Goal: Task Accomplishment & Management: Use online tool/utility

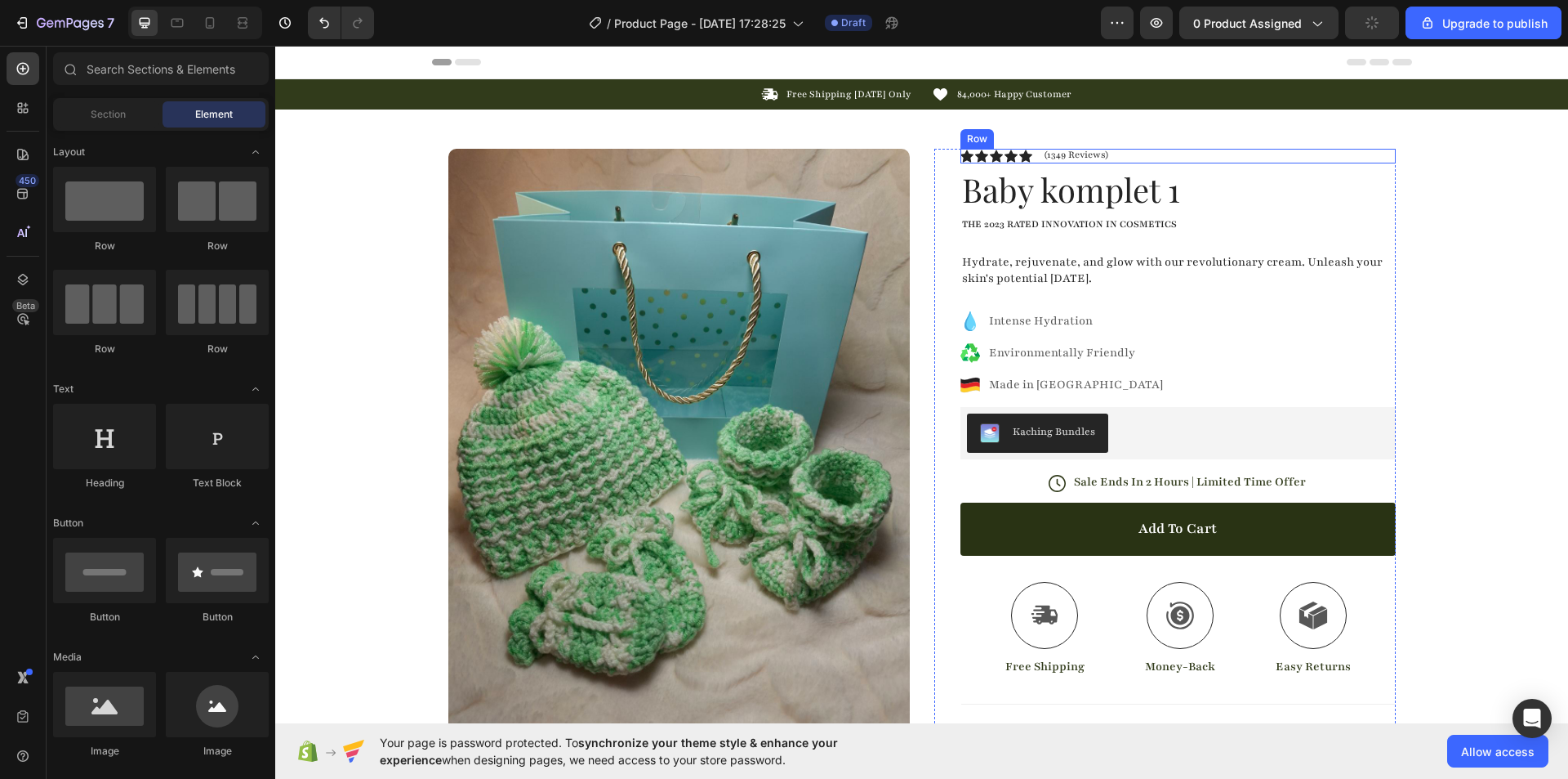
click at [1154, 156] on div "Icon Icon Icon Icon Icon Icon List (1349 Reviews) Text Block Row" at bounding box center [1178, 156] width 436 height 14
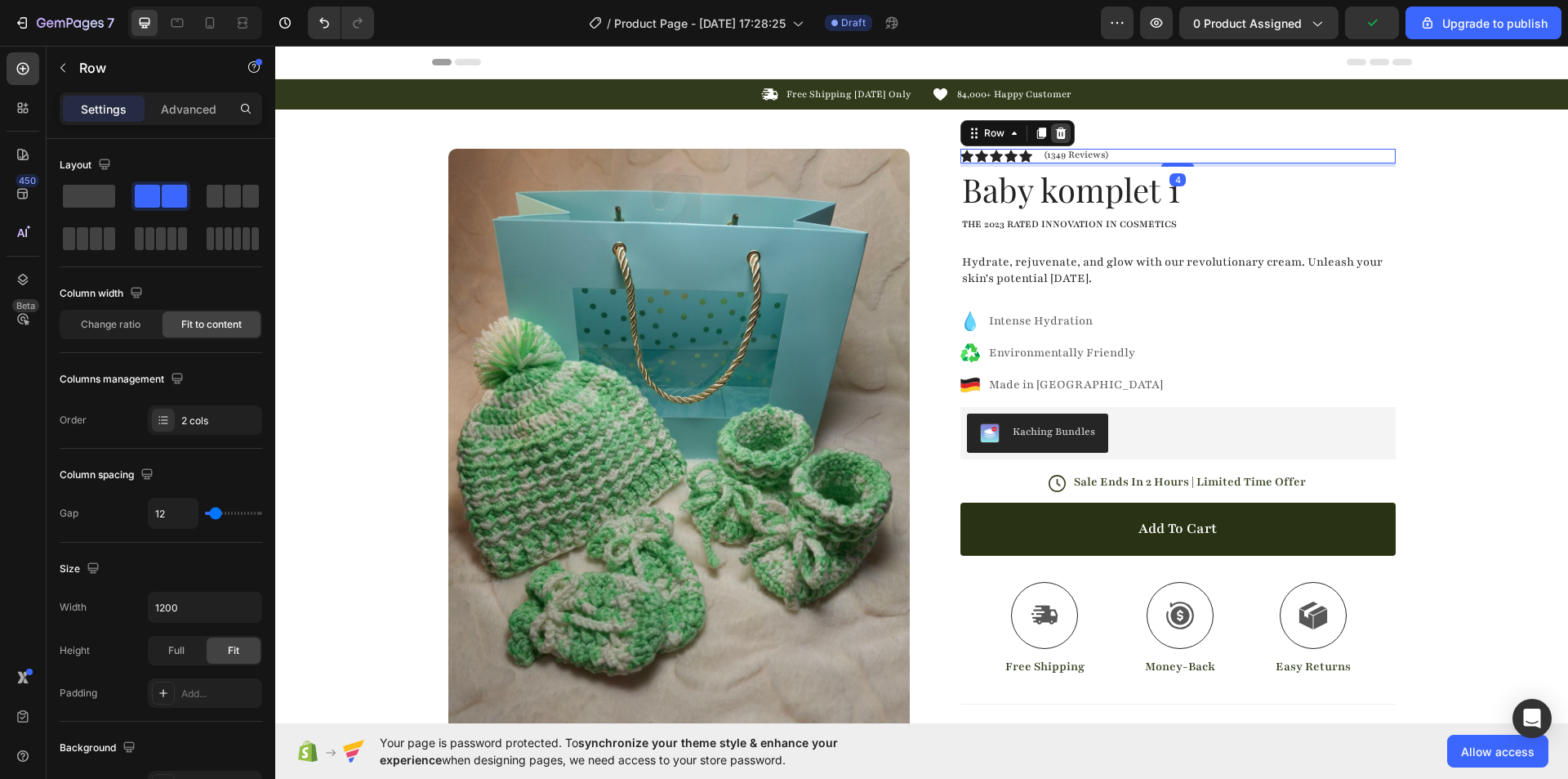
click at [1055, 133] on icon at bounding box center [1060, 134] width 11 height 12
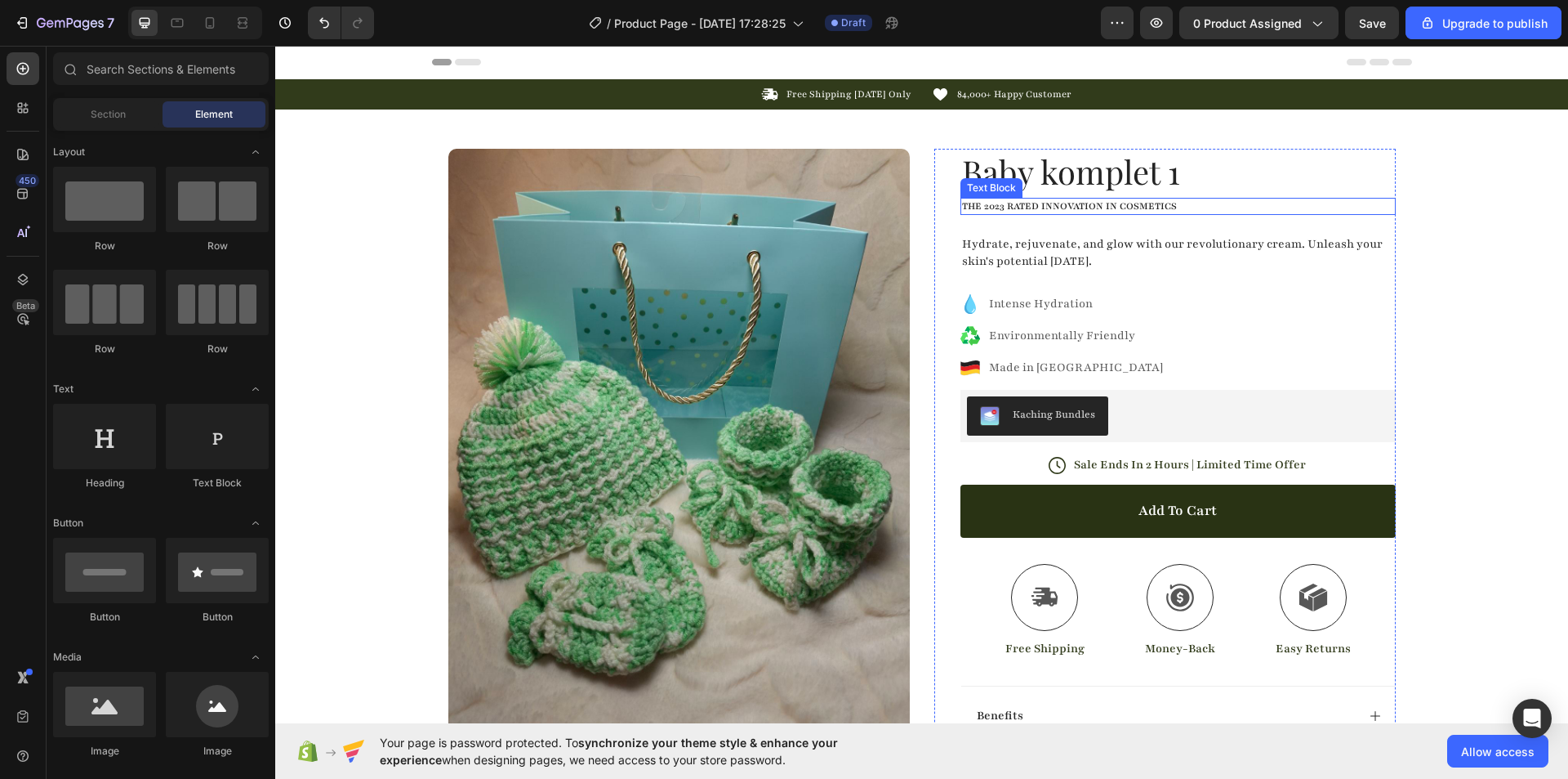
click at [1180, 206] on p "The 2023 Rated Innovation in Cosmetics" at bounding box center [1178, 206] width 432 height 14
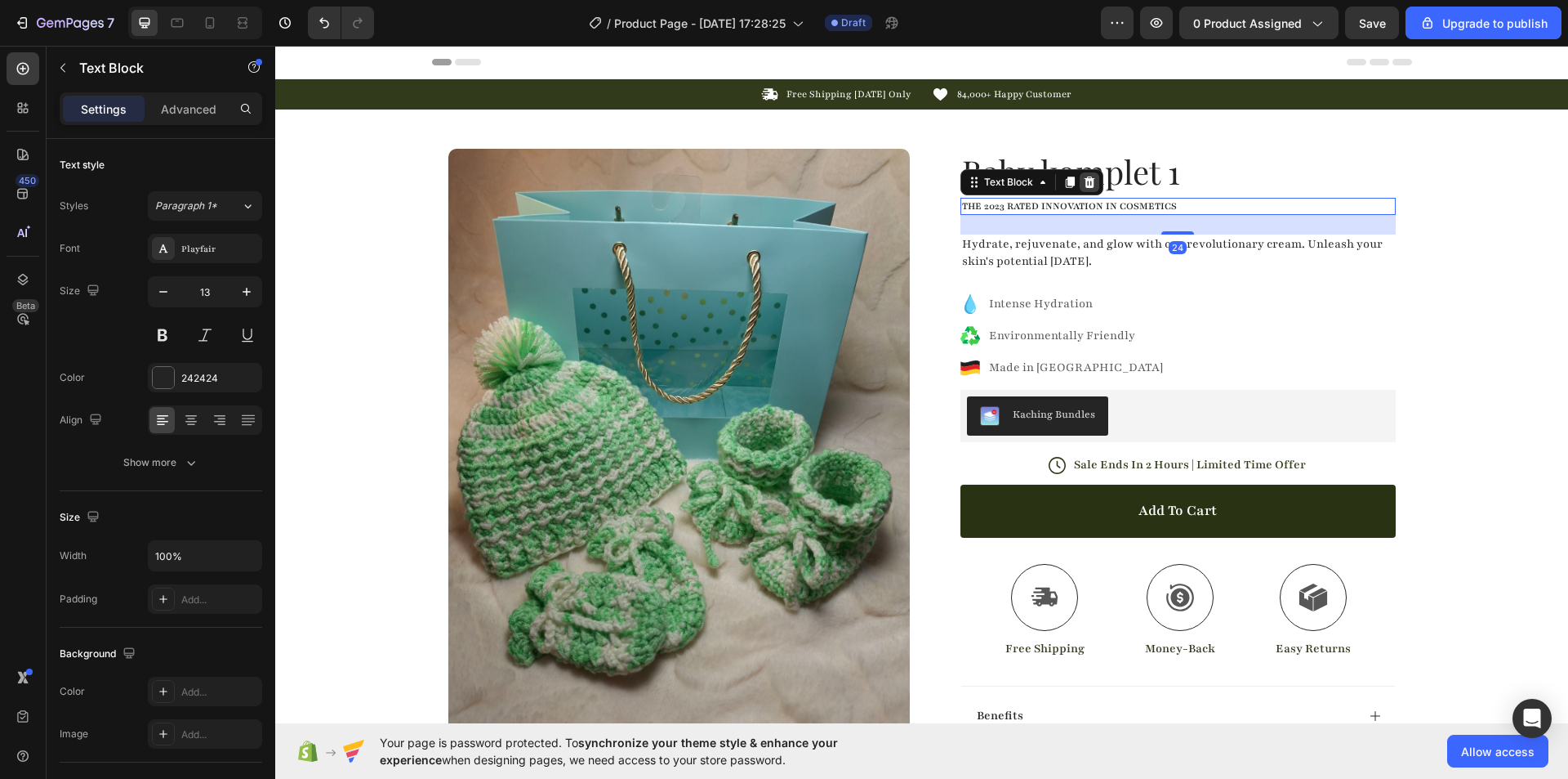
click at [1084, 183] on icon at bounding box center [1090, 183] width 13 height 13
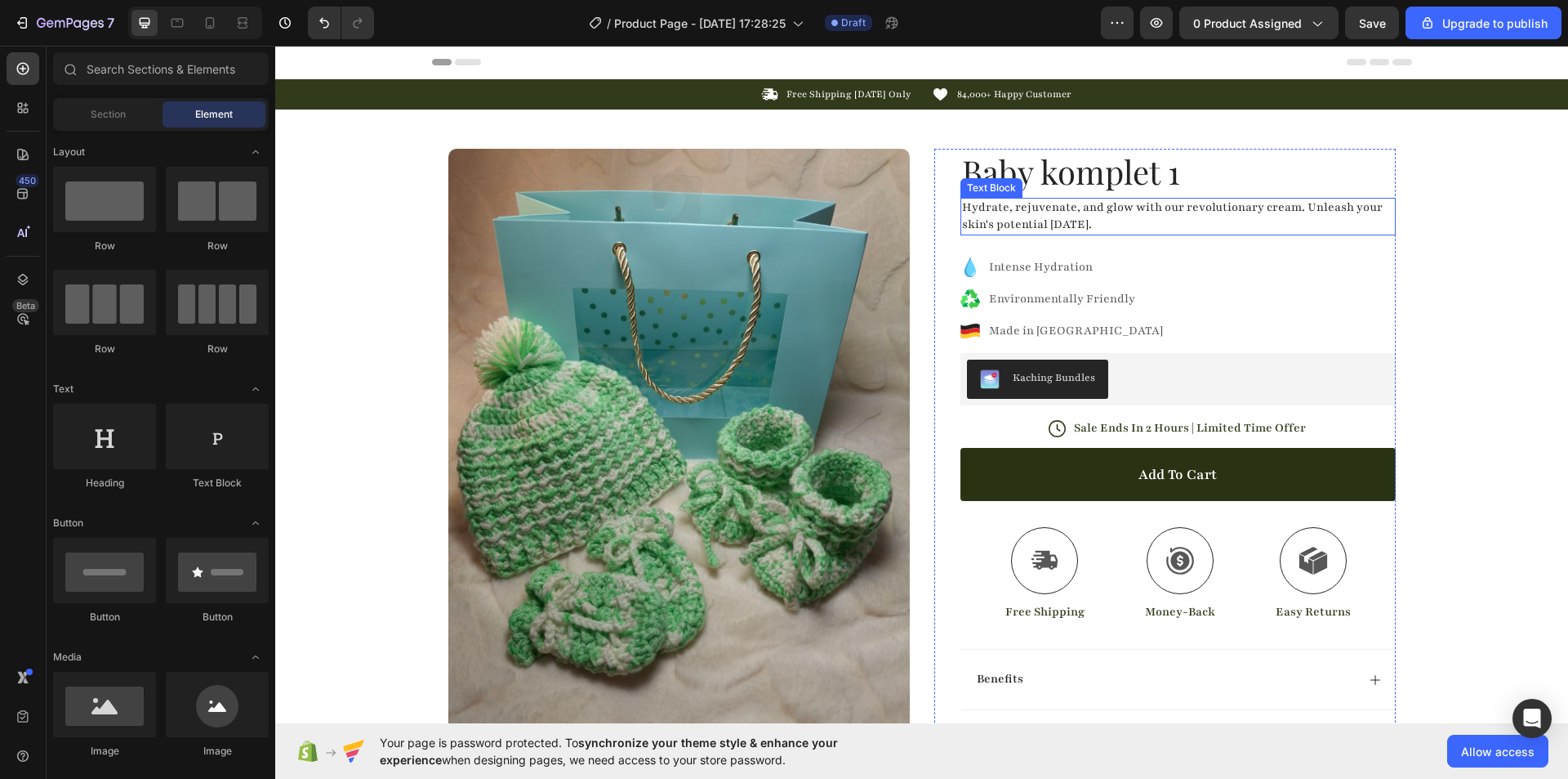
click at [1073, 224] on p "Hydrate, rejuvenate, and glow with our revolutionary cream. Unleash your skin's…" at bounding box center [1178, 216] width 432 height 34
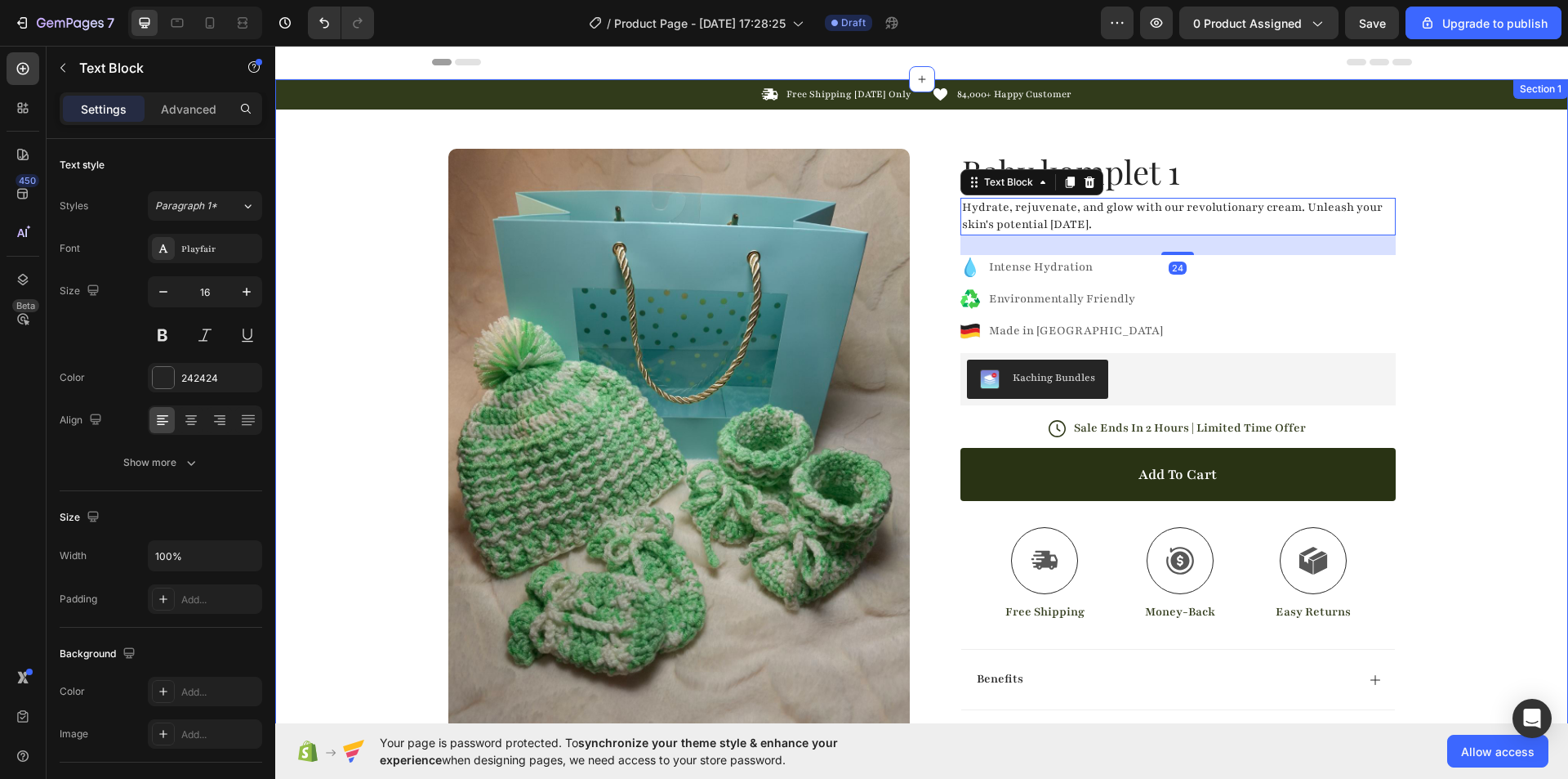
click at [1465, 246] on div "Icon Free Shipping [DATE] Only Text Block Row Icon 84,000+ Happy Customer Text …" at bounding box center [921, 548] width 1293 height 937
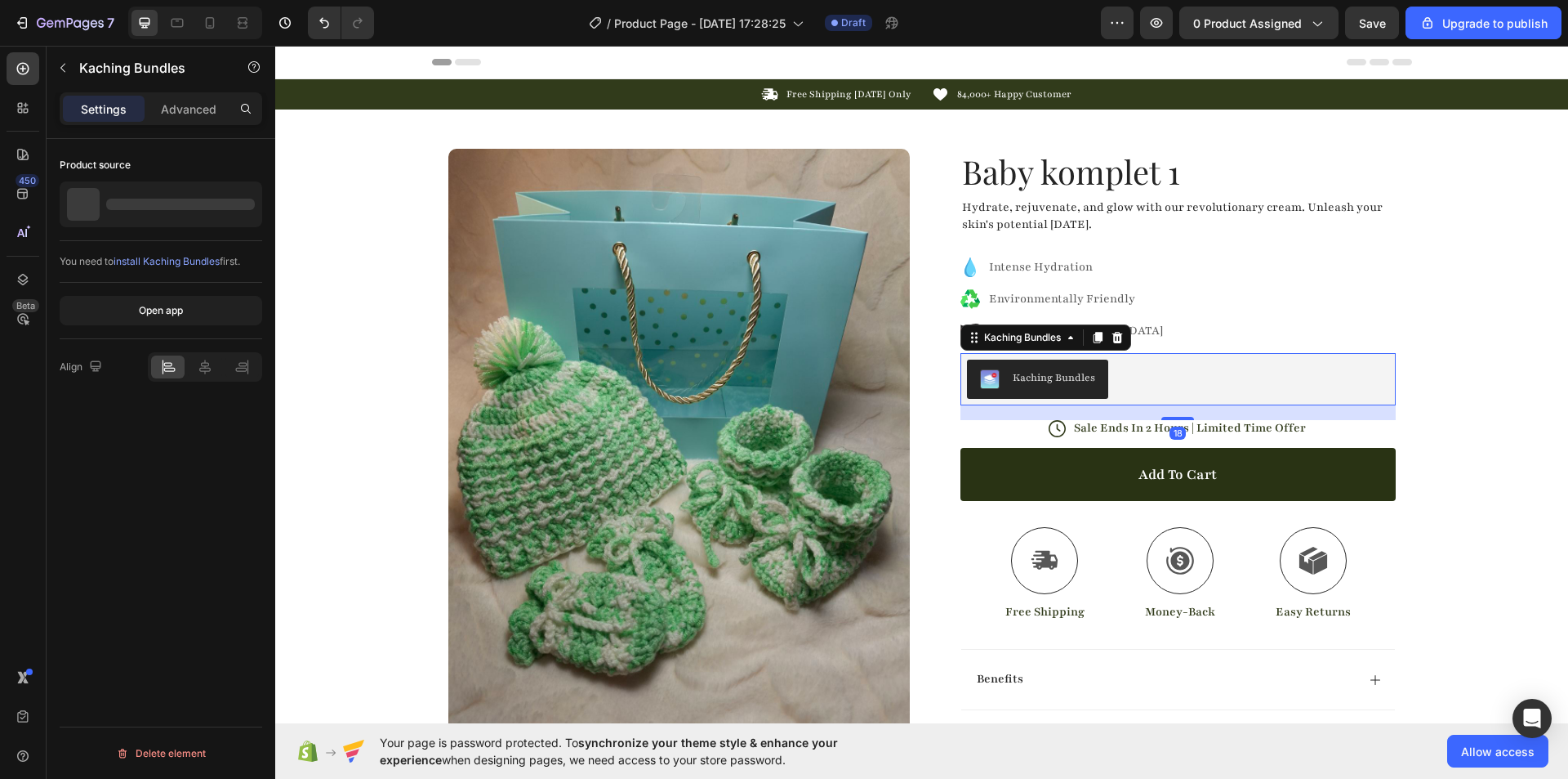
click at [1318, 373] on div "Kaching Bundles" at bounding box center [1178, 379] width 422 height 40
click at [1111, 331] on icon at bounding box center [1117, 337] width 11 height 12
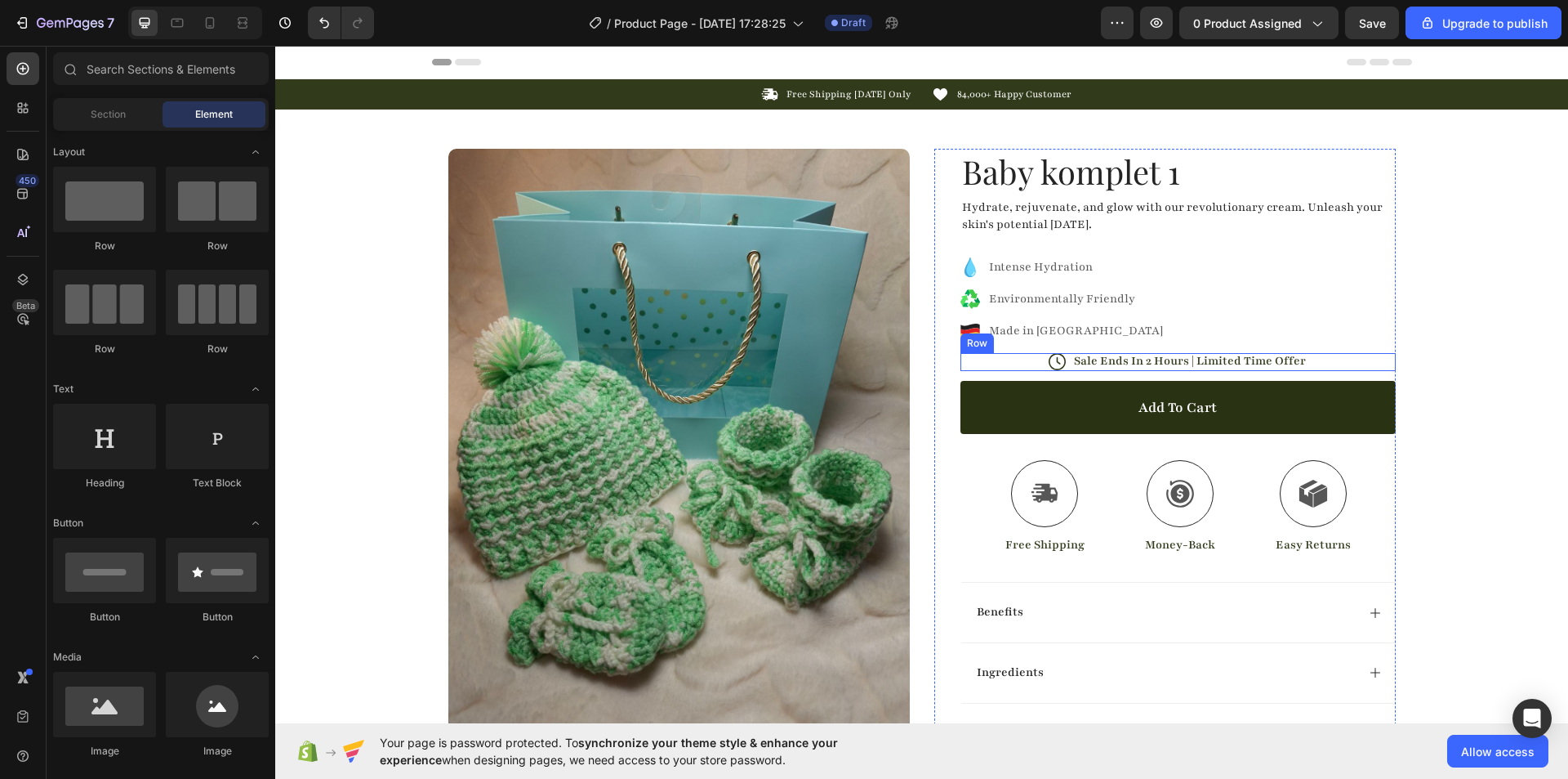
click at [1020, 361] on div "Icon Sale Ends In 2 Hours | Limited Time Offer Text Block Row" at bounding box center [1178, 363] width 436 height 19
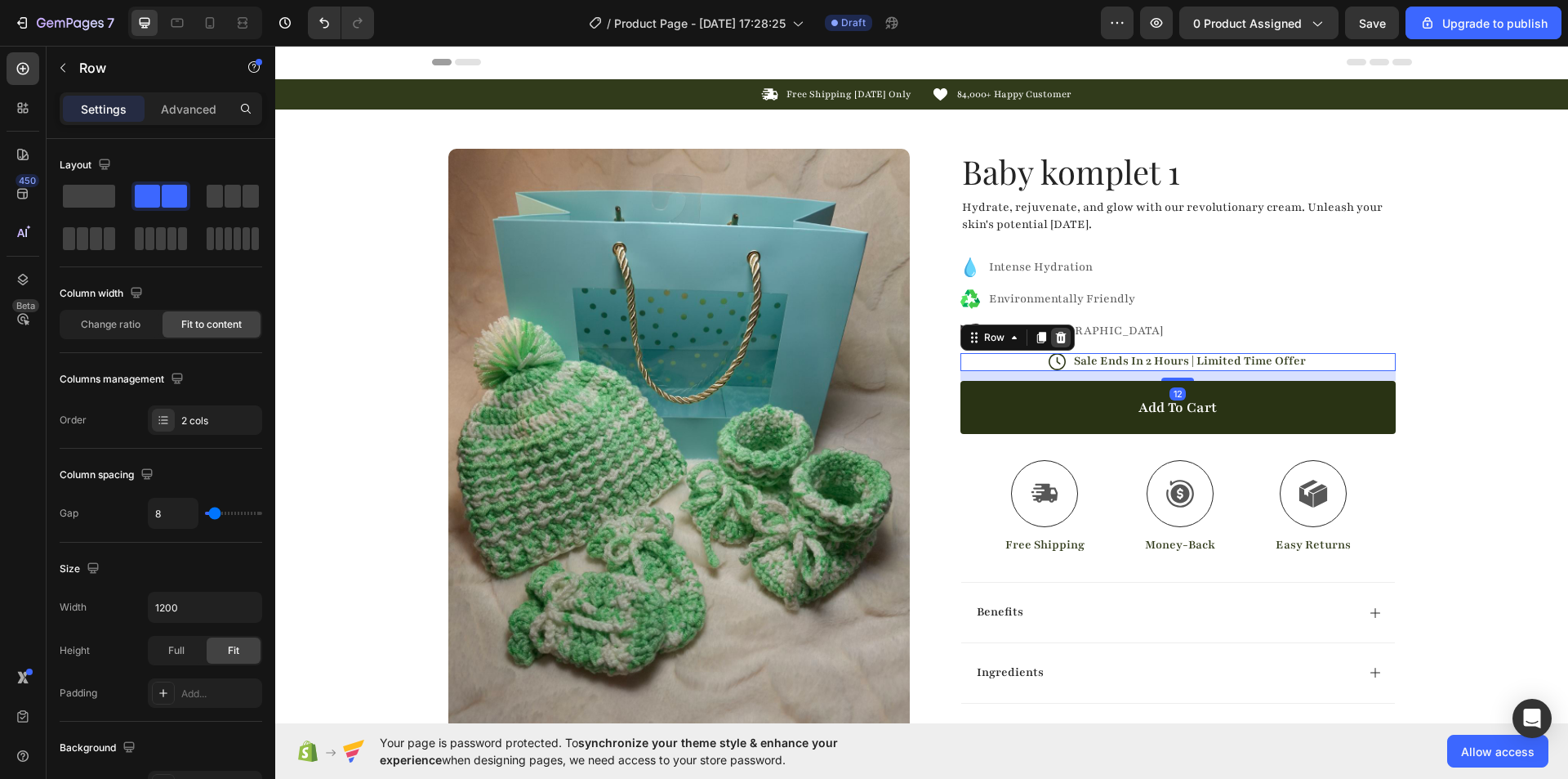
click at [1058, 342] on icon at bounding box center [1060, 337] width 11 height 12
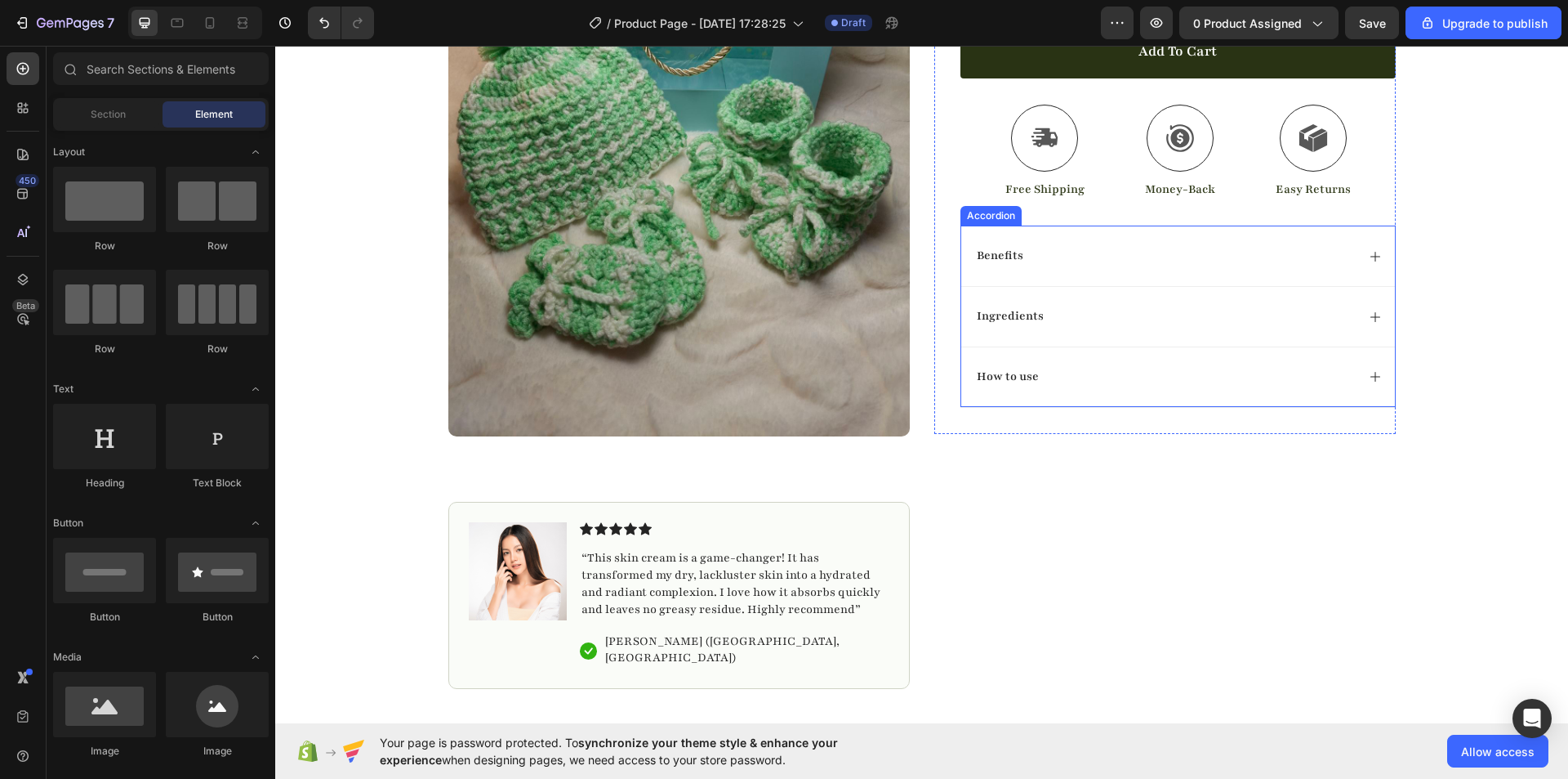
scroll to position [327, 0]
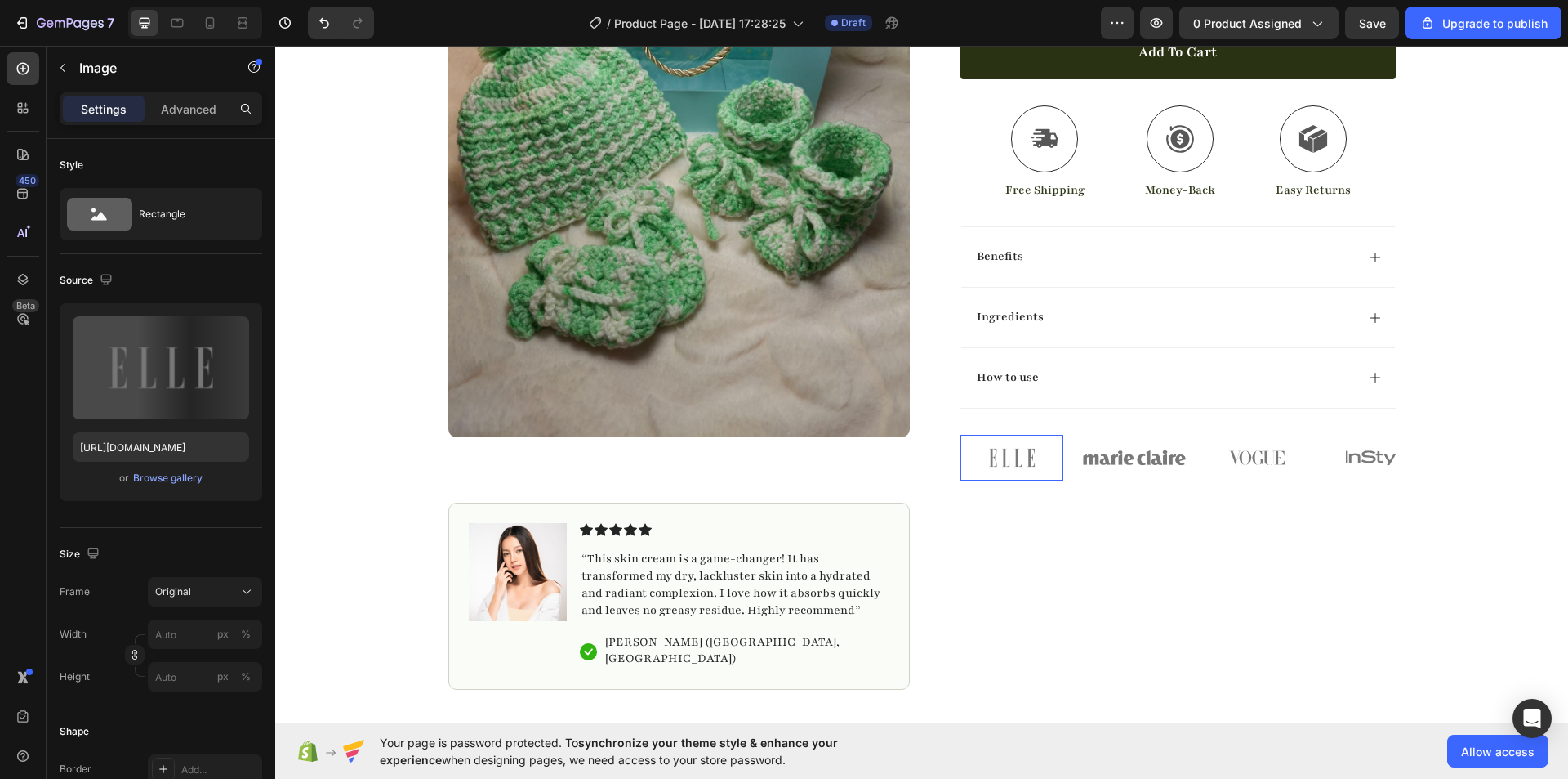
click at [962, 458] on img at bounding box center [1011, 458] width 103 height 45
click at [1062, 478] on div "Image 0 Image Image Image Image" at bounding box center [1178, 458] width 436 height 45
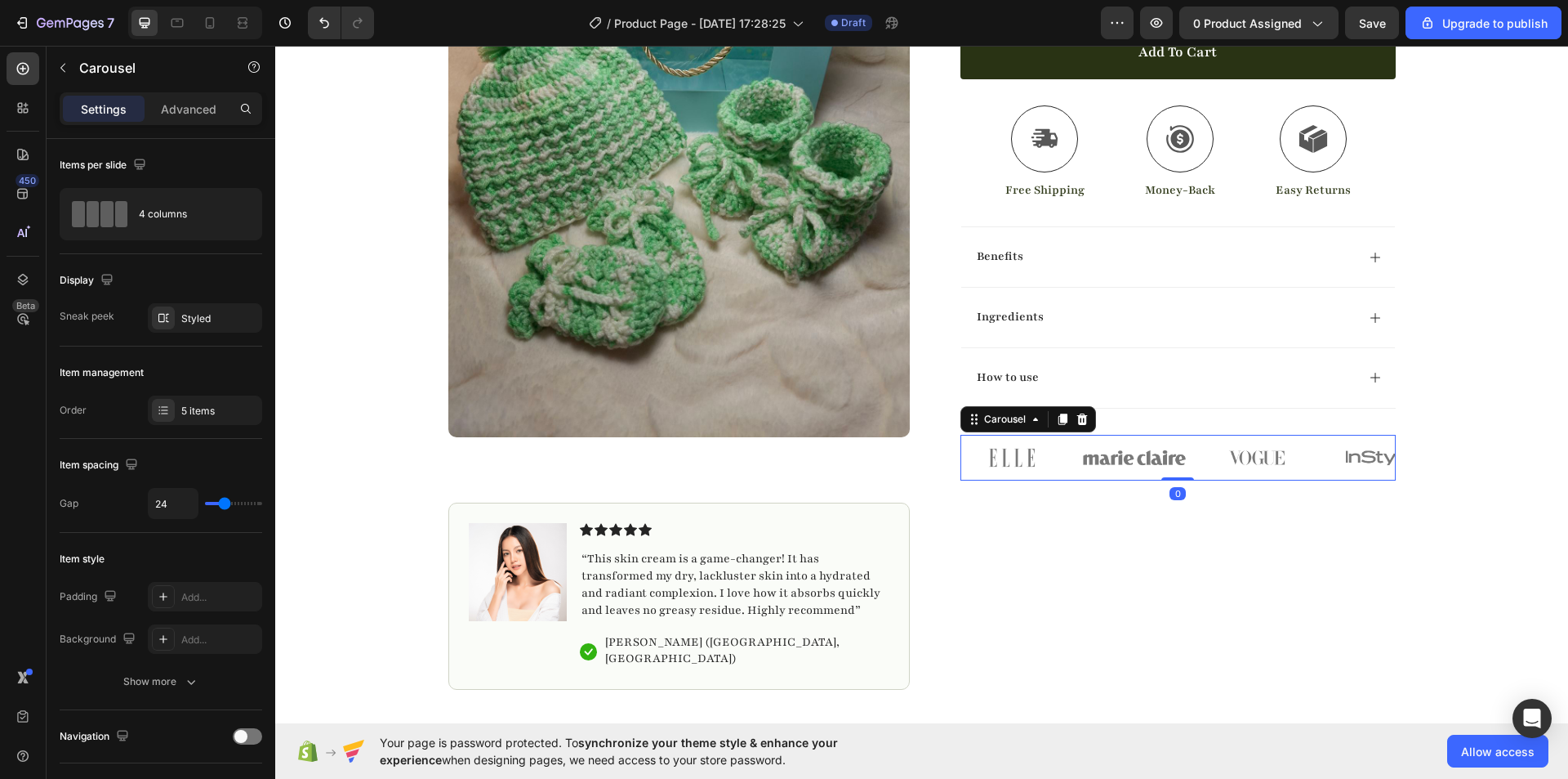
click at [1064, 476] on div "Image Image Image Image Image" at bounding box center [1178, 458] width 436 height 45
click at [1072, 427] on div at bounding box center [1081, 419] width 19 height 19
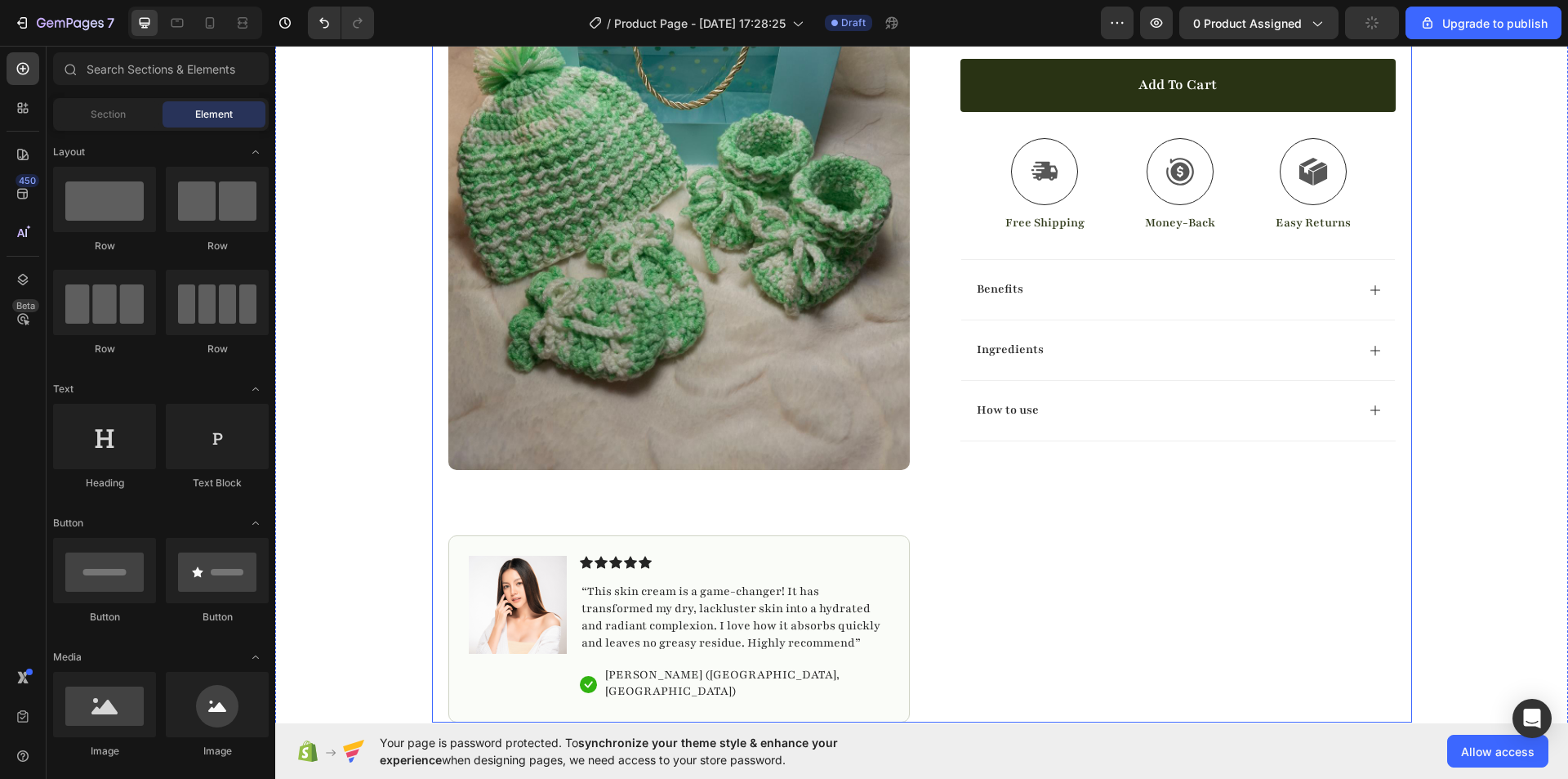
scroll to position [0, 0]
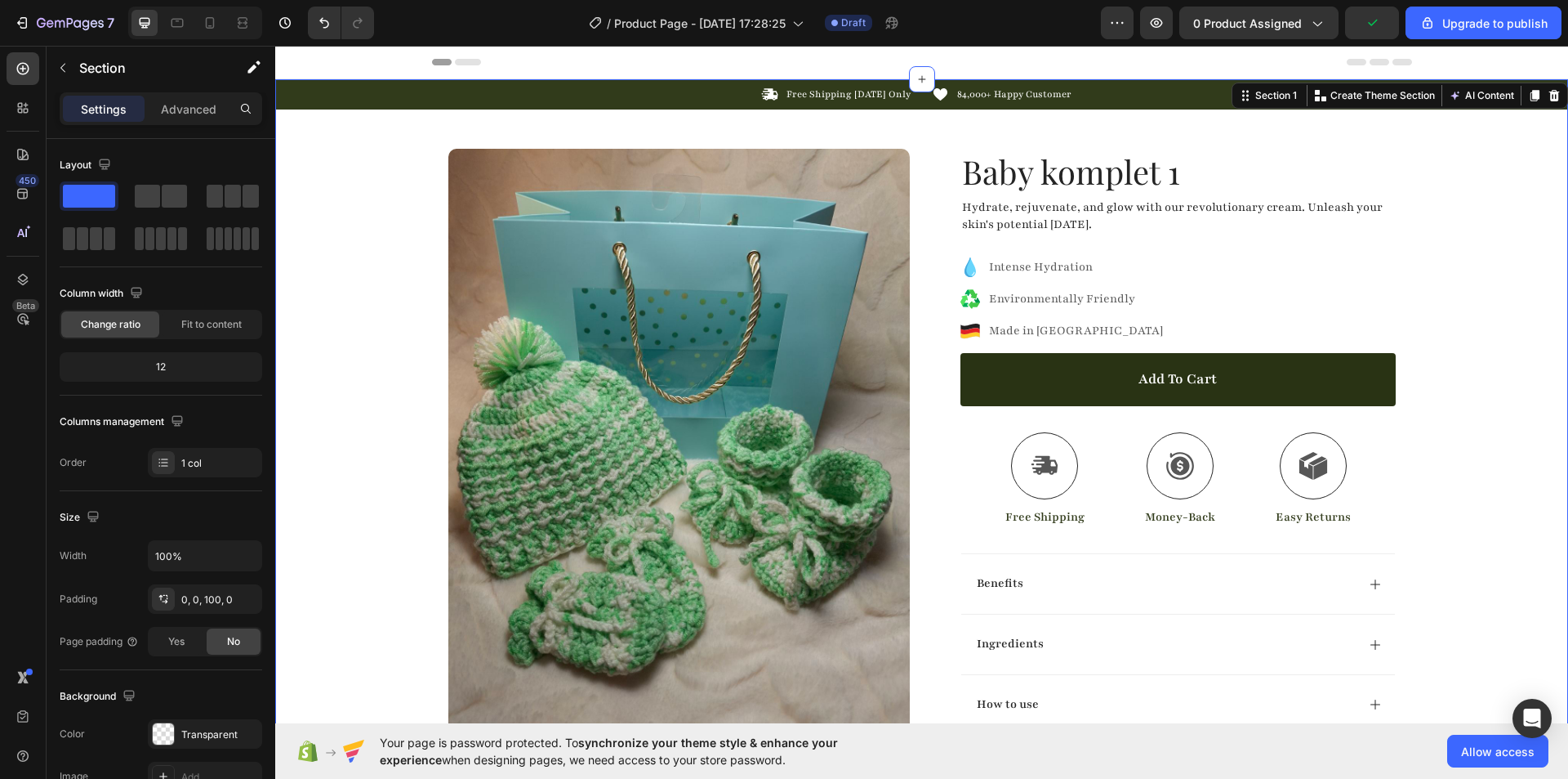
click at [376, 264] on div "Icon Free Shipping [DATE] Only Text Block Row Icon 84,000+ Happy Customer Text …" at bounding box center [921, 548] width 1293 height 937
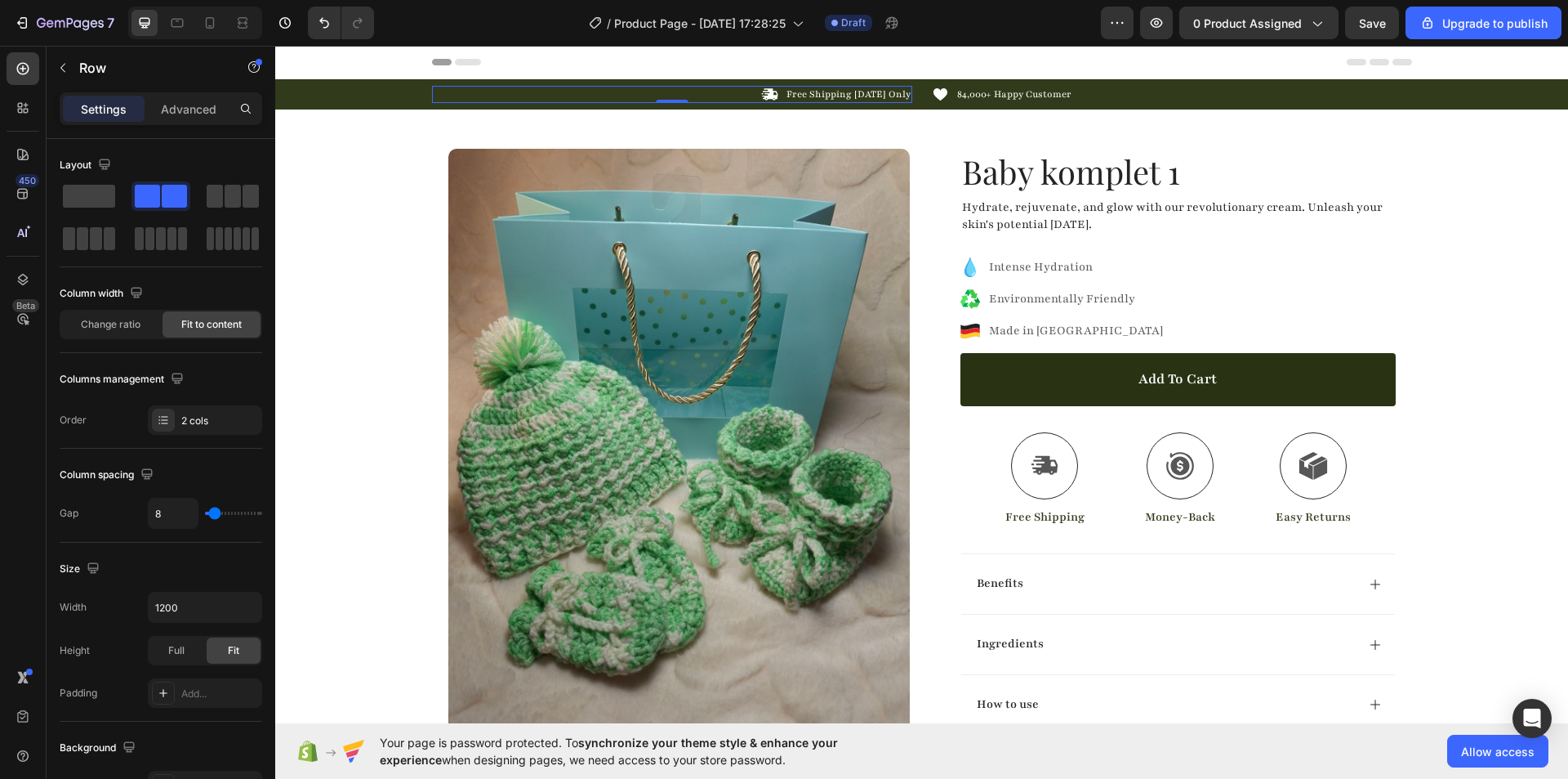
click at [694, 92] on div "Icon Free Shipping [DATE] Only Text Block Row 0" at bounding box center [672, 94] width 480 height 17
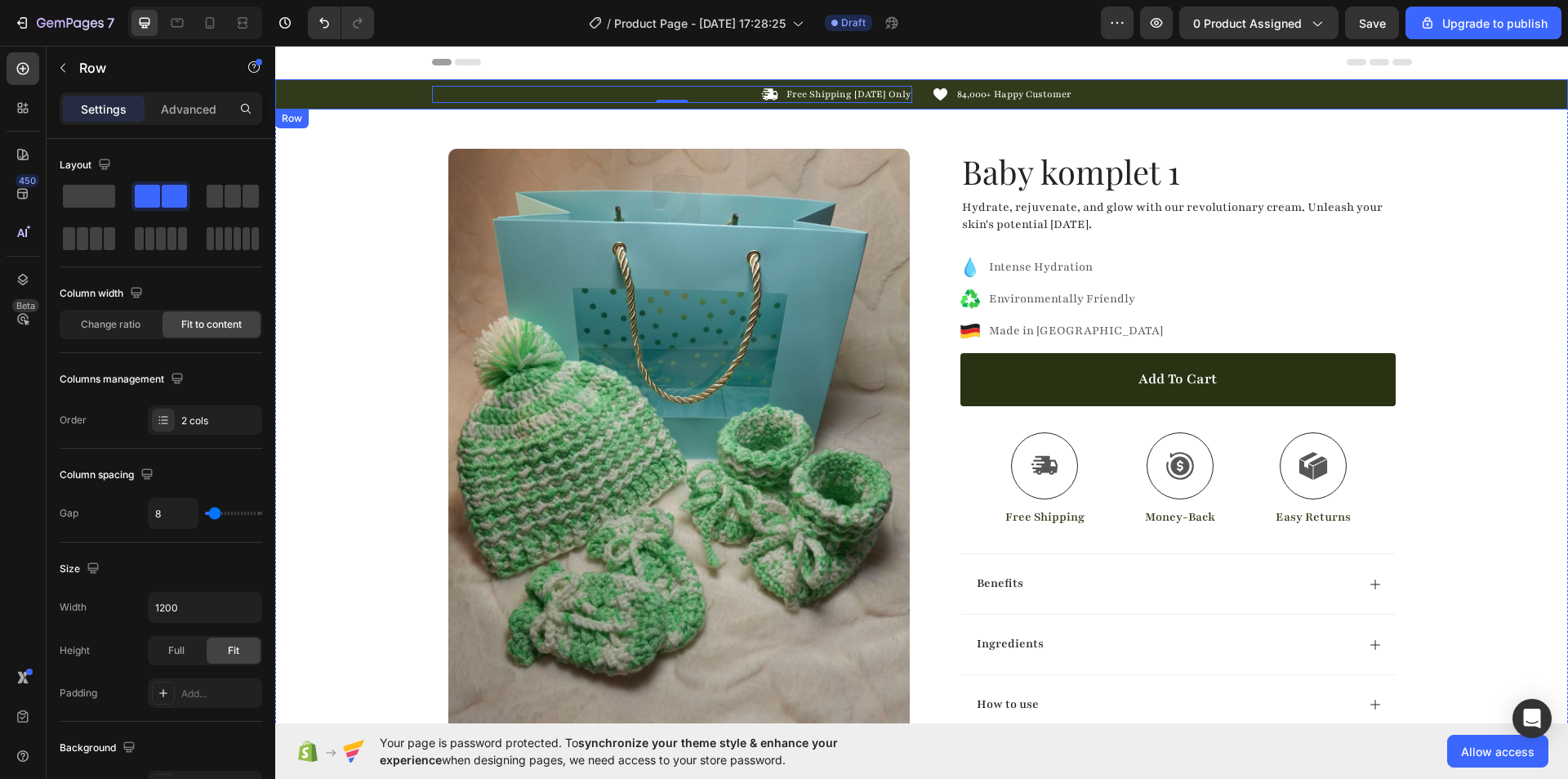
click at [363, 92] on div "Icon Free Shipping [DATE] Only Text Block Row 0 Icon 84,000+ Happy Customer Tex…" at bounding box center [921, 94] width 1293 height 17
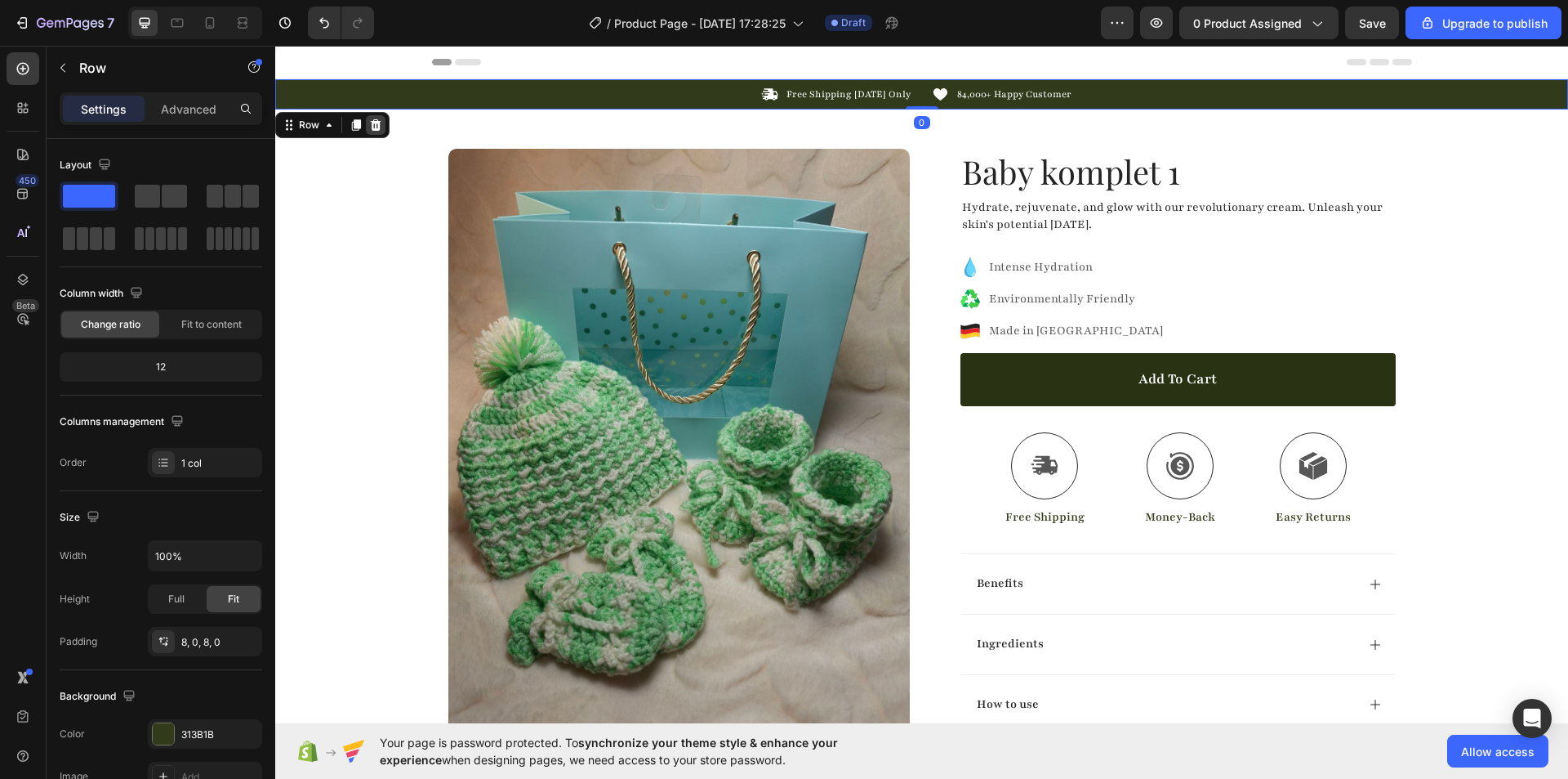
click at [372, 128] on icon at bounding box center [376, 125] width 11 height 12
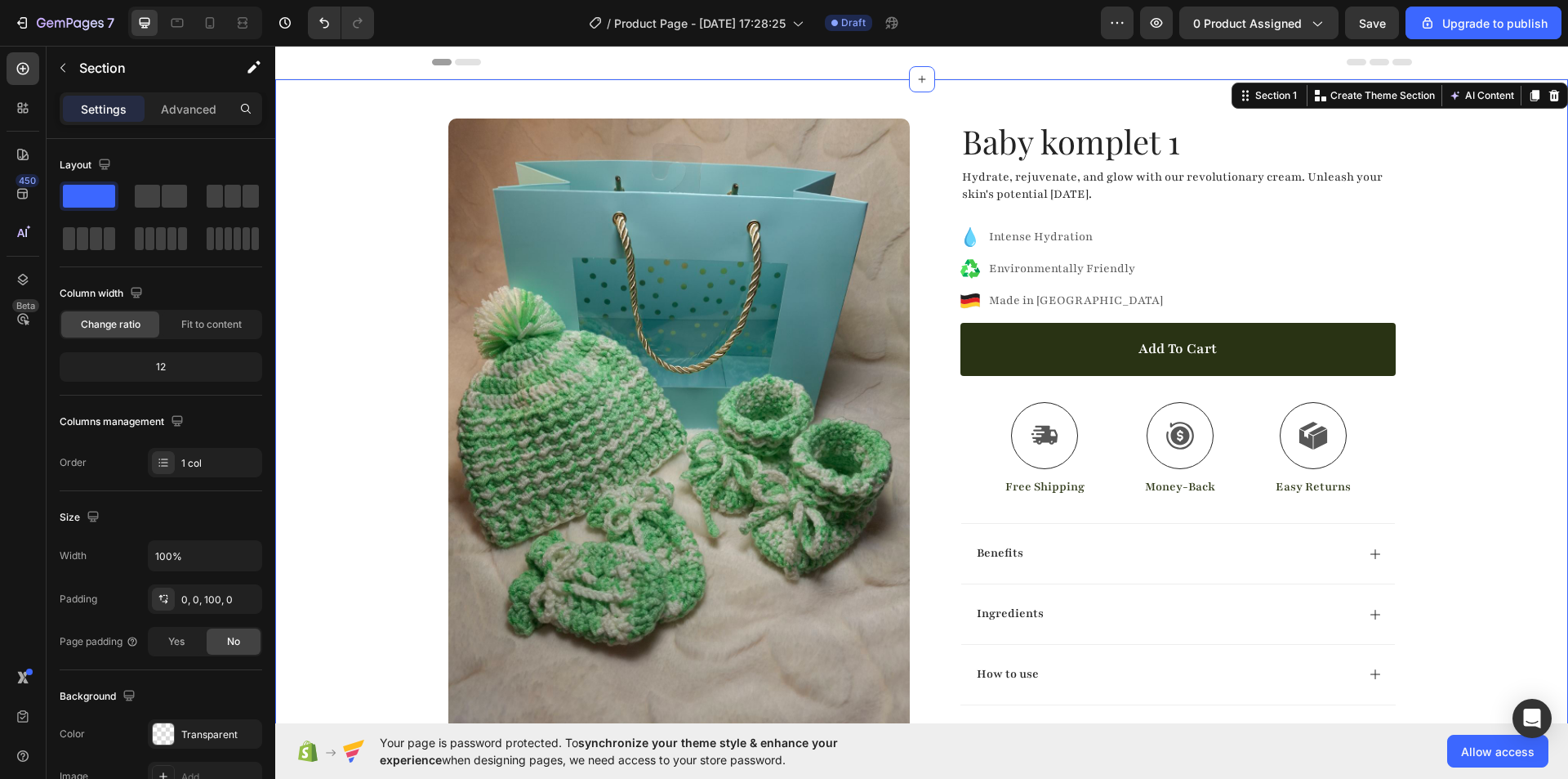
click at [366, 285] on div "Product Images Image Icon Icon Icon Icon Icon Icon List “This skin cream is a g…" at bounding box center [921, 533] width 1293 height 907
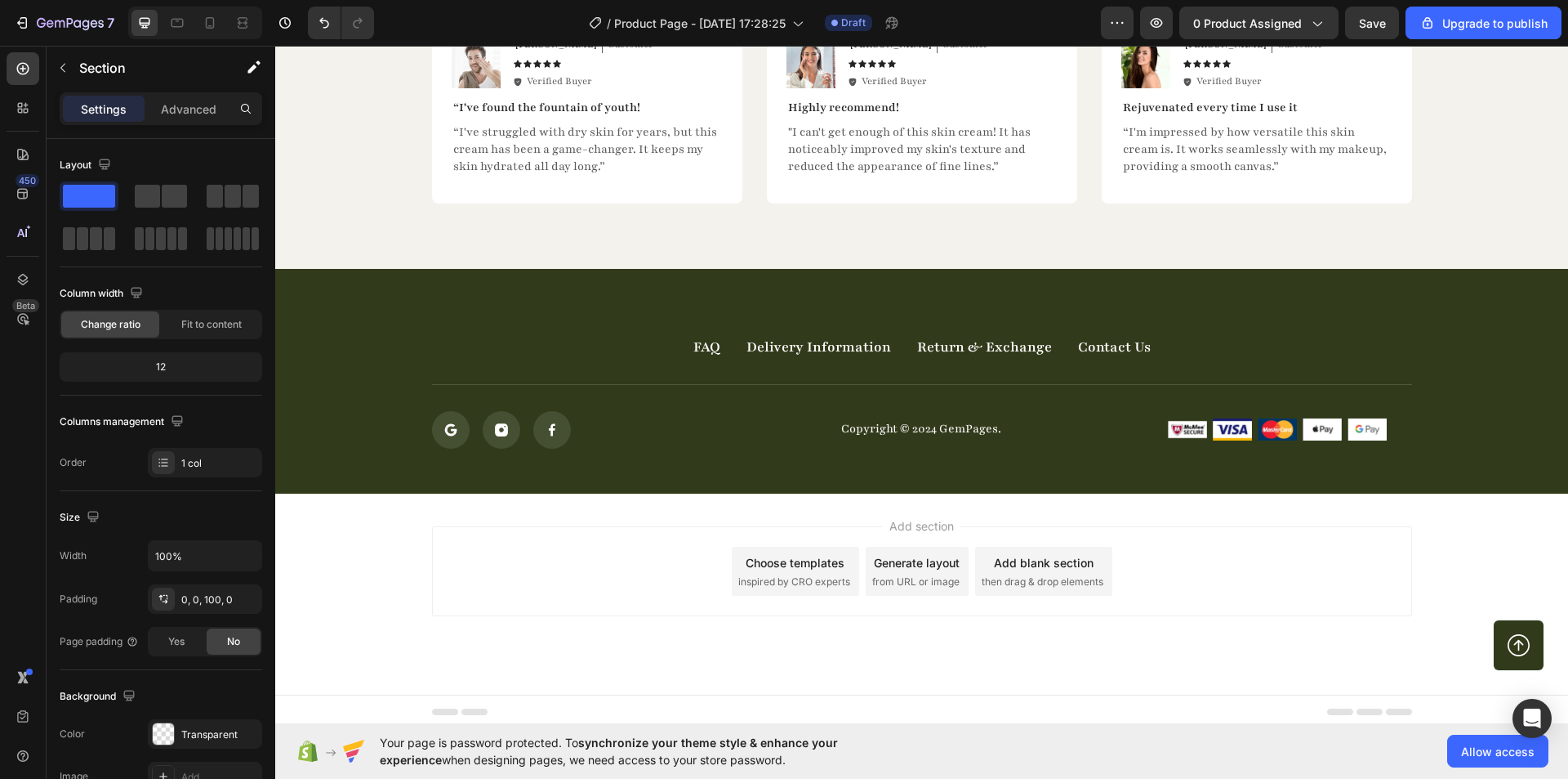
scroll to position [4194, 0]
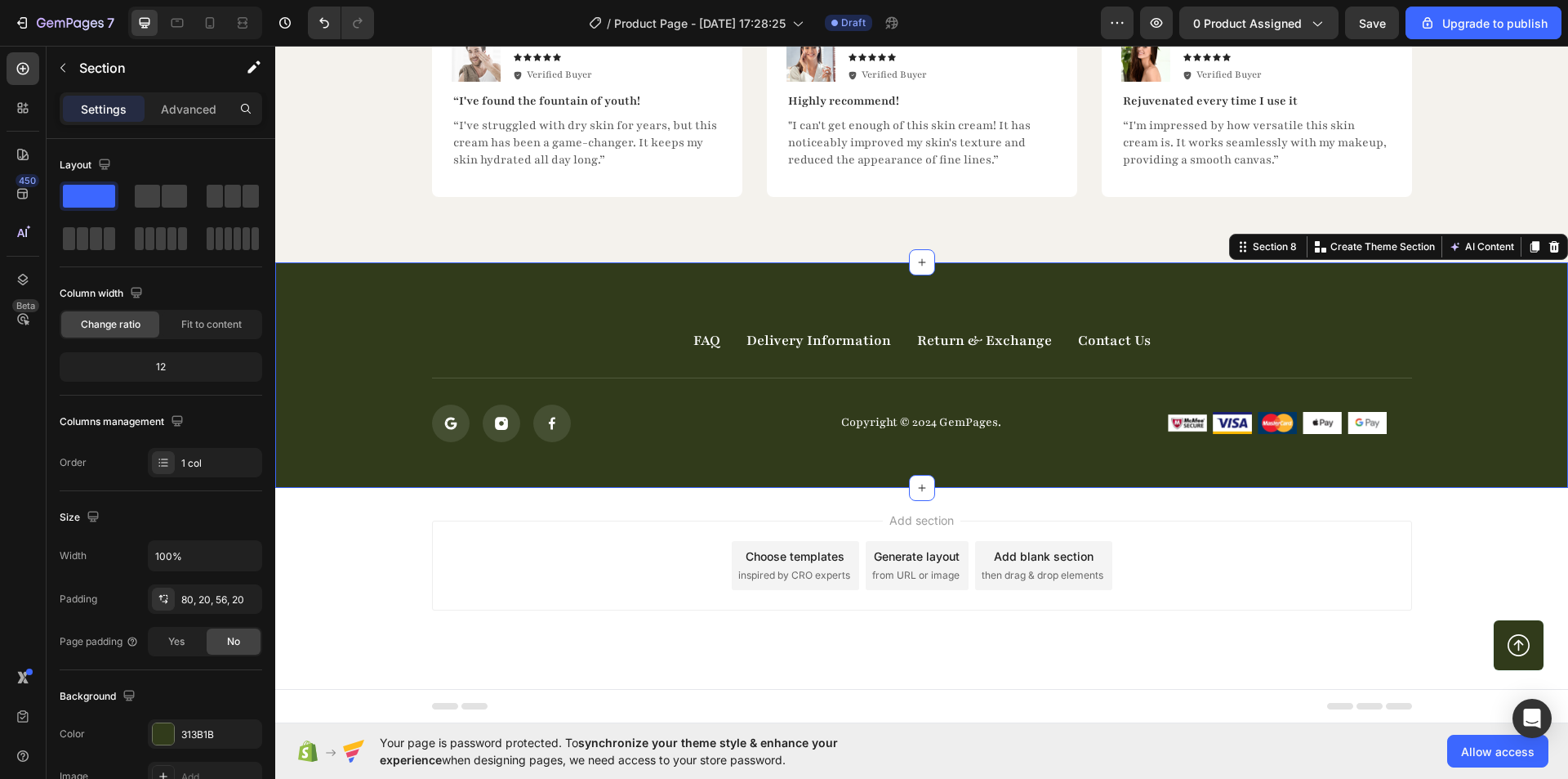
click at [592, 292] on div "FAQ Button Delivery Information Button Return & Exchange Button Contact Us Butt…" at bounding box center [921, 375] width 1293 height 225
click at [1548, 249] on icon at bounding box center [1555, 247] width 13 height 13
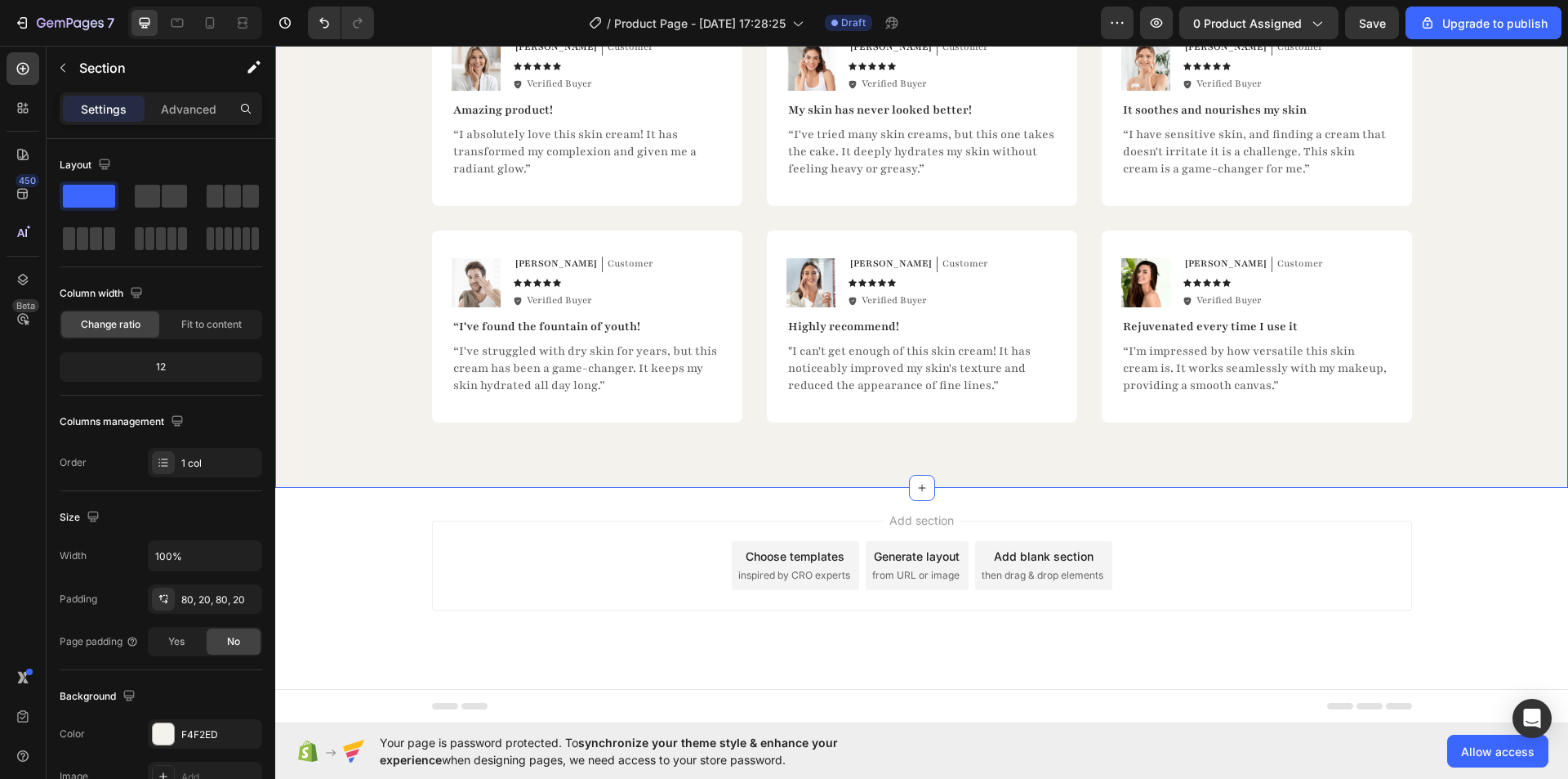
click at [1503, 257] on div "Hear from Our Customers Heading Icon Icon Icon Icon Icon Icon List 2000+ Custom…" at bounding box center [921, 163] width 1260 height 518
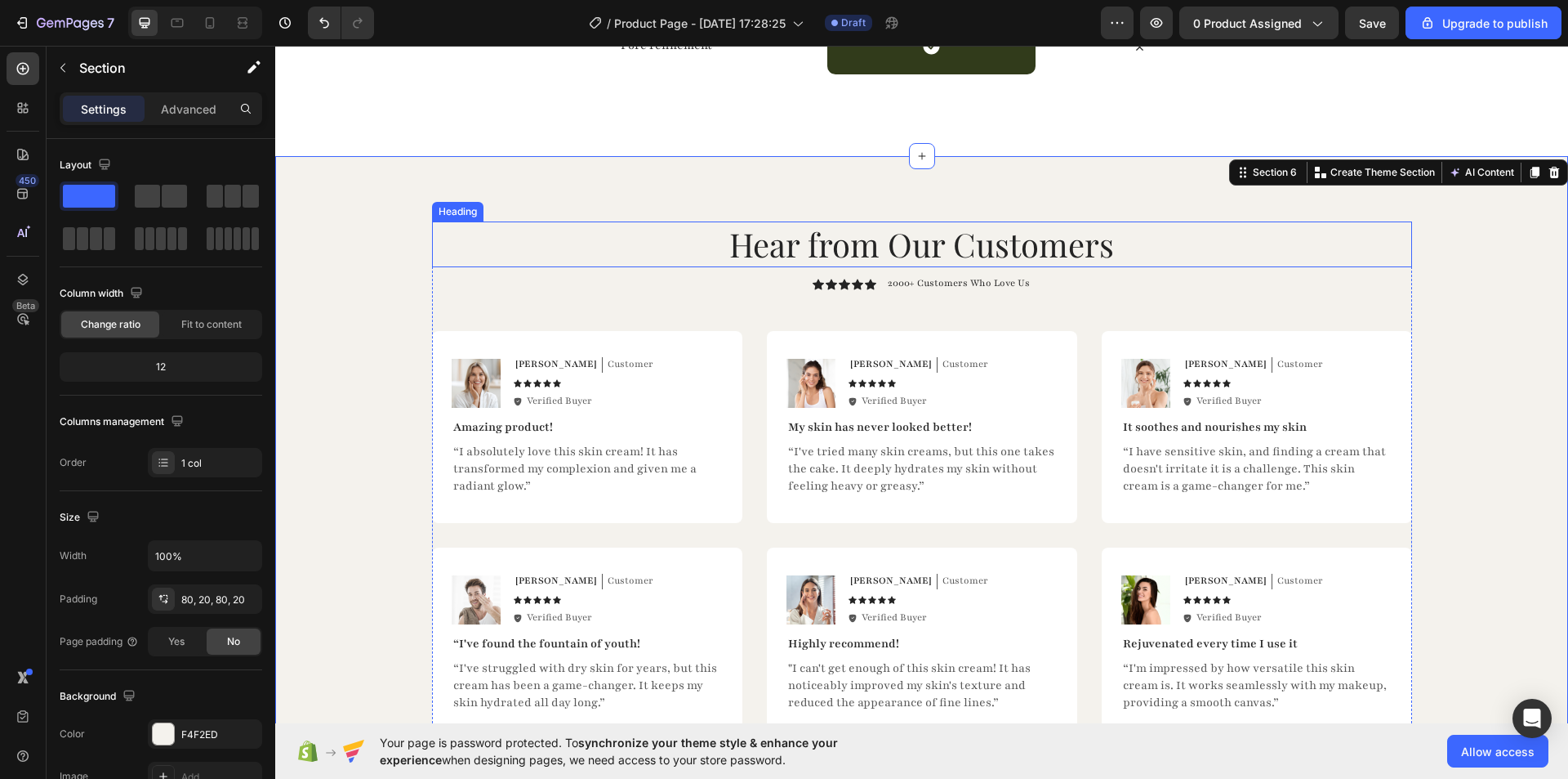
scroll to position [3642, 0]
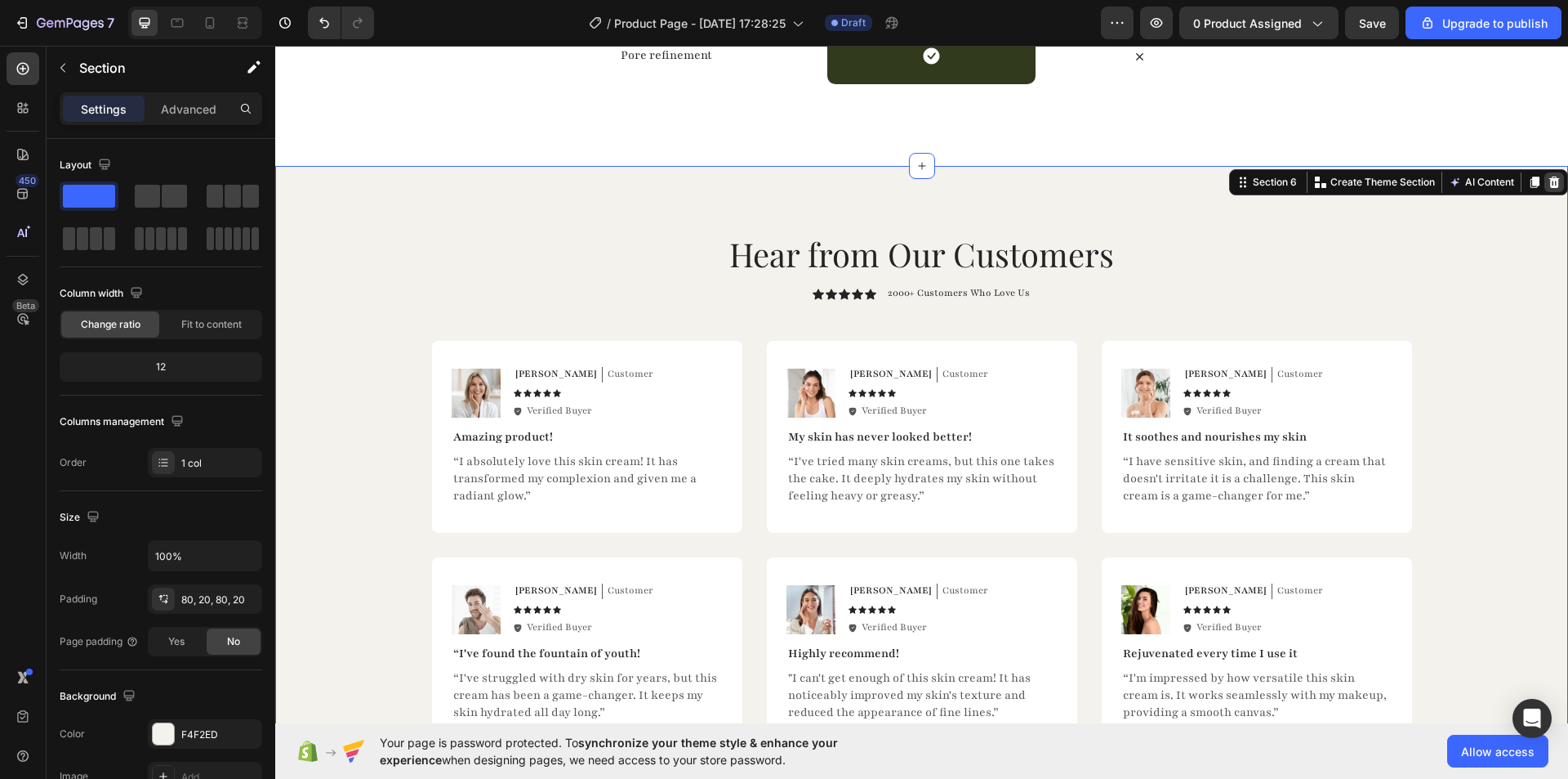
click at [1550, 183] on icon at bounding box center [1555, 183] width 11 height 12
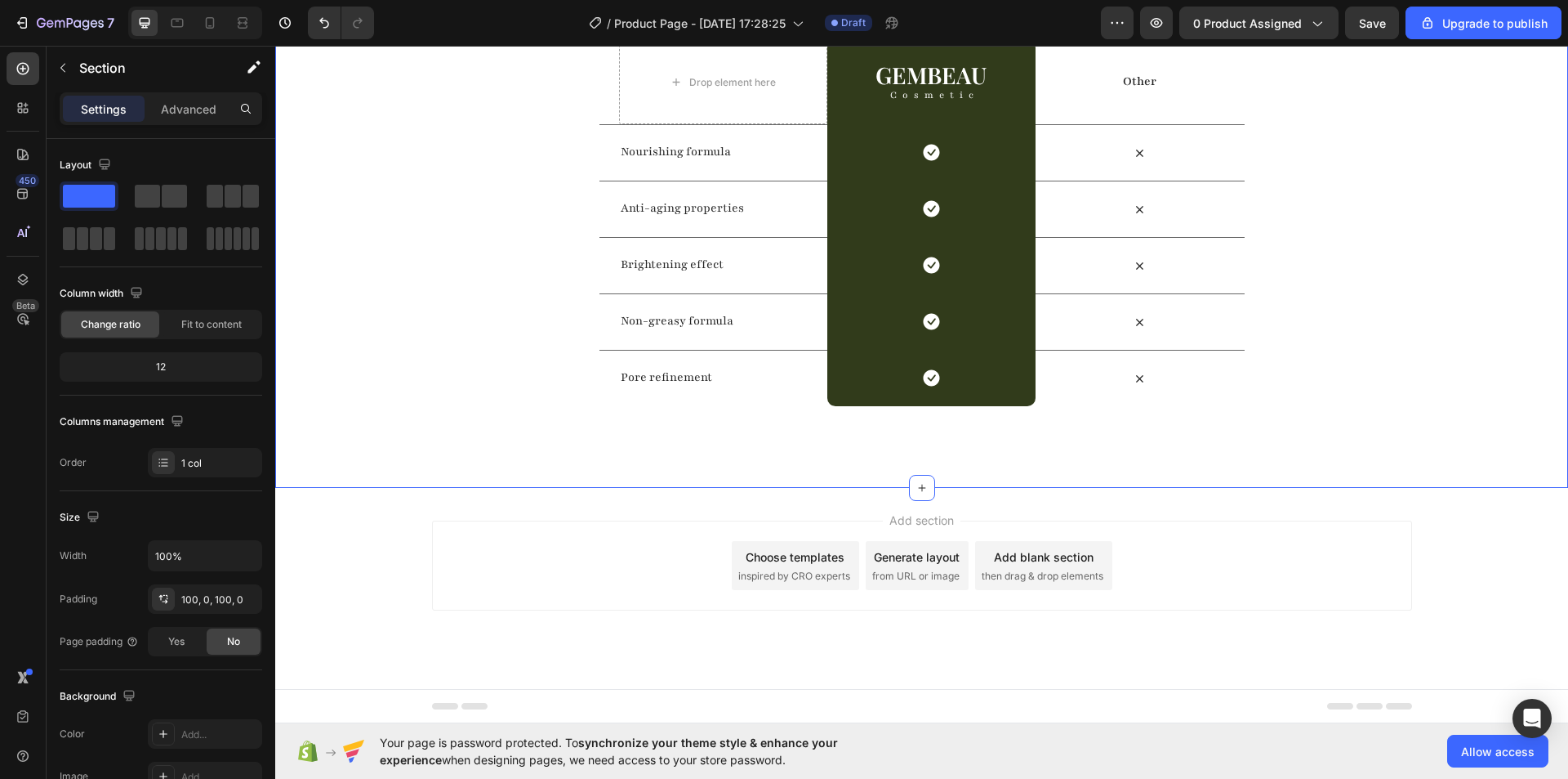
click at [1541, 186] on div "Us vs Them Heading Row Drop element here GEMBEAU Heading Cosmetic Text Block Ro…" at bounding box center [921, 181] width 1293 height 451
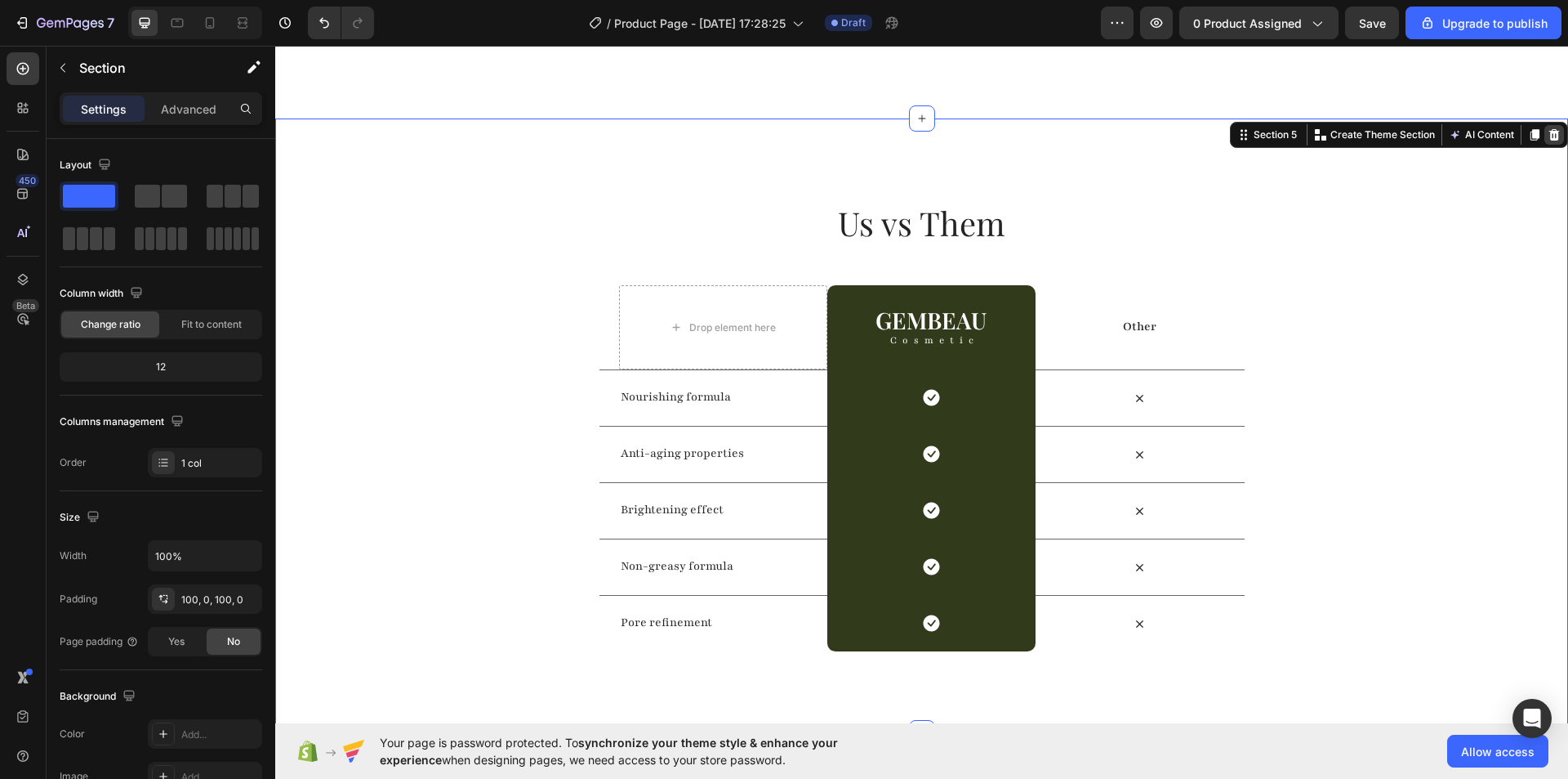
click at [1548, 134] on icon at bounding box center [1555, 135] width 13 height 13
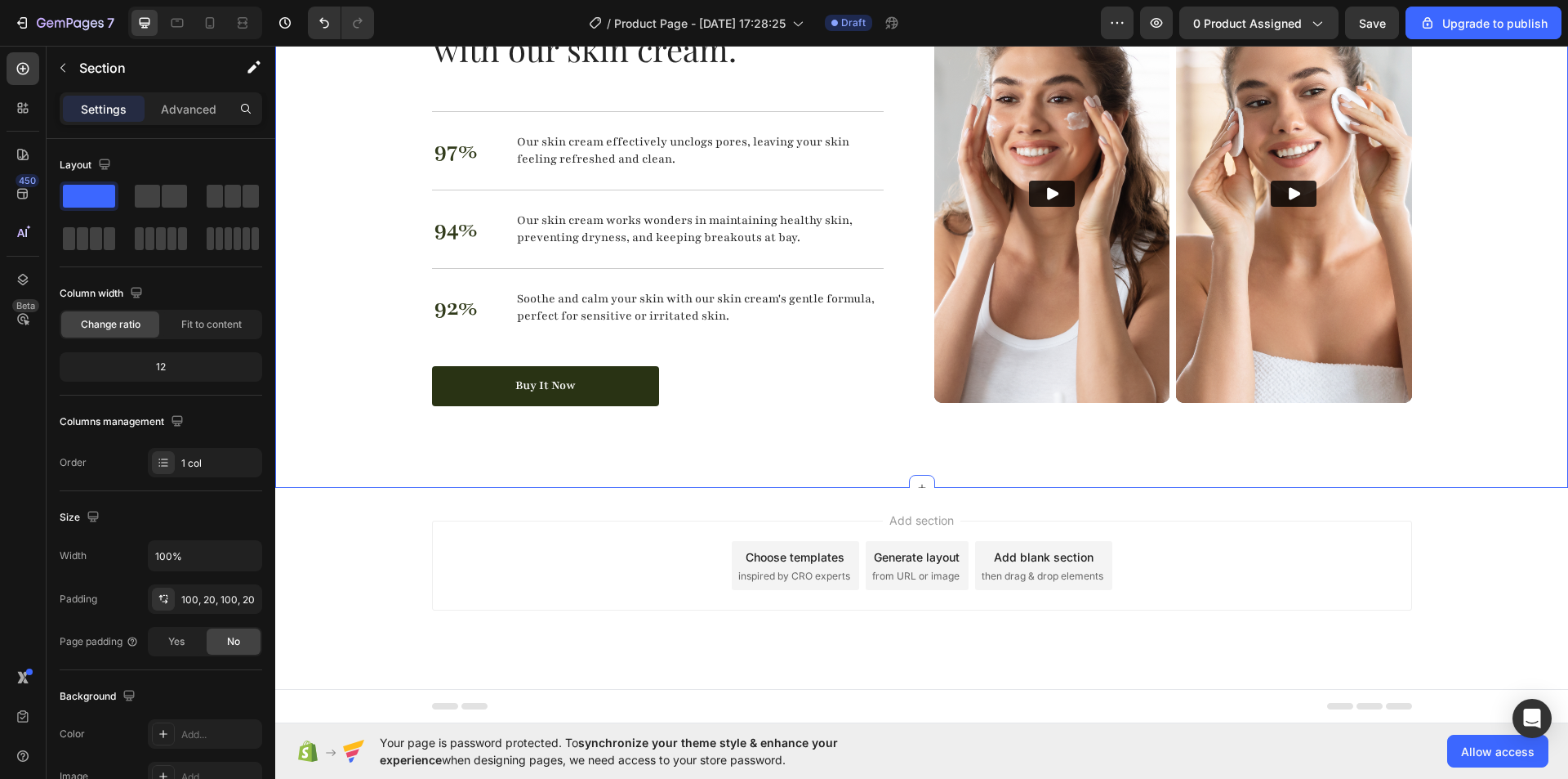
click at [1417, 201] on div "Nourish, hydrate, and soften with our skin cream. Heading Nourish, hydrate, and…" at bounding box center [921, 195] width 1260 height 422
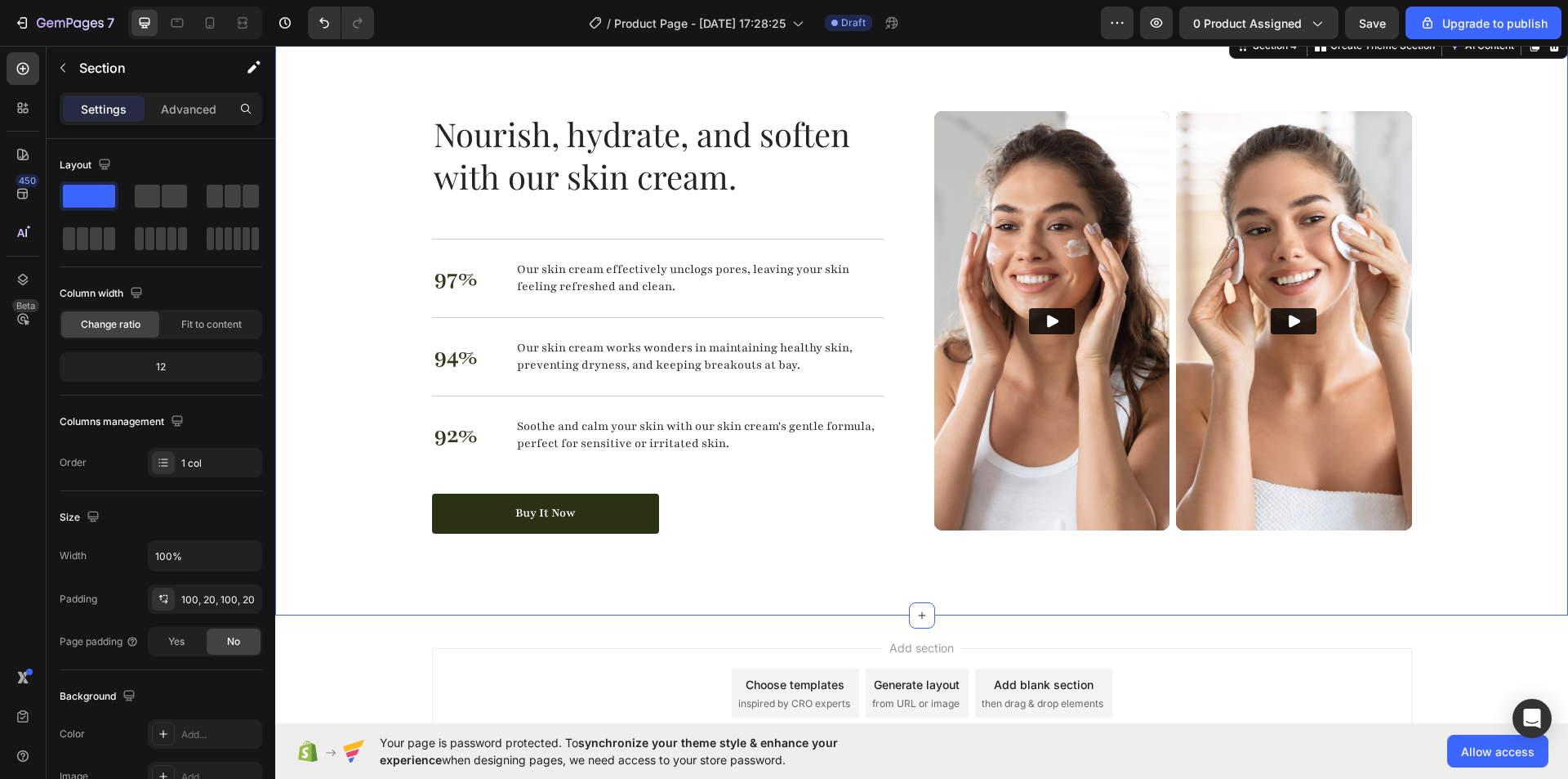
scroll to position [2542, 0]
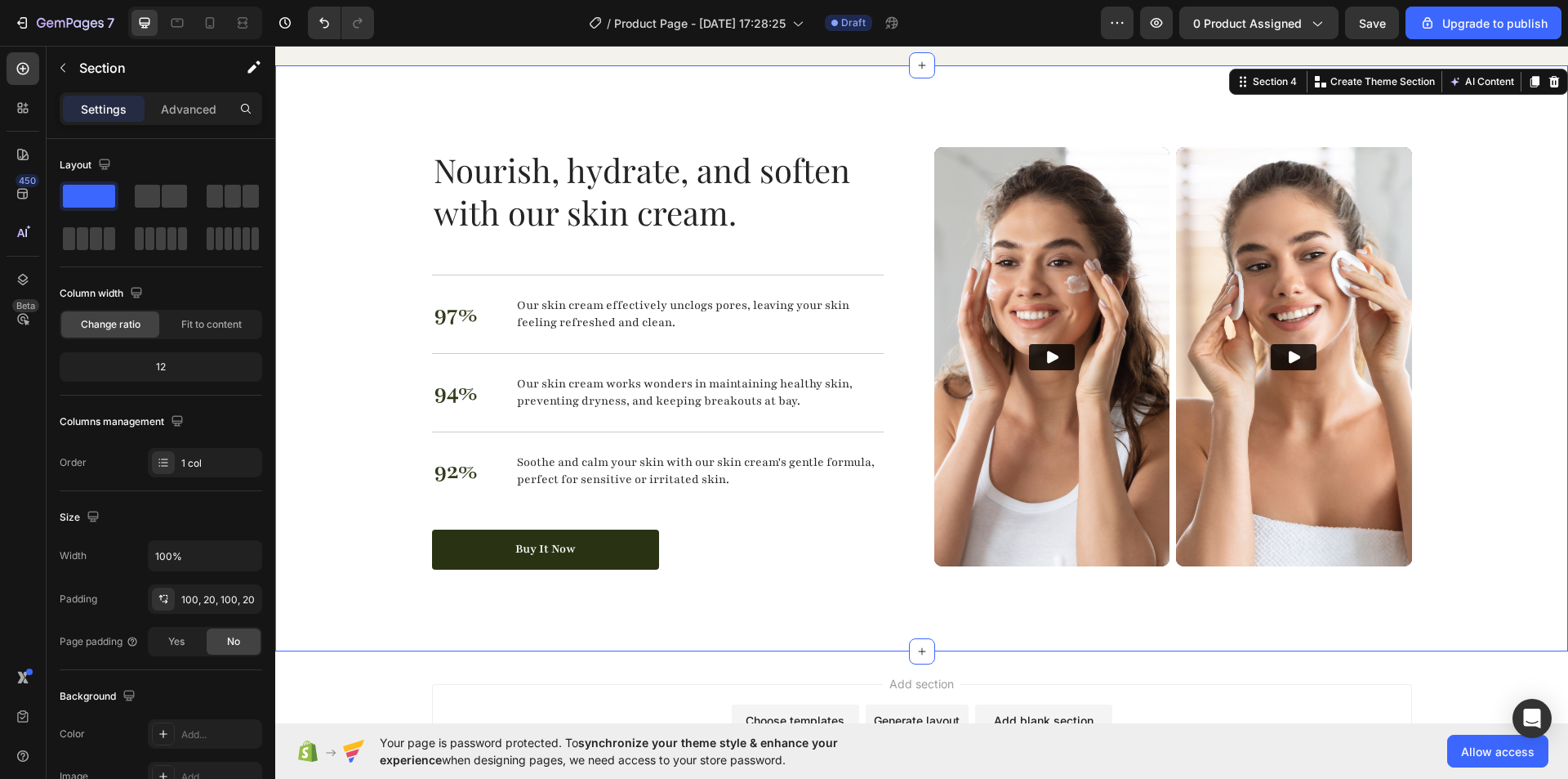
click at [1534, 93] on div "Section 4 You can create reusable sections Create Theme Section AI Content Writ…" at bounding box center [1398, 82] width 339 height 26
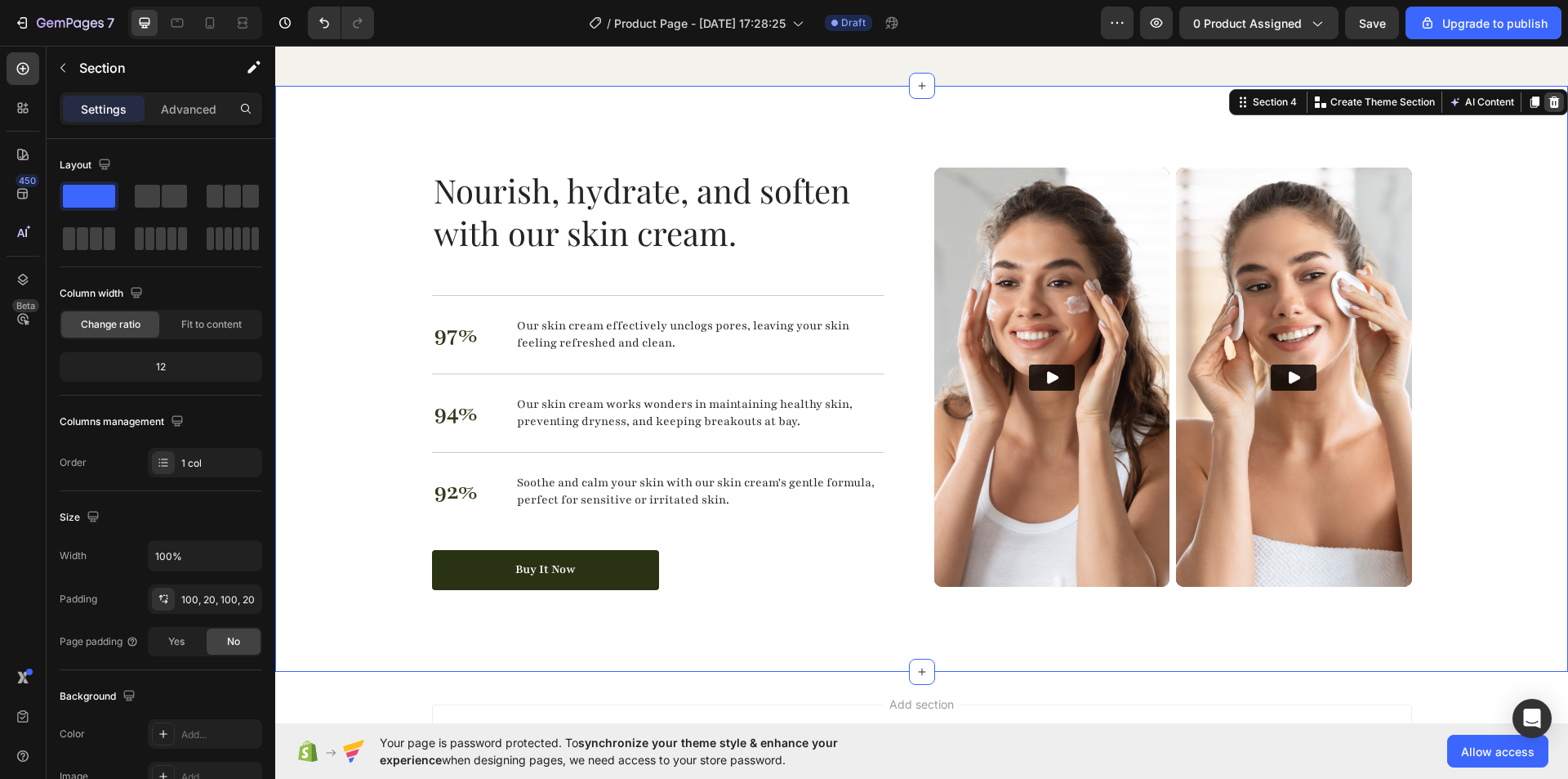
click at [1550, 112] on div at bounding box center [1554, 102] width 19 height 19
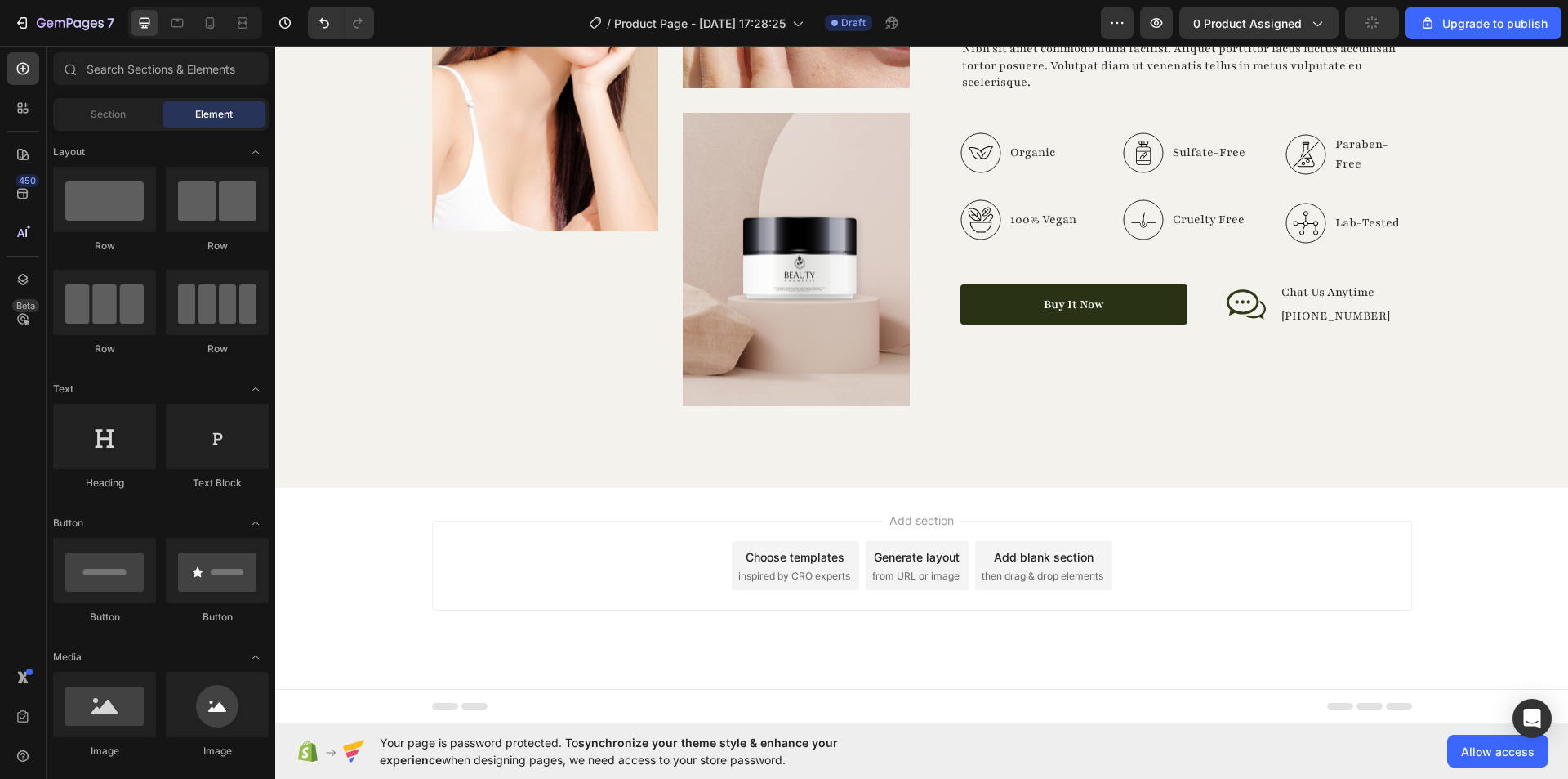
scroll to position [2299, 0]
click at [1493, 272] on div "Image Image Image Row Top Manufacturer Of Beauty And Cosmetics Items Heading Ni…" at bounding box center [921, 132] width 1260 height 548
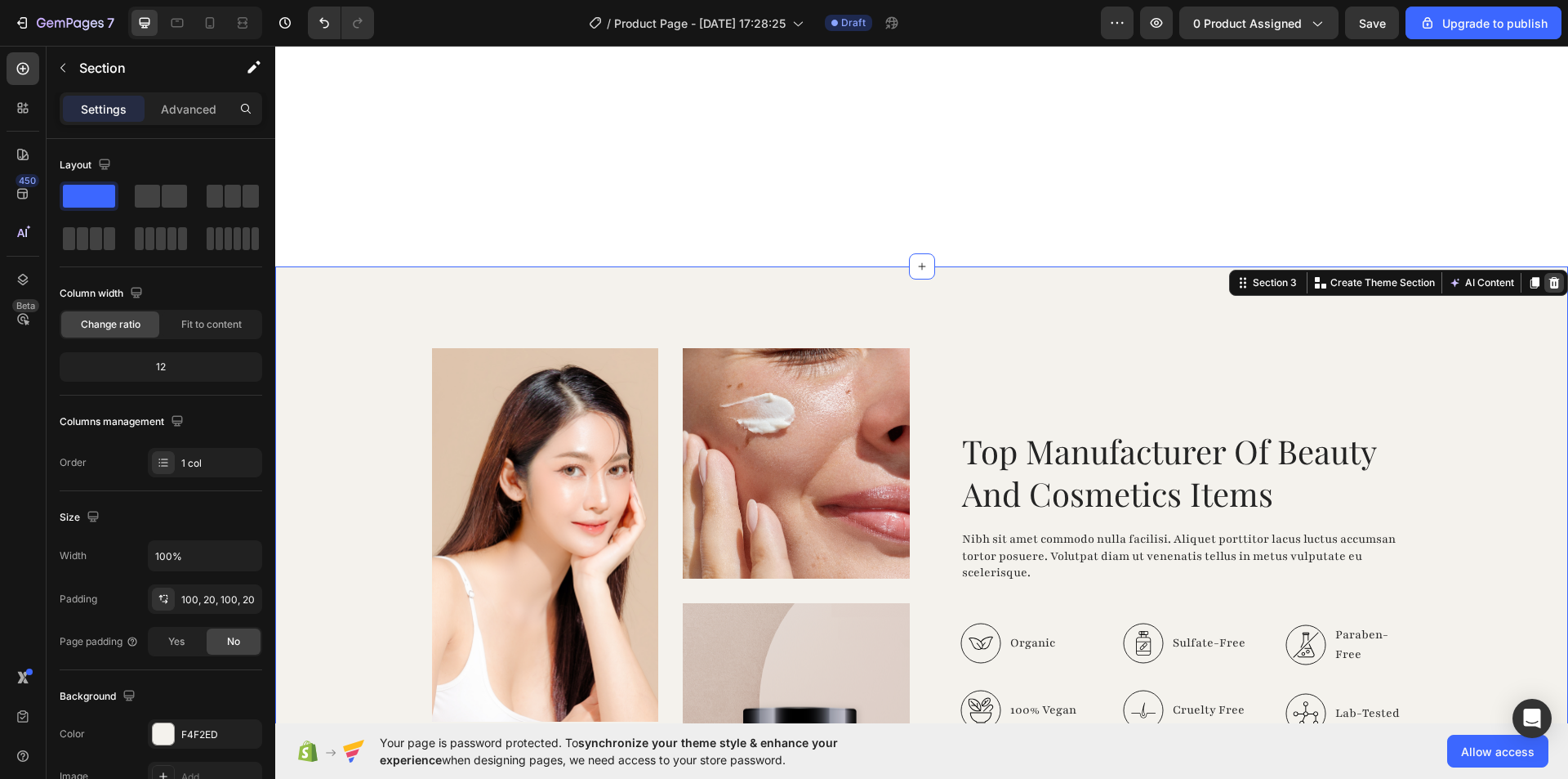
click at [1548, 286] on icon at bounding box center [1555, 283] width 13 height 13
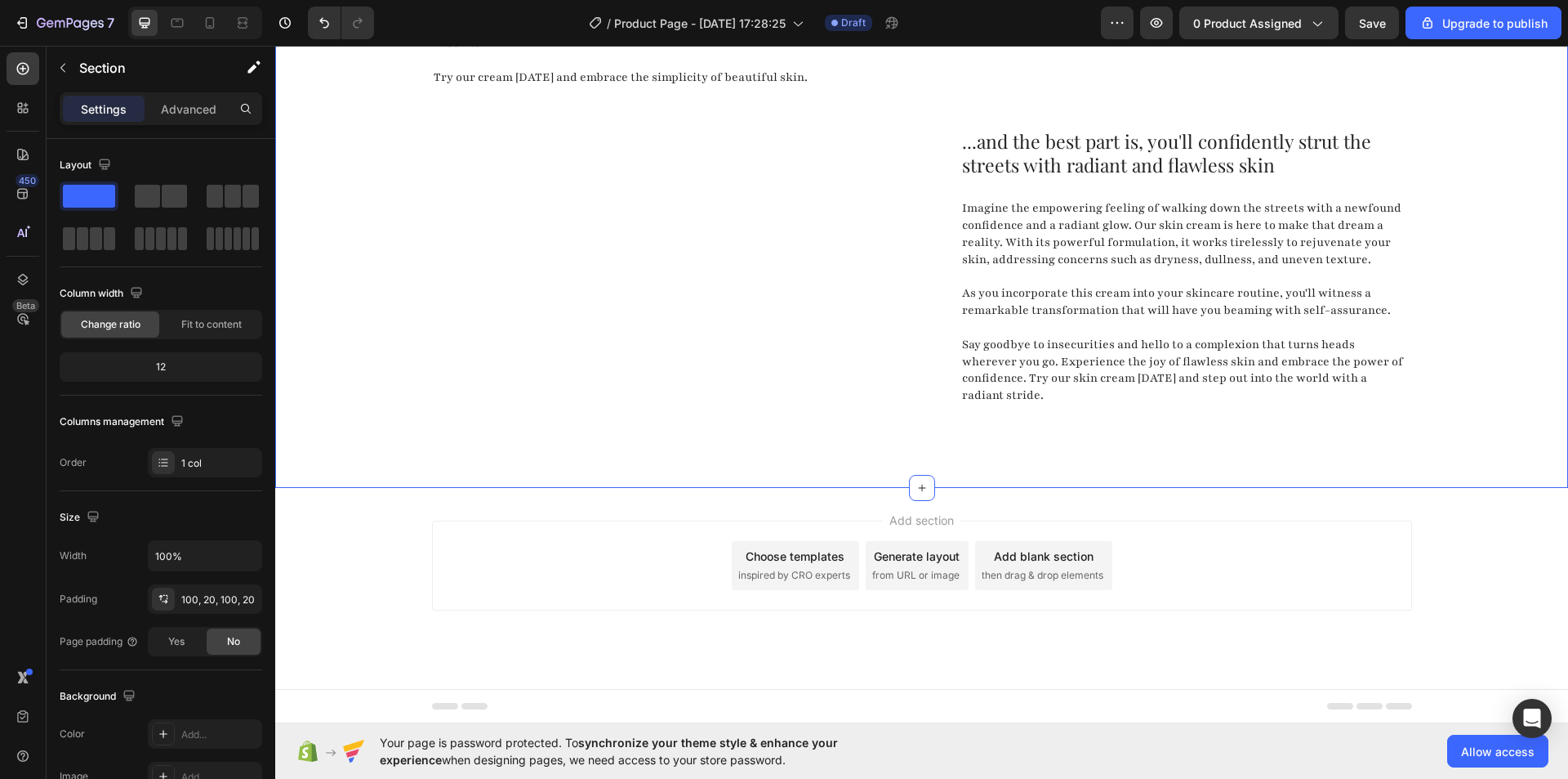
click at [1497, 311] on div ""Simply life-changing skincare." Heading Discover the secret to effortless skin…" at bounding box center [921, 156] width 1260 height 732
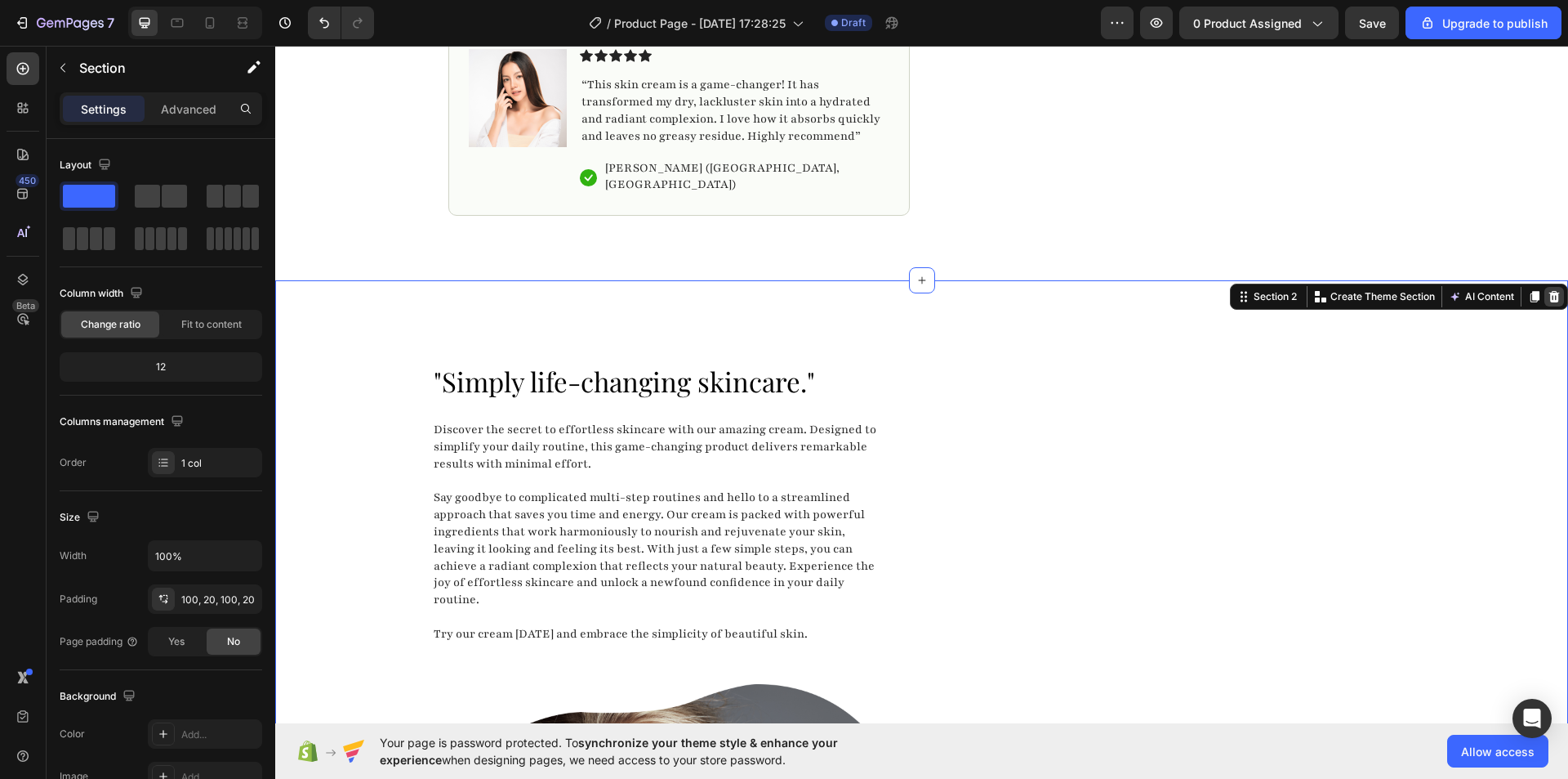
click at [1548, 298] on icon at bounding box center [1555, 297] width 13 height 13
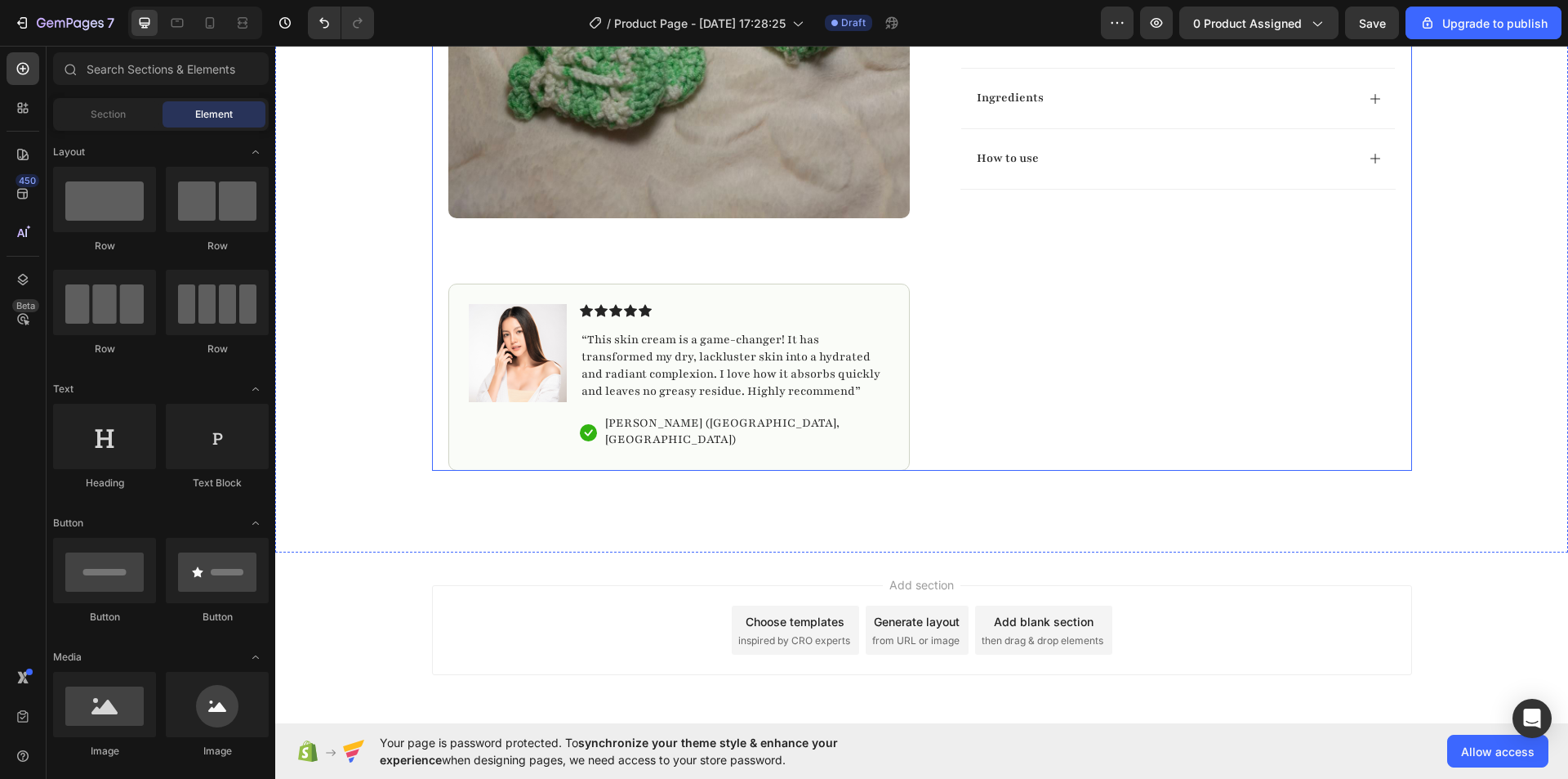
scroll to position [563, 0]
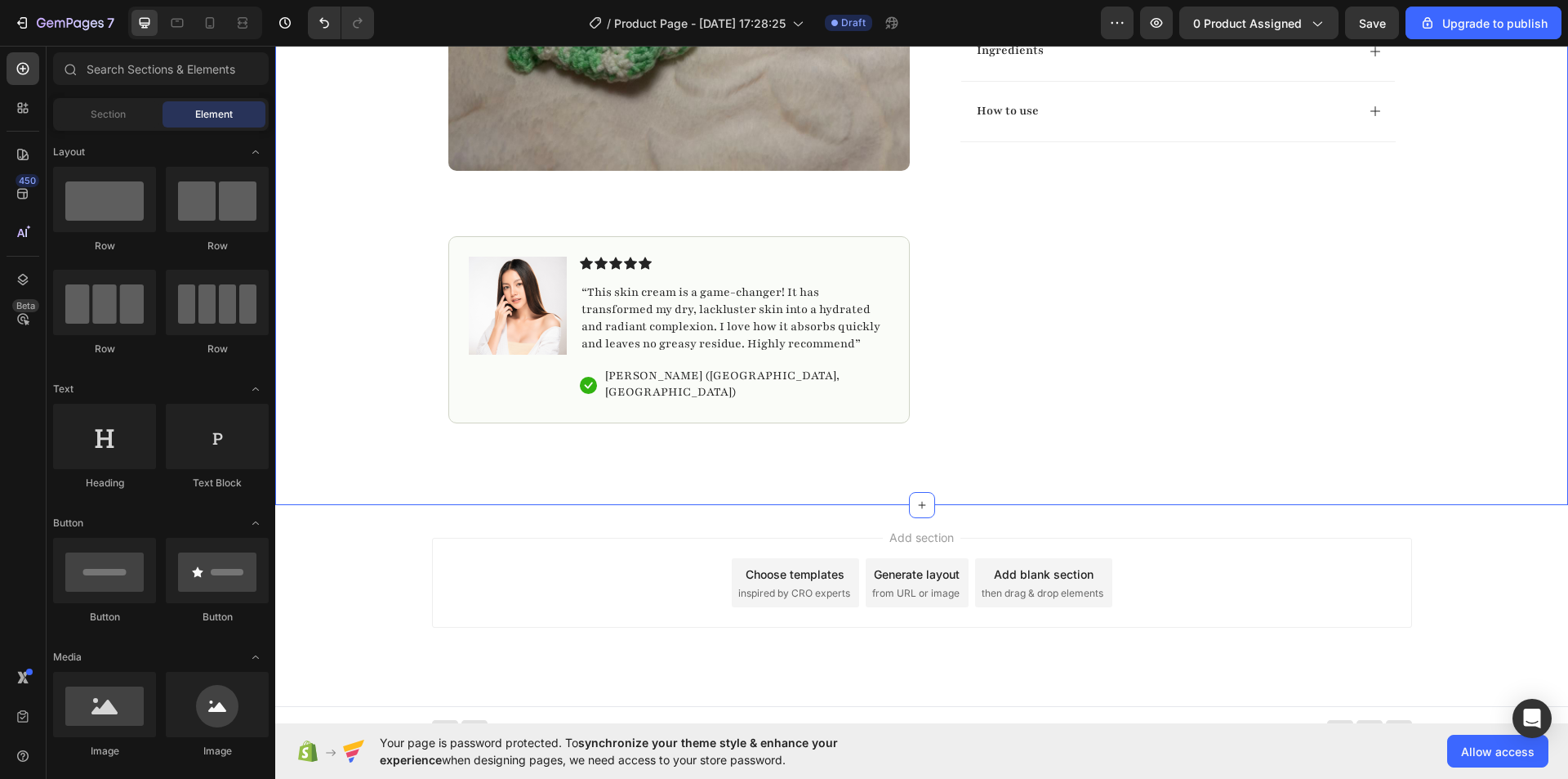
click at [404, 483] on div "Product Images Image Icon Icon Icon Icon Icon Icon List “This skin cream is a g…" at bounding box center [921, 10] width 1293 height 988
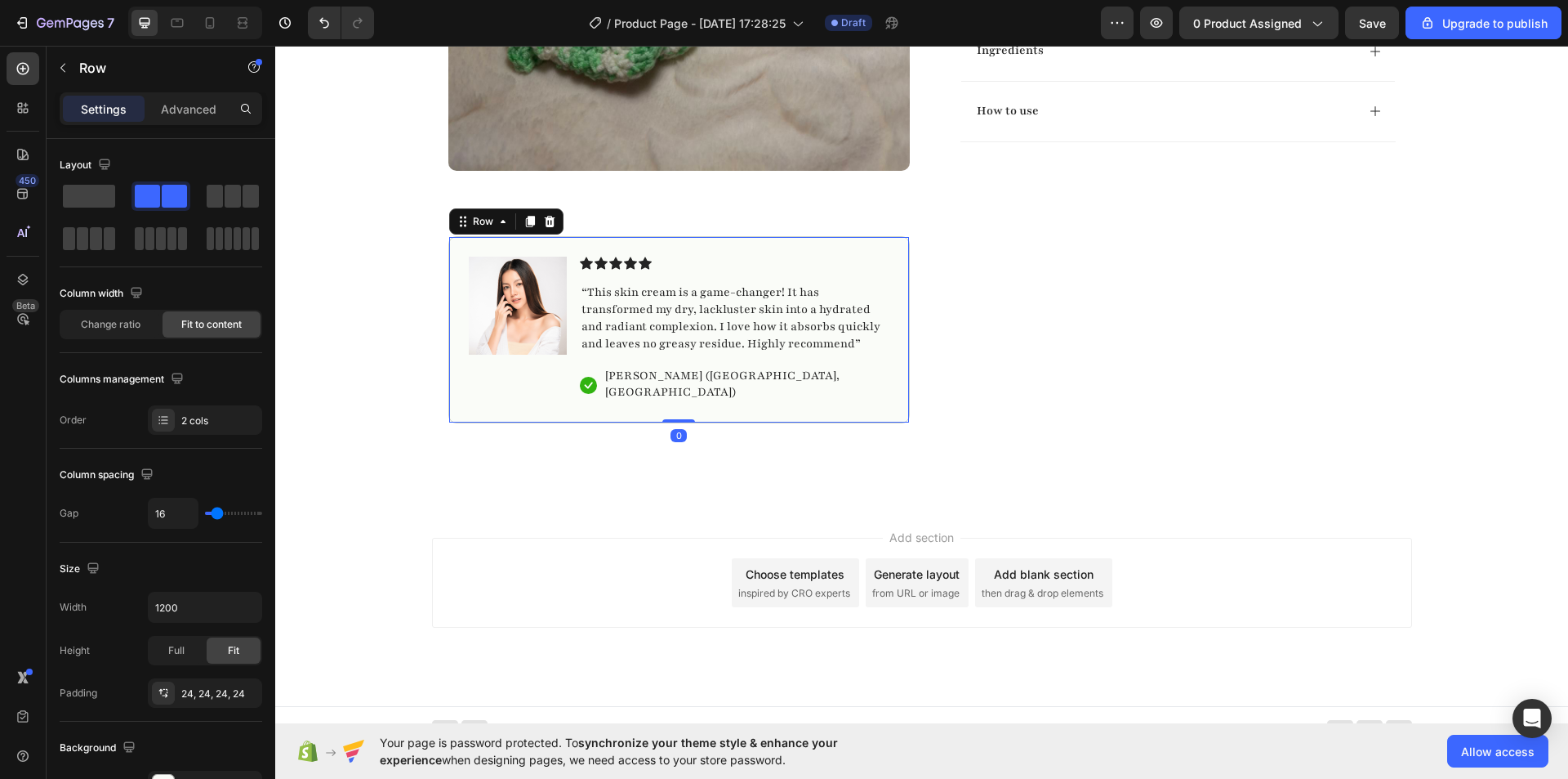
click at [870, 254] on div "Image Icon Icon Icon Icon Icon Icon List “This skin cream is a game-changer! It…" at bounding box center [678, 330] width 462 height 187
click at [544, 220] on icon at bounding box center [549, 221] width 11 height 12
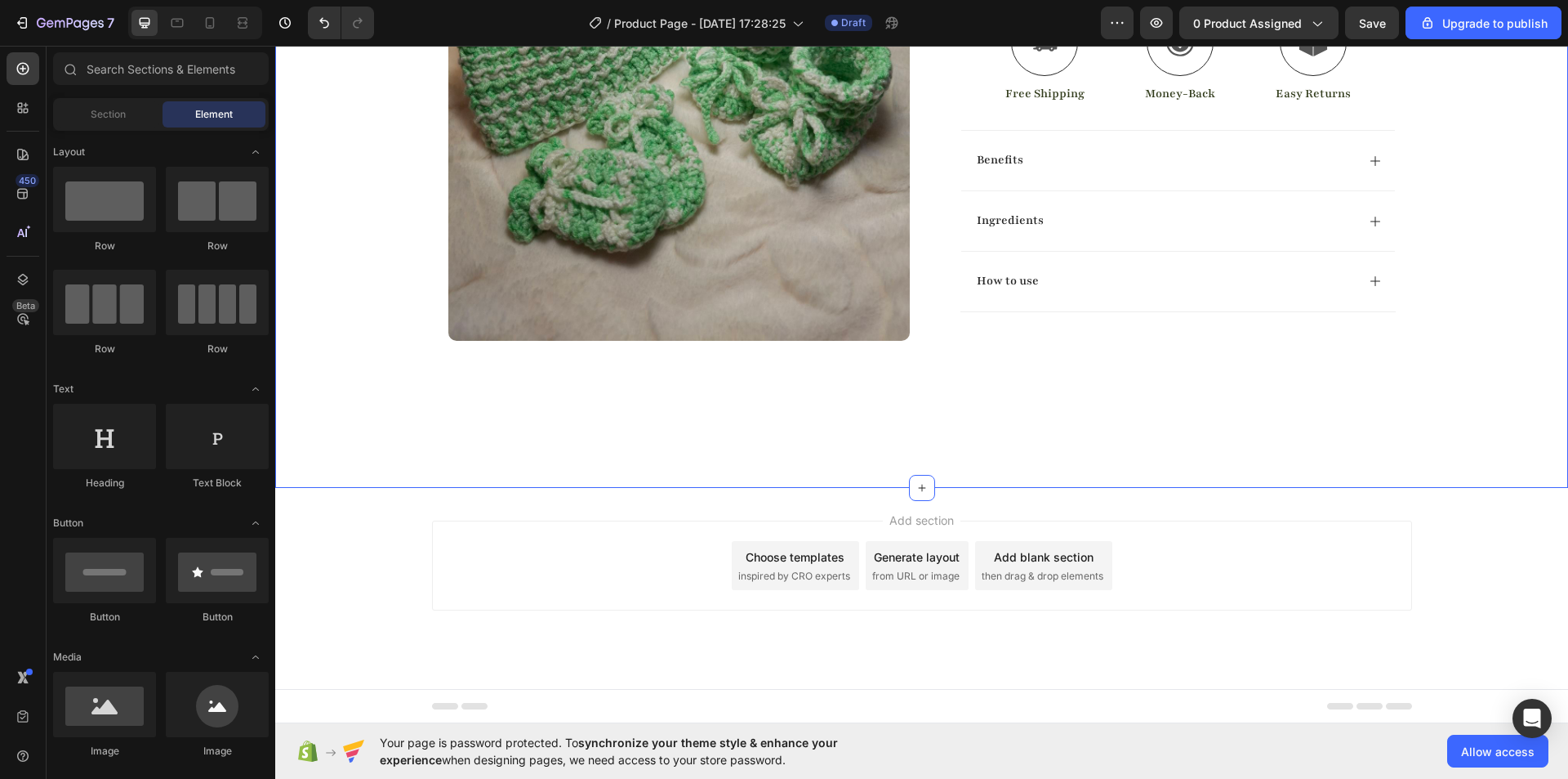
click at [413, 339] on div "Product Images Row Baby komplet 1 Product Title Hydrate, rejuvenate, and glow w…" at bounding box center [921, 46] width 1293 height 720
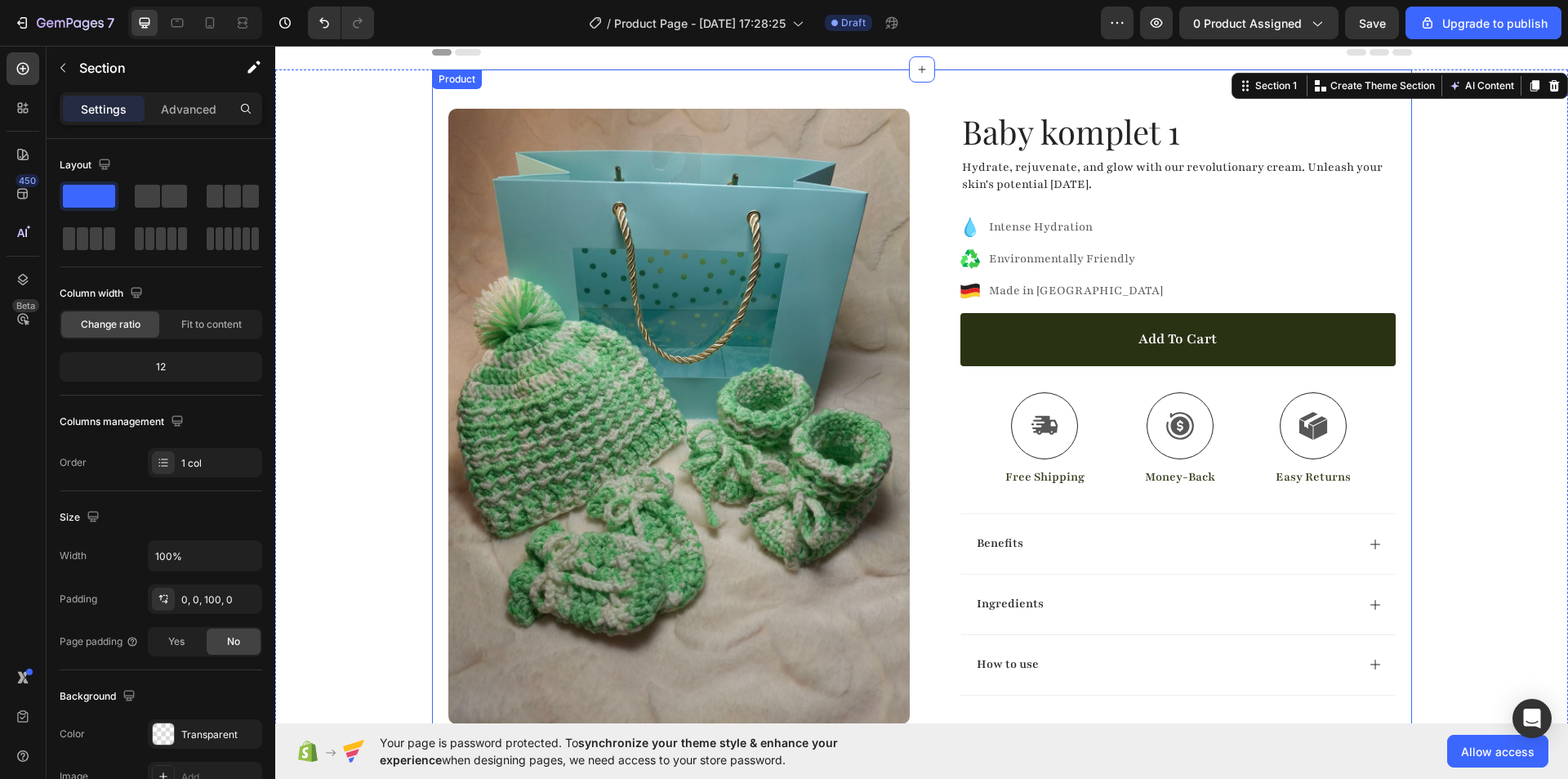
scroll to position [0, 0]
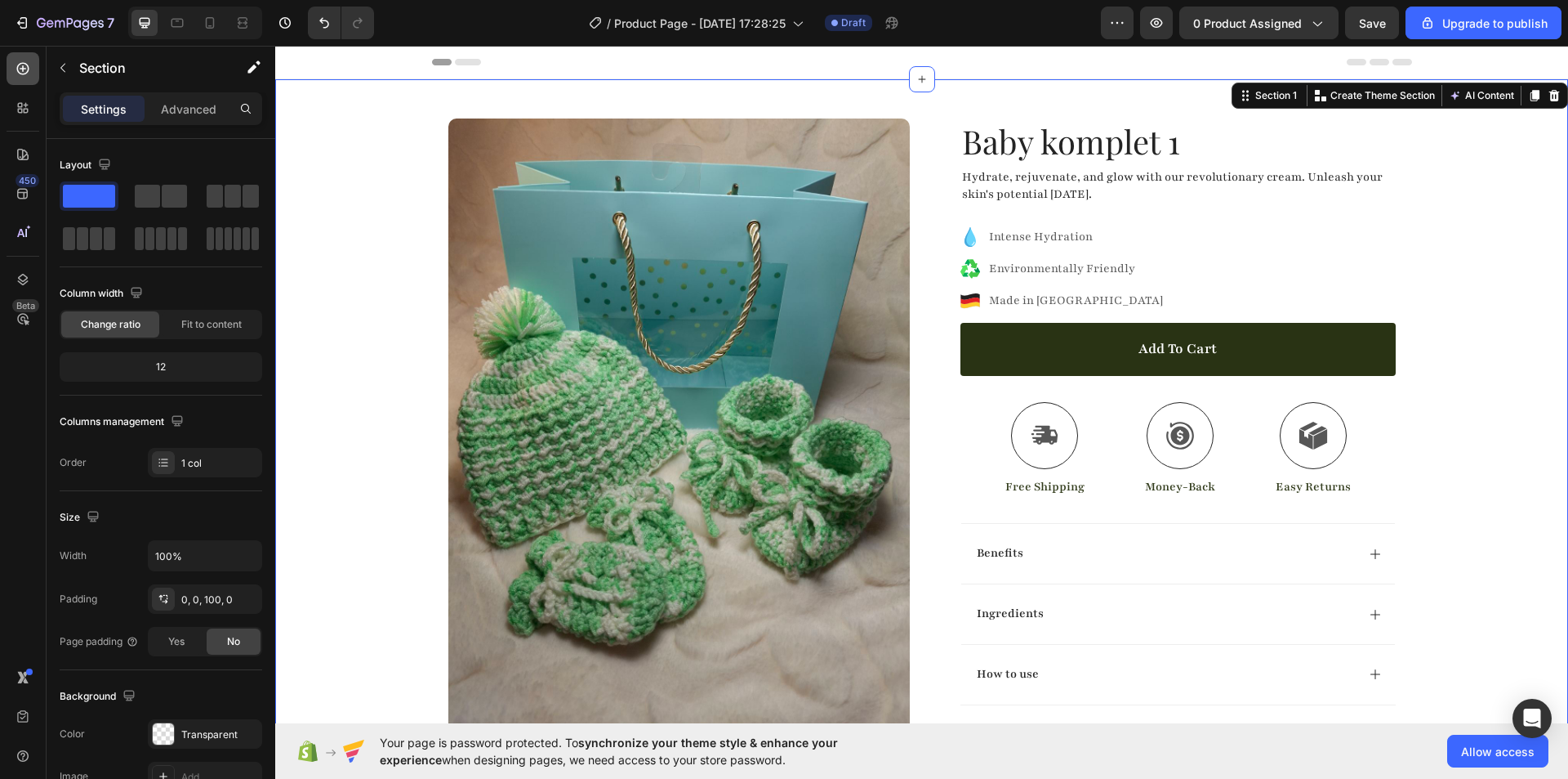
click at [13, 72] on div at bounding box center [23, 68] width 33 height 33
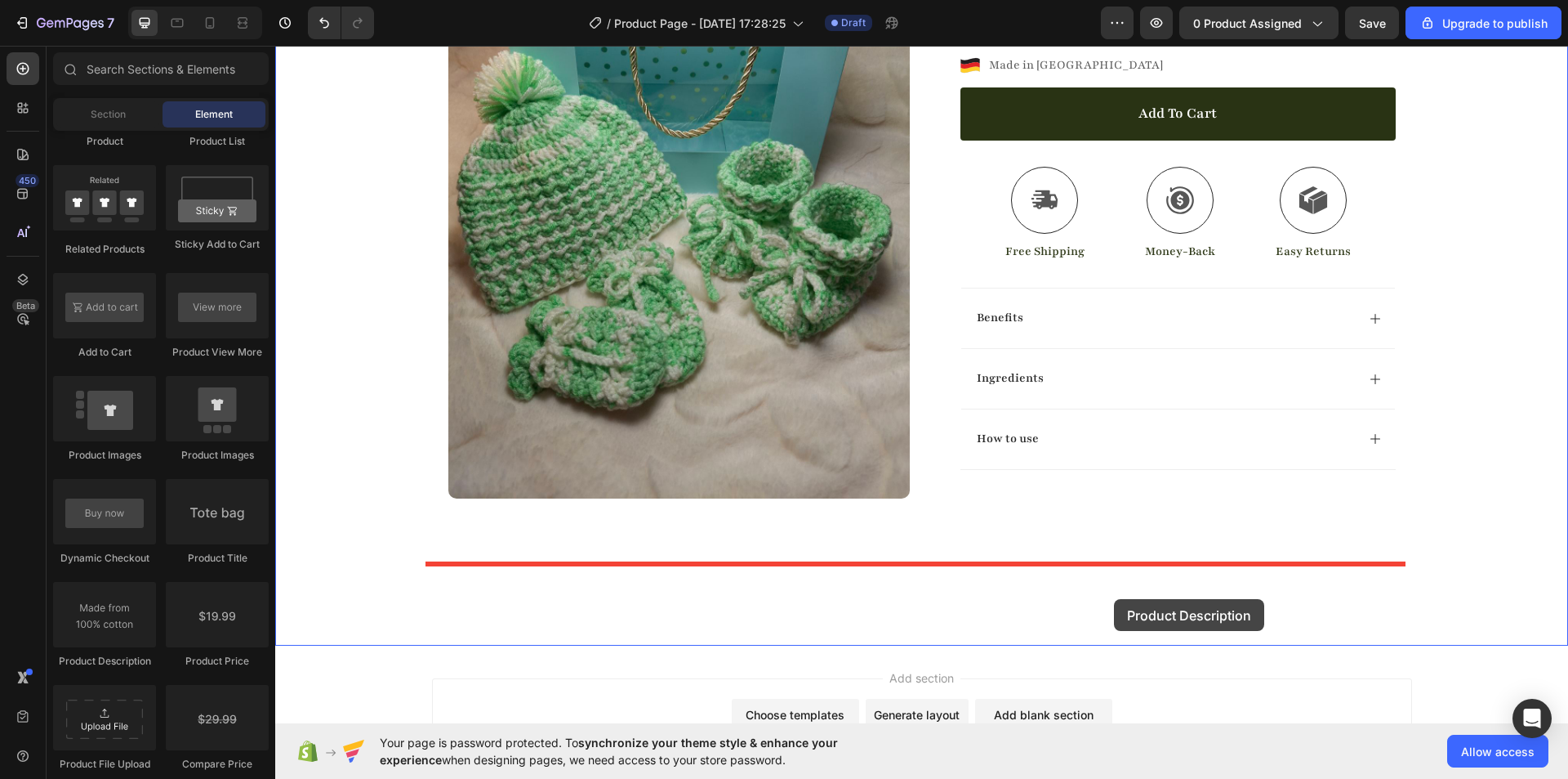
scroll to position [245, 0]
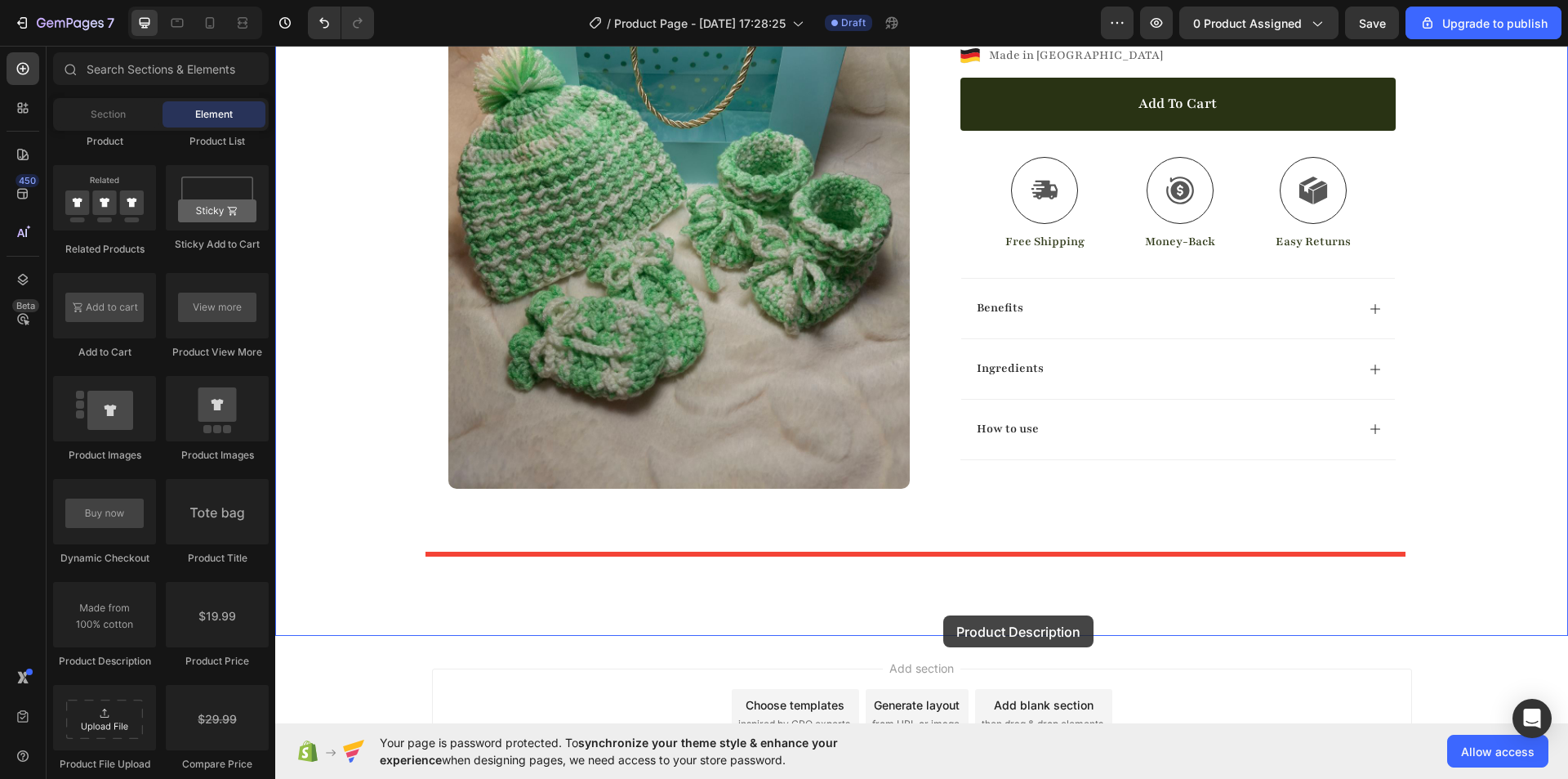
drag, startPoint x: 389, startPoint y: 662, endPoint x: 941, endPoint y: 612, distance: 554.3
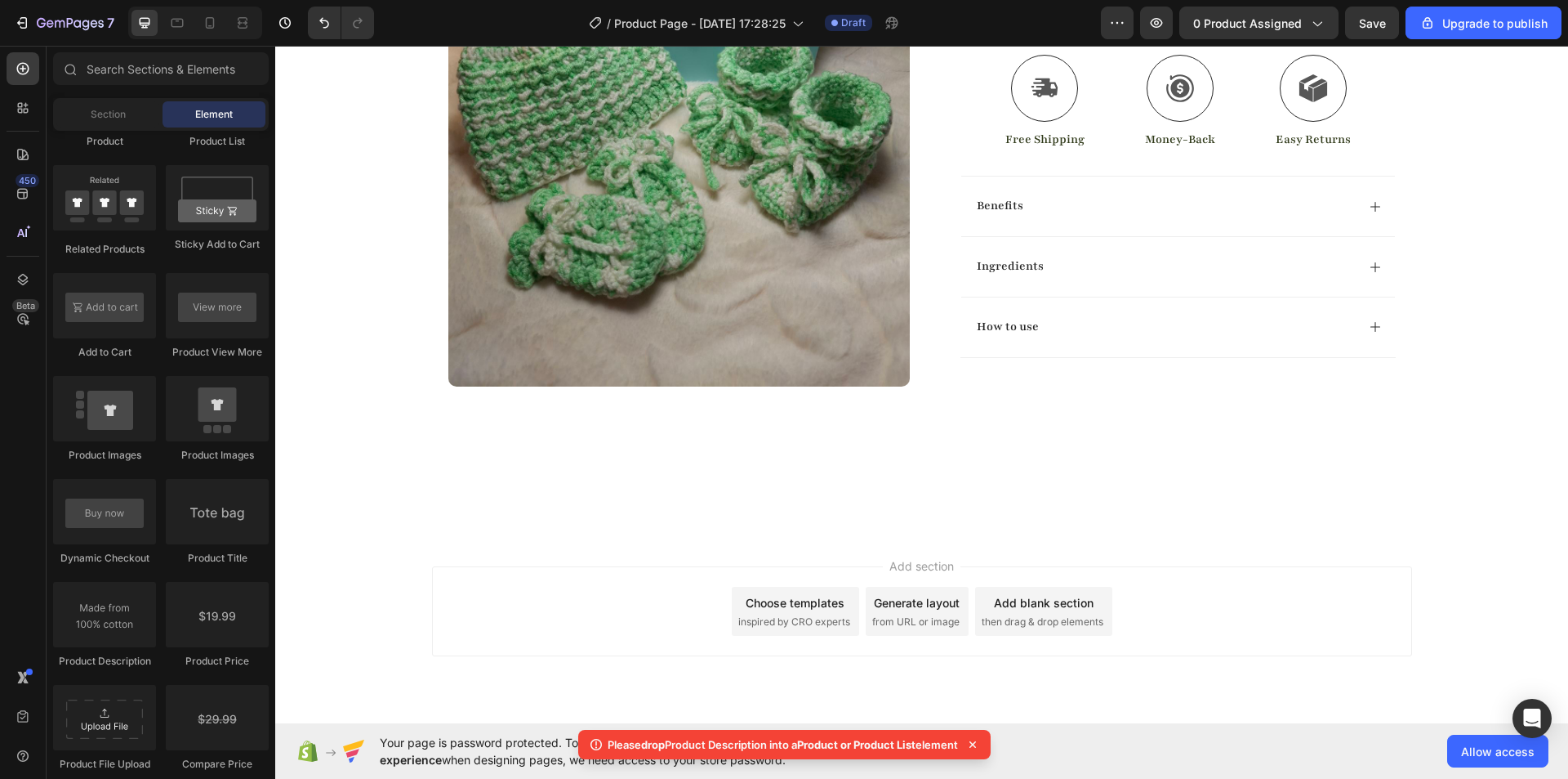
scroll to position [311, 0]
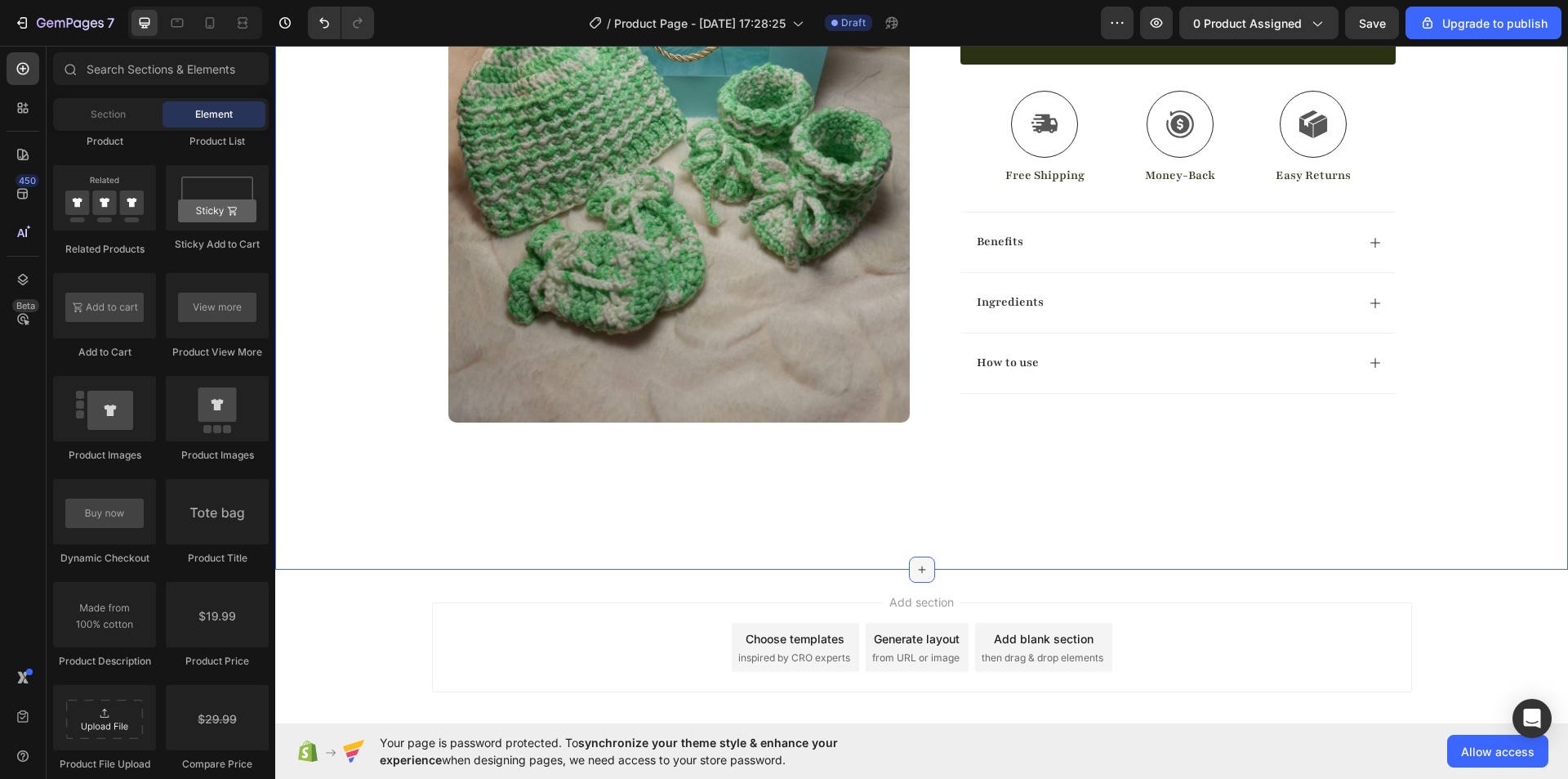
click at [922, 570] on div at bounding box center [921, 569] width 26 height 26
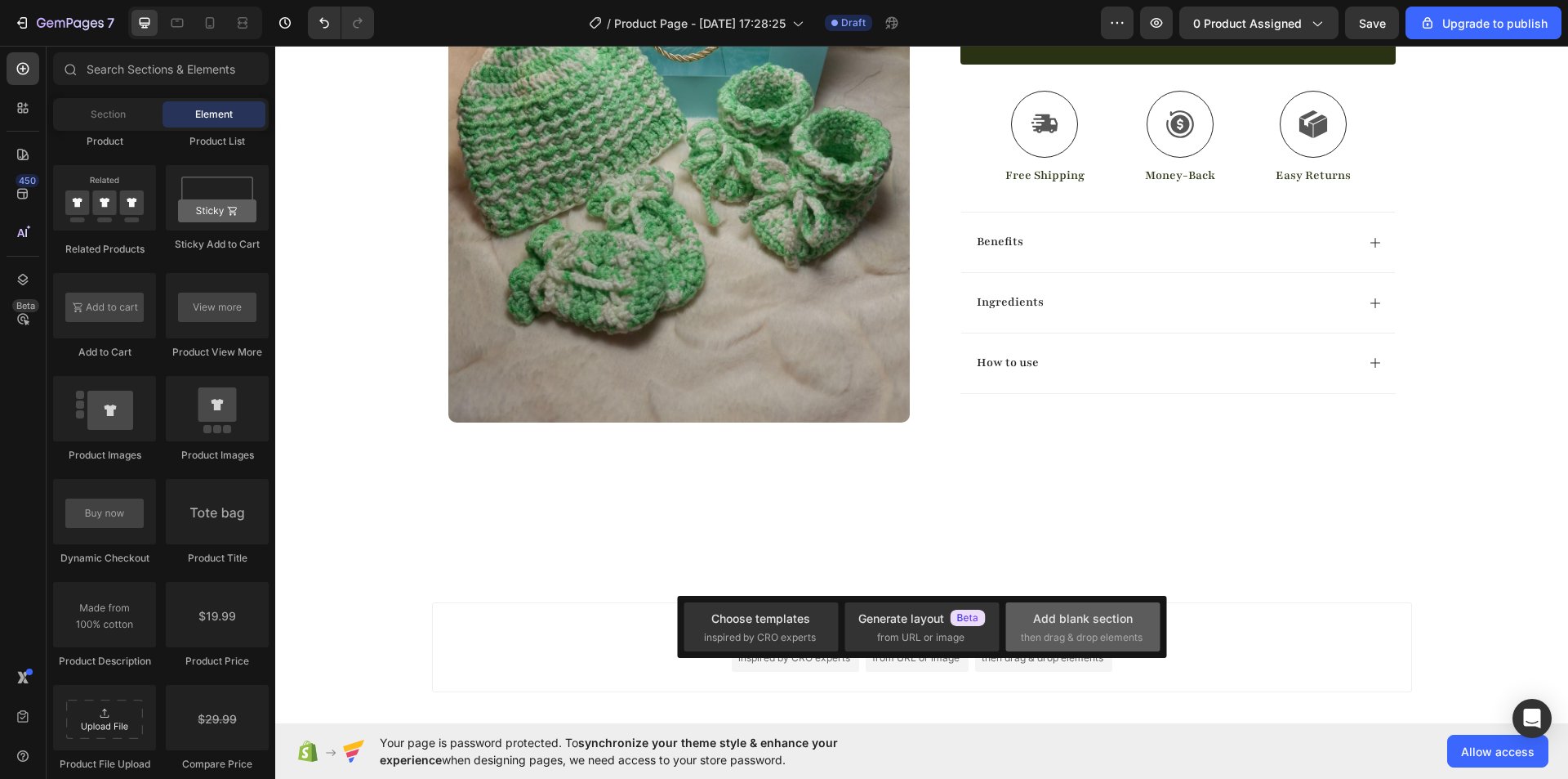
click at [1080, 622] on div "Add blank section" at bounding box center [1083, 618] width 99 height 17
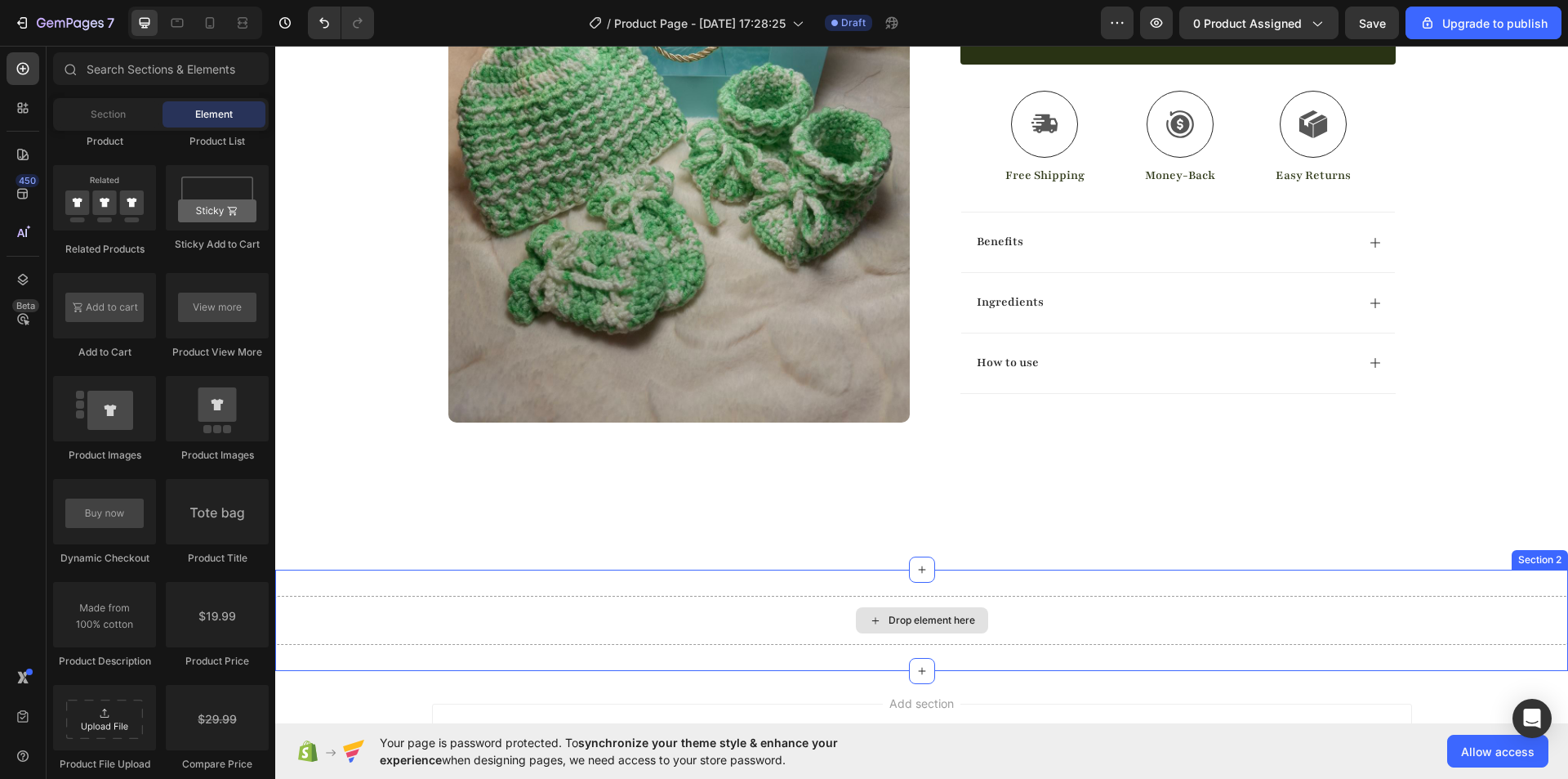
click at [872, 616] on icon at bounding box center [875, 620] width 13 height 14
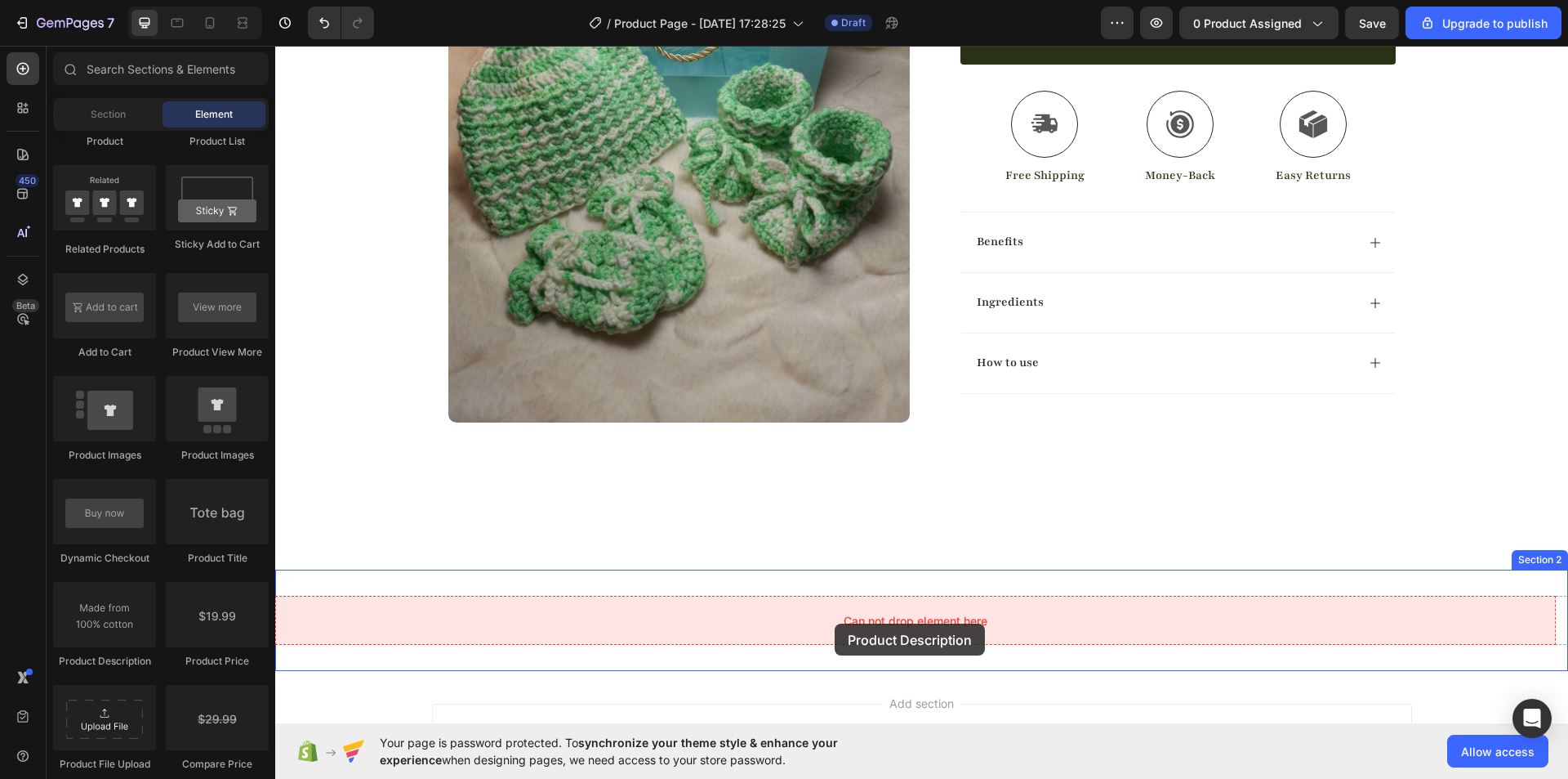
drag, startPoint x: 386, startPoint y: 676, endPoint x: 833, endPoint y: 623, distance: 450.1
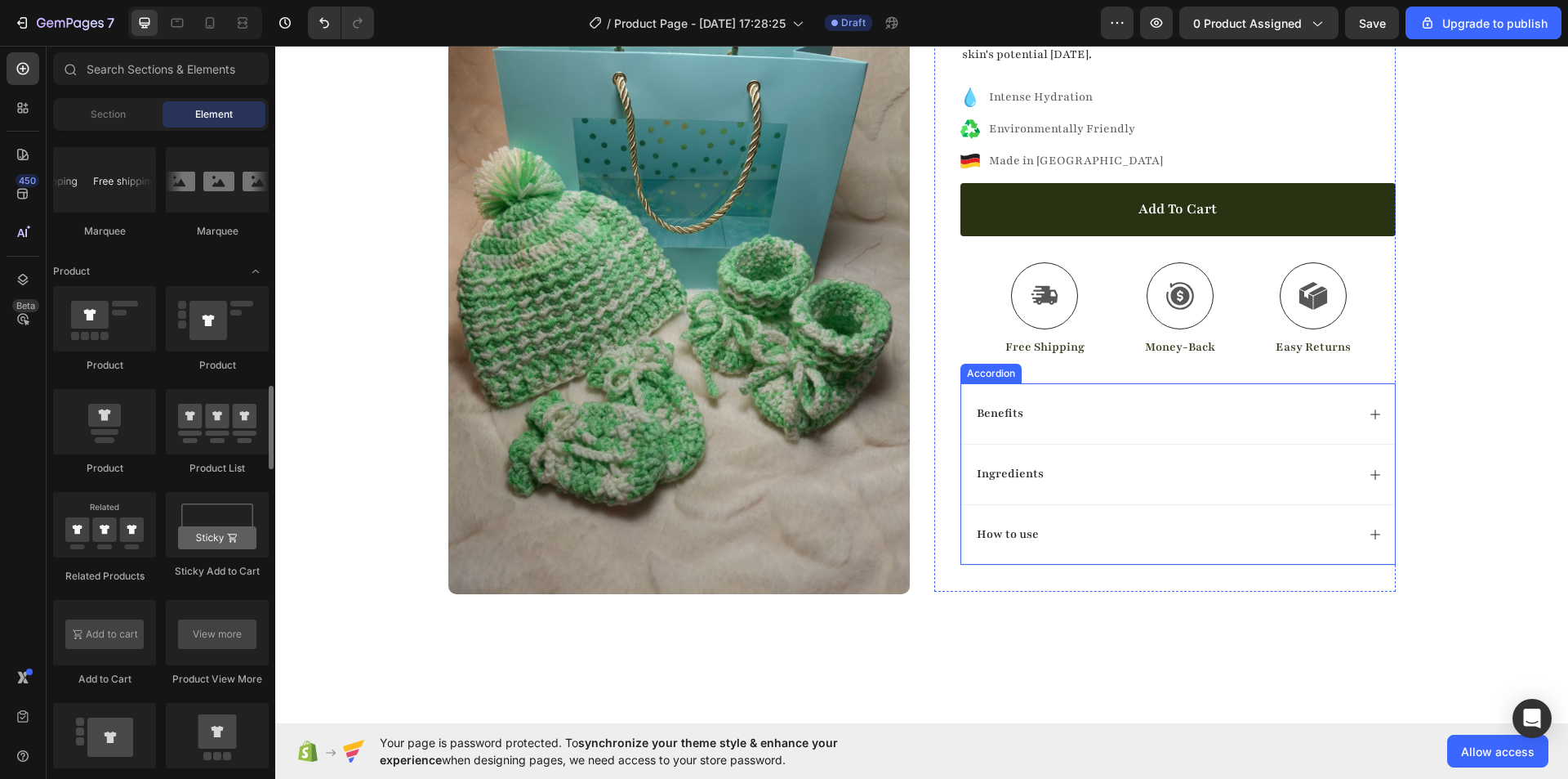
scroll to position [66, 0]
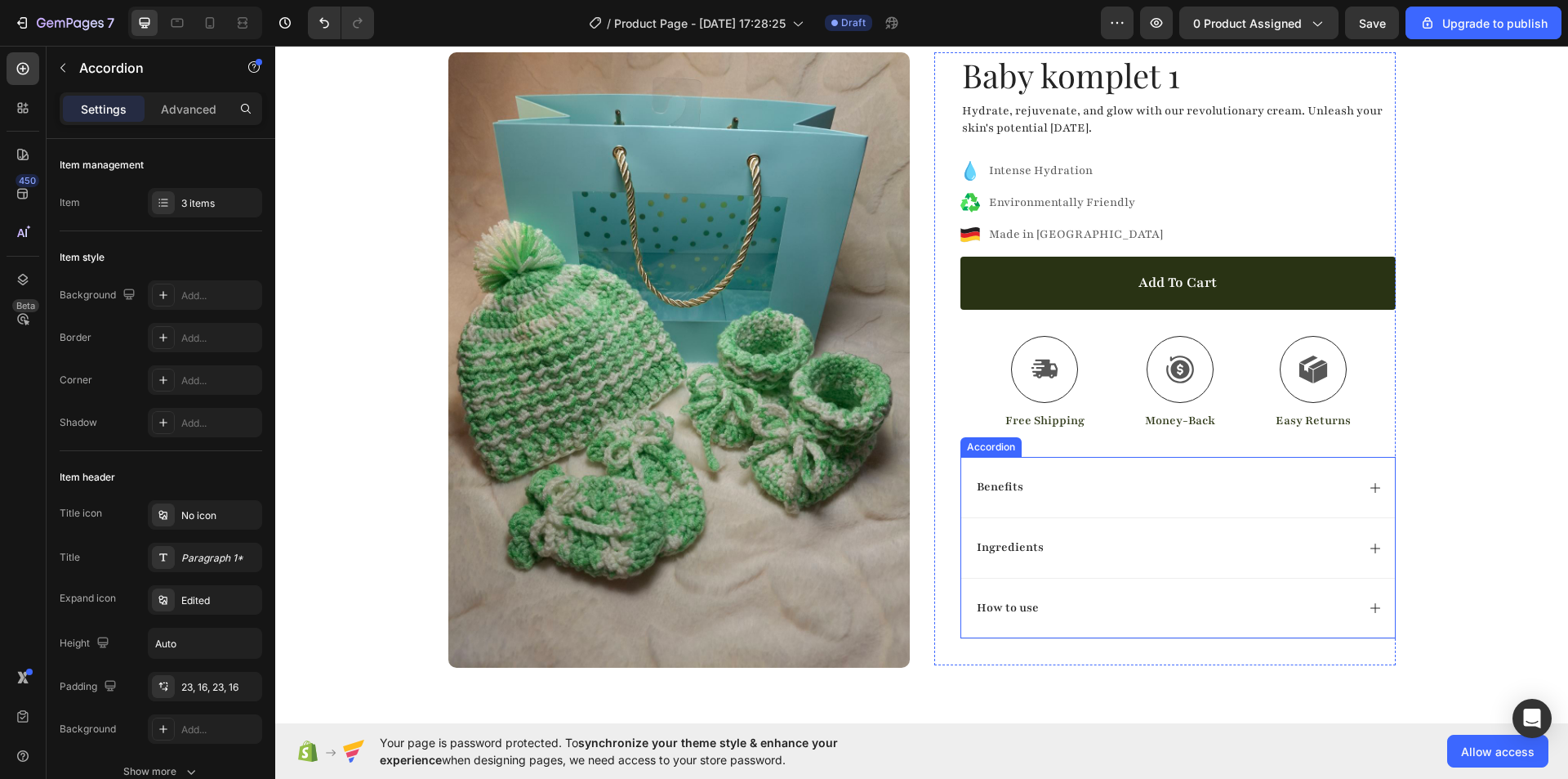
click at [1370, 493] on icon at bounding box center [1375, 488] width 13 height 13
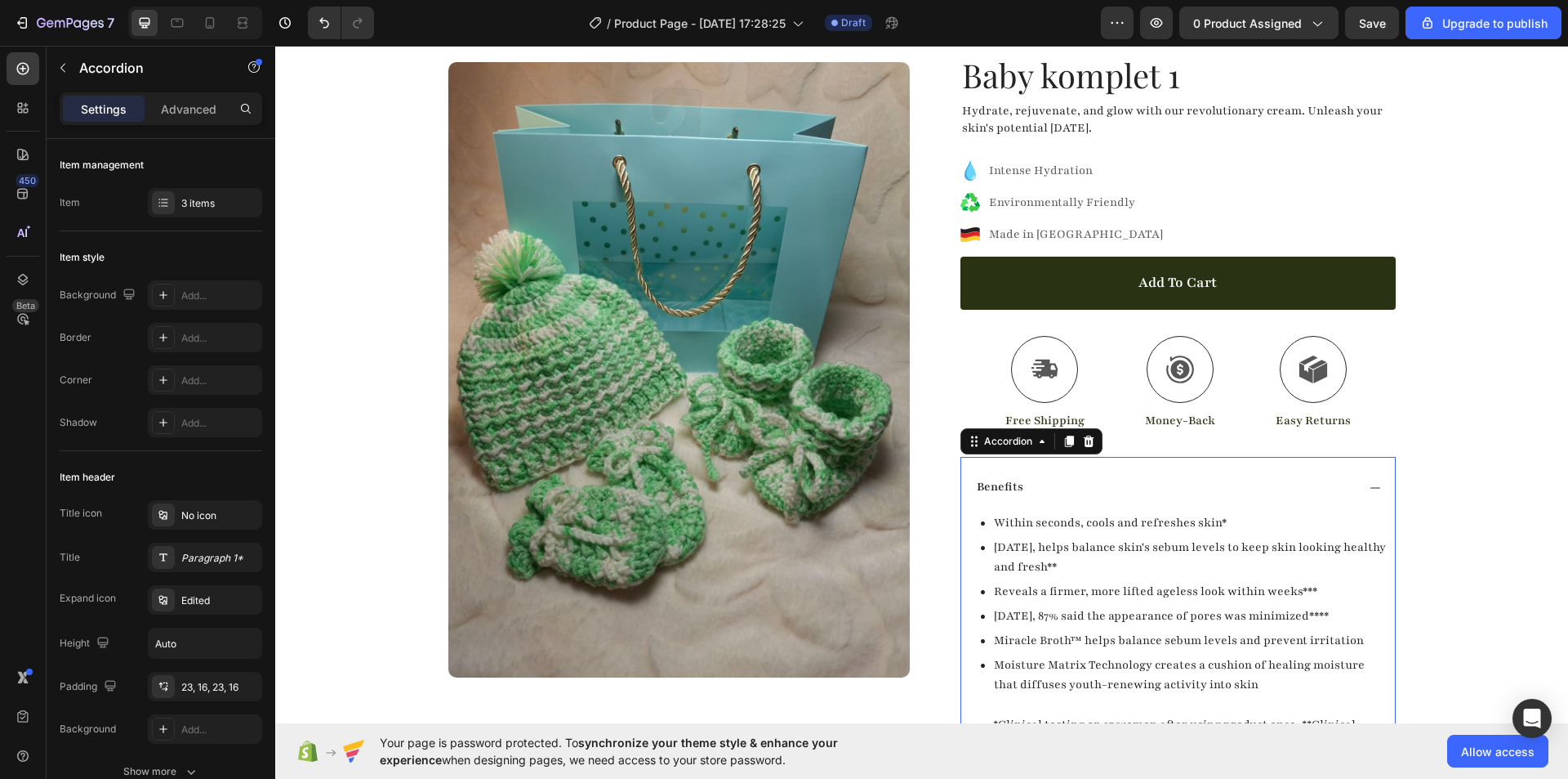
click at [1370, 493] on icon at bounding box center [1375, 488] width 13 height 13
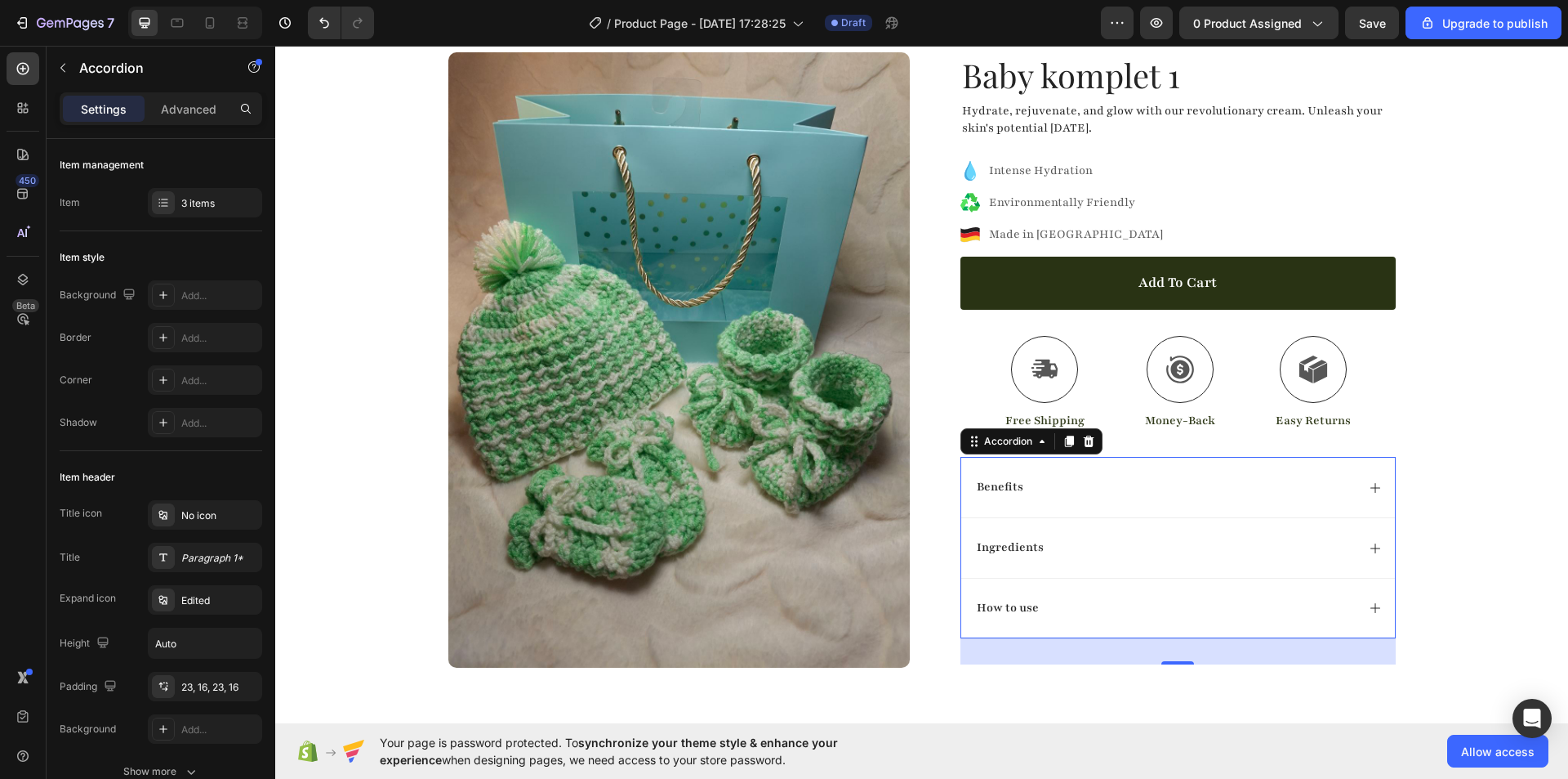
click at [1372, 551] on icon at bounding box center [1375, 548] width 13 height 13
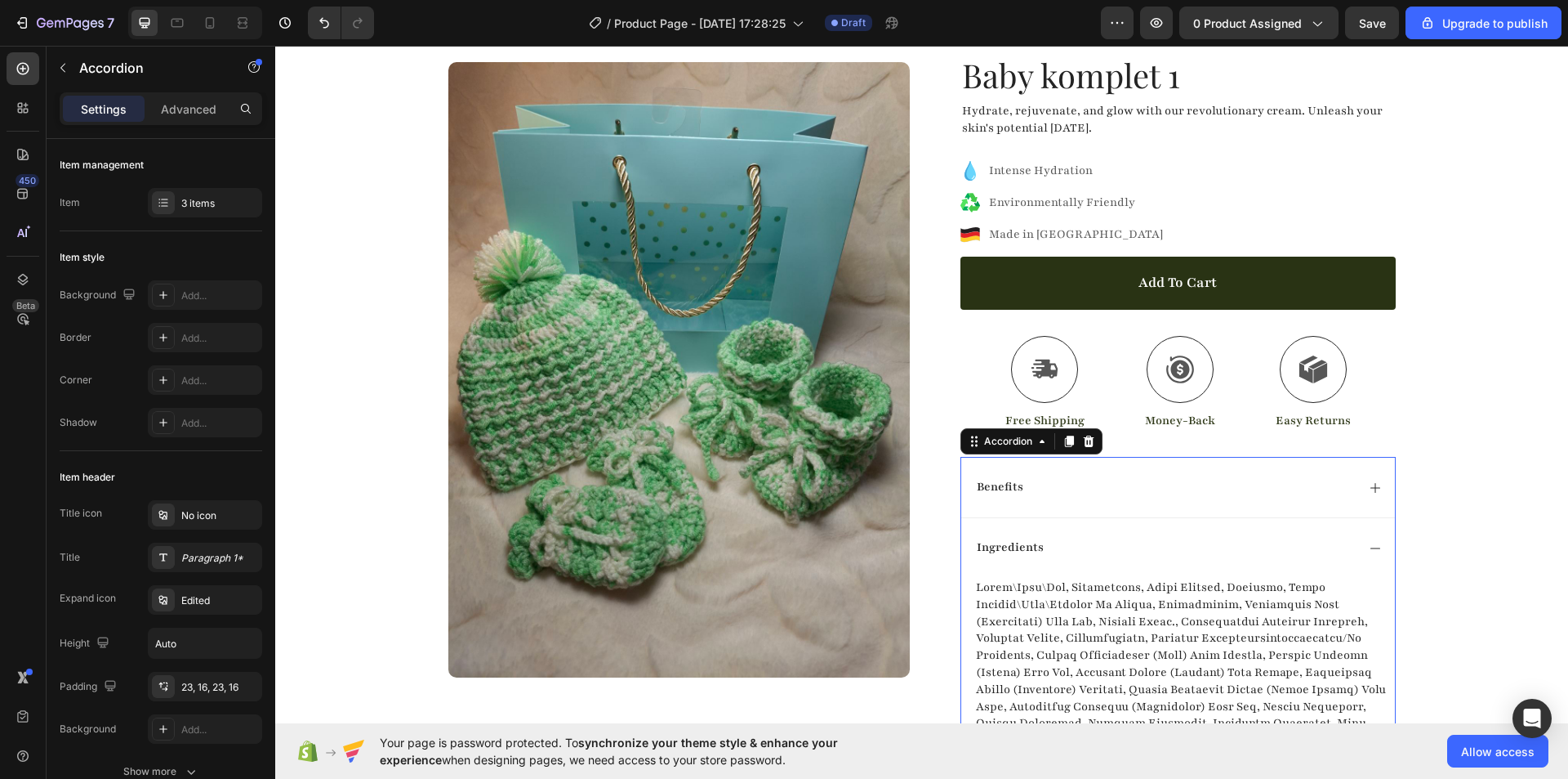
click at [1372, 551] on icon at bounding box center [1375, 548] width 13 height 13
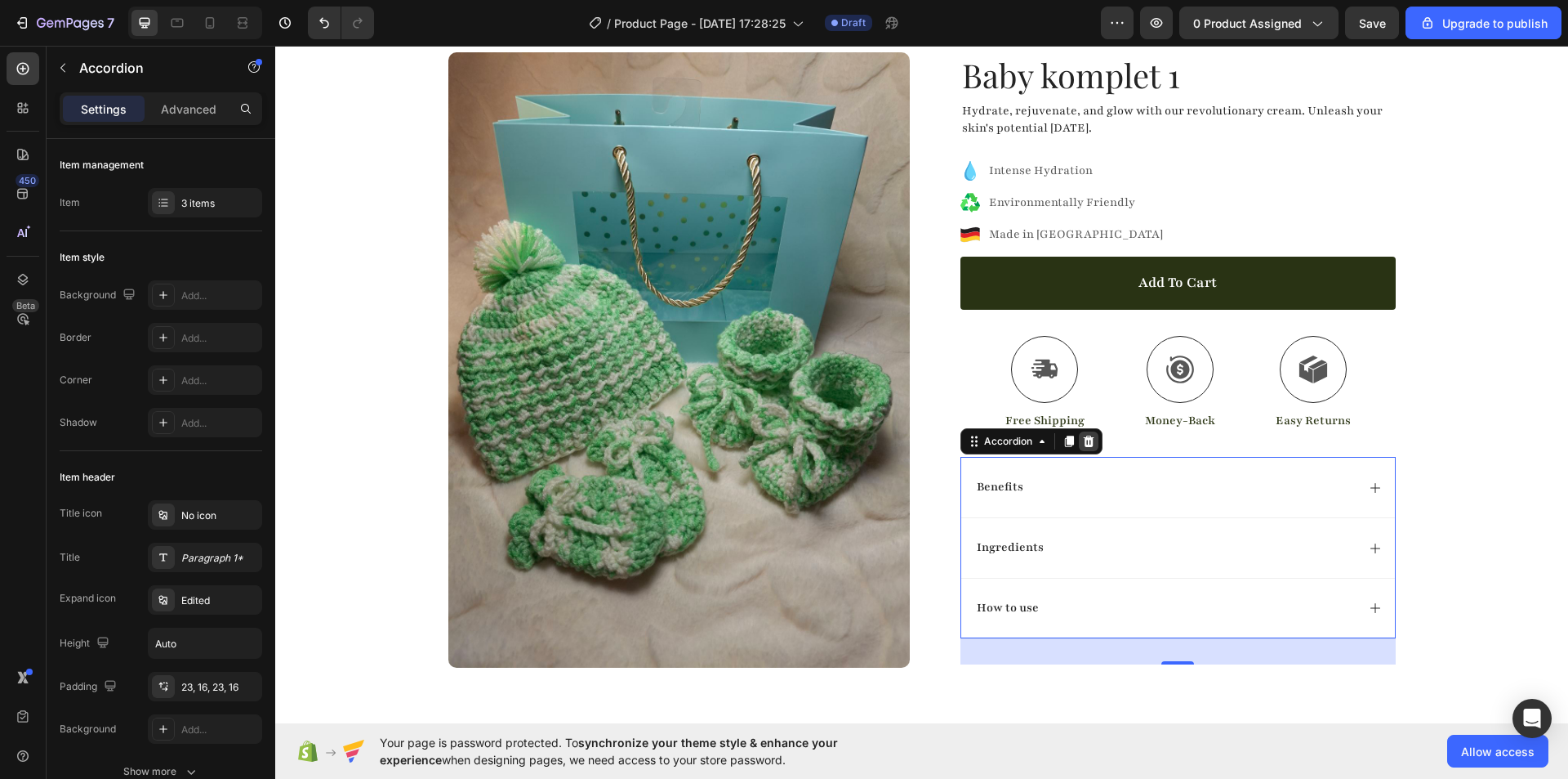
click at [1083, 441] on icon at bounding box center [1088, 442] width 11 height 12
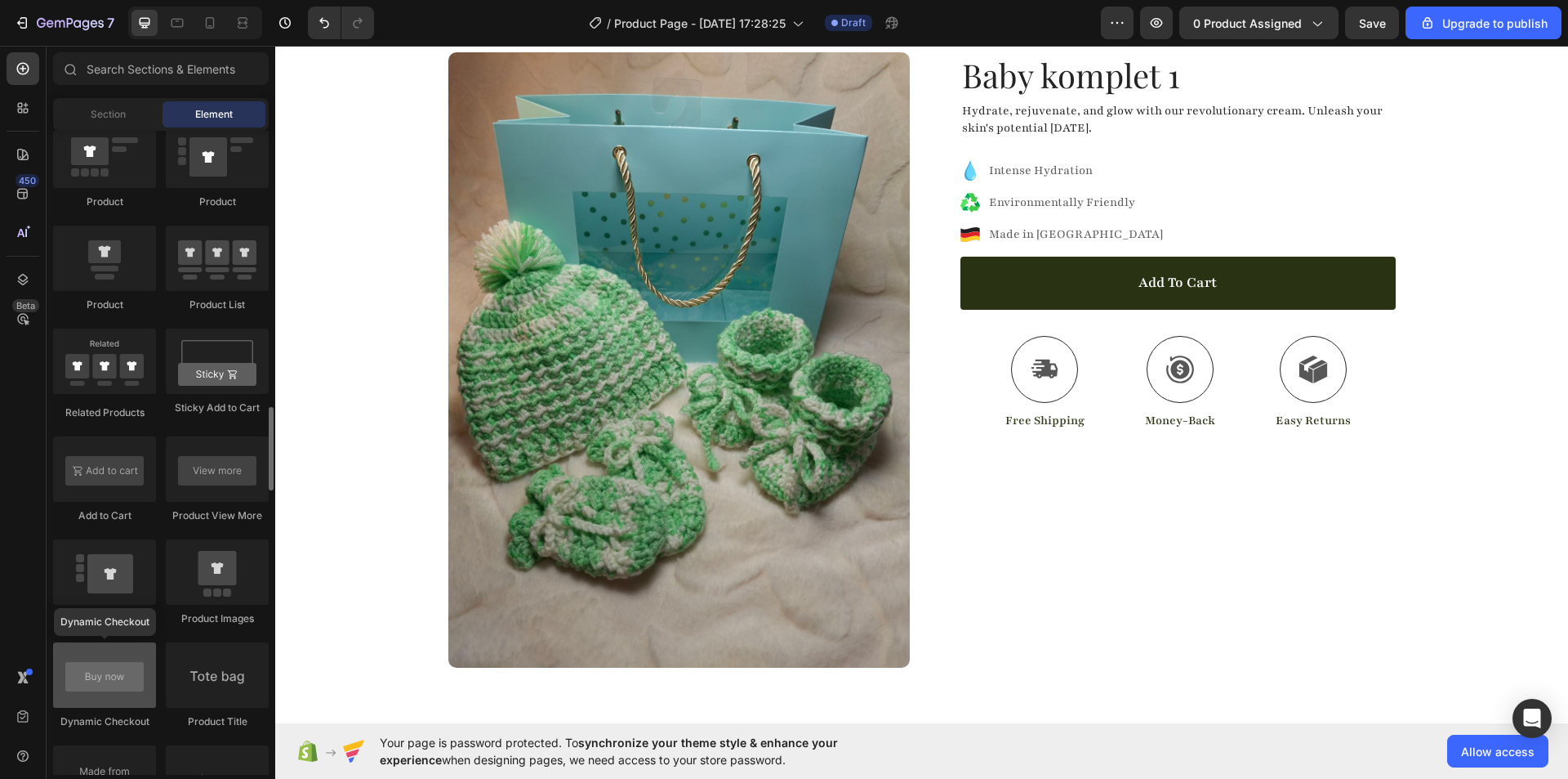
scroll to position [2206, 0]
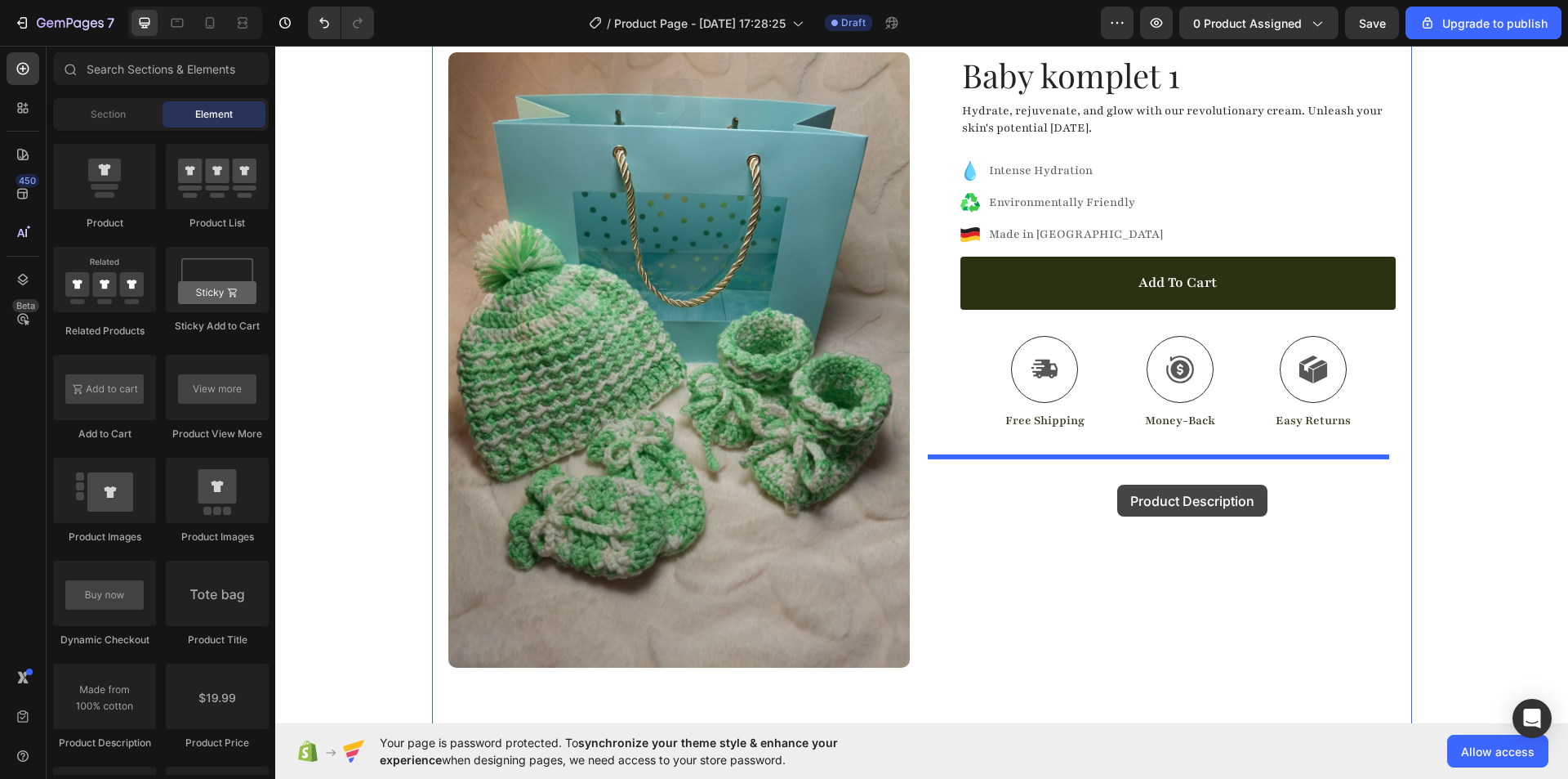
drag, startPoint x: 393, startPoint y: 755, endPoint x: 1117, endPoint y: 485, distance: 772.7
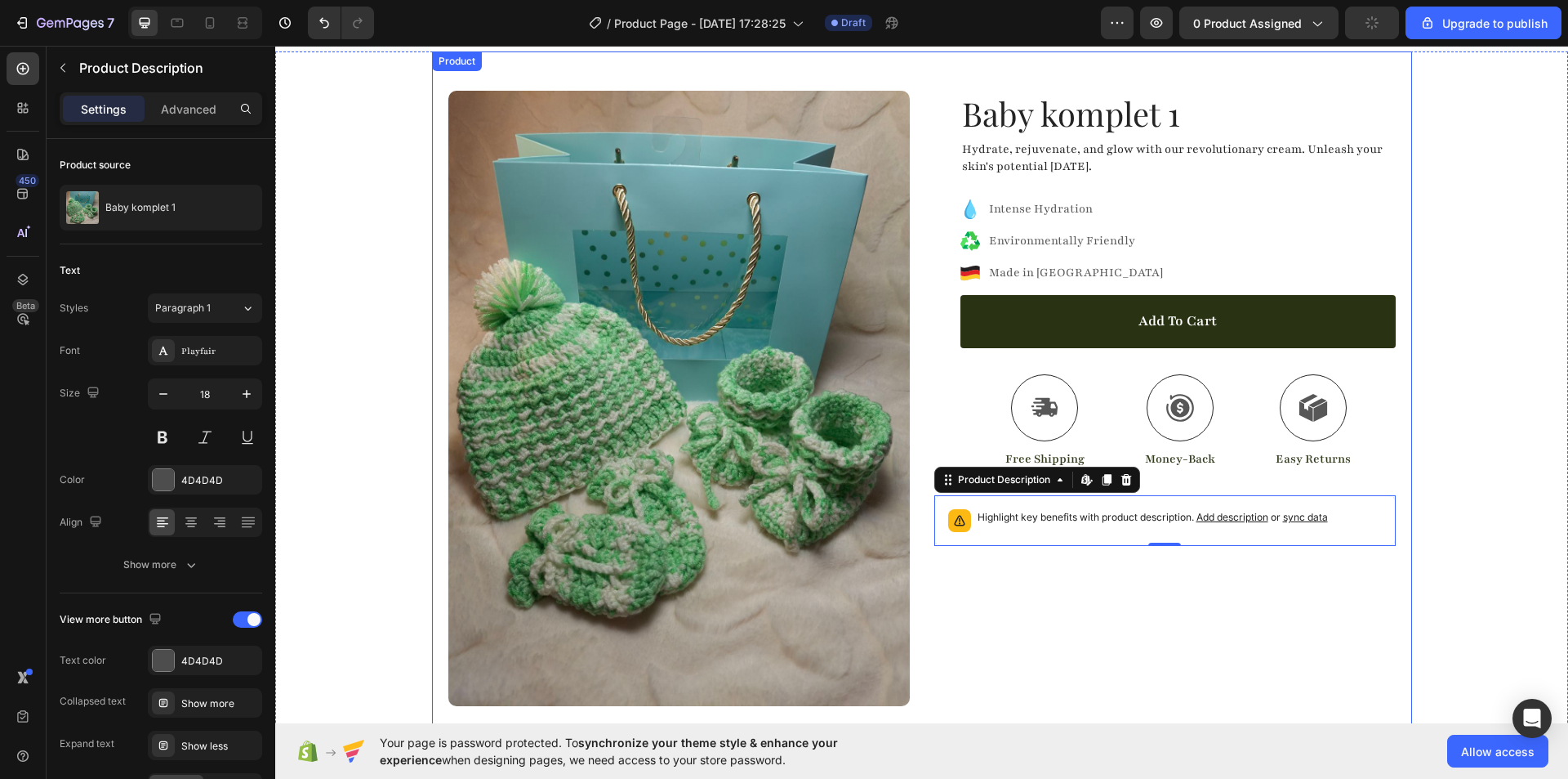
scroll to position [0, 0]
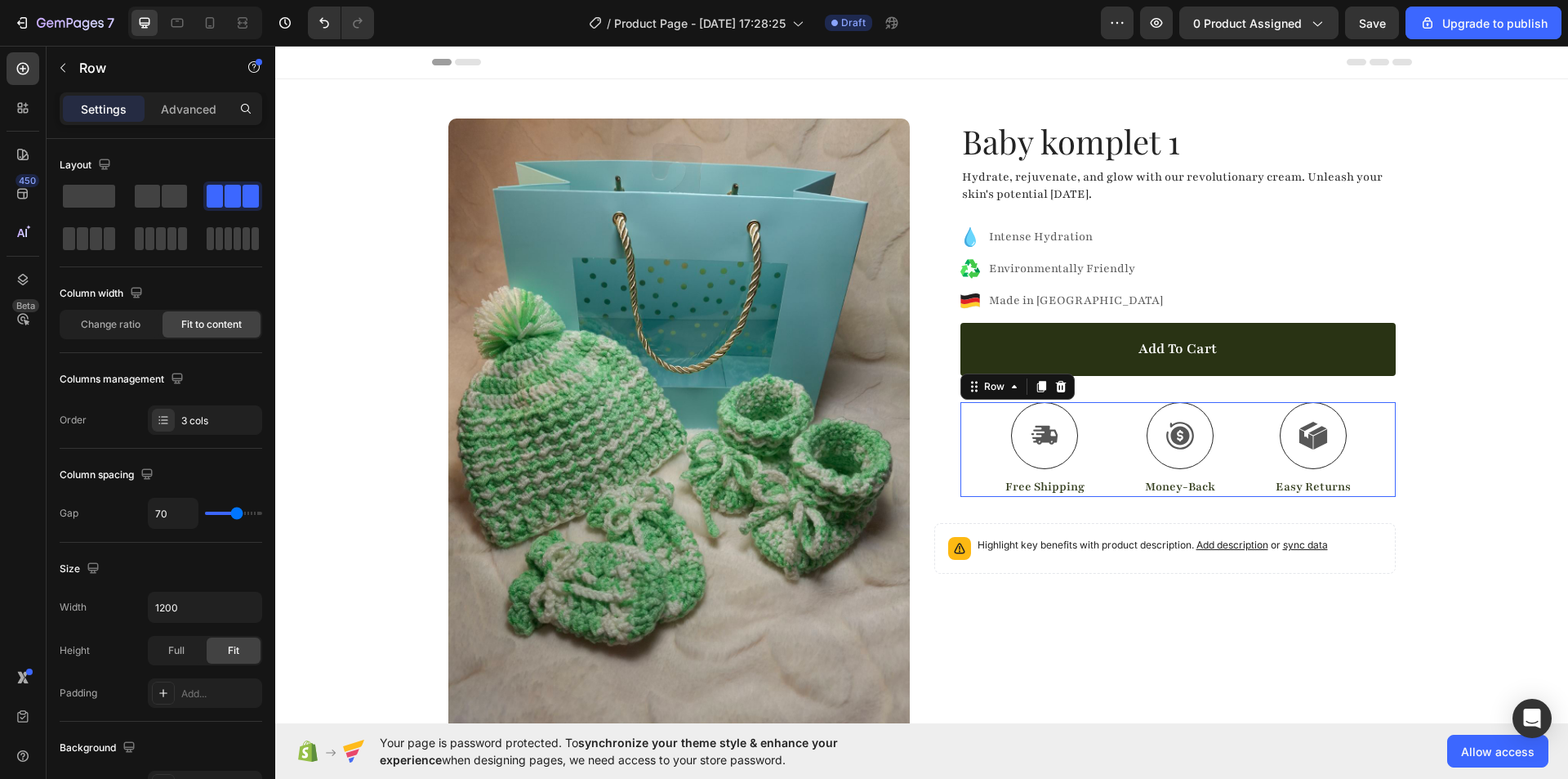
click at [985, 412] on div "Icon Free Shipping Text Block Icon Money-Back Text Block Icon Easy Returns Text…" at bounding box center [1178, 450] width 436 height 96
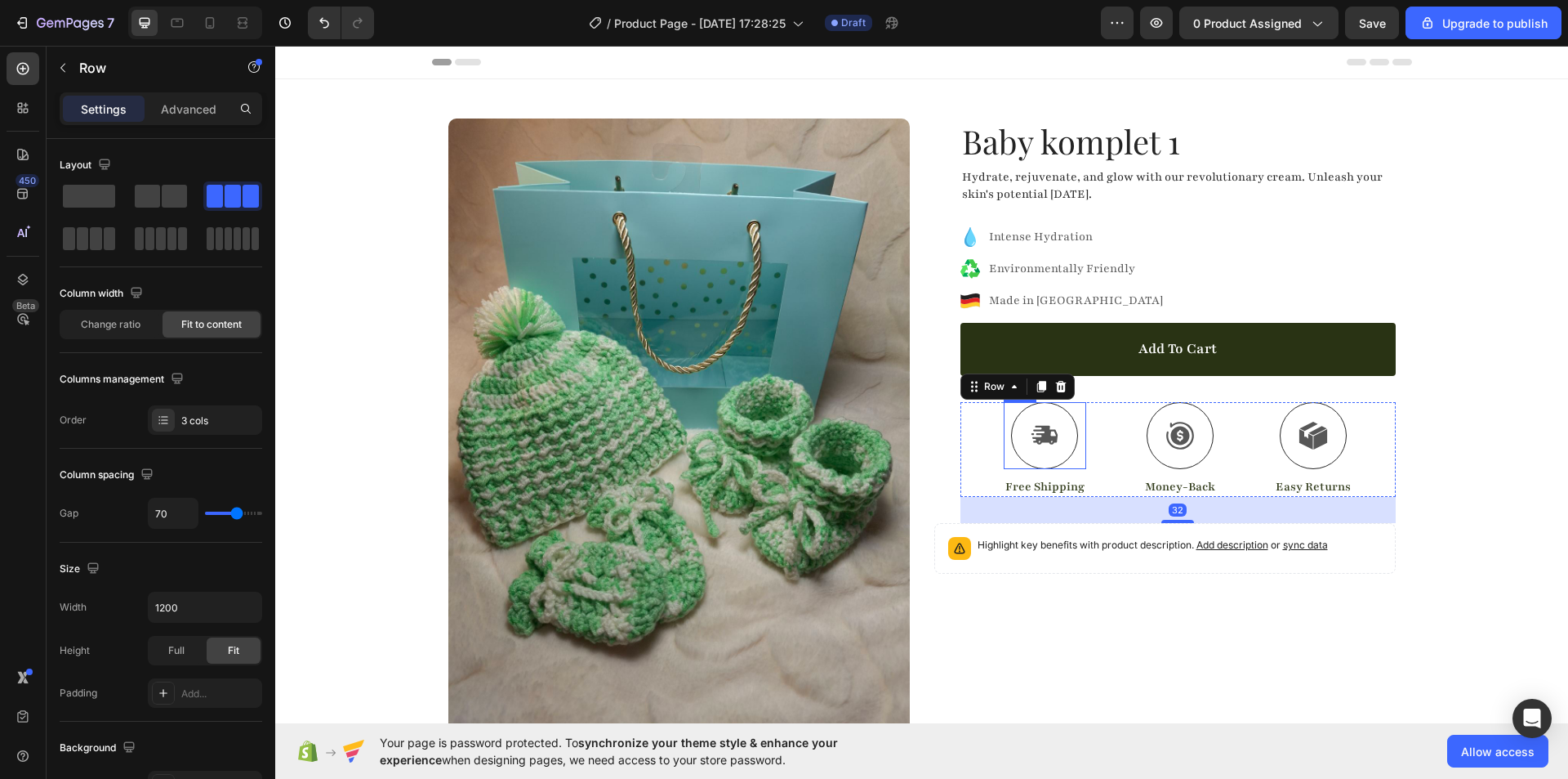
click at [1031, 422] on icon at bounding box center [1045, 435] width 29 height 29
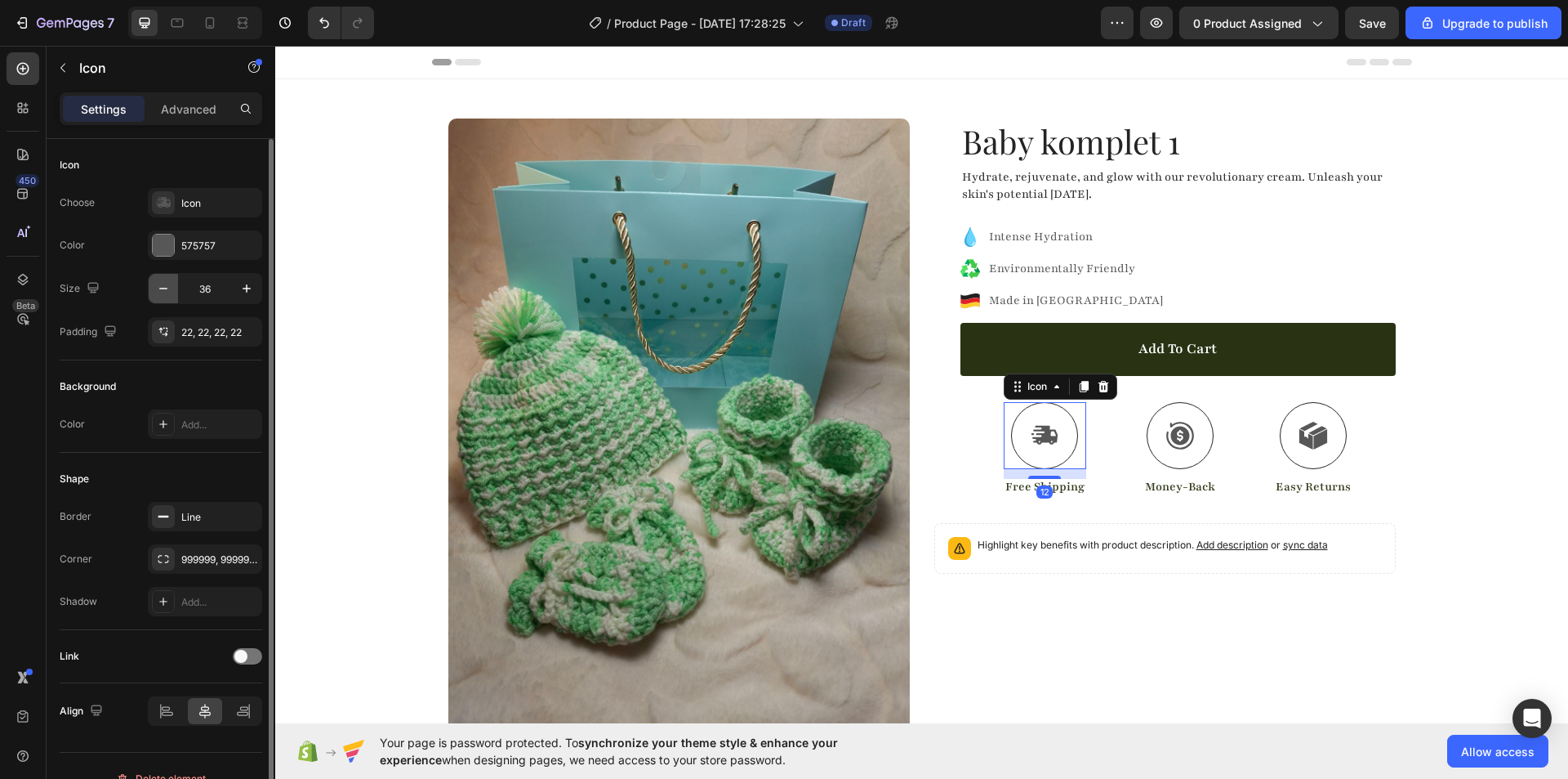
click at [168, 296] on icon "button" at bounding box center [163, 288] width 16 height 16
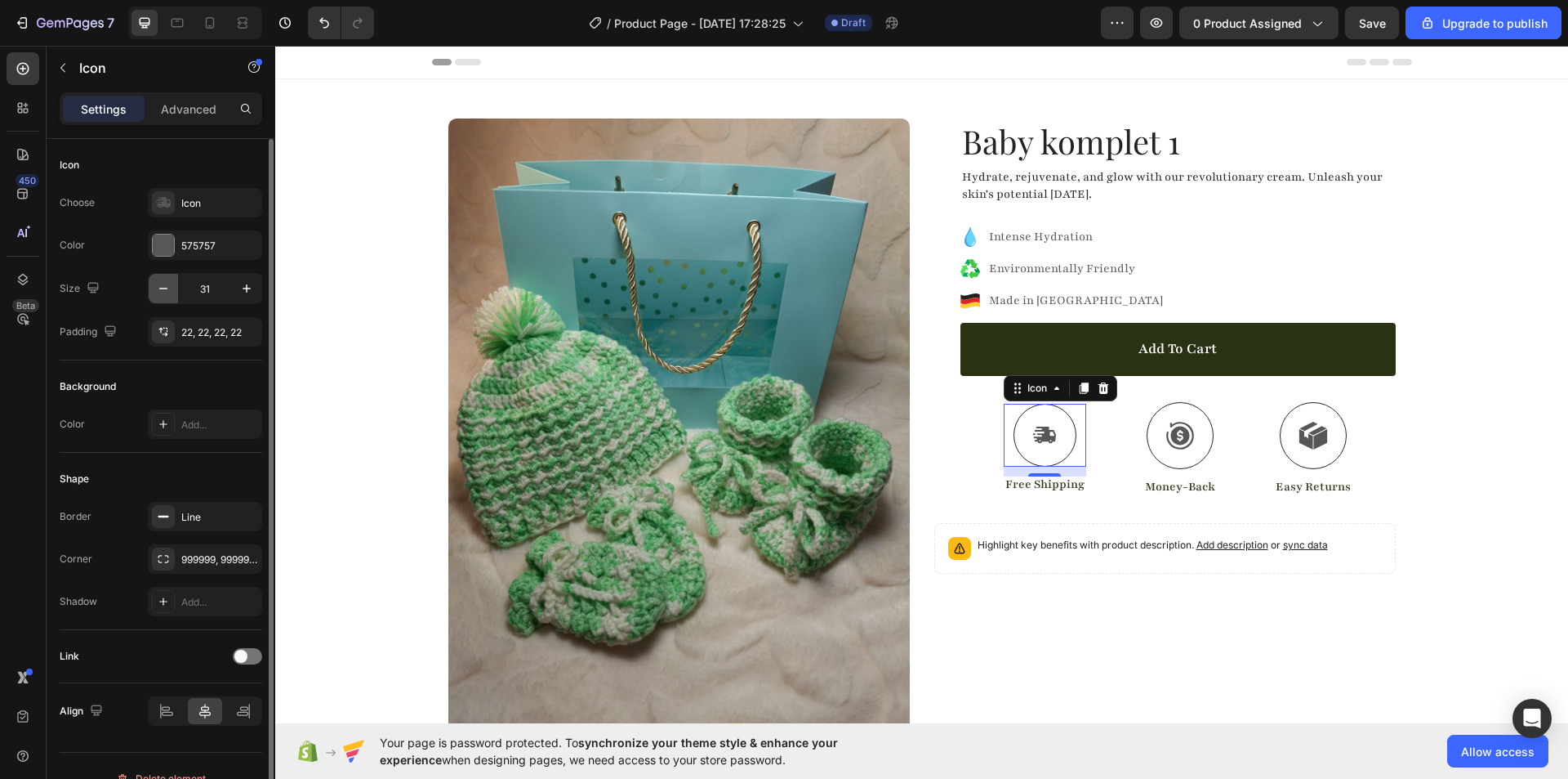
click at [168, 296] on icon "button" at bounding box center [163, 288] width 16 height 16
click at [207, 284] on input "27" at bounding box center [205, 288] width 54 height 29
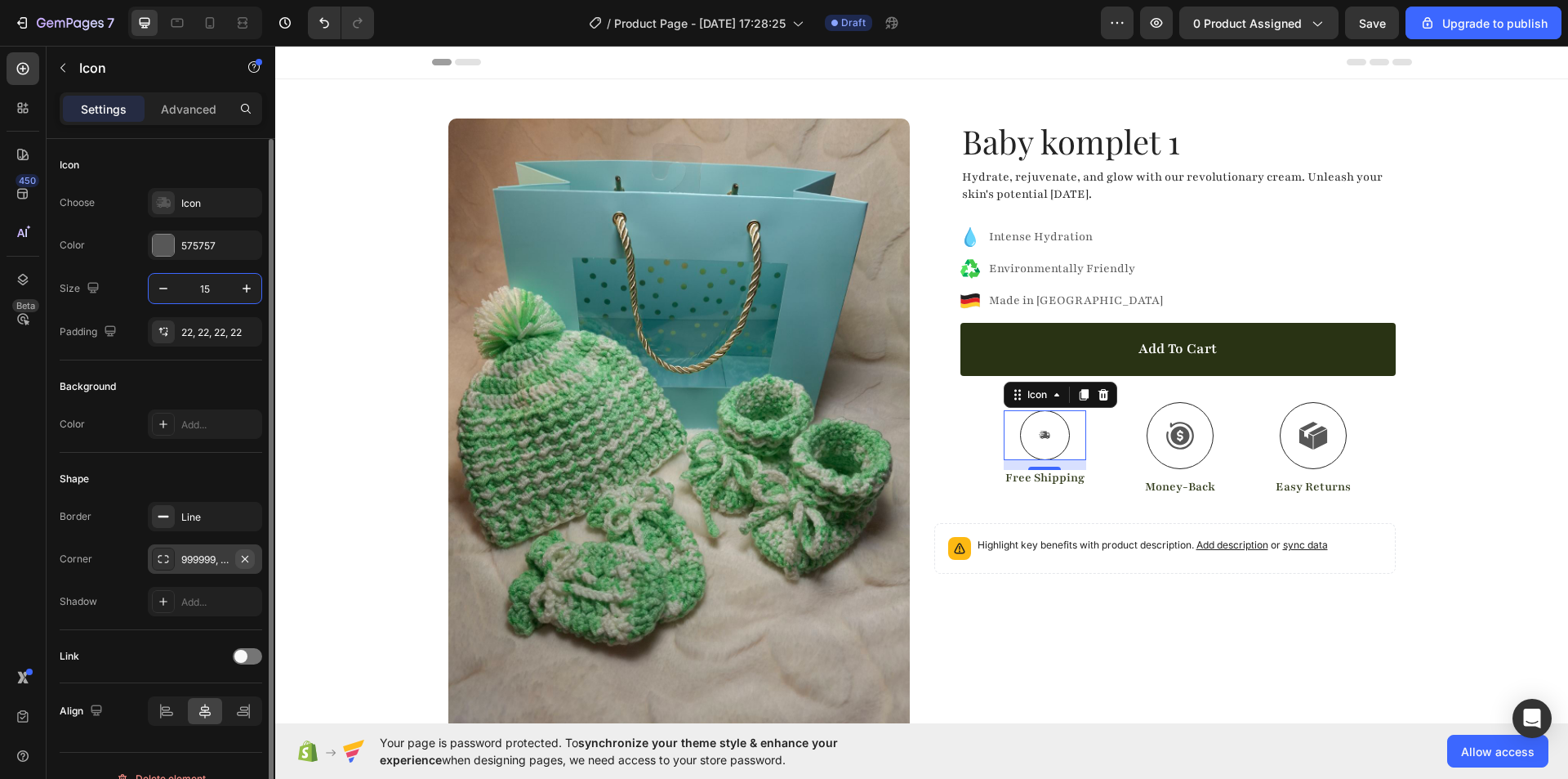
click at [248, 558] on icon "button" at bounding box center [245, 559] width 13 height 13
click at [250, 517] on icon "button" at bounding box center [245, 517] width 13 height 13
click at [239, 288] on icon "button" at bounding box center [246, 288] width 16 height 16
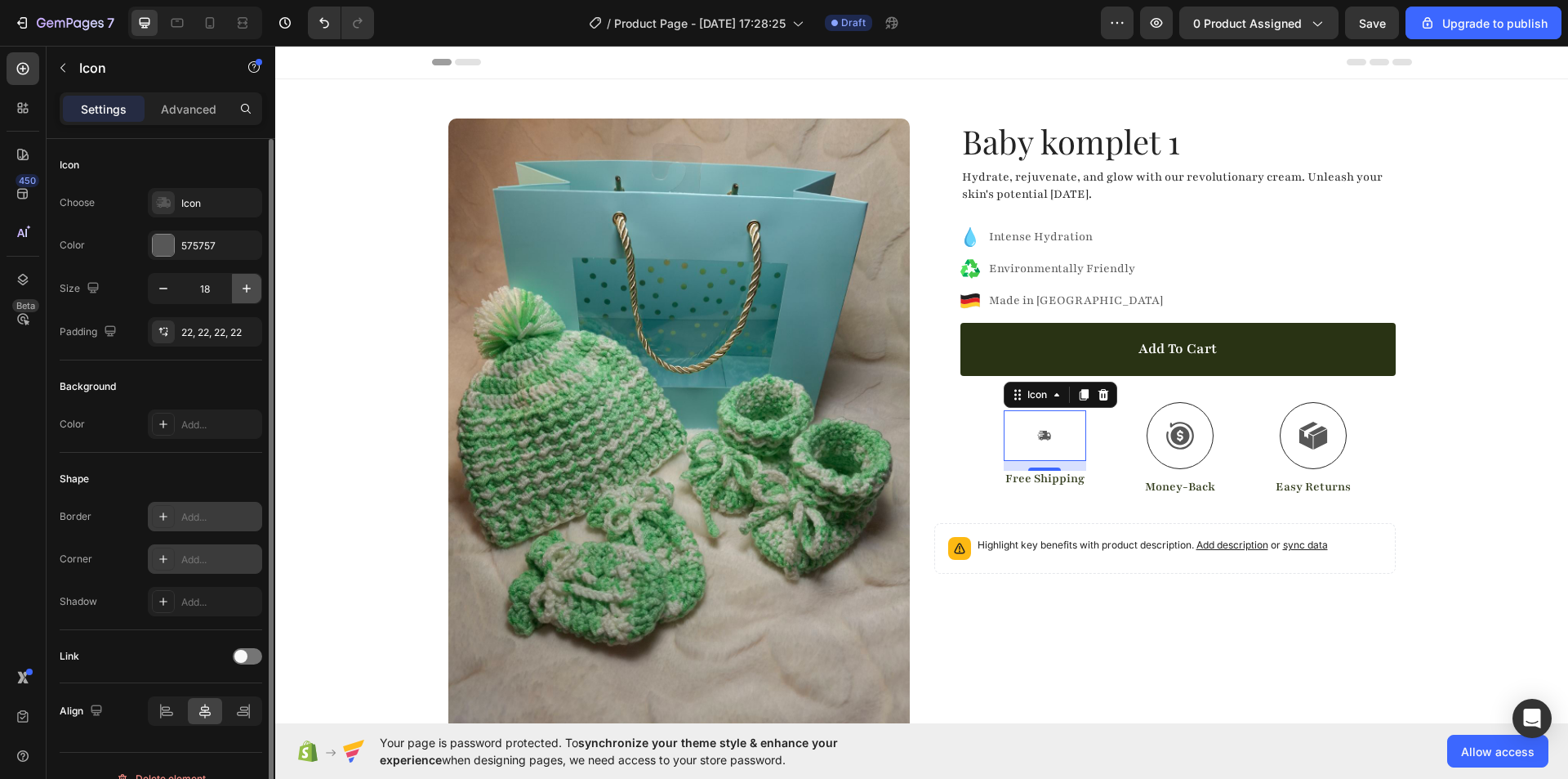
click at [239, 288] on icon "button" at bounding box center [246, 288] width 16 height 16
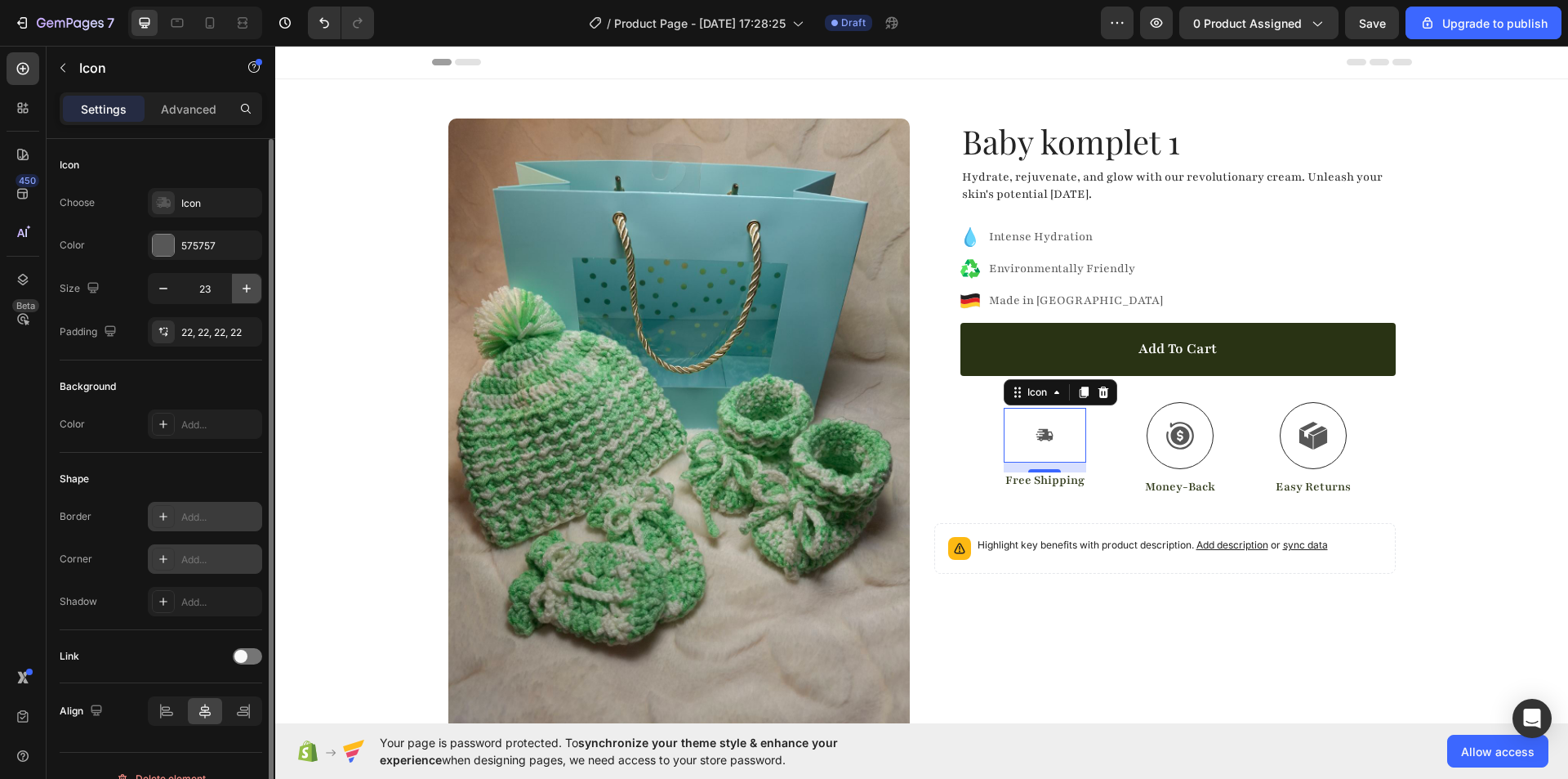
click at [239, 288] on icon "button" at bounding box center [246, 288] width 16 height 16
type input "26"
click at [1180, 437] on icon at bounding box center [1180, 435] width 28 height 28
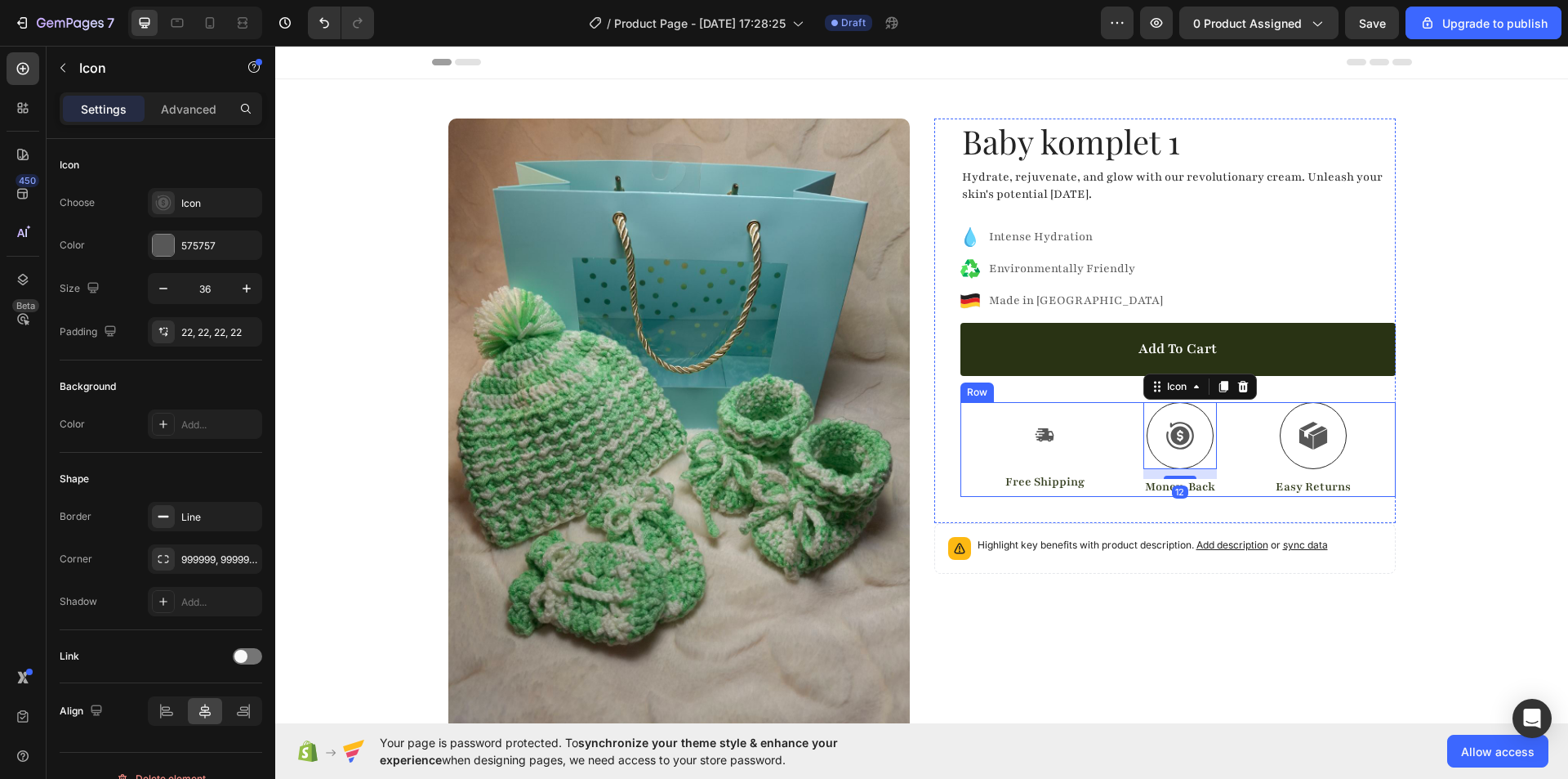
click at [1061, 438] on div at bounding box center [1044, 436] width 57 height 57
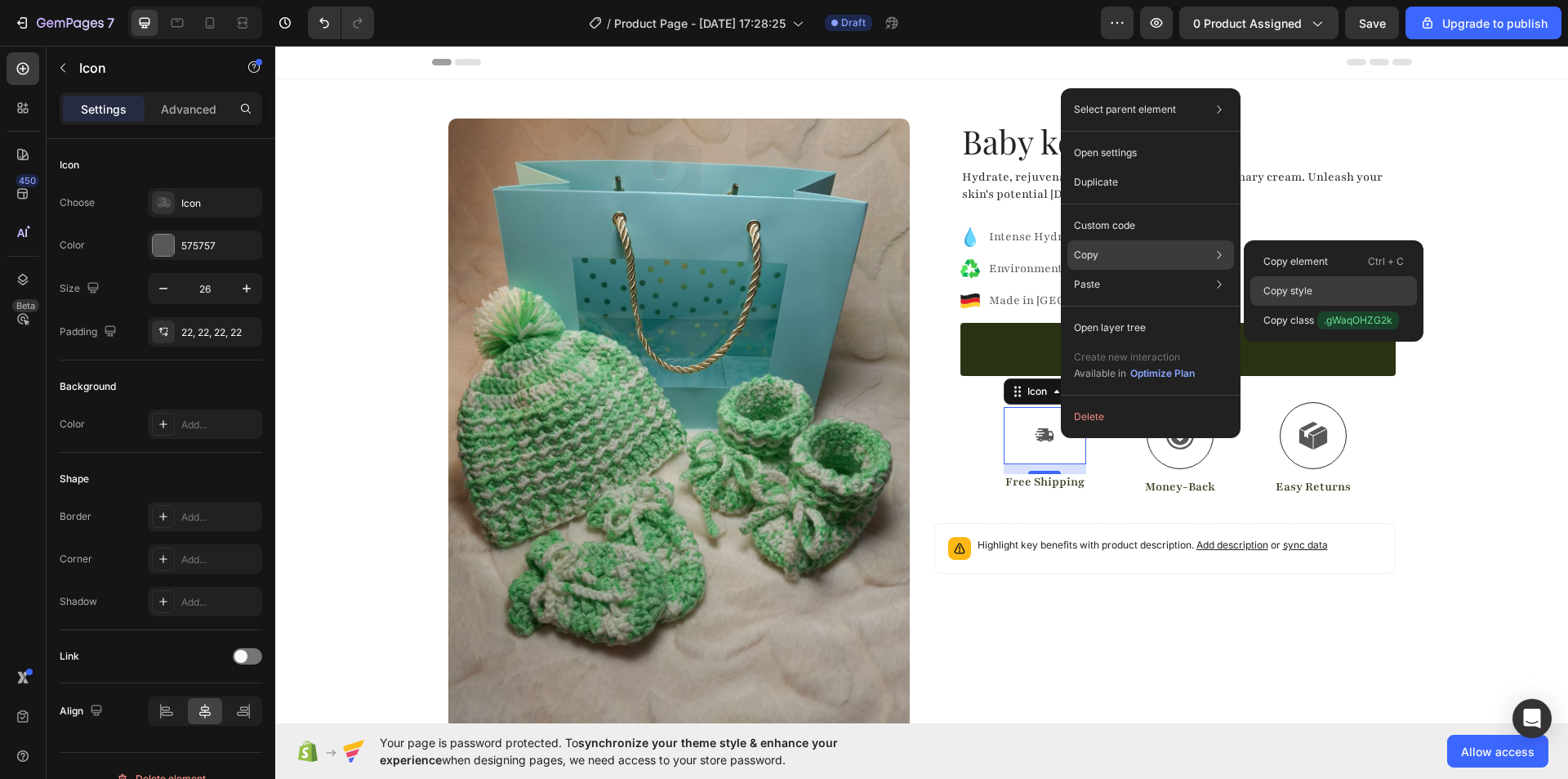
drag, startPoint x: 1306, startPoint y: 290, endPoint x: 932, endPoint y: 363, distance: 381.1
click at [1306, 290] on p "Copy style" at bounding box center [1288, 290] width 49 height 14
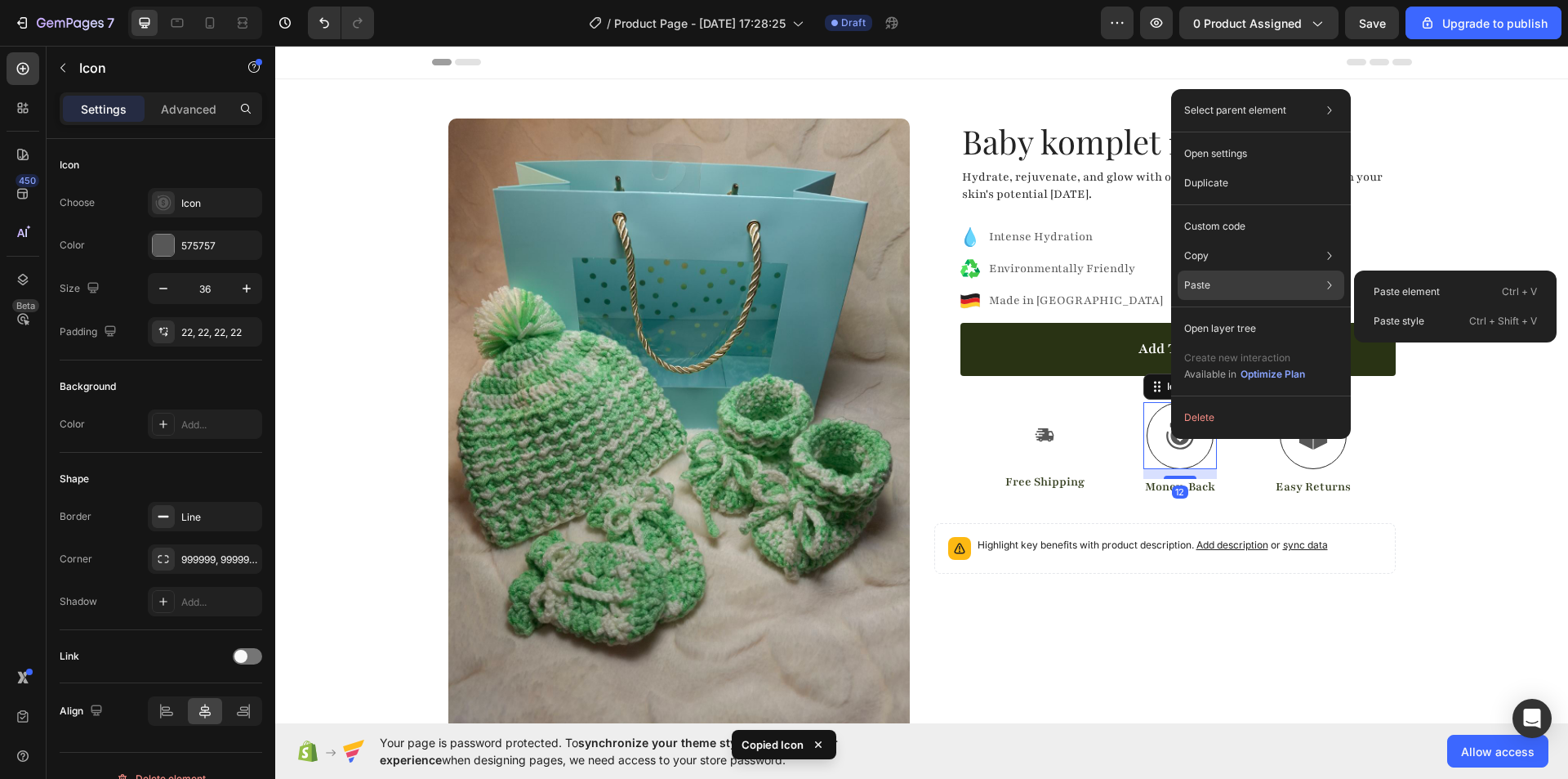
click at [1264, 285] on div "Paste Paste element Ctrl + V Paste style Ctrl + Shift + V" at bounding box center [1261, 284] width 166 height 29
click at [1415, 324] on p "Paste style" at bounding box center [1399, 321] width 50 height 14
type input "26"
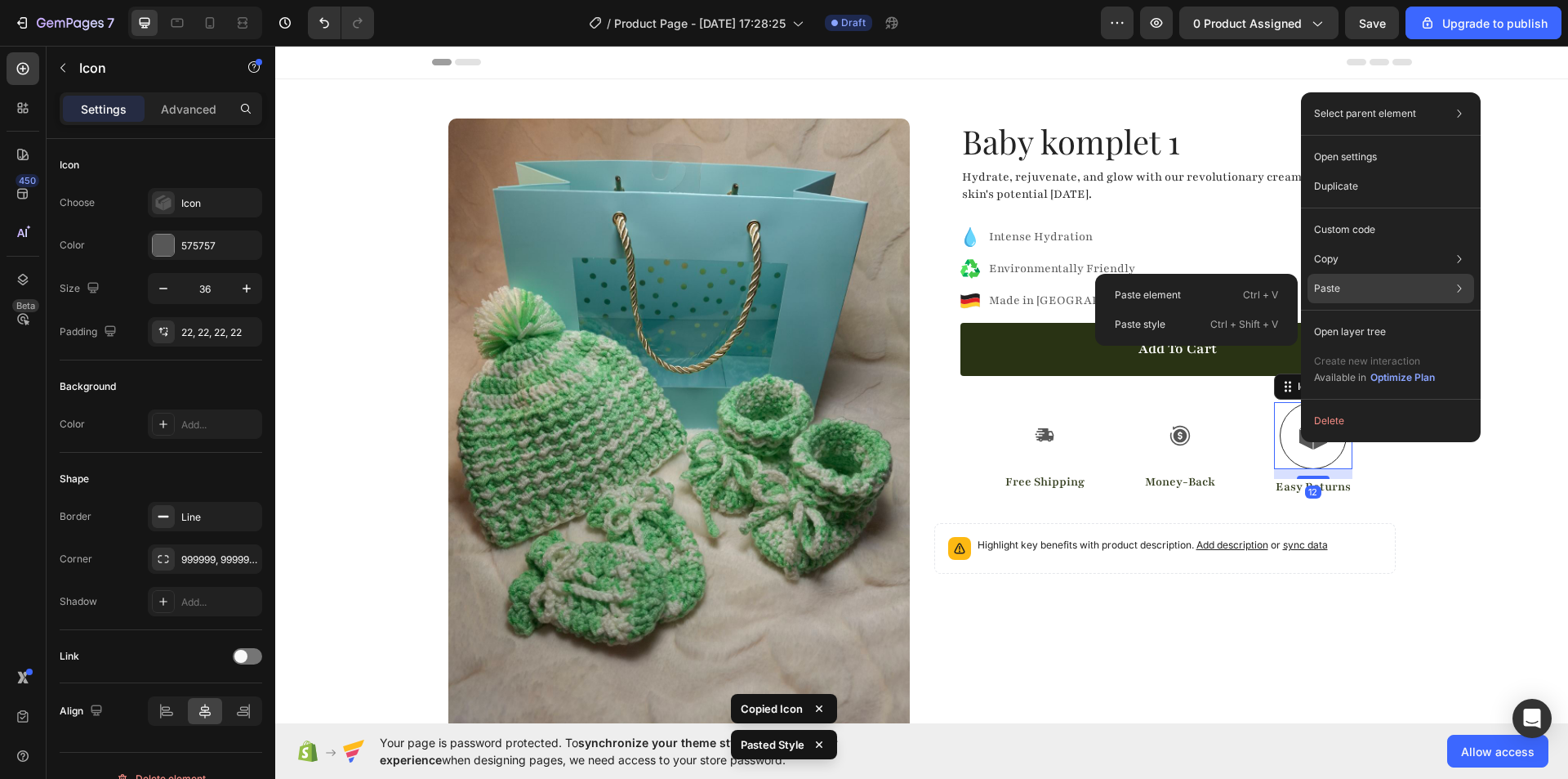
click at [1372, 293] on div "Paste Paste element Ctrl + V Paste style Ctrl + Shift + V" at bounding box center [1391, 288] width 166 height 29
drag, startPoint x: 1370, startPoint y: 286, endPoint x: 1286, endPoint y: 291, distance: 84.1
click at [1371, 287] on div "Paste Paste element Ctrl + V Paste style Ctrl + Shift + V" at bounding box center [1391, 288] width 166 height 29
drag, startPoint x: 1150, startPoint y: 327, endPoint x: 936, endPoint y: 395, distance: 224.5
click at [1150, 327] on p "Paste style" at bounding box center [1140, 324] width 50 height 14
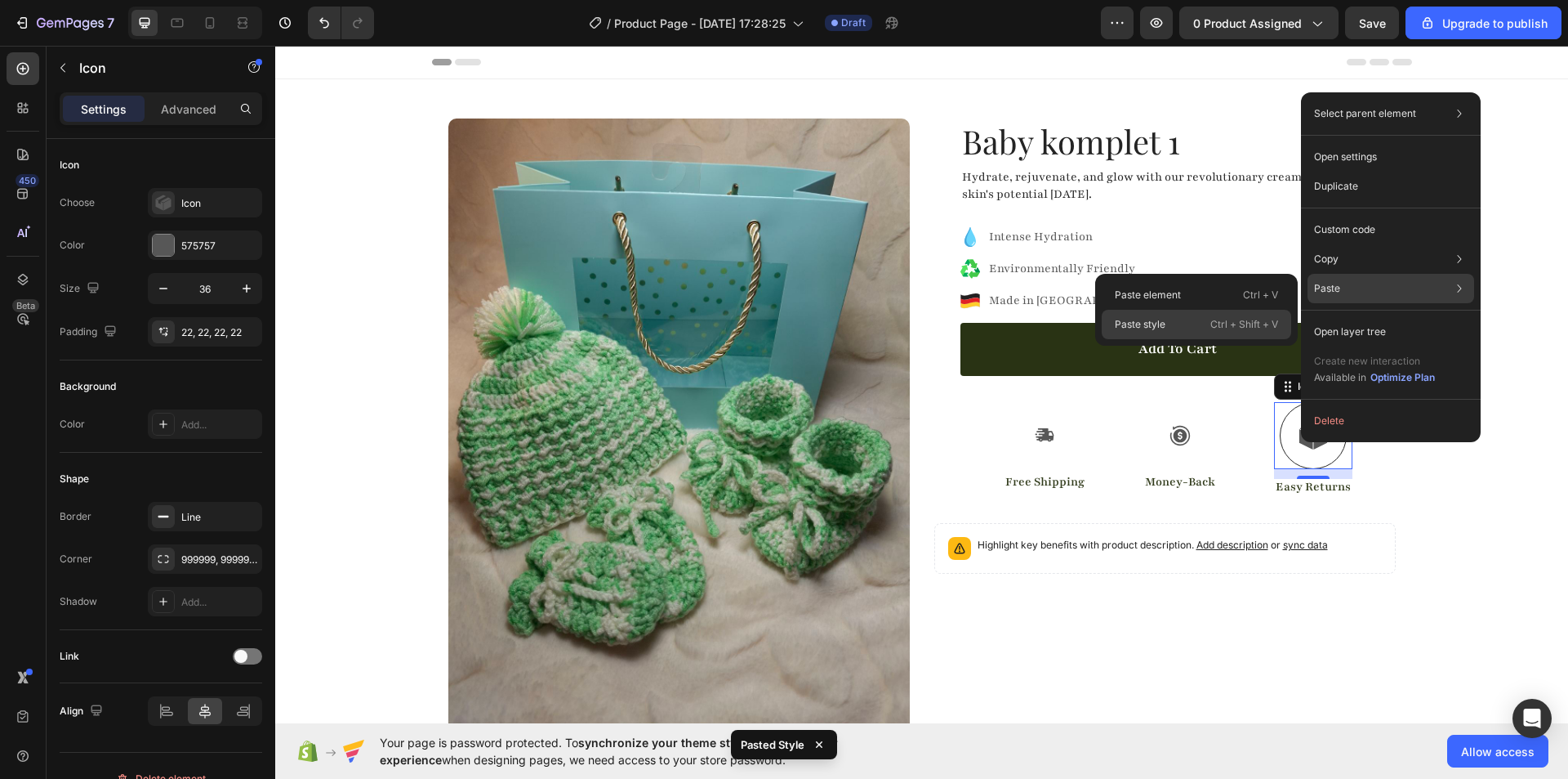
type input "26"
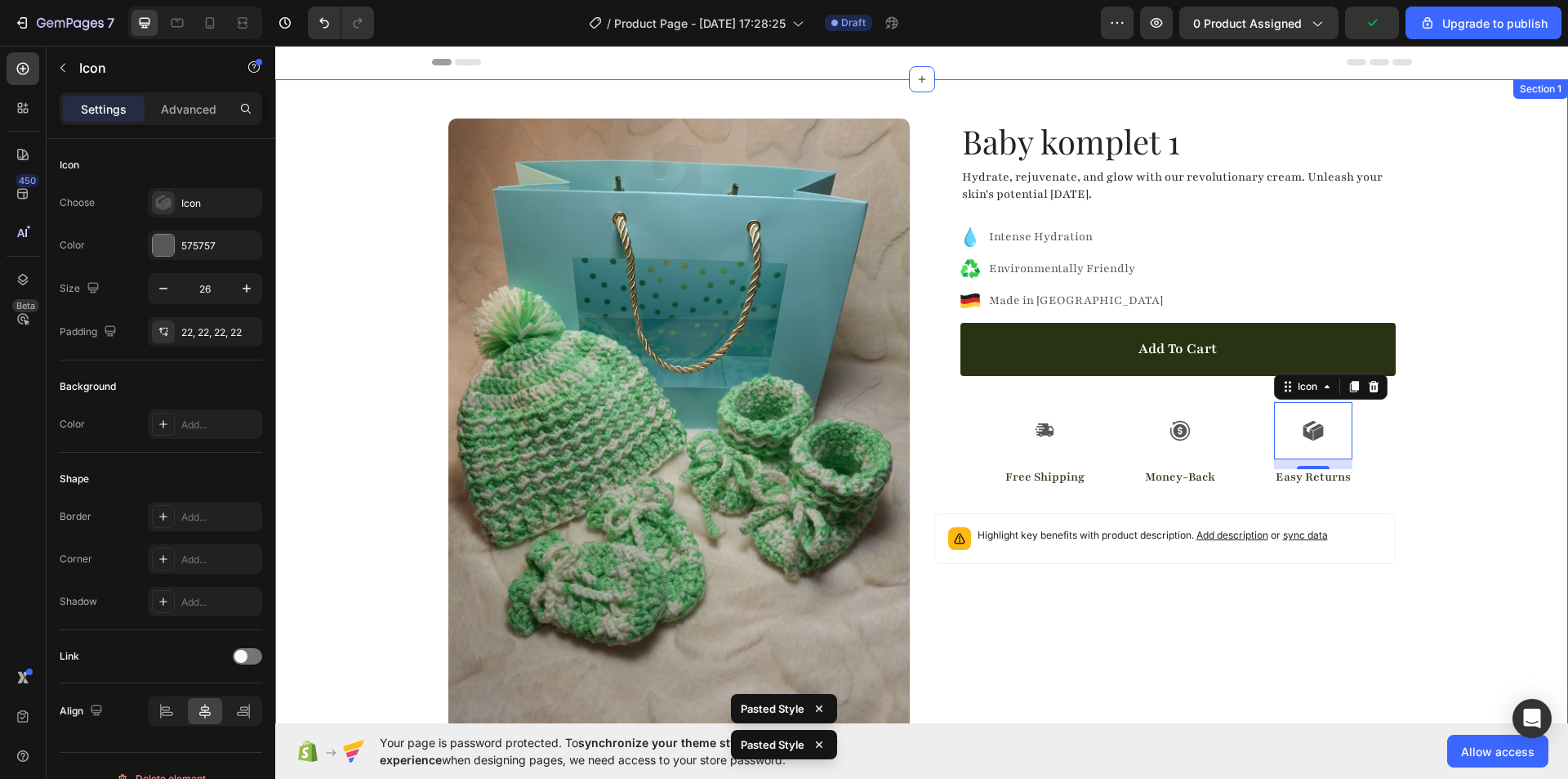
click at [1481, 455] on div "Product Images Row Baby komplet 1 Product Title Hydrate, rejuvenate, and glow w…" at bounding box center [921, 439] width 1293 height 720
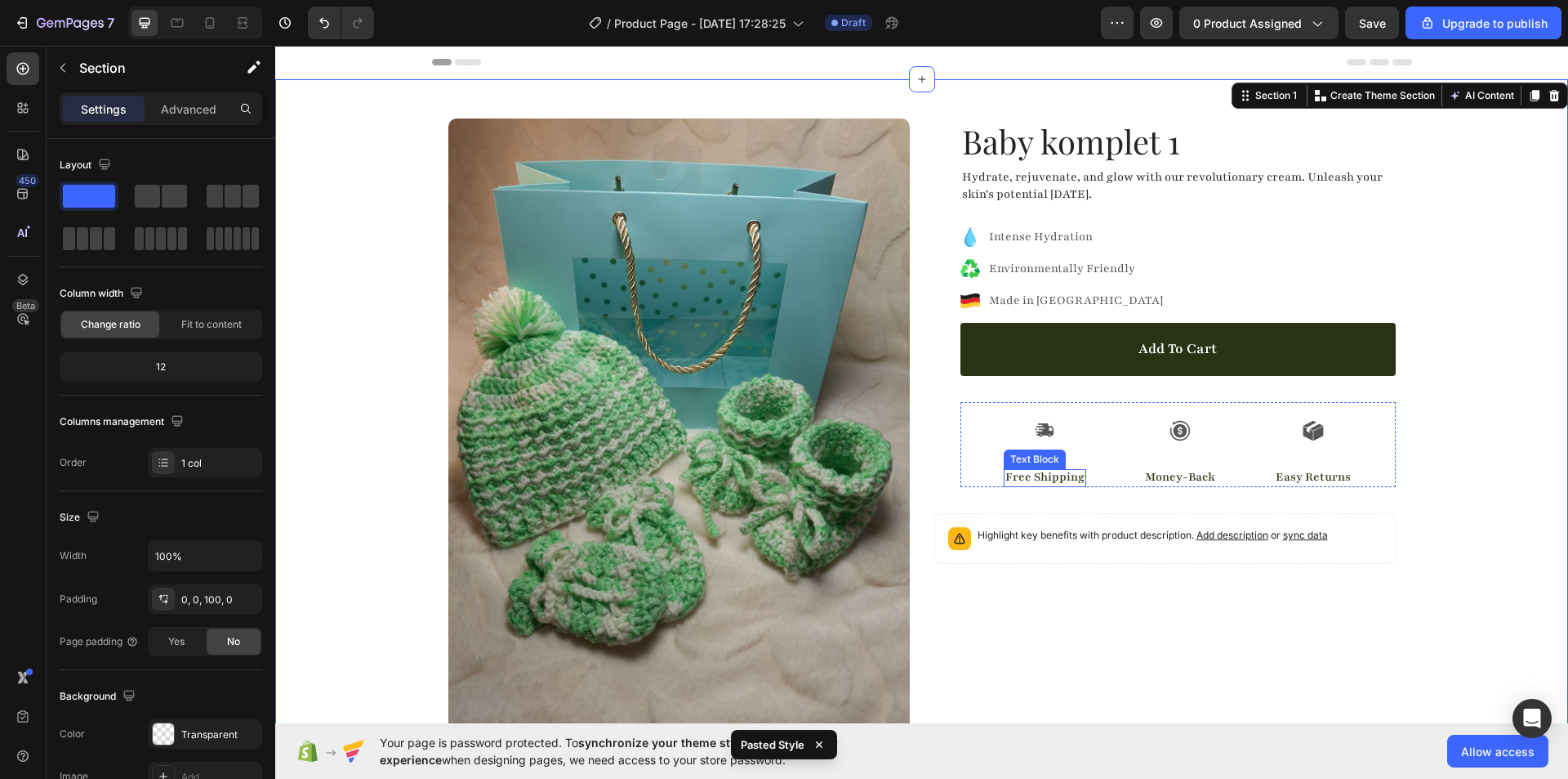
click at [1029, 480] on p "Free Shipping" at bounding box center [1045, 478] width 79 height 17
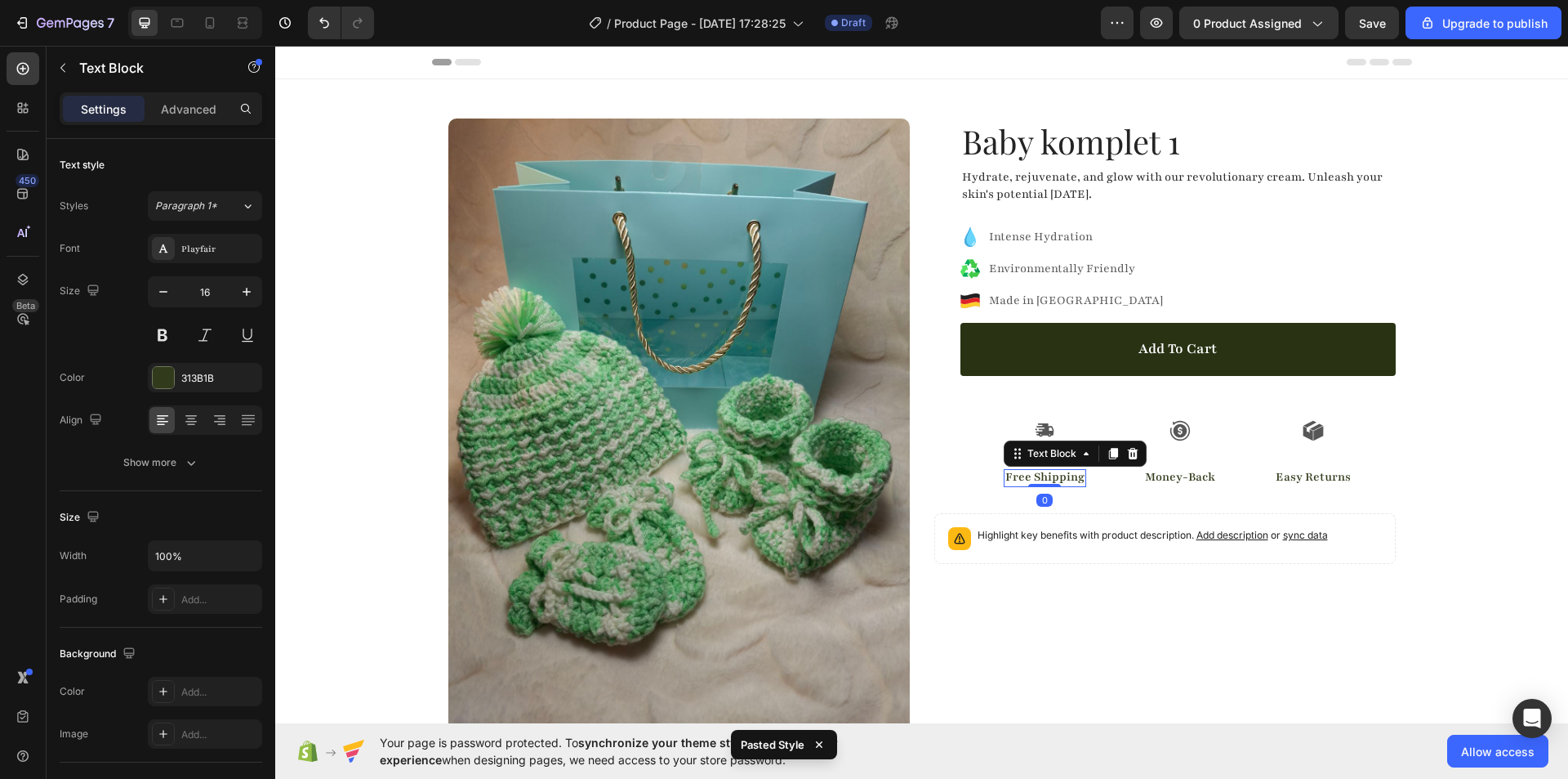
click at [1029, 480] on p "Free Shipping" at bounding box center [1045, 478] width 79 height 17
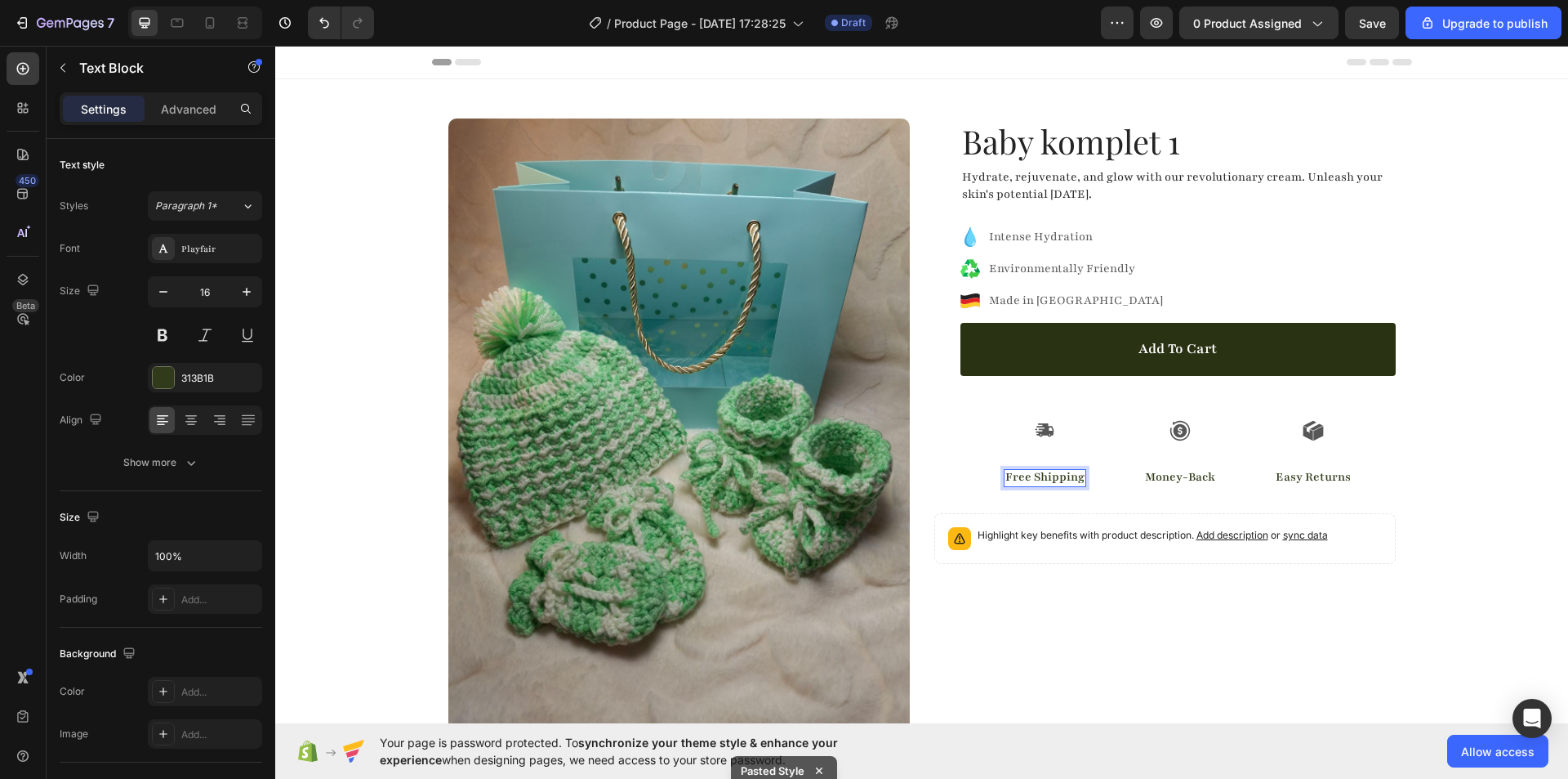
click at [1022, 482] on p "Free Shipping" at bounding box center [1045, 478] width 79 height 17
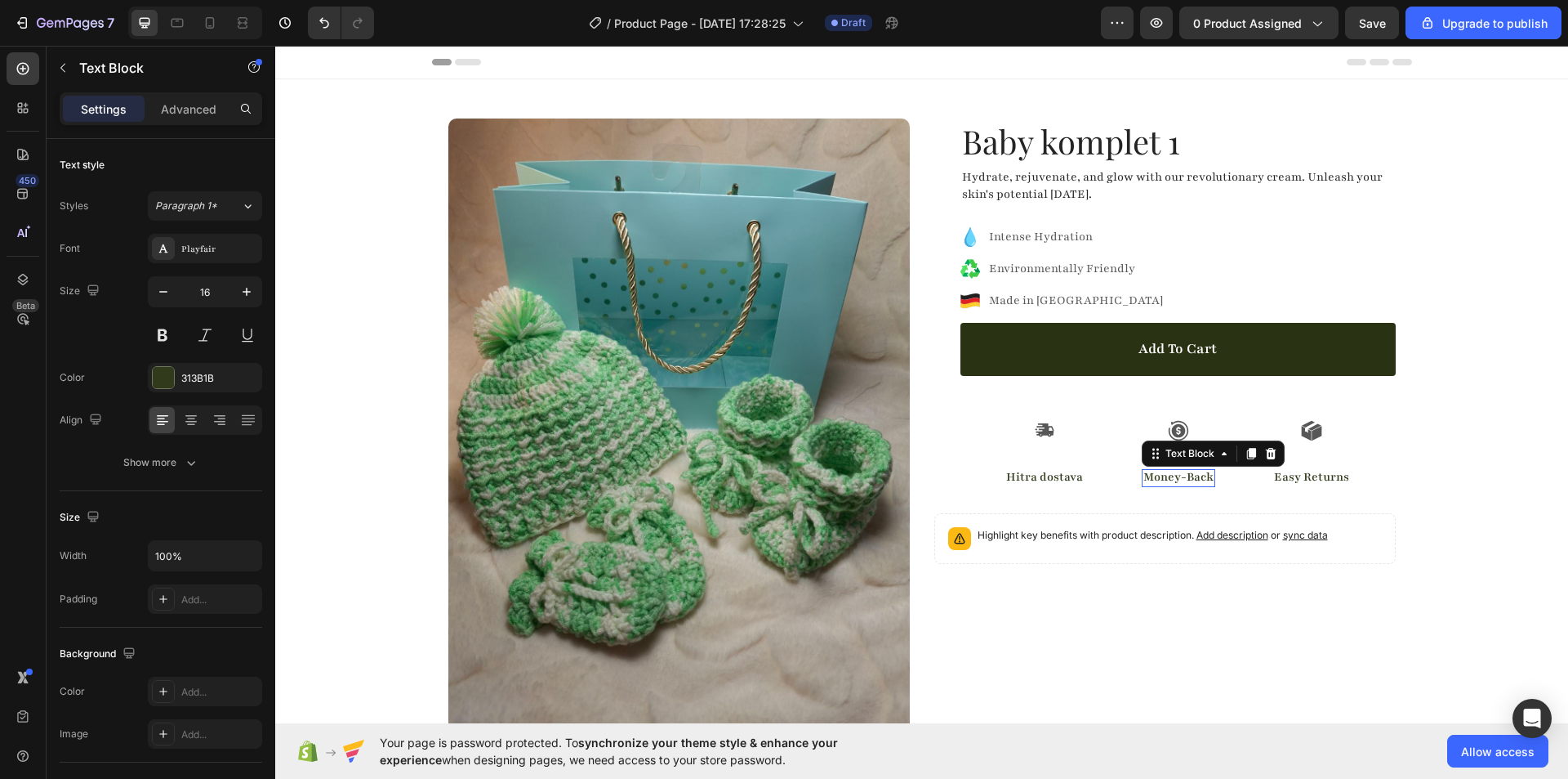
click at [1186, 474] on p "Money-Back" at bounding box center [1179, 478] width 71 height 17
click at [1502, 537] on div "Product Images Row Baby komplet 1 Product Title Hydrate, rejuvenate, and glow w…" at bounding box center [921, 439] width 1293 height 720
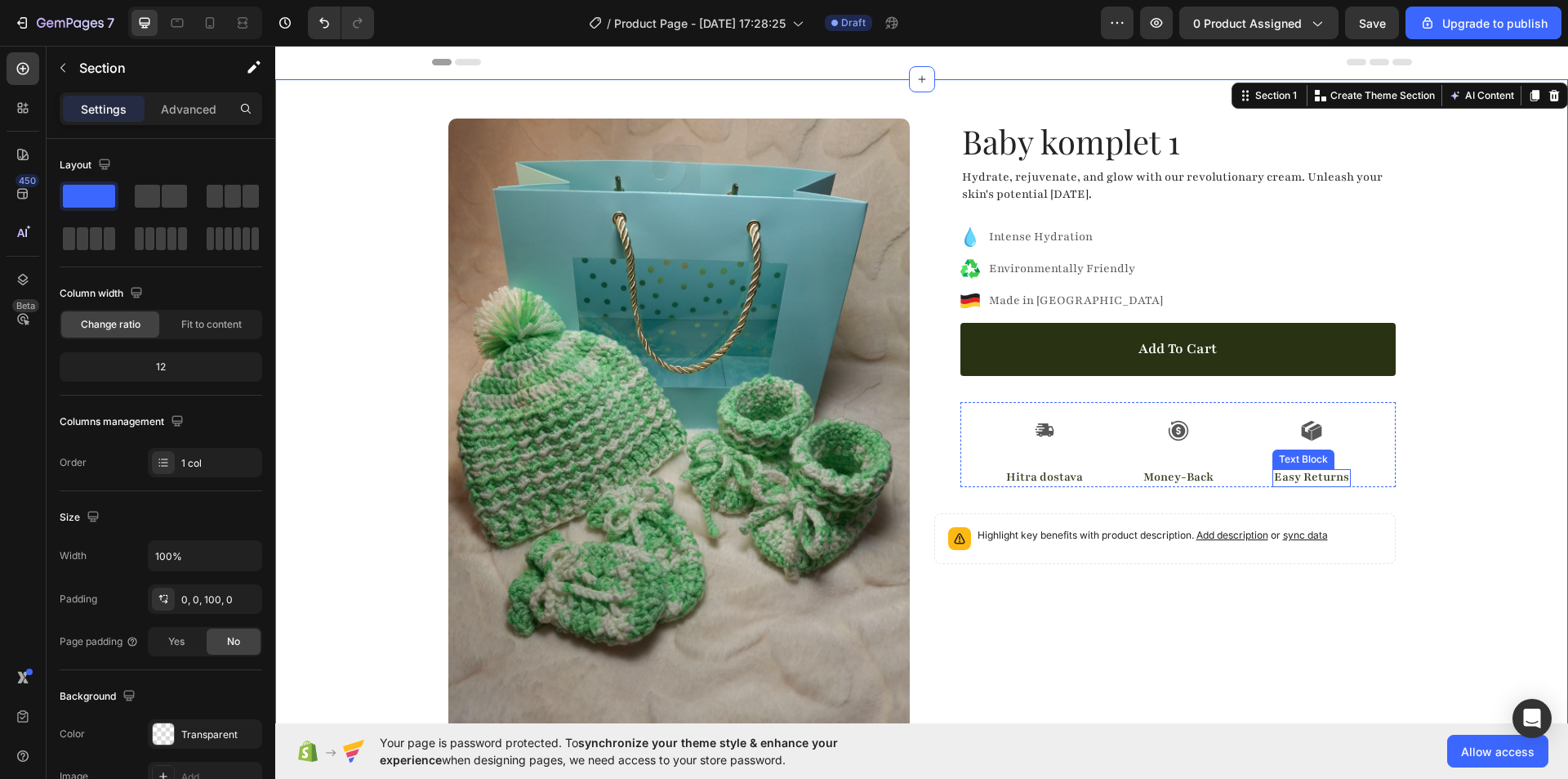
click at [1280, 480] on p "Easy Returns" at bounding box center [1311, 478] width 75 height 17
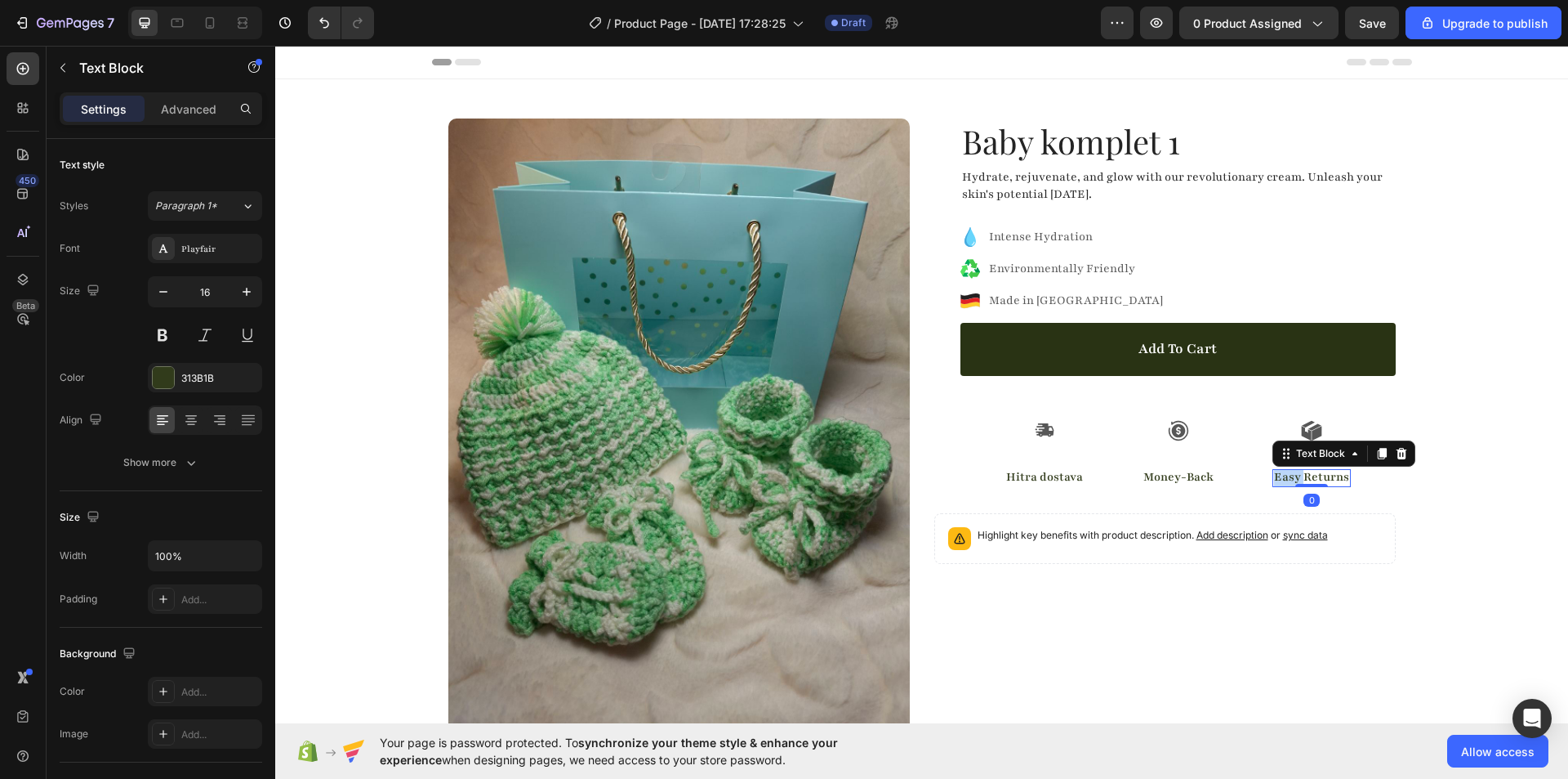
click at [1280, 480] on p "Easy Returns" at bounding box center [1311, 478] width 75 height 17
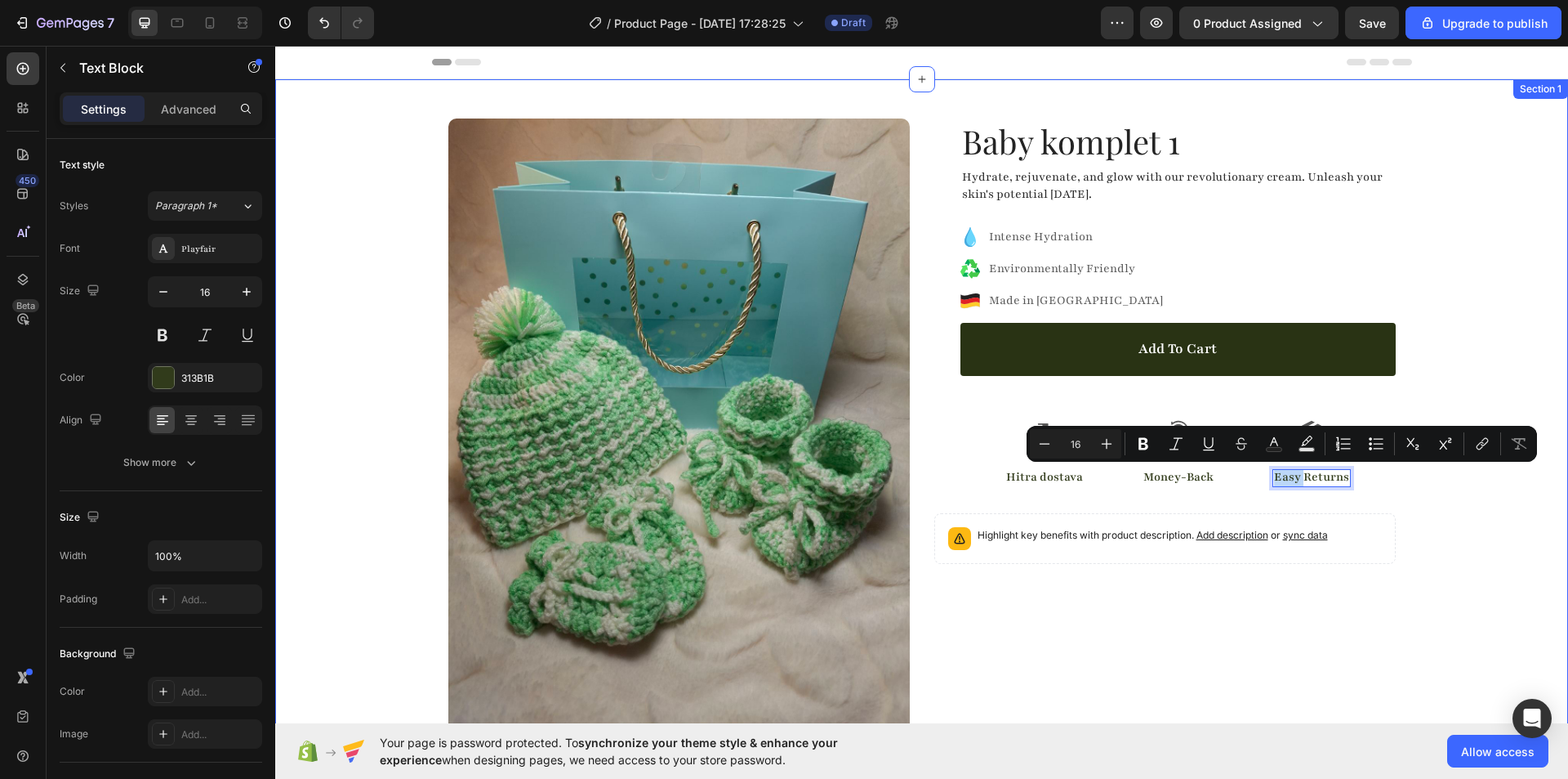
click at [1464, 549] on div "Product Images Row Baby komplet 1 Product Title Hydrate, rejuvenate, and glow w…" at bounding box center [921, 439] width 1293 height 720
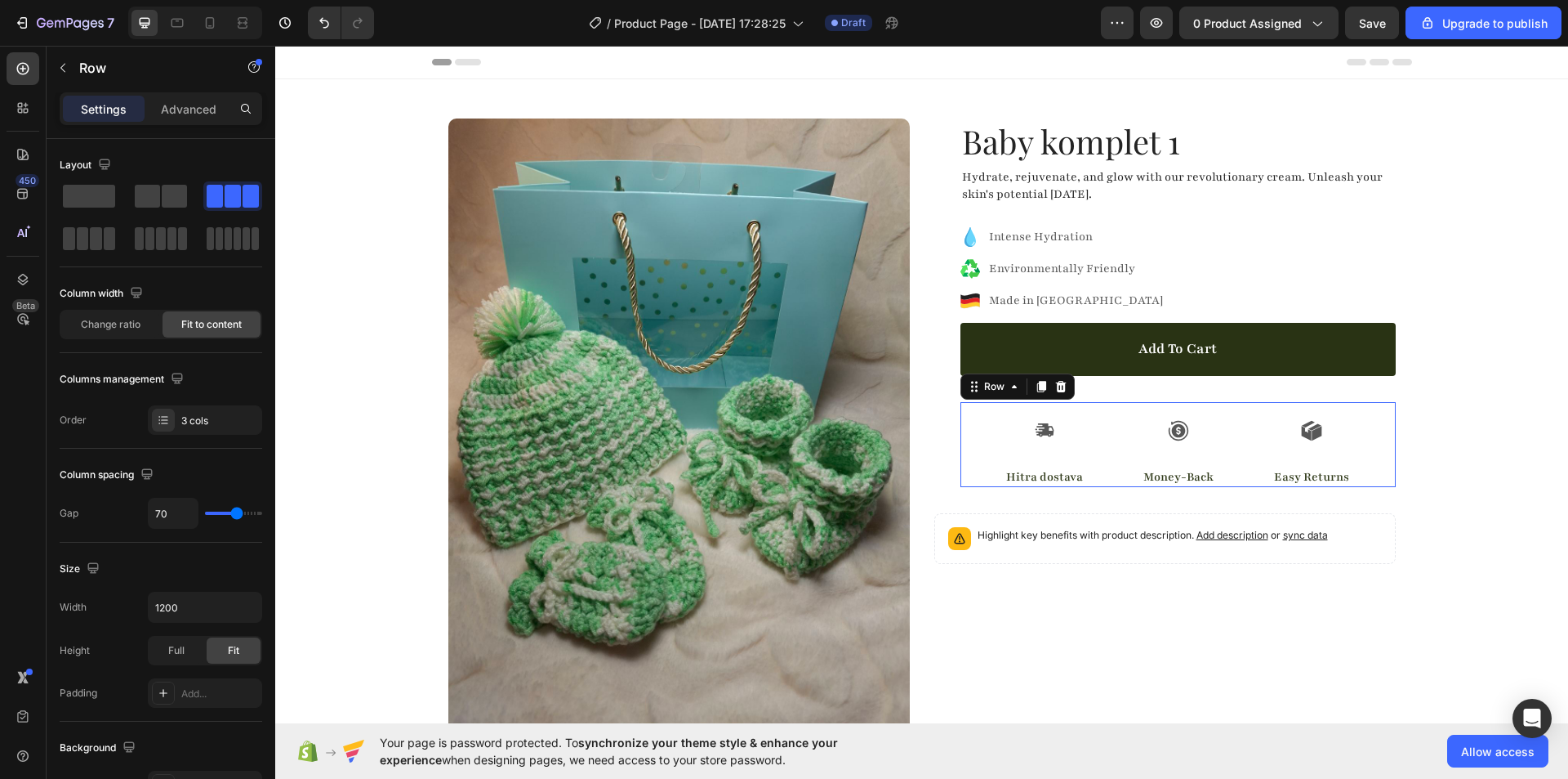
click at [1361, 408] on div "Icon Hitra dostava Text Block Icon Money-Back Text Block Icon Easy Returns Text…" at bounding box center [1178, 445] width 436 height 86
click at [1057, 389] on icon at bounding box center [1060, 386] width 11 height 12
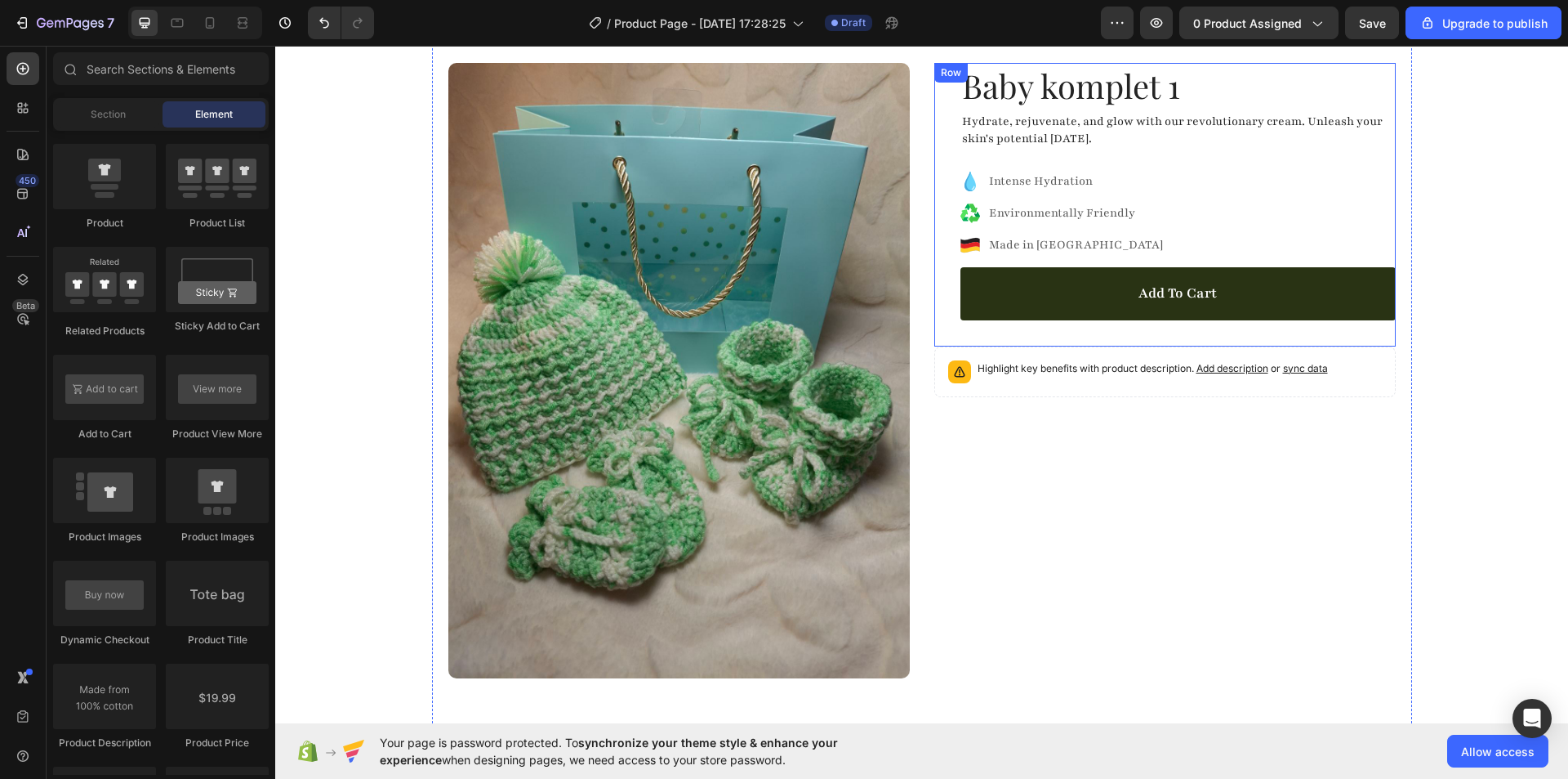
scroll to position [163, 0]
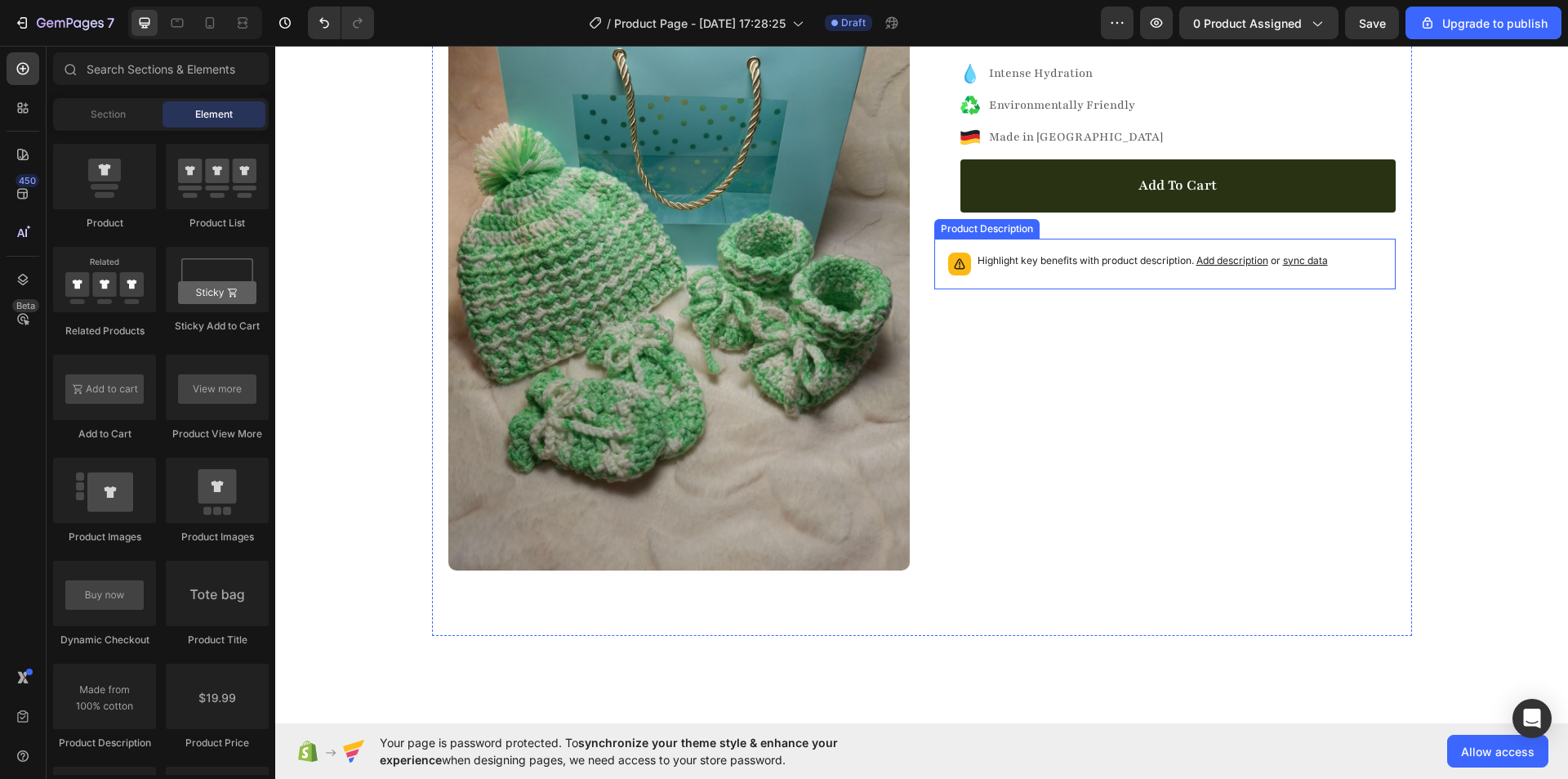
click at [1359, 256] on div "Highlight key benefits with product description. Add description or sync data" at bounding box center [1164, 263] width 446 height 36
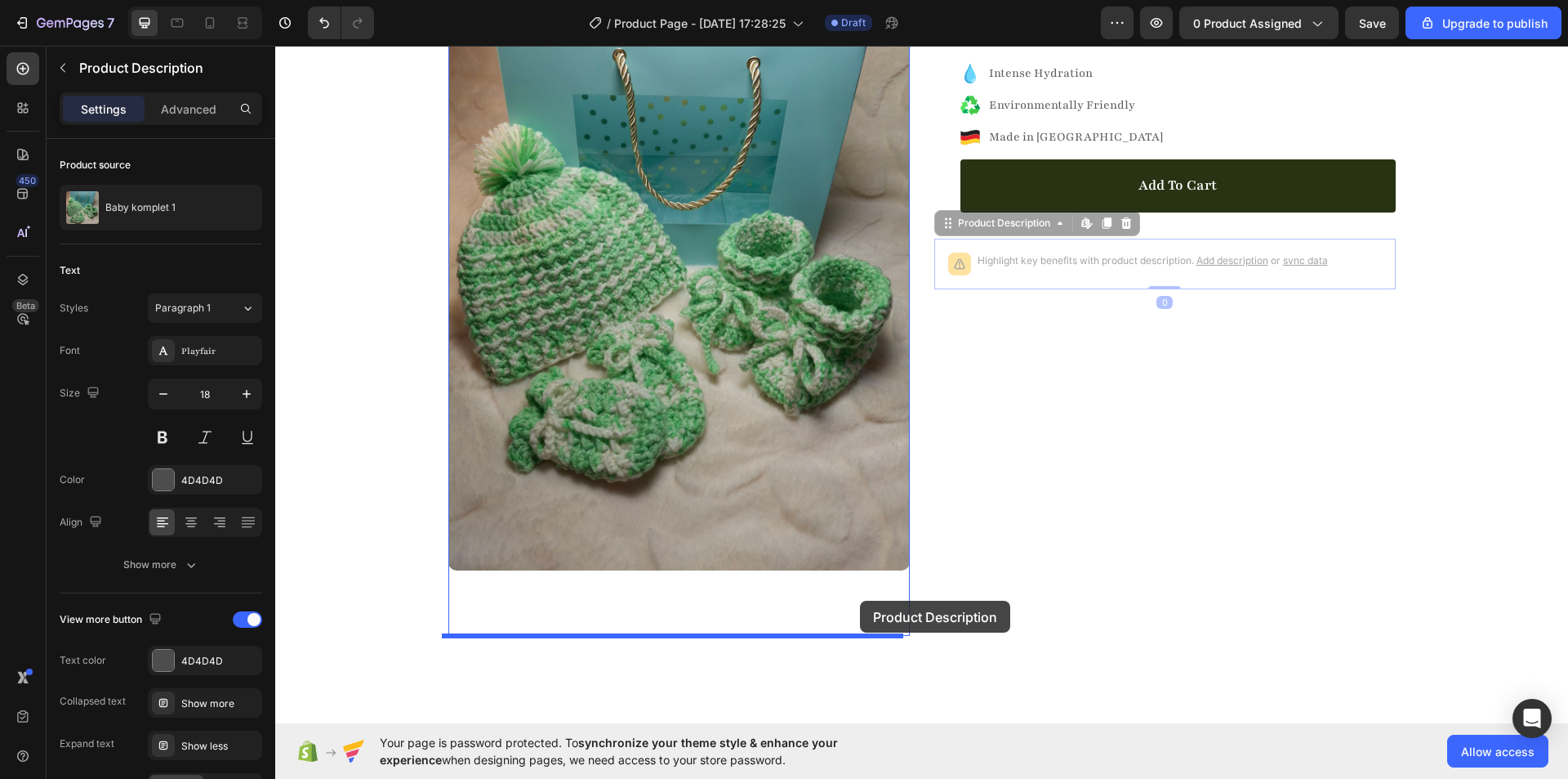
drag, startPoint x: 941, startPoint y: 224, endPoint x: 860, endPoint y: 601, distance: 385.6
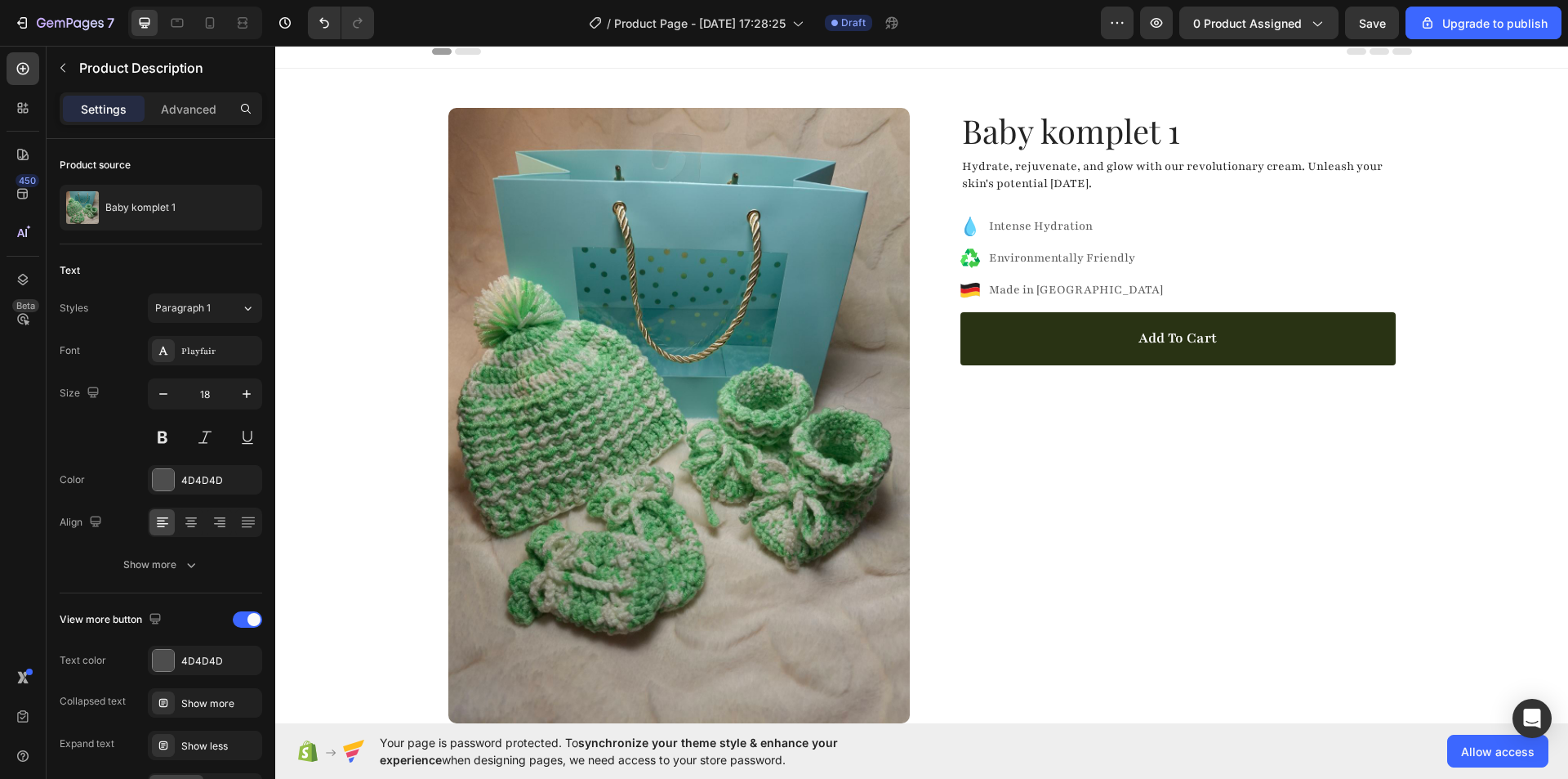
scroll to position [0, 0]
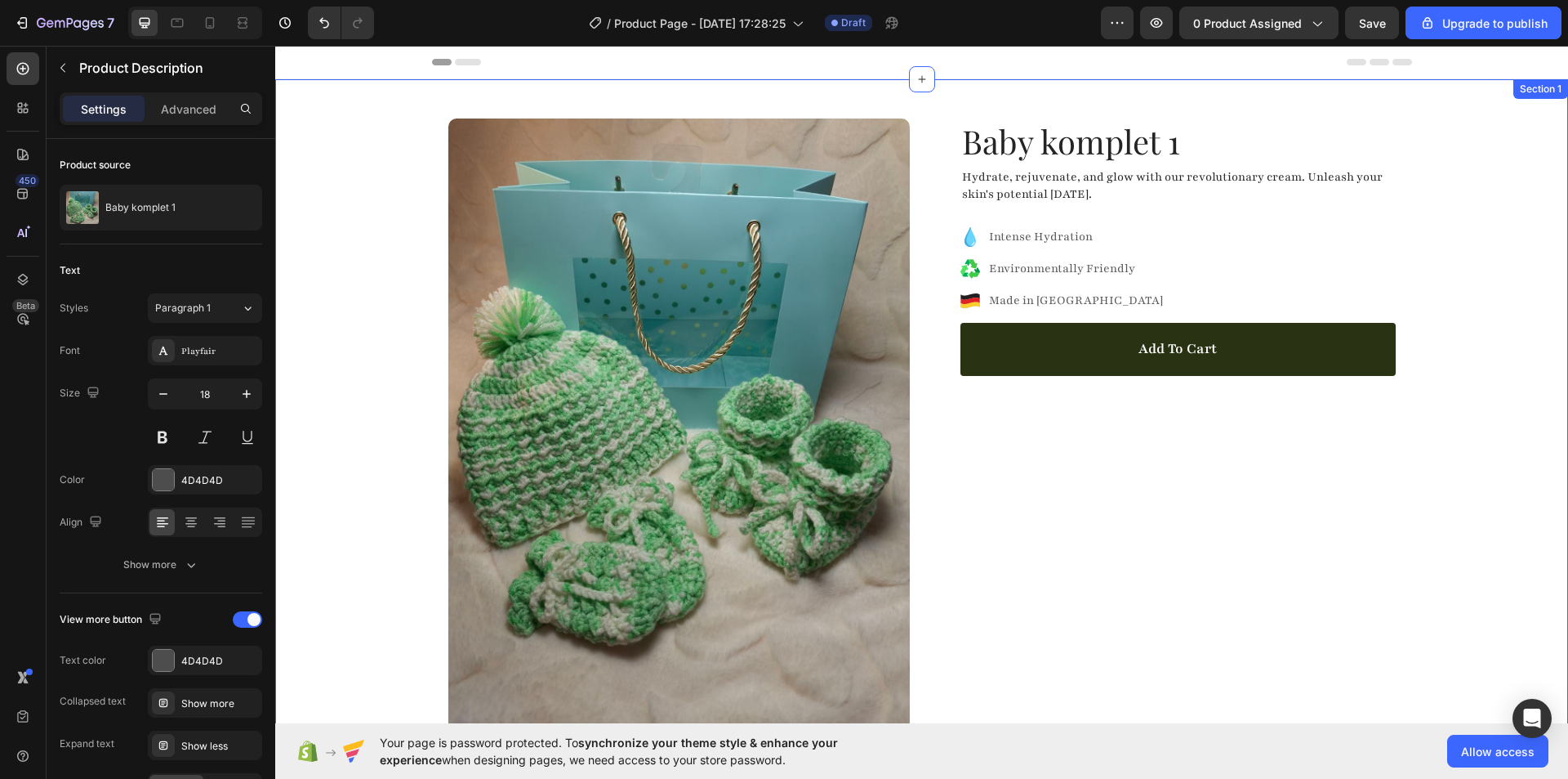
click at [393, 305] on div "Product Images Highlight key benefits with product description. Add description…" at bounding box center [921, 464] width 1293 height 771
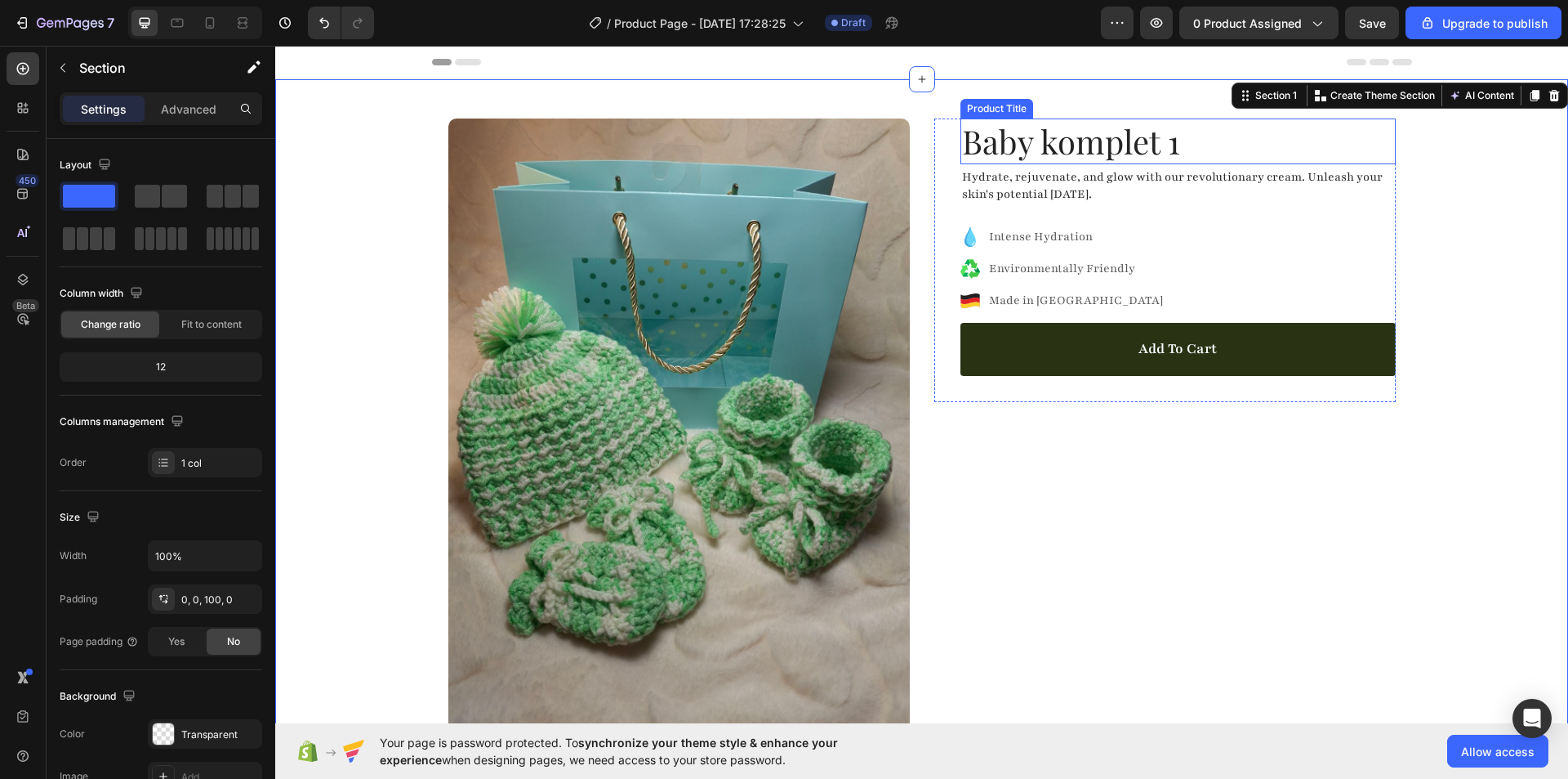
click at [1045, 146] on h1 "Baby komplet 1" at bounding box center [1178, 141] width 436 height 45
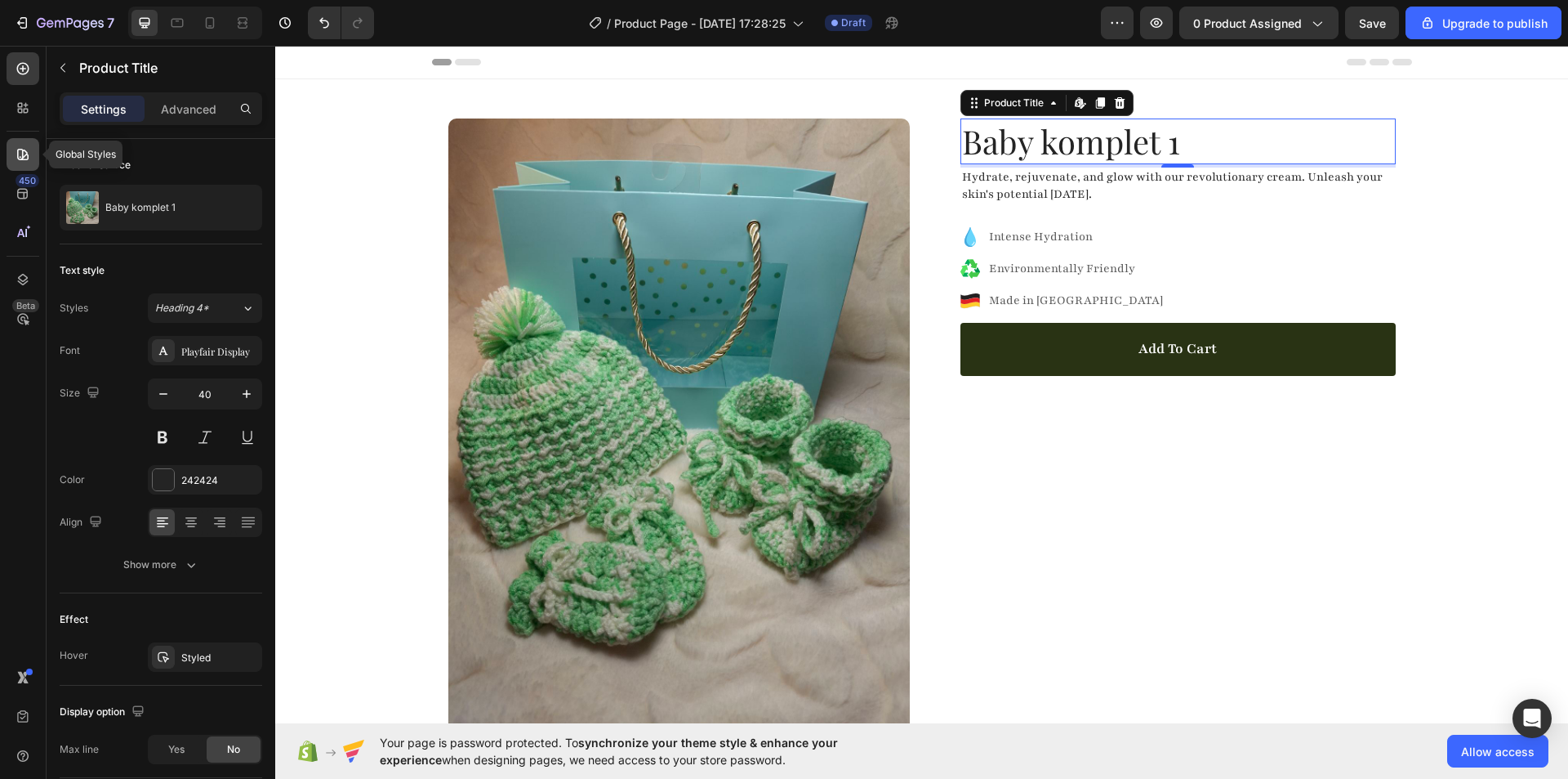
click at [18, 144] on div at bounding box center [23, 154] width 33 height 33
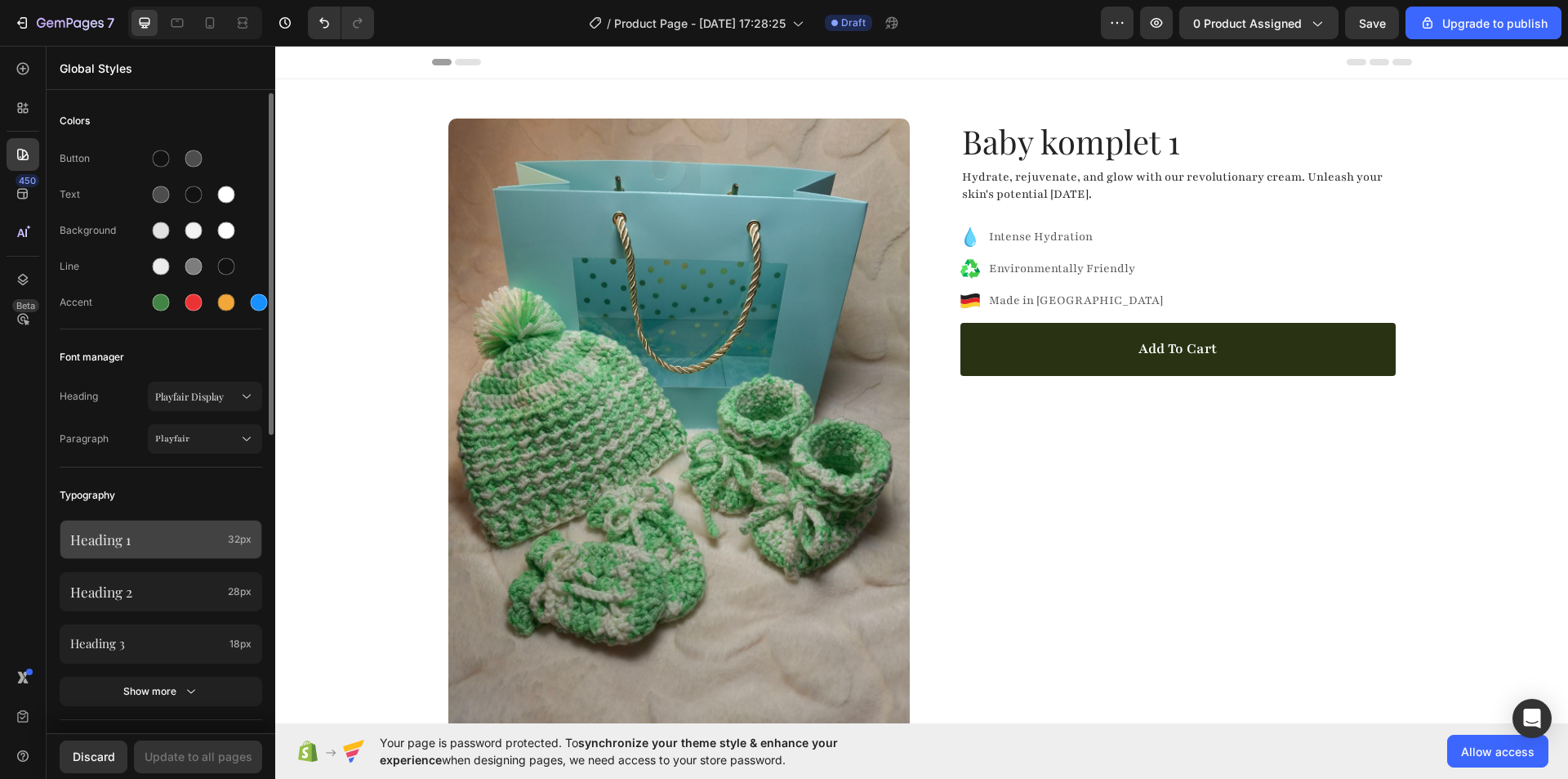
click at [125, 535] on p "Heading 1" at bounding box center [146, 538] width 151 height 18
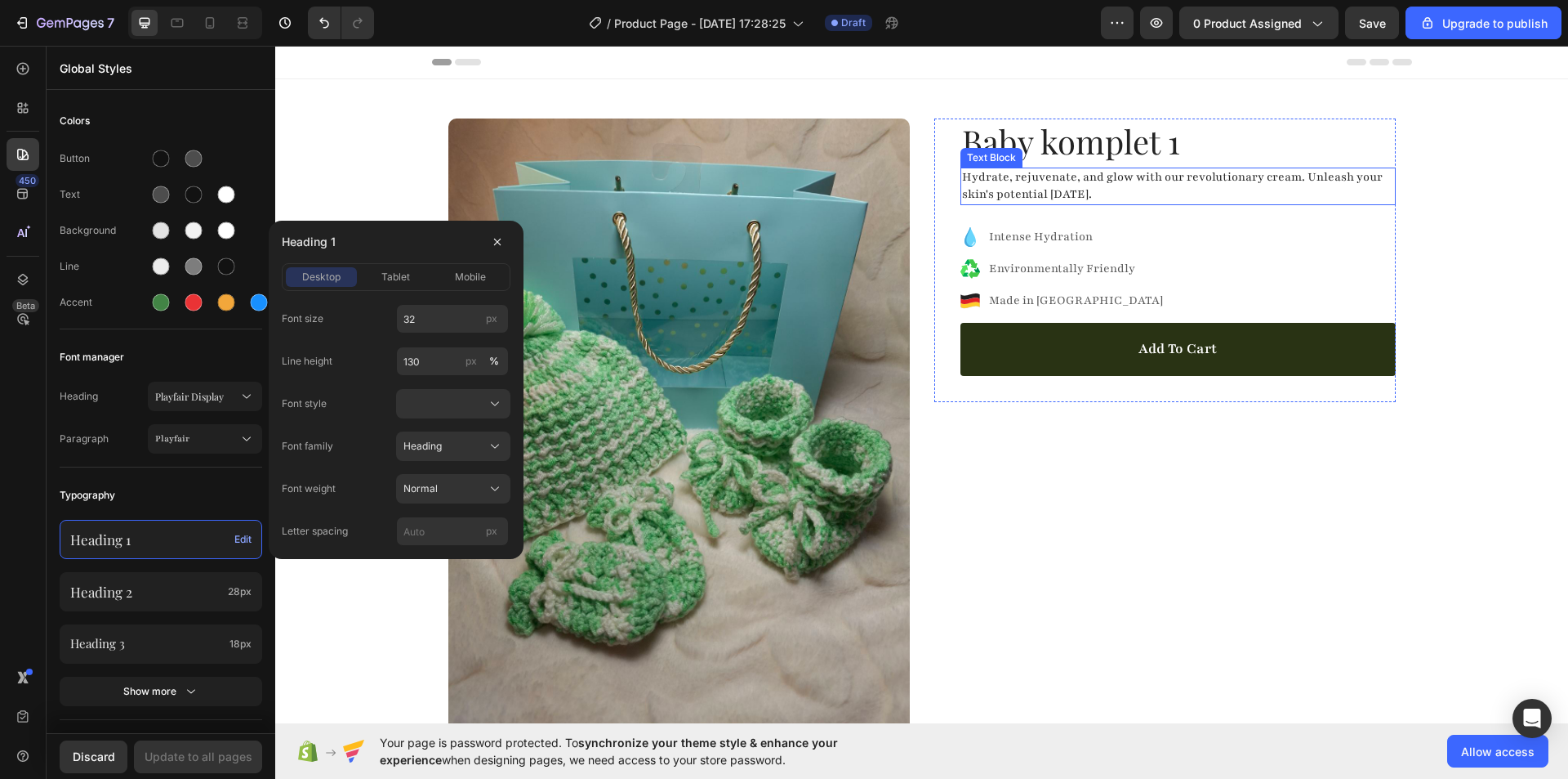
click at [1080, 164] on div "Baby komplet 1 Product Title Hydrate, rejuvenate, and glow with our revolutiona…" at bounding box center [1178, 260] width 436 height 284
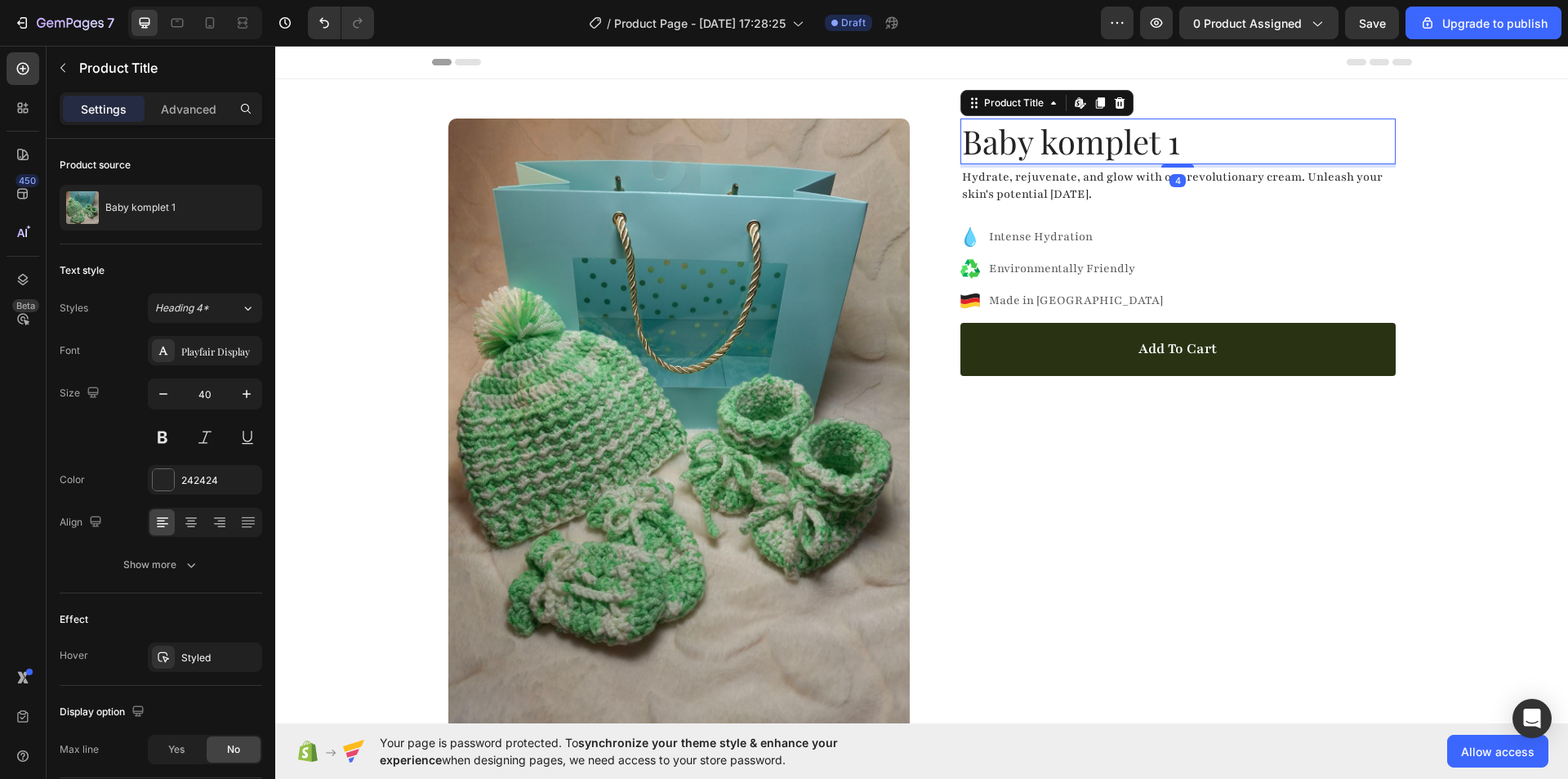
click at [1064, 146] on h1 "Baby komplet 1" at bounding box center [1178, 141] width 436 height 45
click at [193, 315] on span "Heading 4*" at bounding box center [182, 307] width 54 height 14
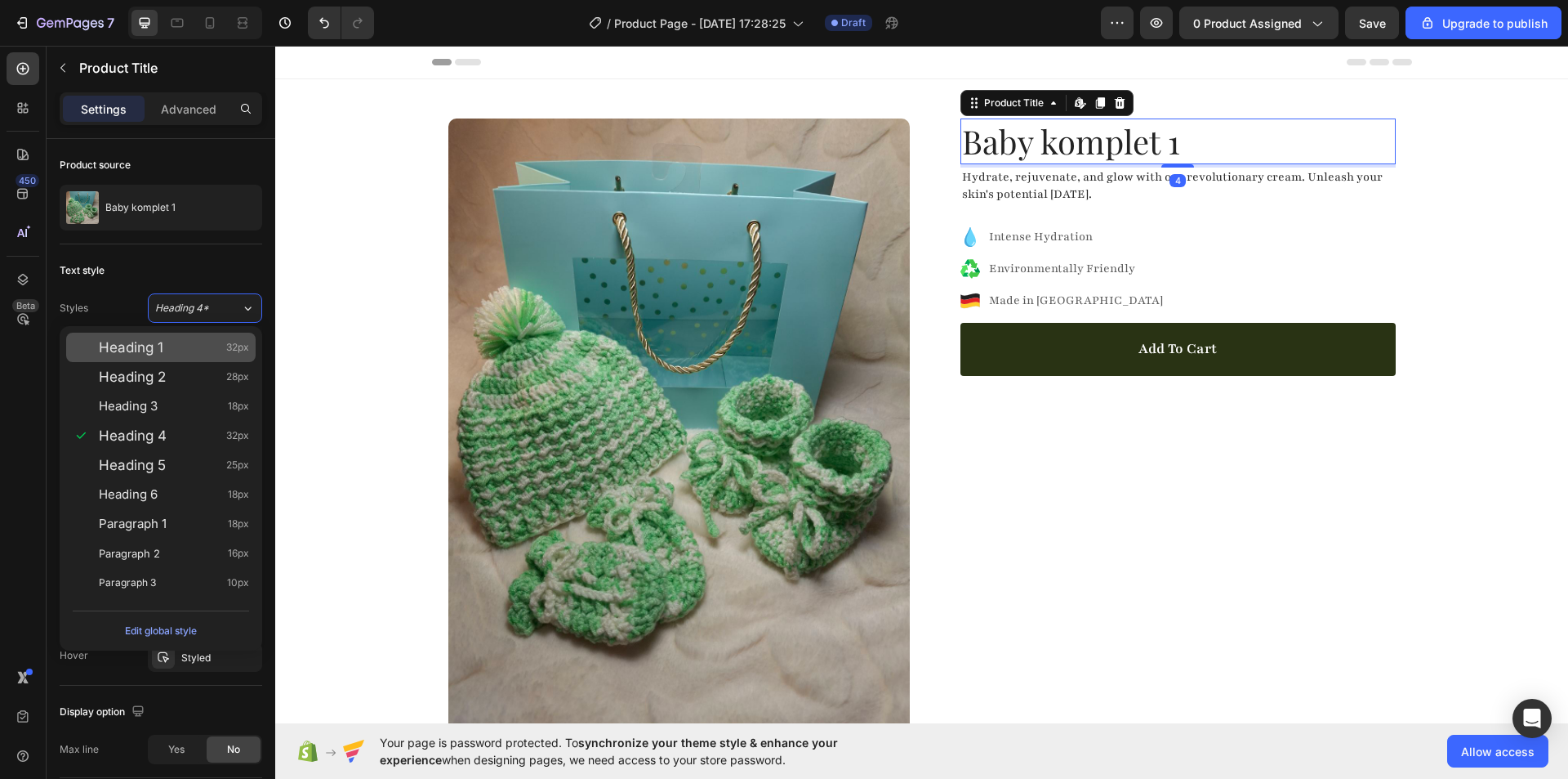
click at [161, 351] on span "Heading 1" at bounding box center [131, 347] width 65 height 16
type input "32"
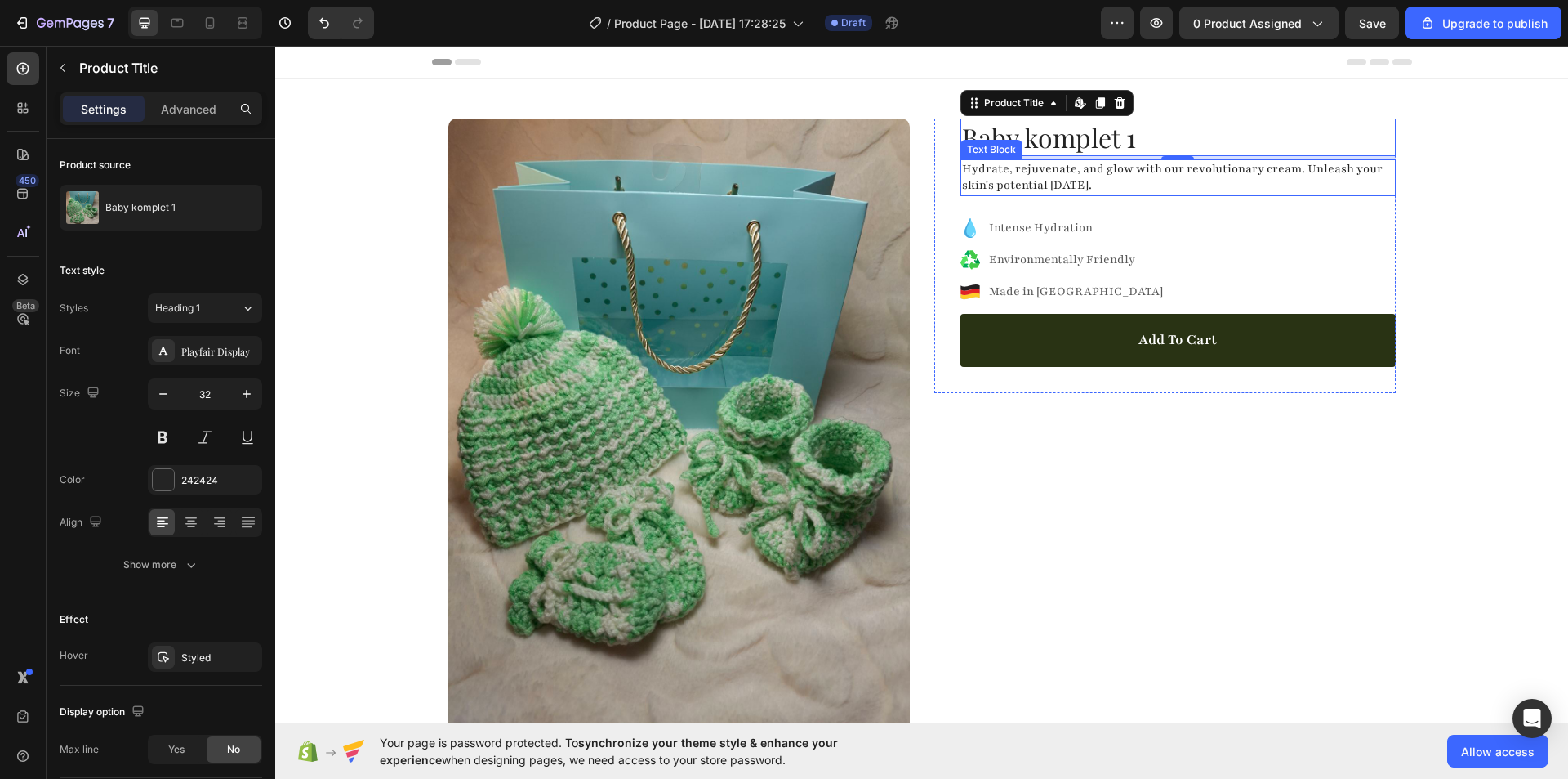
click at [1012, 177] on p "Hydrate, rejuvenate, and glow with our revolutionary cream. Unleash your skin's…" at bounding box center [1178, 178] width 432 height 34
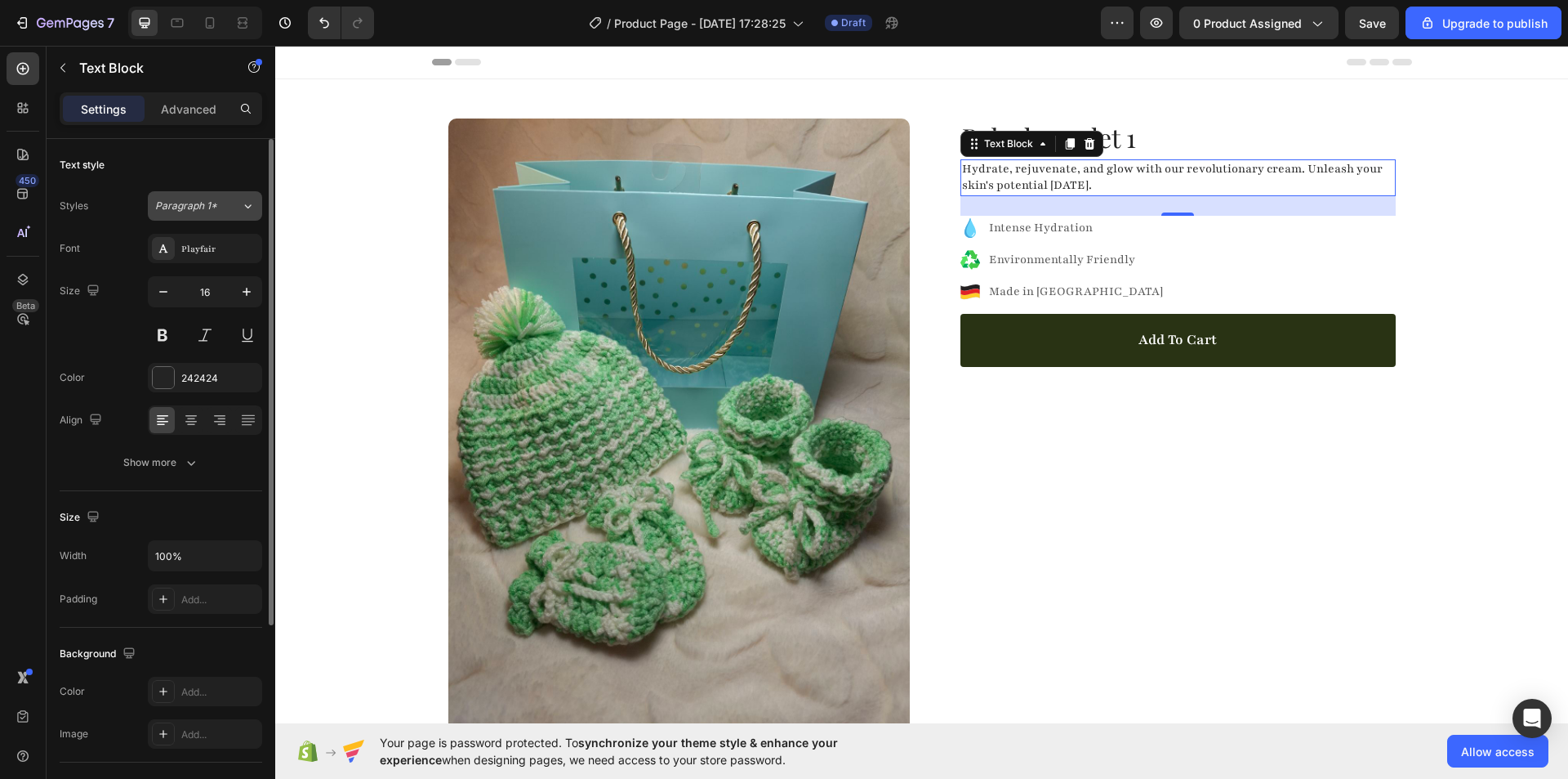
click at [219, 214] on button "Paragraph 1*" at bounding box center [205, 205] width 114 height 29
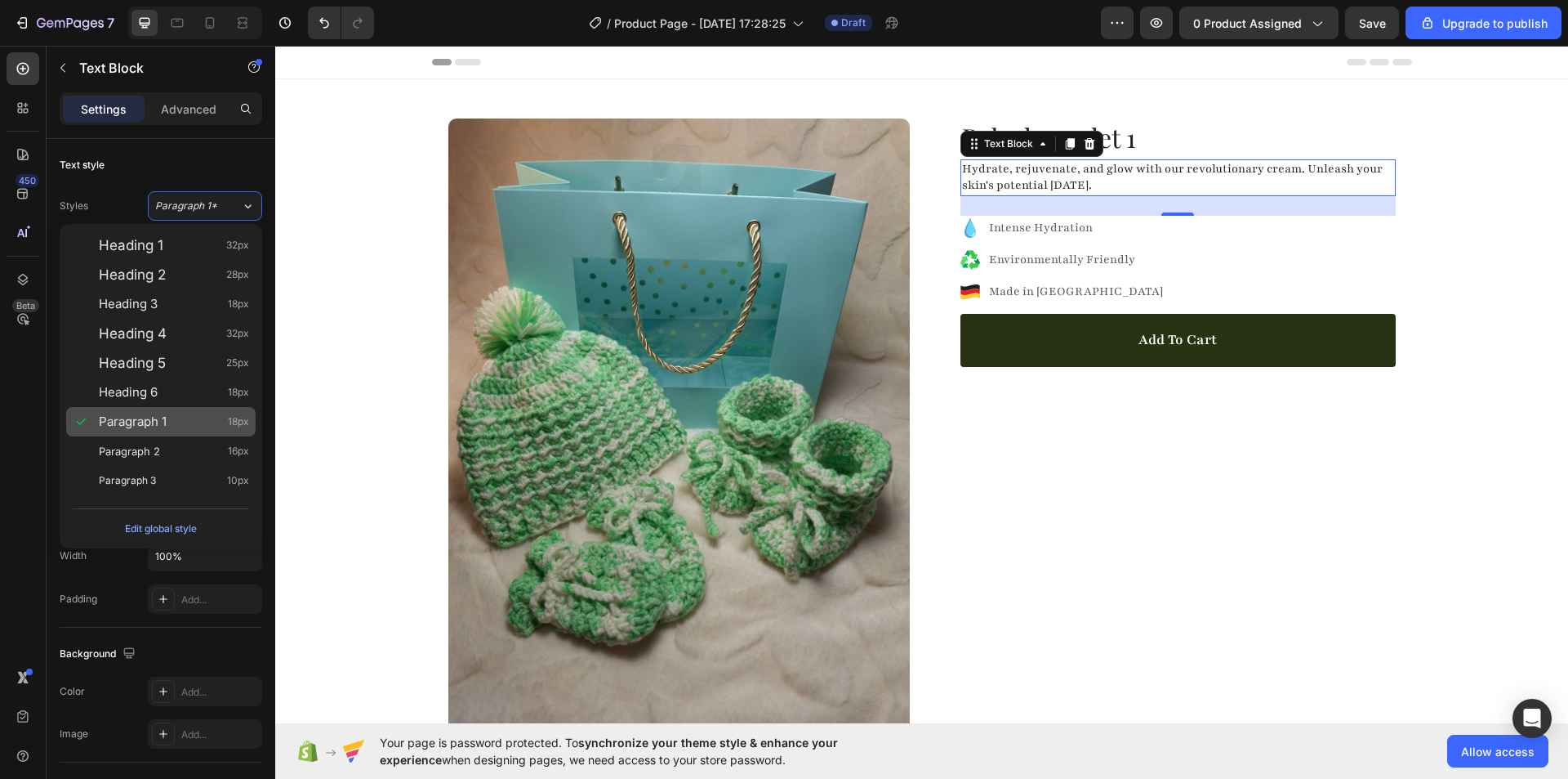
click at [165, 421] on span "Paragraph 1" at bounding box center [133, 421] width 68 height 16
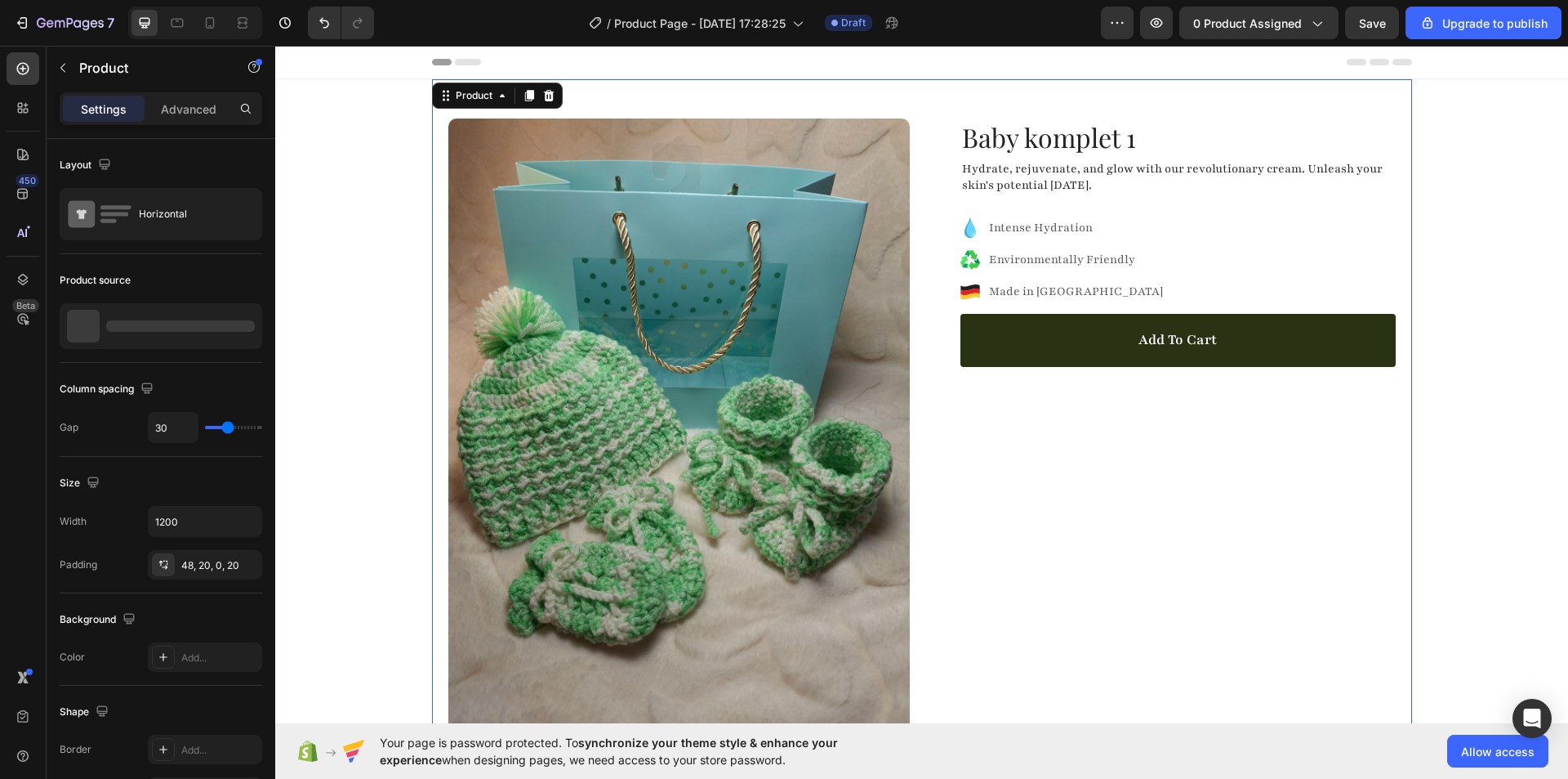
click at [1167, 421] on div "Baby komplet 1 Product Title Hydrate, rejuvenate, and glow with our revolutiona…" at bounding box center [1164, 484] width 462 height 731
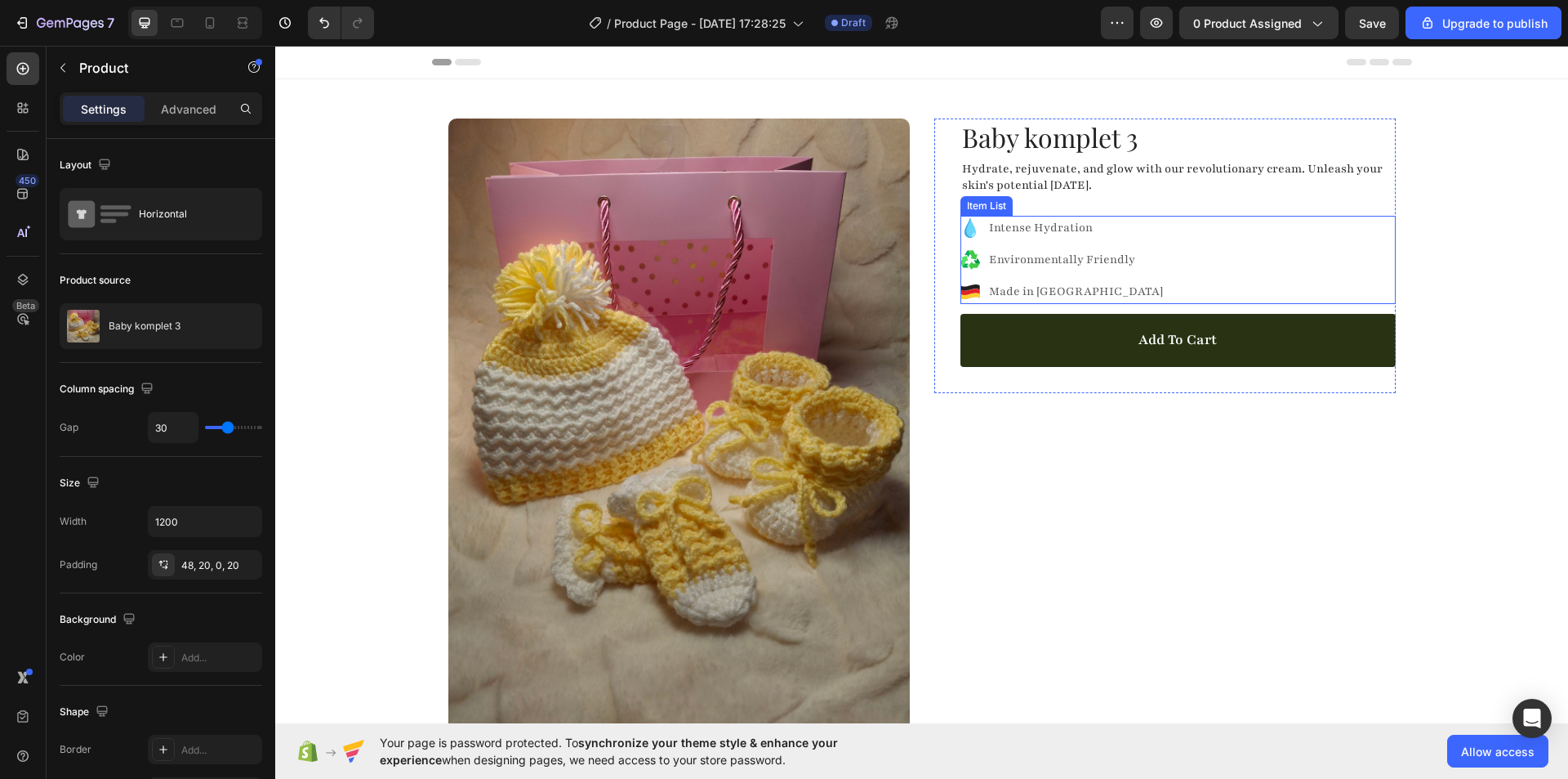
click at [1147, 232] on div "Intense Hydration Environmentally Friendly Made in Germany" at bounding box center [1178, 259] width 436 height 88
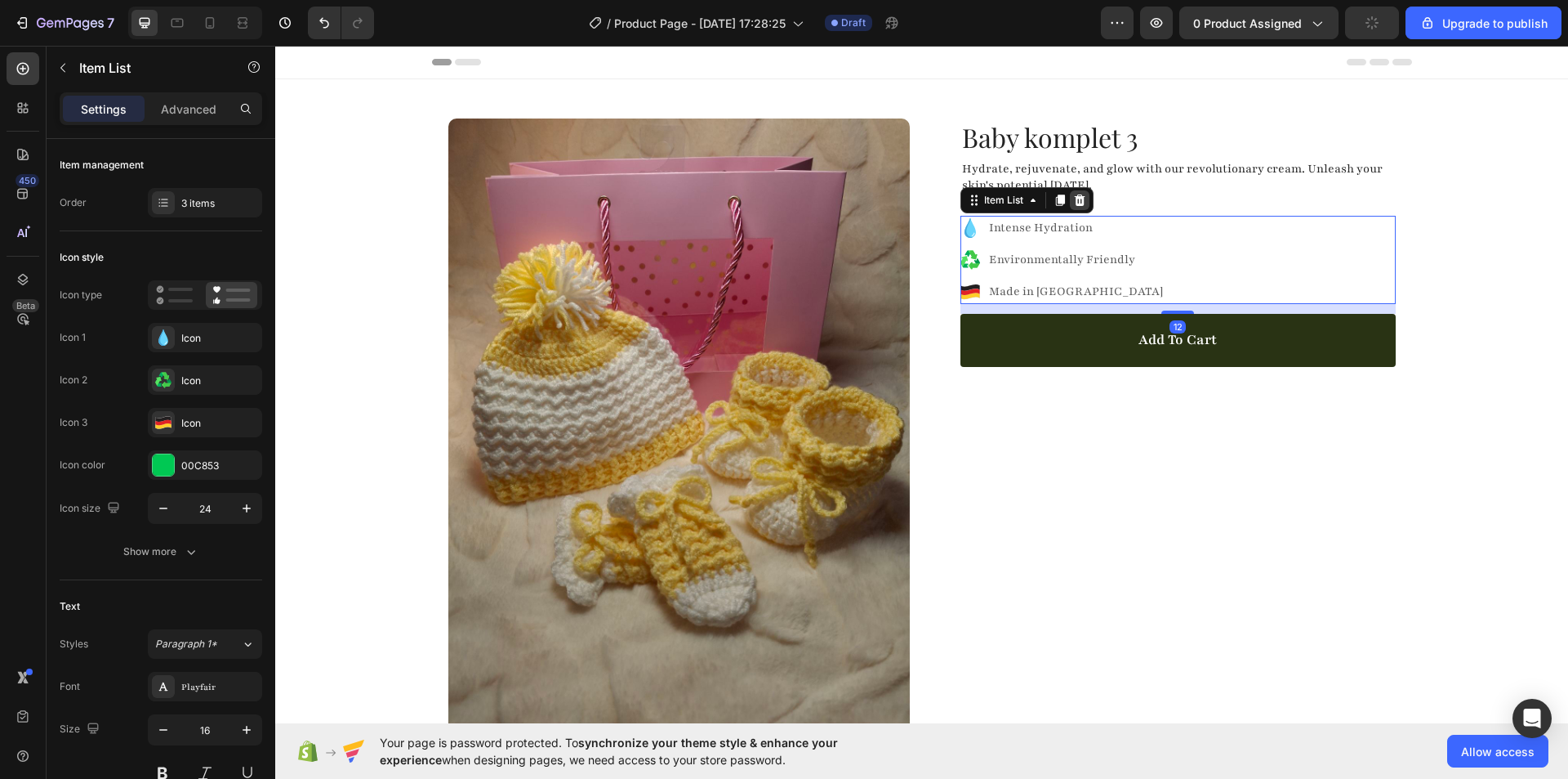
click at [1077, 205] on icon at bounding box center [1079, 200] width 11 height 12
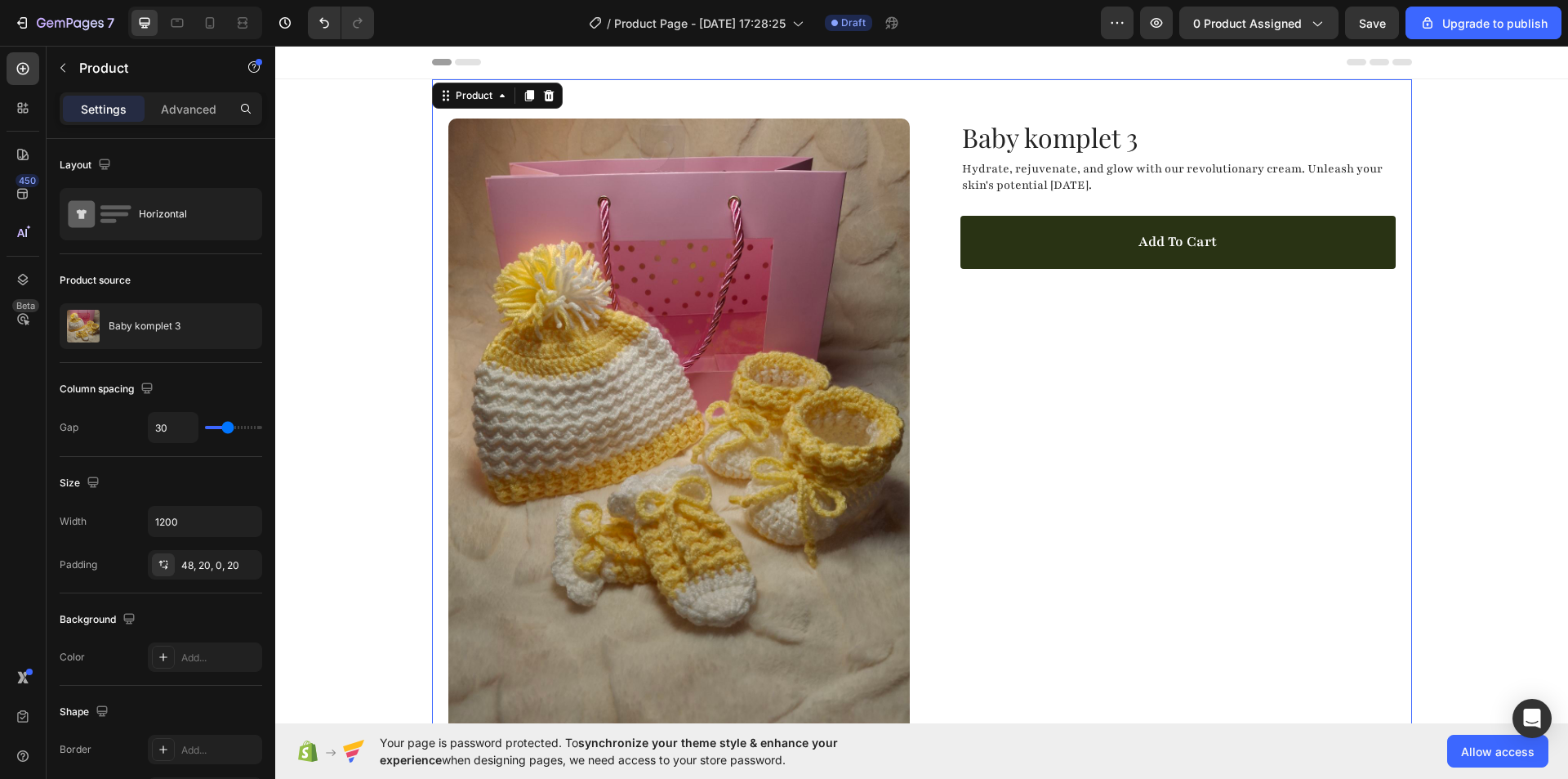
click at [1101, 376] on div "Baby komplet 3 Product Title Hydrate, rejuvenate, and glow with our revolutiona…" at bounding box center [1164, 484] width 462 height 731
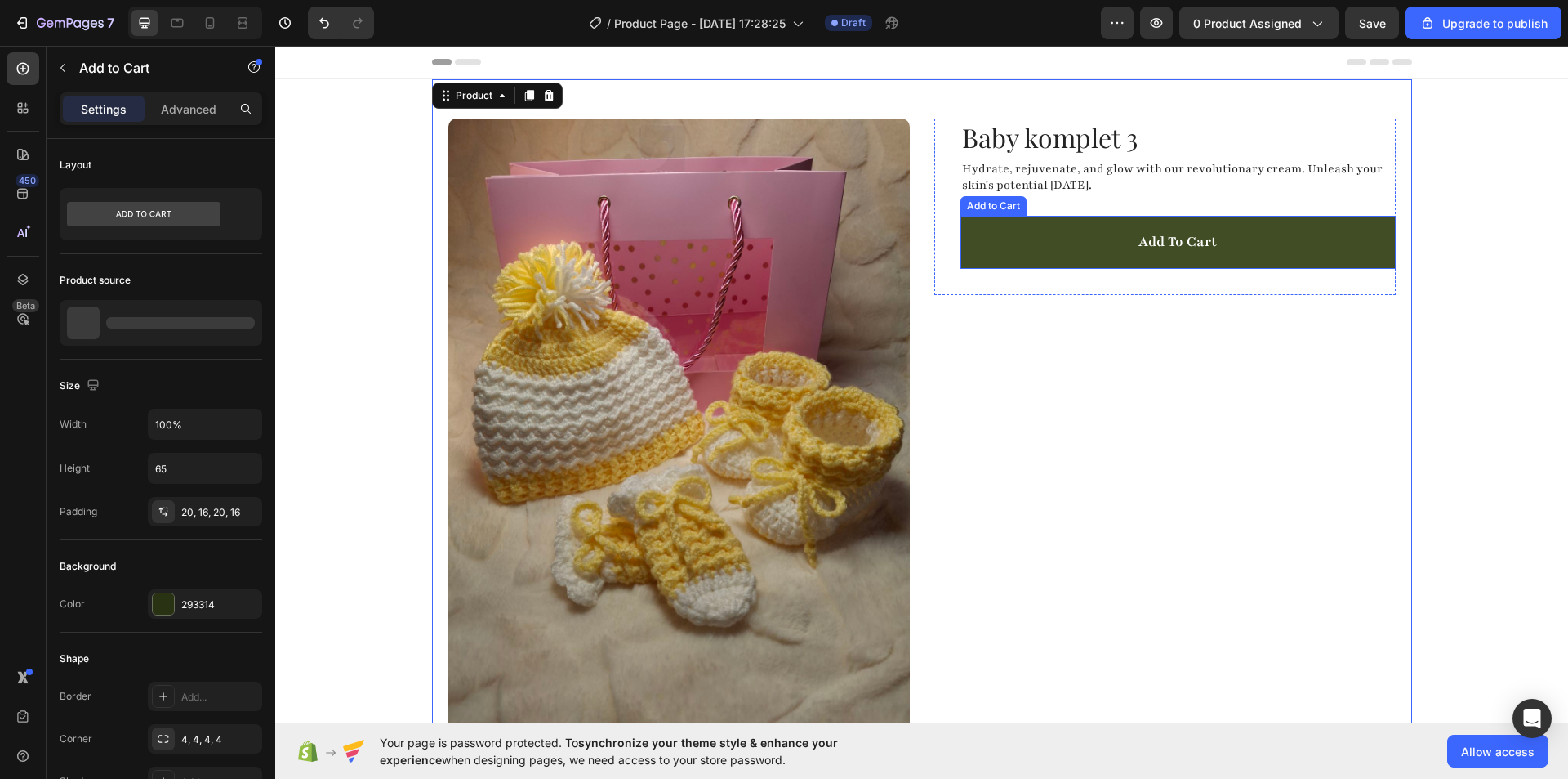
click at [1085, 248] on button "Add to cart" at bounding box center [1178, 241] width 436 height 53
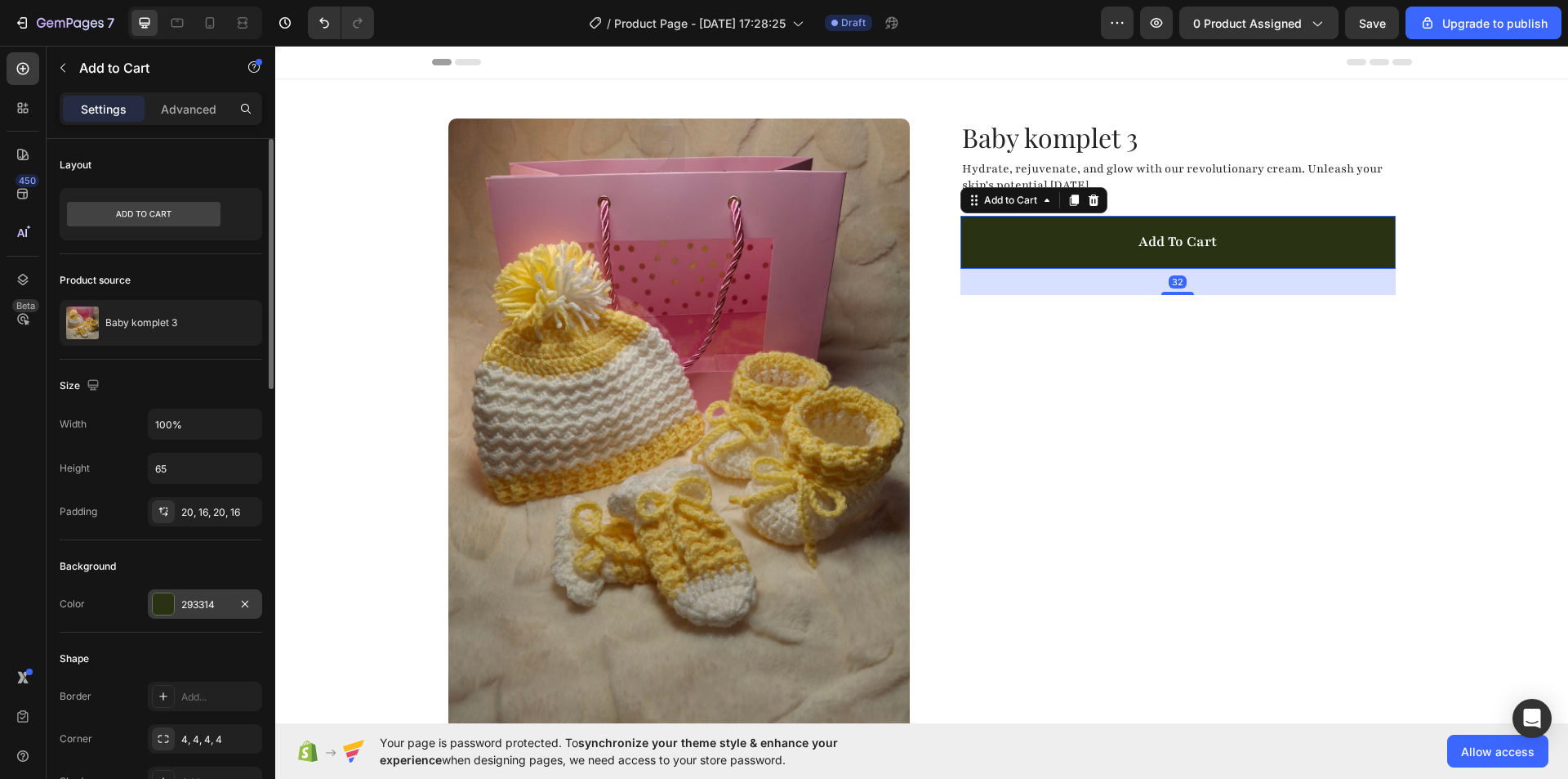
click at [155, 603] on div at bounding box center [163, 603] width 23 height 23
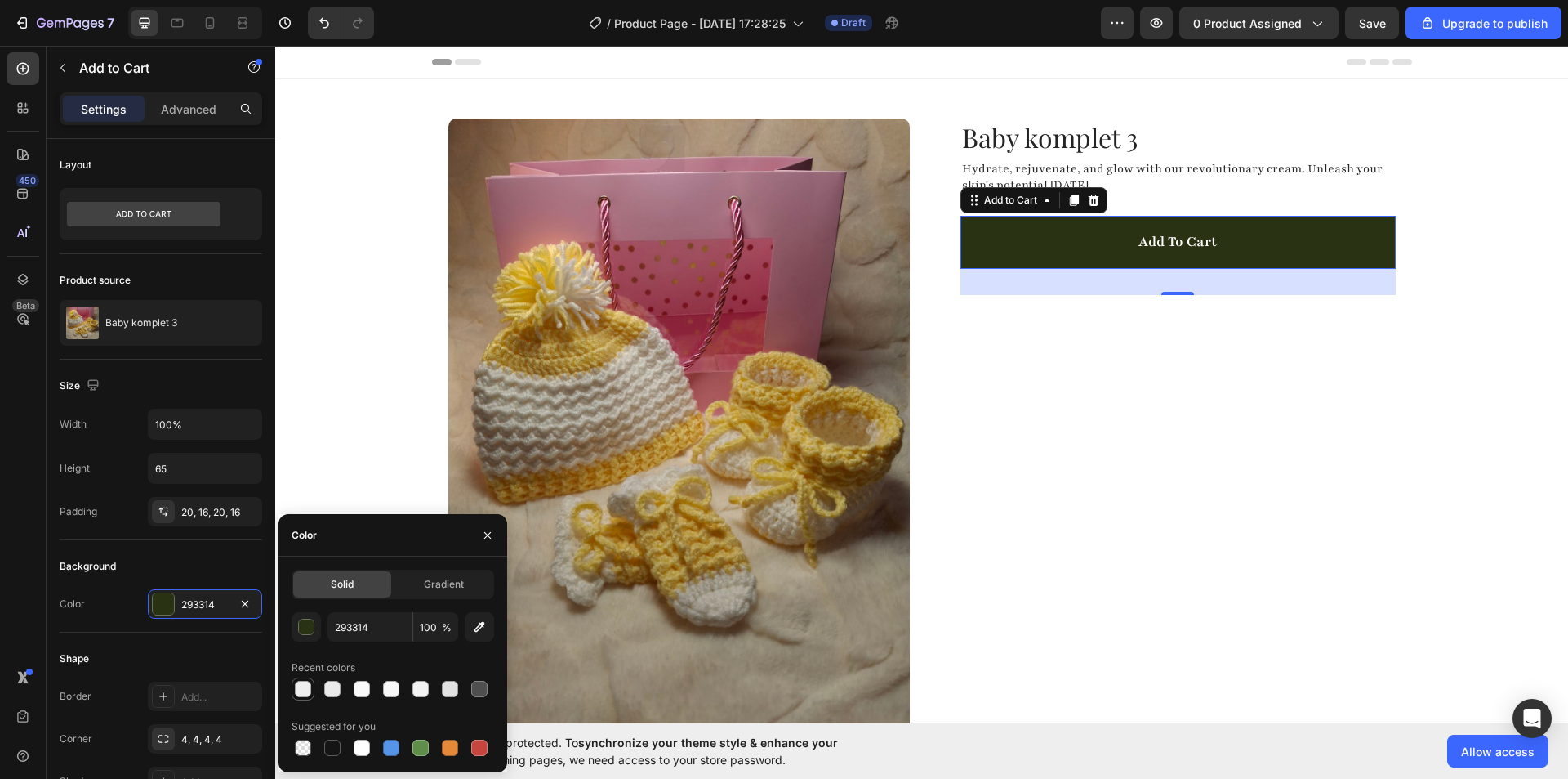
click at [298, 694] on div at bounding box center [303, 688] width 16 height 16
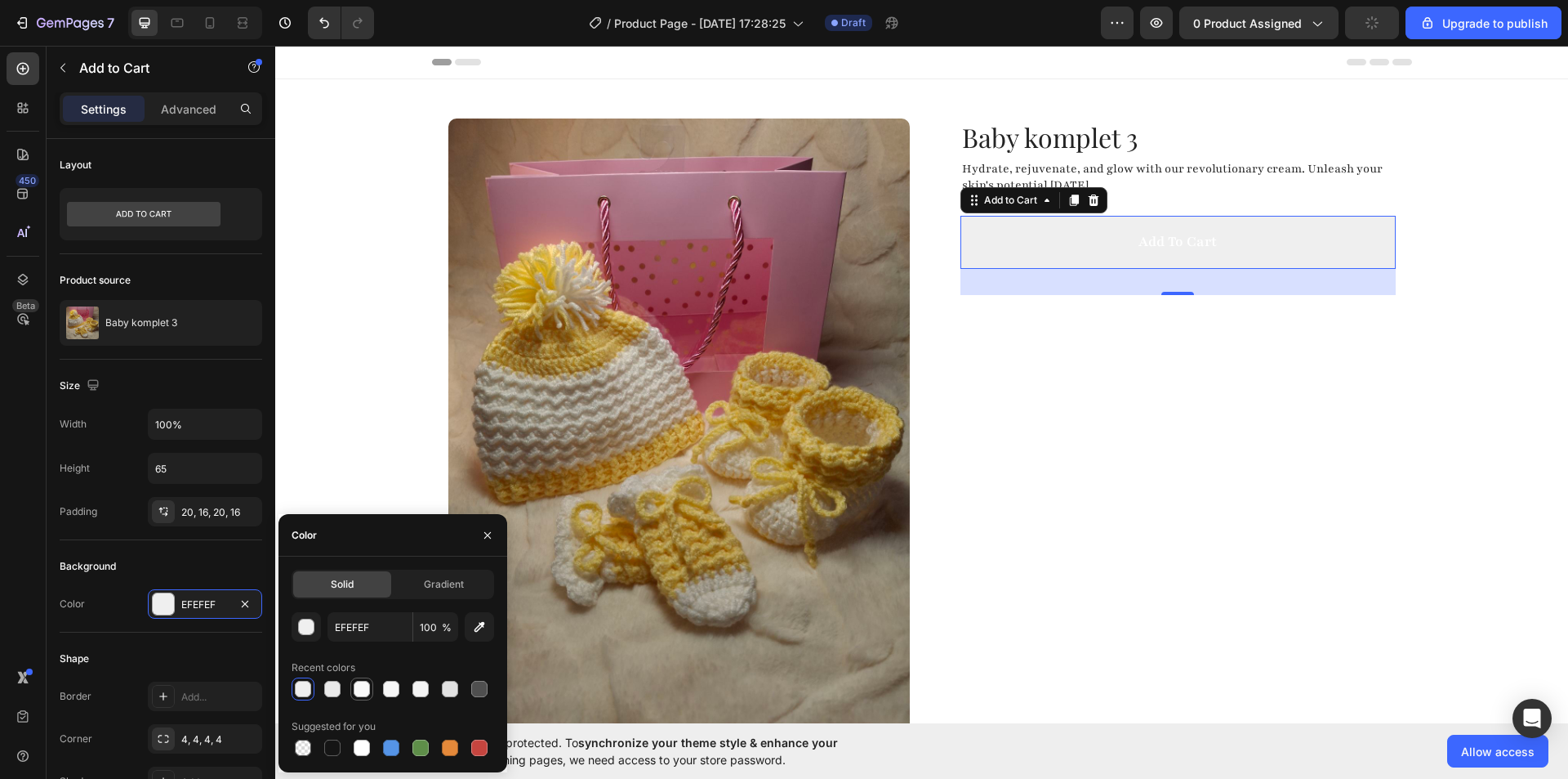
click at [357, 686] on div at bounding box center [362, 688] width 16 height 16
click at [358, 745] on div at bounding box center [362, 747] width 16 height 16
type input "FFFFFF"
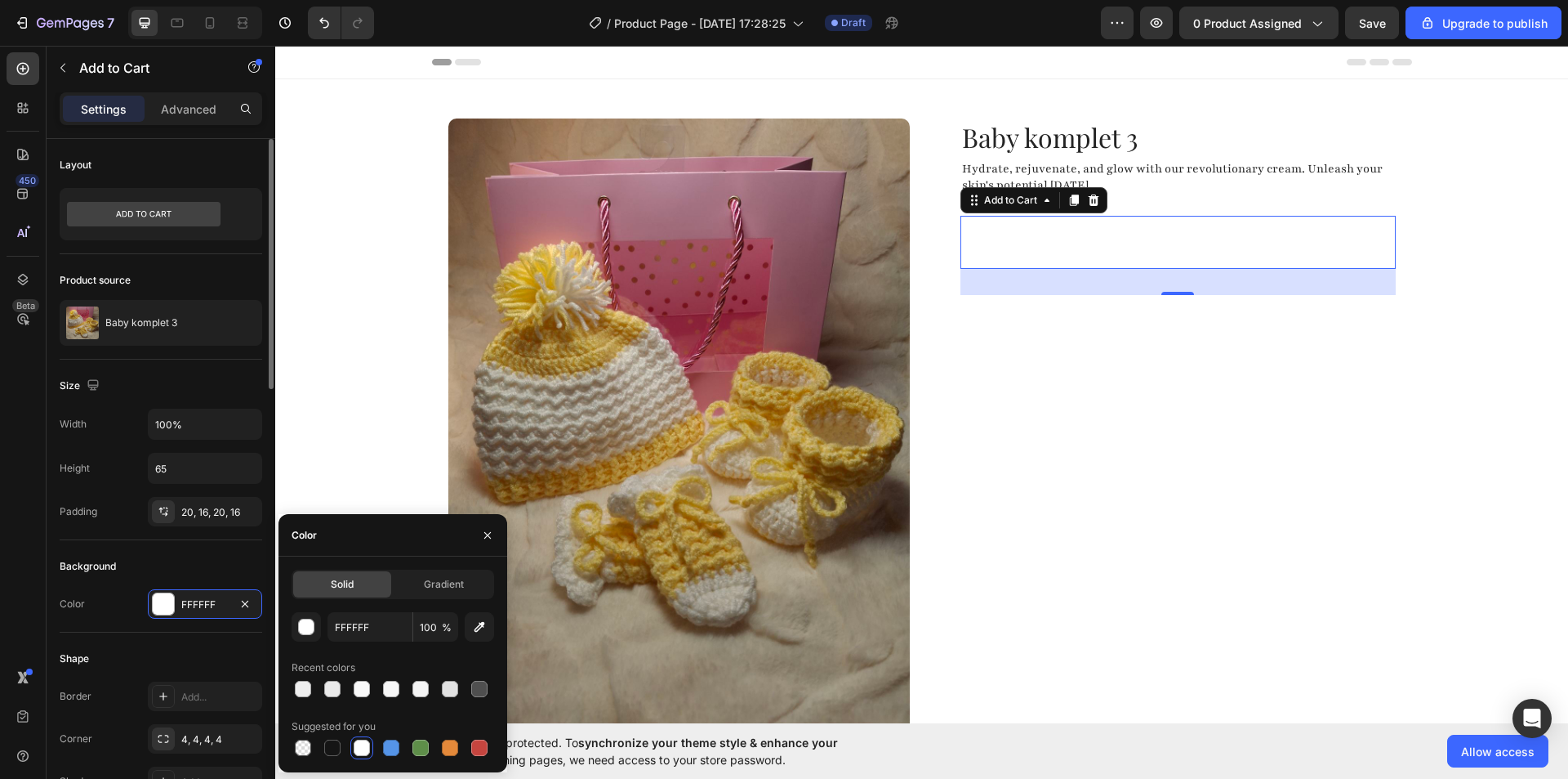
click at [137, 683] on div "Border Add..." at bounding box center [161, 696] width 203 height 29
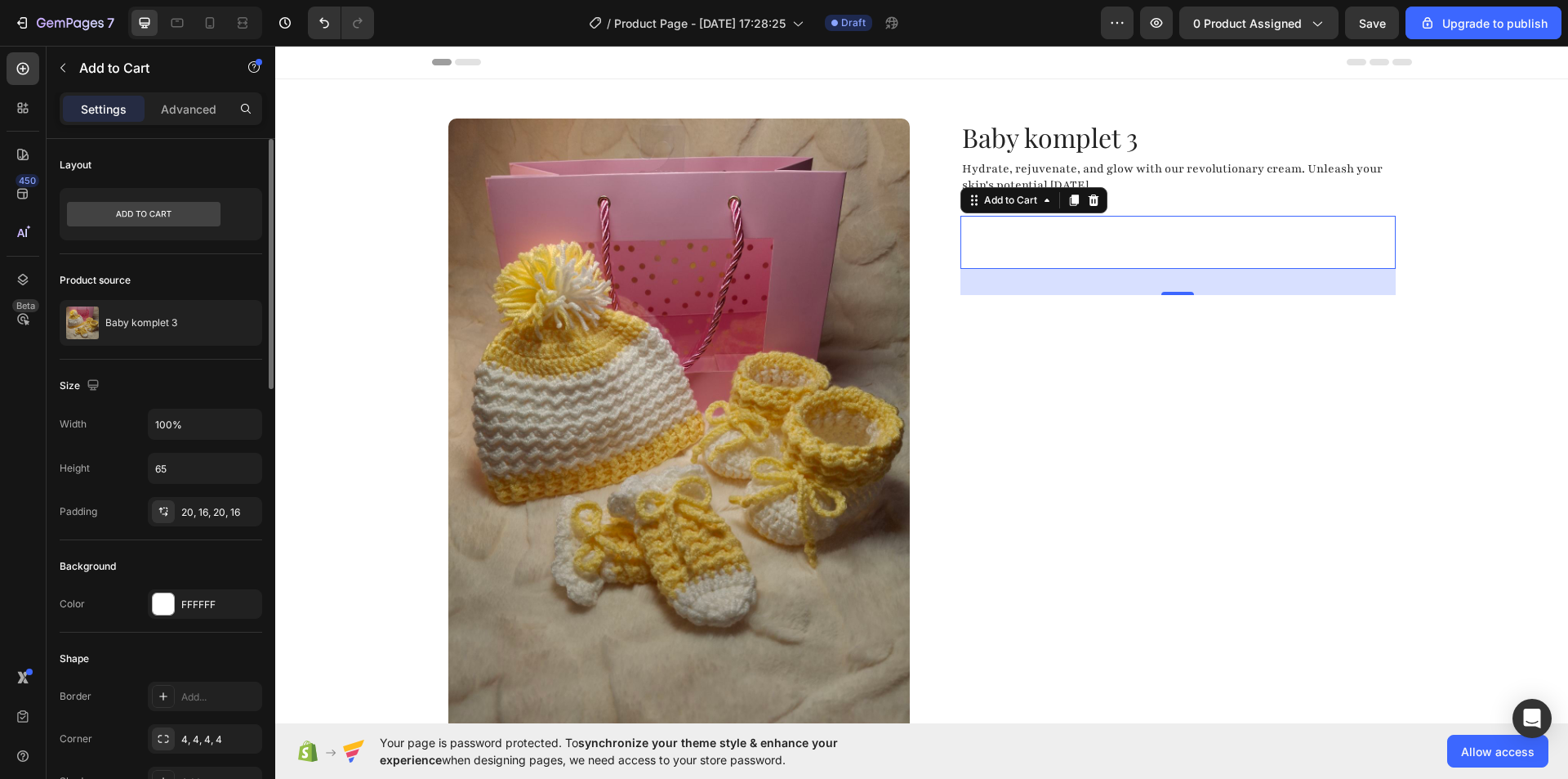
scroll to position [82, 0]
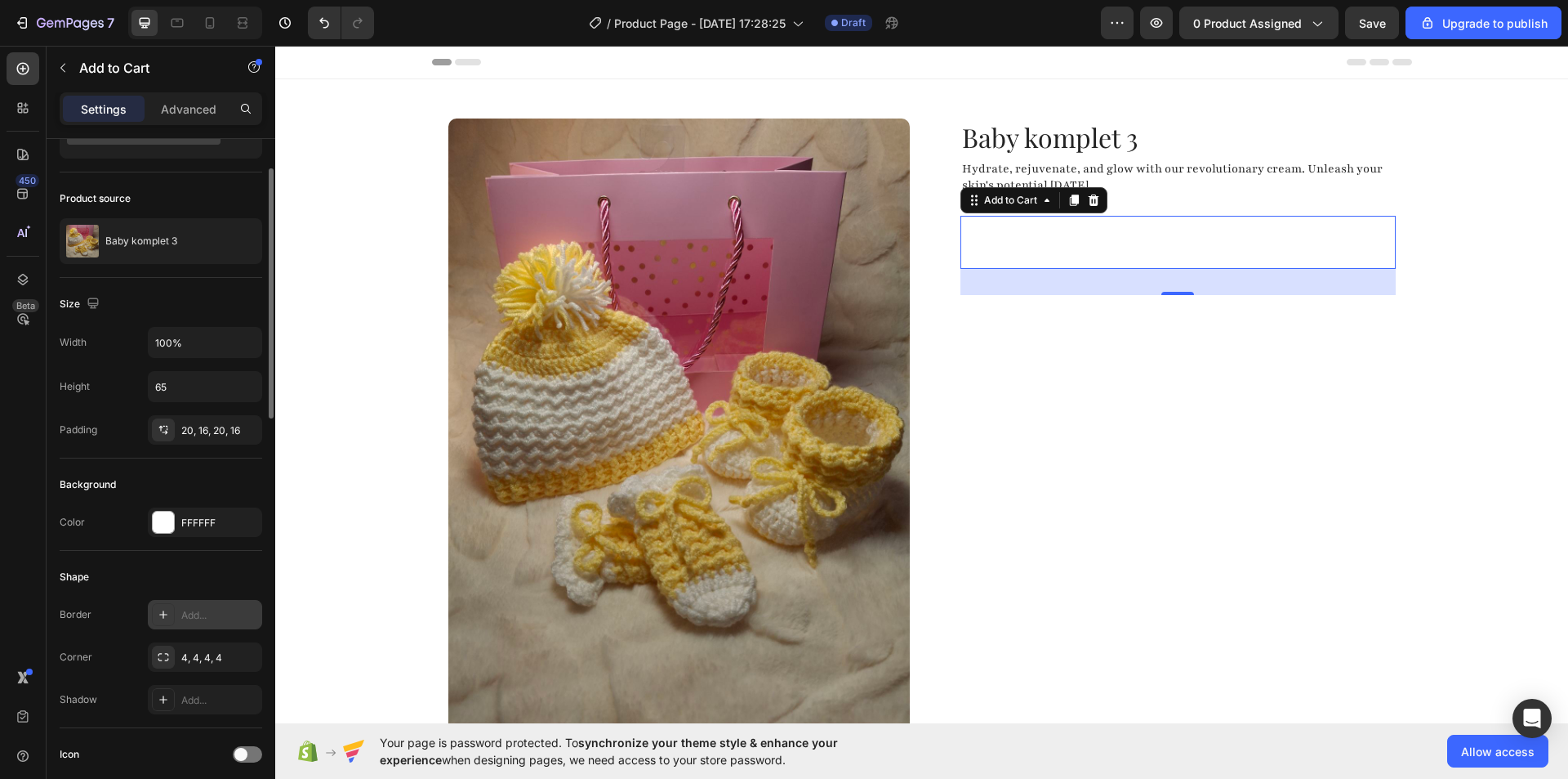
click at [159, 612] on icon at bounding box center [163, 615] width 13 height 13
click at [158, 664] on div at bounding box center [163, 656] width 23 height 23
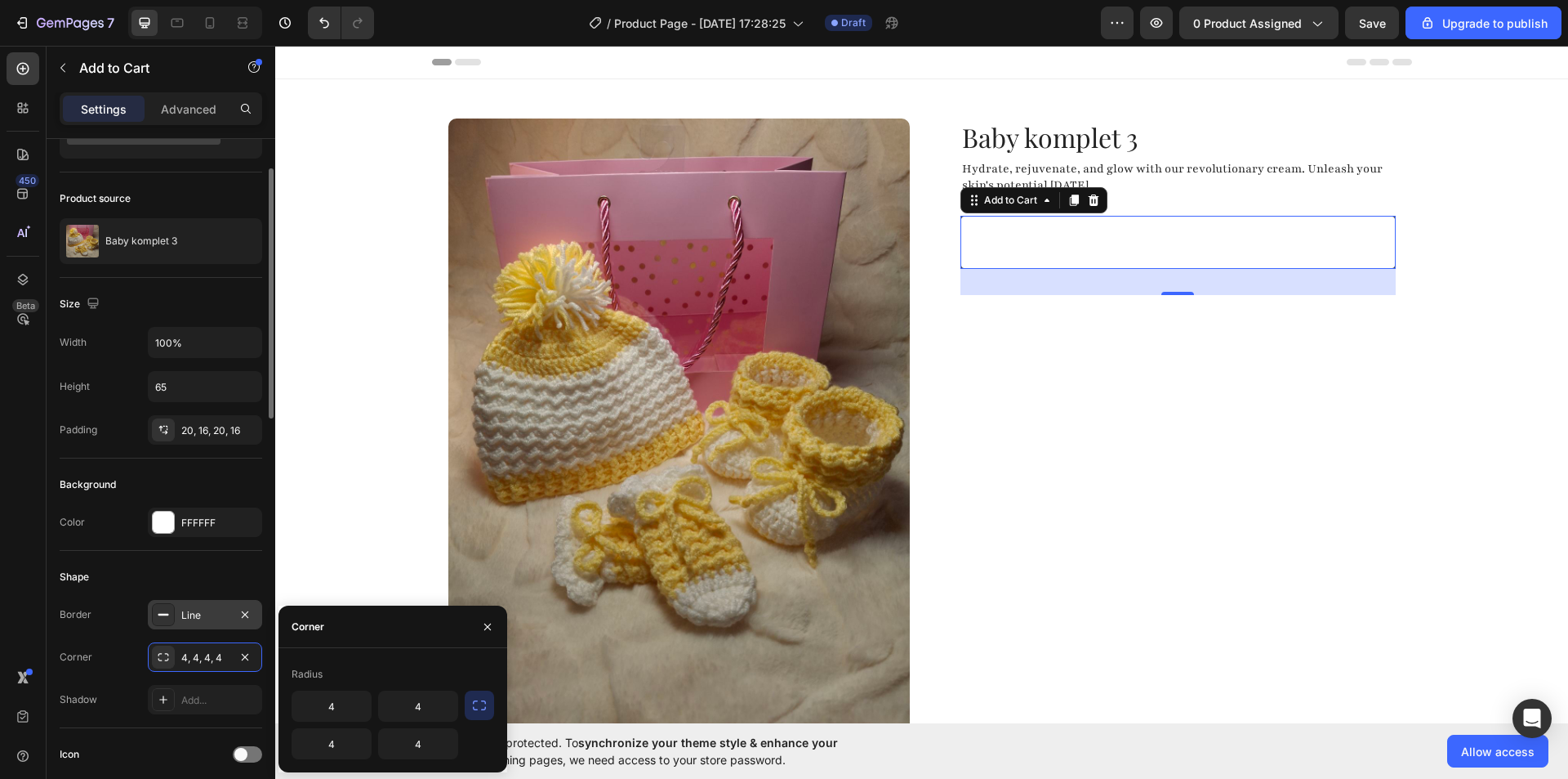
click at [119, 640] on div "Border Line Corner 4, 4, 4, 4 Shadow Add..." at bounding box center [161, 657] width 203 height 114
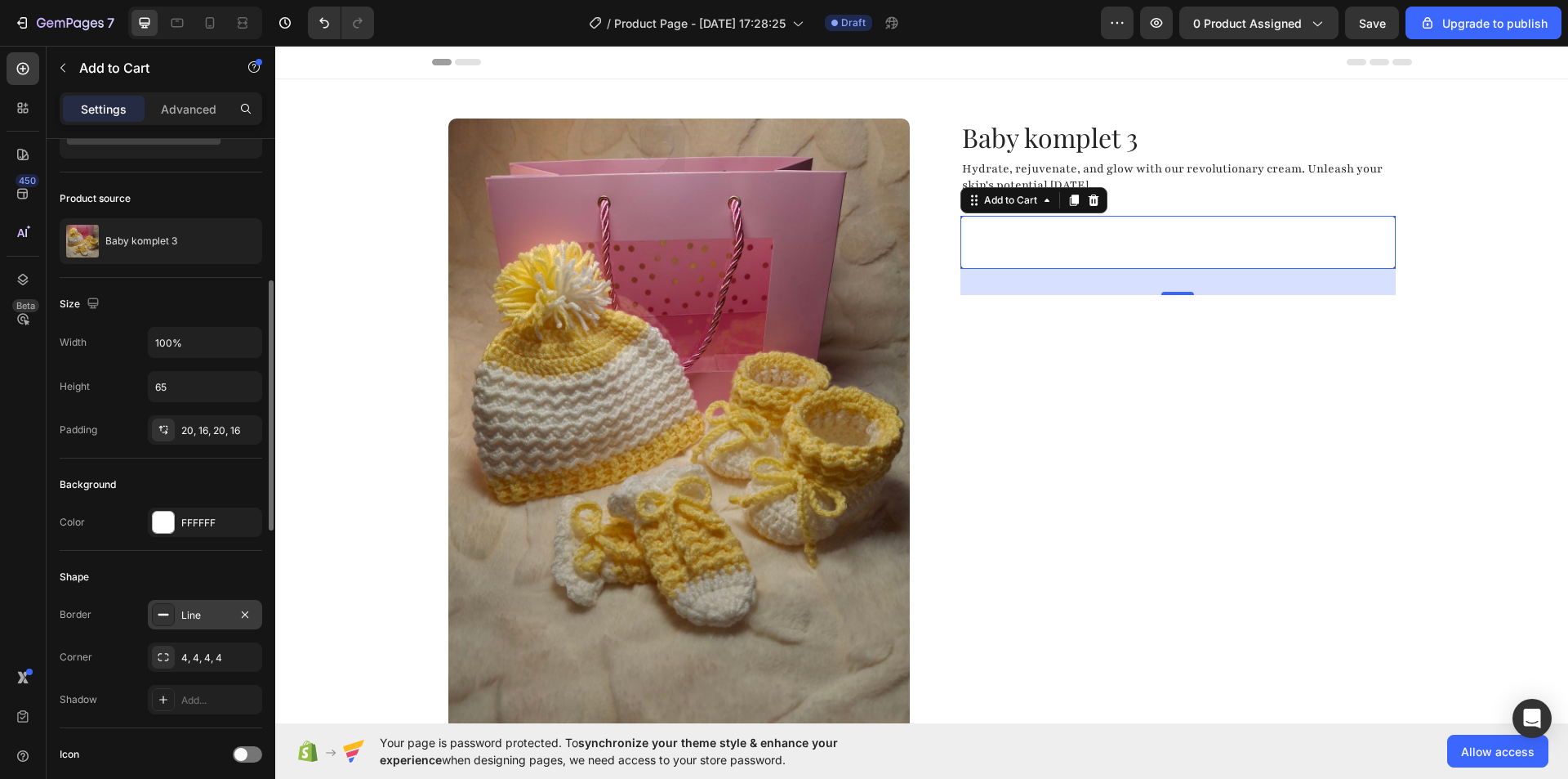
scroll to position [163, 0]
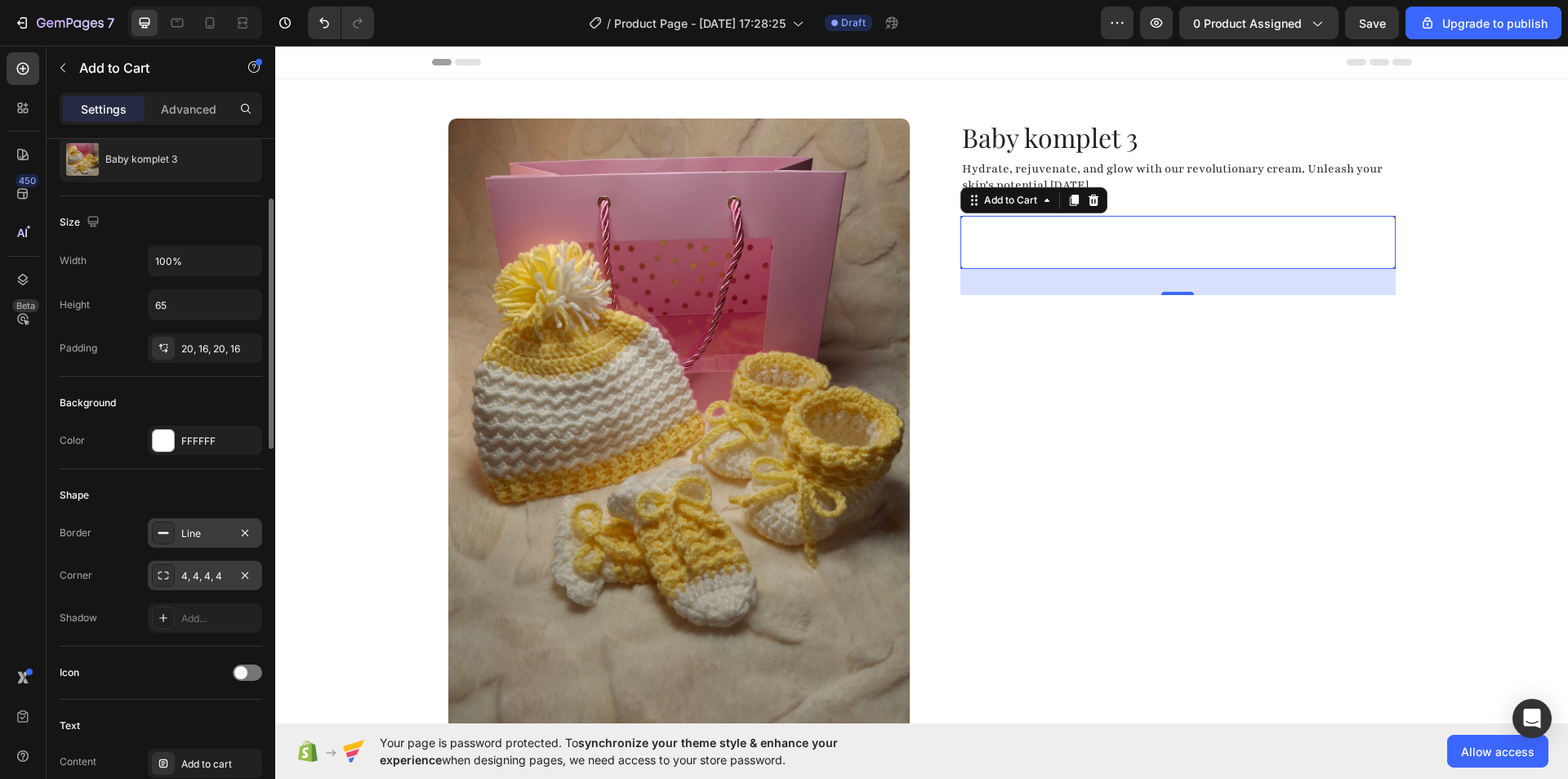
click at [164, 576] on icon at bounding box center [163, 575] width 13 height 13
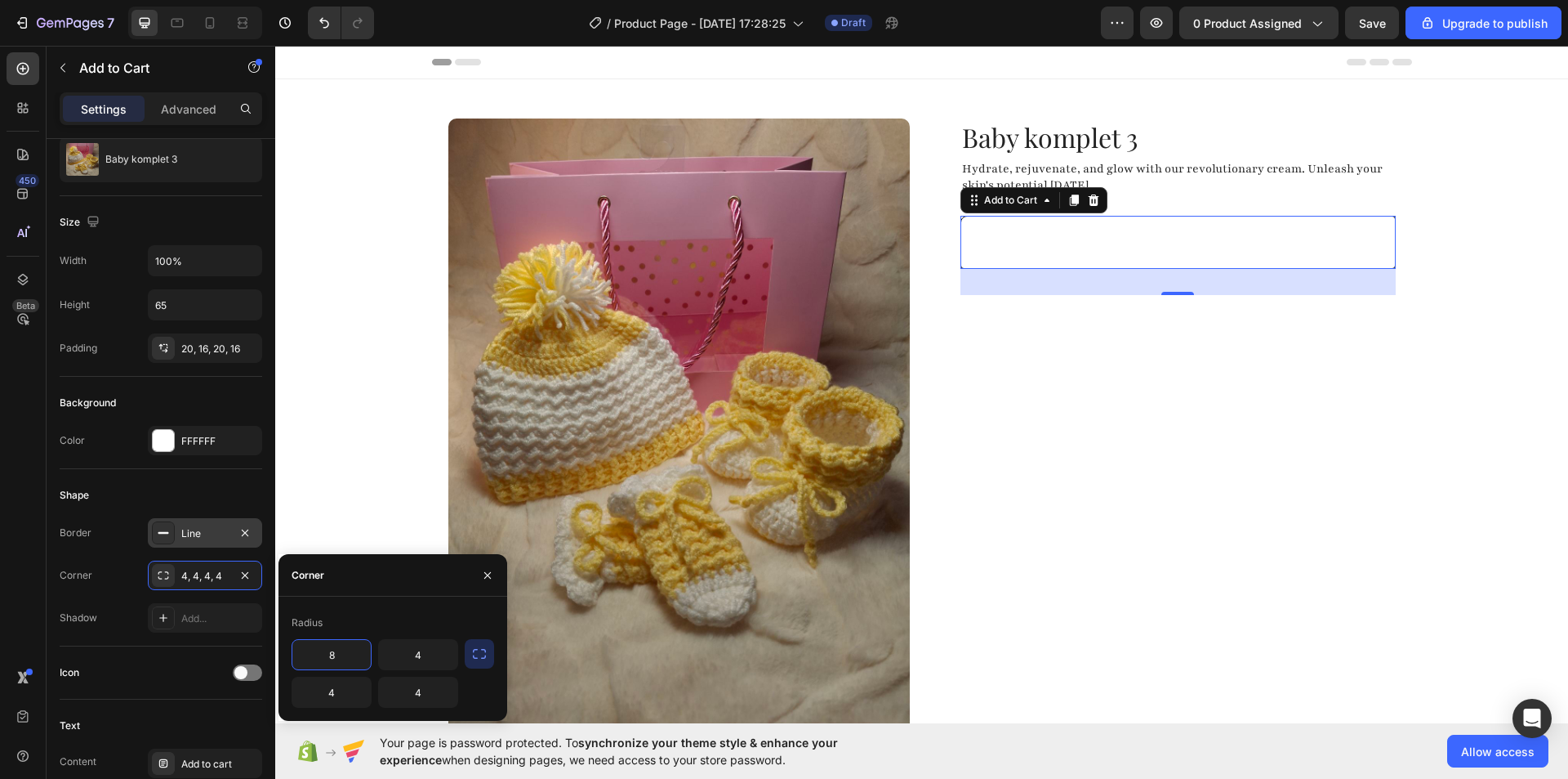
type input "8"
click at [467, 654] on button "button" at bounding box center [479, 654] width 29 height 29
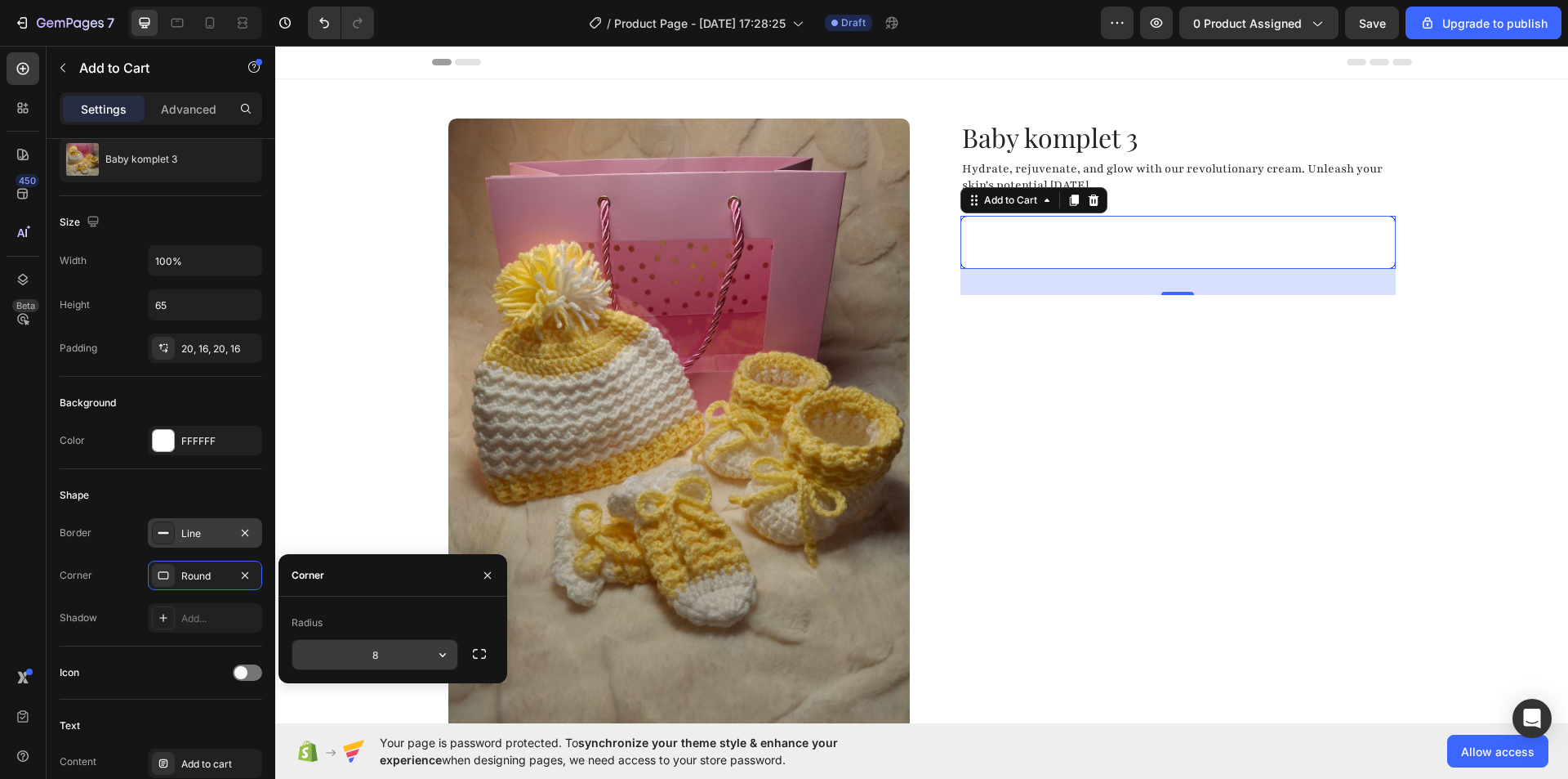
click at [375, 660] on input "8" at bounding box center [375, 654] width 165 height 29
click at [121, 555] on div "Border Line Corner Round Shadow Add..." at bounding box center [161, 575] width 203 height 114
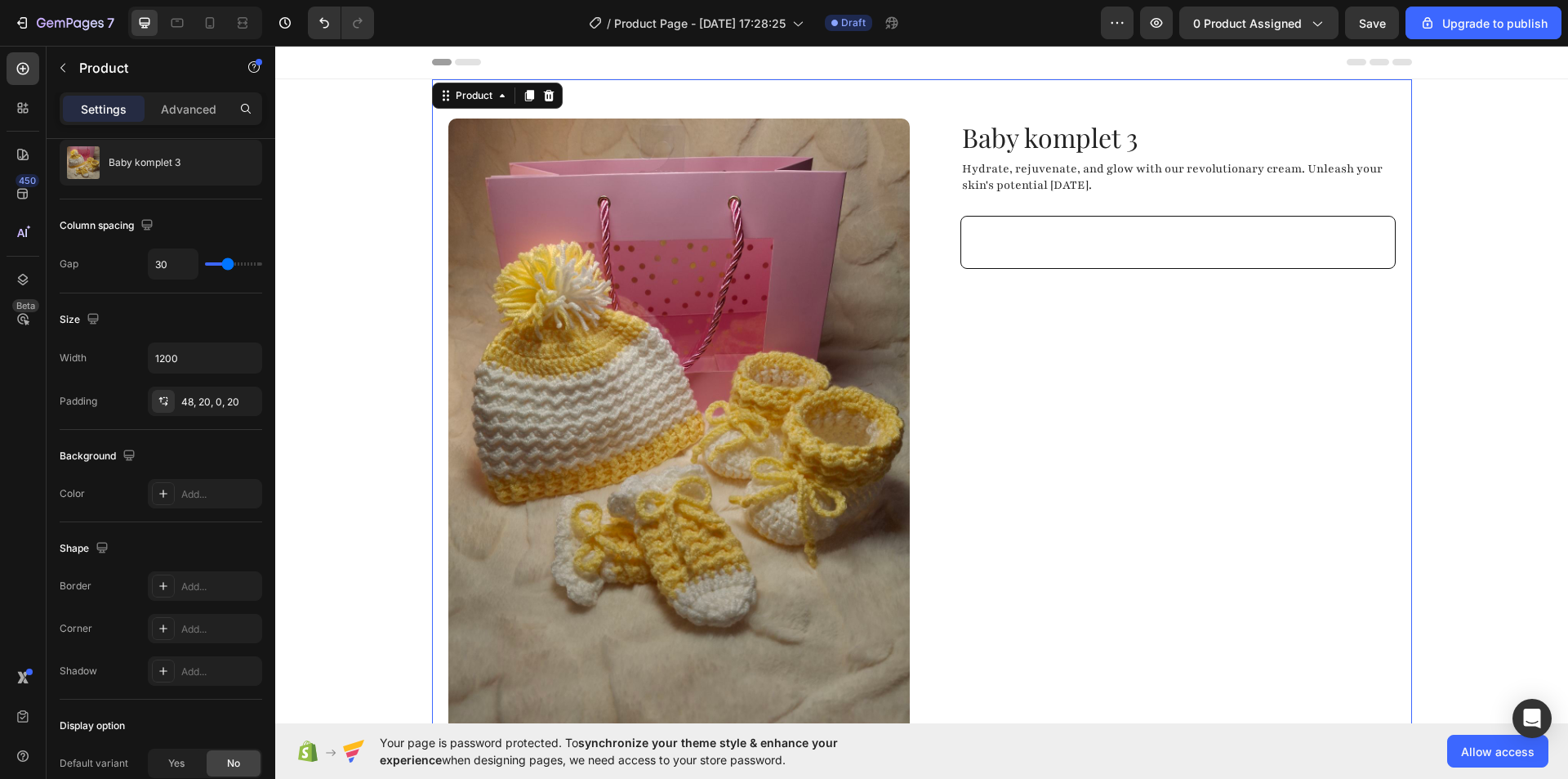
click at [1092, 416] on div "Baby komplet 3 Product Title Hydrate, rejuvenate, and glow with our revolutiona…" at bounding box center [1164, 484] width 462 height 731
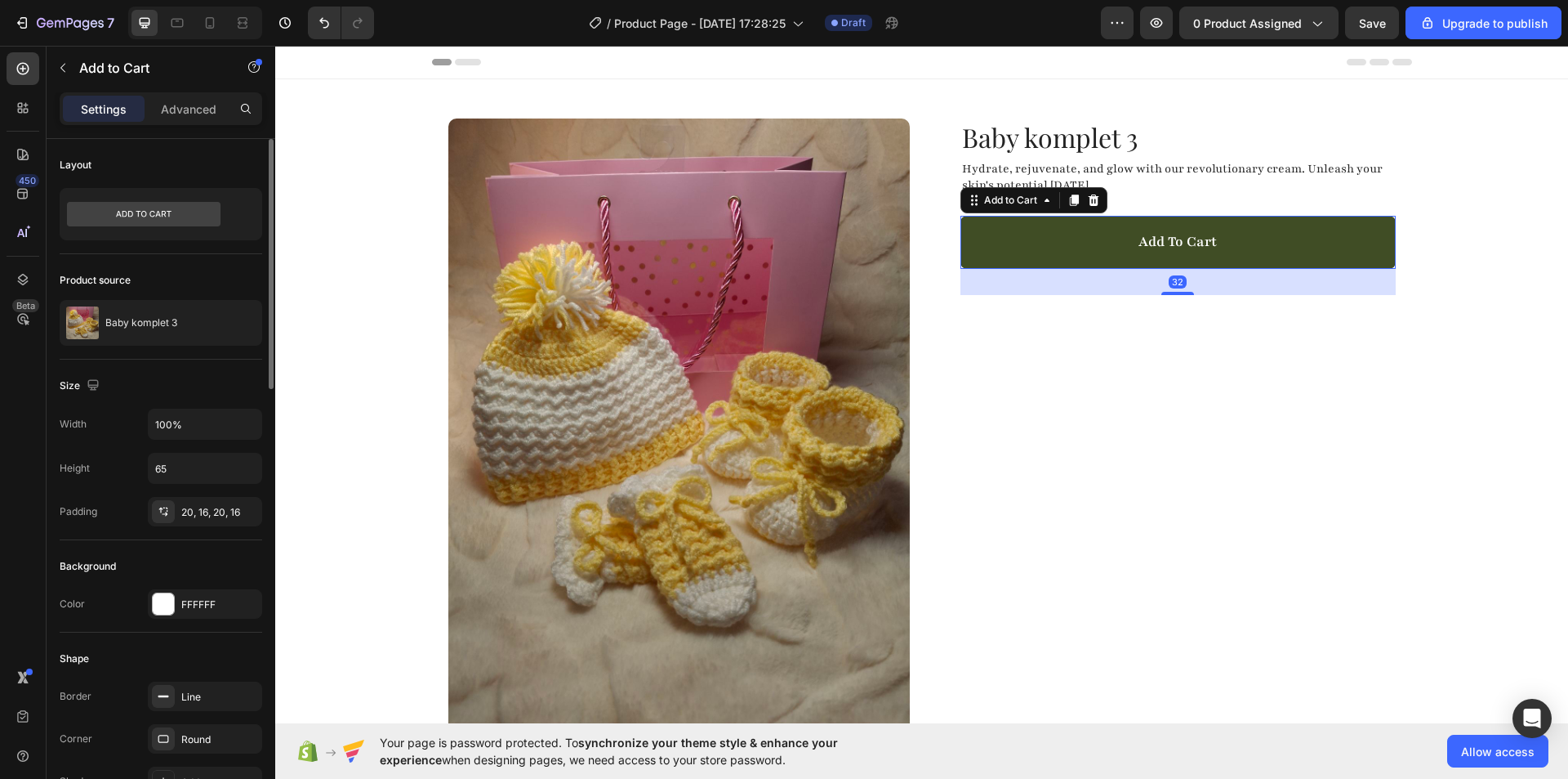
click at [1022, 239] on button "Add to cart" at bounding box center [1178, 241] width 436 height 53
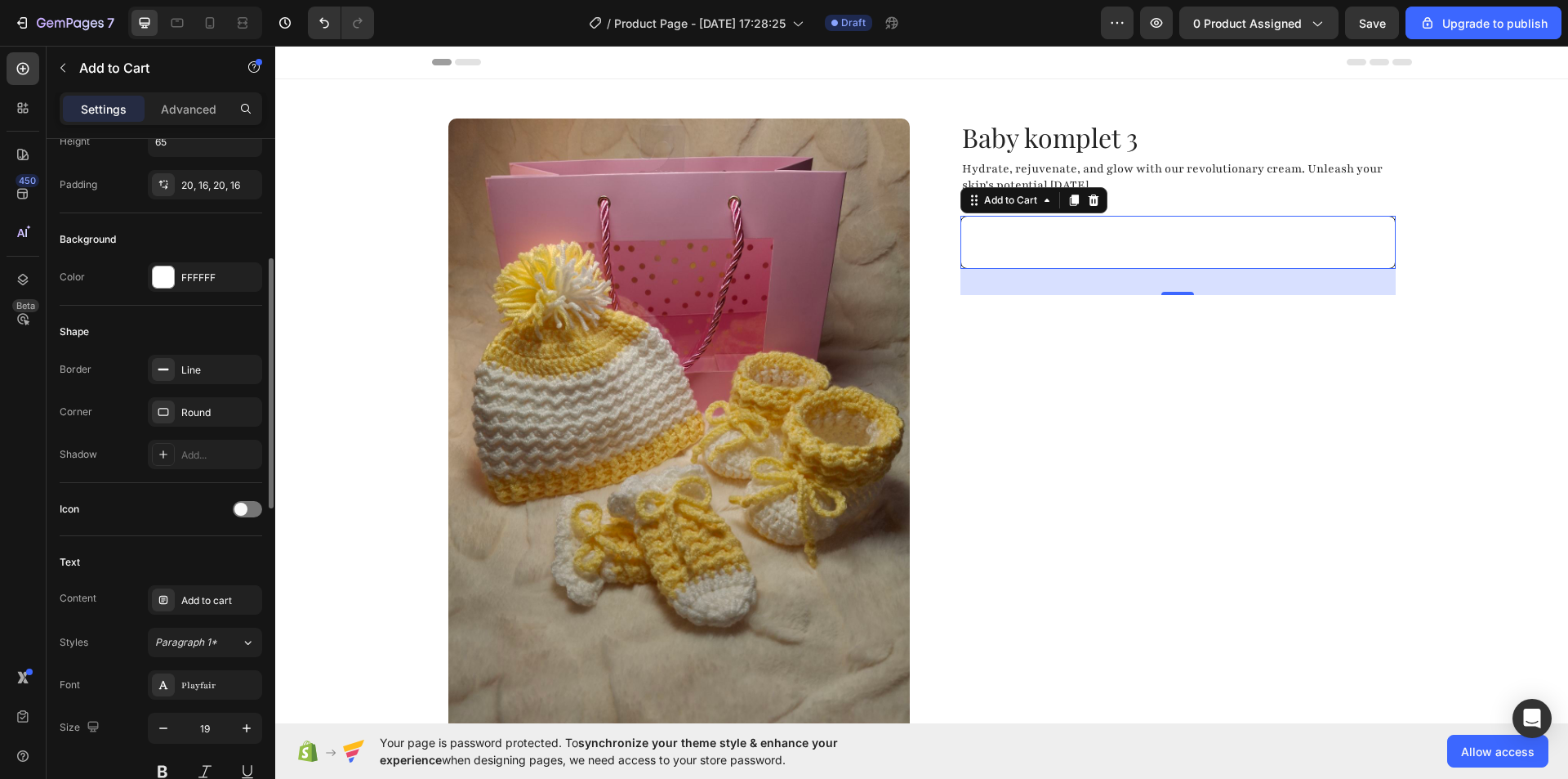
scroll to position [409, 0]
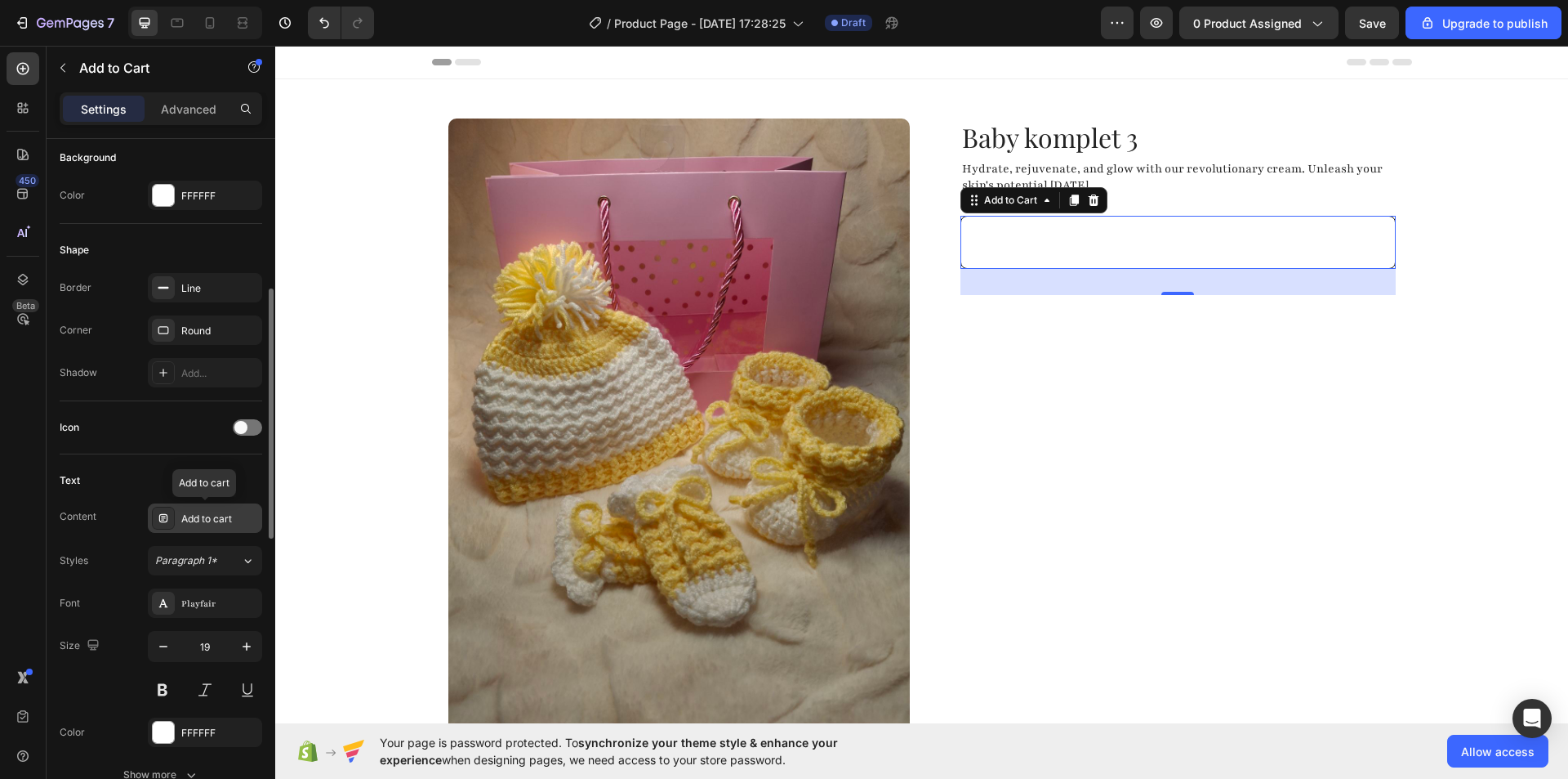
click at [229, 515] on div "Add to cart" at bounding box center [219, 518] width 77 height 14
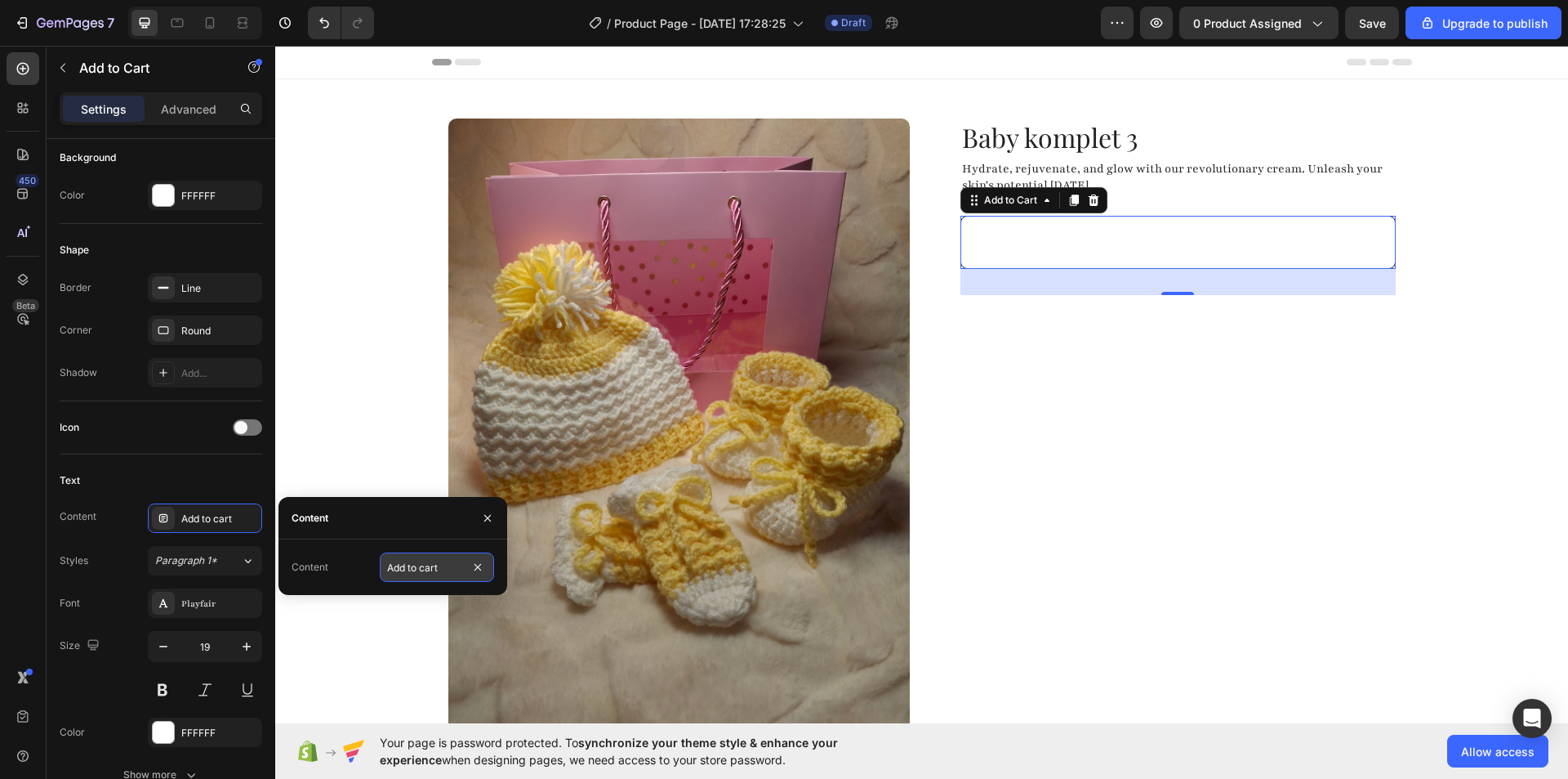
click at [425, 569] on input "Add to cart" at bounding box center [437, 567] width 114 height 29
type input "Dodaj v košarico"
click at [121, 514] on div "Content Add to cart" at bounding box center [161, 517] width 203 height 29
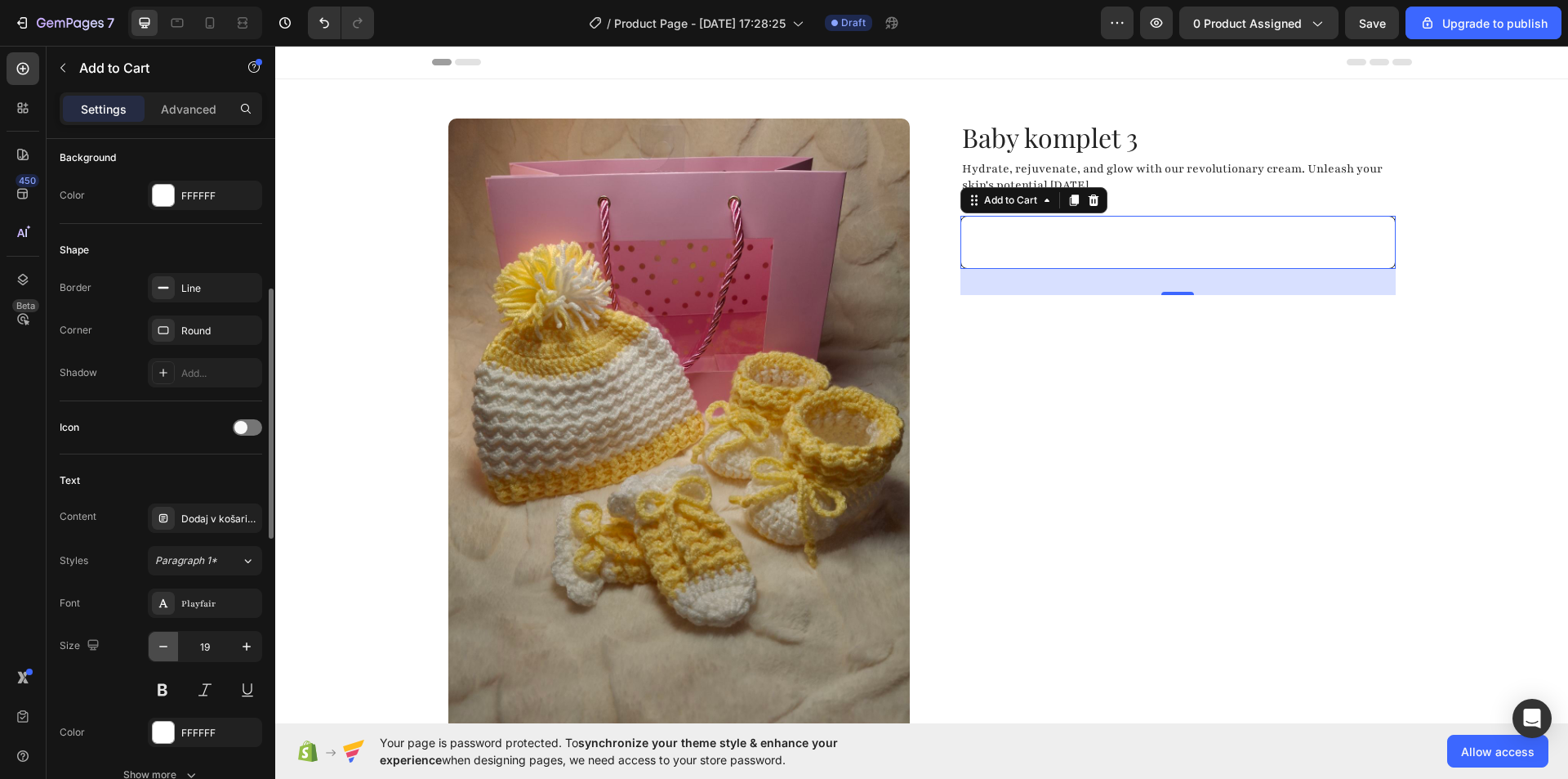
scroll to position [490, 0]
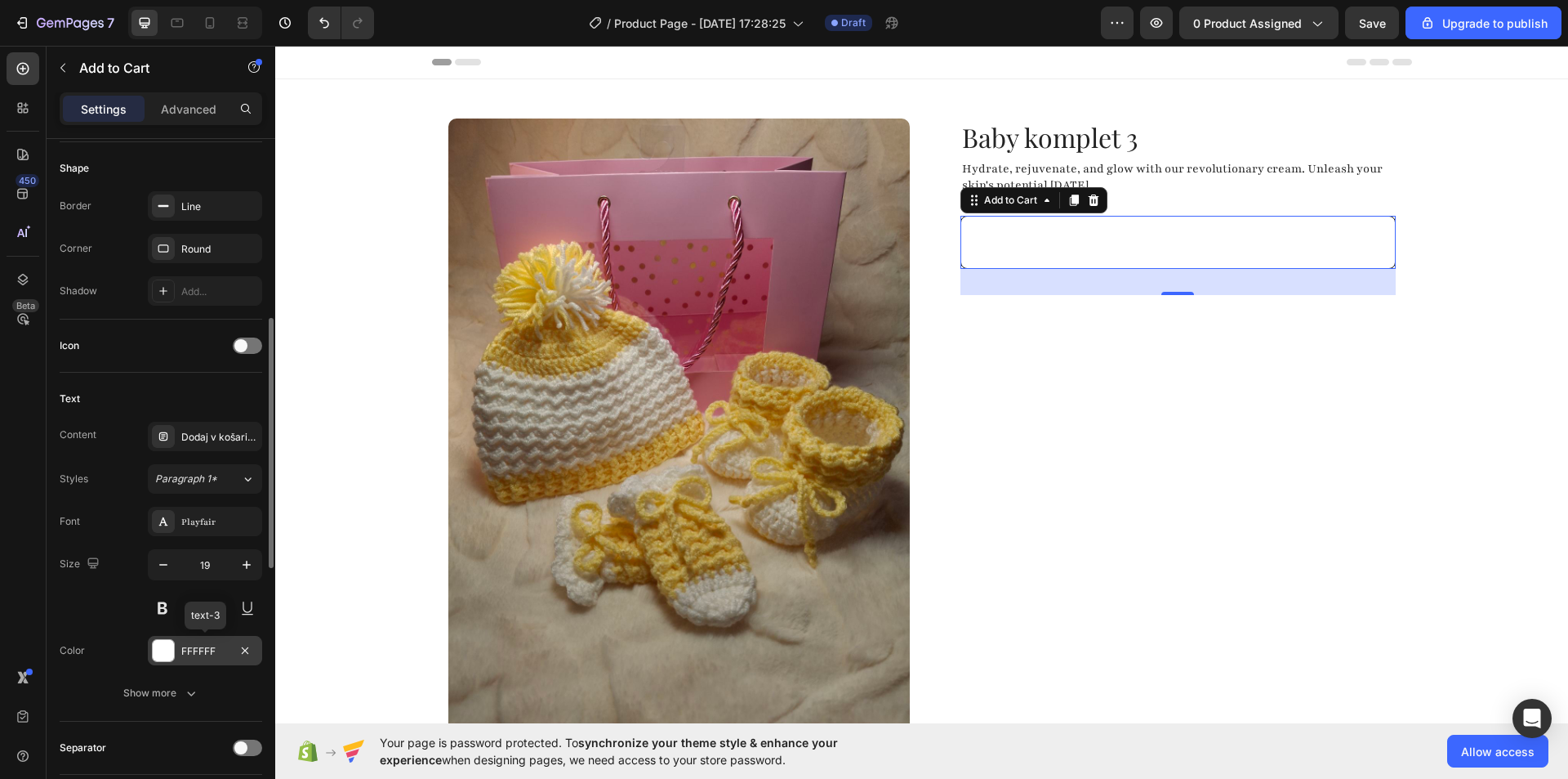
click at [220, 644] on div "FFFFFF" at bounding box center [205, 650] width 47 height 14
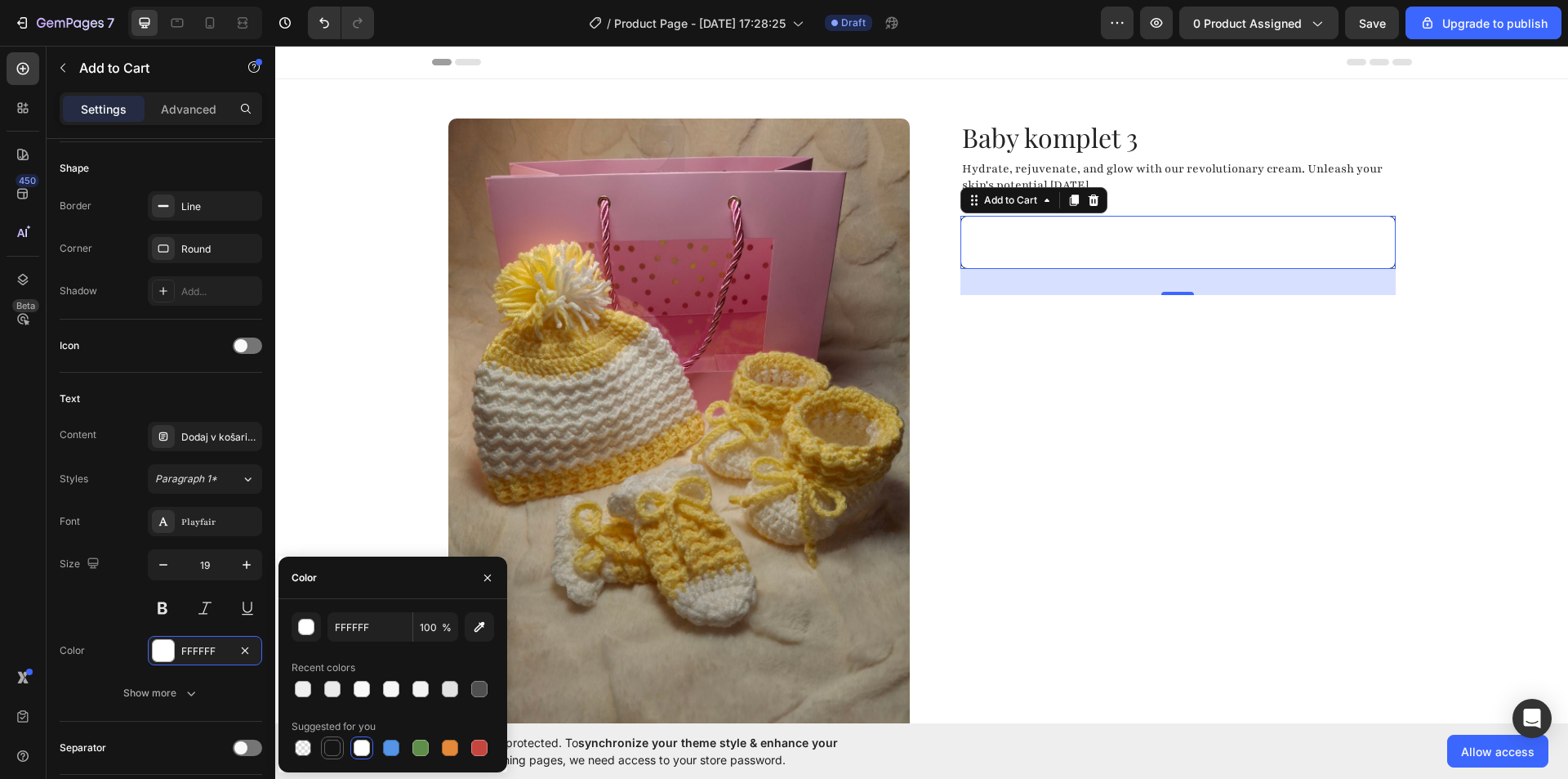
click at [332, 753] on div at bounding box center [332, 747] width 16 height 16
type input "151515"
click at [205, 437] on div "Dodaj v košarico" at bounding box center [219, 437] width 77 height 14
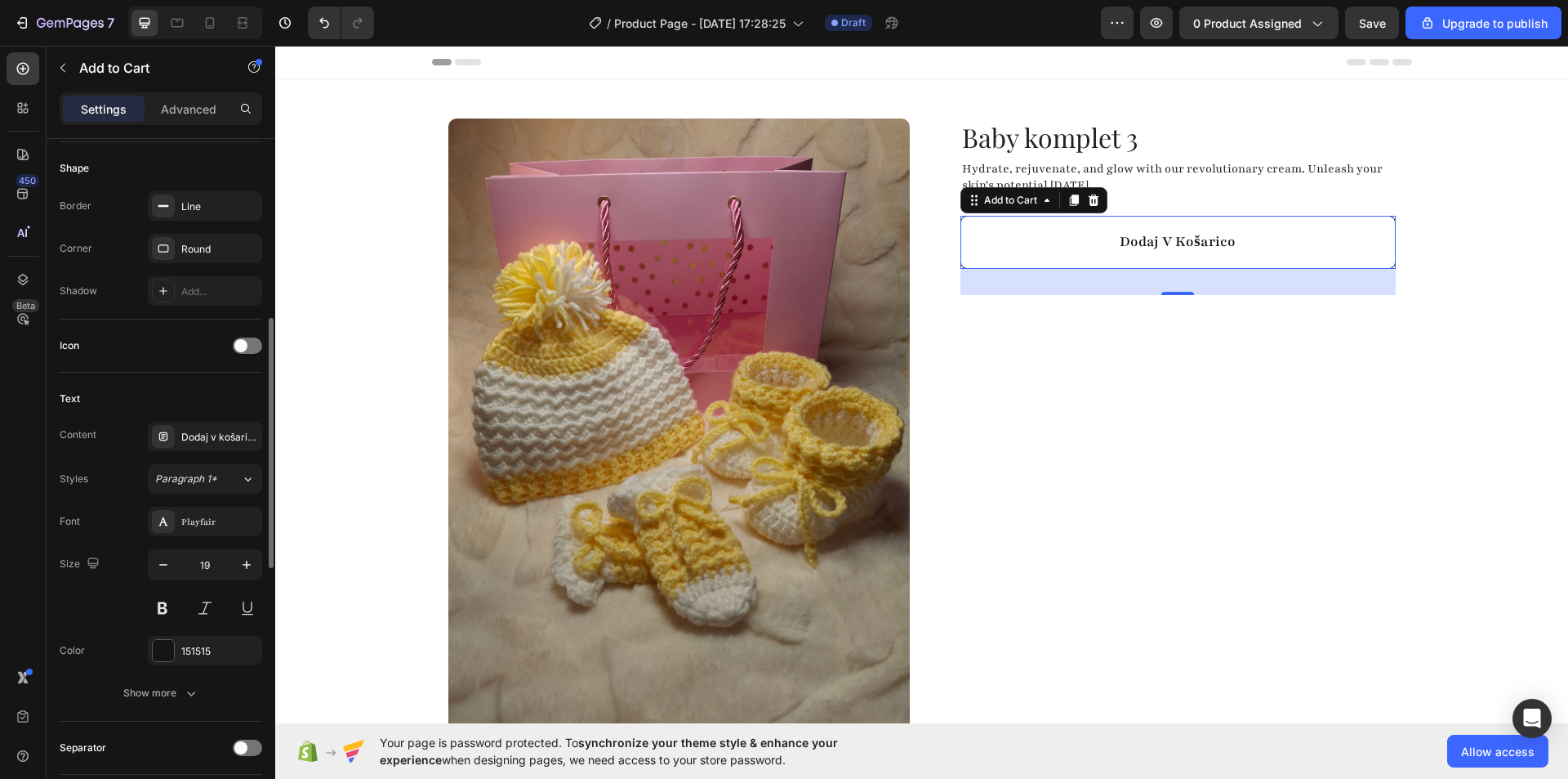
click at [138, 449] on div "Content Dodaj v košarico" at bounding box center [161, 436] width 203 height 29
click at [199, 438] on div "Dodaj v košarico" at bounding box center [219, 437] width 77 height 14
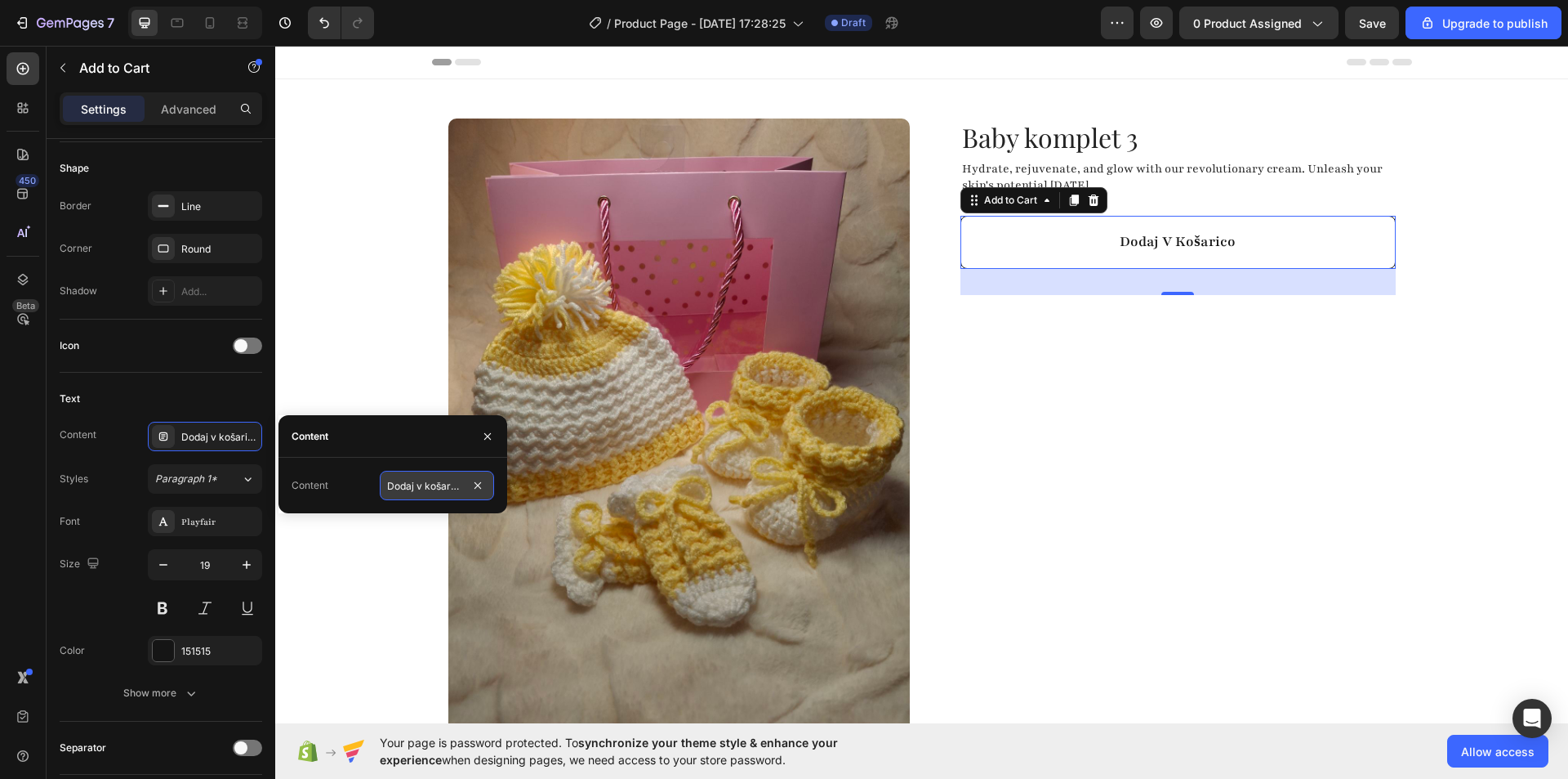
click at [438, 490] on input "Dodaj v košarico" at bounding box center [437, 485] width 114 height 29
click at [102, 606] on div "Size 19" at bounding box center [161, 586] width 203 height 73
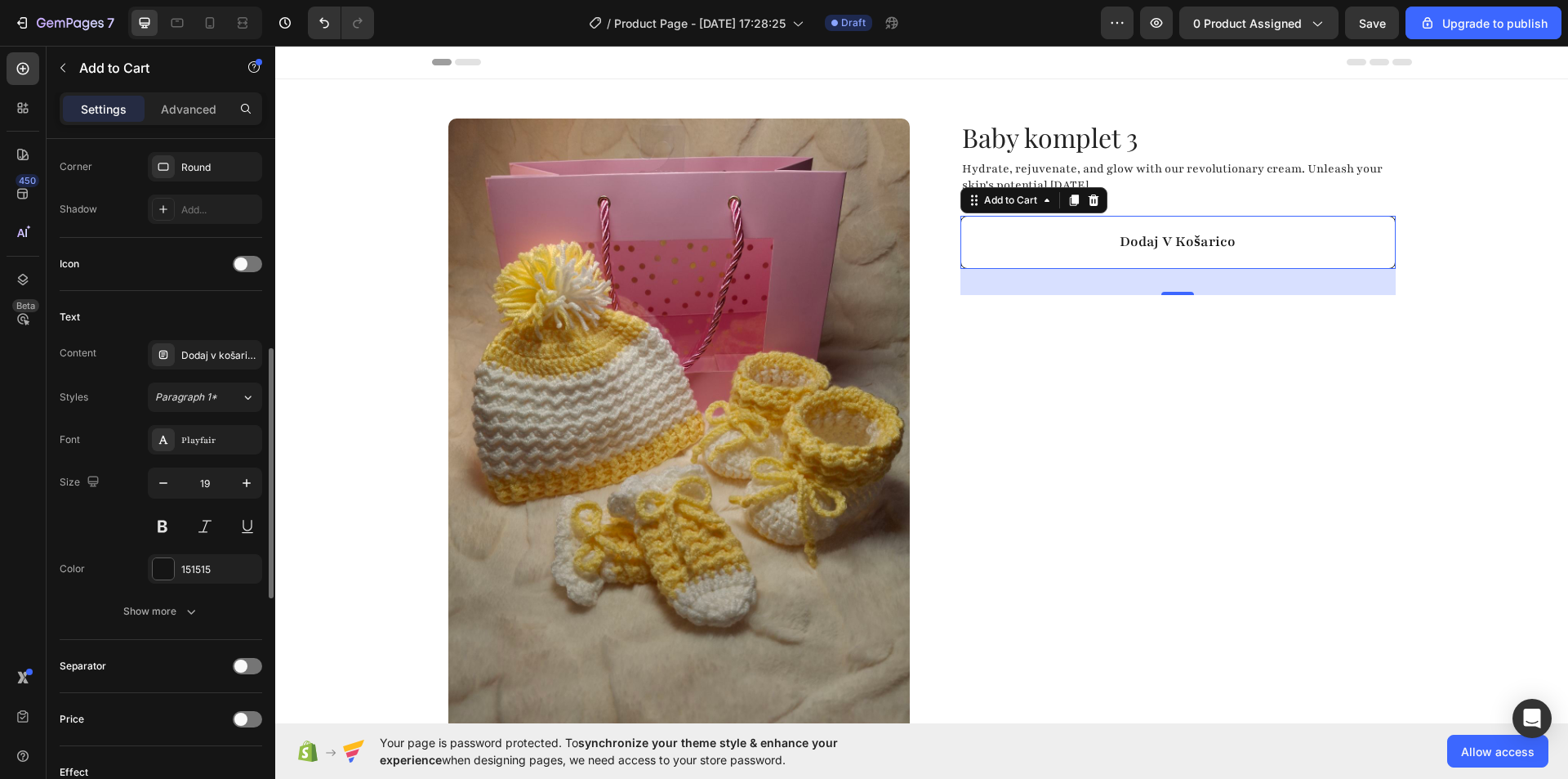
scroll to position [654, 0]
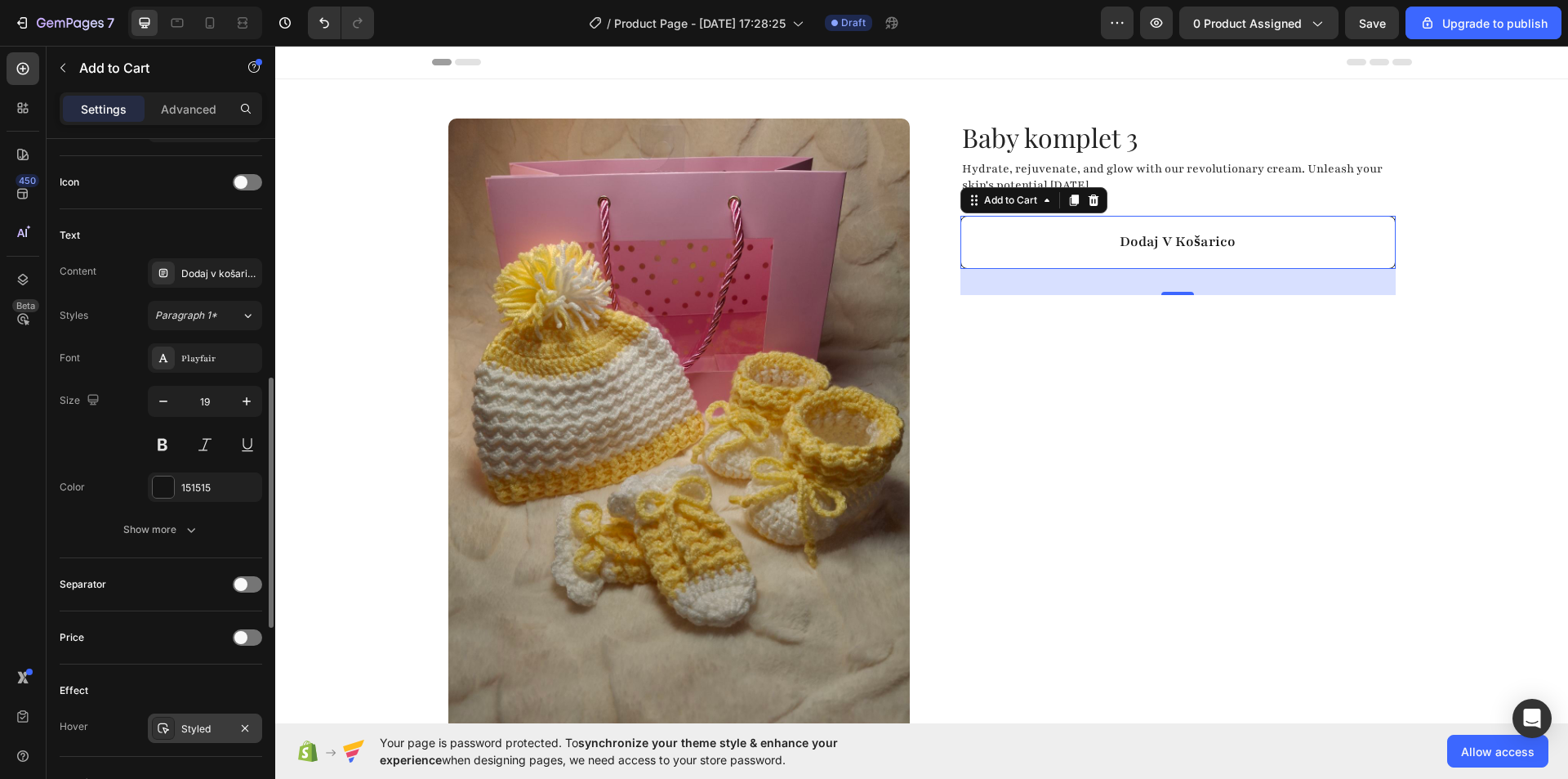
click at [195, 726] on div "Styled" at bounding box center [205, 729] width 47 height 14
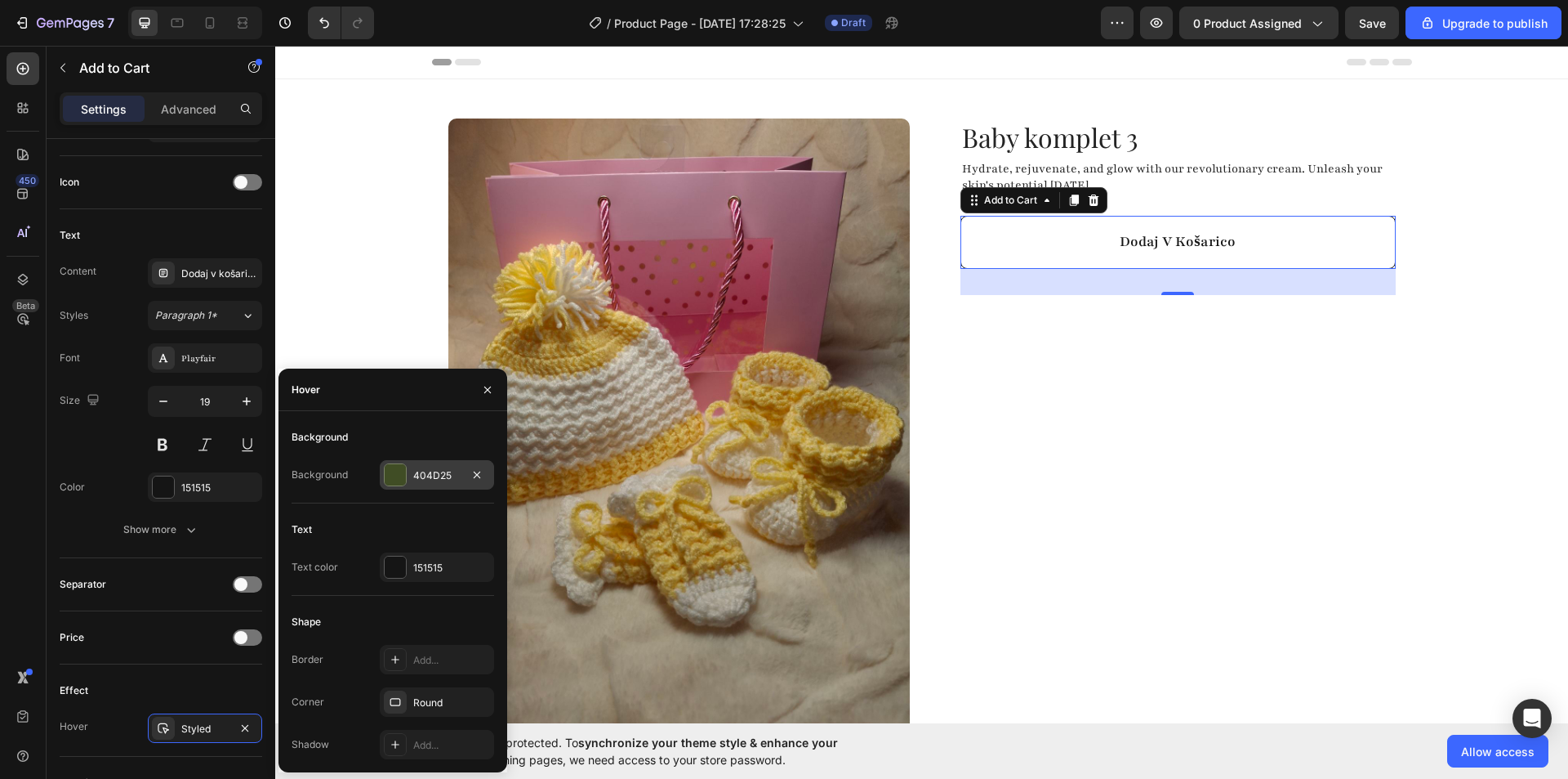
click at [399, 461] on div "404D25" at bounding box center [437, 474] width 114 height 29
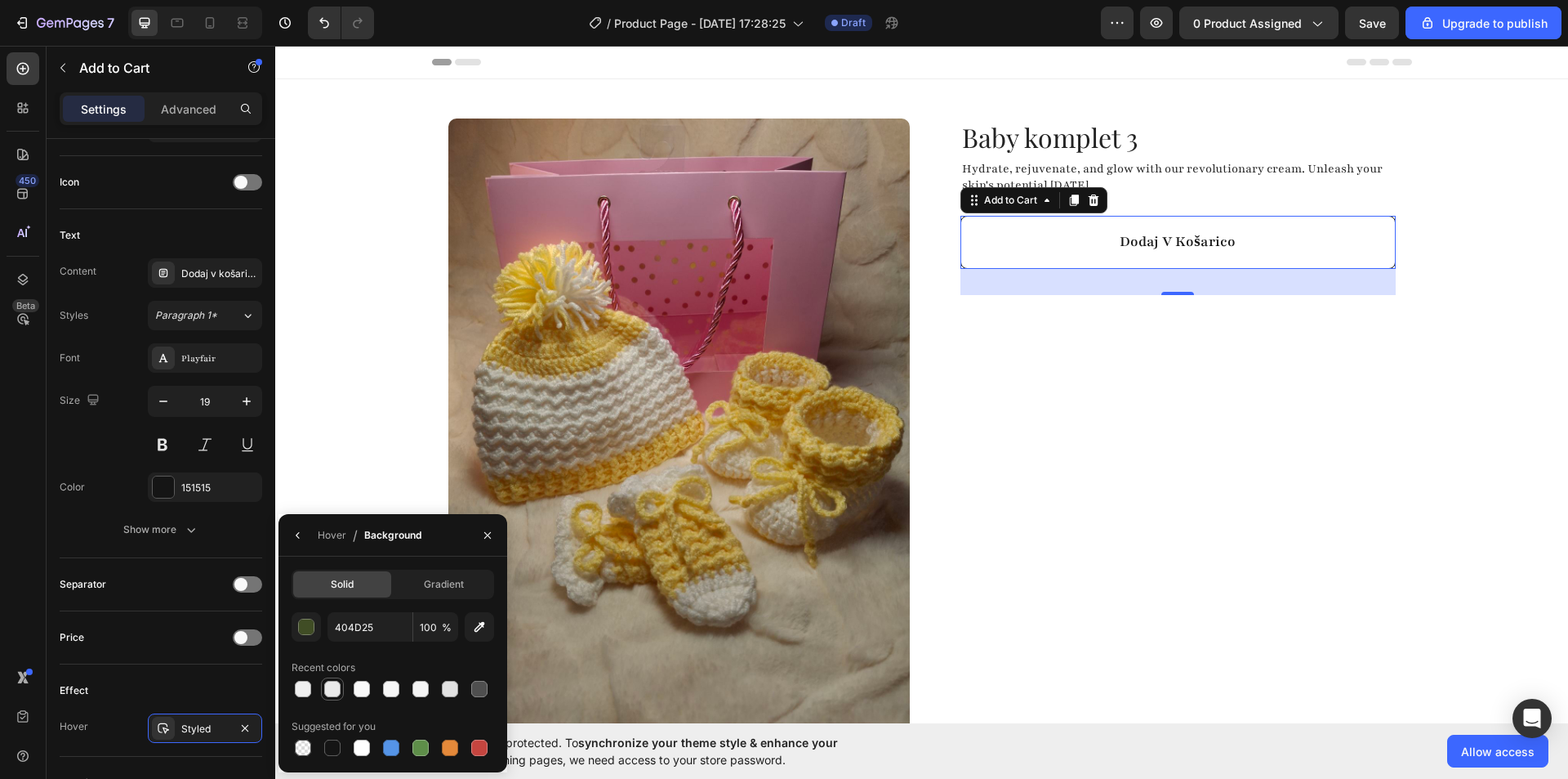
click at [325, 690] on div at bounding box center [332, 688] width 16 height 16
type input "EAEAEA"
click at [183, 567] on div "Separator" at bounding box center [161, 584] width 203 height 53
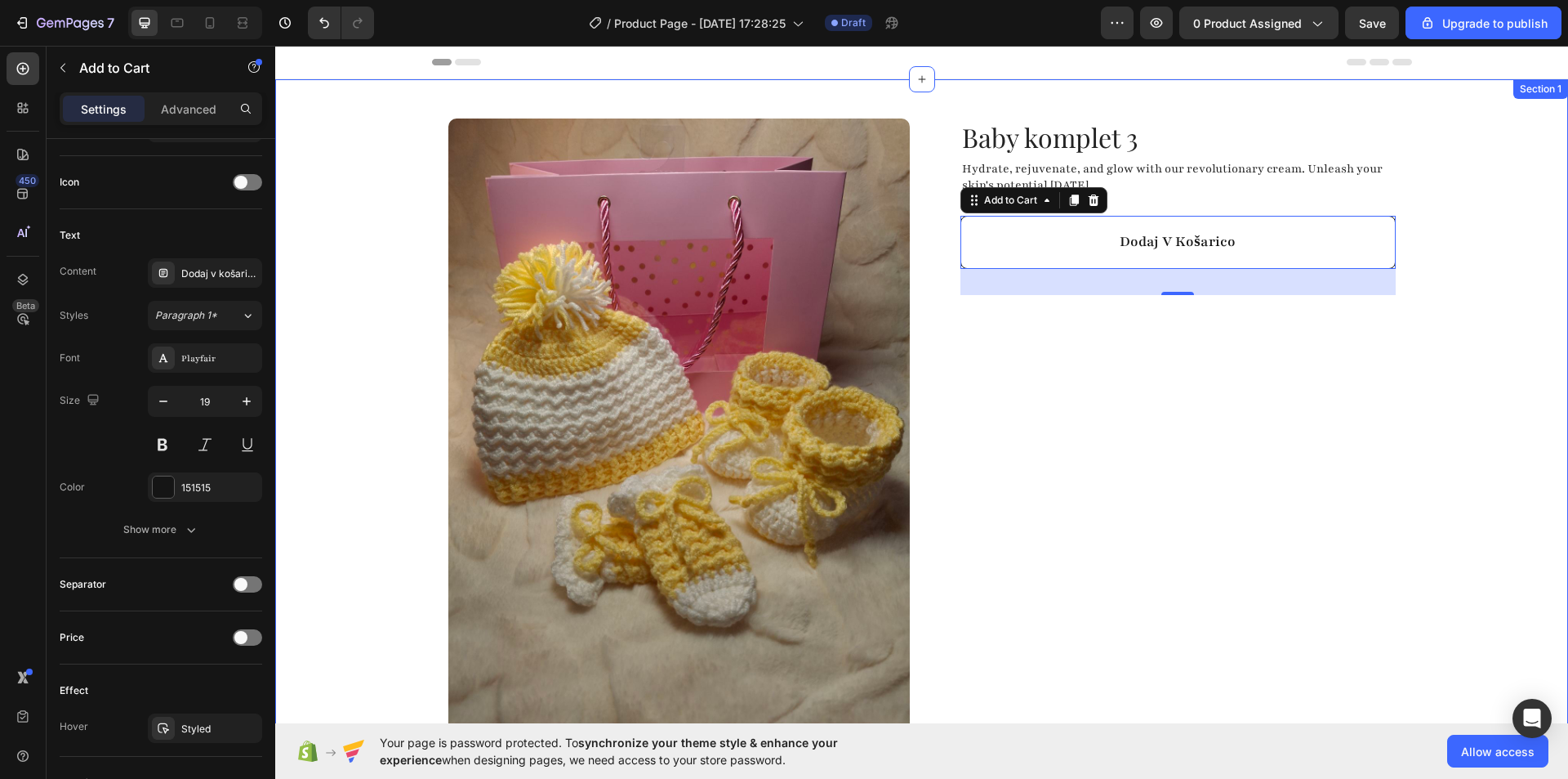
click at [350, 470] on div "Product Images Highlight key benefits with product description. Add description…" at bounding box center [921, 464] width 1293 height 771
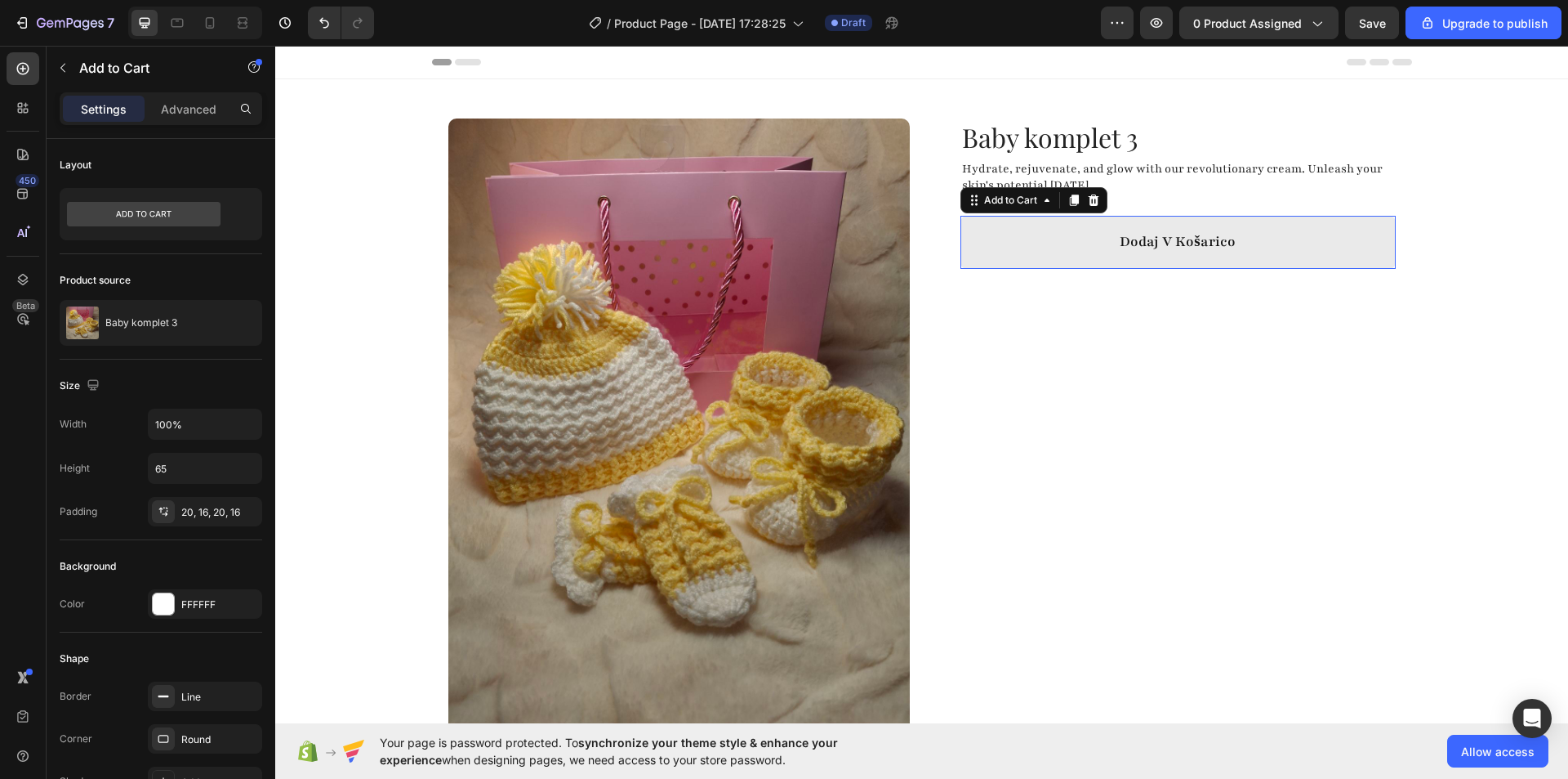
click at [1011, 228] on button "Dodaj v košarico" at bounding box center [1178, 241] width 436 height 53
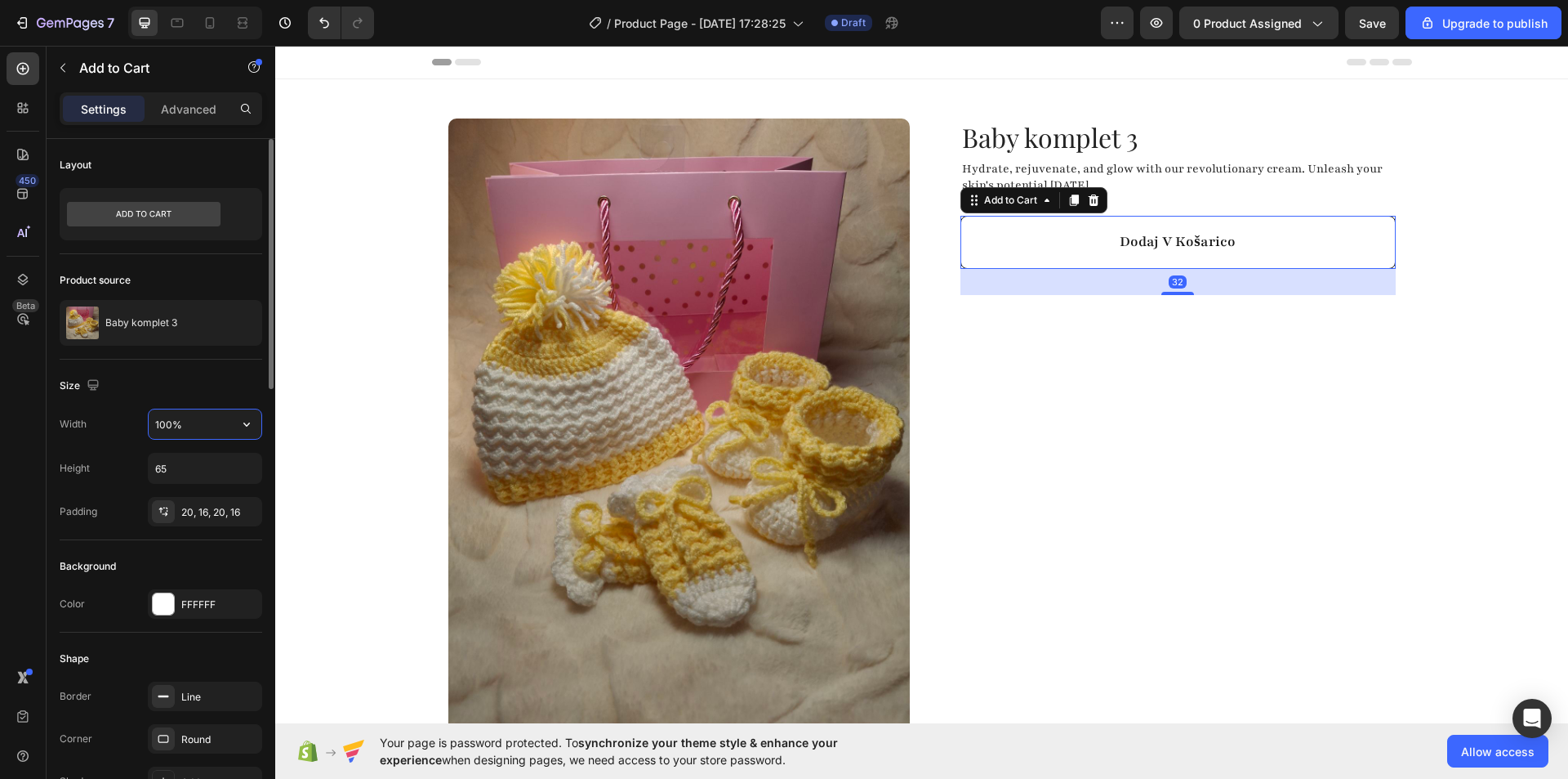
click at [212, 420] on input "100%" at bounding box center [205, 424] width 113 height 29
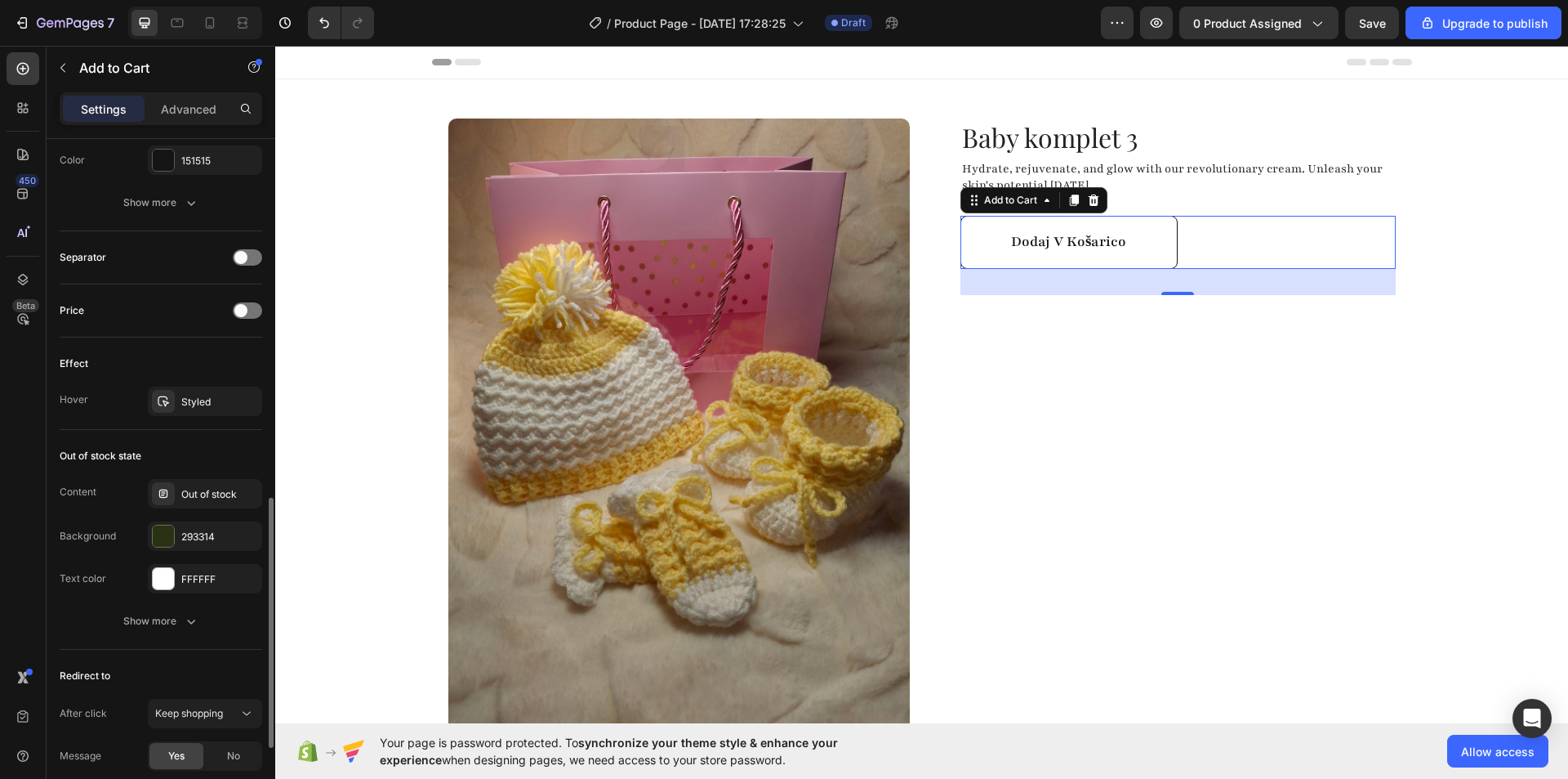
scroll to position [1192, 0]
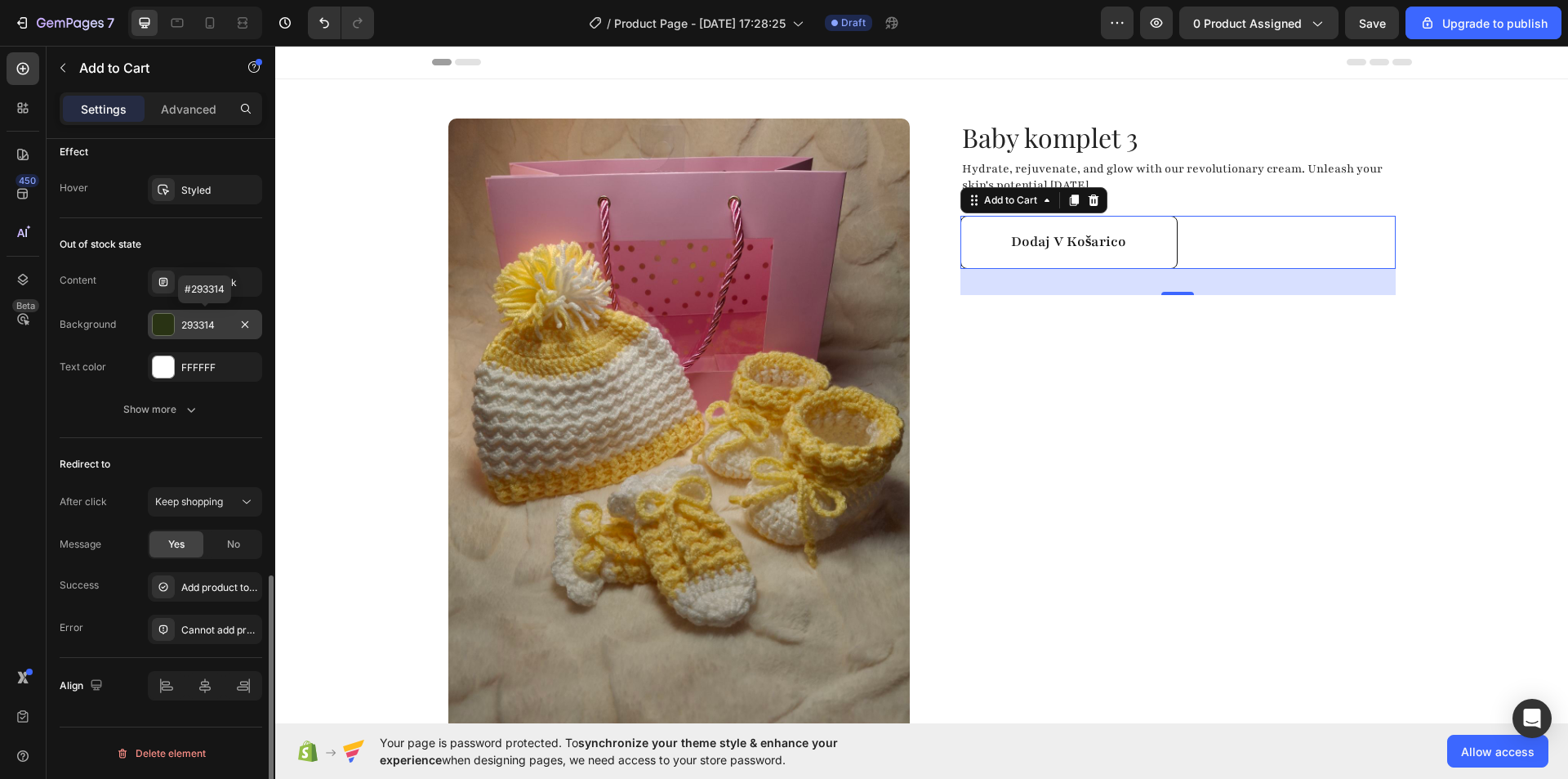
type input "50%"
click at [166, 327] on div at bounding box center [163, 324] width 21 height 21
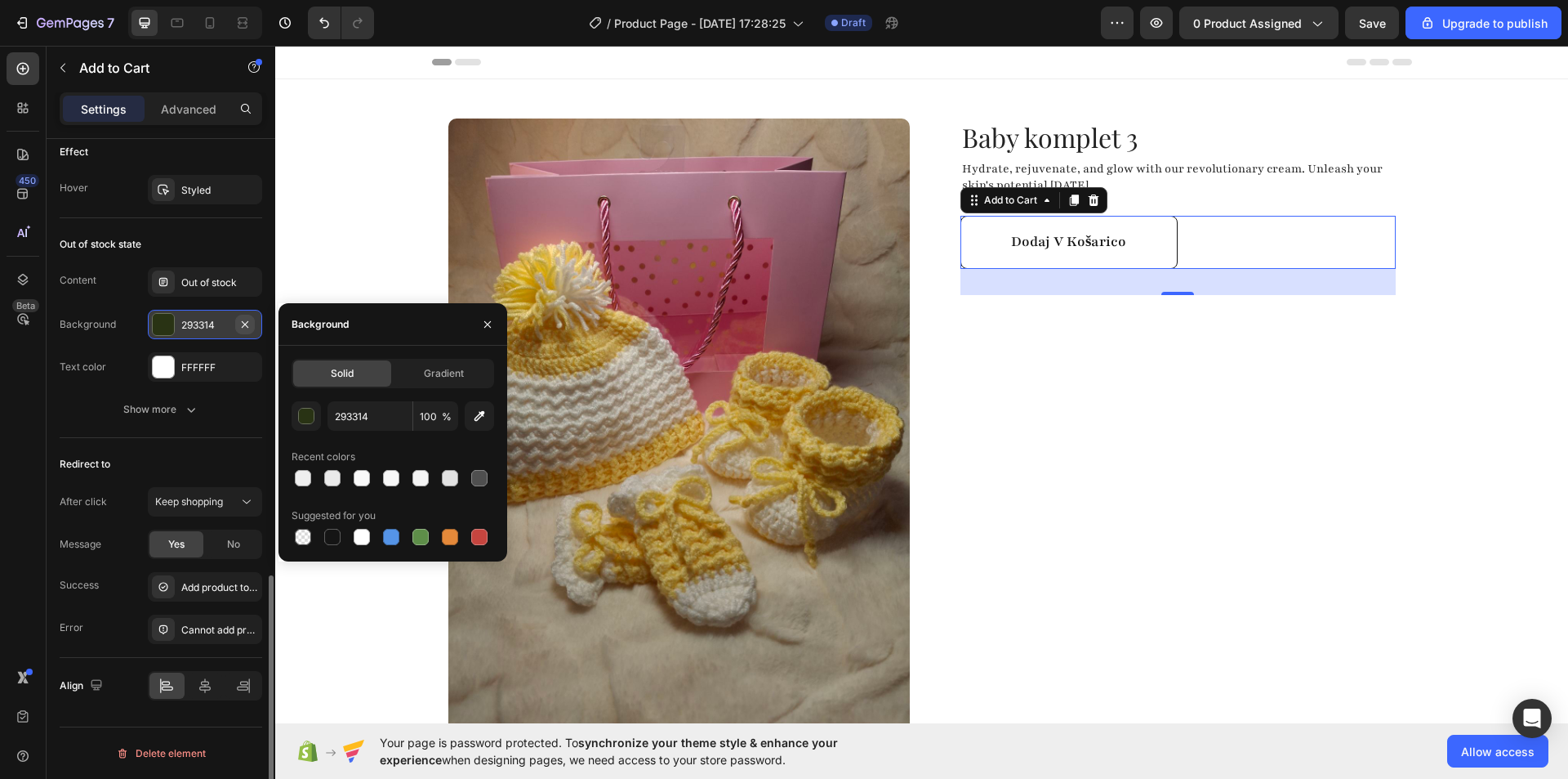
click at [251, 319] on button "button" at bounding box center [245, 324] width 19 height 19
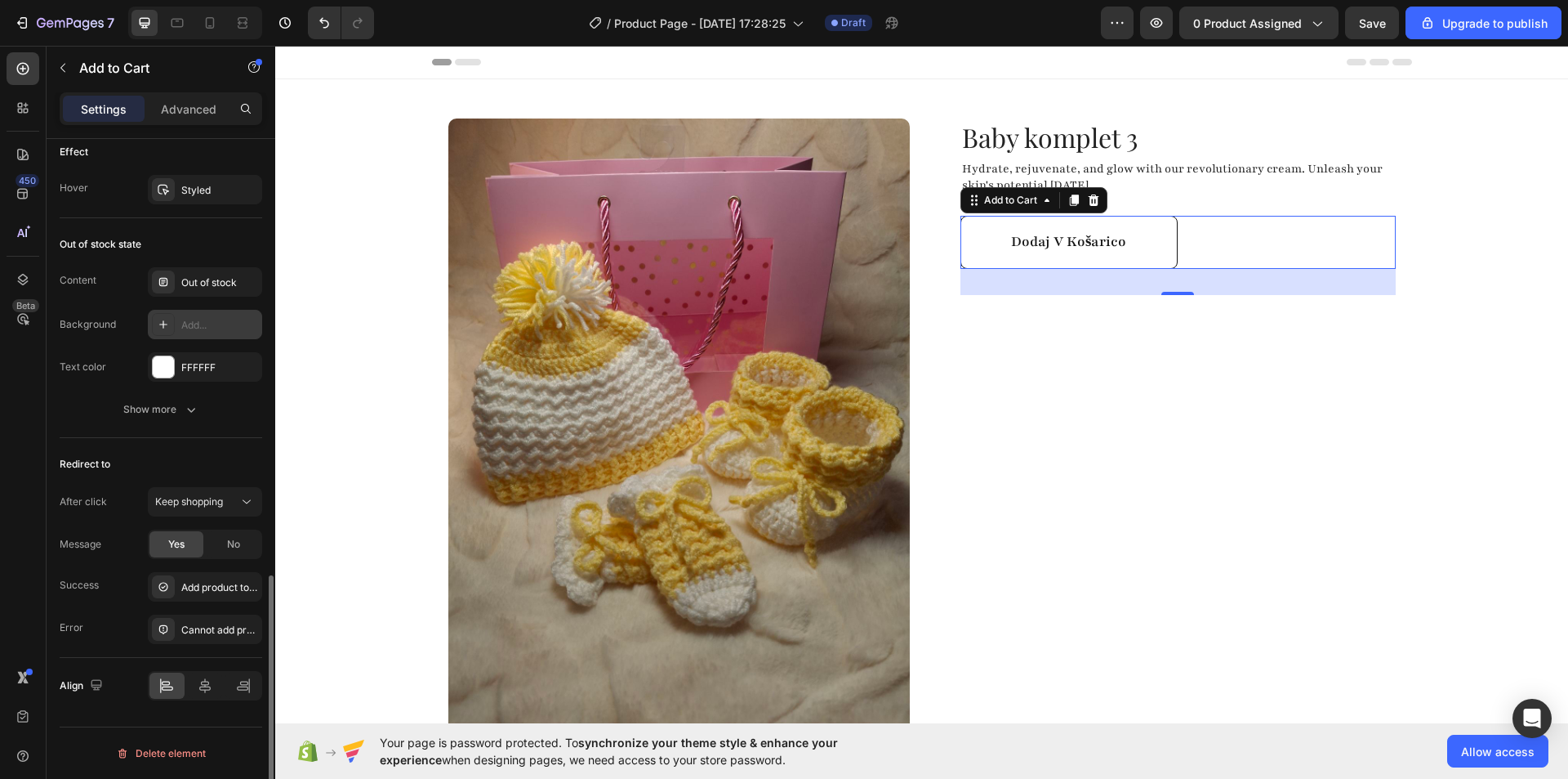
click at [1234, 244] on div "Dodaj v košarico Add to Cart 32" at bounding box center [1178, 241] width 436 height 53
click at [122, 511] on div "After click Keep shopping" at bounding box center [161, 501] width 203 height 29
click at [201, 693] on icon at bounding box center [204, 685] width 16 height 16
drag, startPoint x: 152, startPoint y: 433, endPoint x: 161, endPoint y: 432, distance: 9.1
click at [151, 432] on div "Out of stock state Content Out of stock Background Add... Text color FFFFFF Sho…" at bounding box center [161, 327] width 203 height 220
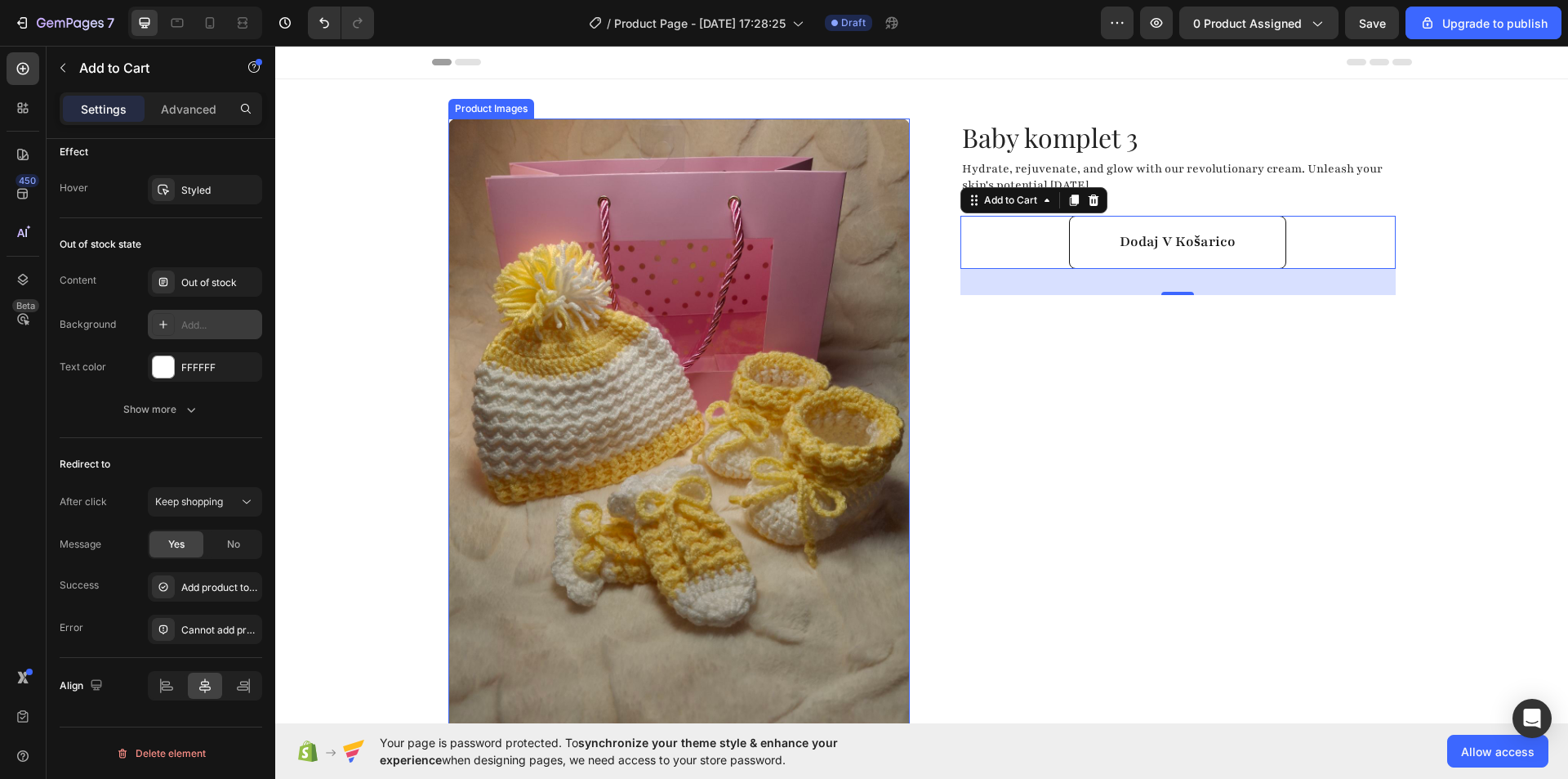
click at [1045, 437] on div "Baby komplet 3 Product Title Hydrate, rejuvenate, and glow with our revolutiona…" at bounding box center [1164, 484] width 462 height 731
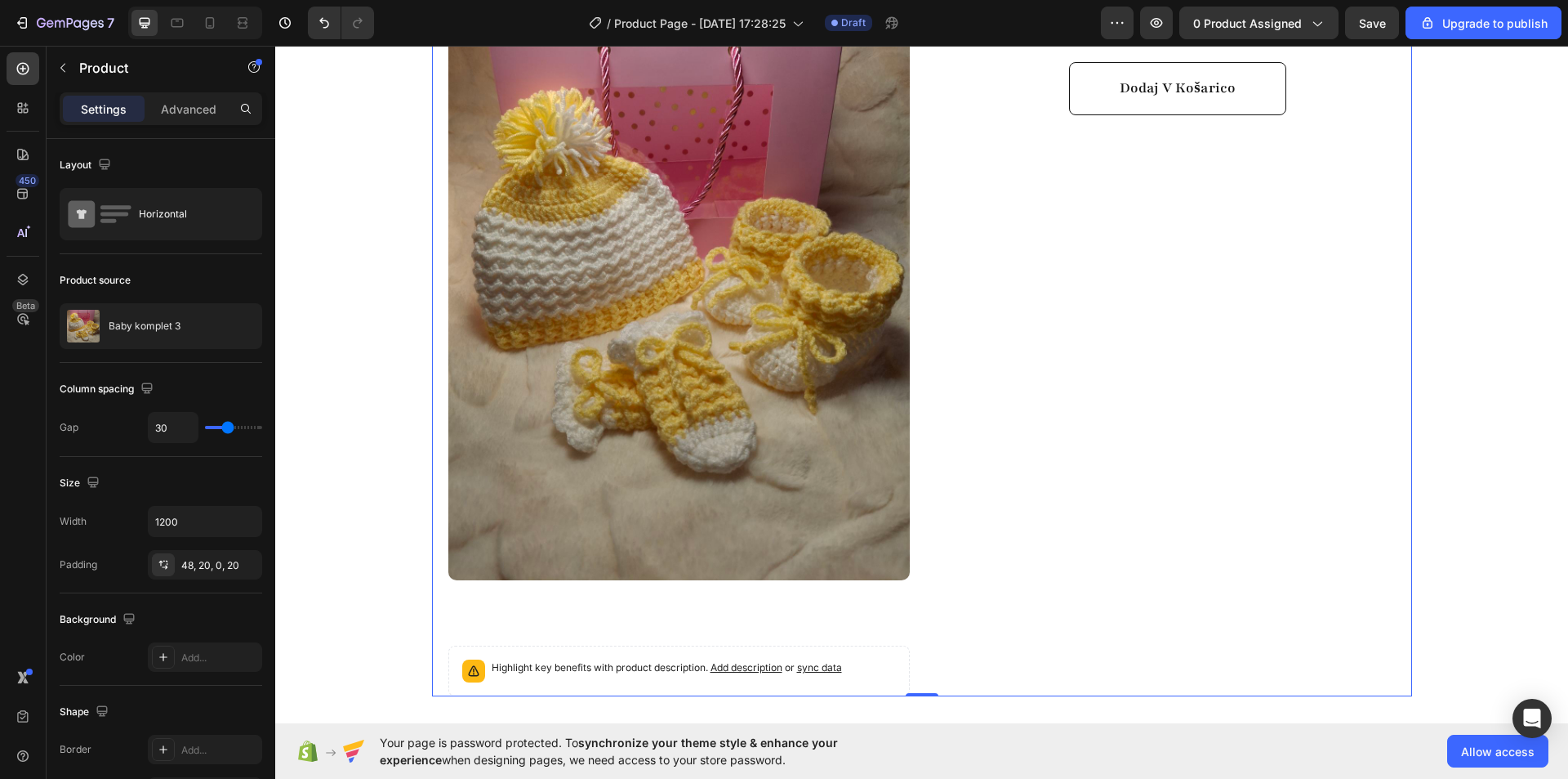
scroll to position [0, 0]
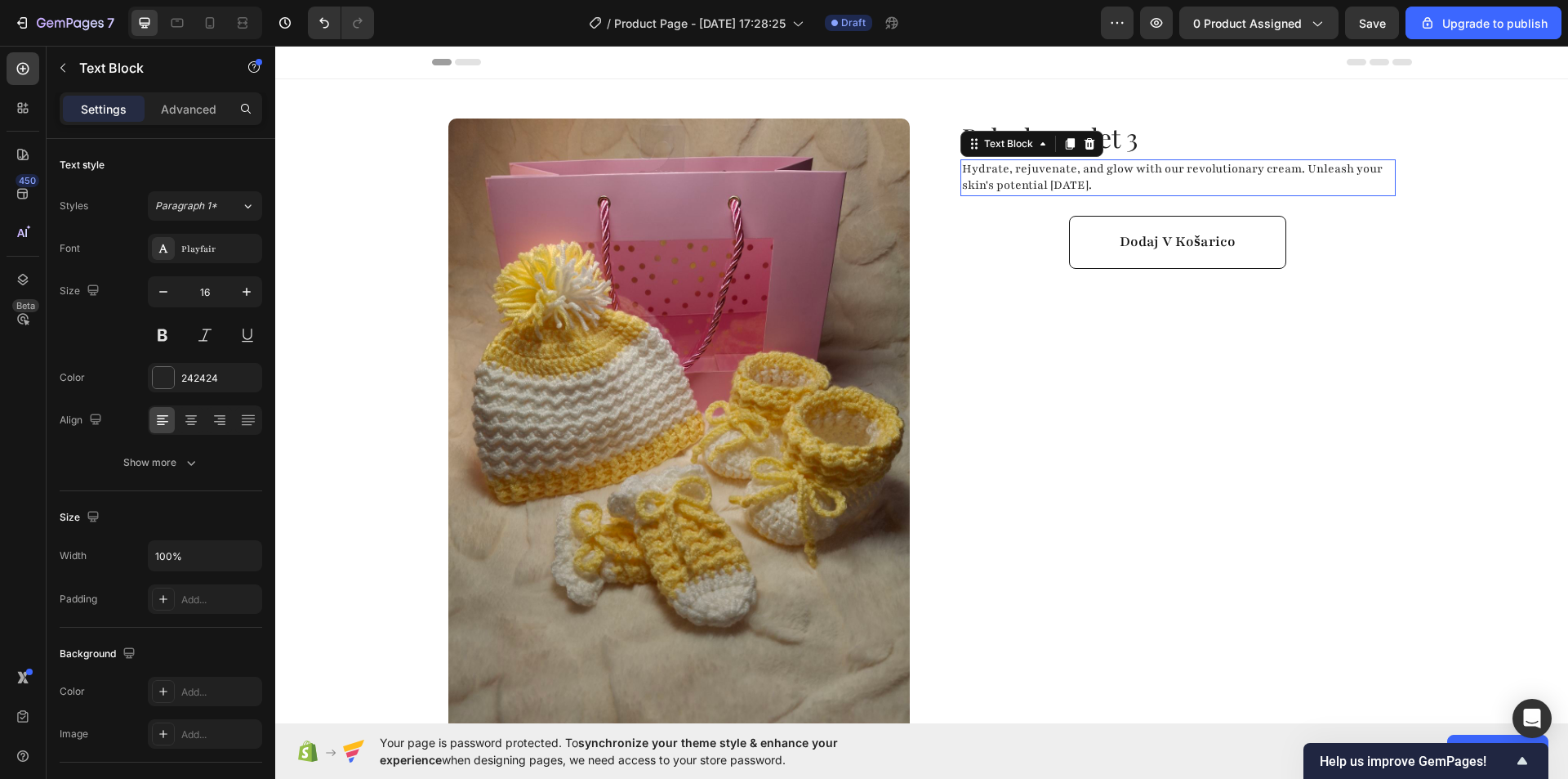
click at [1053, 181] on p "Hydrate, rejuvenate, and glow with our revolutionary cream. Unleash your skin's…" at bounding box center [1178, 178] width 432 height 34
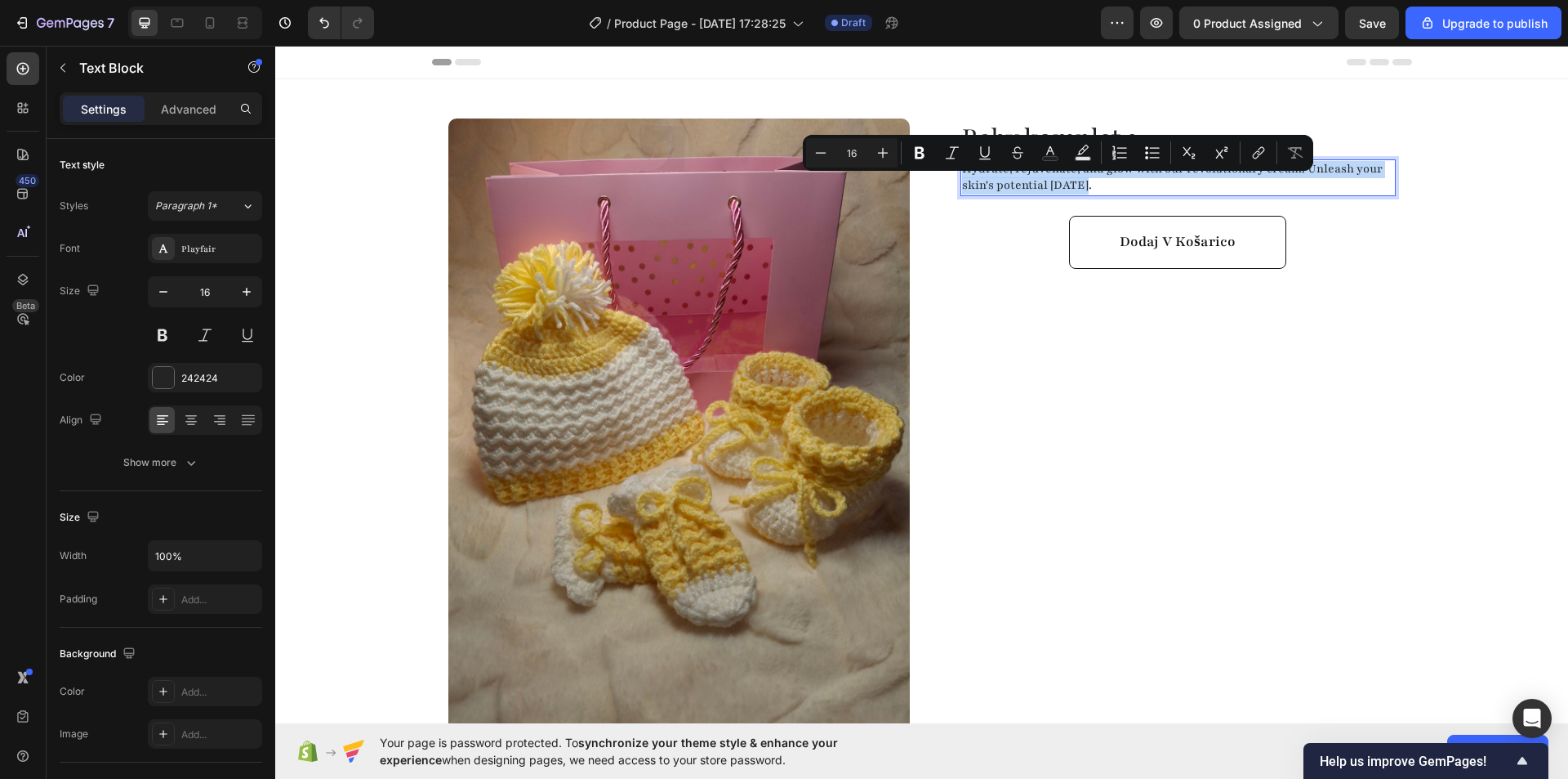
click at [1053, 181] on p "Hydrate, rejuvenate, and glow with our revolutionary cream. Unleash your skin's…" at bounding box center [1178, 178] width 432 height 34
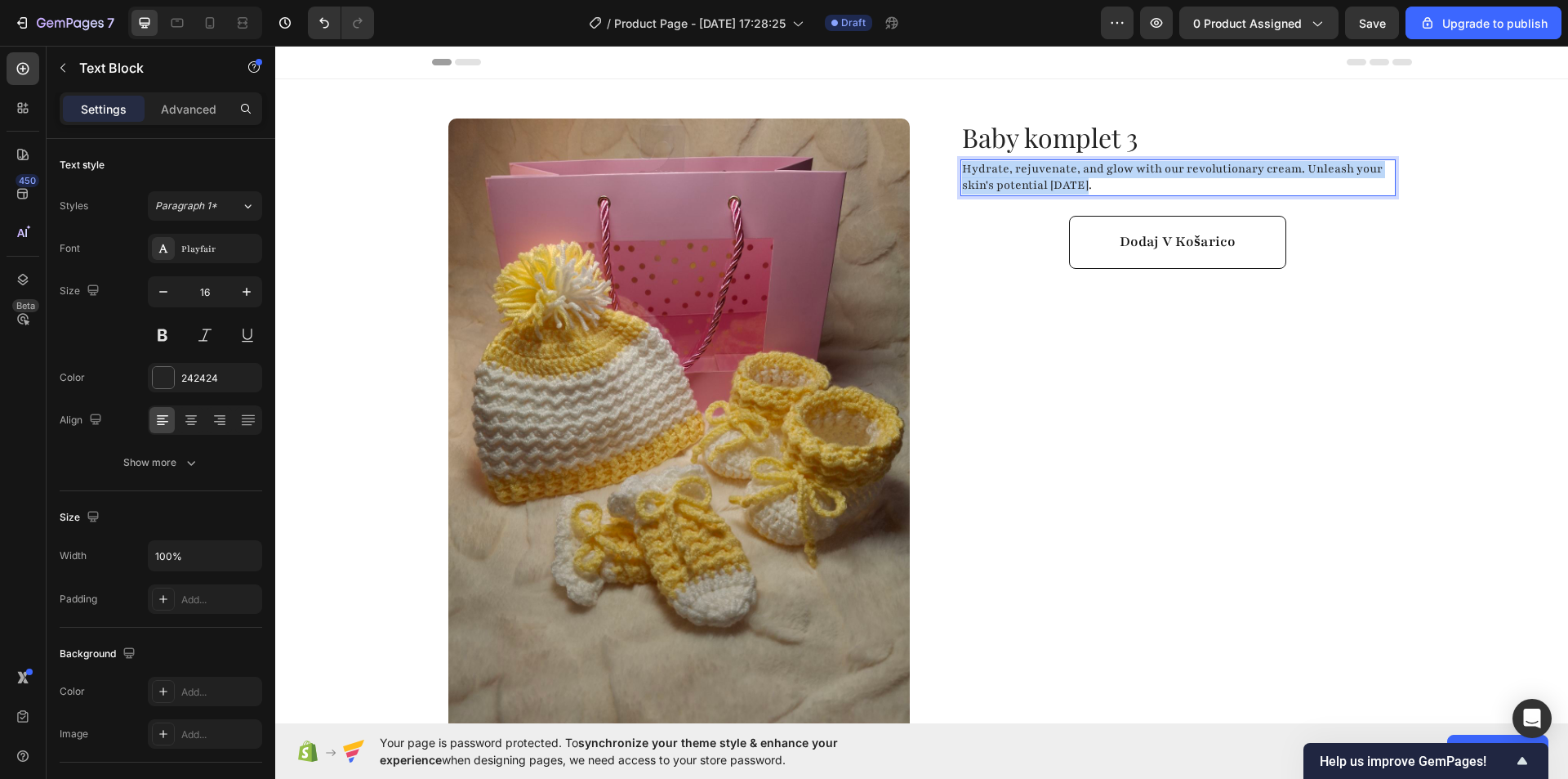
click at [1053, 181] on p "Hydrate, rejuvenate, and glow with our revolutionary cream. Unleash your skin's…" at bounding box center [1178, 178] width 432 height 34
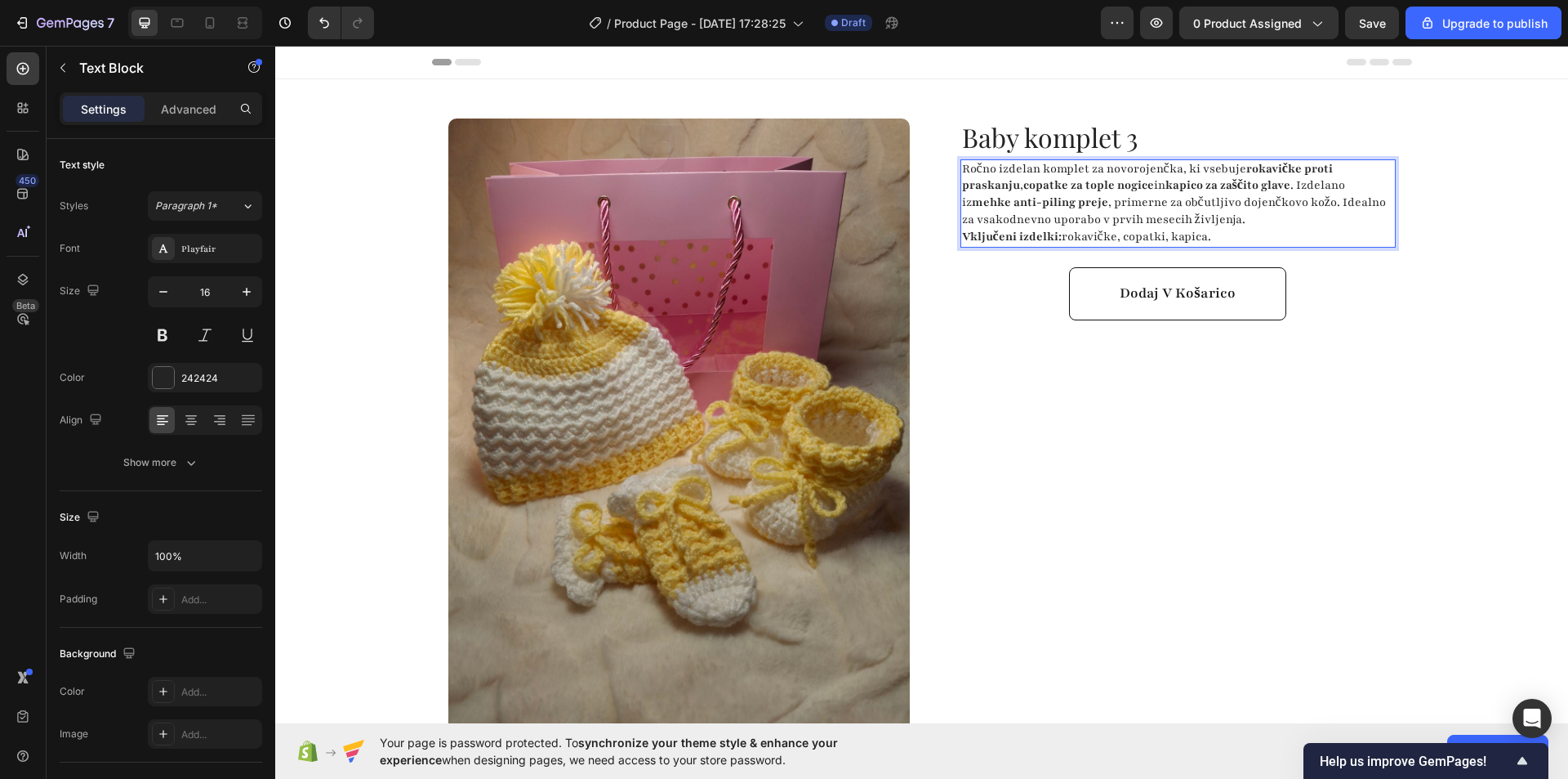
click at [1234, 221] on p "Ročno izdelan komplet za novorojenčka, ki vsebuje rokavičke proti praskanju , c…" at bounding box center [1178, 194] width 432 height 68
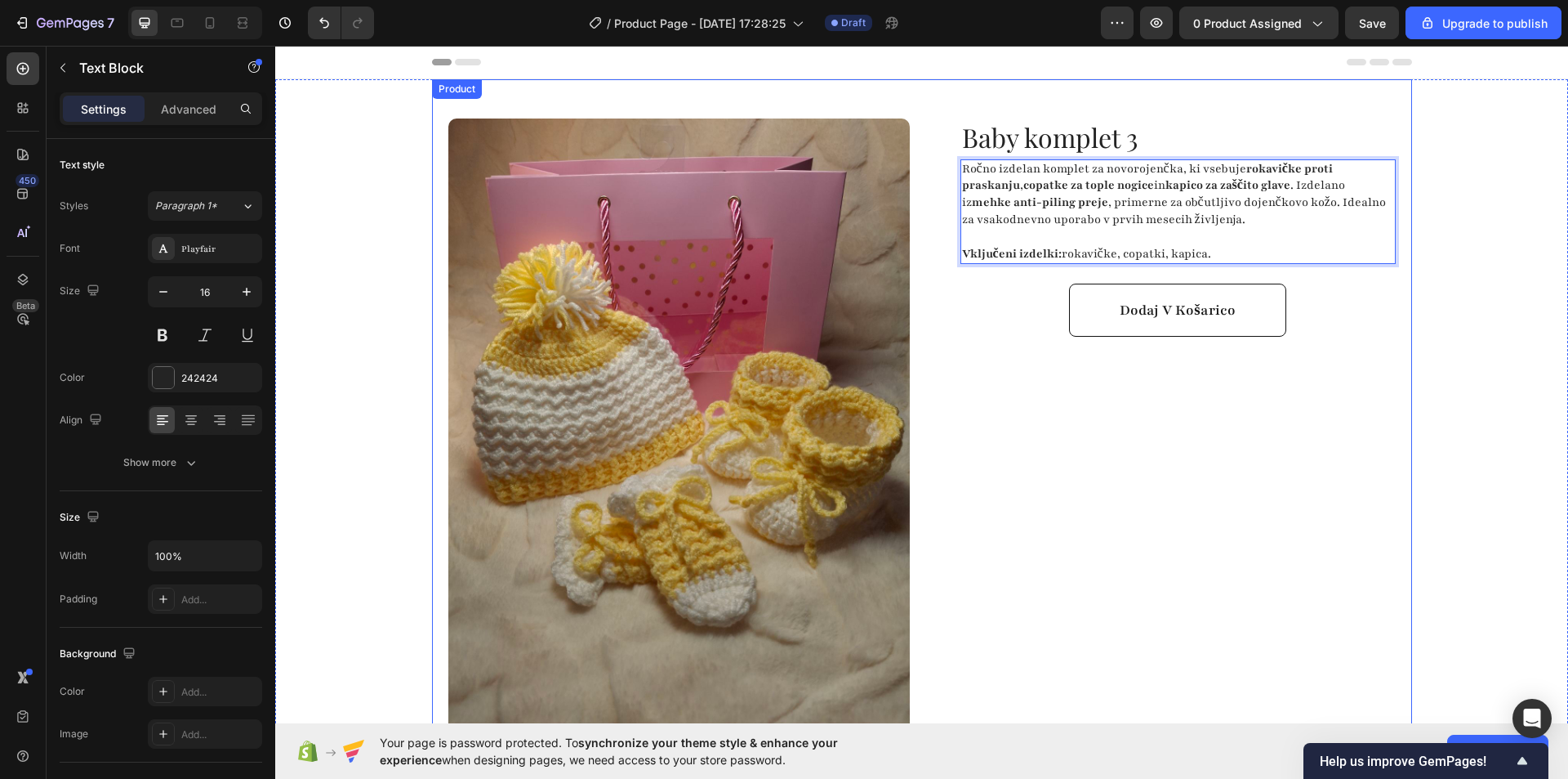
click at [1021, 382] on div "Baby komplet 3 Product Title Ročno izdelan komplet za novorojenčka, ki vsebuje …" at bounding box center [1164, 484] width 462 height 731
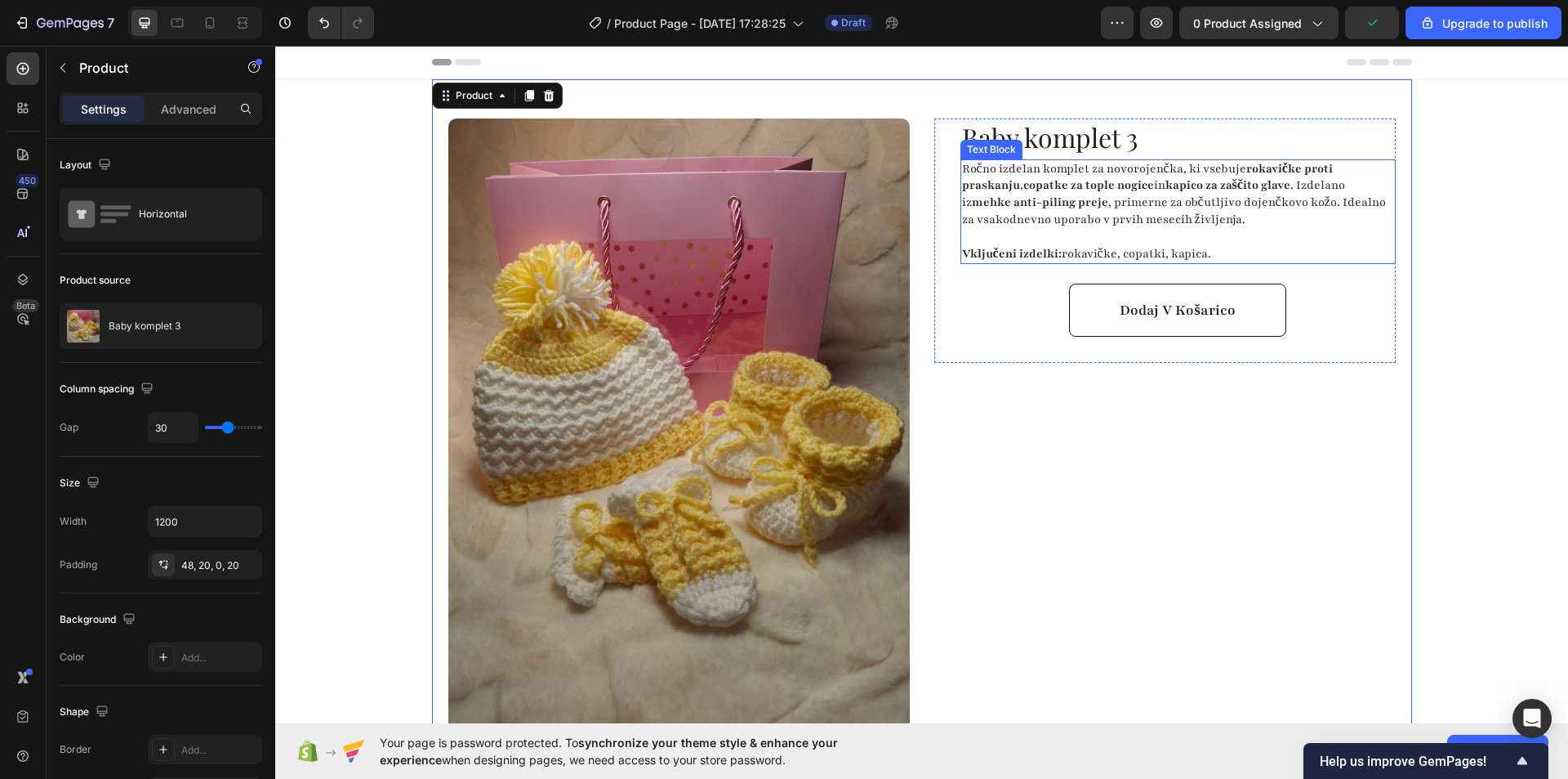
click at [1069, 191] on strong "copatke za tople nogice" at bounding box center [1088, 185] width 130 height 15
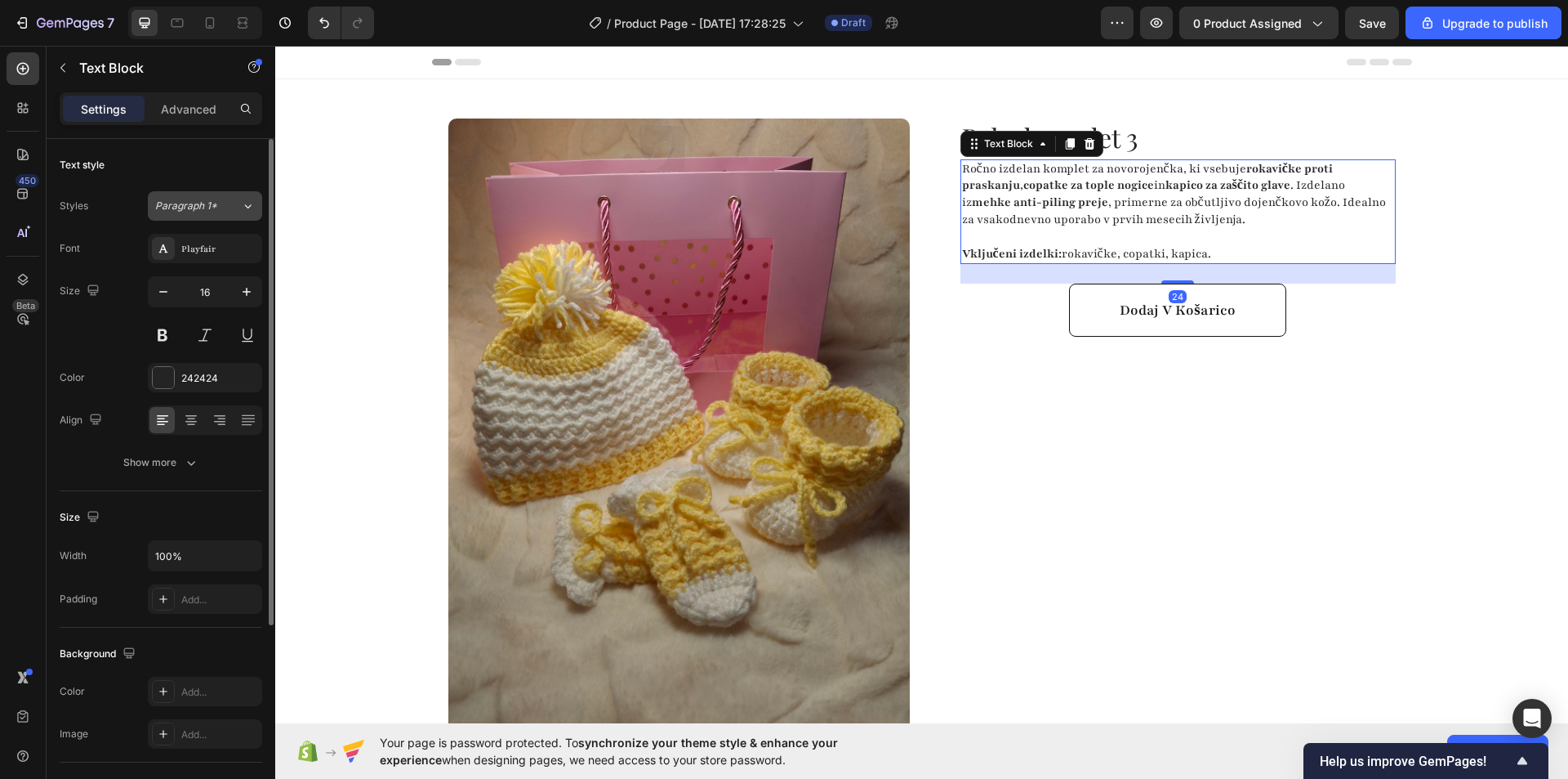
click at [239, 212] on div "Paragraph 1*" at bounding box center [198, 205] width 86 height 14
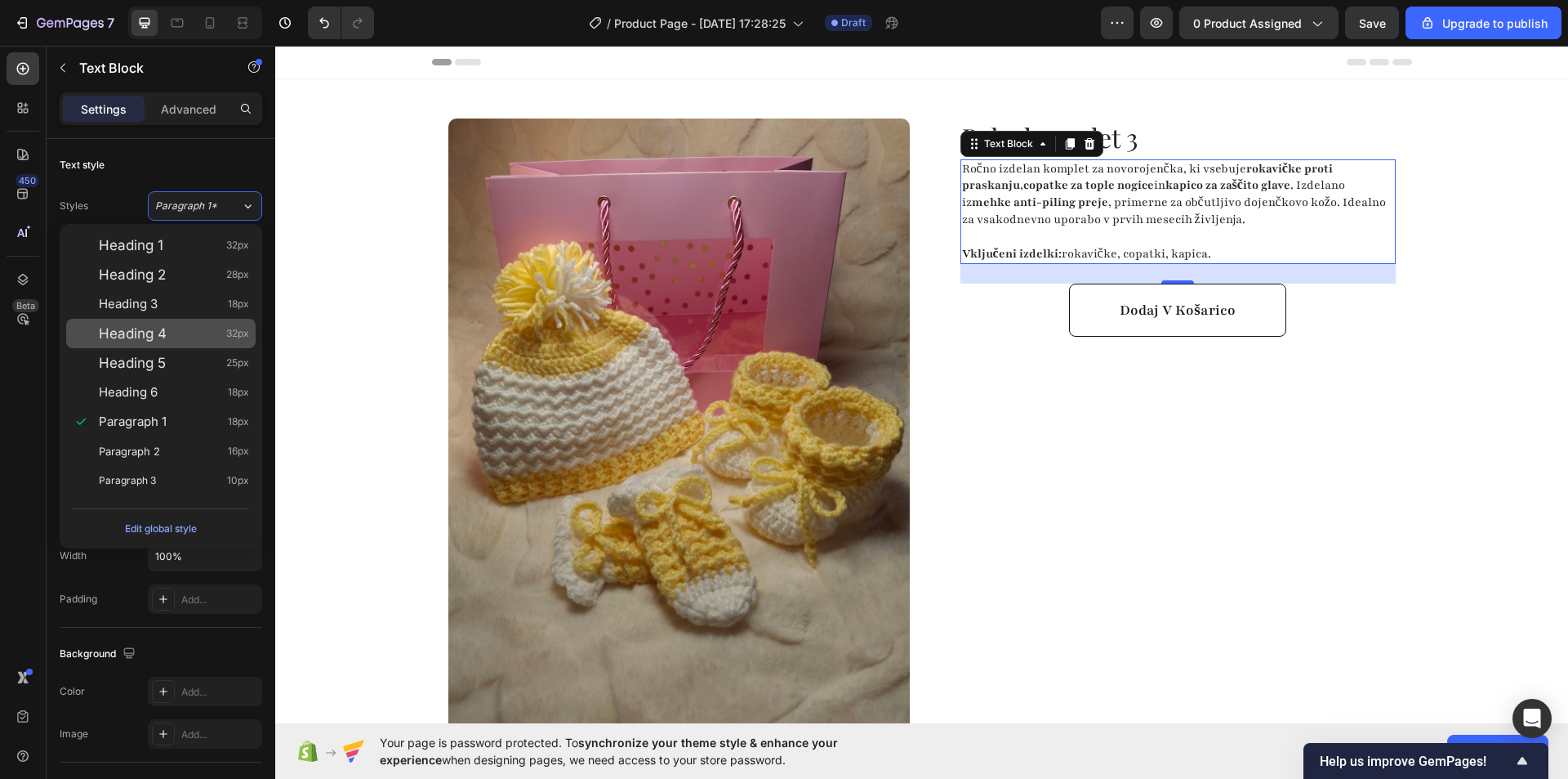
drag, startPoint x: 140, startPoint y: 451, endPoint x: 209, endPoint y: 336, distance: 134.1
click at [144, 446] on span "Paragraph 2" at bounding box center [129, 450] width 61 height 16
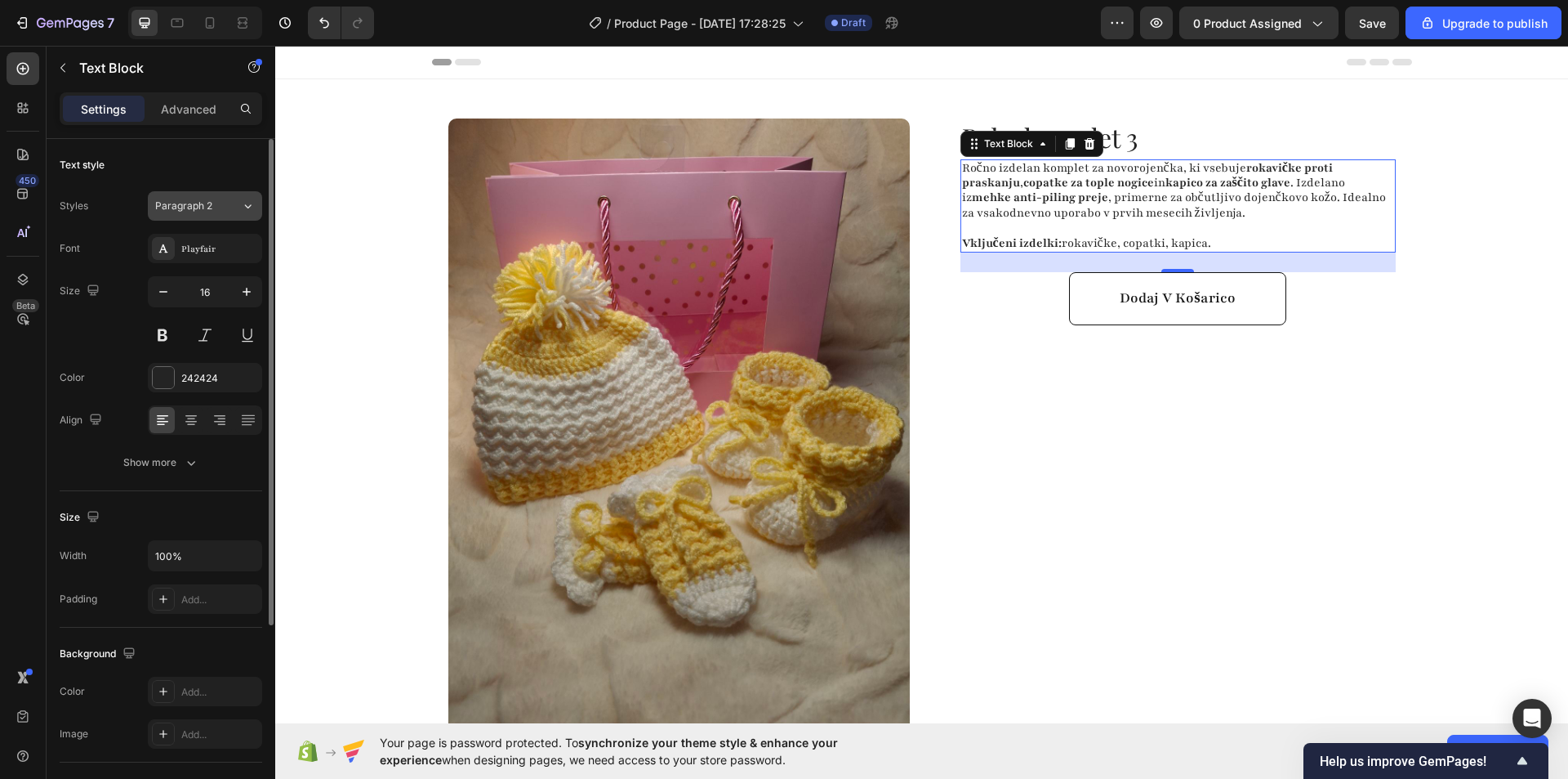
click at [235, 204] on div "Paragraph 2" at bounding box center [198, 205] width 86 height 14
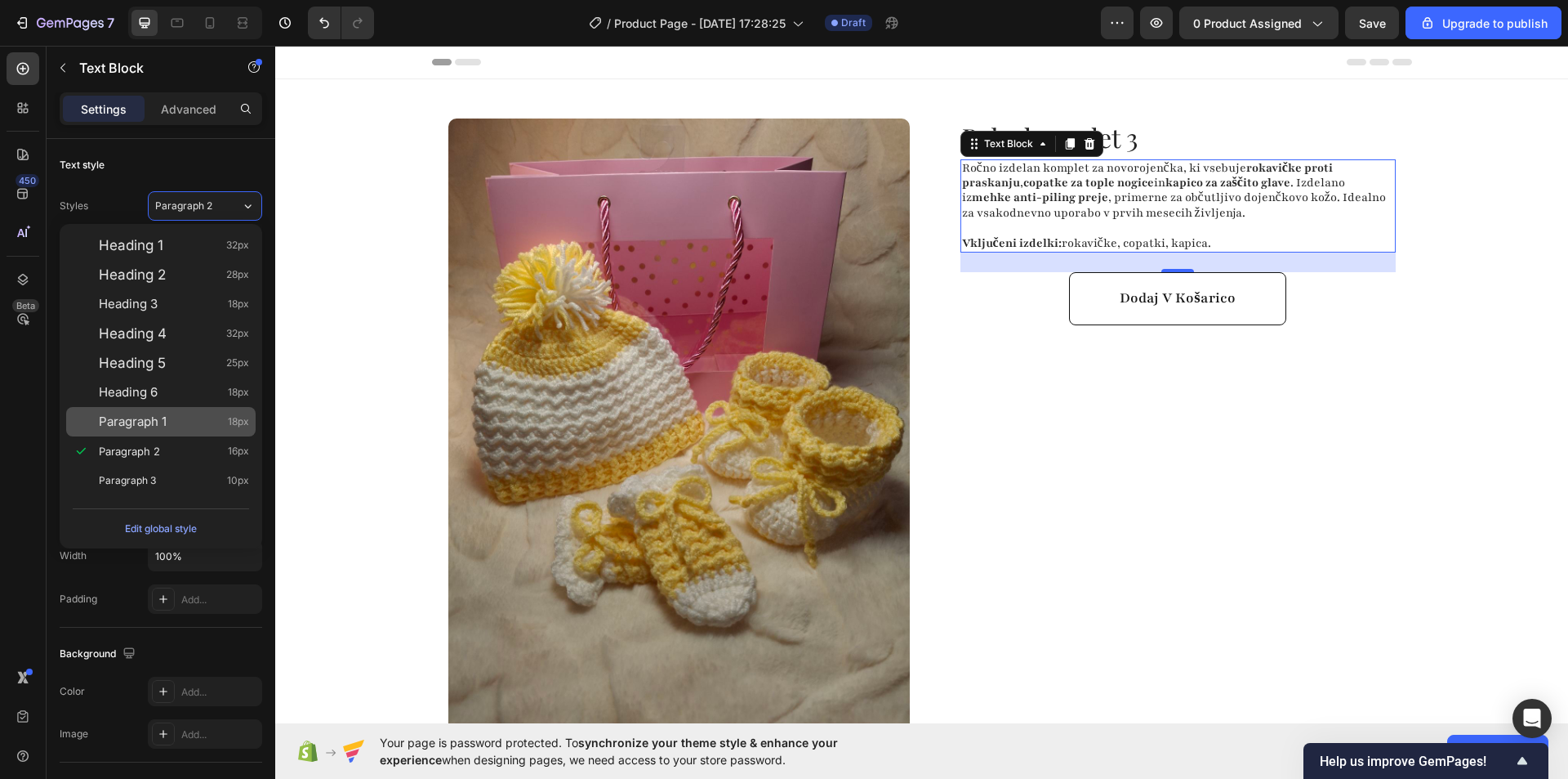
click at [173, 413] on div "Paragraph 1 18px" at bounding box center [161, 421] width 189 height 29
type input "18"
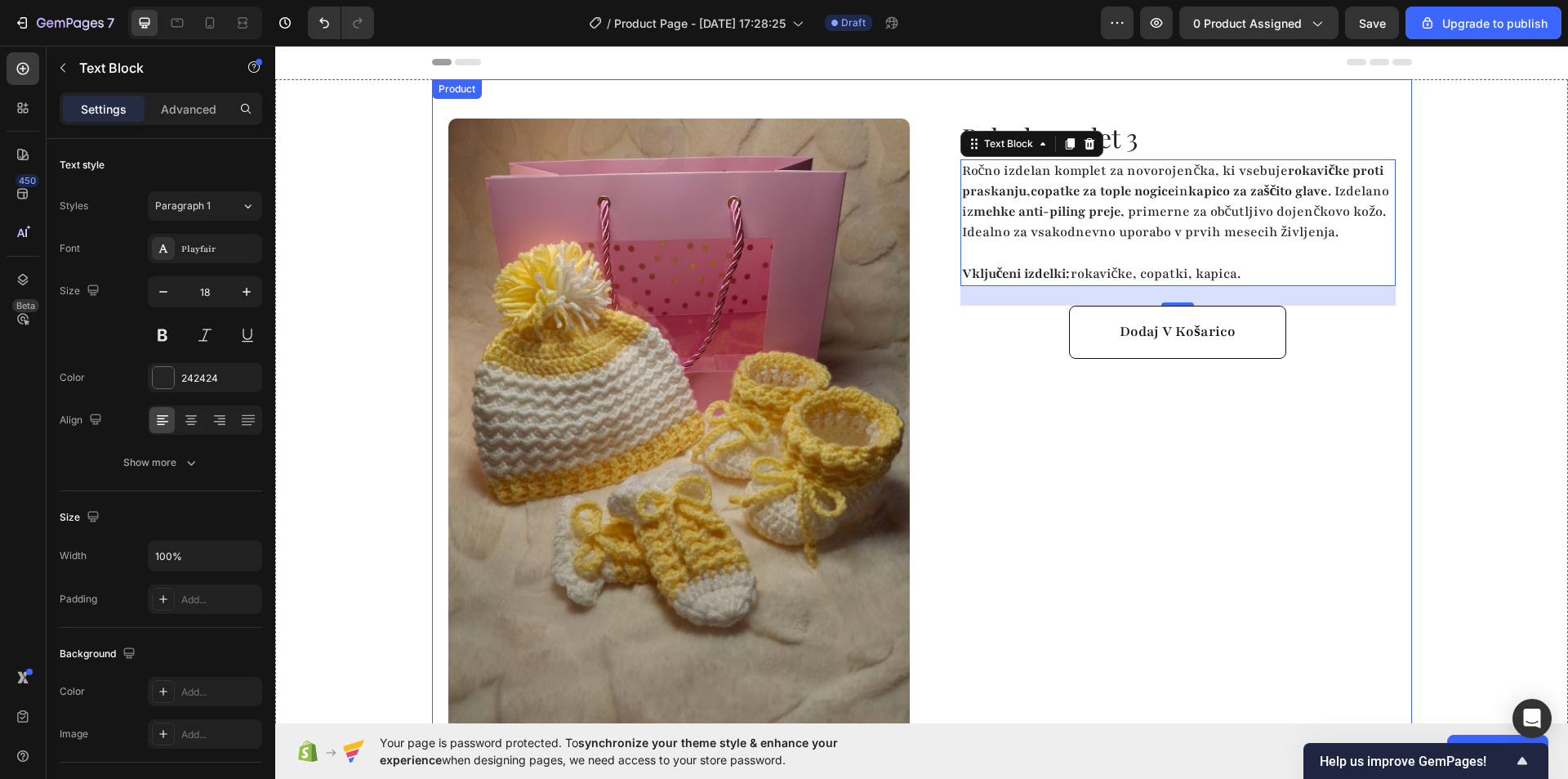
click at [1116, 425] on div "Baby komplet 3 Product Title Ročno izdelan komplet za novorojenčka, ki vsebuje …" at bounding box center [1164, 484] width 462 height 731
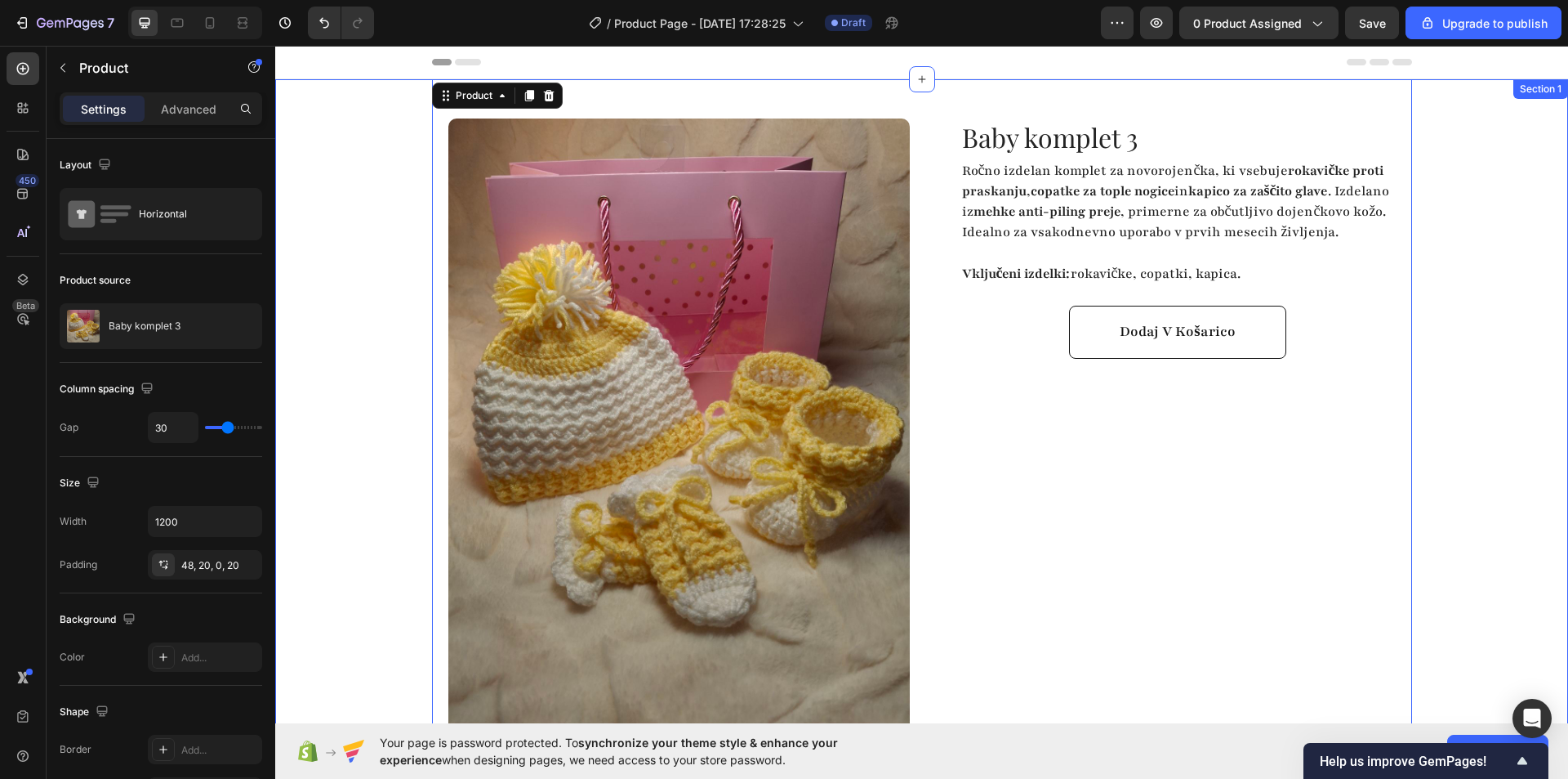
click at [364, 324] on div "Product Images Highlight key benefits with product description. Add description…" at bounding box center [921, 464] width 1293 height 771
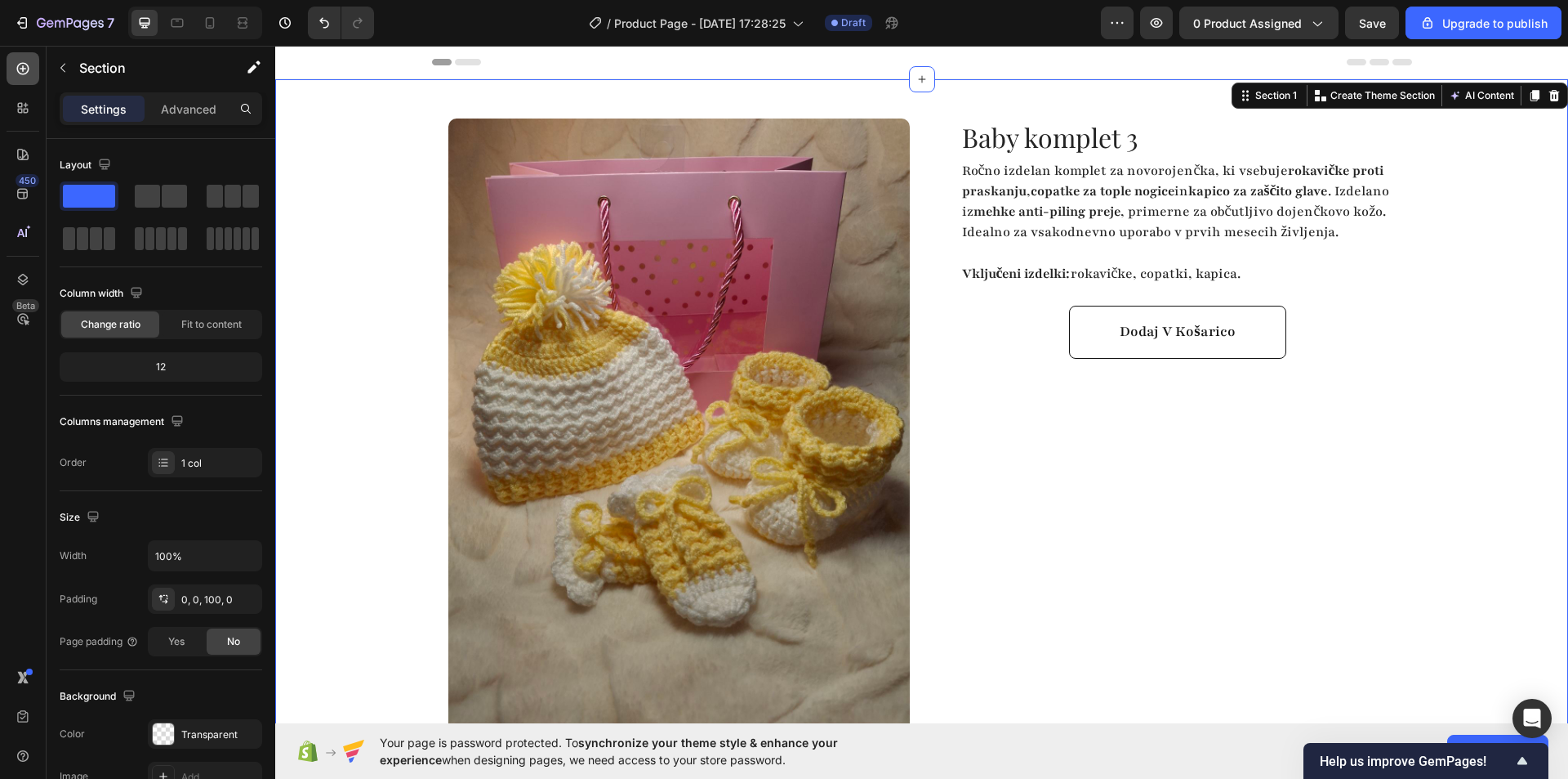
click at [24, 68] on icon at bounding box center [22, 68] width 16 height 16
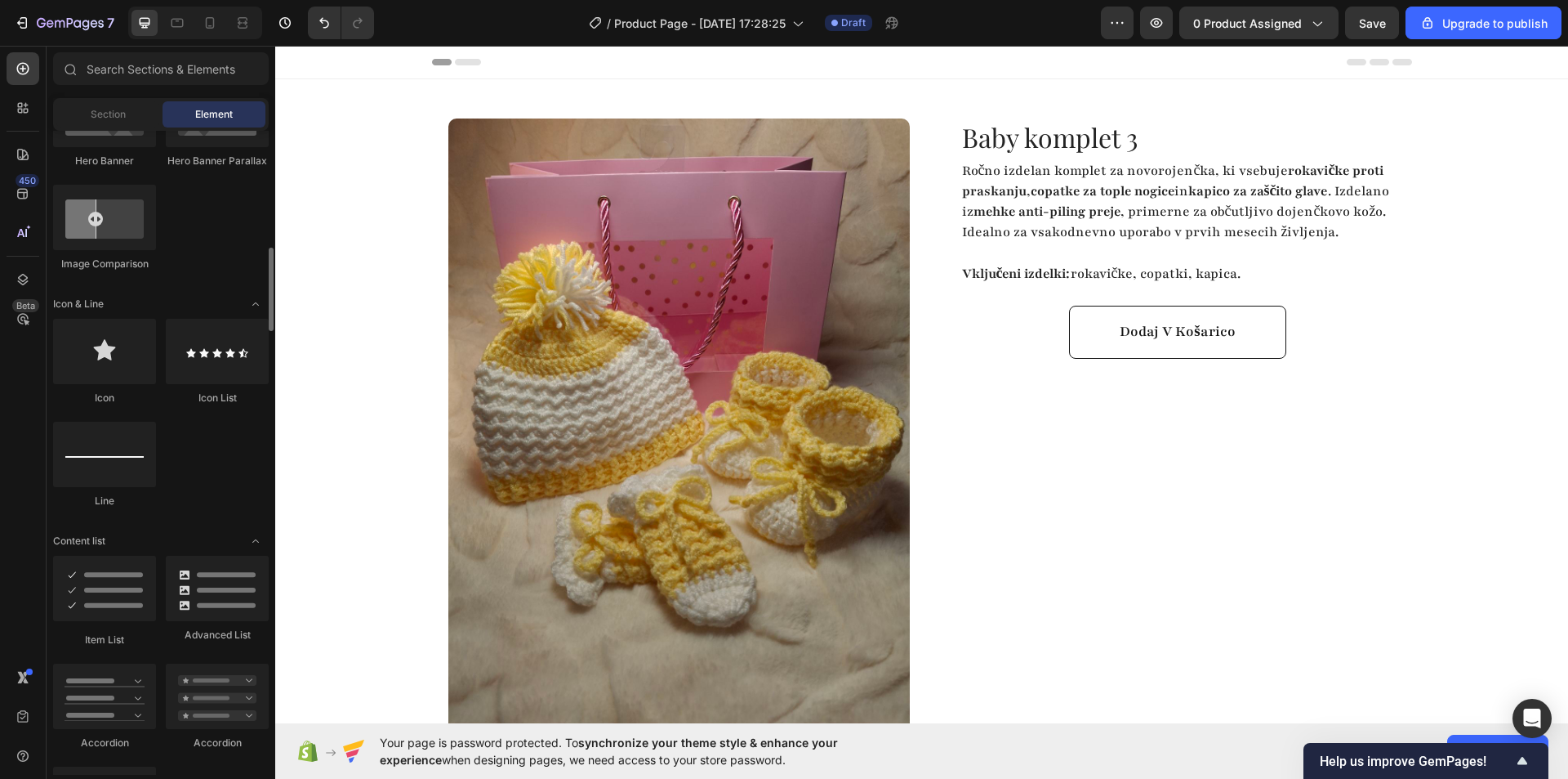
scroll to position [1226, 0]
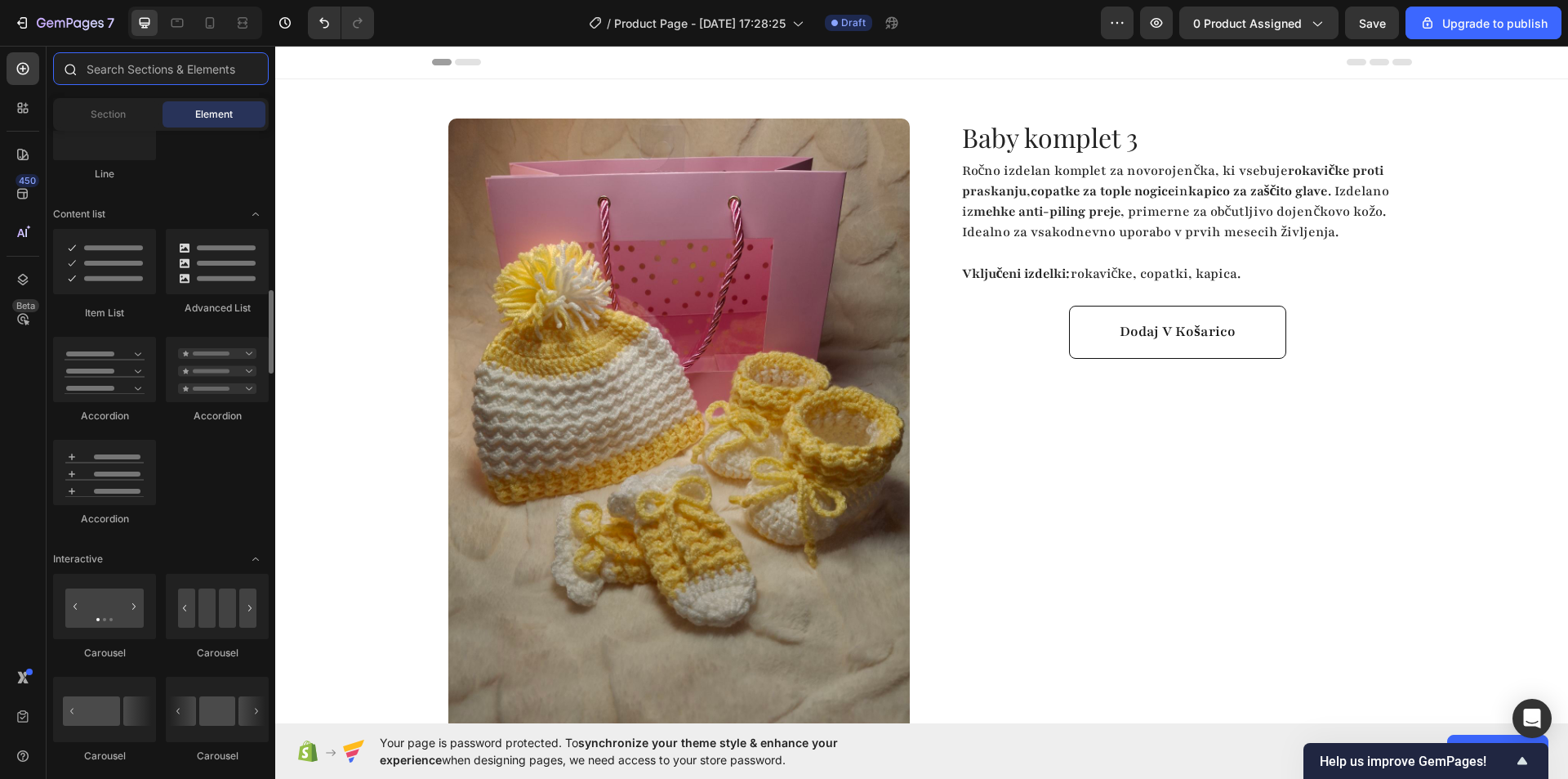
click at [156, 68] on input "text" at bounding box center [161, 68] width 215 height 33
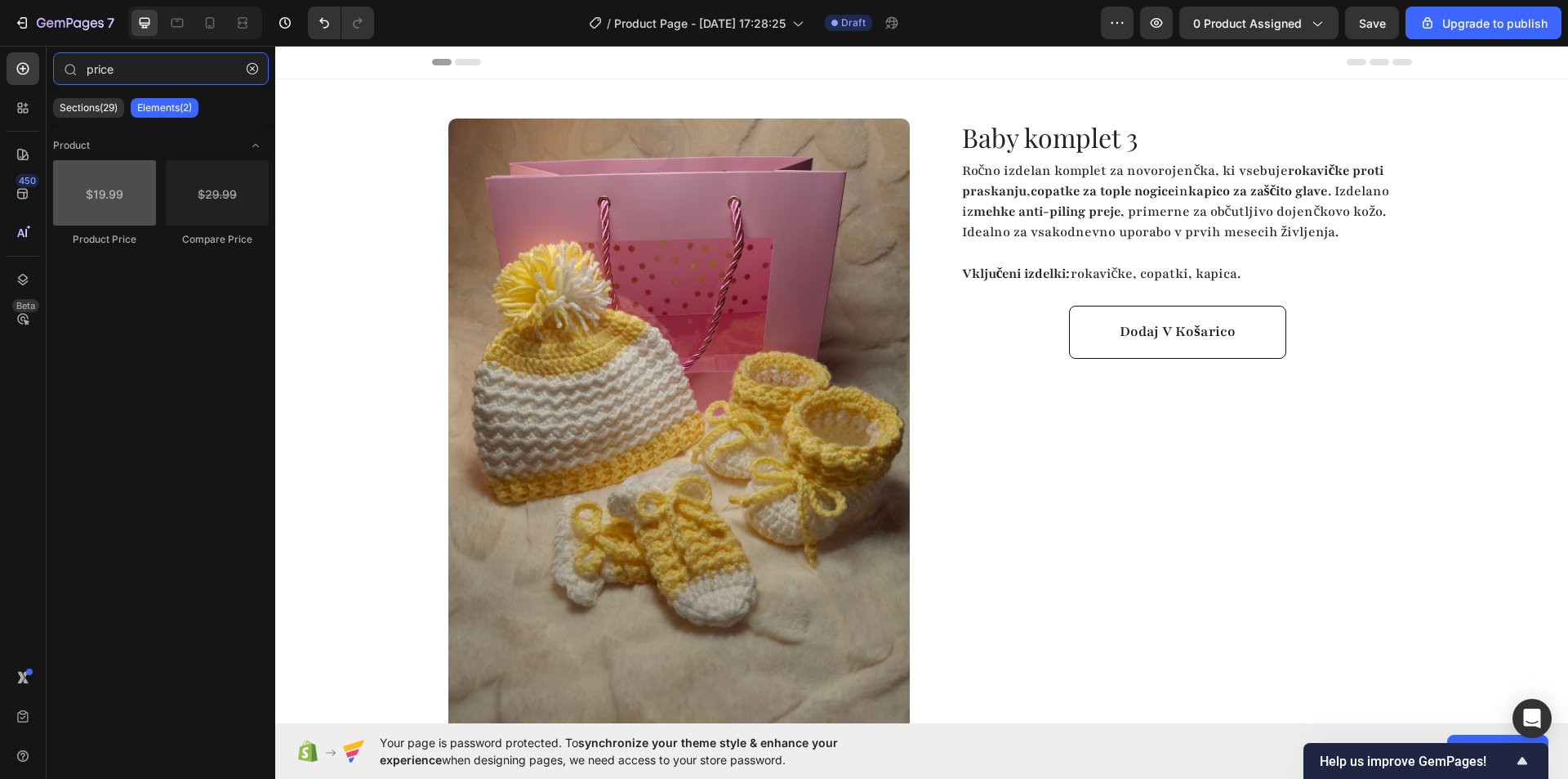
type input "price"
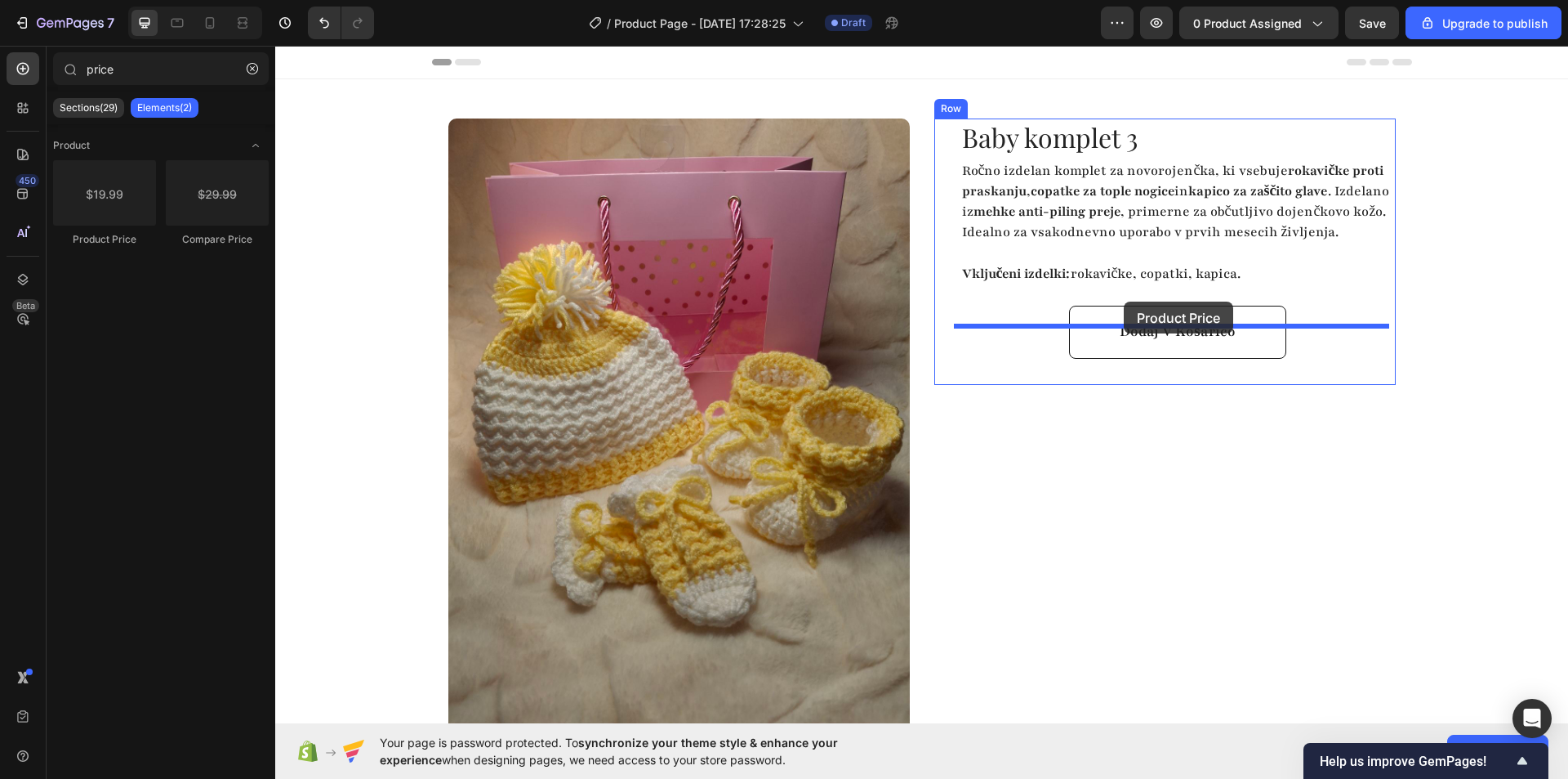
drag, startPoint x: 389, startPoint y: 264, endPoint x: 1123, endPoint y: 301, distance: 734.9
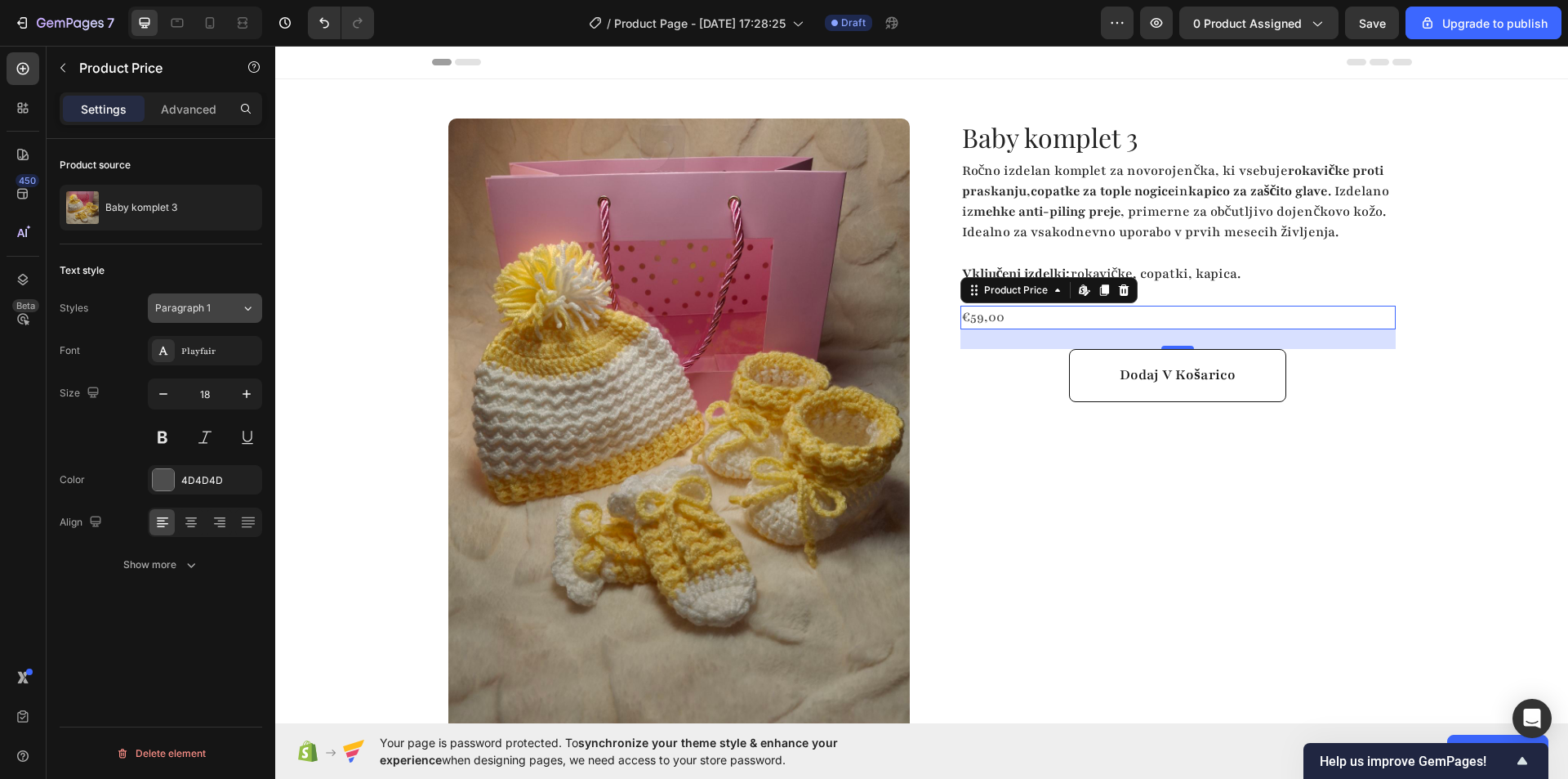
click at [199, 305] on span "Paragraph 1" at bounding box center [183, 307] width 55 height 14
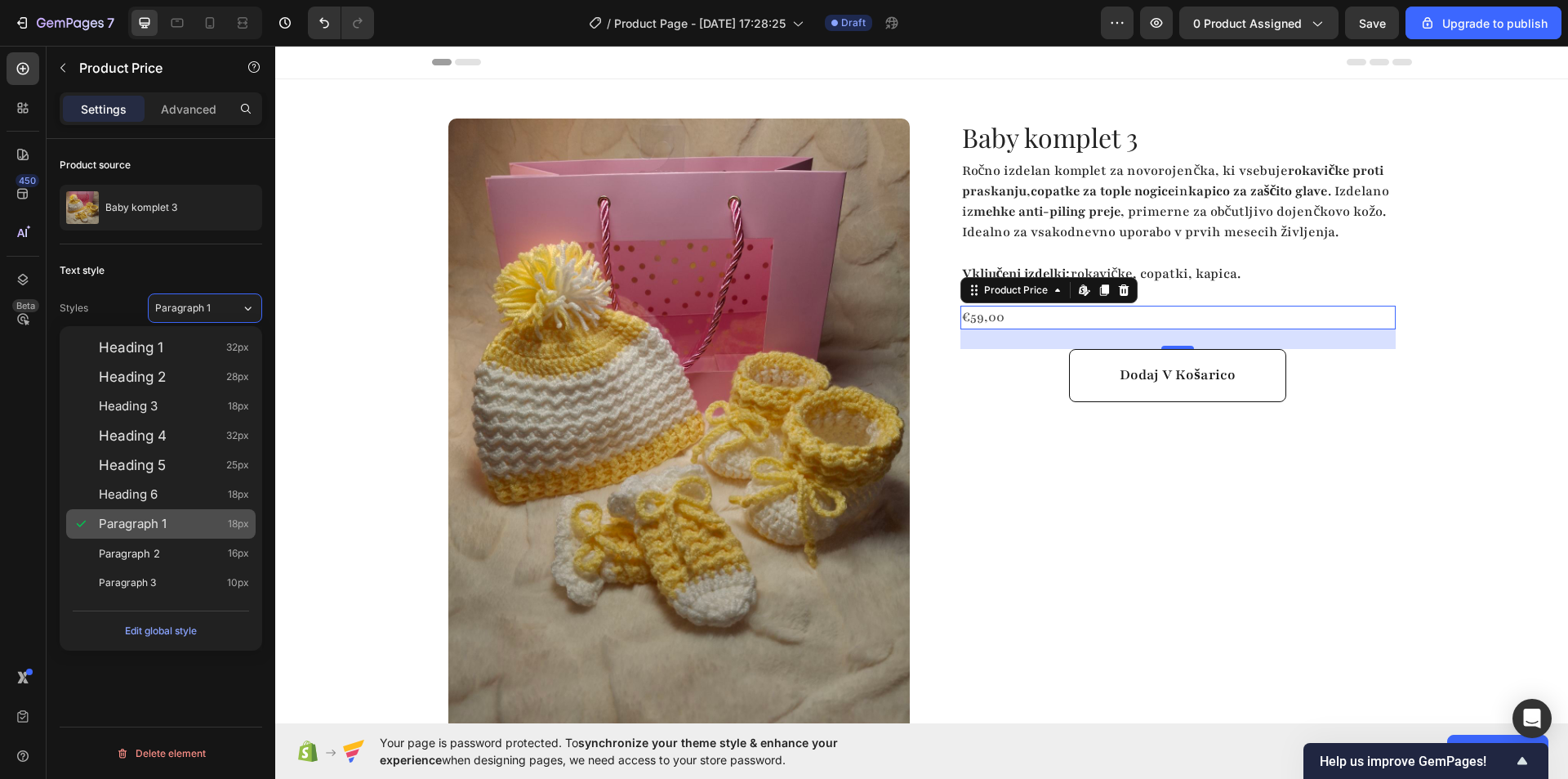
click at [172, 519] on div "Paragraph 1 18px" at bounding box center [174, 523] width 150 height 16
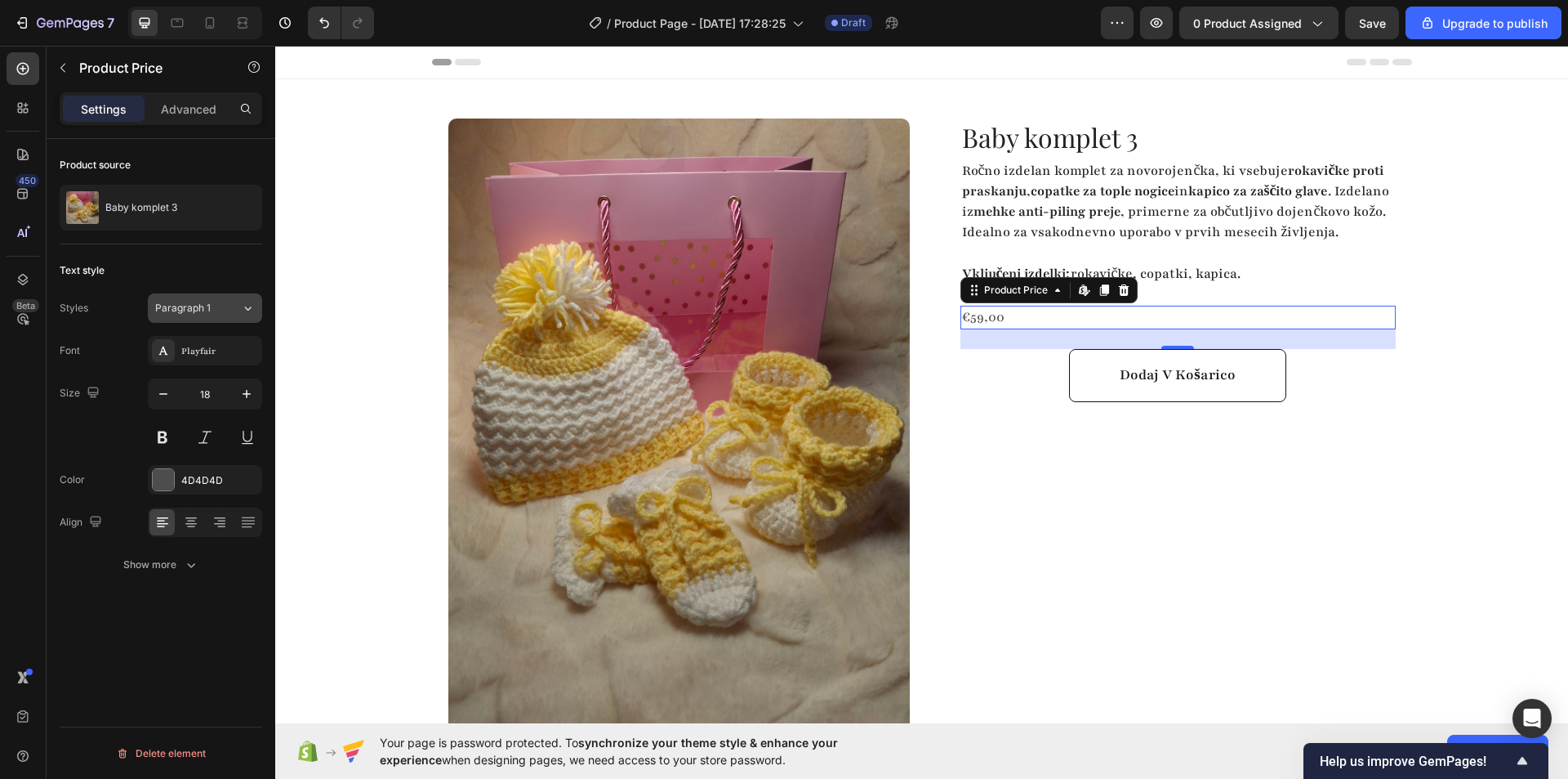
click at [202, 307] on span "Paragraph 1" at bounding box center [183, 307] width 55 height 14
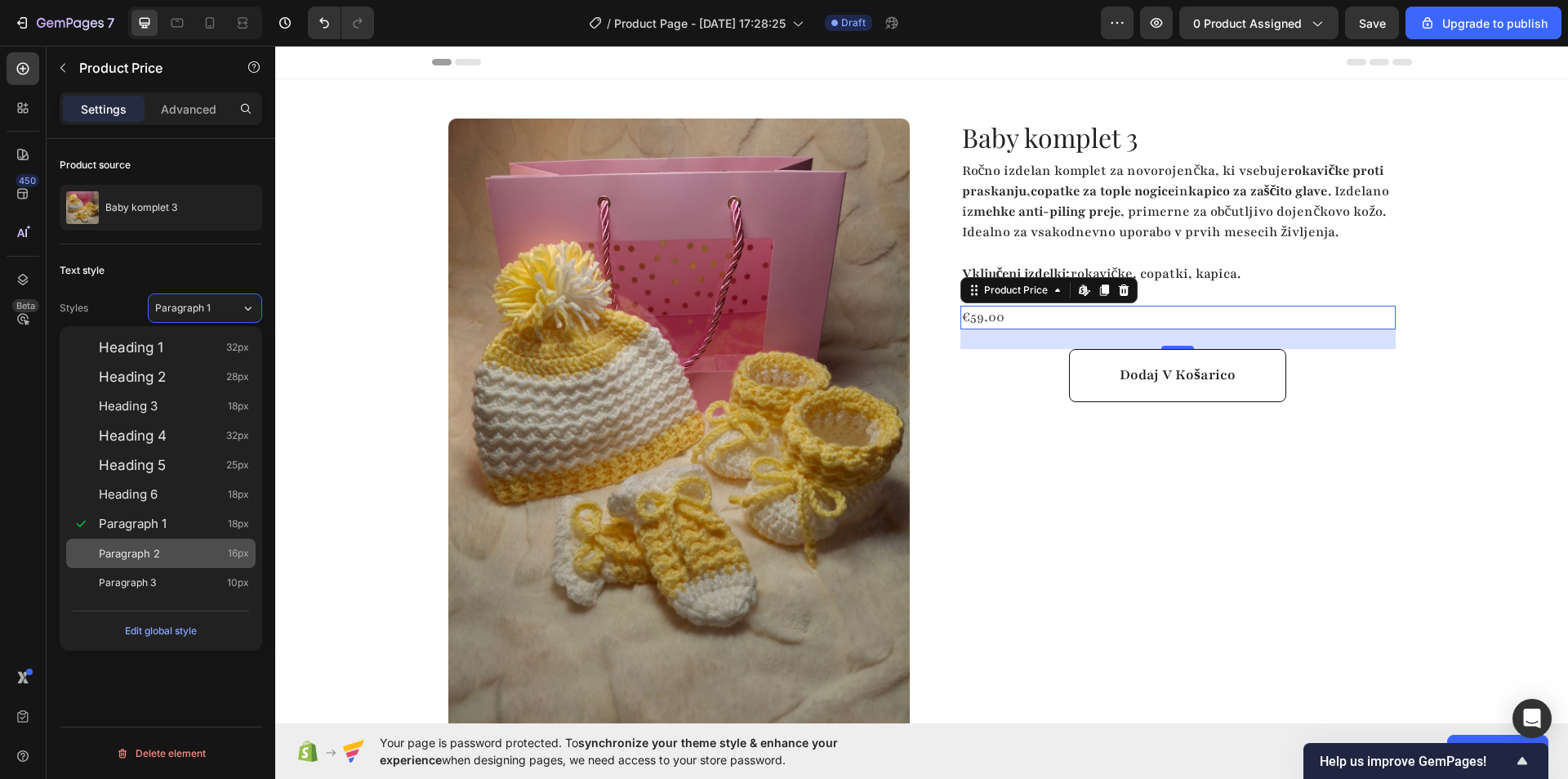
click at [161, 547] on div "Paragraph 2 16px" at bounding box center [174, 553] width 150 height 16
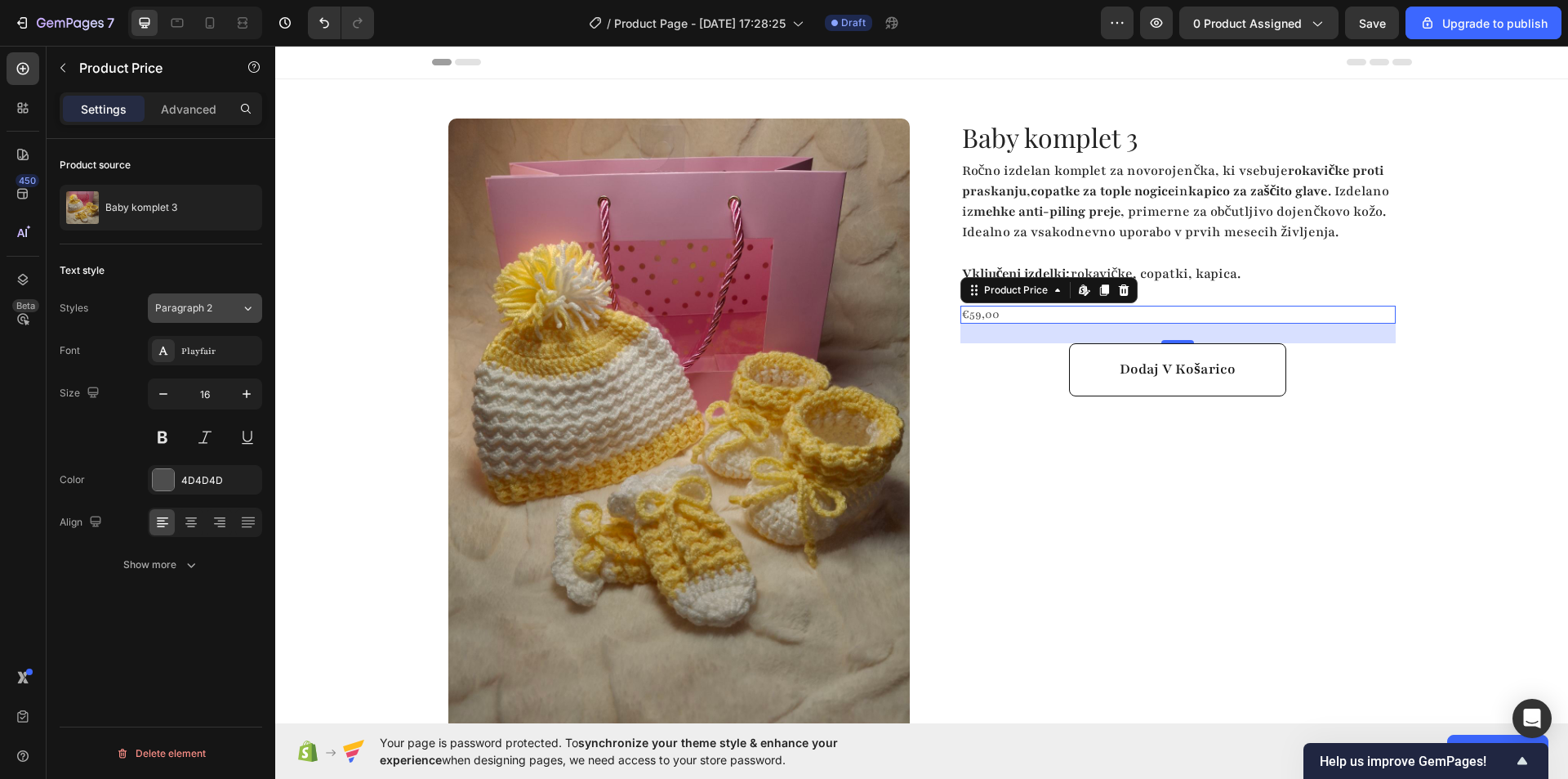
click at [209, 306] on span "Paragraph 2" at bounding box center [184, 307] width 57 height 14
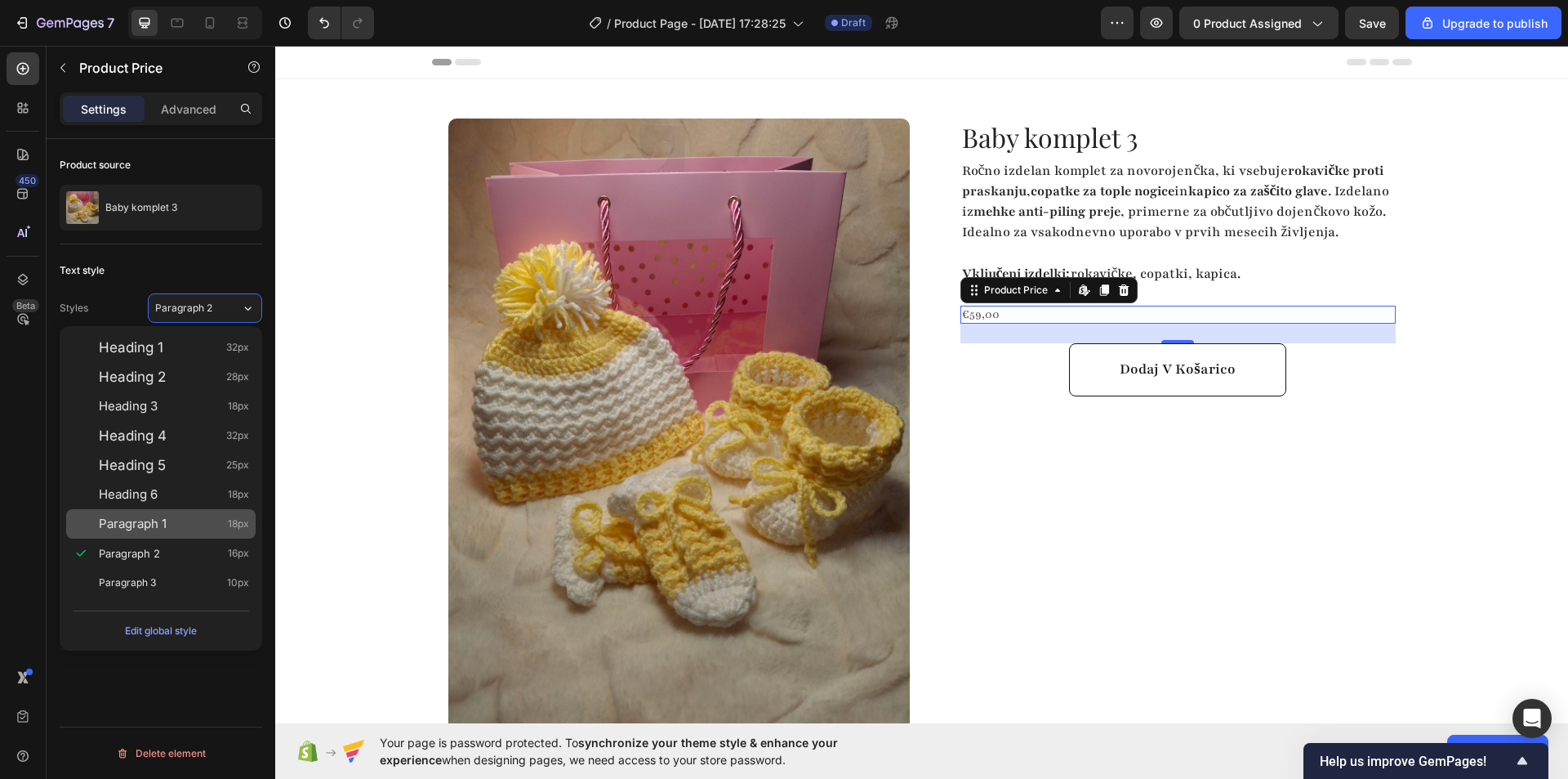
click at [161, 522] on span "Paragraph 1" at bounding box center [133, 523] width 68 height 16
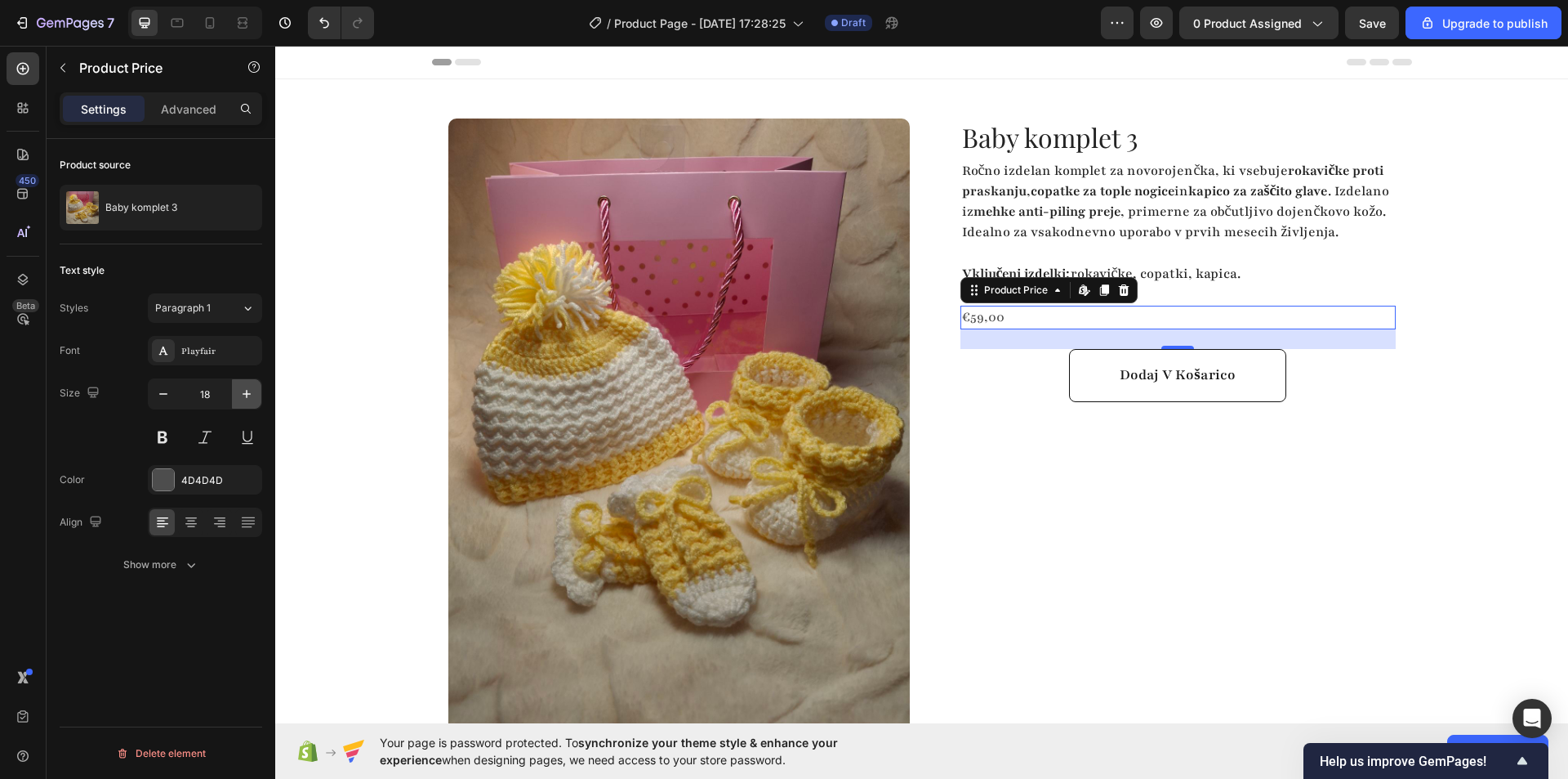
click at [247, 398] on icon "button" at bounding box center [246, 393] width 16 height 16
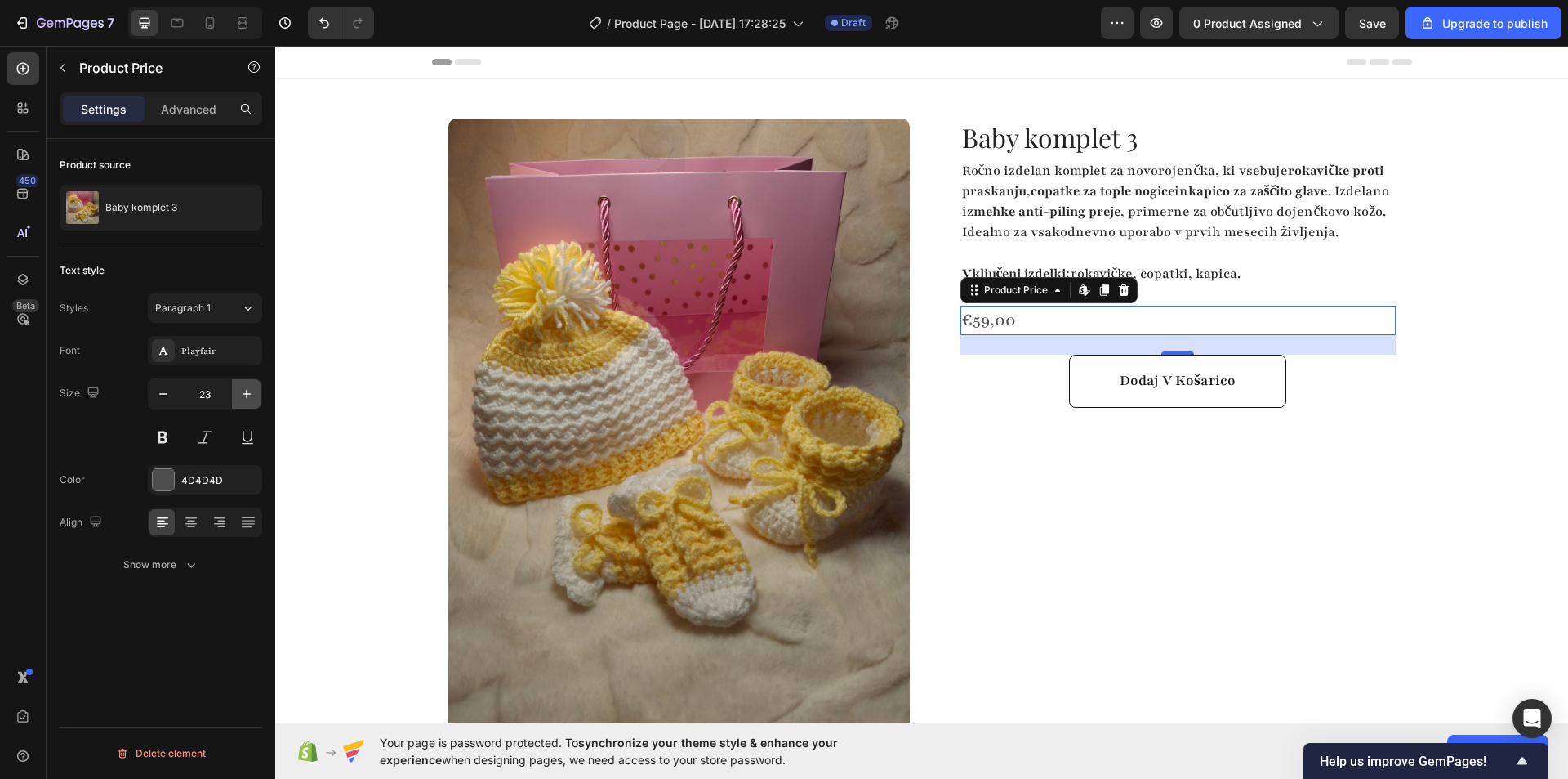
click at [247, 398] on icon "button" at bounding box center [246, 393] width 16 height 16
type input "24"
click at [159, 434] on button at bounding box center [162, 437] width 29 height 29
click at [217, 352] on div "Playfair" at bounding box center [219, 351] width 77 height 14
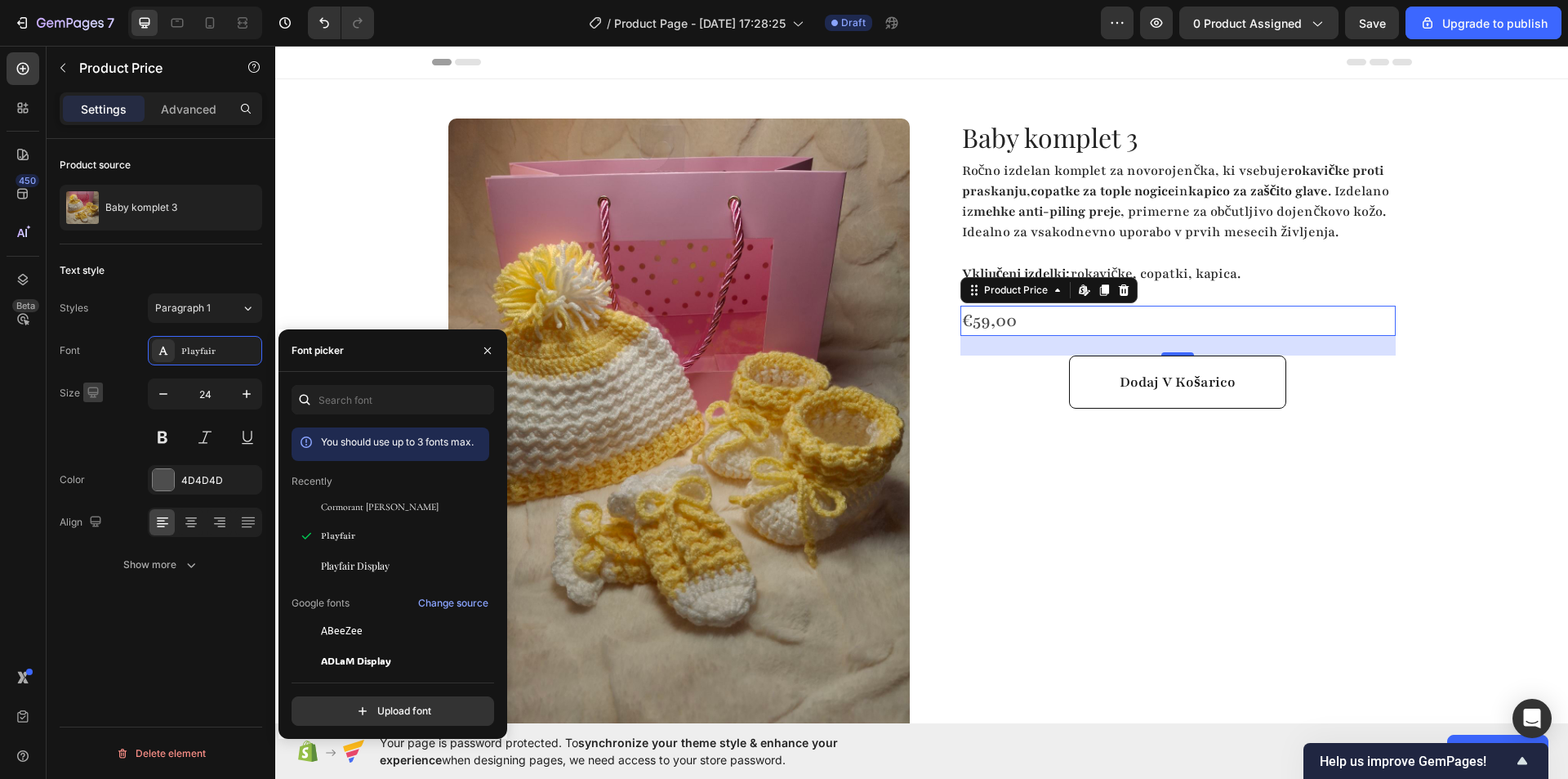
click at [97, 393] on icon "button" at bounding box center [92, 391] width 11 height 11
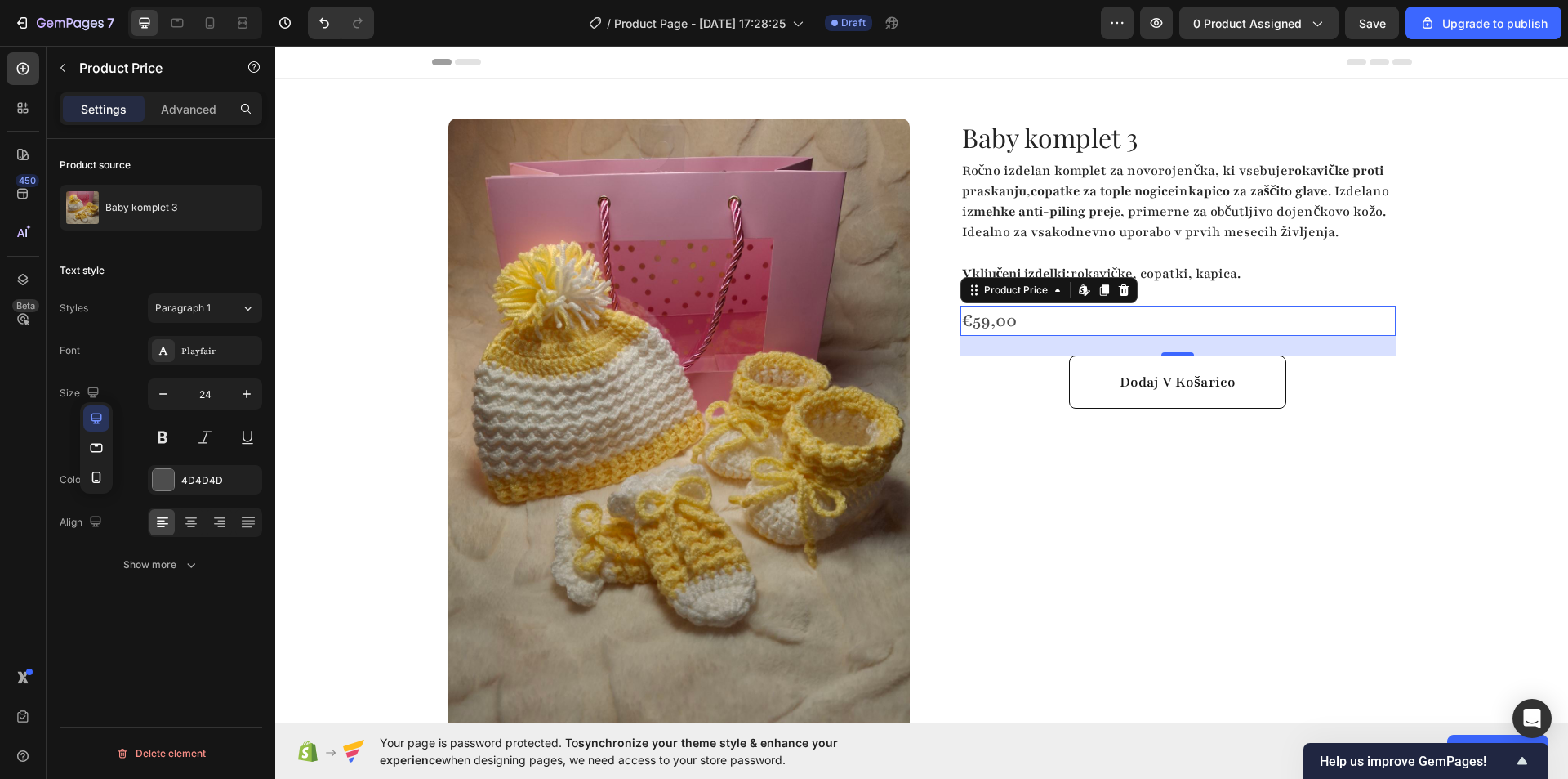
click at [129, 363] on div "Font Playfair" at bounding box center [161, 350] width 203 height 29
click at [247, 305] on icon at bounding box center [248, 307] width 14 height 16
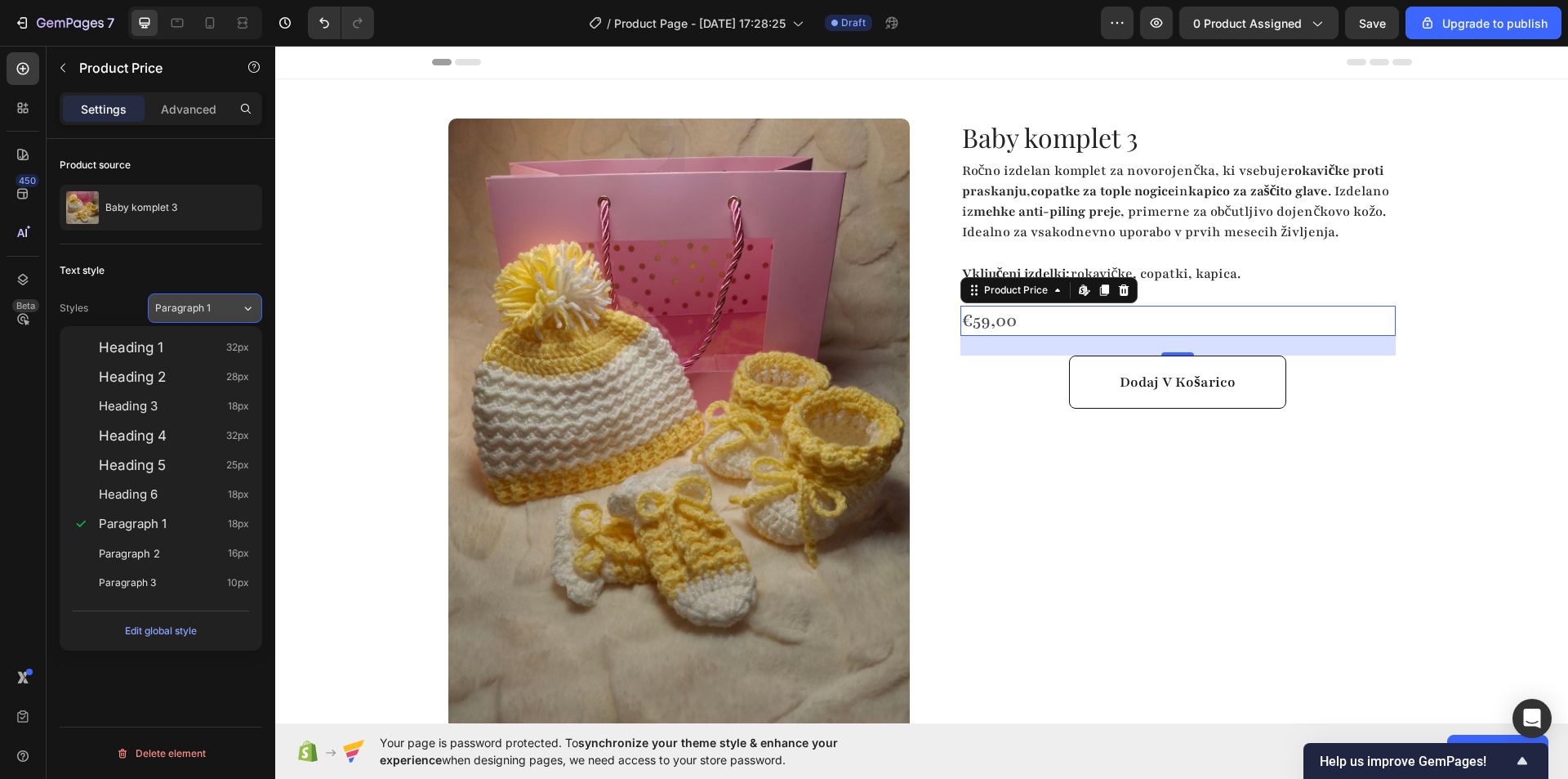
click at [247, 305] on icon at bounding box center [248, 307] width 14 height 16
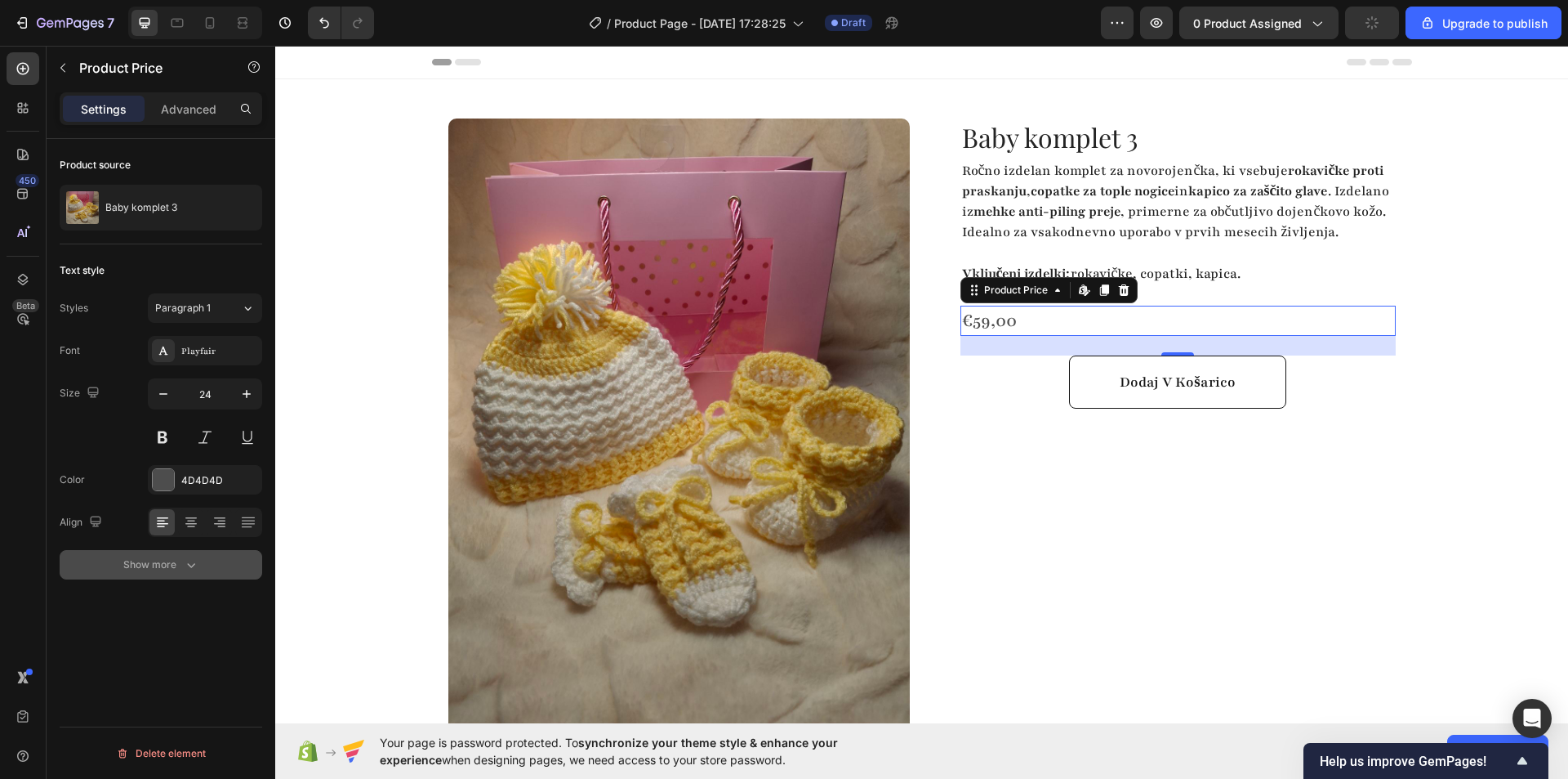
click at [193, 563] on icon "button" at bounding box center [191, 564] width 16 height 16
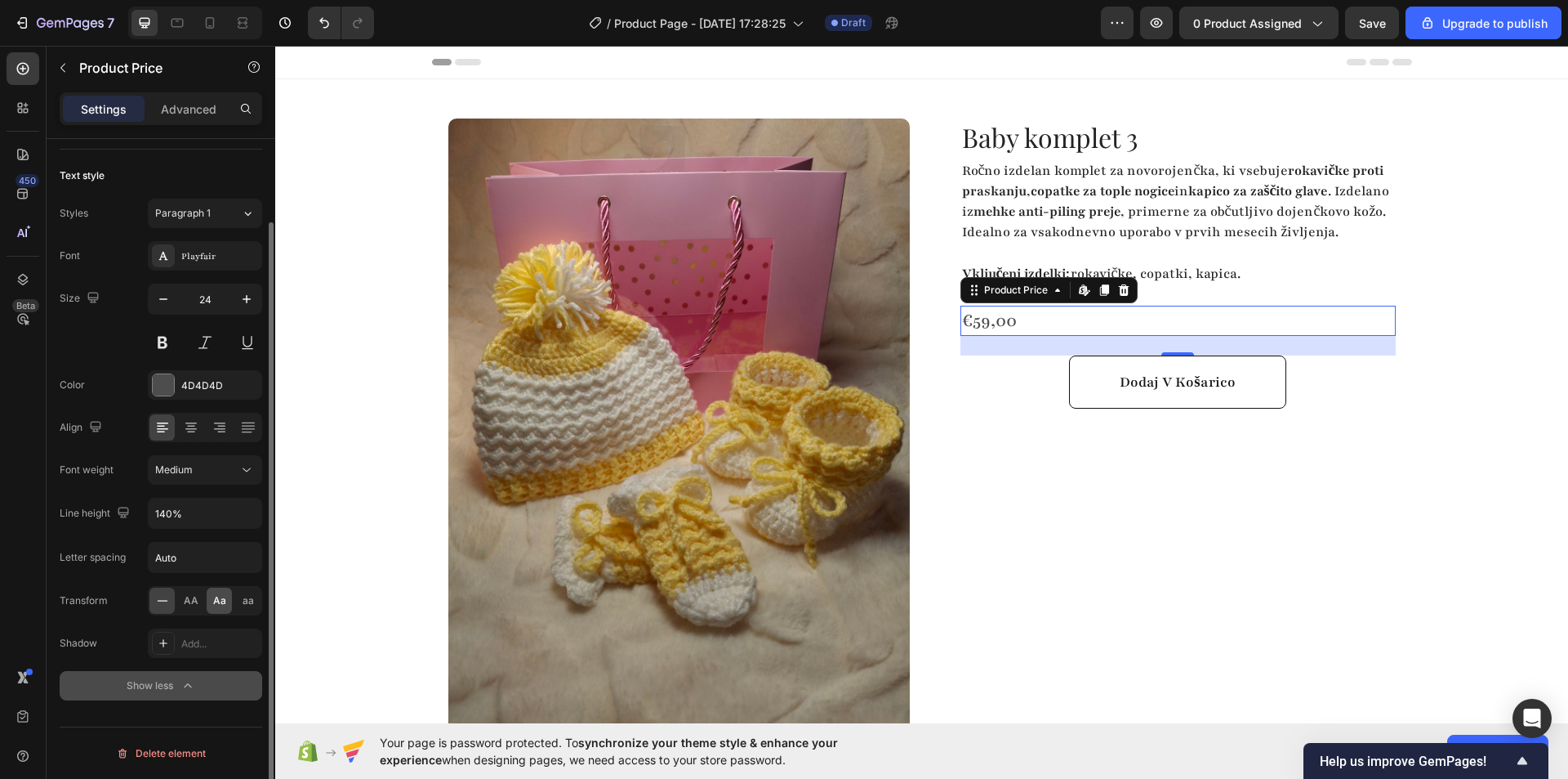
scroll to position [13, 0]
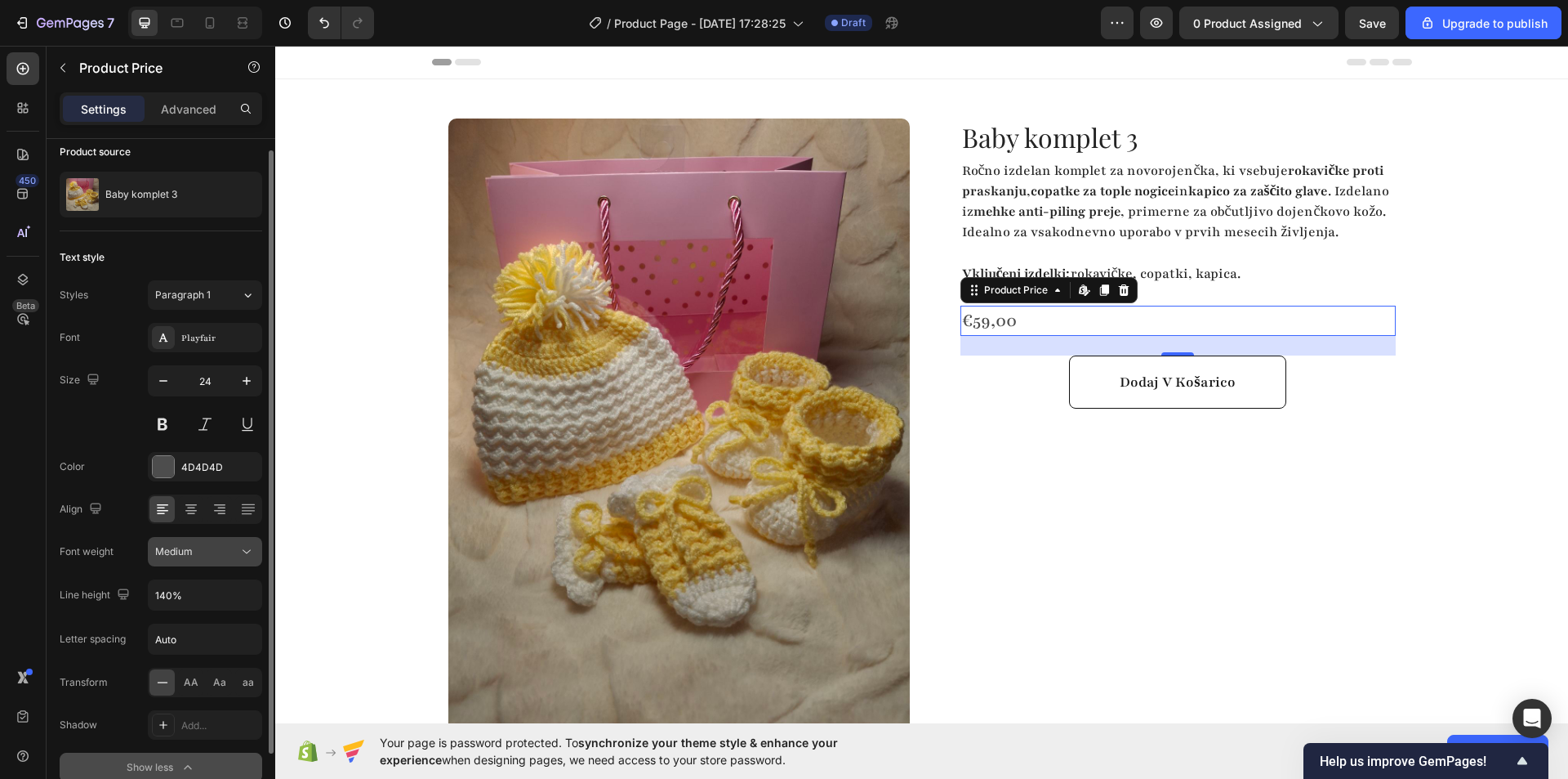
click at [219, 555] on div "Medium" at bounding box center [197, 551] width 83 height 14
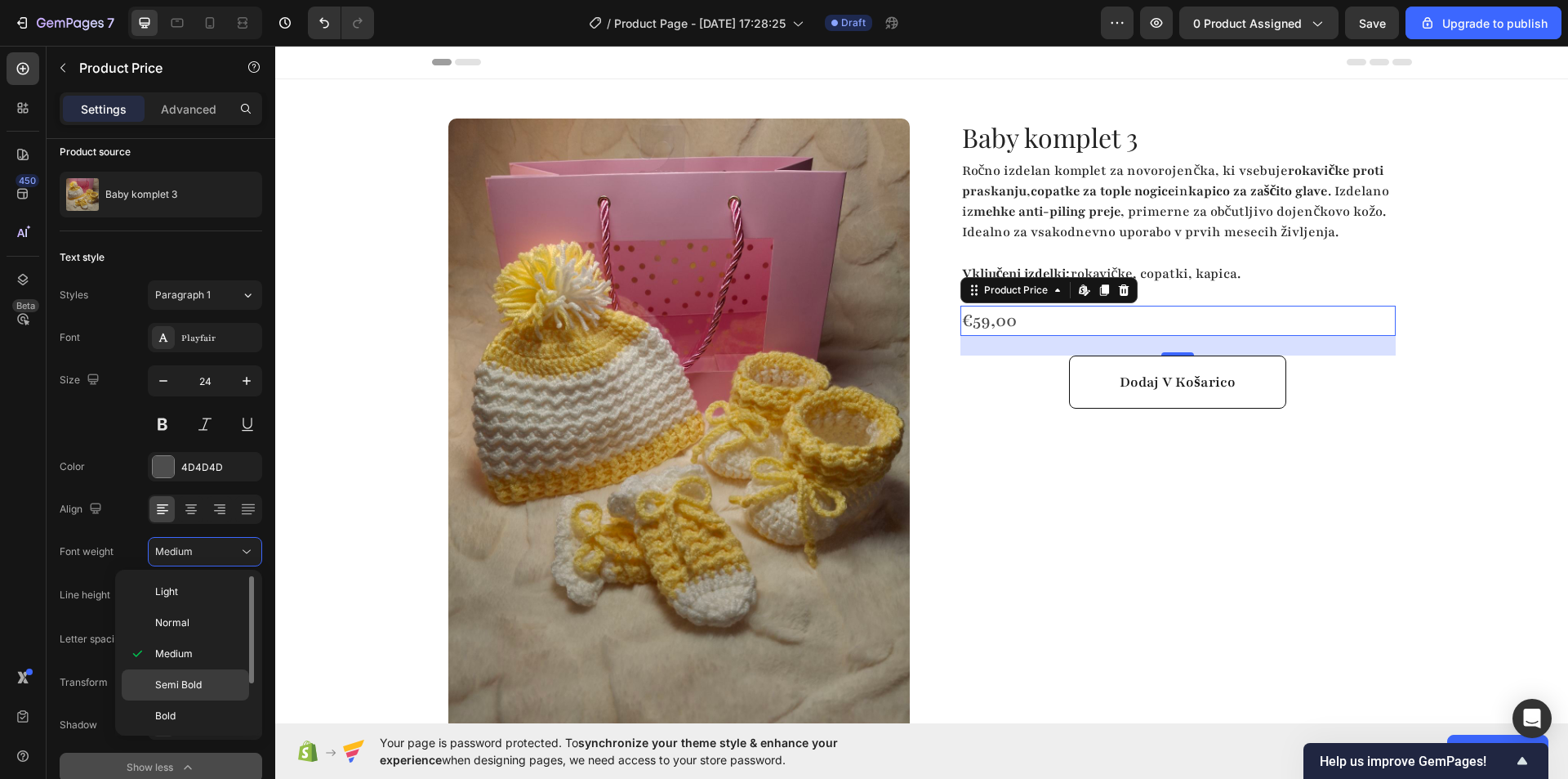
click at [201, 677] on span "Semi Bold" at bounding box center [178, 684] width 46 height 14
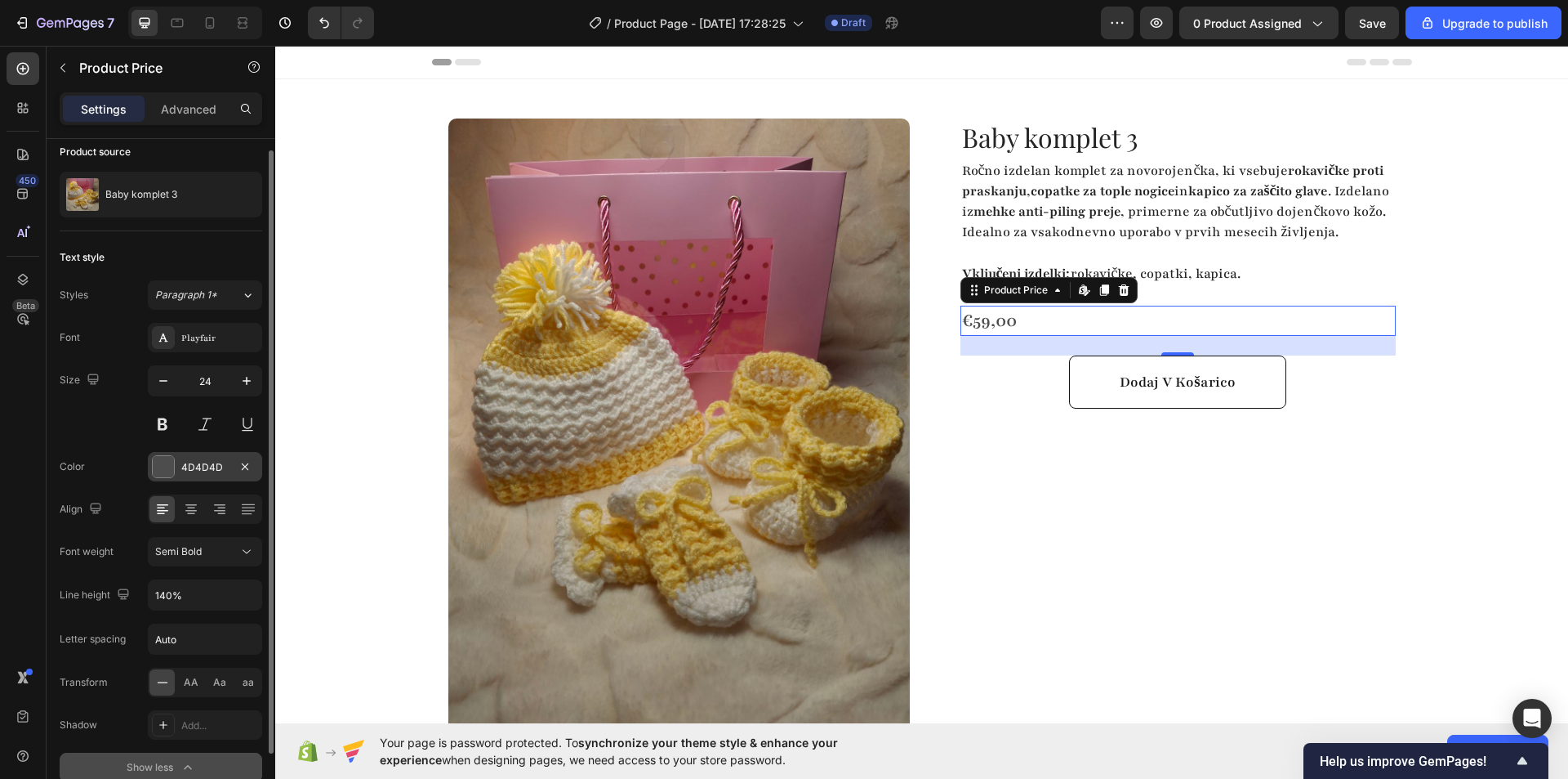
click at [165, 467] on div at bounding box center [163, 466] width 21 height 21
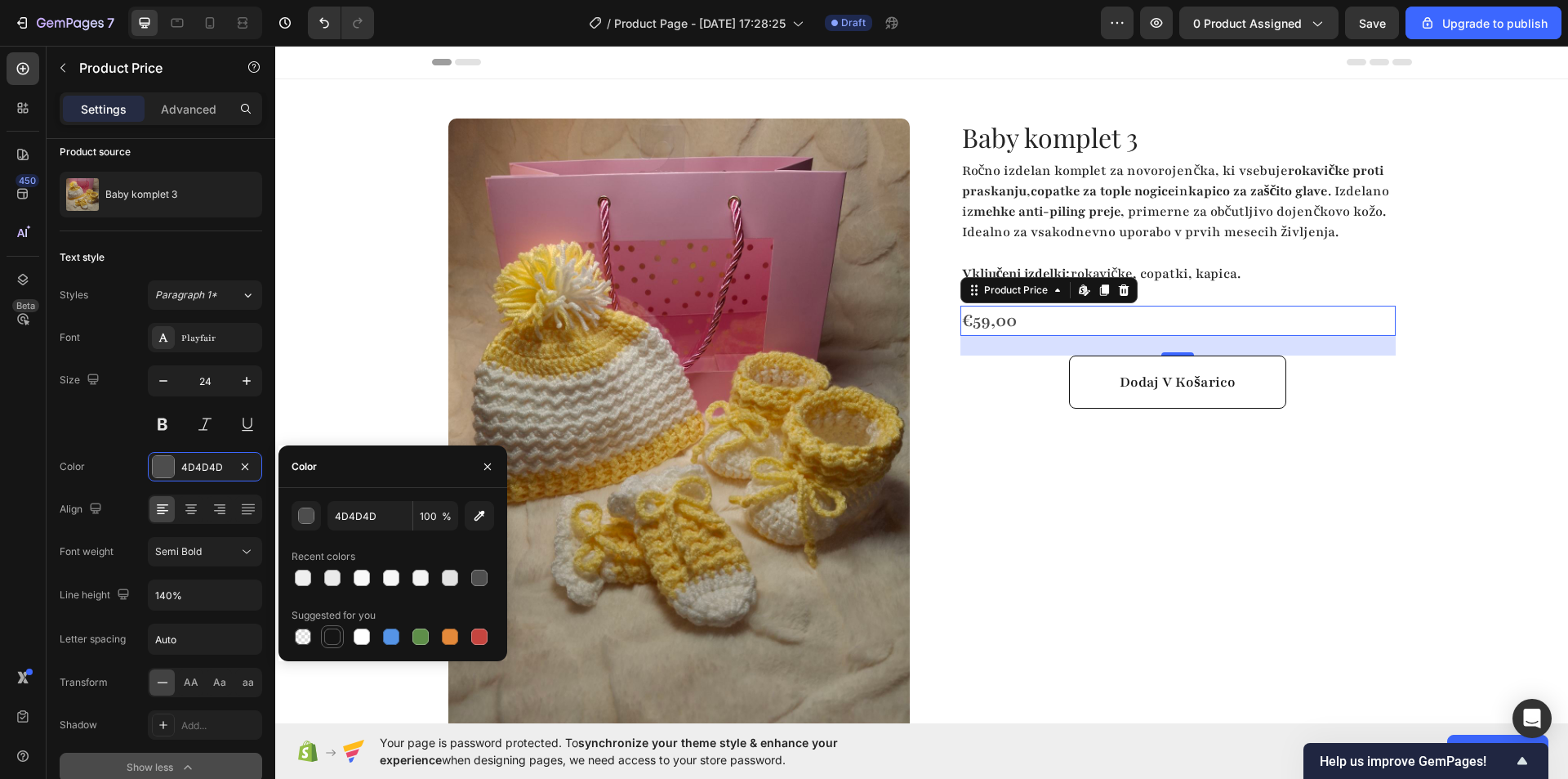
click at [327, 640] on div at bounding box center [332, 636] width 16 height 16
type input "151515"
click at [971, 499] on div "Baby komplet 3 Product Title Ročno izdelan komplet za novorojenčka, ki vsebuje …" at bounding box center [1164, 484] width 462 height 731
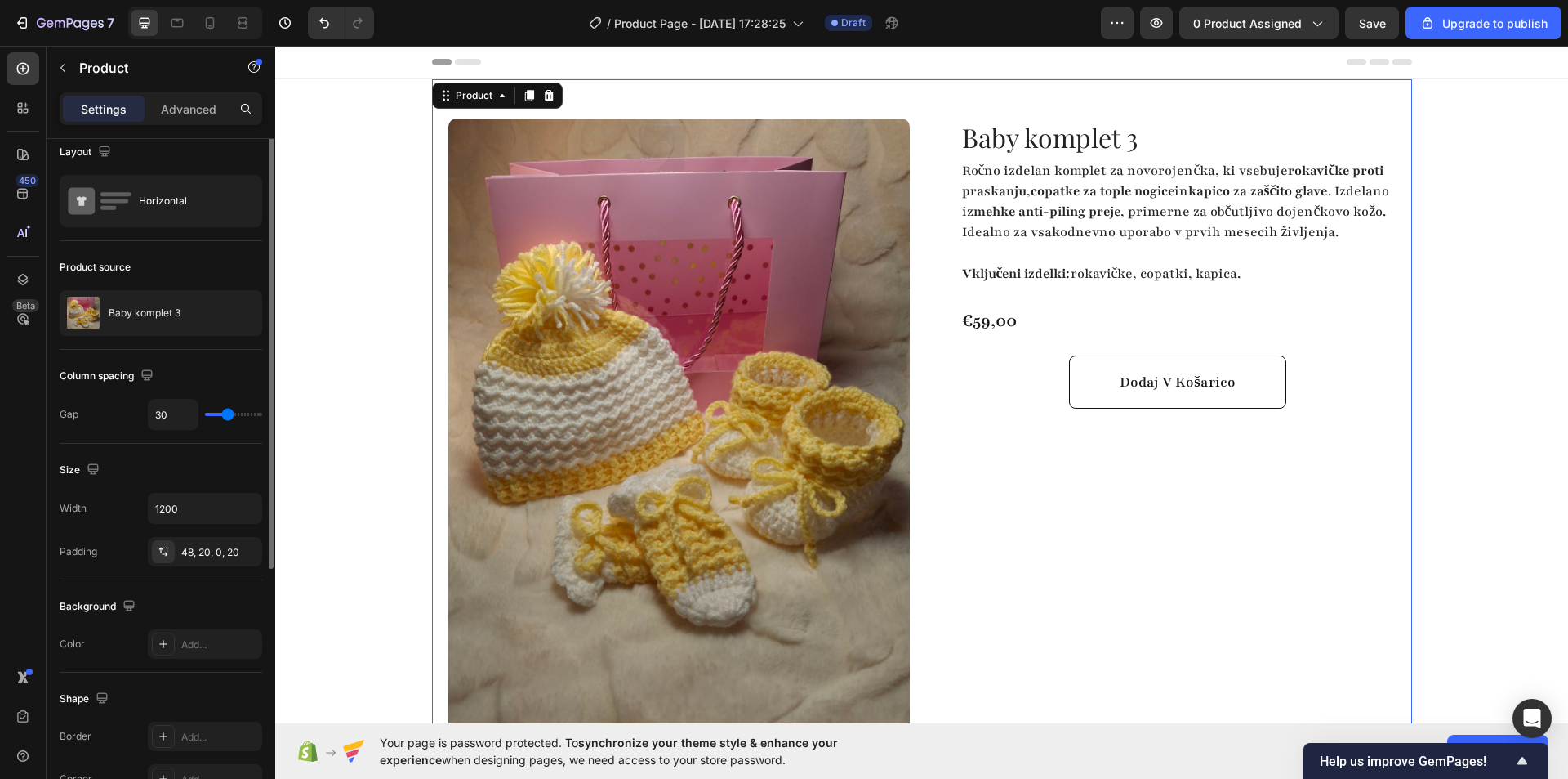
scroll to position [0, 0]
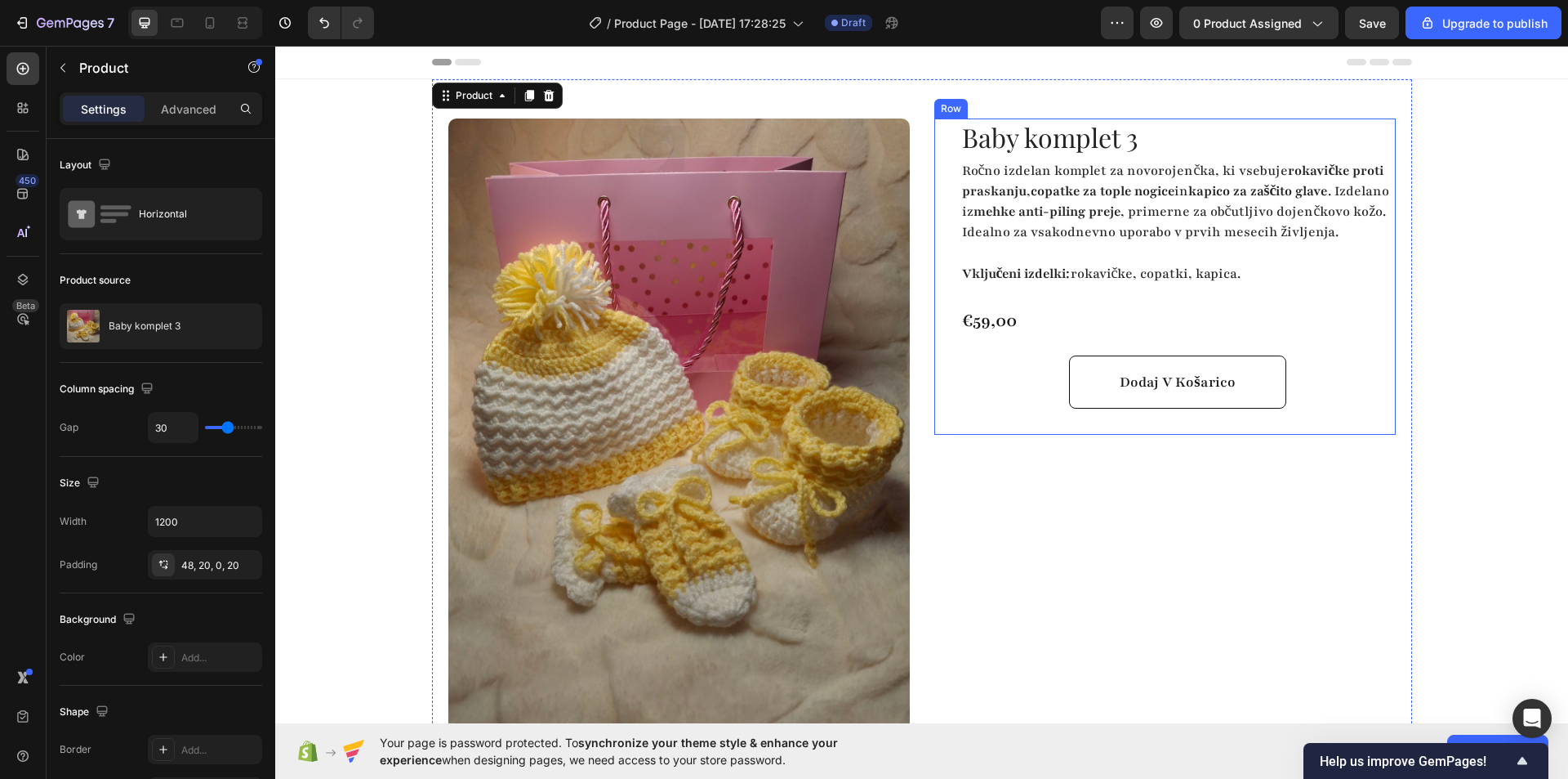
click at [1044, 310] on div "Baby komplet 3 Product Title Ročno izdelan komplet za novorojenčka, ki vsebuje …" at bounding box center [1178, 277] width 436 height 316
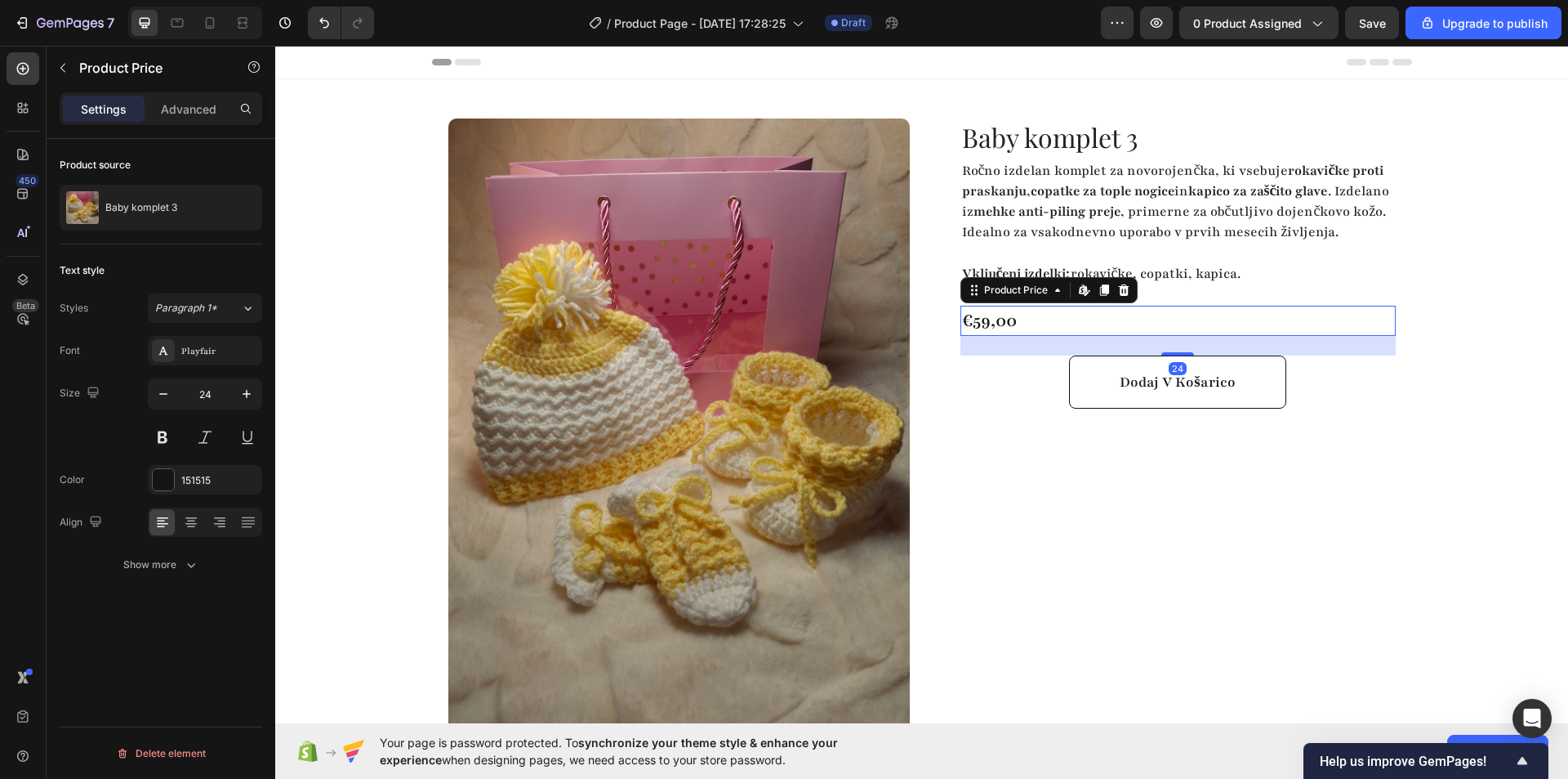
click at [1019, 326] on div "€59,00 Product Price Edit content in Shopify 24 Product Price Edit content in S…" at bounding box center [1178, 321] width 436 height 31
click at [1201, 311] on div "Baby komplet 3 Product Title Ročno izdelan komplet za novorojenčka, ki vsebuje …" at bounding box center [1178, 277] width 436 height 316
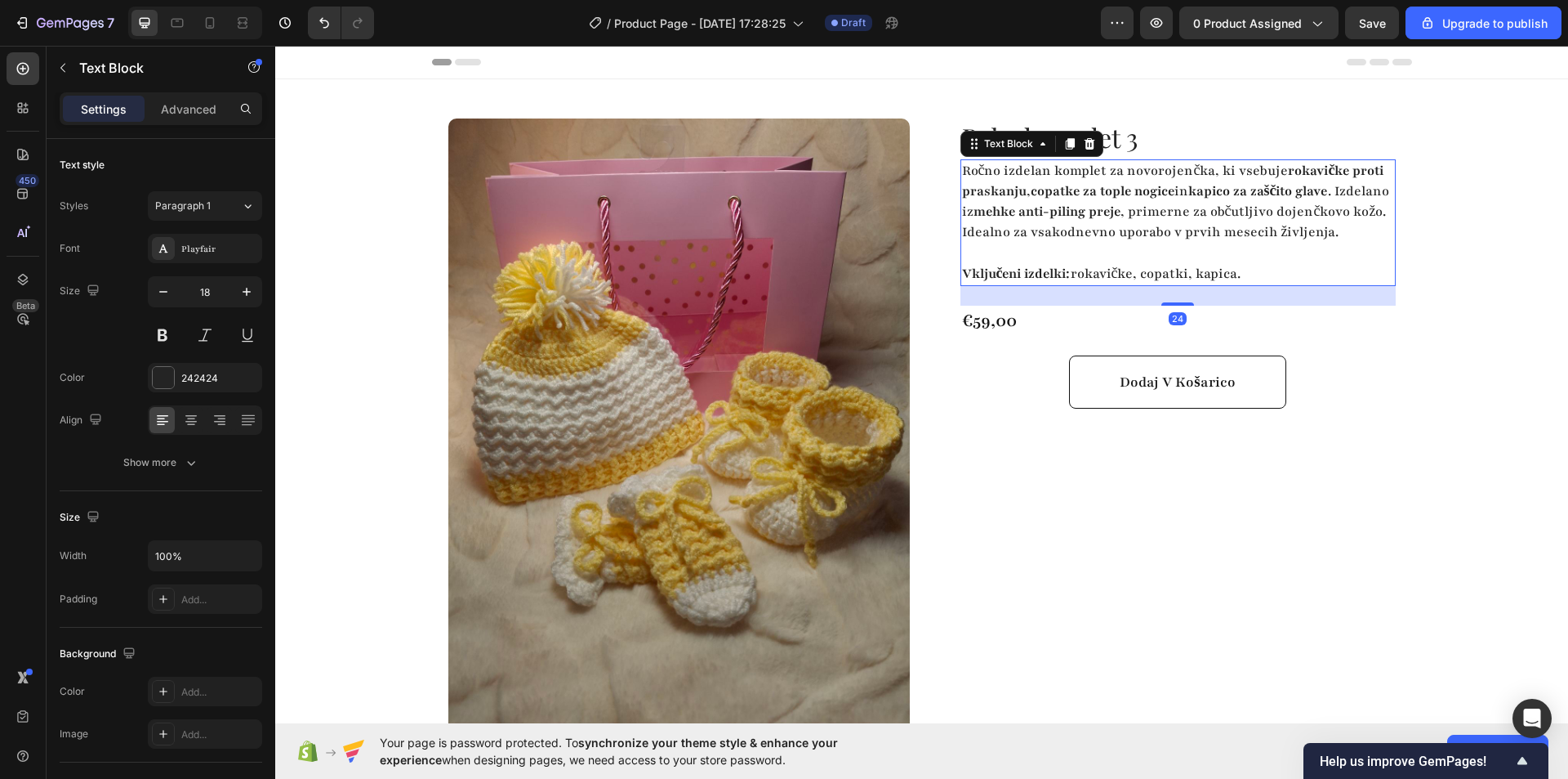
click at [1145, 284] on p "Vključeni izdelki: rokavičke, copatki, kapica." at bounding box center [1178, 274] width 432 height 20
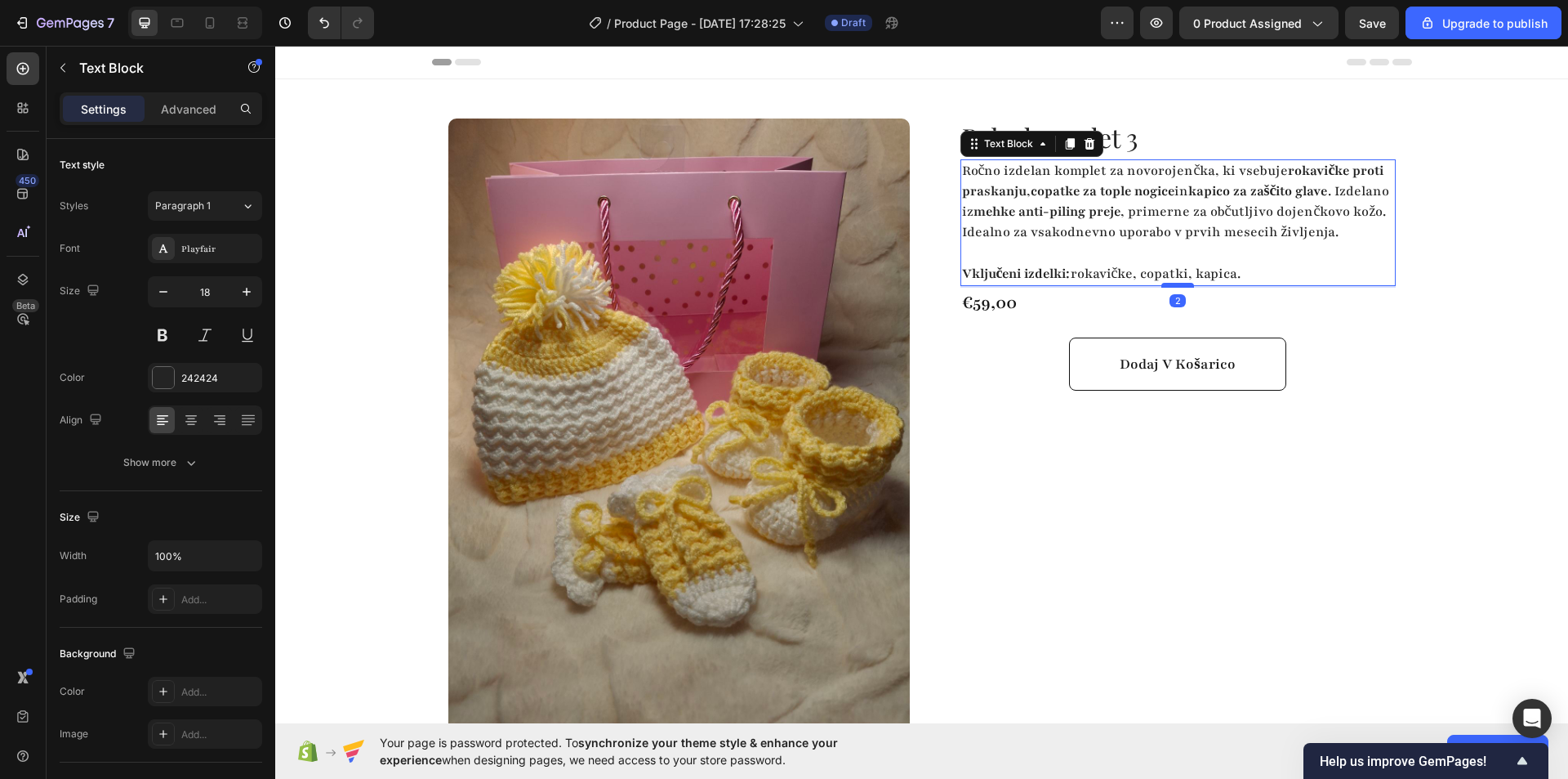
drag, startPoint x: 1180, startPoint y: 323, endPoint x: 1181, endPoint y: 305, distance: 18.0
click at [1181, 288] on div at bounding box center [1177, 285] width 33 height 5
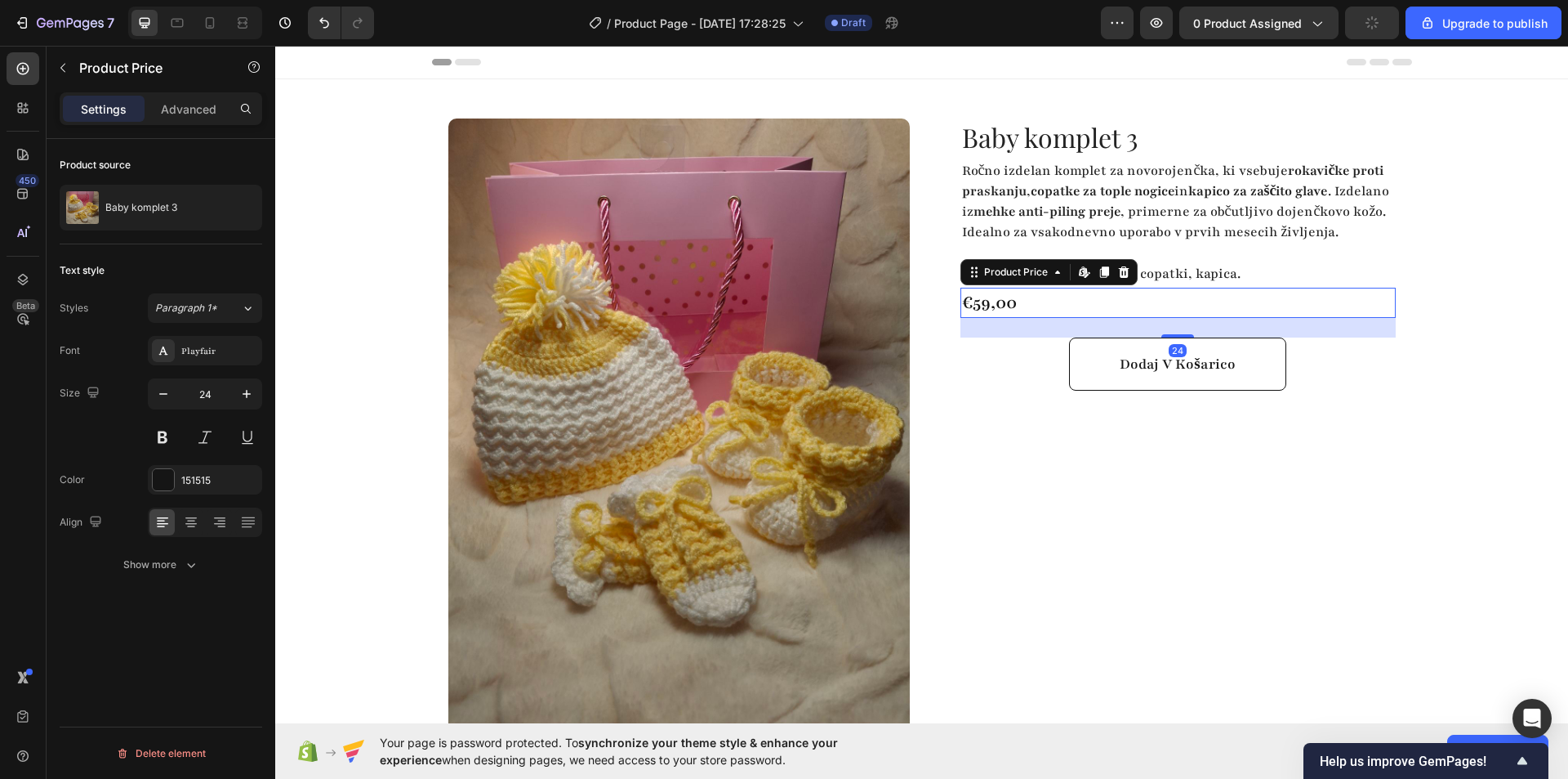
click at [1086, 319] on div "€59,00" at bounding box center [1178, 303] width 436 height 31
drag, startPoint x: 1170, startPoint y: 356, endPoint x: 1160, endPoint y: 345, distance: 14.9
click at [1161, 326] on div at bounding box center [1177, 324] width 33 height 5
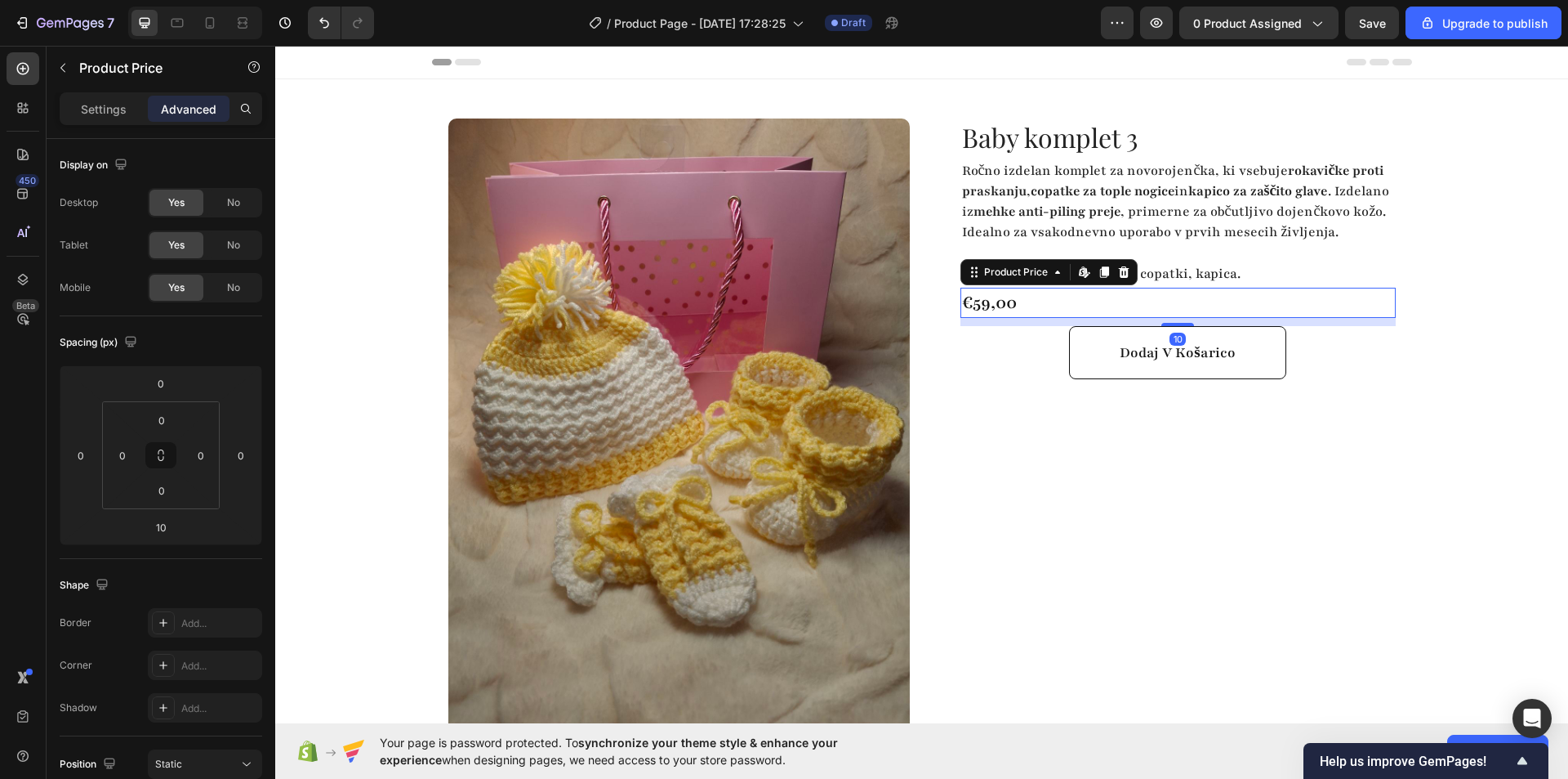
click at [1140, 319] on div "€59,00" at bounding box center [1178, 303] width 436 height 31
click at [1168, 284] on p "Vključeni izdelki: rokavičke, copatki, kapica." at bounding box center [1178, 274] width 432 height 20
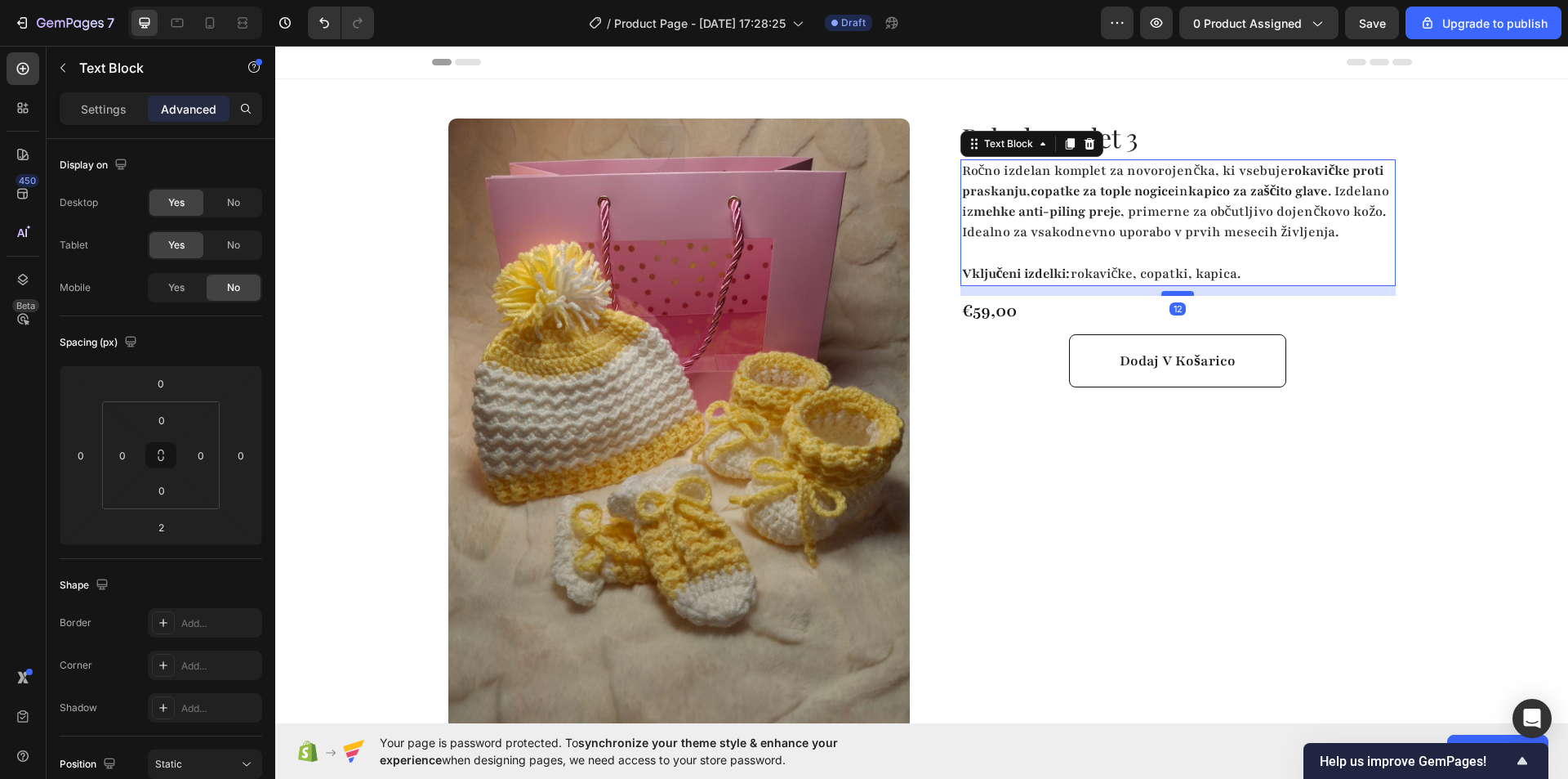
drag, startPoint x: 1180, startPoint y: 306, endPoint x: 1177, endPoint y: 315, distance: 9.5
click at [1177, 296] on div at bounding box center [1177, 294] width 33 height 5
click at [1170, 294] on div at bounding box center [1177, 292] width 33 height 5
type input "10"
click at [1476, 365] on div "Product Images Highlight key benefits with product description. Add description…" at bounding box center [921, 464] width 1293 height 771
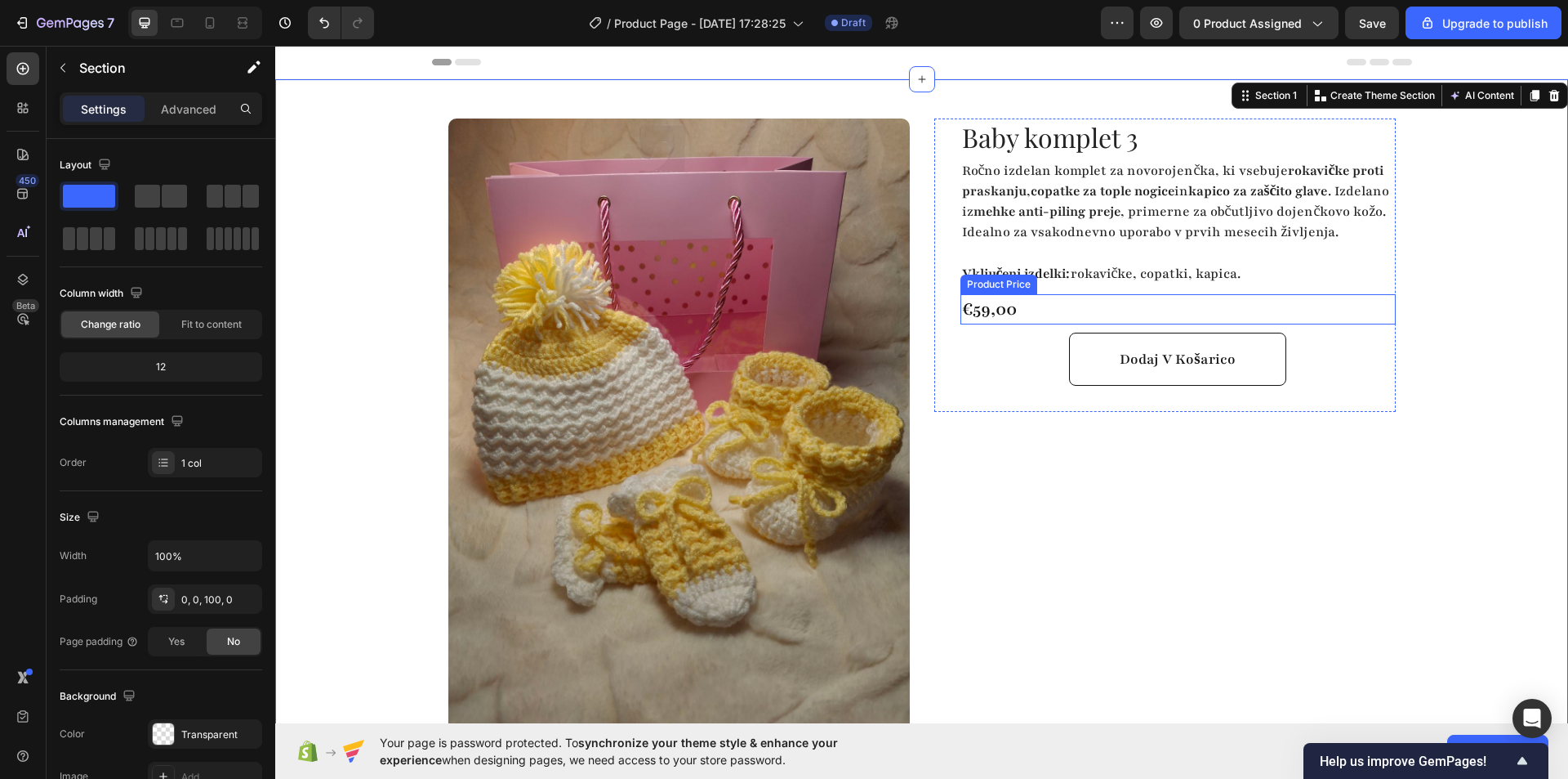
click at [980, 326] on div "€59,00" at bounding box center [1178, 310] width 436 height 31
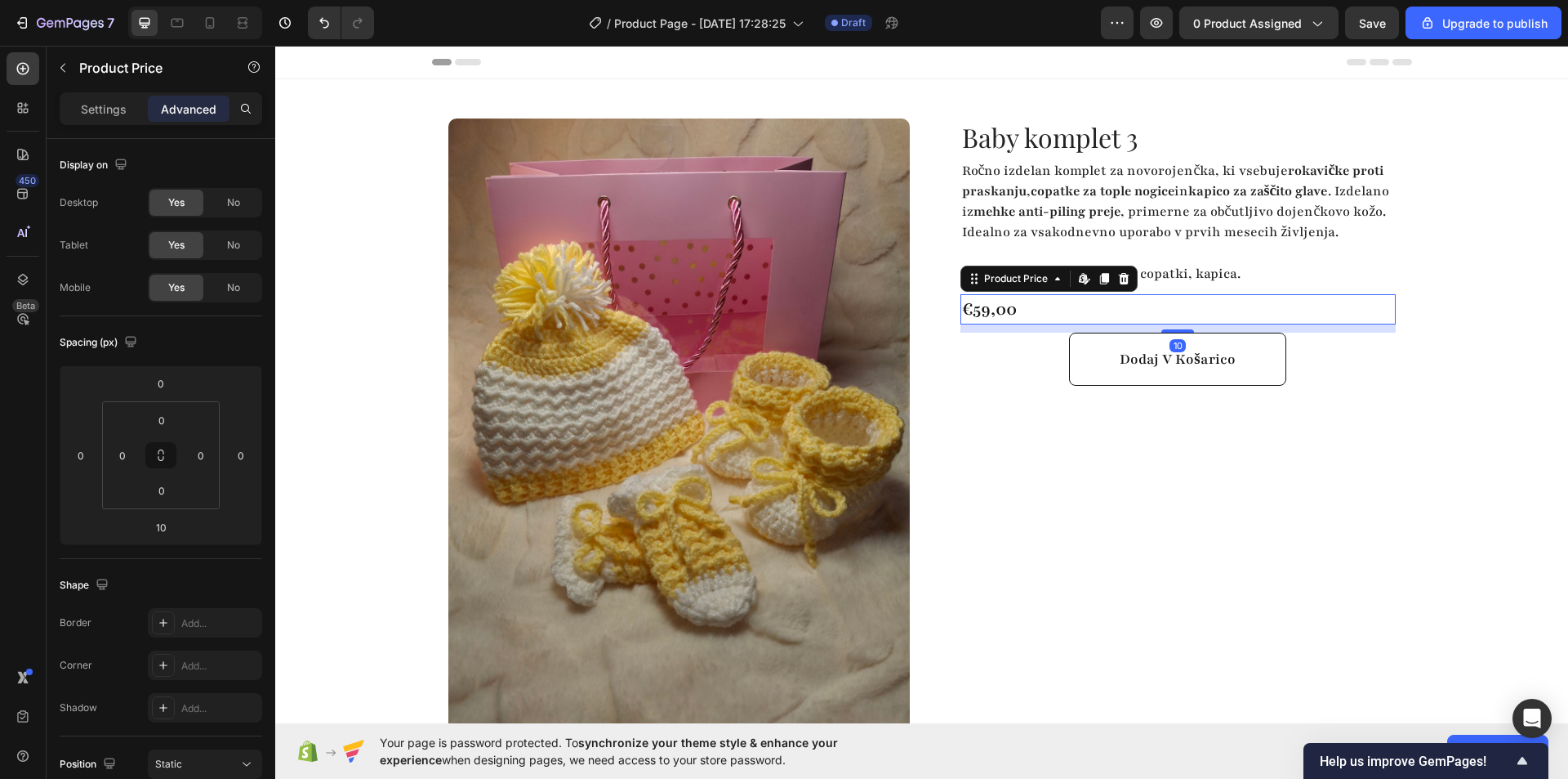
click at [980, 326] on div "€59,00" at bounding box center [1178, 310] width 436 height 31
click at [1000, 459] on div "Baby komplet 3 Product Title Ročno izdelan komplet za novorojenčka, ki vsebuje …" at bounding box center [1164, 484] width 462 height 731
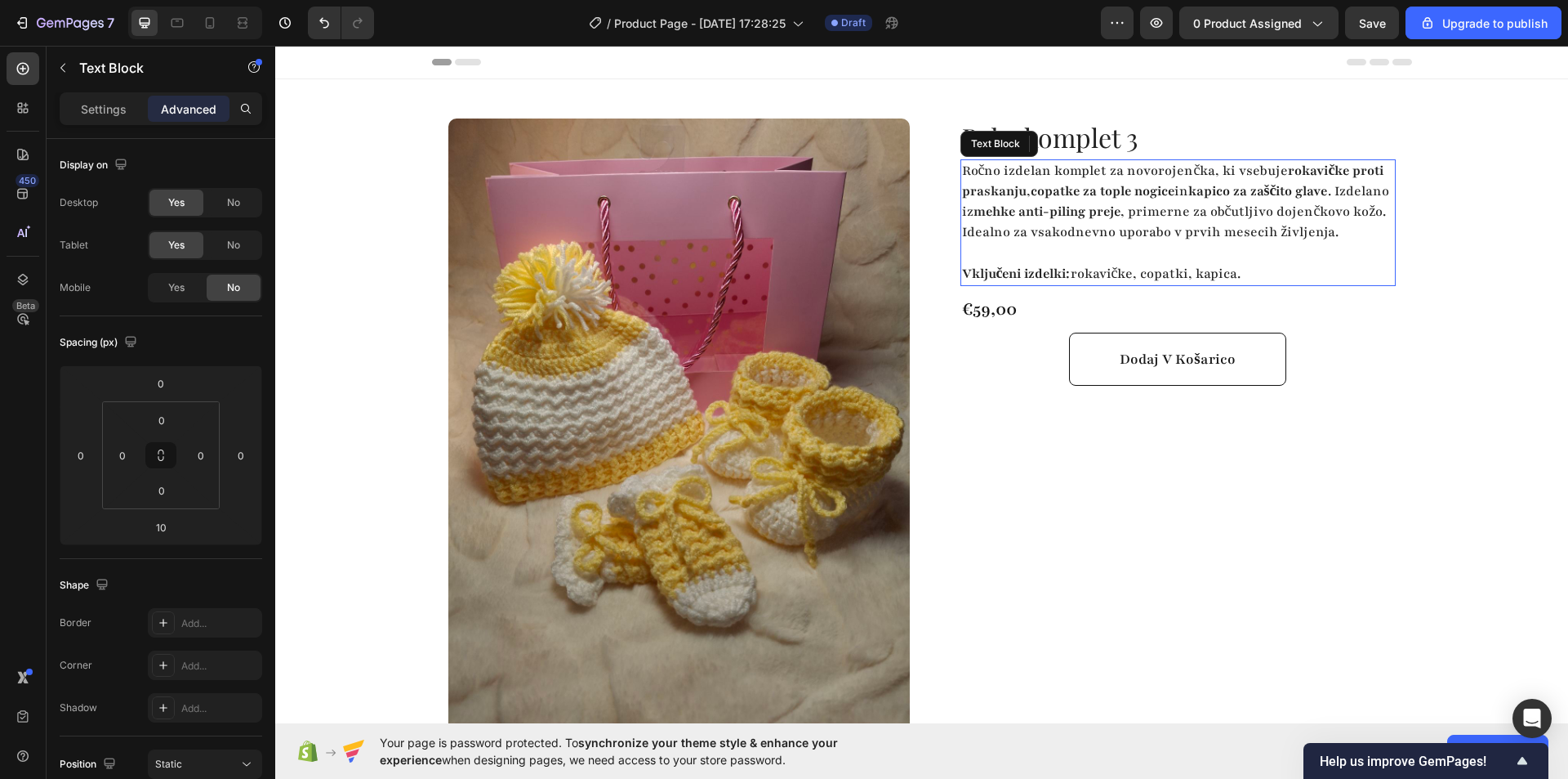
click at [1113, 284] on p "Vključeni izdelki: rokavičke, copatki, kapica." at bounding box center [1178, 274] width 432 height 20
click at [1064, 142] on icon at bounding box center [1070, 144] width 13 height 13
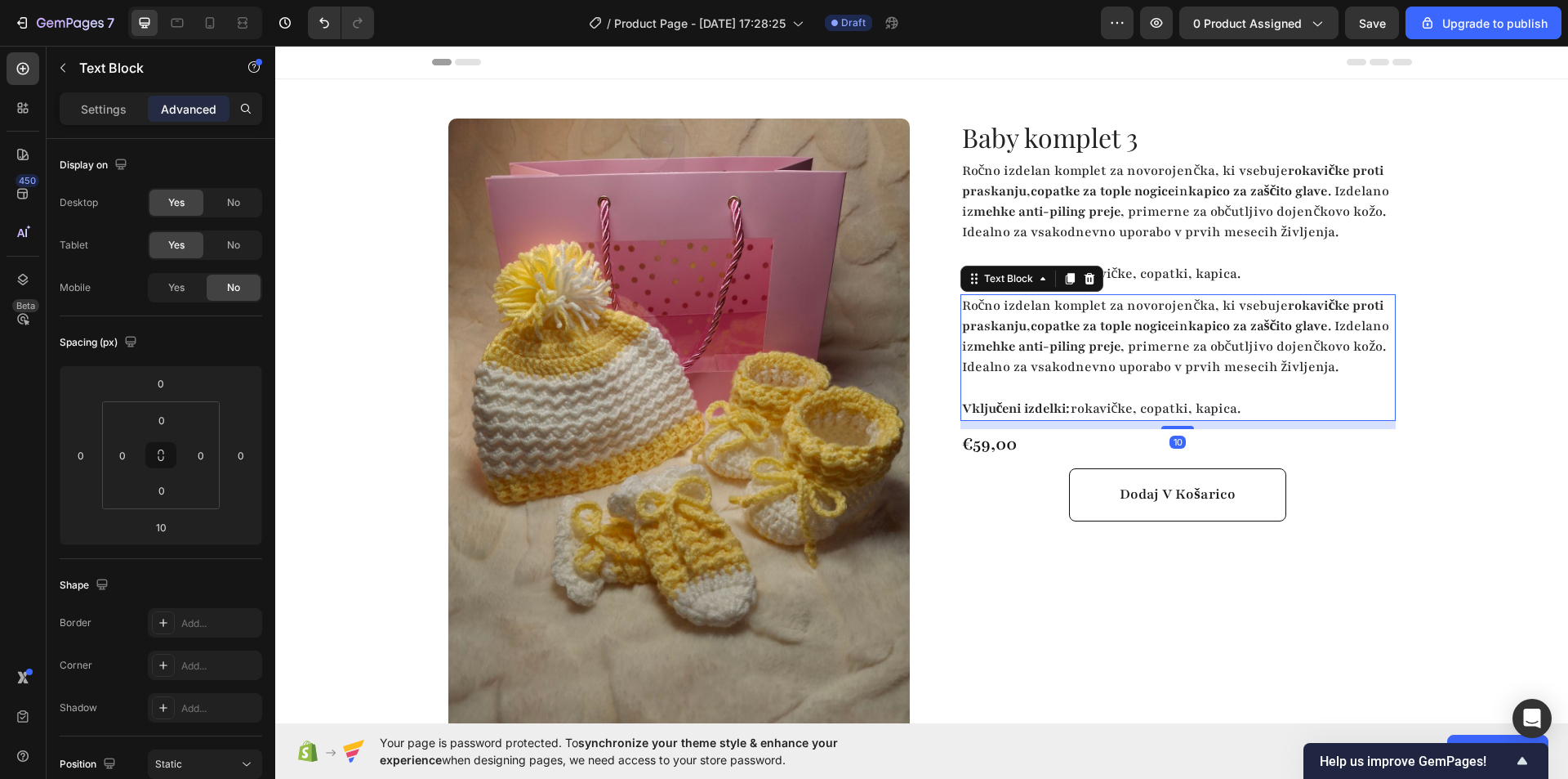
click at [1123, 379] on p "Ročno izdelan komplet za novorojenčka, ki vsebuje rokavičke proti praskanju , c…" at bounding box center [1178, 337] width 432 height 82
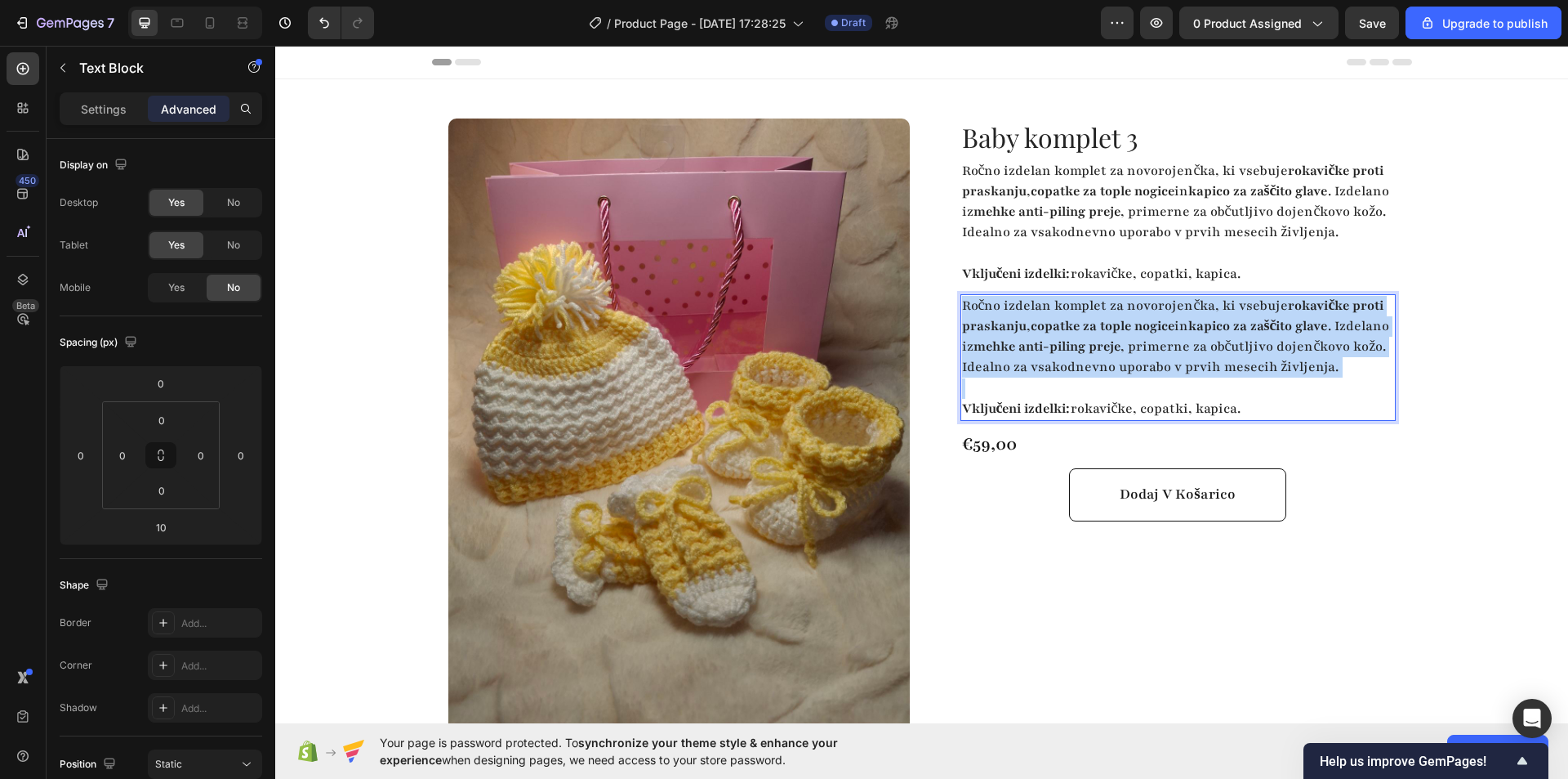
click at [1123, 379] on p "Ročno izdelan komplet za novorojenčka, ki vsebuje rokavičke proti praskanju , c…" at bounding box center [1178, 337] width 432 height 82
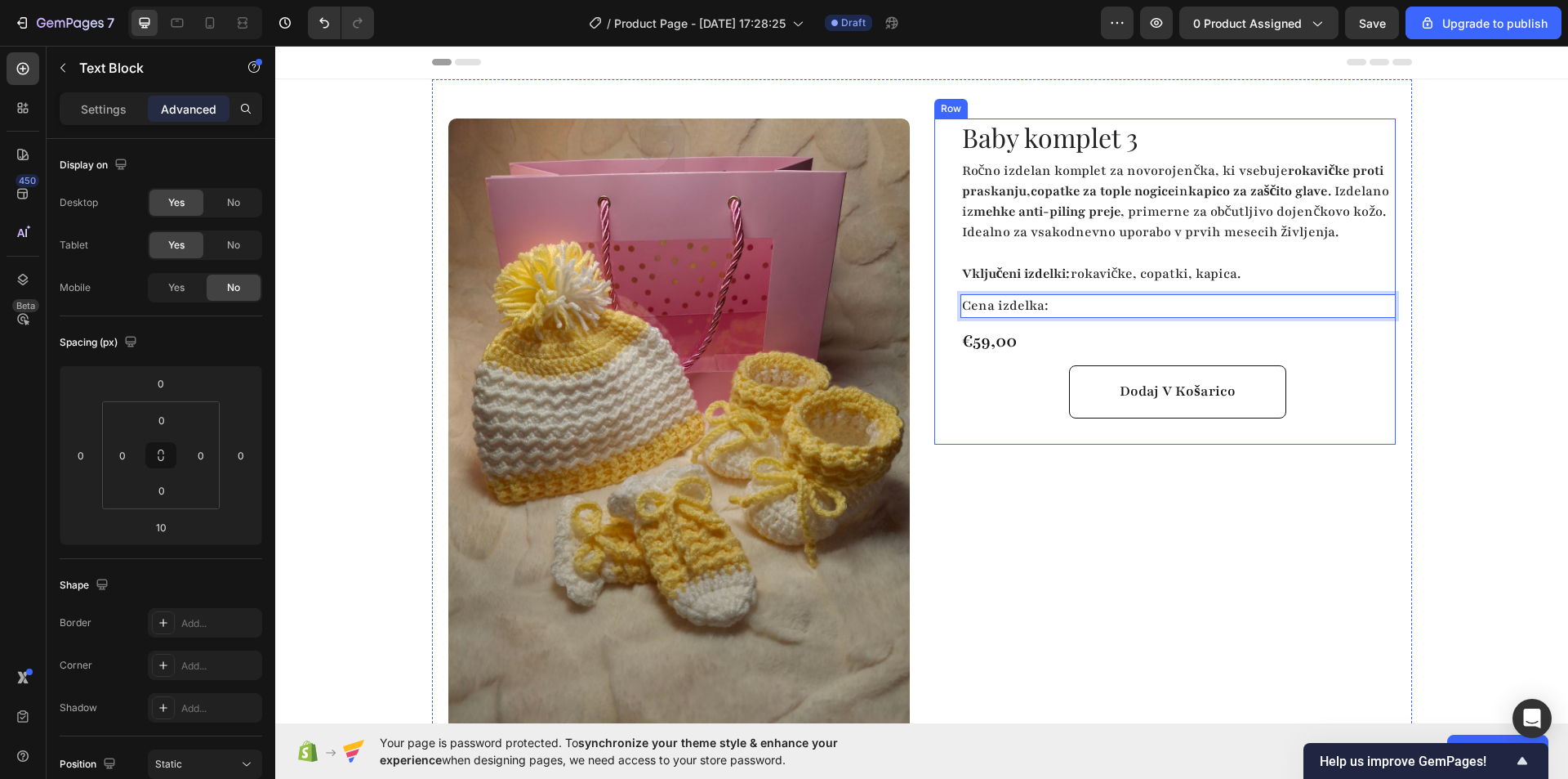
click at [1117, 527] on div "Baby komplet 3 Product Title Ročno izdelan komplet za novorojenčka, ki vsebuje …" at bounding box center [1164, 484] width 462 height 731
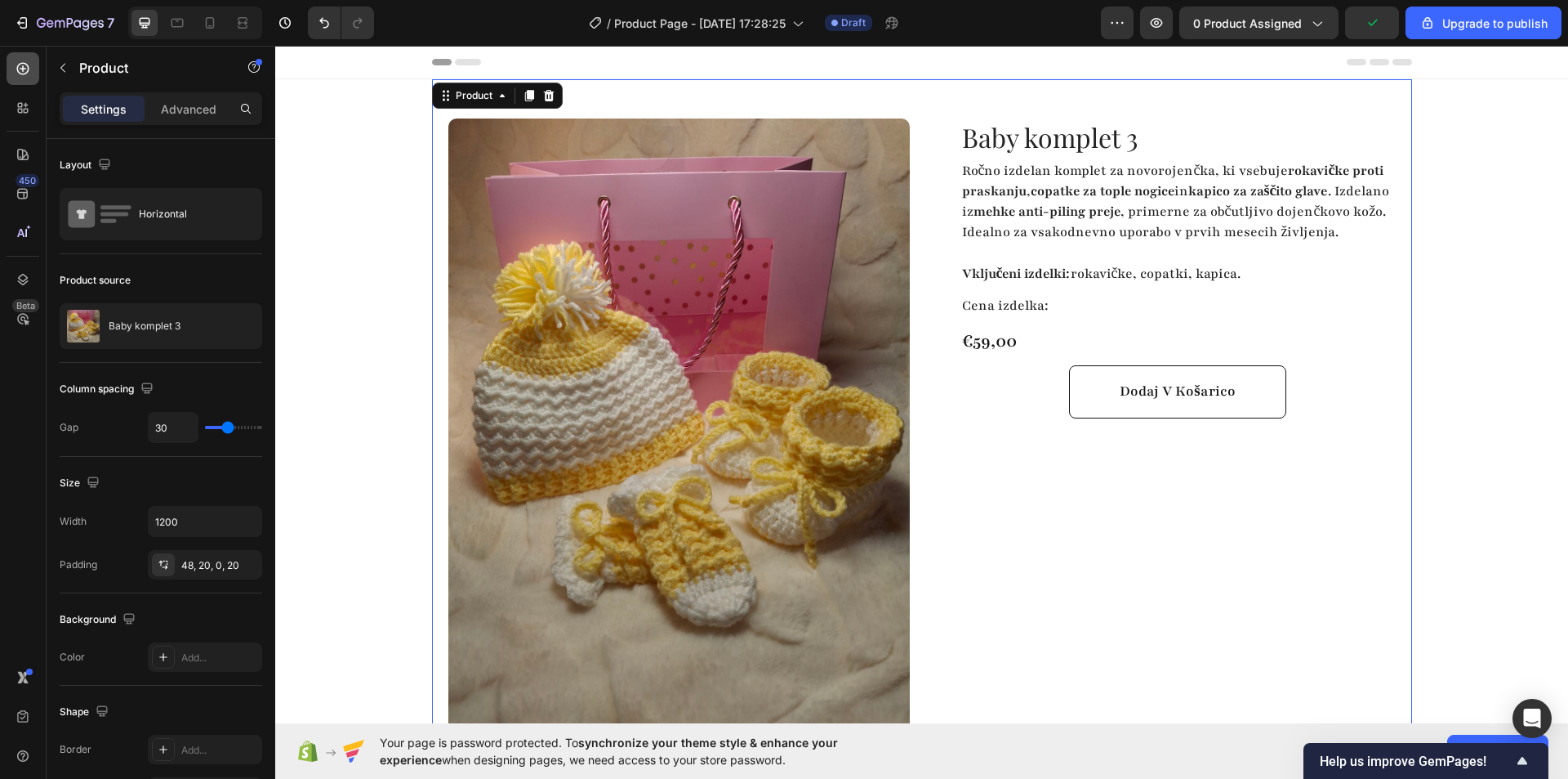
click at [14, 71] on icon at bounding box center [22, 68] width 16 height 16
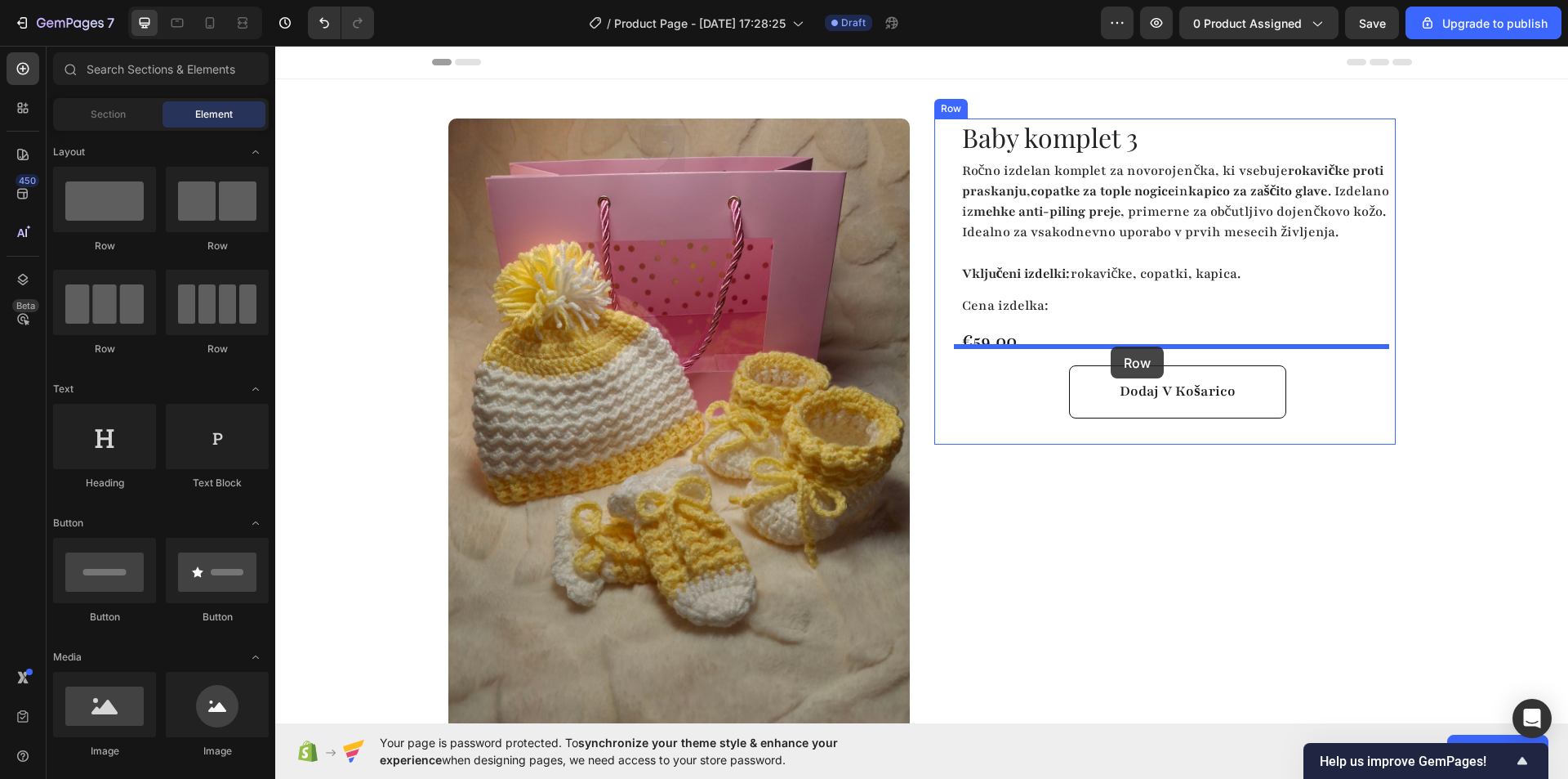
drag, startPoint x: 541, startPoint y: 268, endPoint x: 1111, endPoint y: 347, distance: 575.4
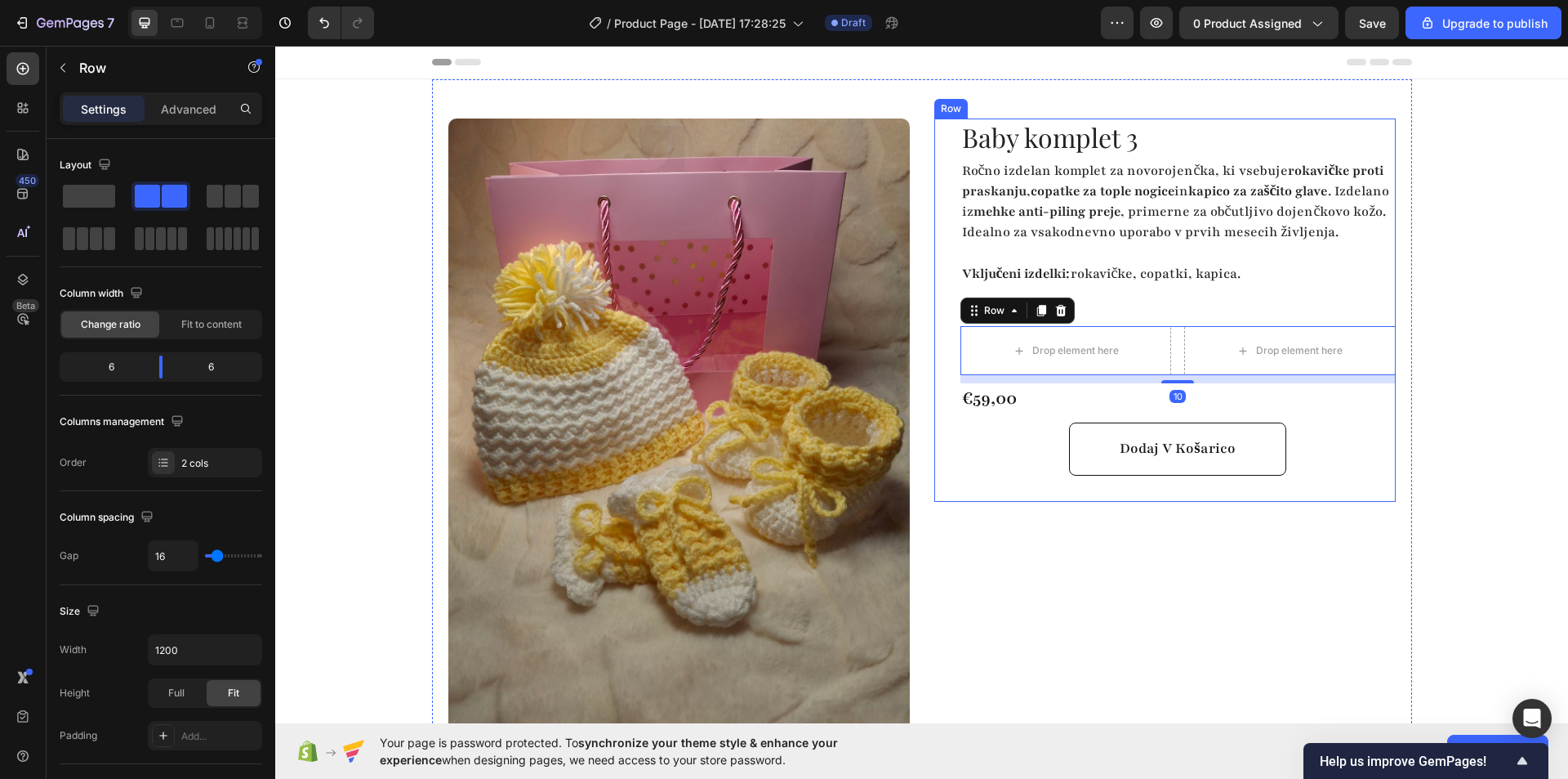
click at [1141, 308] on div "Baby komplet 3 Product Title Ročno izdelan komplet za novorojenčka, ki vsebuje …" at bounding box center [1178, 310] width 436 height 384
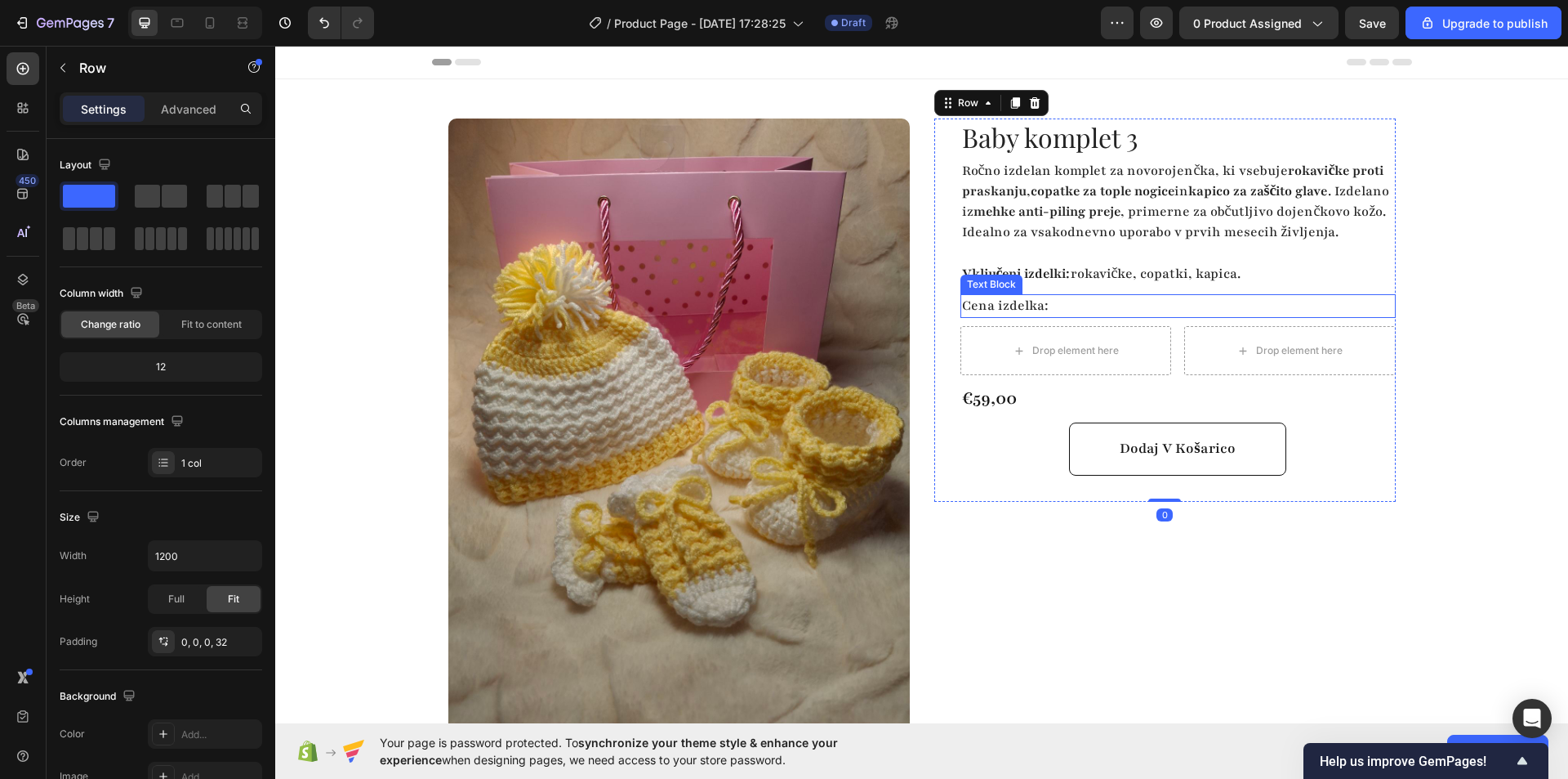
click at [993, 316] on p "Cena izdelka:" at bounding box center [1178, 306] width 432 height 20
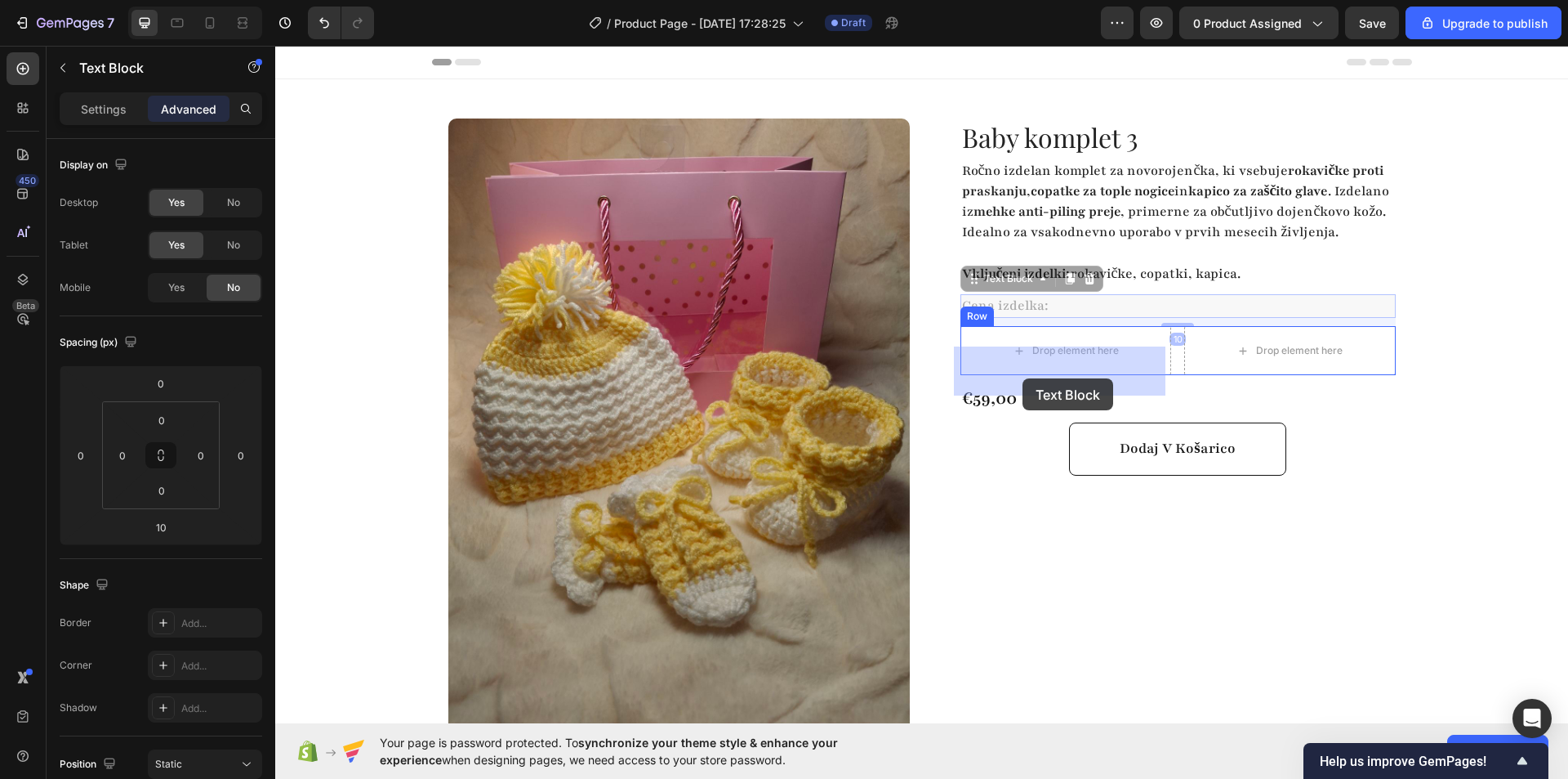
drag, startPoint x: 1001, startPoint y: 349, endPoint x: 1020, endPoint y: 368, distance: 26.9
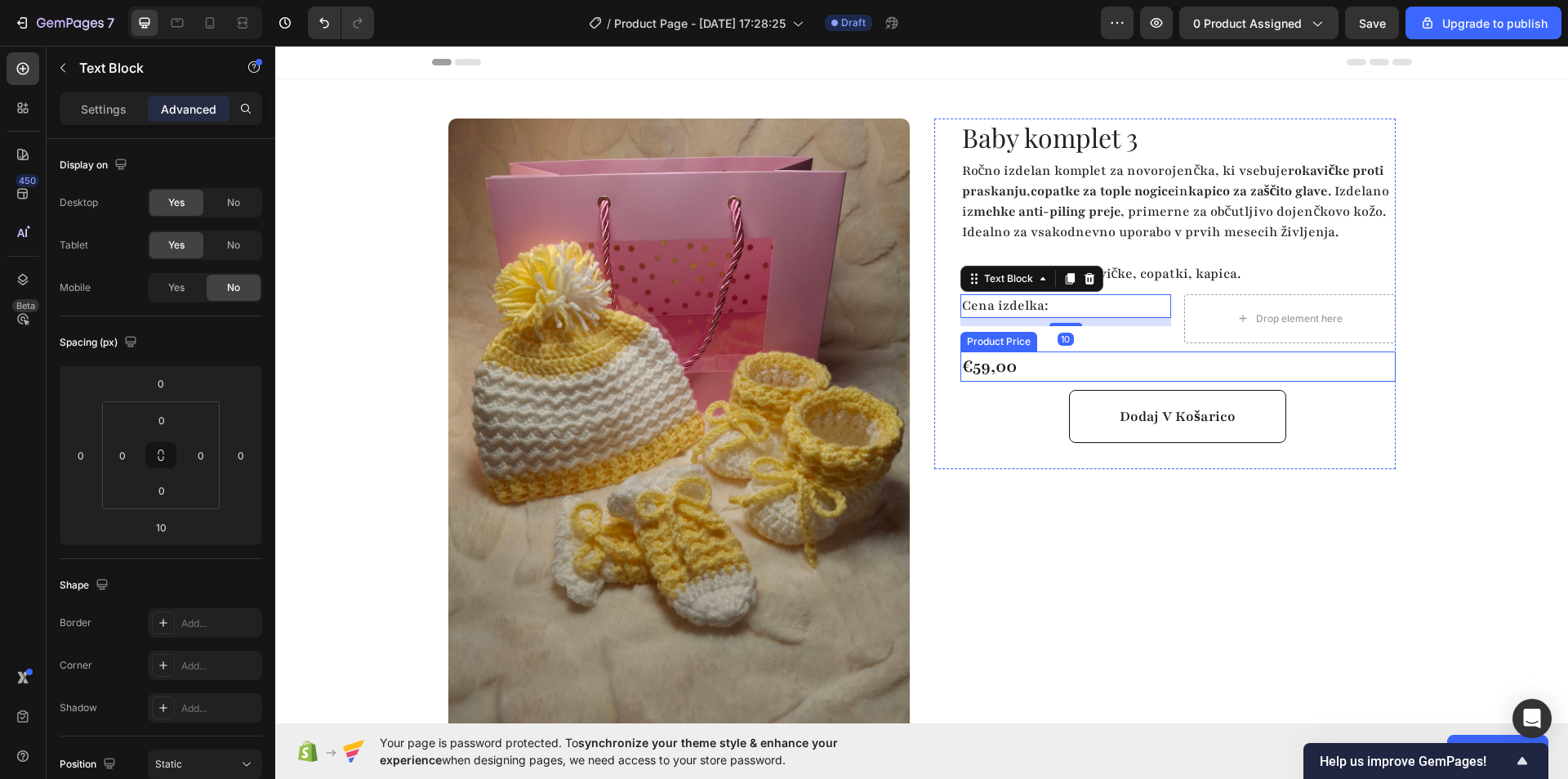
click at [978, 383] on div "€59,00" at bounding box center [1178, 367] width 436 height 31
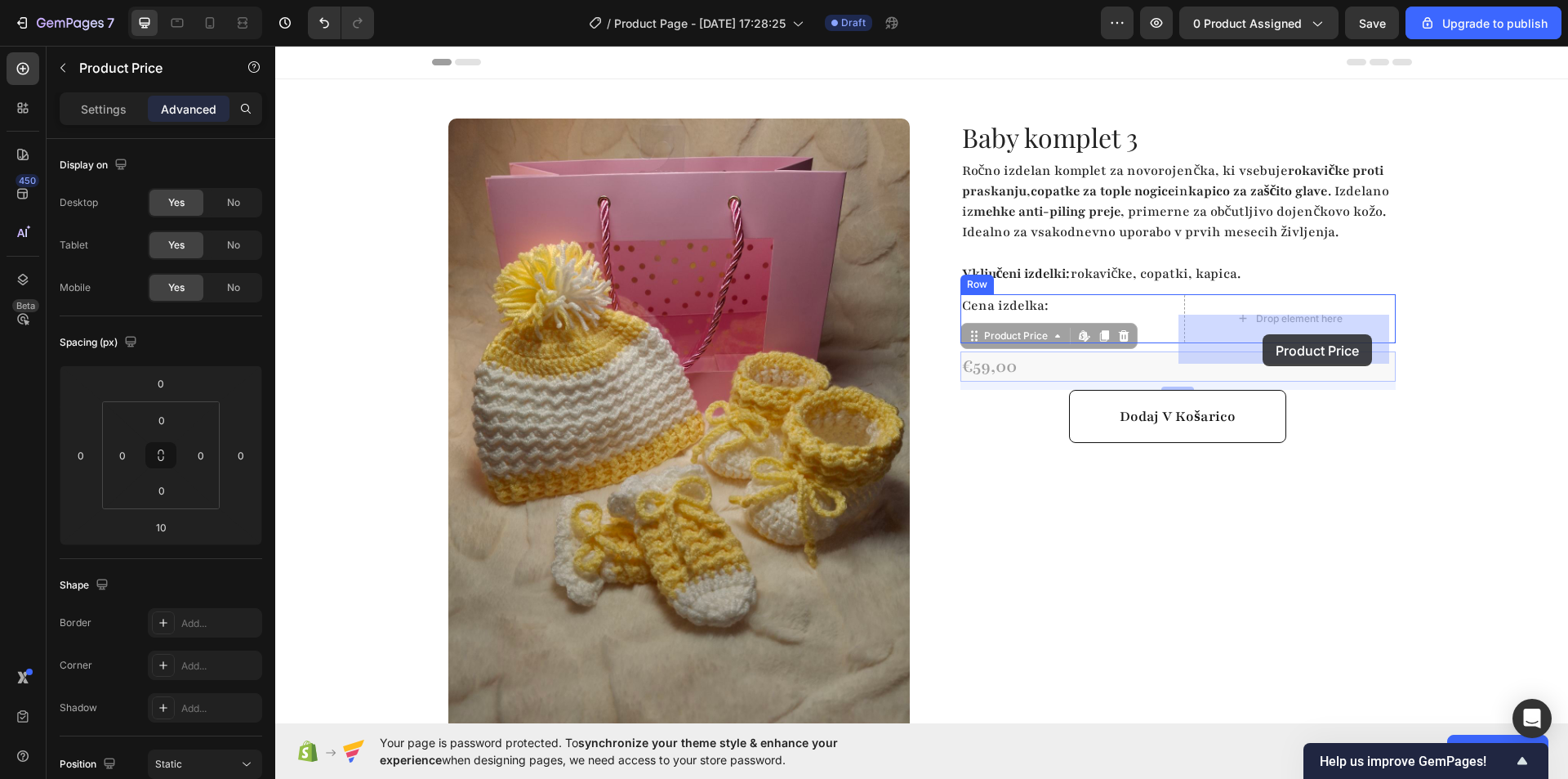
drag, startPoint x: 965, startPoint y: 358, endPoint x: 1224, endPoint y: 342, distance: 259.5
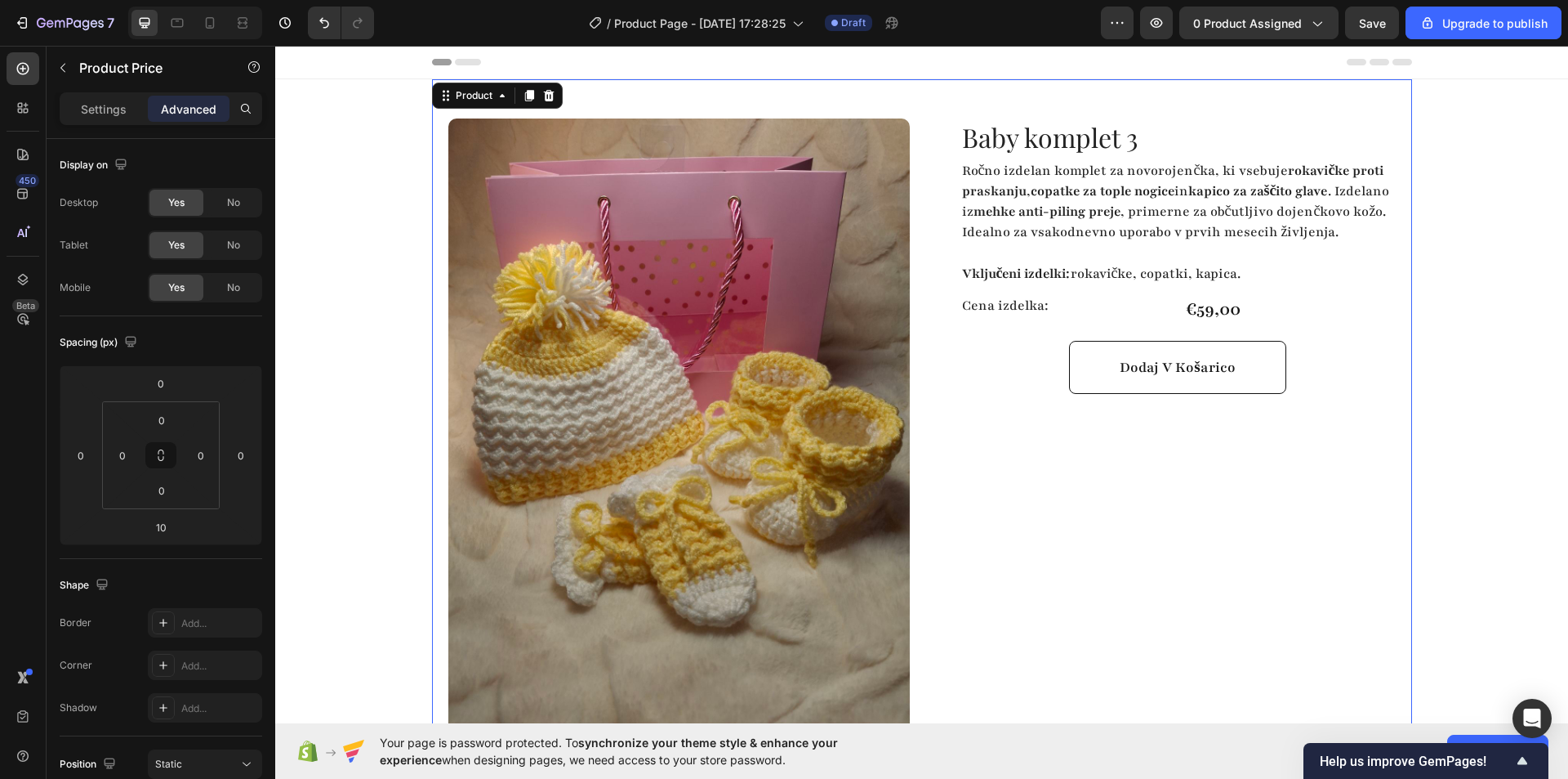
click at [1193, 527] on div "Baby komplet 3 Product Title Ročno izdelan komplet za novorojenčka, ki vsebuje …" at bounding box center [1164, 484] width 462 height 731
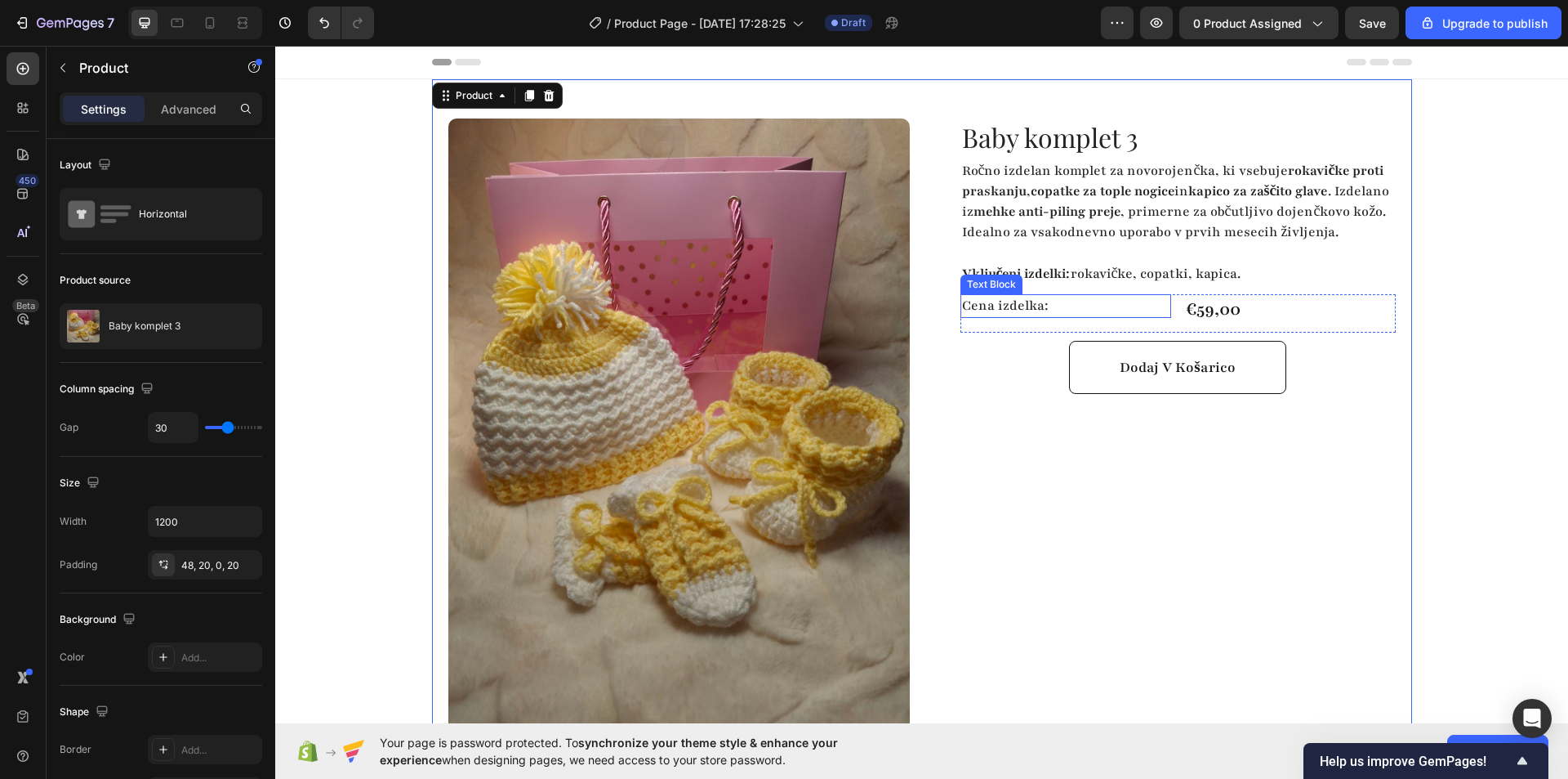
click at [1120, 316] on p "Cena izdelka:" at bounding box center [1066, 306] width 209 height 20
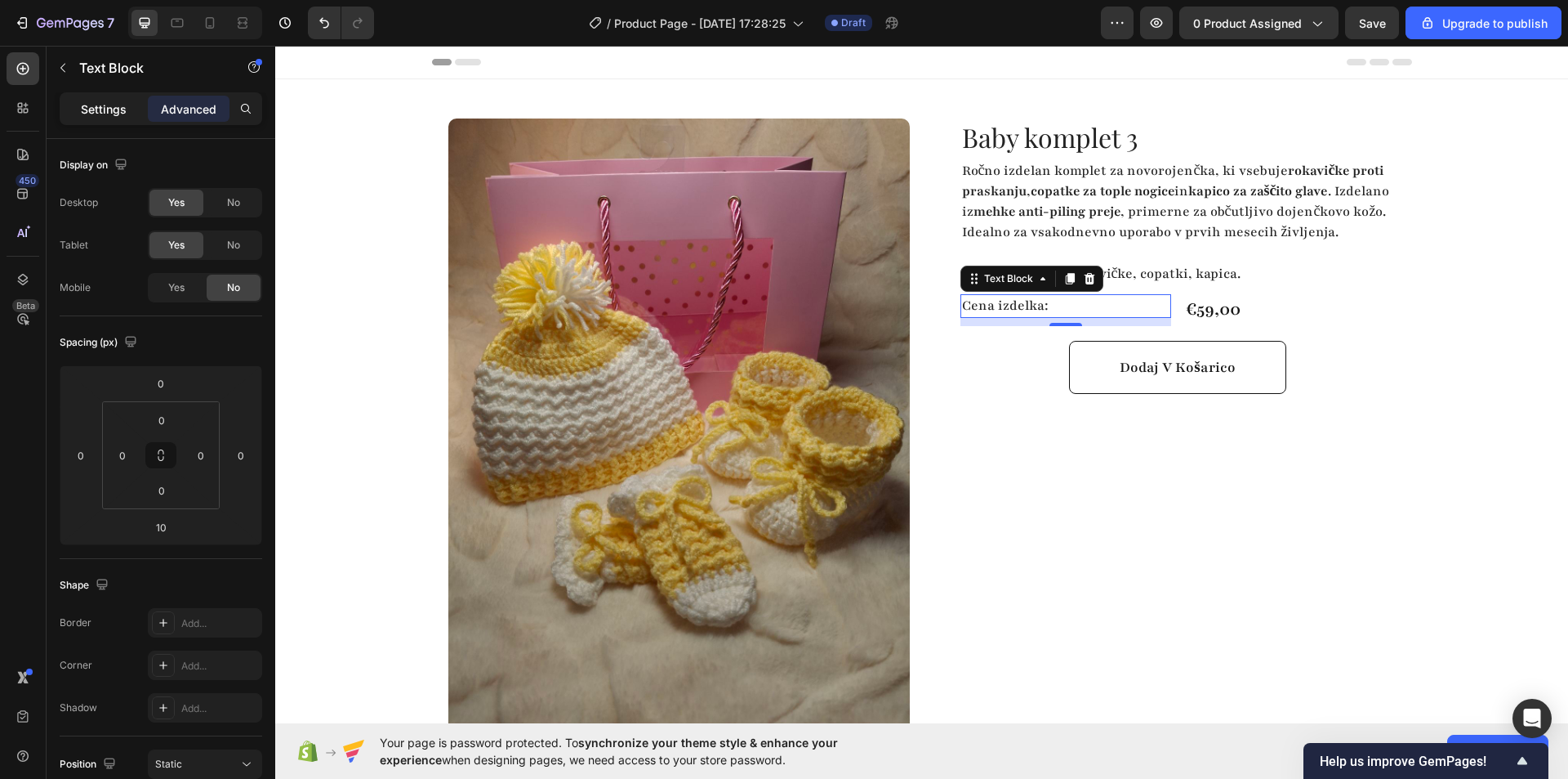
click at [110, 101] on p "Settings" at bounding box center [103, 109] width 45 height 17
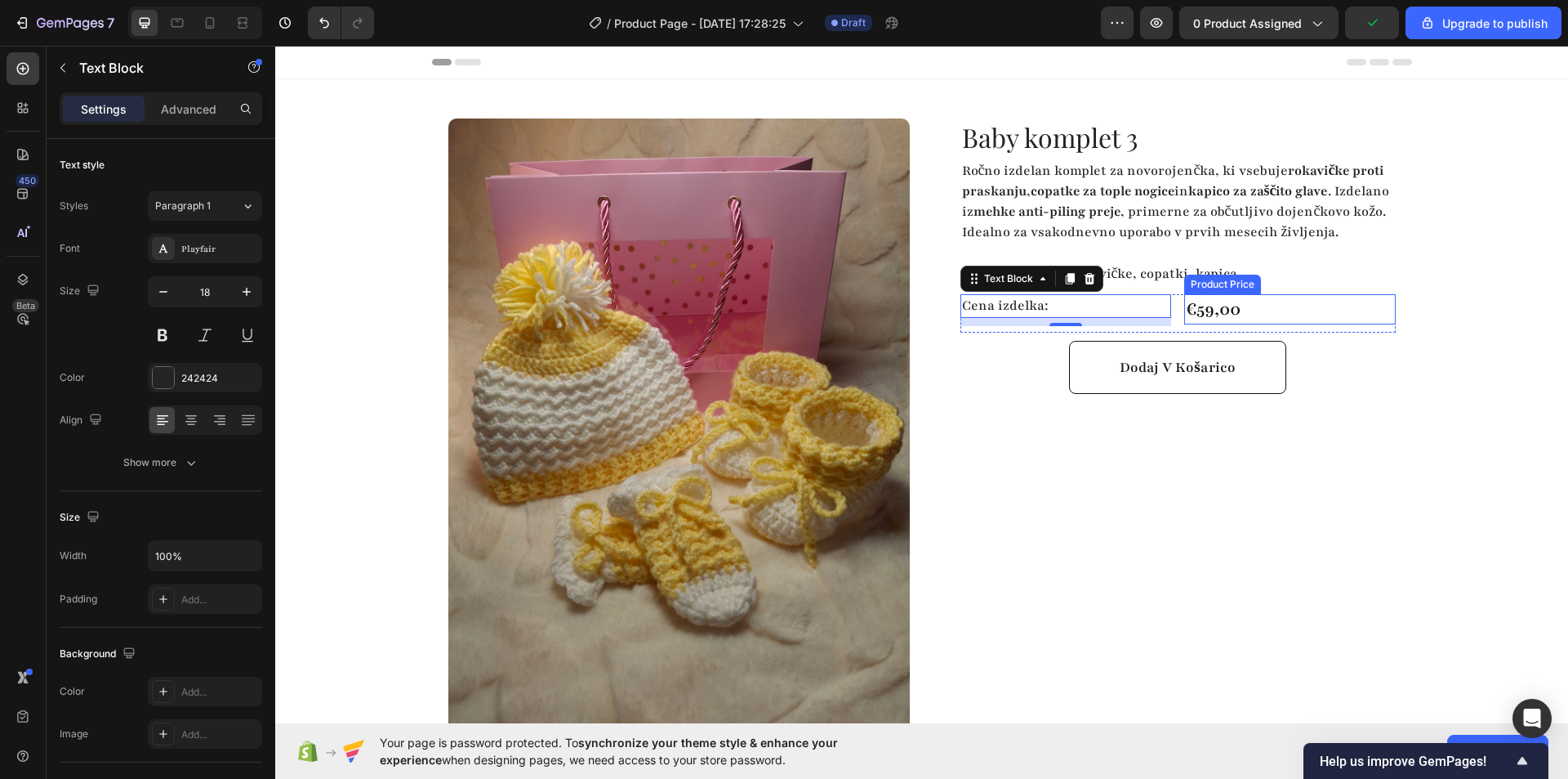
click at [1208, 326] on div "€59,00" at bounding box center [1290, 310] width 212 height 31
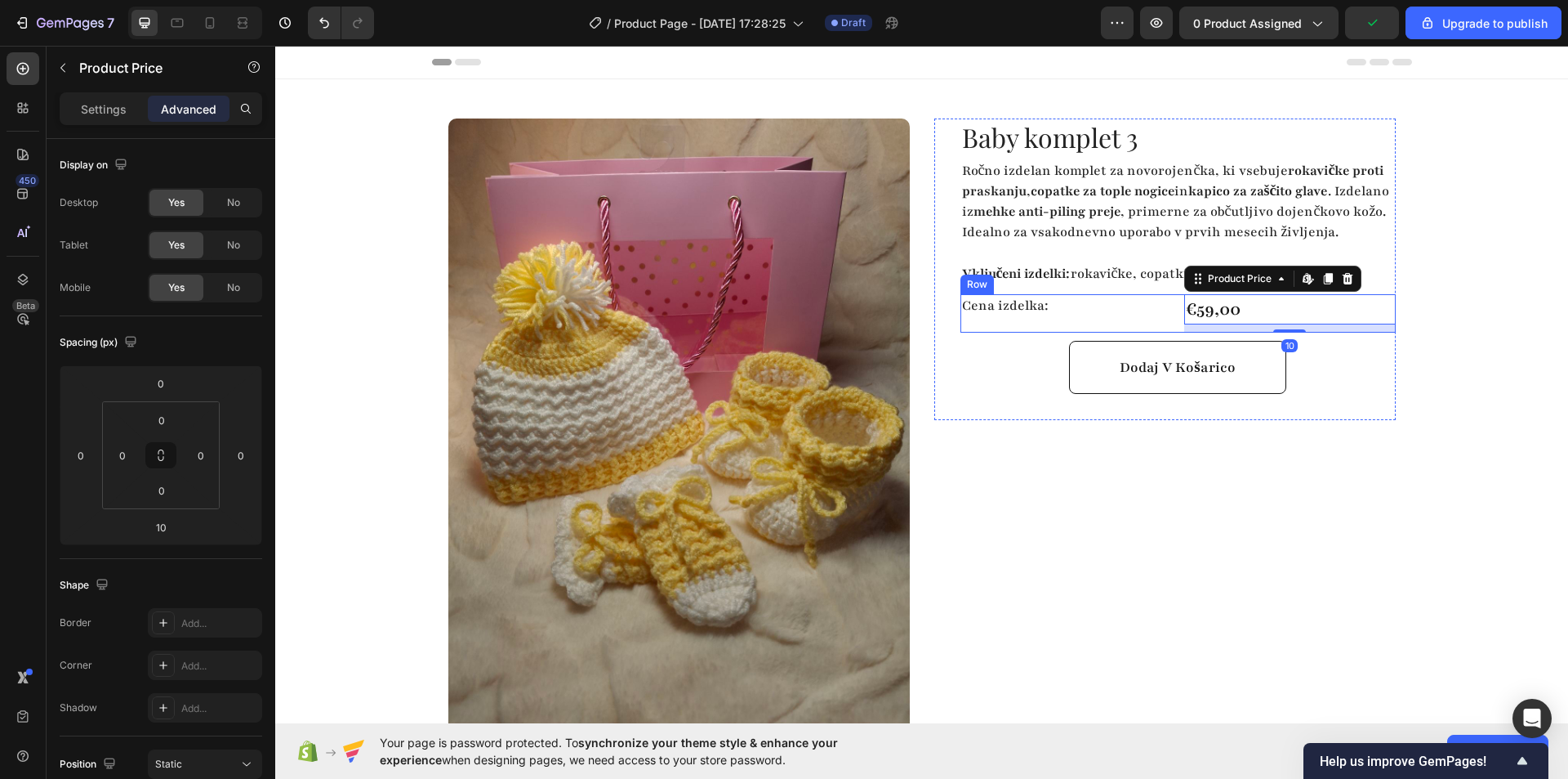
click at [1173, 329] on div "Cena izdelka: Text Block €59,00 Product Price Edit content in Shopify 10 Produc…" at bounding box center [1178, 314] width 436 height 40
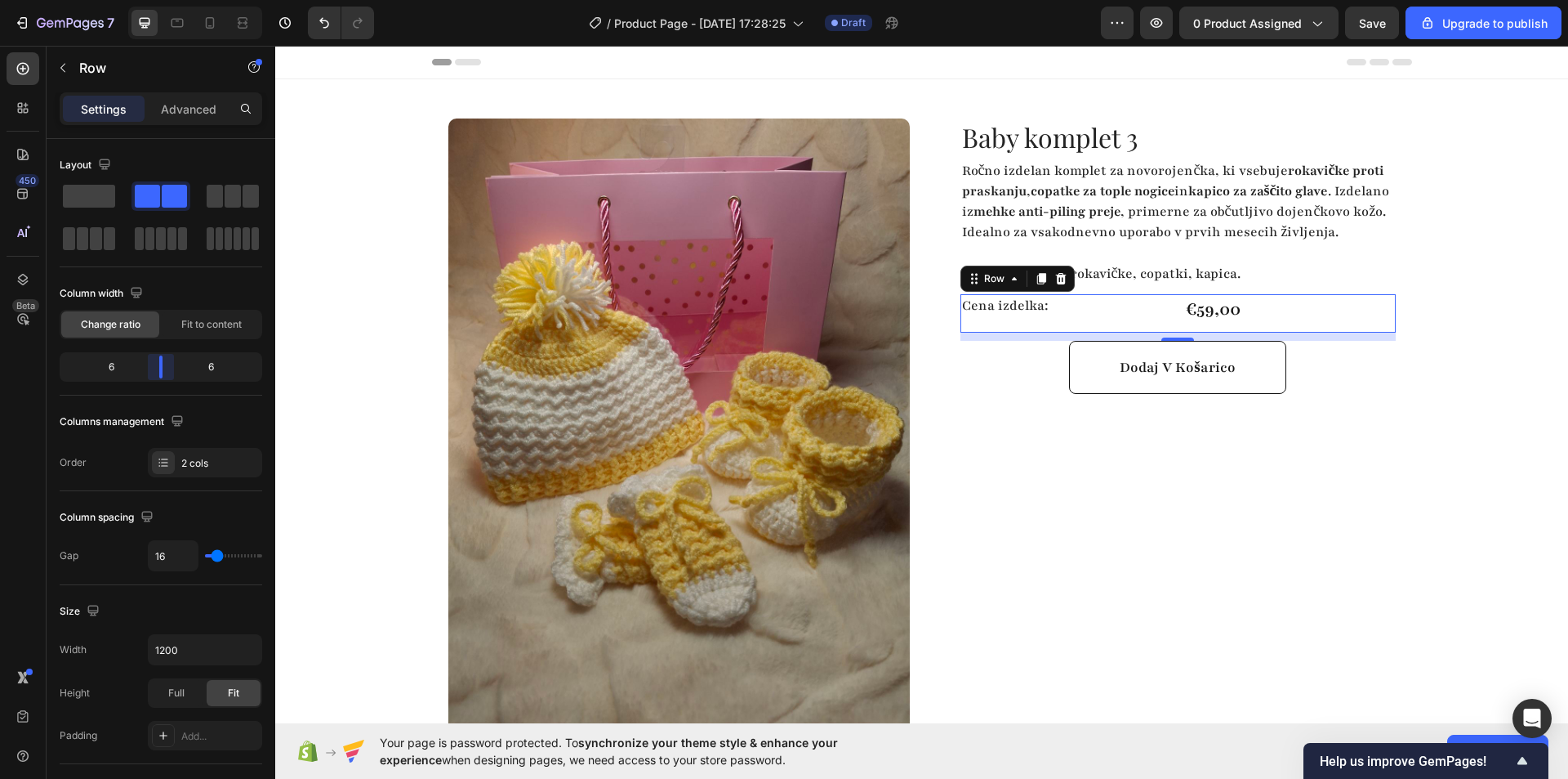
drag, startPoint x: 156, startPoint y: 363, endPoint x: 169, endPoint y: 363, distance: 13.0
click at [169, 0] on body "7 / Product Page - Sep 28, 17:28:25 Draft Preview 0 product assigned Save Upgra…" at bounding box center [784, 0] width 1568 height 0
click at [1189, 326] on div "€59,00" at bounding box center [1290, 310] width 212 height 31
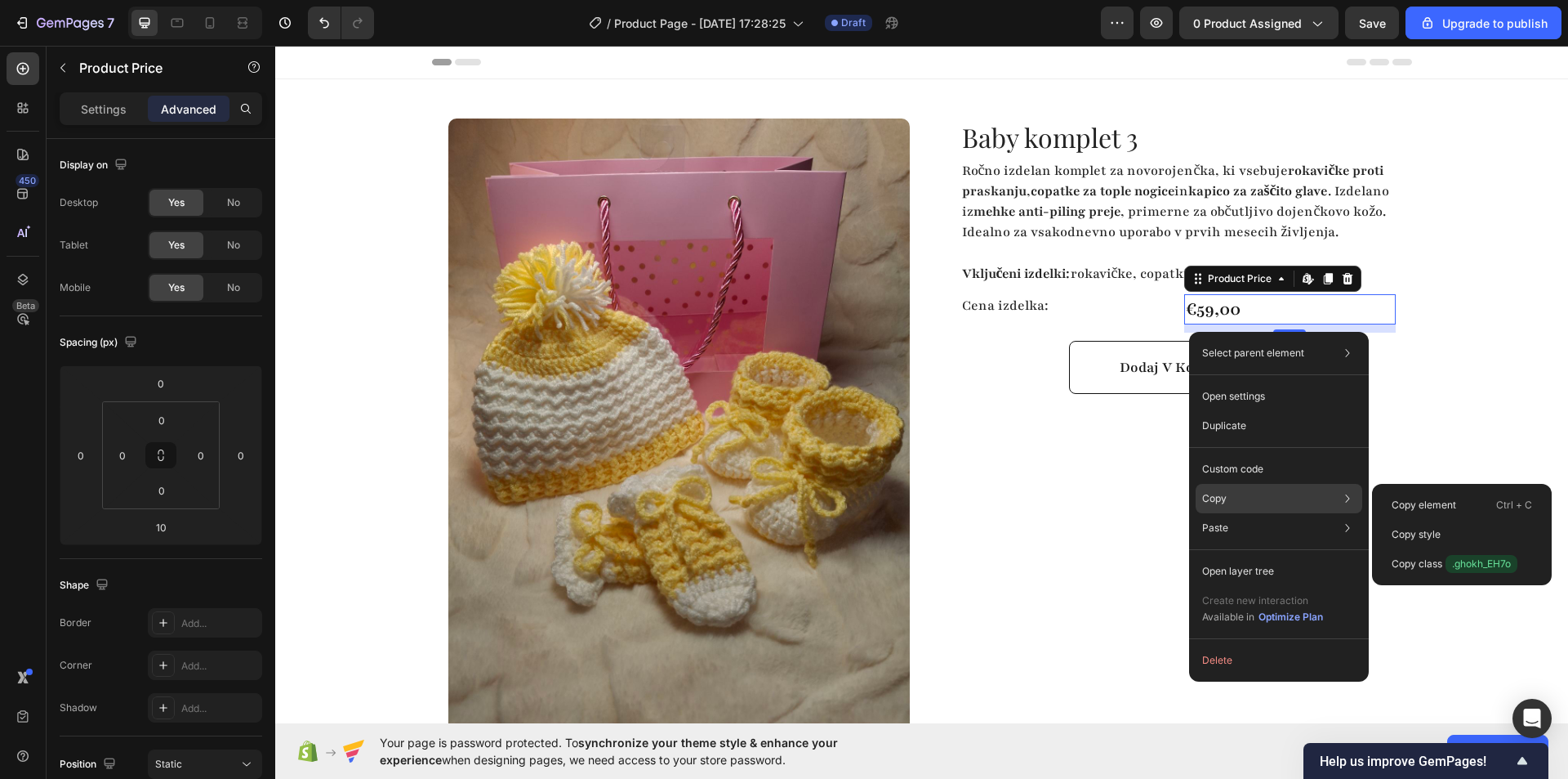
click at [1276, 502] on div "Copy Copy element Ctrl + C Copy style Copy class .ghokh_EH7o" at bounding box center [1279, 498] width 166 height 29
click at [1430, 533] on p "Copy style" at bounding box center [1416, 533] width 49 height 14
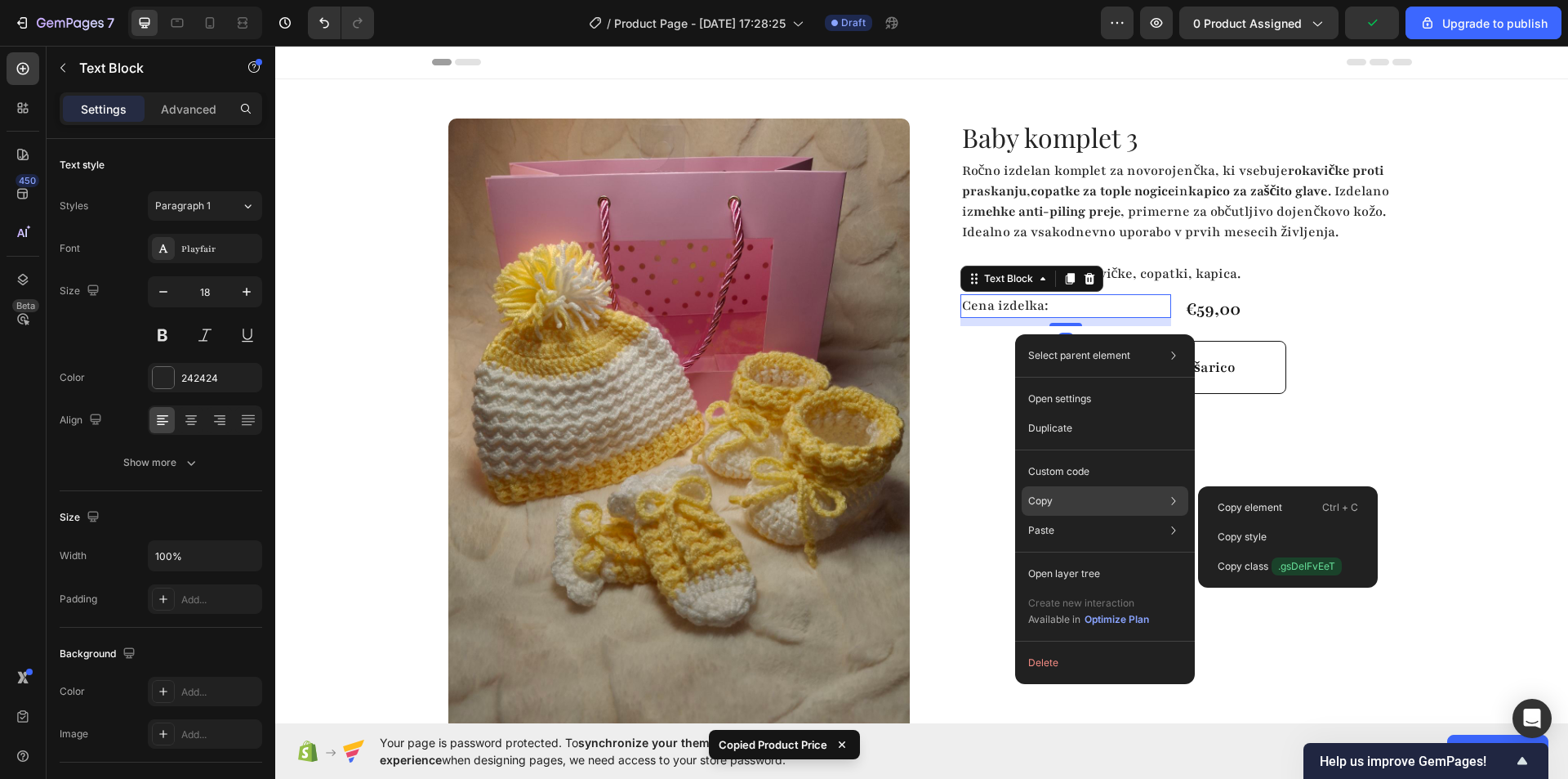
click at [1096, 501] on div "Copy Copy element Ctrl + C Copy style Copy class .gsDeIFvEeT" at bounding box center [1105, 501] width 166 height 29
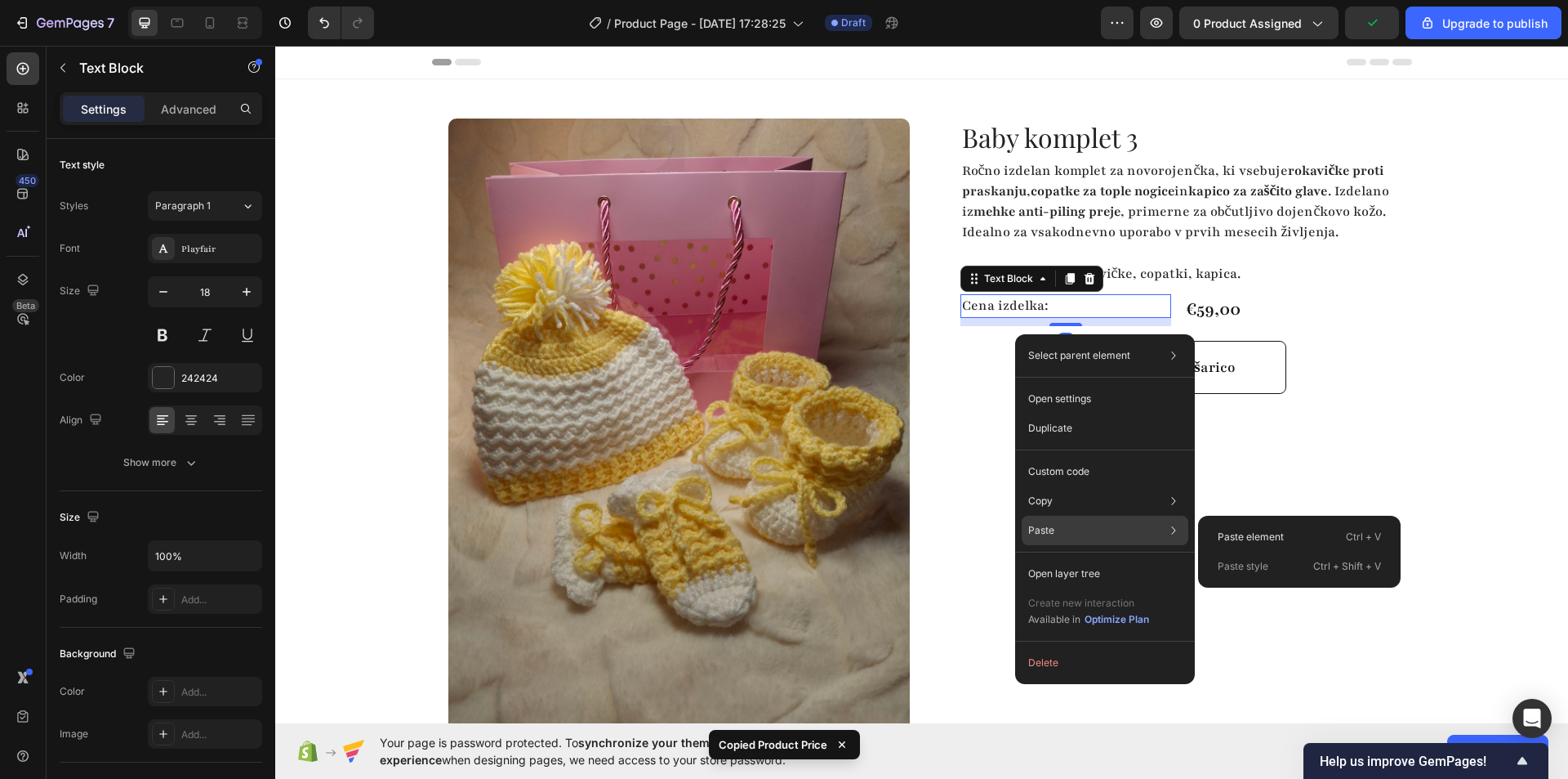
click at [1101, 524] on div "Paste Paste element Ctrl + V Paste style Ctrl + Shift + V" at bounding box center [1105, 530] width 166 height 29
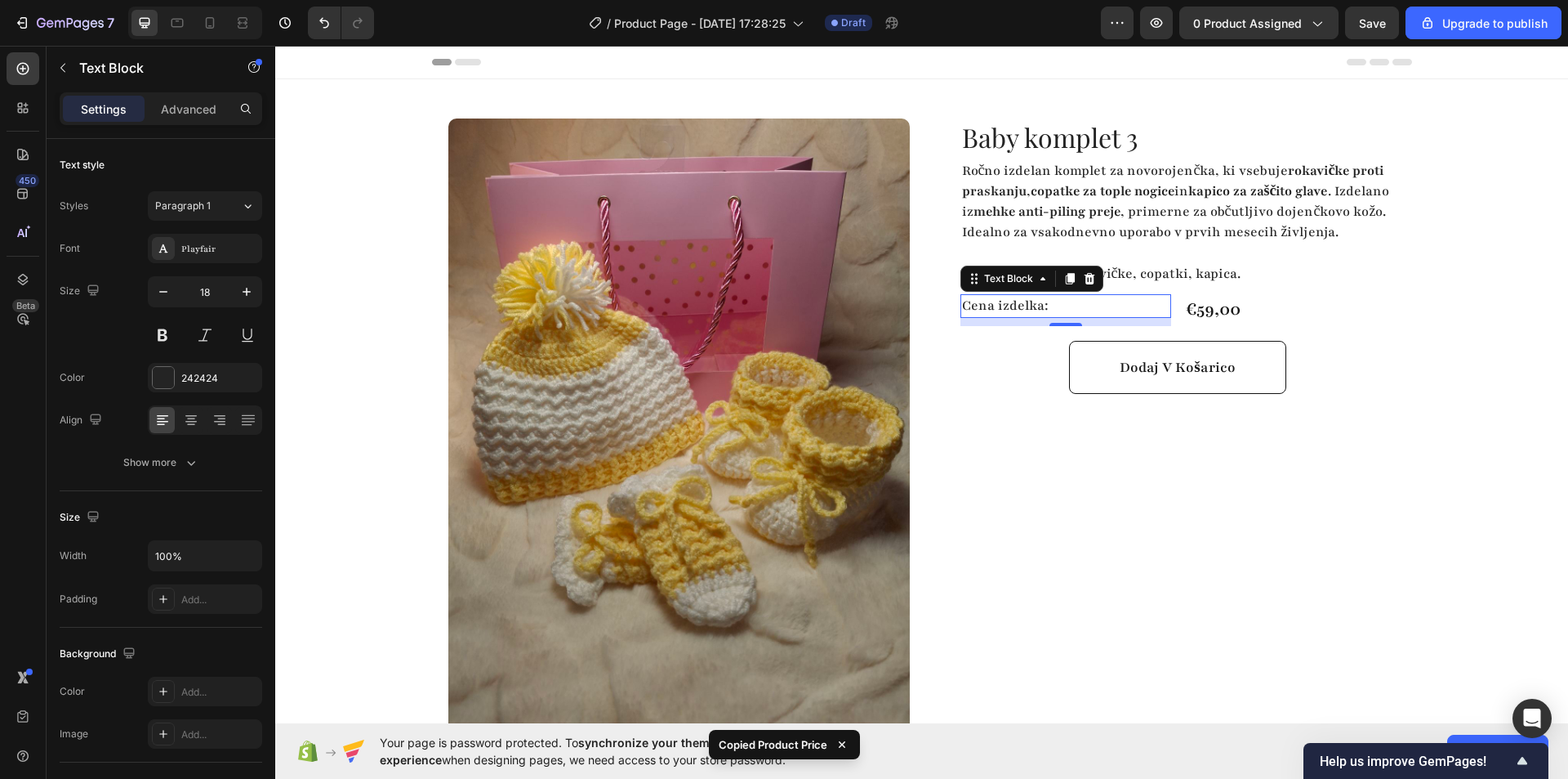
click at [1007, 316] on p "Cena izdelka:" at bounding box center [1066, 306] width 209 height 20
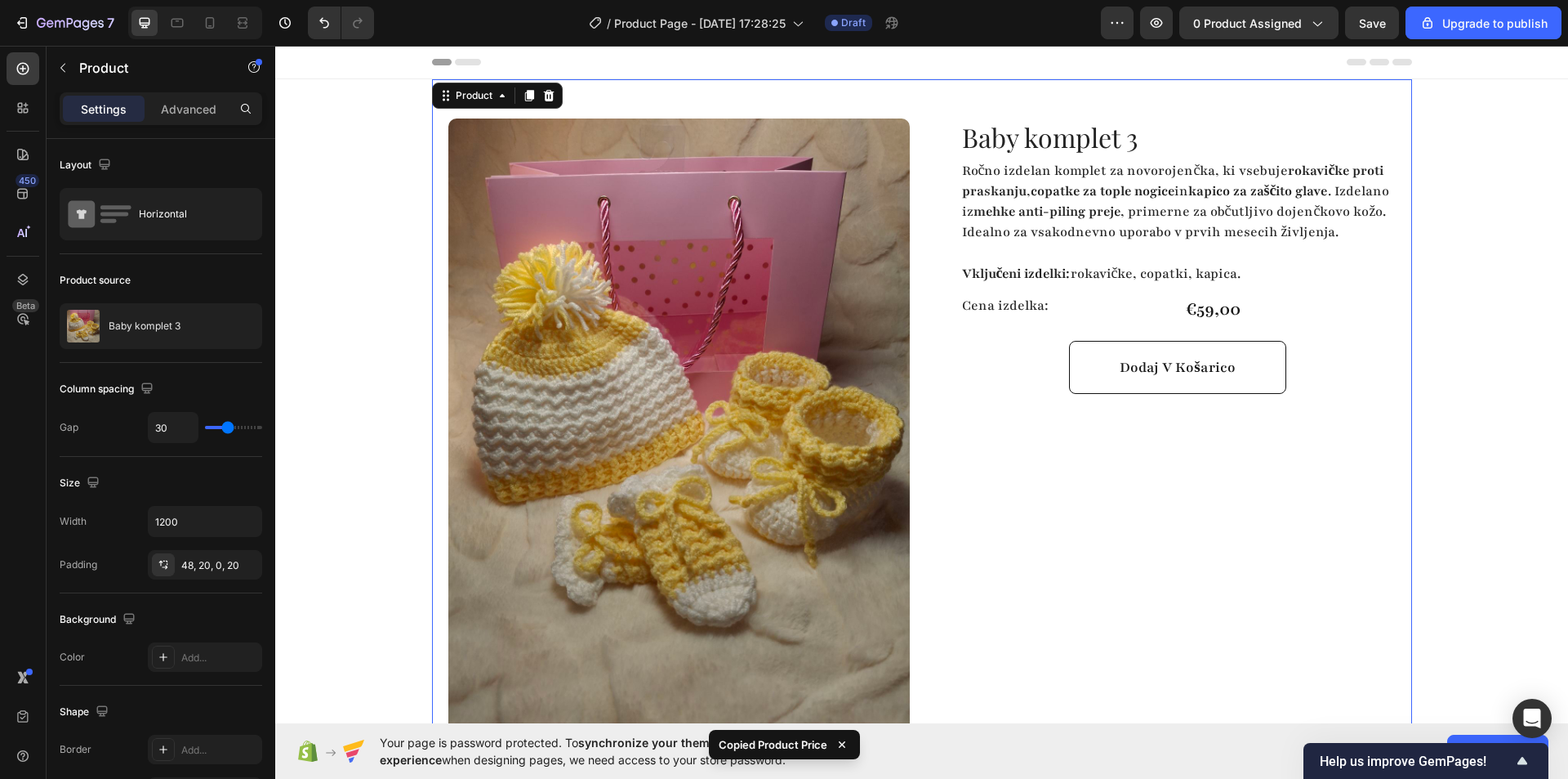
click at [1022, 445] on div "Baby komplet 3 Product Title Ročno izdelan komplet za novorojenčka, ki vsebuje …" at bounding box center [1164, 484] width 462 height 731
click at [1039, 316] on p "Cena izdelka:" at bounding box center [1066, 306] width 209 height 20
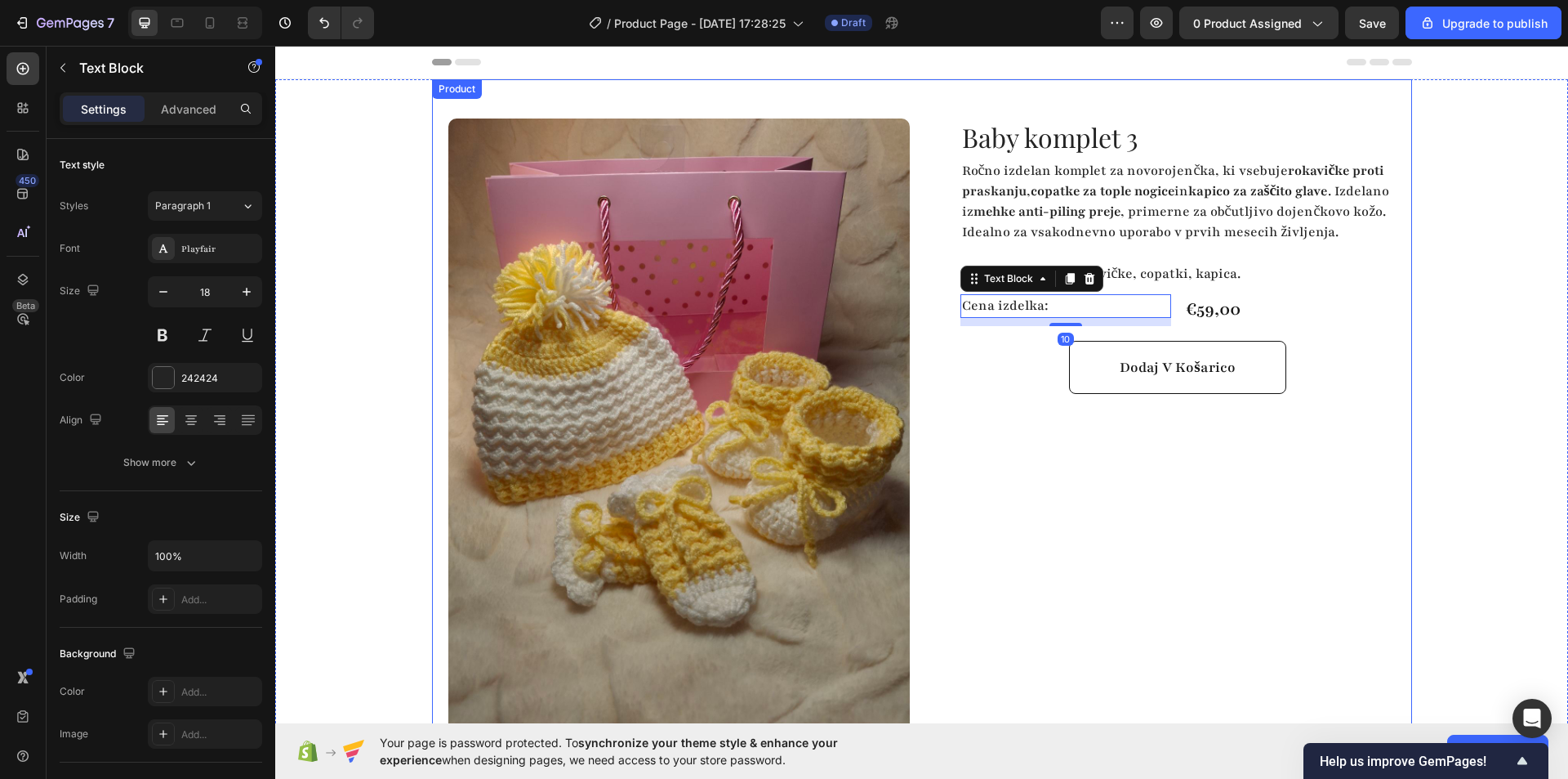
click at [1037, 575] on div "Baby komplet 3 Product Title Ročno izdelan komplet za novorojenčka, ki vsebuje …" at bounding box center [1164, 484] width 462 height 731
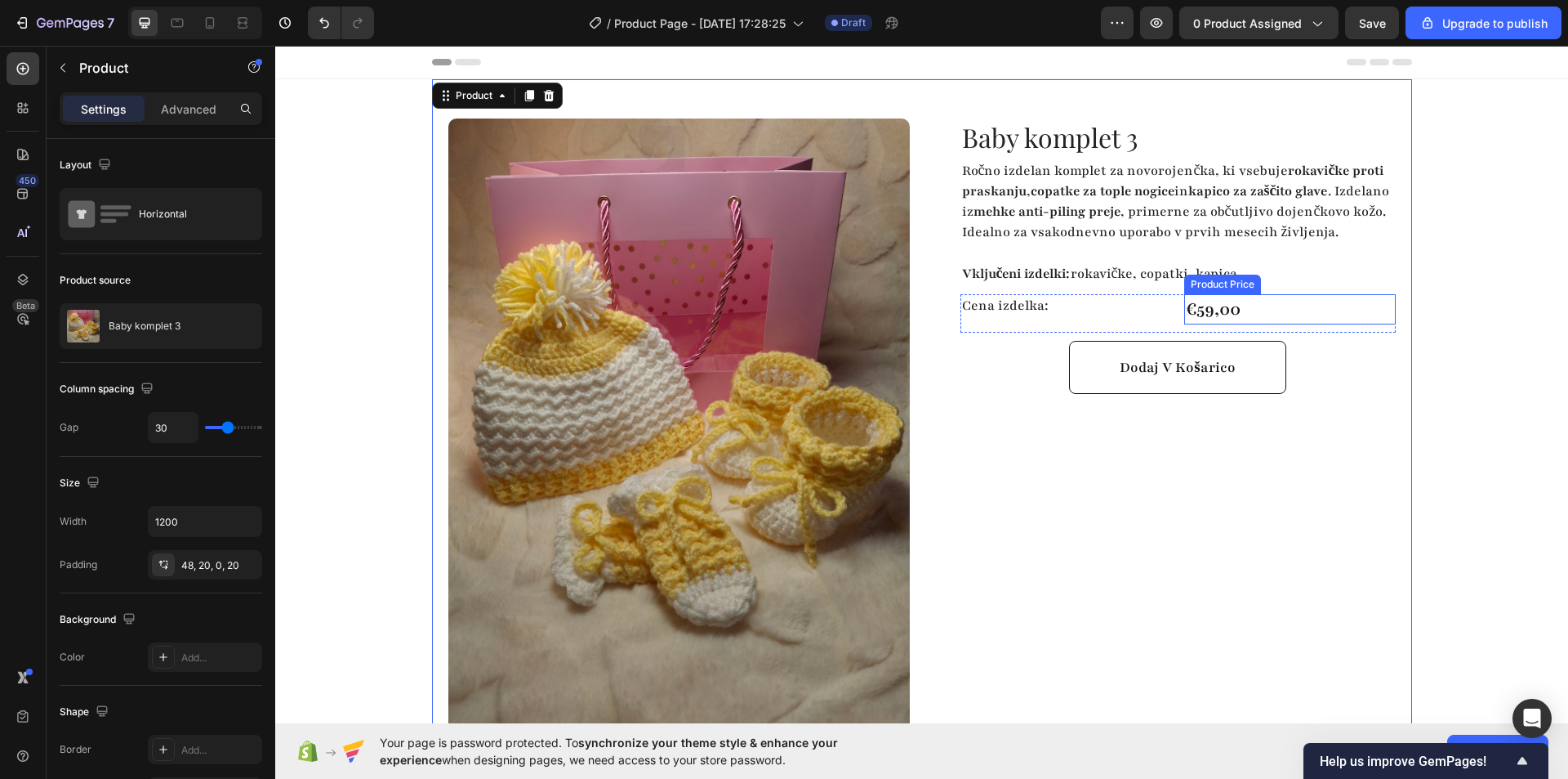
click at [1234, 326] on div "€59,00" at bounding box center [1290, 310] width 212 height 31
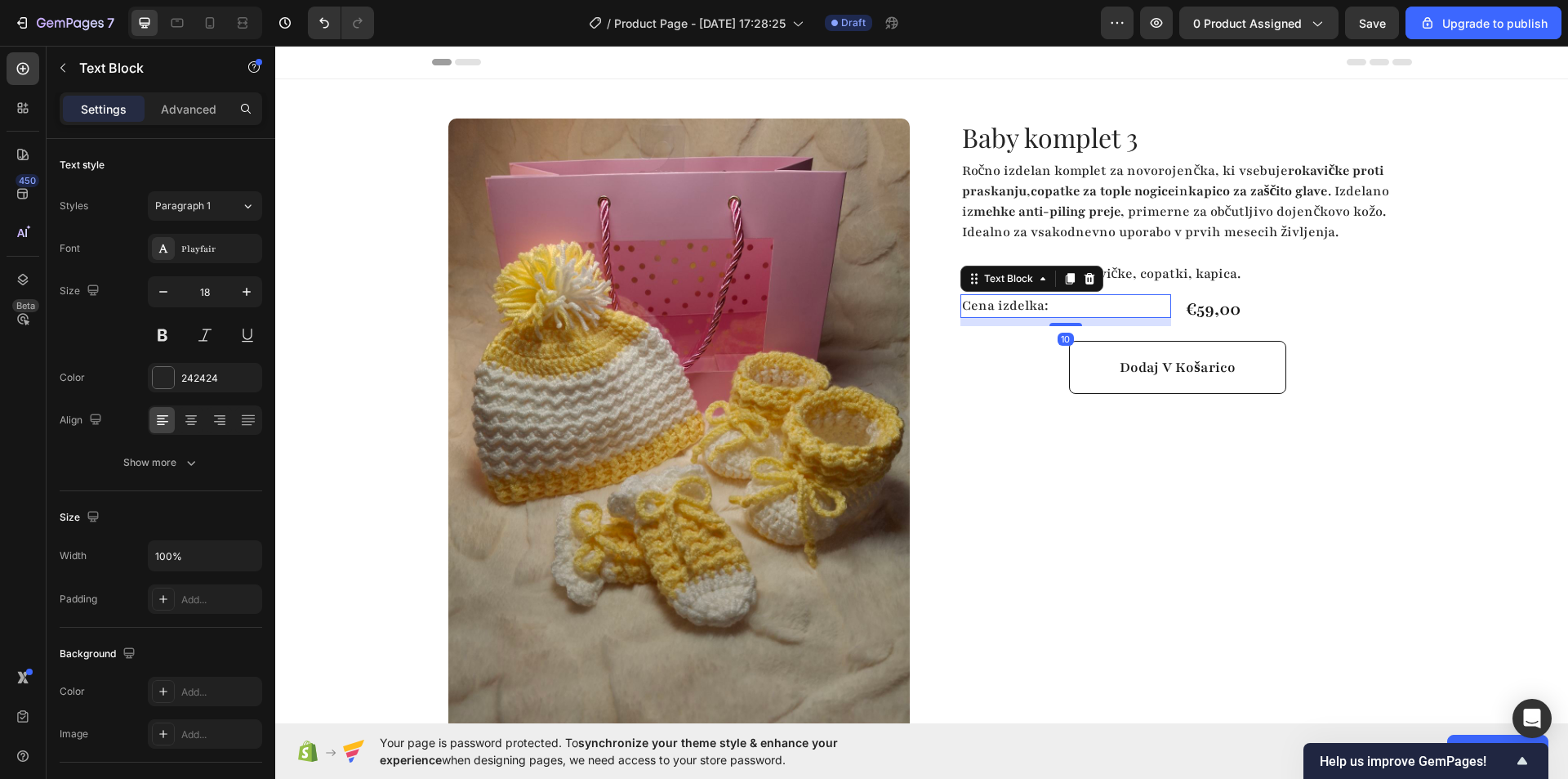
click at [1097, 316] on p "Cena izdelka:" at bounding box center [1066, 306] width 209 height 20
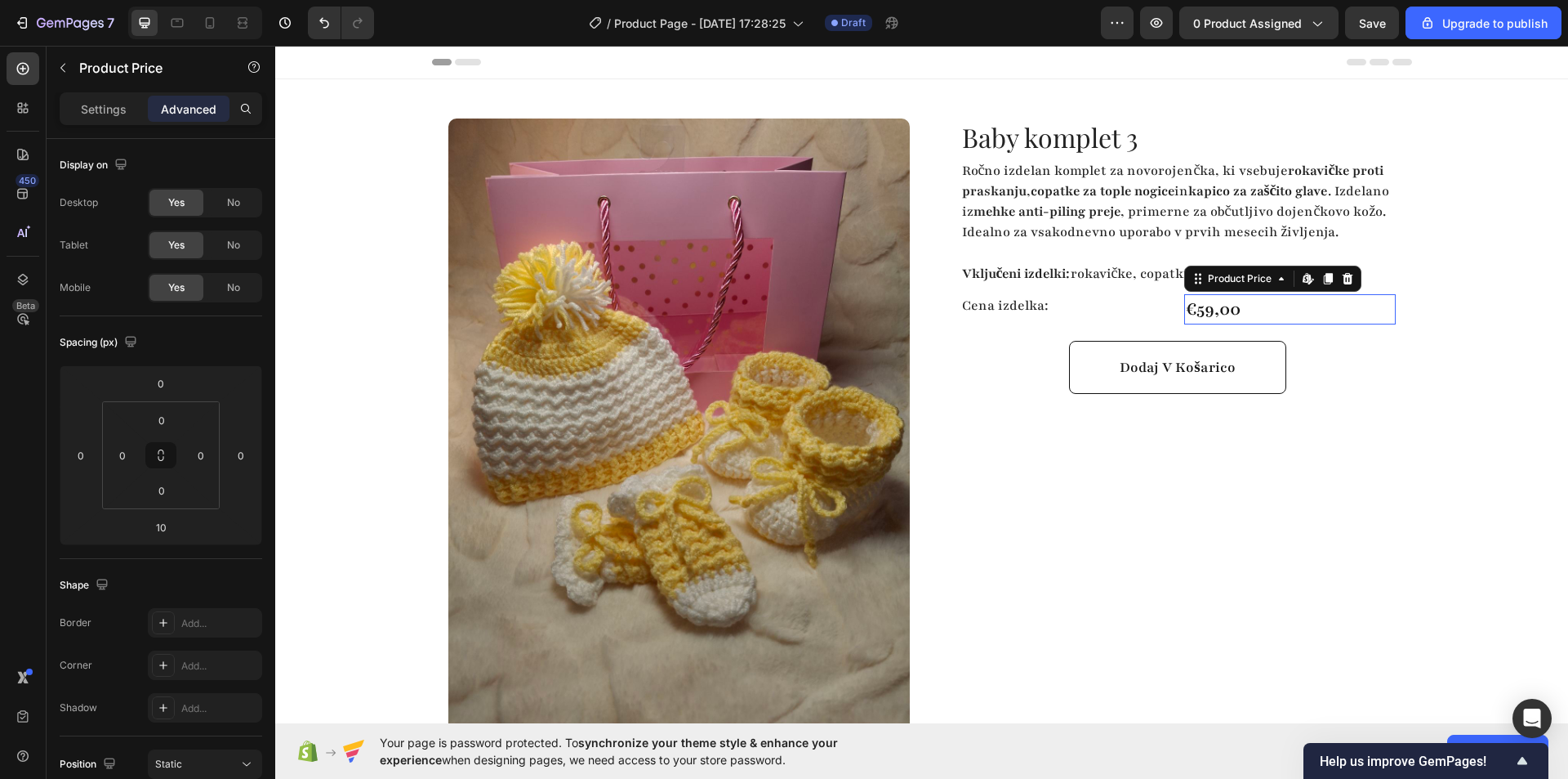
click at [1286, 318] on div "€59,00" at bounding box center [1290, 310] width 212 height 31
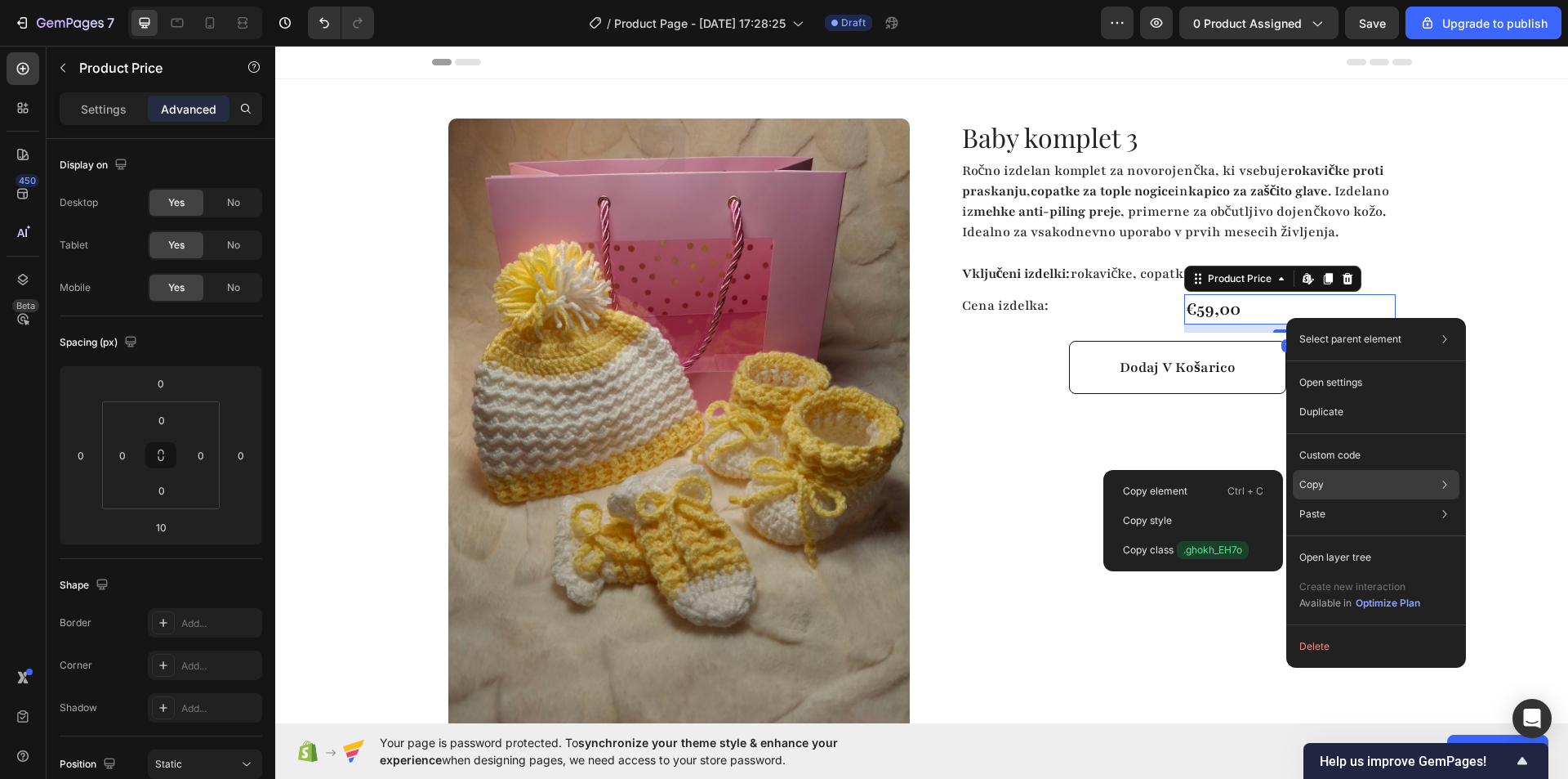
click at [1381, 489] on div "Copy Copy element Ctrl + C Copy style Copy class .ghokh_EH7o" at bounding box center [1376, 484] width 166 height 29
drag, startPoint x: 1175, startPoint y: 515, endPoint x: 768, endPoint y: 316, distance: 453.0
click at [1175, 515] on div "Copy style" at bounding box center [1193, 520] width 166 height 29
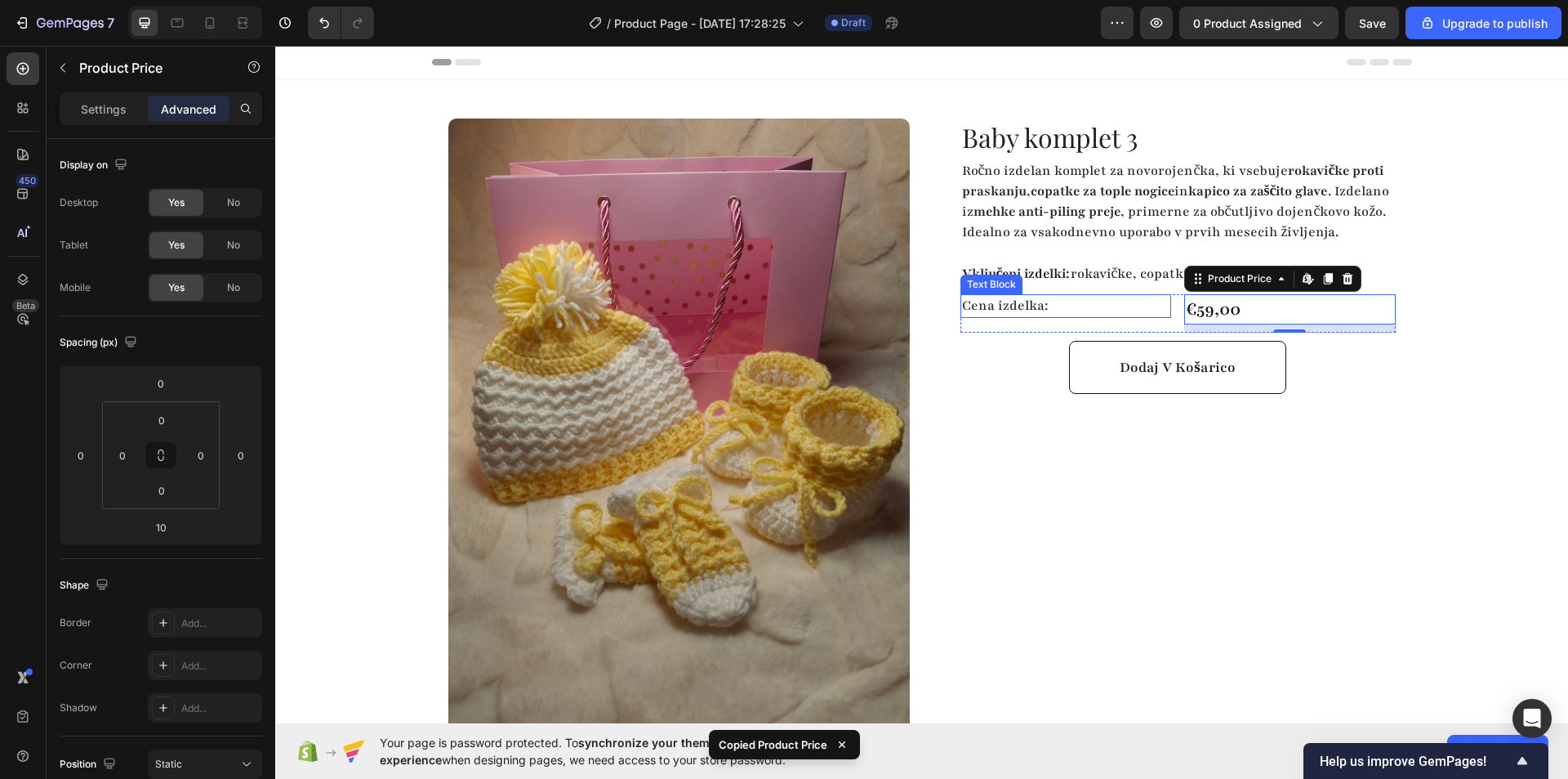
click at [1054, 316] on p "Cena izdelka:" at bounding box center [1066, 306] width 209 height 20
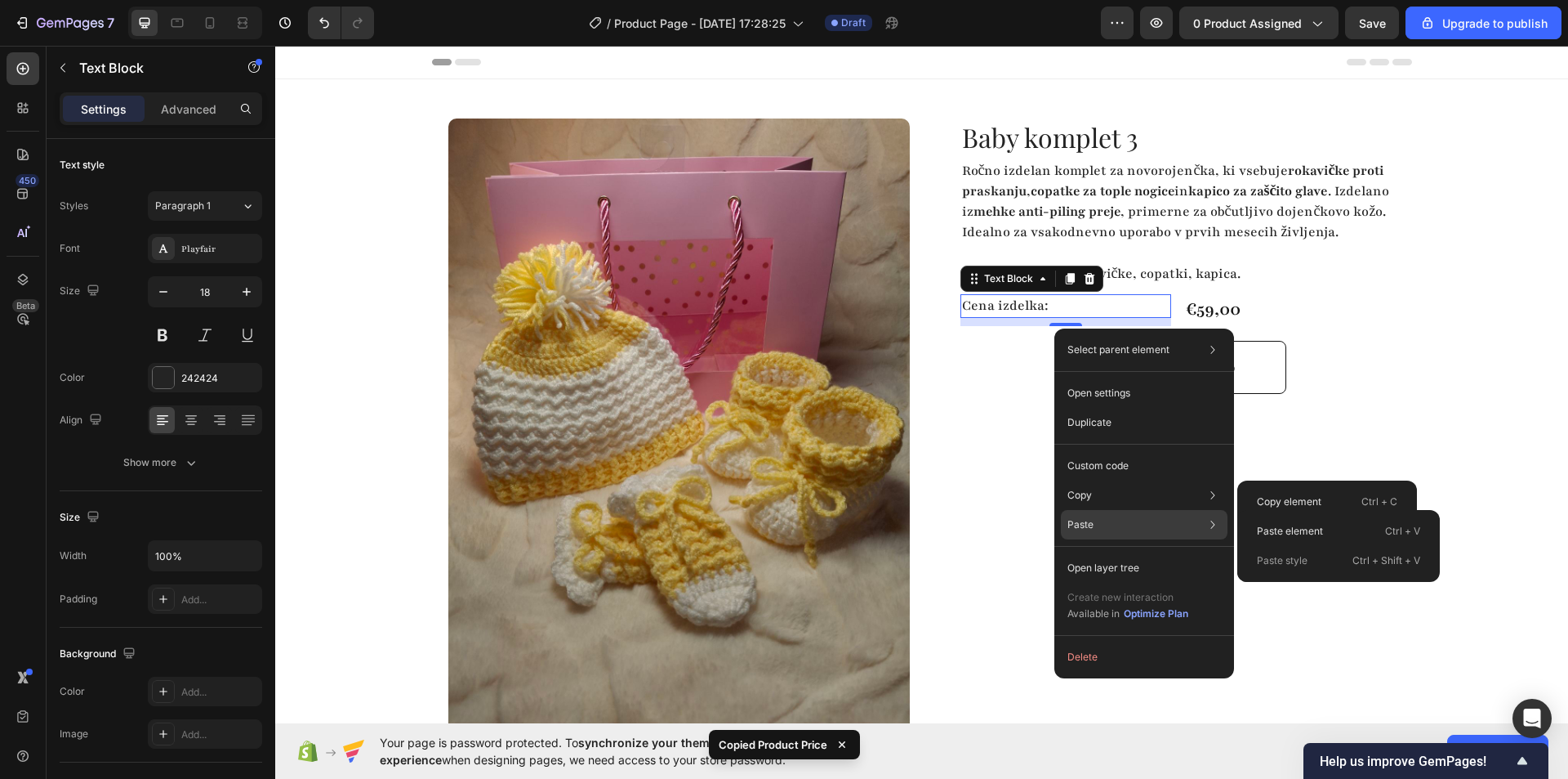
click at [1135, 514] on div "Paste Paste element Ctrl + V Paste style Ctrl + Shift + V" at bounding box center [1144, 524] width 166 height 29
drag, startPoint x: 1312, startPoint y: 558, endPoint x: 753, endPoint y: 413, distance: 577.5
click at [1312, 558] on div "Paste style Ctrl + Shift + V" at bounding box center [1338, 560] width 189 height 29
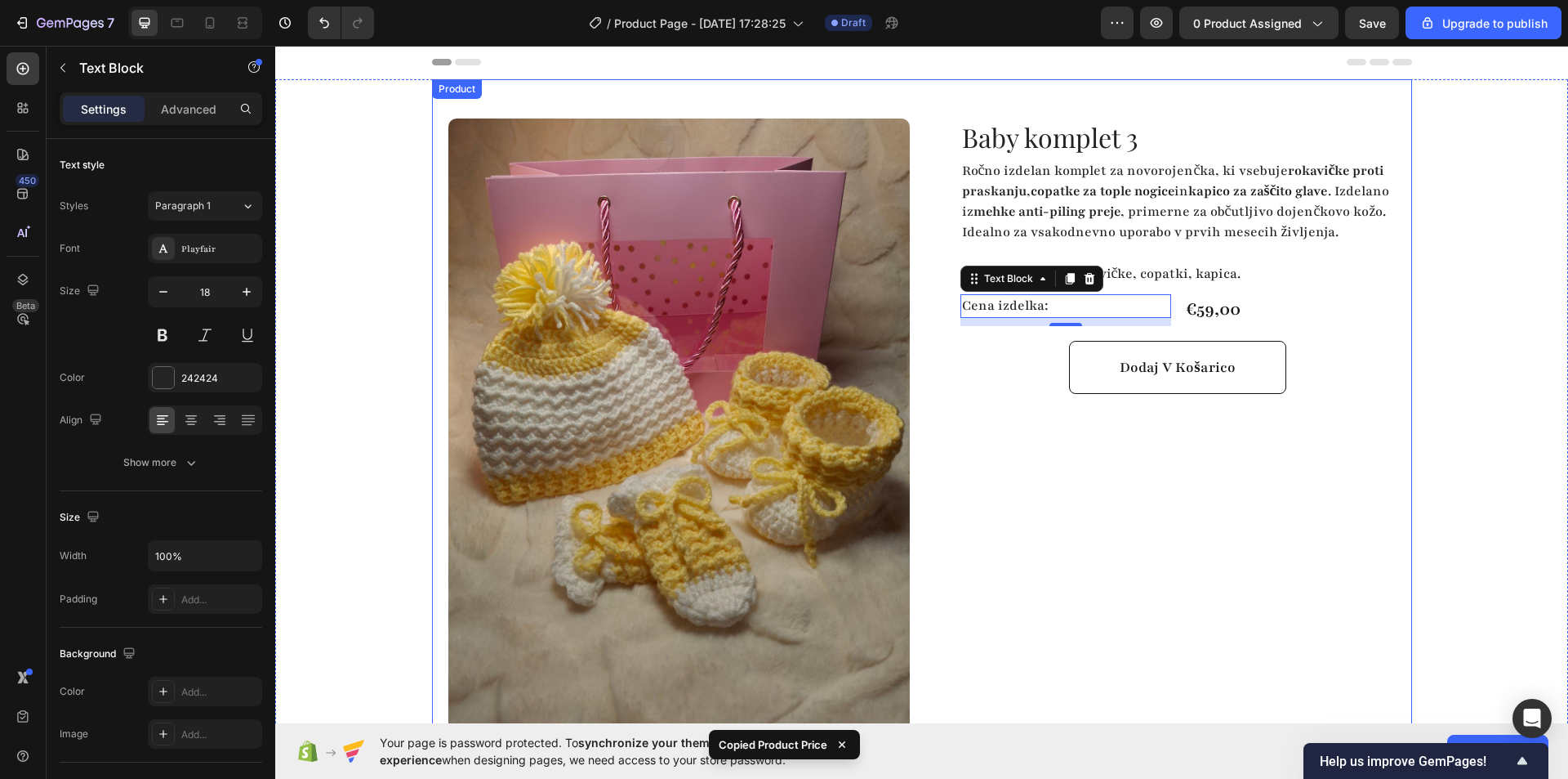
drag, startPoint x: 1011, startPoint y: 437, endPoint x: 1015, endPoint y: 384, distance: 53.2
click at [1011, 420] on div "Dodaj v košarico Add to Cart" at bounding box center [1178, 380] width 436 height 79
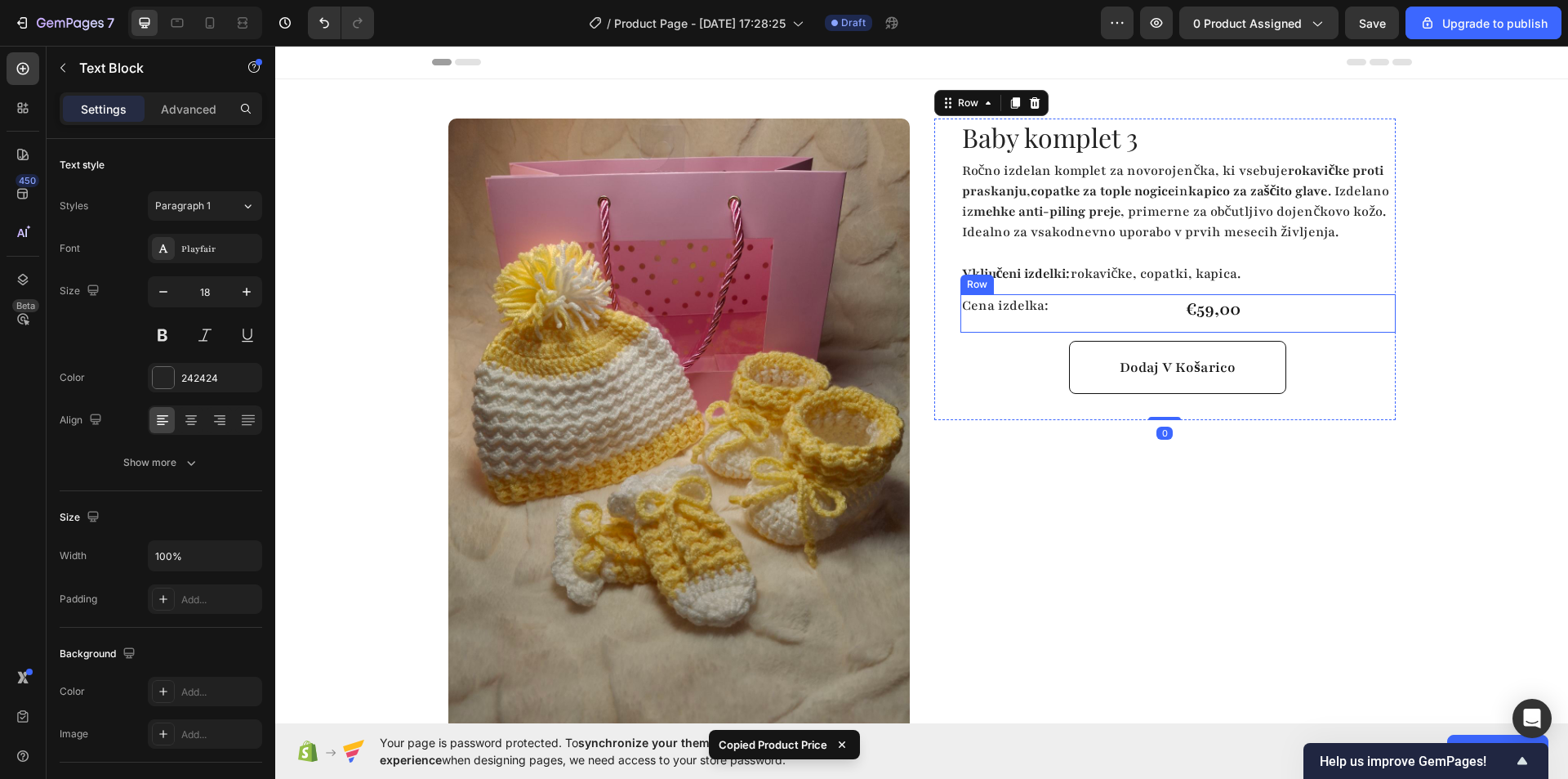
click at [1082, 316] on p "Cena izdelka:" at bounding box center [1066, 306] width 209 height 20
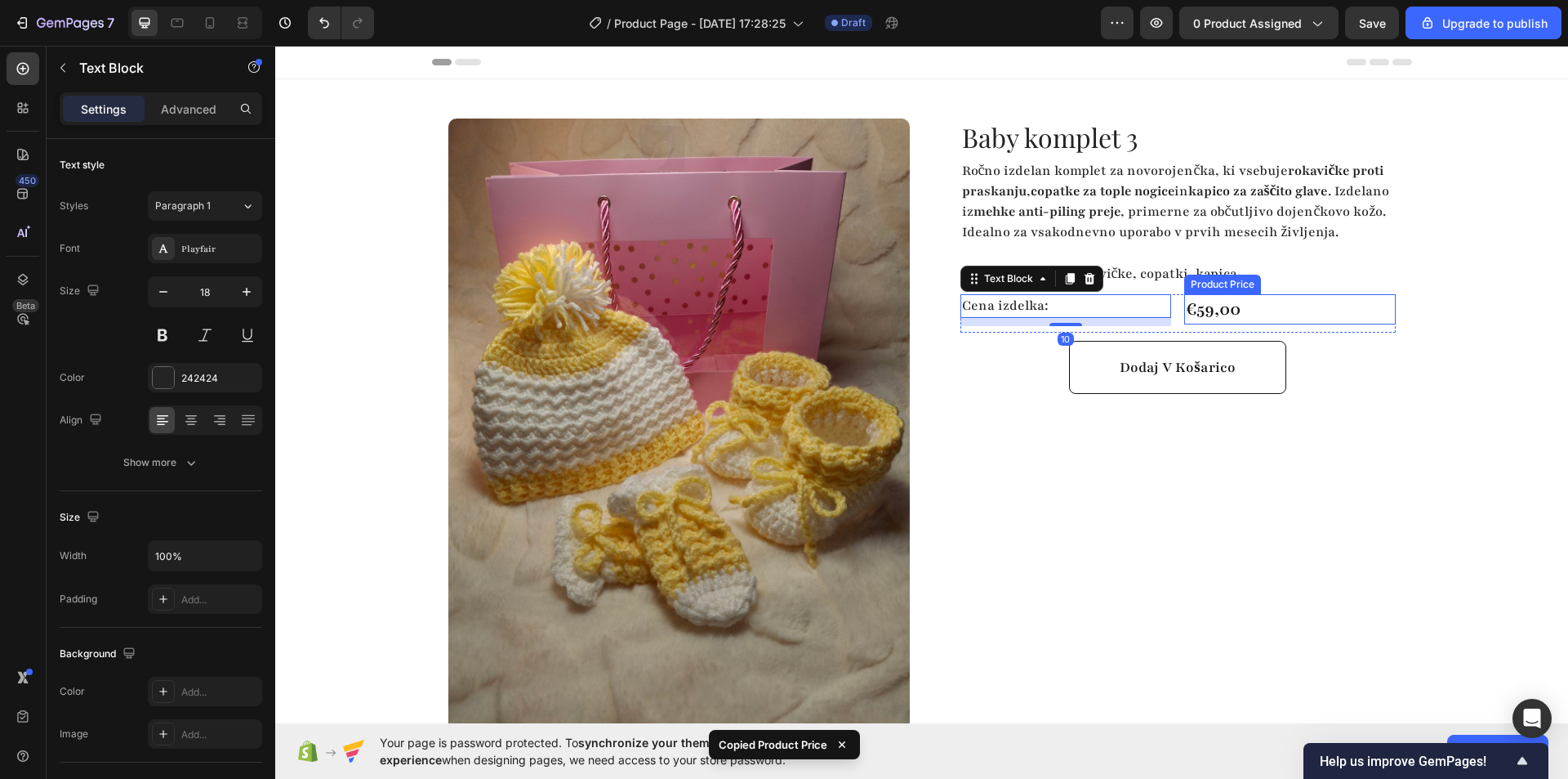
click at [1264, 323] on div "€59,00" at bounding box center [1290, 310] width 212 height 31
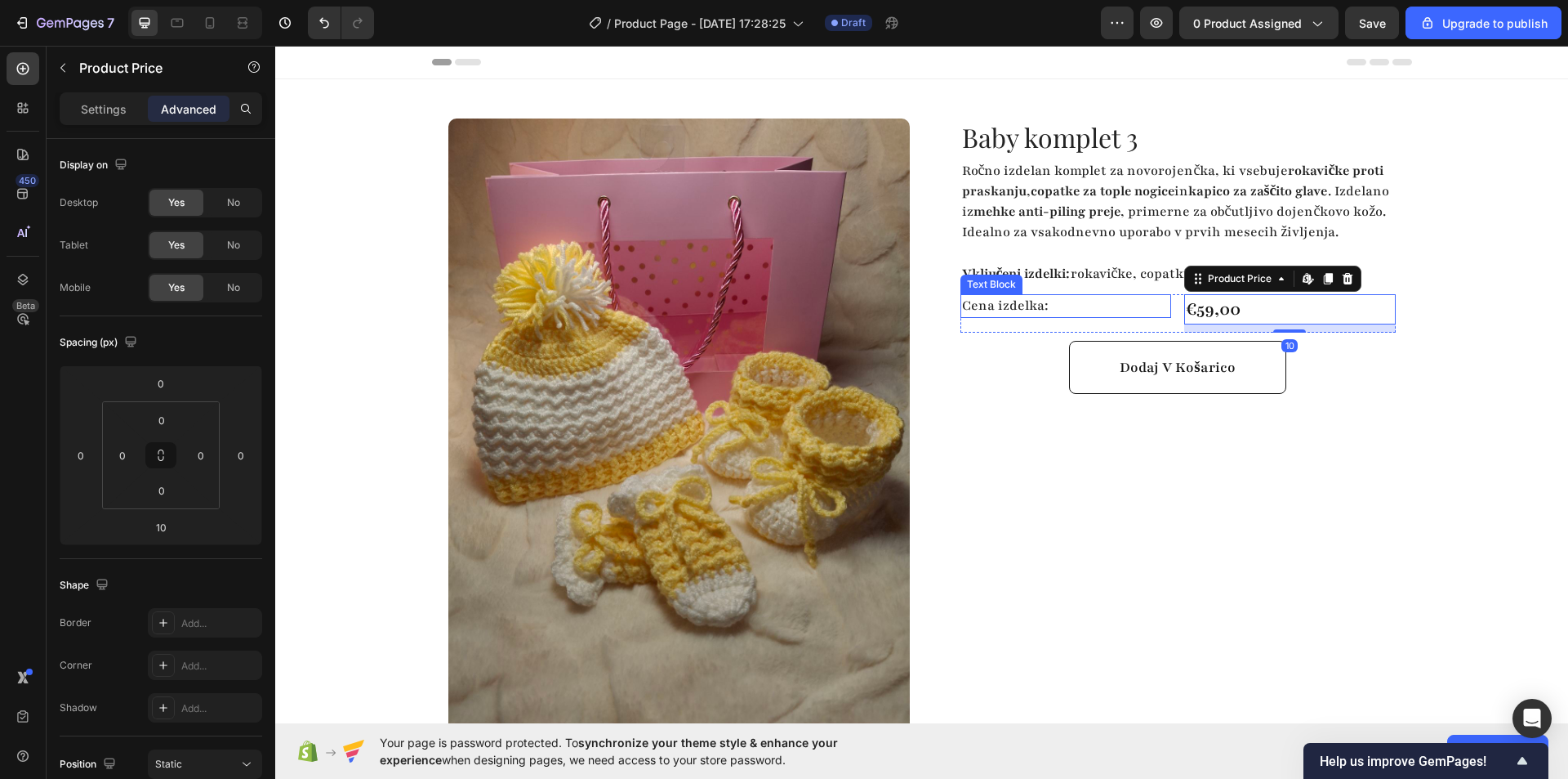
click at [1092, 316] on p "Cena izdelka:" at bounding box center [1066, 306] width 209 height 20
click at [1307, 321] on div "€59,00" at bounding box center [1290, 310] width 212 height 31
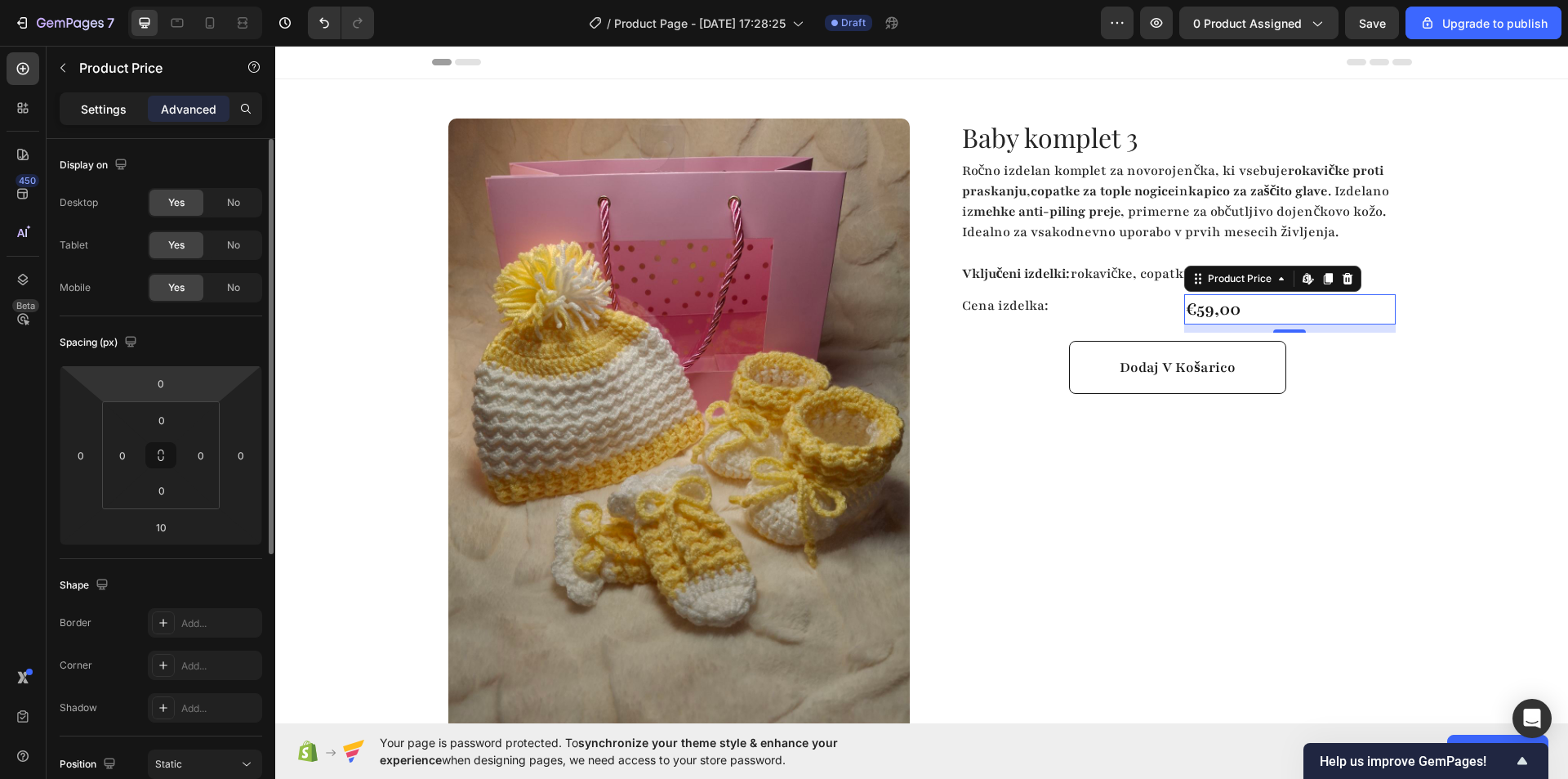
click at [103, 110] on p "Settings" at bounding box center [103, 109] width 45 height 17
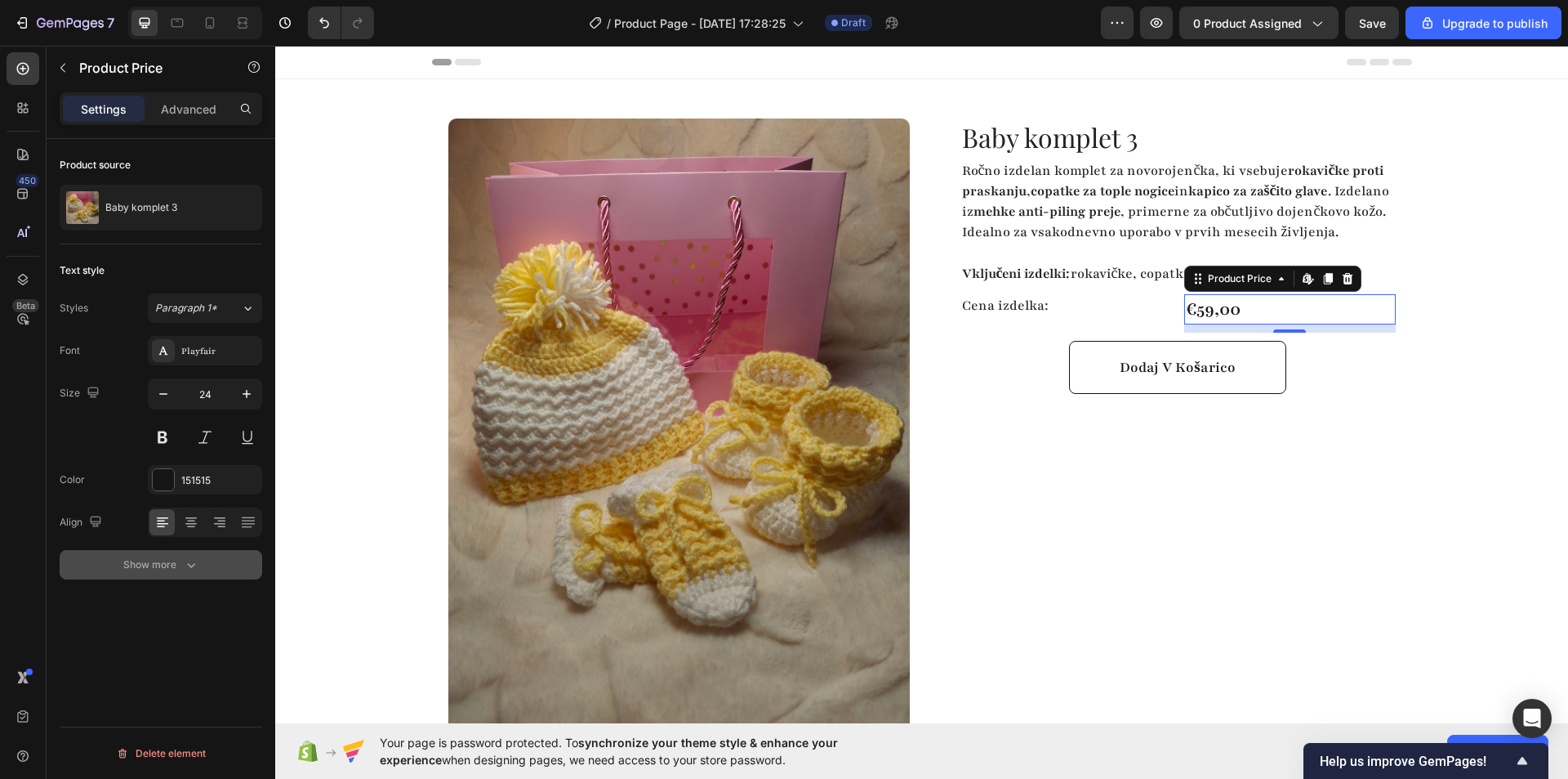
click at [177, 563] on div "Show more" at bounding box center [161, 564] width 76 height 16
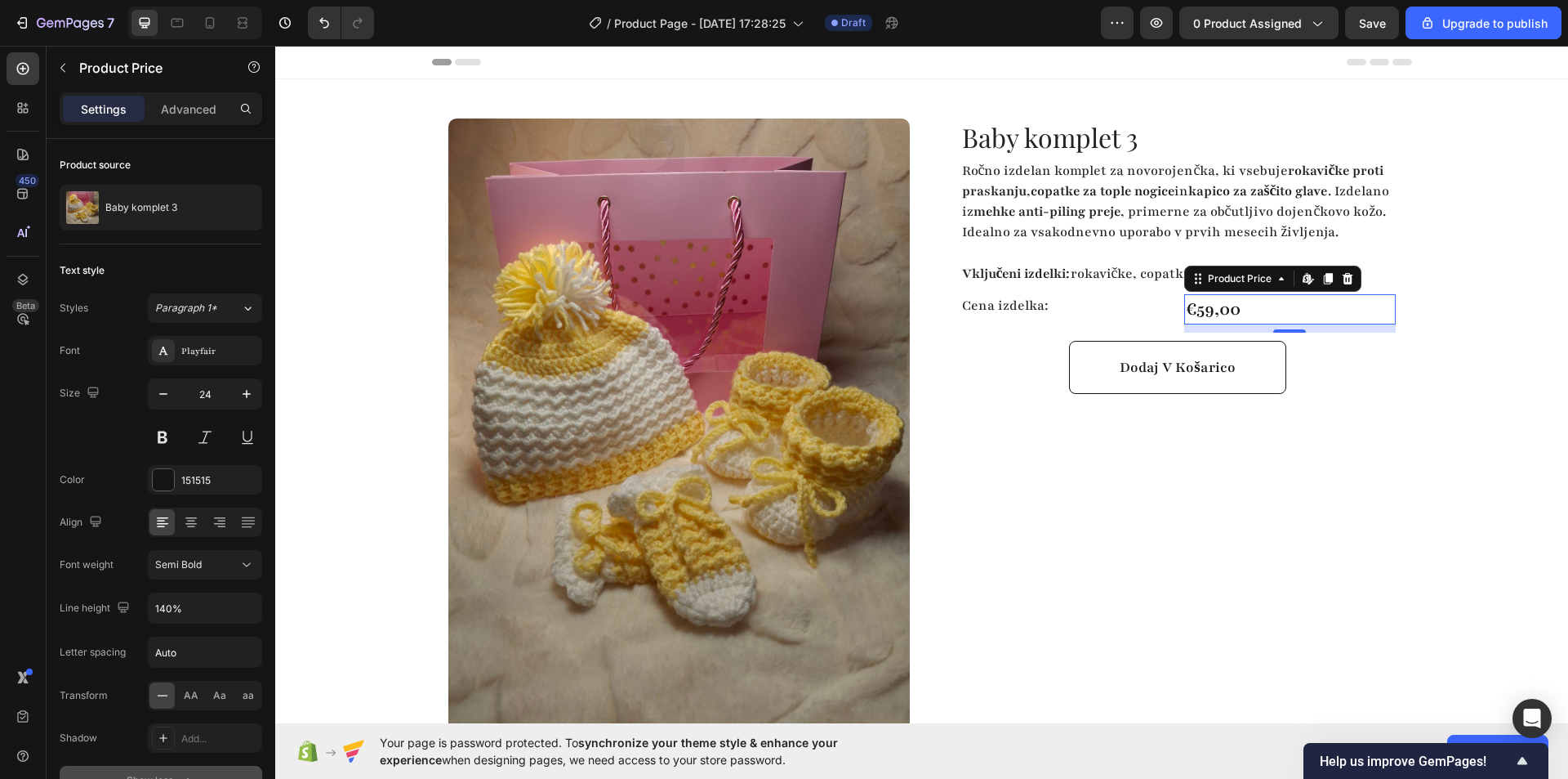
scroll to position [95, 0]
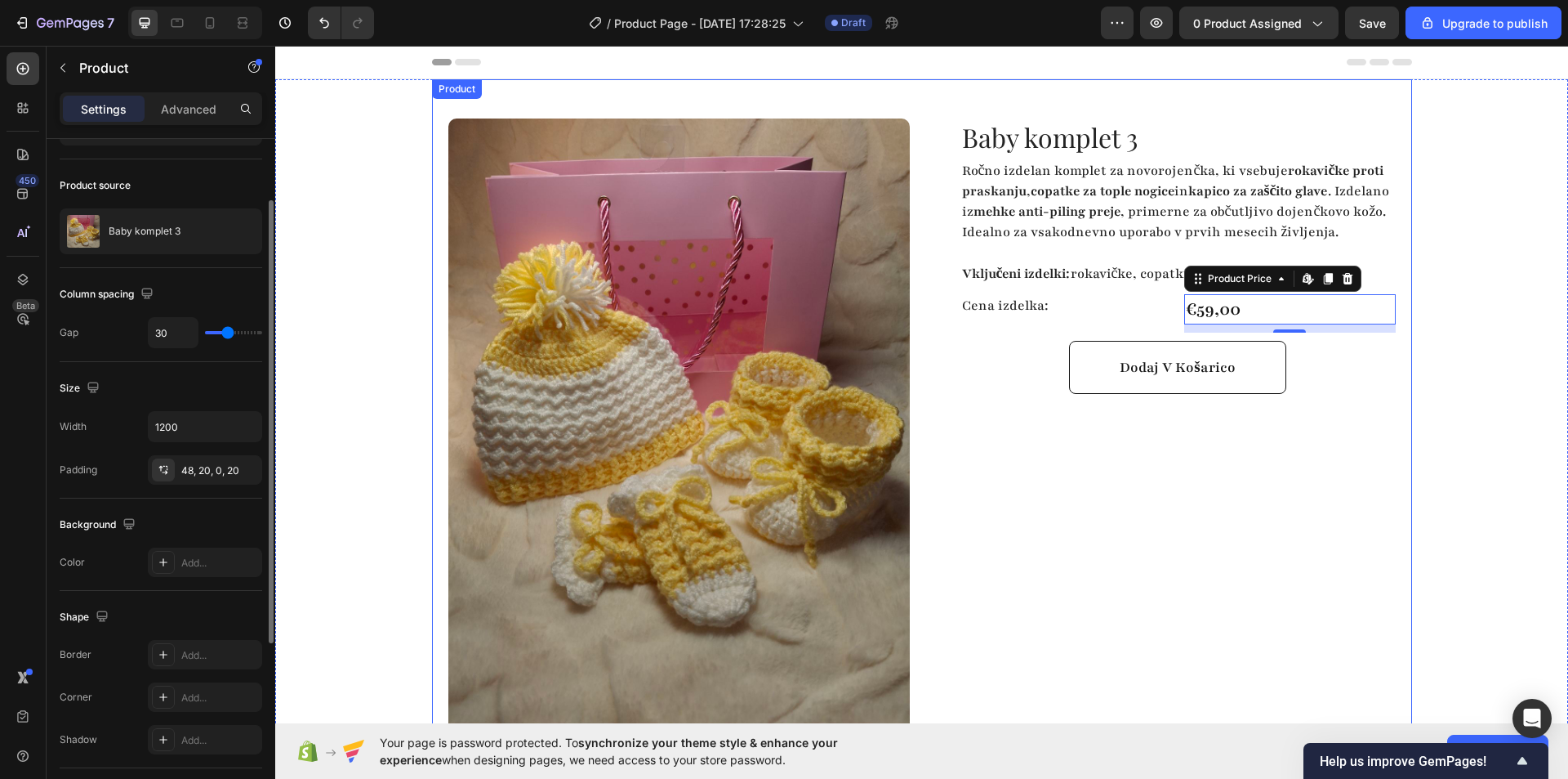
click at [1245, 554] on div "Baby komplet 3 Product Title Ročno izdelan komplet za novorojenčka, ki vsebuje …" at bounding box center [1164, 484] width 462 height 731
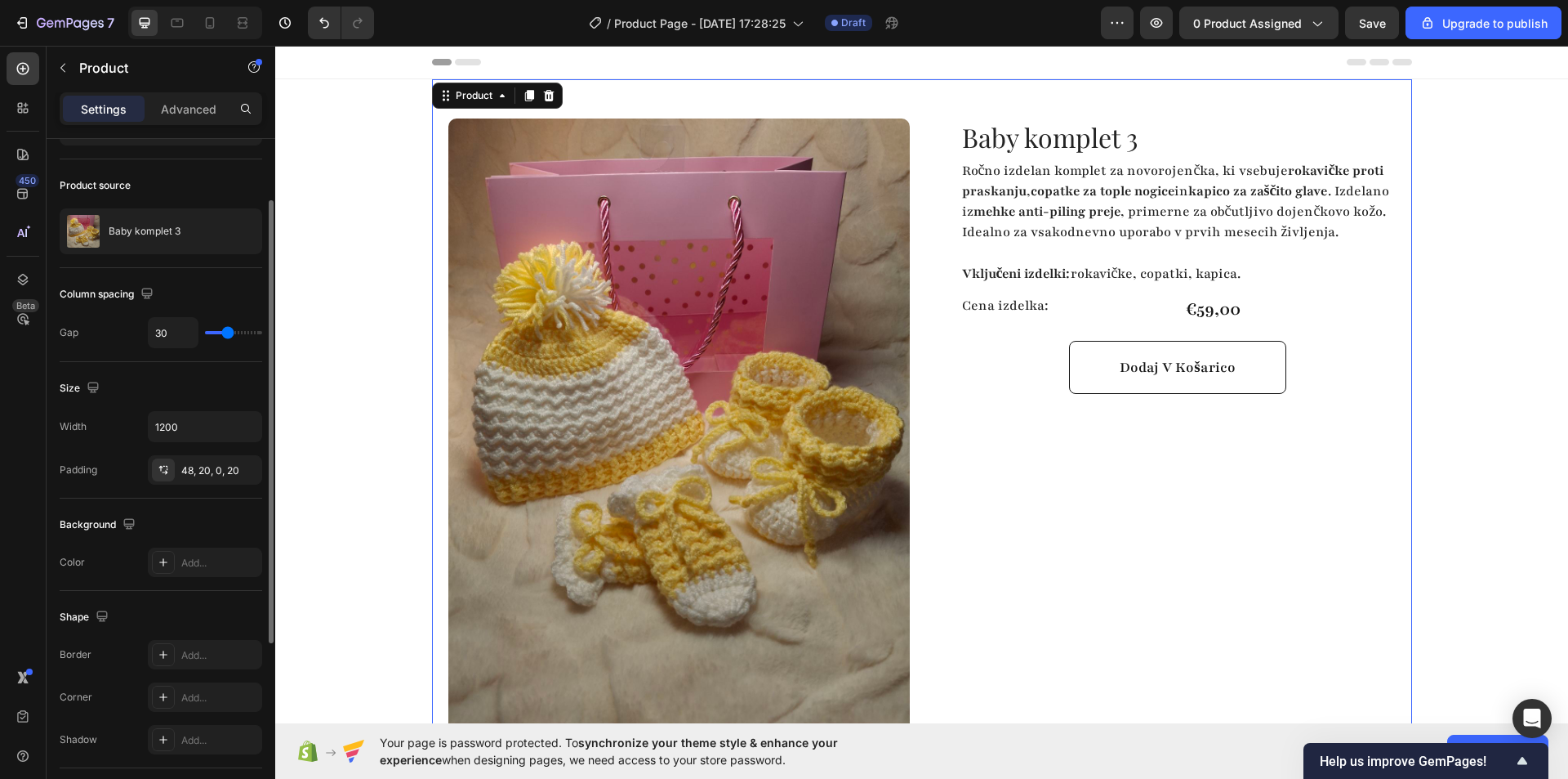
scroll to position [0, 0]
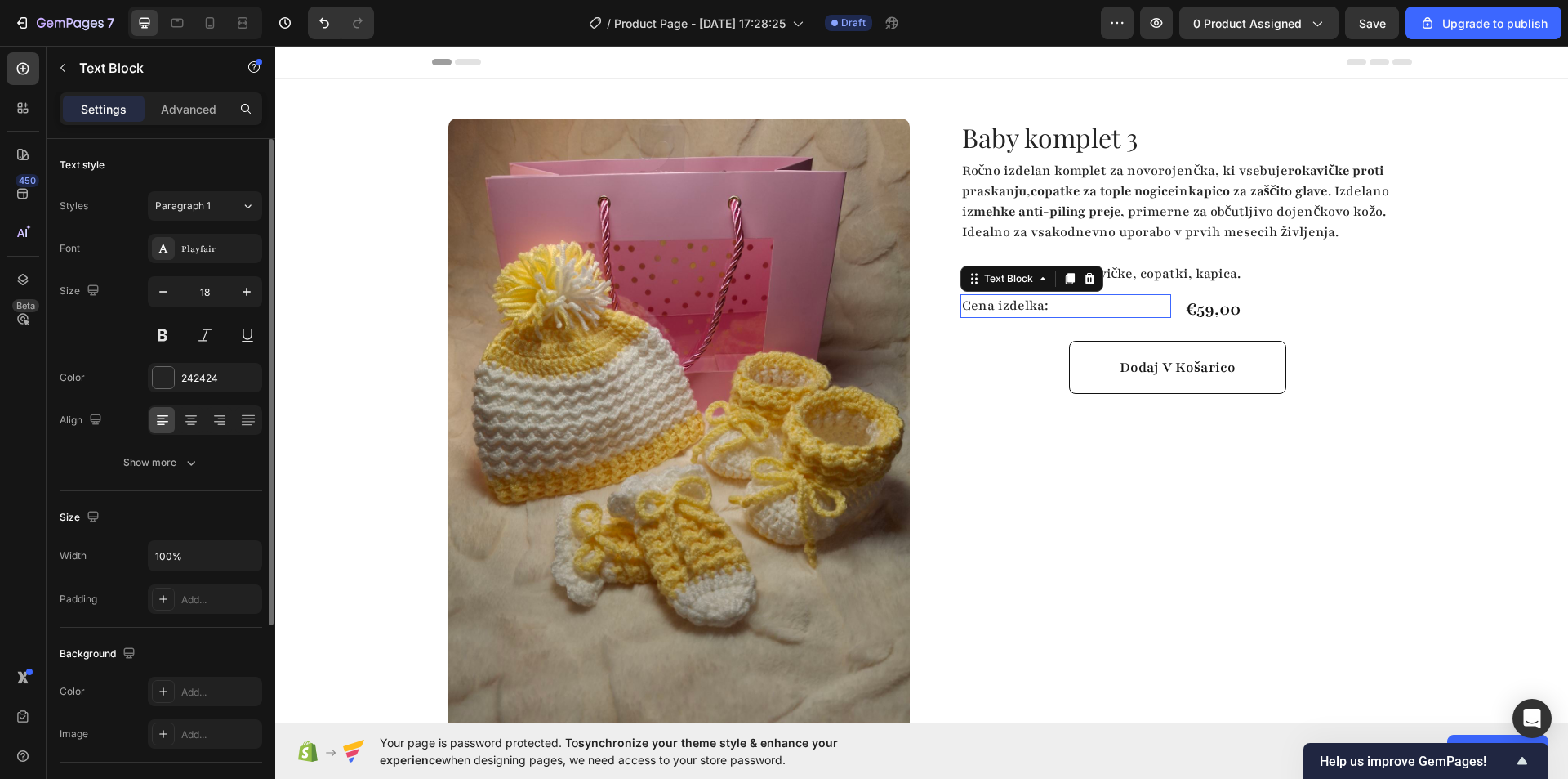
click at [1119, 316] on p "Cena izdelka:" at bounding box center [1066, 306] width 209 height 20
click at [1208, 326] on div "€59,00" at bounding box center [1290, 310] width 212 height 31
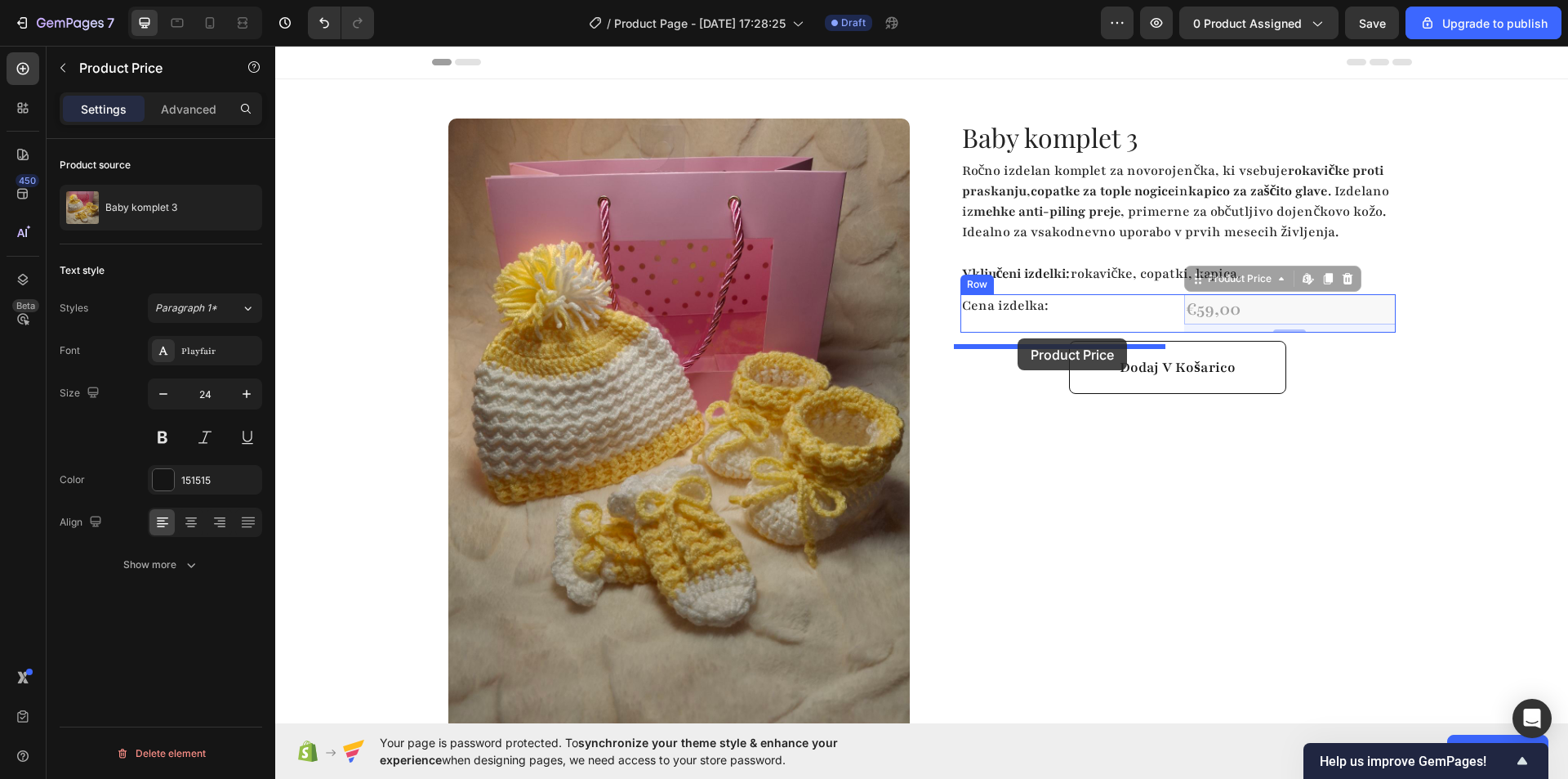
drag, startPoint x: 1193, startPoint y: 302, endPoint x: 1016, endPoint y: 338, distance: 180.6
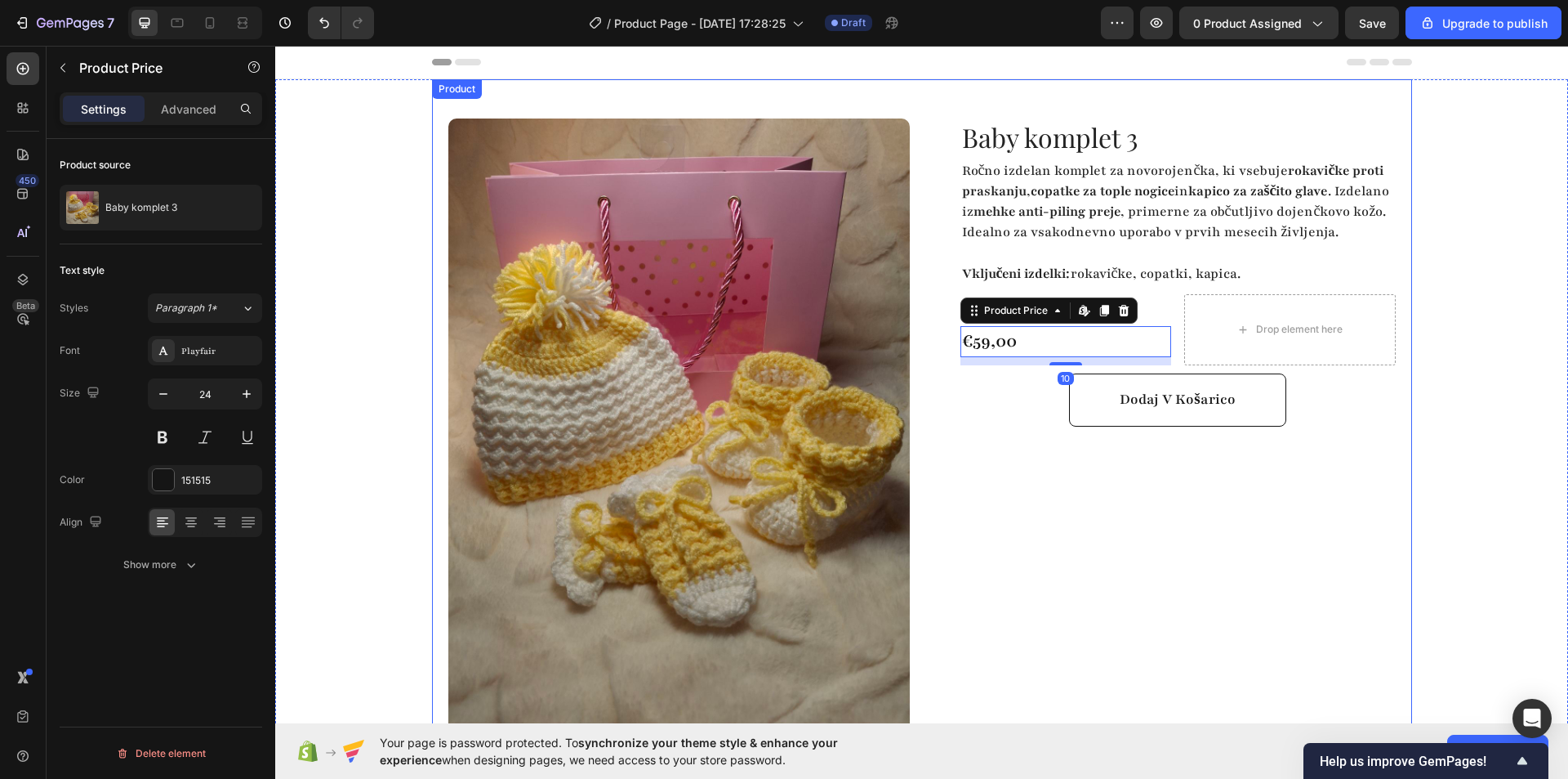
click at [1037, 517] on div "Baby komplet 3 Product Title Ročno izdelan komplet za novorojenčka, ki vsebuje …" at bounding box center [1164, 484] width 462 height 731
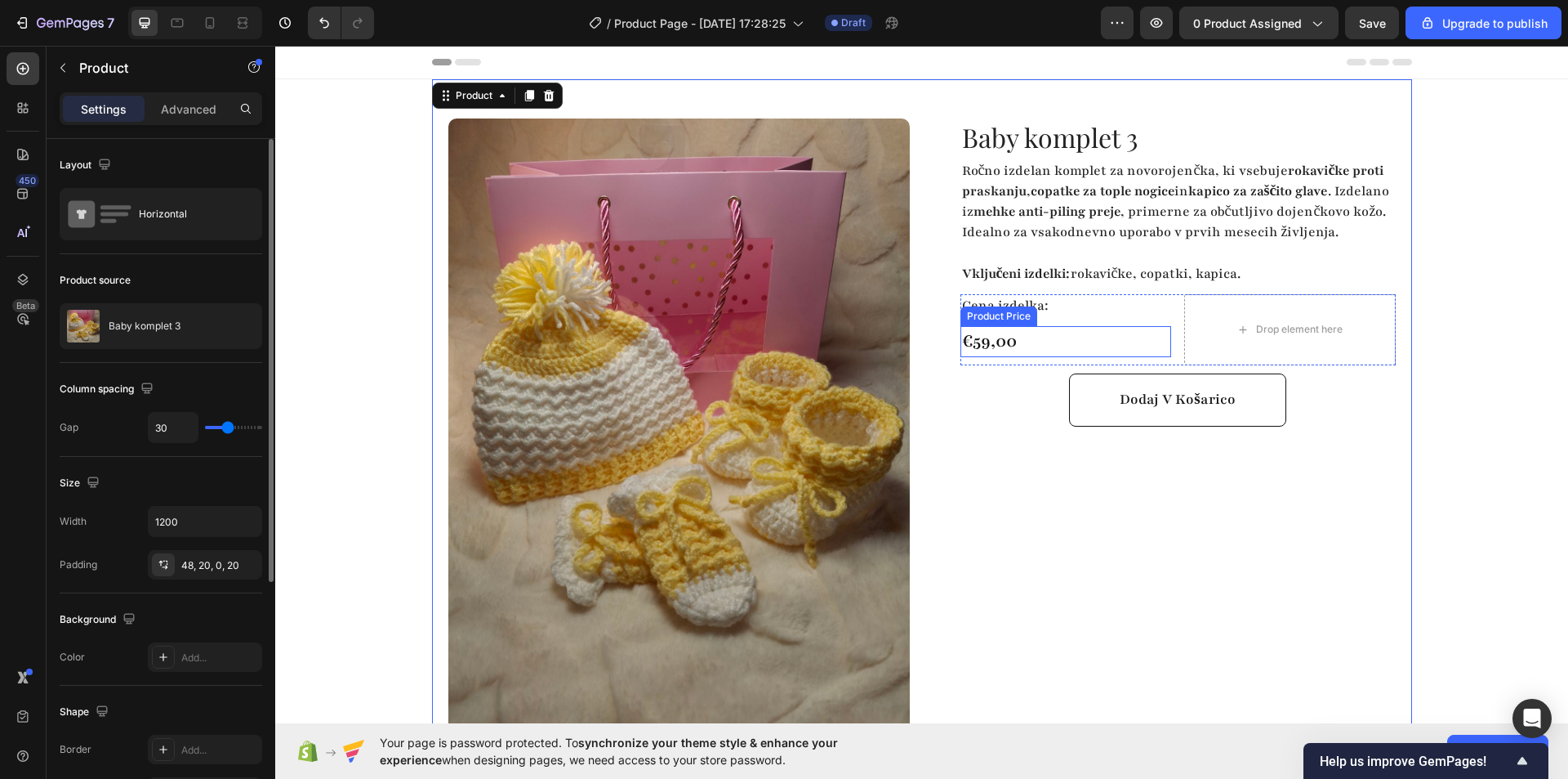
click at [1078, 352] on div "€59,00" at bounding box center [1066, 342] width 212 height 31
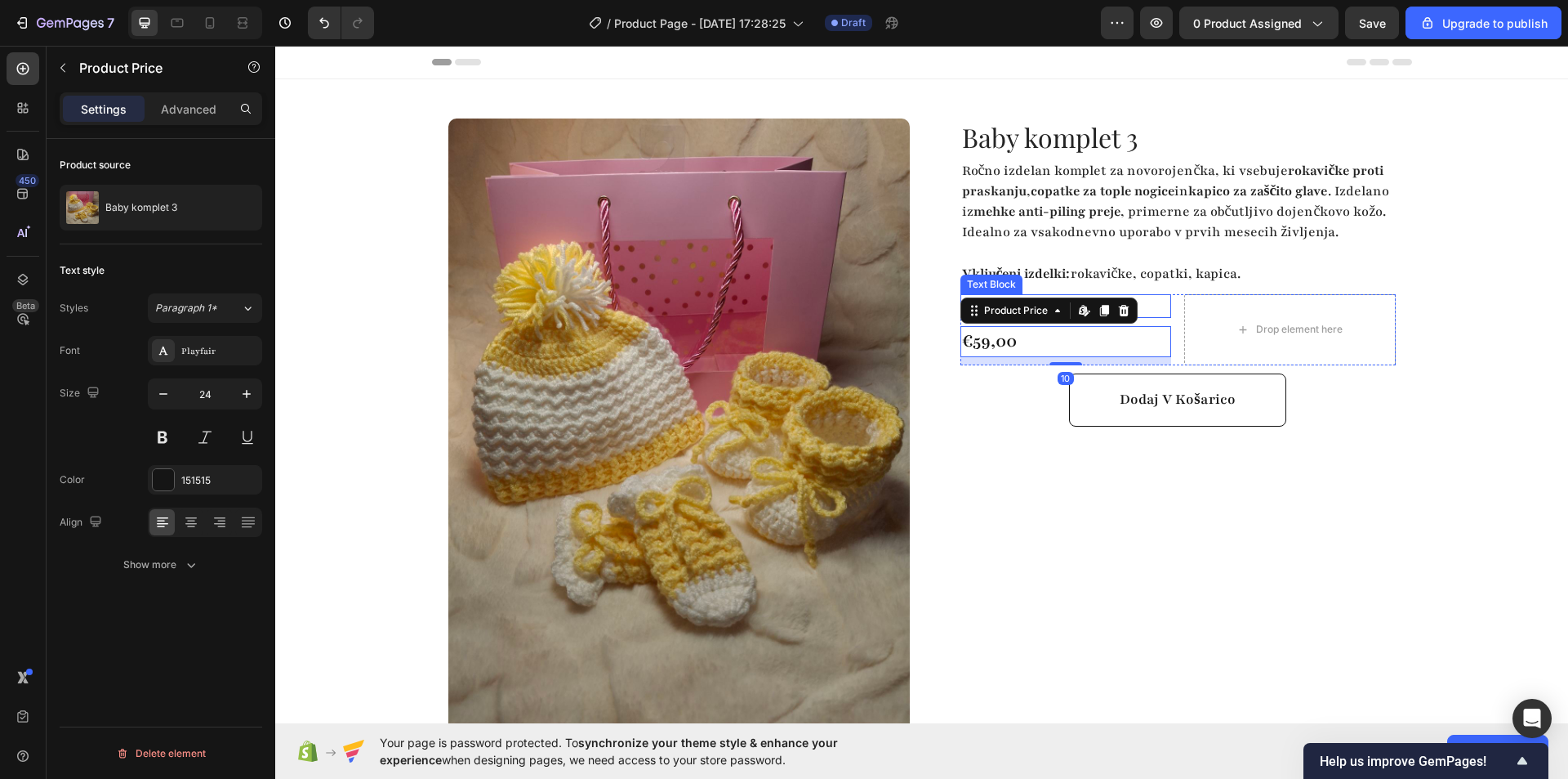
click at [1141, 316] on p "Cena izdelka:" at bounding box center [1066, 306] width 209 height 20
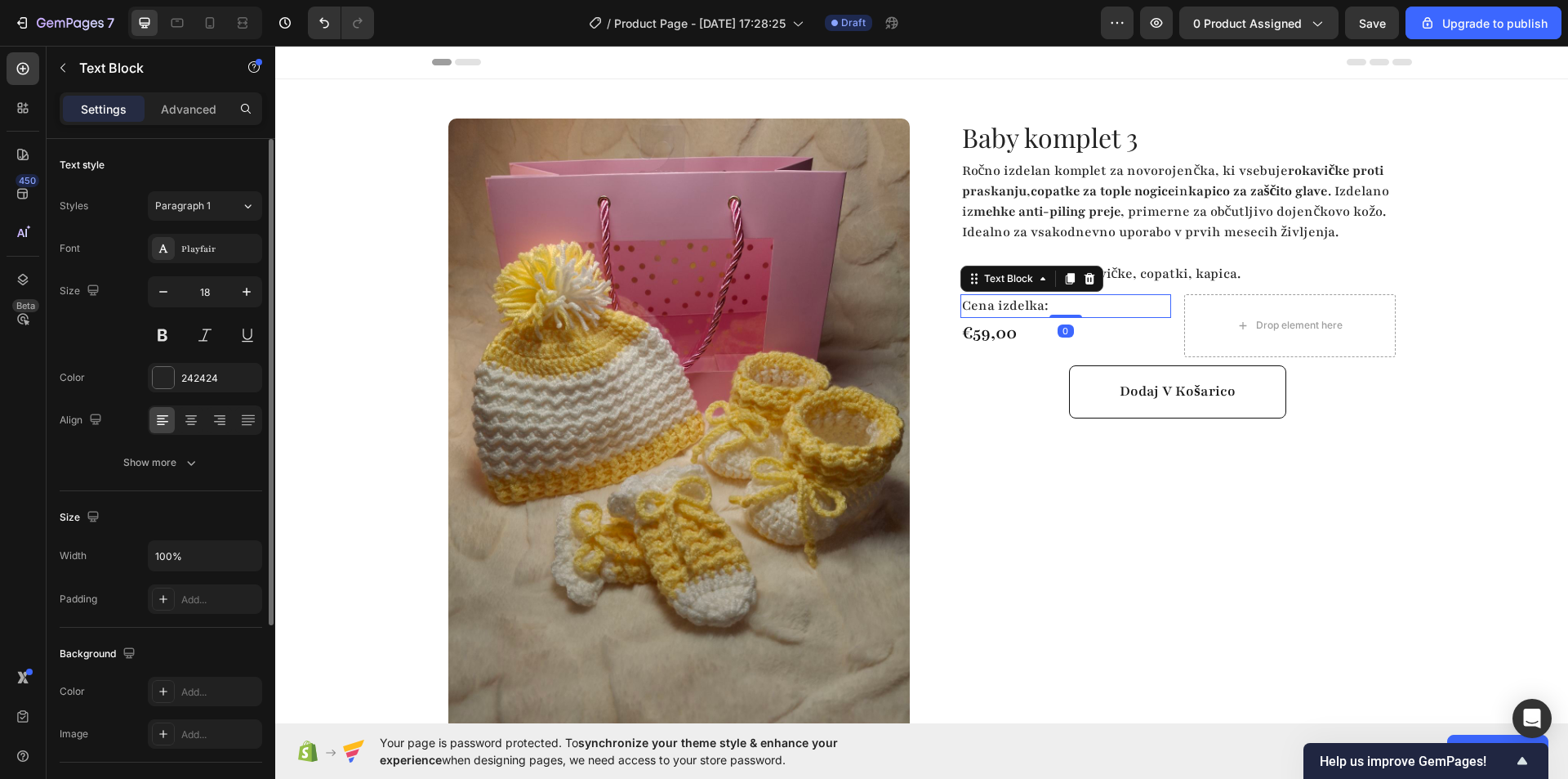
drag, startPoint x: 1057, startPoint y: 343, endPoint x: 1062, endPoint y: 321, distance: 22.6
click at [1062, 318] on div "Cena izdelka: Text Block 0" at bounding box center [1066, 306] width 212 height 24
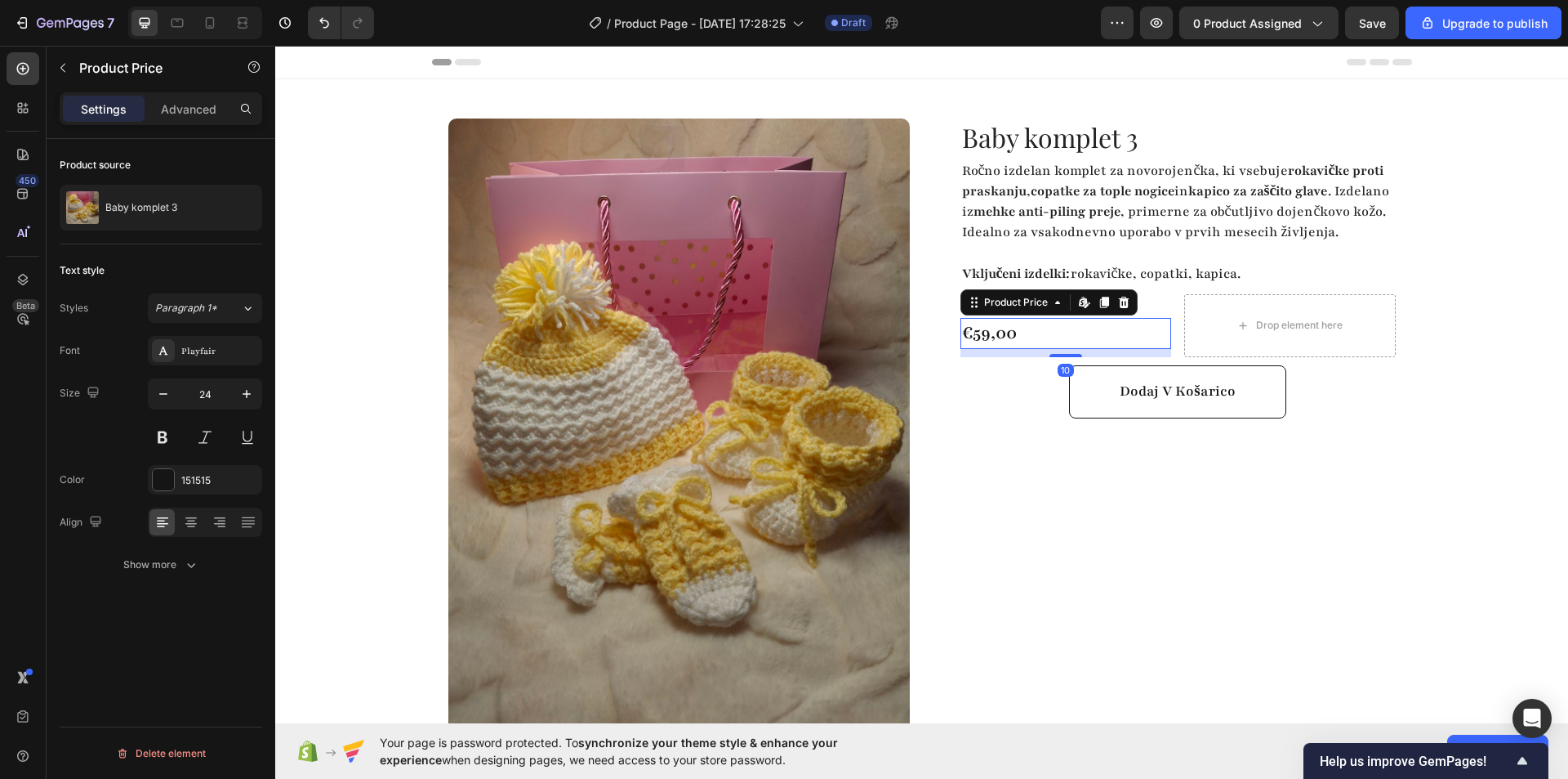
click at [1048, 349] on div "€59,00" at bounding box center [1066, 333] width 212 height 31
drag, startPoint x: 1056, startPoint y: 374, endPoint x: 1060, endPoint y: 336, distance: 38.2
click at [1060, 336] on div "€59,00 Product Price Edit content in Shopify 0 Product Price Edit content in Sh…" at bounding box center [1066, 333] width 212 height 31
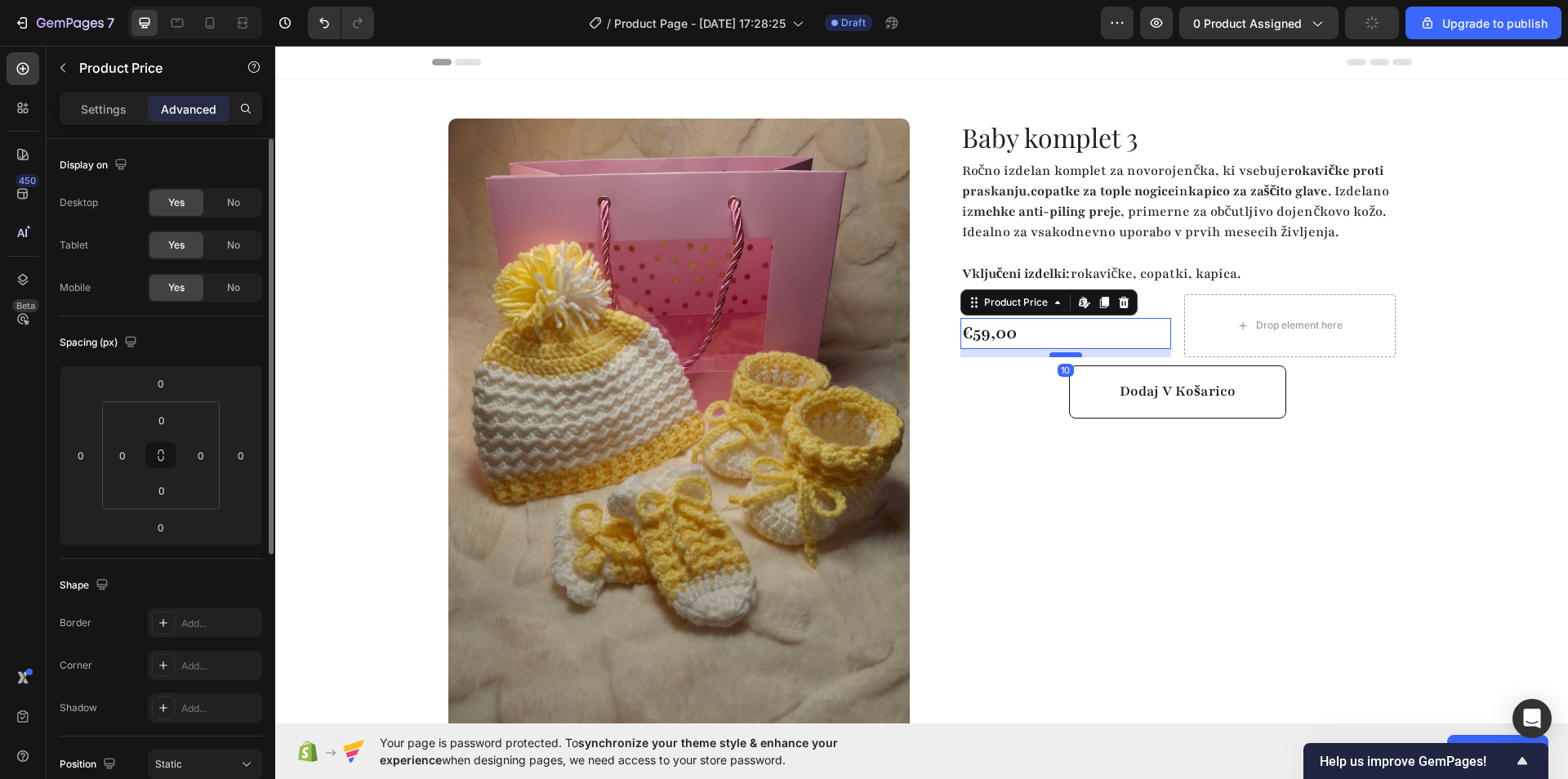
drag, startPoint x: 1049, startPoint y: 365, endPoint x: 1045, endPoint y: 374, distance: 9.8
click at [1049, 357] on div at bounding box center [1065, 355] width 33 height 5
type input "10"
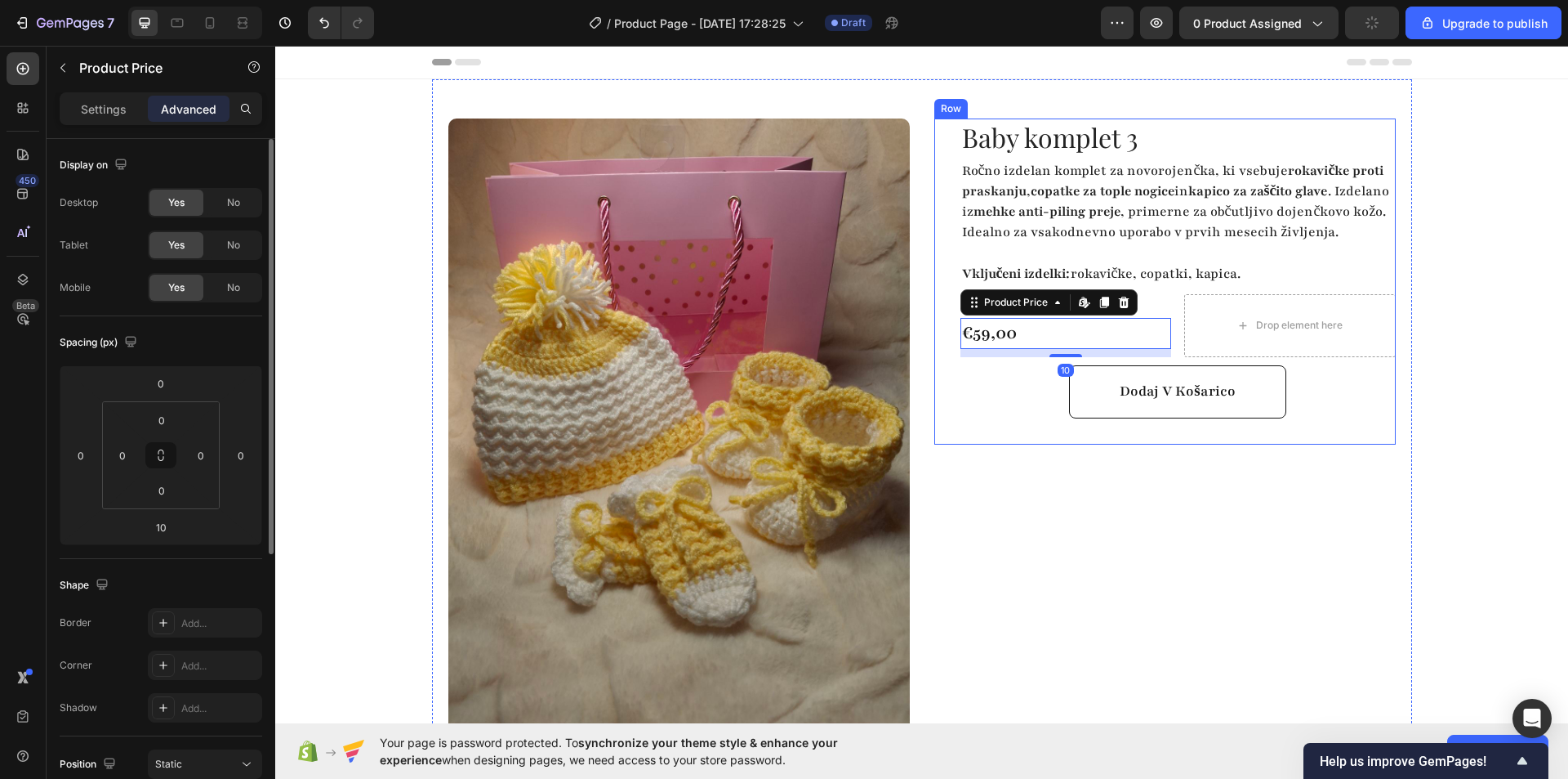
click at [1015, 418] on div "Dodaj v košarico Add to Cart" at bounding box center [1178, 391] width 436 height 53
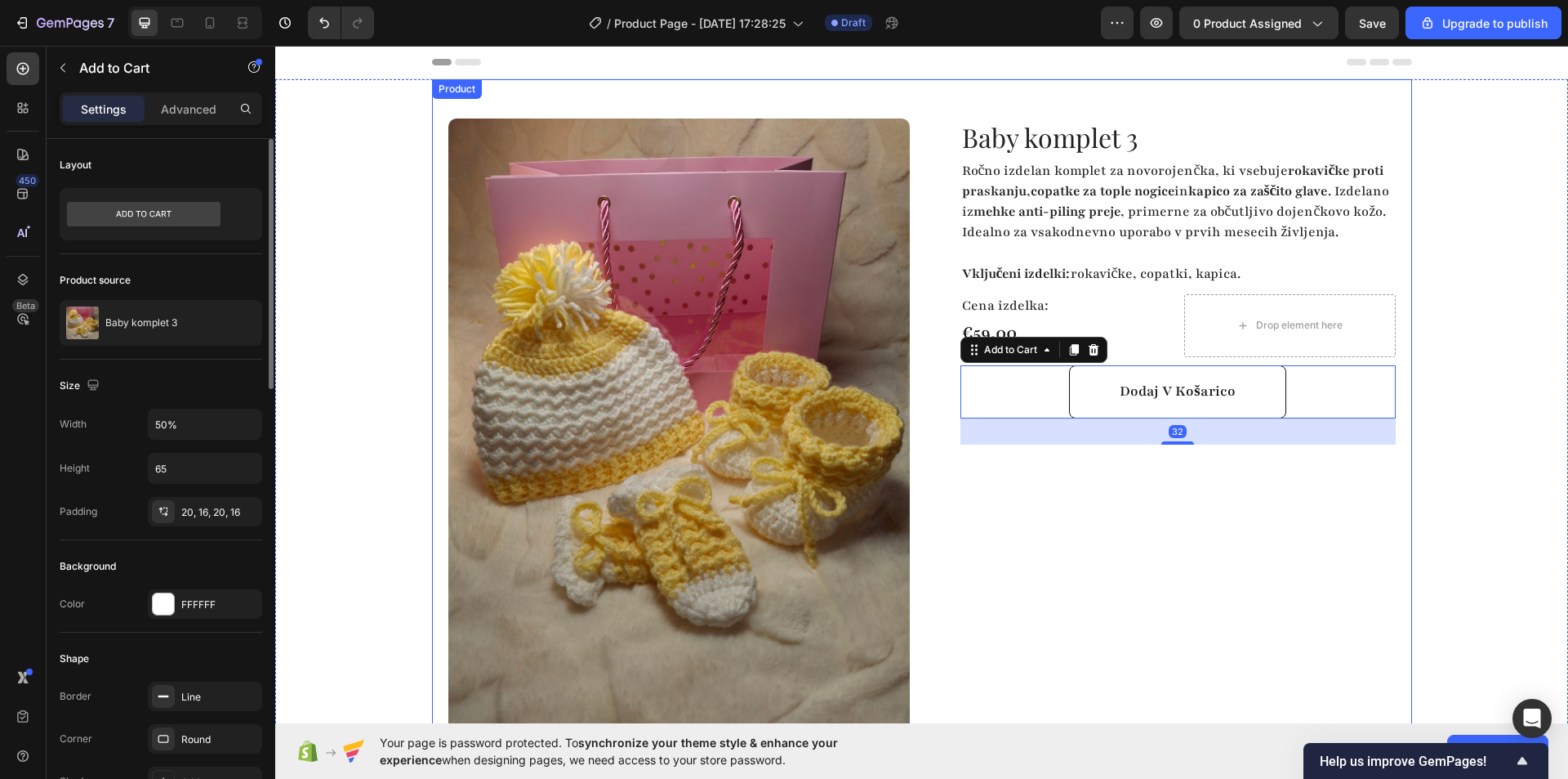
click at [1073, 546] on div "Baby komplet 3 Product Title Ročno izdelan komplet za novorojenčka, ki vsebuje …" at bounding box center [1164, 484] width 462 height 731
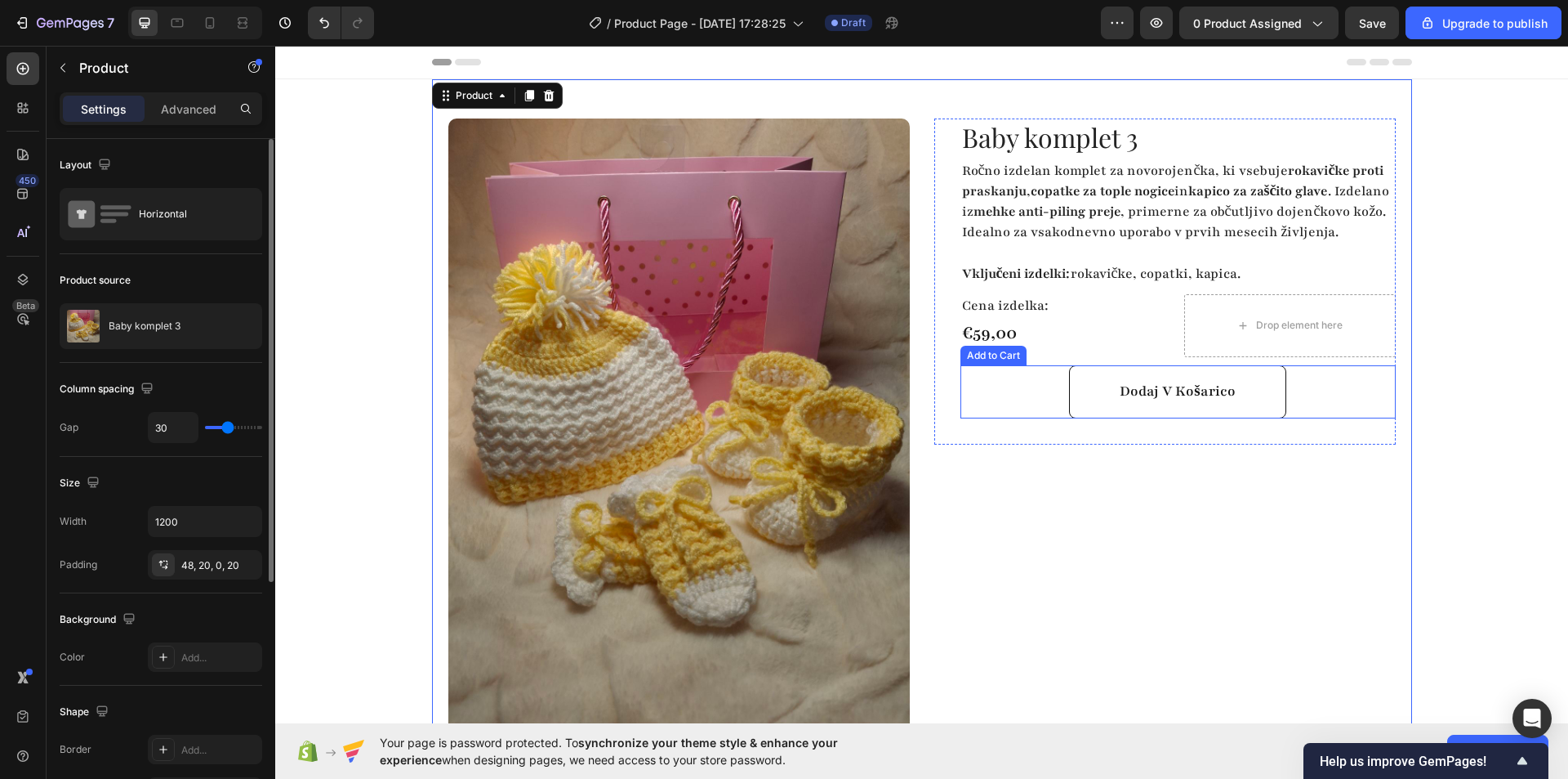
click at [1038, 402] on div "Dodaj v košarico Add to Cart" at bounding box center [1178, 391] width 436 height 53
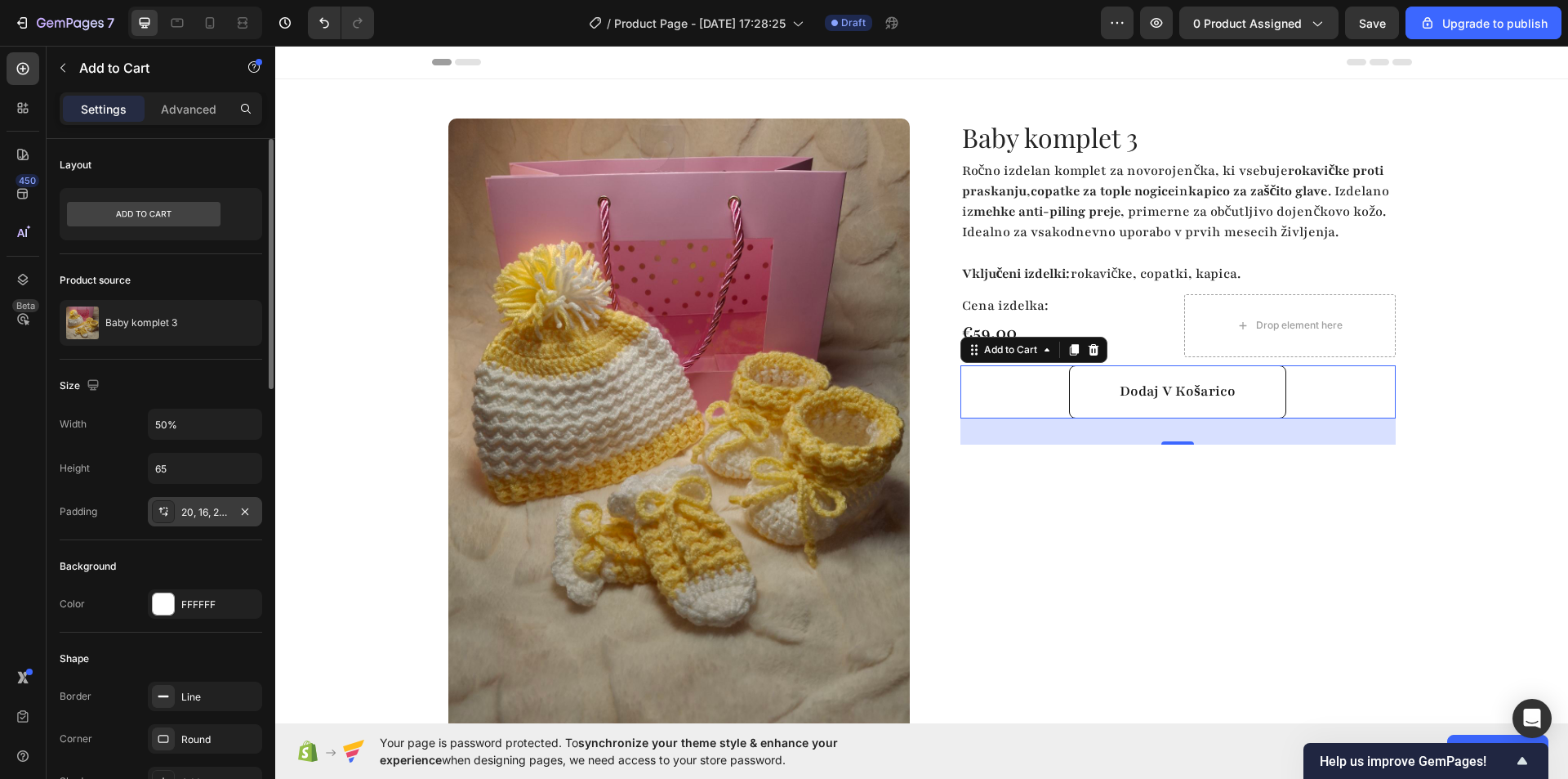
click at [167, 504] on div at bounding box center [163, 511] width 23 height 23
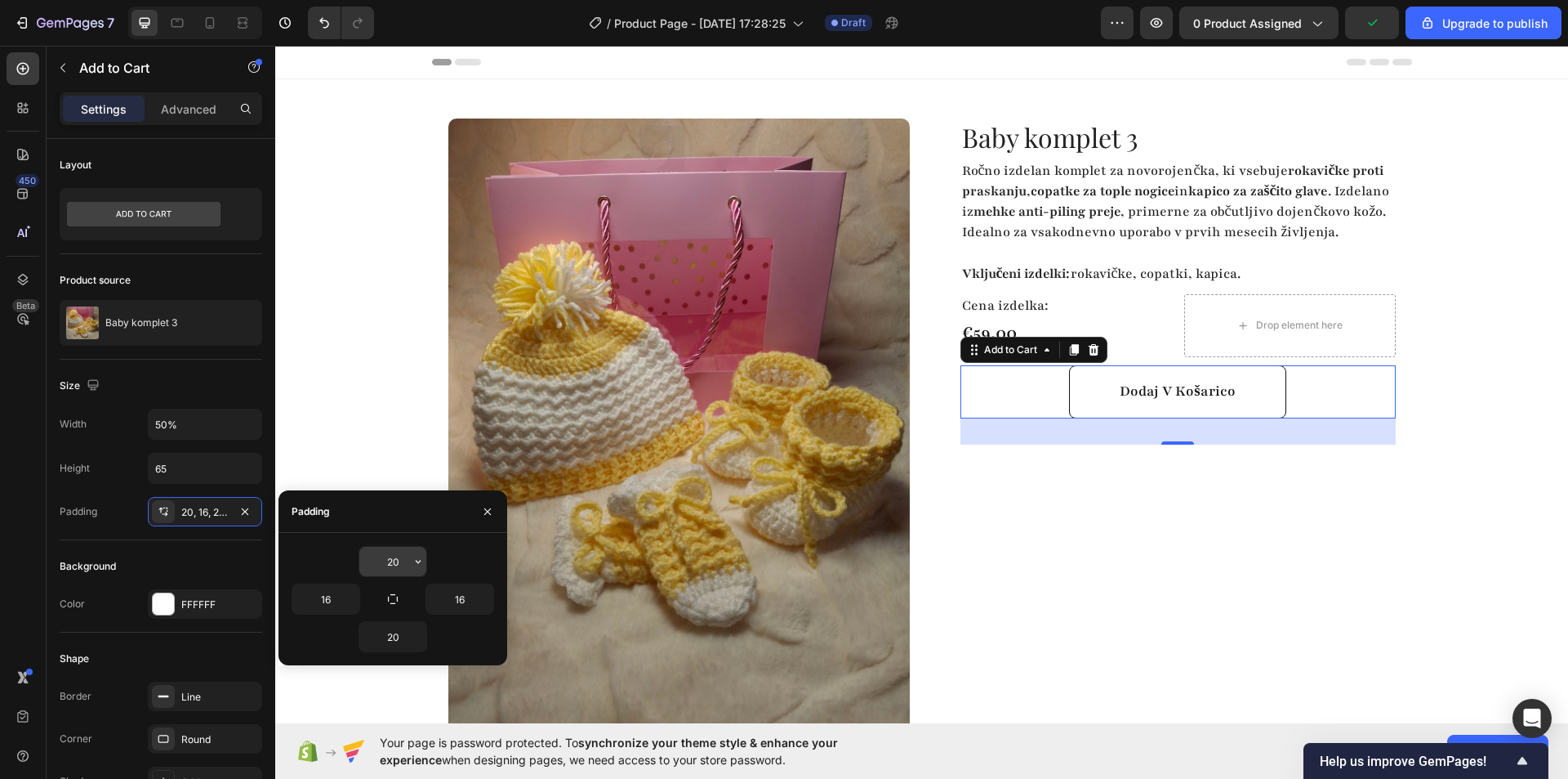
click at [403, 568] on input "20" at bounding box center [393, 561] width 67 height 29
click at [416, 562] on icon "button" at bounding box center [419, 562] width 13 height 13
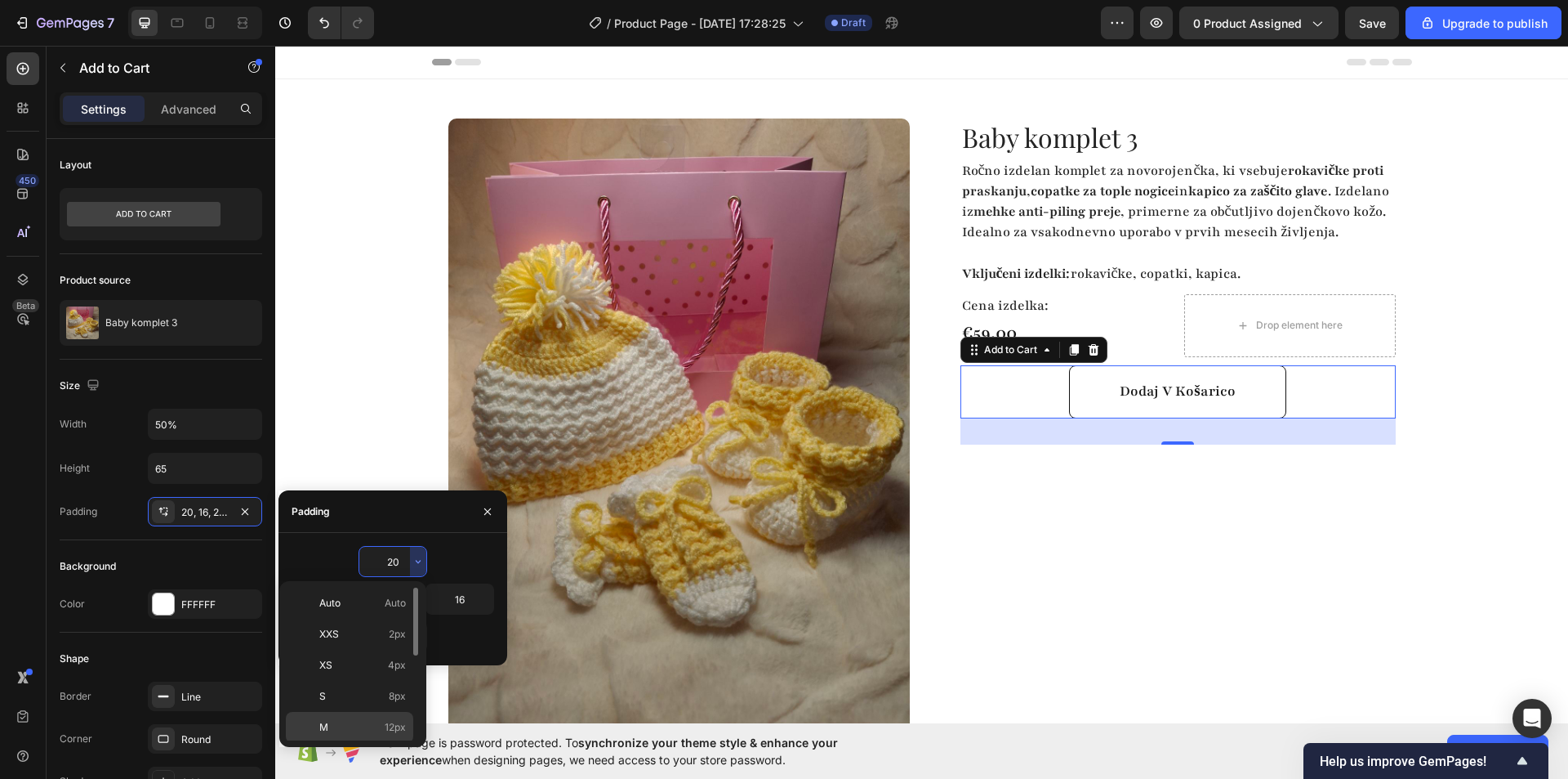
click at [362, 720] on p "M 12px" at bounding box center [362, 727] width 87 height 14
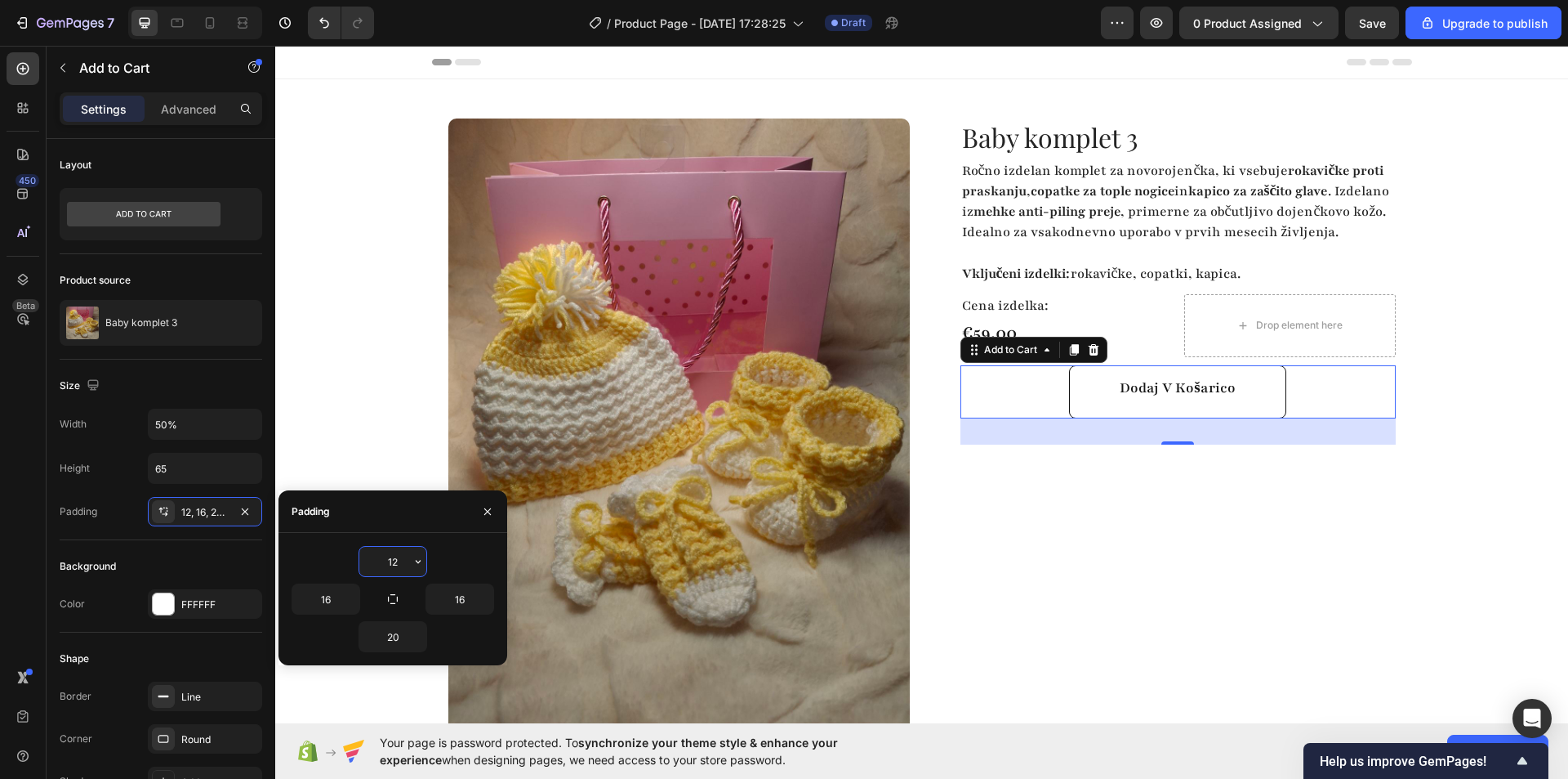
click at [401, 550] on input "12" at bounding box center [393, 561] width 67 height 29
click at [414, 558] on icon "button" at bounding box center [419, 562] width 13 height 13
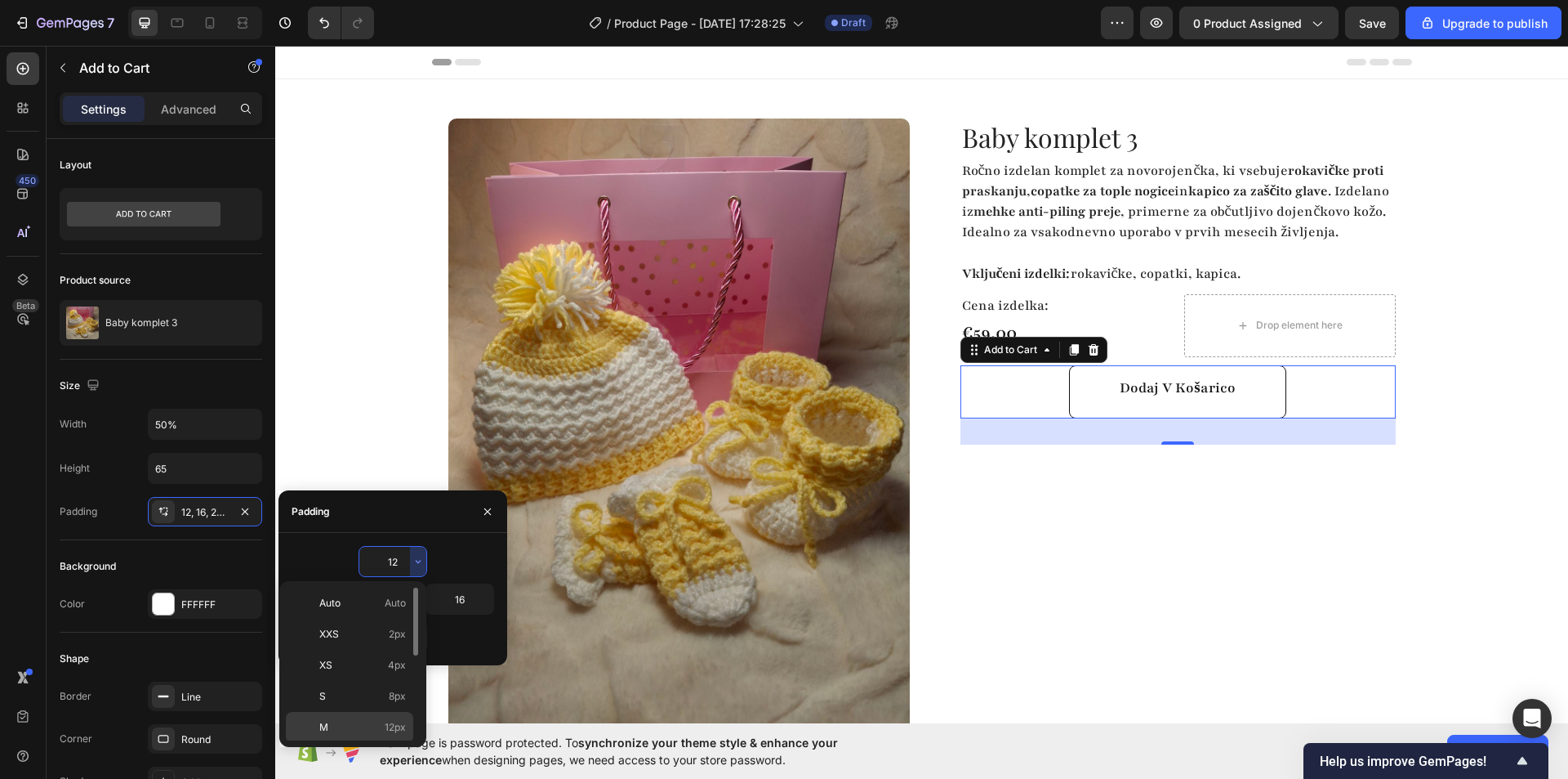
scroll to position [82, 0]
click at [357, 671] on p "L 16px" at bounding box center [362, 676] width 87 height 14
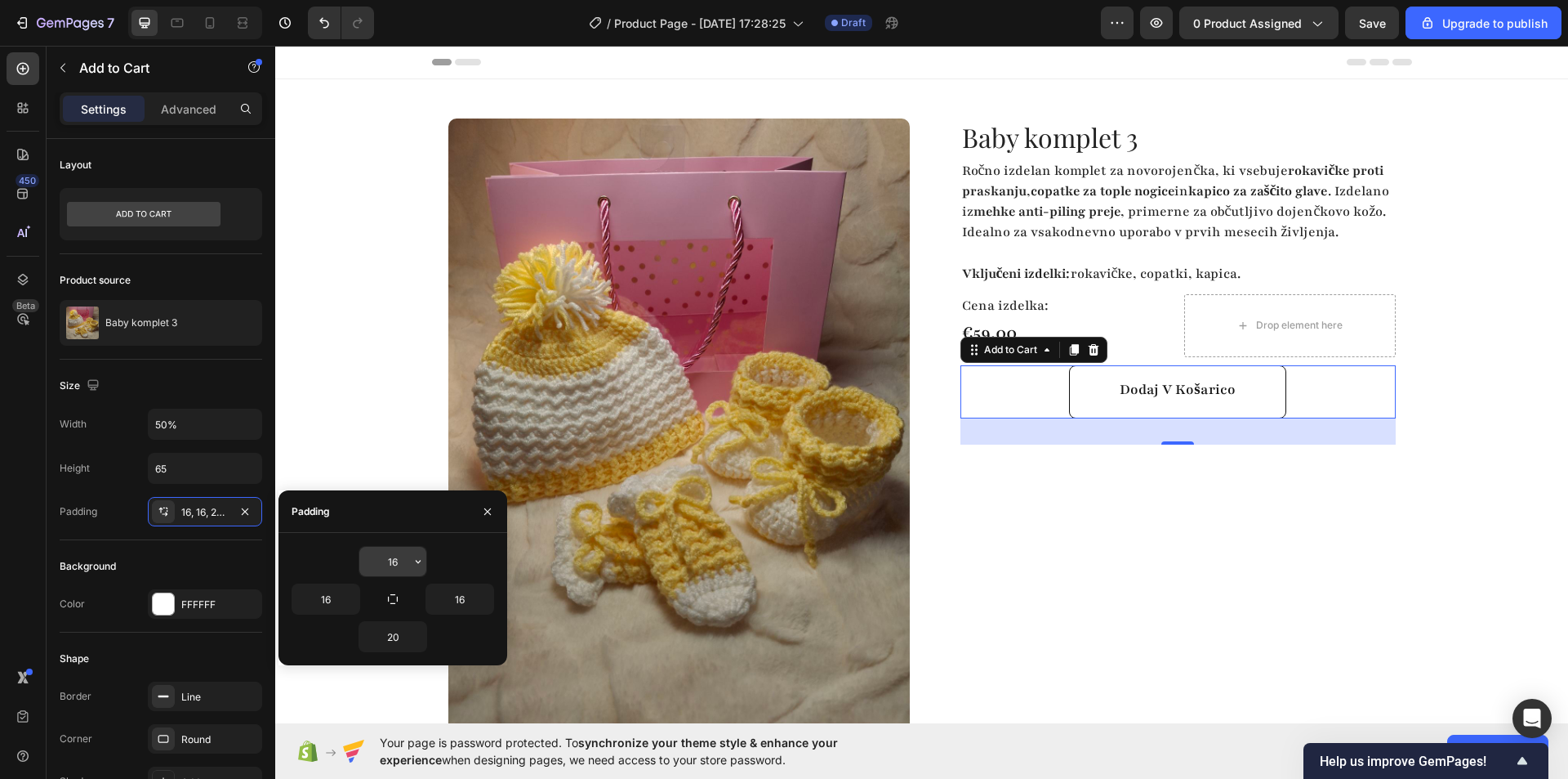
click at [388, 573] on input "16" at bounding box center [393, 561] width 67 height 29
click at [412, 567] on icon "button" at bounding box center [419, 562] width 13 height 13
type input "20"
click at [1090, 586] on div "Baby komplet 3 Product Title Ročno izdelan komplet za novorojenčka, ki vsebuje …" at bounding box center [1164, 484] width 462 height 731
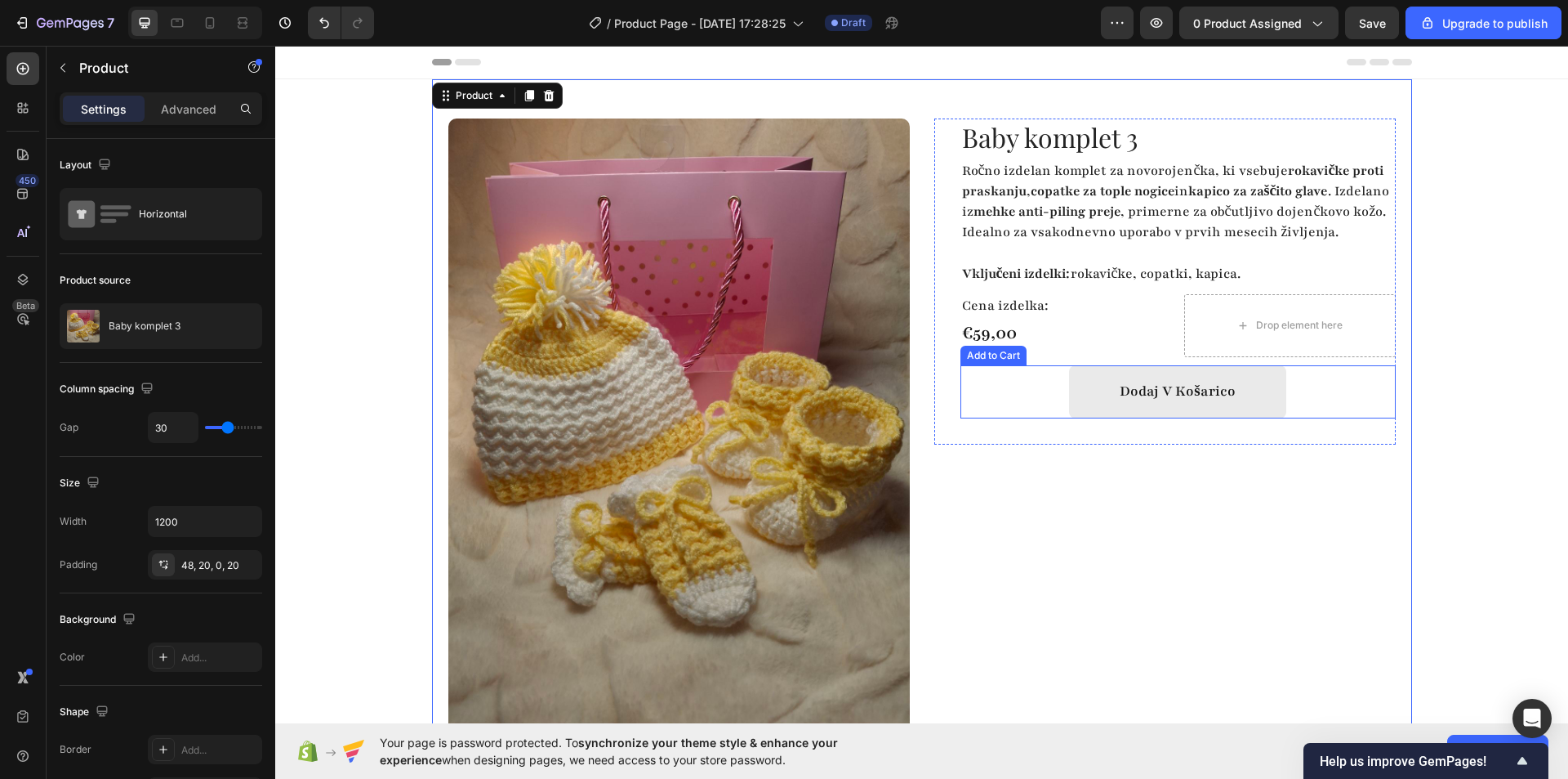
click at [1082, 418] on button "Dodaj v košarico" at bounding box center [1177, 391] width 218 height 53
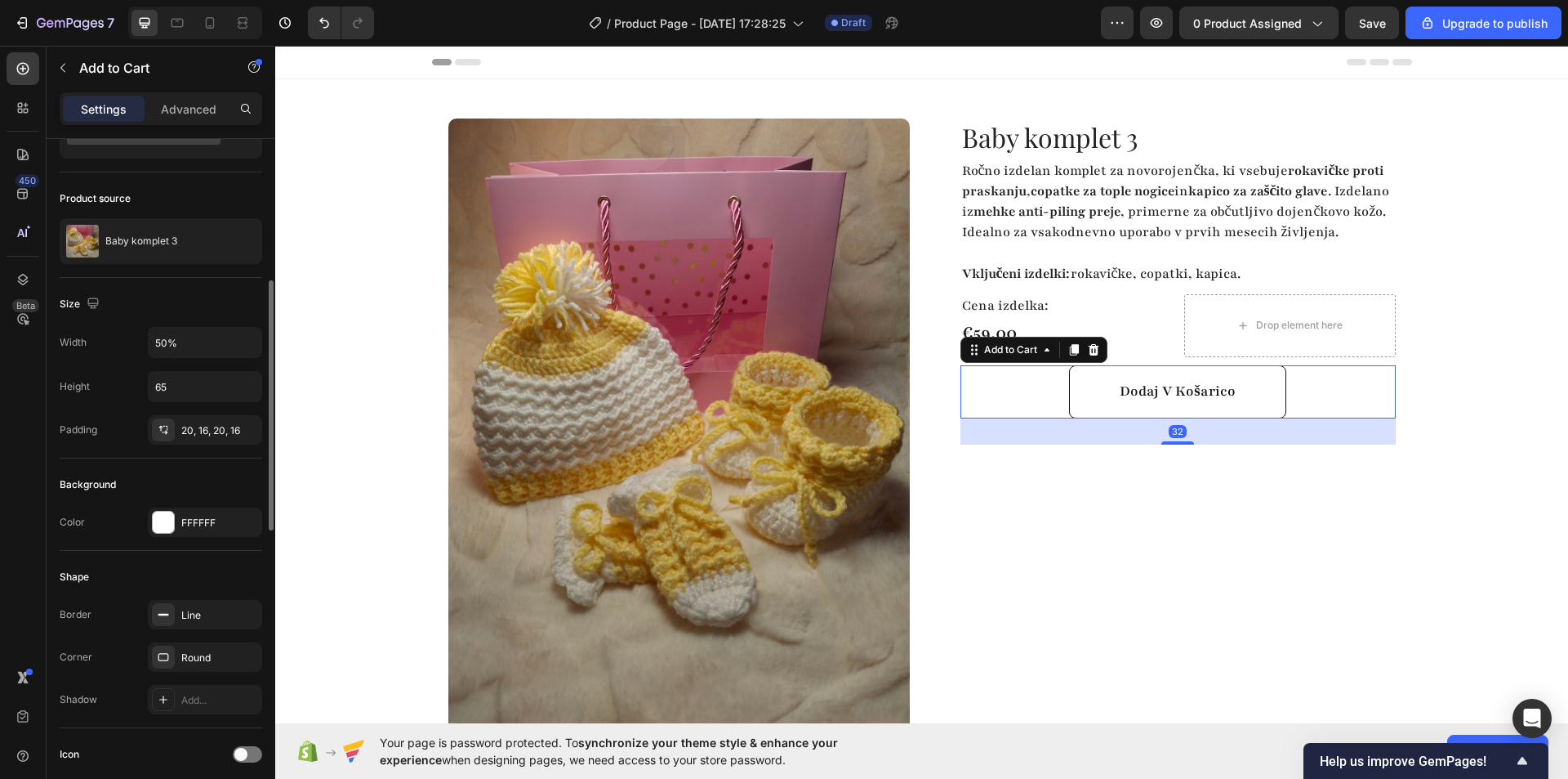
scroll to position [163, 0]
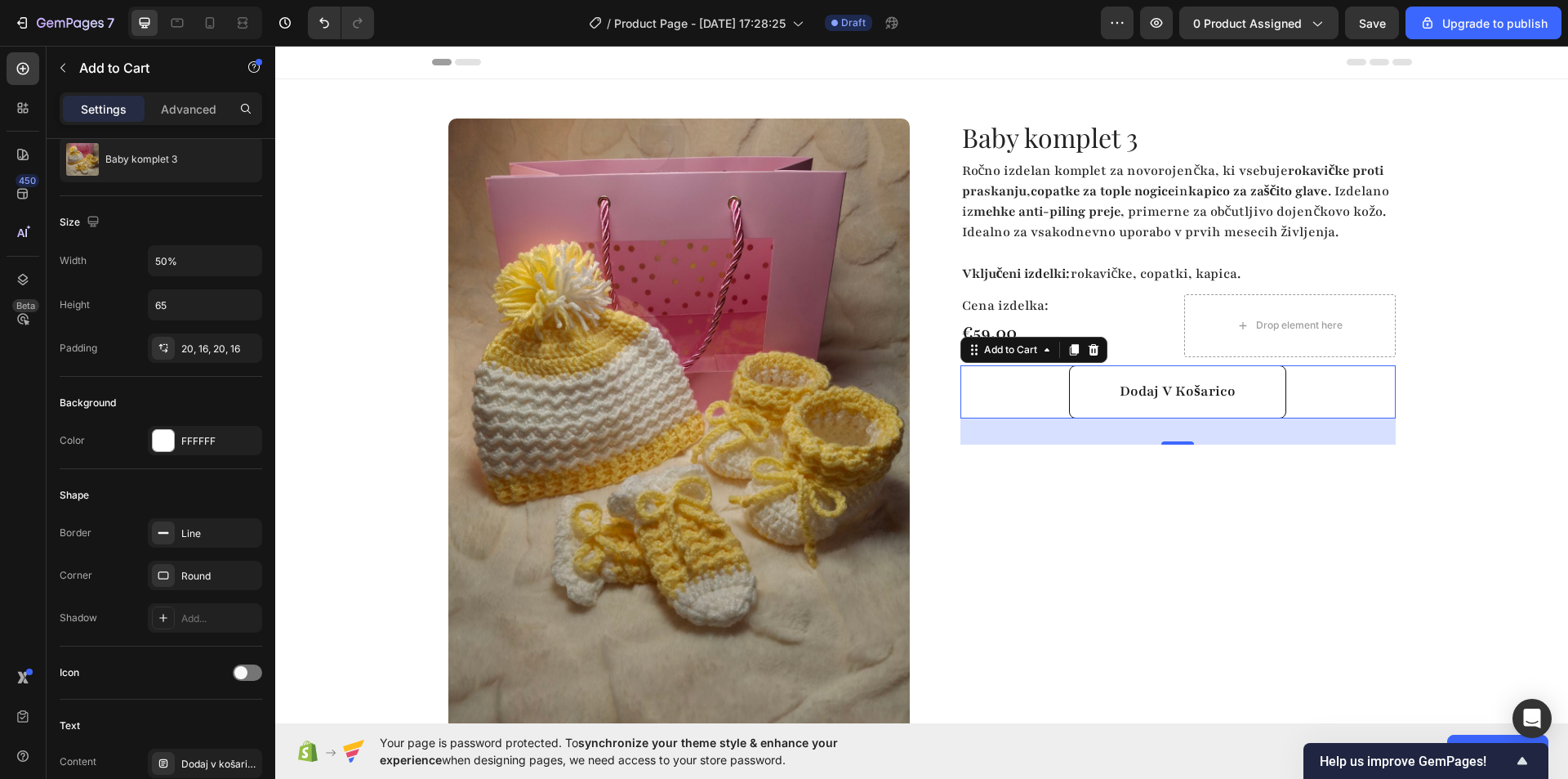
click at [1003, 400] on div "Dodaj v košarico Add to Cart 32" at bounding box center [1178, 391] width 436 height 53
click at [1044, 352] on icon at bounding box center [1047, 350] width 5 height 3
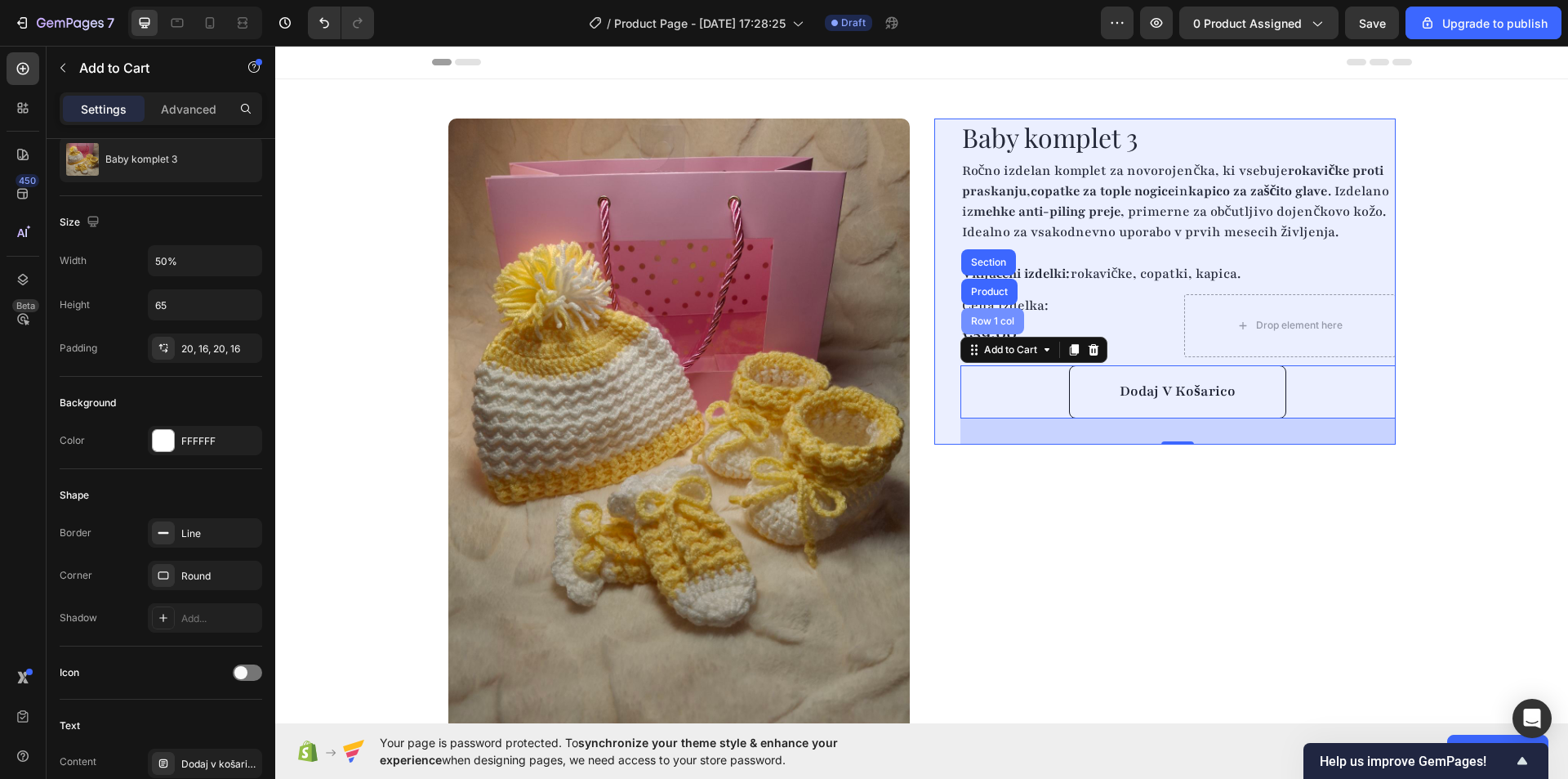
click at [990, 326] on div "Row 1 col" at bounding box center [992, 321] width 50 height 10
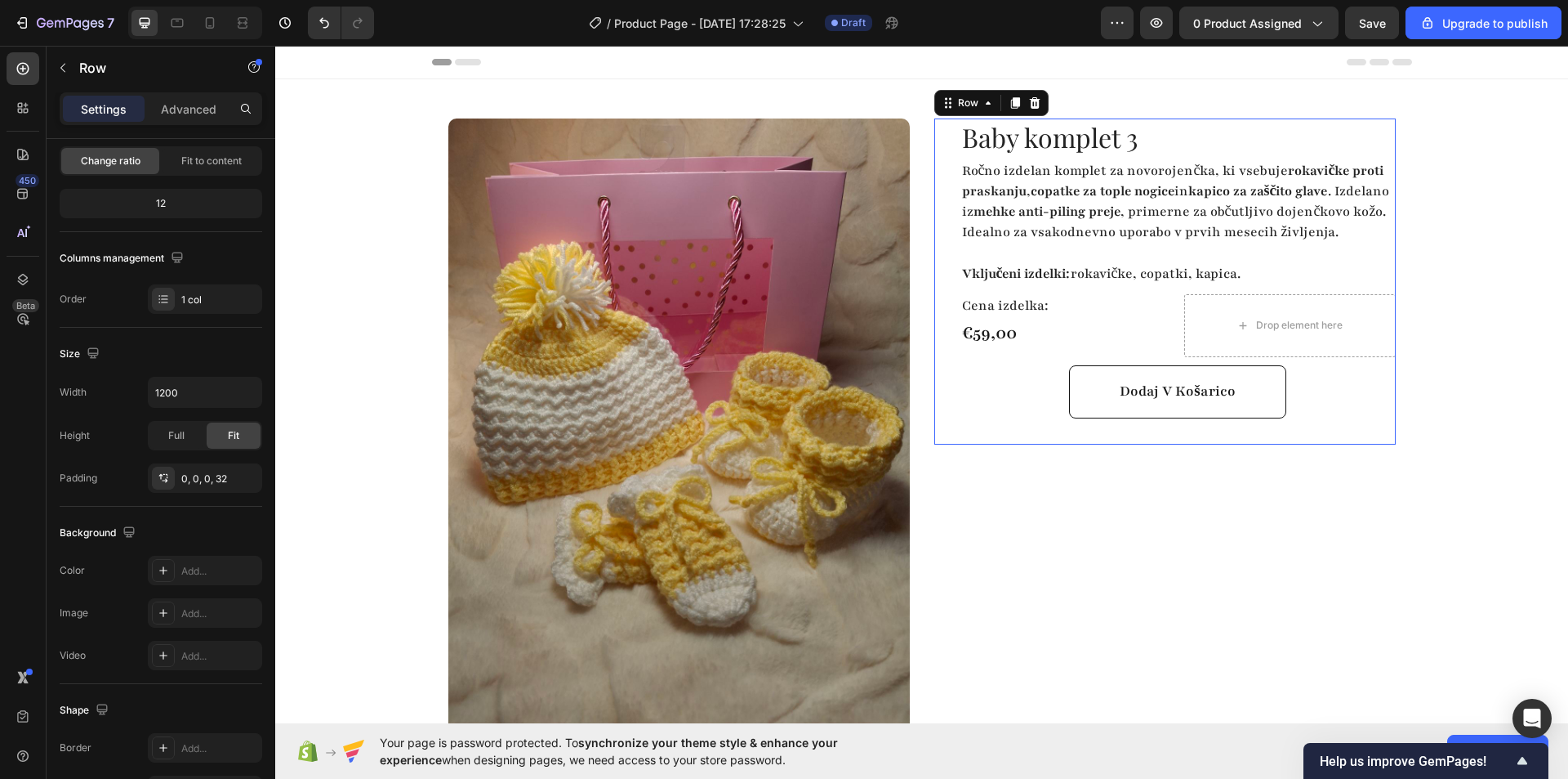
scroll to position [0, 0]
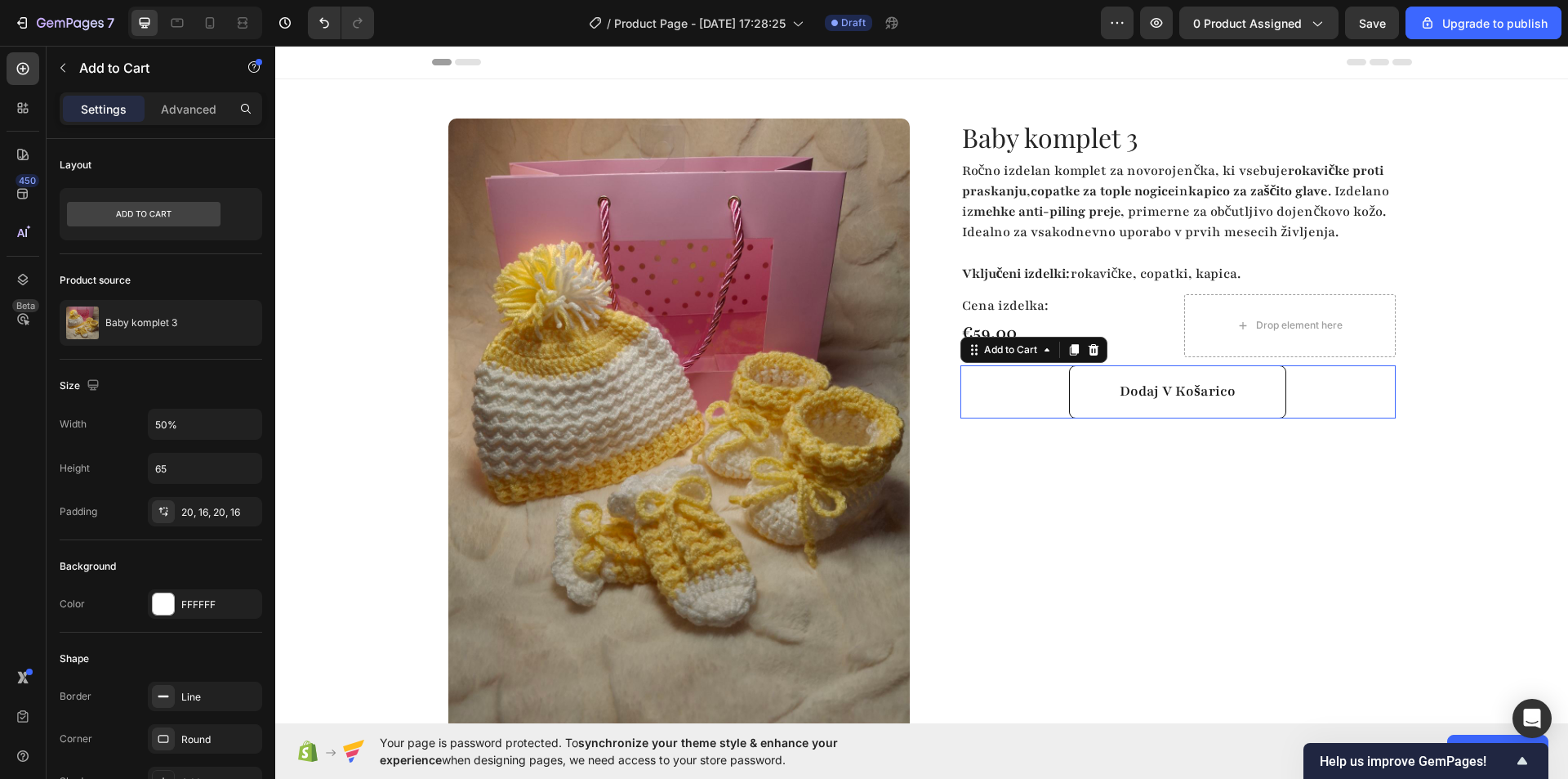
click at [1024, 418] on div "Dodaj v košarico Add to Cart 0" at bounding box center [1178, 391] width 436 height 53
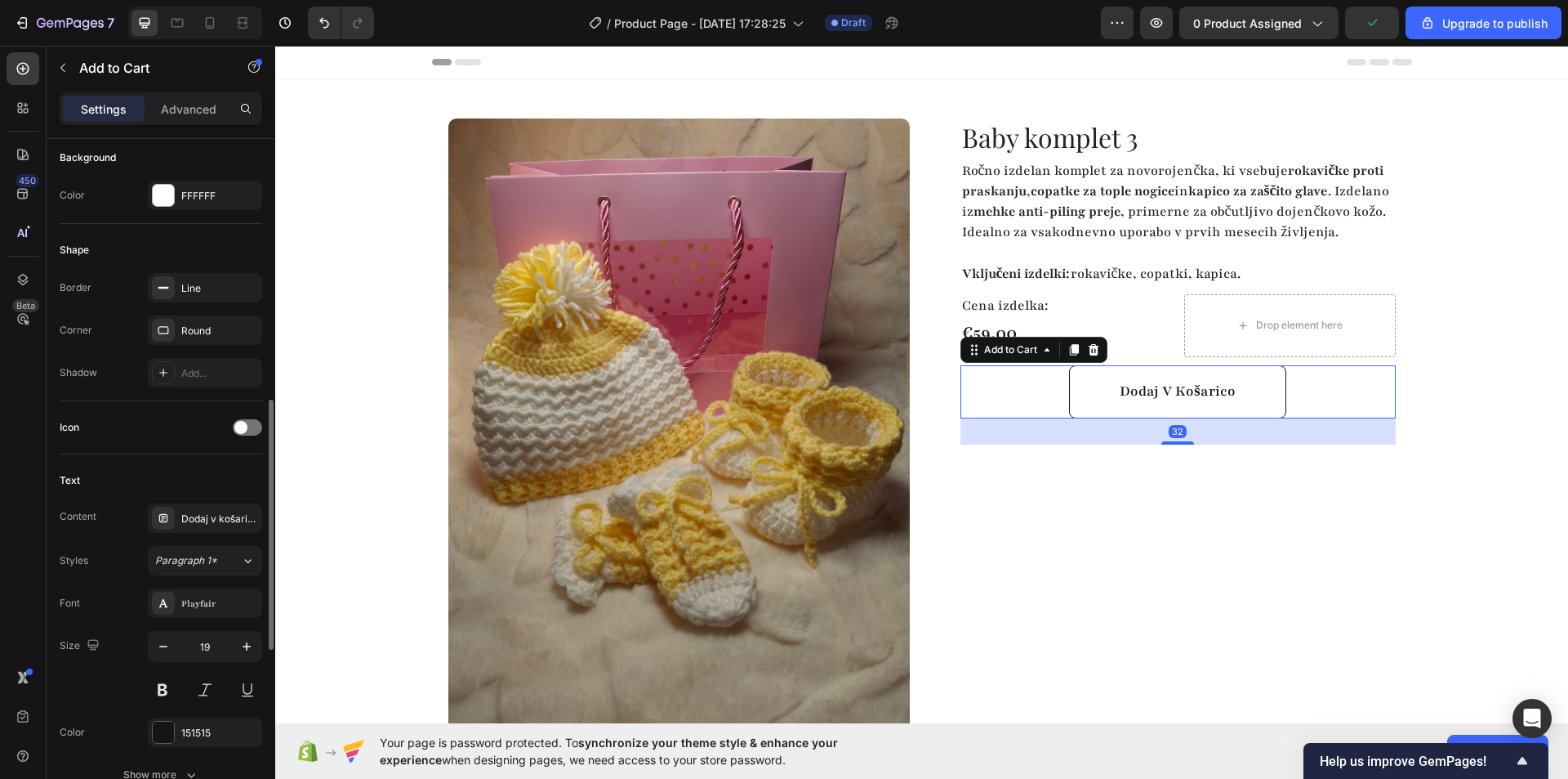
scroll to position [654, 0]
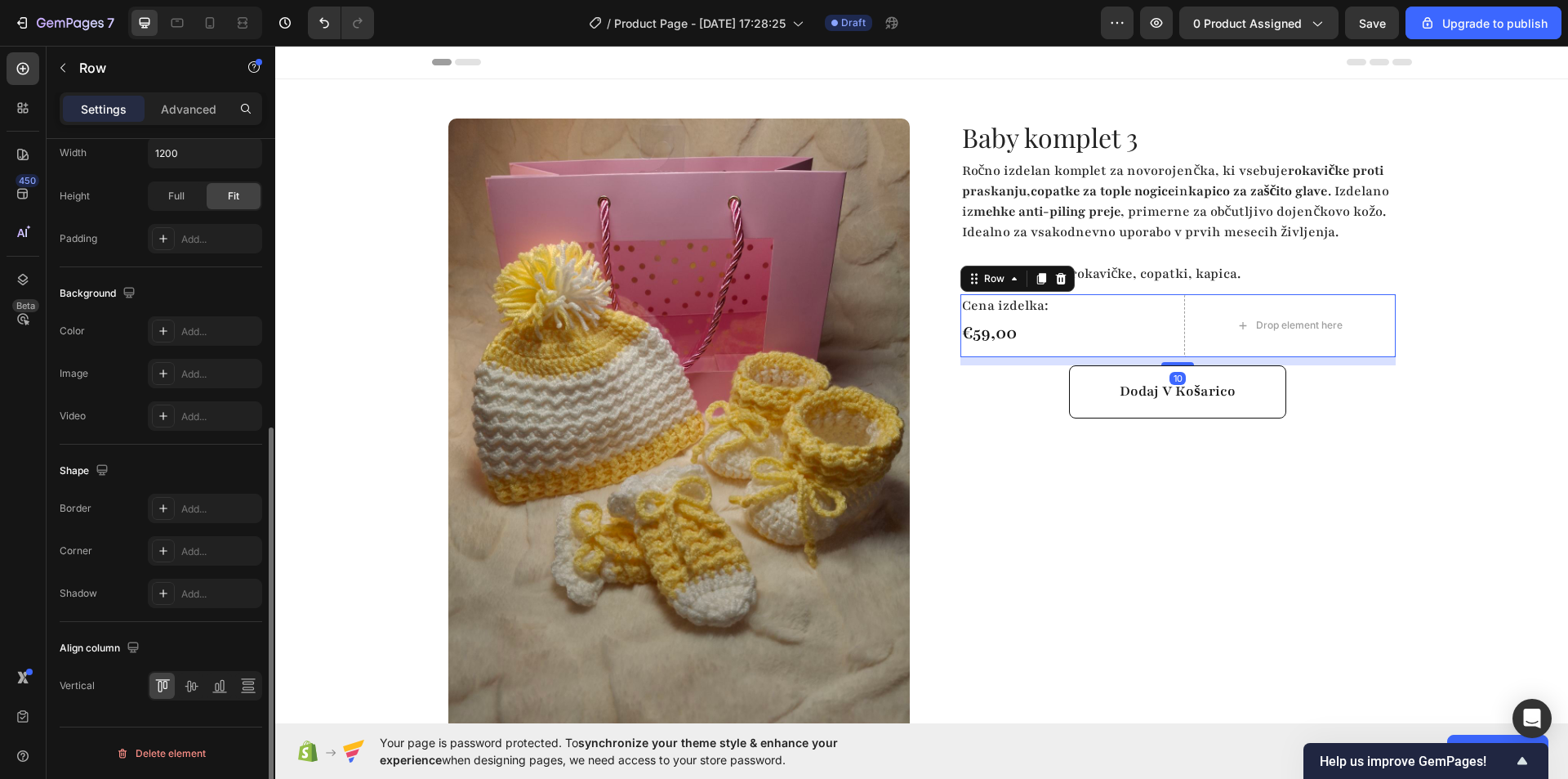
click at [1123, 357] on div "Cena izdelka: Text Block €59,00 Product Price Product Price" at bounding box center [1066, 326] width 212 height 63
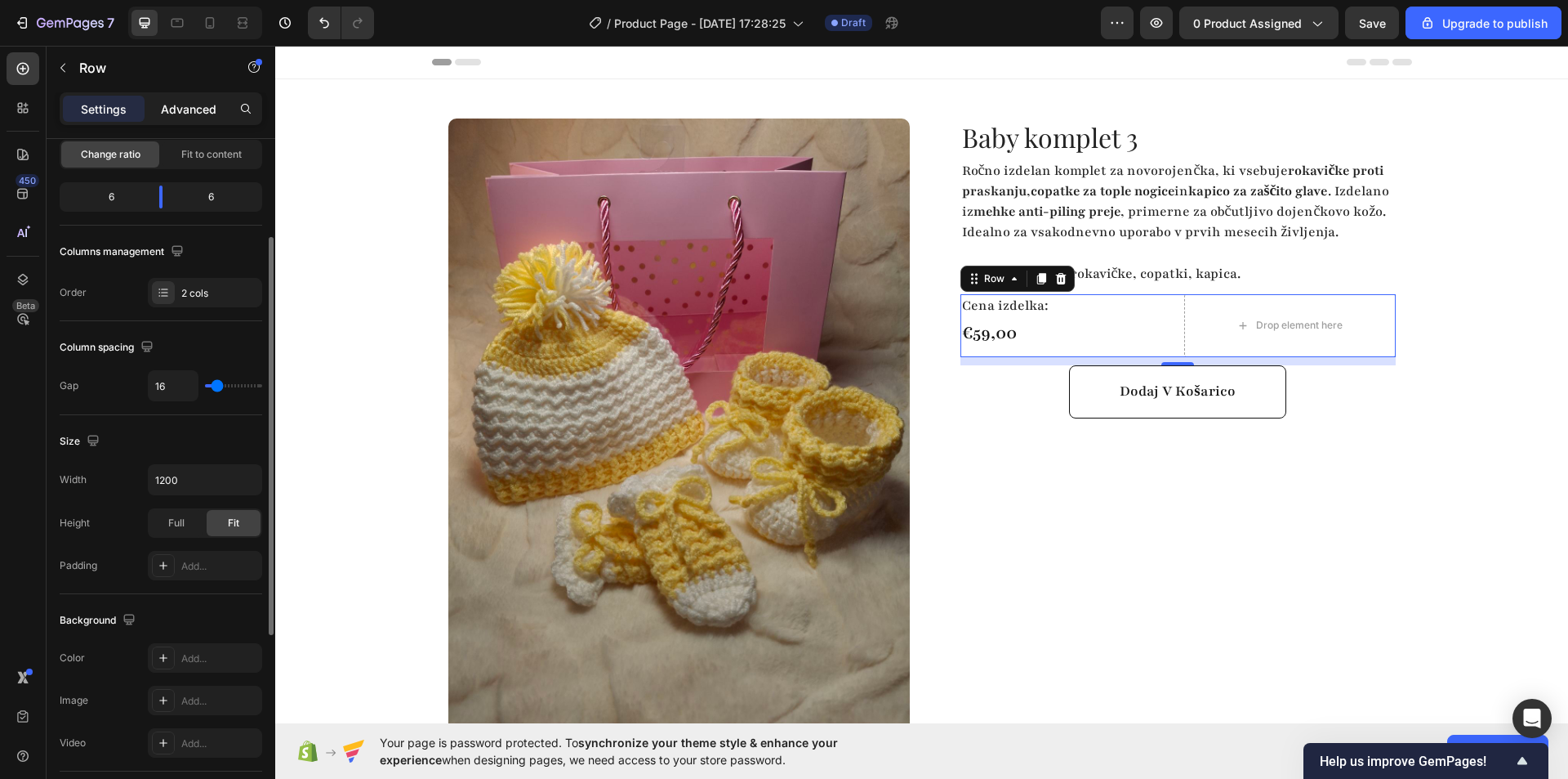
click at [190, 116] on p "Advanced" at bounding box center [188, 109] width 55 height 17
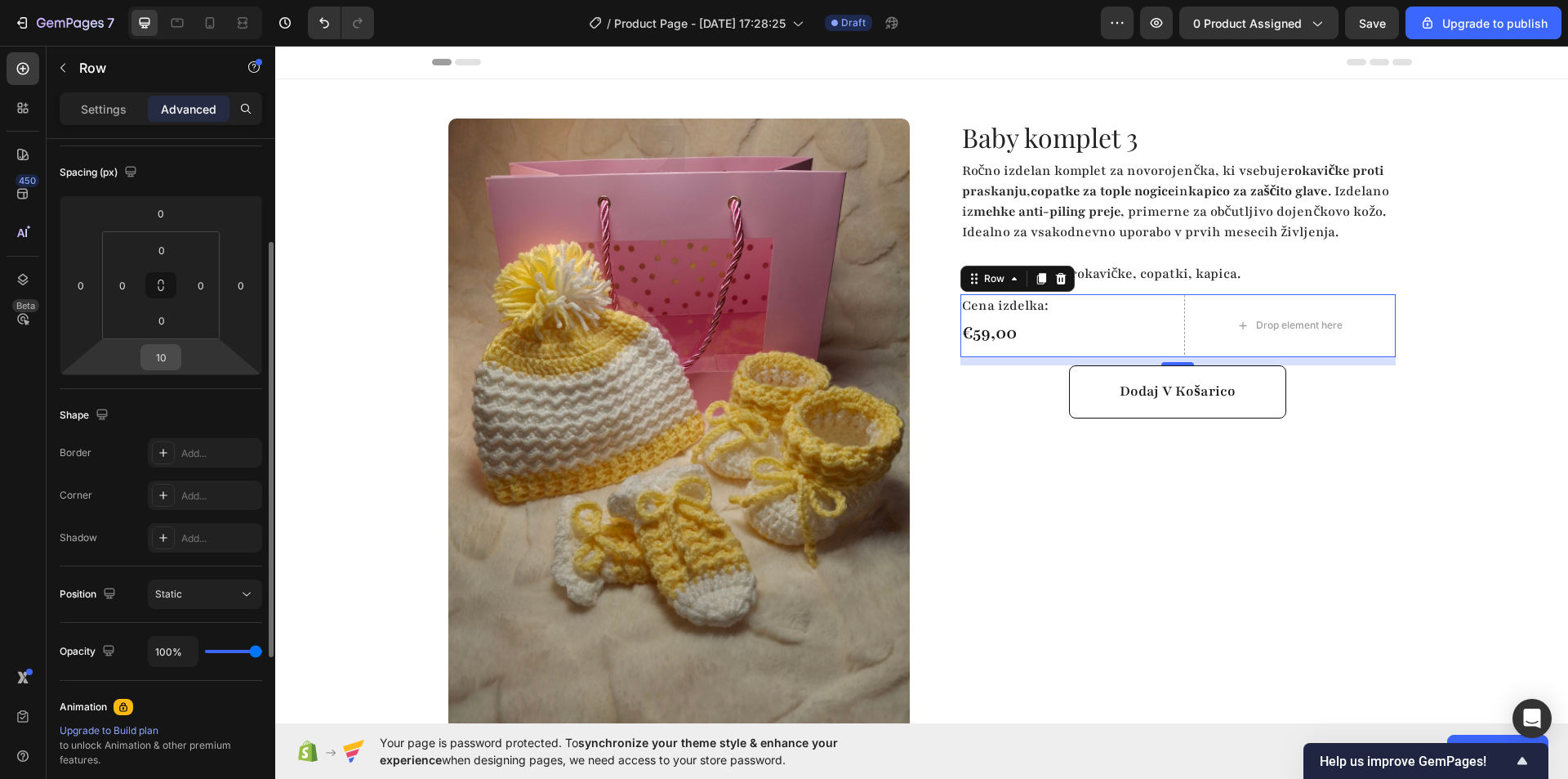
click at [166, 355] on input "10" at bounding box center [161, 357] width 33 height 24
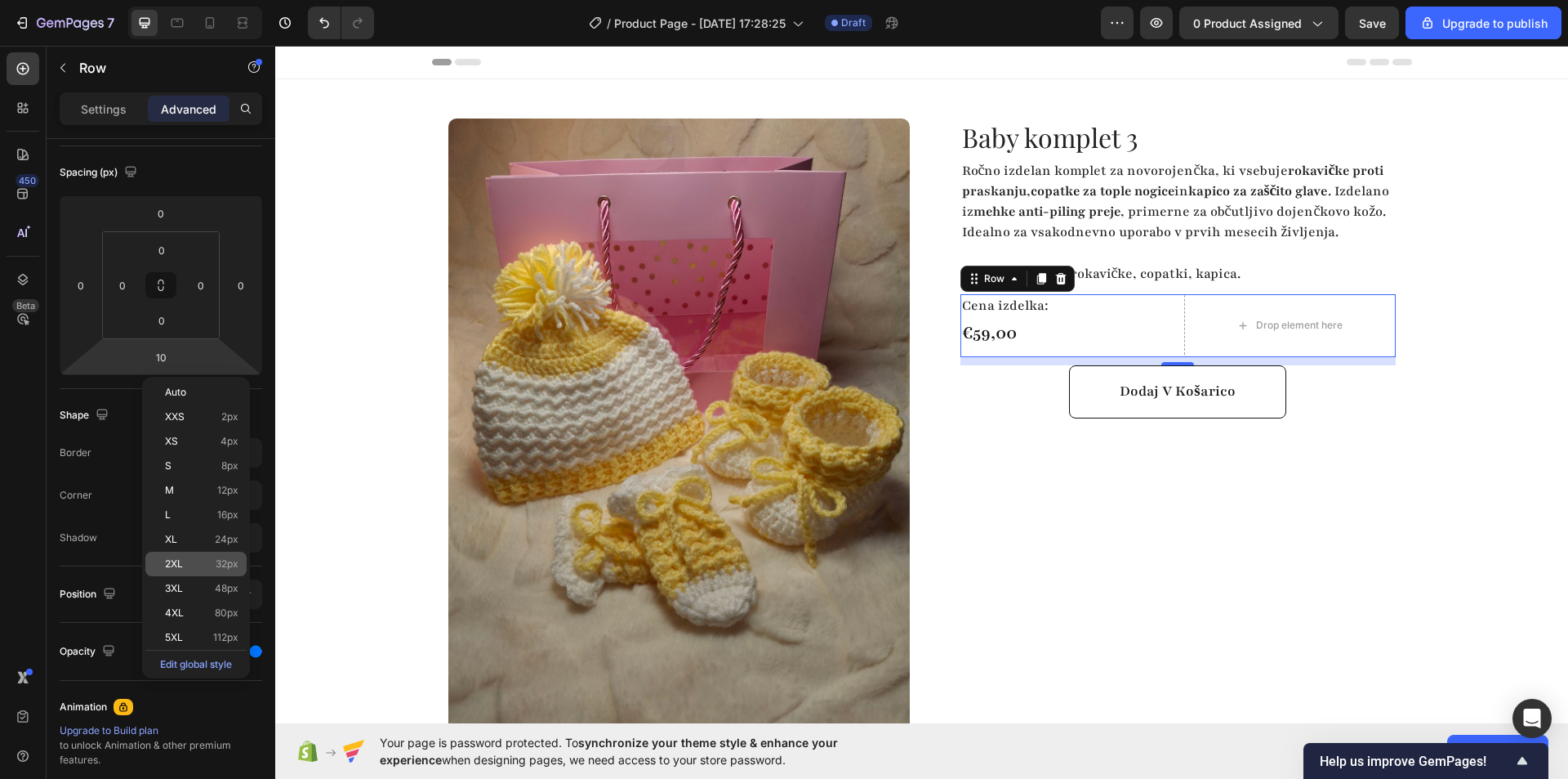
click at [187, 554] on div "2XL 32px" at bounding box center [196, 564] width 101 height 24
type input "32"
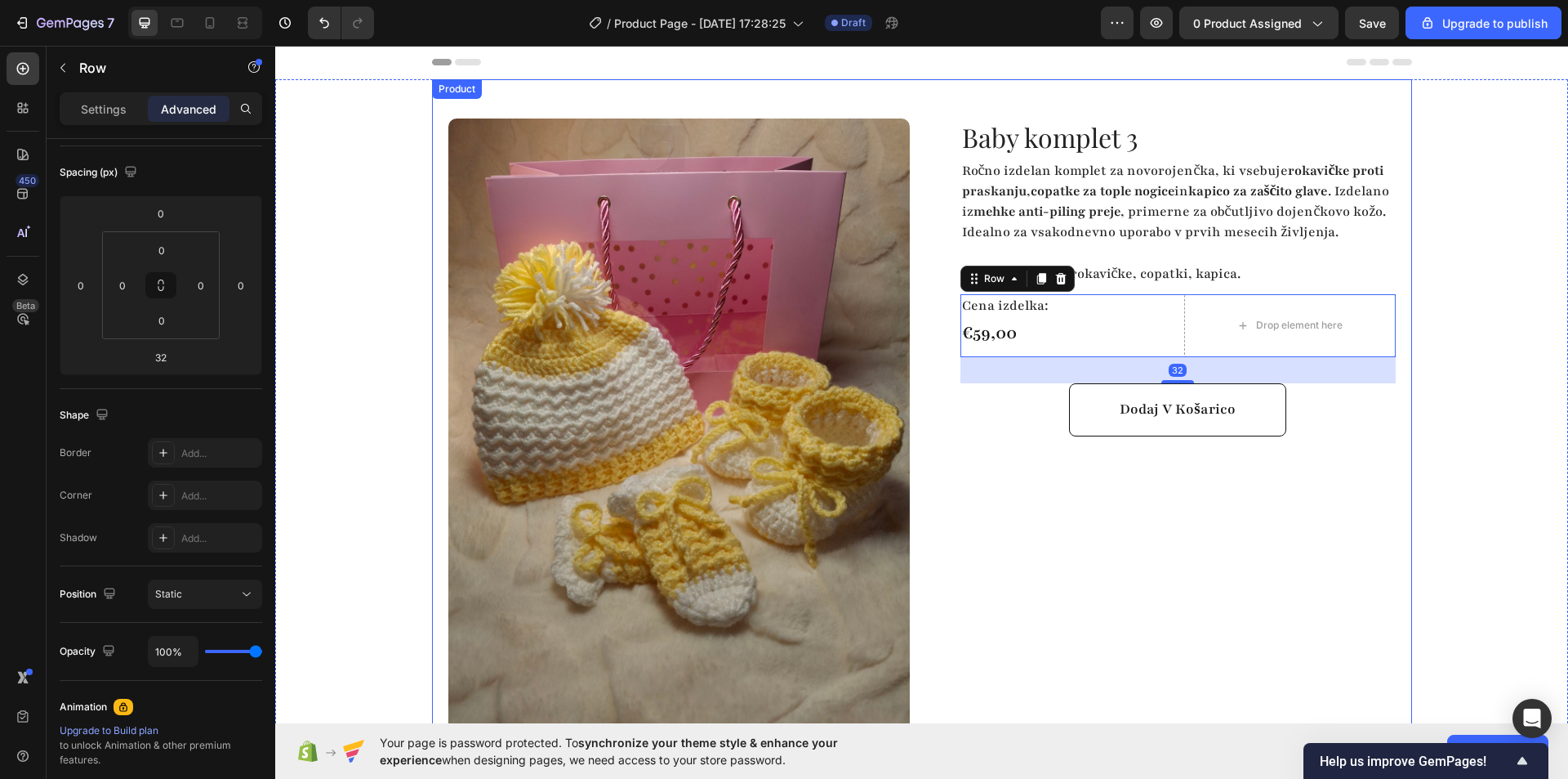
click at [1146, 575] on div "Baby komplet 3 Product Title Ročno izdelan komplet za novorojenčka, ki vsebuje …" at bounding box center [1164, 484] width 462 height 731
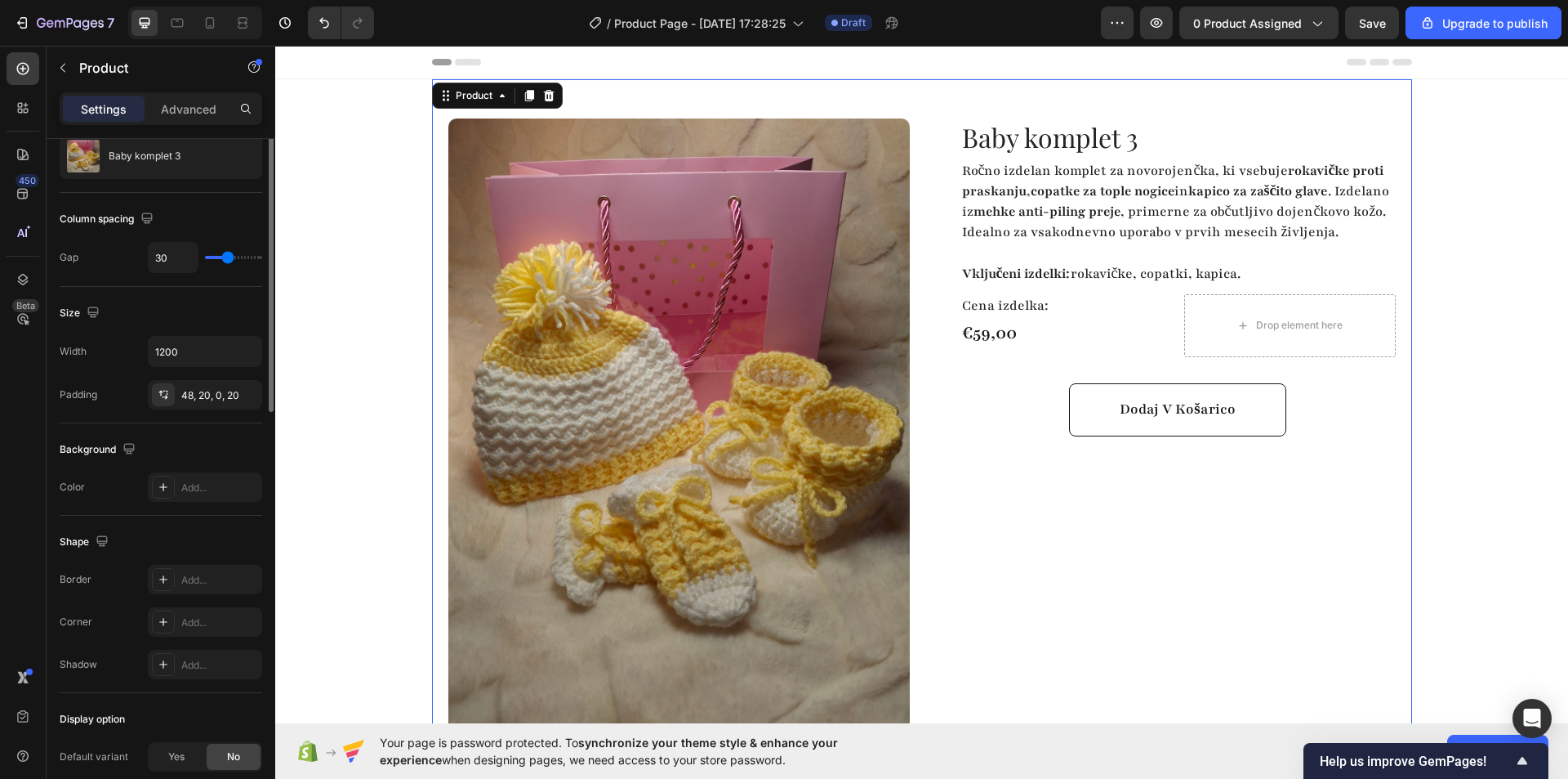
scroll to position [0, 0]
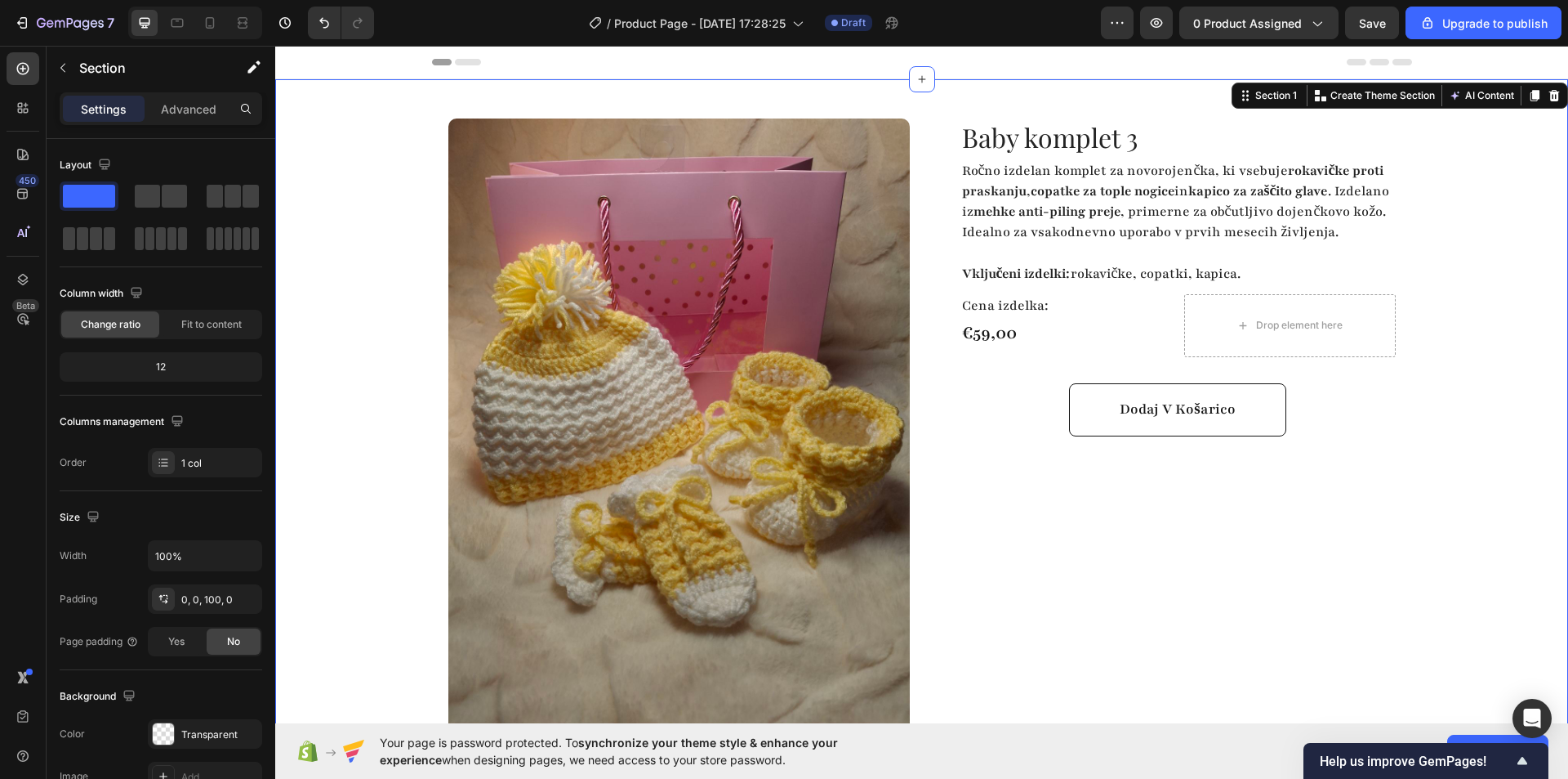
click at [1502, 395] on div "Product Images Highlight key benefits with product description. Add description…" at bounding box center [921, 464] width 1293 height 771
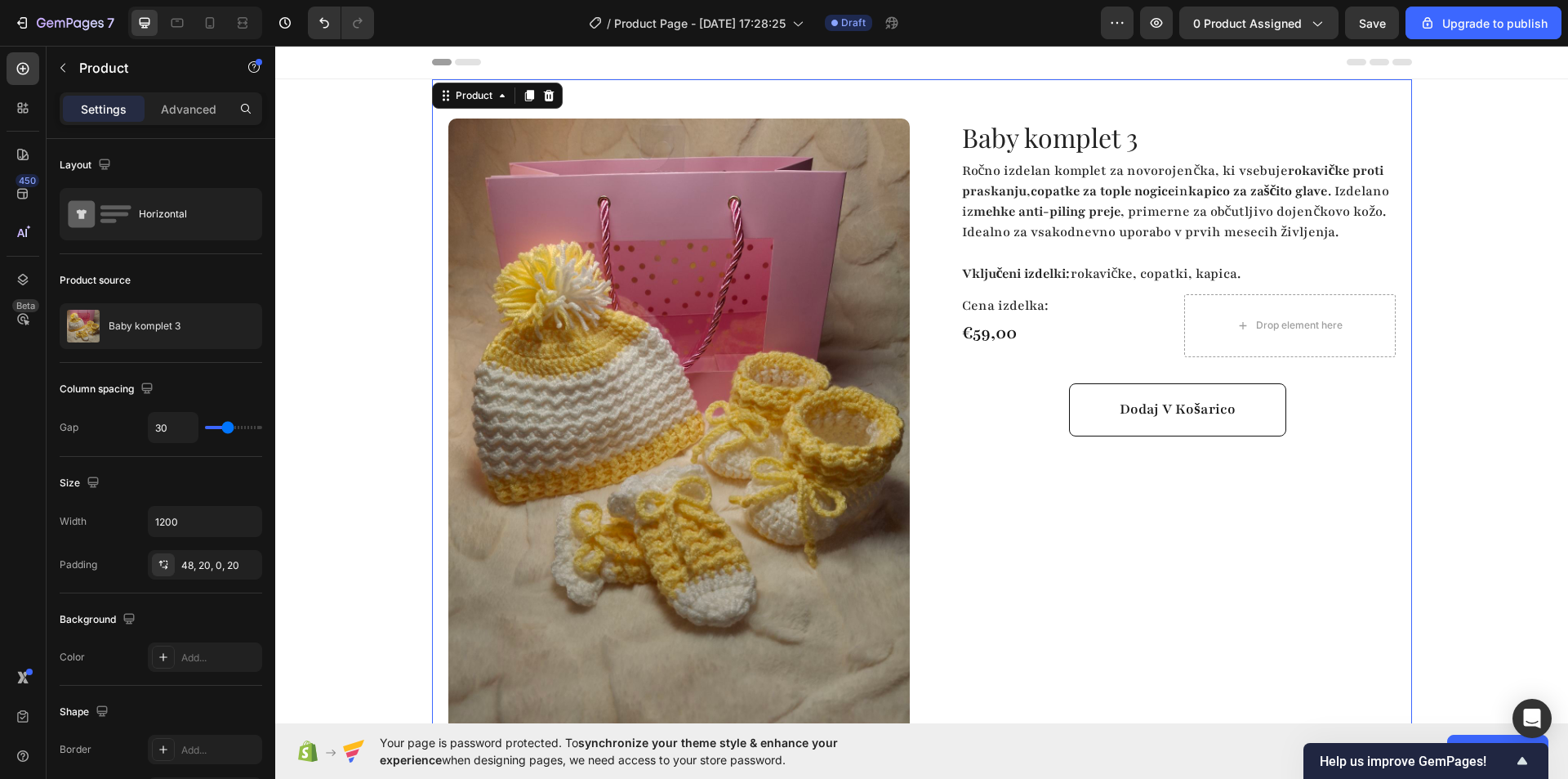
click at [1215, 593] on div "Baby komplet 3 Product Title Ročno izdelan komplet za novorojenčka, ki vsebuje …" at bounding box center [1164, 484] width 462 height 731
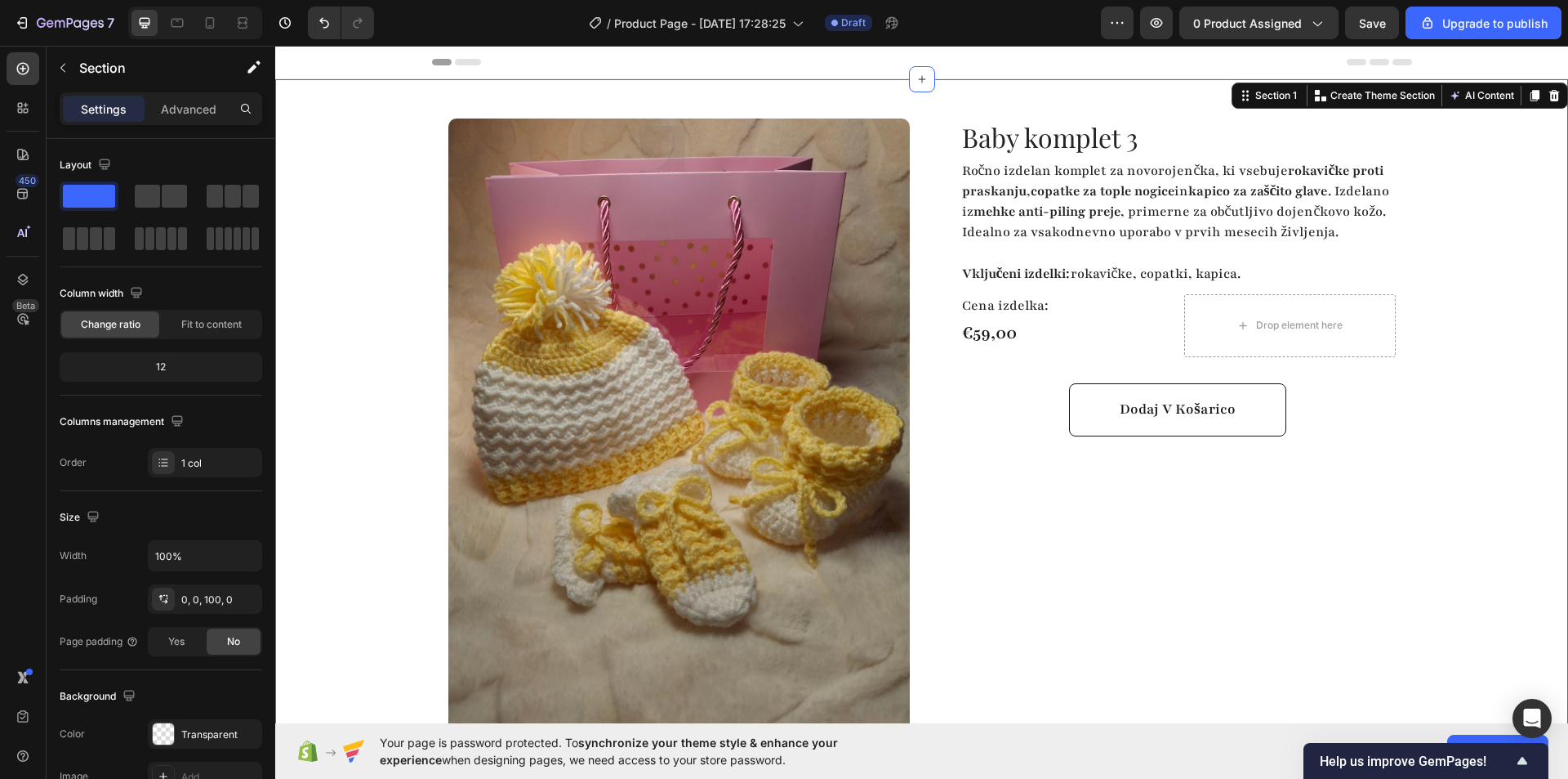
click at [1455, 366] on div "Product Images Highlight key benefits with product description. Add description…" at bounding box center [921, 464] width 1293 height 771
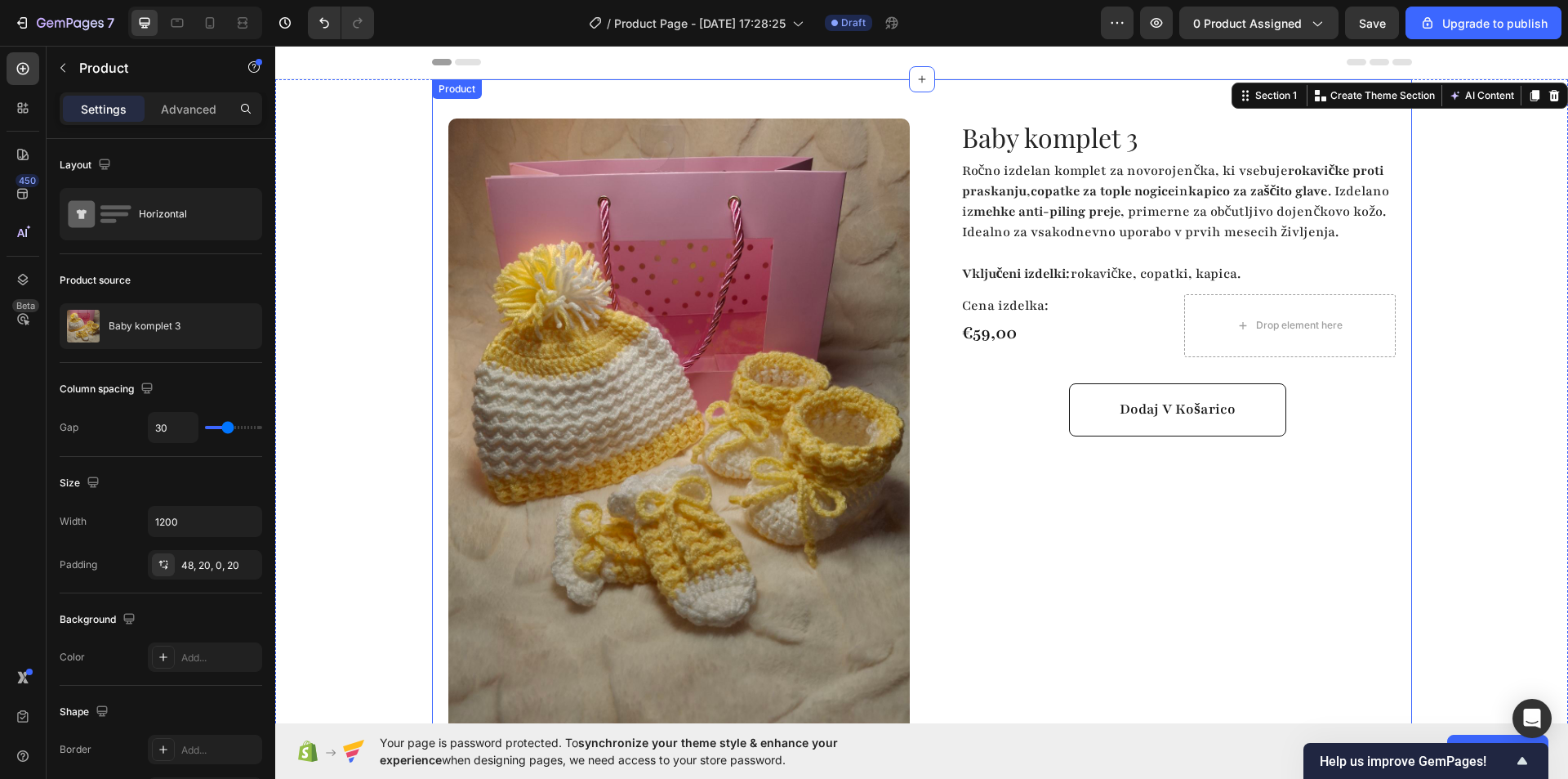
click at [1027, 583] on div "Baby komplet 3 Product Title Ročno izdelan komplet za novorojenčka, ki vsebuje …" at bounding box center [1164, 484] width 462 height 731
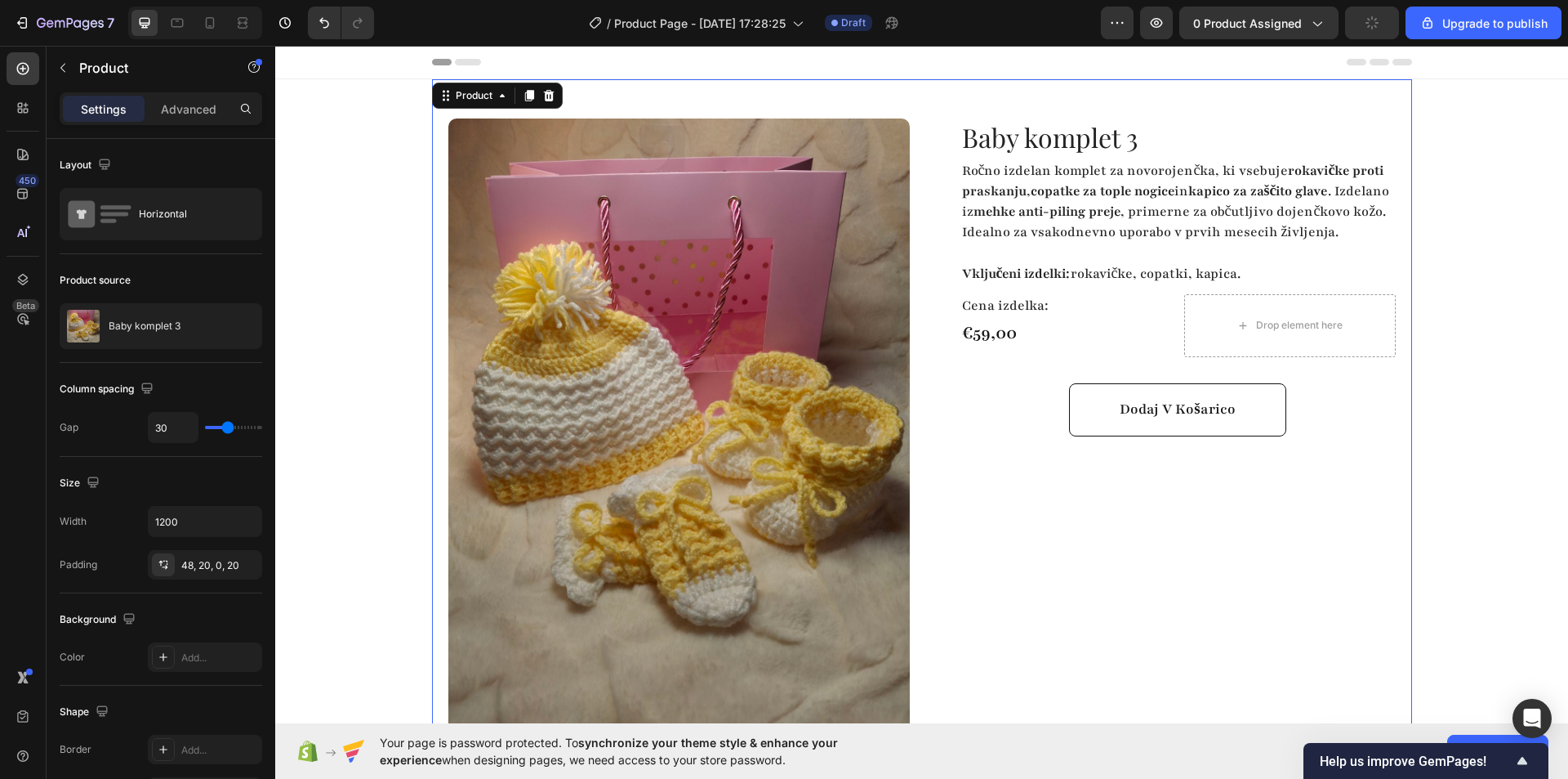
click at [1056, 548] on div "Baby komplet 3 Product Title Ročno izdelan komplet za novorojenčka, ki vsebuje …" at bounding box center [1164, 484] width 462 height 731
click at [1165, 557] on div "Baby komplet 3 Product Title Ročno izdelan komplet za novorojenčka, ki vsebuje …" at bounding box center [1164, 484] width 462 height 731
click at [15, 69] on icon at bounding box center [22, 68] width 16 height 16
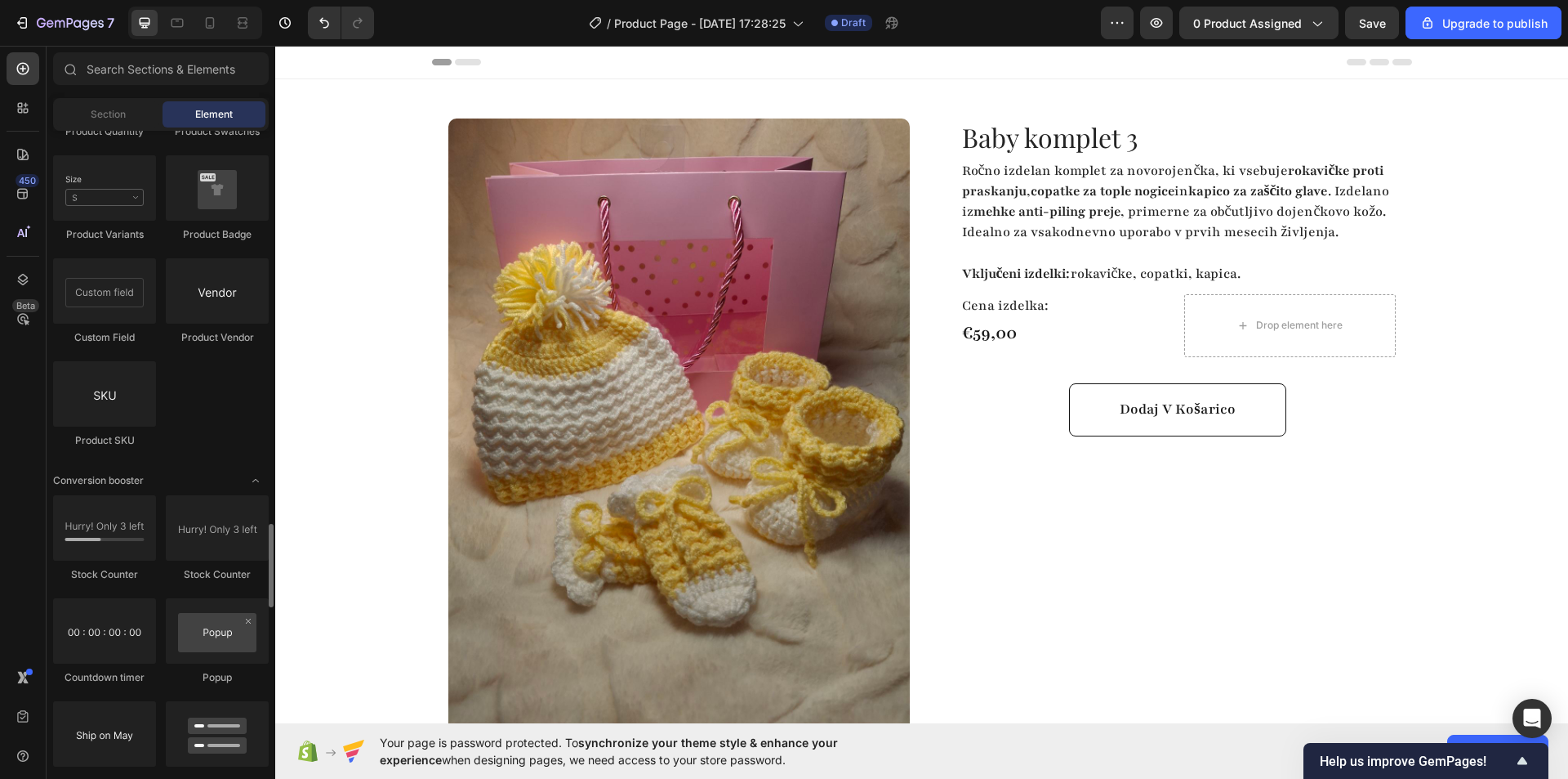
scroll to position [3105, 0]
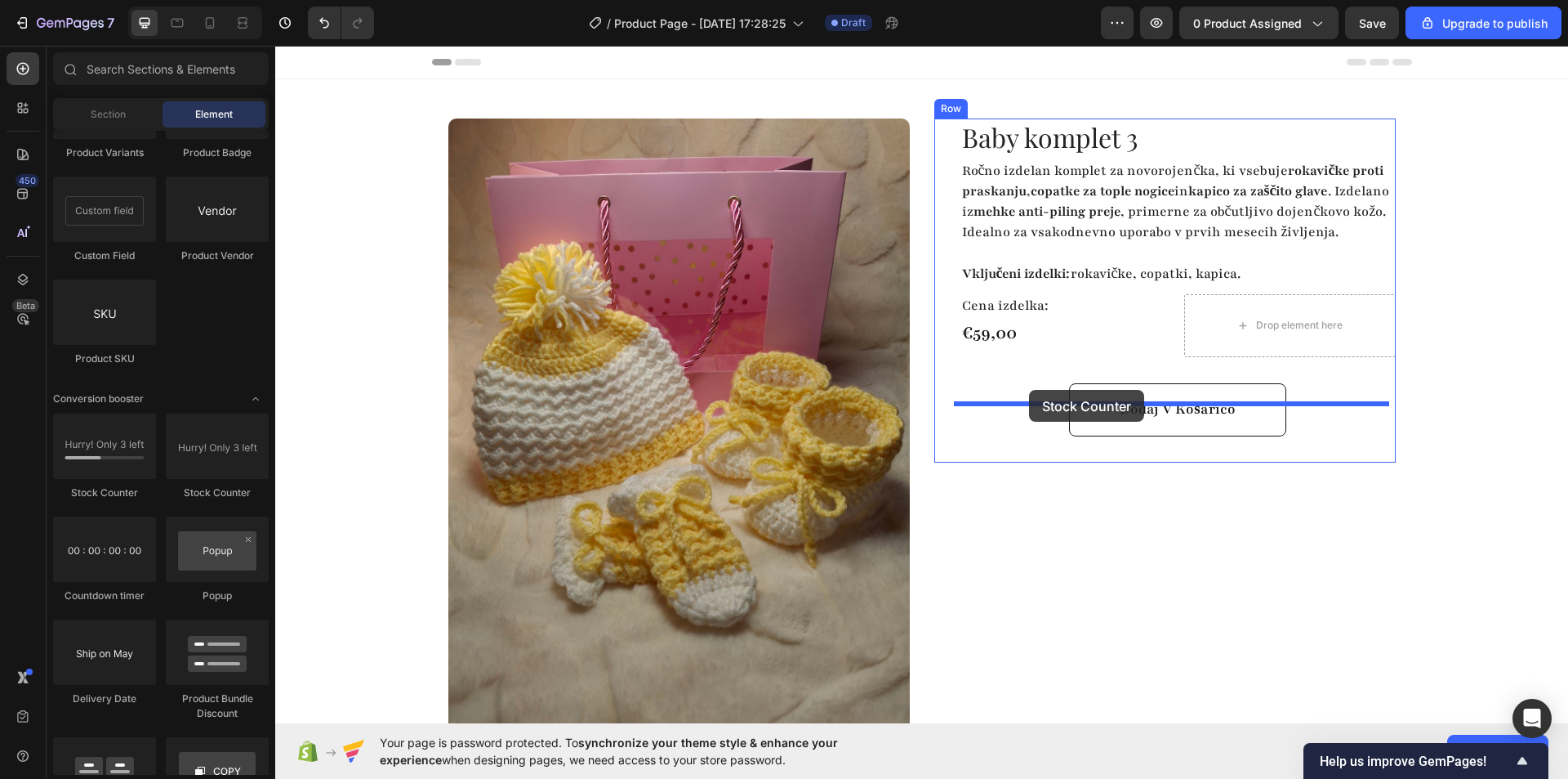
drag, startPoint x: 501, startPoint y: 501, endPoint x: 1029, endPoint y: 390, distance: 539.5
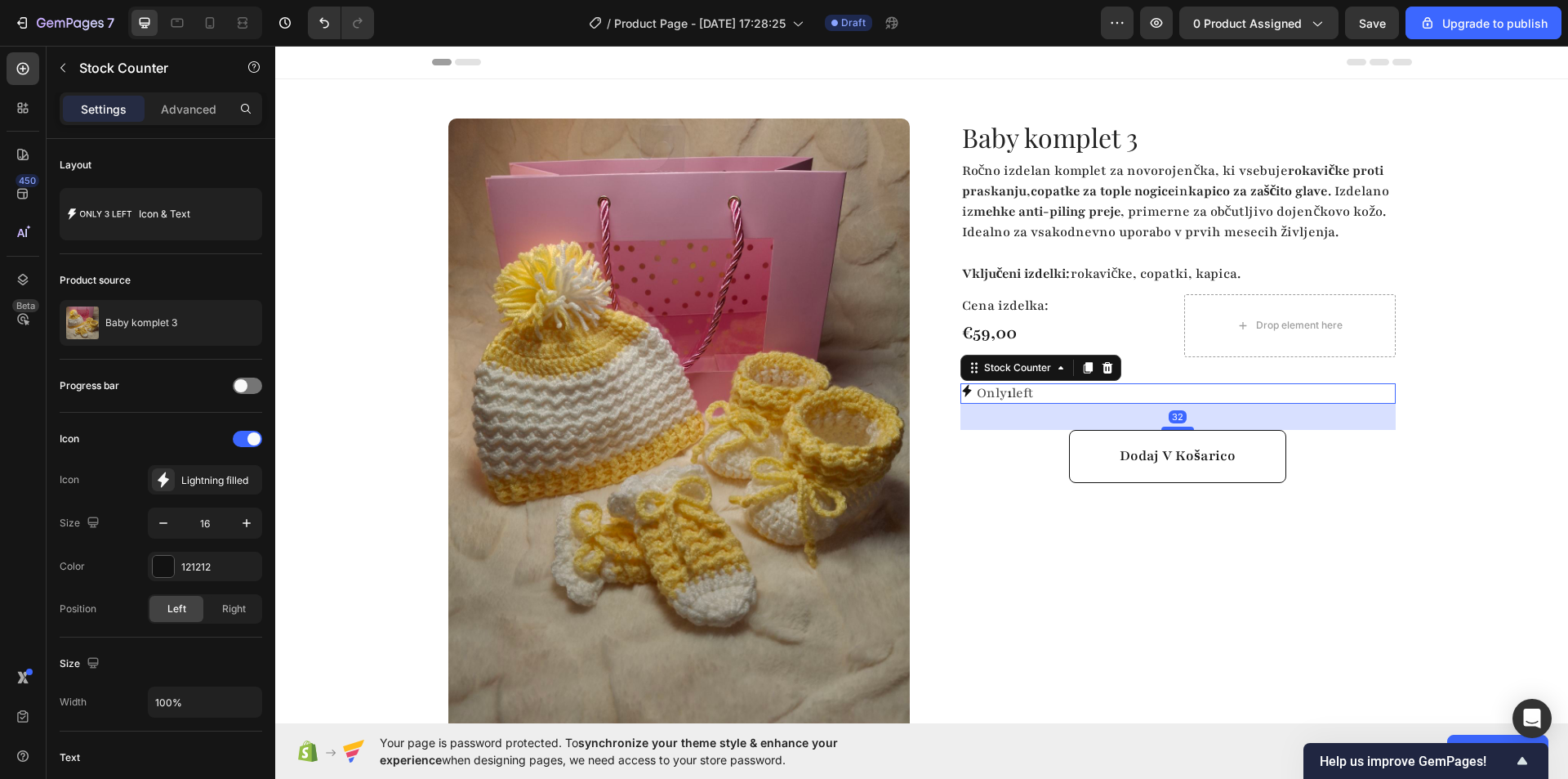
click at [1012, 404] on p "Only 1 left" at bounding box center [1005, 394] width 56 height 20
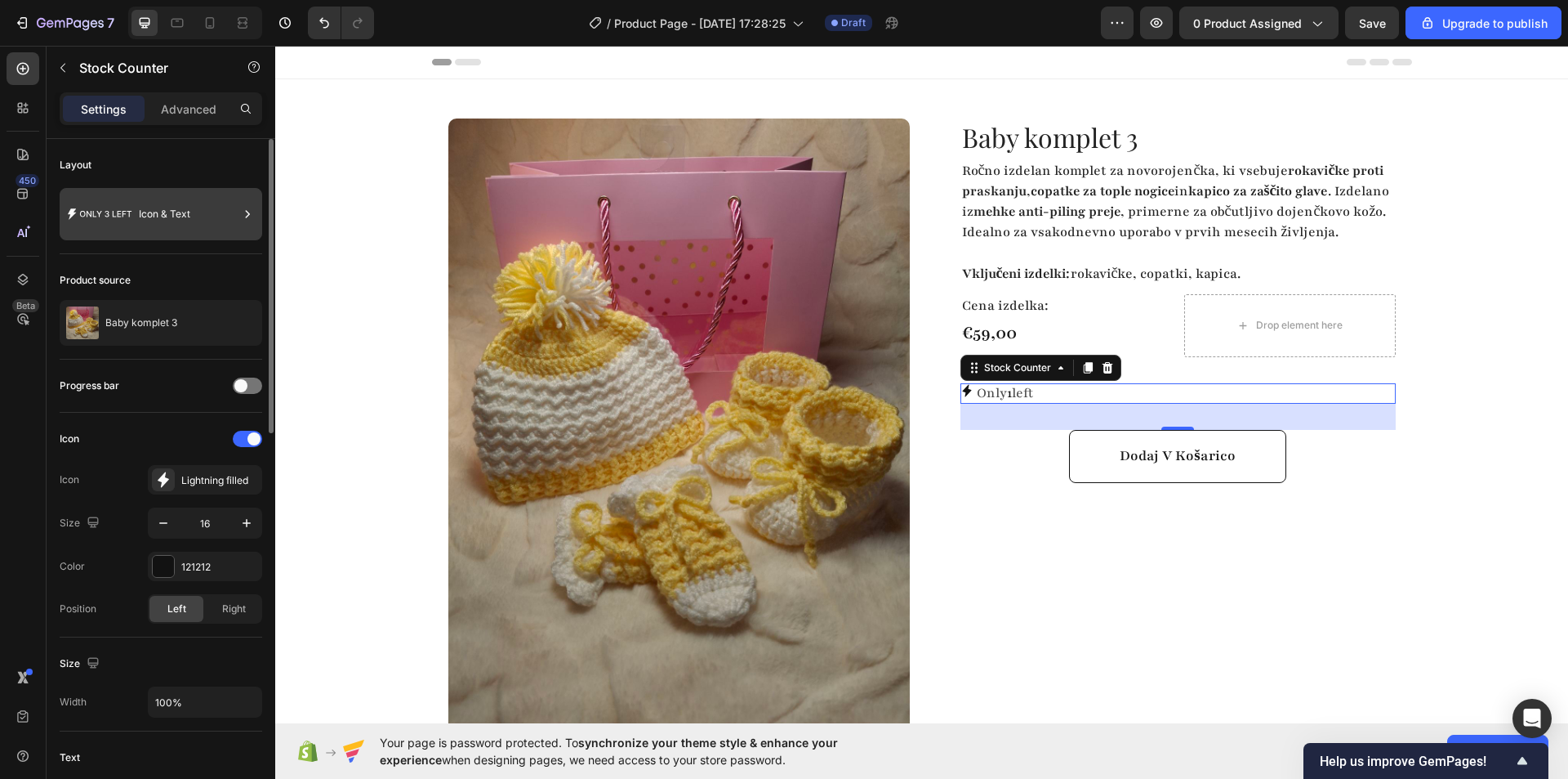
click at [66, 219] on div "Icon & Text" at bounding box center [161, 214] width 203 height 52
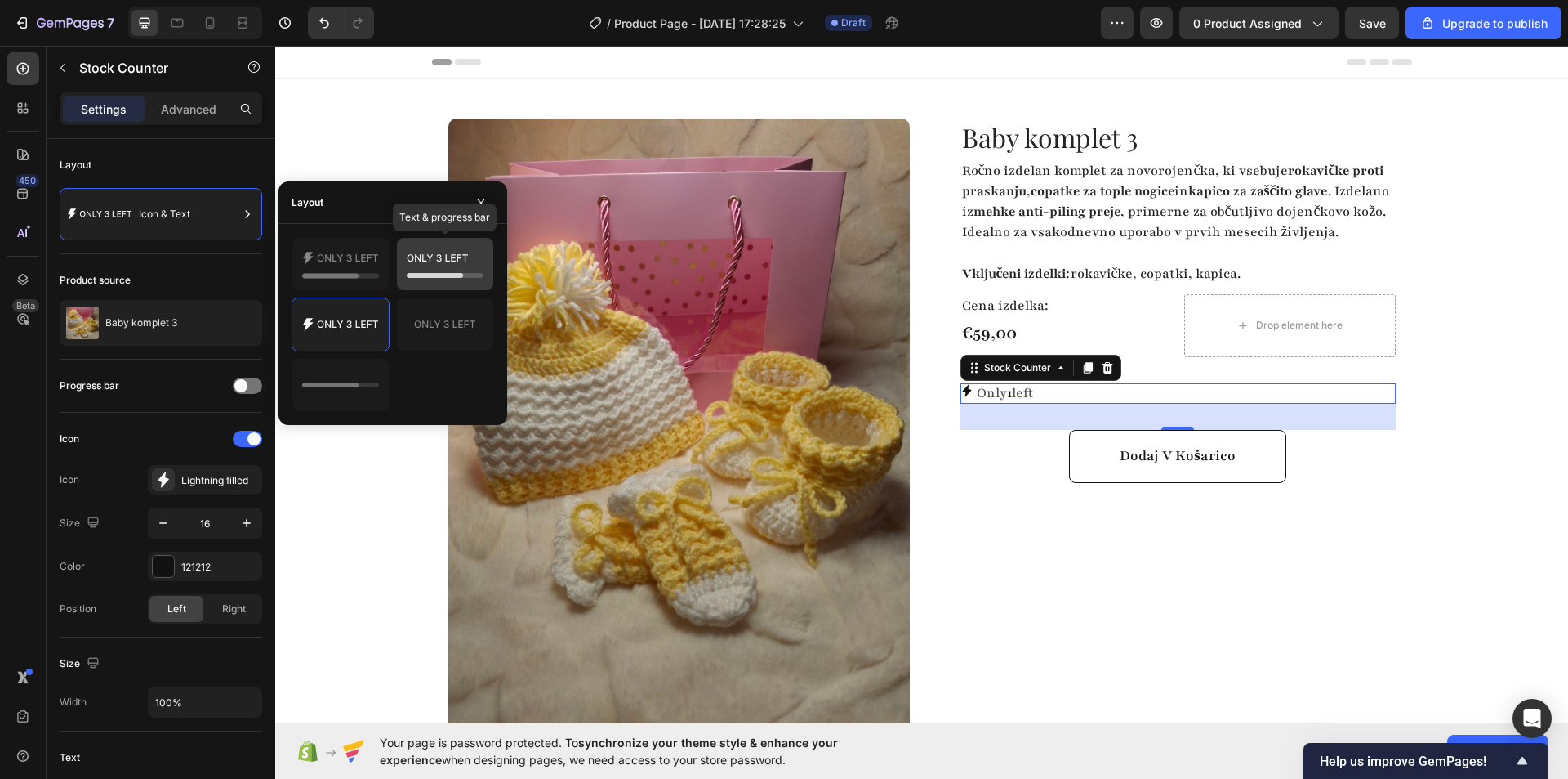
click at [445, 254] on icon at bounding box center [445, 263] width 77 height 33
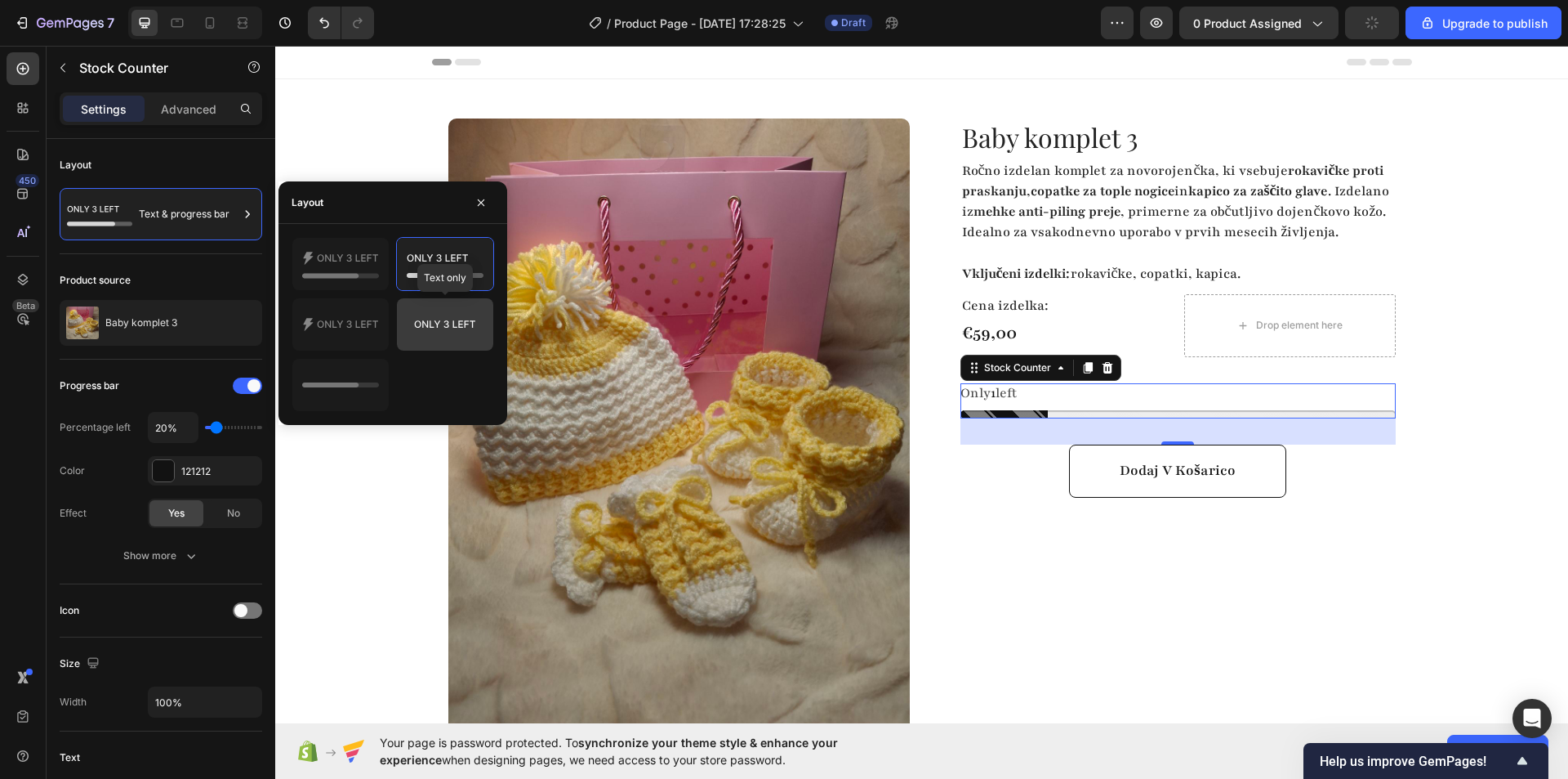
click at [436, 313] on icon at bounding box center [445, 324] width 77 height 33
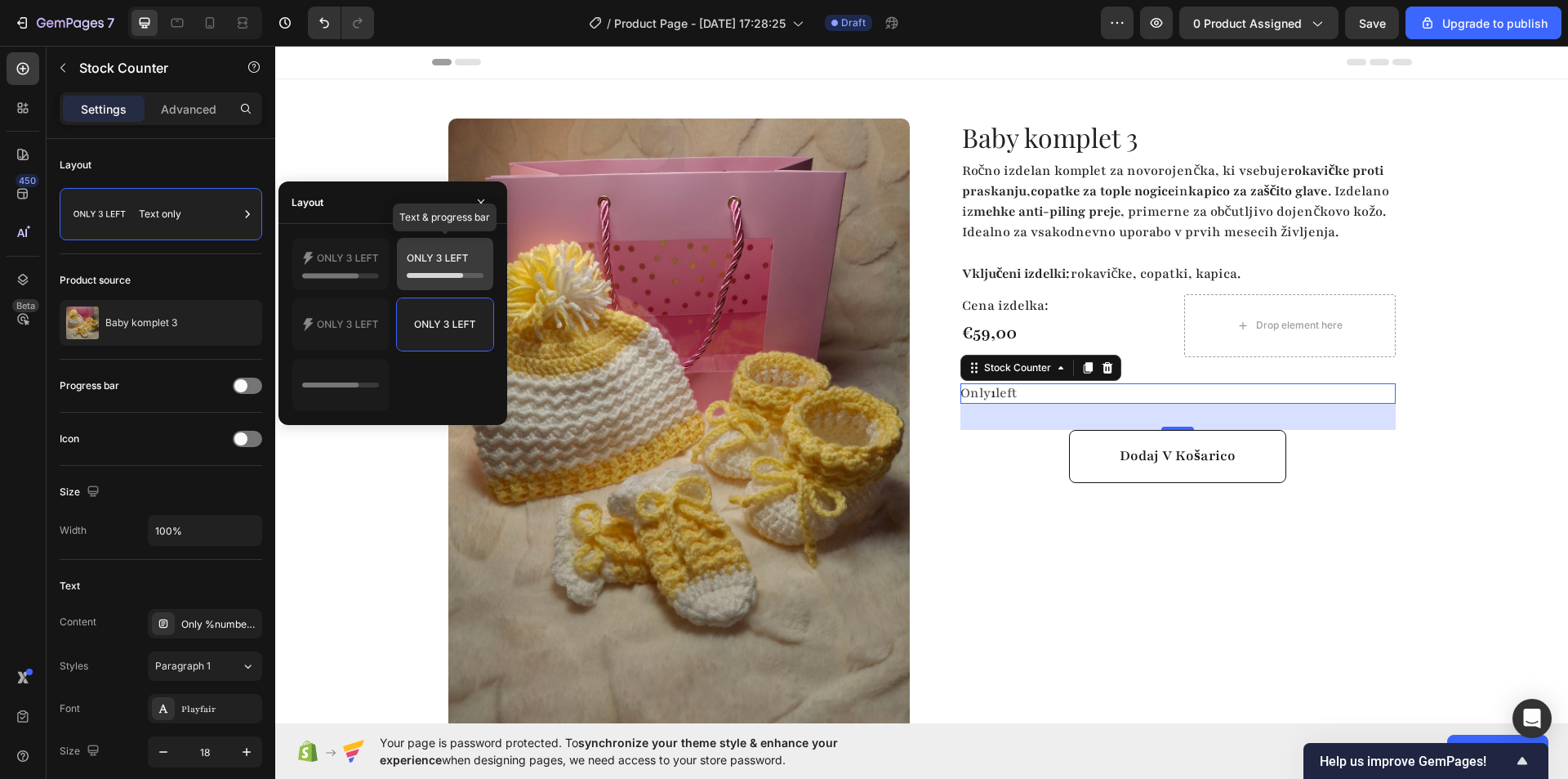
click at [446, 268] on icon at bounding box center [445, 263] width 77 height 33
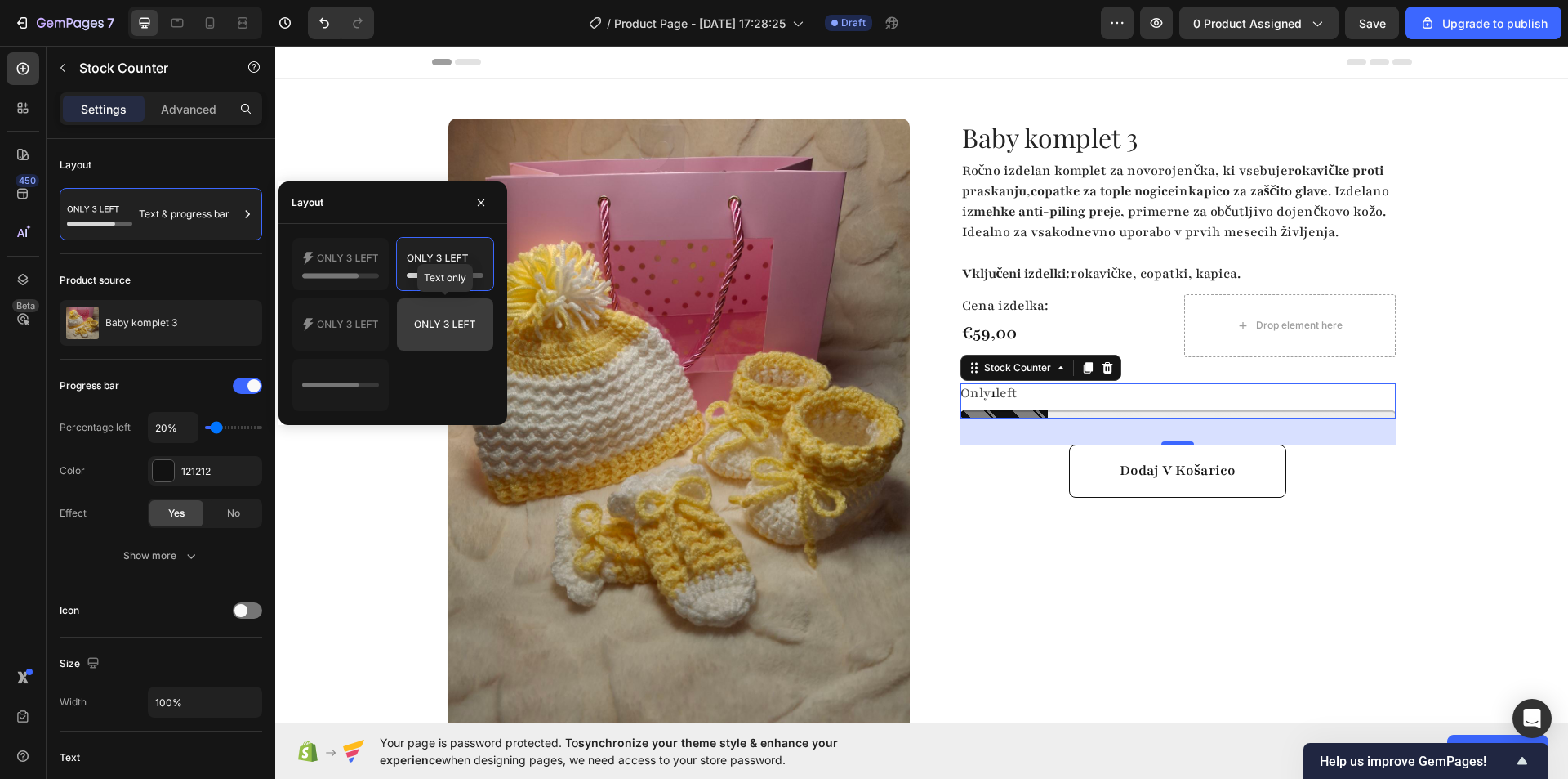
click at [433, 349] on div at bounding box center [445, 325] width 97 height 52
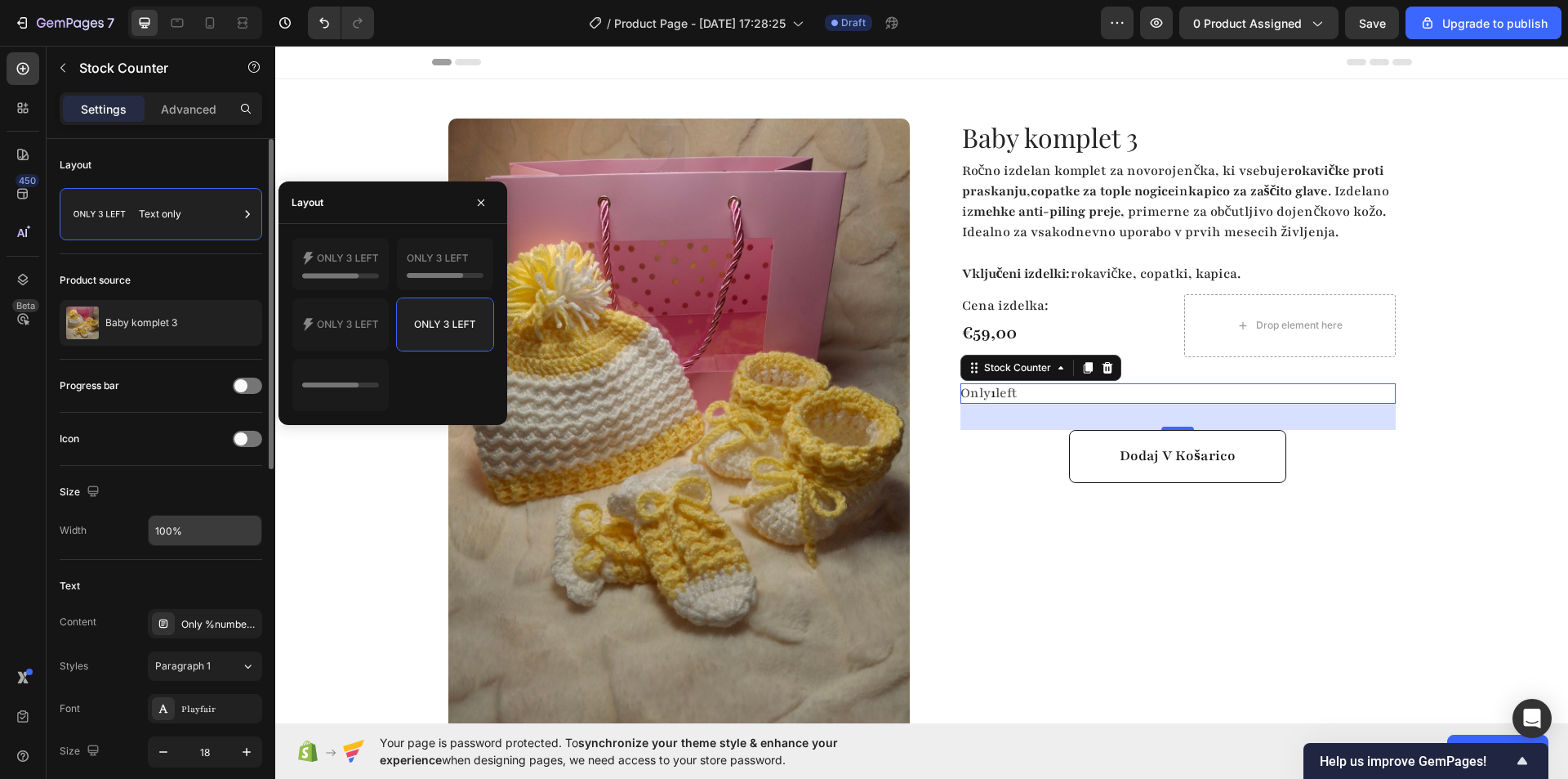
scroll to position [82, 0]
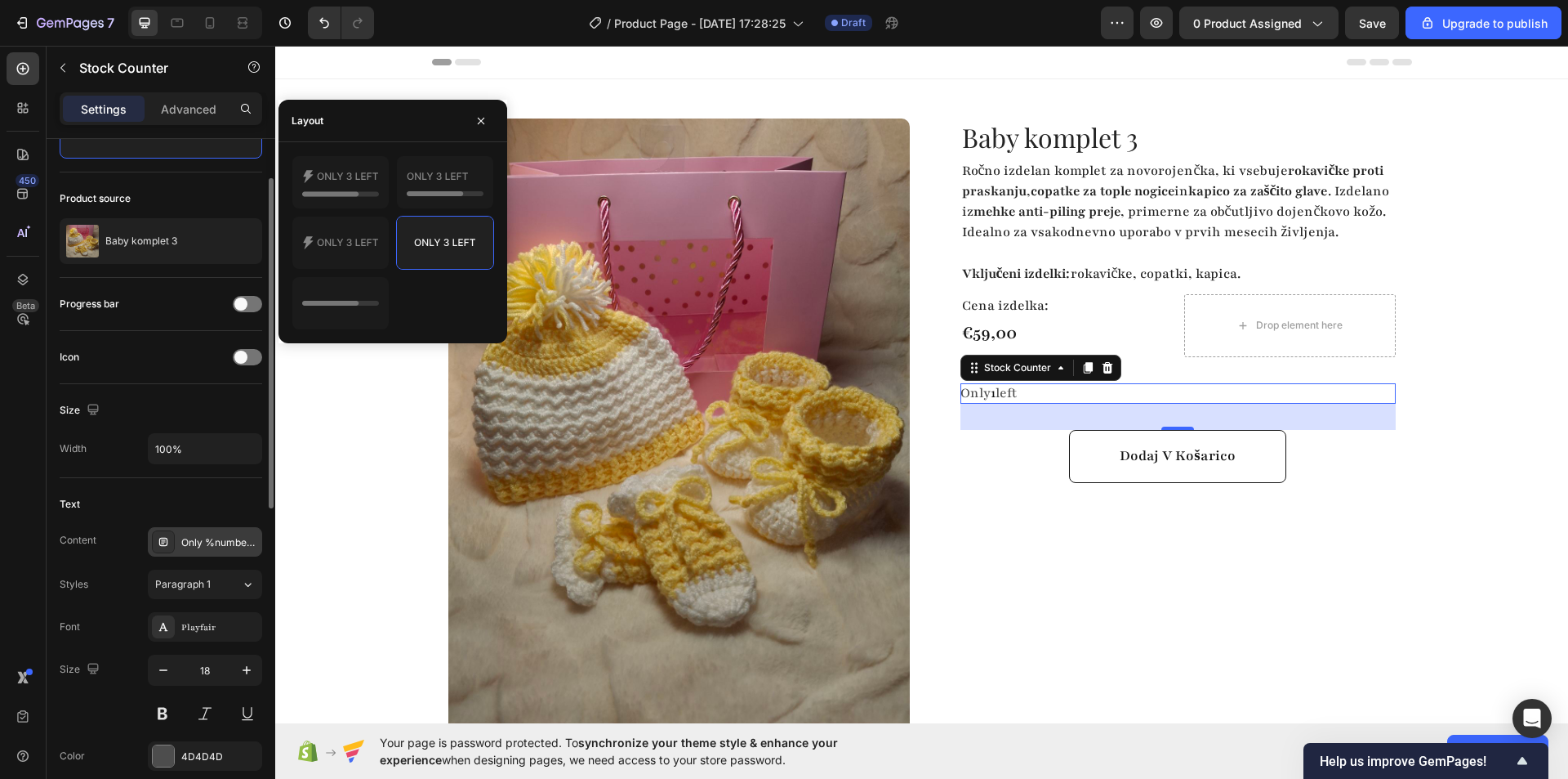
click at [214, 545] on div "Only %number% left" at bounding box center [219, 542] width 77 height 14
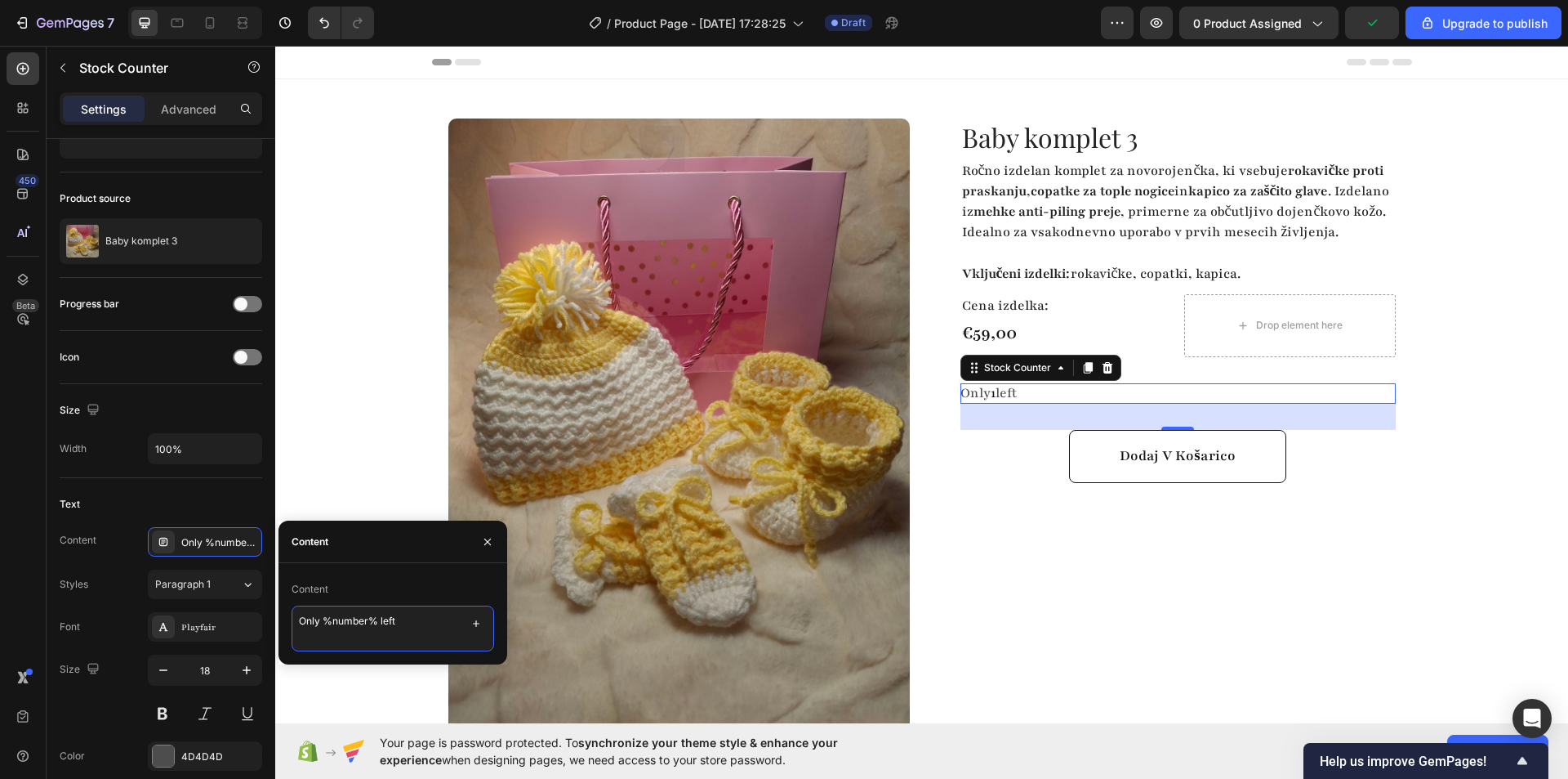
drag, startPoint x: 321, startPoint y: 622, endPoint x: 269, endPoint y: 628, distance: 52.3
click at [269, 628] on div "450 Beta Sections(30) Elements(84) Section Element Hero Section Product Detail …" at bounding box center [137, 411] width 275 height 733
drag, startPoint x: 400, startPoint y: 627, endPoint x: 446, endPoint y: 627, distance: 46.0
click at [446, 627] on textarea "Na voljo %number% left" at bounding box center [393, 628] width 203 height 45
type textarea "zaloga: %number%"
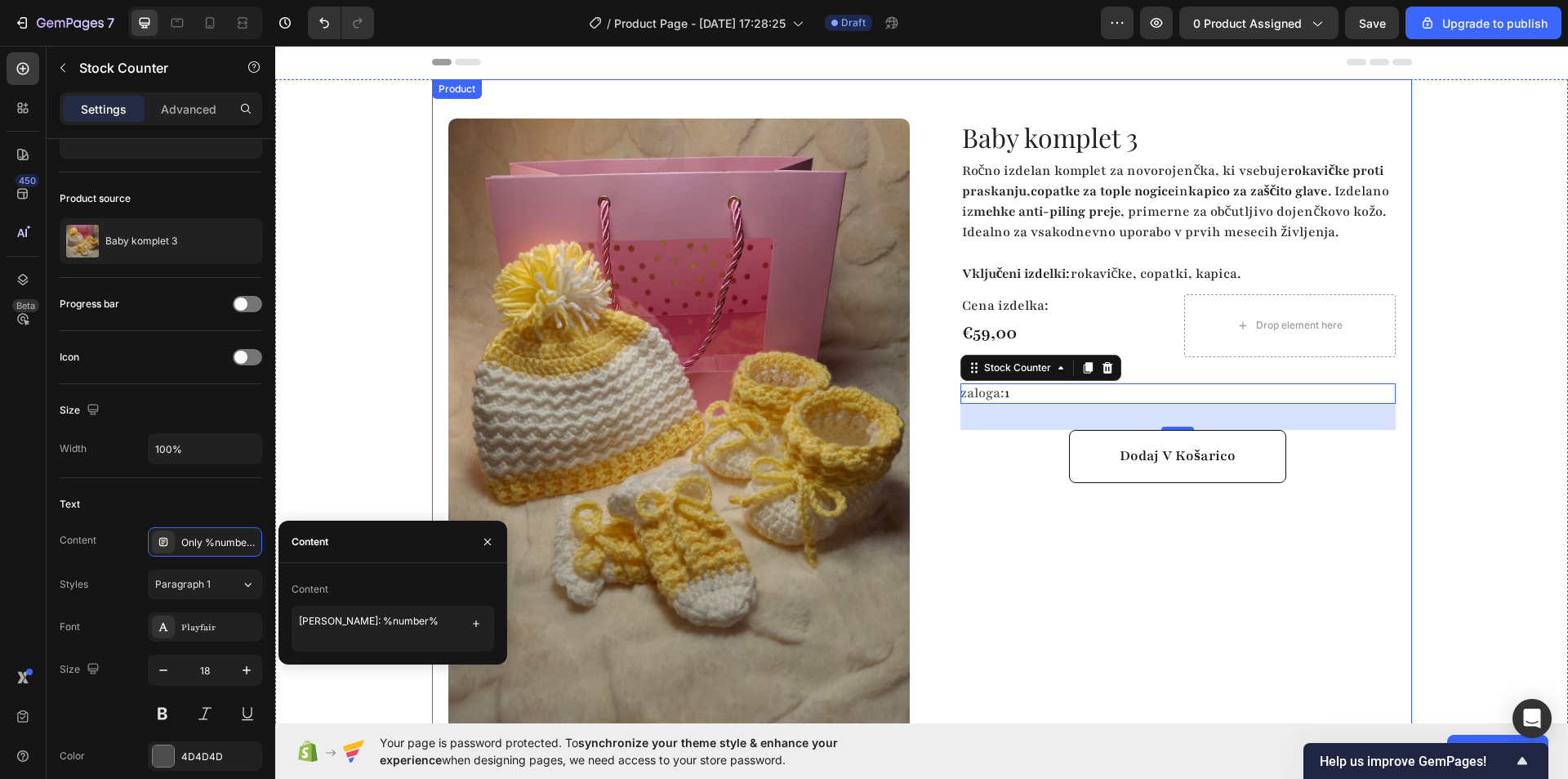
click at [1027, 558] on div "Baby komplet 3 Product Title Ročno izdelan komplet za novorojenčka, ki vsebuje …" at bounding box center [1164, 484] width 462 height 731
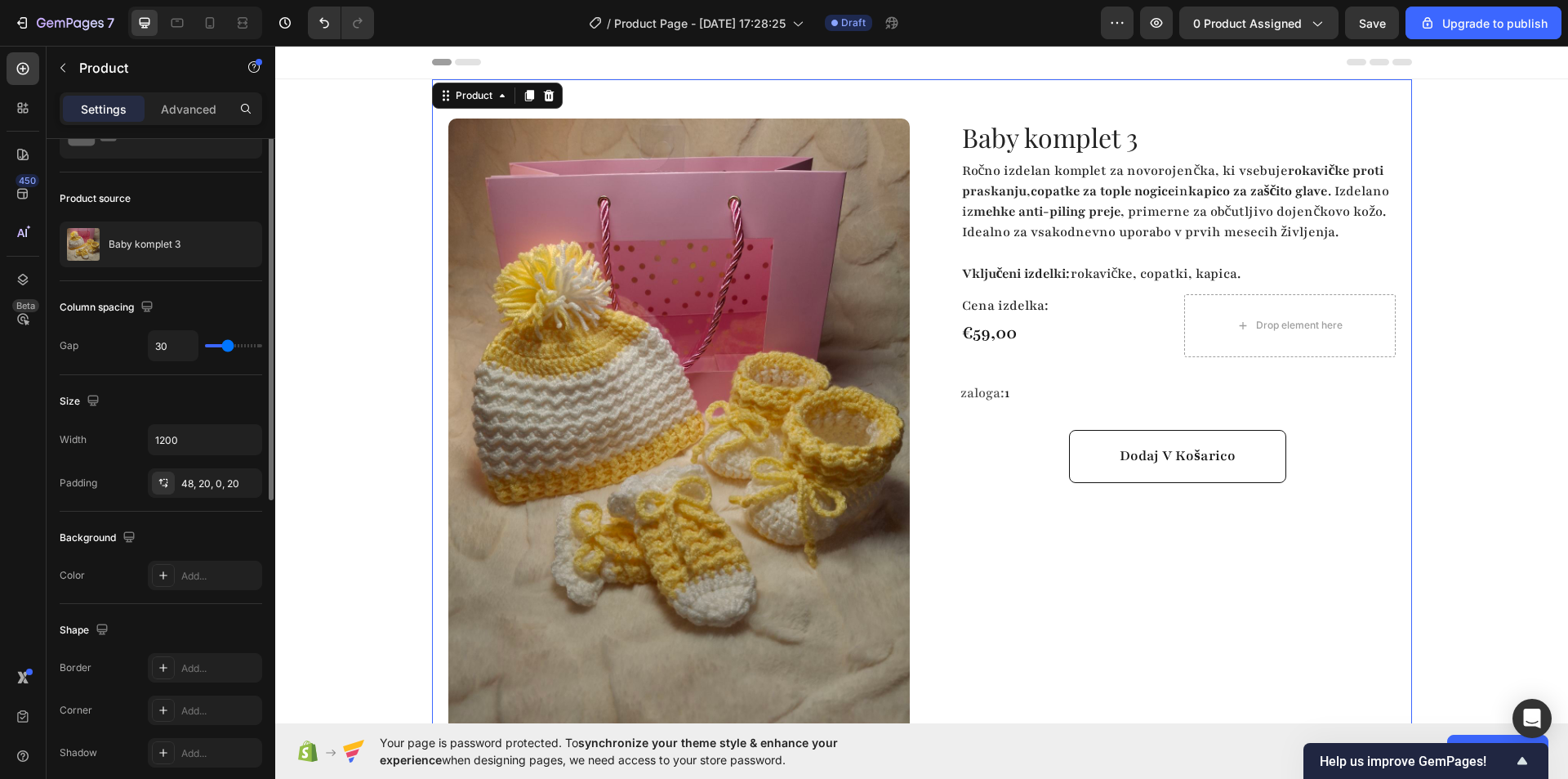
scroll to position [0, 0]
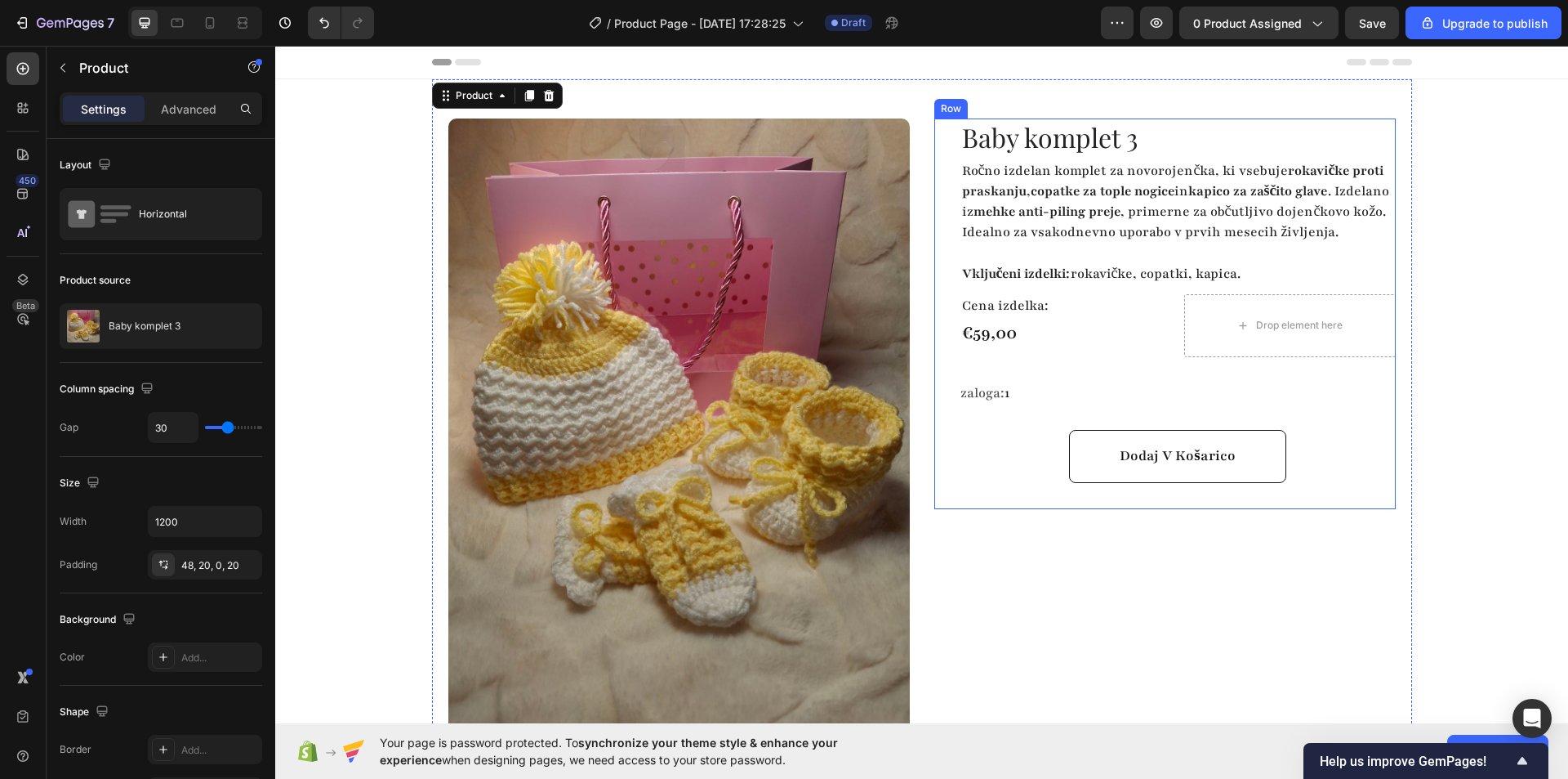
click at [1070, 385] on div "Baby komplet 3 Product Title Ročno izdelan komplet za novorojenčka, ki vsebuje …" at bounding box center [1178, 314] width 436 height 390
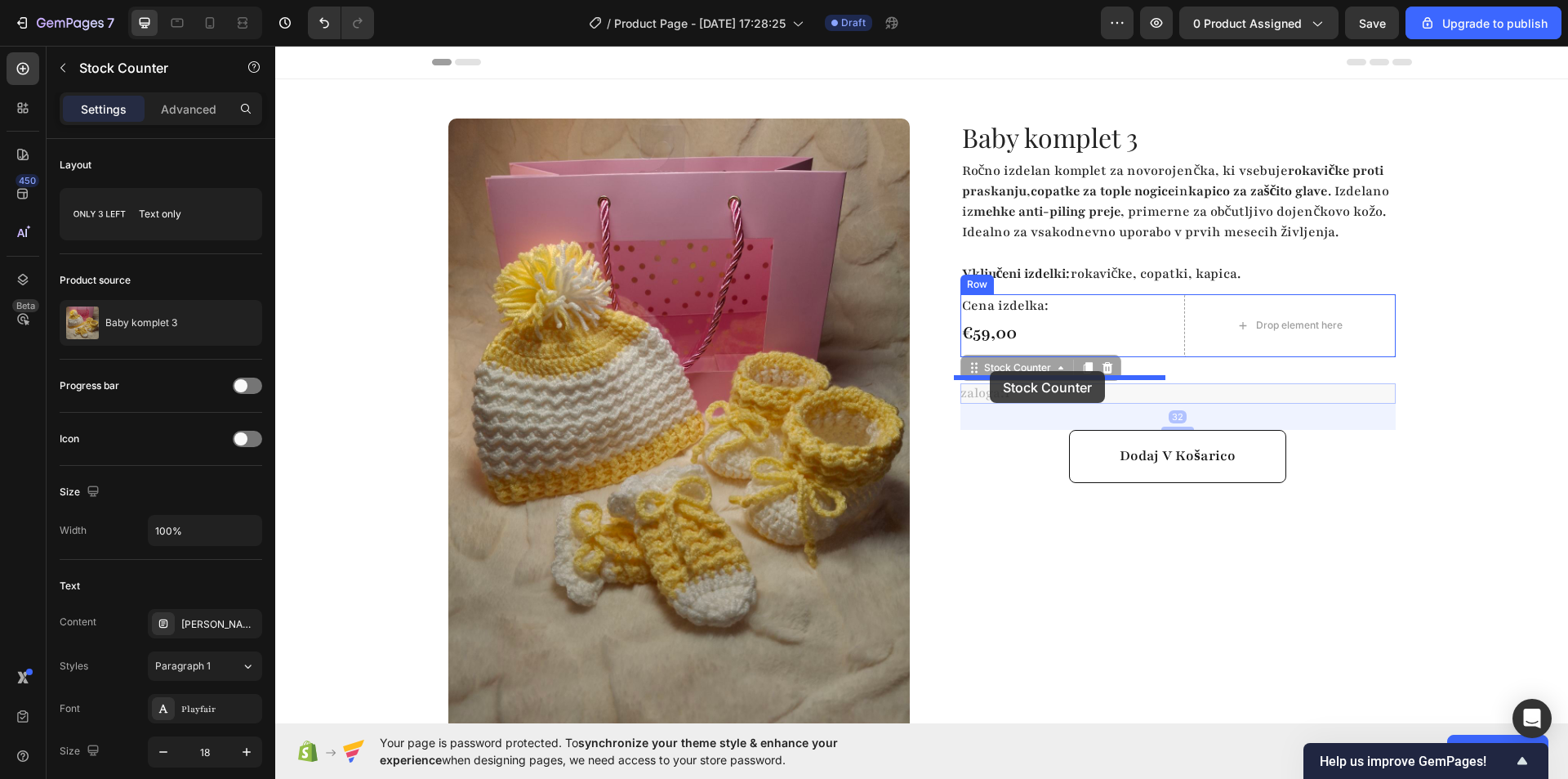
drag, startPoint x: 985, startPoint y: 392, endPoint x: 990, endPoint y: 371, distance: 21.6
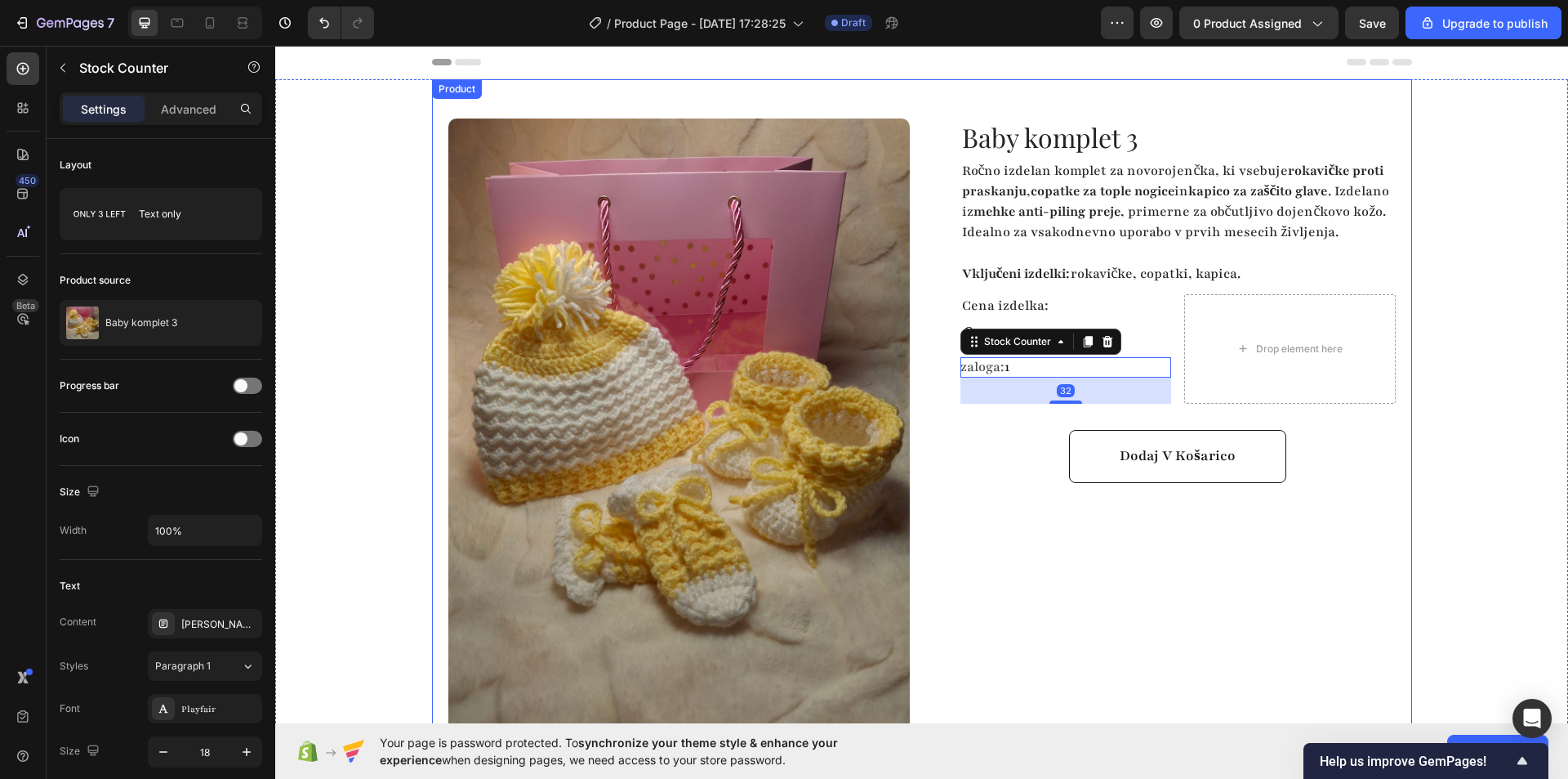
click at [1021, 560] on div "Baby komplet 3 Product Title Ročno izdelan komplet za novorojenčka, ki vsebuje …" at bounding box center [1164, 484] width 462 height 731
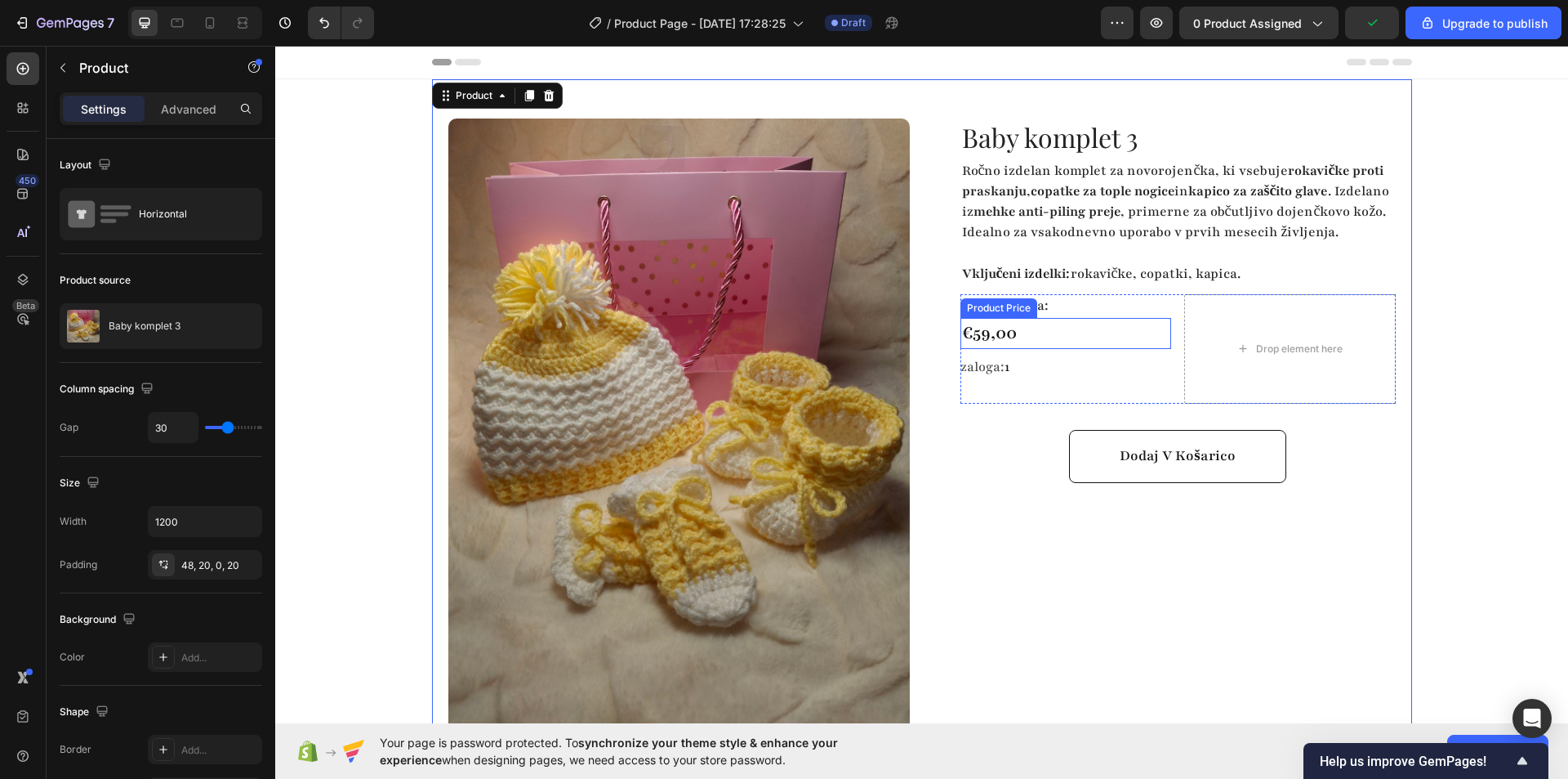
click at [1039, 348] on div "€59,00" at bounding box center [1066, 333] width 212 height 31
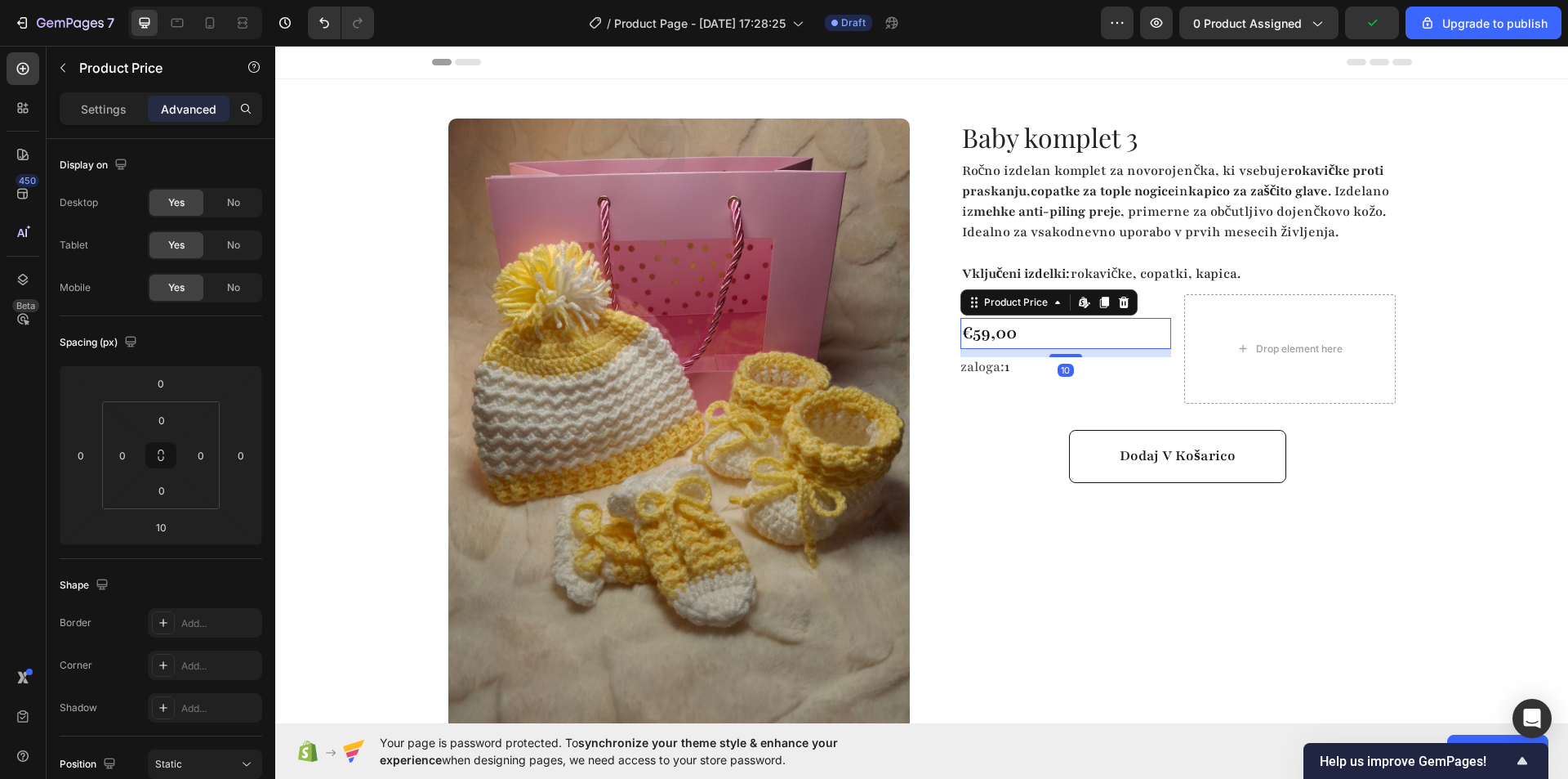
drag, startPoint x: 1051, startPoint y: 374, endPoint x: 1053, endPoint y: 354, distance: 20.1
click at [1053, 349] on div "€59,00 Product Price Edit content in Shopify 10 Product Price Edit content in S…" at bounding box center [1066, 333] width 212 height 31
type input "0"
click at [1013, 474] on div "Dodaj v košarico Add to Cart" at bounding box center [1178, 448] width 436 height 53
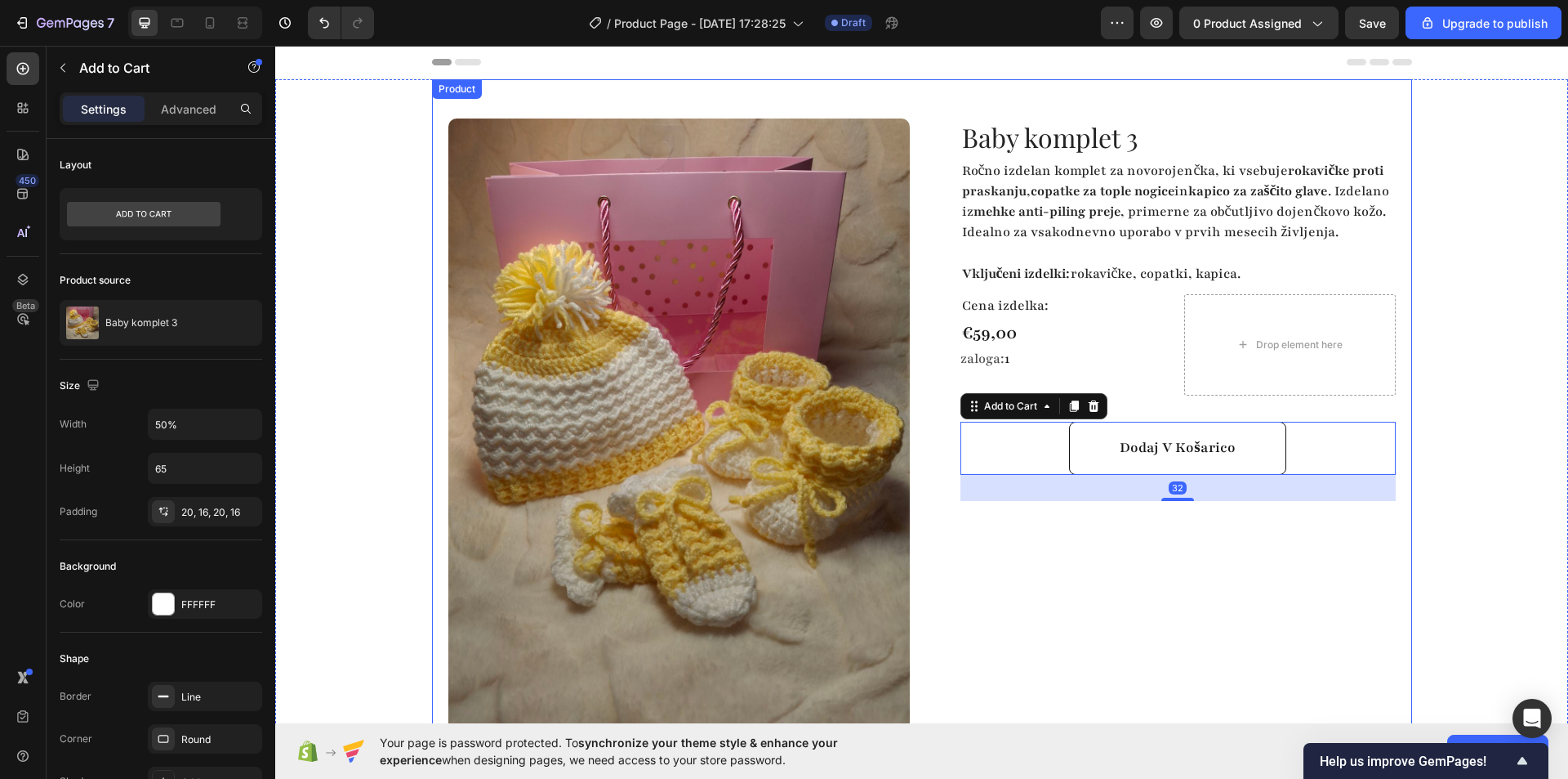
click at [1011, 714] on div "Baby komplet 3 Product Title Ročno izdelan komplet za novorojenčka, ki vsebuje …" at bounding box center [1164, 484] width 462 height 731
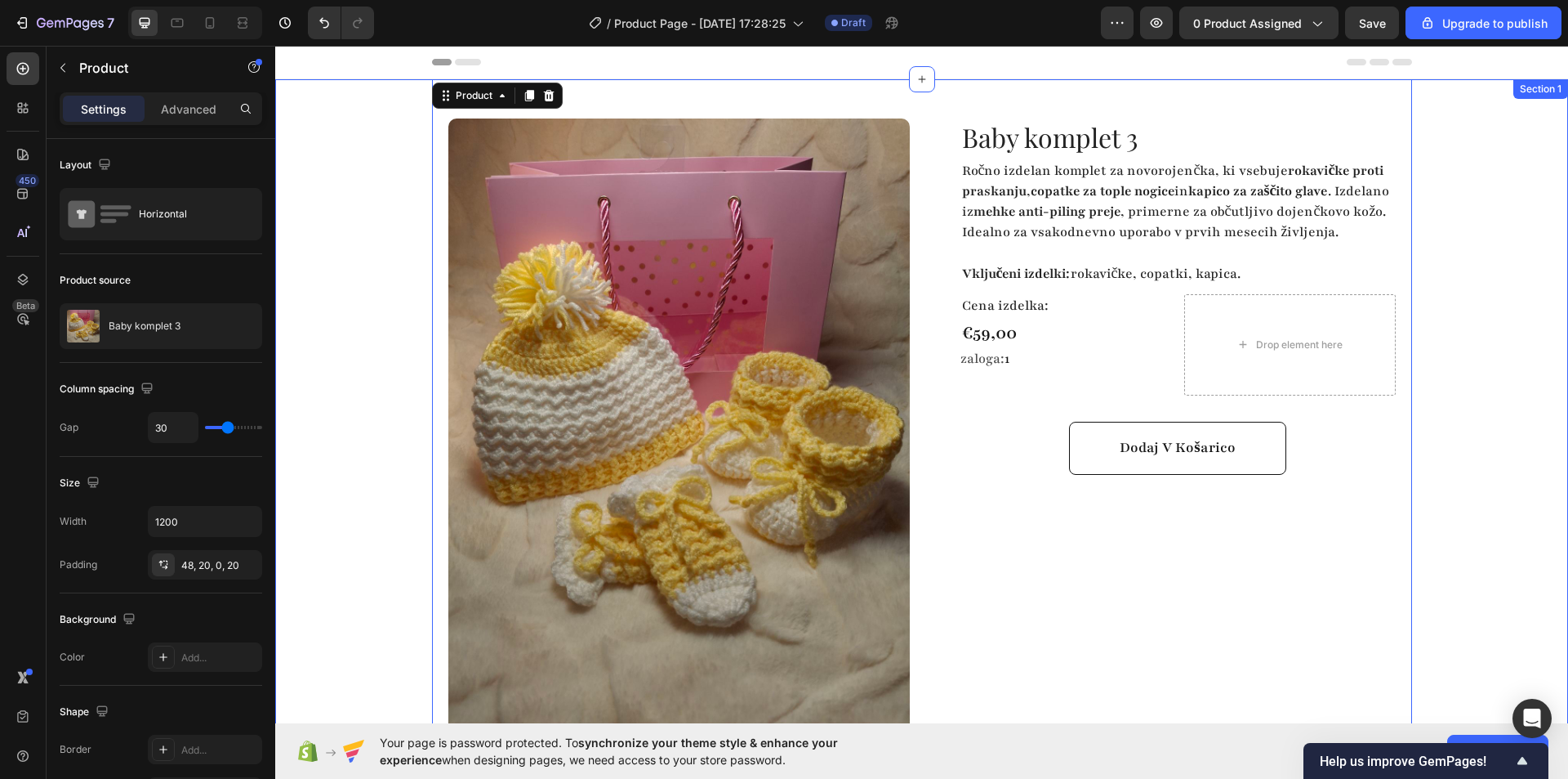
click at [354, 204] on div "Product Images Highlight key benefits with product description. Add description…" at bounding box center [921, 464] width 1293 height 771
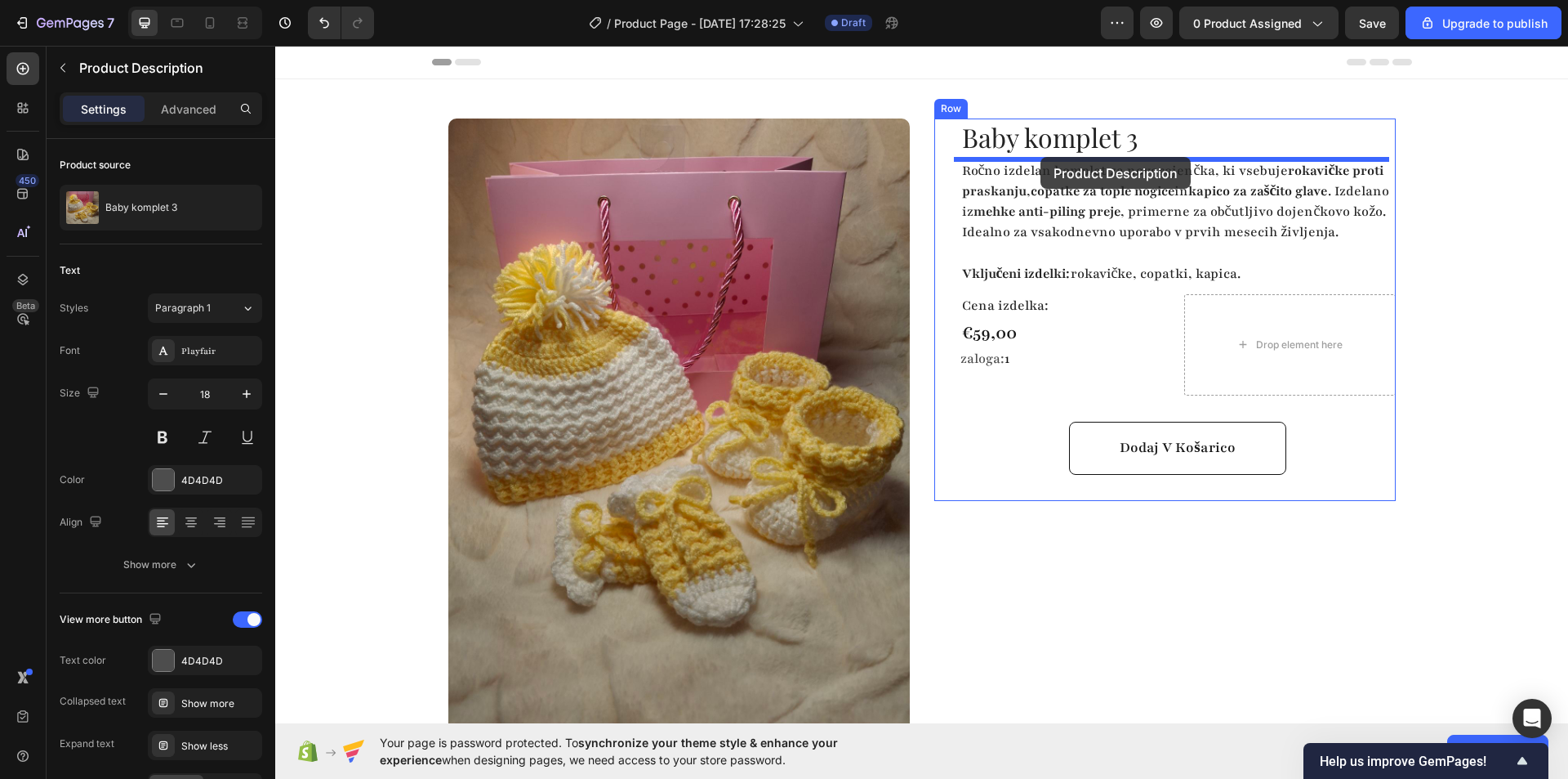
drag, startPoint x: 497, startPoint y: 469, endPoint x: 1040, endPoint y: 156, distance: 626.8
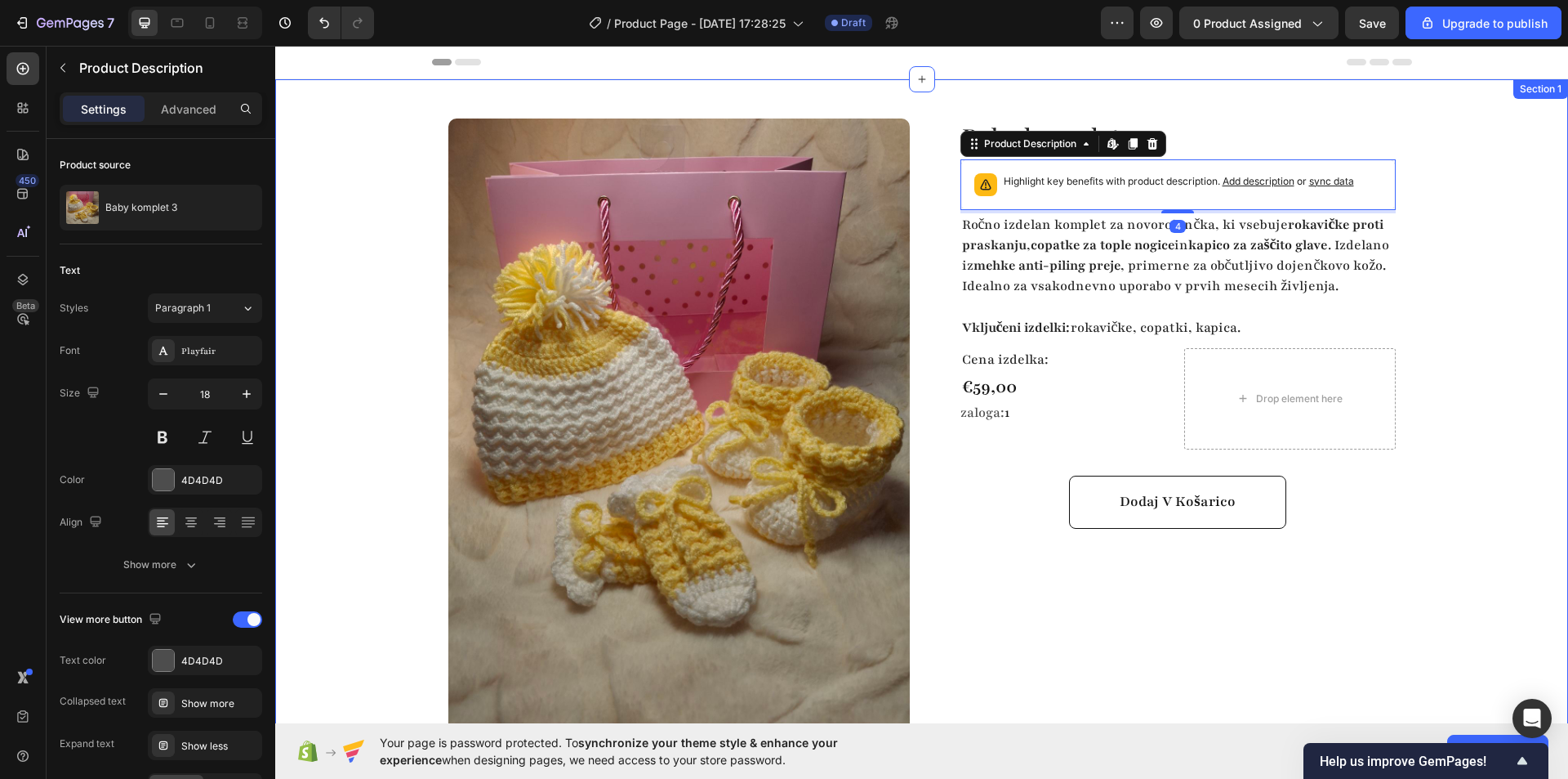
click at [1474, 272] on div "Product Images Row Baby komplet 3 Product Title Highlight key benefits with pro…" at bounding box center [921, 439] width 1293 height 720
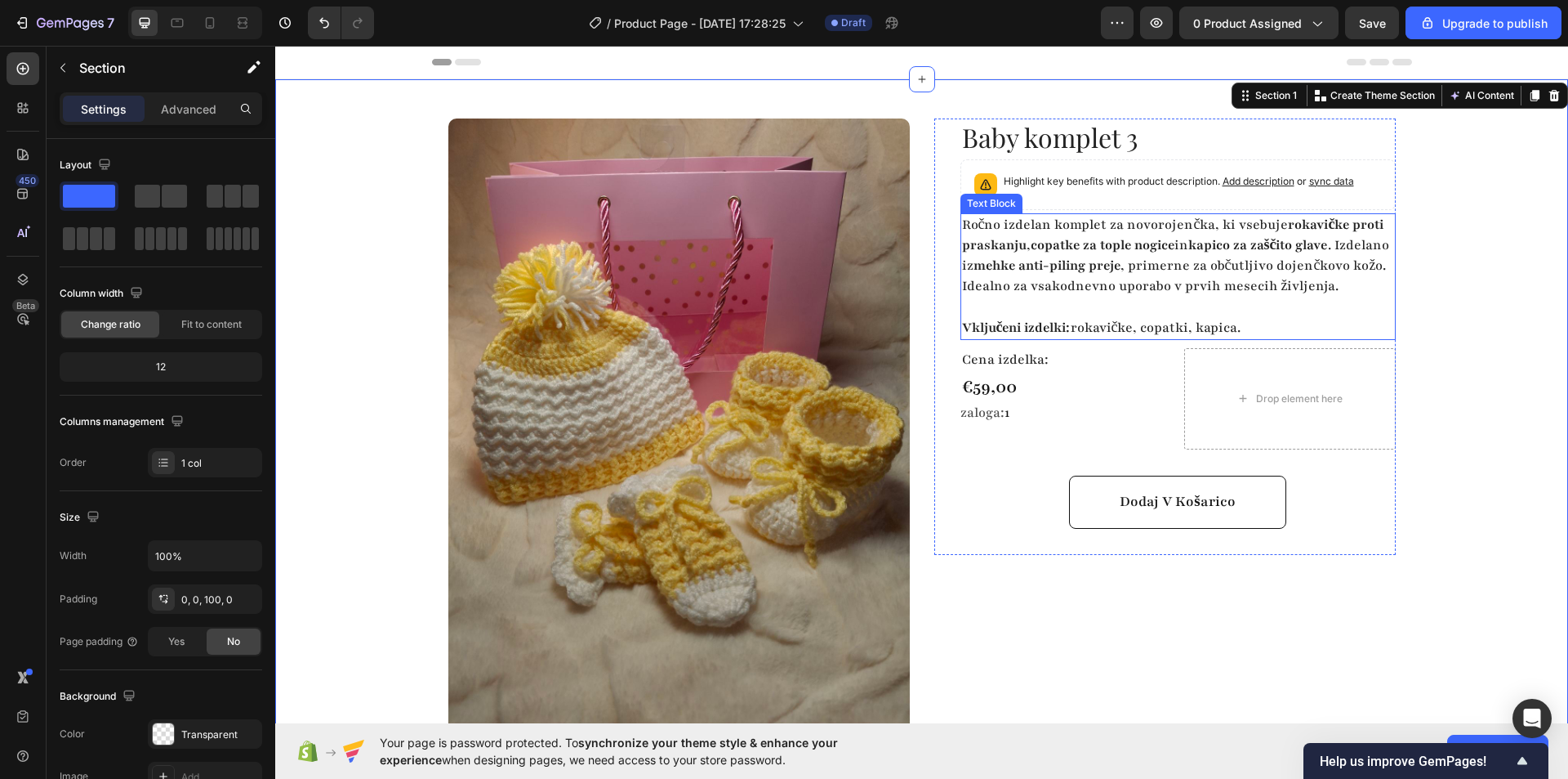
click at [1191, 247] on strong "kapico za zaščito glave" at bounding box center [1258, 245] width 140 height 18
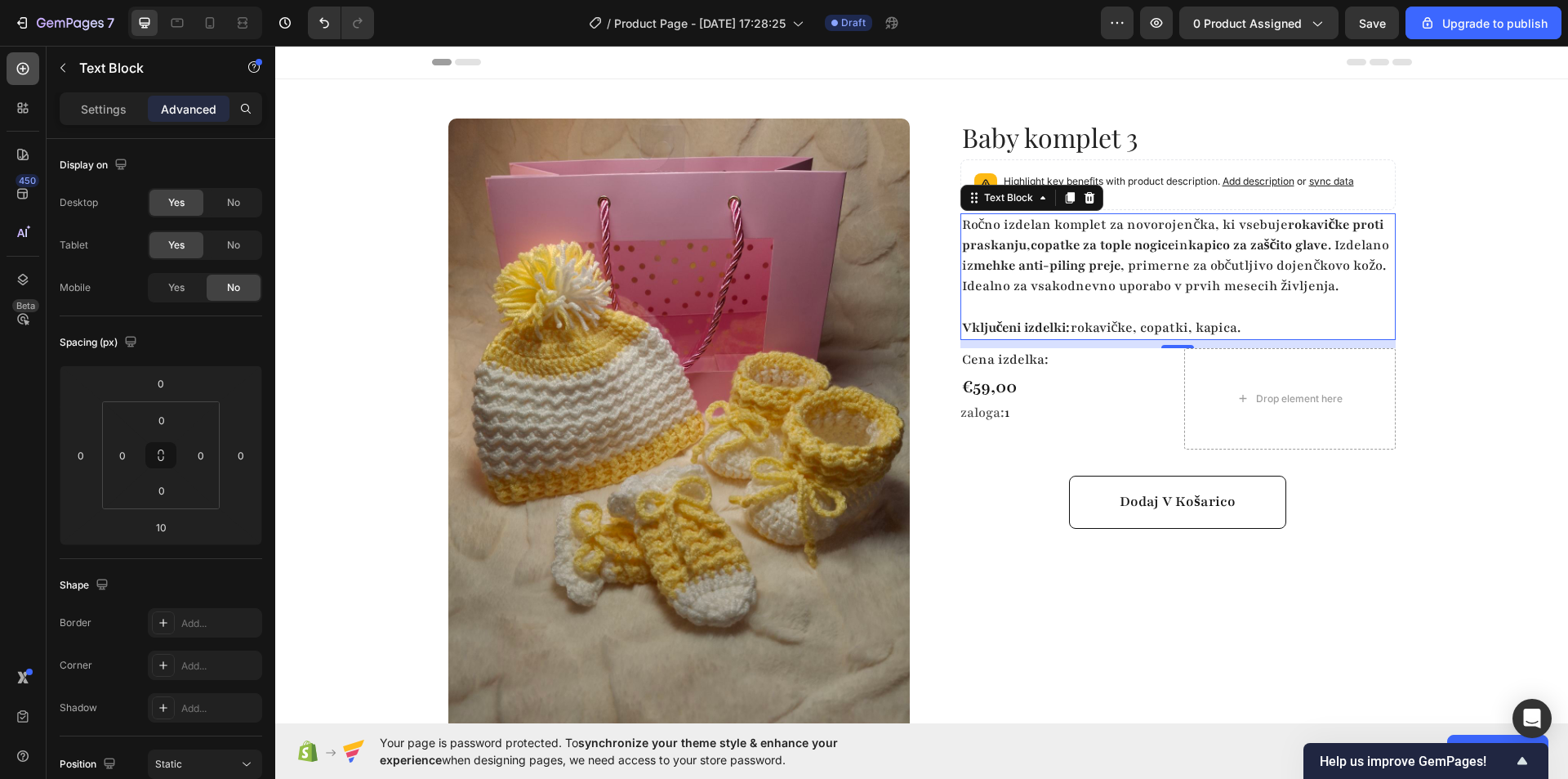
click at [28, 75] on icon at bounding box center [22, 68] width 16 height 16
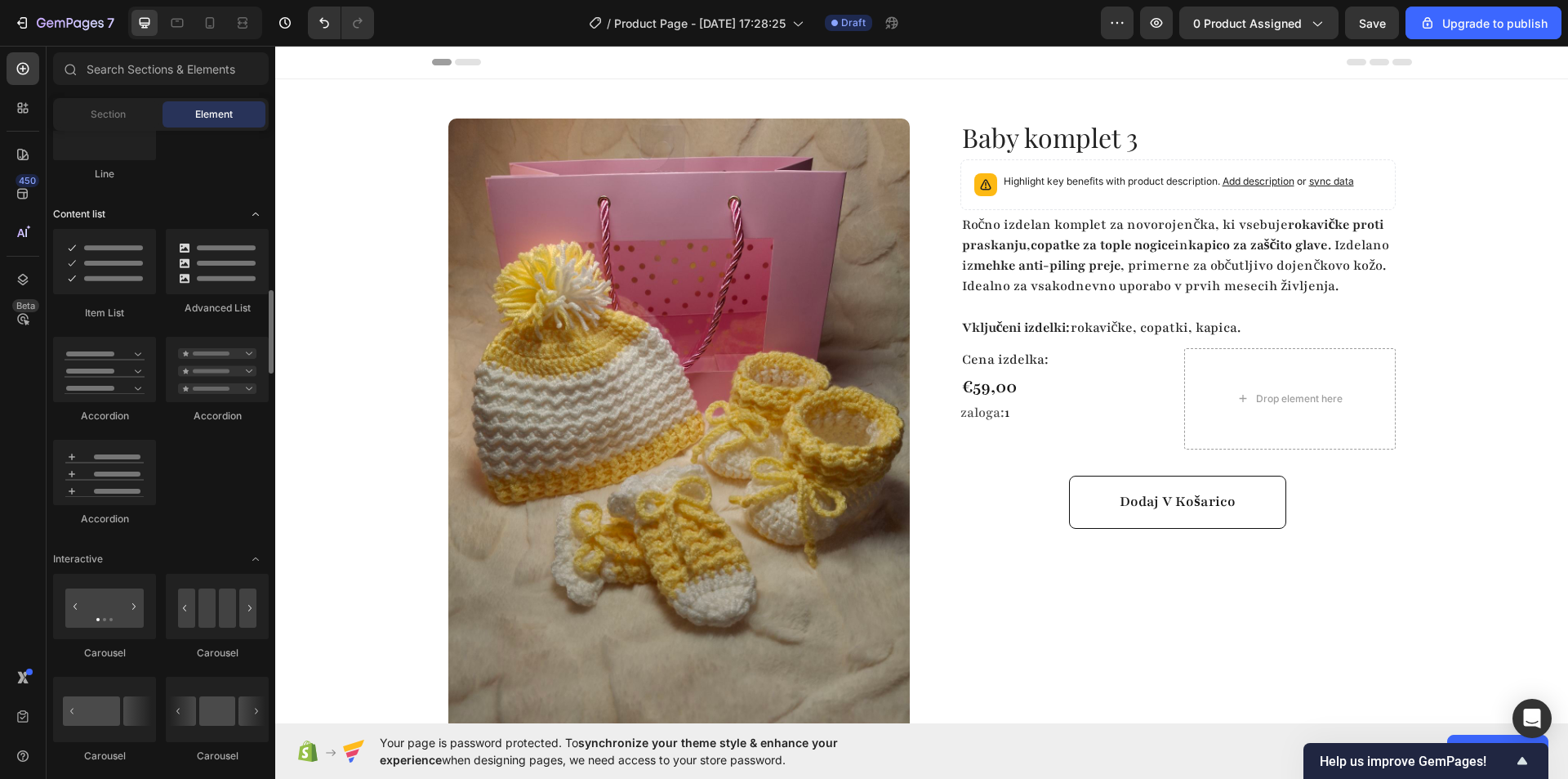
scroll to position [1144, 0]
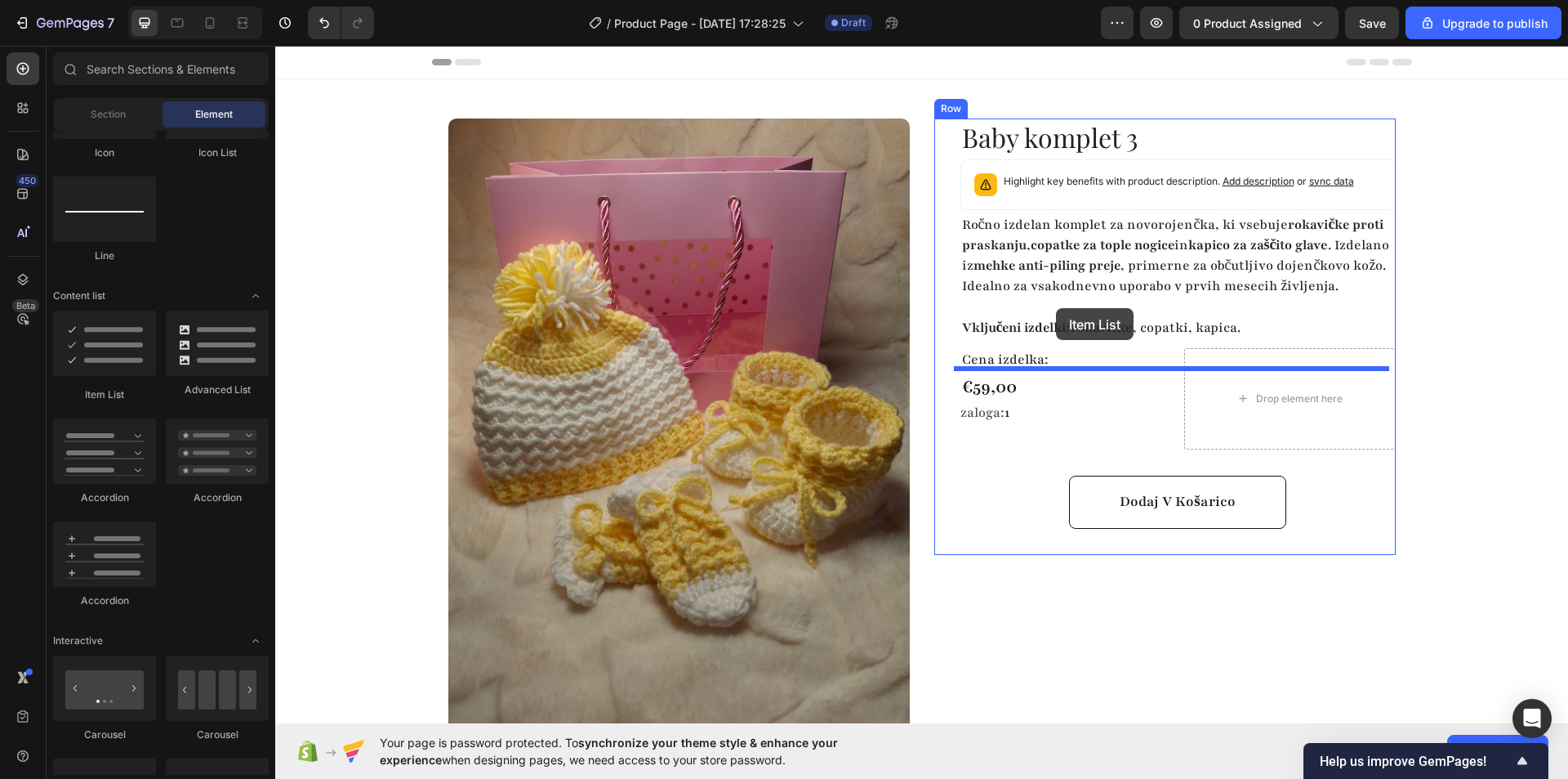
drag, startPoint x: 400, startPoint y: 383, endPoint x: 1056, endPoint y: 308, distance: 660.3
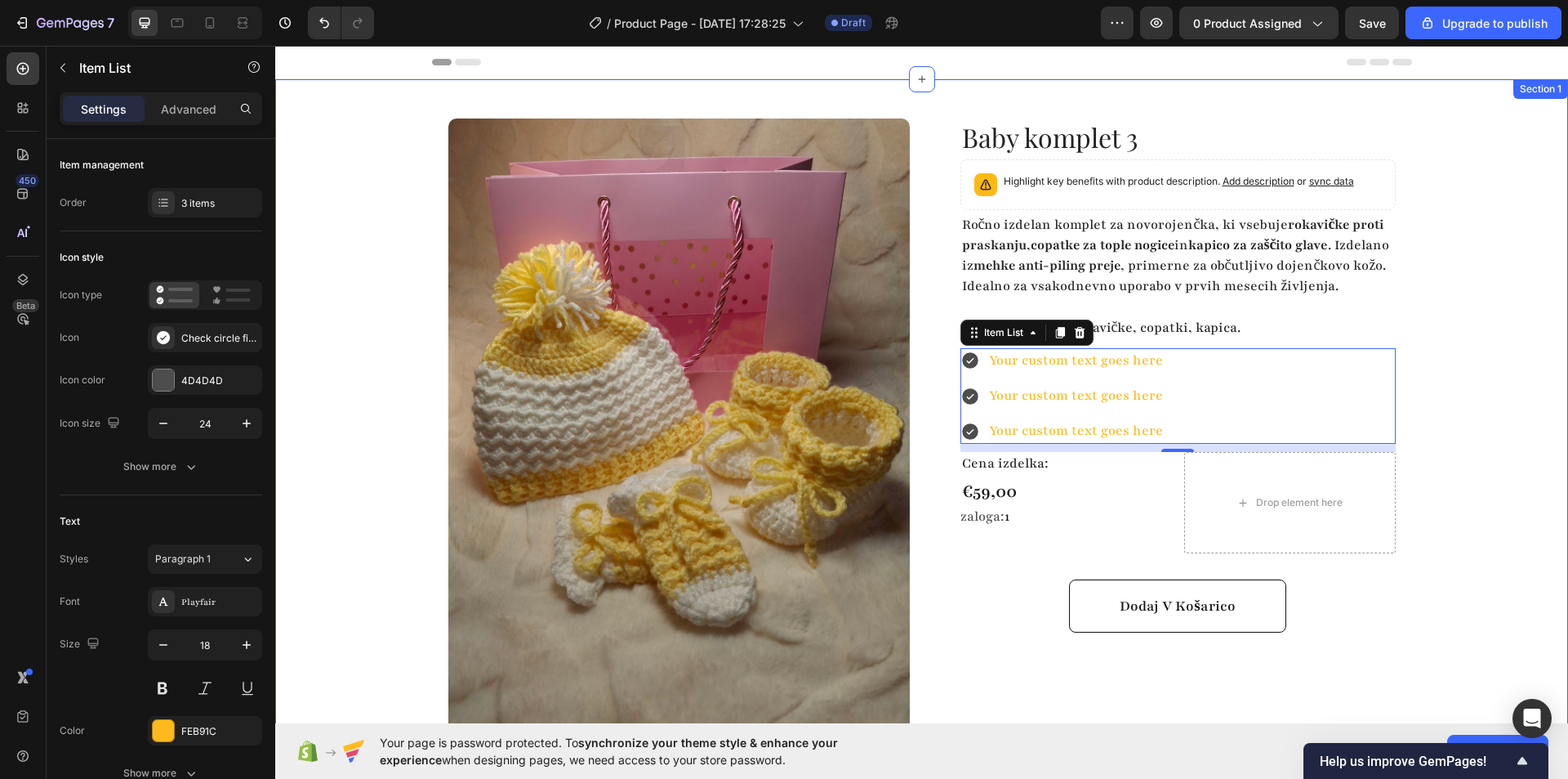
scroll to position [82, 0]
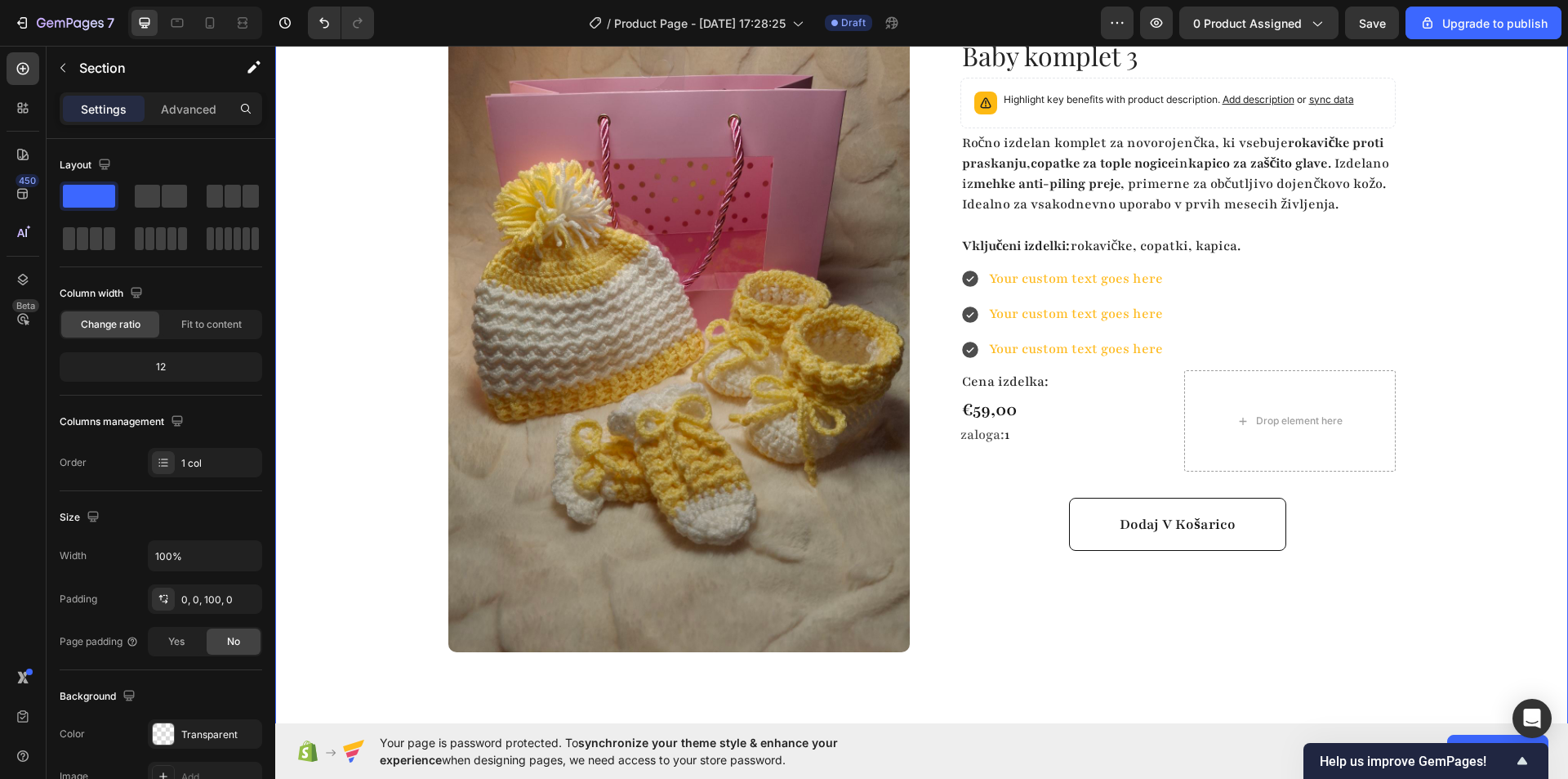
click at [1453, 315] on div "Product Images Row Baby komplet 3 Product Title Highlight key benefits with pro…" at bounding box center [921, 358] width 1293 height 720
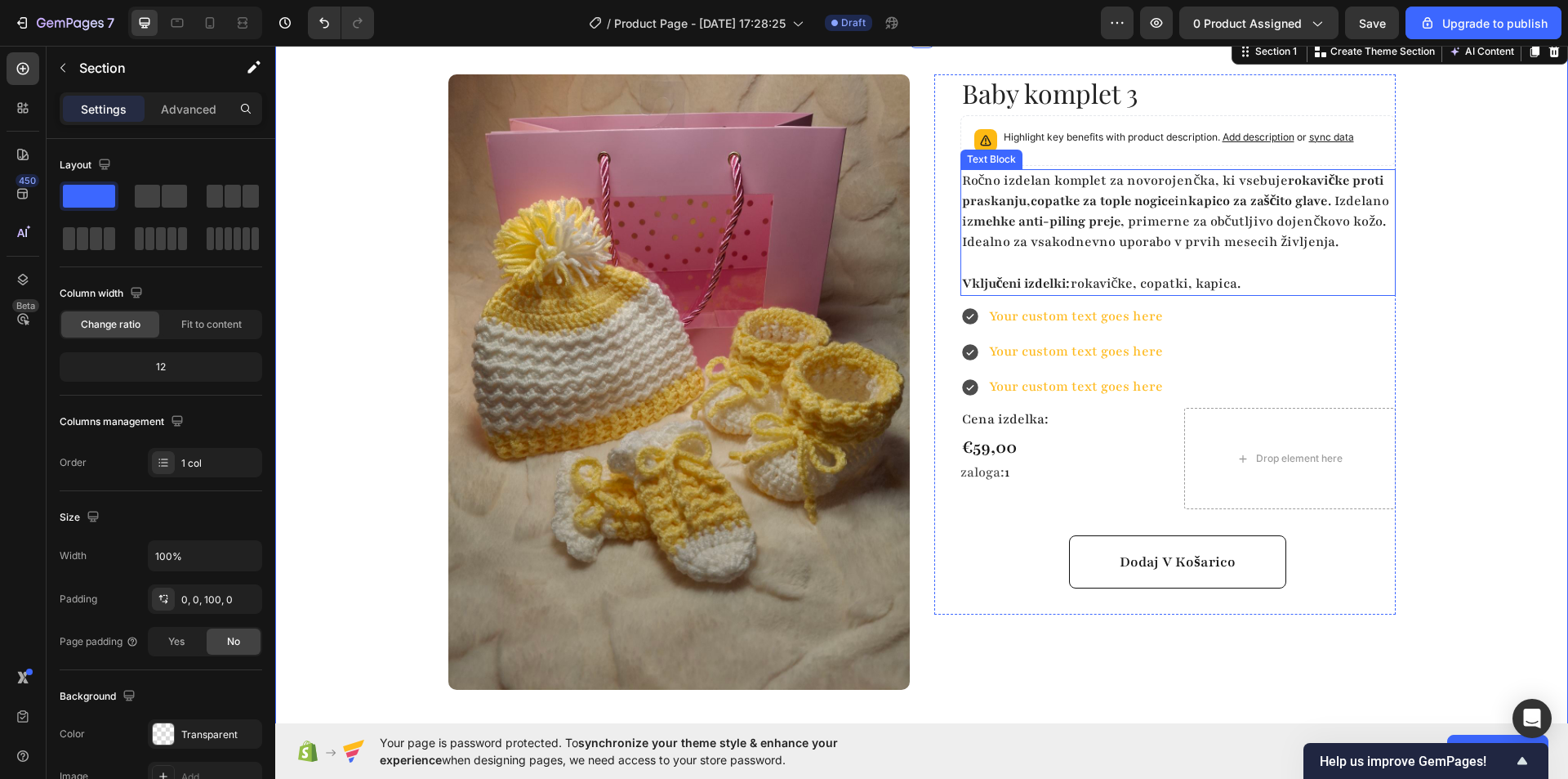
scroll to position [0, 0]
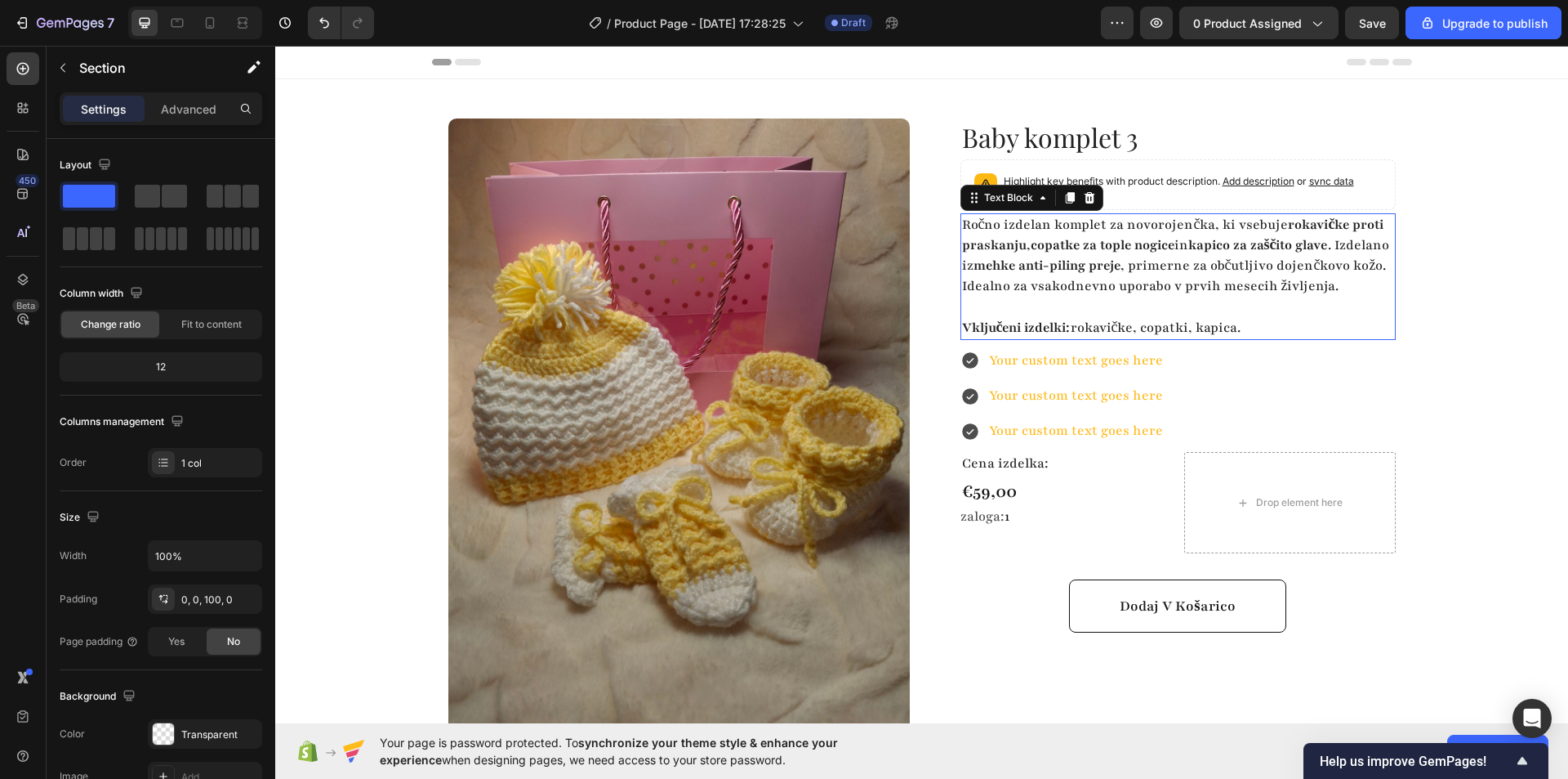
click at [1061, 337] on strong "Vključeni izdelki:" at bounding box center [1016, 327] width 108 height 18
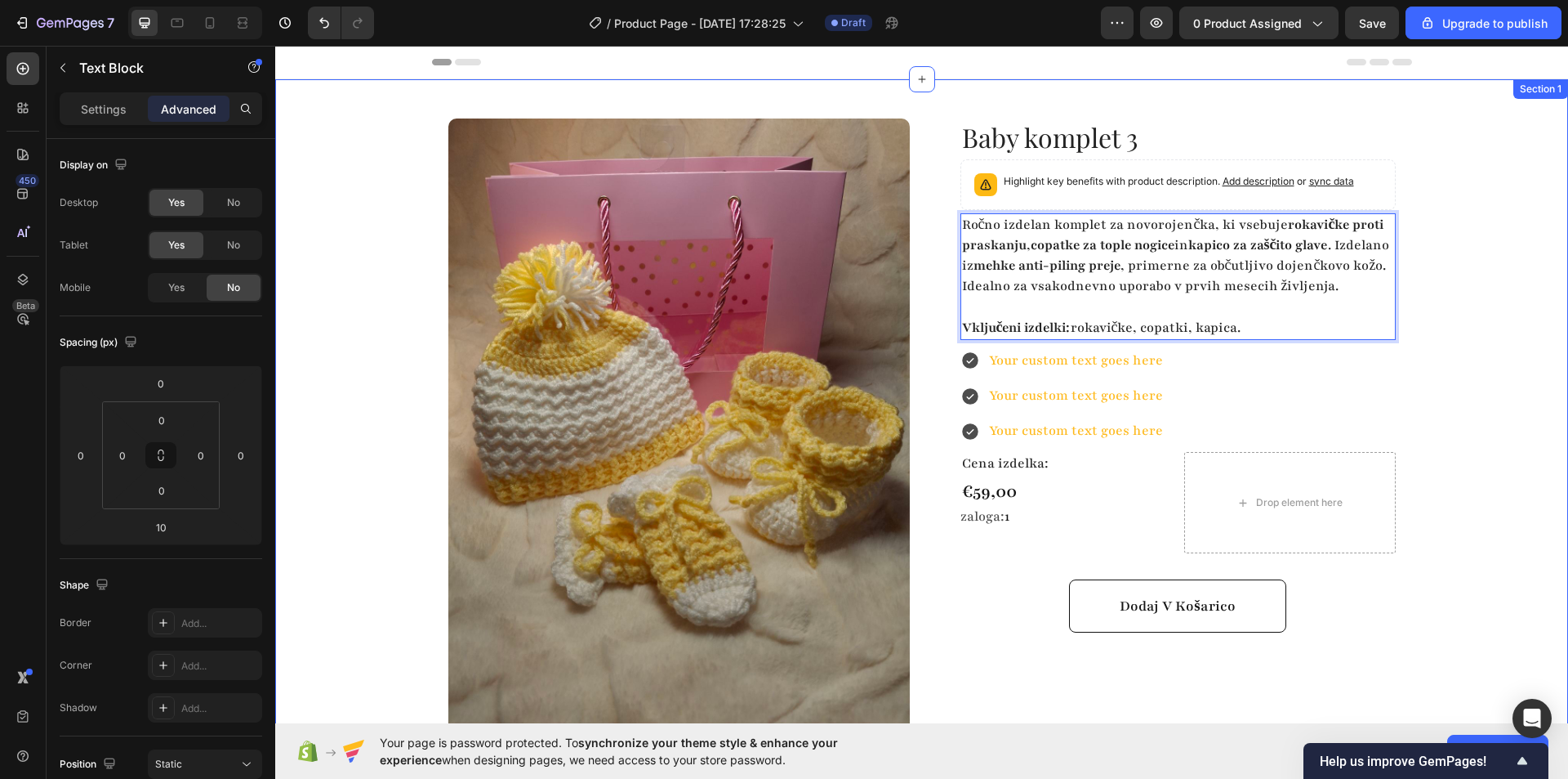
click at [1459, 362] on div "Product Images Row Baby komplet 3 Product Title Highlight key benefits with pro…" at bounding box center [921, 439] width 1293 height 720
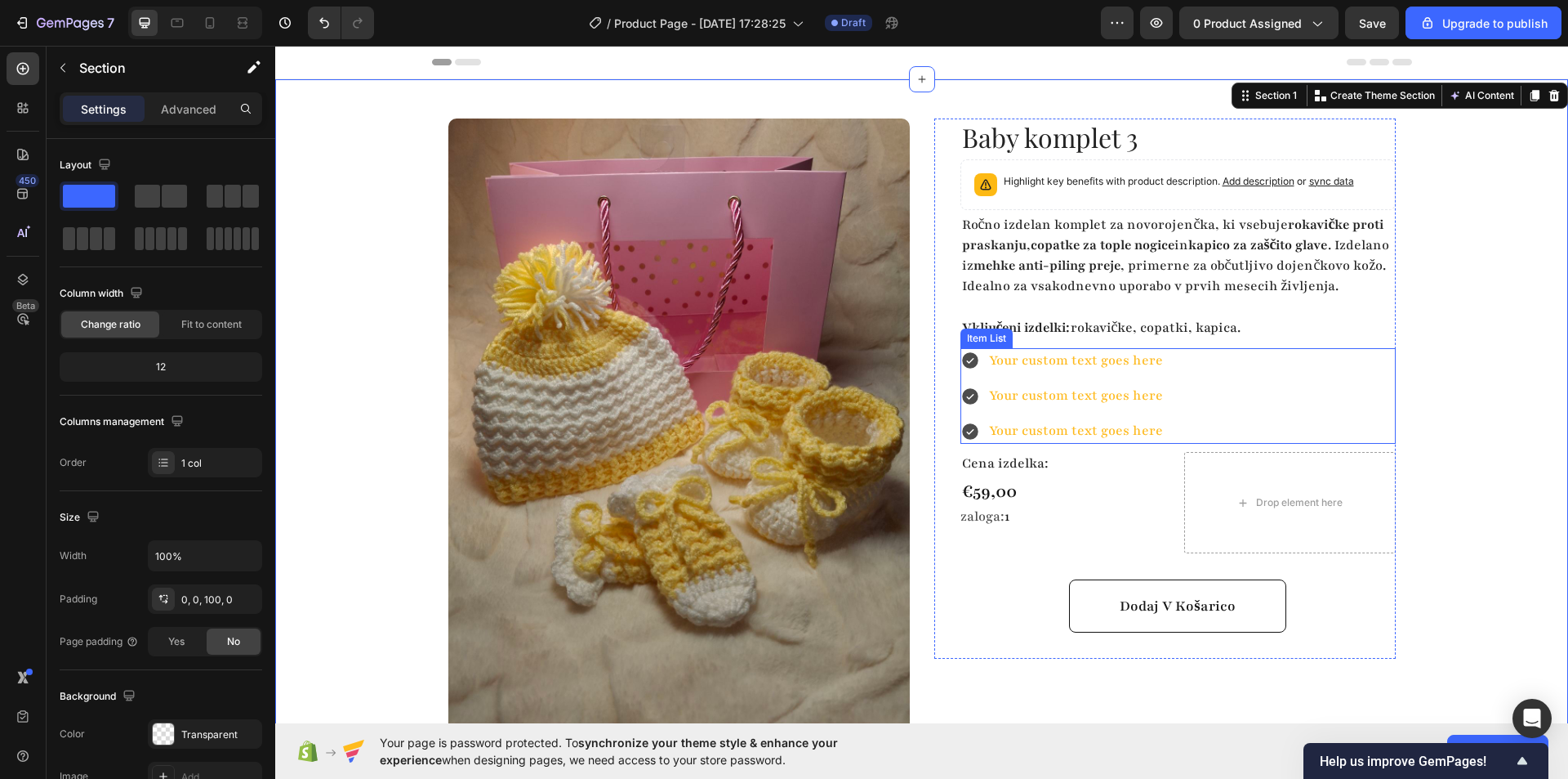
click at [1074, 374] on div "Your custom text goes here" at bounding box center [1075, 361] width 179 height 25
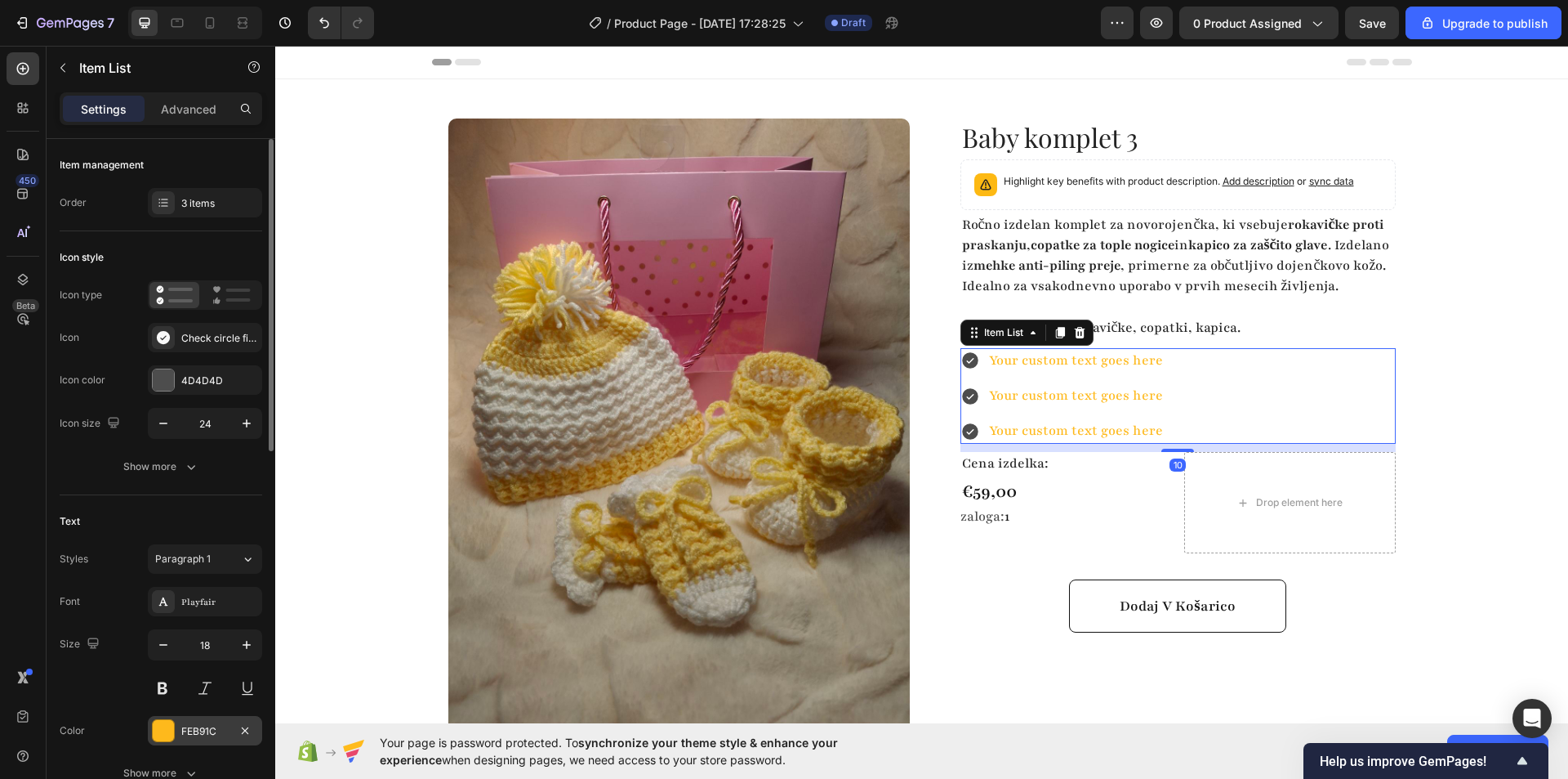
click at [157, 722] on div at bounding box center [163, 730] width 21 height 21
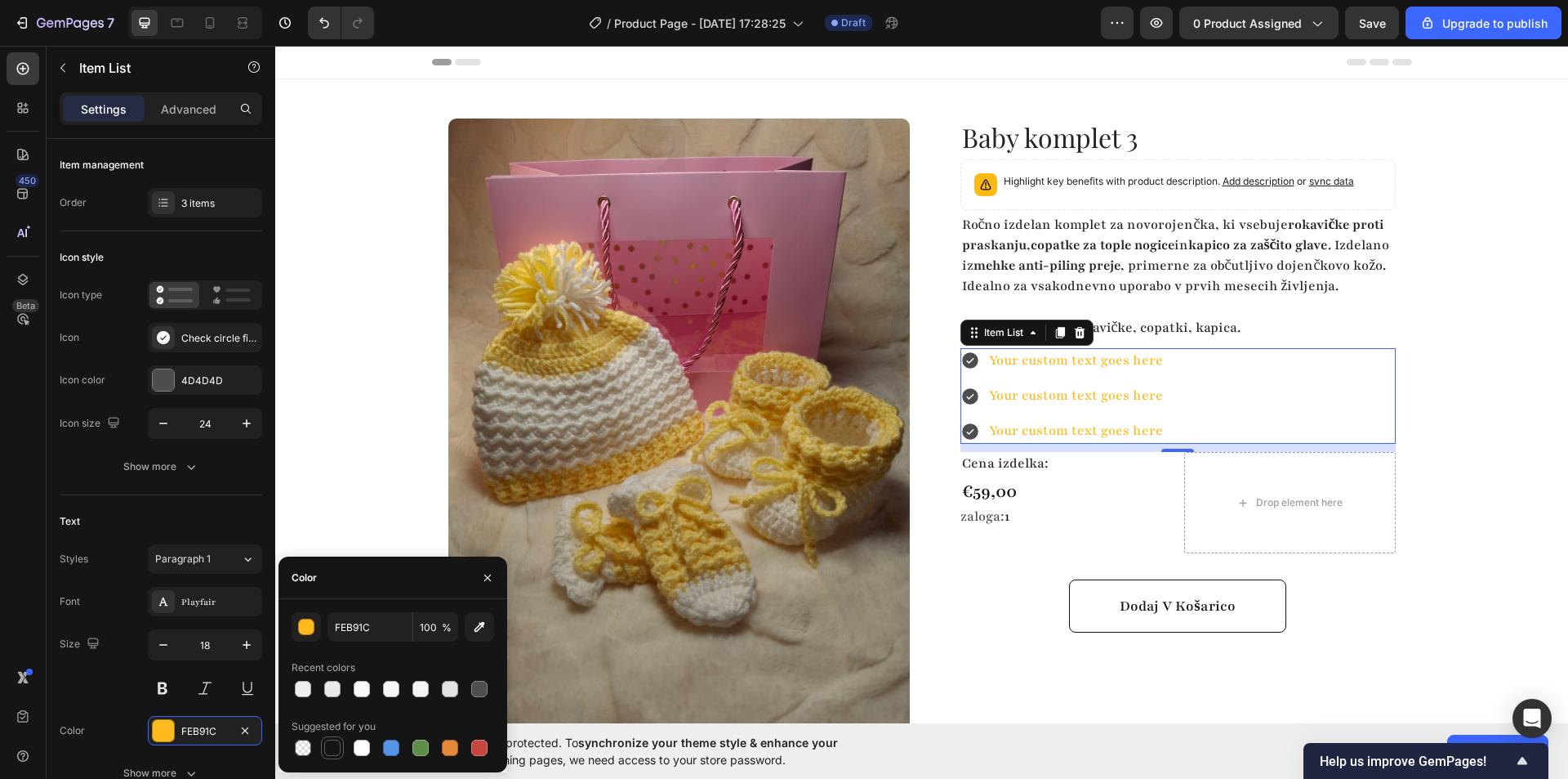
click at [331, 750] on div at bounding box center [332, 747] width 16 height 16
type input "151515"
click at [125, 567] on div "Styles Paragraph 1" at bounding box center [161, 559] width 203 height 29
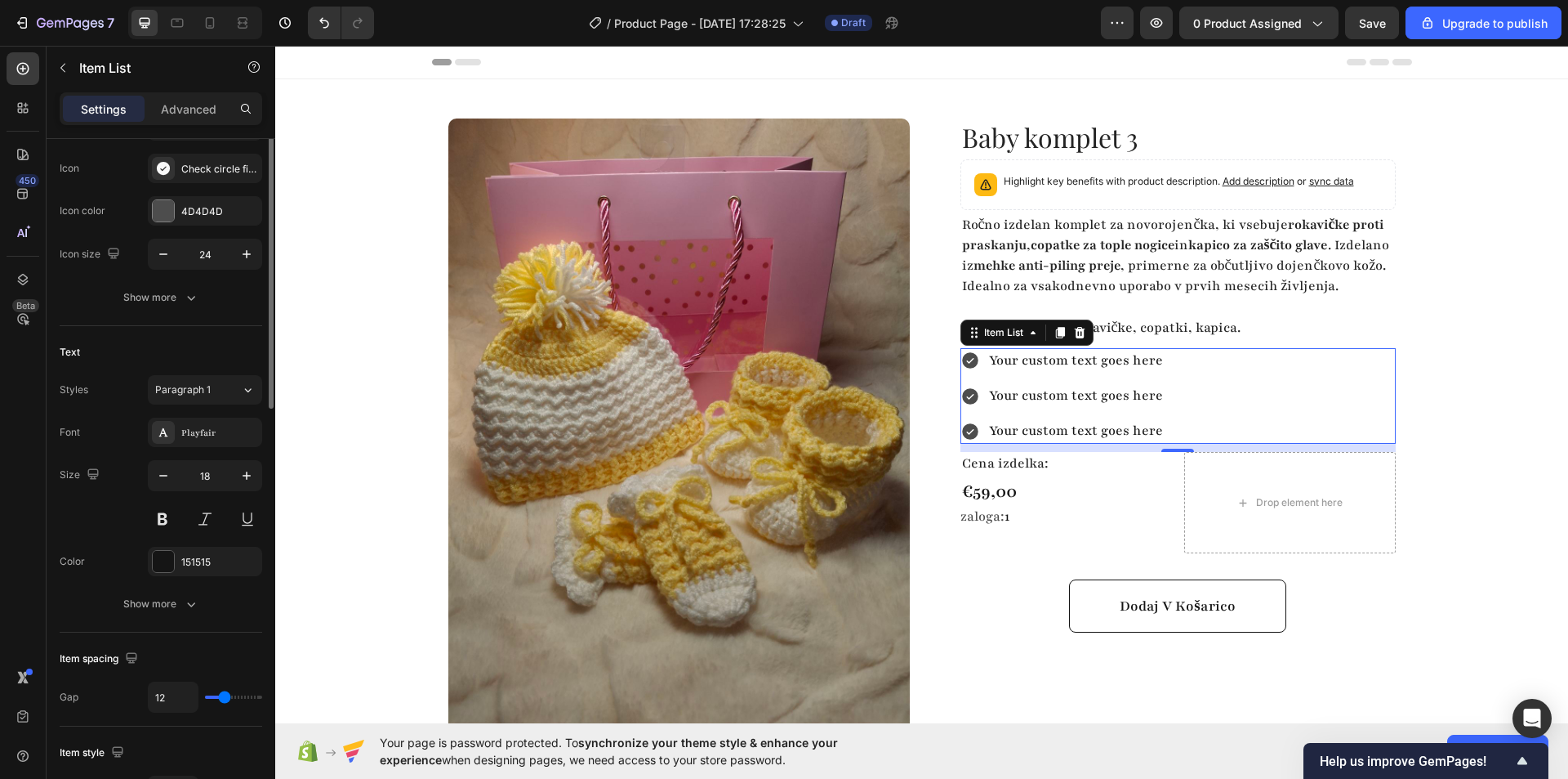
scroll to position [87, 0]
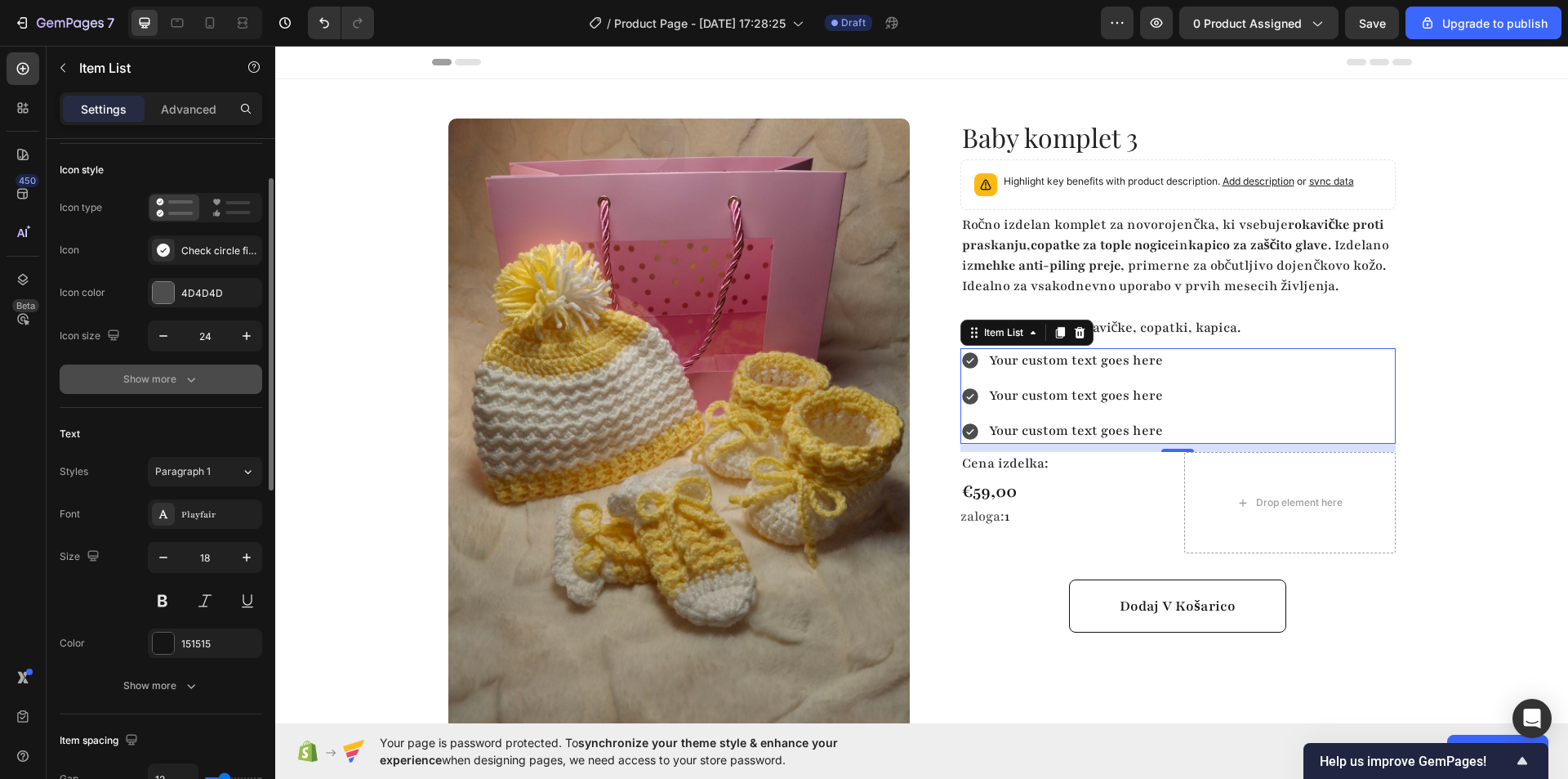
click at [174, 387] on button "Show more" at bounding box center [161, 379] width 203 height 29
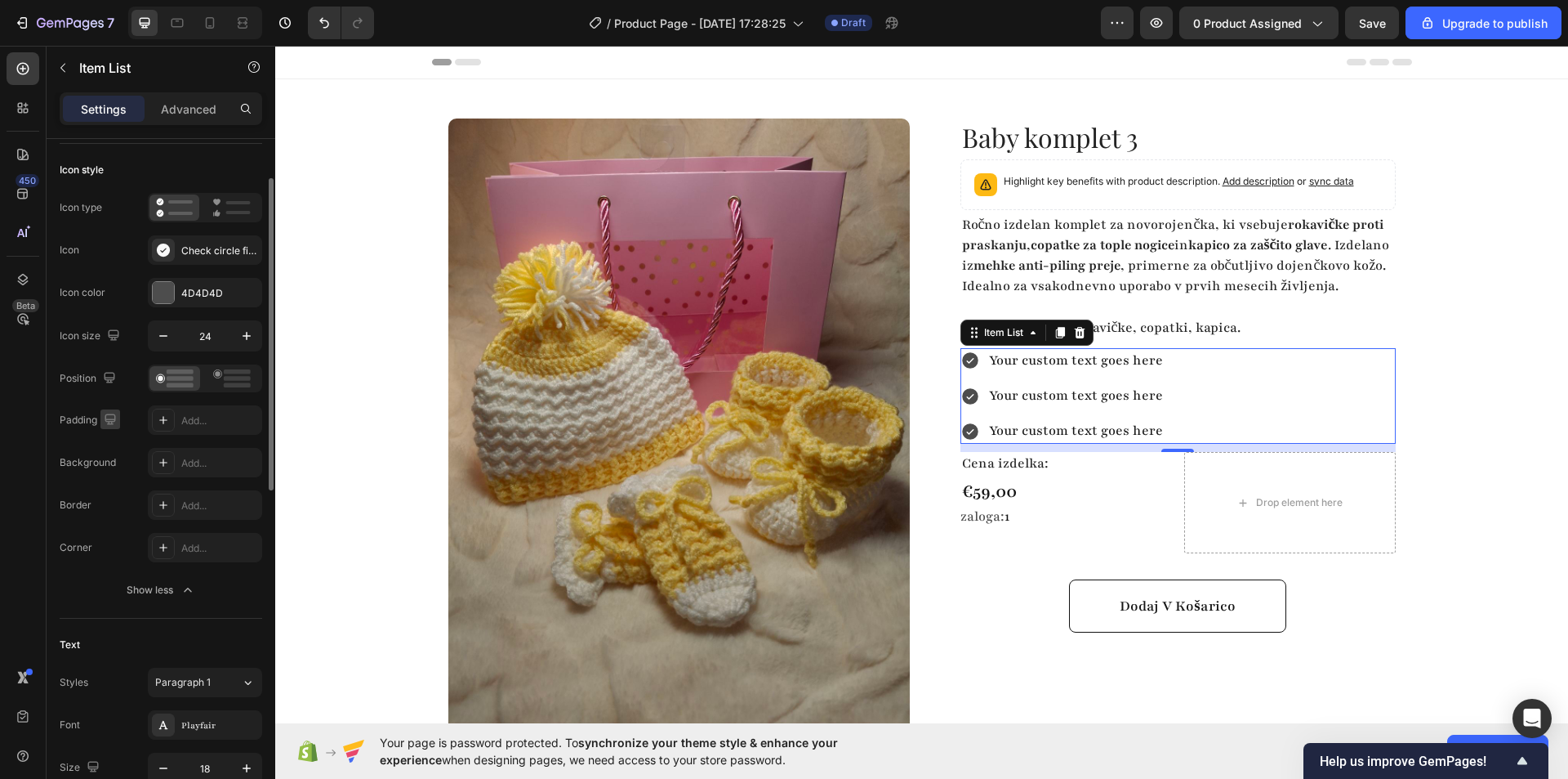
scroll to position [6, 0]
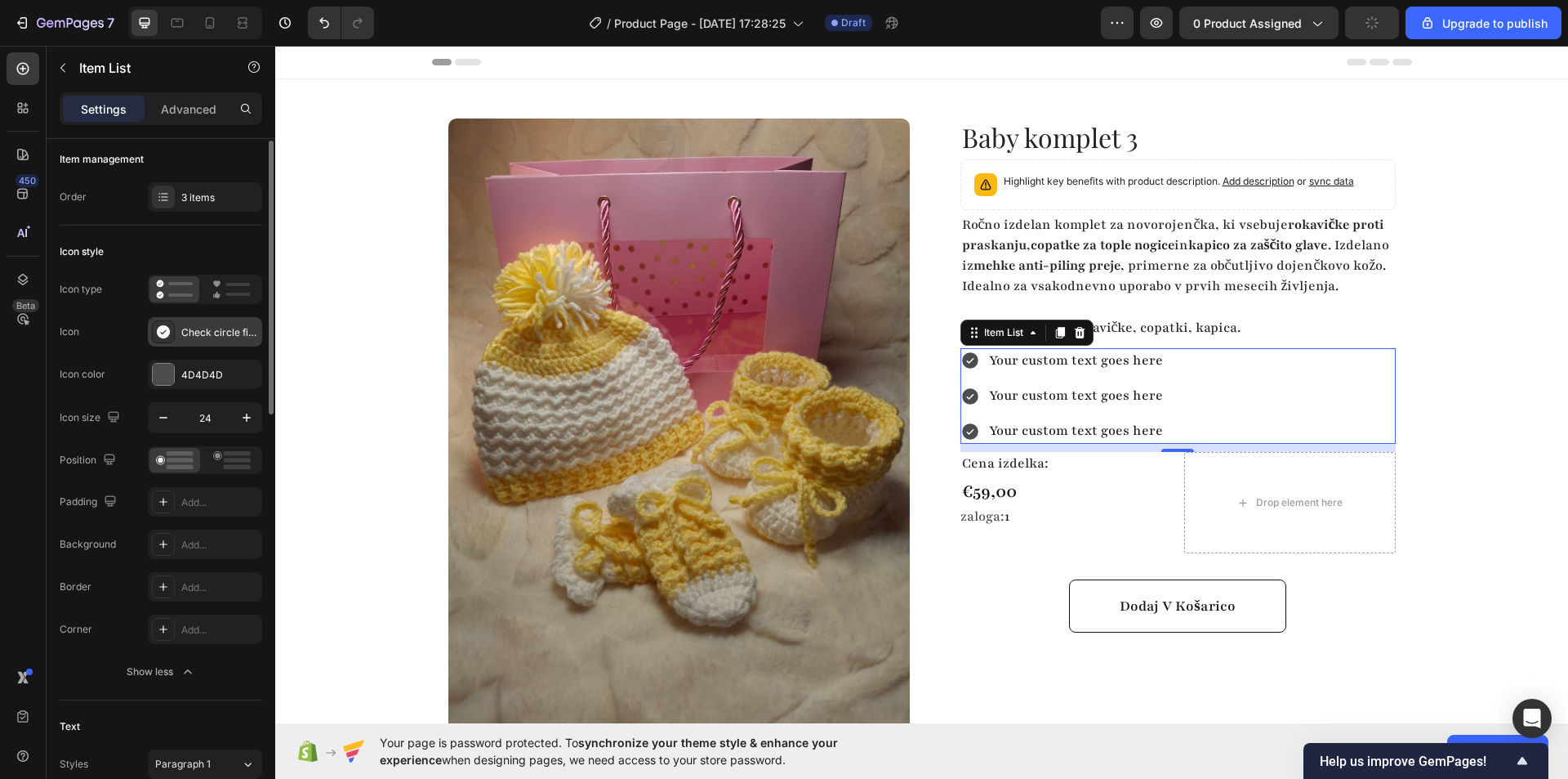
click at [162, 332] on icon at bounding box center [163, 332] width 13 height 13
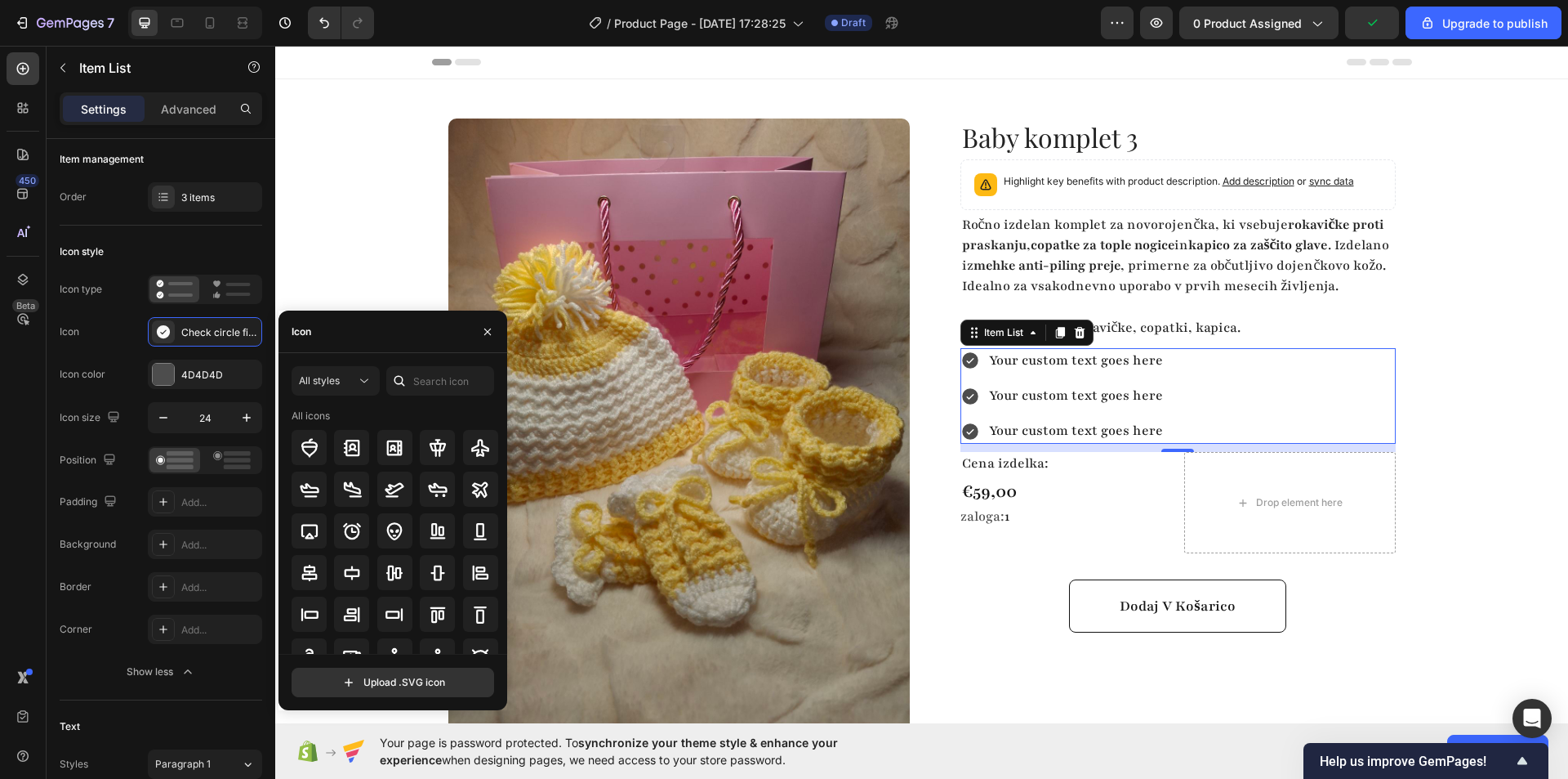
click at [351, 330] on div "Icon" at bounding box center [393, 331] width 229 height 43
click at [435, 378] on input "text" at bounding box center [440, 380] width 108 height 29
type input "chec"
click at [472, 452] on icon at bounding box center [479, 447] width 16 height 16
click at [428, 448] on icon at bounding box center [437, 448] width 19 height 19
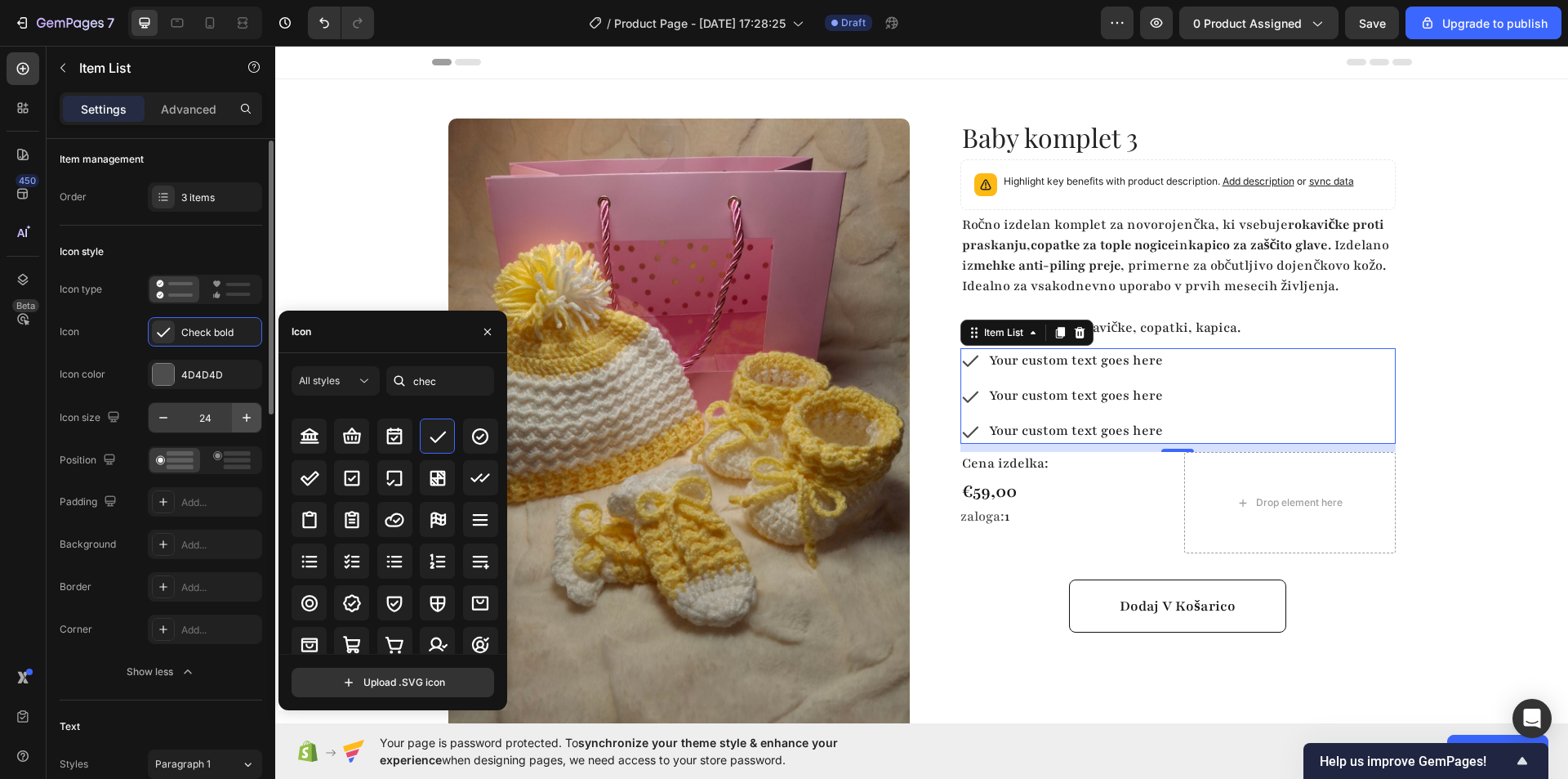
scroll to position [0, 0]
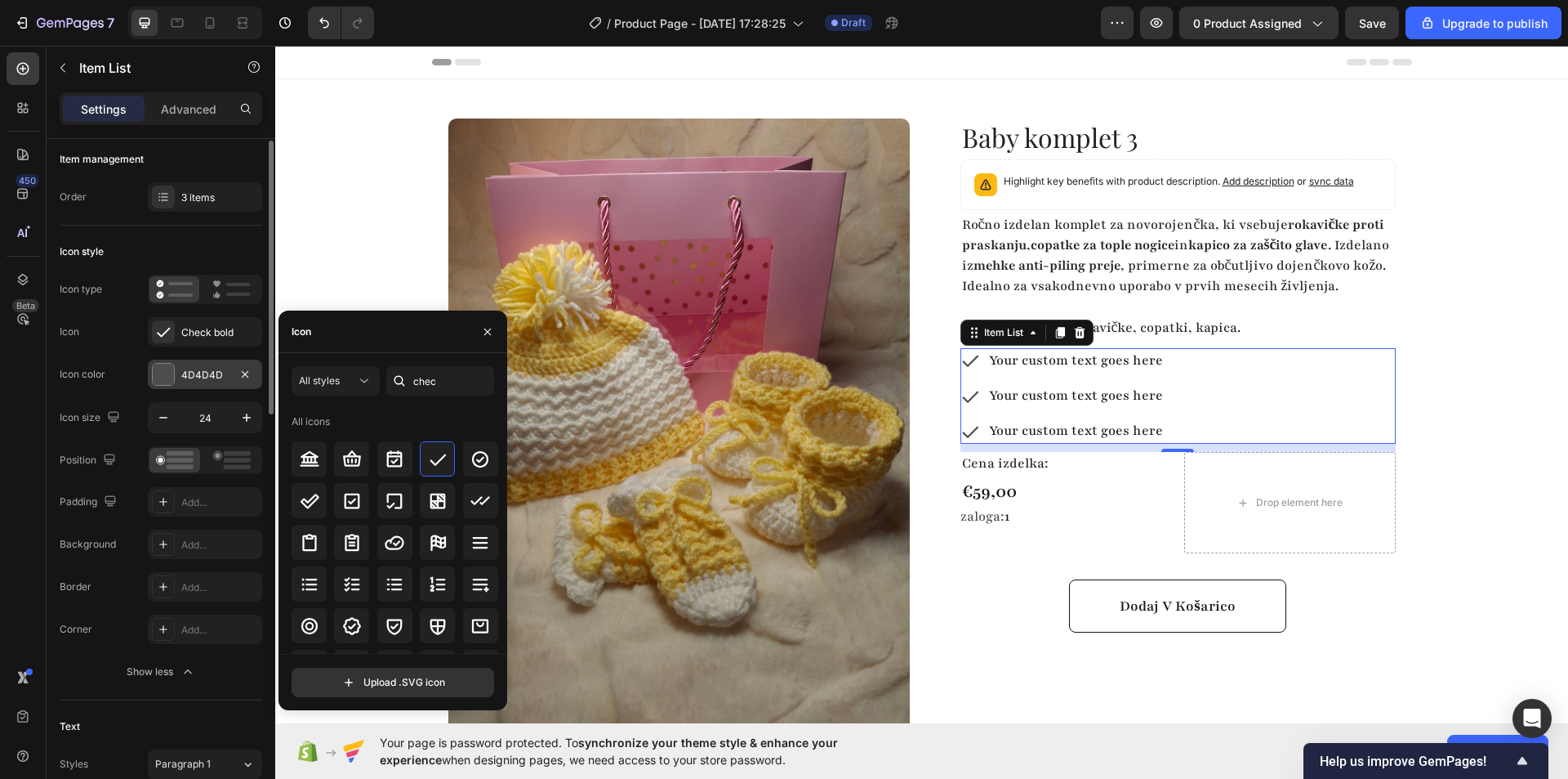
click at [158, 380] on div at bounding box center [163, 374] width 21 height 21
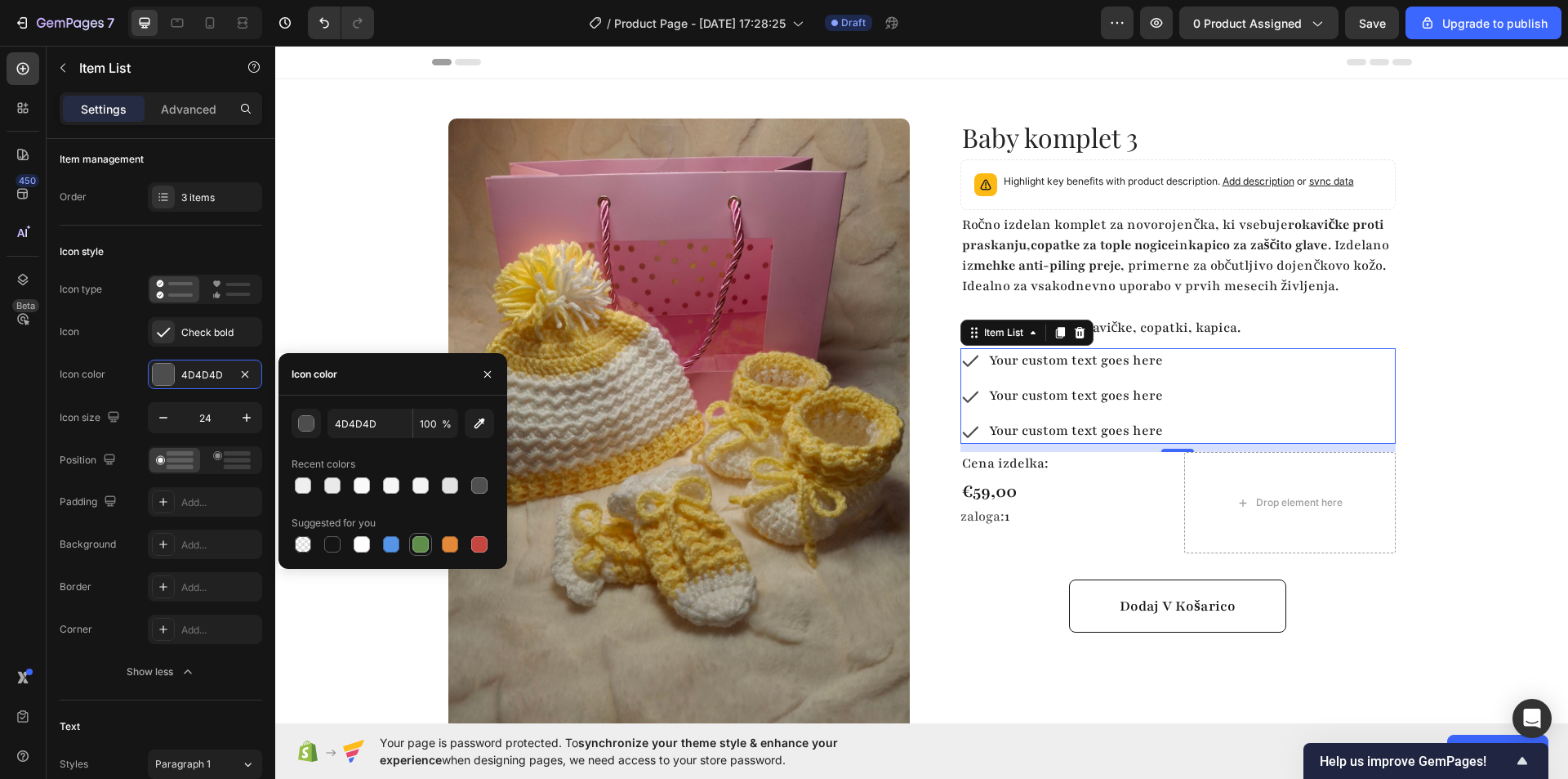
click at [422, 547] on div at bounding box center [420, 543] width 16 height 16
click at [162, 334] on icon at bounding box center [163, 332] width 13 height 10
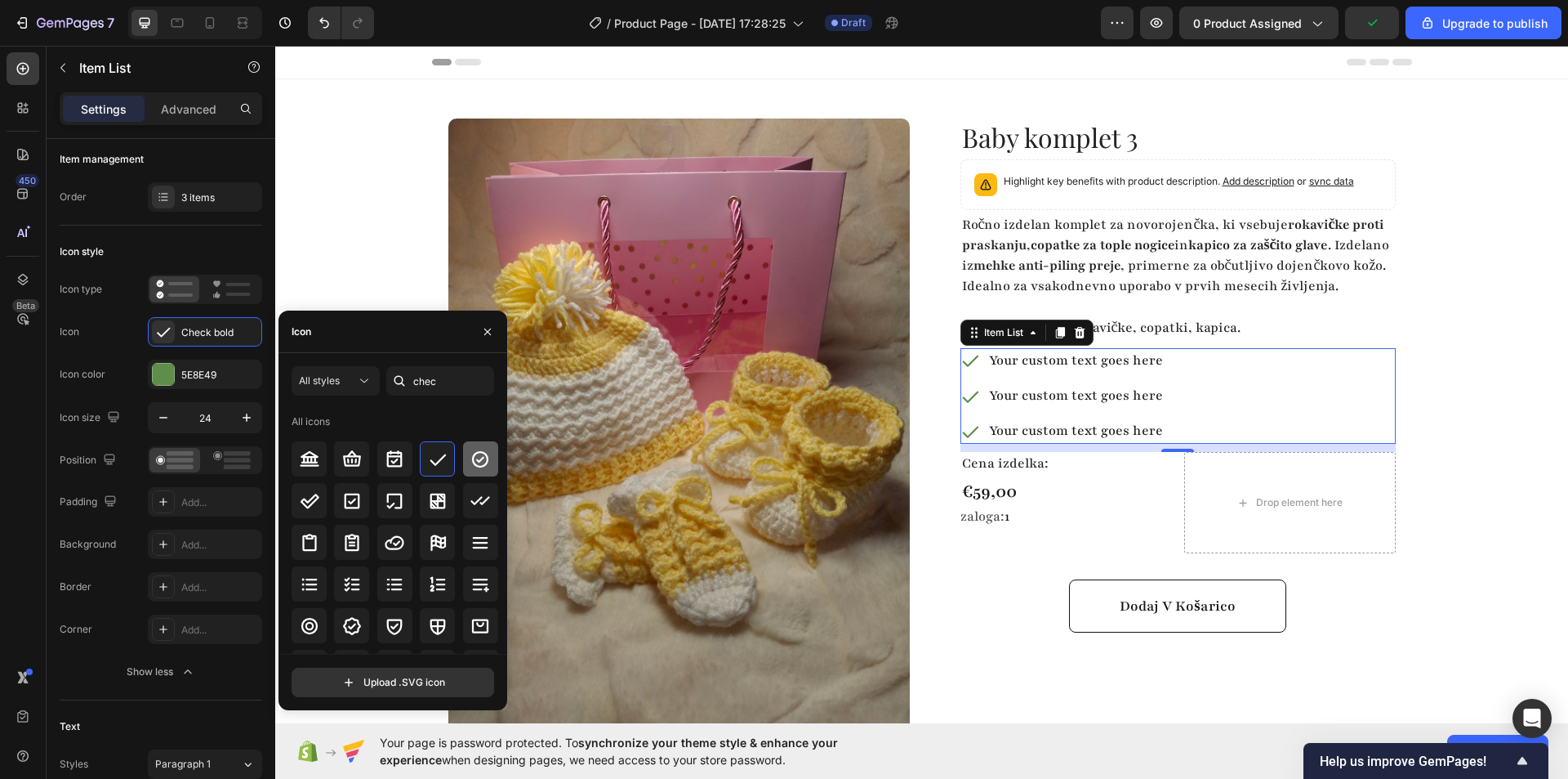
click at [463, 464] on div at bounding box center [481, 458] width 35 height 35
click at [159, 378] on div at bounding box center [163, 374] width 21 height 21
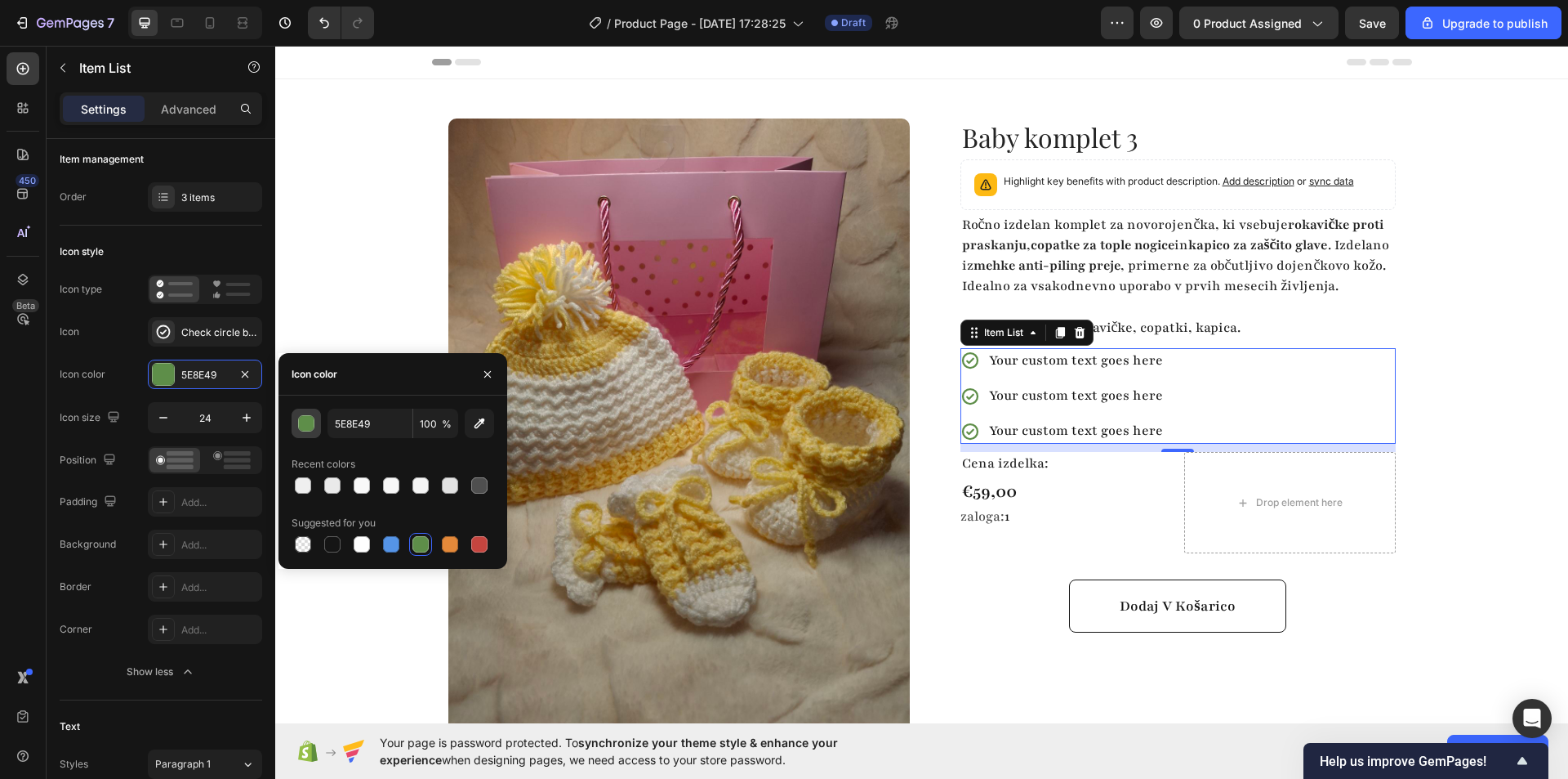
click at [300, 416] on div "button" at bounding box center [306, 423] width 16 height 16
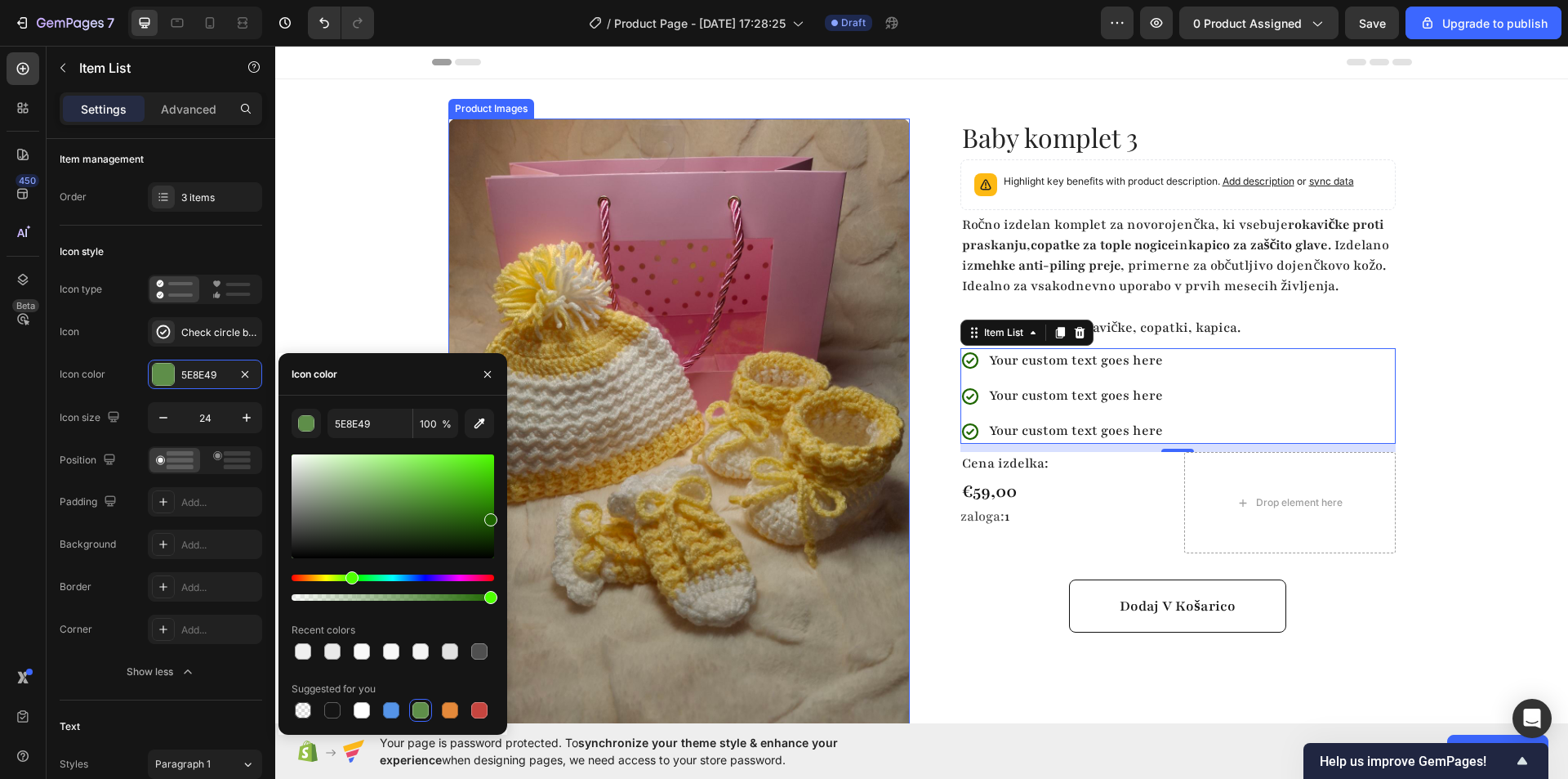
type input "1E6600"
drag, startPoint x: 679, startPoint y: 515, endPoint x: 752, endPoint y: 490, distance: 77.2
click at [379, 417] on input "1E6600" at bounding box center [369, 423] width 85 height 29
paste input "28A745"
type input "28A745"
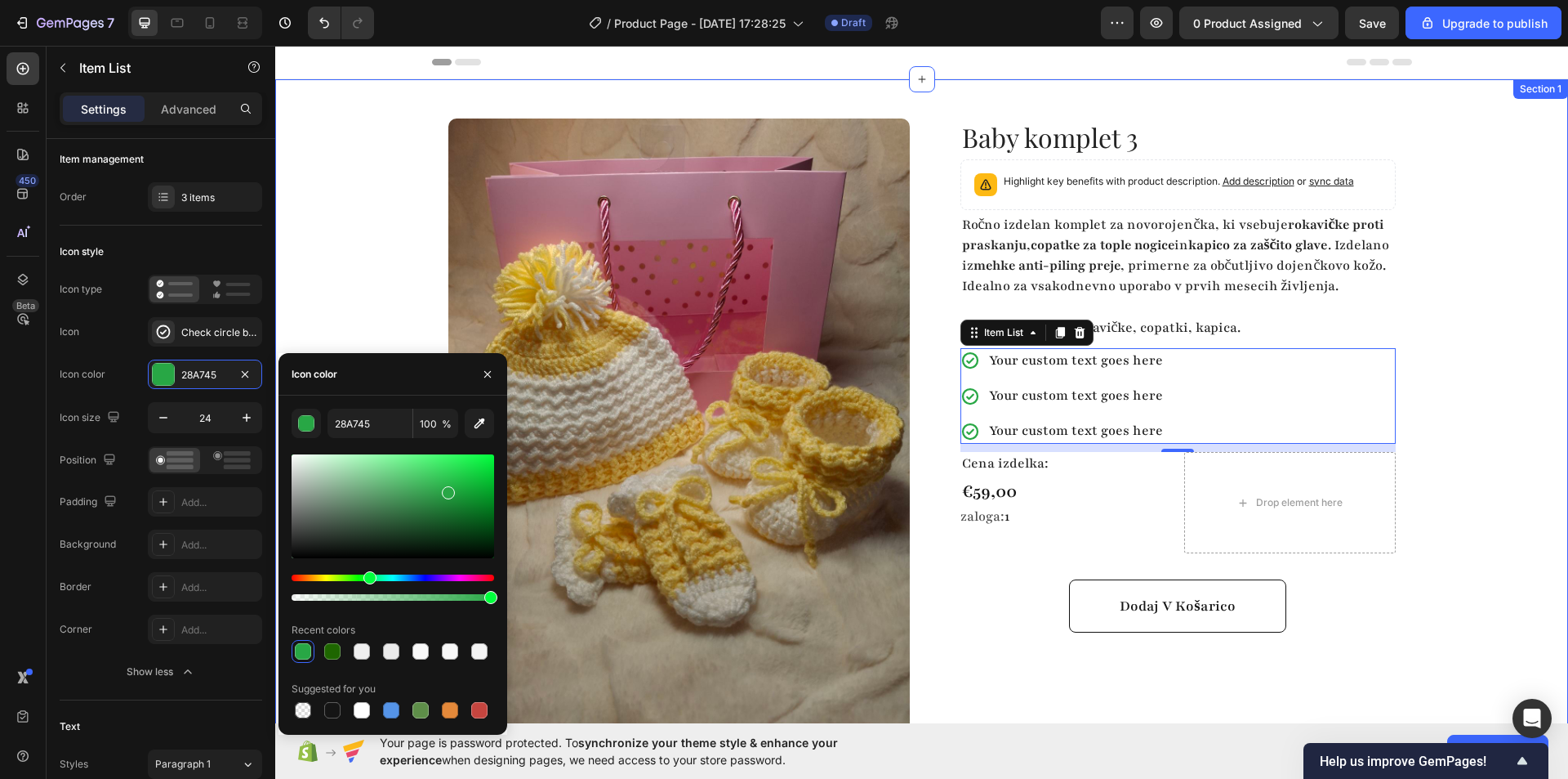
click at [367, 306] on div "Product Images Row Baby komplet 3 Product Title Highlight key benefits with pro…" at bounding box center [921, 439] width 1293 height 720
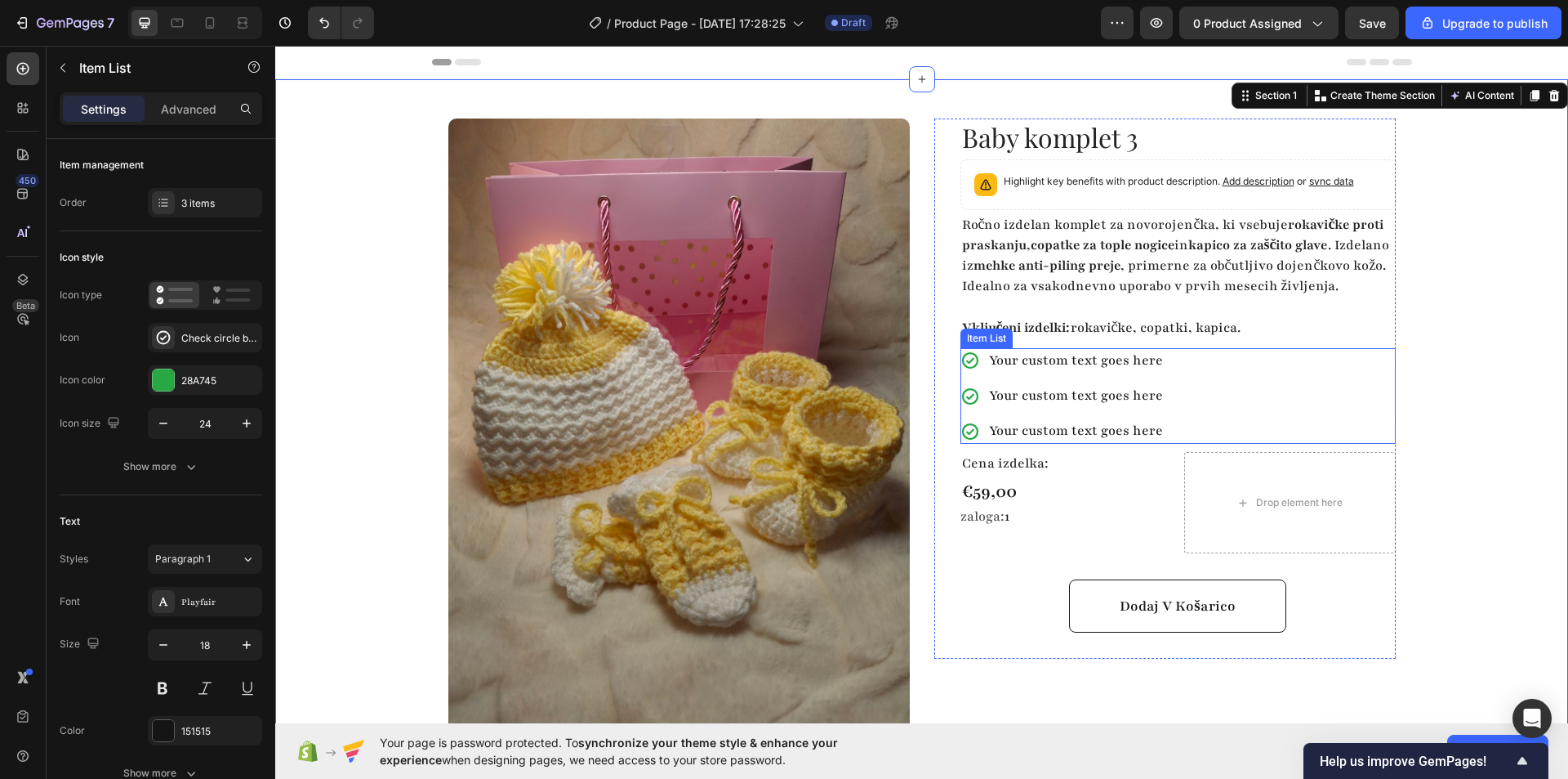
click at [1018, 374] on div "Your custom text goes here" at bounding box center [1075, 361] width 179 height 25
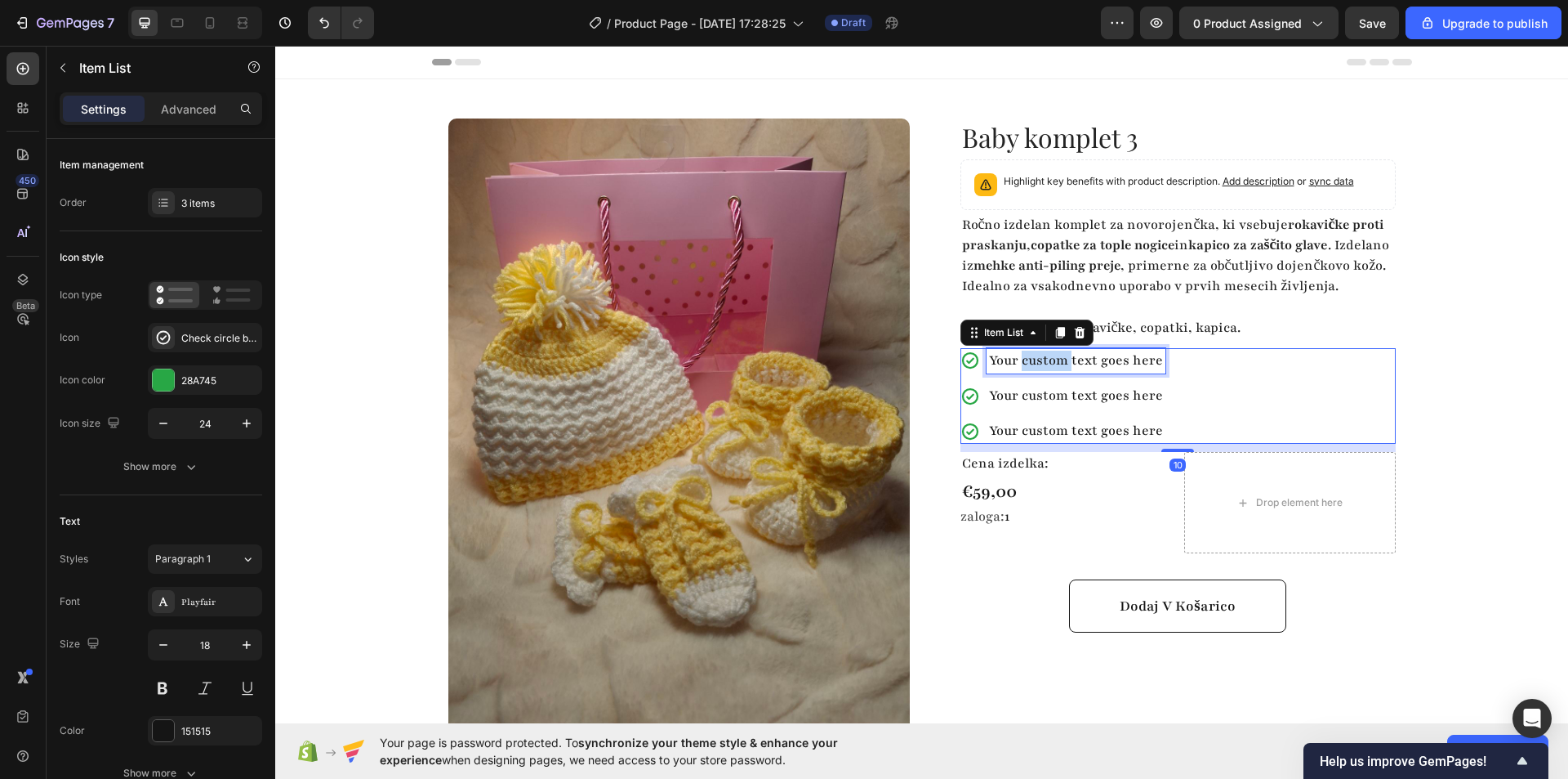
click at [1018, 371] on p "Your custom text goes here" at bounding box center [1075, 361] width 174 height 20
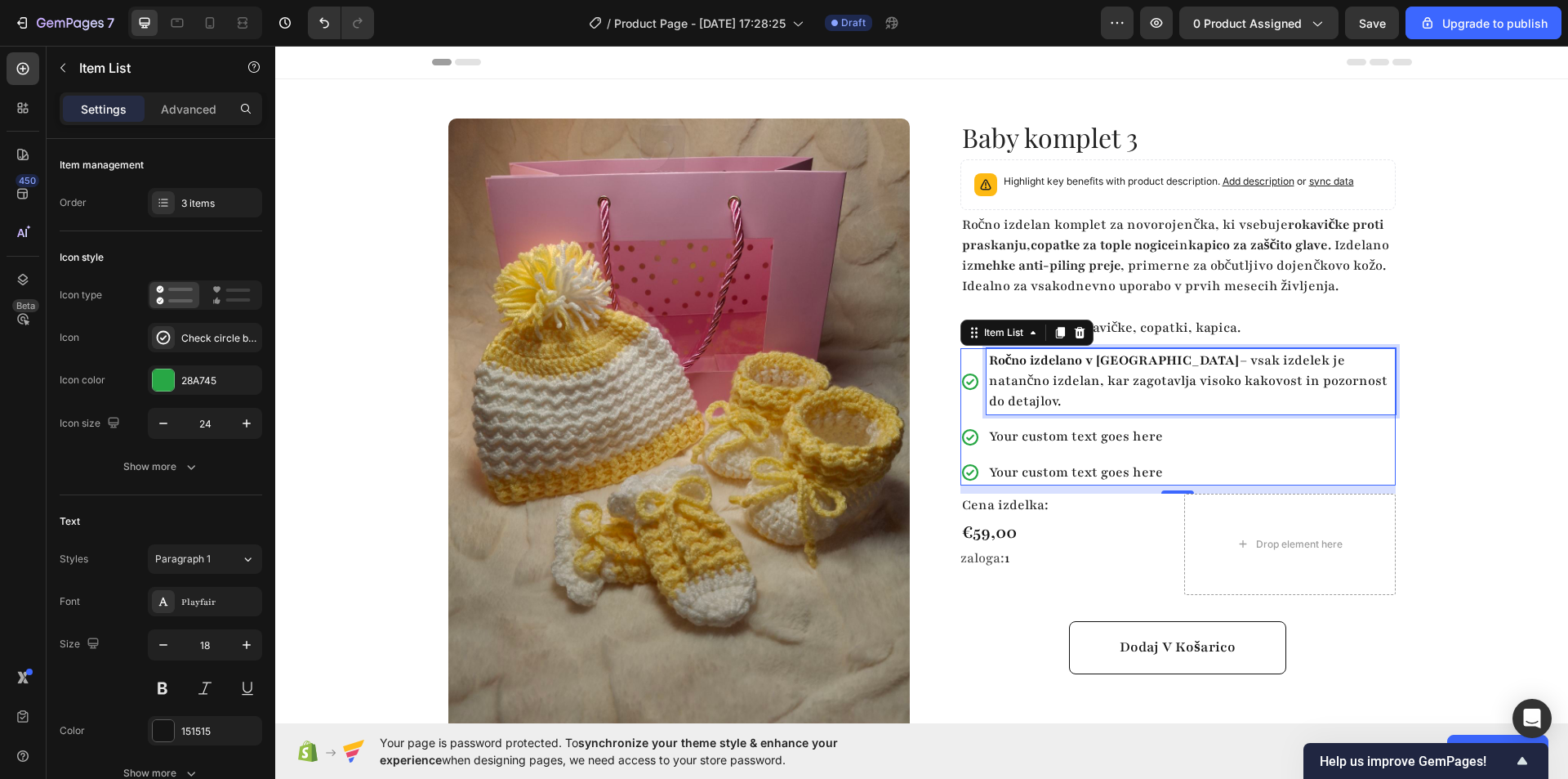
click at [1066, 369] on strong "Ročno izdelano v [GEOGRAPHIC_DATA]" at bounding box center [1114, 360] width 251 height 18
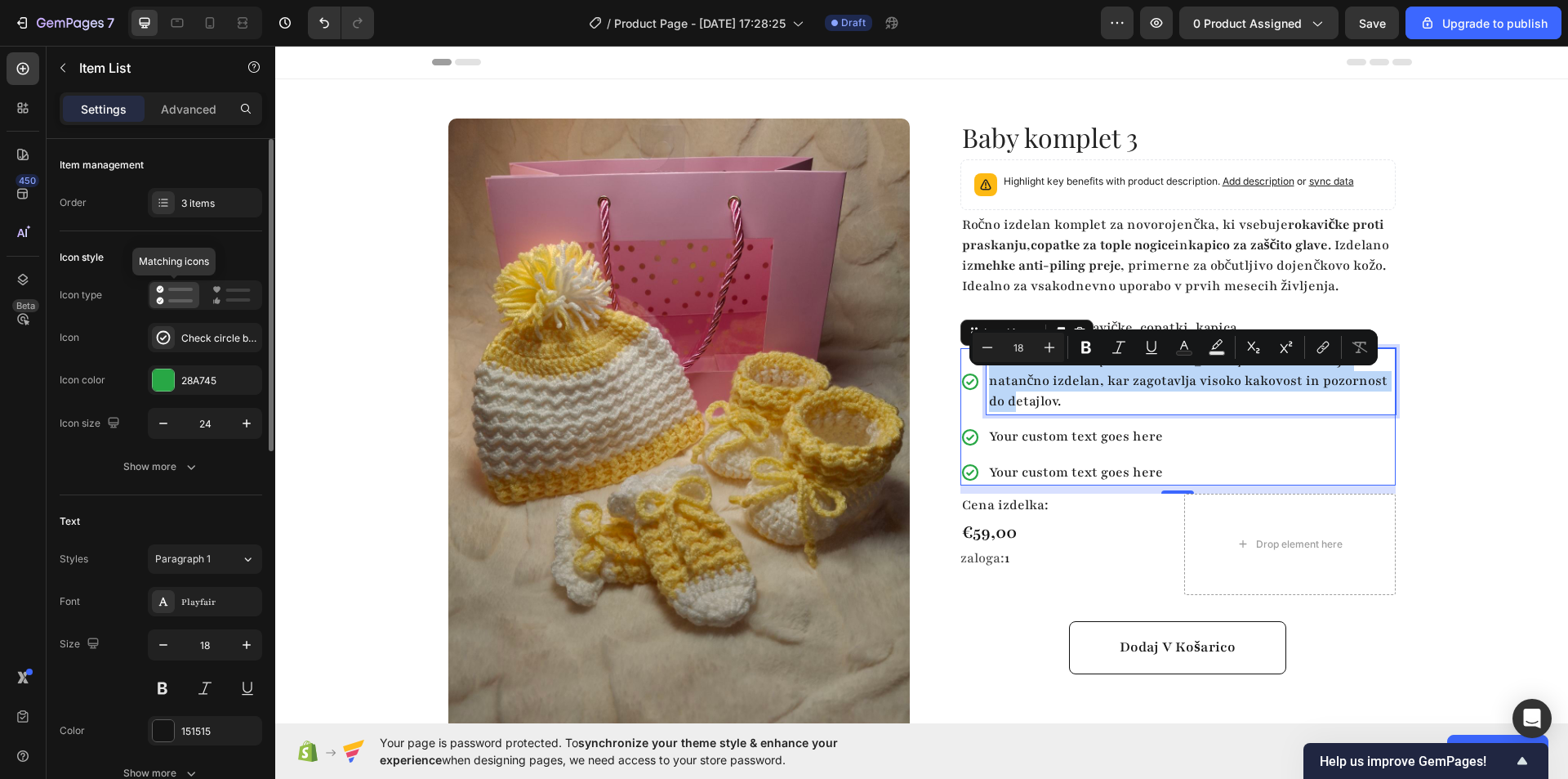
scroll to position [82, 0]
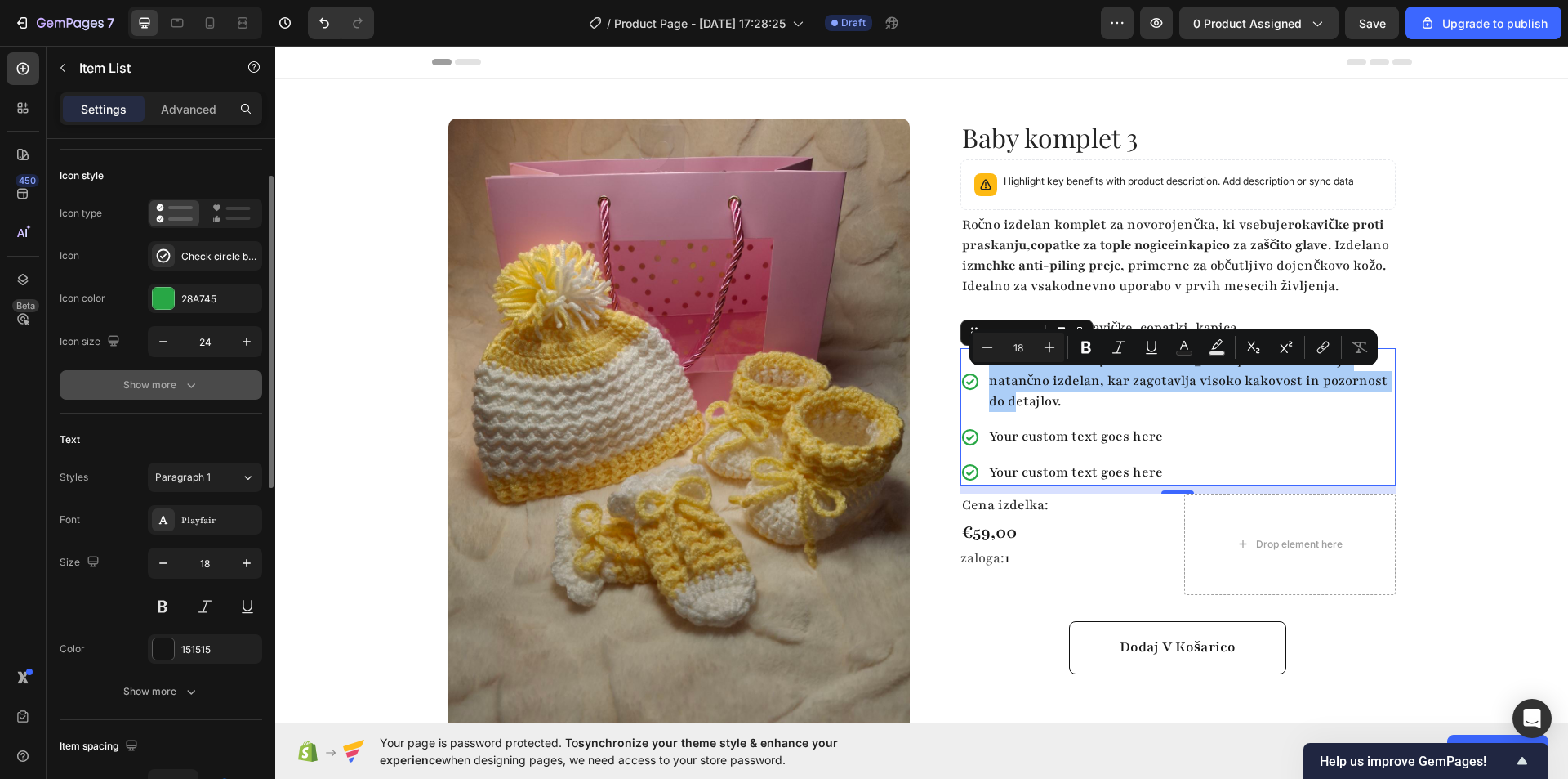
click at [203, 380] on button "Show more" at bounding box center [161, 384] width 203 height 29
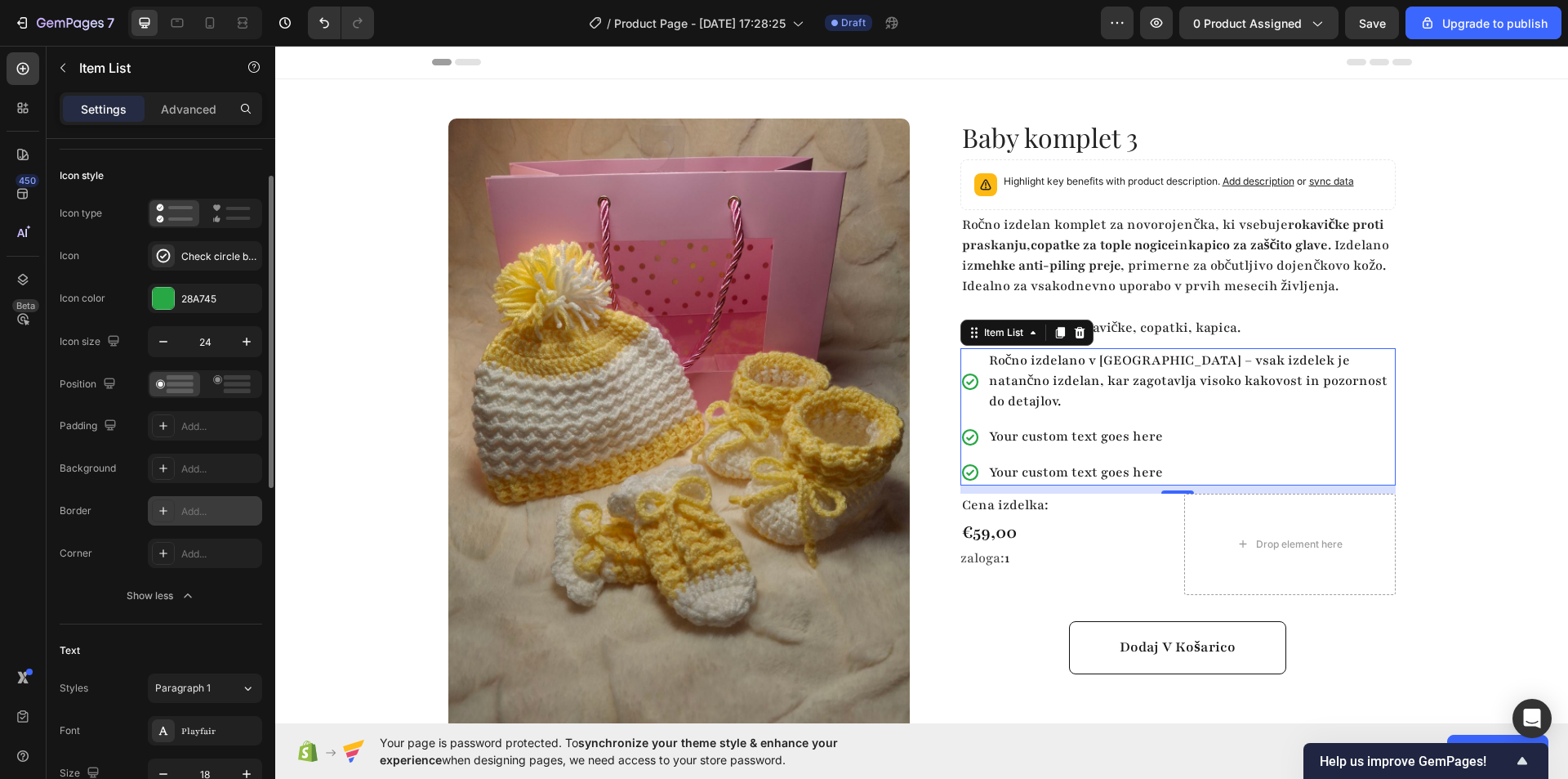
scroll to position [0, 0]
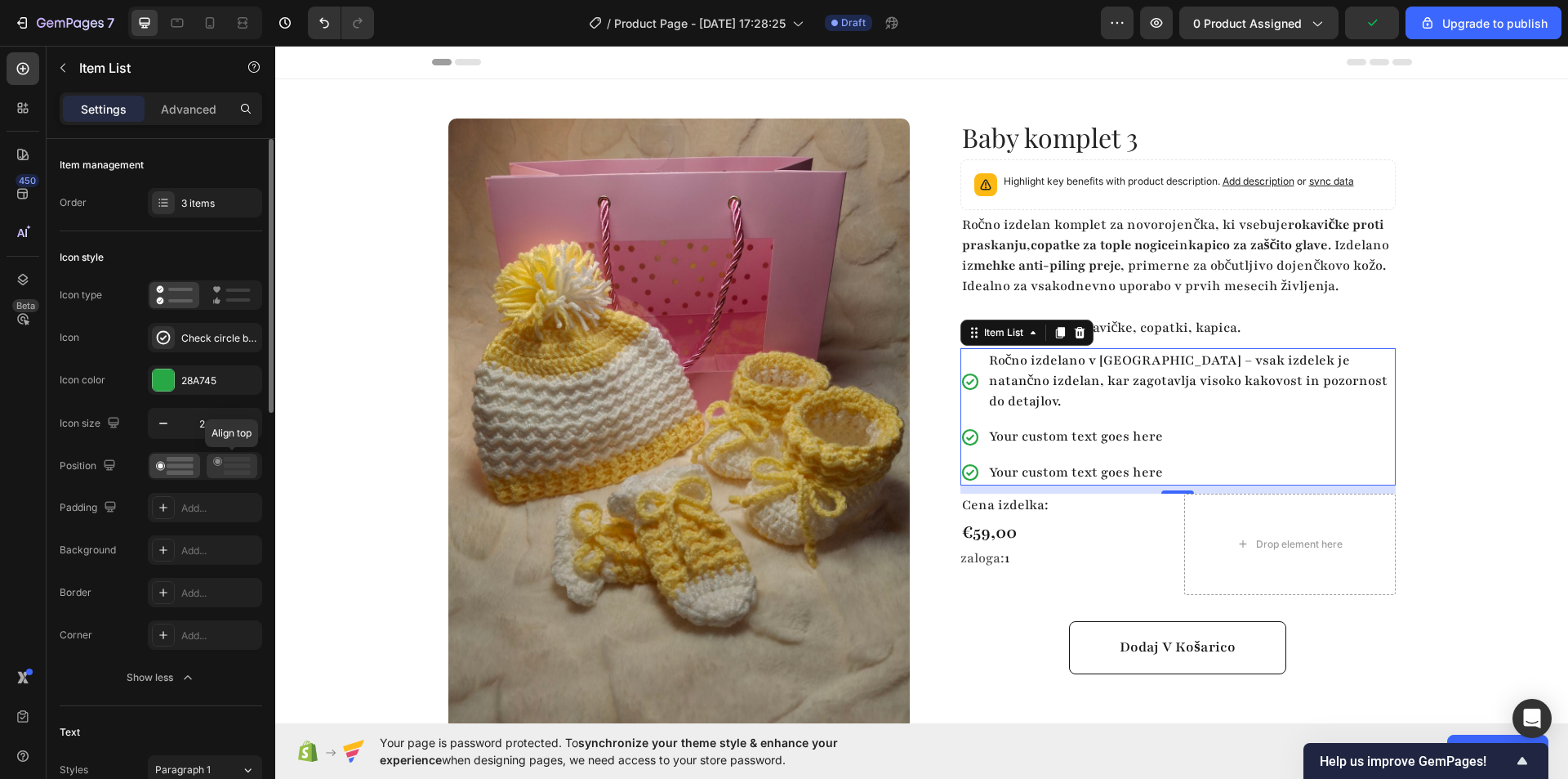
click at [224, 460] on rect at bounding box center [237, 459] width 27 height 5
click at [1026, 426] on div "Your custom text goes here" at bounding box center [1191, 437] width 409 height 25
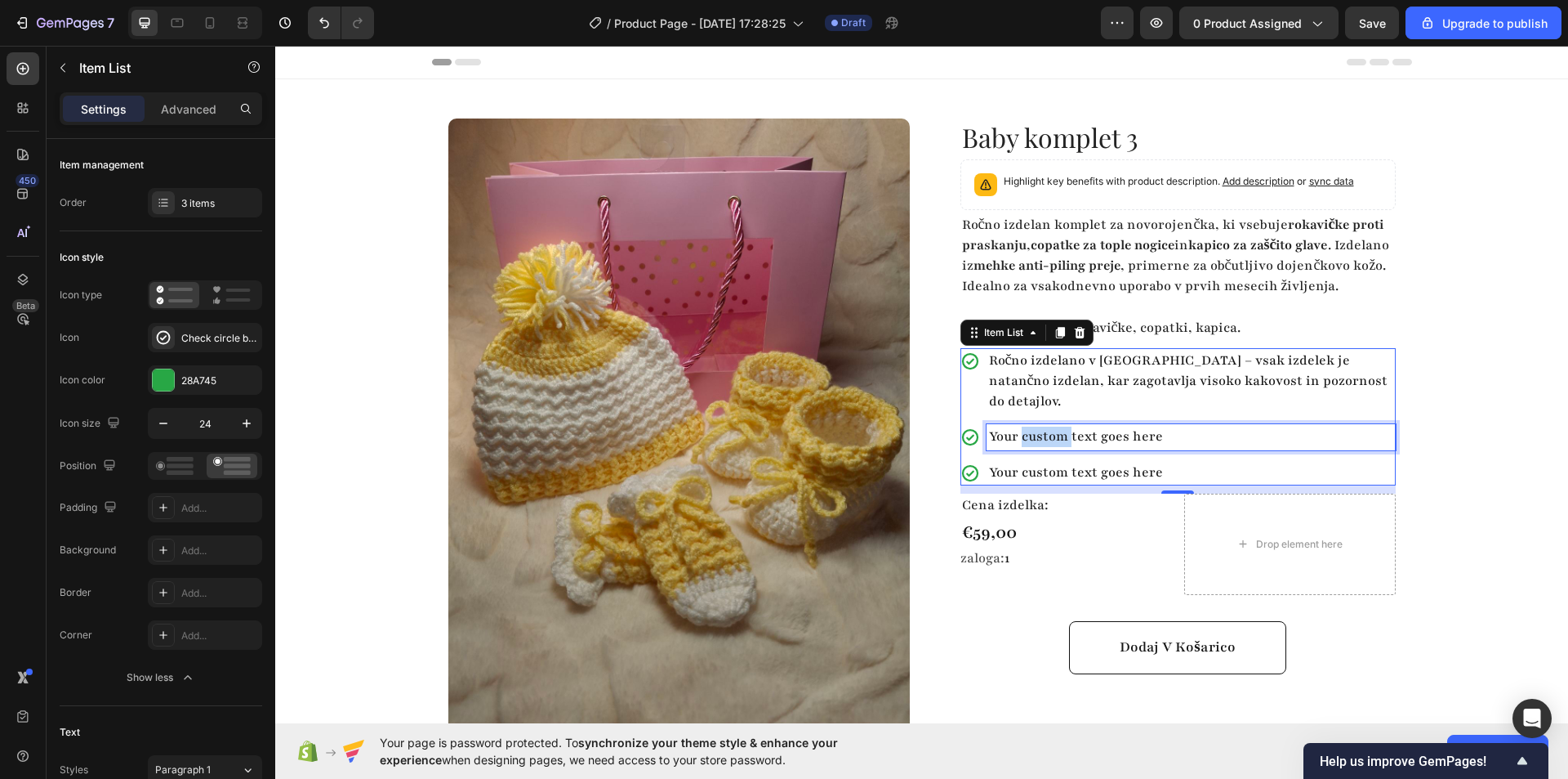
click at [1026, 426] on div "Your custom text goes here" at bounding box center [1191, 437] width 409 height 25
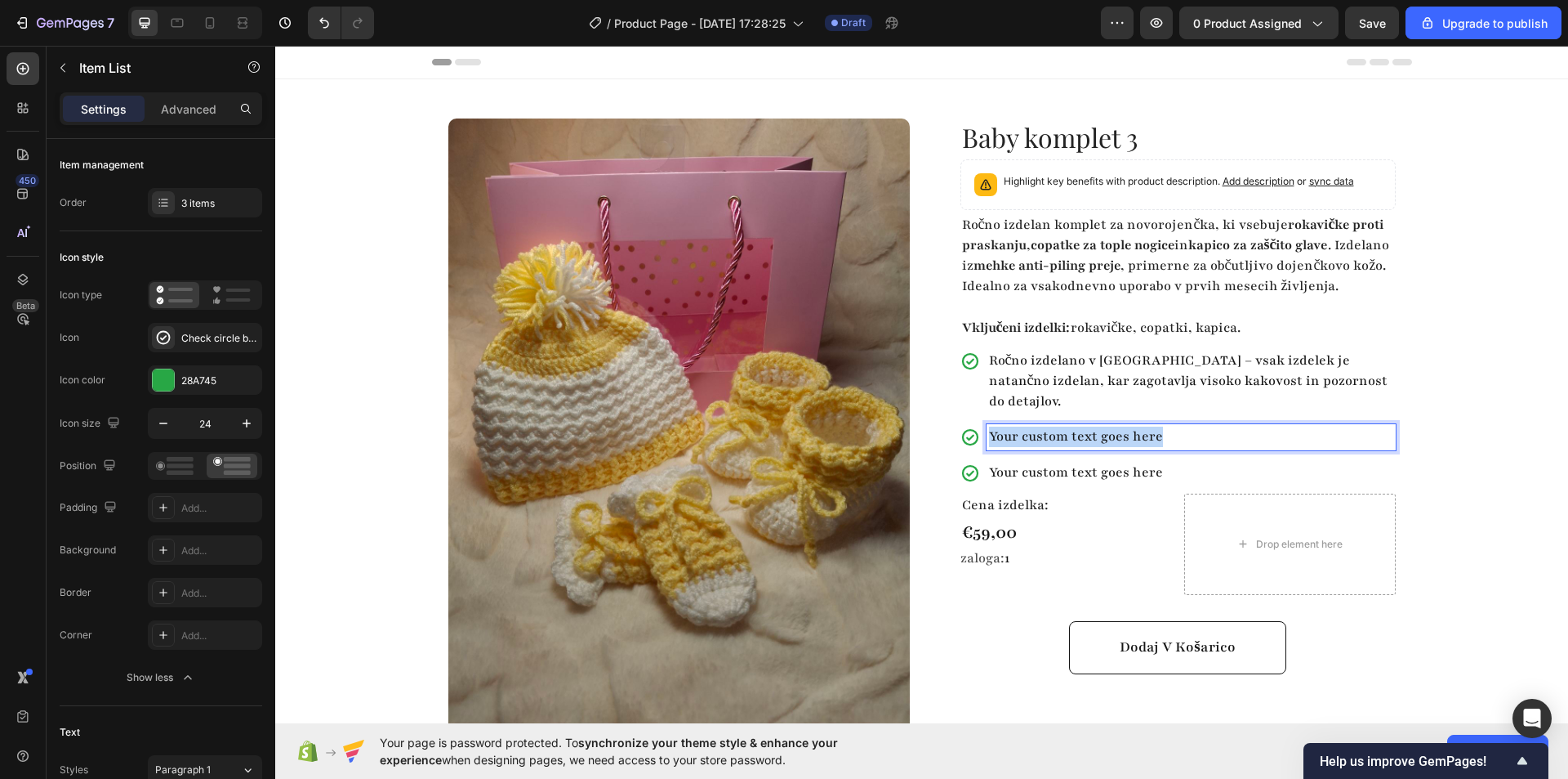
click at [1025, 426] on div "Your custom text goes here" at bounding box center [1191, 437] width 409 height 25
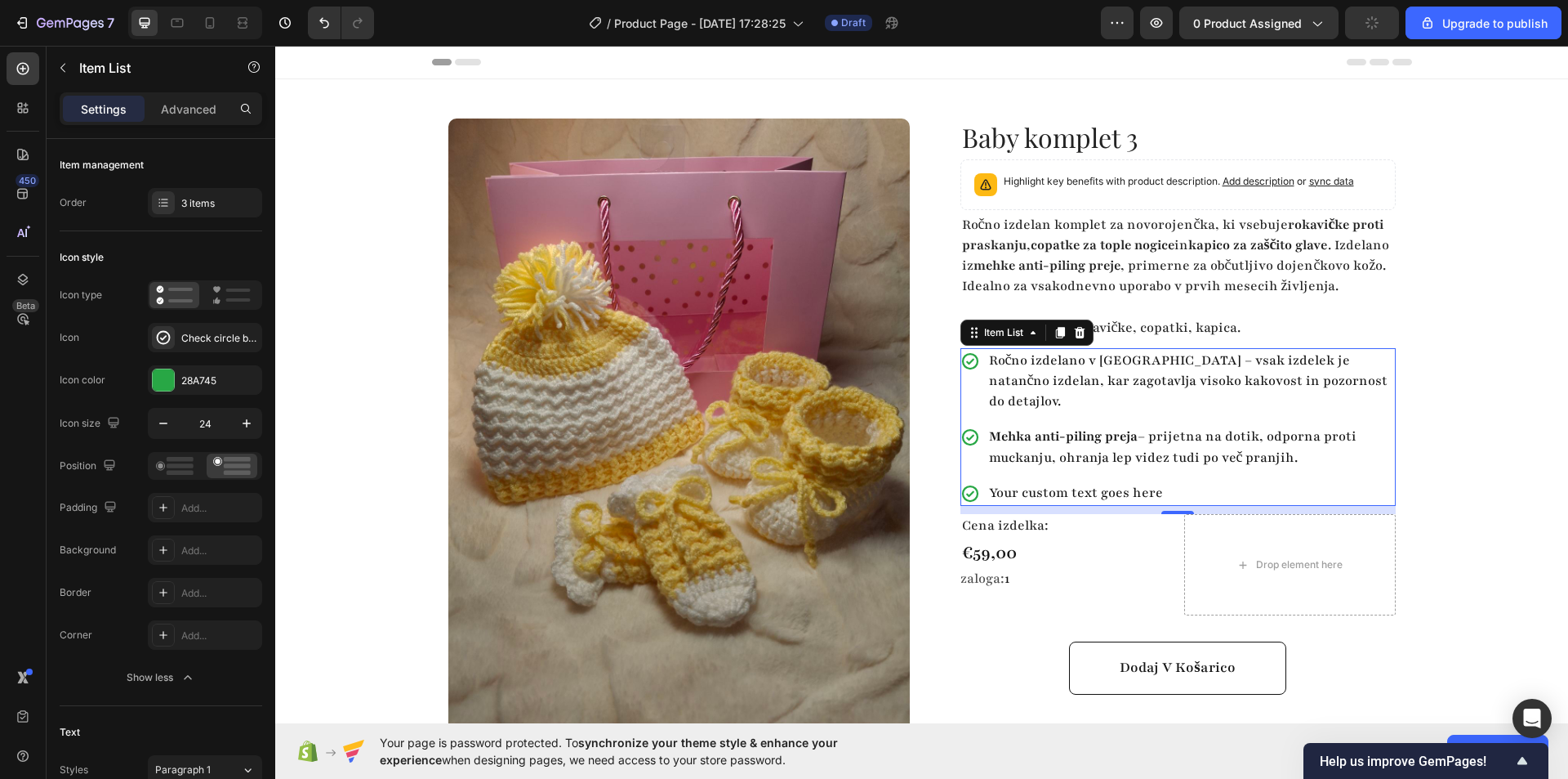
click at [1092, 440] on strong "Mehka anti-piling preja" at bounding box center [1063, 436] width 149 height 18
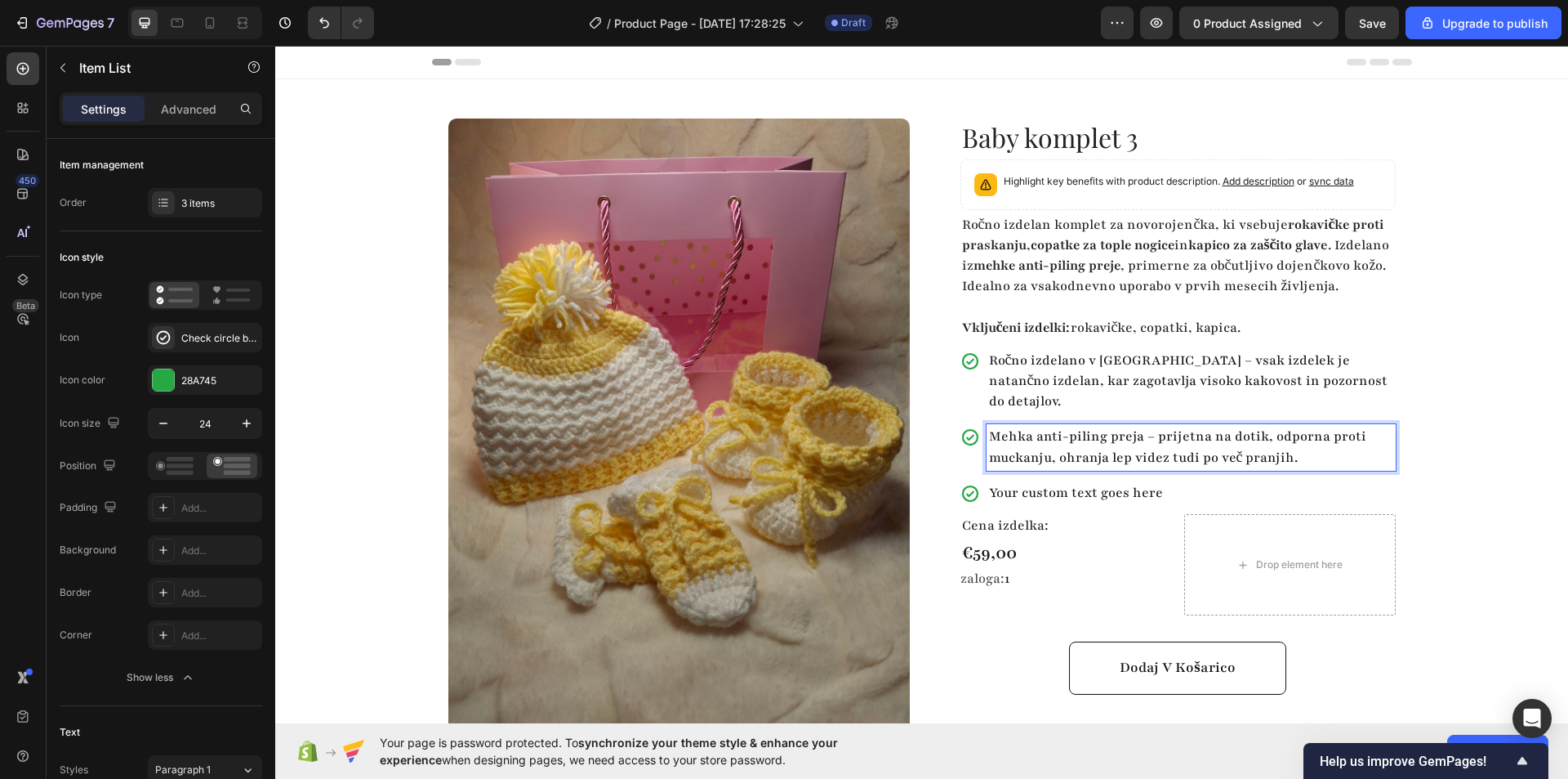
click at [1025, 496] on p "Your custom text goes here" at bounding box center [1191, 493] width 404 height 20
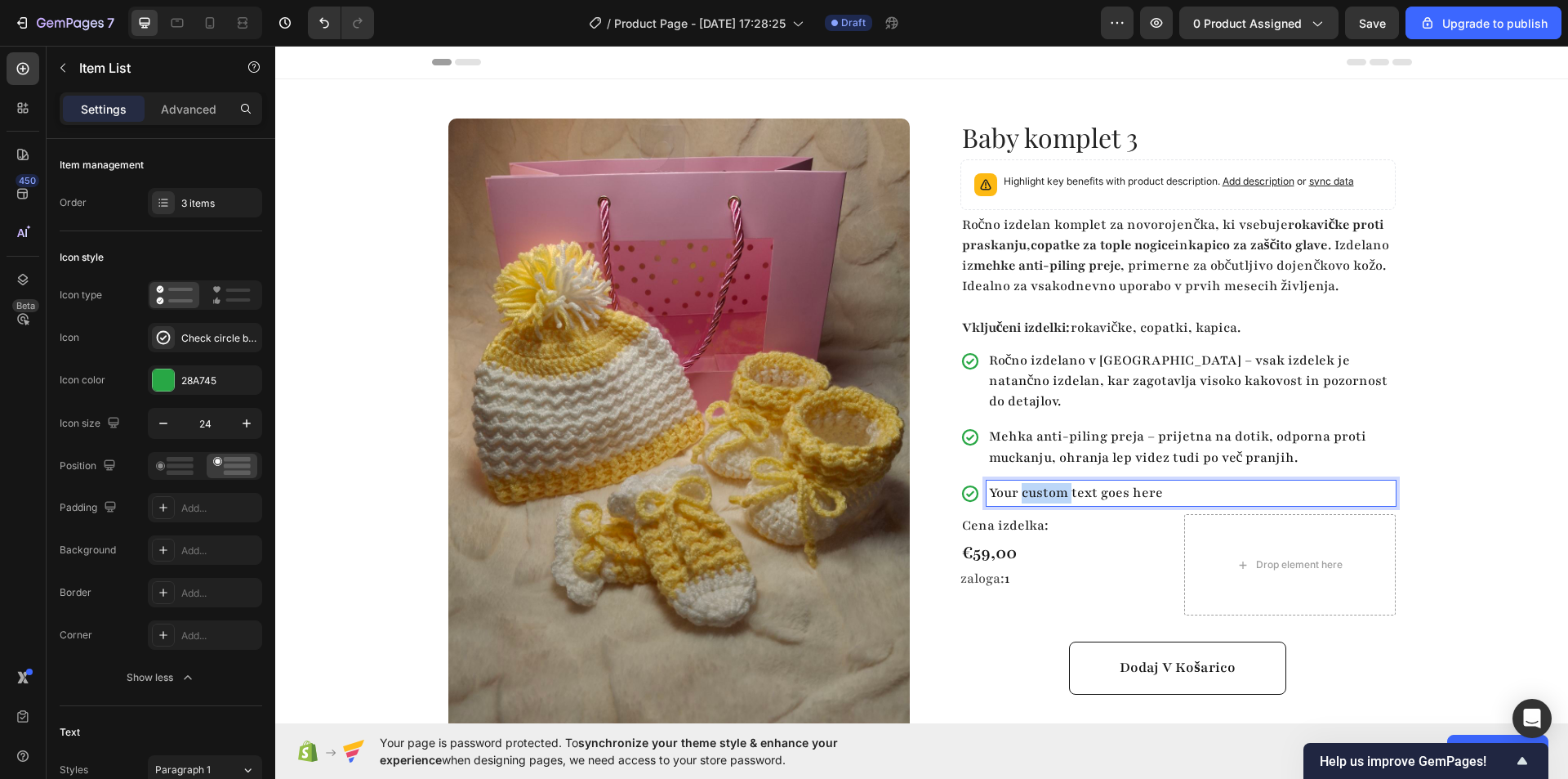
click at [1025, 496] on p "Your custom text goes here" at bounding box center [1191, 493] width 404 height 20
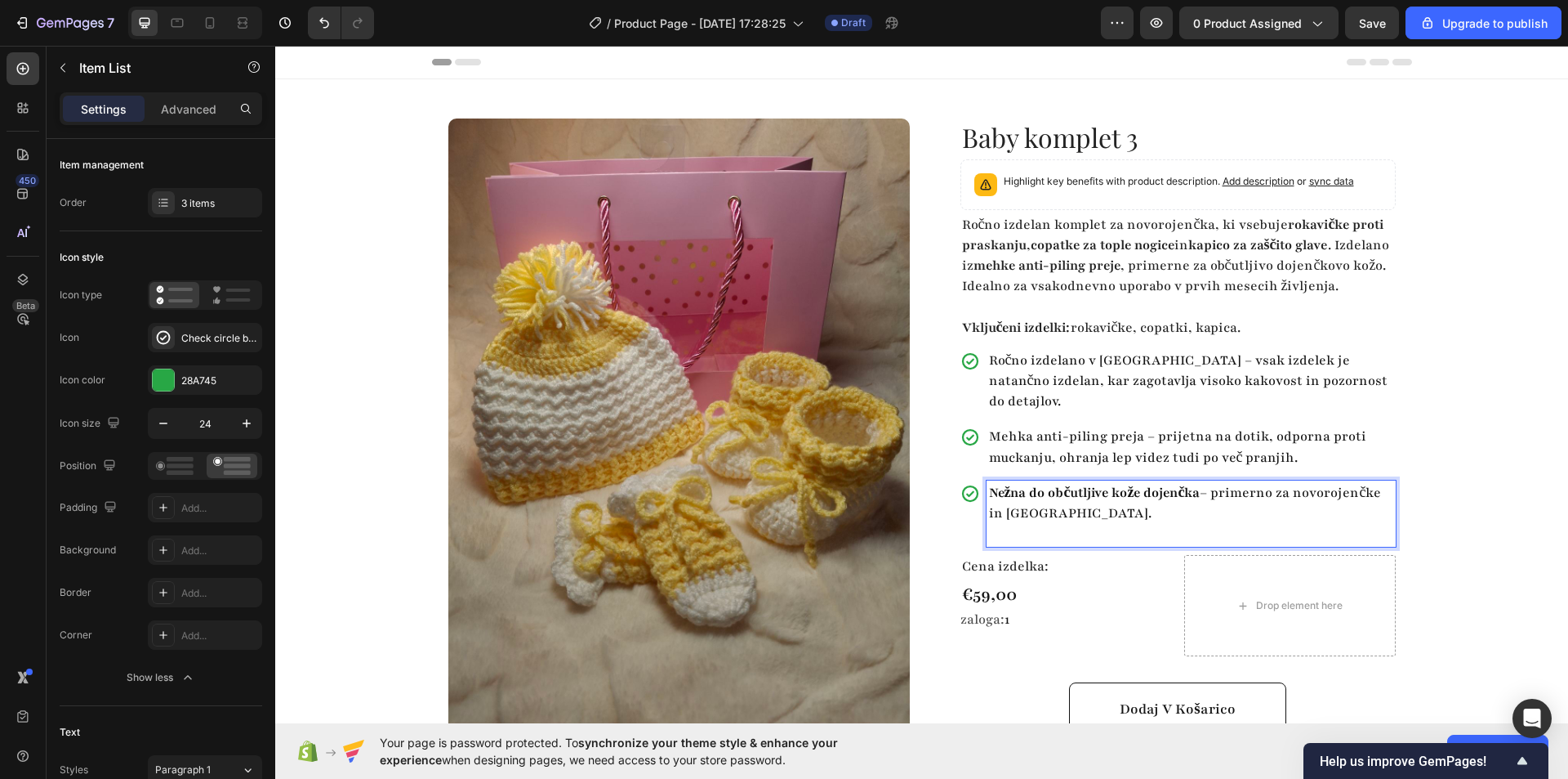
click at [1032, 527] on p "Rich Text Editor. Editing area: main" at bounding box center [1191, 534] width 404 height 20
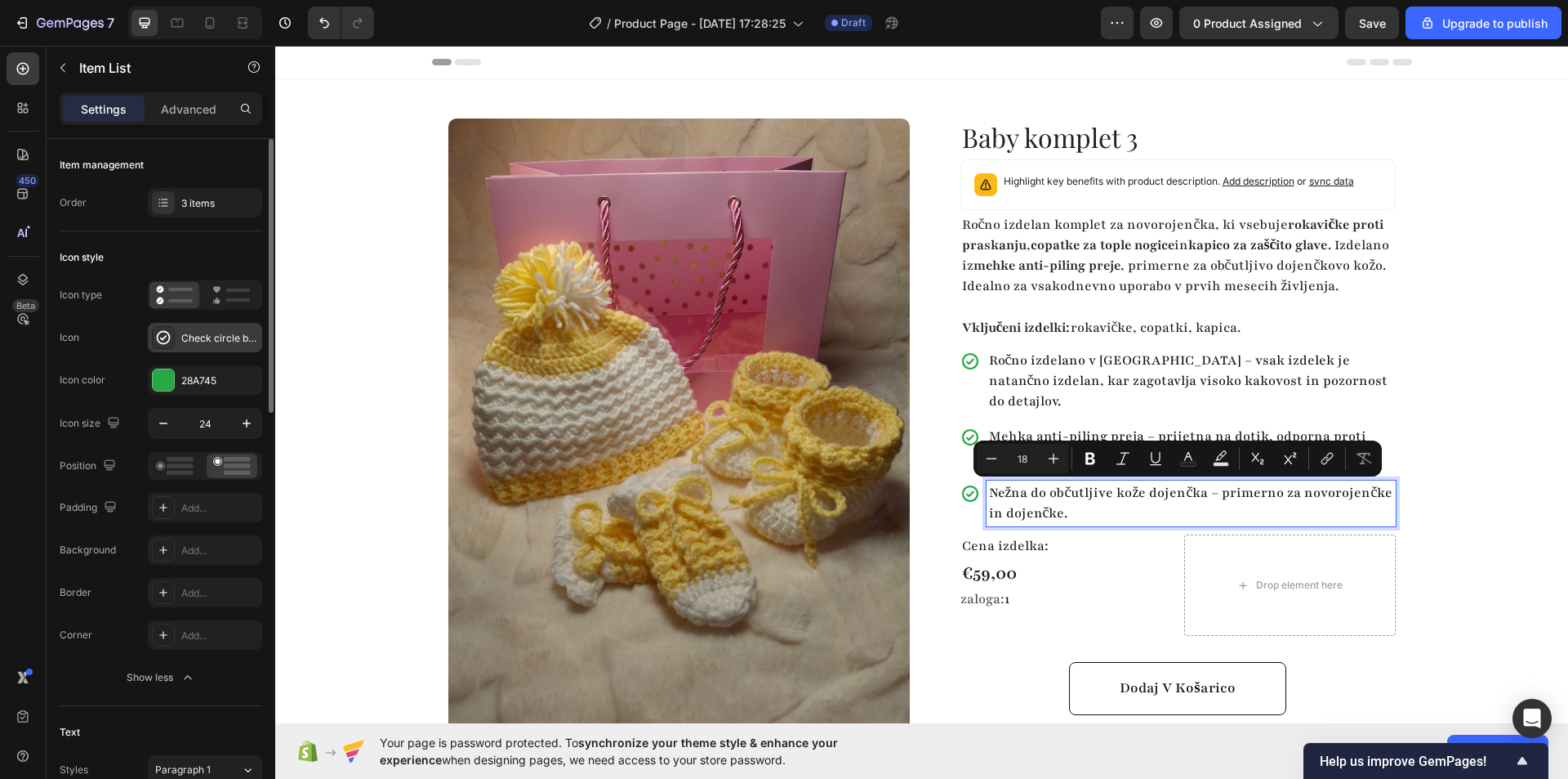
click at [219, 341] on div "Check circle bold" at bounding box center [219, 337] width 77 height 14
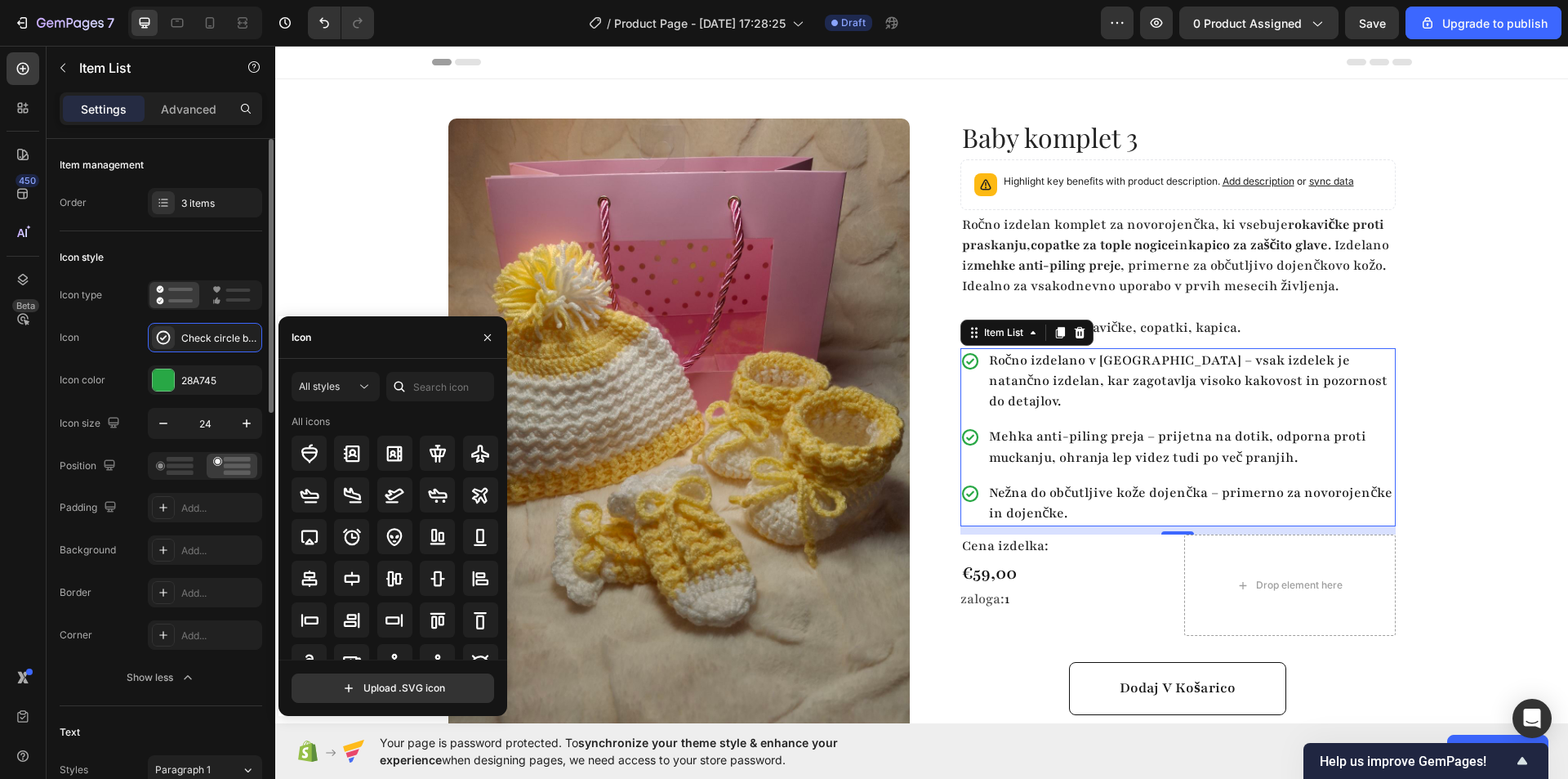
click at [108, 368] on div "Icon color 28A745" at bounding box center [161, 379] width 203 height 29
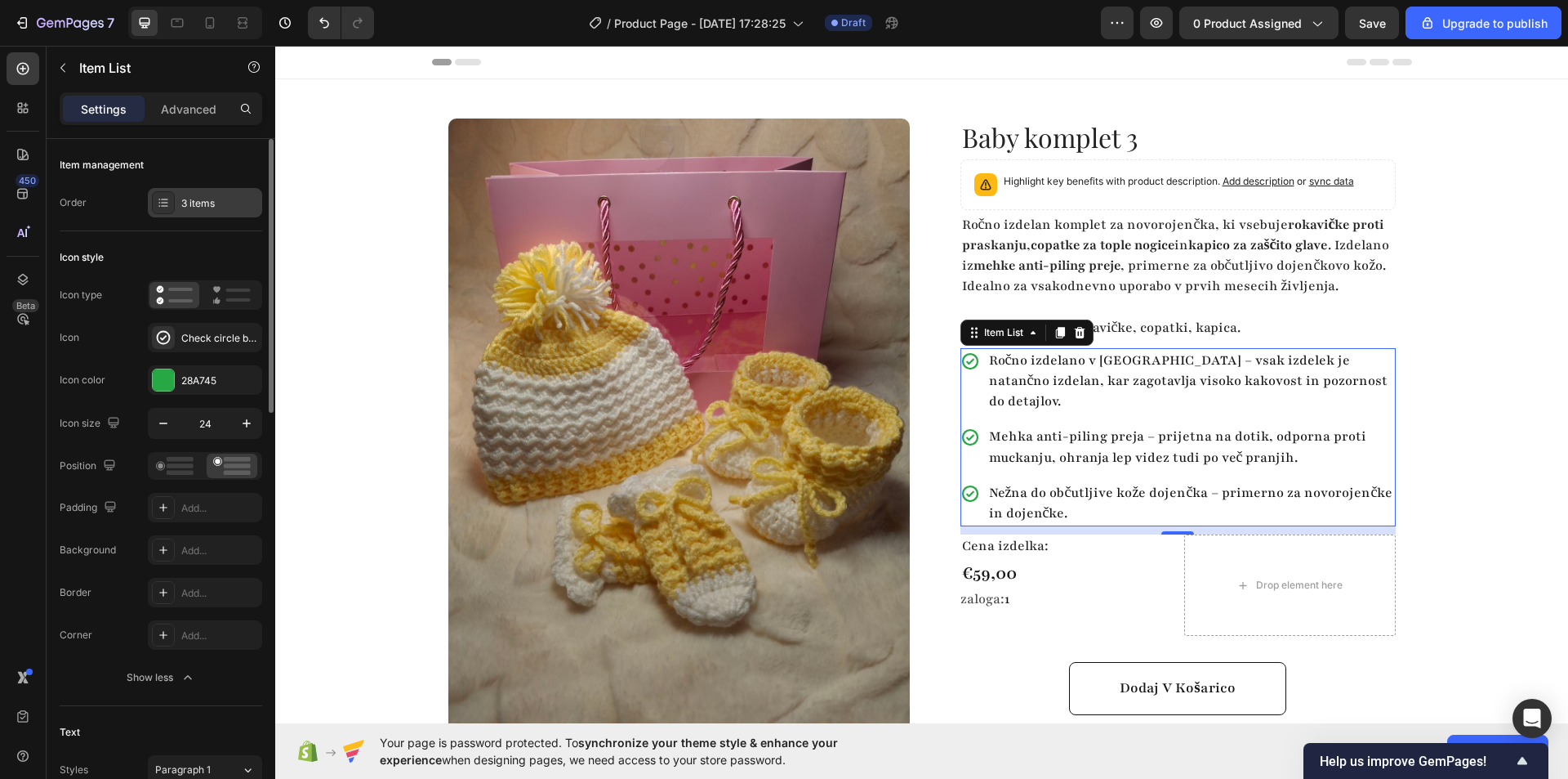
click at [180, 202] on div "3 items" at bounding box center [205, 202] width 114 height 29
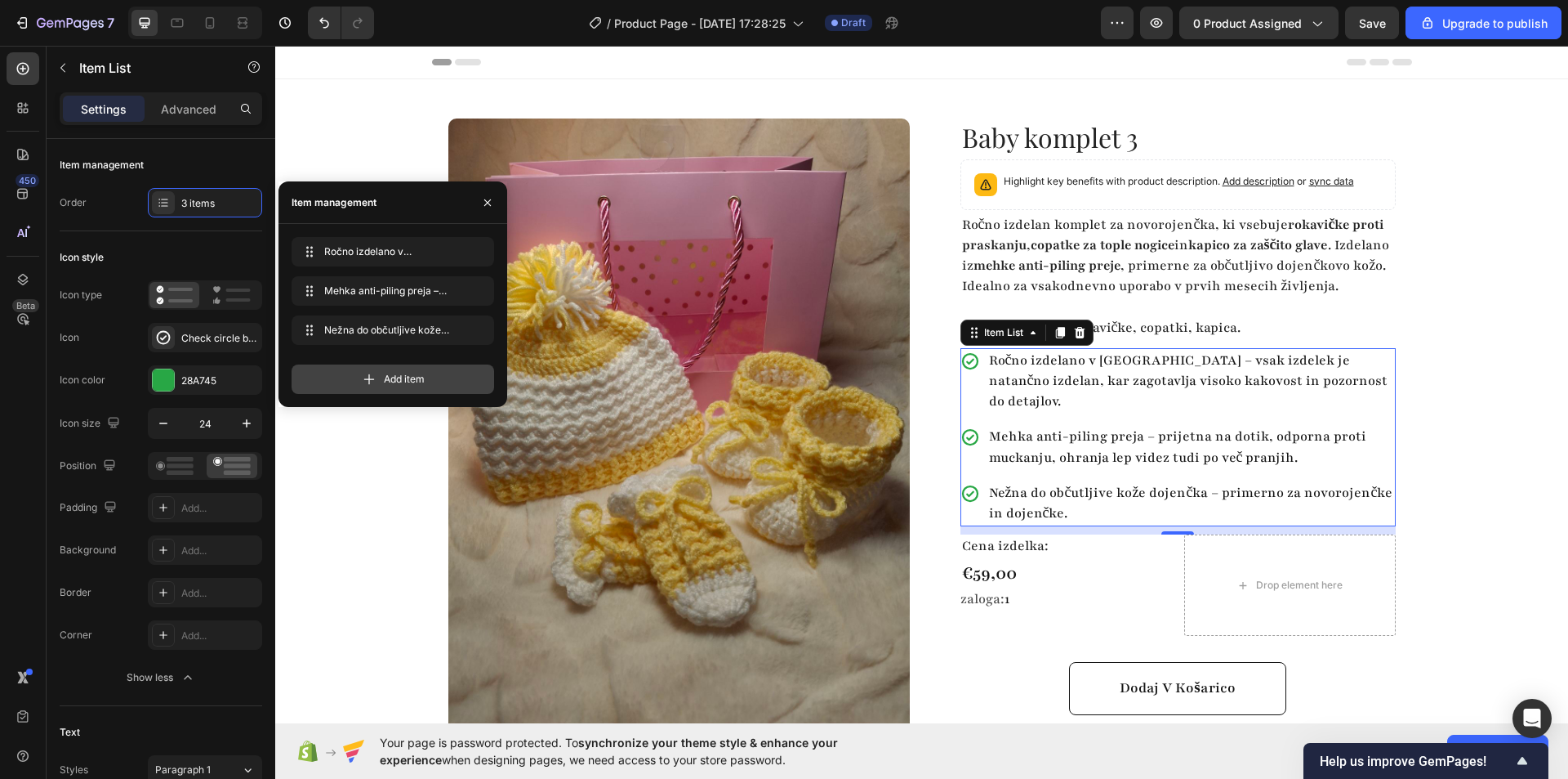
click at [387, 381] on span "Add item" at bounding box center [404, 379] width 41 height 14
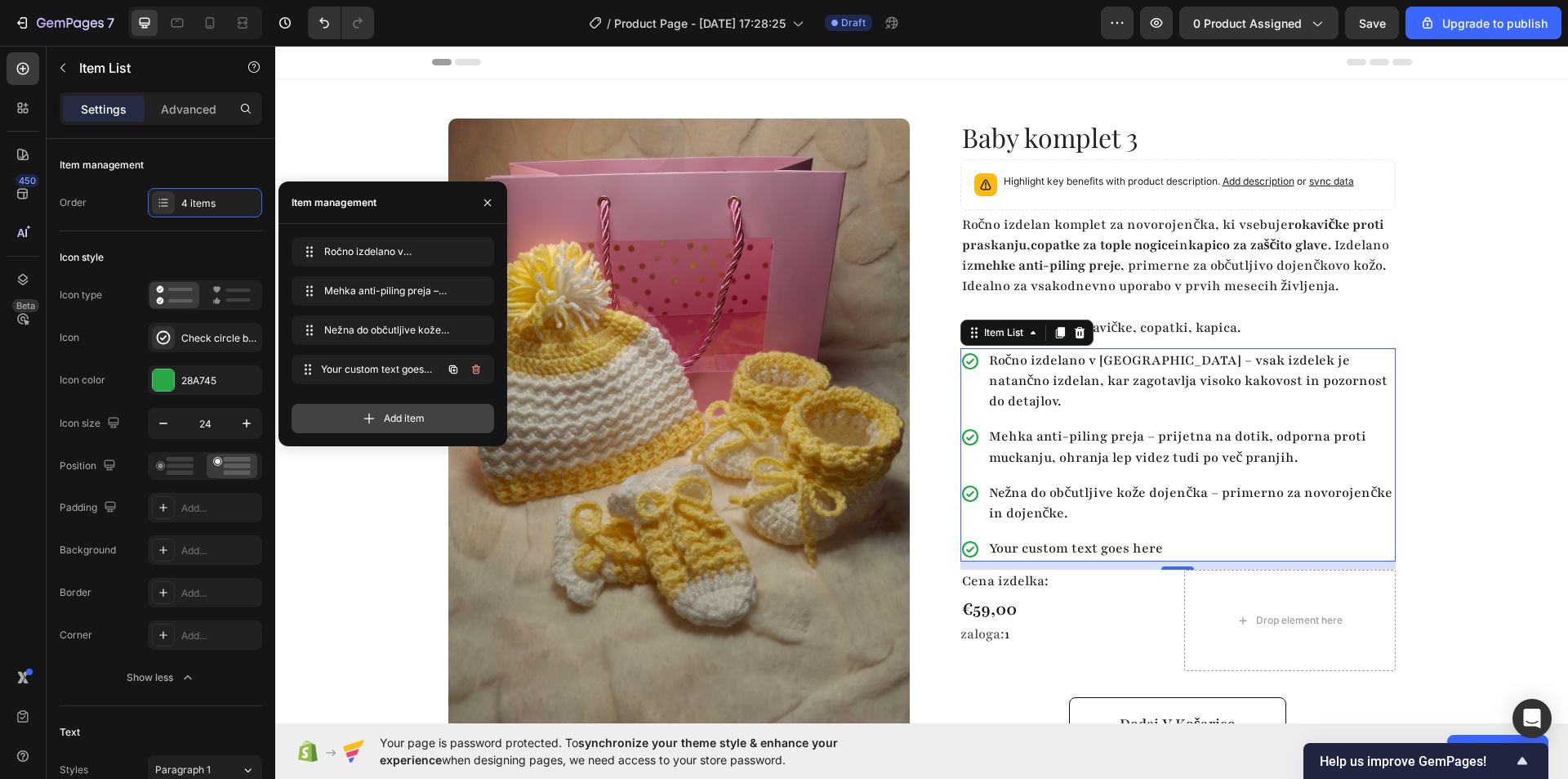
click at [387, 381] on div "Your custom text goes here Your custom text goes here" at bounding box center [393, 369] width 203 height 29
click at [388, 416] on span "Add item" at bounding box center [404, 418] width 41 height 14
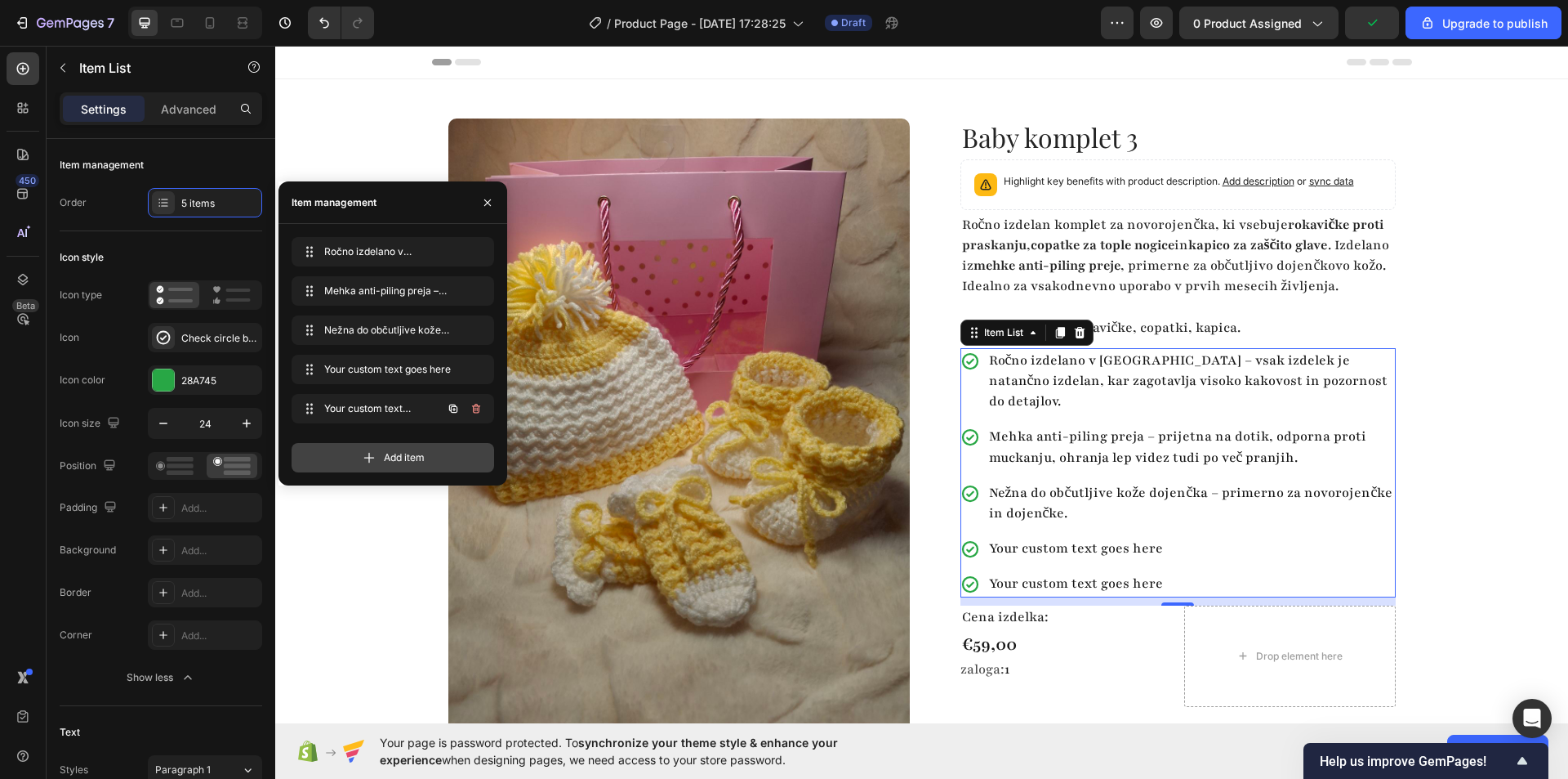
click at [388, 416] on div "Your custom text goes here Your custom text goes here" at bounding box center [370, 408] width 144 height 23
click at [384, 455] on div "Add item" at bounding box center [393, 457] width 203 height 29
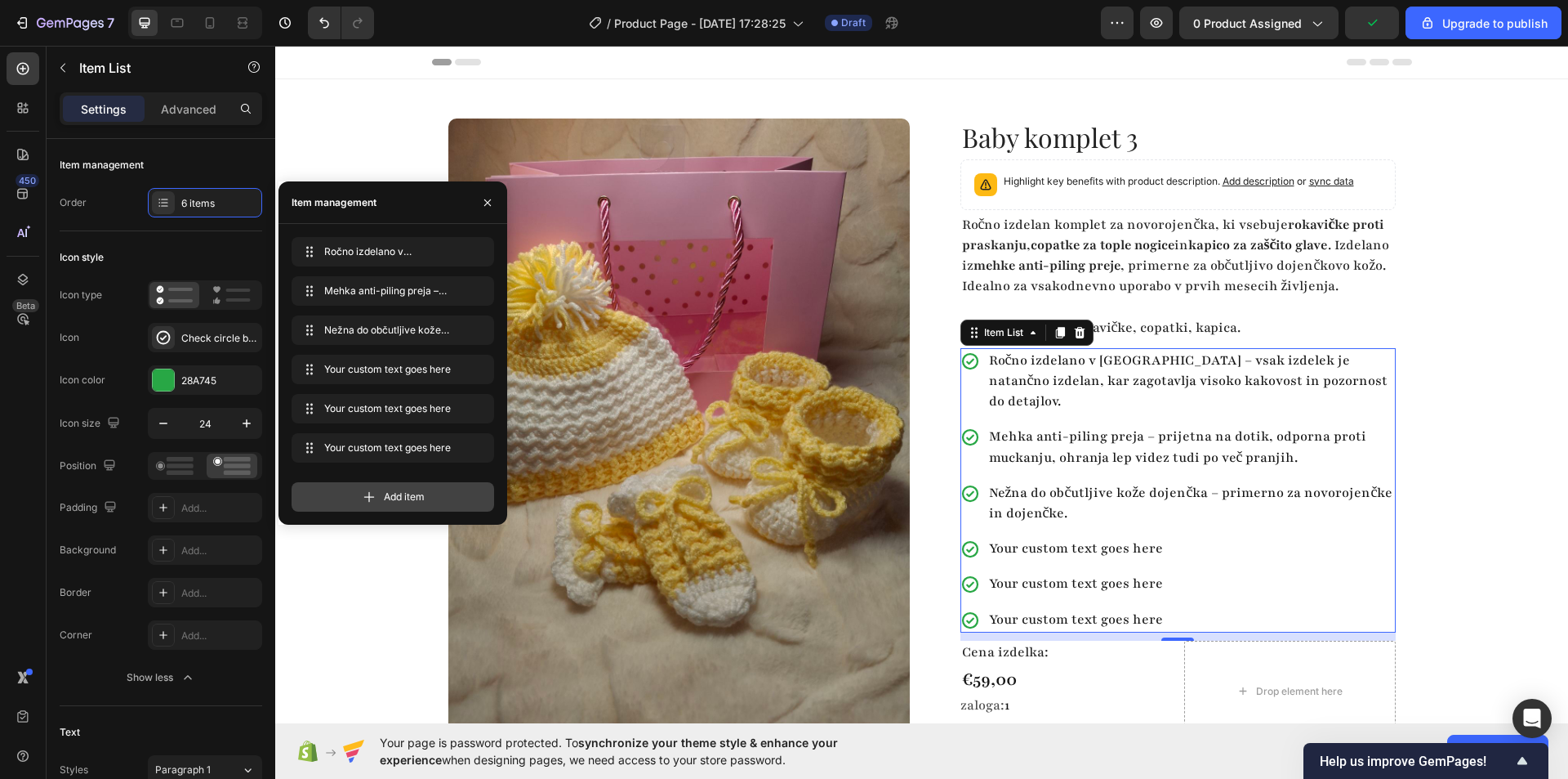
click at [387, 498] on span "Add item" at bounding box center [404, 496] width 41 height 14
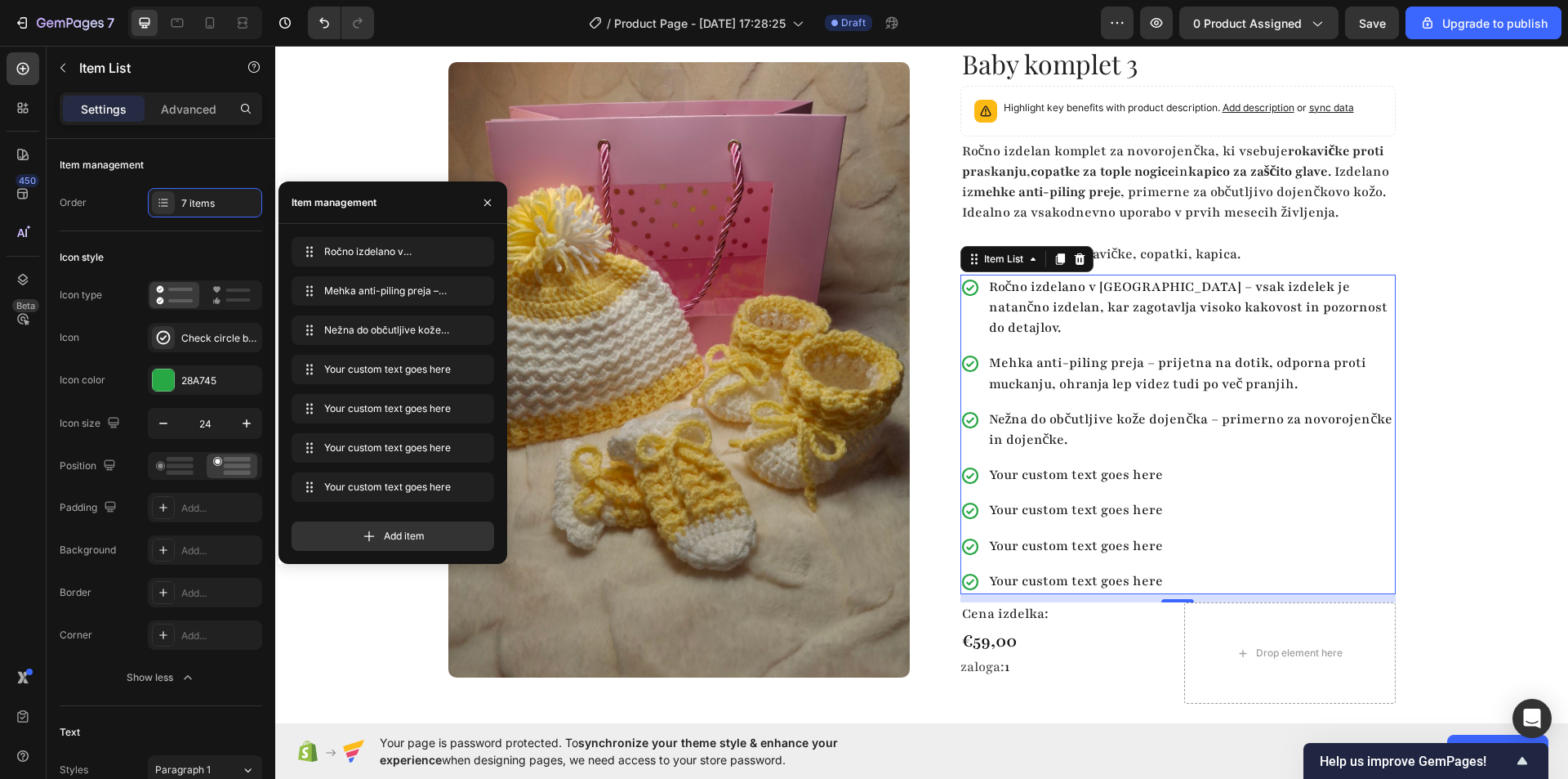
scroll to position [82, 0]
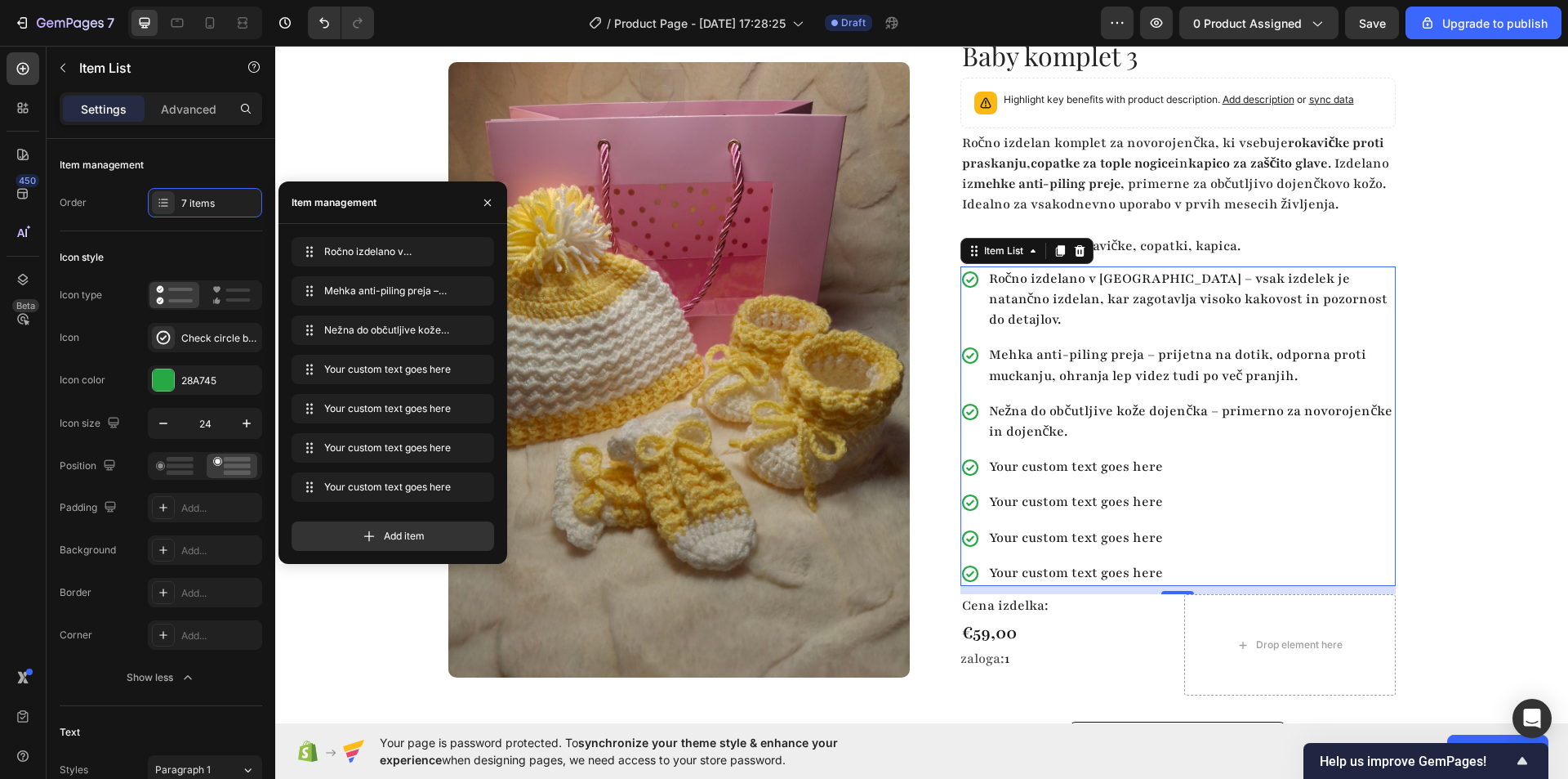
click at [1068, 464] on div "Your custom text goes here" at bounding box center [1191, 467] width 409 height 25
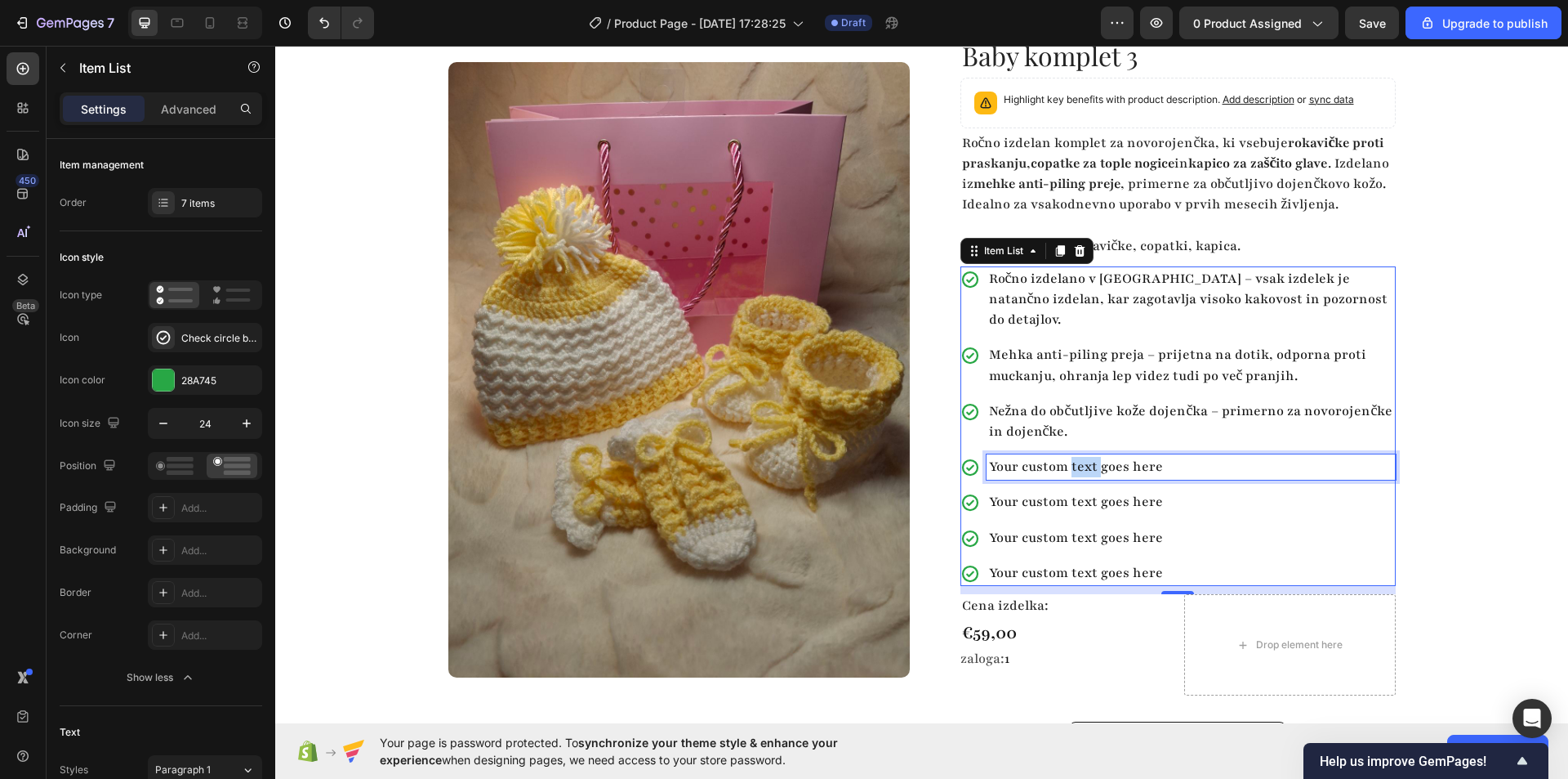
click at [1068, 464] on p "Your custom text goes here" at bounding box center [1191, 467] width 404 height 20
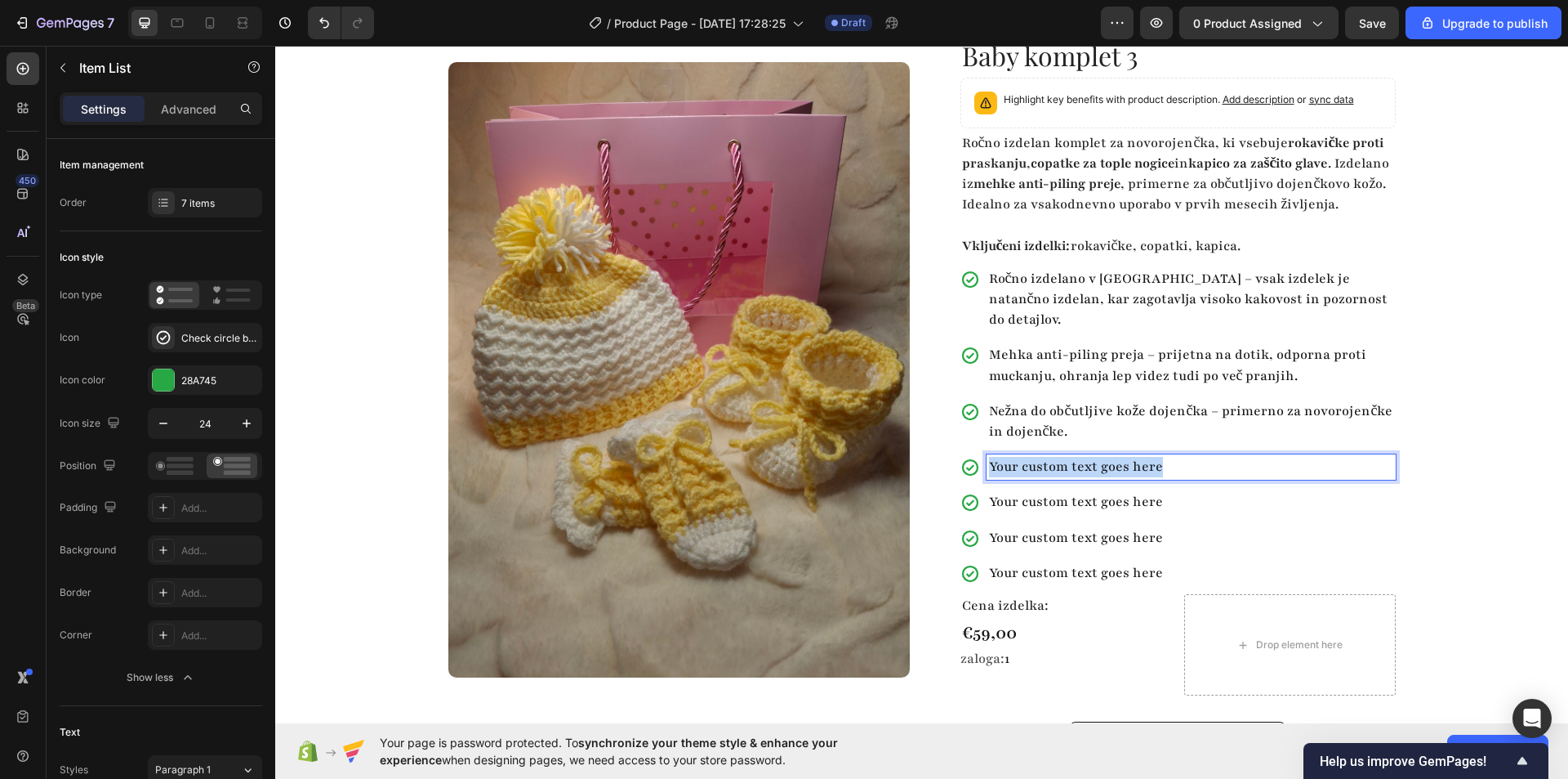
click at [1068, 464] on p "Your custom text goes here" at bounding box center [1191, 467] width 404 height 20
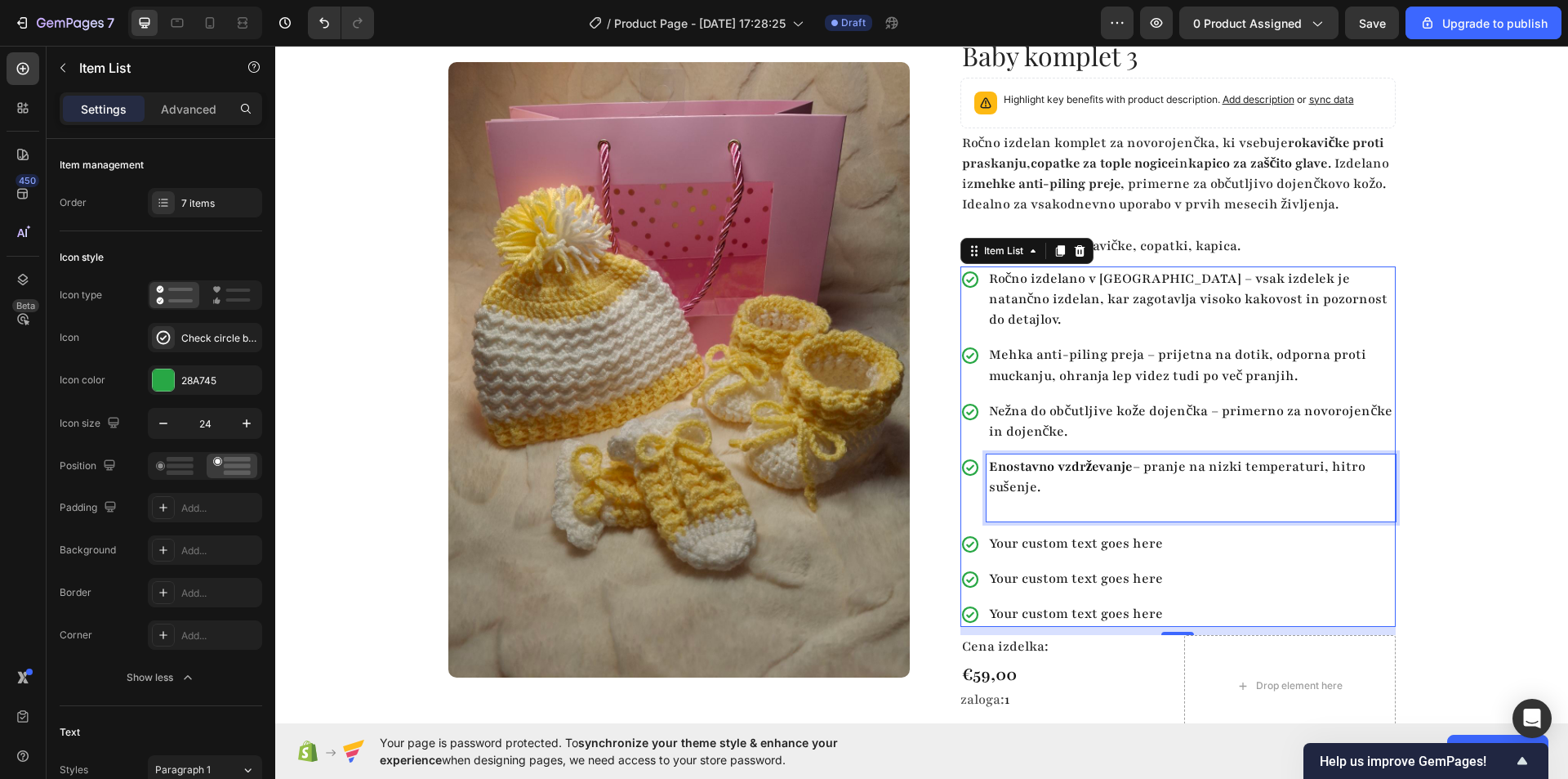
click at [1062, 506] on p "Rich Text Editor. Editing area: main" at bounding box center [1191, 508] width 404 height 20
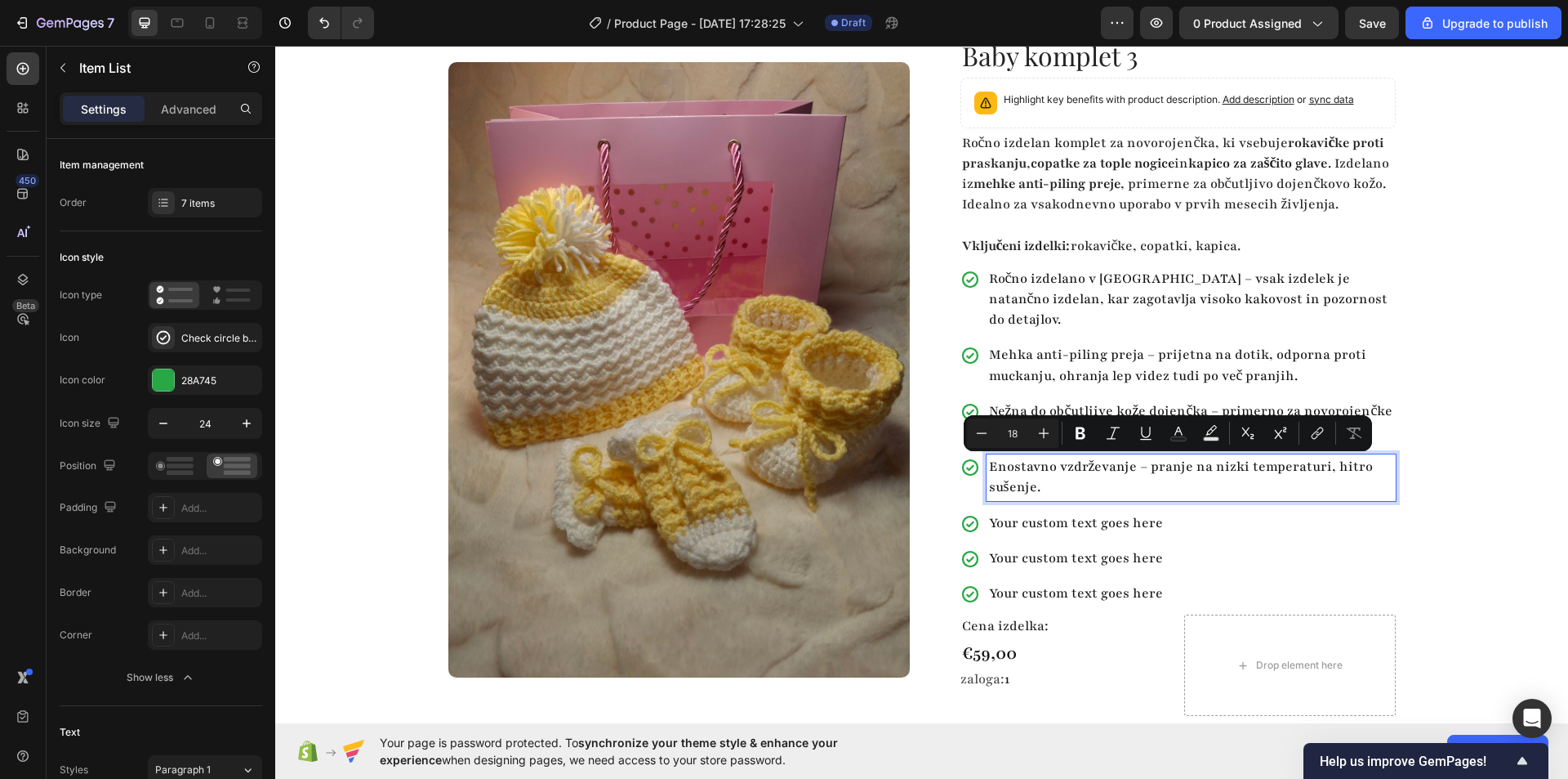
click at [1029, 519] on p "Your custom text goes here" at bounding box center [1191, 523] width 404 height 20
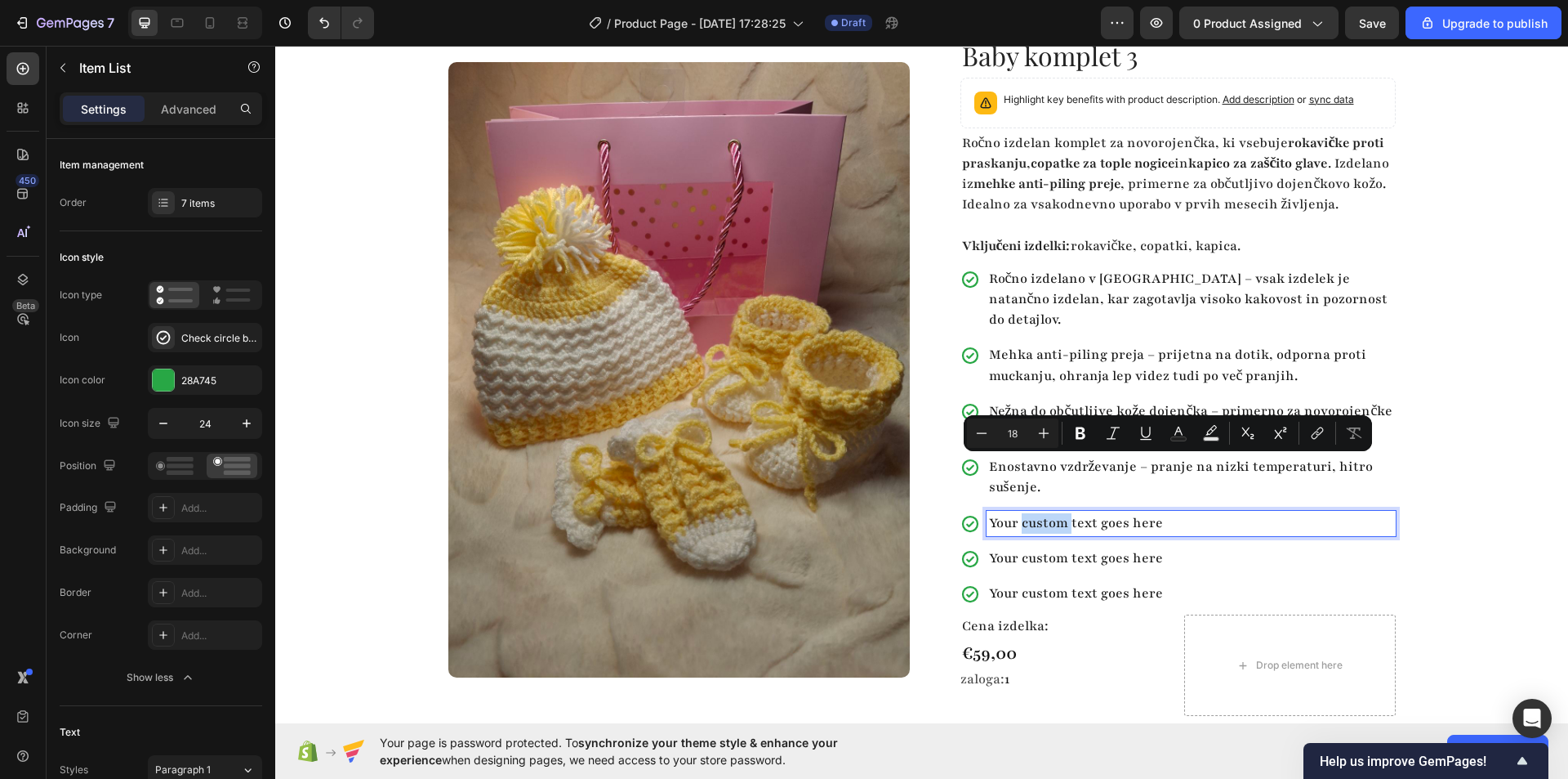
click at [1029, 519] on p "Your custom text goes here" at bounding box center [1191, 523] width 404 height 20
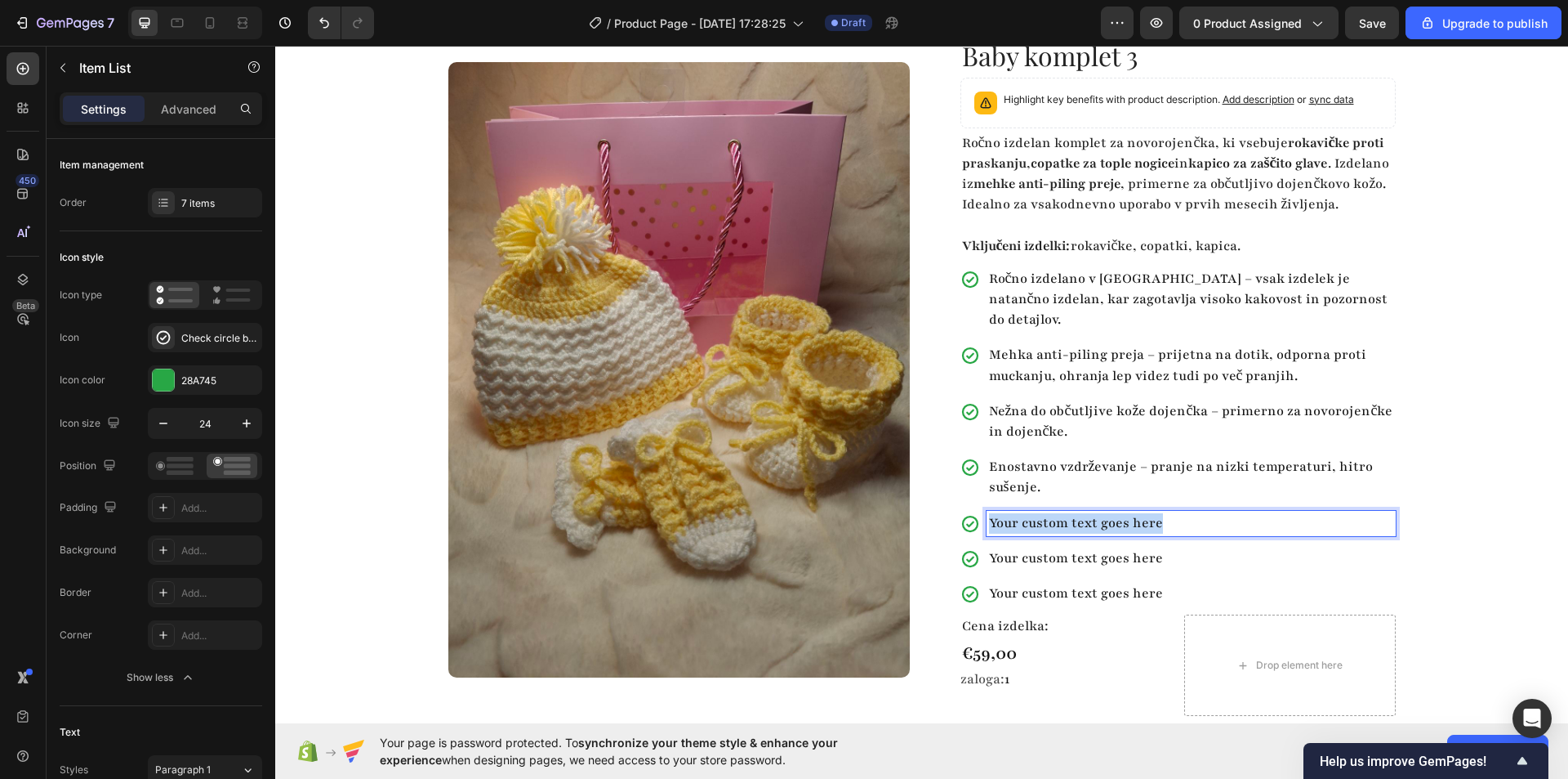
click at [1029, 519] on p "Your custom text goes here" at bounding box center [1191, 523] width 404 height 20
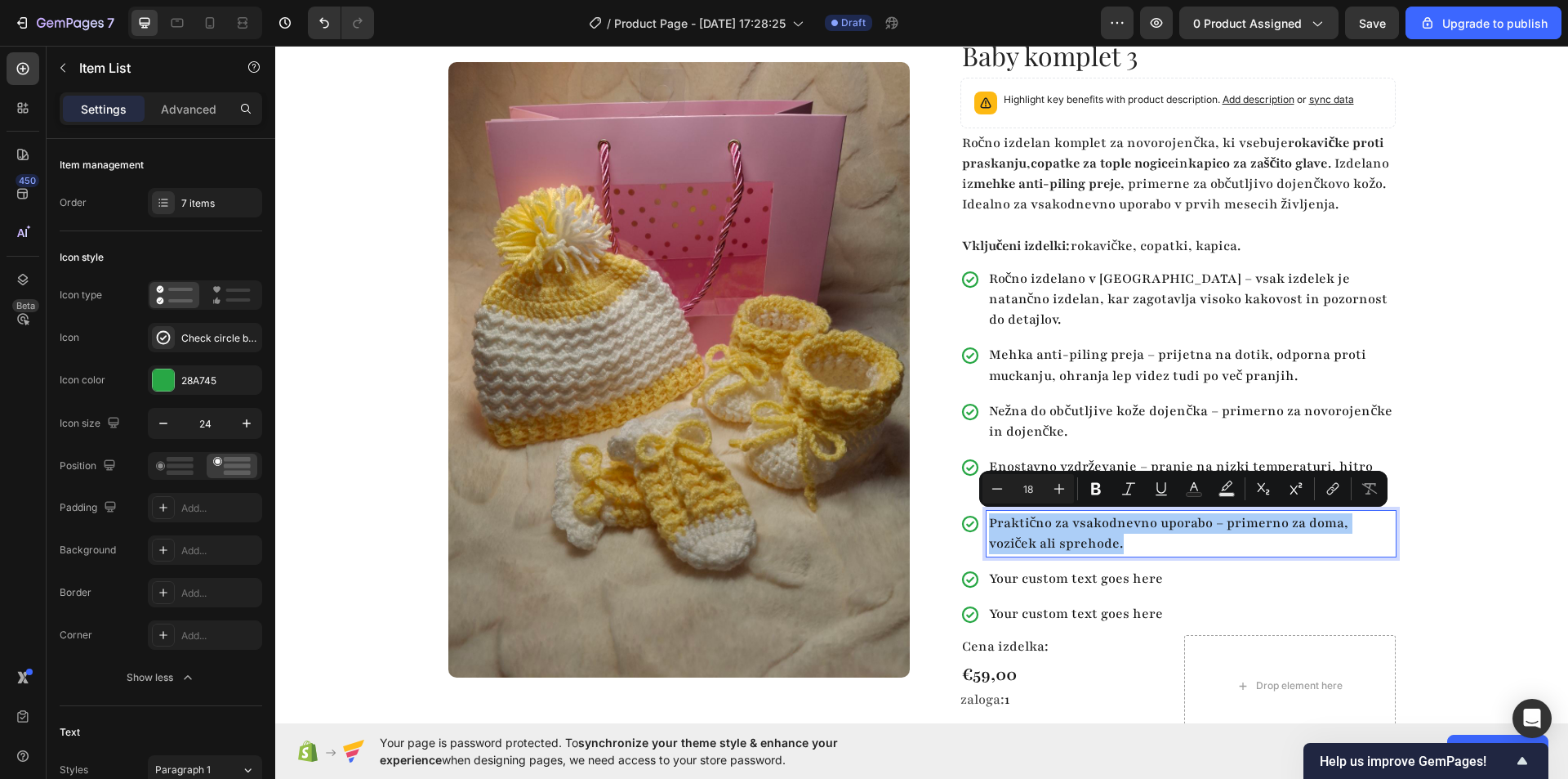
type input "16"
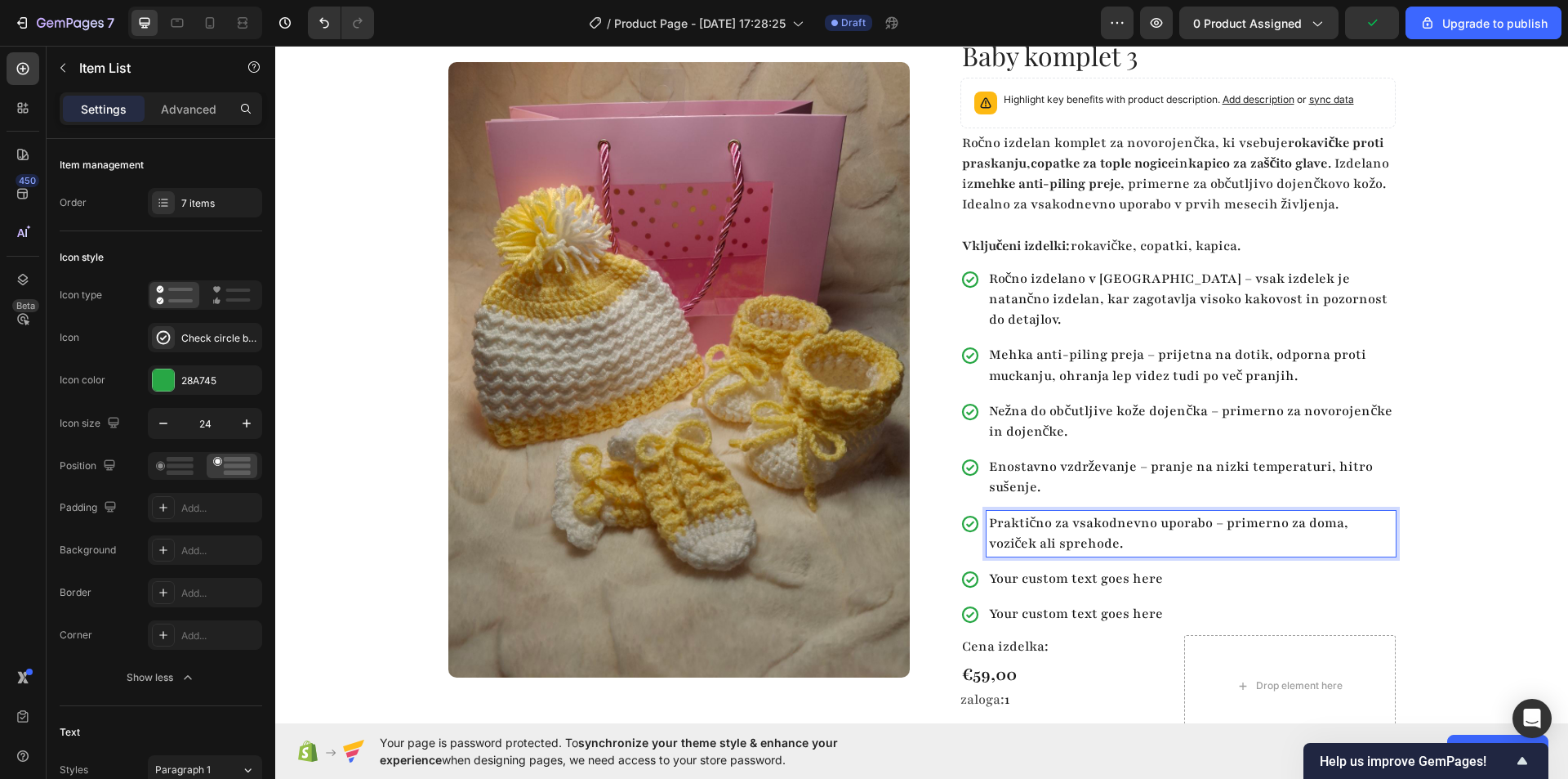
click at [1043, 575] on p "Your custom text goes here" at bounding box center [1191, 579] width 404 height 20
click at [1042, 576] on p "Your custom text goes here" at bounding box center [1191, 579] width 404 height 20
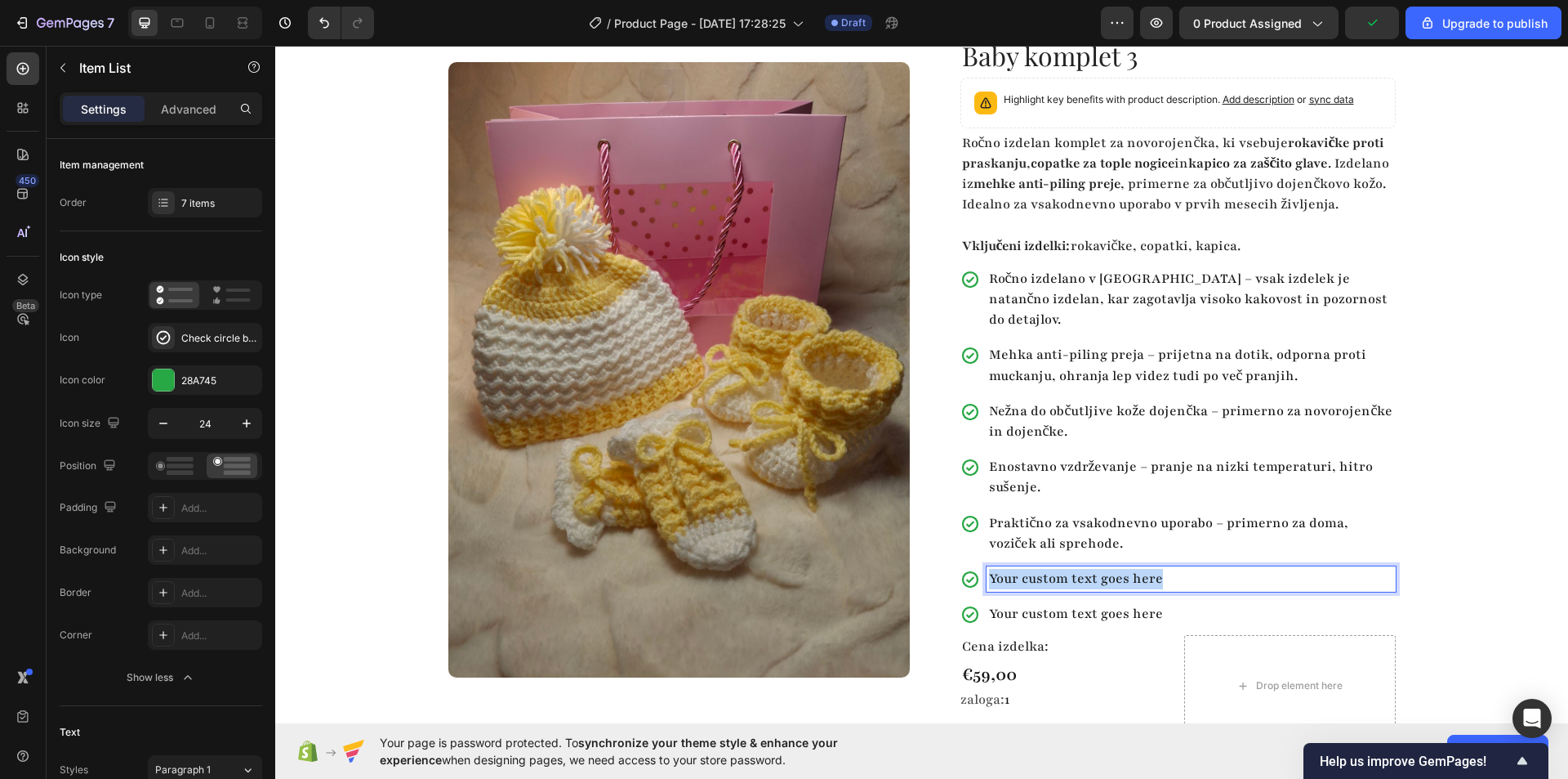
click at [1042, 576] on p "Your custom text goes here" at bounding box center [1191, 579] width 404 height 20
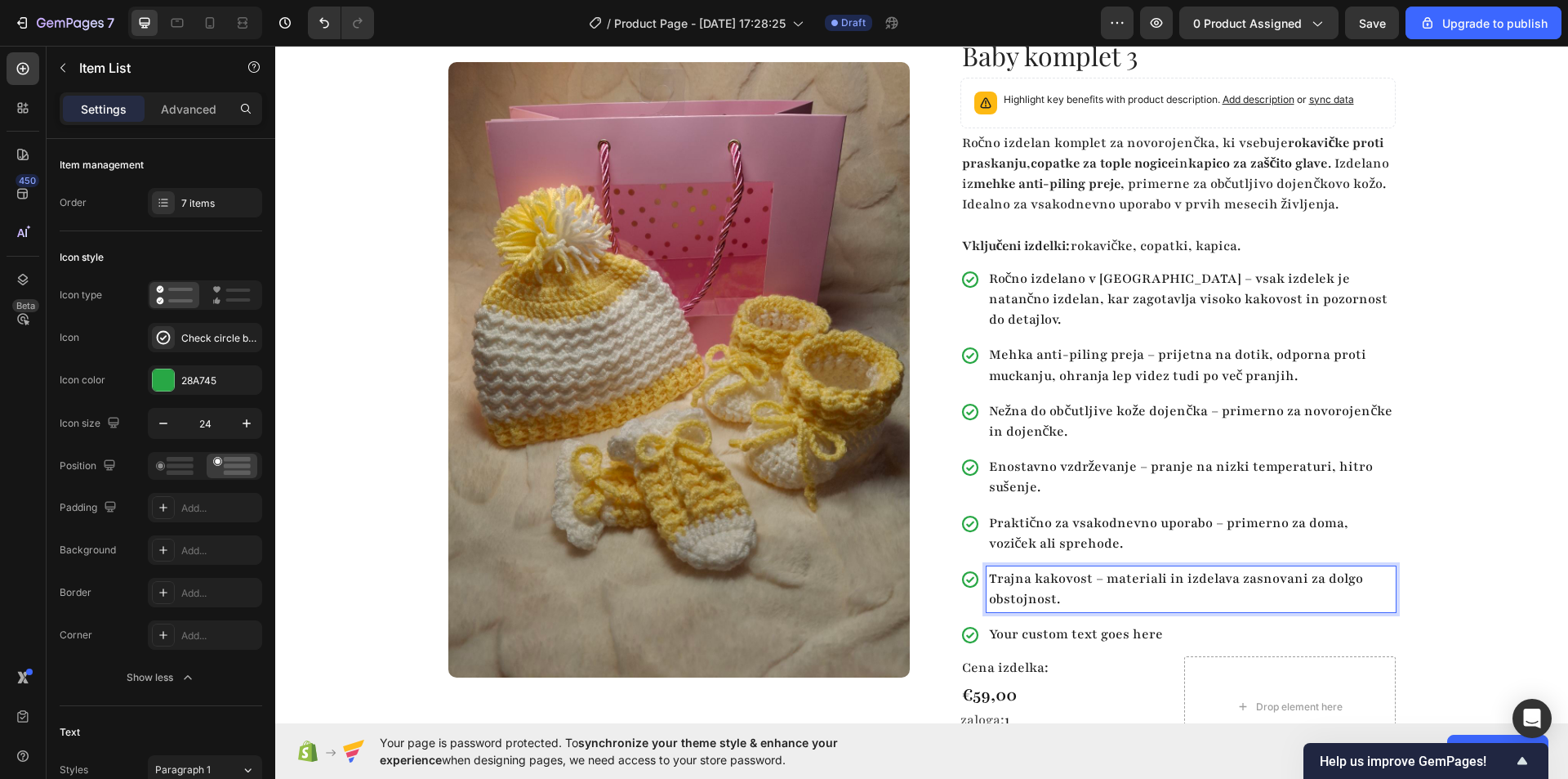
click at [1013, 628] on p "Your custom text goes here" at bounding box center [1191, 634] width 404 height 20
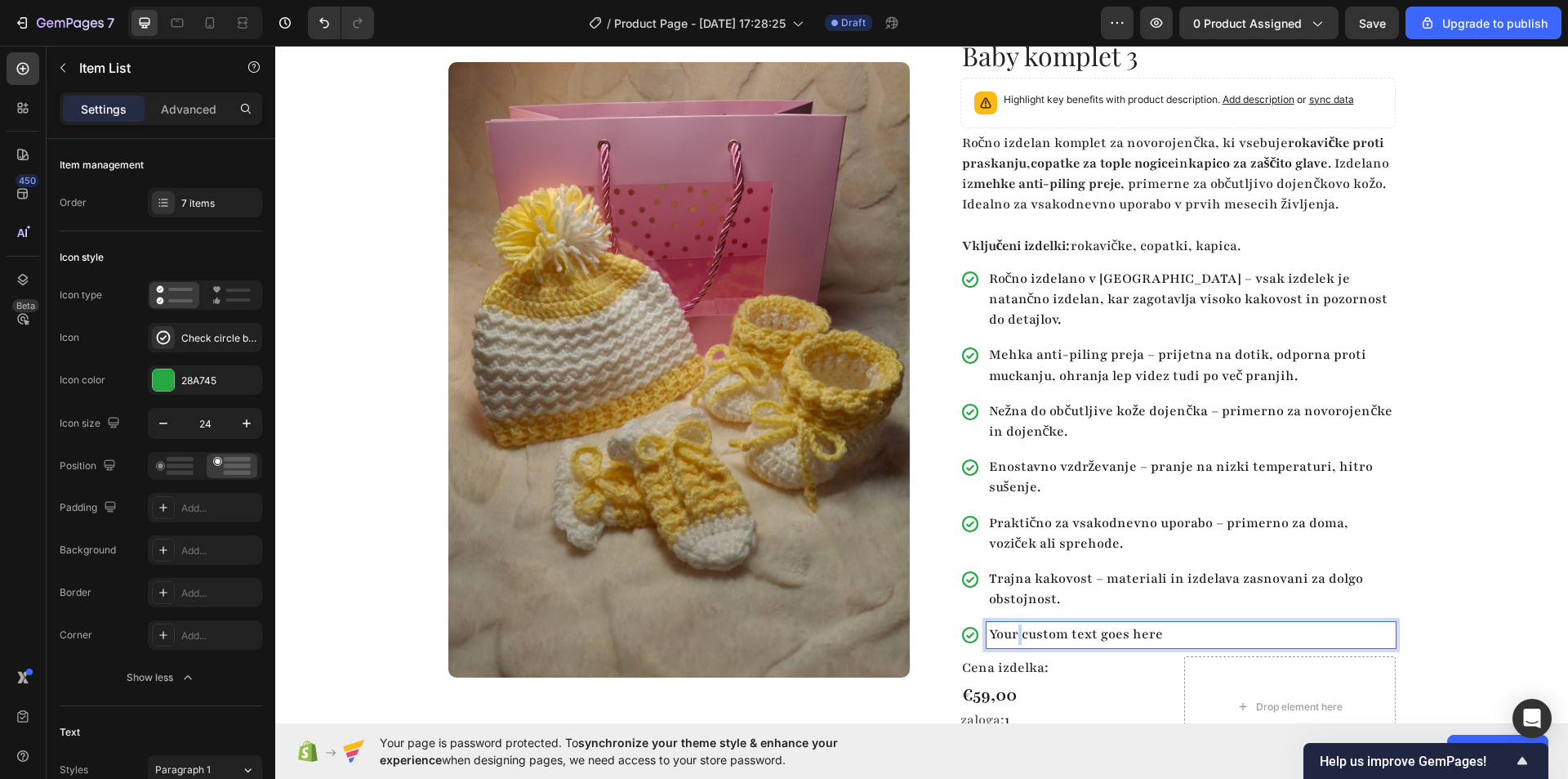
click at [1013, 628] on p "Your custom text goes here" at bounding box center [1191, 634] width 404 height 20
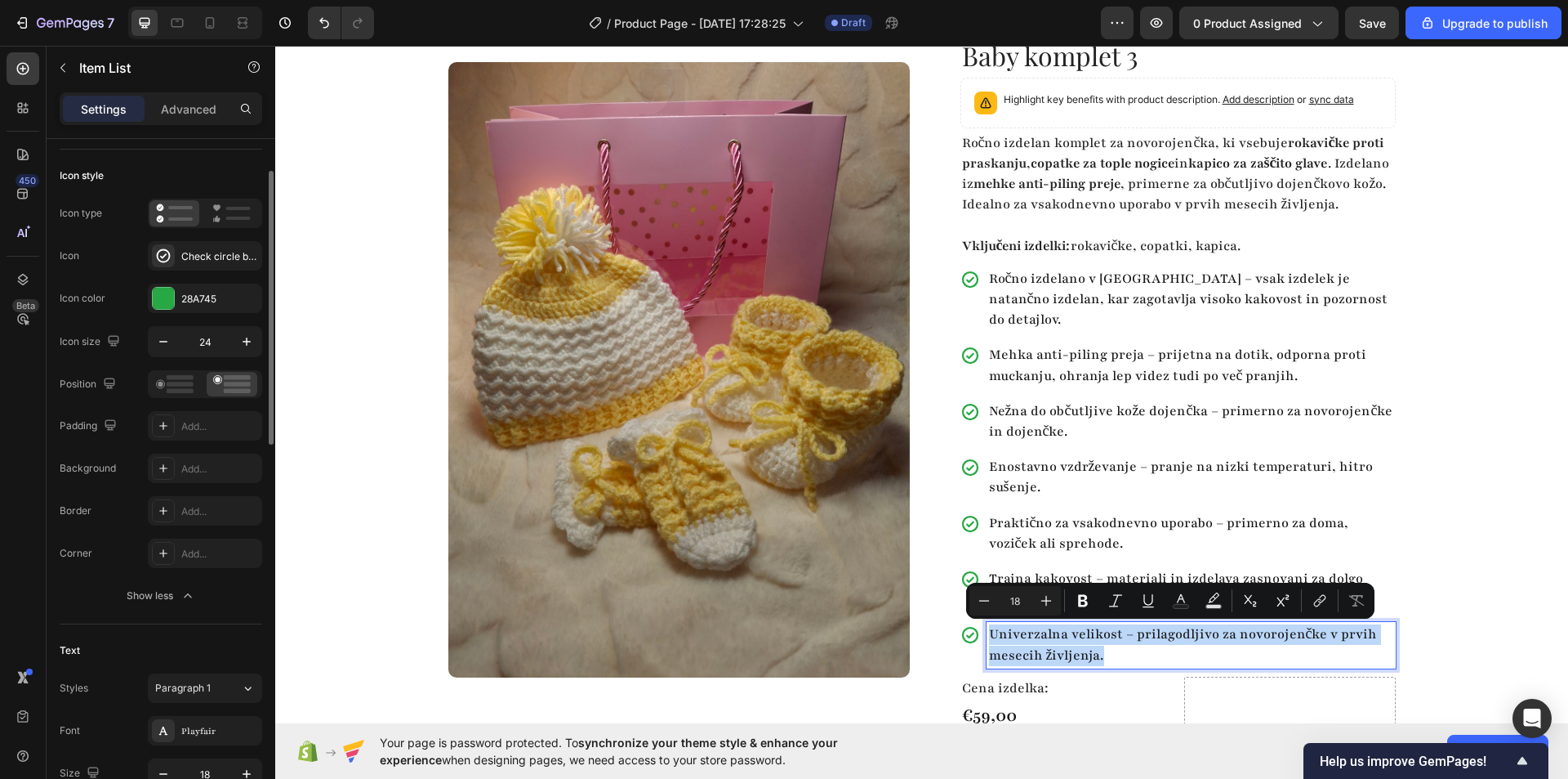
scroll to position [0, 0]
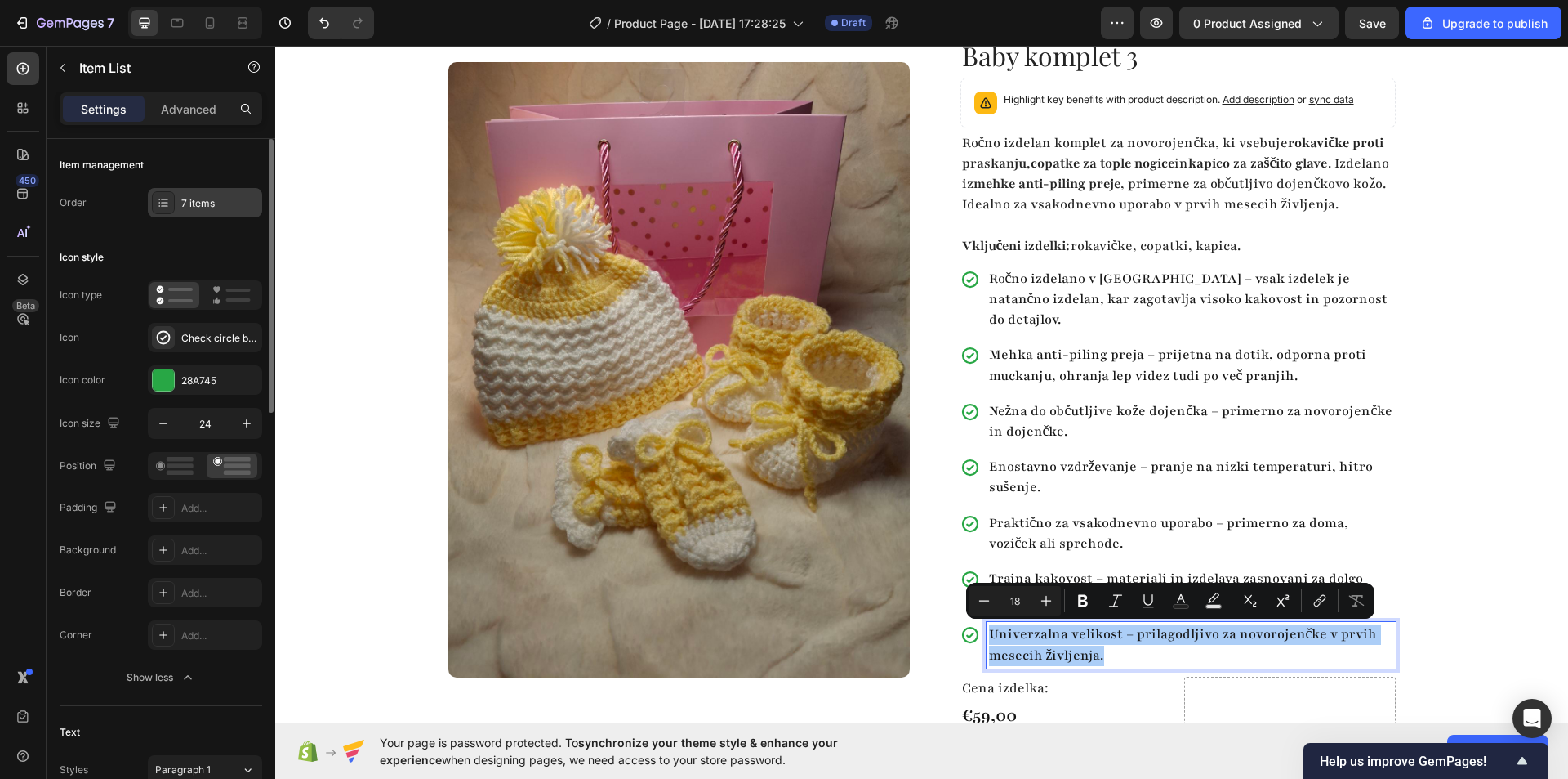
click at [209, 202] on div "7 items" at bounding box center [219, 203] width 77 height 14
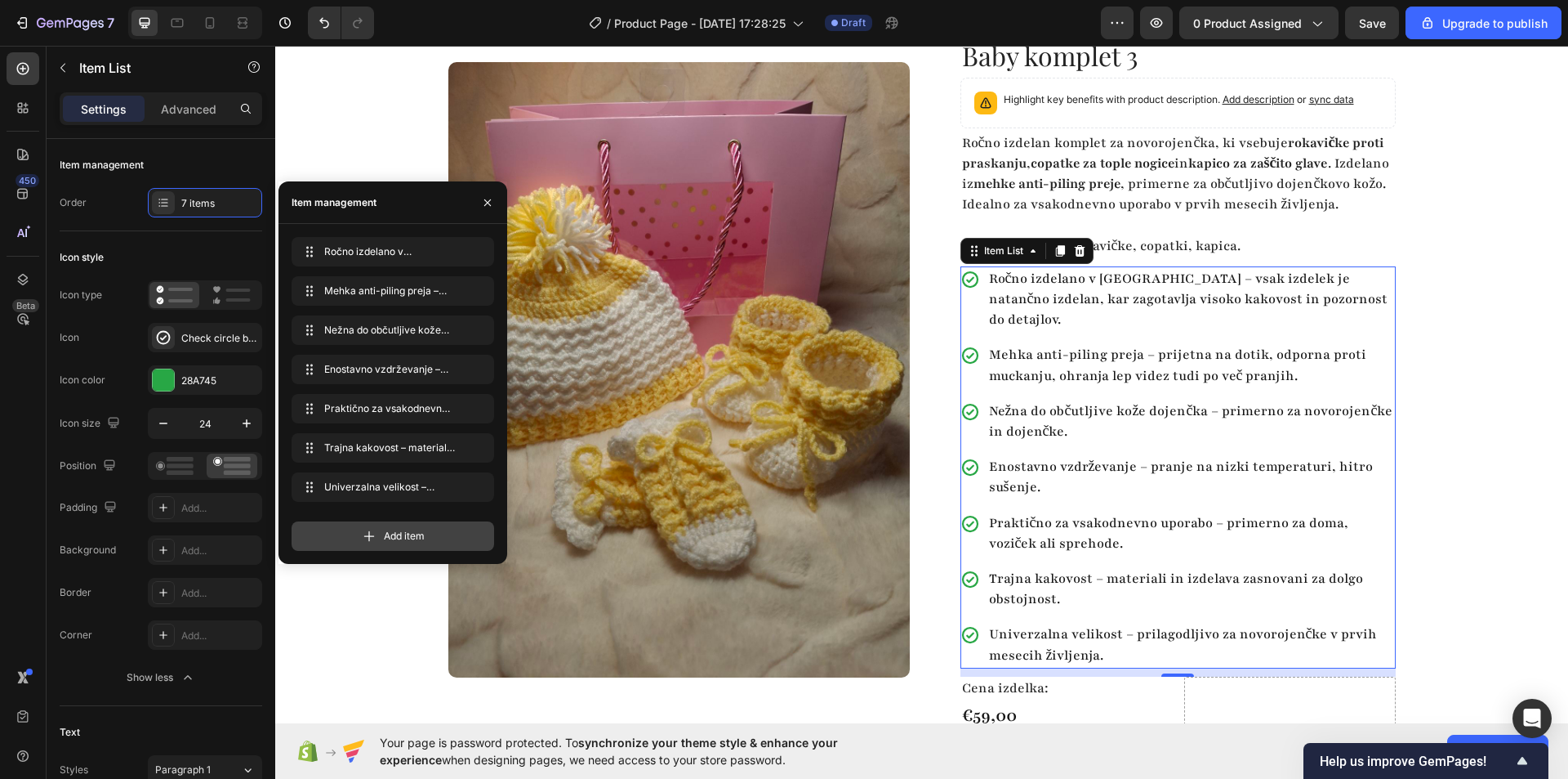
click at [402, 524] on div "Add item" at bounding box center [393, 536] width 203 height 29
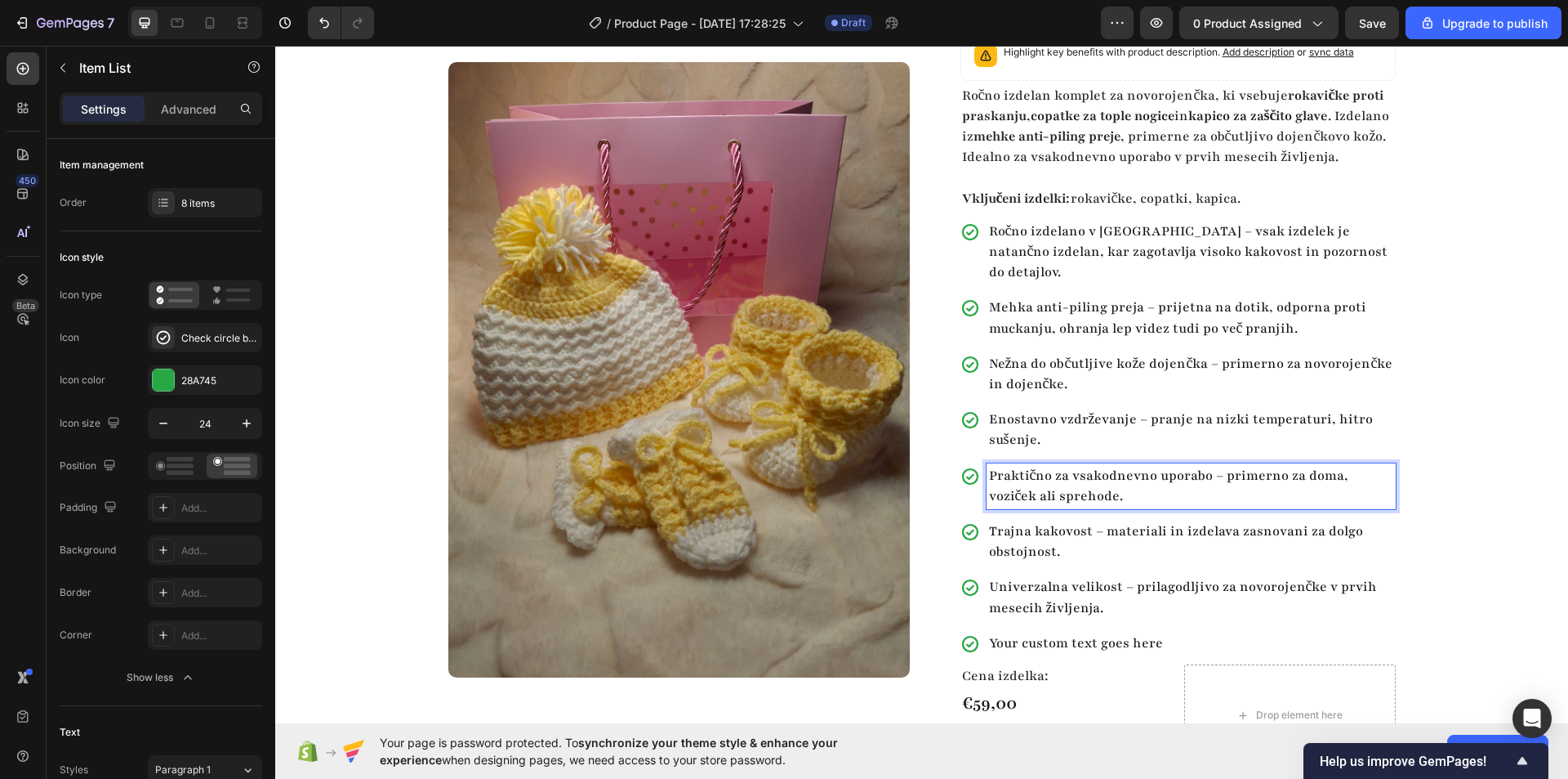
scroll to position [163, 0]
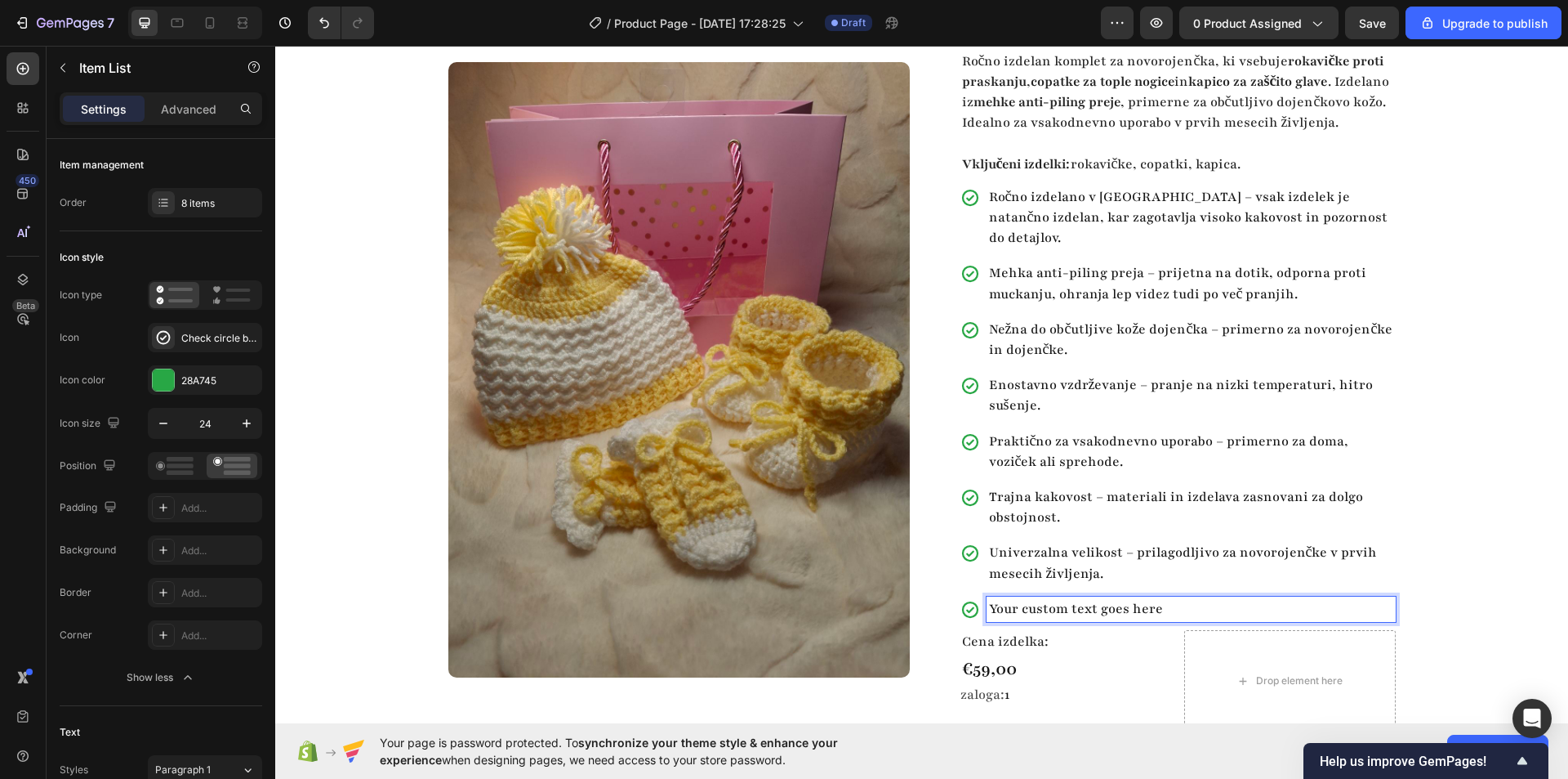
click at [1122, 610] on p "Your custom text goes here" at bounding box center [1191, 609] width 404 height 20
click at [1477, 493] on div "Product Images Row Baby komplet 3 Product Title Highlight key benefits with pro…" at bounding box center [921, 376] width 1293 height 921
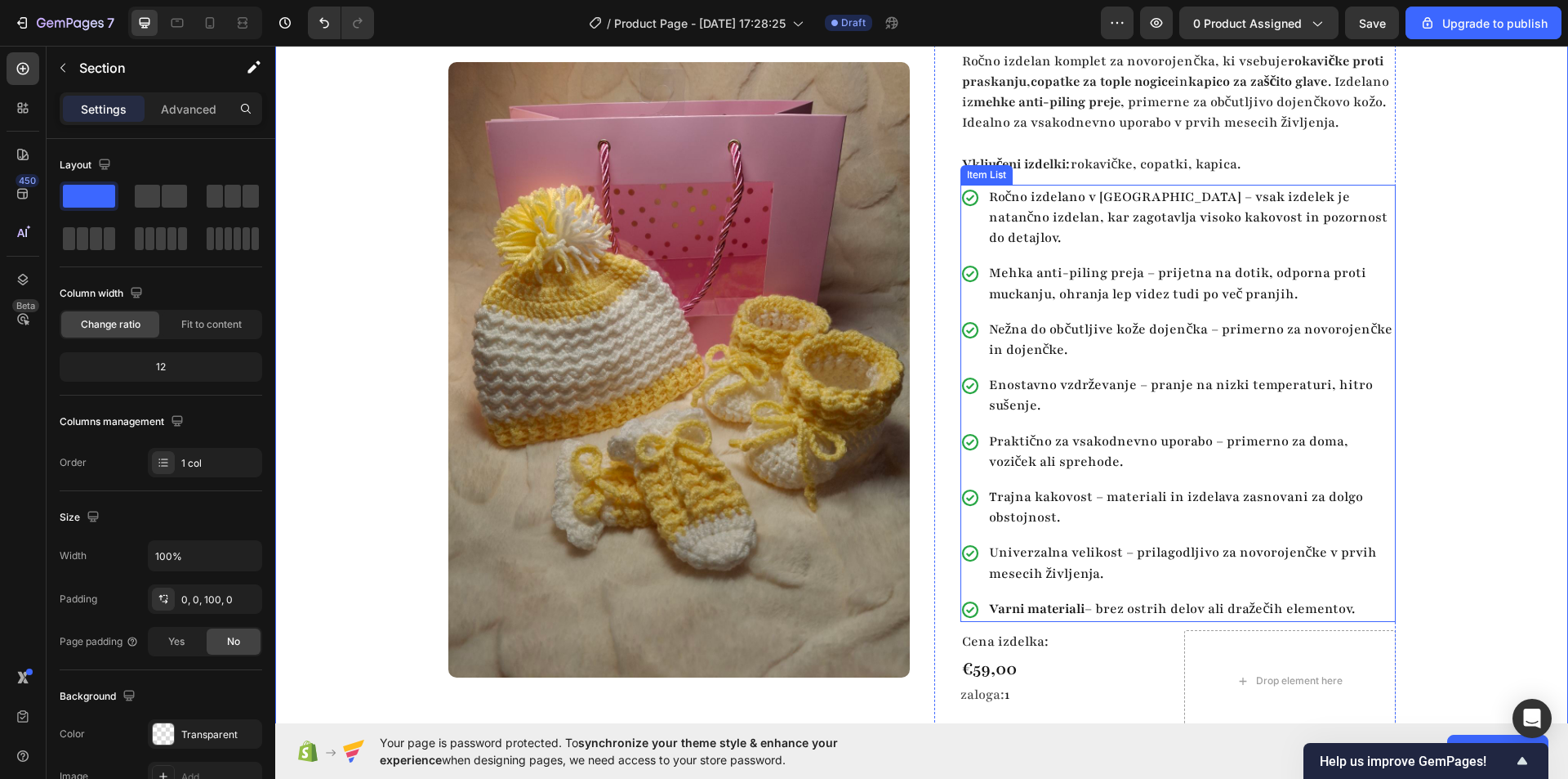
click at [972, 248] on div "Ročno izdelano v Sloveniji – vsak izdelek je natančno izdelan, kar zagotavlja v…" at bounding box center [1178, 219] width 436 height 67
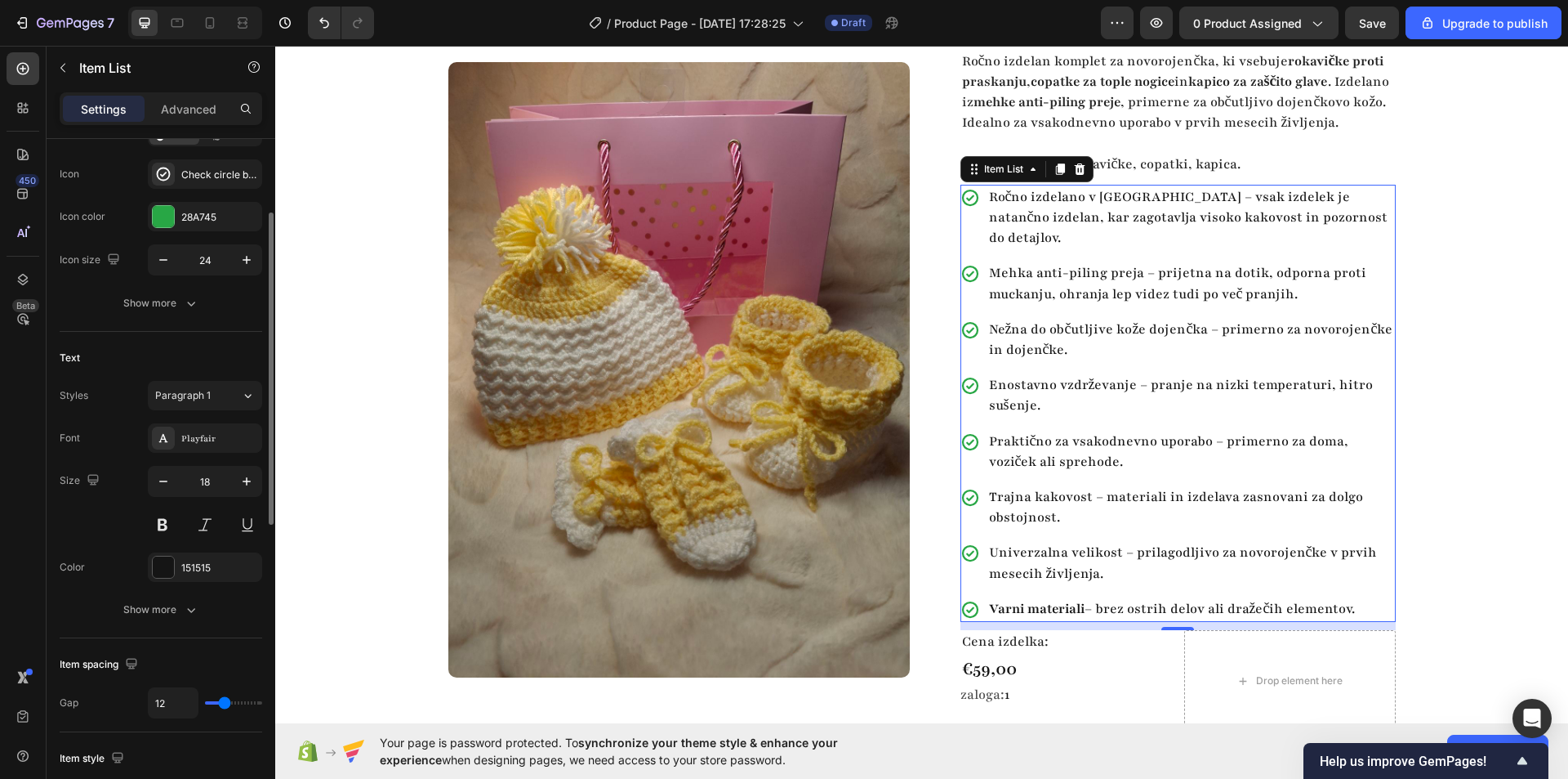
type input "9"
type input "8"
type input "7"
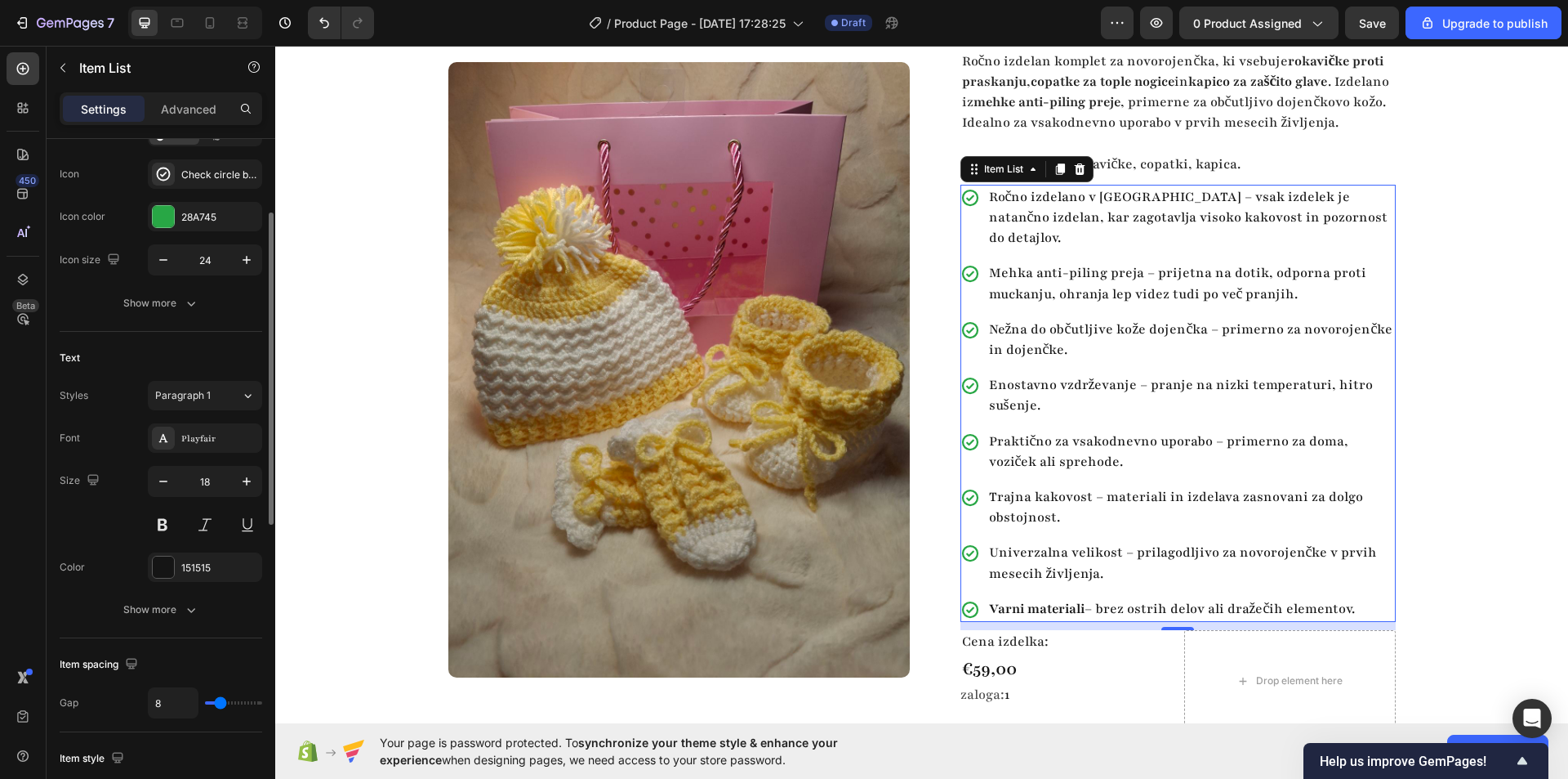
type input "7"
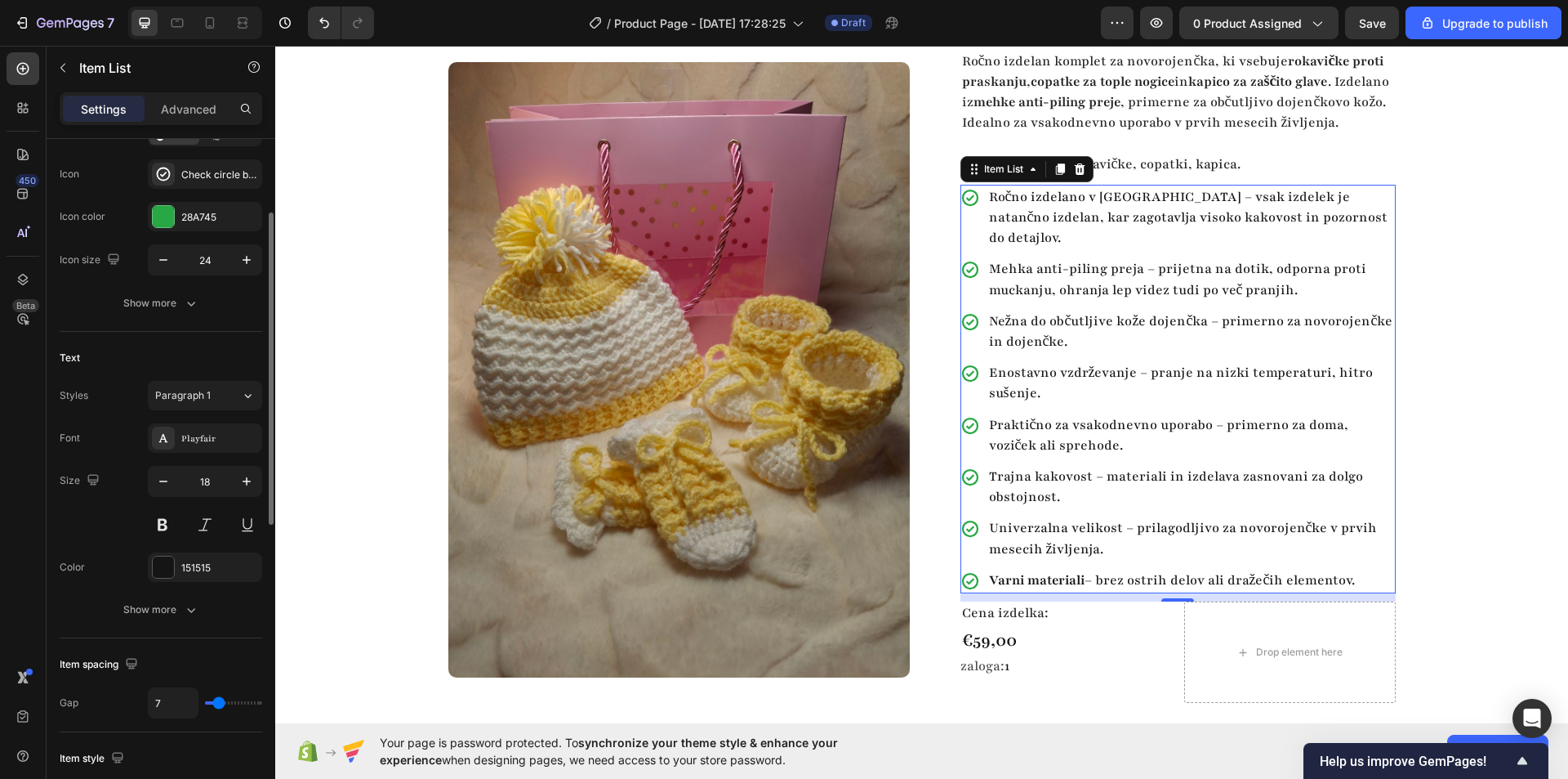
type input "5"
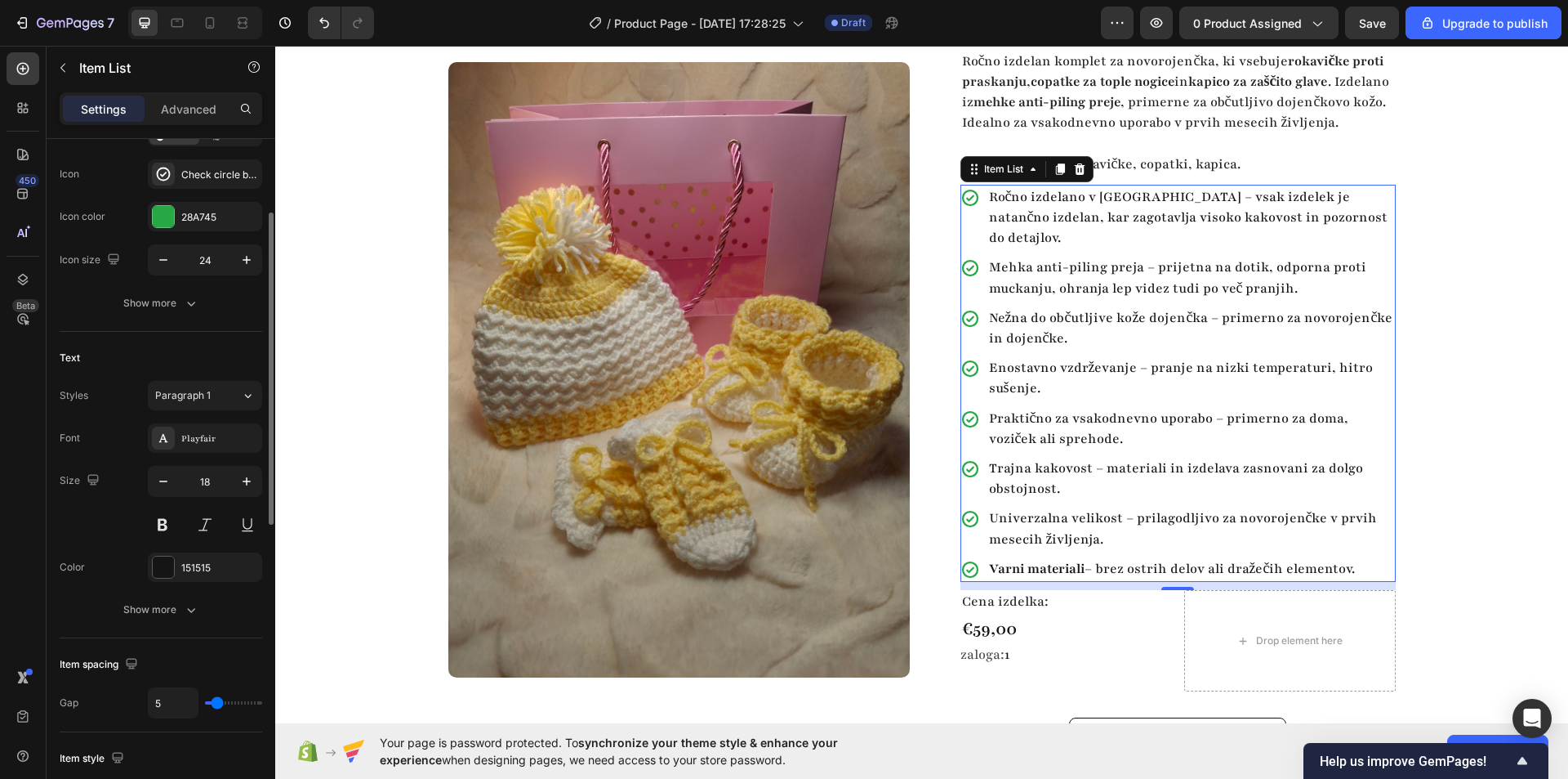
type input "3"
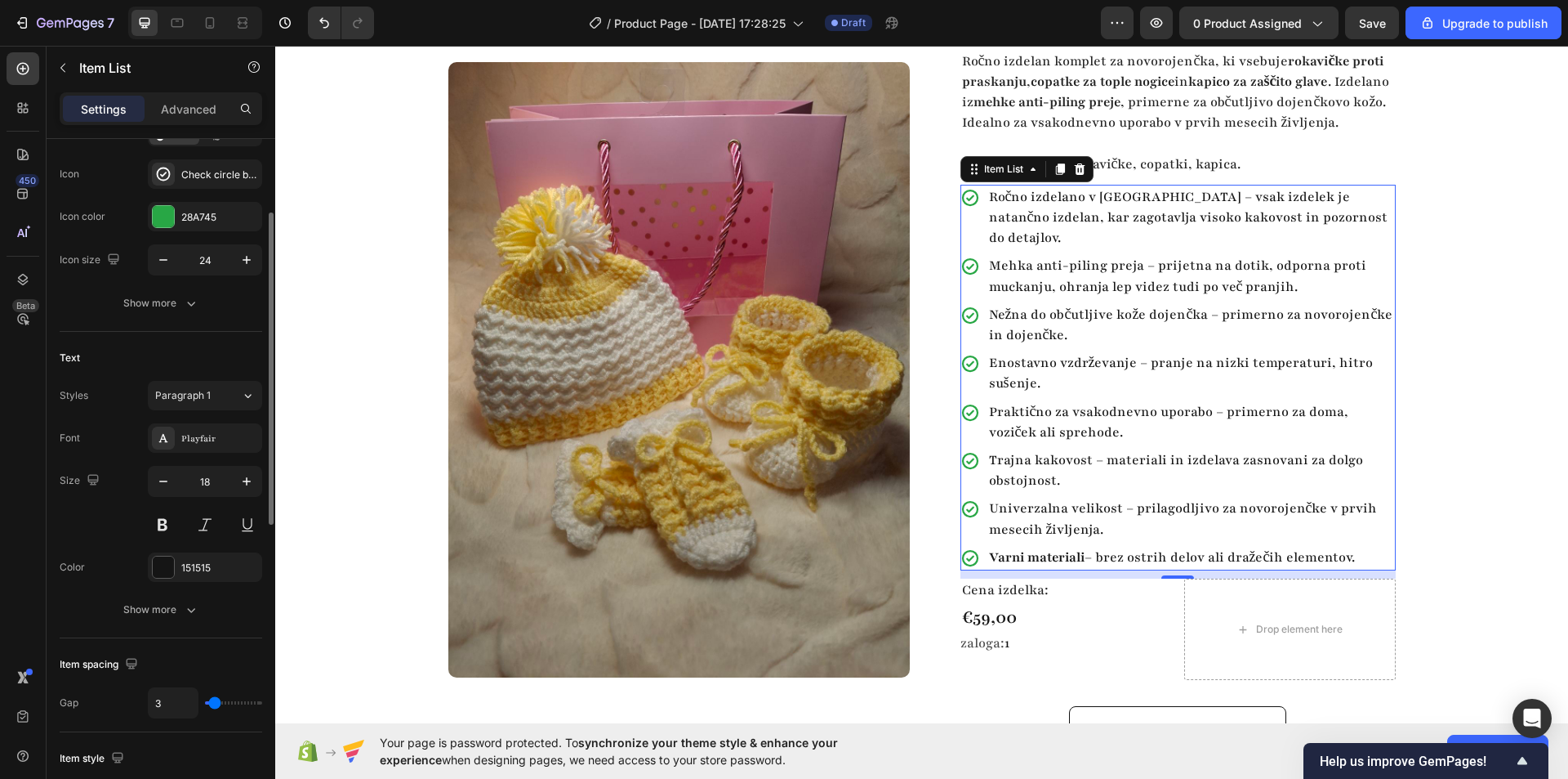
type input "1"
type input "0"
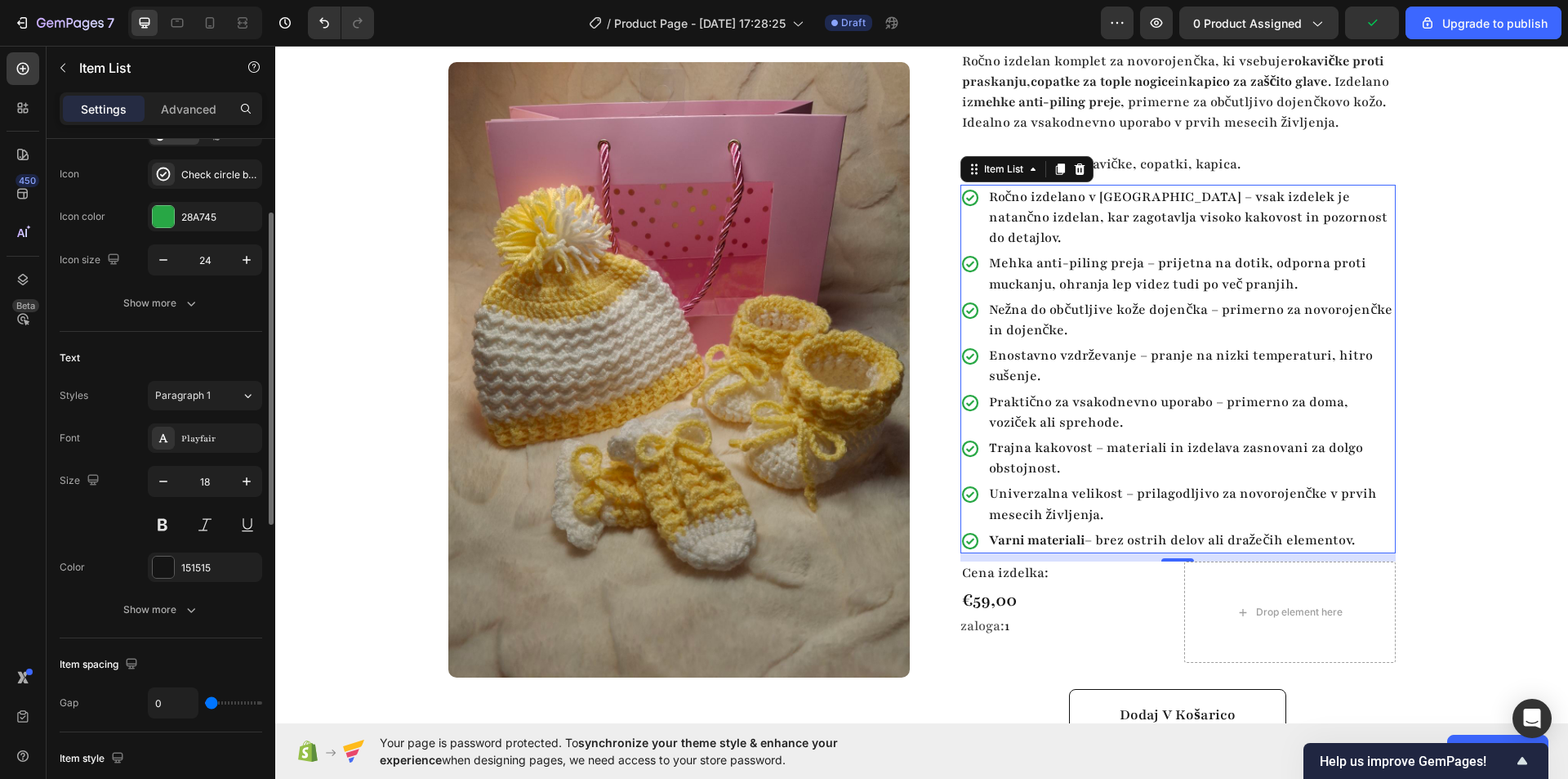
drag, startPoint x: 222, startPoint y: 697, endPoint x: 201, endPoint y: 701, distance: 21.4
type input "0"
click at [205, 701] on input "range" at bounding box center [234, 702] width 57 height 3
click at [1459, 368] on div "Product Images Row Baby komplet 3 Product Title Highlight key benefits with pro…" at bounding box center [921, 342] width 1293 height 852
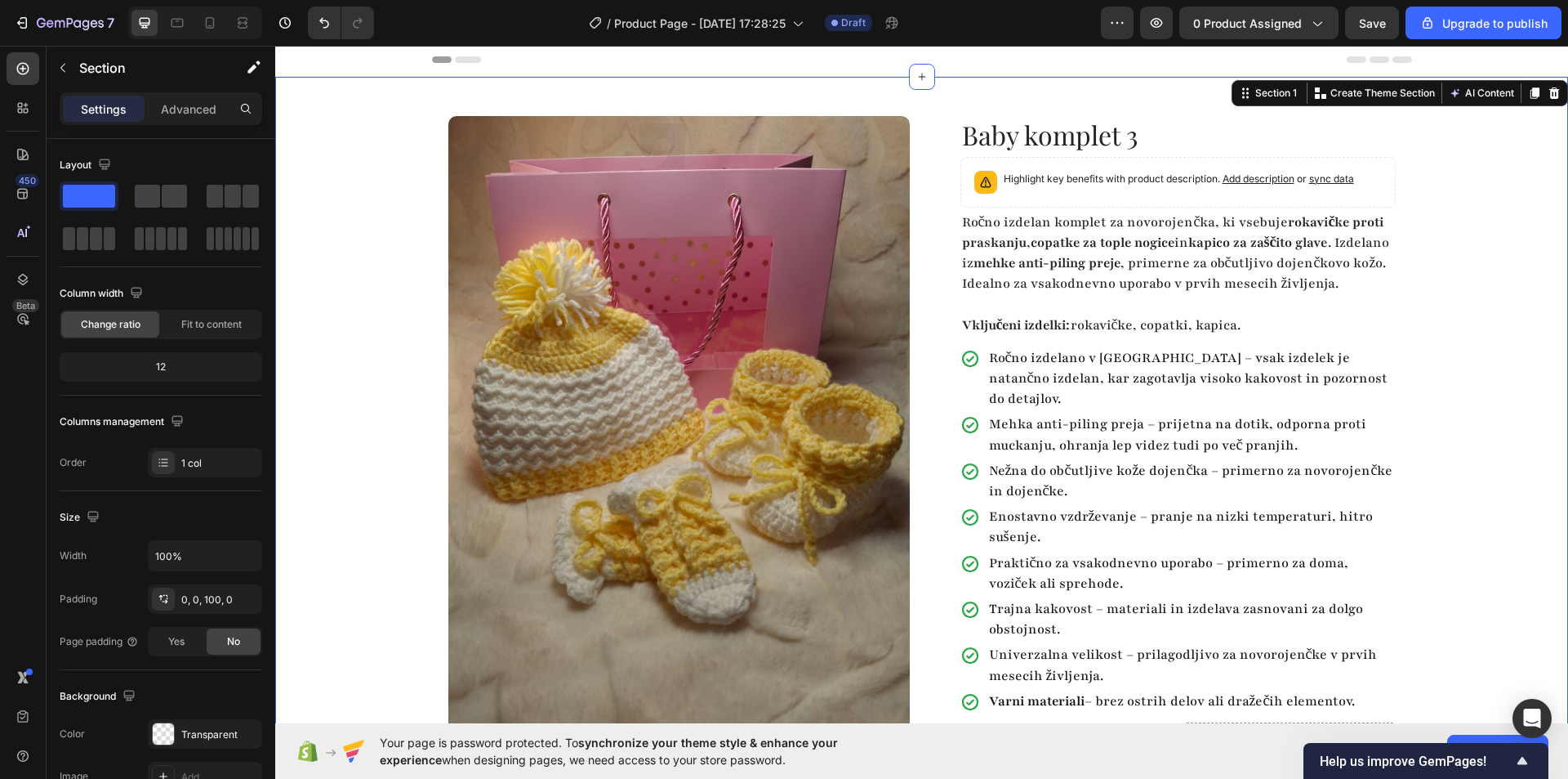
scroll to position [0, 0]
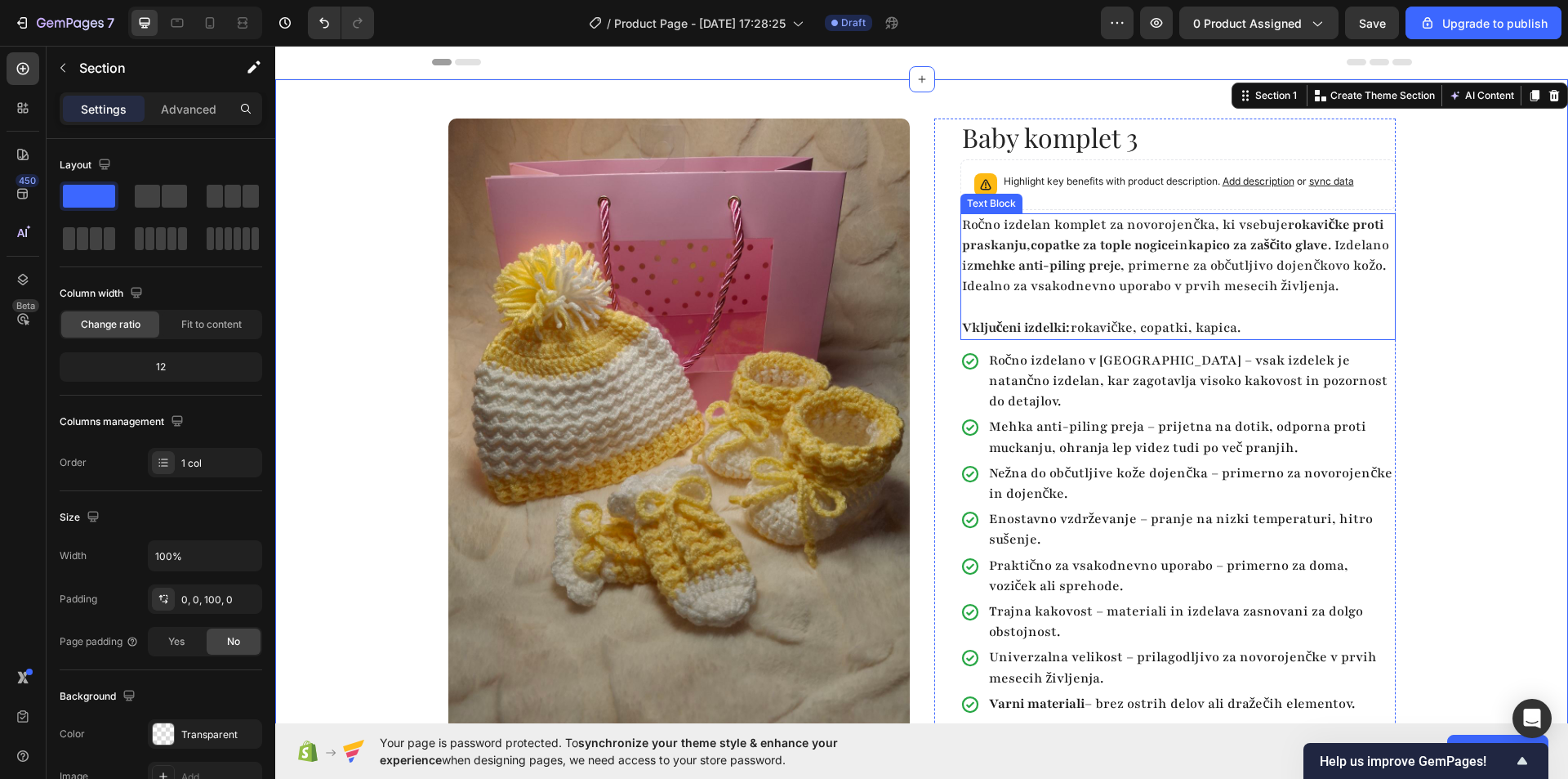
click at [1154, 240] on strong "copatke za tople nogice" at bounding box center [1102, 245] width 144 height 18
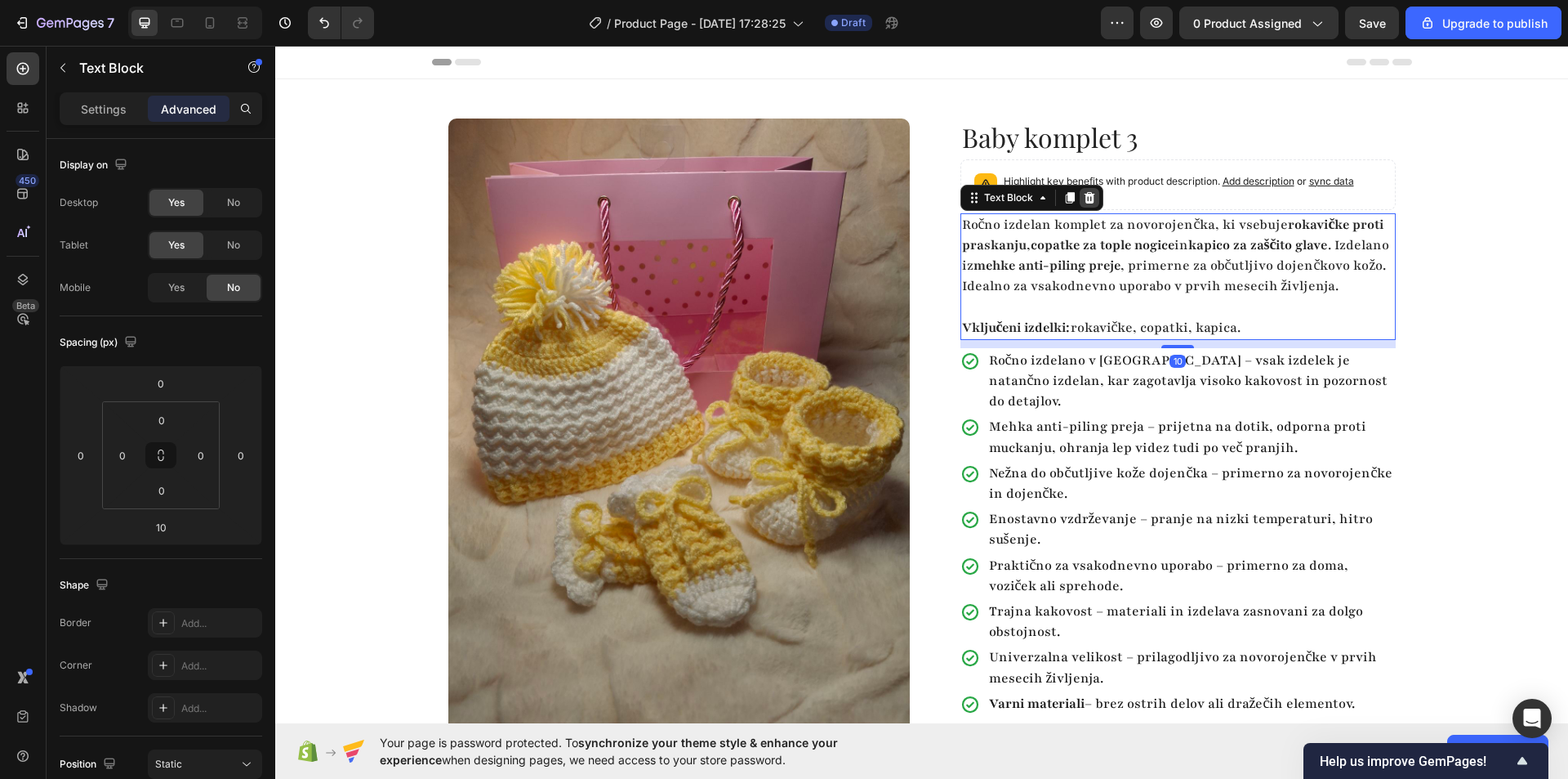
click at [1088, 199] on icon at bounding box center [1090, 198] width 13 height 13
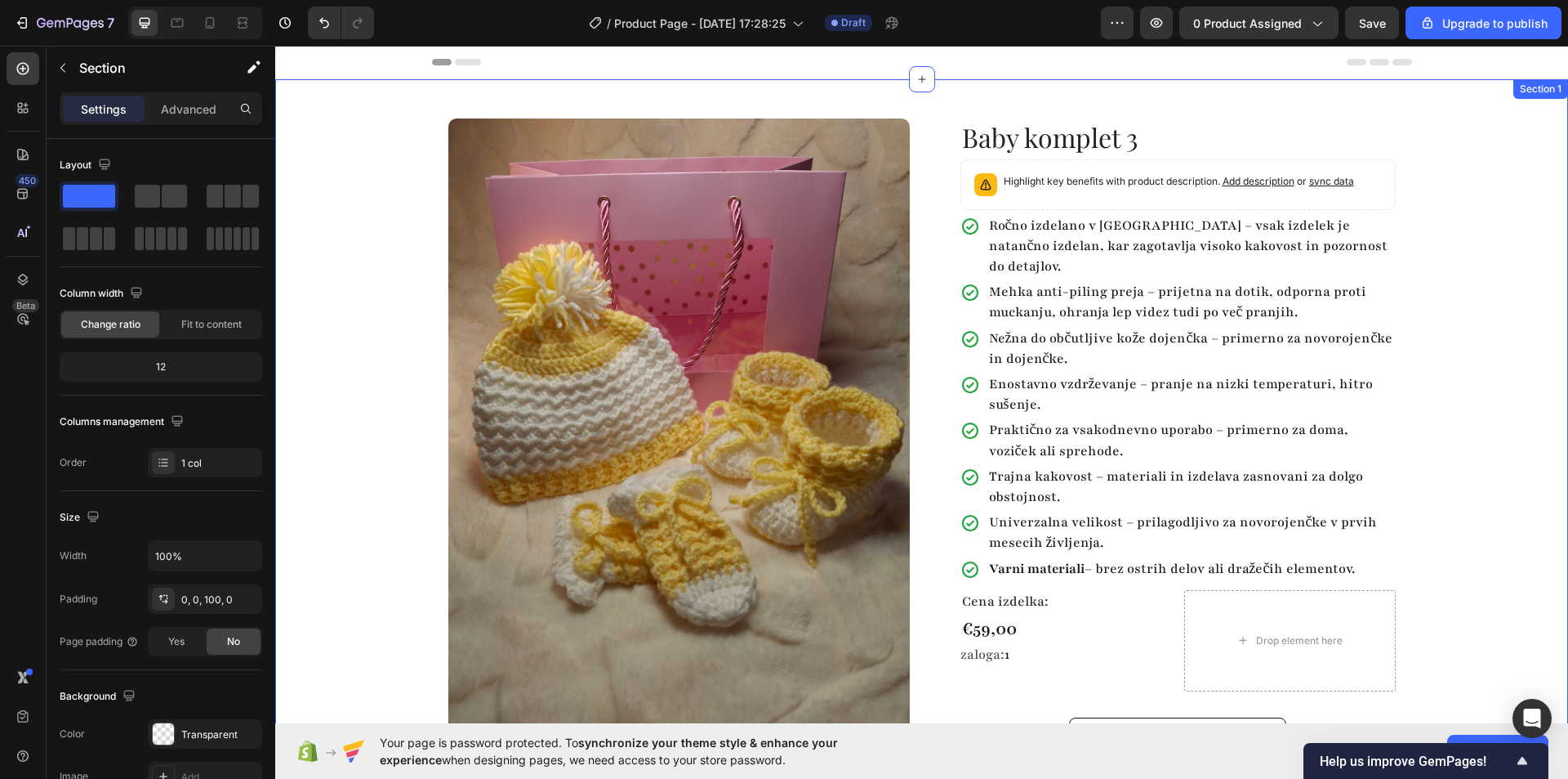
click at [1460, 308] on div "Product Images Row Baby komplet 3 Product Title Highlight key benefits with pro…" at bounding box center [921, 439] width 1293 height 720
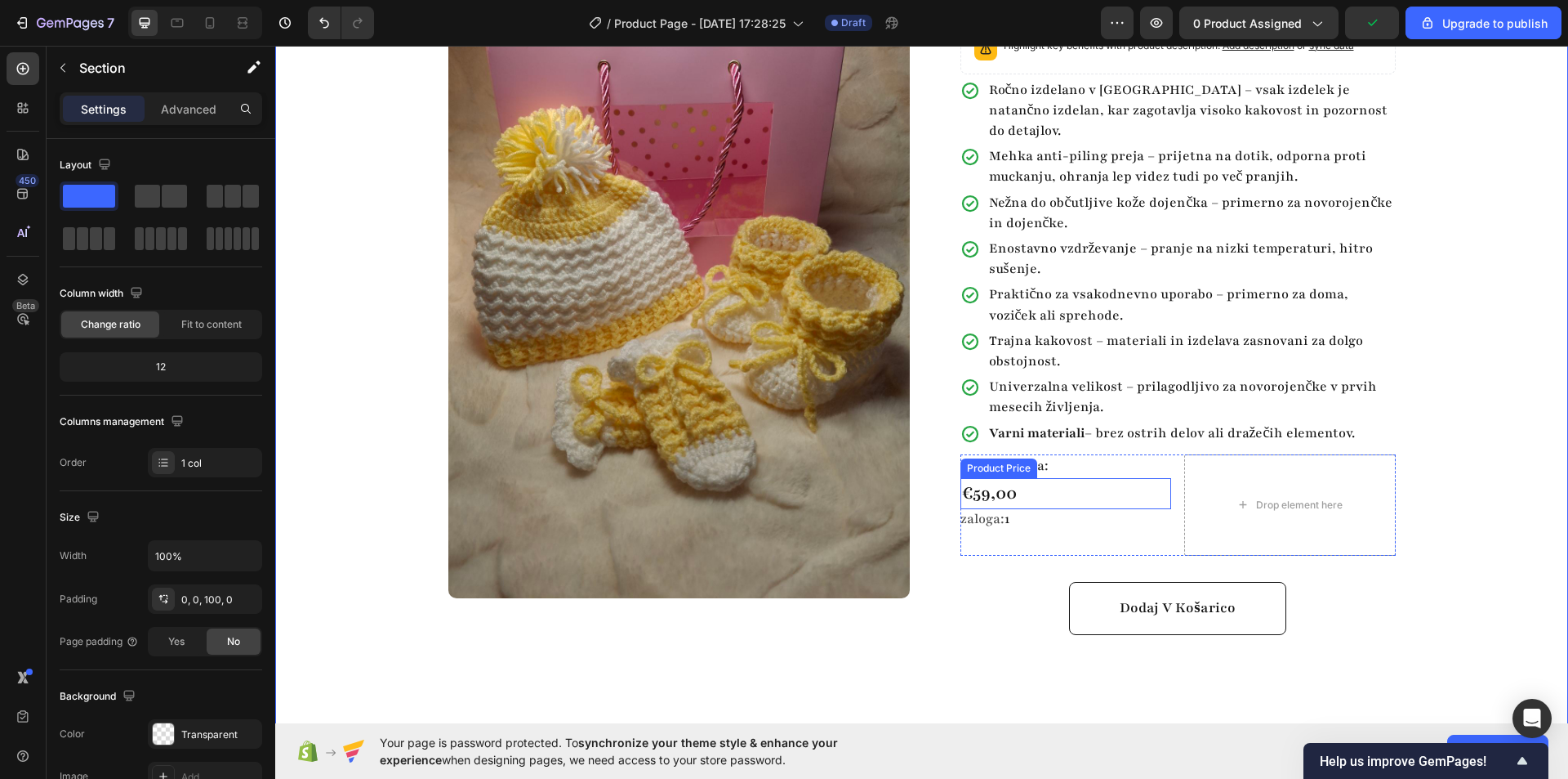
scroll to position [163, 0]
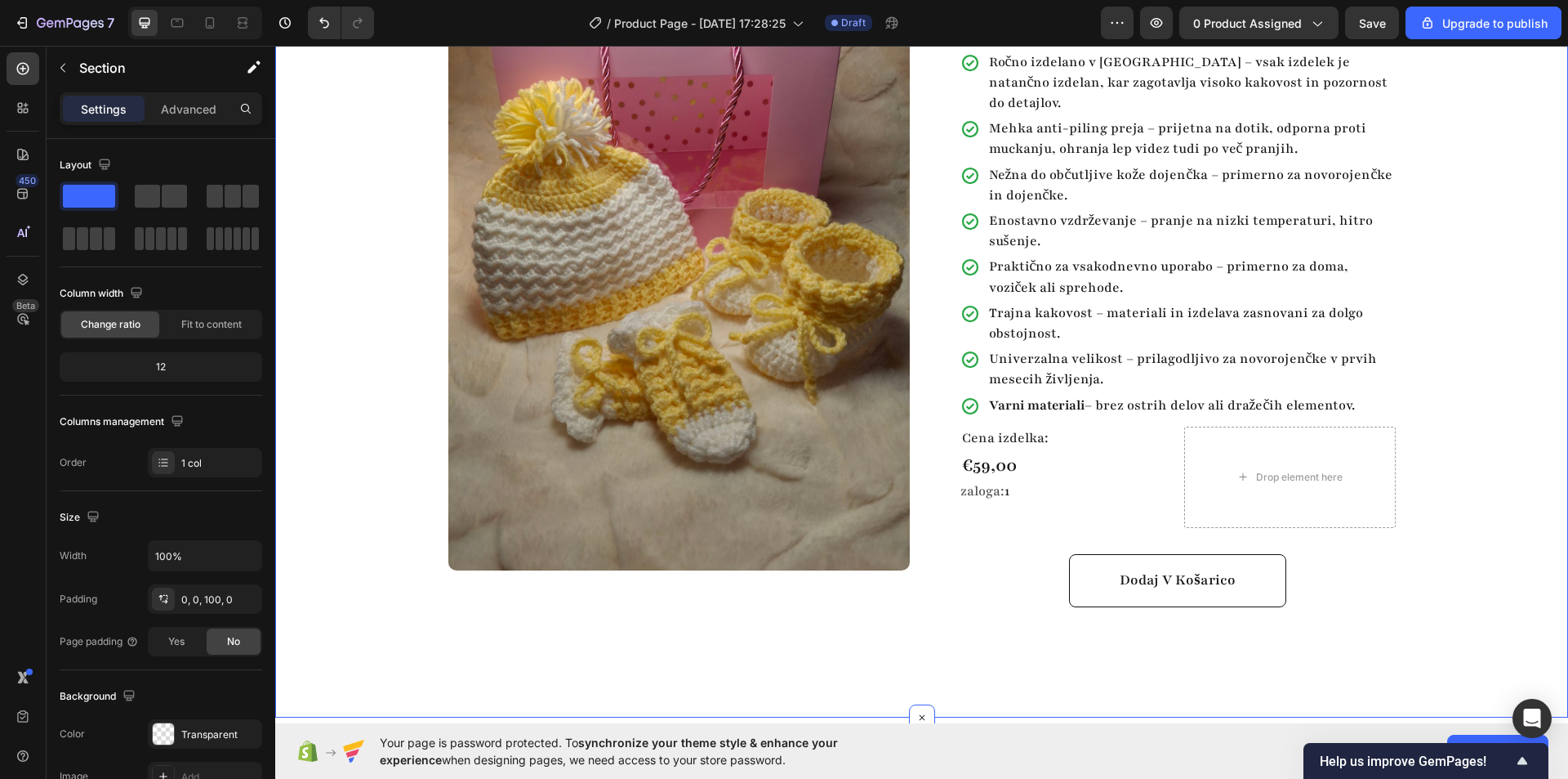
click at [1458, 398] on div "Product Images Row Baby komplet 3 Product Title Highlight key benefits with pro…" at bounding box center [921, 276] width 1293 height 720
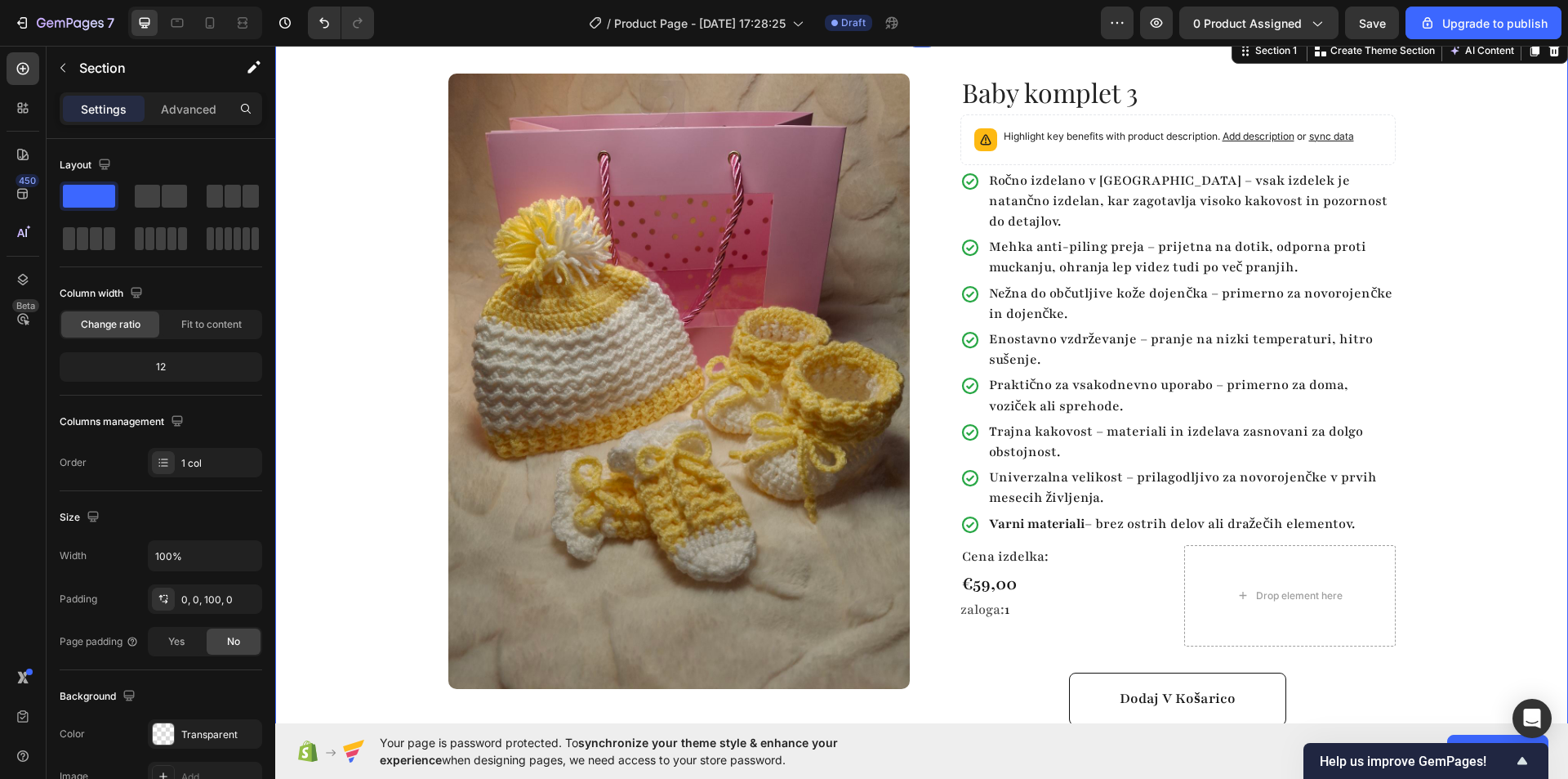
scroll to position [0, 0]
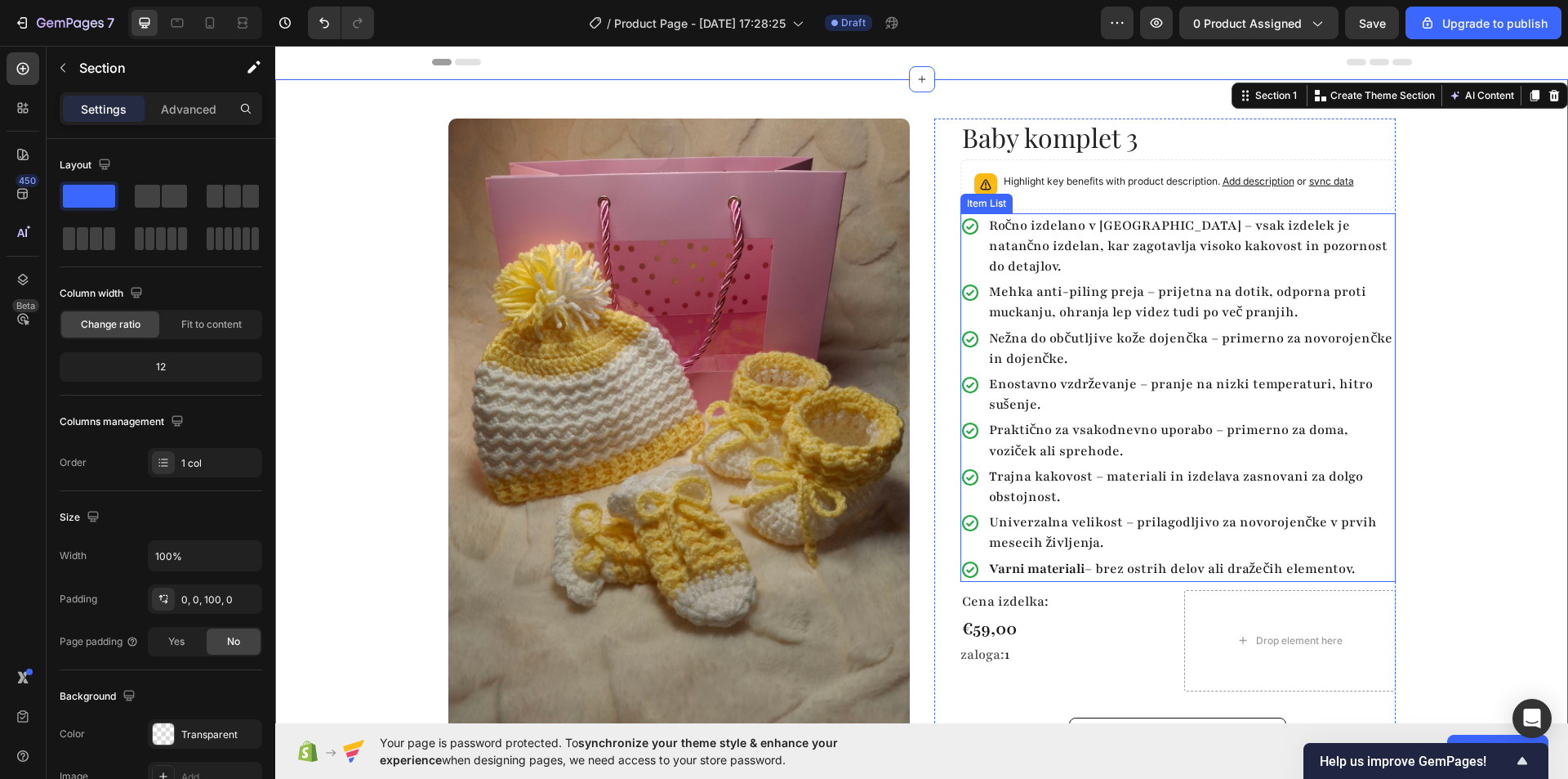
click at [1095, 559] on p "Varni materiali – brez ostrih delov ali dražečih elementov." at bounding box center [1191, 569] width 404 height 20
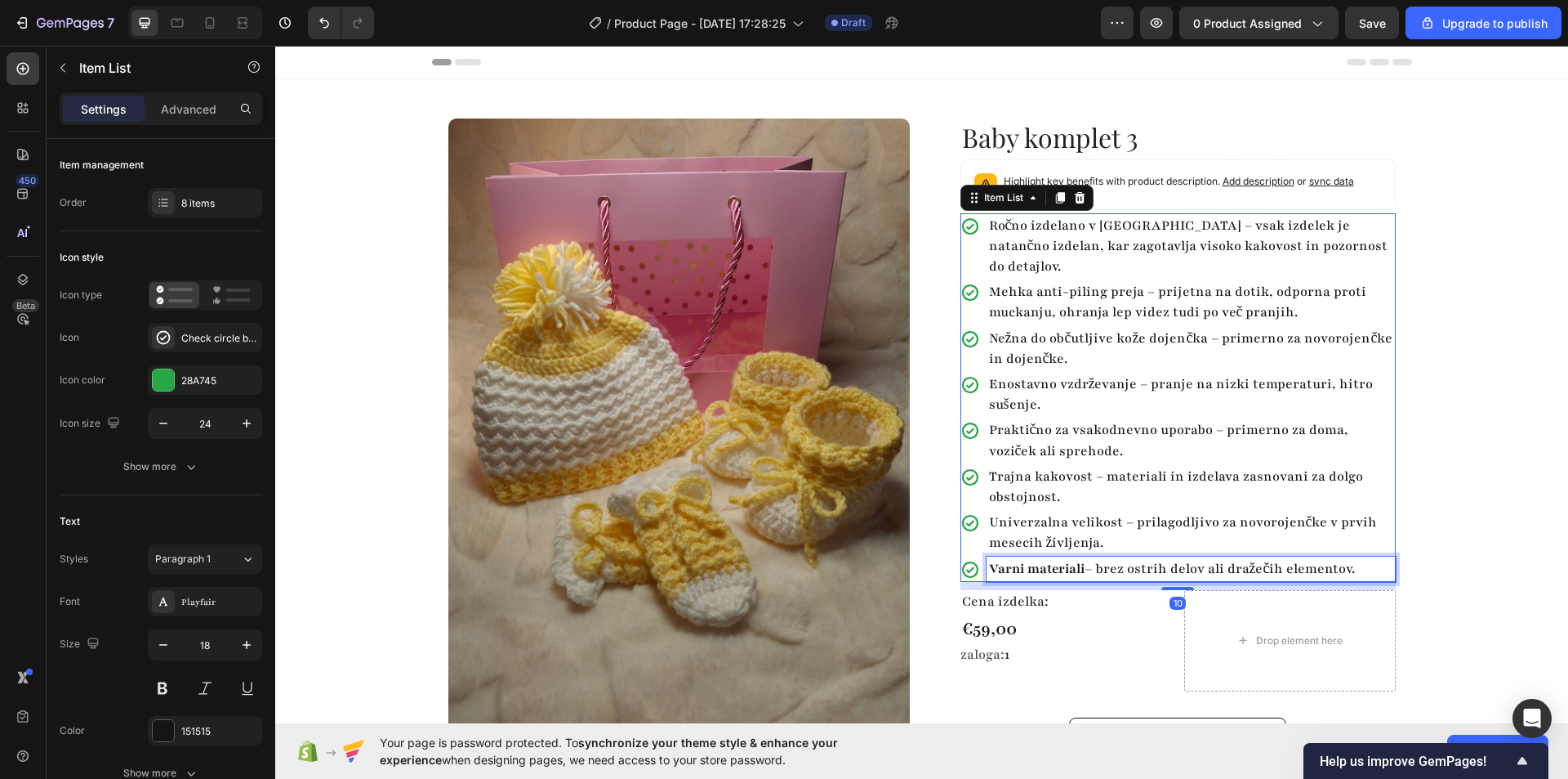
click at [1095, 559] on p "Varni materiali – brez ostrih delov ali dražečih elementov." at bounding box center [1191, 569] width 404 height 20
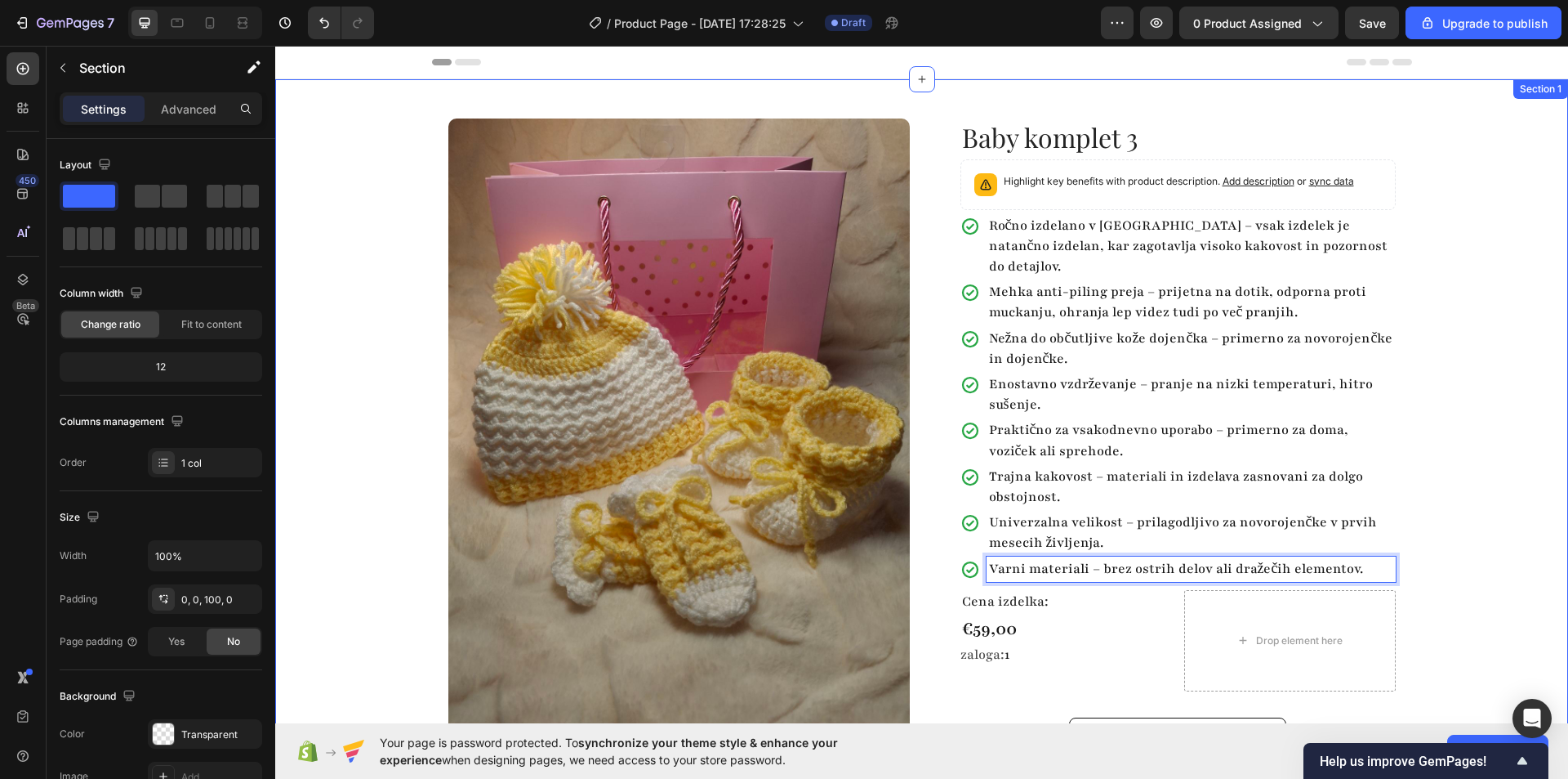
click at [1461, 427] on div "Product Images Row Baby komplet 3 Product Title Highlight key benefits with pro…" at bounding box center [921, 439] width 1293 height 720
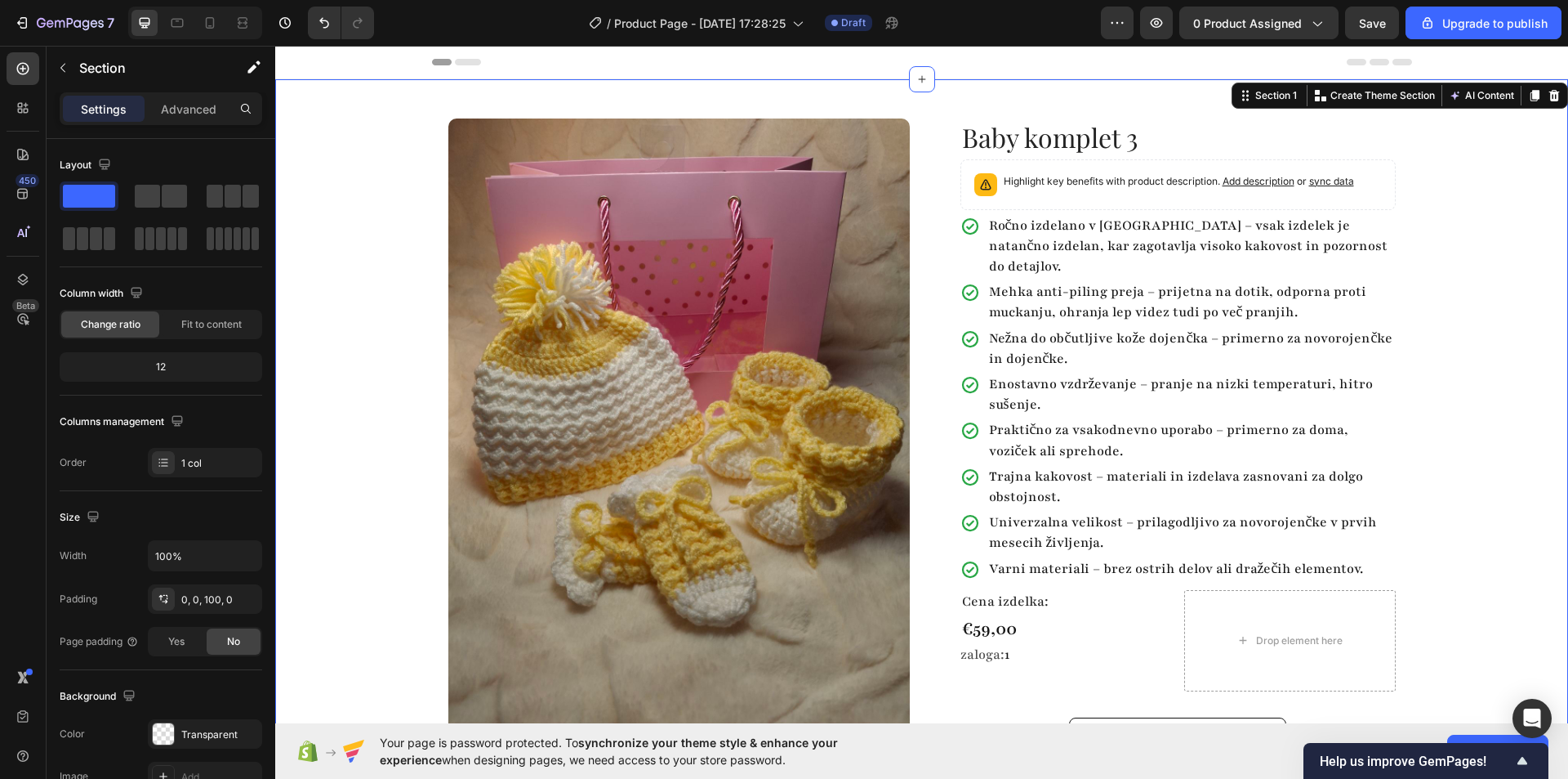
click at [1480, 204] on div "Product Images Row Baby komplet 3 Product Title Highlight key benefits with pro…" at bounding box center [921, 439] width 1293 height 720
click at [1373, 13] on button "Save" at bounding box center [1372, 23] width 54 height 33
click at [1163, 23] on icon "button" at bounding box center [1156, 22] width 16 height 16
click at [1446, 29] on div "Upgrade to publish" at bounding box center [1483, 23] width 128 height 17
click at [1372, 38] on button "Save" at bounding box center [1372, 23] width 54 height 33
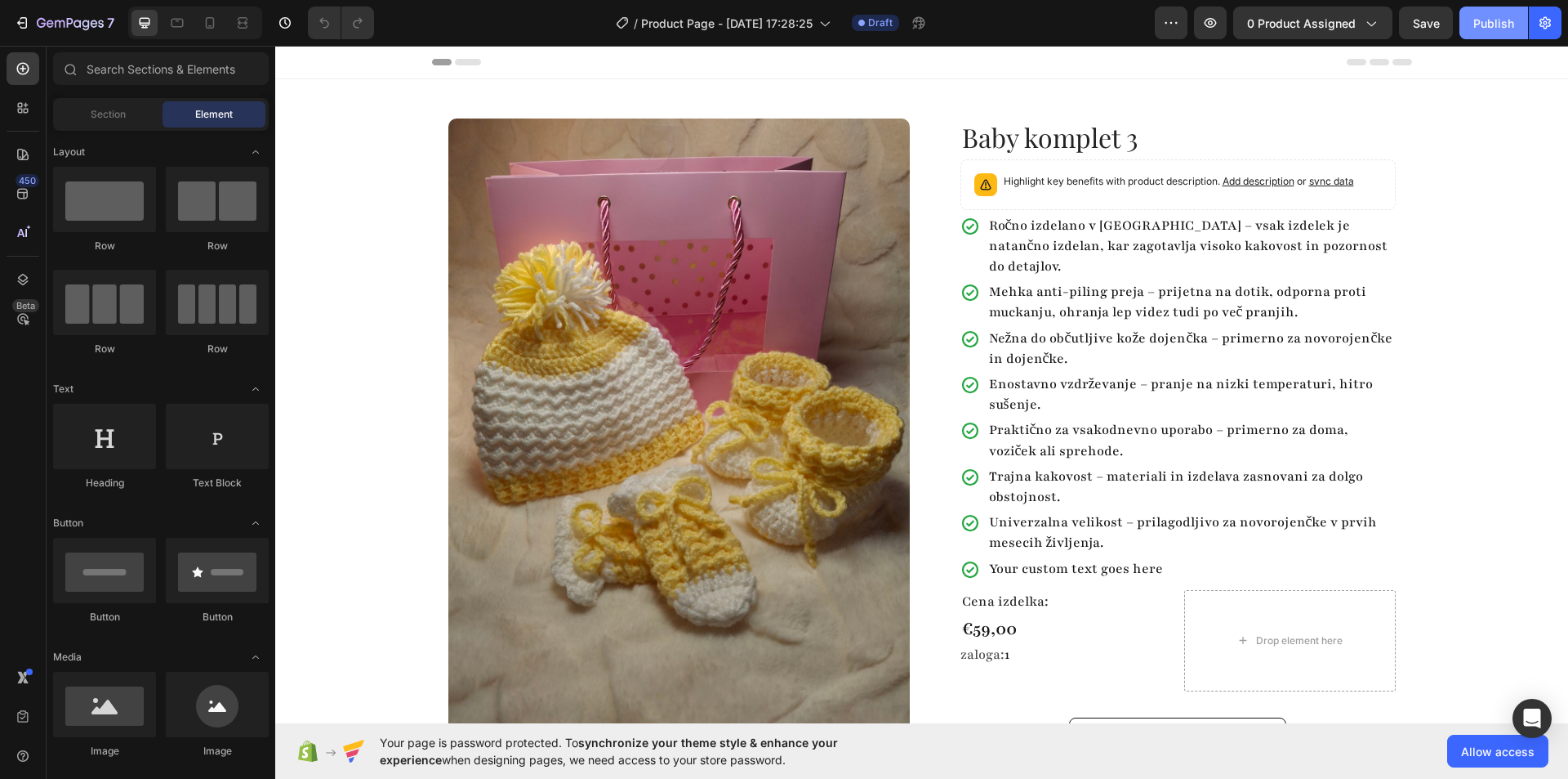
click at [1477, 24] on div "Publish" at bounding box center [1493, 23] width 41 height 17
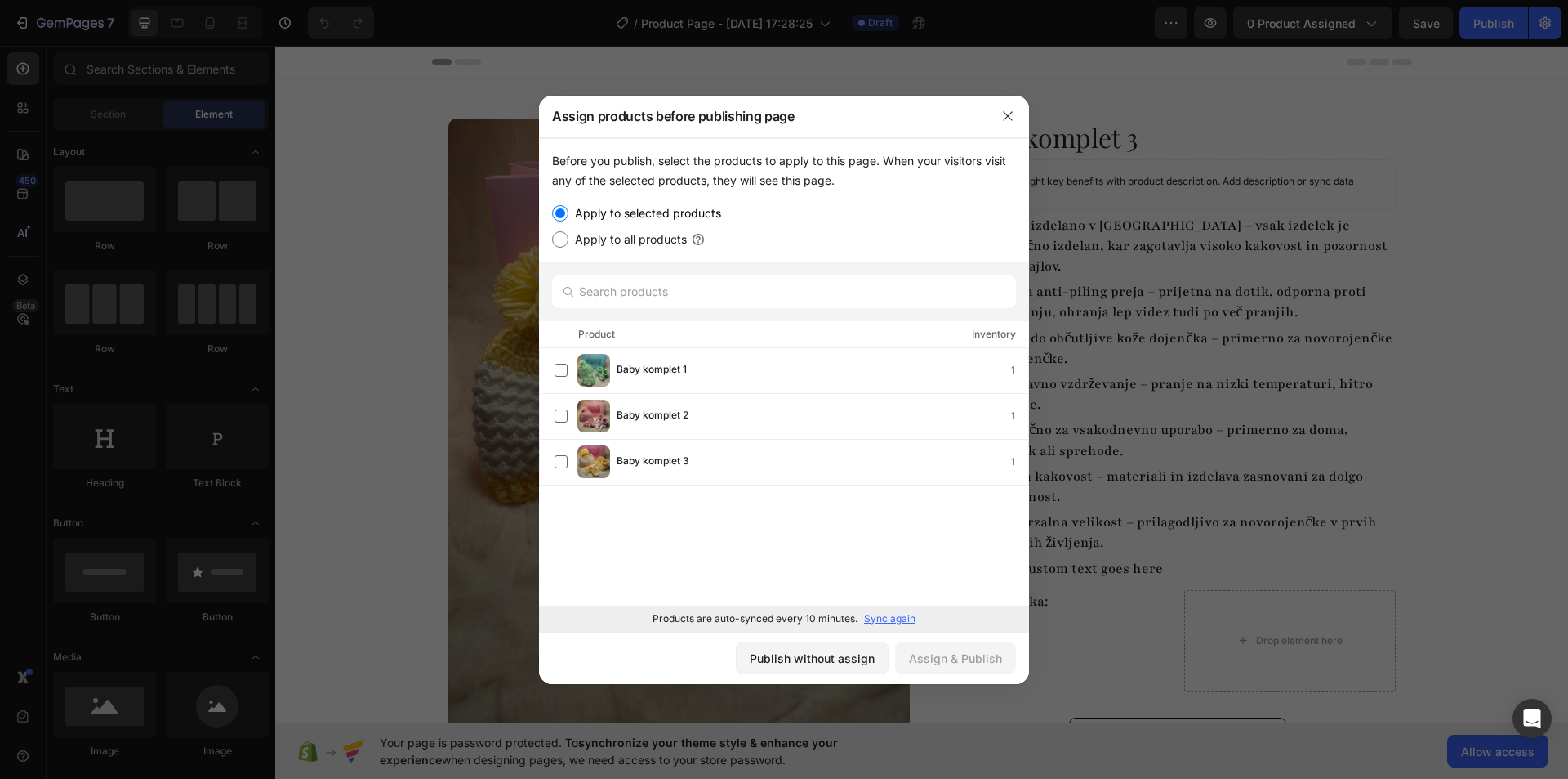
click at [660, 241] on label "Apply to all products" at bounding box center [627, 239] width 119 height 19
click at [568, 241] on input "Apply to all products" at bounding box center [560, 239] width 16 height 16
radio input "true"
click at [964, 659] on div "Assign & Publish" at bounding box center [955, 658] width 93 height 17
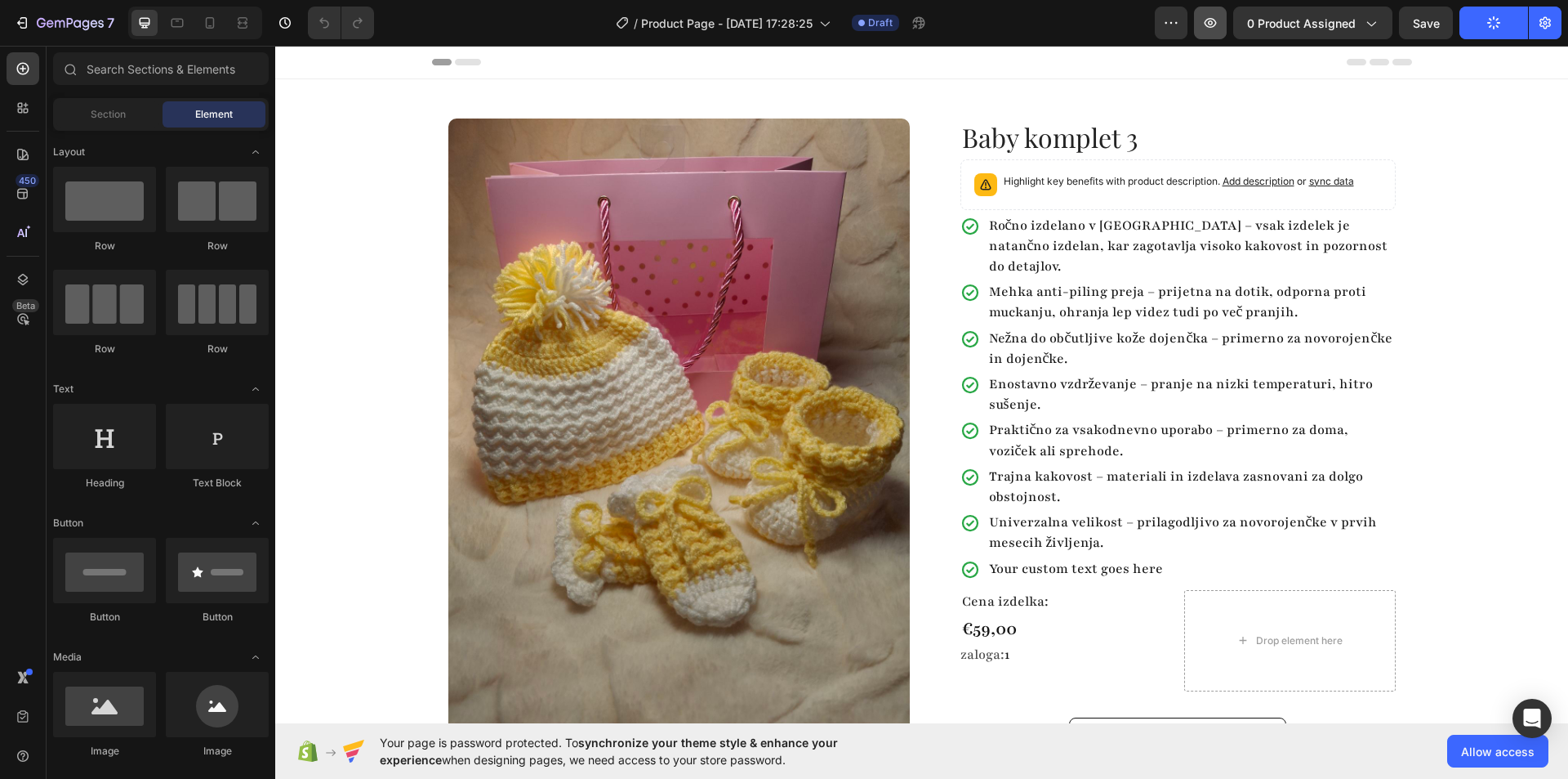
click at [1215, 22] on icon "button" at bounding box center [1210, 22] width 16 height 16
click at [1036, 556] on div "Your custom text goes here" at bounding box center [1191, 569] width 409 height 25
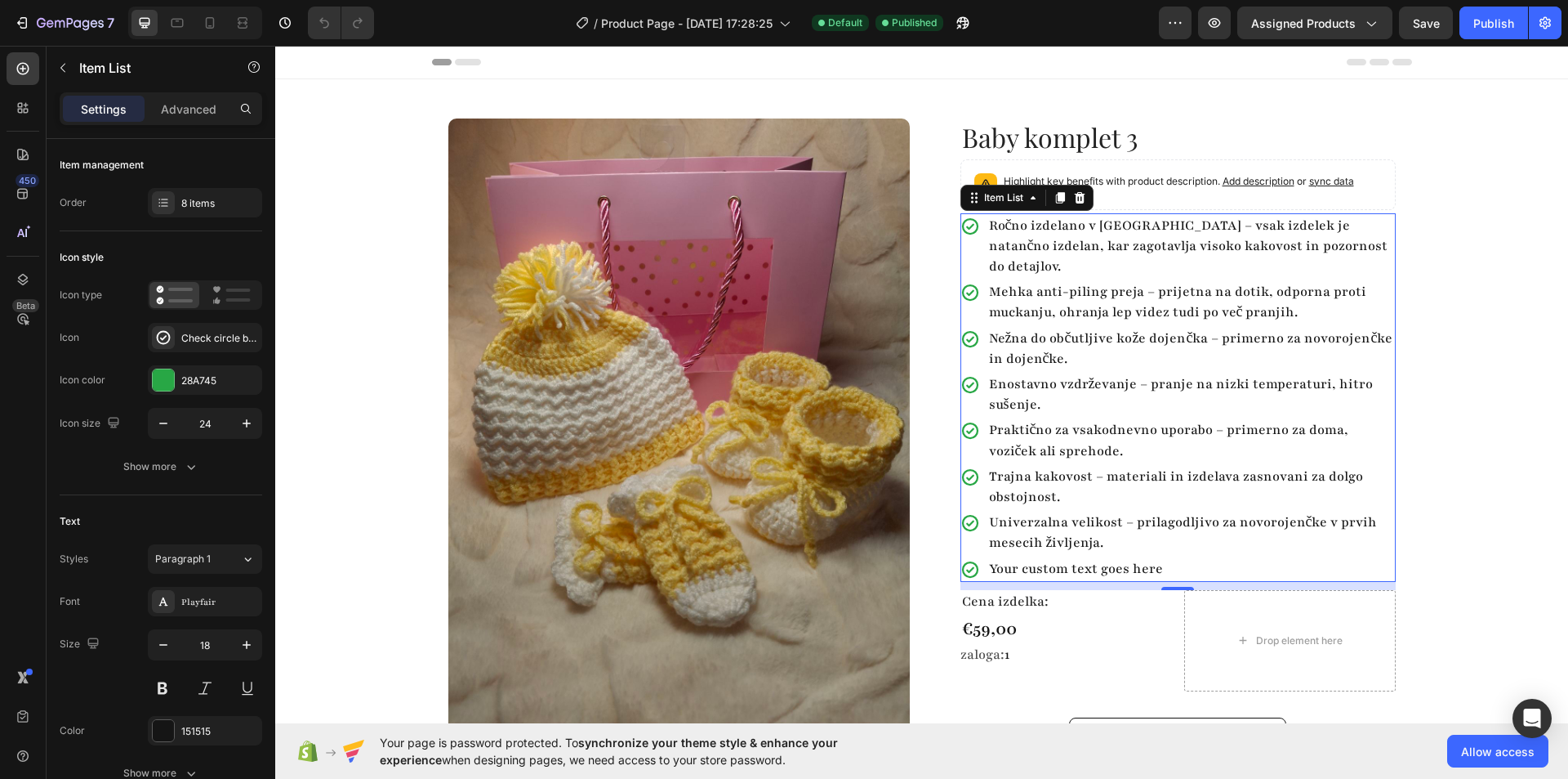
click at [1101, 556] on div "Your custom text goes here" at bounding box center [1191, 569] width 409 height 25
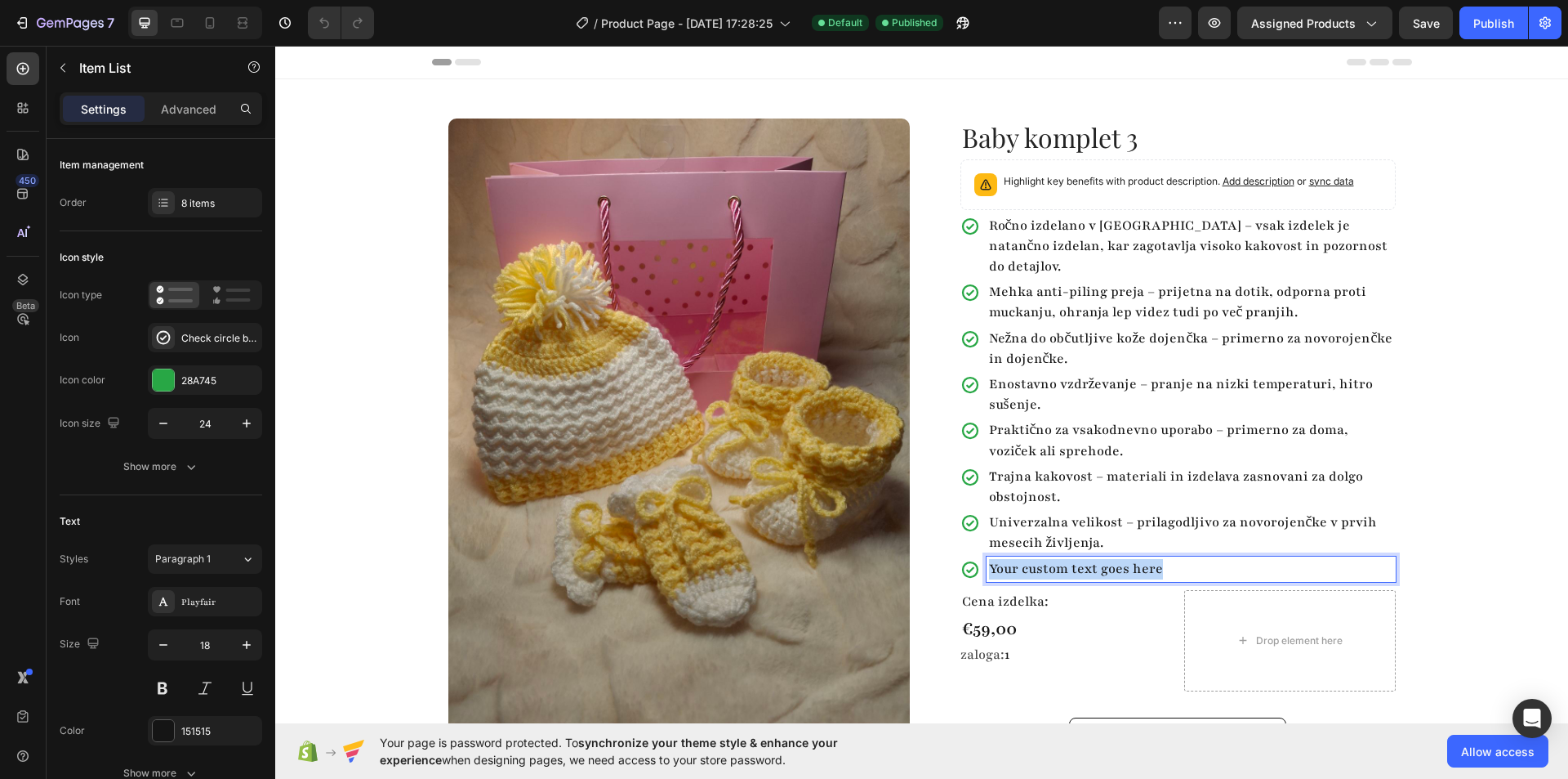
click at [1101, 559] on p "Your custom text goes here" at bounding box center [1191, 569] width 404 height 20
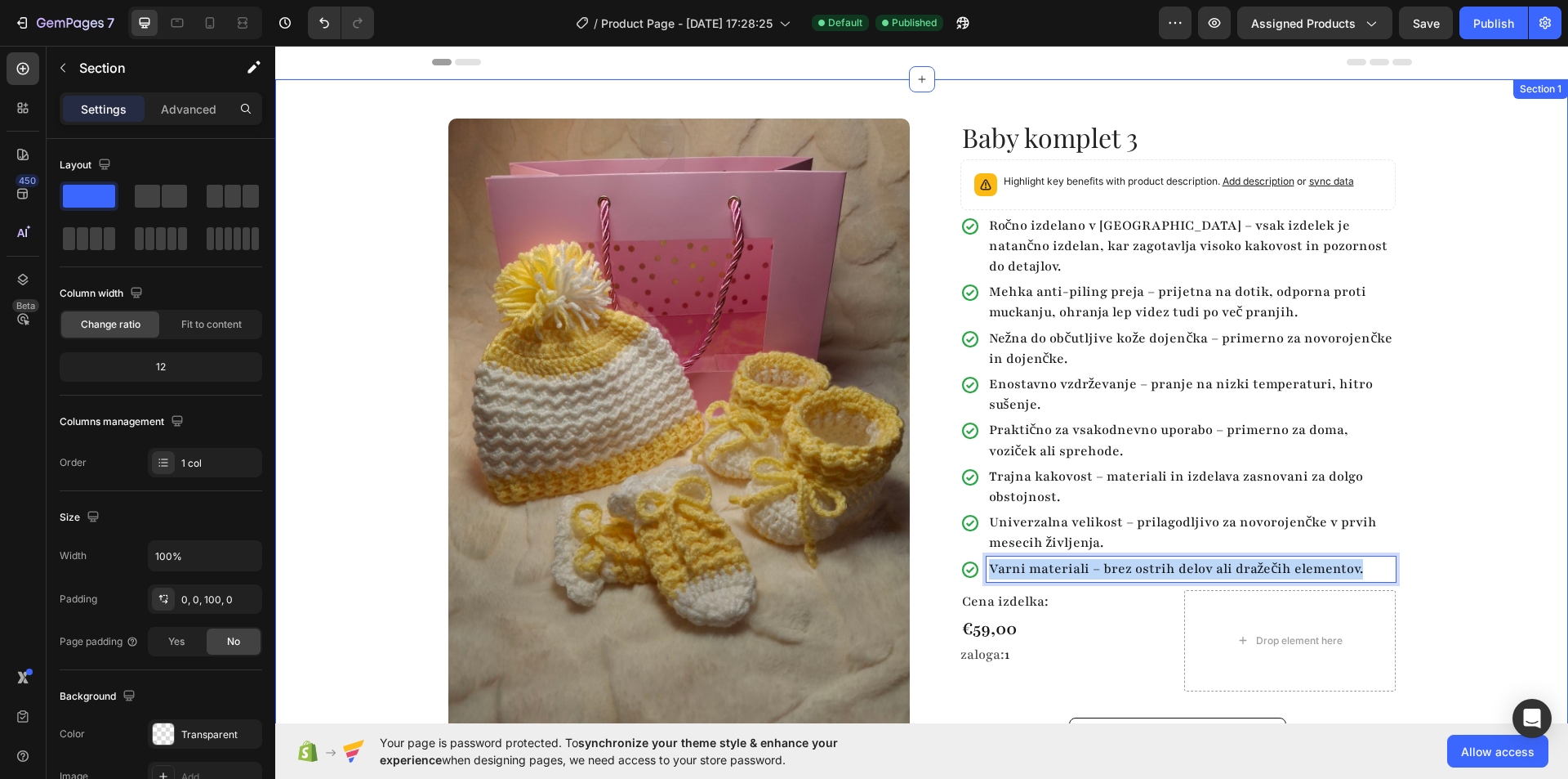
click at [1454, 404] on div "Product Images Row Baby komplet 3 Product Title Highlight key benefits with pro…" at bounding box center [921, 439] width 1293 height 720
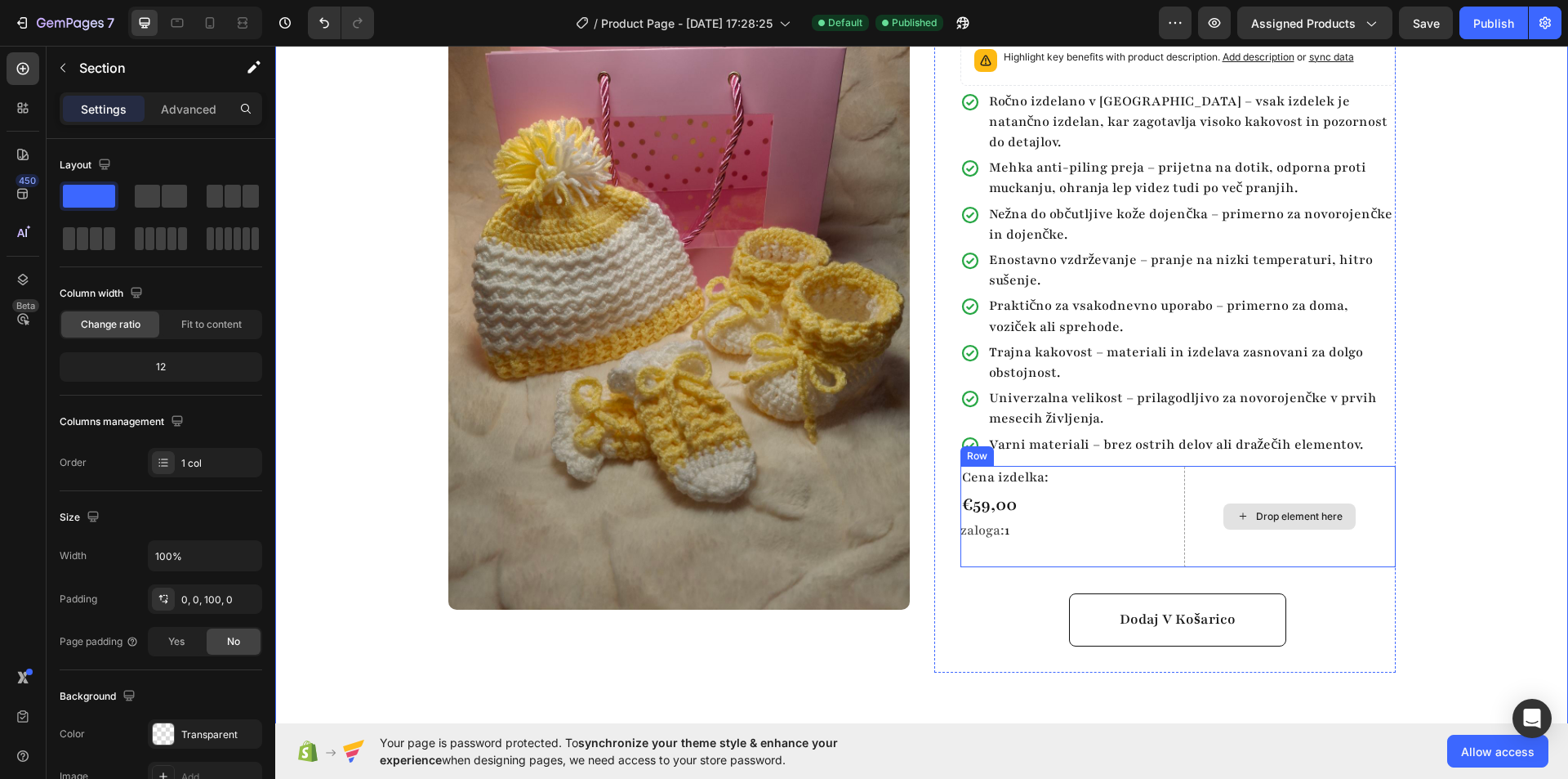
scroll to position [163, 0]
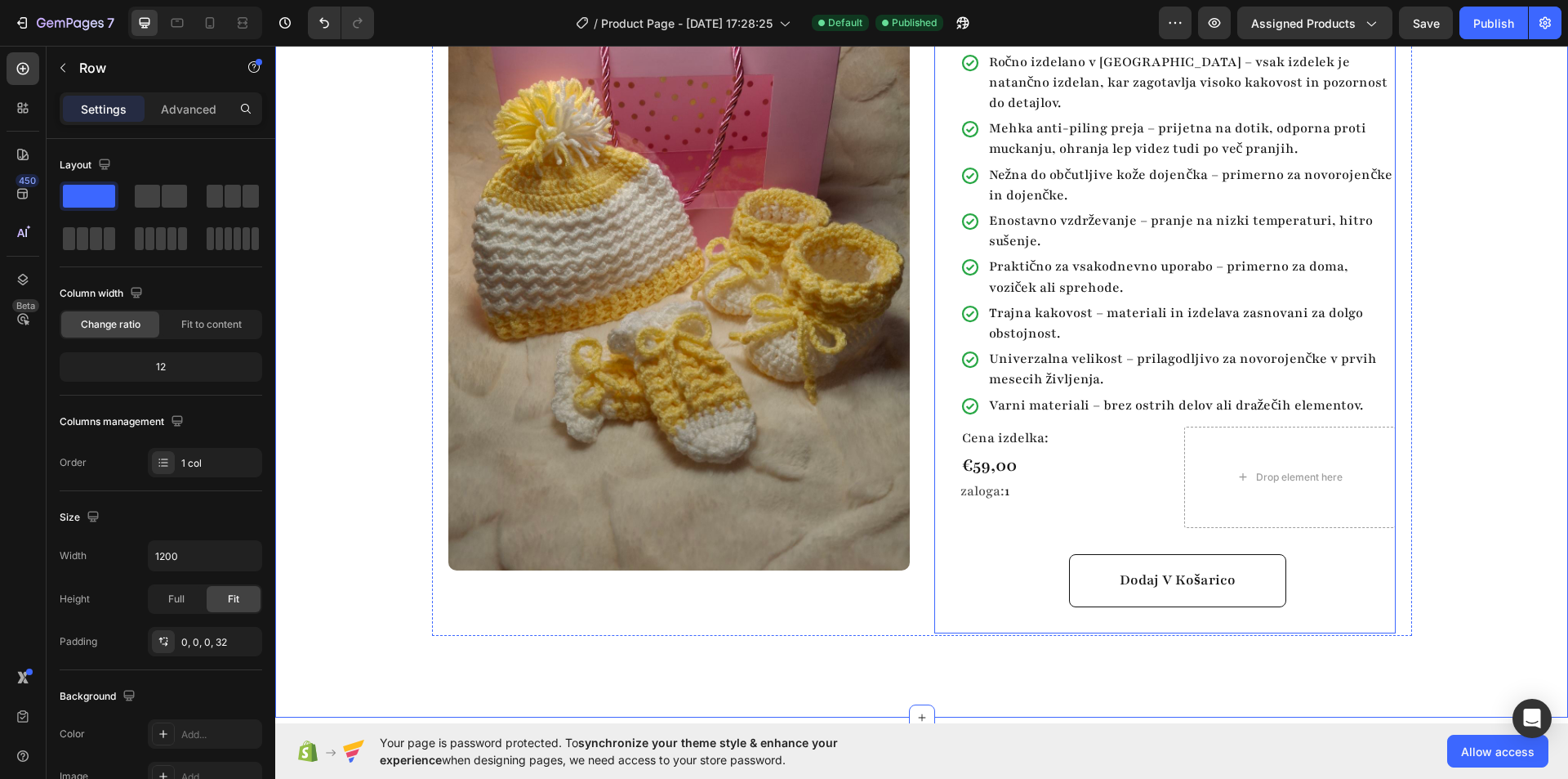
click at [1114, 524] on div "Baby komplet 3 Product Title Highlight key benefits with product description. A…" at bounding box center [1178, 294] width 436 height 678
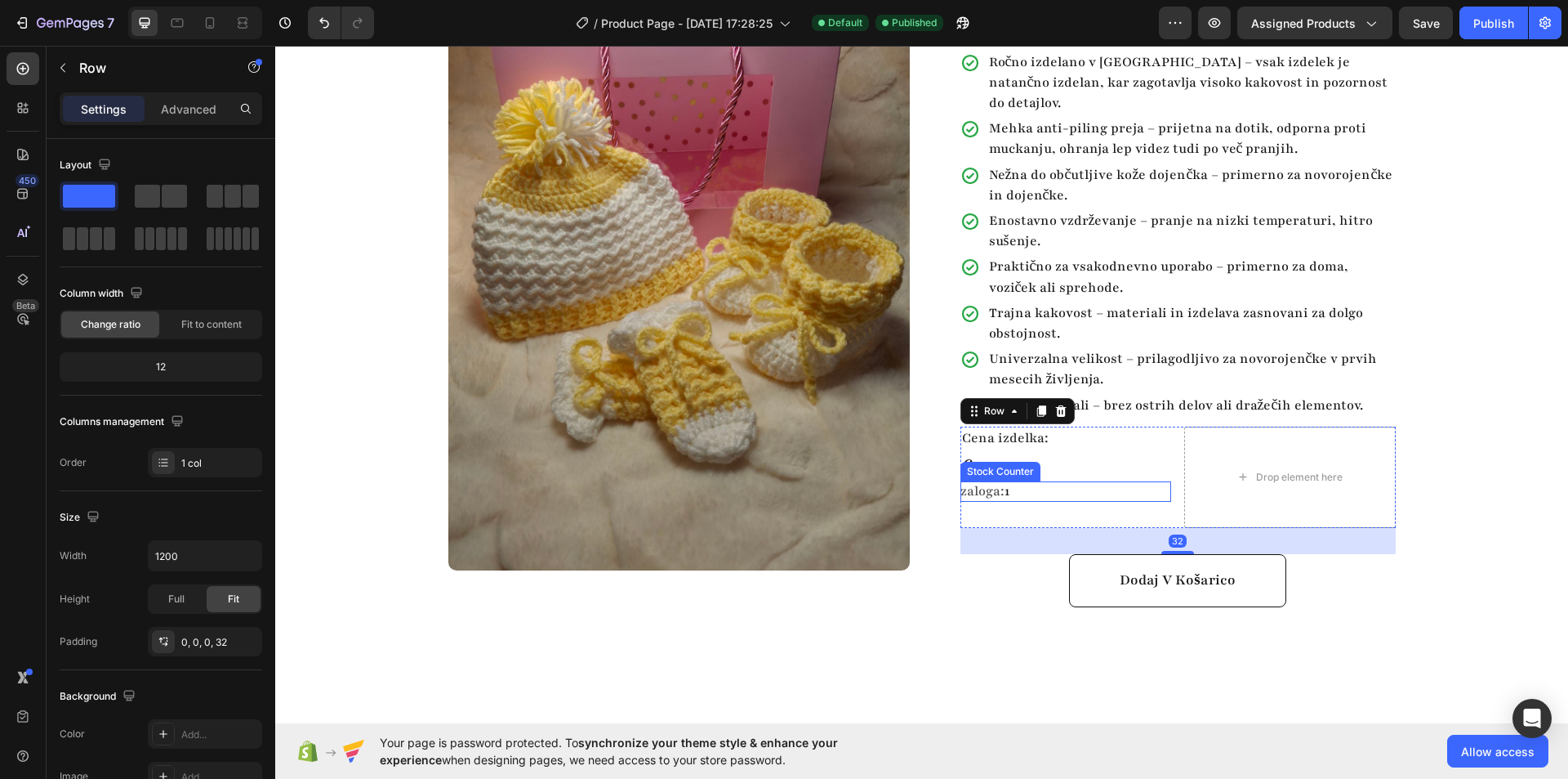
click at [1052, 480] on div "Cena izdelka: Text Block €59,00 Product Price Product Price zaloga: 1 Stock Cou…" at bounding box center [1066, 477] width 212 height 101
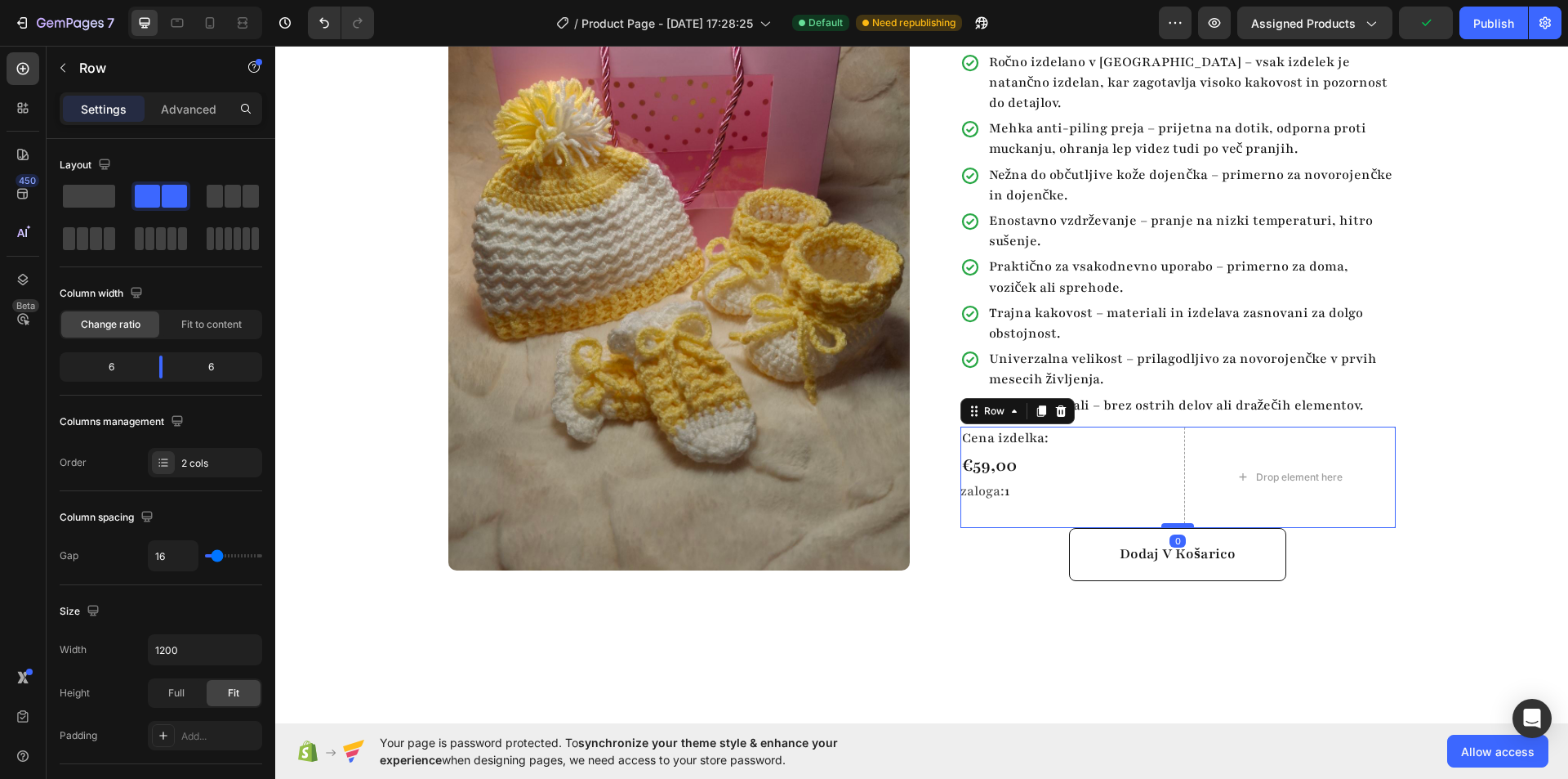
drag, startPoint x: 1177, startPoint y: 529, endPoint x: 1176, endPoint y: 501, distance: 28.0
click at [1176, 523] on div at bounding box center [1177, 526] width 33 height 5
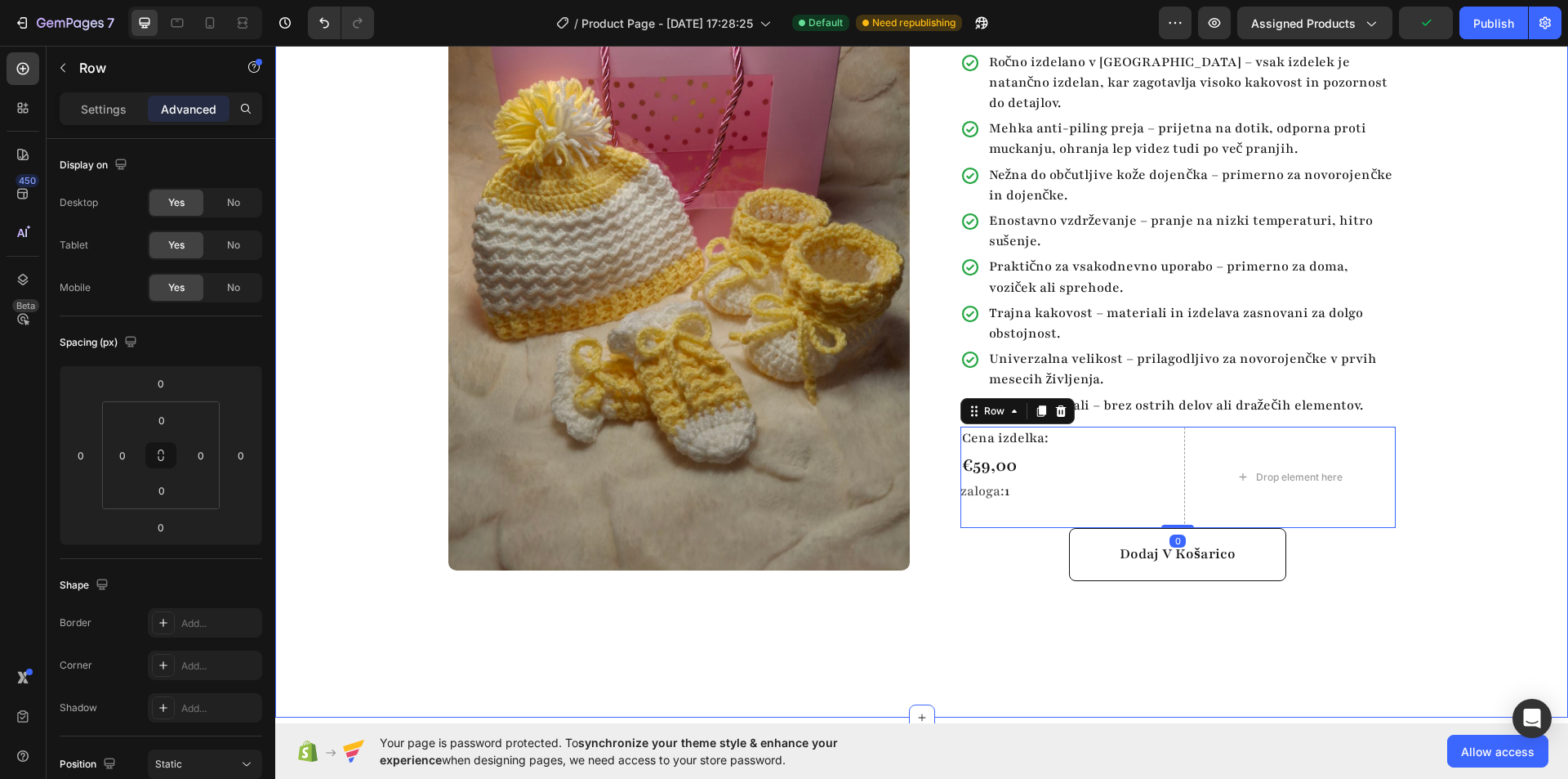
click at [1490, 439] on div "Product Images Row Baby komplet 3 Product Title Highlight key benefits with pro…" at bounding box center [921, 276] width 1293 height 720
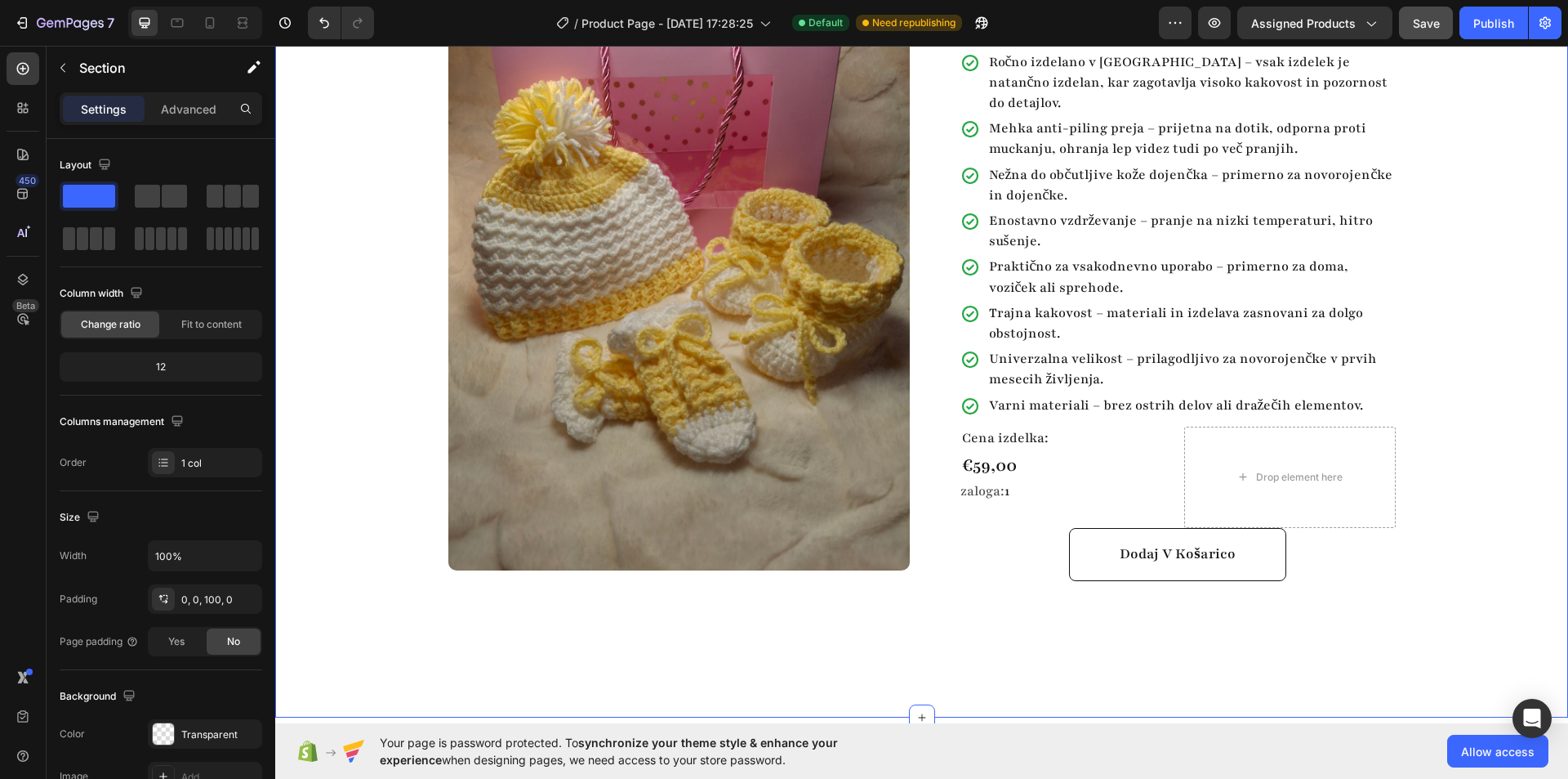
click at [1436, 19] on span "Save" at bounding box center [1426, 23] width 27 height 14
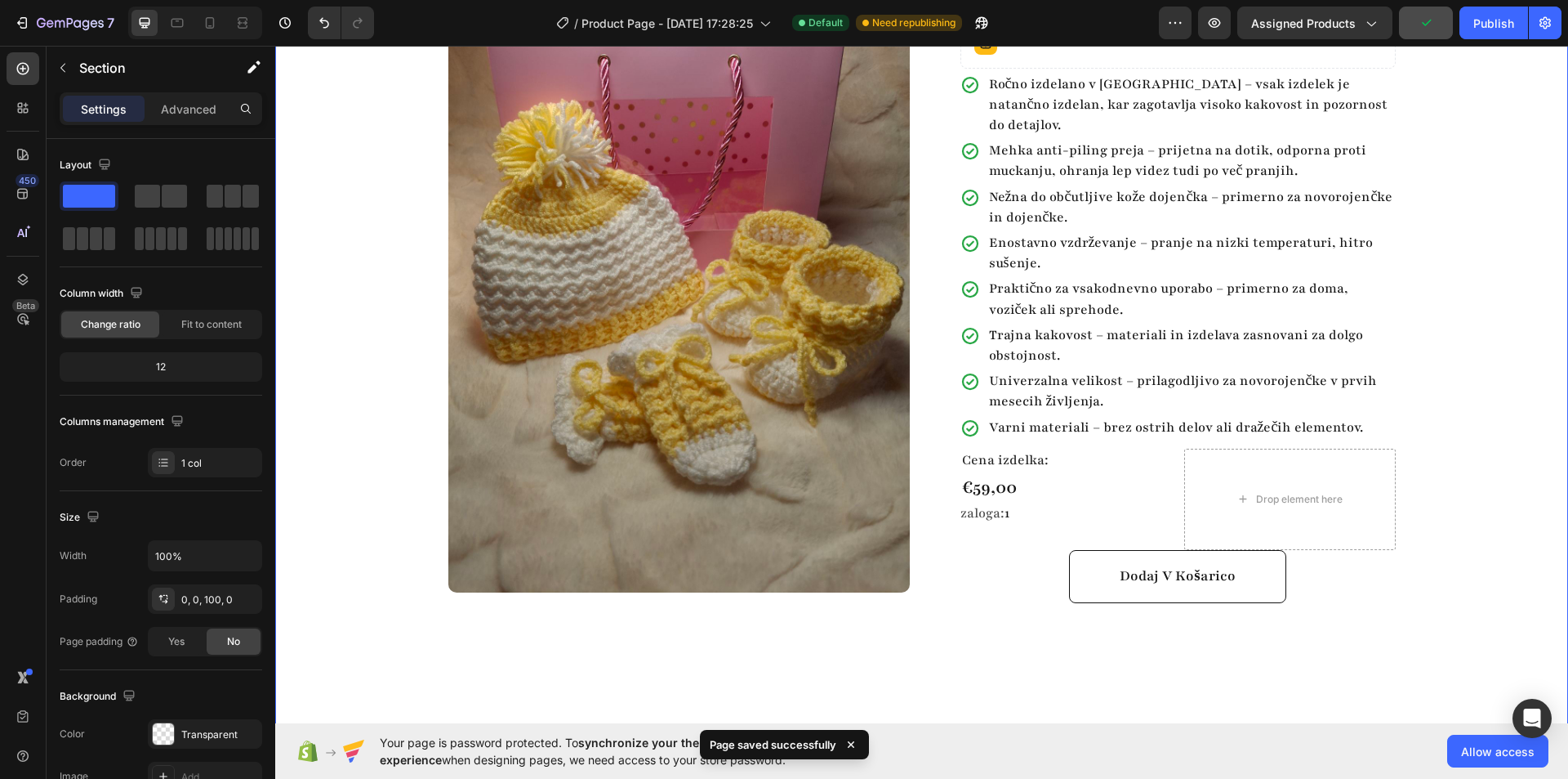
scroll to position [245, 0]
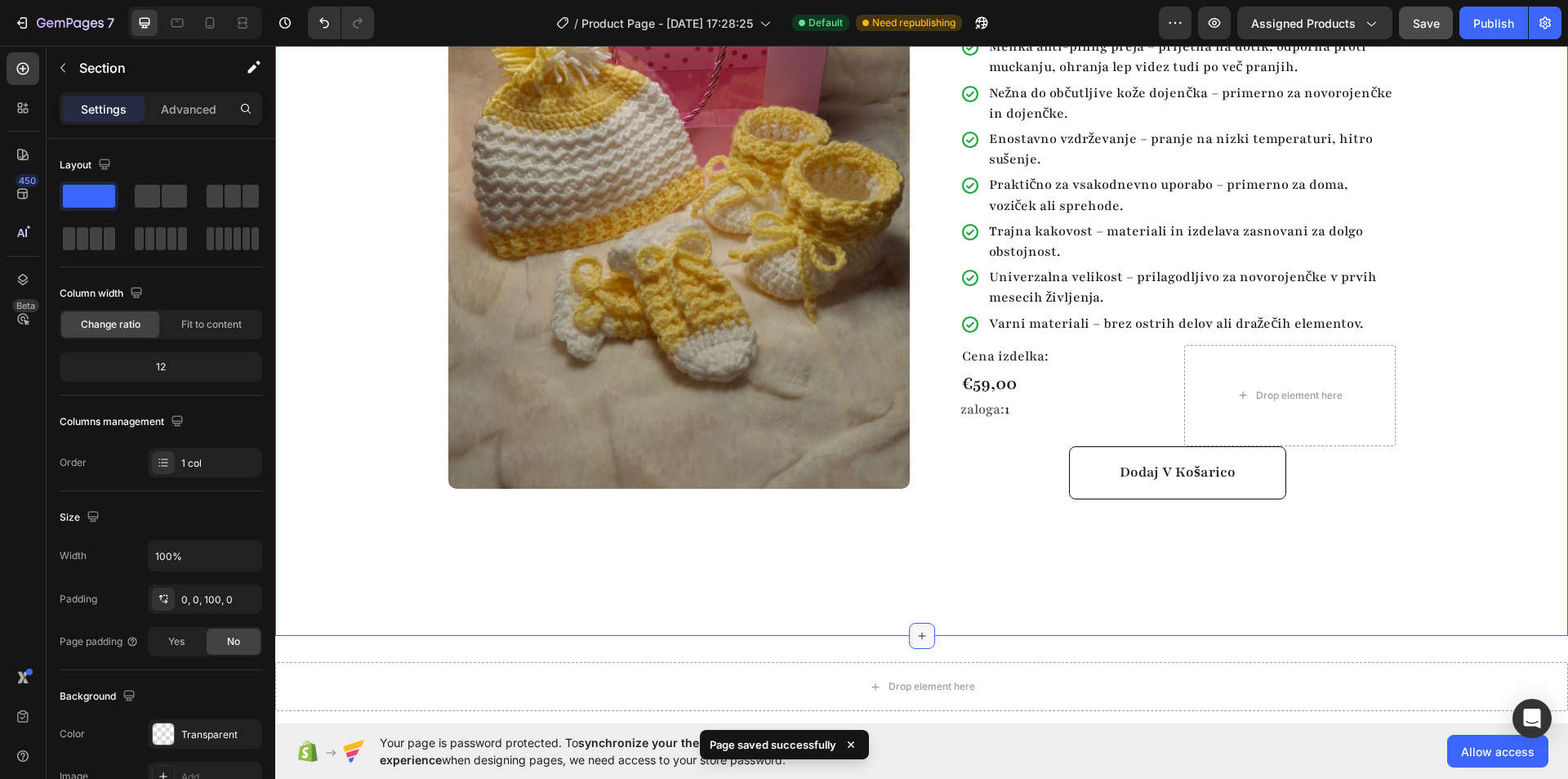
click at [918, 635] on icon at bounding box center [922, 636] width 13 height 13
click at [13, 62] on div at bounding box center [23, 68] width 33 height 33
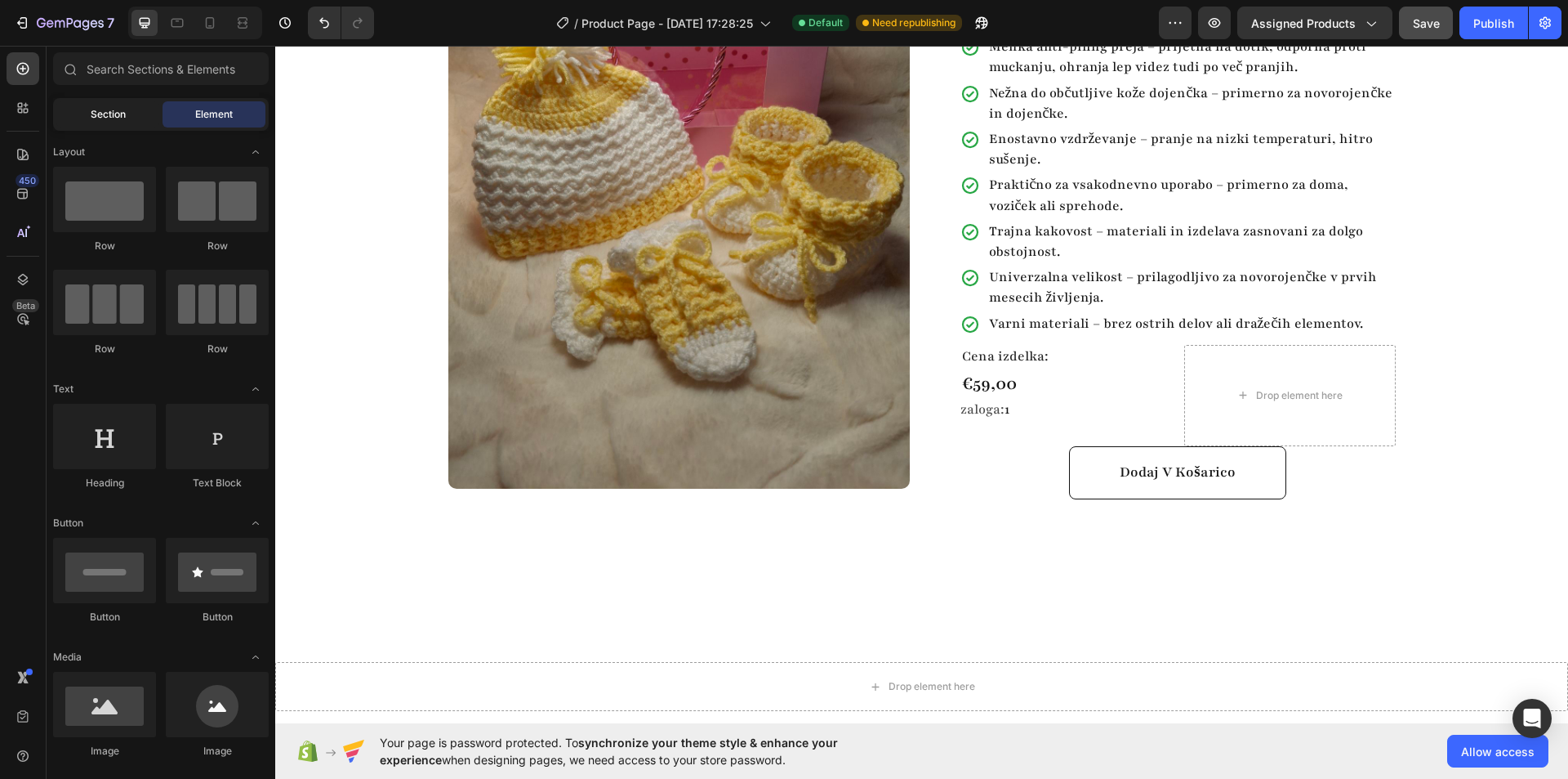
click at [119, 115] on span "Section" at bounding box center [108, 114] width 35 height 14
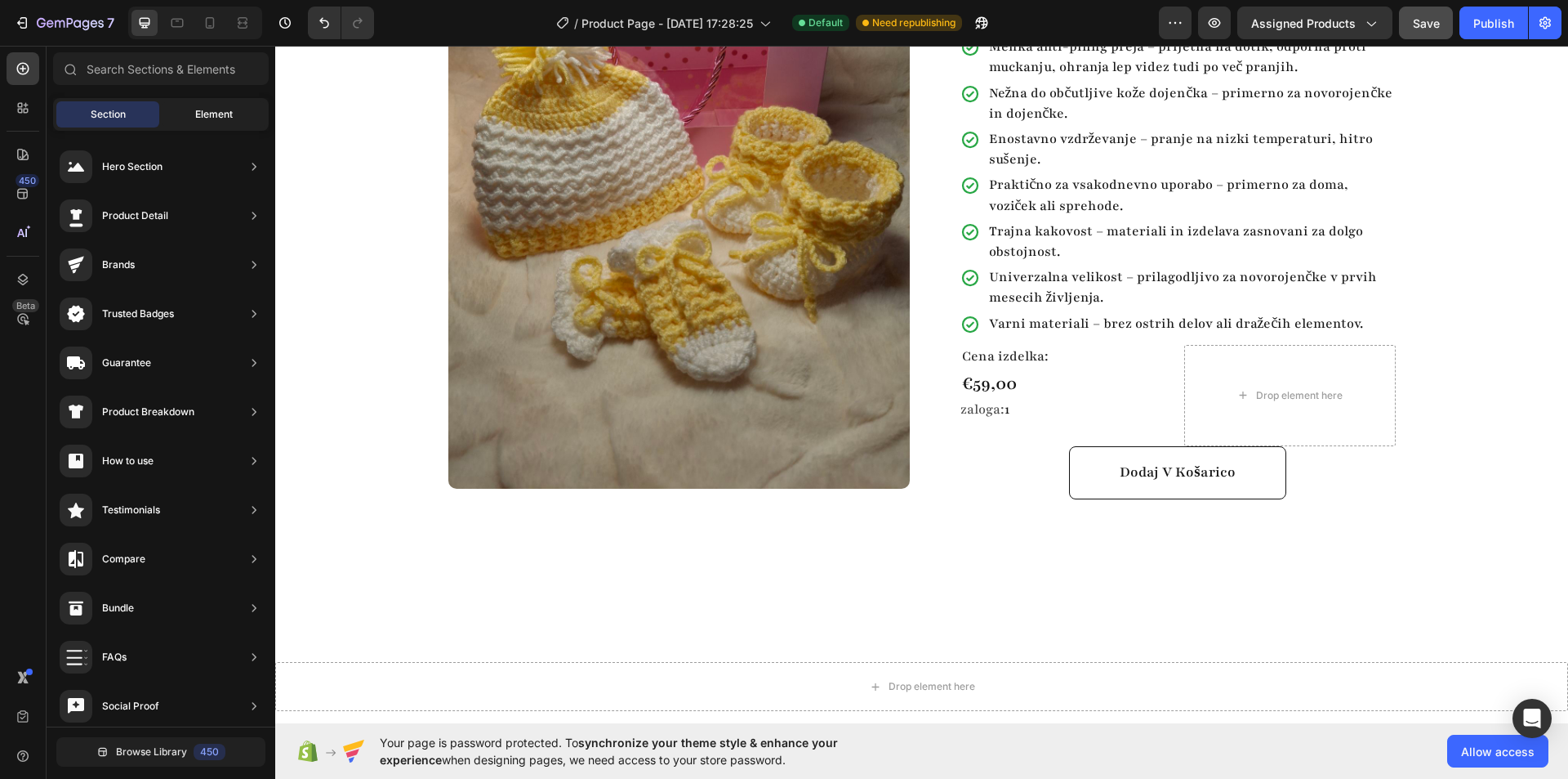
click at [198, 114] on span "Element" at bounding box center [214, 114] width 38 height 14
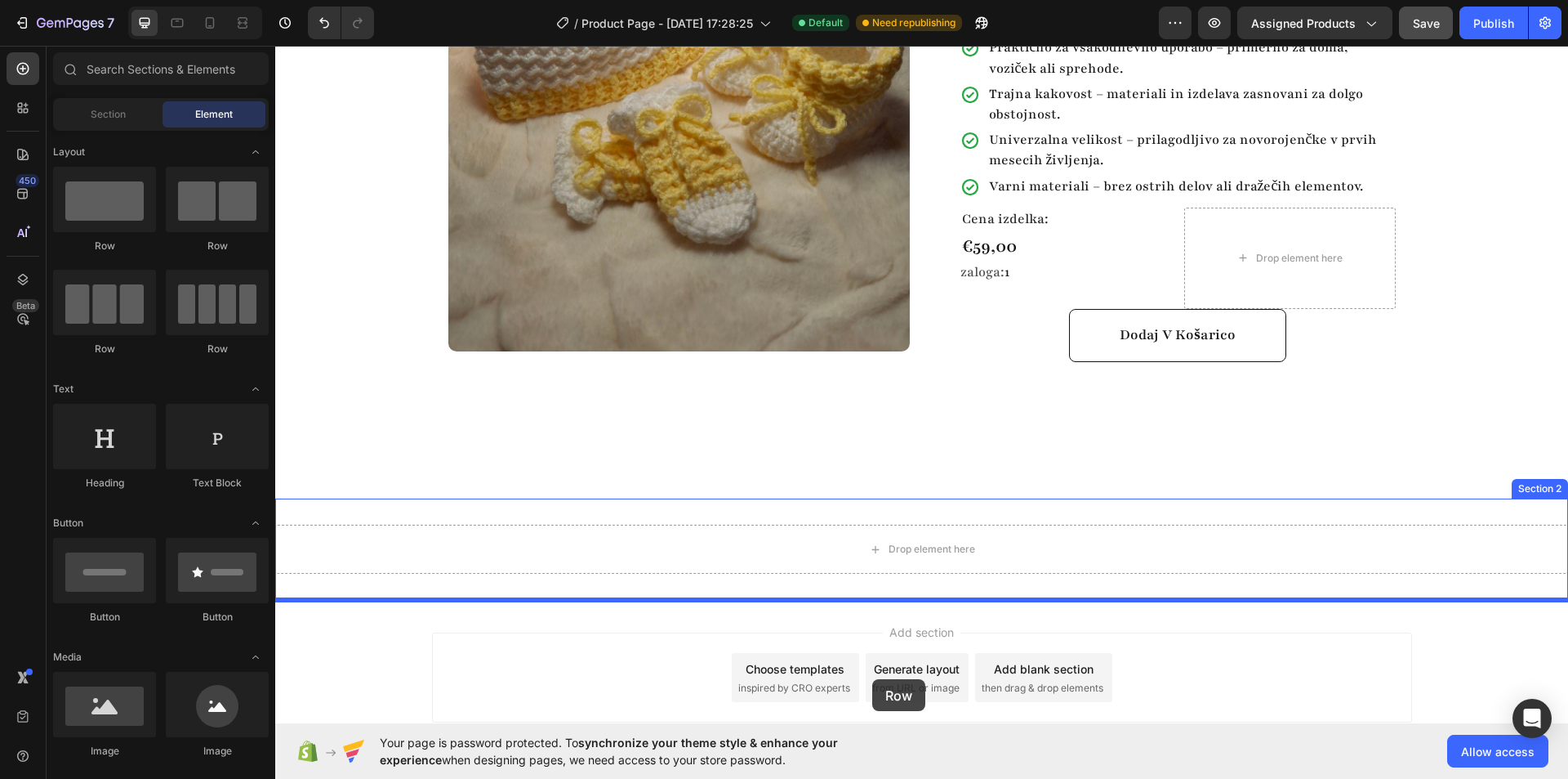
scroll to position [411, 0]
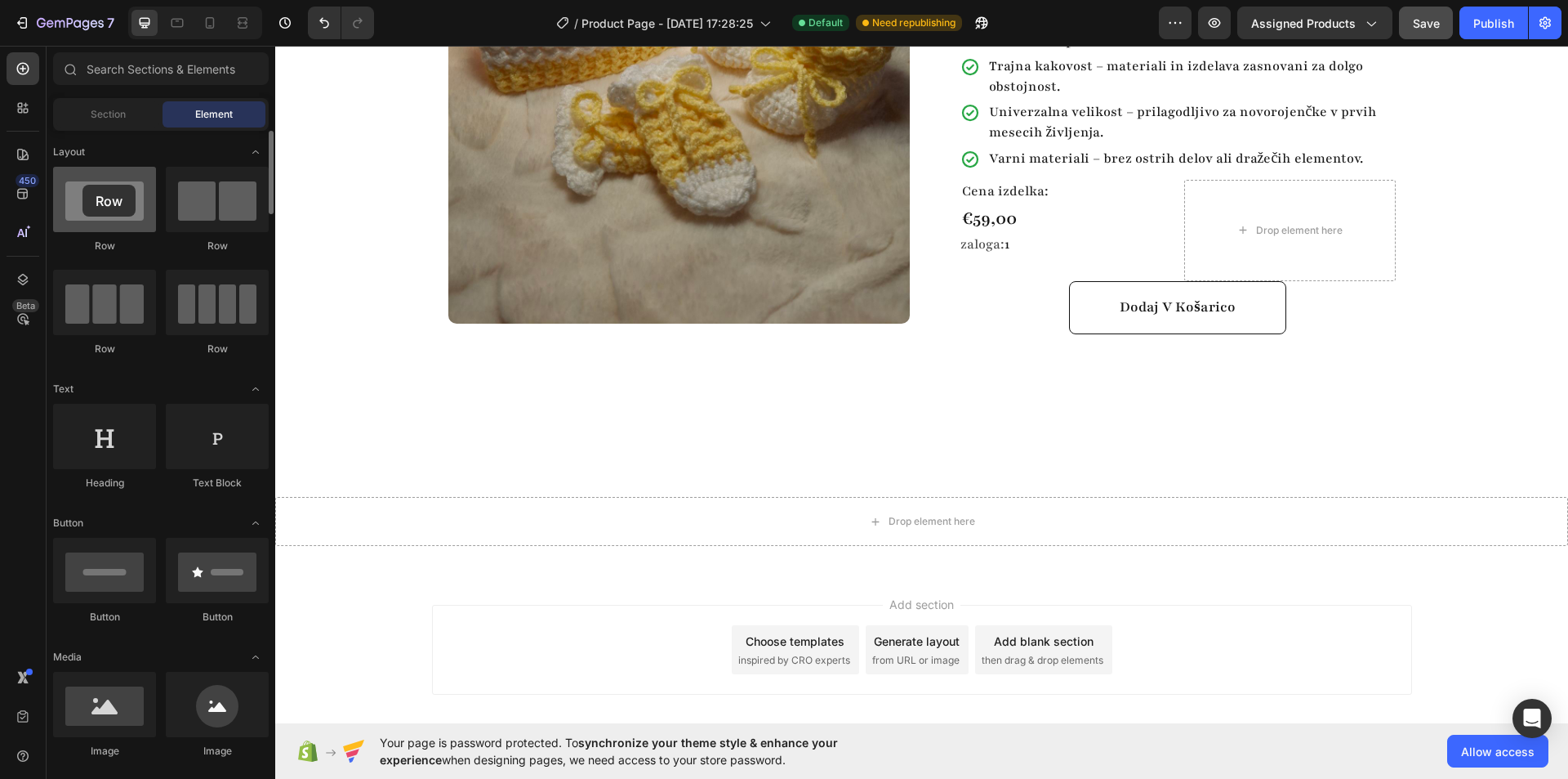
drag, startPoint x: 122, startPoint y: 208, endPoint x: 82, endPoint y: 185, distance: 46.1
click at [82, 185] on div at bounding box center [104, 199] width 103 height 66
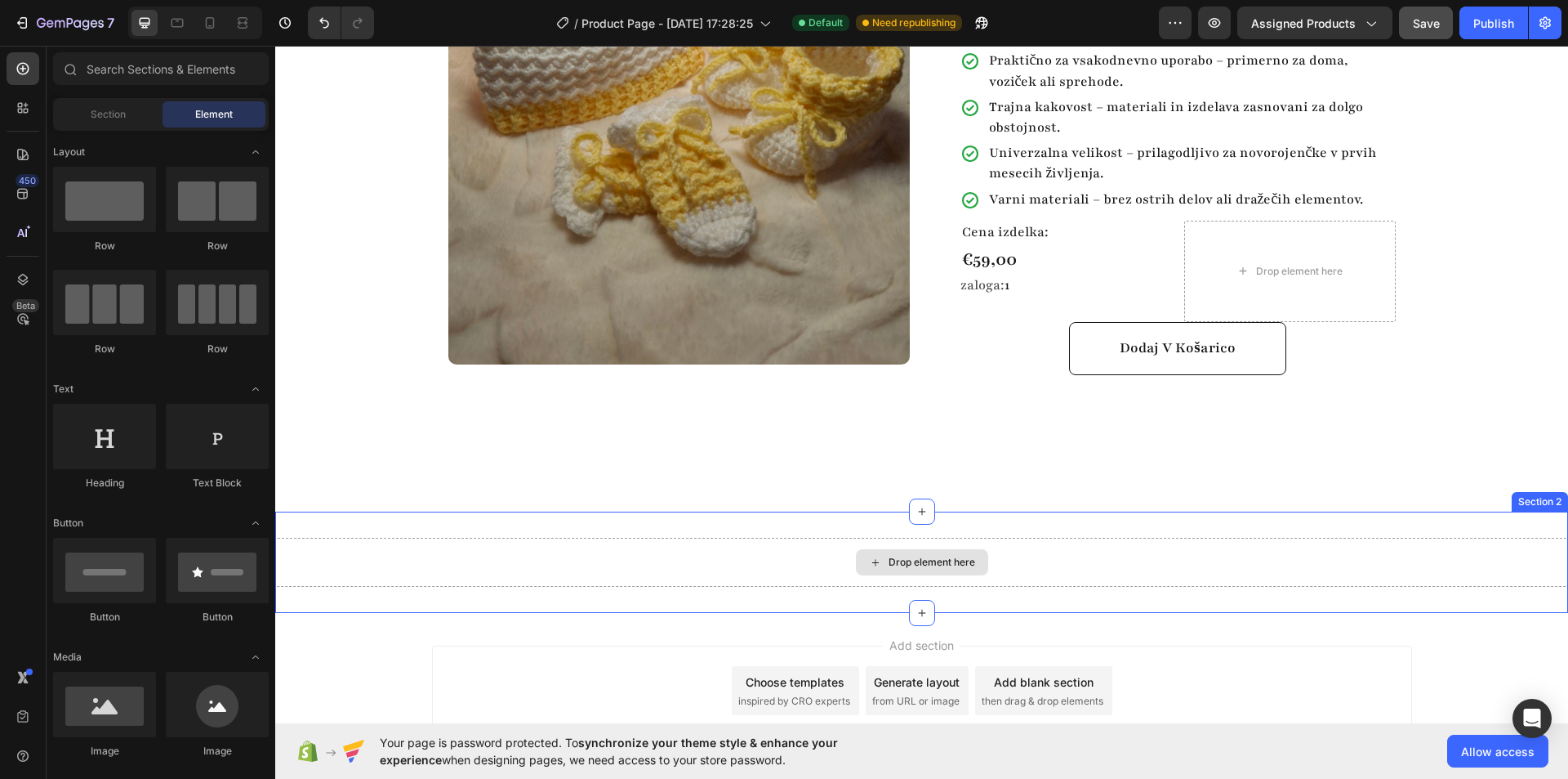
scroll to position [246, 0]
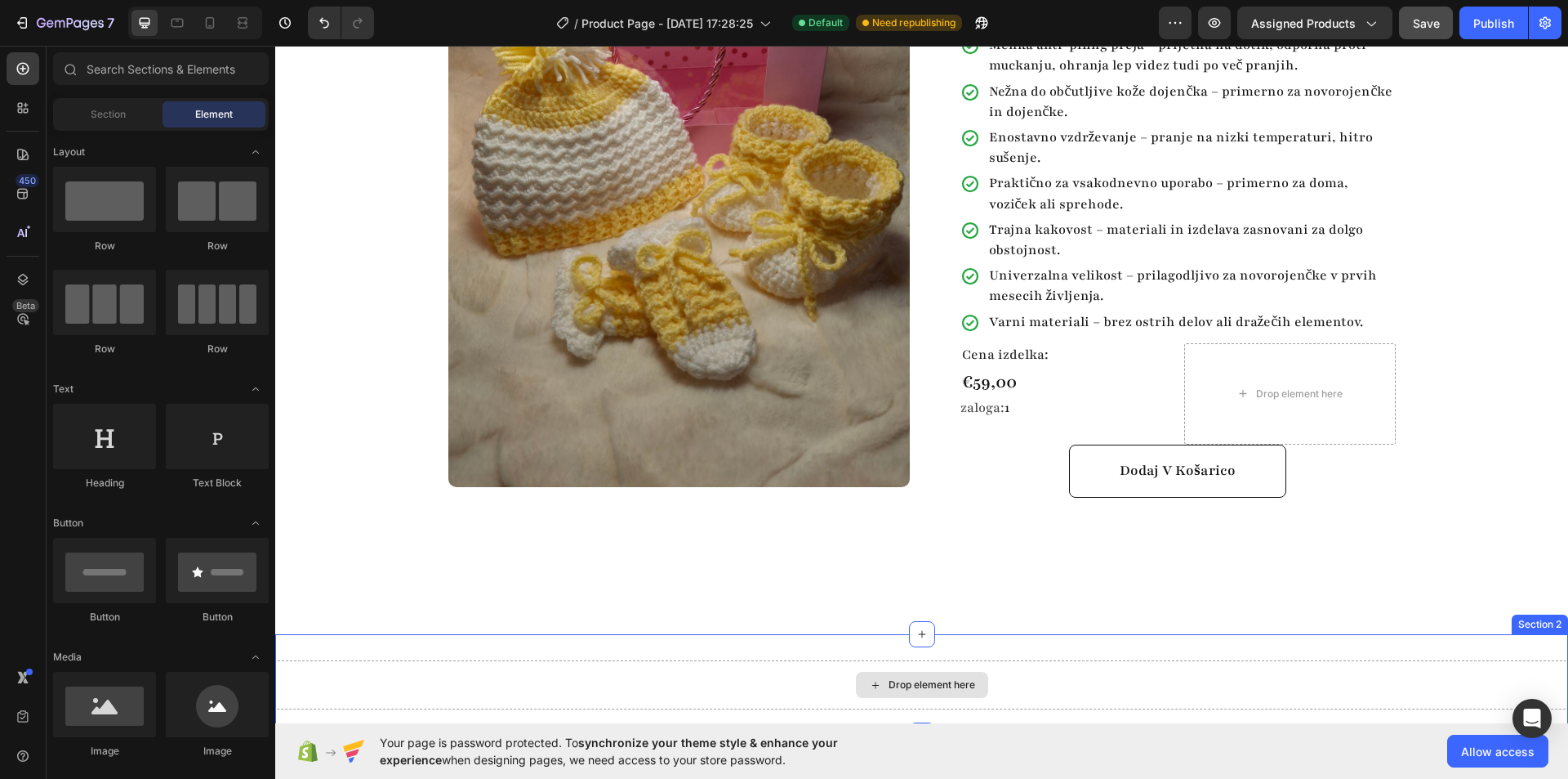
click at [902, 687] on div "Drop element here" at bounding box center [932, 685] width 87 height 13
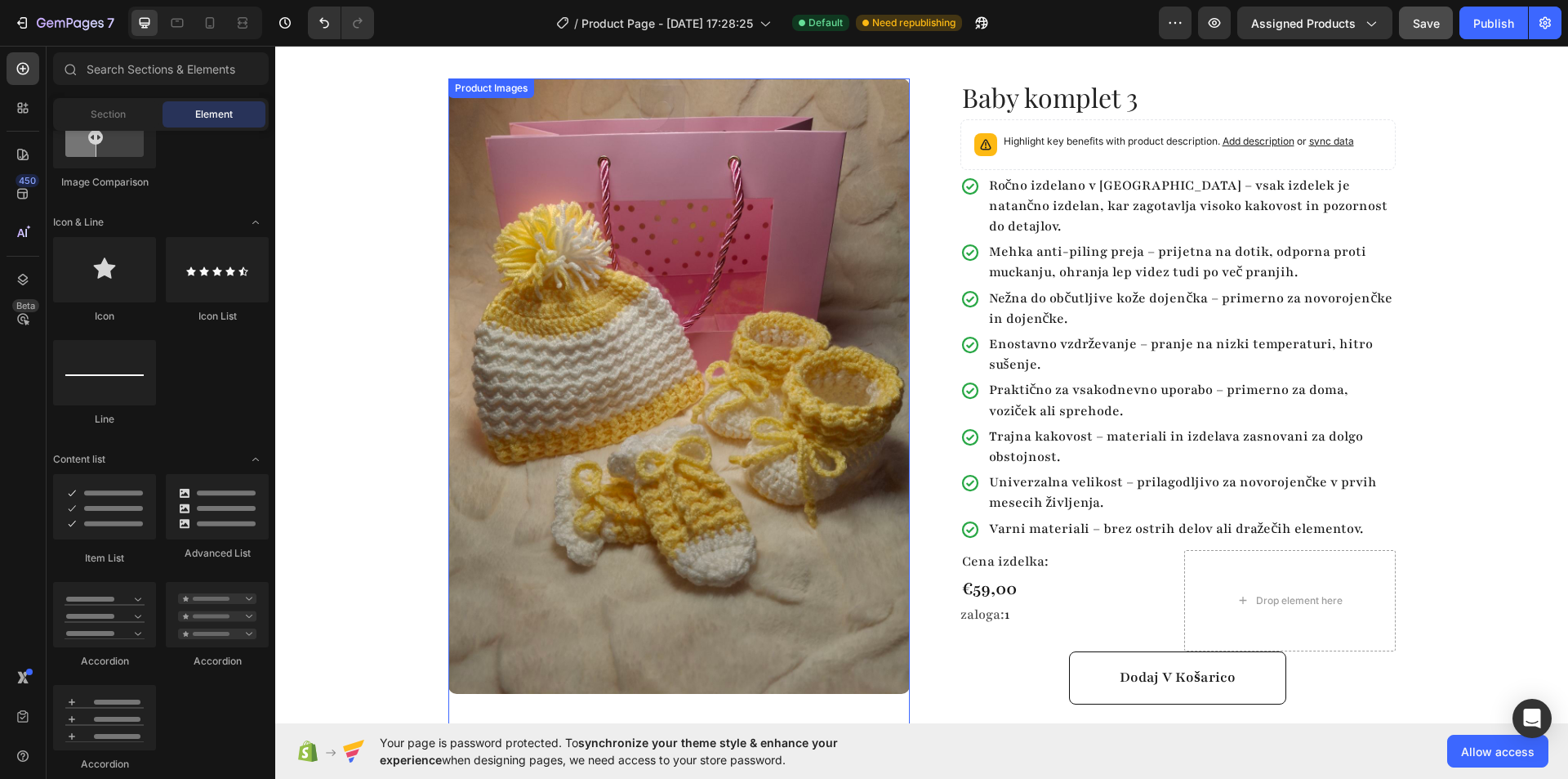
scroll to position [2, 0]
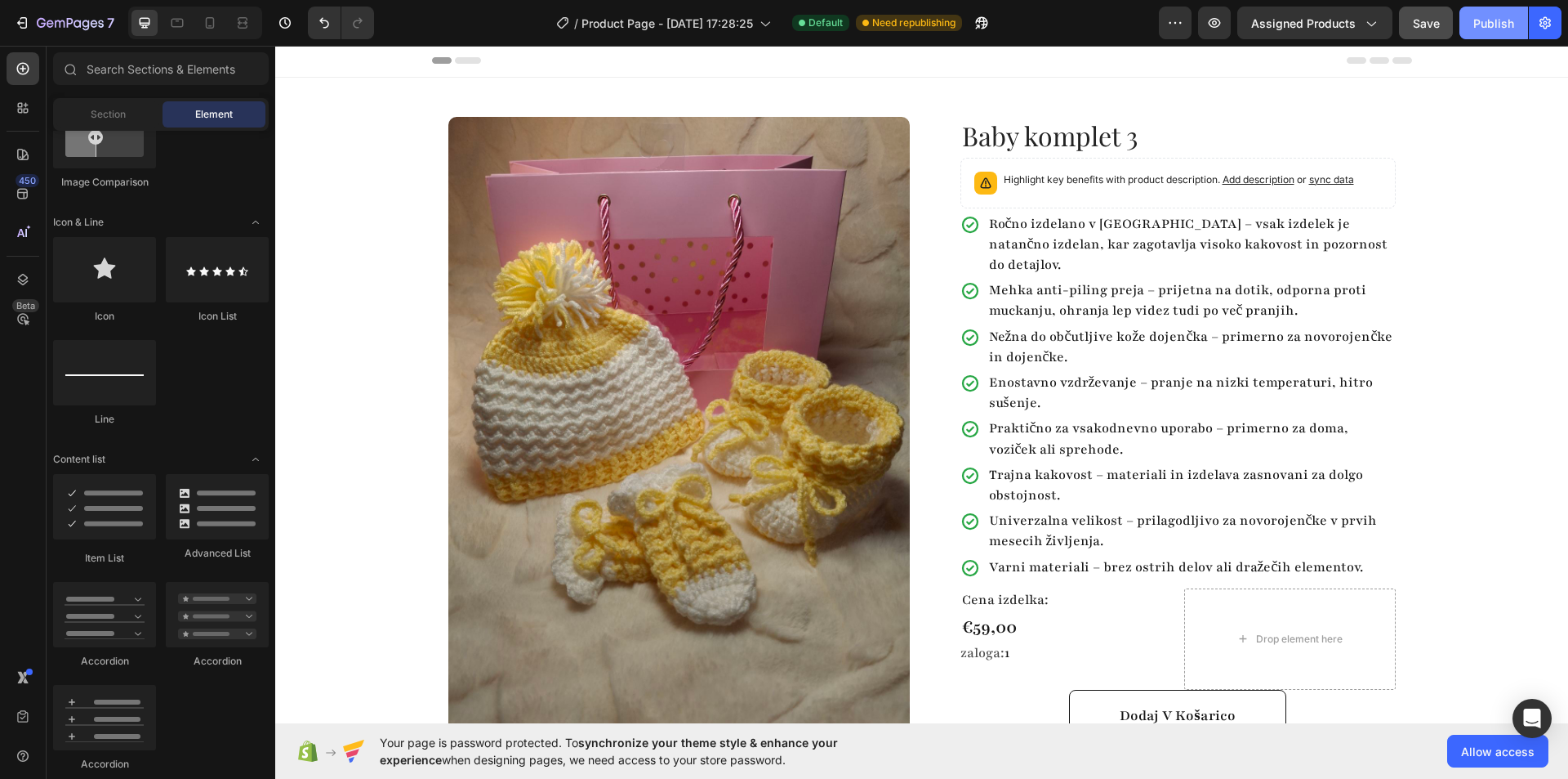
click at [1502, 19] on div "Publish" at bounding box center [1493, 23] width 41 height 17
click at [1213, 18] on icon "button" at bounding box center [1214, 22] width 16 height 16
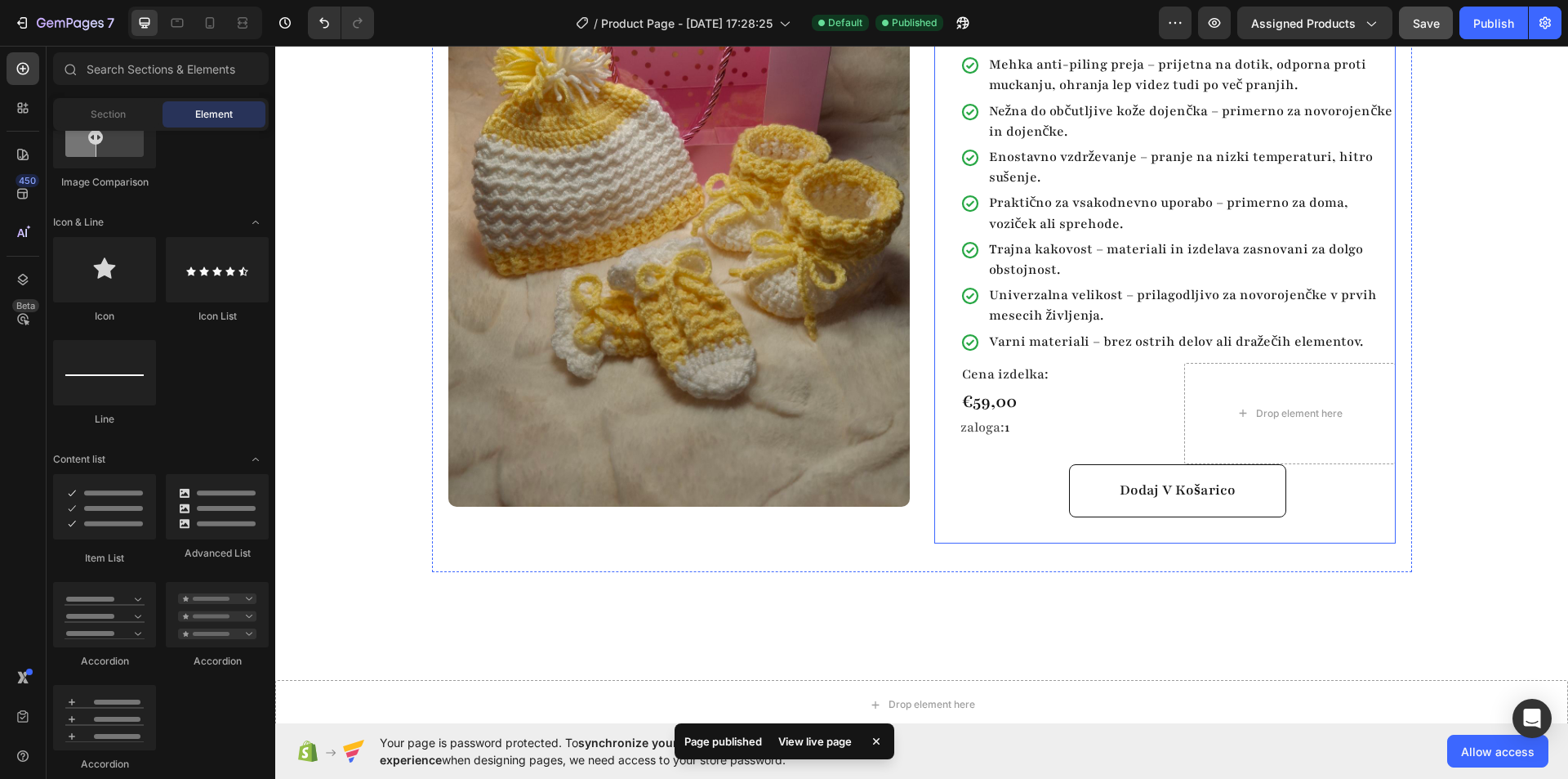
scroll to position [246, 0]
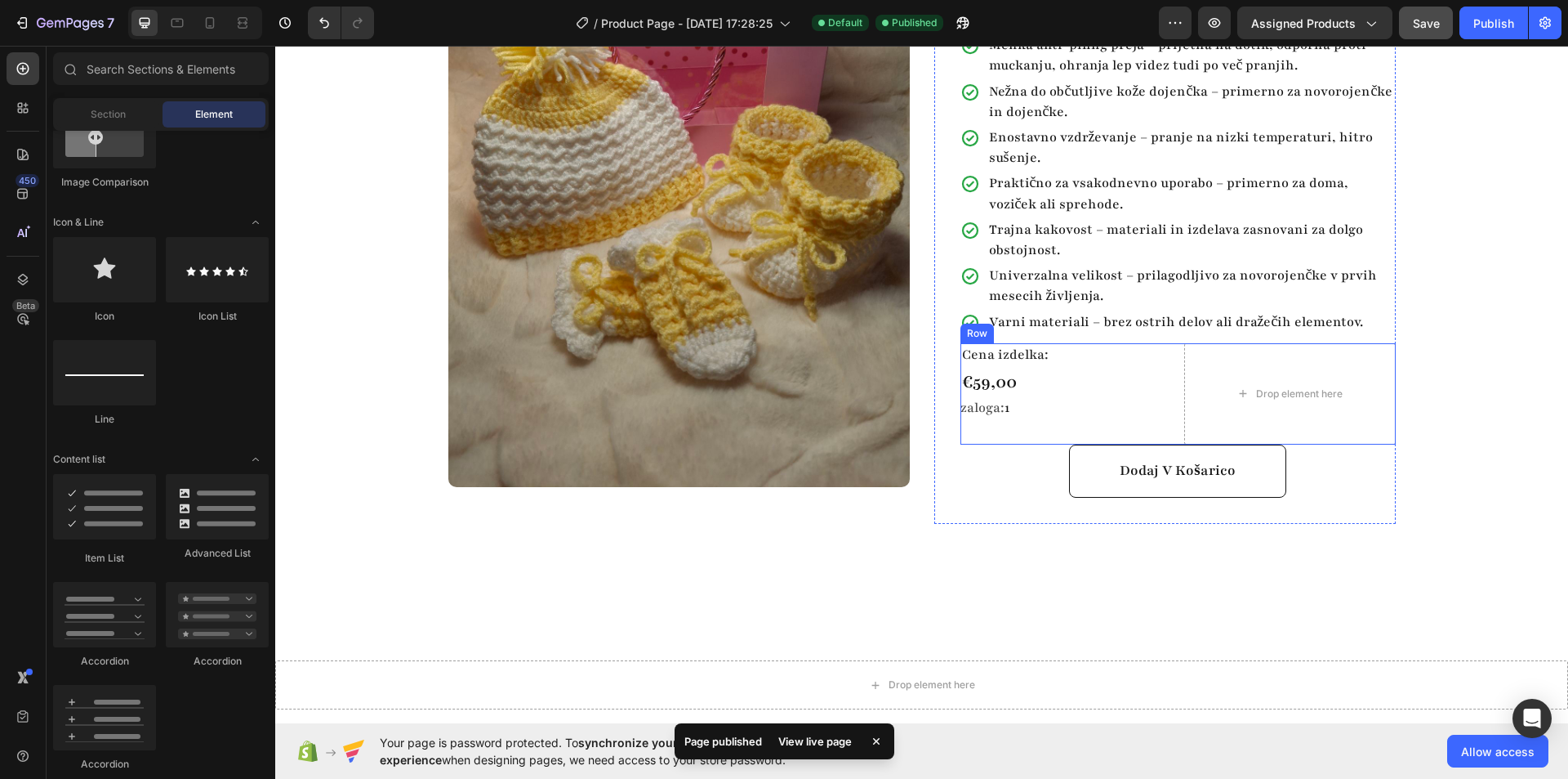
click at [1170, 343] on div "Cena izdelka: Text Block €59,00 Product Price Product Price zaloga: 1 Stock Cou…" at bounding box center [1178, 394] width 436 height 101
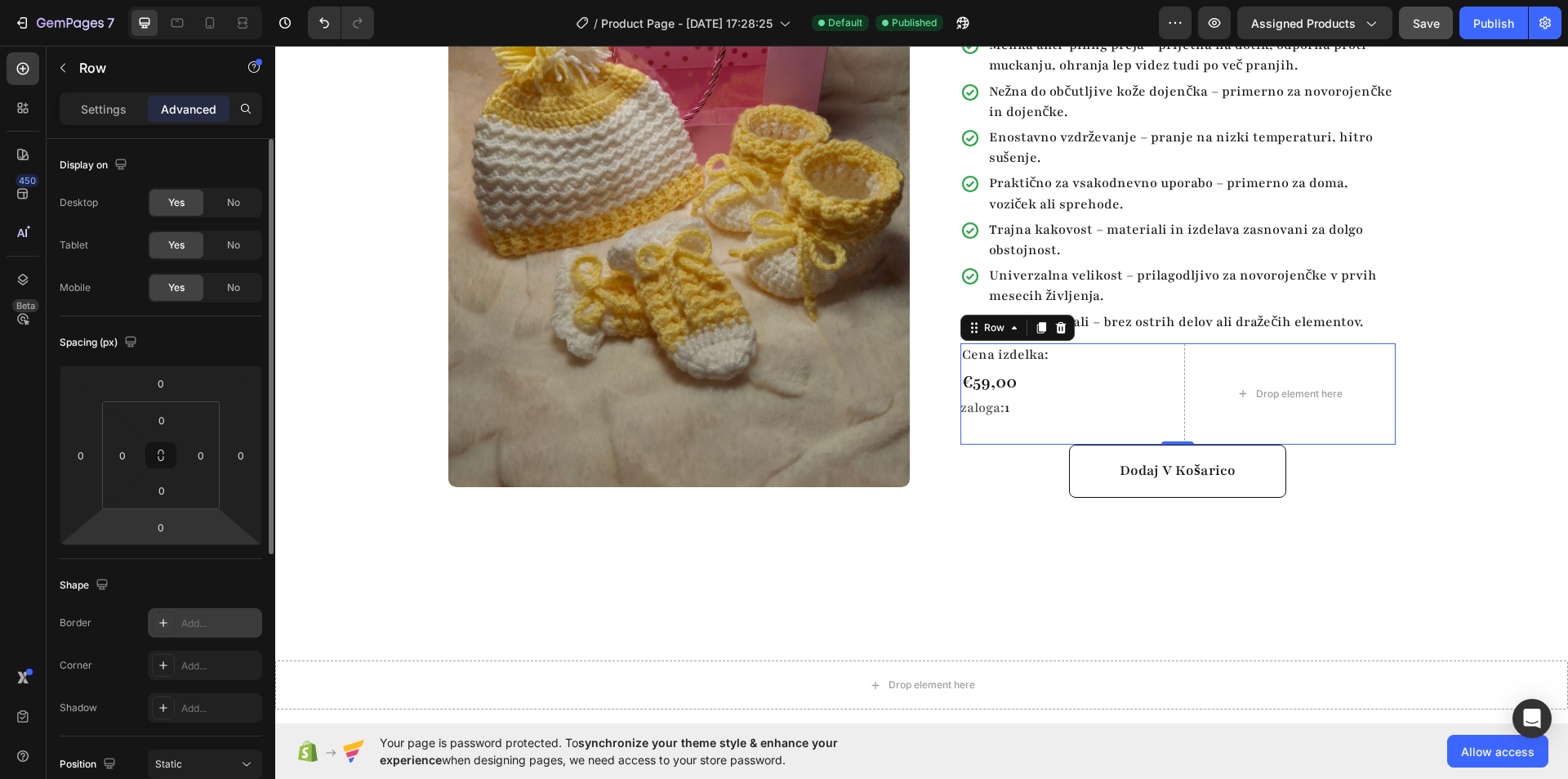
click at [161, 622] on icon at bounding box center [163, 623] width 13 height 13
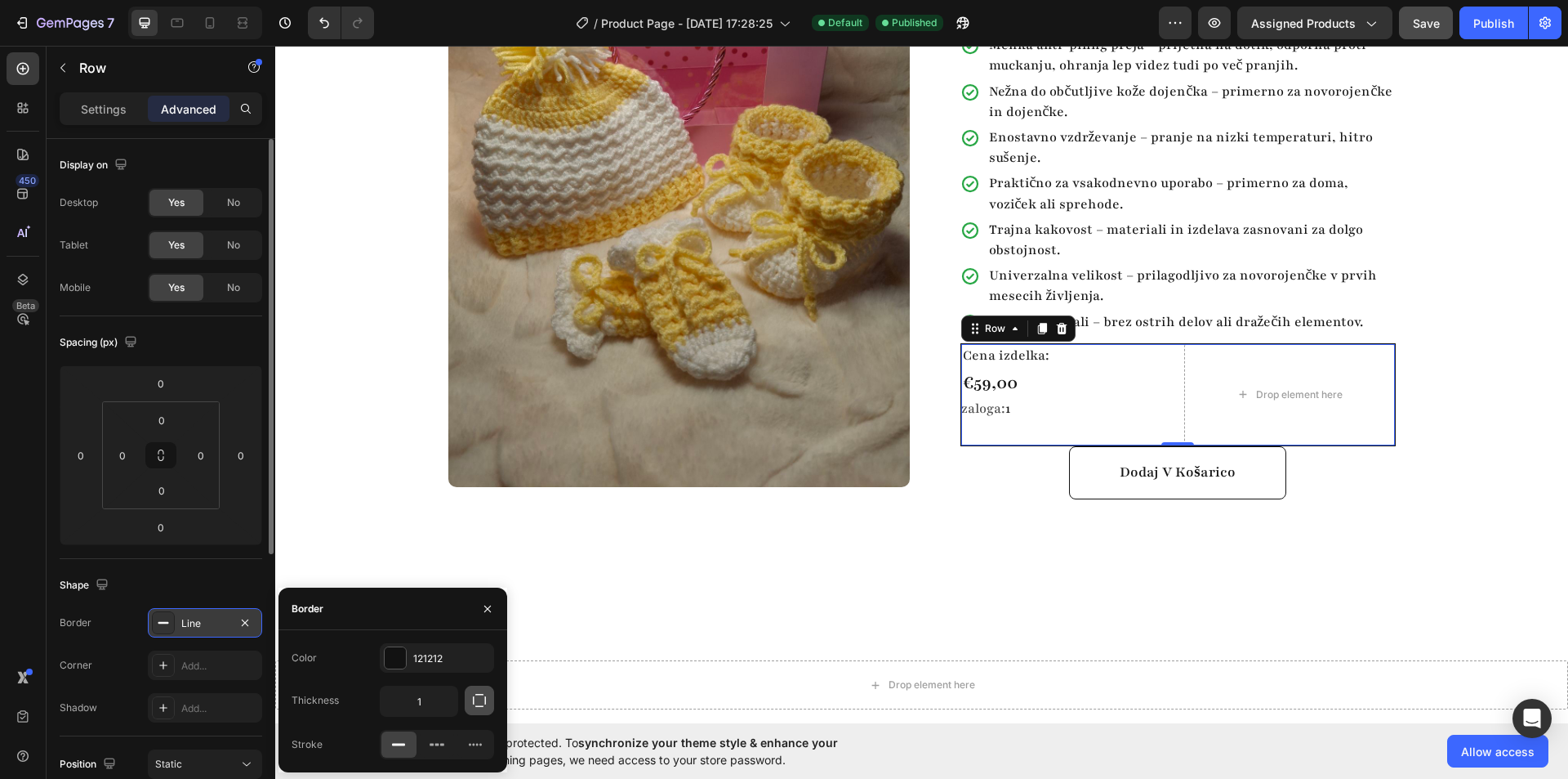
click at [476, 694] on icon "button" at bounding box center [479, 701] width 13 height 13
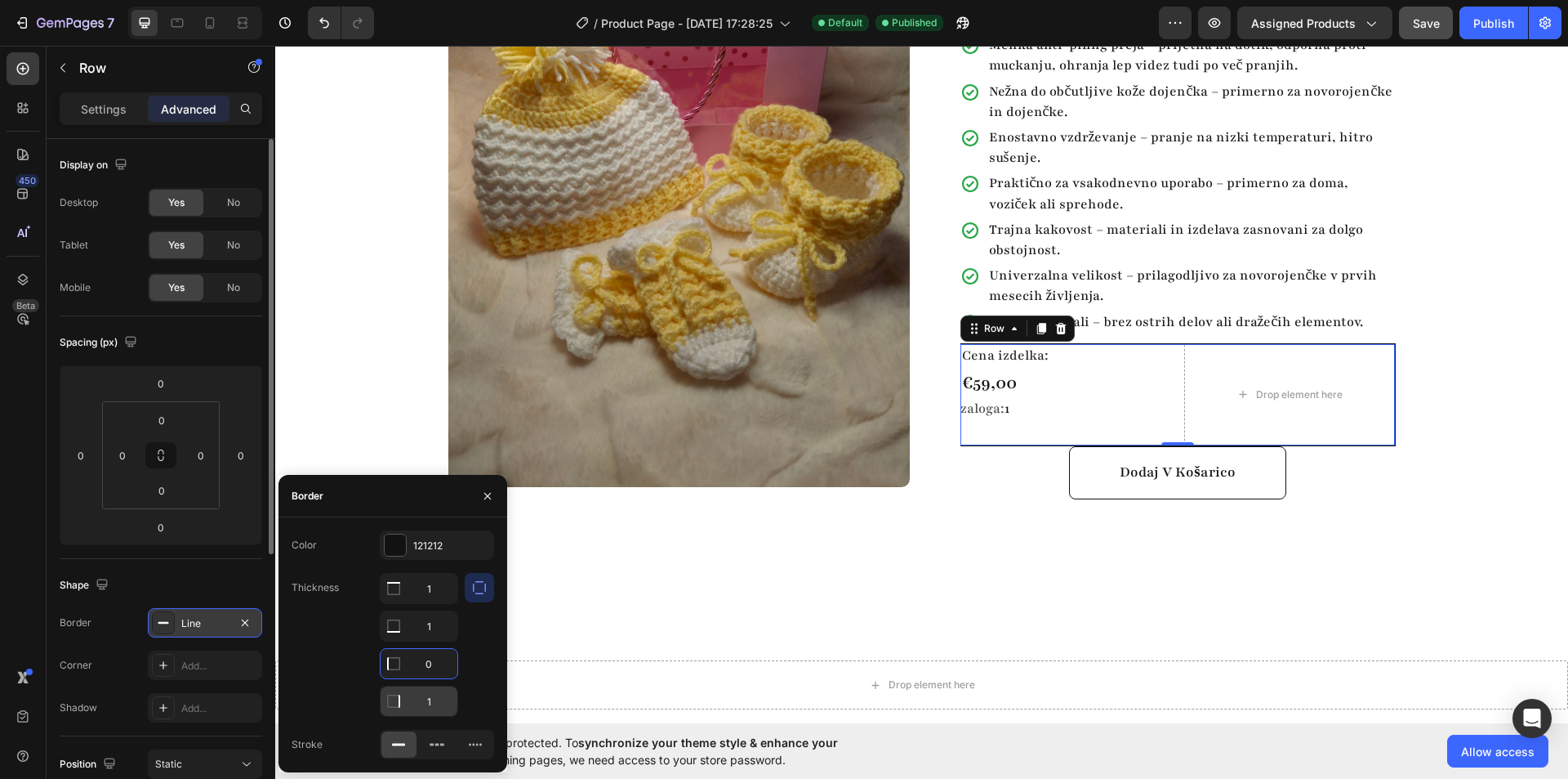
type input "0"
click at [476, 654] on div at bounding box center [479, 644] width 29 height 144
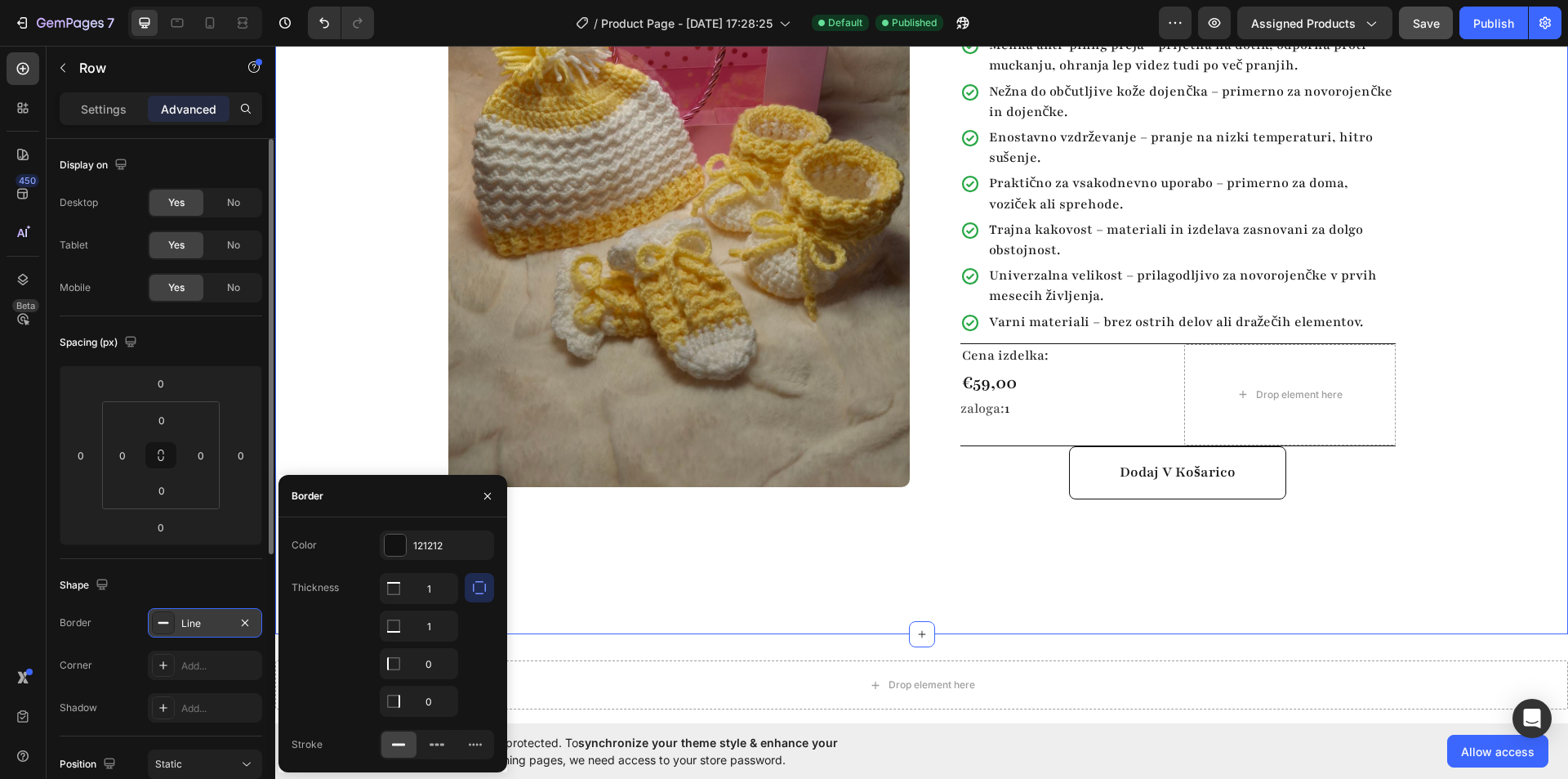
click at [743, 576] on div "Product Images Row Baby komplet 3 Product Title Highlight key benefits with pro…" at bounding box center [921, 233] width 1293 height 802
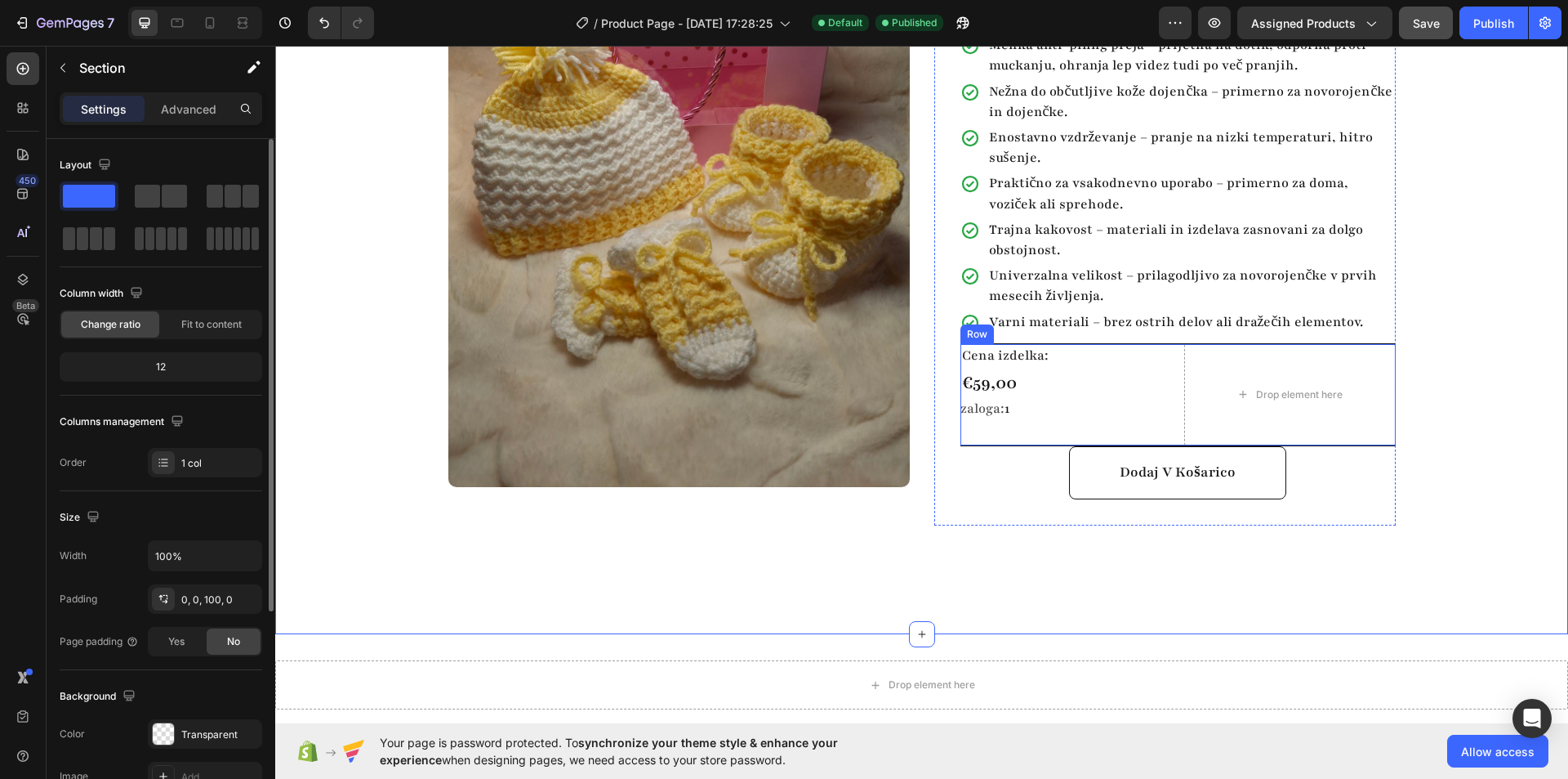
click at [1066, 343] on div "Cena izdelka: Text Block €59,00 Product Price Product Price zaloga: 1 Stock Cou…" at bounding box center [1178, 395] width 436 height 103
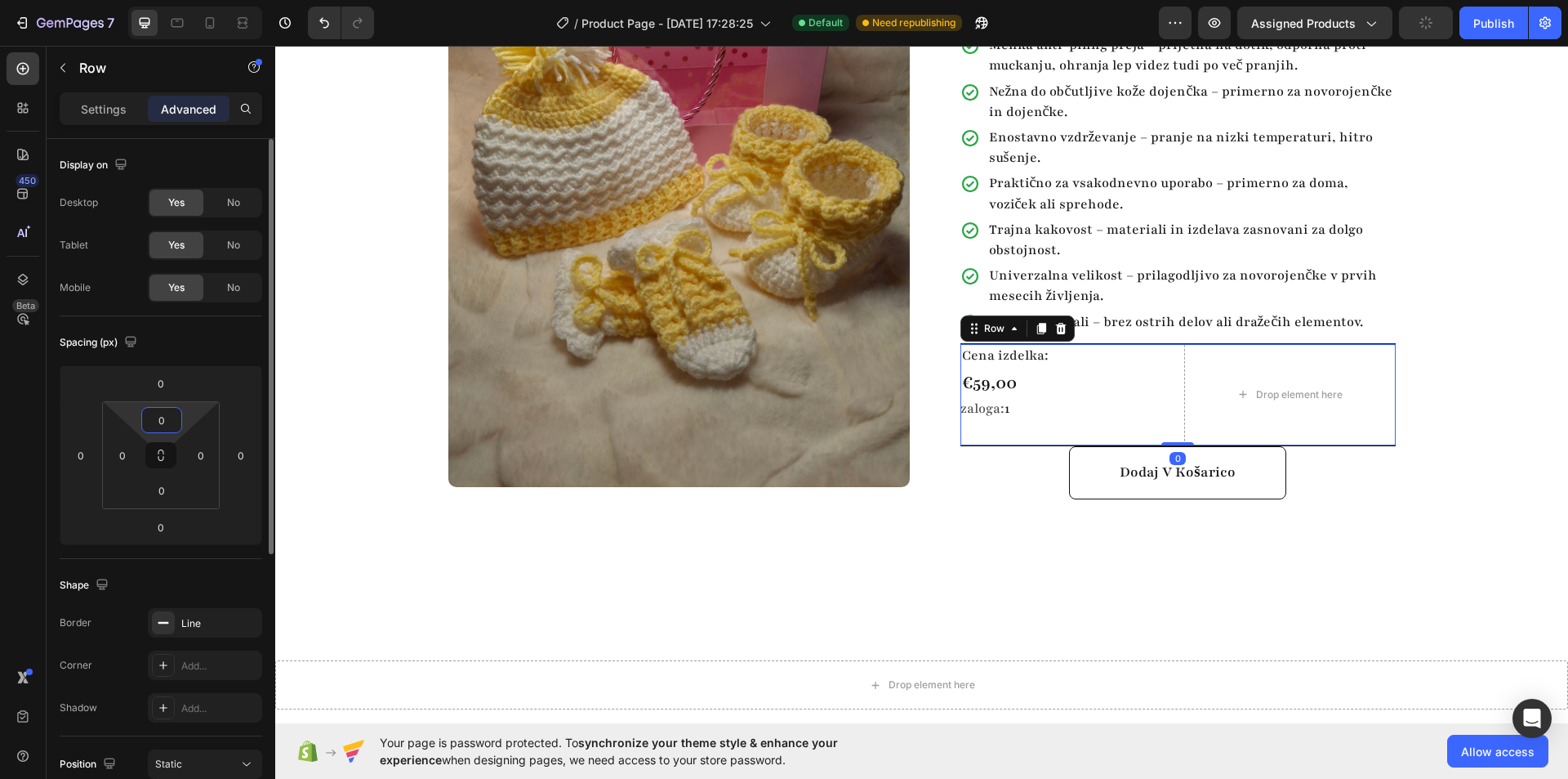
click at [159, 418] on input "0" at bounding box center [161, 420] width 33 height 24
type input "10"
click at [165, 498] on input "0" at bounding box center [161, 490] width 33 height 24
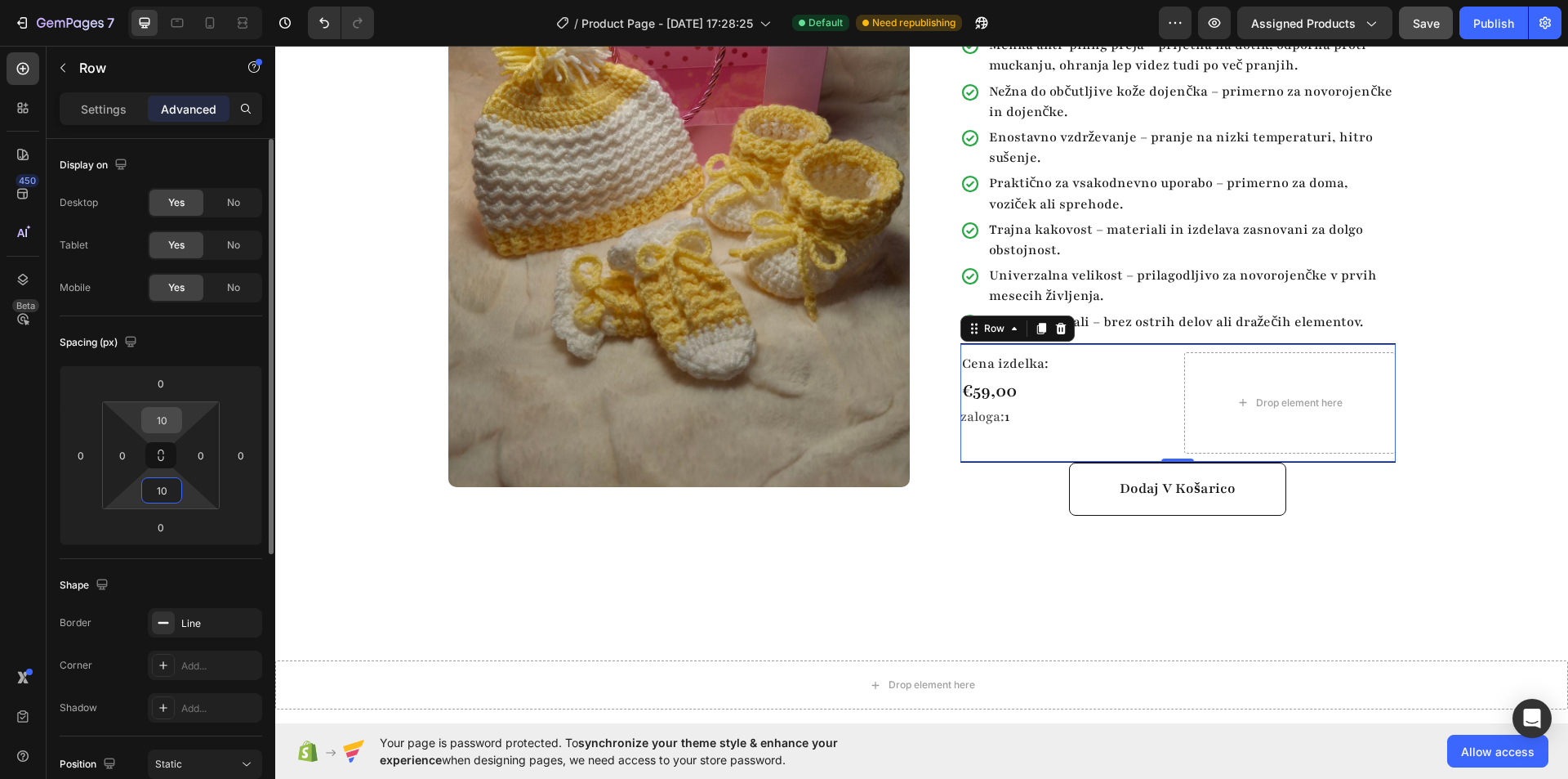
type input "10"
click at [165, 422] on input "10" at bounding box center [161, 420] width 33 height 24
type input "15"
click at [170, 486] on input "10" at bounding box center [161, 490] width 33 height 24
type input "15"
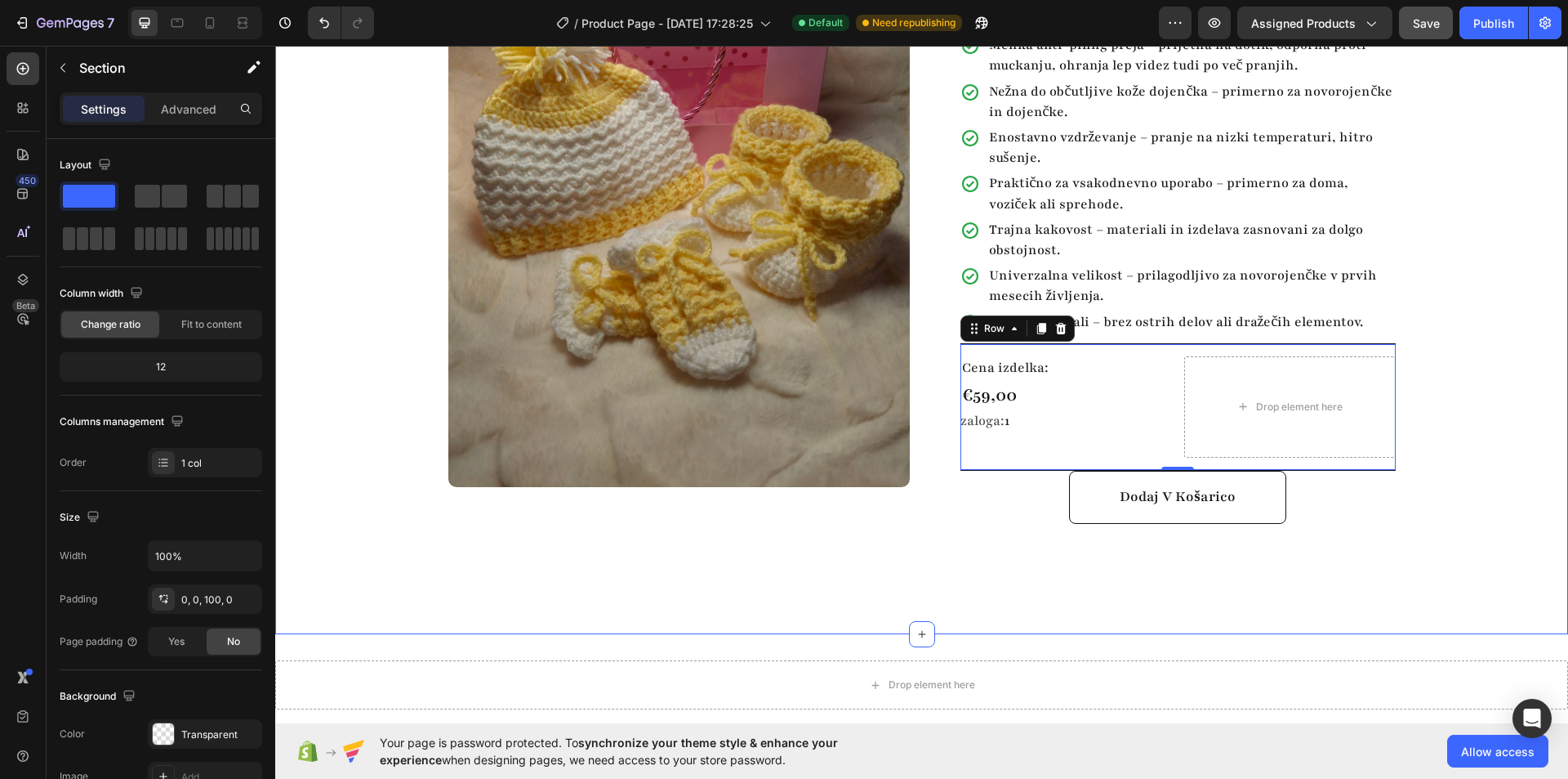
click at [885, 573] on div "Product Images Row Baby komplet 3 Product Title Highlight key benefits with pro…" at bounding box center [921, 233] width 1293 height 802
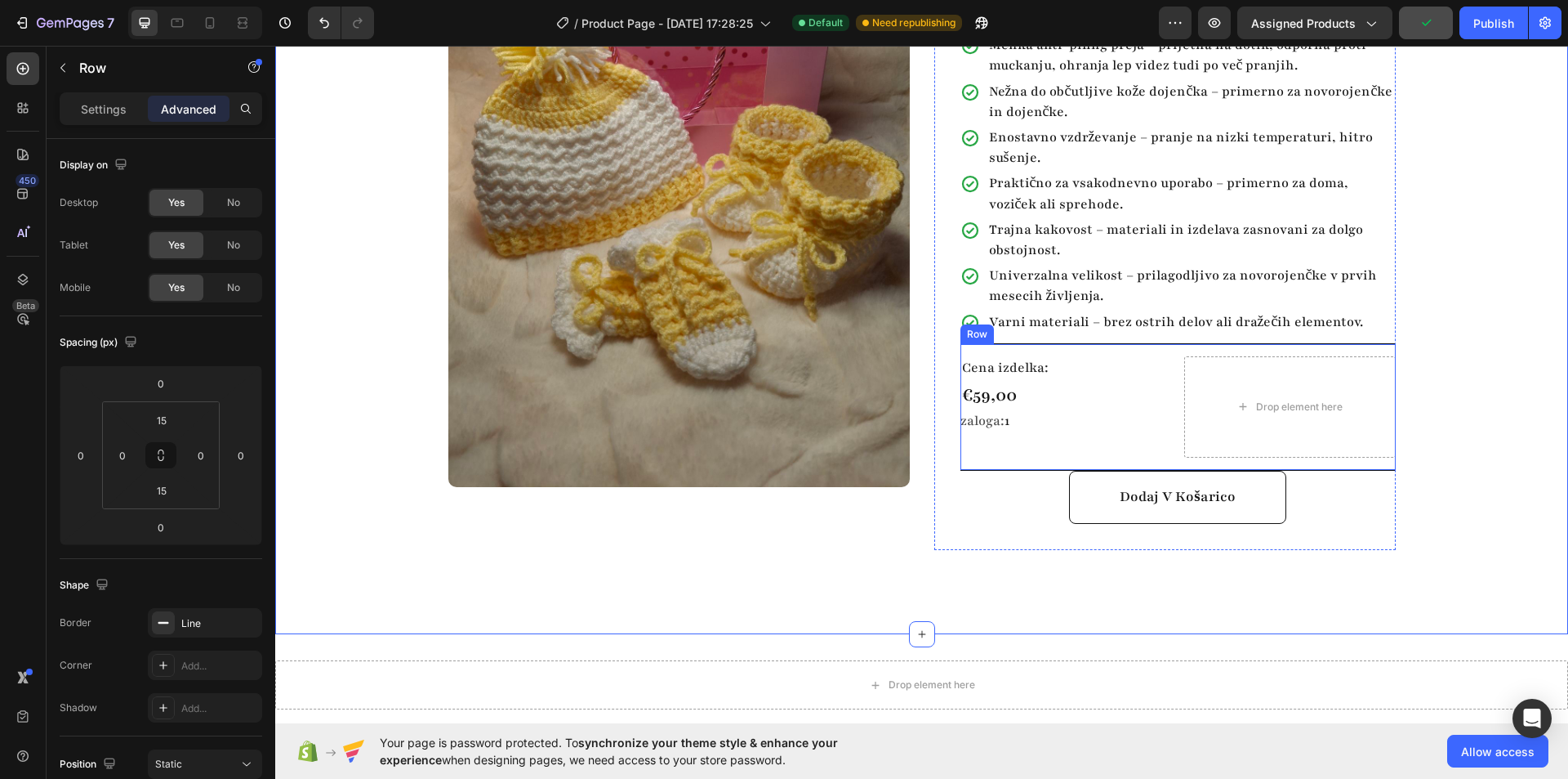
click at [1201, 343] on div "Cena izdelka: Text Block €59,00 Product Price Product Price zaloga: 1 Stock Cou…" at bounding box center [1178, 407] width 436 height 128
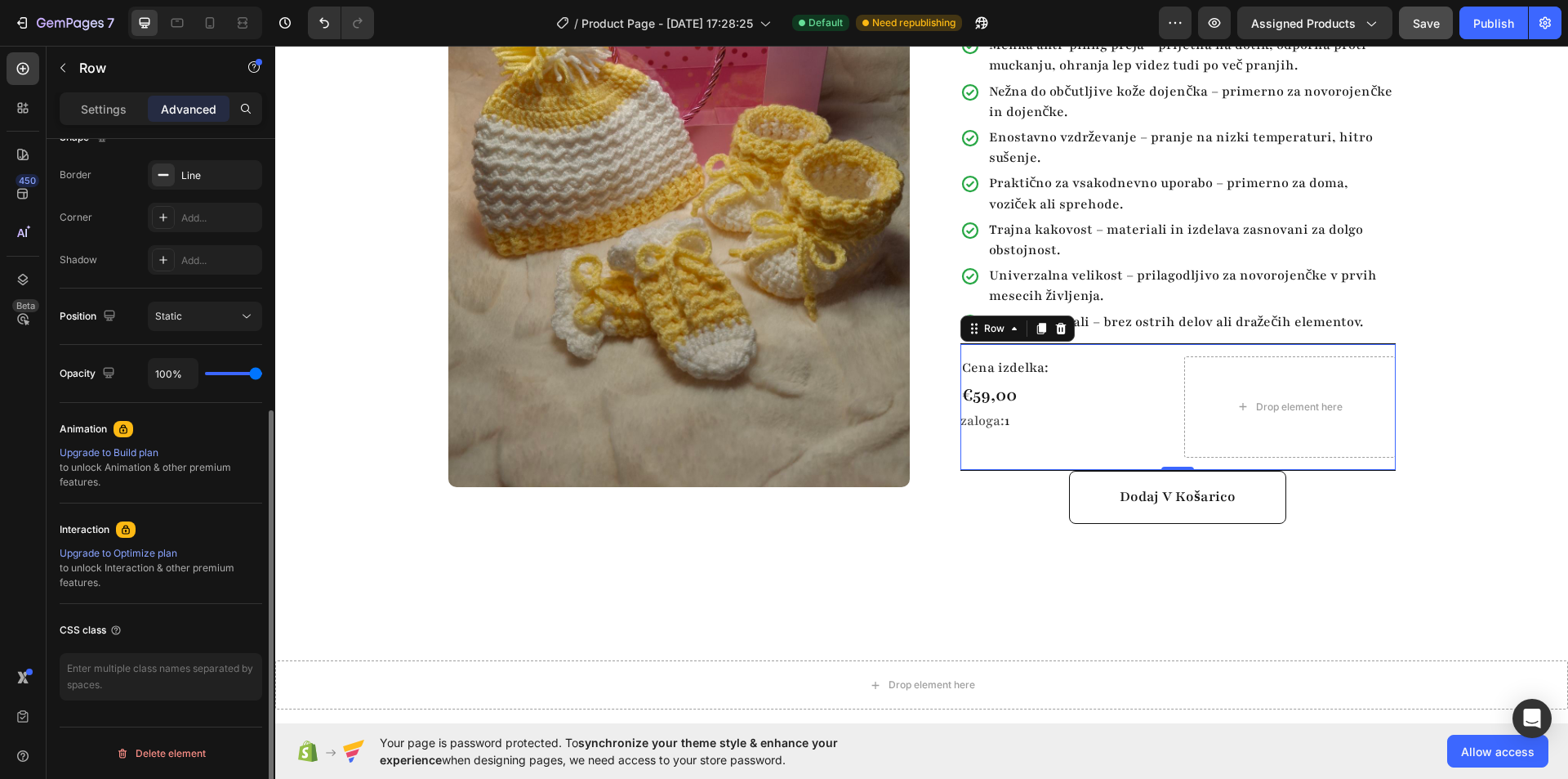
scroll to position [0, 0]
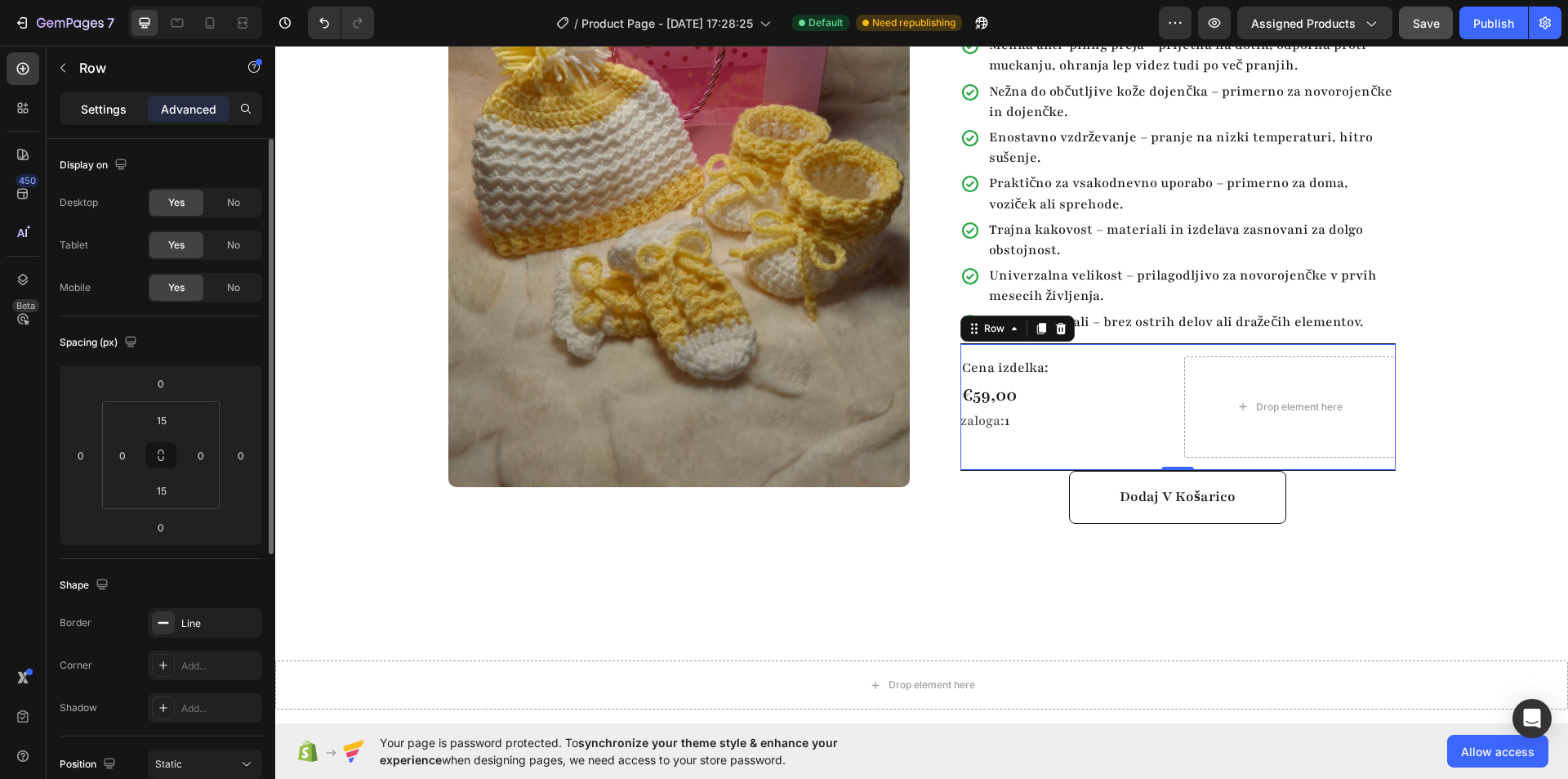
click at [108, 113] on p "Settings" at bounding box center [103, 109] width 45 height 17
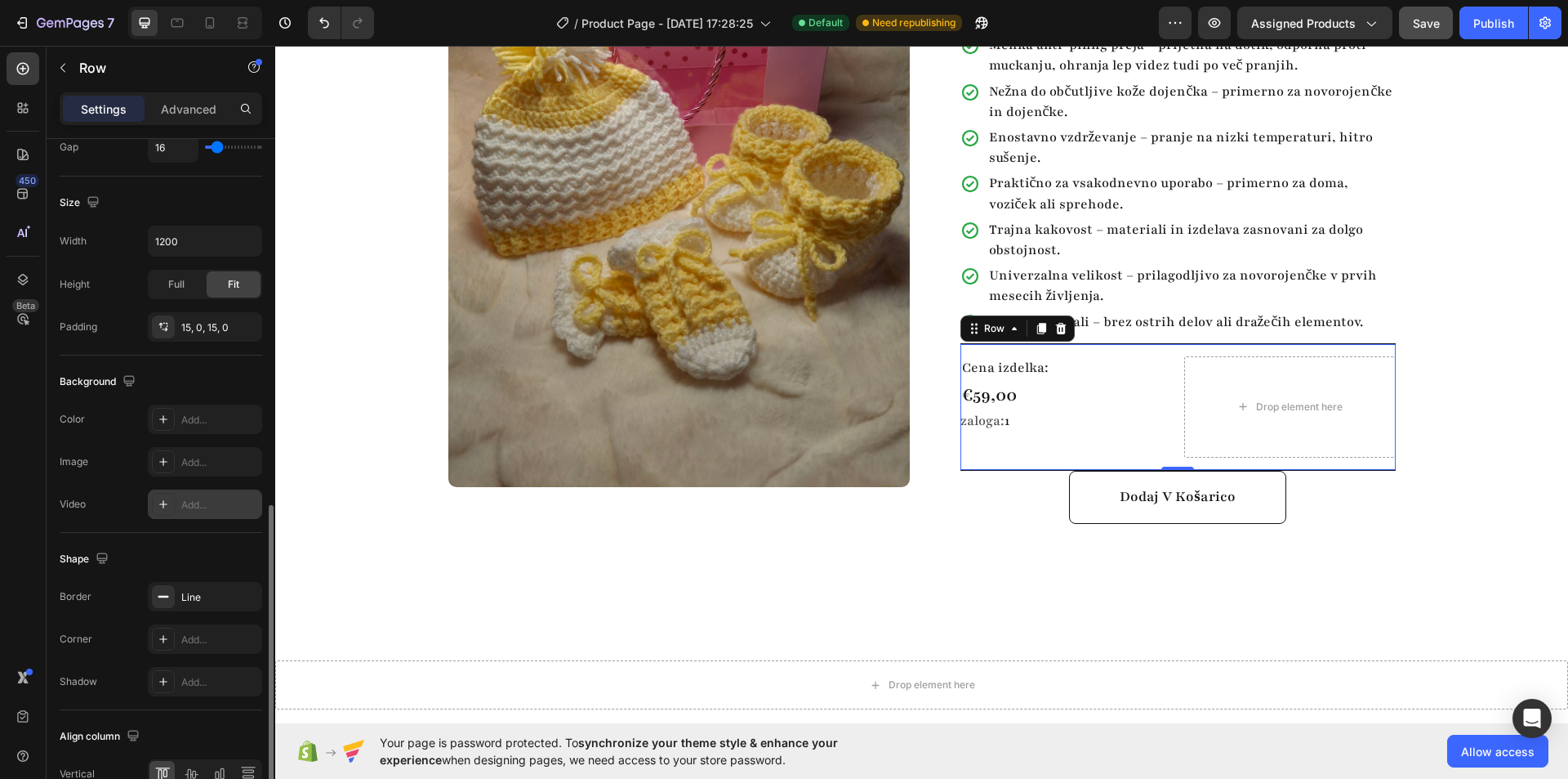
scroll to position [497, 0]
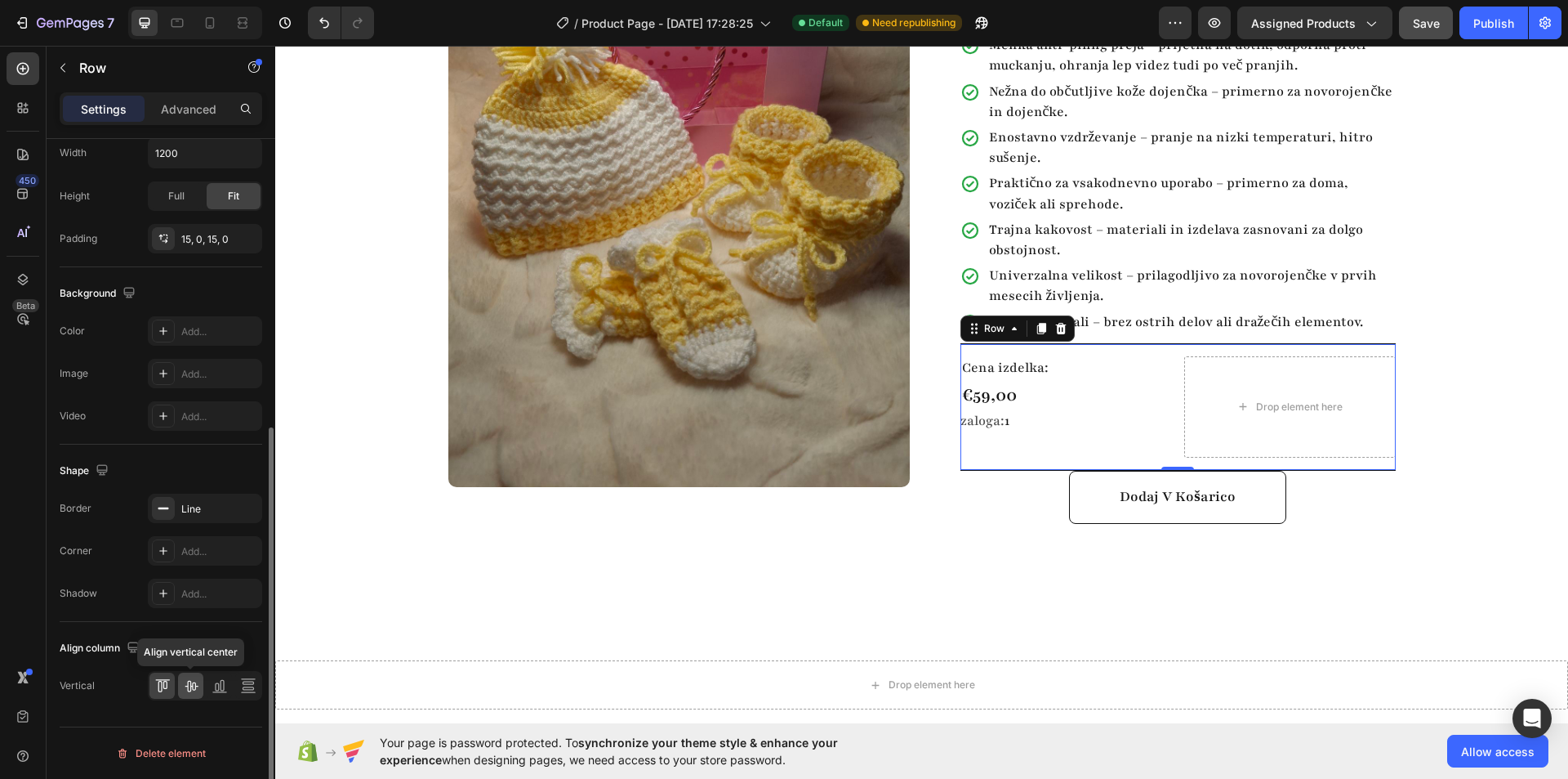
click at [193, 689] on icon at bounding box center [191, 685] width 16 height 16
click at [250, 686] on icon at bounding box center [248, 685] width 16 height 16
click at [166, 678] on icon at bounding box center [162, 685] width 16 height 16
click at [938, 543] on div "Baby komplet 3 Product Title Highlight key benefits with product description. A…" at bounding box center [1164, 212] width 462 height 681
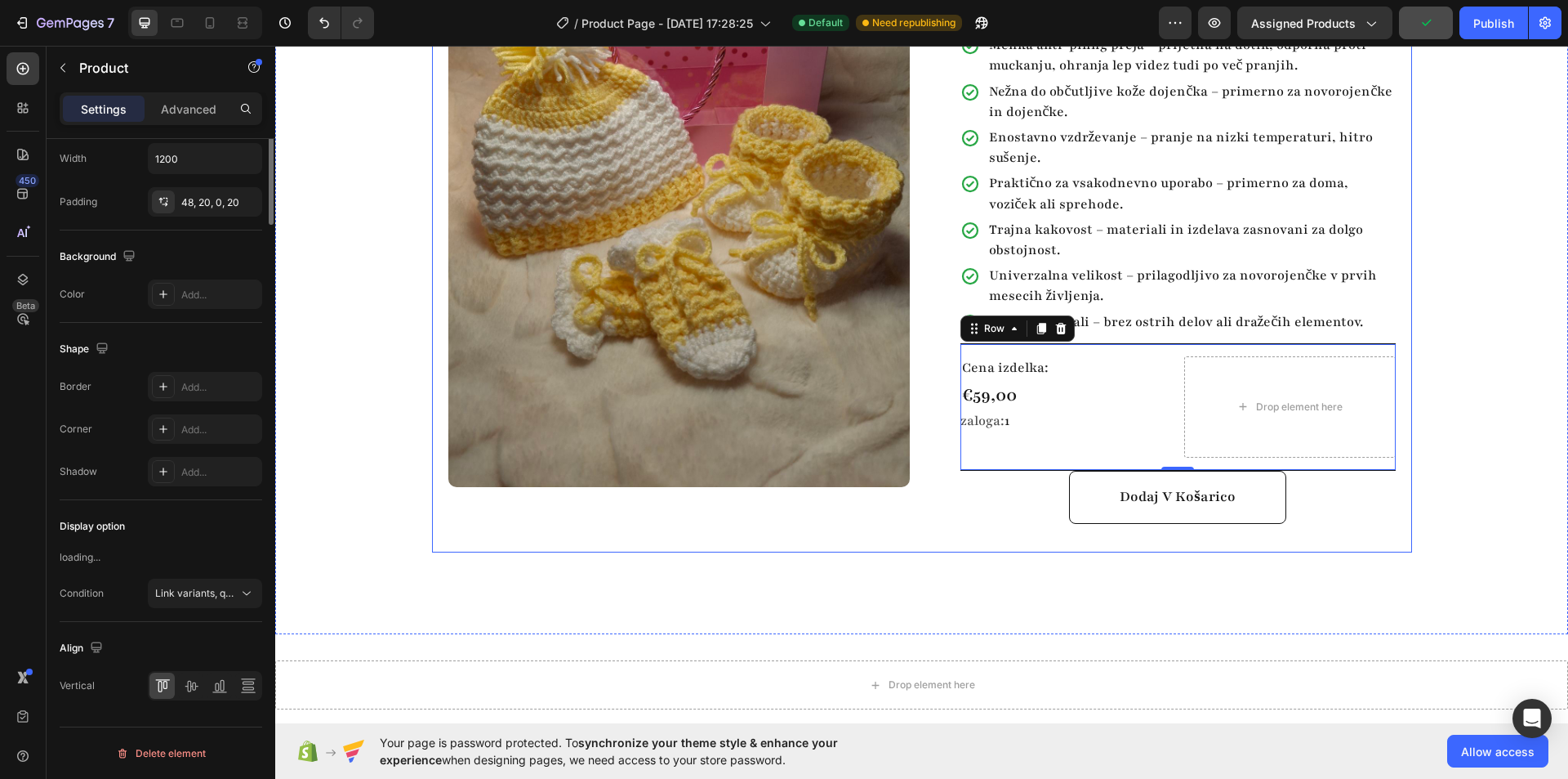
scroll to position [0, 0]
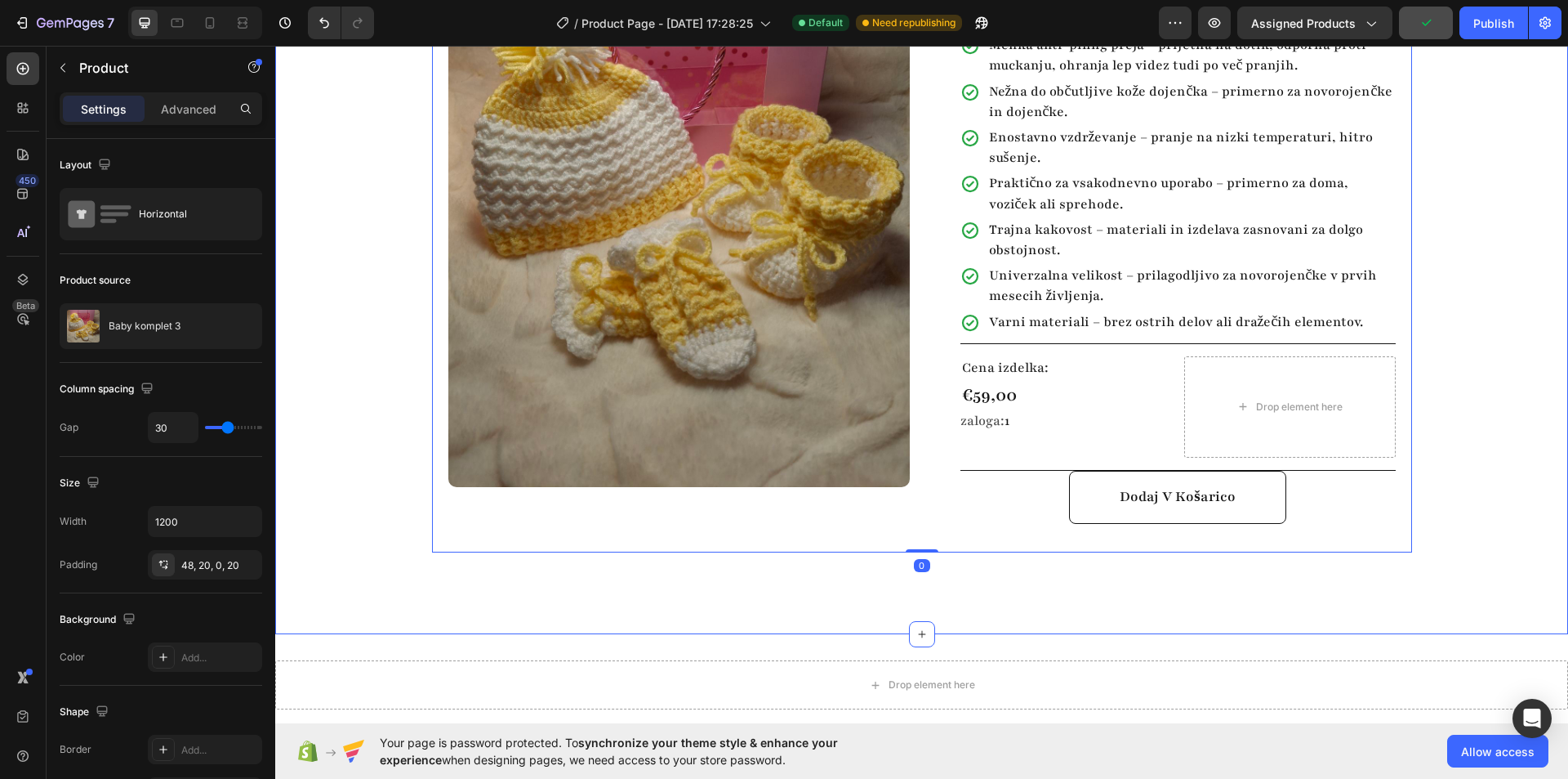
click at [1437, 364] on div "Product Images Row Baby komplet 3 Product Title Highlight key benefits with pro…" at bounding box center [921, 193] width 1293 height 720
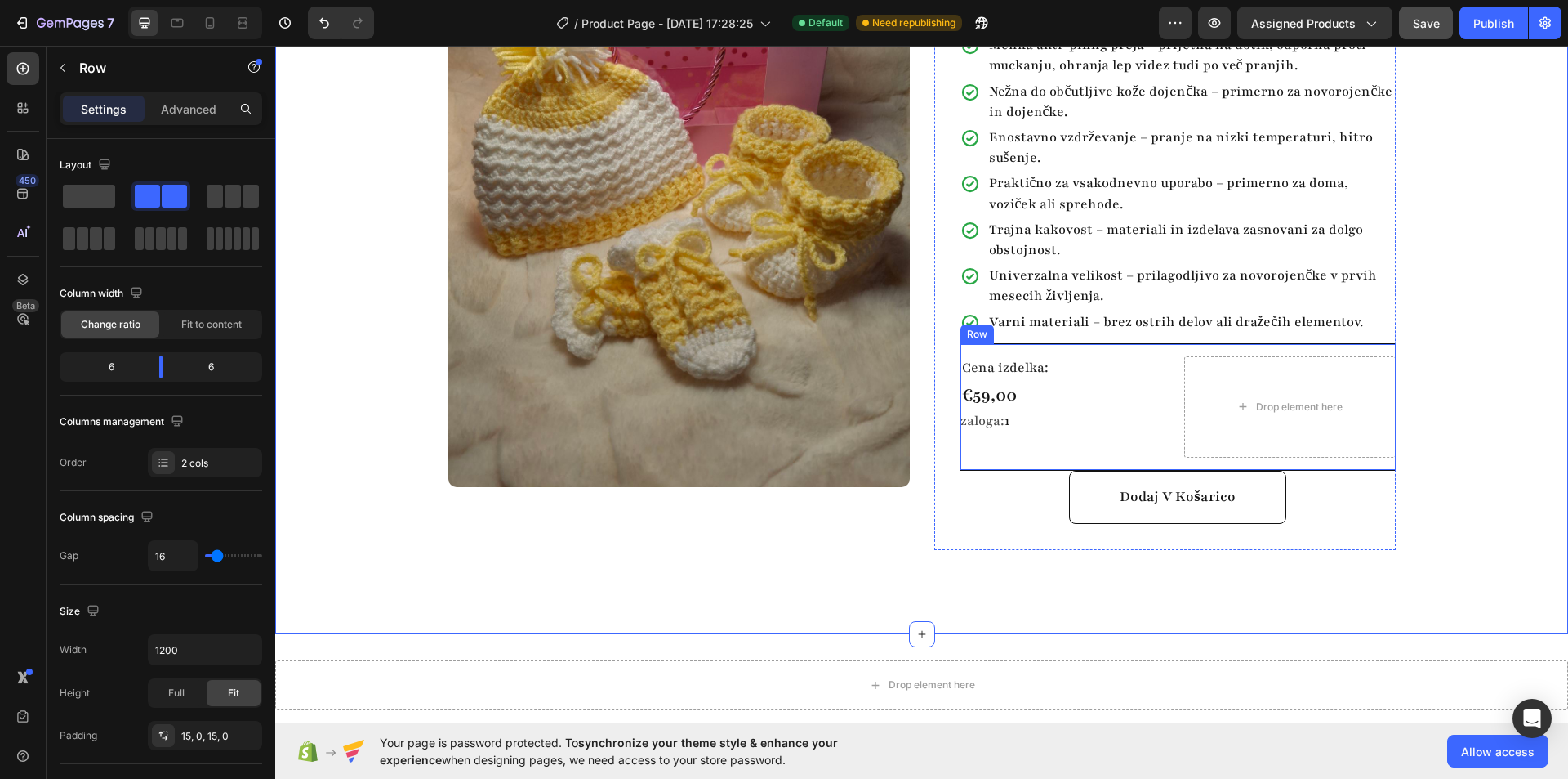
click at [1095, 343] on div "Cena izdelka: Text Block €59,00 Product Price Product Price zaloga: 1 Stock Cou…" at bounding box center [1178, 407] width 436 height 128
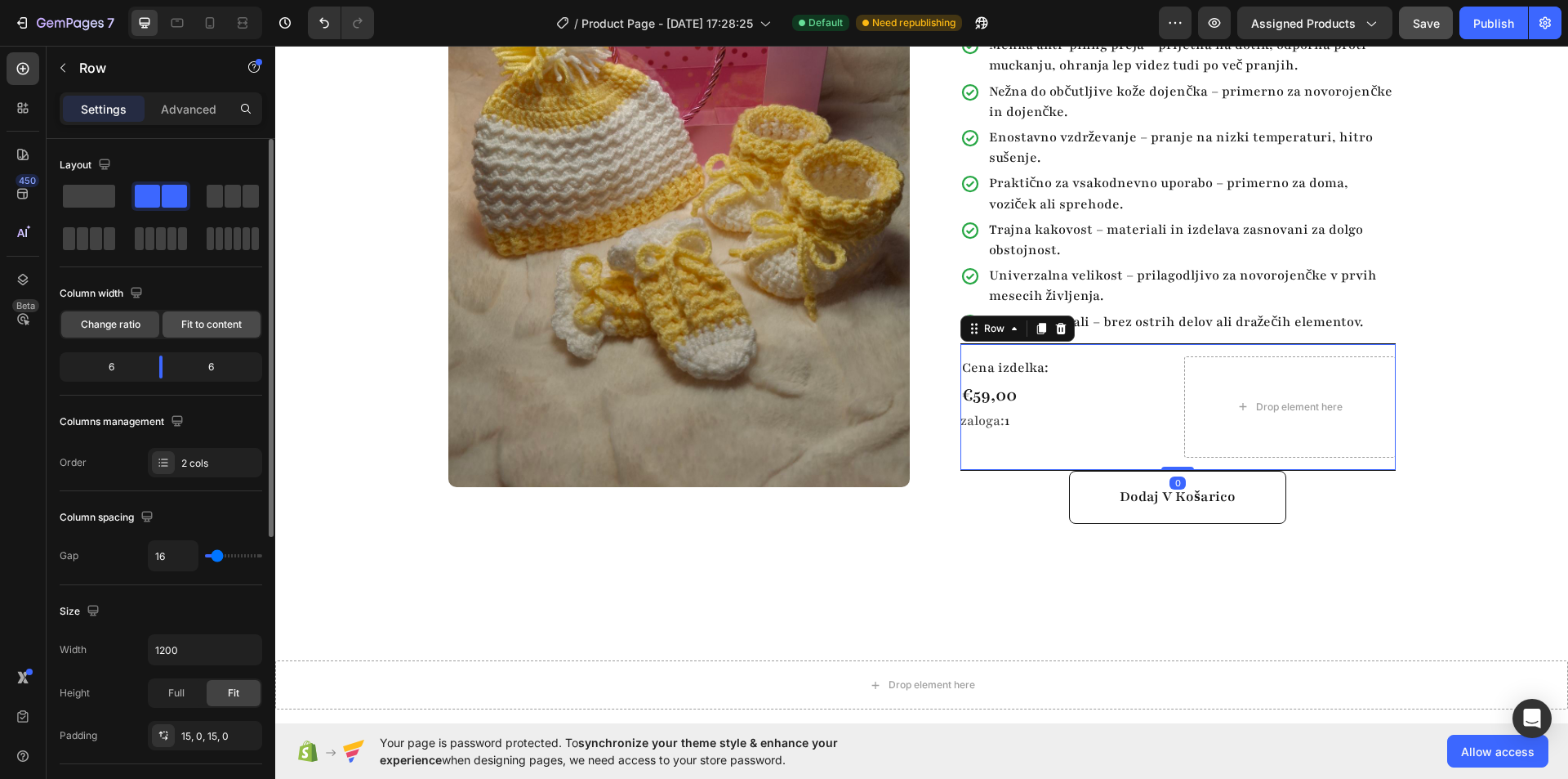
click at [204, 331] on span "Fit to content" at bounding box center [212, 324] width 61 height 14
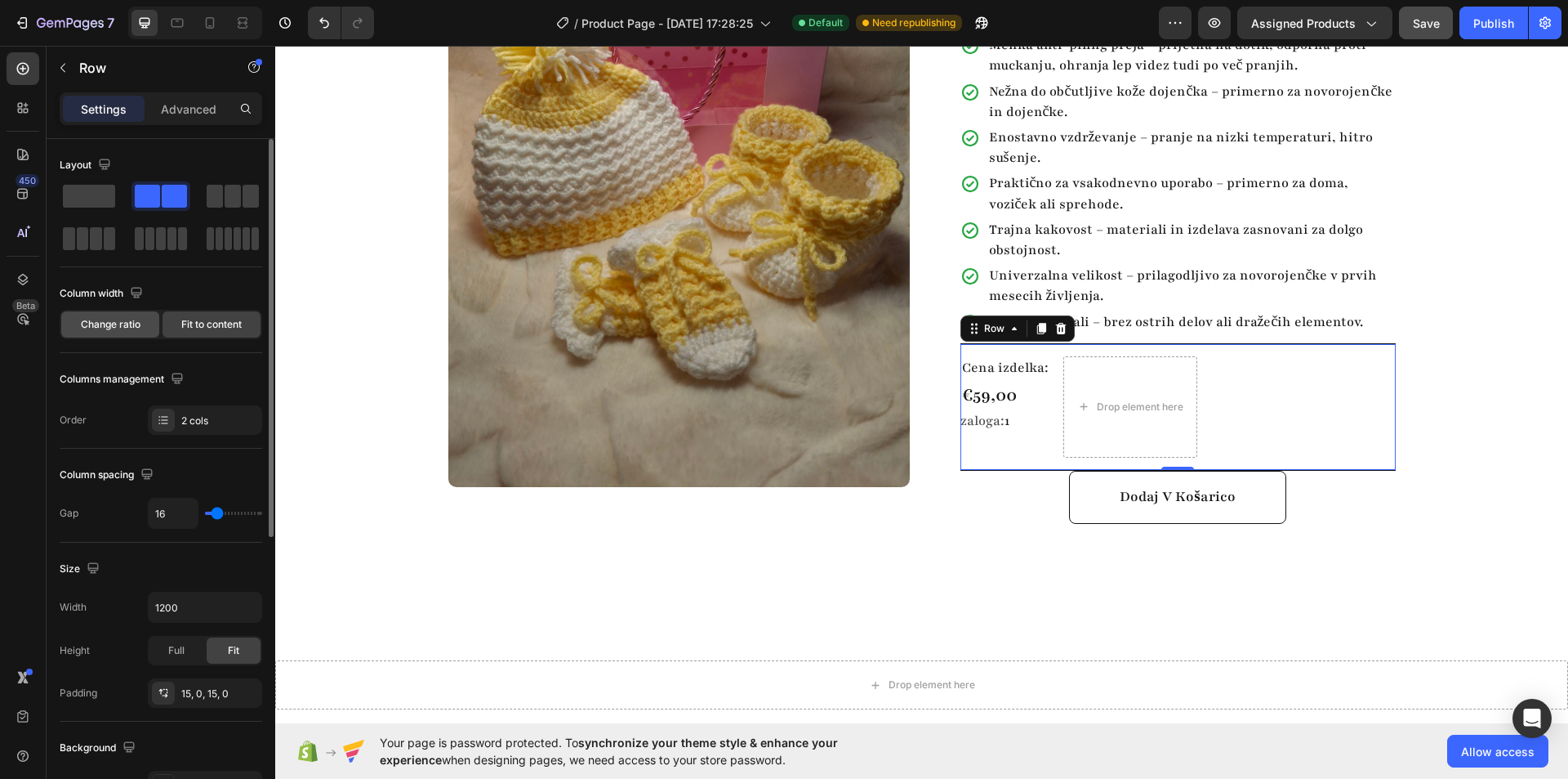
click at [132, 330] on span "Change ratio" at bounding box center [110, 324] width 60 height 14
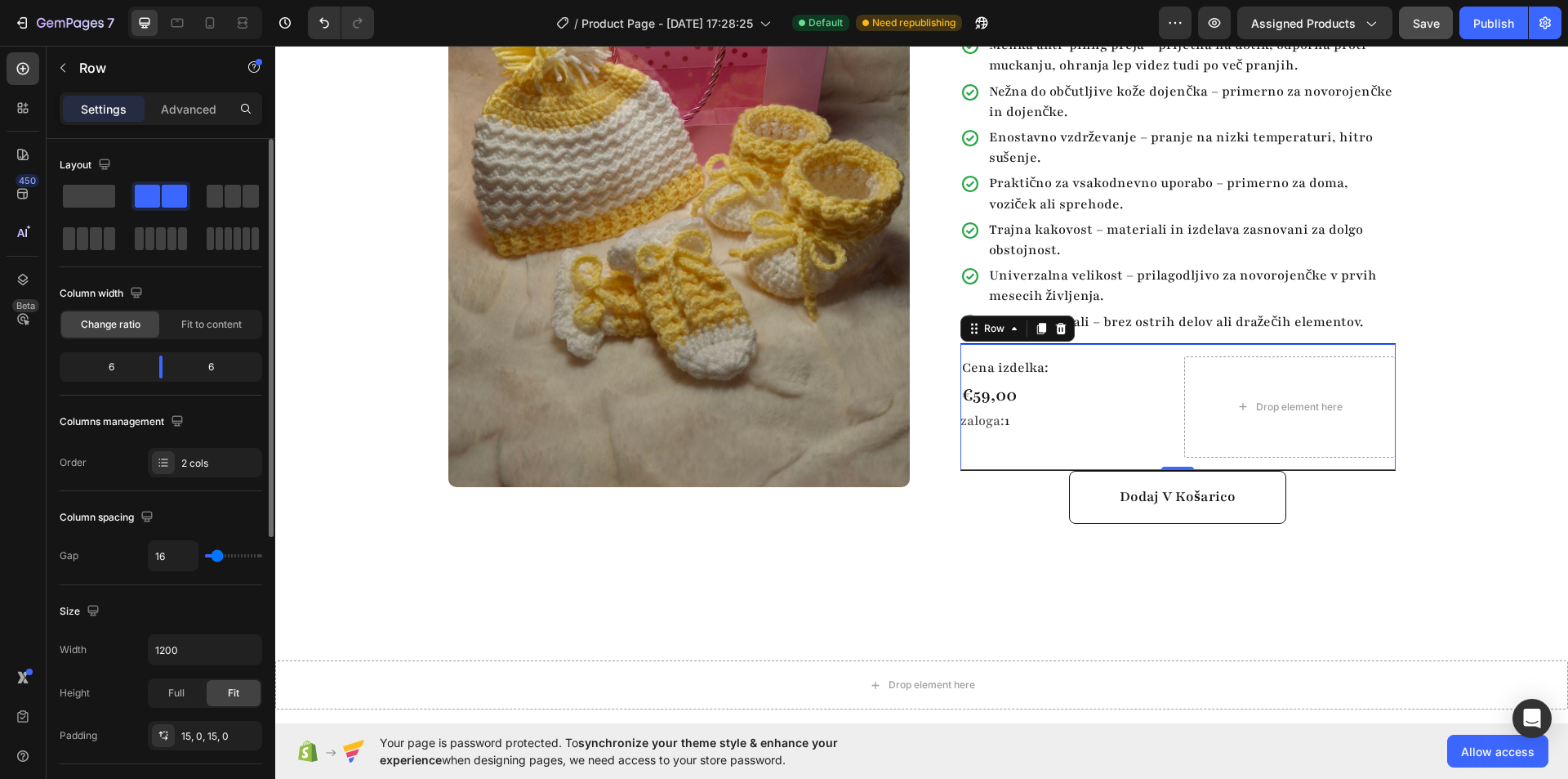
scroll to position [82, 0]
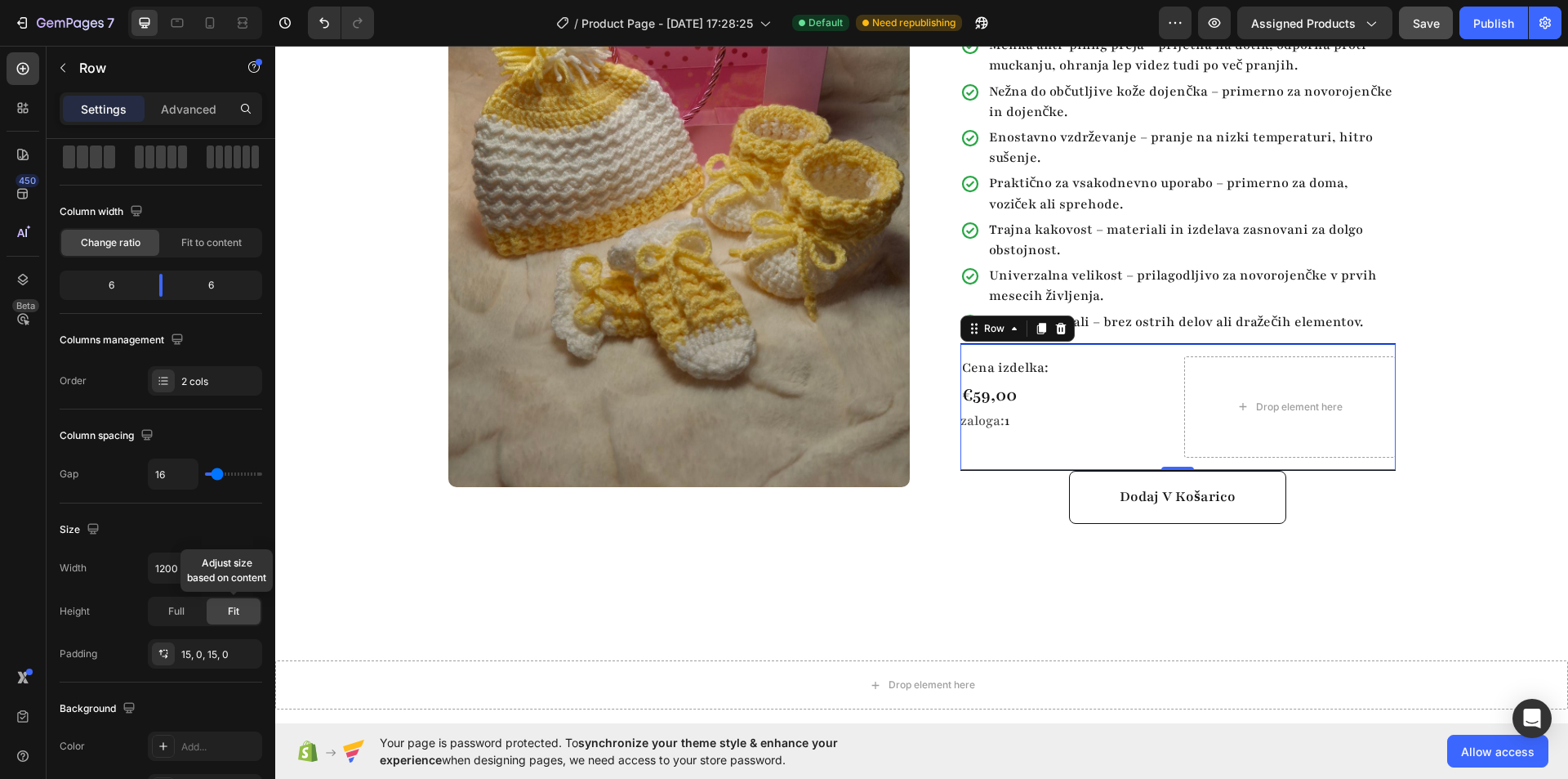
click at [226, 608] on div "Fit" at bounding box center [234, 611] width 54 height 26
click at [185, 608] on div "Full" at bounding box center [177, 611] width 54 height 26
click at [226, 613] on div "Fit" at bounding box center [234, 611] width 54 height 26
drag, startPoint x: 1169, startPoint y: 445, endPoint x: 1170, endPoint y: 428, distance: 17.0
click at [1170, 428] on div "Cena izdelka: Text Block €59,00 Product Price Product Price zaloga: 1 Stock Cou…" at bounding box center [1178, 407] width 436 height 128
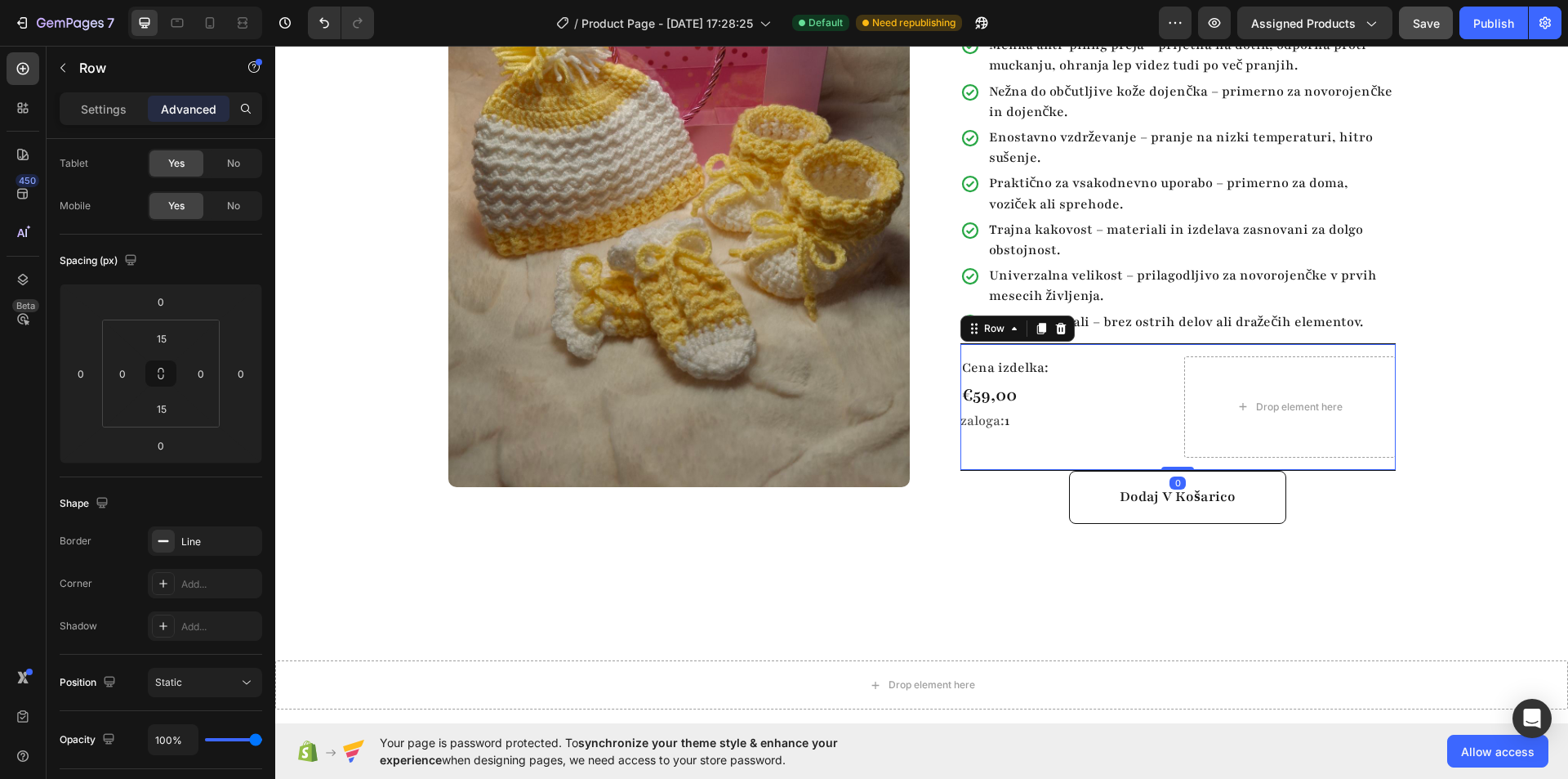
click at [1093, 420] on div "Cena izdelka: Text Block €59,00 Product Price Product Price zaloga: 1 Stock Cou…" at bounding box center [1066, 406] width 212 height 101
click at [161, 407] on input "15" at bounding box center [161, 408] width 33 height 24
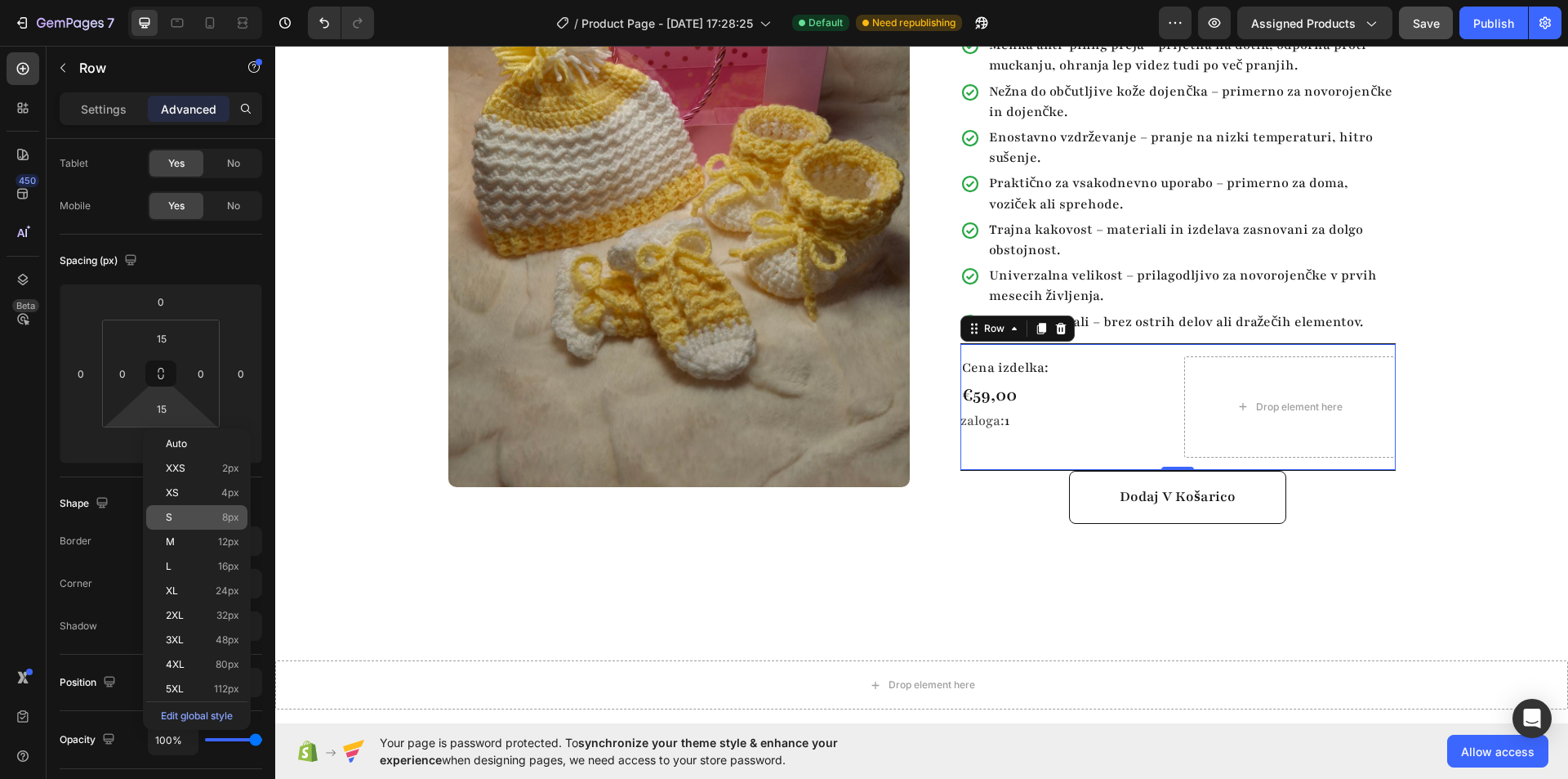
click at [190, 522] on p "S 8px" at bounding box center [202, 517] width 73 height 12
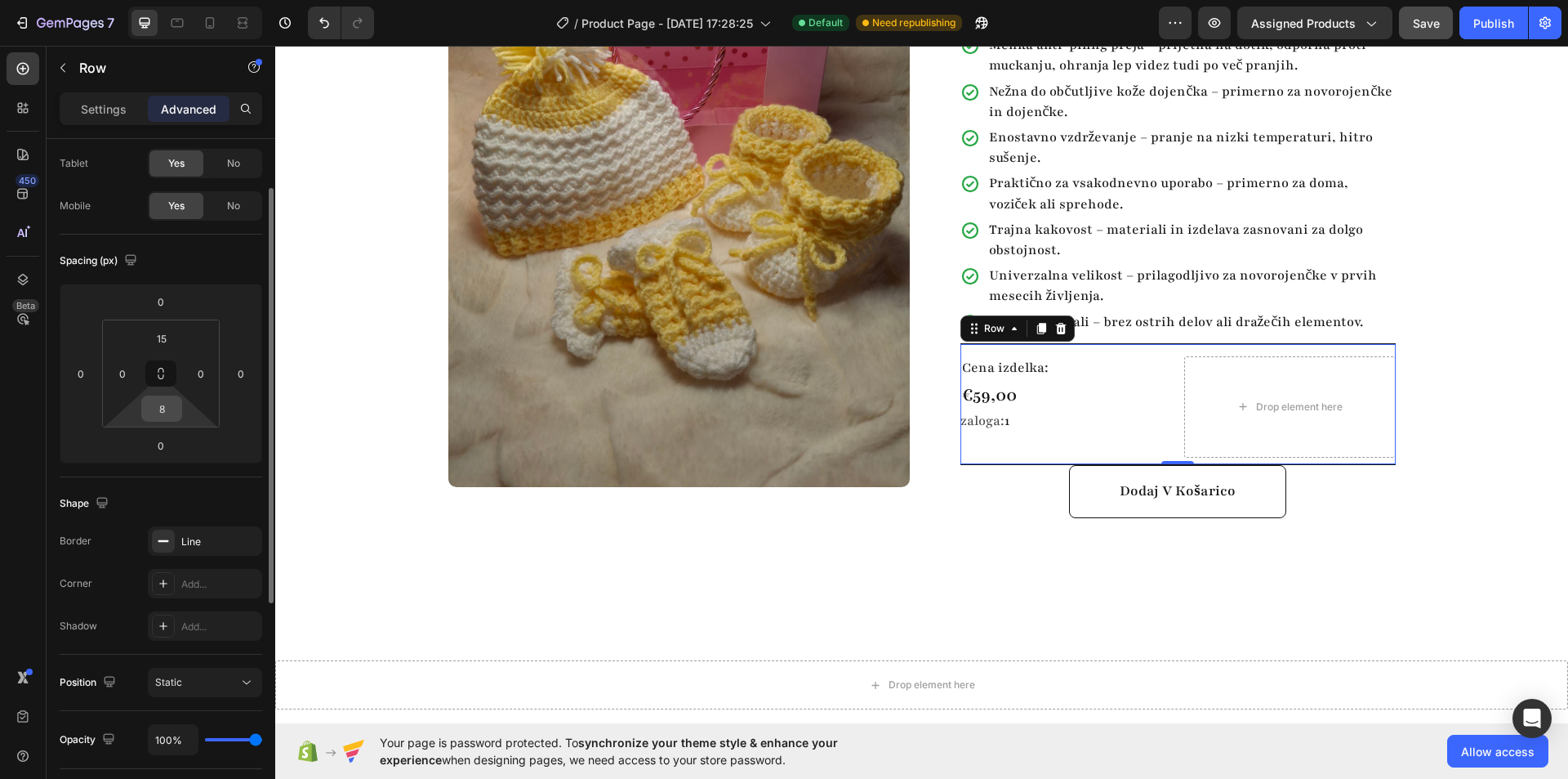
click at [163, 414] on input "8" at bounding box center [161, 408] width 33 height 24
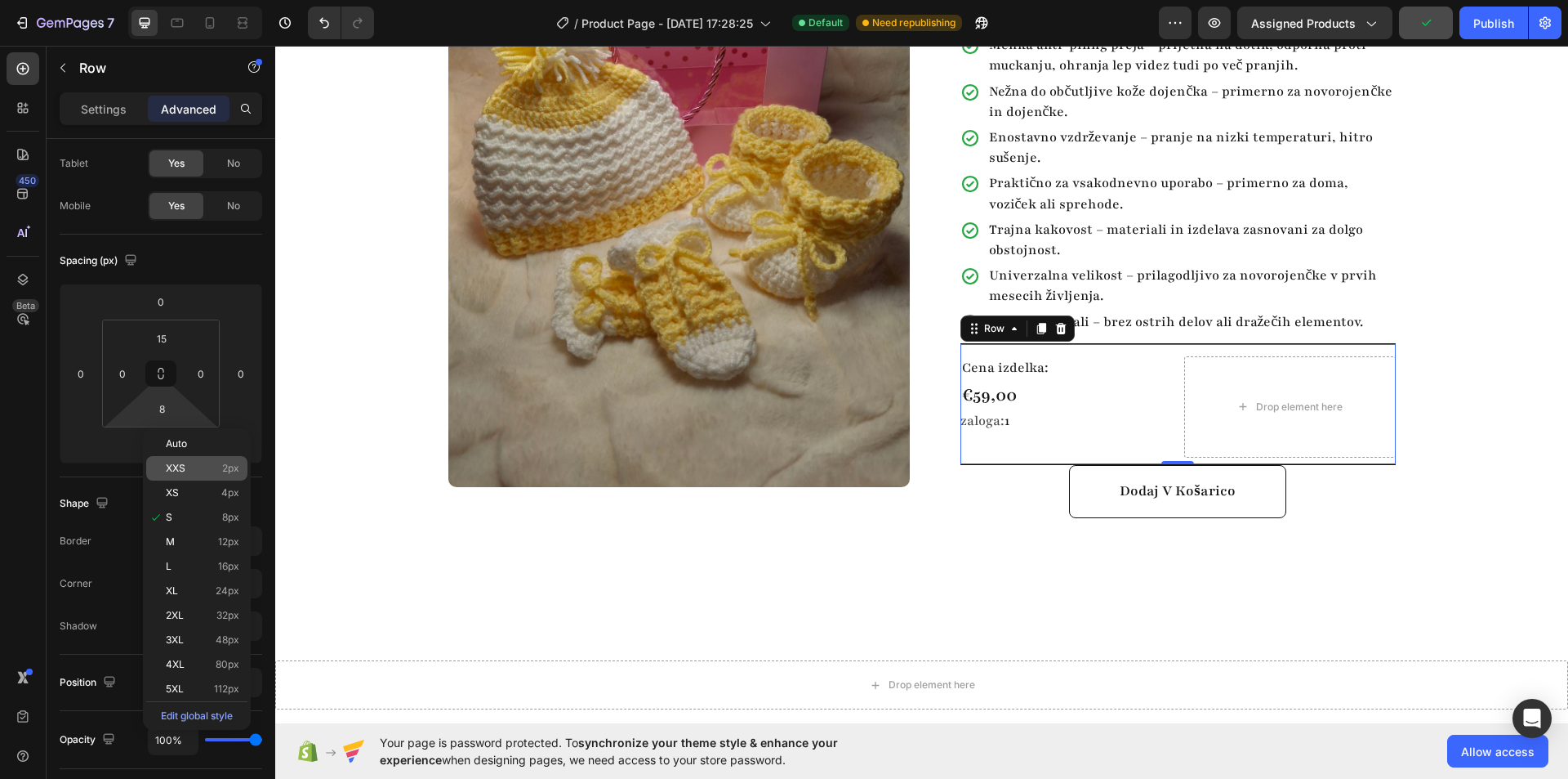
click at [197, 475] on div "XXS 2px" at bounding box center [197, 468] width 101 height 24
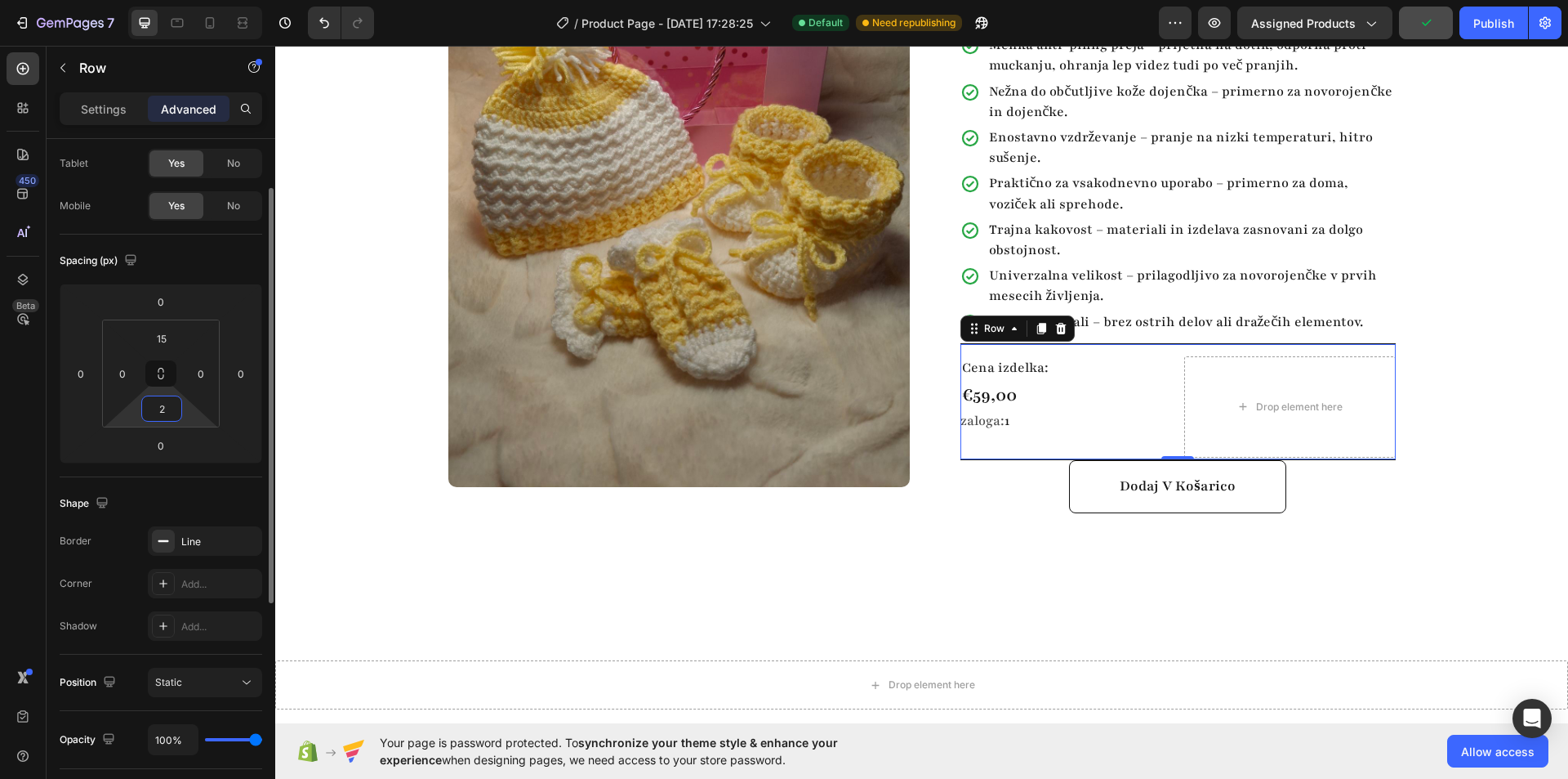
click at [156, 411] on input "2" at bounding box center [161, 408] width 33 height 24
type input "0"
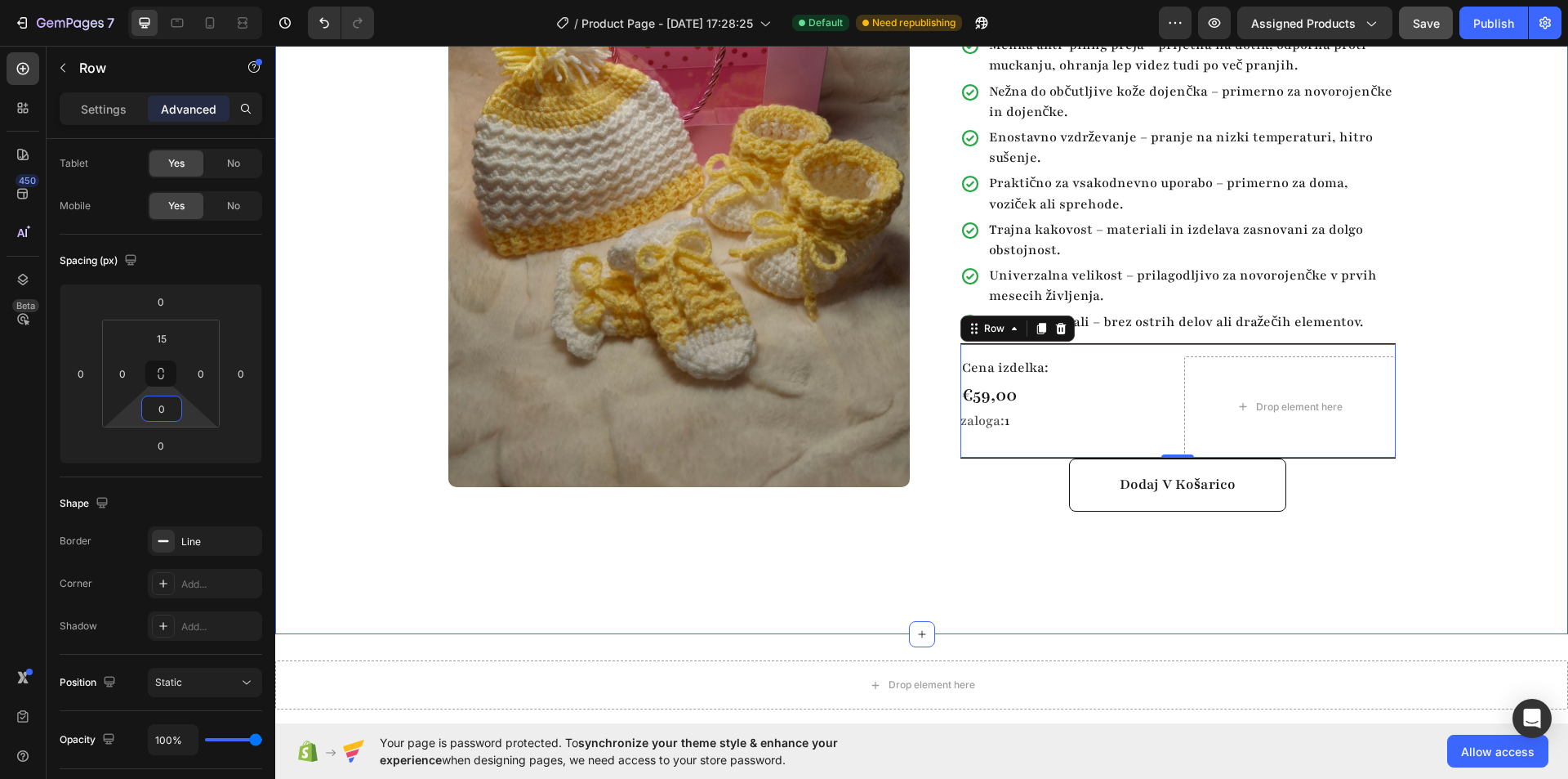
click at [1210, 578] on div "Product Images Row Baby komplet 3 Product Title Highlight key benefits with pro…" at bounding box center [921, 233] width 1293 height 802
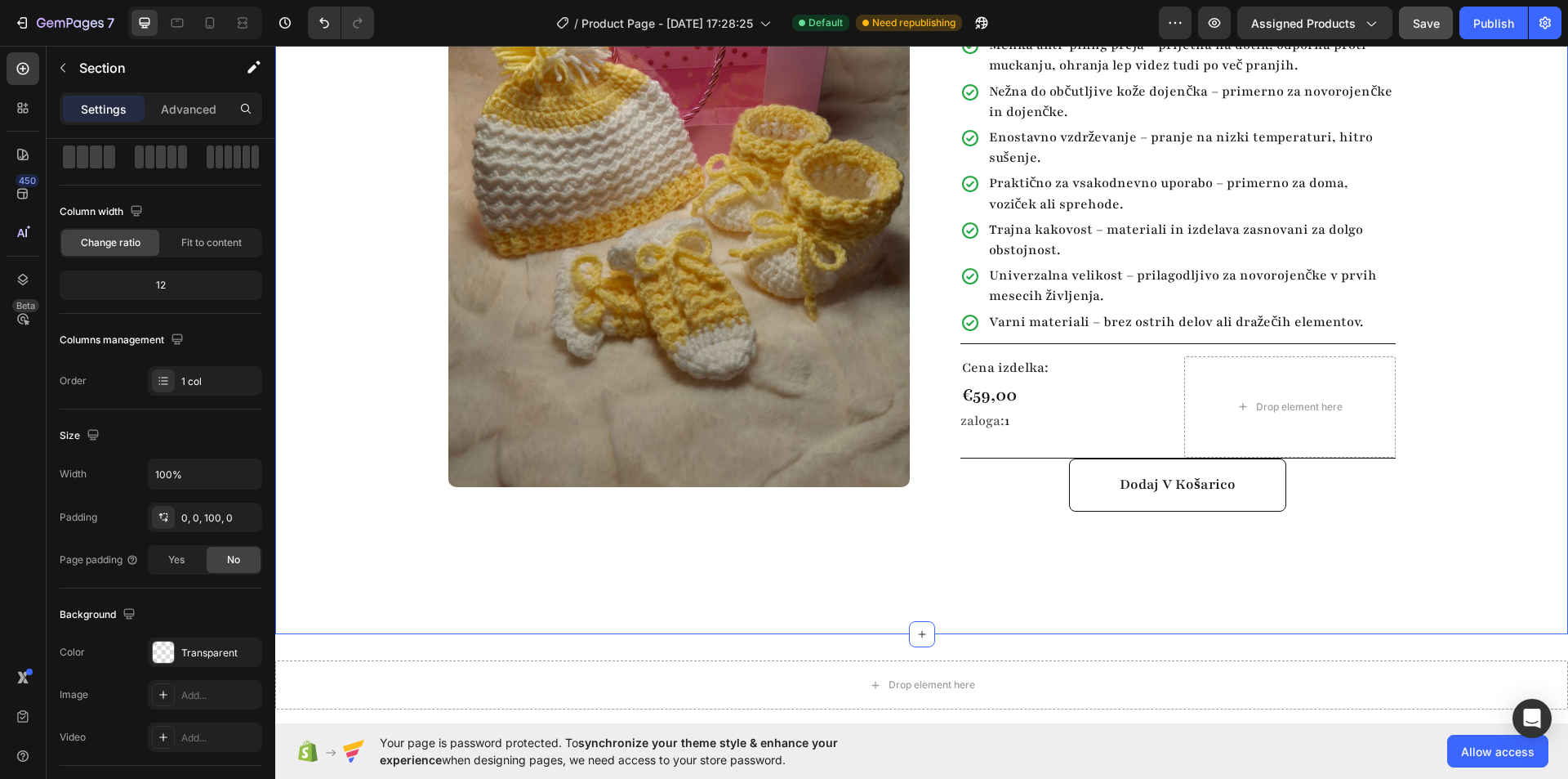
scroll to position [0, 0]
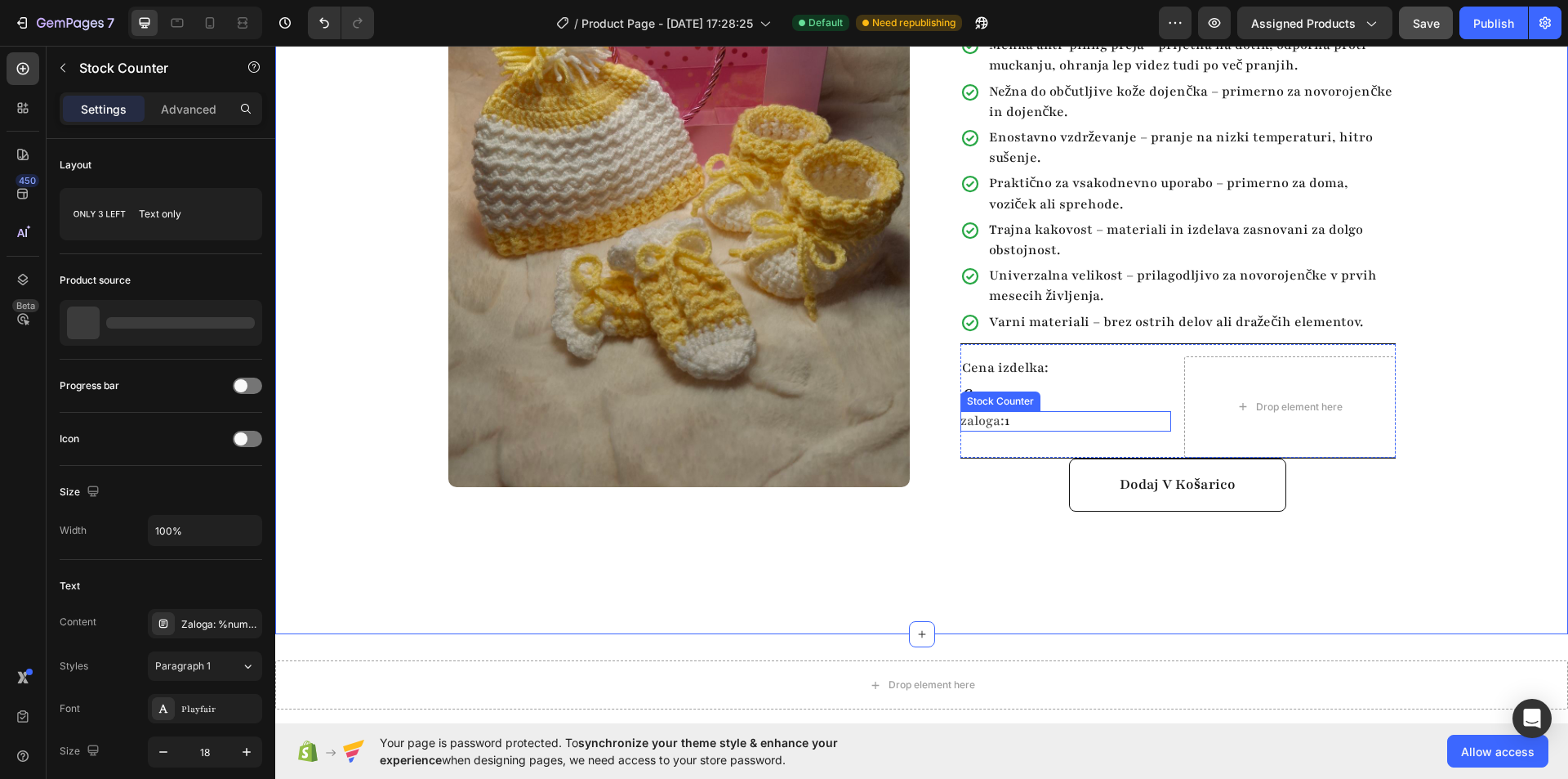
click at [1040, 411] on div "zaloga: 1" at bounding box center [1066, 421] width 212 height 20
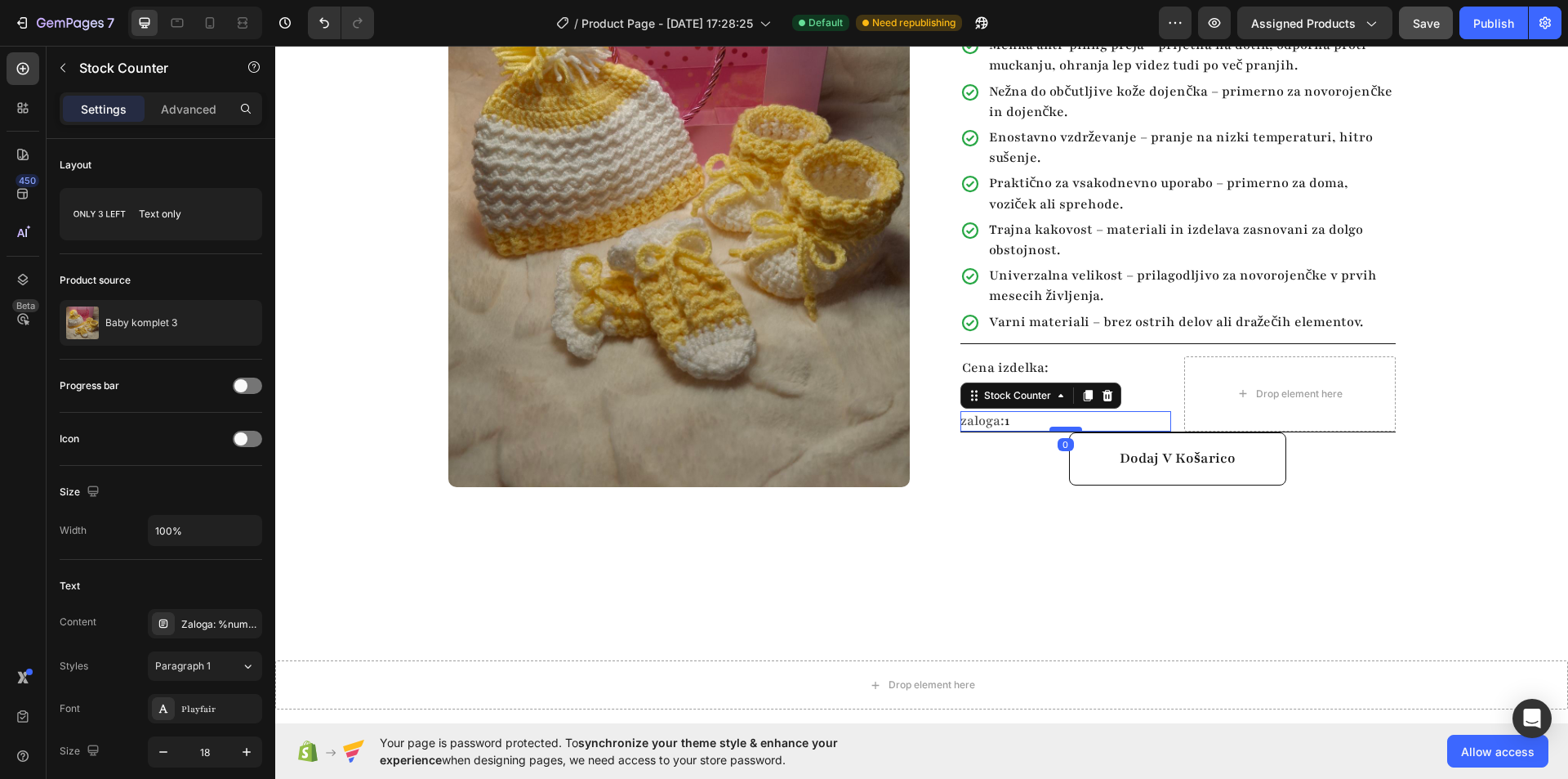
drag, startPoint x: 1053, startPoint y: 437, endPoint x: 1055, endPoint y: 405, distance: 32.1
click at [1055, 427] on div at bounding box center [1065, 429] width 33 height 5
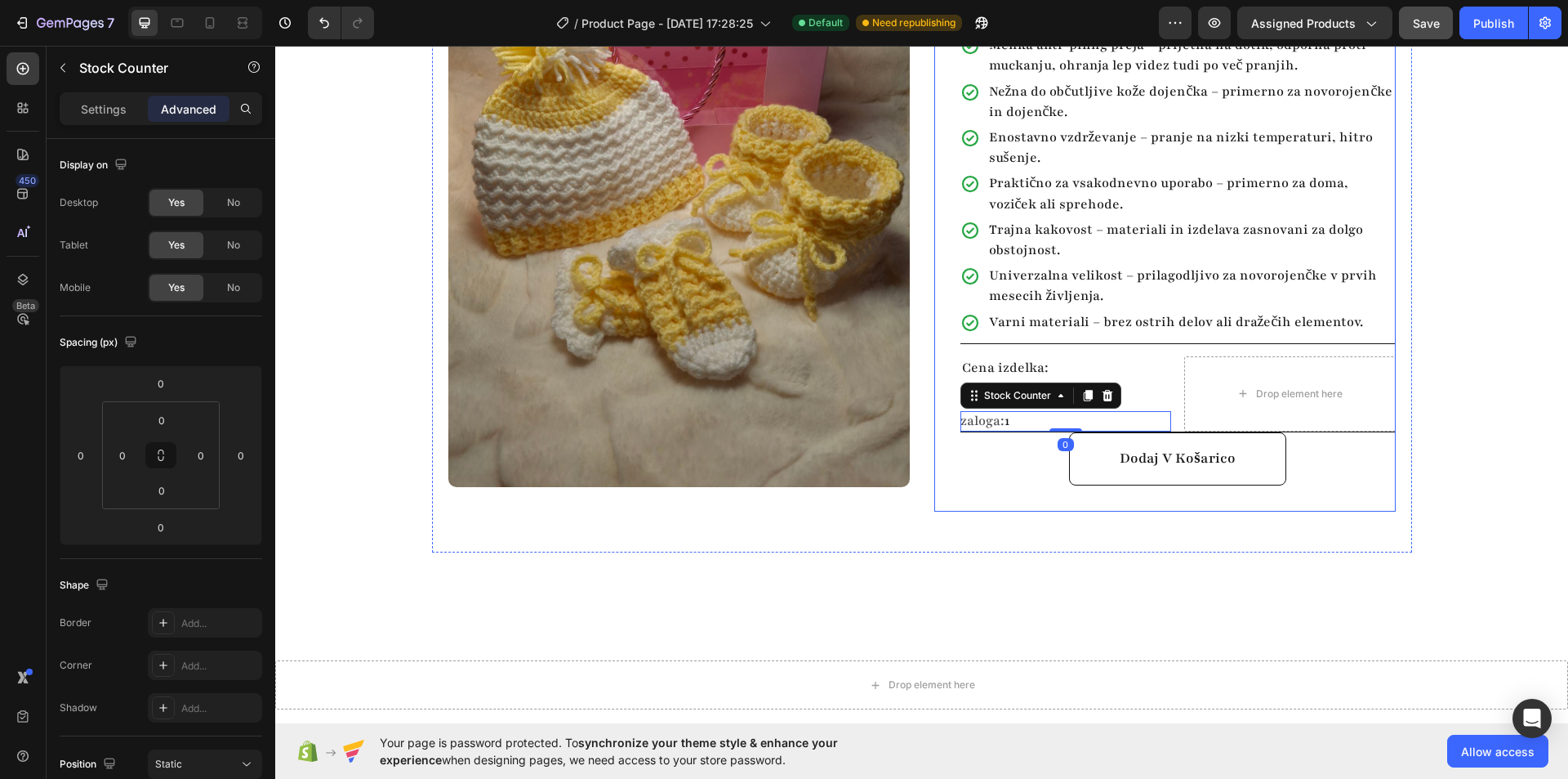
click at [1023, 472] on div "Dodaj v košarico Add to Cart" at bounding box center [1178, 472] width 436 height 79
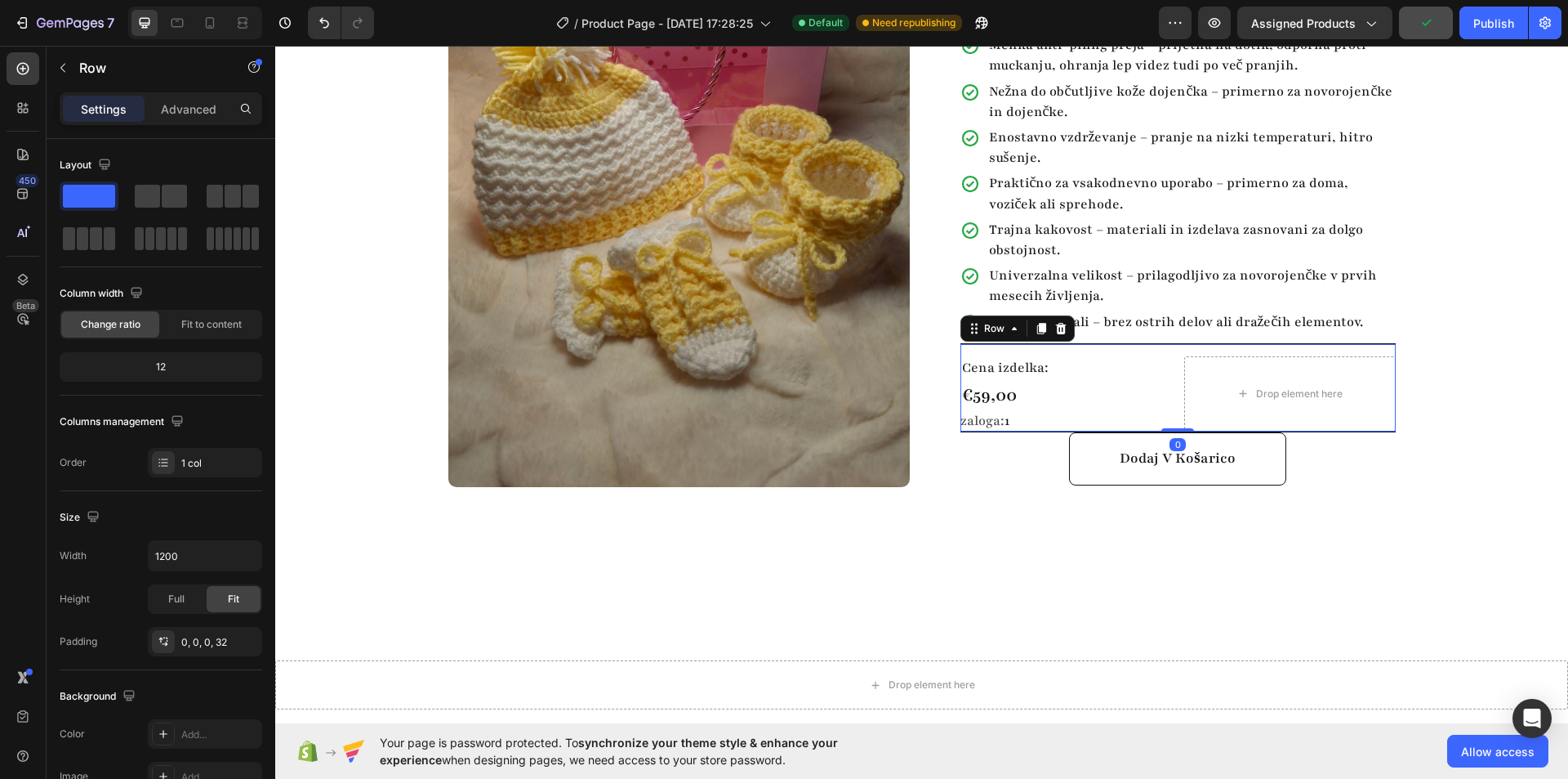
click at [1044, 343] on div "Cena izdelka: Text Block €59,00 Product Price Product Price zaloga: 1 Stock Cou…" at bounding box center [1178, 388] width 436 height 89
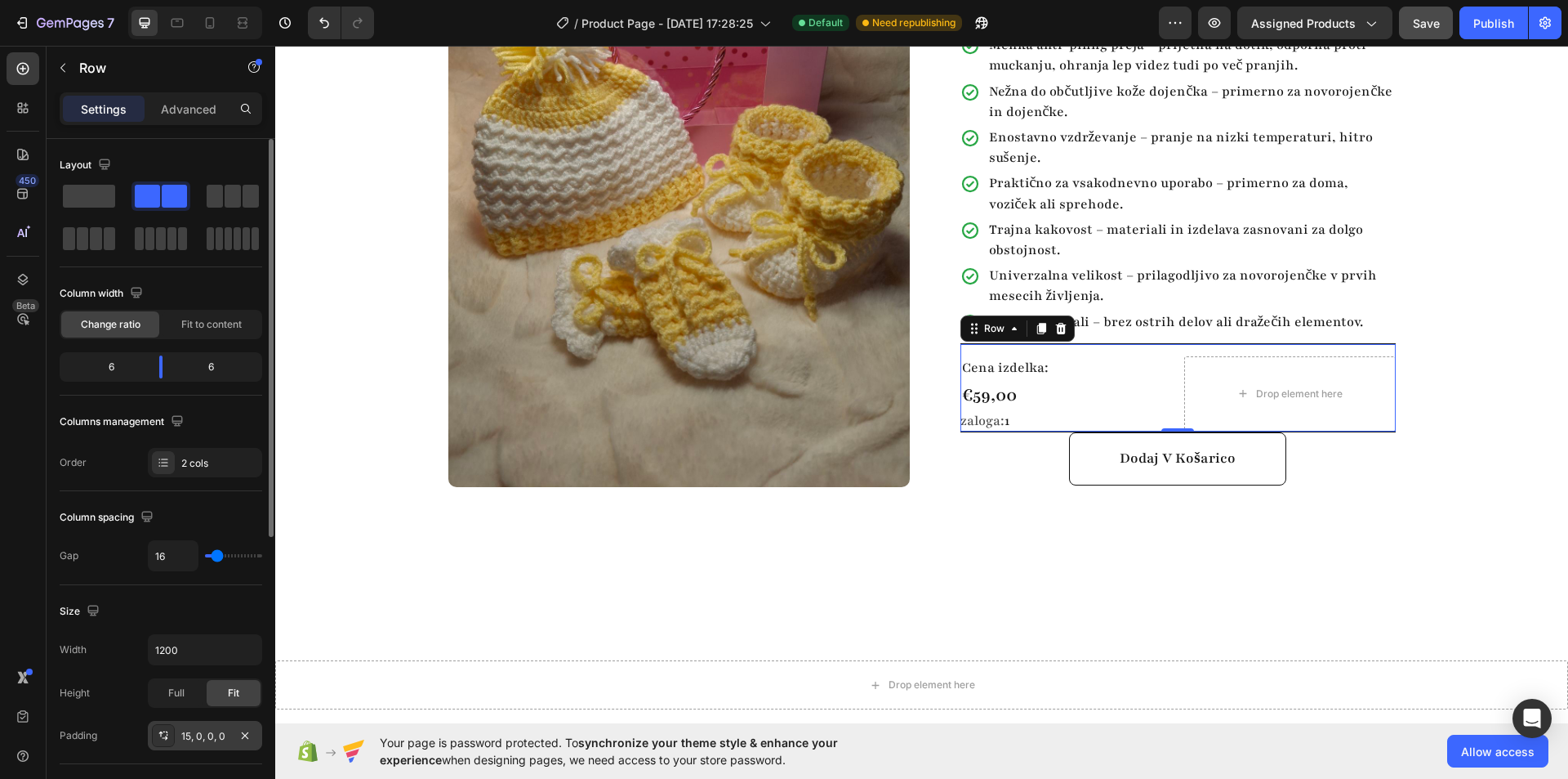
click at [214, 738] on div "15, 0, 0, 0" at bounding box center [205, 735] width 47 height 14
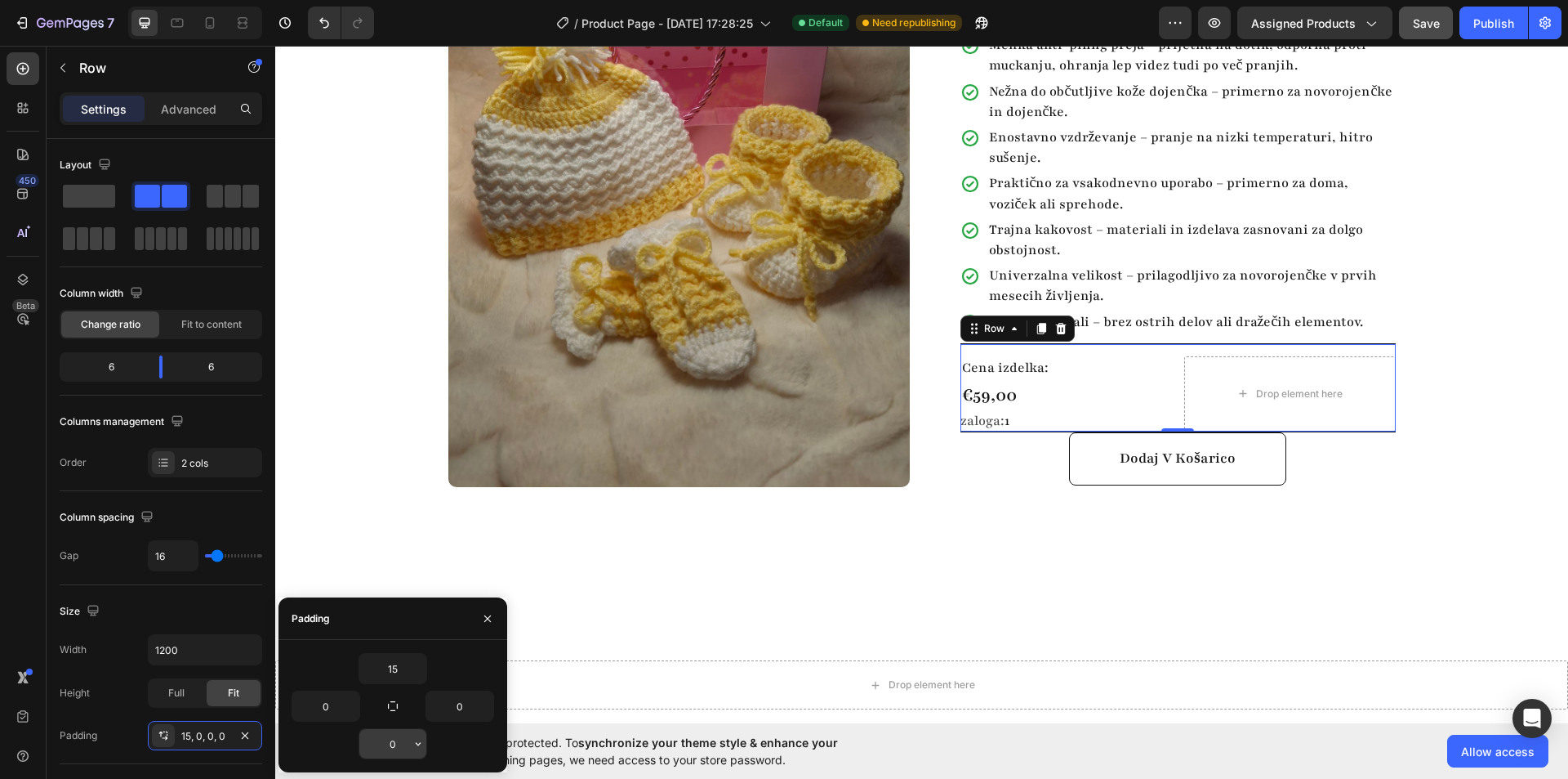
click at [393, 735] on input "0" at bounding box center [393, 743] width 67 height 29
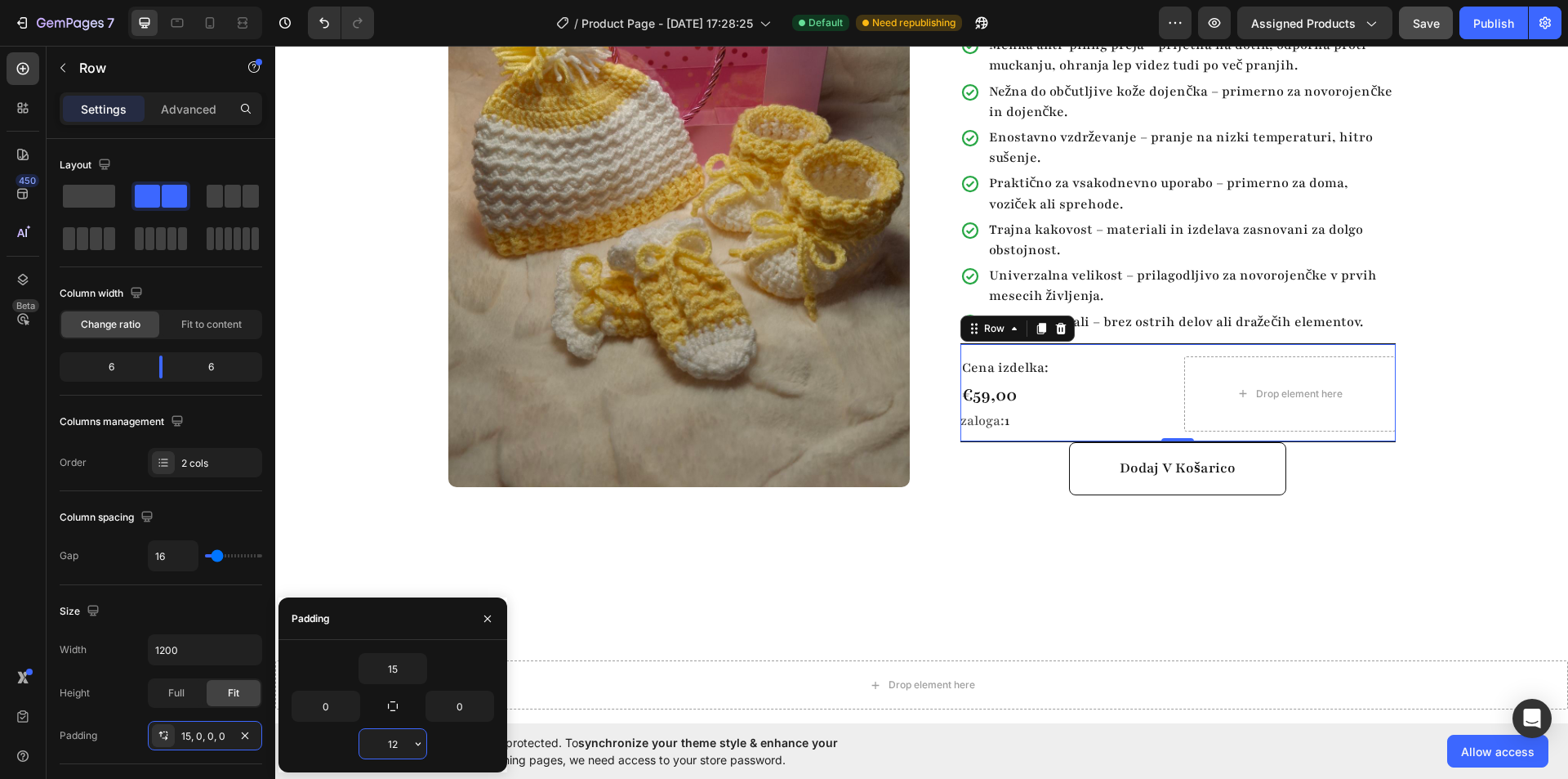
drag, startPoint x: 368, startPoint y: 744, endPoint x: 360, endPoint y: 743, distance: 8.1
click at [361, 744] on input "12" at bounding box center [393, 743] width 67 height 29
type input "15"
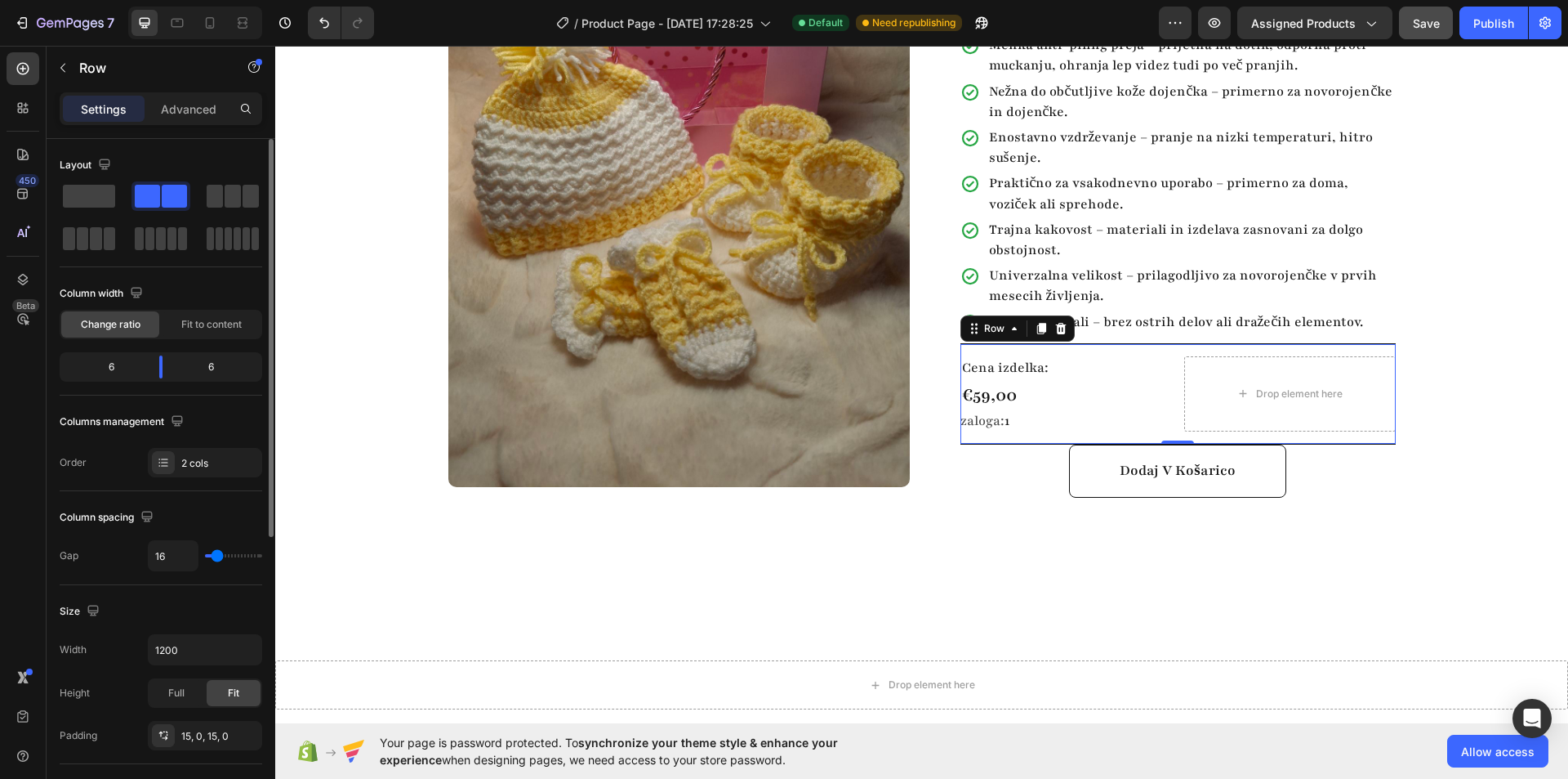
click at [196, 596] on div "Size Width 1200 Height Full Fit Padding 15, 0, 15, 0" at bounding box center [161, 674] width 203 height 179
click at [761, 575] on div "Product Images Row Baby komplet 3 Product Title Highlight key benefits with pro…" at bounding box center [921, 233] width 1293 height 802
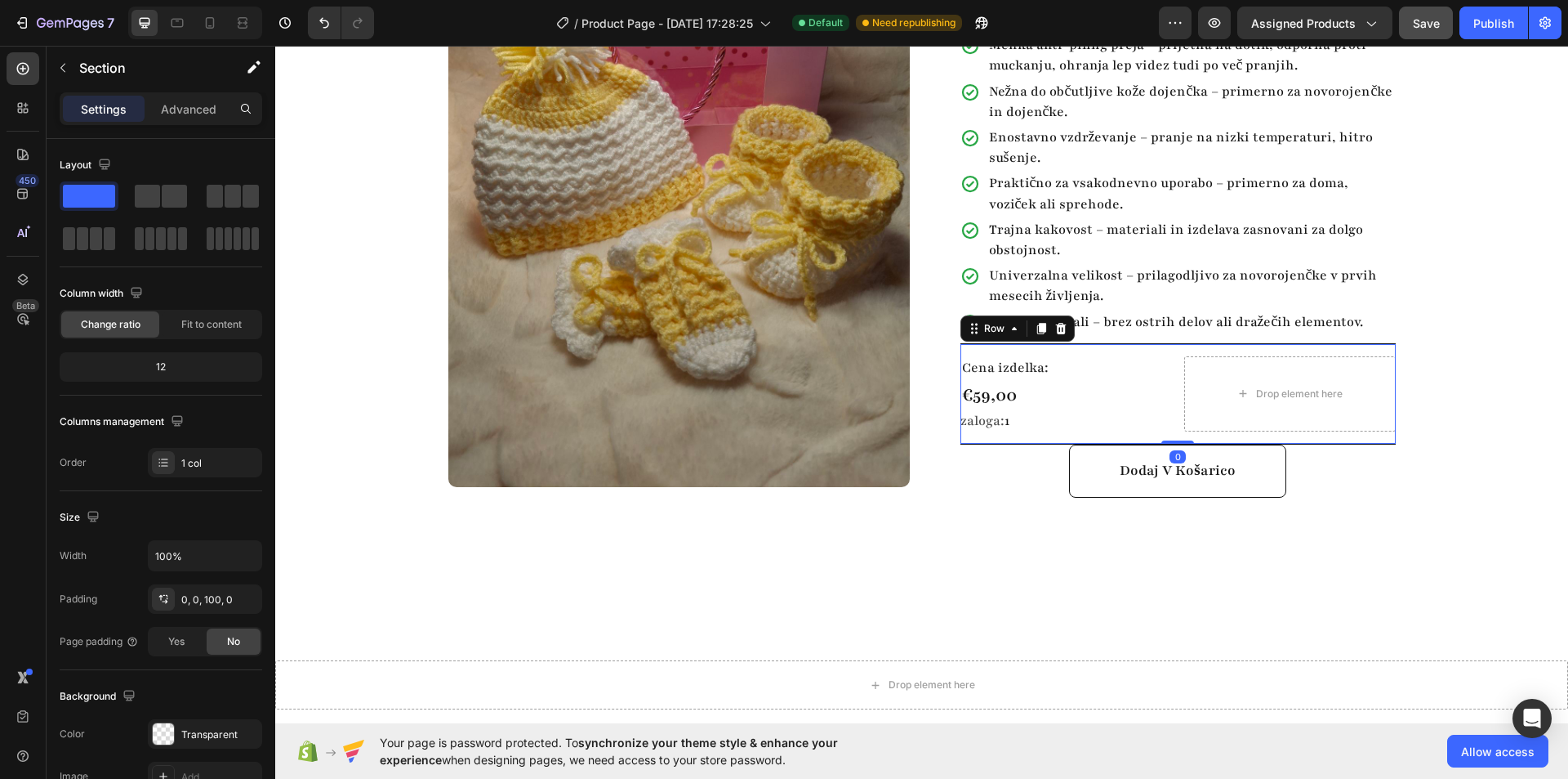
click at [1046, 343] on div "Cena izdelka: Text Block €59,00 Product Price Product Price zaloga: 1 Stock Cou…" at bounding box center [1178, 394] width 436 height 101
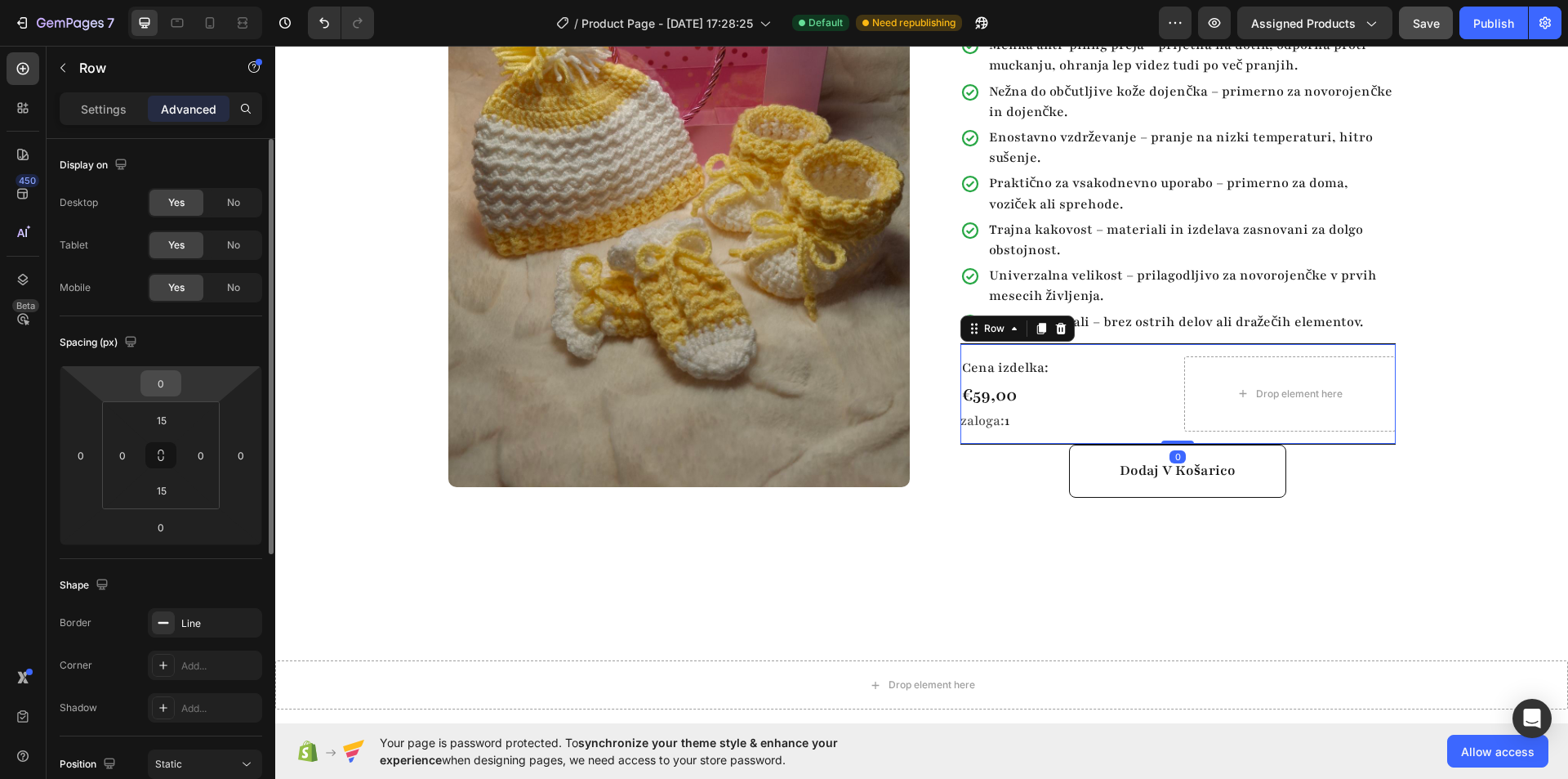
click at [167, 384] on input "0" at bounding box center [161, 383] width 33 height 24
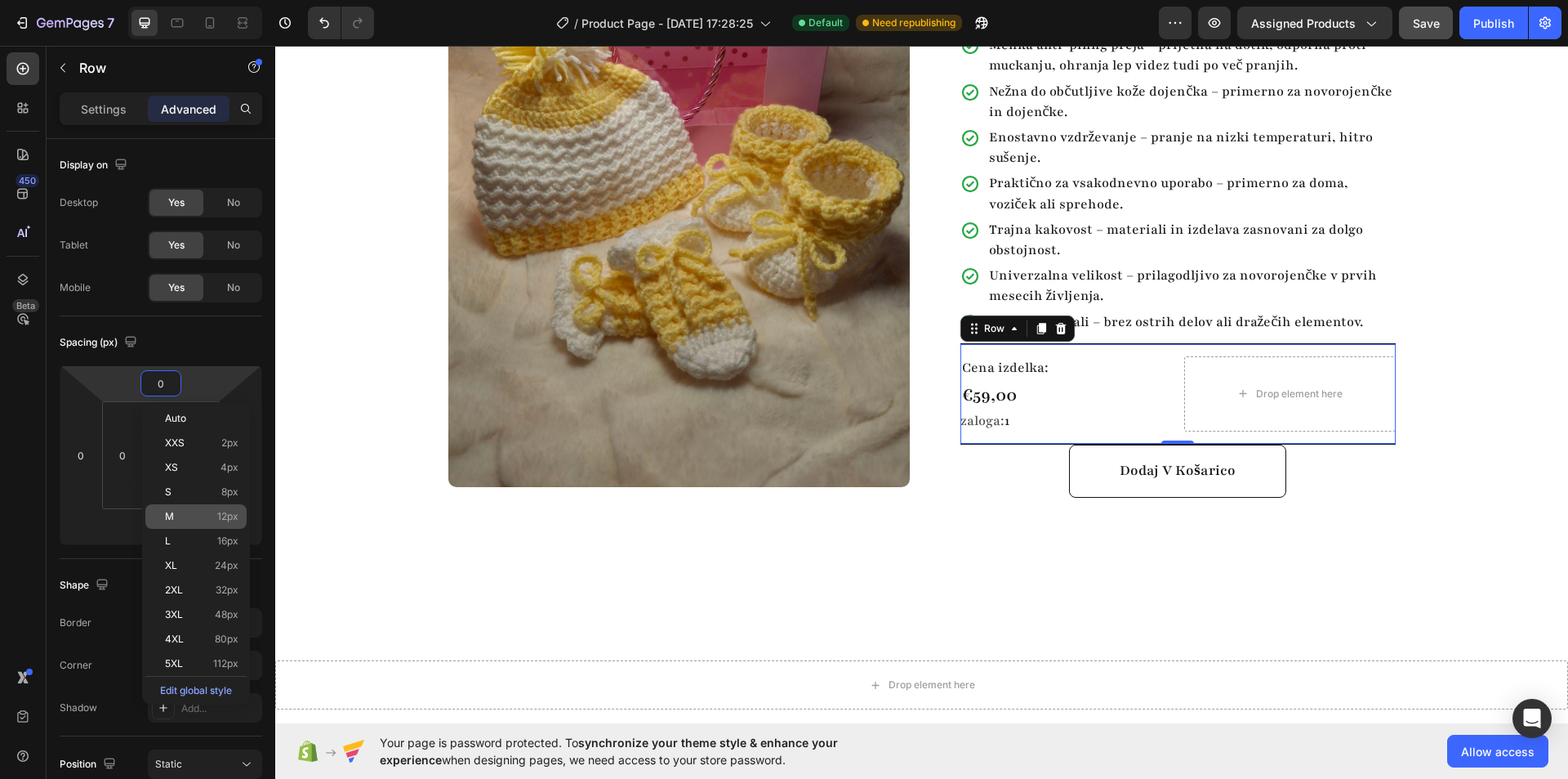
click at [180, 516] on p "M 12px" at bounding box center [201, 517] width 73 height 12
type input "12"
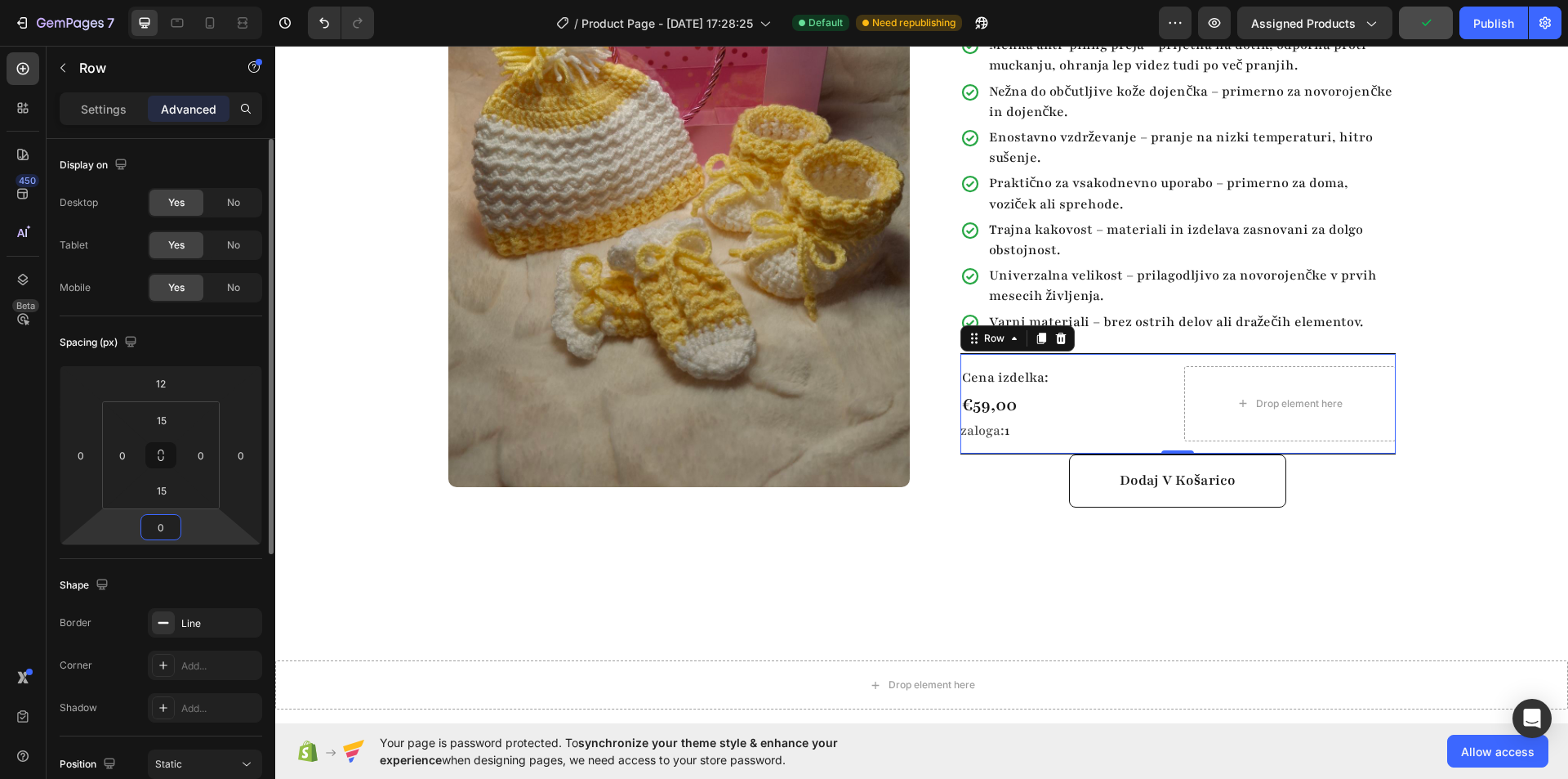
click at [159, 524] on input "0" at bounding box center [161, 527] width 33 height 24
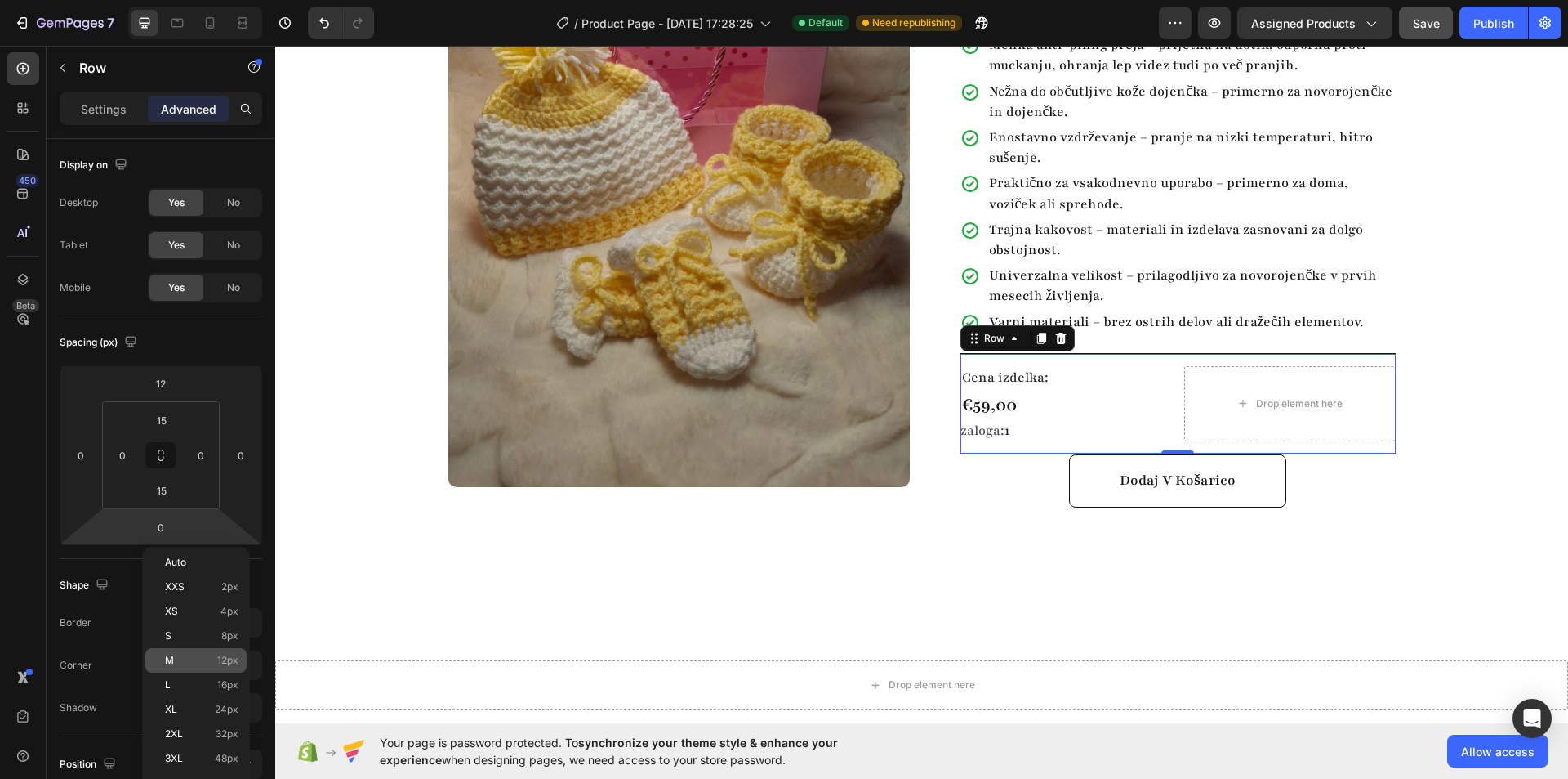
click at [195, 657] on p "M 12px" at bounding box center [201, 660] width 73 height 12
type input "12"
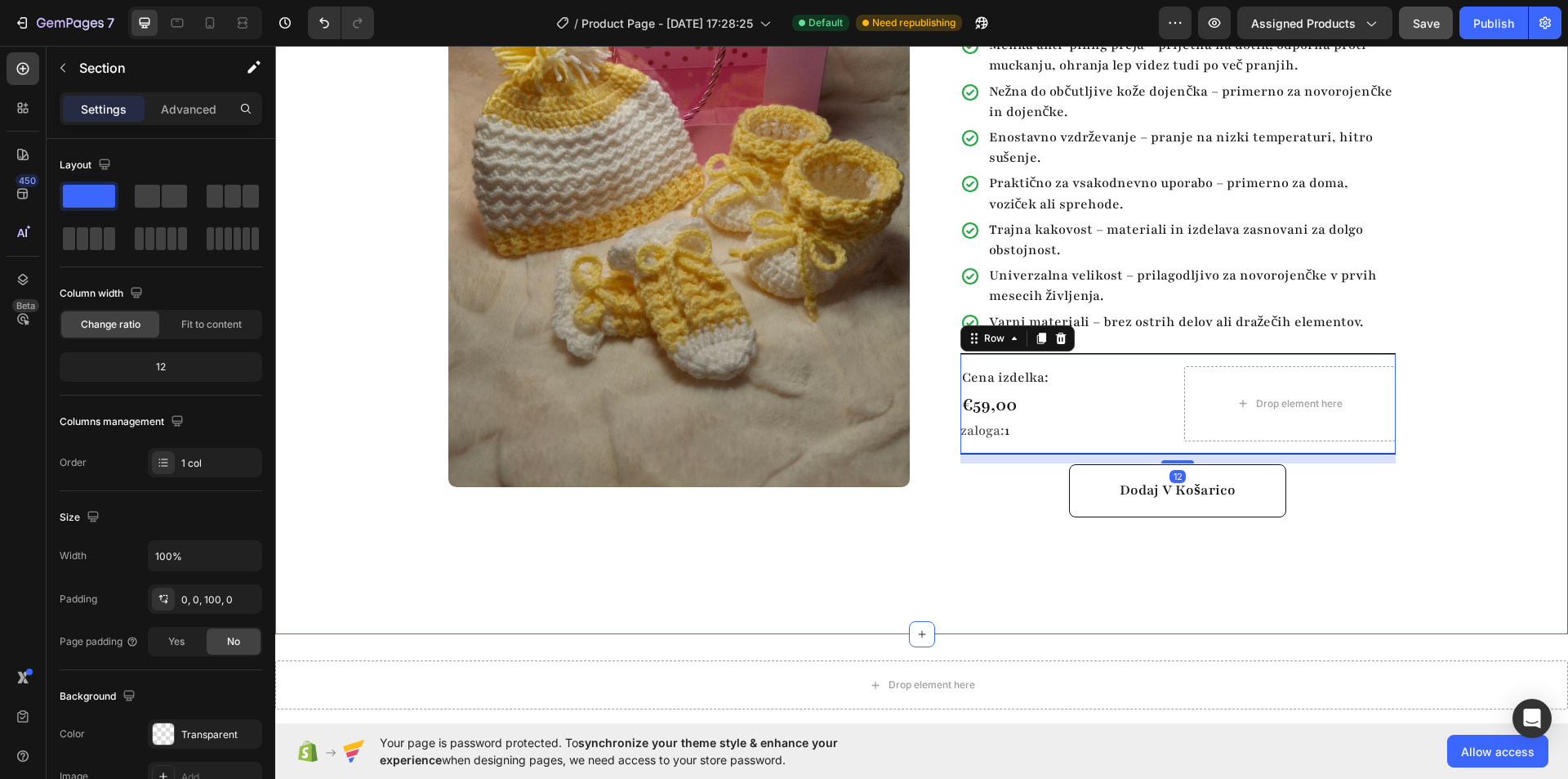
click at [1217, 583] on div "Product Images Row Baby komplet 3 Product Title Highlight key benefits with pro…" at bounding box center [921, 233] width 1293 height 802
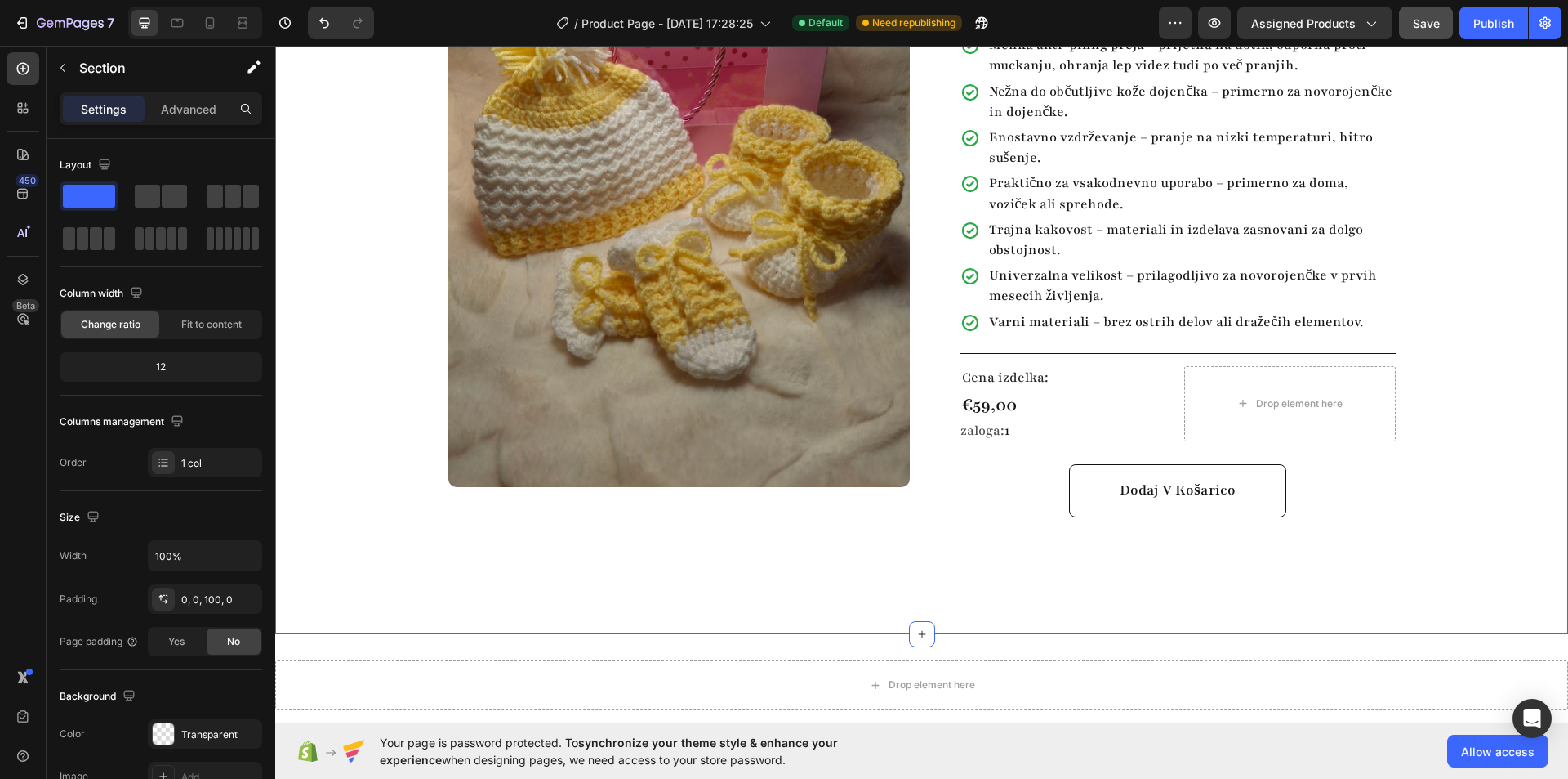
scroll to position [245, 0]
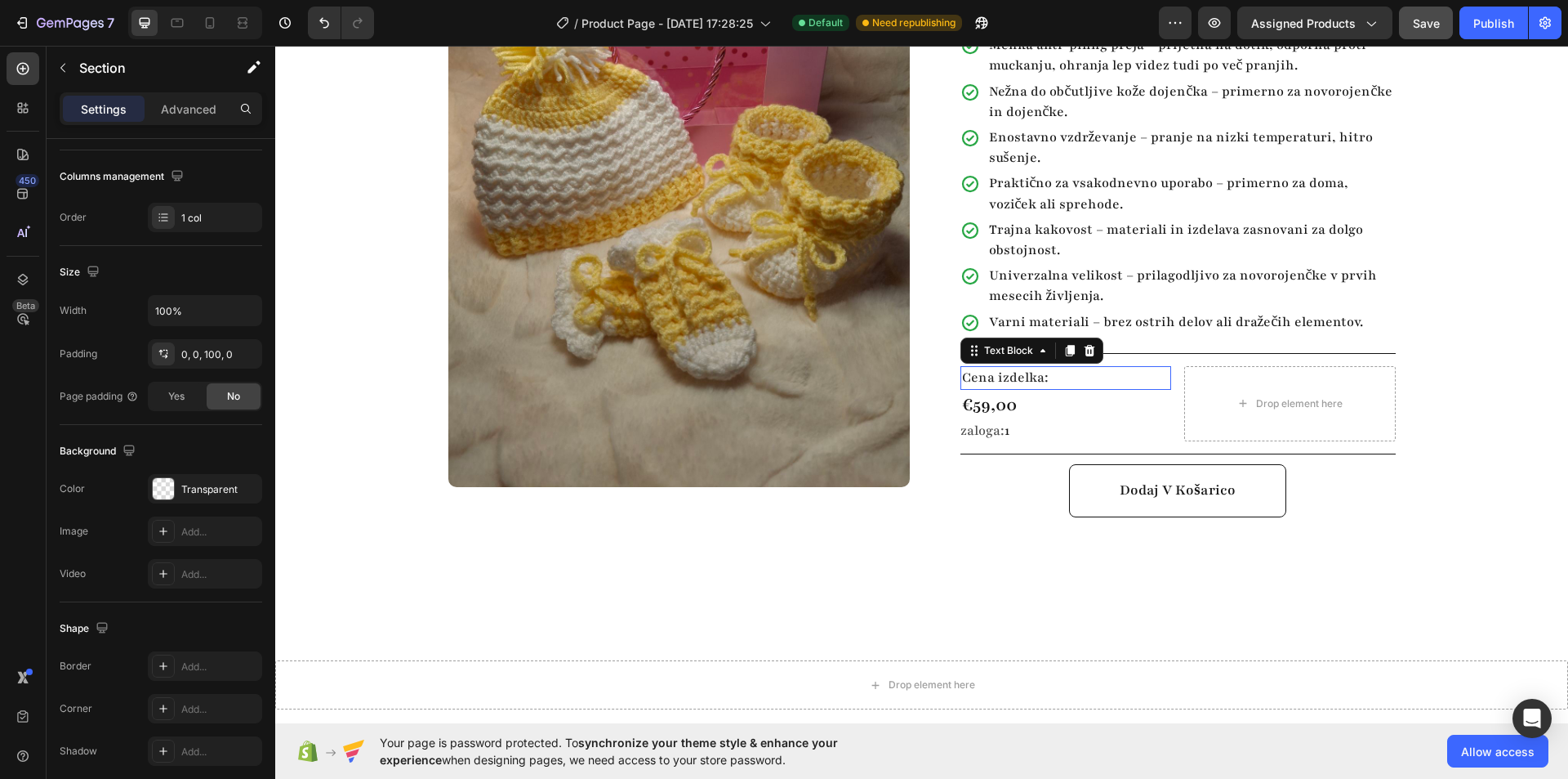
click at [1095, 368] on p "Cena izdelka:" at bounding box center [1066, 378] width 209 height 20
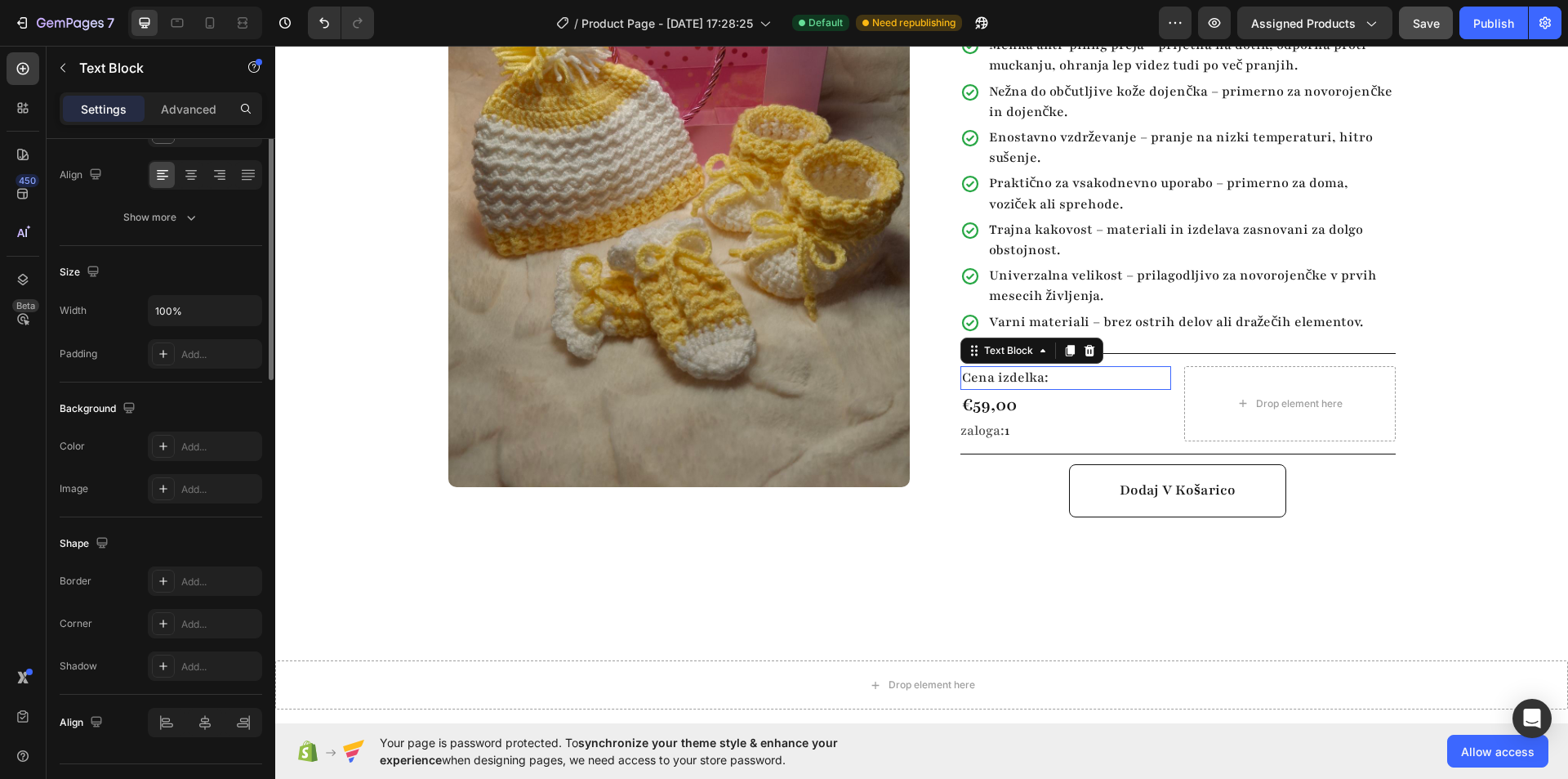
scroll to position [0, 0]
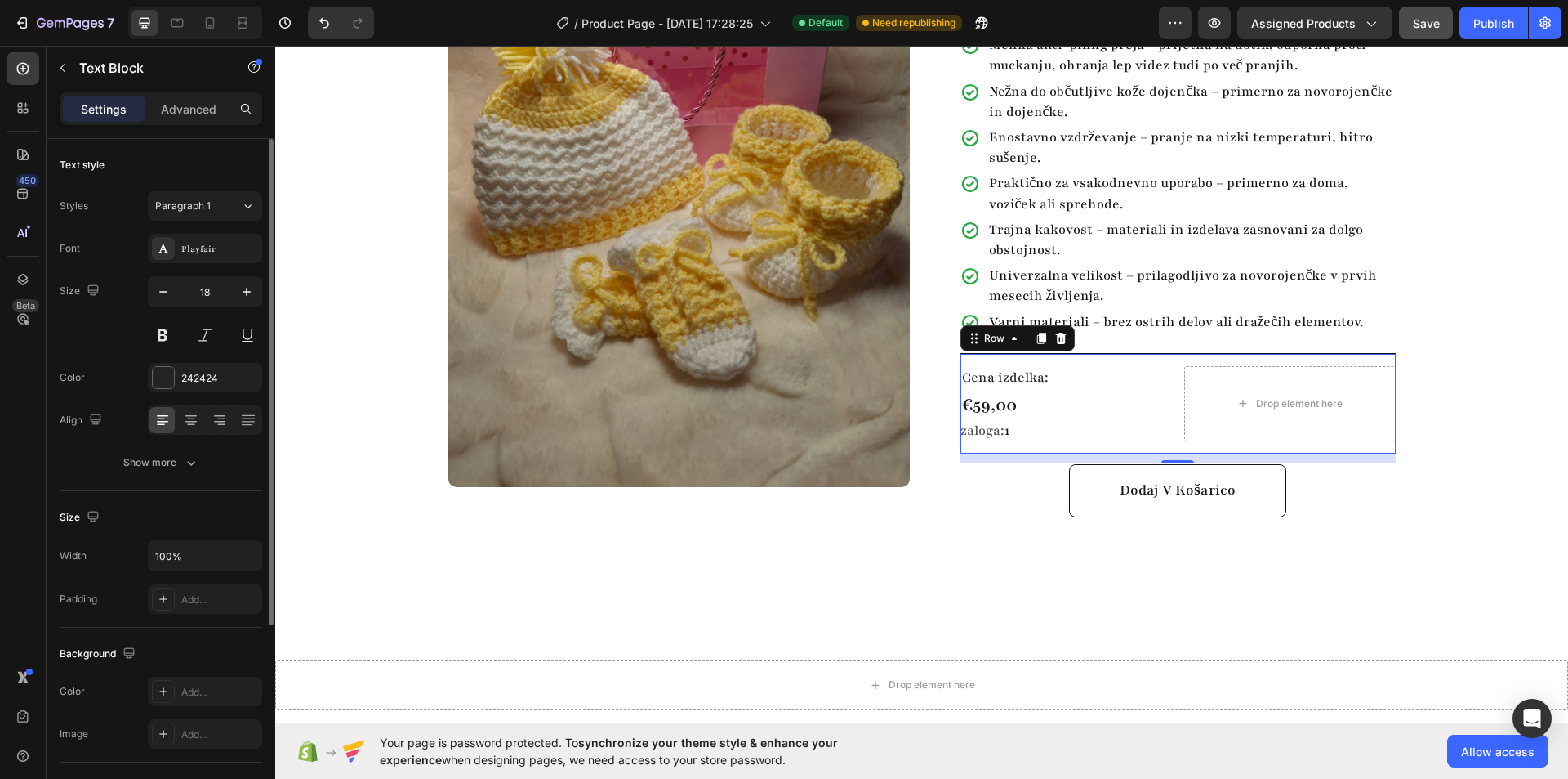
click at [1110, 353] on div "Cena izdelka: Text Block €59,00 Product Price Product Price zaloga: 1 Stock Cou…" at bounding box center [1178, 404] width 436 height 101
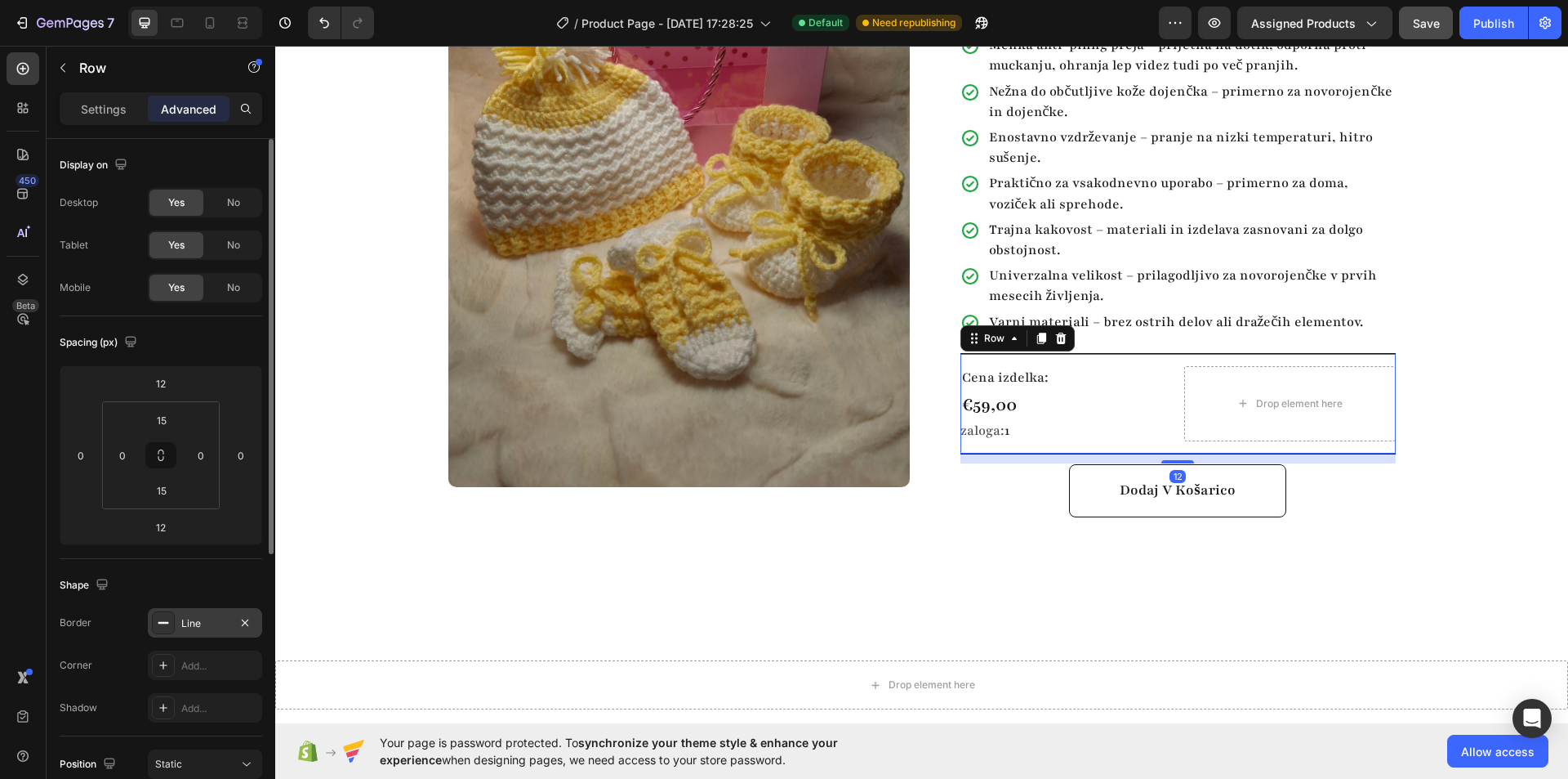
click at [202, 616] on div "Line" at bounding box center [205, 623] width 47 height 14
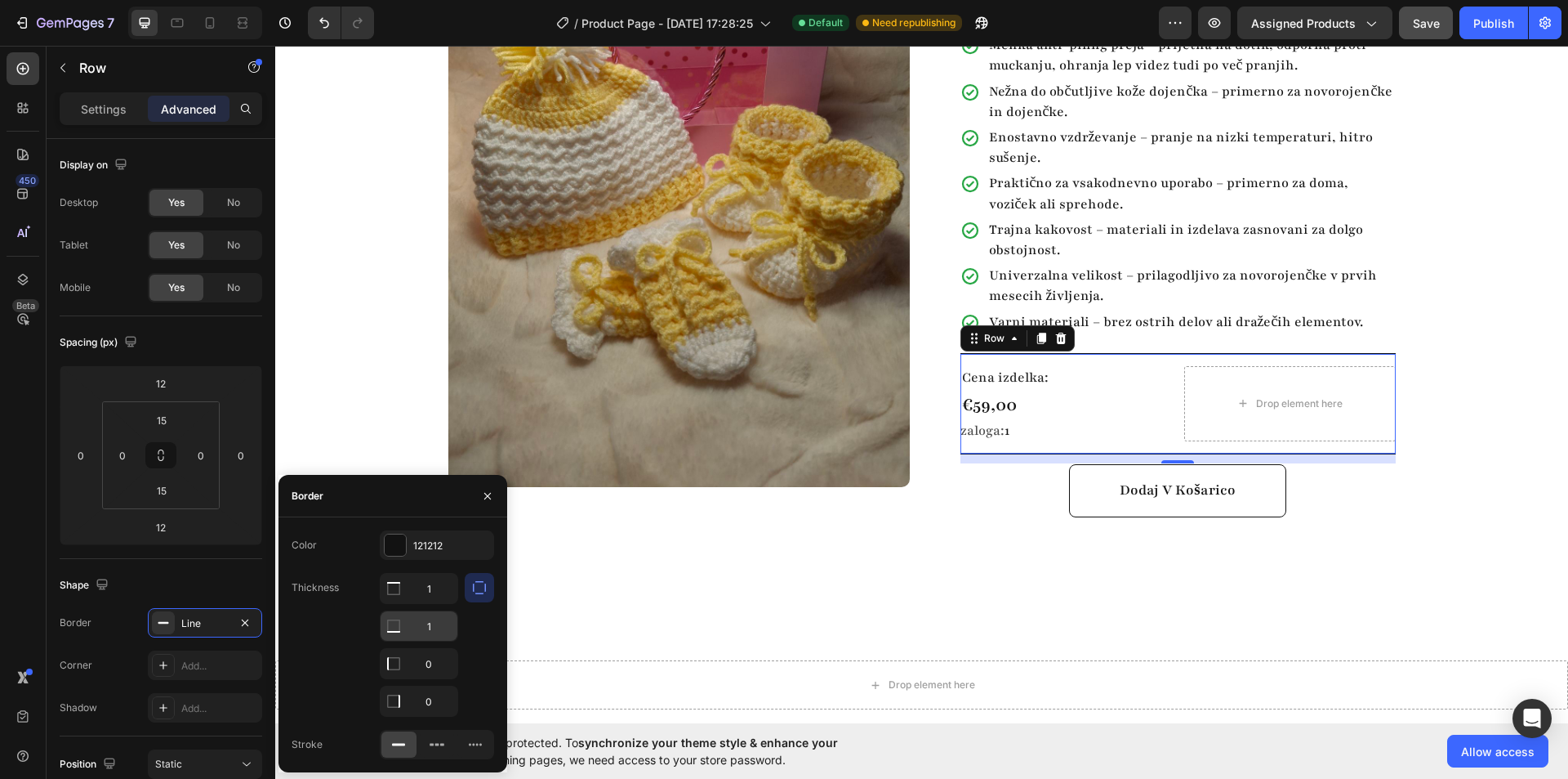
click at [402, 628] on div at bounding box center [393, 626] width 26 height 29
type input "0"
click at [696, 626] on div "Product Images Row Baby komplet 3 Product Title Highlight key benefits with pro…" at bounding box center [921, 233] width 1293 height 802
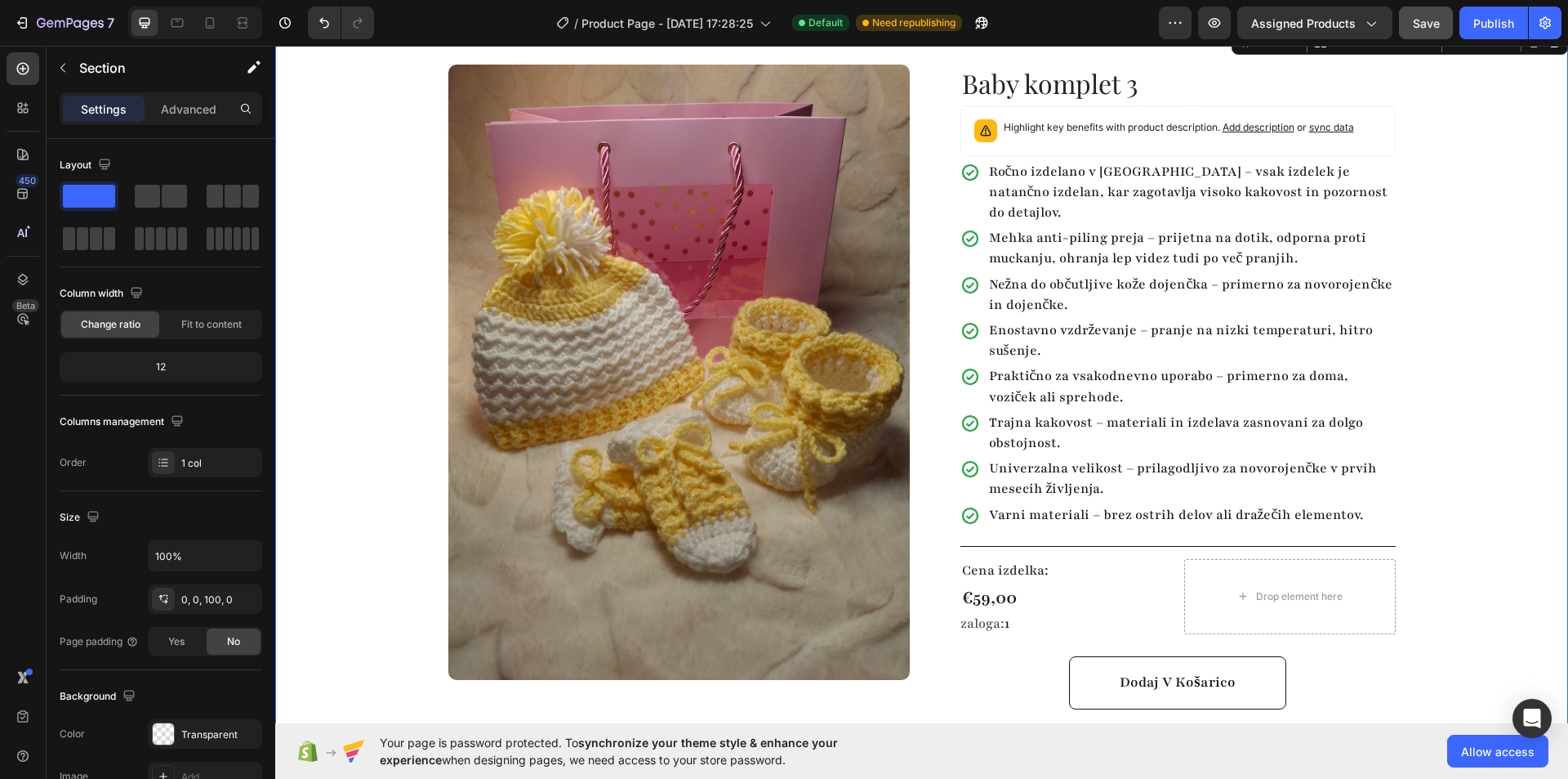
scroll to position [2, 0]
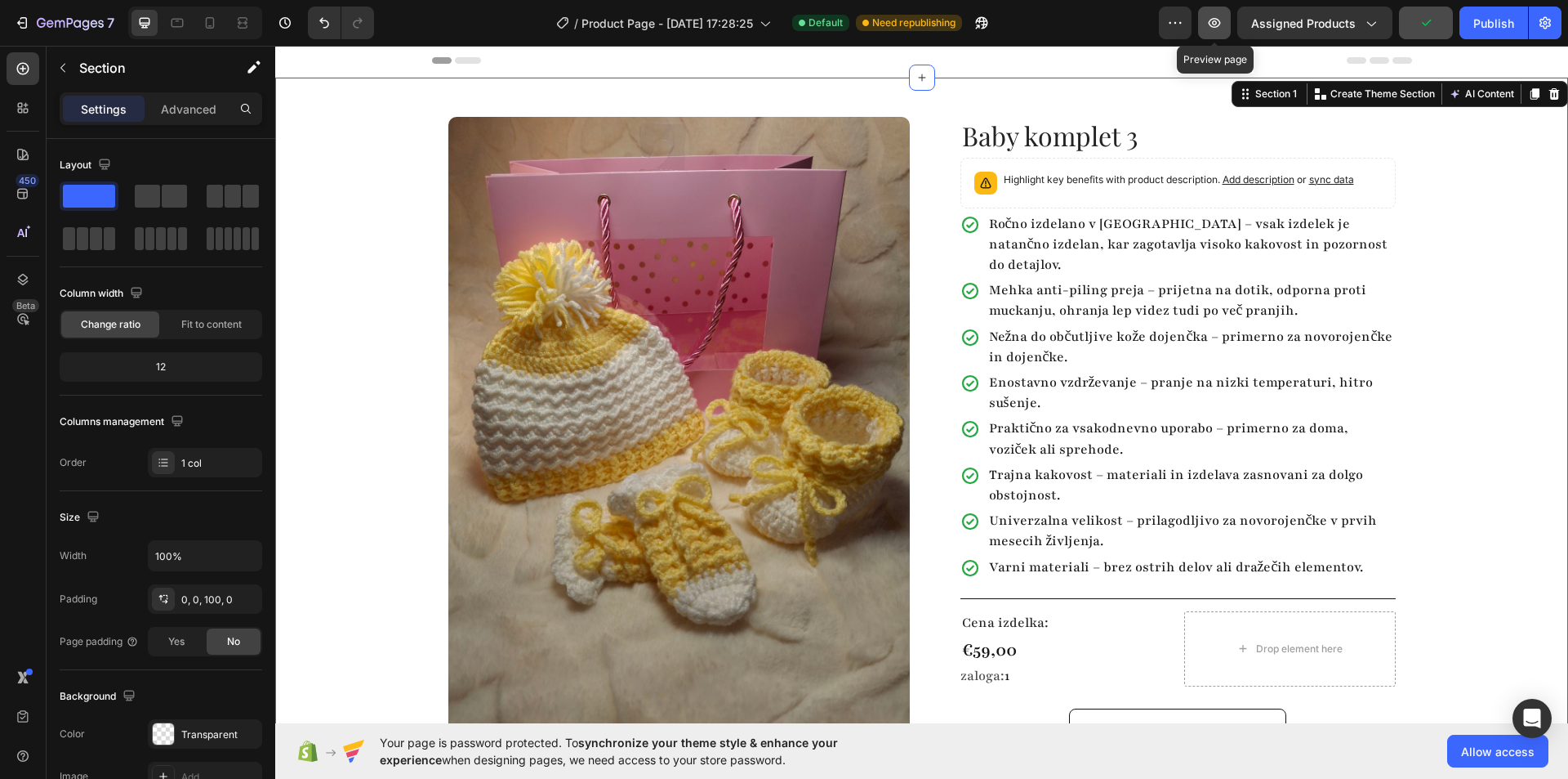
click at [1217, 30] on icon "button" at bounding box center [1214, 22] width 16 height 16
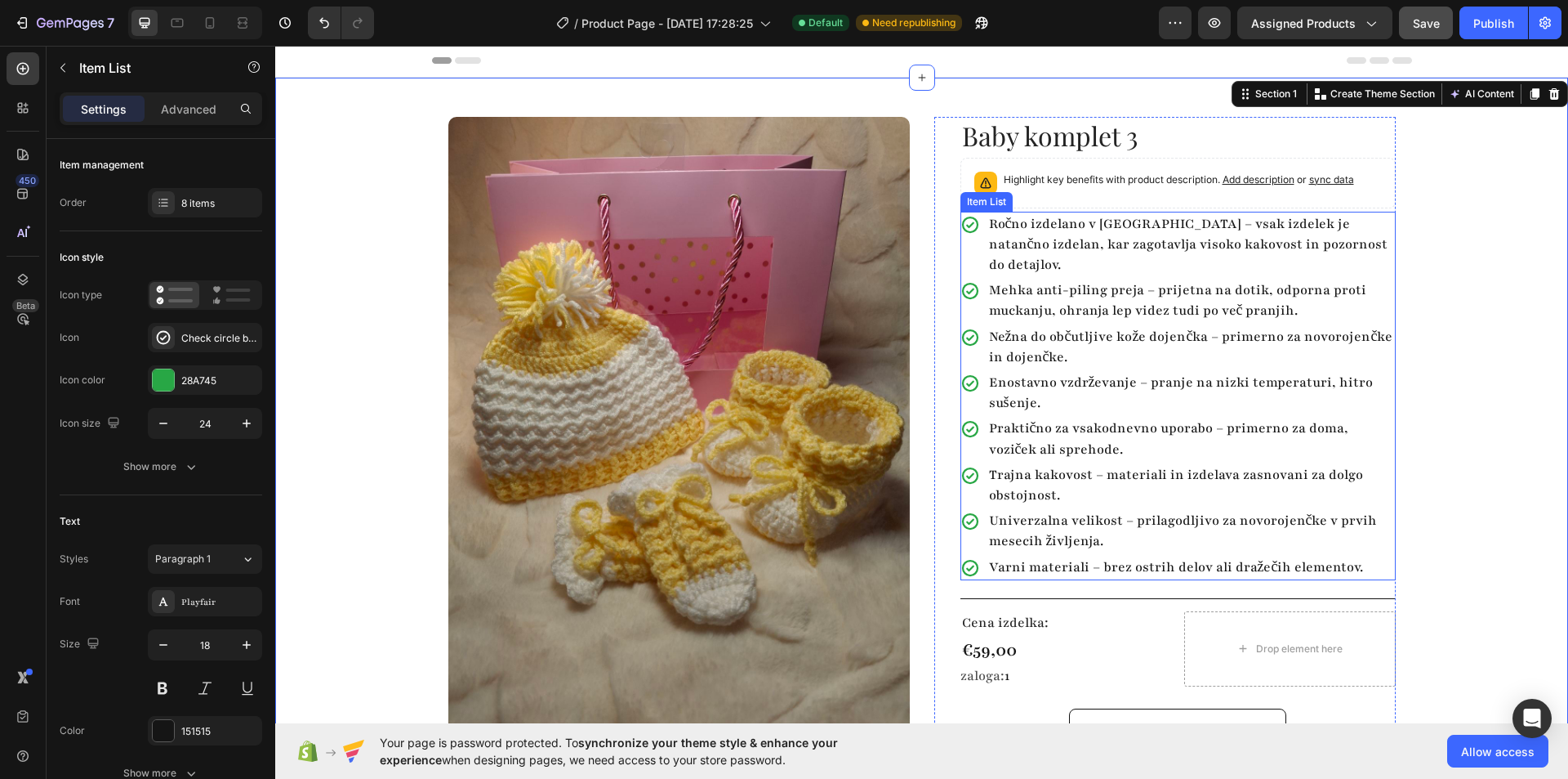
click at [961, 214] on div "Ročno izdelano v Sloveniji – vsak izdelek je natančno izdelan, kar zagotavlja v…" at bounding box center [1178, 246] width 436 height 67
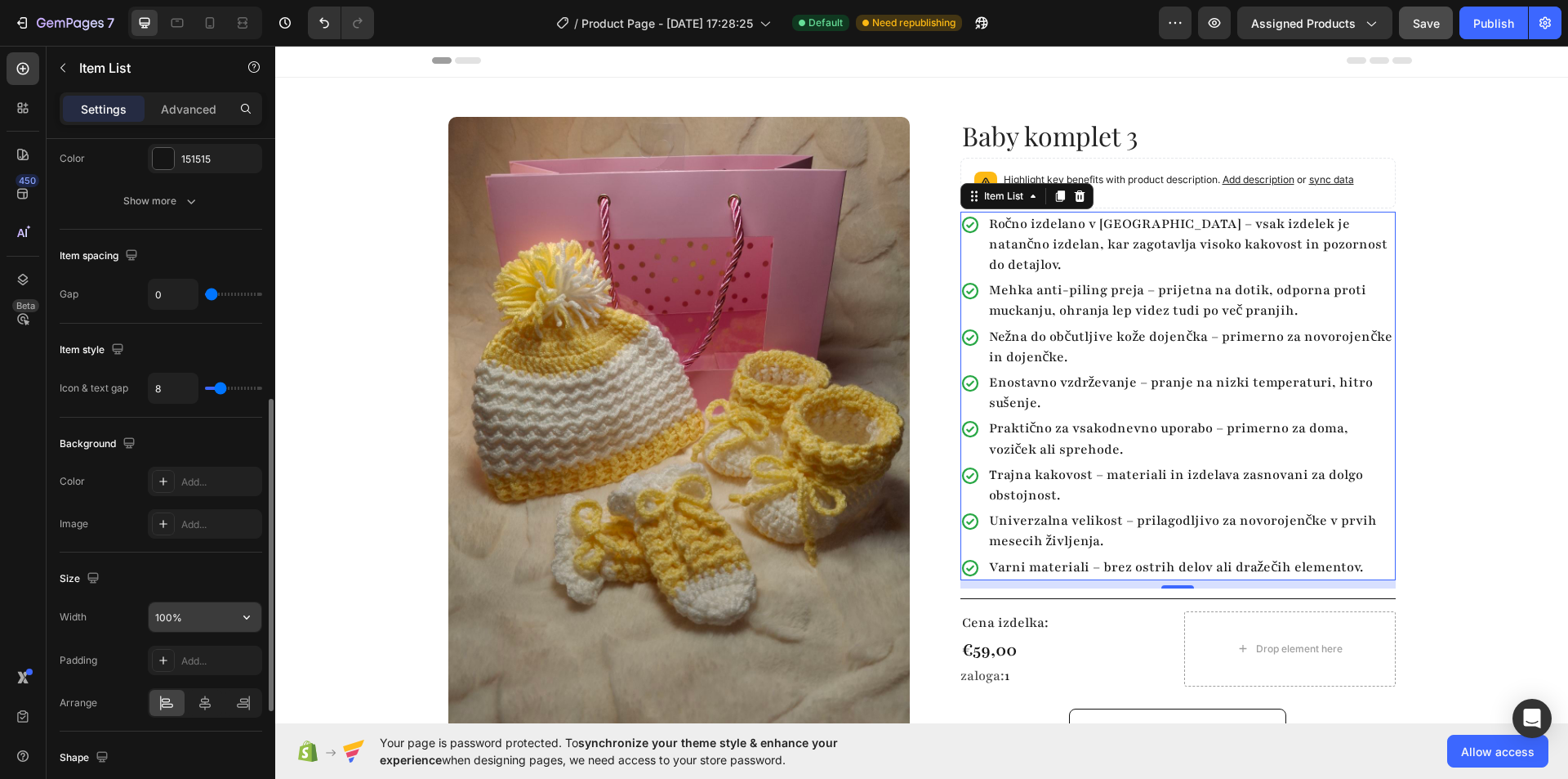
scroll to position [735, 0]
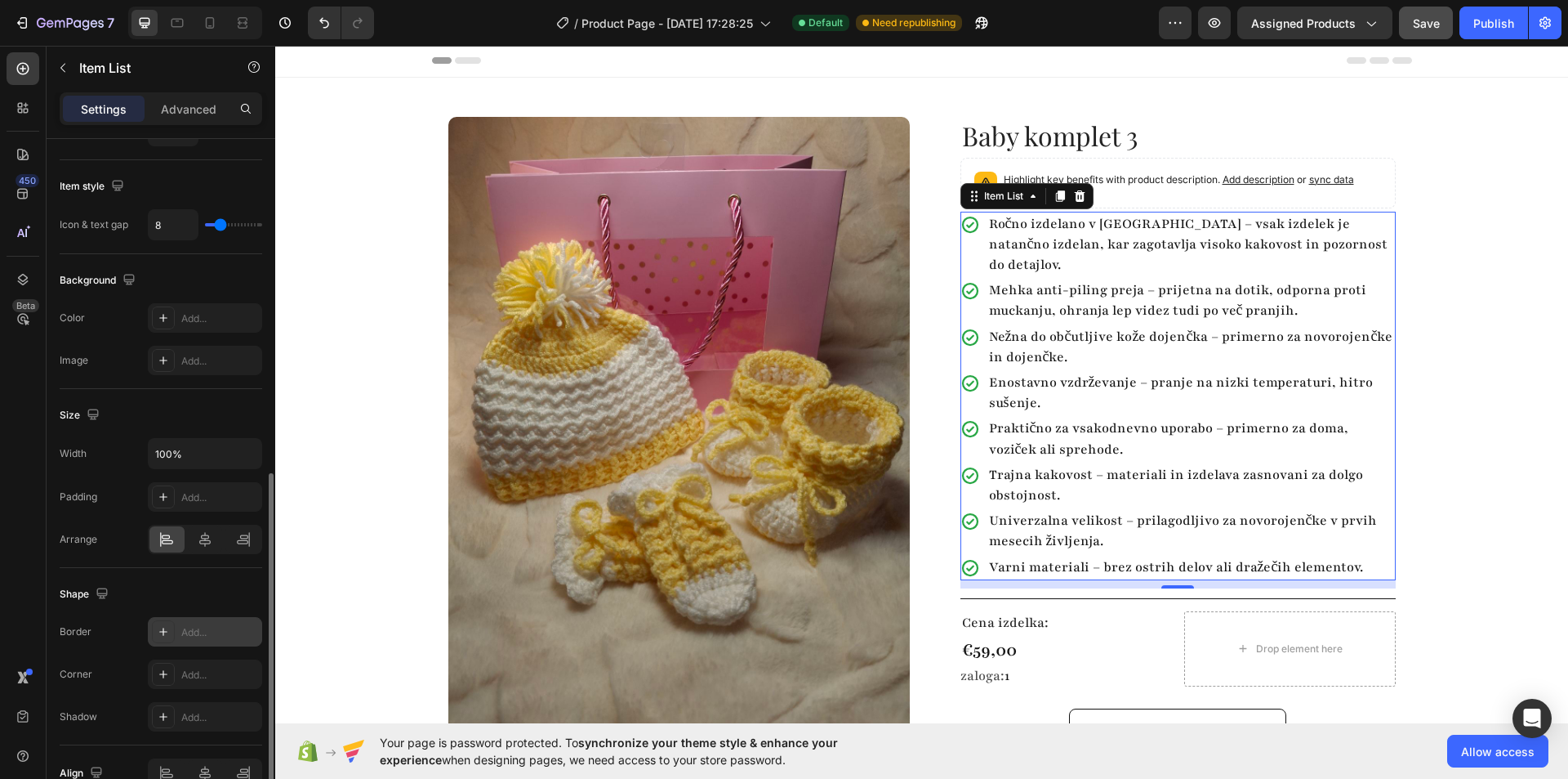
click at [167, 631] on icon at bounding box center [163, 632] width 13 height 13
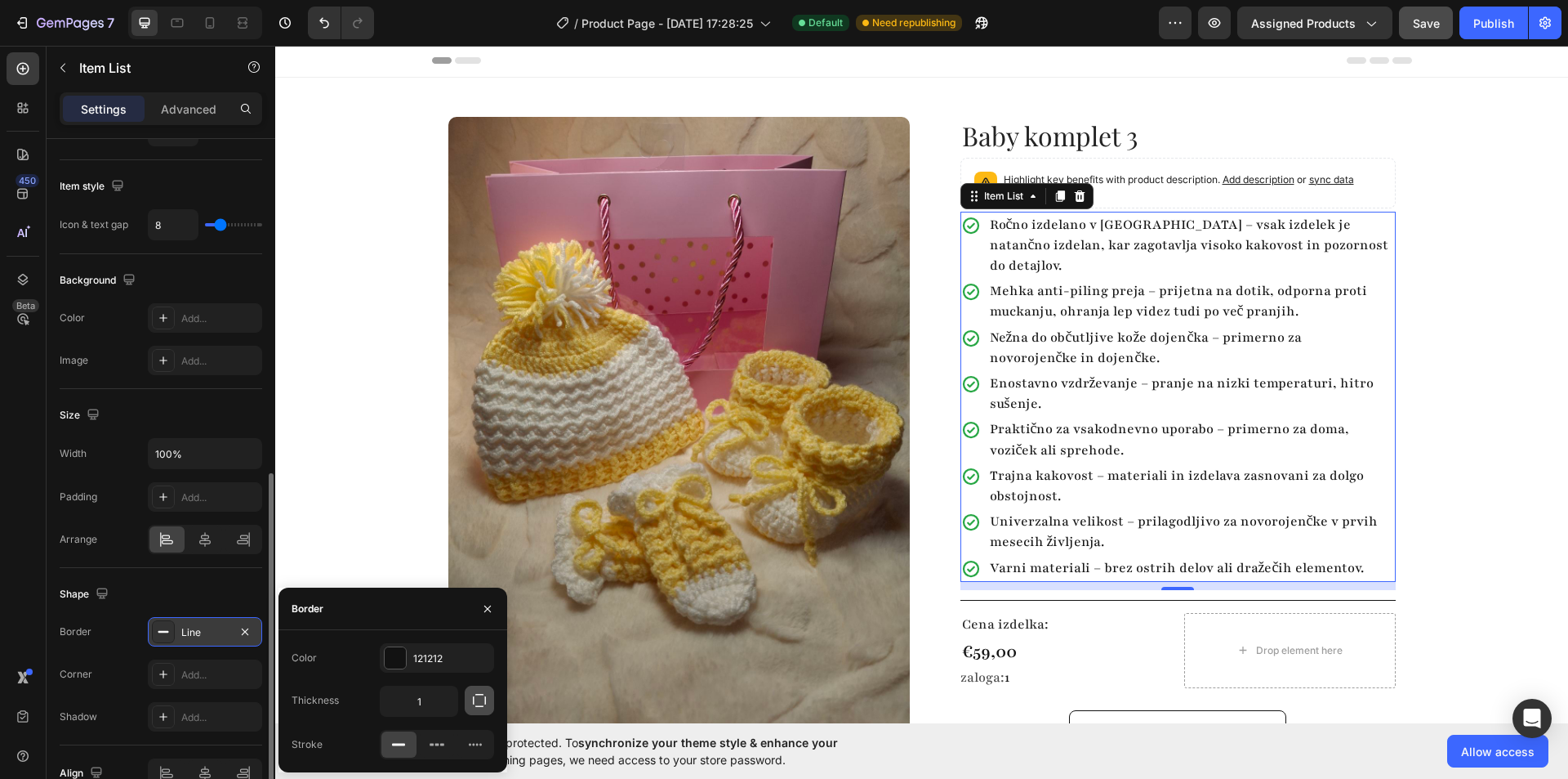
click at [475, 702] on icon "button" at bounding box center [478, 700] width 16 height 16
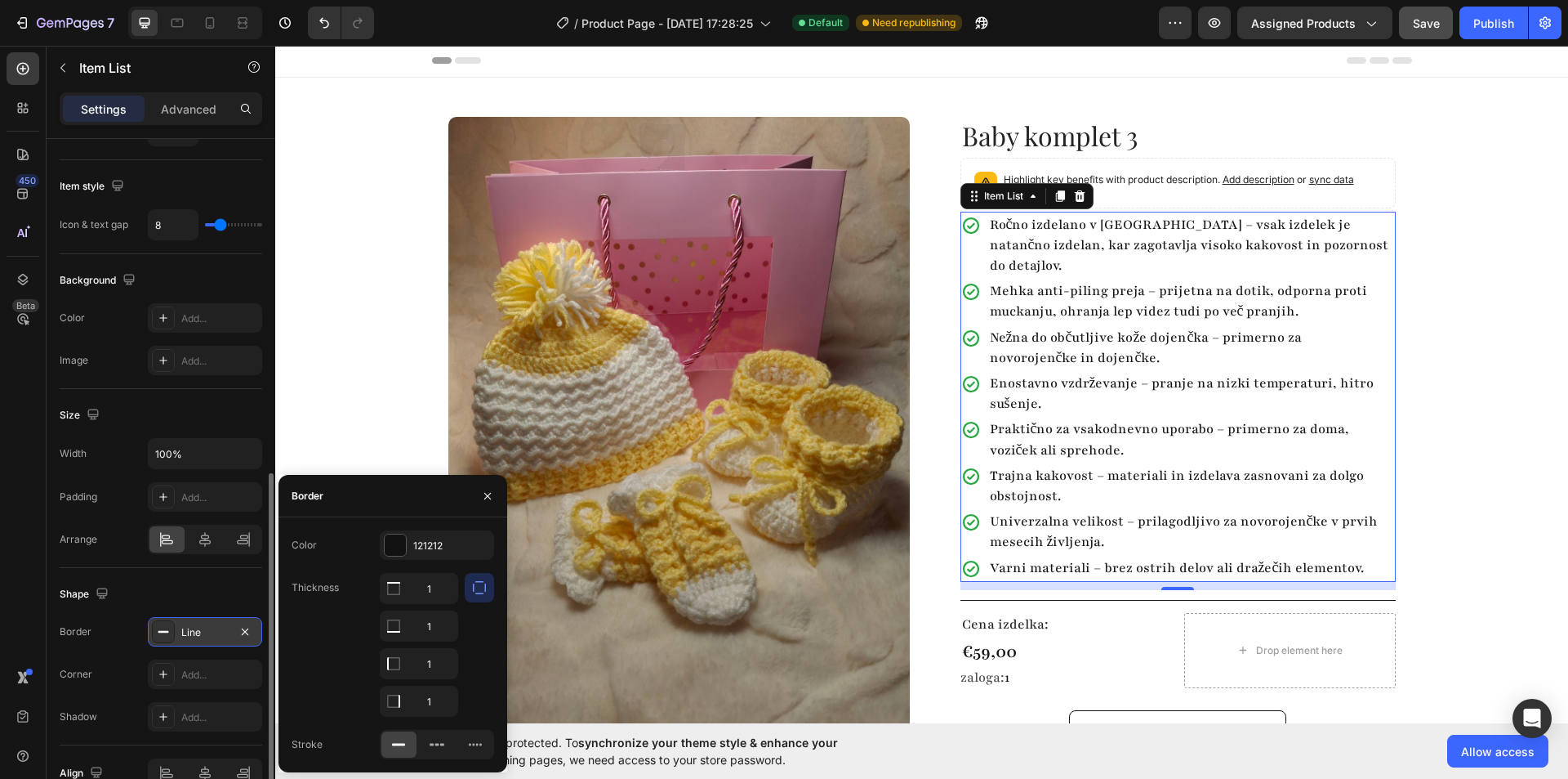
click at [481, 591] on icon "button" at bounding box center [478, 587] width 16 height 16
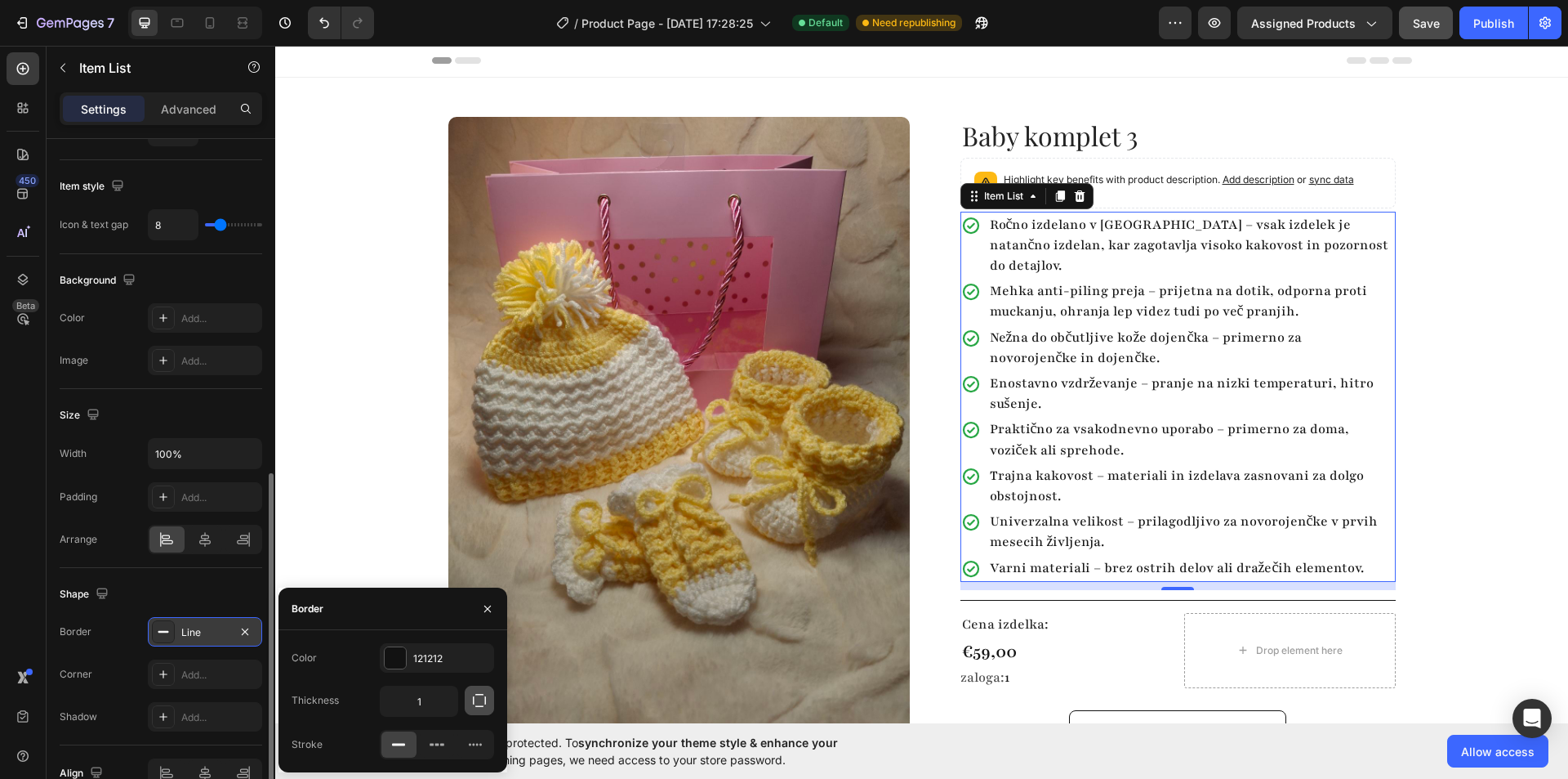
click at [478, 703] on icon "button" at bounding box center [478, 700] width 16 height 16
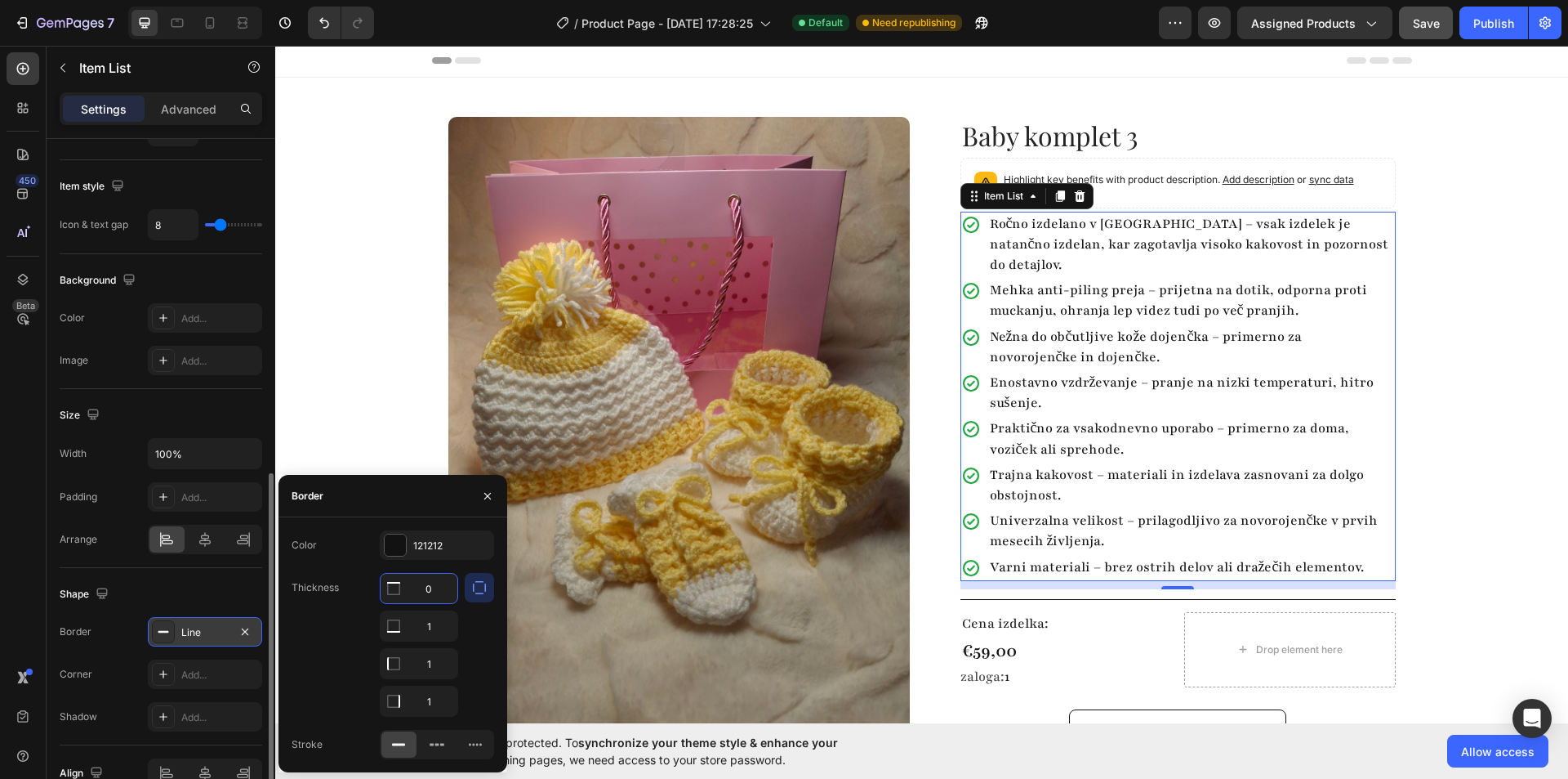
drag, startPoint x: 423, startPoint y: 597, endPoint x: 448, endPoint y: 594, distance: 25.2
click at [448, 594] on input "0" at bounding box center [419, 588] width 77 height 29
type input "1"
type input "0"
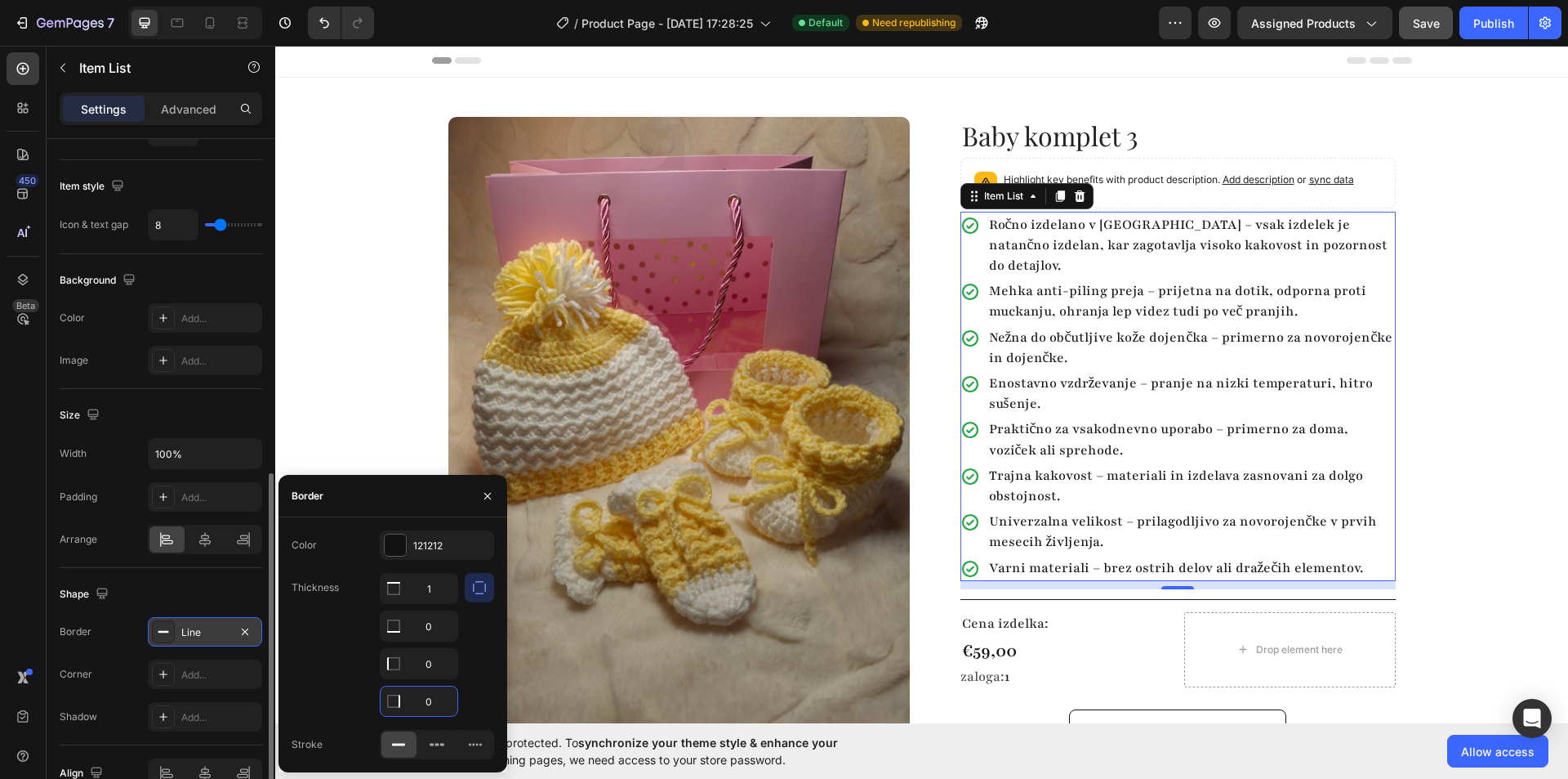
type input "0"
click at [348, 689] on div "Thickness 1 0 0 0" at bounding box center [393, 644] width 203 height 144
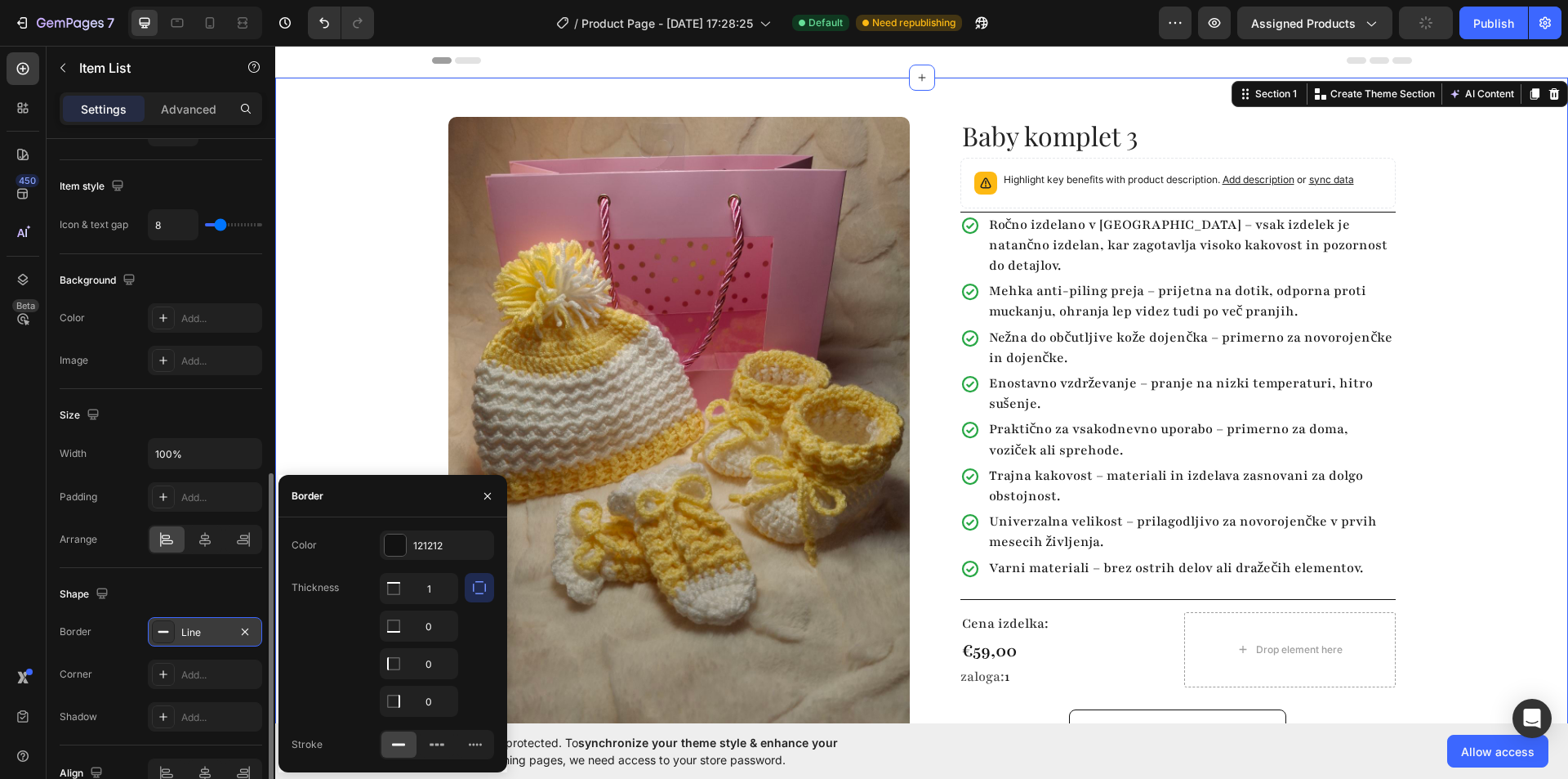
click at [1428, 360] on div "Product Images Row Baby komplet 3 Product Title Highlight key benefits with pro…" at bounding box center [921, 437] width 1293 height 720
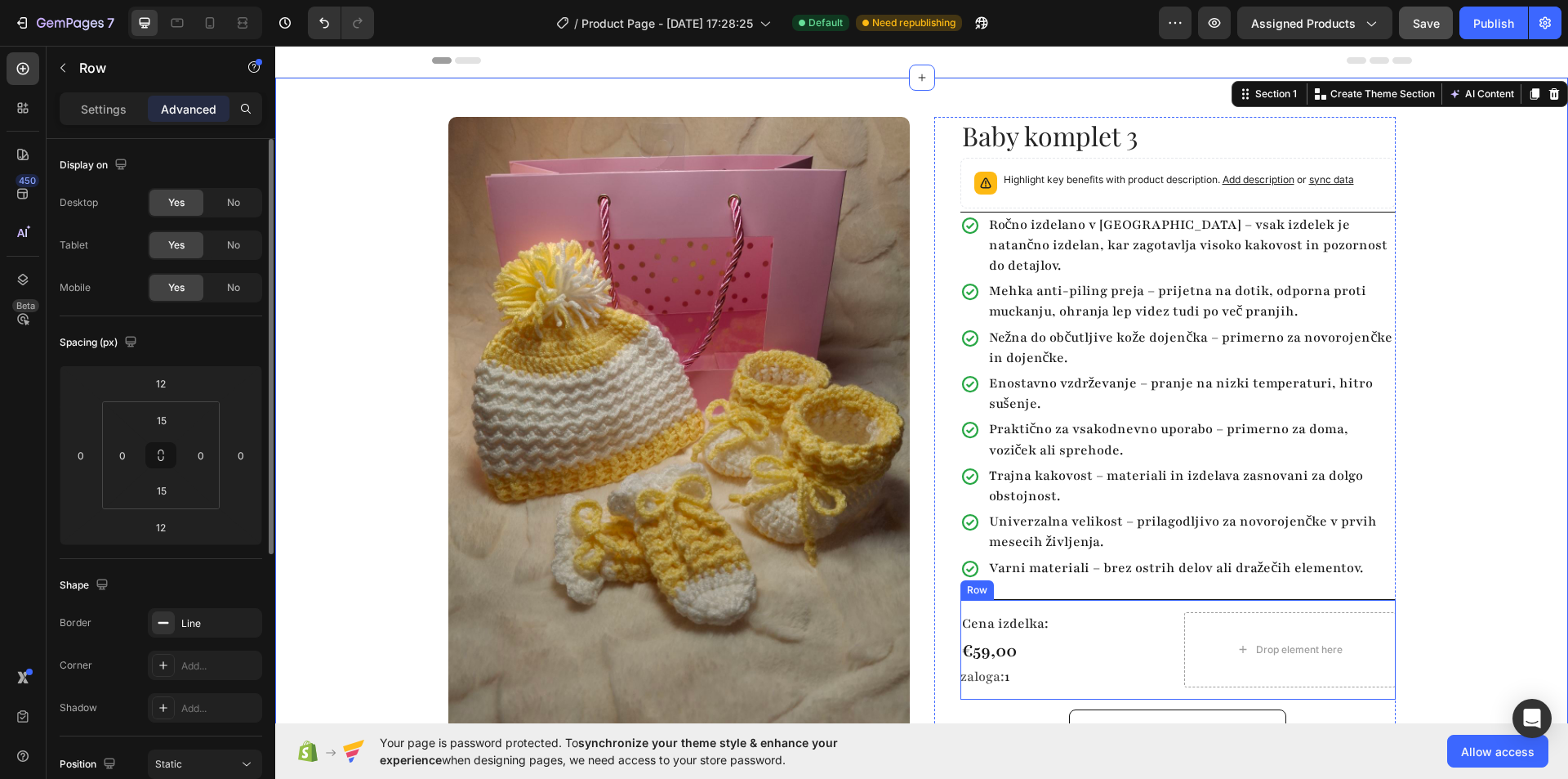
click at [1101, 599] on div "Cena izdelka: Text Block €59,00 Product Price Product Price zaloga: 1 Stock Cou…" at bounding box center [1178, 649] width 436 height 100
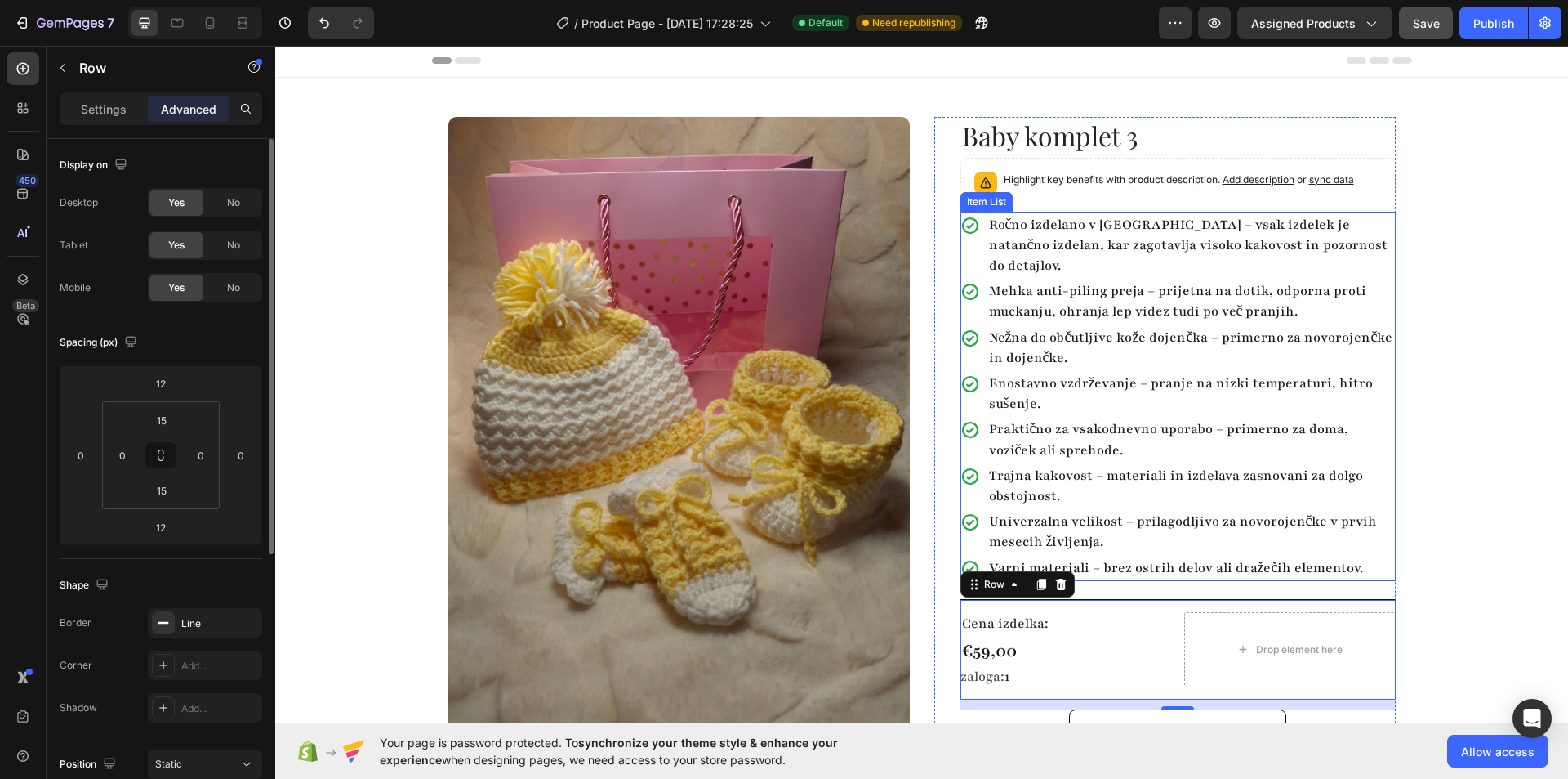
click at [960, 242] on div "Ročno izdelano v Sloveniji – vsak izdelek je natančno izdelan, kar zagotavlja v…" at bounding box center [1178, 246] width 436 height 67
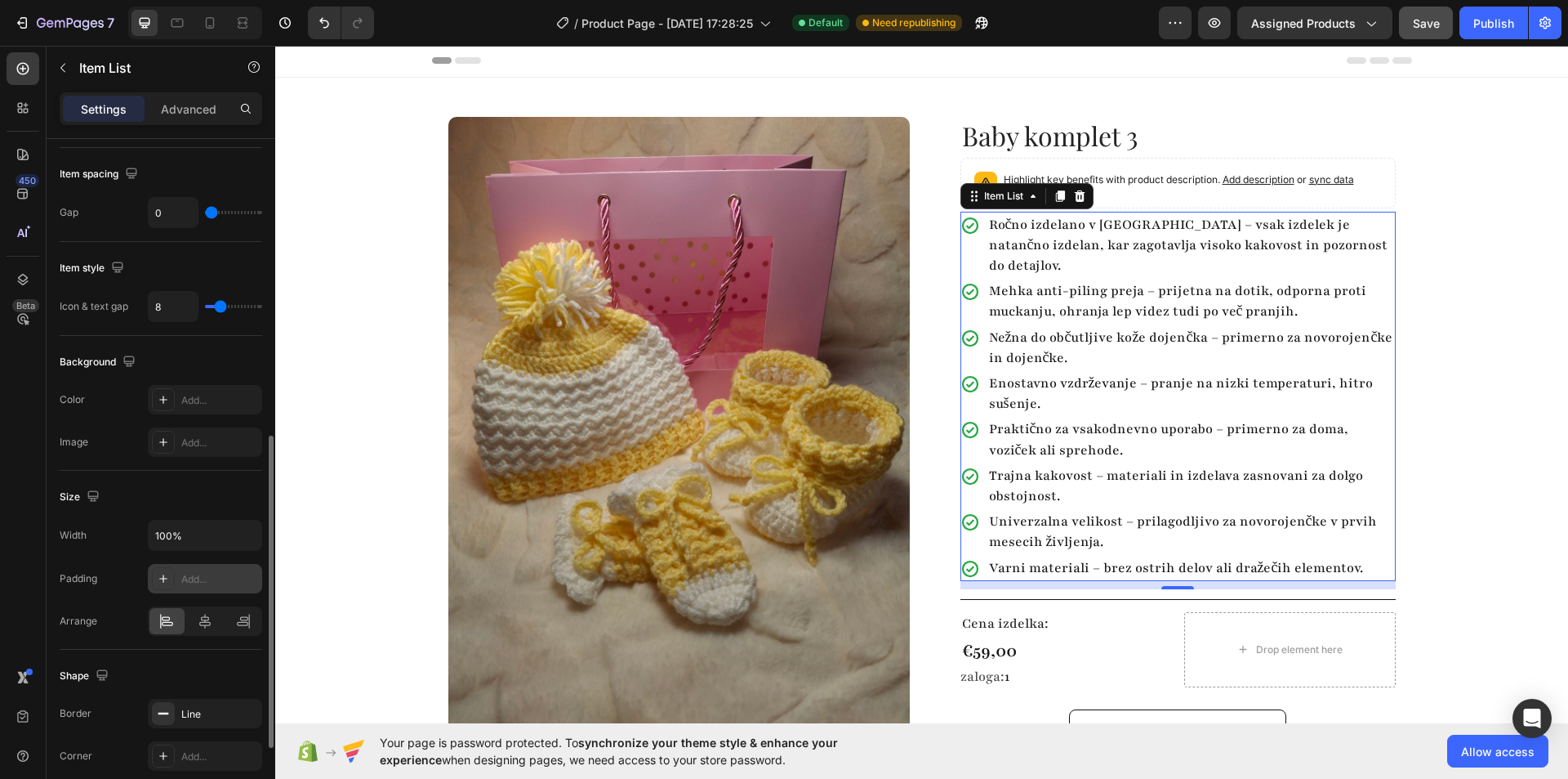
scroll to position [823, 0]
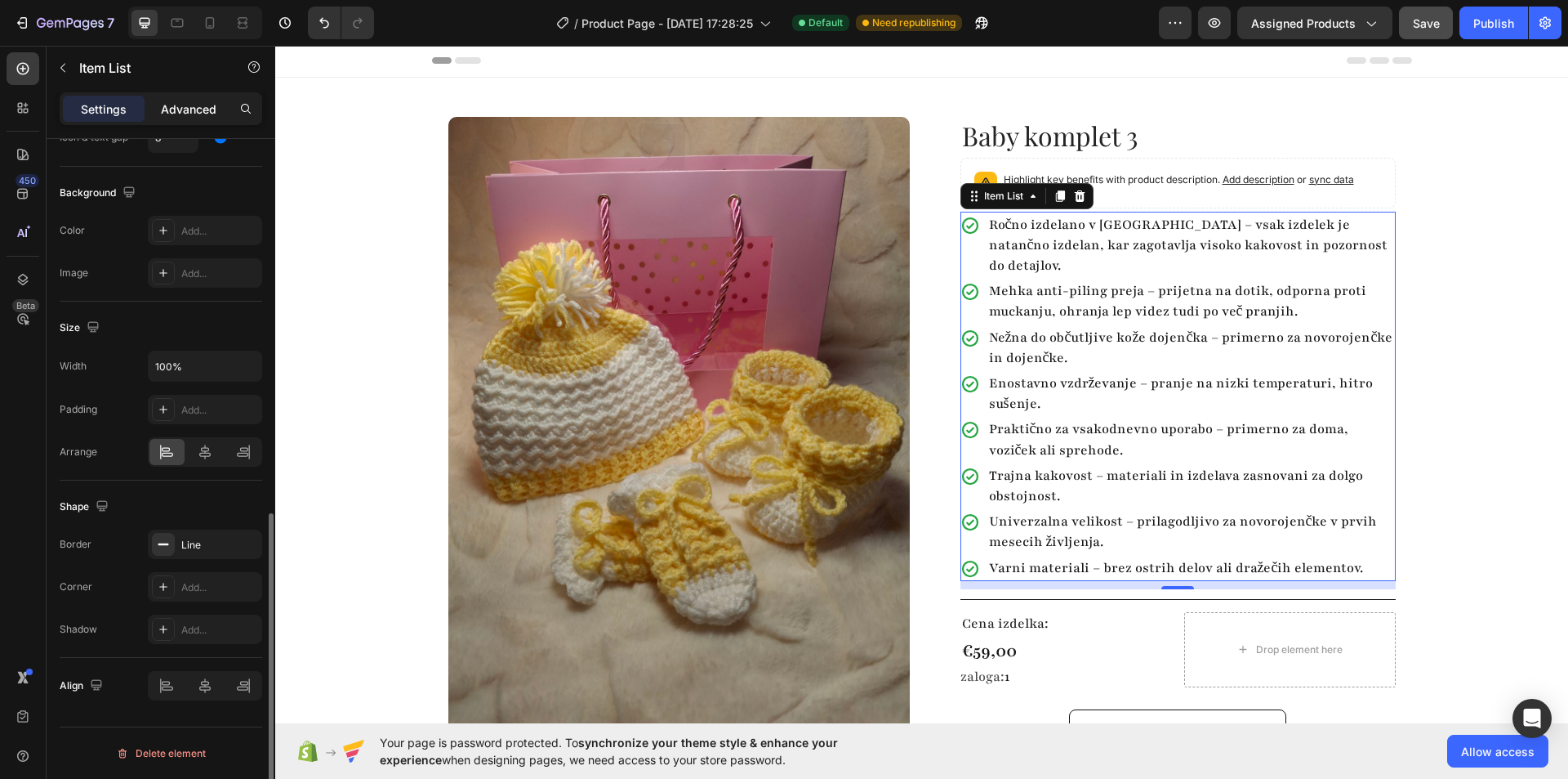
click at [181, 99] on div "Advanced" at bounding box center [188, 109] width 82 height 26
type input "100%"
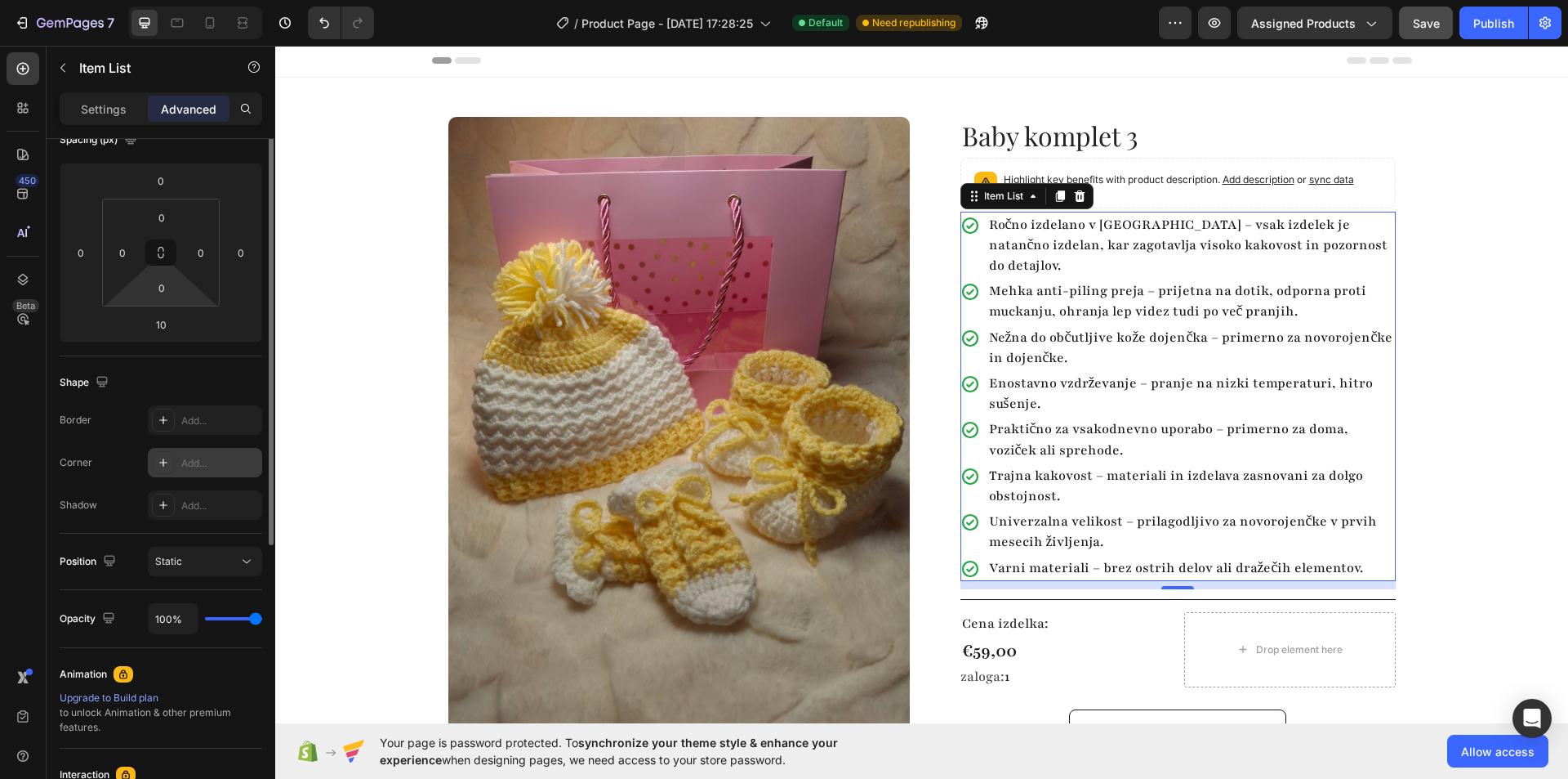
scroll to position [121, 0]
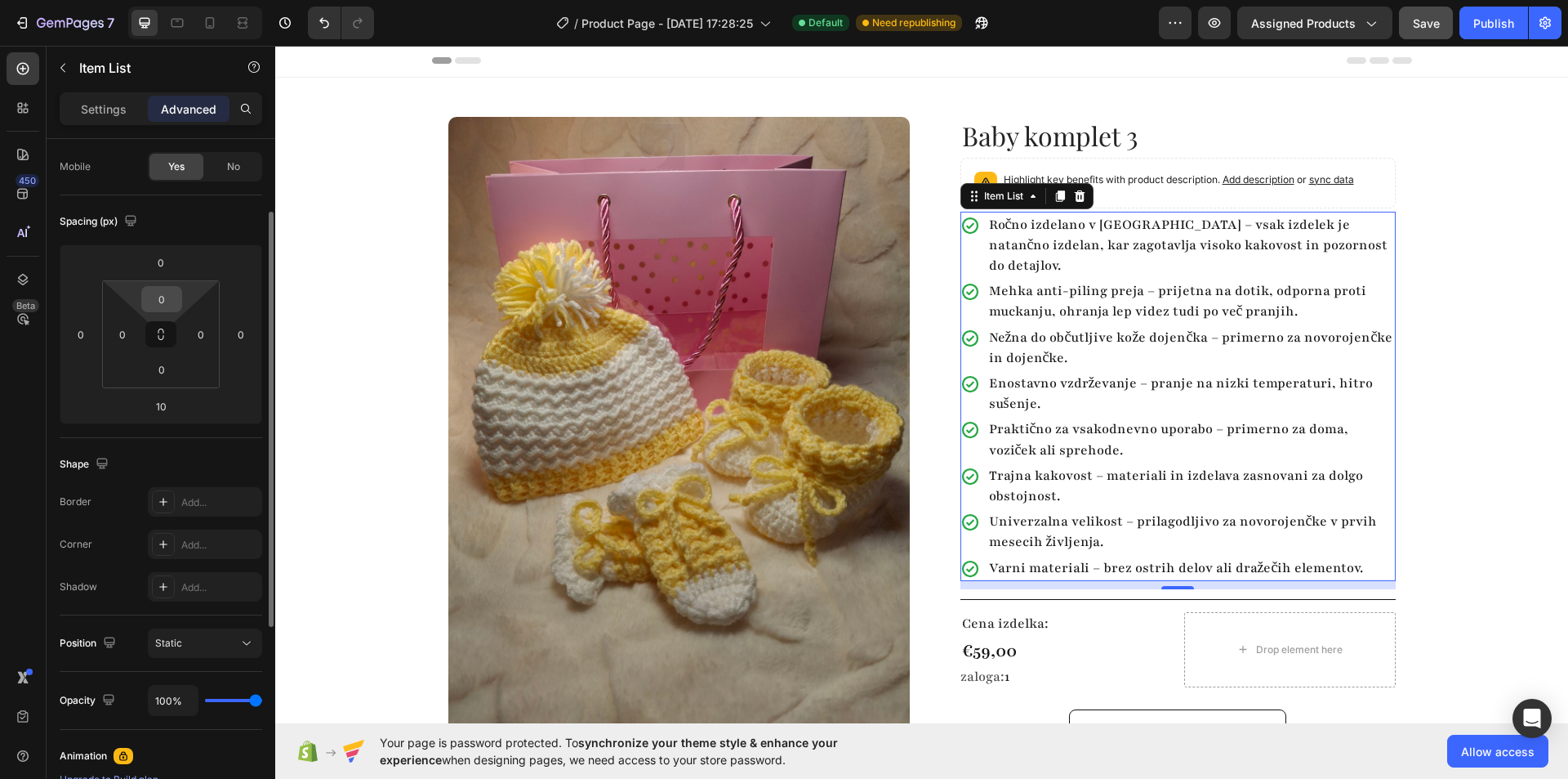
click at [156, 305] on input "0" at bounding box center [161, 299] width 33 height 24
type input "15"
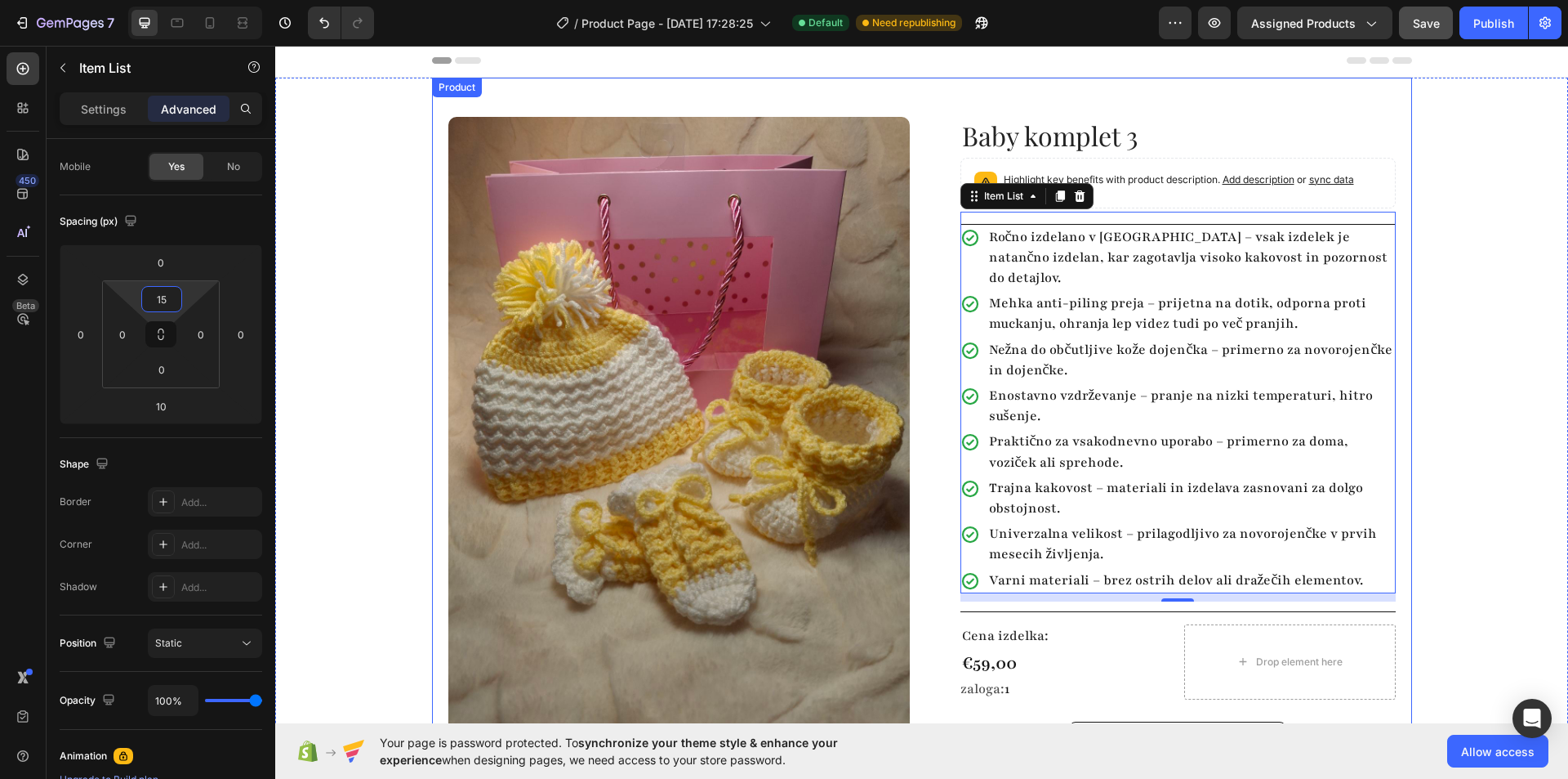
click at [1456, 366] on div "Product Images Row Baby komplet 3 Product Title Highlight key benefits with pro…" at bounding box center [921, 439] width 1293 height 723
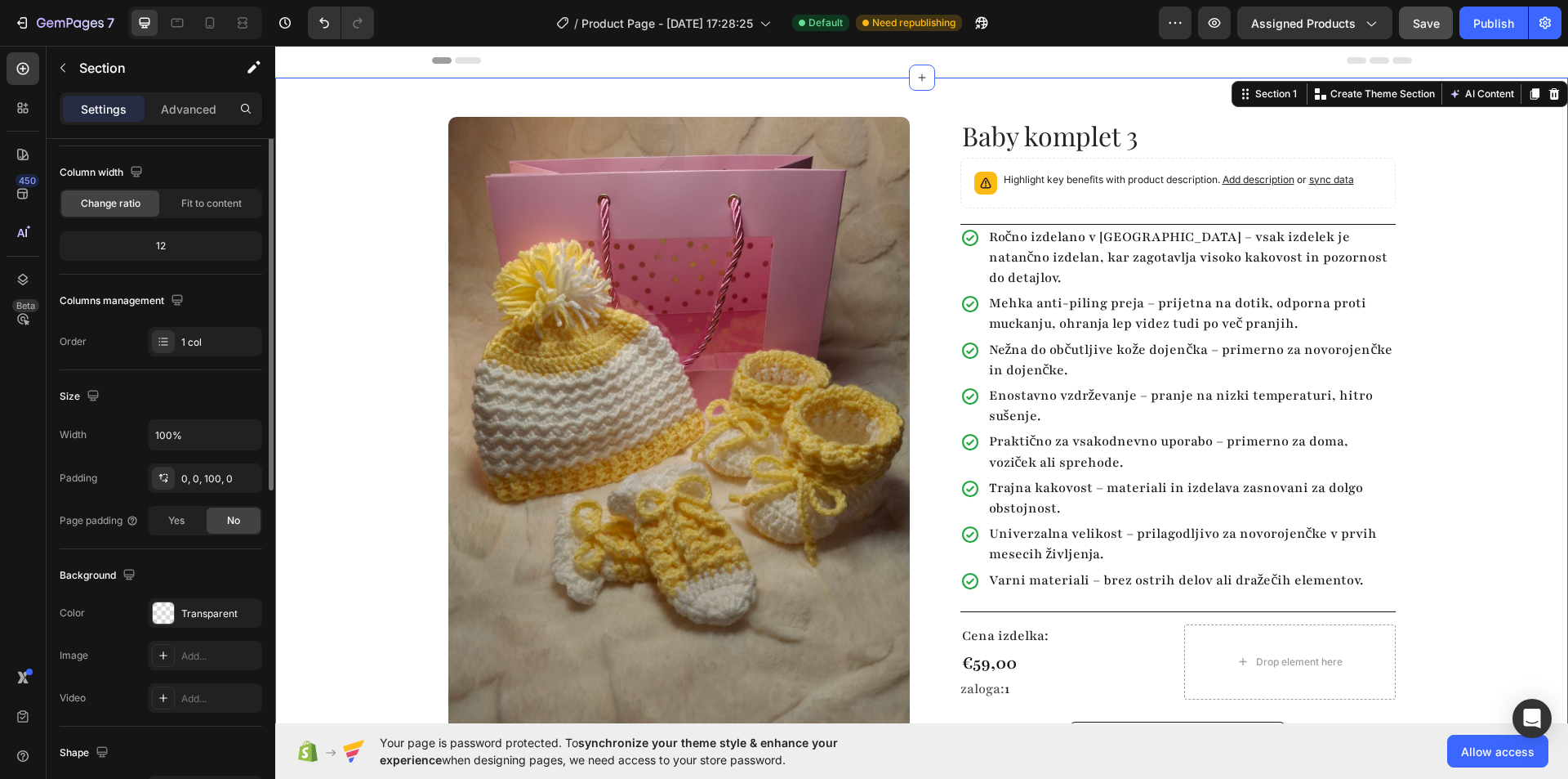
scroll to position [0, 0]
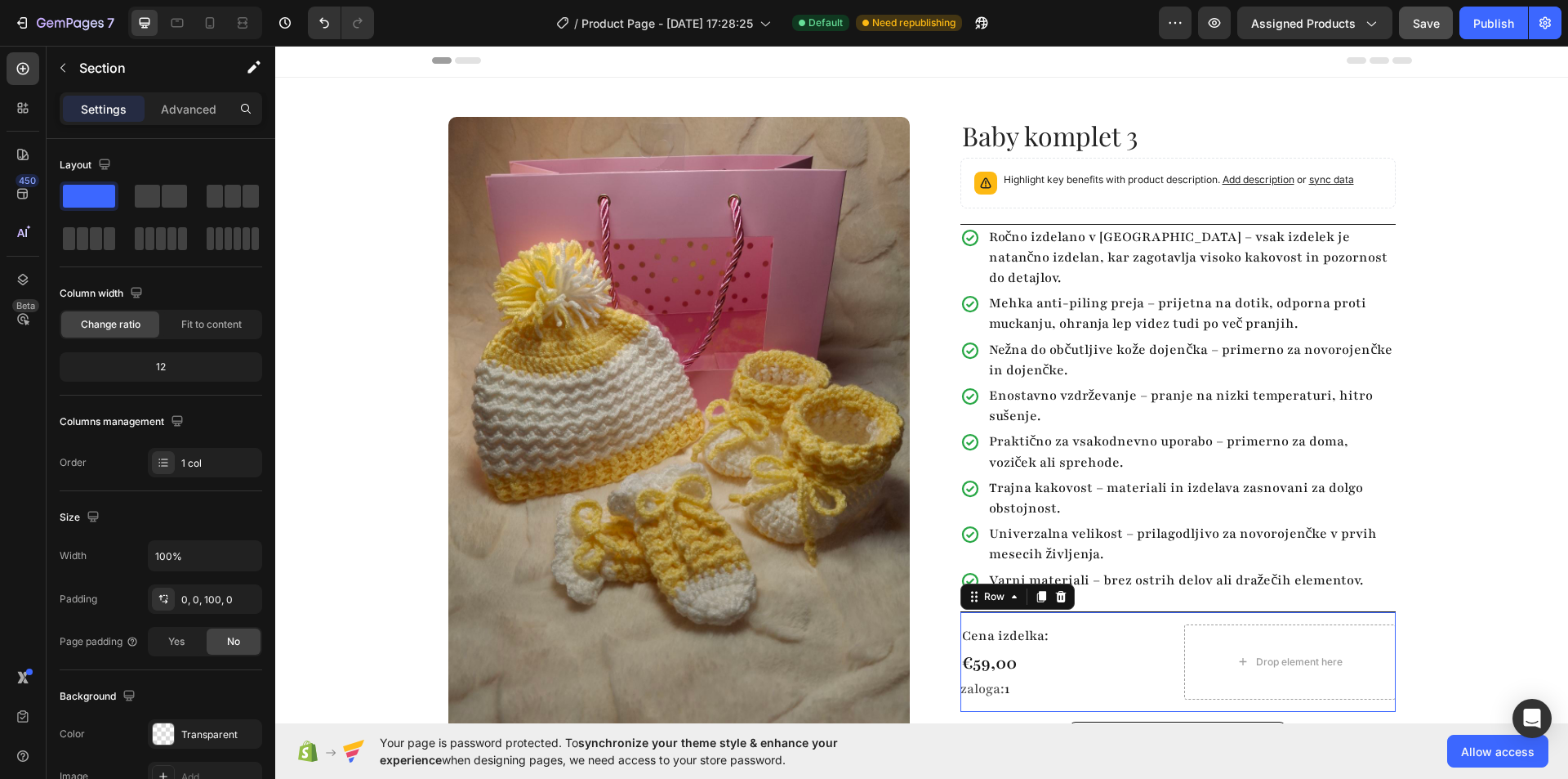
click at [1000, 612] on div "Cena izdelka: Text Block €59,00 Product Price Product Price zaloga: 1 Stock Cou…" at bounding box center [1178, 661] width 436 height 100
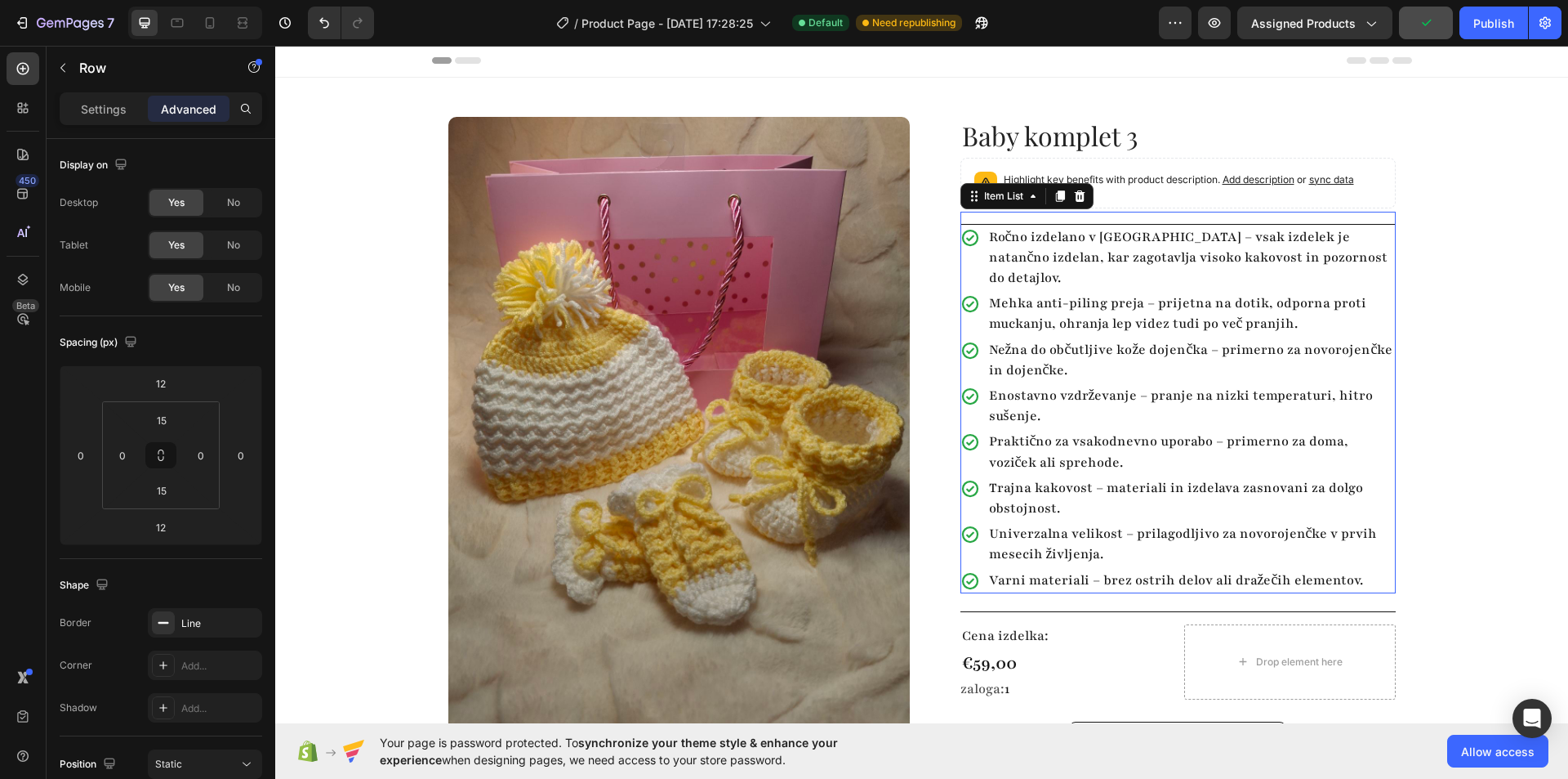
click at [974, 226] on div "Ročno izdelano v Sloveniji – vsak izdelek je natančno izdelan, kar zagotavlja v…" at bounding box center [1178, 258] width 436 height 67
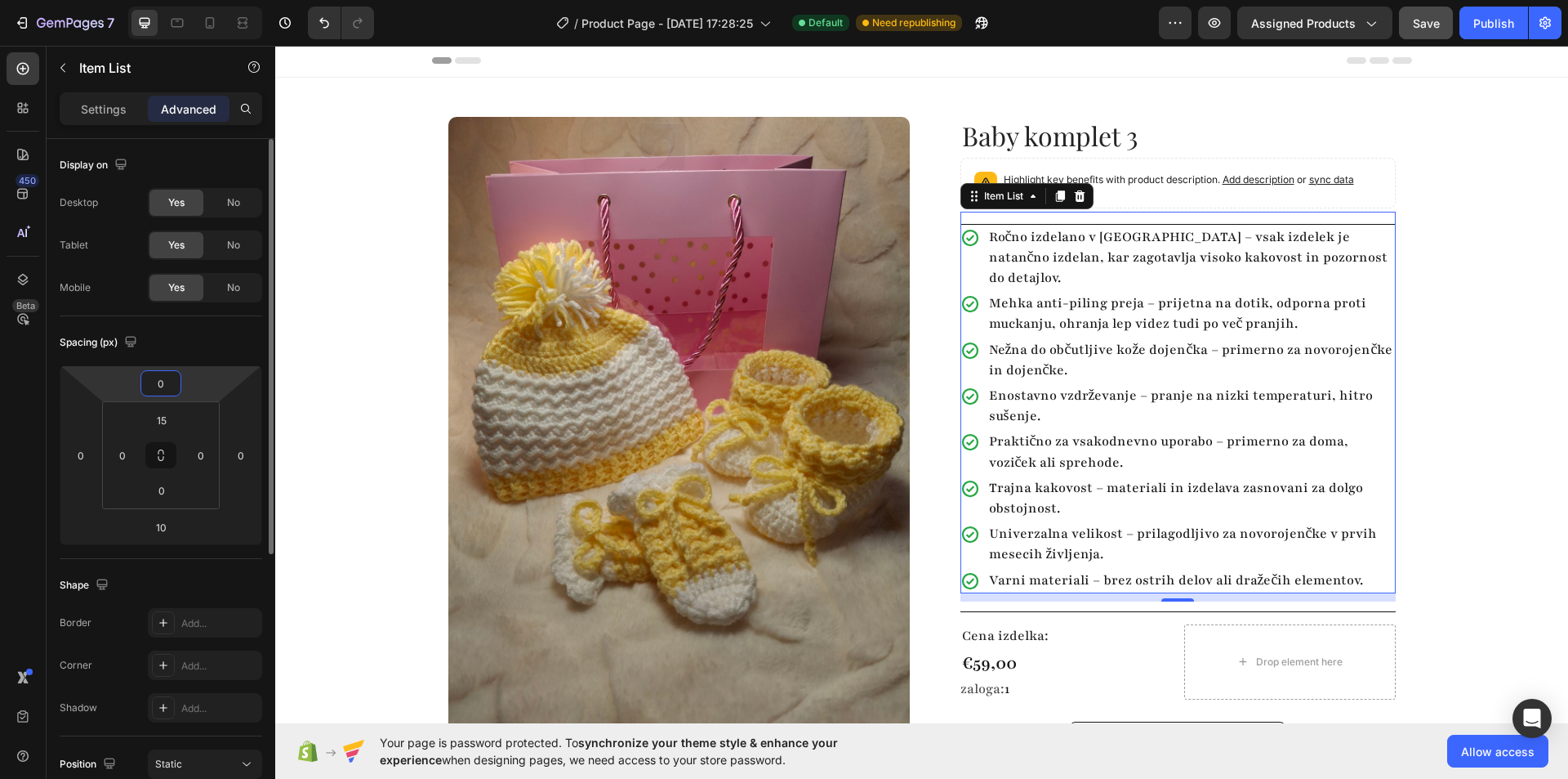
click at [166, 384] on input "0" at bounding box center [161, 383] width 33 height 24
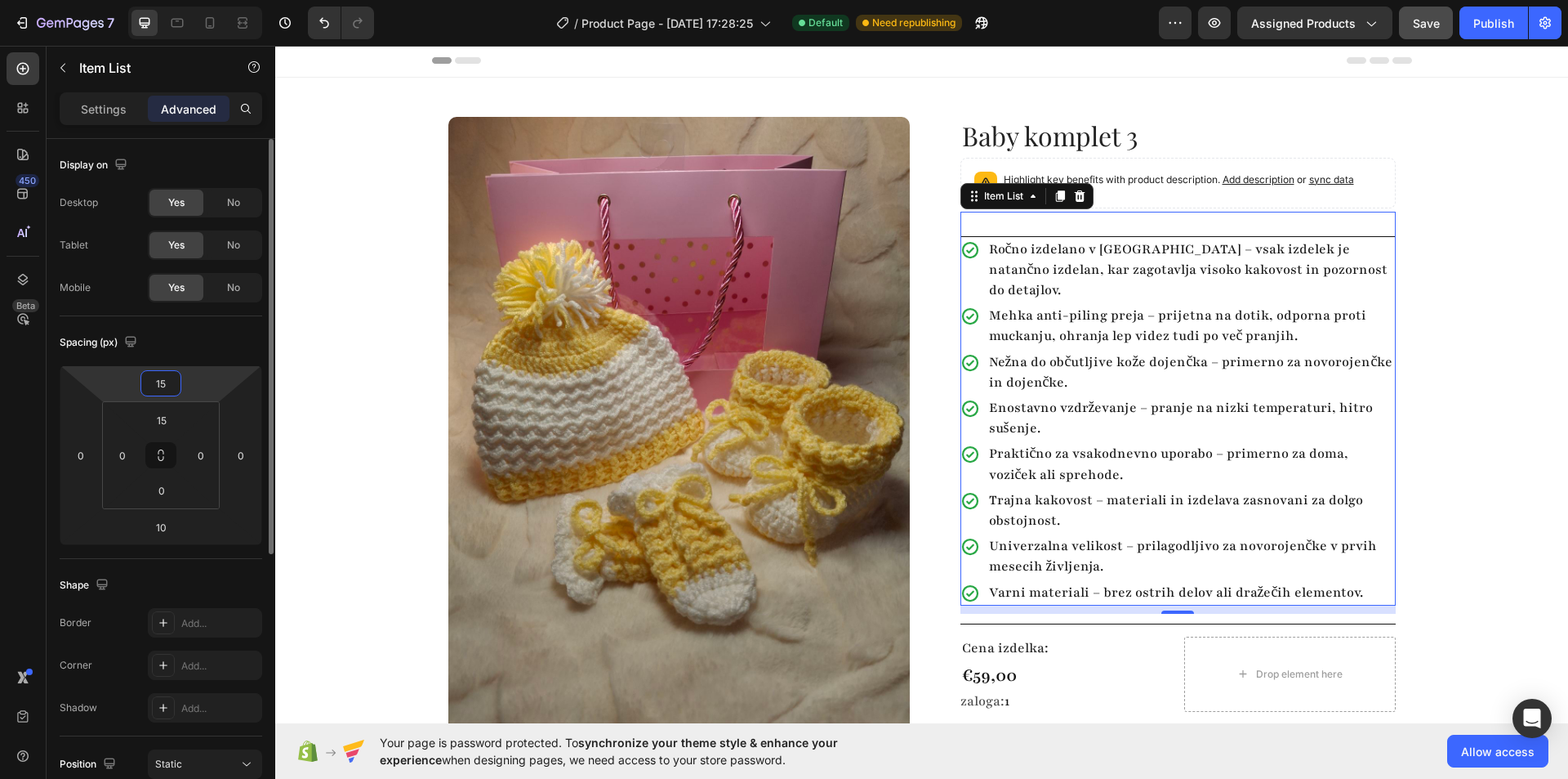
type input "1"
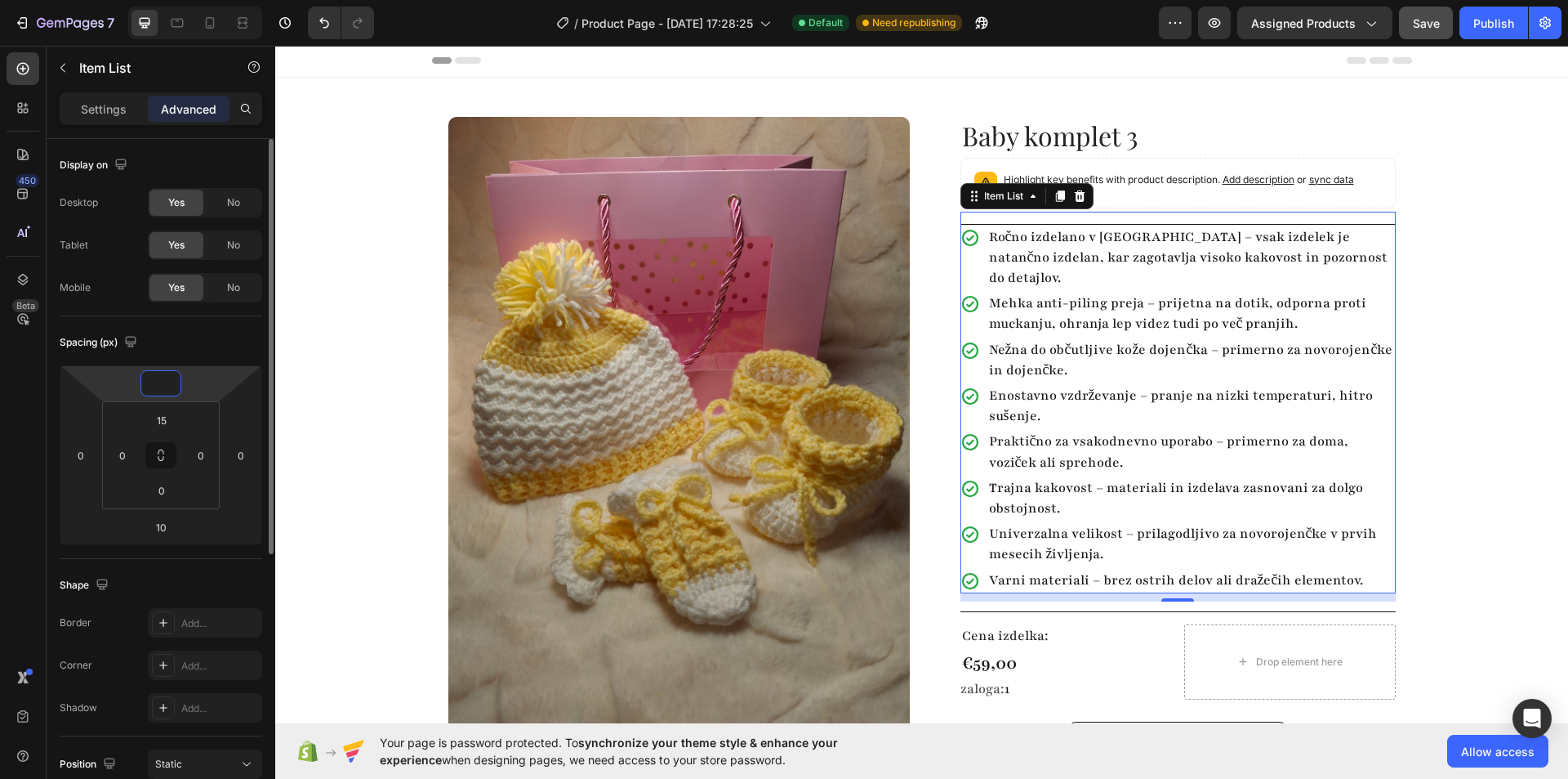
type input "-1"
type input "0"
click at [164, 419] on input "15" at bounding box center [161, 420] width 33 height 24
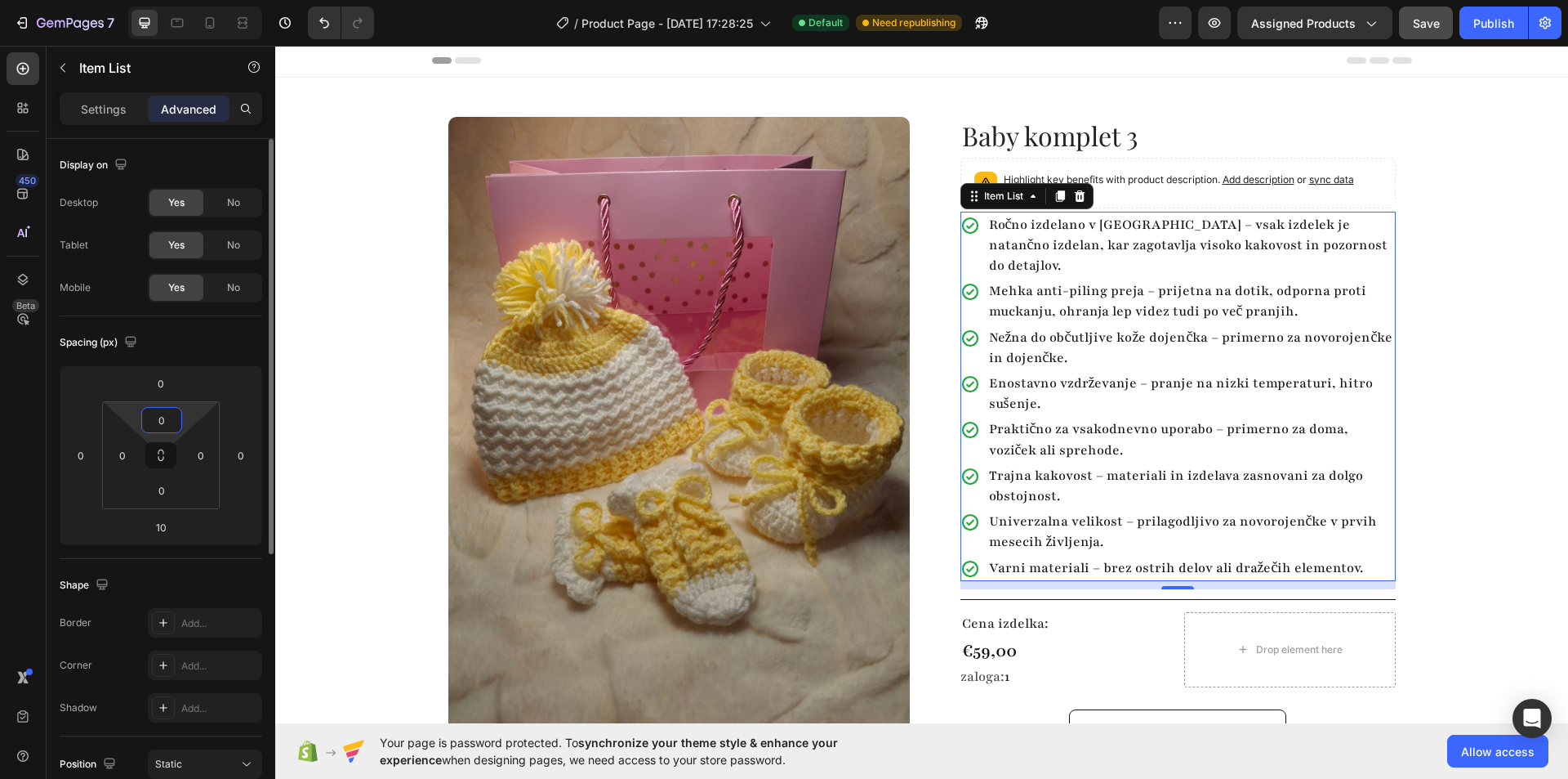
click at [164, 419] on input "0" at bounding box center [161, 420] width 33 height 24
type input "0"
click at [102, 109] on p "Settings" at bounding box center [103, 109] width 45 height 17
type input "8"
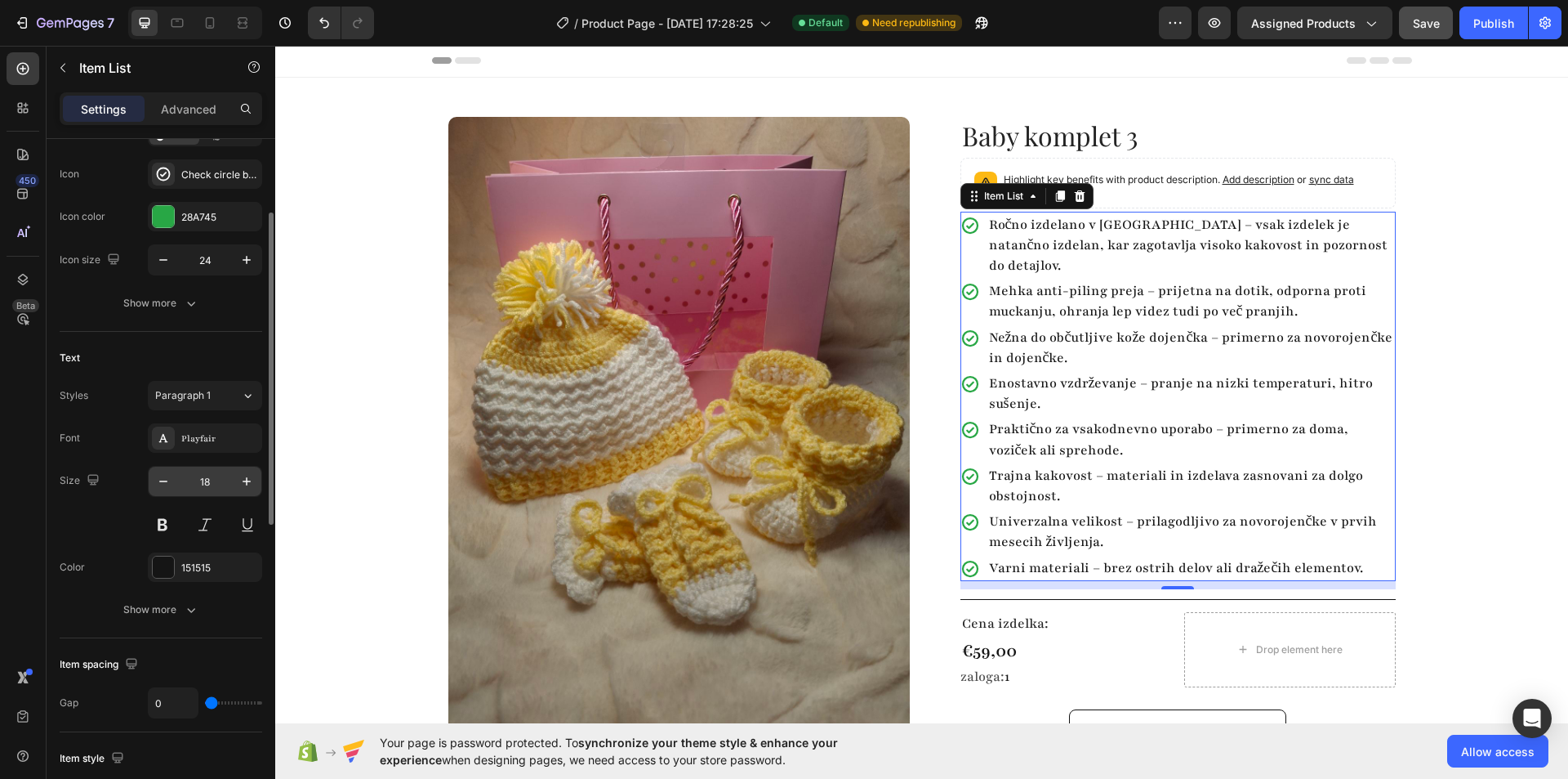
scroll to position [327, 0]
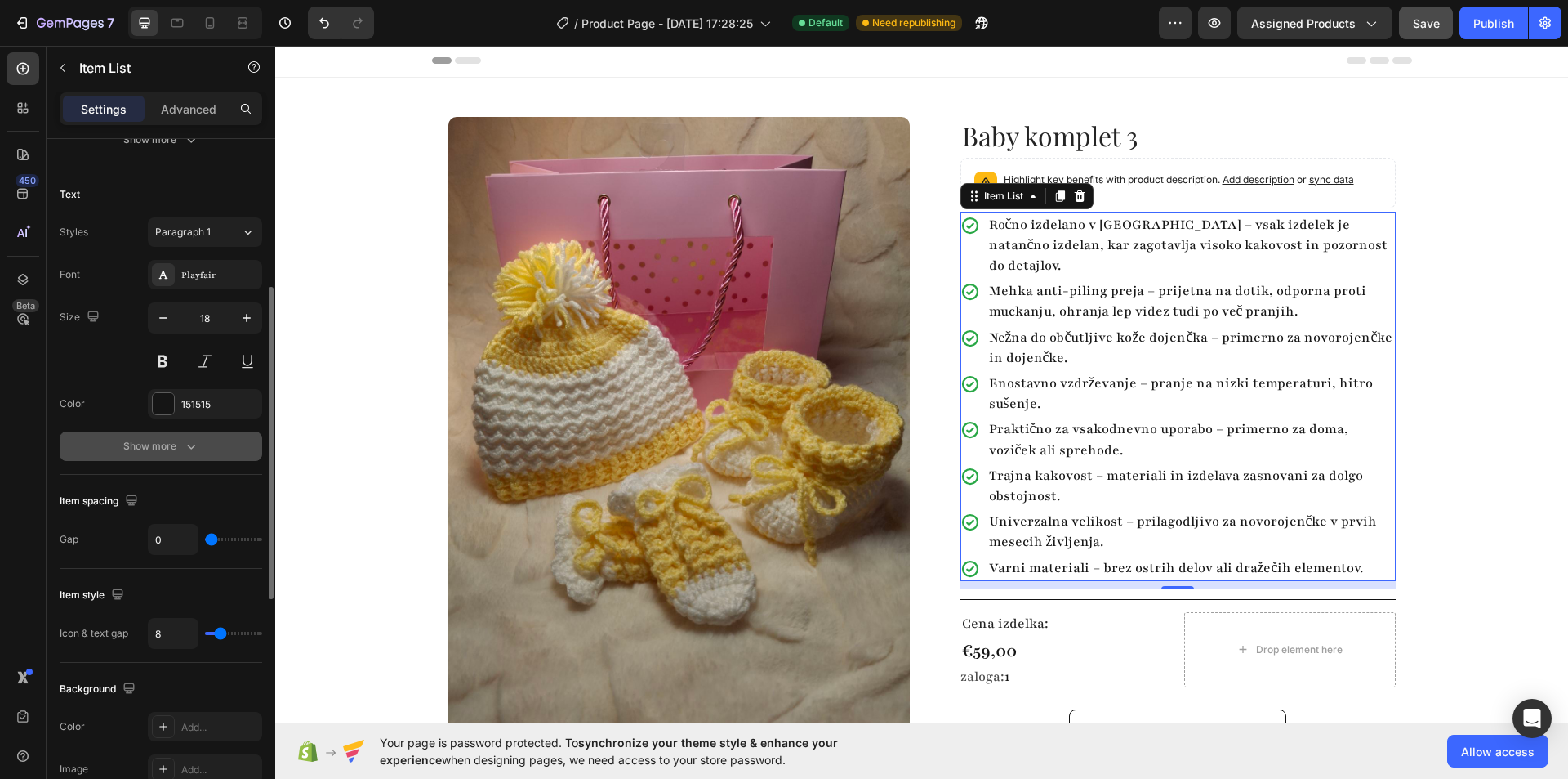
click at [193, 442] on icon "button" at bounding box center [191, 446] width 16 height 16
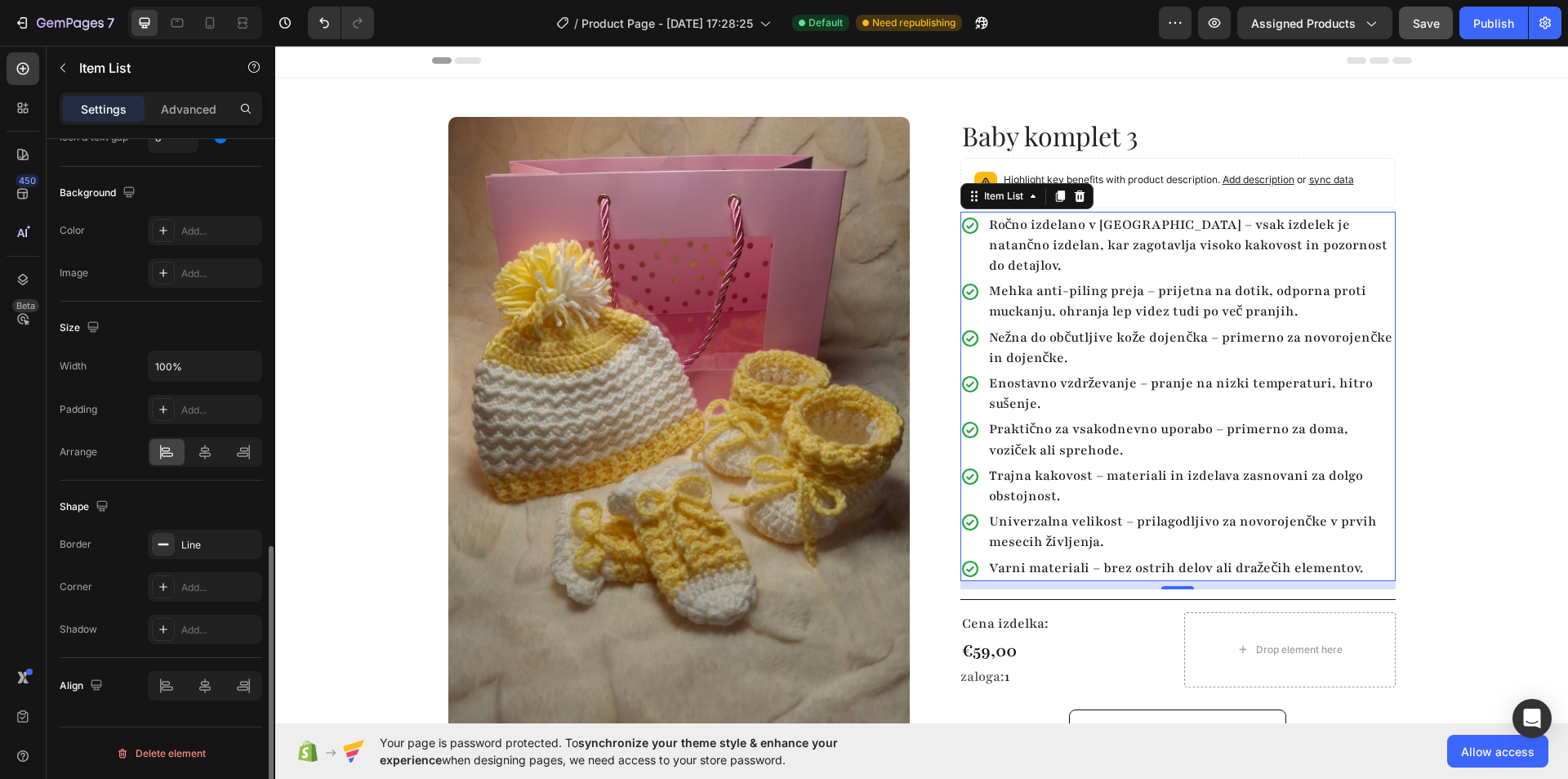
scroll to position [833, 0]
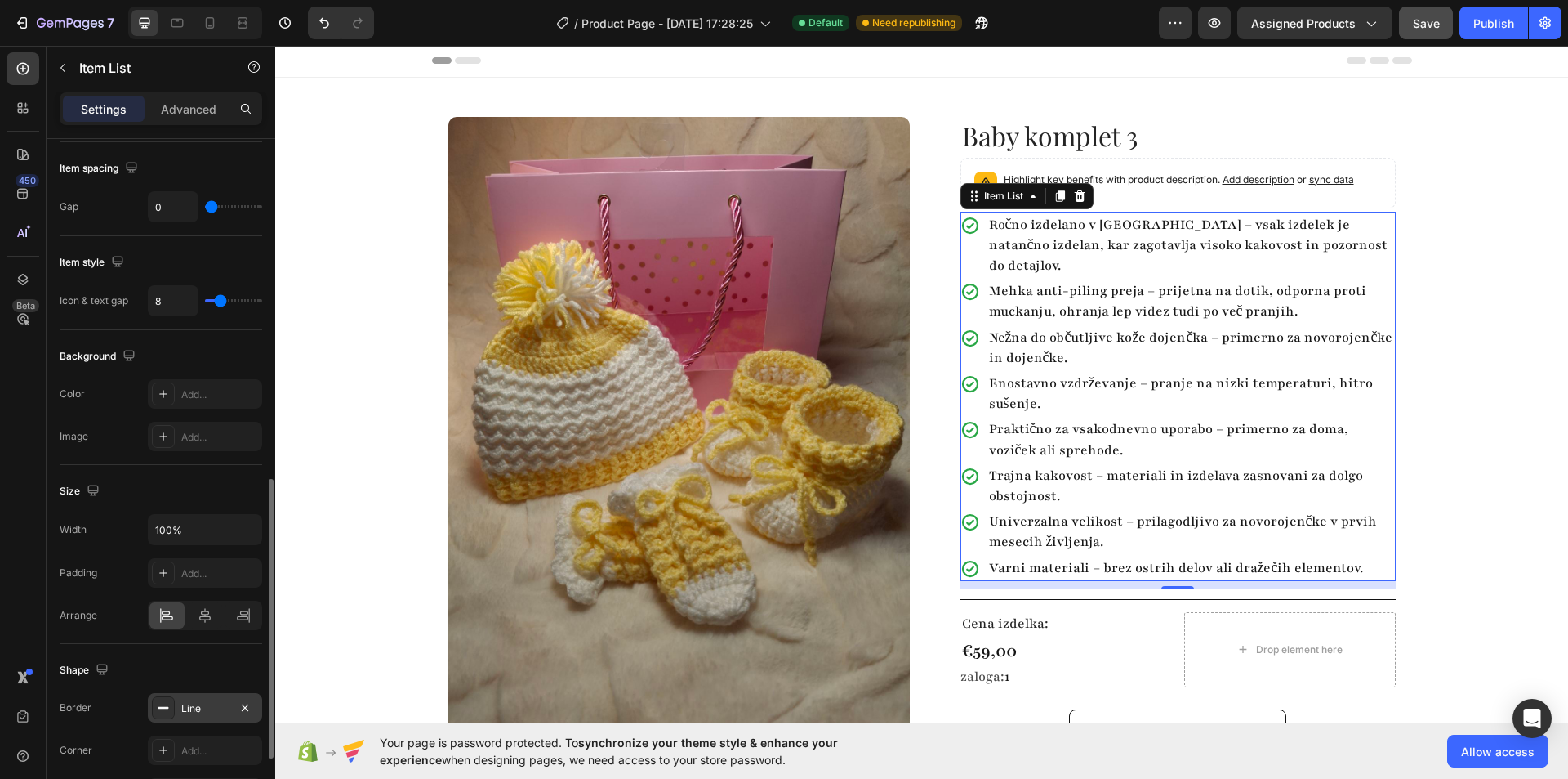
click at [161, 707] on rect at bounding box center [163, 707] width 11 height 2
click at [138, 676] on div "Shape" at bounding box center [161, 670] width 203 height 26
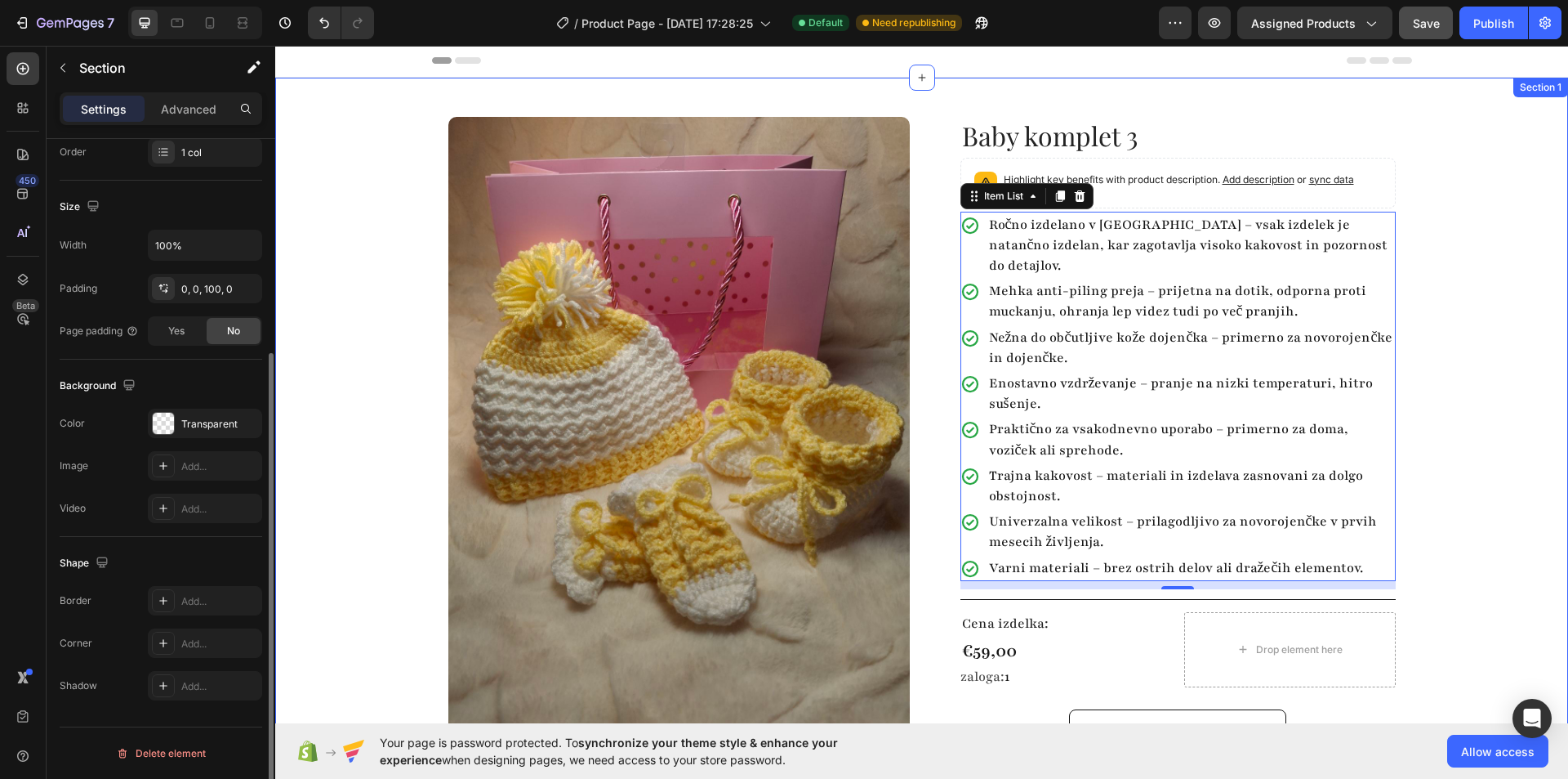
click at [1470, 480] on div "Product Images Row Baby komplet 3 Product Title Highlight key benefits with pro…" at bounding box center [921, 437] width 1293 height 720
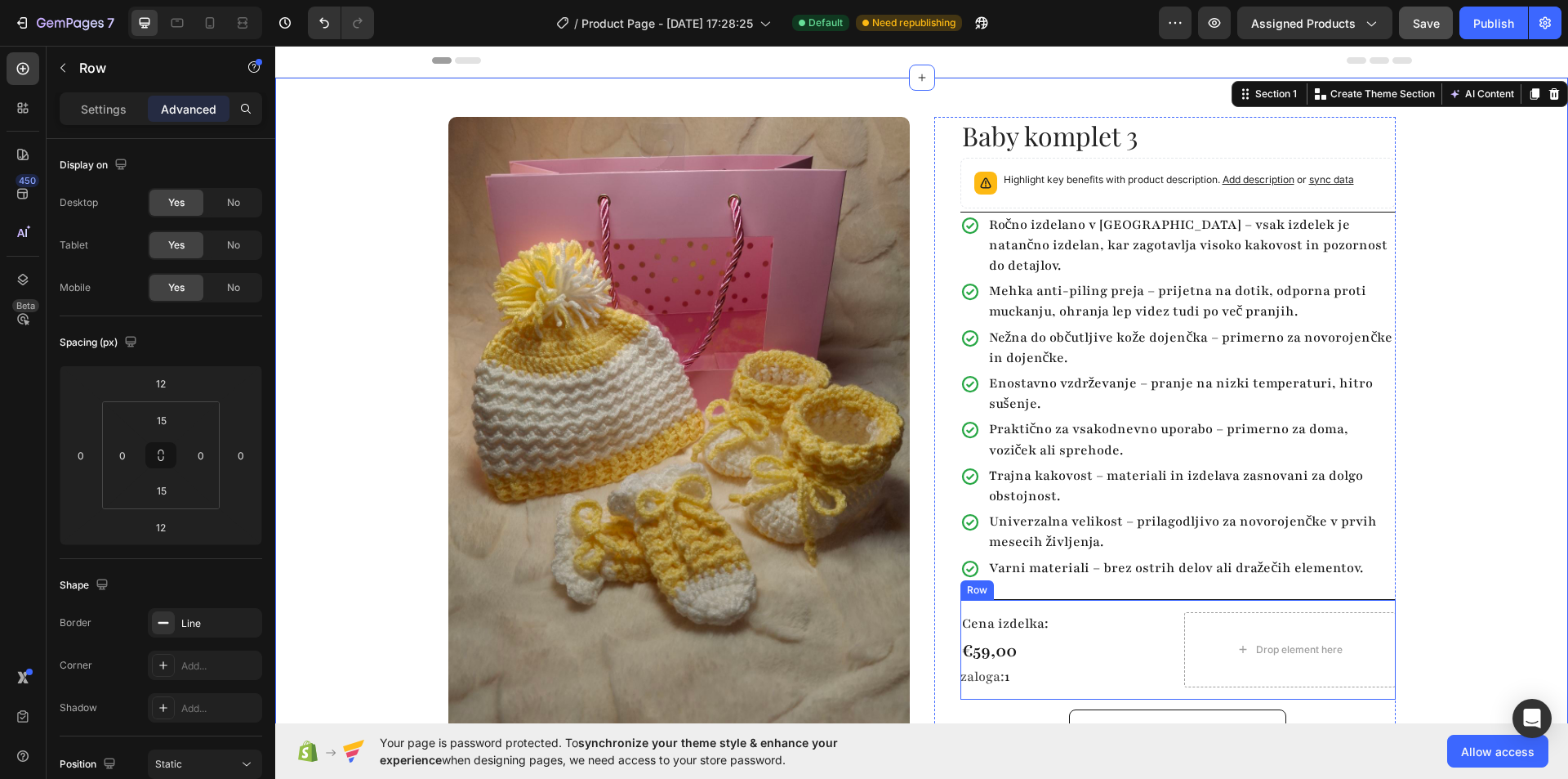
click at [1080, 599] on div "Cena izdelka: Text Block €59,00 Product Price Product Price zaloga: 1 Stock Cou…" at bounding box center [1178, 649] width 436 height 100
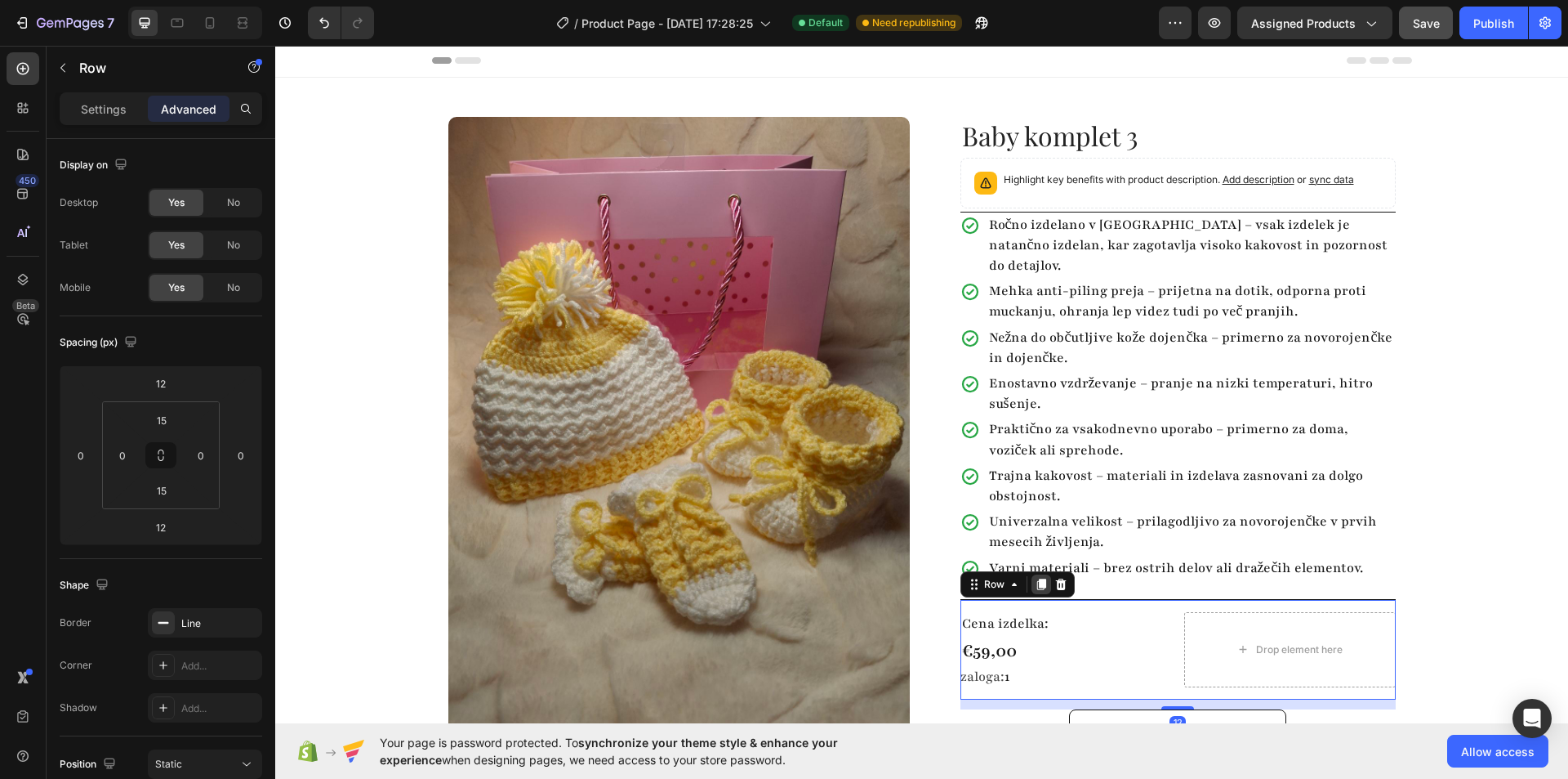
click at [1037, 579] on icon at bounding box center [1041, 585] width 9 height 12
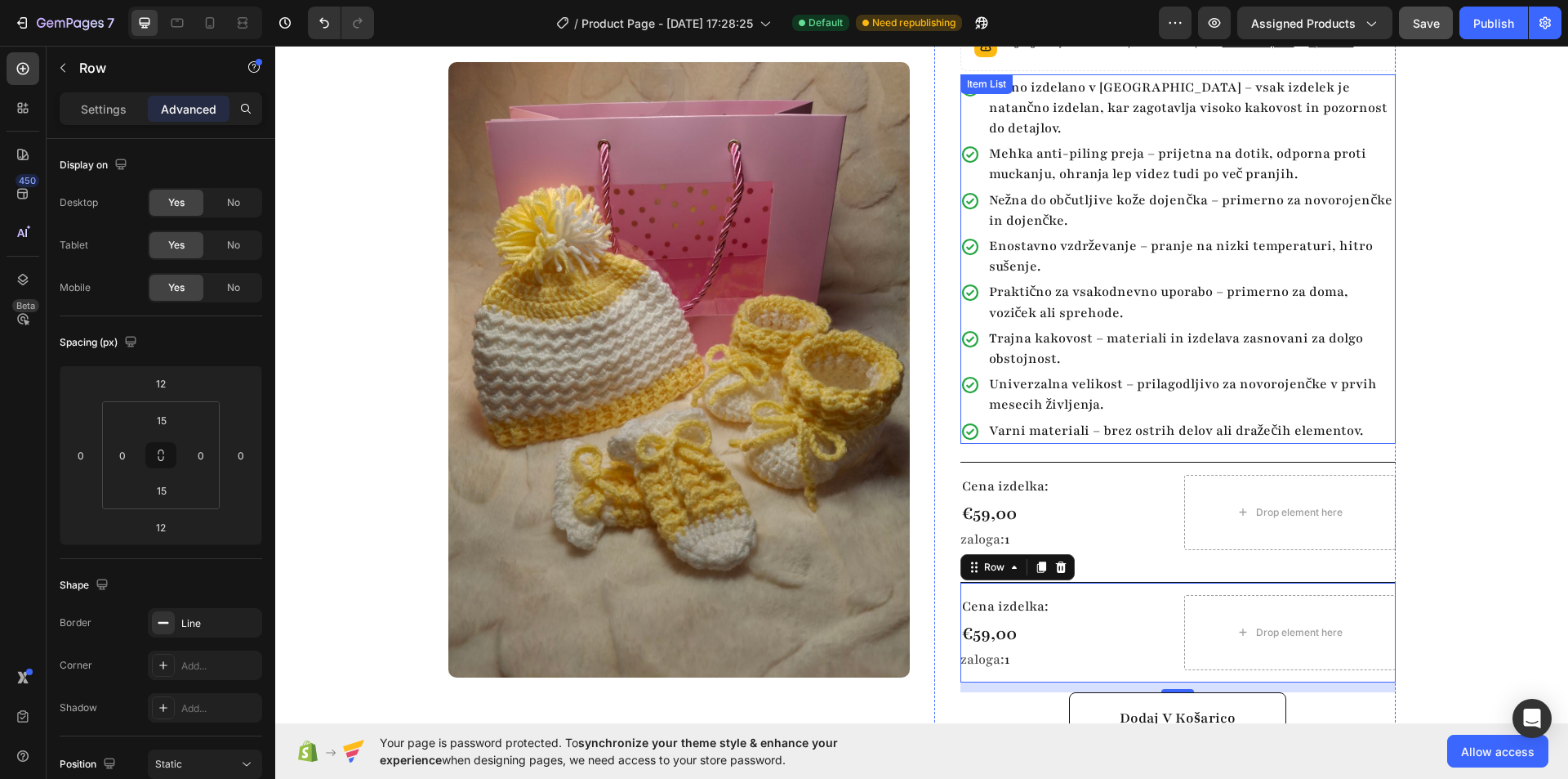
scroll to position [95, 0]
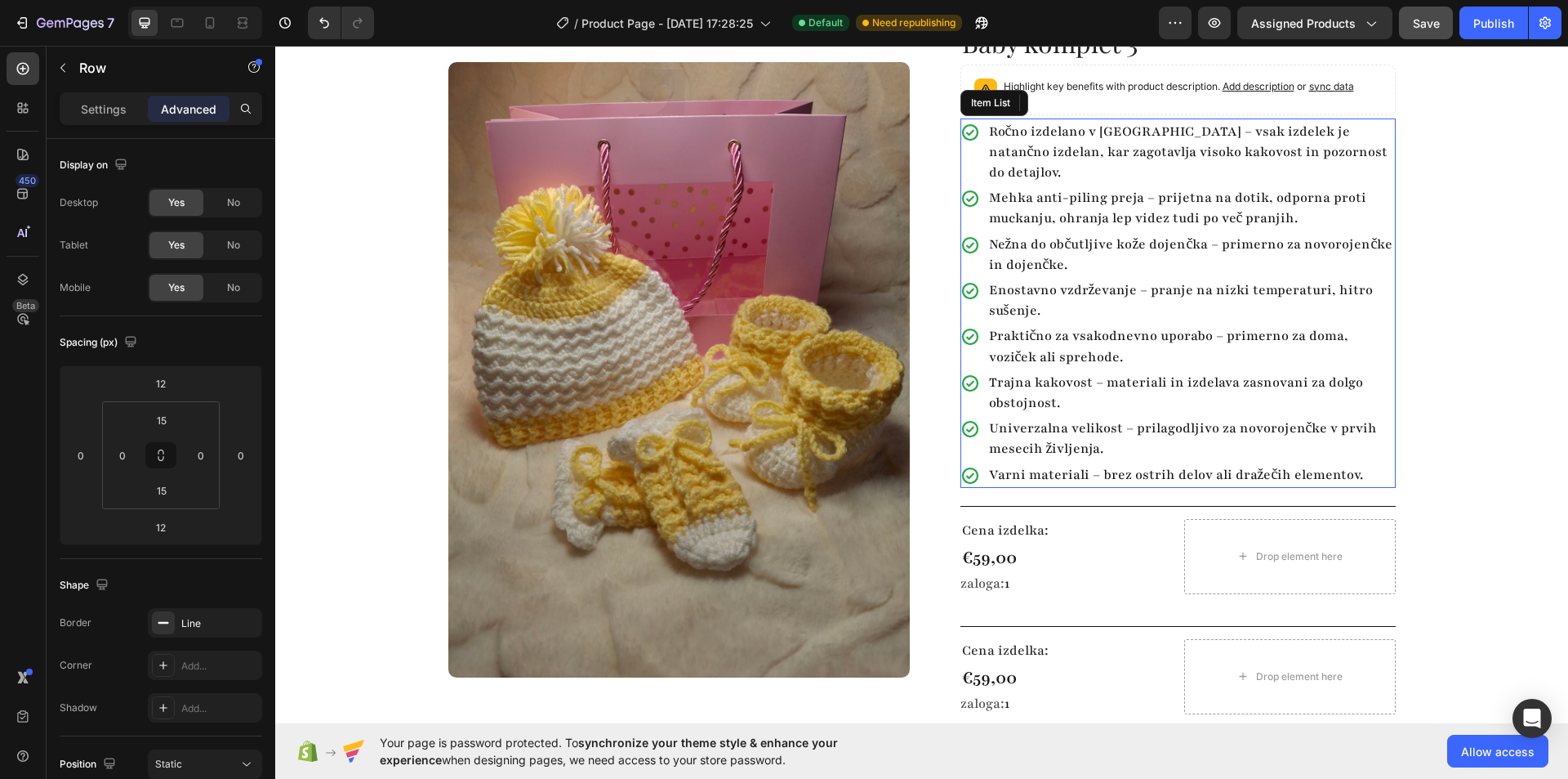
click at [977, 128] on div "Ročno izdelano v Sloveniji – vsak izdelek je natančno izdelan, kar zagotavlja v…" at bounding box center [1178, 153] width 436 height 67
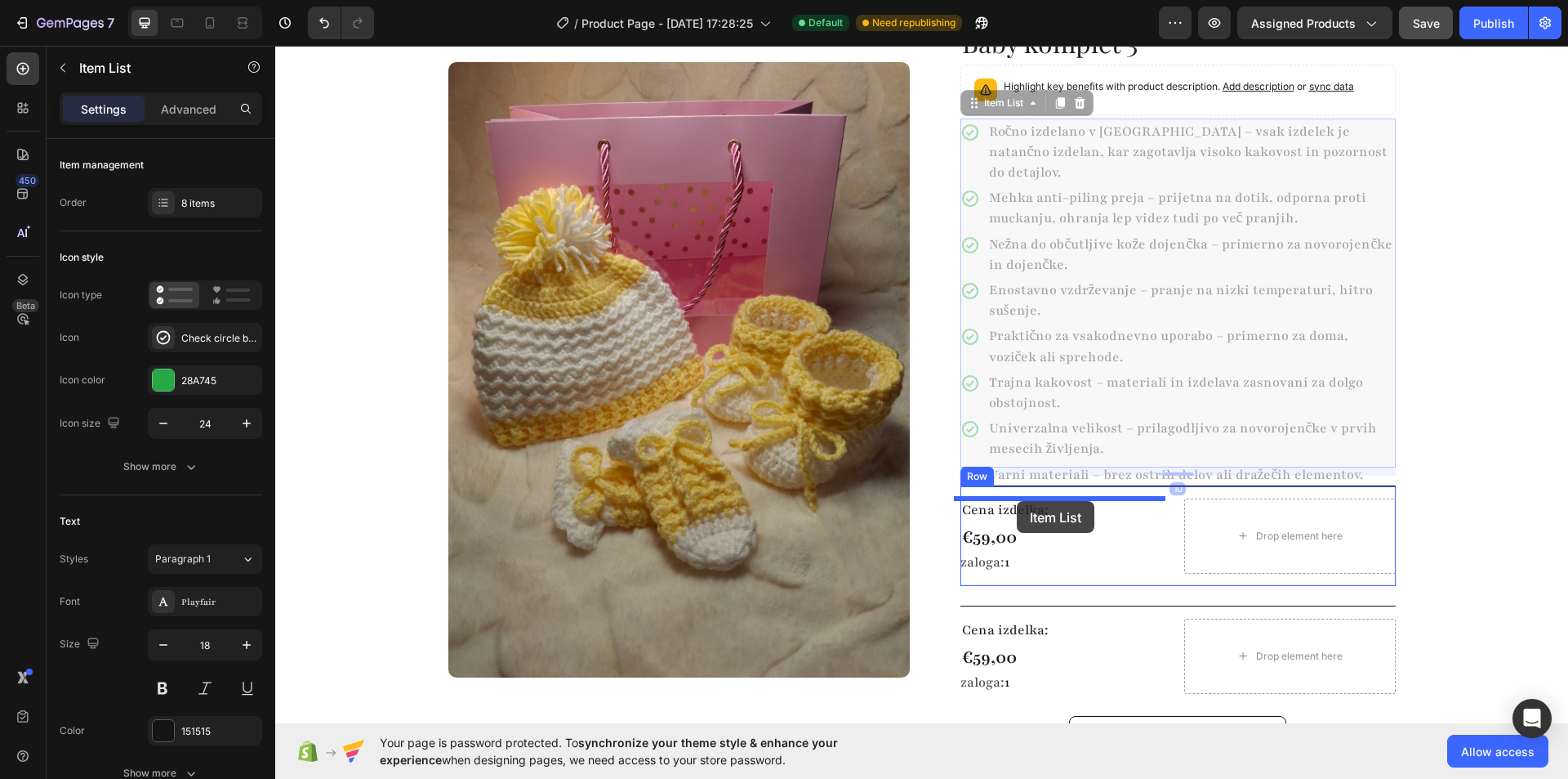
drag, startPoint x: 971, startPoint y: 104, endPoint x: 1016, endPoint y: 501, distance: 399.5
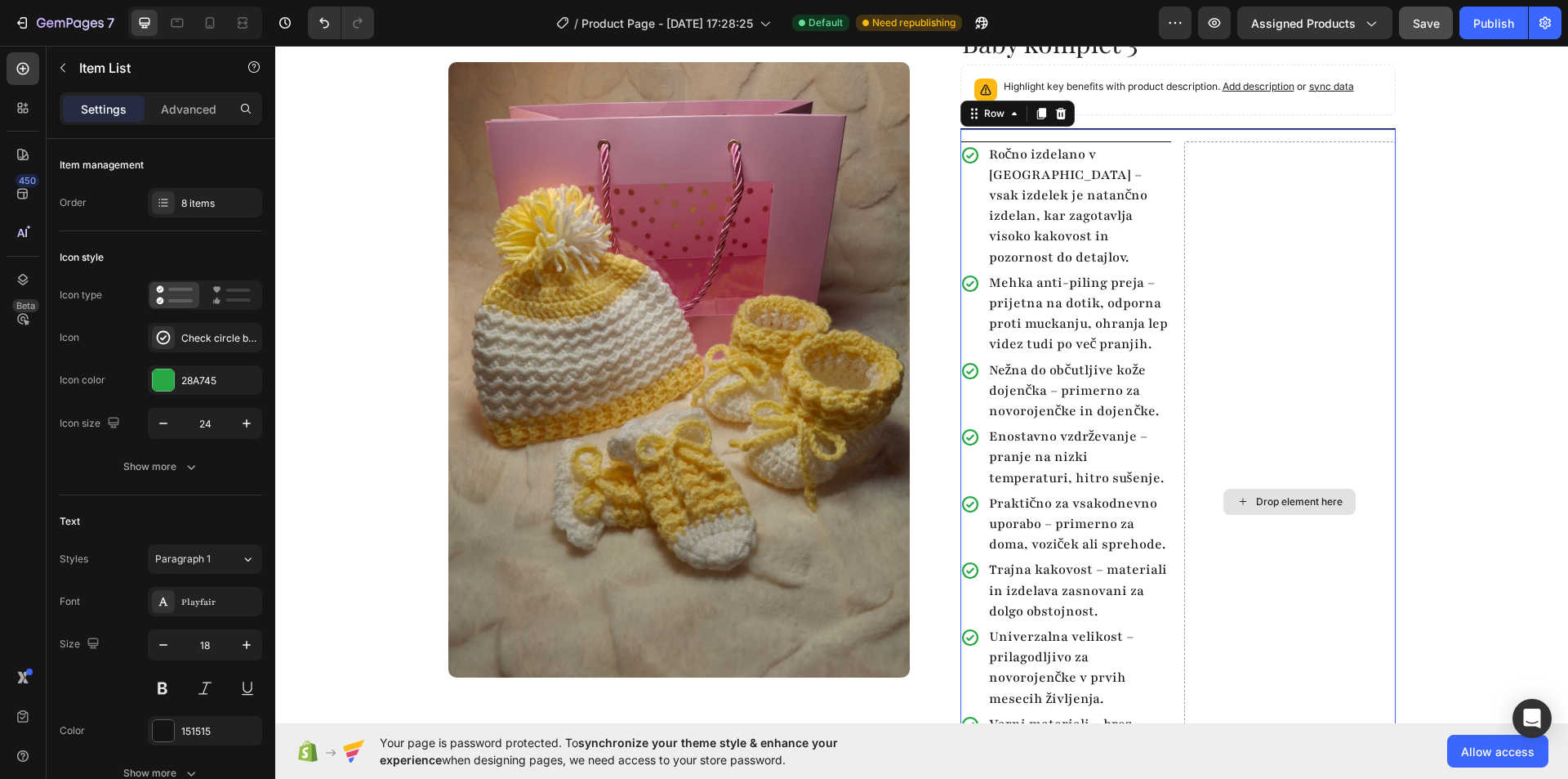
click at [1223, 191] on div "Drop element here" at bounding box center [1290, 501] width 212 height 721
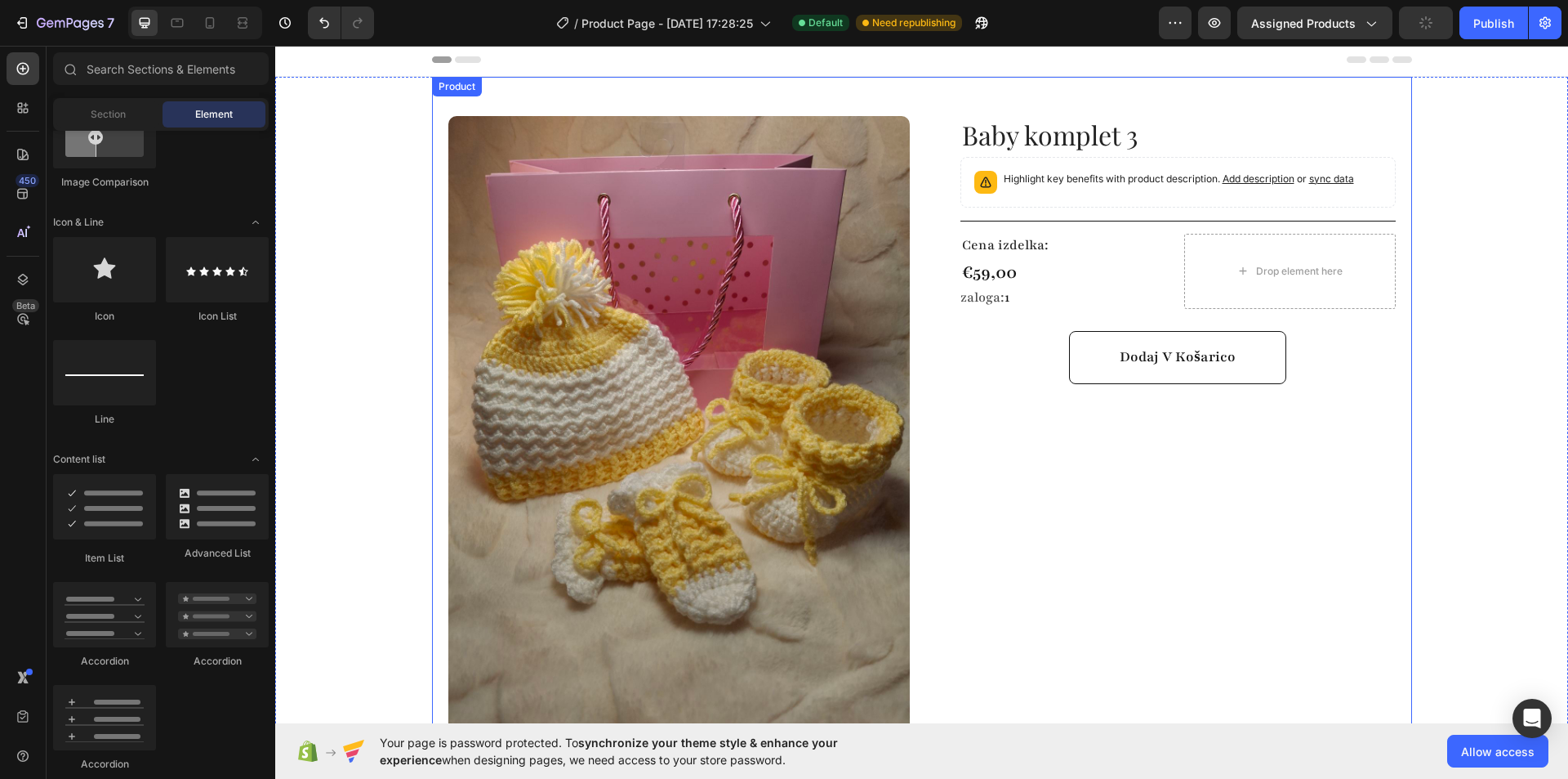
scroll to position [0, 0]
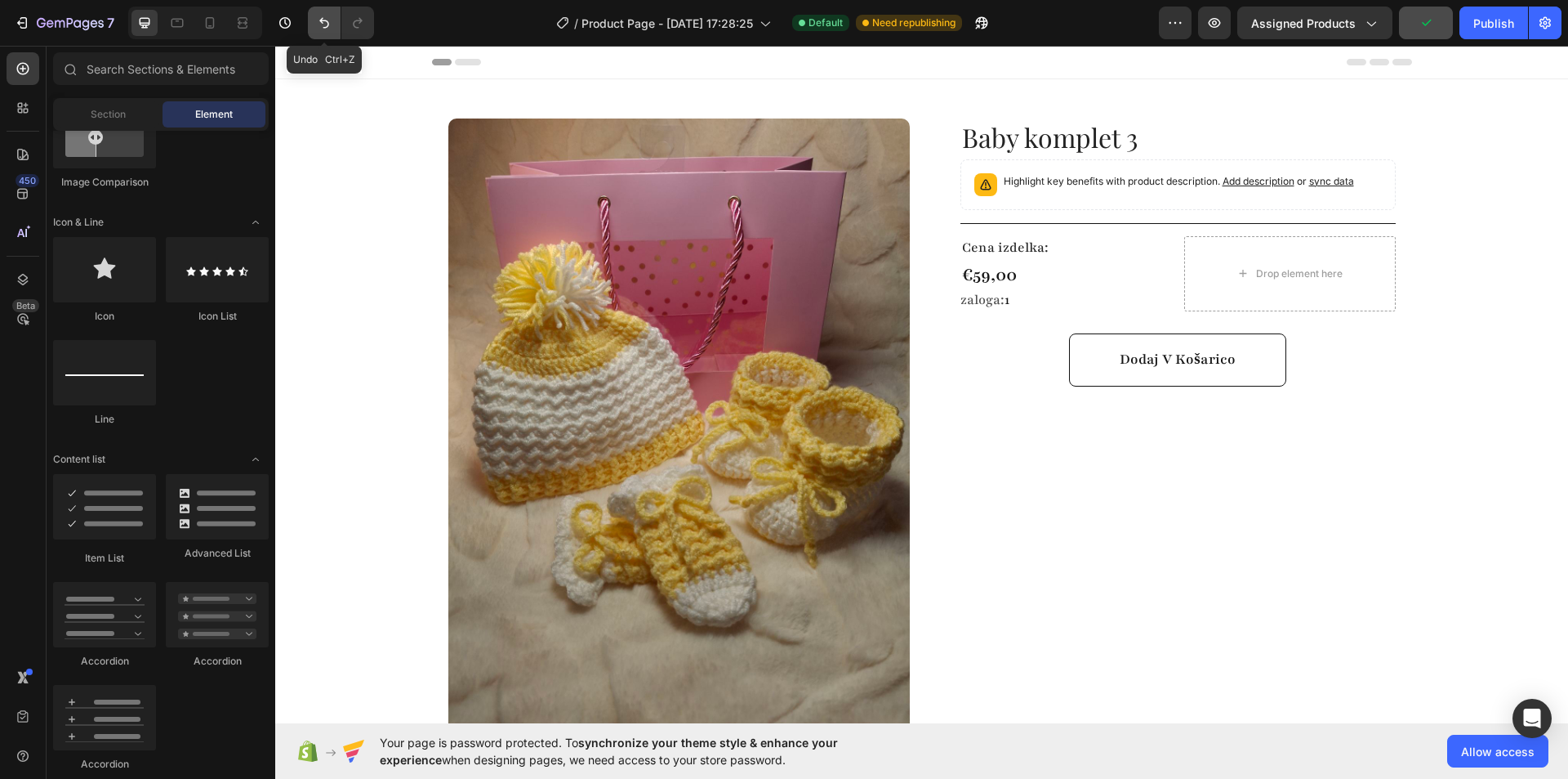
click at [328, 21] on icon "Undo/Redo" at bounding box center [324, 22] width 16 height 16
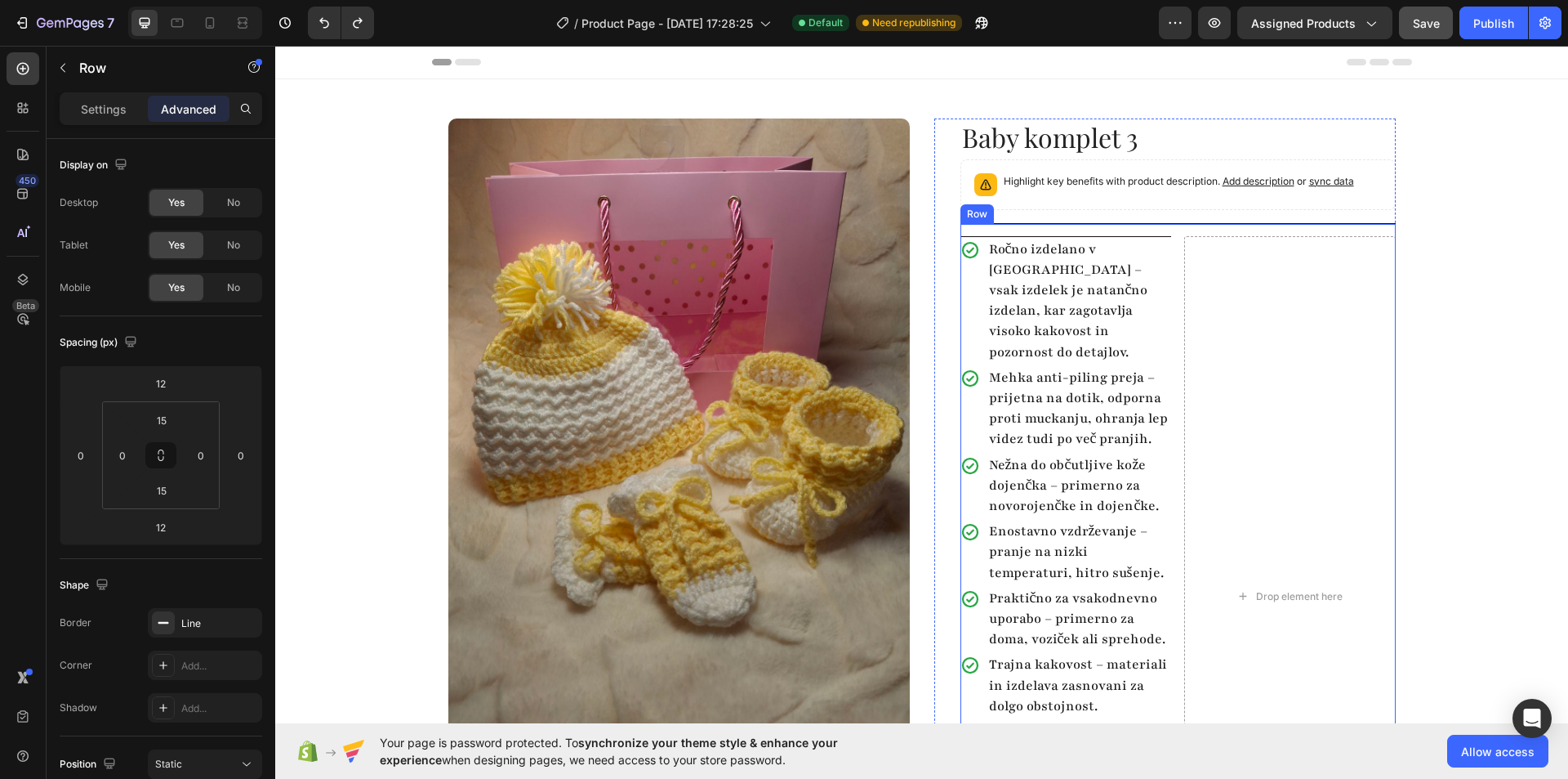
click at [1152, 225] on div "Ročno izdelano v Sloveniji – vsak izdelek je natančno izdelan, kar zagotavlja v…" at bounding box center [1178, 596] width 436 height 746
click at [1251, 284] on div "Drop element here" at bounding box center [1290, 596] width 212 height 721
click at [115, 96] on div "Settings" at bounding box center [103, 109] width 82 height 26
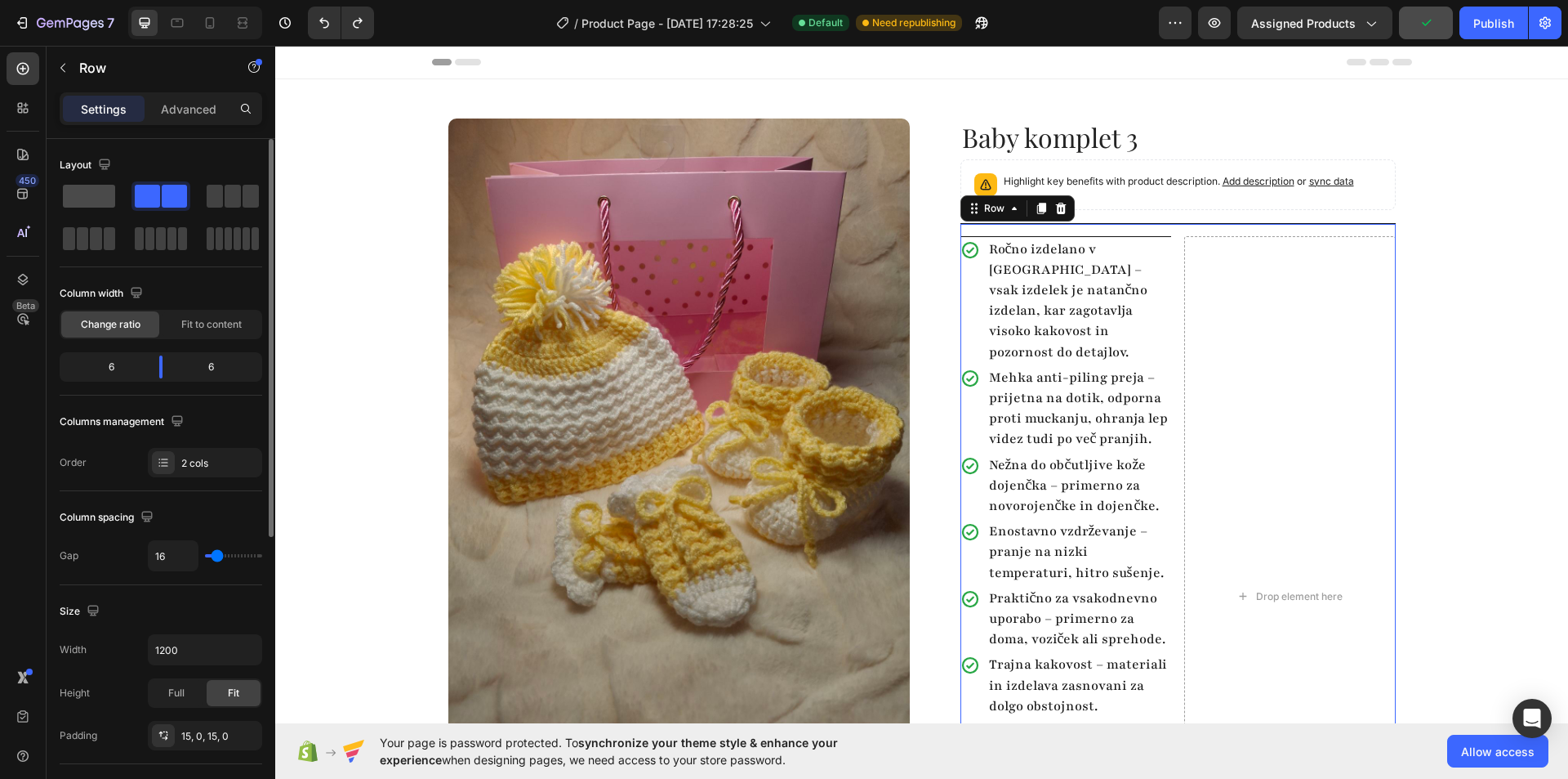
drag, startPoint x: 87, startPoint y: 197, endPoint x: 430, endPoint y: 272, distance: 351.1
click at [87, 197] on span at bounding box center [89, 196] width 52 height 23
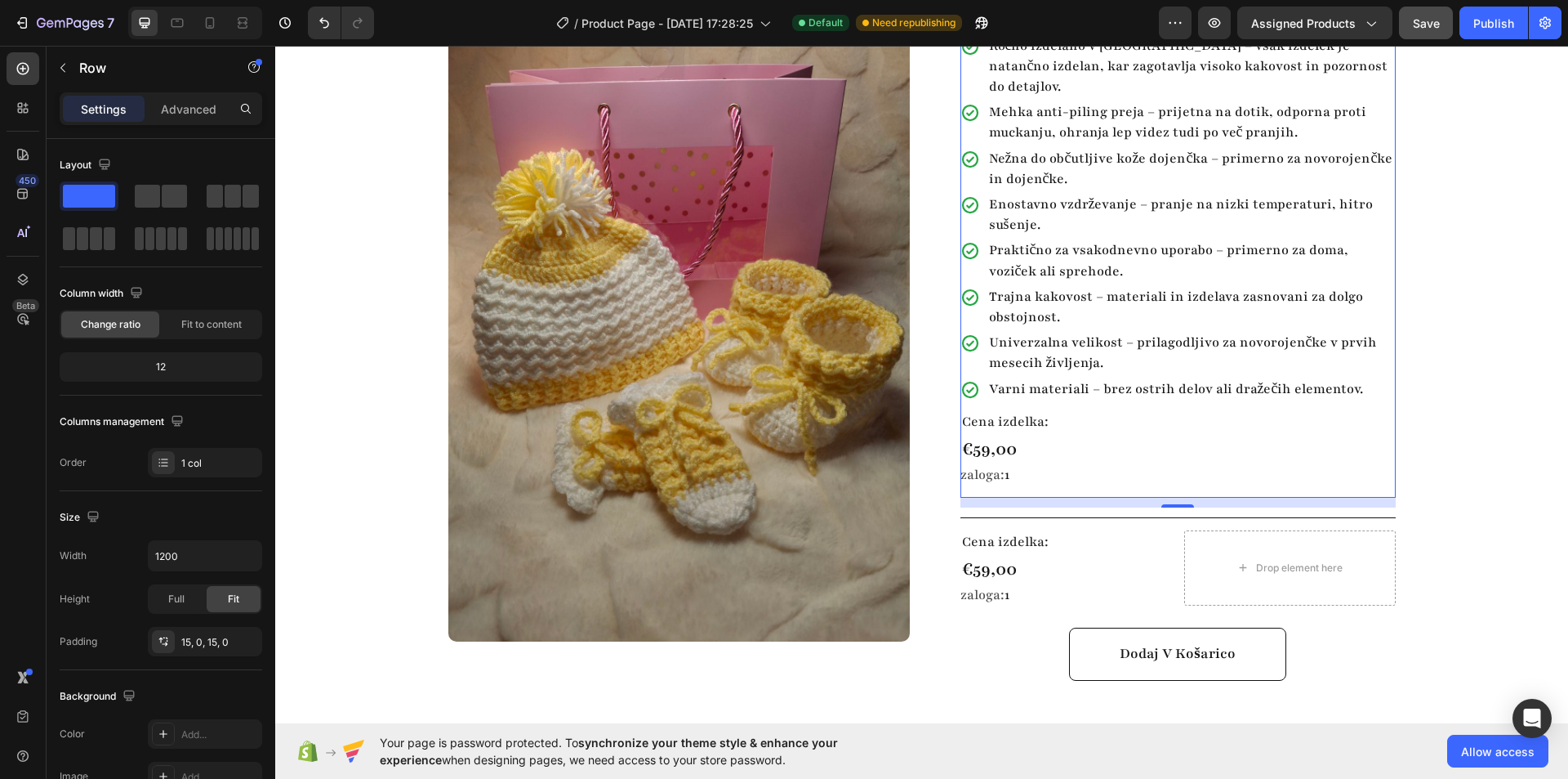
scroll to position [82, 0]
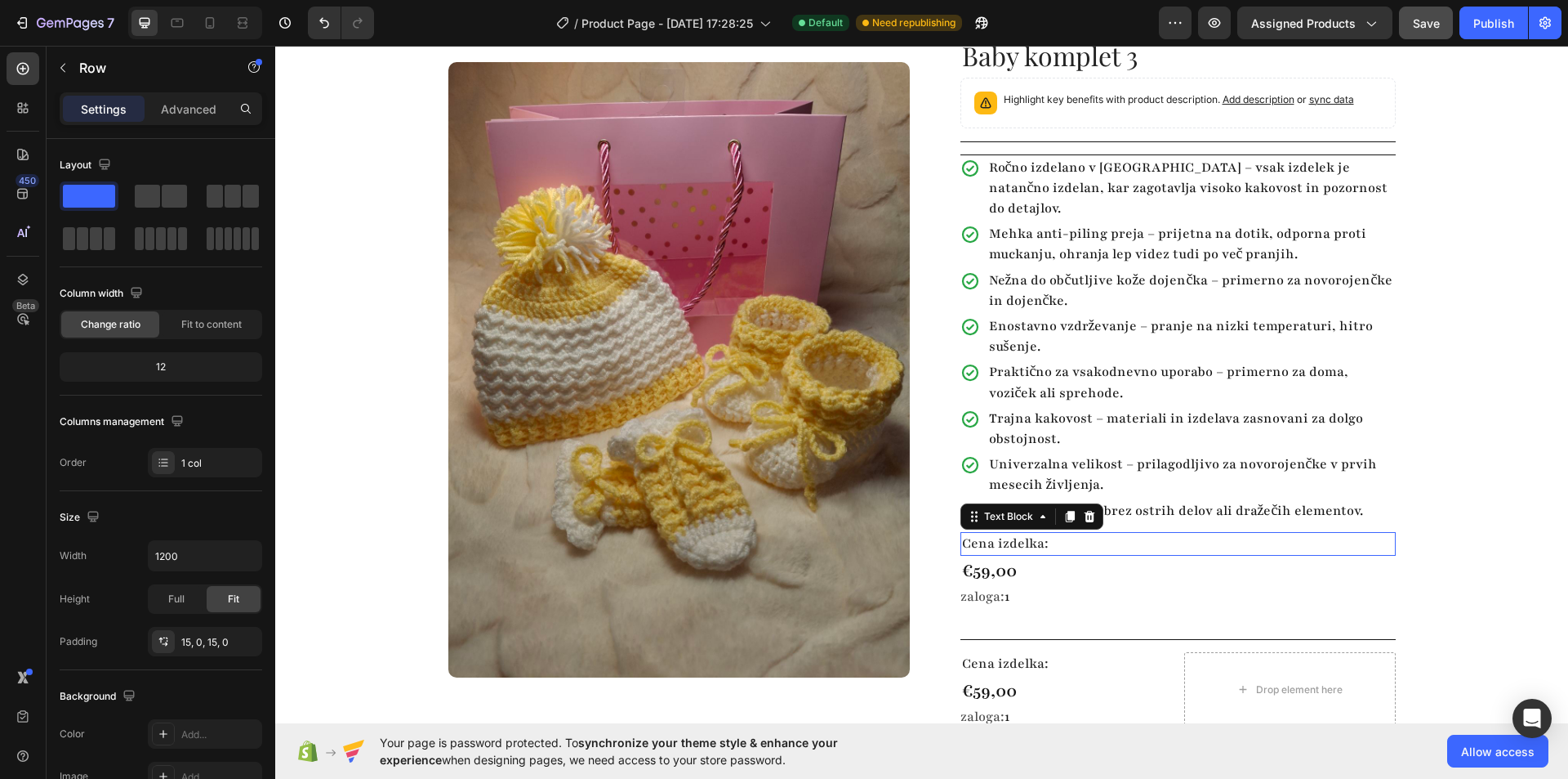
click at [1050, 533] on p "Cena izdelka:" at bounding box center [1178, 543] width 432 height 20
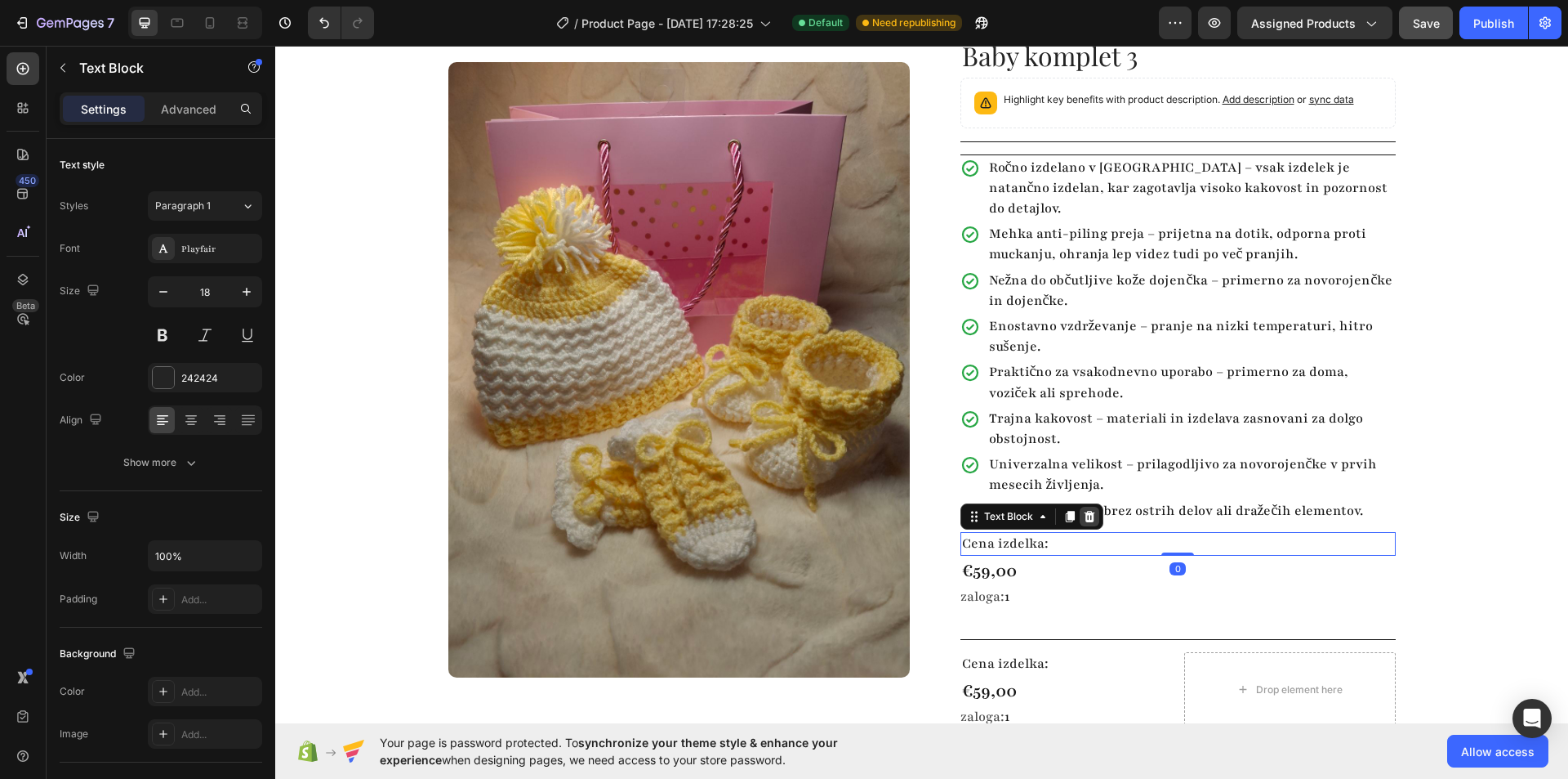
click at [1088, 510] on icon at bounding box center [1090, 517] width 13 height 13
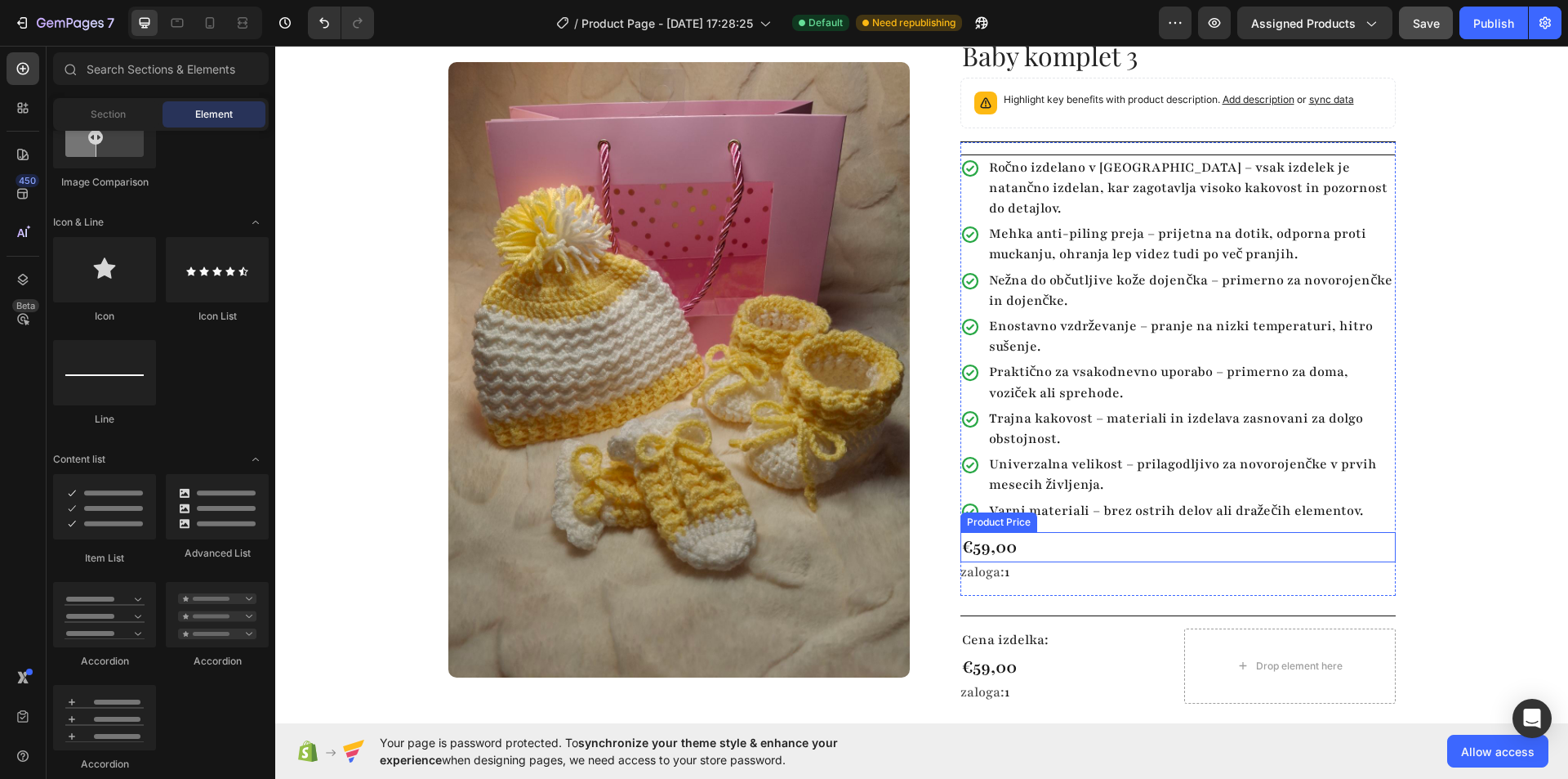
click at [1069, 532] on div "€59,00" at bounding box center [1178, 547] width 436 height 31
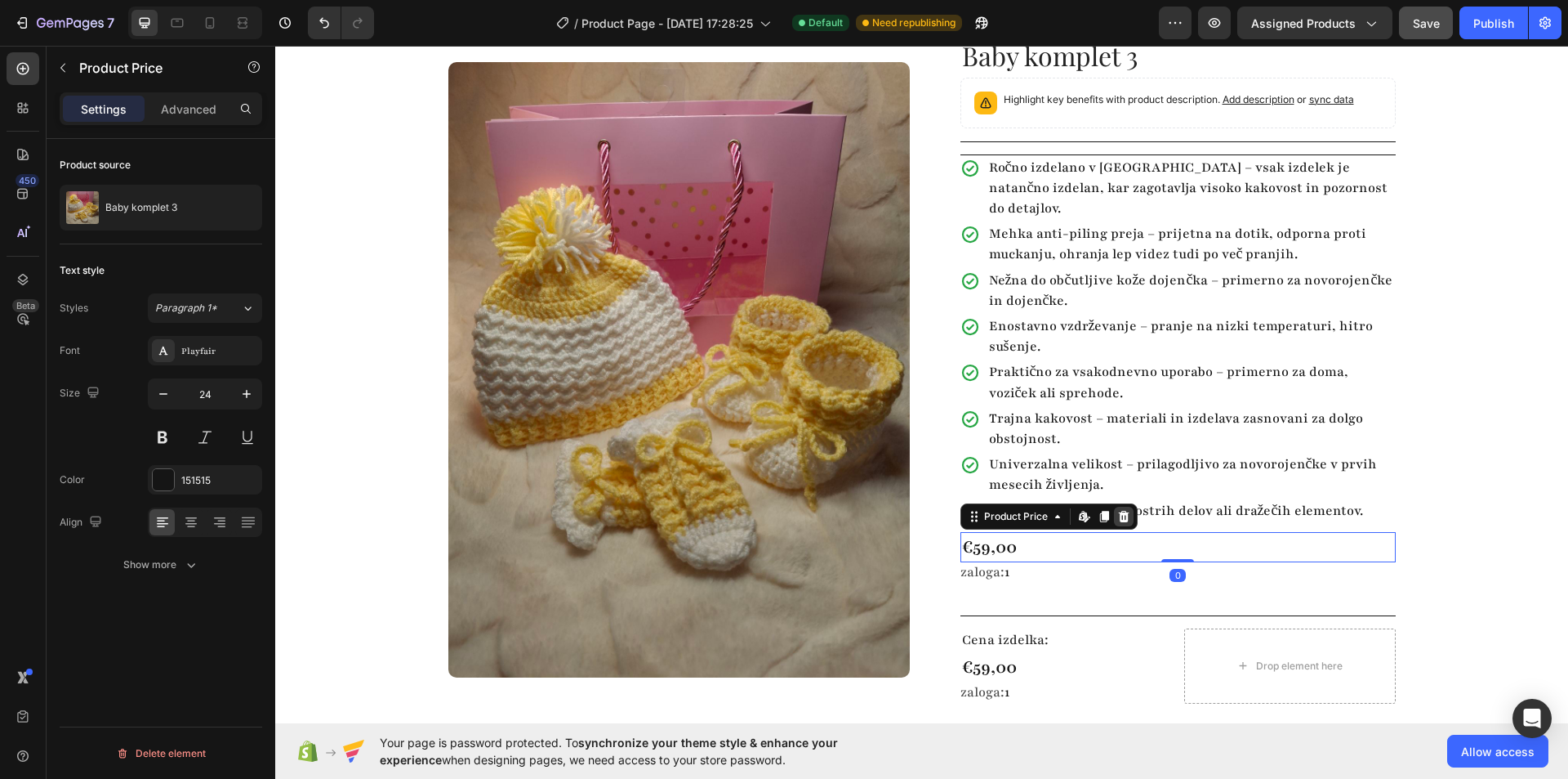
click at [1124, 506] on div at bounding box center [1123, 516] width 19 height 19
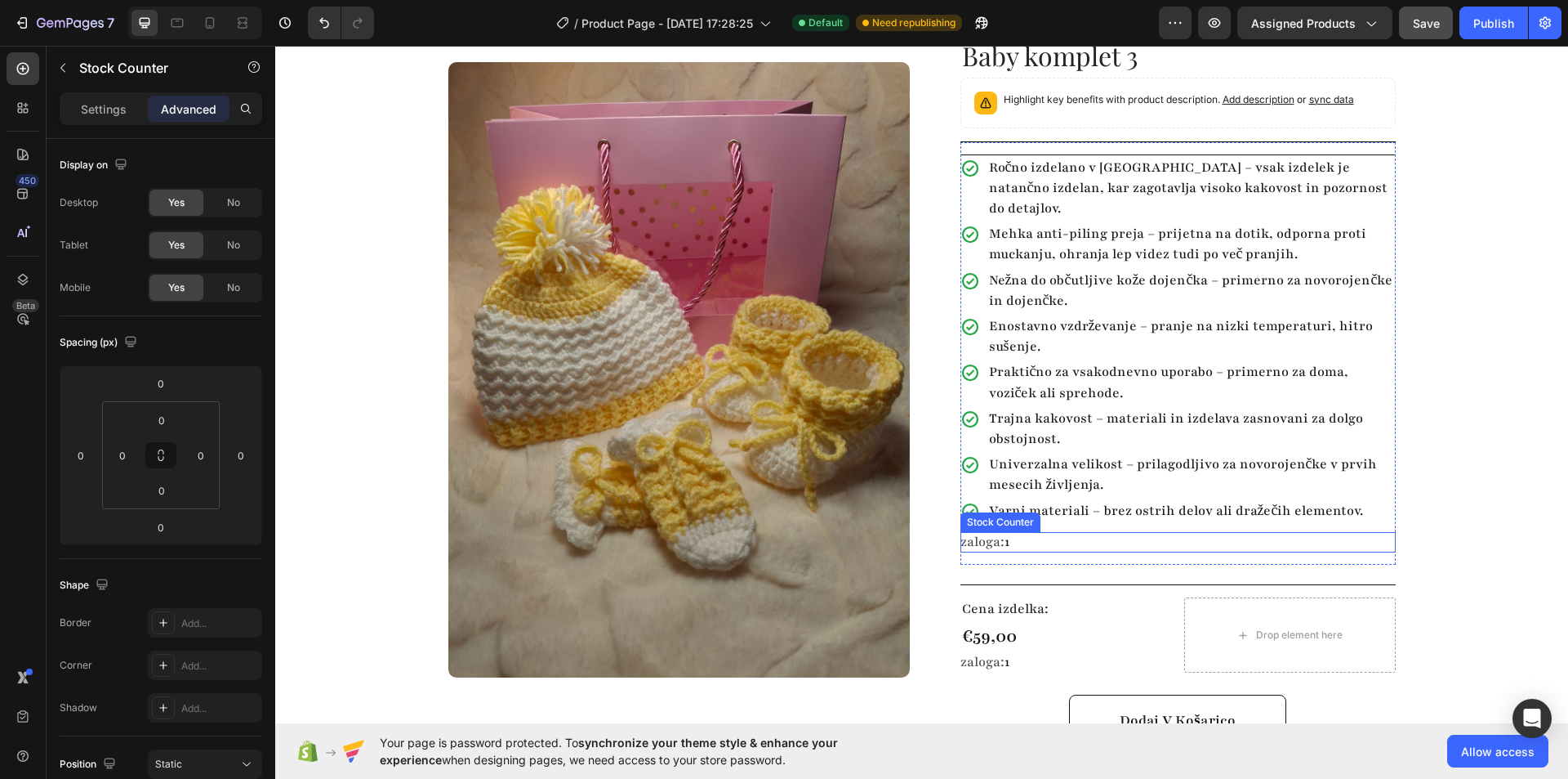
click at [1043, 532] on div "zaloga: 1" at bounding box center [1178, 542] width 436 height 20
click at [1101, 510] on icon at bounding box center [1107, 517] width 13 height 13
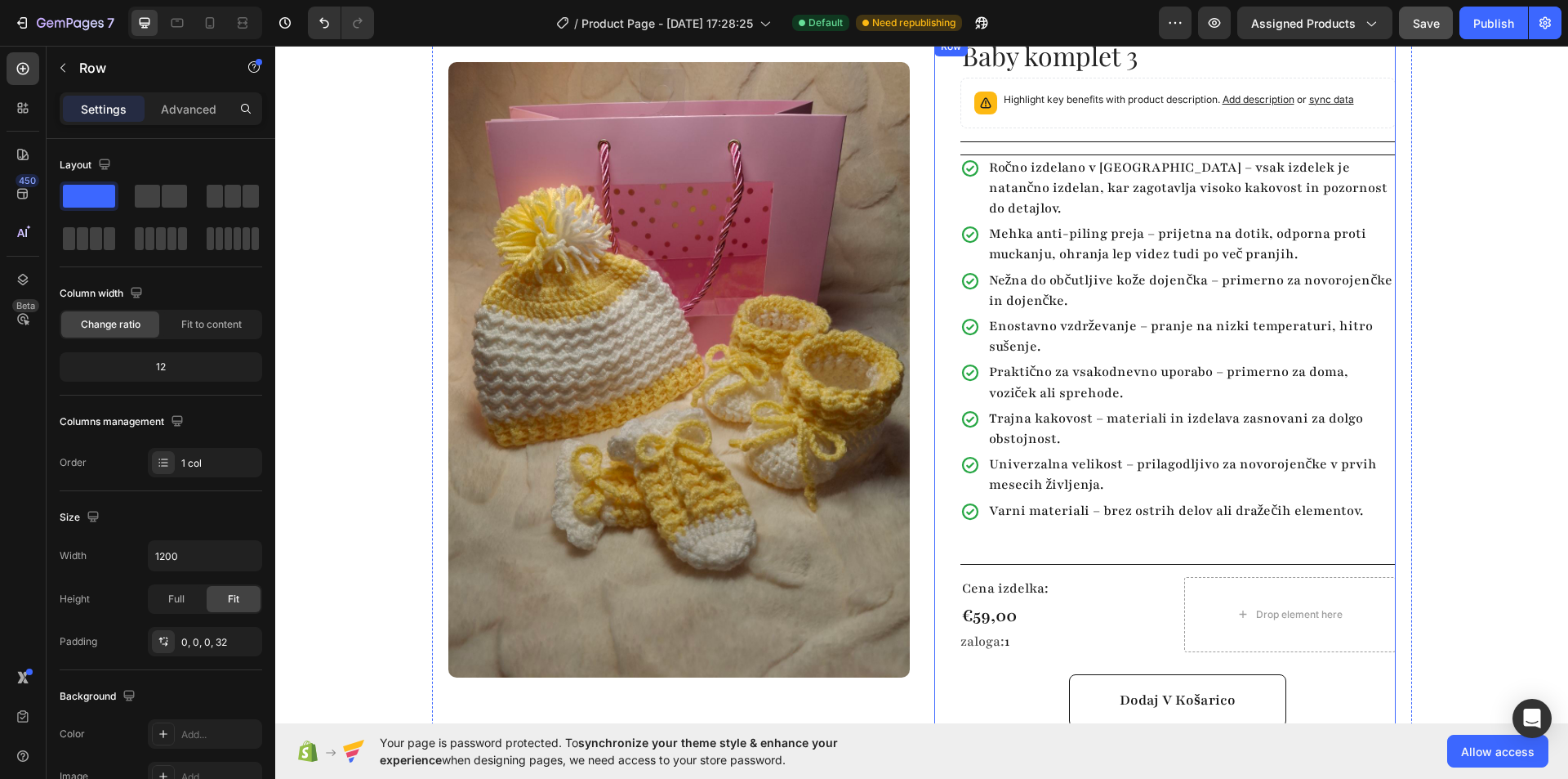
click at [1068, 527] on div "Baby komplet 3 Product Title Highlight key benefits with product description. A…" at bounding box center [1178, 395] width 436 height 717
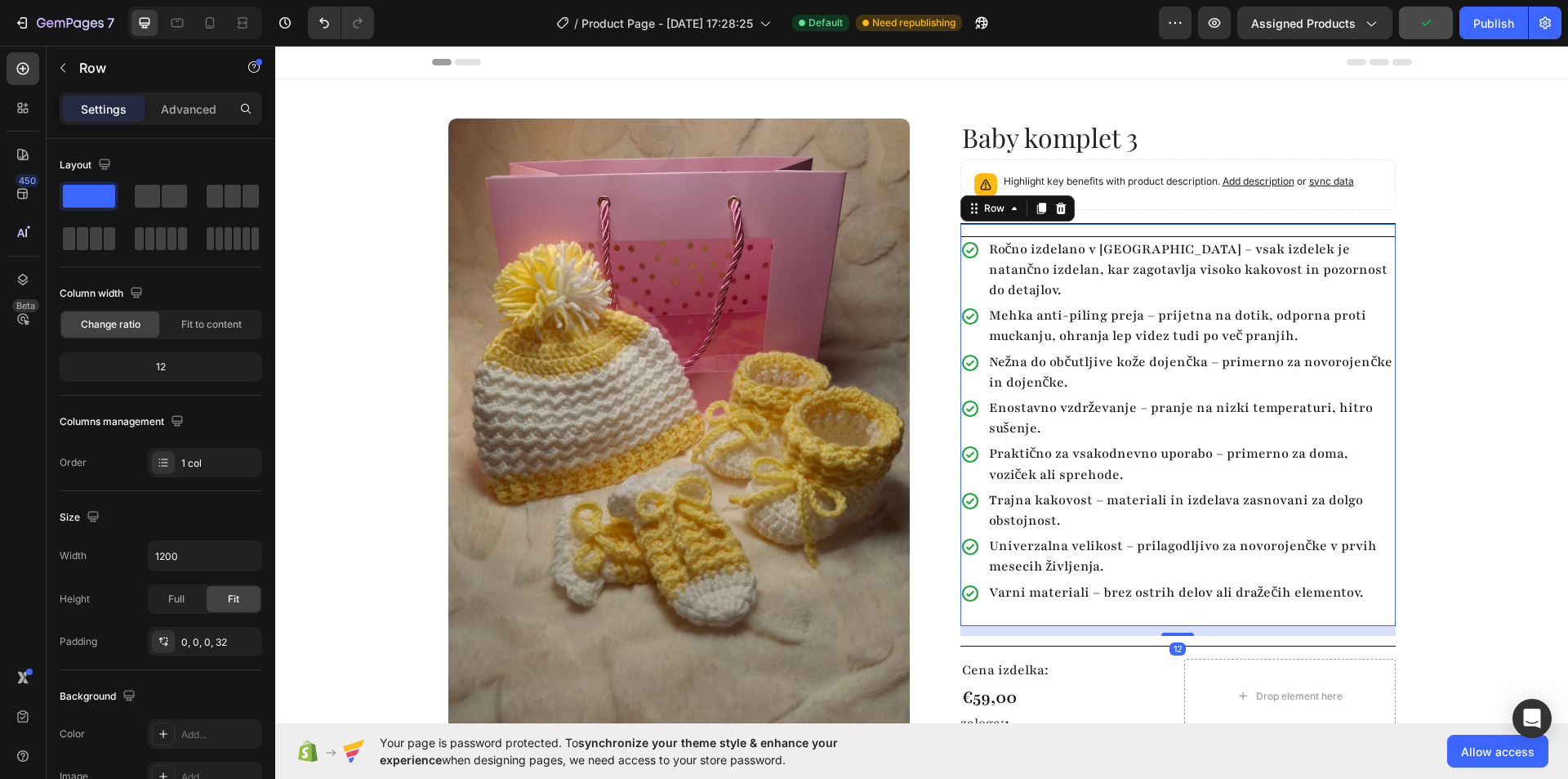
click at [1027, 234] on div "Ročno izdelano v Sloveniji – vsak izdelek je natančno izdelan, kar zagotavlja v…" at bounding box center [1178, 424] width 436 height 403
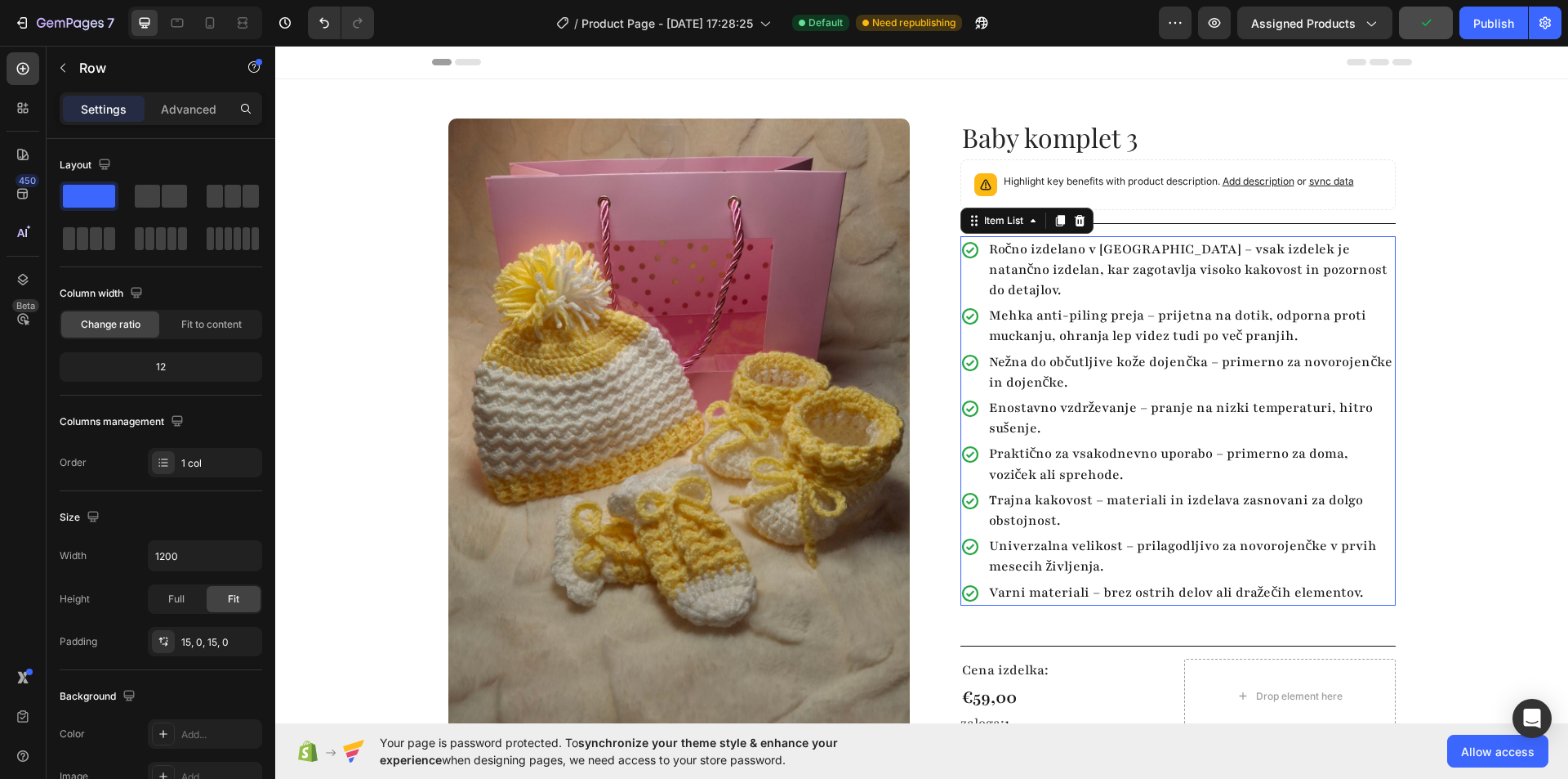
click at [989, 252] on p "Ročno izdelano v Sloveniji – vsak izdelek je natančno izdelan, kar zagotavlja v…" at bounding box center [1191, 271] width 404 height 62
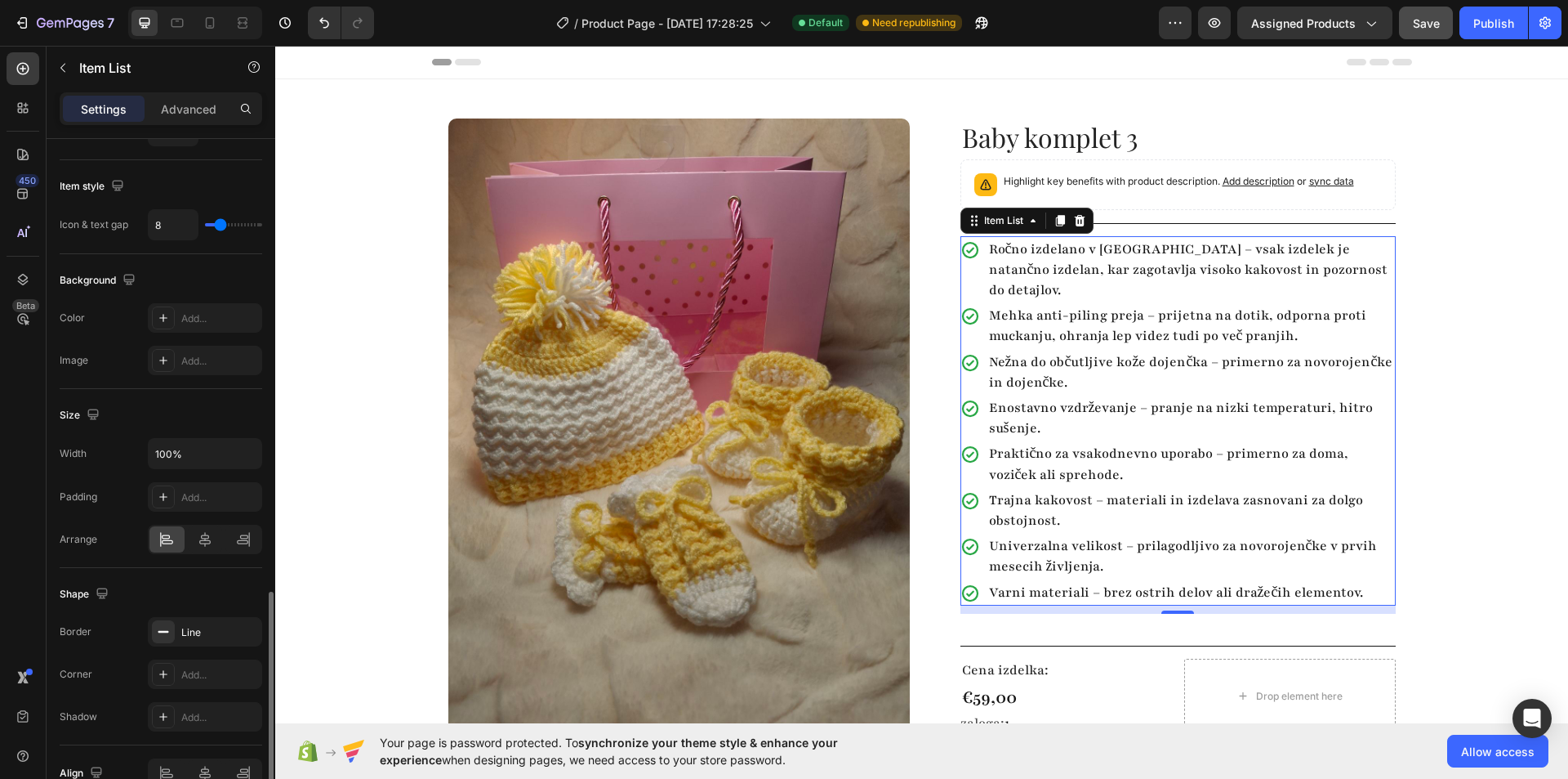
scroll to position [817, 0]
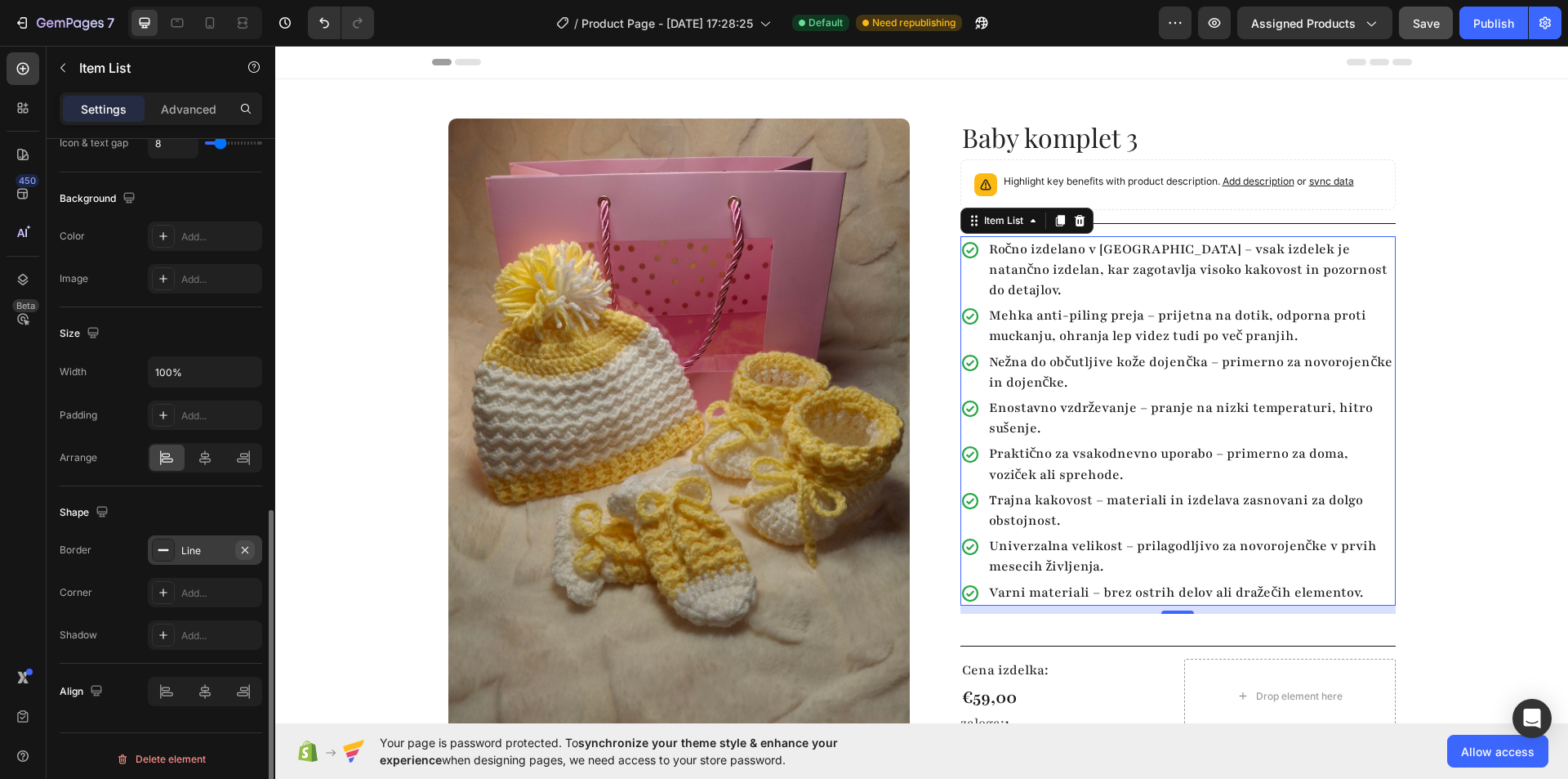
drag, startPoint x: 243, startPoint y: 548, endPoint x: 7, endPoint y: 503, distance: 240.3
click at [243, 548] on icon "button" at bounding box center [245, 549] width 7 height 7
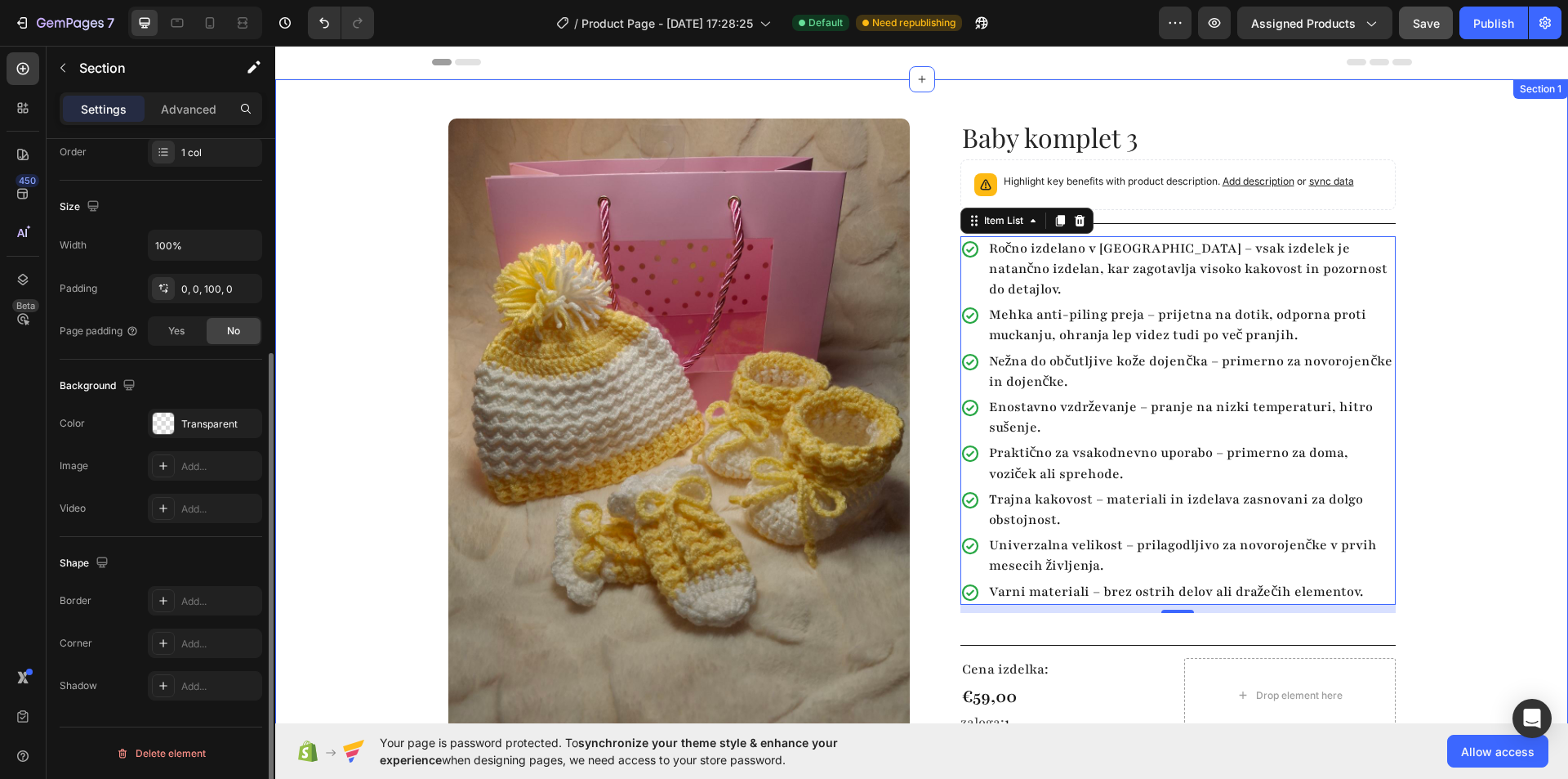
scroll to position [0, 0]
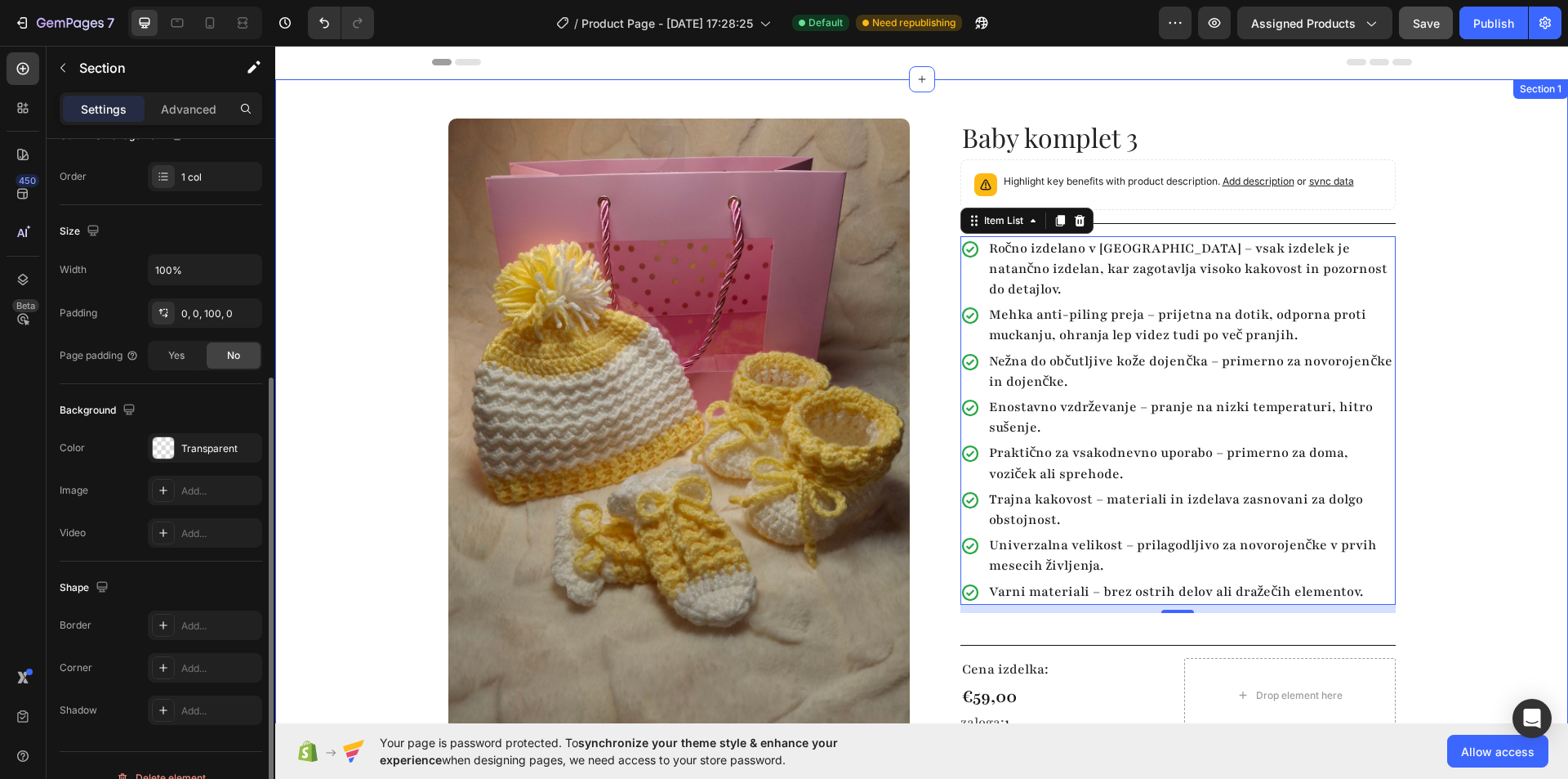
click at [1492, 344] on div "Product Images Row Baby komplet 3 Product Title Highlight key benefits with pro…" at bounding box center [921, 456] width 1293 height 755
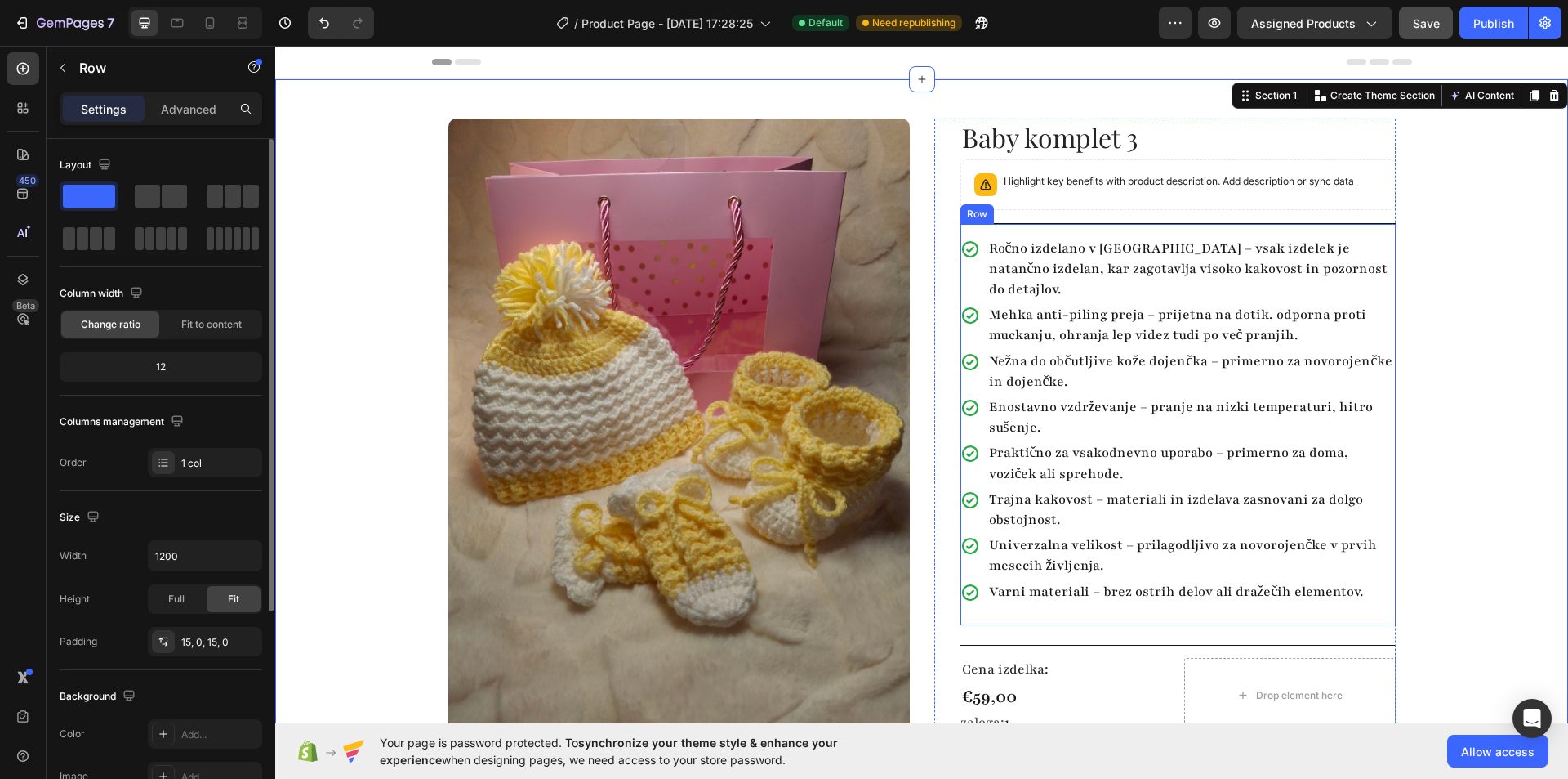
click at [1158, 601] on div "Ročno izdelano v Sloveniji – vsak izdelek je natančno izdelan, kar zagotavlja v…" at bounding box center [1178, 424] width 436 height 402
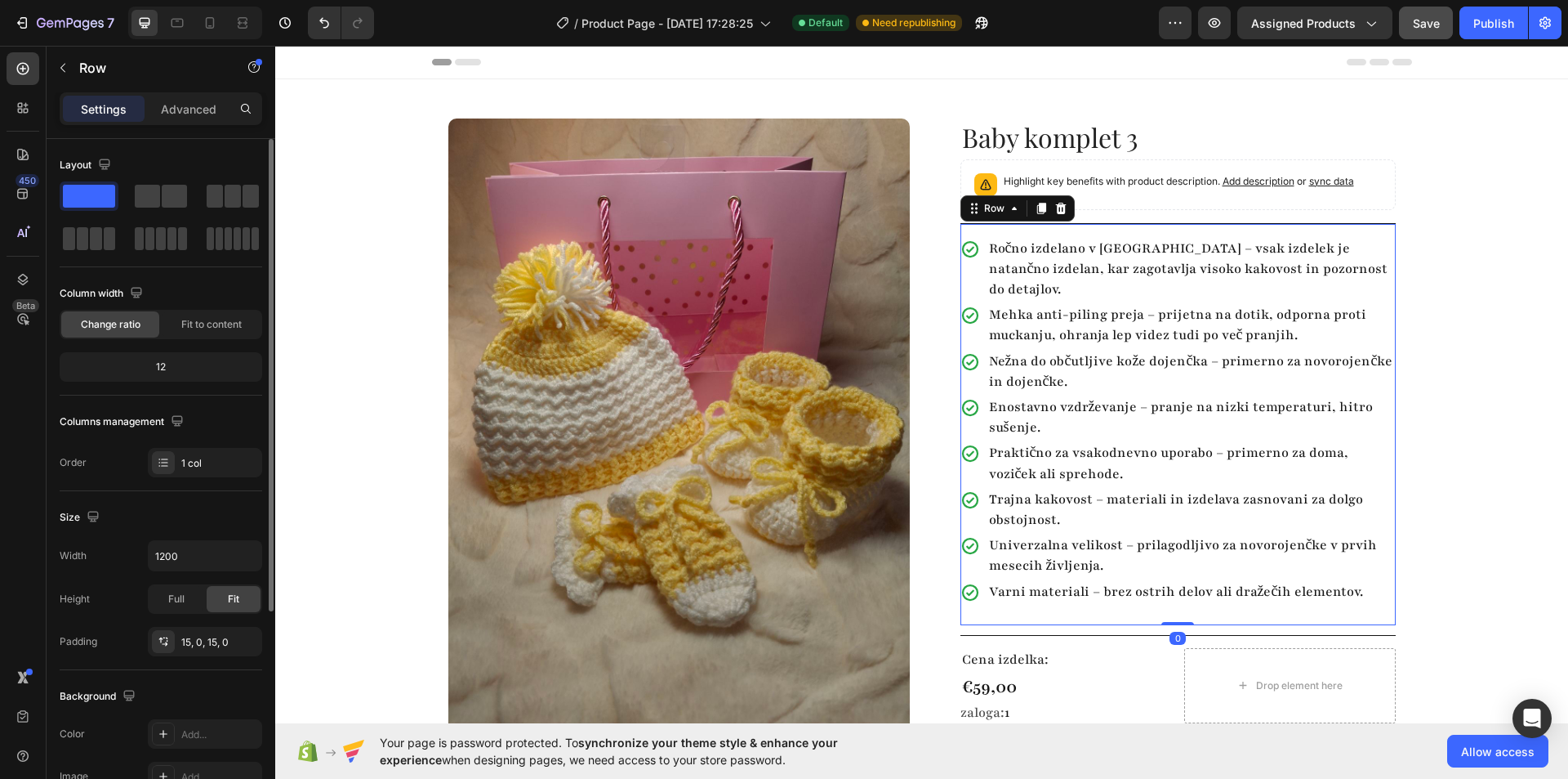
drag, startPoint x: 1171, startPoint y: 612, endPoint x: 1305, endPoint y: 532, distance: 156.1
click at [1164, 566] on div "Ročno izdelano v Sloveniji – vsak izdelek je natančno izdelan, kar zagotavlja v…" at bounding box center [1178, 424] width 436 height 402
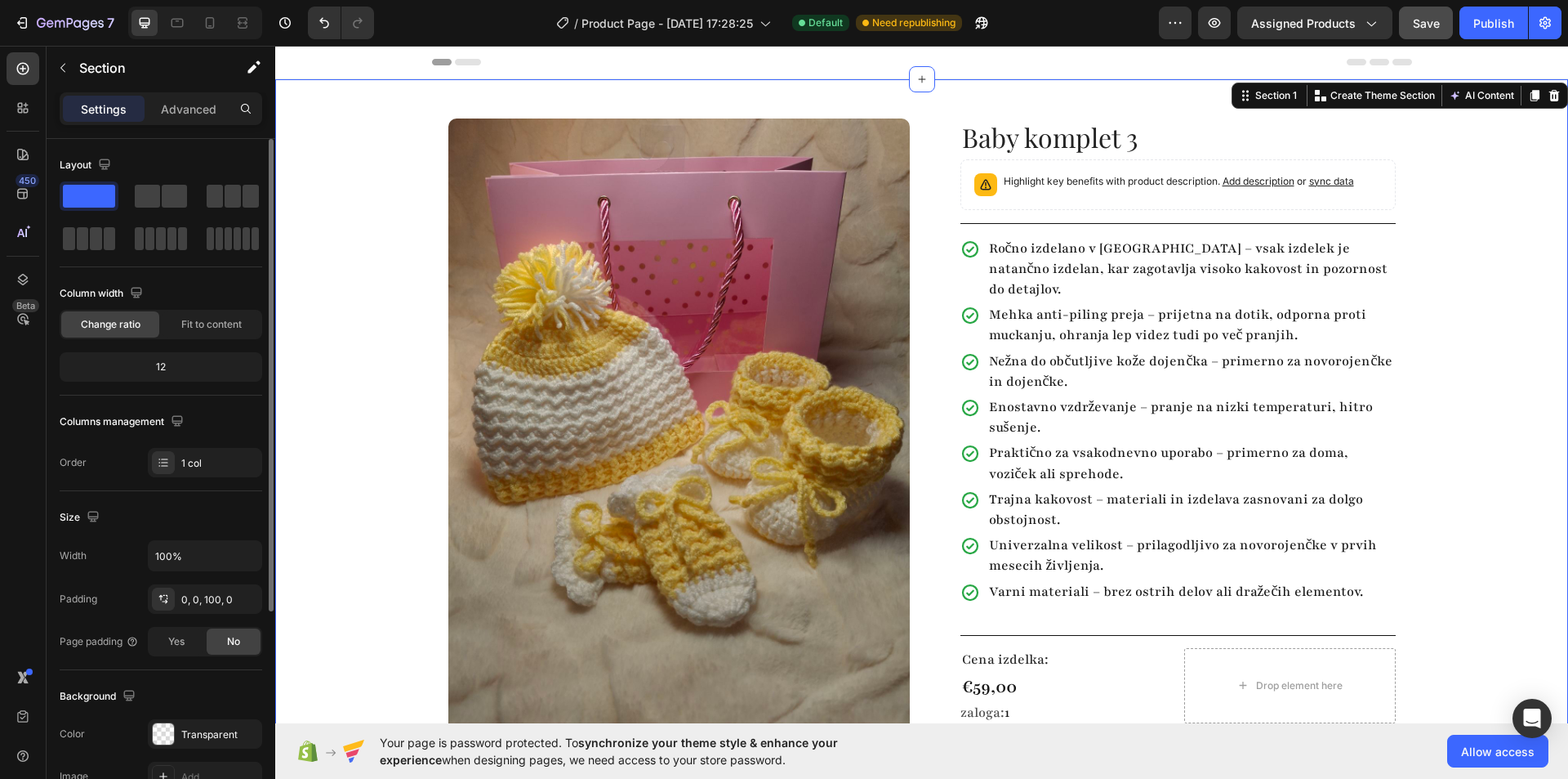
click at [1522, 442] on div "Product Images Row Baby komplet 3 Product Title Highlight key benefits with pro…" at bounding box center [921, 452] width 1293 height 745
click at [1505, 285] on div "Product Images Row Baby komplet 3 Product Title Highlight key benefits with pro…" at bounding box center [921, 452] width 1293 height 745
click at [1133, 257] on p "Ročno izdelano v Sloveniji – vsak izdelek je natančno izdelan, kar zagotavlja v…" at bounding box center [1191, 270] width 404 height 62
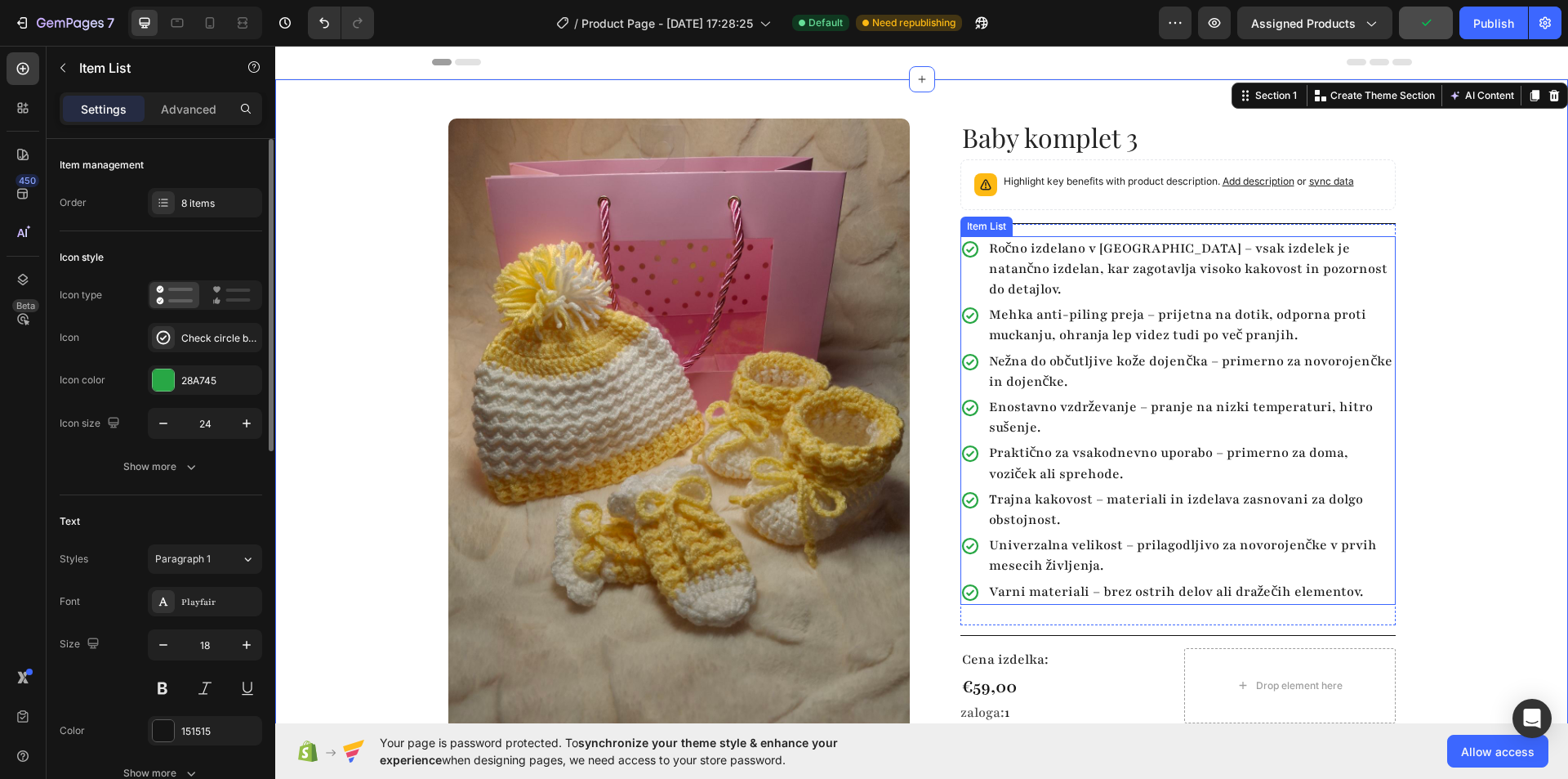
click at [1133, 257] on p "Ročno izdelano v Sloveniji – vsak izdelek je natančno izdelan, kar zagotavlja v…" at bounding box center [1191, 270] width 404 height 62
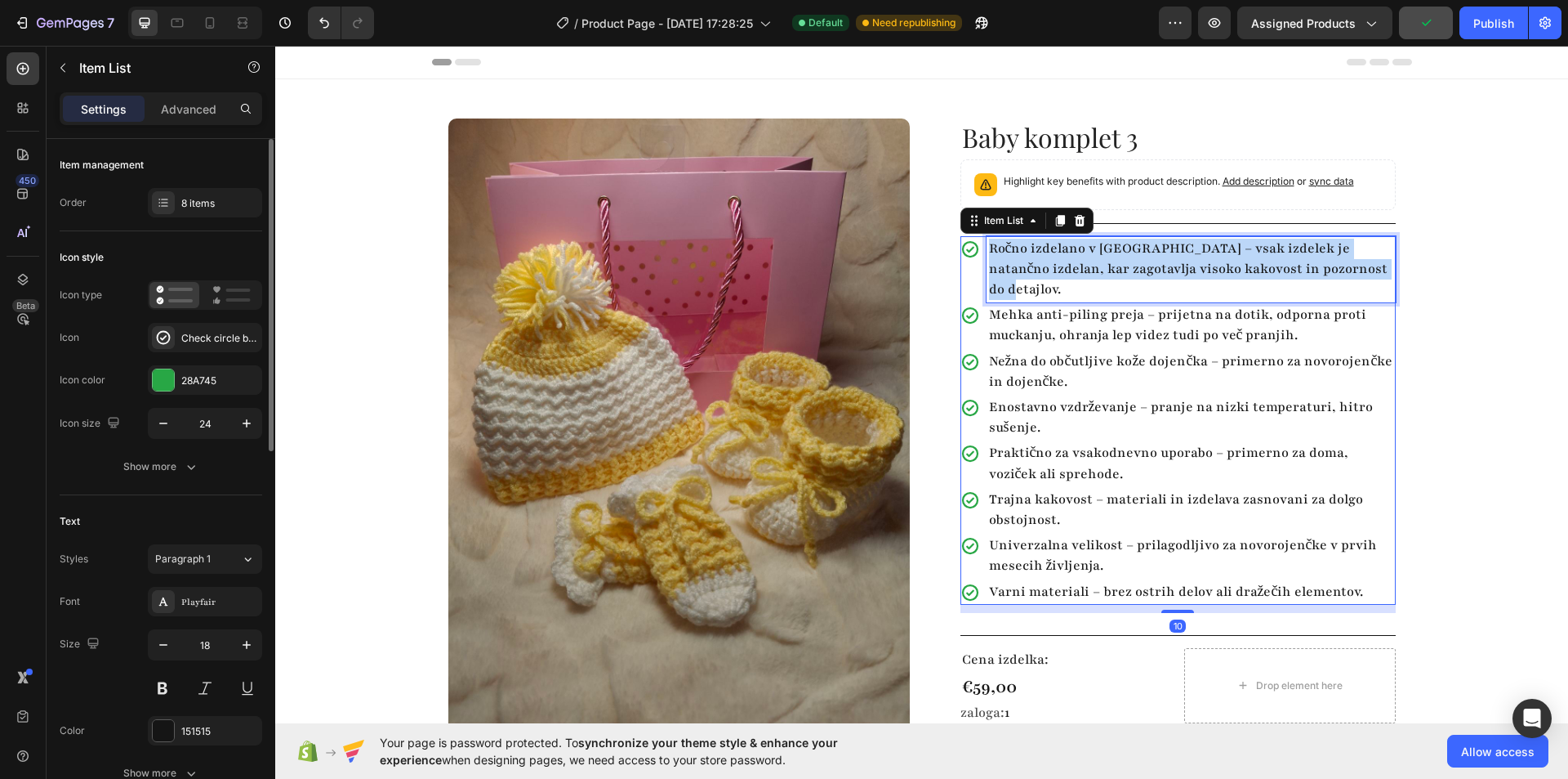
click at [1133, 257] on p "Ročno izdelano v Sloveniji – vsak izdelek je natančno izdelan, kar zagotavlja v…" at bounding box center [1191, 270] width 404 height 62
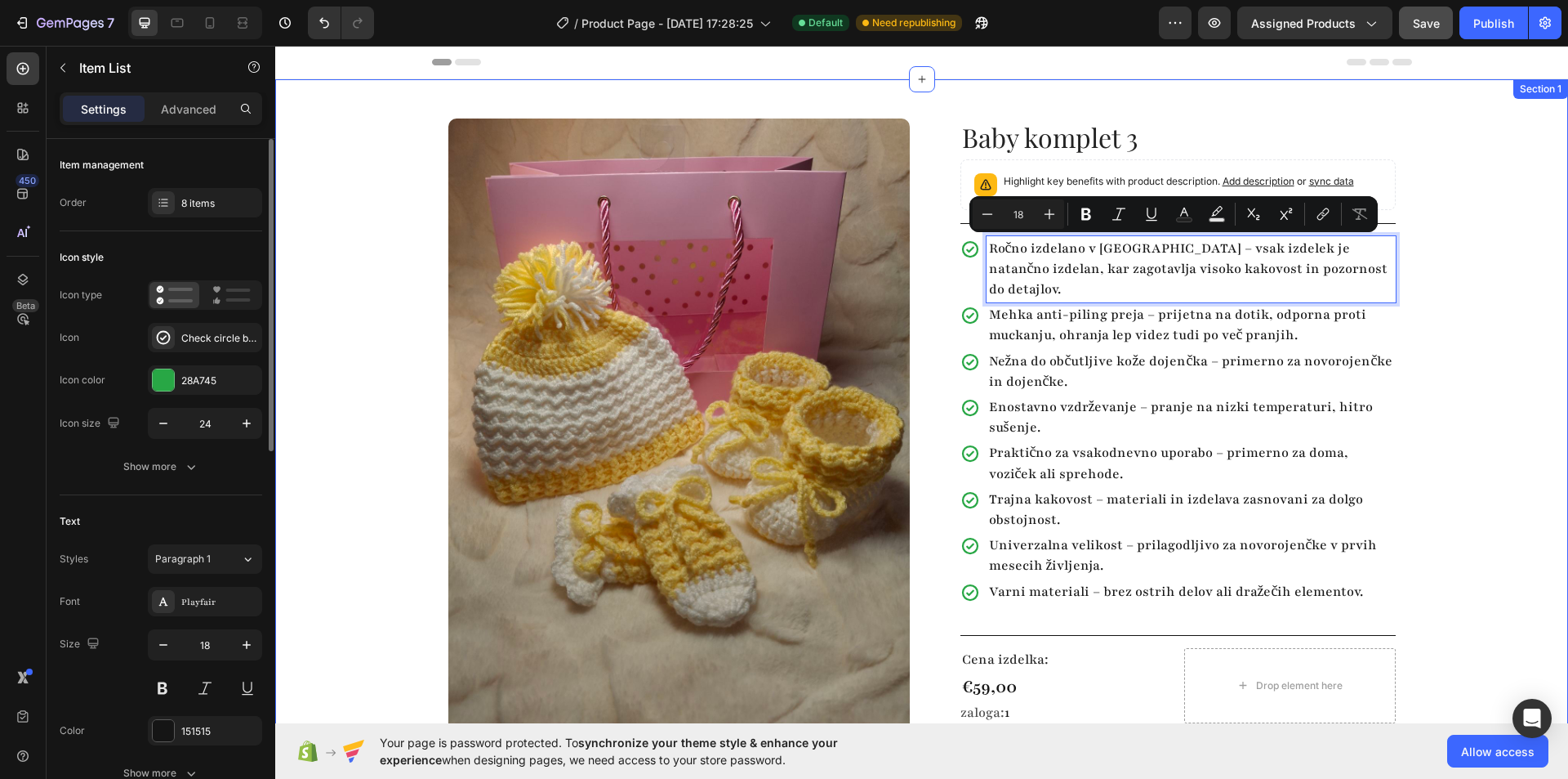
click at [1491, 265] on div "Product Images Row Baby komplet 3 Product Title Highlight key benefits with pro…" at bounding box center [921, 452] width 1293 height 745
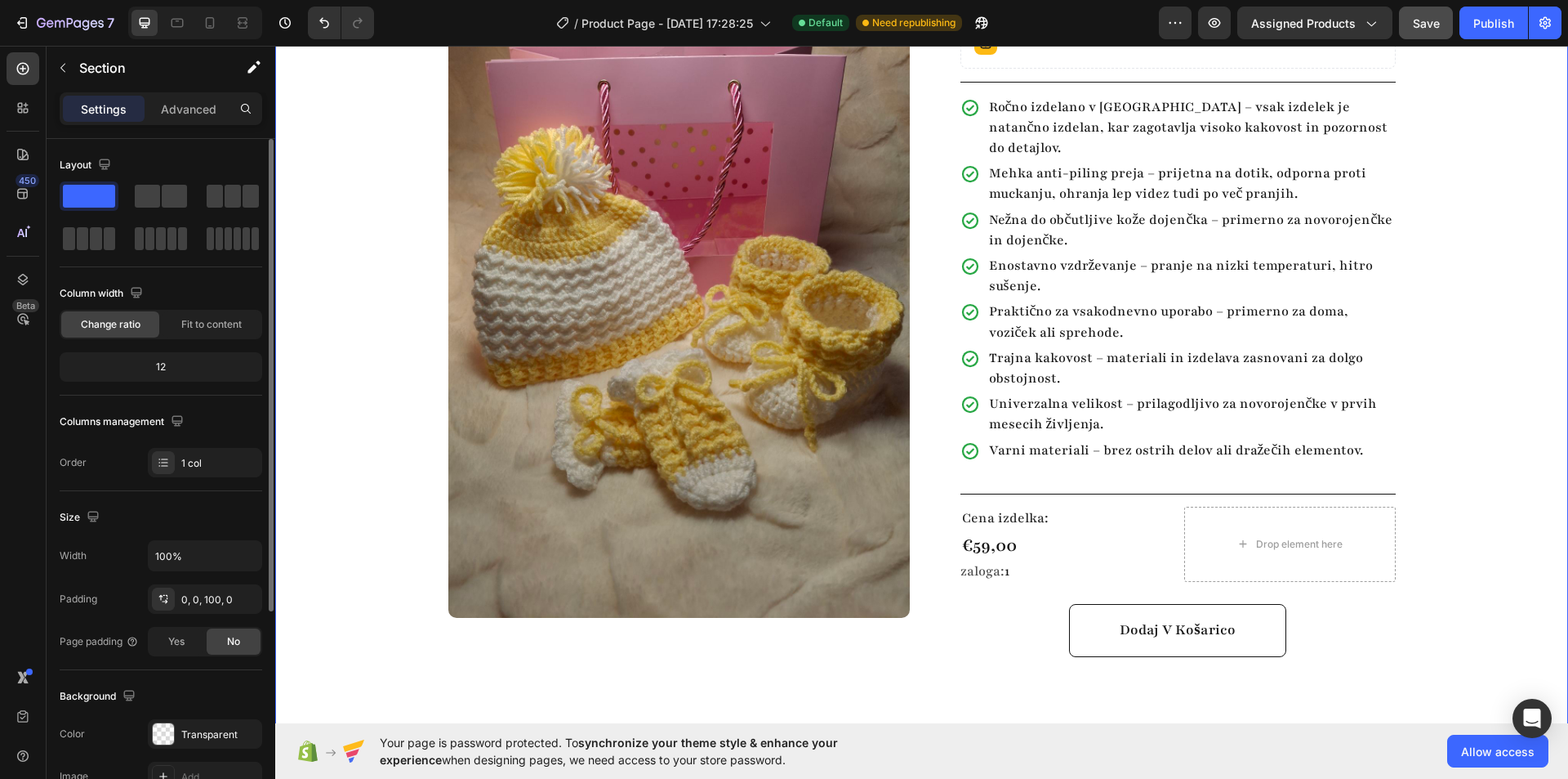
scroll to position [163, 0]
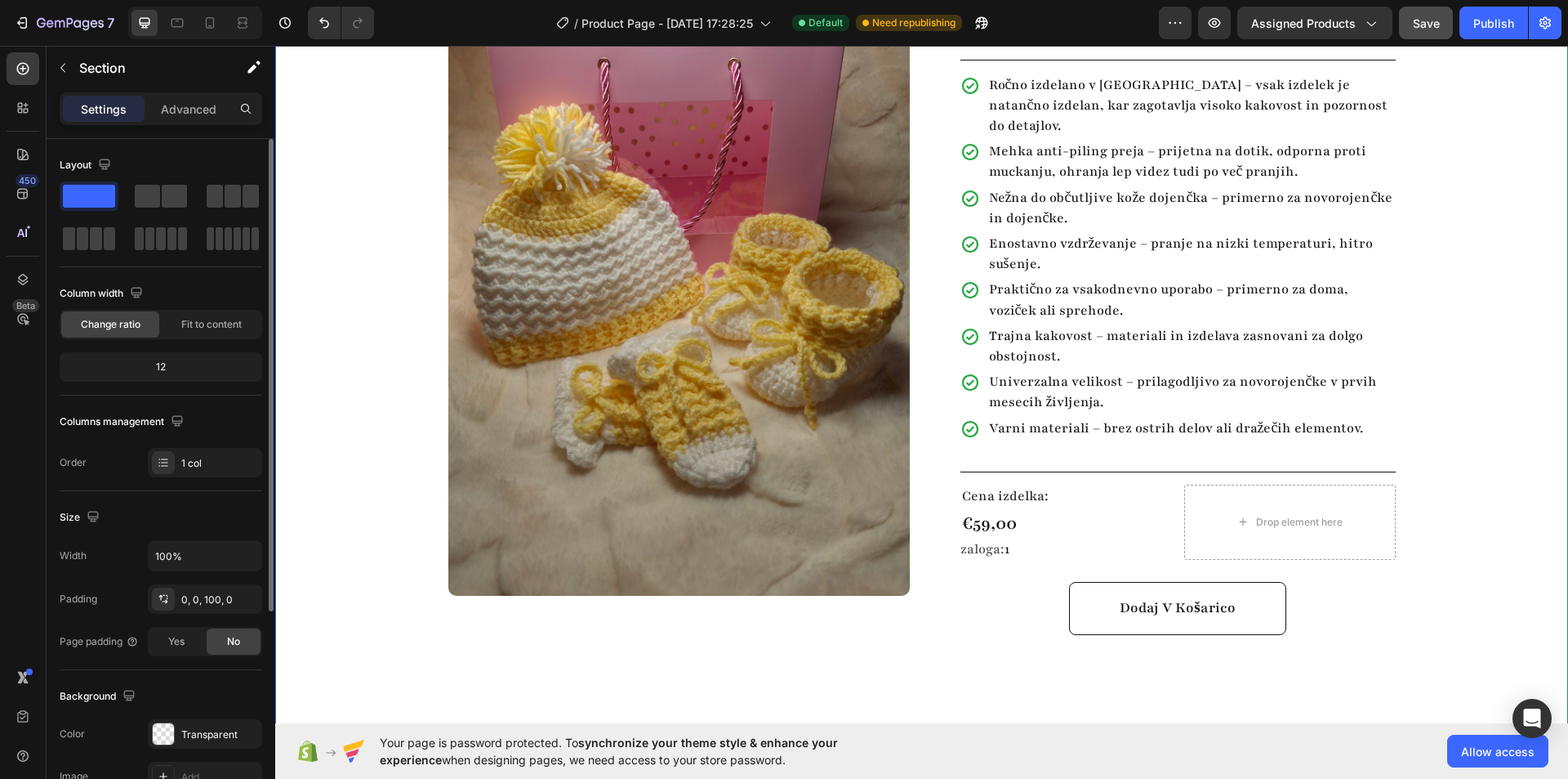
click at [1485, 454] on div "Product Images Row Baby komplet 3 Product Title Highlight key benefits with pro…" at bounding box center [921, 289] width 1293 height 745
click at [1212, 14] on icon "button" at bounding box center [1214, 22] width 16 height 16
click at [1069, 429] on div "Ročno izdelano v Sloveniji – vsak izdelek je natančno izdelan, kar zagotavlja v…" at bounding box center [1178, 261] width 436 height 402
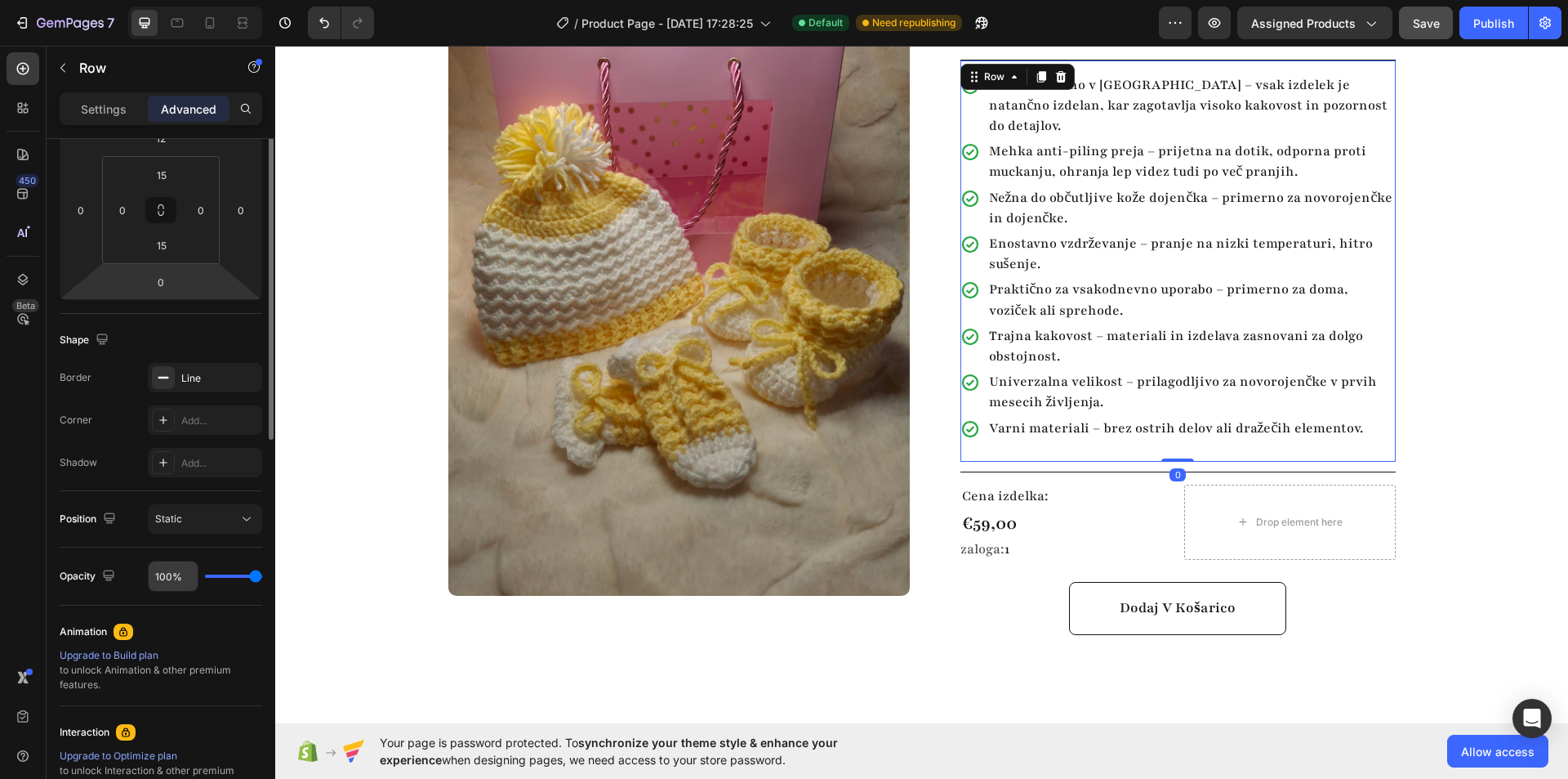
scroll to position [409, 0]
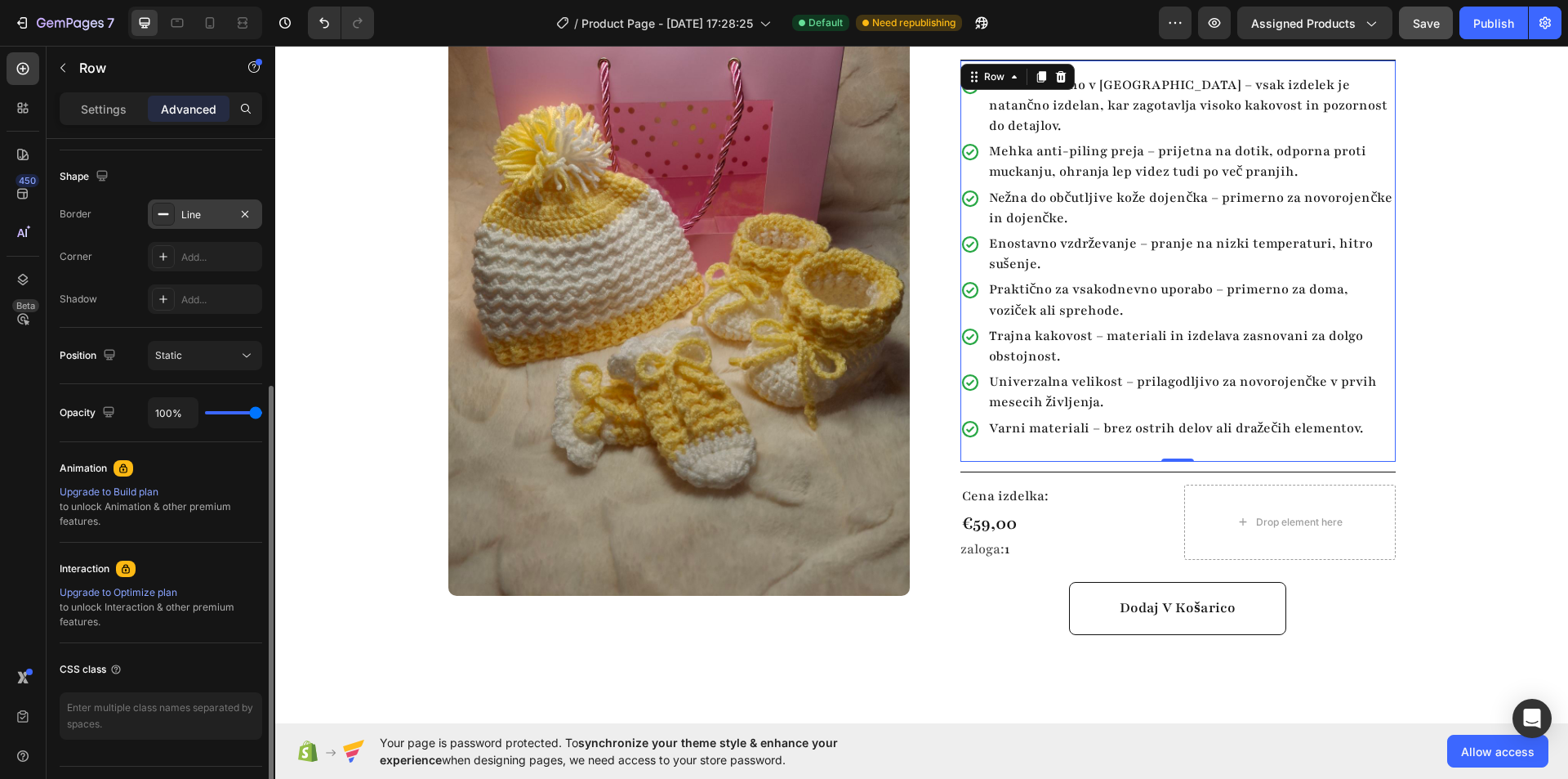
click at [168, 220] on div at bounding box center [163, 214] width 23 height 23
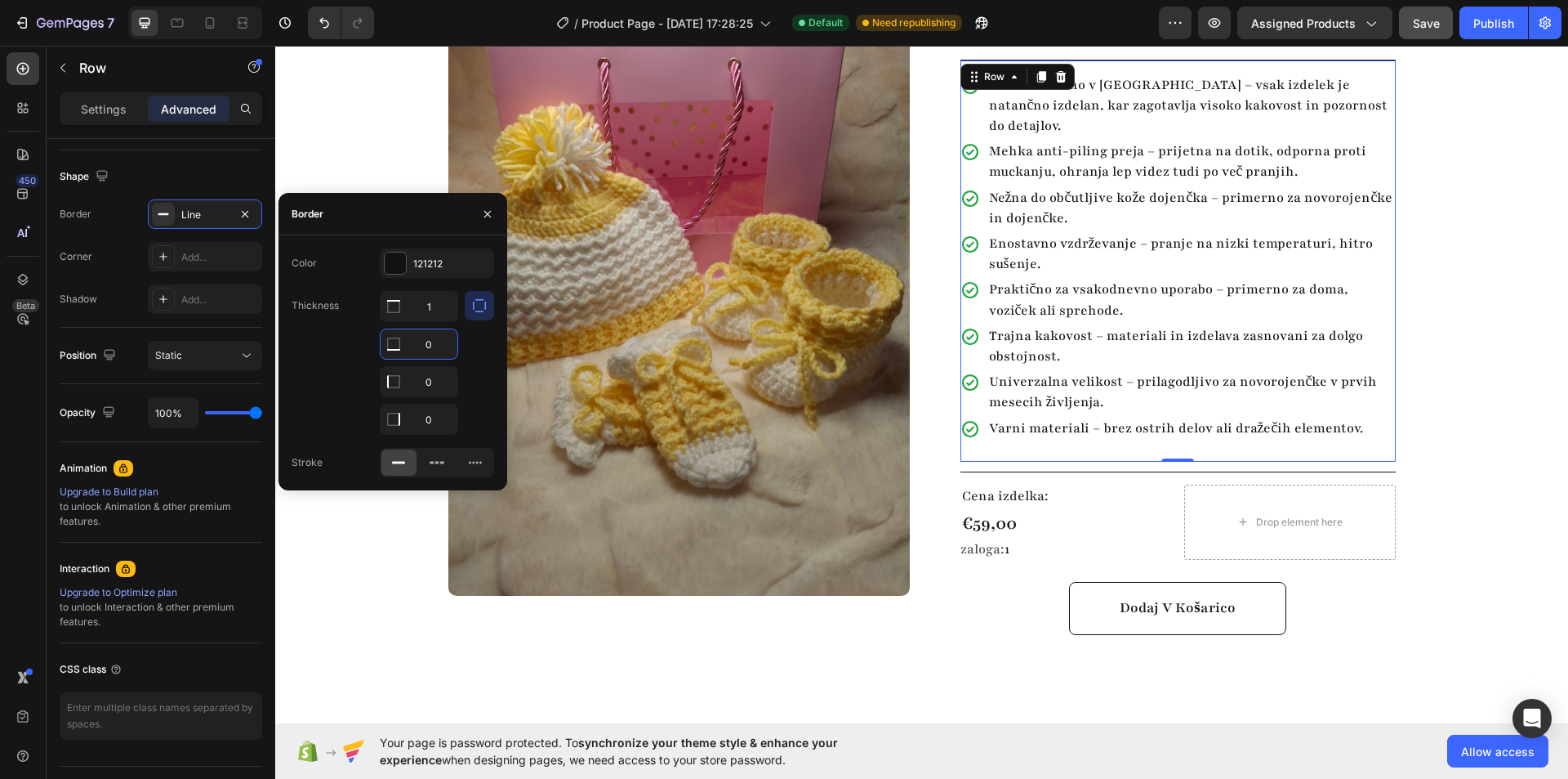
type input "1"
click at [1035, 472] on div "Cena izdelka: Text Block €59,00 Product Price Product Price zaloga: 1 Stock Cou…" at bounding box center [1178, 522] width 436 height 100
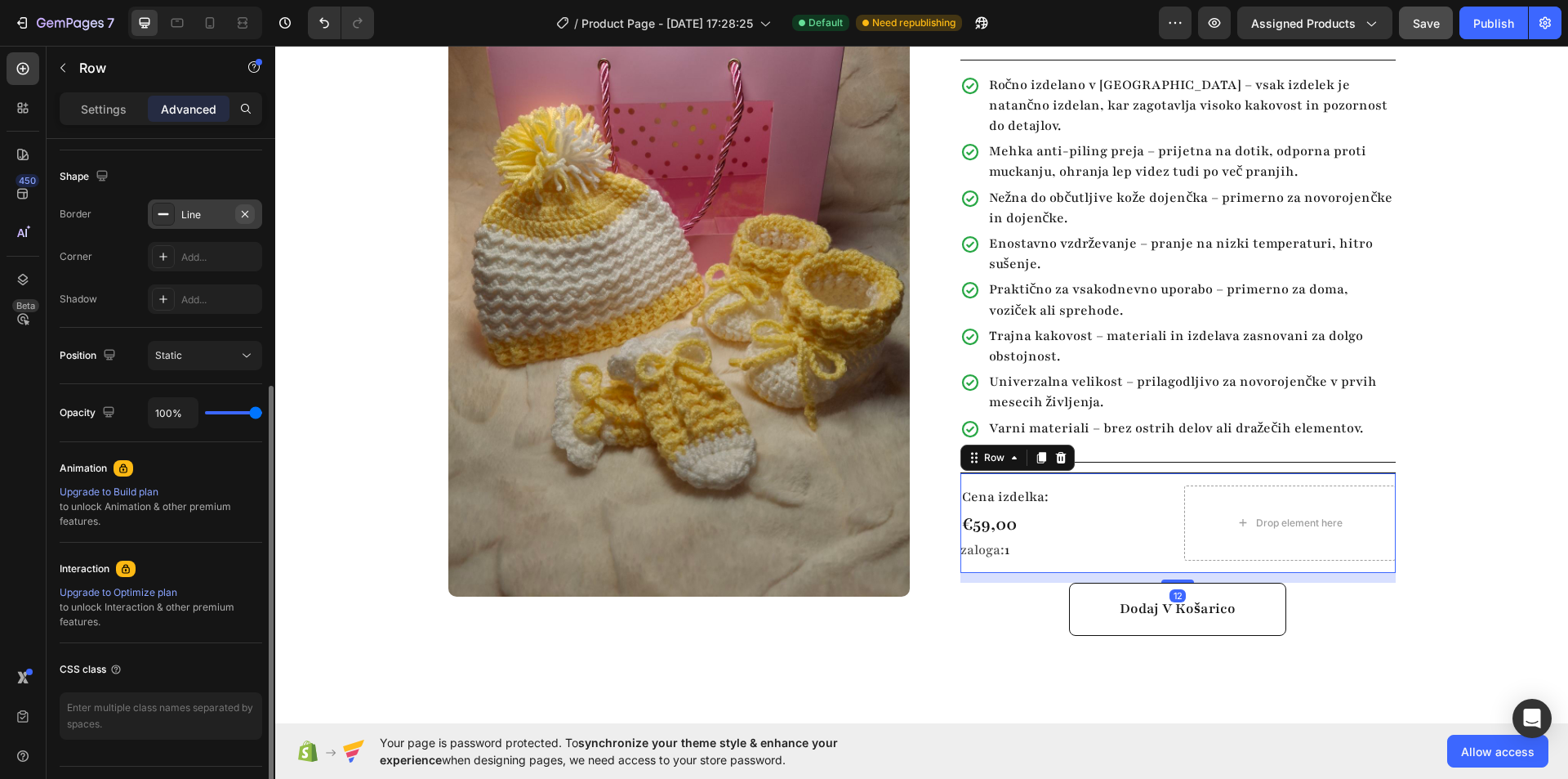
drag, startPoint x: 242, startPoint y: 210, endPoint x: 5, endPoint y: 199, distance: 237.3
click at [242, 210] on icon "button" at bounding box center [245, 215] width 13 height 13
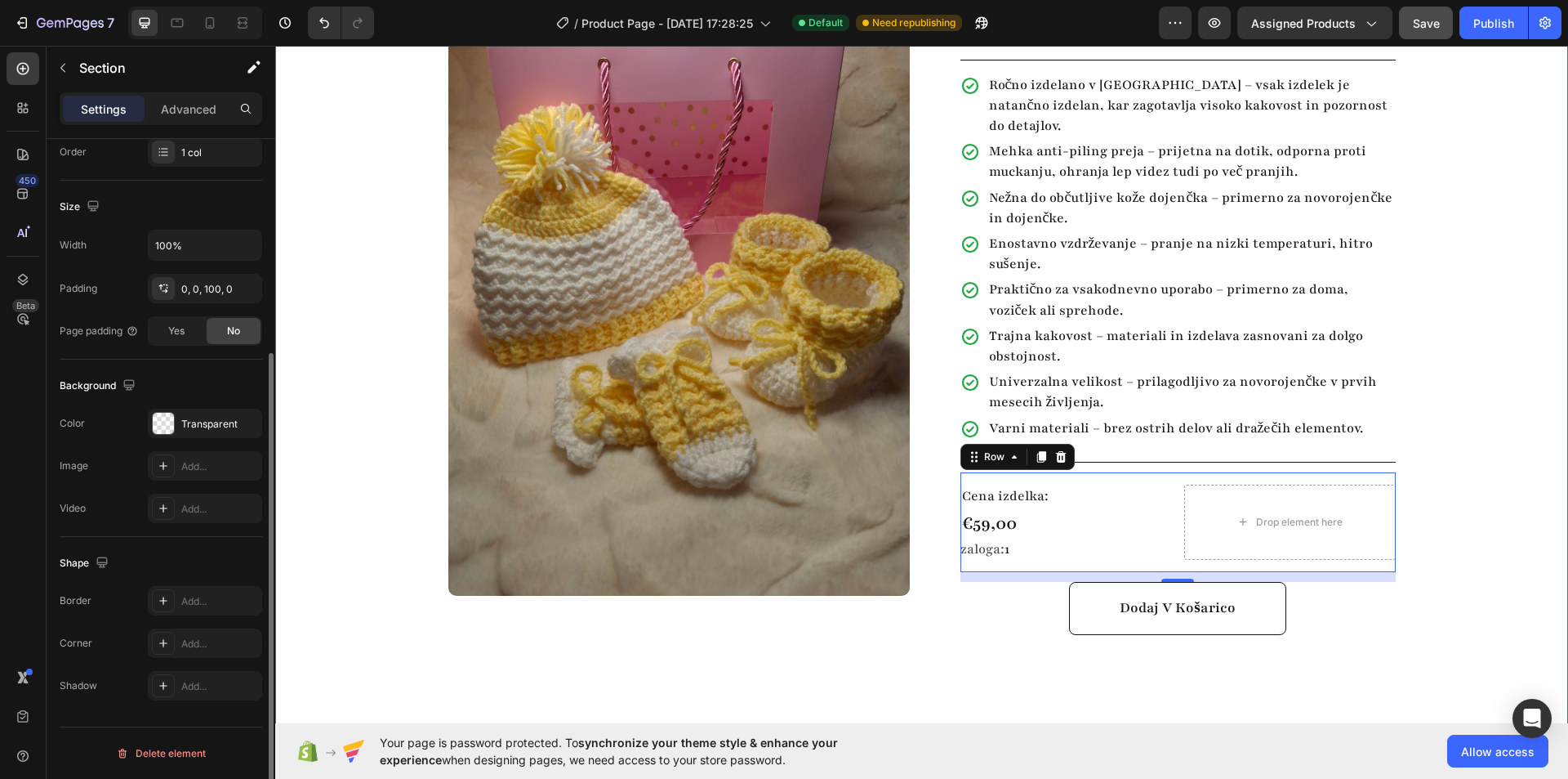
click at [1443, 510] on div "Product Images Row Baby komplet 3 Product Title Highlight key benefits with pro…" at bounding box center [921, 289] width 1293 height 745
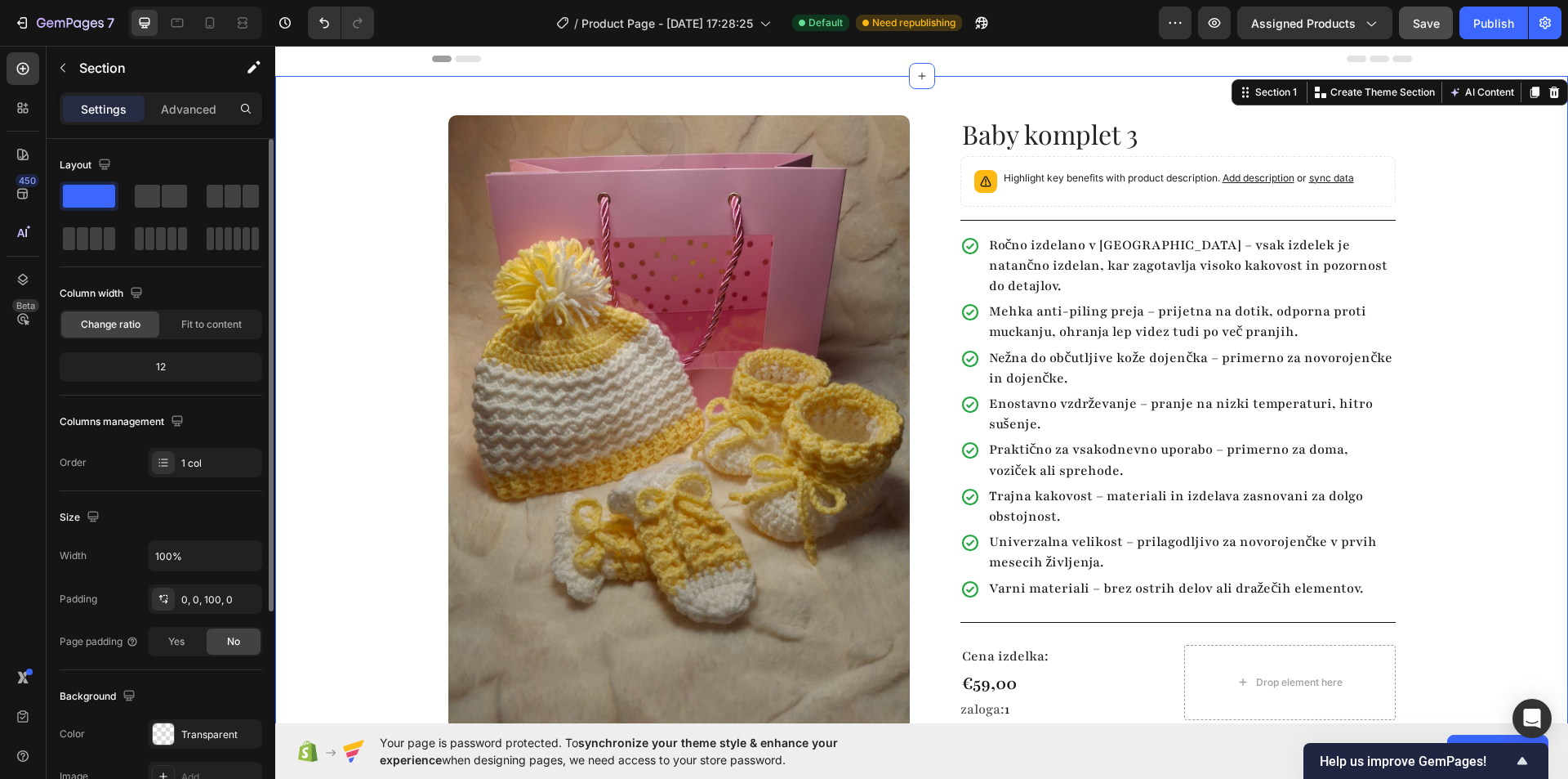
scroll to position [0, 0]
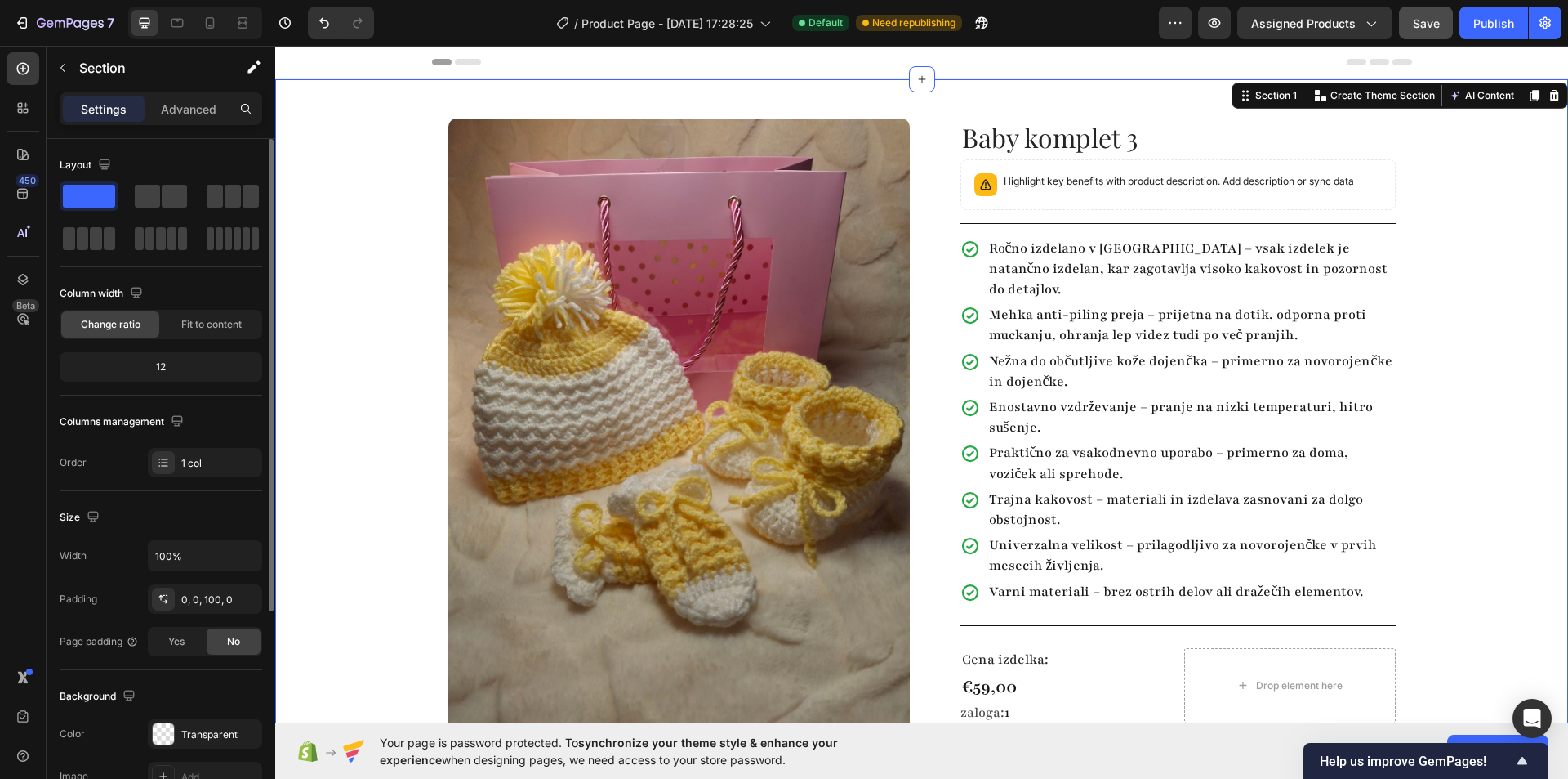
click at [1455, 506] on div "Product Images Row Baby komplet 3 Product Title Highlight key benefits with pro…" at bounding box center [921, 452] width 1293 height 745
click at [1444, 315] on div "Product Images Row Baby komplet 3 Product Title Highlight key benefits with pro…" at bounding box center [921, 452] width 1293 height 745
click at [1433, 227] on div "Product Images Row Baby komplet 3 Product Title Highlight key benefits with pro…" at bounding box center [921, 452] width 1293 height 745
click at [1429, 232] on div "Product Images Row Baby komplet 3 Product Title Highlight key benefits with pro…" at bounding box center [921, 452] width 1293 height 745
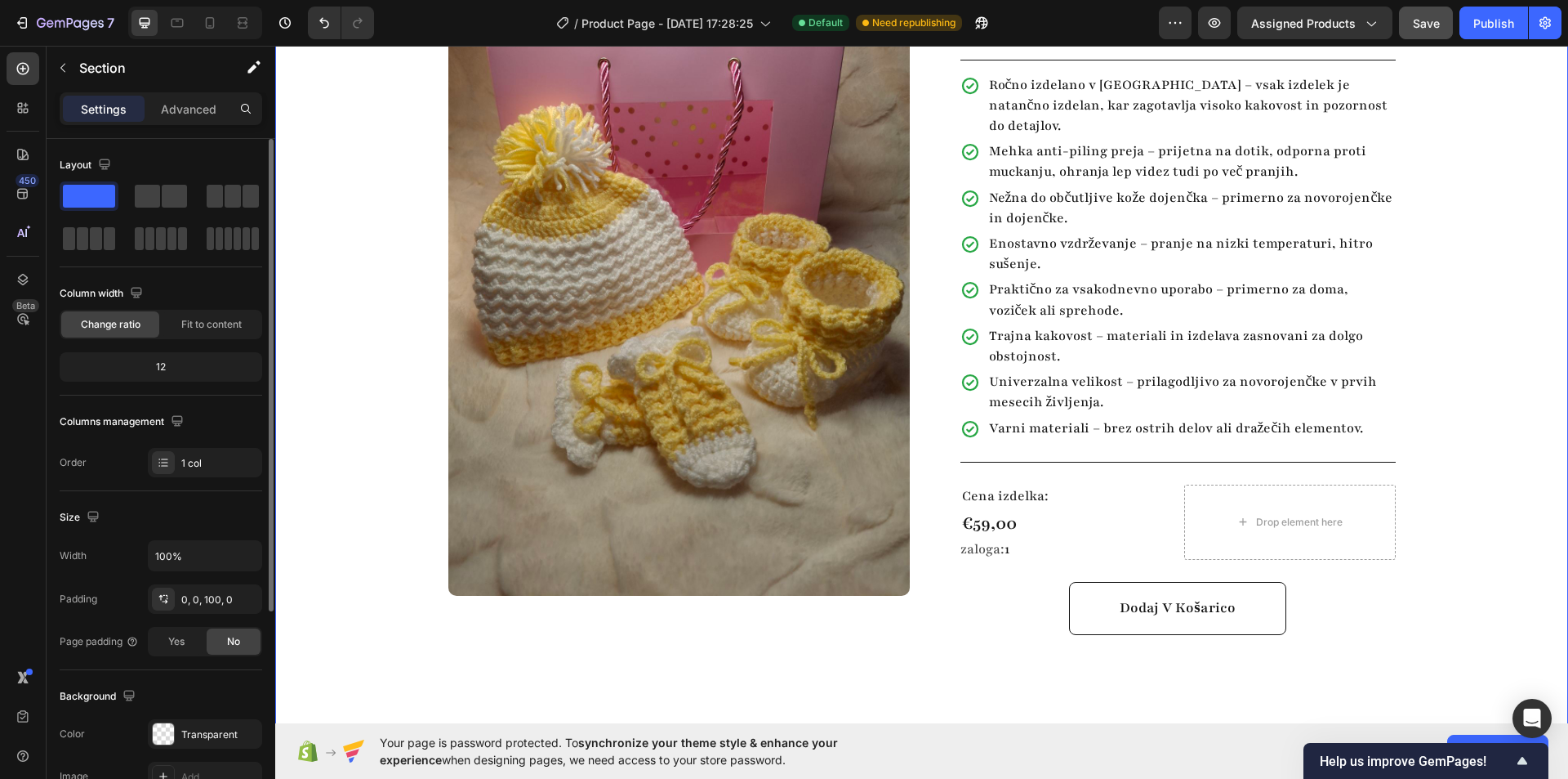
scroll to position [82, 0]
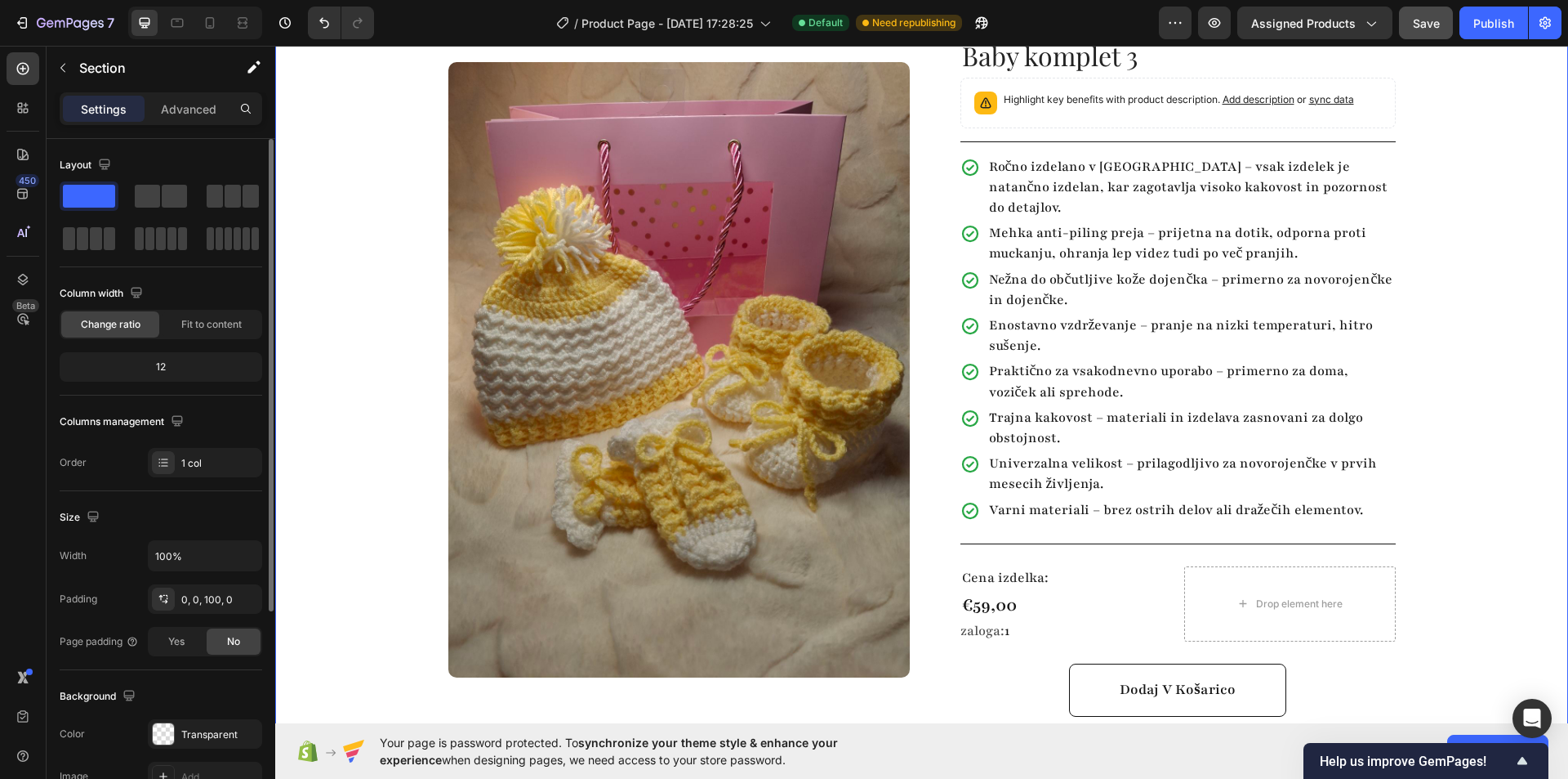
click at [1493, 271] on div "Product Images Row Baby komplet 3 Product Title Highlight key benefits with pro…" at bounding box center [921, 370] width 1293 height 745
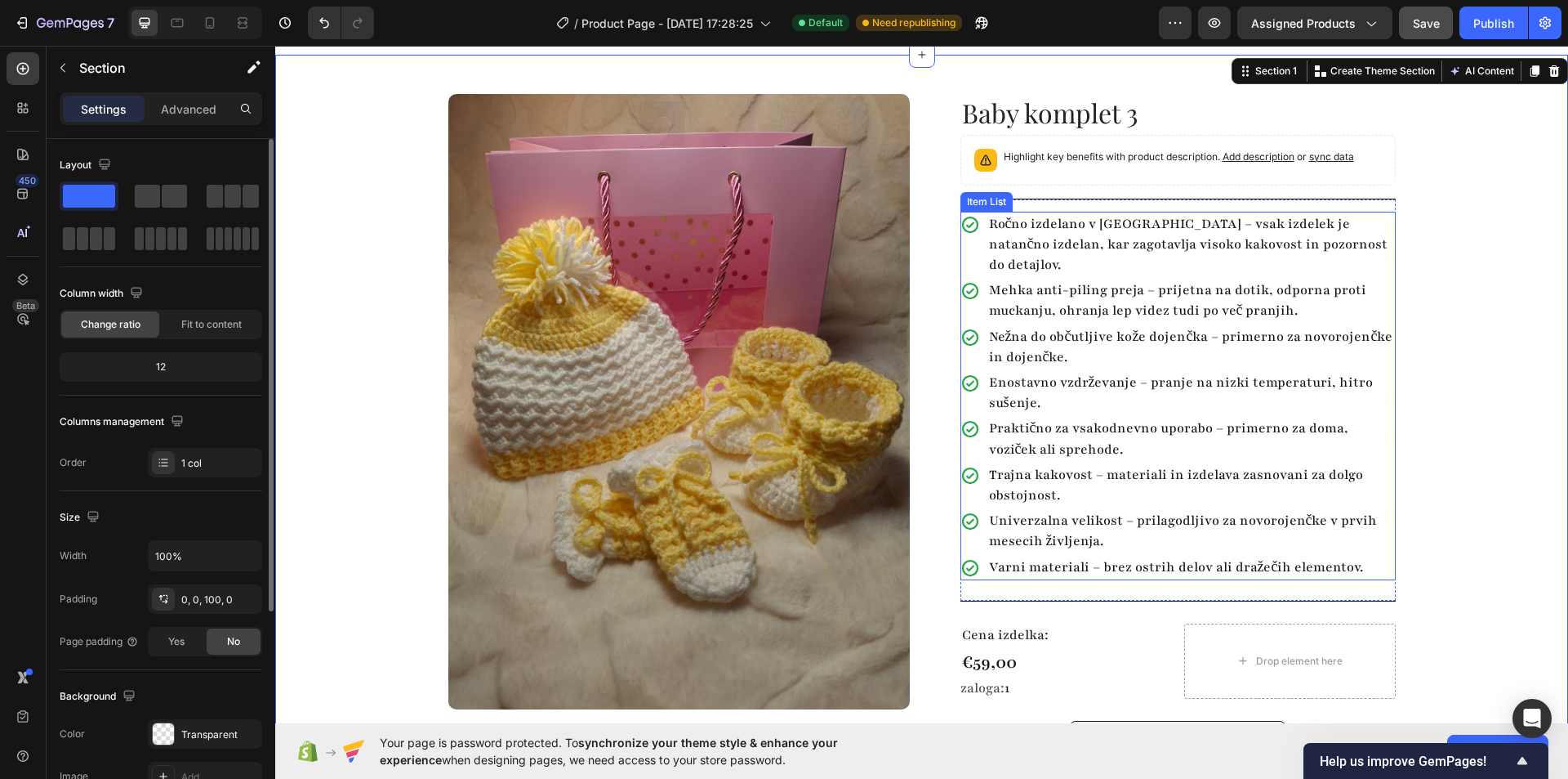
scroll to position [0, 0]
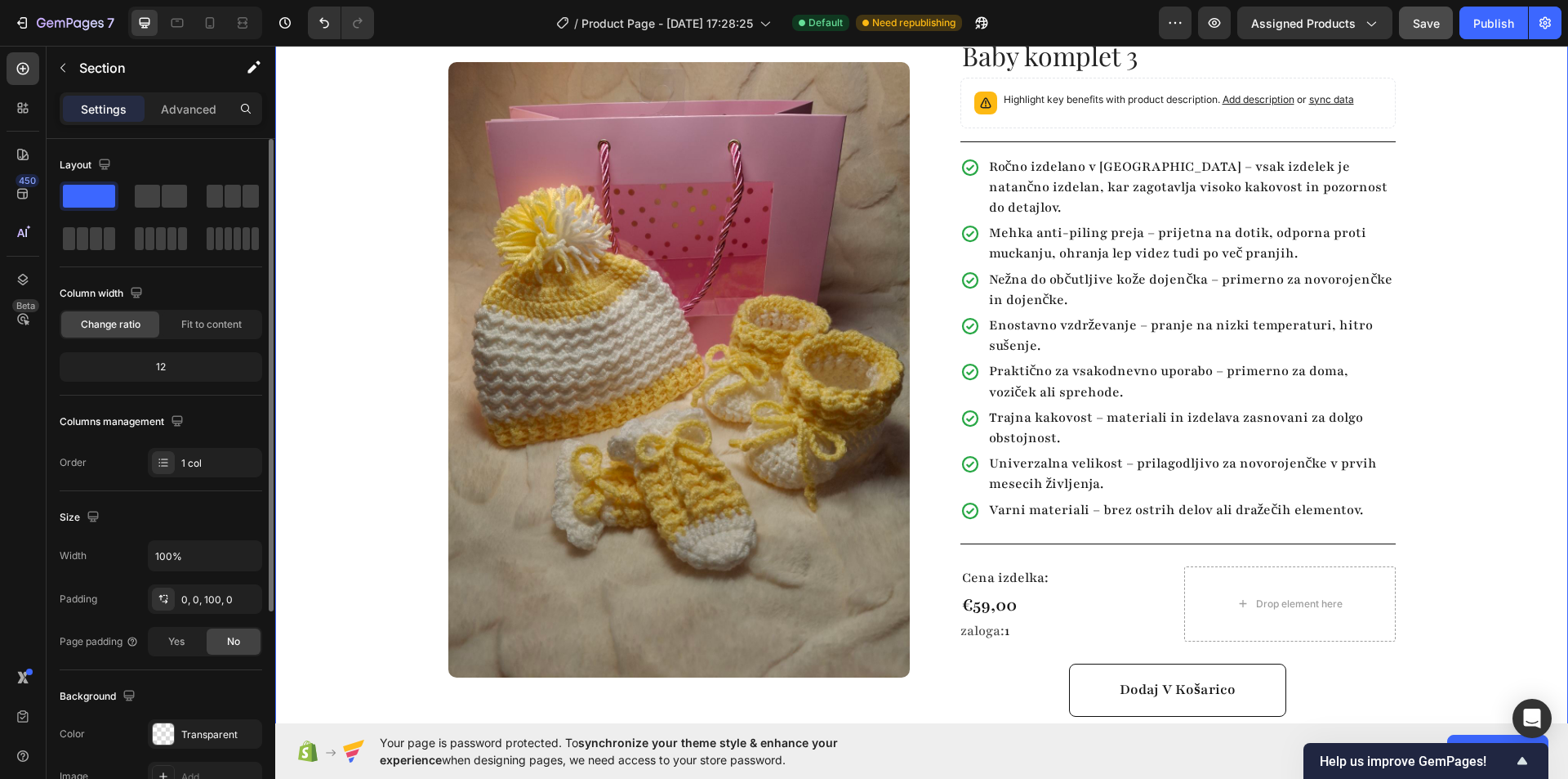
click at [1485, 385] on div "Product Images Row Baby komplet 3 Product Title Highlight key benefits with pro…" at bounding box center [921, 370] width 1293 height 745
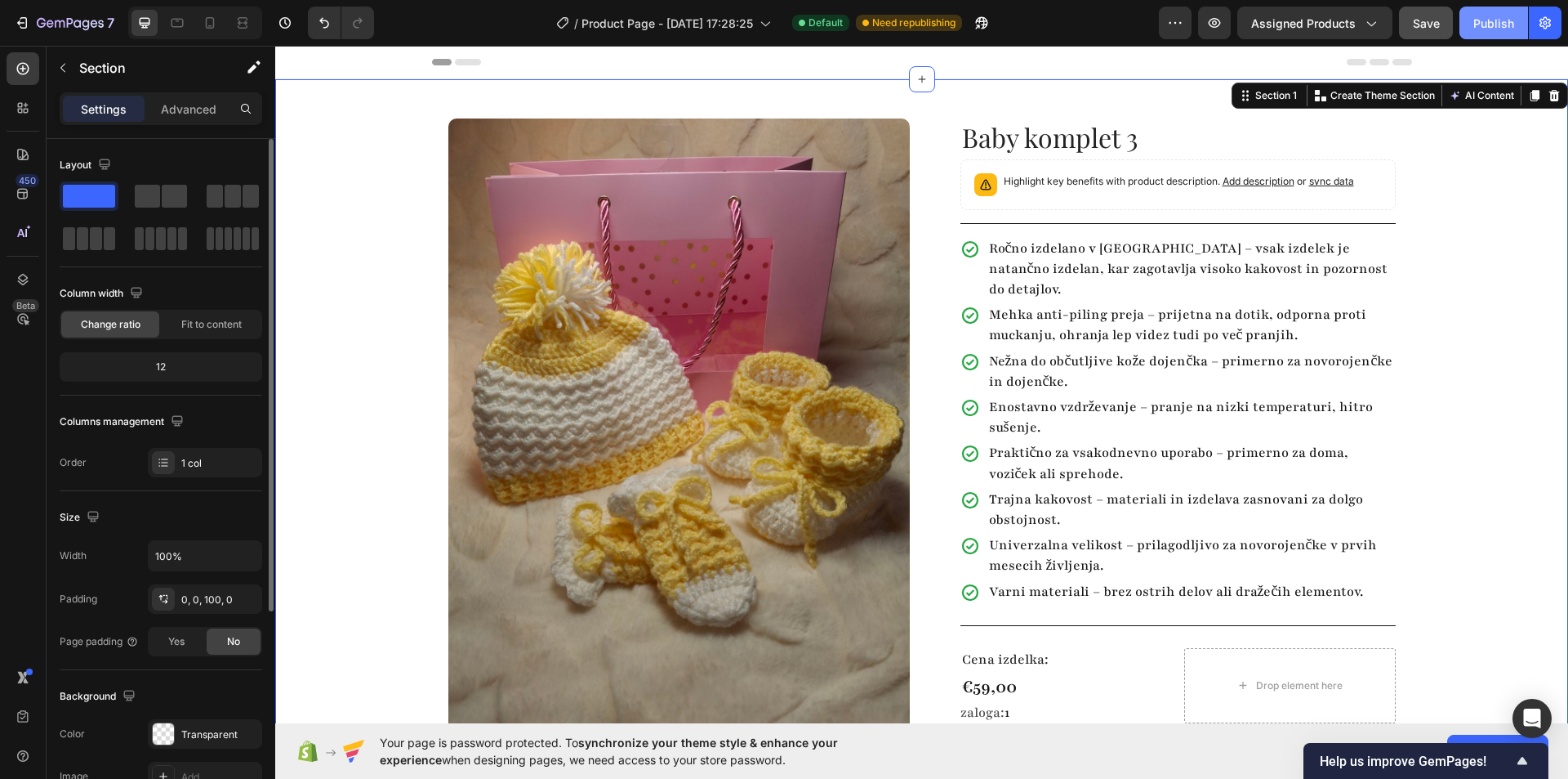
click at [1487, 26] on div "Publish" at bounding box center [1493, 23] width 41 height 17
click at [1218, 20] on icon "button" at bounding box center [1214, 22] width 16 height 16
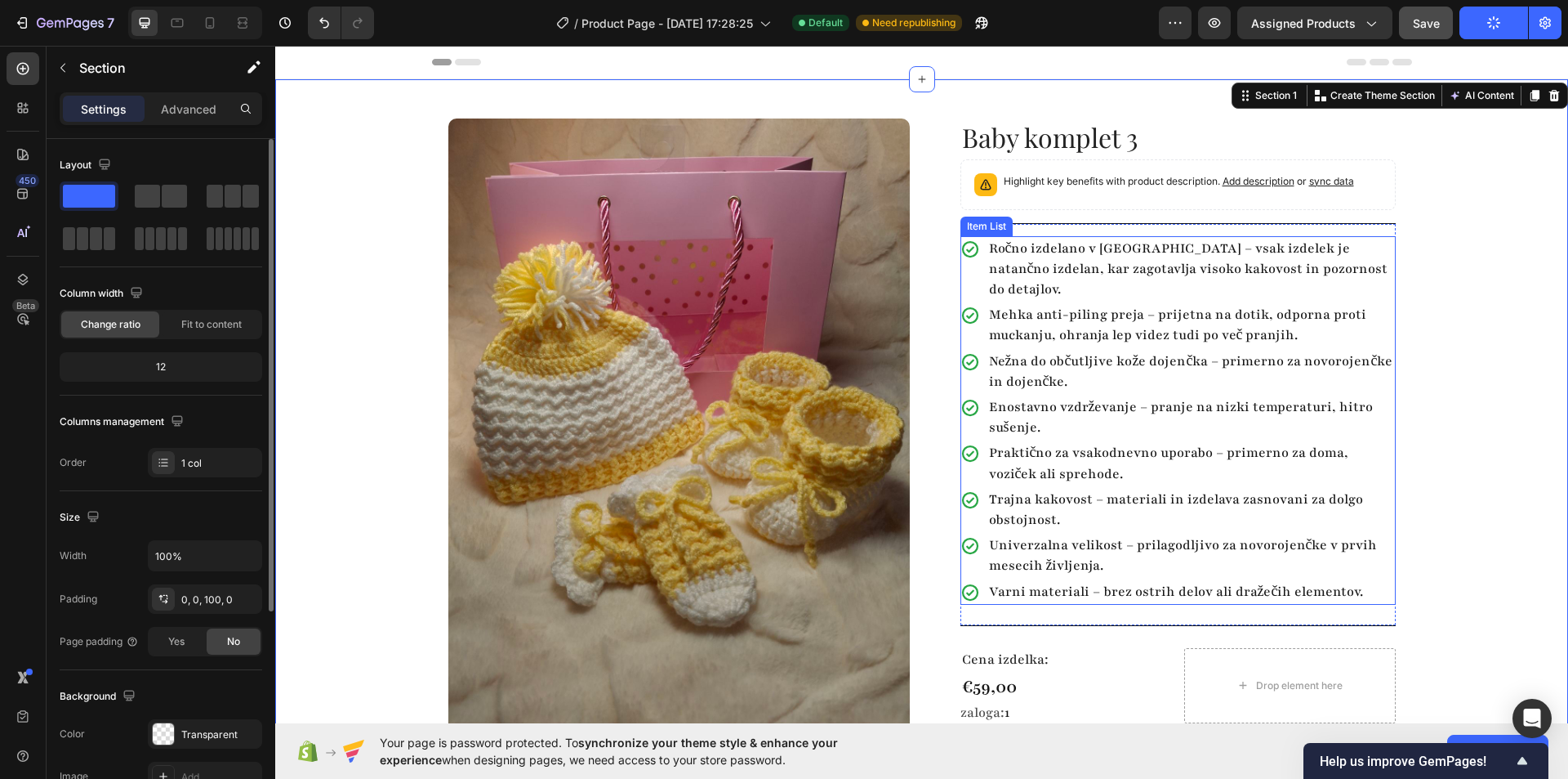
click at [1096, 260] on p "Ročno izdelano v Sloveniji – vsak izdelek je natančno izdelan, kar zagotavlja v…" at bounding box center [1191, 270] width 404 height 62
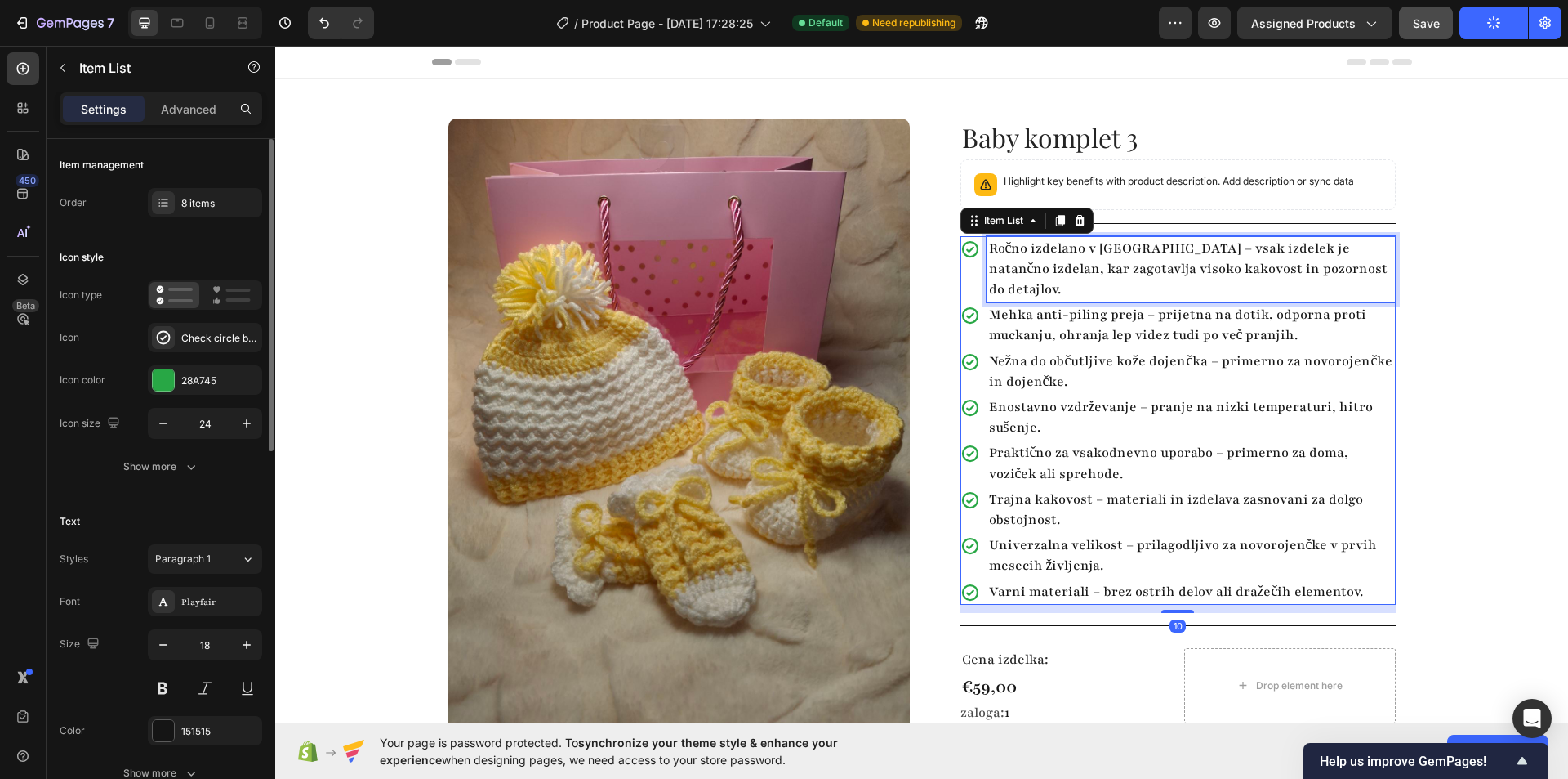
click at [1095, 260] on p "Ročno izdelano v [GEOGRAPHIC_DATA] – vsak izdelek je natančno izdelan, kar zago…" at bounding box center [1191, 270] width 404 height 62
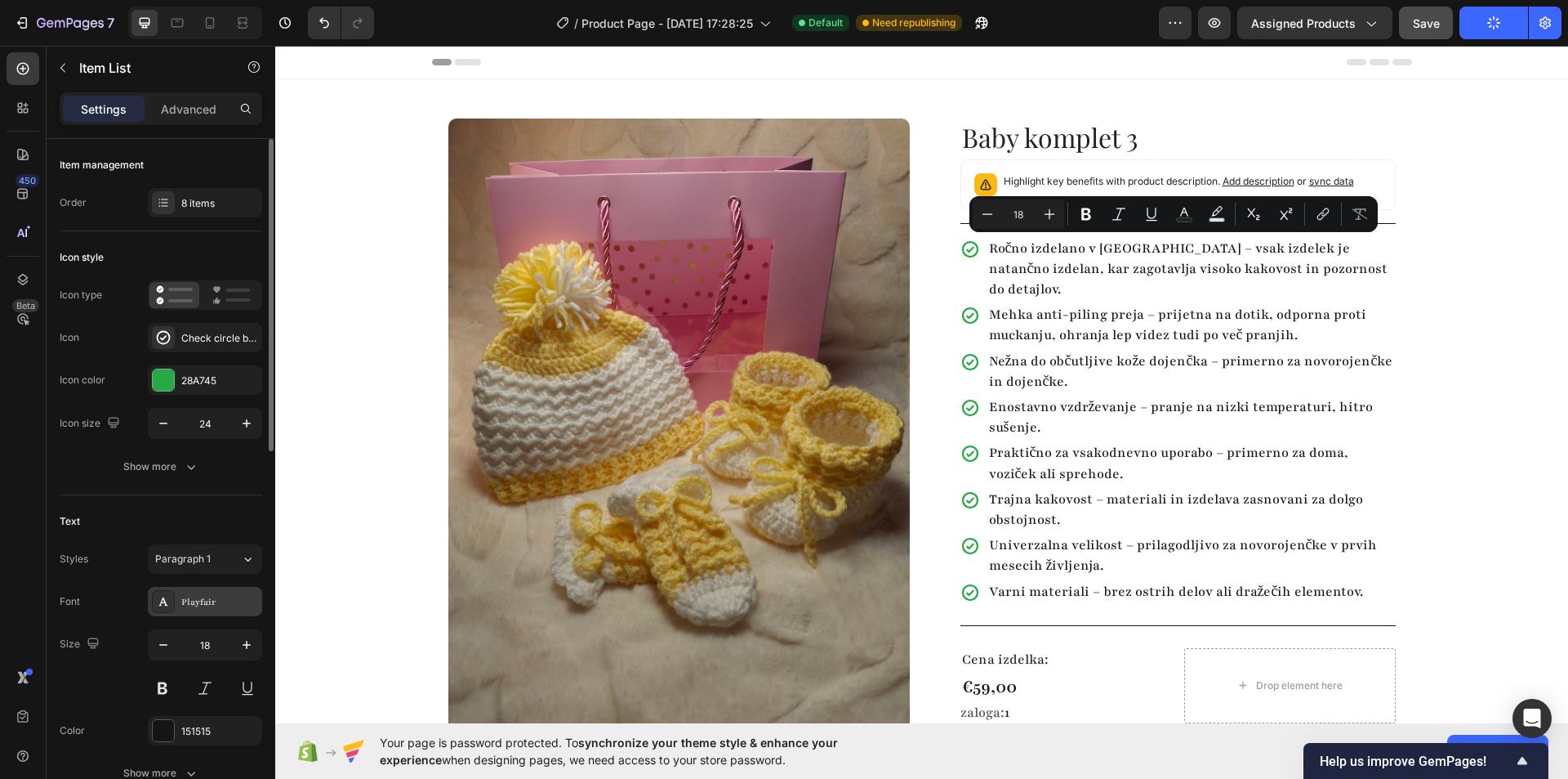
click at [214, 598] on div "Playfair" at bounding box center [219, 601] width 77 height 14
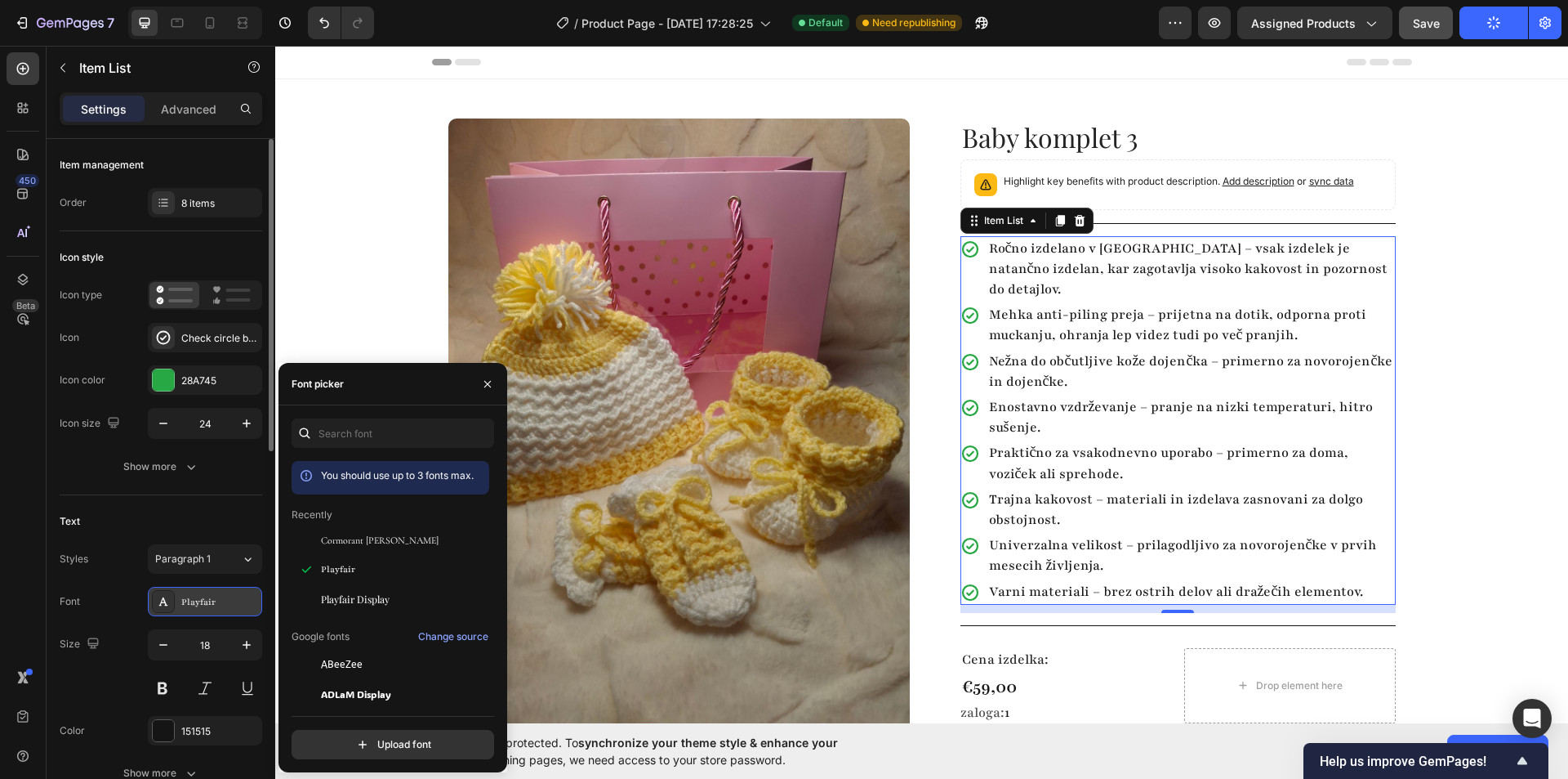
click at [214, 598] on div "Playfair" at bounding box center [219, 601] width 77 height 14
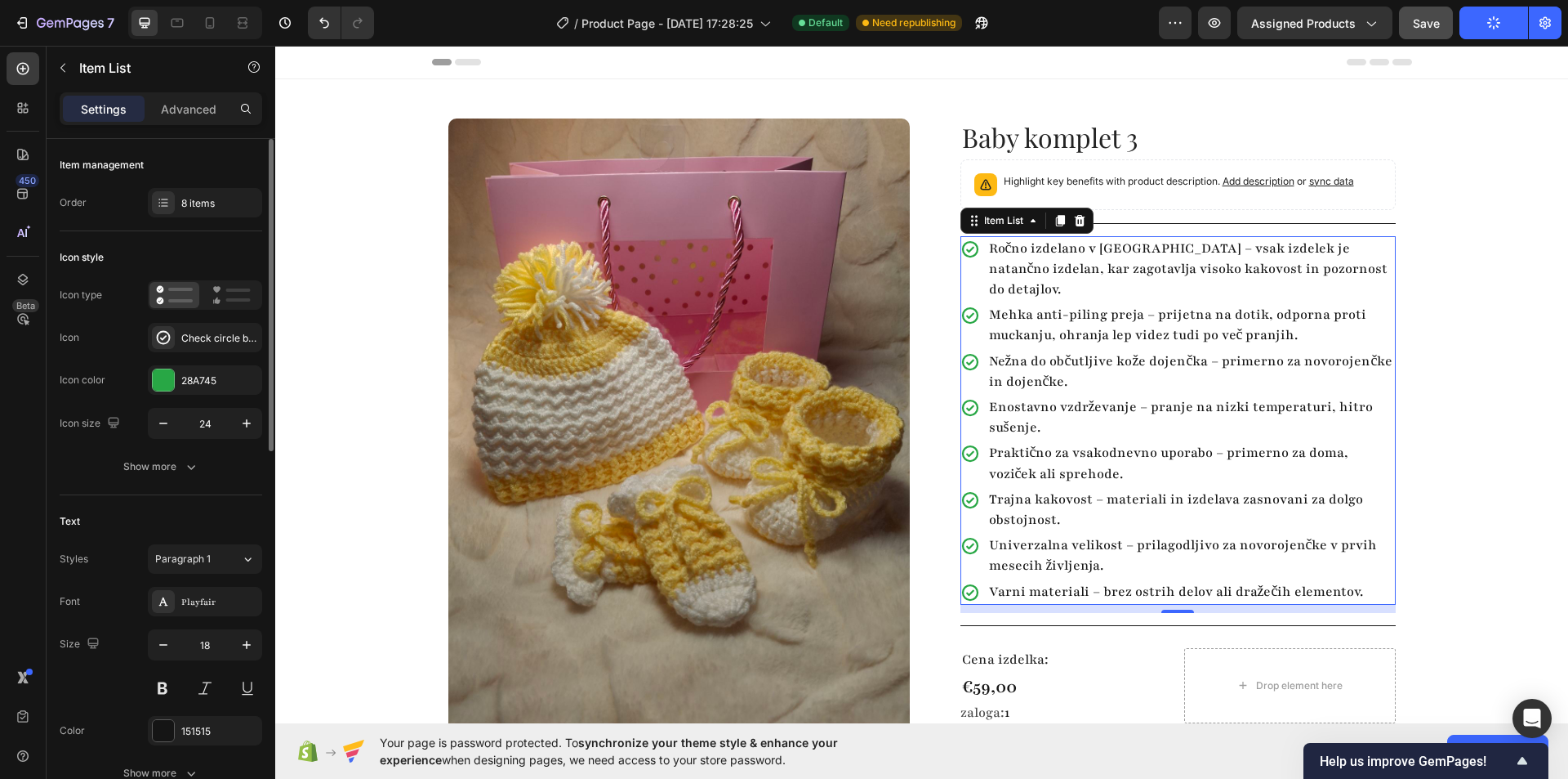
scroll to position [163, 0]
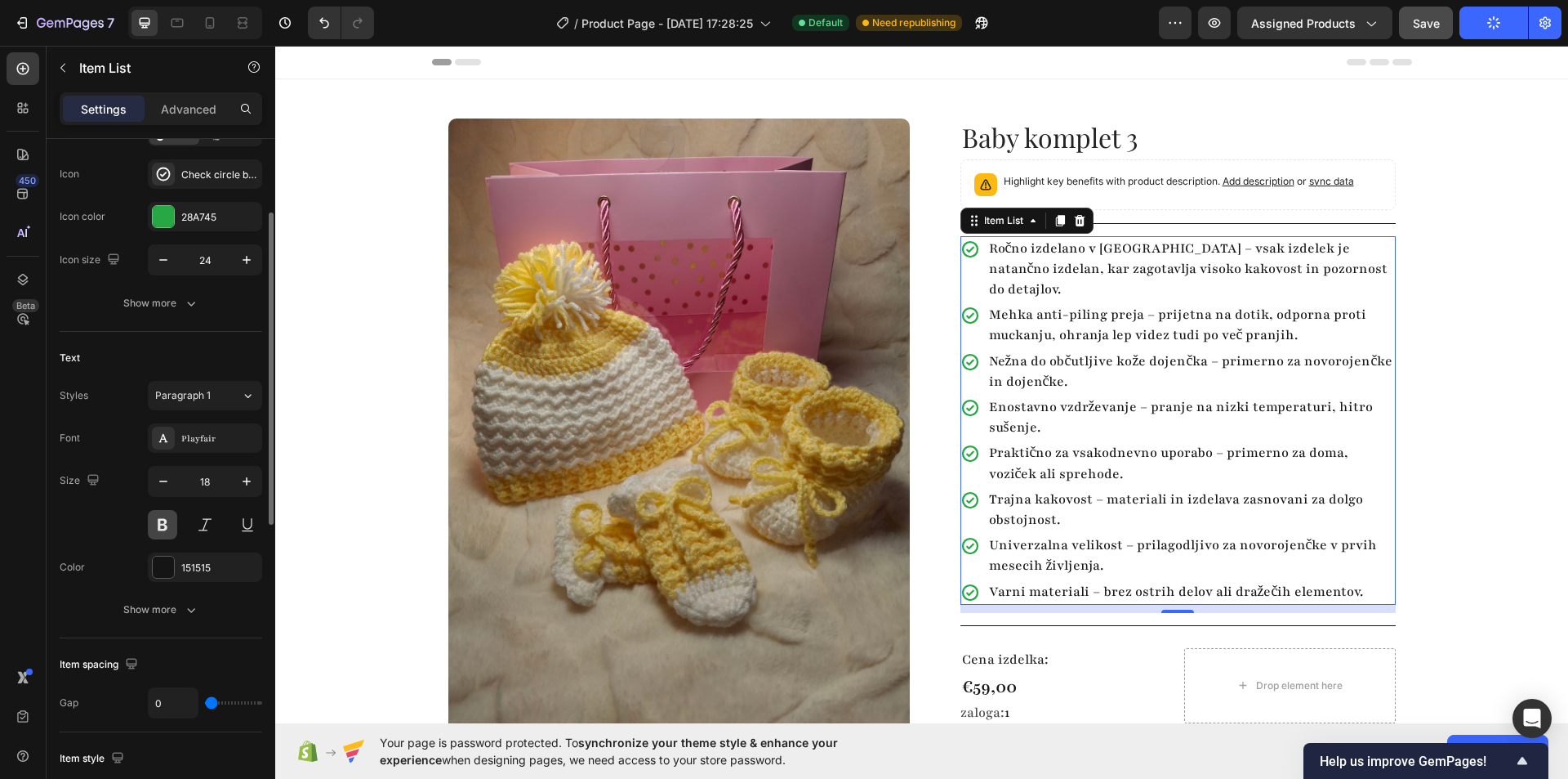
click at [162, 525] on button at bounding box center [162, 524] width 29 height 29
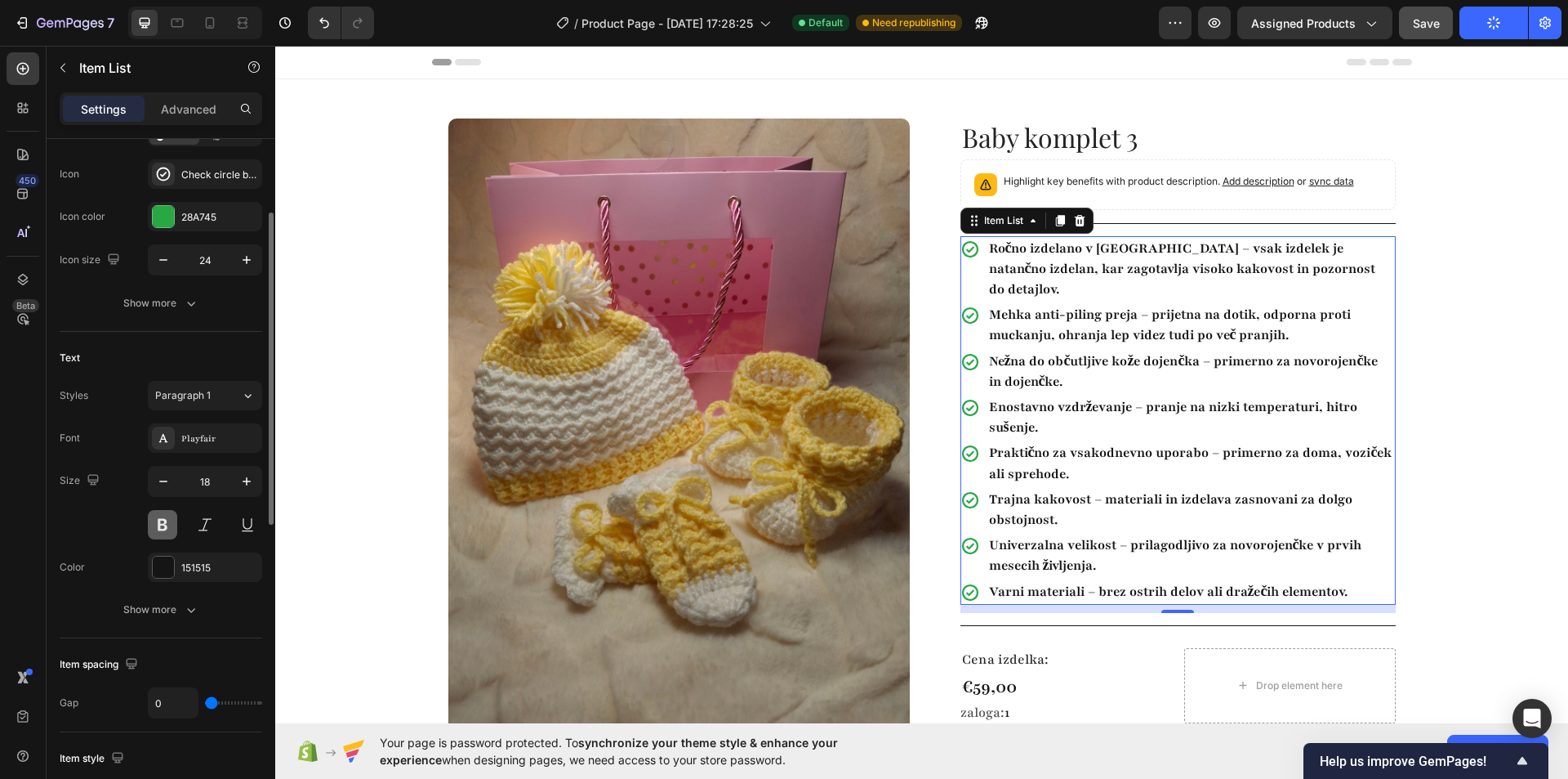
click at [169, 523] on button at bounding box center [162, 524] width 29 height 29
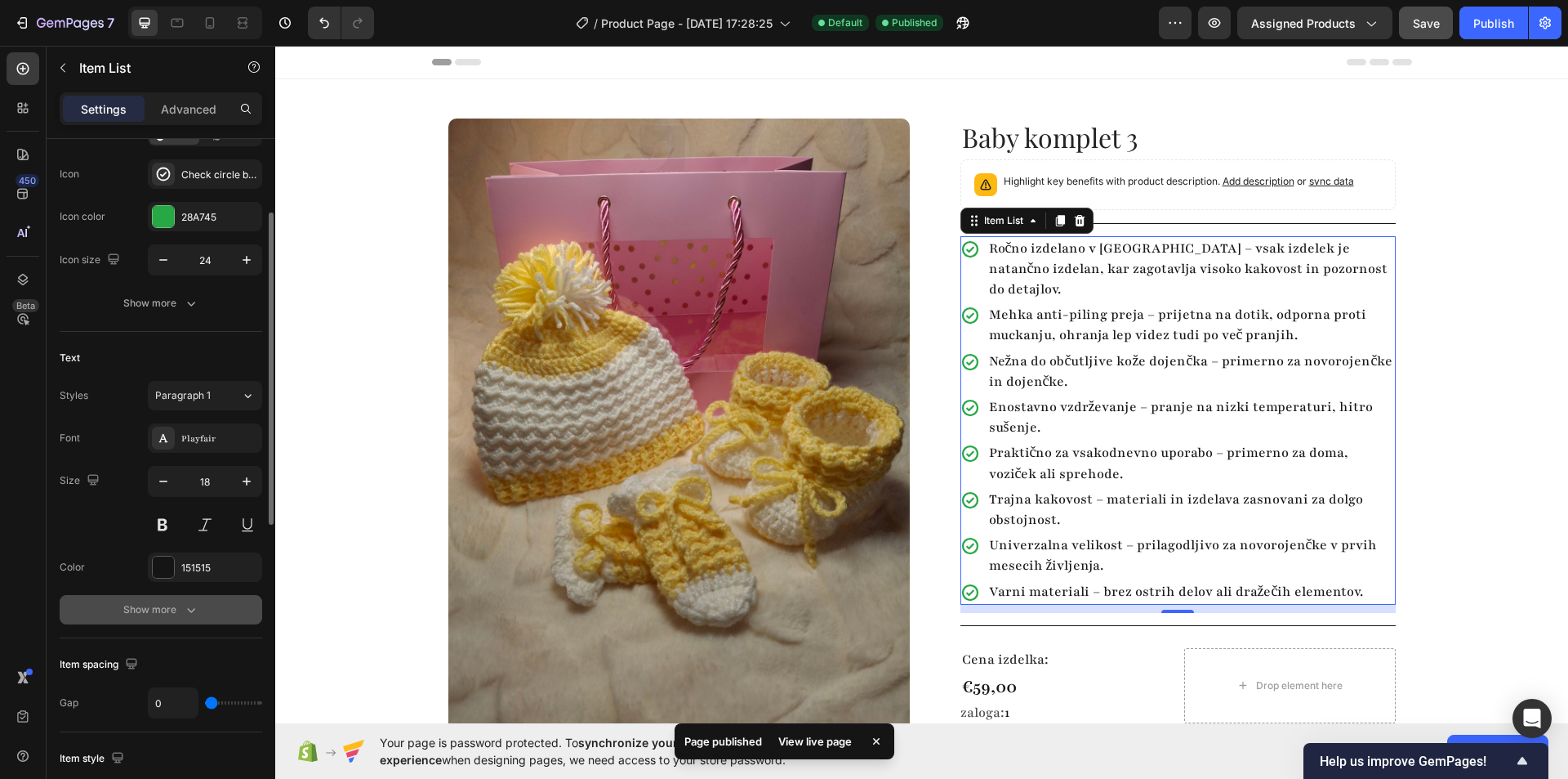
click at [196, 611] on icon "button" at bounding box center [191, 609] width 16 height 16
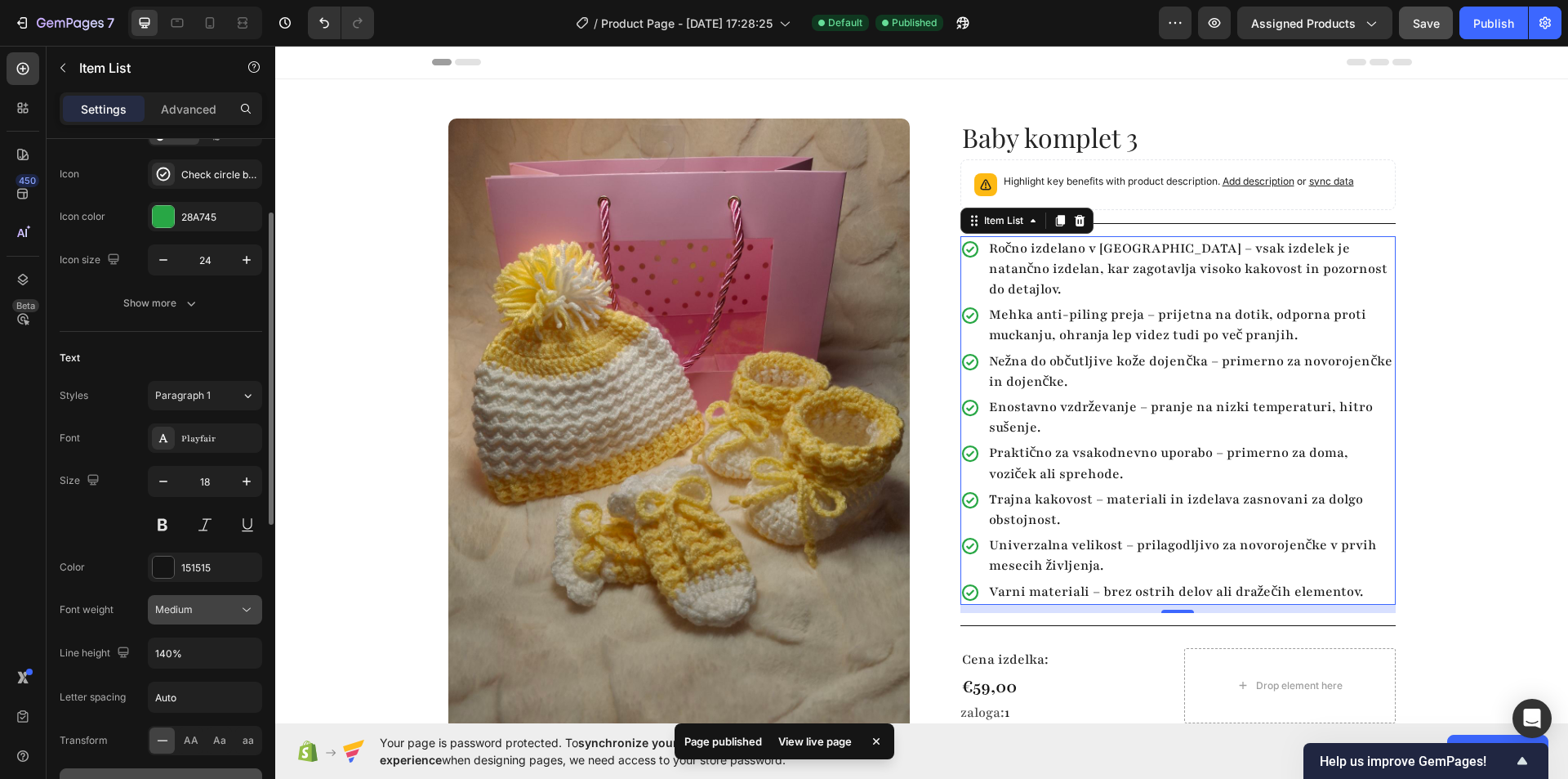
click at [216, 609] on div "Medium" at bounding box center [197, 609] width 83 height 14
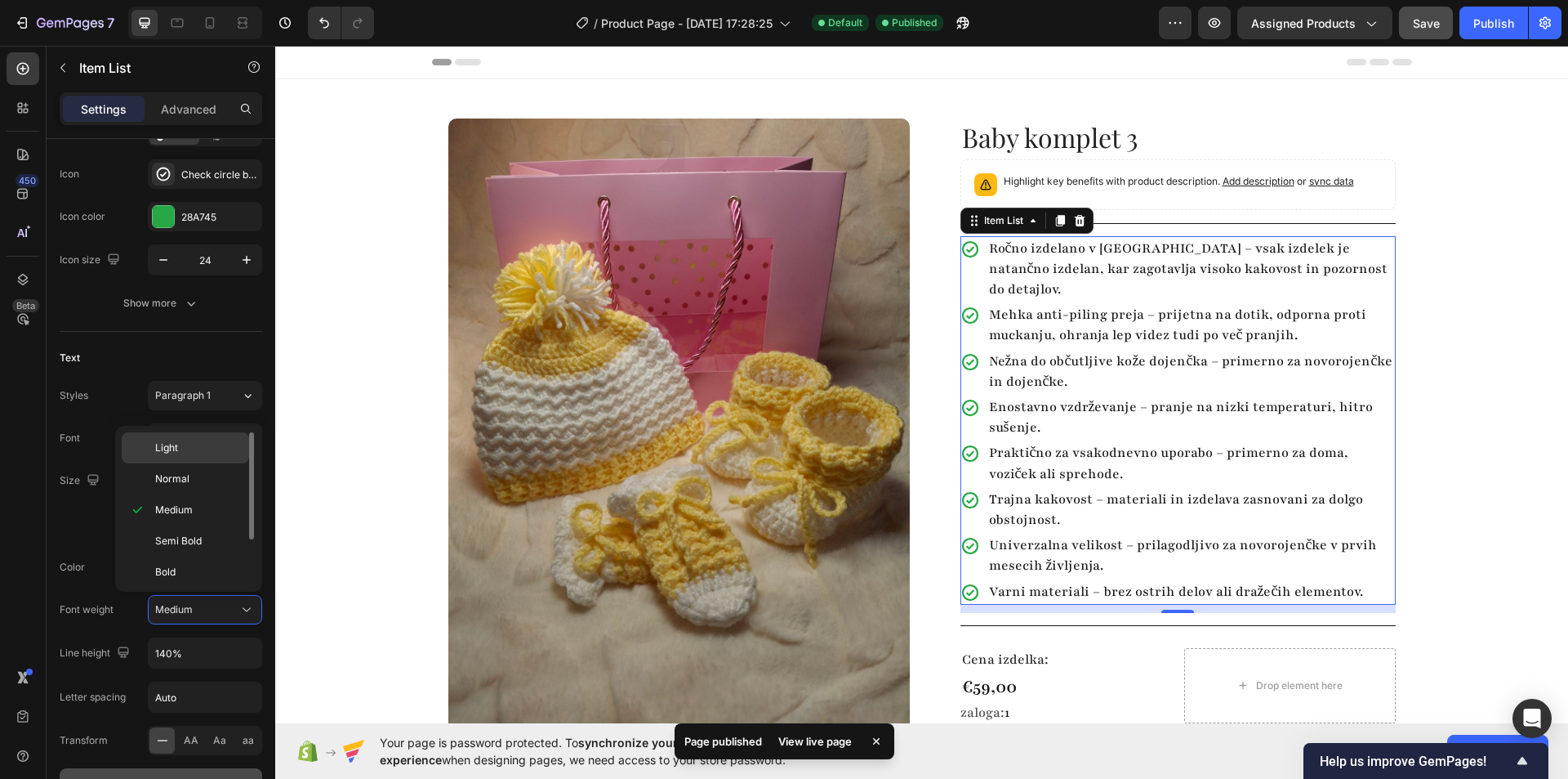
click at [196, 454] on p "Light" at bounding box center [198, 448] width 87 height 14
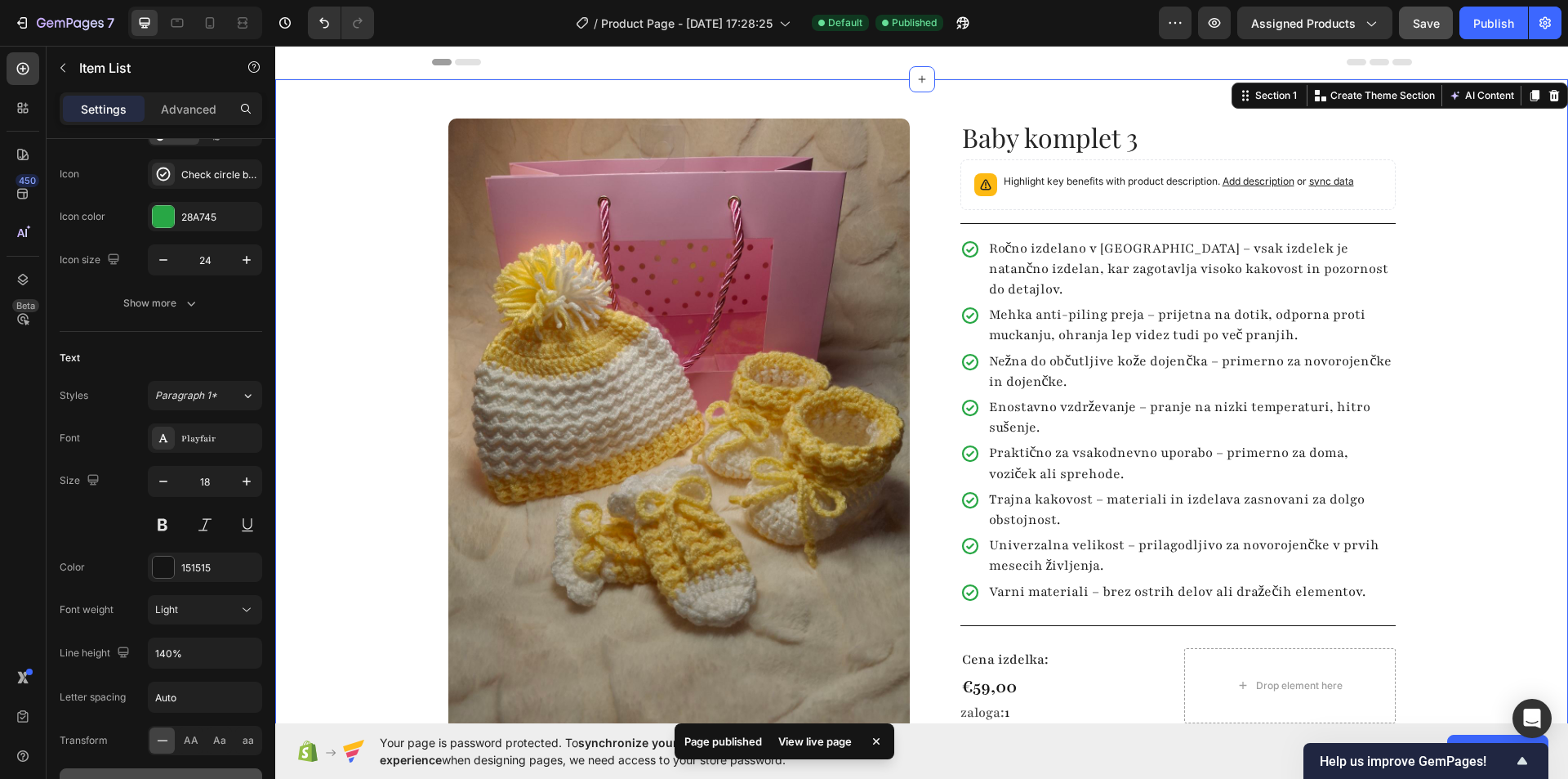
click at [1451, 270] on div "Product Images Row Baby komplet 3 Product Title Highlight key benefits with pro…" at bounding box center [921, 452] width 1293 height 745
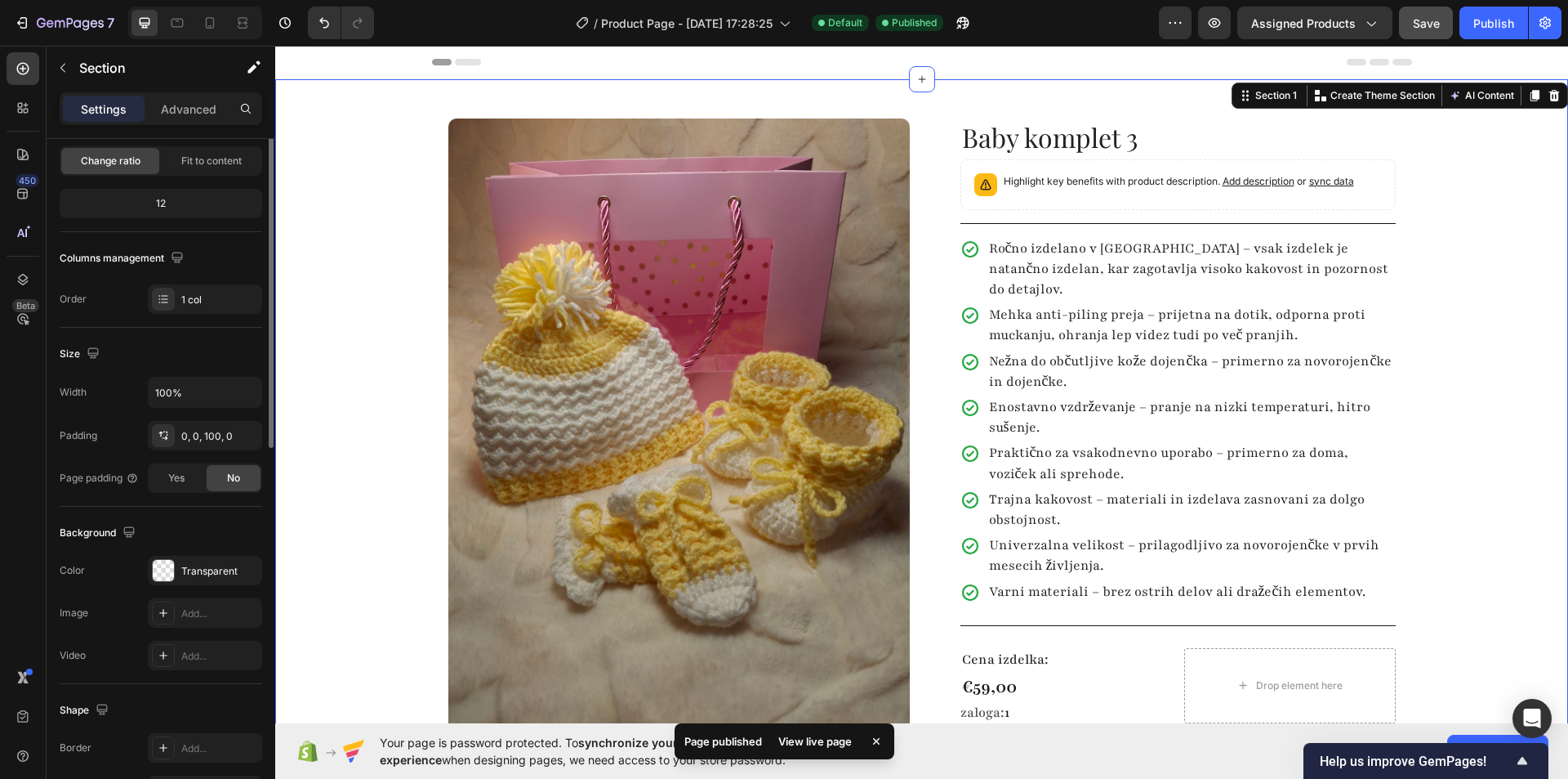
scroll to position [0, 0]
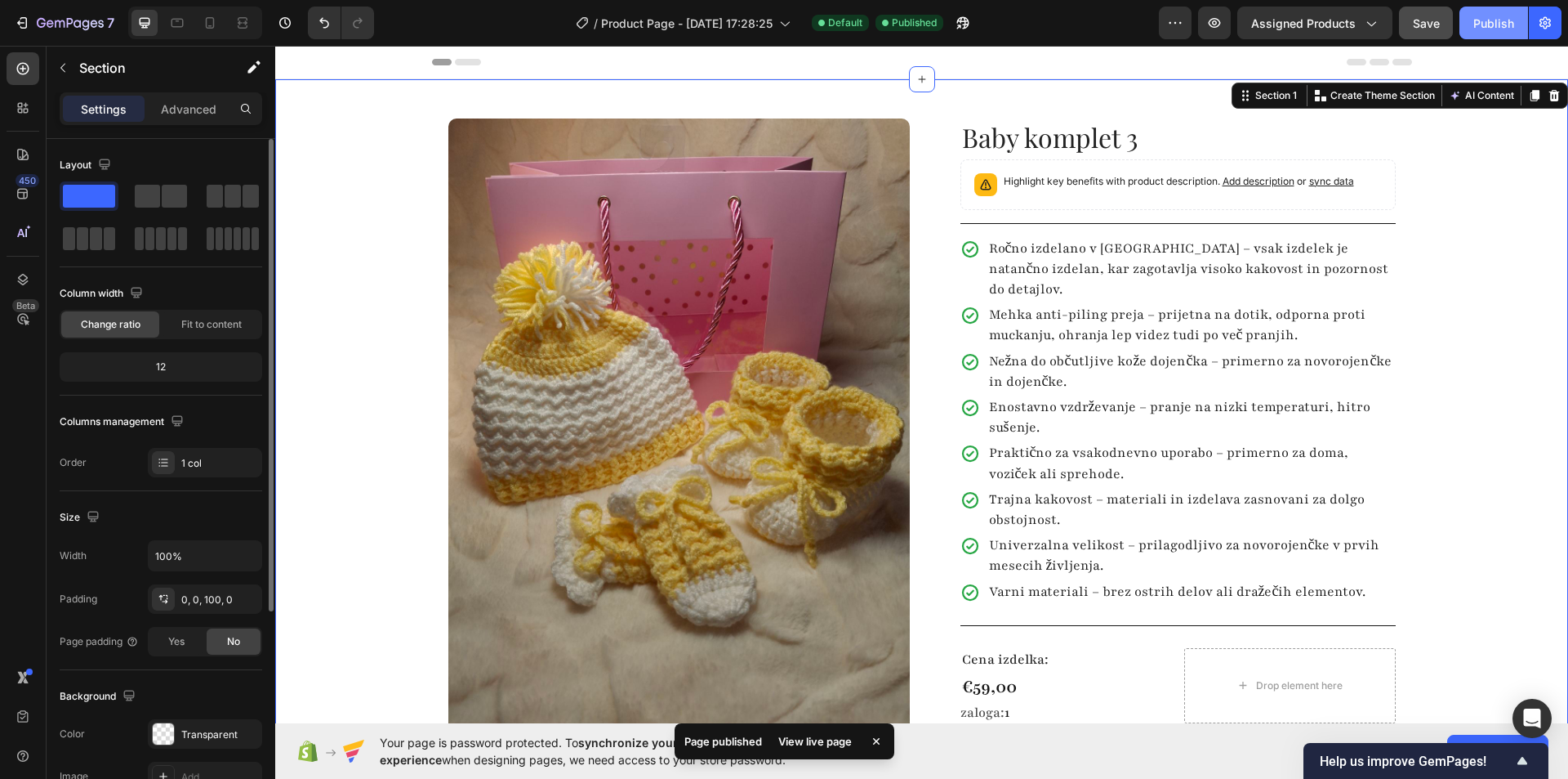
click at [1498, 24] on div "Publish" at bounding box center [1493, 23] width 41 height 17
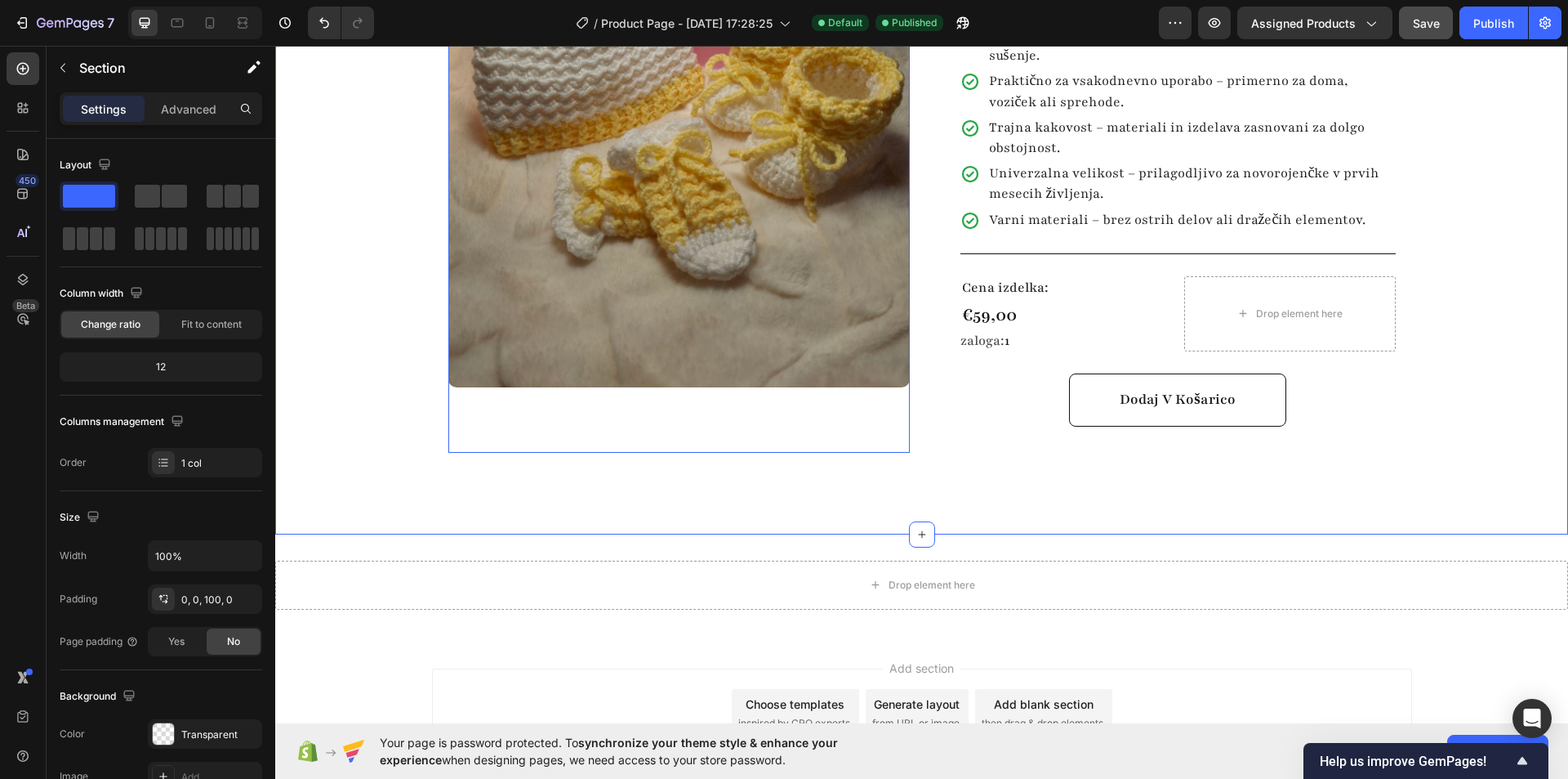
scroll to position [490, 0]
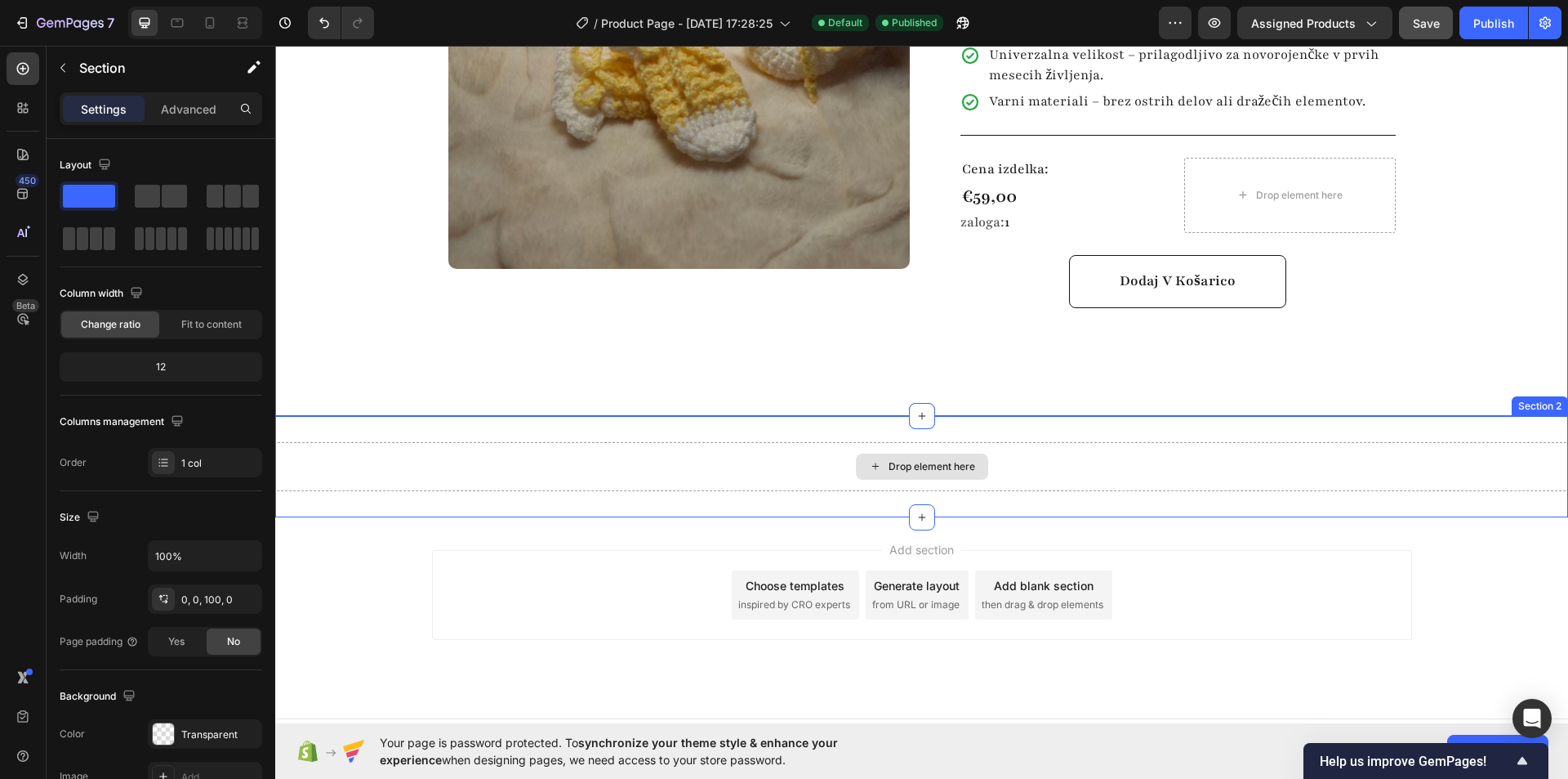
click at [895, 460] on div "Drop element here" at bounding box center [932, 467] width 87 height 13
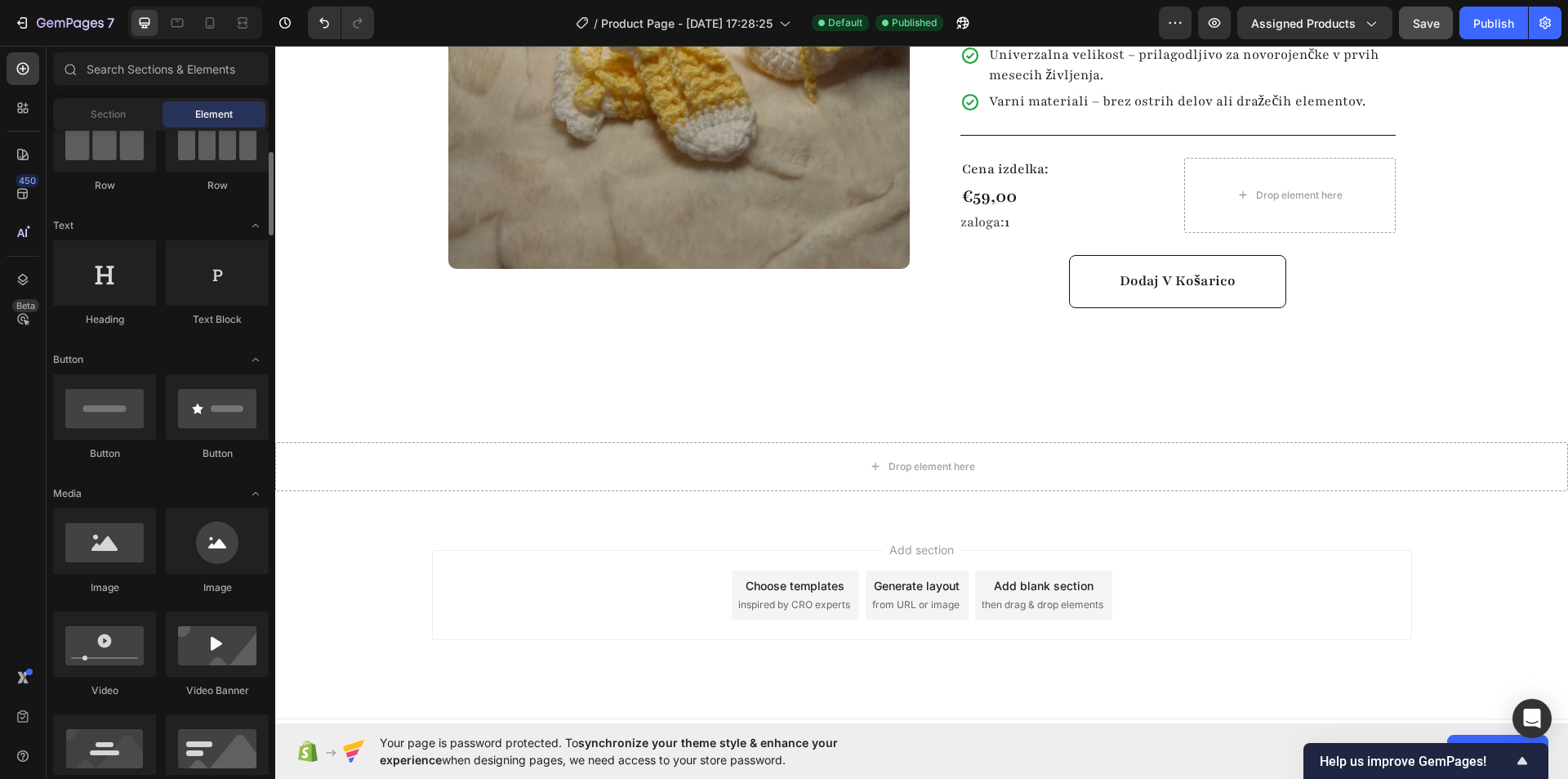
scroll to position [0, 0]
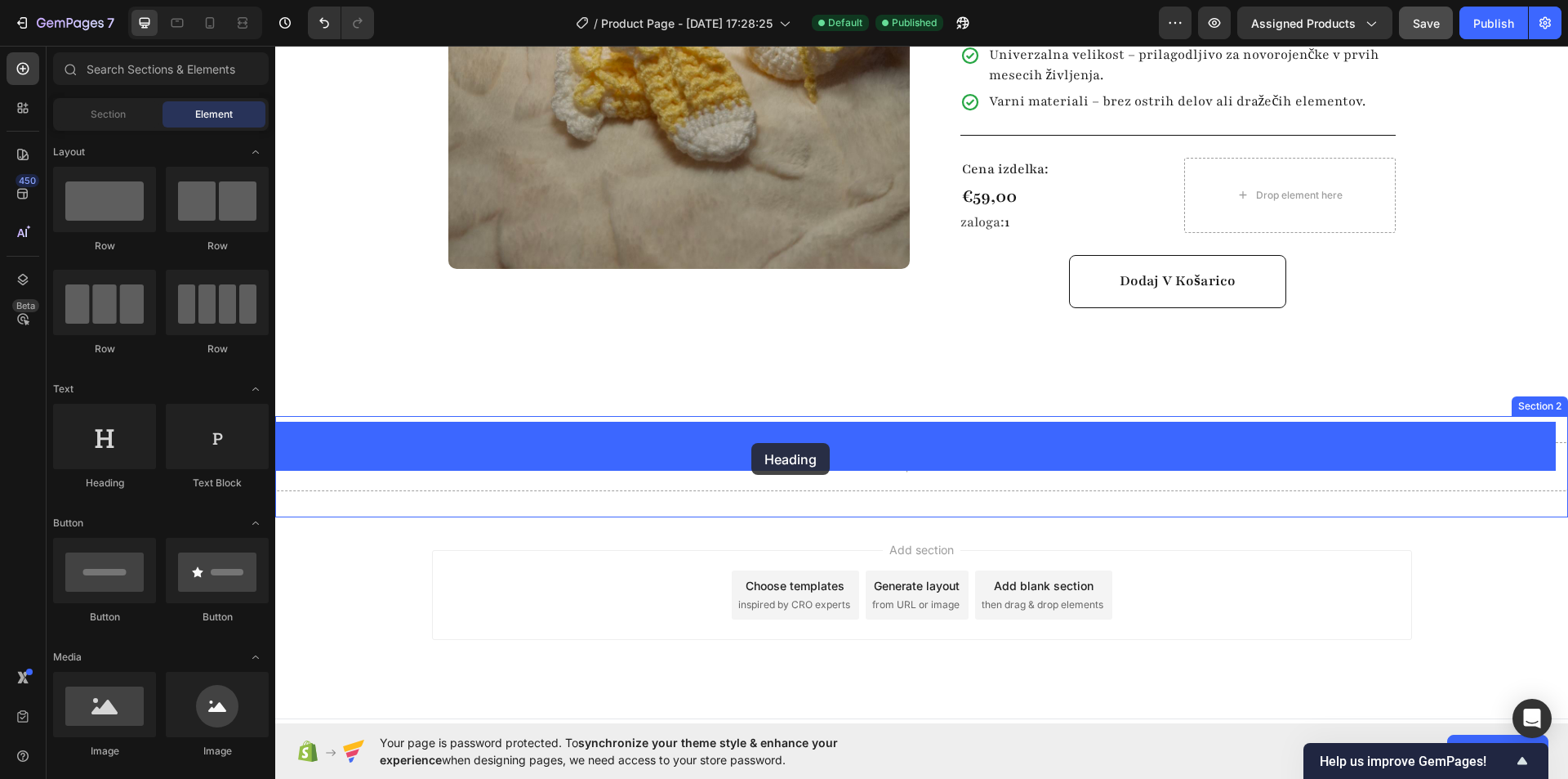
drag, startPoint x: 380, startPoint y: 483, endPoint x: 752, endPoint y: 442, distance: 374.3
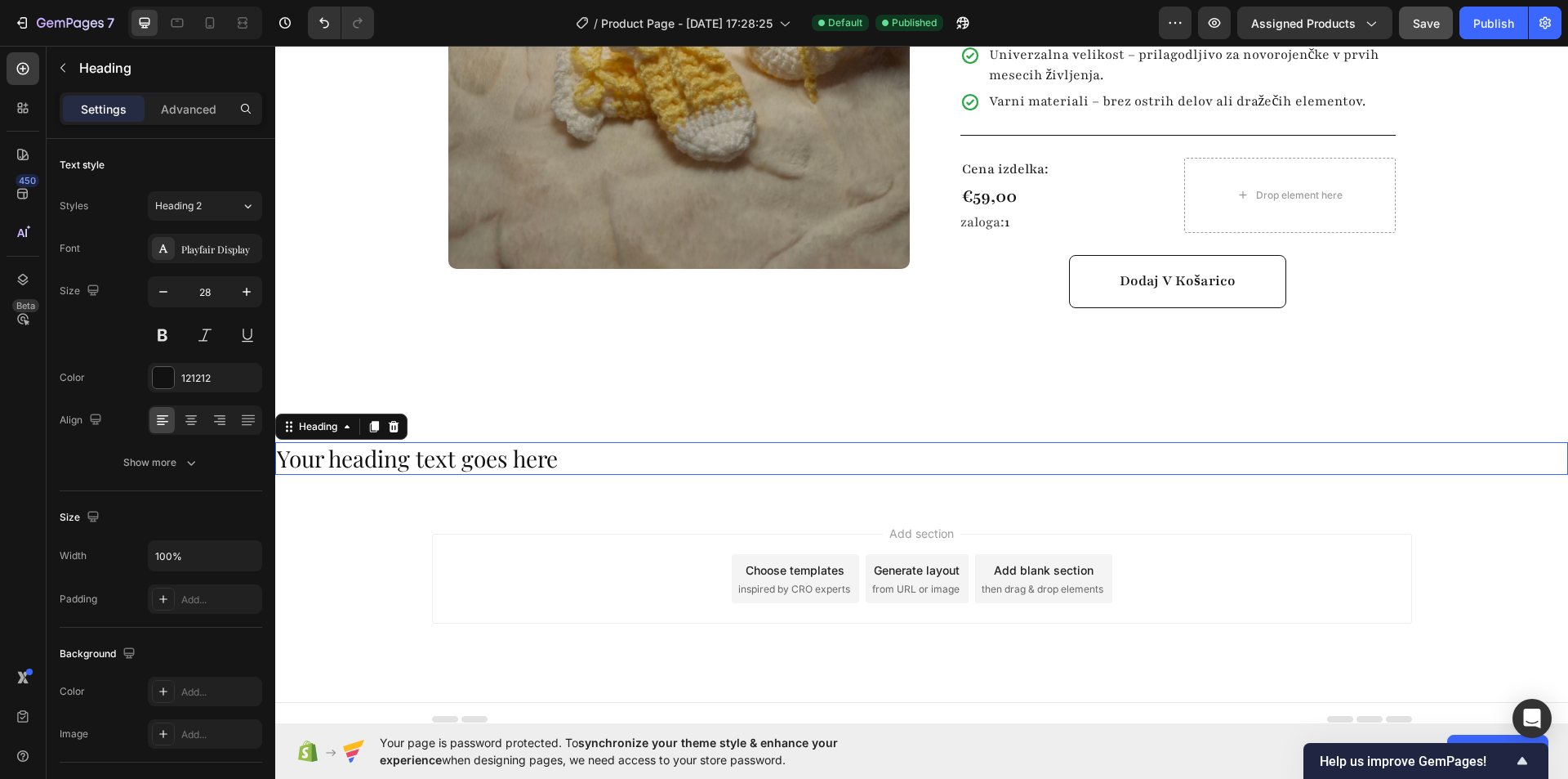
scroll to position [483, 0]
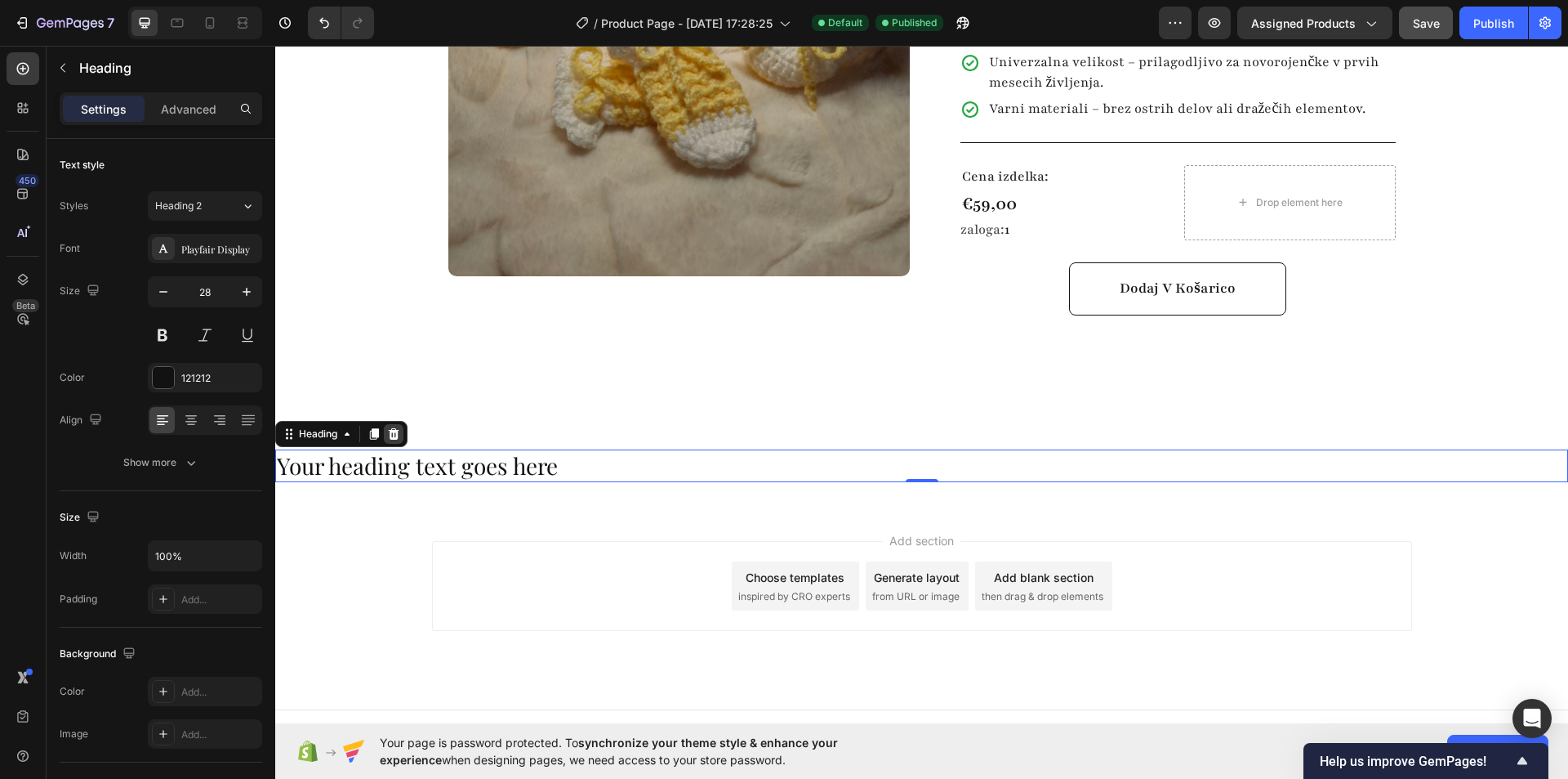
click at [404, 424] on div at bounding box center [393, 433] width 19 height 19
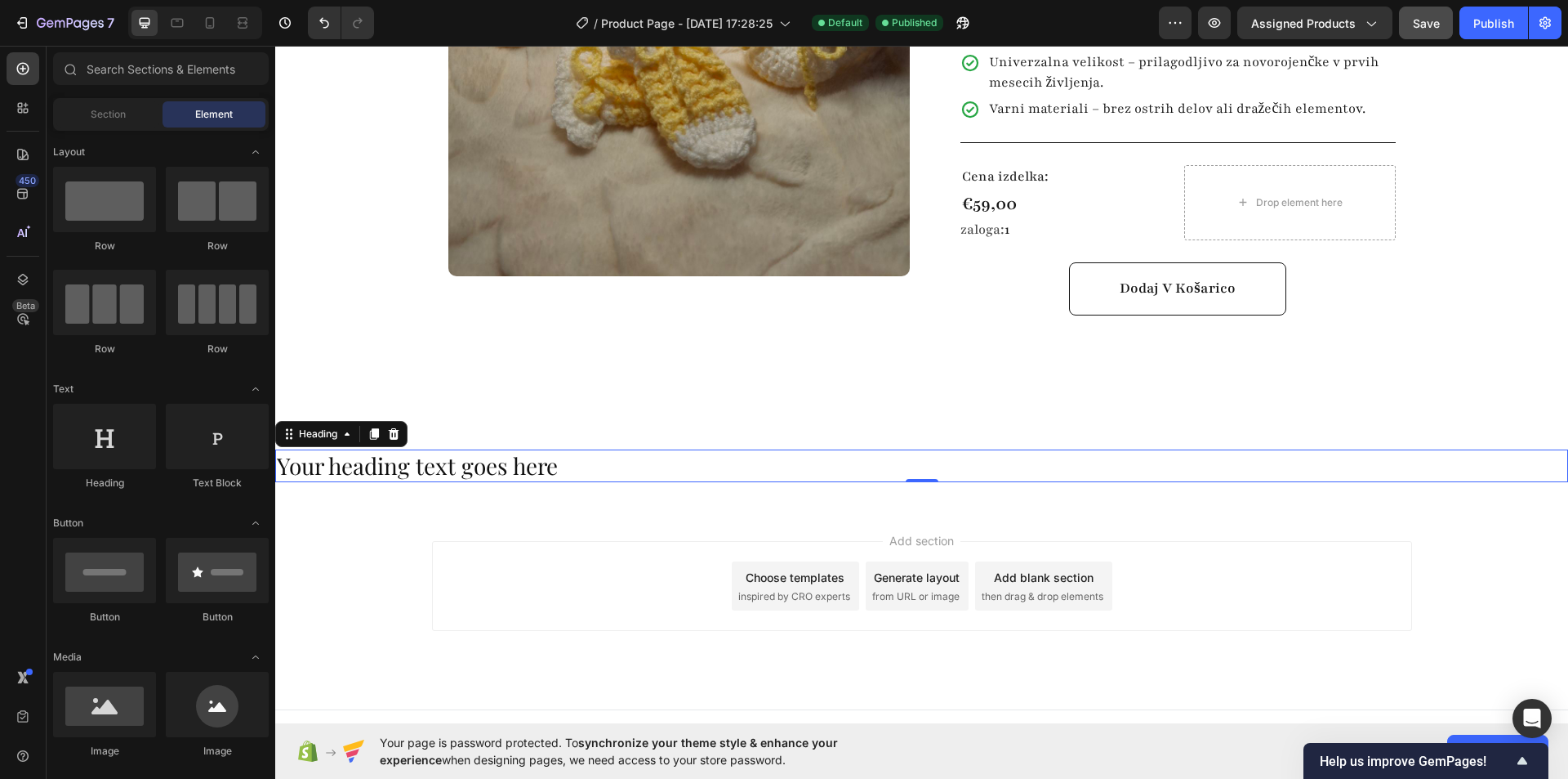
scroll to position [490, 0]
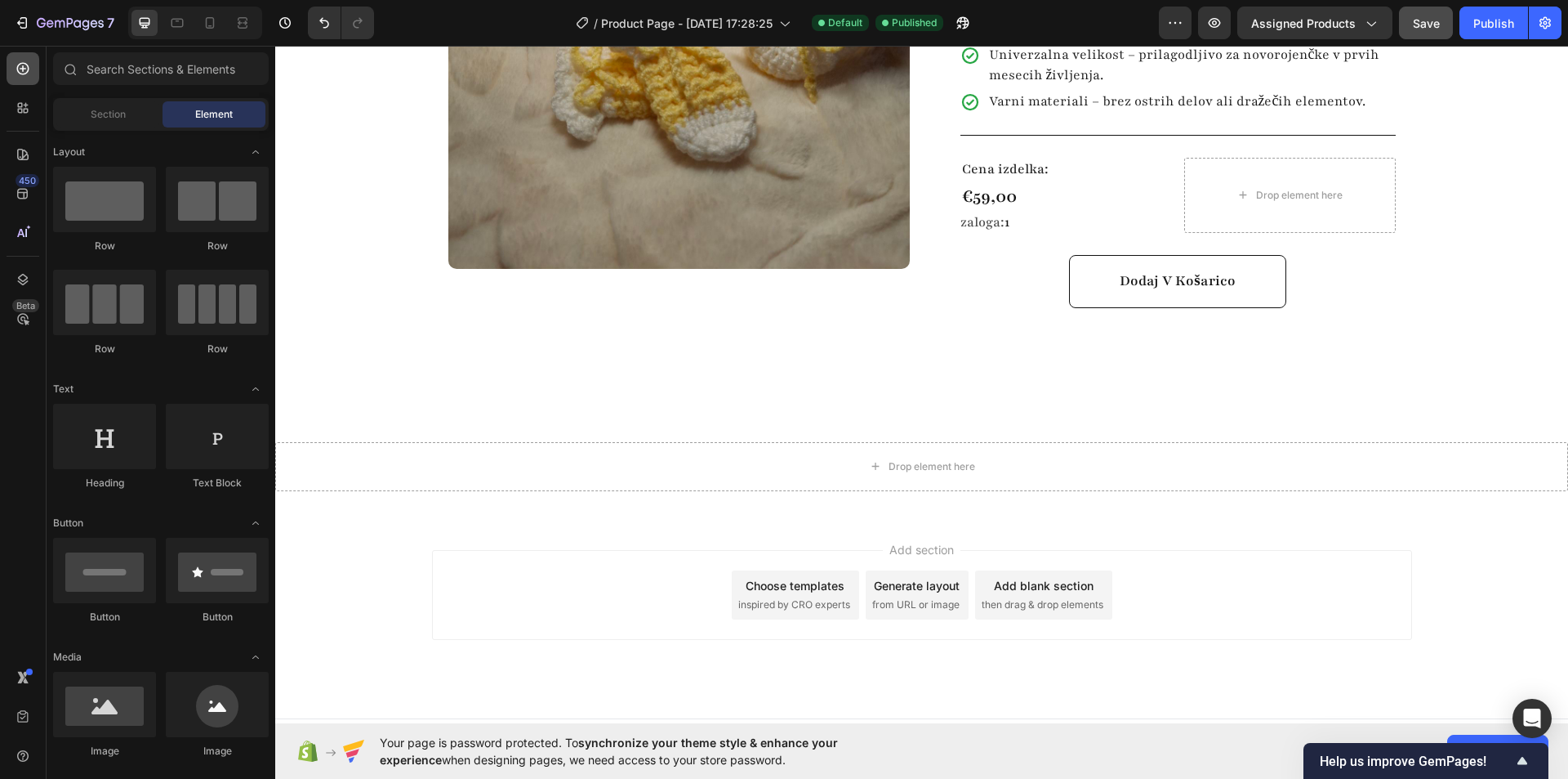
click at [24, 72] on icon at bounding box center [22, 68] width 16 height 16
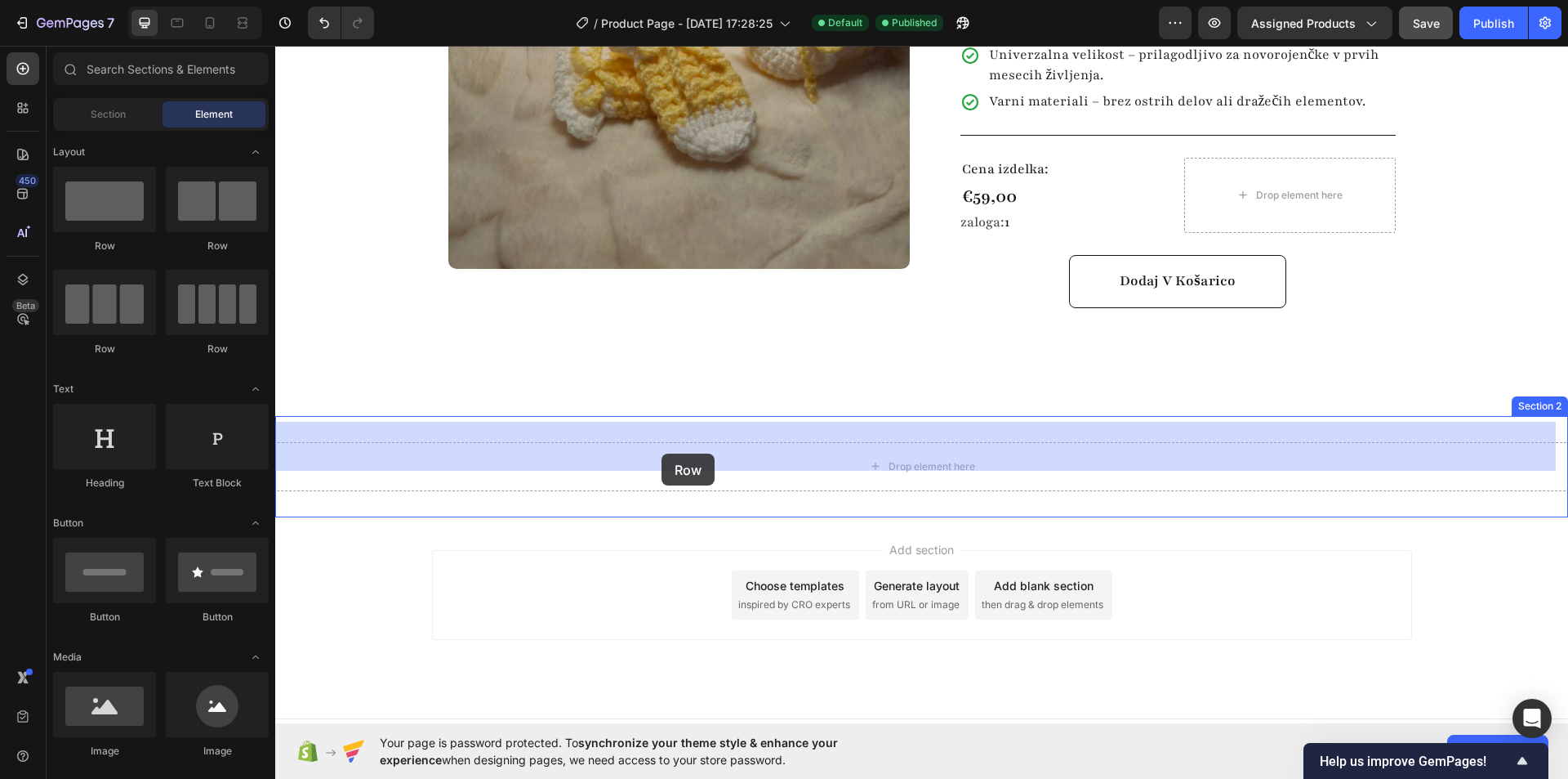
drag, startPoint x: 373, startPoint y: 256, endPoint x: 662, endPoint y: 453, distance: 349.8
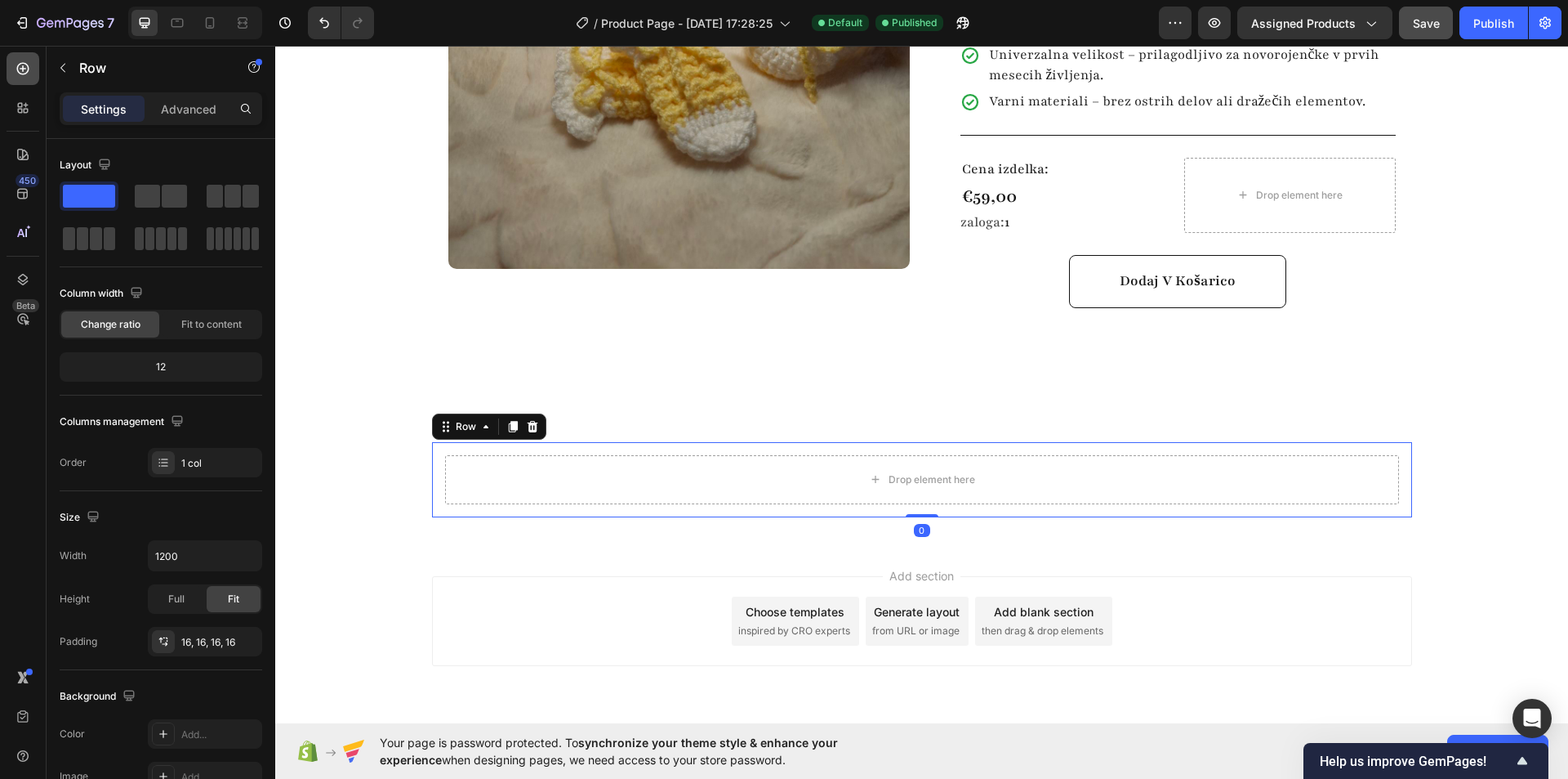
click at [36, 64] on div at bounding box center [23, 68] width 33 height 33
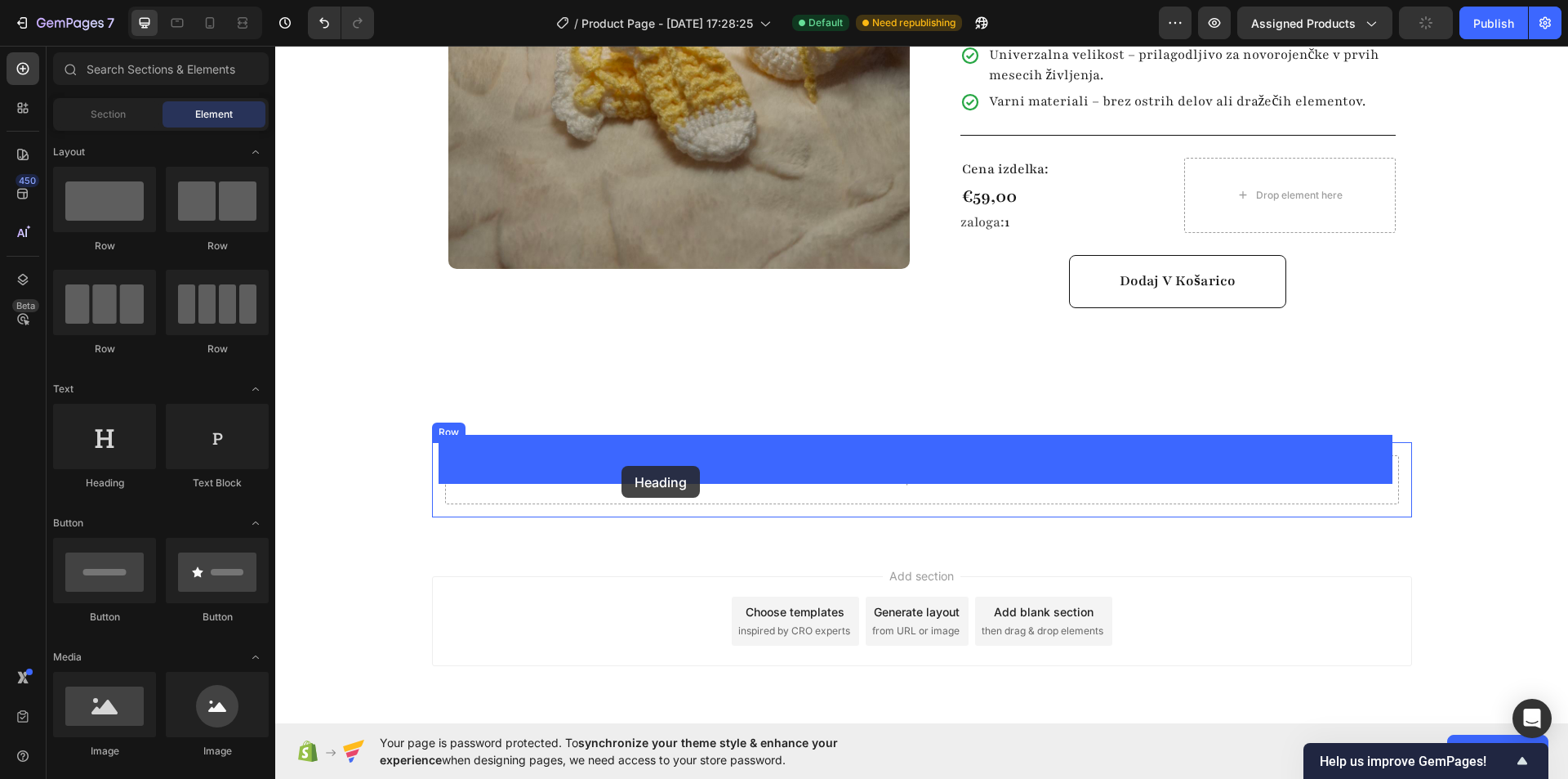
drag, startPoint x: 413, startPoint y: 491, endPoint x: 621, endPoint y: 466, distance: 209.5
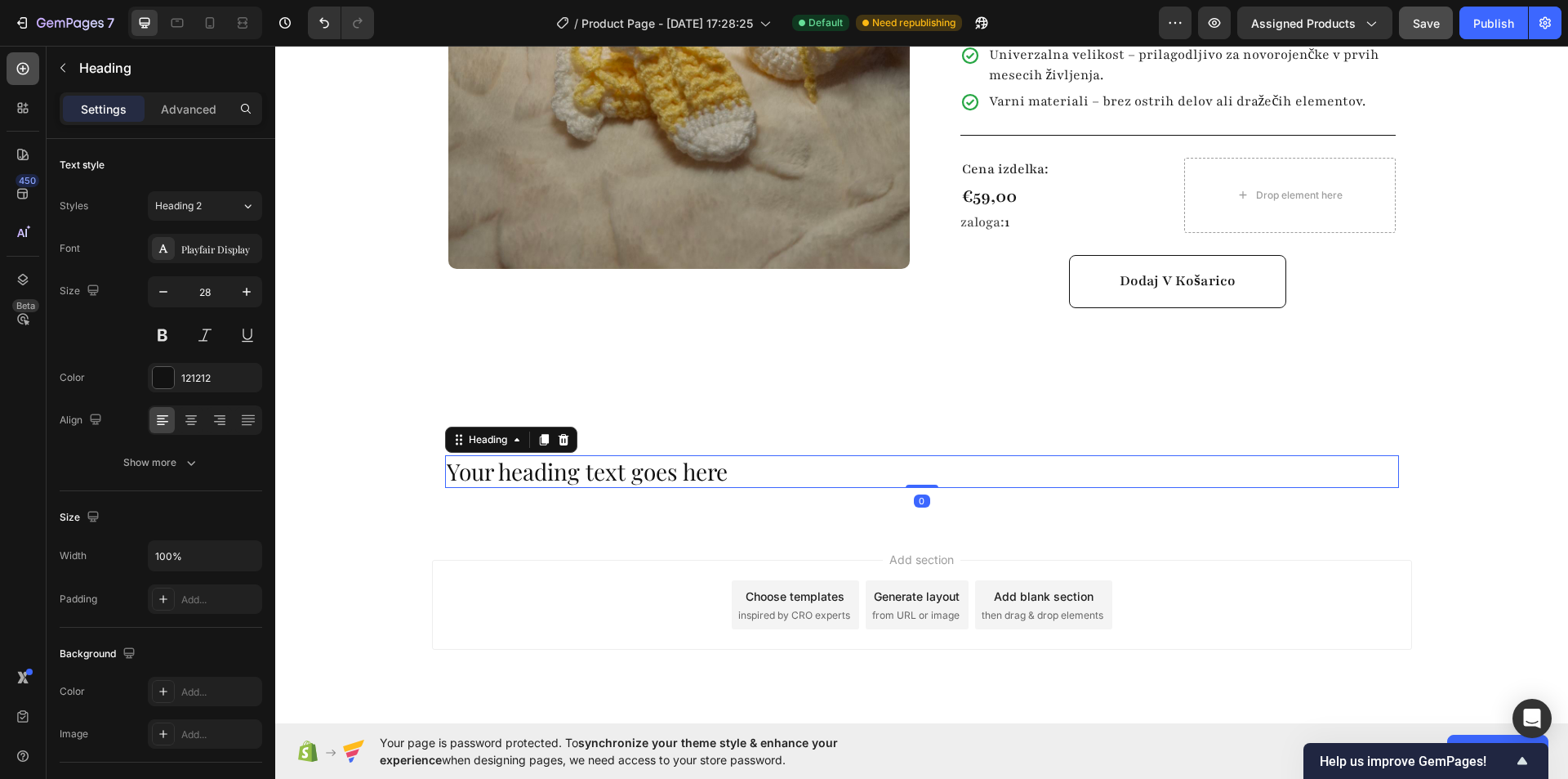
click at [15, 72] on icon at bounding box center [22, 68] width 16 height 16
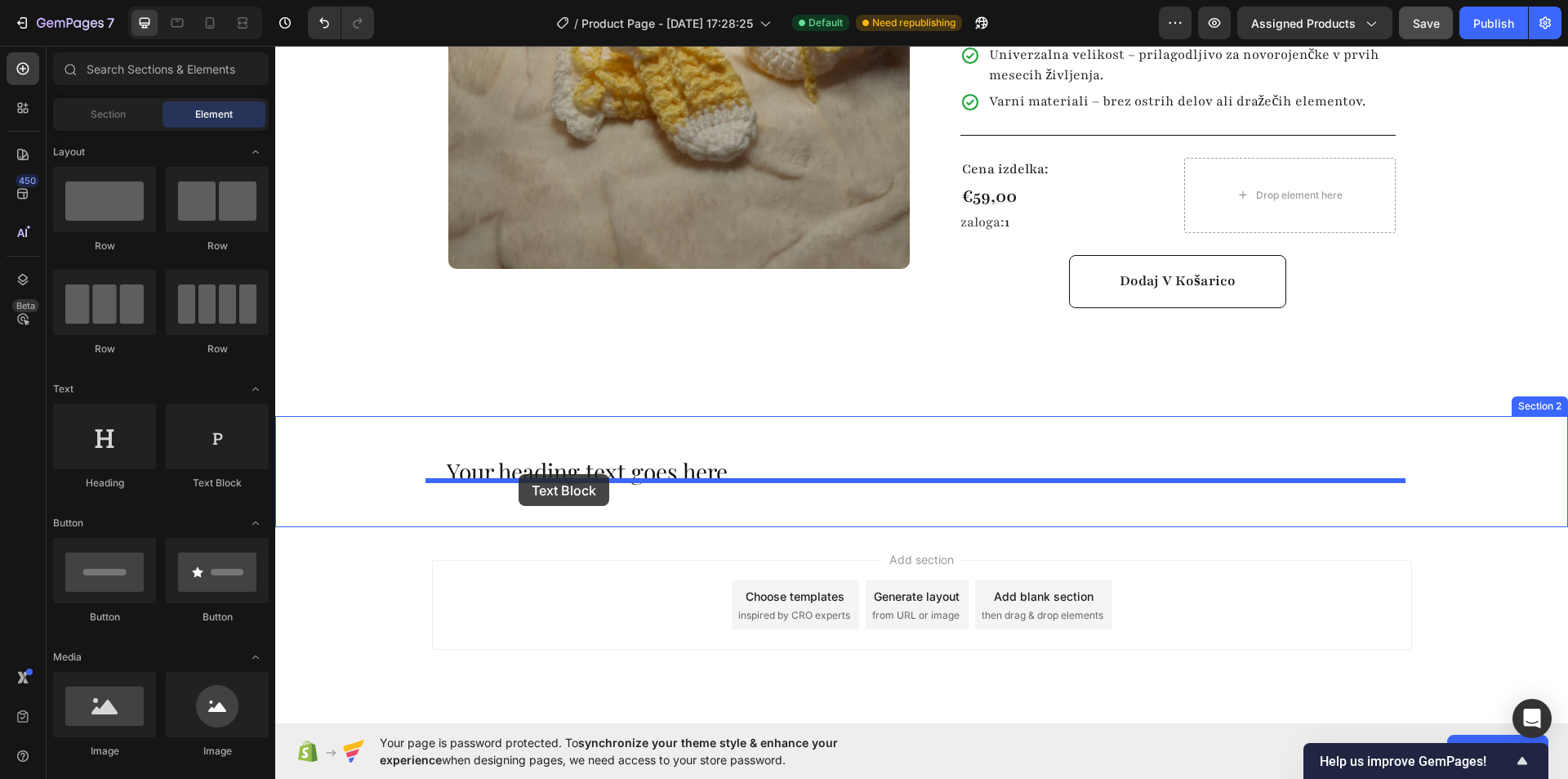
drag, startPoint x: 499, startPoint y: 486, endPoint x: 519, endPoint y: 474, distance: 23.3
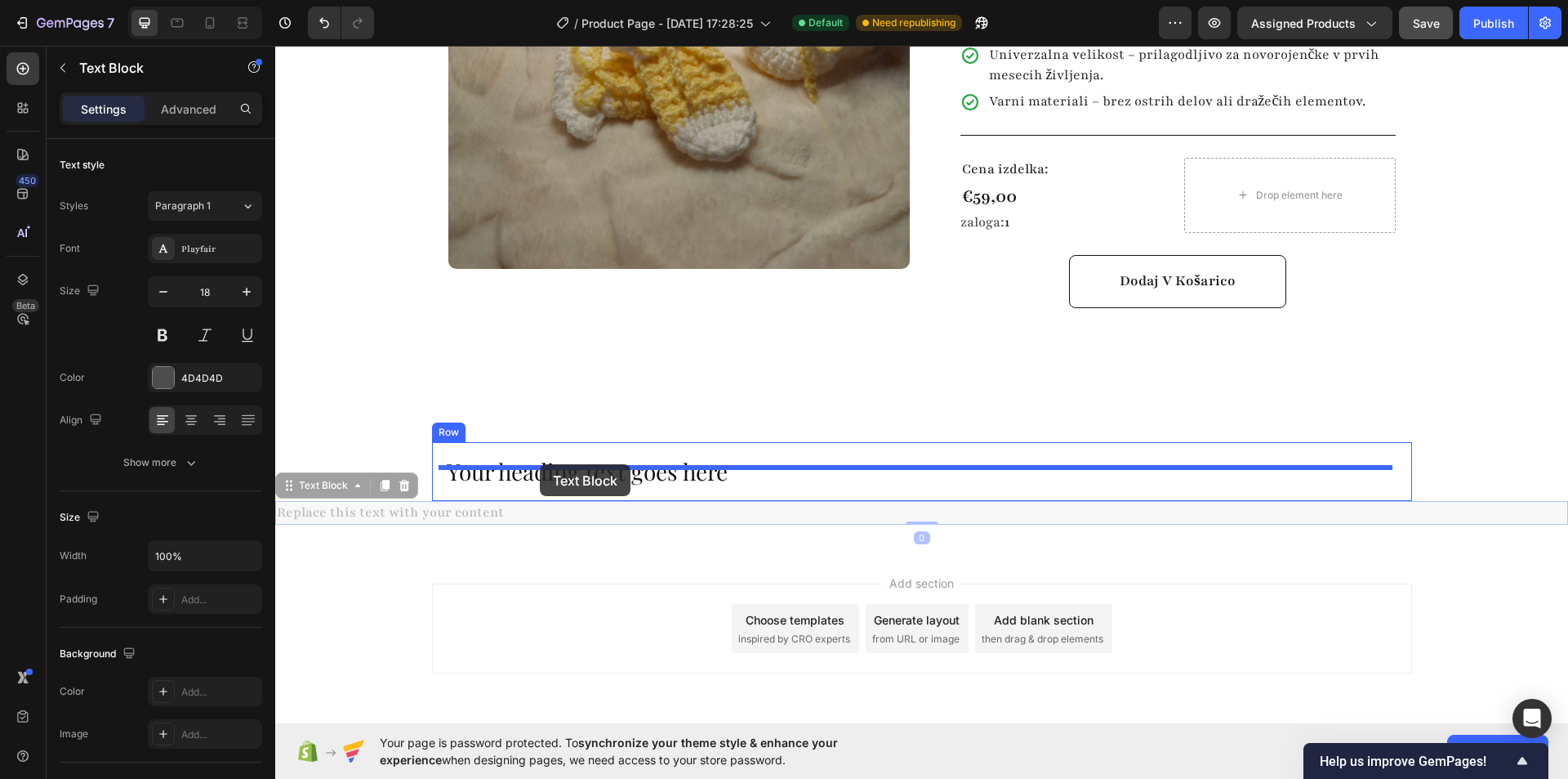
drag, startPoint x: 301, startPoint y: 470, endPoint x: 540, endPoint y: 464, distance: 239.1
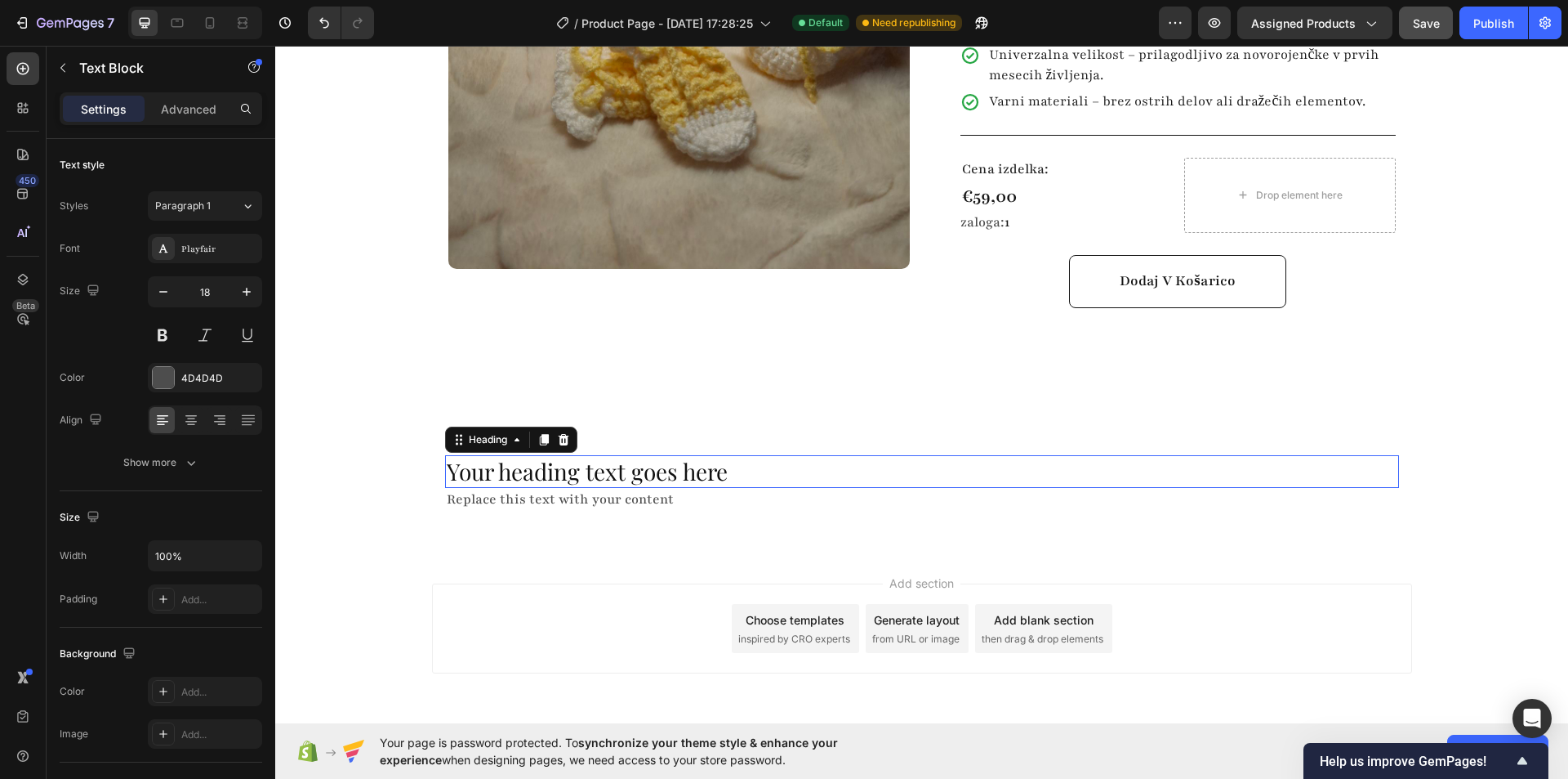
click at [649, 455] on h2 "Your heading text goes here" at bounding box center [921, 471] width 953 height 33
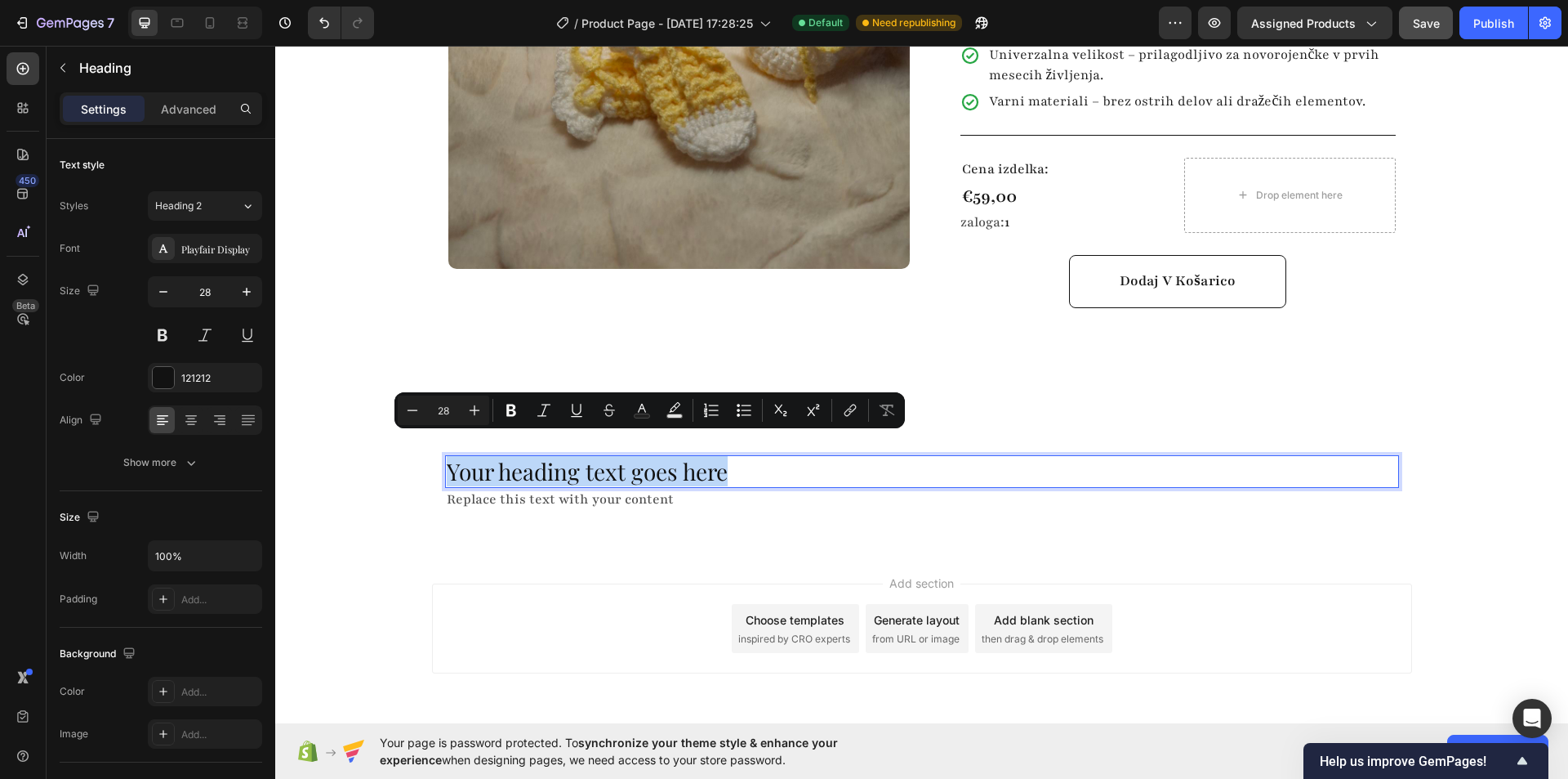
click at [649, 457] on p "Your heading text goes here" at bounding box center [921, 471] width 951 height 29
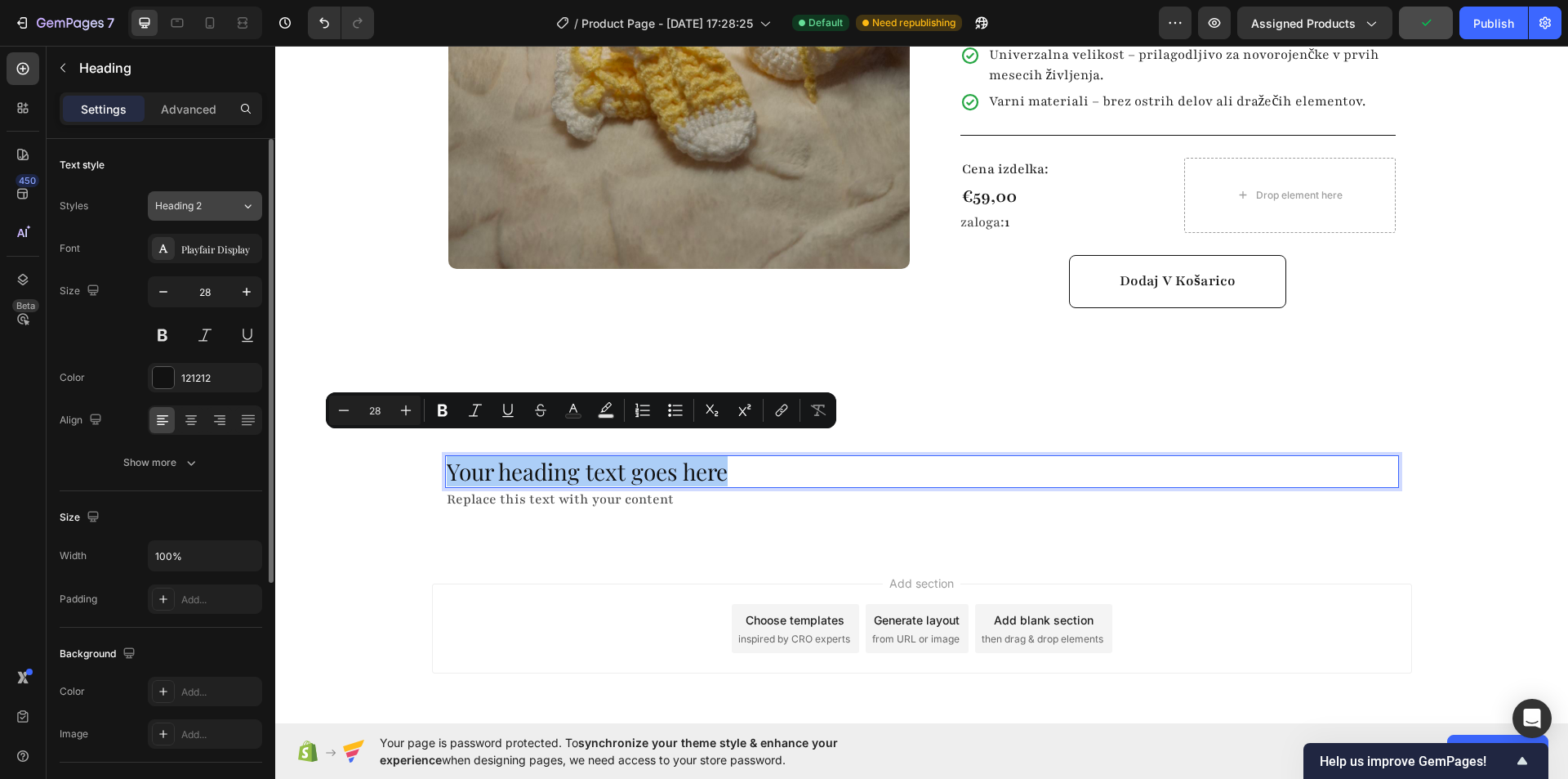
click at [213, 201] on div "Heading 2" at bounding box center [188, 205] width 66 height 14
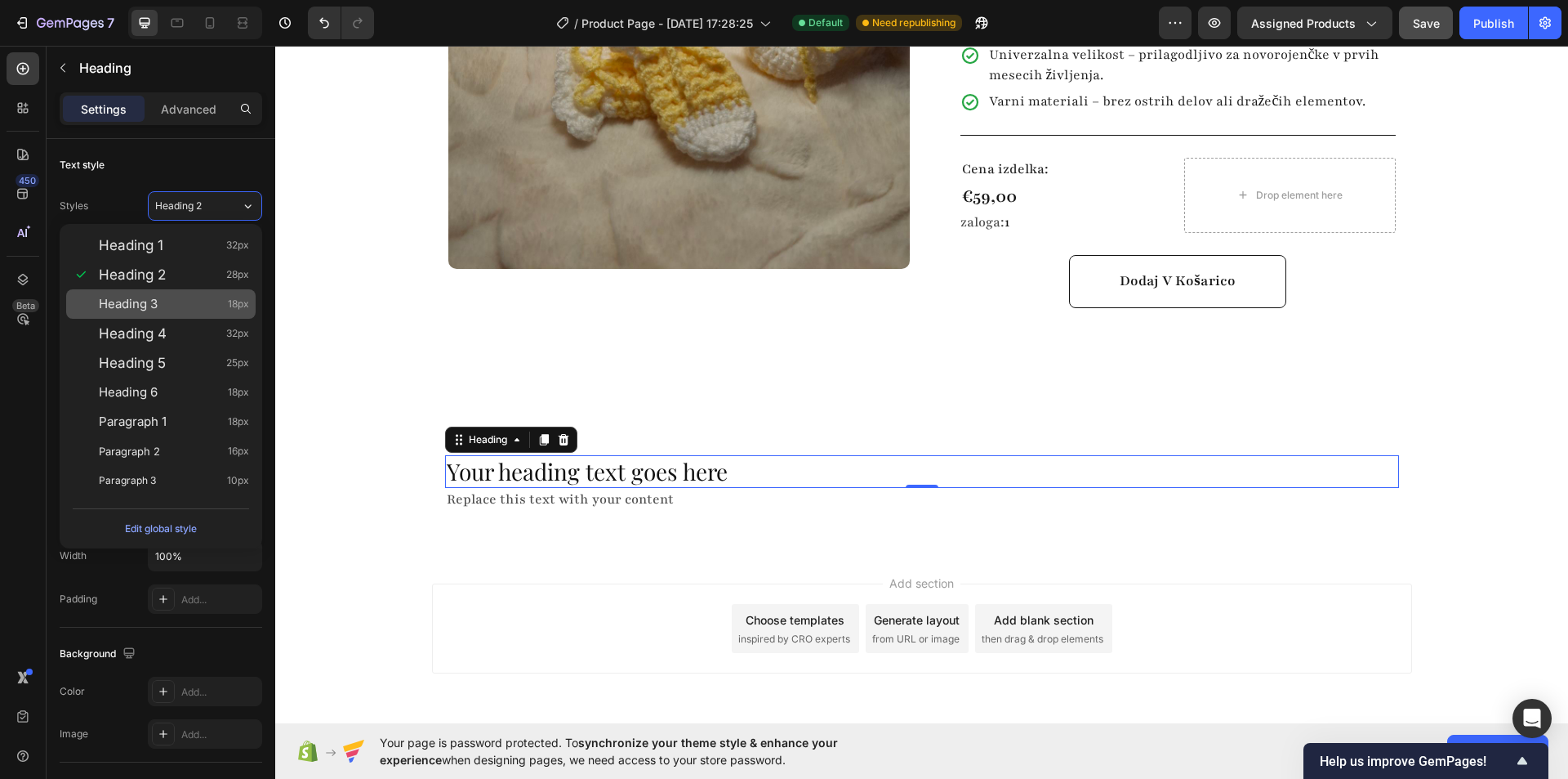
click at [168, 294] on div "Heading 3 18px" at bounding box center [161, 304] width 189 height 29
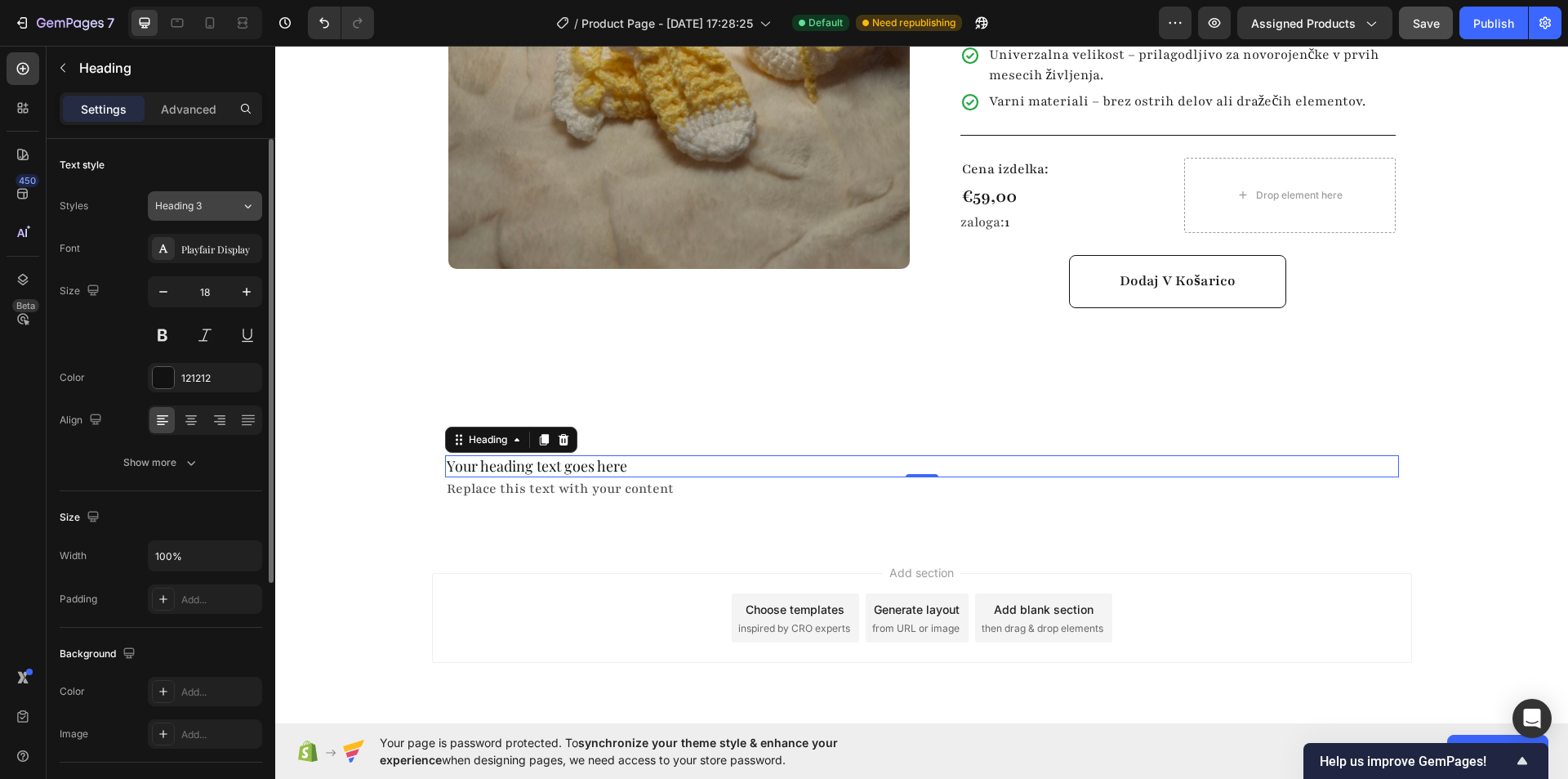
click at [203, 203] on div "Heading 3" at bounding box center [188, 205] width 66 height 14
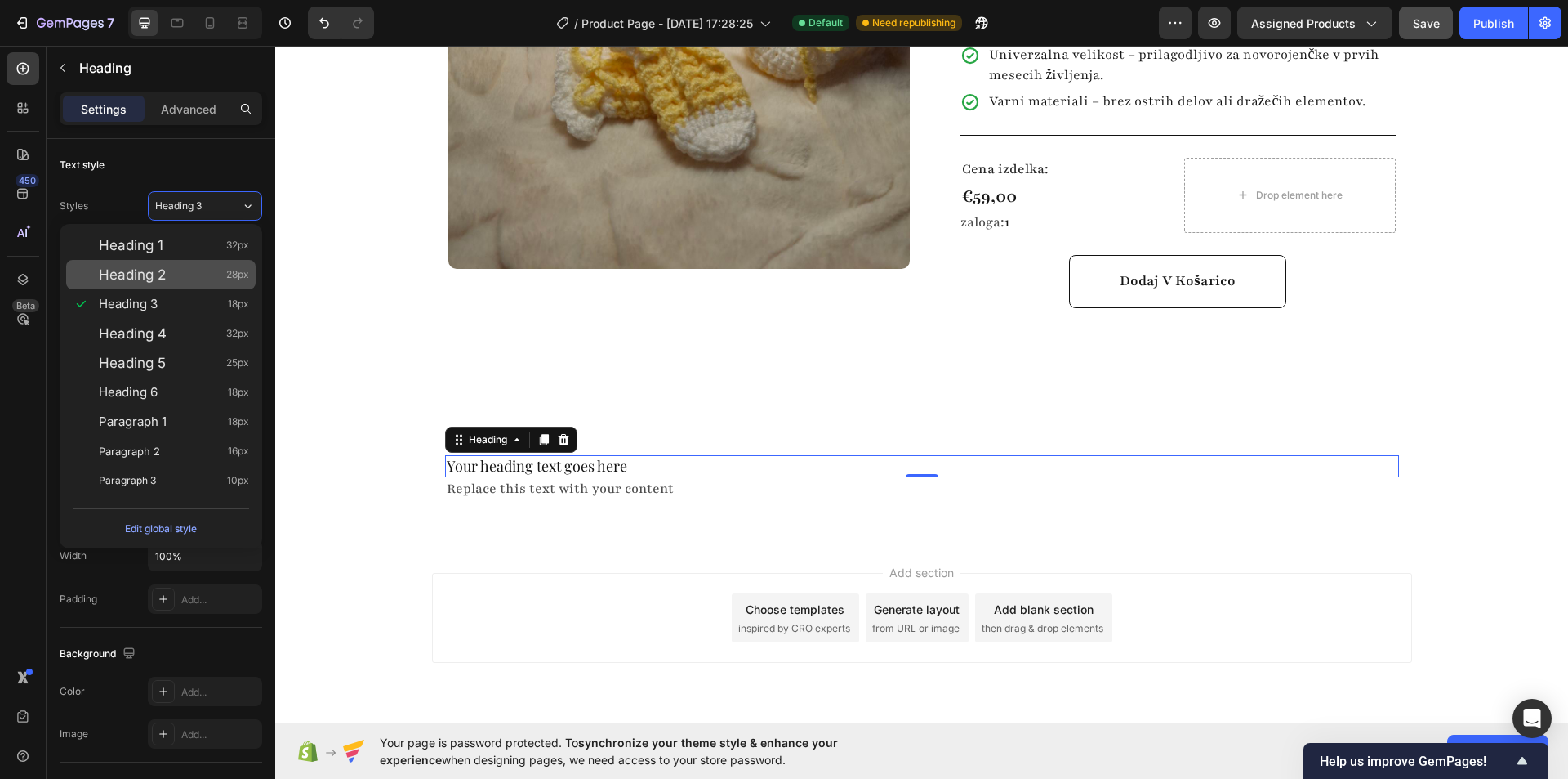
click at [183, 278] on div "Heading 2 28px" at bounding box center [174, 274] width 150 height 16
type input "28"
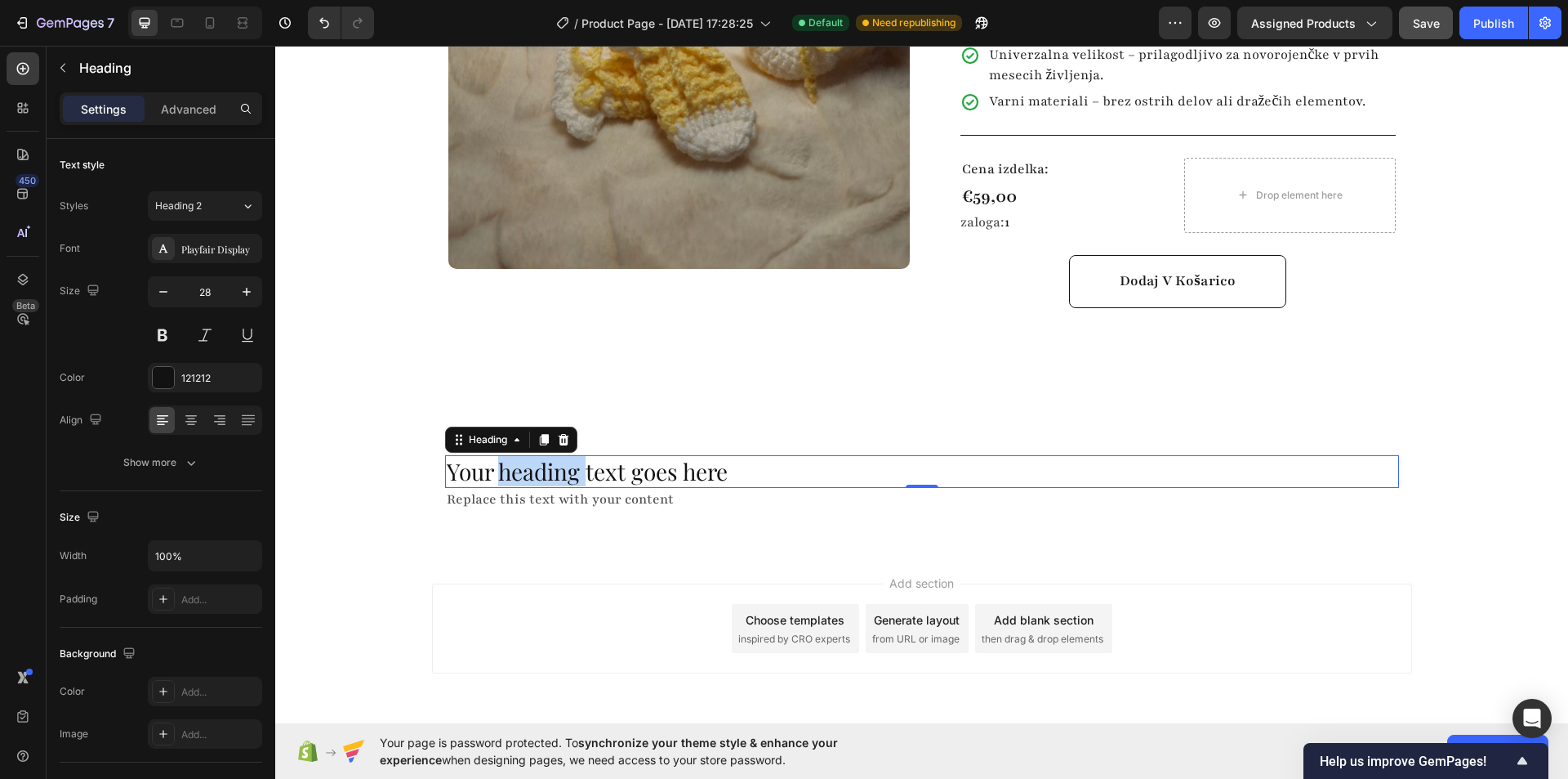
click at [500, 457] on p "Your heading text goes here" at bounding box center [921, 471] width 951 height 29
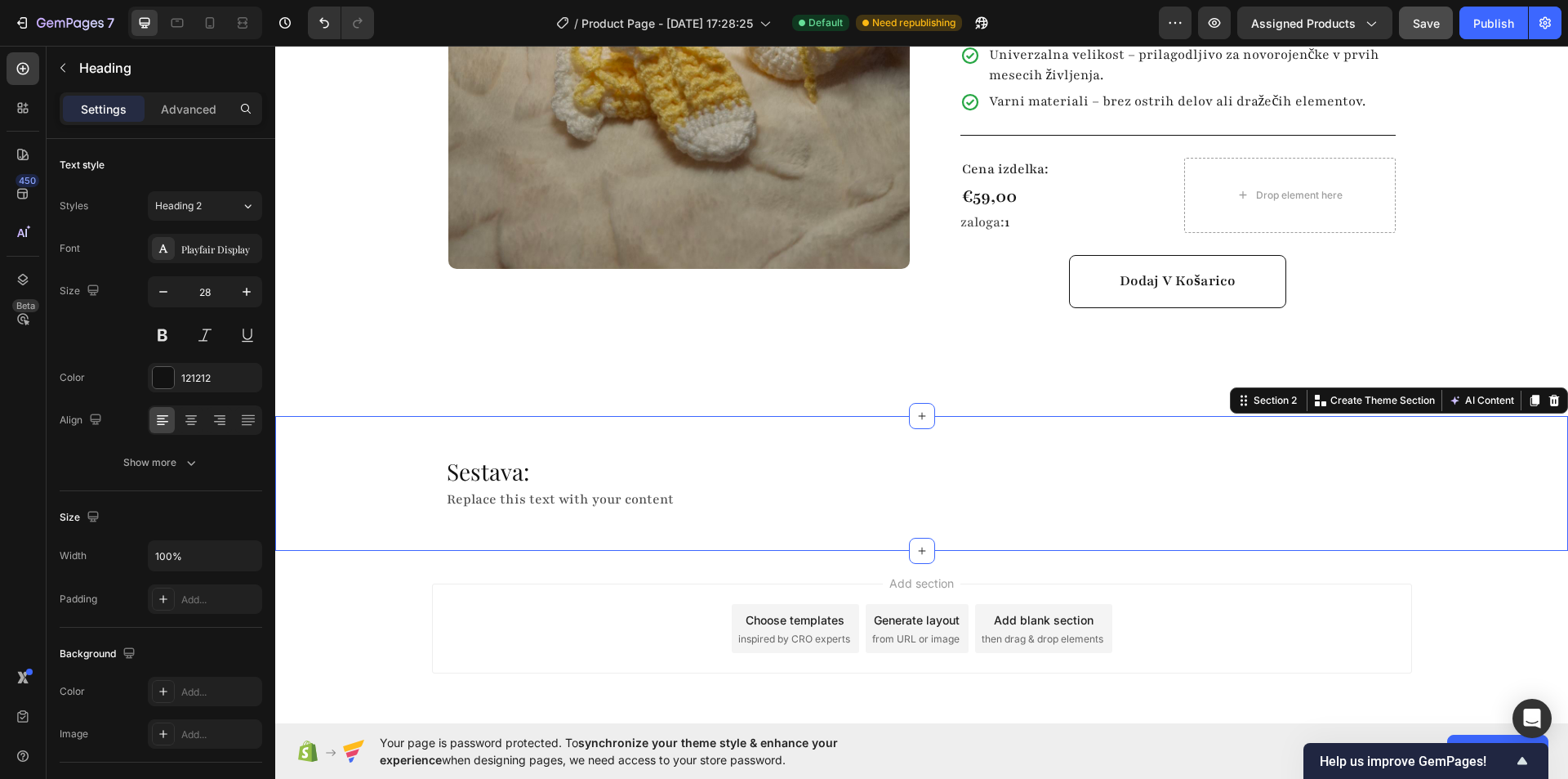
click at [507, 527] on div "Sestava: Heading Replace this text with your content Text Block Row Section 2 Y…" at bounding box center [921, 483] width 1293 height 135
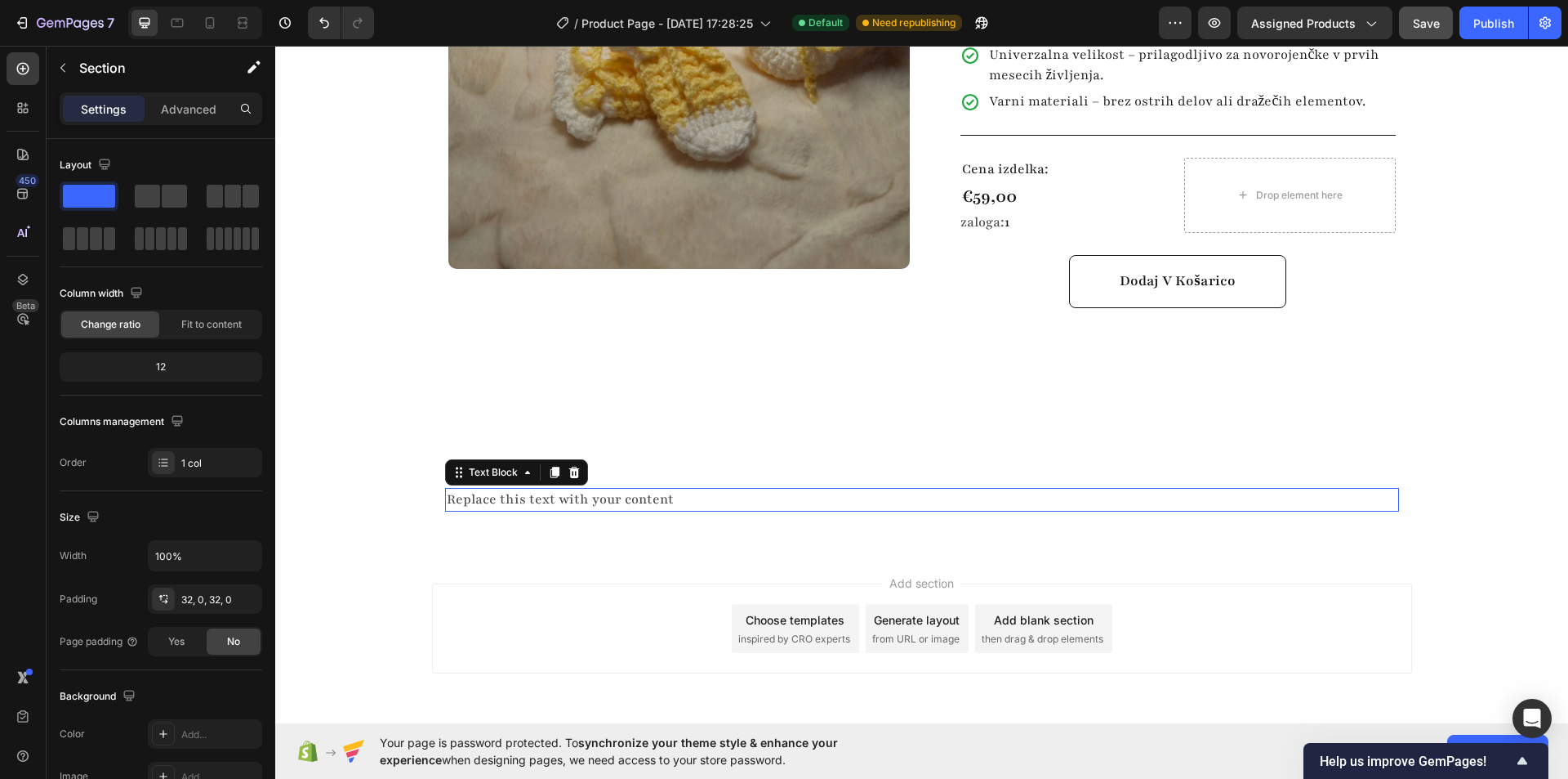
click at [549, 488] on div "Replace this text with your content" at bounding box center [921, 500] width 953 height 24
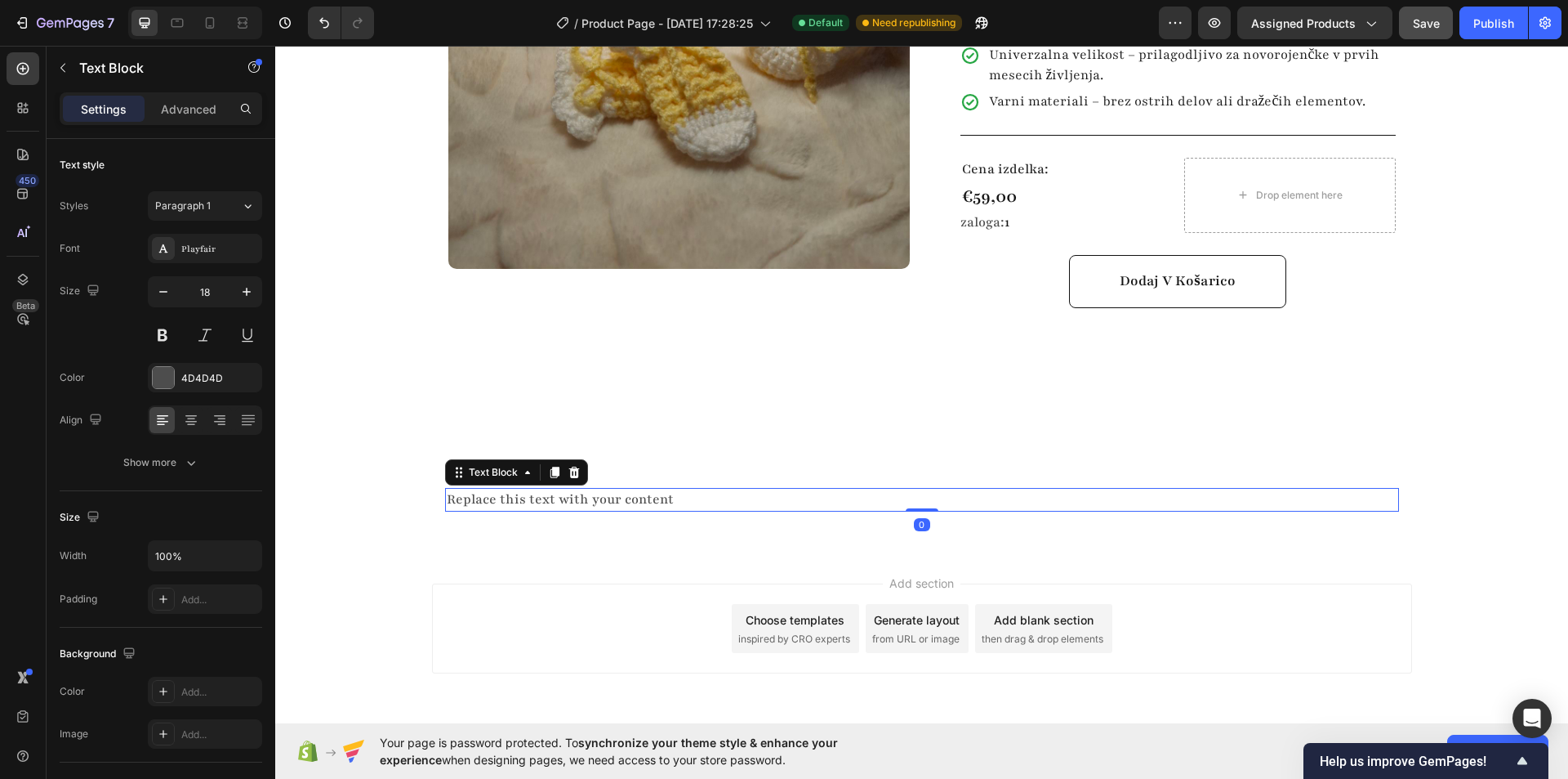
click at [565, 488] on div "Replace this text with your content" at bounding box center [921, 500] width 953 height 24
click at [565, 490] on p "Replace this text with your content" at bounding box center [921, 500] width 951 height 20
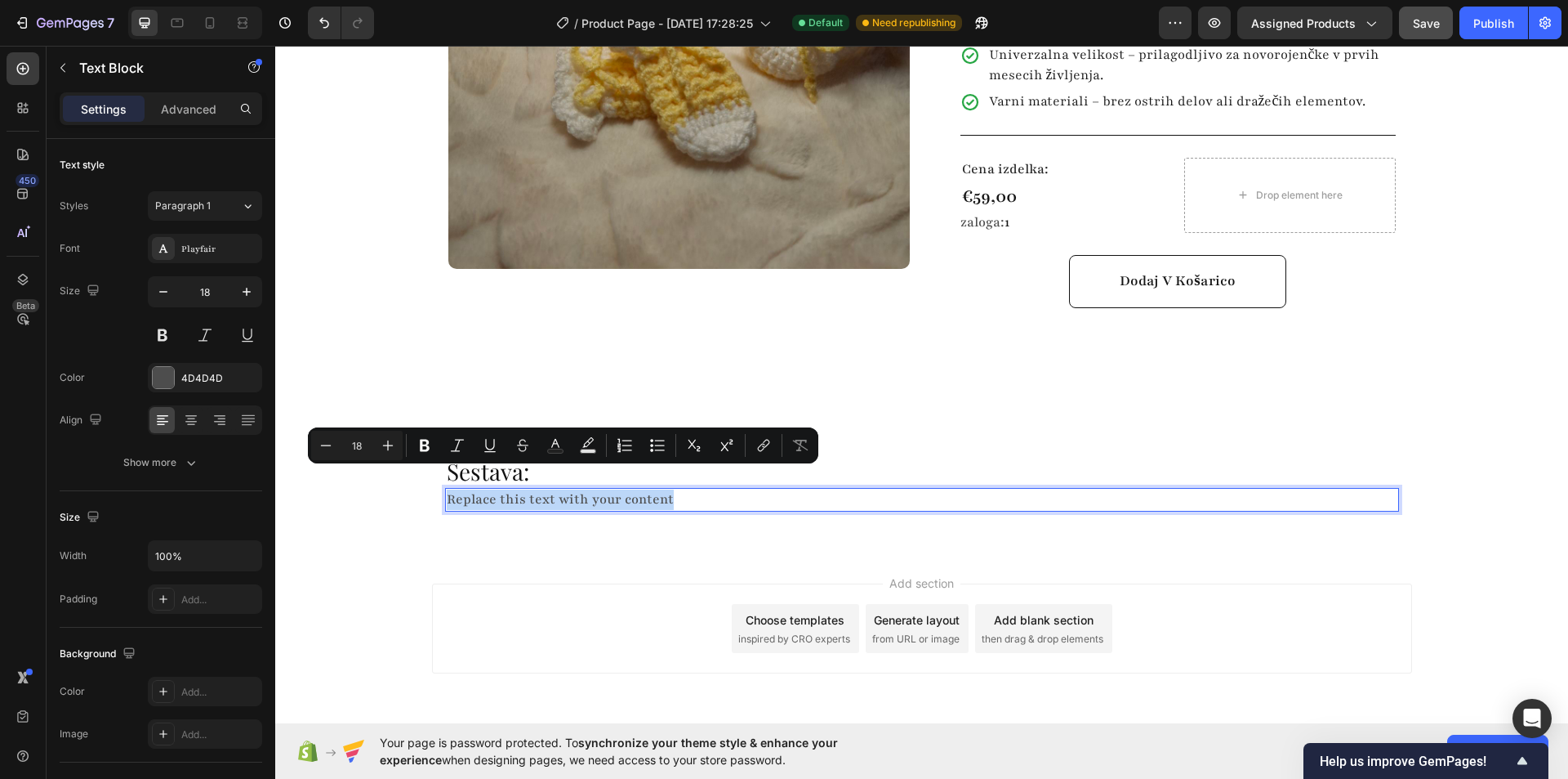
click at [565, 490] on p "Replace this text with your content" at bounding box center [921, 500] width 951 height 20
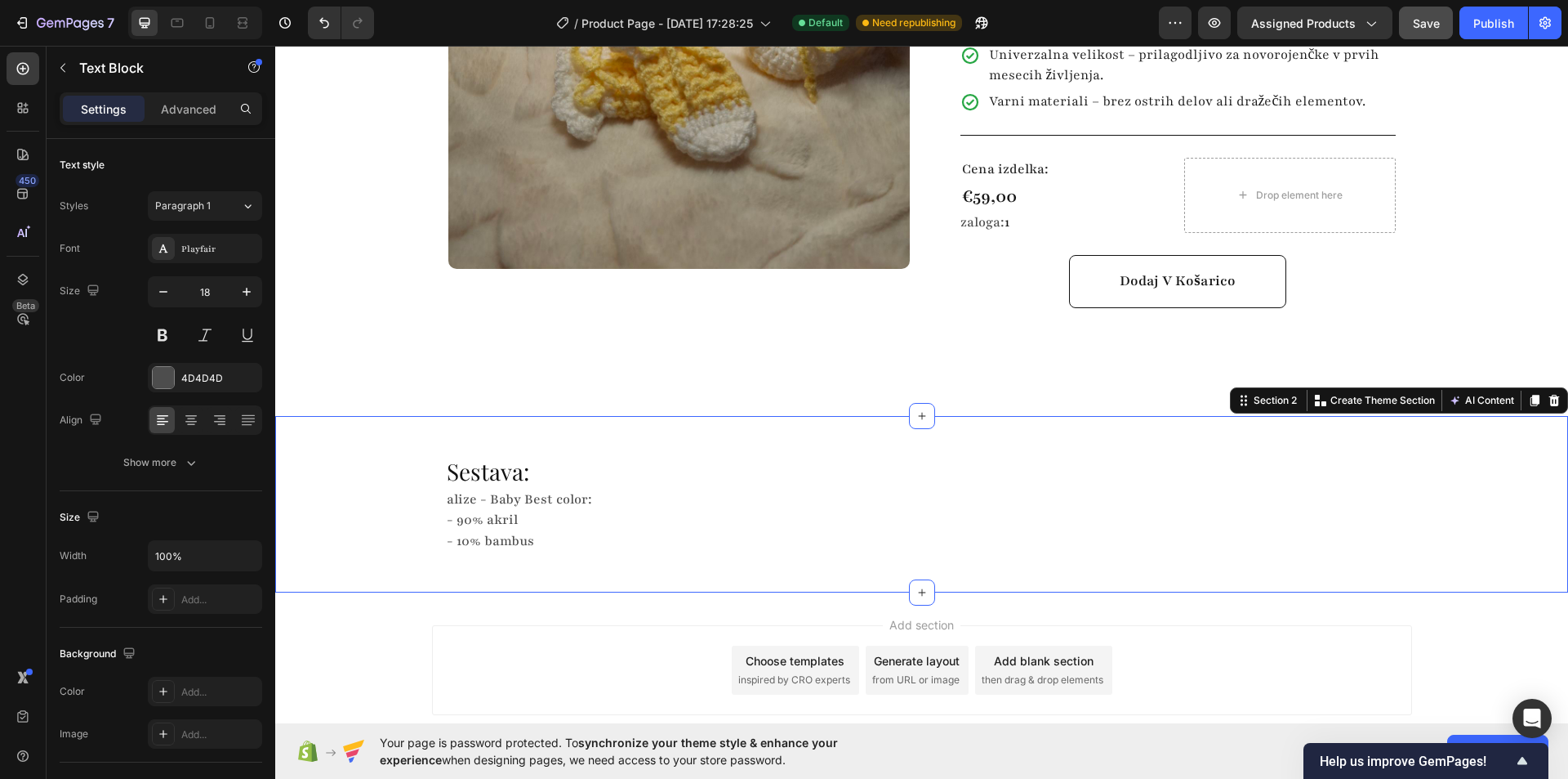
click at [382, 474] on div "Sestava: Heading alize - Baby Best color: - 90% akril - 10% bambus Text Block R…" at bounding box center [921, 504] width 1293 height 125
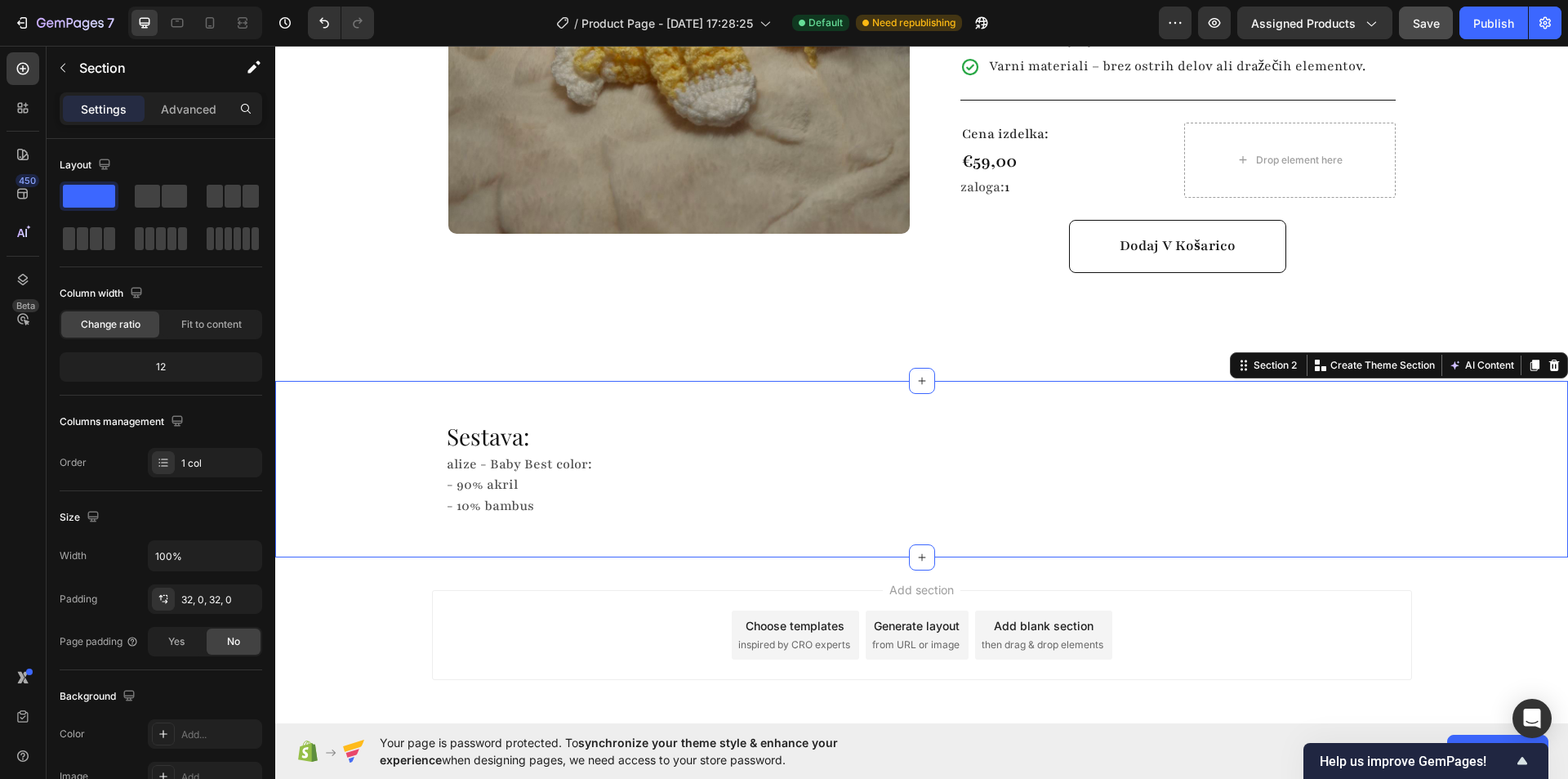
scroll to position [572, 0]
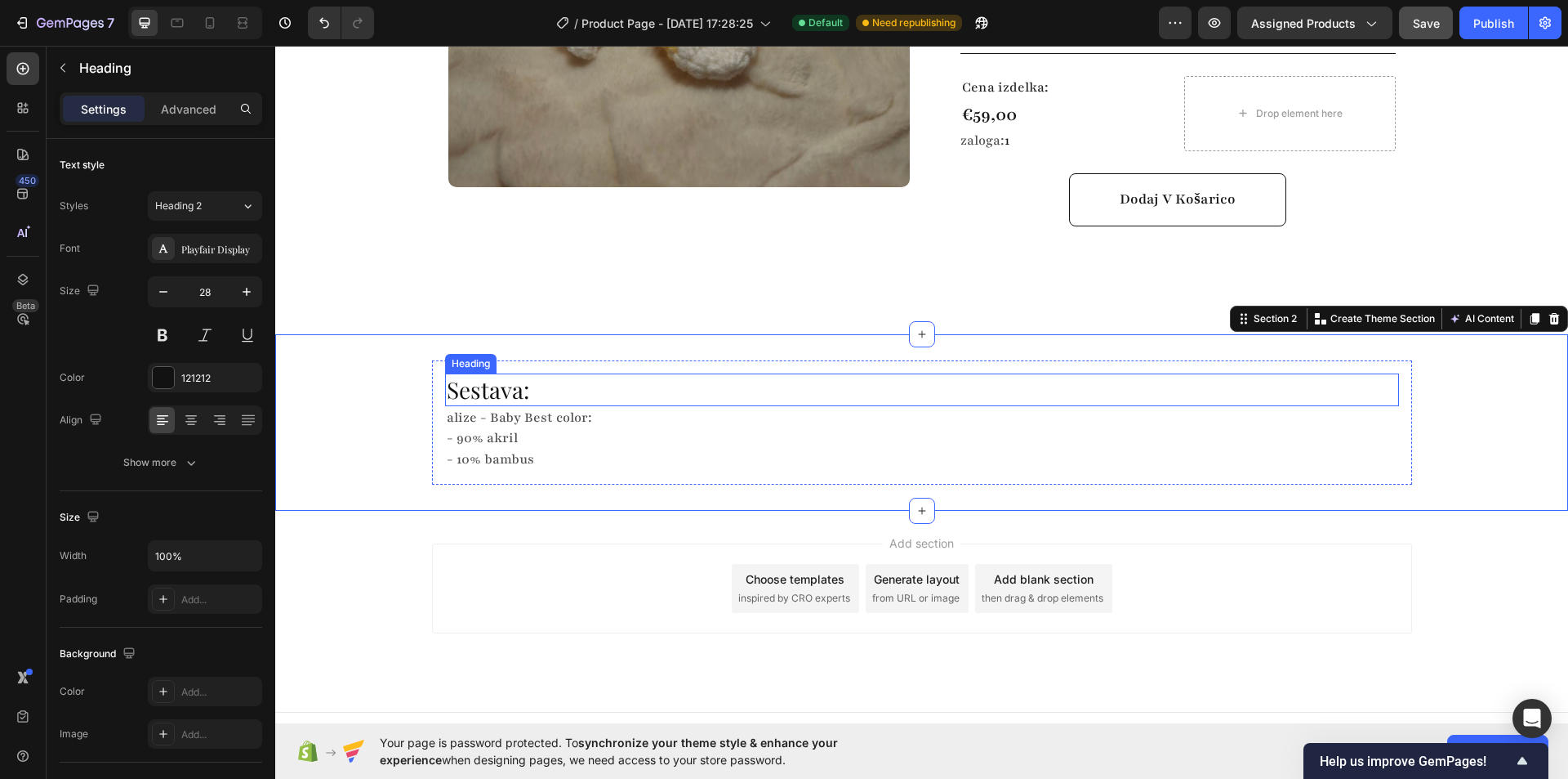
click at [485, 375] on p "Sestava:" at bounding box center [921, 390] width 951 height 29
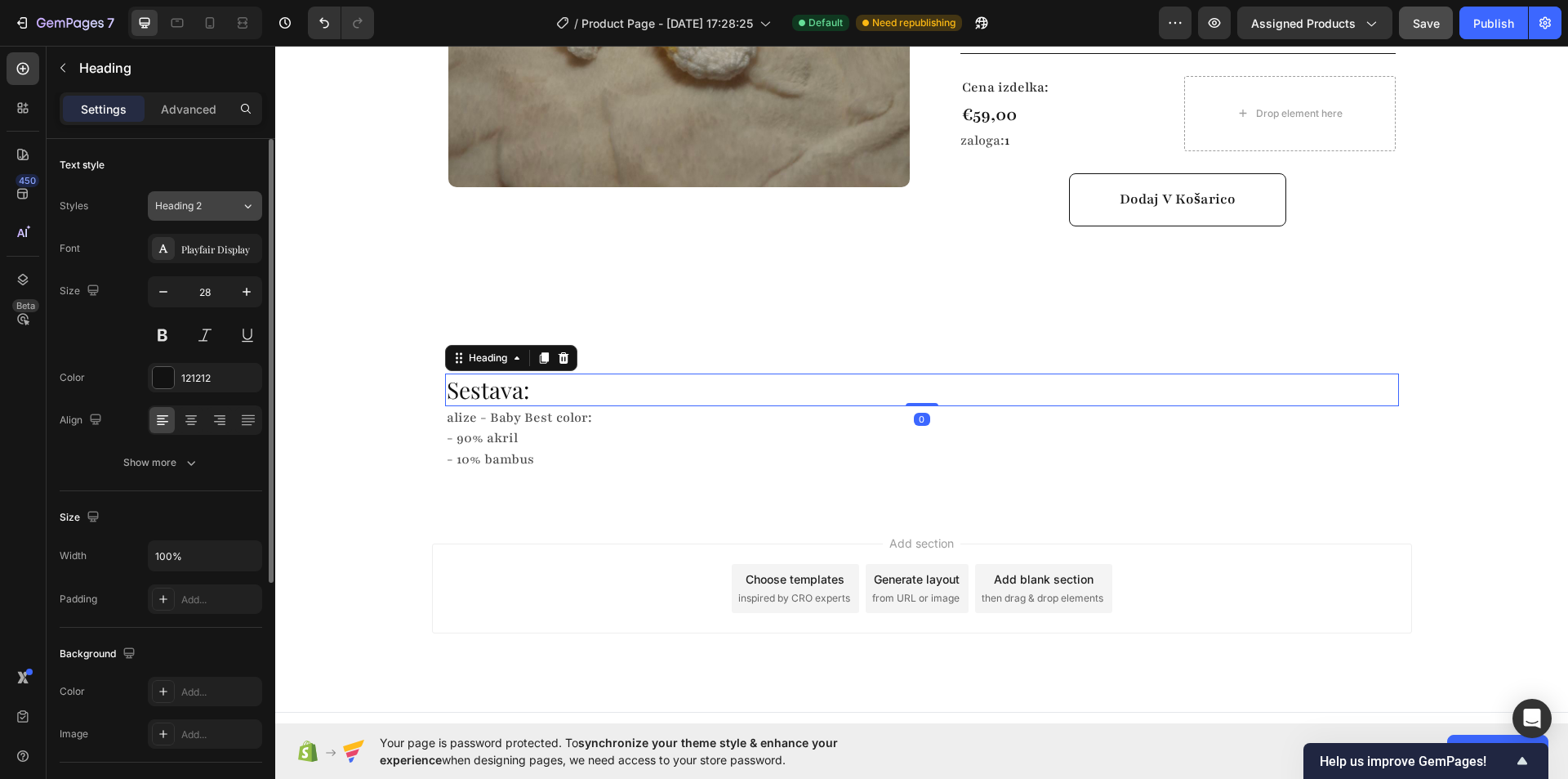
click at [212, 211] on div "Heading 2" at bounding box center [188, 205] width 66 height 14
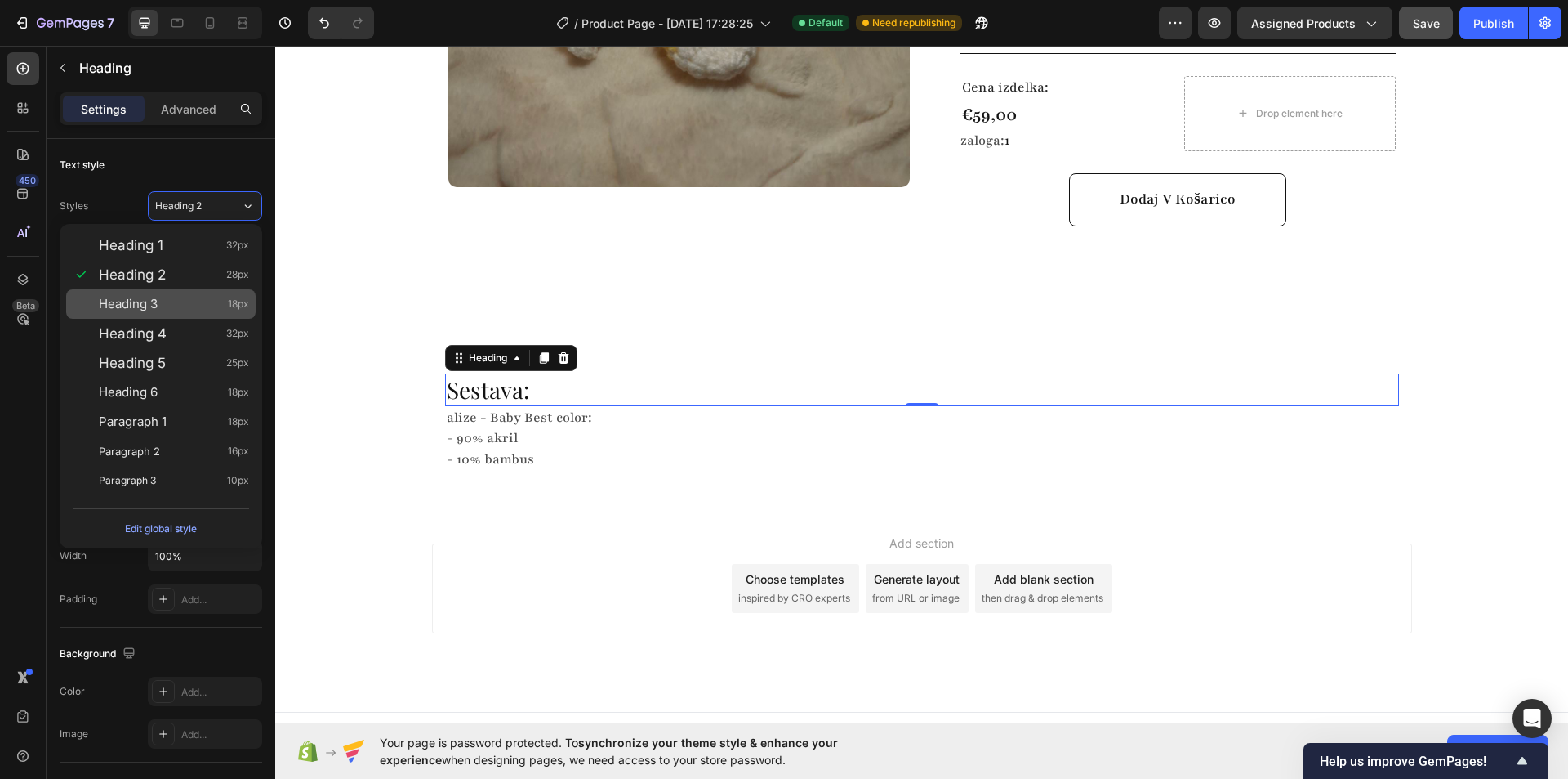
click at [173, 309] on div "Heading 3 18px" at bounding box center [174, 304] width 150 height 16
type input "18"
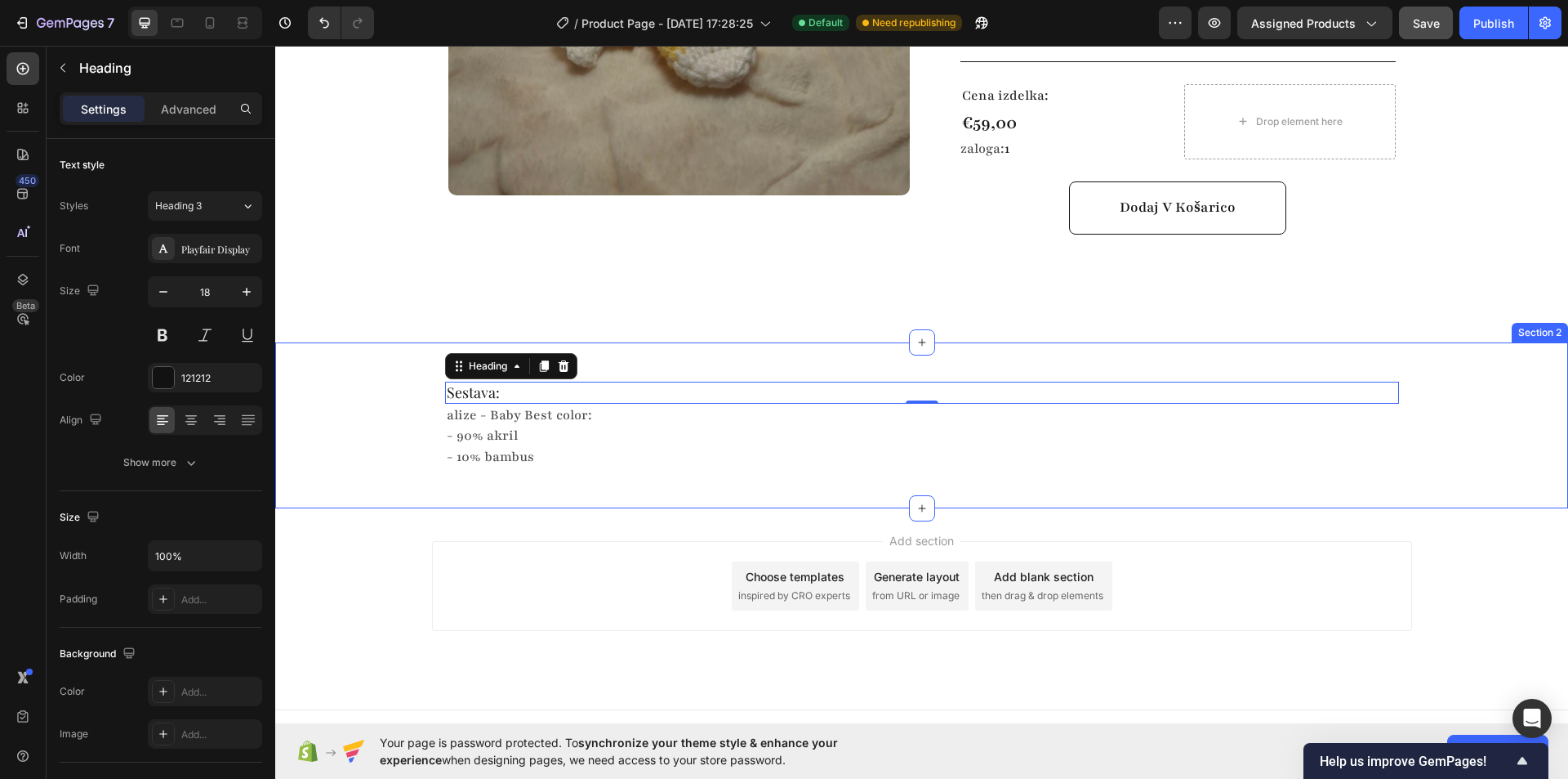
click at [344, 444] on div "Sestava: Heading 0 alize - Baby Best color: - 90% akril - 10% bambus Text Block…" at bounding box center [921, 425] width 1293 height 114
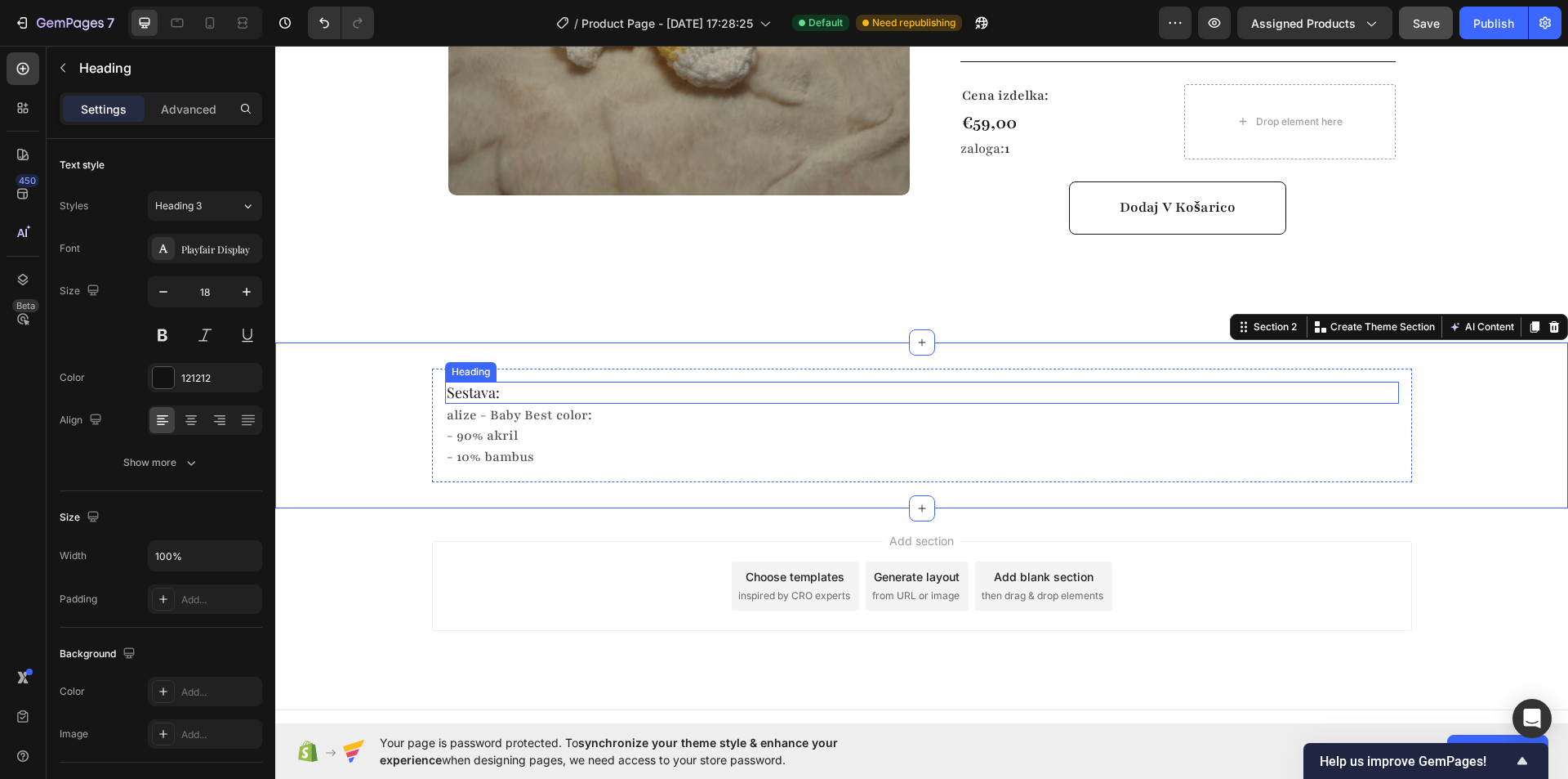
click at [585, 384] on p "Sestava:" at bounding box center [921, 393] width 951 height 19
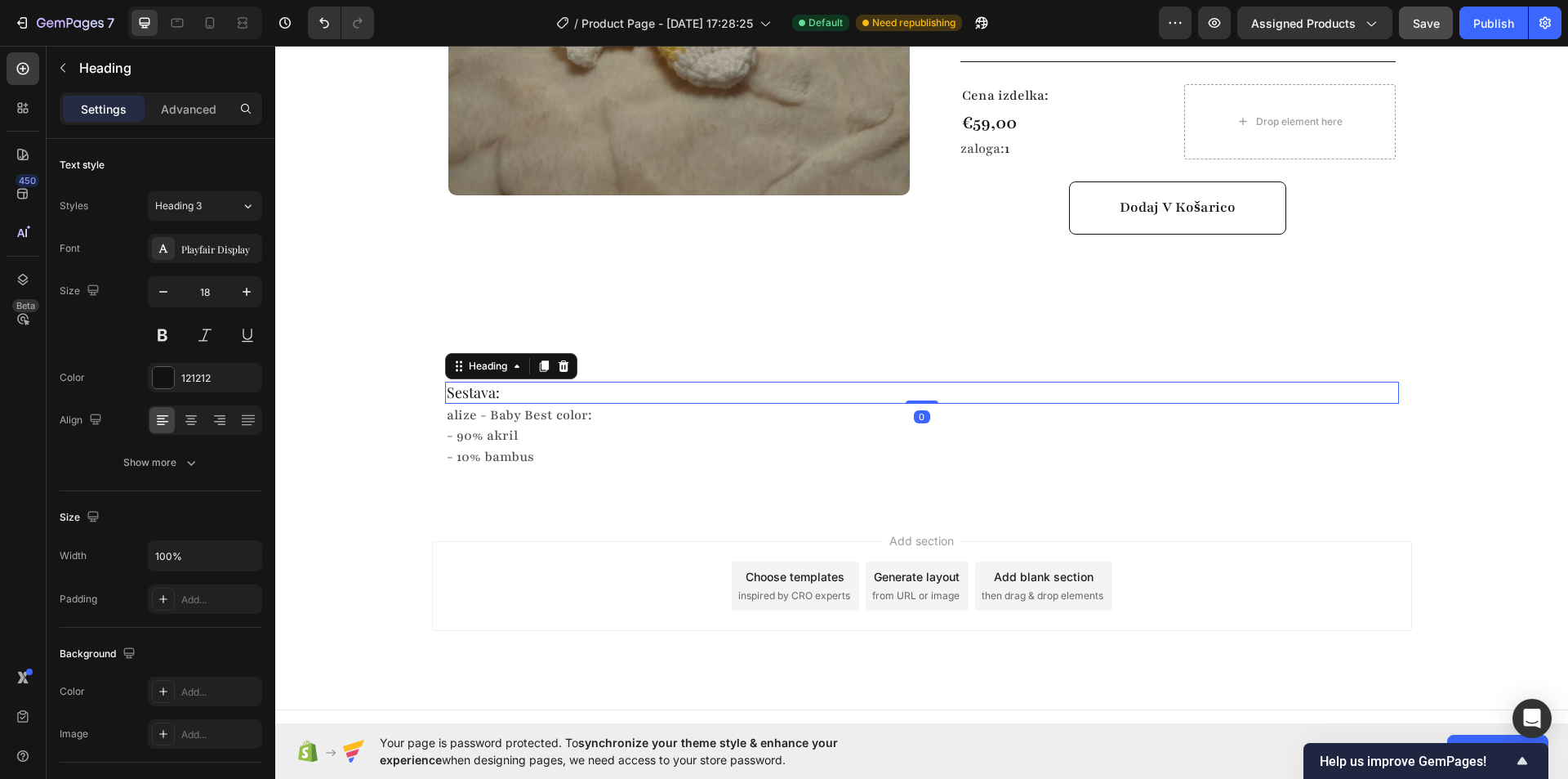
click at [526, 353] on div "Heading" at bounding box center [510, 366] width 132 height 26
click at [537, 359] on icon at bounding box center [544, 366] width 13 height 13
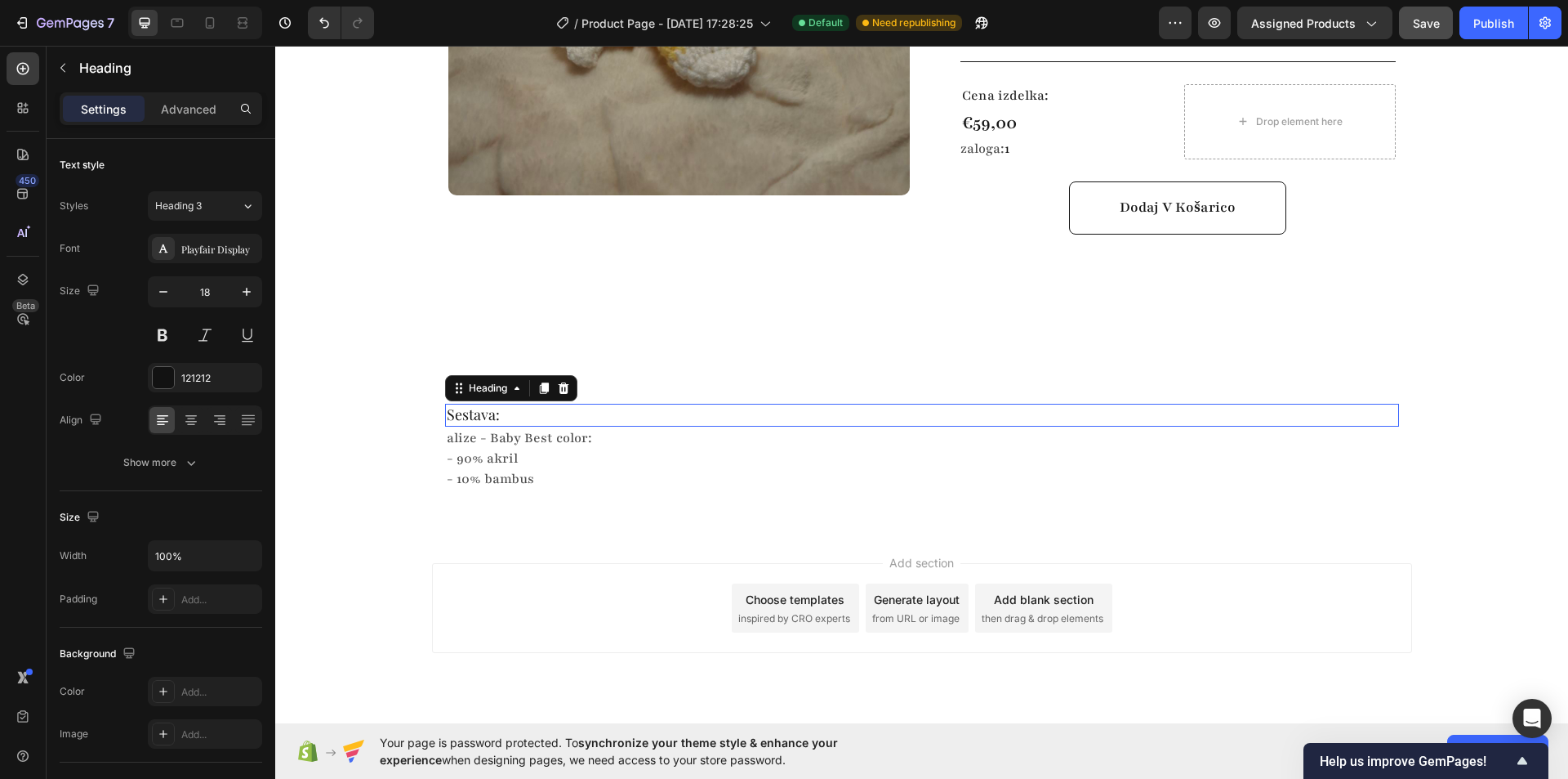
scroll to position [572, 0]
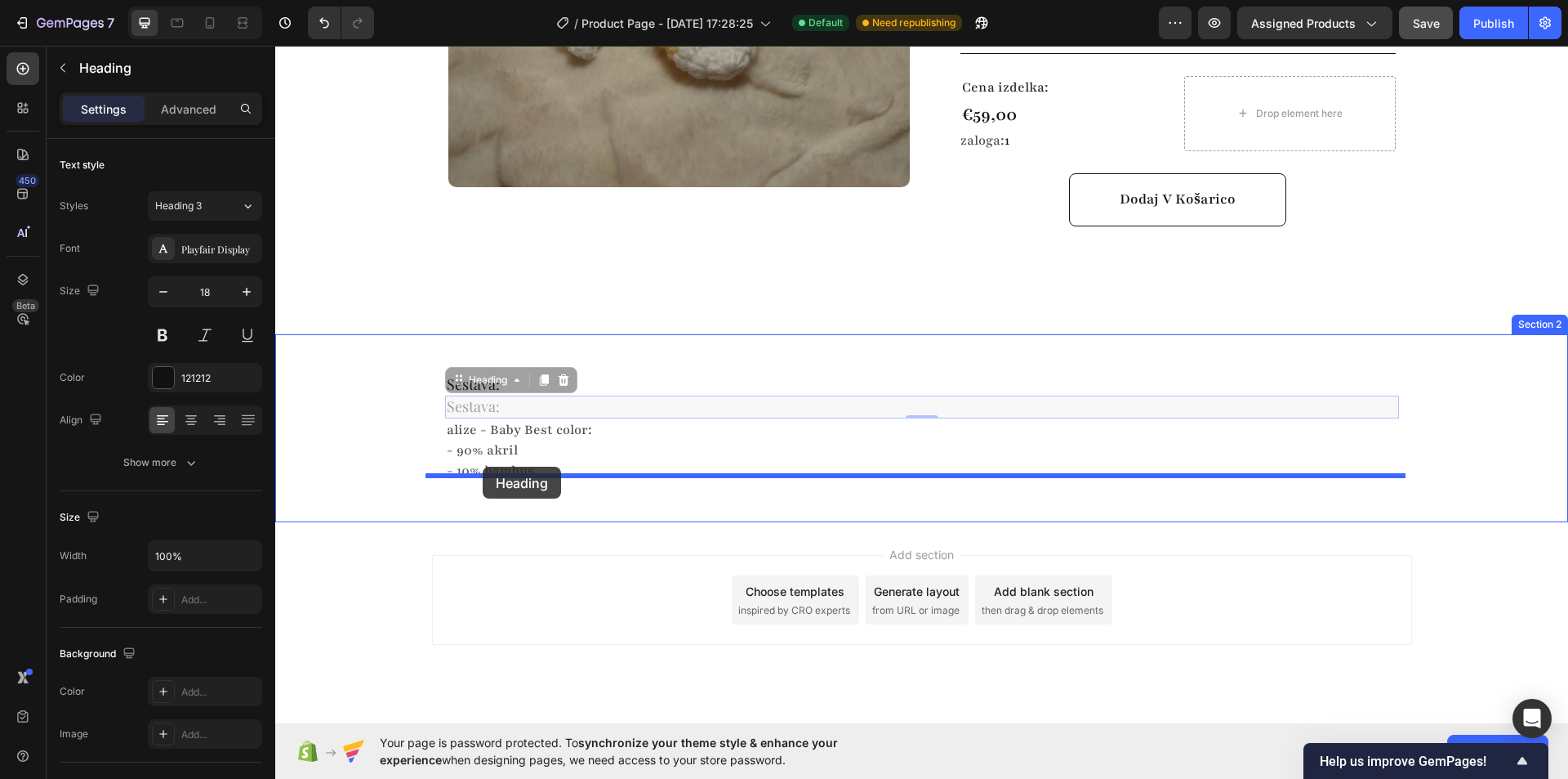
drag, startPoint x: 448, startPoint y: 363, endPoint x: 483, endPoint y: 467, distance: 109.7
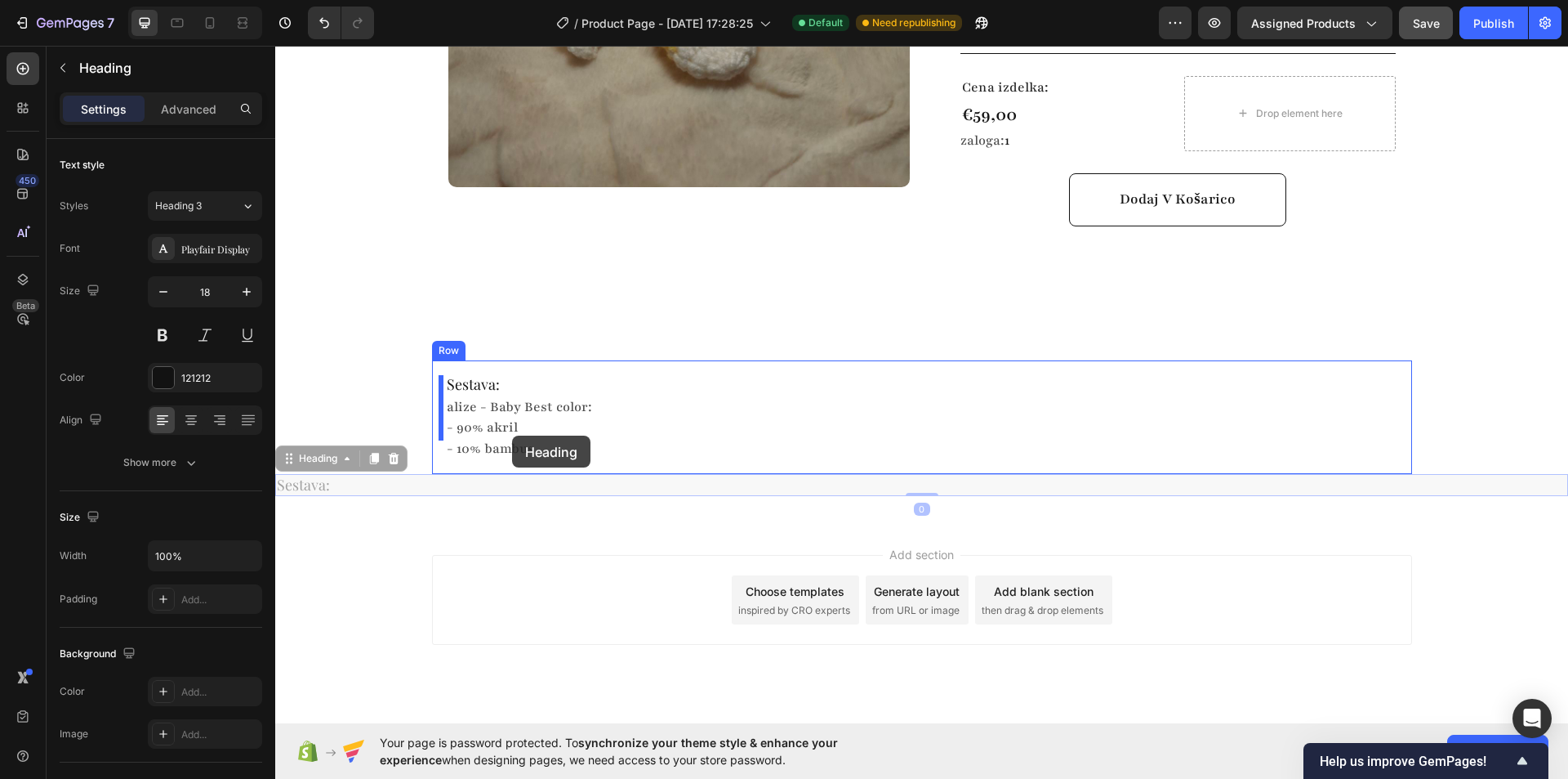
drag, startPoint x: 313, startPoint y: 440, endPoint x: 512, endPoint y: 436, distance: 199.0
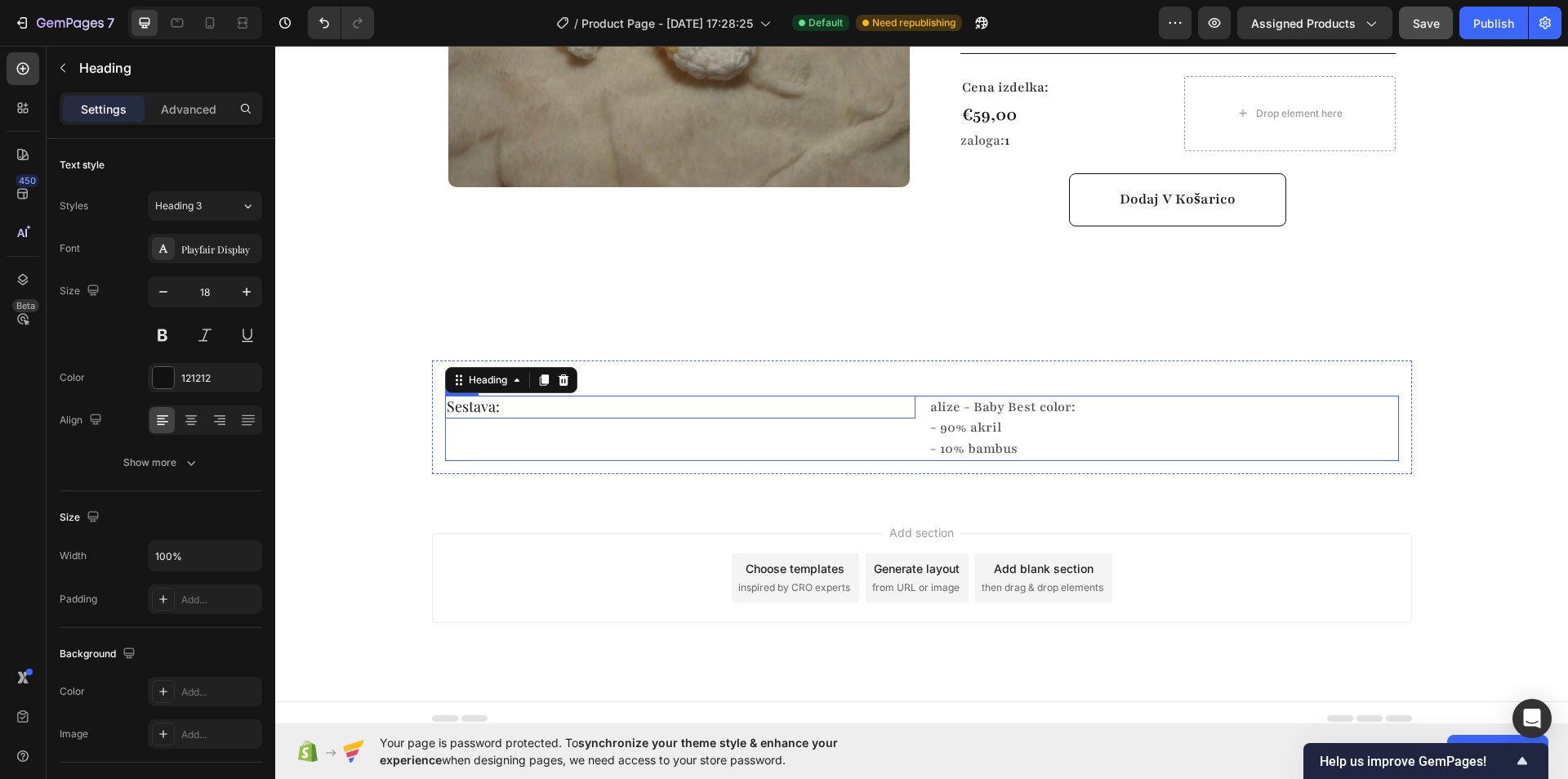
scroll to position [564, 0]
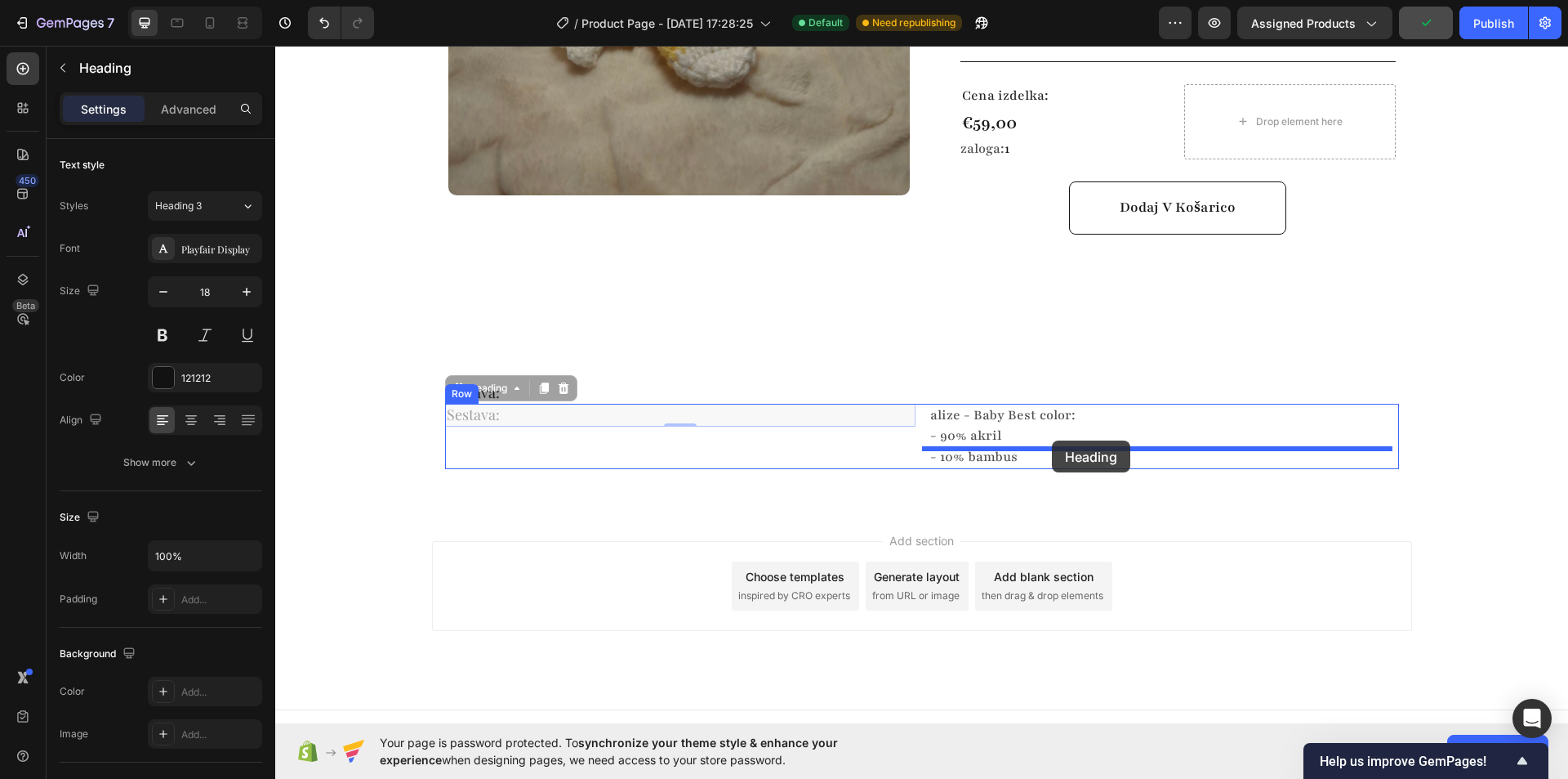
drag, startPoint x: 462, startPoint y: 372, endPoint x: 1052, endPoint y: 441, distance: 594.0
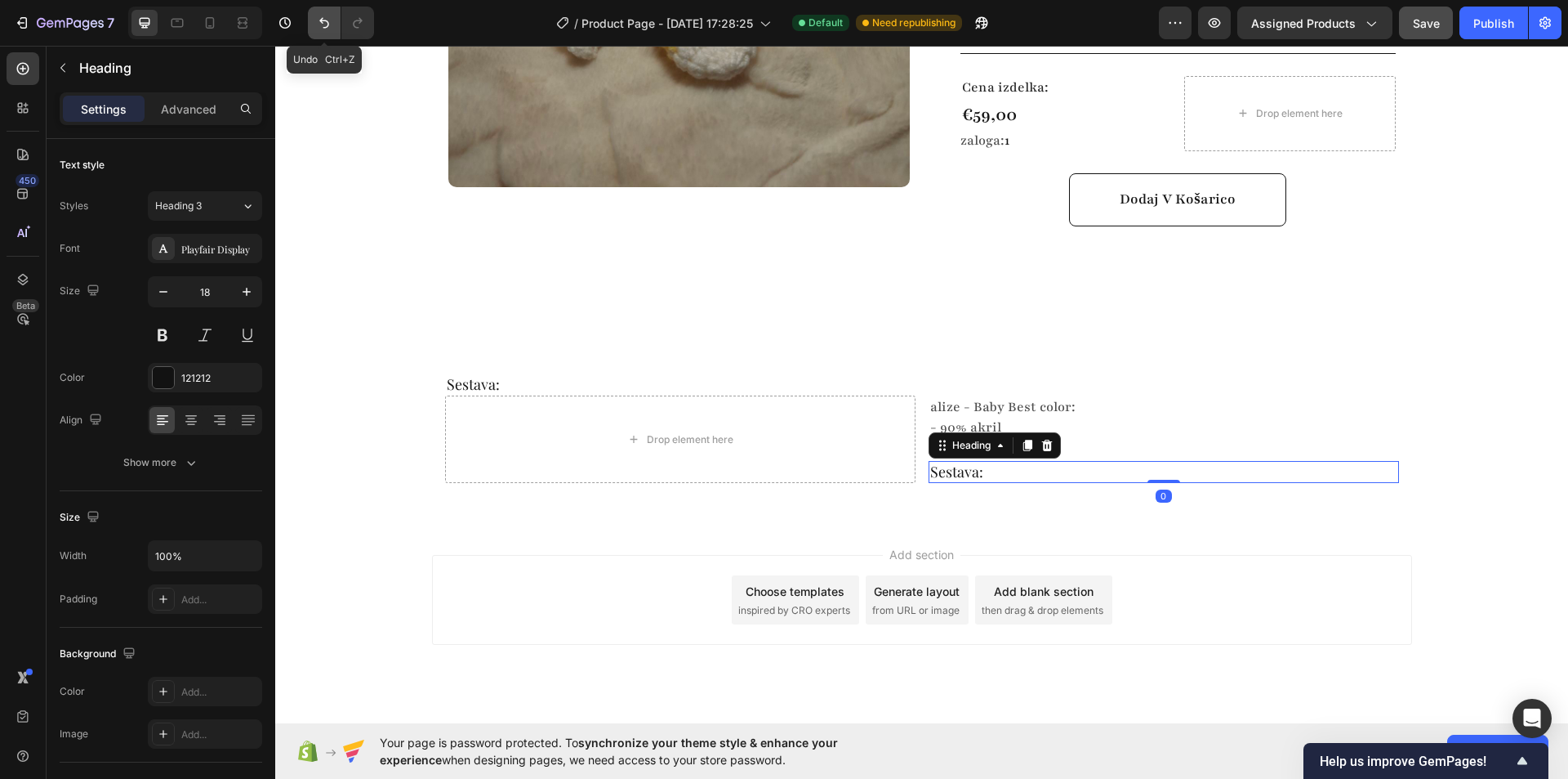
click at [323, 13] on button "Undo/Redo" at bounding box center [324, 23] width 33 height 33
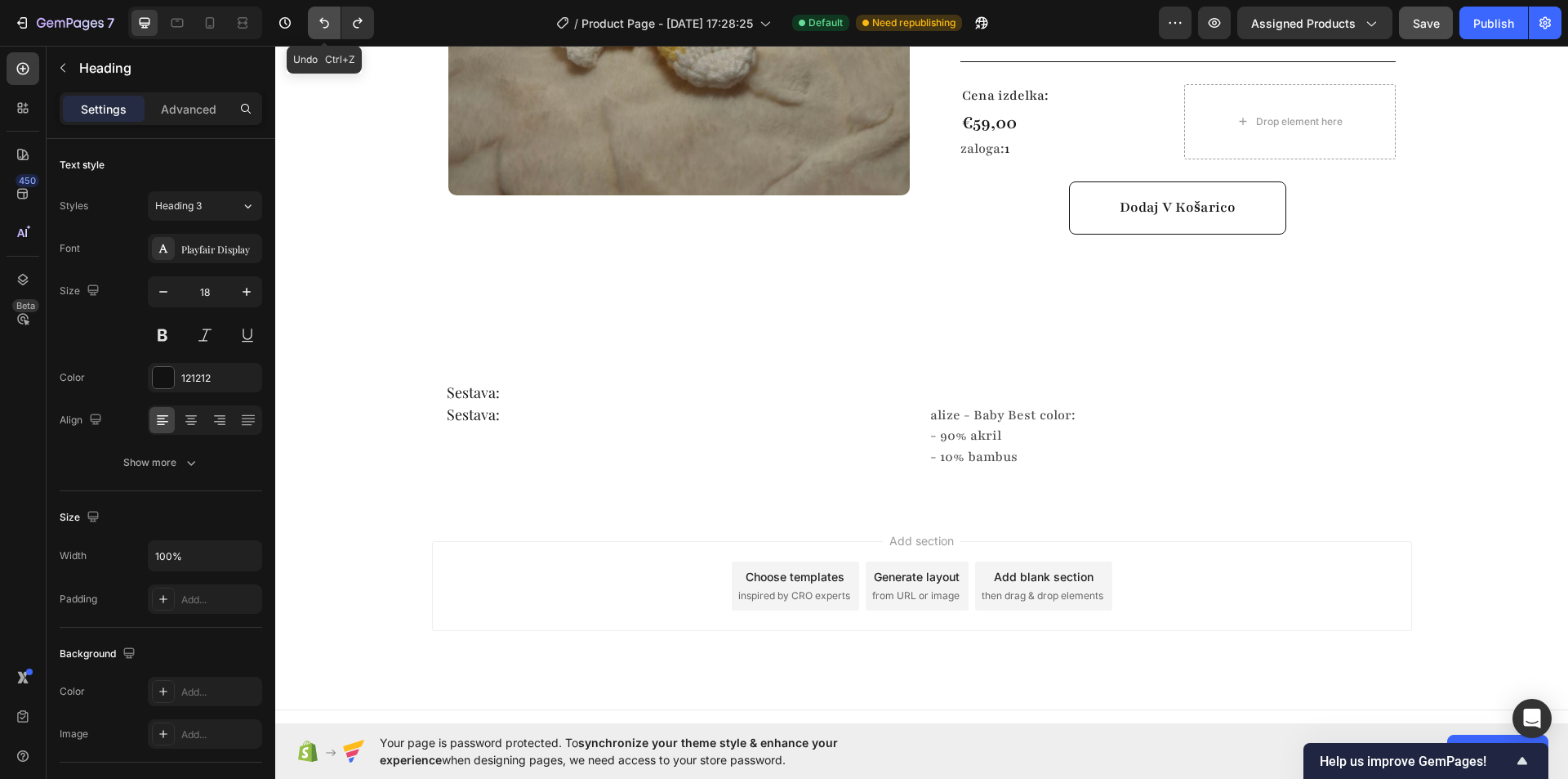
click at [319, 20] on icon "Undo/Redo" at bounding box center [324, 22] width 16 height 16
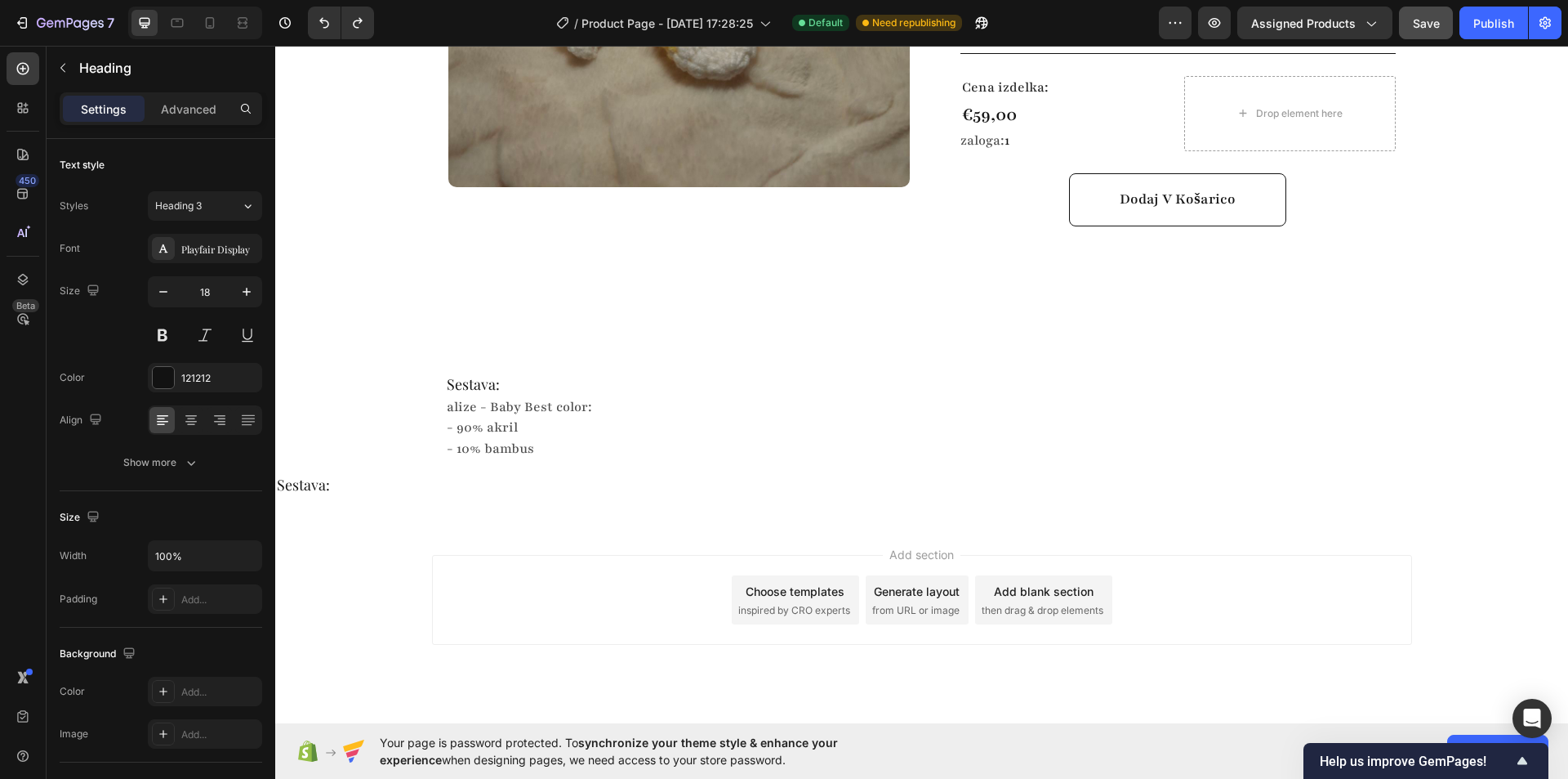
click at [319, 474] on h2 "Sestava:" at bounding box center [921, 485] width 1293 height 22
click at [375, 475] on p "Sestava:" at bounding box center [921, 485] width 1290 height 19
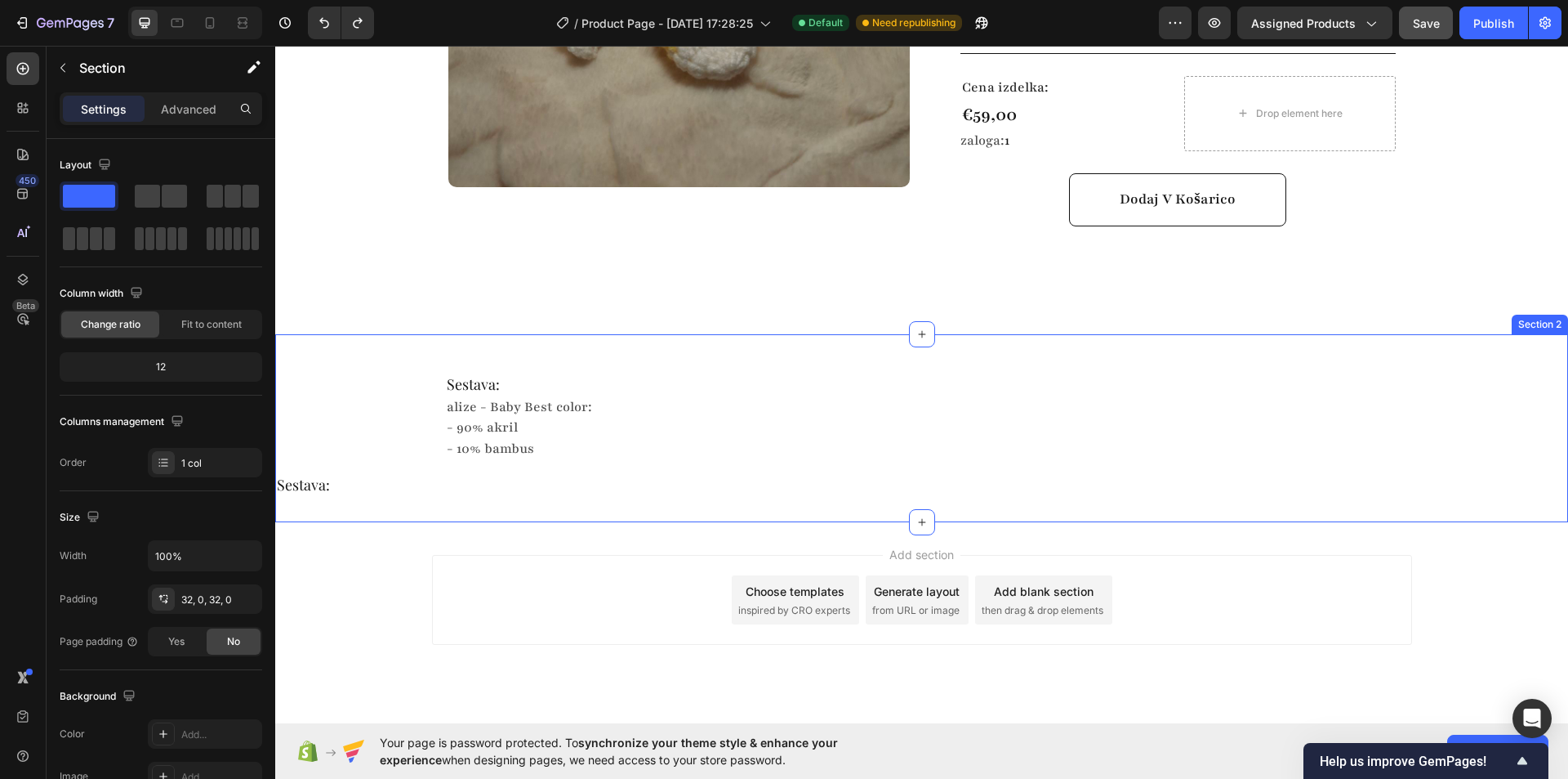
click at [362, 432] on div "Sestava: Heading alize - Baby Best color: - 90% akril - 10% bambus Text Block R…" at bounding box center [921, 427] width 1293 height 135
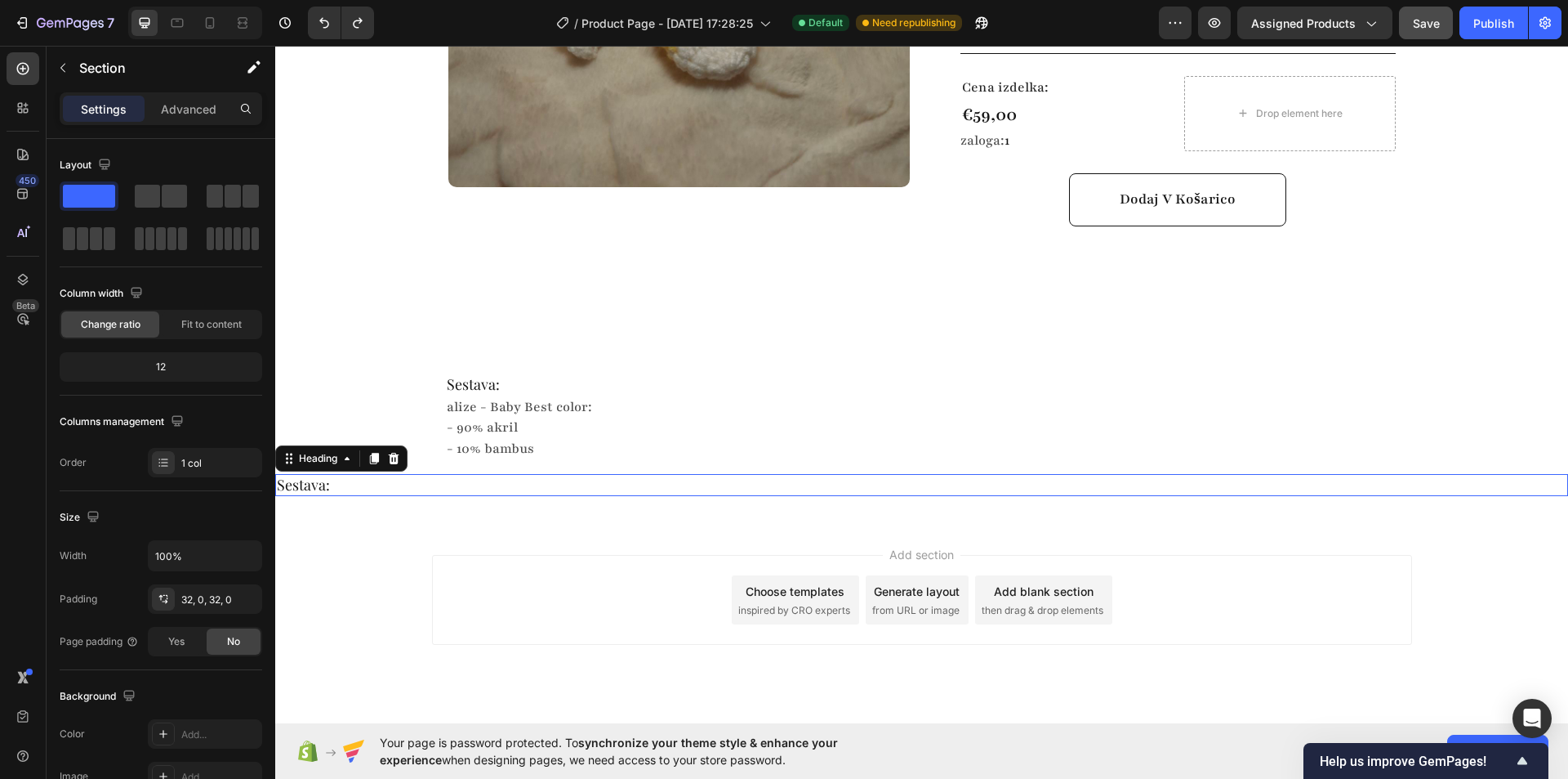
click at [337, 475] on p "Sestava:" at bounding box center [921, 485] width 1290 height 19
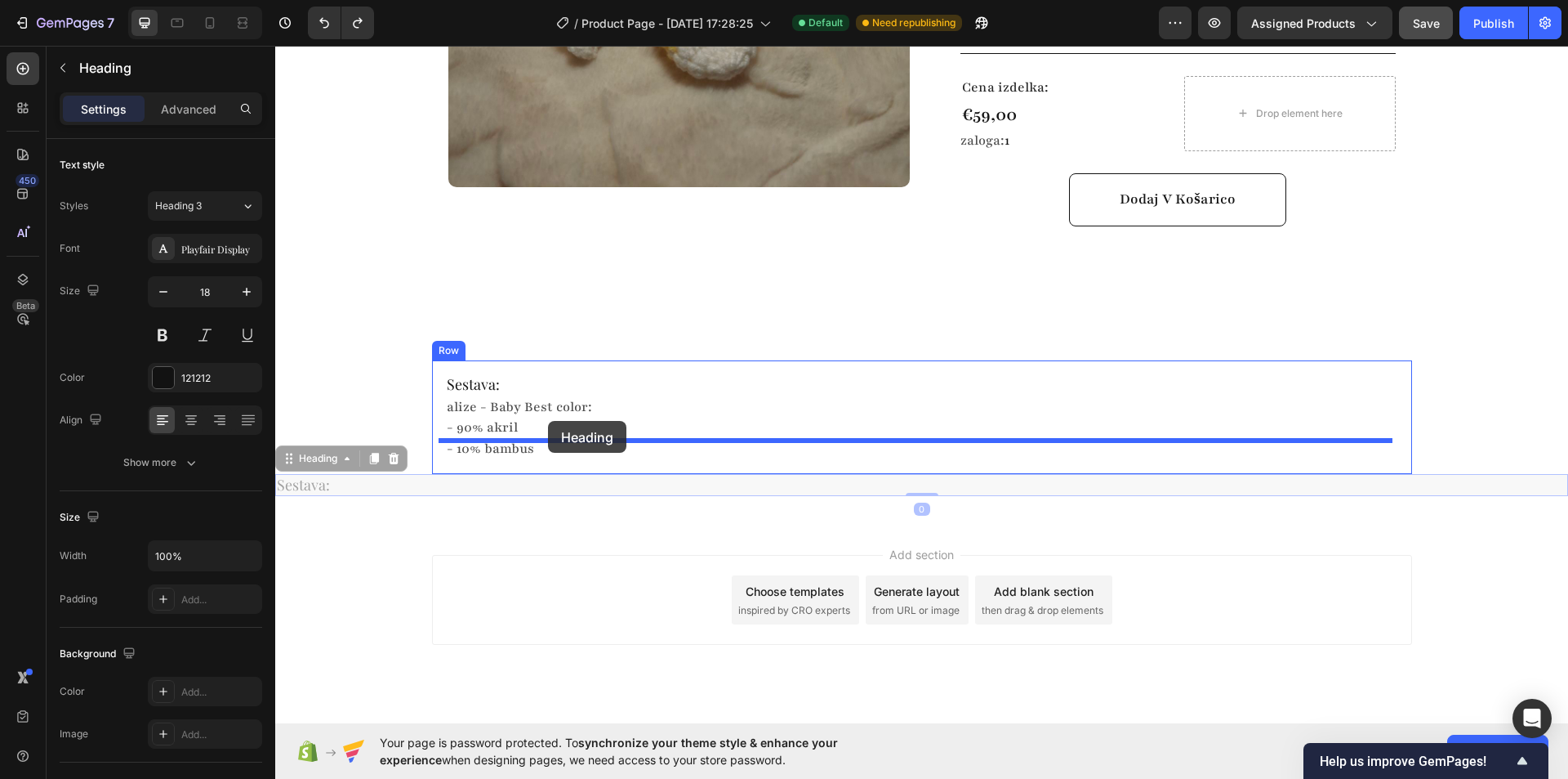
drag, startPoint x: 311, startPoint y: 442, endPoint x: 548, endPoint y: 421, distance: 237.9
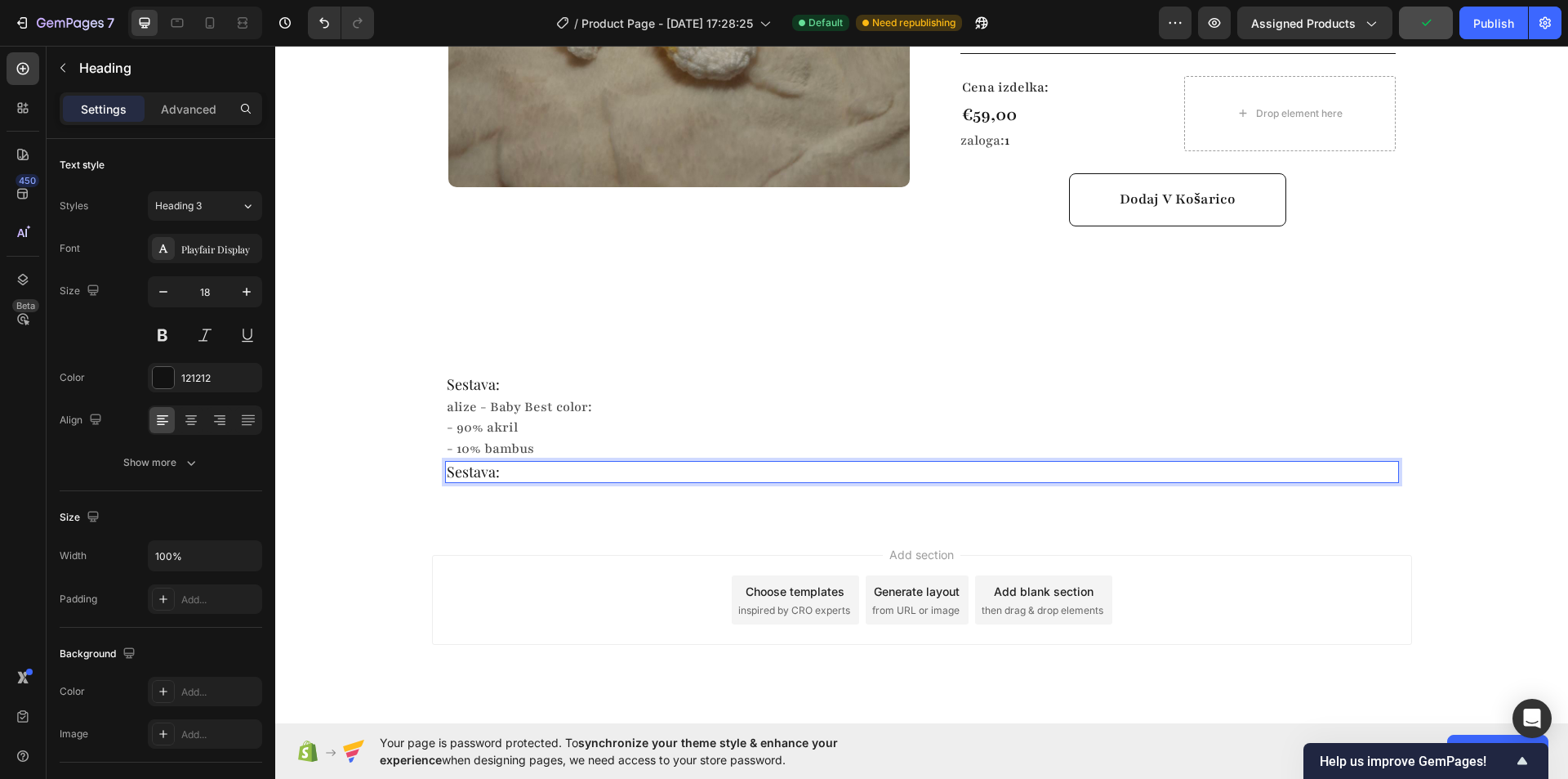
click at [521, 461] on h2 "Sestava:" at bounding box center [921, 472] width 953 height 22
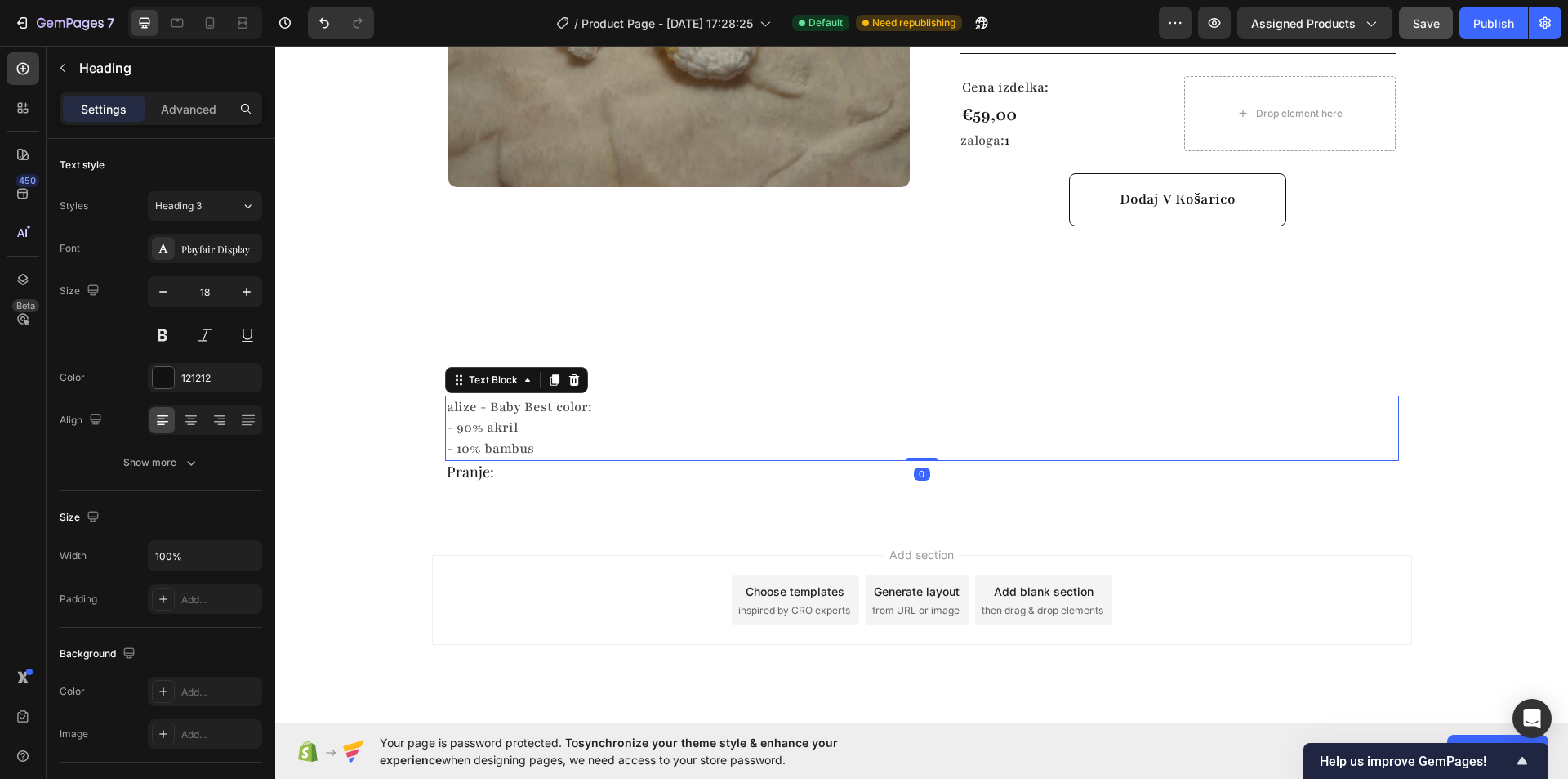
click at [600, 397] on p "alize - Baby Best color:" at bounding box center [921, 407] width 951 height 20
click at [545, 370] on div at bounding box center [554, 379] width 19 height 19
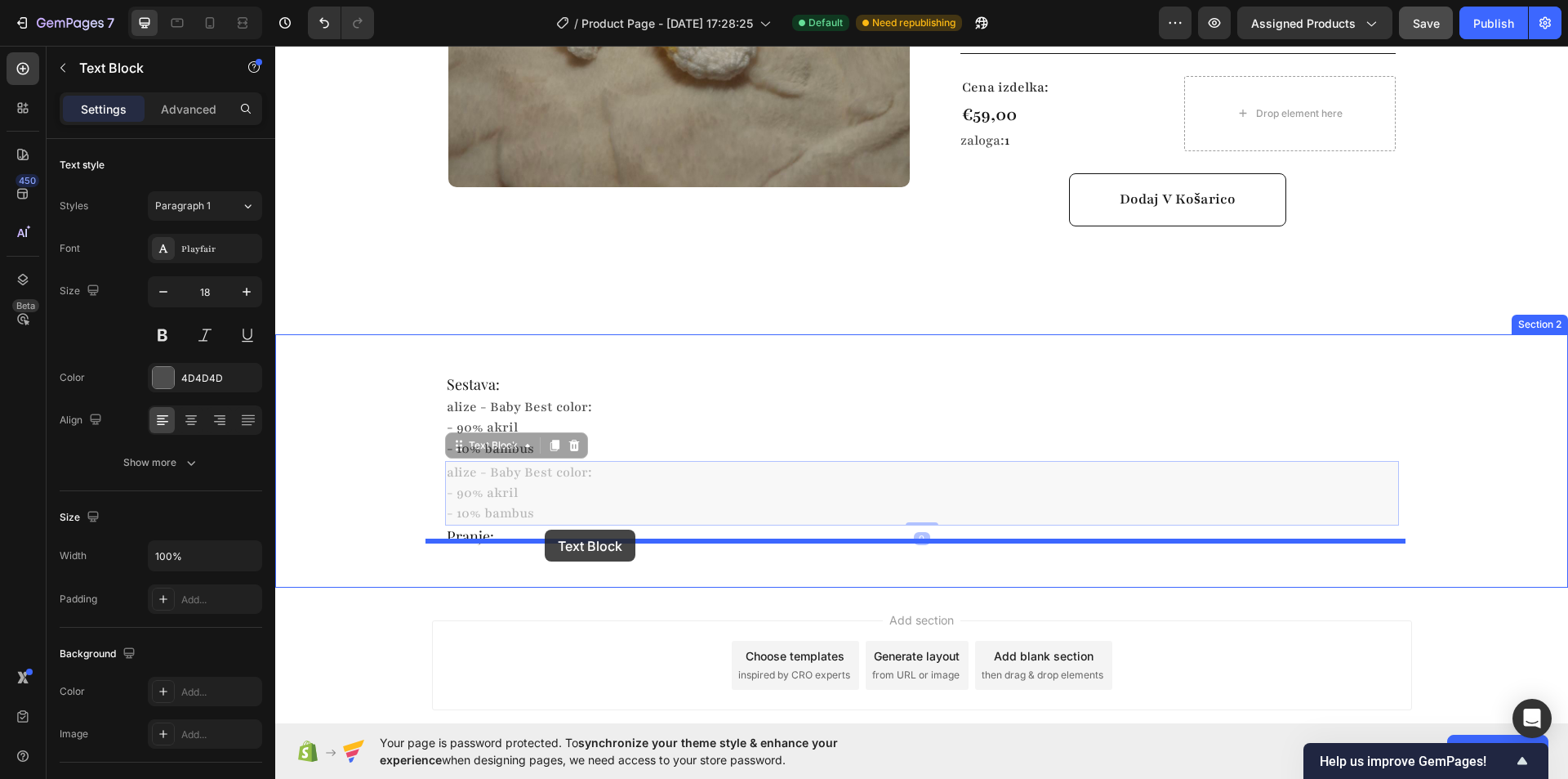
drag, startPoint x: 449, startPoint y: 424, endPoint x: 546, endPoint y: 529, distance: 142.9
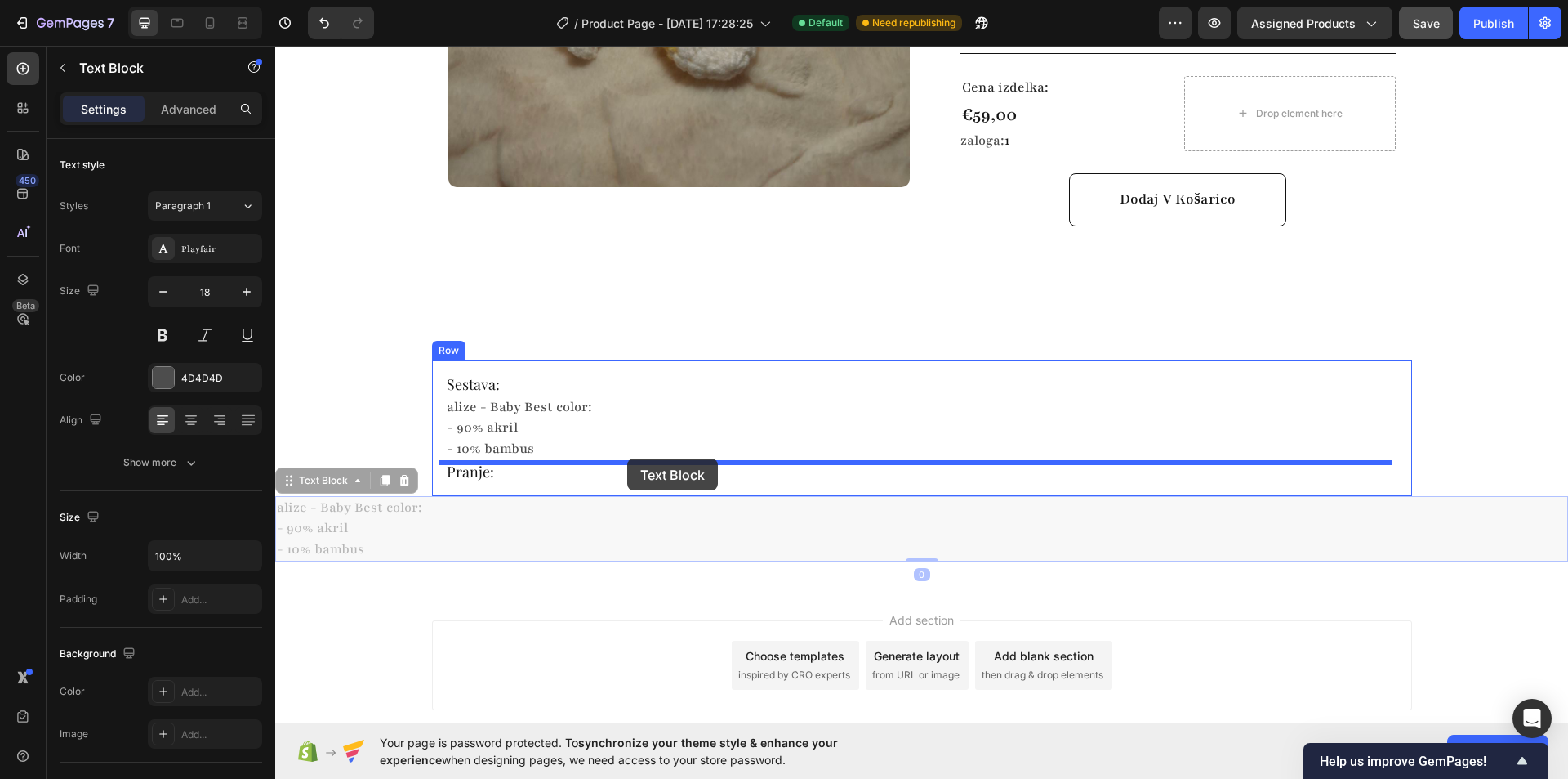
drag, startPoint x: 310, startPoint y: 458, endPoint x: 626, endPoint y: 458, distance: 316.0
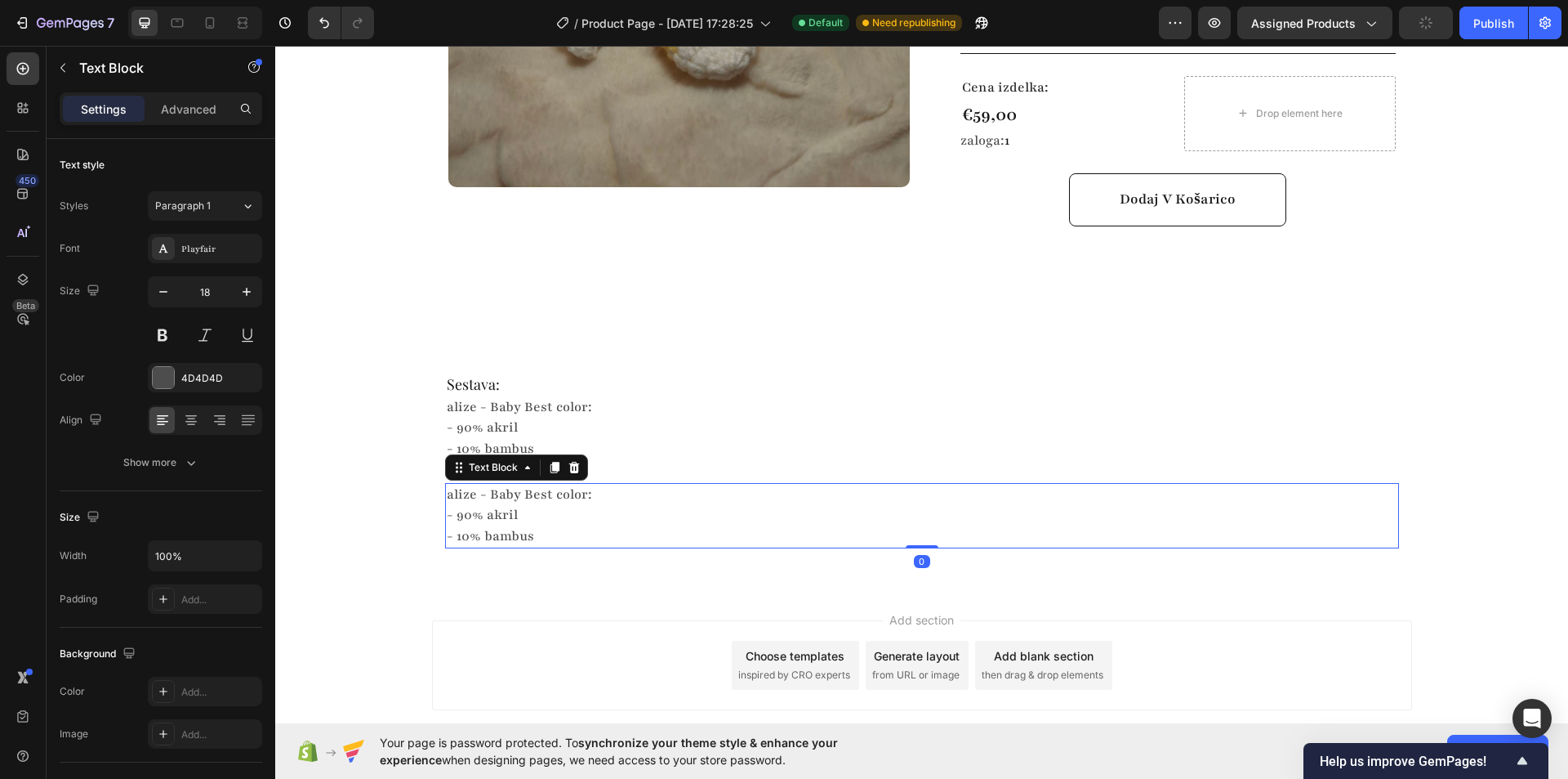
click at [541, 505] on p "- 90% akril" at bounding box center [921, 515] width 951 height 20
click at [605, 527] on p "- ne likamo" at bounding box center [921, 537] width 951 height 20
drag, startPoint x: 562, startPoint y: 593, endPoint x: 560, endPoint y: 583, distance: 10.2
click at [561, 593] on div "Add section Choose templates inspired by CRO experts Generate layout from URL o…" at bounding box center [921, 687] width 1293 height 201
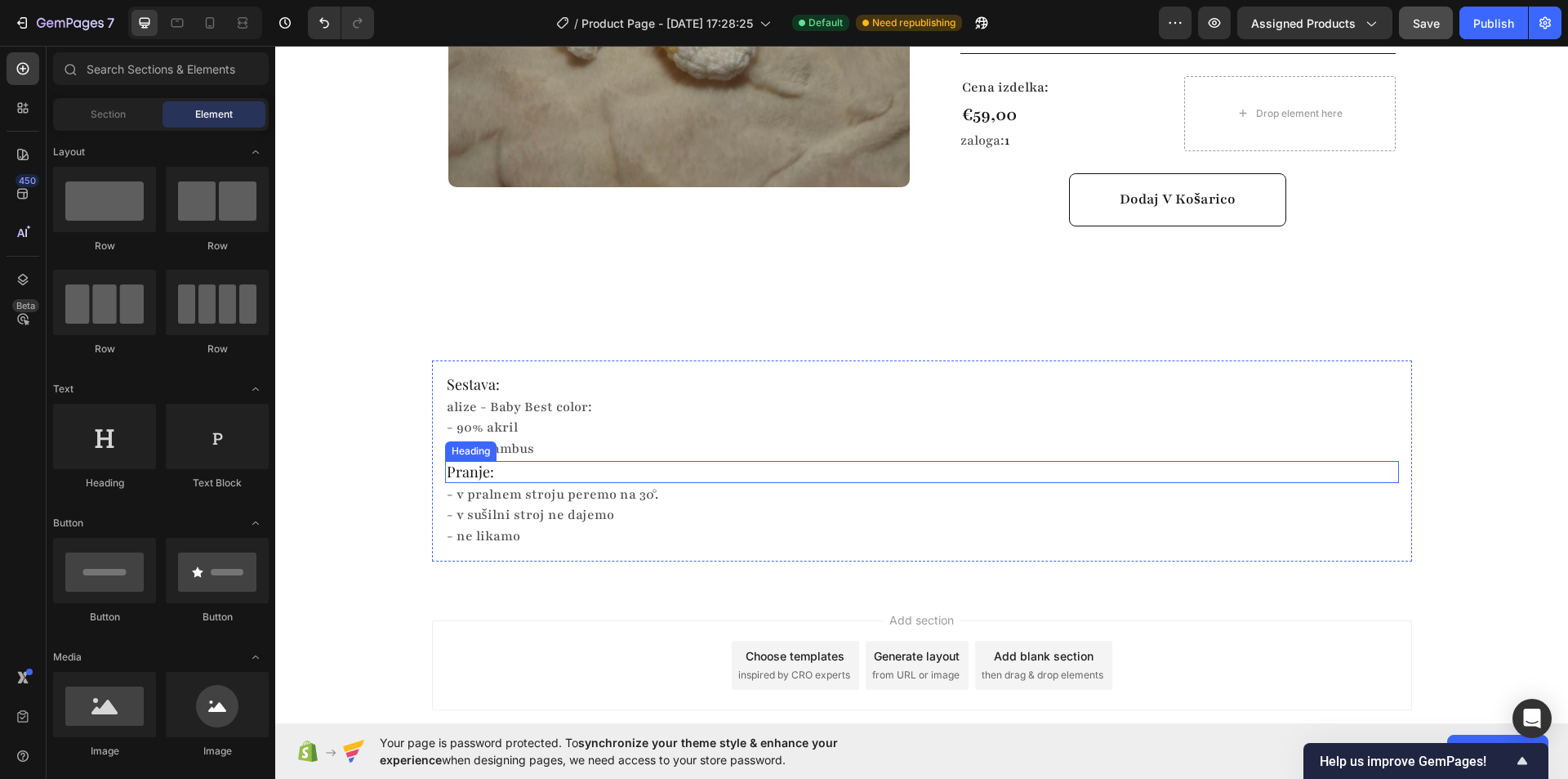
click at [508, 463] on p "Pranje:" at bounding box center [921, 472] width 951 height 19
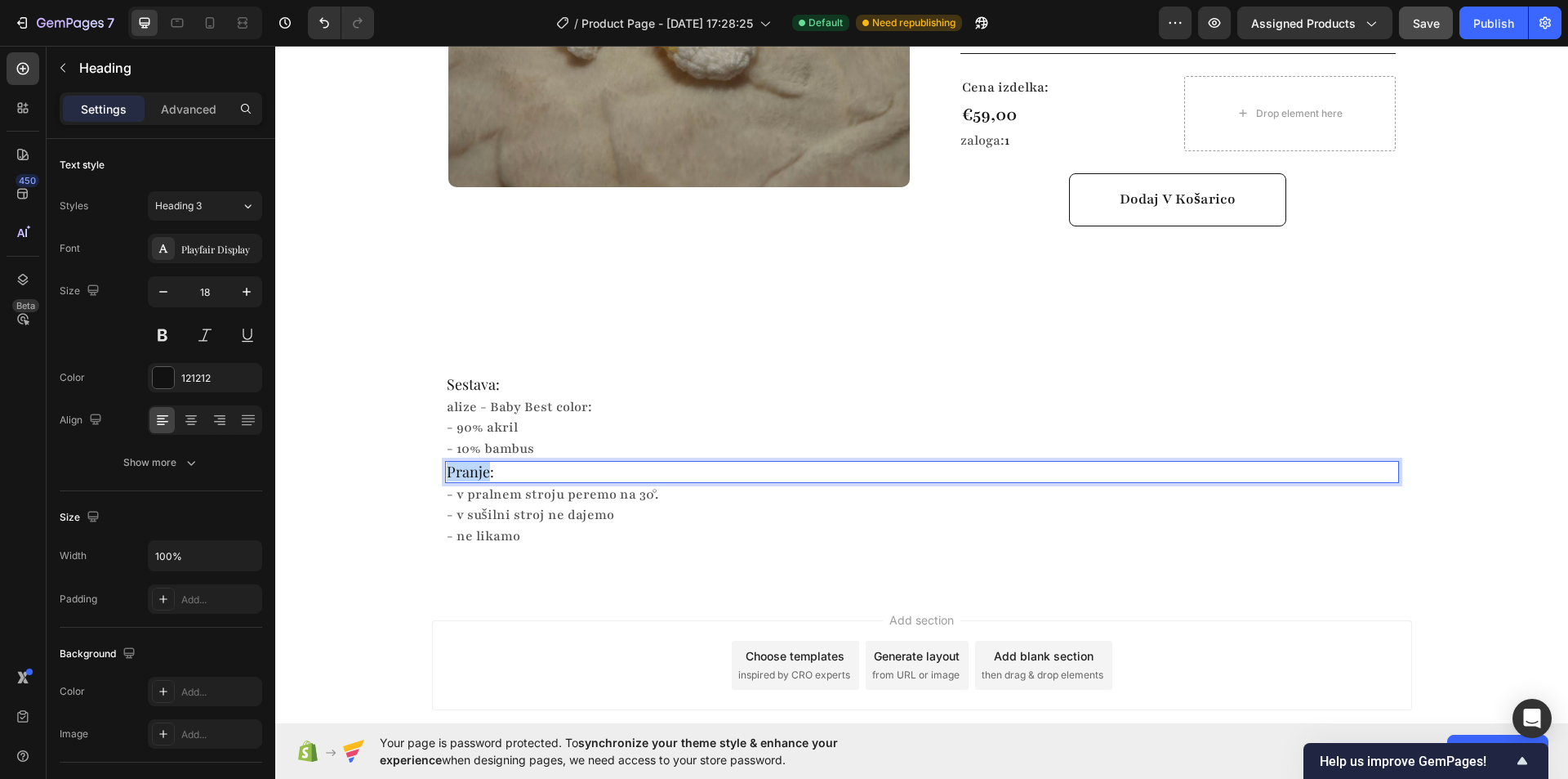
click at [473, 463] on p "Pranje:" at bounding box center [921, 472] width 951 height 19
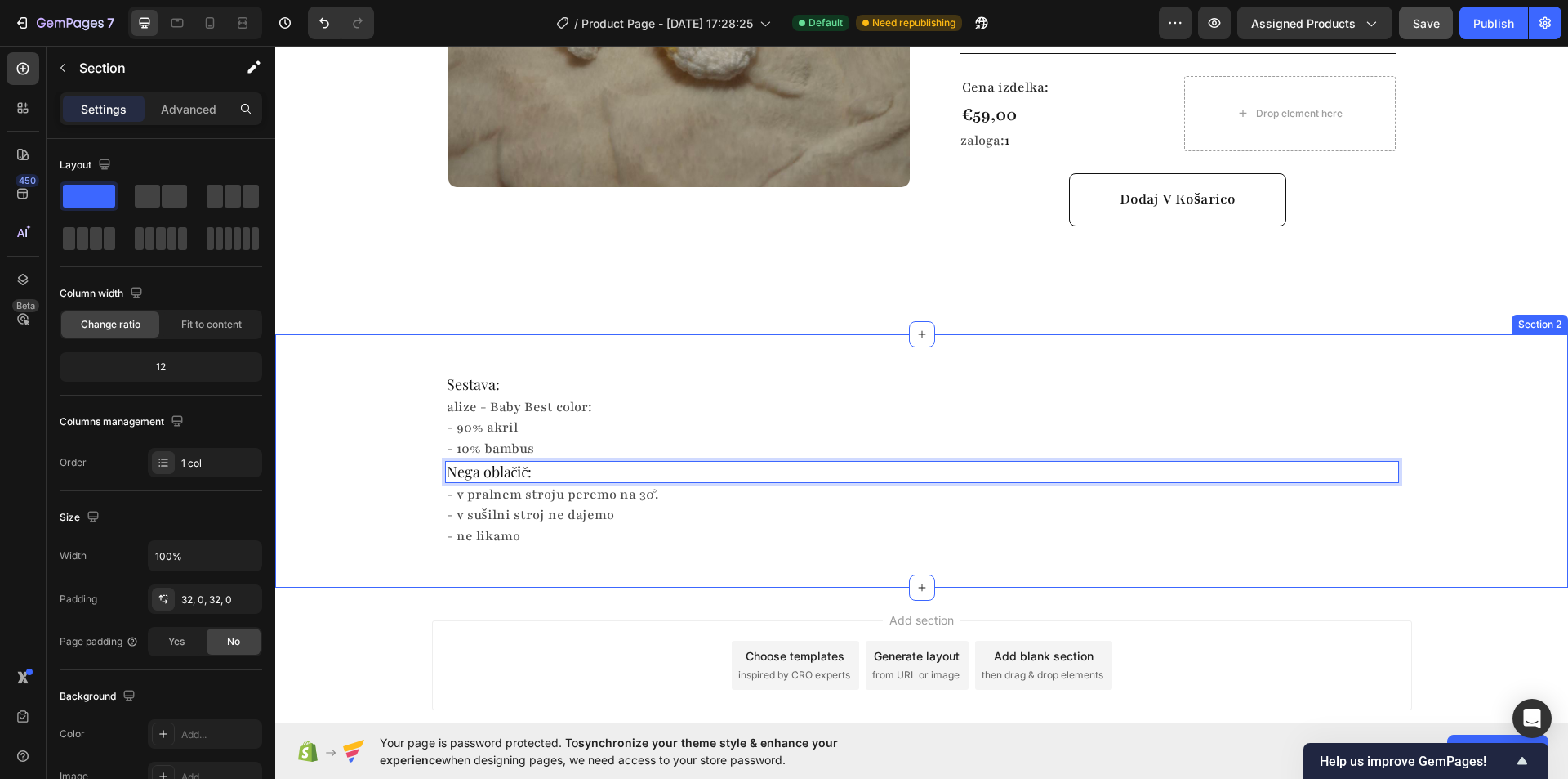
click at [311, 468] on div "Sestava: Heading alize - Baby Best color: - 90% akril - 10% bambus Text Block N…" at bounding box center [921, 460] width 1293 height 201
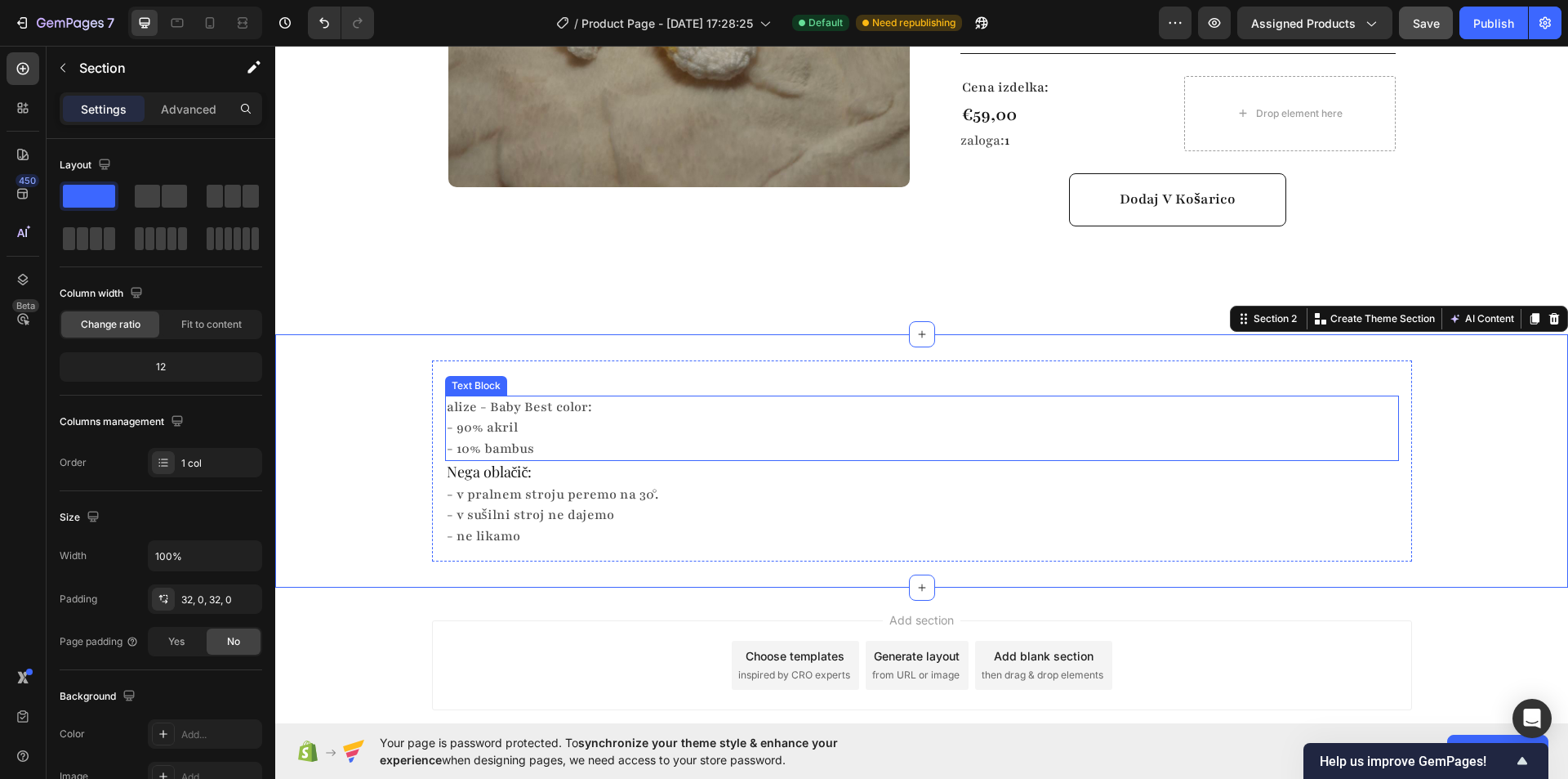
click at [659, 439] on p "- 10% bambus" at bounding box center [921, 449] width 951 height 20
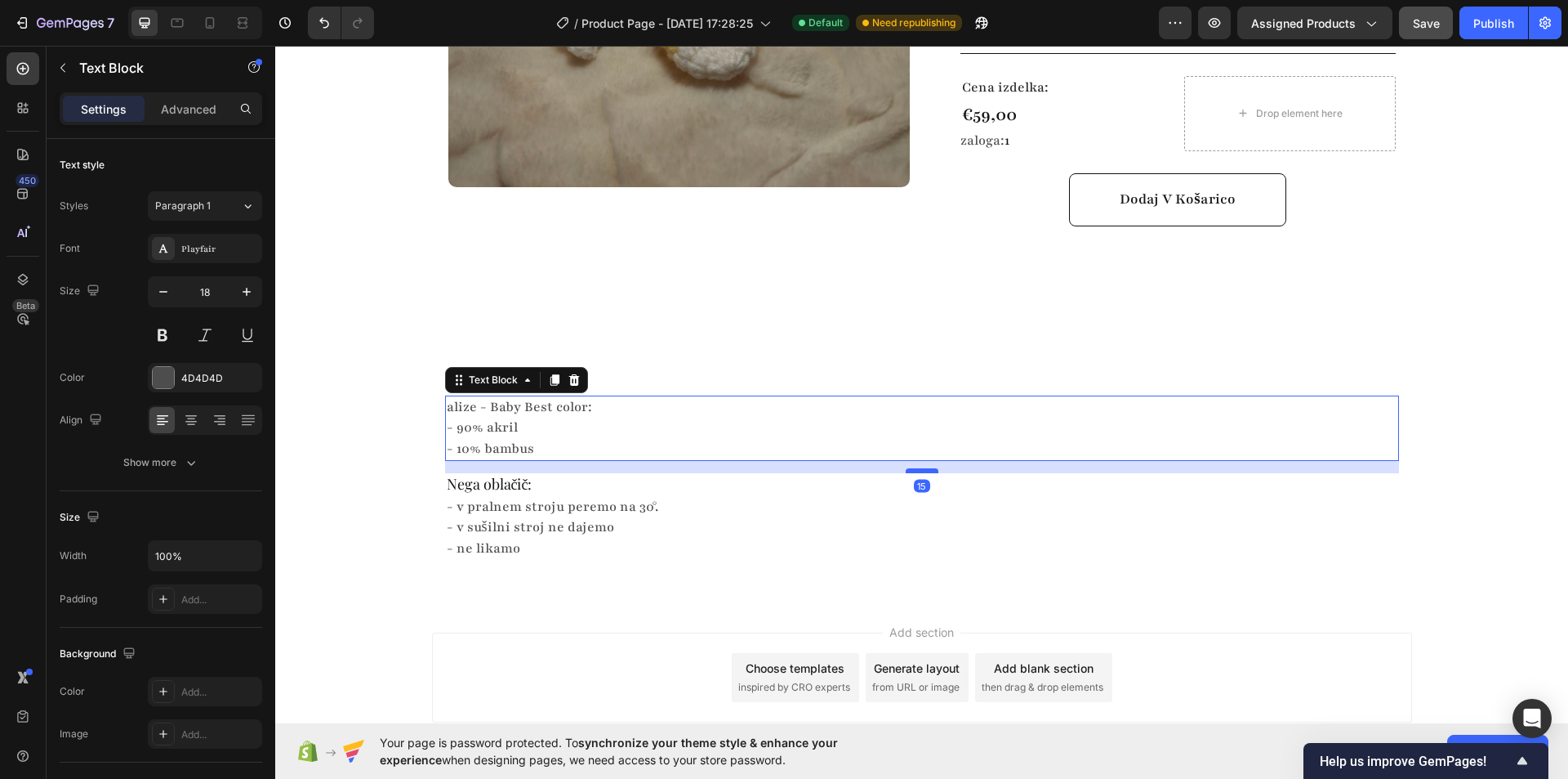
drag, startPoint x: 912, startPoint y: 440, endPoint x: 906, endPoint y: 452, distance: 13.4
click at [906, 469] on div at bounding box center [921, 471] width 33 height 5
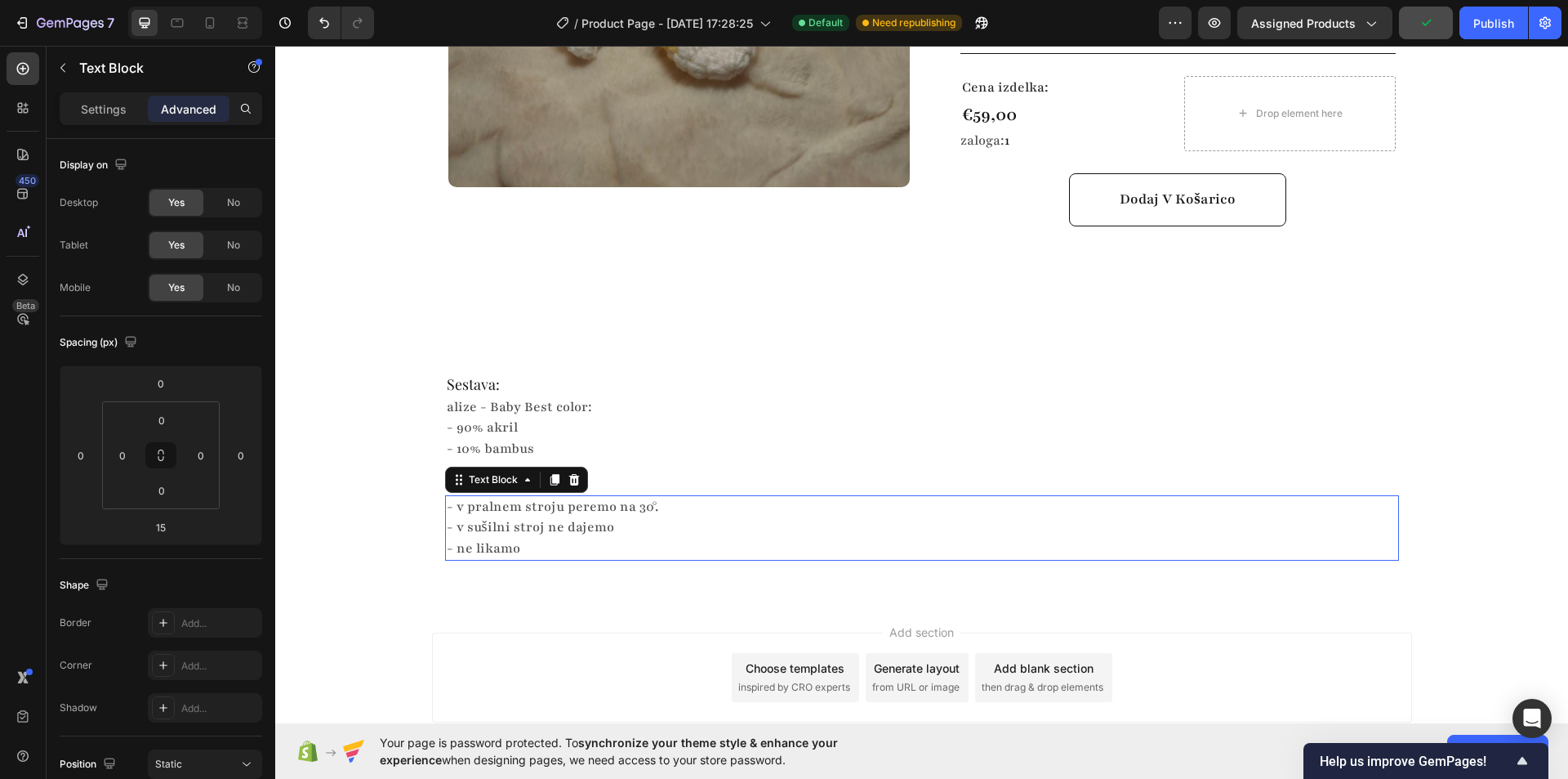
click at [789, 538] on p "- ne likamo" at bounding box center [921, 548] width 951 height 20
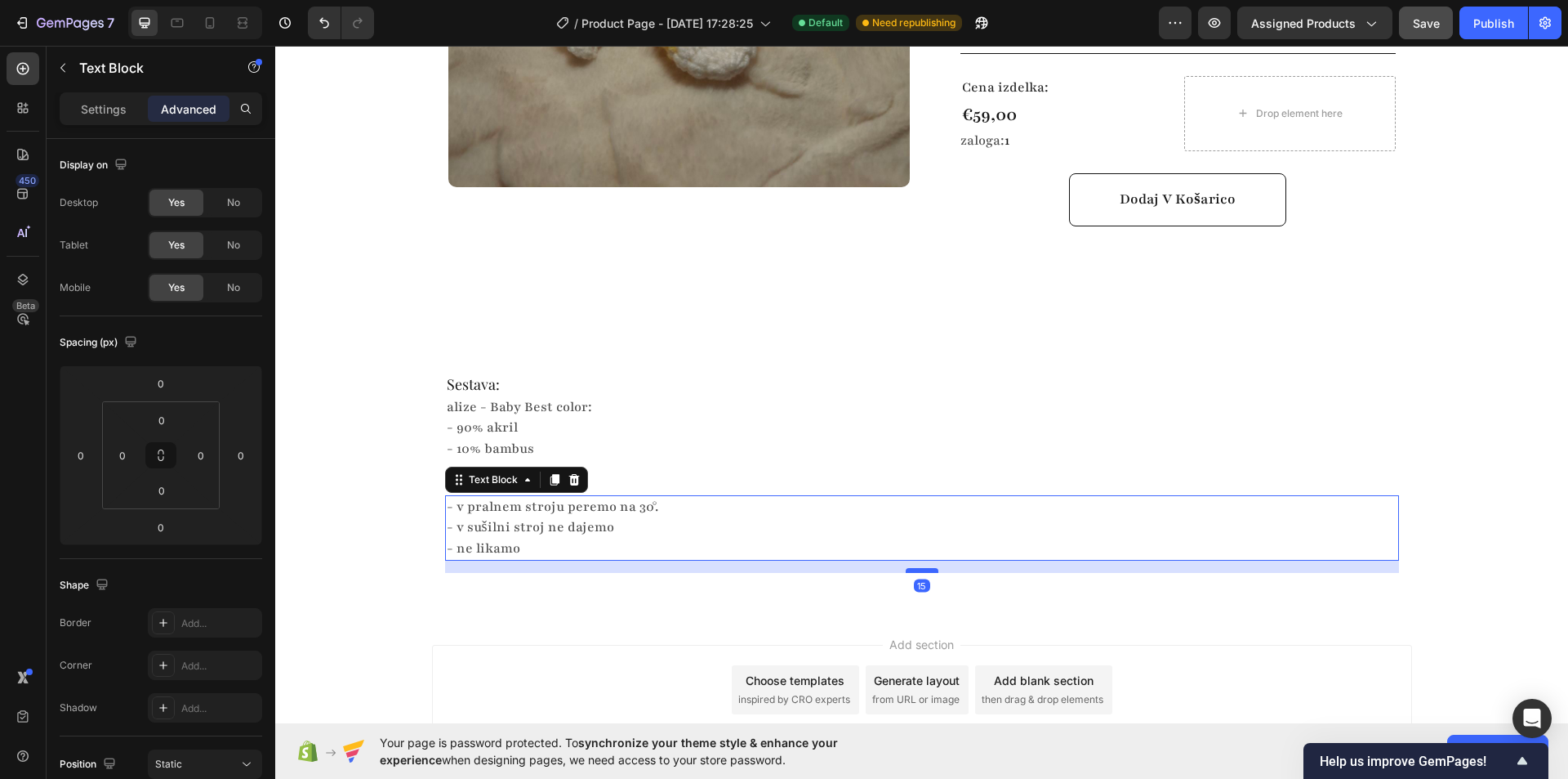
drag, startPoint x: 910, startPoint y: 539, endPoint x: 903, endPoint y: 552, distance: 14.8
click at [905, 568] on div at bounding box center [921, 570] width 33 height 5
type input "15"
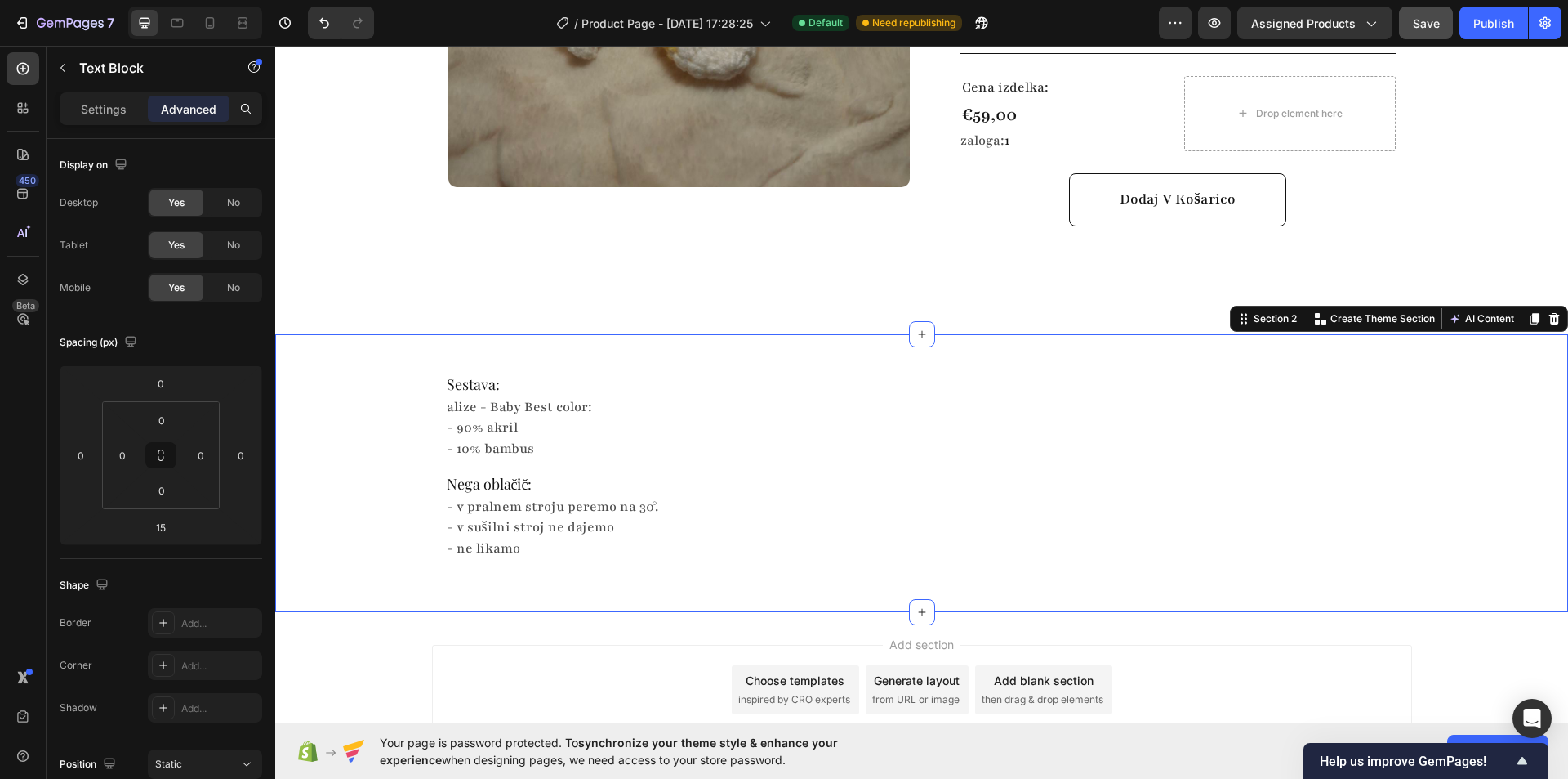
click at [359, 447] on div "Sestava: Heading alize - Baby Best color: - 90% akril - 10% bambus Text Block N…" at bounding box center [921, 473] width 1293 height 225
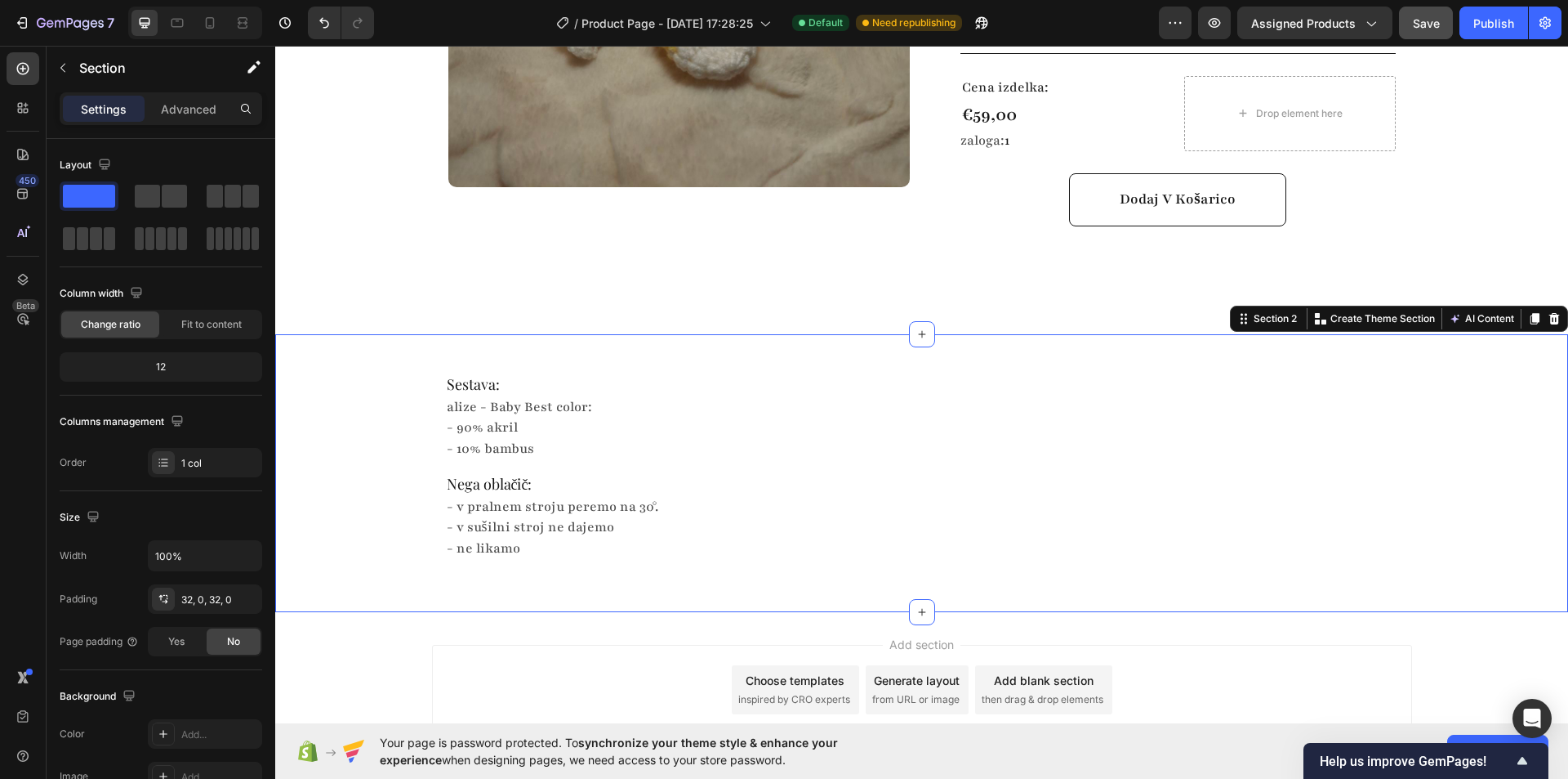
click at [354, 498] on div "Sestava: Heading alize - Baby Best color: - 90% akril - 10% bambus Text Block N…" at bounding box center [921, 473] width 1293 height 225
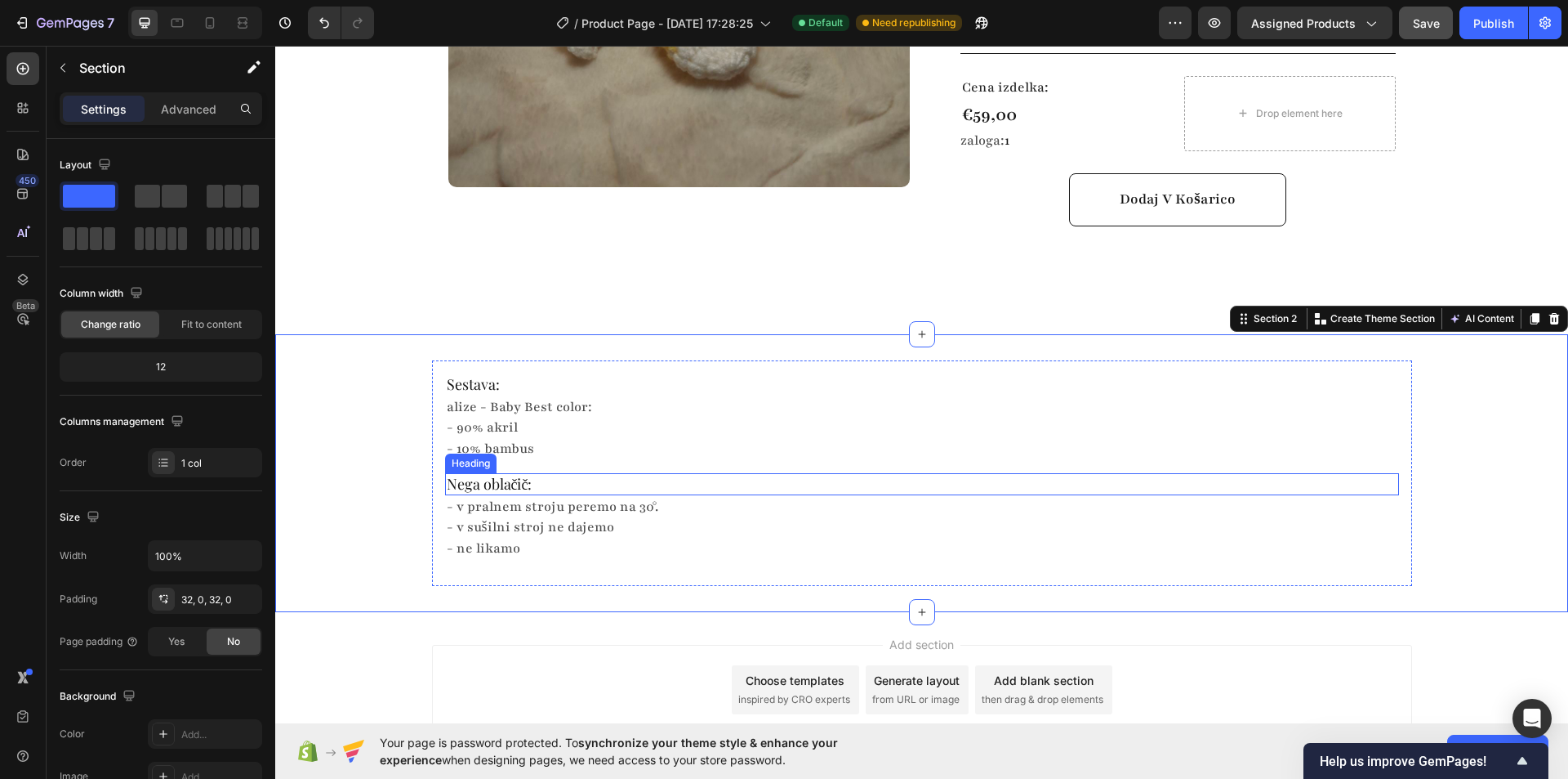
click at [494, 474] on p "Nega oblačič:" at bounding box center [921, 484] width 951 height 19
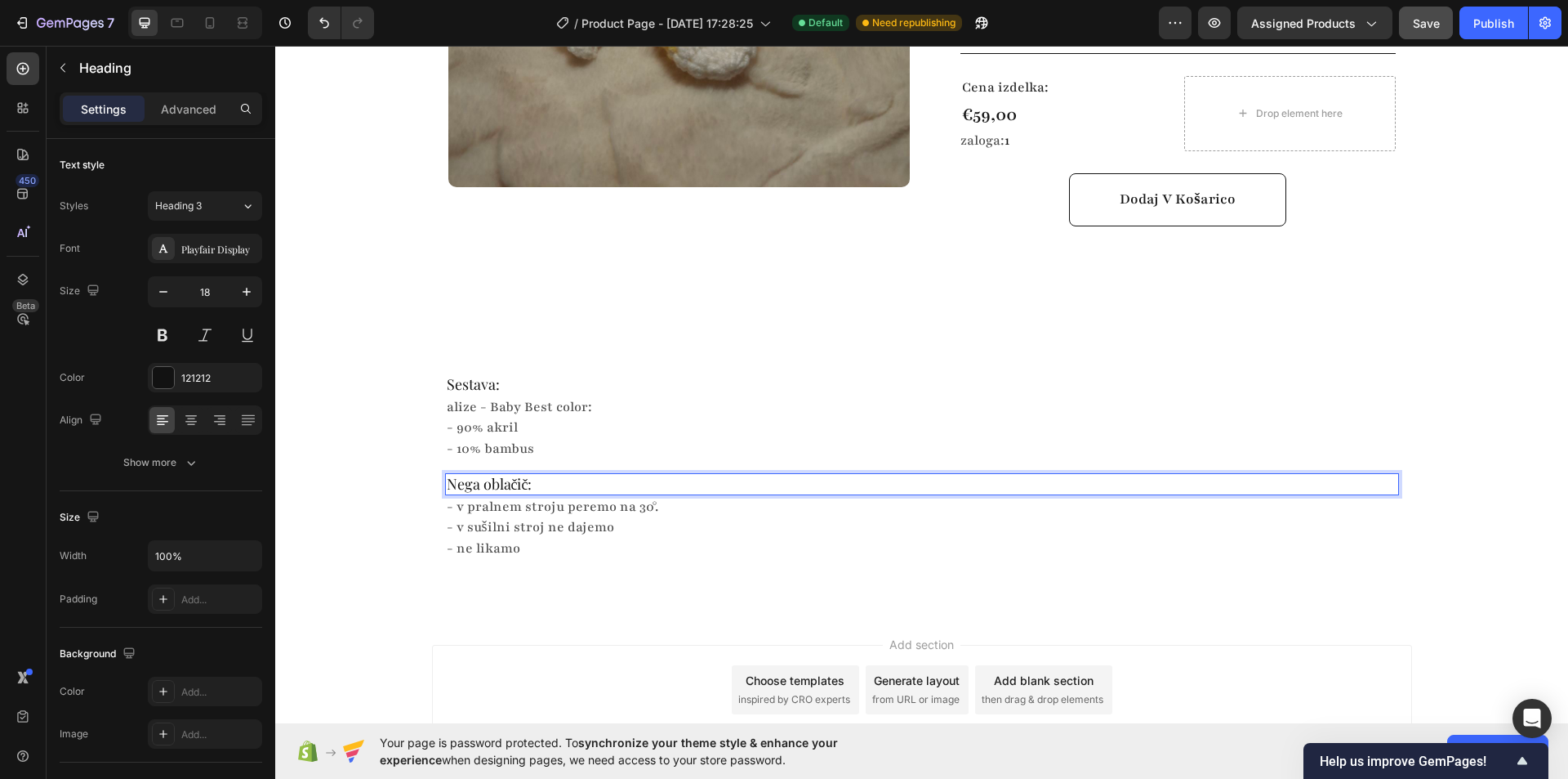
click at [516, 474] on p "Nega oblačič:" at bounding box center [921, 484] width 951 height 19
click at [520, 474] on p "Nega oblačič:" at bounding box center [921, 484] width 951 height 19
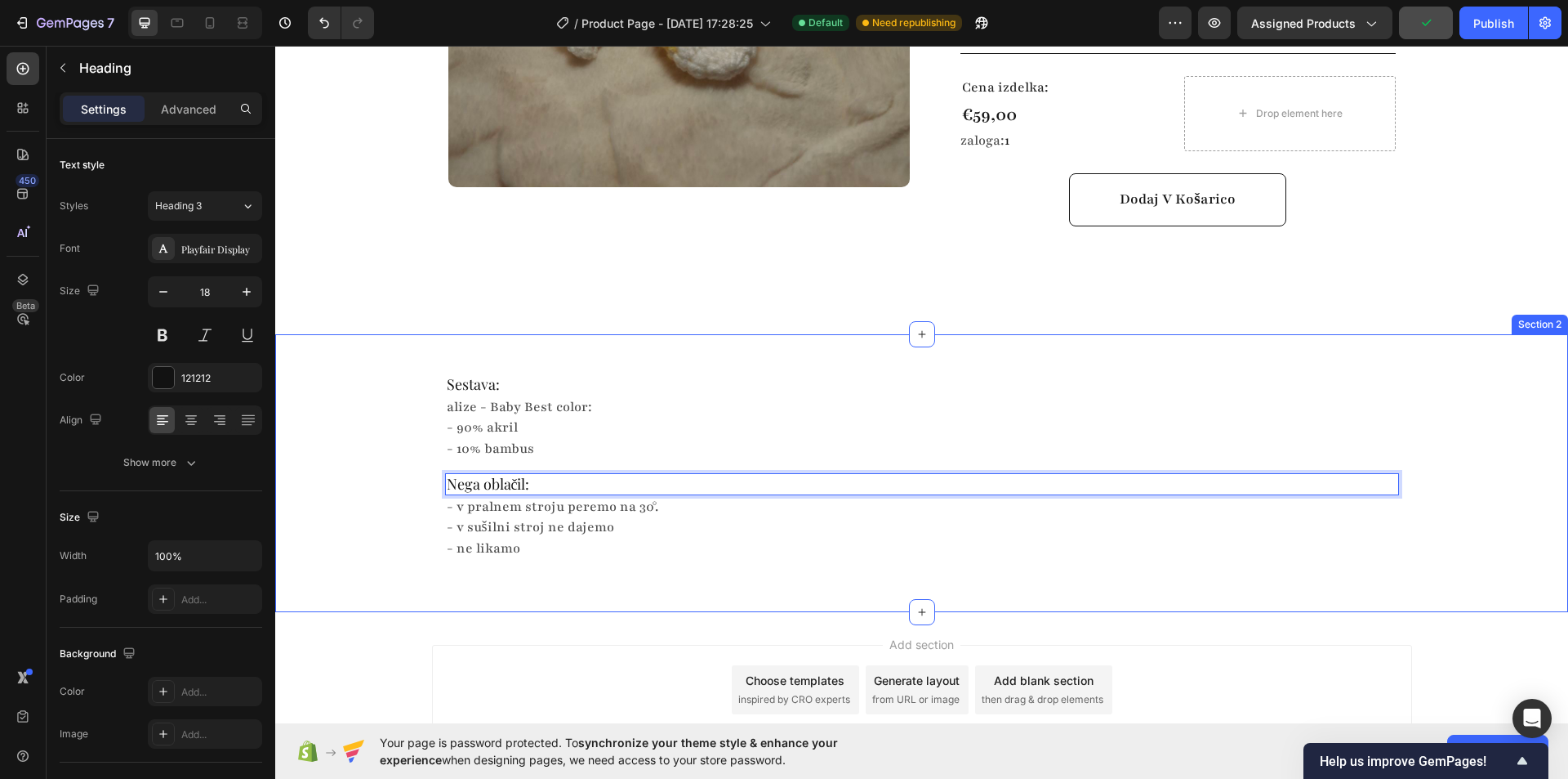
click at [393, 469] on div "Sestava: Heading alize - Baby Best color: - 90% akril - 10% bambus Text Block N…" at bounding box center [921, 473] width 1293 height 225
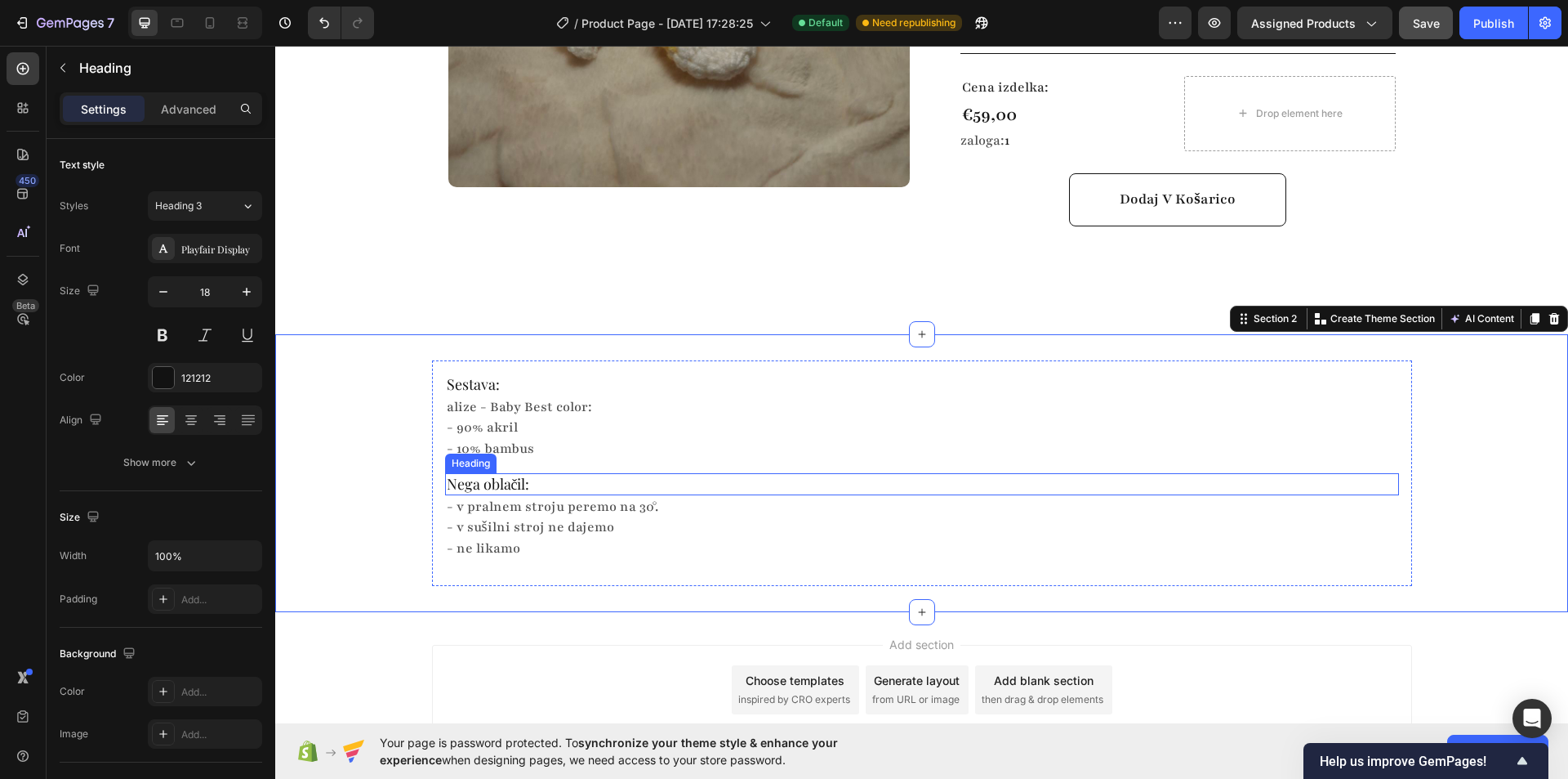
click at [535, 474] on p "Nega oblačil:" at bounding box center [921, 484] width 951 height 19
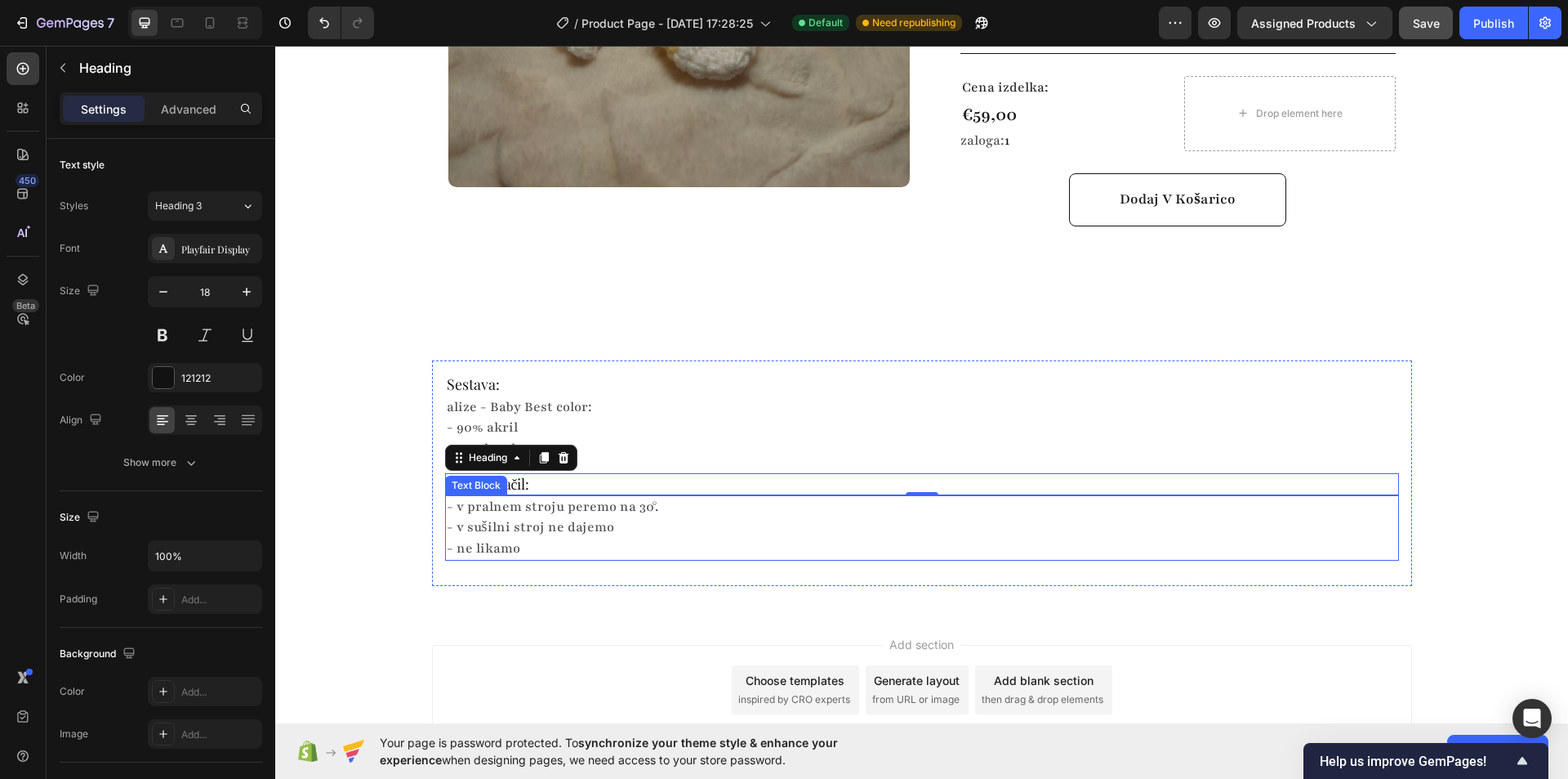
click at [584, 517] on p "- v sušilni stroj ne dajemo" at bounding box center [921, 527] width 951 height 20
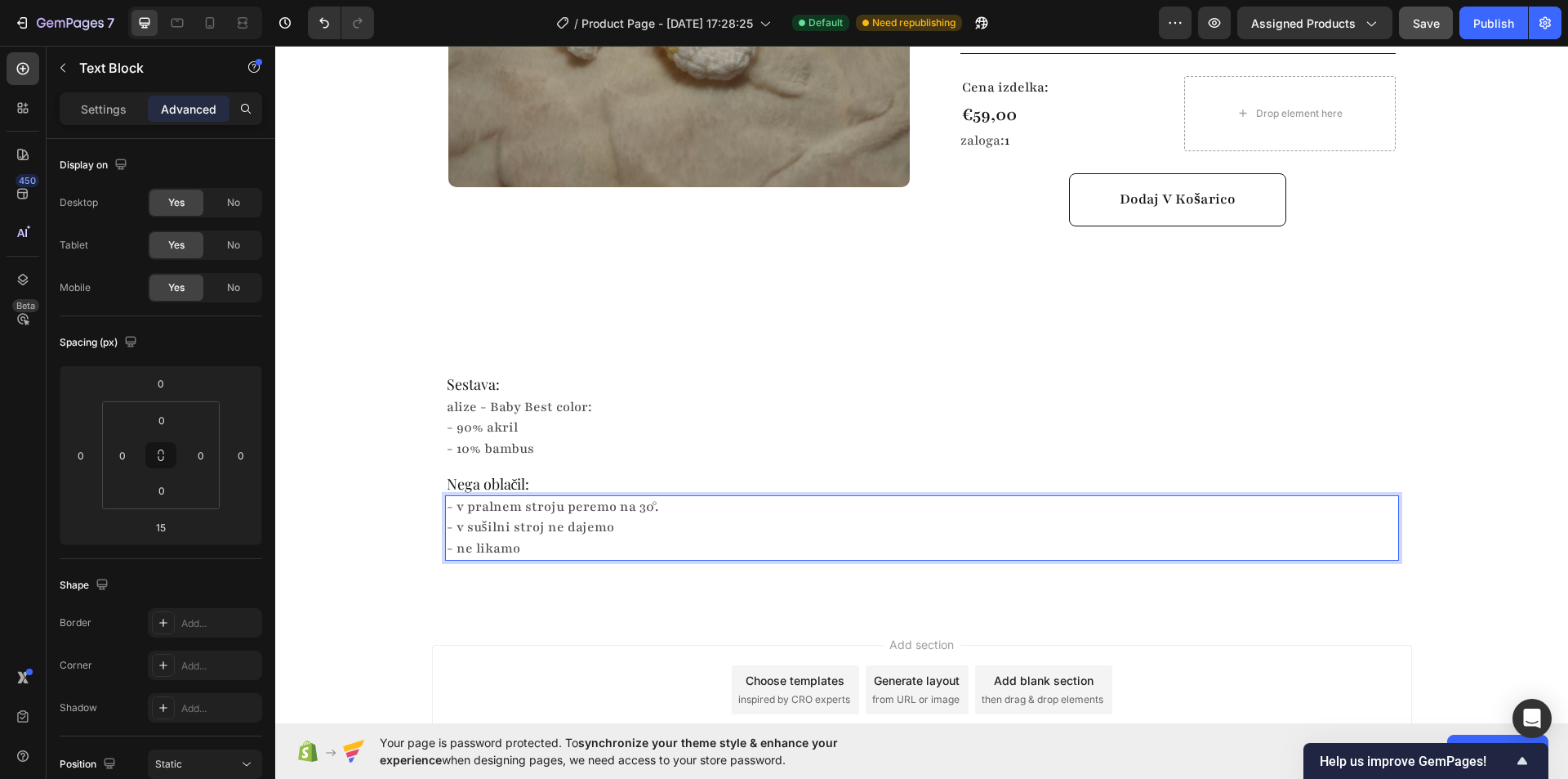
click at [562, 538] on p "- ne likamo" at bounding box center [921, 548] width 951 height 20
copy div "- v pralnem stroju peremo na 30°. - v sušilni stroj ne dajemo - ne likamo"
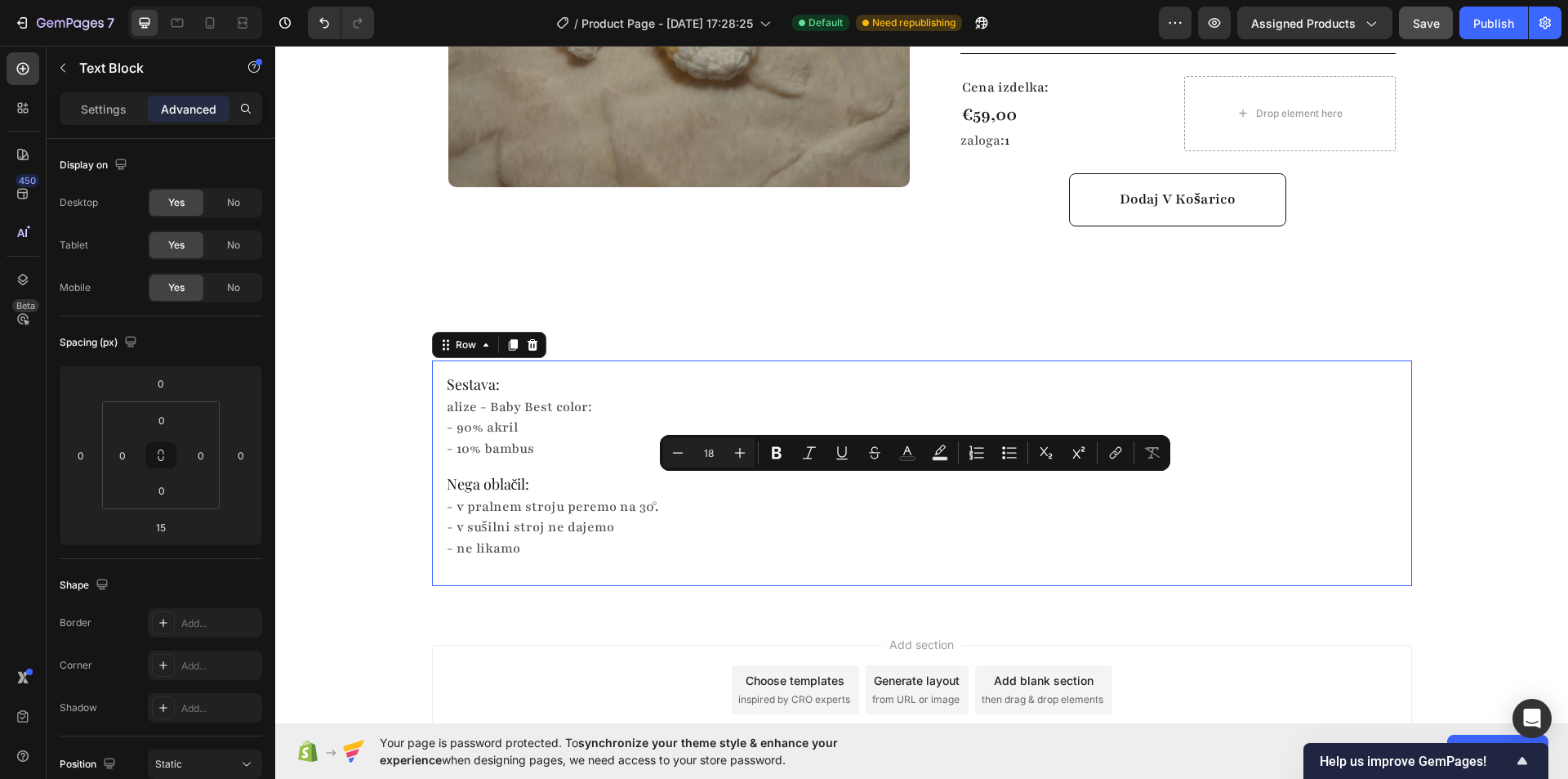
click at [516, 449] on div "Sestava: Heading alize - Baby Best color: - 90% akril - 10% bambus Text Block N…" at bounding box center [921, 473] width 953 height 199
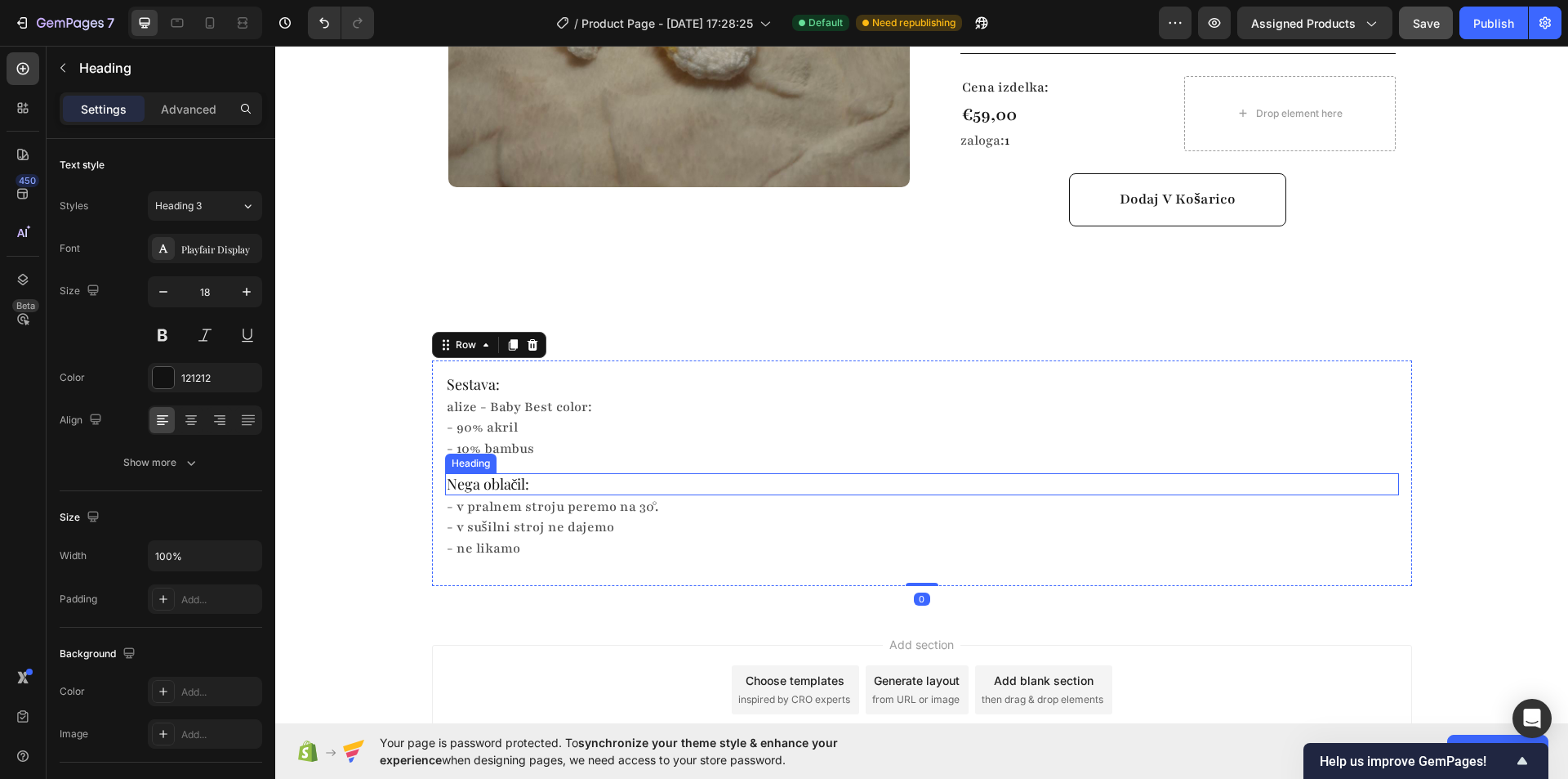
click at [511, 474] on p "Nega oblačil:" at bounding box center [921, 484] width 951 height 19
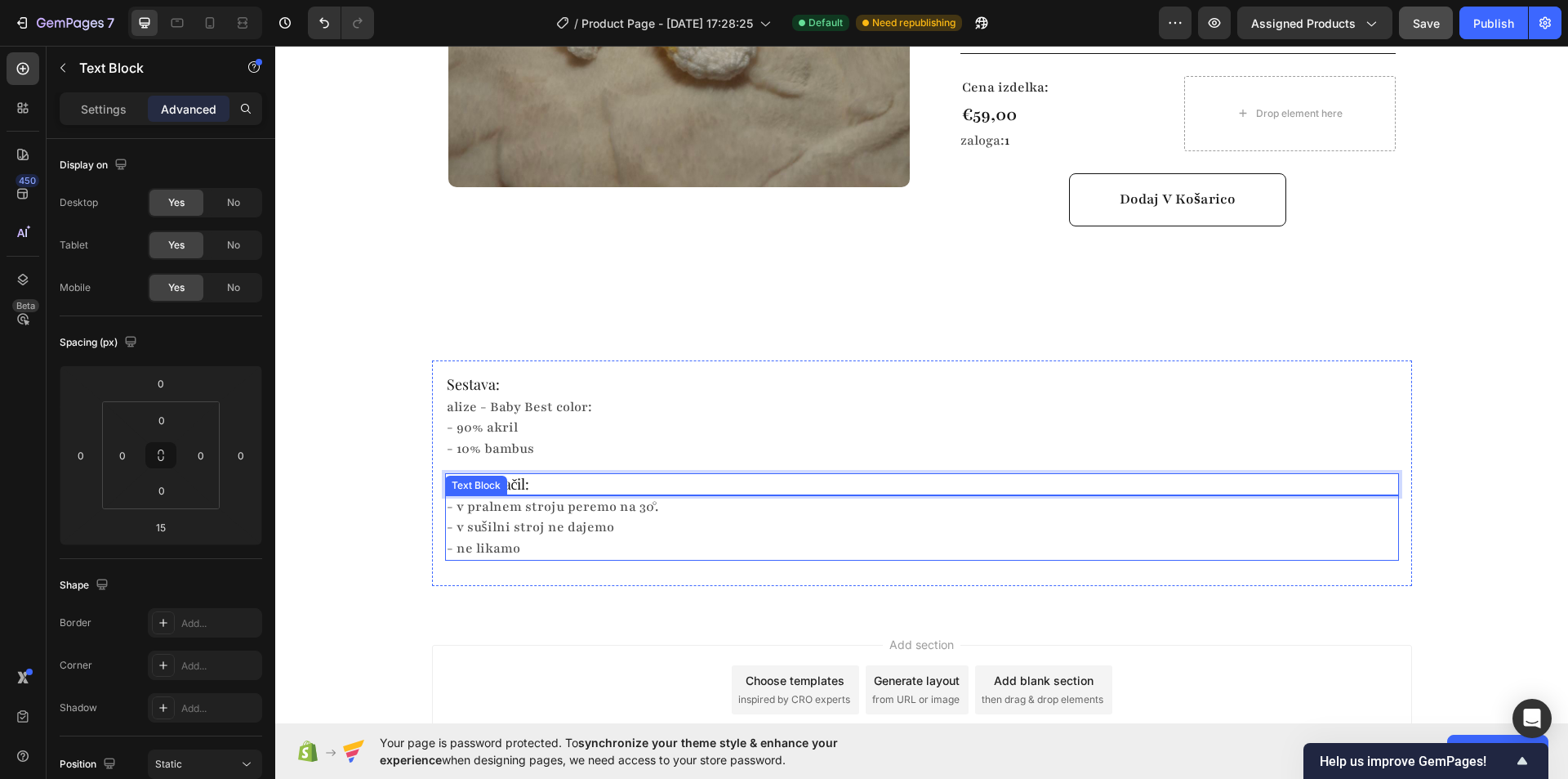
click at [530, 497] on p "- v pralnem stroju peremo na 30°." at bounding box center [921, 507] width 951 height 20
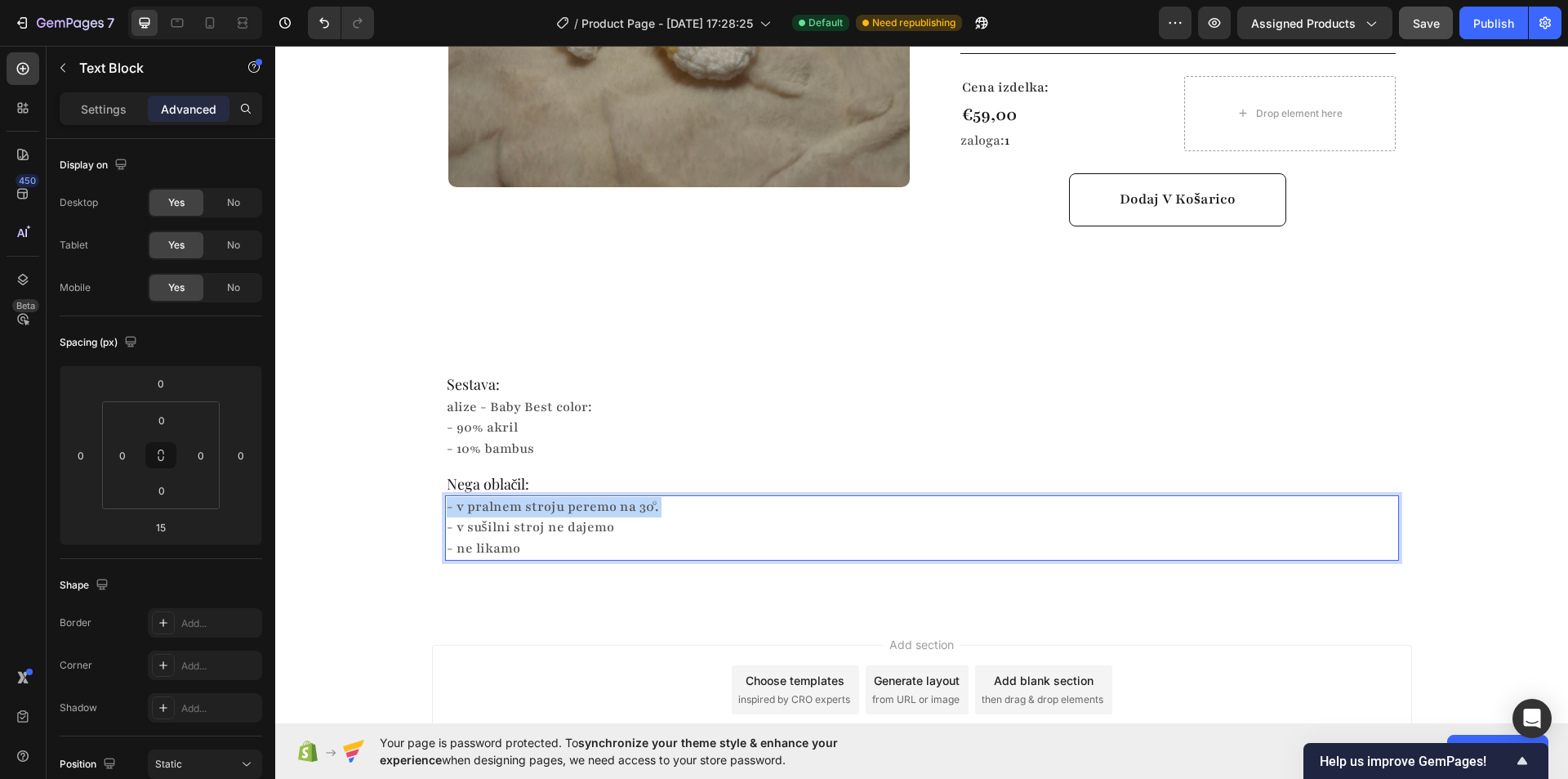
click at [533, 497] on p "- v pralnem stroju peremo na 30°." at bounding box center [921, 507] width 951 height 20
click at [446, 497] on p "Pranje v pralnem stroju pri 30 °C" at bounding box center [921, 507] width 951 height 20
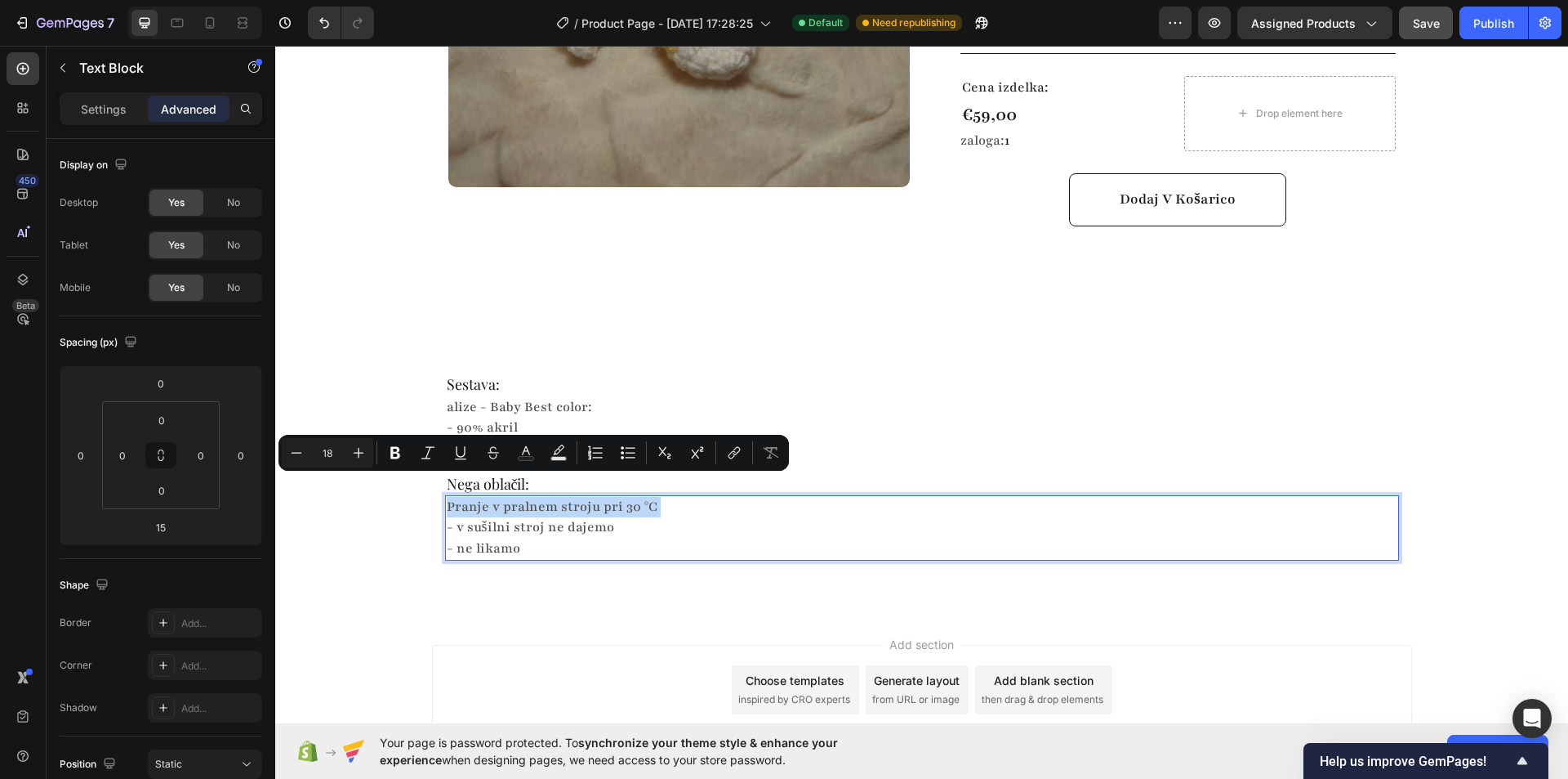
click at [446, 497] on p "Pranje v pralnem stroju pri 30 °C" at bounding box center [921, 507] width 951 height 20
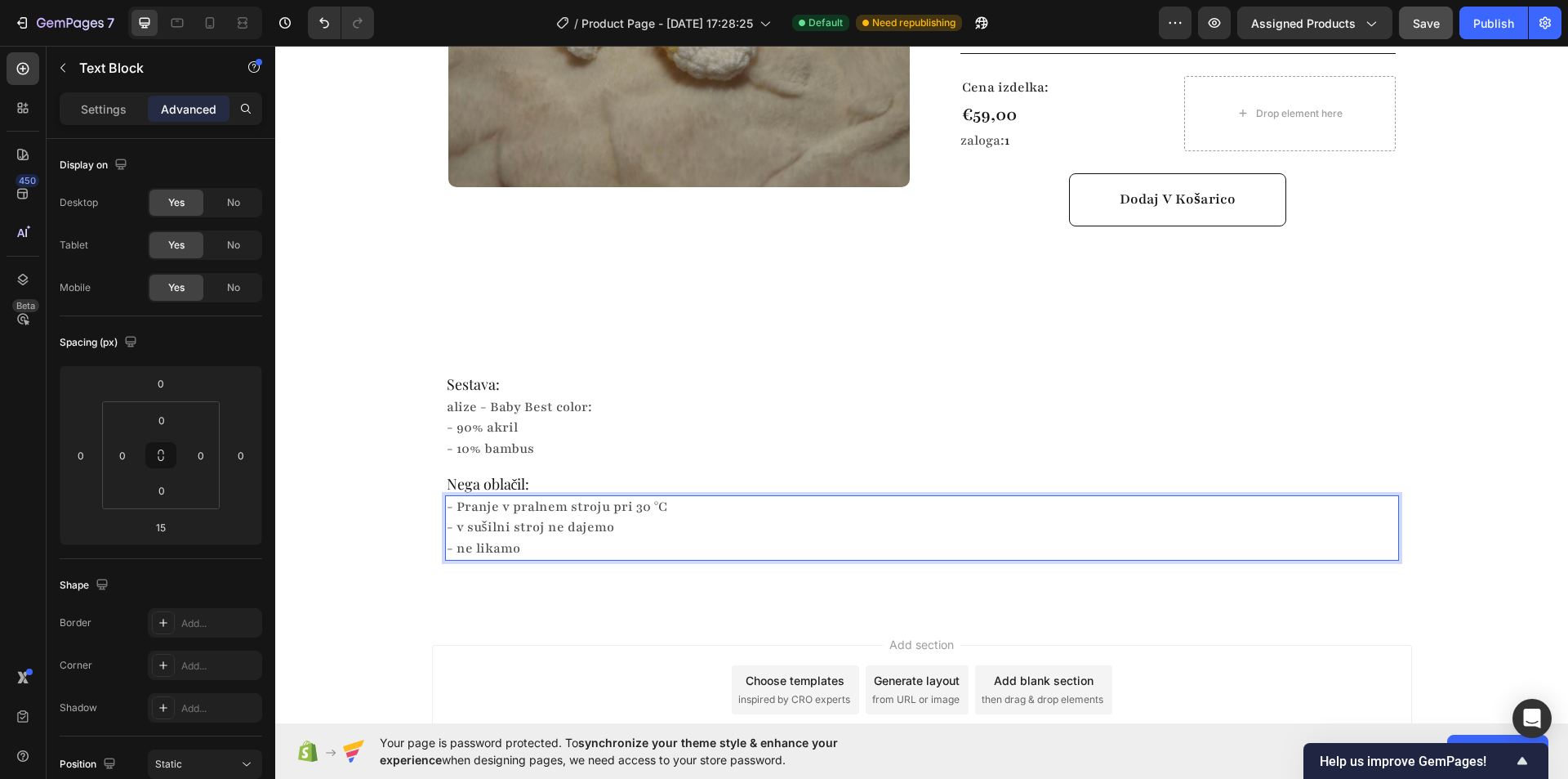
click at [536, 517] on p "- v sušilni stroj ne dajemo" at bounding box center [921, 527] width 951 height 20
click at [496, 538] on p "- ne likamo" at bounding box center [921, 548] width 951 height 20
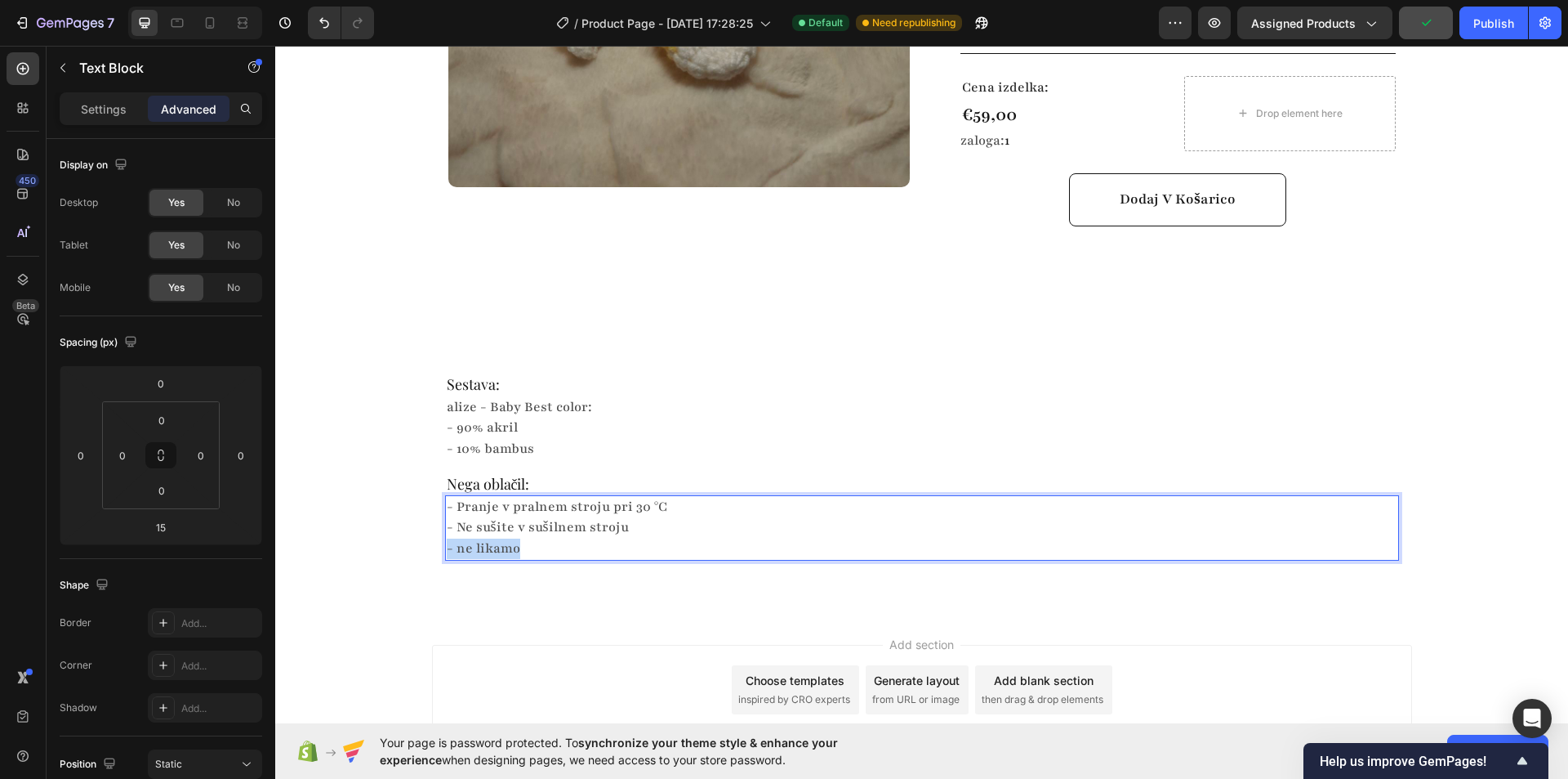
click at [496, 538] on p "- ne likamo" at bounding box center [921, 548] width 951 height 20
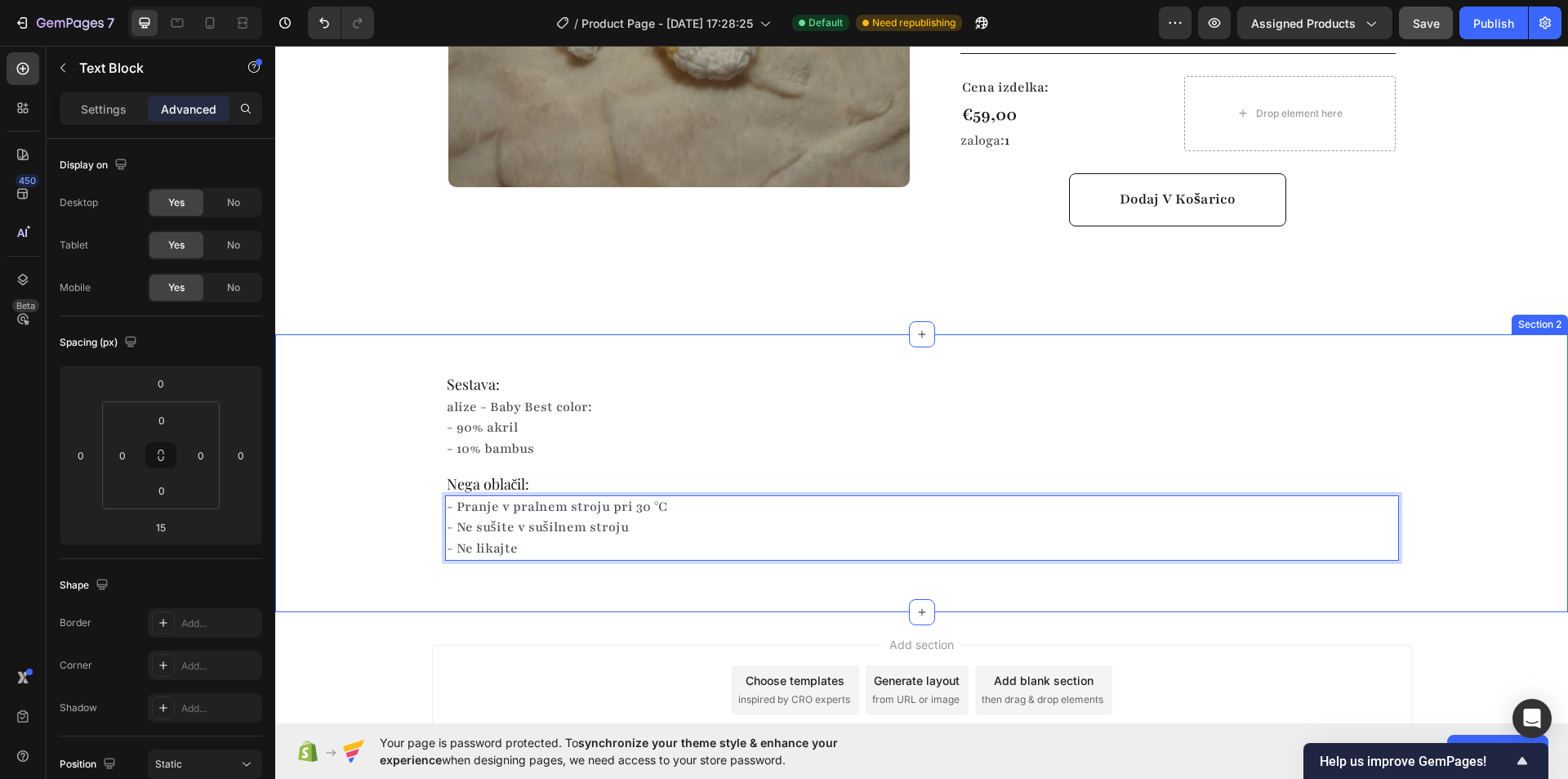
click at [388, 478] on div "Sestava: Heading alize - Baby Best color: - 90% akril - 10% bambus Text Block N…" at bounding box center [921, 473] width 1293 height 225
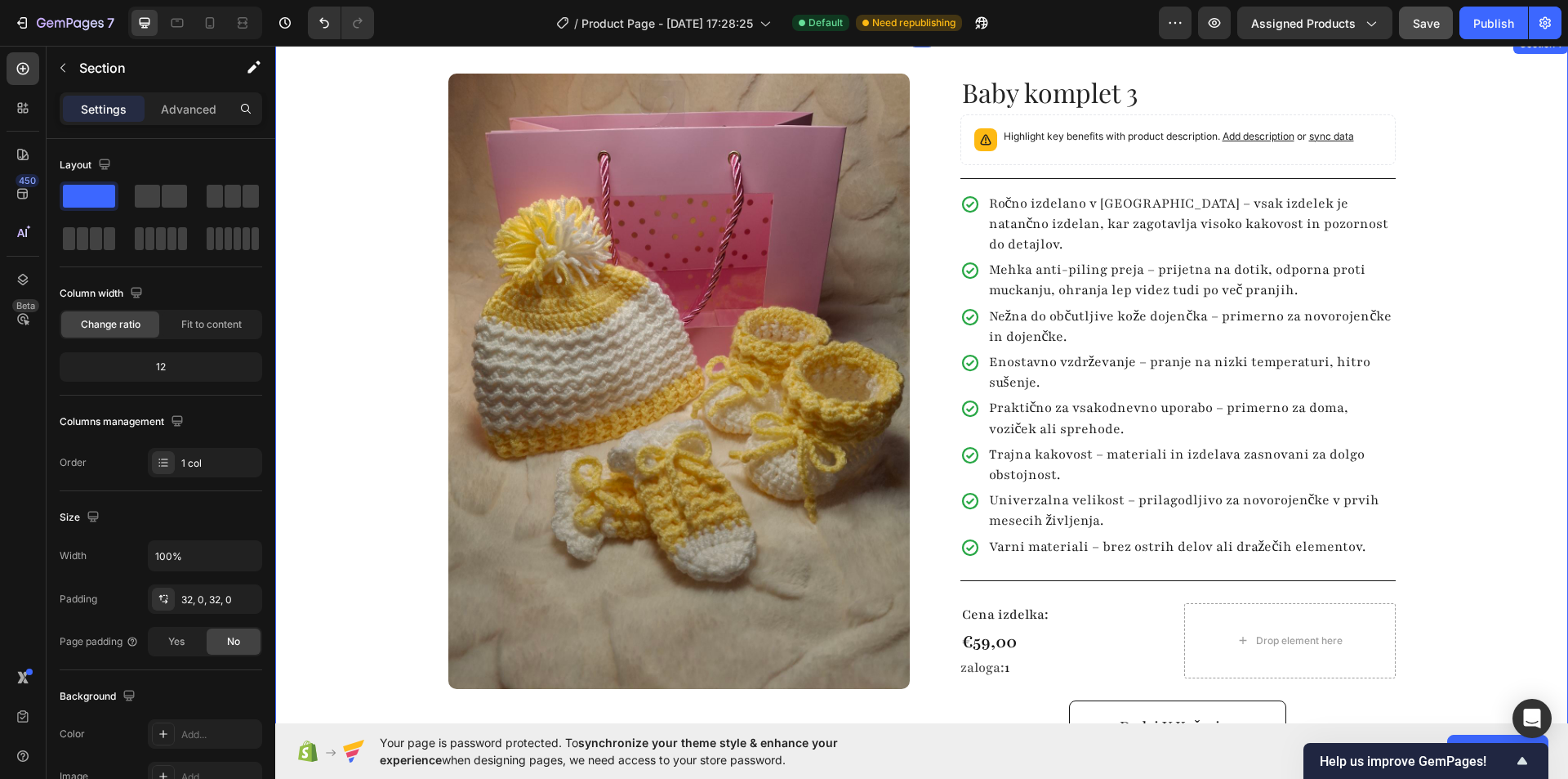
scroll to position [0, 0]
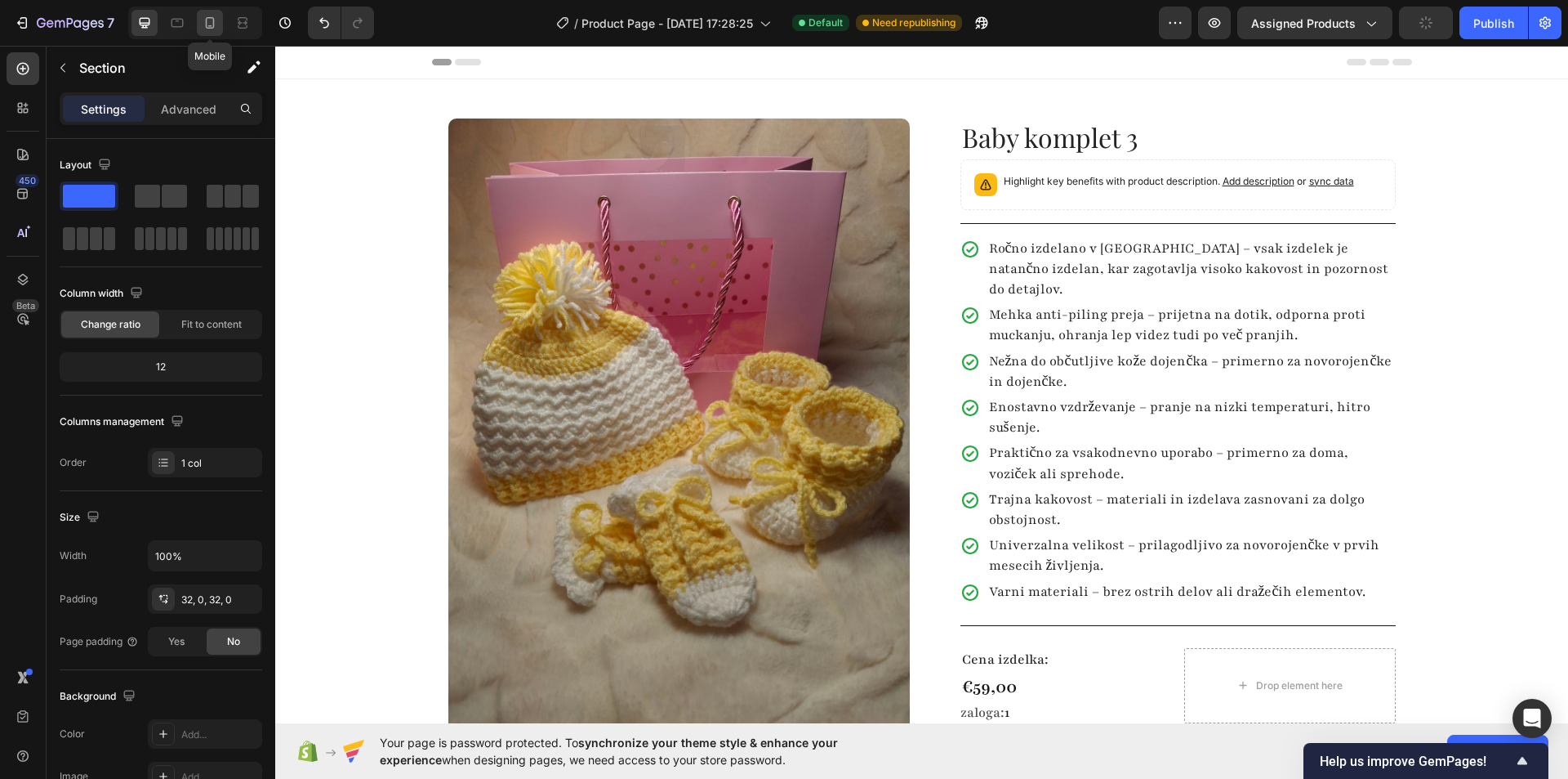
click at [218, 22] on icon at bounding box center [209, 22] width 16 height 16
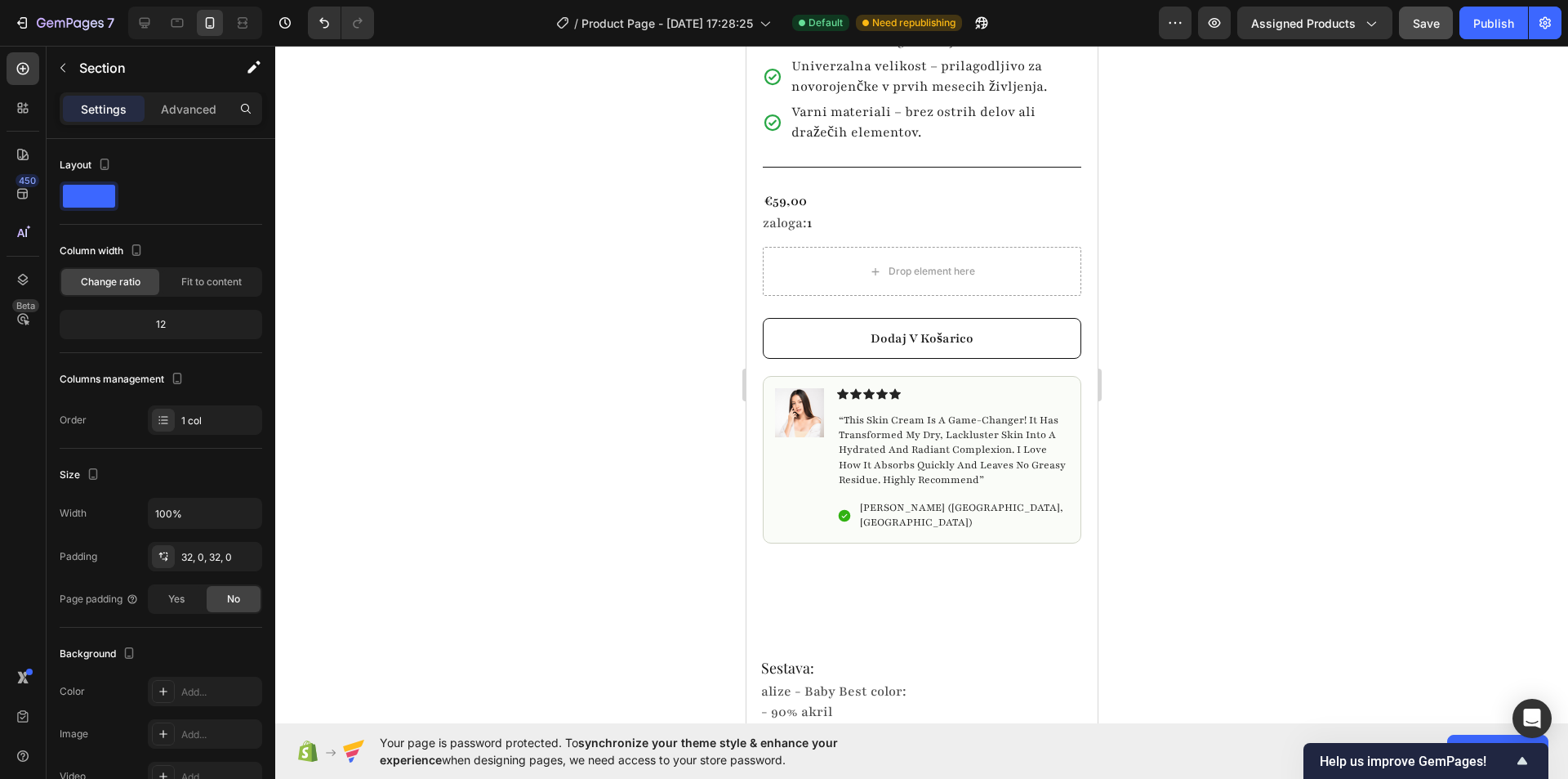
scroll to position [838, 0]
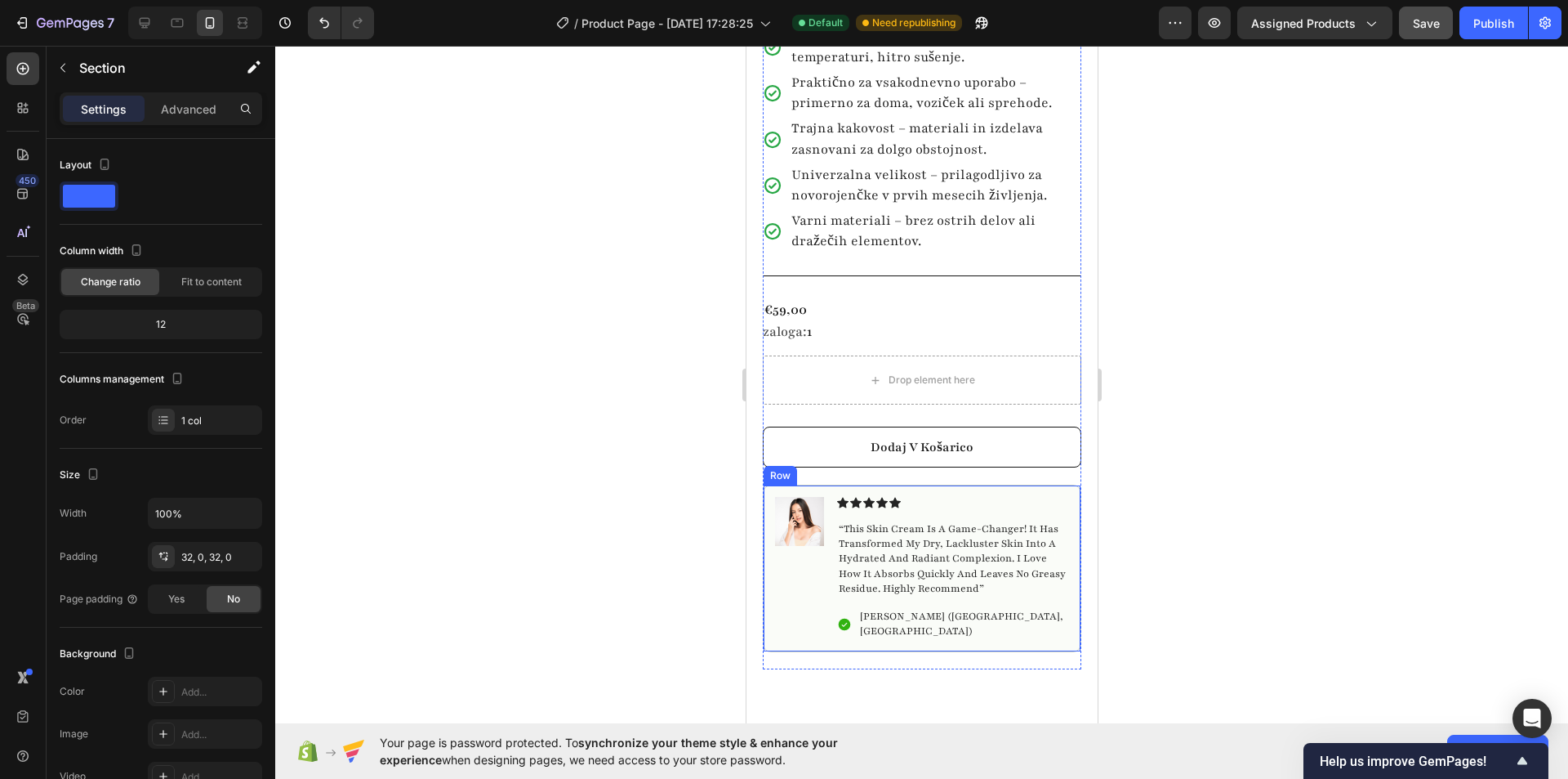
click at [1033, 485] on div "Image Icon Icon Icon Icon Icon Icon List “this skin cream is a game-changer! it…" at bounding box center [921, 568] width 319 height 167
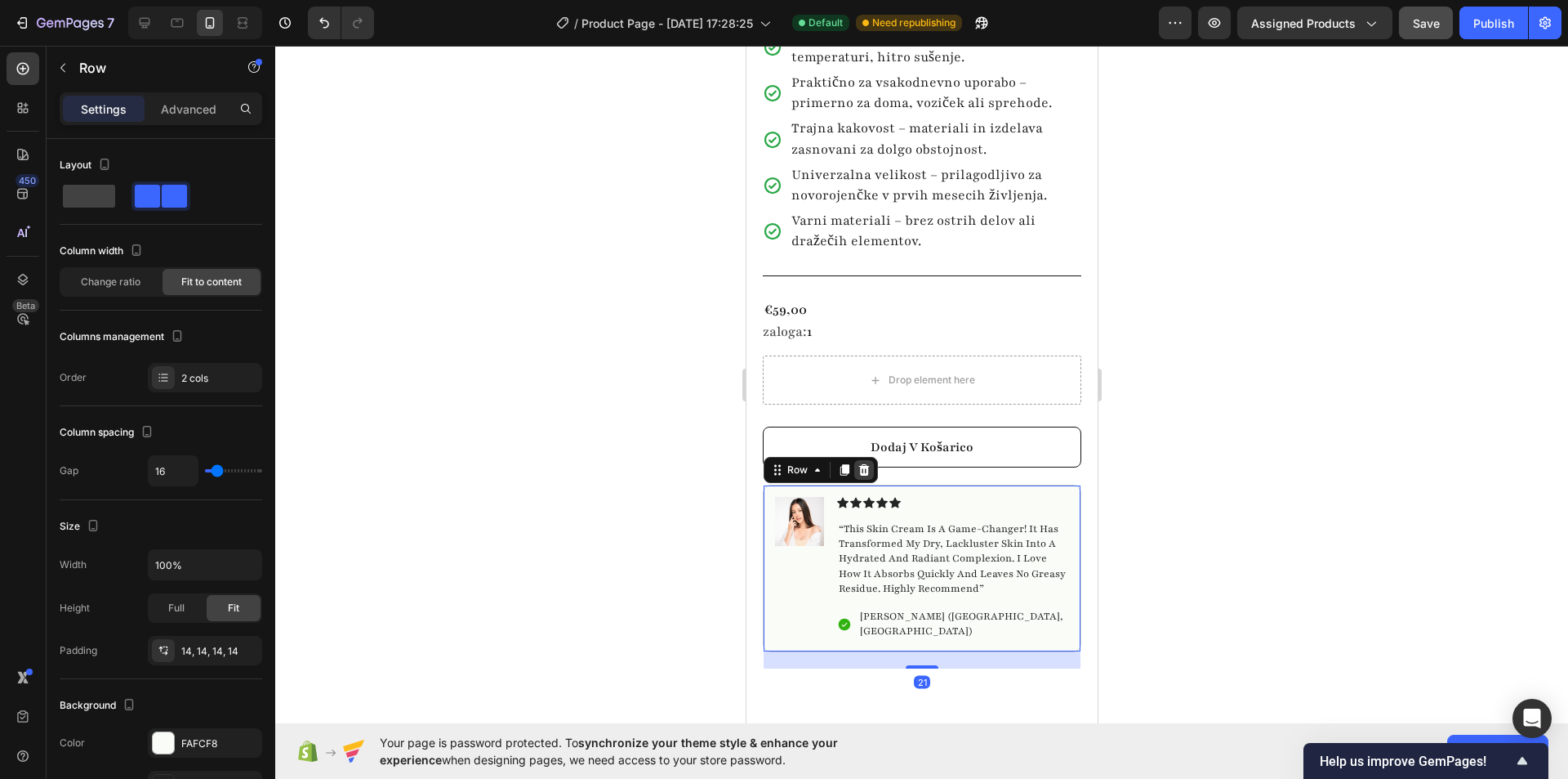
click at [868, 464] on icon at bounding box center [863, 470] width 13 height 13
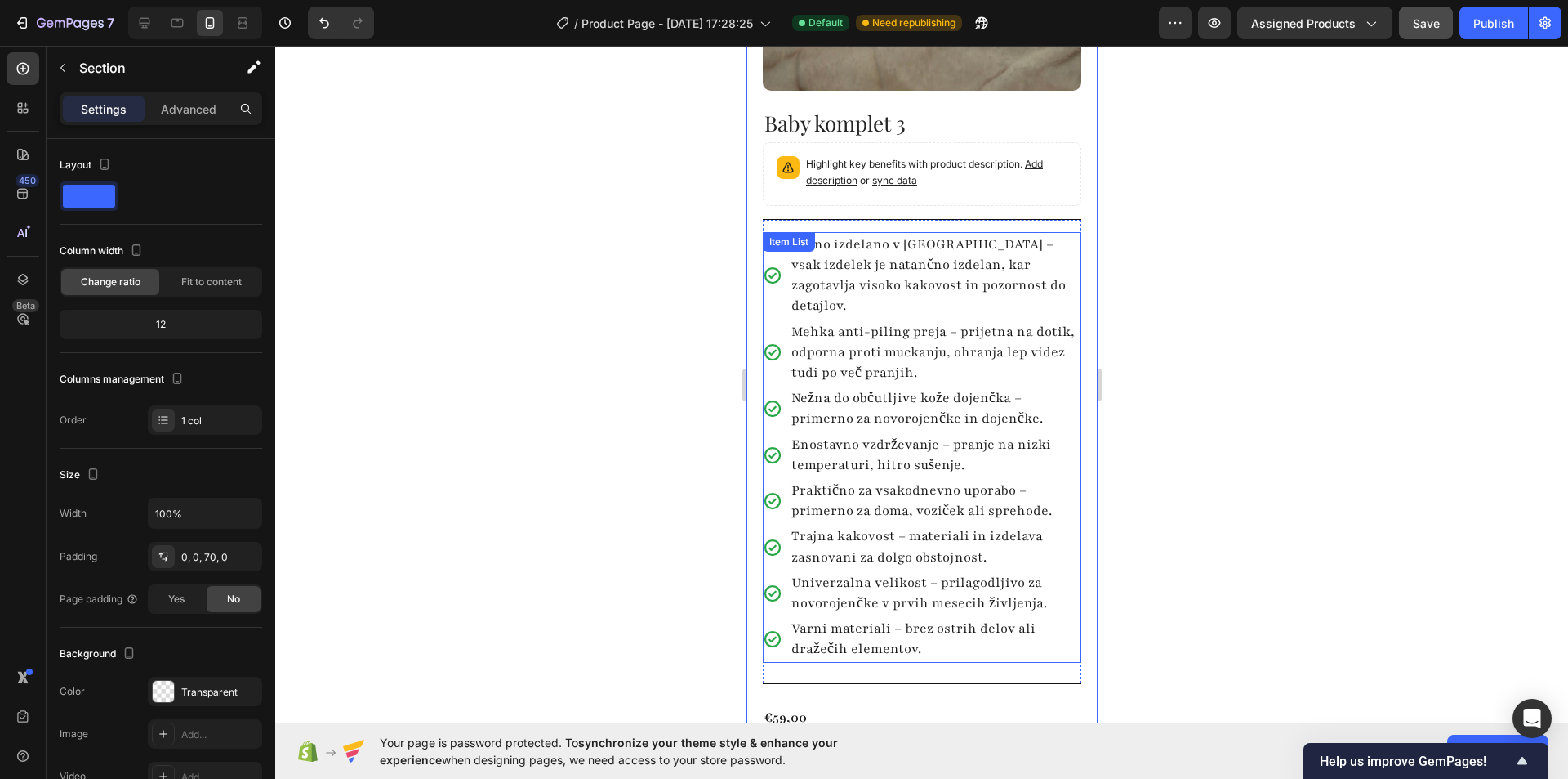
scroll to position [429, 0]
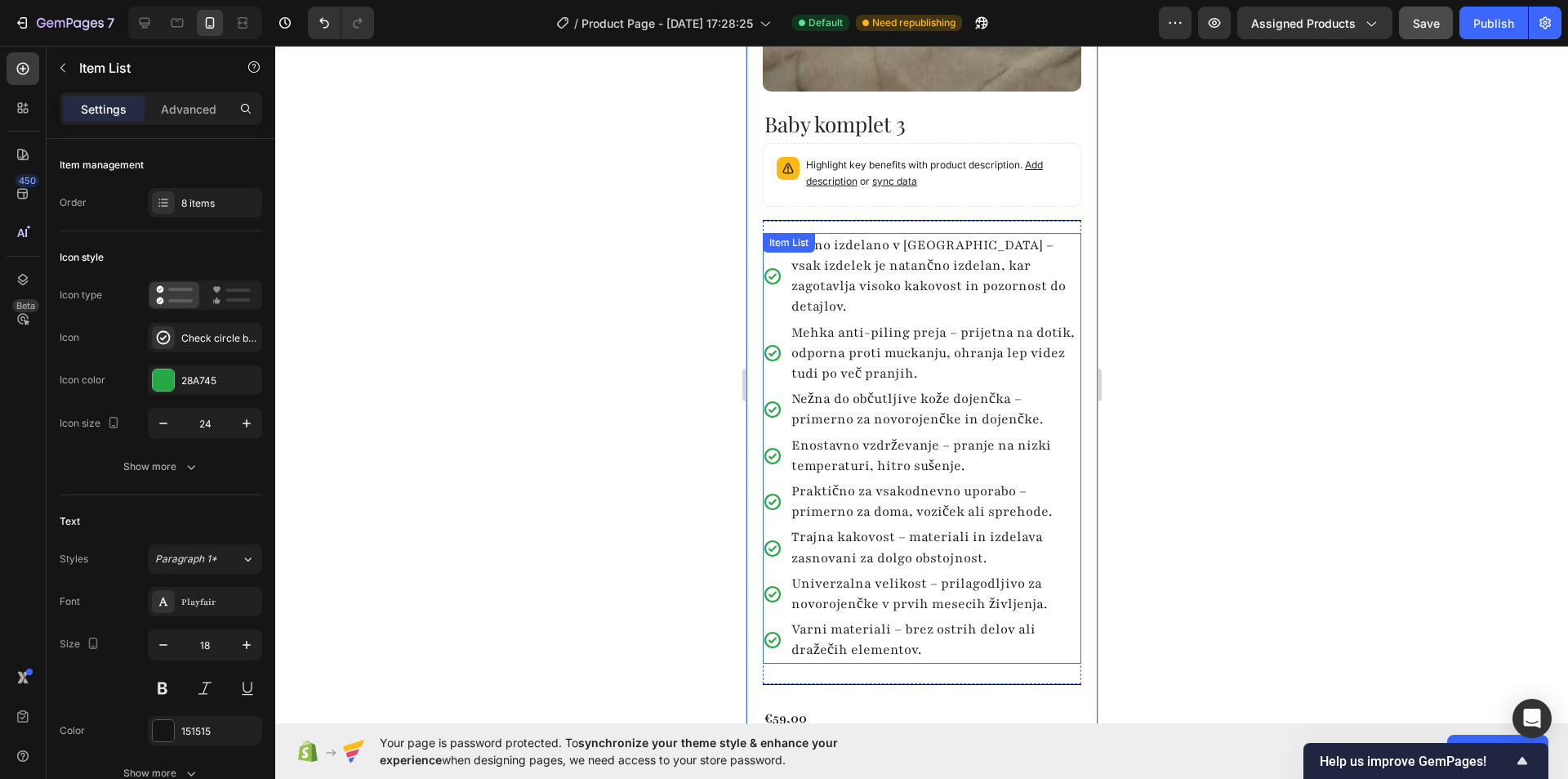
click at [778, 281] on div "Ročno izdelano v Sloveniji – vsak izdelek je natančno izdelan, kar zagotavlja v…" at bounding box center [921, 277] width 319 height 87
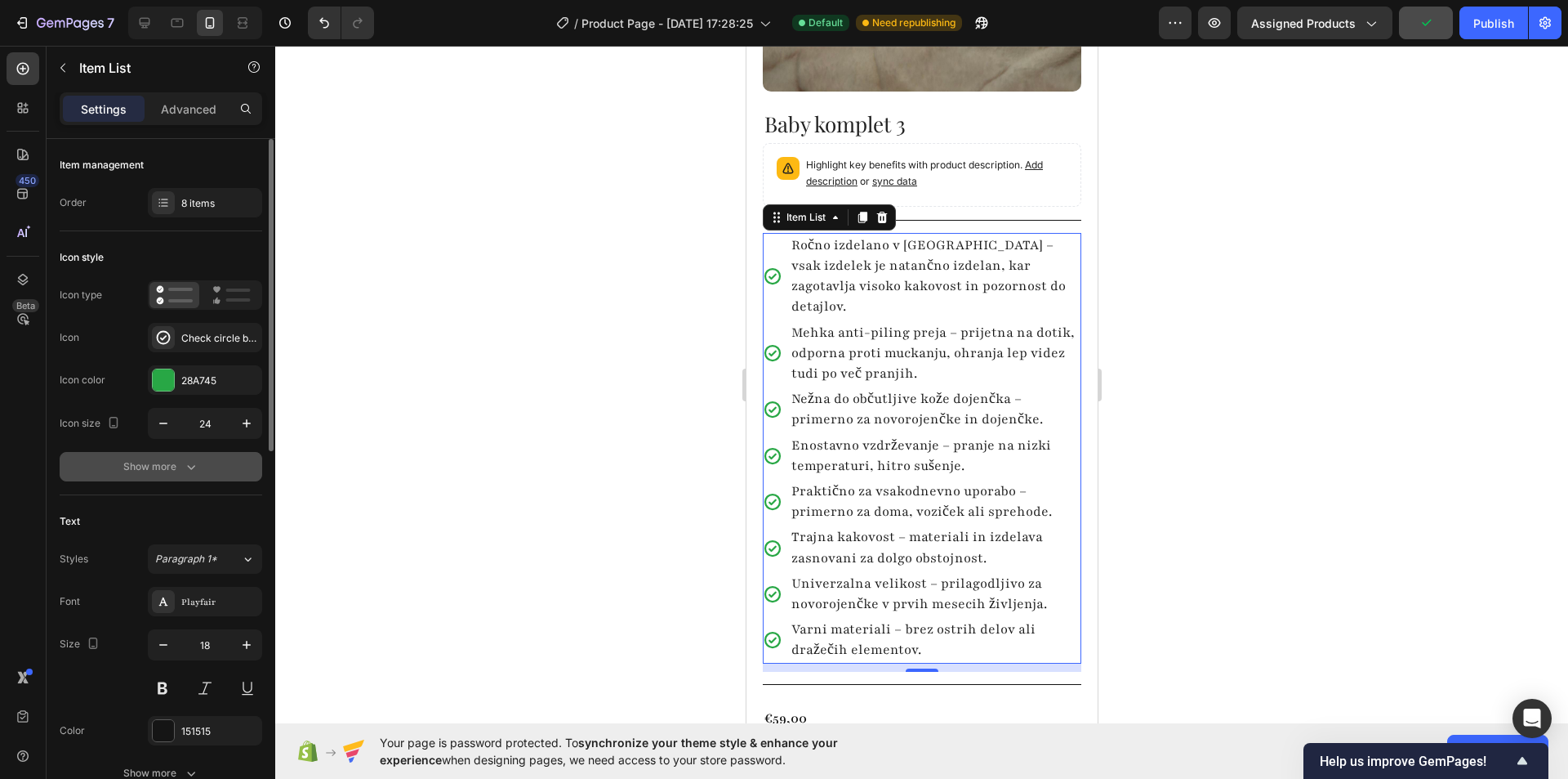
click at [186, 475] on button "Show more" at bounding box center [161, 466] width 203 height 29
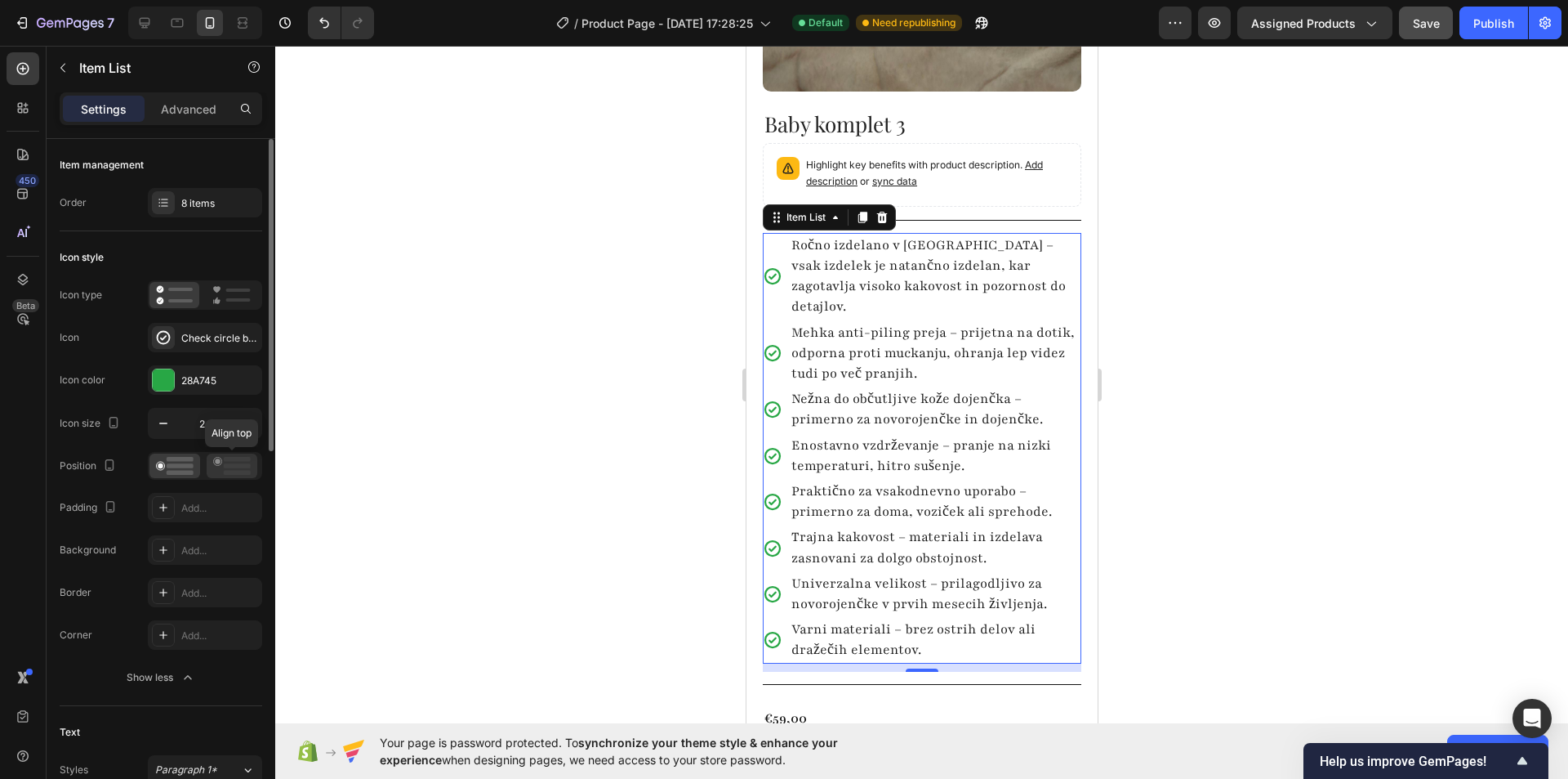
click at [227, 473] on rect at bounding box center [237, 473] width 27 height 5
click at [162, 432] on button "button" at bounding box center [163, 423] width 29 height 29
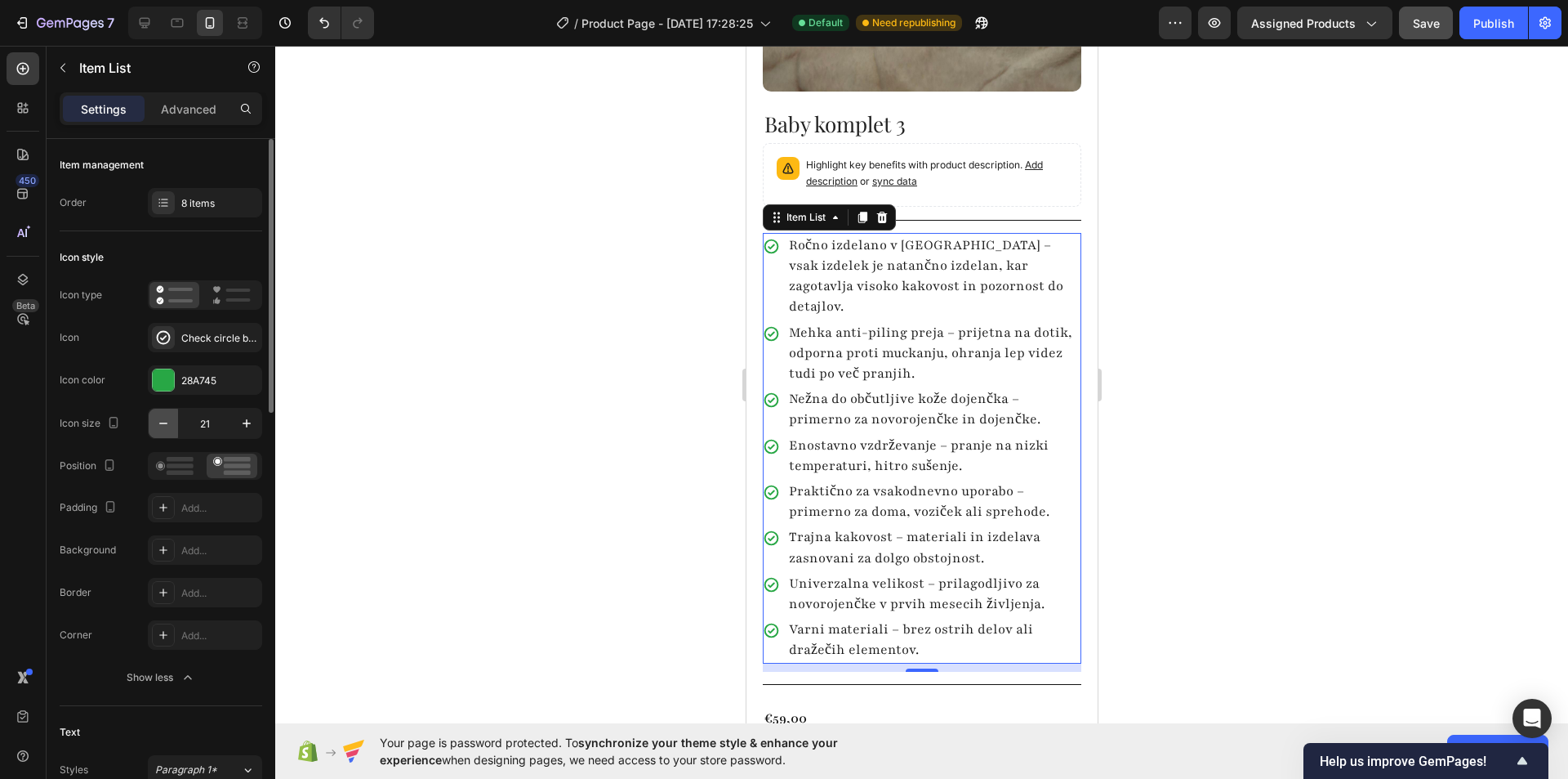
type input "20"
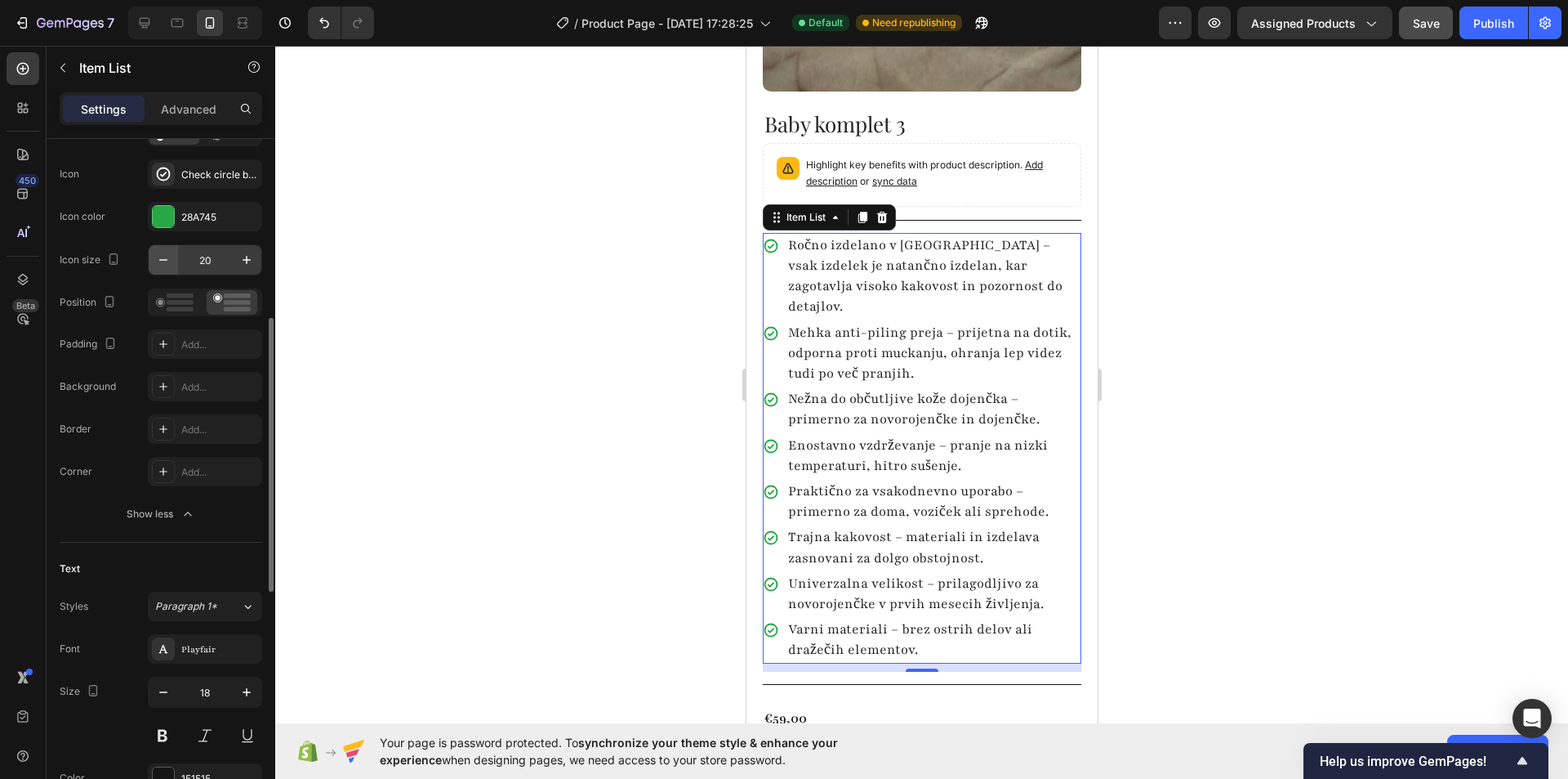
scroll to position [245, 0]
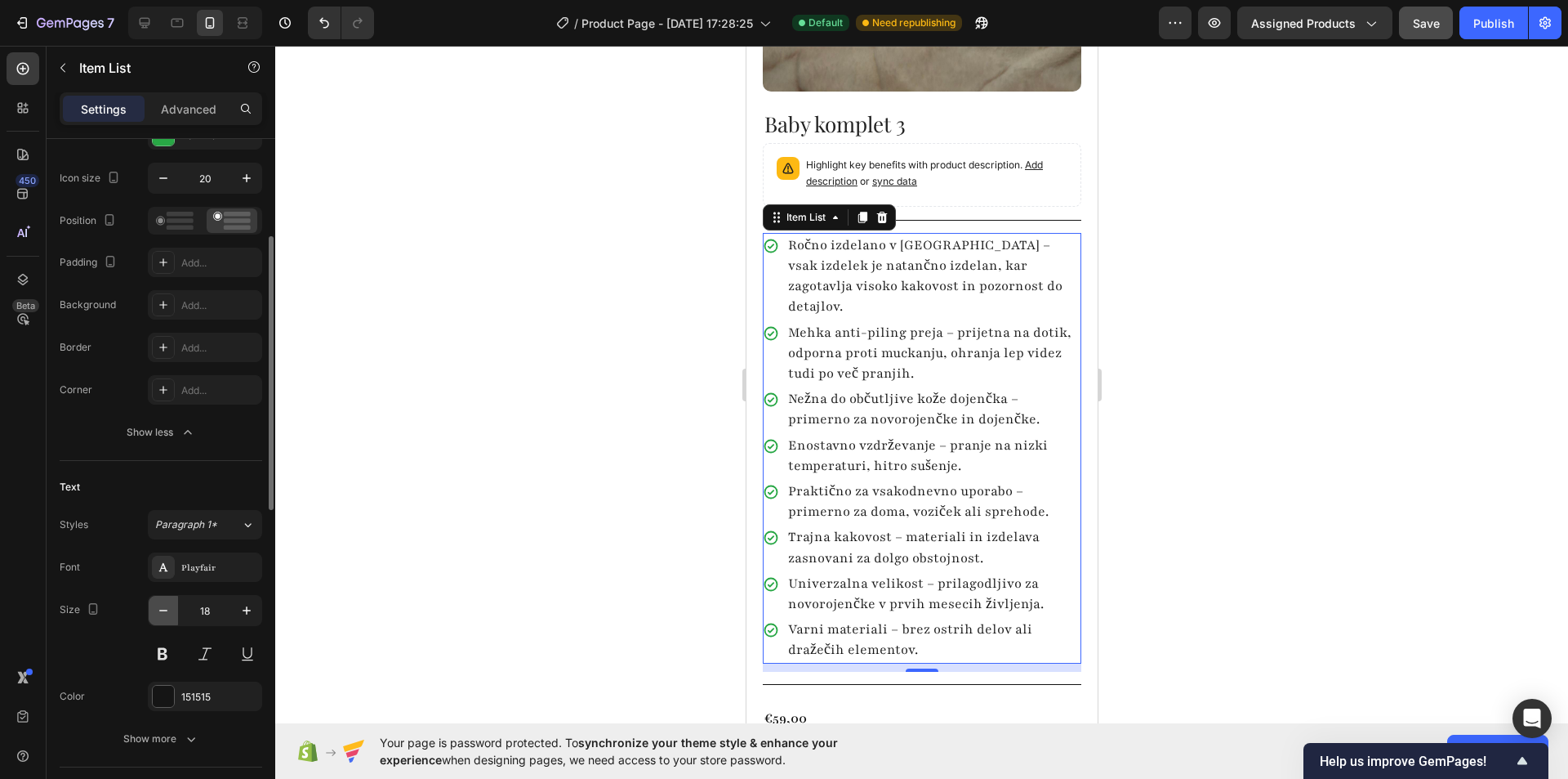
click at [168, 607] on icon "button" at bounding box center [163, 610] width 16 height 16
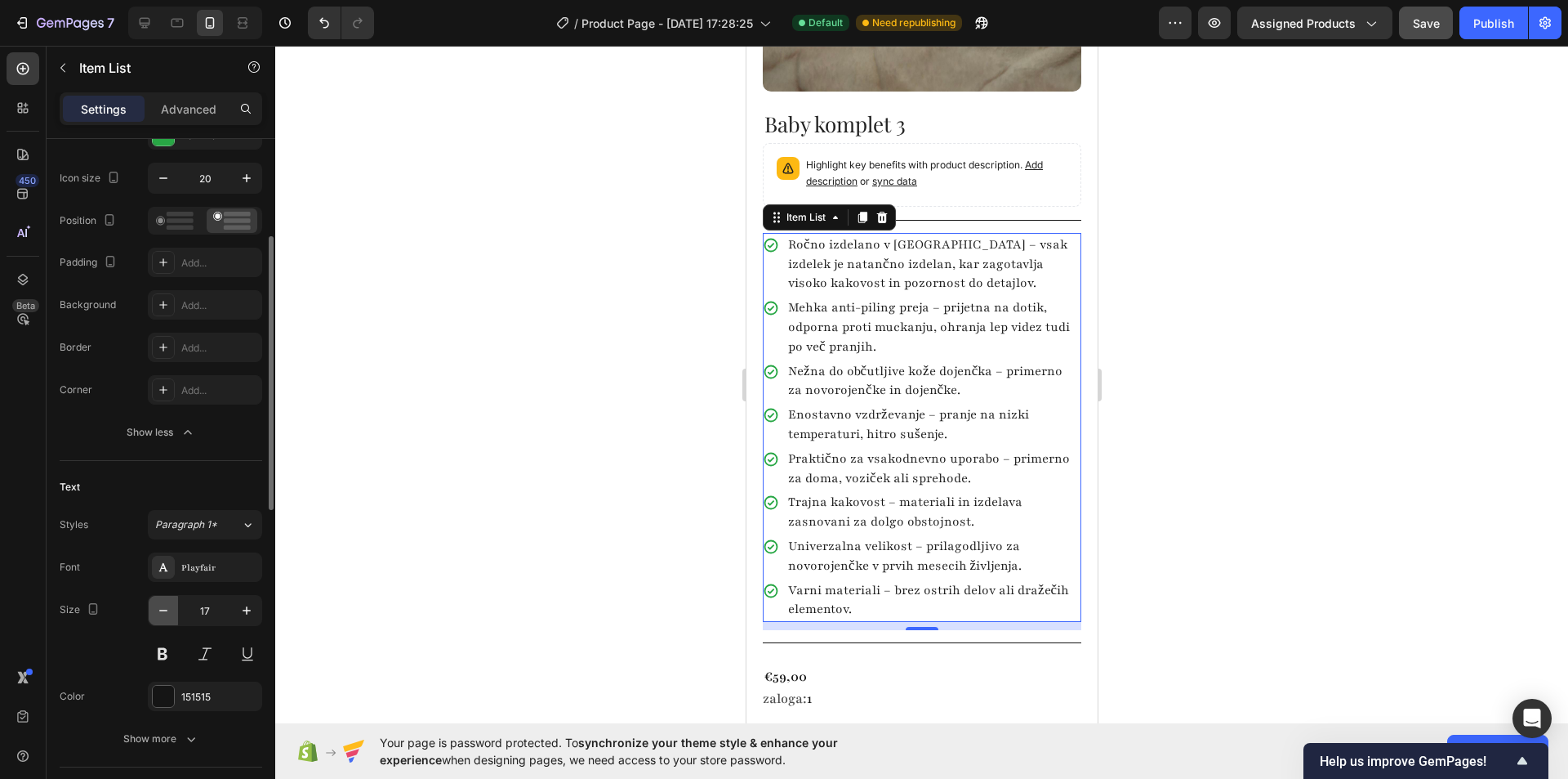
click at [168, 607] on icon "button" at bounding box center [163, 610] width 16 height 16
type input "16"
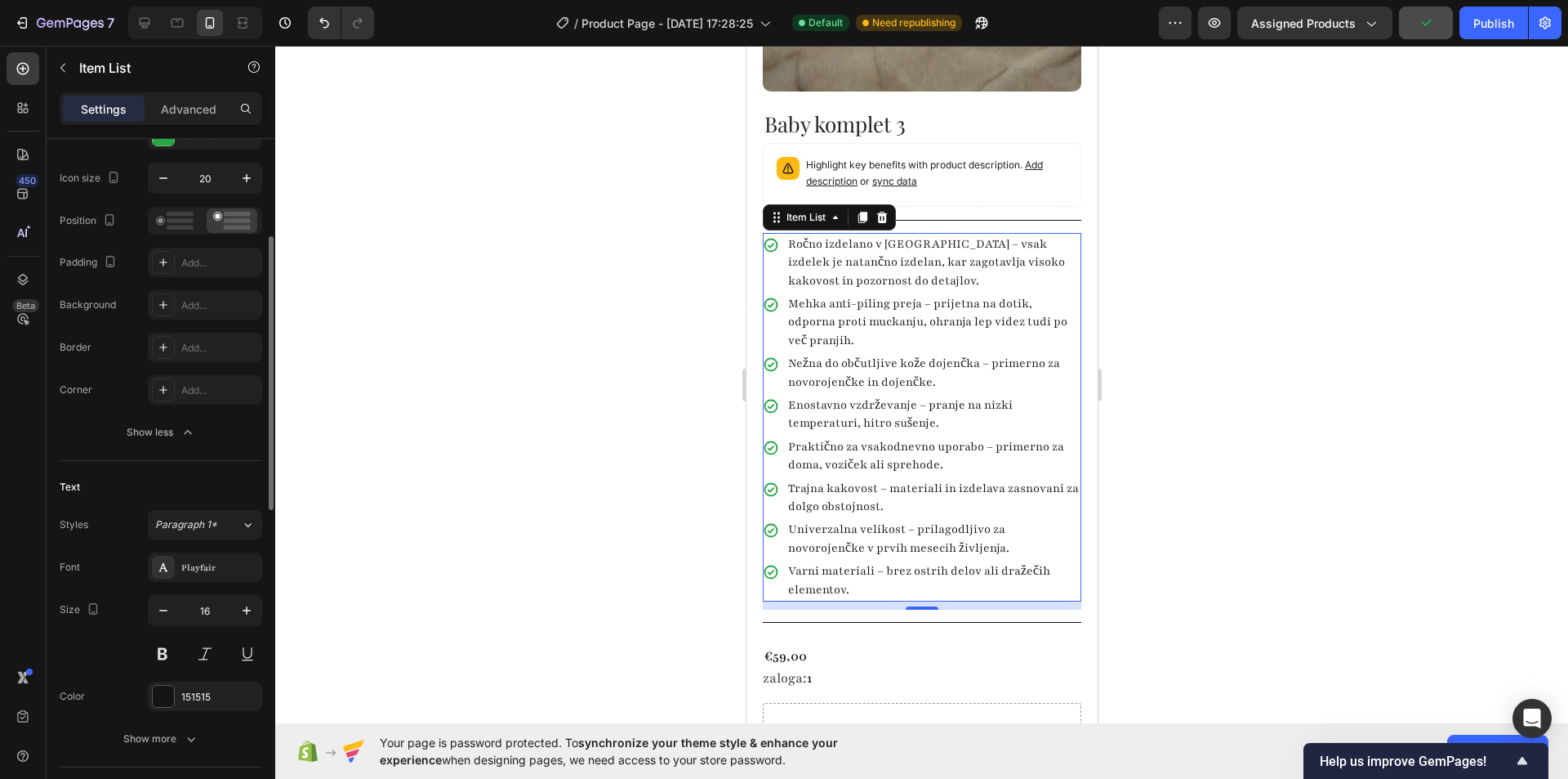
scroll to position [409, 0]
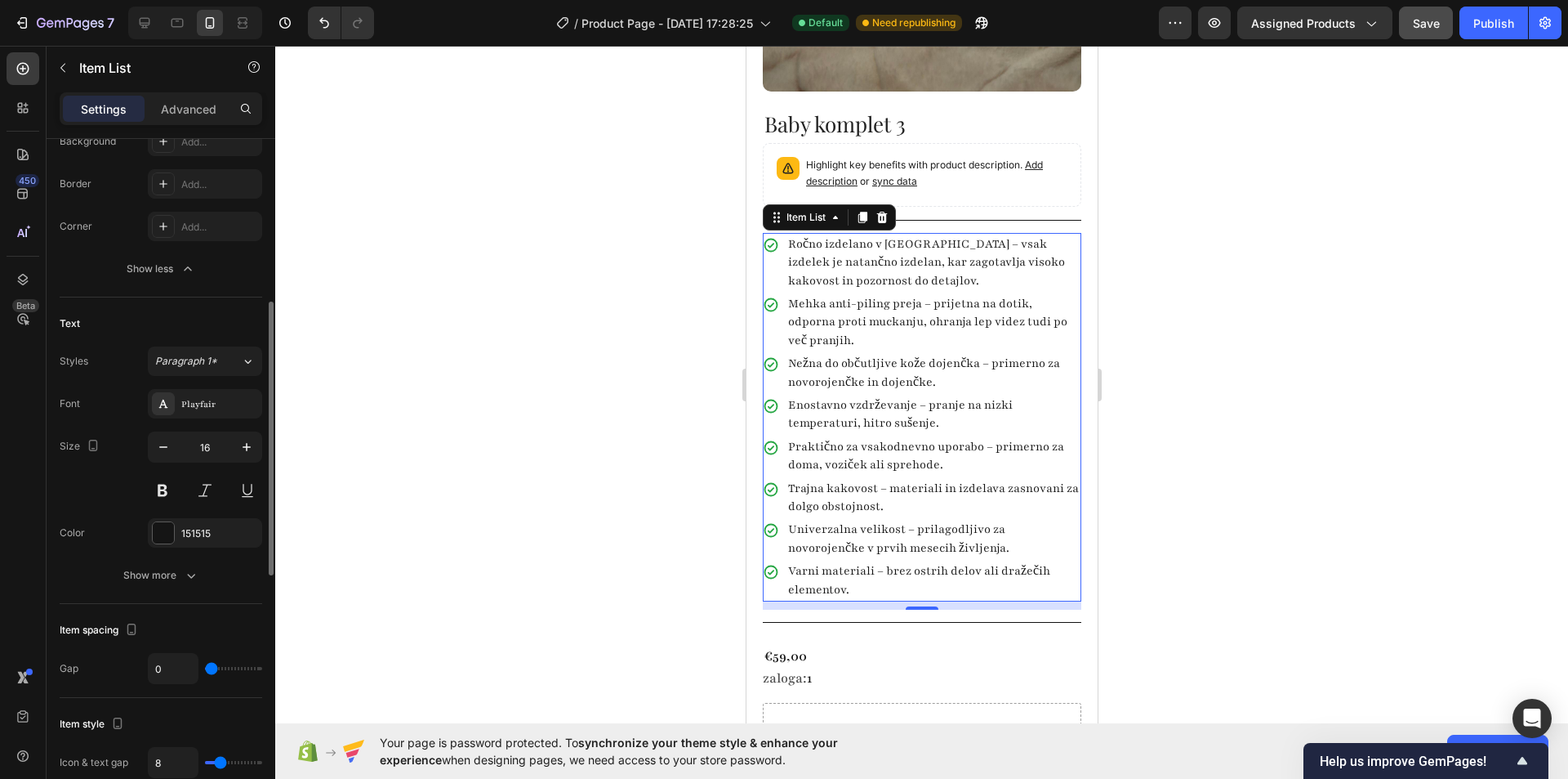
type input "1"
type input "2"
type input "3"
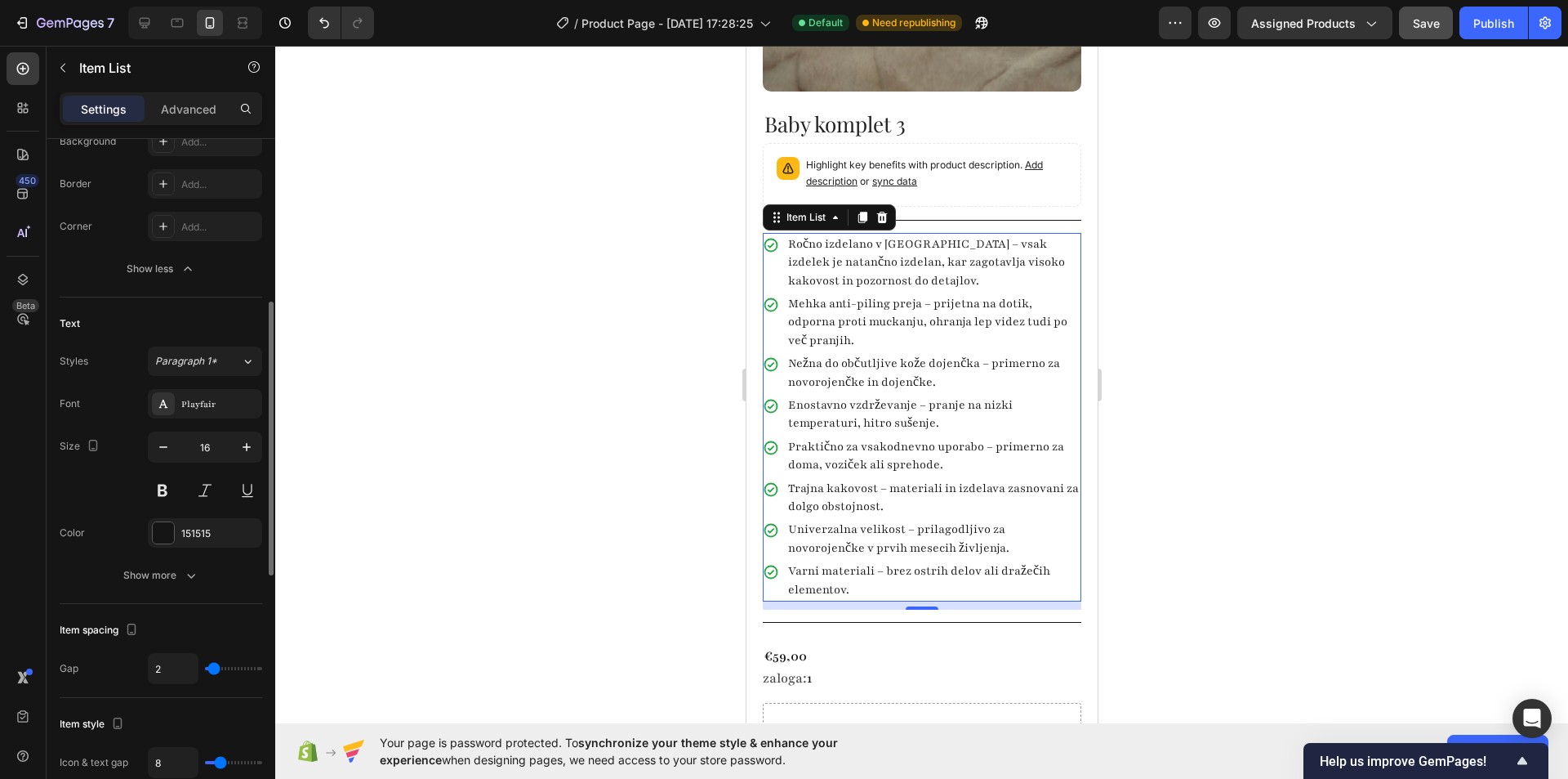
type input "3"
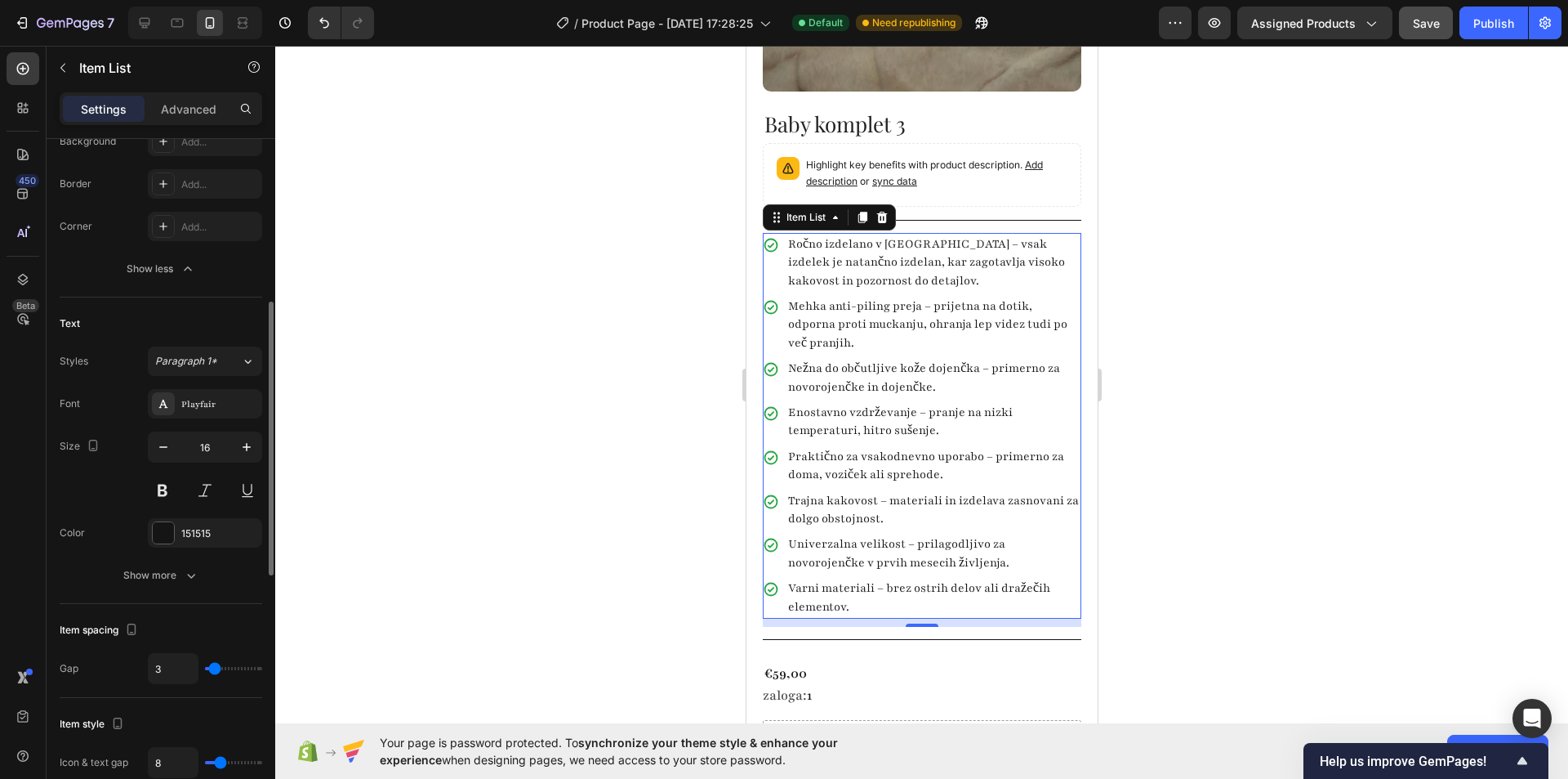
type input "4"
type input "5"
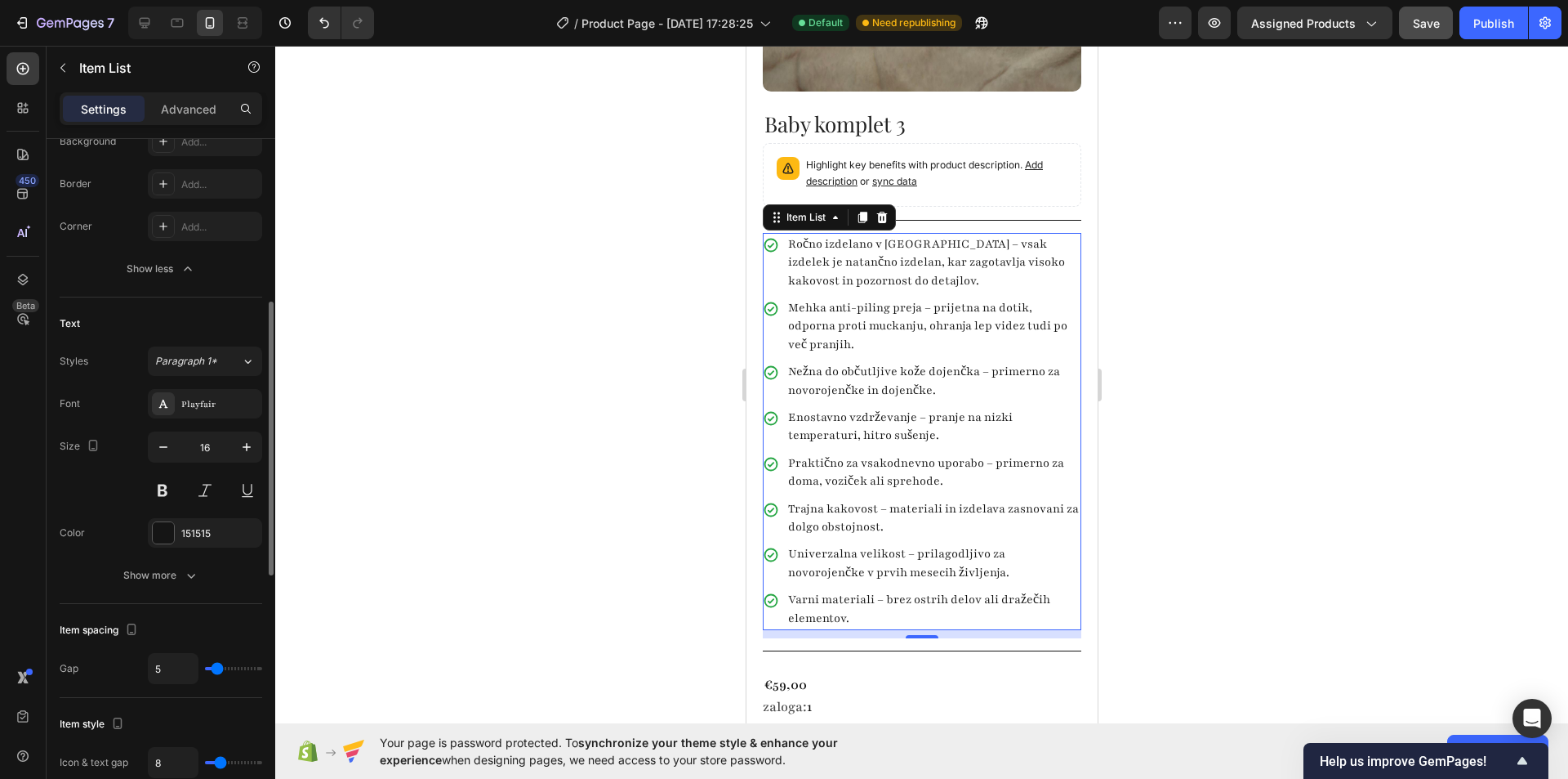
type input "6"
type input "7"
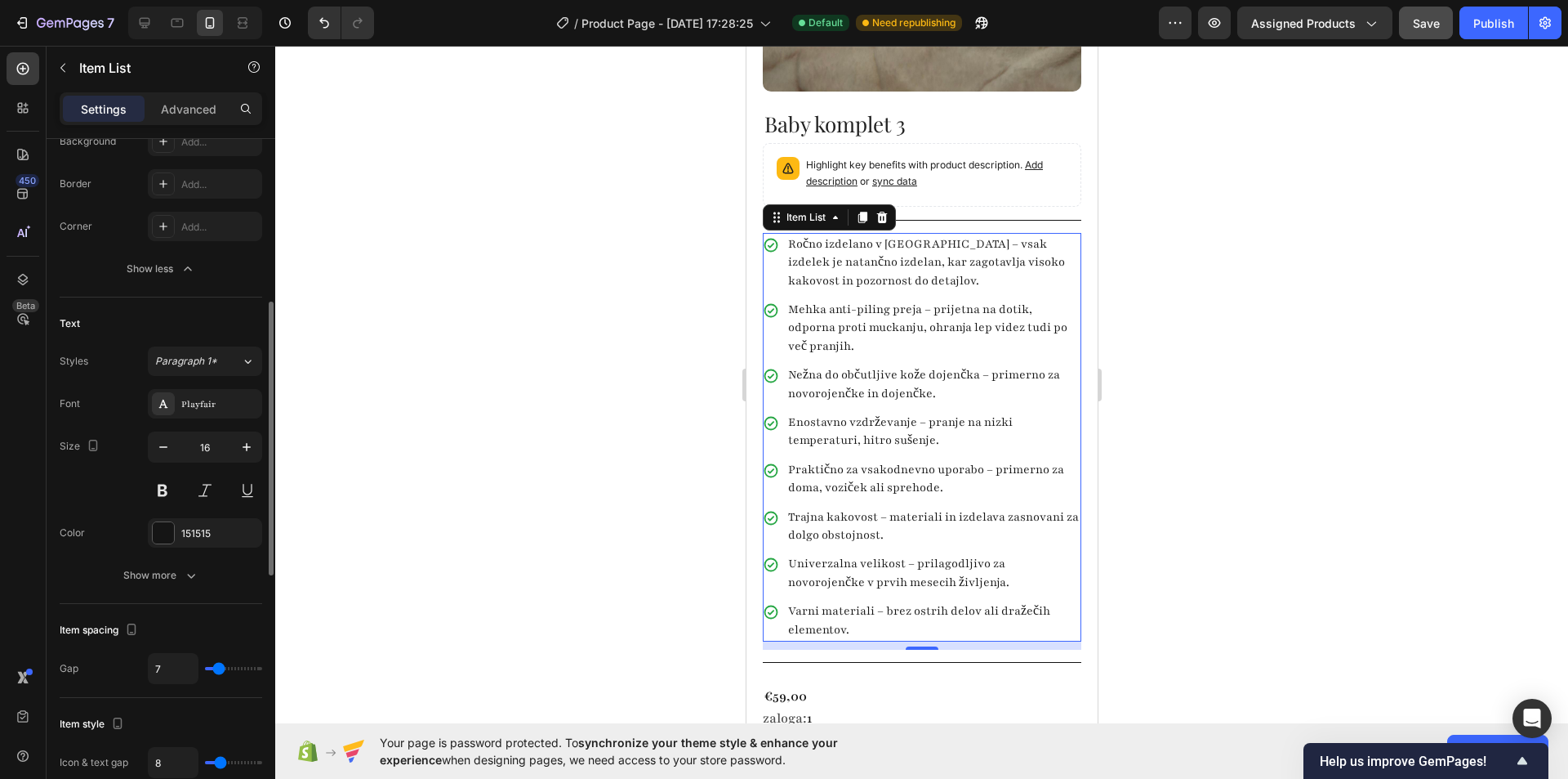
type input "8"
click at [220, 667] on input "range" at bounding box center [234, 669] width 57 height 3
click at [578, 472] on div at bounding box center [921, 411] width 1293 height 733
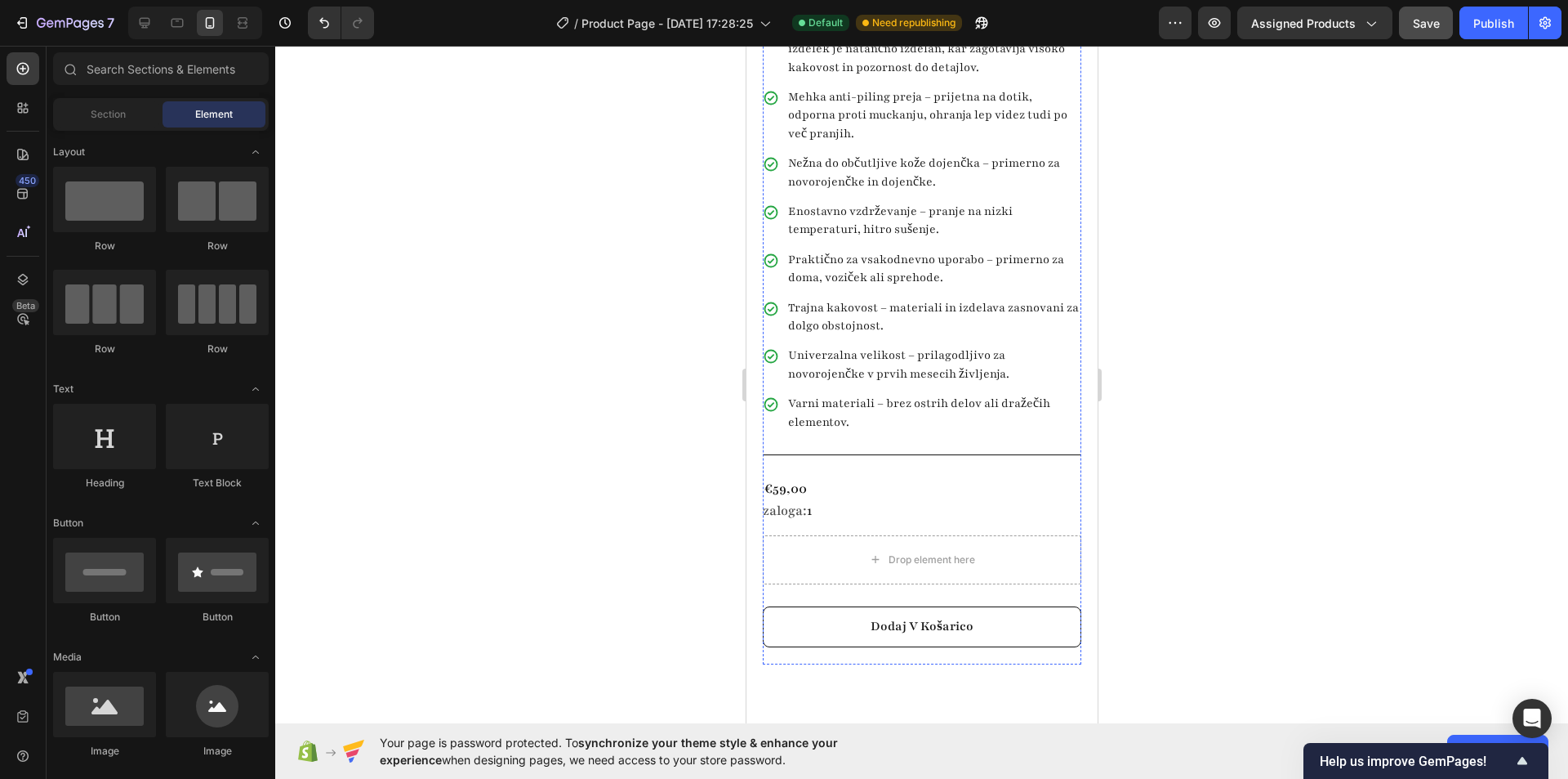
scroll to position [735, 0]
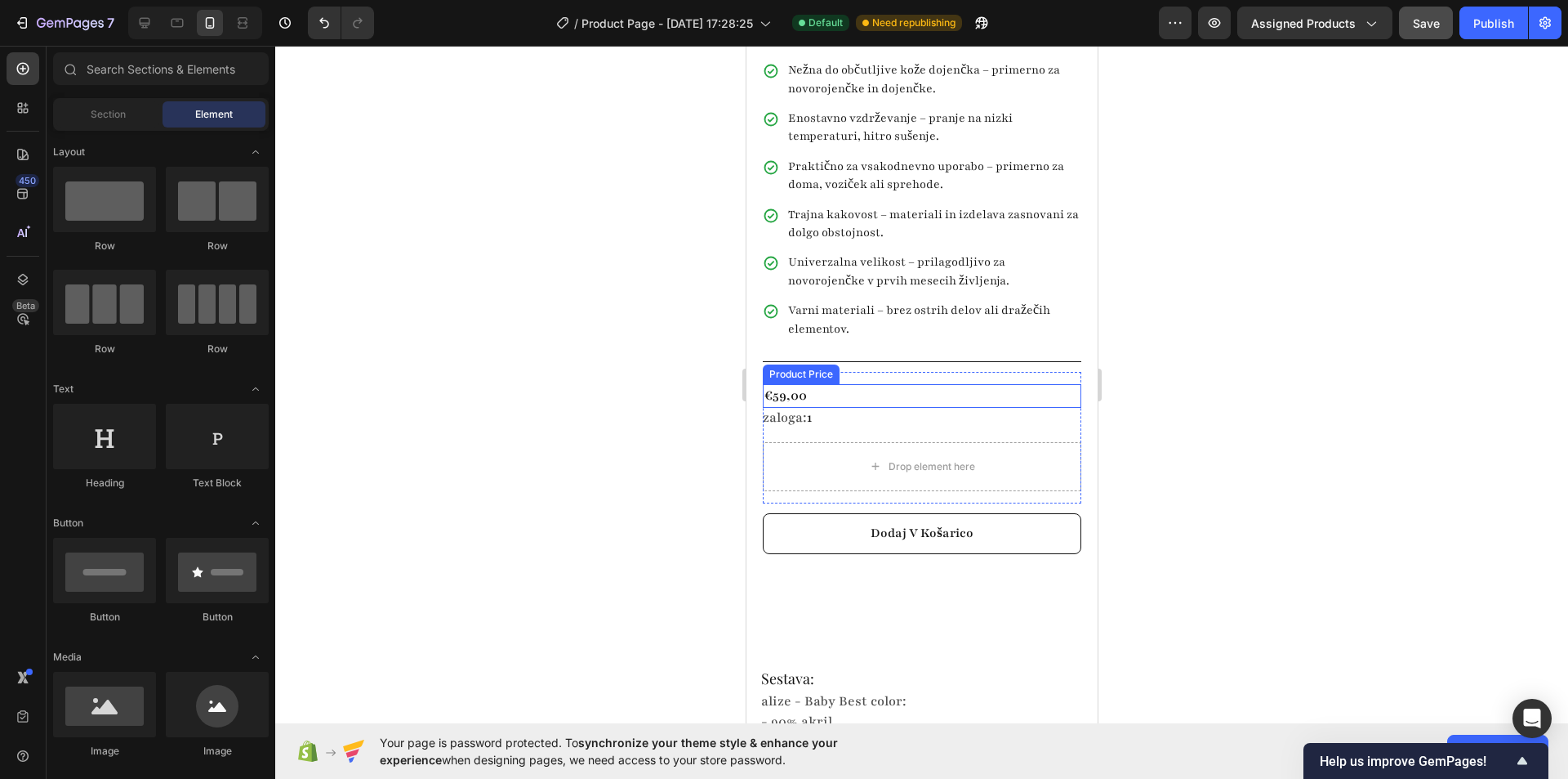
click at [844, 384] on div "€59,00" at bounding box center [921, 396] width 319 height 24
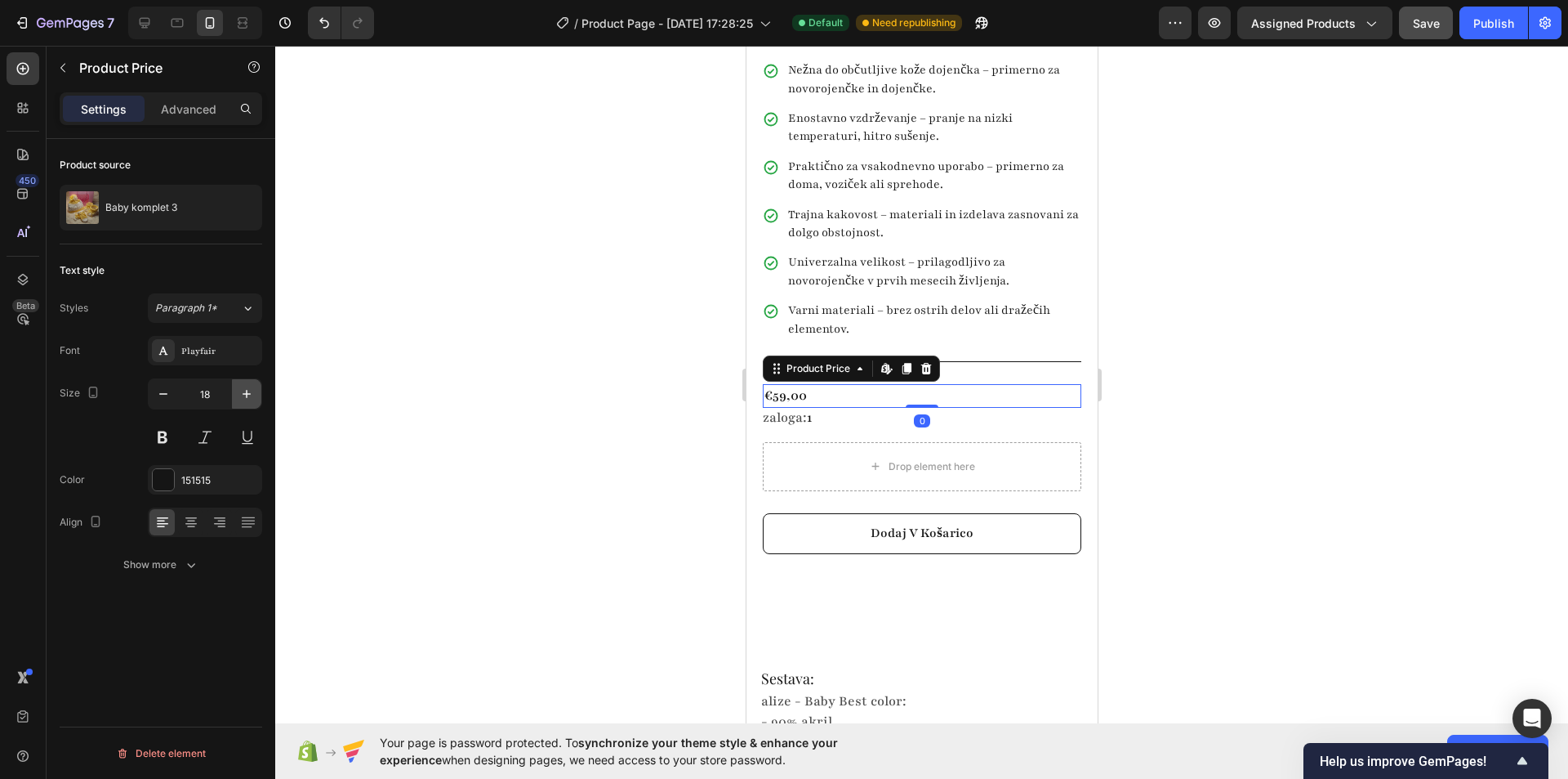
click at [249, 388] on icon "button" at bounding box center [246, 393] width 16 height 16
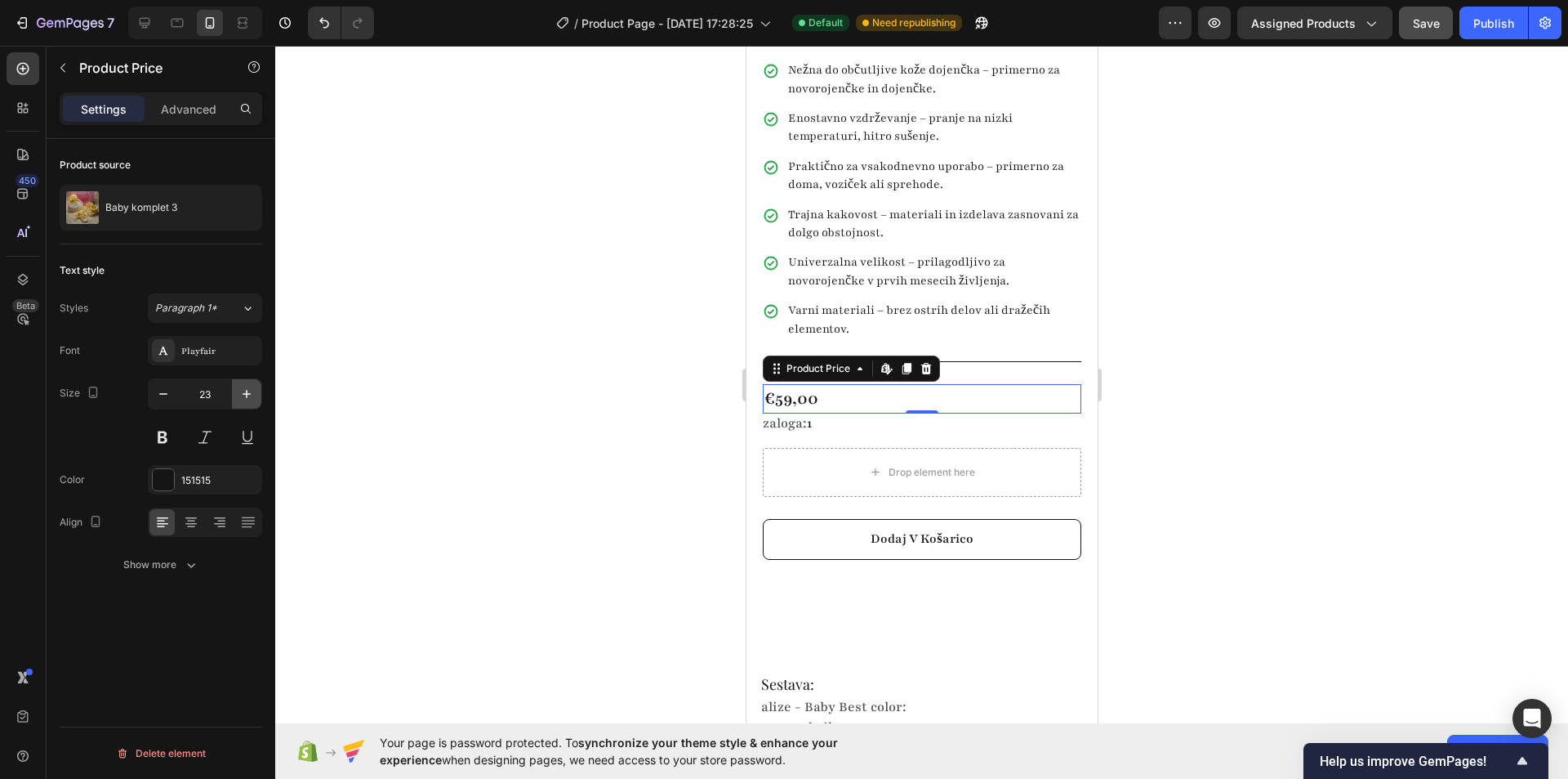
click at [249, 388] on icon "button" at bounding box center [246, 393] width 16 height 16
type input "24"
click at [880, 415] on div "zaloga: 1" at bounding box center [921, 425] width 319 height 20
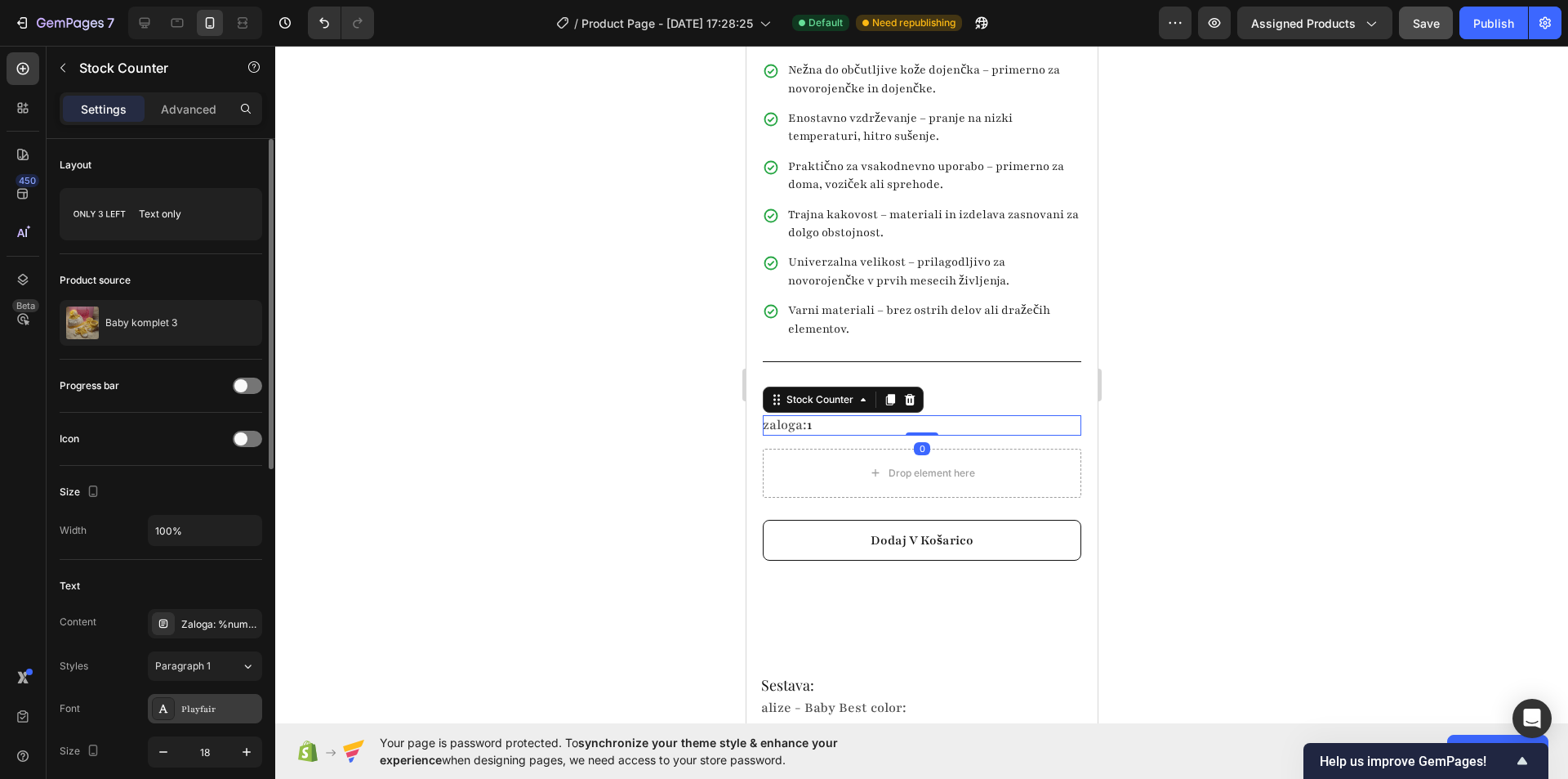
scroll to position [163, 0]
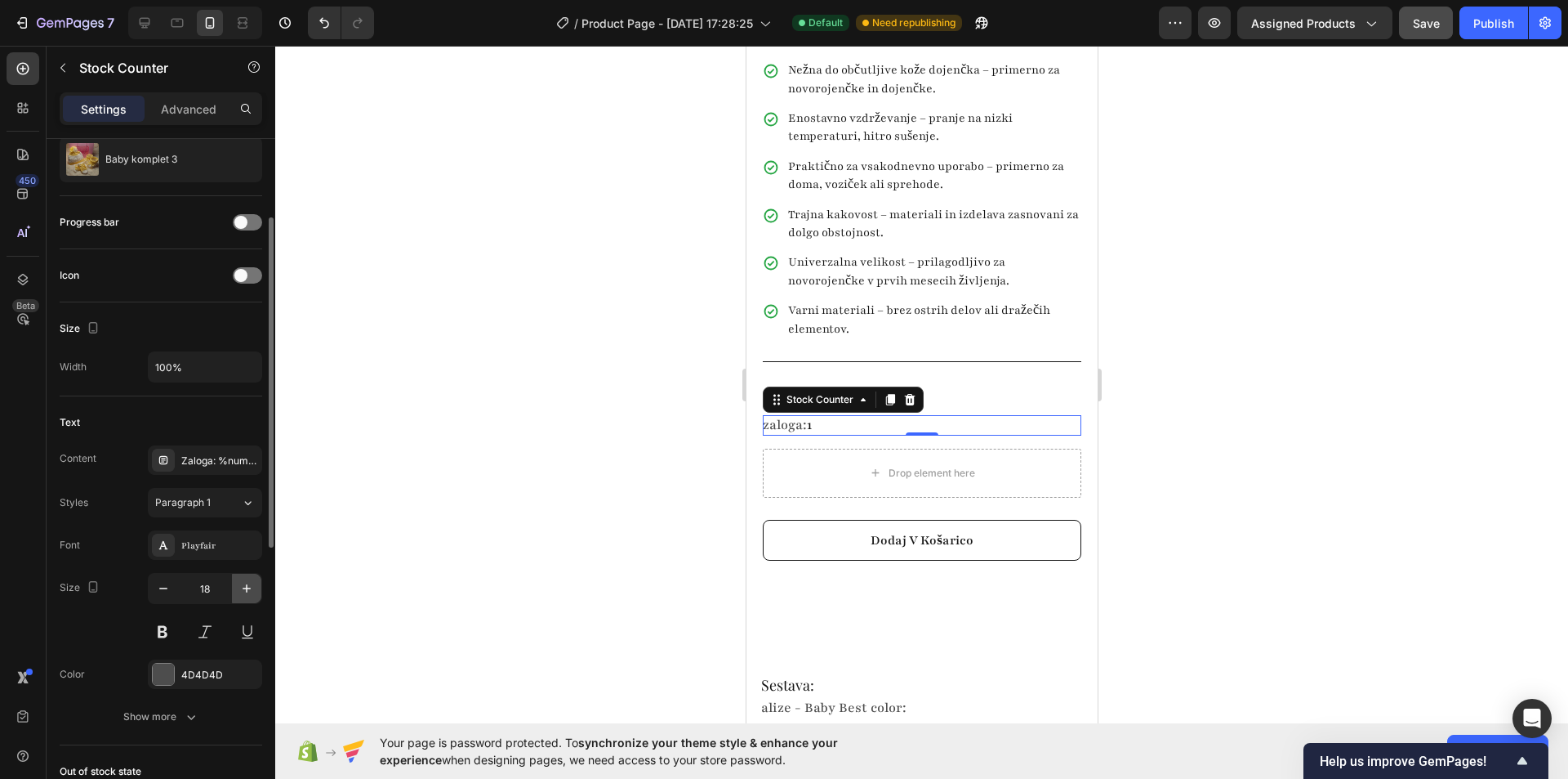
click at [242, 581] on icon "button" at bounding box center [246, 588] width 16 height 16
type input "22"
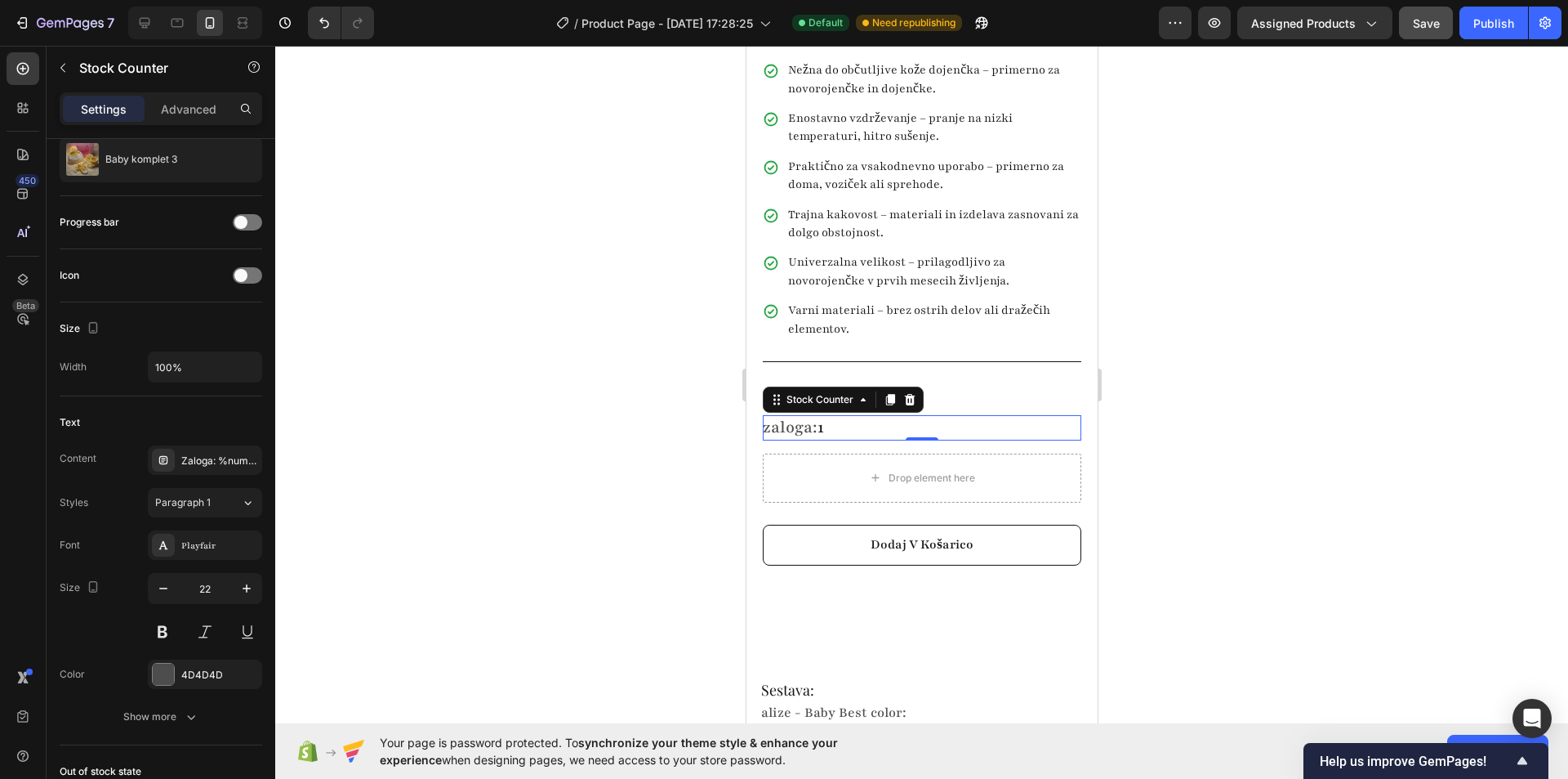
click at [561, 486] on div at bounding box center [921, 411] width 1293 height 733
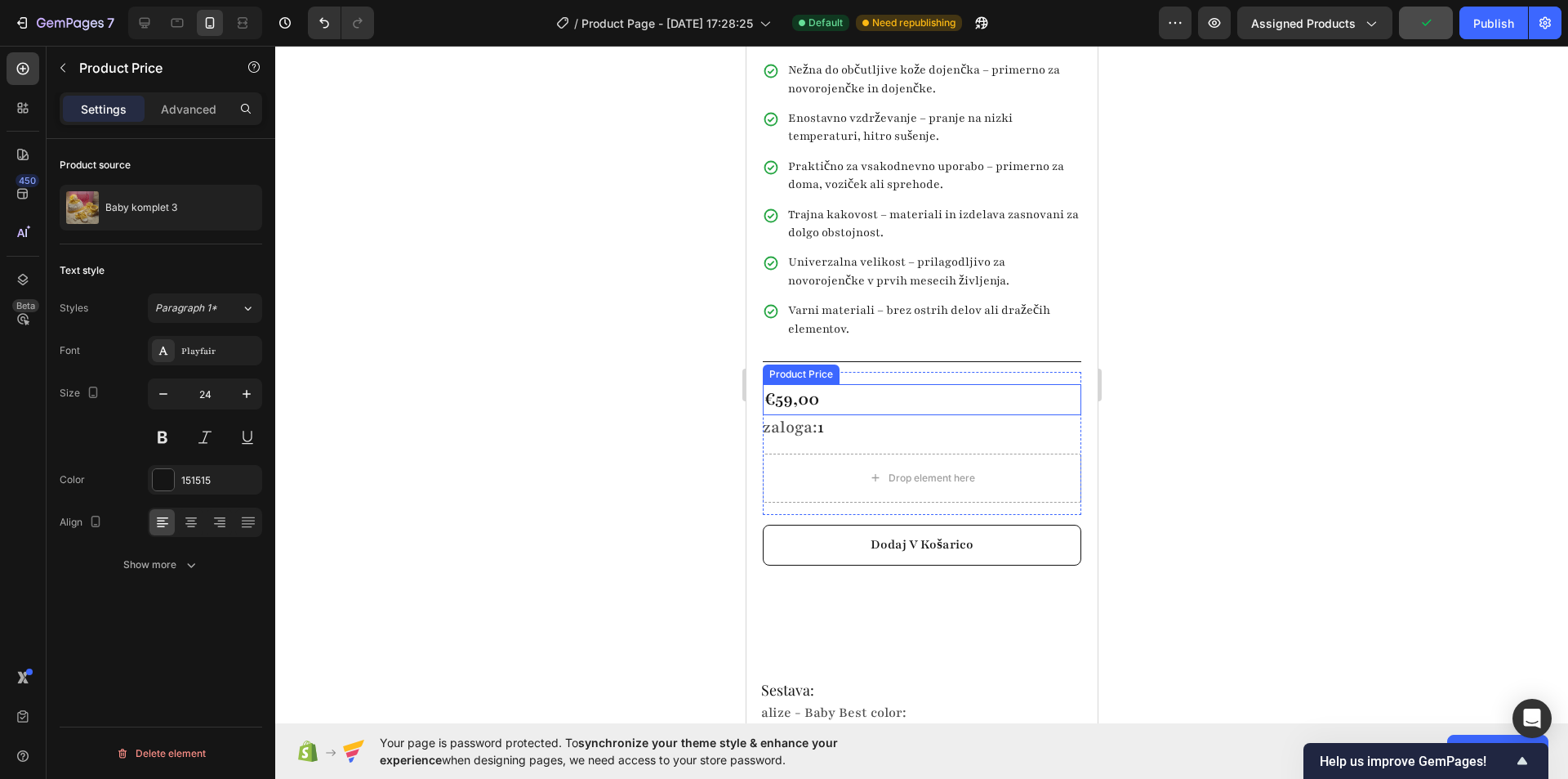
click at [815, 367] on div "Product Price" at bounding box center [800, 374] width 71 height 14
click at [664, 401] on div at bounding box center [921, 411] width 1293 height 733
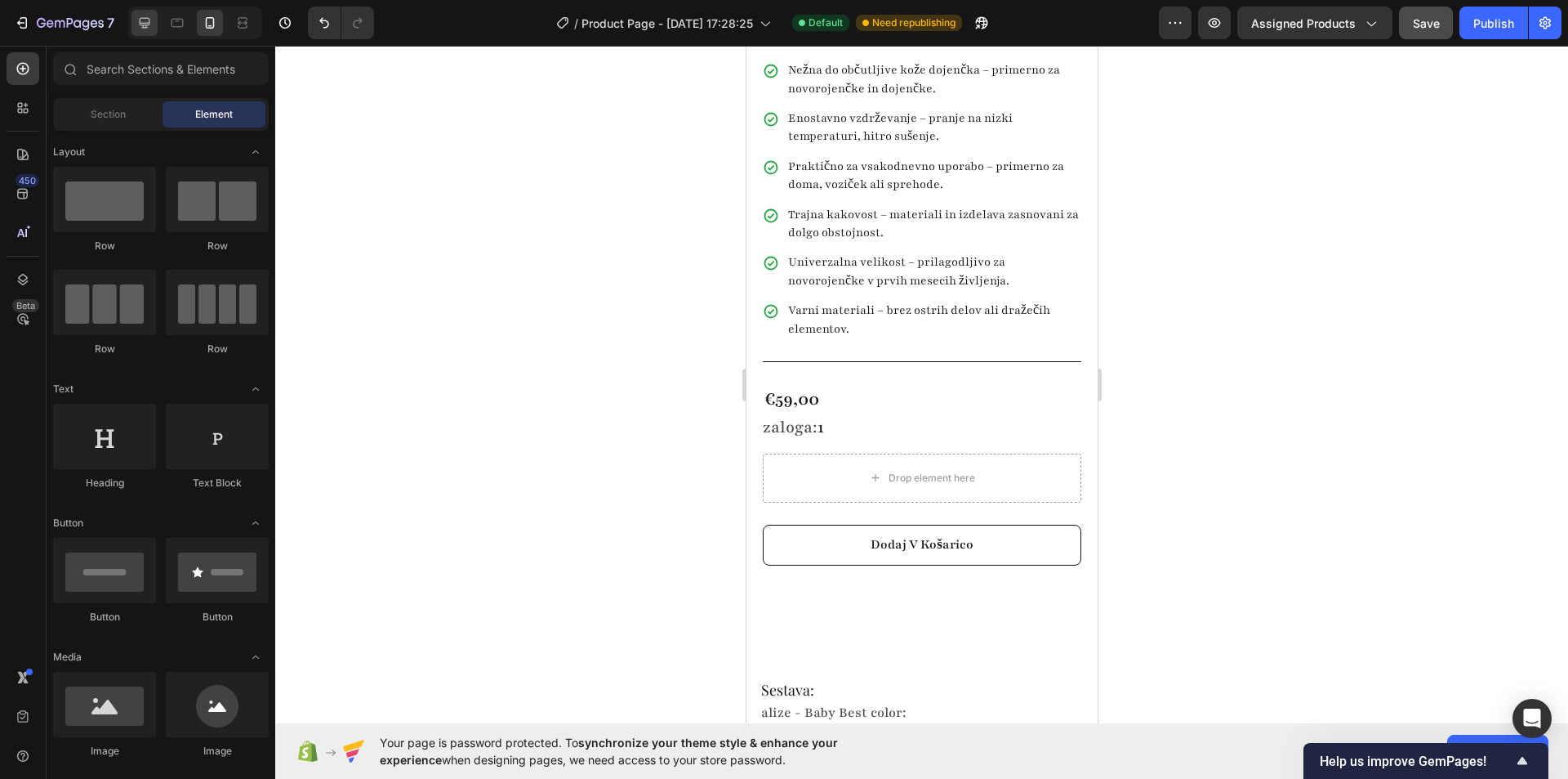
click at [160, 22] on div at bounding box center [194, 23] width 134 height 33
click at [155, 23] on div at bounding box center [144, 23] width 26 height 26
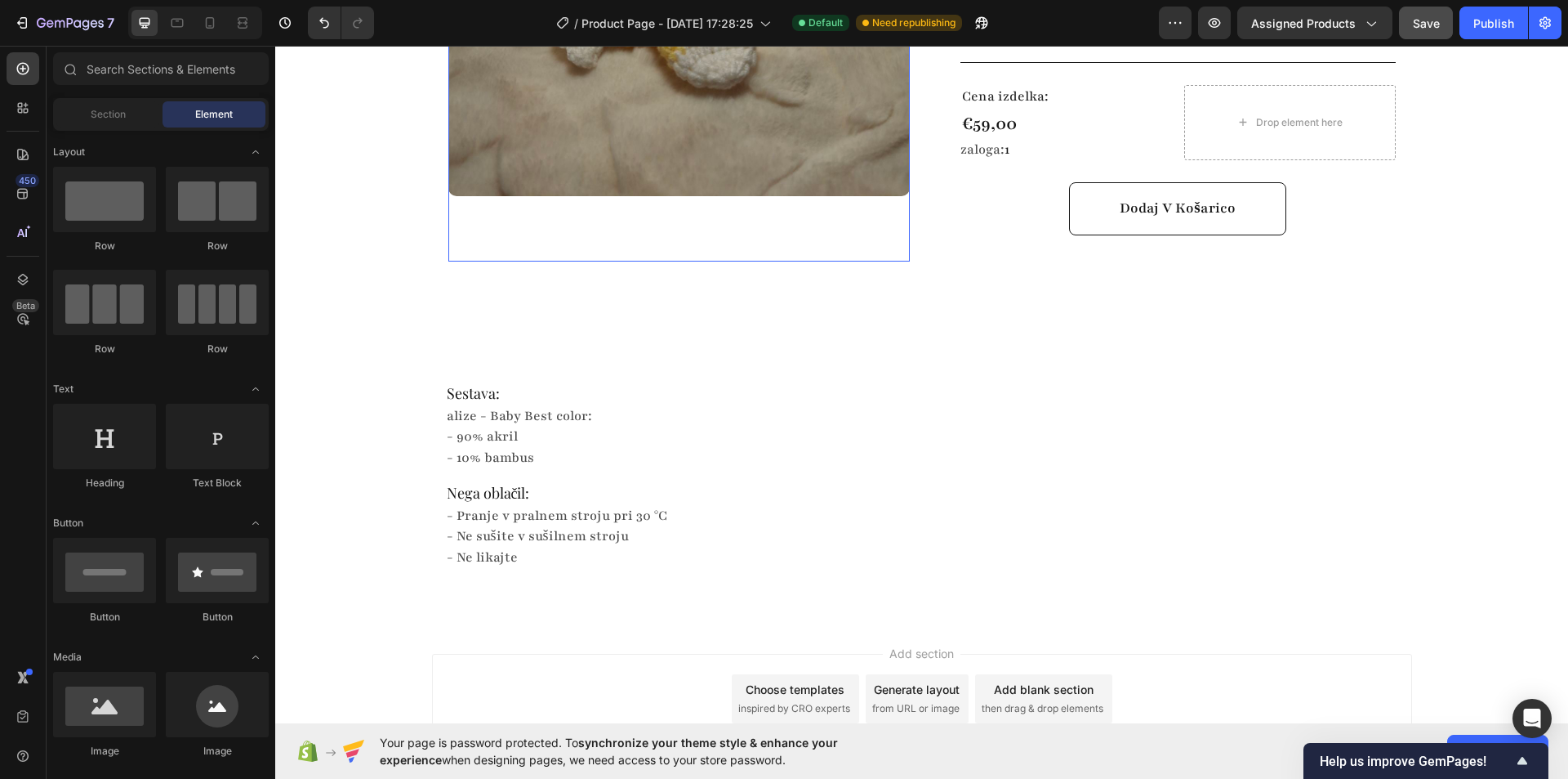
scroll to position [349, 0]
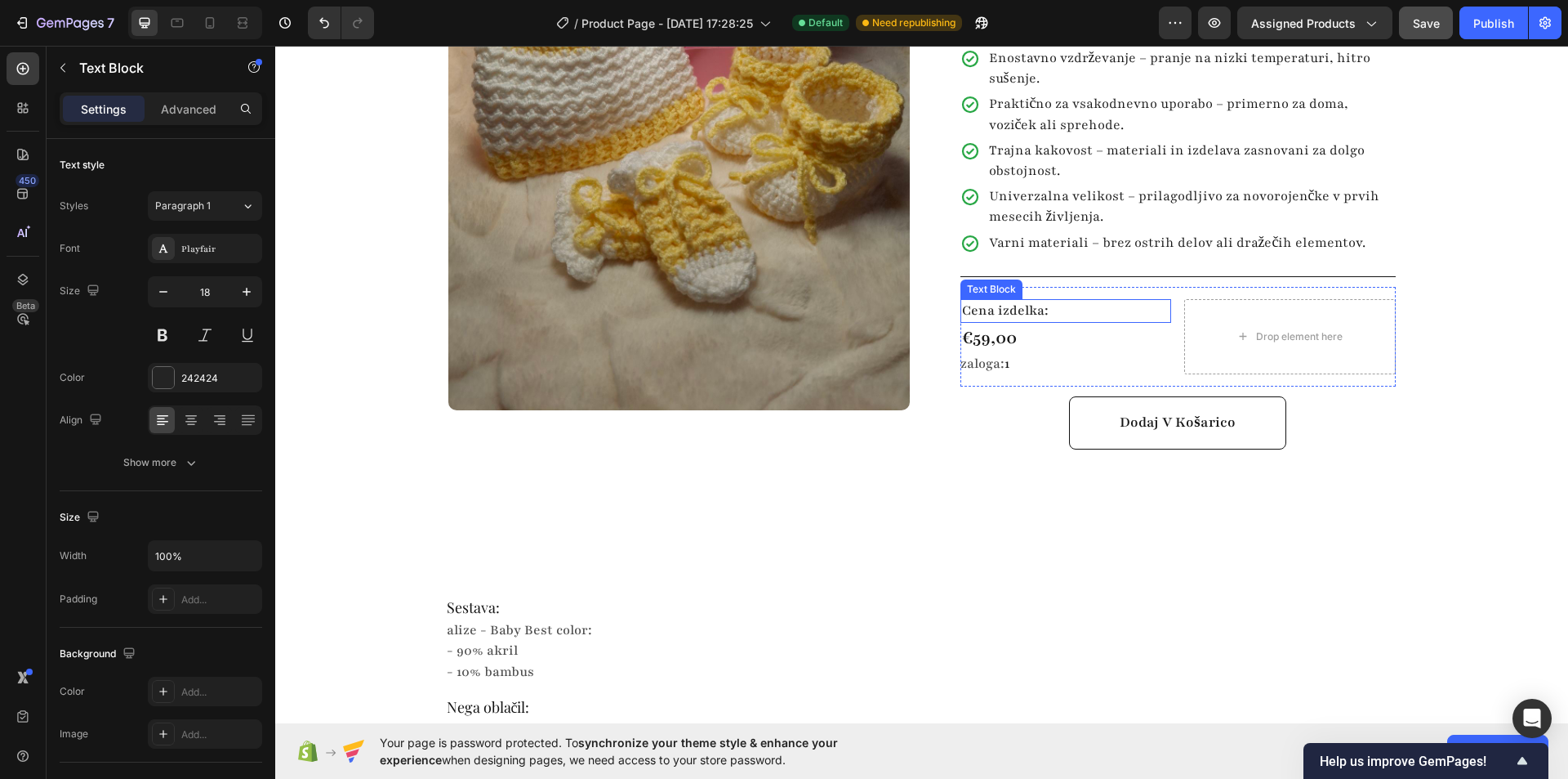
click at [1025, 300] on p "Cena izdelka:" at bounding box center [1066, 310] width 209 height 20
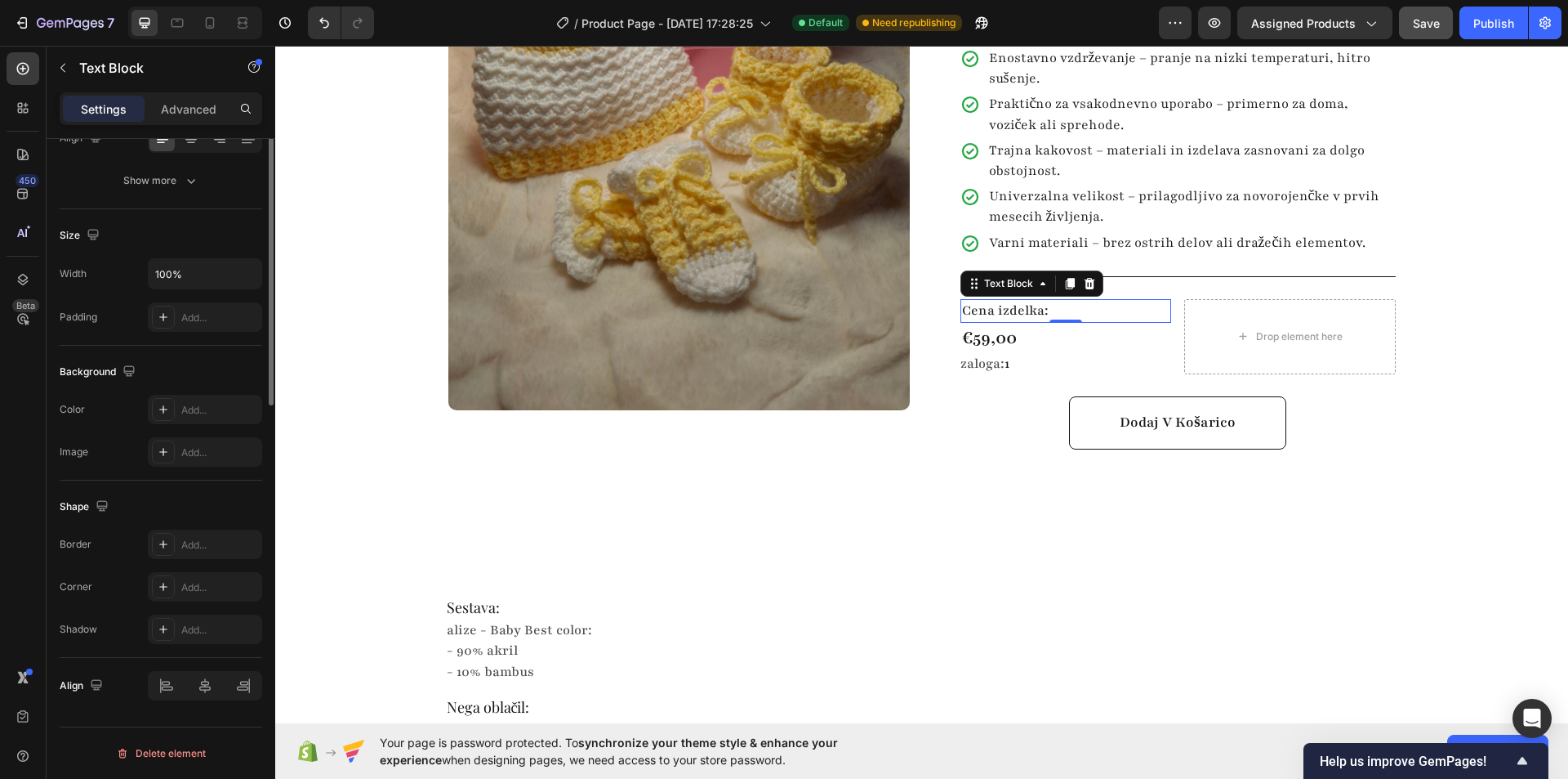
scroll to position [0, 0]
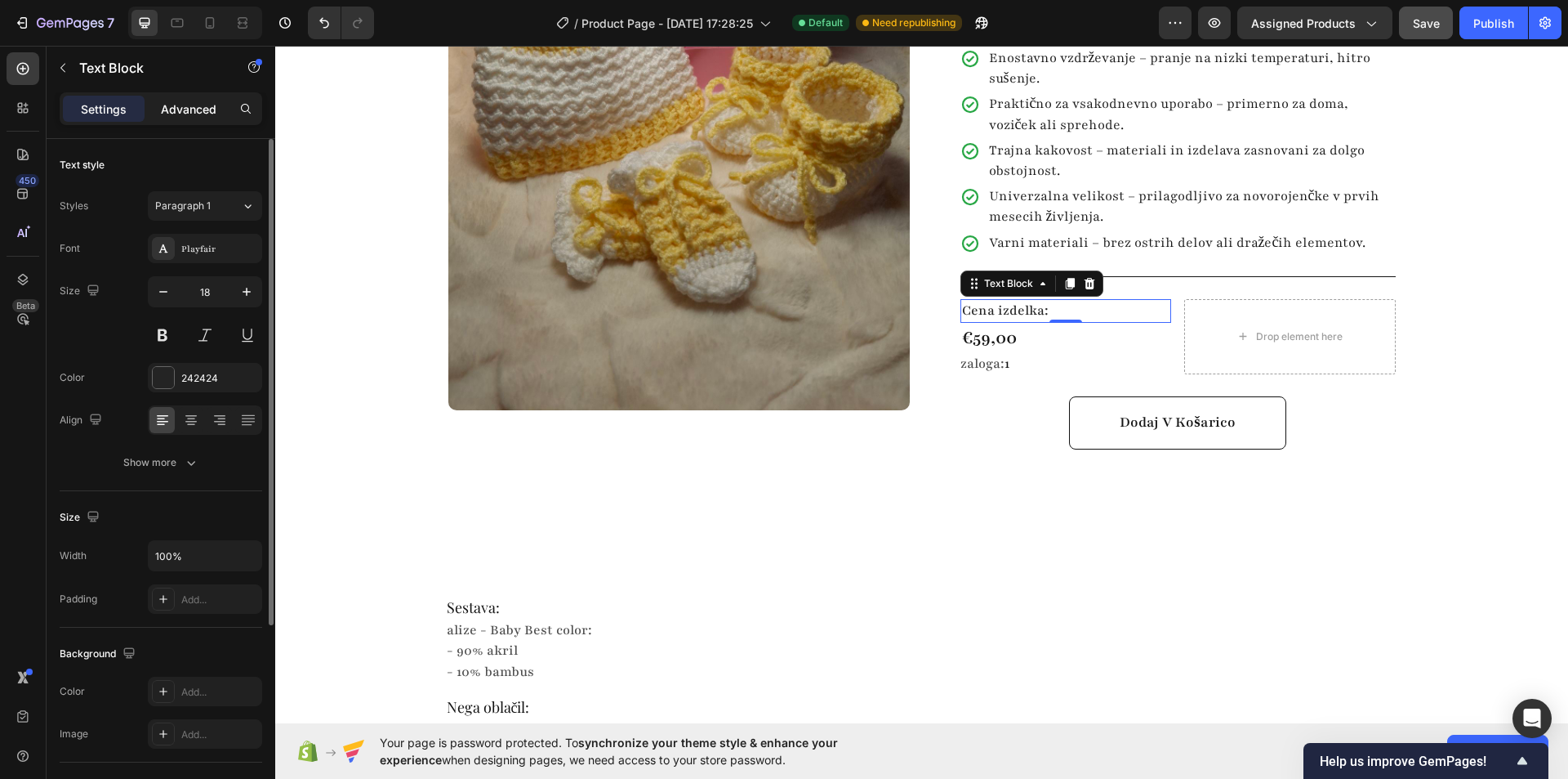
click at [187, 109] on p "Advanced" at bounding box center [188, 109] width 55 height 17
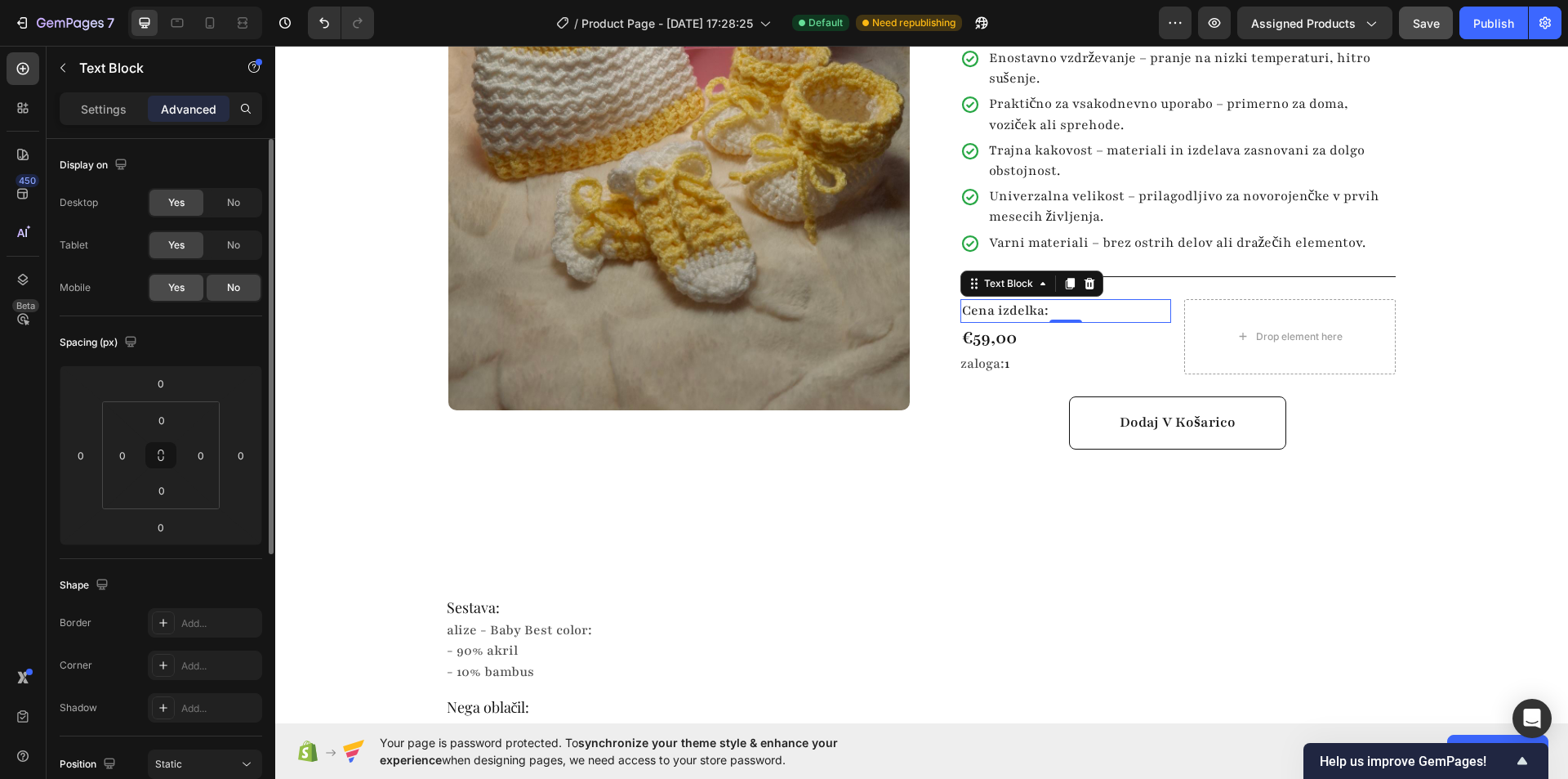
click at [172, 294] on span "Yes" at bounding box center [176, 287] width 16 height 14
click at [94, 94] on div "Settings Advanced" at bounding box center [161, 109] width 203 height 33
click at [95, 100] on p "Settings" at bounding box center [103, 109] width 45 height 17
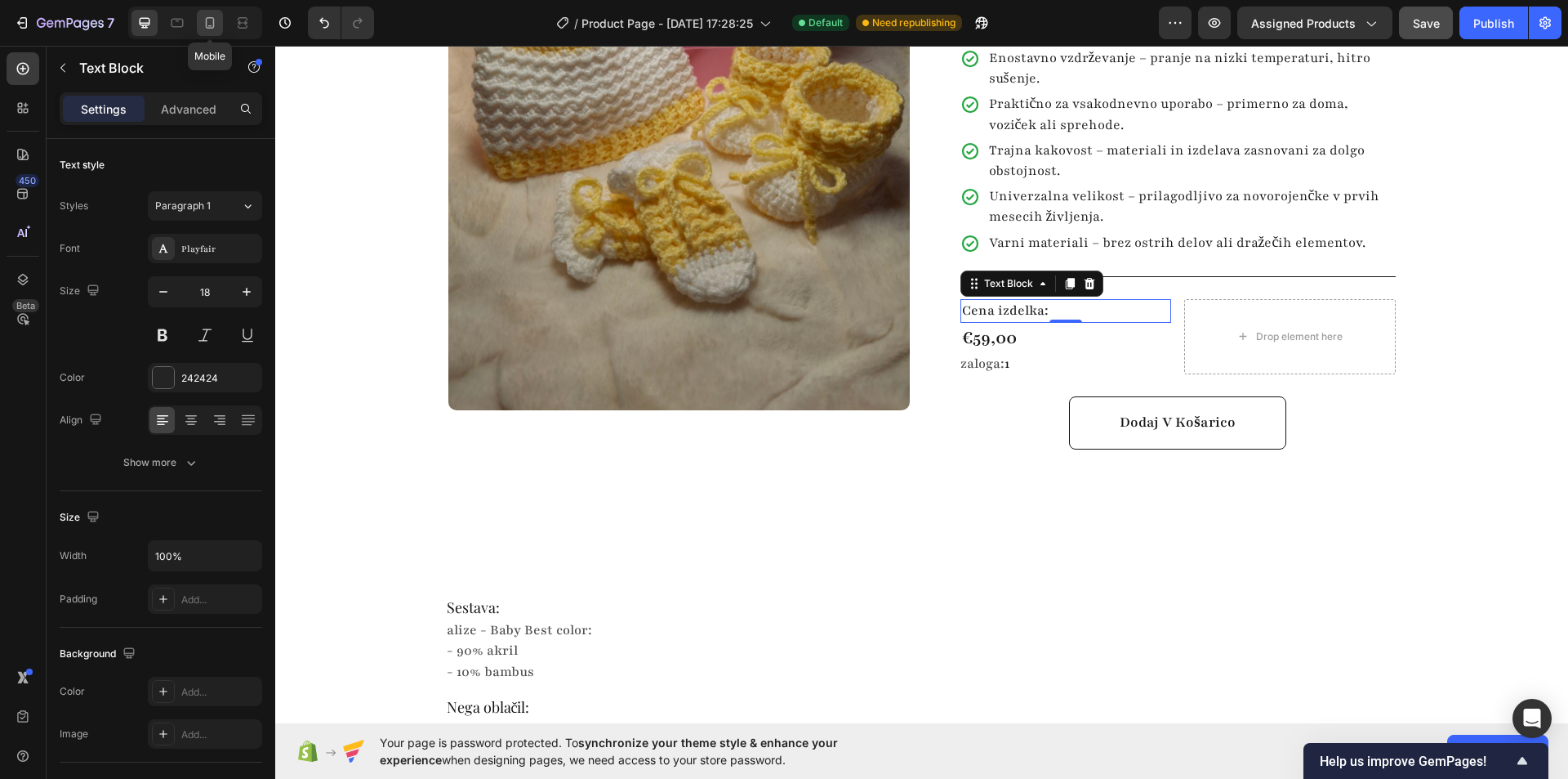
click at [213, 28] on icon at bounding box center [210, 23] width 9 height 12
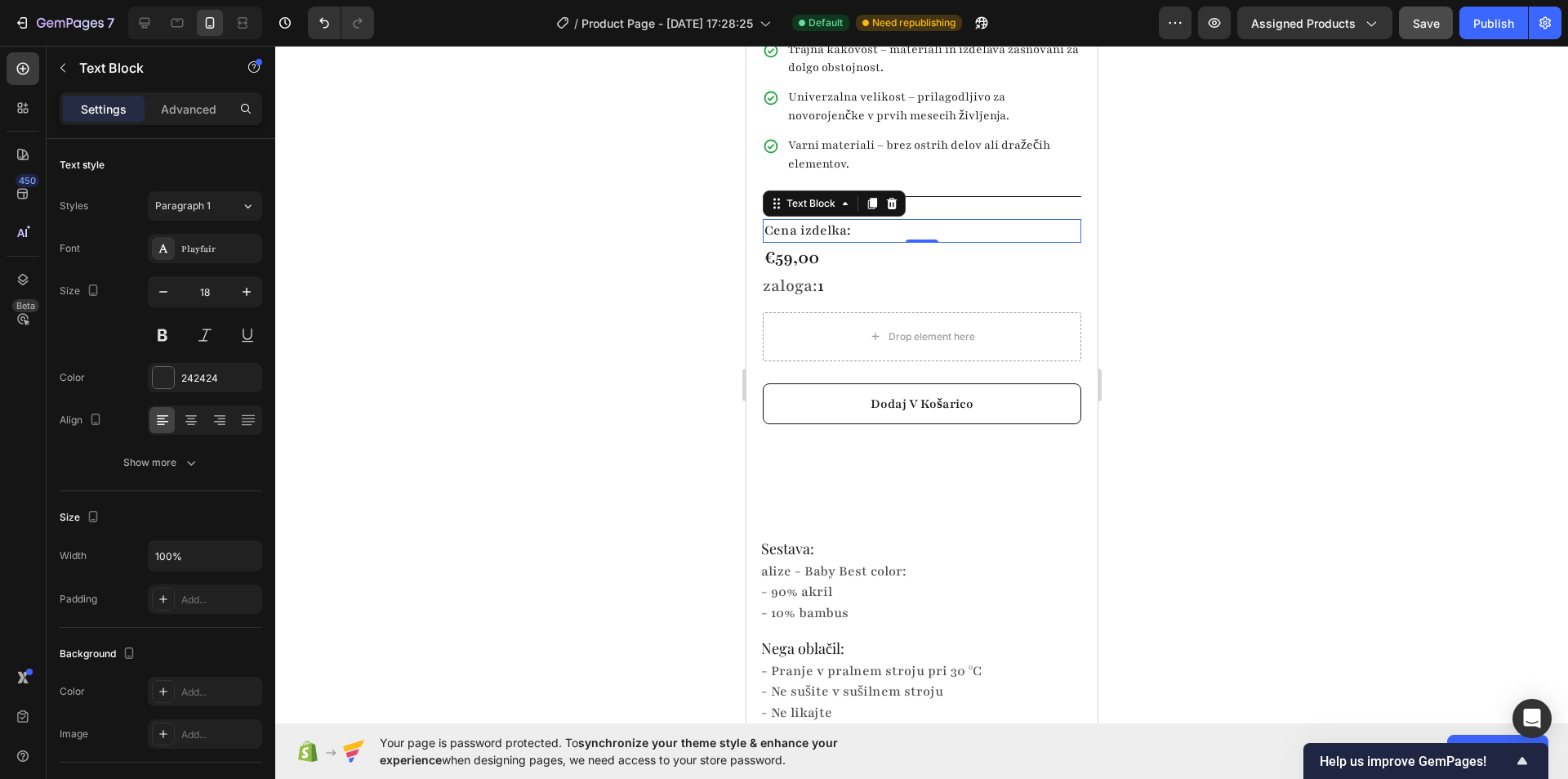
scroll to position [1000, 0]
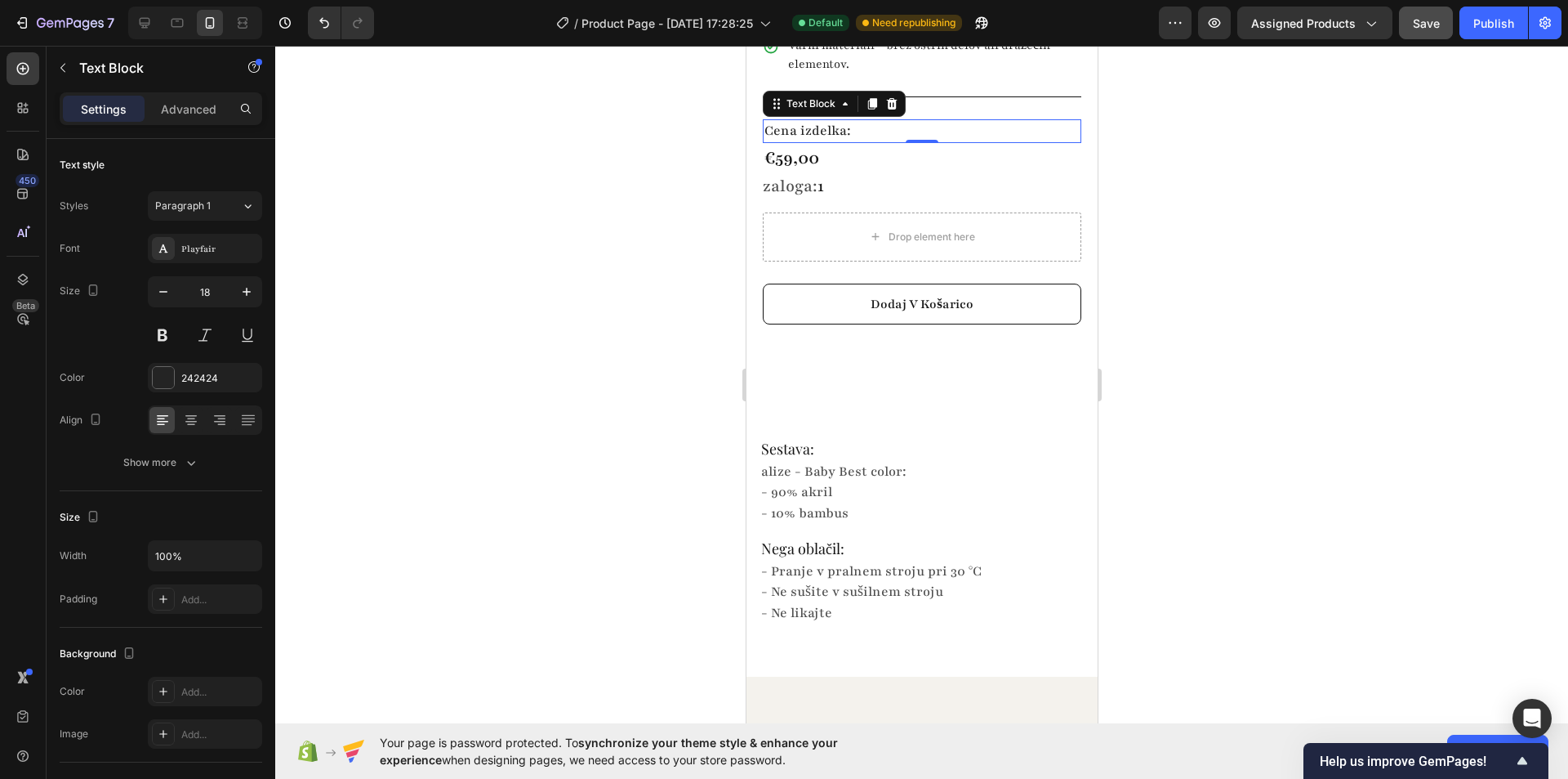
click at [859, 121] on p "Cena izdelka:" at bounding box center [921, 131] width 315 height 20
click at [252, 289] on icon "button" at bounding box center [246, 291] width 16 height 16
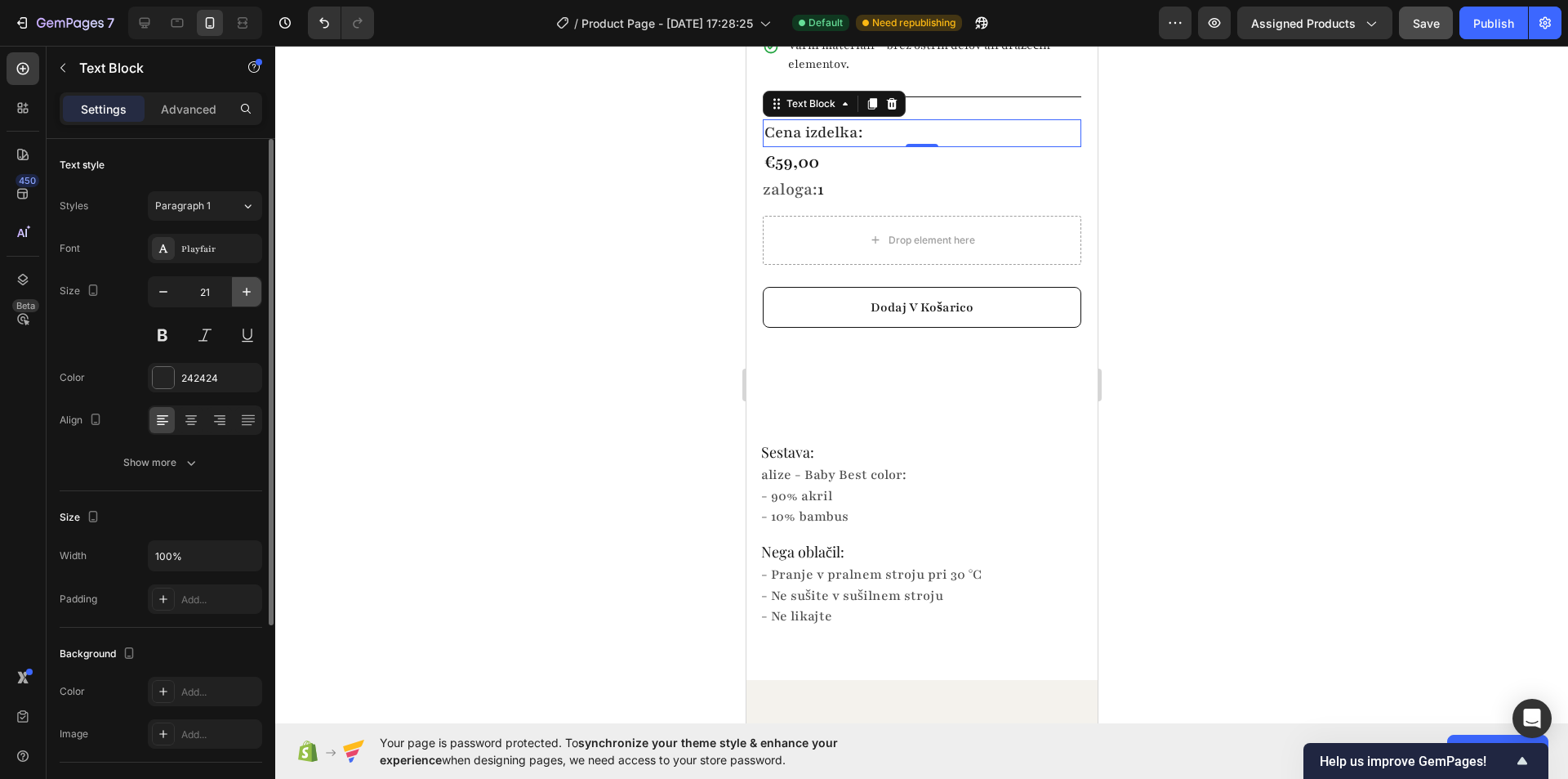
type input "22"
click at [524, 245] on div at bounding box center [921, 411] width 1293 height 733
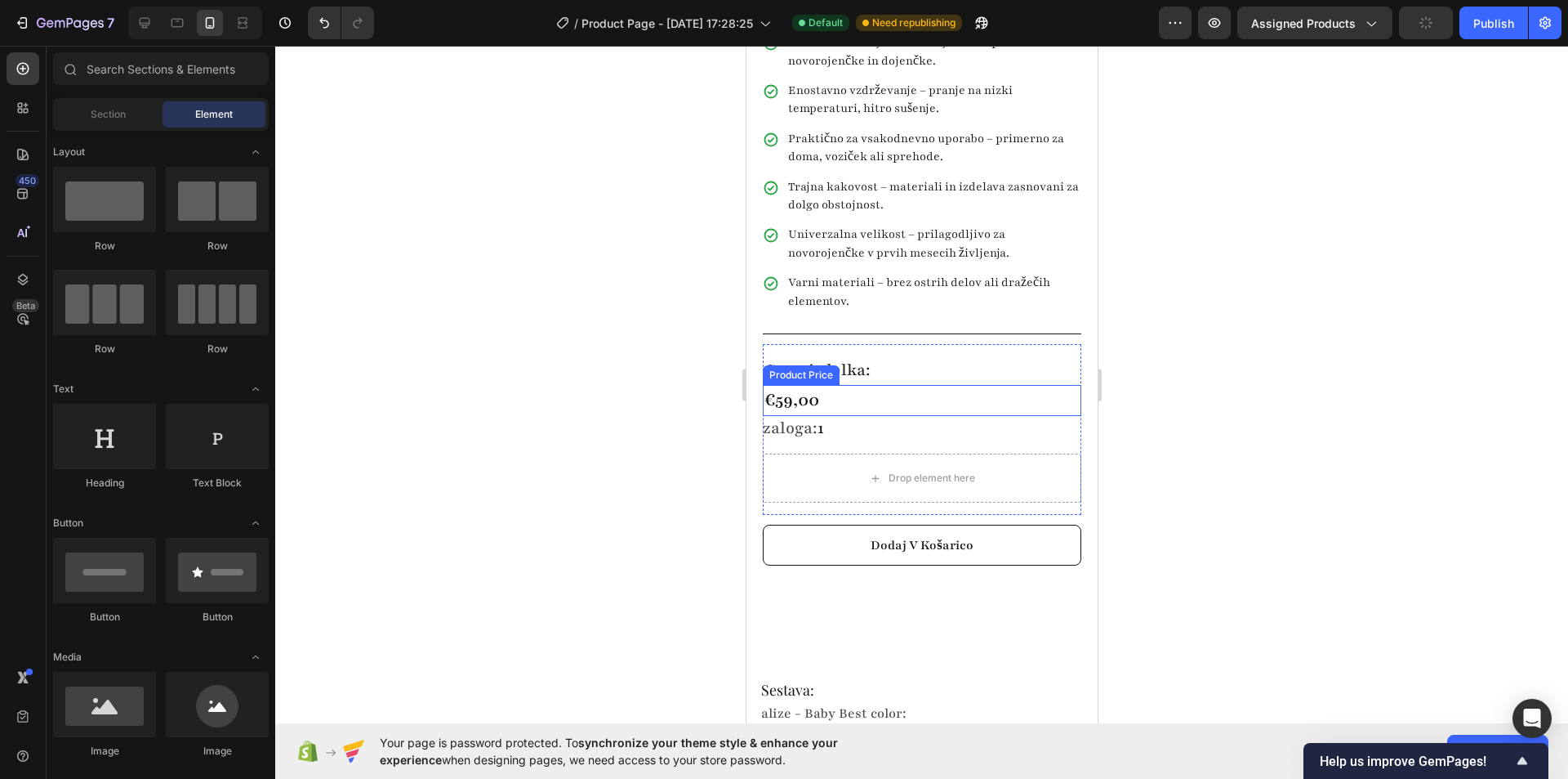
scroll to position [755, 0]
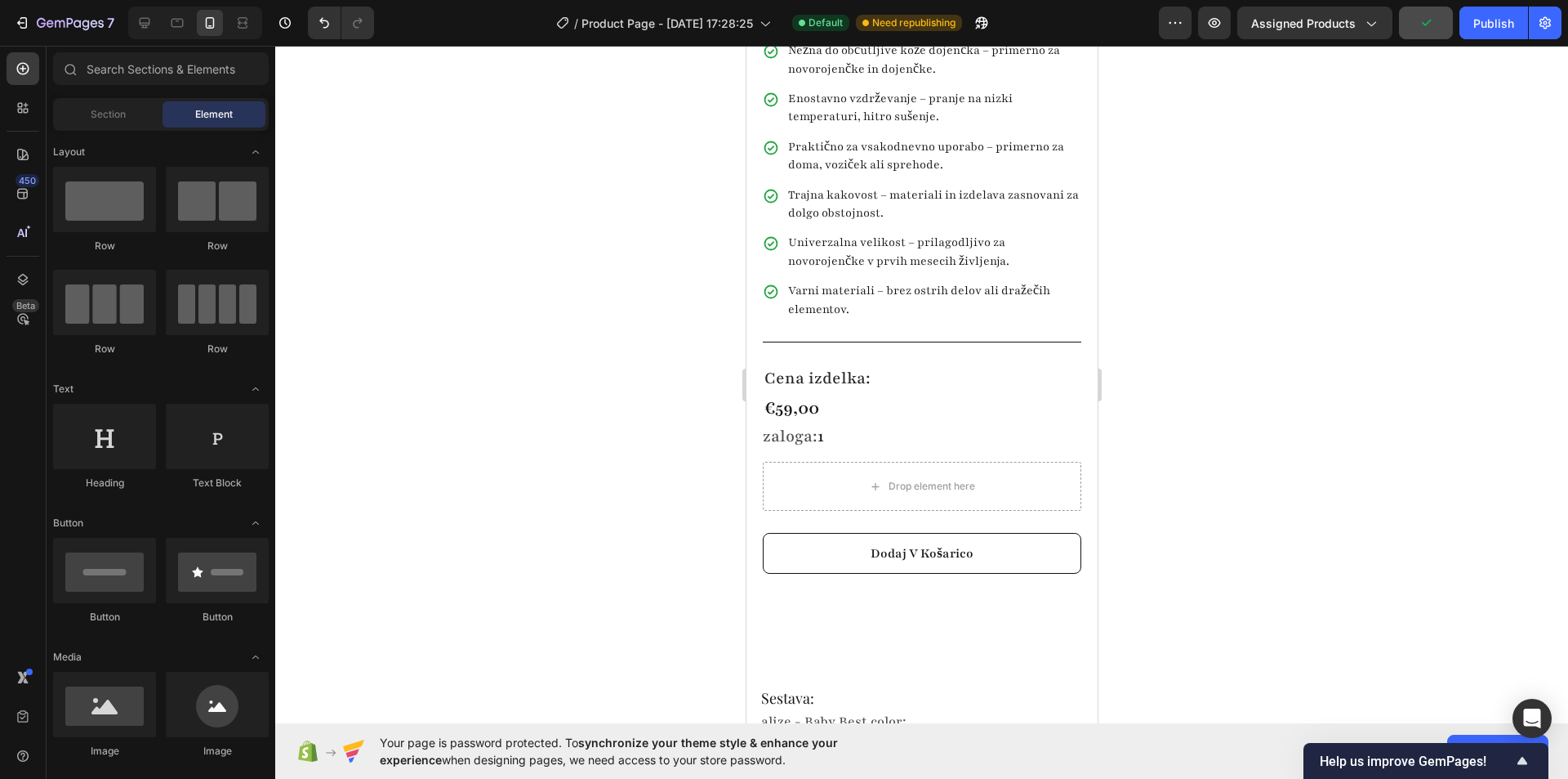
click at [1212, 338] on div at bounding box center [921, 411] width 1293 height 733
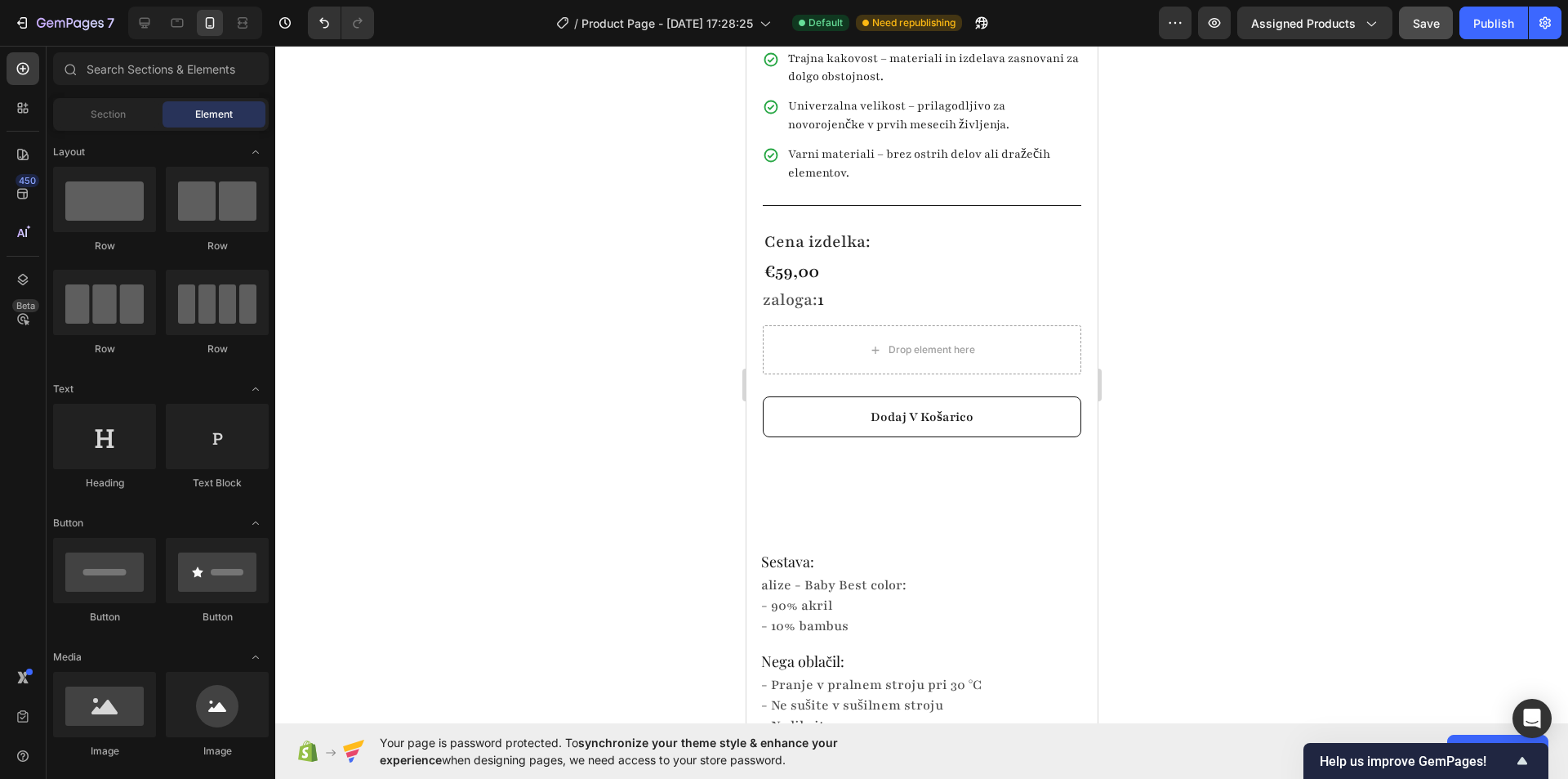
scroll to position [981, 0]
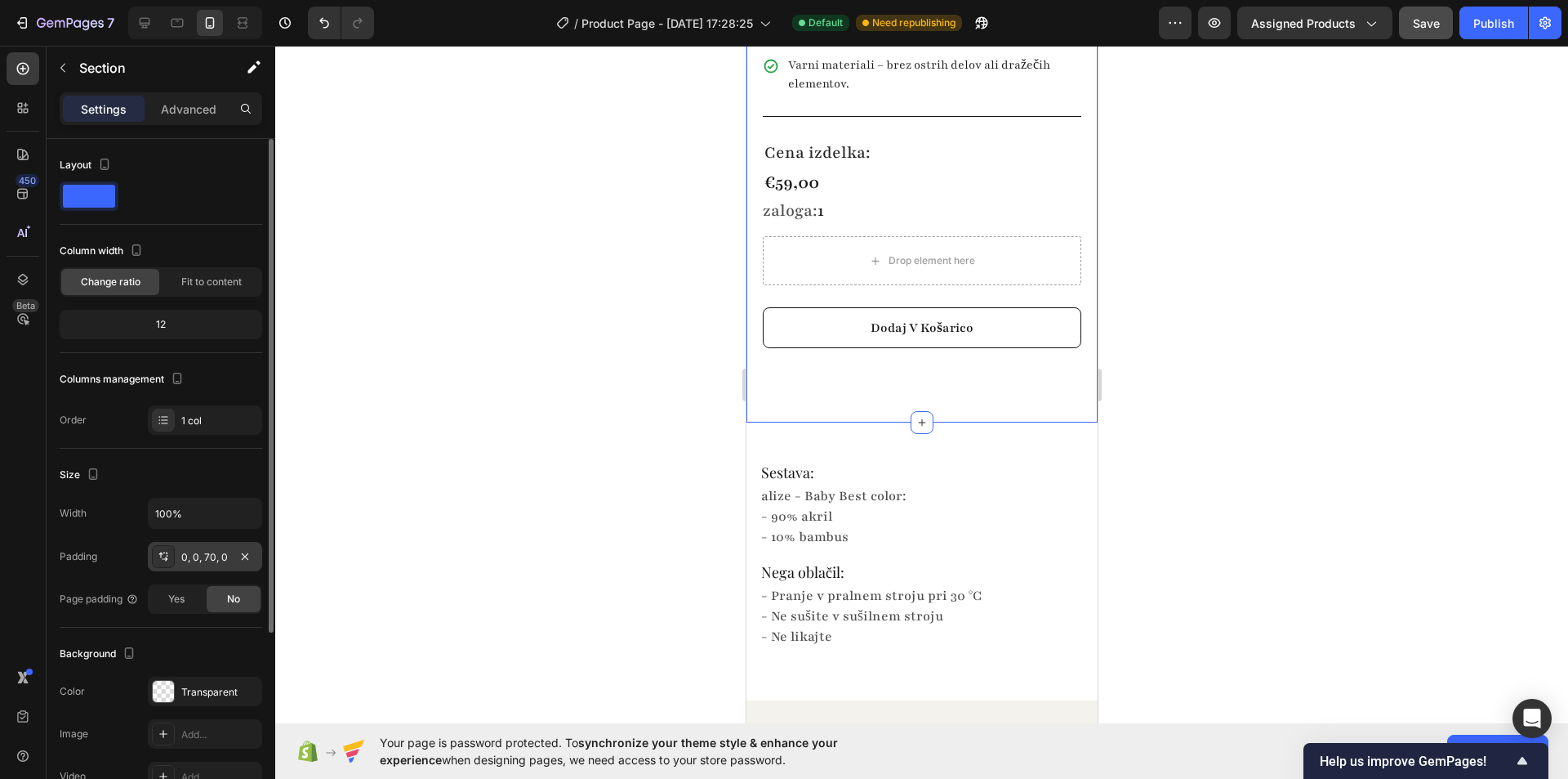
click at [207, 556] on div "0, 0, 70, 0" at bounding box center [205, 557] width 47 height 14
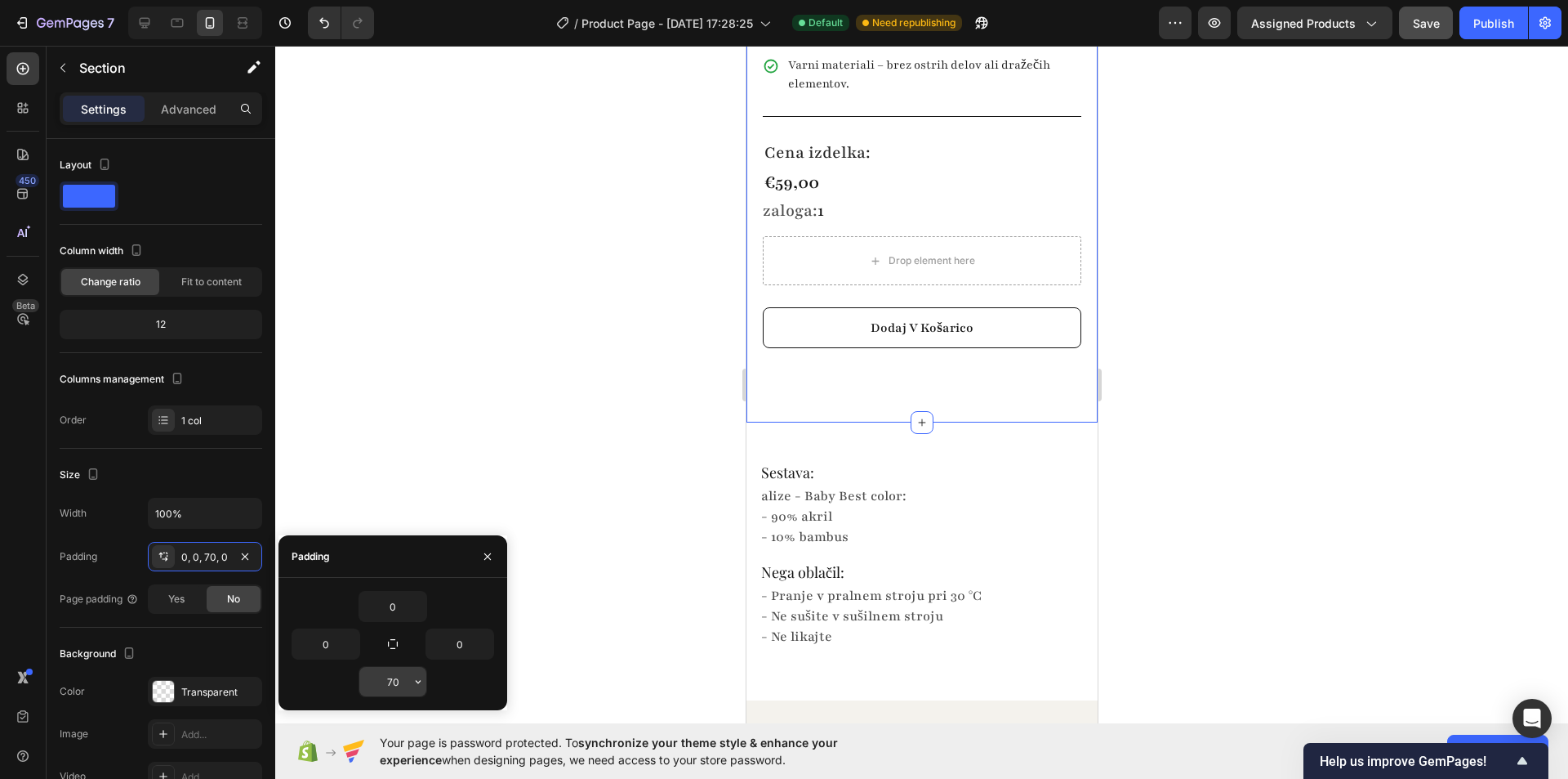
click at [399, 682] on input "70" at bounding box center [393, 681] width 67 height 29
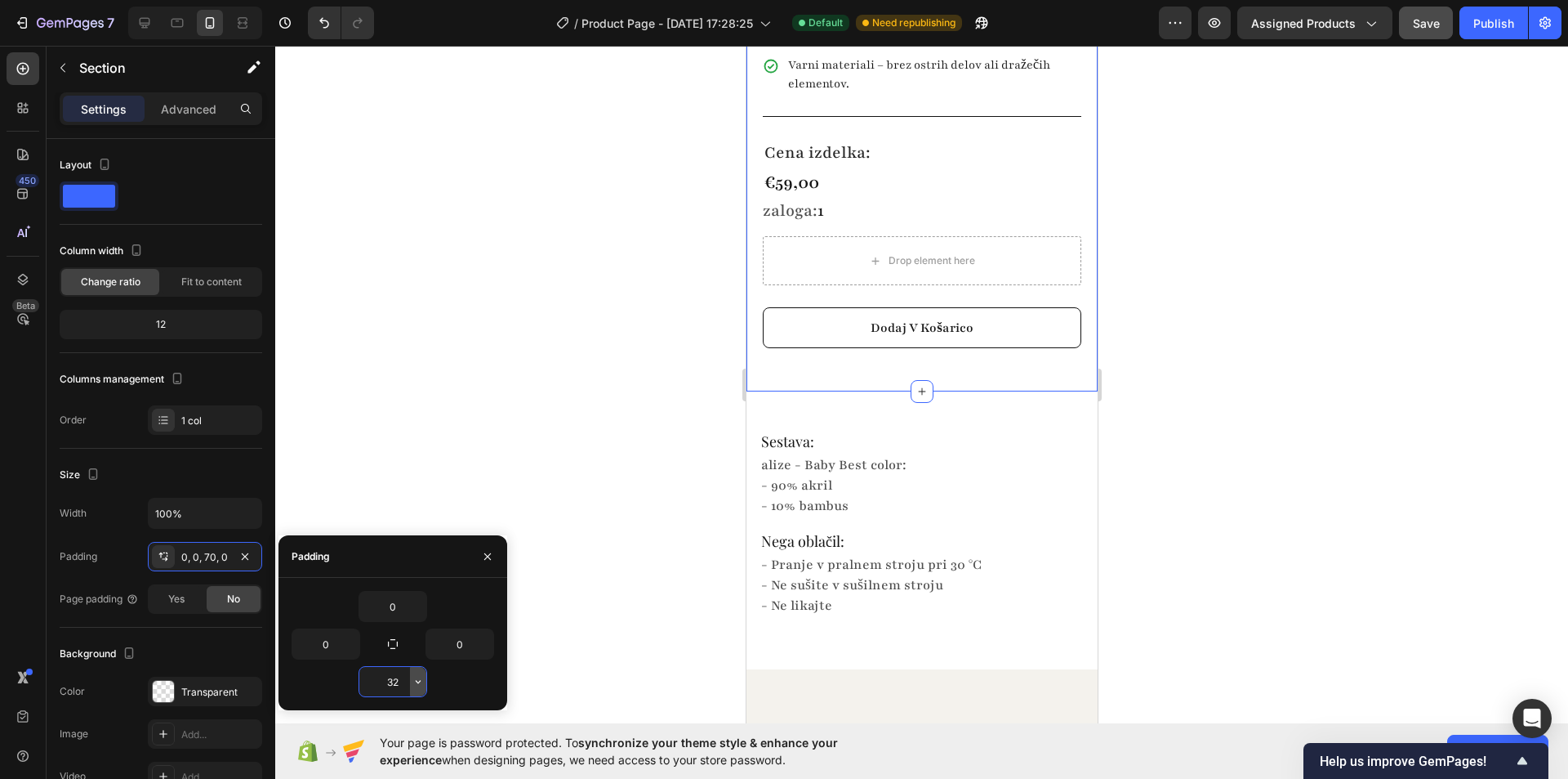
type input "32"
click at [867, 394] on div "Sestava: Heading alize - Baby Best color: - 90% akril - 10% bambus Text Block N…" at bounding box center [921, 530] width 351 height 278
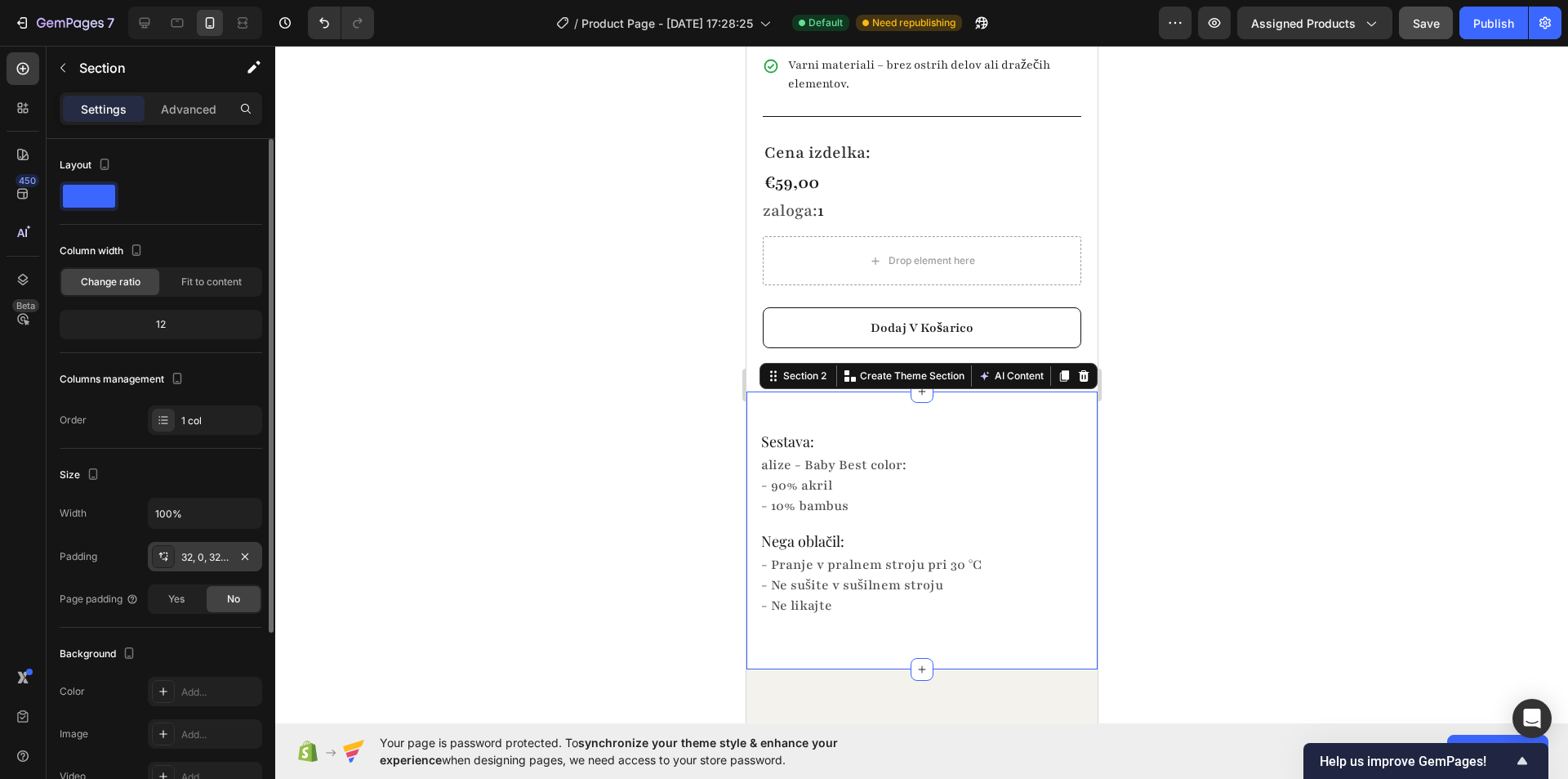
click at [164, 557] on icon at bounding box center [163, 557] width 13 height 13
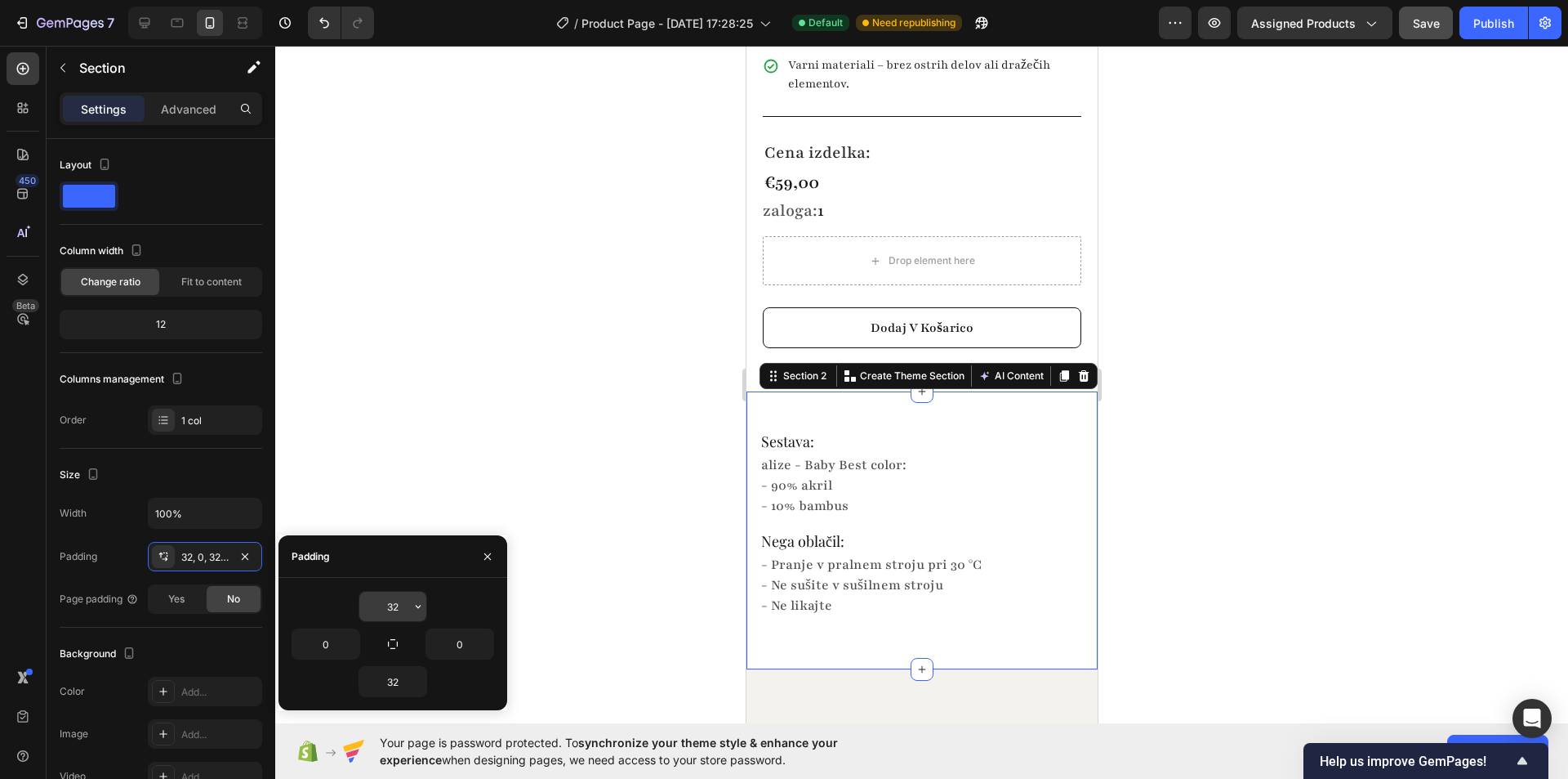
click at [393, 603] on input "32" at bounding box center [393, 606] width 67 height 29
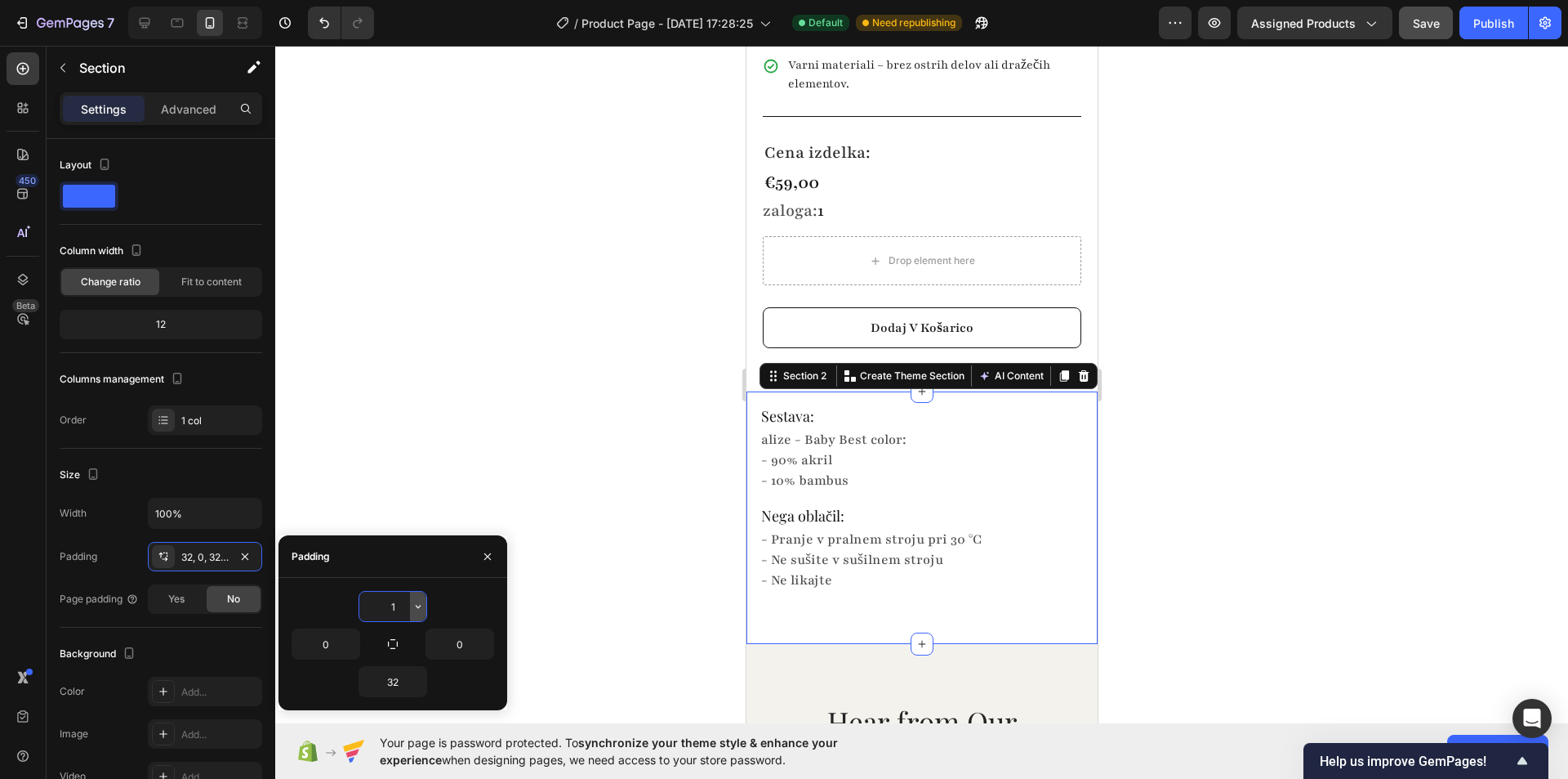
type input "16"
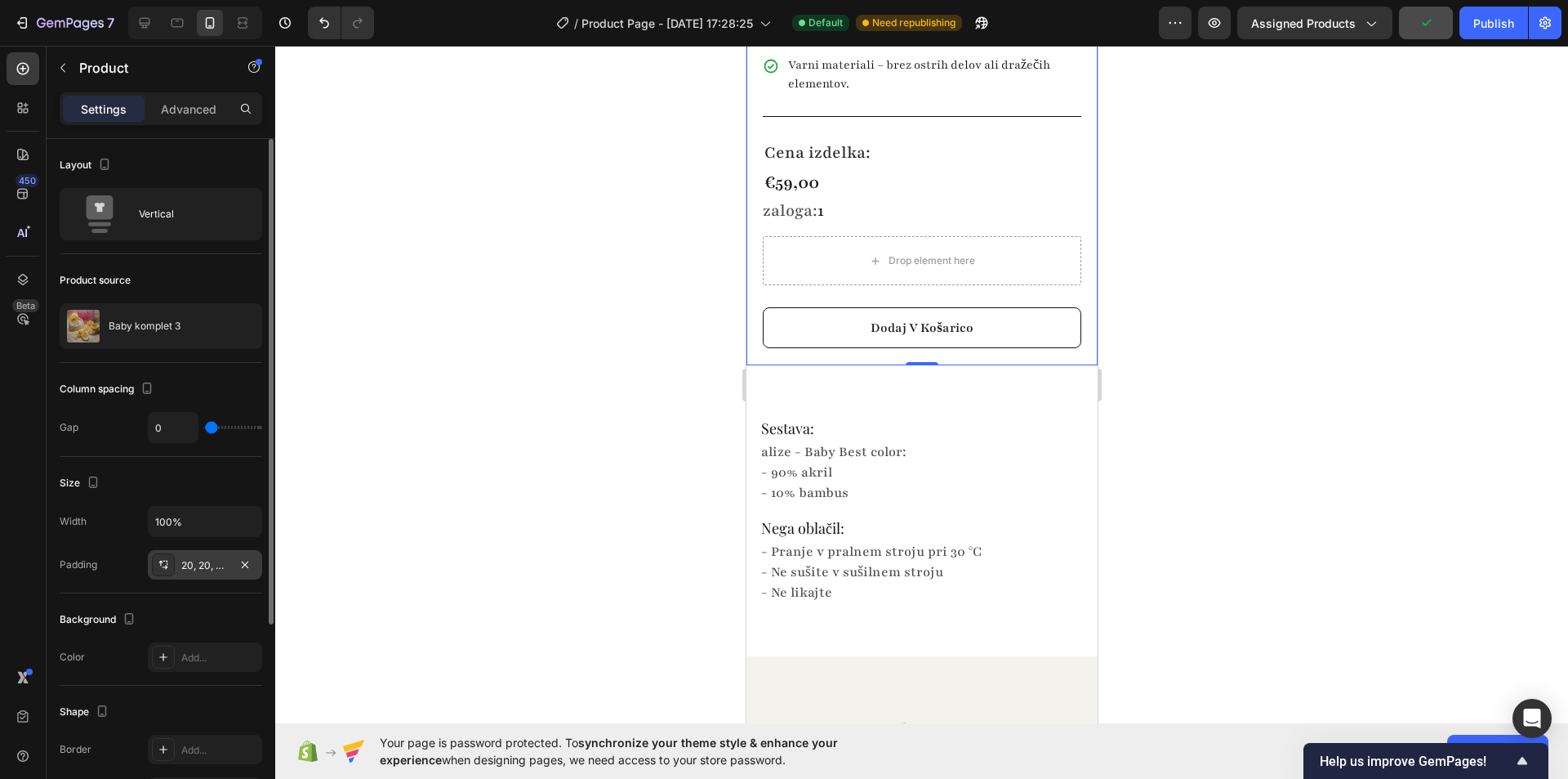
click at [177, 570] on div "20, 20, 0, 20" at bounding box center [205, 564] width 114 height 29
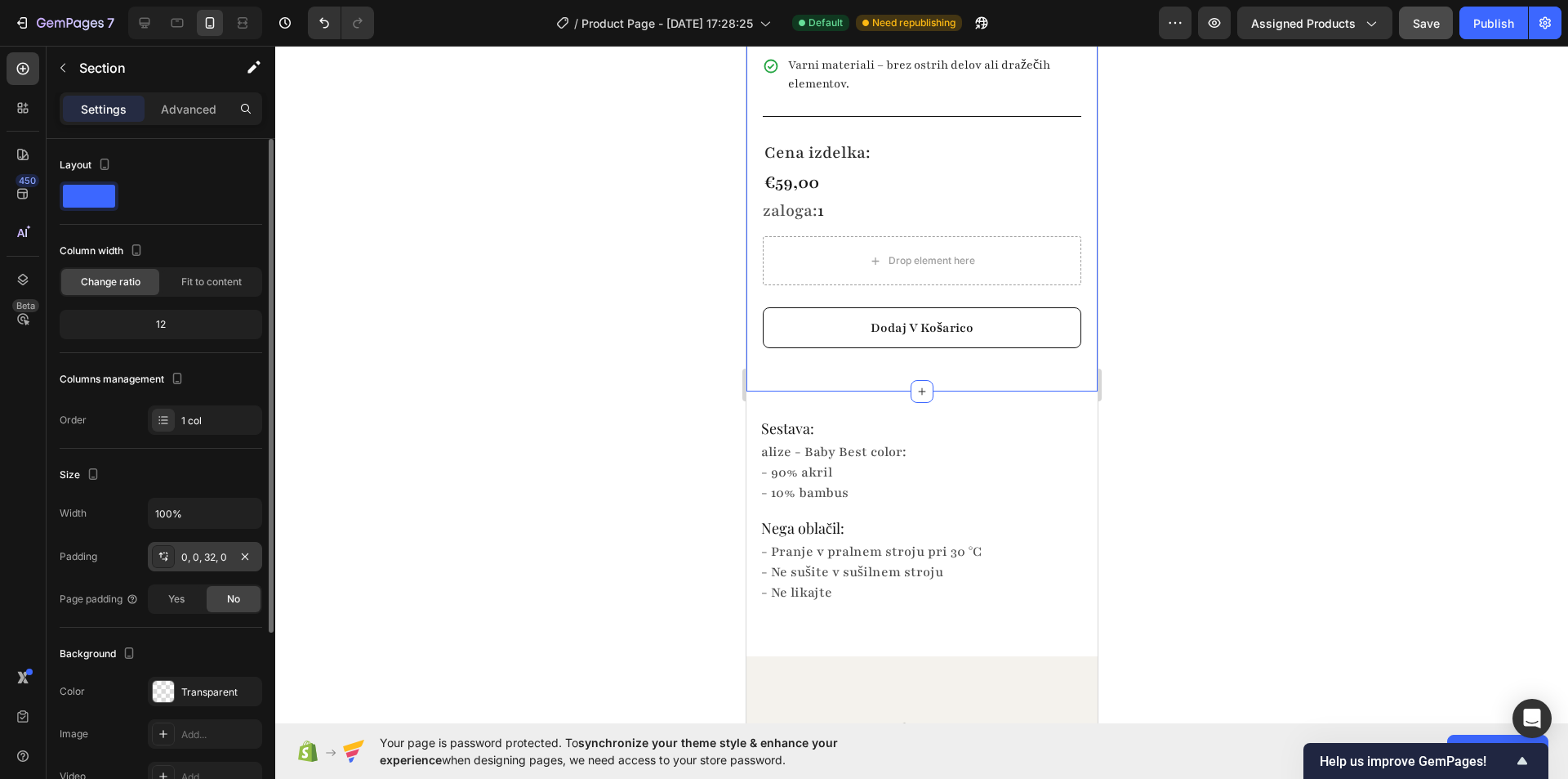
click at [214, 562] on div "0, 0, 32, 0" at bounding box center [205, 557] width 47 height 14
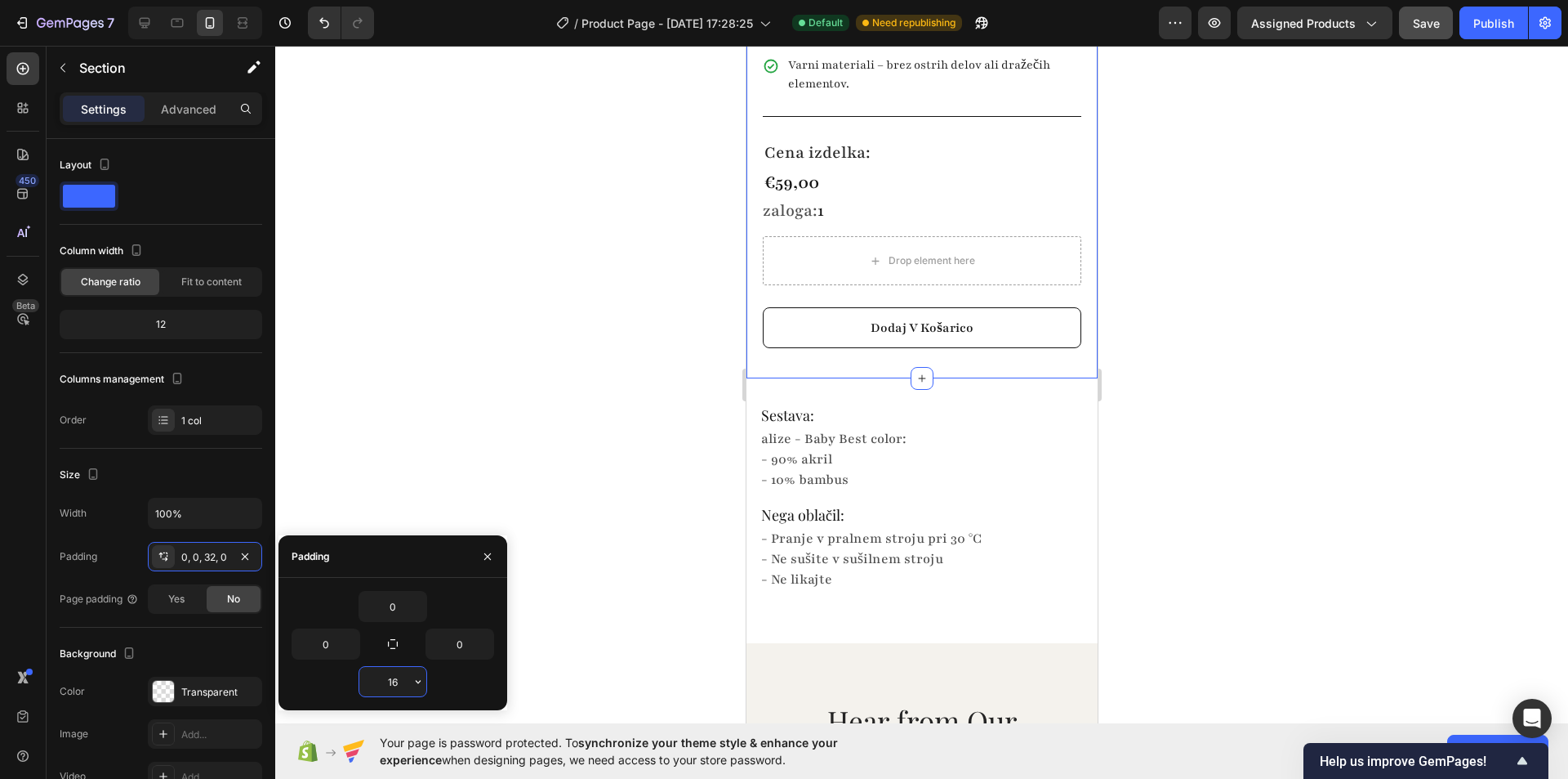
type input "16"
click at [558, 301] on div at bounding box center [921, 411] width 1293 height 733
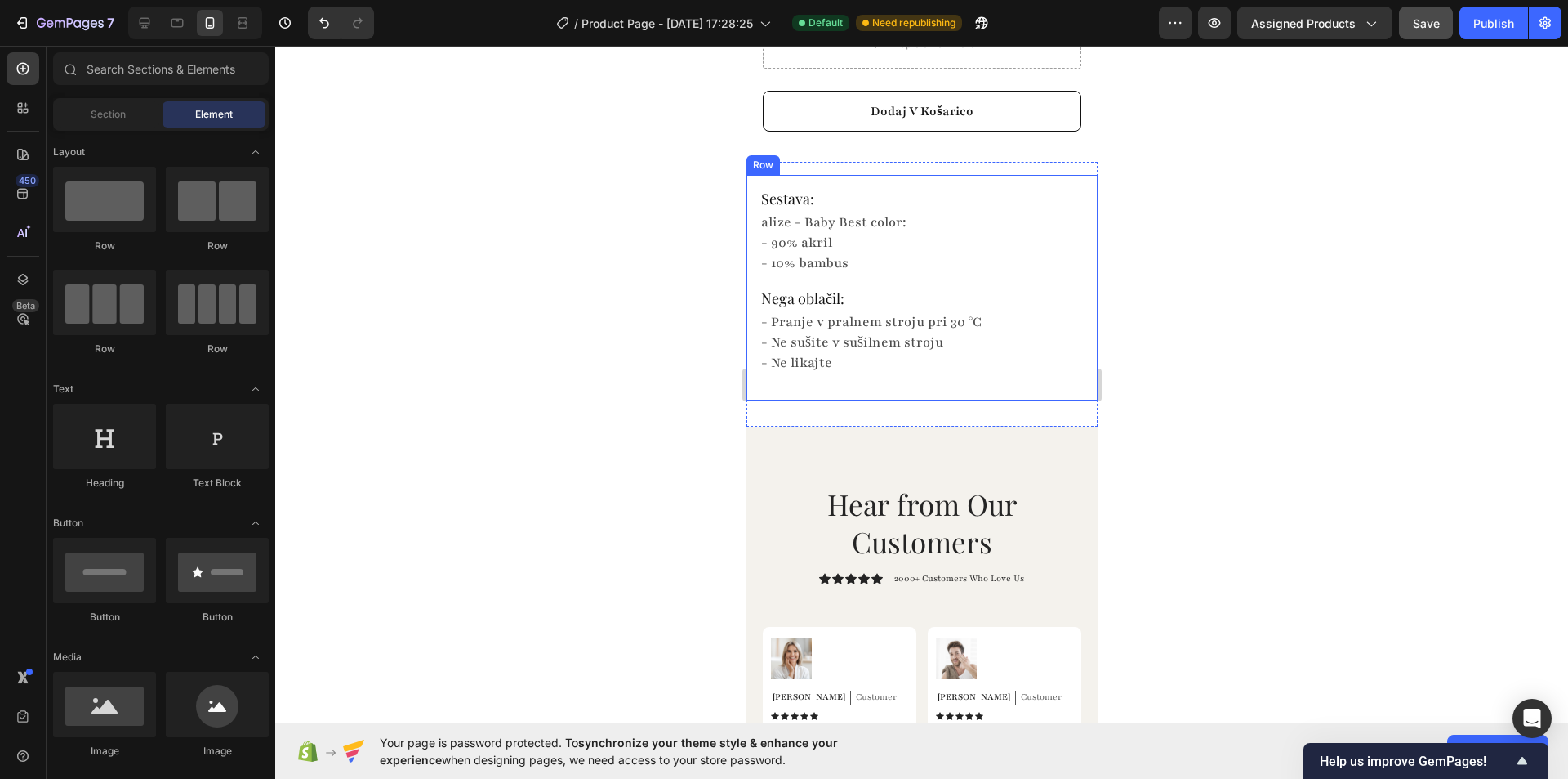
scroll to position [1307, 0]
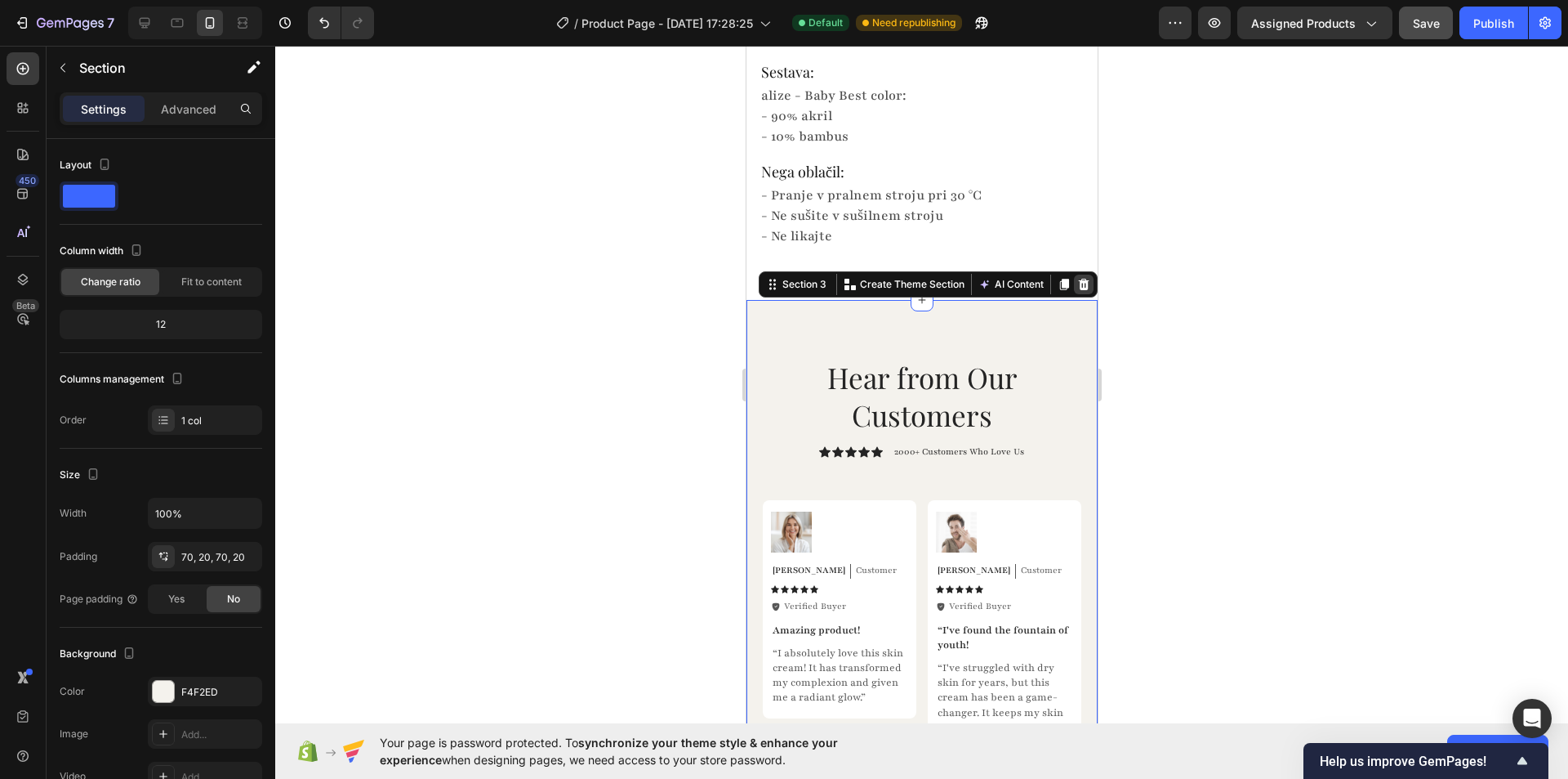
click at [1078, 290] on icon at bounding box center [1083, 284] width 11 height 12
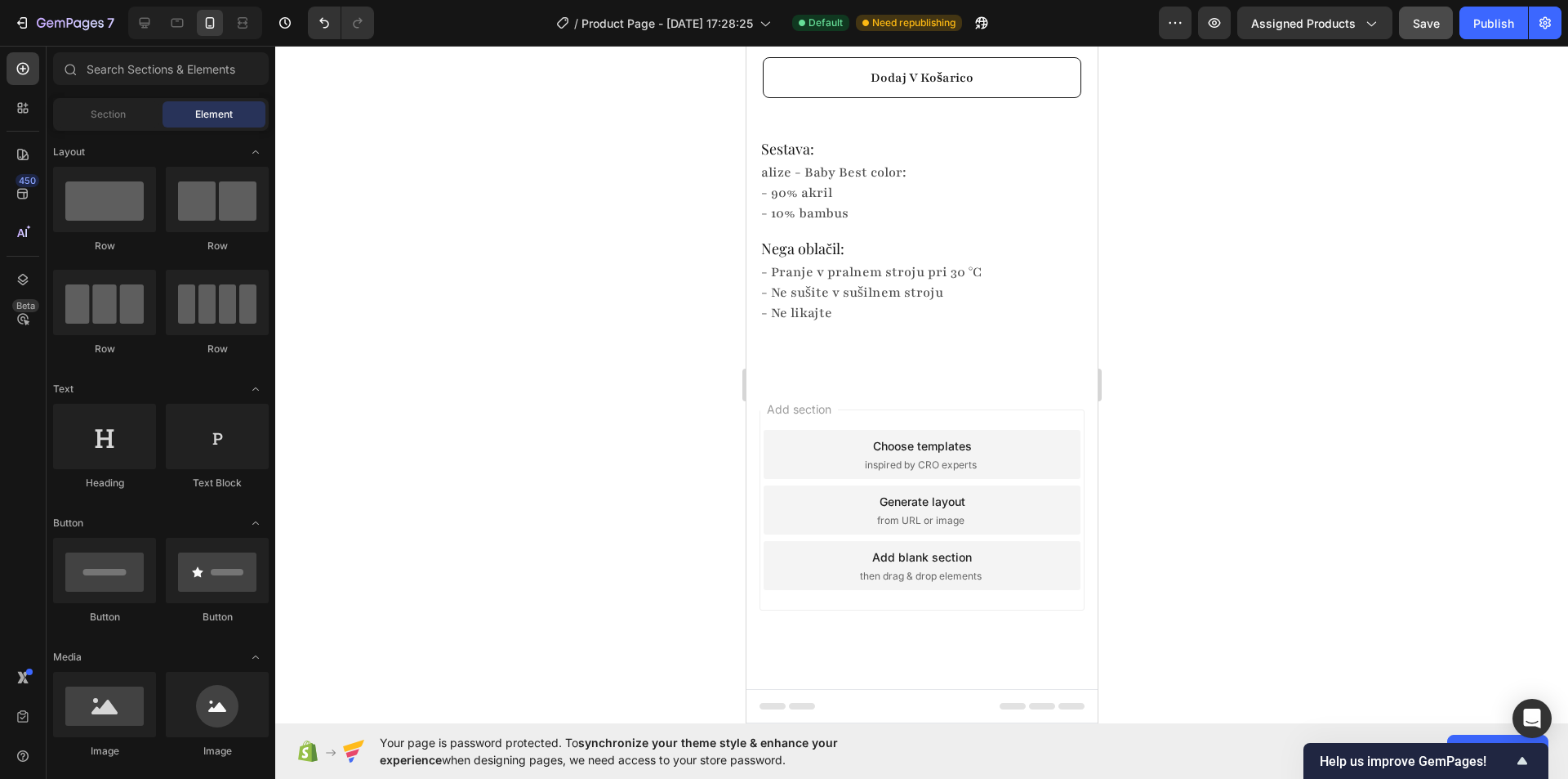
click at [1230, 414] on div at bounding box center [921, 411] width 1293 height 733
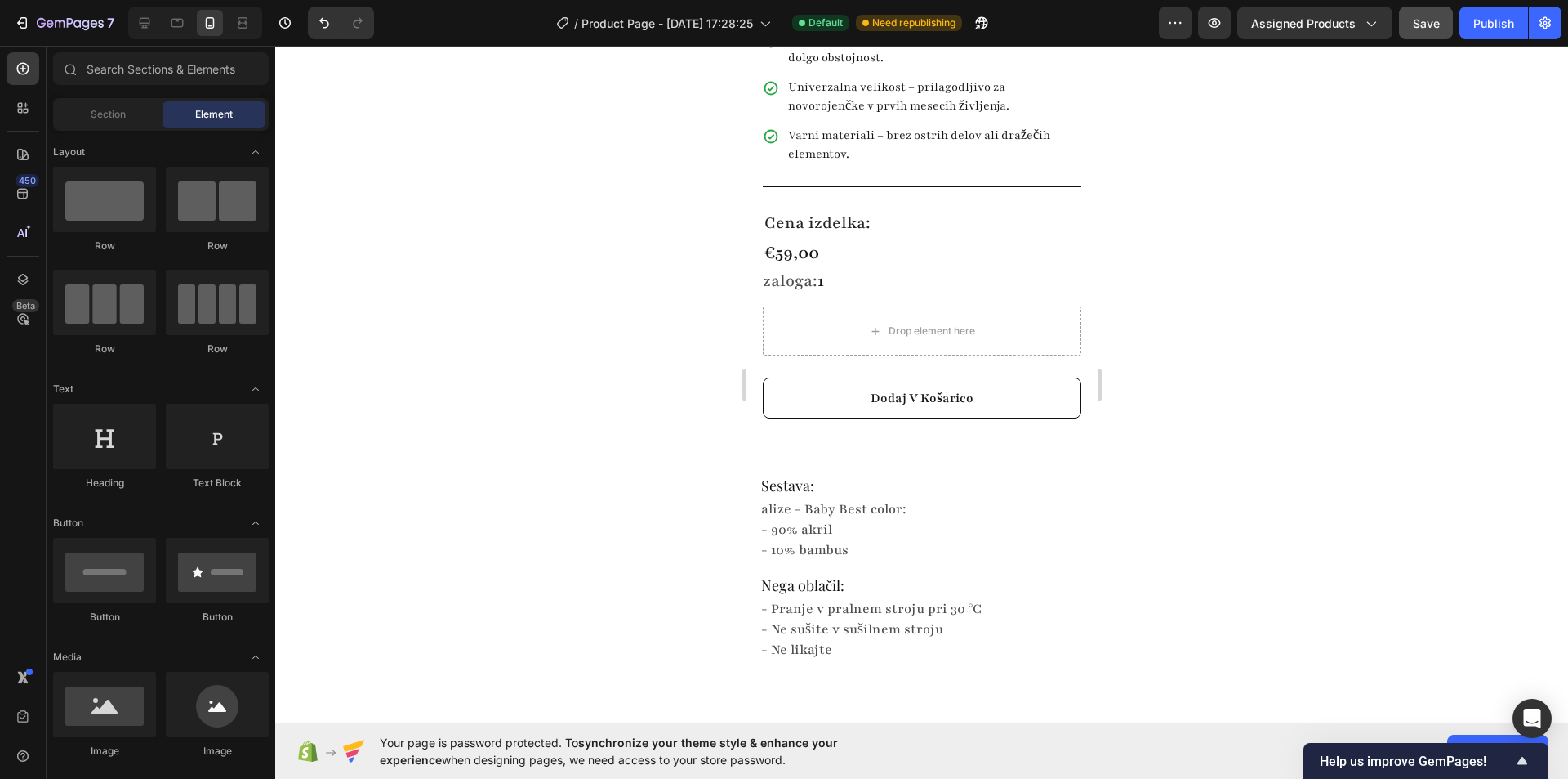
scroll to position [904, 0]
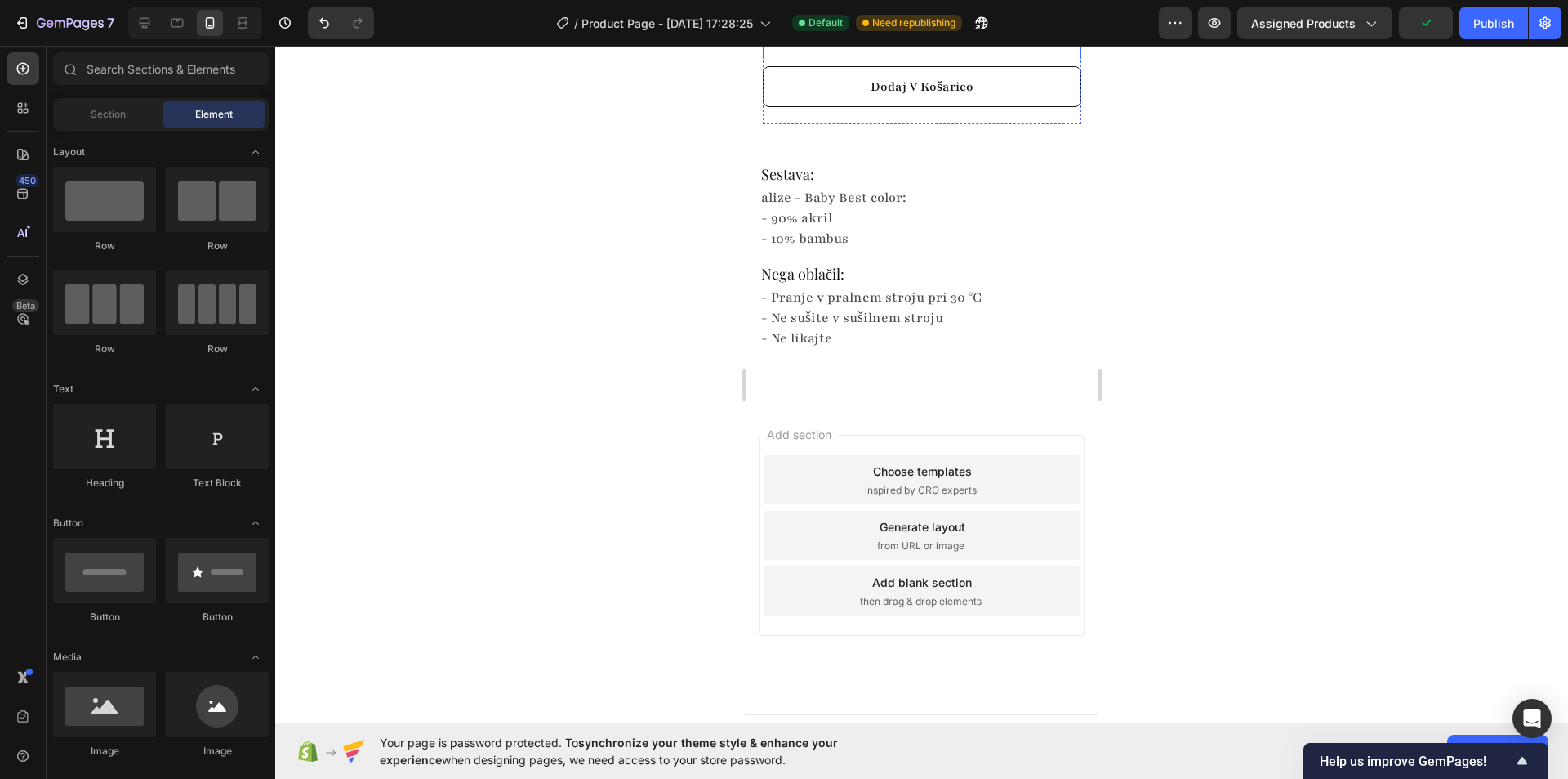
scroll to position [1231, 0]
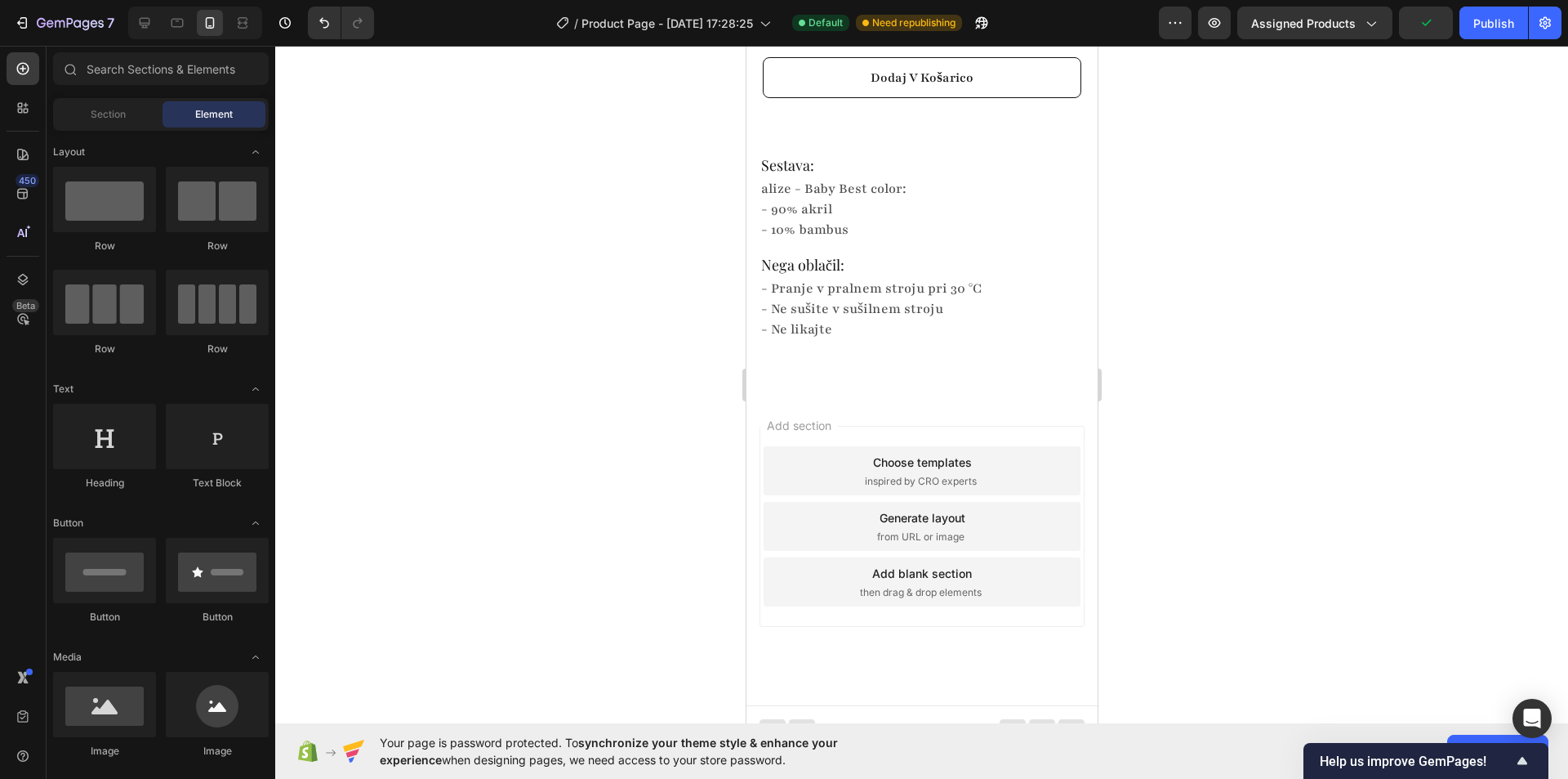
drag, startPoint x: 684, startPoint y: 409, endPoint x: 716, endPoint y: 398, distance: 33.8
click at [683, 408] on div at bounding box center [921, 411] width 1293 height 733
click at [699, 382] on div at bounding box center [921, 411] width 1293 height 733
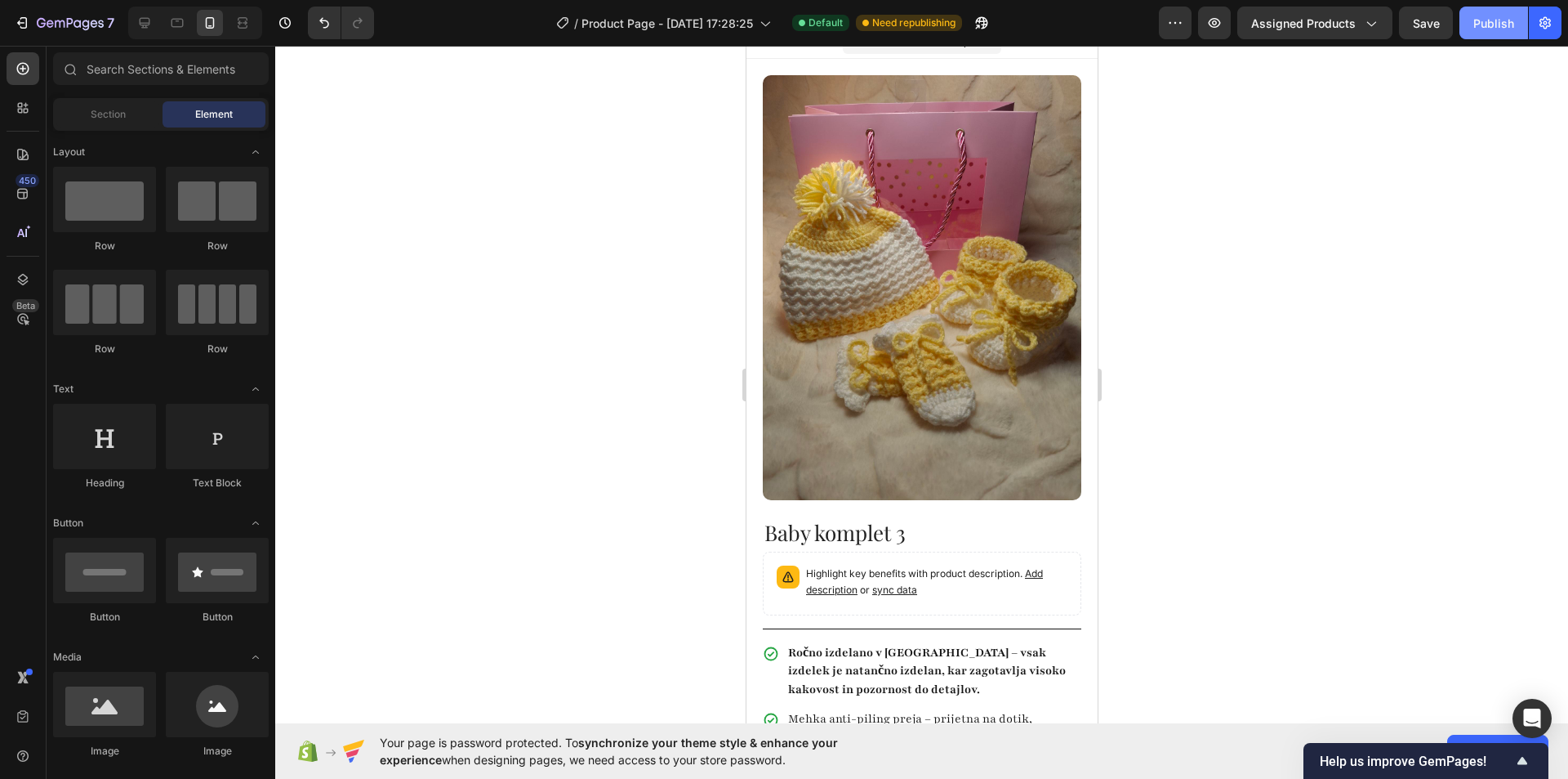
scroll to position [0, 0]
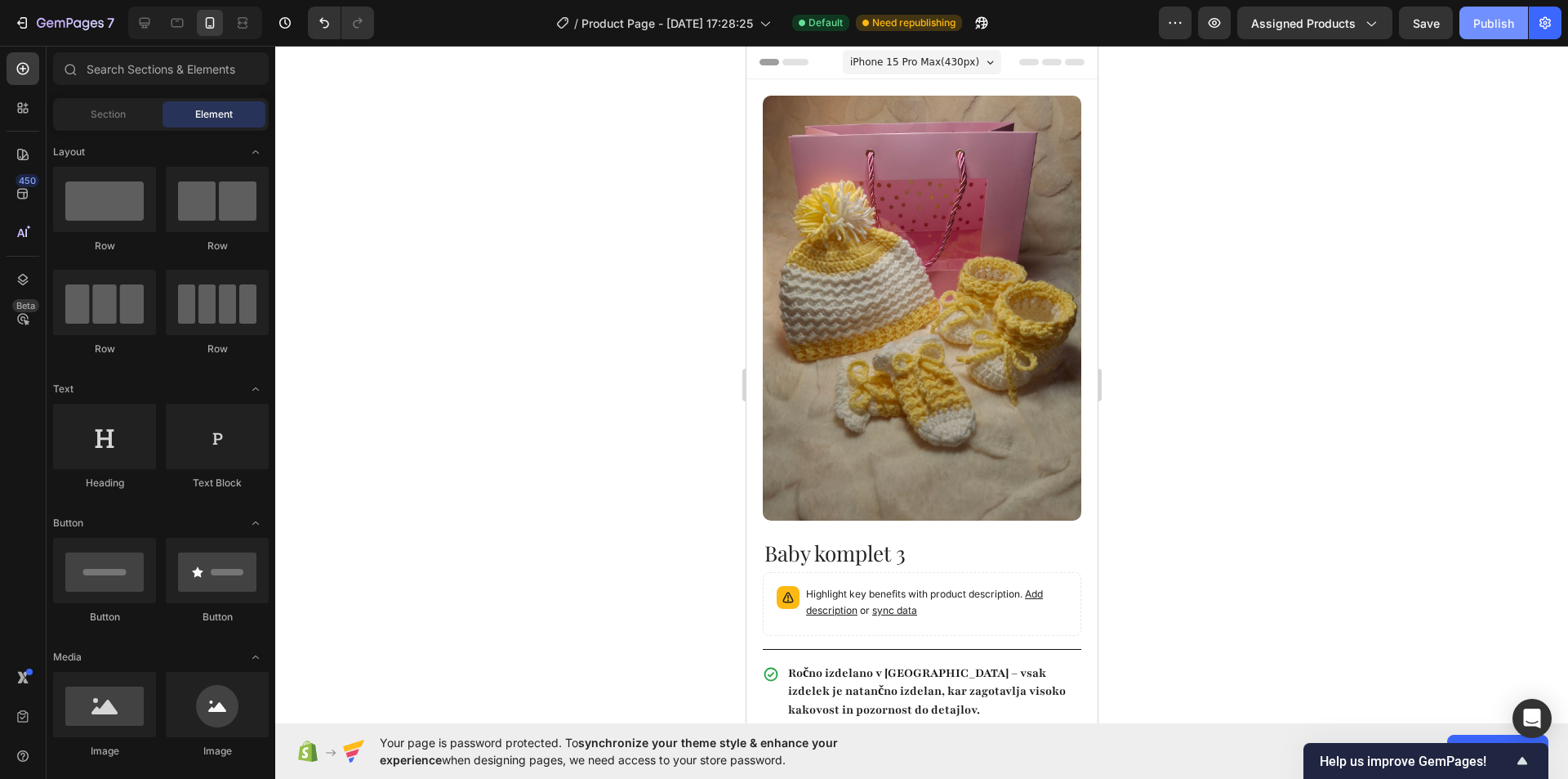
click at [1486, 15] on div "Publish" at bounding box center [1493, 23] width 41 height 17
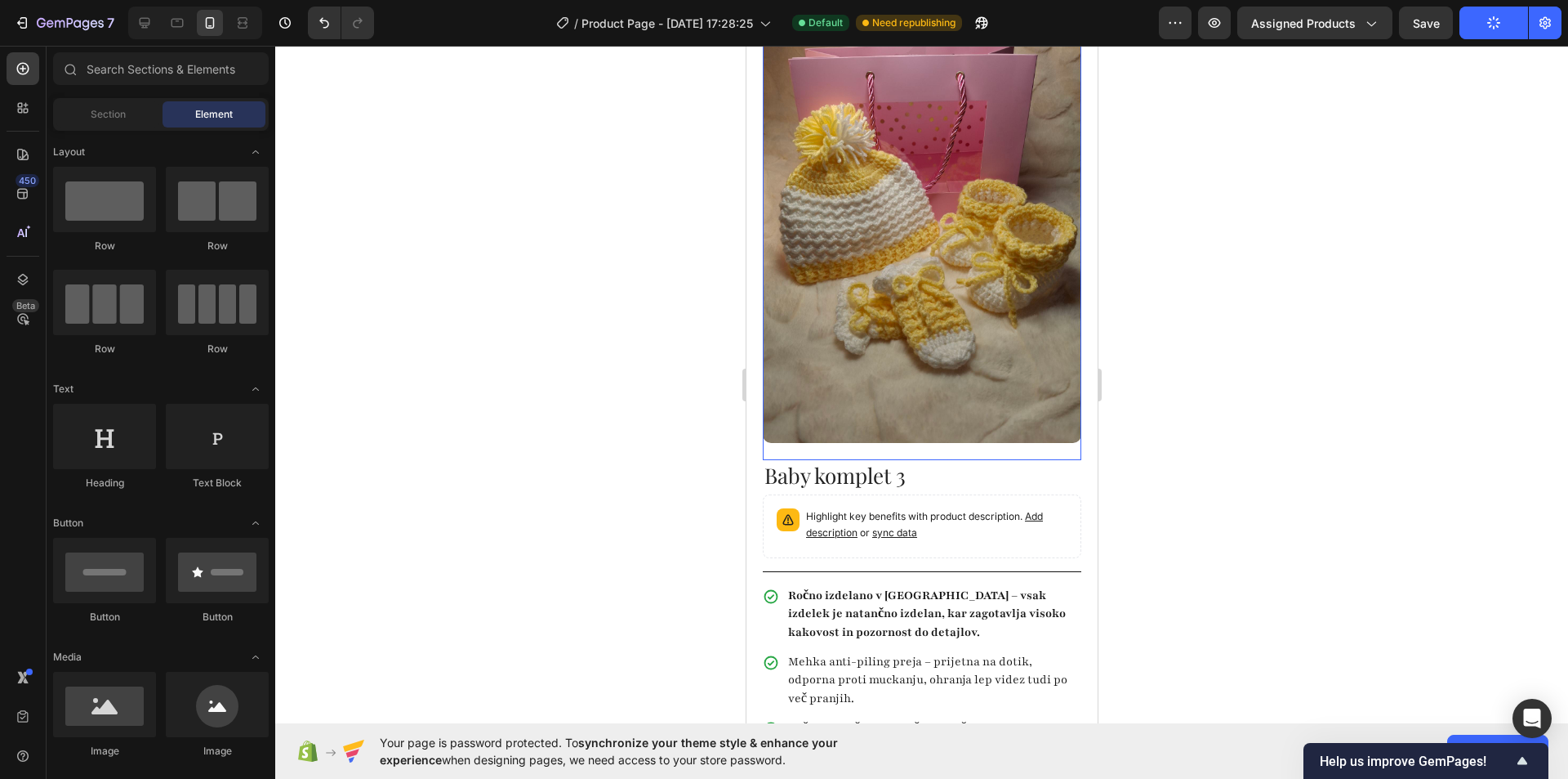
scroll to position [409, 0]
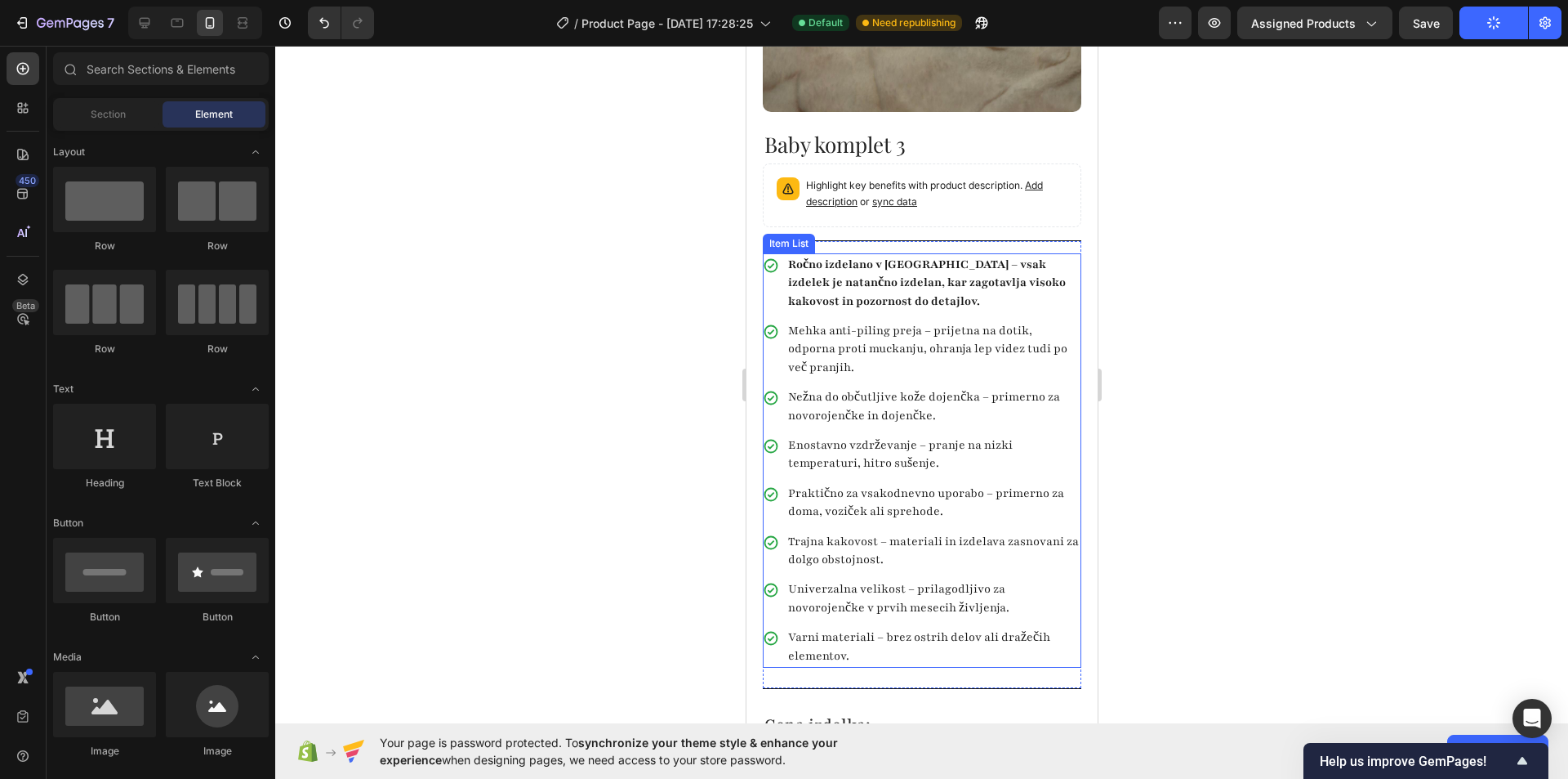
click at [896, 260] on strong "Ročno izdelano v Sloveniji – vsak izdelek je natančno izdelan, kar zagotavlja v…" at bounding box center [926, 283] width 277 height 52
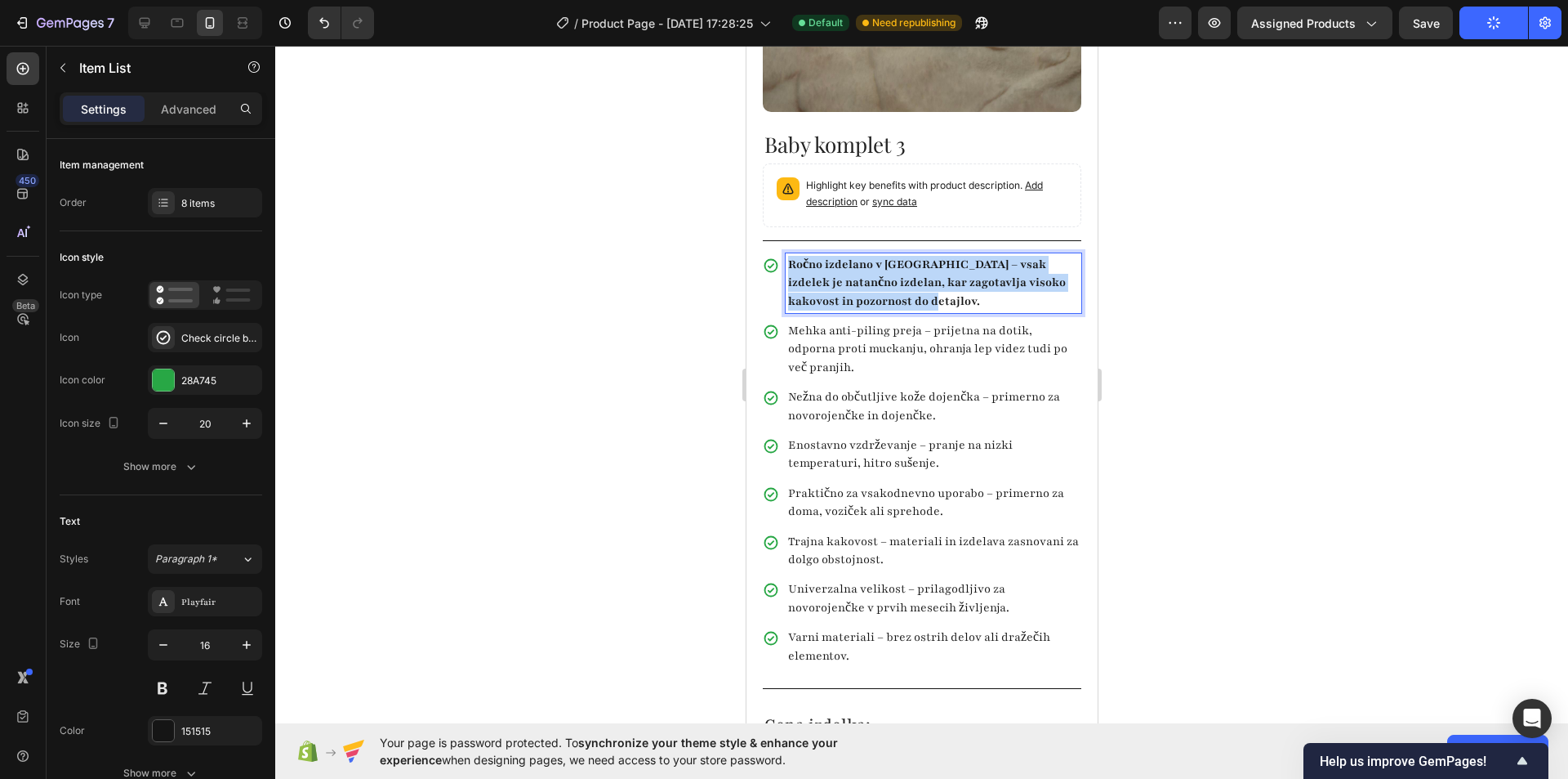
click at [896, 260] on strong "Ročno izdelano v Sloveniji – vsak izdelek je natančno izdelan, kar zagotavlja v…" at bounding box center [926, 283] width 277 height 52
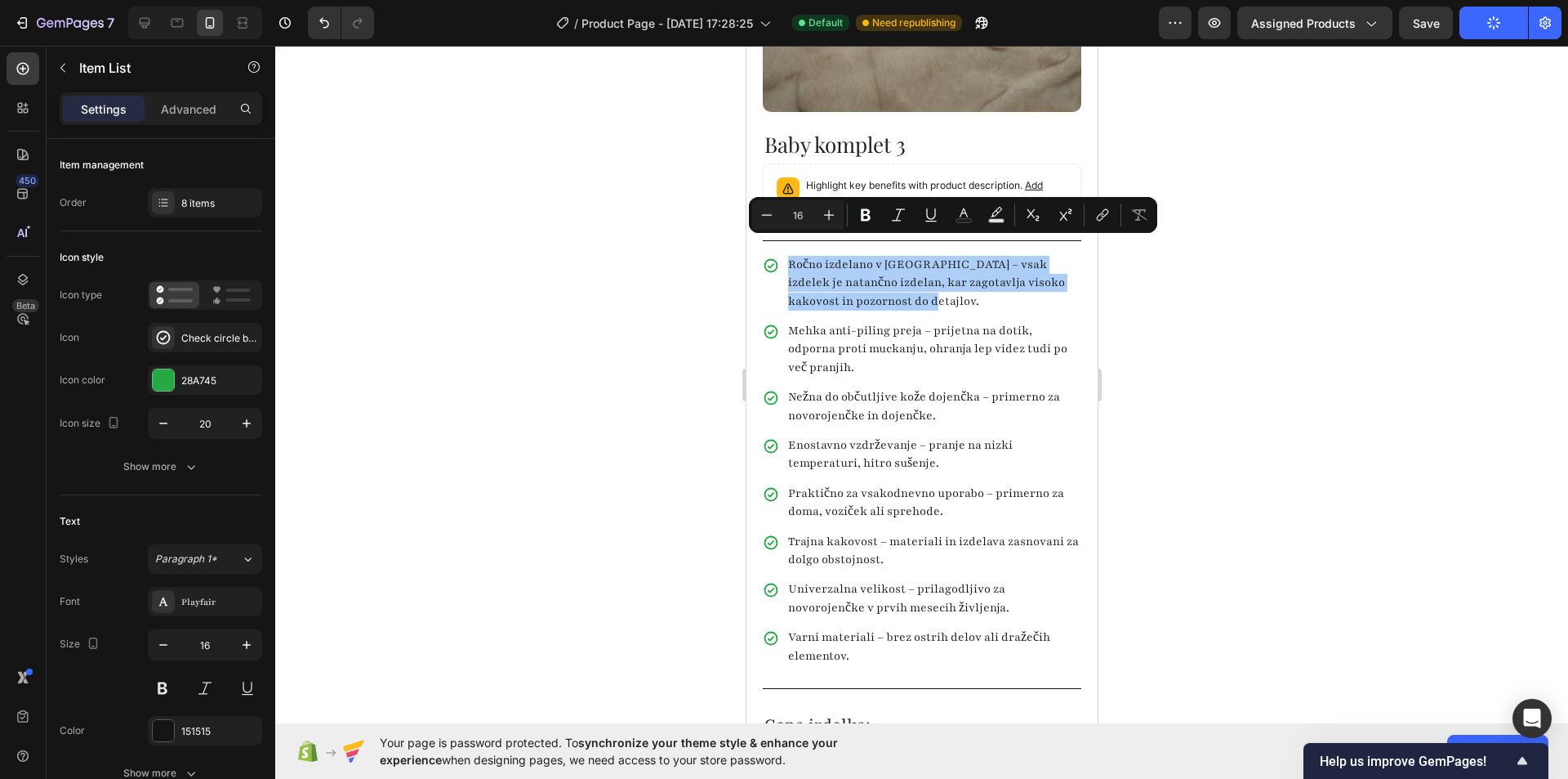
click at [1127, 321] on div at bounding box center [921, 411] width 1293 height 733
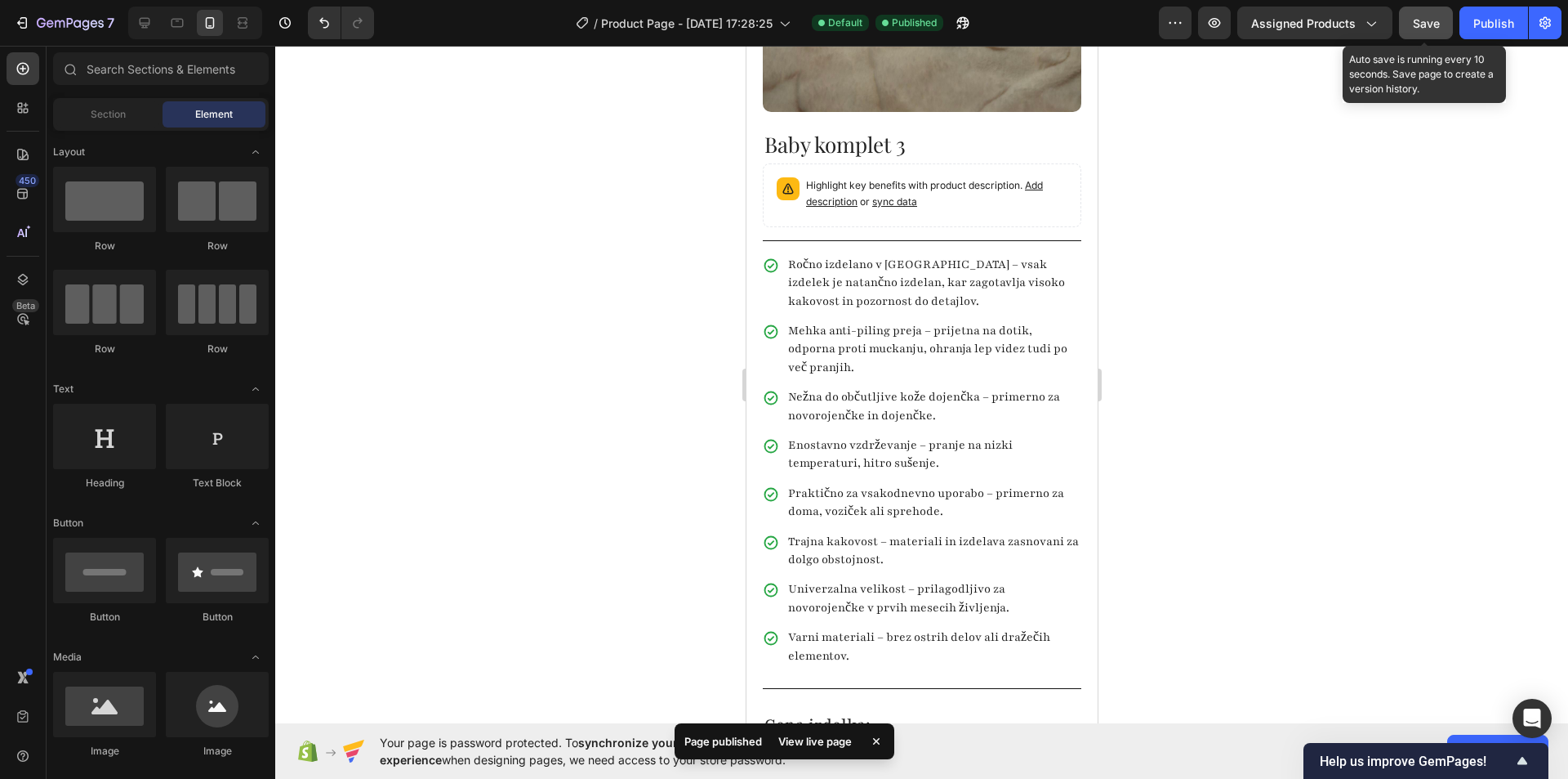
click at [1412, 26] on button "Save" at bounding box center [1426, 23] width 54 height 33
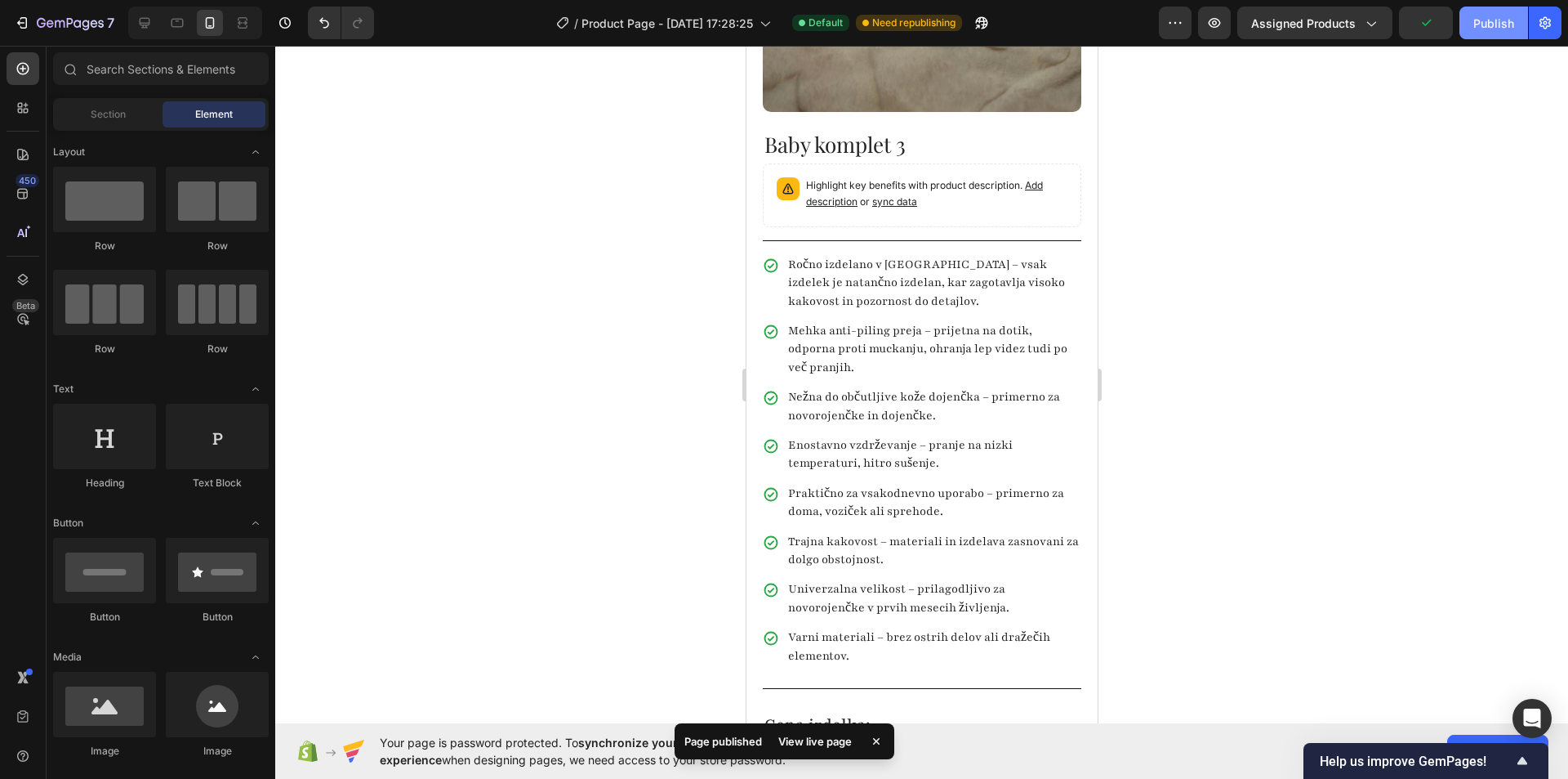
click at [1479, 10] on button "Publish" at bounding box center [1494, 23] width 69 height 33
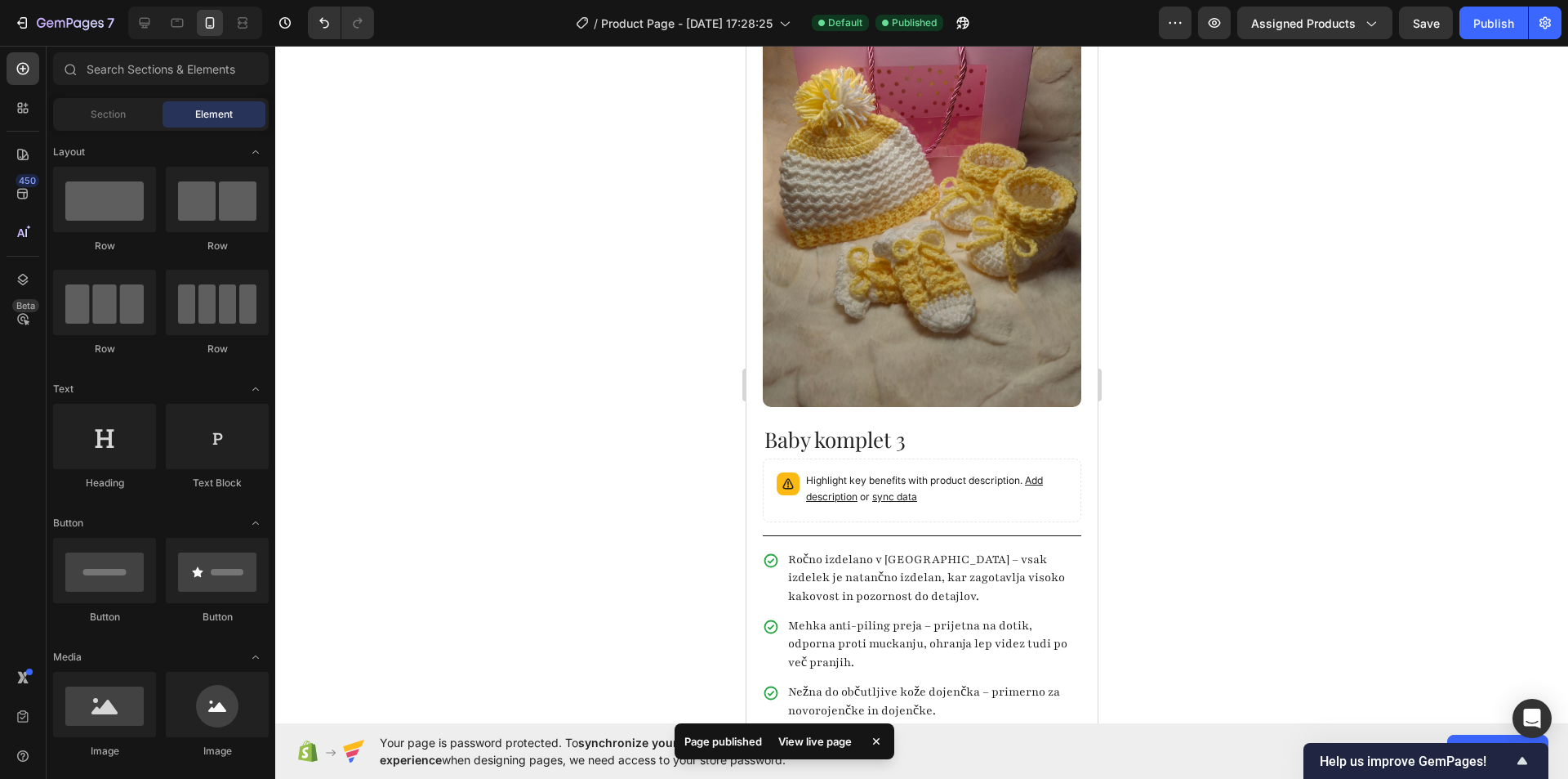
scroll to position [0, 0]
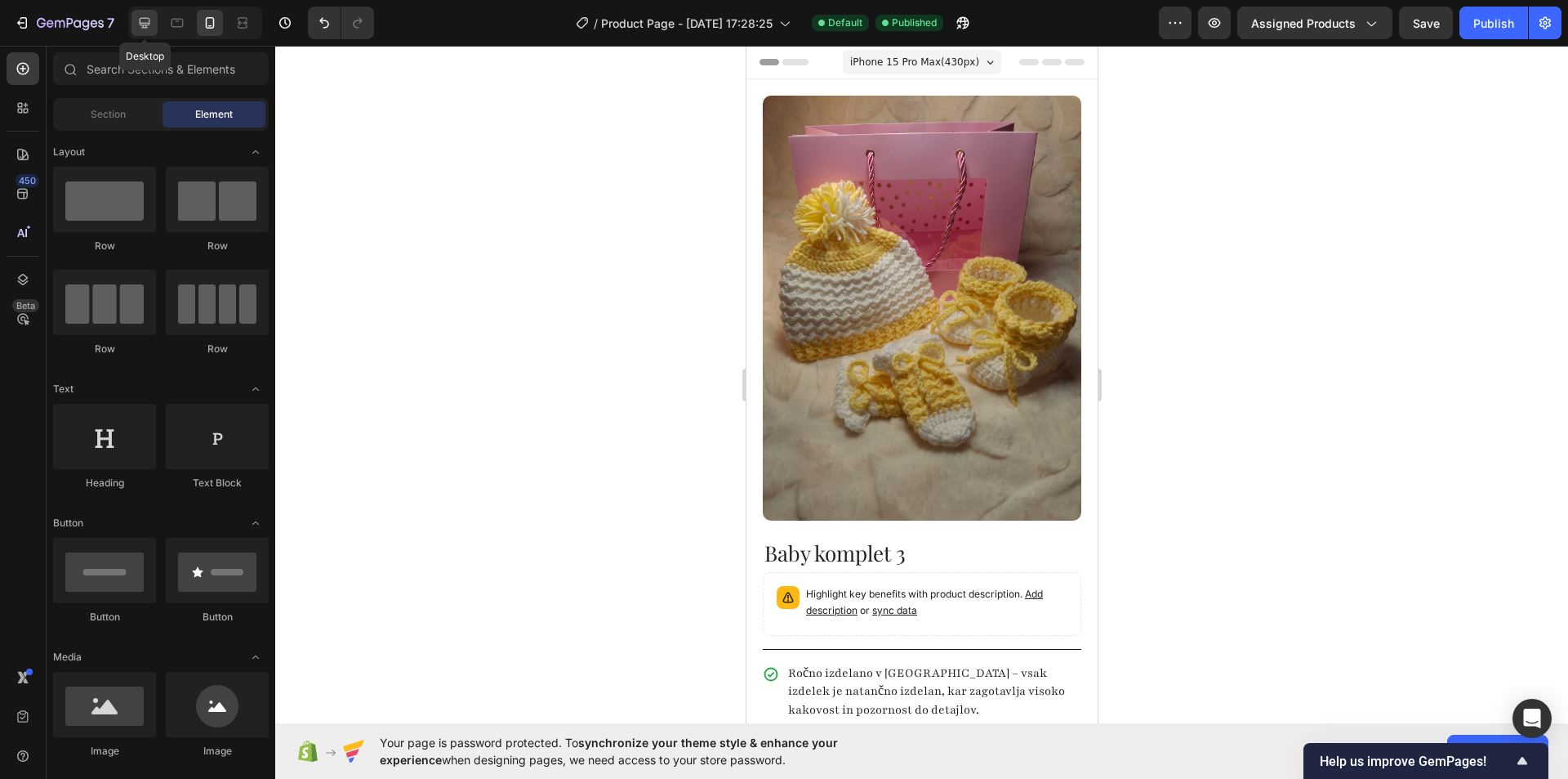
click at [148, 23] on icon at bounding box center [145, 23] width 11 height 11
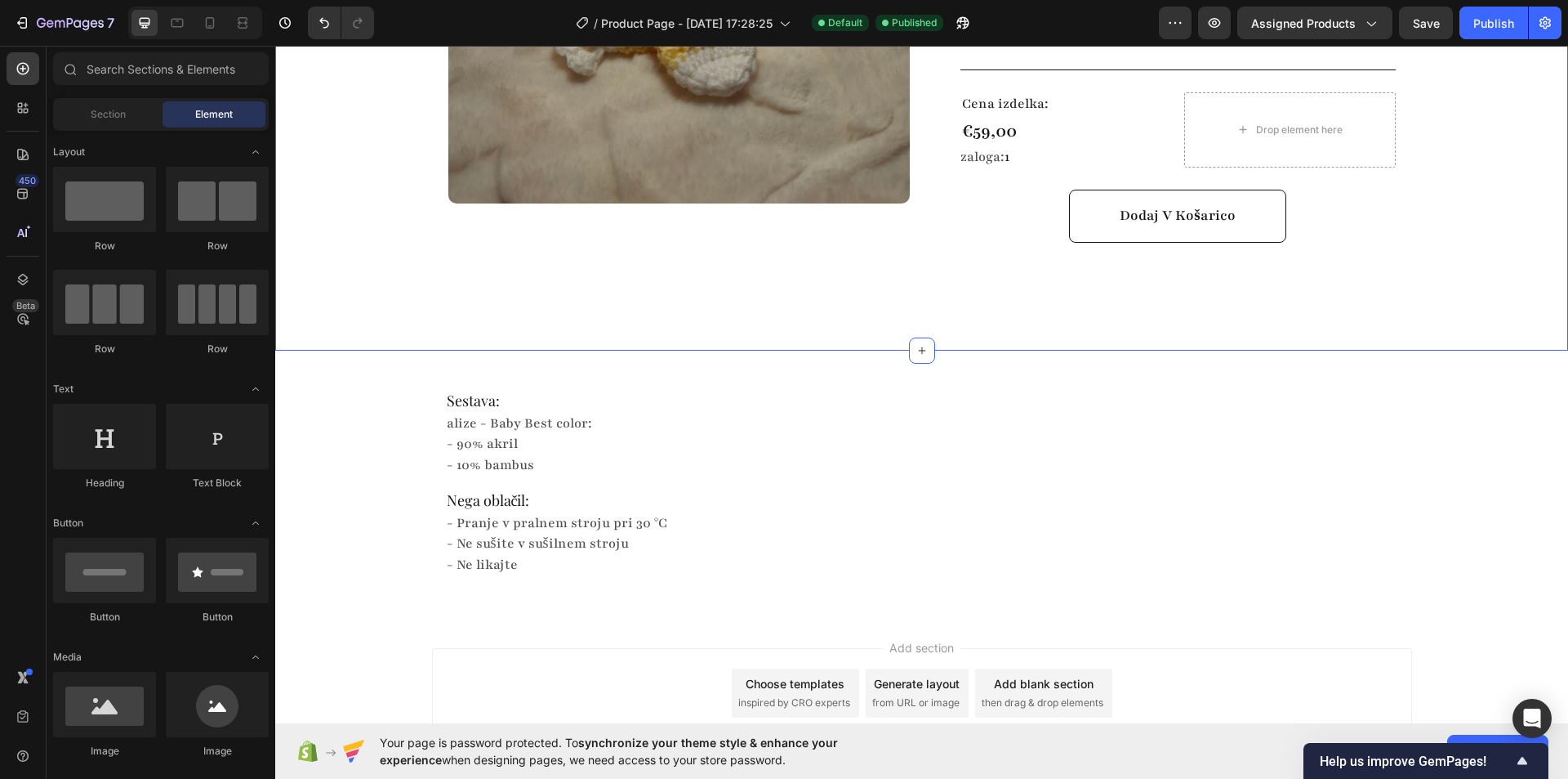
scroll to position [572, 0]
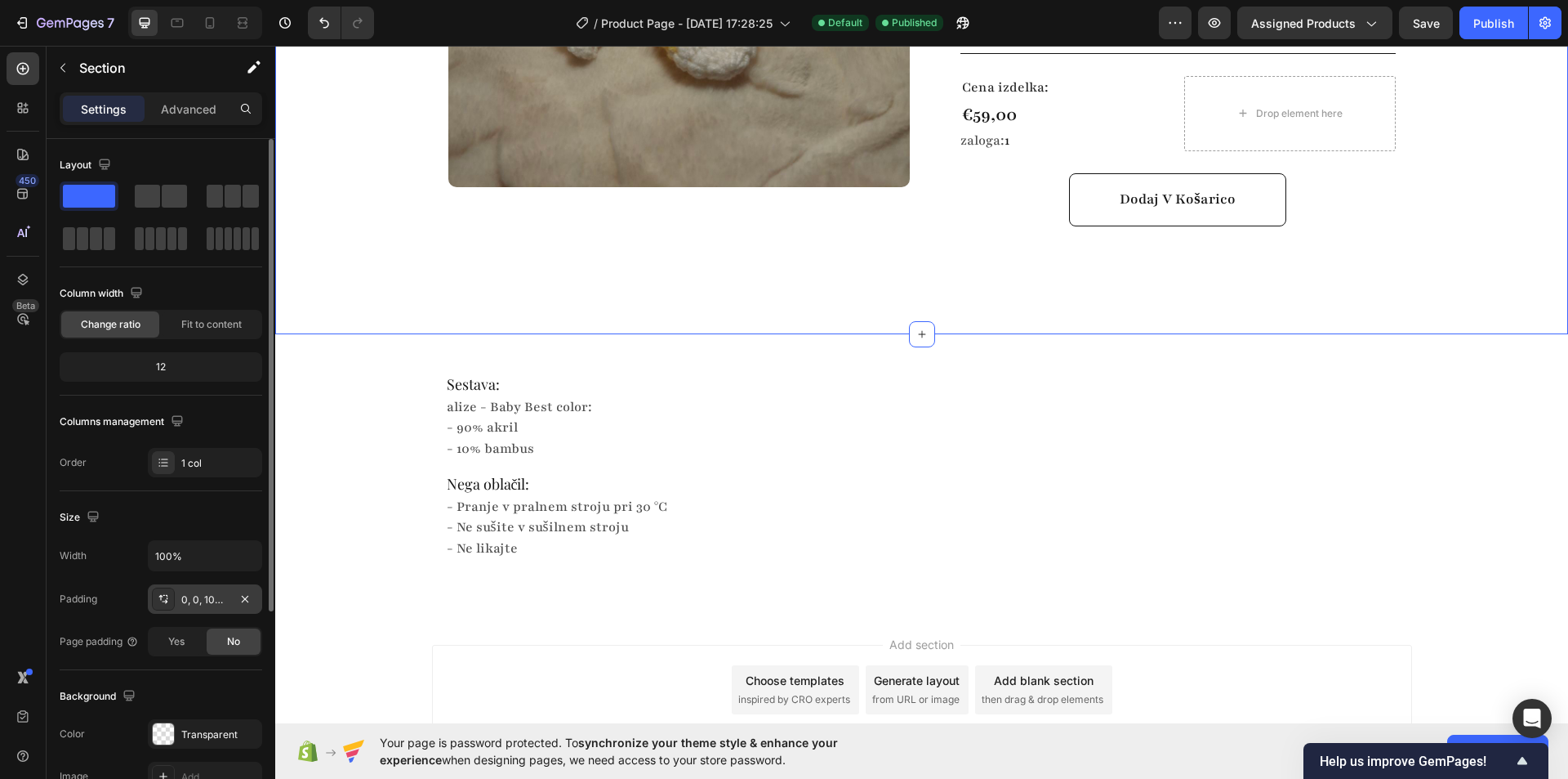
click at [212, 607] on div "0, 0, 100, 0" at bounding box center [205, 598] width 114 height 29
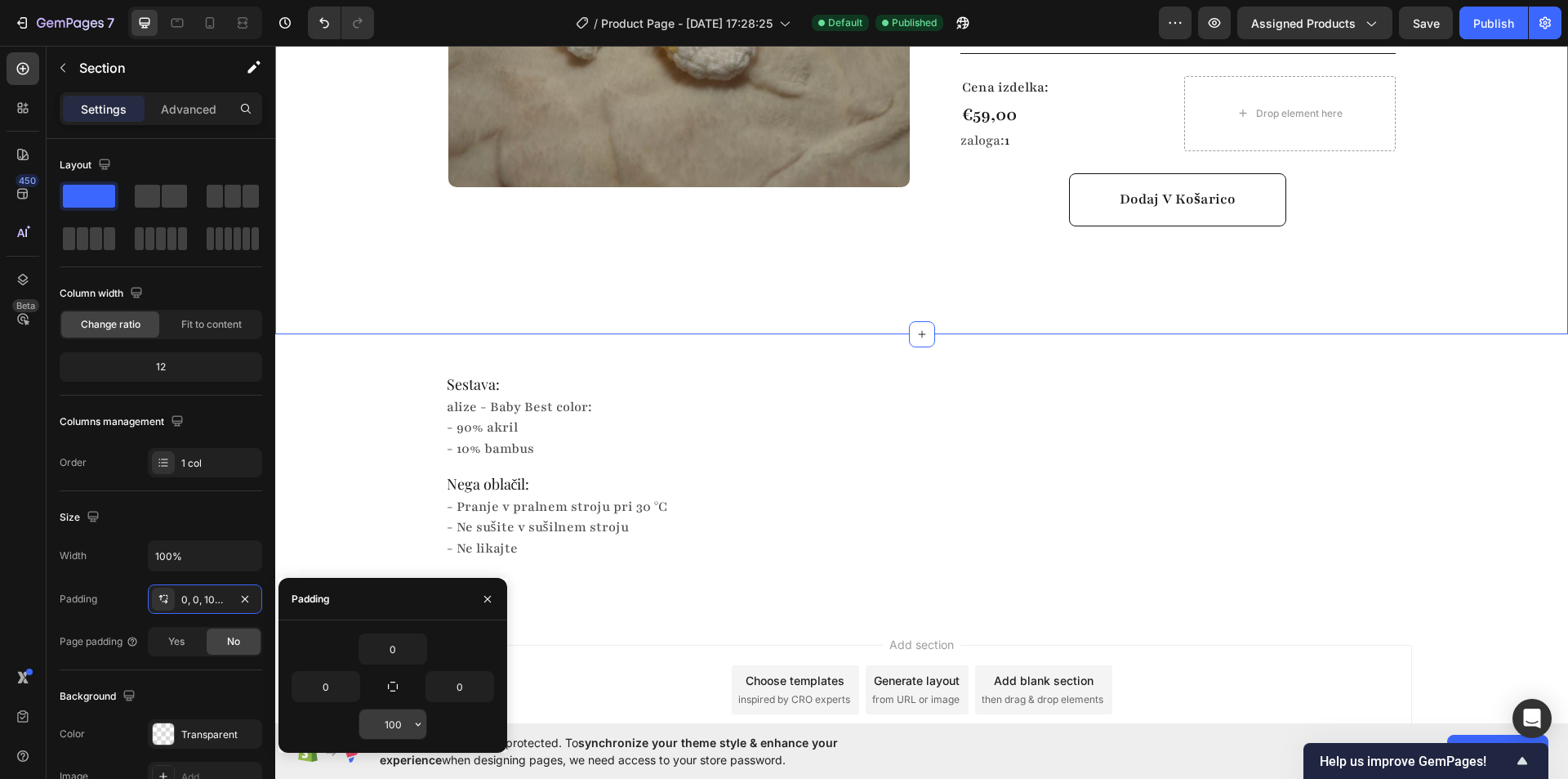
click at [395, 721] on input "100" at bounding box center [393, 723] width 67 height 29
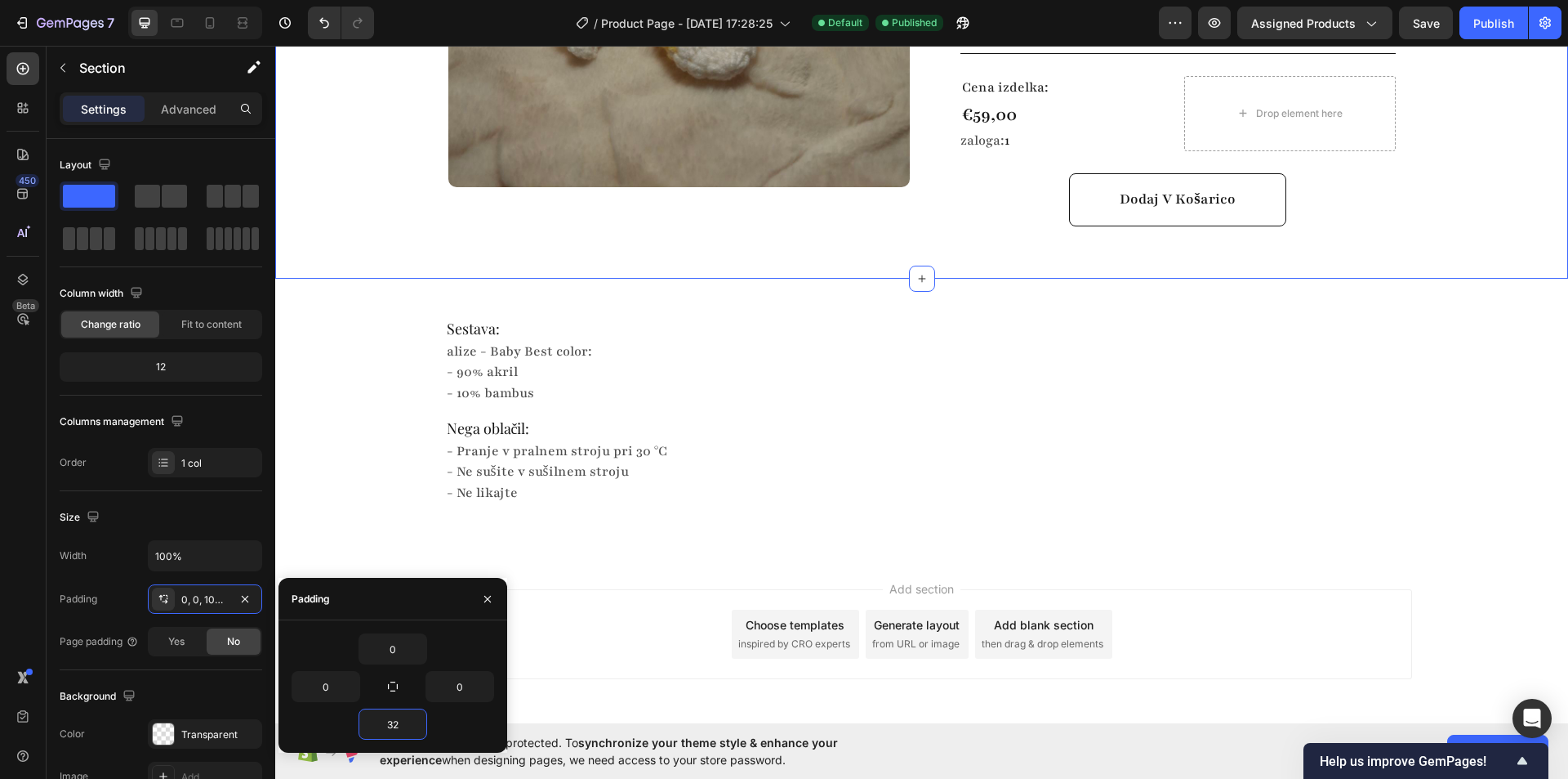
type input "3"
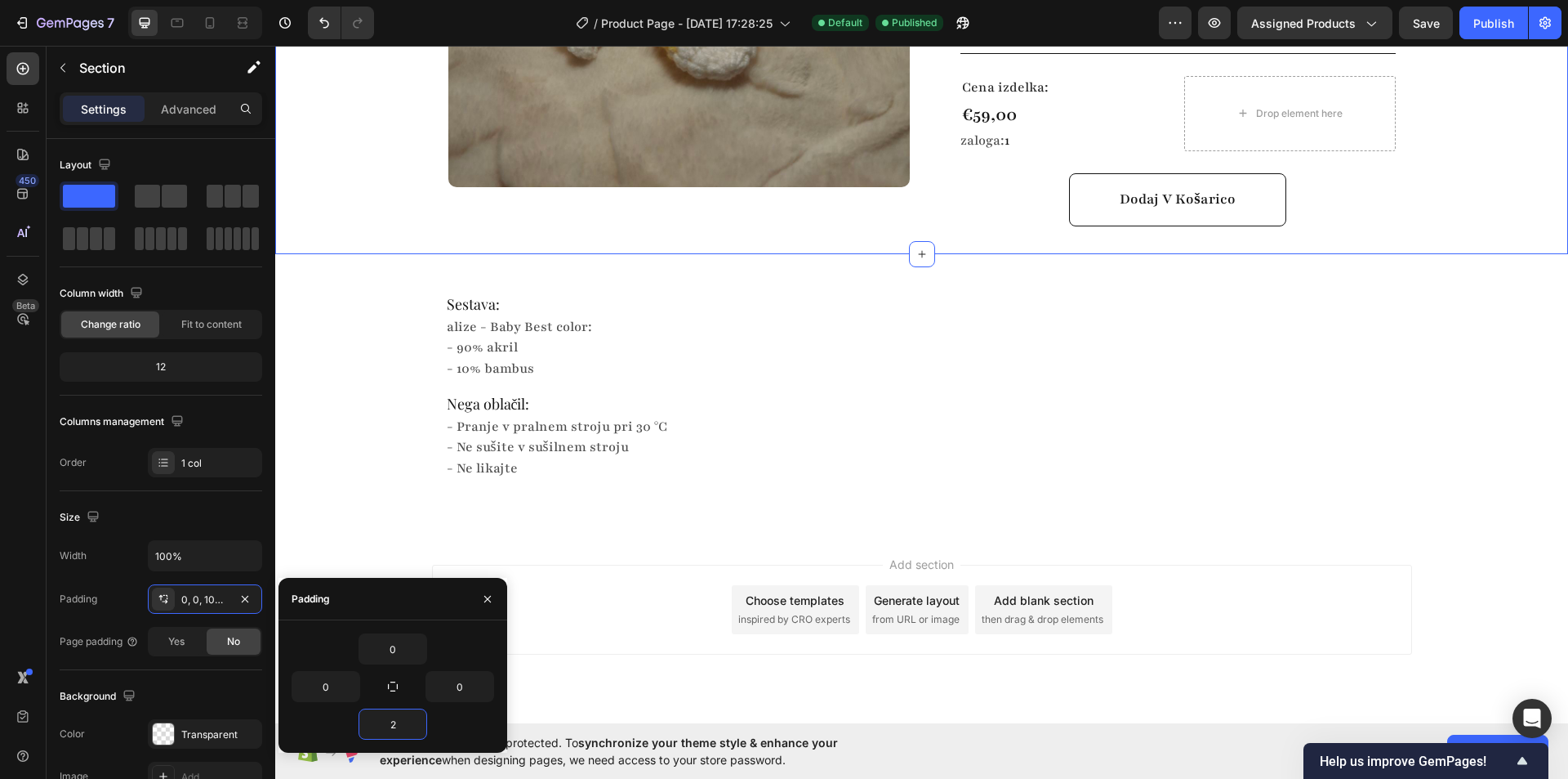
type input "24"
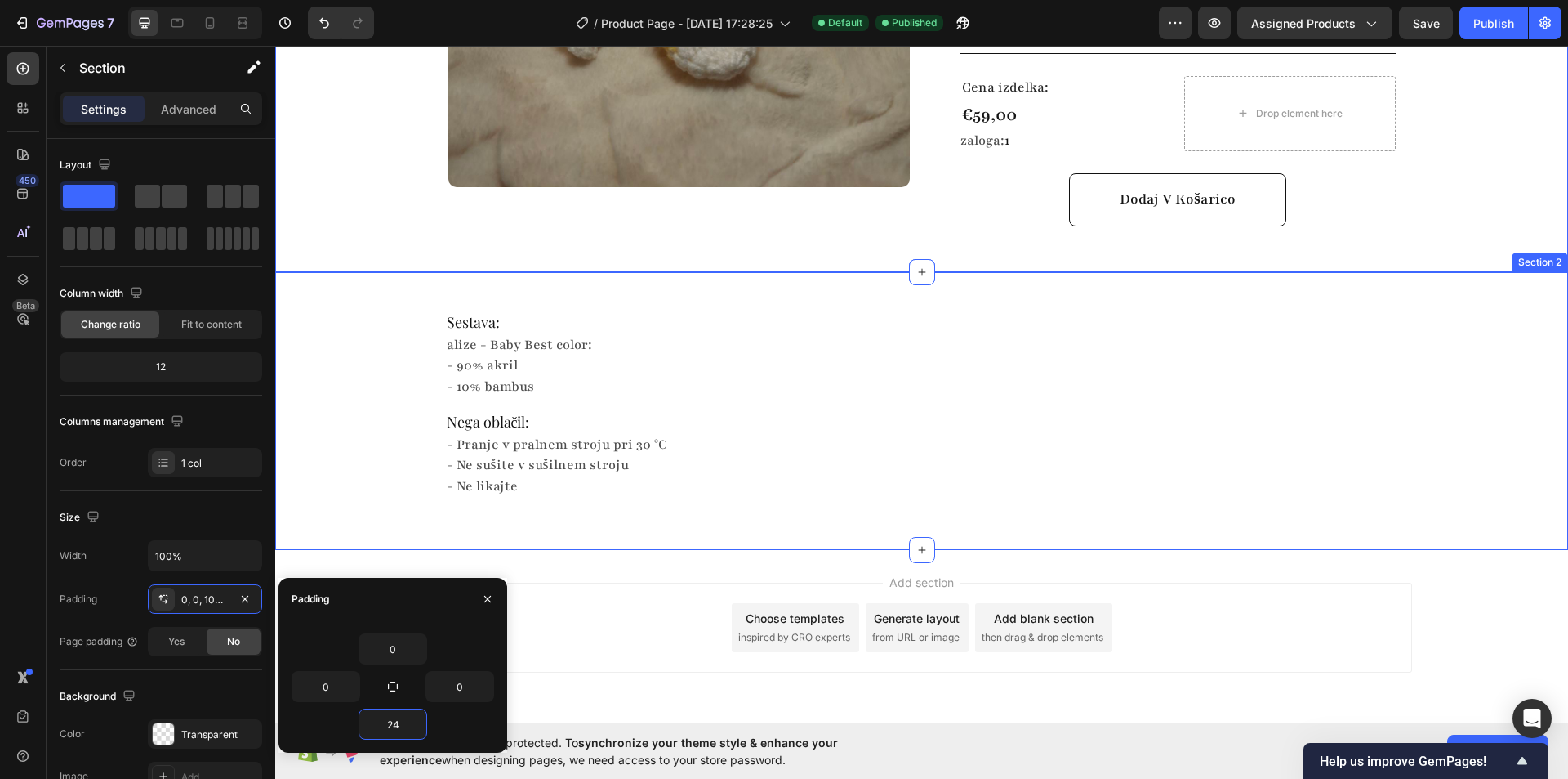
click at [380, 356] on div "Sestava: Heading alize - Baby Best color: - 90% akril - 10% bambus Text Block N…" at bounding box center [921, 411] width 1293 height 225
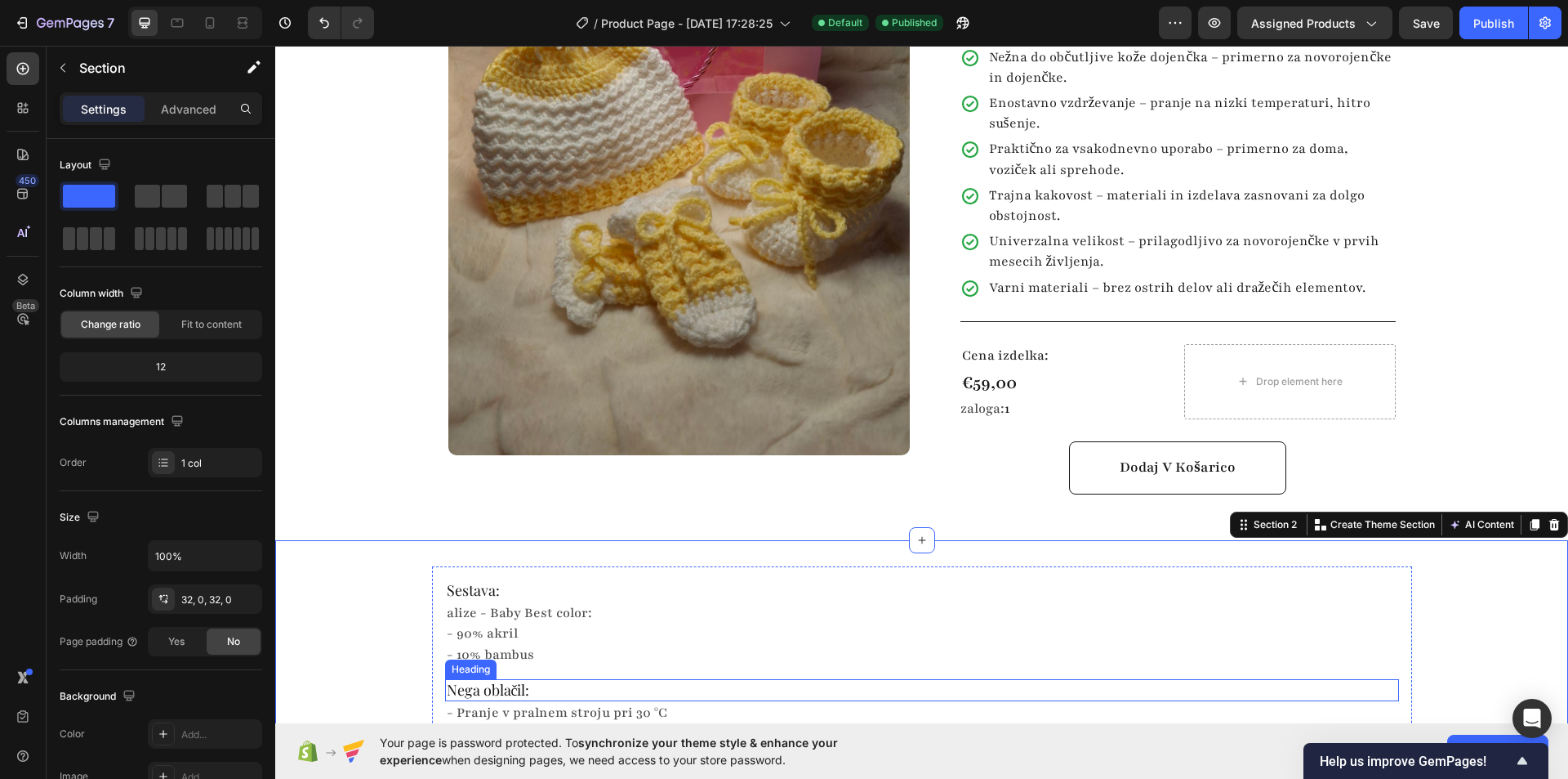
scroll to position [245, 0]
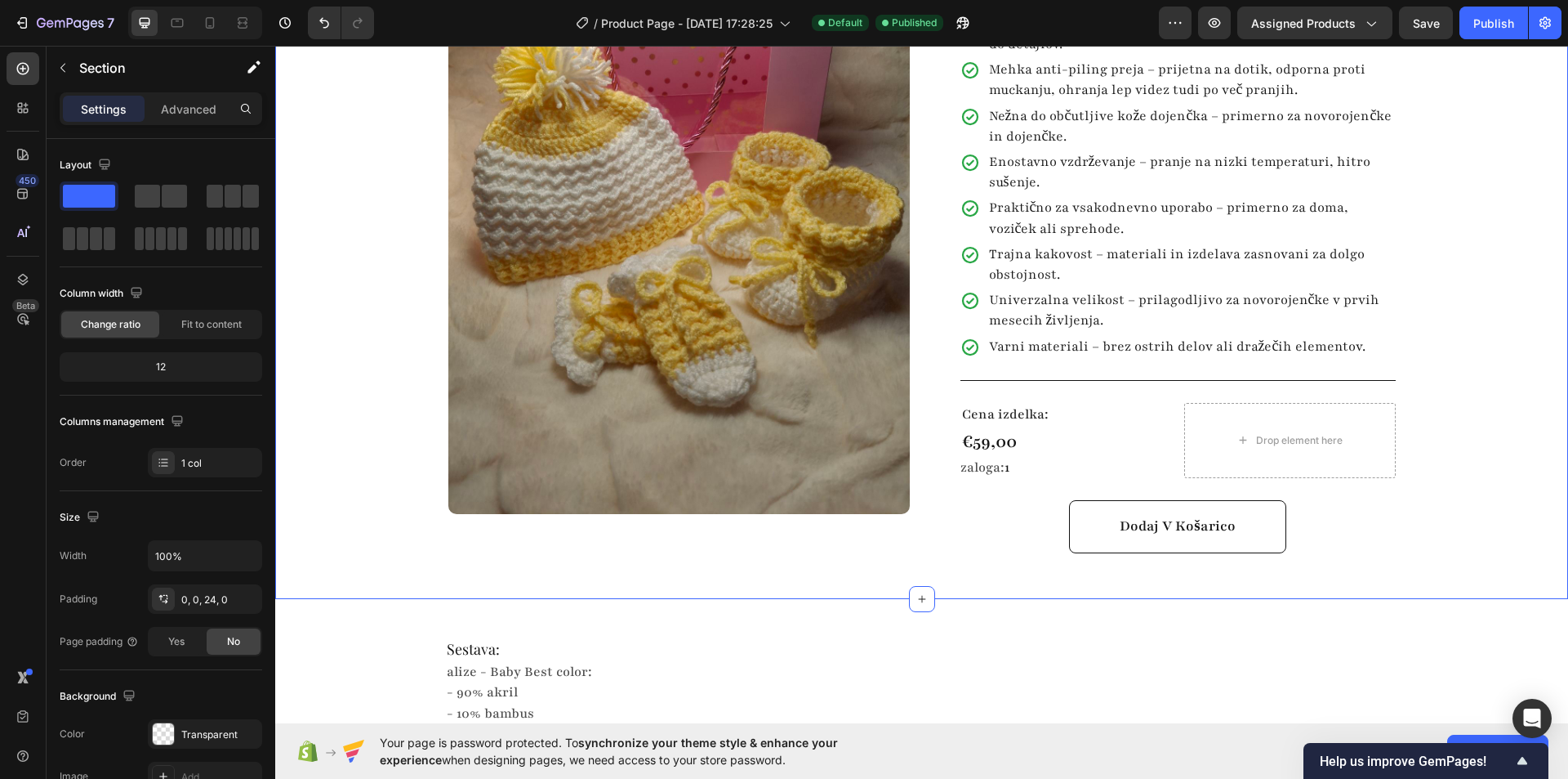
click at [388, 328] on div "Product Images Row Baby komplet 3 Product Title Highlight key benefits with pro…" at bounding box center [921, 207] width 1293 height 745
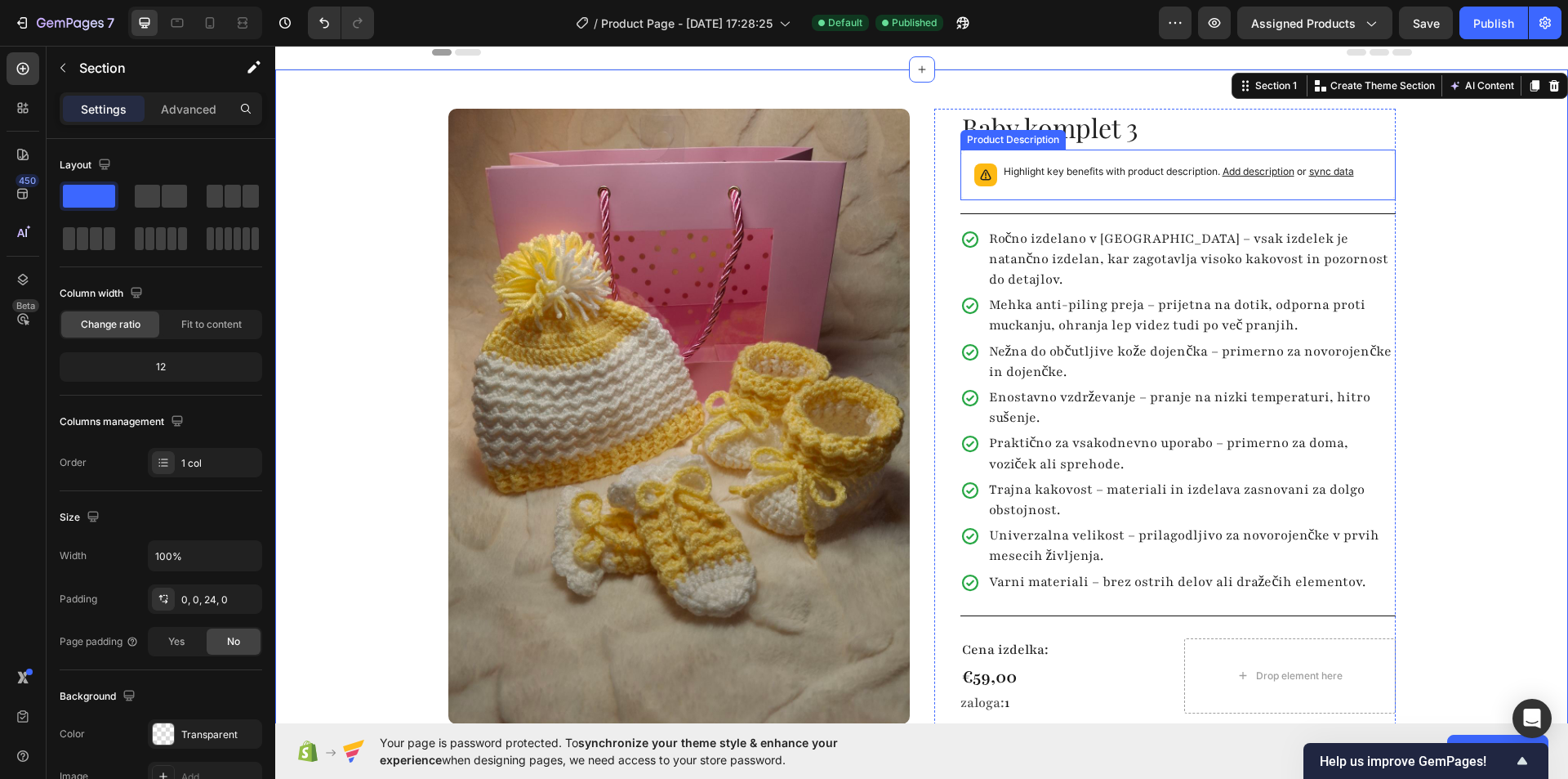
scroll to position [0, 0]
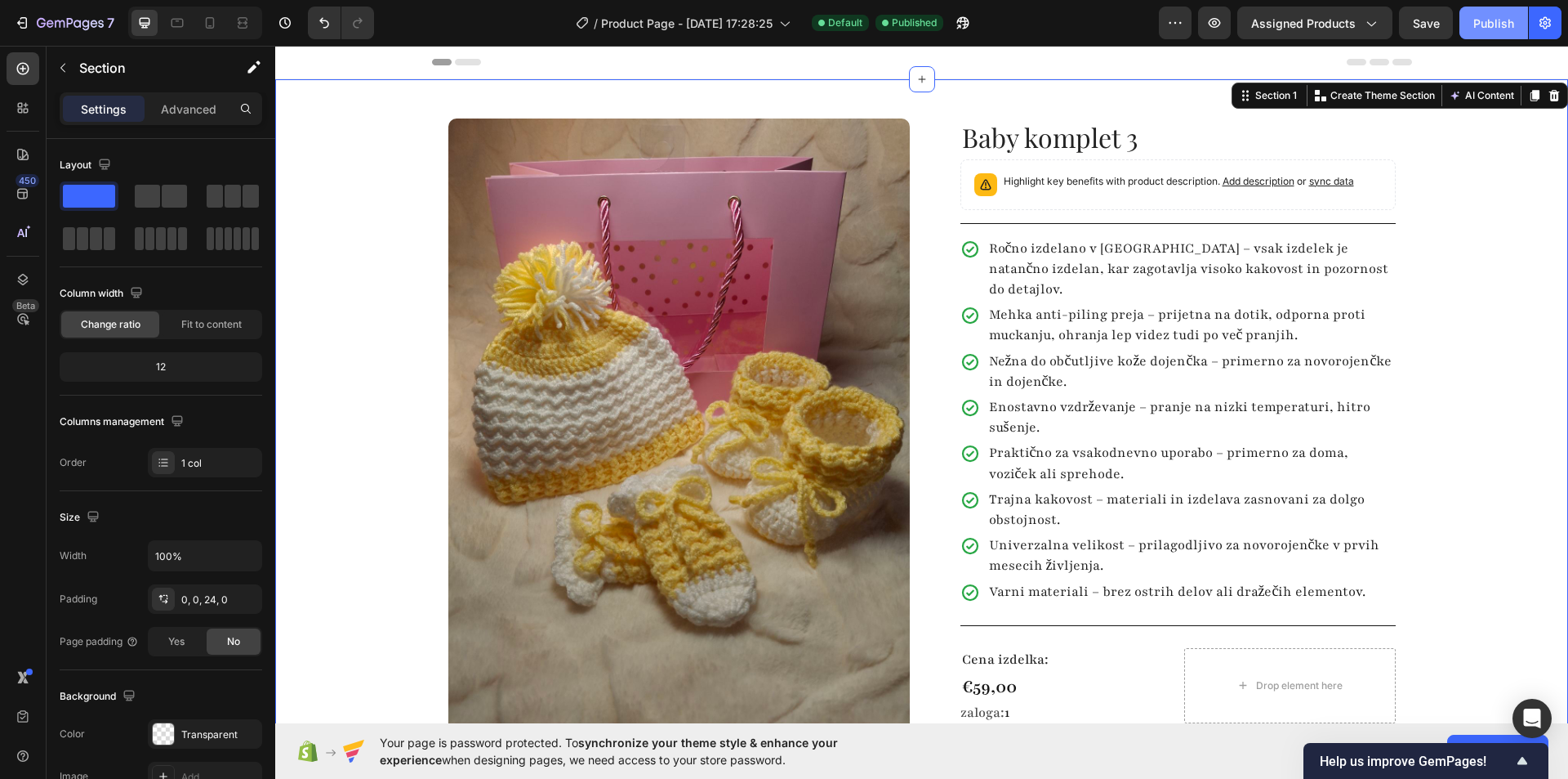
click at [1476, 29] on div "Publish" at bounding box center [1493, 23] width 41 height 17
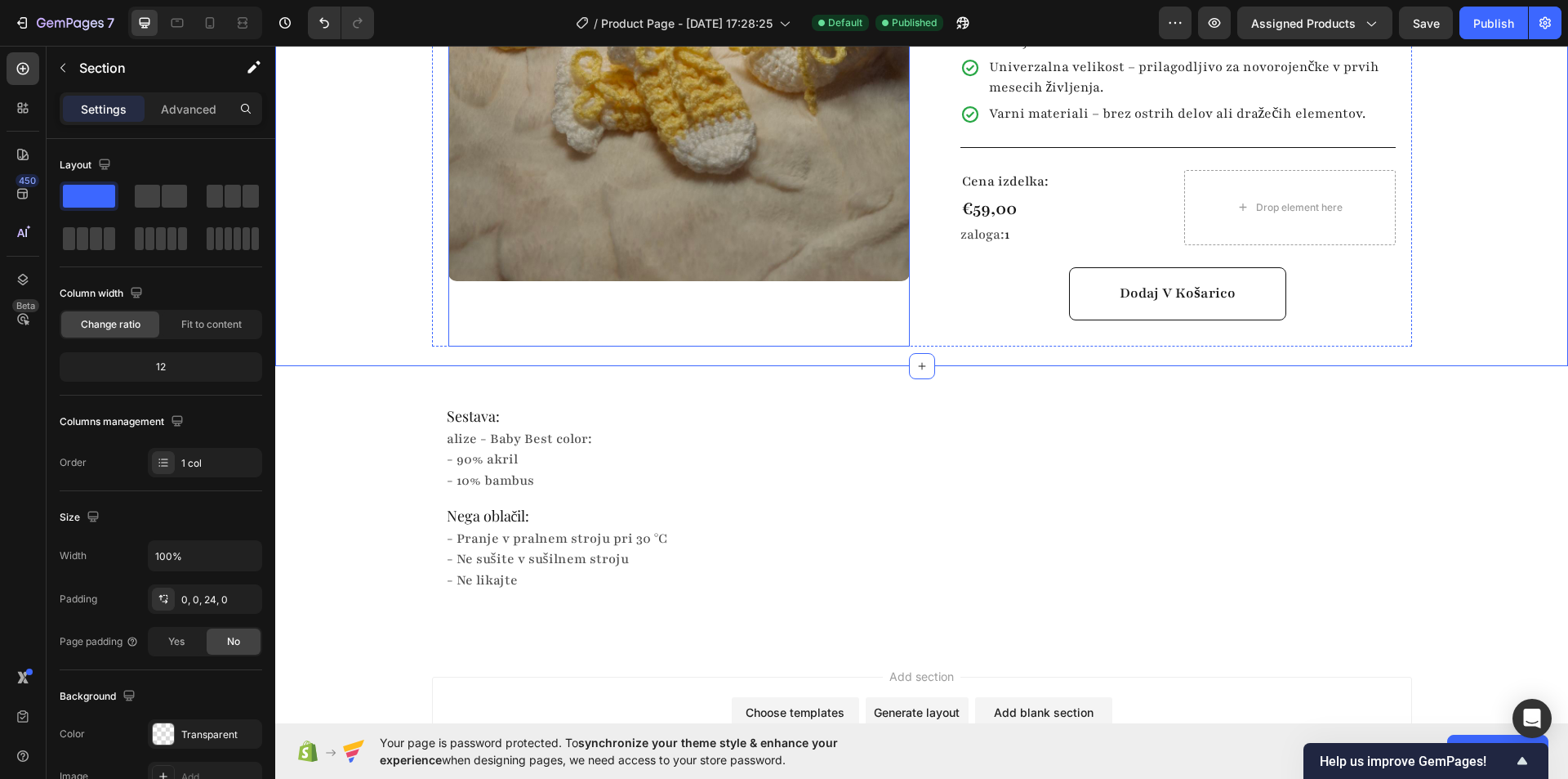
scroll to position [490, 0]
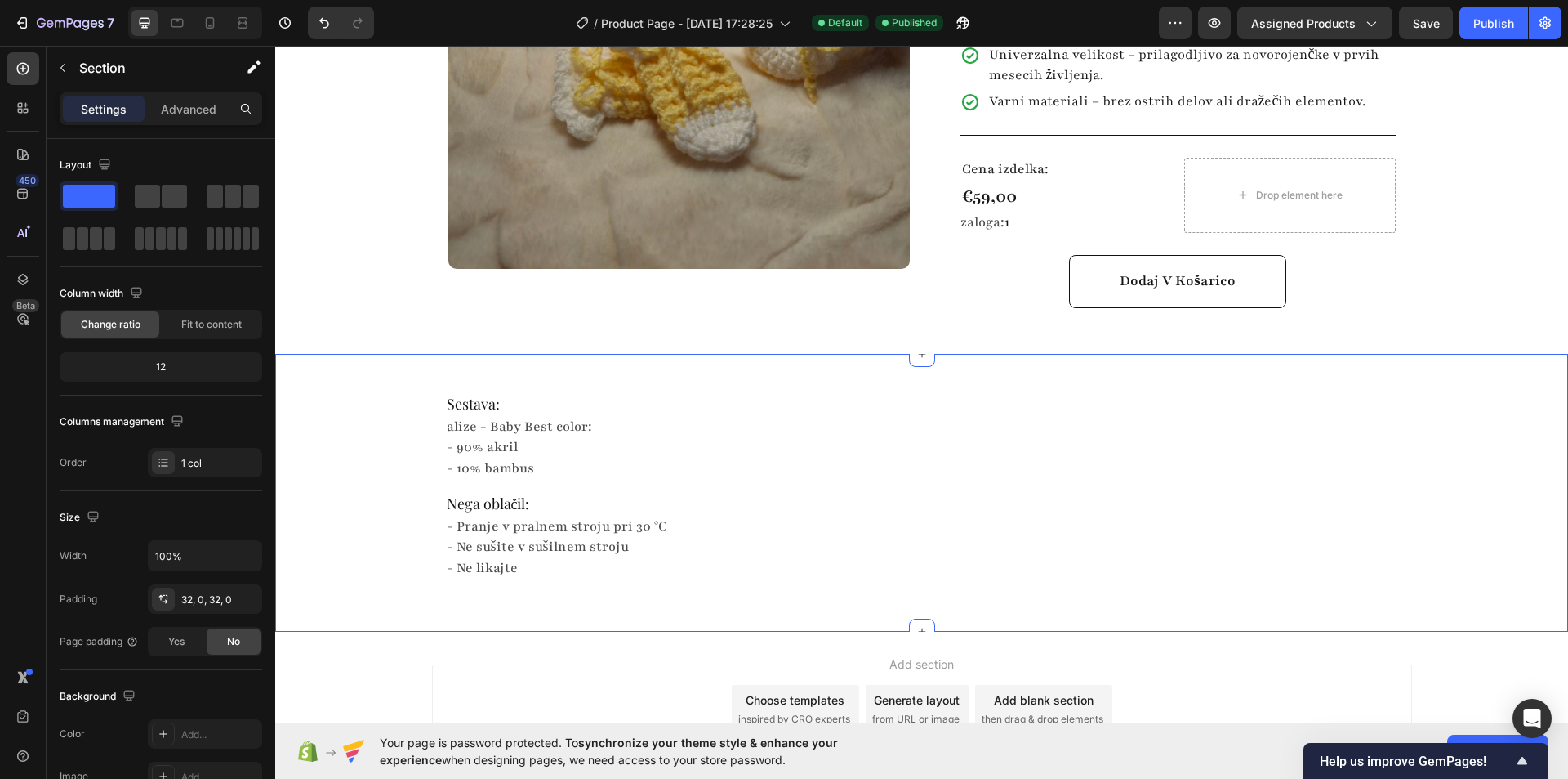
click at [571, 354] on div "Sestava: Heading alize - Baby Best color: - 90% akril - 10% bambus Text Block N…" at bounding box center [921, 493] width 1293 height 278
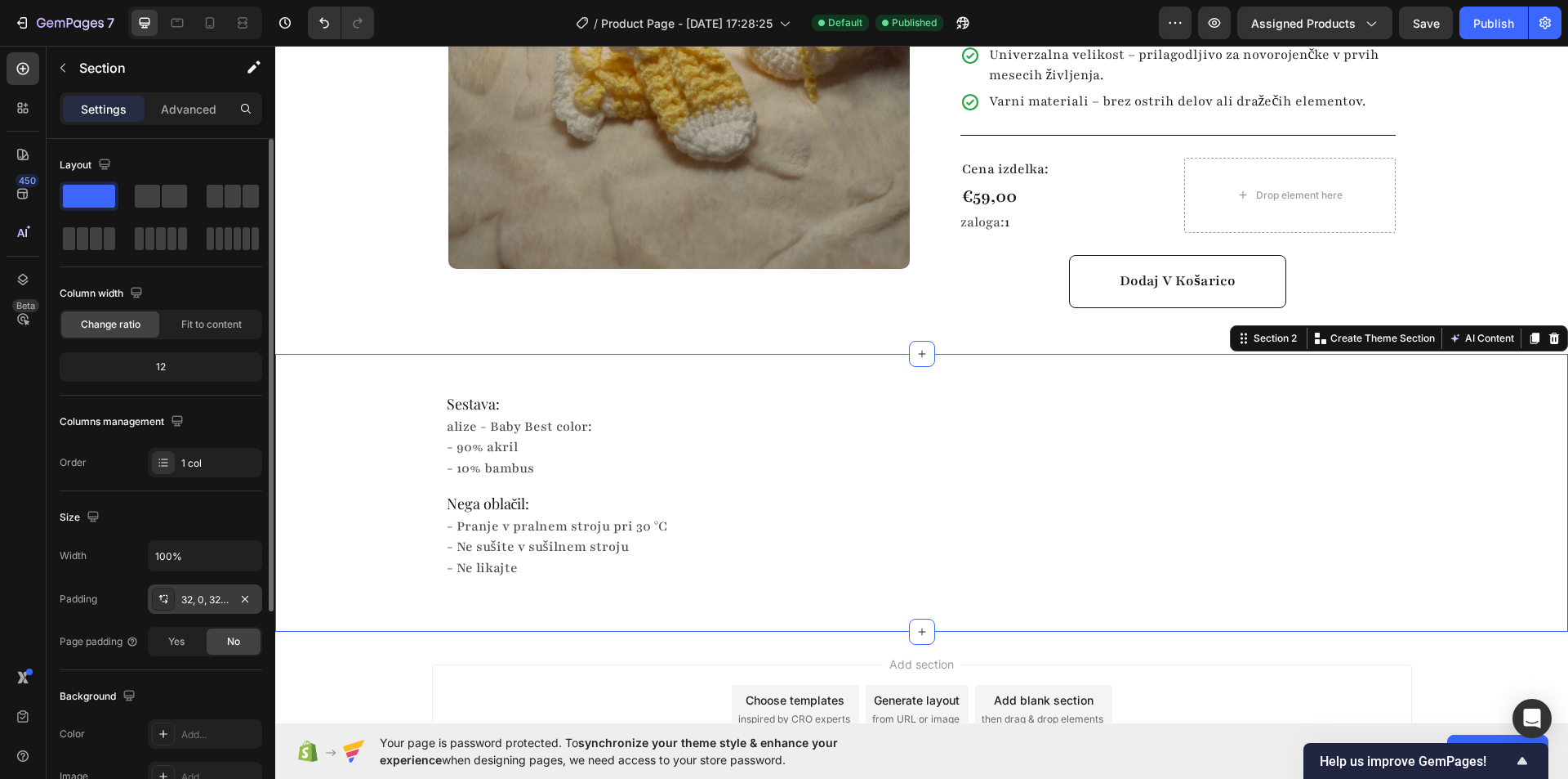
click at [206, 598] on div "32, 0, 32, 0" at bounding box center [205, 599] width 47 height 14
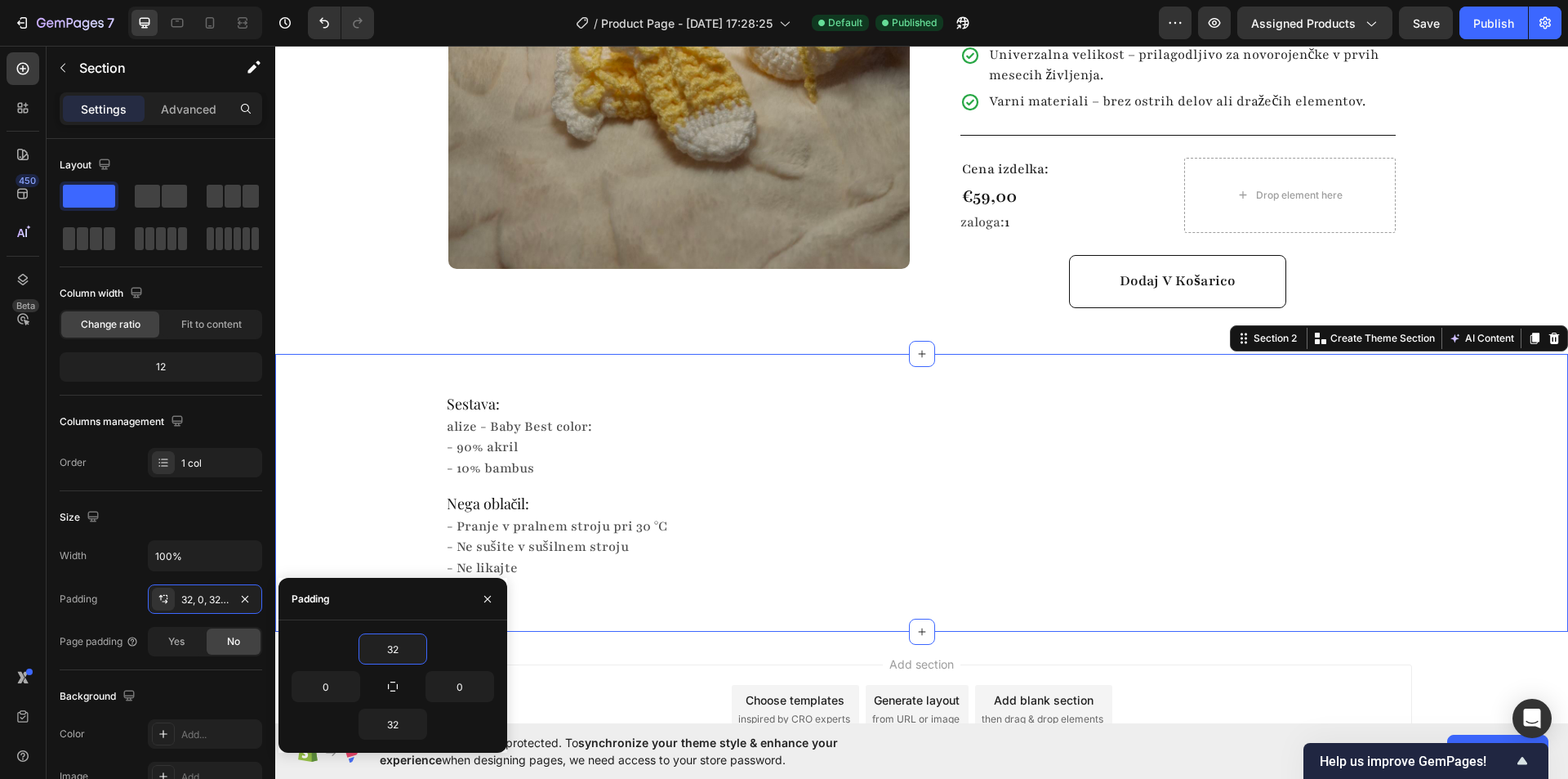
type input "0"
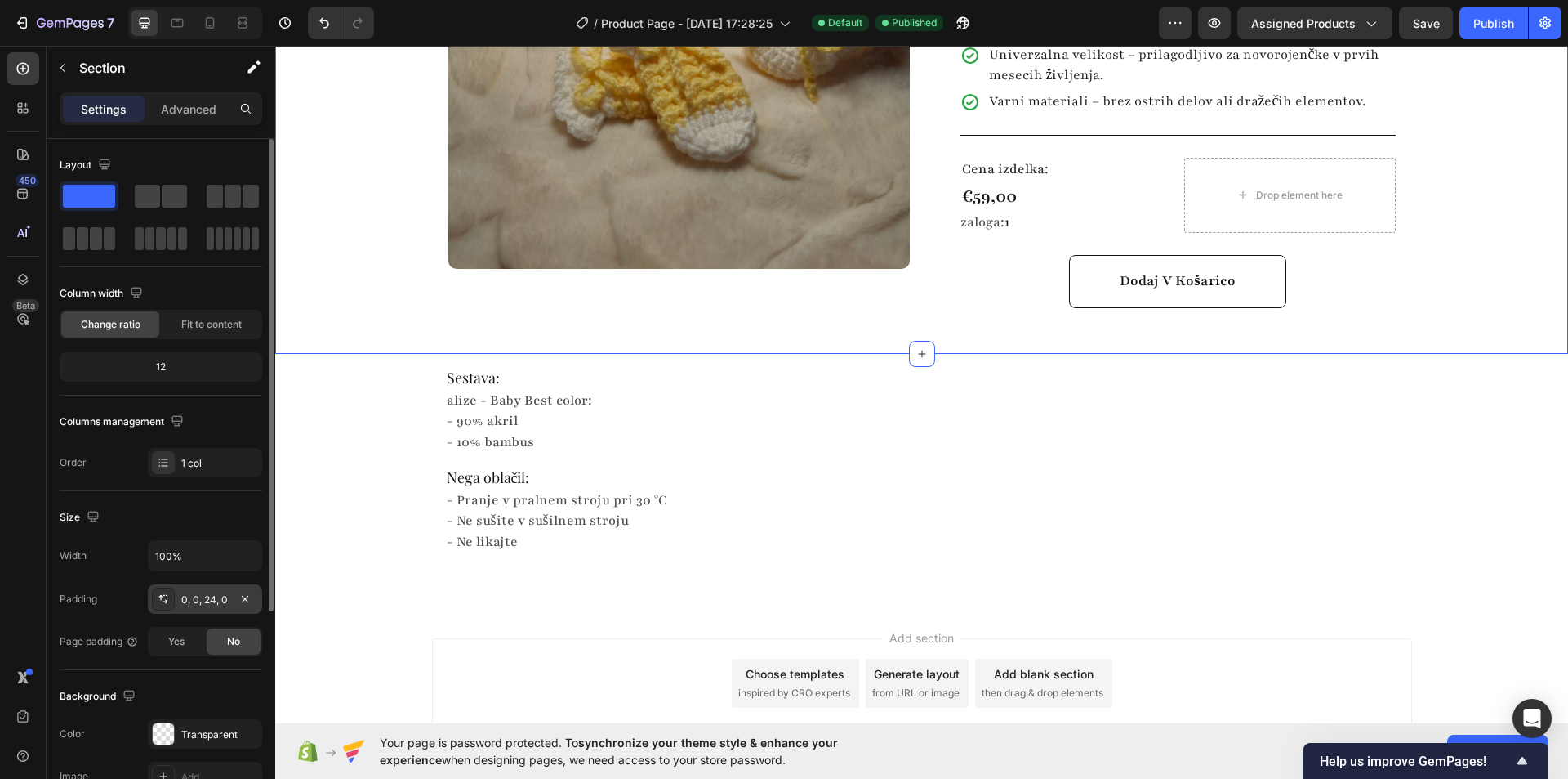
click at [164, 595] on icon at bounding box center [164, 595] width 2 height 1
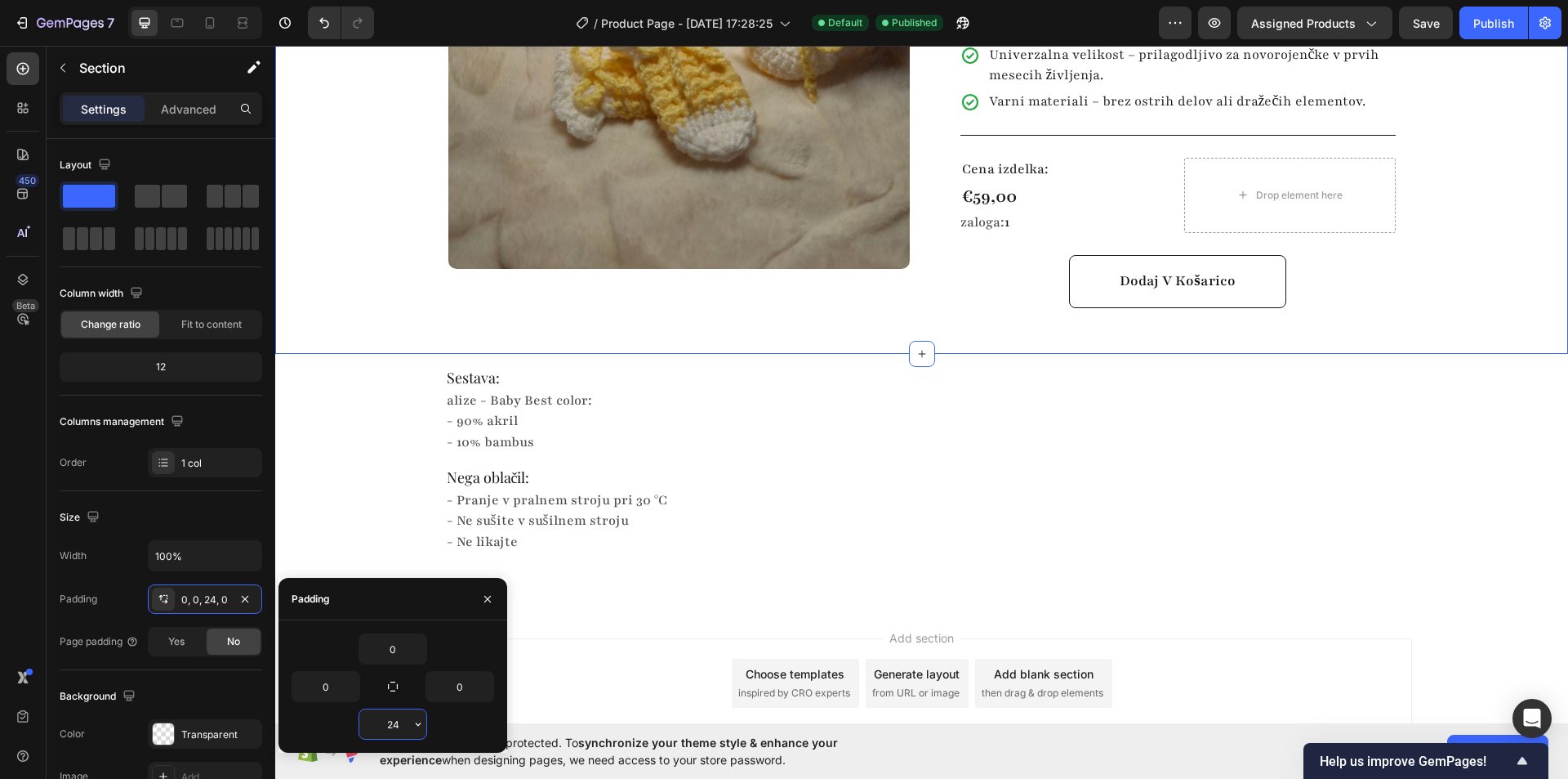
type input "0"
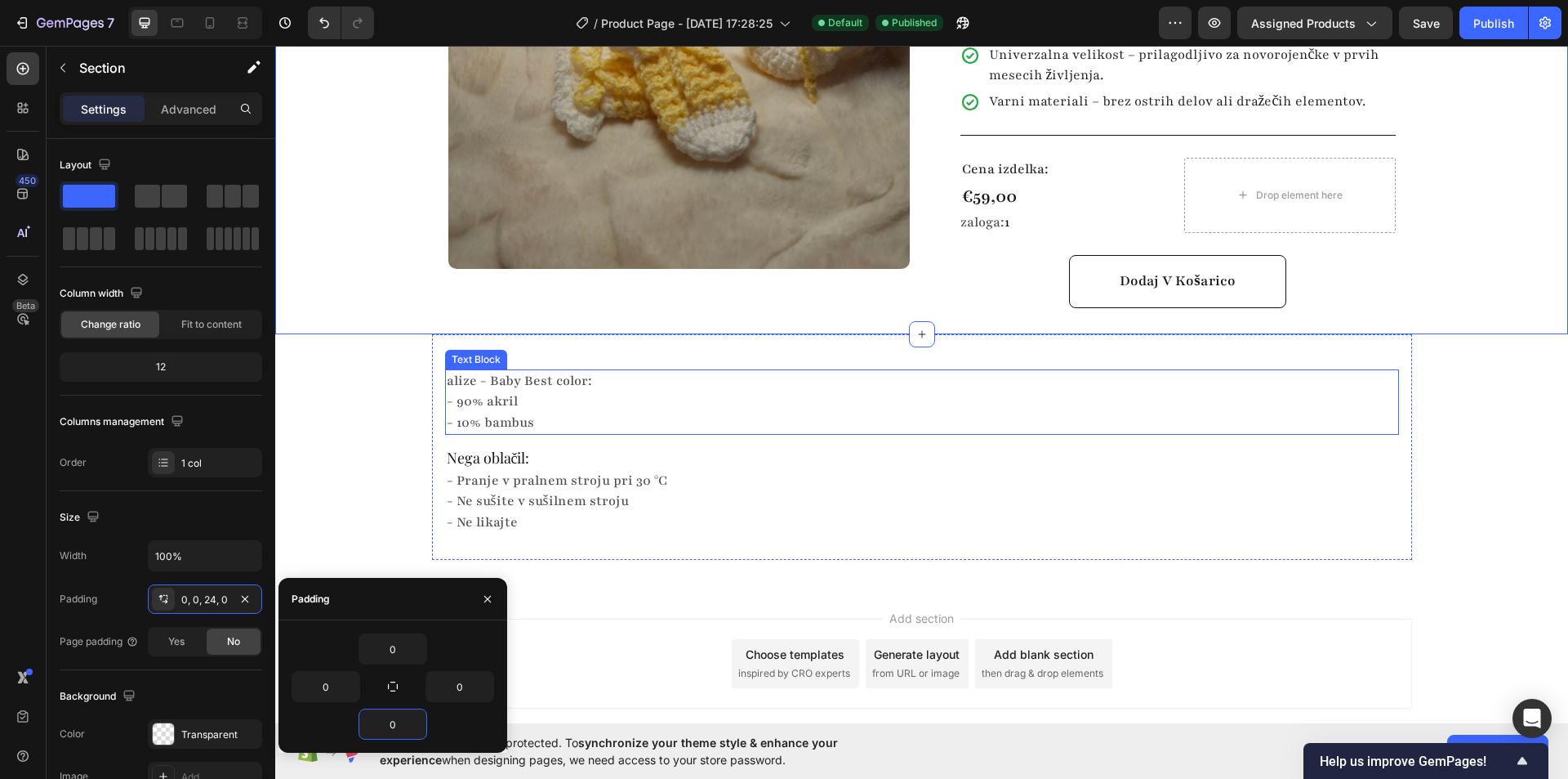
click at [366, 379] on div "Sestava: Heading alize - Baby Best color: - 90% akril - 10% bambus Text Block N…" at bounding box center [921, 447] width 1293 height 225
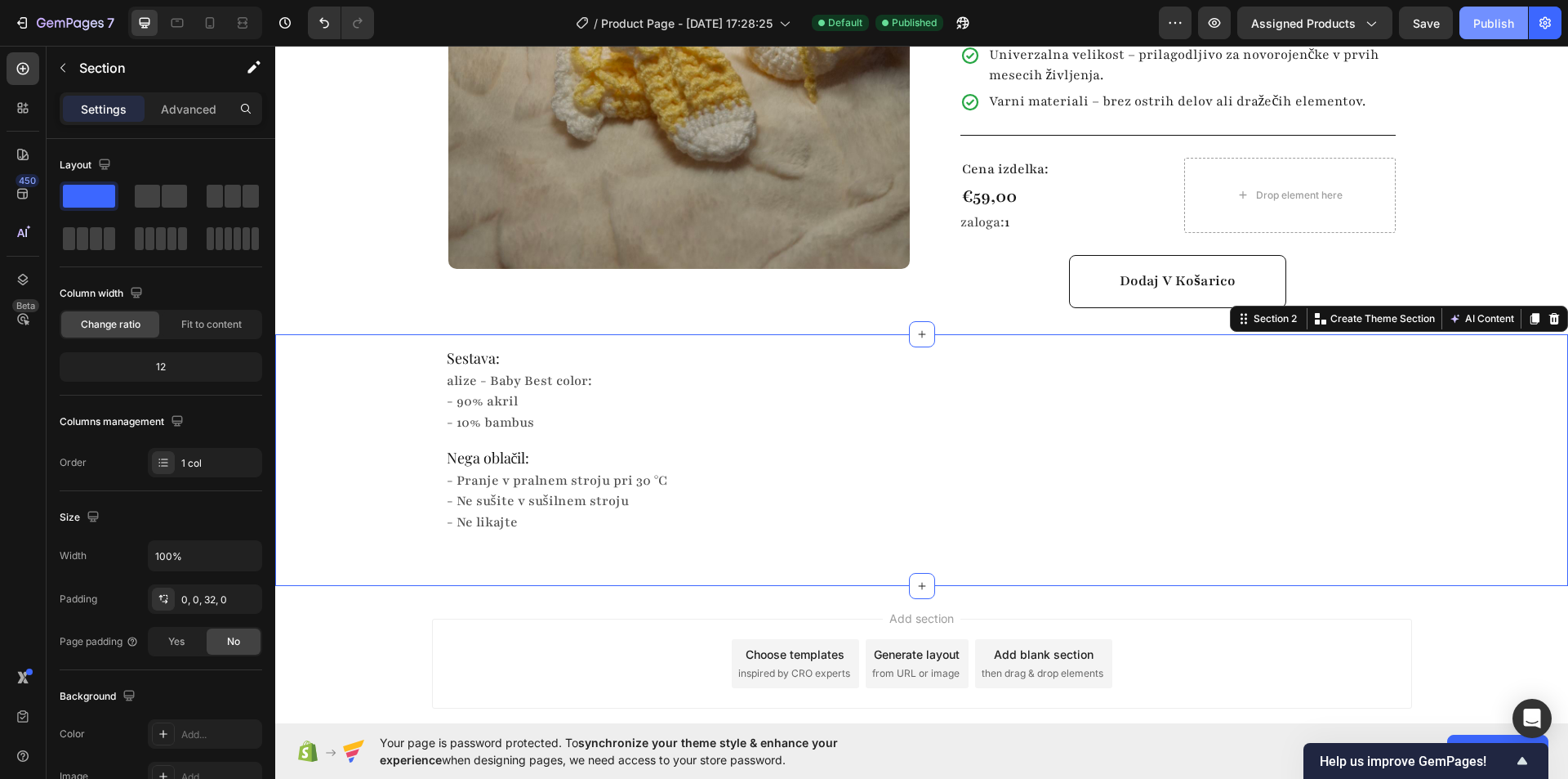
click at [1475, 19] on div "Publish" at bounding box center [1493, 23] width 41 height 17
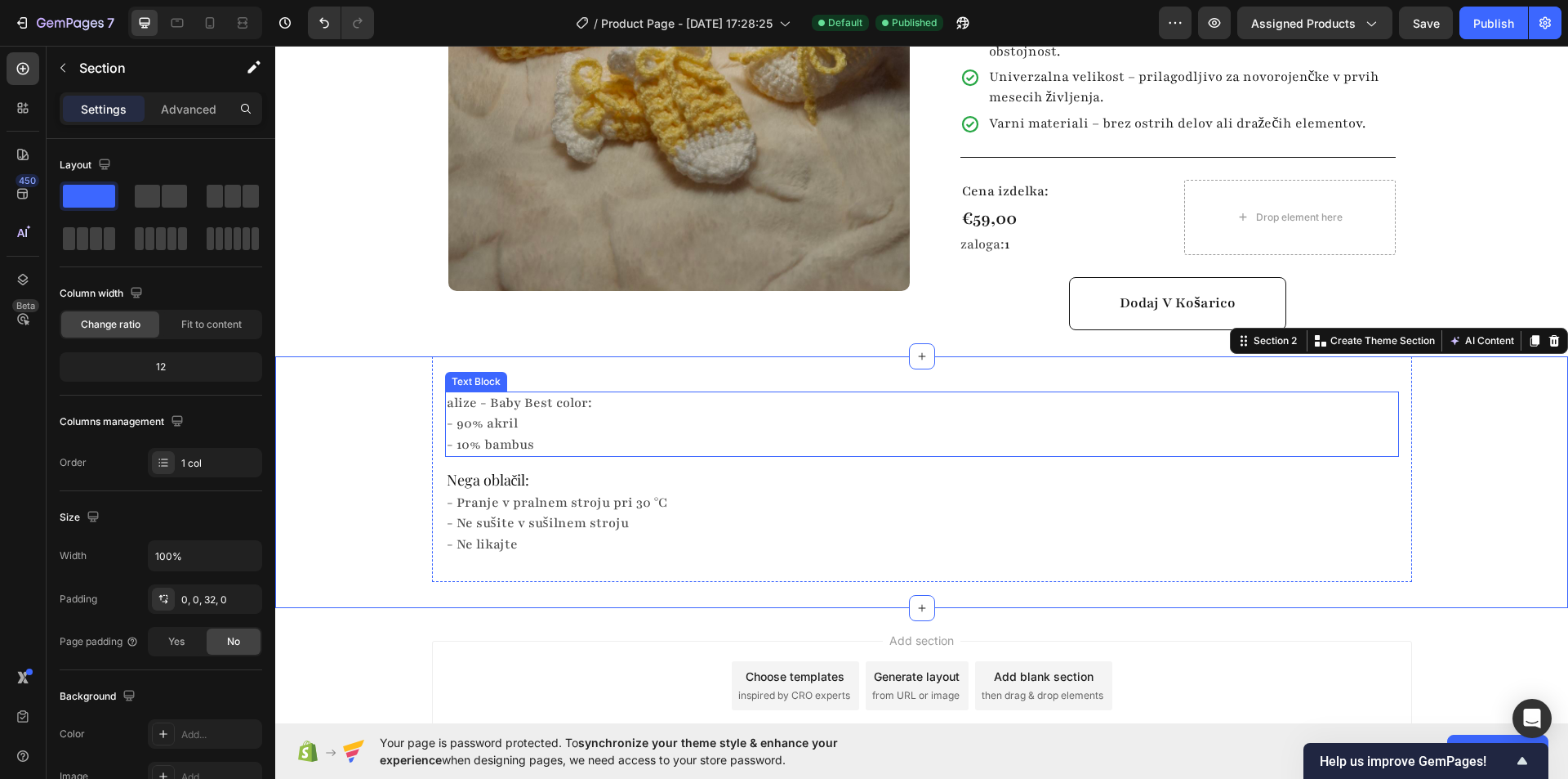
scroll to position [0, 0]
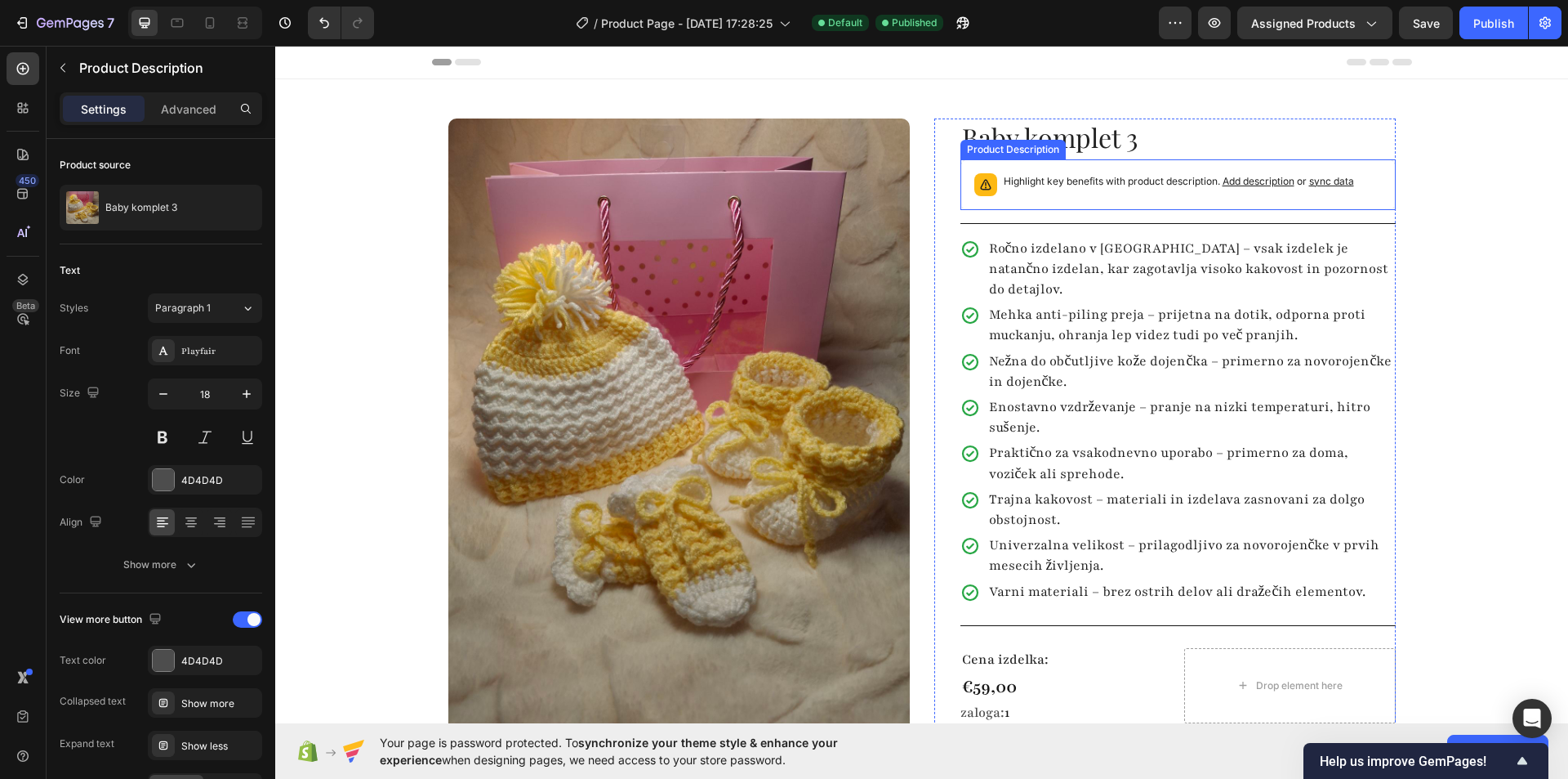
click at [1090, 190] on div "Highlight key benefits with product description. Add description or sync data" at bounding box center [1179, 184] width 351 height 23
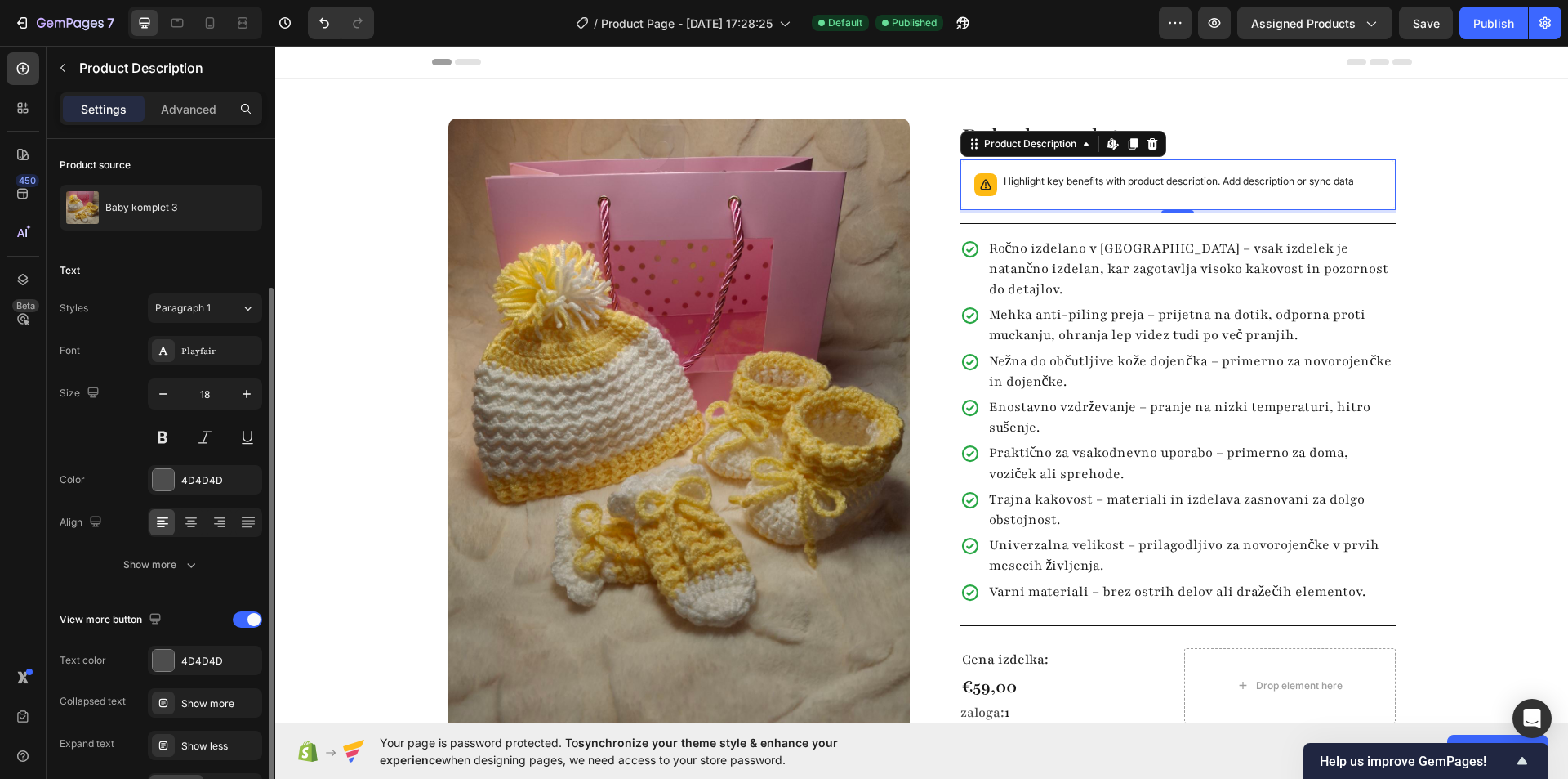
scroll to position [146, 0]
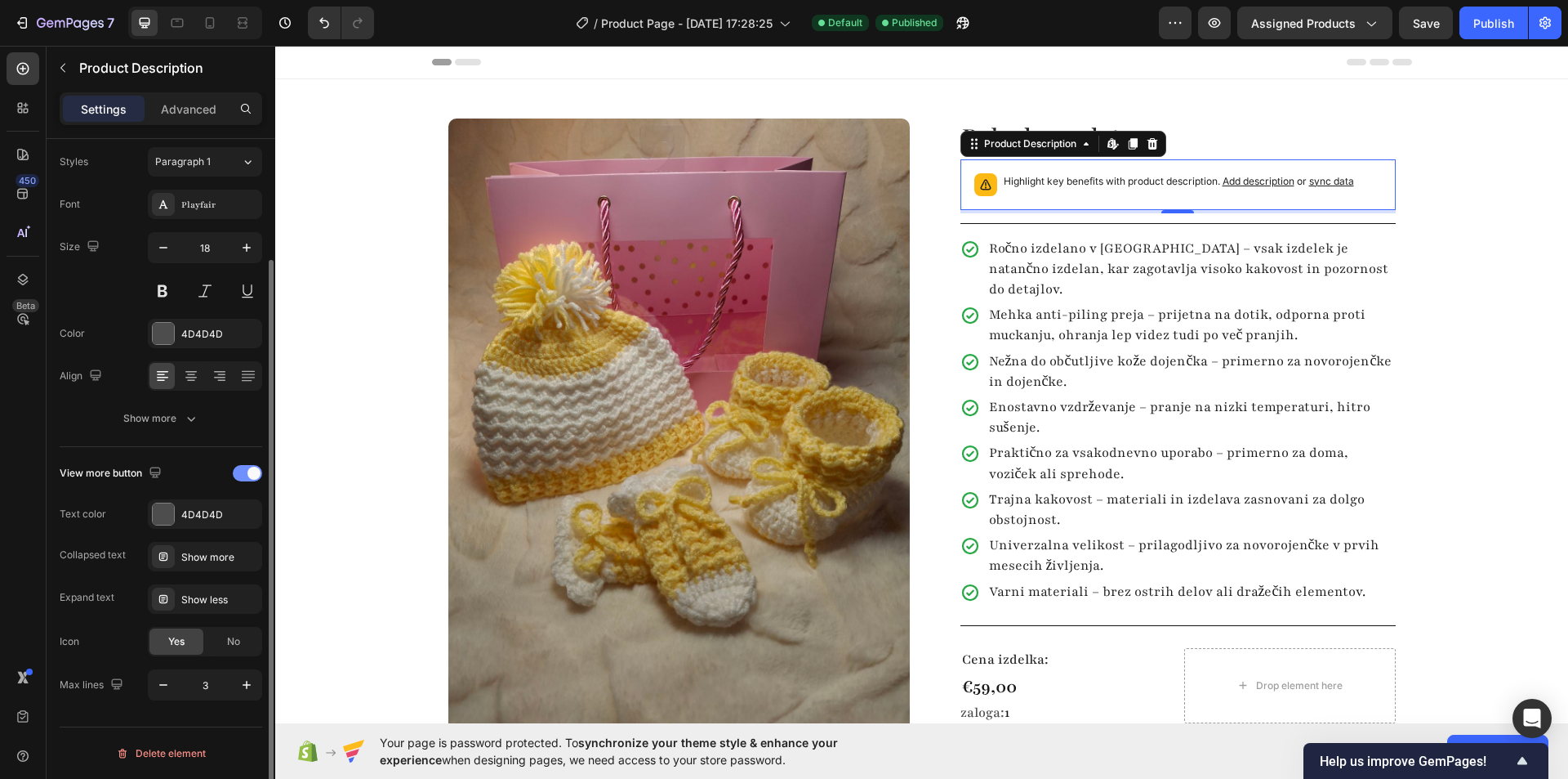
click at [244, 469] on div at bounding box center [247, 473] width 29 height 16
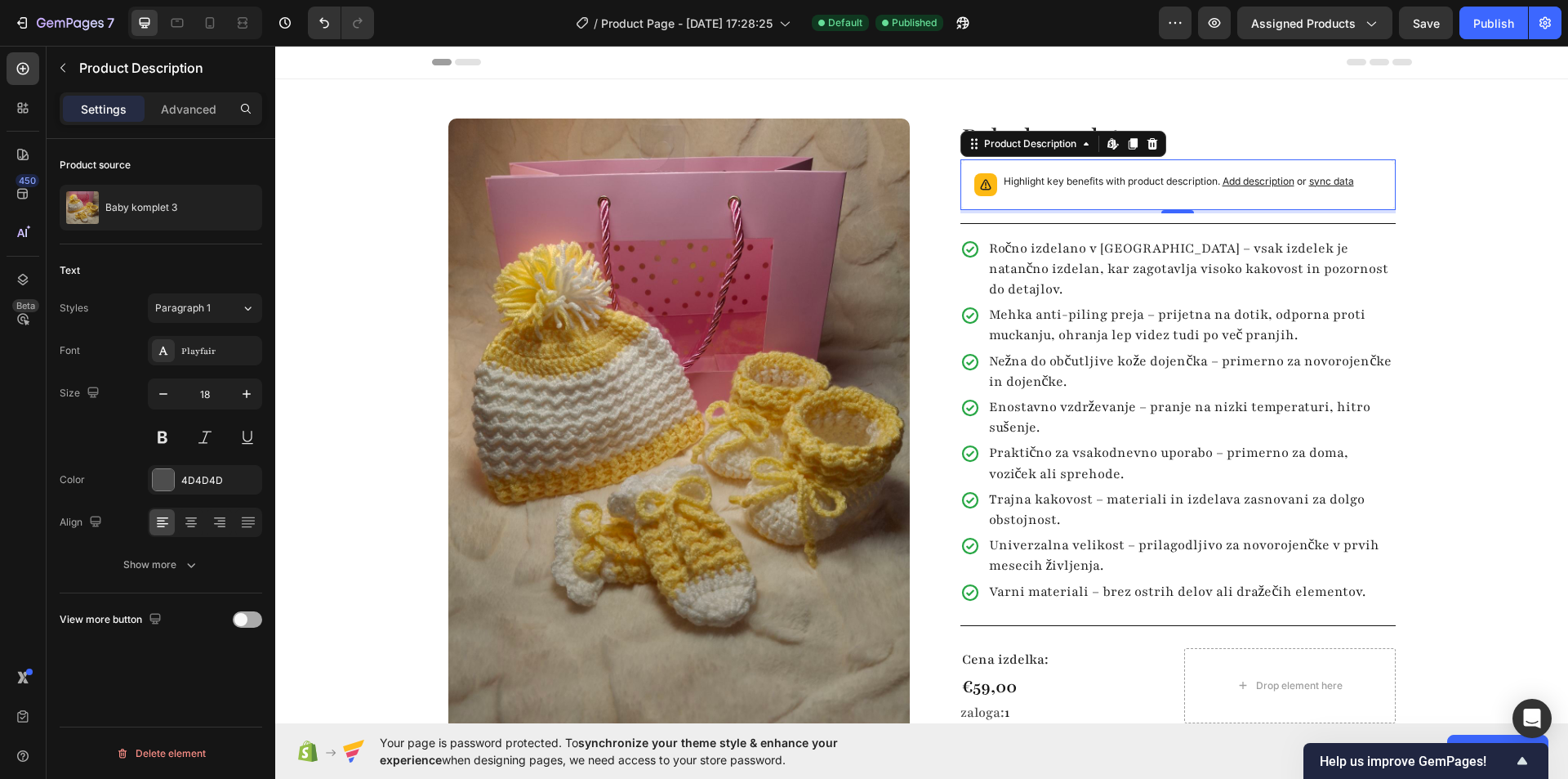
scroll to position [0, 0]
click at [1488, 29] on div "Publish" at bounding box center [1493, 23] width 41 height 17
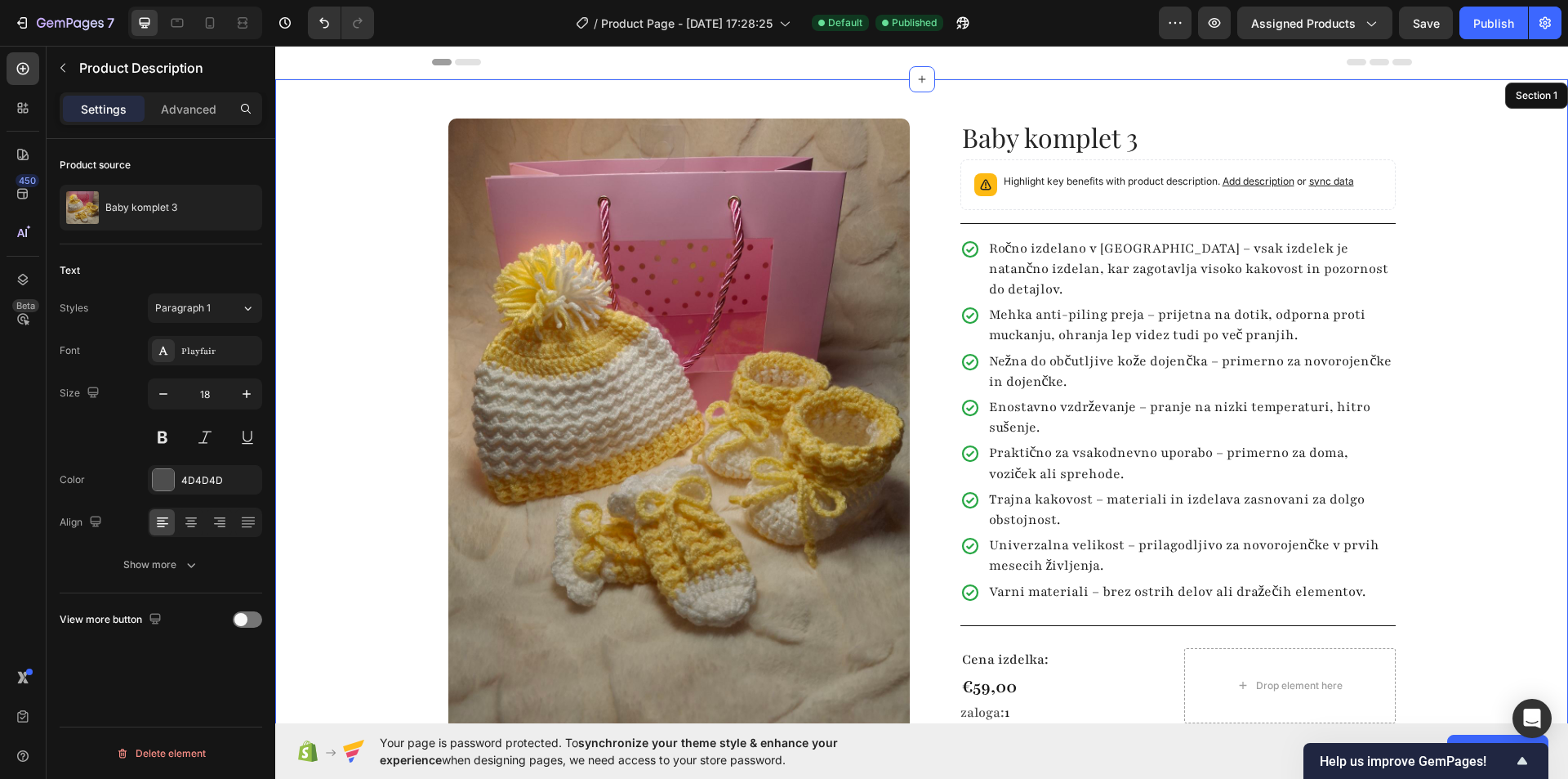
click at [373, 185] on div "Product Images Row Baby komplet 3 Product Title Highlight key benefits with pro…" at bounding box center [921, 452] width 1293 height 745
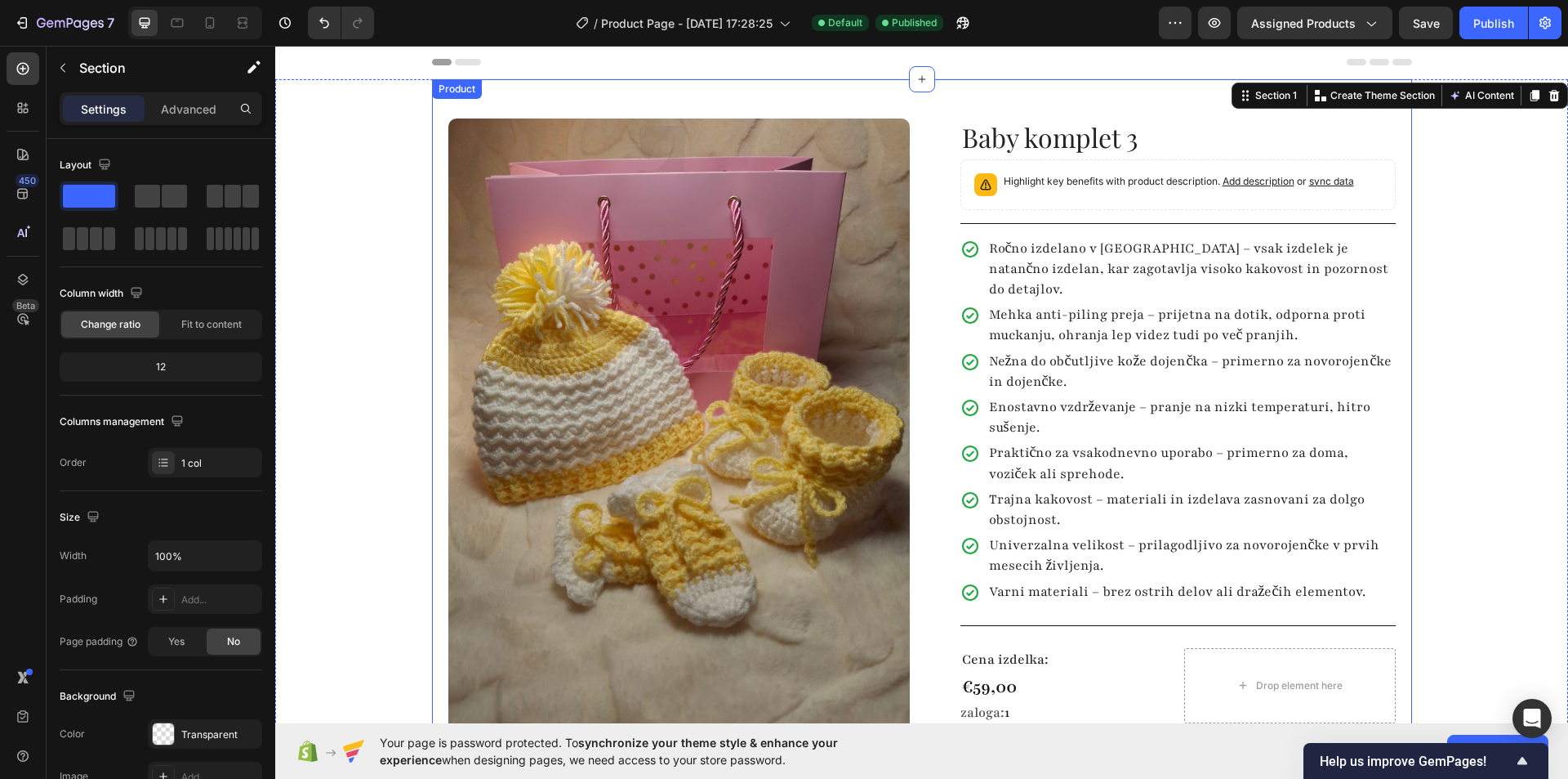
click at [432, 359] on div "Product Images Row Baby komplet 3 Product Title Highlight key benefits with pro…" at bounding box center [922, 452] width 980 height 745
click at [384, 410] on div "Product Images Row Baby komplet 3 Product Title Highlight key benefits with pro…" at bounding box center [921, 452] width 1293 height 745
click at [24, 21] on icon "button" at bounding box center [22, 22] width 16 height 16
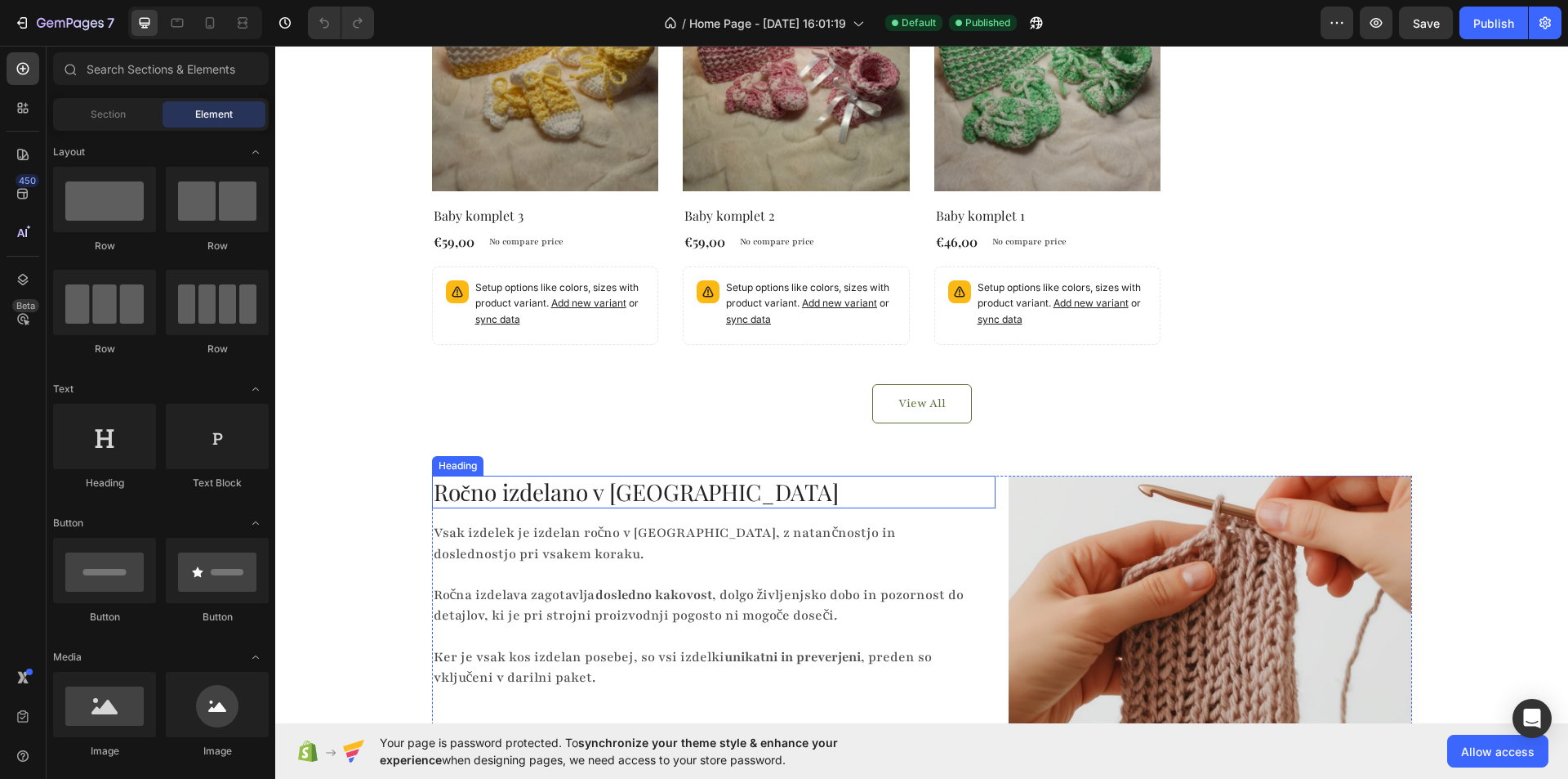
scroll to position [817, 0]
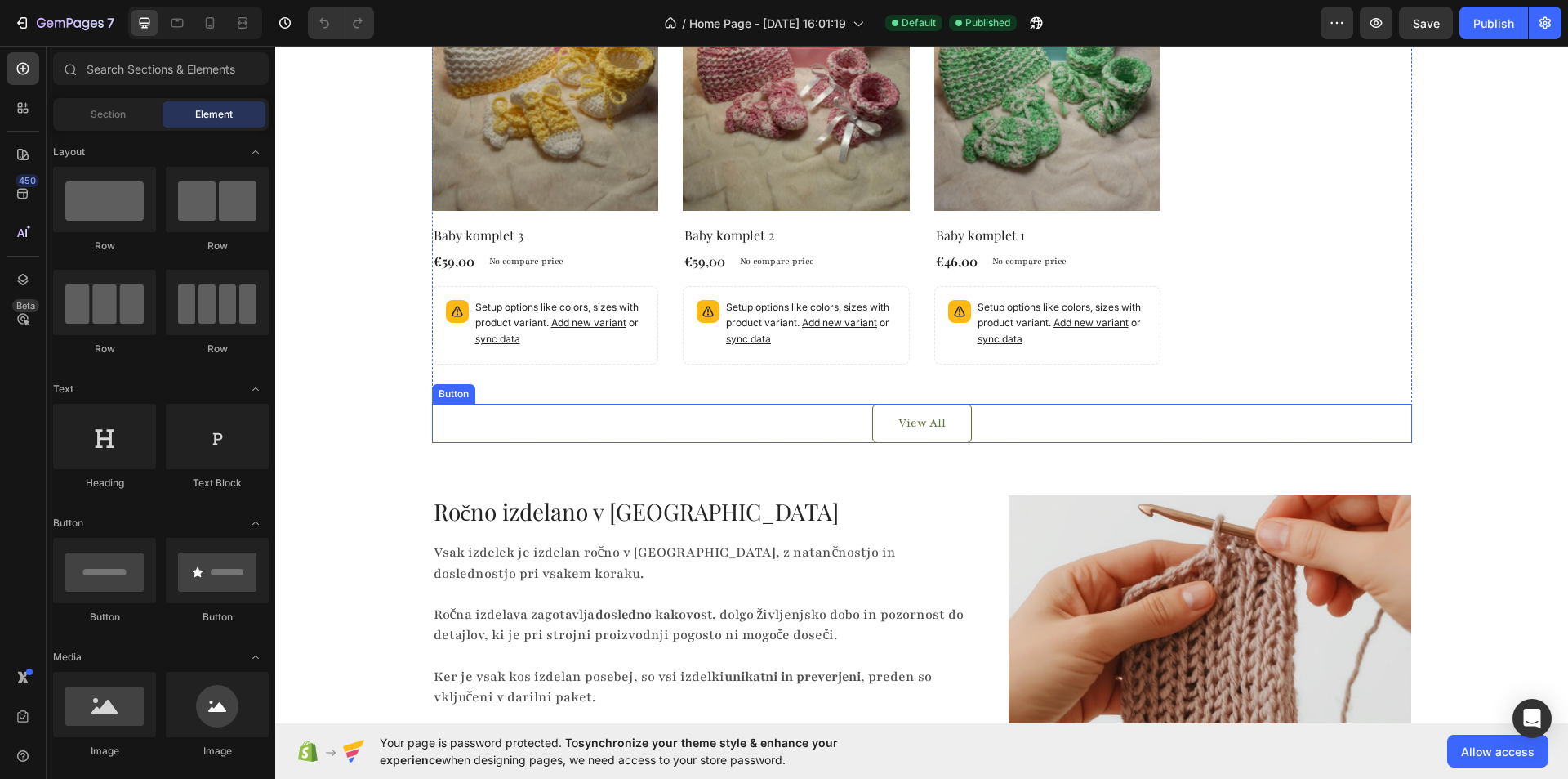
click at [998, 422] on div "View All Button" at bounding box center [922, 423] width 980 height 40
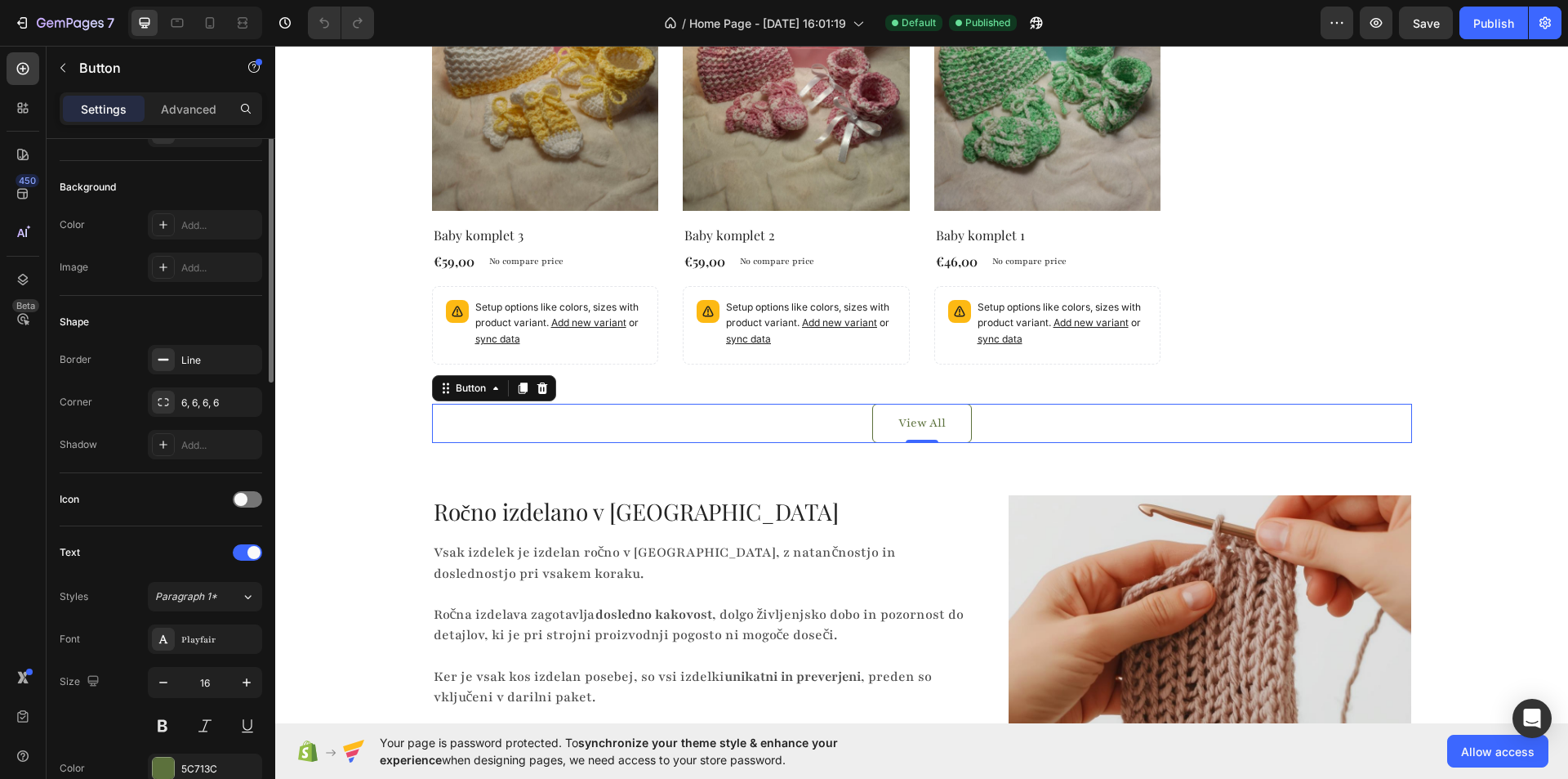
scroll to position [0, 0]
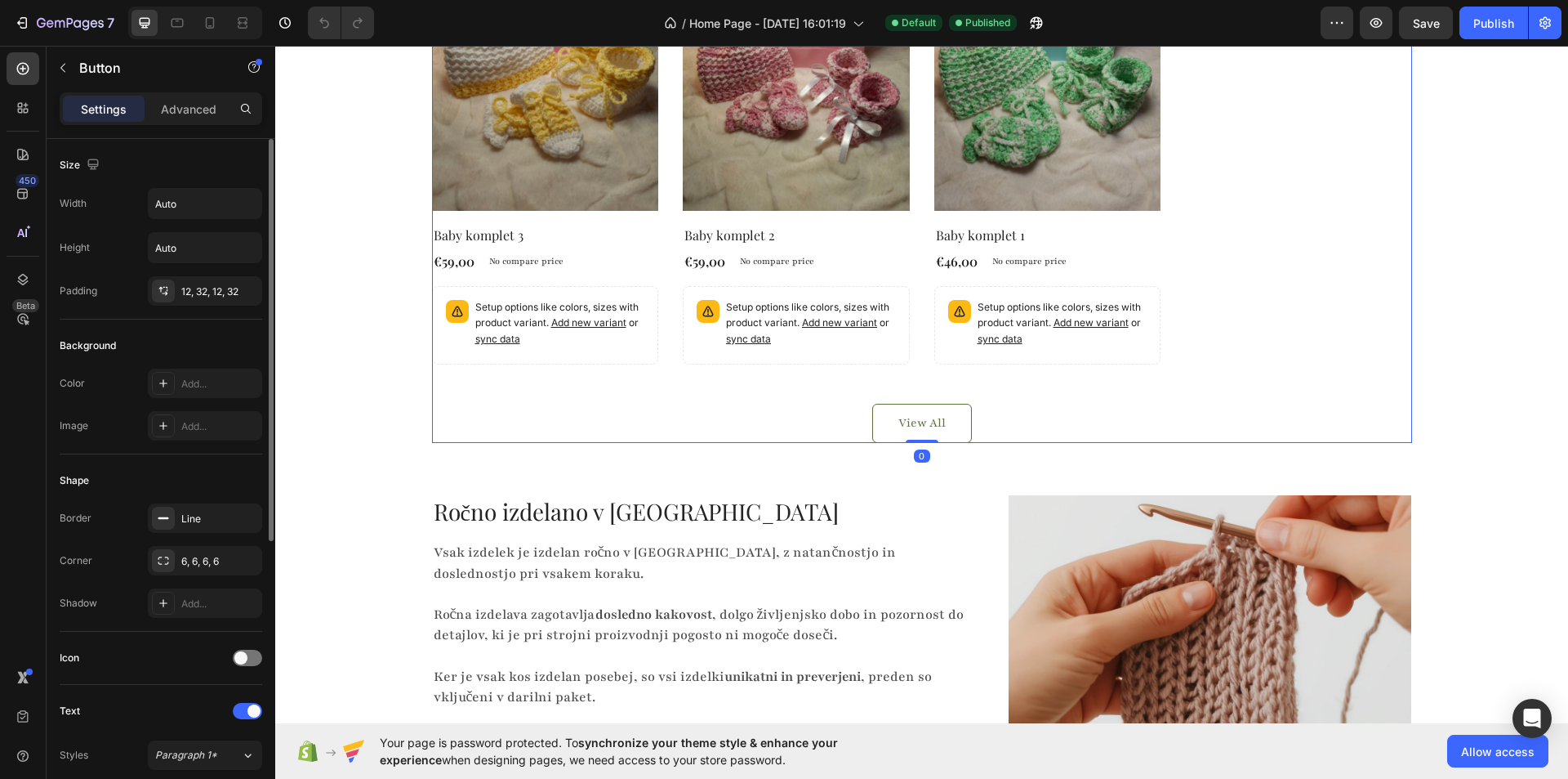
click at [586, 378] on div "Kvačkani kompleti za novorojenčke Heading Product Images No discount Not be dis…" at bounding box center [922, 140] width 980 height 607
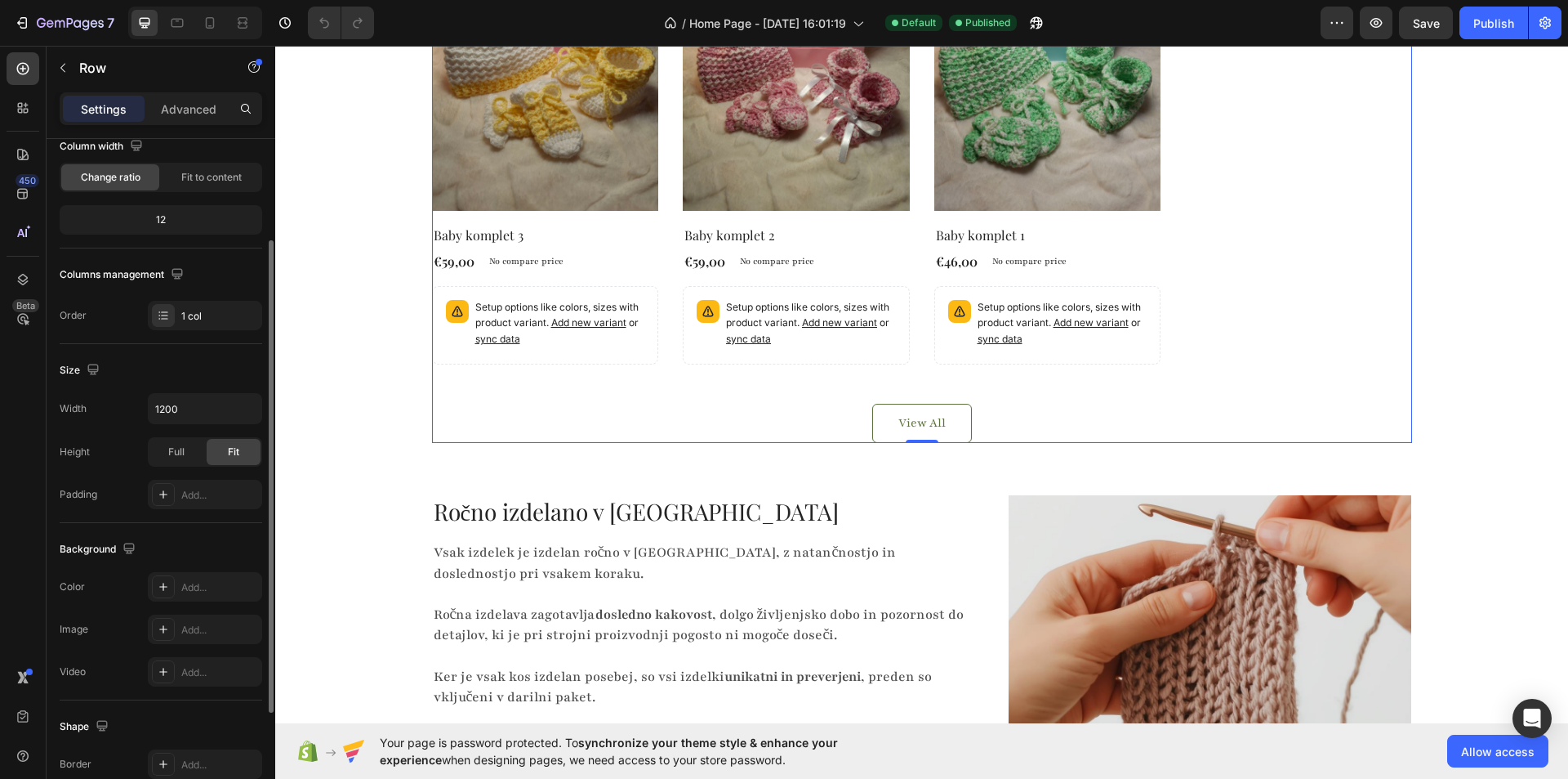
scroll to position [66, 0]
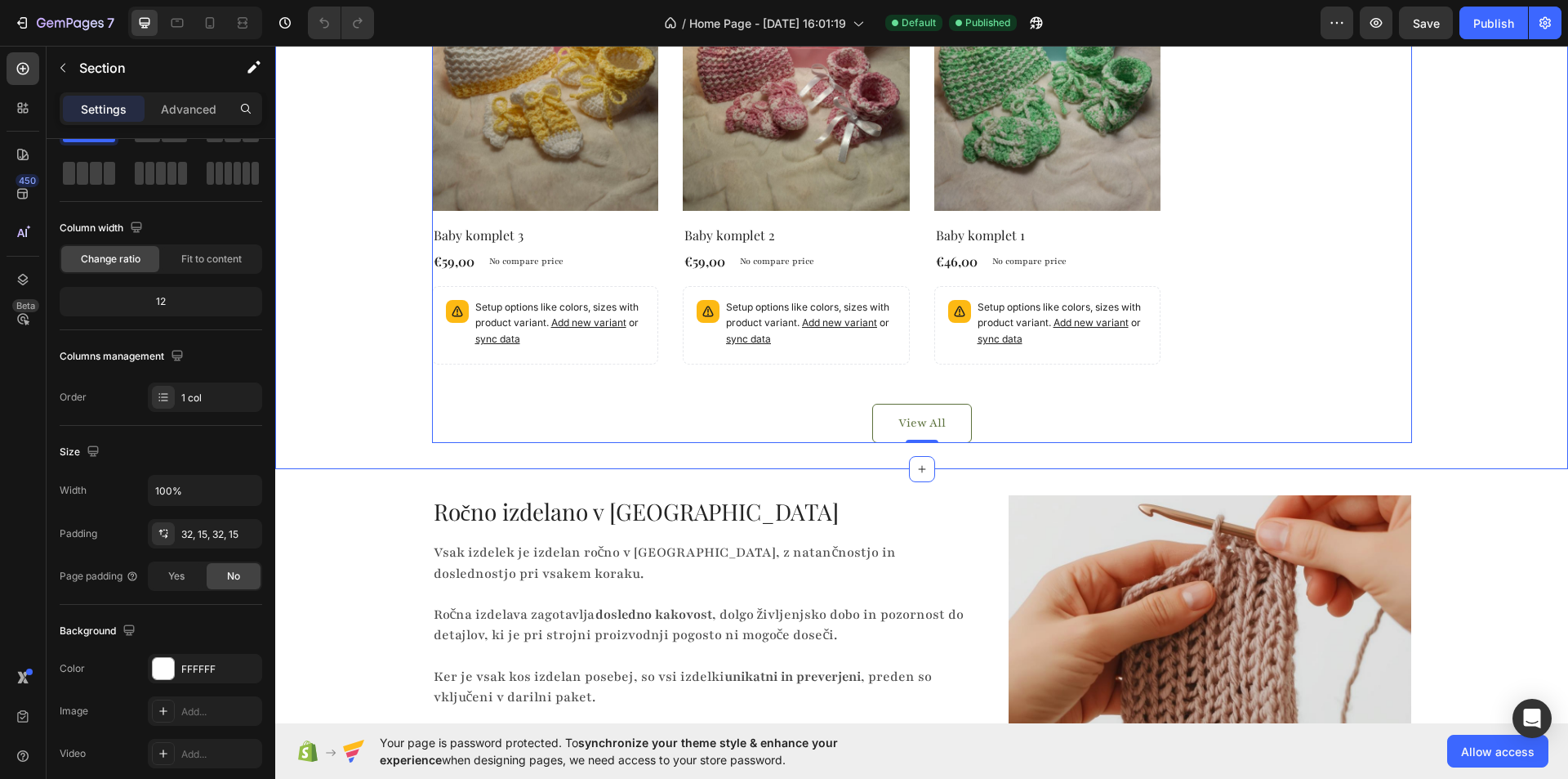
click at [367, 324] on div "Kvačkani kompleti za novorojenčke Heading Product Images No discount Not be dis…" at bounding box center [921, 140] width 1268 height 607
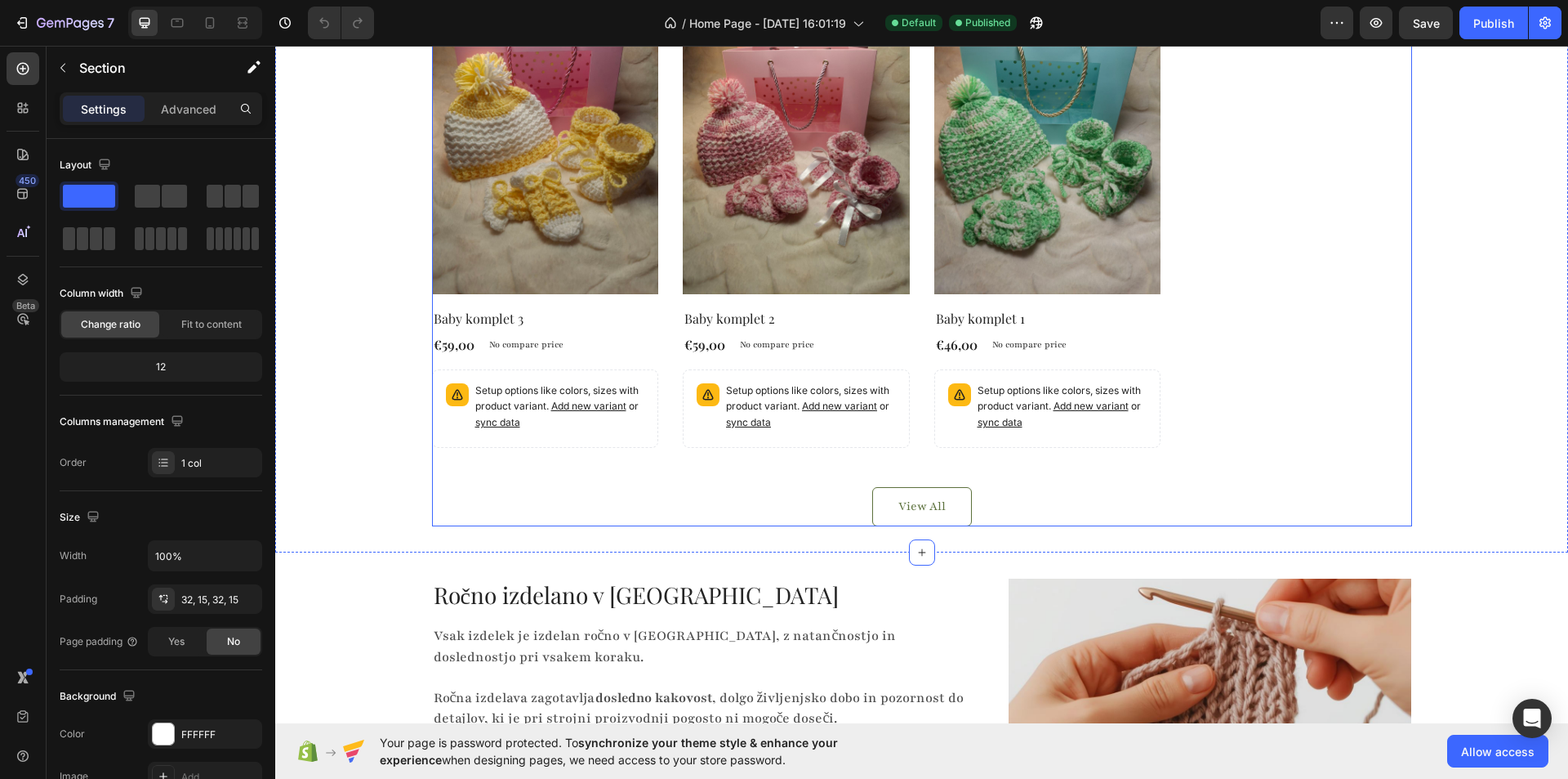
scroll to position [735, 0]
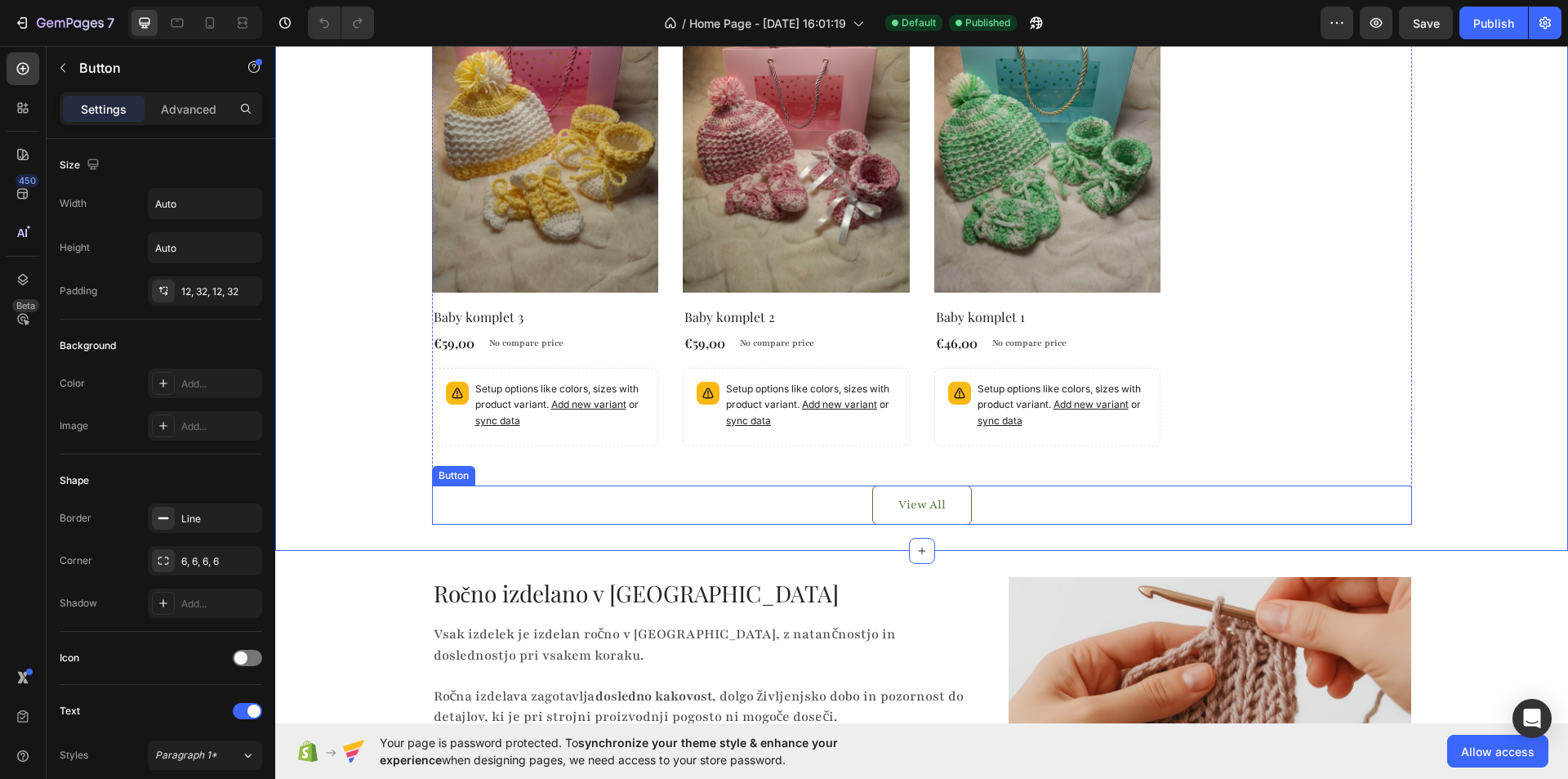
click at [537, 486] on div "View All Button" at bounding box center [922, 505] width 980 height 40
click at [576, 464] on div "Kvačkani kompleti za novorojenčke Heading Product Images No discount Not be dis…" at bounding box center [922, 221] width 980 height 607
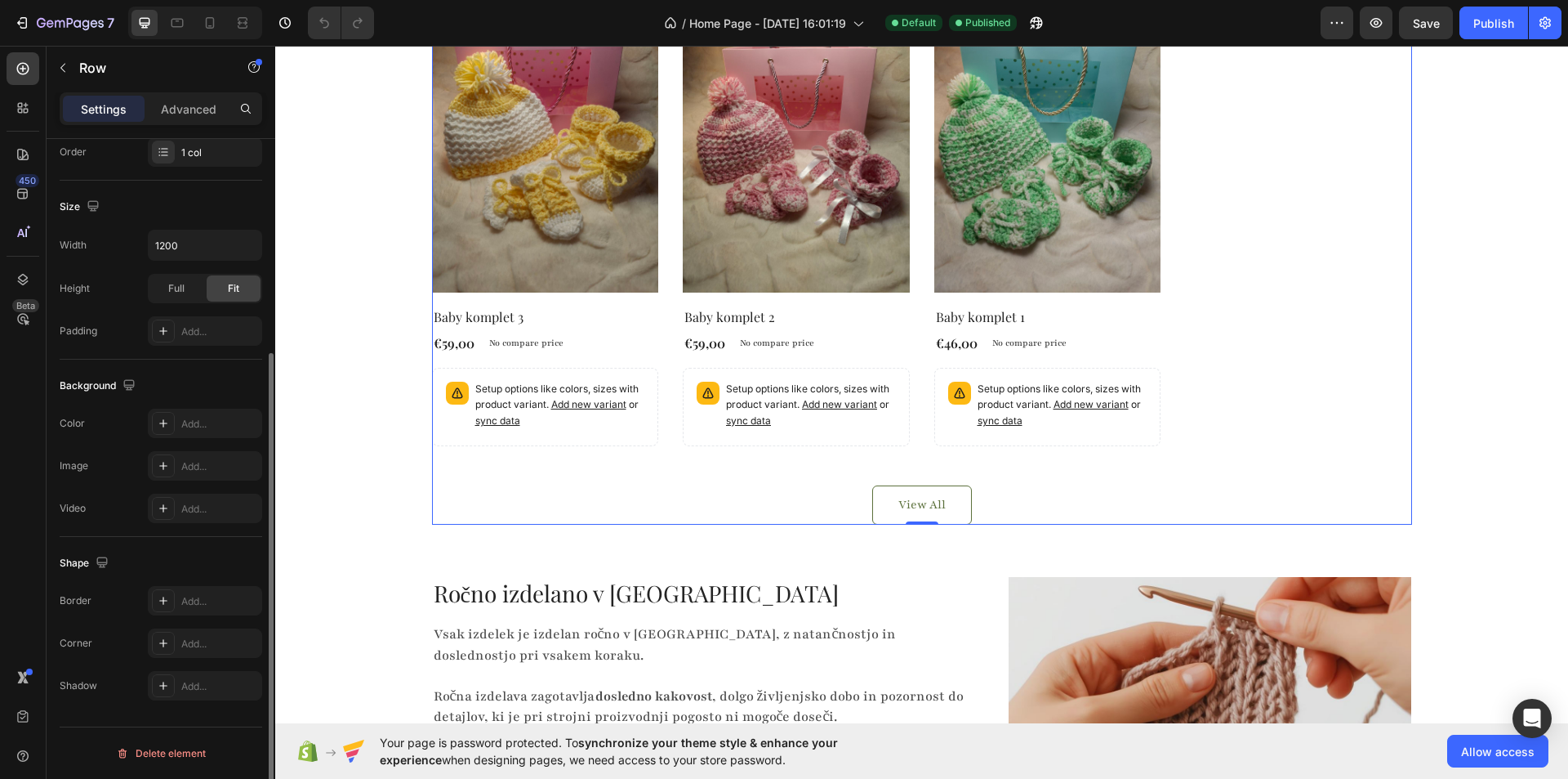
scroll to position [0, 0]
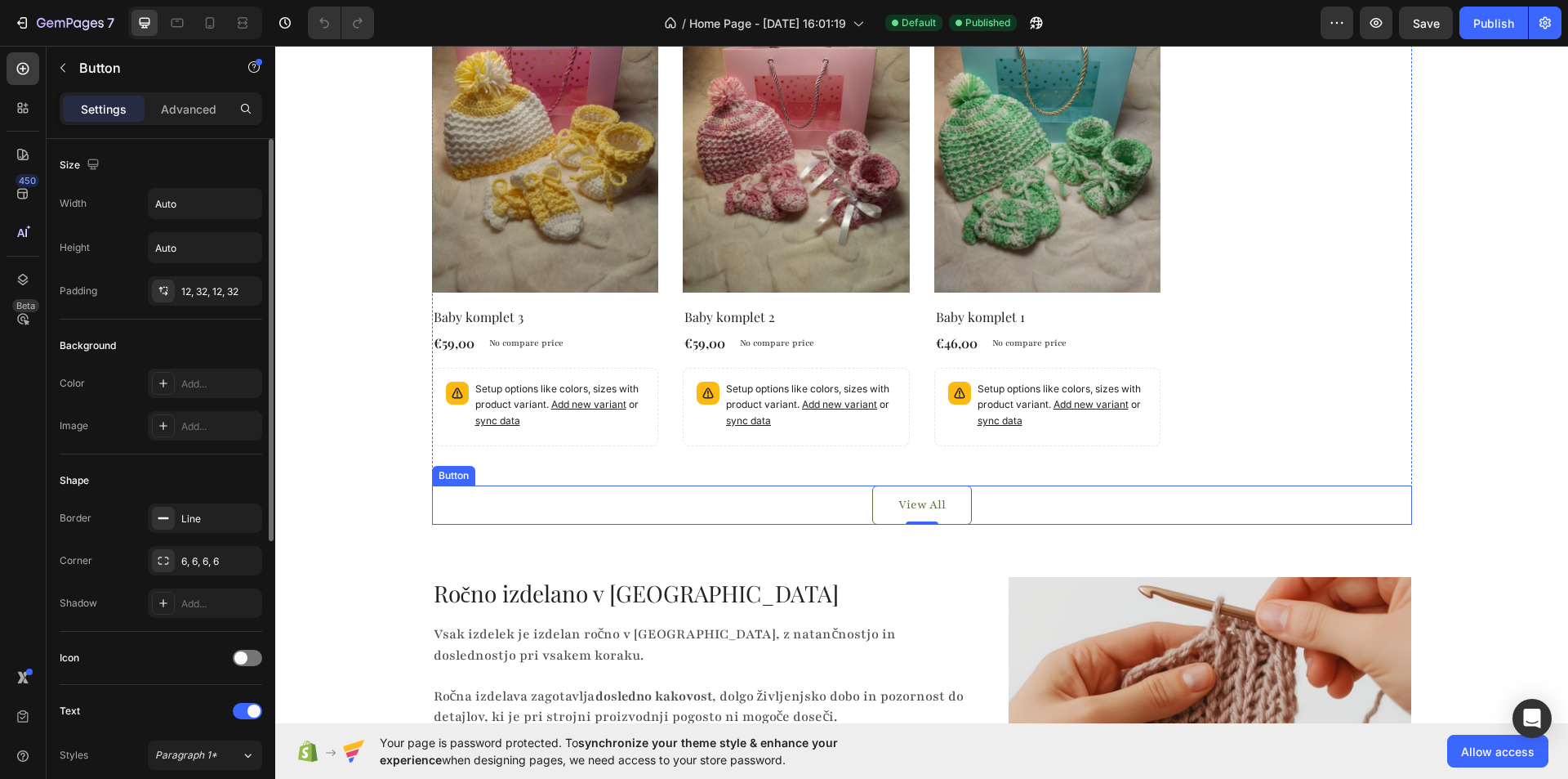
click at [818, 493] on div "View All Button" at bounding box center [922, 505] width 980 height 40
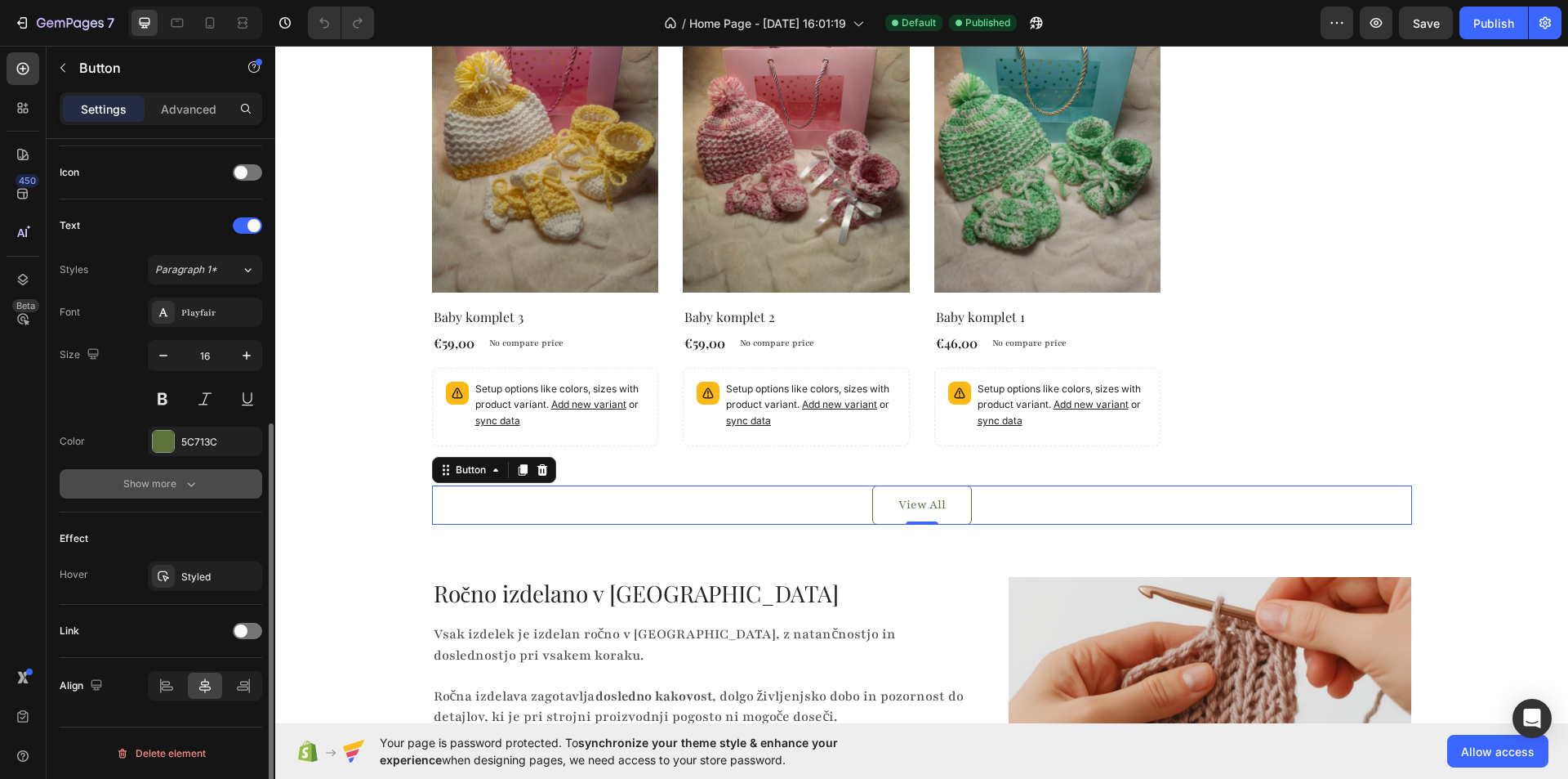
click at [191, 484] on icon "button" at bounding box center [191, 483] width 16 height 16
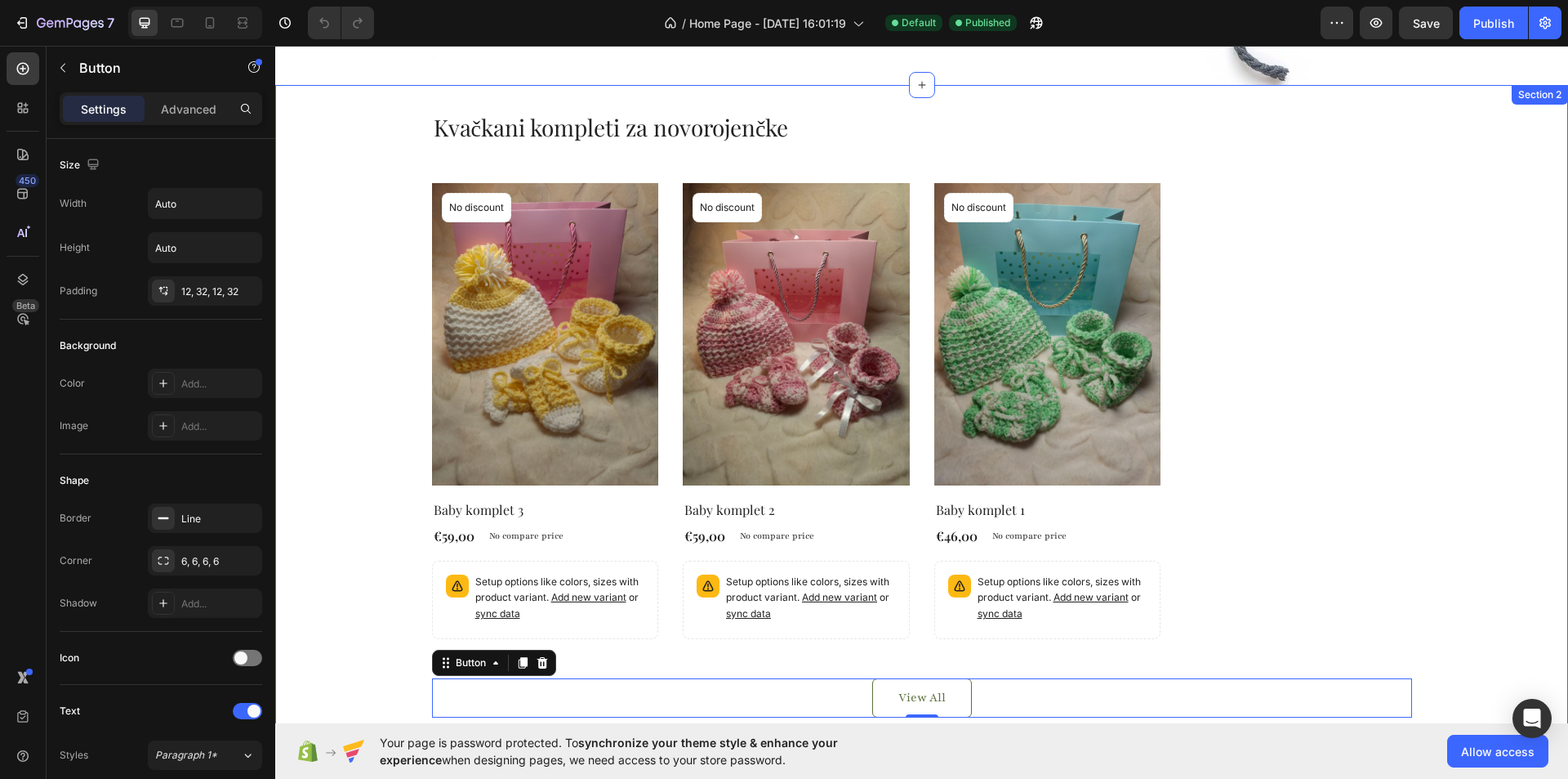
scroll to position [490, 0]
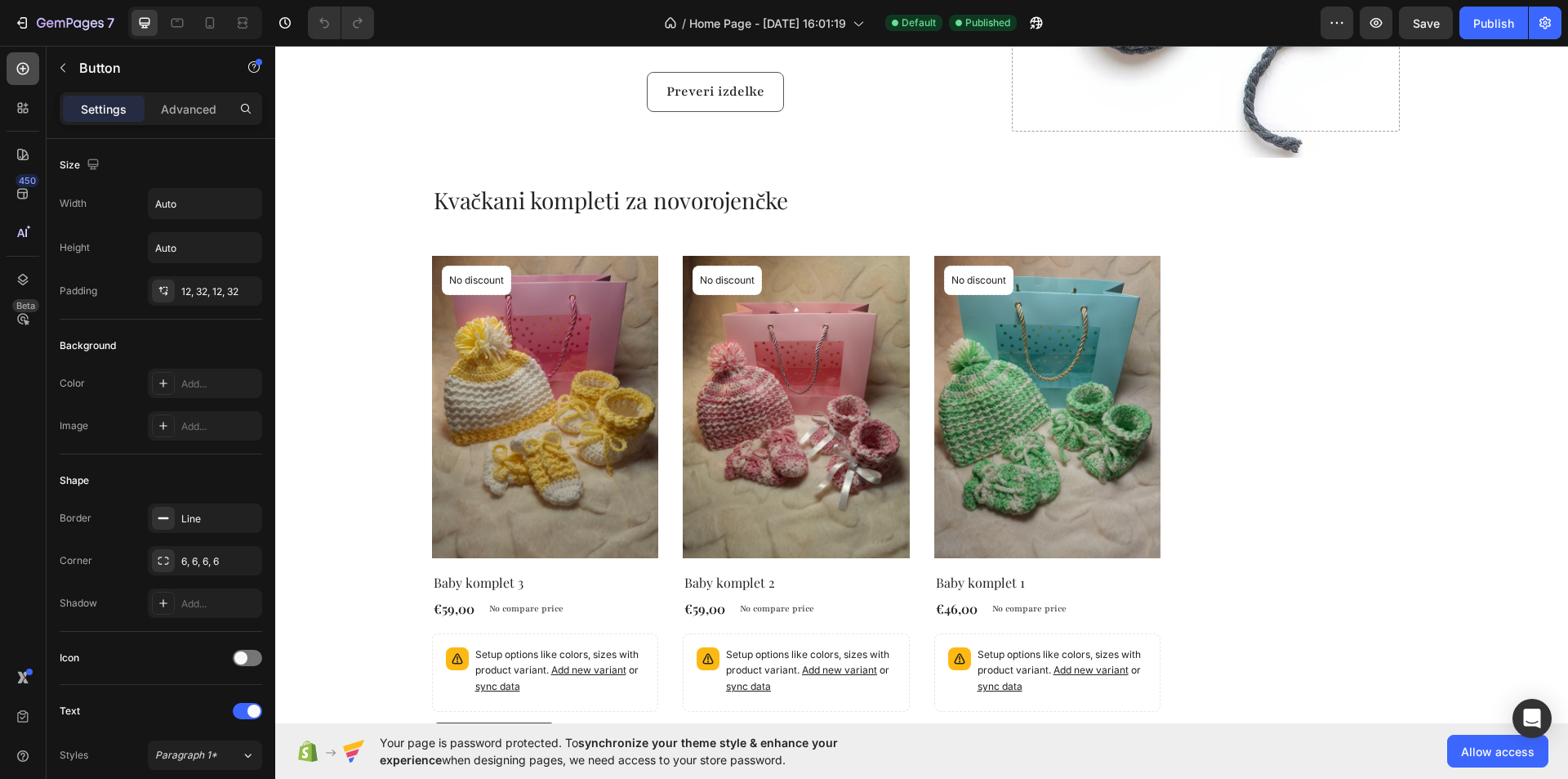
click at [20, 70] on icon at bounding box center [22, 68] width 16 height 16
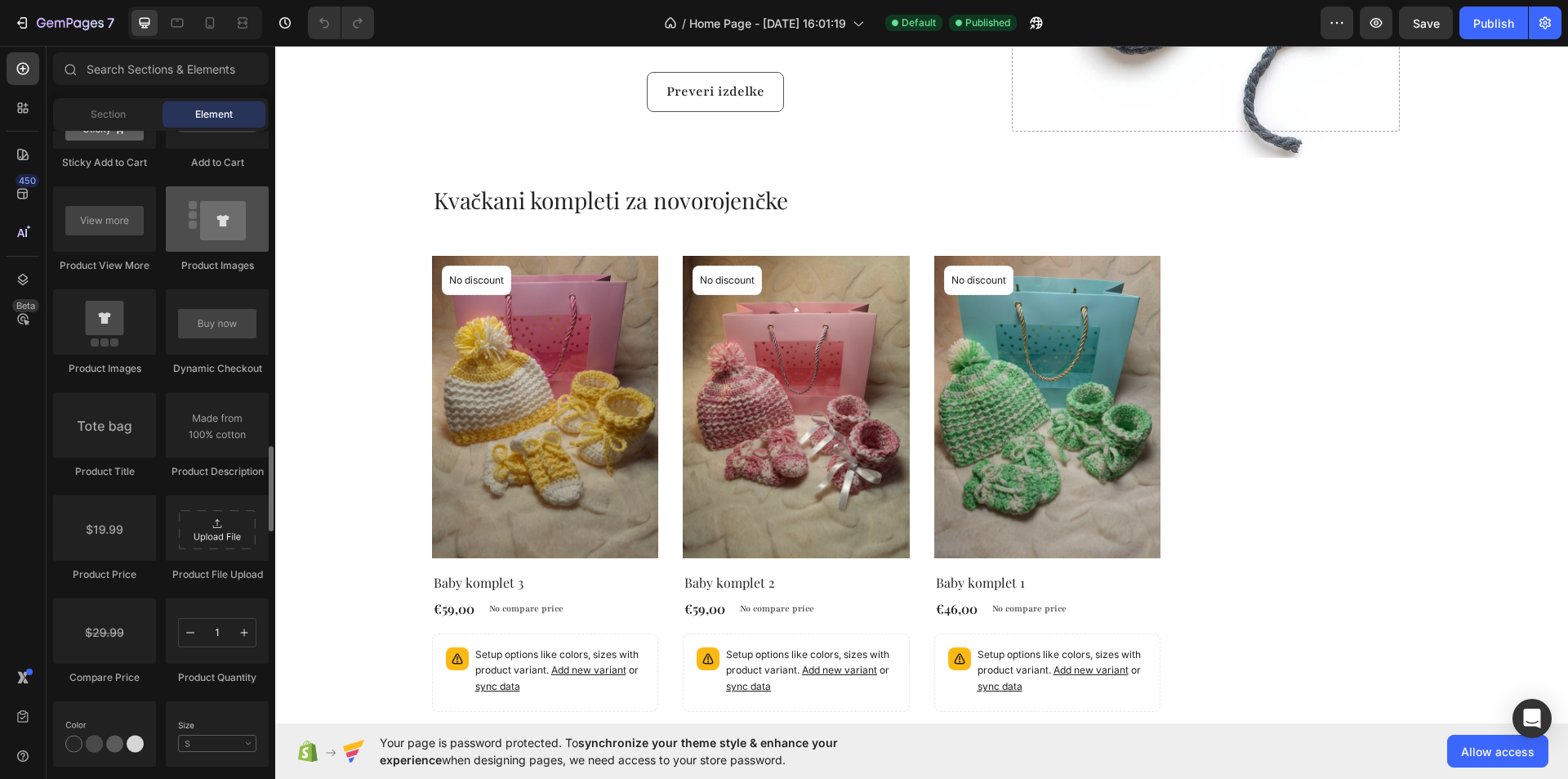
scroll to position [2124, 0]
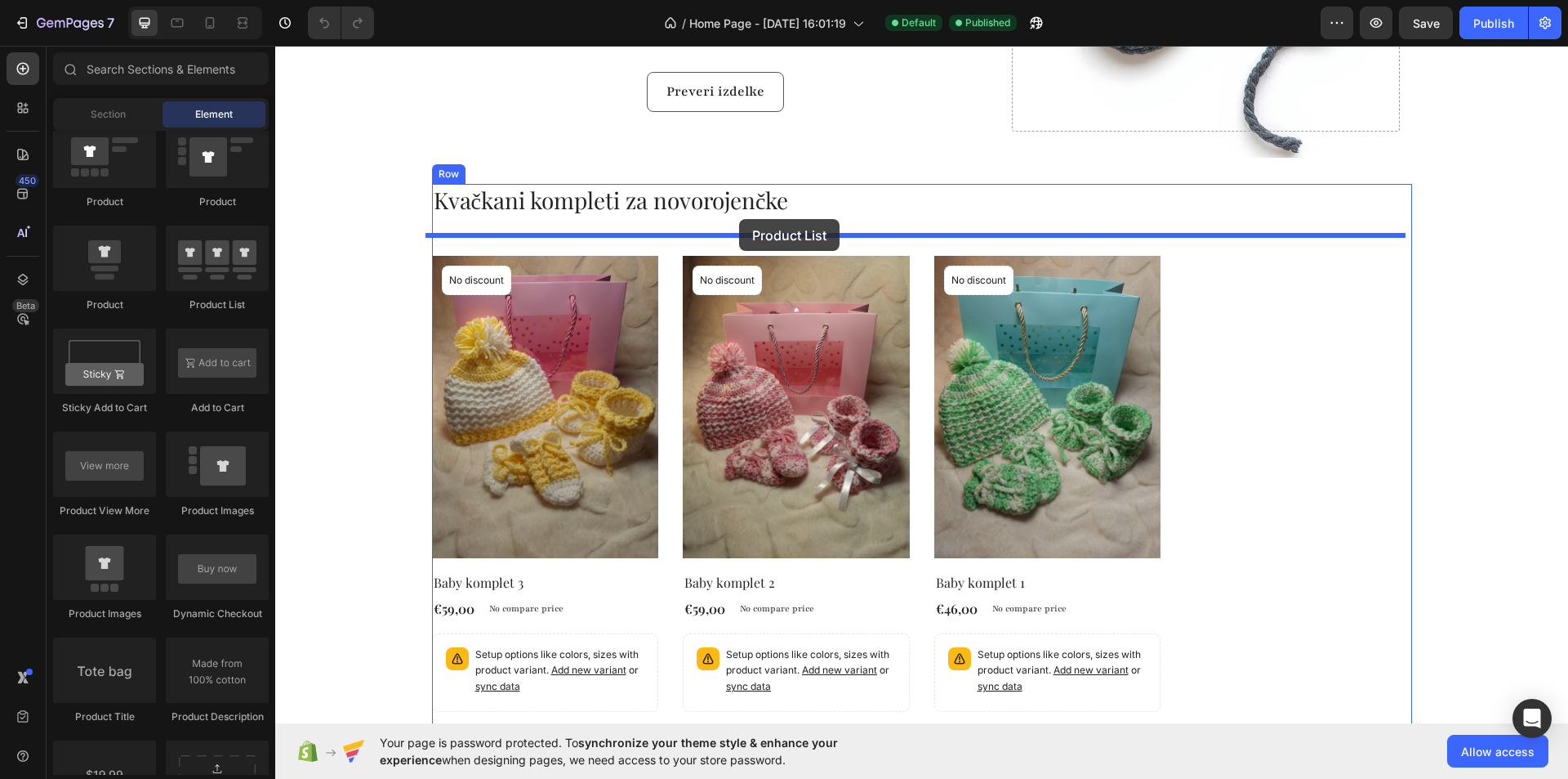
drag, startPoint x: 500, startPoint y: 321, endPoint x: 739, endPoint y: 219, distance: 259.9
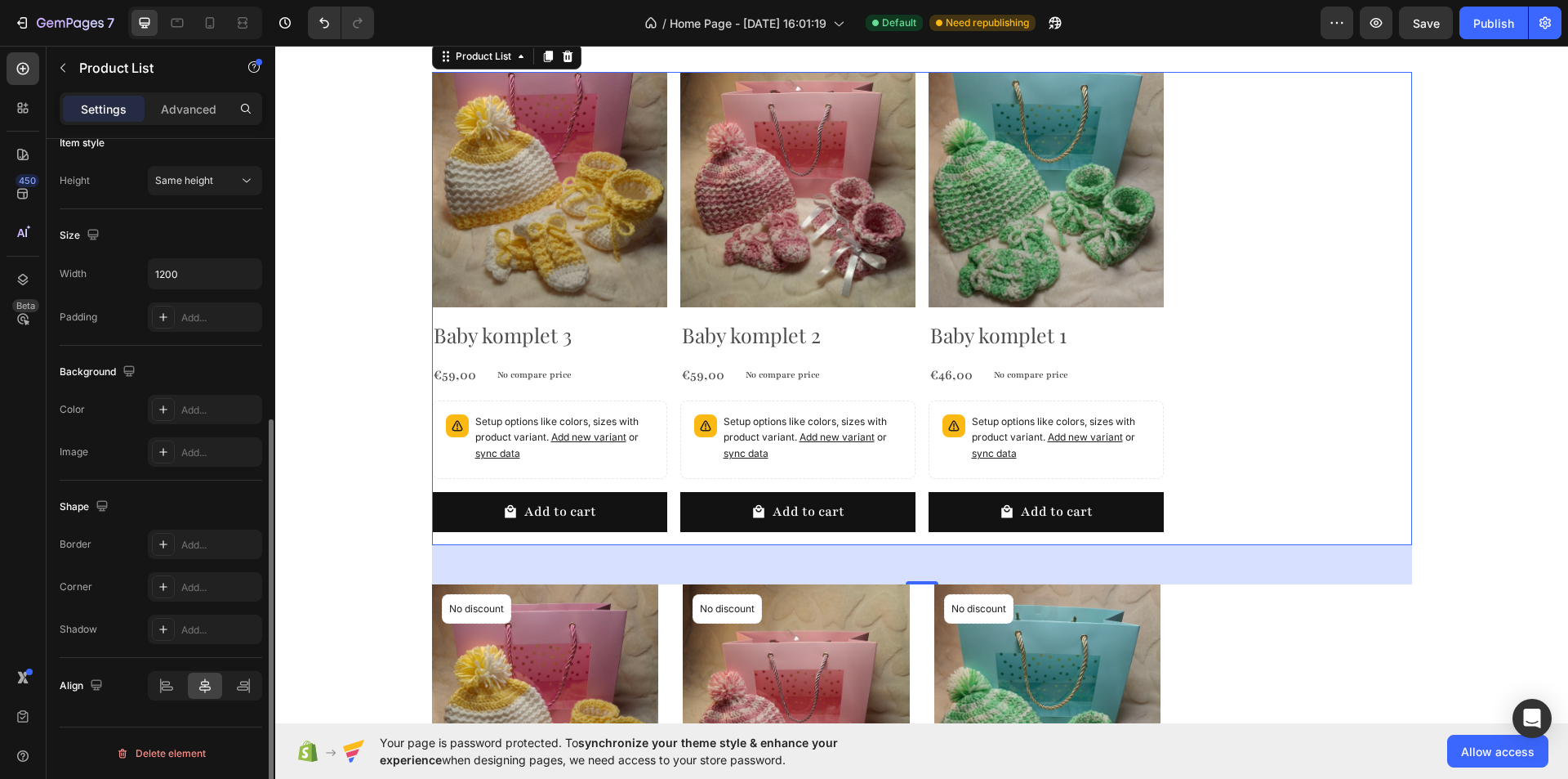
scroll to position [0, 0]
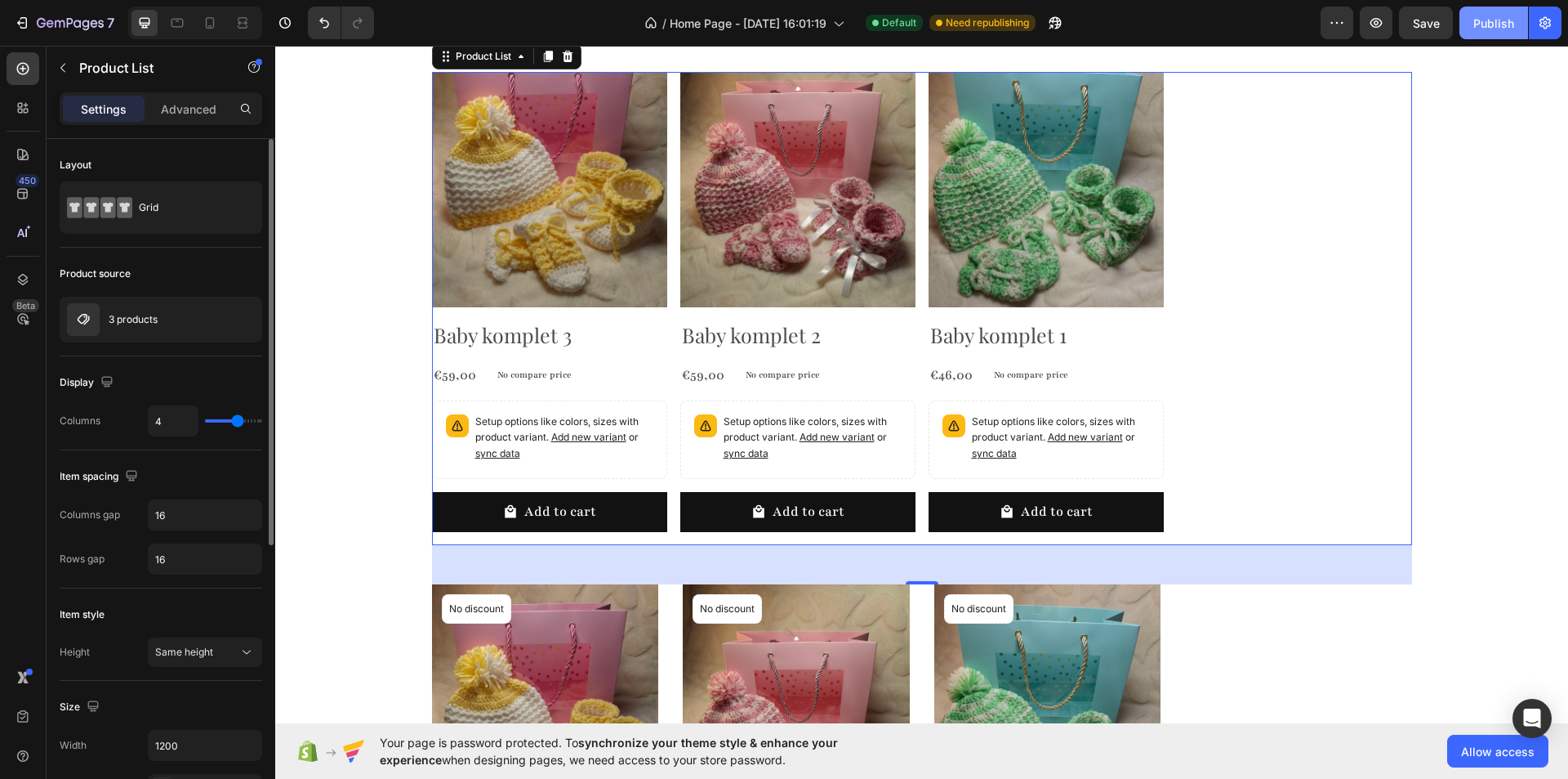
click at [1486, 32] on button "Publish" at bounding box center [1494, 23] width 69 height 33
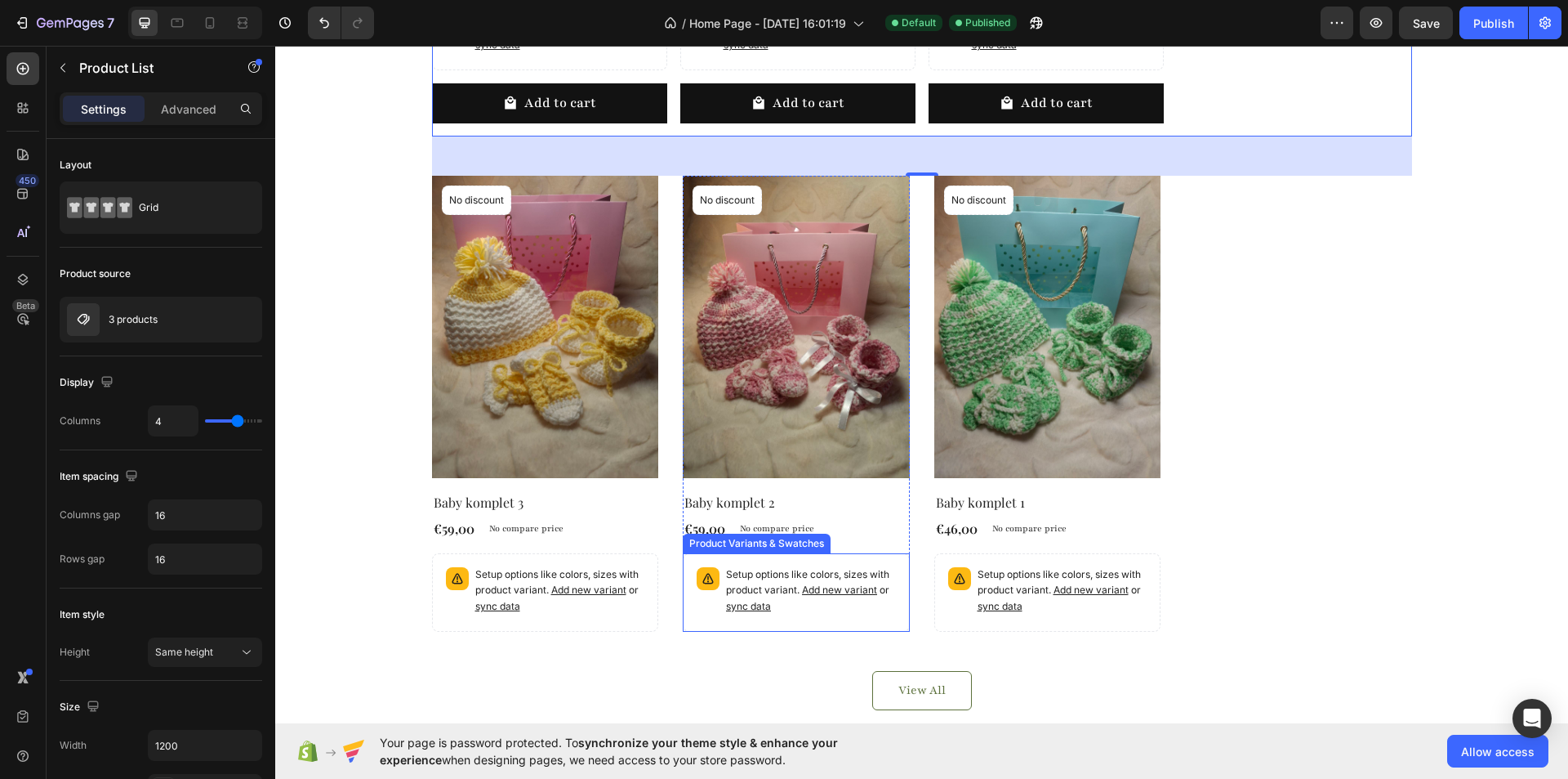
scroll to position [1226, 0]
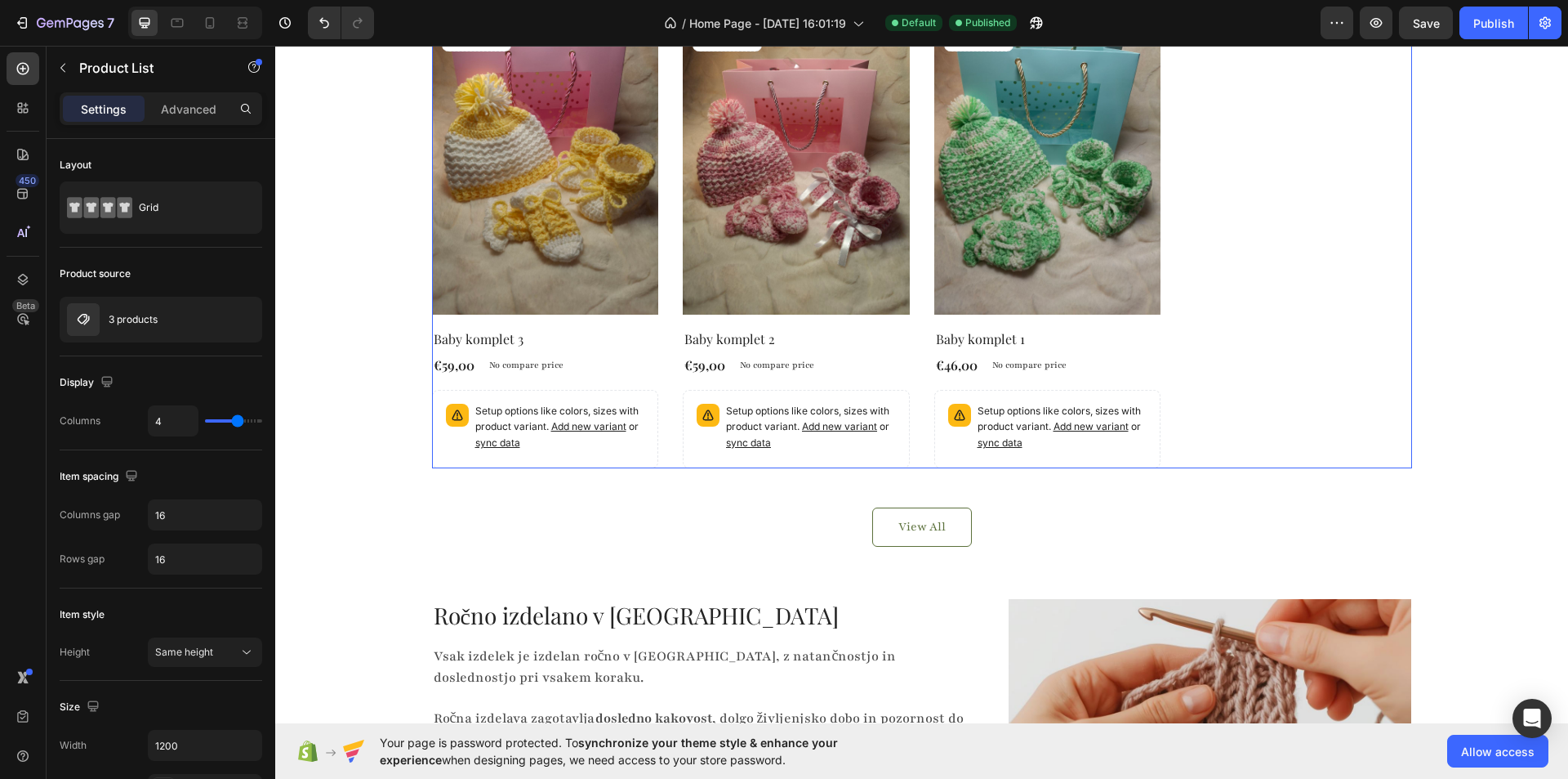
click at [1206, 262] on div "Product Images No discount Not be displayed when published Product Badge Row Ba…" at bounding box center [922, 241] width 980 height 456
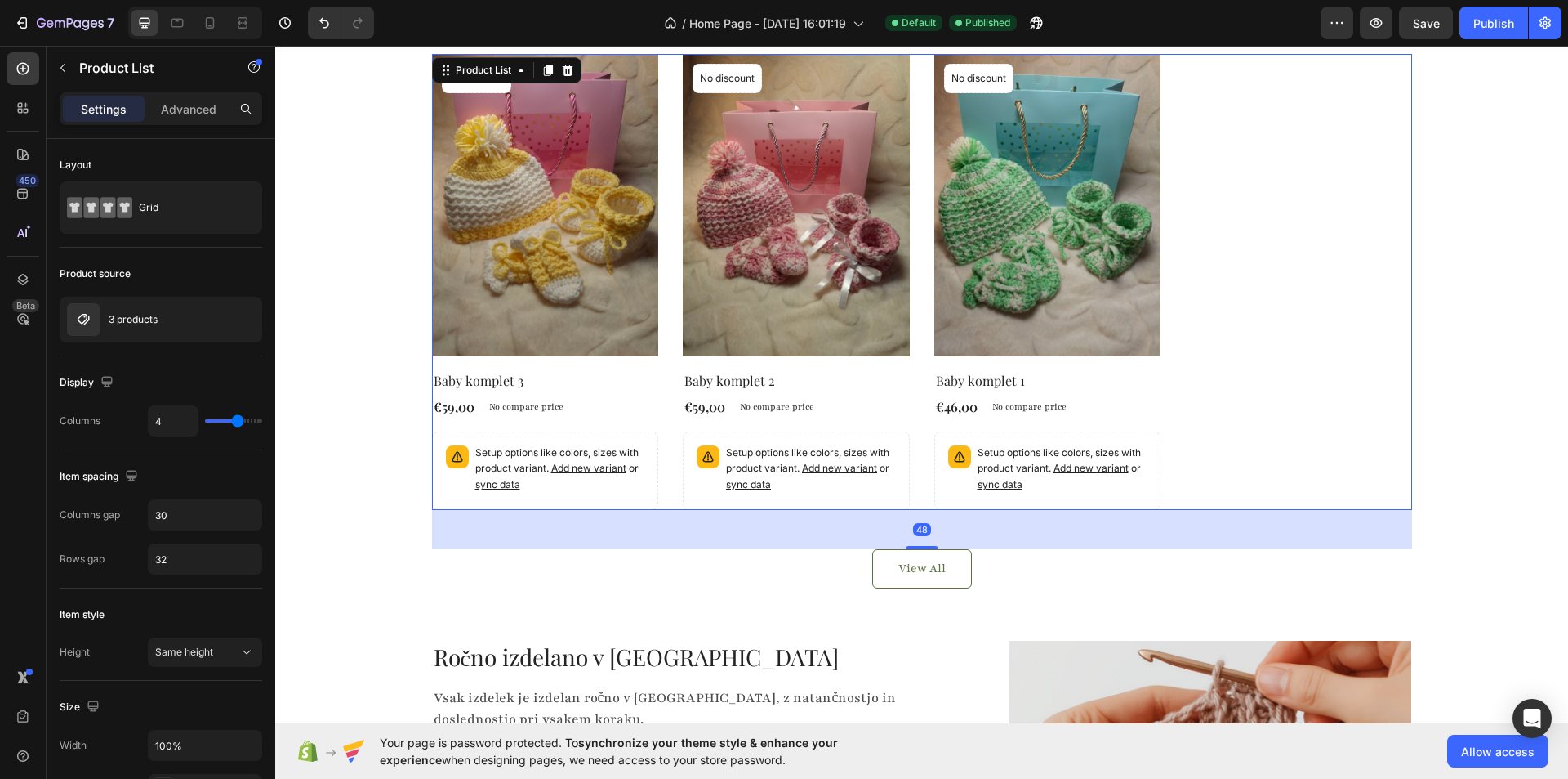
scroll to position [1063, 0]
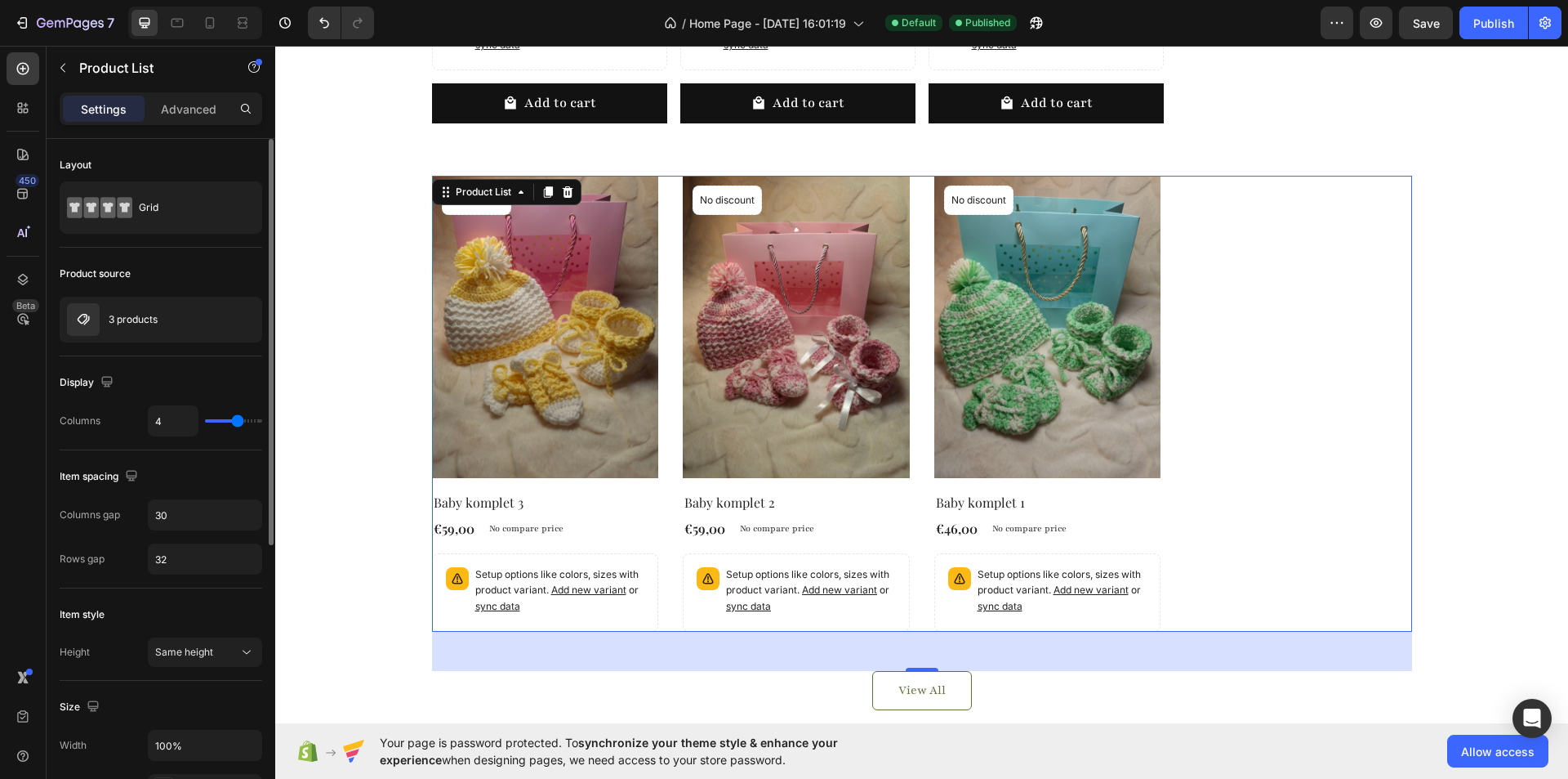
type input "5"
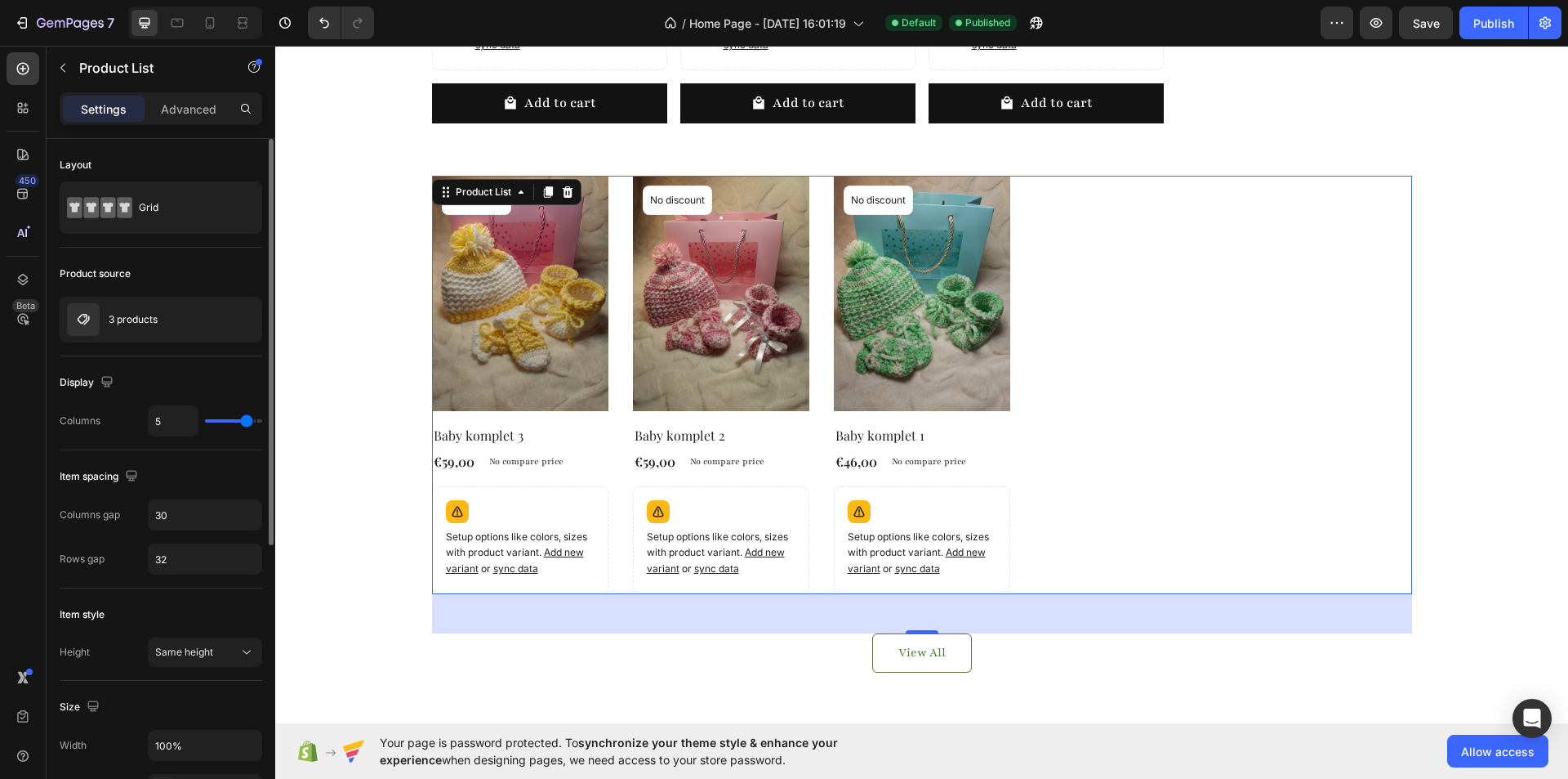
type input "6"
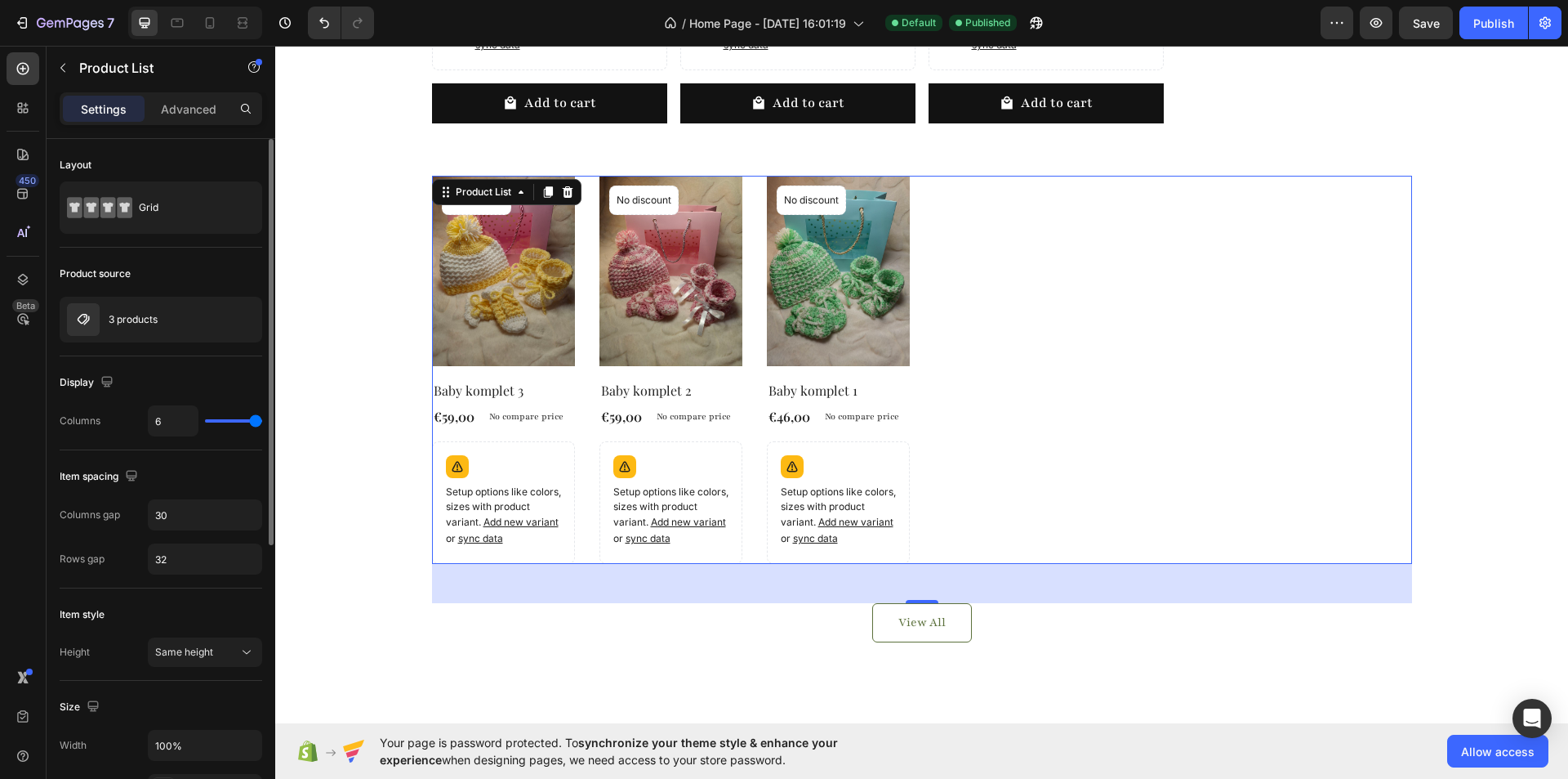
drag, startPoint x: 233, startPoint y: 421, endPoint x: 267, endPoint y: 421, distance: 34.0
type input "6"
click at [262, 421] on input "range" at bounding box center [234, 421] width 57 height 3
click at [154, 209] on div "Grid" at bounding box center [188, 207] width 99 height 38
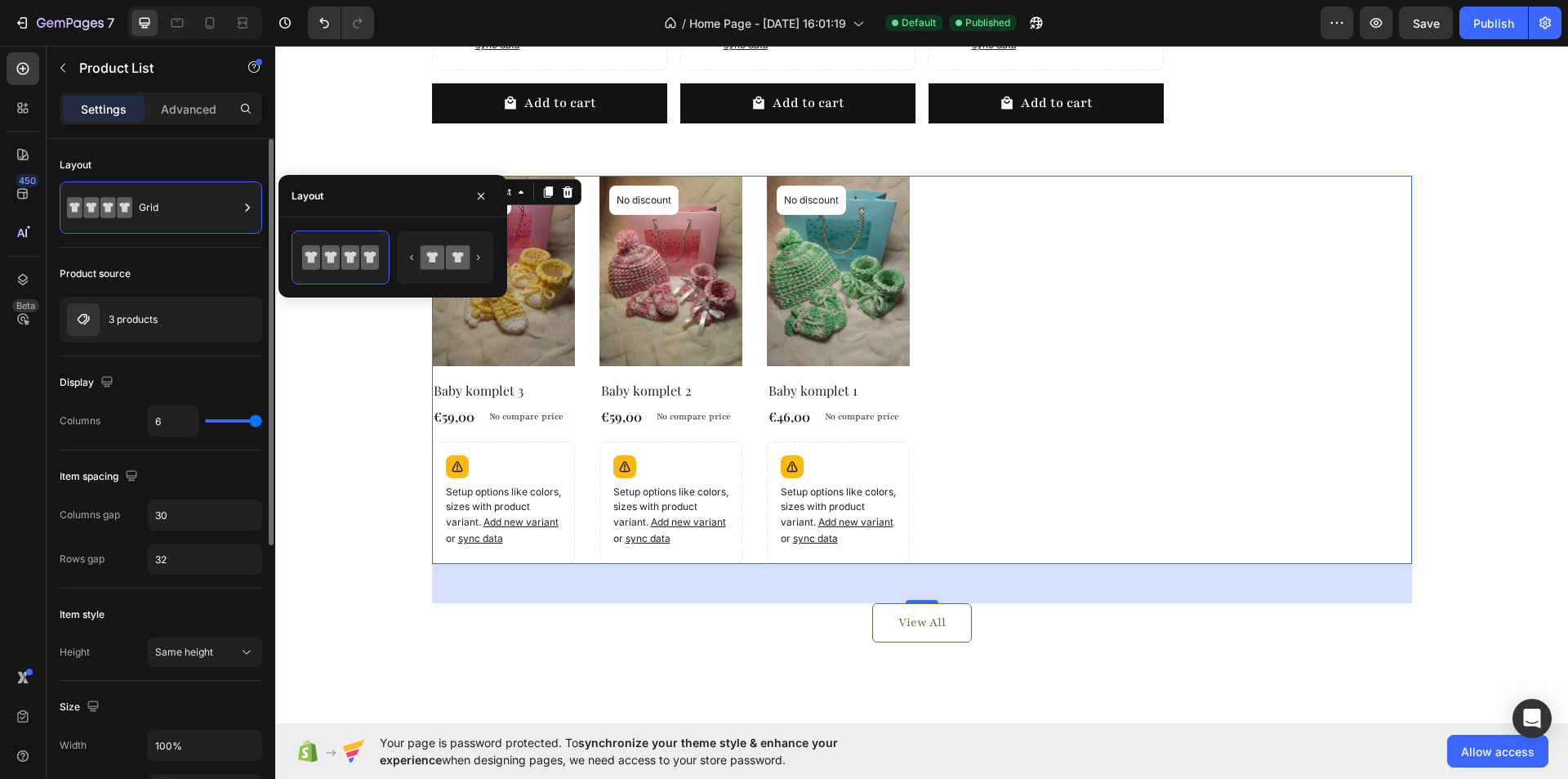
click at [193, 260] on div "Product source 3 products" at bounding box center [161, 301] width 203 height 109
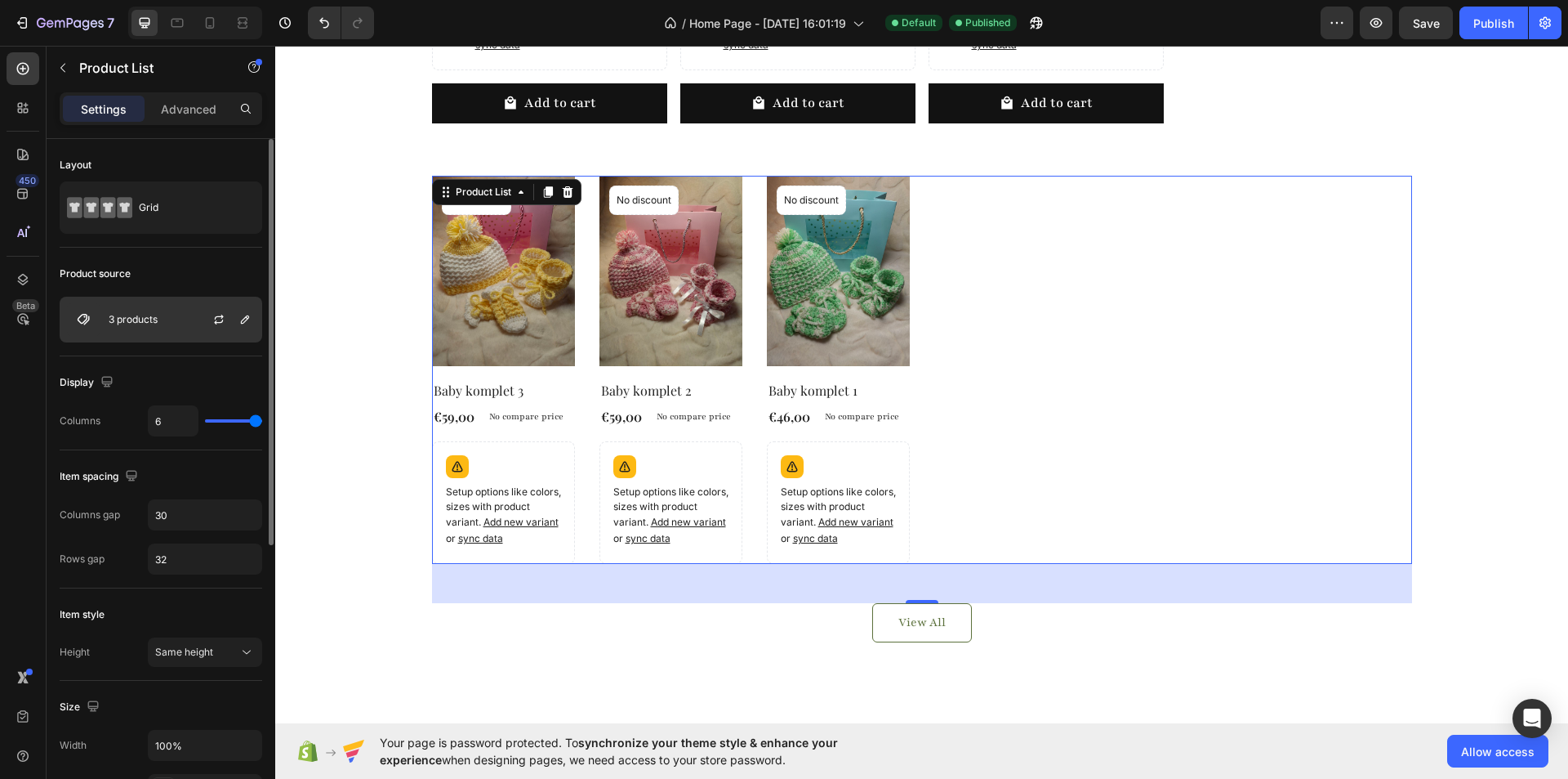
click at [163, 323] on div "3 products" at bounding box center [161, 320] width 203 height 45
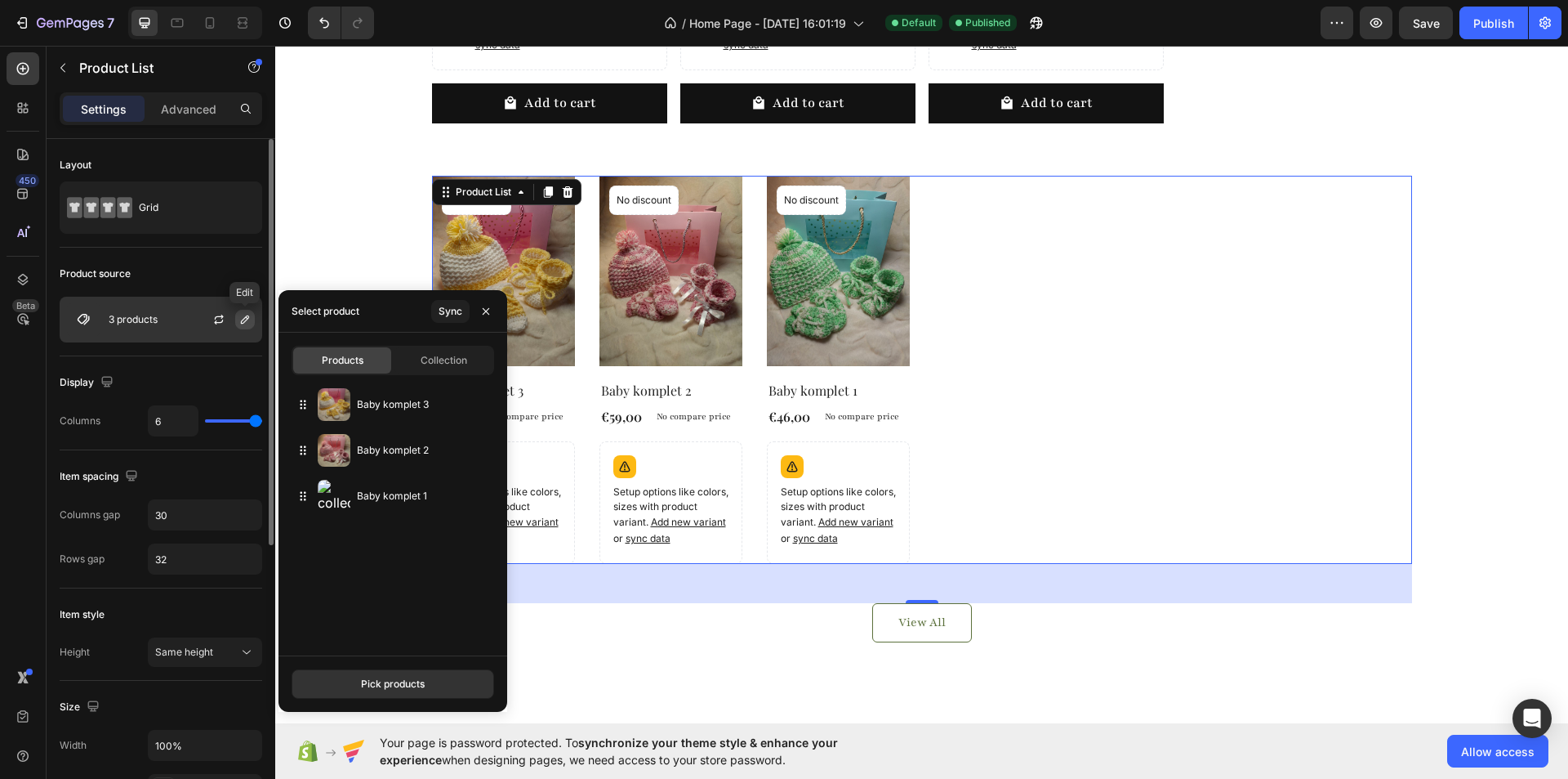
click at [240, 320] on icon "button" at bounding box center [245, 320] width 13 height 13
click at [214, 315] on icon "button" at bounding box center [219, 320] width 13 height 13
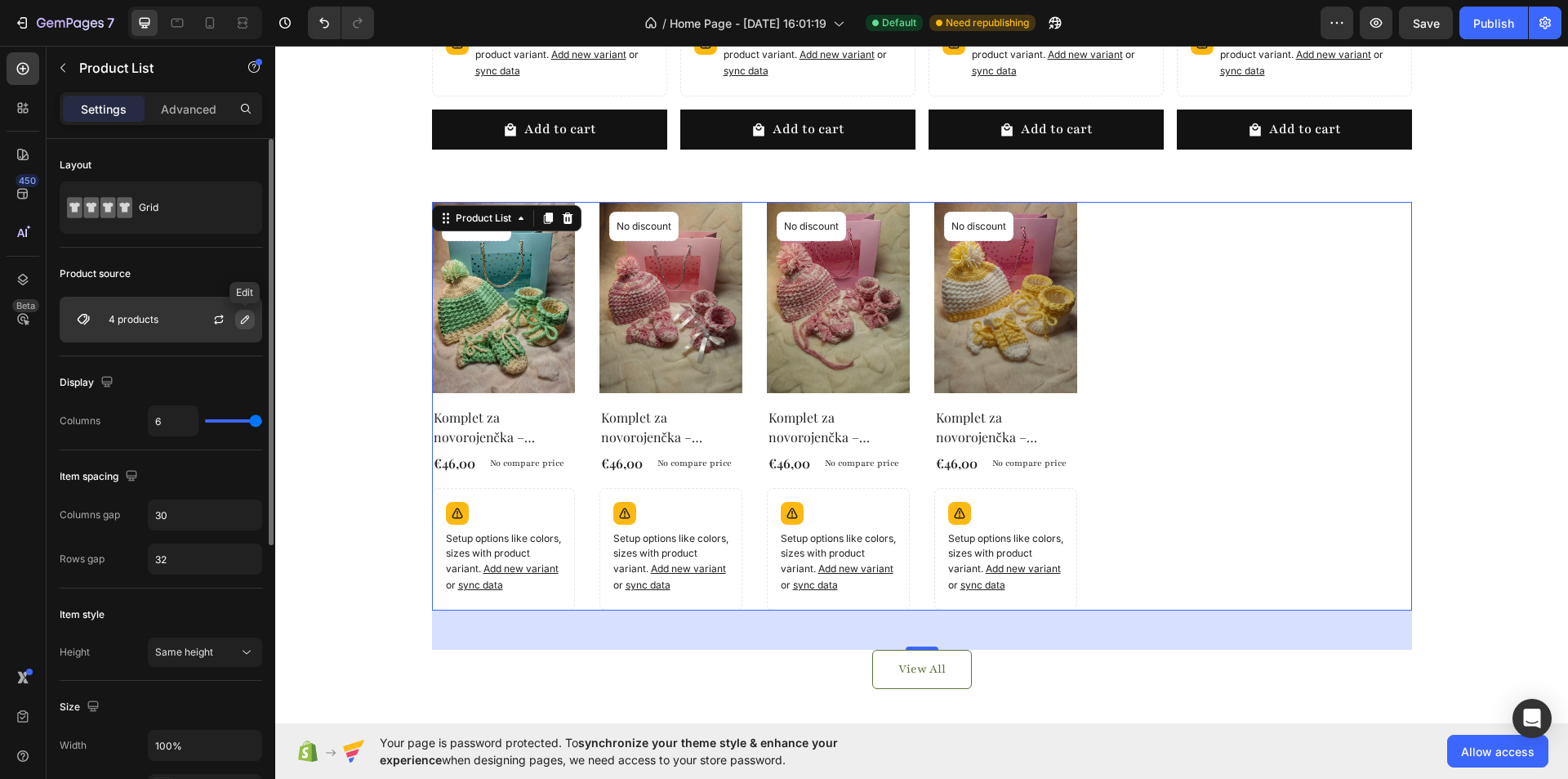
click at [249, 316] on icon "button" at bounding box center [245, 320] width 13 height 13
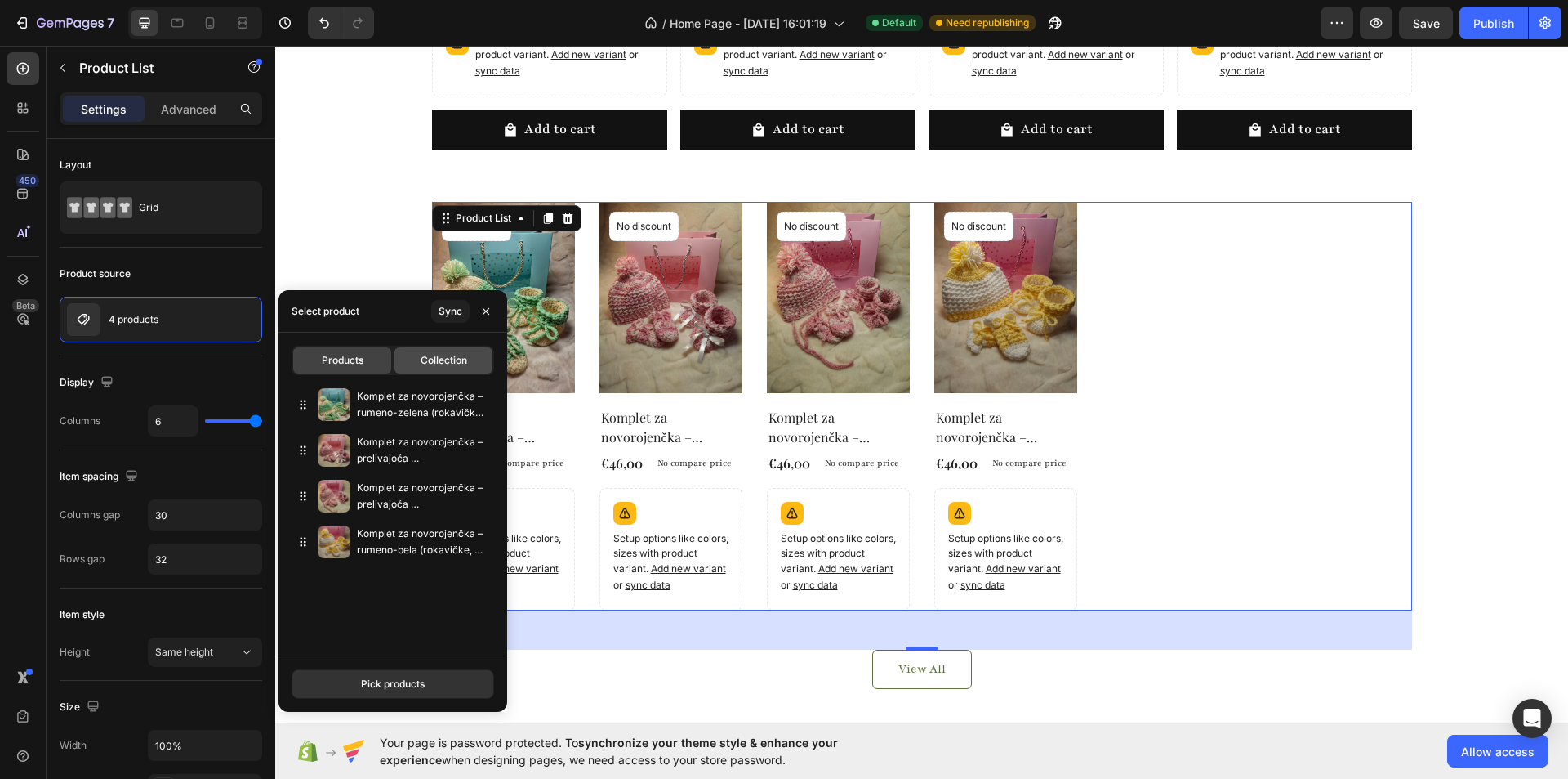
click at [428, 363] on span "Collection" at bounding box center [443, 360] width 46 height 14
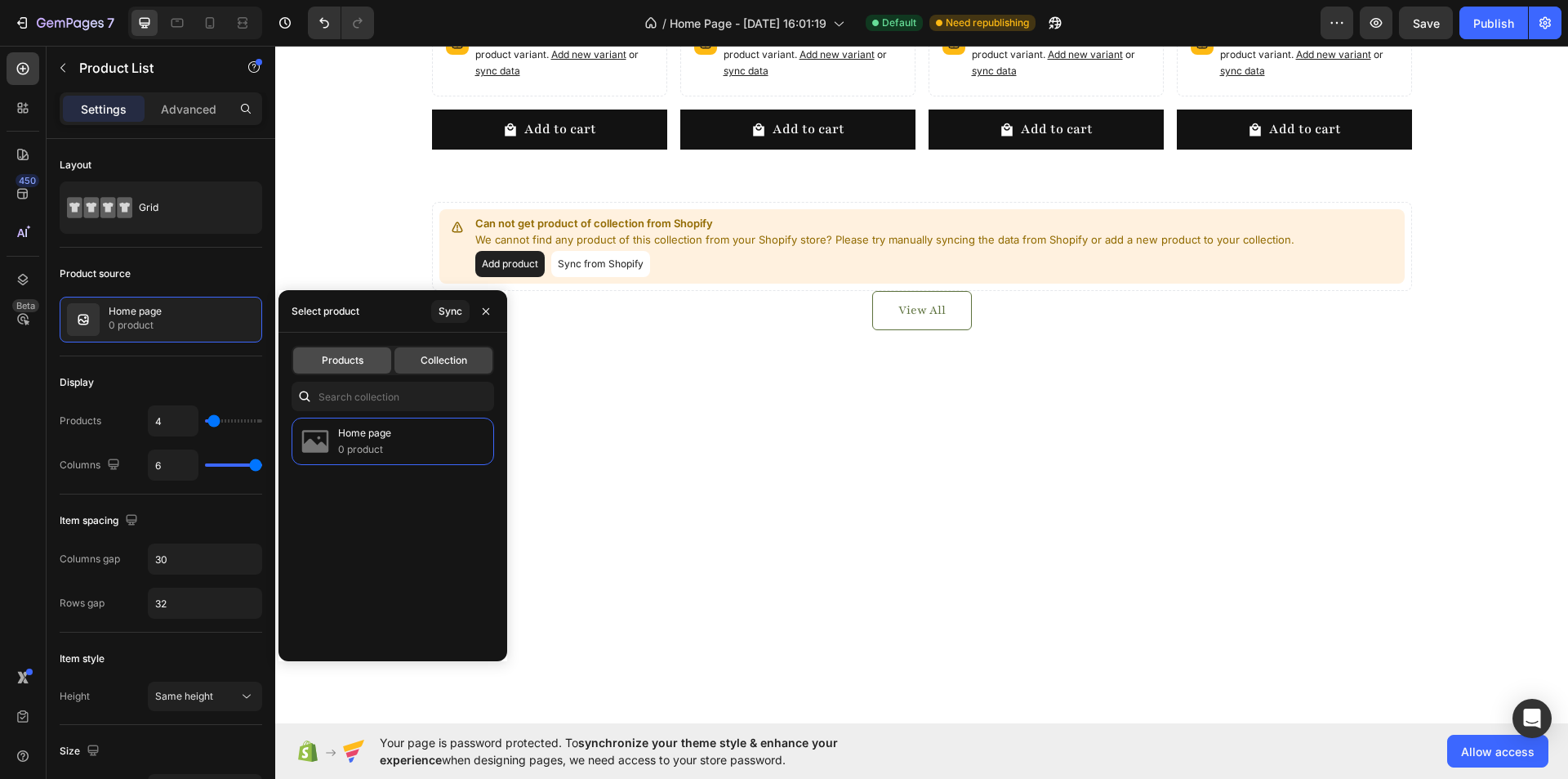
click at [346, 365] on span "Products" at bounding box center [343, 360] width 42 height 14
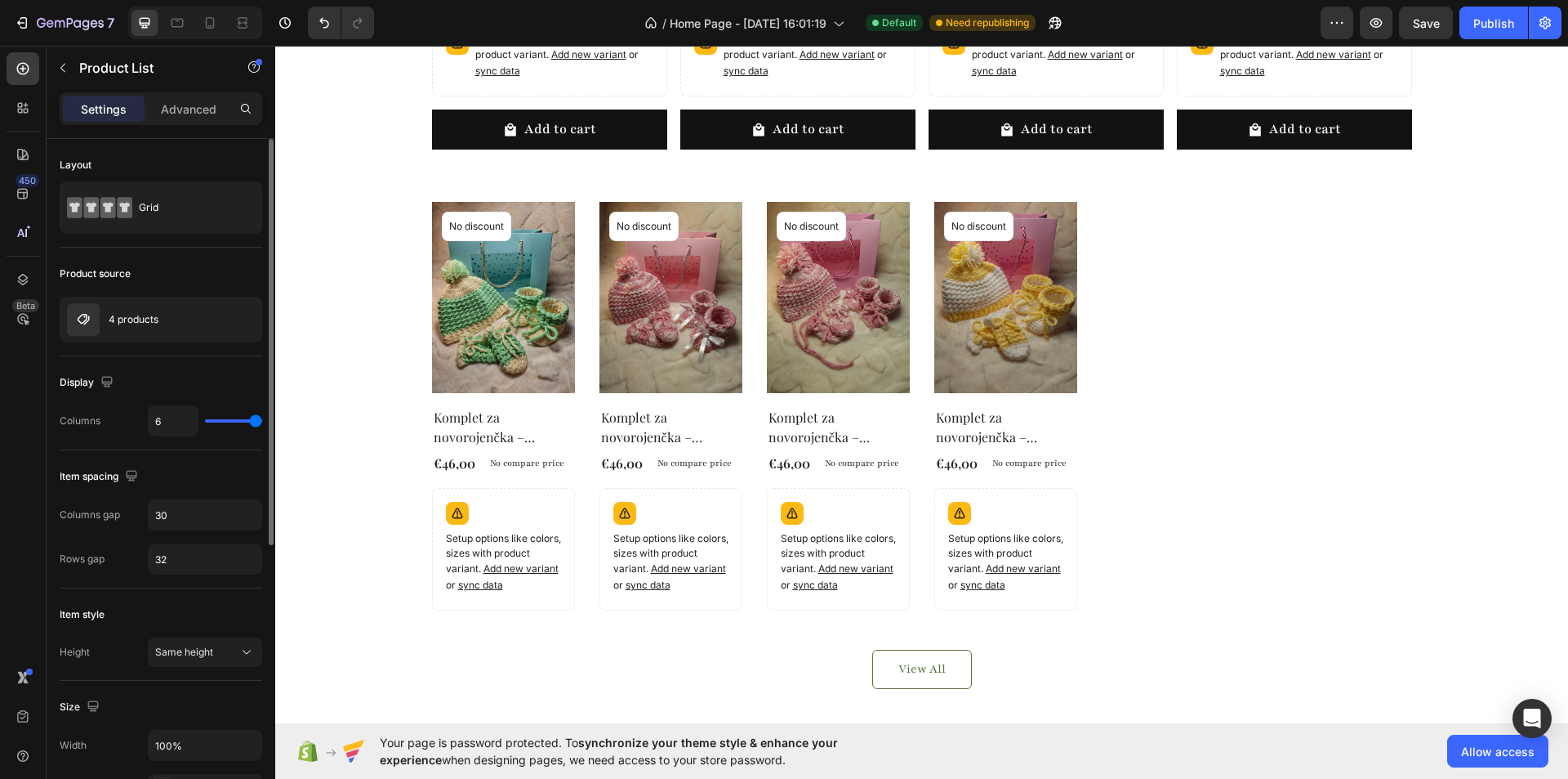
type input "5"
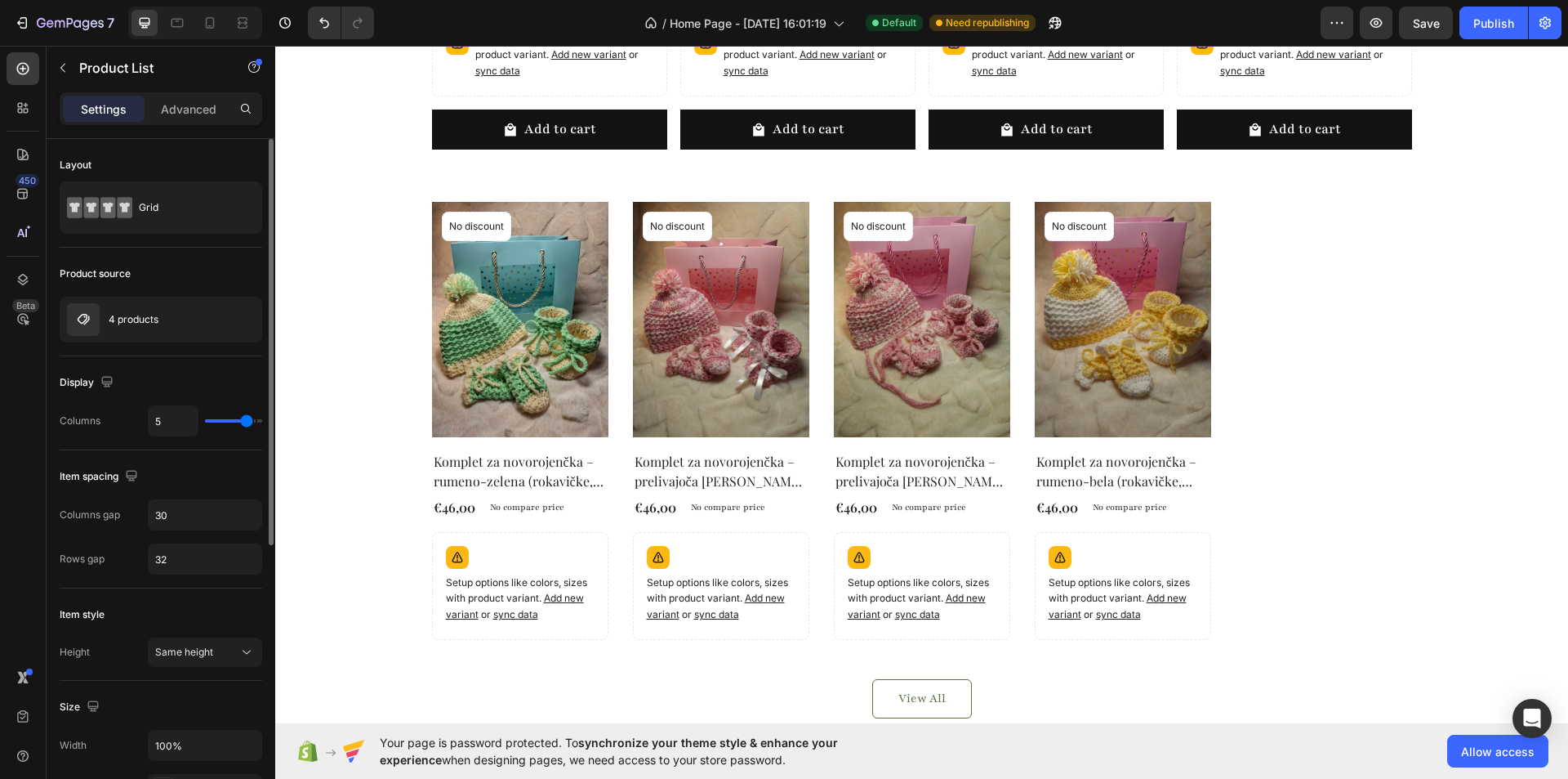
type input "4"
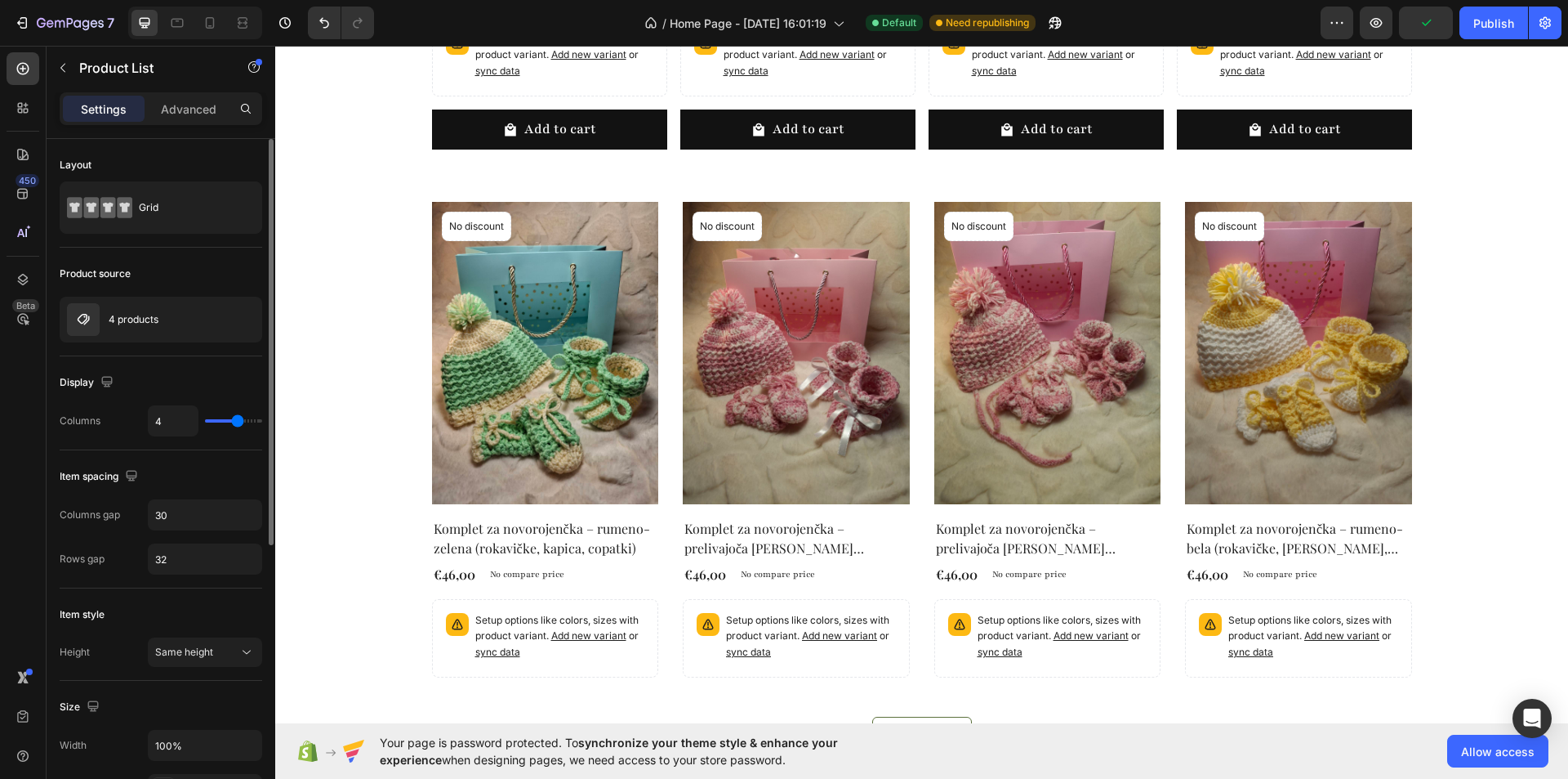
drag, startPoint x: 250, startPoint y: 422, endPoint x: 239, endPoint y: 422, distance: 11.0
type input "4"
click at [239, 422] on input "range" at bounding box center [234, 421] width 57 height 3
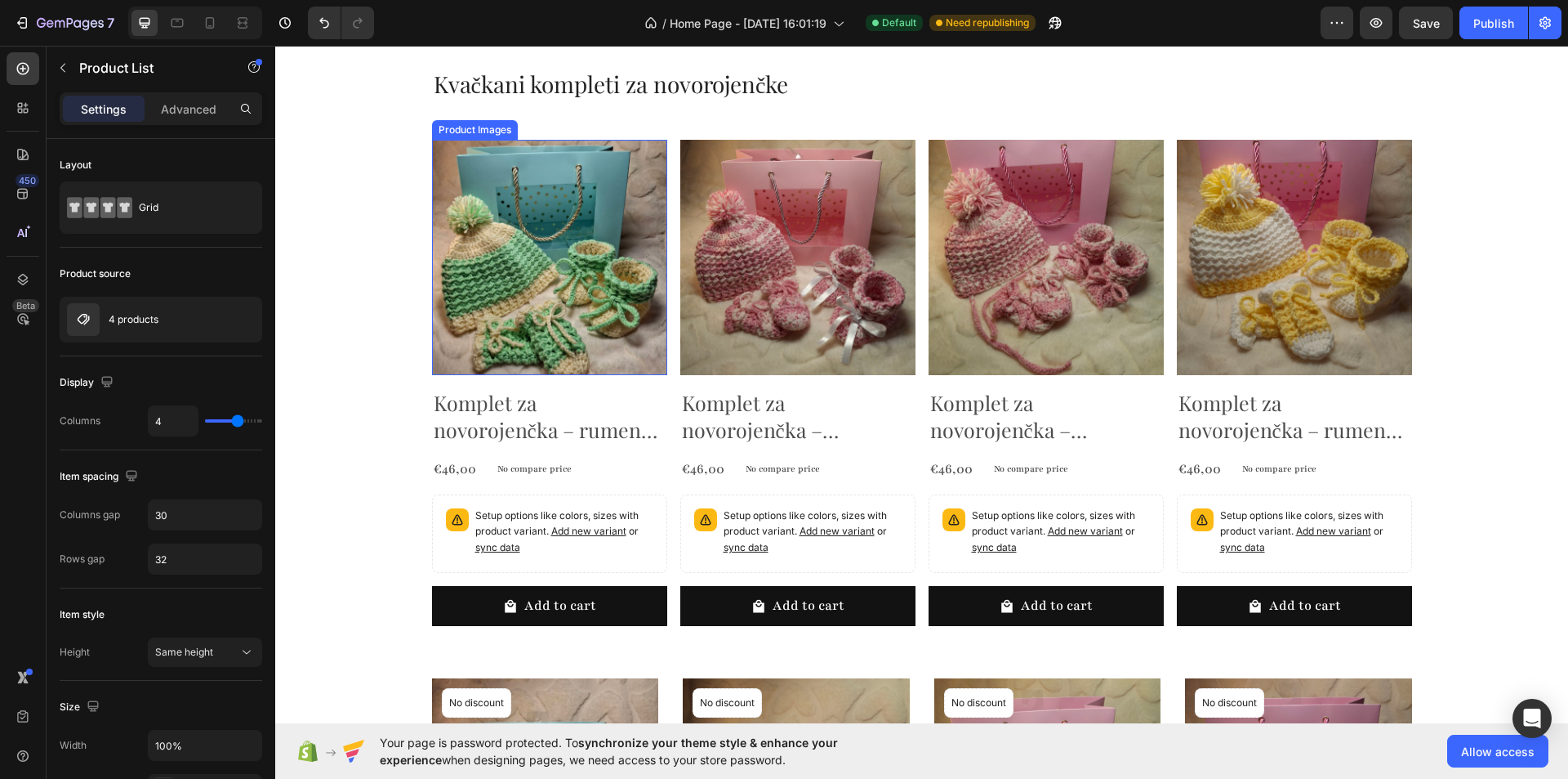
scroll to position [572, 0]
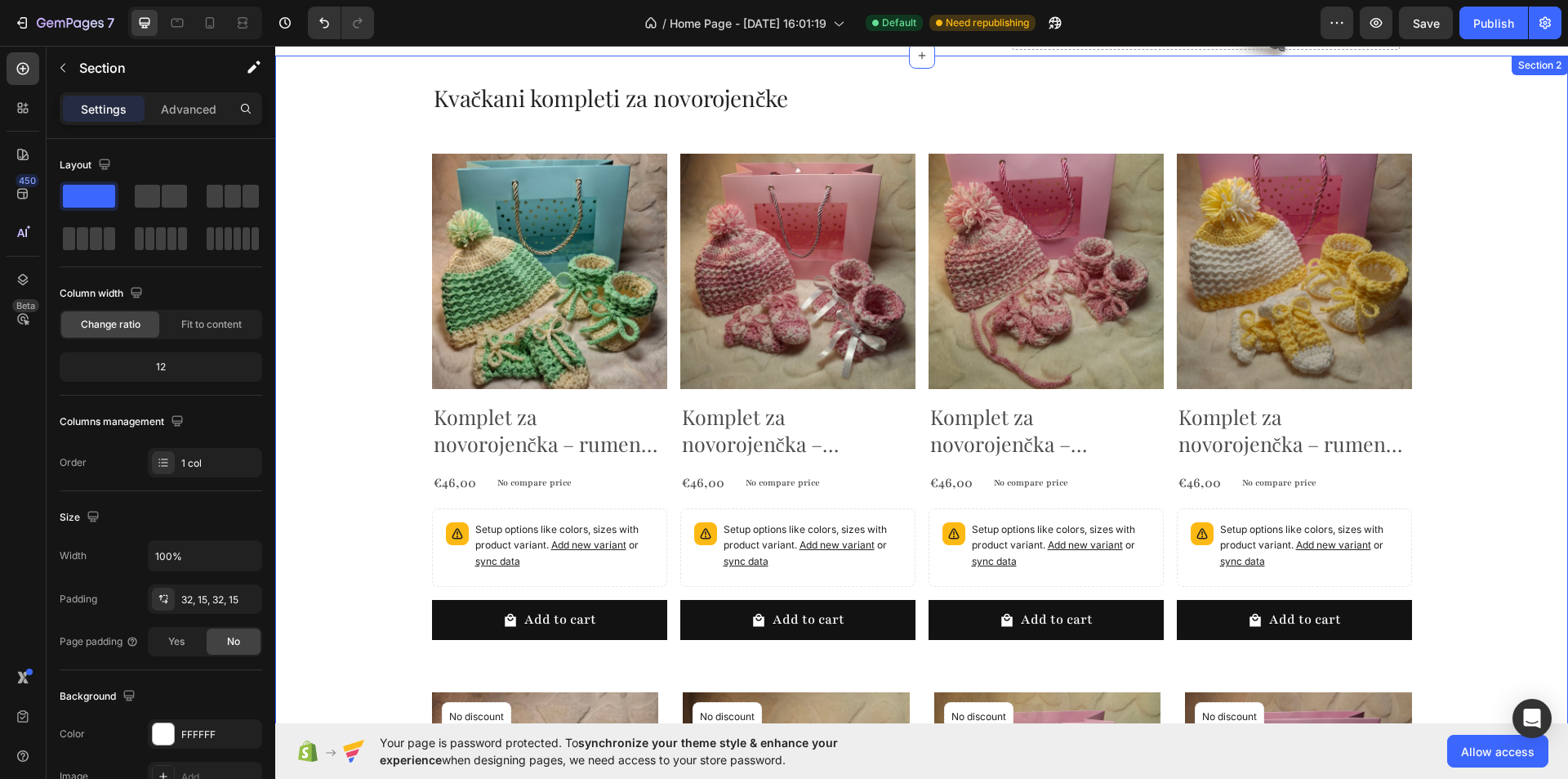
click at [419, 156] on div "Kvačkani kompleti za novorojenčke Heading Product Images Komplet za novorojenčk…" at bounding box center [921, 664] width 1268 height 1165
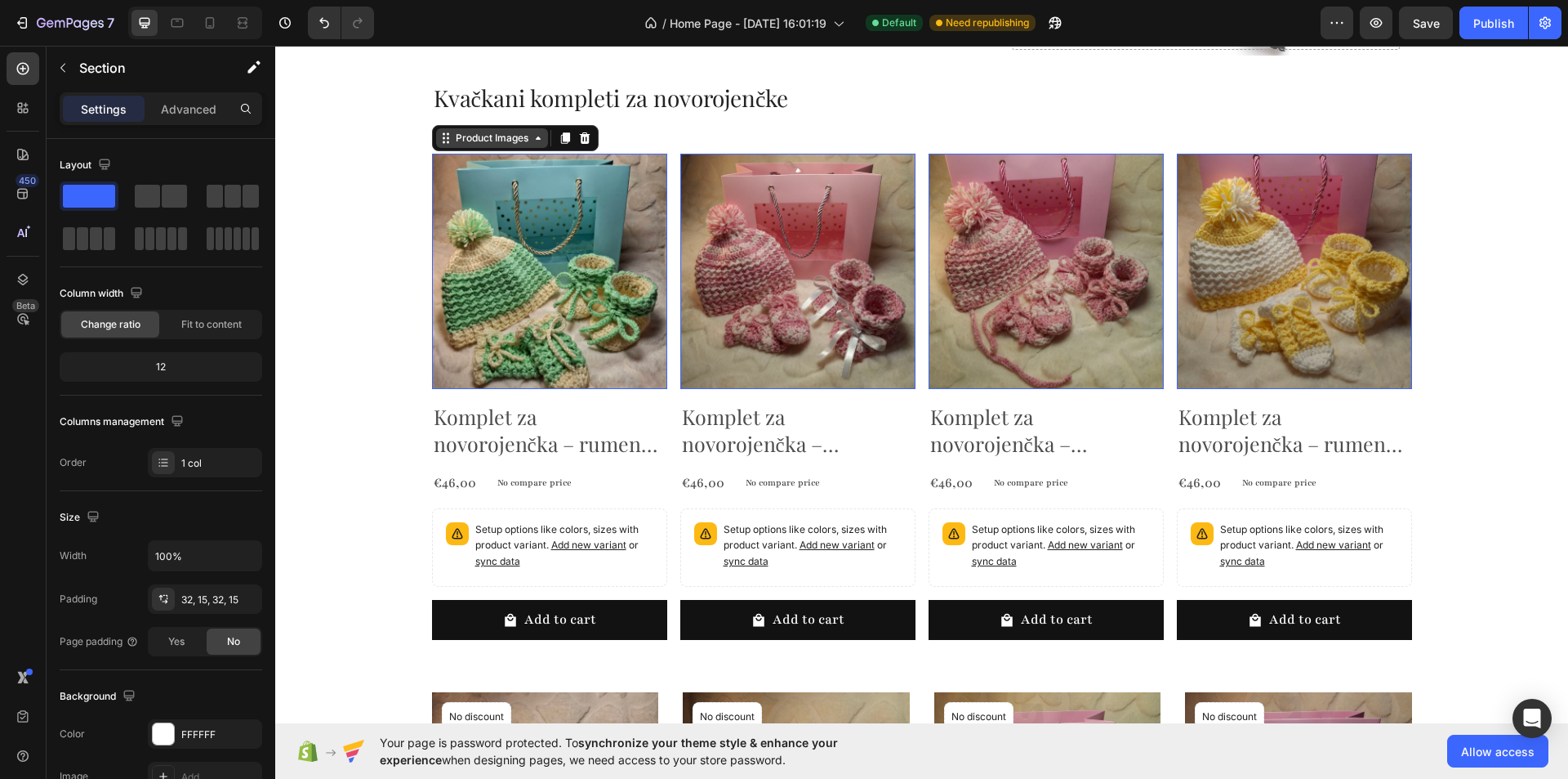
click at [468, 150] on div "Product Images" at bounding box center [515, 138] width 166 height 26
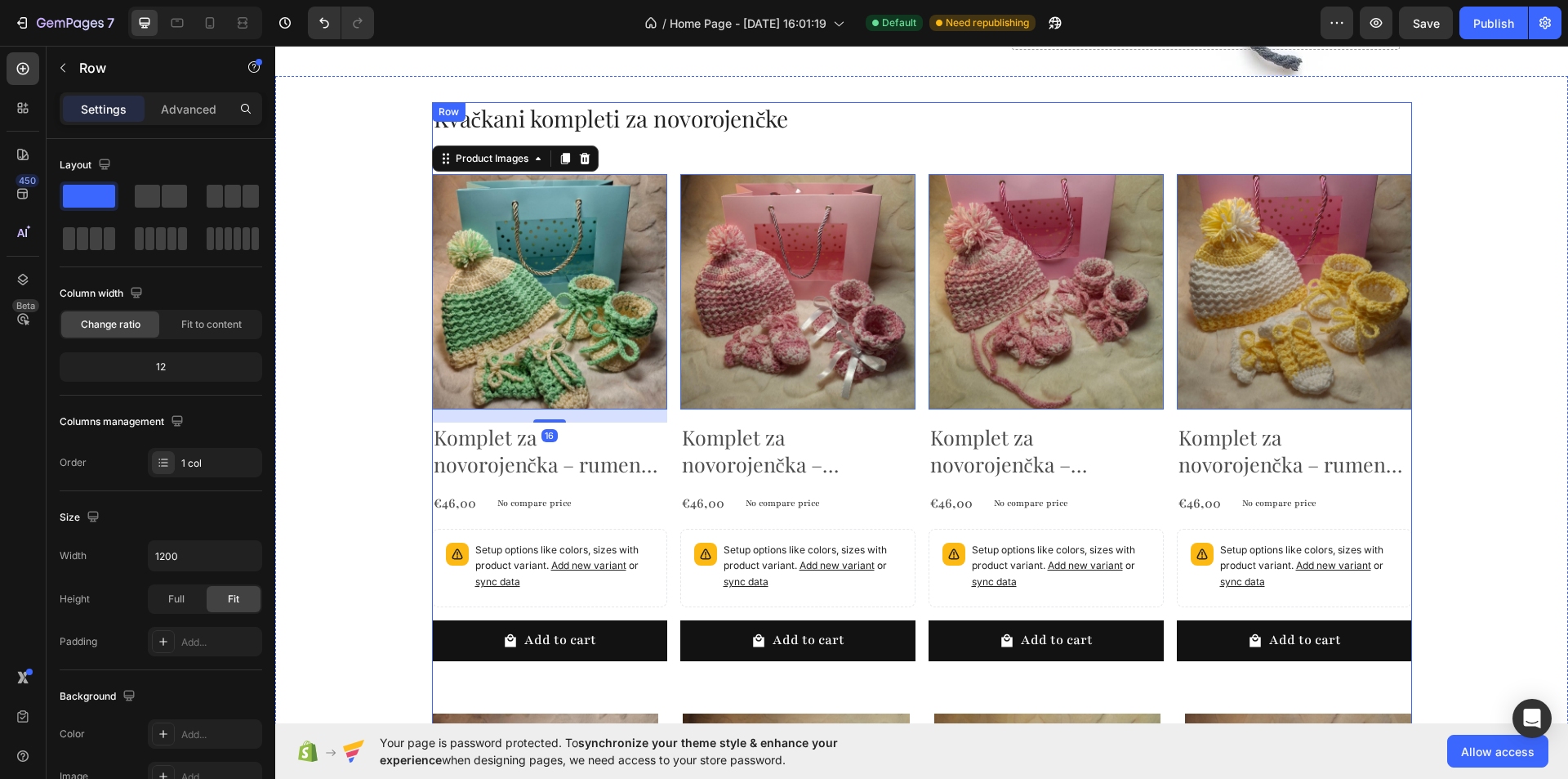
click at [692, 144] on div "Kvačkani kompleti za novorojenčke Heading Product Images 16 Komplet za novoroje…" at bounding box center [922, 684] width 980 height 1165
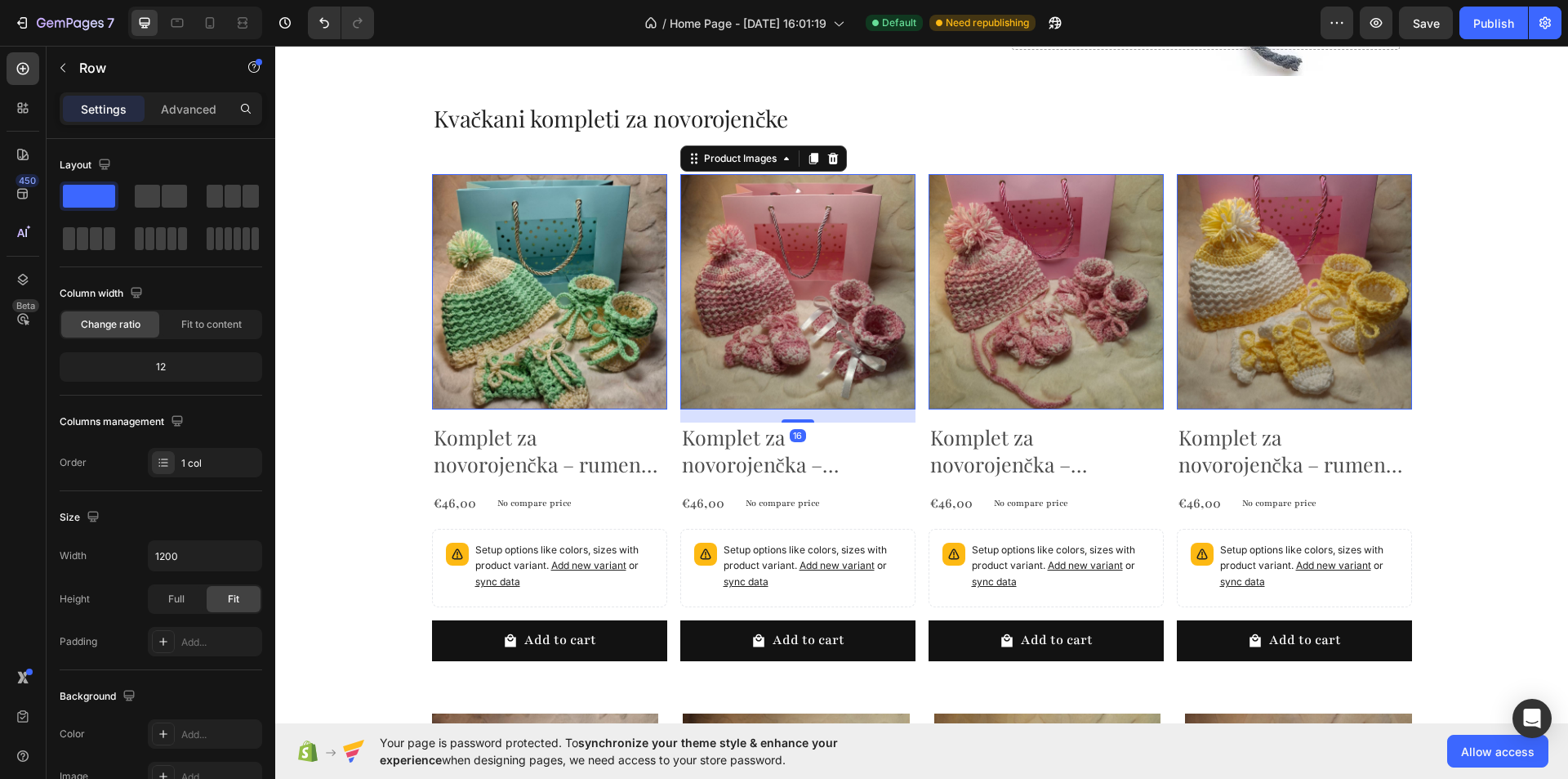
click at [699, 174] on img at bounding box center [798, 292] width 235 height 236
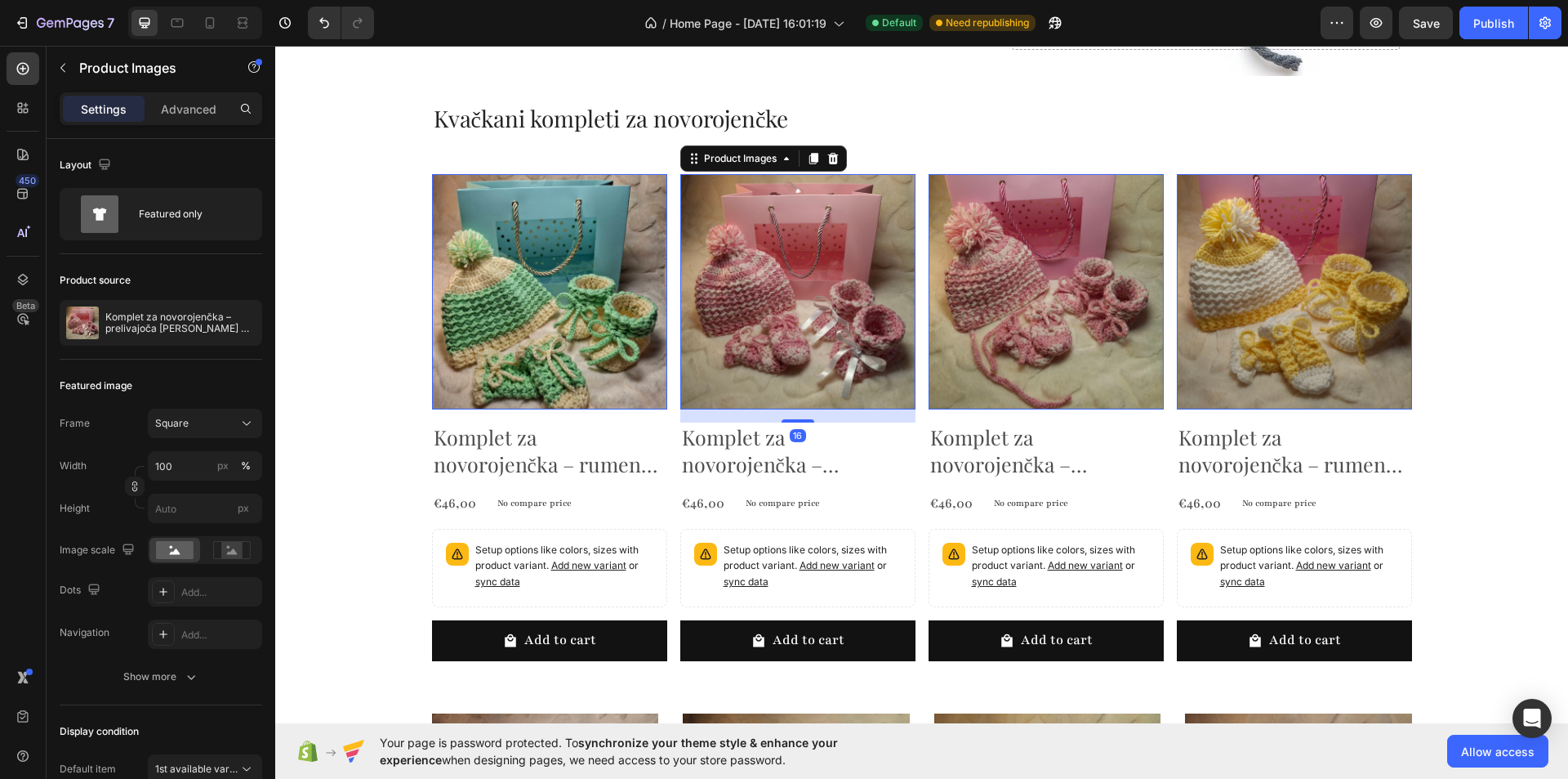
click at [587, 235] on img at bounding box center [550, 292] width 235 height 236
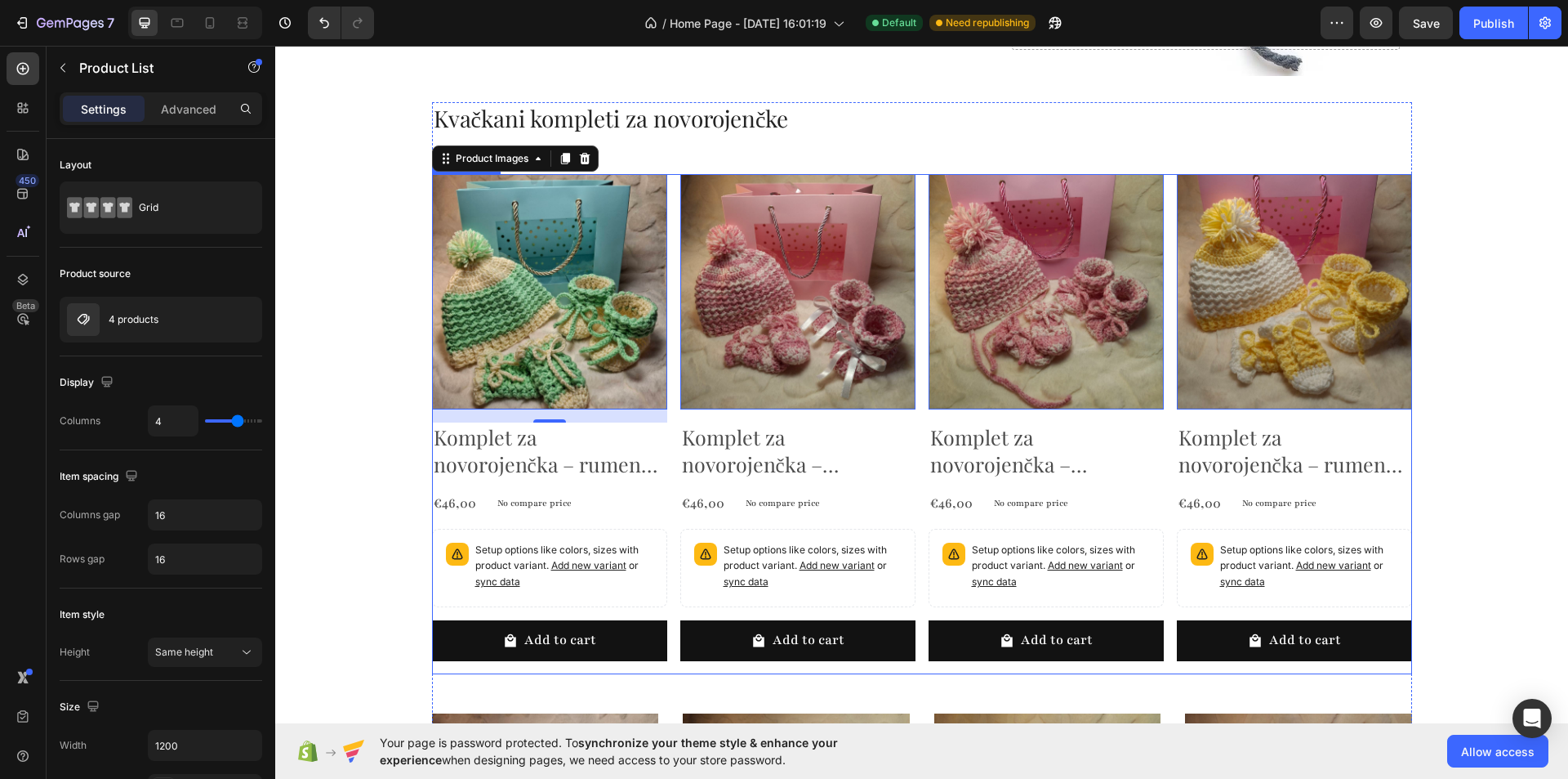
click at [667, 506] on div "Product Images 0 Komplet za novorojenčka – rumeno-zelena (rokavičke, [PERSON_NA…" at bounding box center [922, 423] width 980 height 499
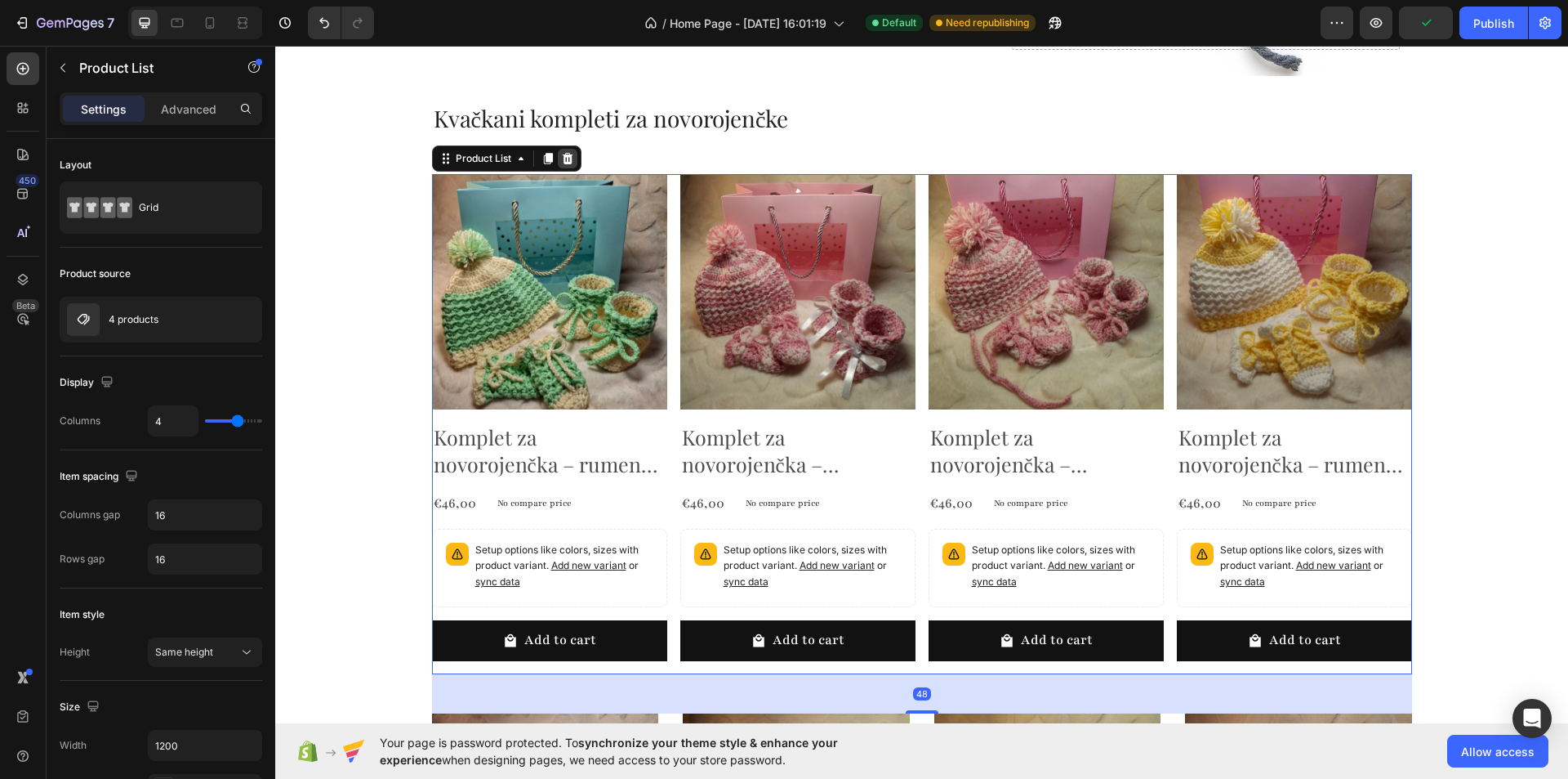
click at [566, 152] on icon at bounding box center [568, 159] width 13 height 13
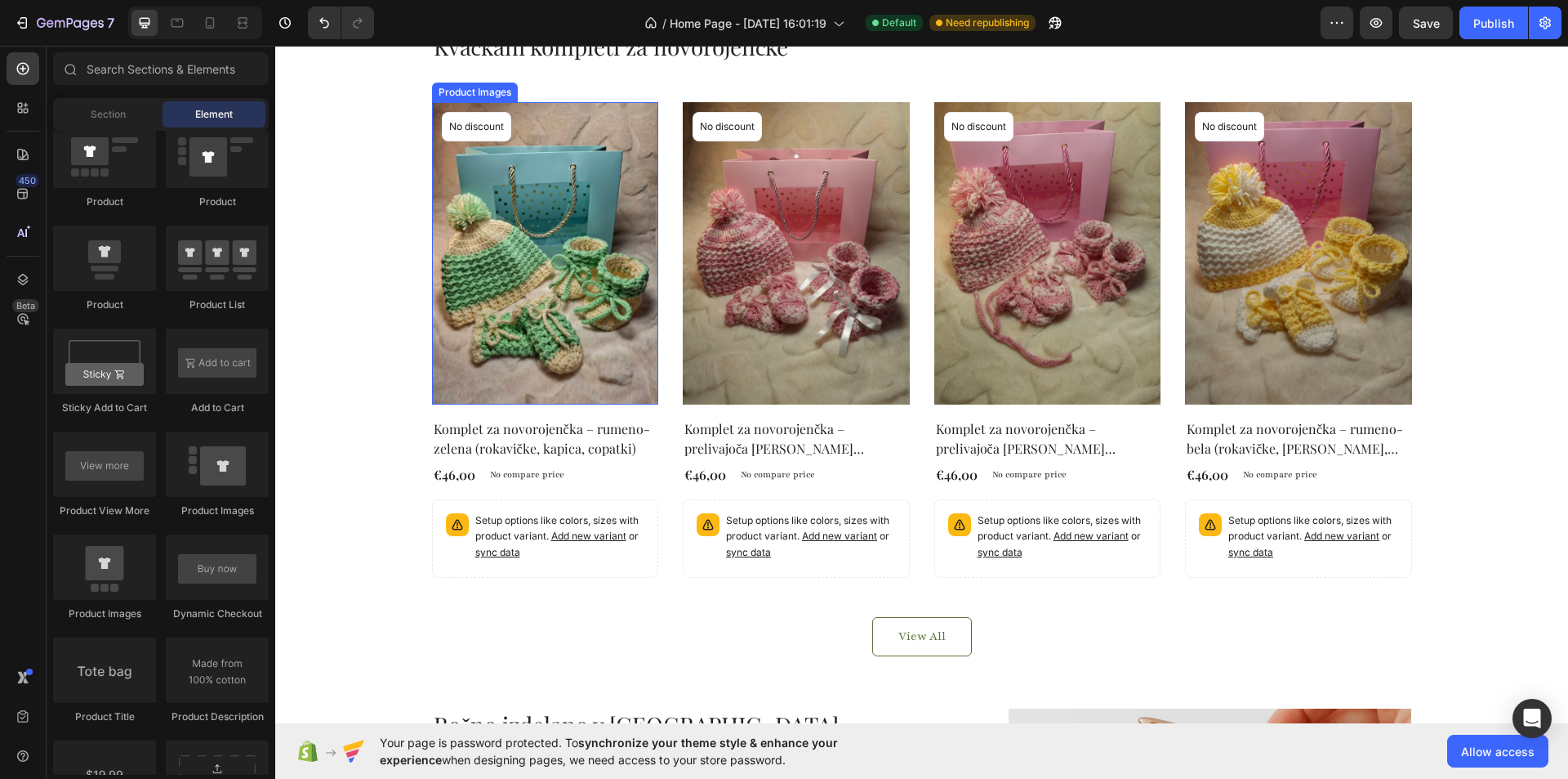
scroll to position [654, 0]
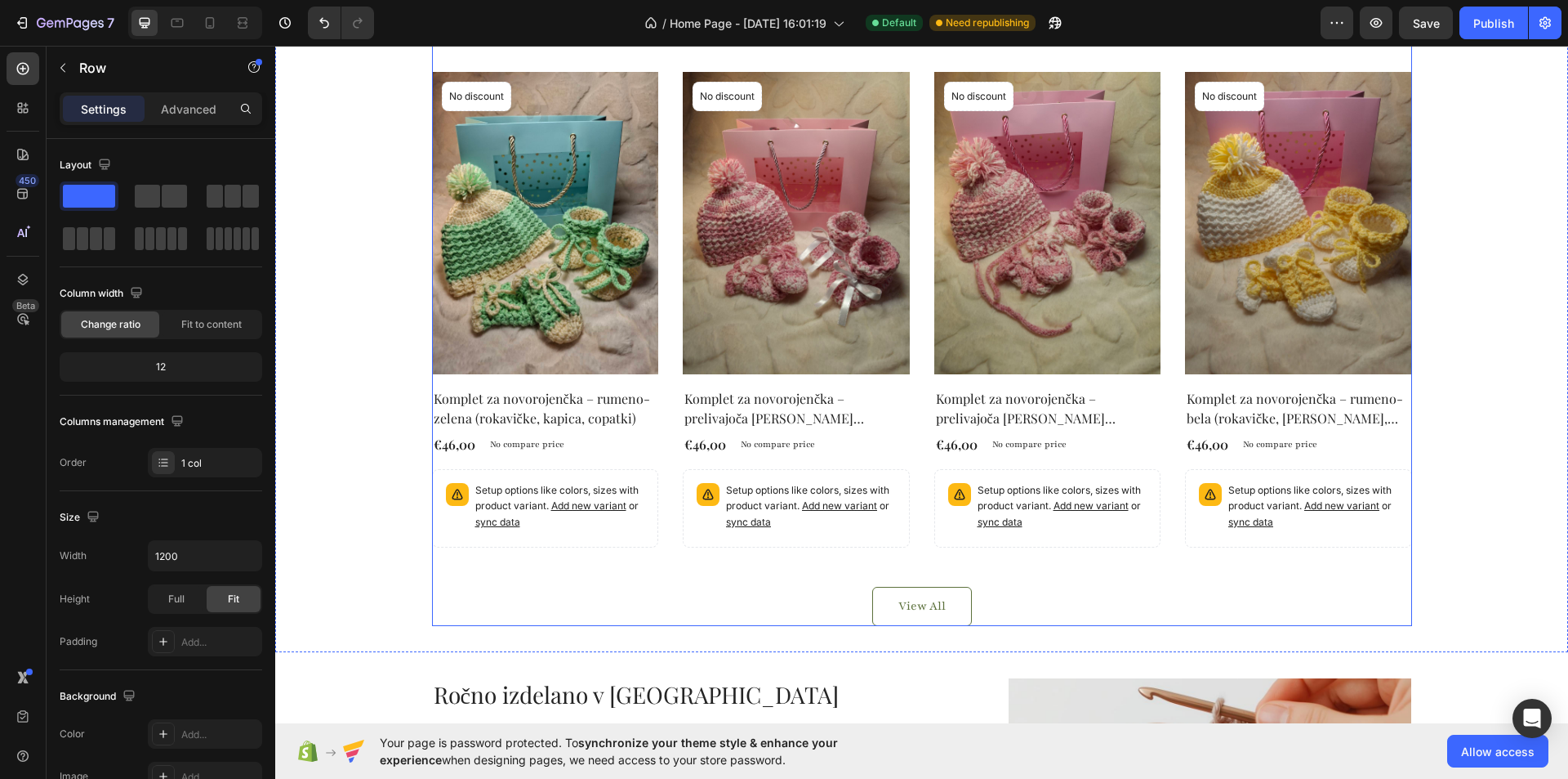
click at [689, 554] on div "Kvačkani kompleti za novorojenčke Heading Product Images No discount Not be dis…" at bounding box center [922, 313] width 980 height 626
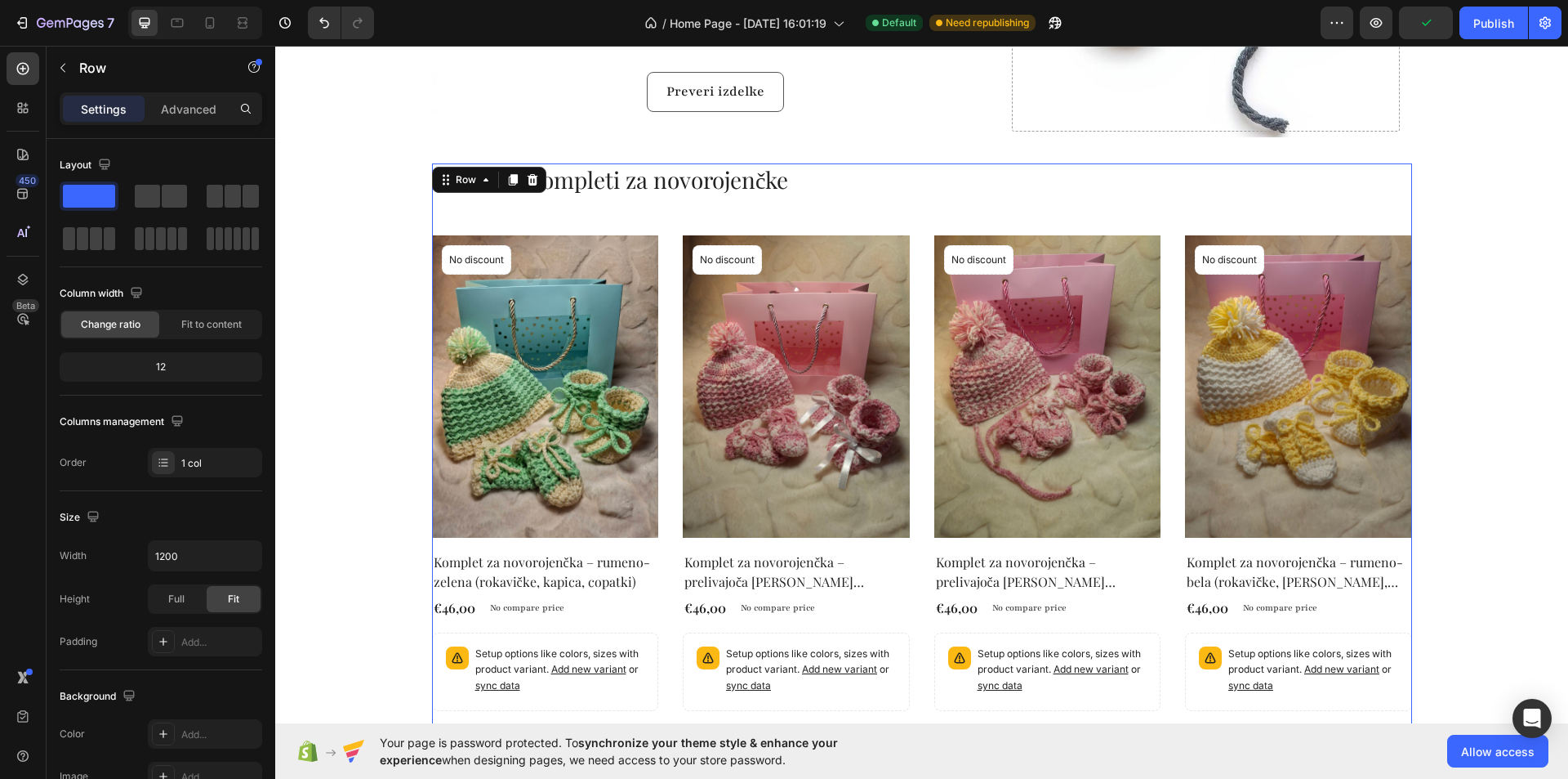
click at [555, 218] on div "Kvačkani kompleti za novorojenčke Heading Product Images No discount Not be dis…" at bounding box center [922, 476] width 980 height 626
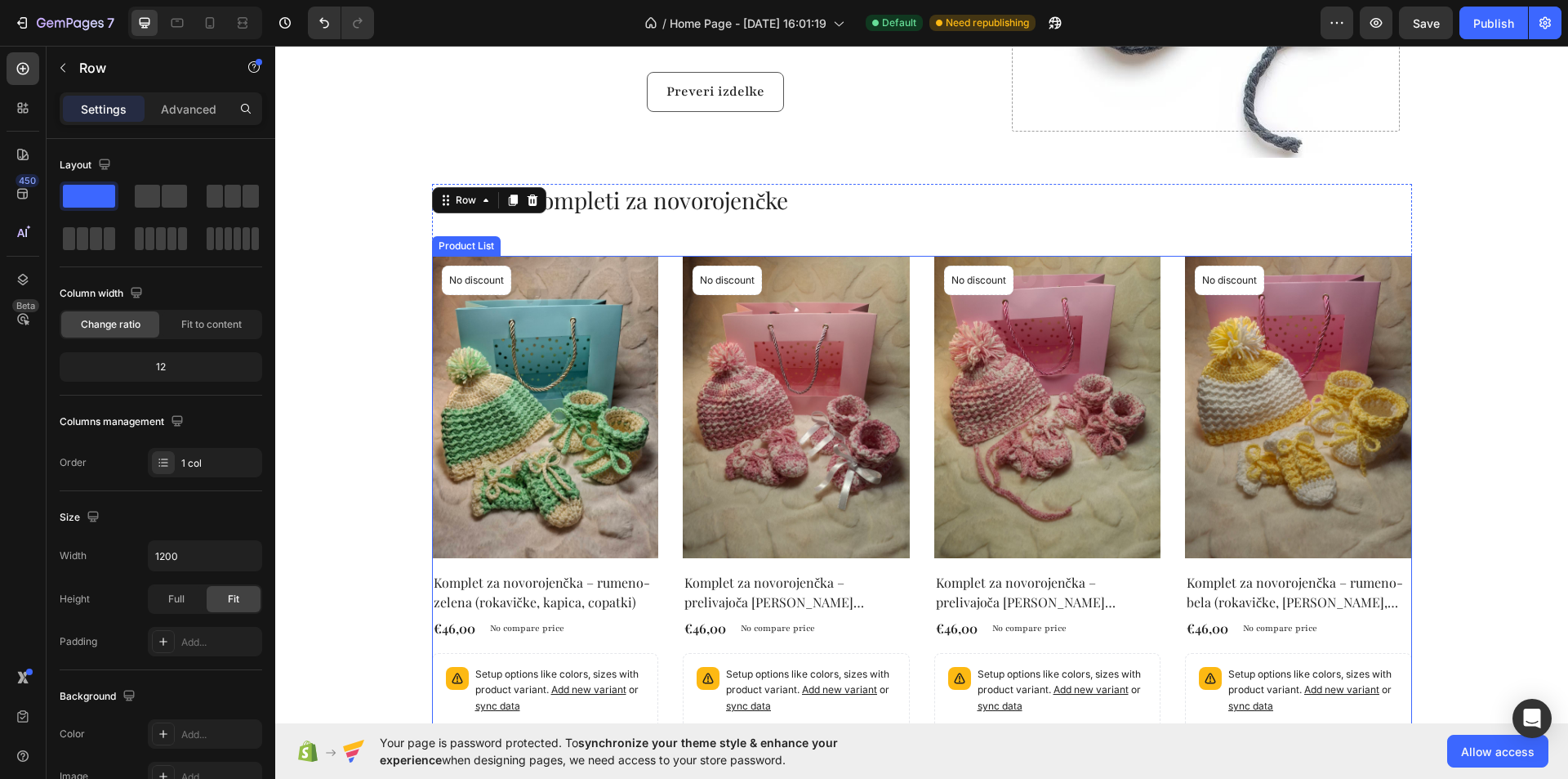
click at [668, 256] on div "Product Images No discount Not be displayed when published Product Badge Row Ko…" at bounding box center [922, 493] width 980 height 475
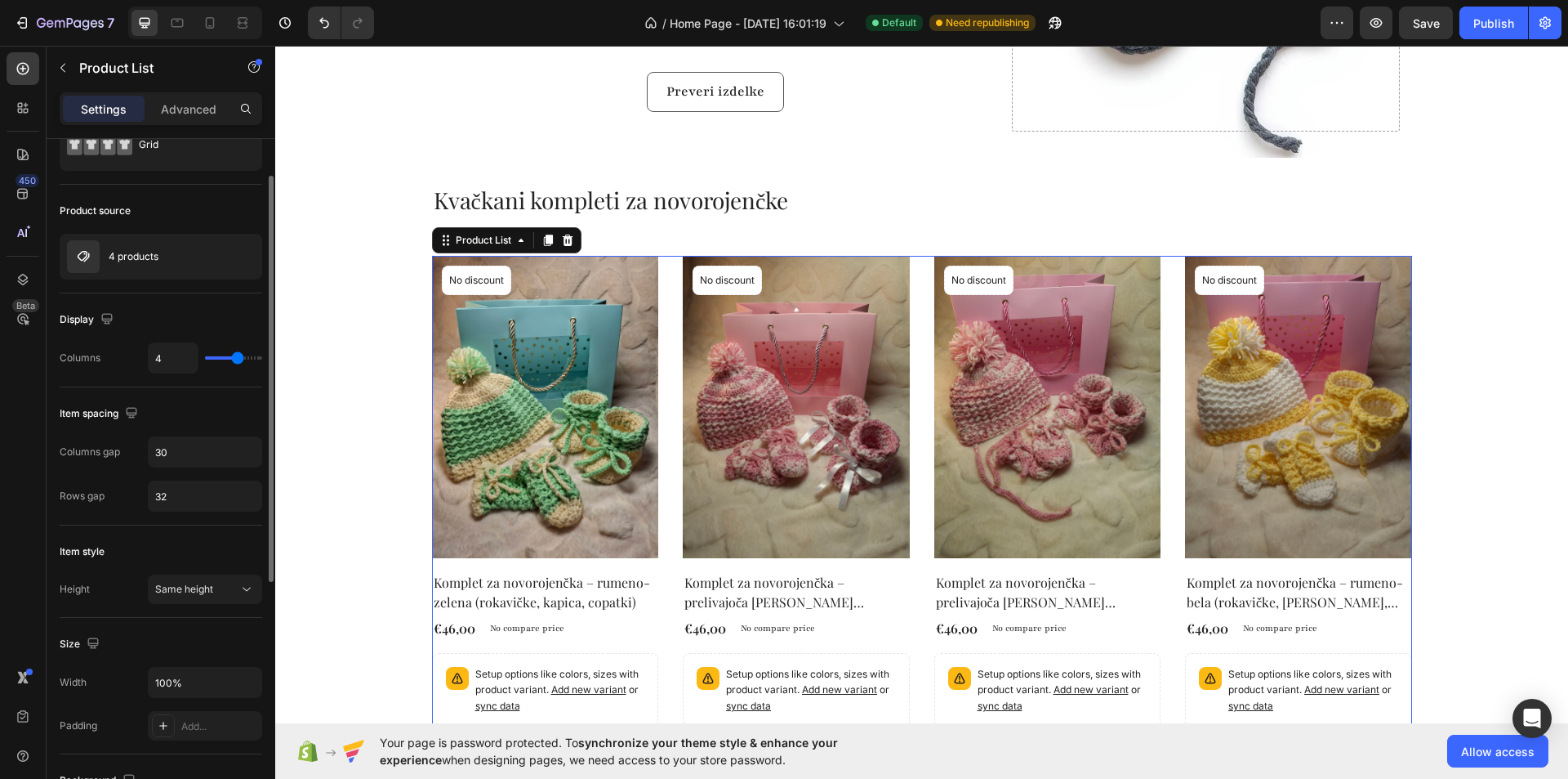
scroll to position [0, 0]
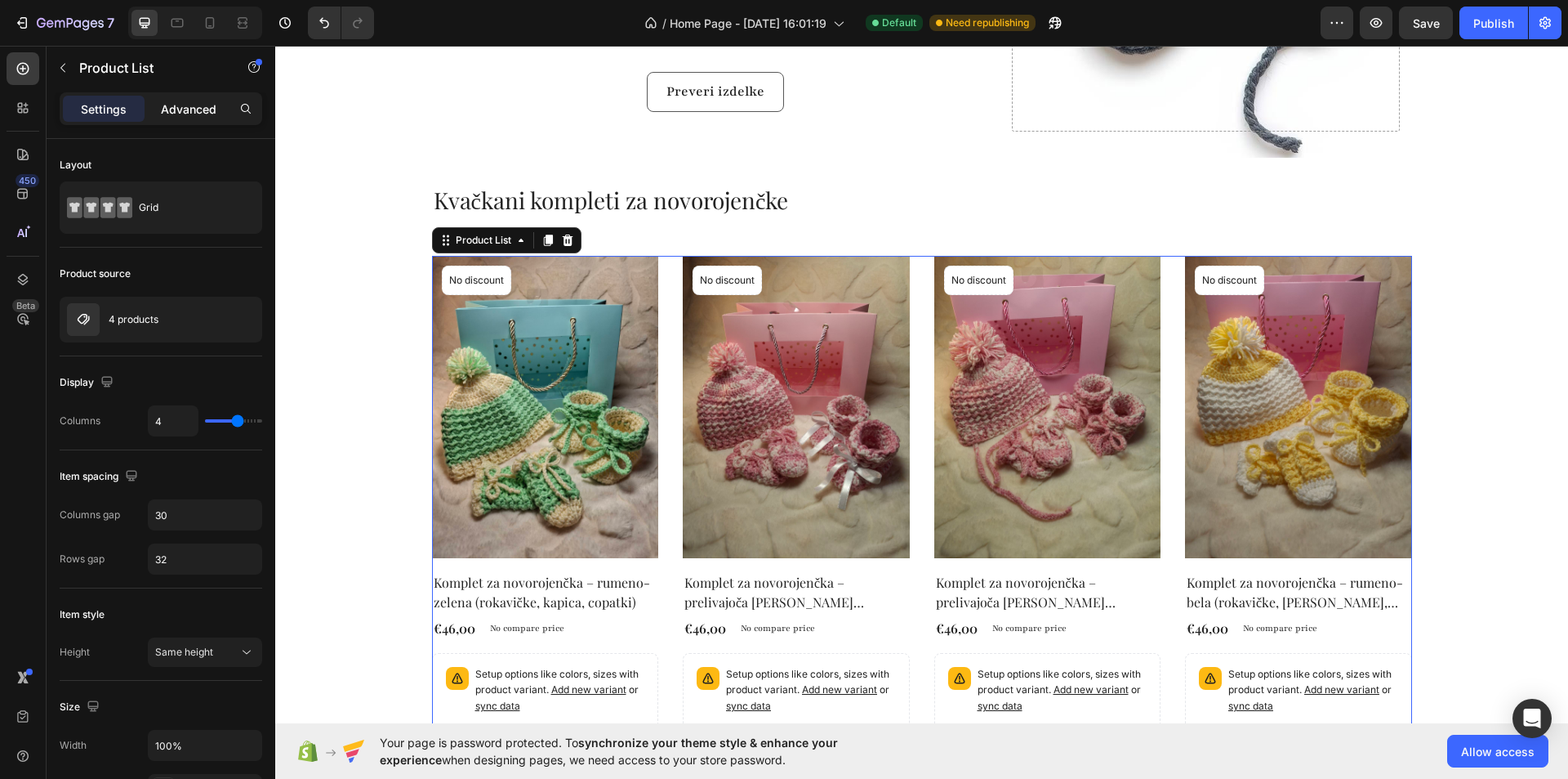
click at [181, 98] on div "Advanced" at bounding box center [188, 109] width 82 height 26
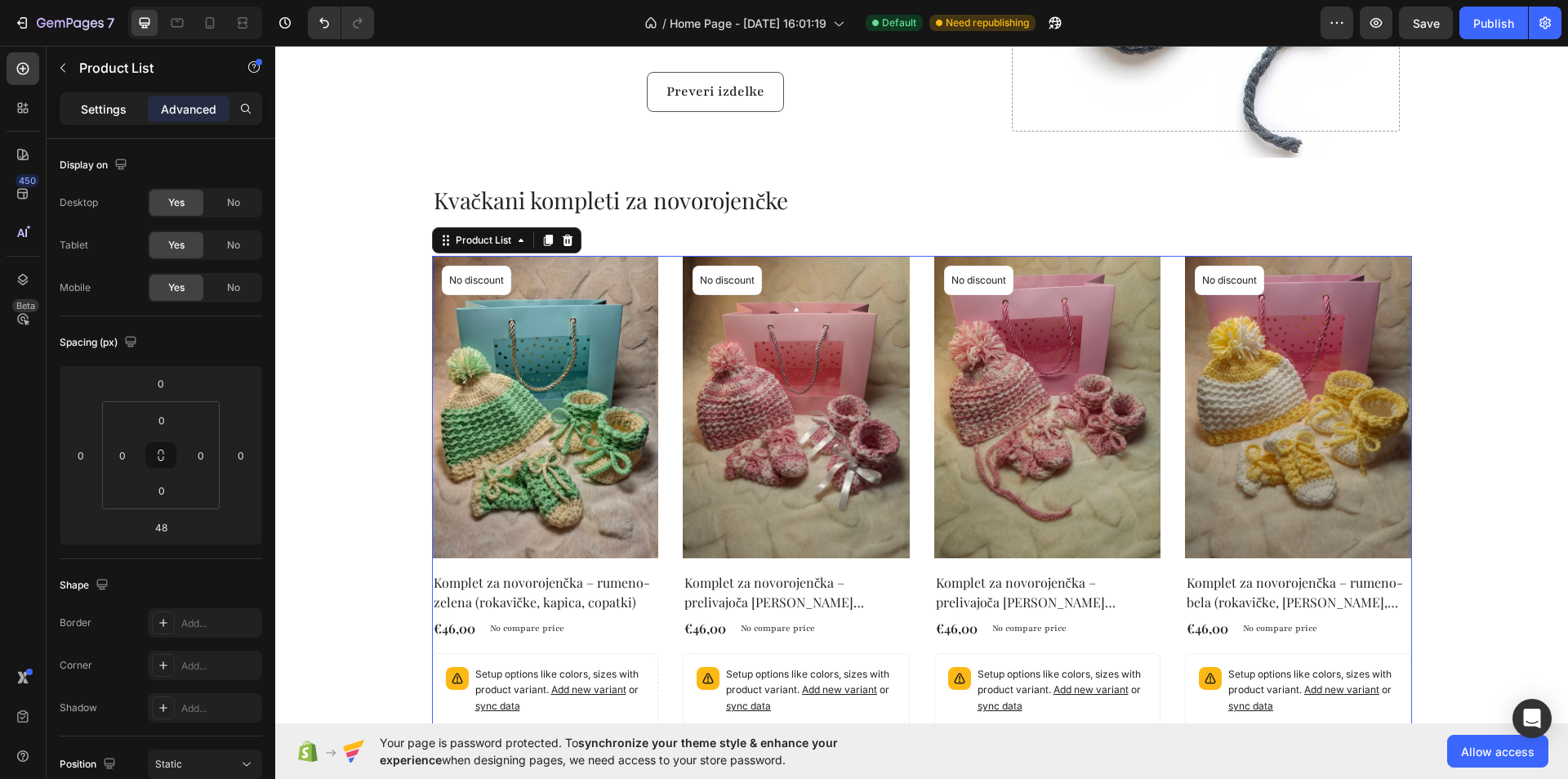
click at [101, 105] on p "Settings" at bounding box center [103, 109] width 45 height 17
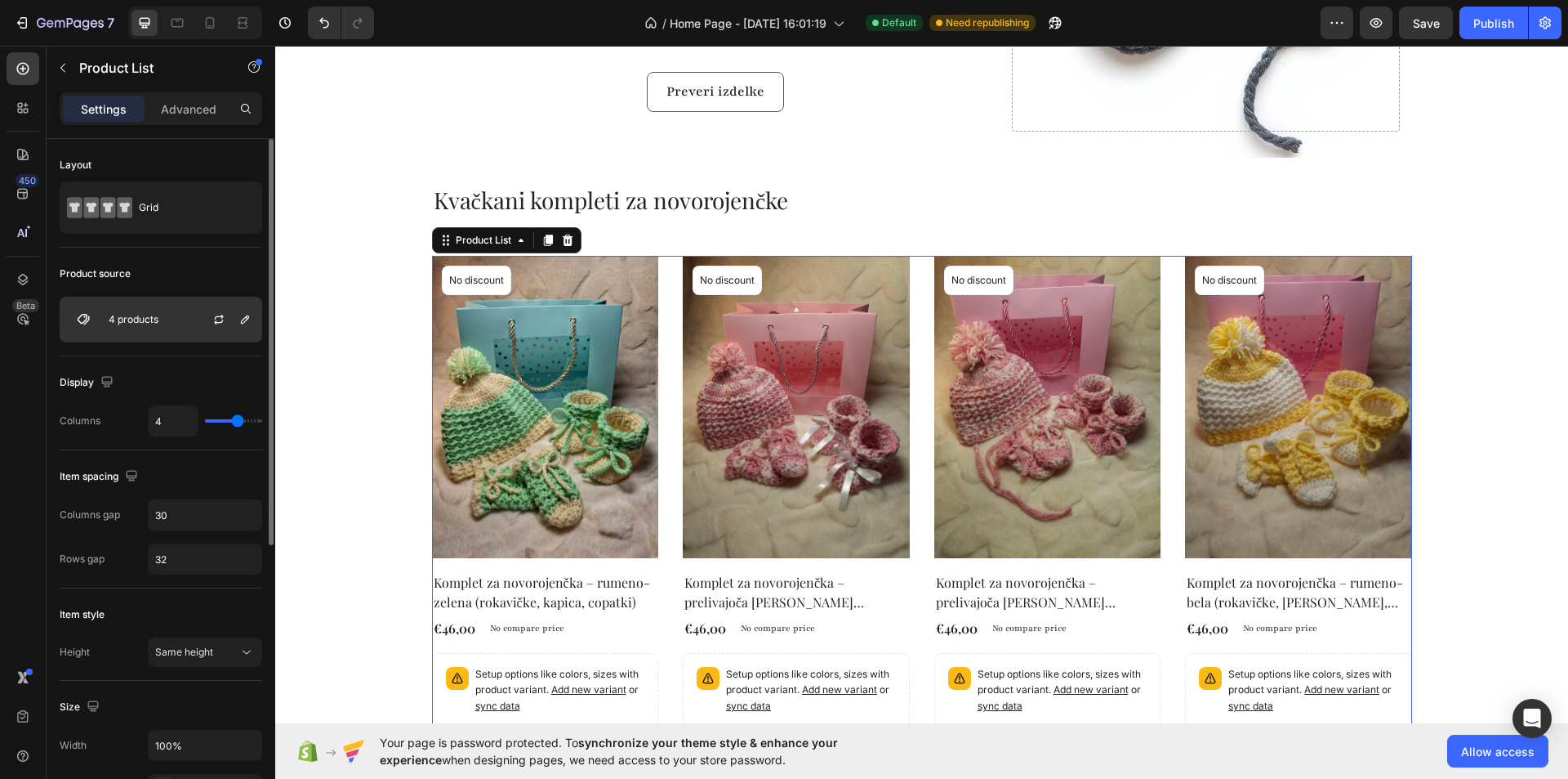
click at [168, 320] on div "4 products" at bounding box center [161, 320] width 203 height 45
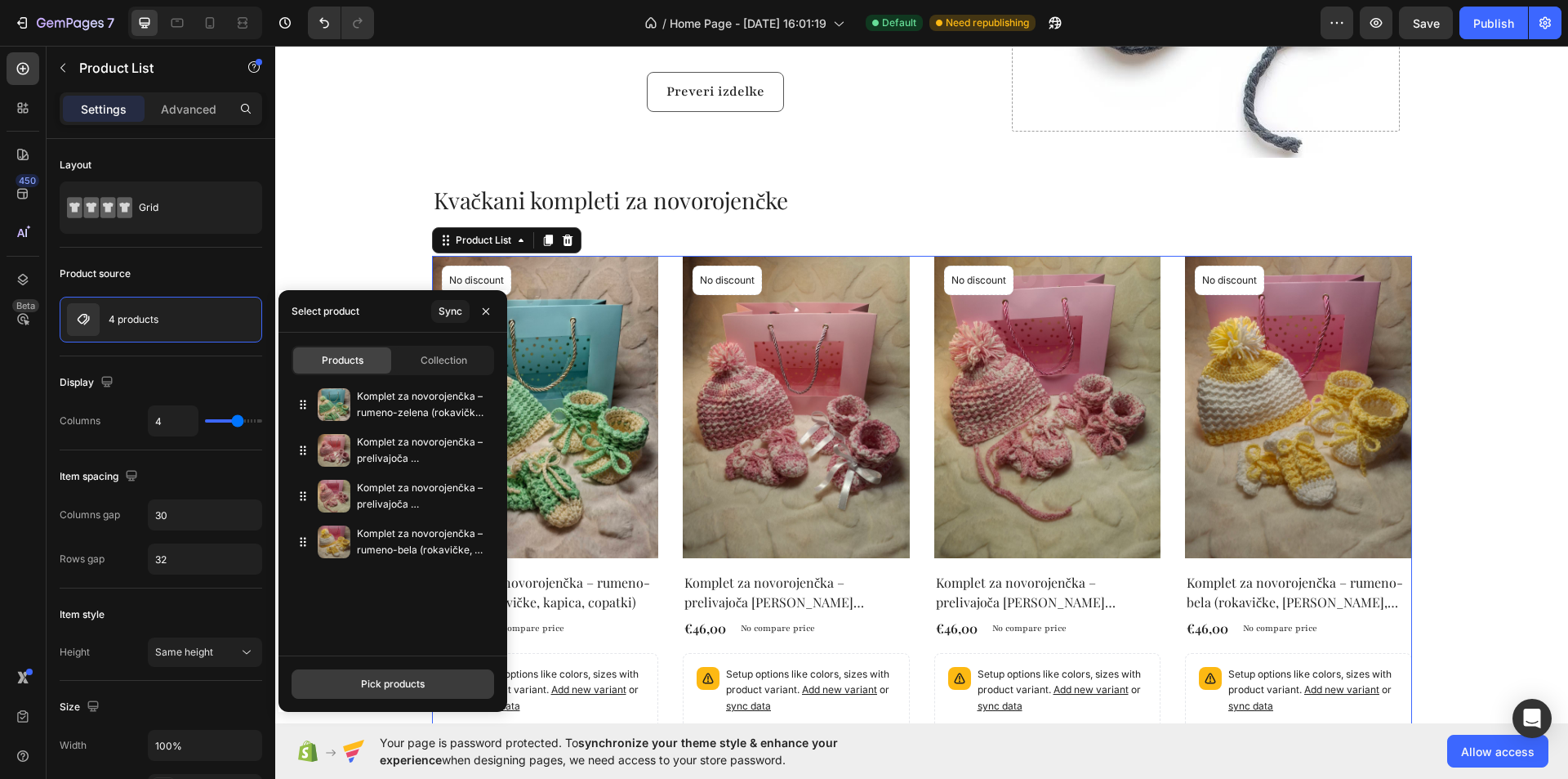
click at [393, 675] on button "Pick products" at bounding box center [393, 683] width 203 height 29
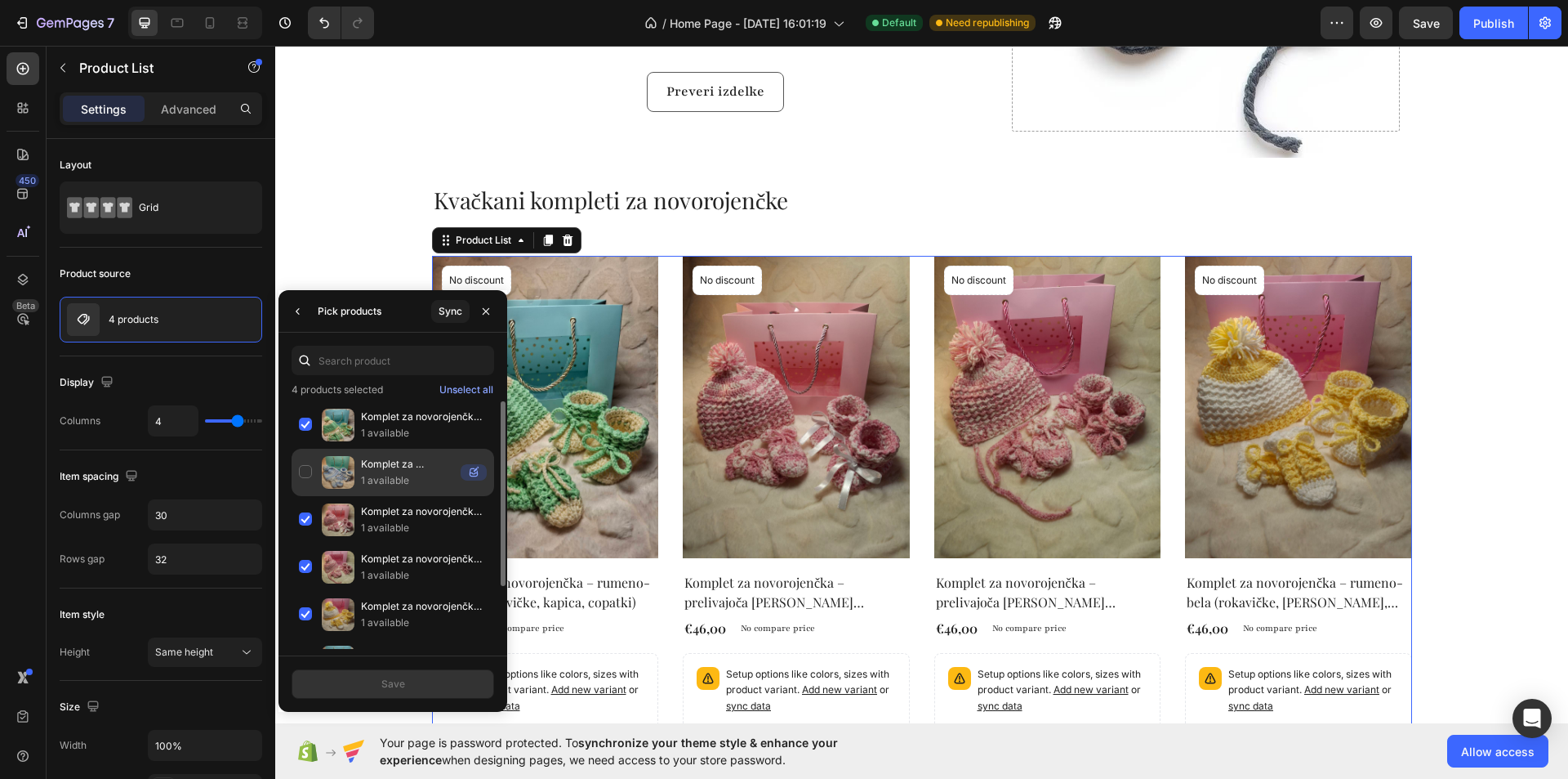
click at [304, 472] on div "Komplet za novorojenčka – prelivajoča modro-bela (rokavičke, [PERSON_NAME], [GE…" at bounding box center [393, 472] width 203 height 47
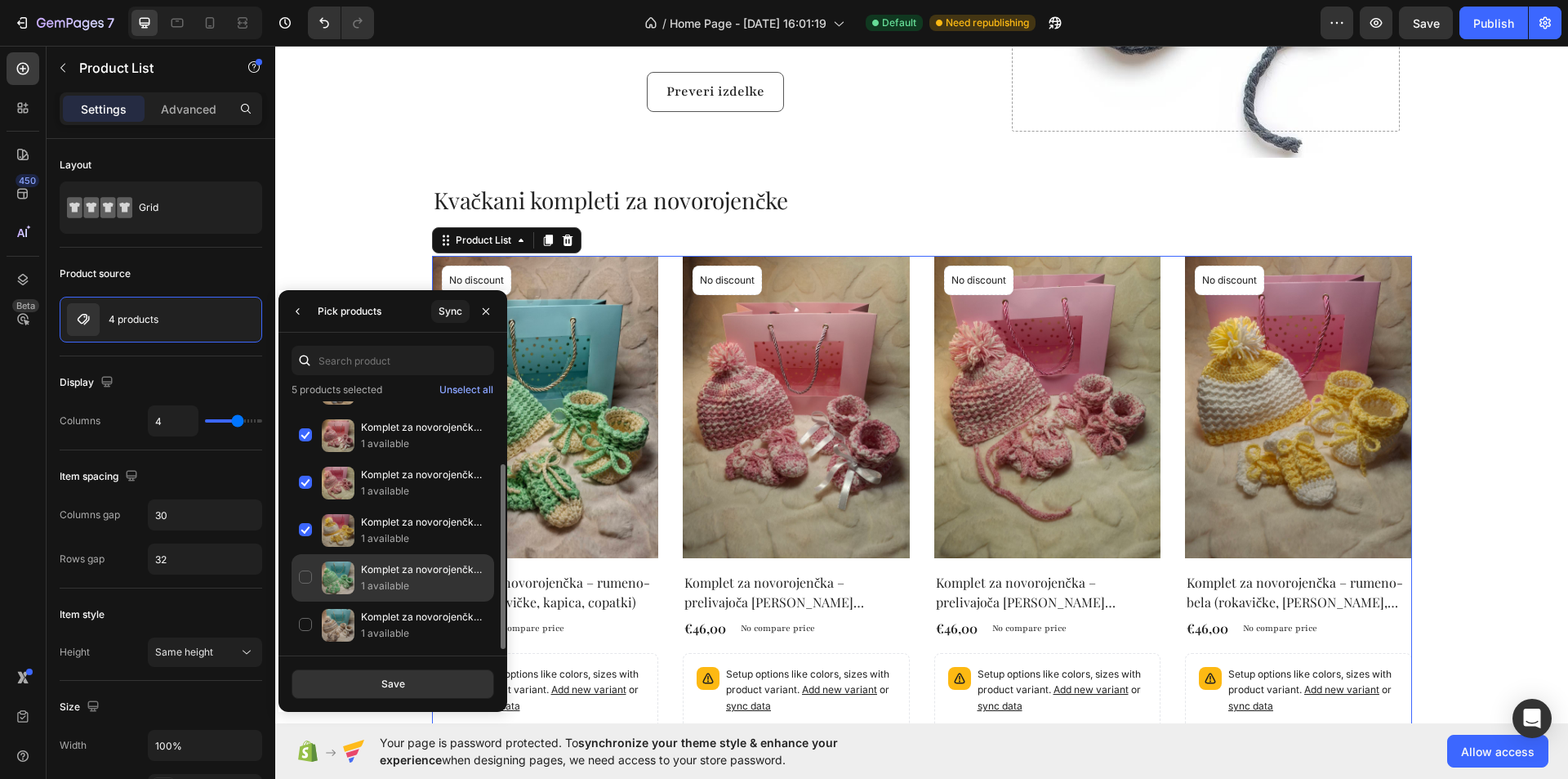
click at [309, 586] on div "Komplet za novorojenčka – prelivajoča zeleno-bela (rokavičke, [PERSON_NAME], [G…" at bounding box center [393, 578] width 203 height 47
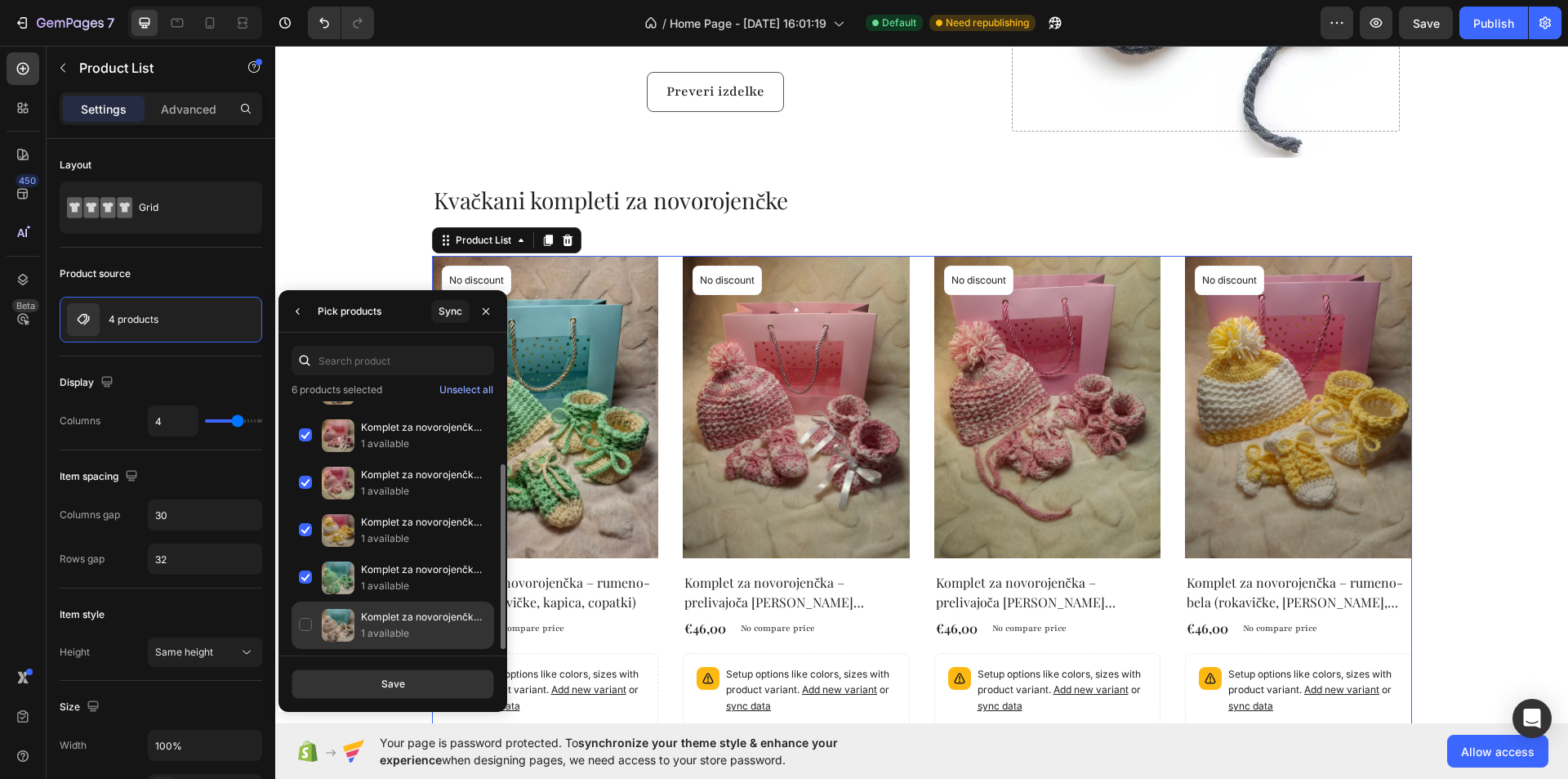
click at [303, 628] on div "Komplet za novorojenčka – rjavo-bela ([PERSON_NAME], [PERSON_NAME], [GEOGRAPHIC…" at bounding box center [393, 625] width 203 height 47
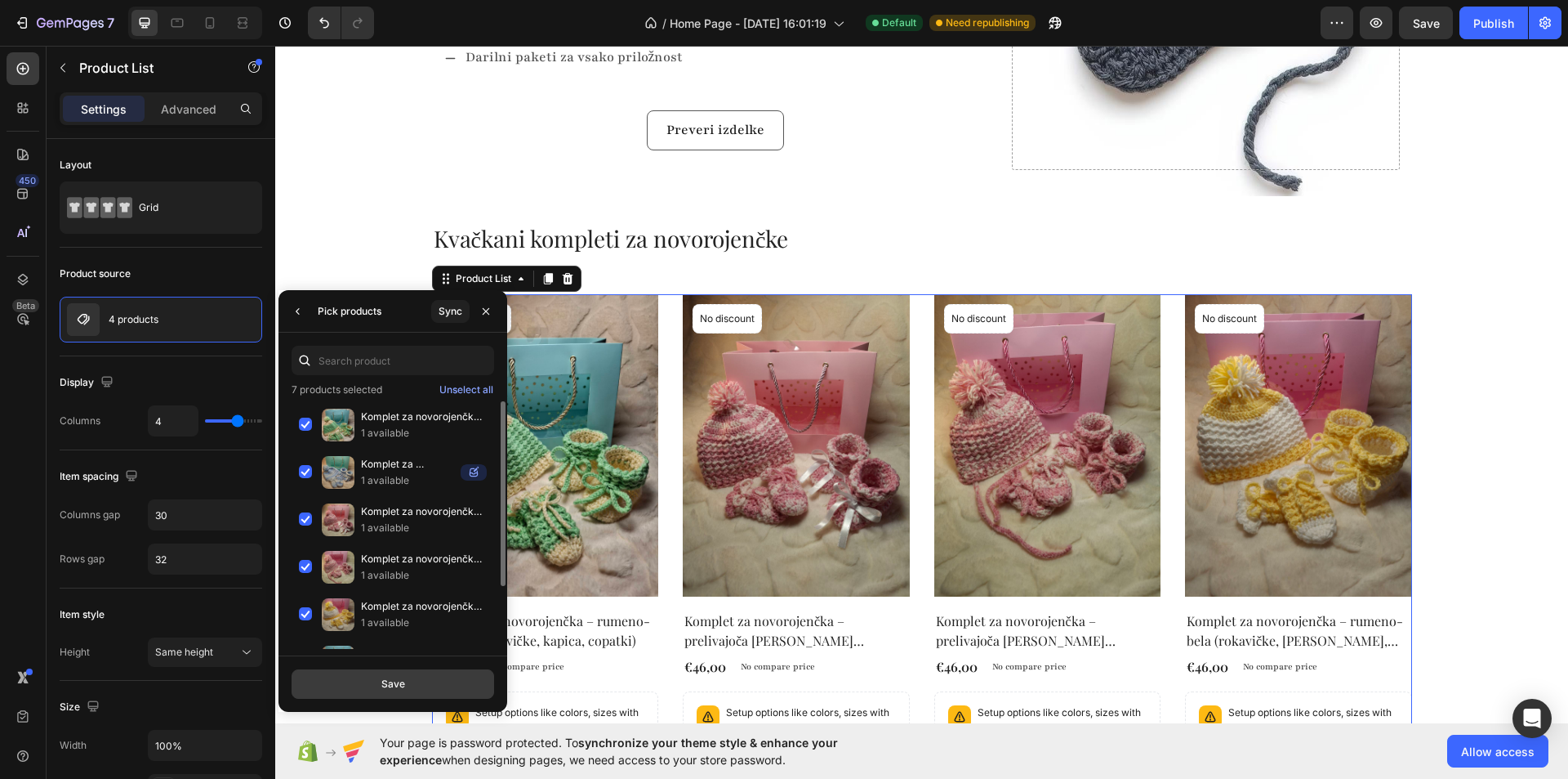
scroll to position [409, 0]
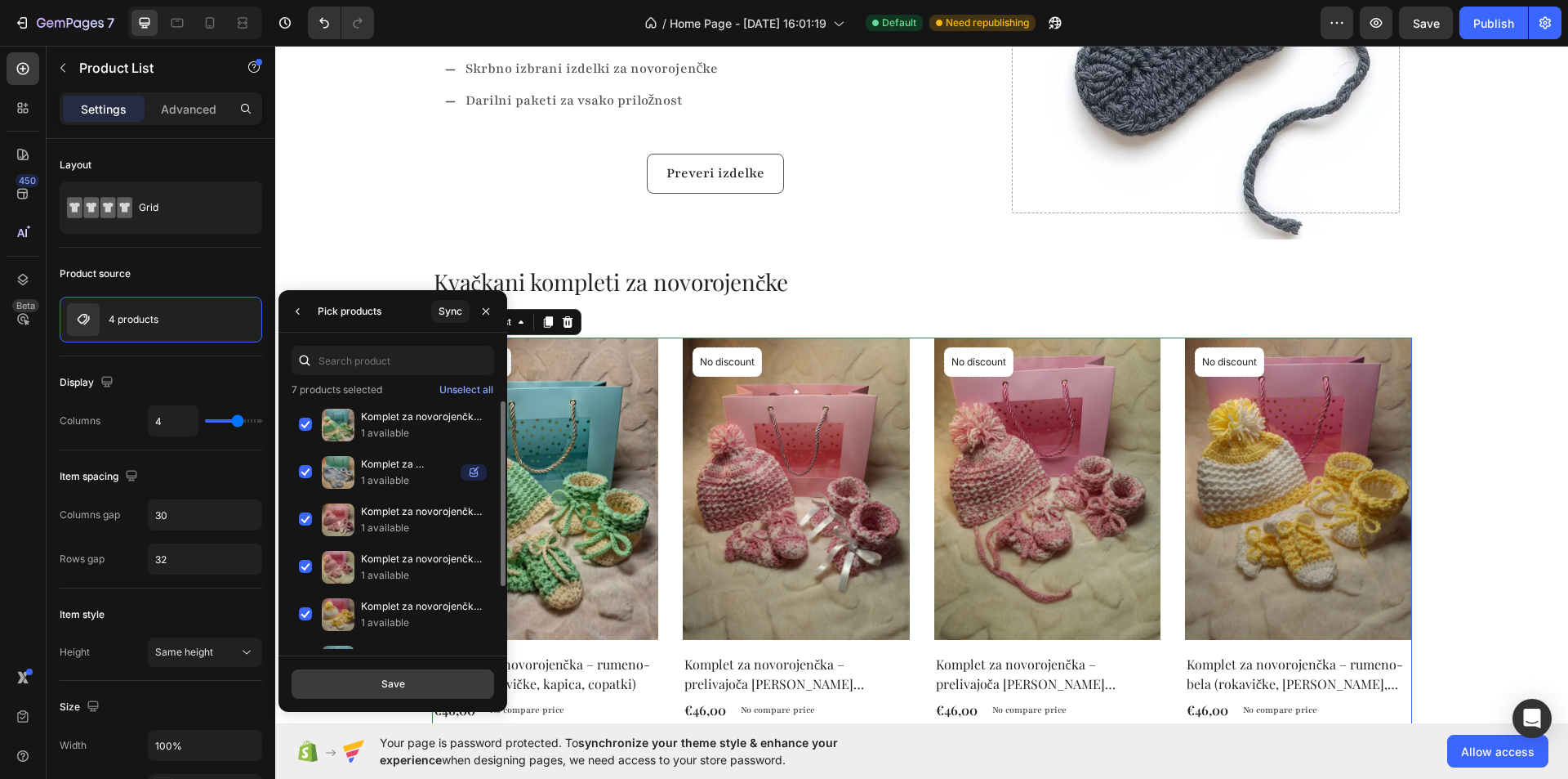
click at [399, 681] on div "Save" at bounding box center [393, 683] width 24 height 14
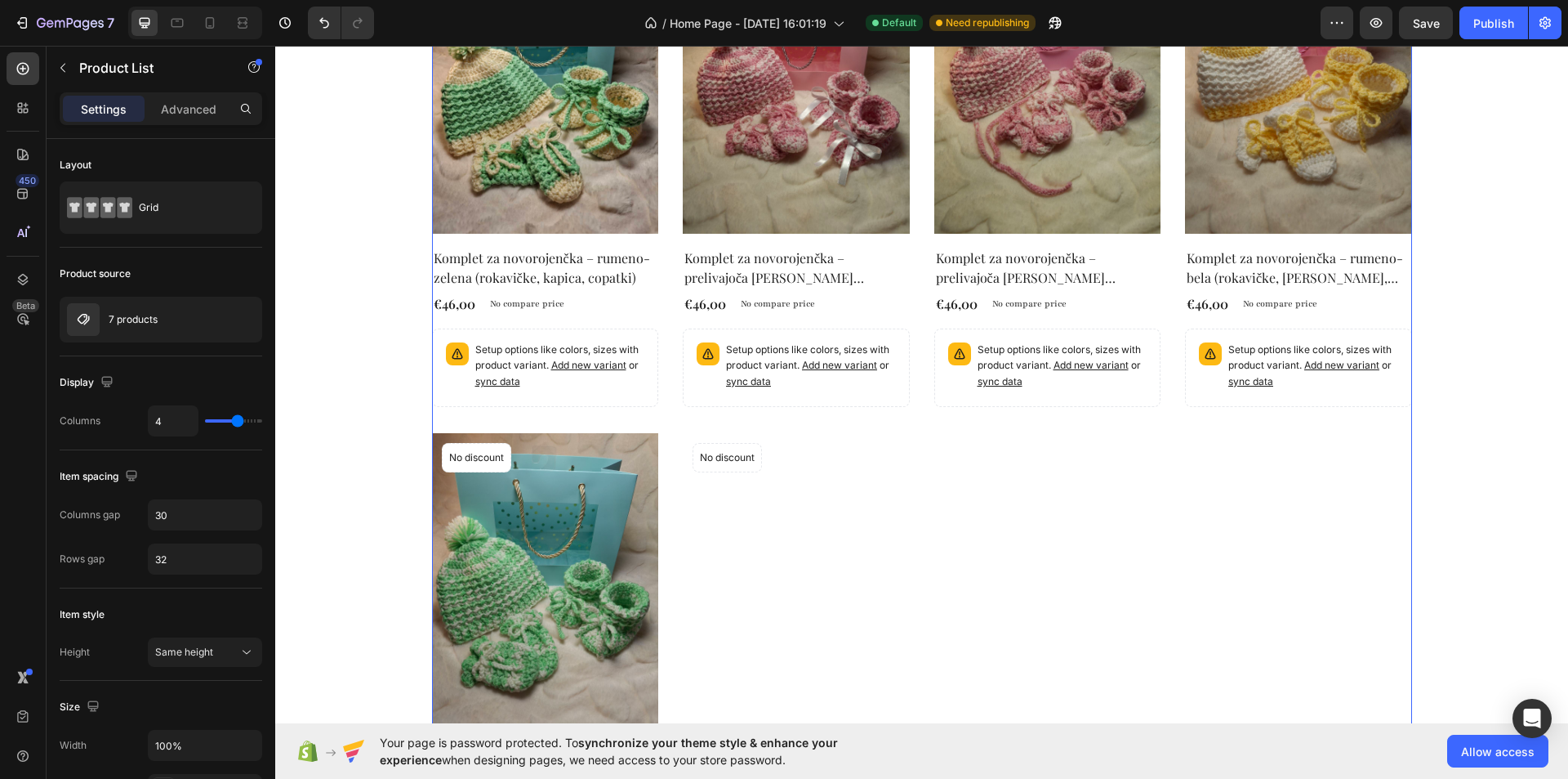
scroll to position [735, 0]
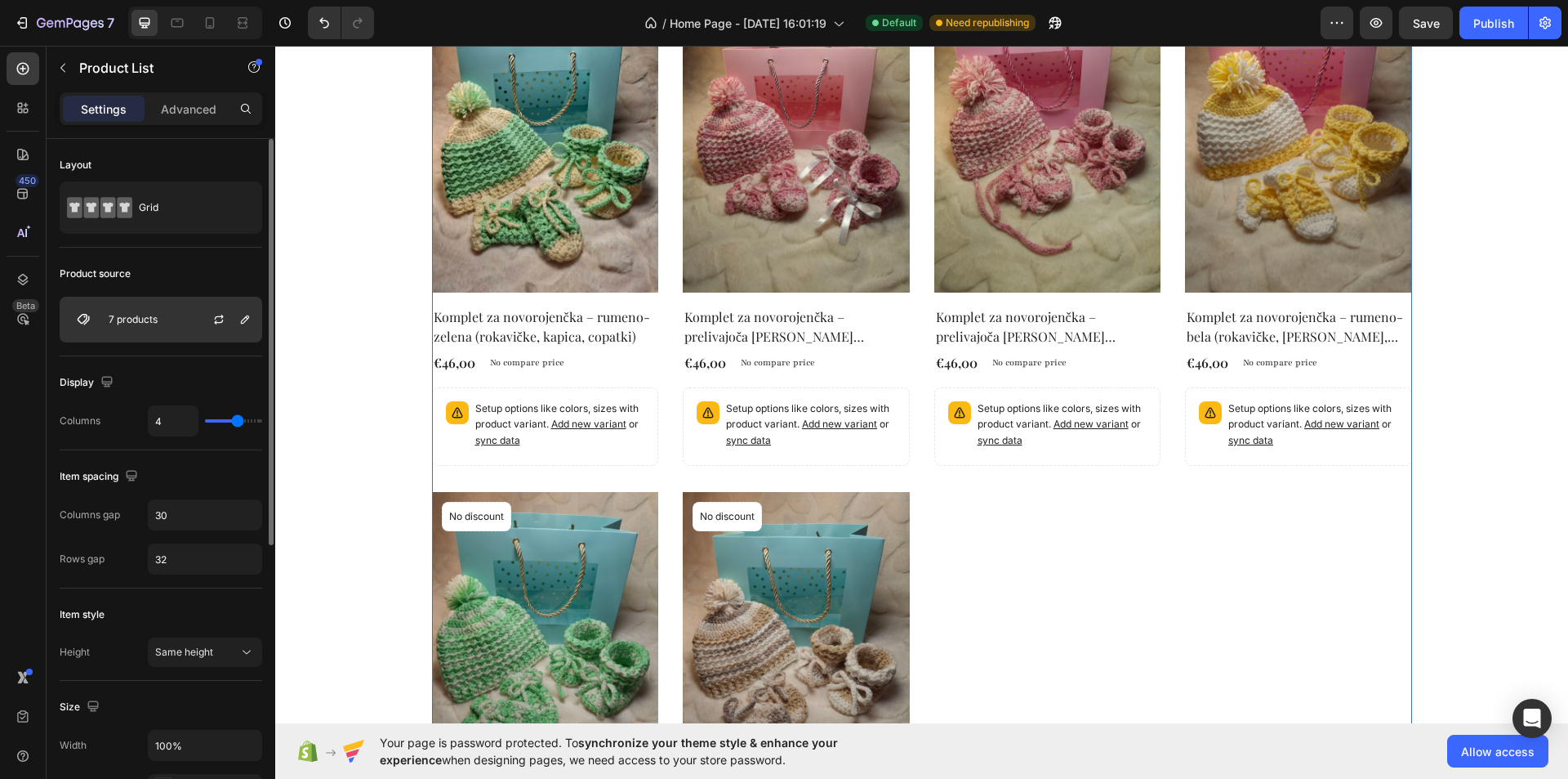
click at [143, 329] on div "7 products" at bounding box center [161, 320] width 203 height 45
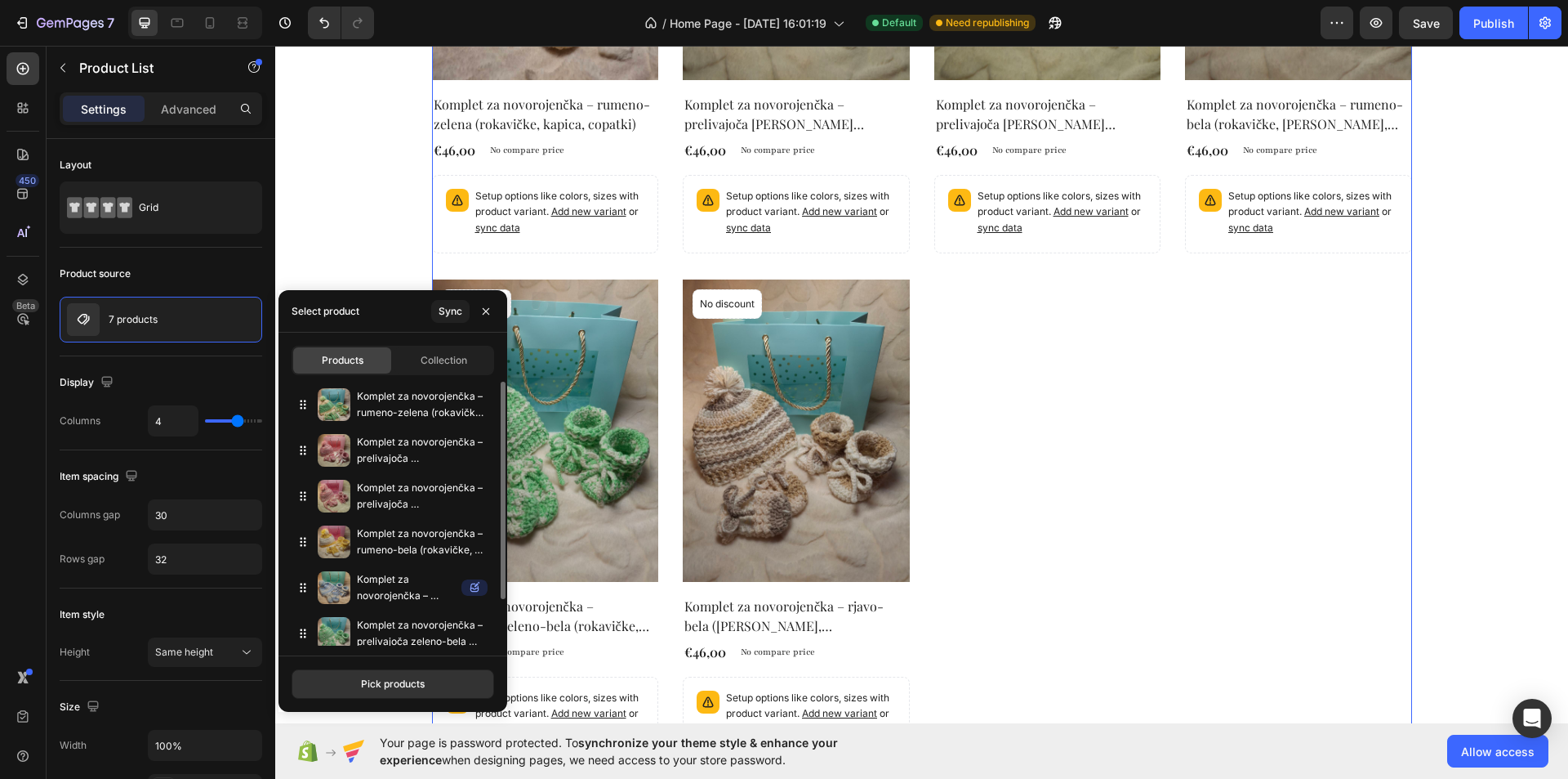
scroll to position [898, 0]
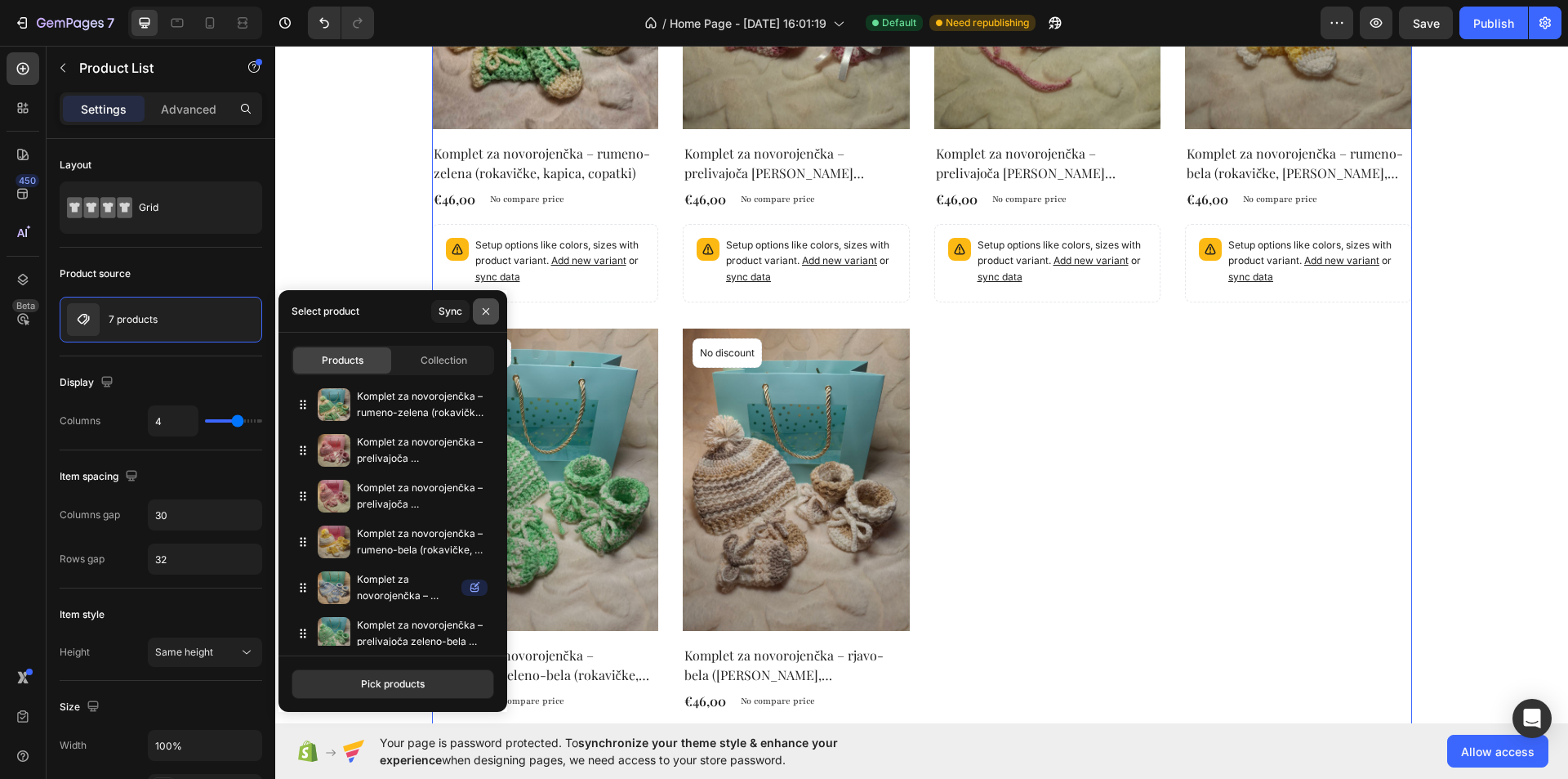
drag, startPoint x: 483, startPoint y: 313, endPoint x: 218, endPoint y: 268, distance: 268.8
click at [483, 313] on icon "button" at bounding box center [486, 311] width 13 height 13
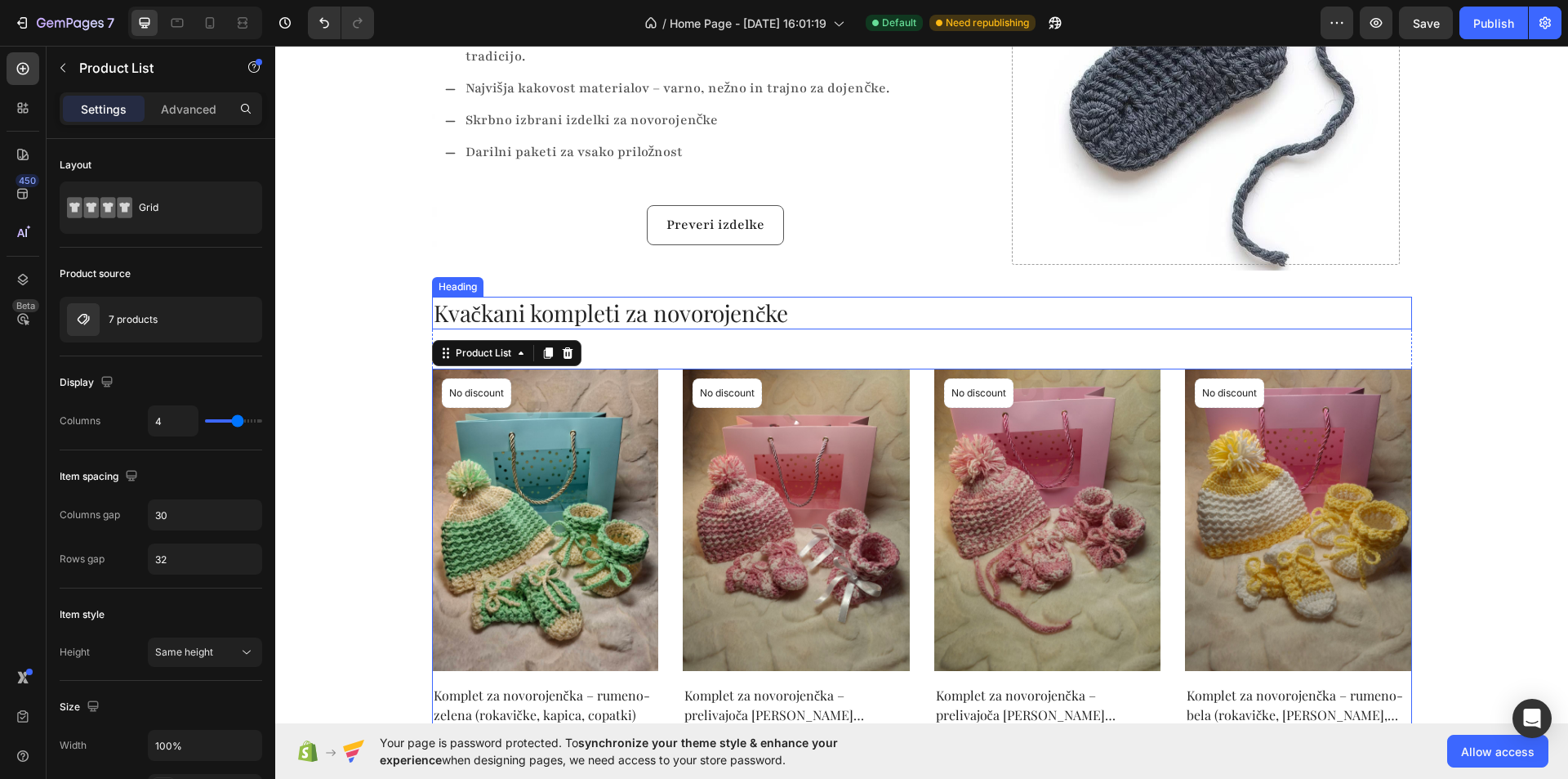
scroll to position [327, 0]
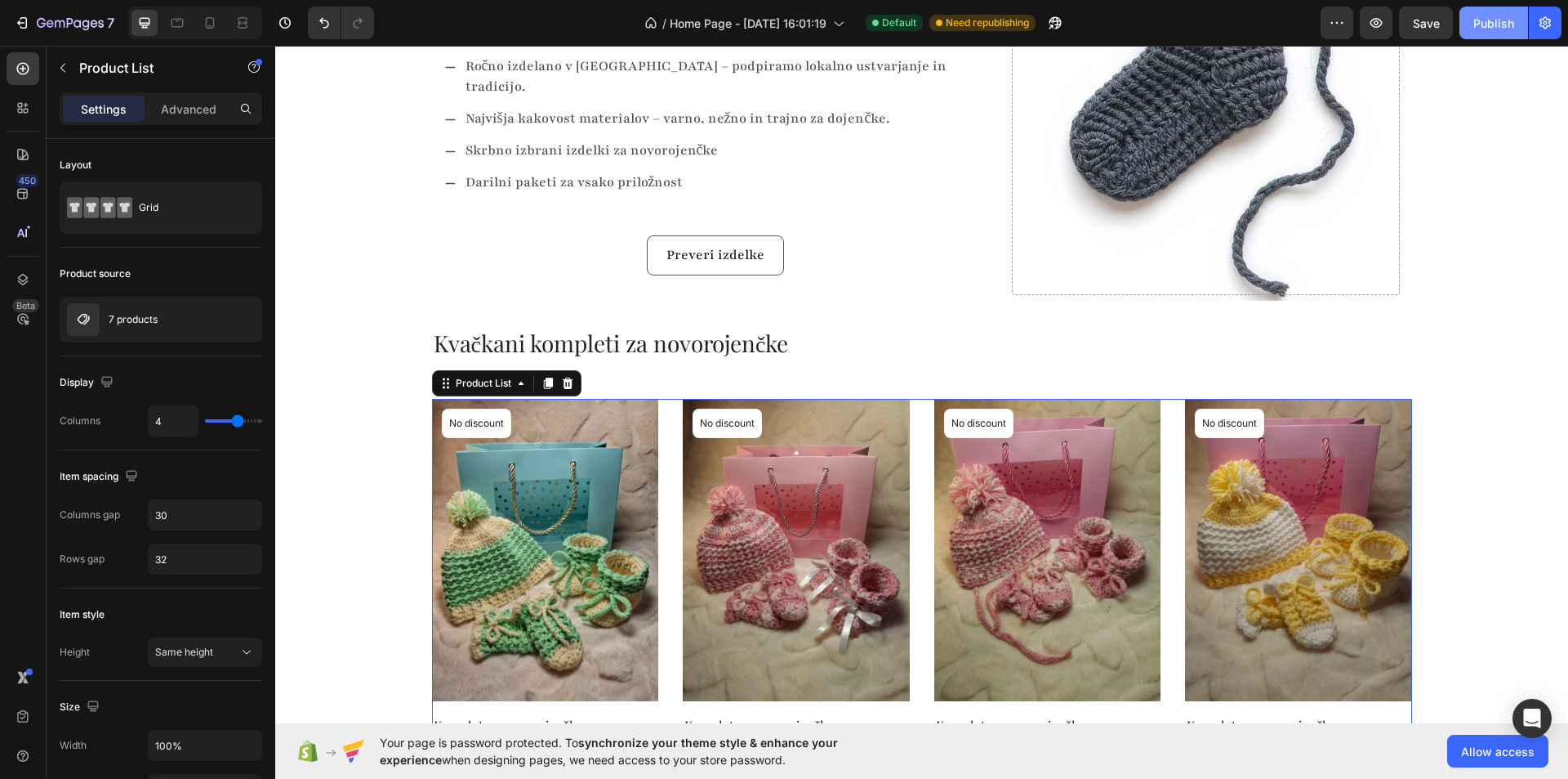
click at [1491, 35] on button "Publish" at bounding box center [1494, 23] width 69 height 33
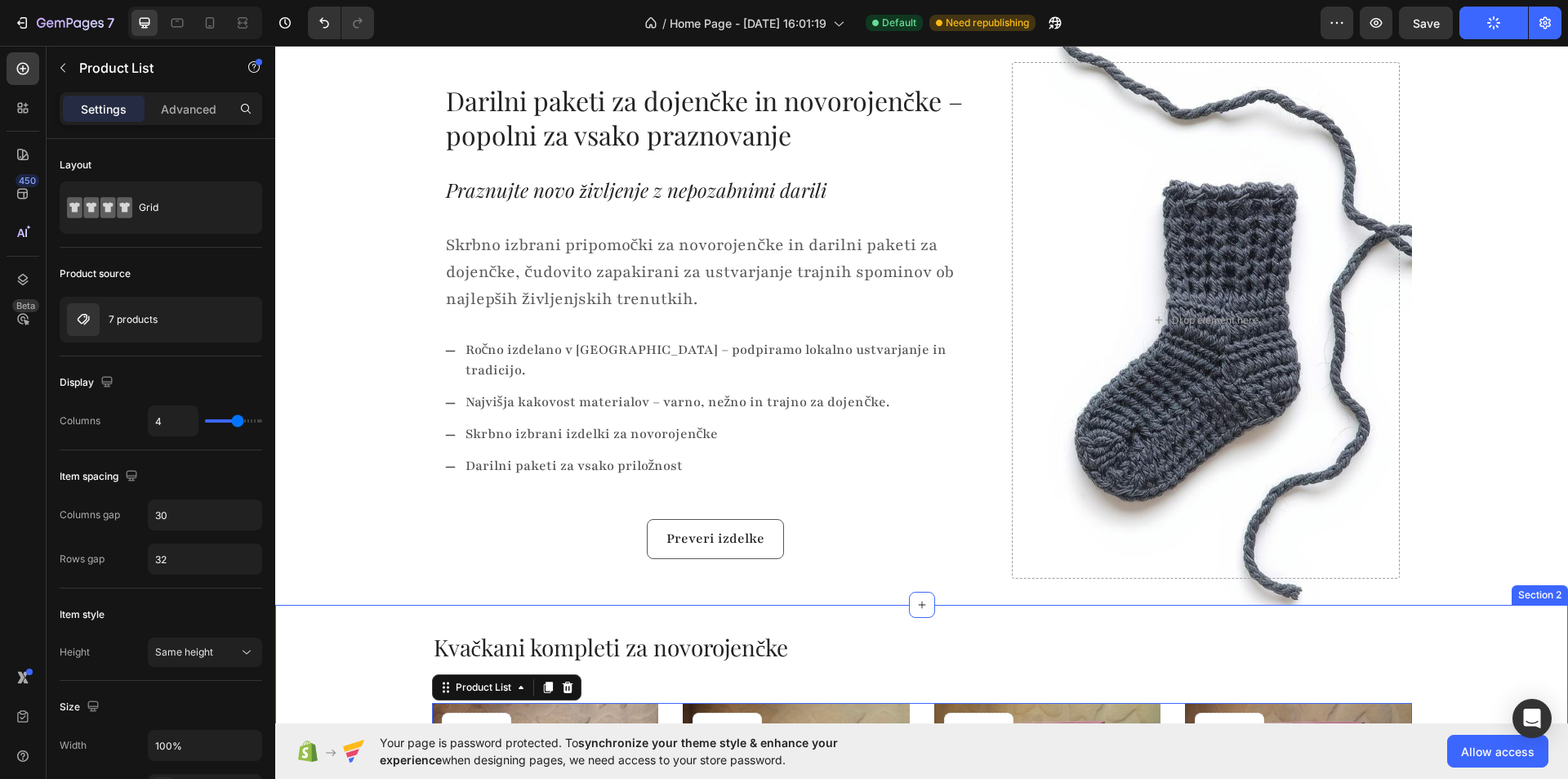
scroll to position [0, 0]
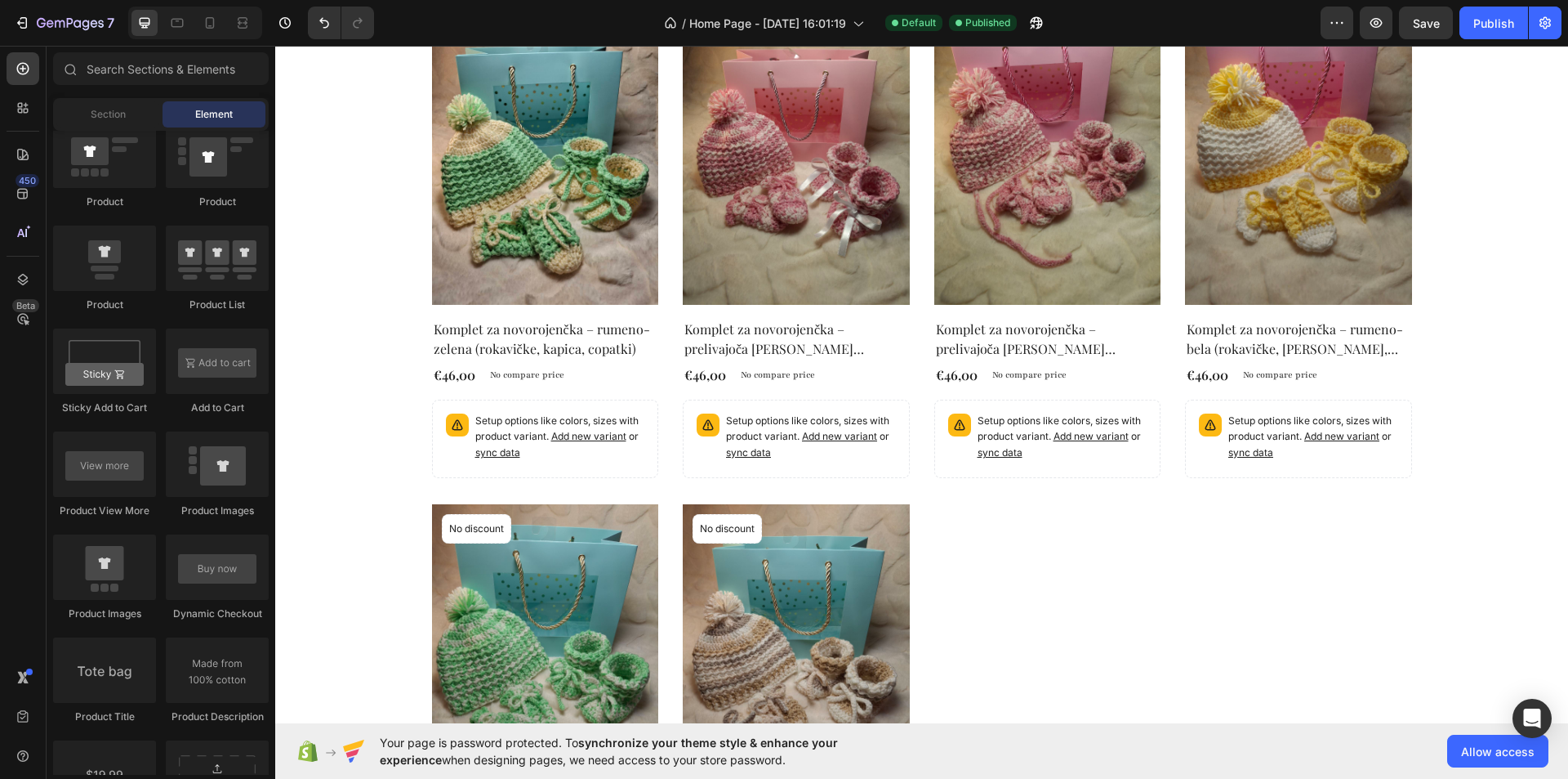
scroll to position [572, 0]
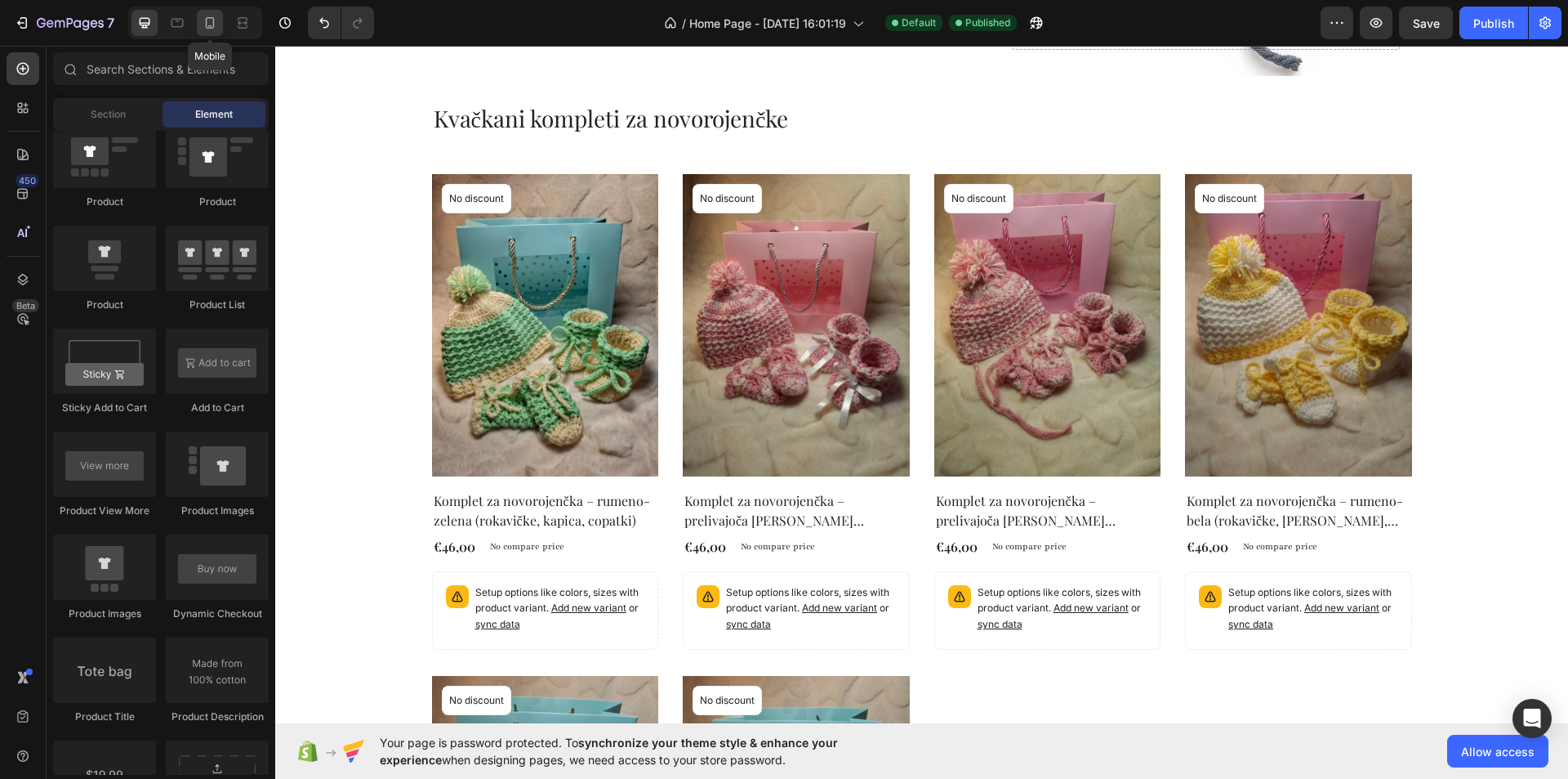
click at [207, 28] on icon at bounding box center [210, 23] width 9 height 12
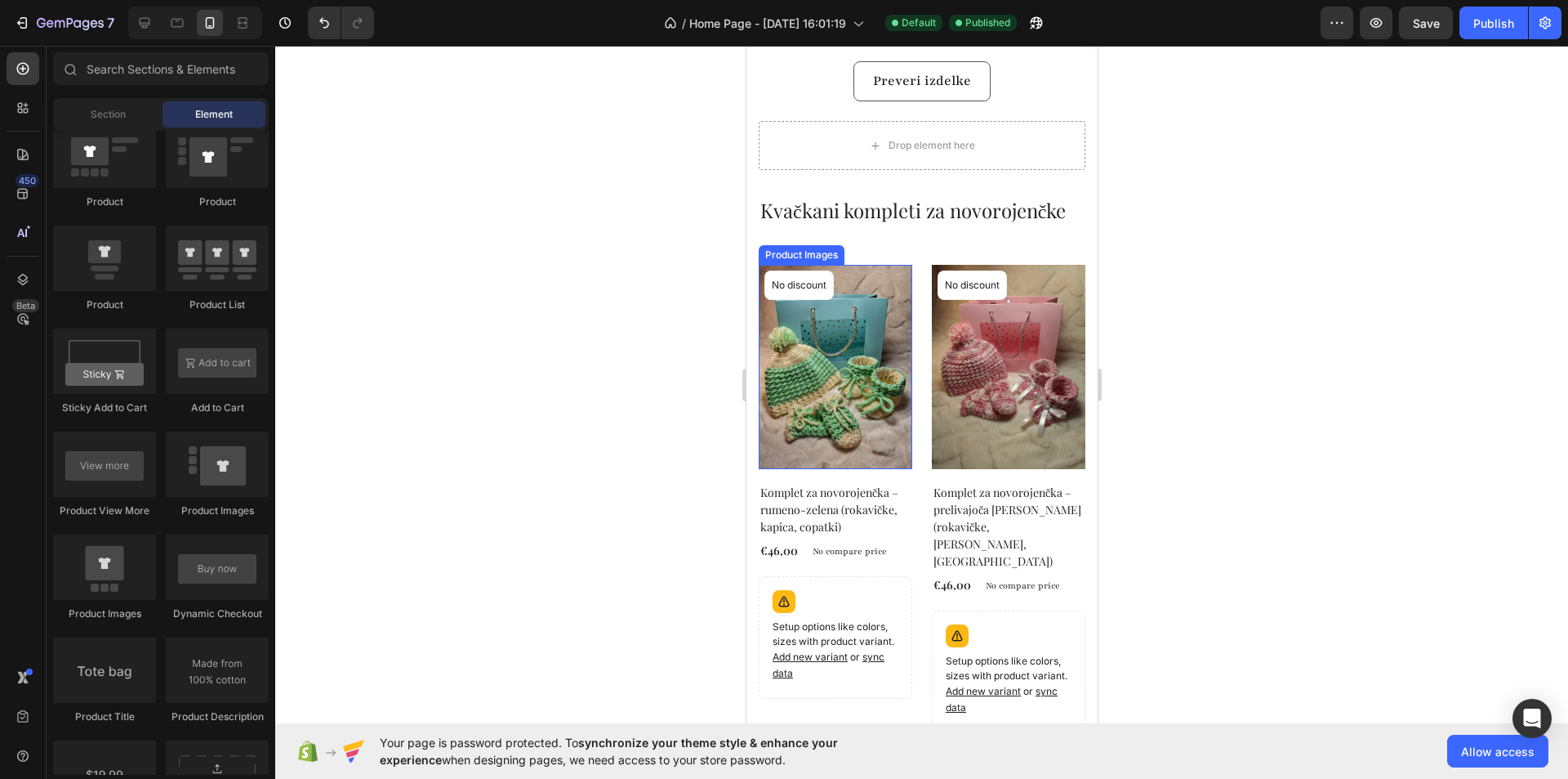
scroll to position [490, 0]
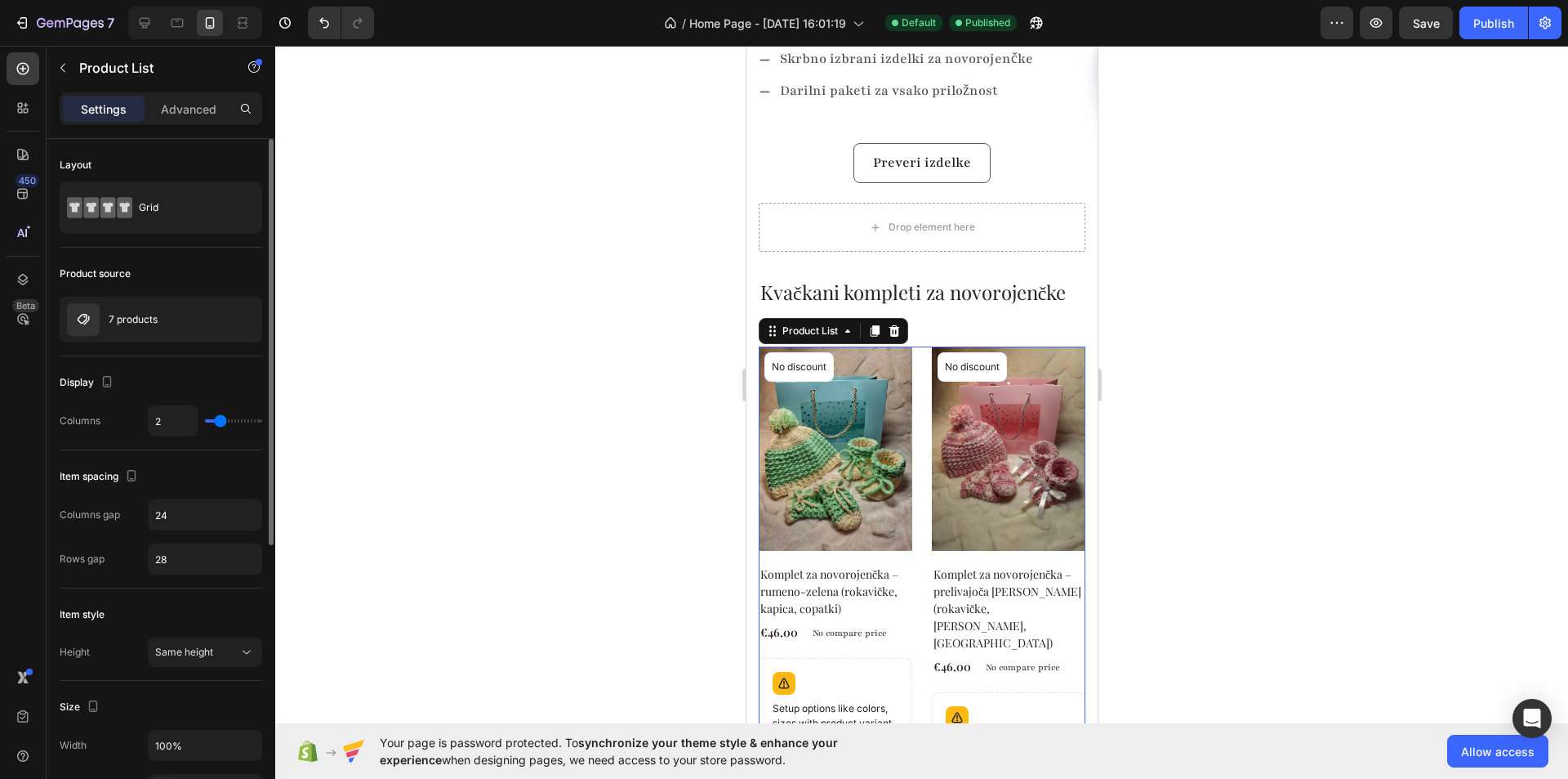
type input "1"
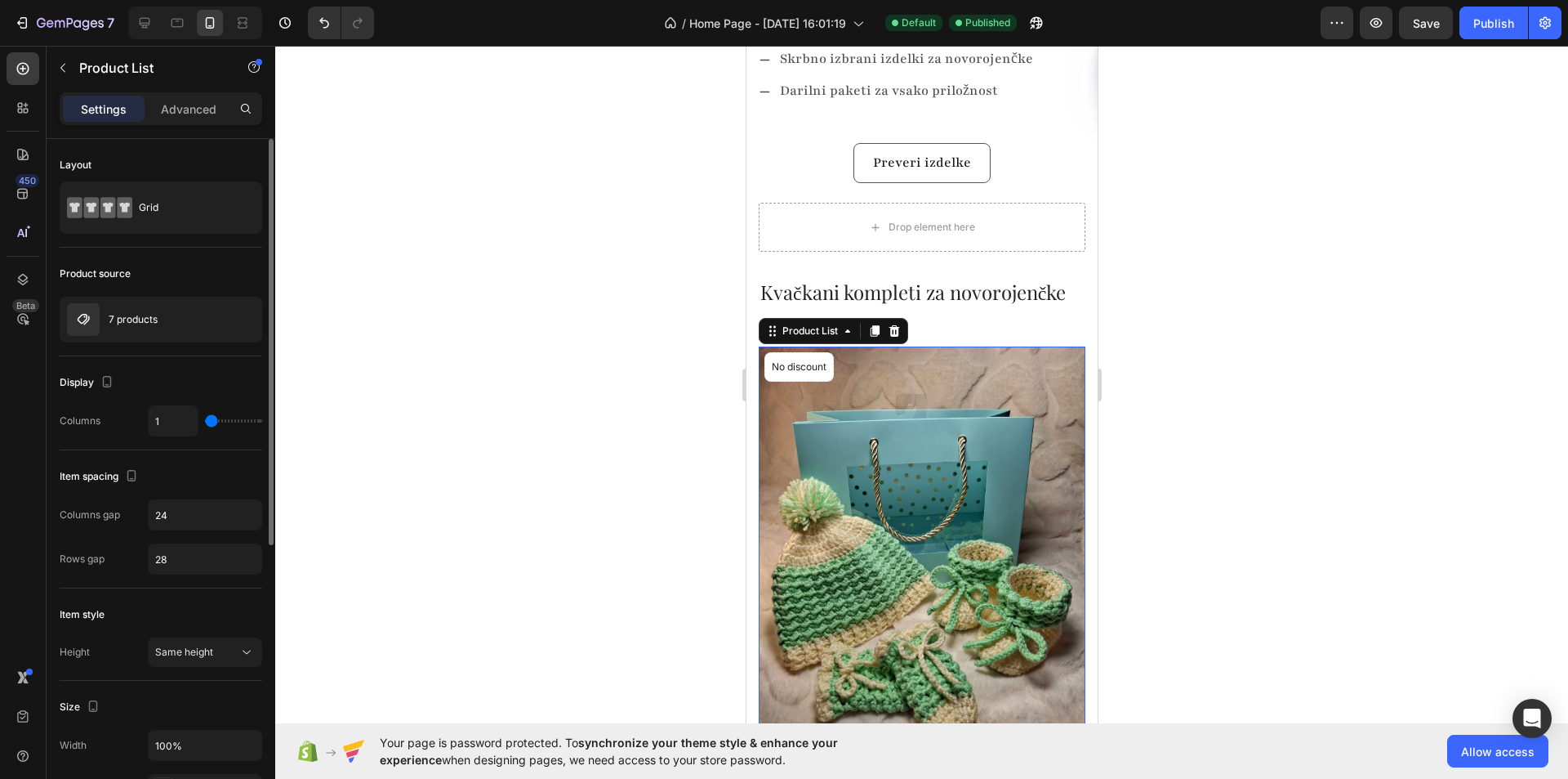
drag, startPoint x: 219, startPoint y: 421, endPoint x: 210, endPoint y: 423, distance: 9.2
type input "1"
click at [210, 422] on input "range" at bounding box center [234, 421] width 57 height 3
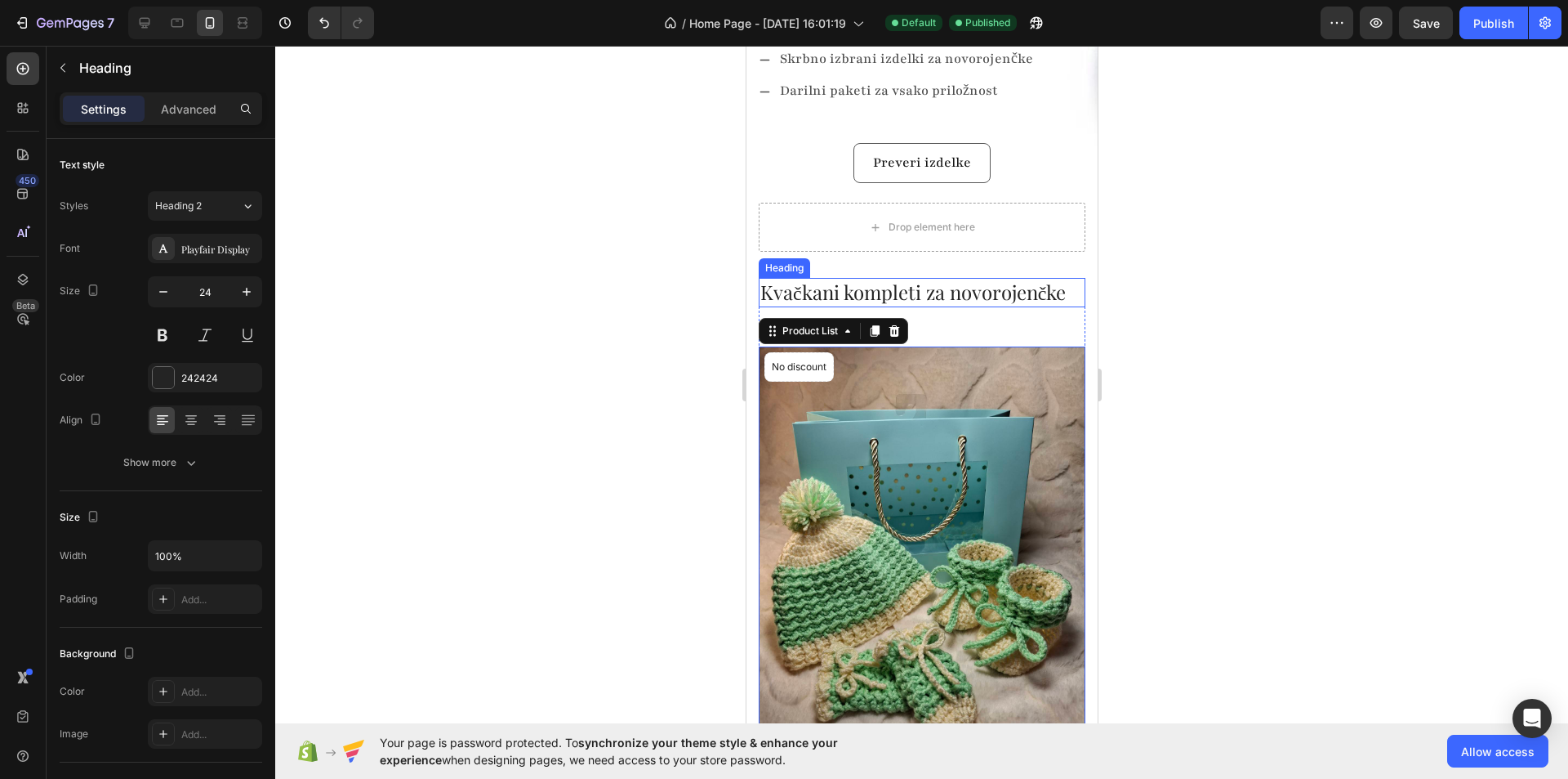
click at [972, 292] on h2 "Kvačkani kompleti za novorojenčke" at bounding box center [921, 292] width 327 height 29
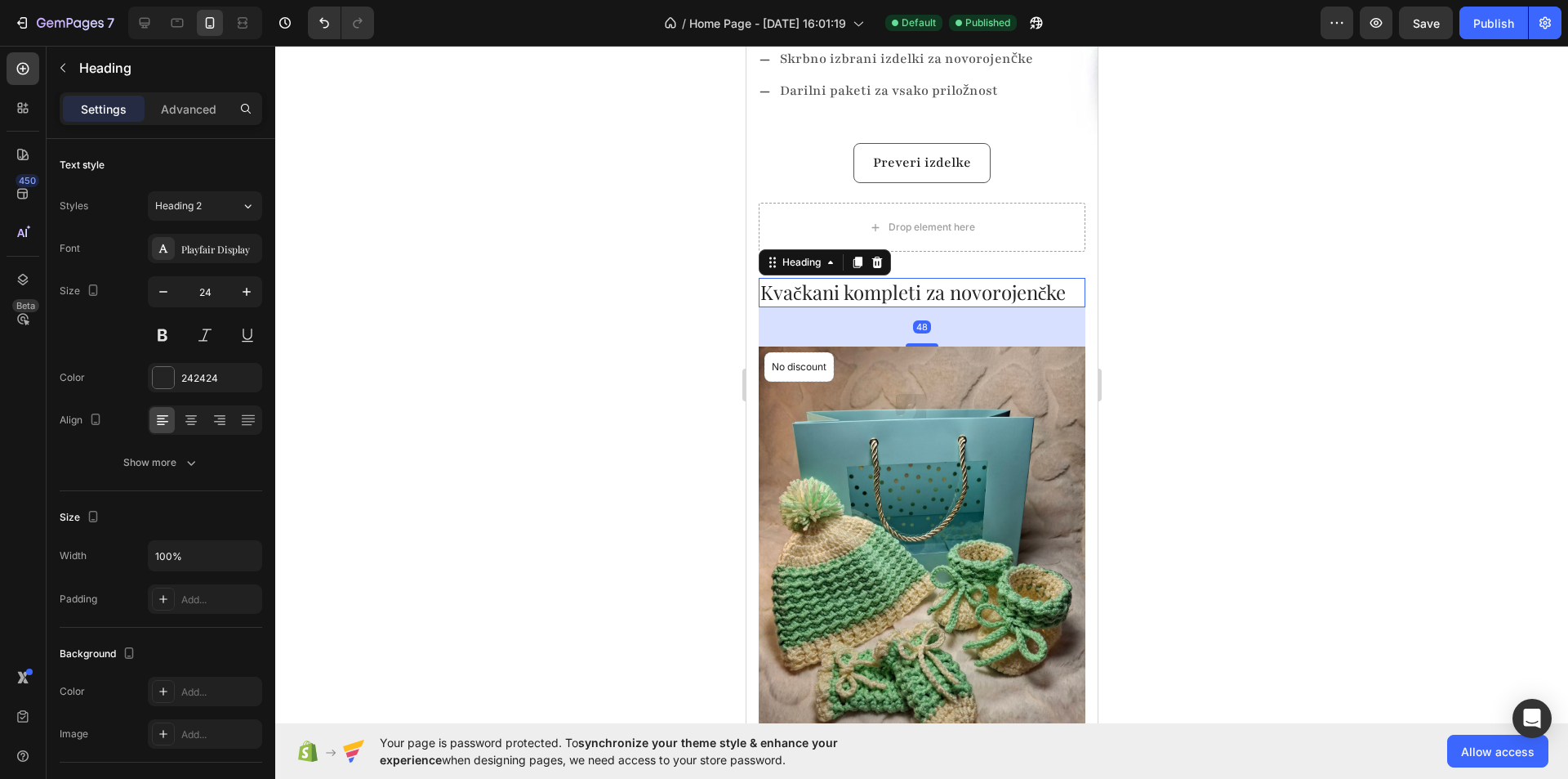
click at [1178, 311] on div at bounding box center [921, 411] width 1293 height 733
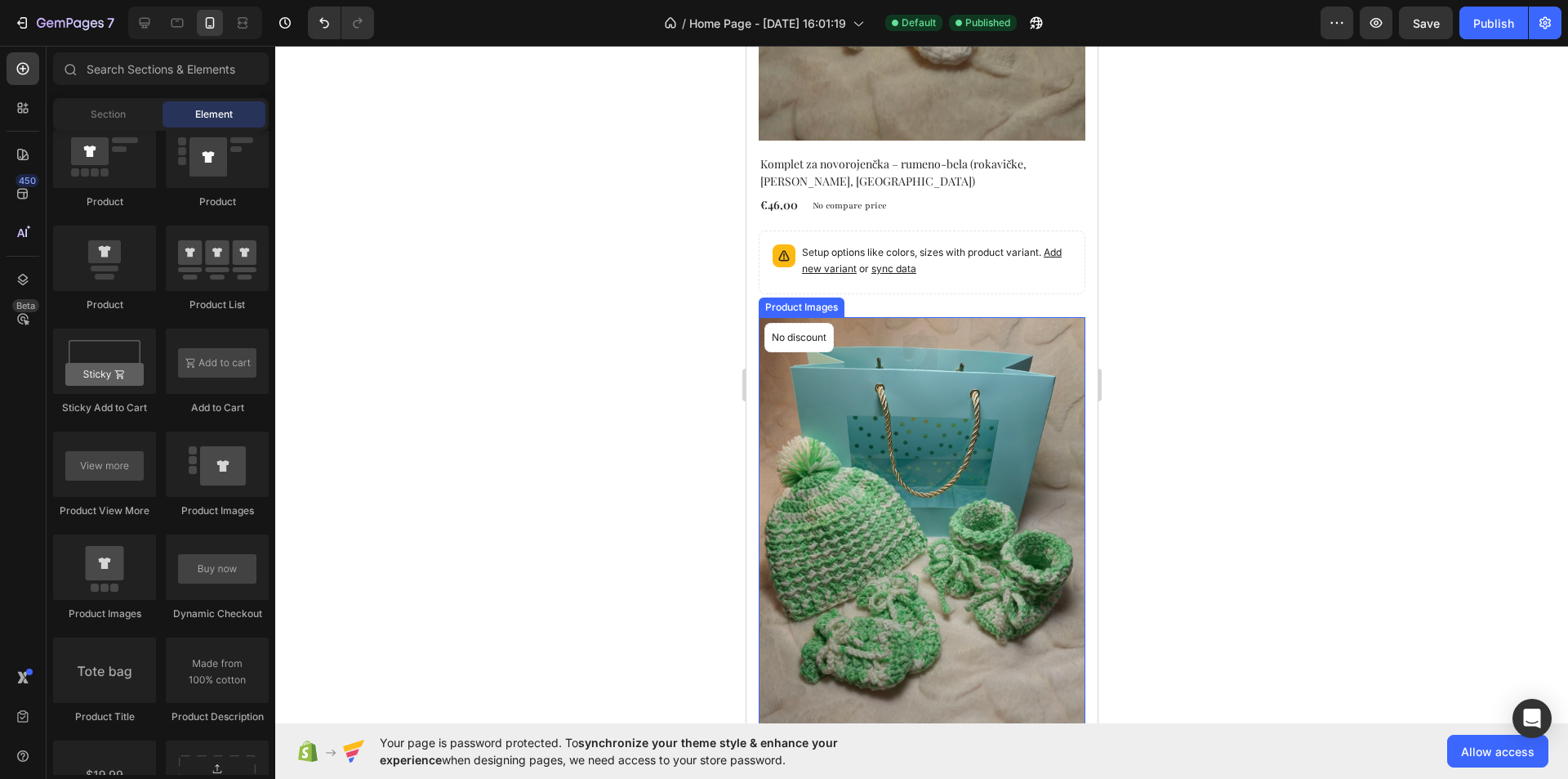
scroll to position [3105, 0]
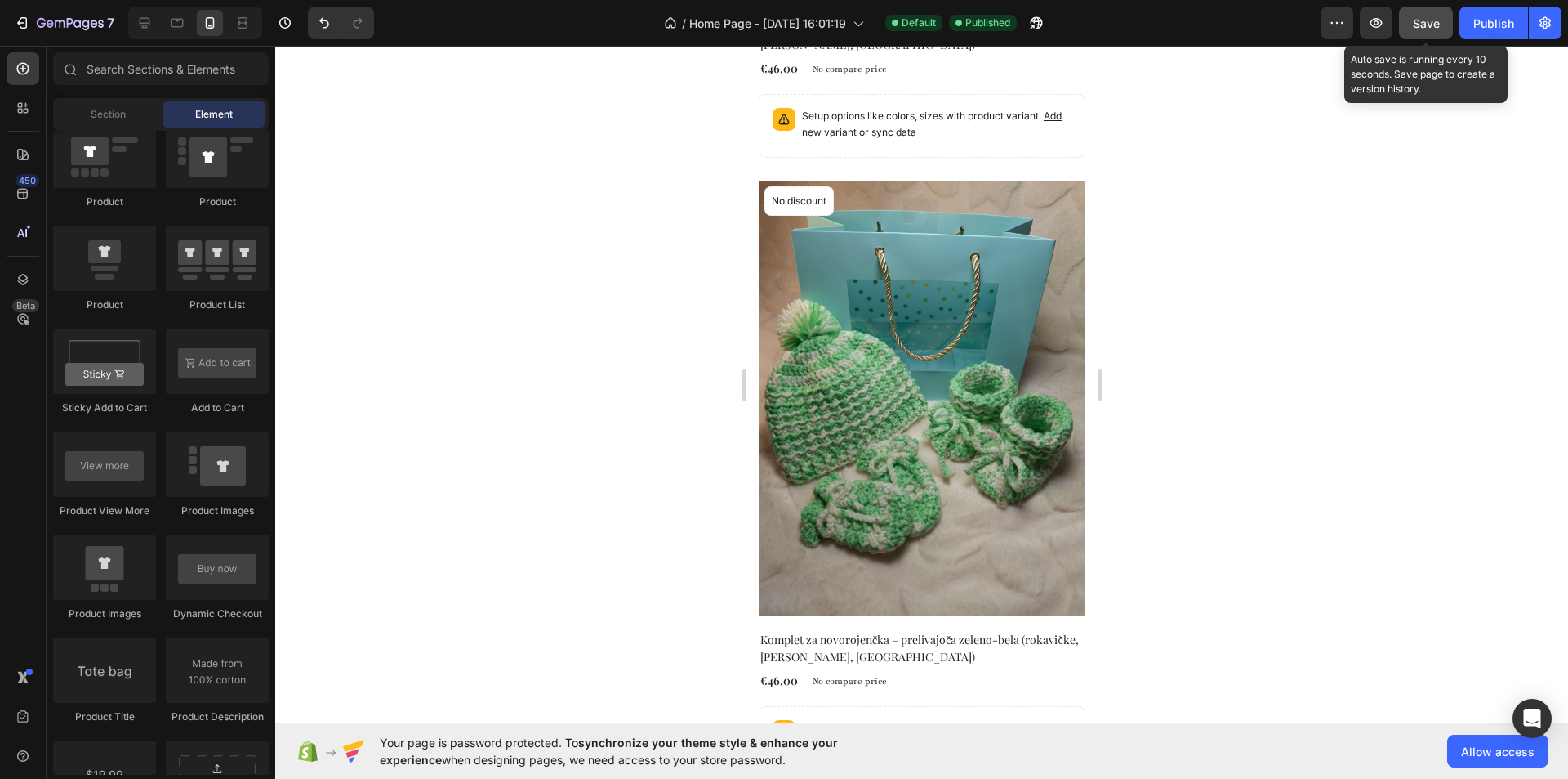
click at [1421, 29] on span "Save" at bounding box center [1426, 23] width 27 height 14
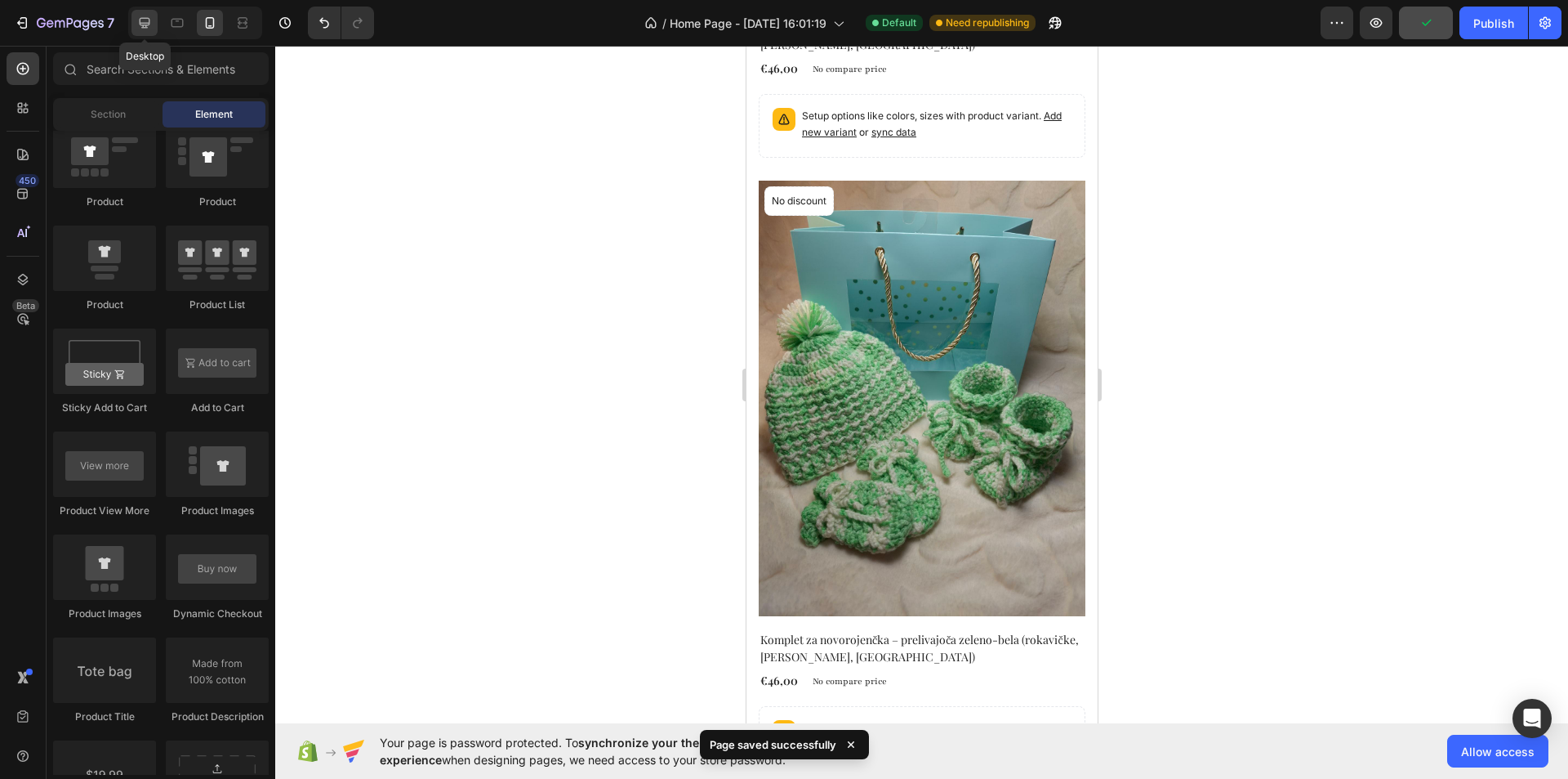
click at [156, 22] on div at bounding box center [144, 23] width 26 height 26
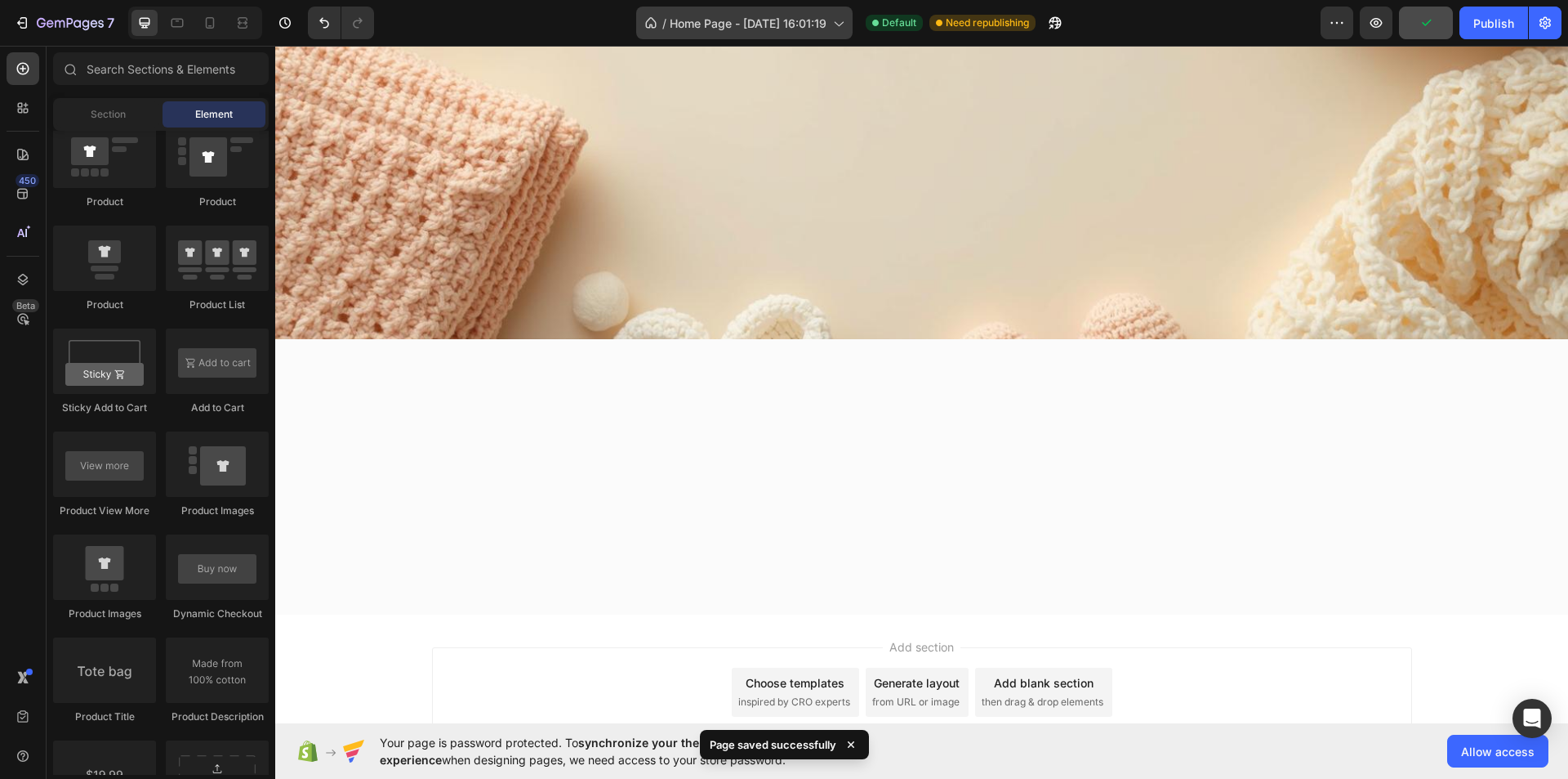
scroll to position [1152, 0]
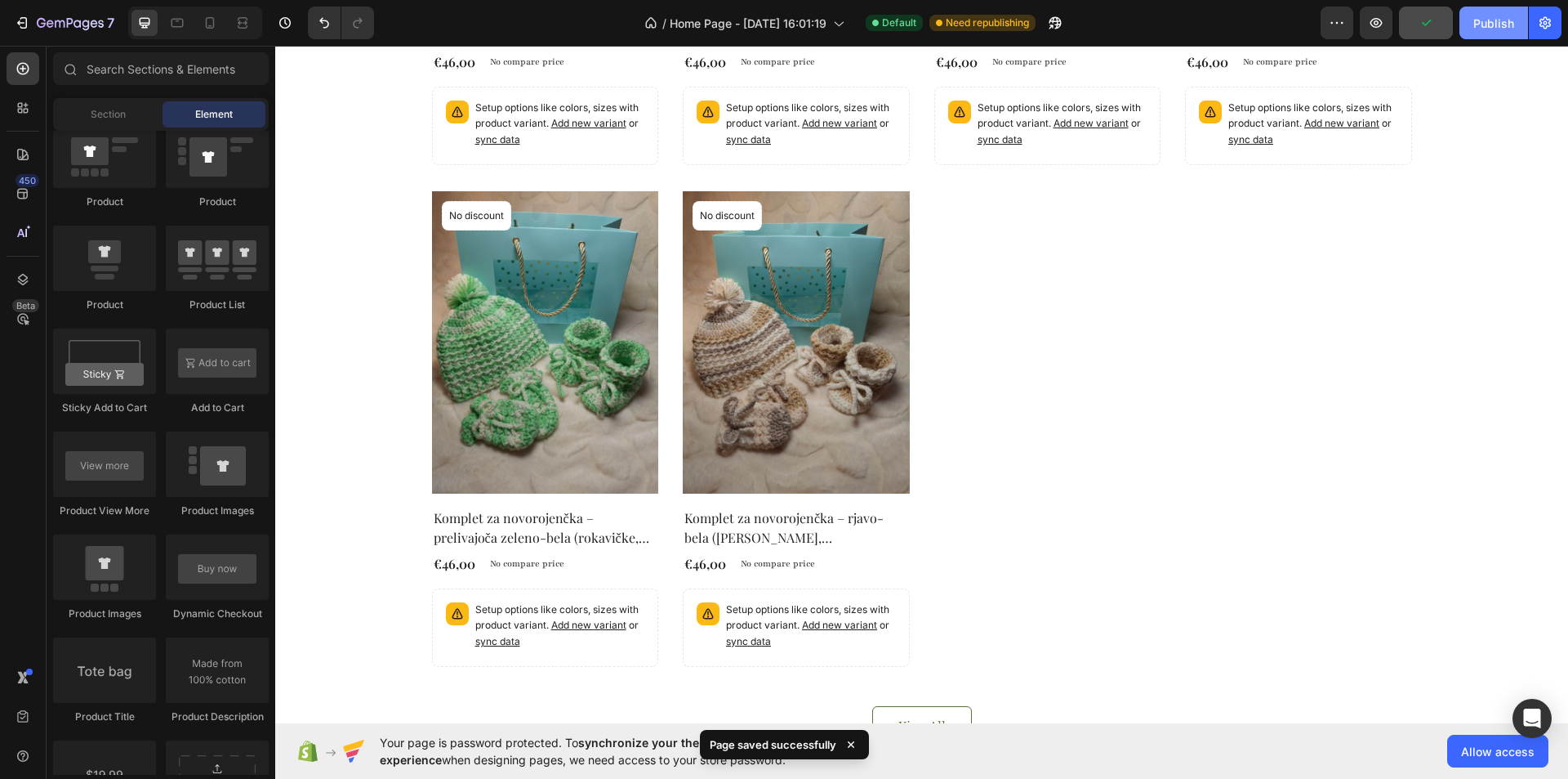
click at [1491, 23] on div "Publish" at bounding box center [1493, 23] width 41 height 17
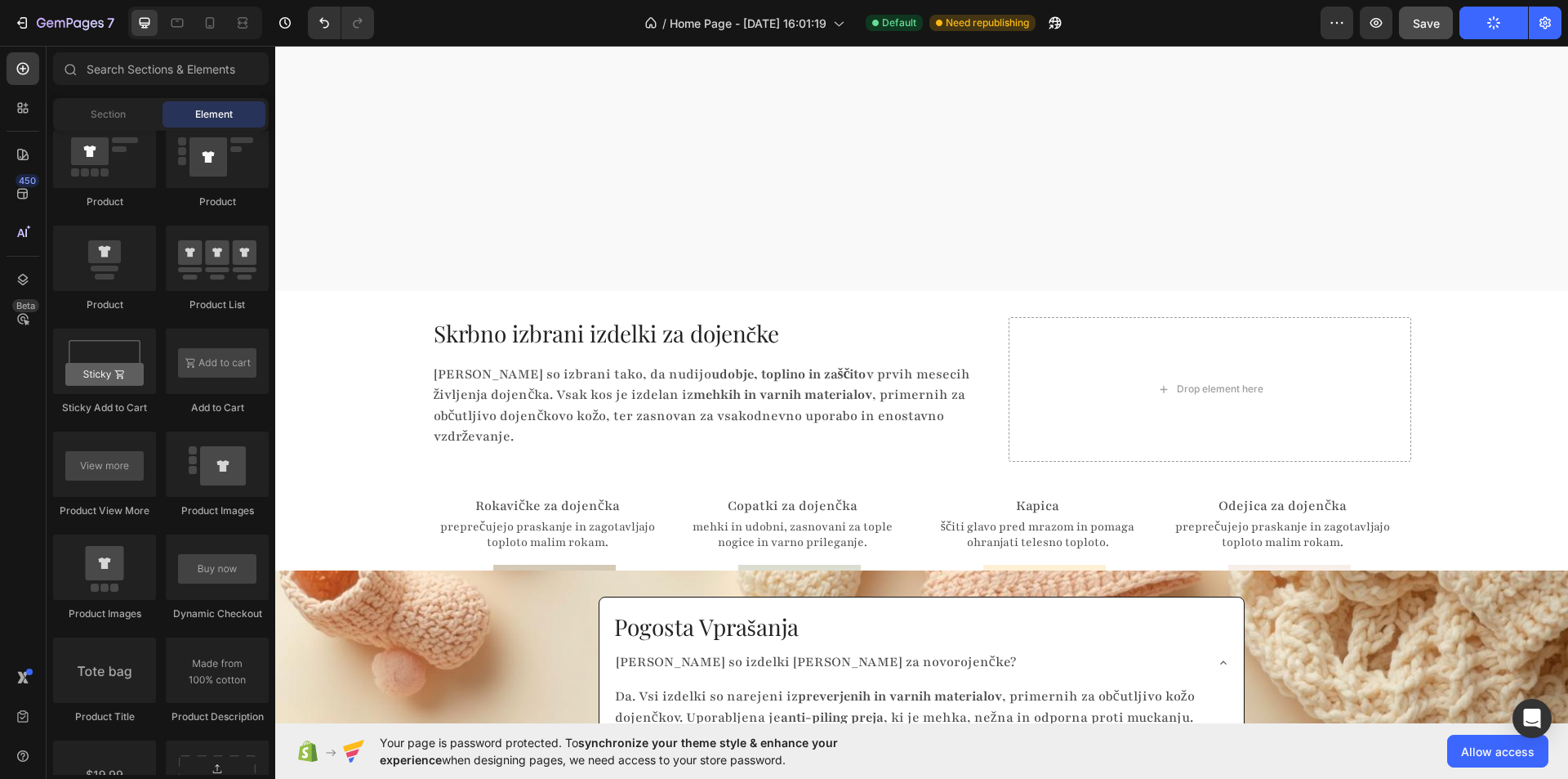
scroll to position [2785, 0]
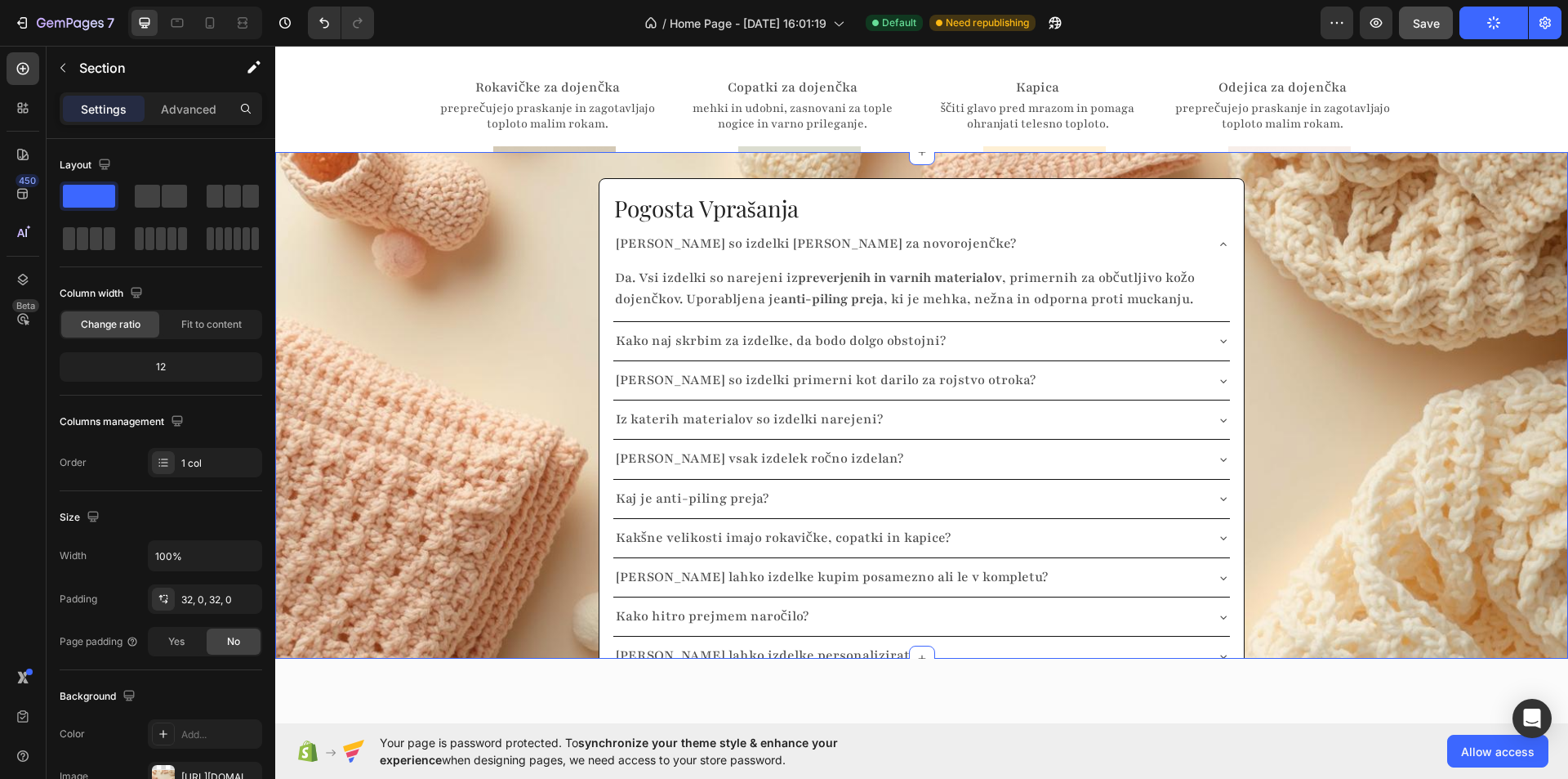
click at [408, 290] on div "Pogosta Vprašanja Heading [PERSON_NAME] so izdelki [PERSON_NAME] za novorojenčk…" at bounding box center [921, 434] width 1293 height 512
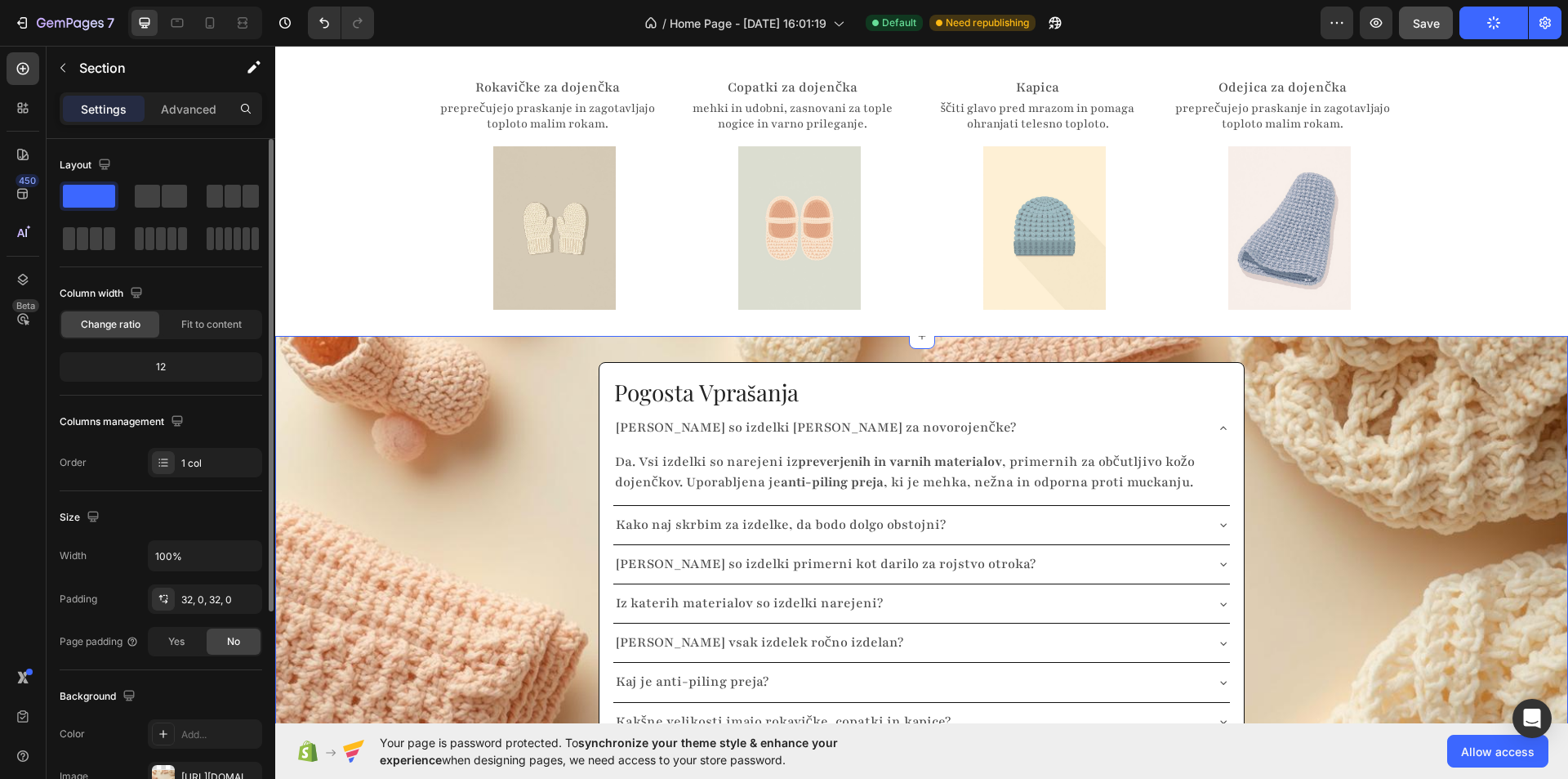
scroll to position [310, 0]
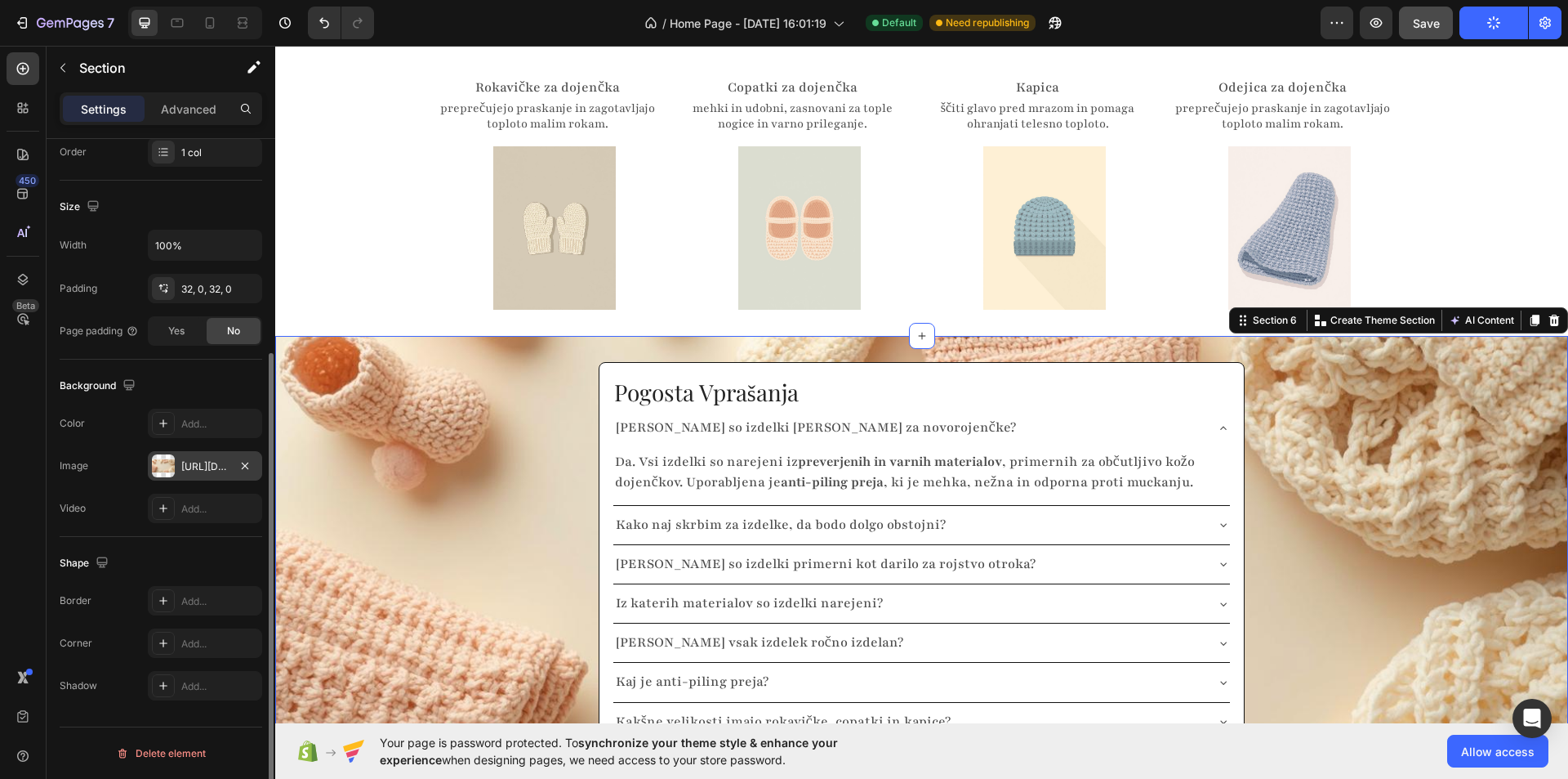
click at [214, 467] on div "[URL][DOMAIN_NAME]" at bounding box center [205, 466] width 47 height 14
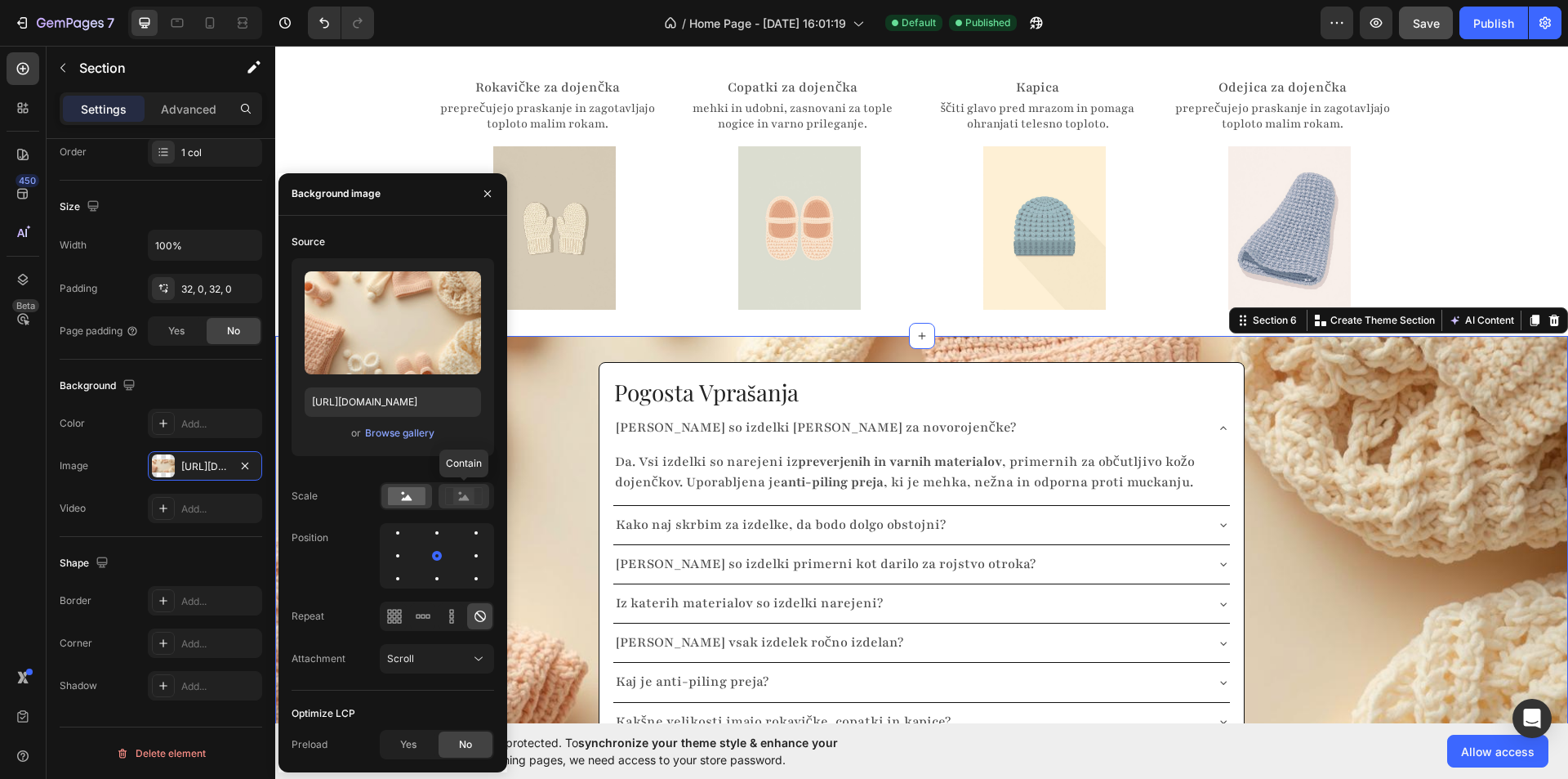
click at [467, 494] on rect at bounding box center [463, 495] width 21 height 16
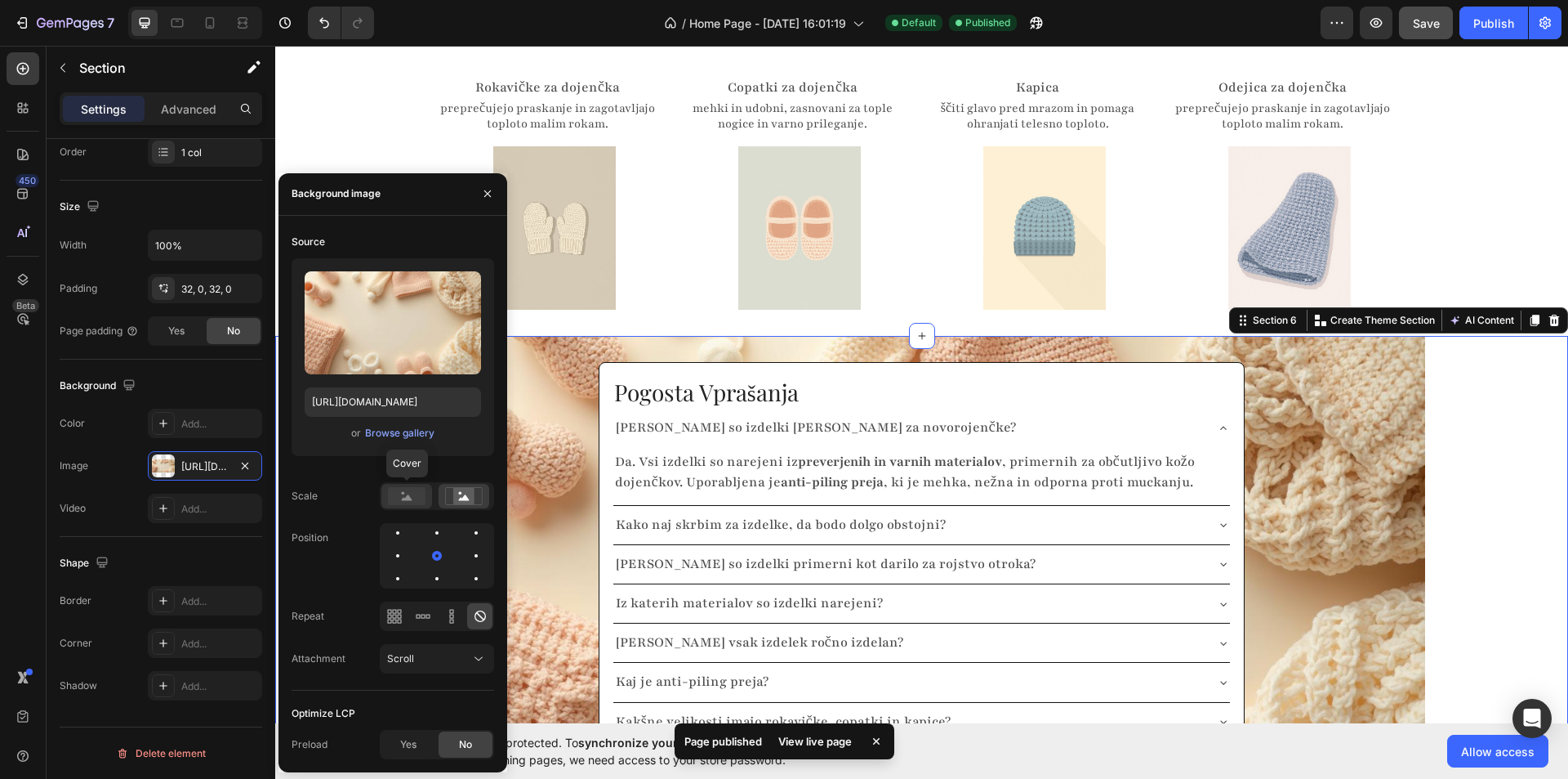
click at [421, 490] on rect at bounding box center [406, 495] width 38 height 18
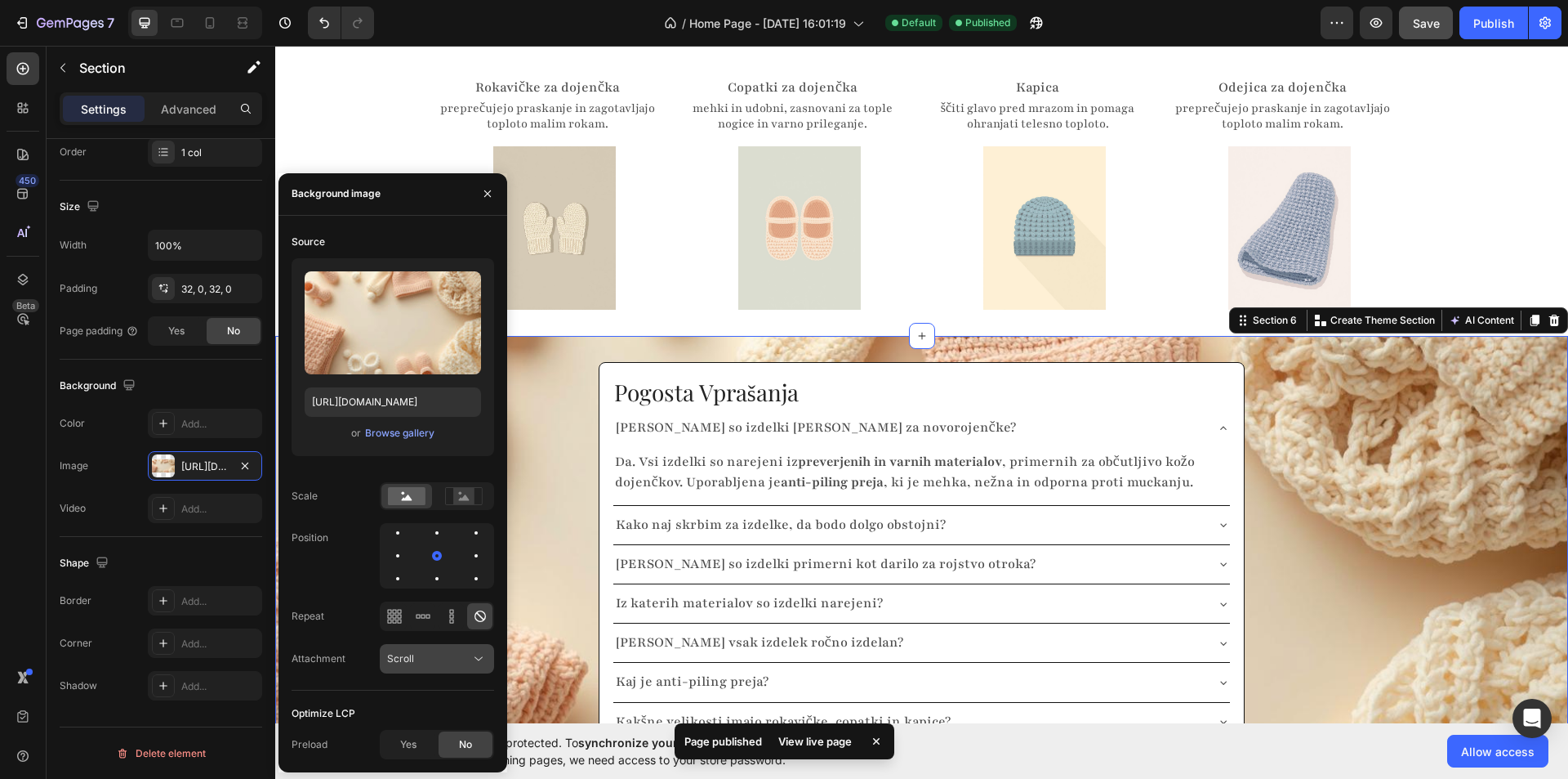
click at [462, 654] on div "Scroll" at bounding box center [428, 658] width 83 height 14
click at [434, 587] on p "Fixed" at bounding box center [433, 587] width 93 height 14
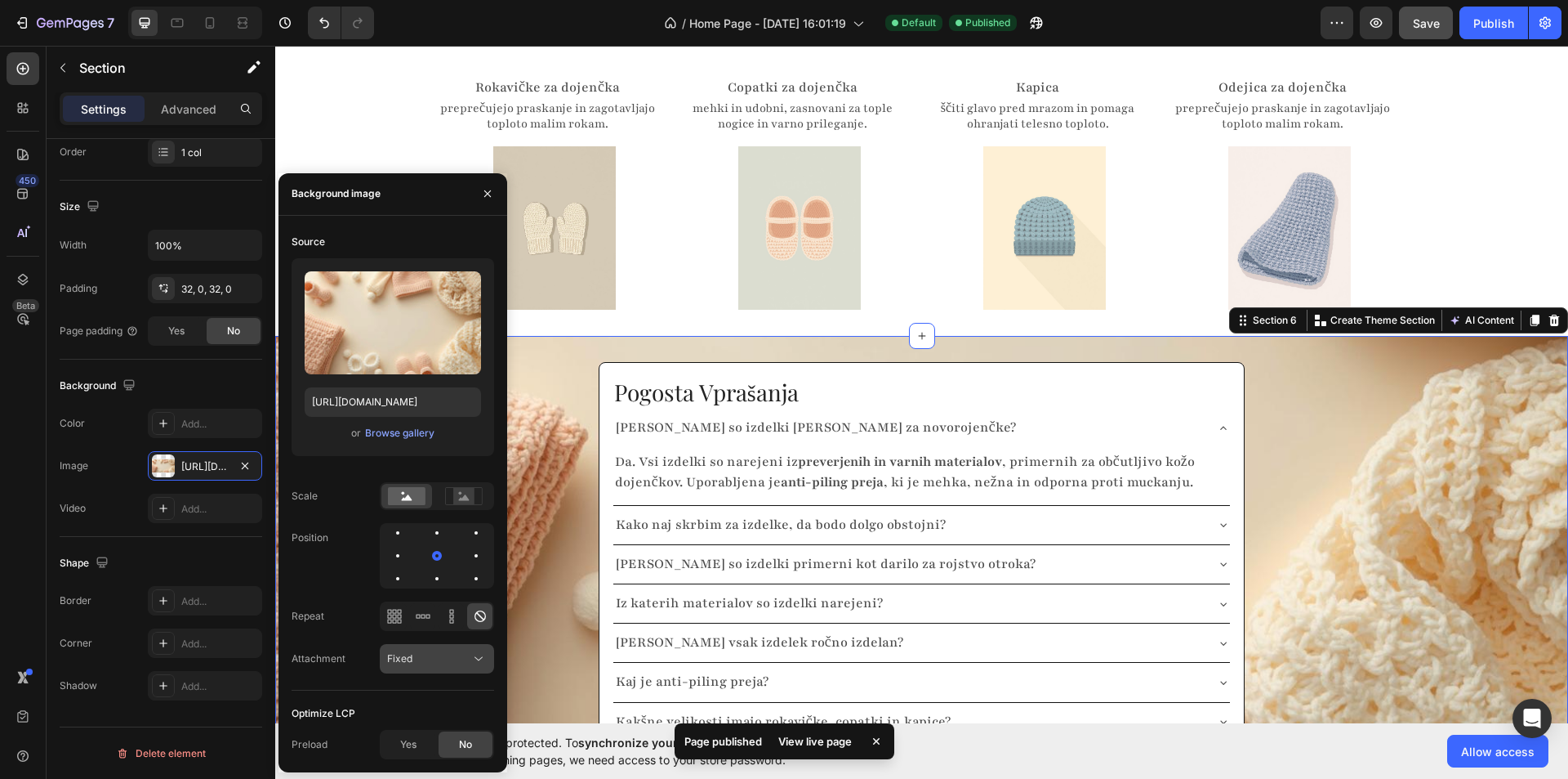
click at [442, 654] on div "Fixed" at bounding box center [428, 658] width 83 height 14
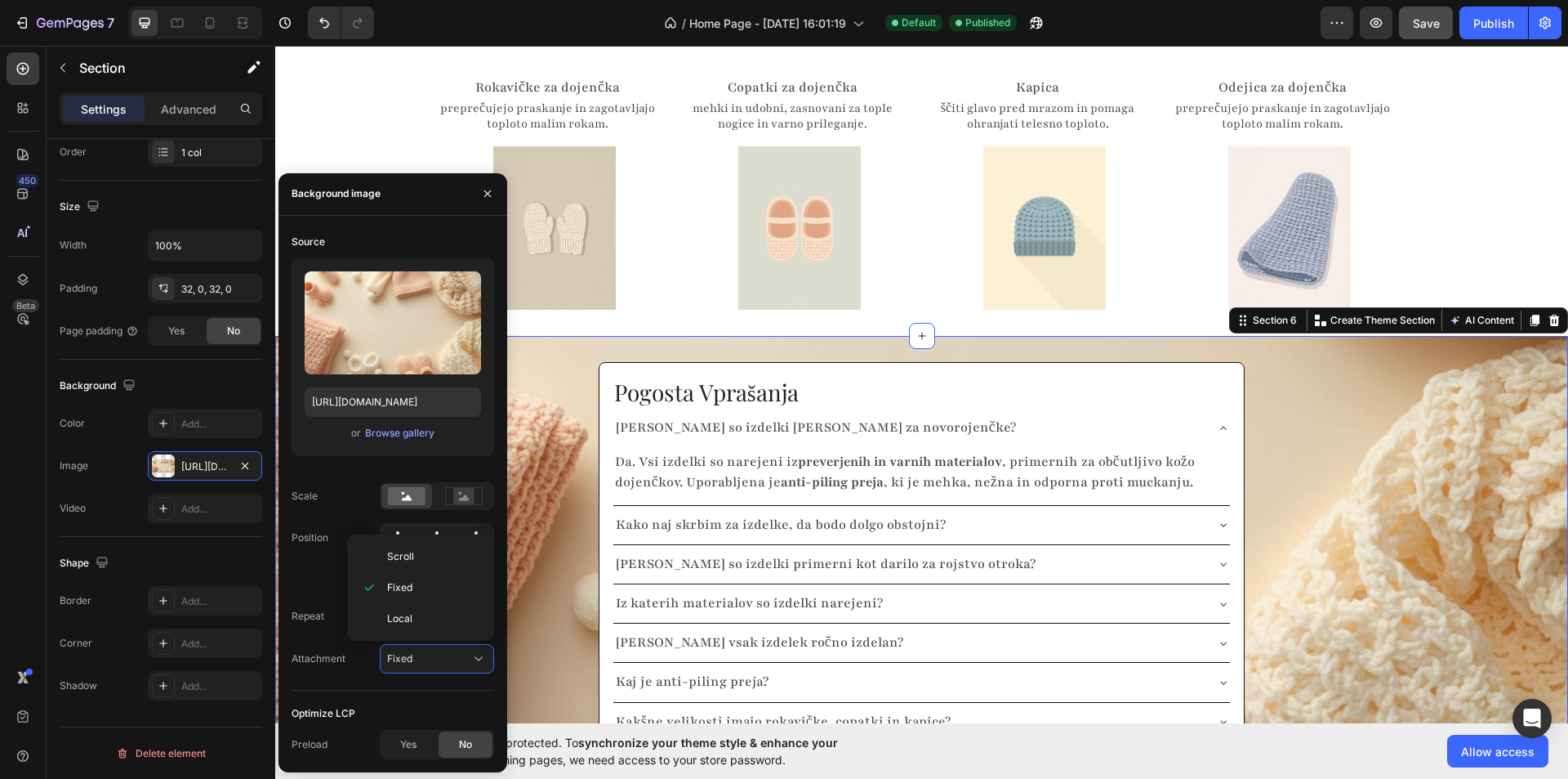
click at [338, 527] on div "Position" at bounding box center [393, 556] width 203 height 66
click at [430, 538] on div at bounding box center [436, 533] width 19 height 19
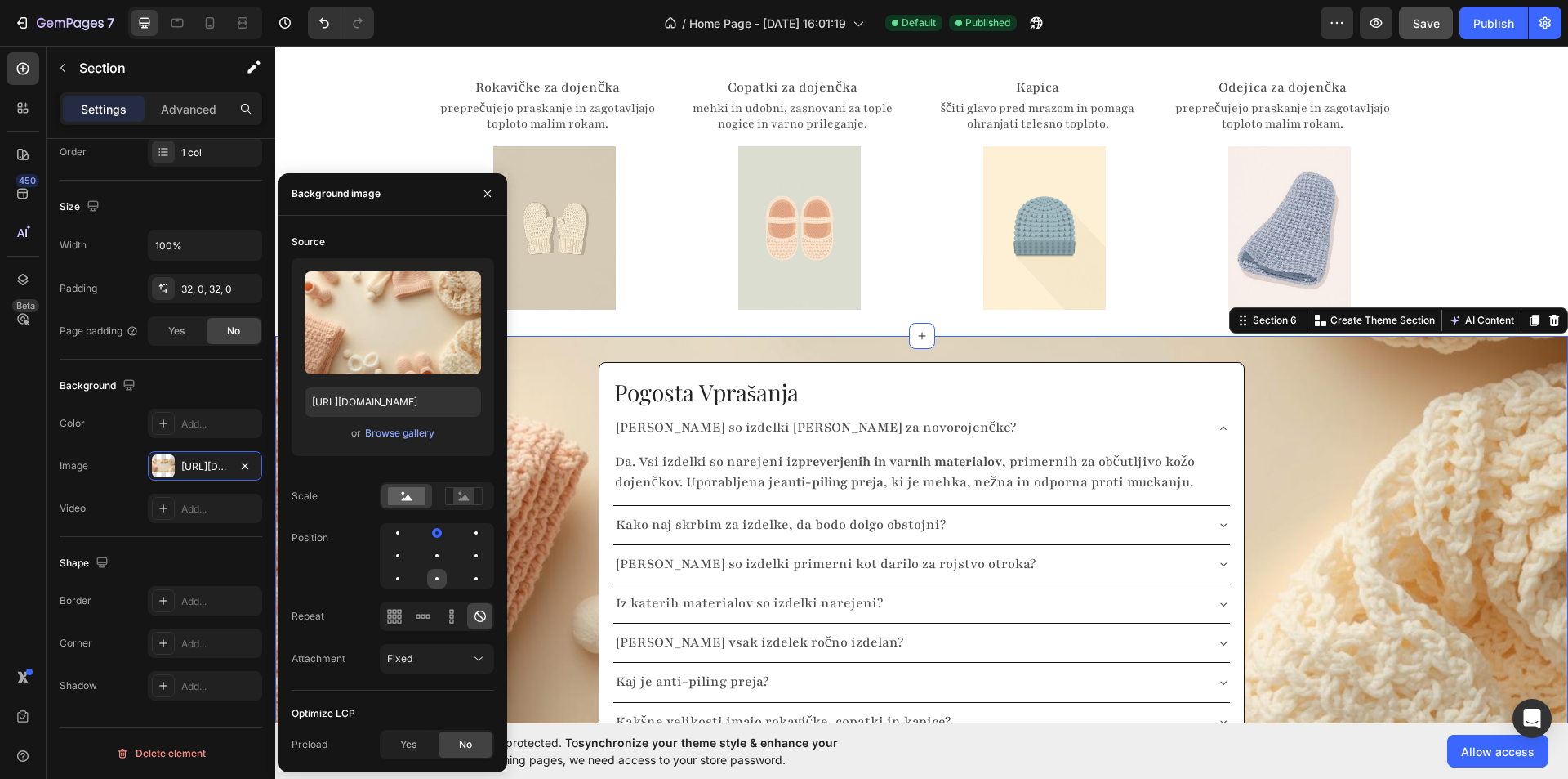
click at [441, 586] on div at bounding box center [436, 578] width 19 height 19
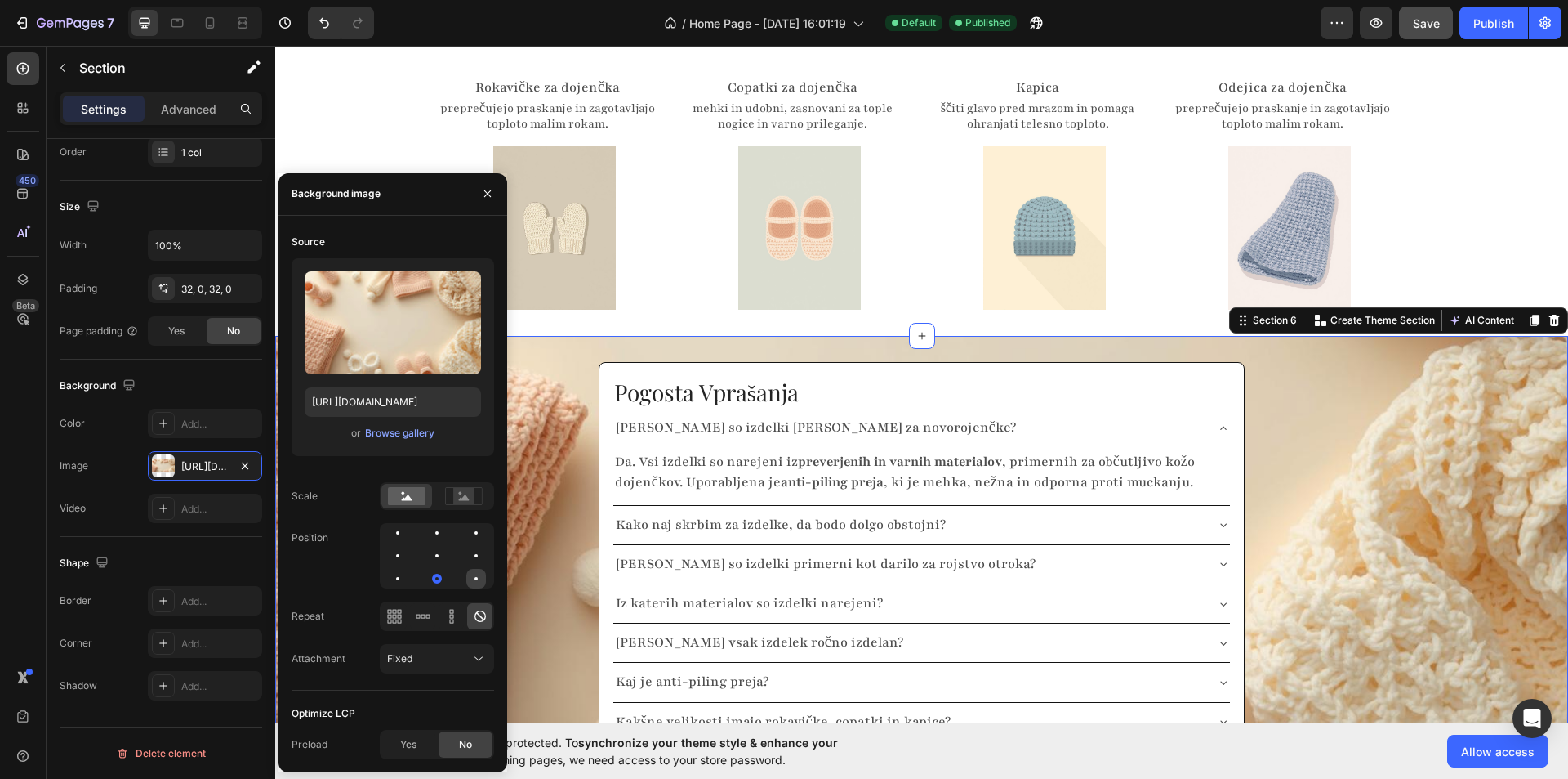
click at [473, 585] on div at bounding box center [476, 578] width 19 height 19
click at [474, 558] on div at bounding box center [476, 555] width 19 height 19
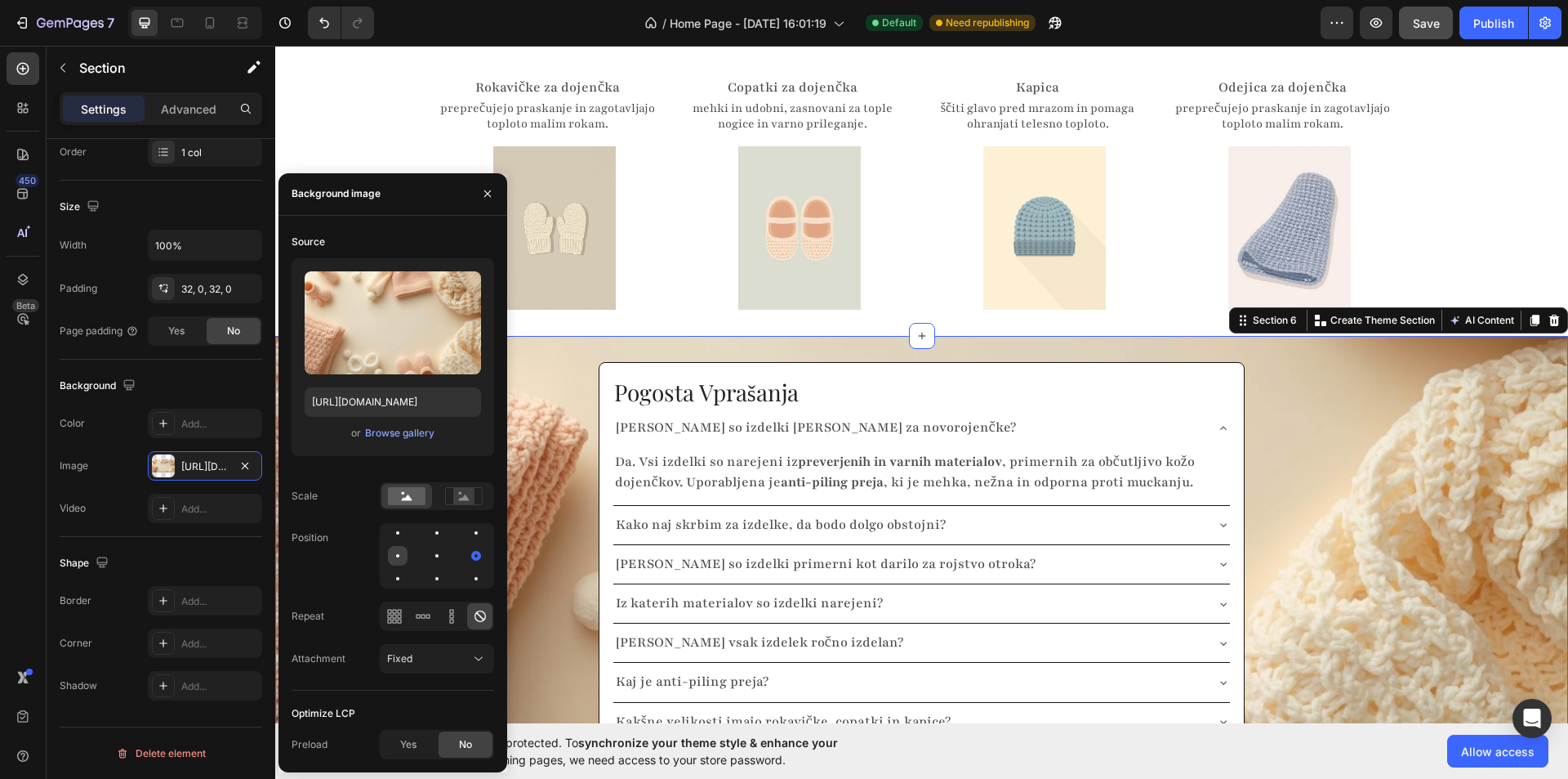
click at [391, 554] on div at bounding box center [397, 555] width 19 height 19
click at [436, 554] on div at bounding box center [436, 555] width 19 height 19
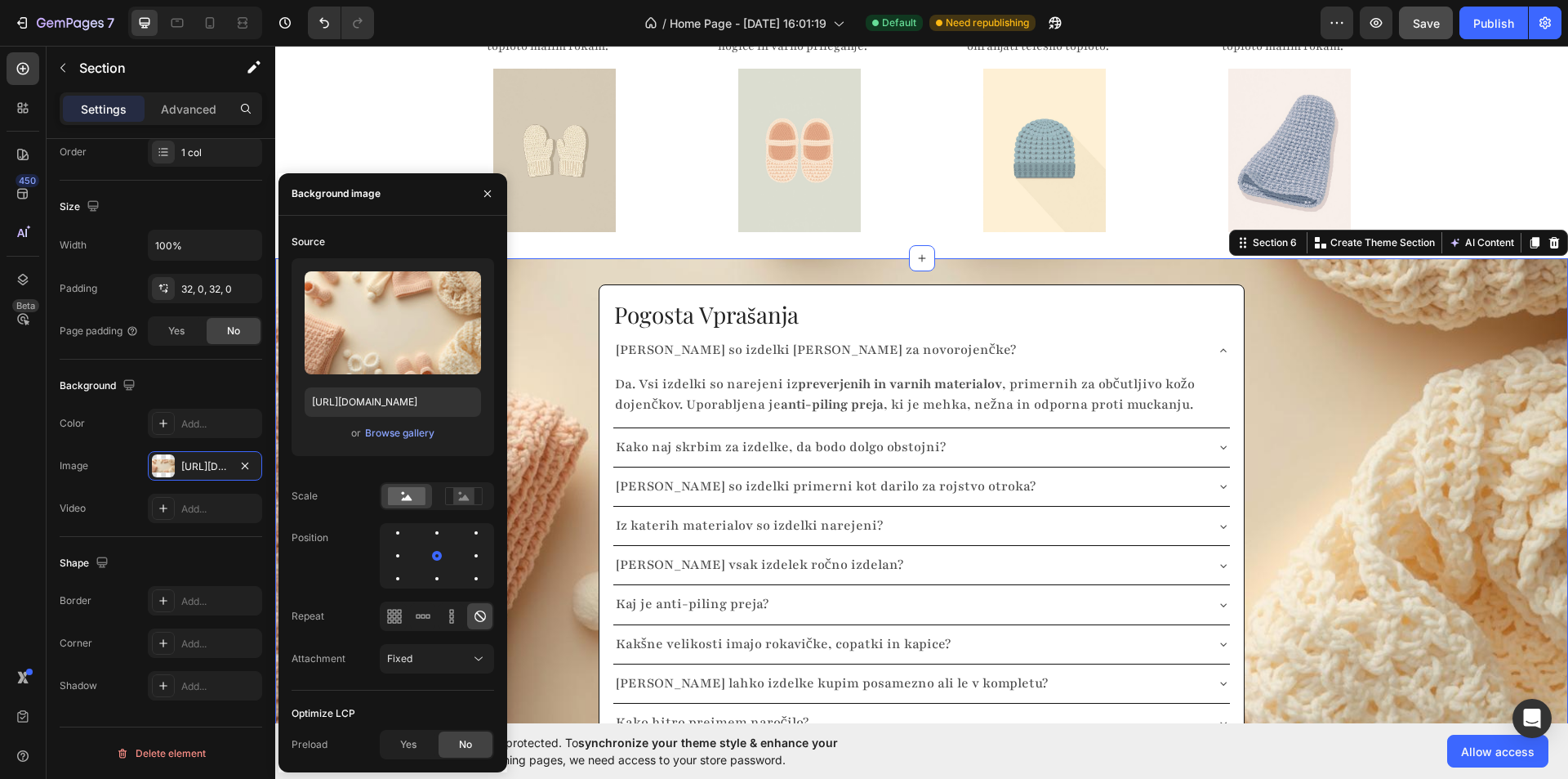
scroll to position [2949, 0]
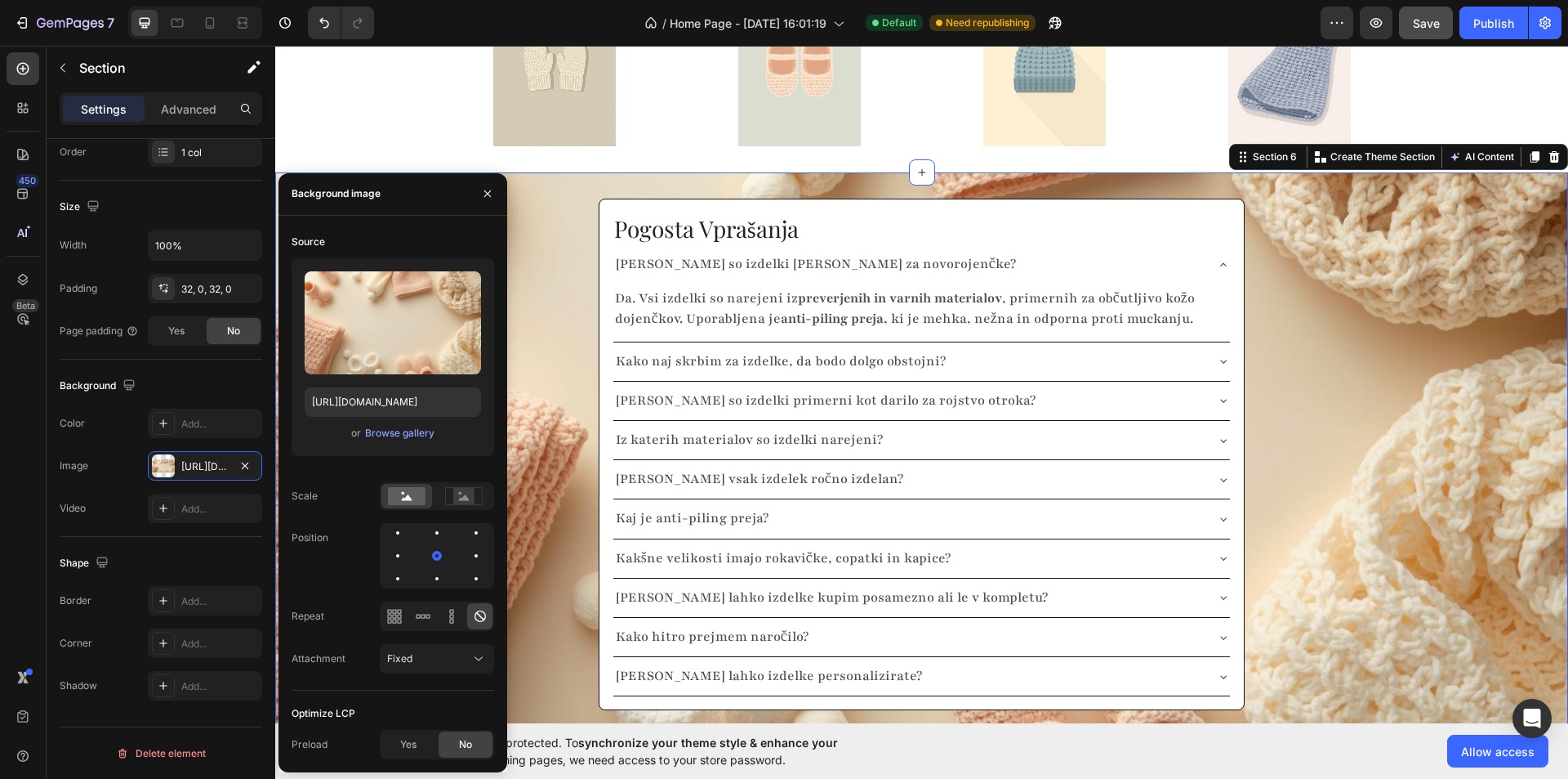
click at [347, 564] on div "Position" at bounding box center [393, 556] width 203 height 66
drag, startPoint x: 480, startPoint y: 192, endPoint x: 209, endPoint y: 154, distance: 273.7
click at [480, 192] on button "button" at bounding box center [487, 193] width 26 height 26
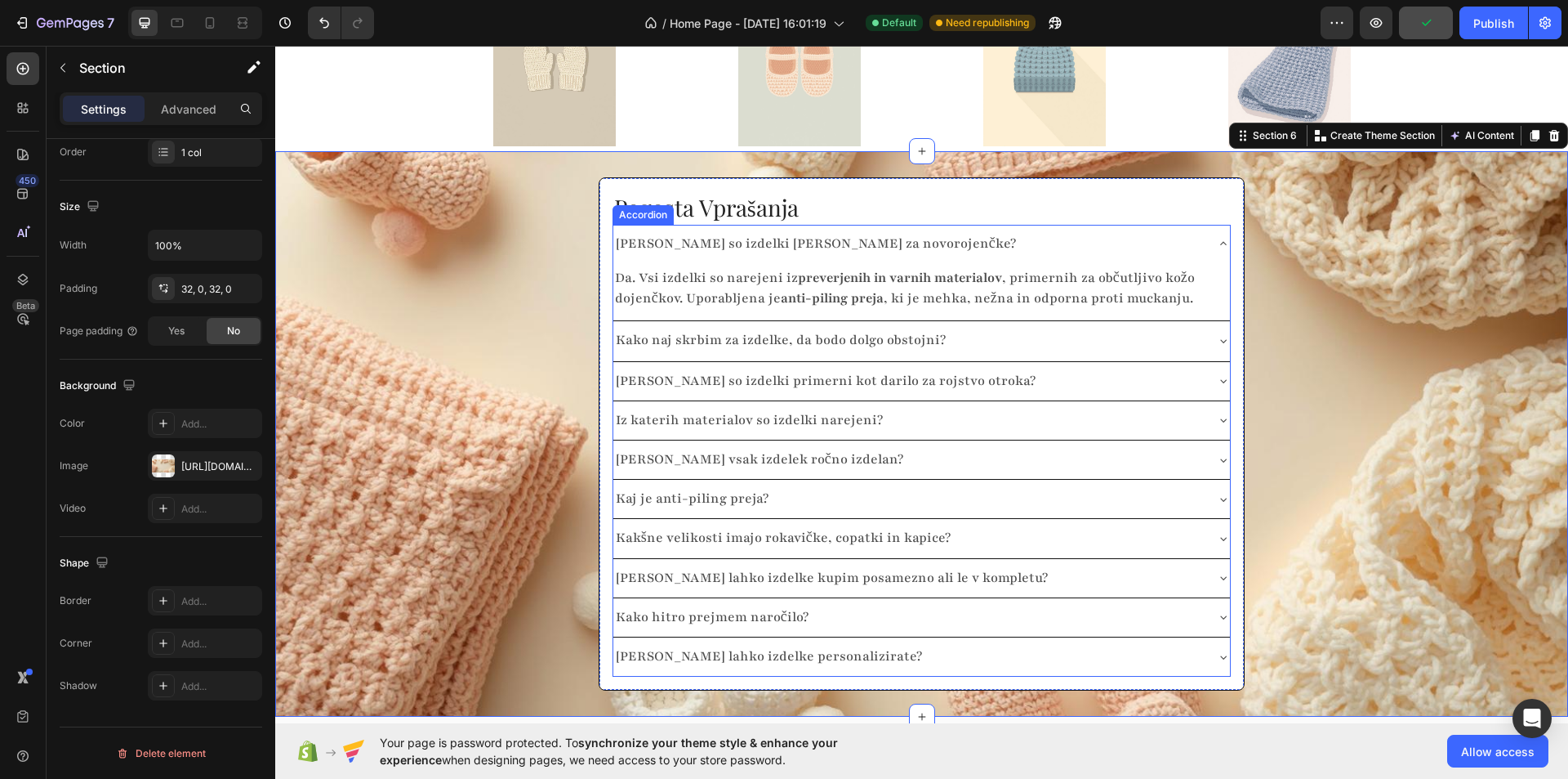
click at [1217, 342] on icon at bounding box center [1223, 341] width 13 height 13
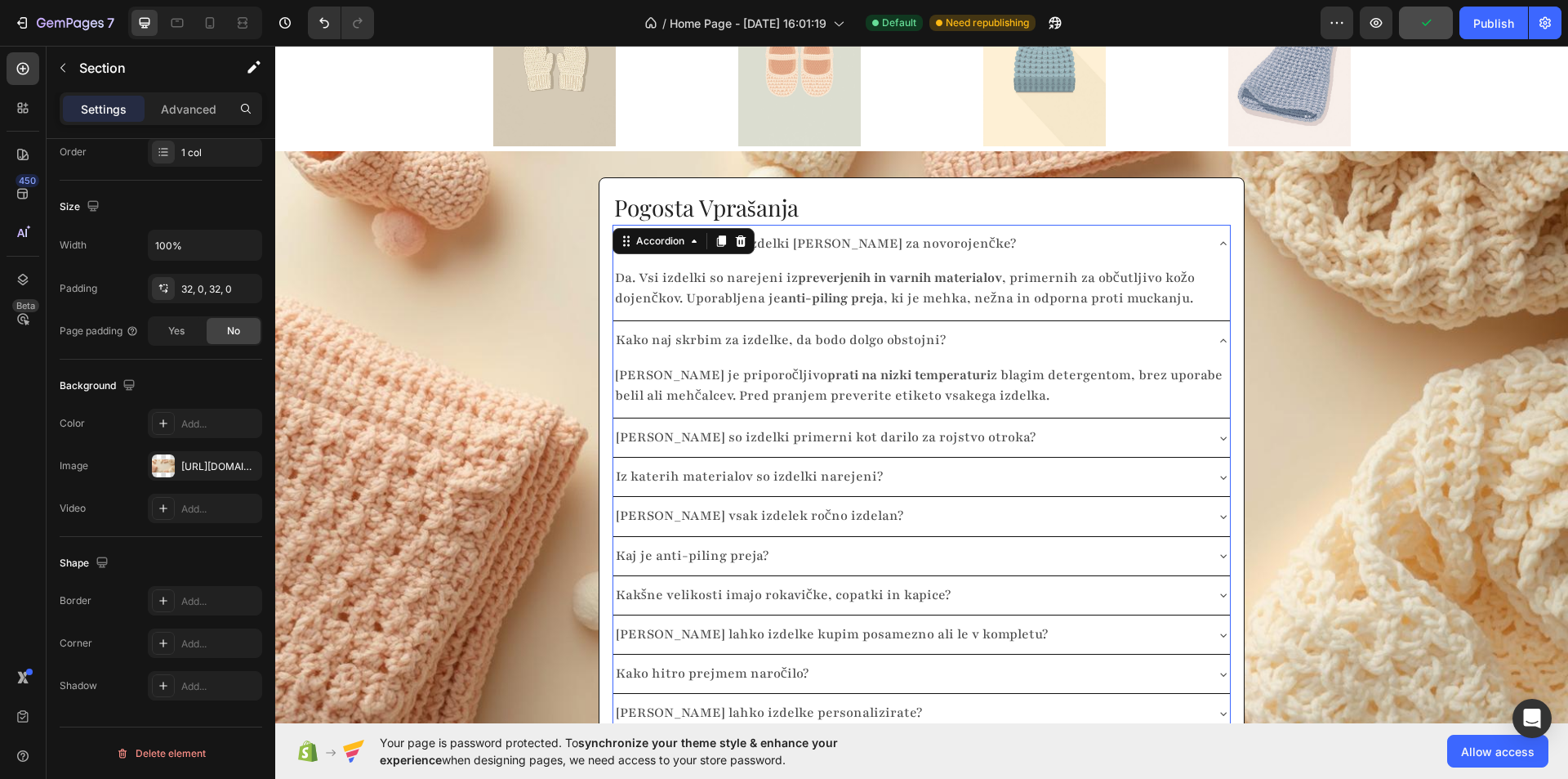
scroll to position [0, 0]
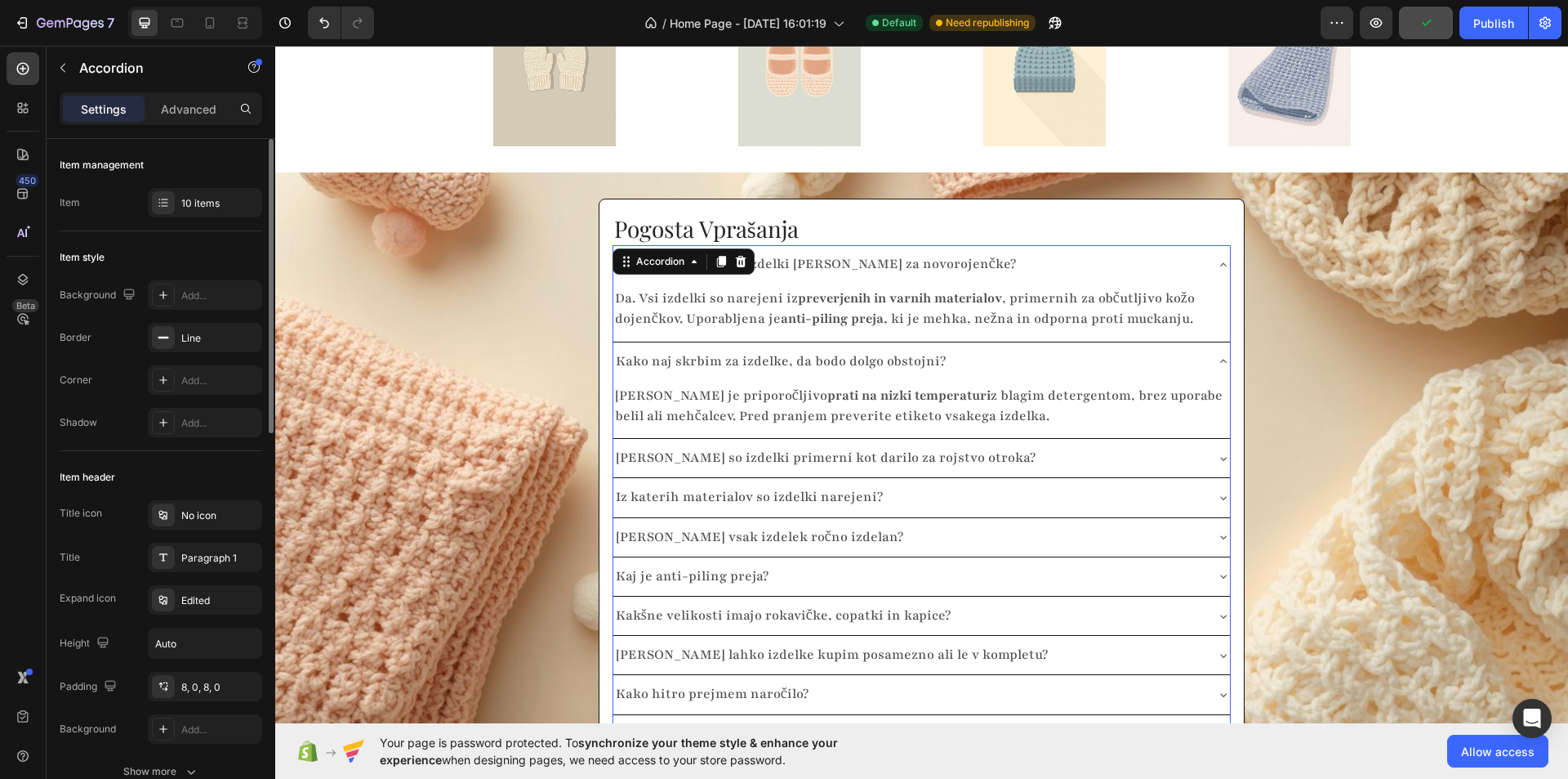
click at [1217, 355] on icon at bounding box center [1223, 362] width 13 height 13
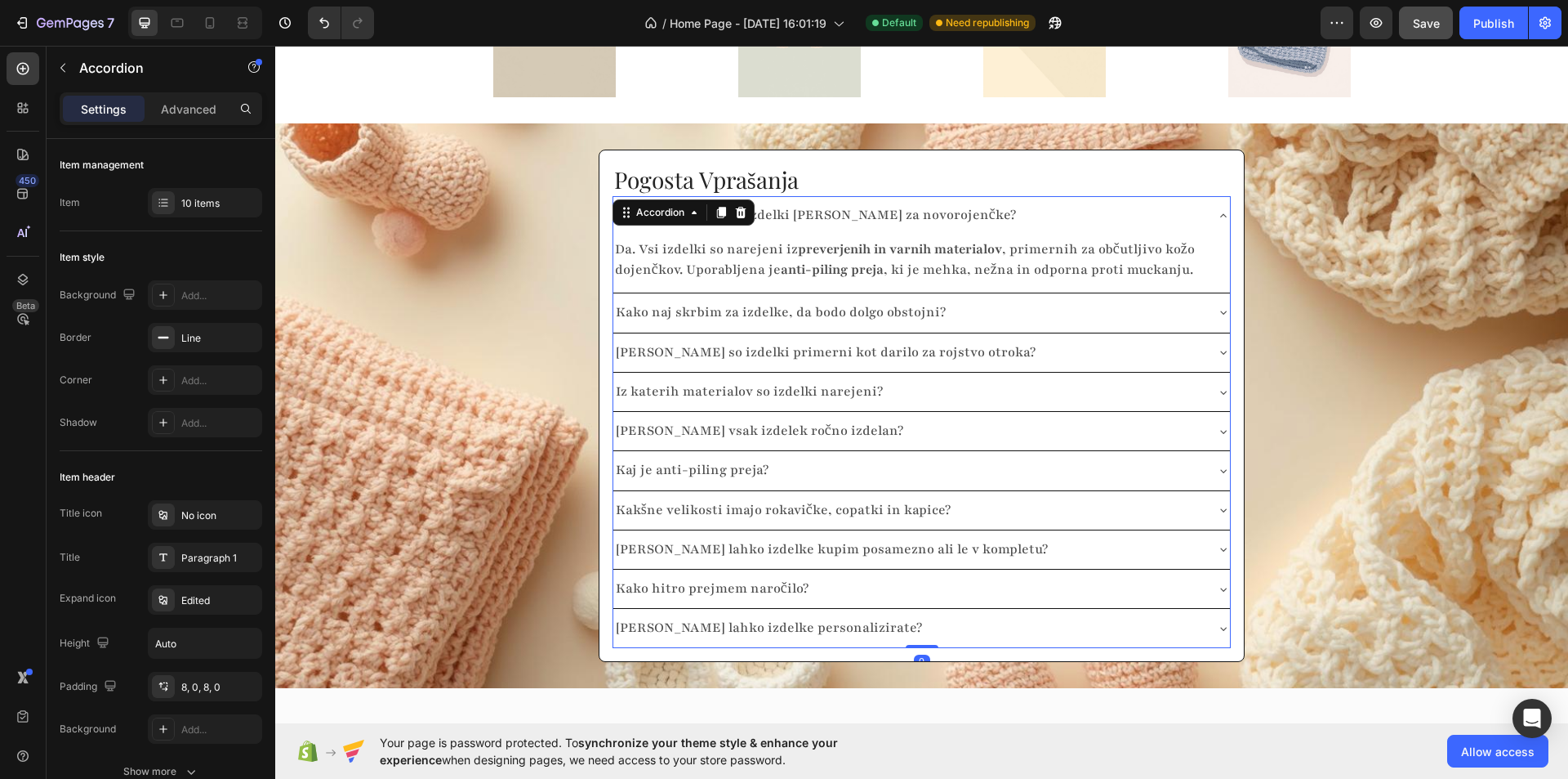
scroll to position [3031, 0]
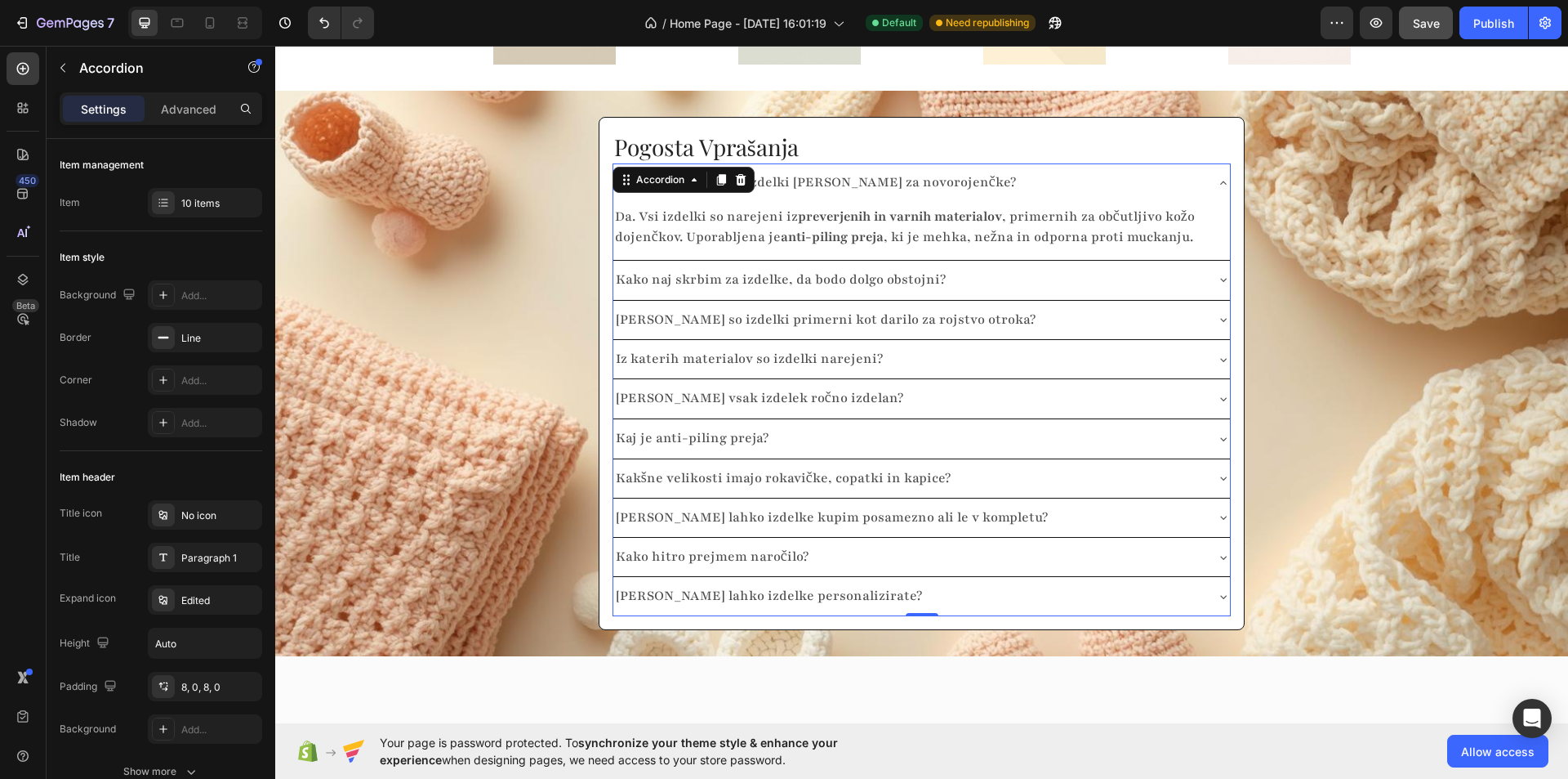
click at [1217, 392] on icon at bounding box center [1223, 399] width 13 height 13
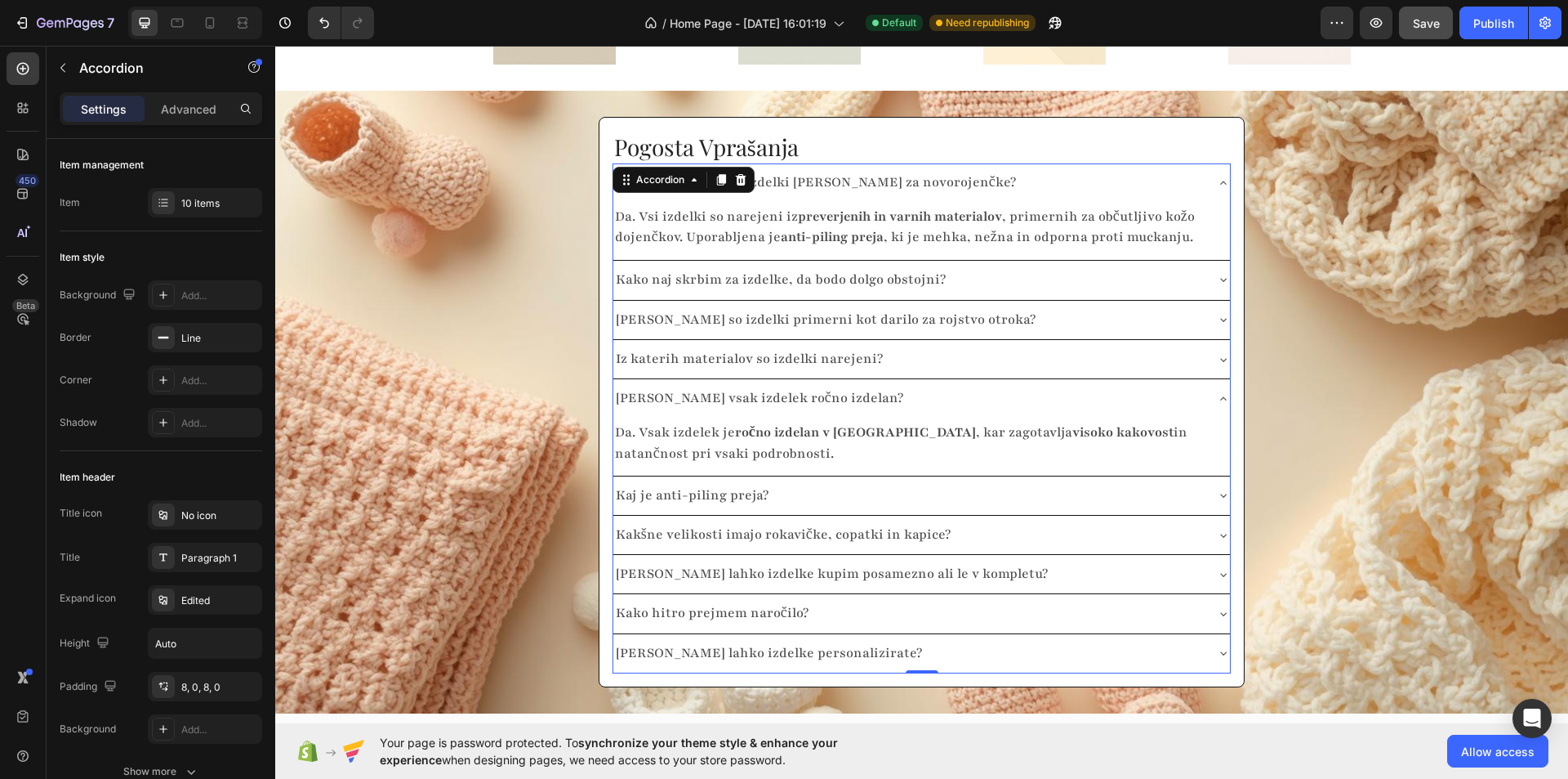
click at [1217, 392] on icon at bounding box center [1223, 399] width 13 height 13
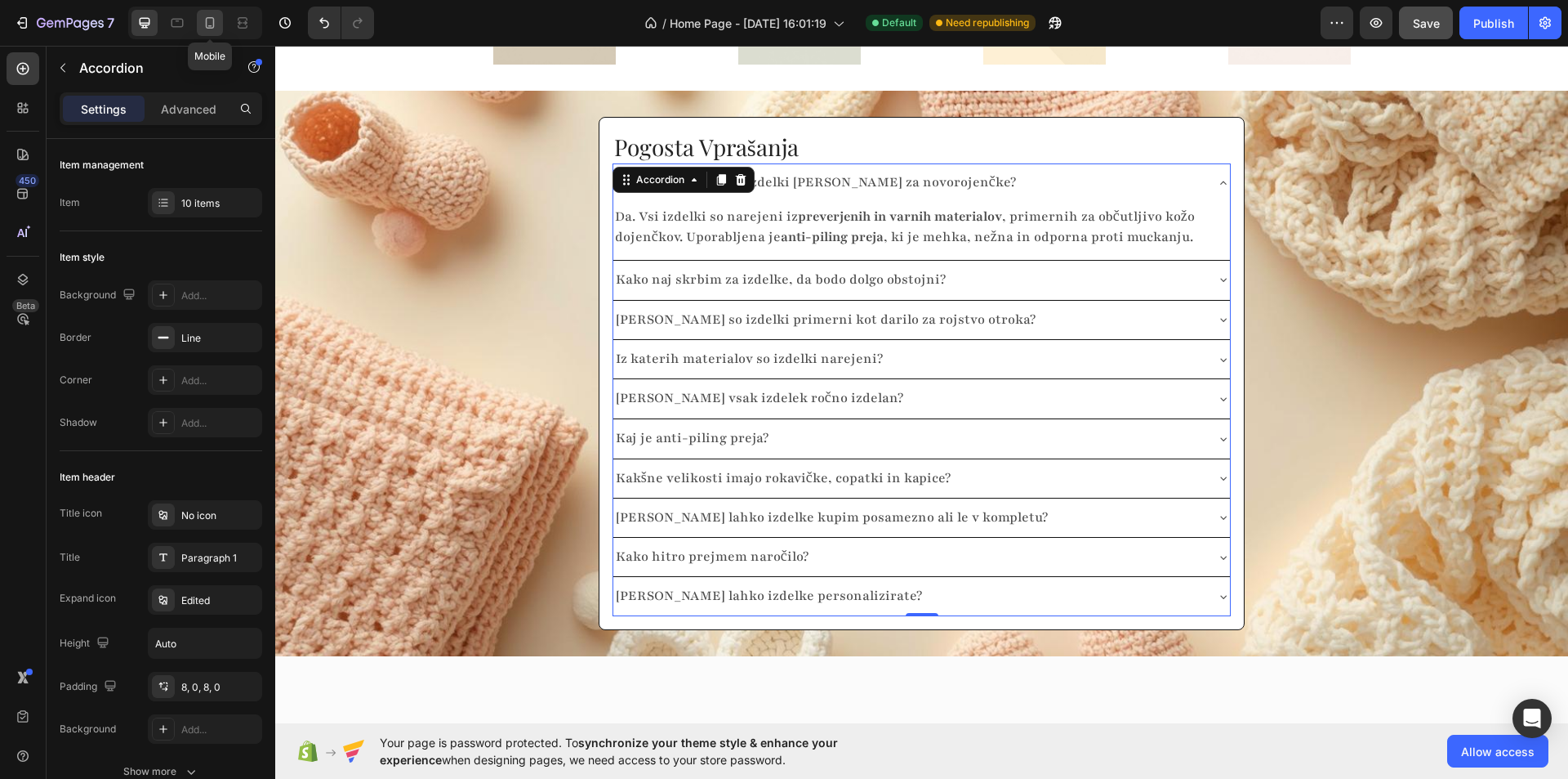
click at [210, 19] on icon at bounding box center [209, 22] width 16 height 16
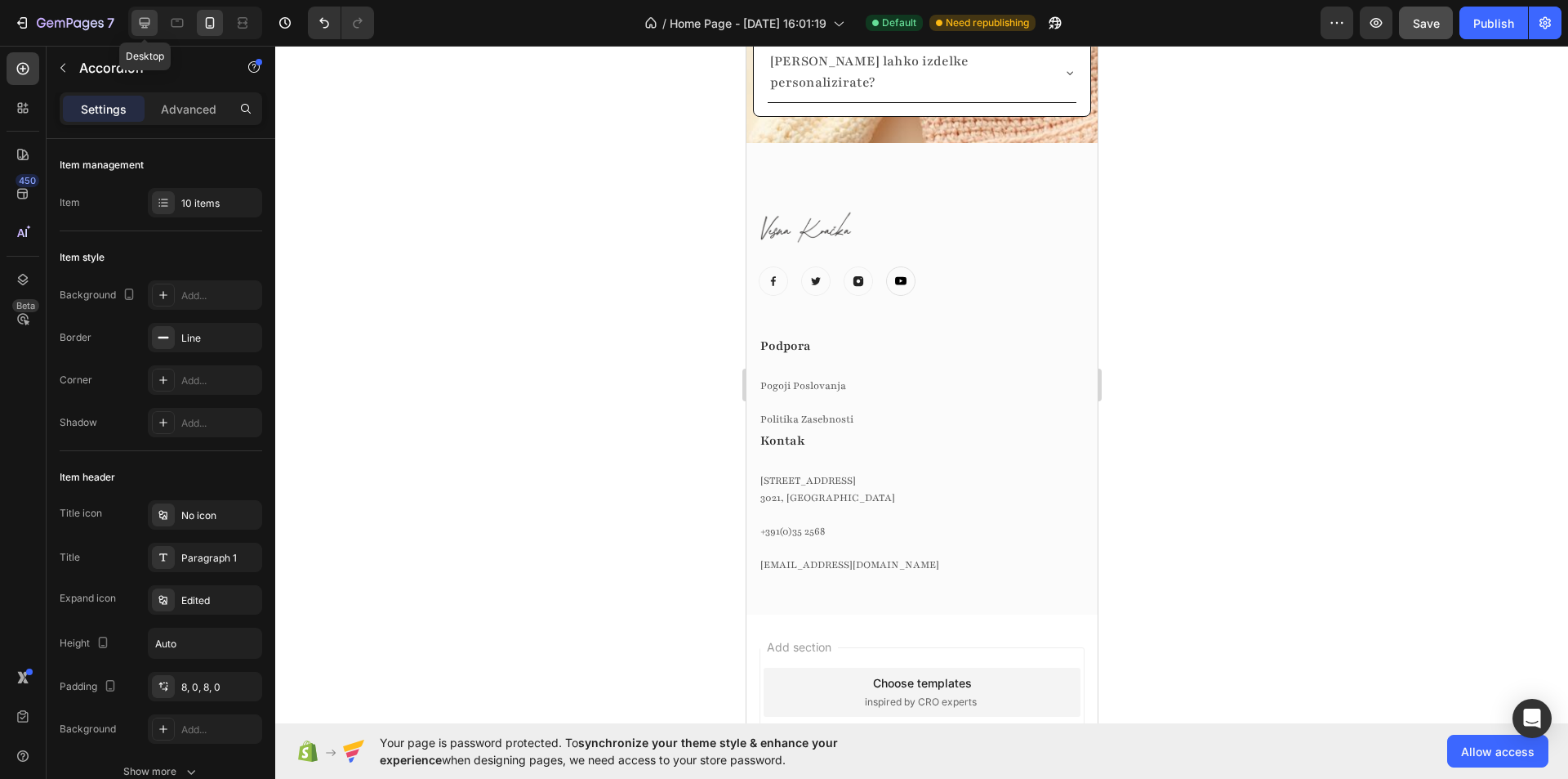
click at [153, 19] on icon at bounding box center [144, 22] width 16 height 16
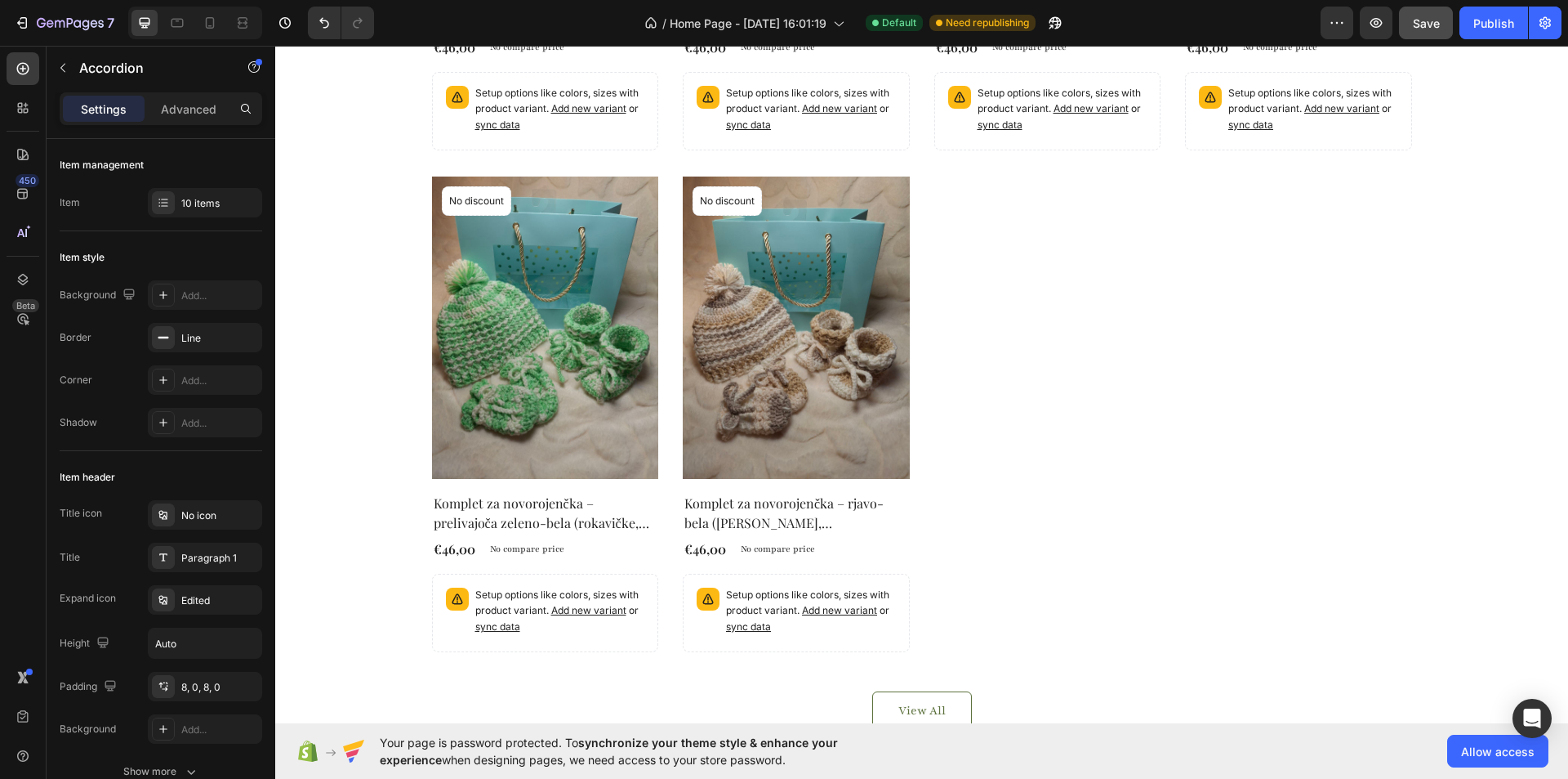
scroll to position [1002, 0]
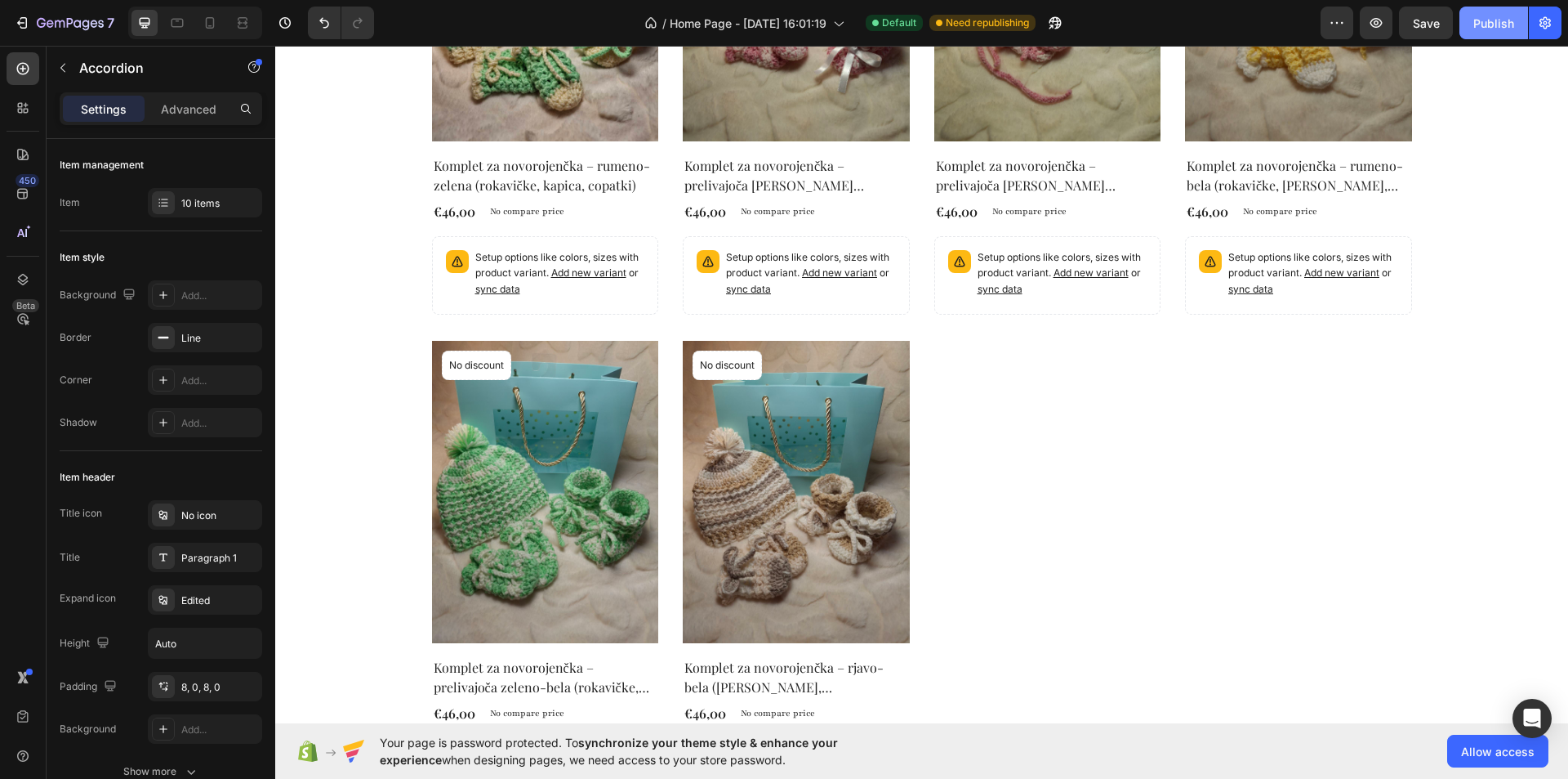
click at [1480, 19] on div "Publish" at bounding box center [1493, 23] width 41 height 17
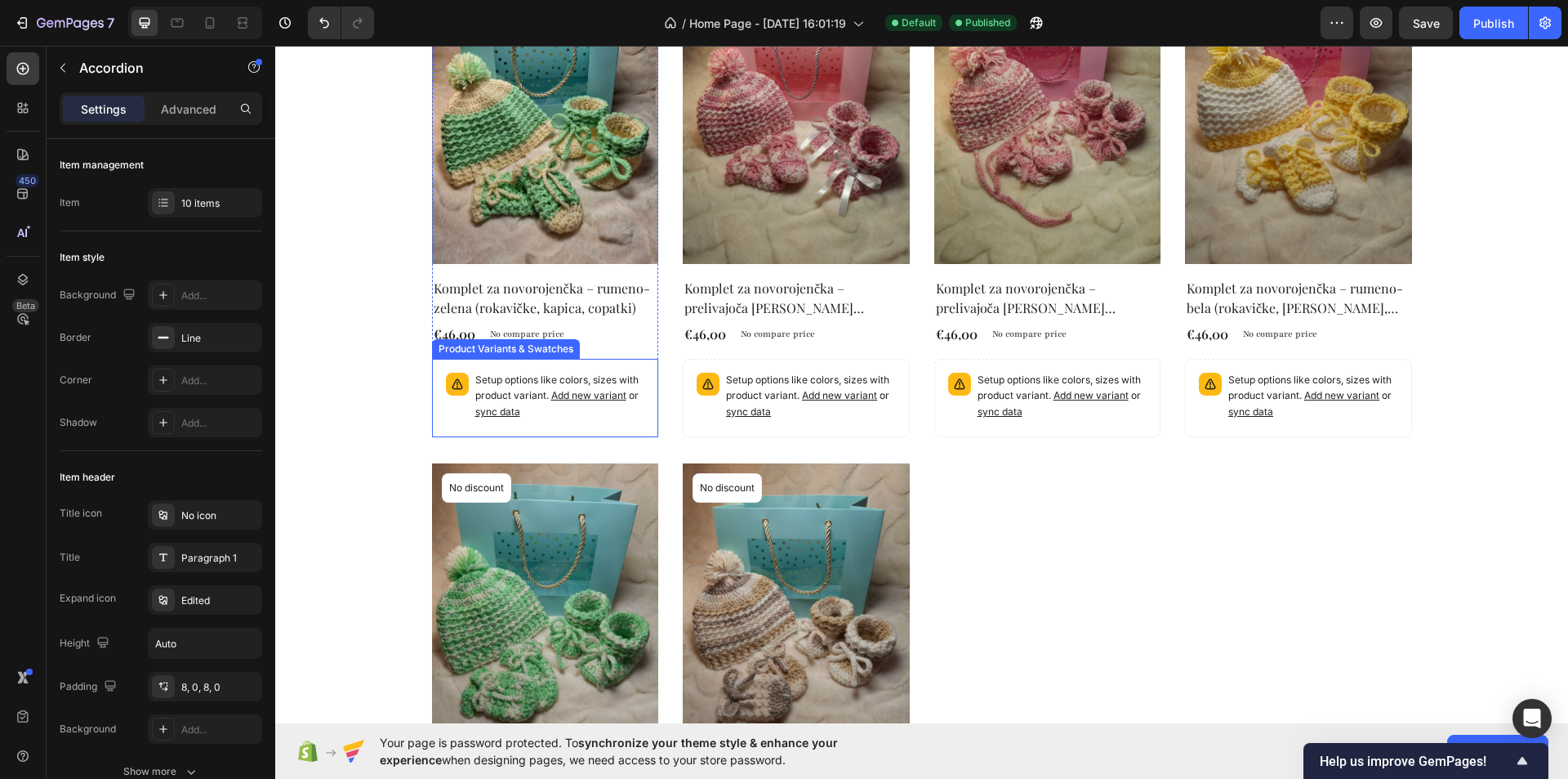
scroll to position [1084, 0]
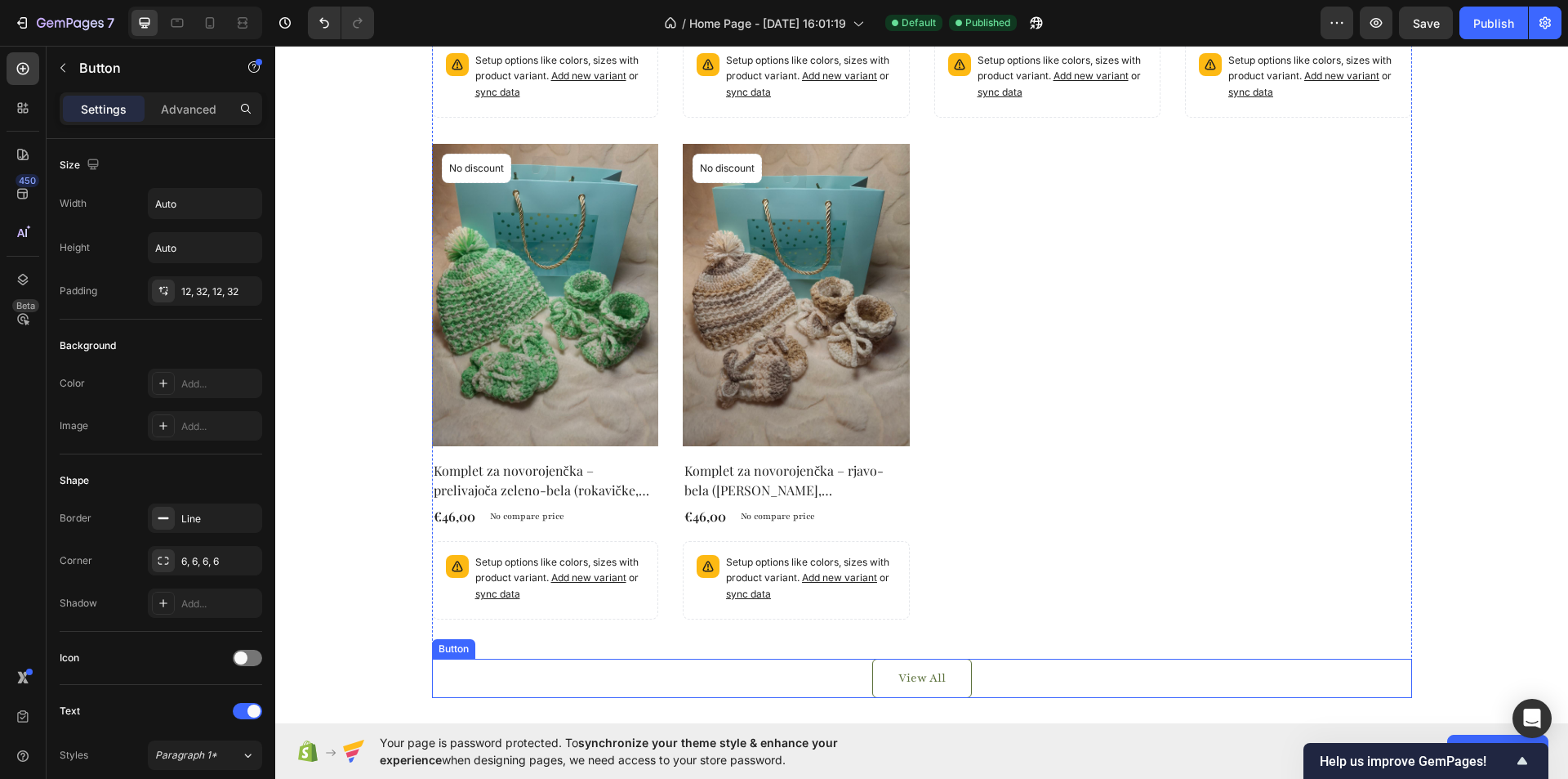
click at [1024, 680] on div "View All Button" at bounding box center [922, 678] width 980 height 40
click at [539, 646] on icon at bounding box center [541, 644] width 11 height 12
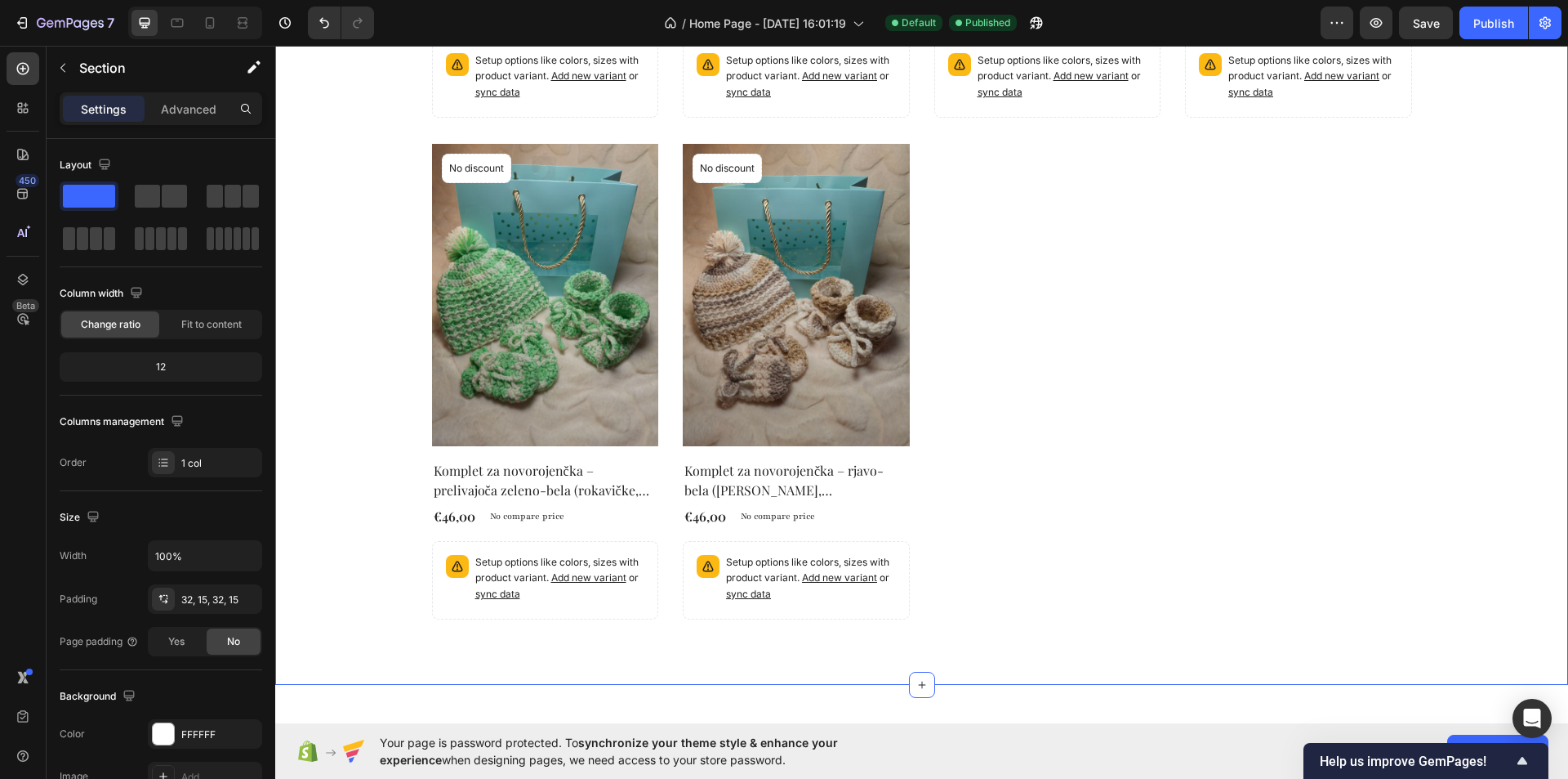
click at [800, 668] on div "Kvačkani kompleti za novorojenčke Heading Product Images No discount Not be dis…" at bounding box center [921, 114] width 1293 height 1141
click at [775, 667] on div "Kvačkani kompleti za novorojenčke Heading Product Images No discount Not be dis…" at bounding box center [921, 114] width 1293 height 1141
click at [227, 600] on div "32, 15, 32, 15" at bounding box center [205, 599] width 47 height 14
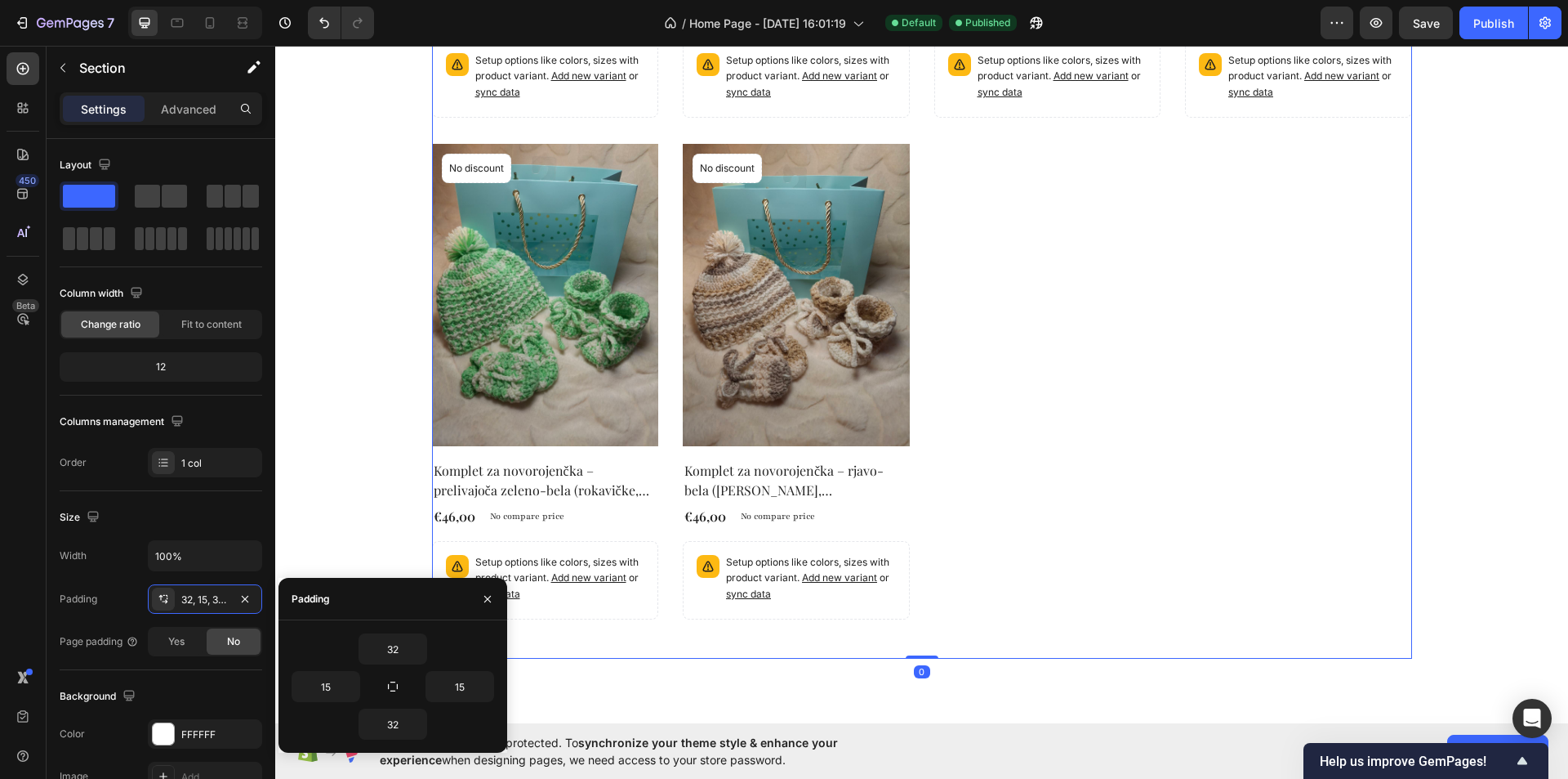
click at [720, 645] on div "Kvačkani kompleti za novorojenčke Heading Product Images No discount Not be dis…" at bounding box center [922, 114] width 980 height 1089
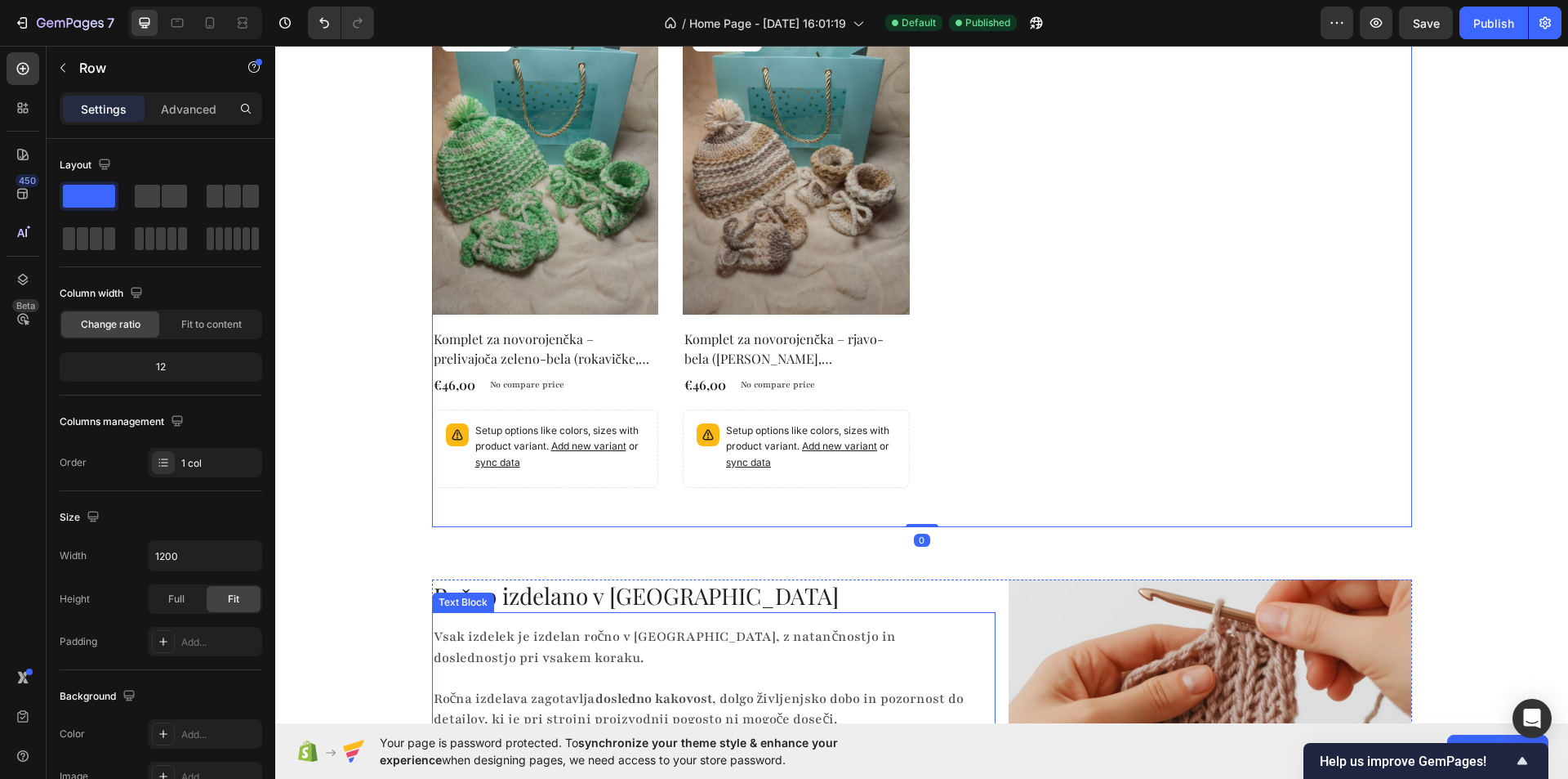
scroll to position [1247, 0]
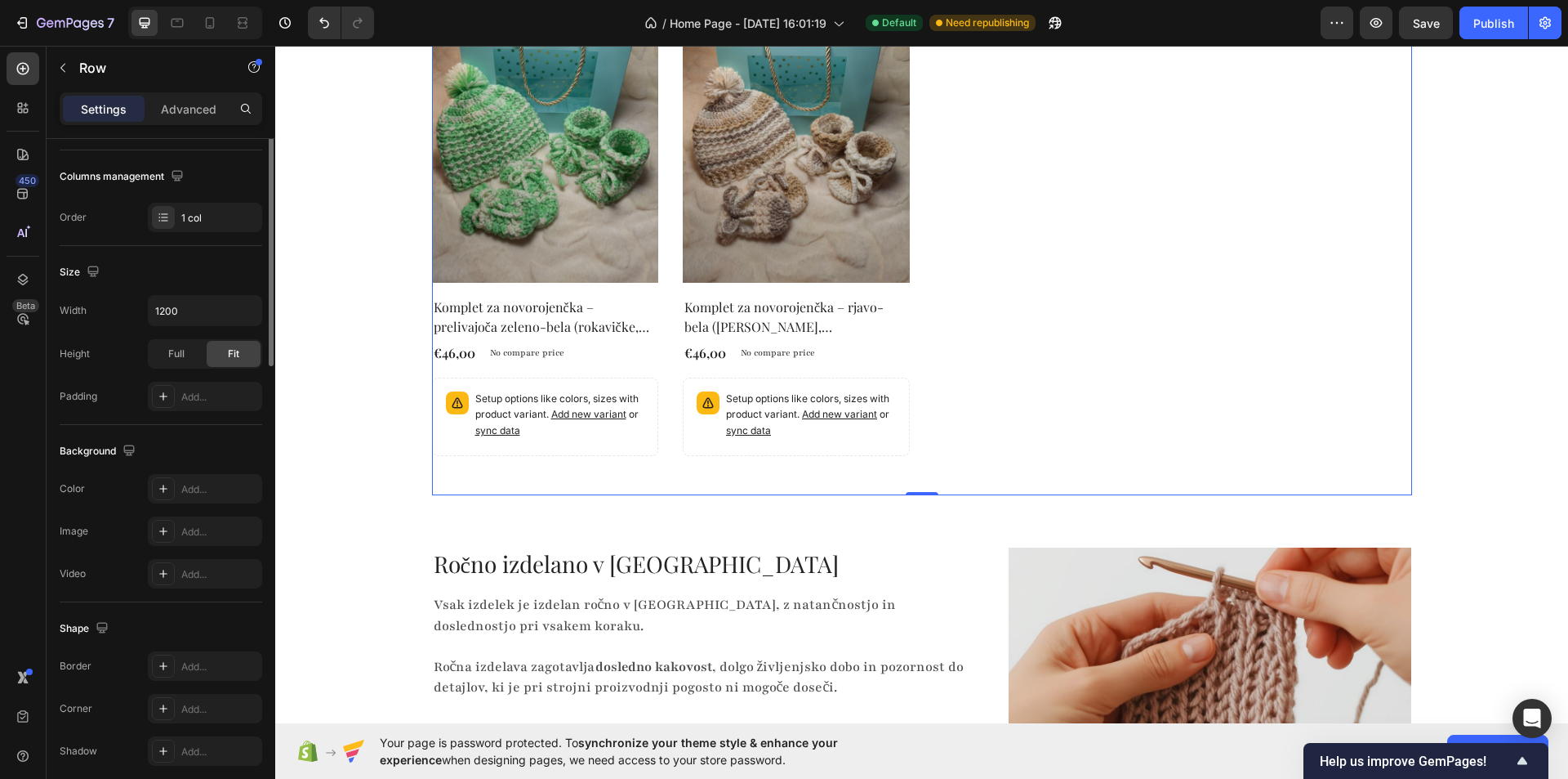
scroll to position [0, 0]
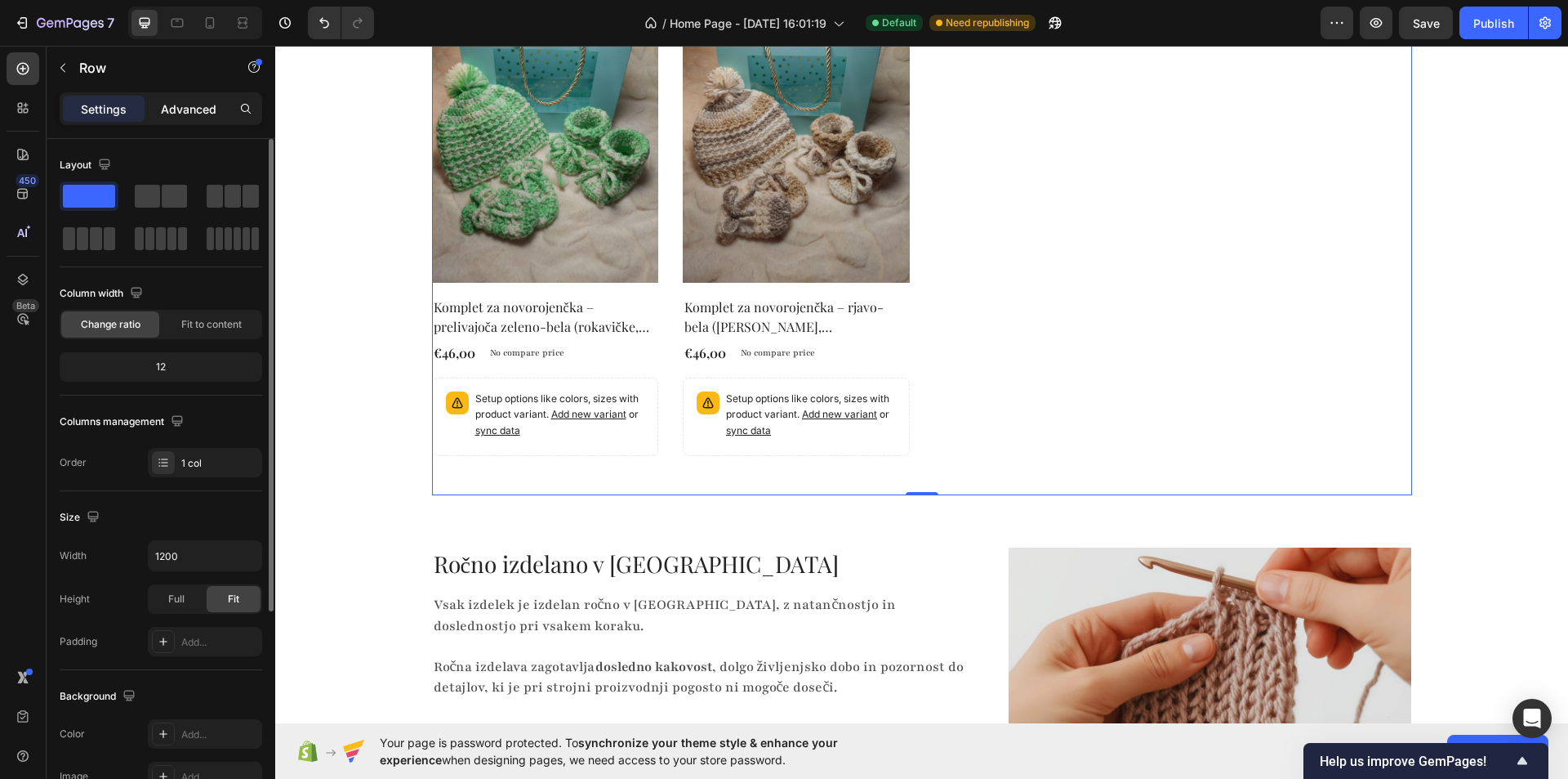
click at [178, 105] on p "Advanced" at bounding box center [188, 109] width 55 height 17
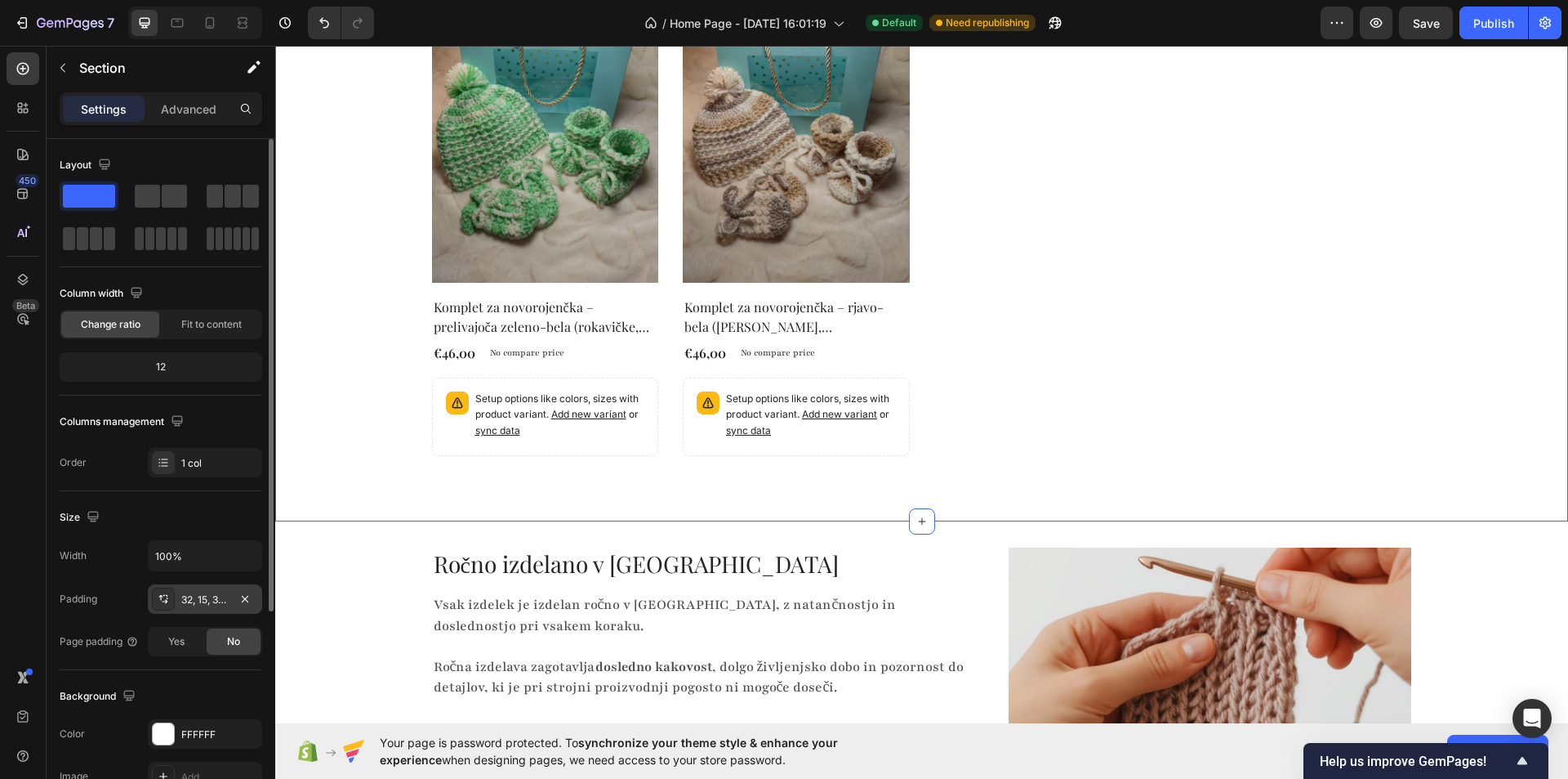
click at [218, 604] on div "32, 15, 32, 15" at bounding box center [205, 599] width 47 height 14
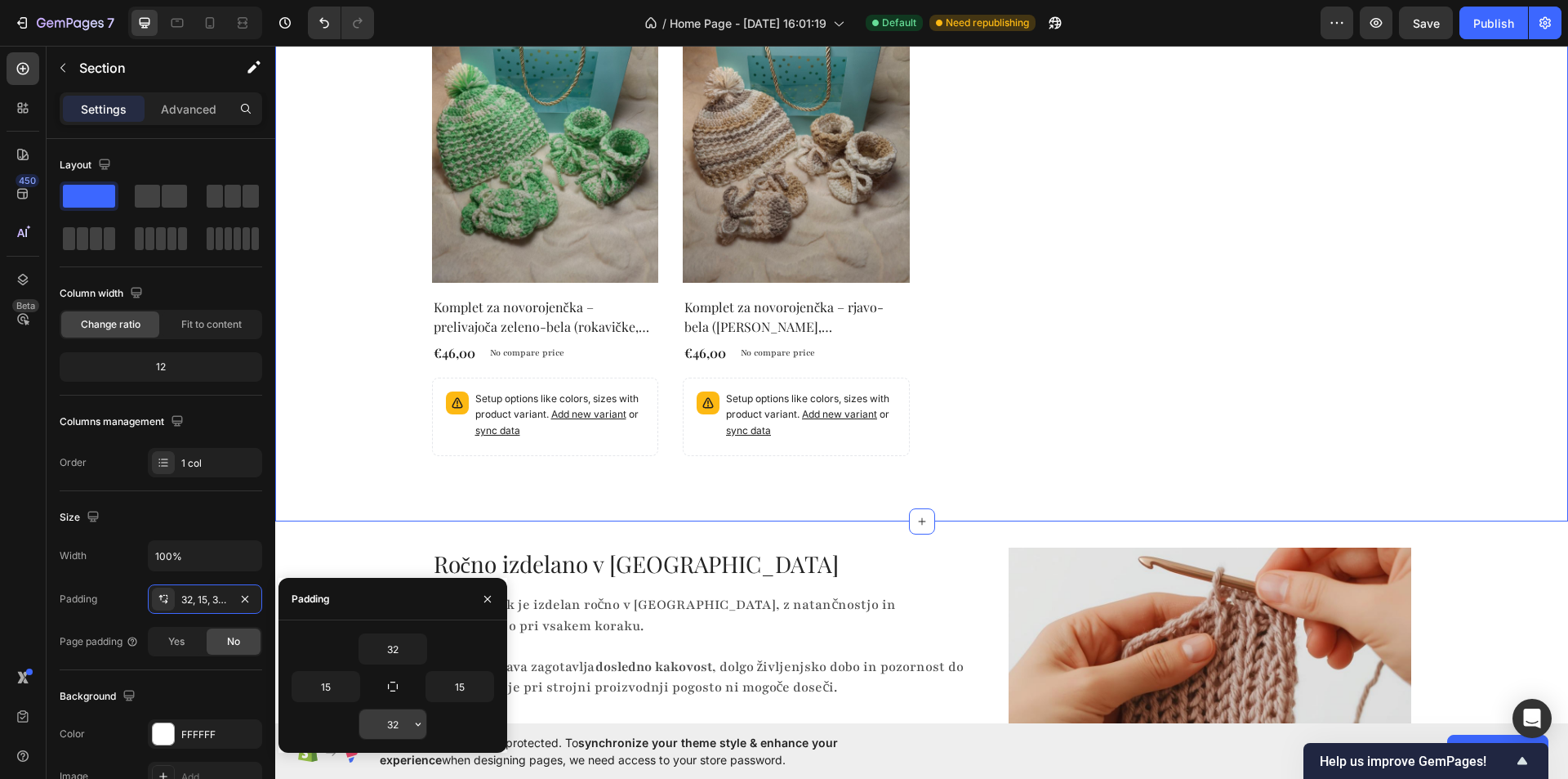
click at [401, 725] on input "32" at bounding box center [393, 723] width 67 height 29
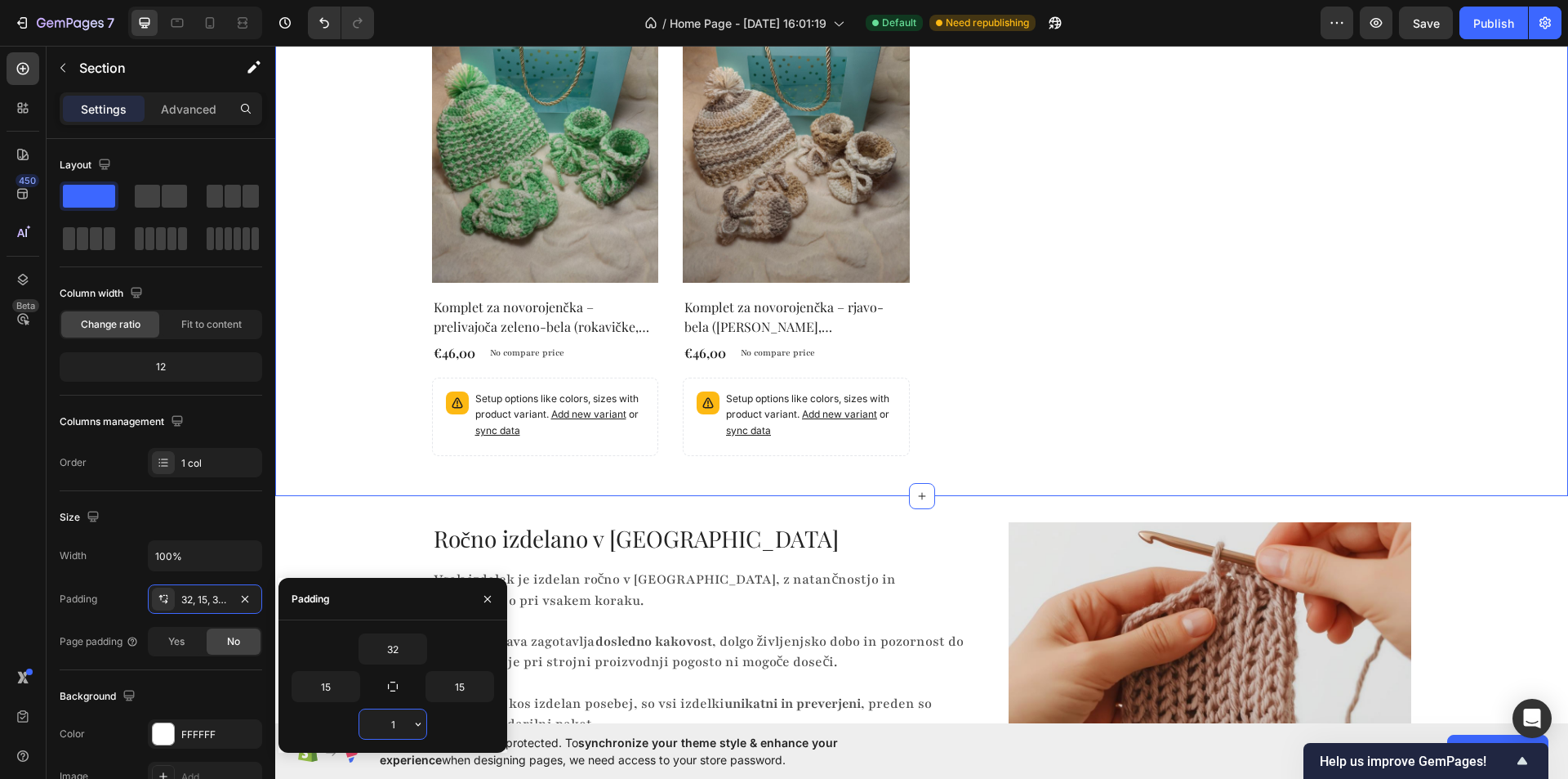
type input "15"
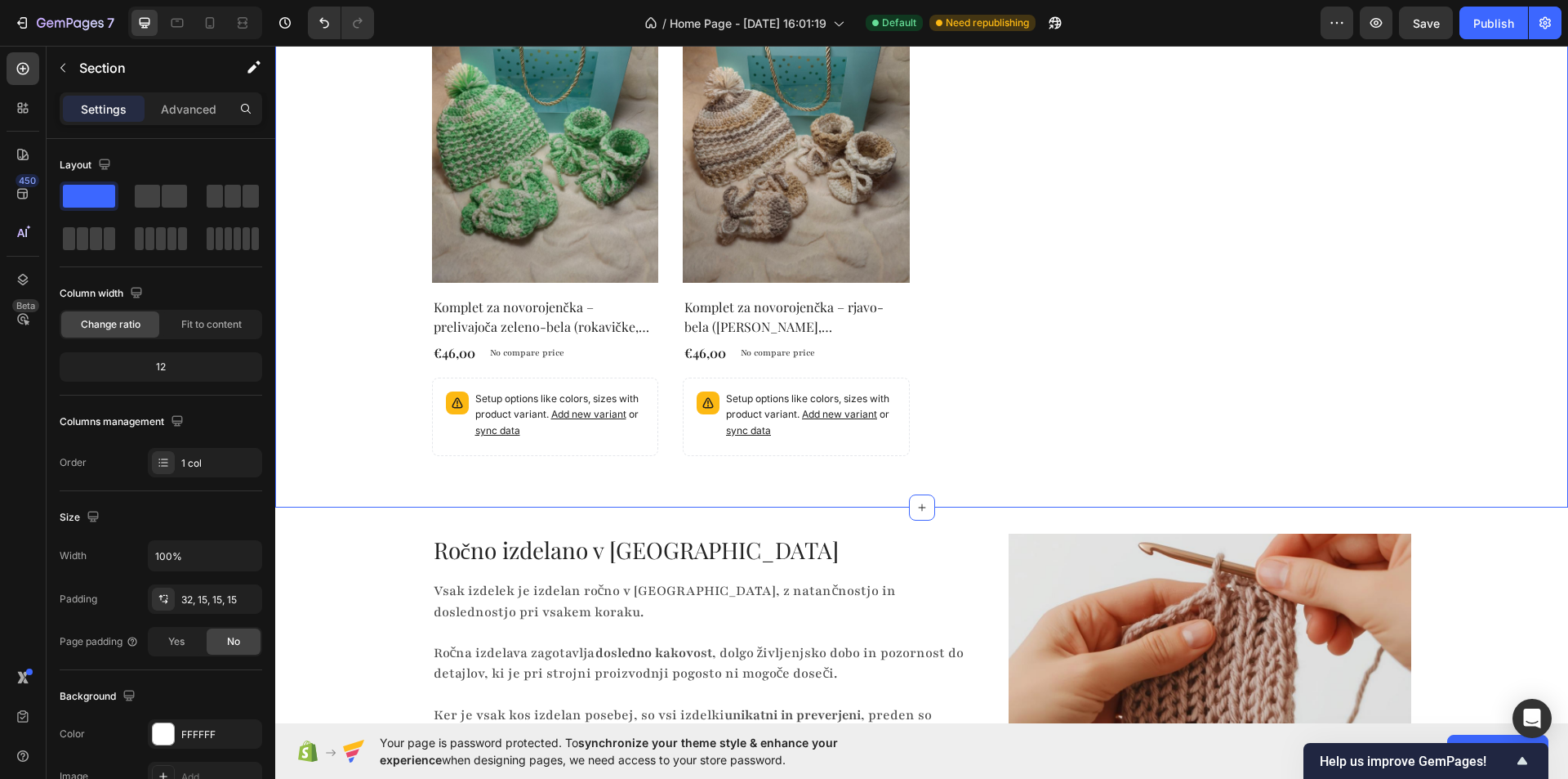
click at [249, 24] on icon at bounding box center [242, 22] width 16 height 16
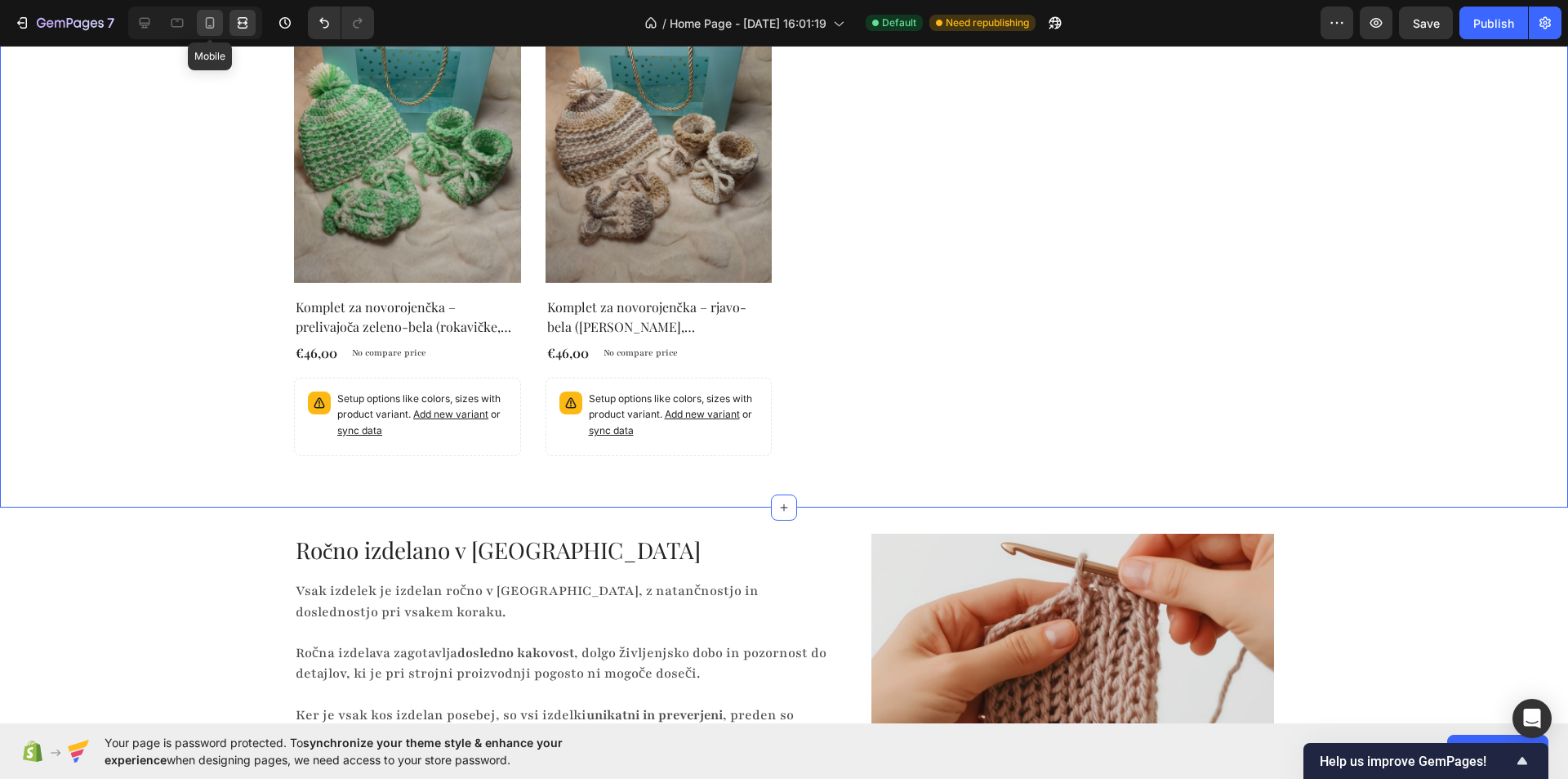
click at [209, 22] on icon at bounding box center [209, 22] width 16 height 16
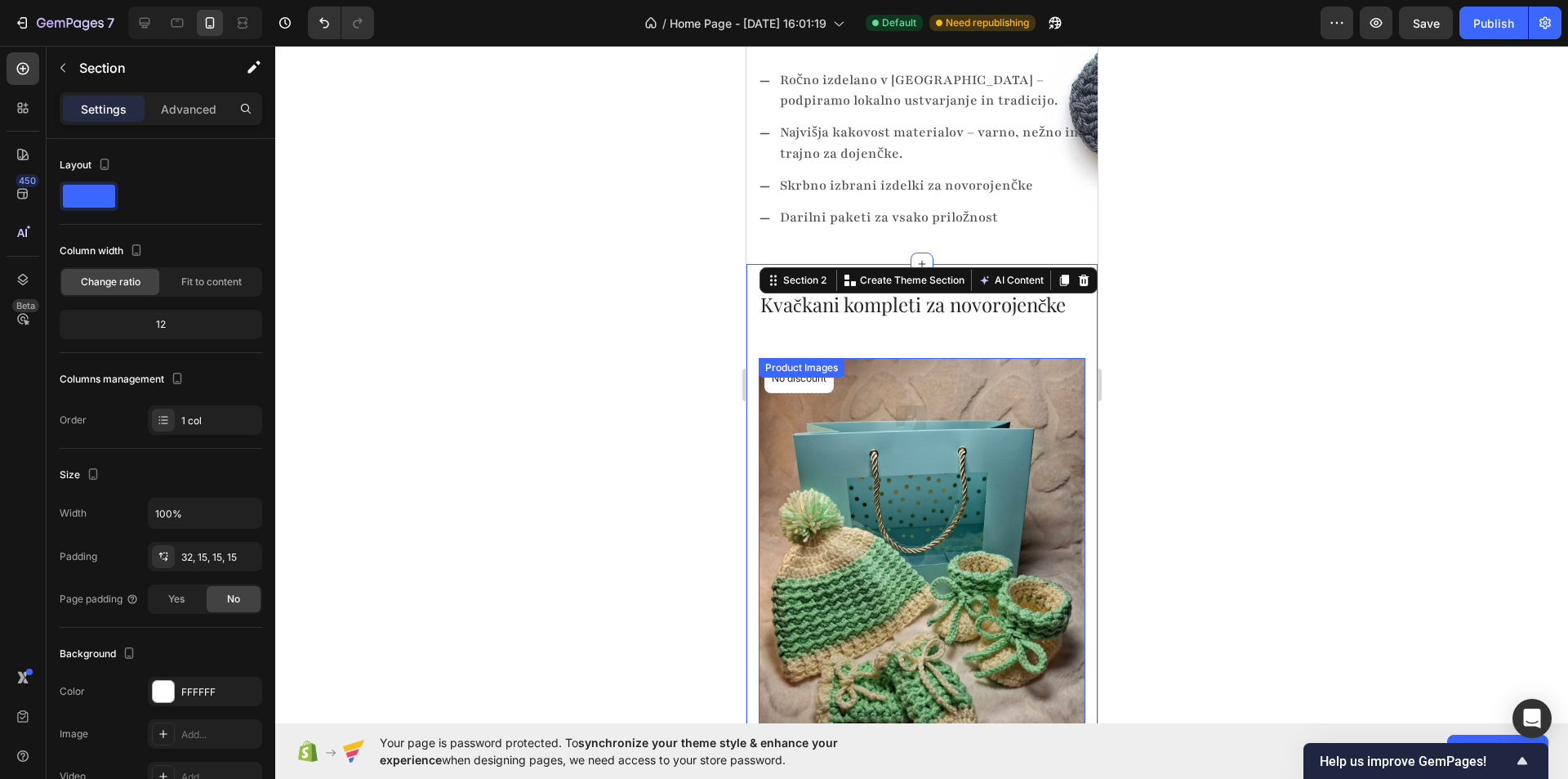
scroll to position [361, 0]
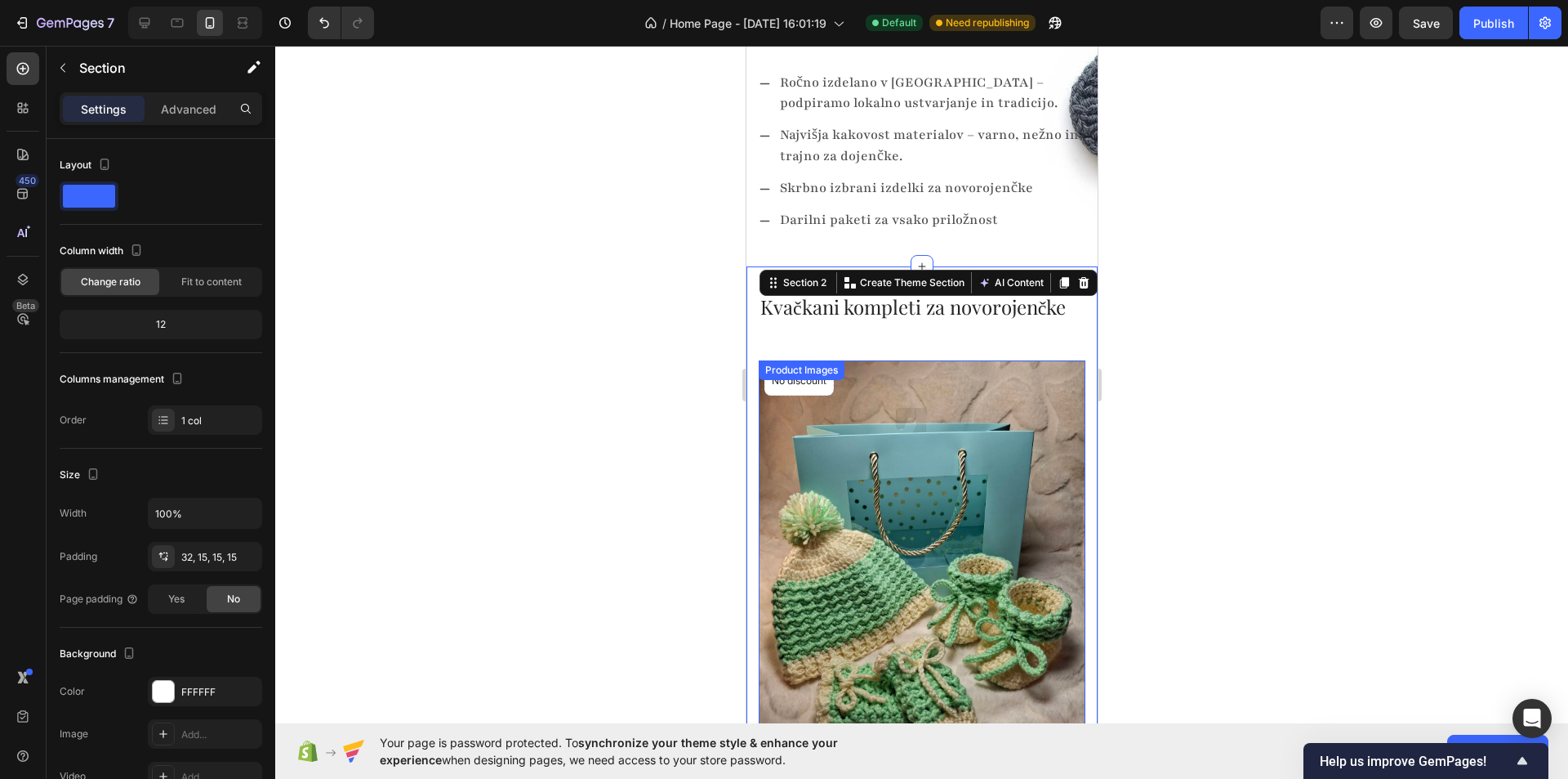
click at [1260, 444] on div at bounding box center [921, 411] width 1293 height 733
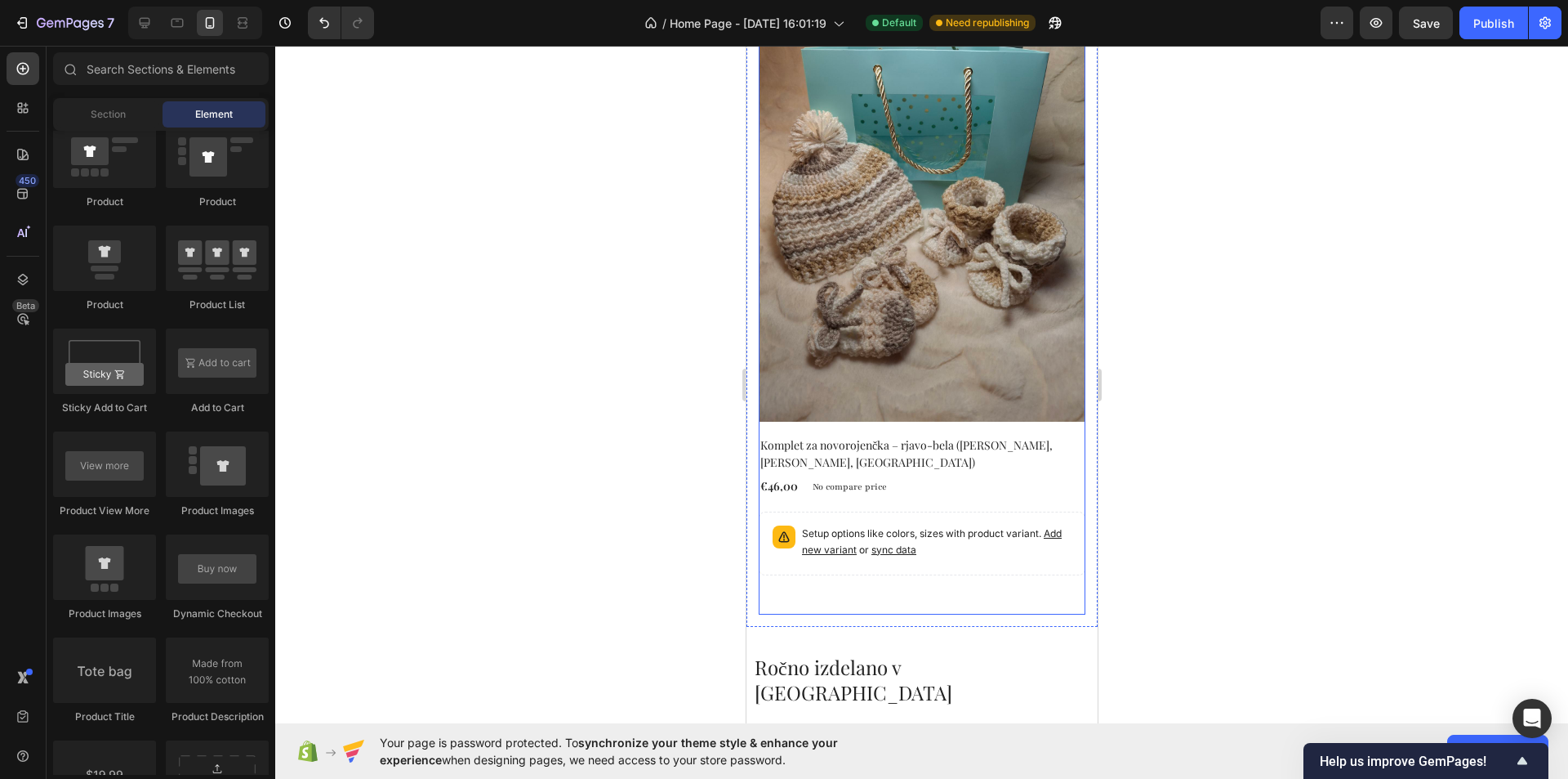
scroll to position [3956, 0]
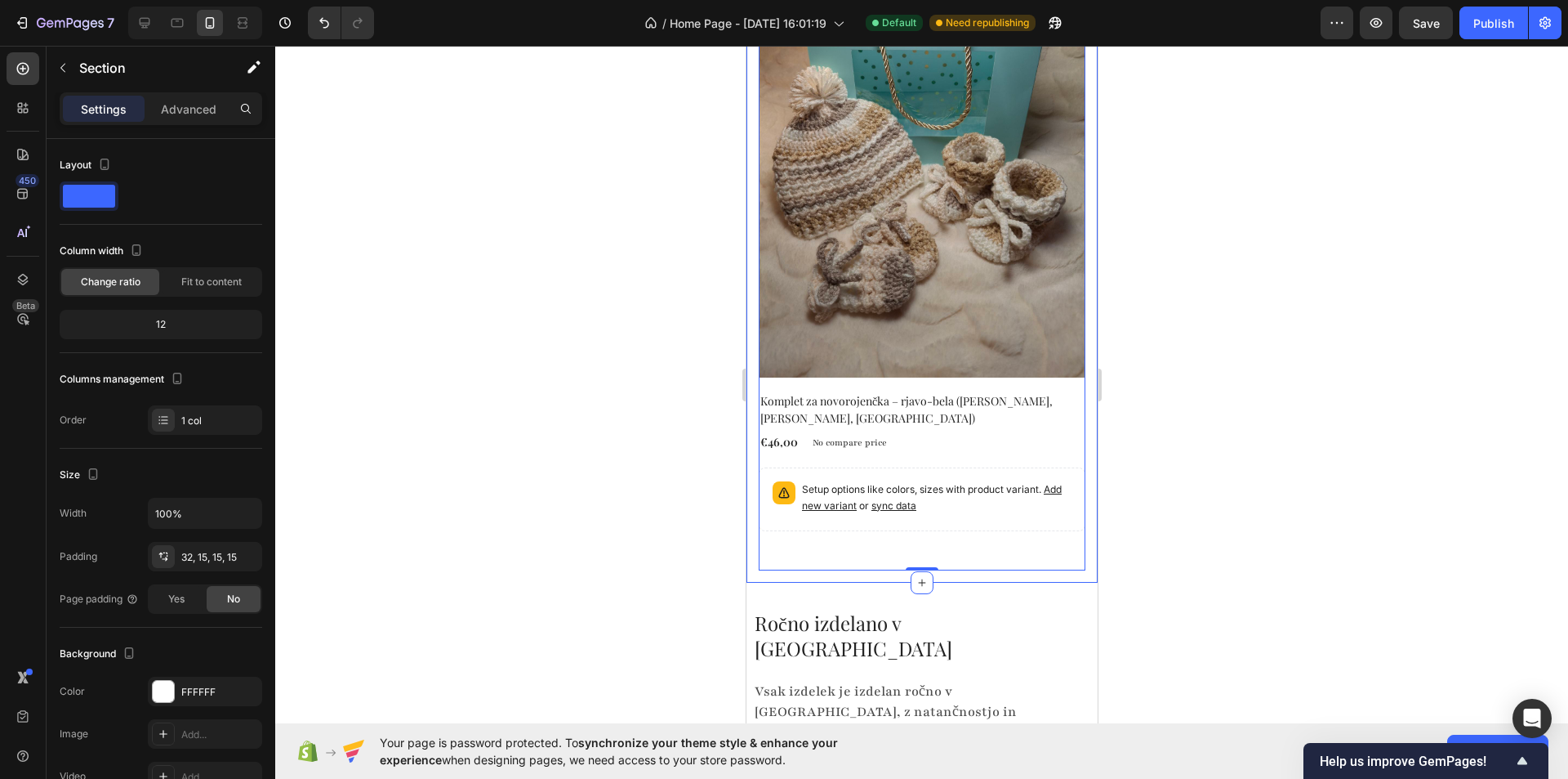
click at [219, 559] on div "32, 15, 15, 15" at bounding box center [205, 557] width 47 height 14
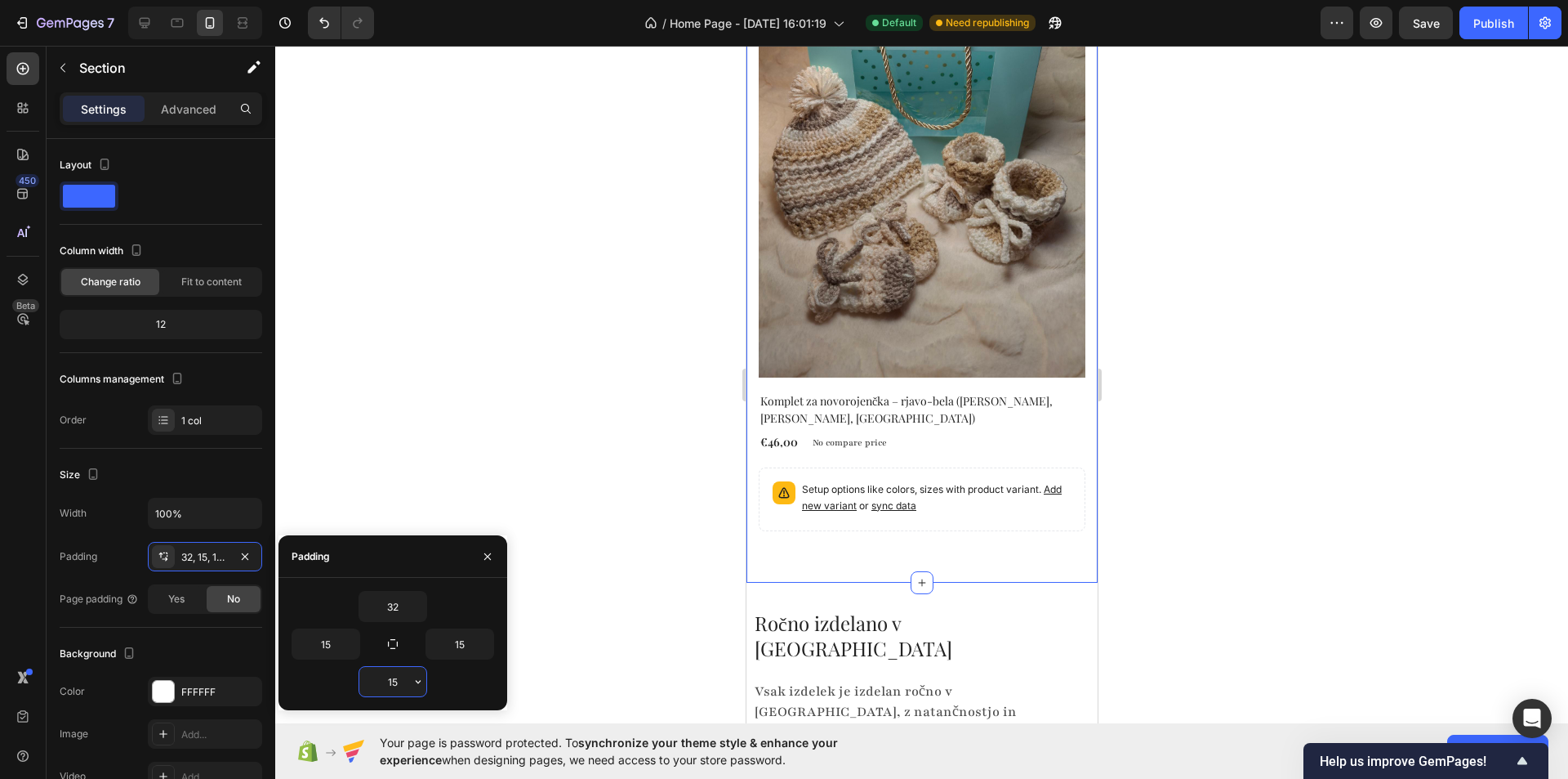
click at [401, 679] on input "15" at bounding box center [393, 681] width 67 height 29
type input "0"
click at [545, 414] on div at bounding box center [921, 411] width 1293 height 733
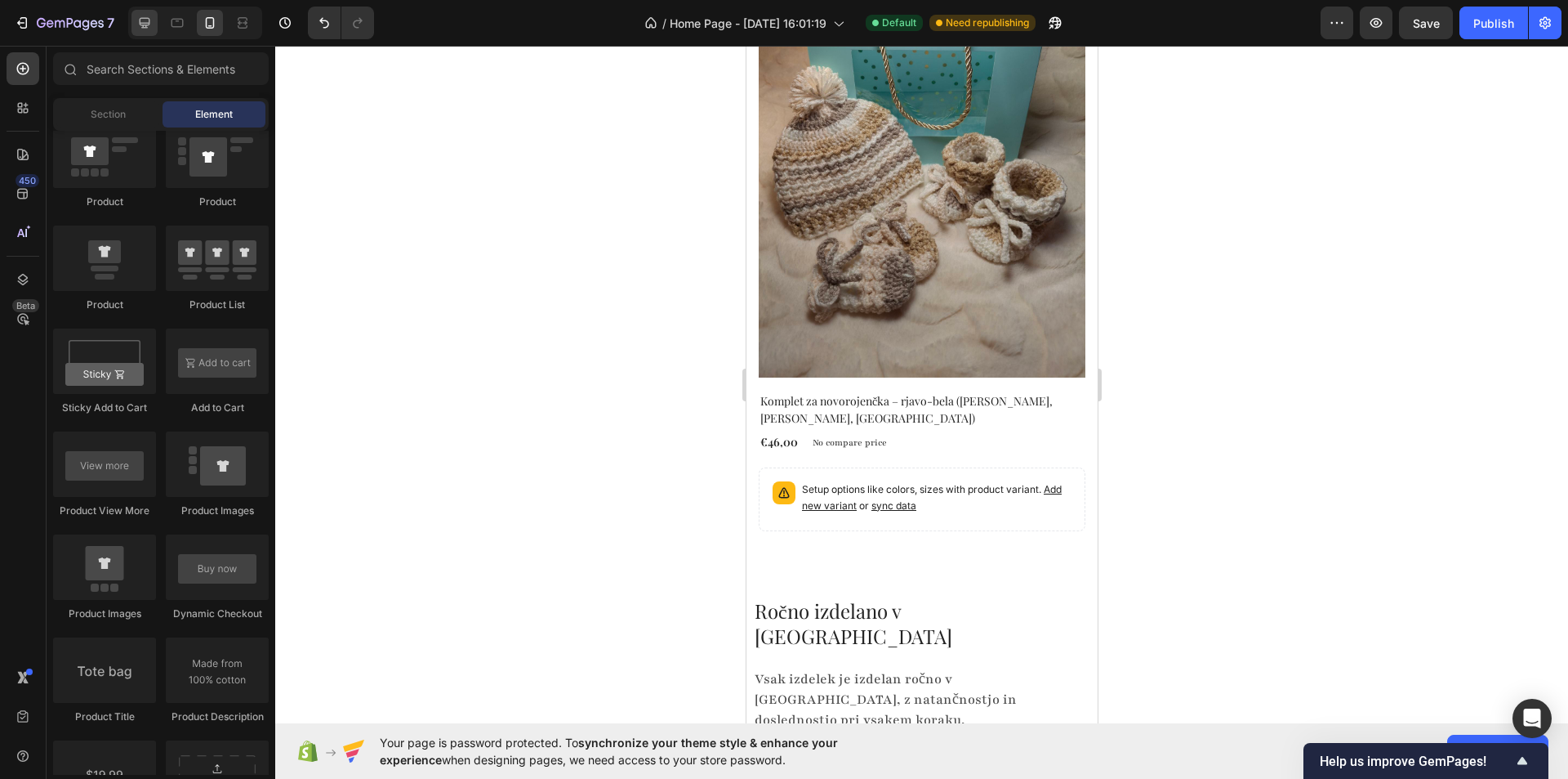
click at [136, 26] on icon at bounding box center [144, 22] width 16 height 16
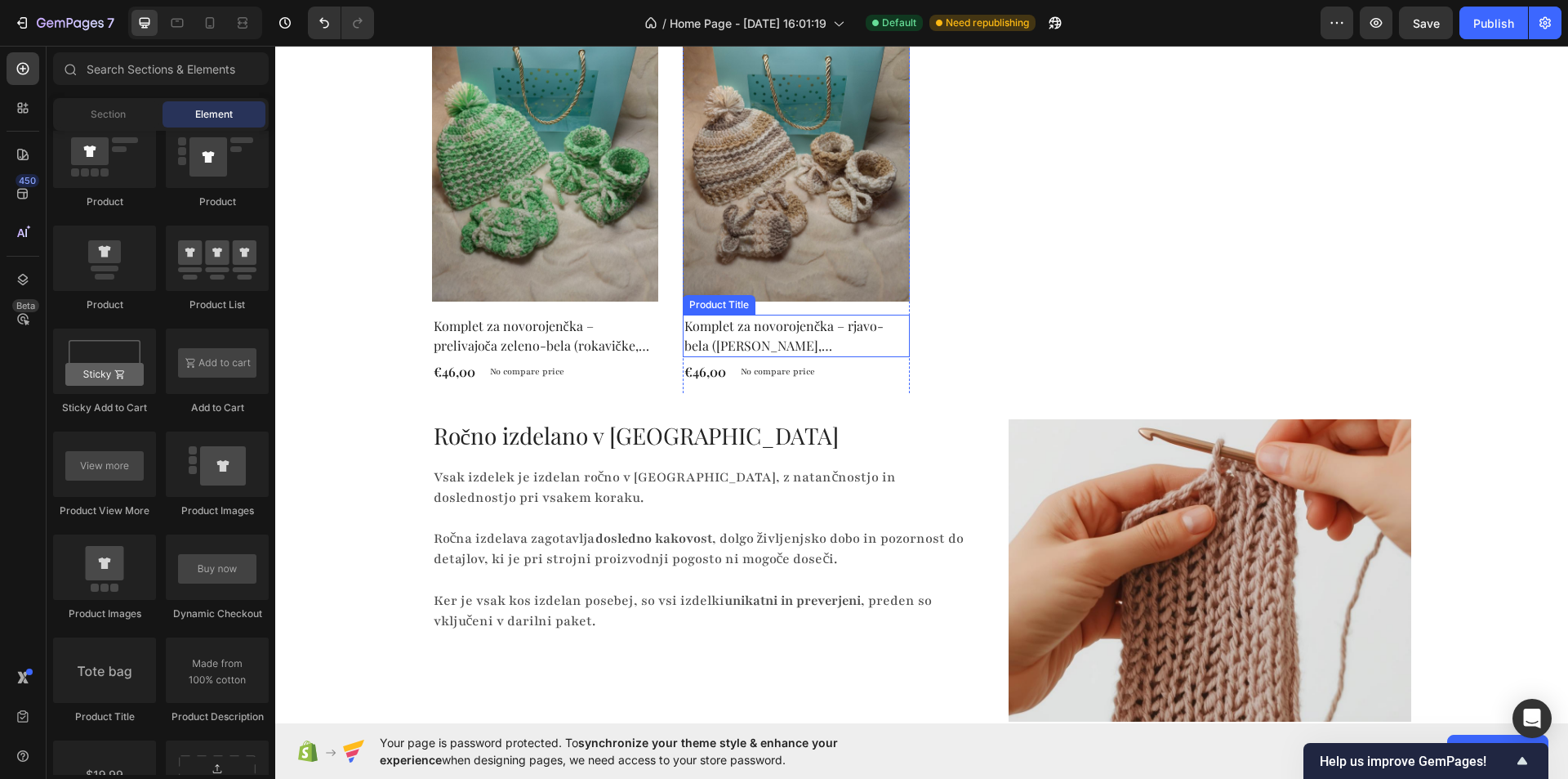
scroll to position [1345, 0]
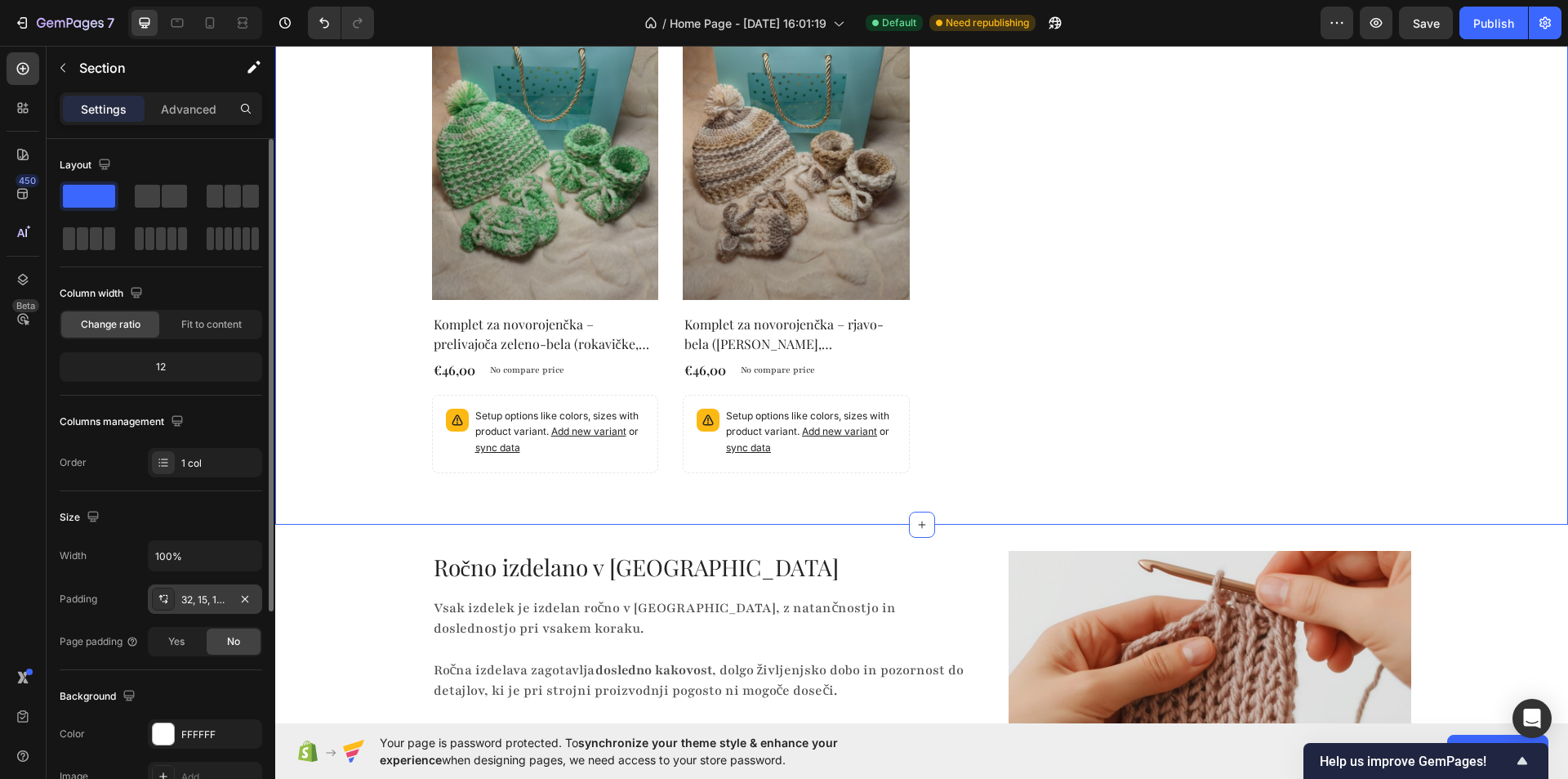
click at [204, 602] on div "32, 15, 15, 15" at bounding box center [205, 599] width 47 height 14
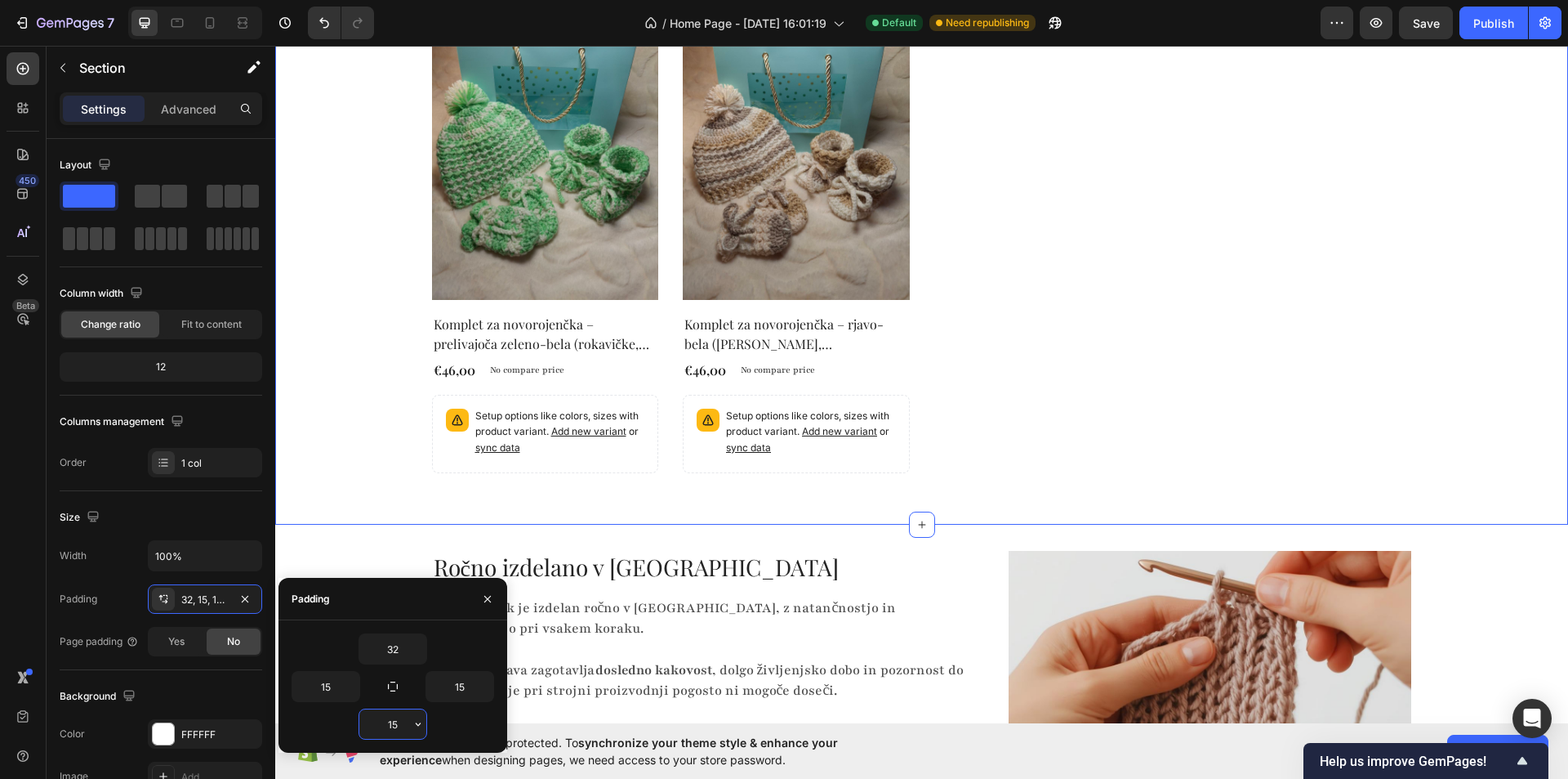
click at [404, 726] on input "15" at bounding box center [393, 723] width 67 height 29
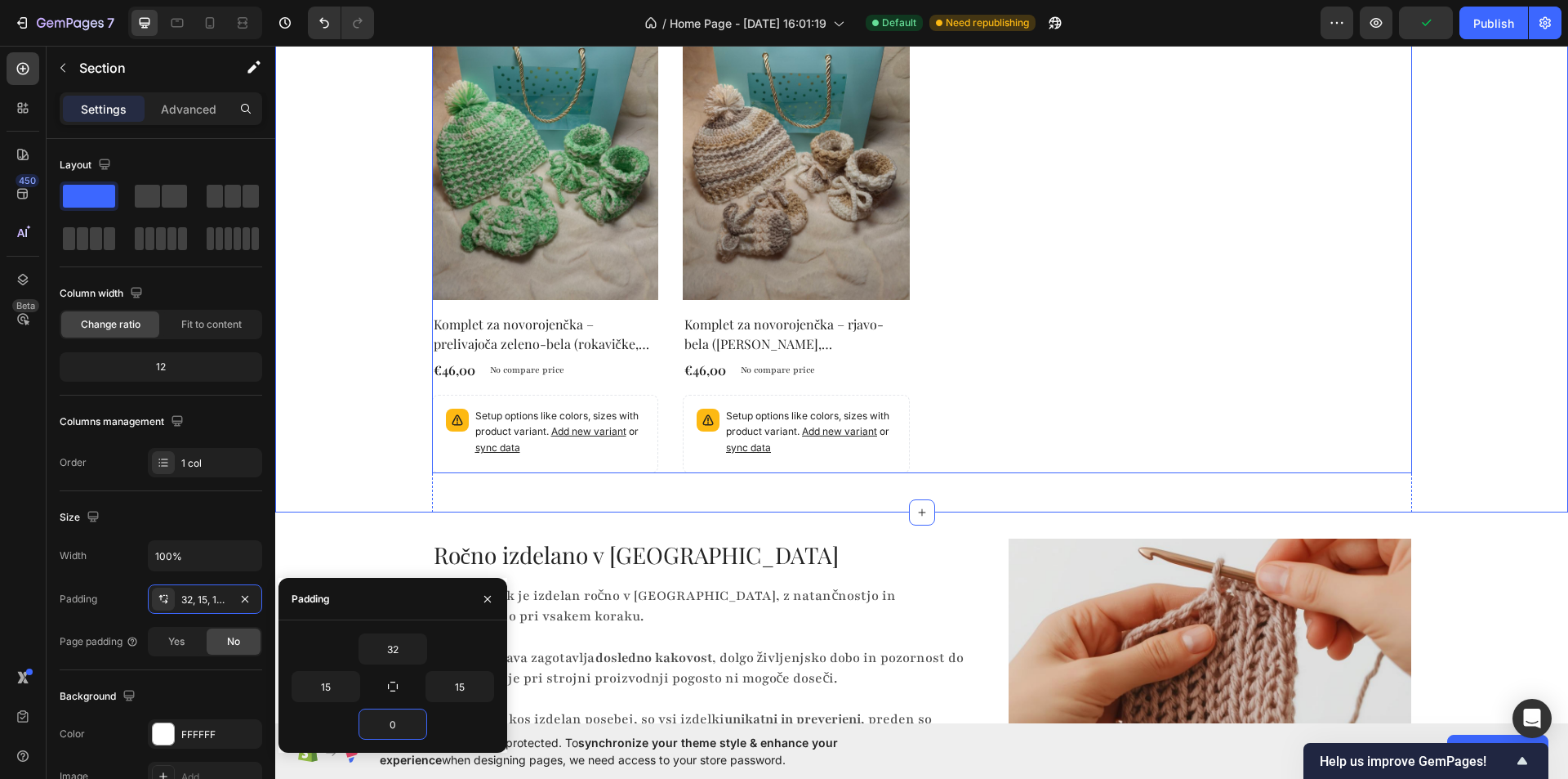
type input "0"
click at [1476, 24] on div "Publish" at bounding box center [1493, 23] width 41 height 17
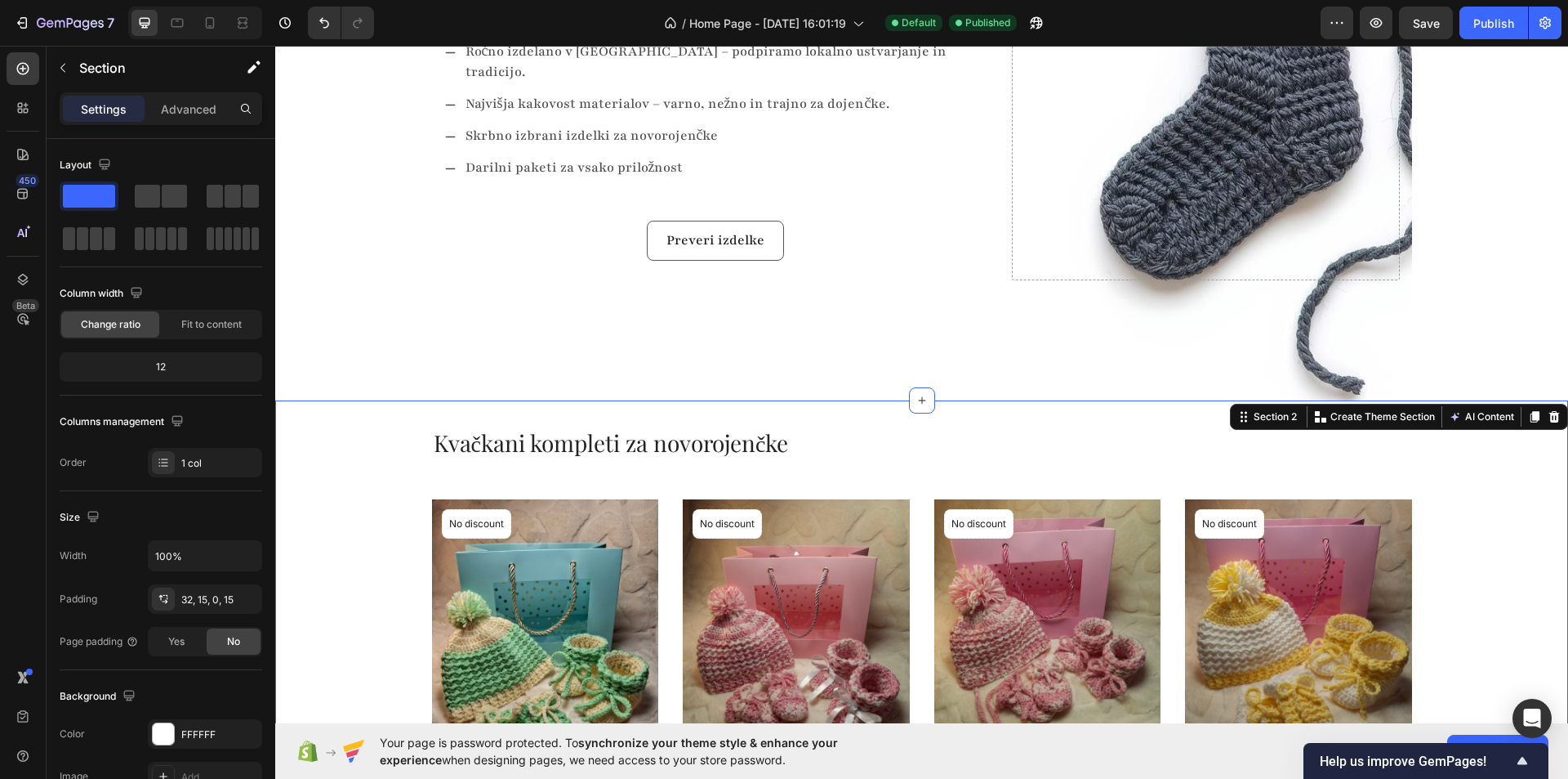
scroll to position [0, 0]
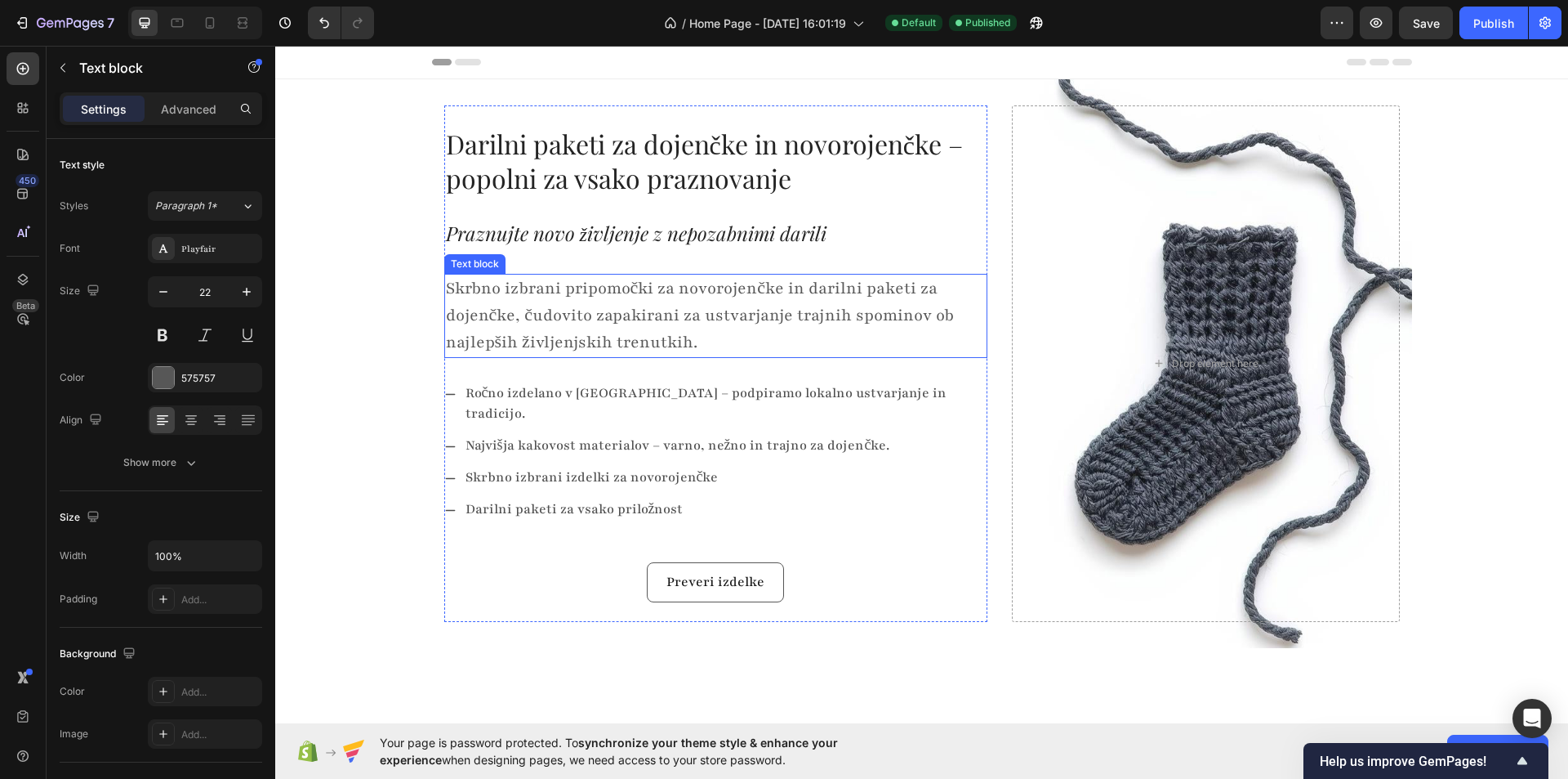
click at [524, 314] on p "Skrbno izbrani pripomočki za novorojenčke in darilni paketi za dojenčke, čudovi…" at bounding box center [715, 315] width 540 height 81
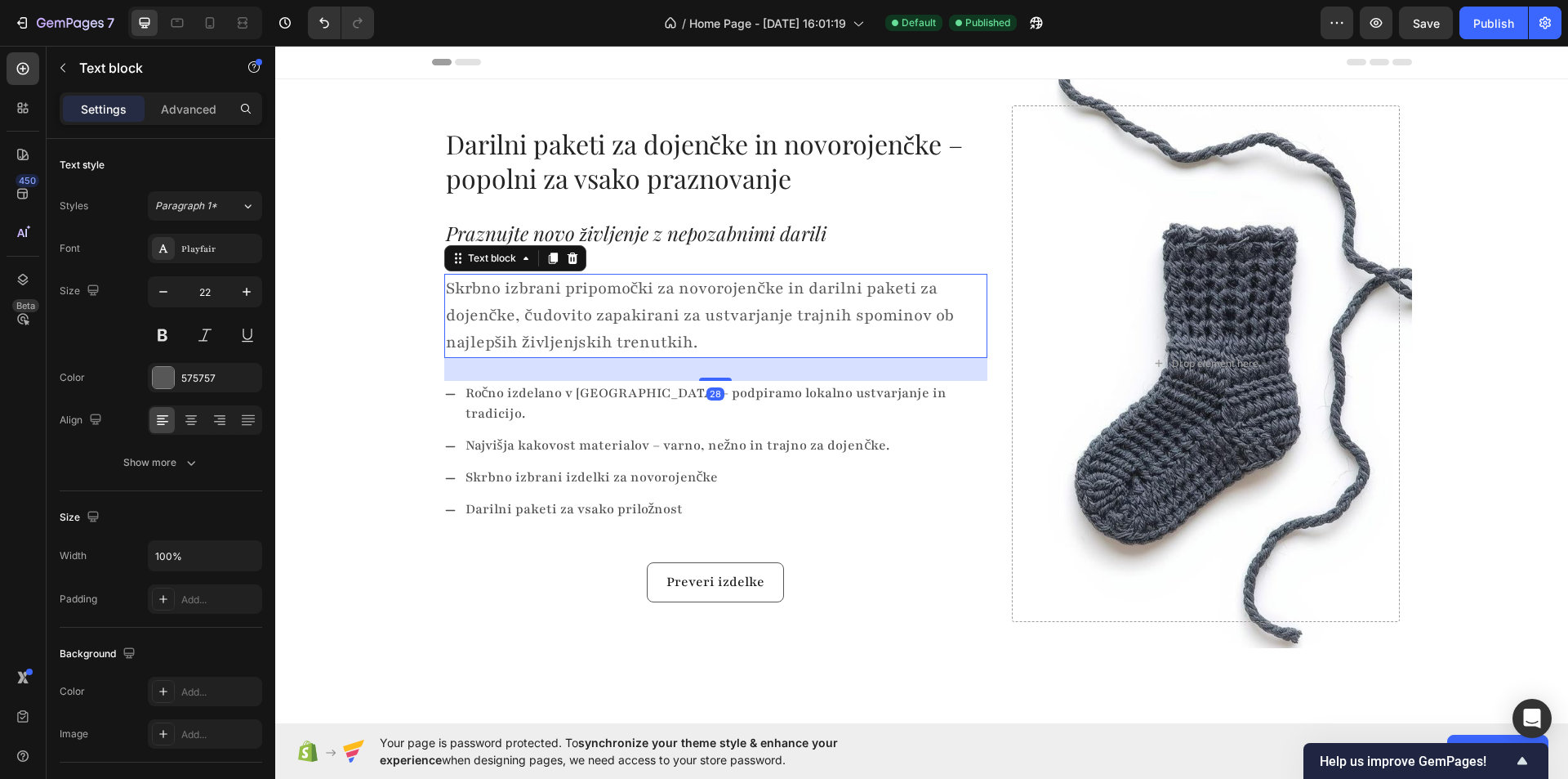
click at [612, 315] on p "Skrbno izbrani pripomočki za novorojenčke in darilni paketi za dojenčke, čudovi…" at bounding box center [715, 315] width 540 height 81
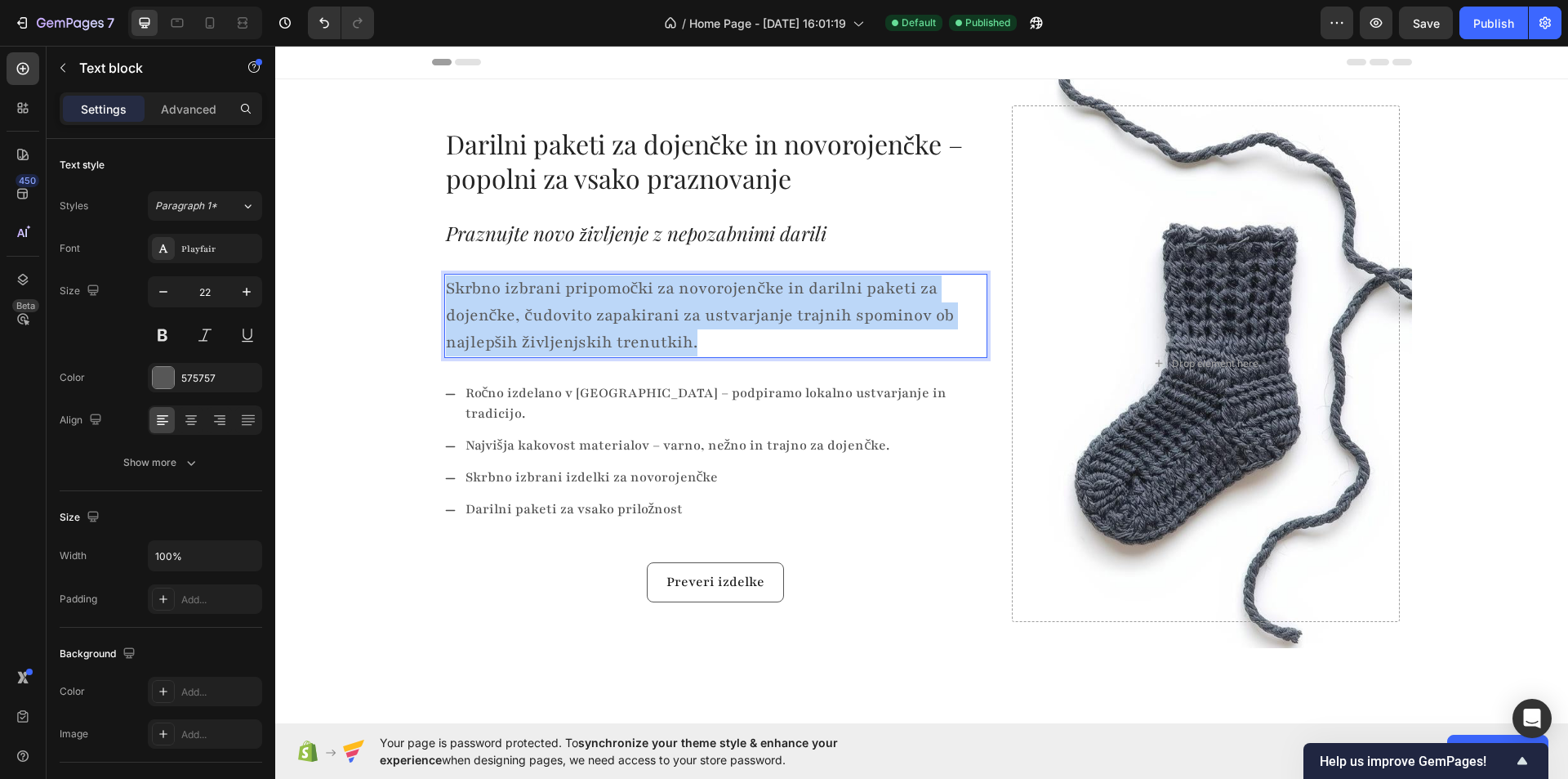
click at [612, 315] on p "Skrbno izbrani pripomočki za novorojenčke in darilni paketi za dojenčke, čudovi…" at bounding box center [715, 315] width 540 height 81
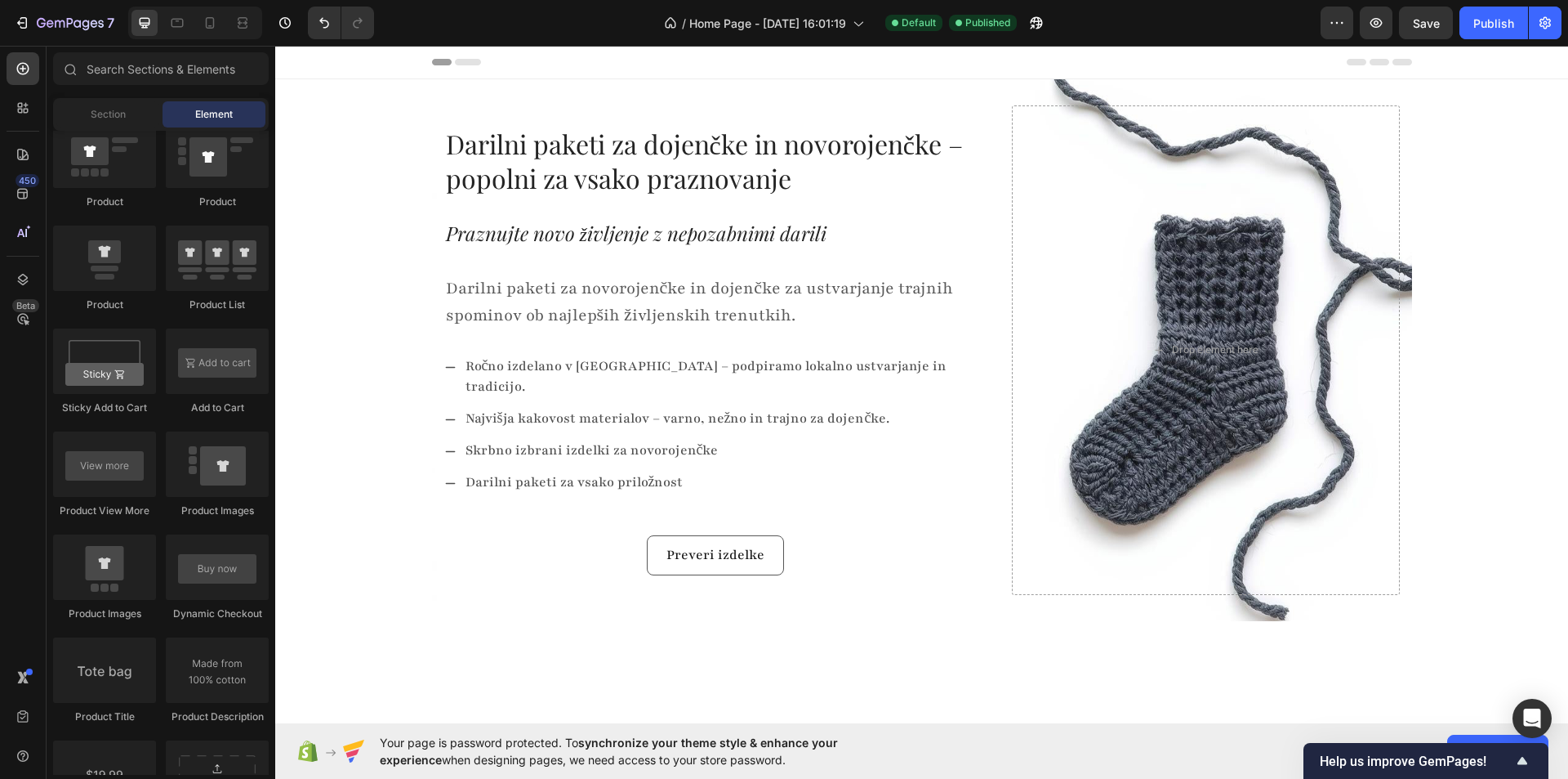
click at [1490, 25] on div "Publish" at bounding box center [1493, 23] width 41 height 17
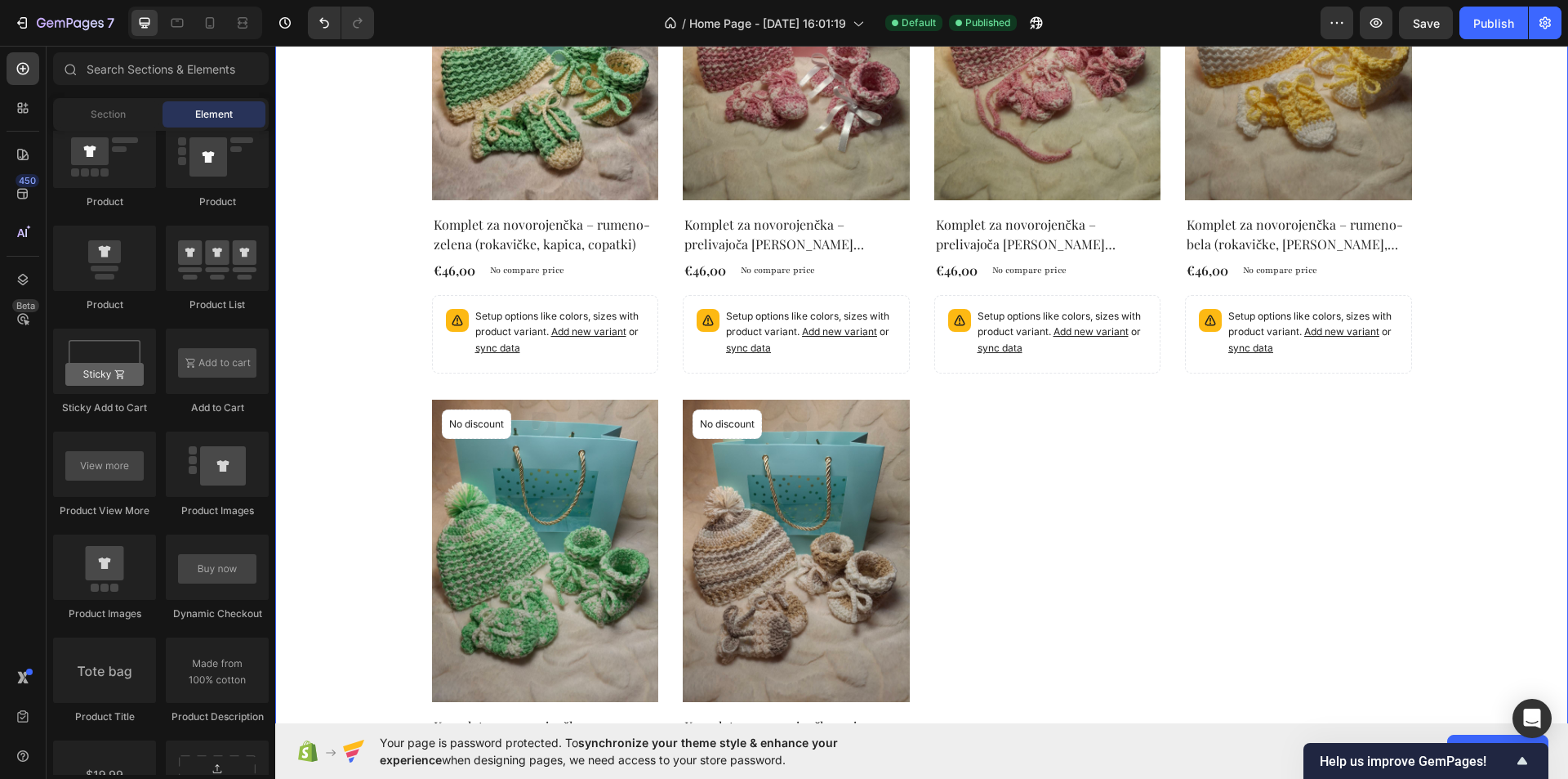
scroll to position [817, 0]
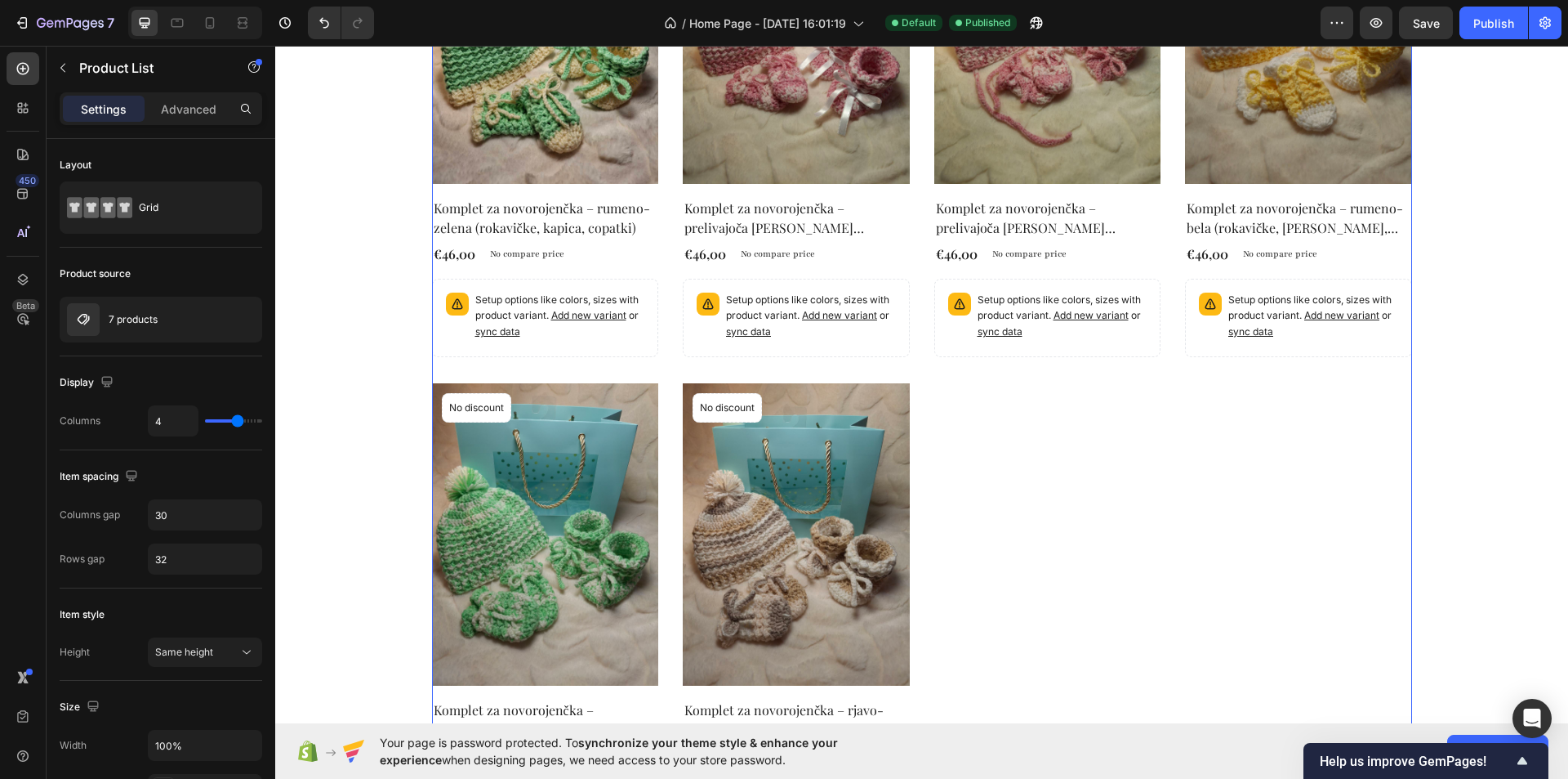
click at [1033, 440] on div "Product Images No discount Not be displayed when published Product Badge Row Ko…" at bounding box center [922, 370] width 980 height 978
click at [177, 311] on div "7 products" at bounding box center [161, 320] width 203 height 45
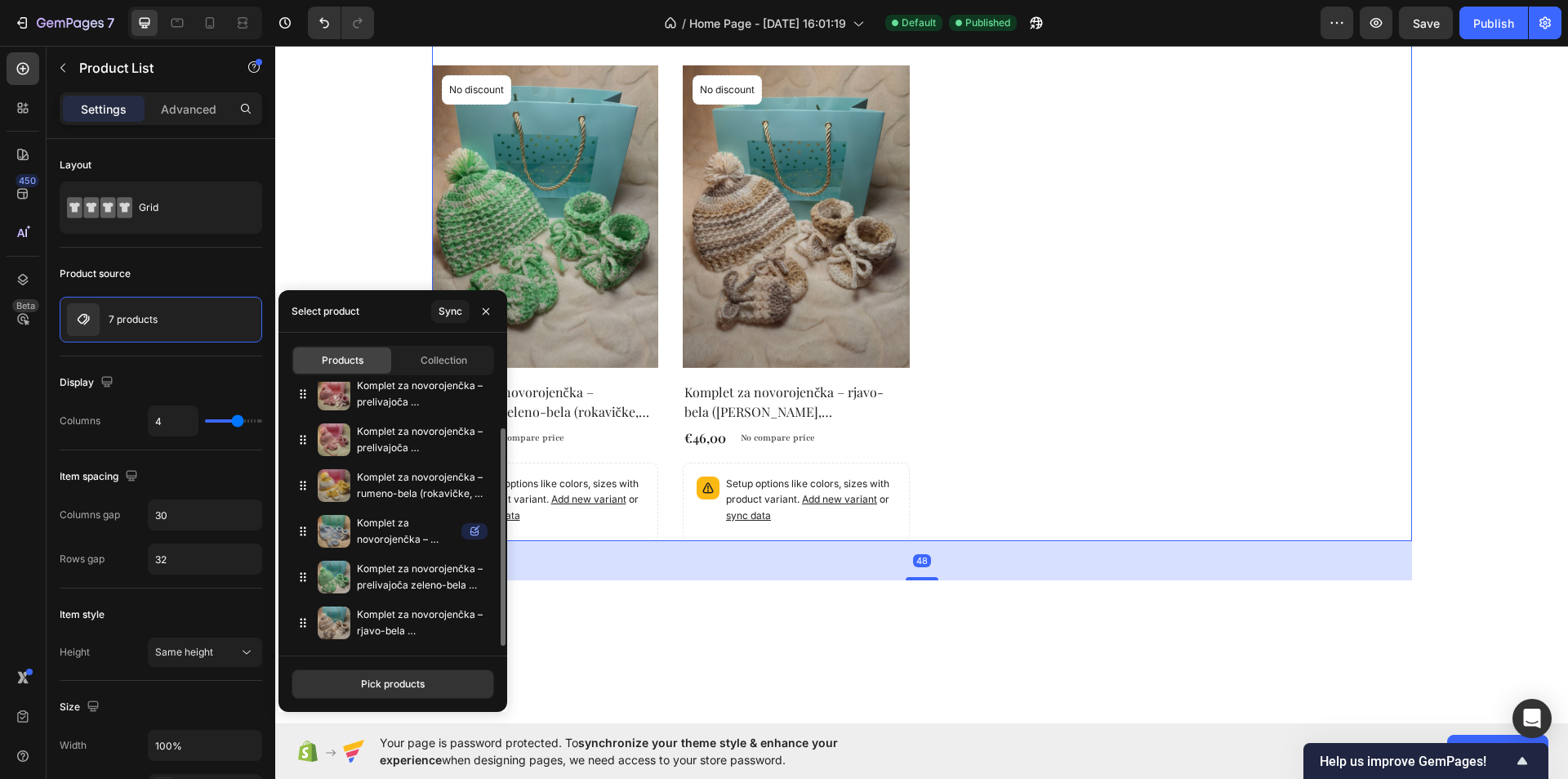
scroll to position [1144, 0]
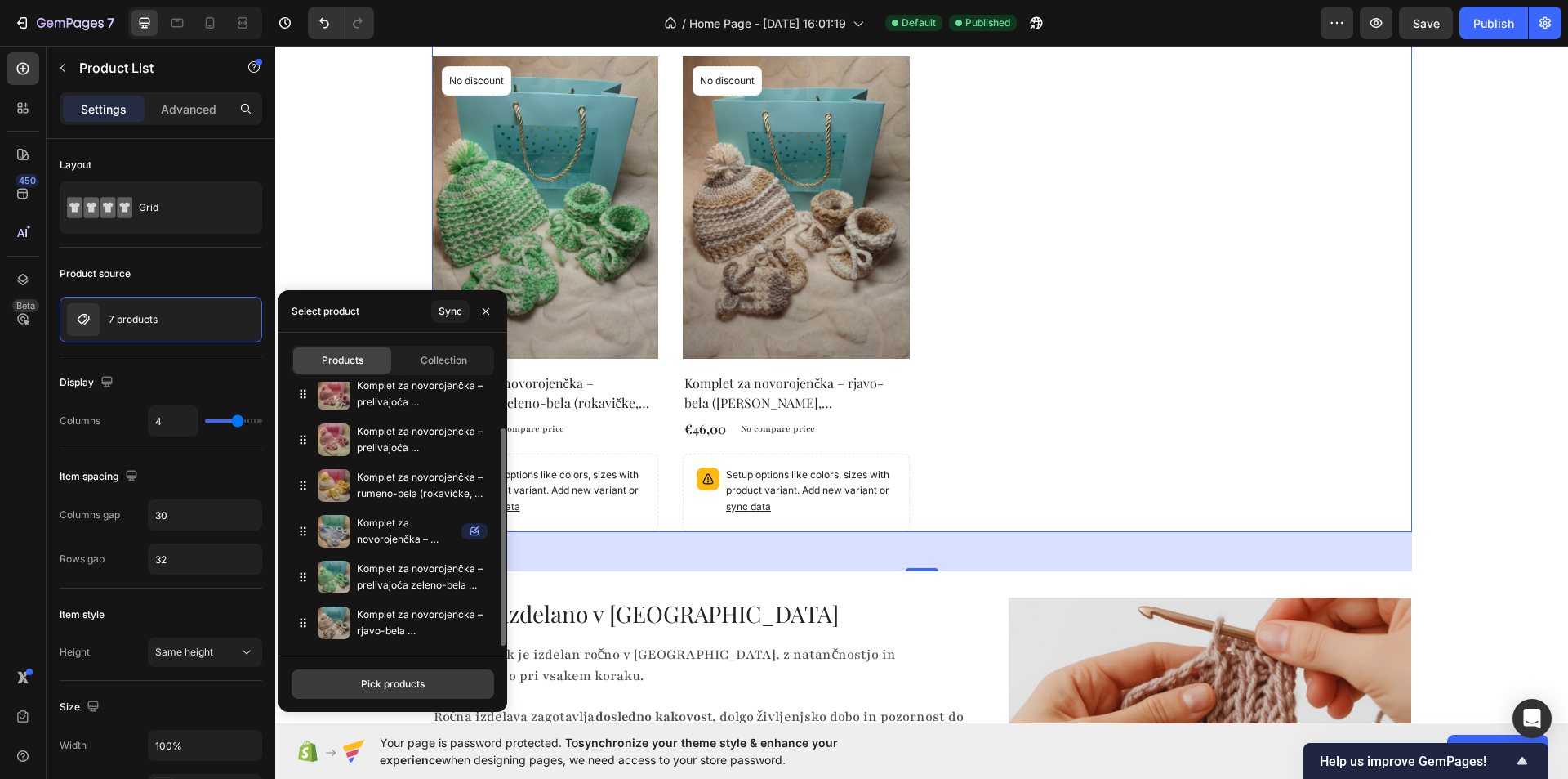
click at [392, 686] on div "Pick products" at bounding box center [393, 683] width 64 height 14
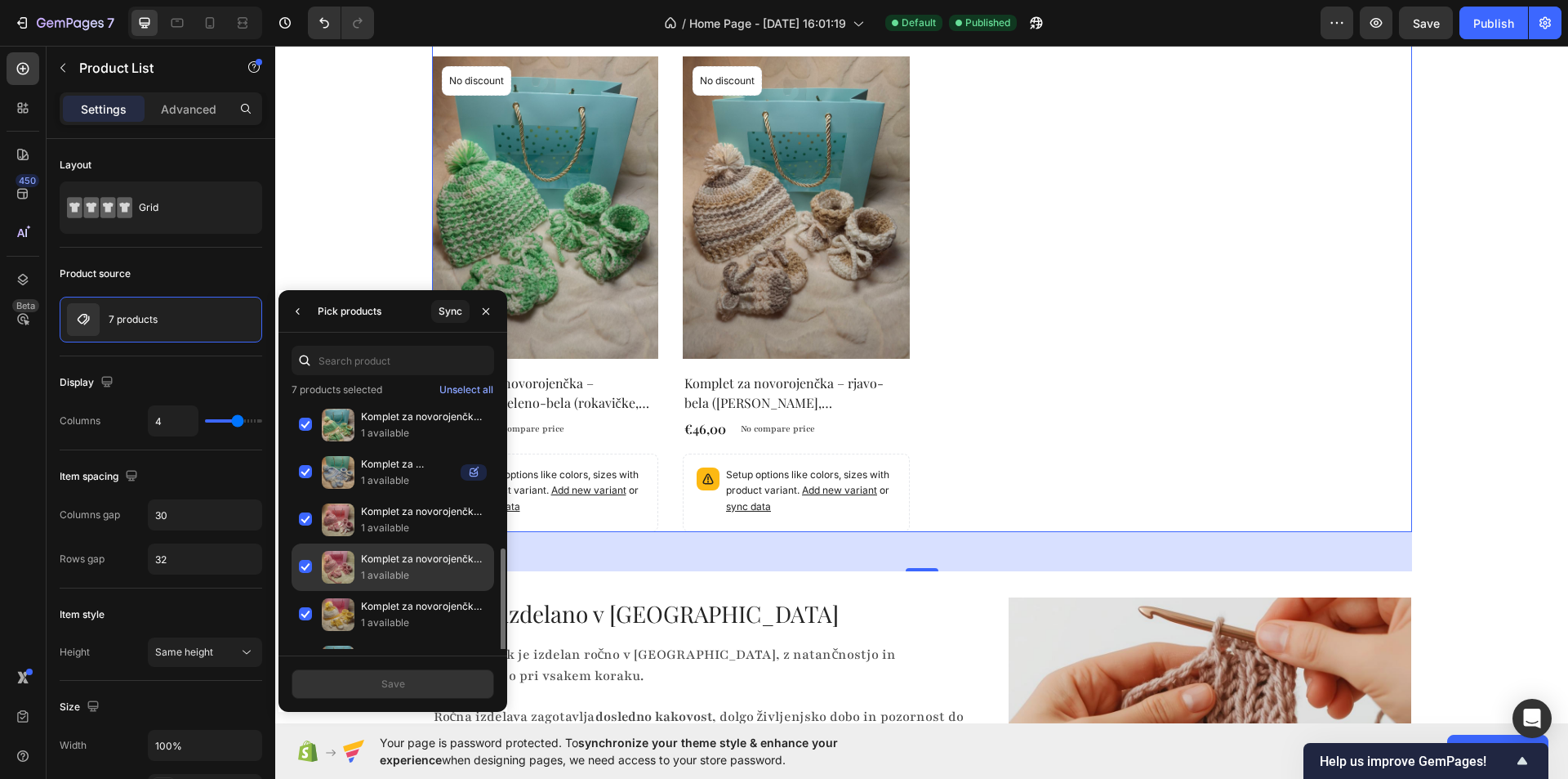
scroll to position [84, 0]
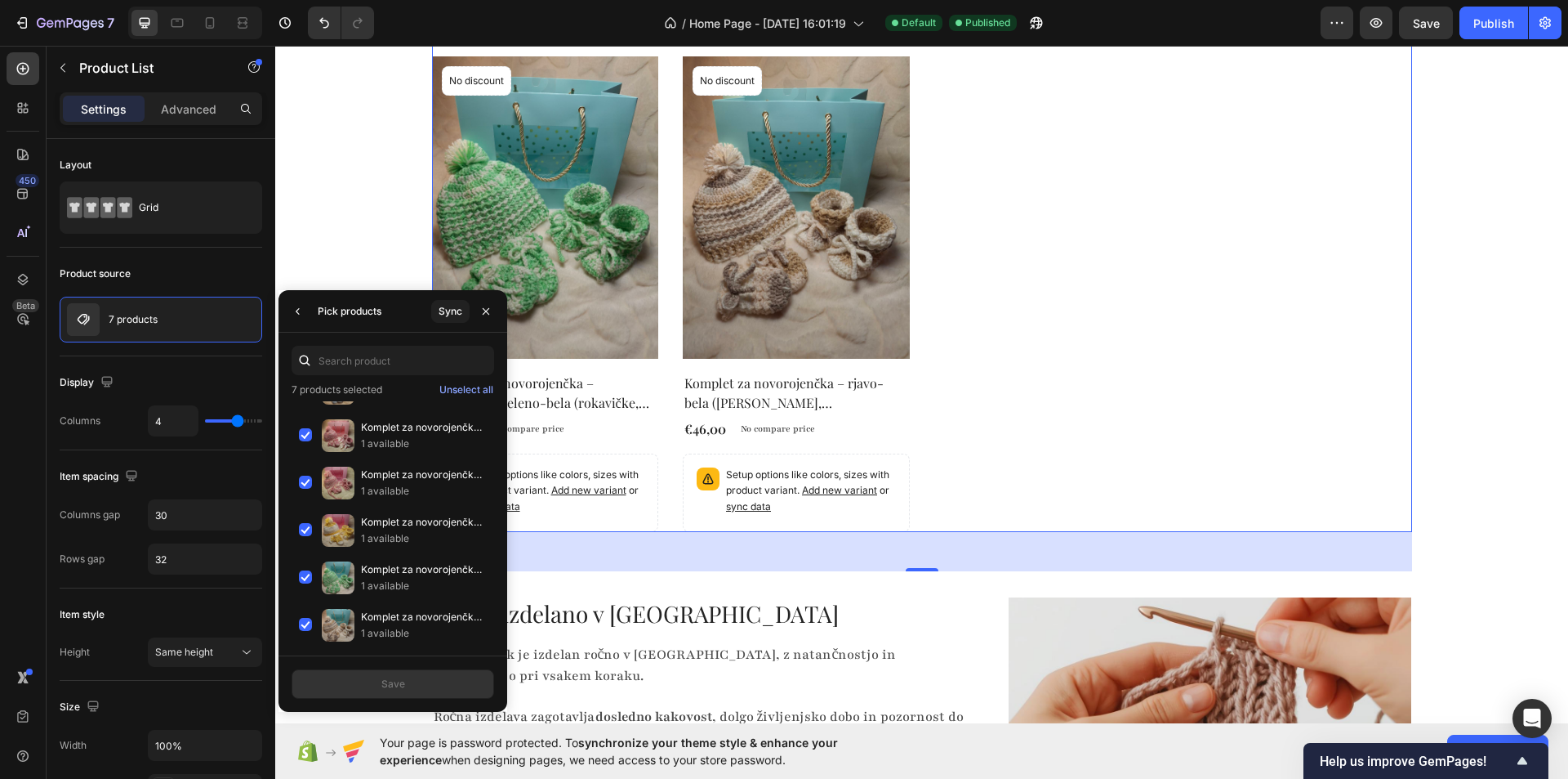
click at [319, 313] on div "Pick products" at bounding box center [350, 310] width 64 height 14
click at [455, 310] on div "Sync" at bounding box center [451, 310] width 24 height 14
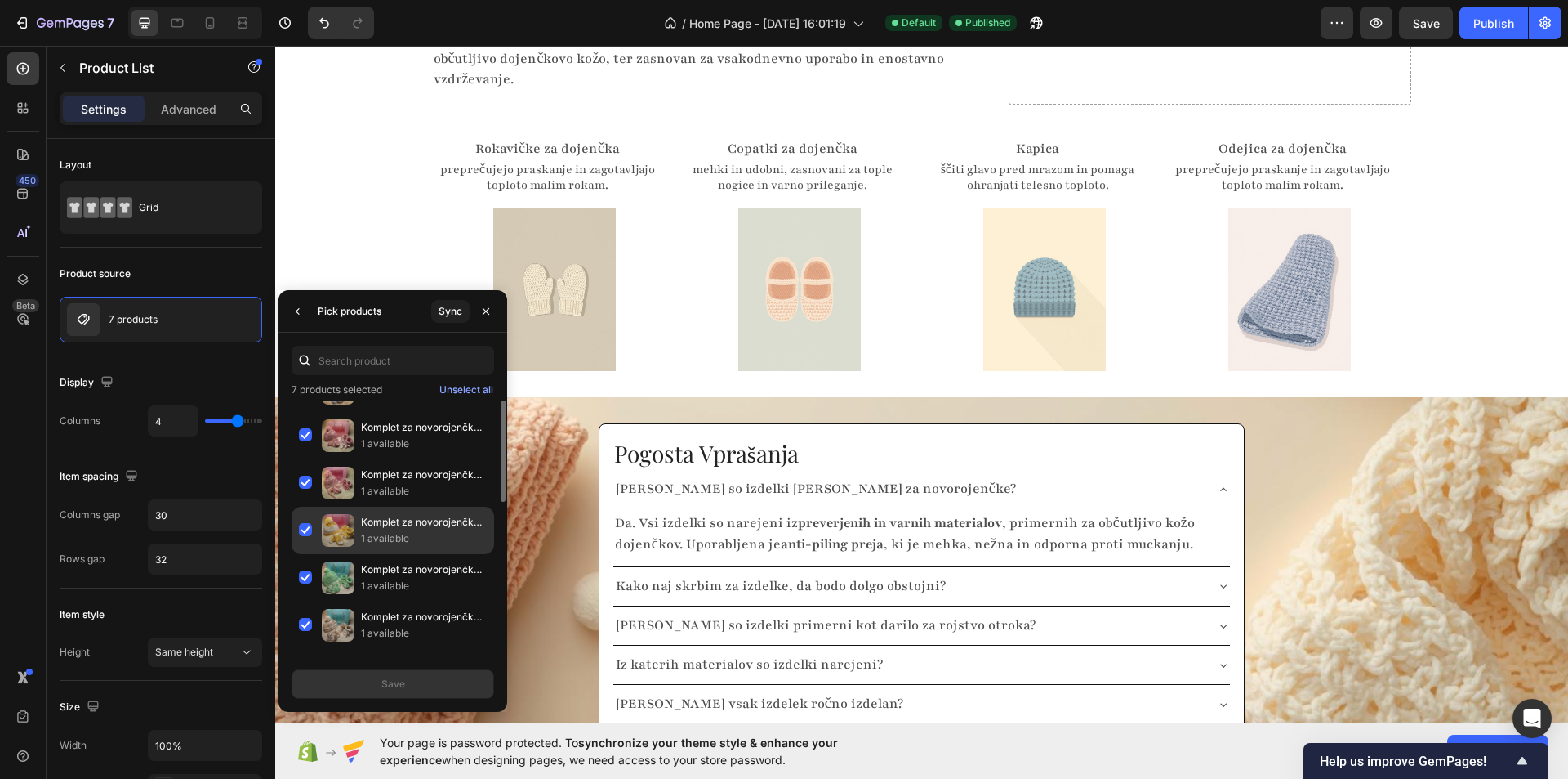
scroll to position [0, 0]
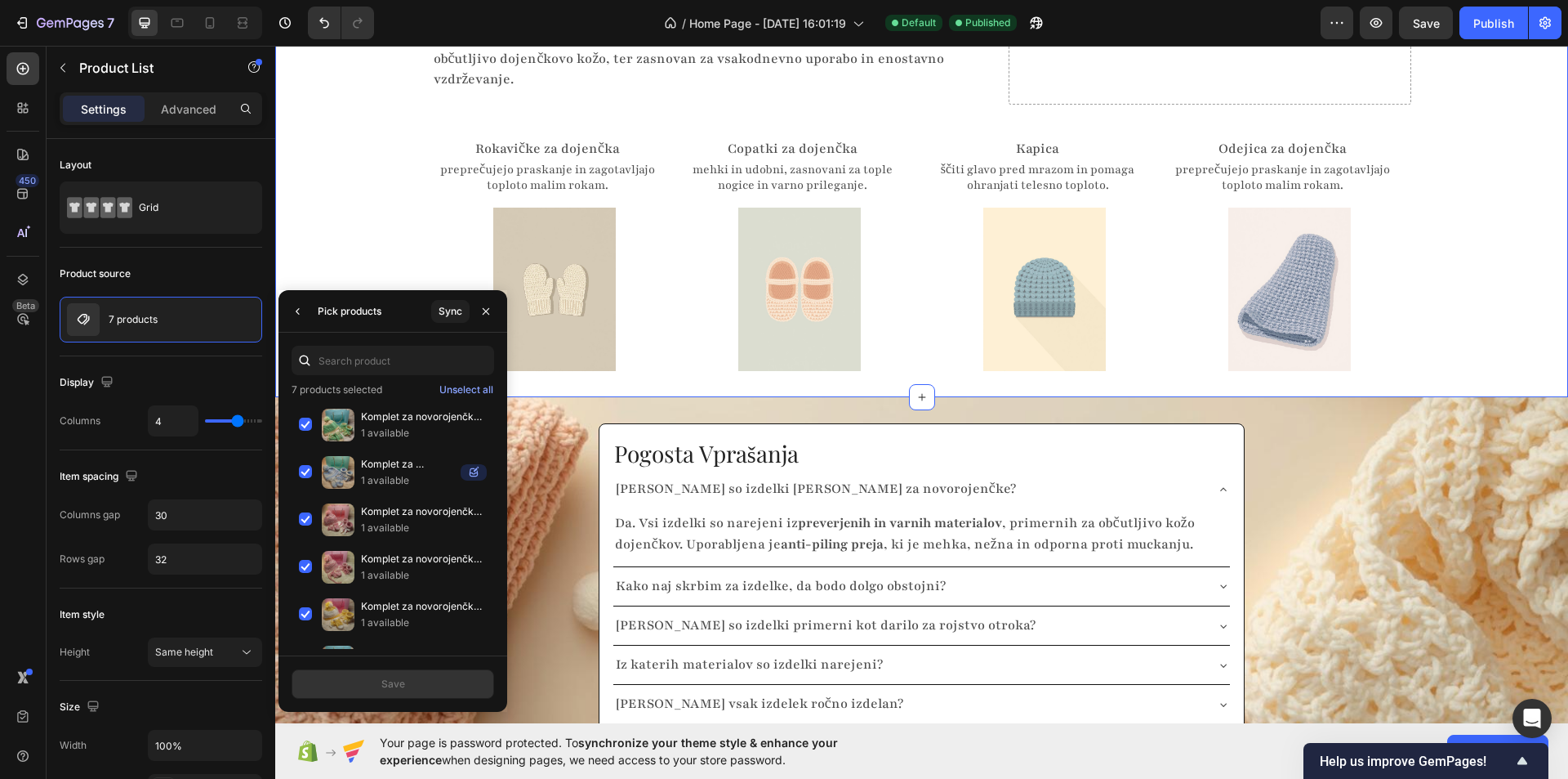
click at [353, 185] on div "Skrbno izbrani izdelki za dojenčke Heading Izdelki so izbrani tako, da nudijo u…" at bounding box center [921, 165] width 1293 height 411
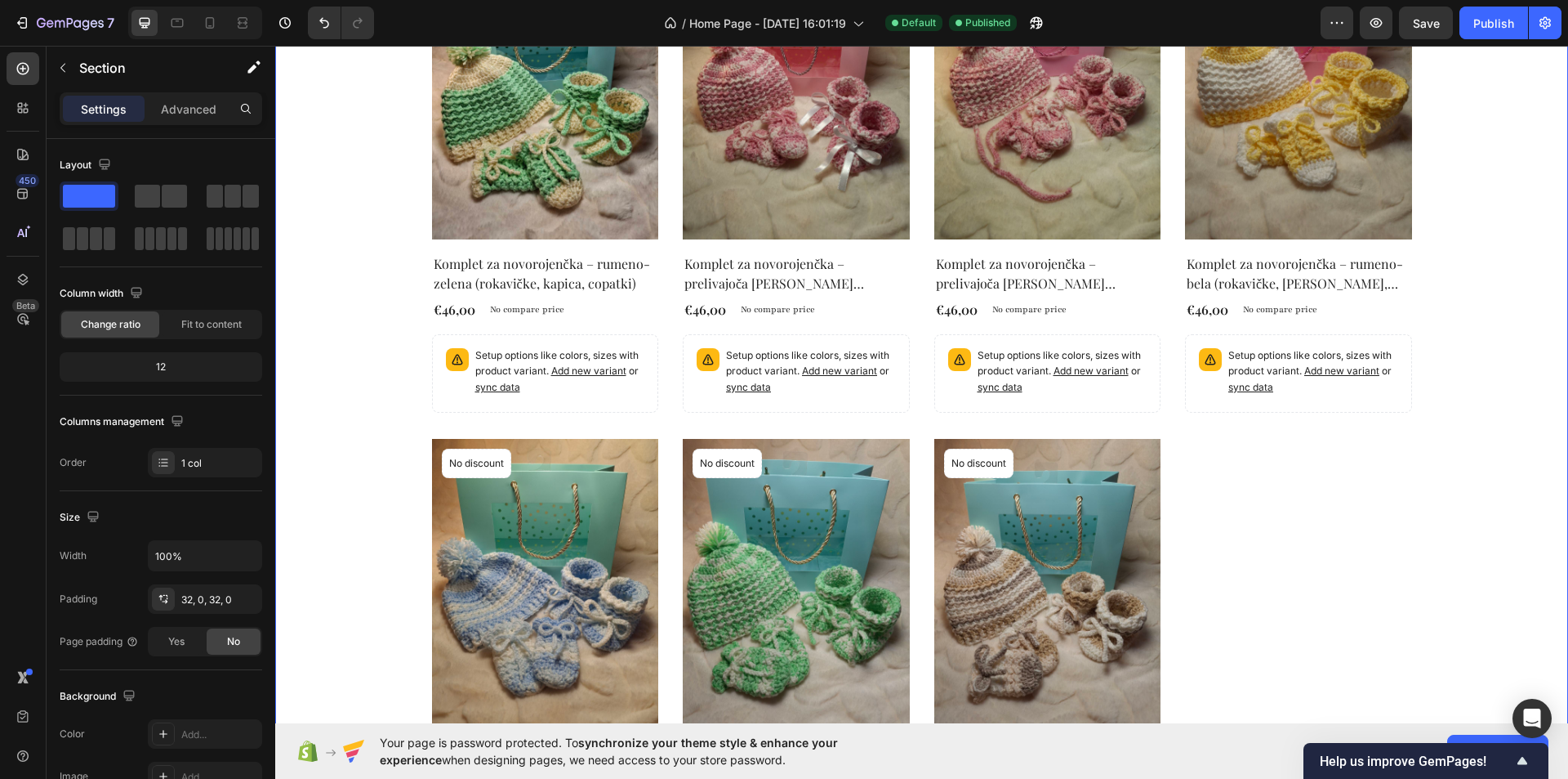
scroll to position [817, 0]
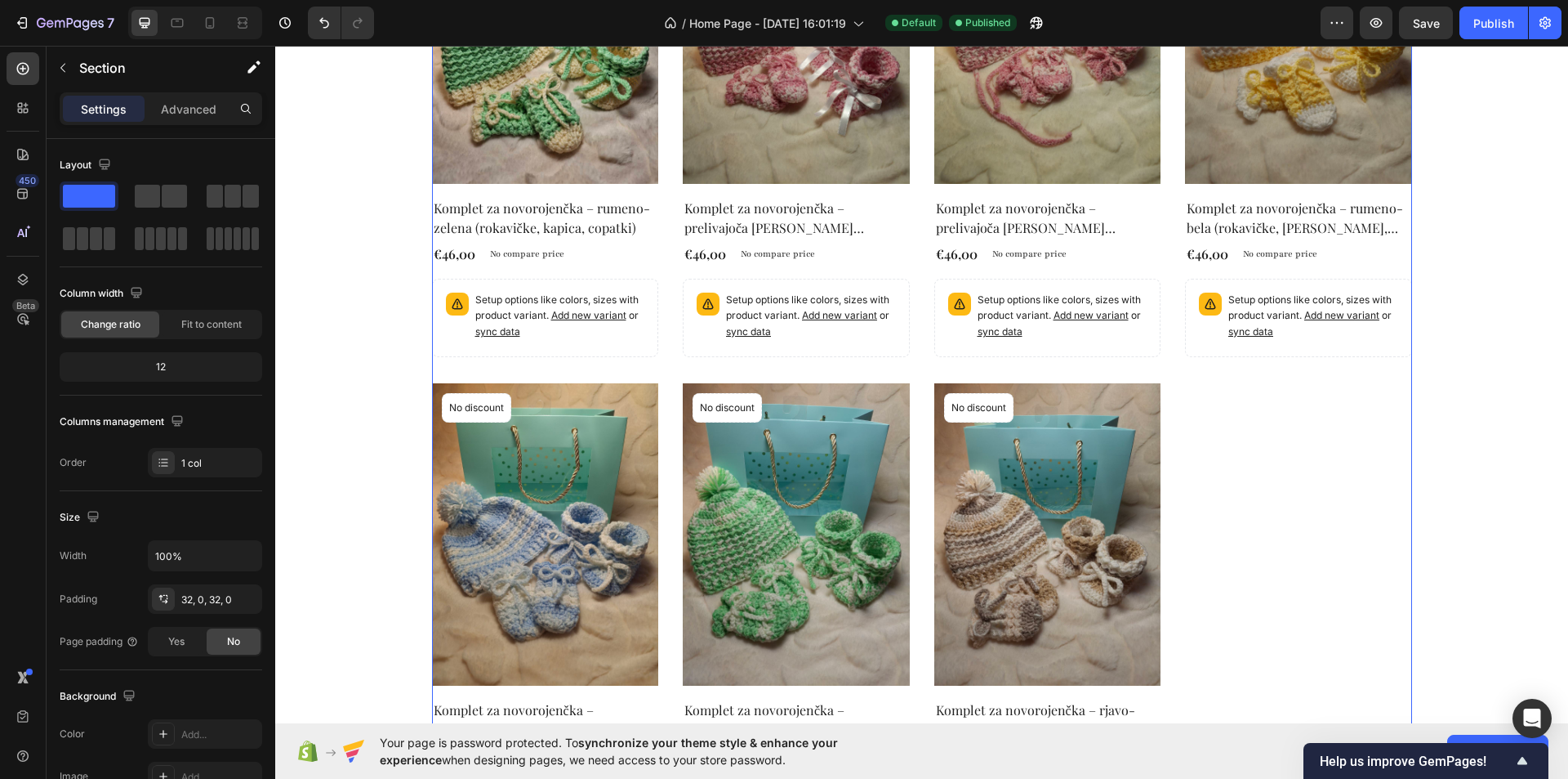
click at [1263, 430] on div "Product Images No discount Not be displayed when published Product Badge Row Ko…" at bounding box center [922, 370] width 980 height 978
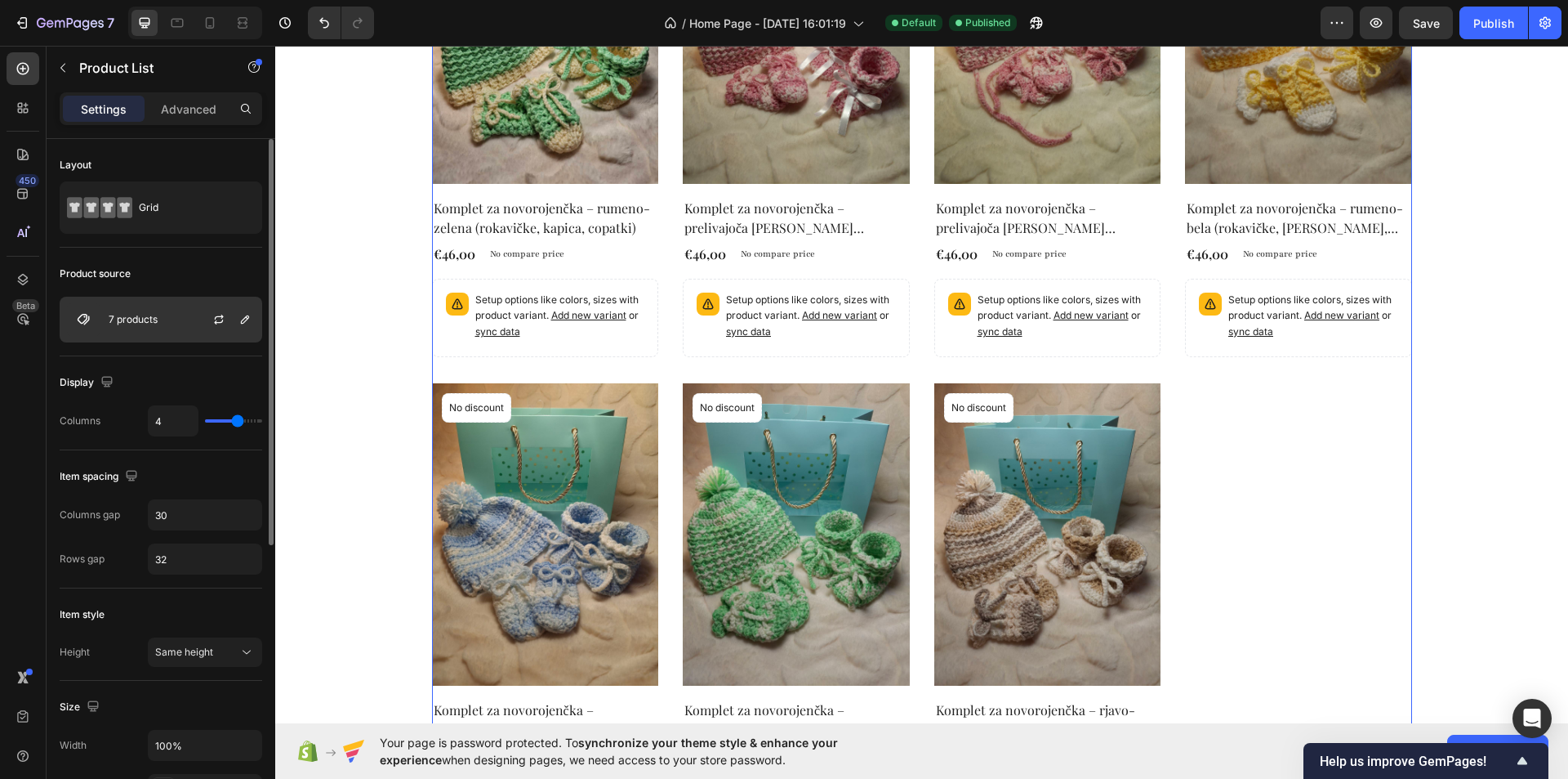
click at [192, 310] on div at bounding box center [224, 320] width 71 height 44
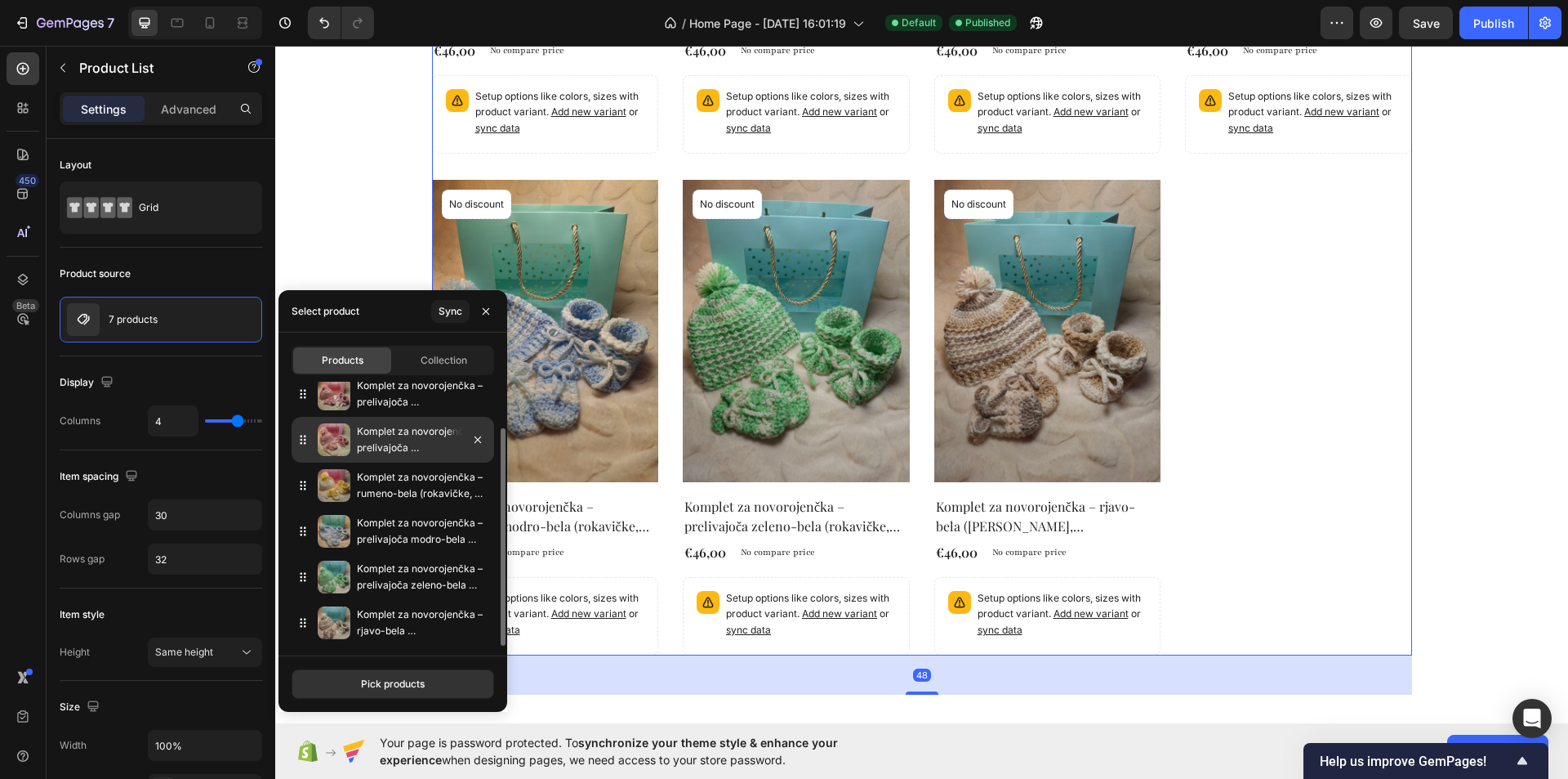
scroll to position [1063, 0]
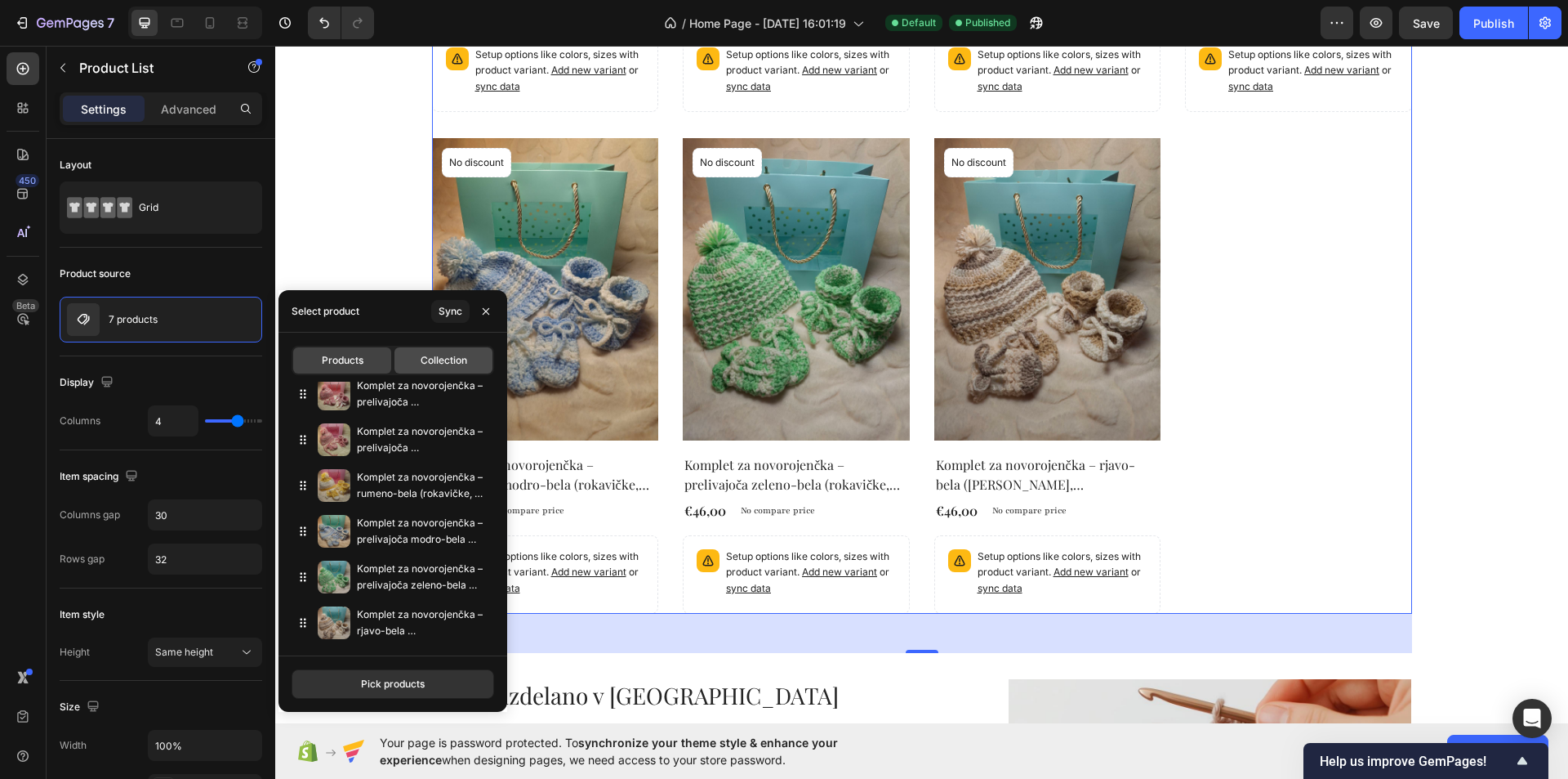
click at [439, 353] on span "Collection" at bounding box center [443, 360] width 46 height 14
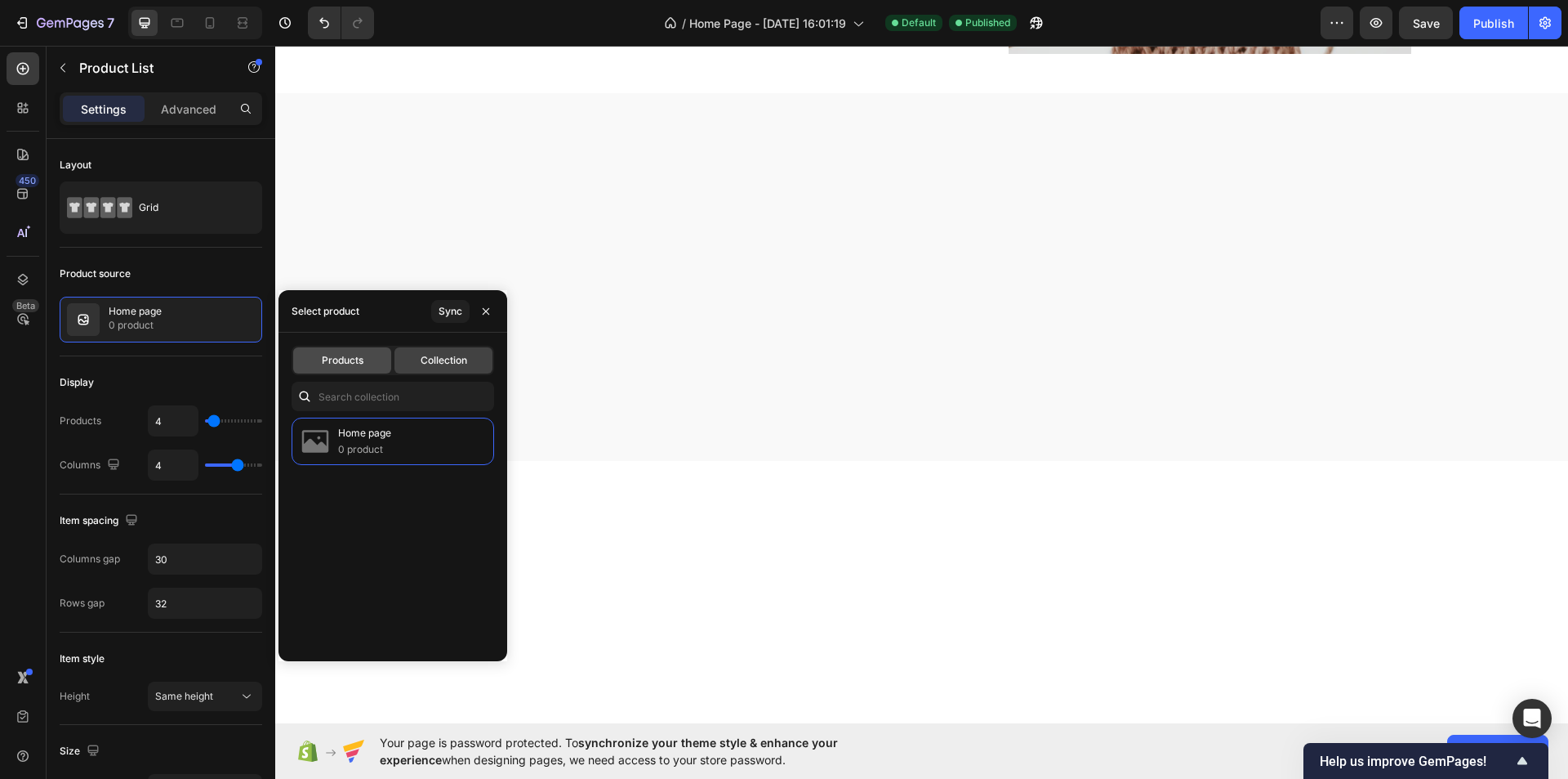
click at [332, 352] on div "Products" at bounding box center [342, 360] width 98 height 26
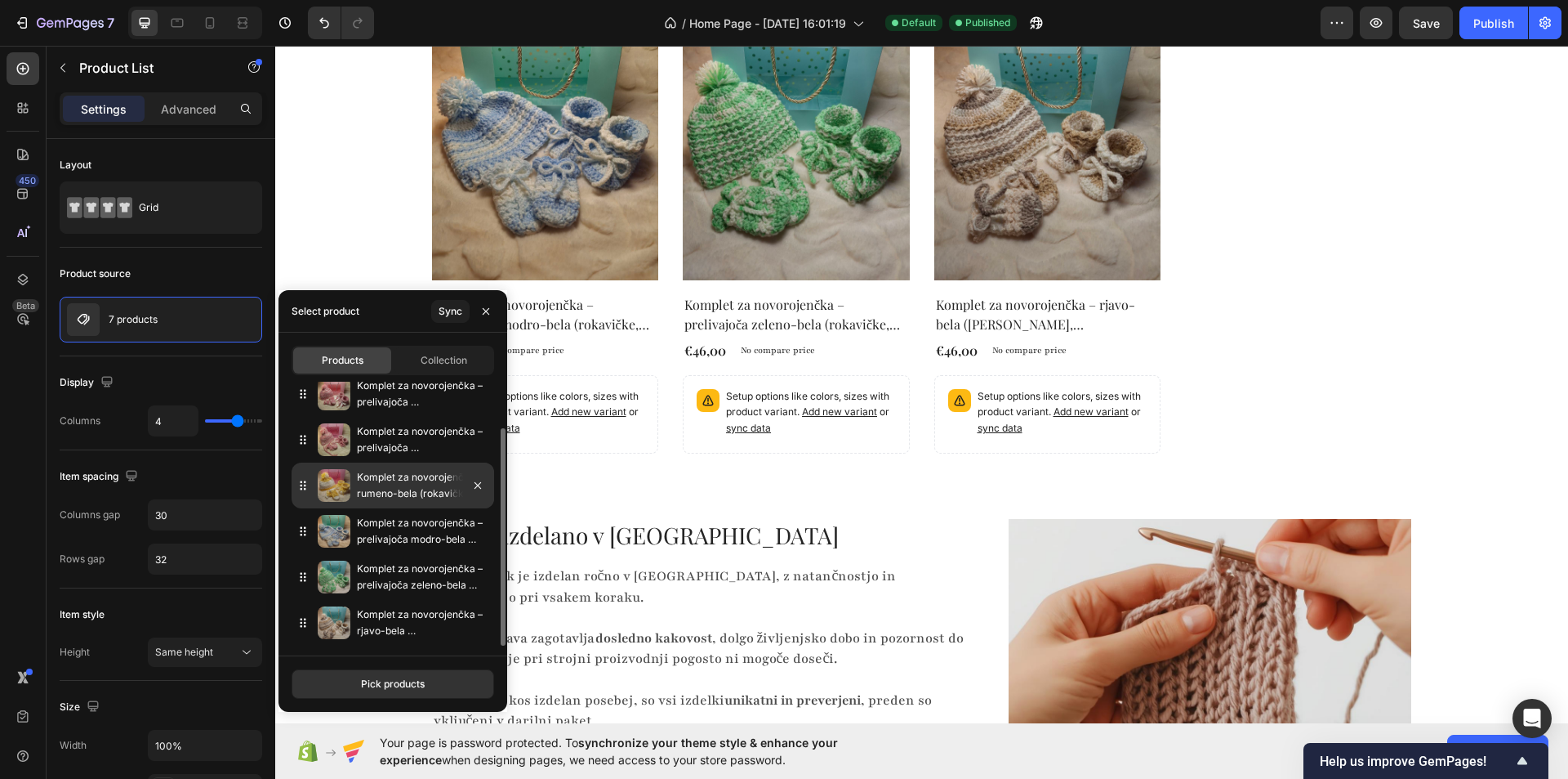
scroll to position [1226, 0]
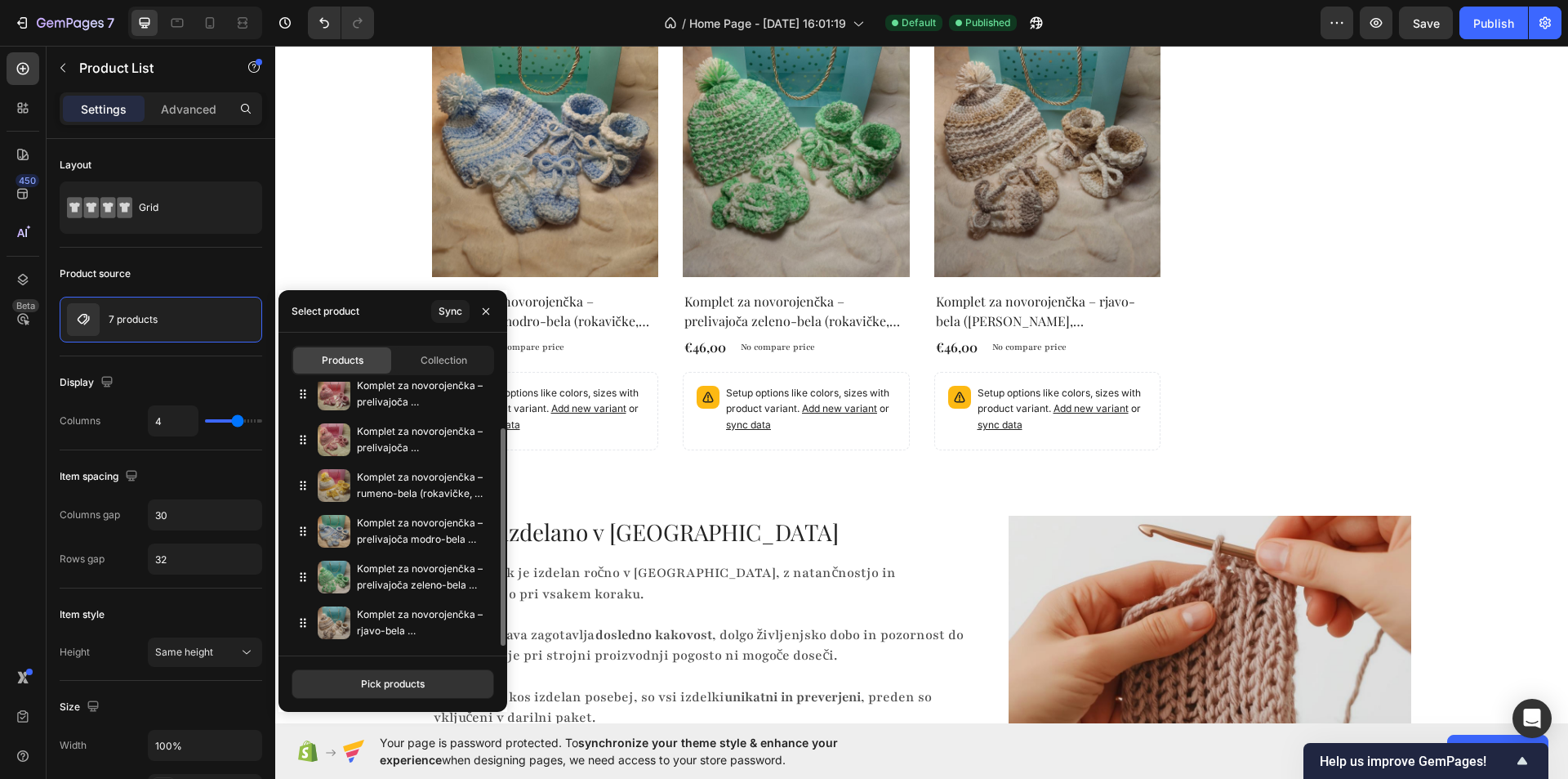
drag, startPoint x: 384, startPoint y: 678, endPoint x: 393, endPoint y: 657, distance: 22.8
click at [385, 678] on div "Pick products" at bounding box center [393, 683] width 64 height 14
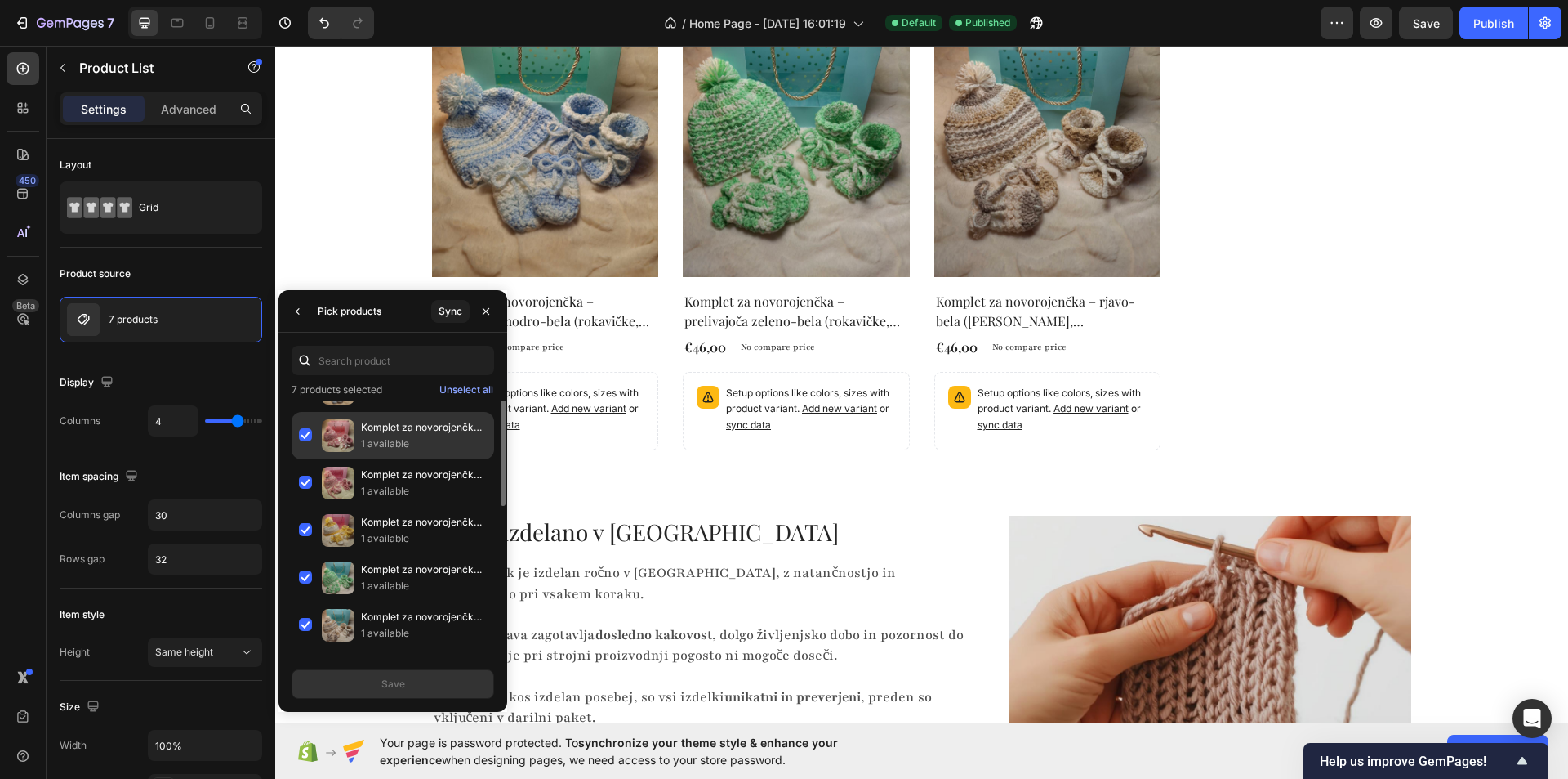
scroll to position [0, 0]
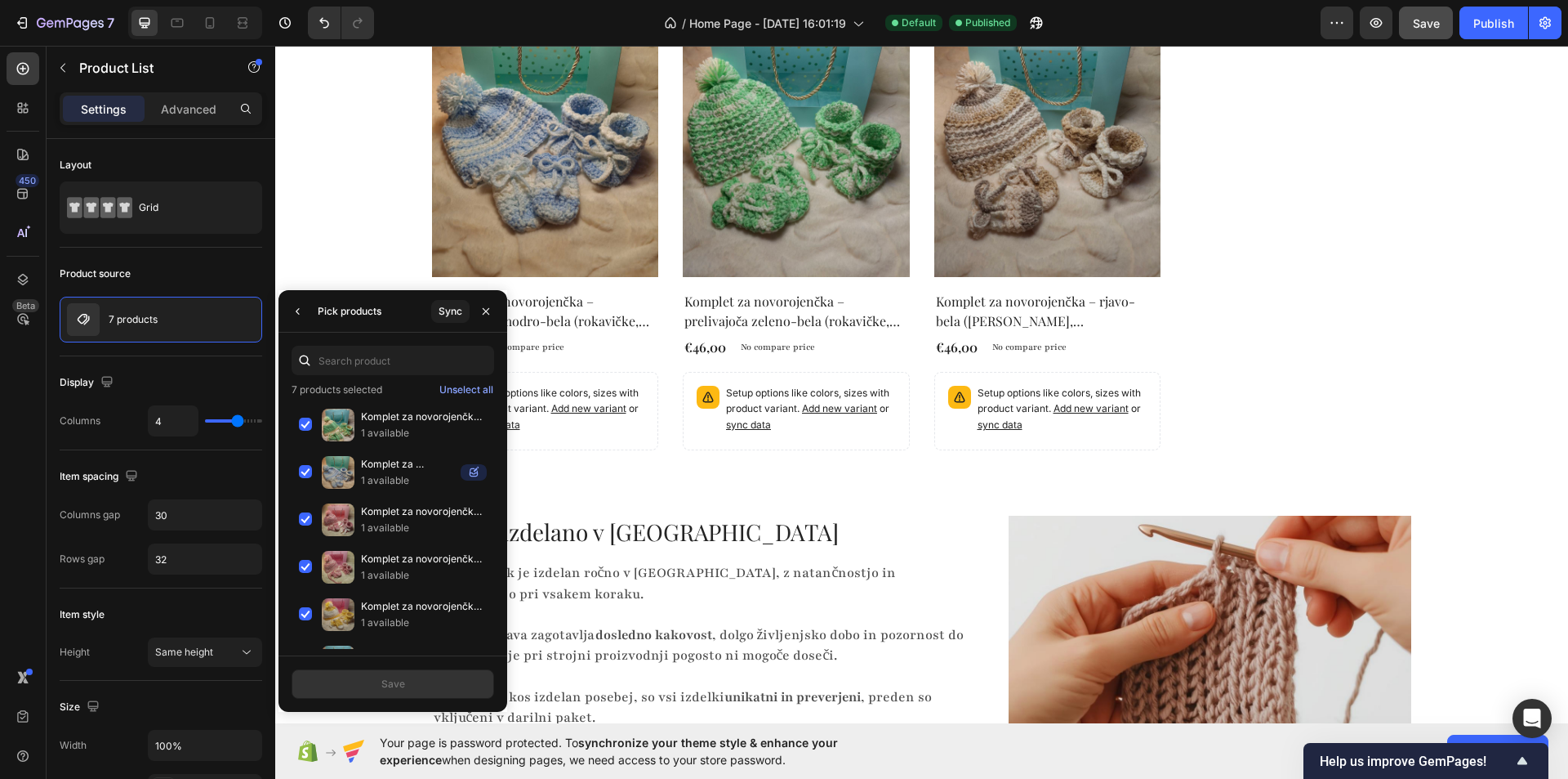
click at [1411, 28] on button "Save" at bounding box center [1426, 23] width 54 height 33
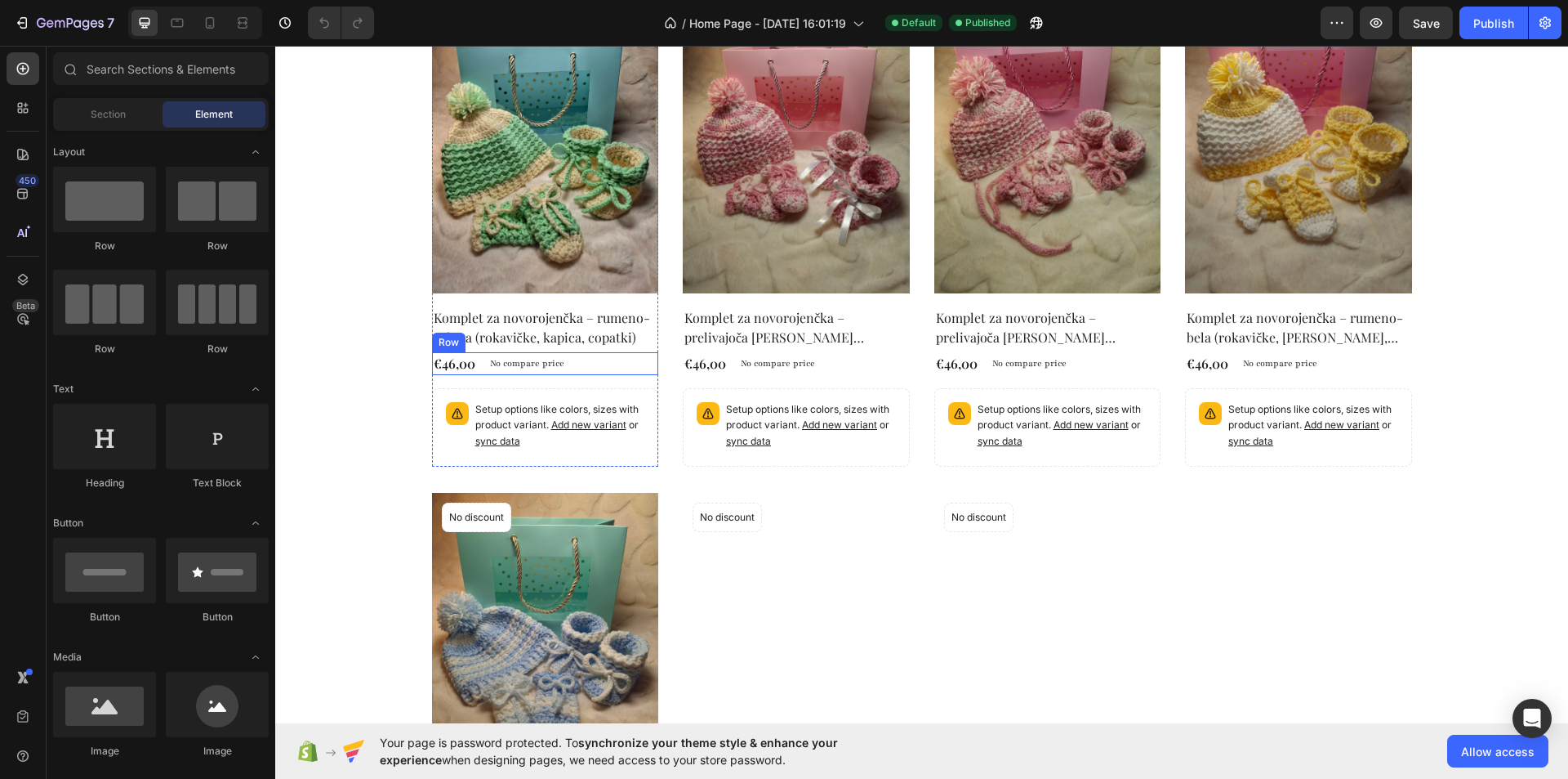
scroll to position [981, 0]
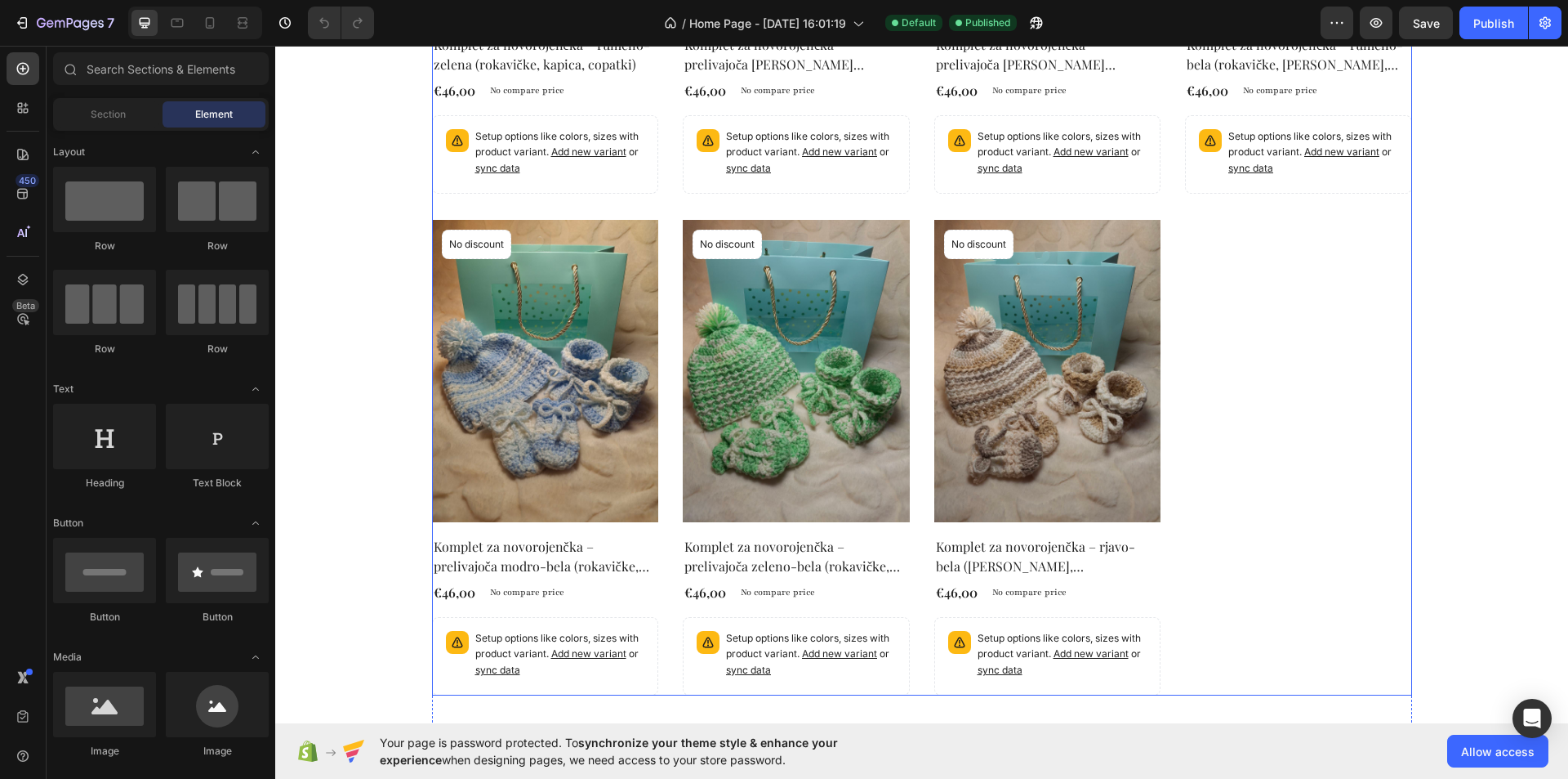
click at [1227, 342] on div "Product Images No discount Not be displayed when published Product Badge Row Ko…" at bounding box center [922, 207] width 980 height 978
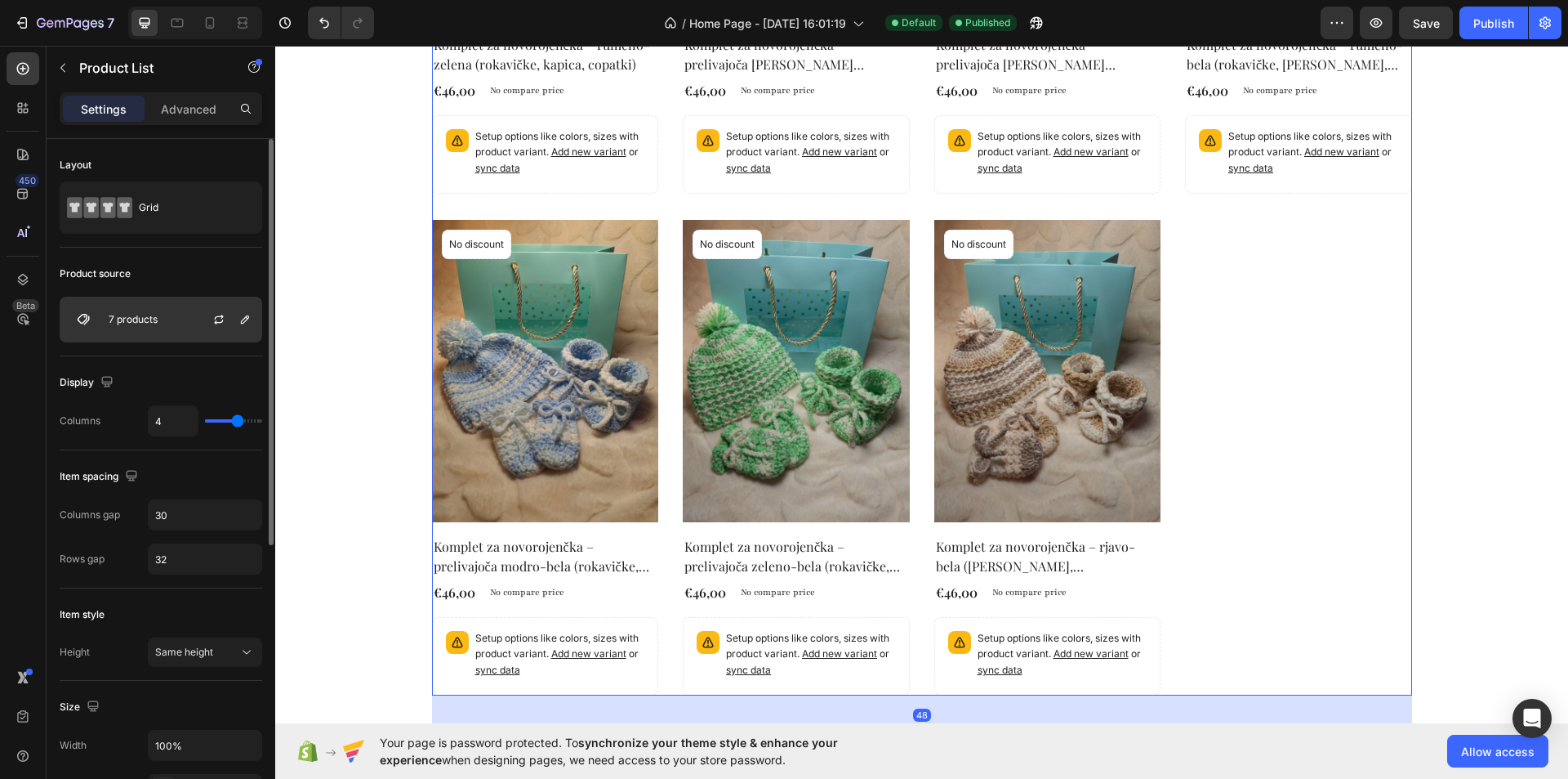
click at [155, 313] on div "7 products" at bounding box center [161, 320] width 203 height 45
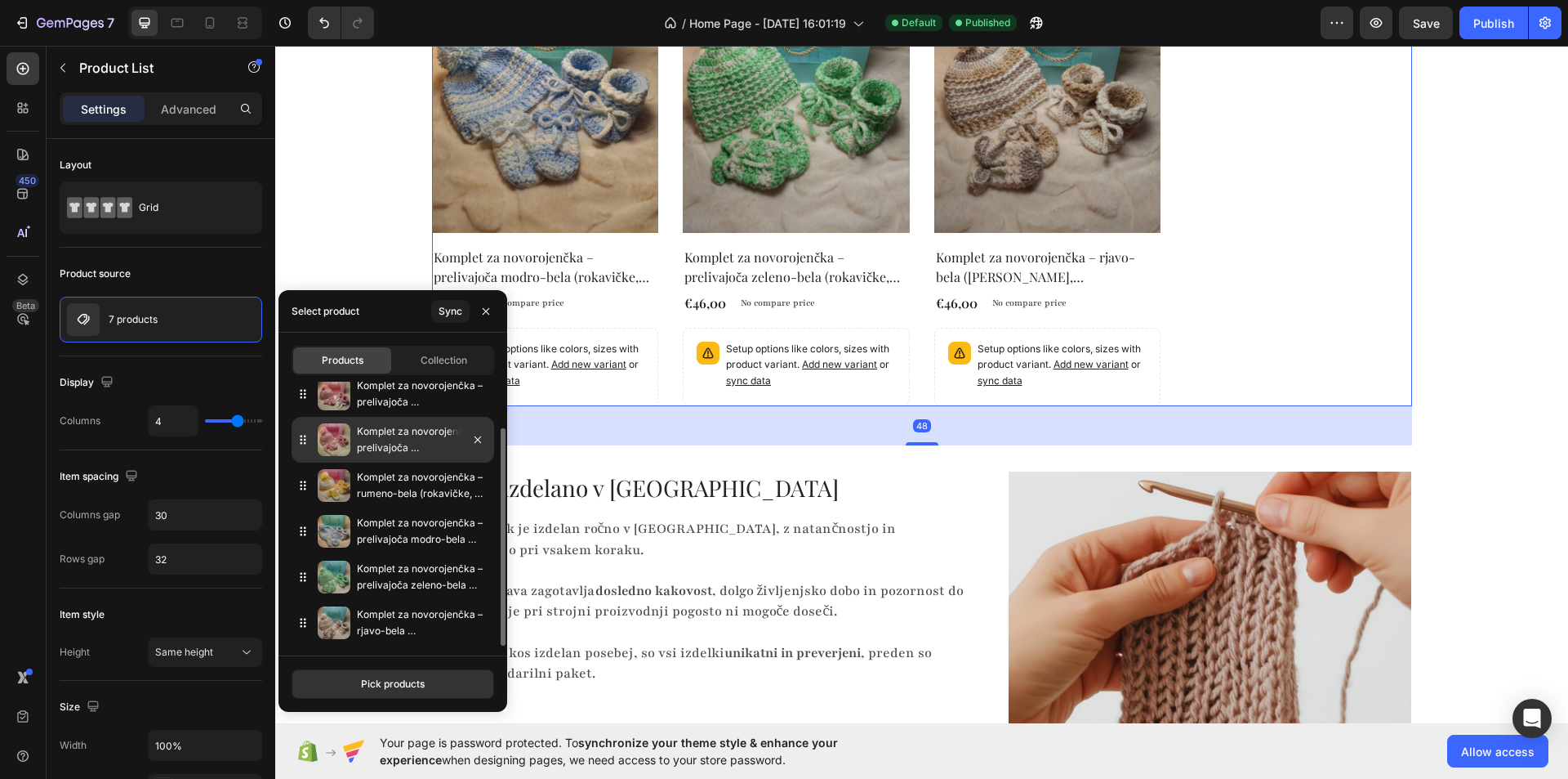
scroll to position [1307, 0]
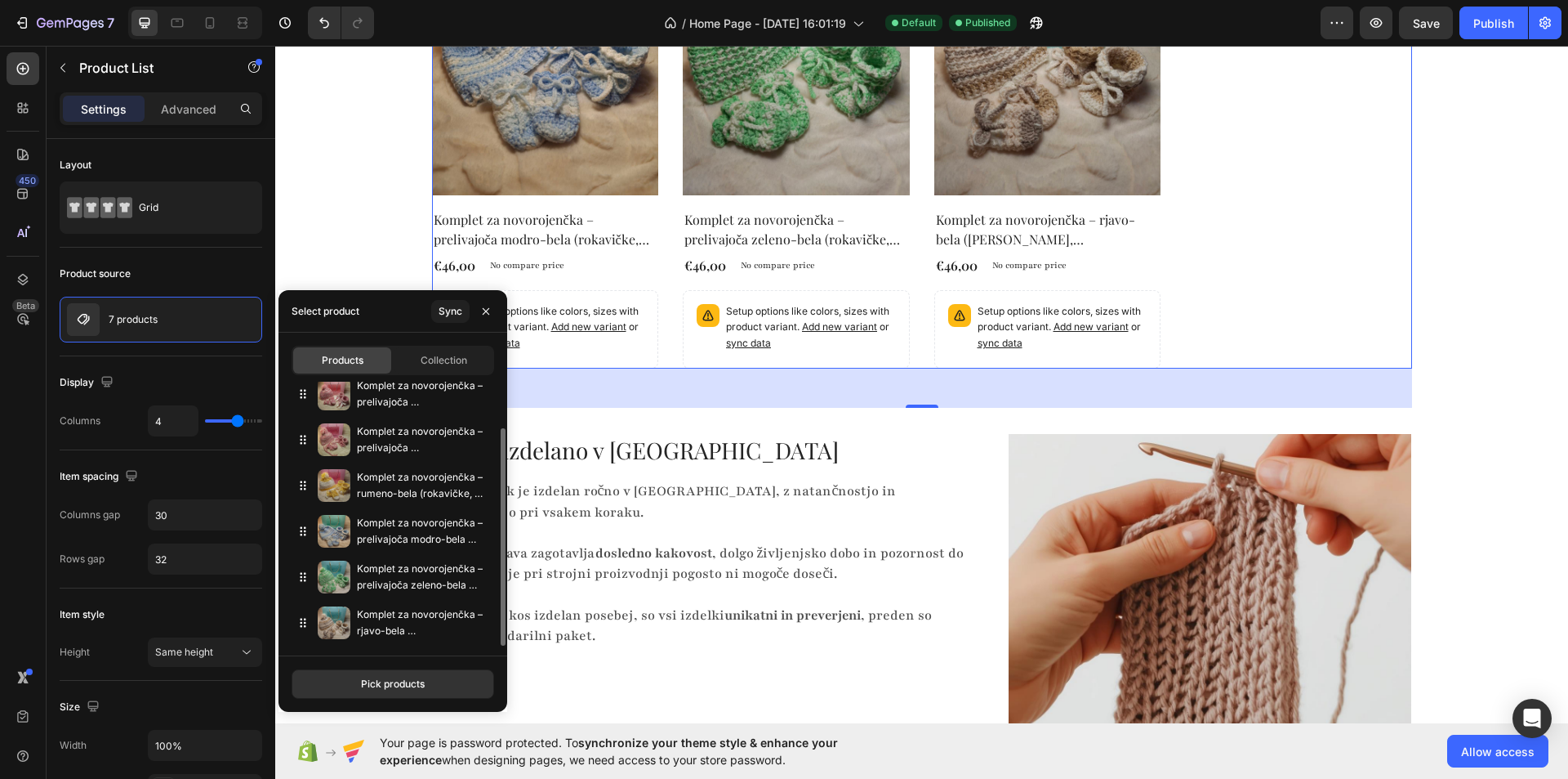
click at [399, 684] on div "Pick products" at bounding box center [393, 683] width 64 height 14
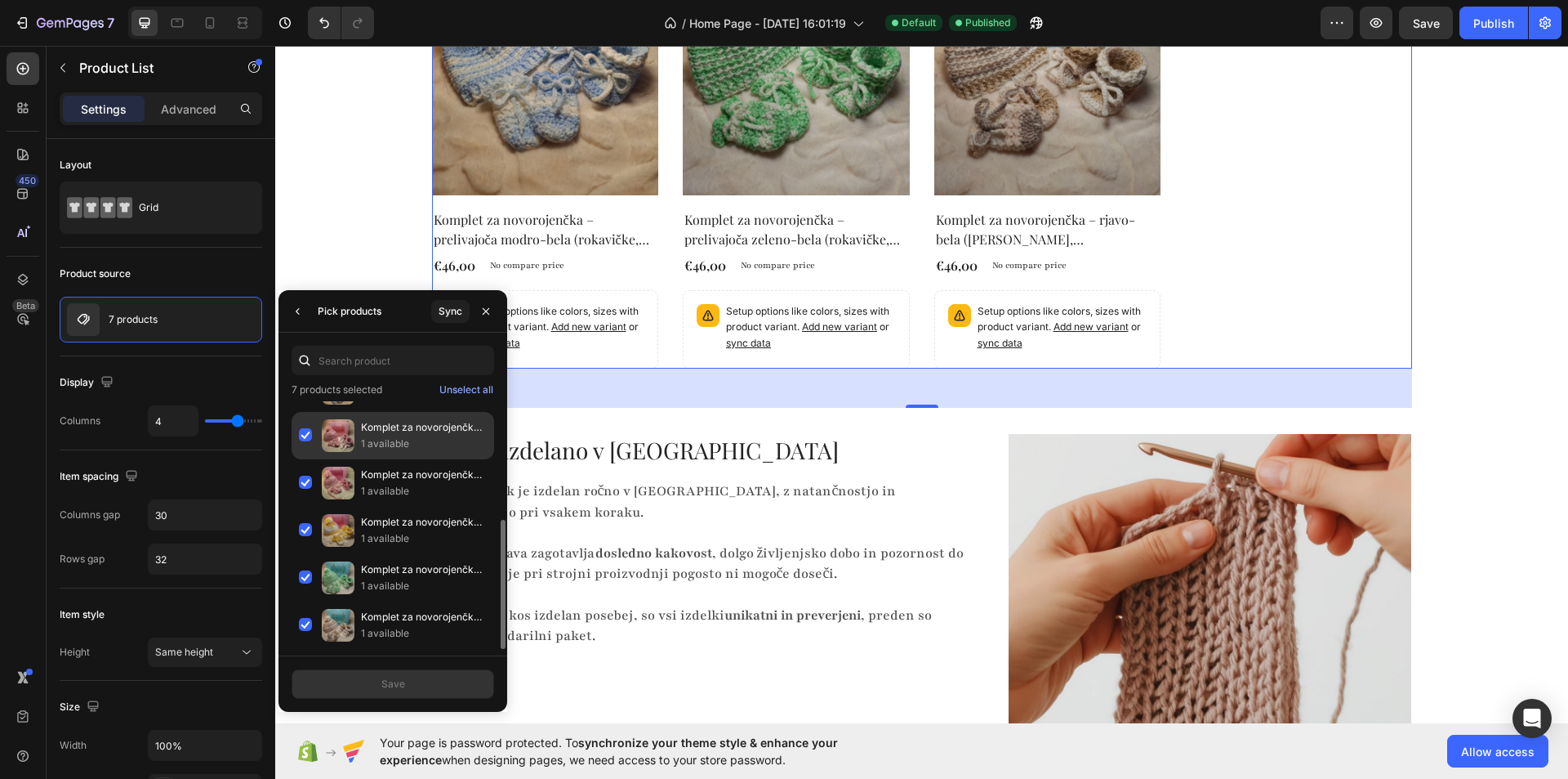
scroll to position [0, 0]
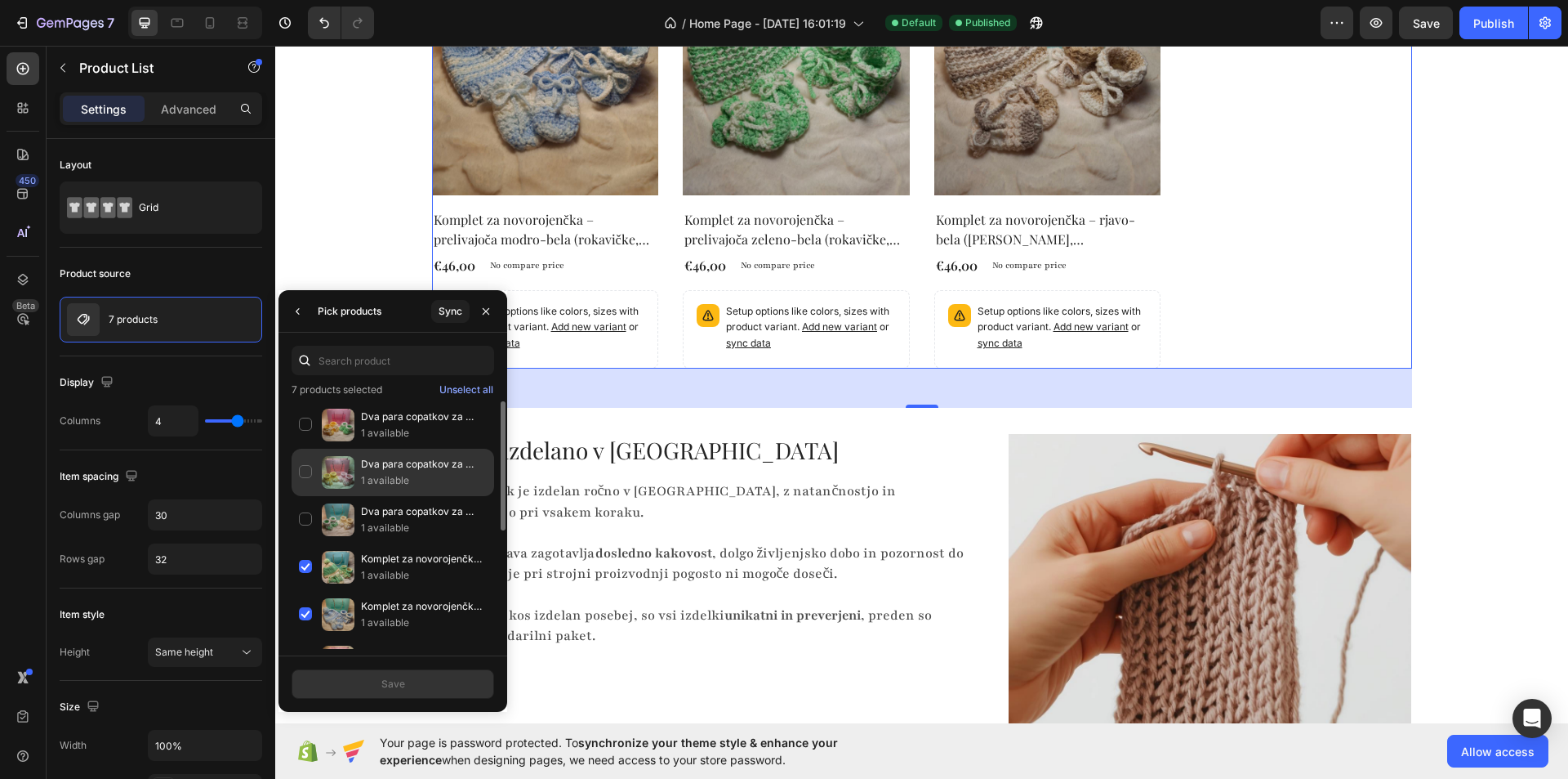
drag, startPoint x: 314, startPoint y: 512, endPoint x: 301, endPoint y: 494, distance: 22.2
click at [307, 511] on div "Dva para copatkov za novorojenčka – zeleno-bela, rumeno-bela 1 available" at bounding box center [393, 520] width 203 height 47
click at [298, 468] on div "Dva para copatkov za novorojenčka – rumeno-bela, [PERSON_NAME] 1 available" at bounding box center [393, 472] width 203 height 47
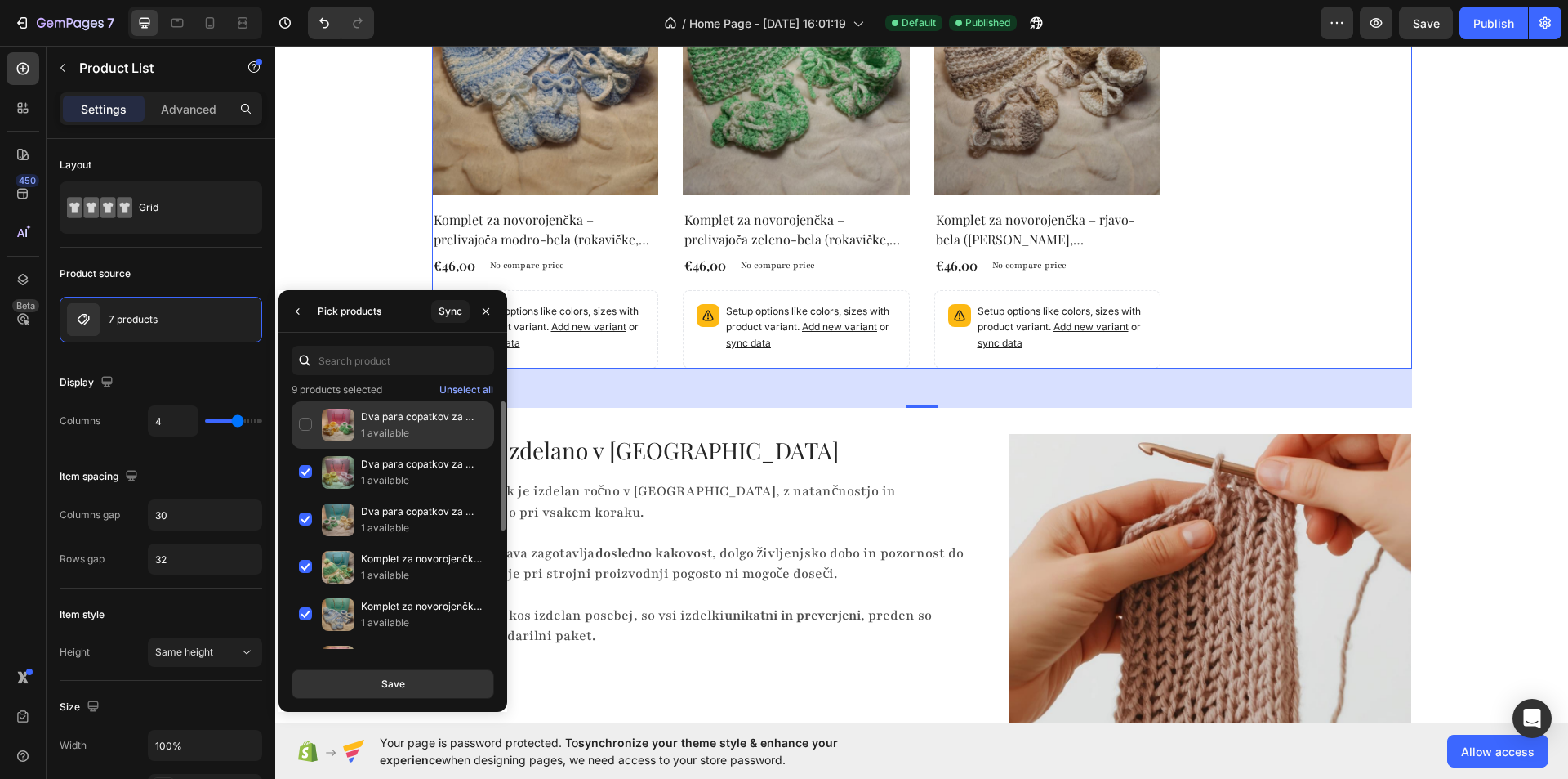
click at [313, 434] on div "Dva para copatkov za novorojenčka – rumena, zeleno-bela (Copy) 1 available" at bounding box center [393, 425] width 203 height 47
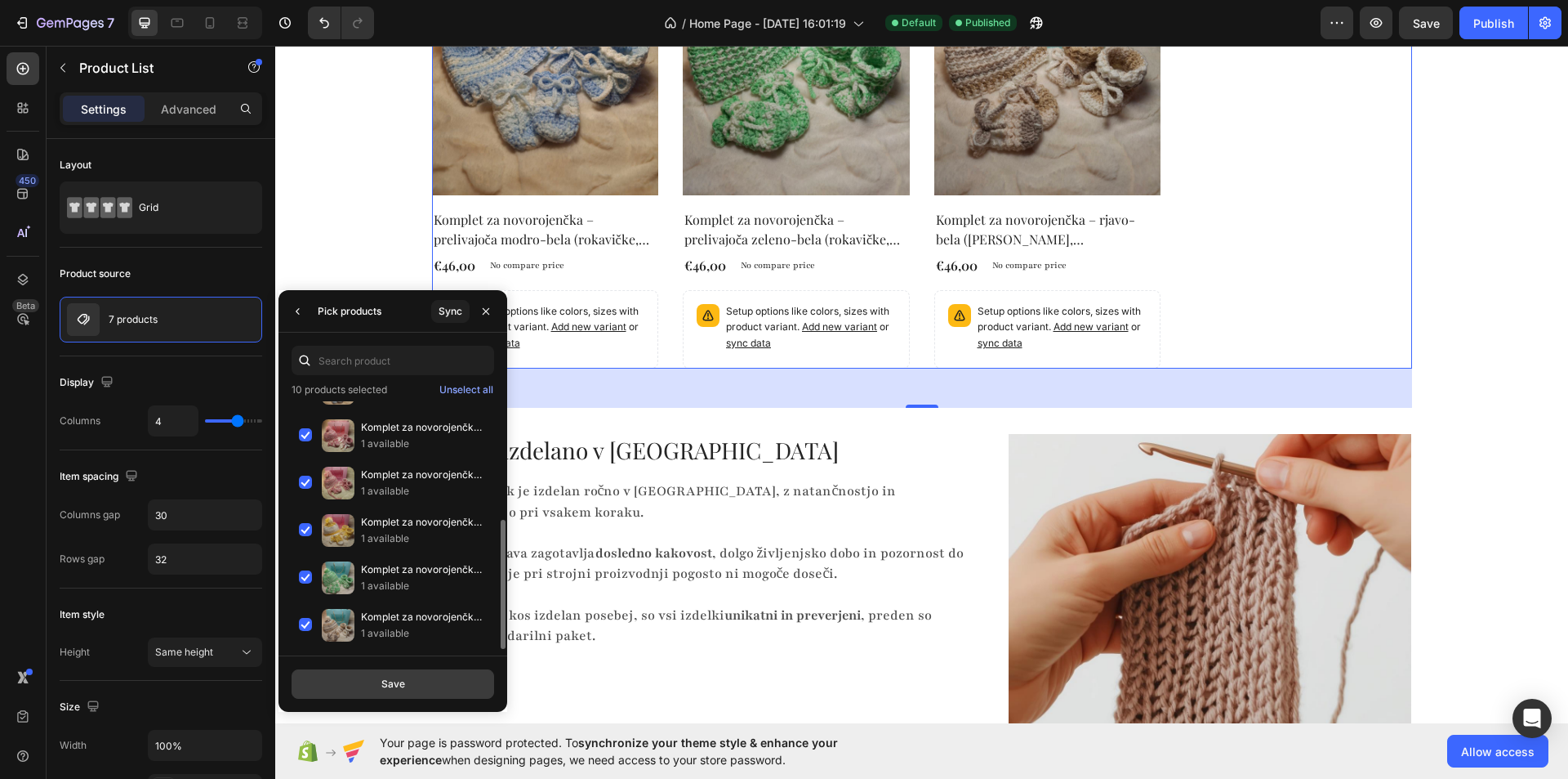
click at [416, 682] on button "Save" at bounding box center [393, 683] width 203 height 29
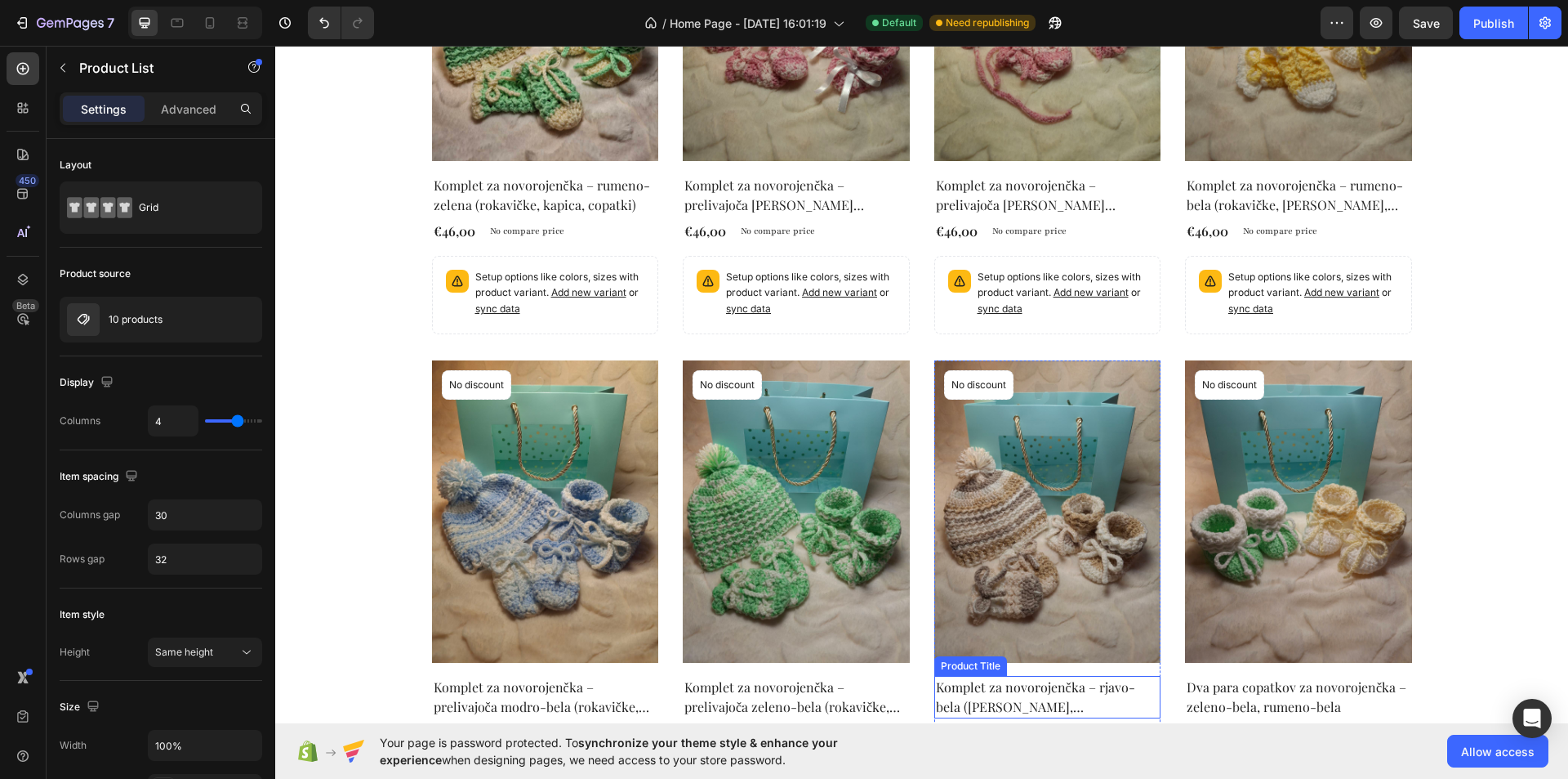
scroll to position [817, 0]
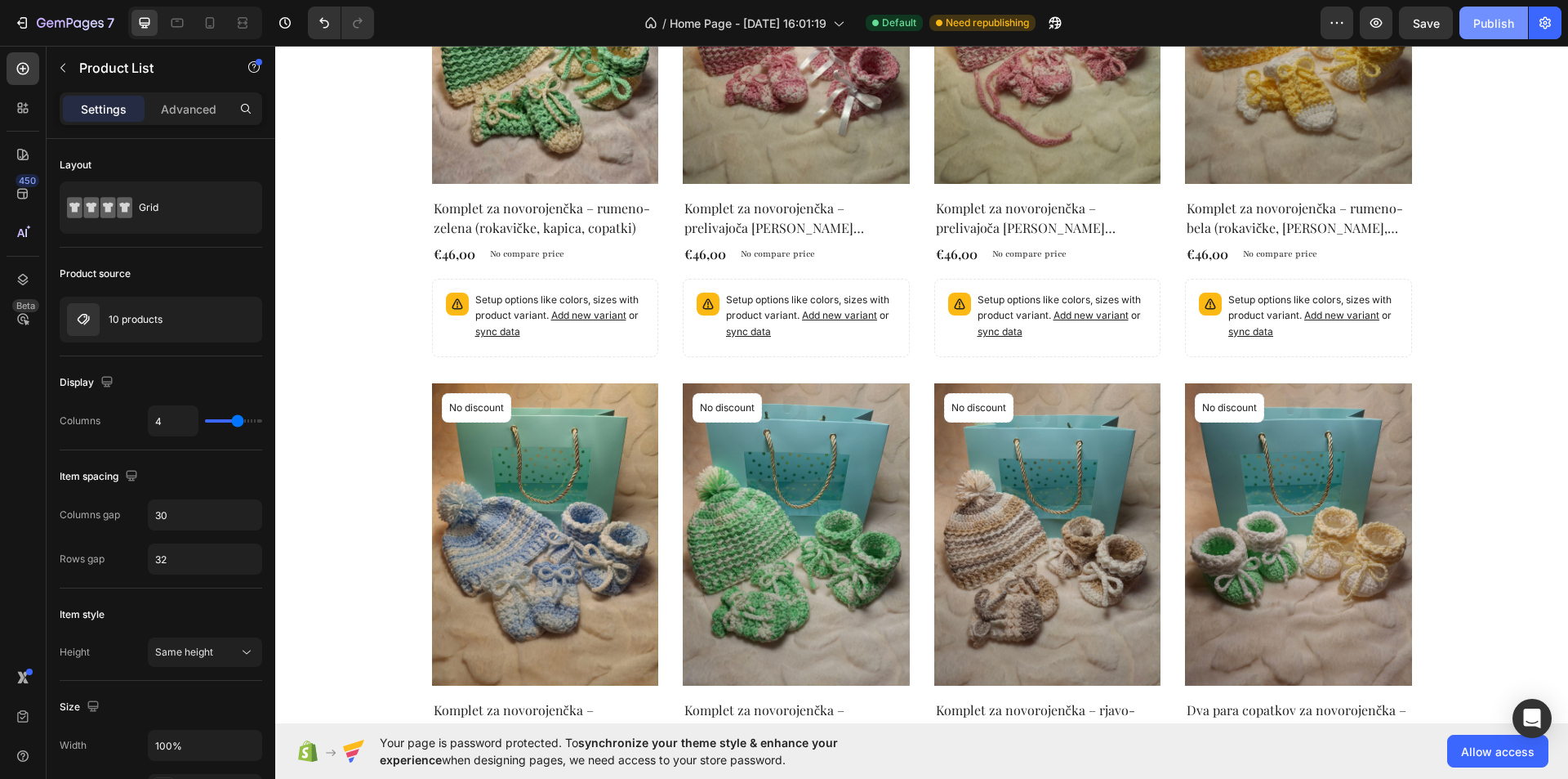
click at [1477, 29] on div "Publish" at bounding box center [1493, 23] width 41 height 17
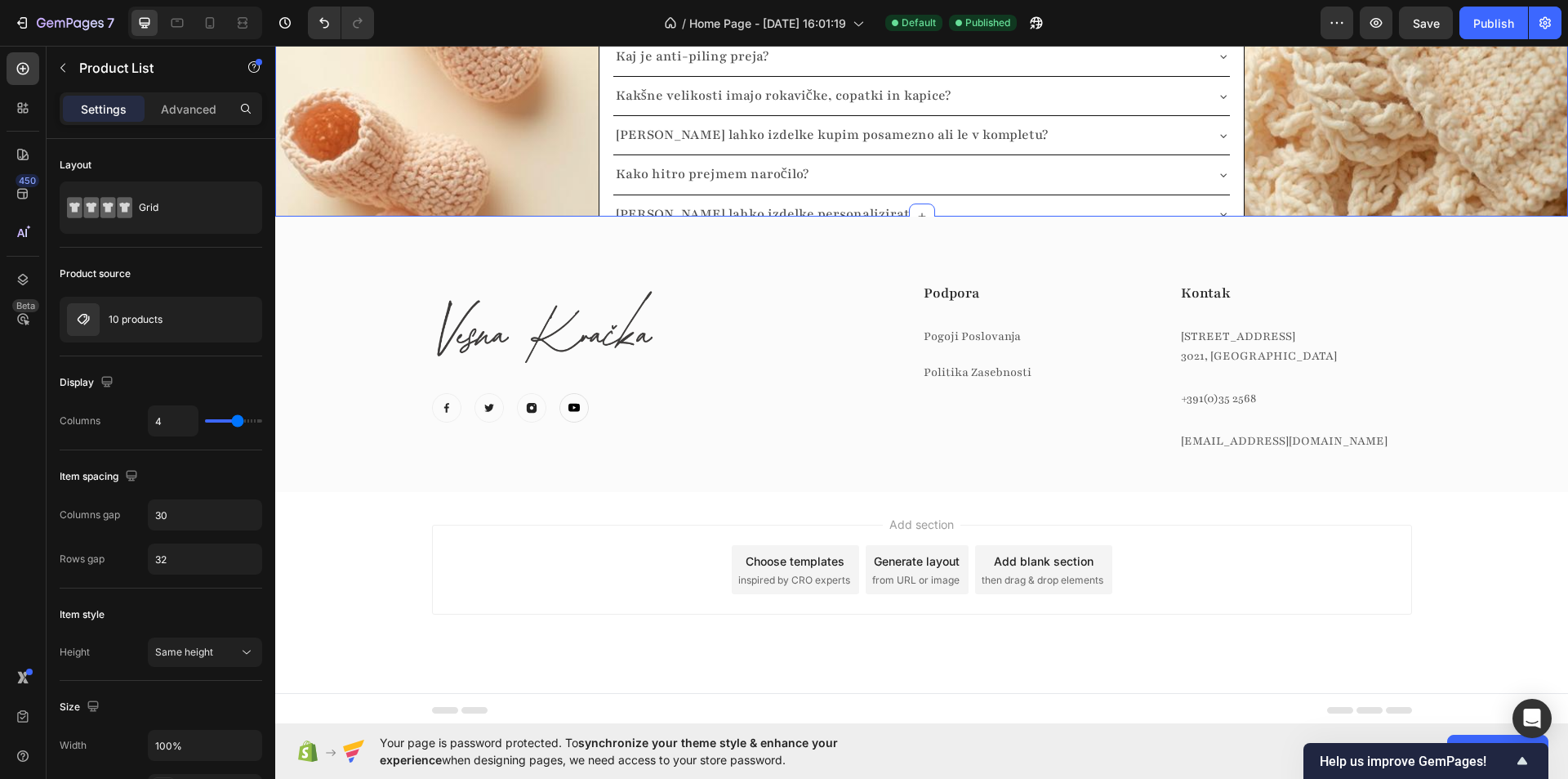
scroll to position [3526, 0]
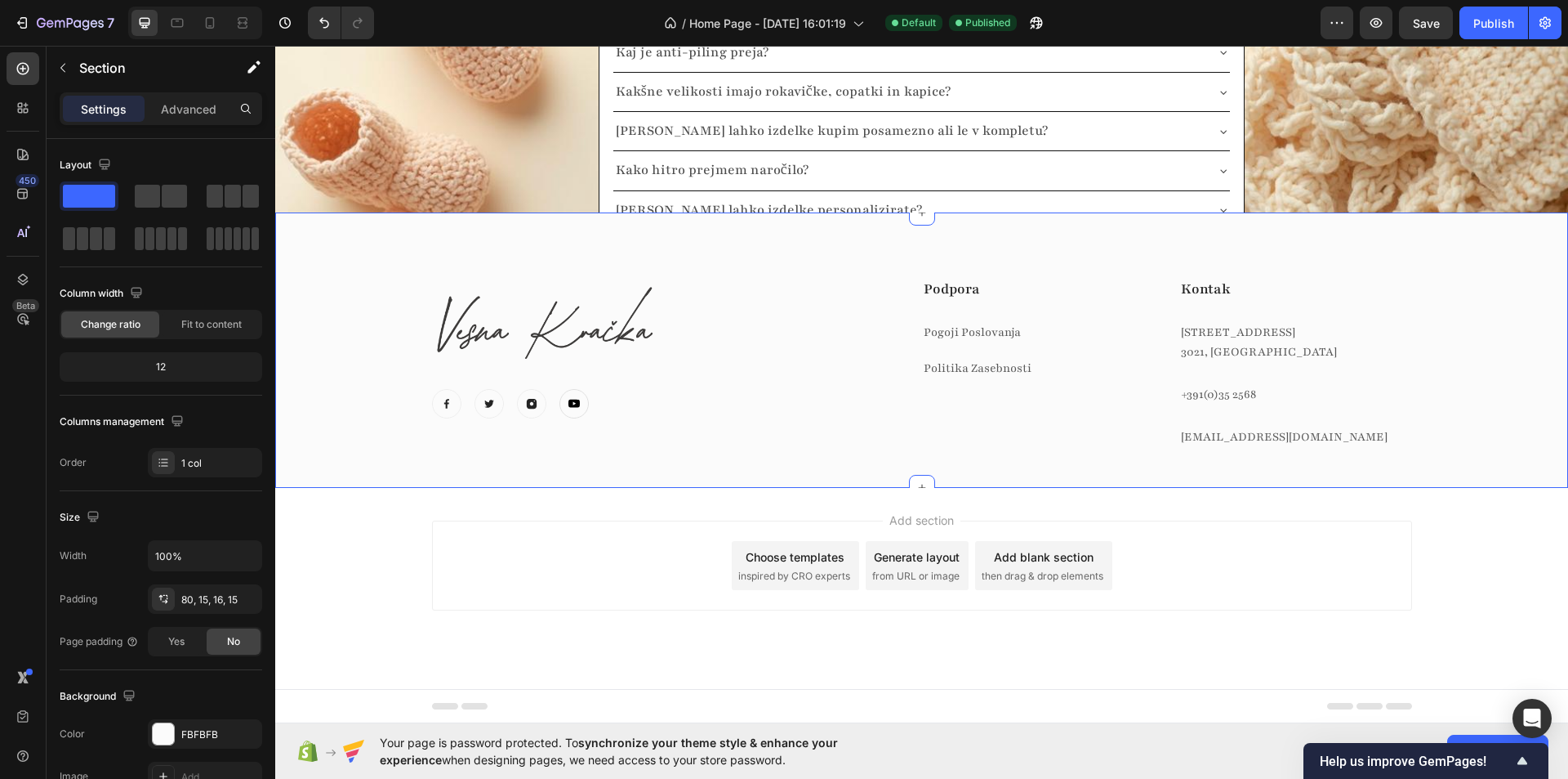
click at [325, 294] on div "Image Image Image Image Image Icon List Hoz Podpora Text block Pogoji Poslovanj…" at bounding box center [921, 376] width 1268 height 197
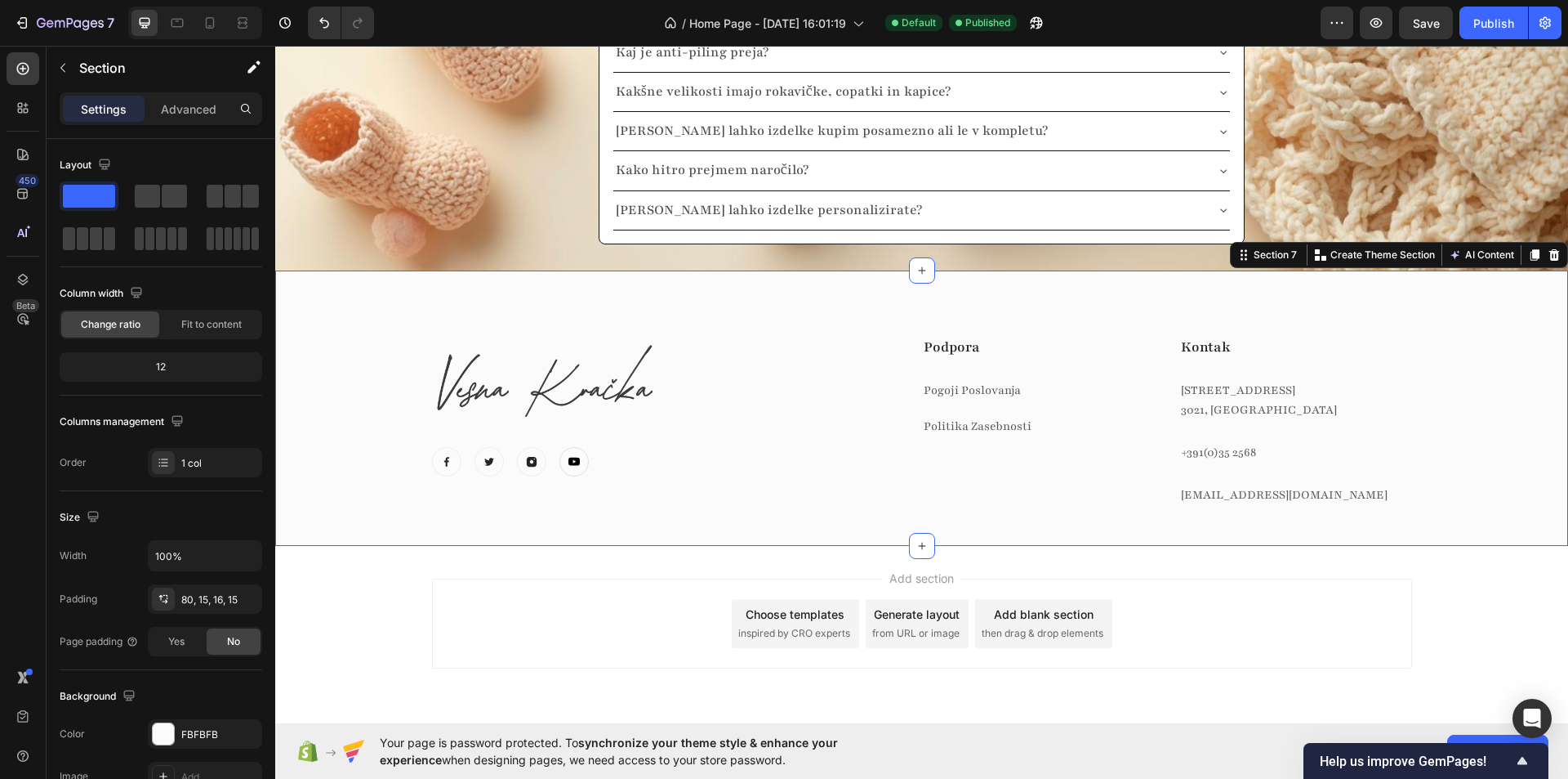
click at [383, 343] on div "Image Image Image Image Image Icon List Hoz Podpora Text block Pogoji Poslovanj…" at bounding box center [921, 434] width 1268 height 197
click at [1371, 259] on p "Create Theme Section" at bounding box center [1382, 254] width 104 height 14
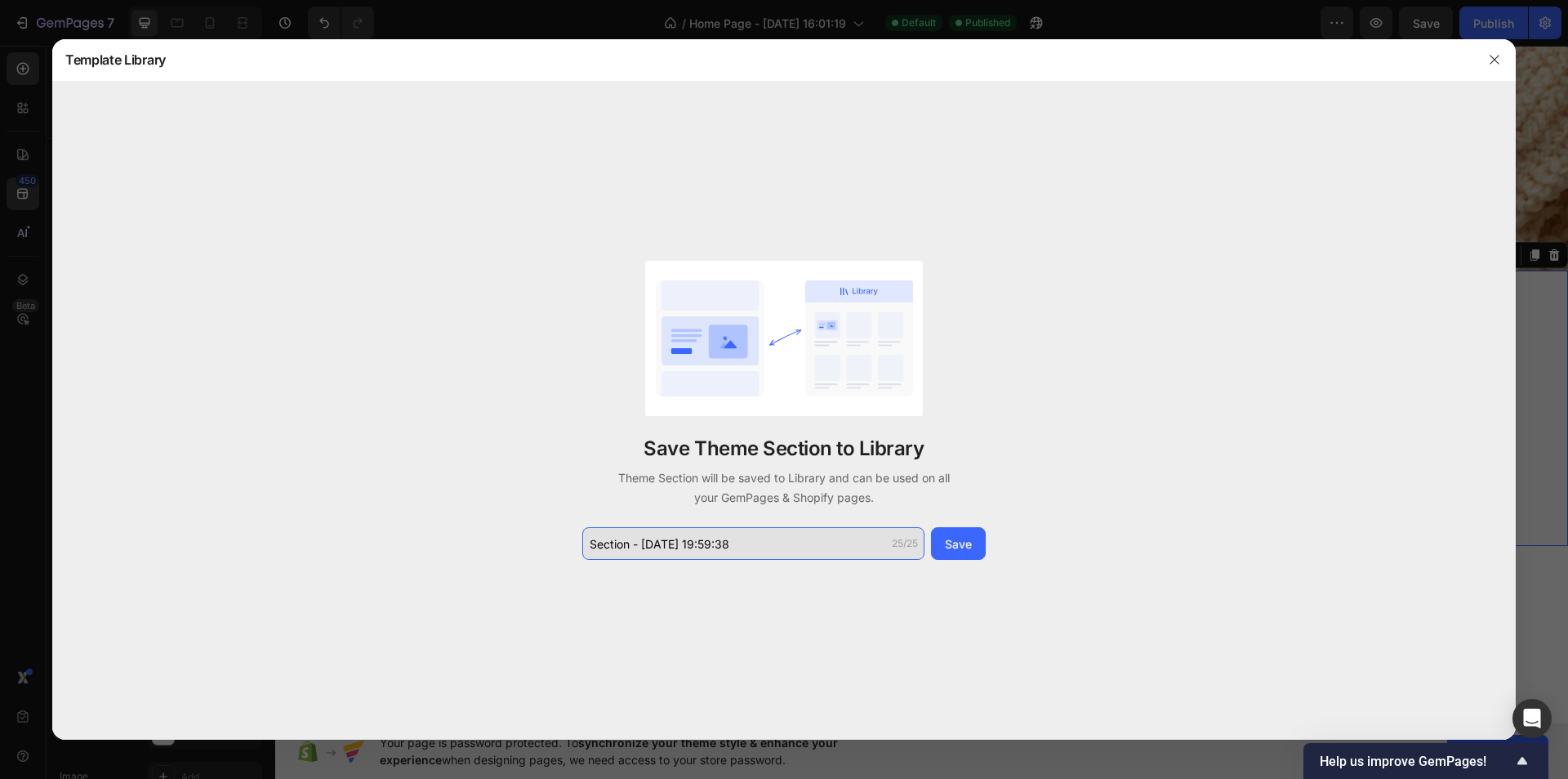
click at [767, 539] on input "Section - [DATE] 19:59:38" at bounding box center [753, 543] width 342 height 33
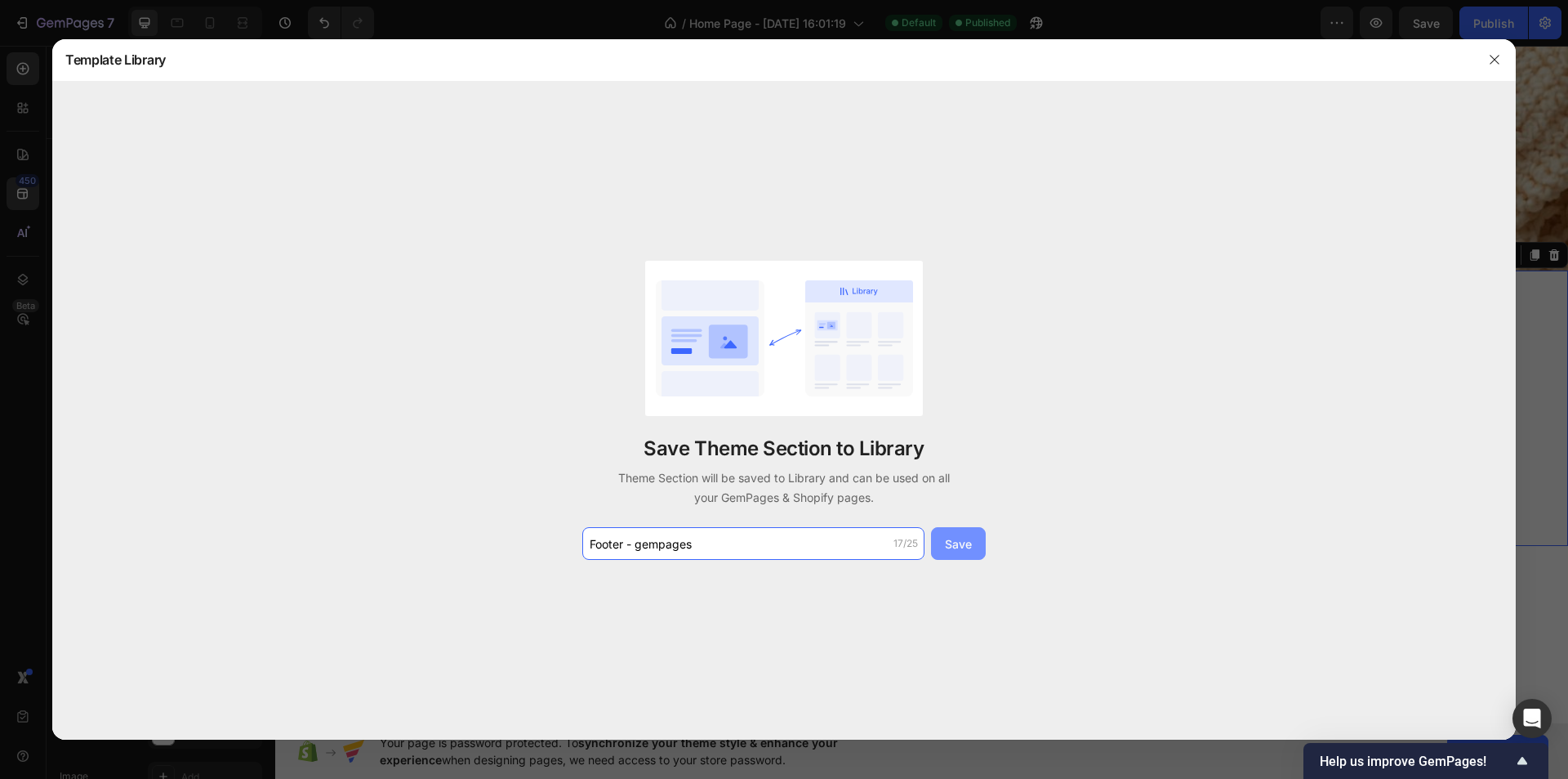
type input "Footer - gempages"
click at [952, 551] on div "Save" at bounding box center [958, 543] width 27 height 17
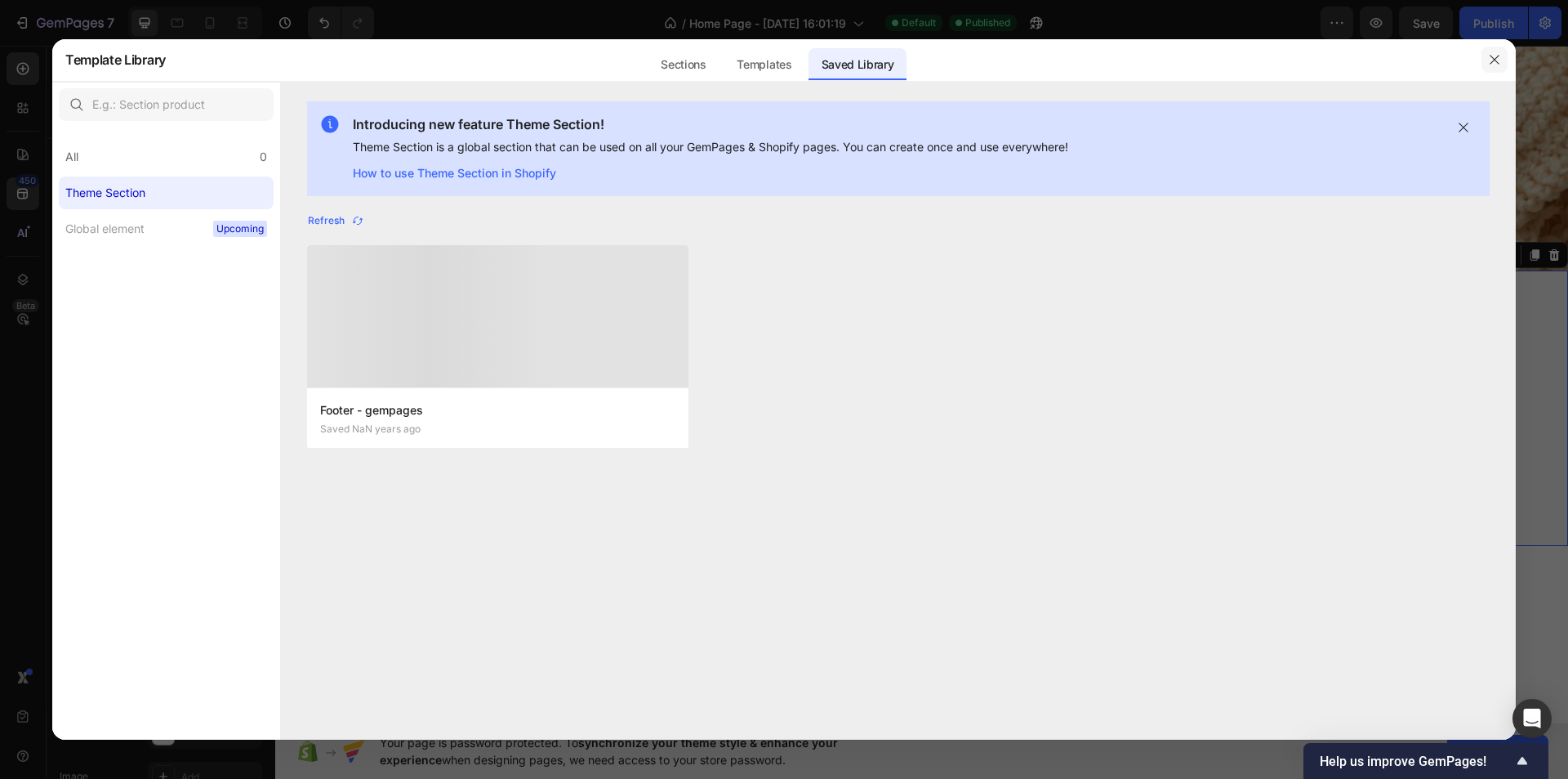
click at [1494, 62] on icon "button" at bounding box center [1495, 60] width 13 height 13
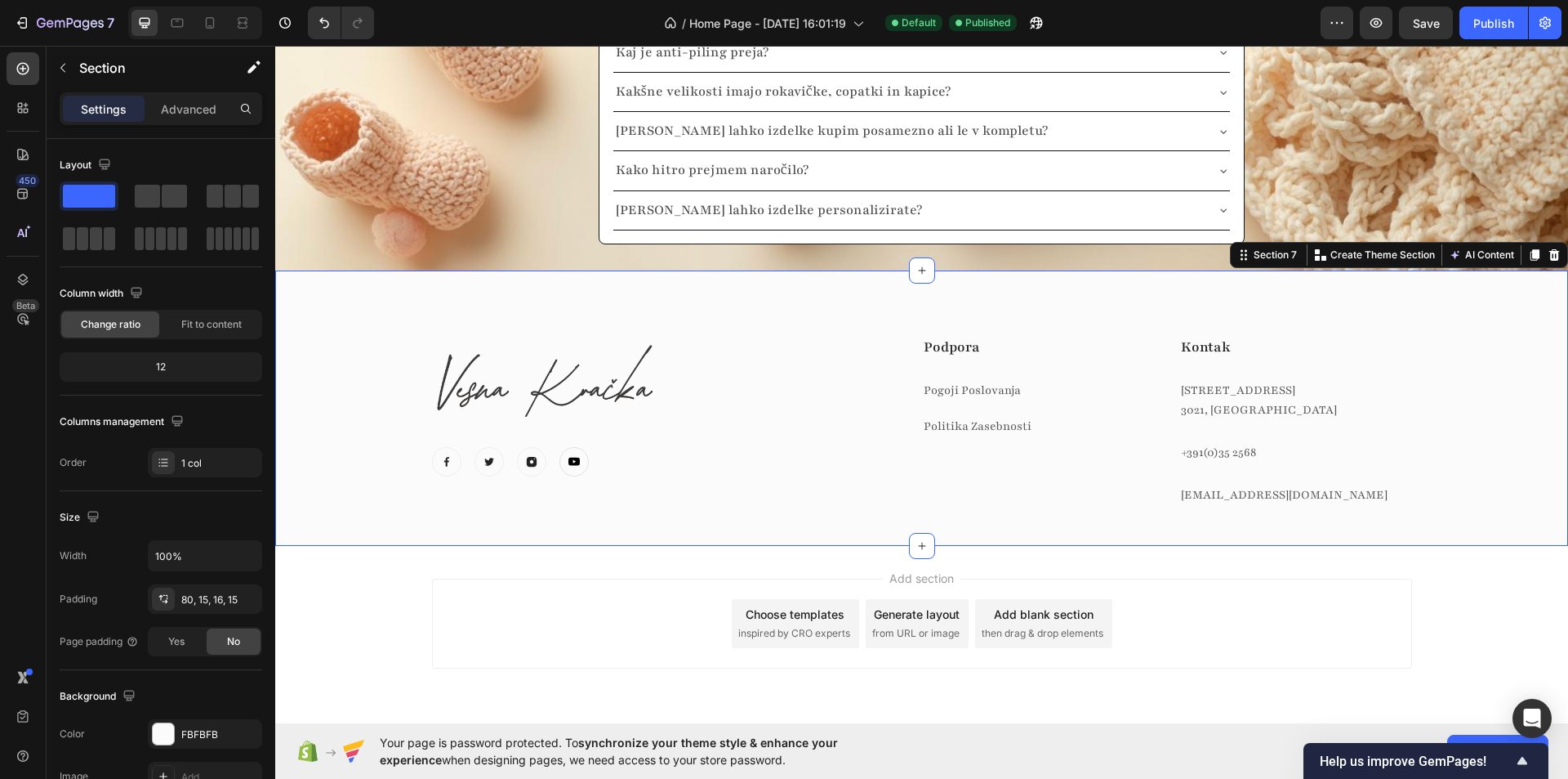
click at [1396, 308] on div "Image Image Image Image Image Icon List Hoz Podpora Text block Pogoji Poslovanj…" at bounding box center [921, 407] width 1293 height 275
click at [1550, 256] on icon at bounding box center [1555, 255] width 11 height 12
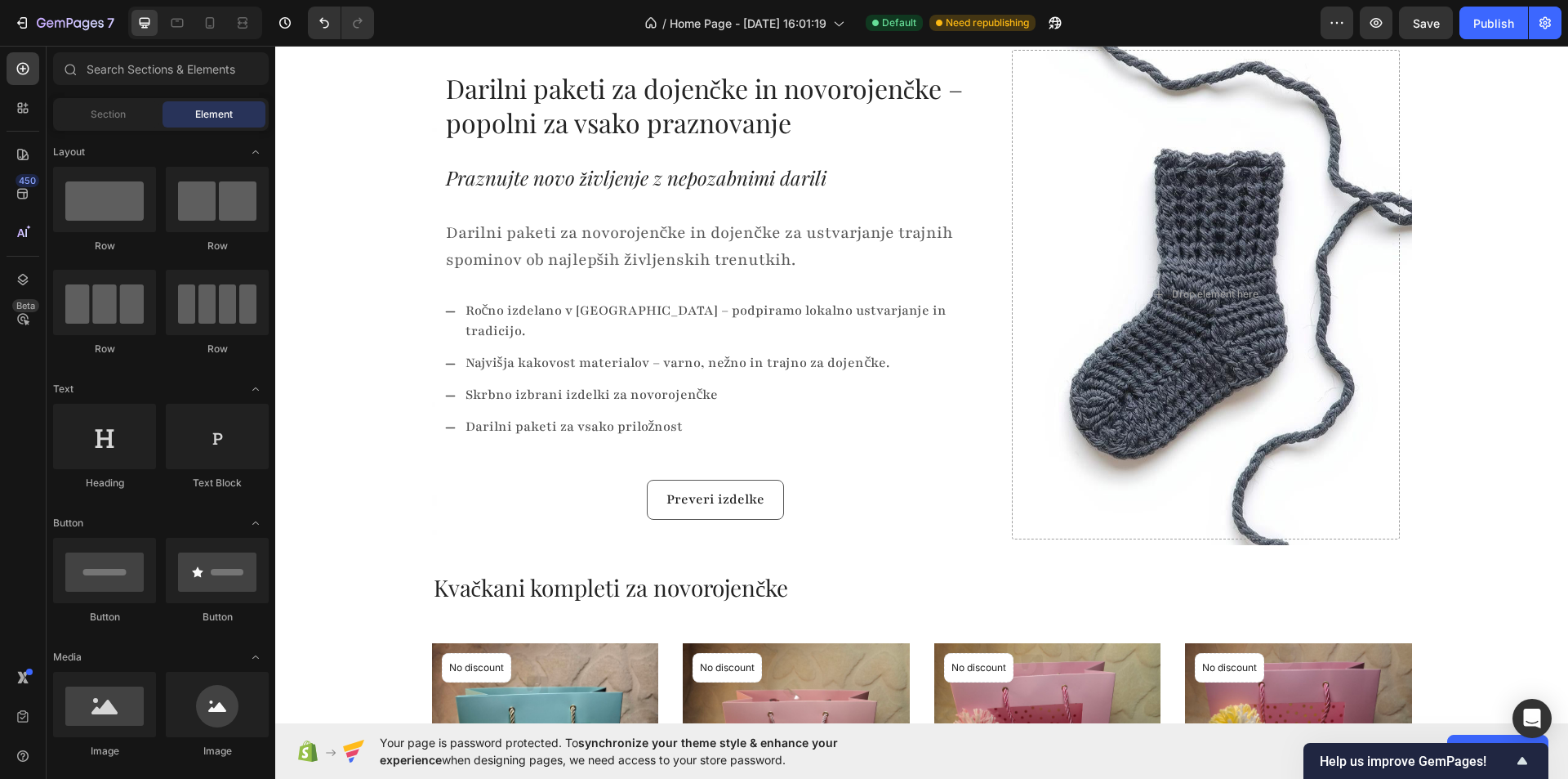
scroll to position [0, 0]
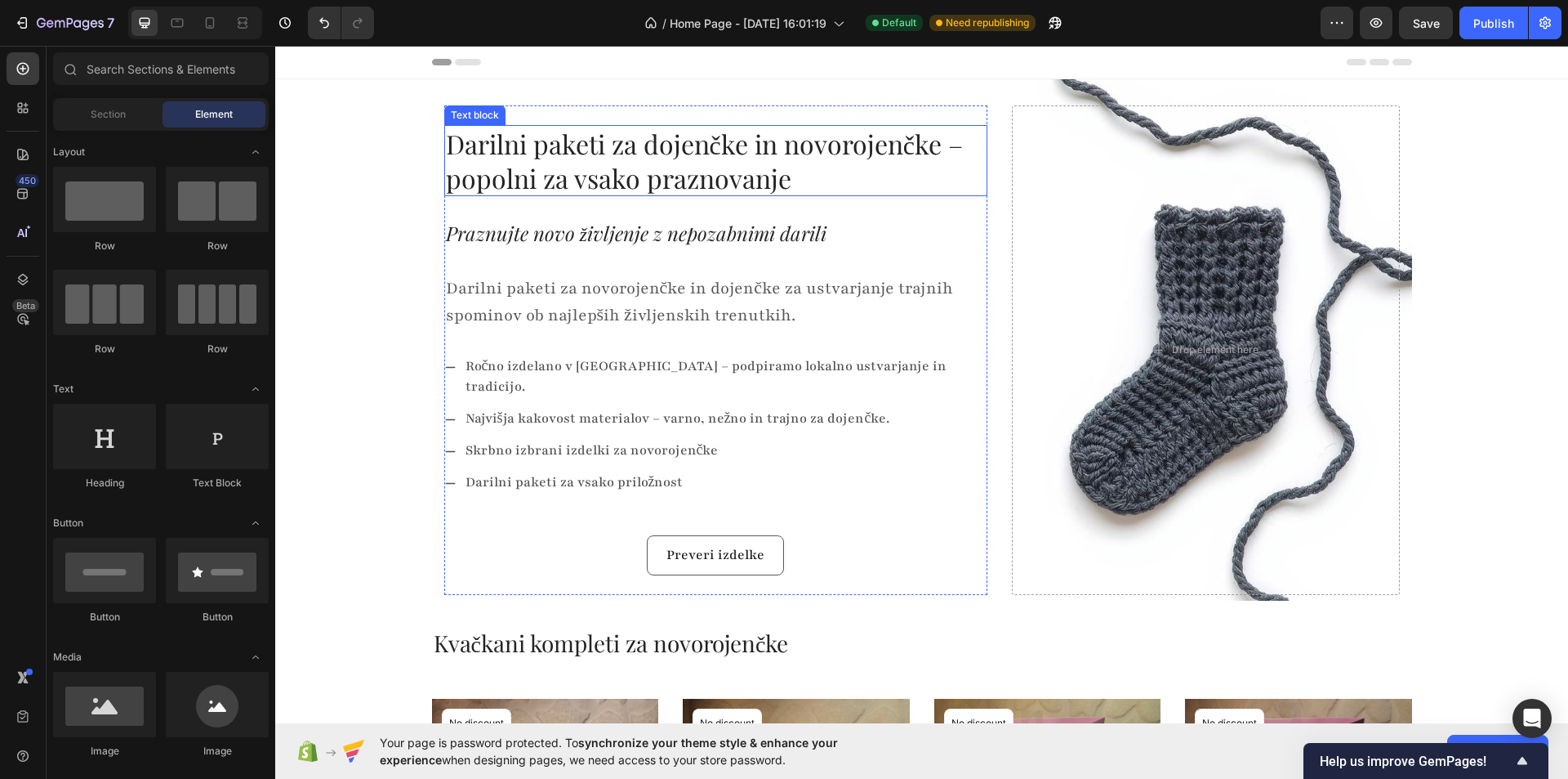
click at [695, 154] on p "Darilni paketi za dojenčke in novorojenčke – popolni za vsako praznovanje" at bounding box center [715, 161] width 540 height 68
click at [694, 154] on p "Darilni paketi za dojenčke in novorojenčke – popolni za vsako praznovanje" at bounding box center [715, 161] width 540 height 68
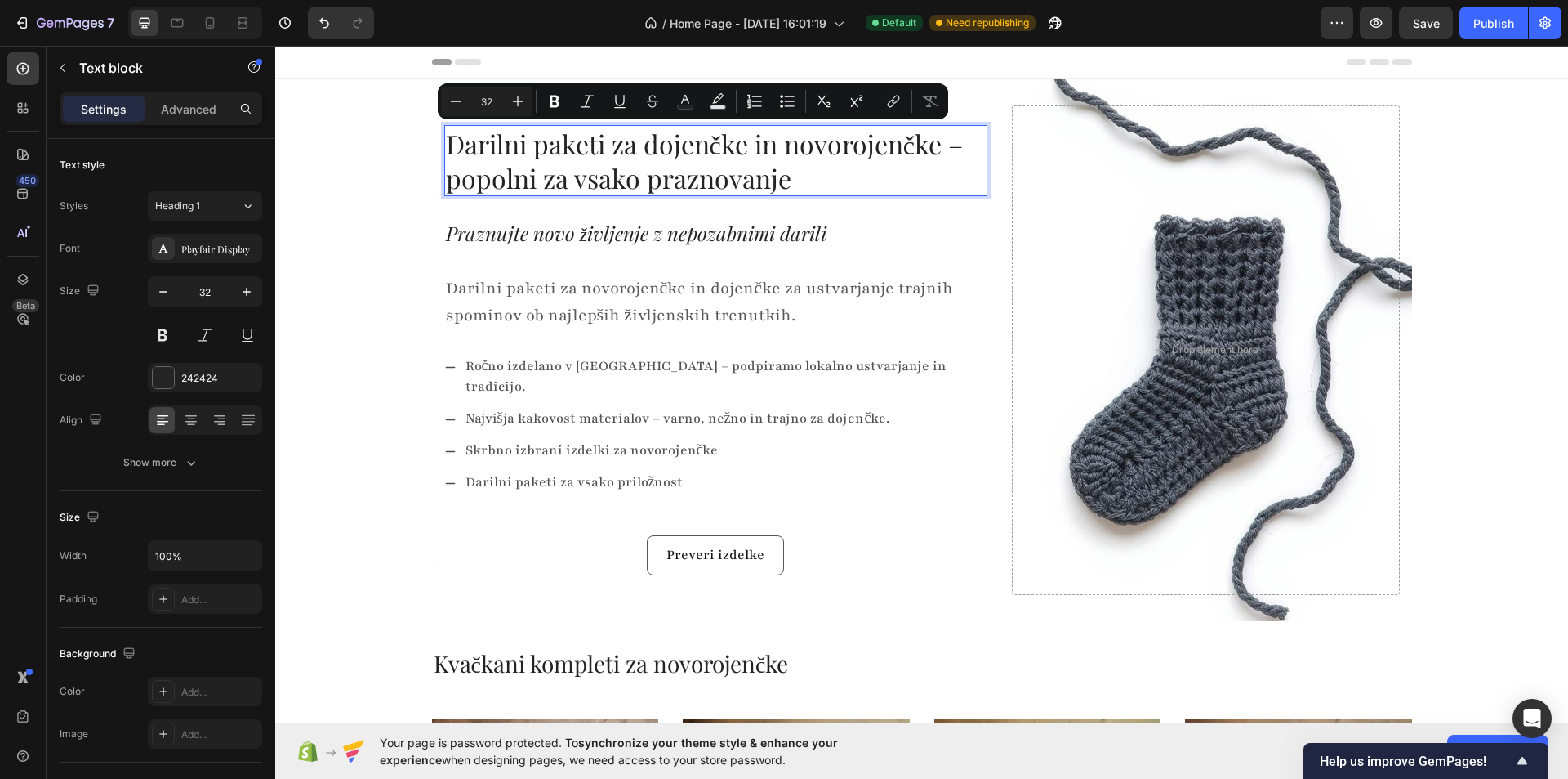
drag, startPoint x: 753, startPoint y: 158, endPoint x: 768, endPoint y: 158, distance: 15.0
click at [754, 158] on p "Darilni paketi za dojenčke in novorojenčke – popolni za vsako praznovanje" at bounding box center [715, 161] width 540 height 68
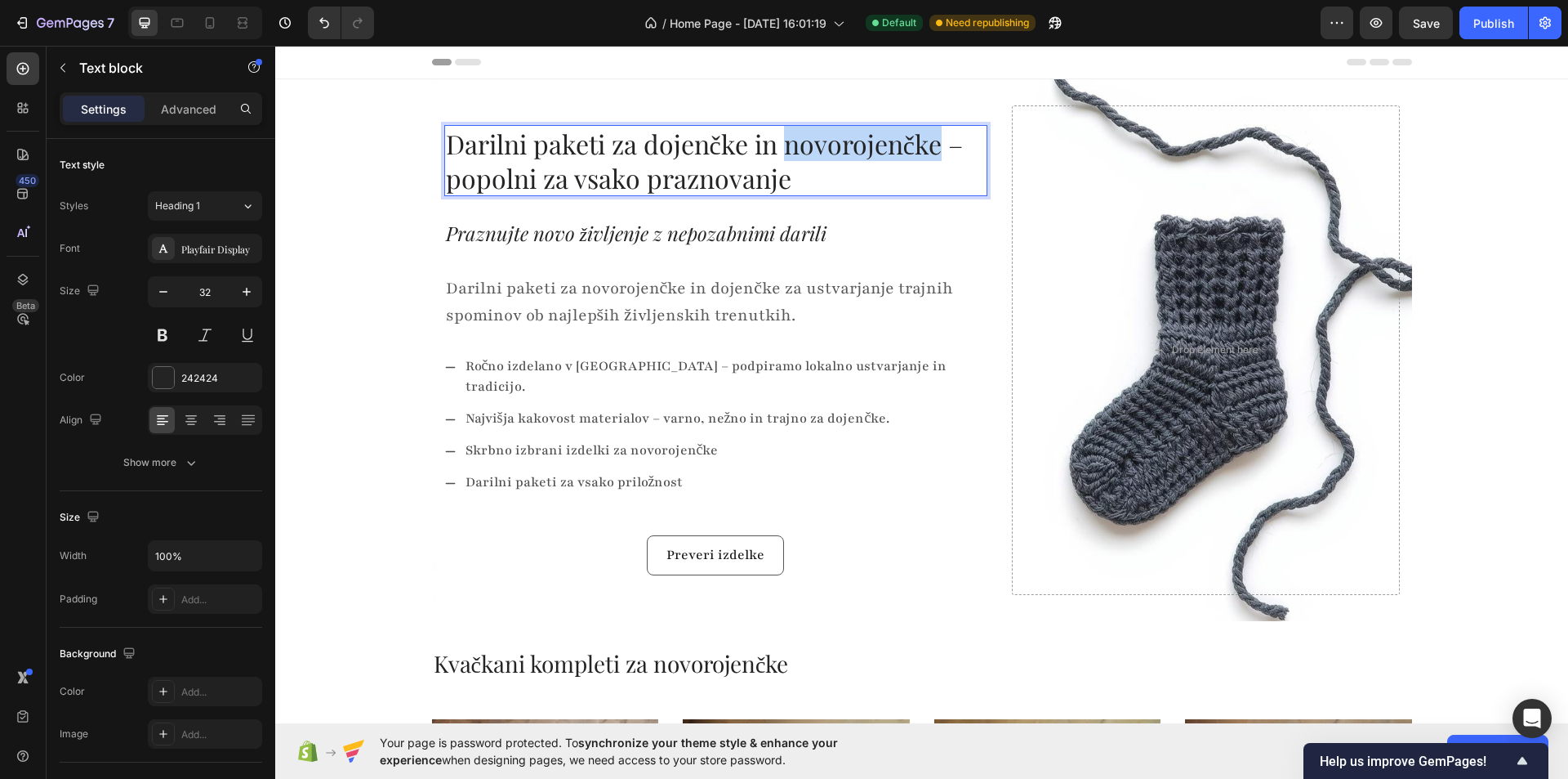
drag, startPoint x: 778, startPoint y: 147, endPoint x: 717, endPoint y: 148, distance: 61.0
click at [929, 148] on p "Darilni paketi za dojenčke in novorojenčke – popolni za vsako praznovanje" at bounding box center [715, 161] width 540 height 68
click at [637, 143] on p "Darilni paketi za dojenčke in e – popolni za vsako praznovanje" at bounding box center [715, 161] width 540 height 68
drag, startPoint x: 783, startPoint y: 146, endPoint x: 883, endPoint y: 147, distance: 100.0
click at [883, 147] on p "Darilni paketi za novorojenčkdojenčke in e – popolni za vsako praznovanje" at bounding box center [715, 161] width 540 height 68
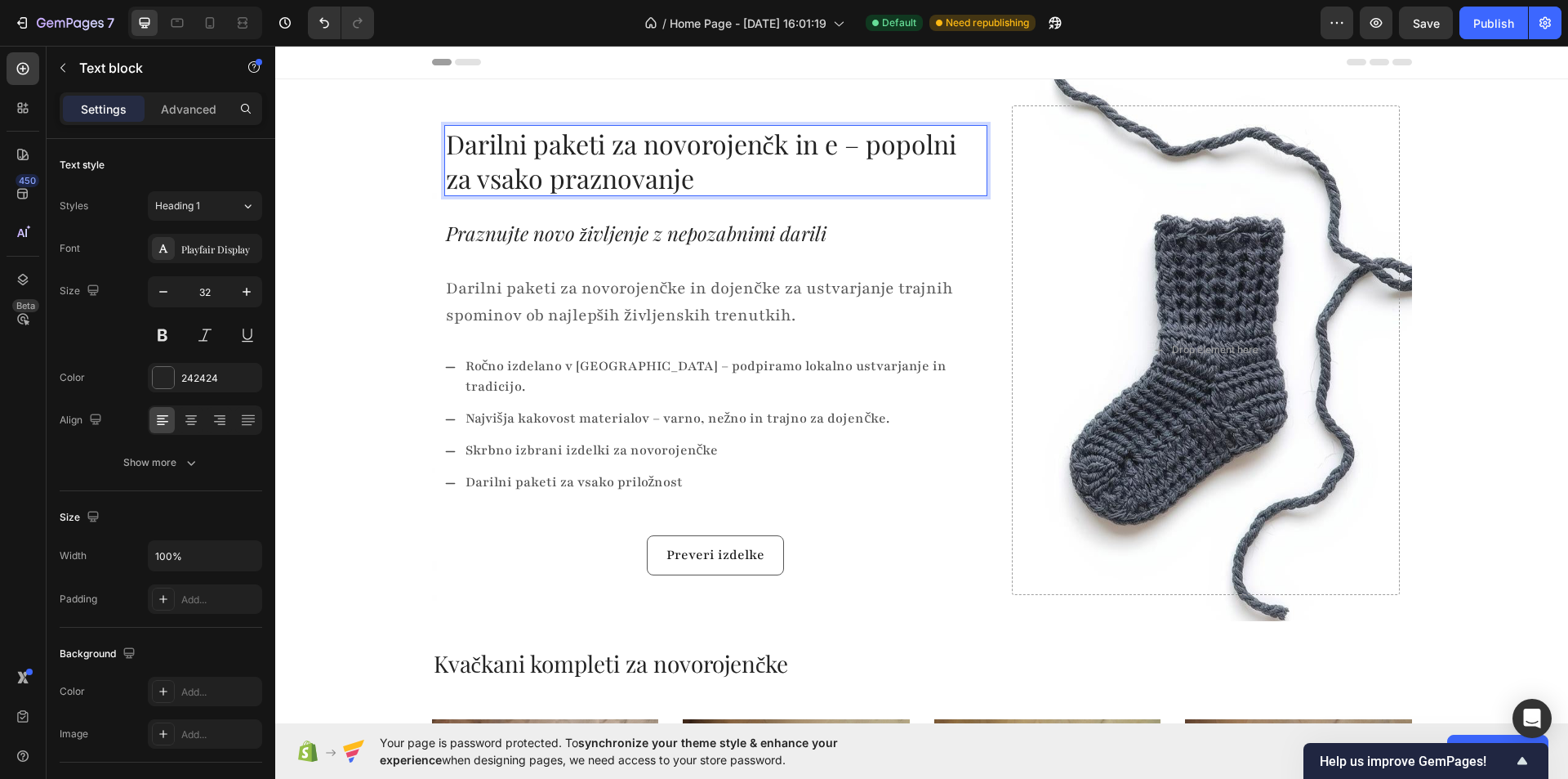
click at [827, 146] on p "Darilni paketi za novorojenčk in e – popolni za vsako praznovanje" at bounding box center [715, 161] width 540 height 68
click at [832, 150] on p "Darilni paketi za novorojenčk in edojenčke – popolni za vsako praznovanje" at bounding box center [715, 161] width 540 height 68
click at [776, 148] on p "Darilni paketi za novorojenčk in dojenčke – popolni za vsako praznovanje" at bounding box center [715, 161] width 540 height 68
click at [905, 258] on p at bounding box center [715, 258] width 540 height 25
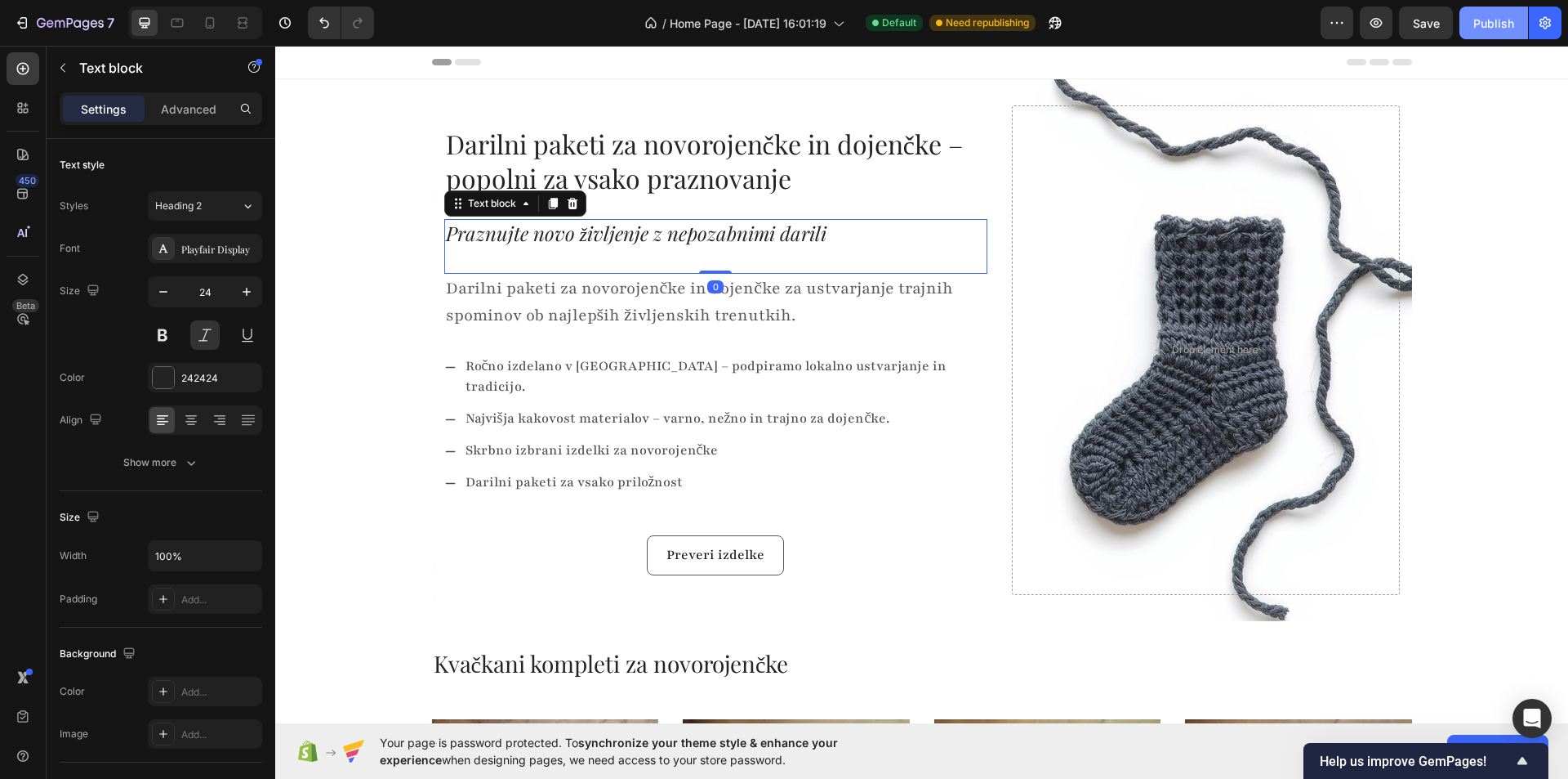
click at [1498, 24] on div "Publish" at bounding box center [1493, 23] width 41 height 17
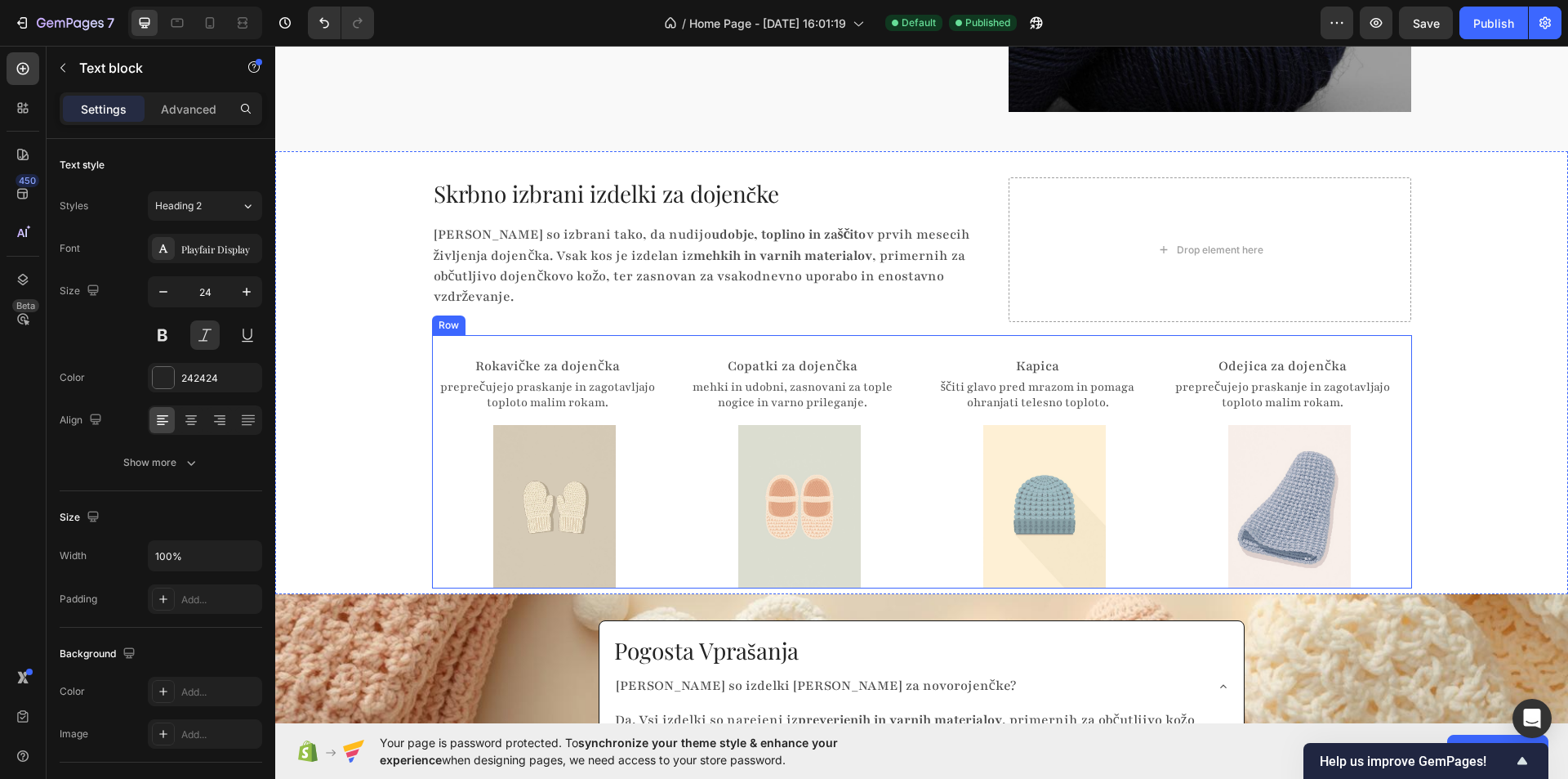
scroll to position [2533, 0]
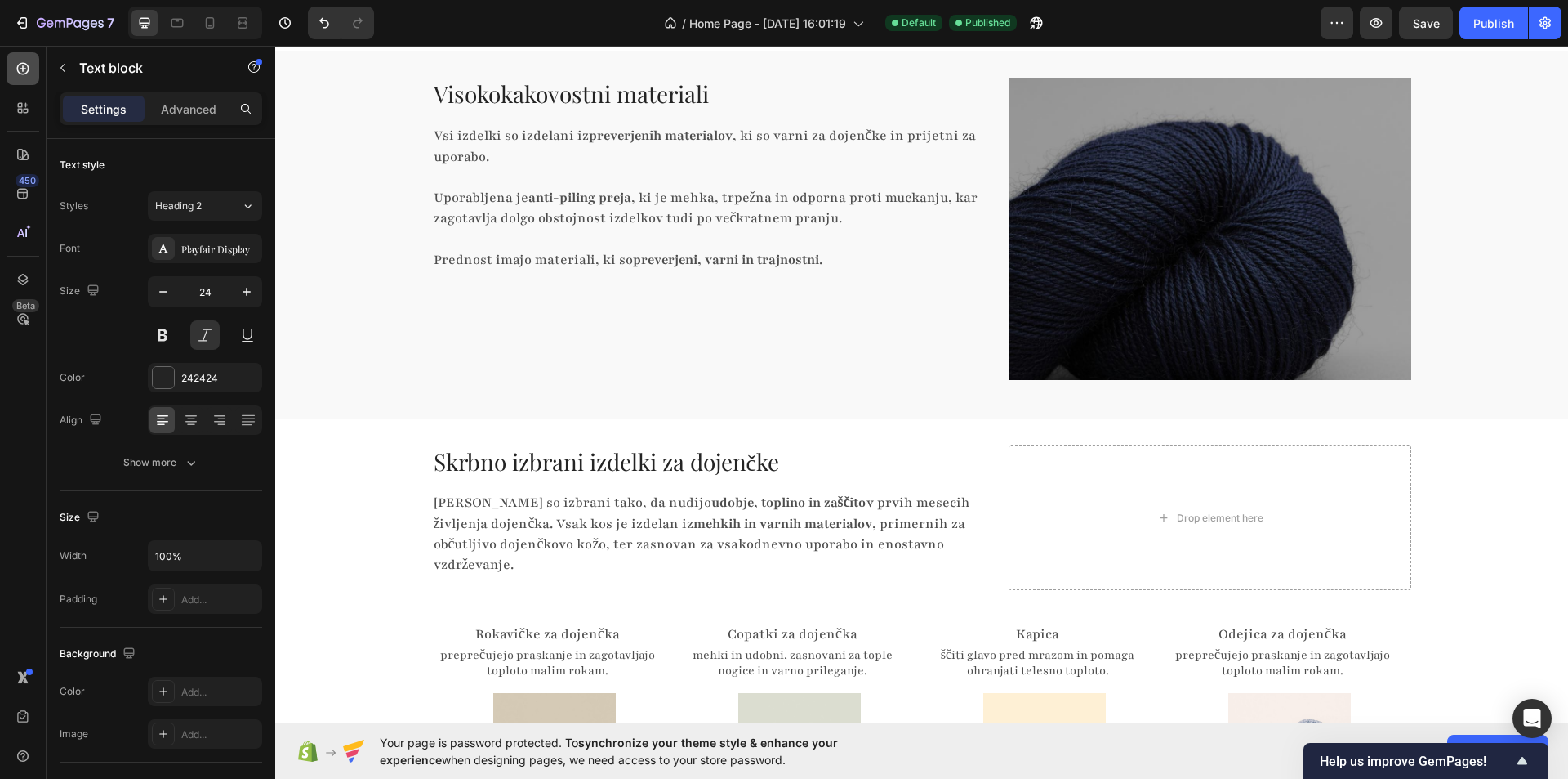
click at [24, 64] on icon at bounding box center [23, 69] width 13 height 13
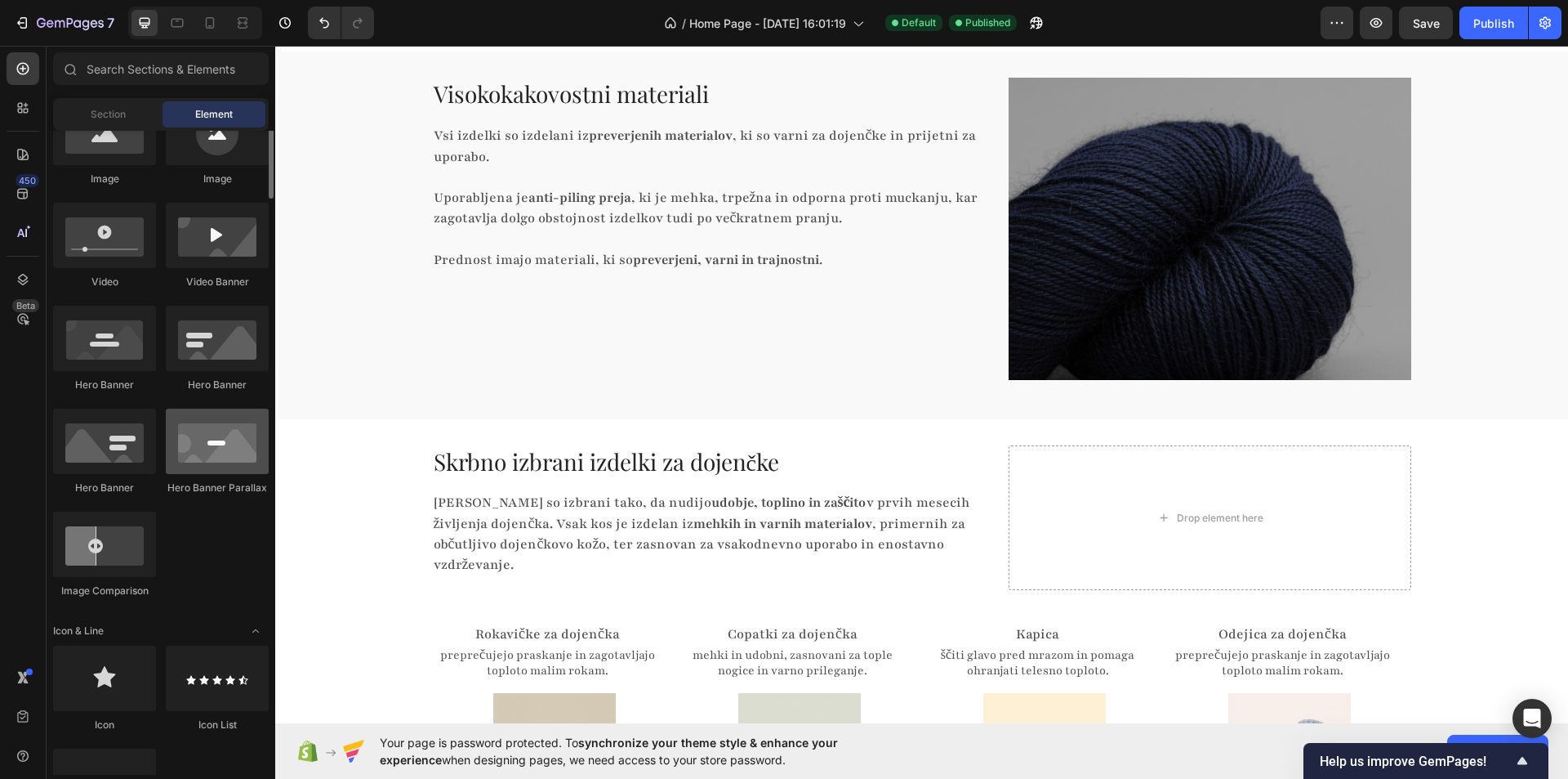
scroll to position [409, 0]
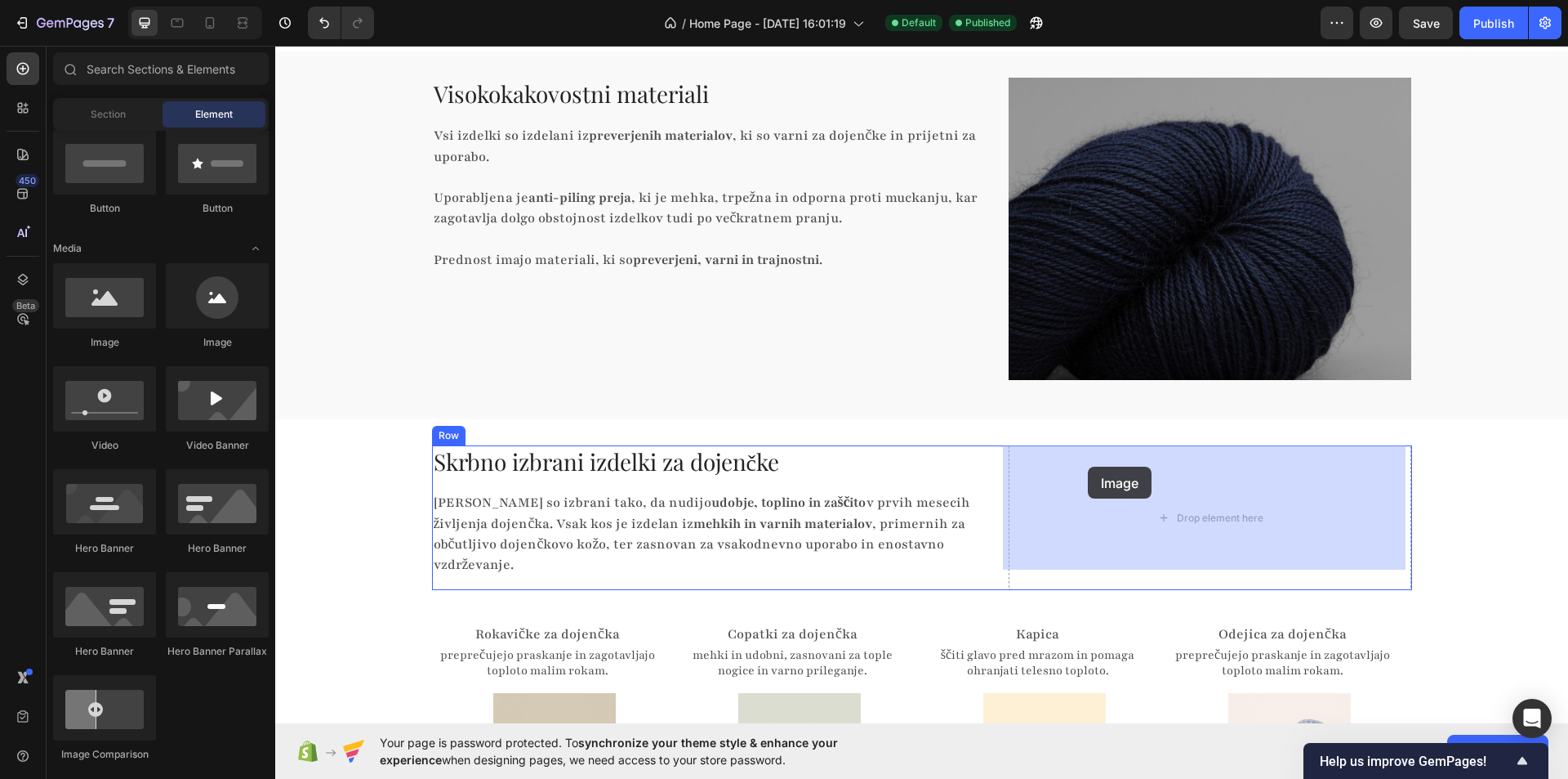
drag, startPoint x: 407, startPoint y: 351, endPoint x: 1136, endPoint y: 509, distance: 745.9
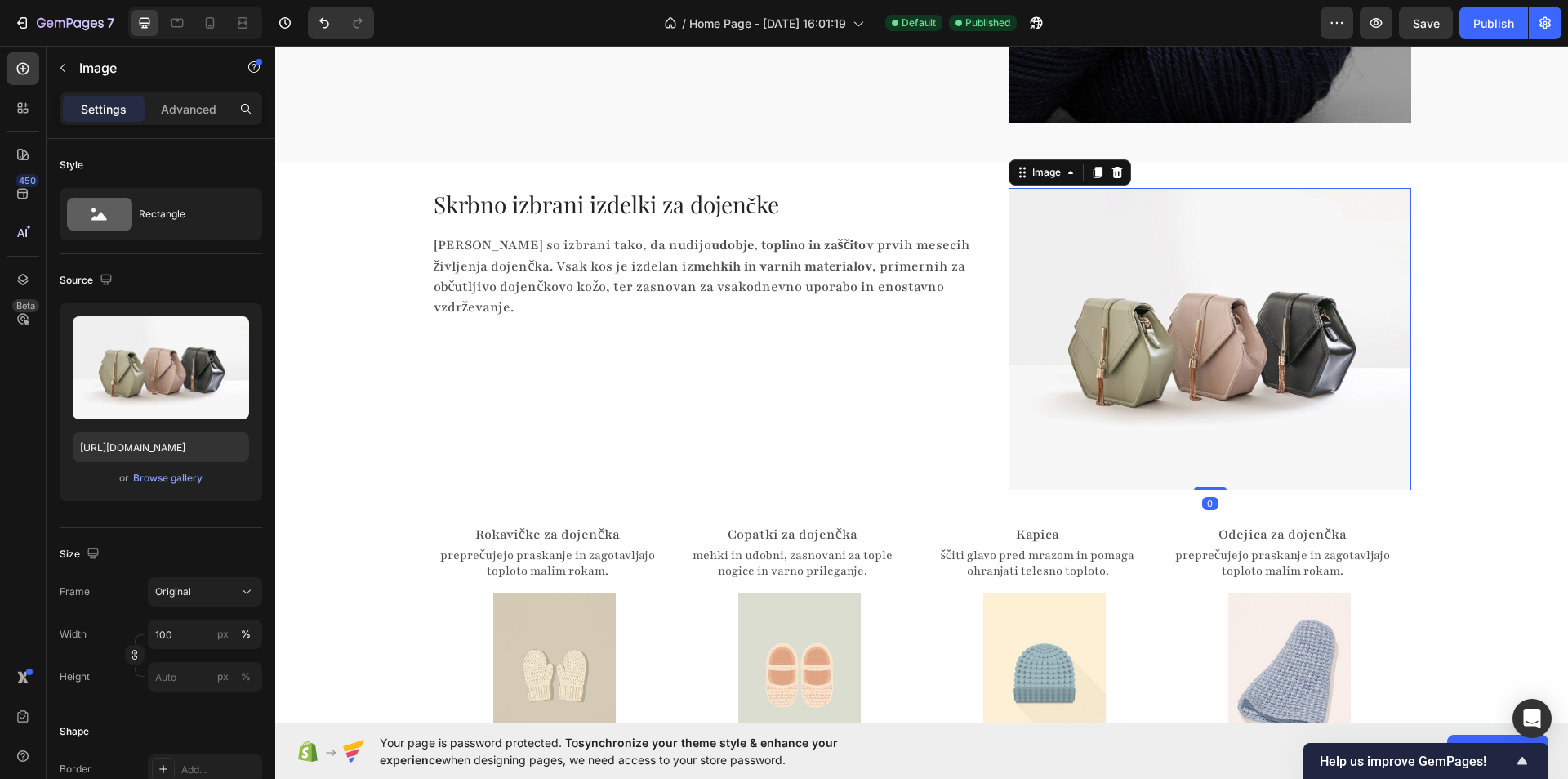
scroll to position [2860, 0]
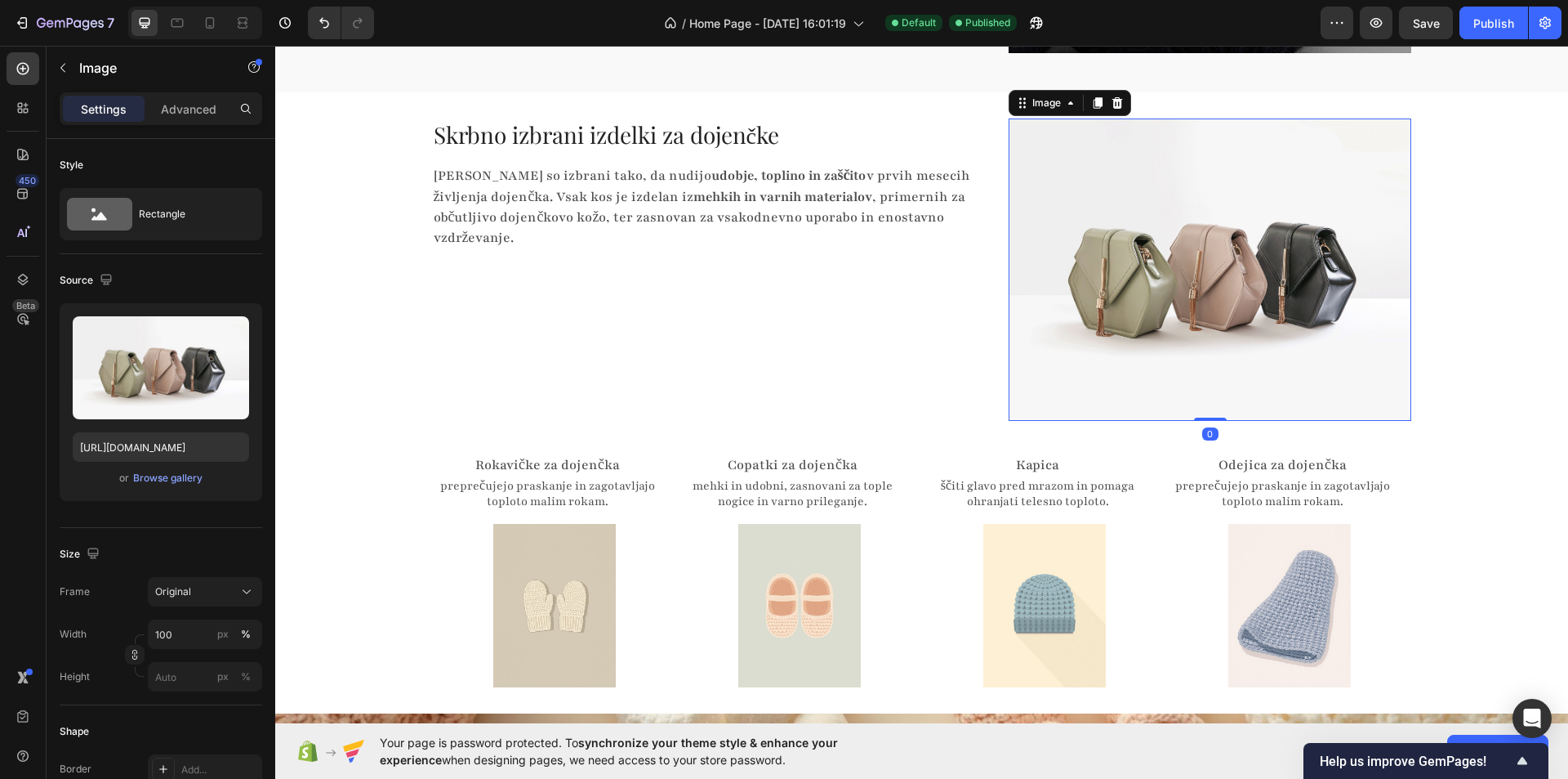
click at [1180, 307] on img at bounding box center [1210, 269] width 403 height 302
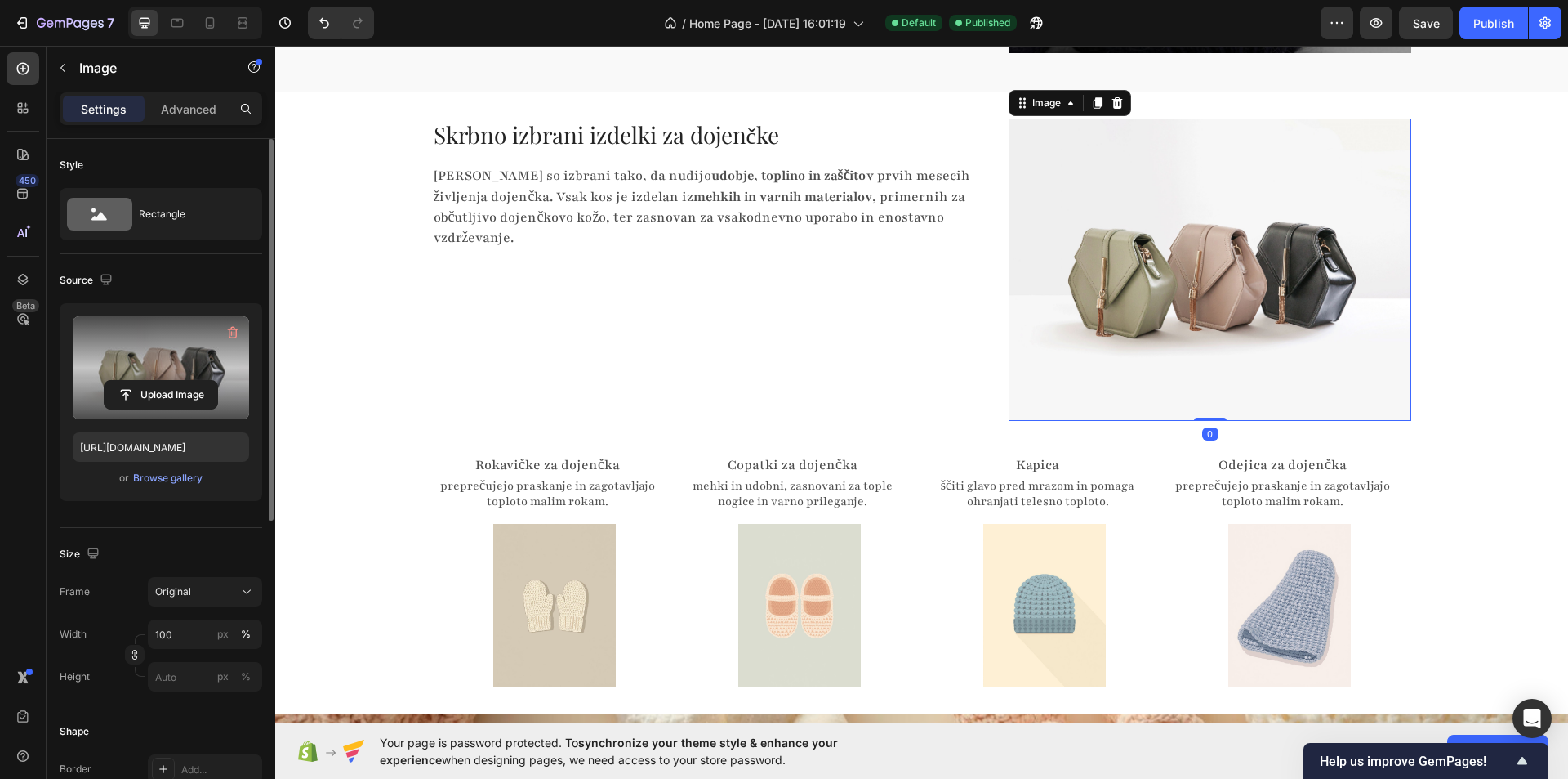
click at [150, 344] on label at bounding box center [161, 368] width 177 height 103
click at [150, 381] on input "file" at bounding box center [161, 395] width 113 height 28
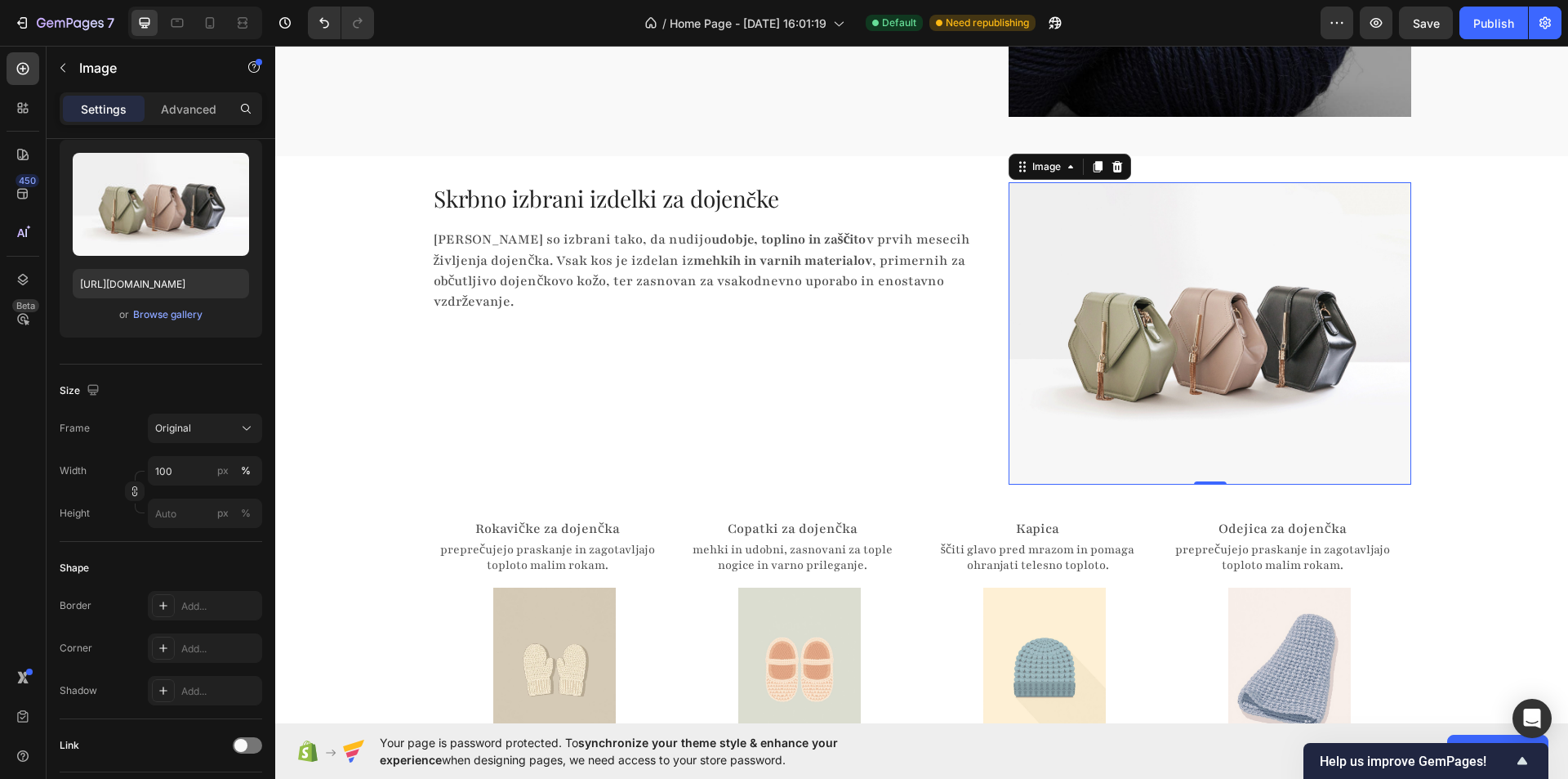
scroll to position [2778, 0]
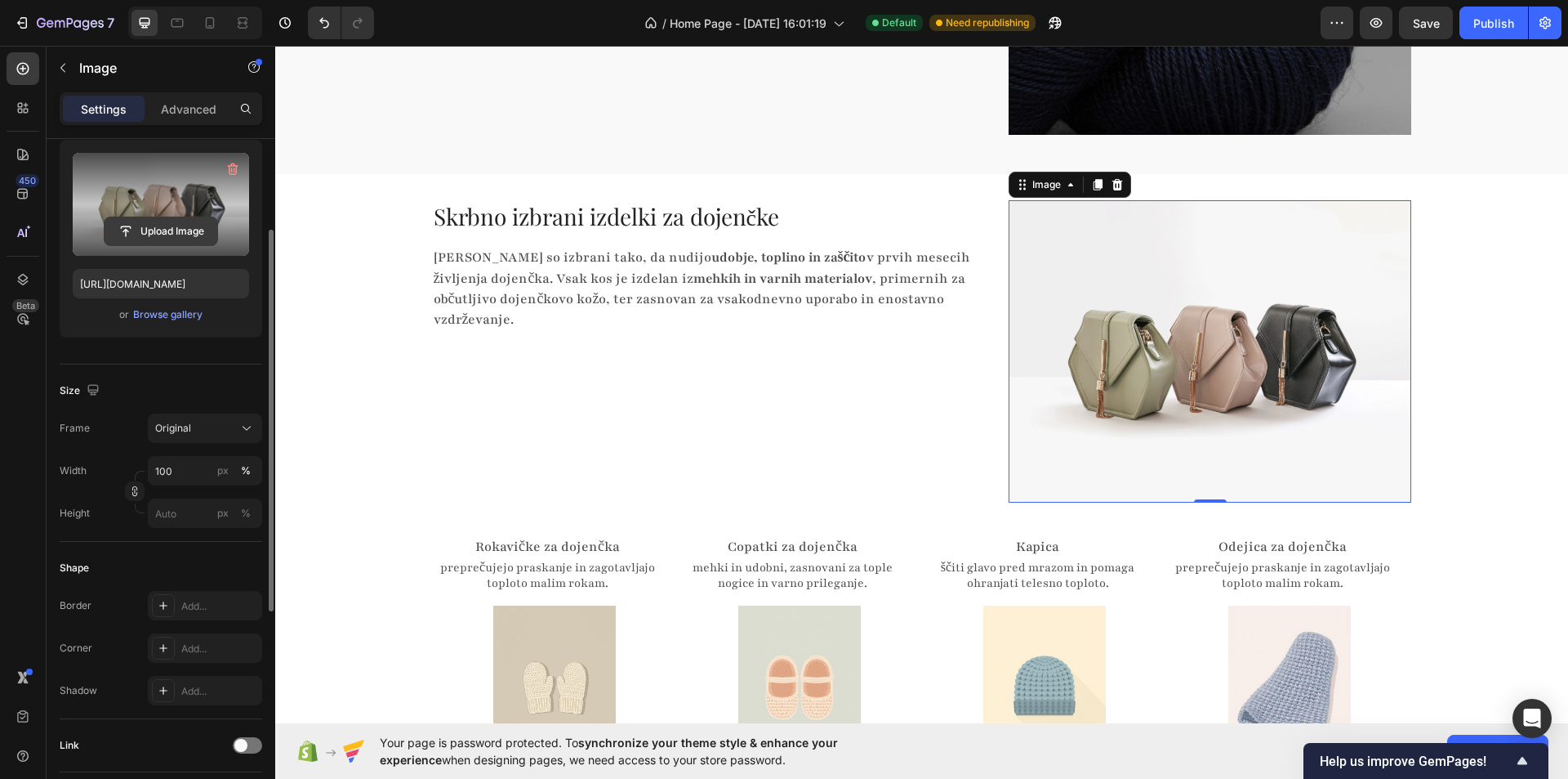
click at [203, 220] on input "file" at bounding box center [161, 231] width 113 height 28
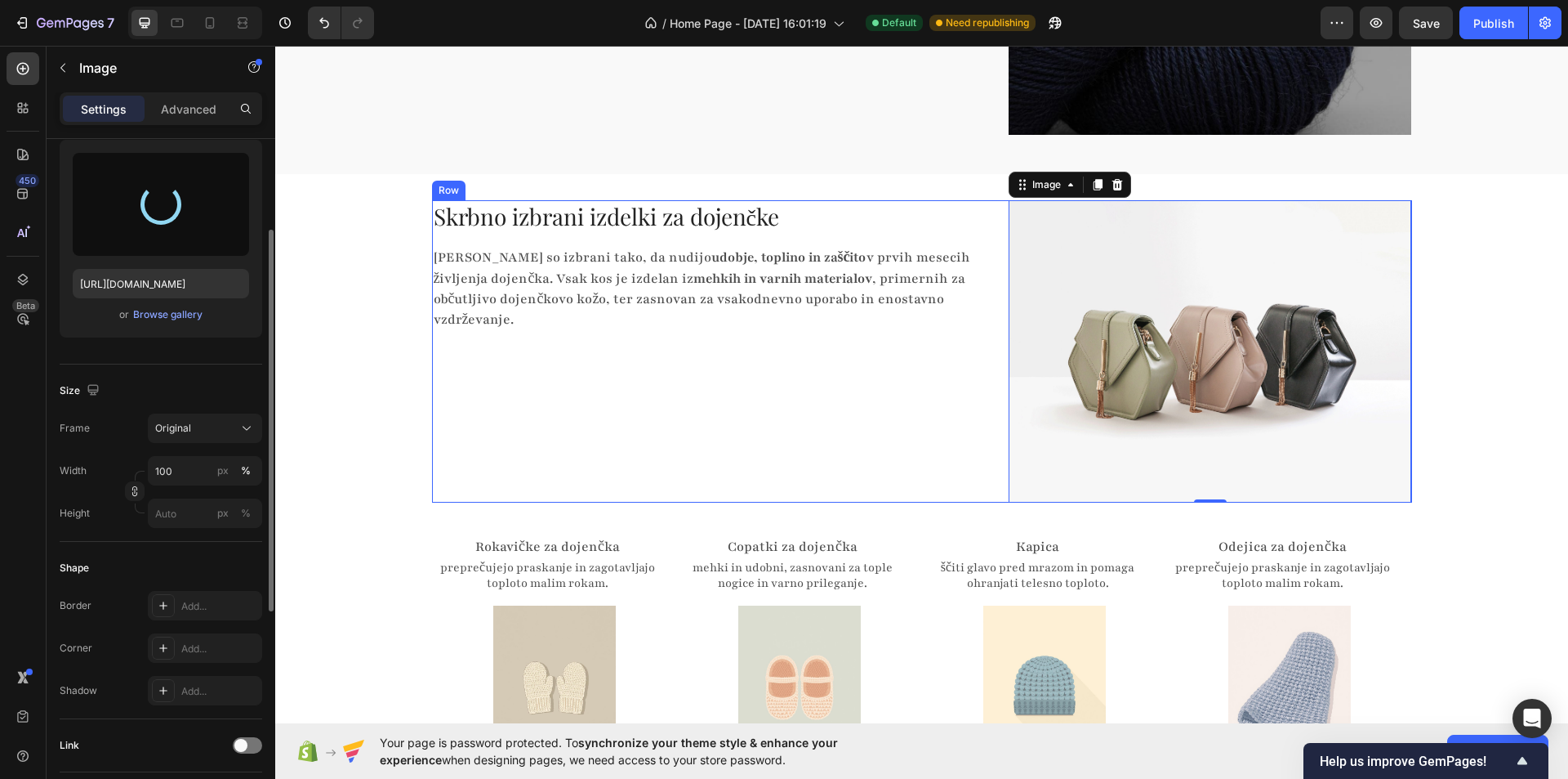
type input "[URL][DOMAIN_NAME]"
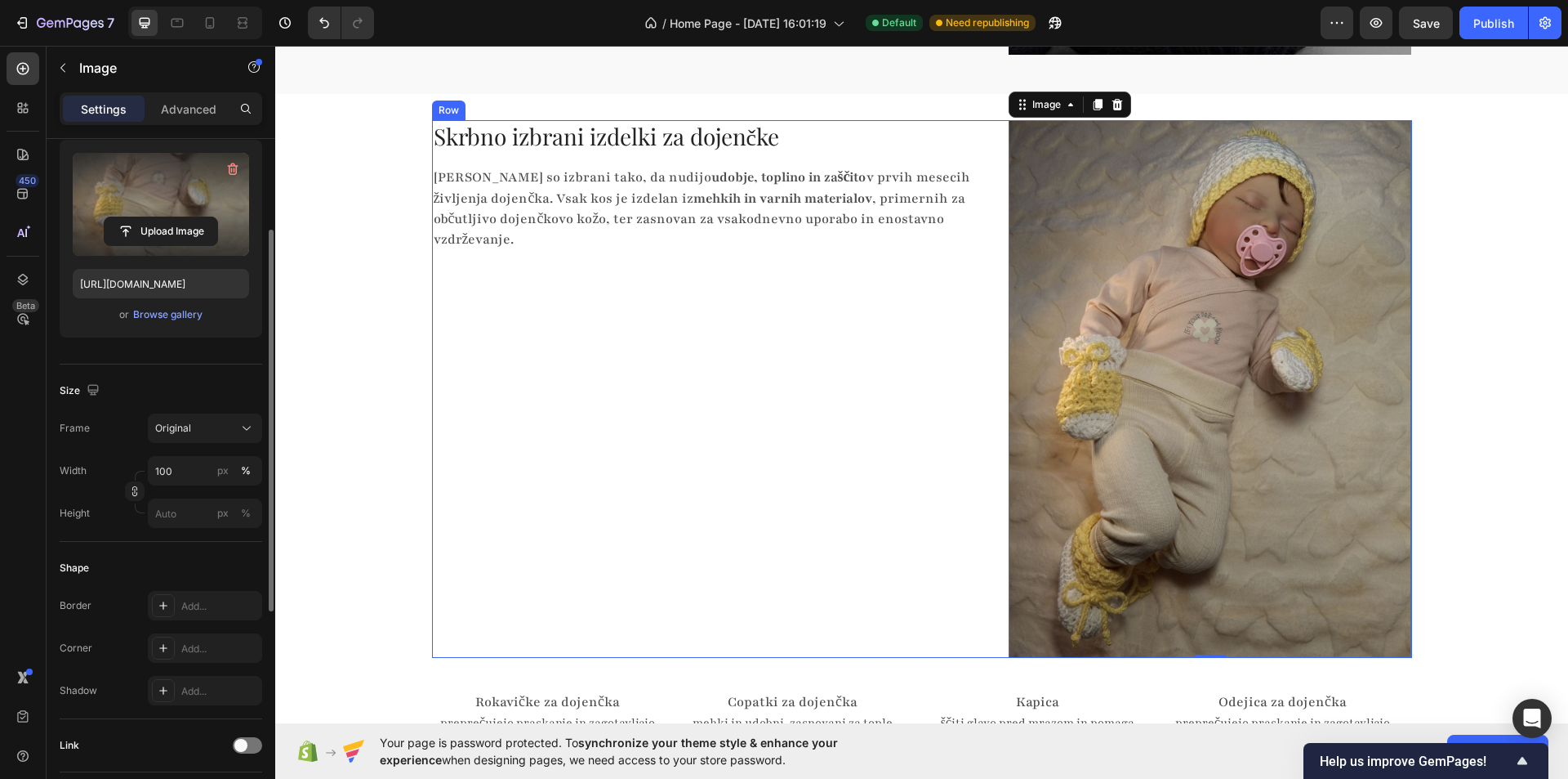
scroll to position [2860, 0]
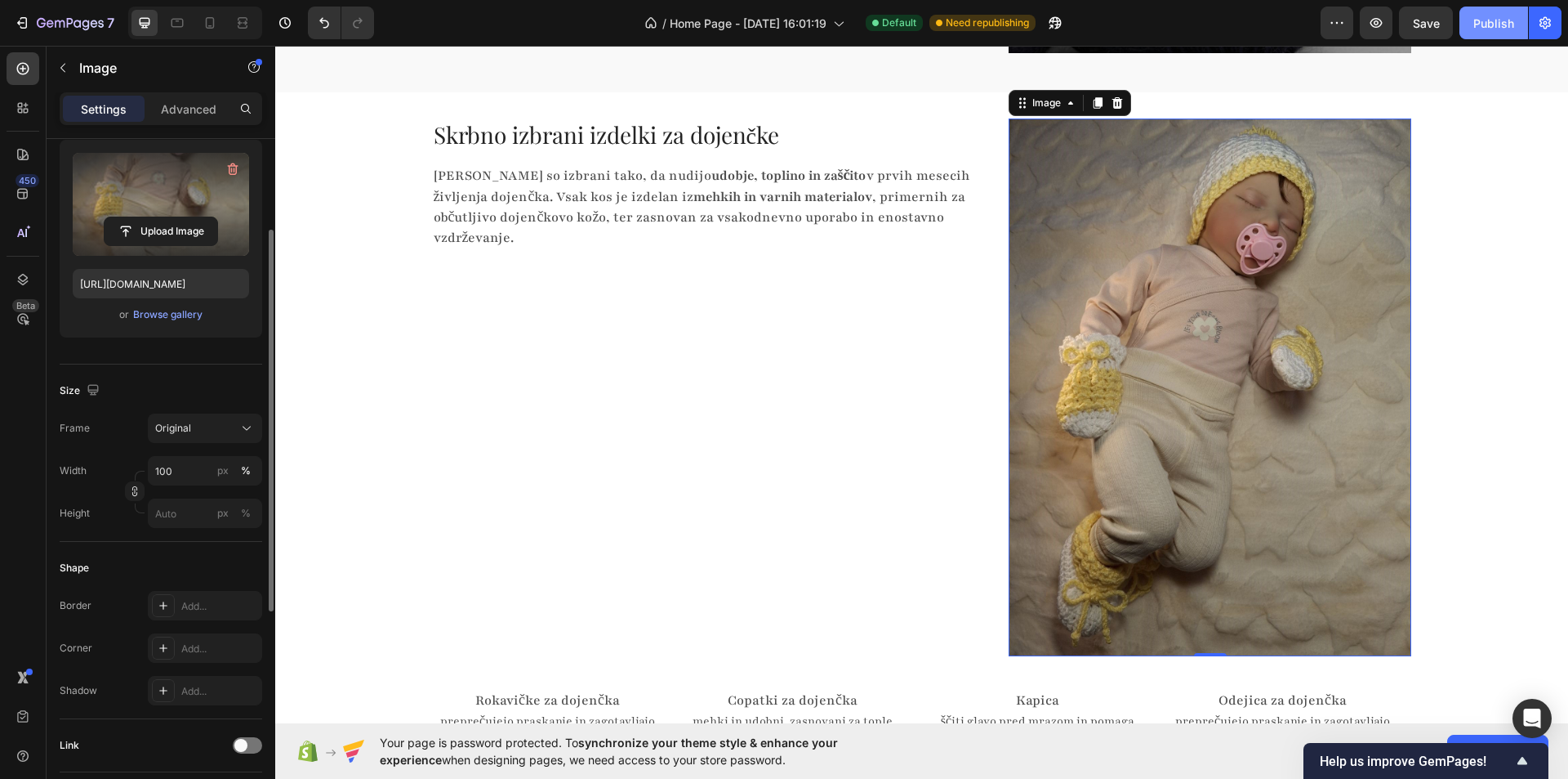
click at [1488, 19] on div "Publish" at bounding box center [1493, 23] width 41 height 17
click at [1150, 335] on img at bounding box center [1210, 387] width 403 height 538
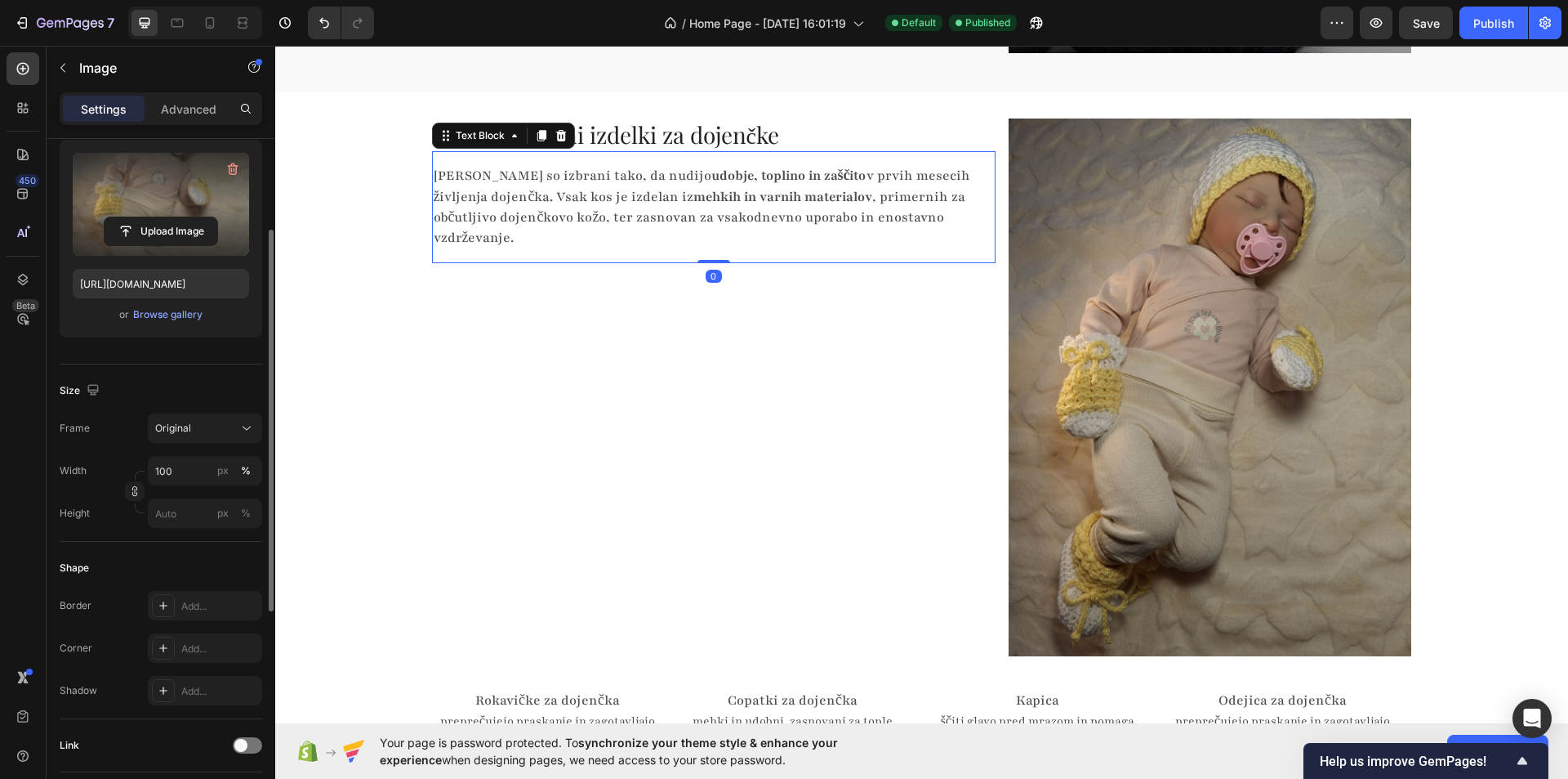
click at [704, 222] on p "Izdelki so izbrani tako, da nudijo udobje, toplino in zaščito v prvih mesecih ž…" at bounding box center [708, 207] width 548 height 82
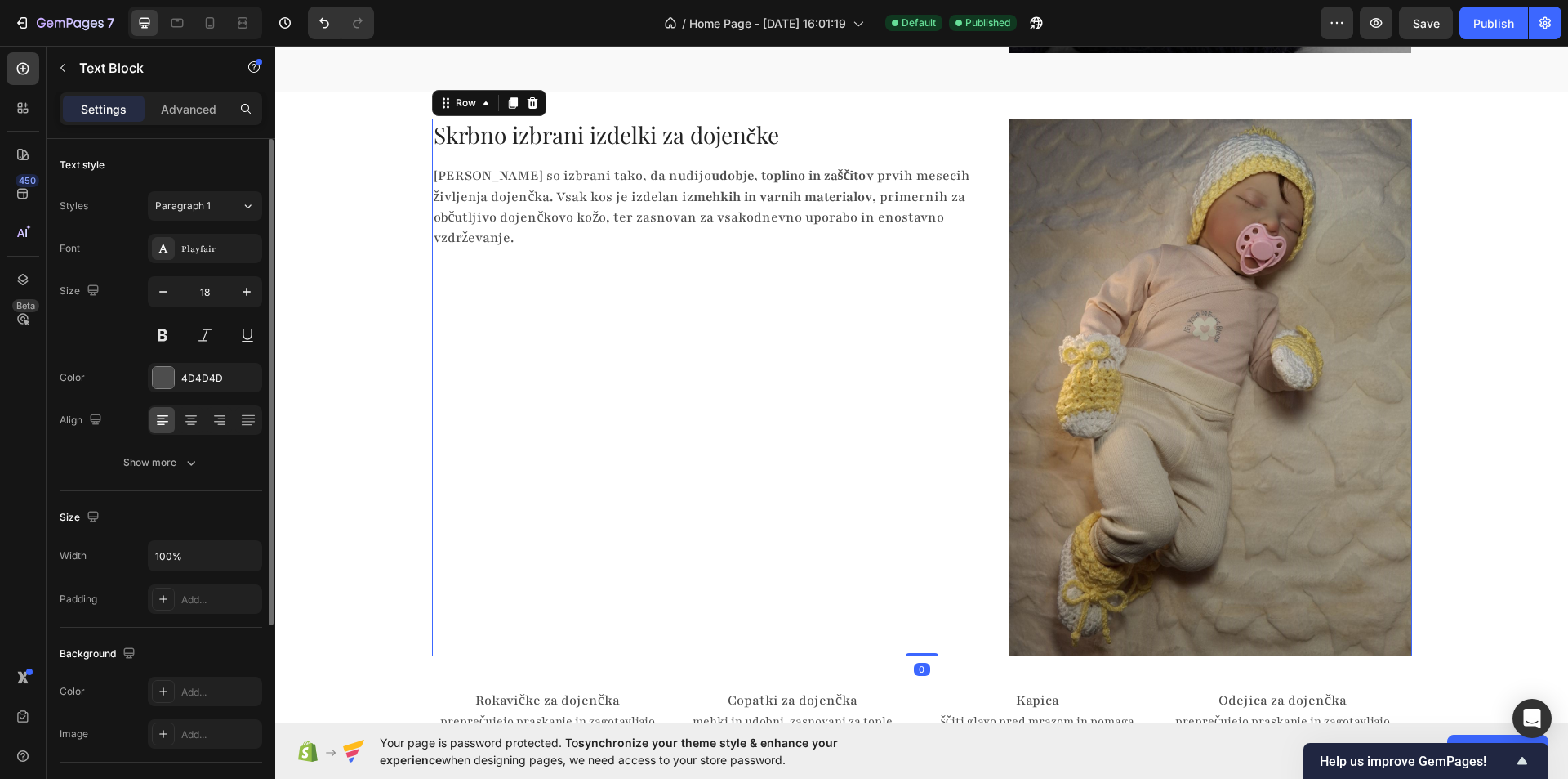
click at [673, 307] on div "Skrbno izbrani izdelki za dojenčke Heading Izdelki so izbrani tako, da nudijo u…" at bounding box center [714, 387] width 564 height 538
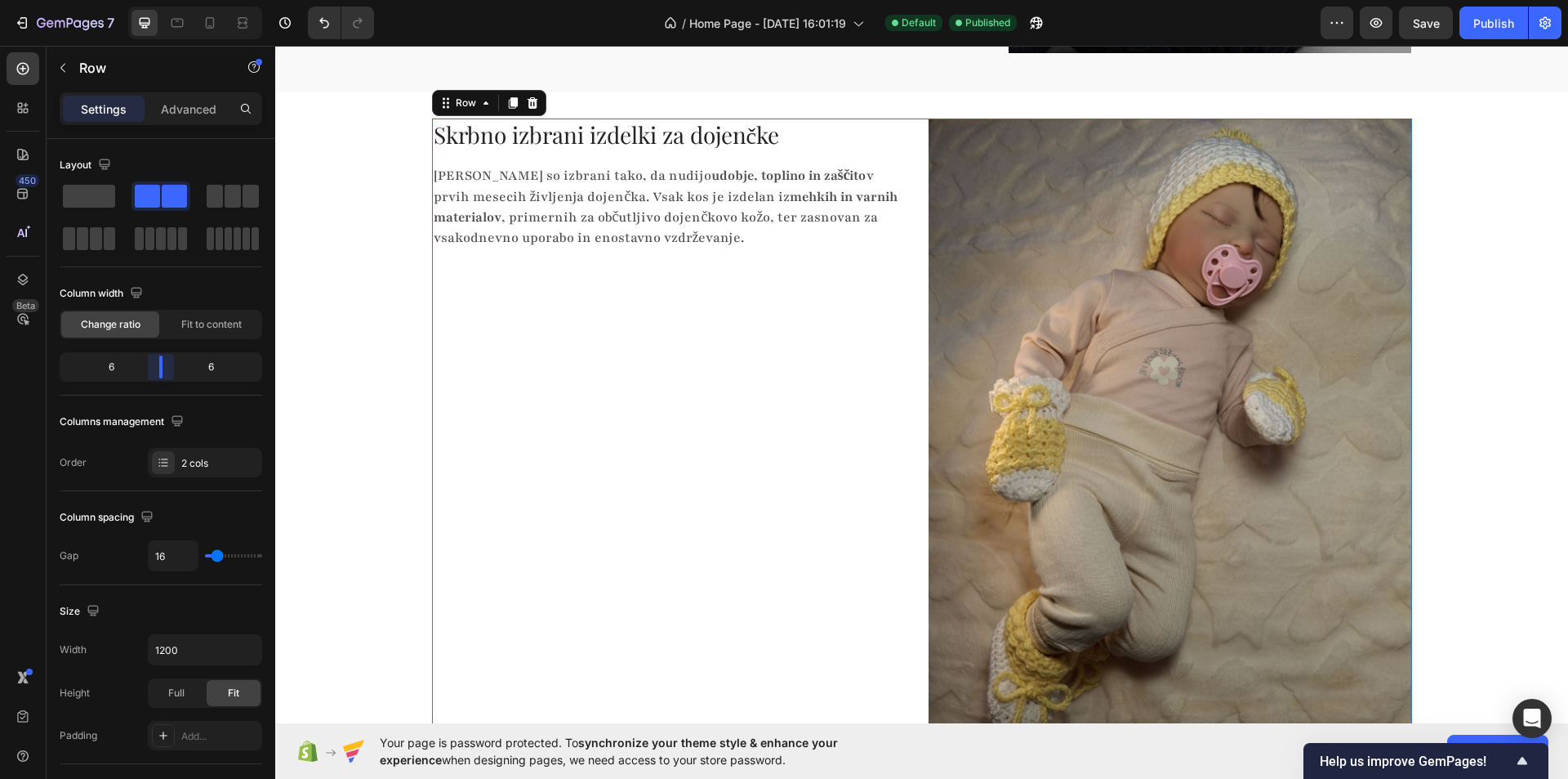
drag, startPoint x: 172, startPoint y: 366, endPoint x: 156, endPoint y: 365, distance: 16.0
click at [156, 0] on body "7 Version history / Home Page - [DATE] 16:01:19 Default Published Preview Save …" at bounding box center [784, 0] width 1568 height 0
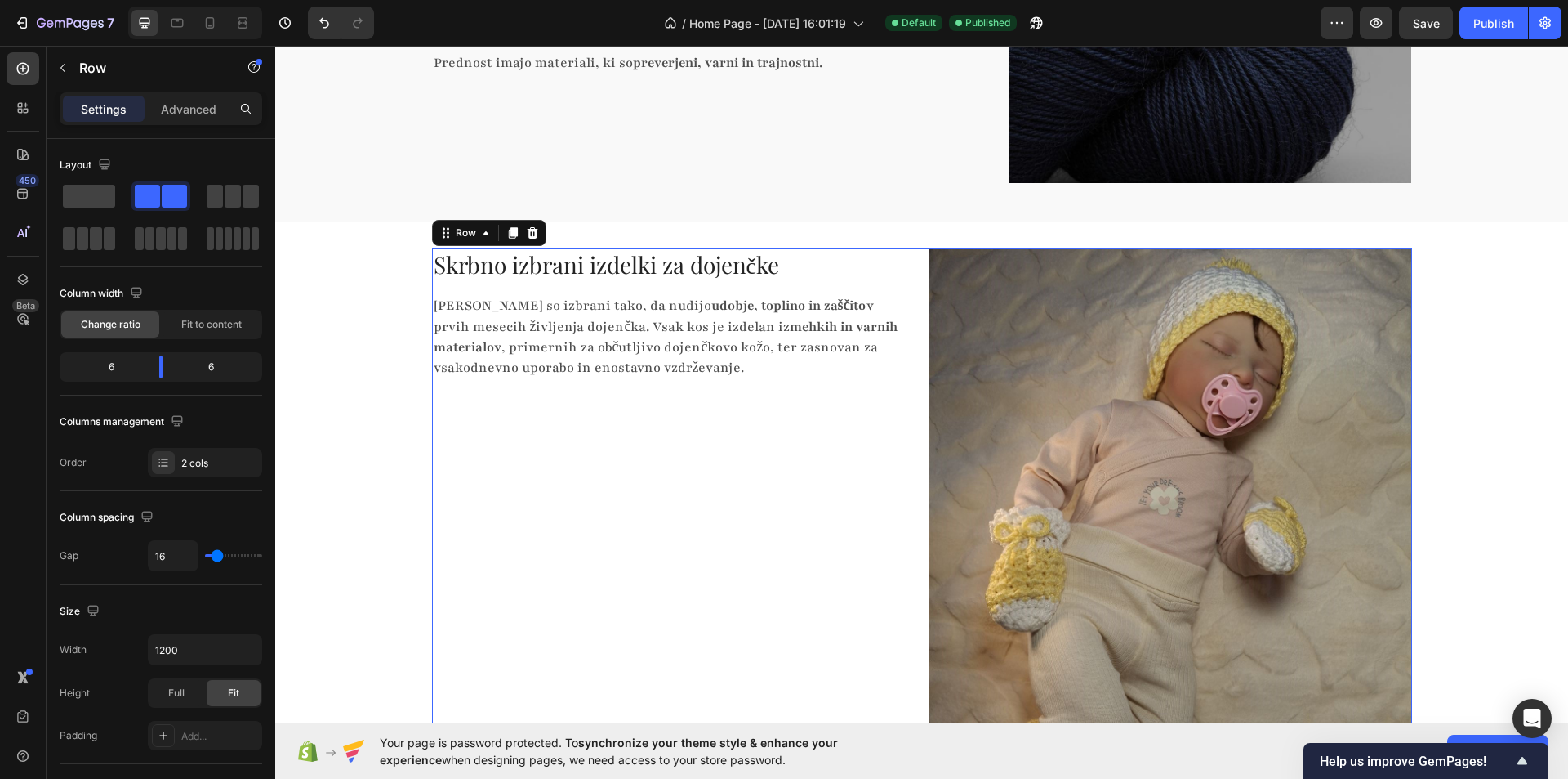
scroll to position [2533, 0]
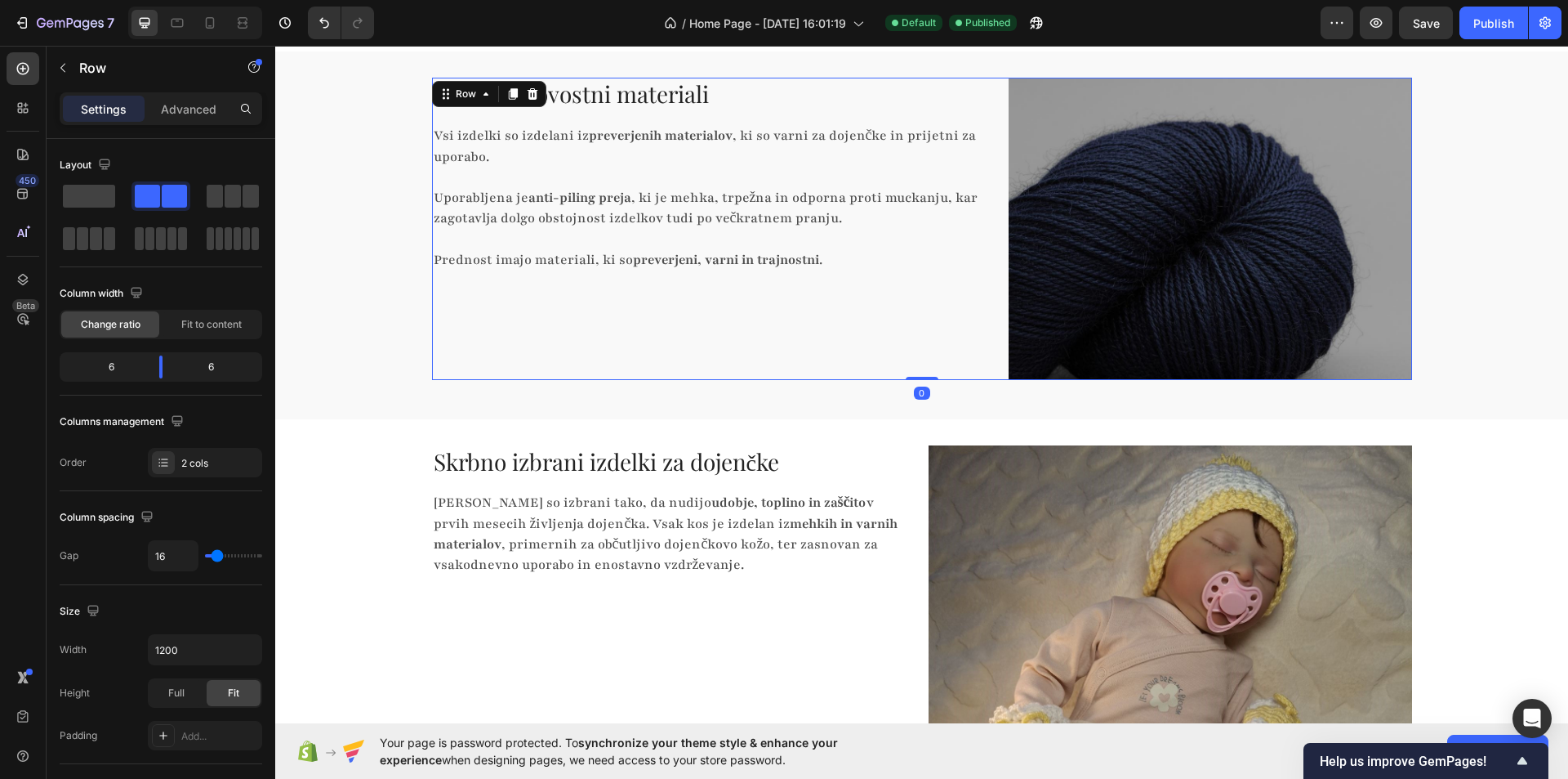
click at [809, 362] on div "Visokokakovostni materiali Heading Vsi izdelki so izdelani iz preverjenih mater…" at bounding box center [714, 228] width 564 height 302
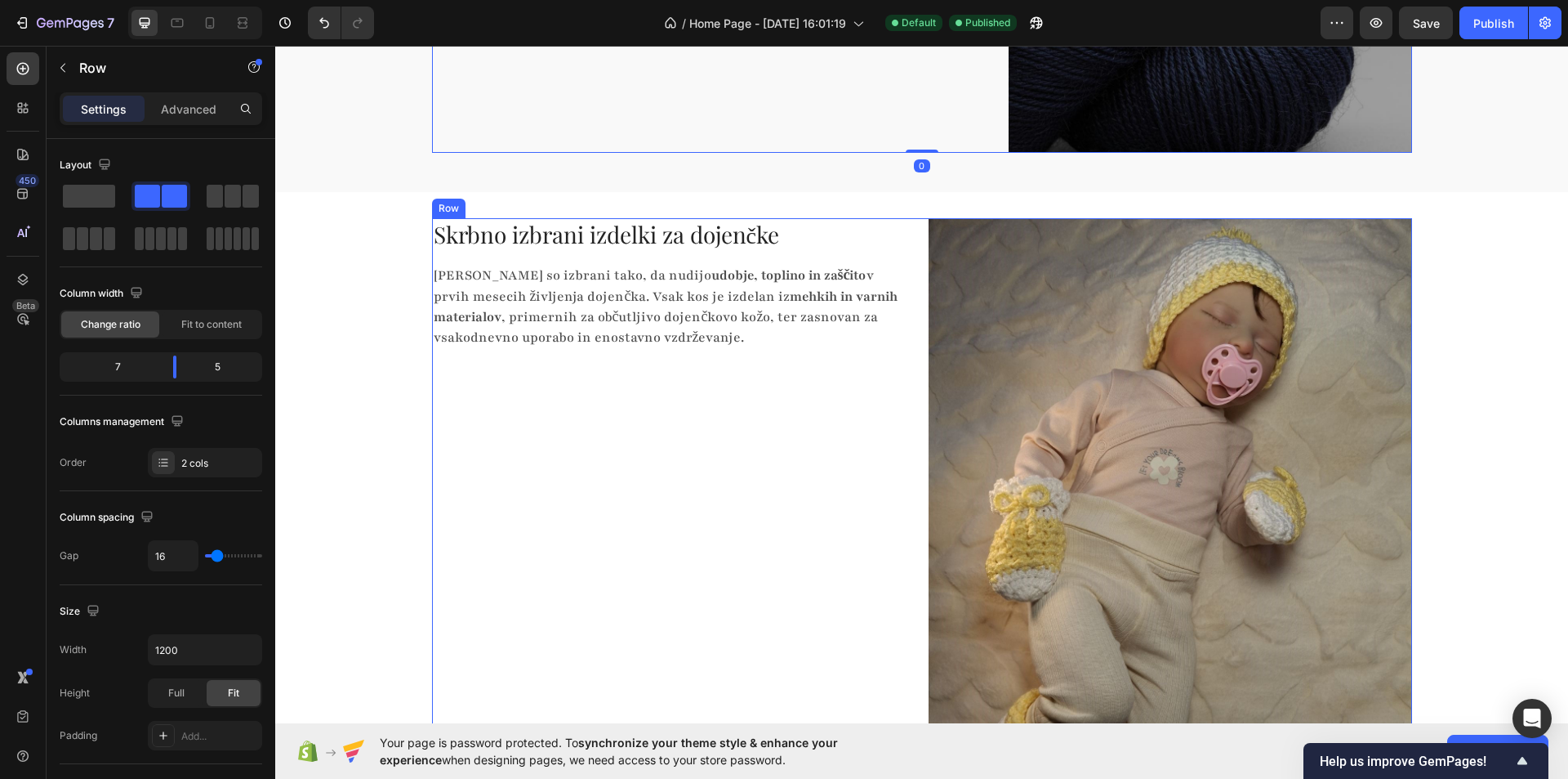
scroll to position [2778, 0]
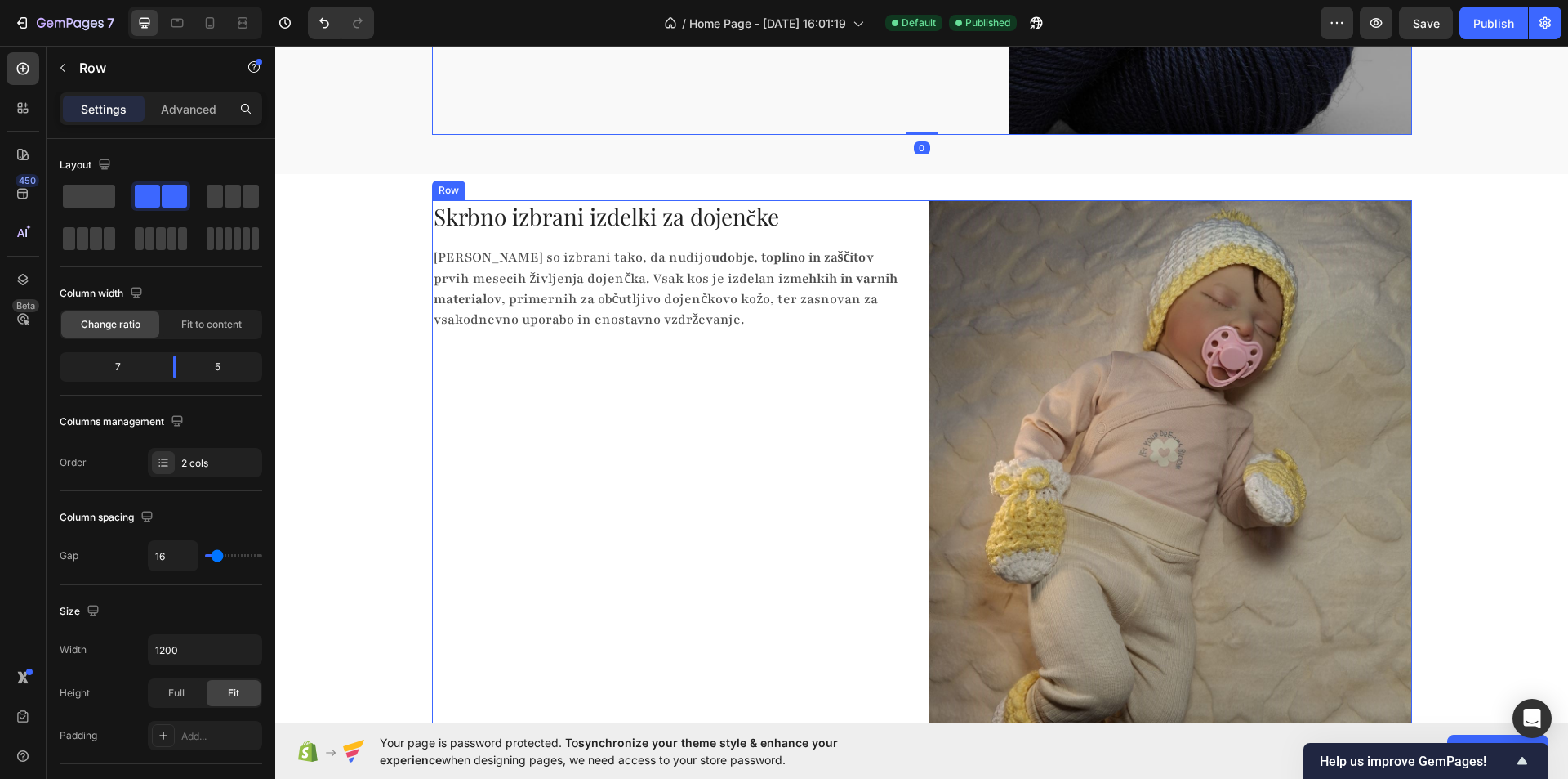
click at [704, 444] on div "Skrbno izbrani izdelki za dojenčke Heading Izdelki so izbrani tako, da nudijo u…" at bounding box center [673, 522] width 483 height 644
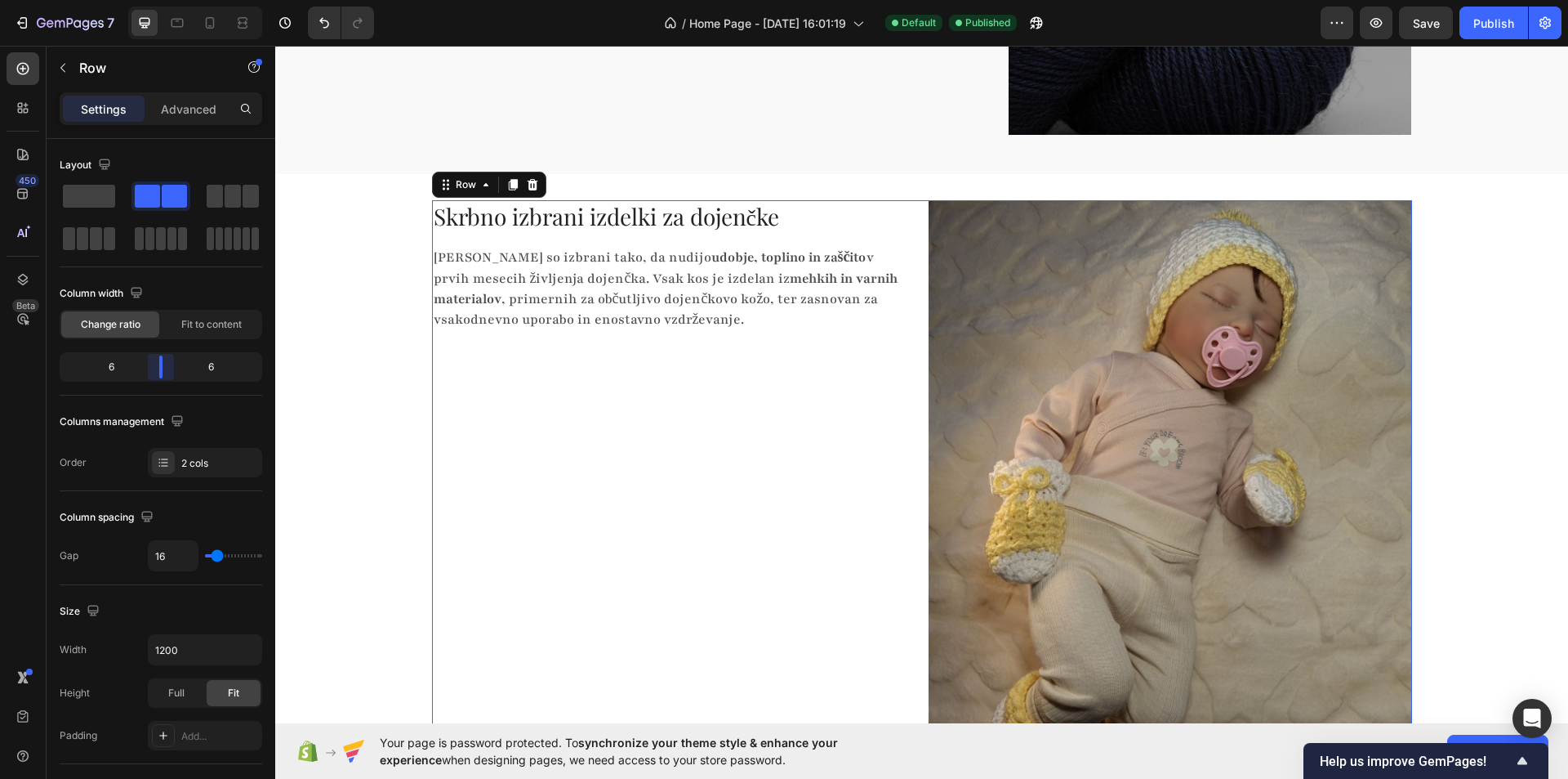
drag, startPoint x: 161, startPoint y: 377, endPoint x: 169, endPoint y: 374, distance: 8.5
click at [169, 0] on body "7 Version history / Home Page - [DATE] 16:01:19 Default Published Preview Save …" at bounding box center [784, 0] width 1568 height 0
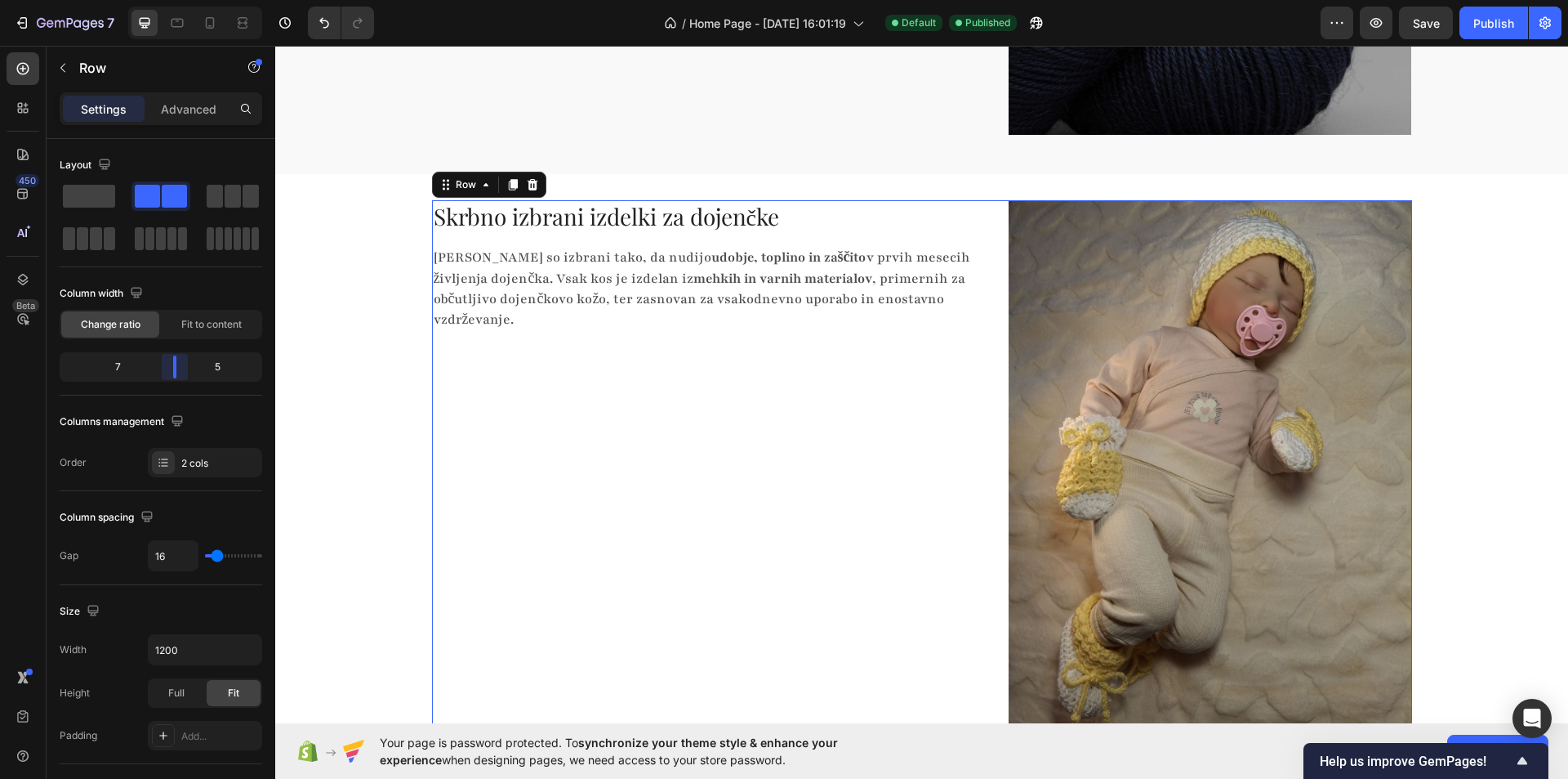
drag, startPoint x: 160, startPoint y: 369, endPoint x: 492, endPoint y: 319, distance: 335.7
click at [181, 0] on body "7 Version history / Home Page - [DATE] 16:01:19 Default Published Preview Save …" at bounding box center [784, 0] width 1568 height 0
click at [1111, 363] on img at bounding box center [1210, 469] width 403 height 538
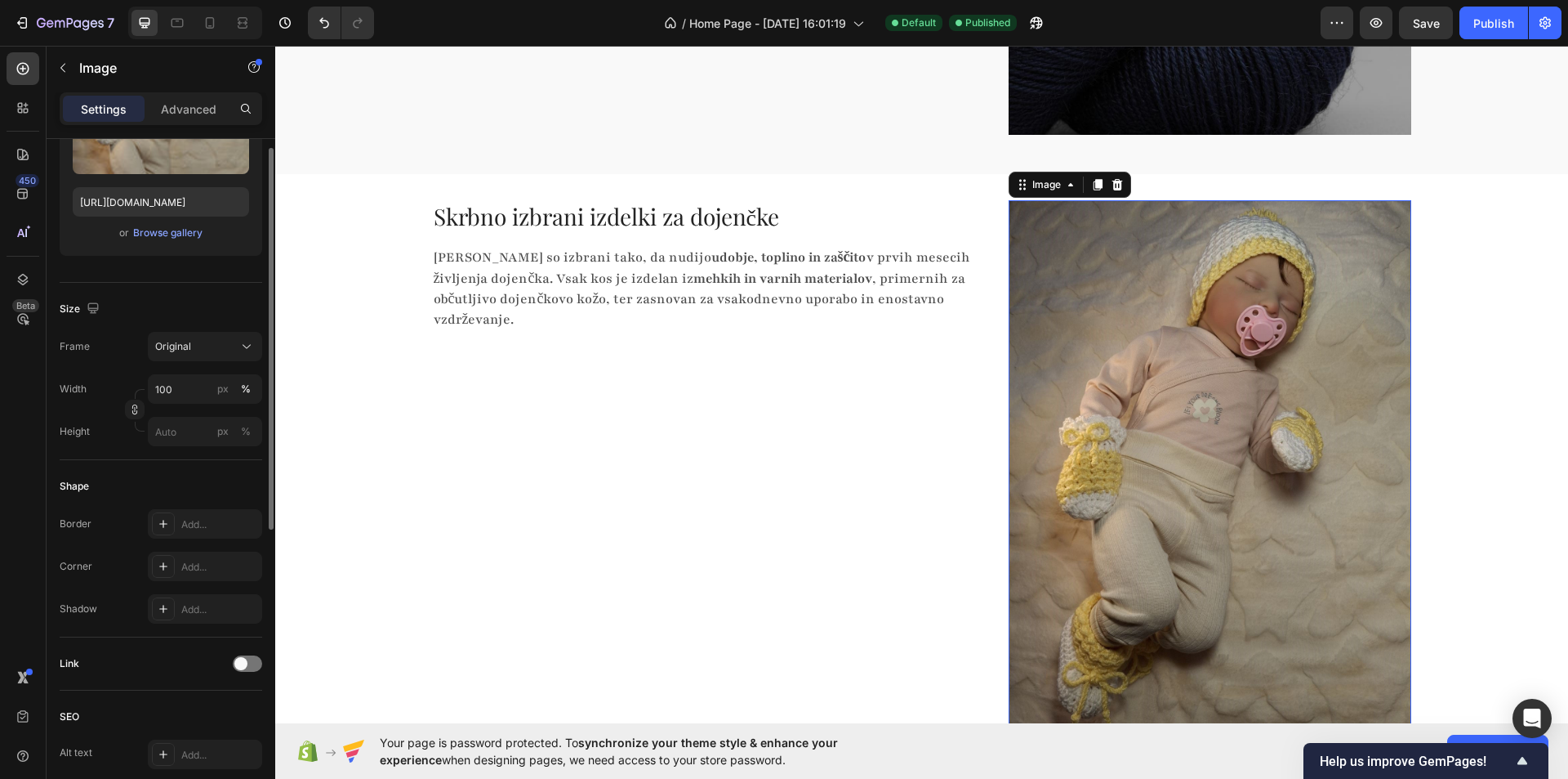
scroll to position [327, 0]
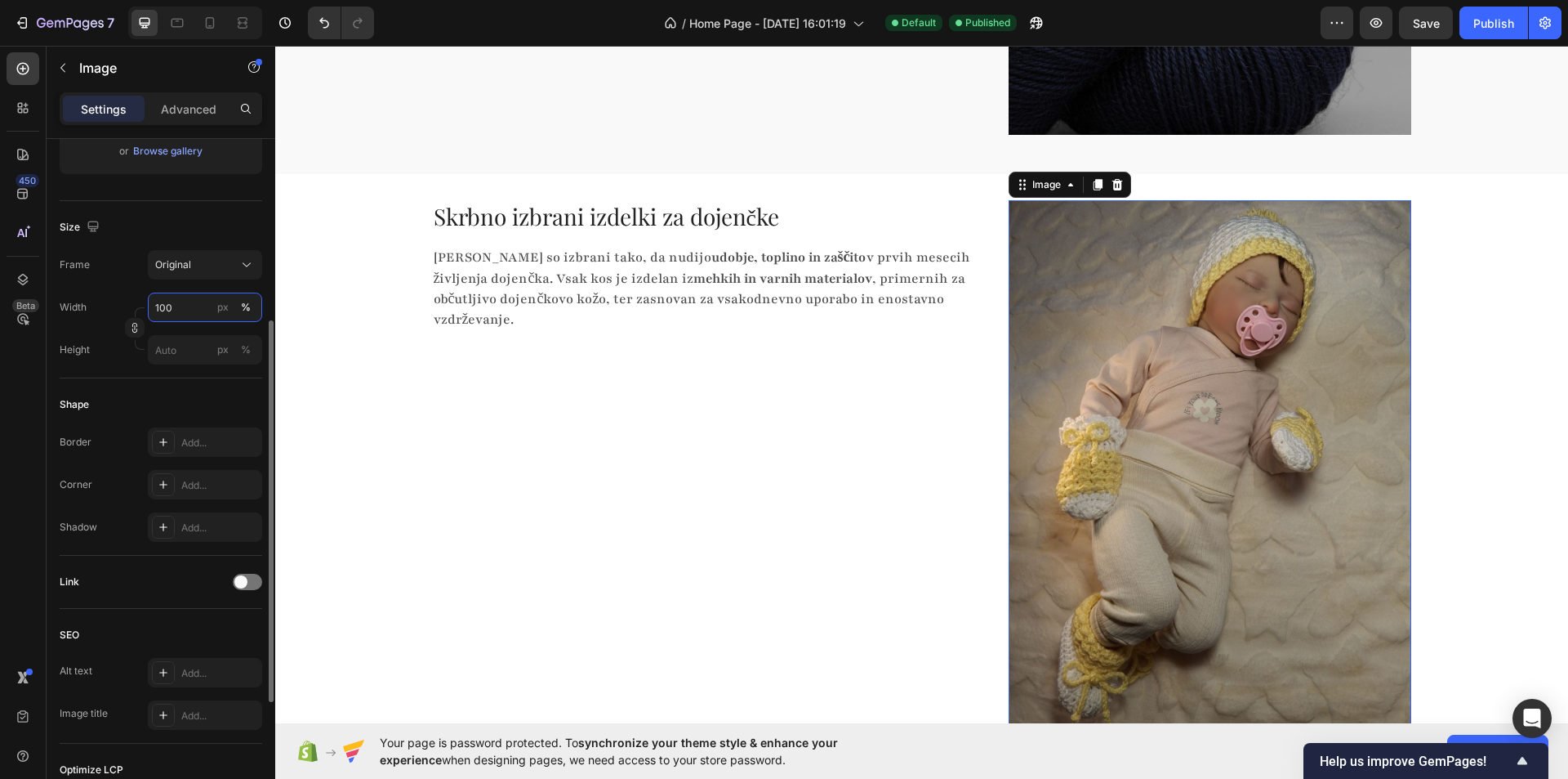
click at [193, 317] on input "100" at bounding box center [205, 307] width 114 height 29
type input "50"
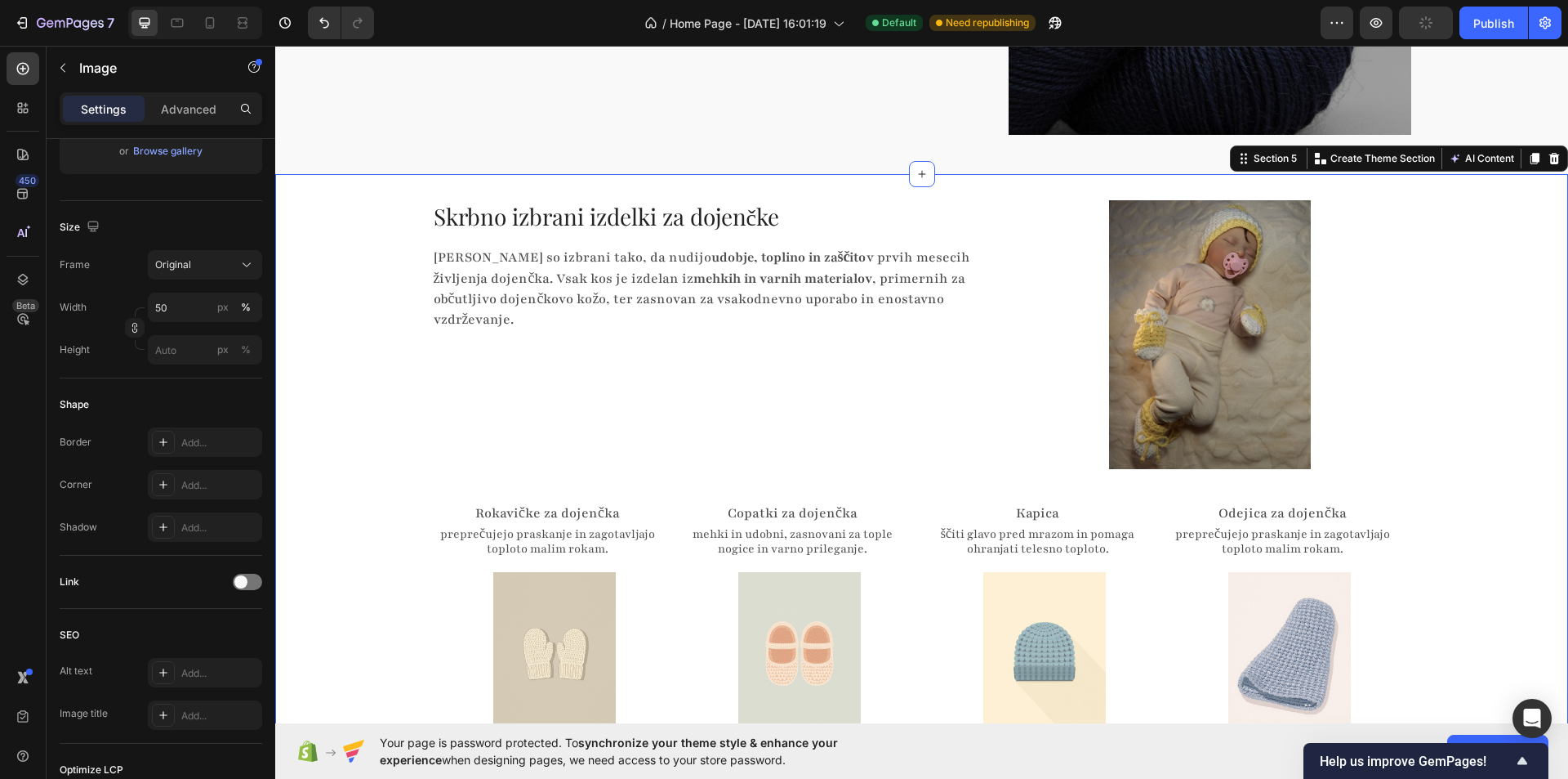
click at [394, 358] on div "Skrbno izbrani izdelki za dojenčke Heading Izdelki so izbrani tako, da nudijo u…" at bounding box center [921, 468] width 1293 height 535
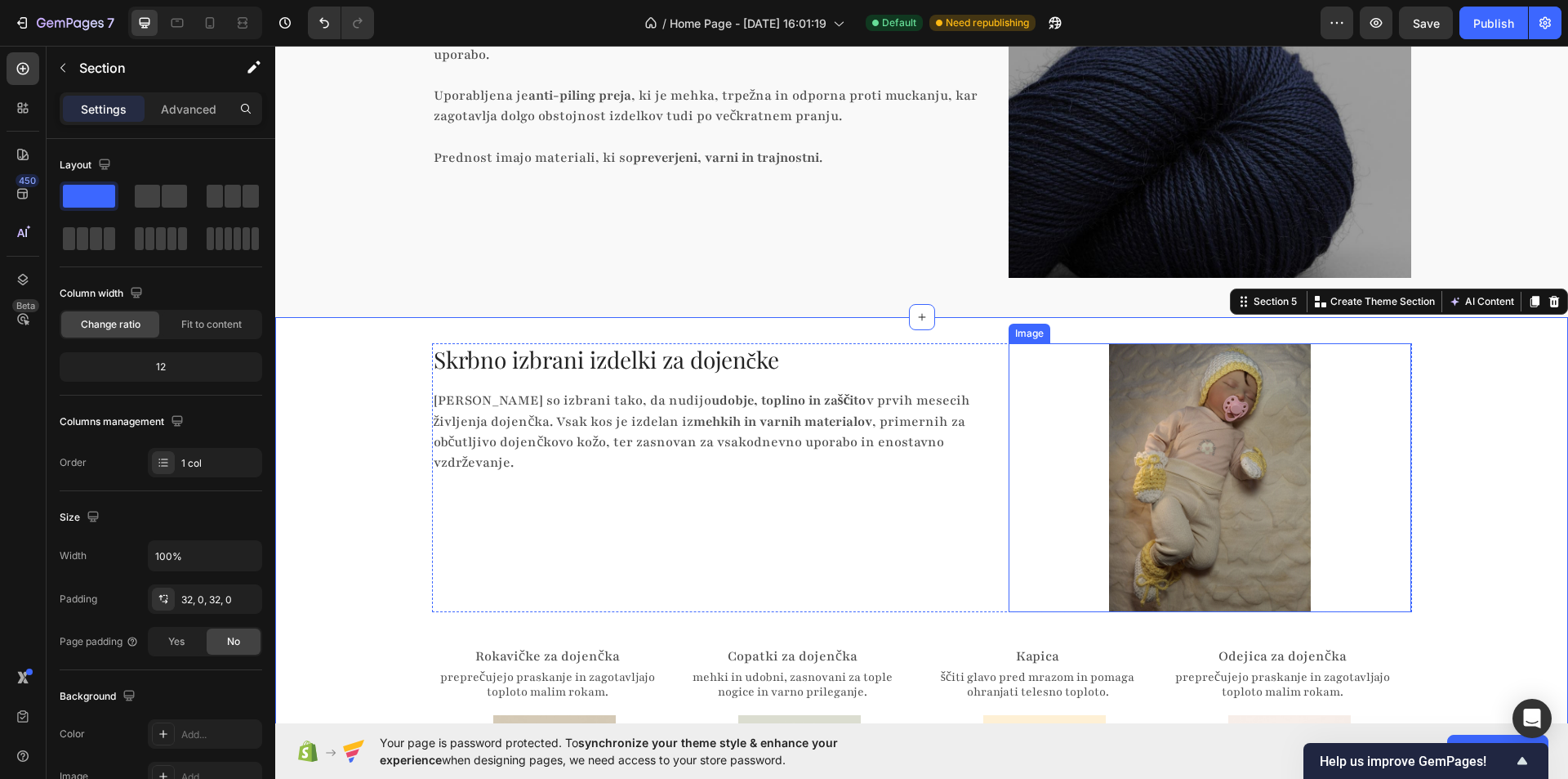
scroll to position [2696, 0]
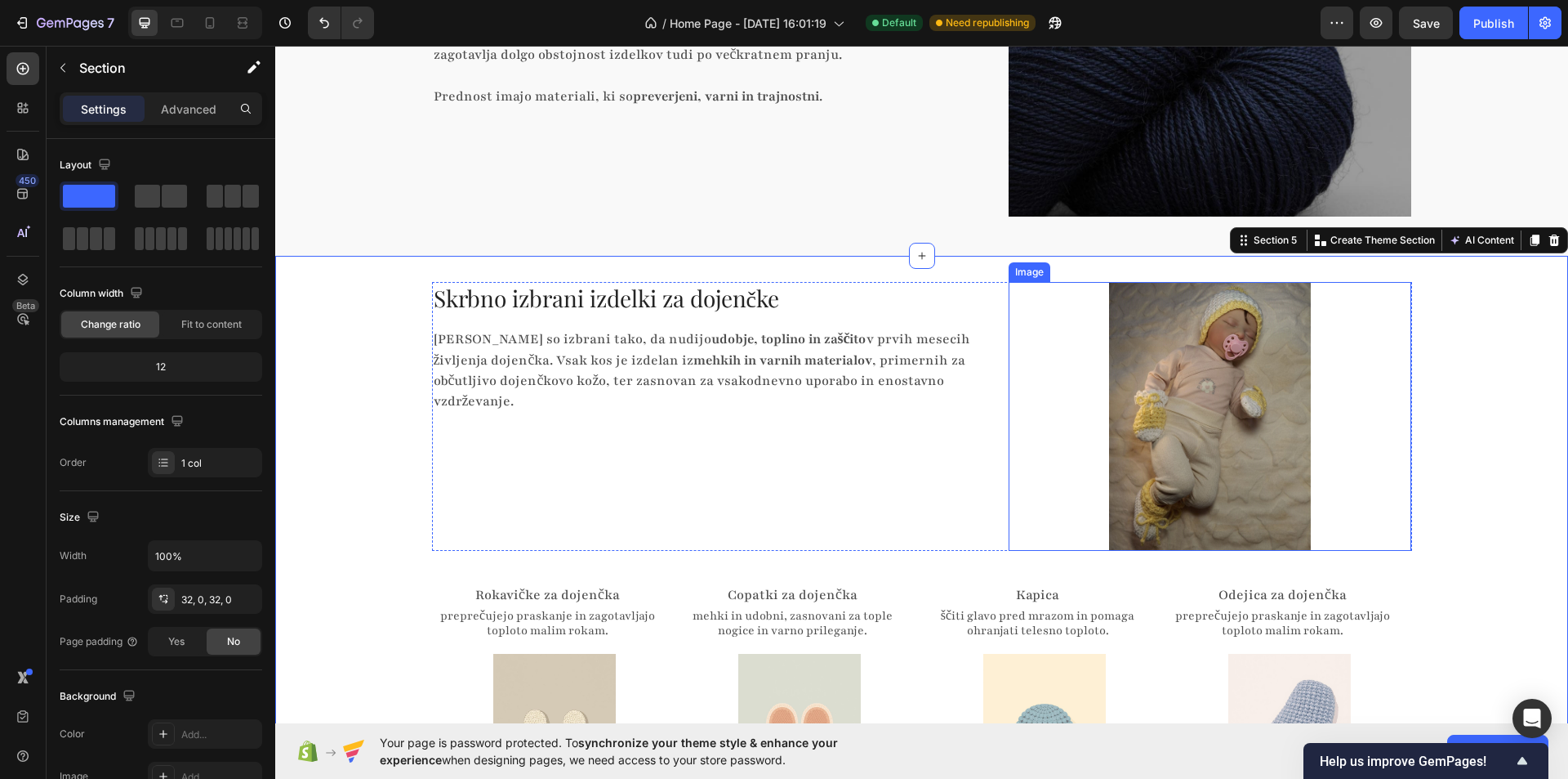
click at [1192, 391] on img at bounding box center [1210, 416] width 202 height 269
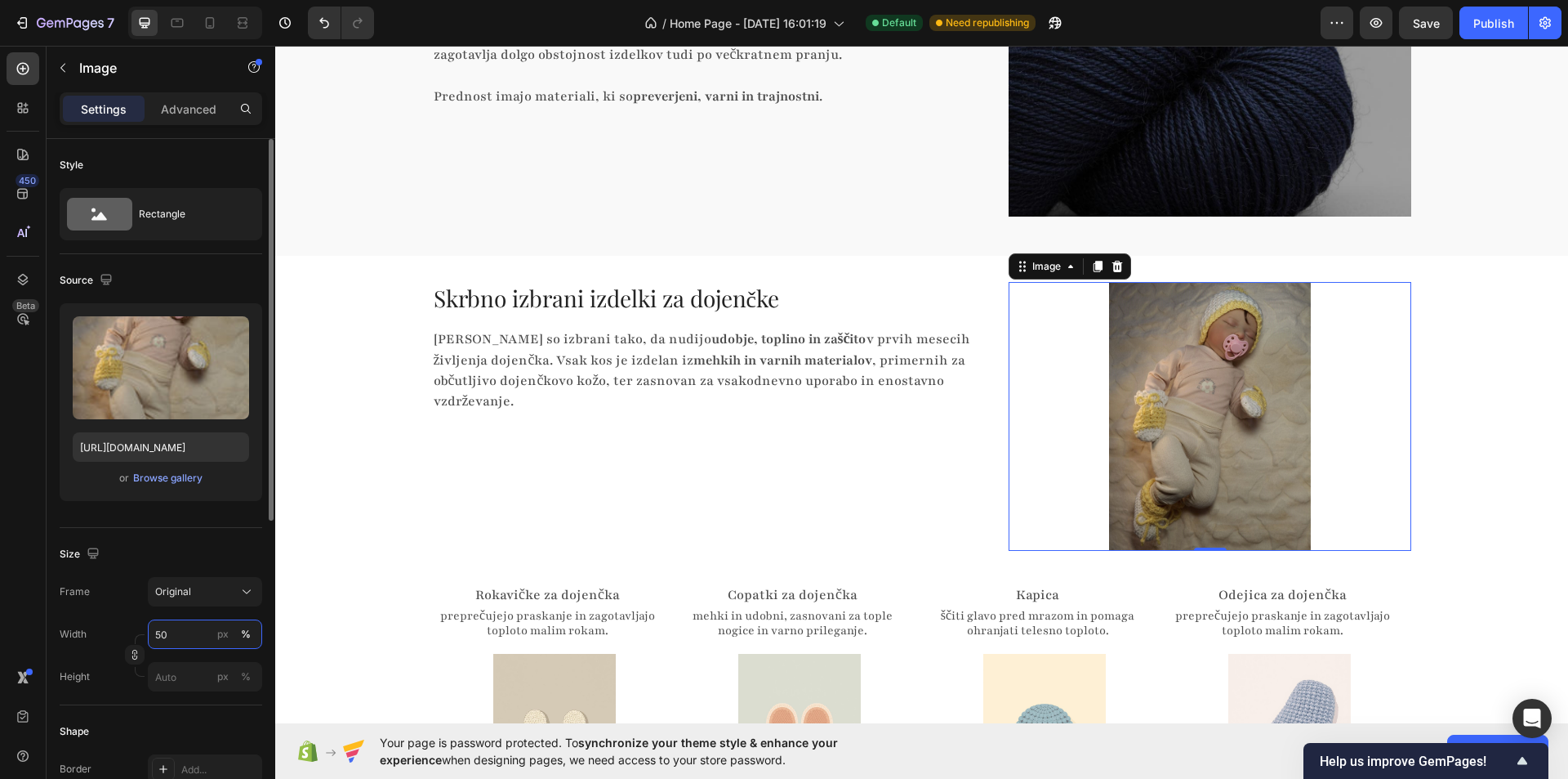
click at [185, 632] on input "50" at bounding box center [205, 633] width 114 height 29
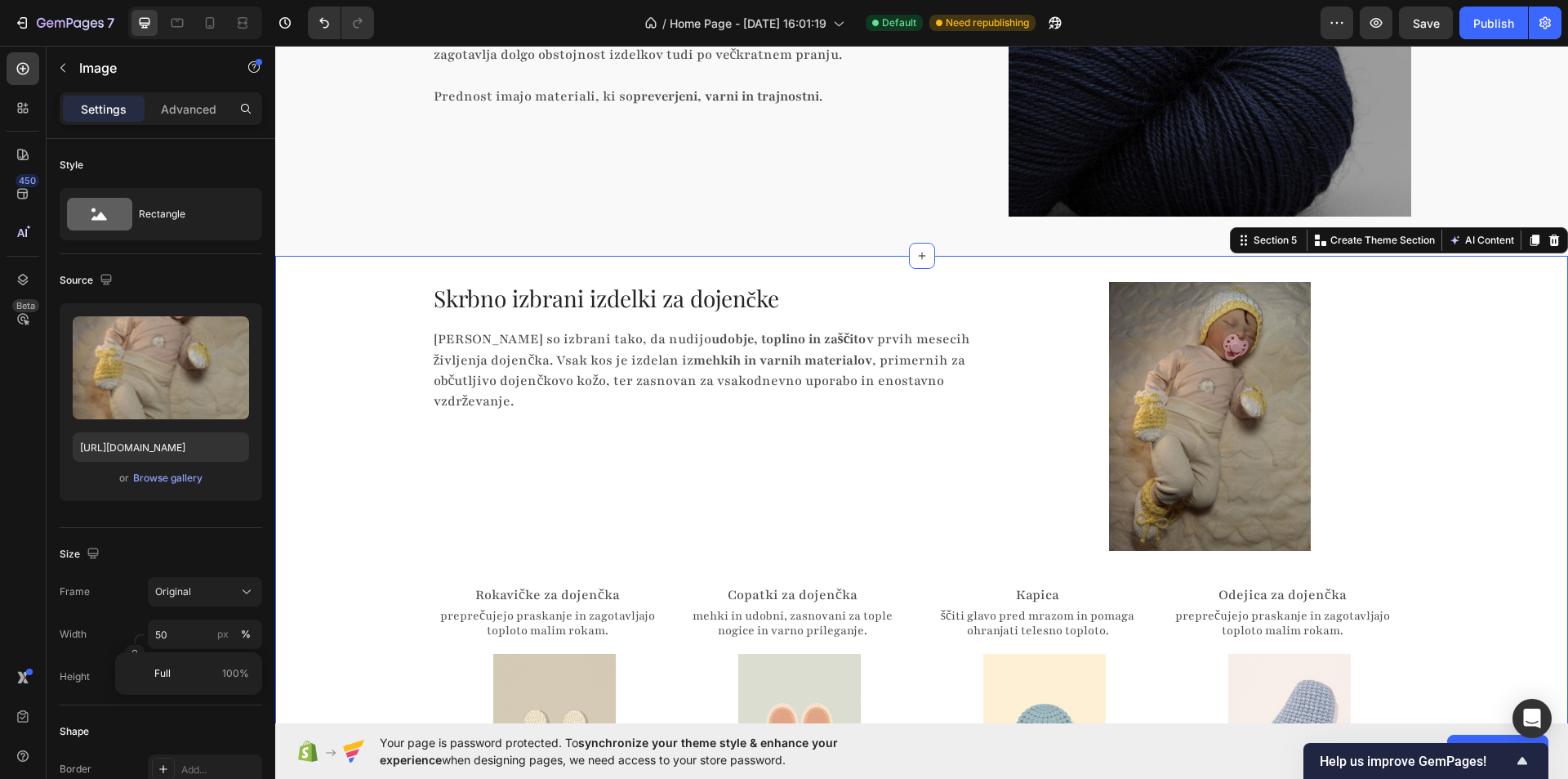
click at [367, 458] on div "Skrbno izbrani izdelki za dojenčke Heading Izdelki so izbrani tako, da nudijo u…" at bounding box center [921, 549] width 1293 height 535
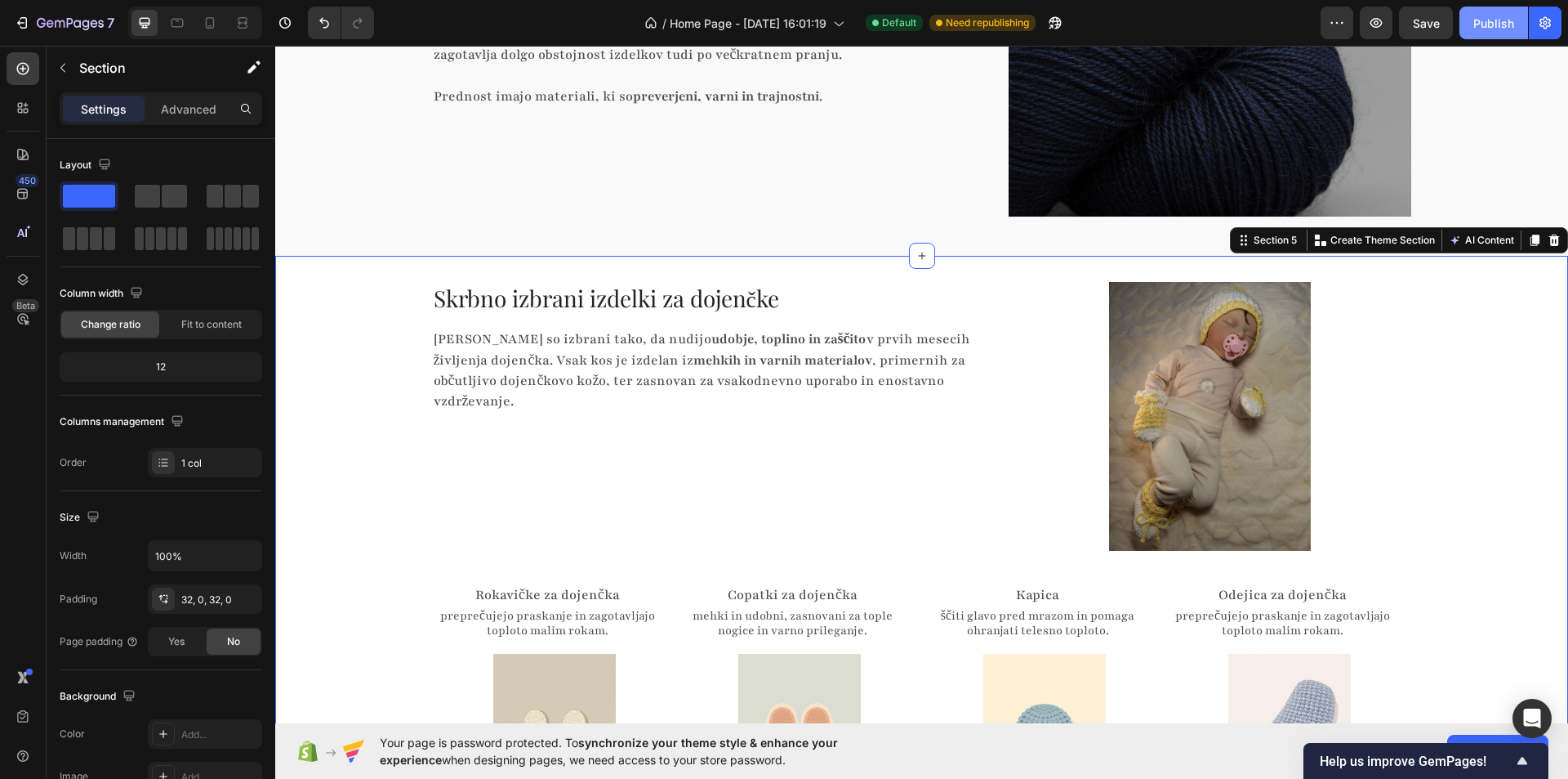
click at [1486, 19] on div "Publish" at bounding box center [1493, 23] width 41 height 17
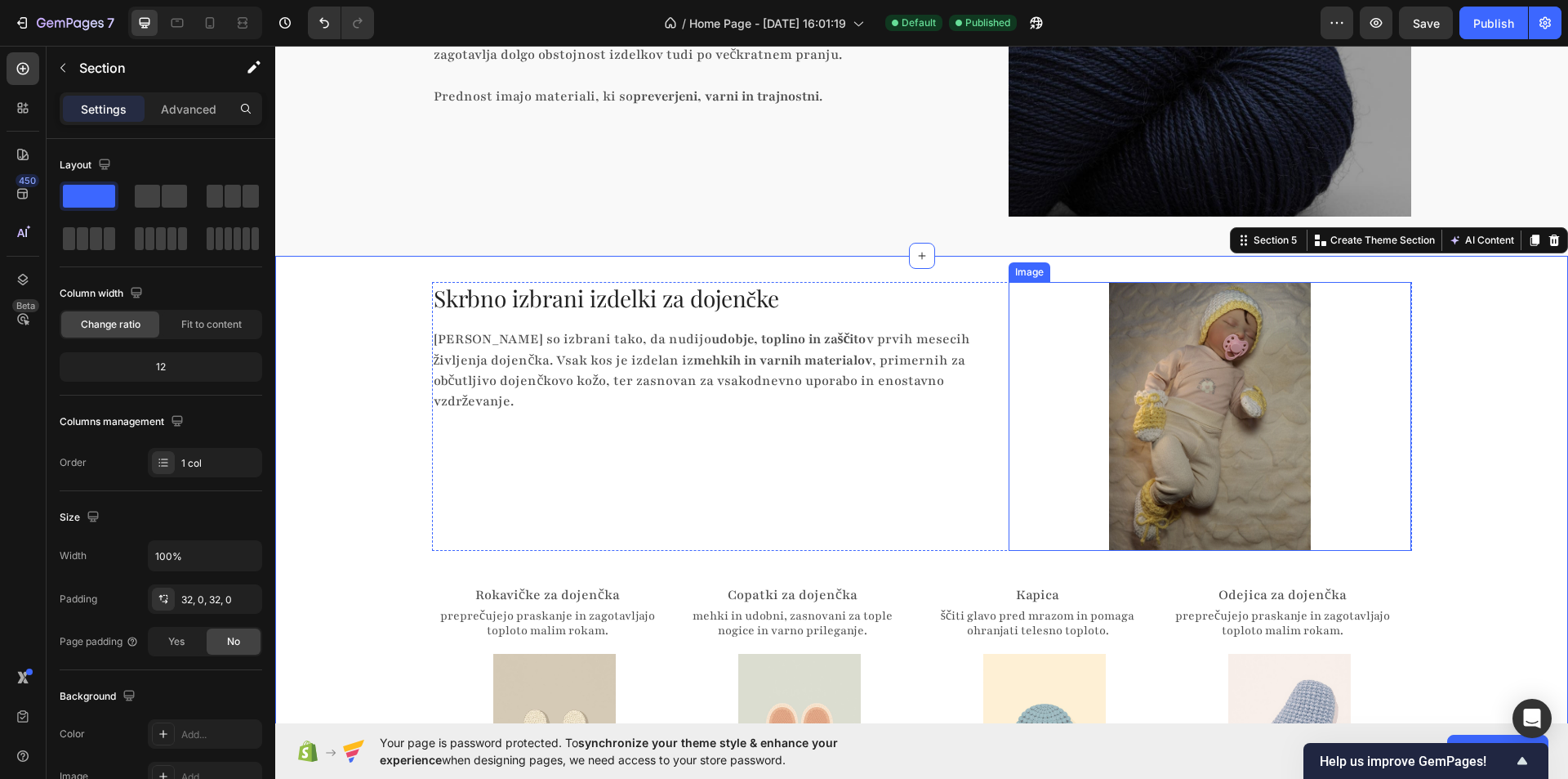
click at [1171, 382] on img at bounding box center [1210, 416] width 202 height 269
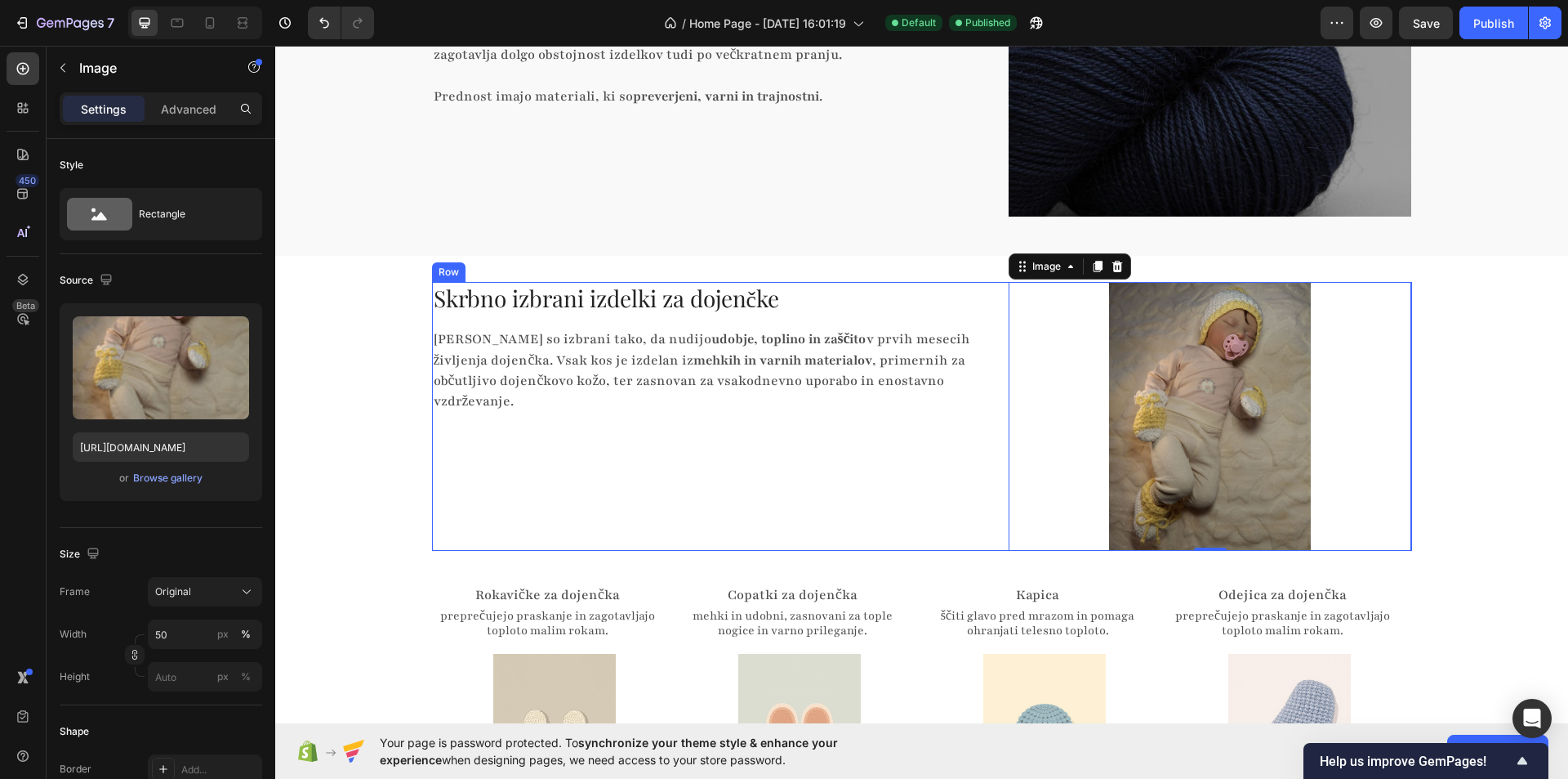
click at [974, 488] on div "Skrbno izbrani izdelki za dojenčke Heading Izdelki so izbrani tako, da nudijo u…" at bounding box center [714, 416] width 564 height 269
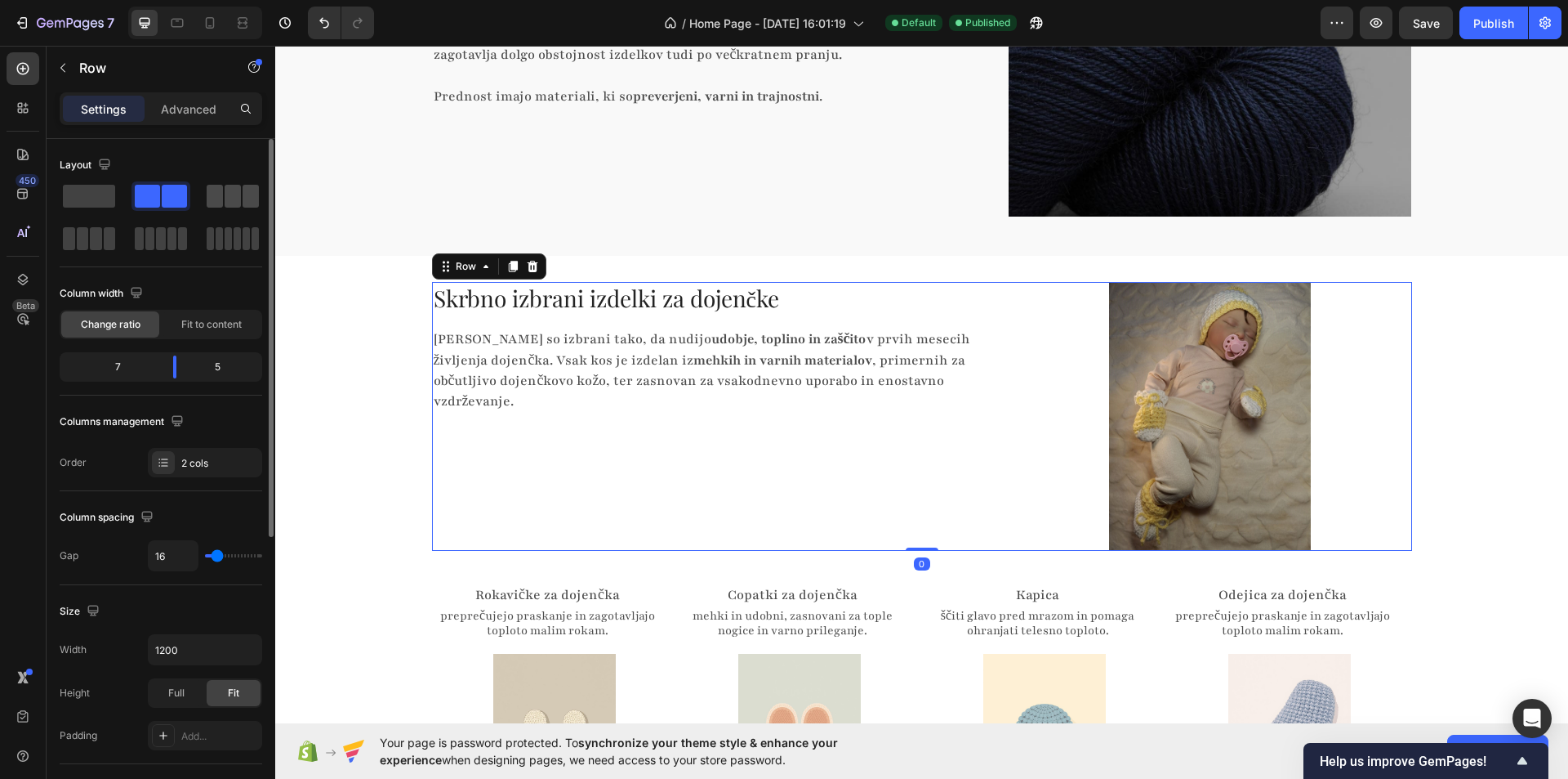
click at [246, 198] on span at bounding box center [250, 196] width 16 height 23
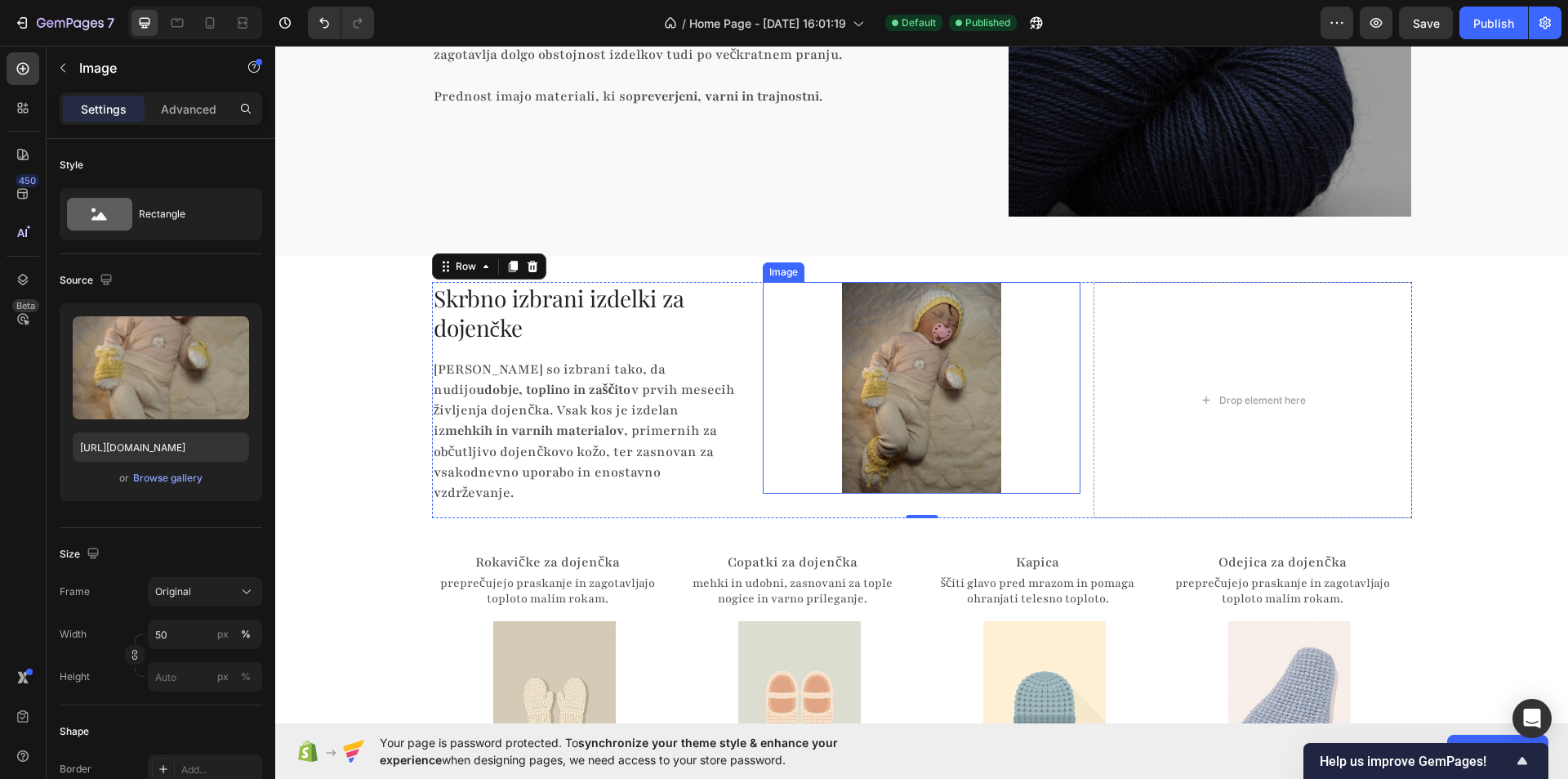
click at [969, 373] on img at bounding box center [921, 388] width 159 height 213
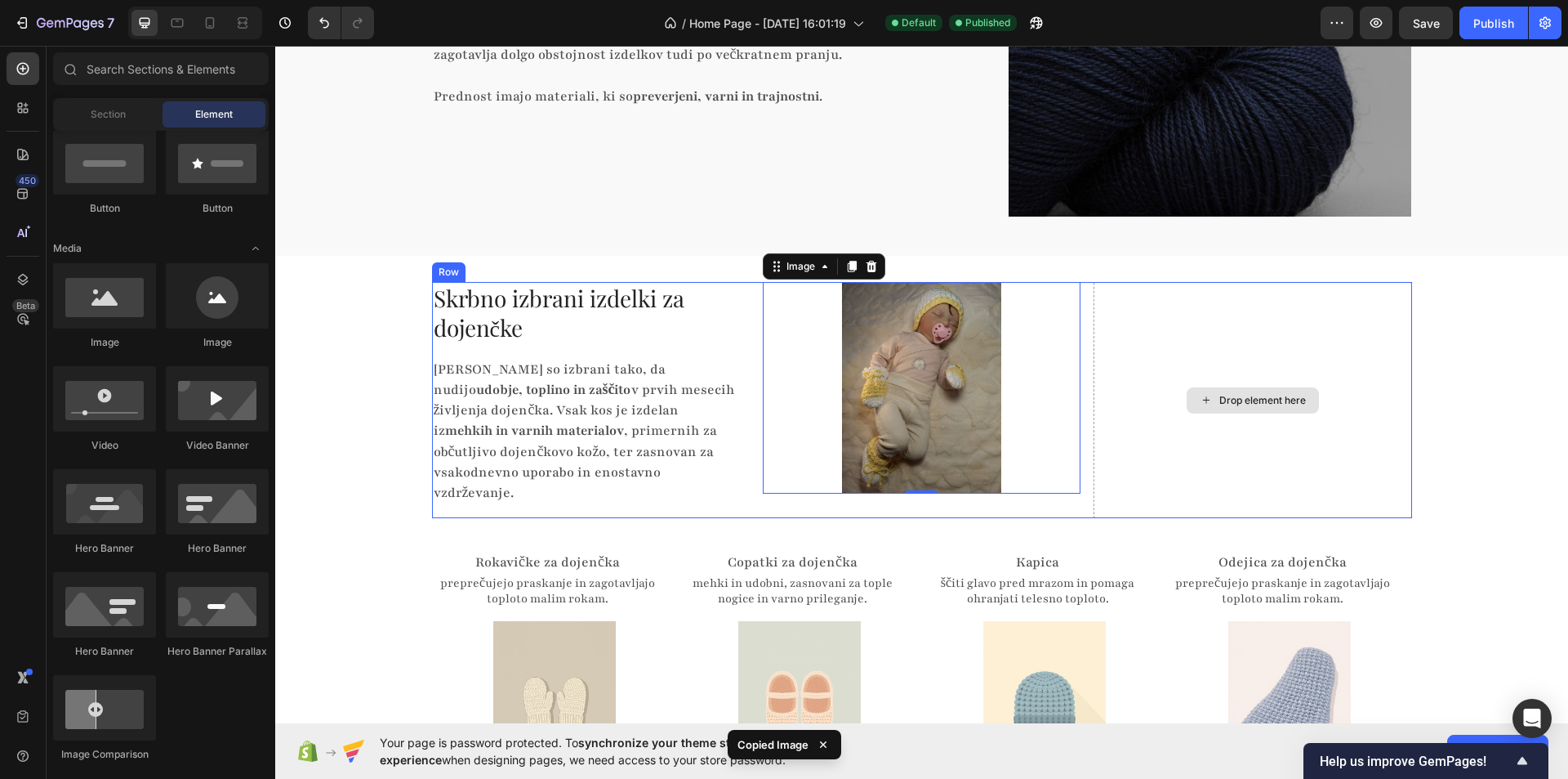
click at [1211, 387] on div "Drop element here" at bounding box center [1252, 400] width 132 height 26
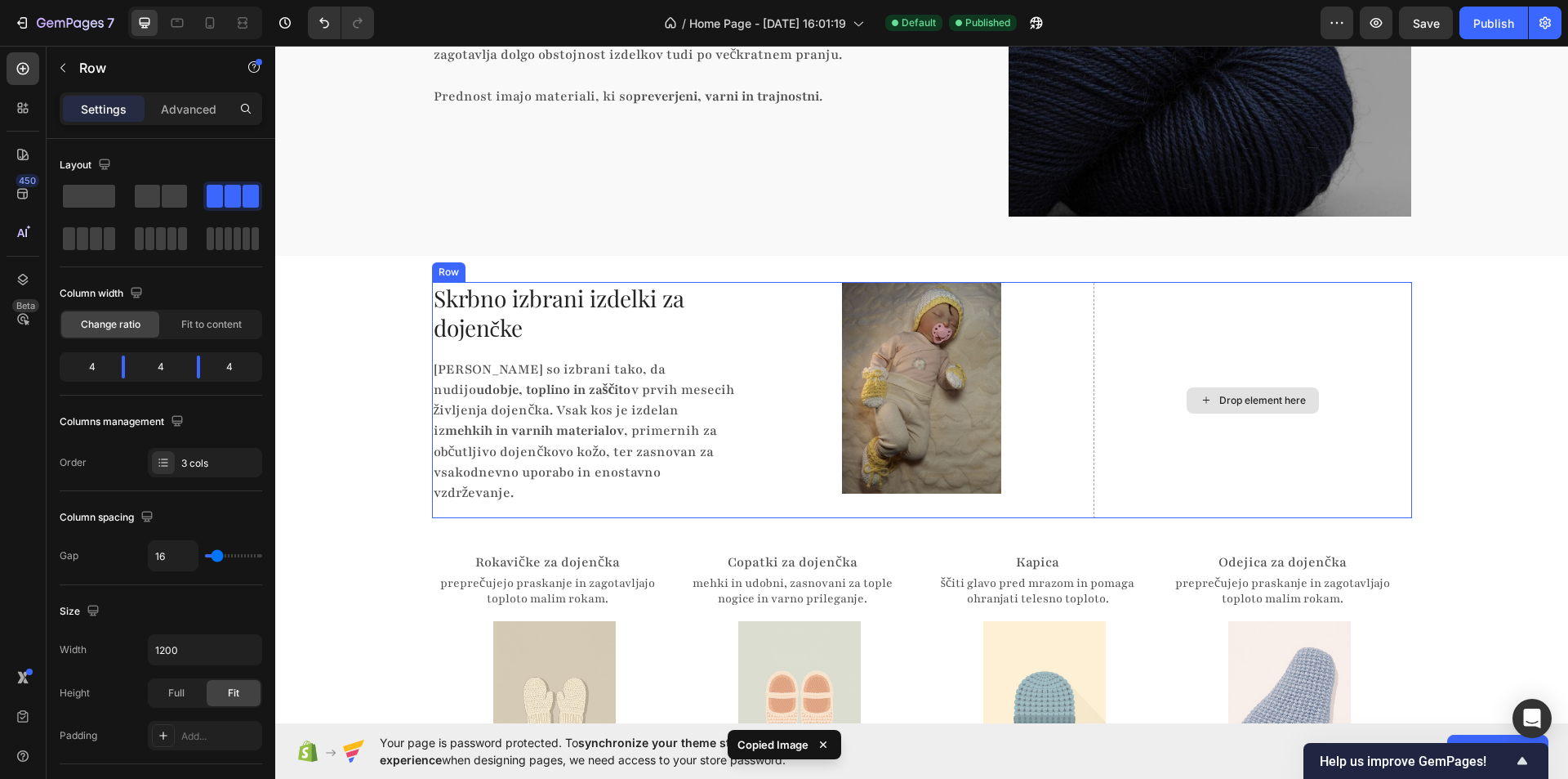
click at [1189, 333] on div "Drop element here" at bounding box center [1253, 400] width 318 height 236
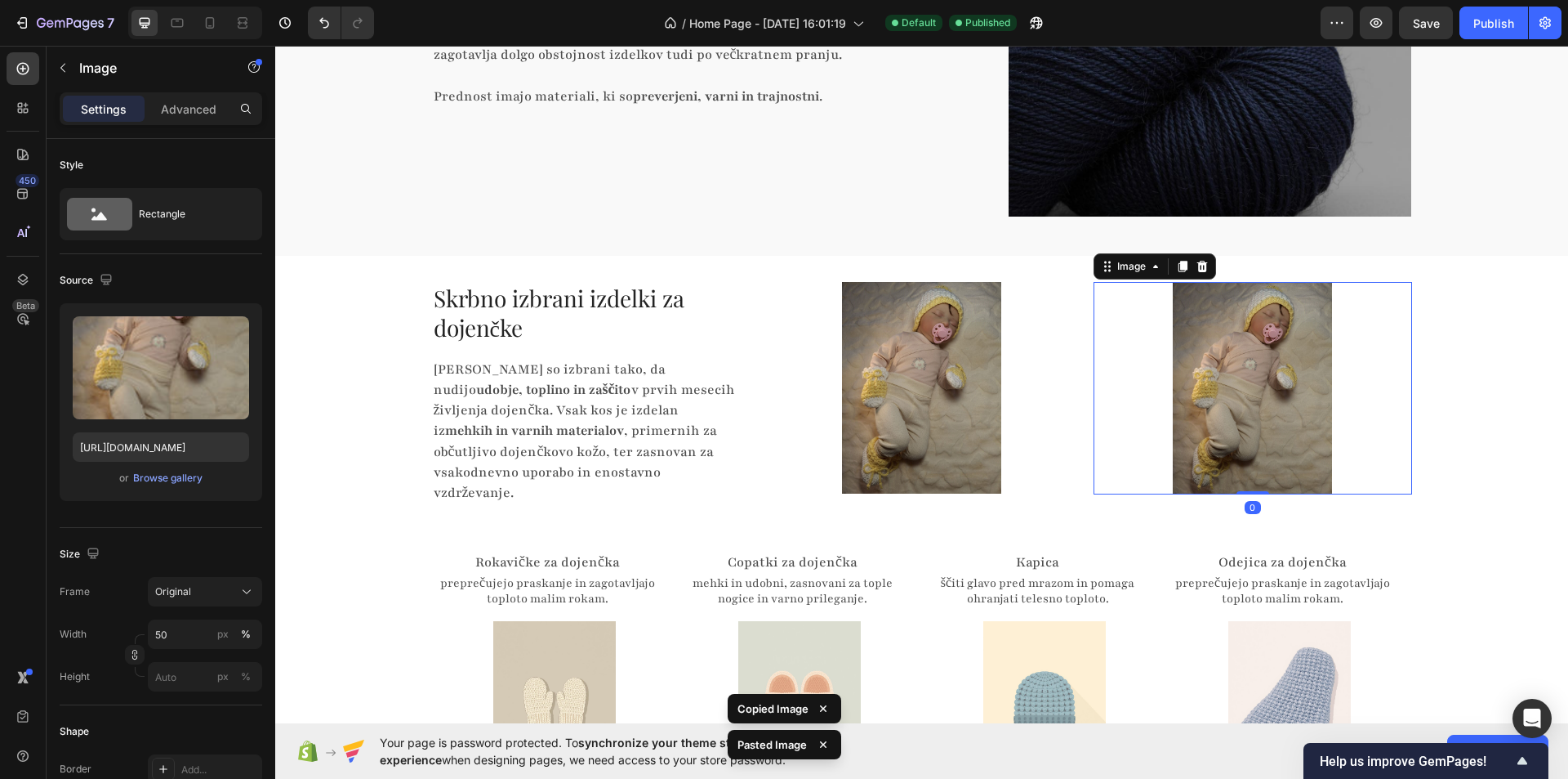
click at [1102, 373] on div at bounding box center [1253, 388] width 318 height 213
click at [1031, 371] on div at bounding box center [921, 388] width 318 height 213
click at [1207, 404] on img at bounding box center [1252, 388] width 159 height 213
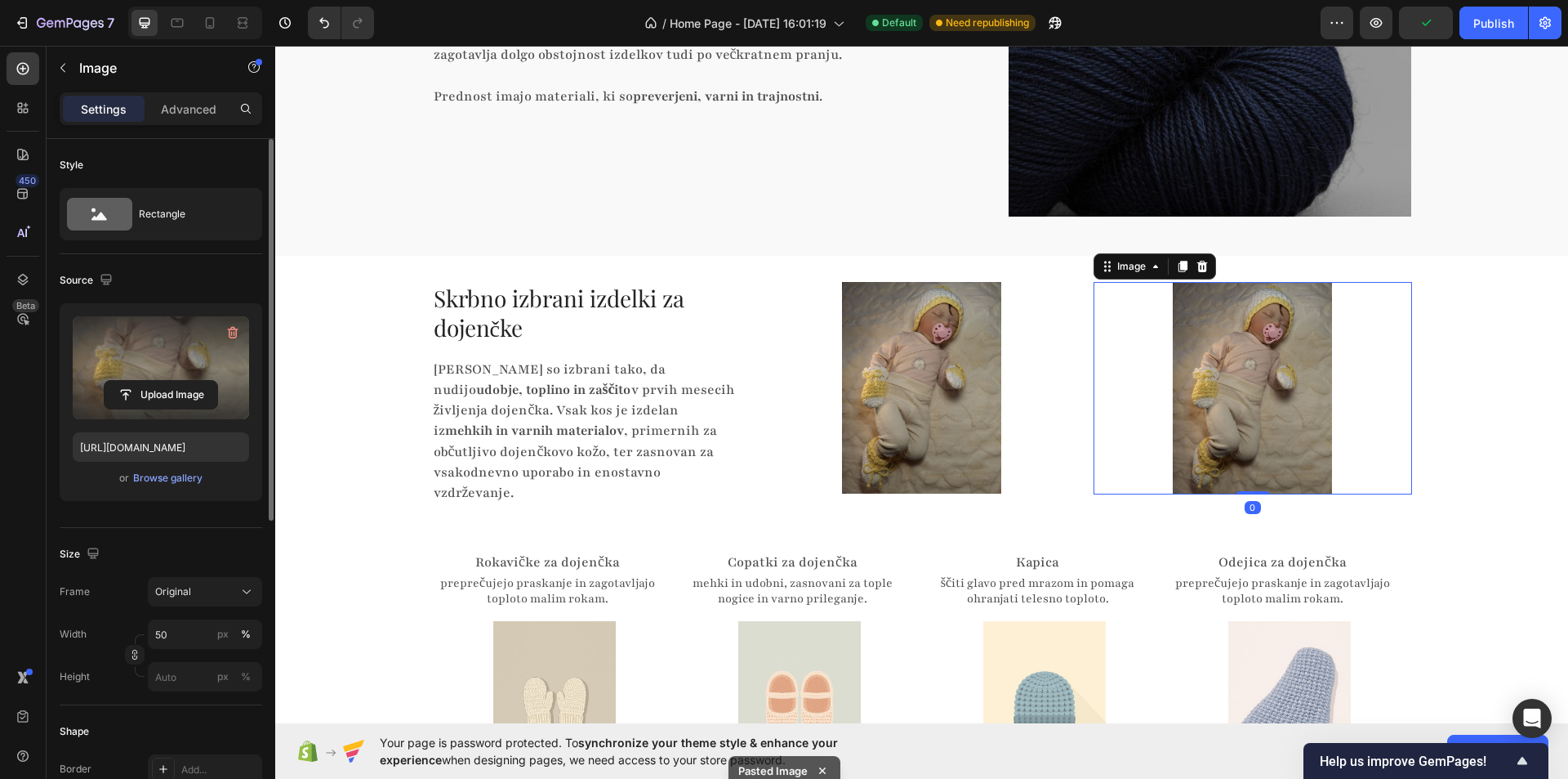
click at [166, 379] on label at bounding box center [161, 368] width 177 height 103
click at [166, 381] on input "file" at bounding box center [161, 395] width 113 height 28
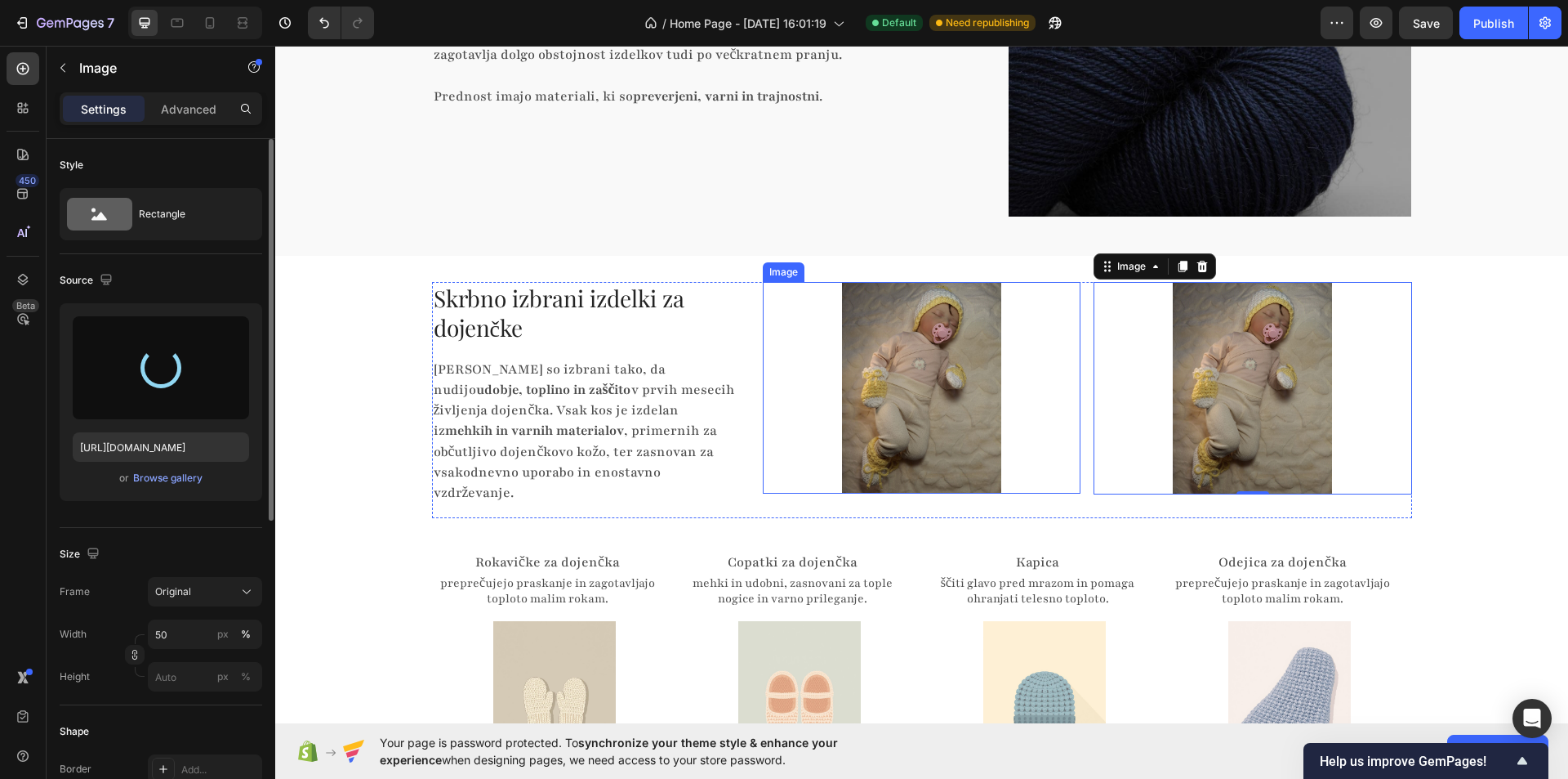
click at [1037, 365] on div at bounding box center [921, 388] width 318 height 213
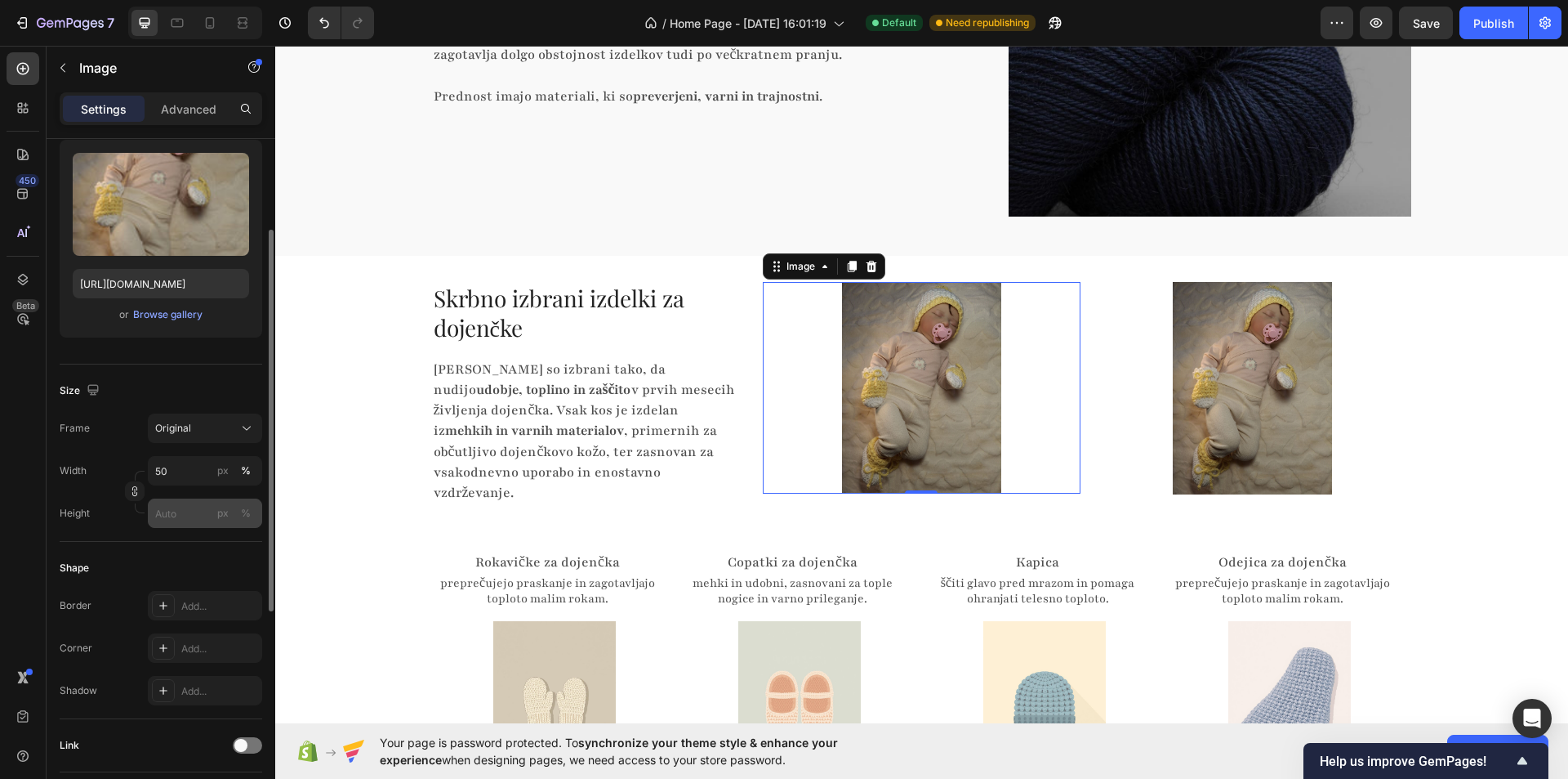
scroll to position [82, 0]
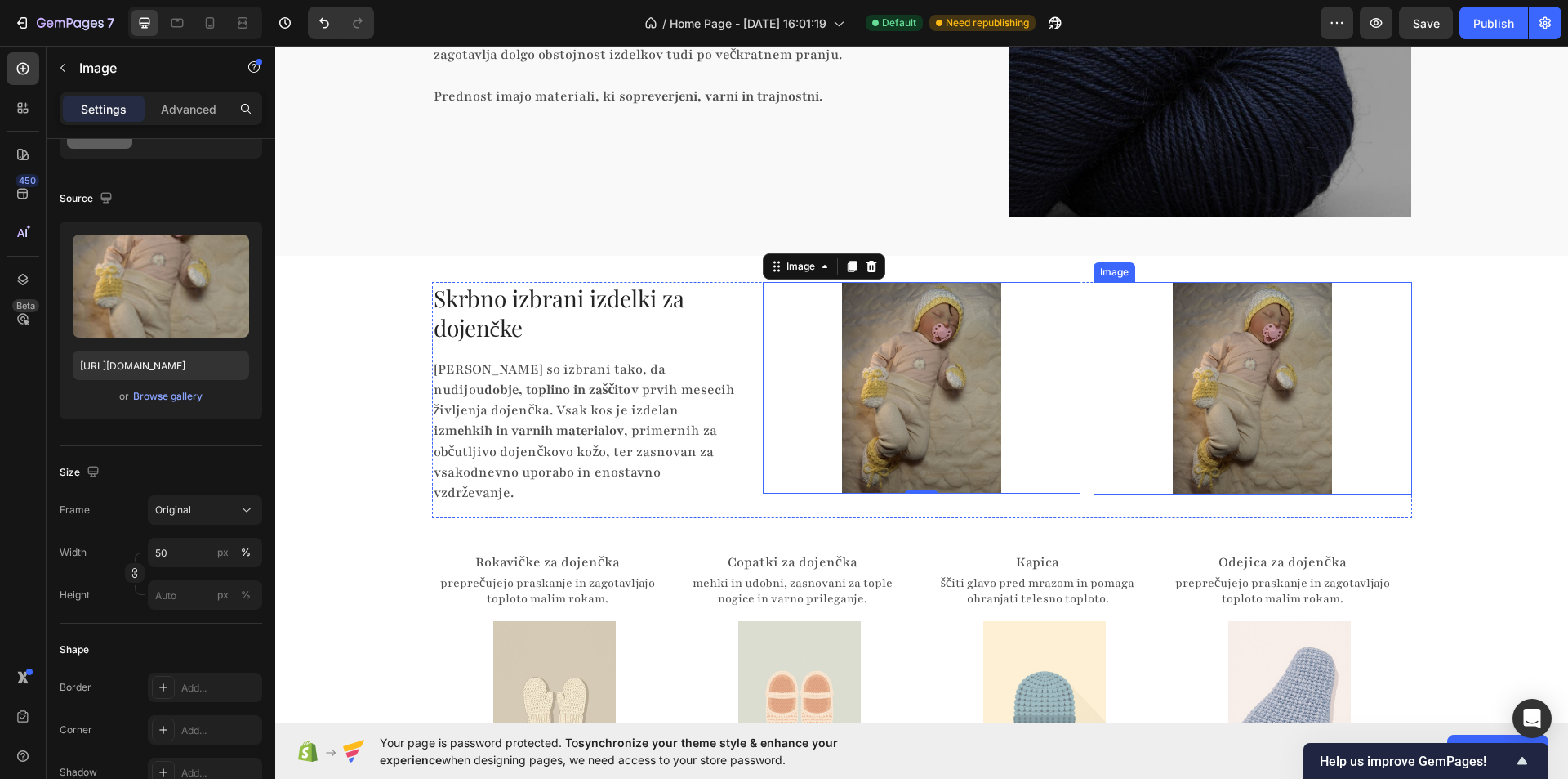
click at [1233, 384] on img at bounding box center [1252, 388] width 159 height 213
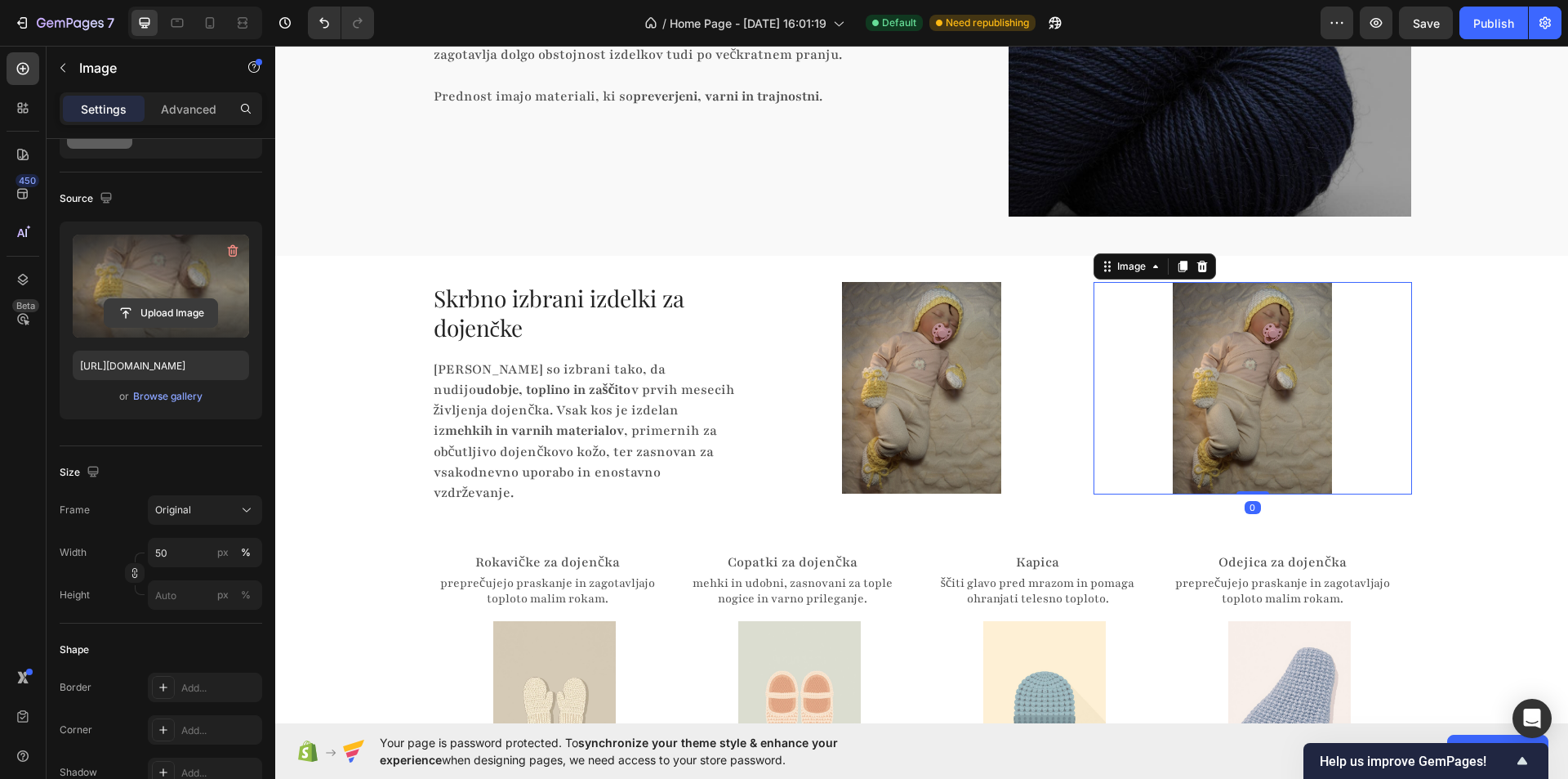
click at [193, 304] on input "file" at bounding box center [161, 312] width 113 height 28
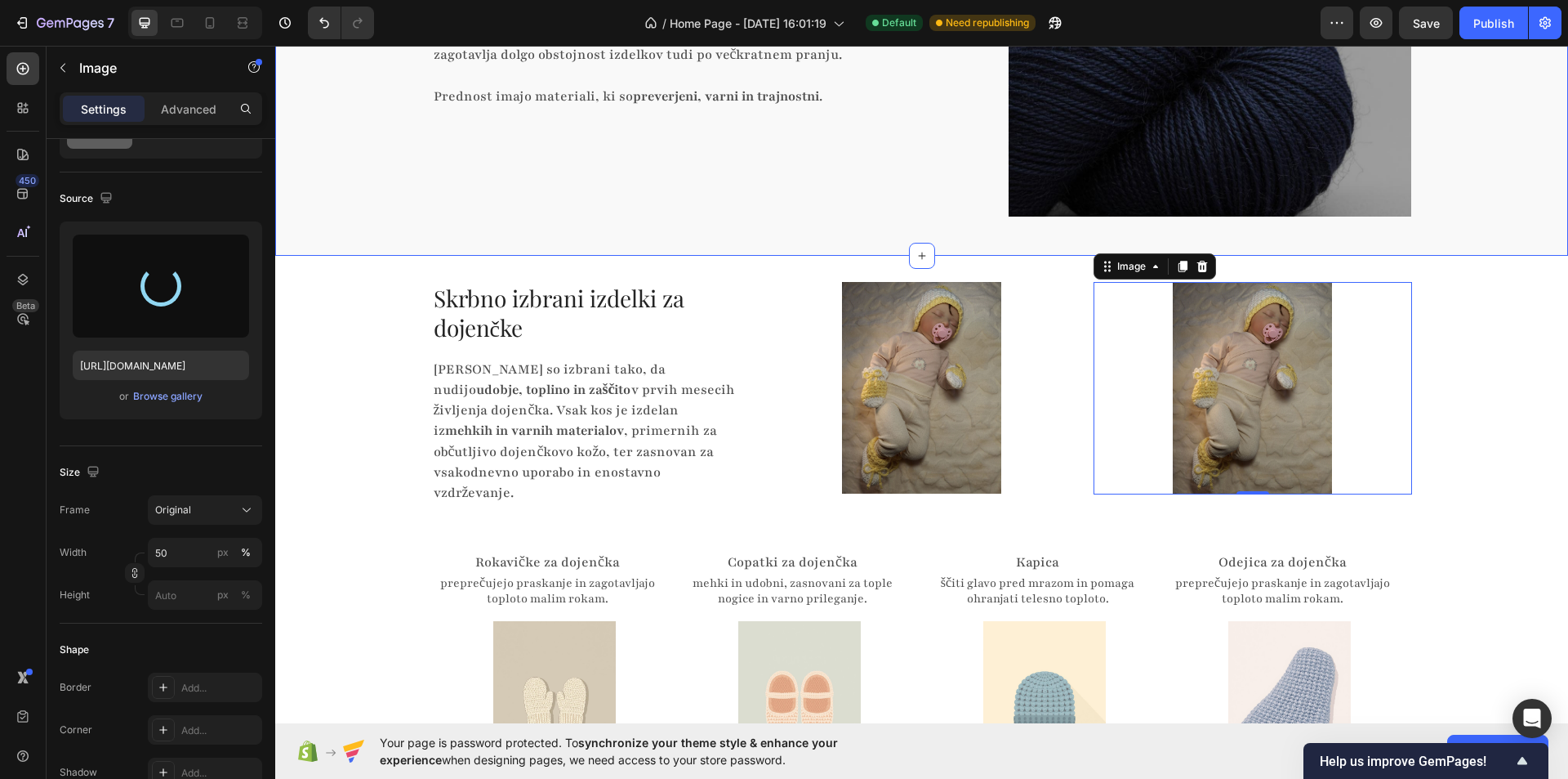
type input "https://cdn.shopify.com/s/files/1/0985/8662/4325/files/gempages_586282805235811…"
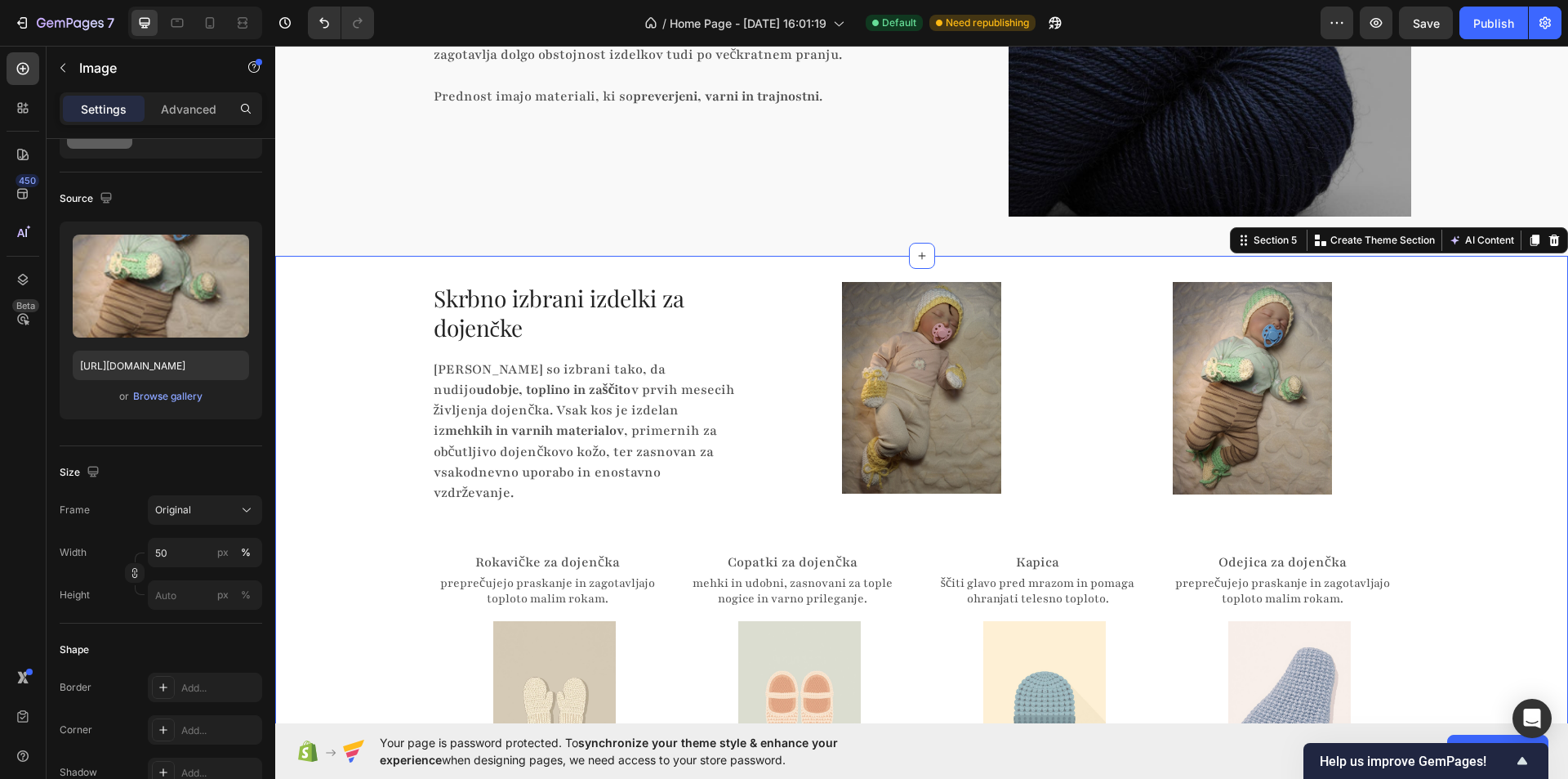
click at [1435, 345] on div "Skrbno izbrani izdelki za dojenčke Heading Izdelki so izbrani tako, da nudijo u…" at bounding box center [921, 533] width 1293 height 502
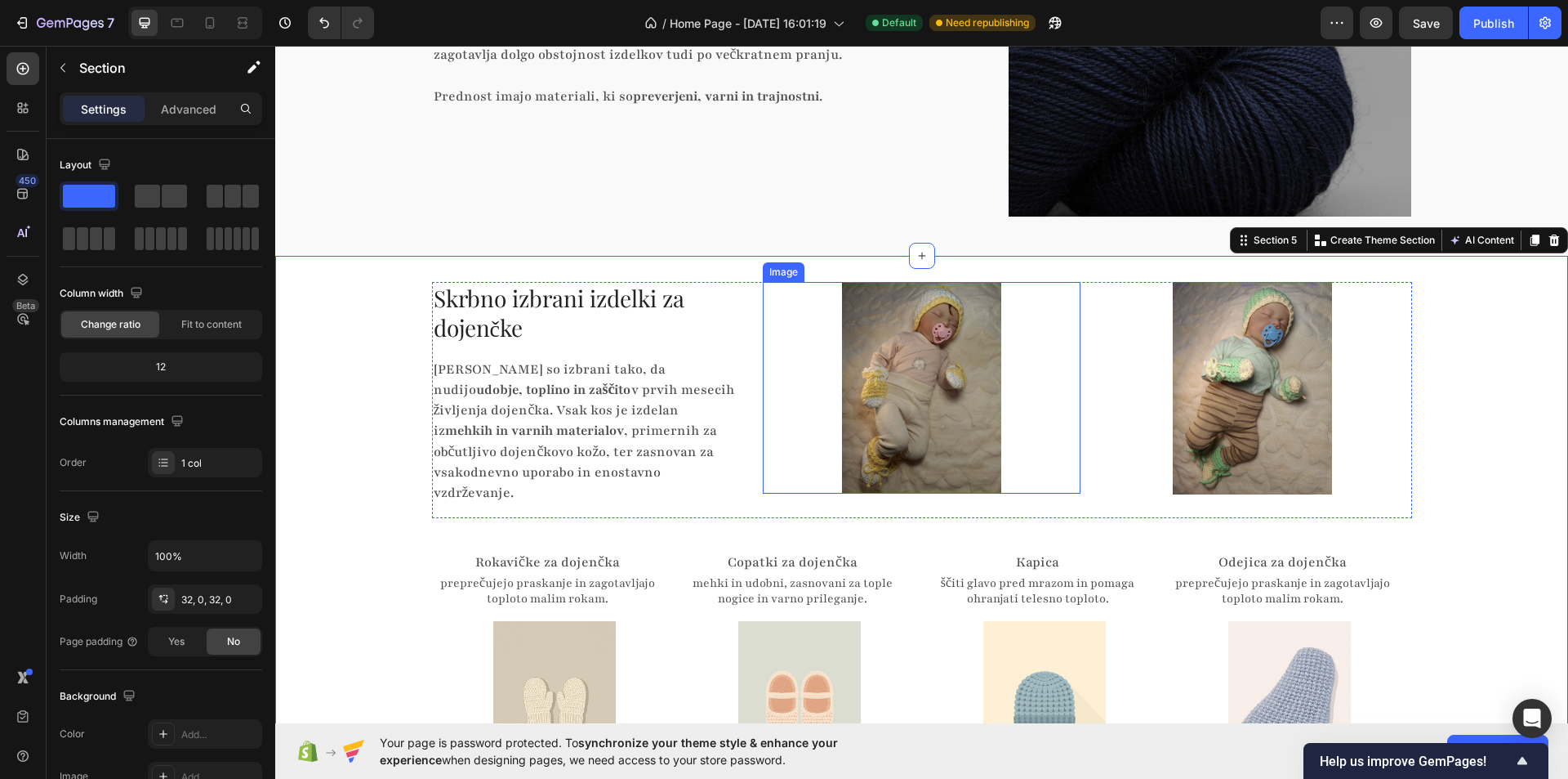
click at [1037, 348] on div at bounding box center [921, 388] width 318 height 213
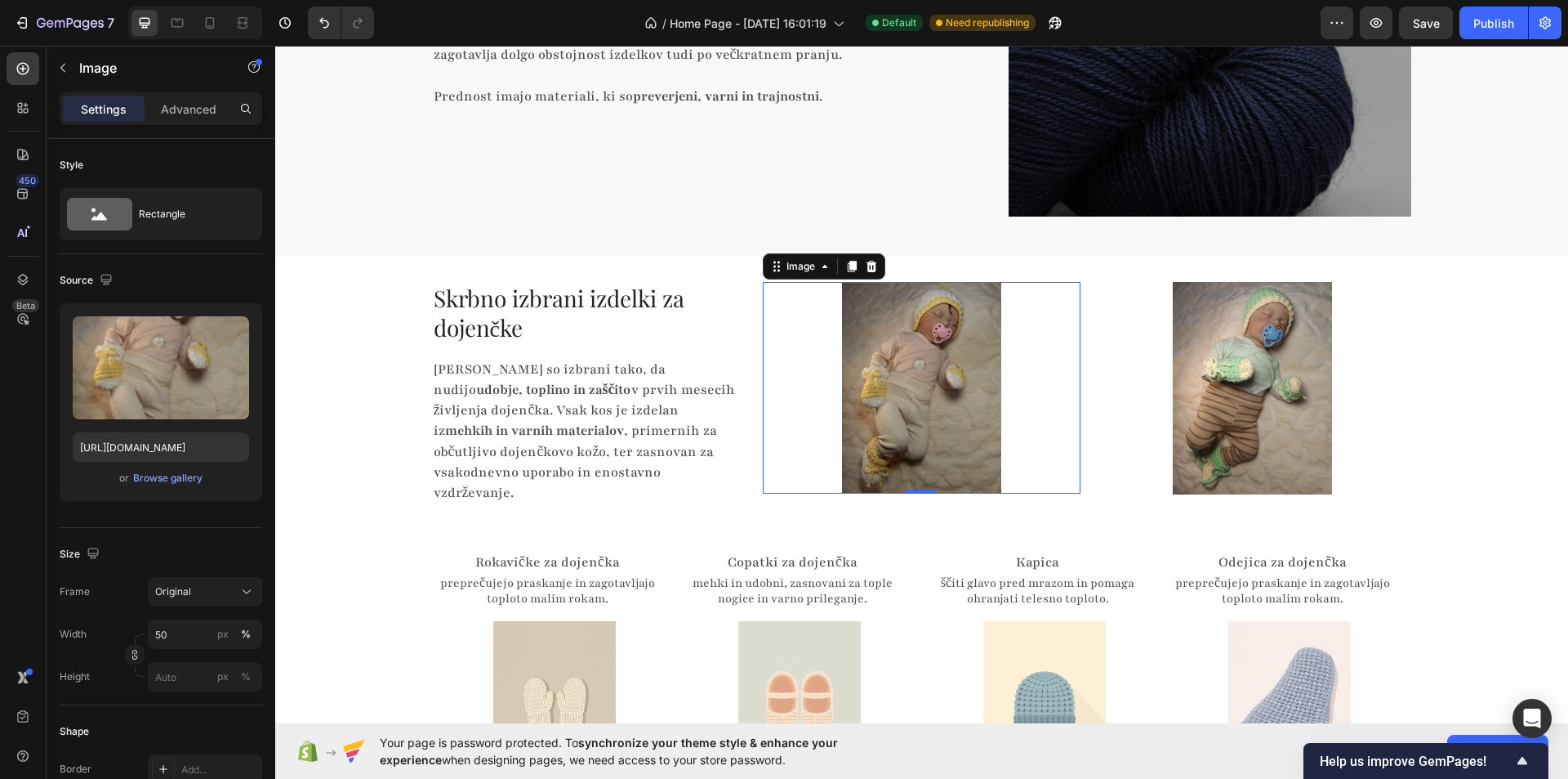
click at [1058, 363] on div at bounding box center [921, 388] width 318 height 213
click at [165, 111] on p "Advanced" at bounding box center [188, 109] width 55 height 17
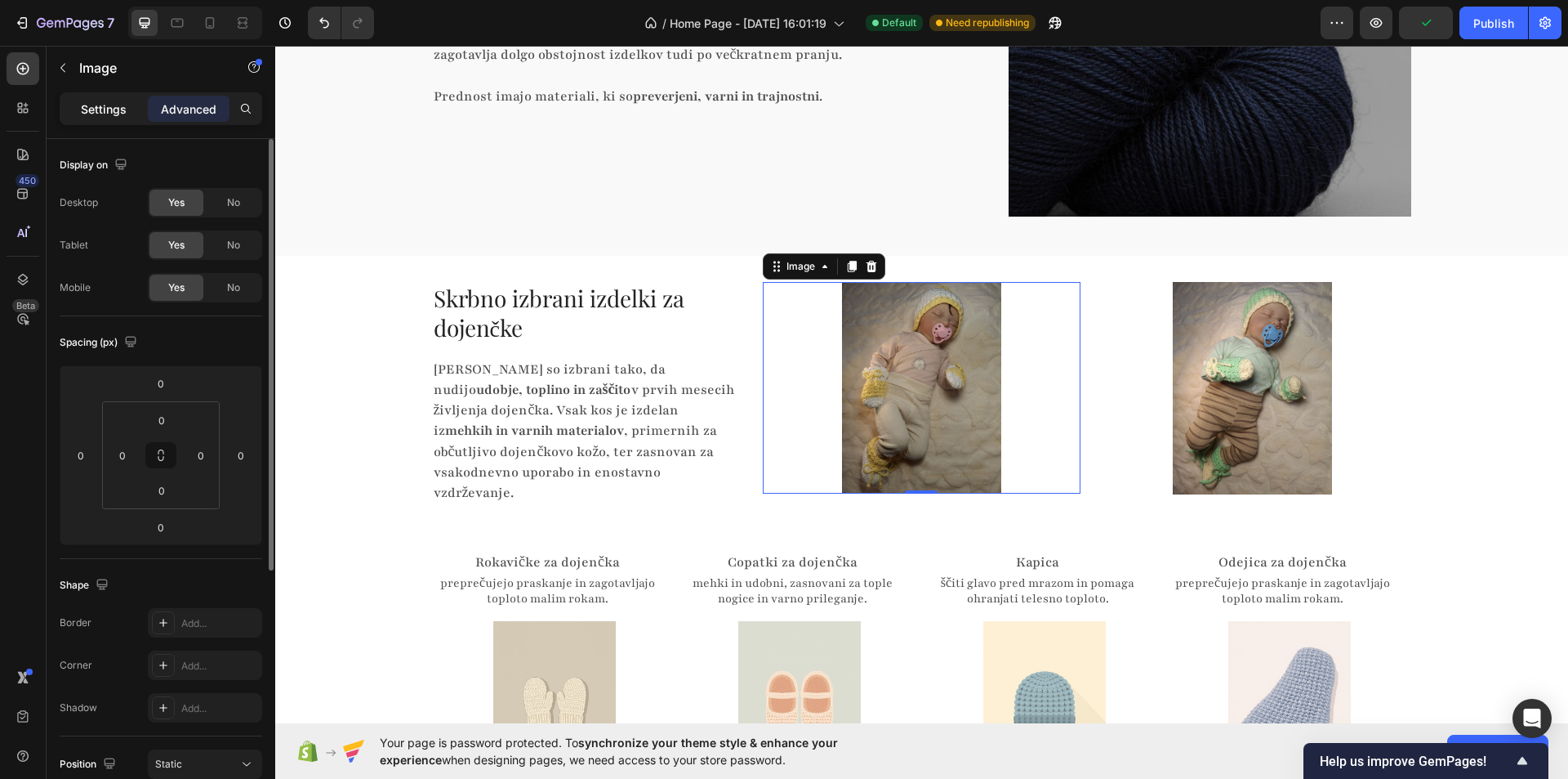
click at [115, 96] on div "Settings" at bounding box center [103, 109] width 82 height 26
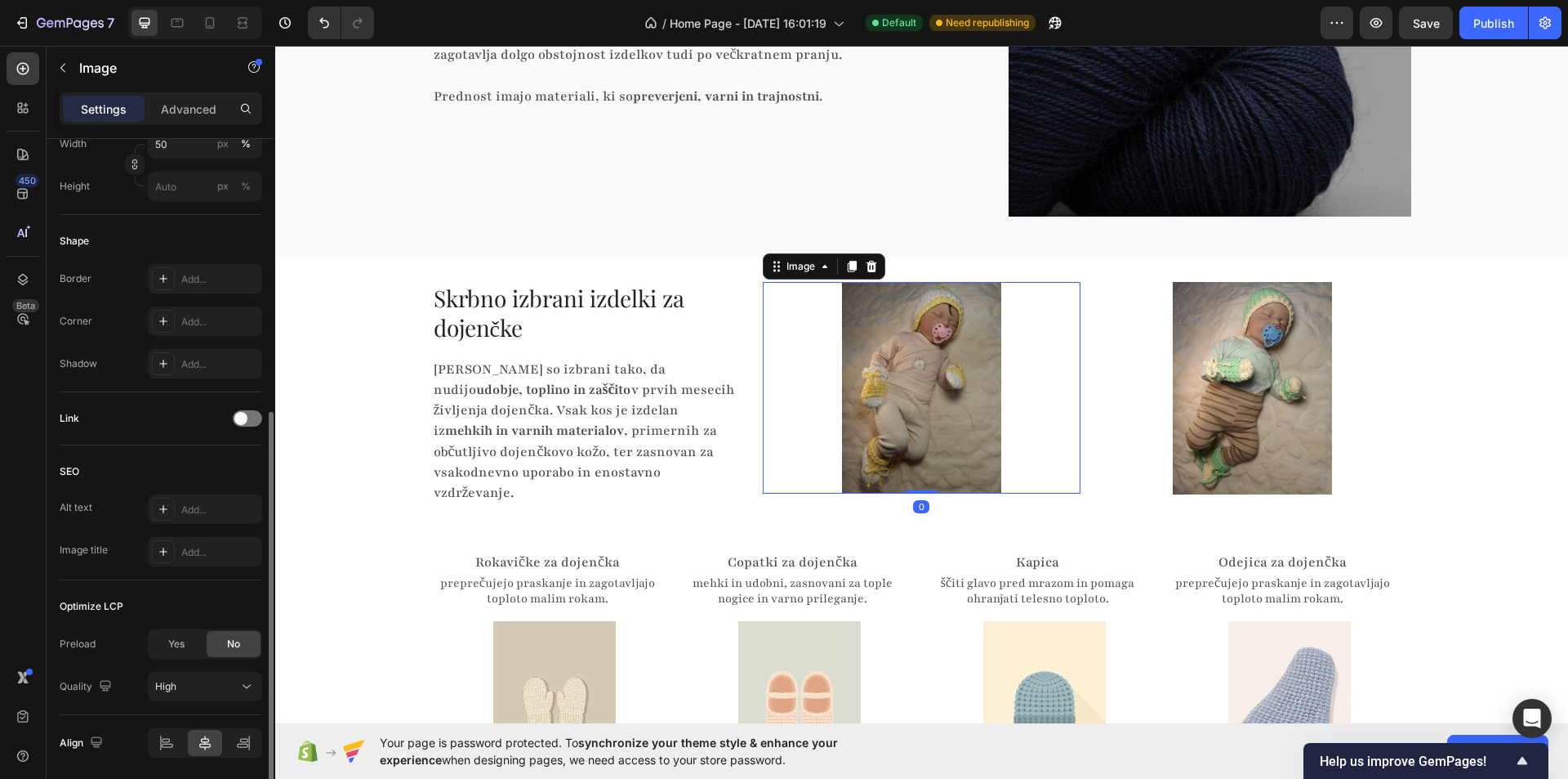
scroll to position [548, 0]
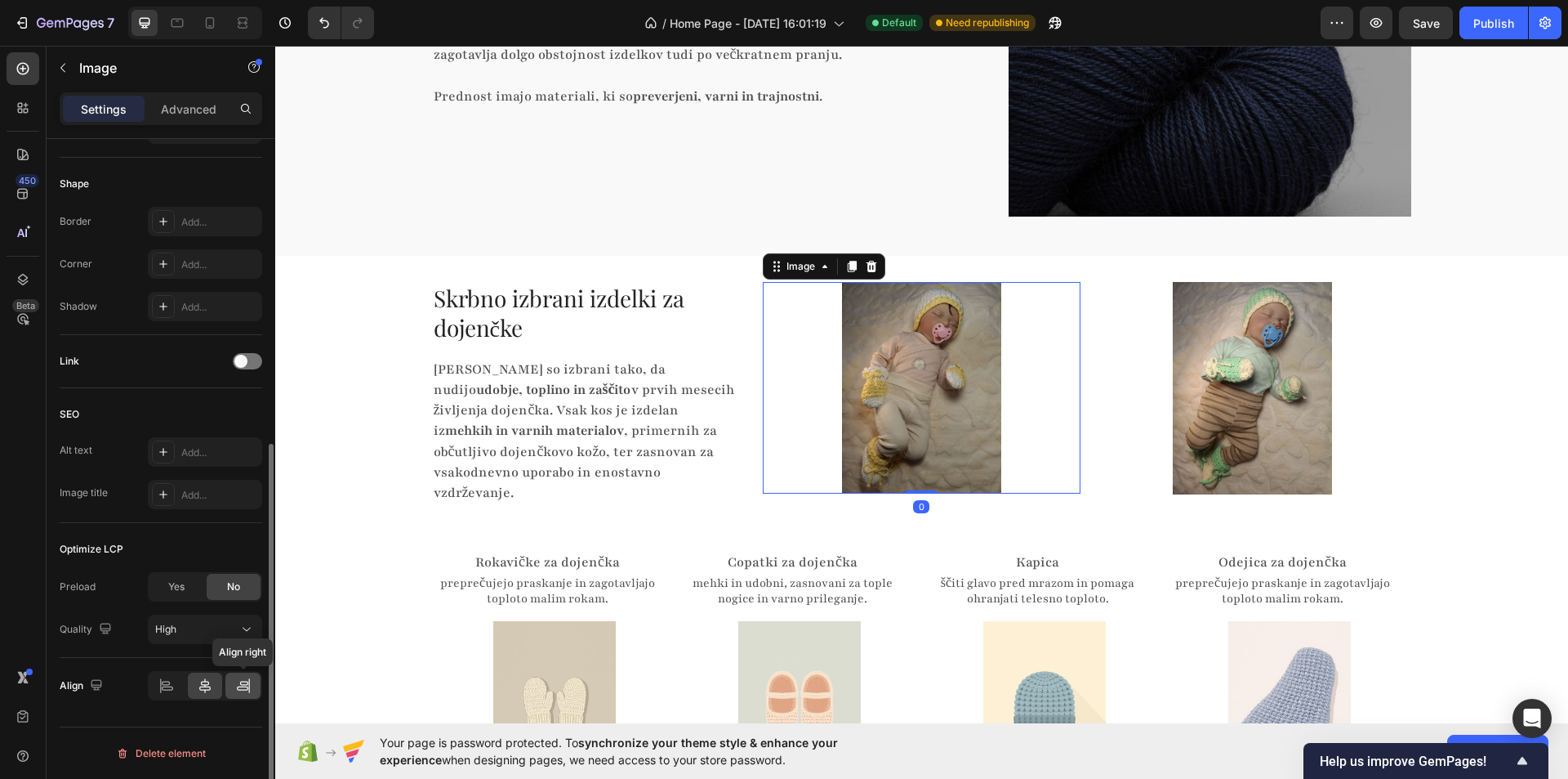
click at [236, 683] on icon at bounding box center [243, 685] width 16 height 16
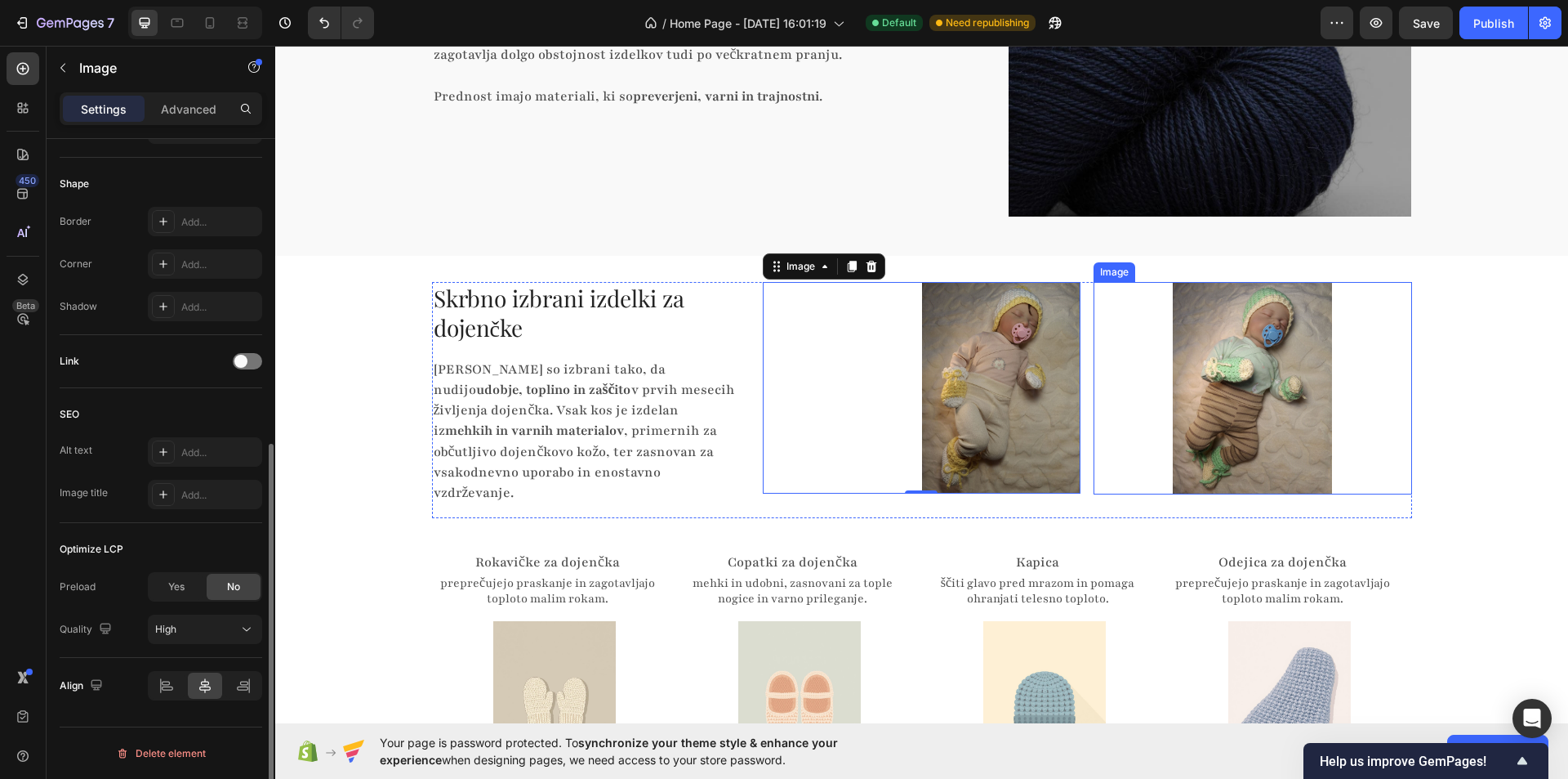
click at [1233, 374] on img at bounding box center [1252, 388] width 159 height 213
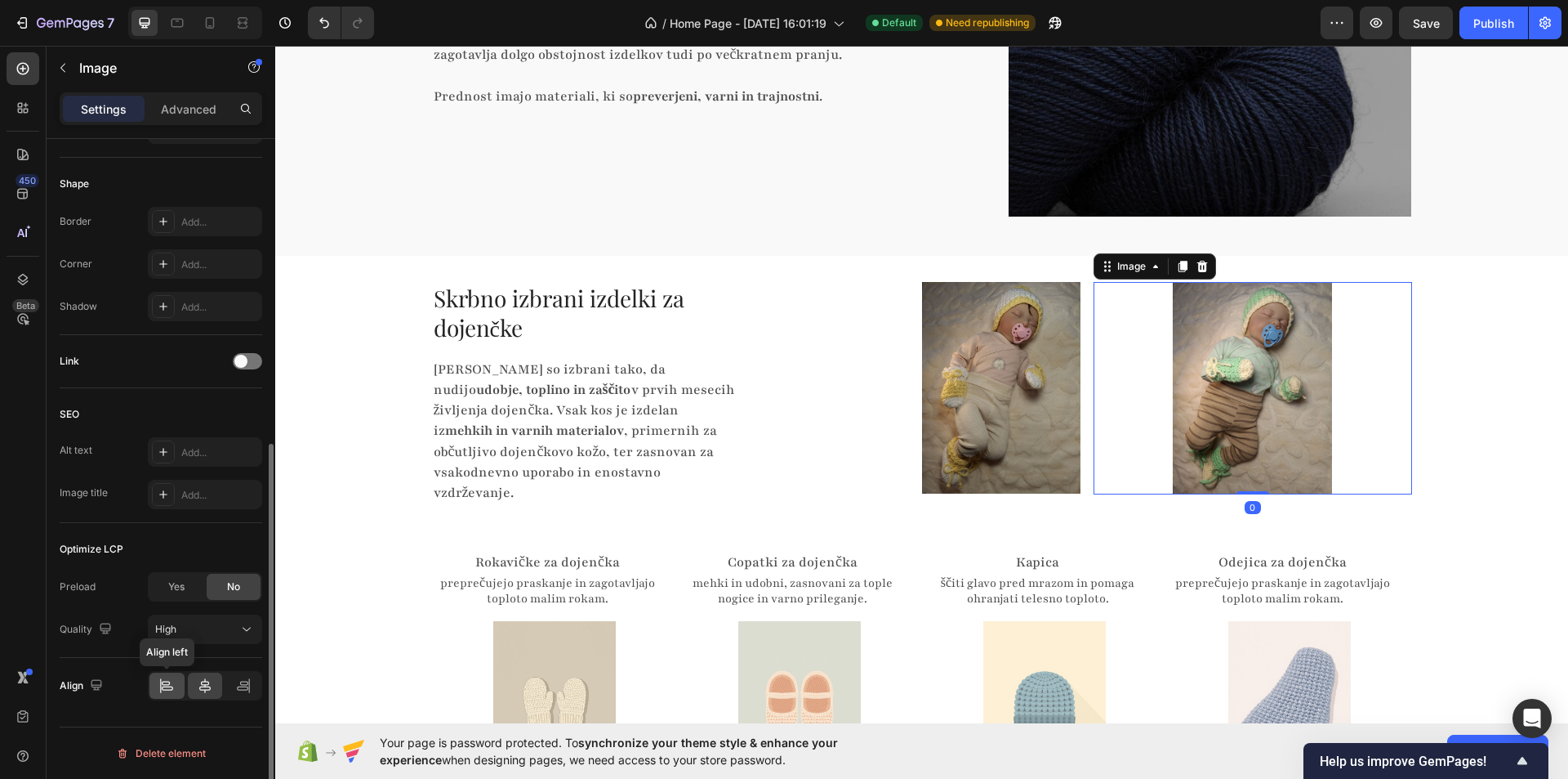
click at [163, 686] on icon at bounding box center [166, 685] width 16 height 16
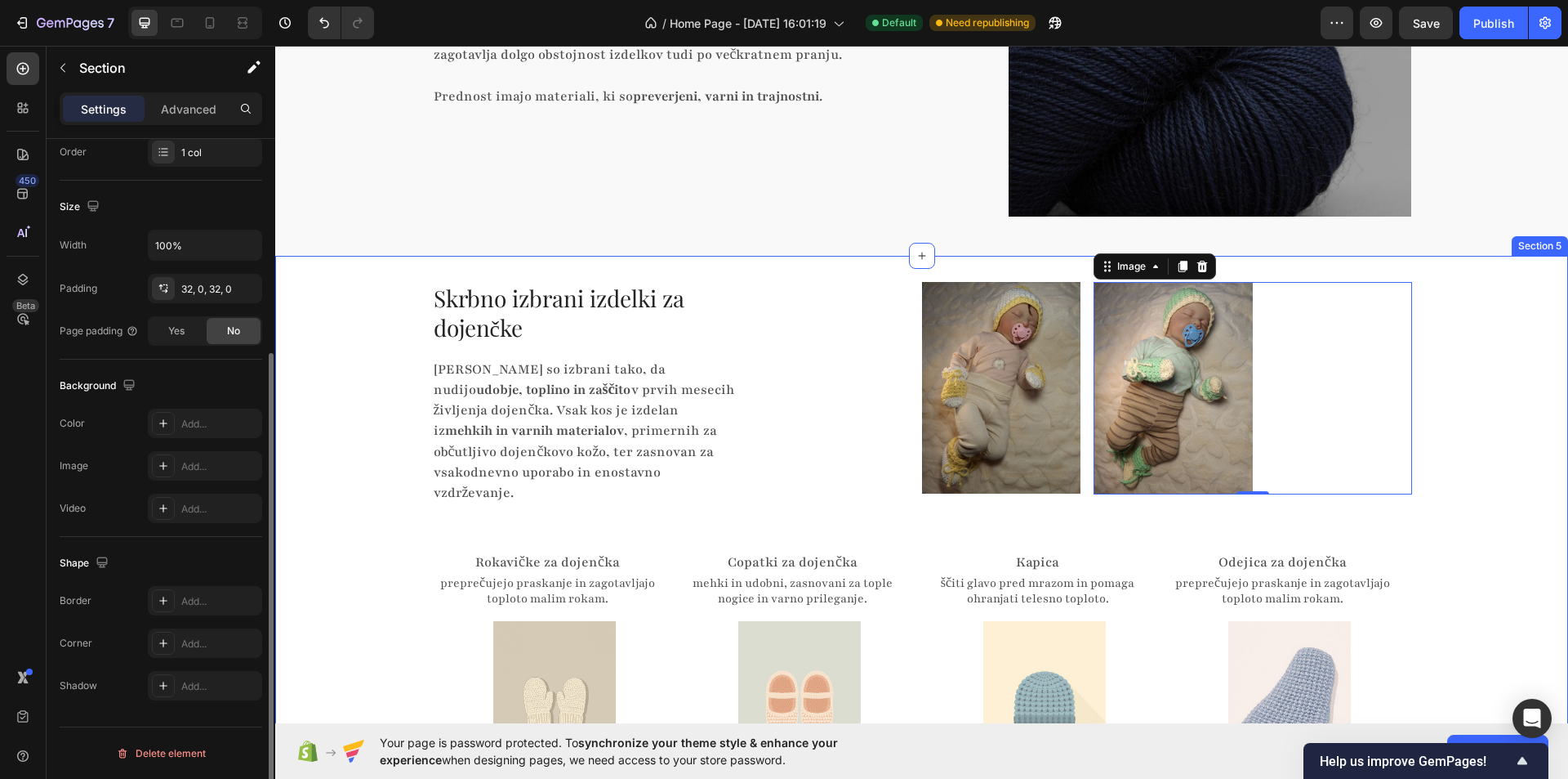
click at [1467, 375] on div "Skrbno izbrani izdelki za dojenčke Heading Izdelki so izbrani tako, da nudijo u…" at bounding box center [921, 533] width 1293 height 502
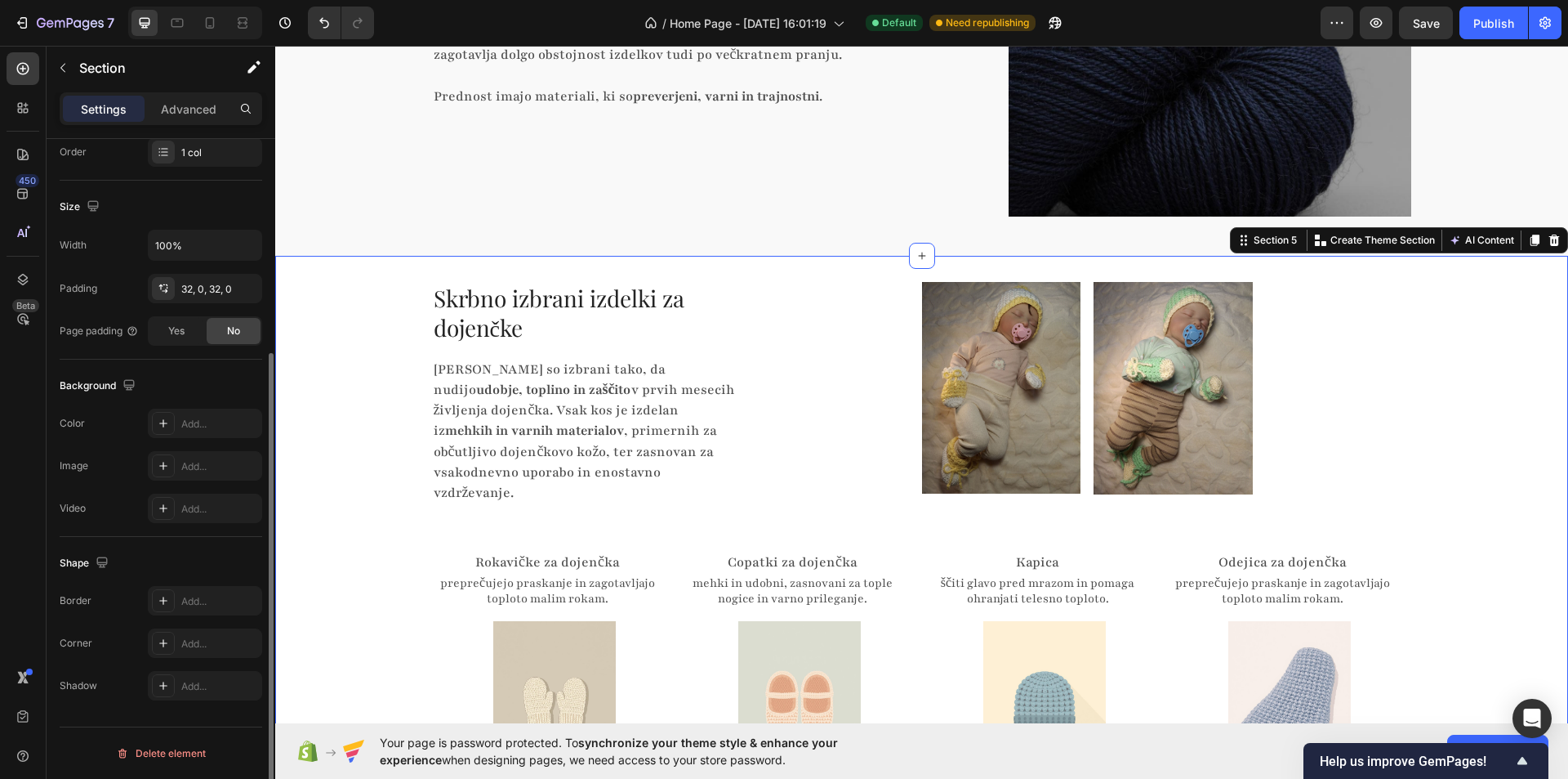
scroll to position [0, 0]
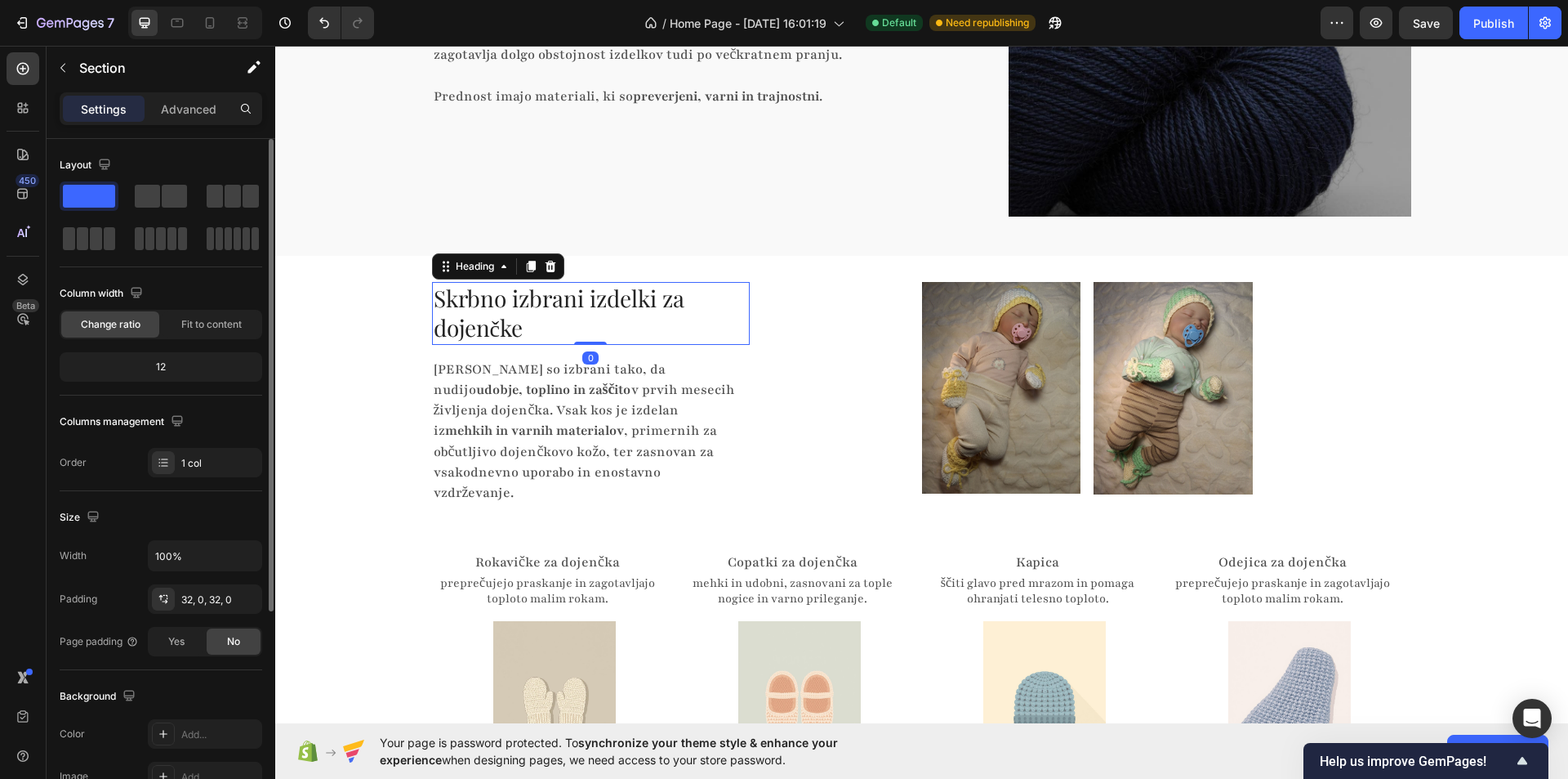
click at [736, 296] on h2 "Skrbno izbrani izdelki za dojenčke" at bounding box center [591, 313] width 318 height 63
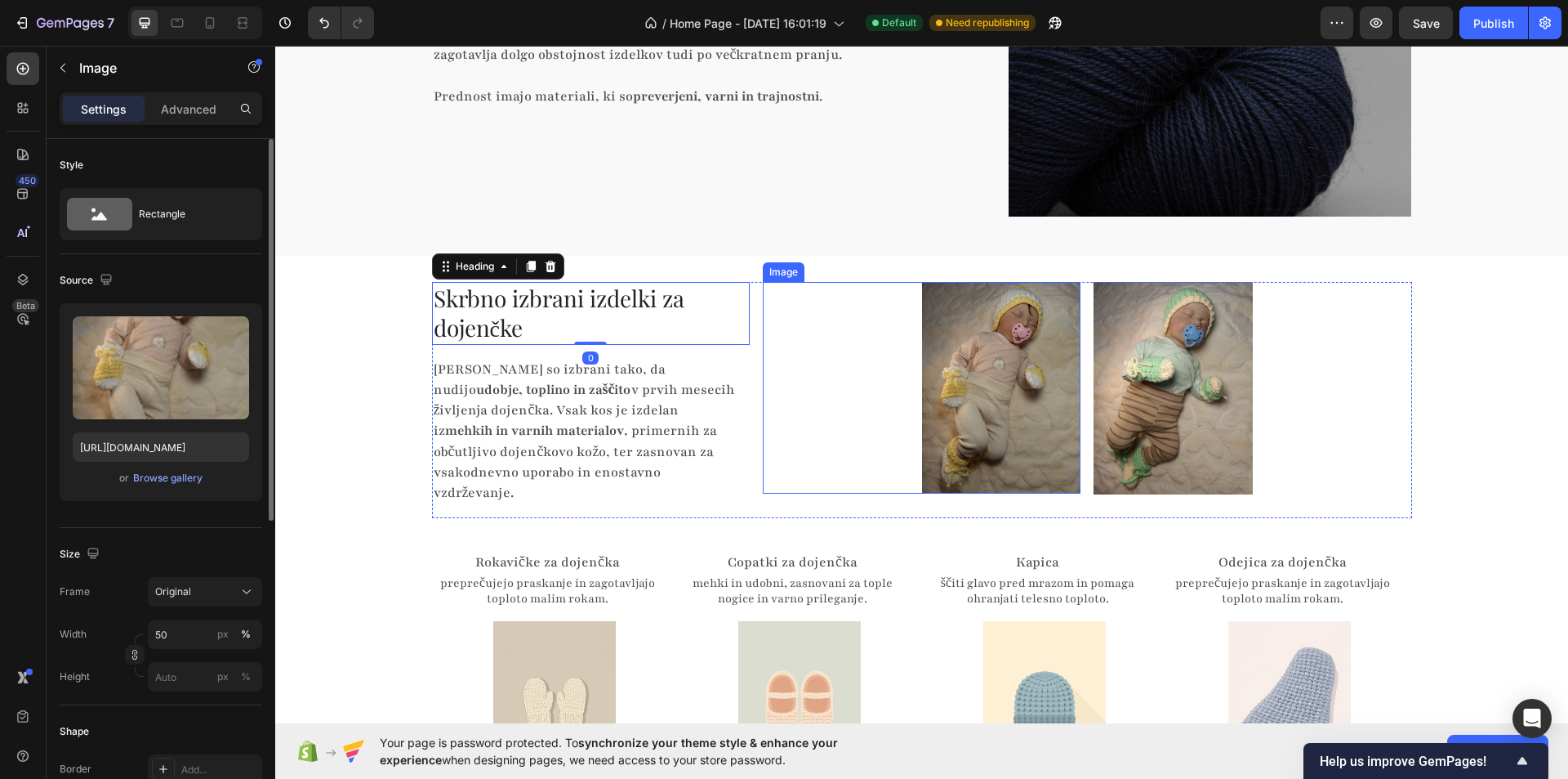
click at [843, 311] on div at bounding box center [921, 388] width 318 height 213
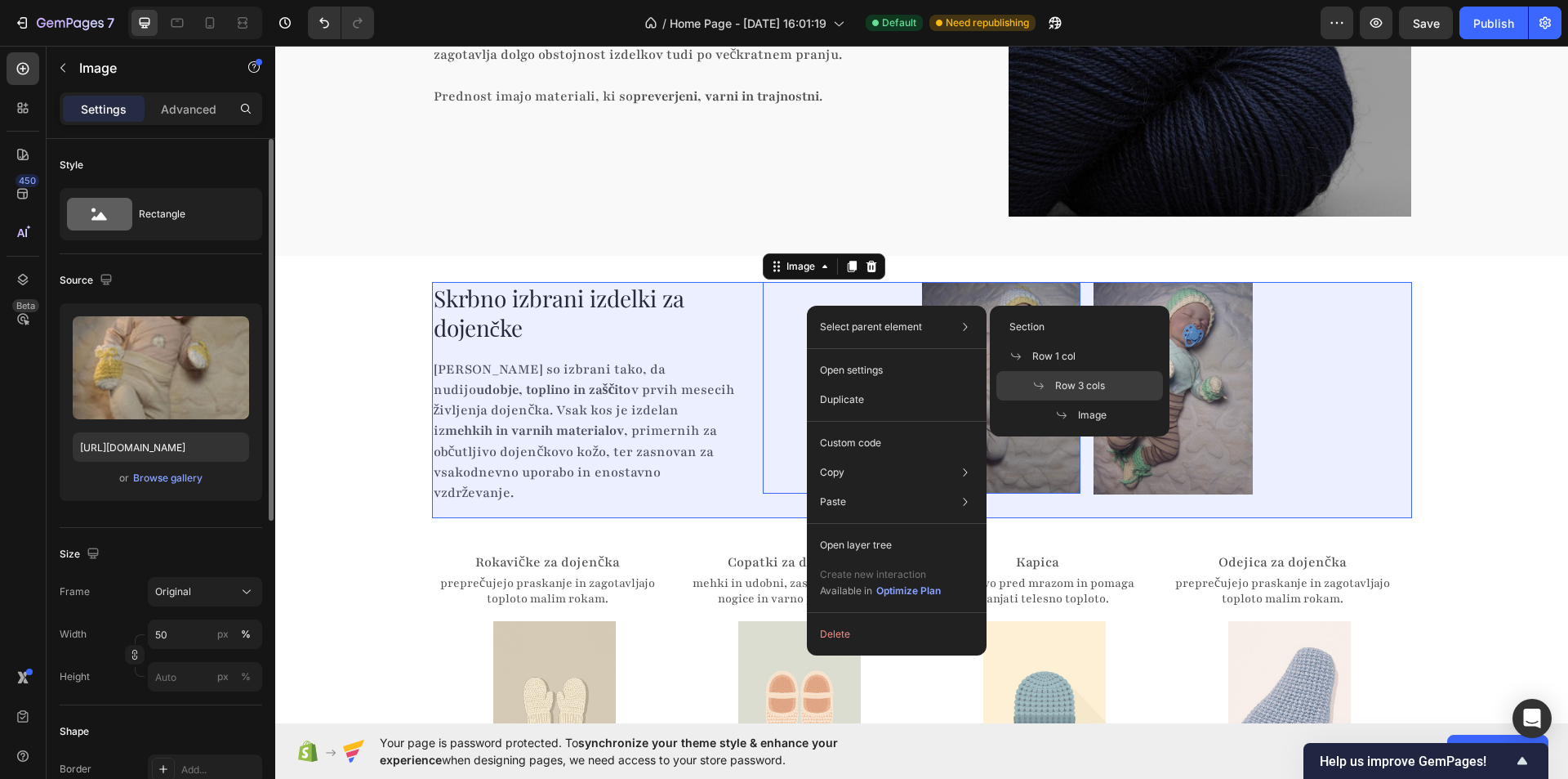
click at [1079, 382] on span "Row 3 cols" at bounding box center [1080, 385] width 50 height 14
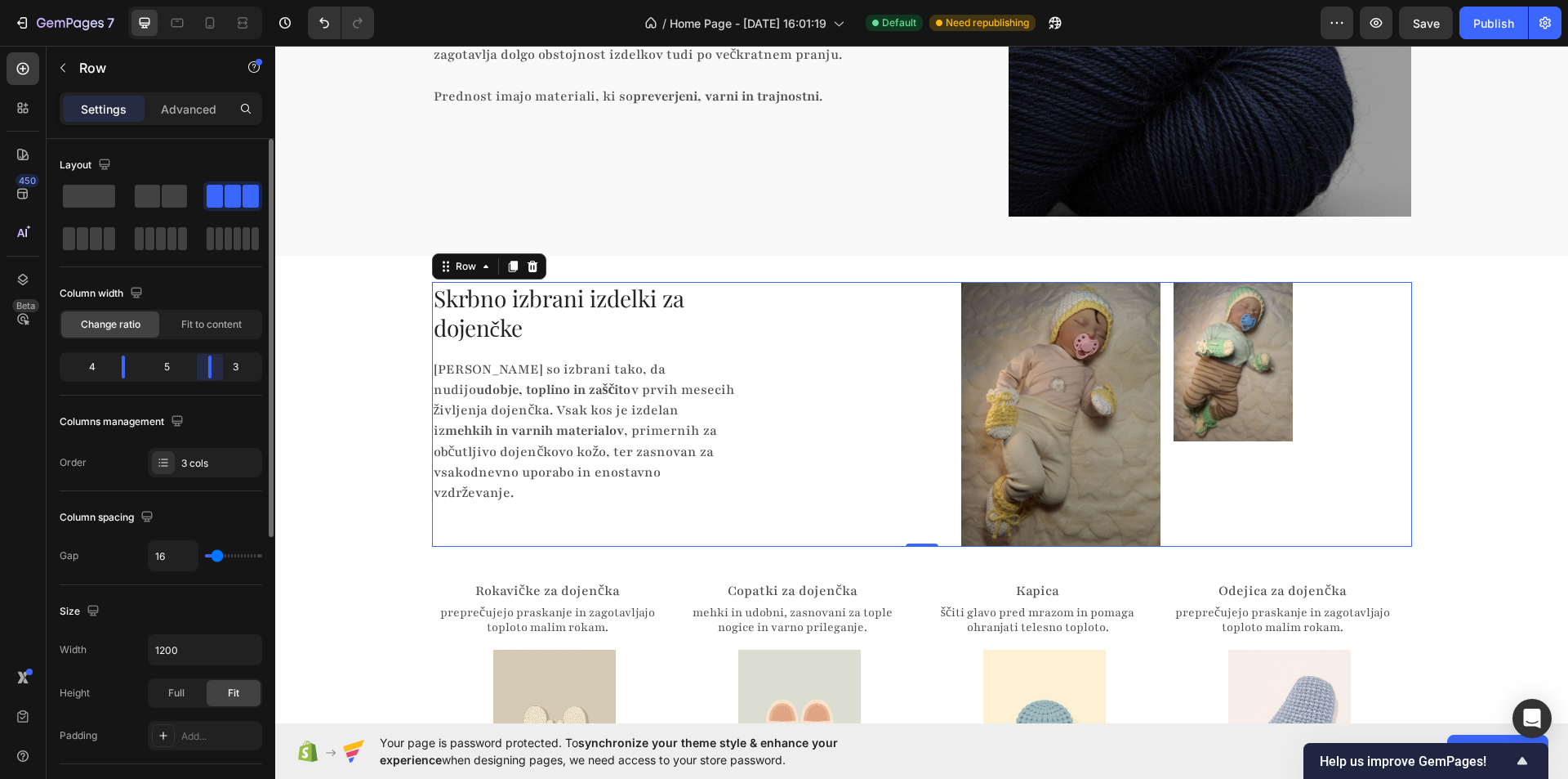
drag, startPoint x: 198, startPoint y: 371, endPoint x: 219, endPoint y: 371, distance: 21.0
click at [219, 0] on body "7 Version history / Home Page - Sep 27, 16:01:19 Default Need republishing Prev…" at bounding box center [784, 0] width 1568 height 0
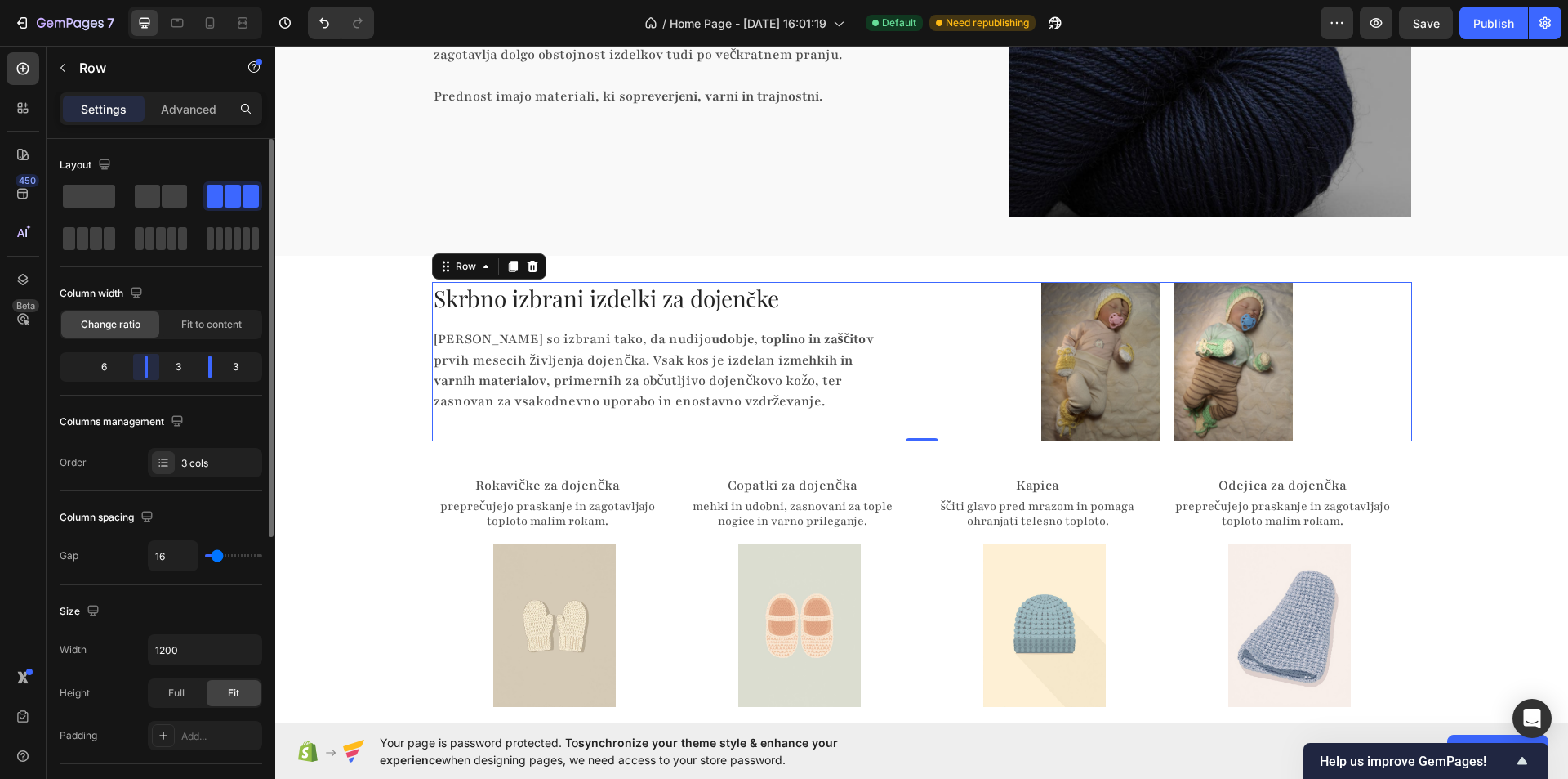
drag, startPoint x: 120, startPoint y: 364, endPoint x: 157, endPoint y: 363, distance: 37.0
click at [157, 0] on body "7 Version history / Home Page - Sep 27, 16:01:19 Default Need republishing Prev…" at bounding box center [784, 0] width 1568 height 0
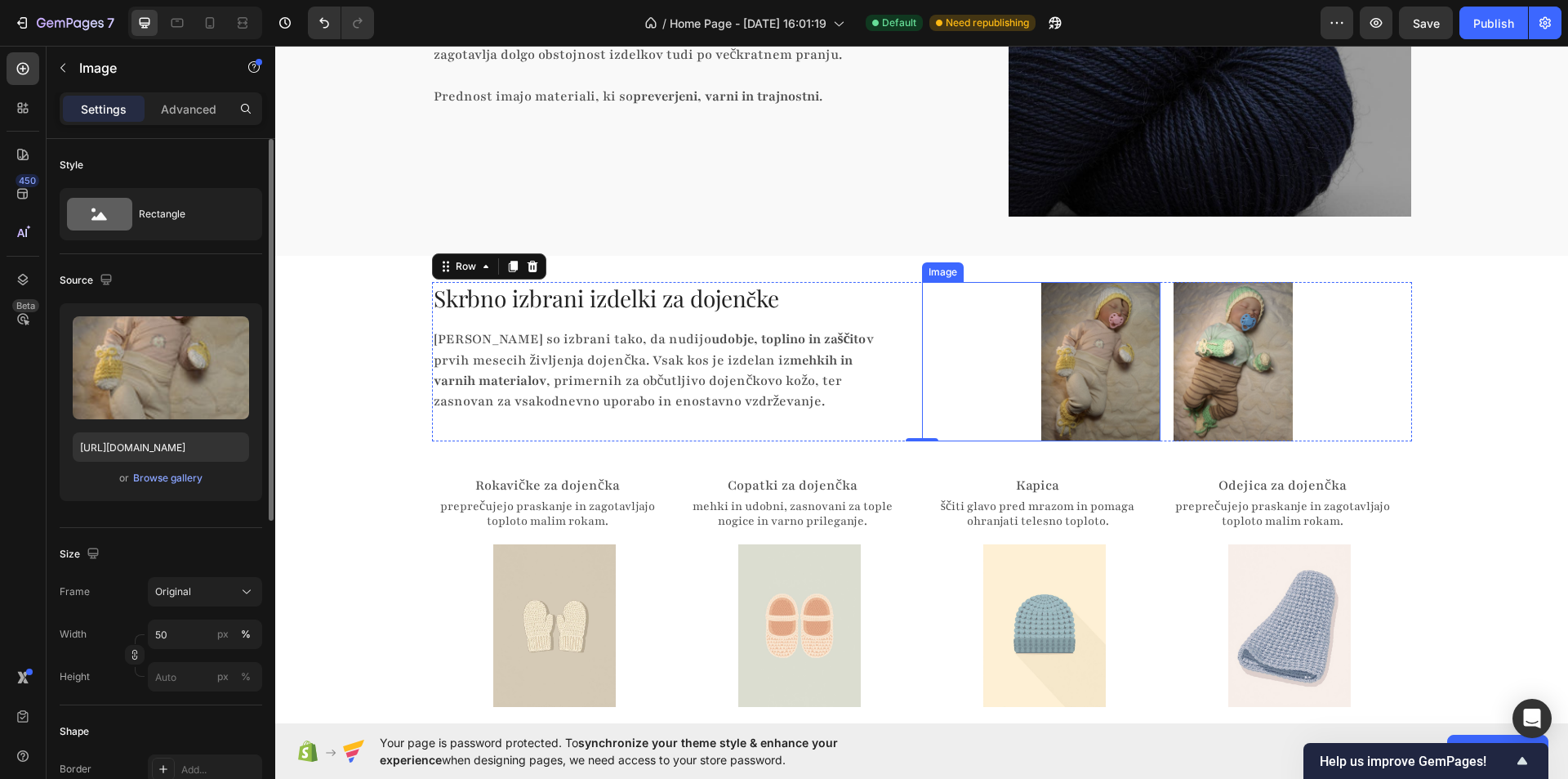
click at [1063, 345] on img at bounding box center [1101, 361] width 119 height 159
click at [193, 639] on input "50" at bounding box center [205, 633] width 114 height 29
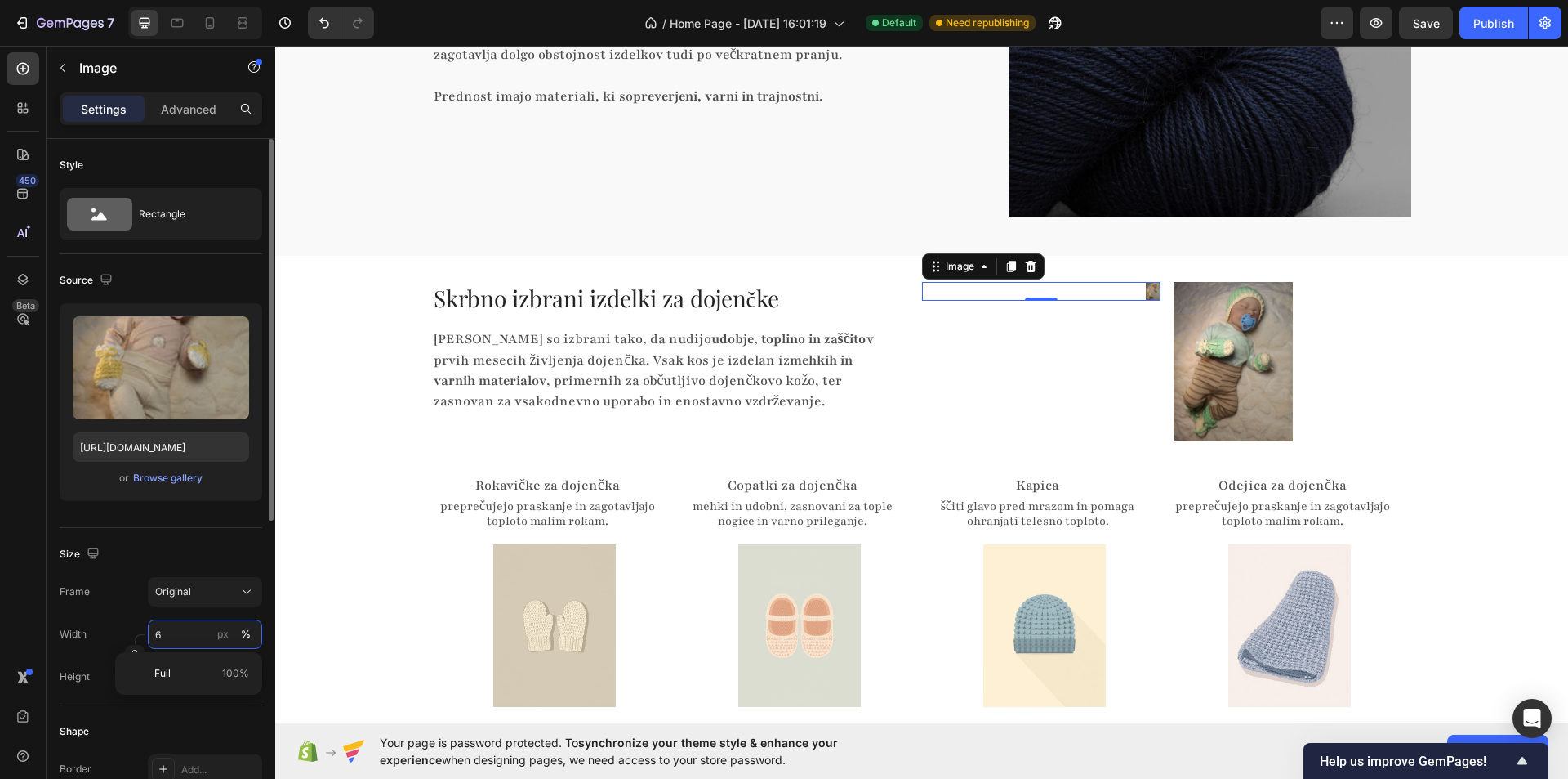
type input "65"
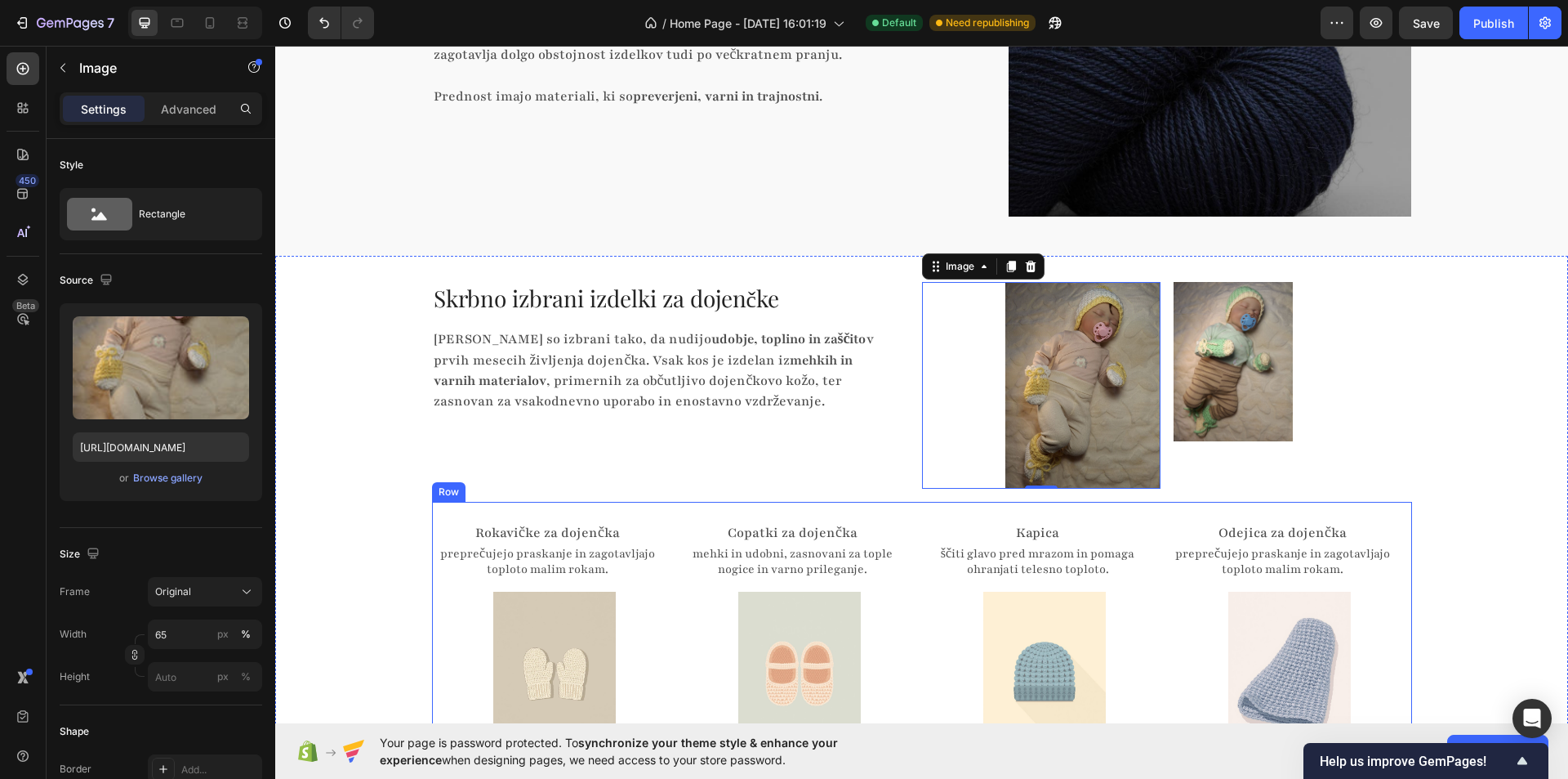
click at [1218, 350] on img at bounding box center [1233, 361] width 119 height 159
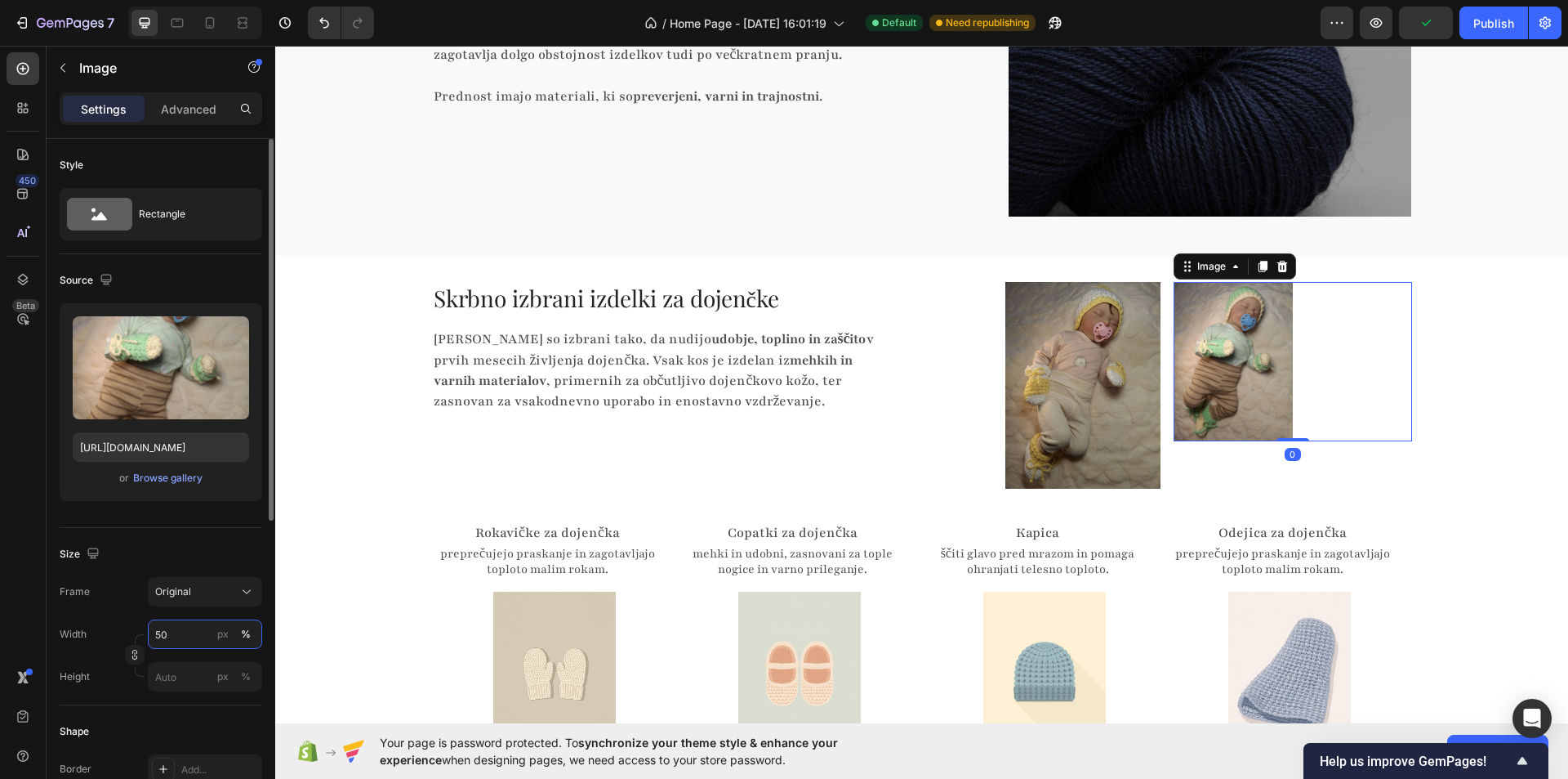
click at [197, 623] on input "50" at bounding box center [205, 633] width 114 height 29
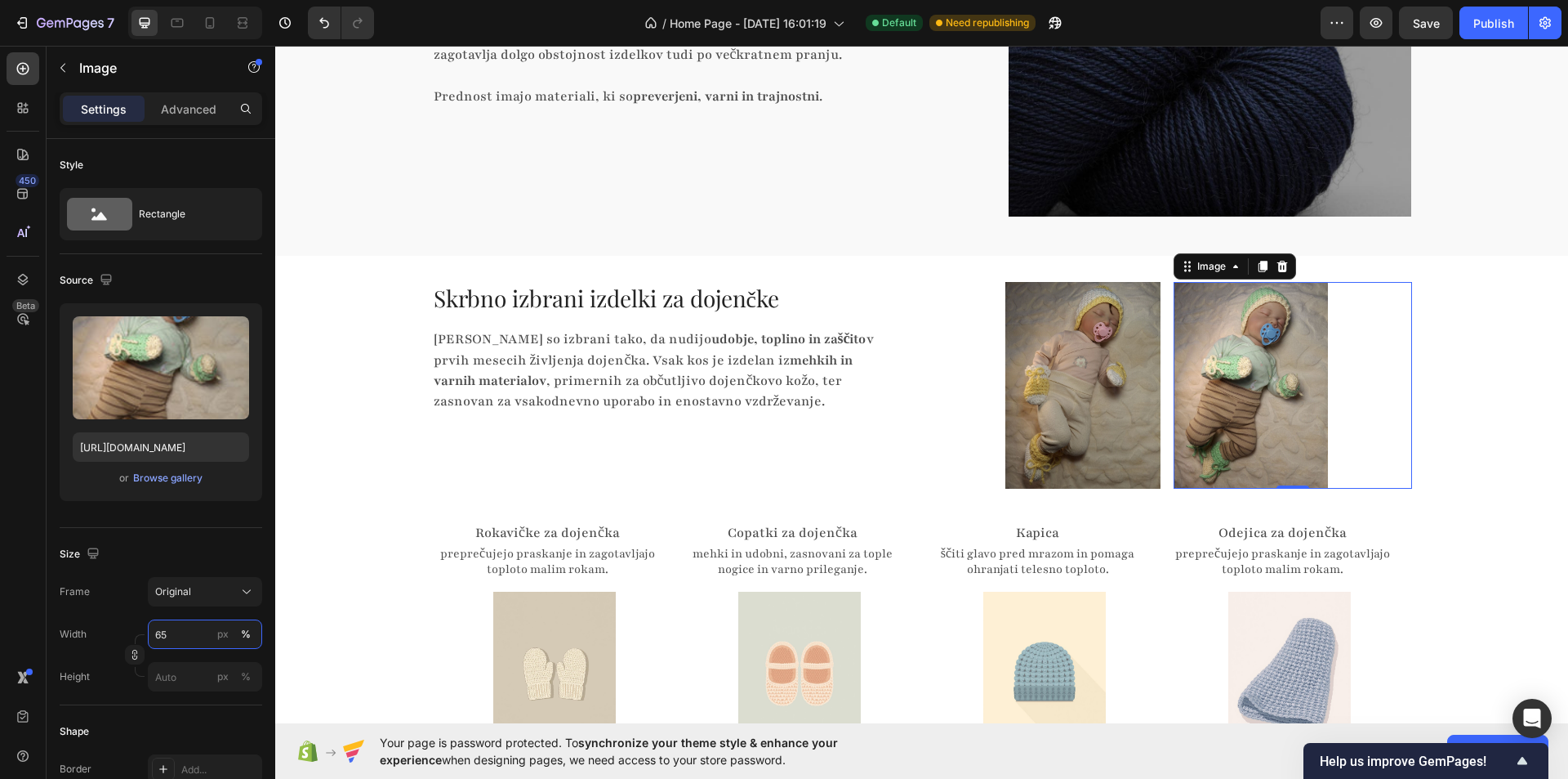
type input "65"
click at [1266, 382] on img at bounding box center [1251, 385] width 156 height 207
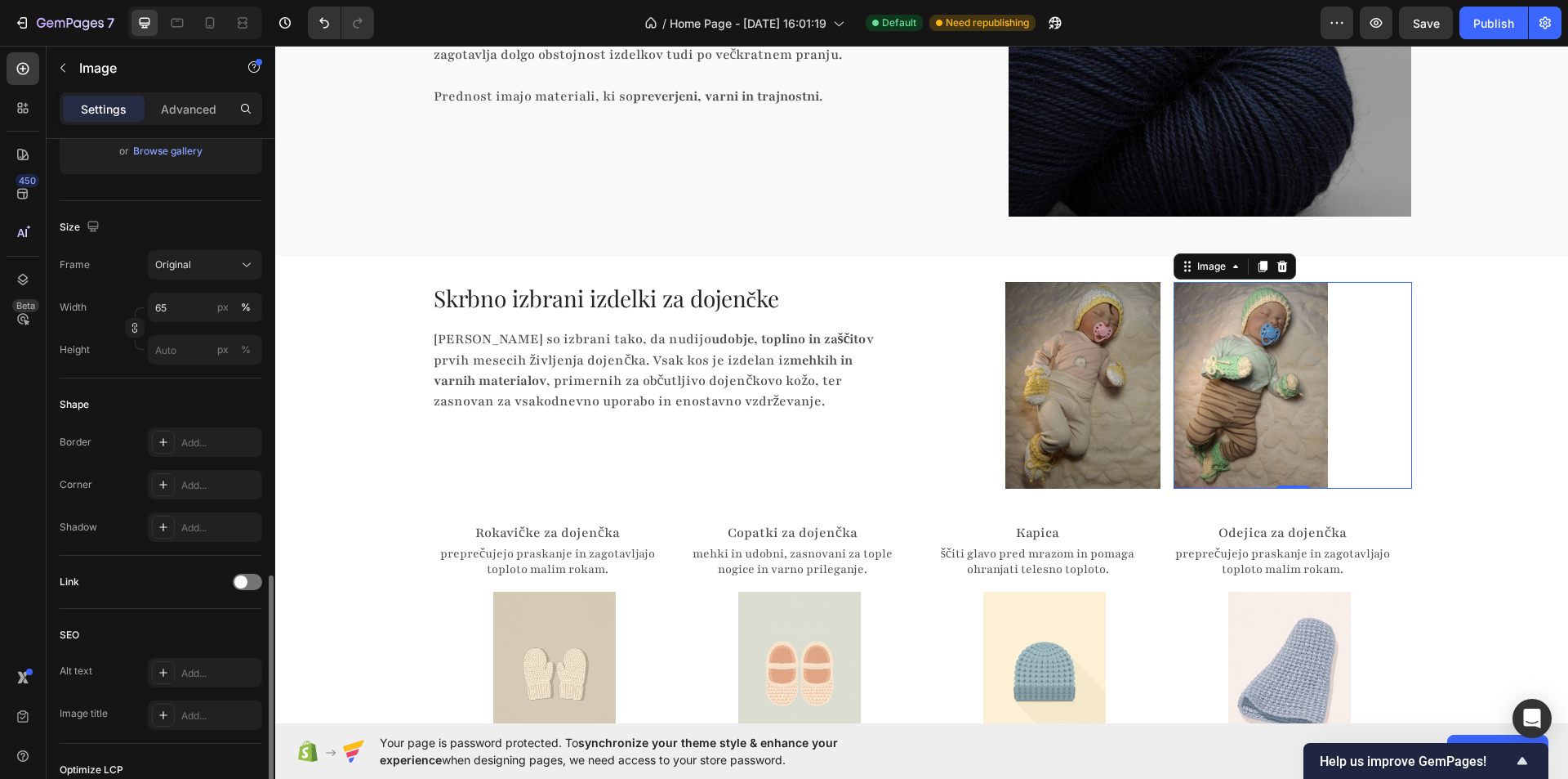
scroll to position [548, 0]
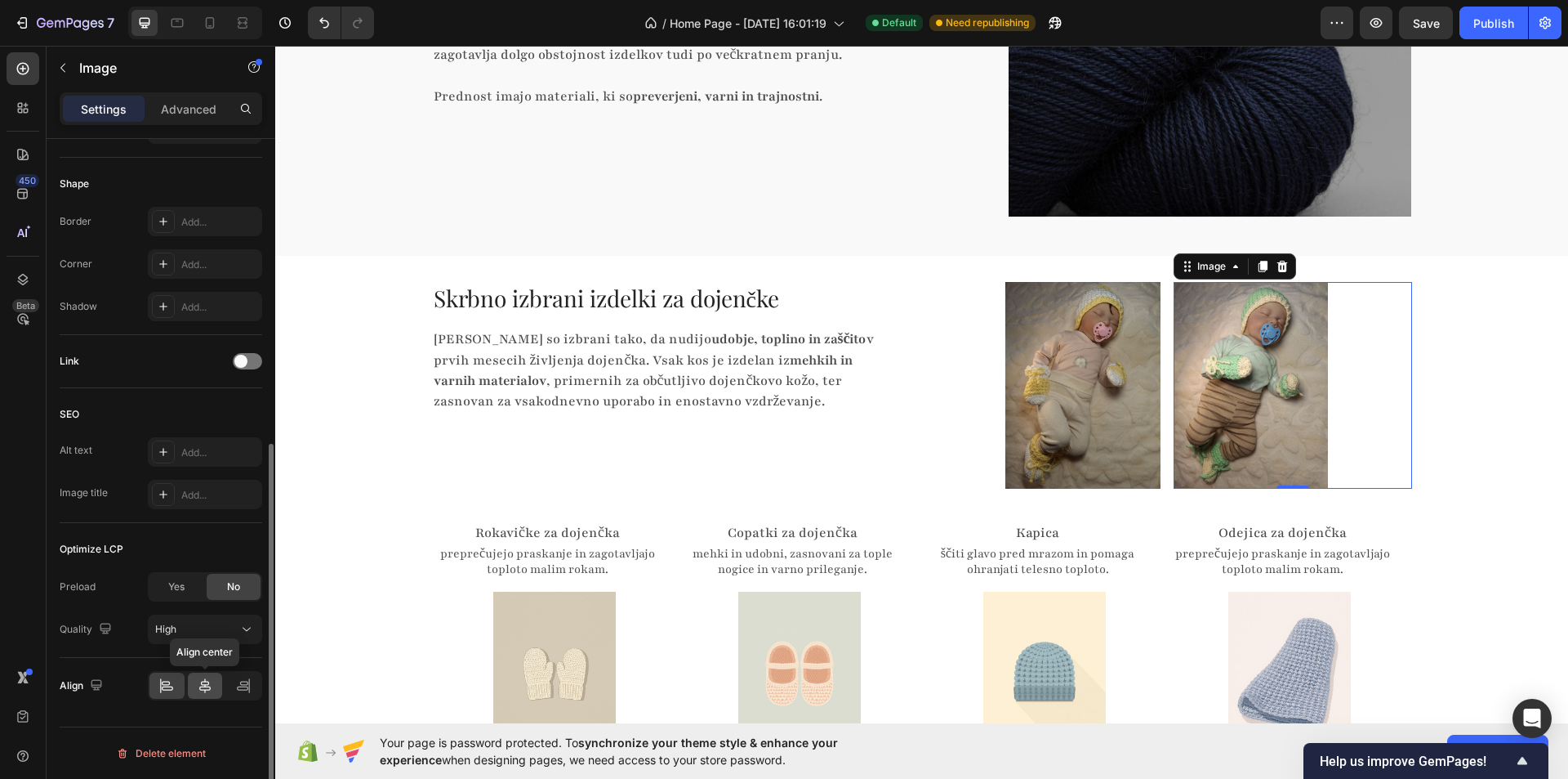
click at [208, 677] on icon at bounding box center [204, 685] width 16 height 16
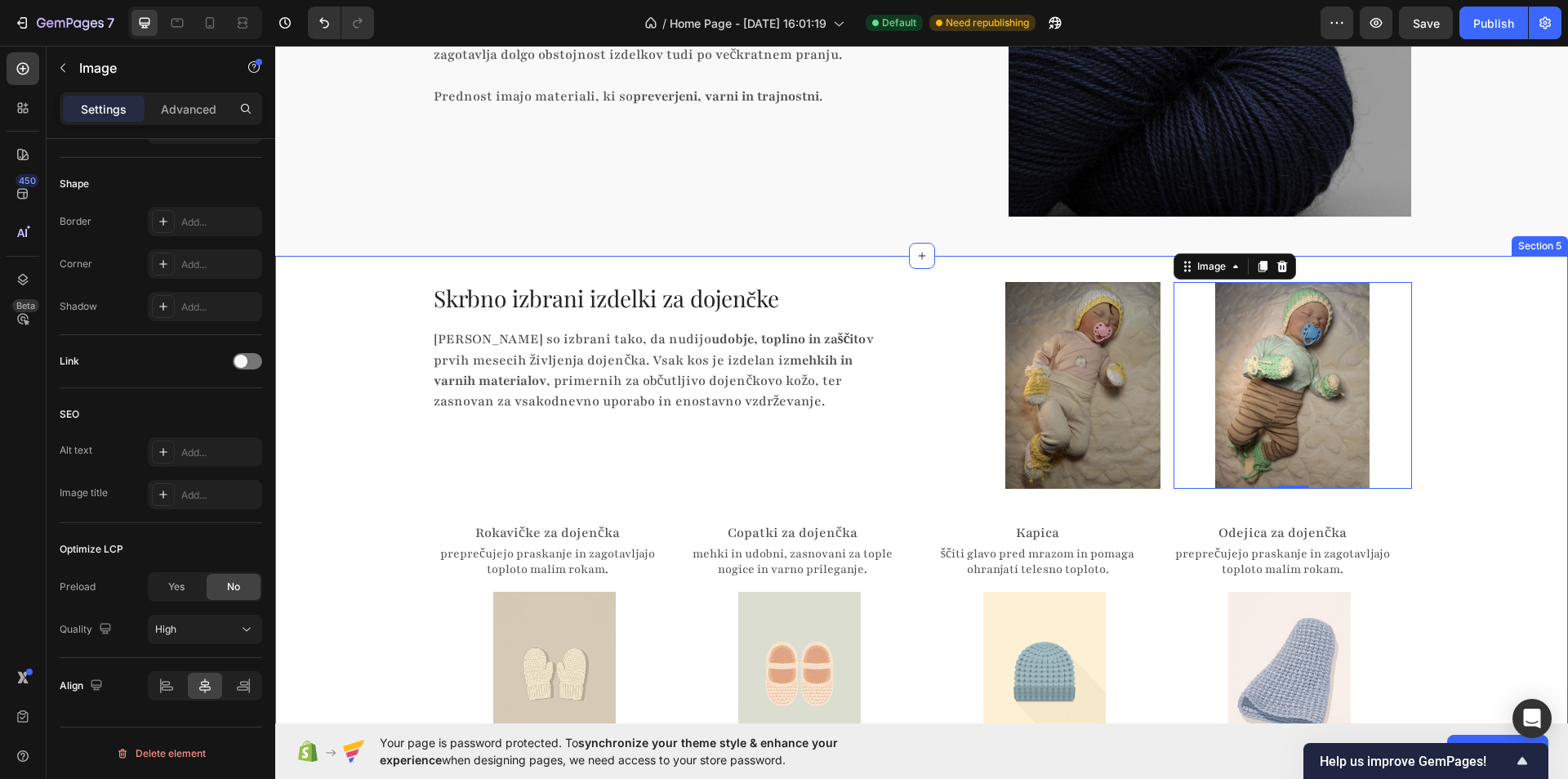
click at [1491, 356] on div "Skrbno izbrani izdelki za dojenčke Heading Izdelki so izbrani tako, da nudijo u…" at bounding box center [921, 518] width 1293 height 473
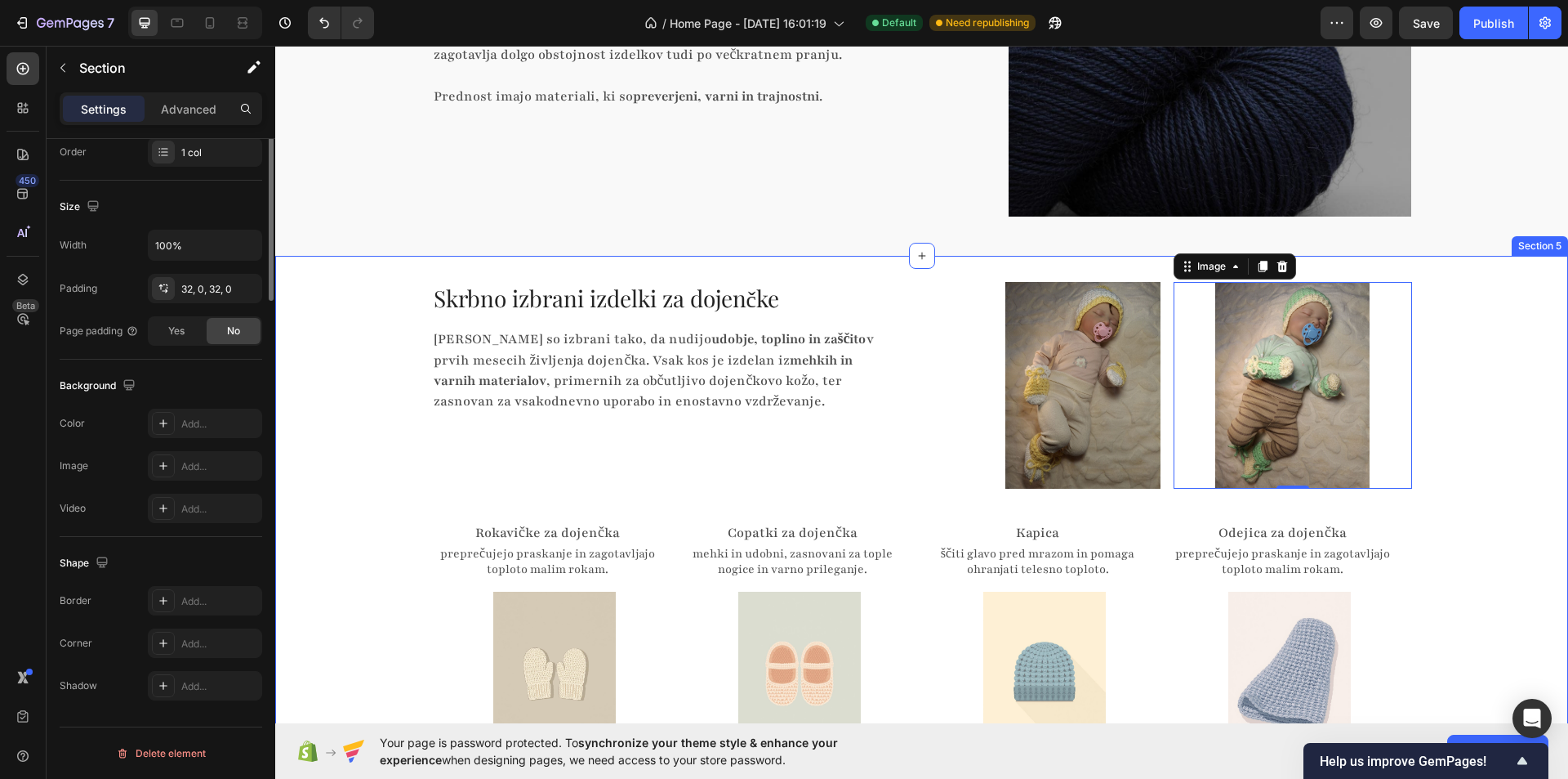
scroll to position [0, 0]
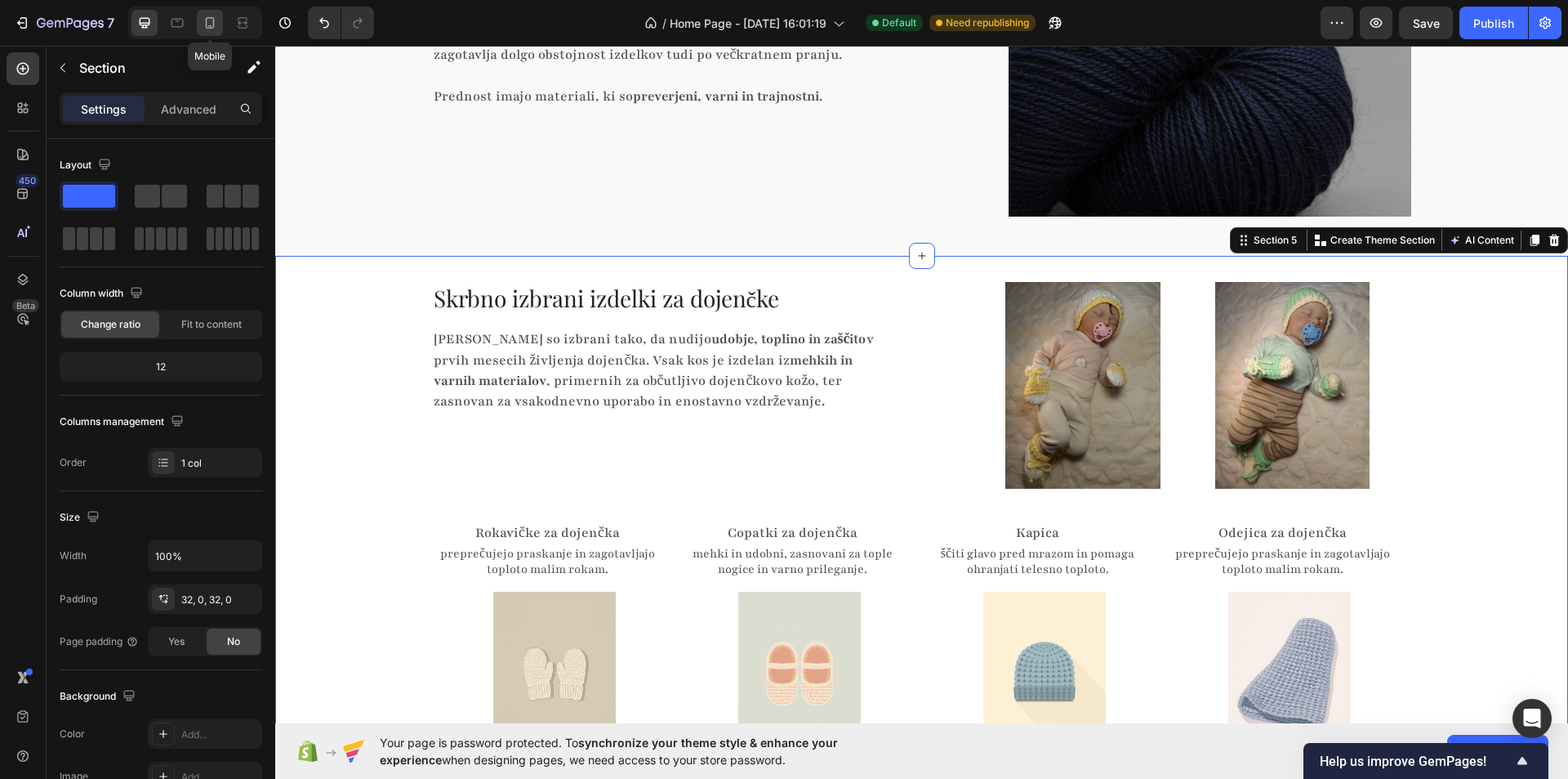
click at [216, 27] on icon at bounding box center [209, 22] width 16 height 16
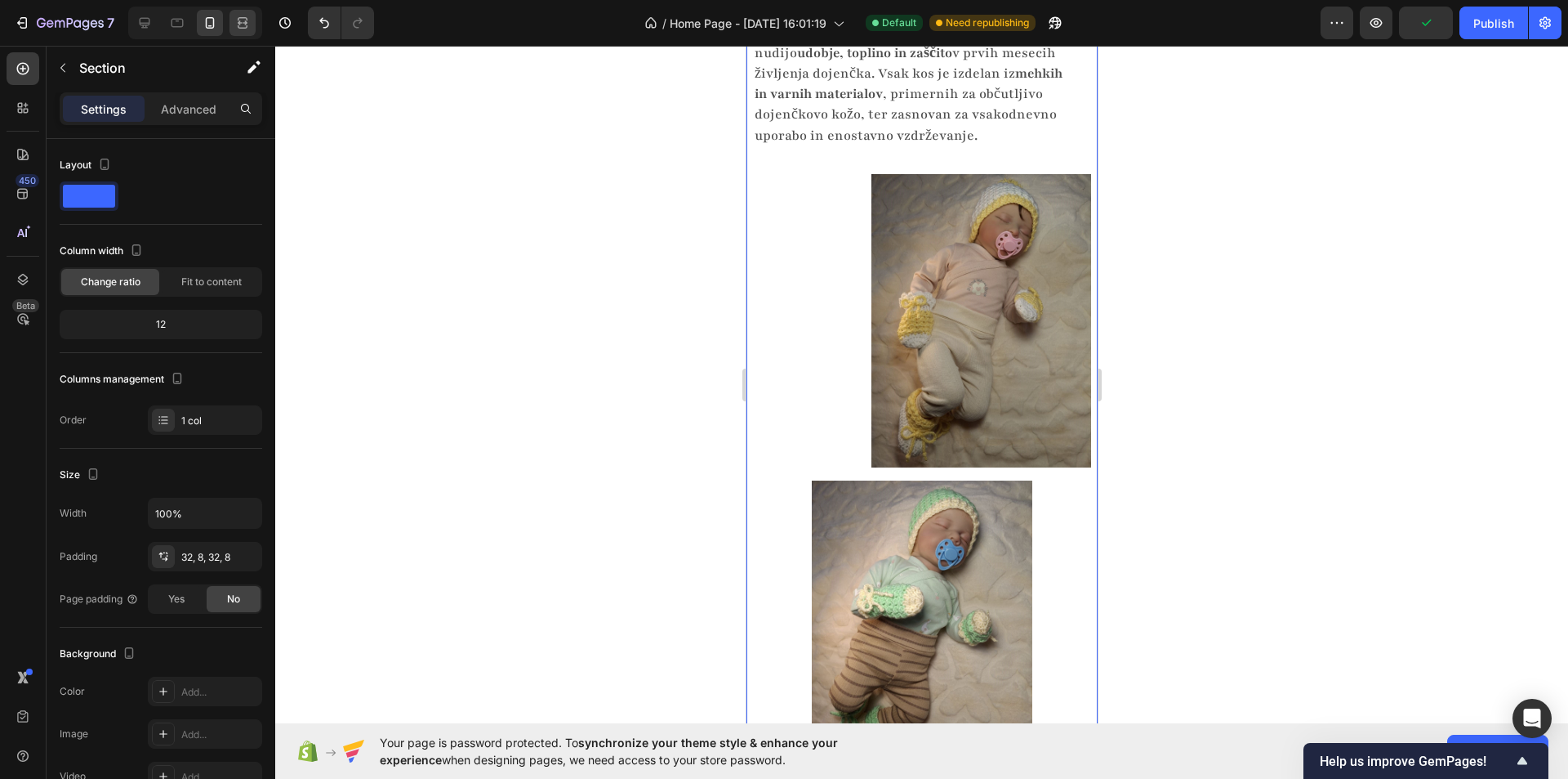
scroll to position [3226, 0]
click at [140, 20] on icon at bounding box center [145, 23] width 11 height 11
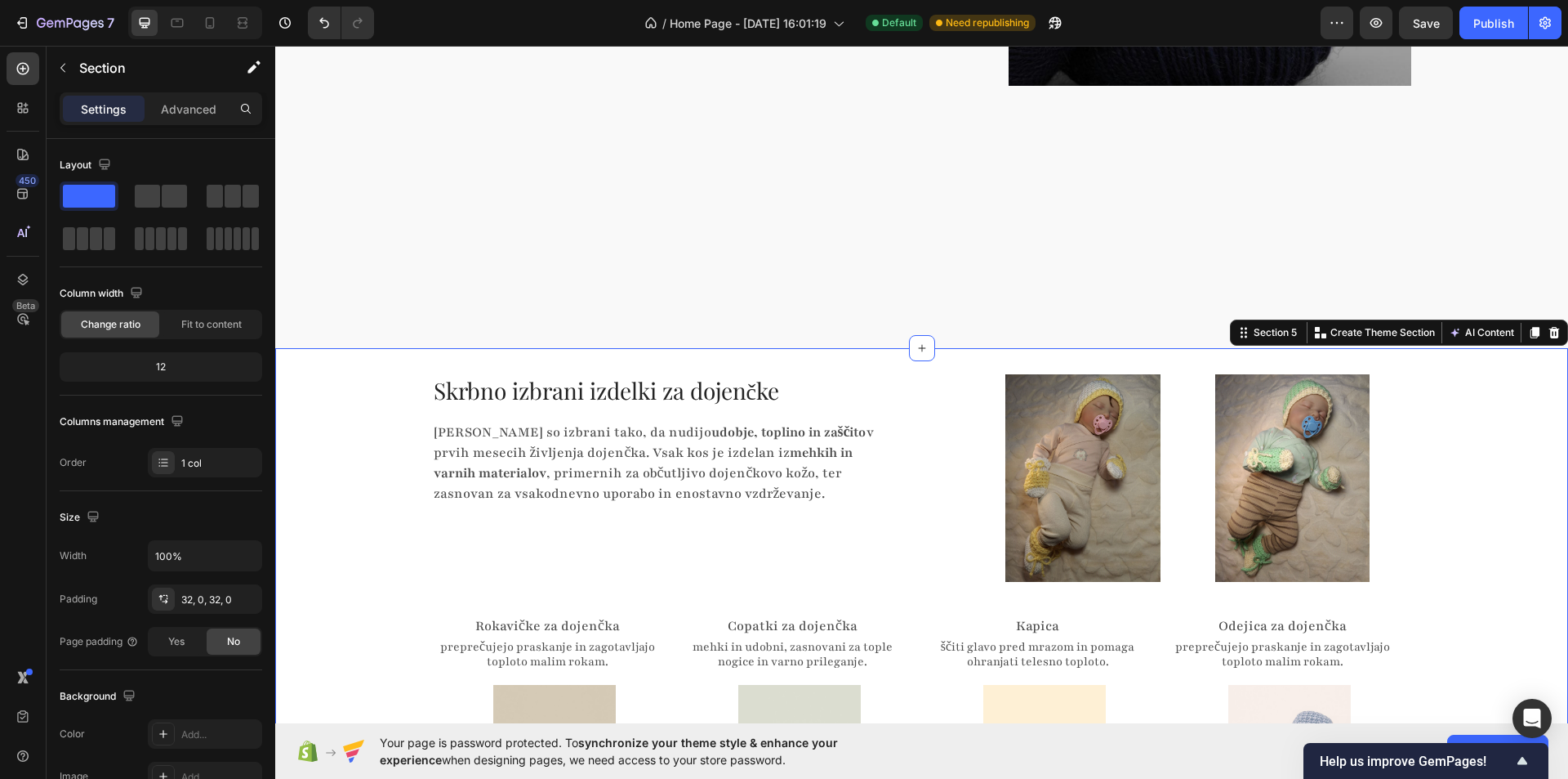
click at [1442, 442] on div "Skrbno izbrani izdelki za dojenčke Heading Izdelki so izbrani tako, da nudijo u…" at bounding box center [921, 611] width 1293 height 473
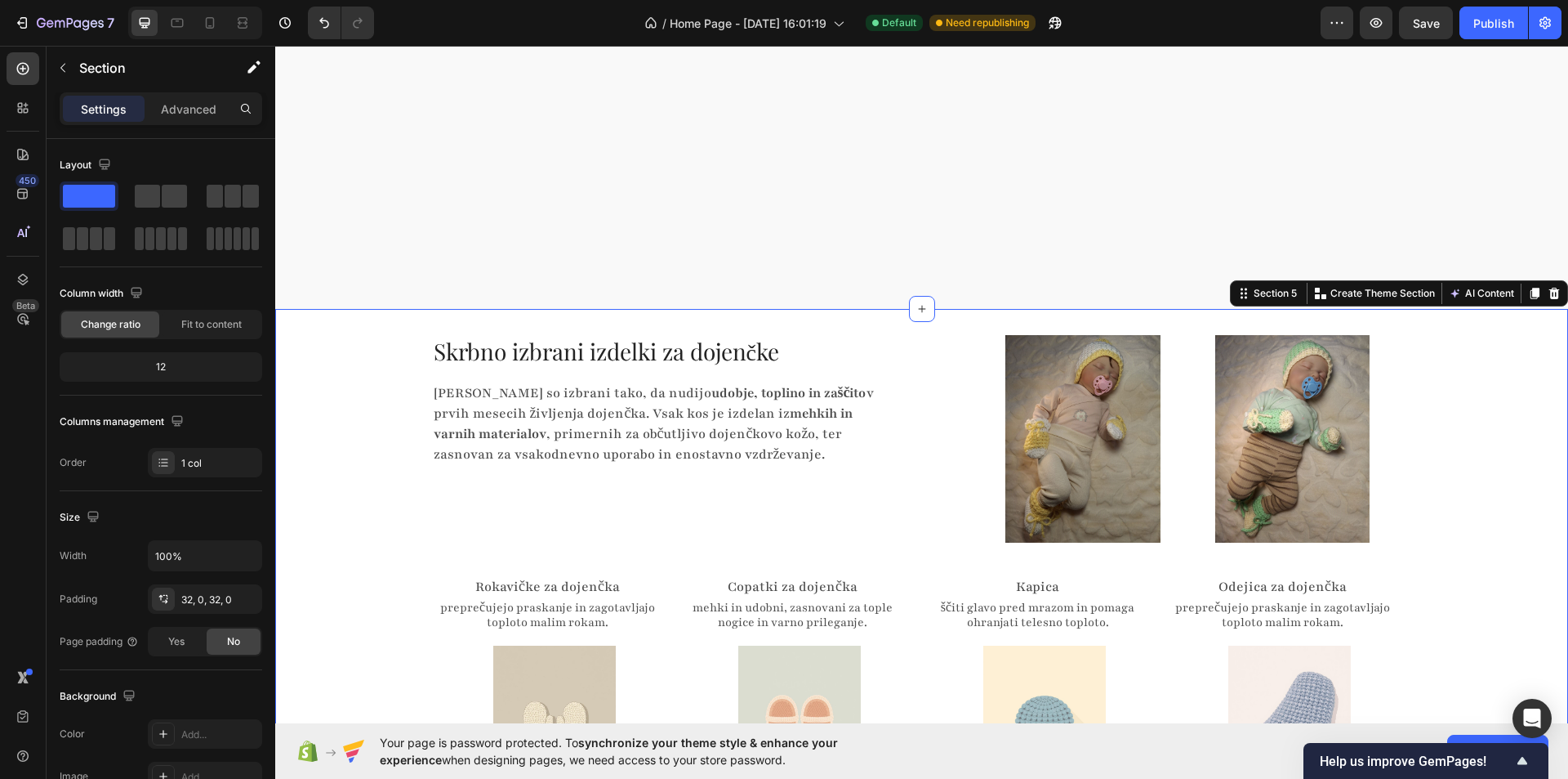
scroll to position [2909, 0]
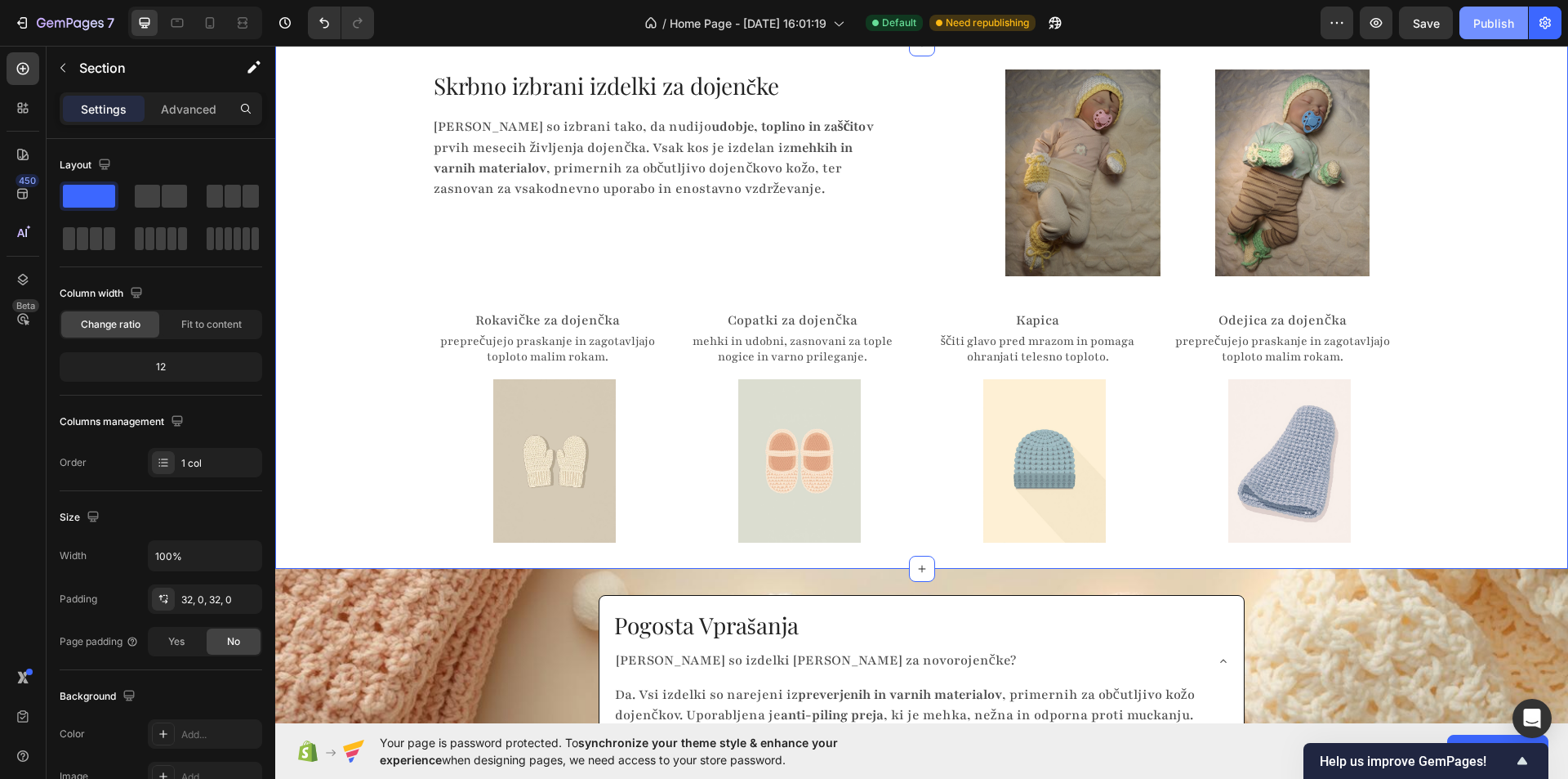
click at [1481, 33] on button "Publish" at bounding box center [1494, 23] width 69 height 33
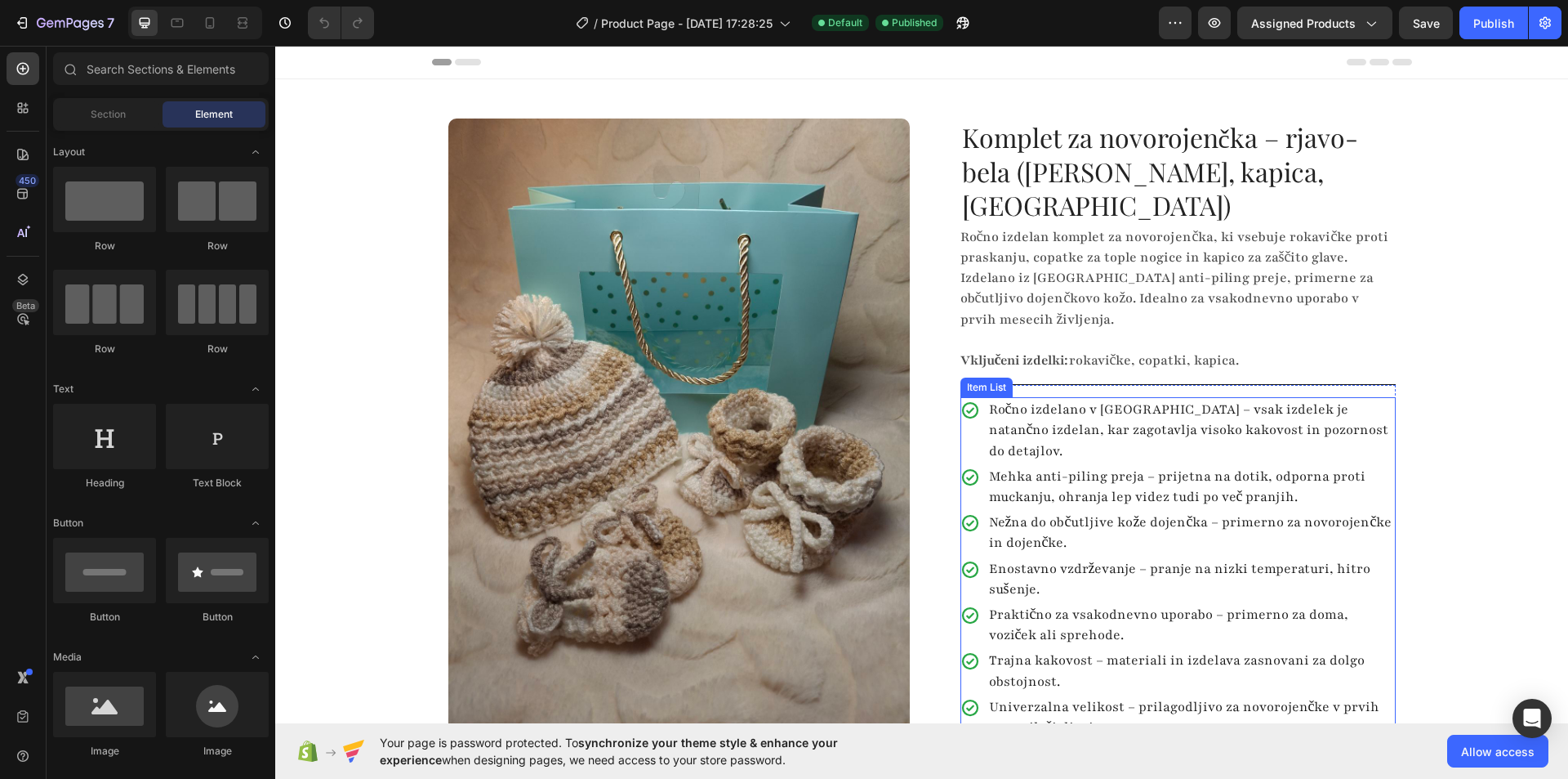
click at [1053, 650] on p "Trajna kakovost – materiali in izdelava zasnovani za dolgo obstojnost." at bounding box center [1191, 670] width 404 height 41
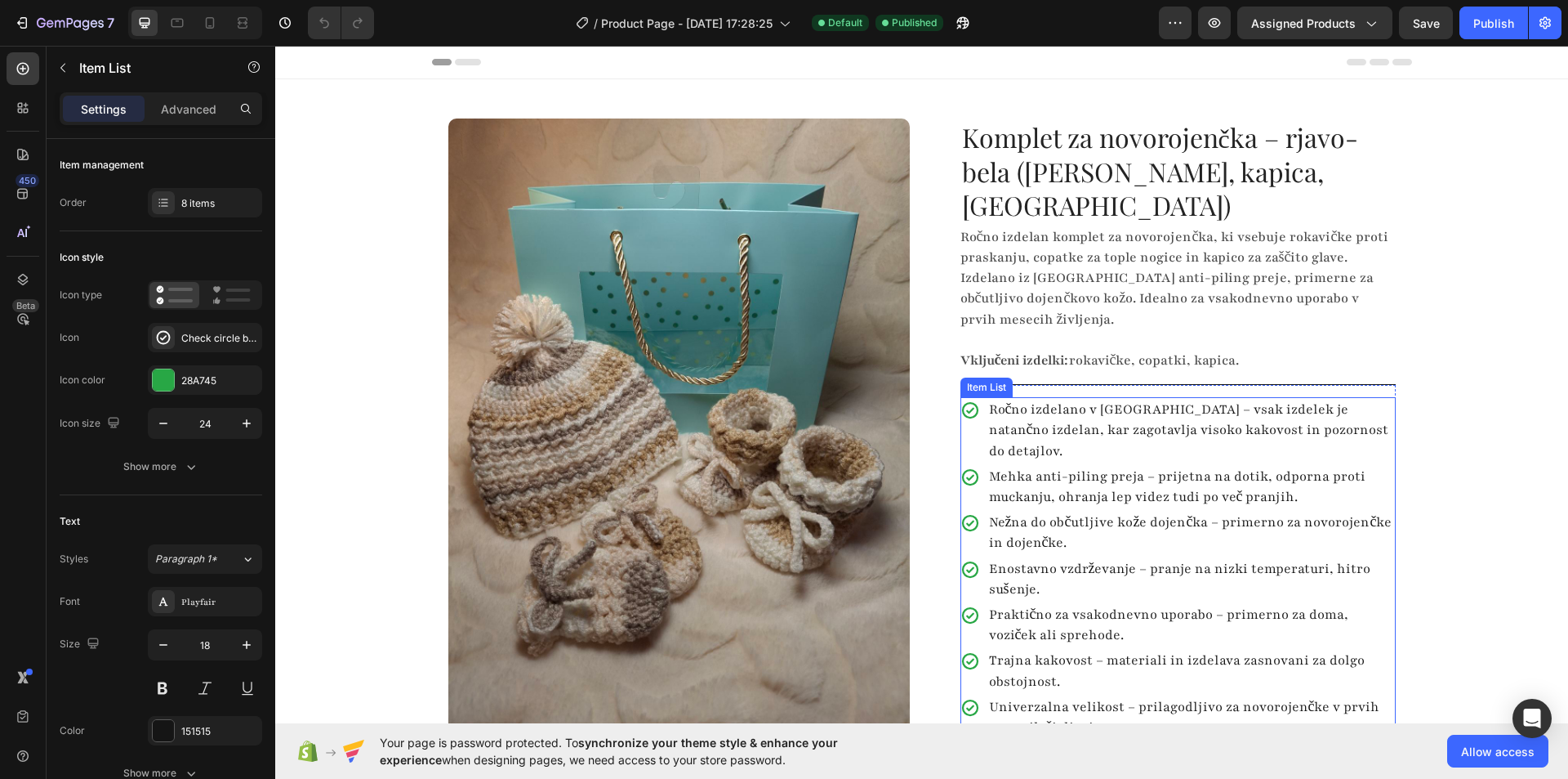
click at [1053, 650] on p "Trajna kakovost – materiali in izdelava zasnovani za dolgo obstojnost." at bounding box center [1191, 670] width 404 height 41
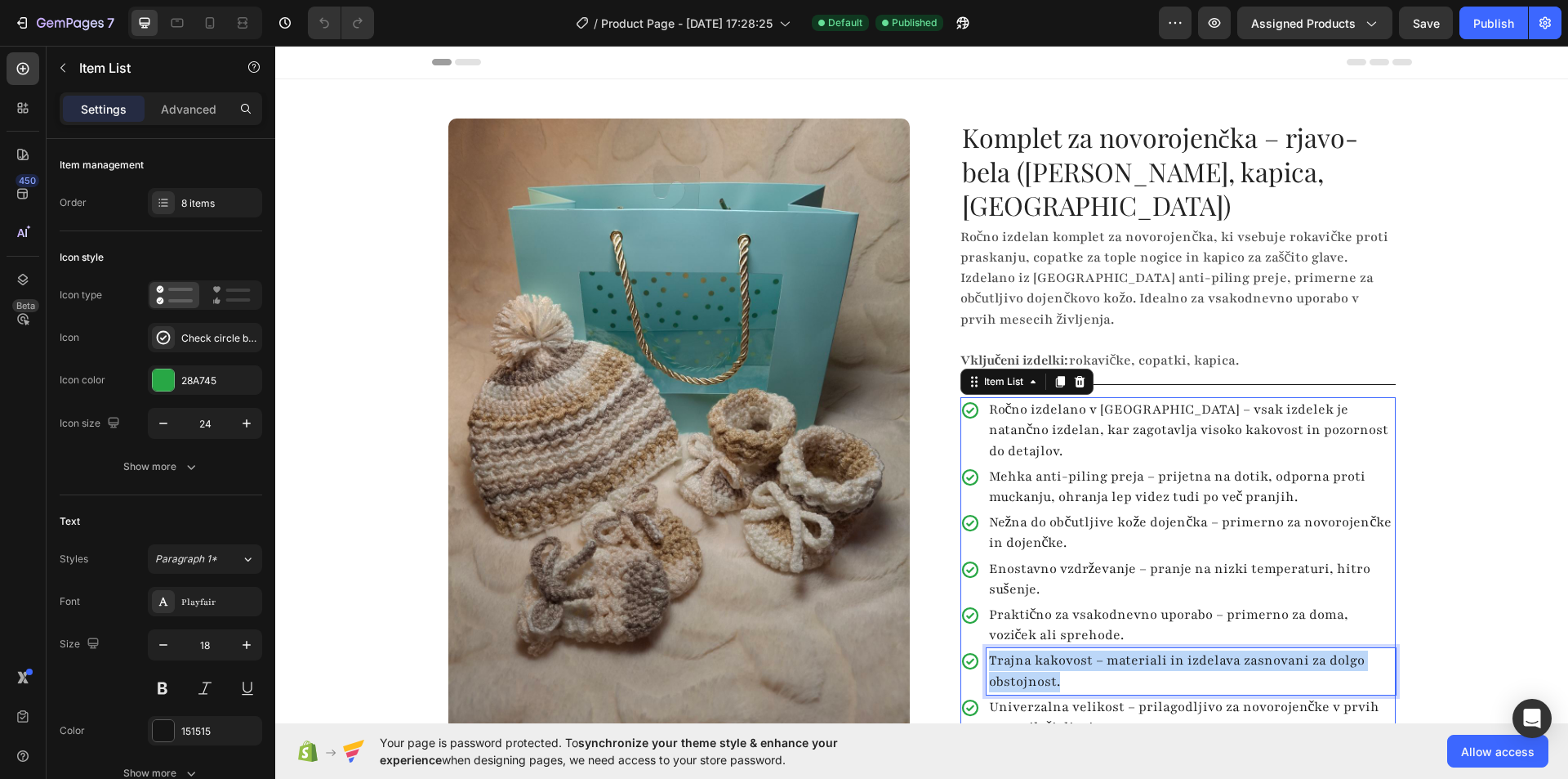
click at [1053, 650] on p "Trajna kakovost – materiali in izdelava zasnovani za dolgo obstojnost." at bounding box center [1191, 670] width 404 height 41
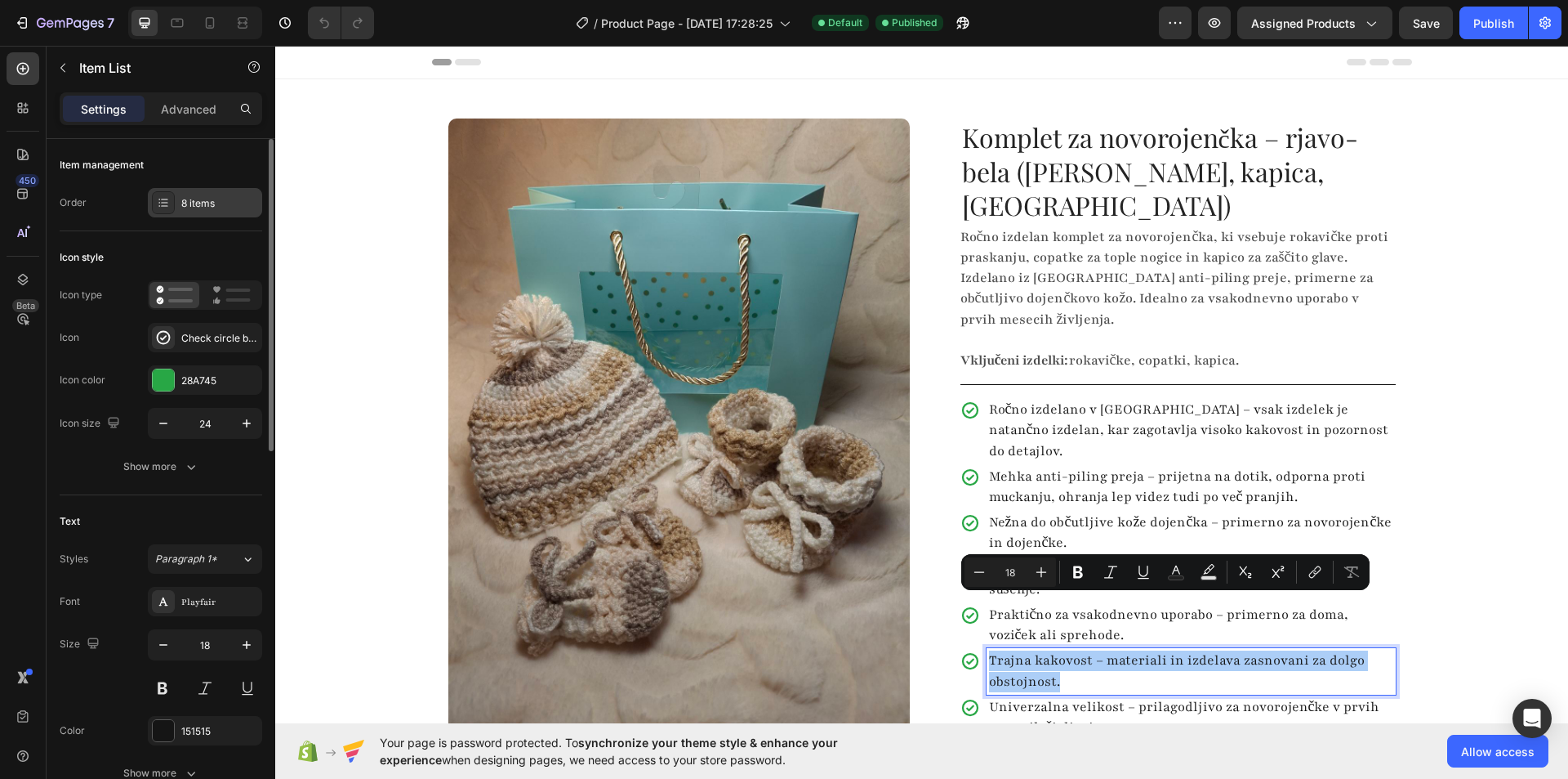
click at [214, 204] on div "8 items" at bounding box center [219, 203] width 77 height 14
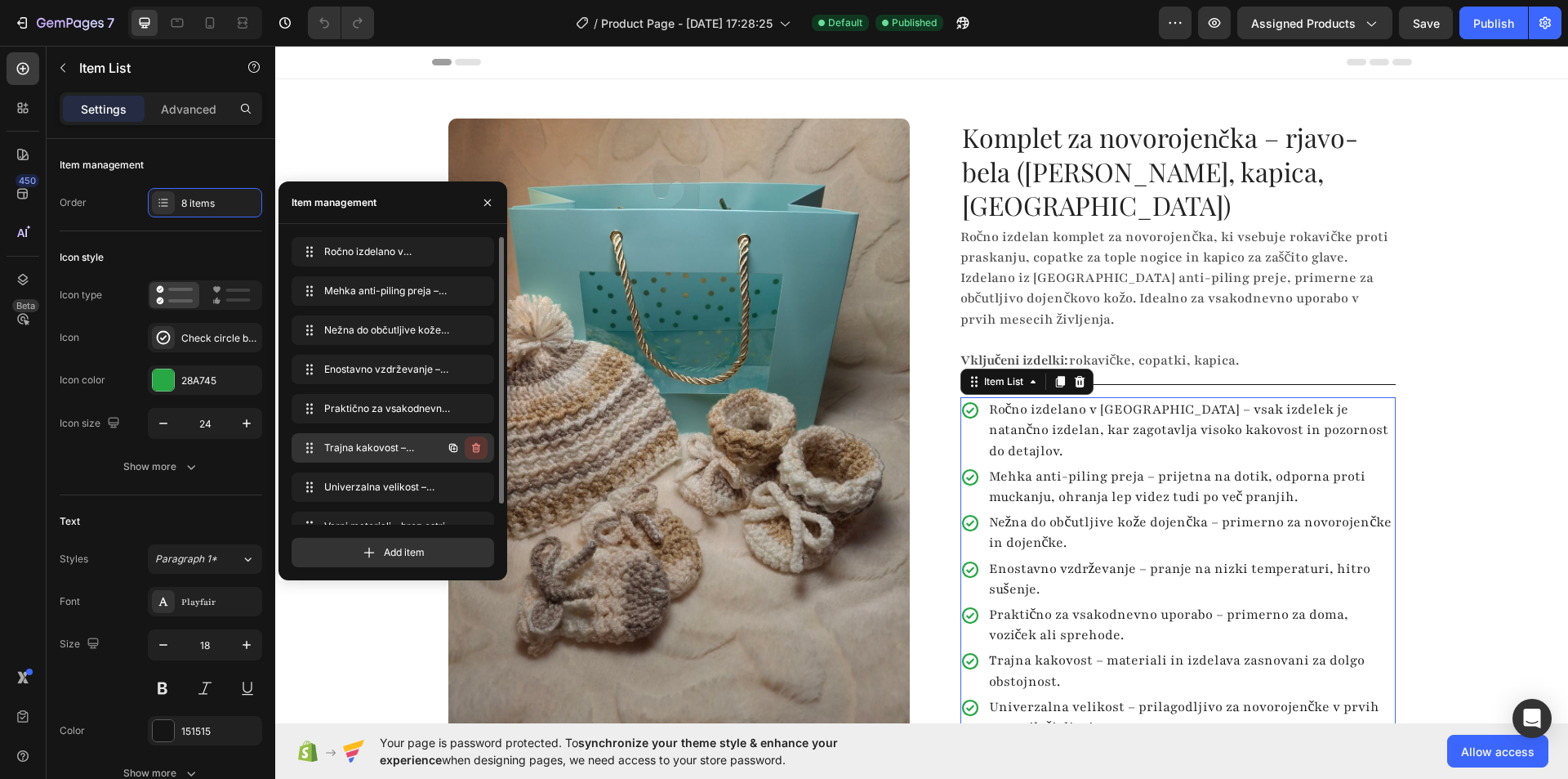
click at [480, 449] on icon "button" at bounding box center [476, 448] width 13 height 13
click at [480, 448] on button "Delete" at bounding box center [464, 448] width 45 height 23
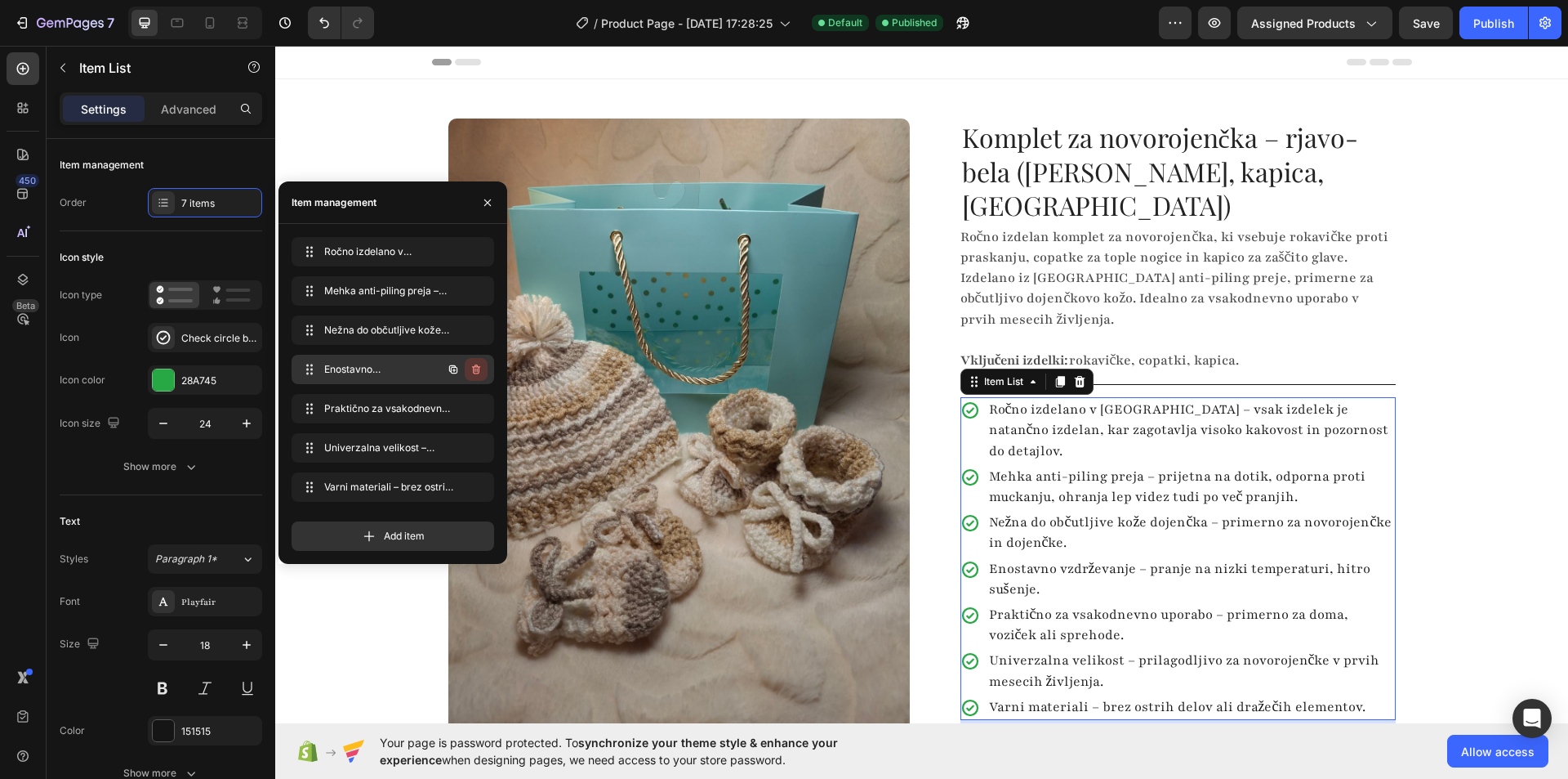
click at [480, 368] on icon "button" at bounding box center [476, 369] width 13 height 13
click at [473, 363] on div "Delete" at bounding box center [465, 368] width 30 height 14
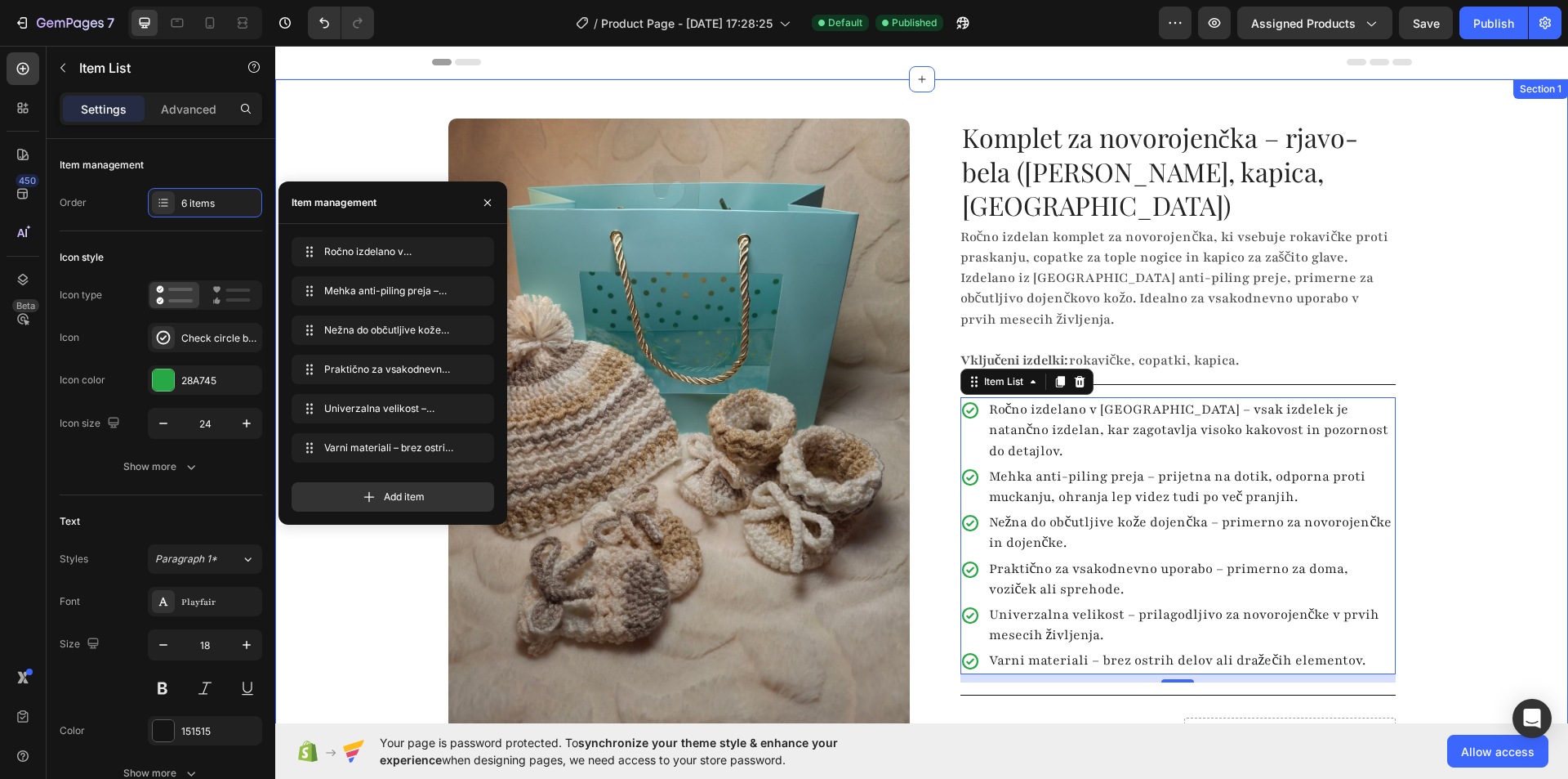
click at [1432, 456] on div "Product Images Row Komplet za novorojenčka – rjavo-bela (rokavičke, kapica, cop…" at bounding box center [921, 486] width 1293 height 814
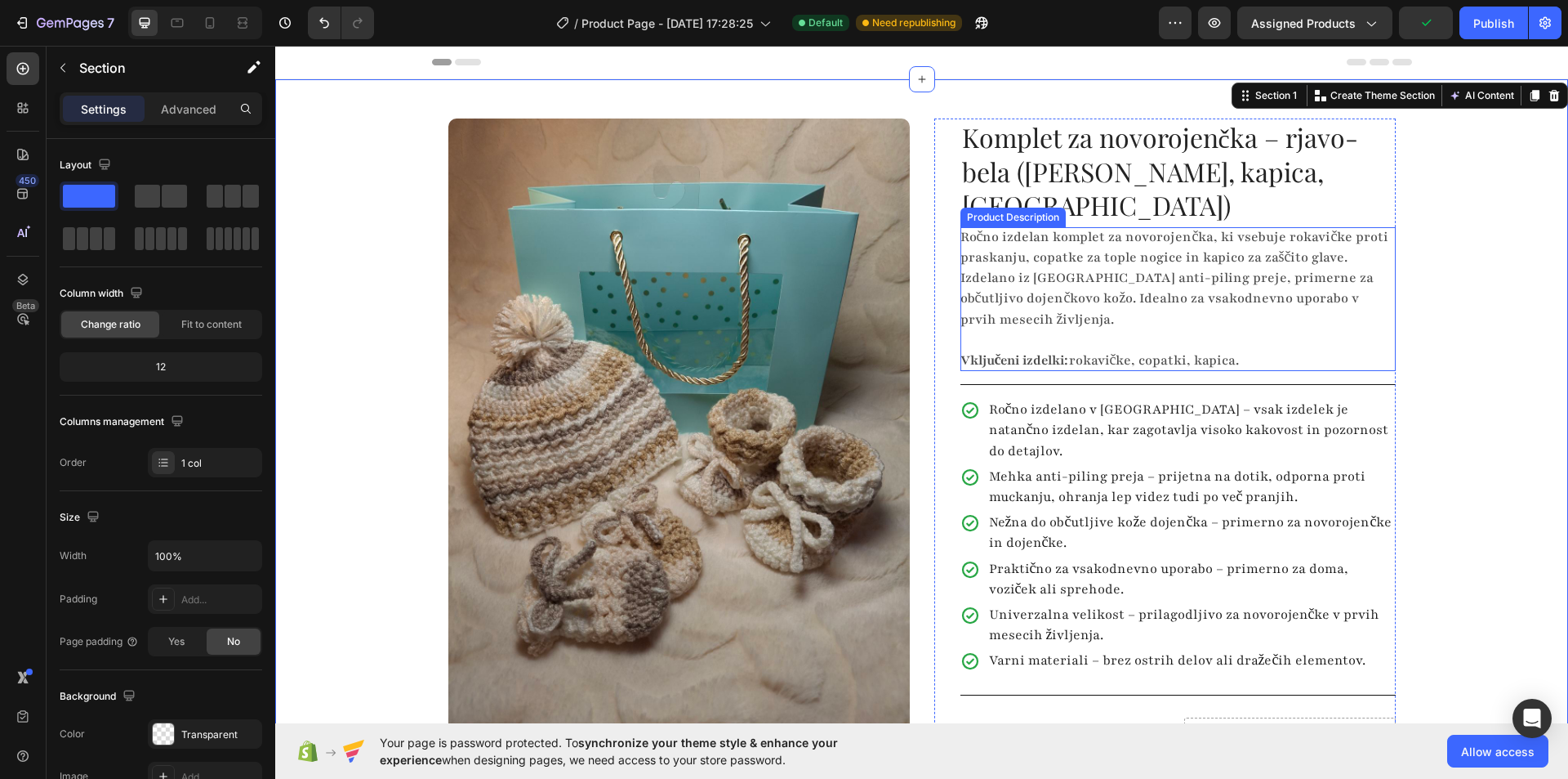
click at [1080, 228] on p "Ročno izdelan komplet za novorojenčka, ki vsebuje rokavičke proti praskanju, co…" at bounding box center [1175, 278] width 429 height 100
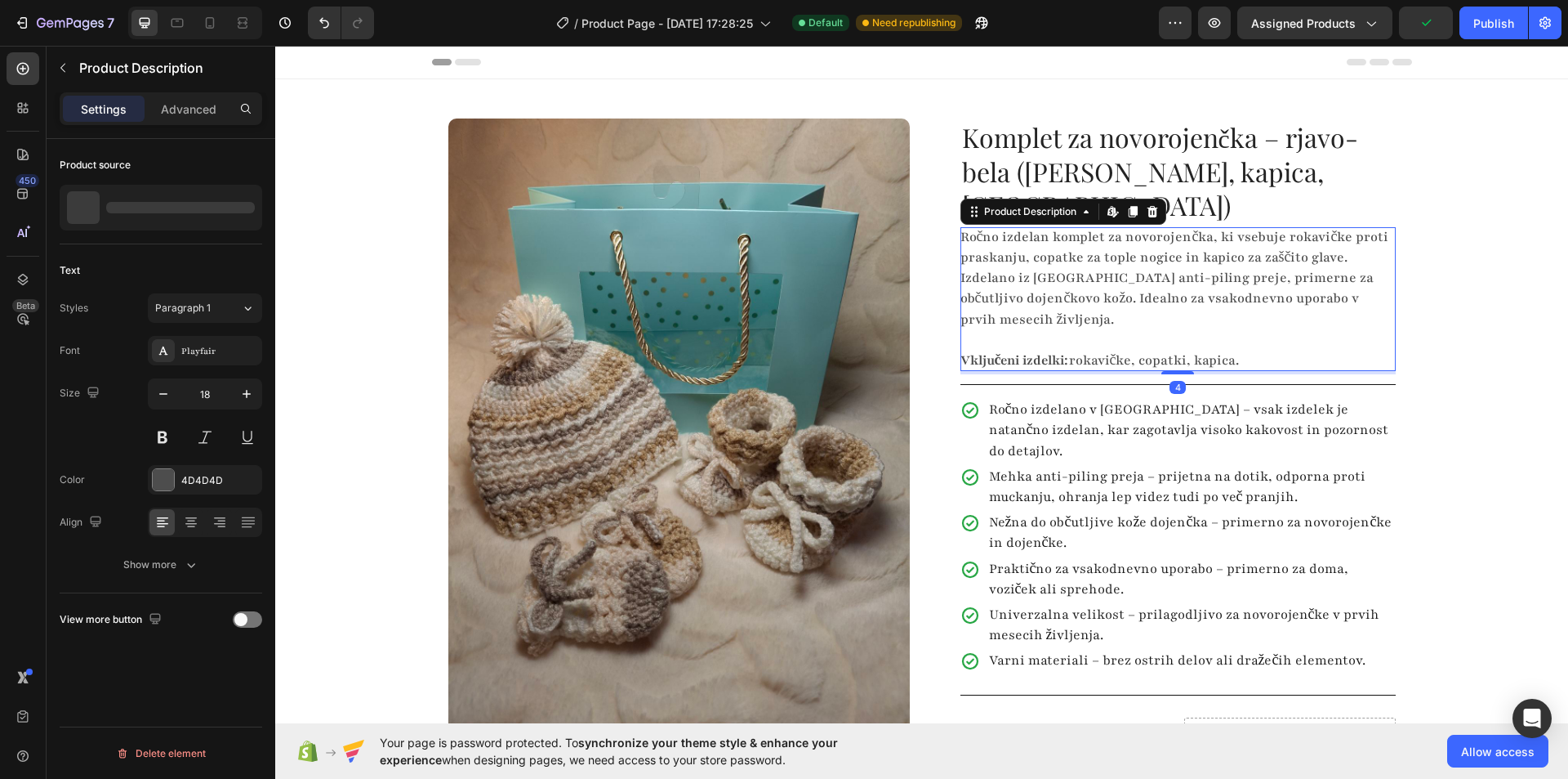
click at [1080, 228] on p "Ročno izdelan komplet za novorojenčka, ki vsebuje rokavičke proti praskanju, co…" at bounding box center [1175, 278] width 429 height 100
click at [1011, 228] on p "Ročno izdelan komplet za novorojenčka, ki vsebuje rokavičke proti praskanju, co…" at bounding box center [1175, 278] width 429 height 100
click at [1016, 228] on p "Ročno izdelan komplet za novorojenčka, ki vsebuje rokavičke proti praskanju, co…" at bounding box center [1175, 278] width 429 height 100
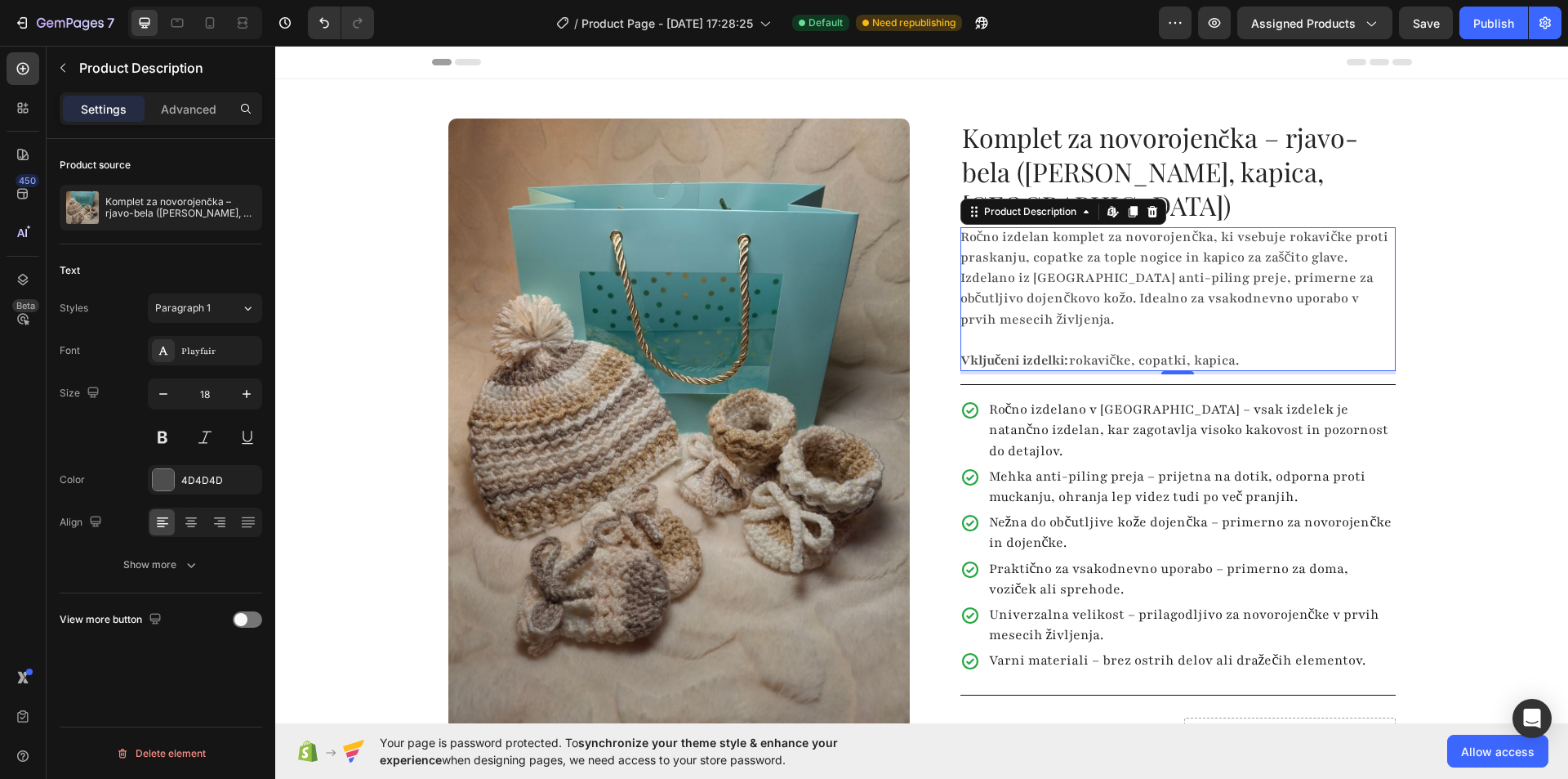
click at [1138, 230] on p "Ročno izdelan komplet za novorojenčka, ki vsebuje rokavičke proti praskanju, co…" at bounding box center [1175, 278] width 429 height 100
click at [1103, 228] on p "Ročno izdelan komplet za novorojenčka, ki vsebuje rokavičke proti praskanju, co…" at bounding box center [1175, 278] width 429 height 100
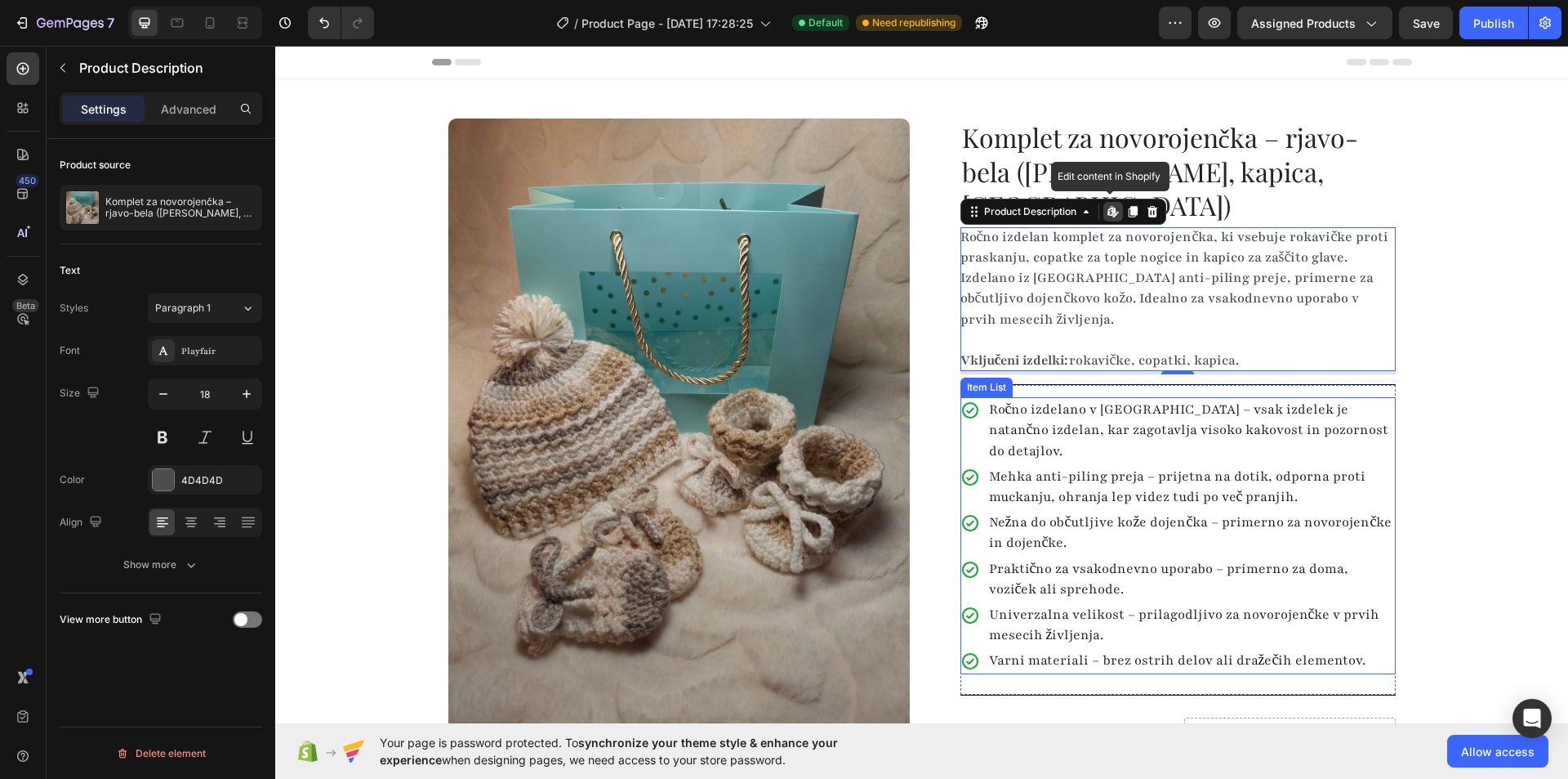
click at [1094, 467] on p "Mehka anti-piling preja – prijetna na dotik, odporna proti muckanju, ohranja le…" at bounding box center [1191, 487] width 404 height 41
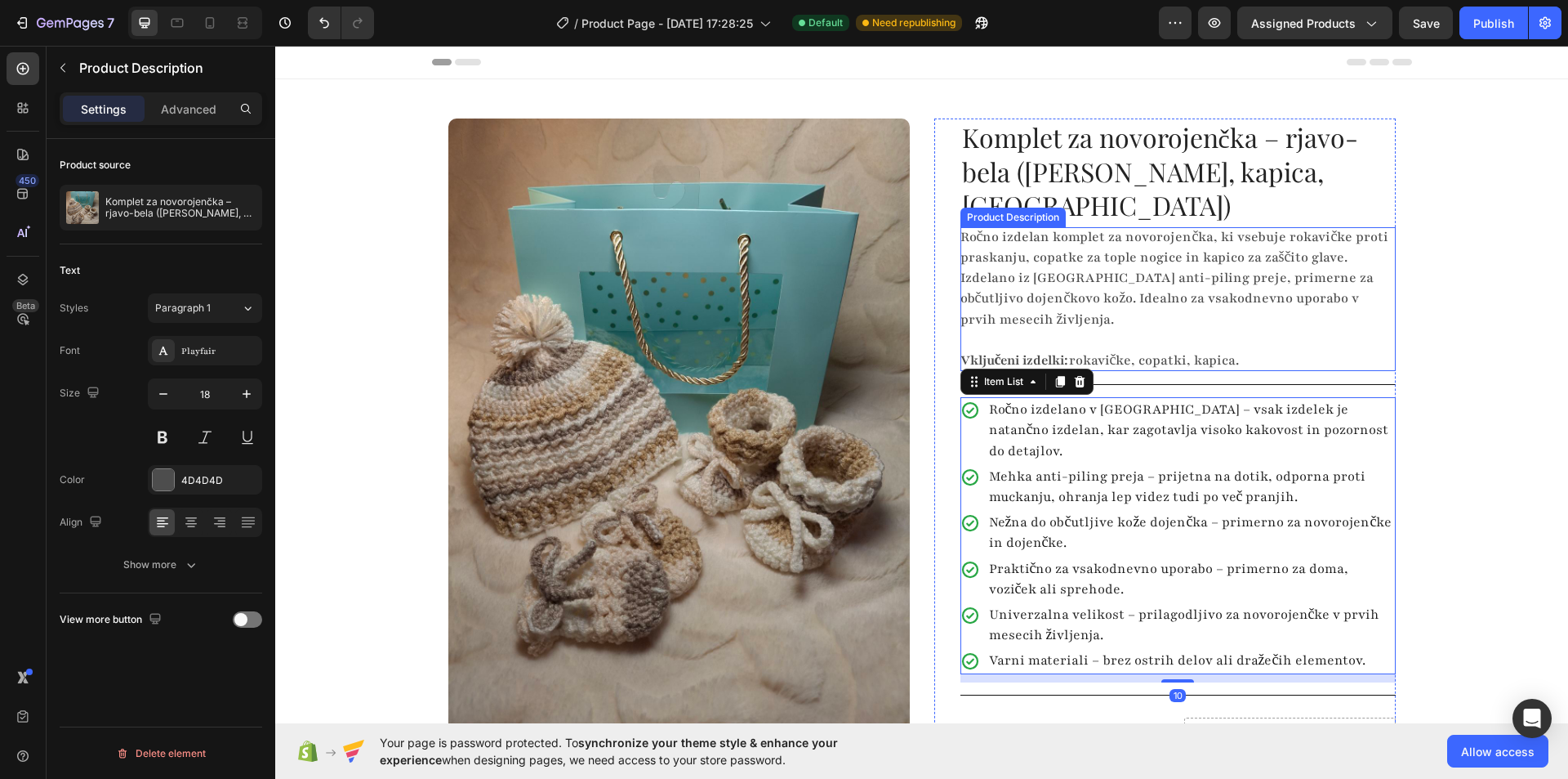
click at [1095, 235] on div "Ročno izdelan komplet za novorojenčka, ki vsebuje rokavičke proti praskanju, co…" at bounding box center [1178, 299] width 436 height 144
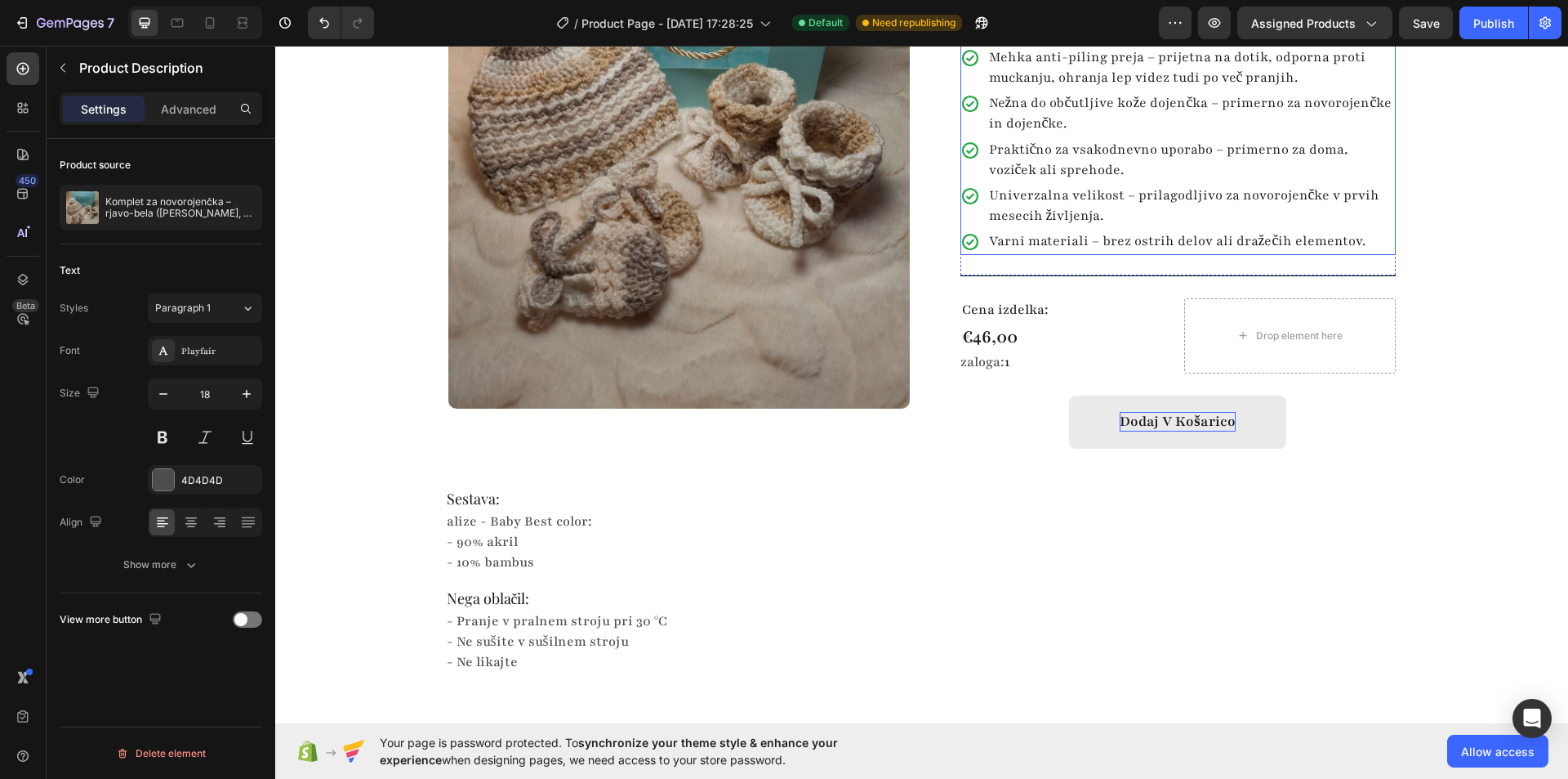
scroll to position [409, 0]
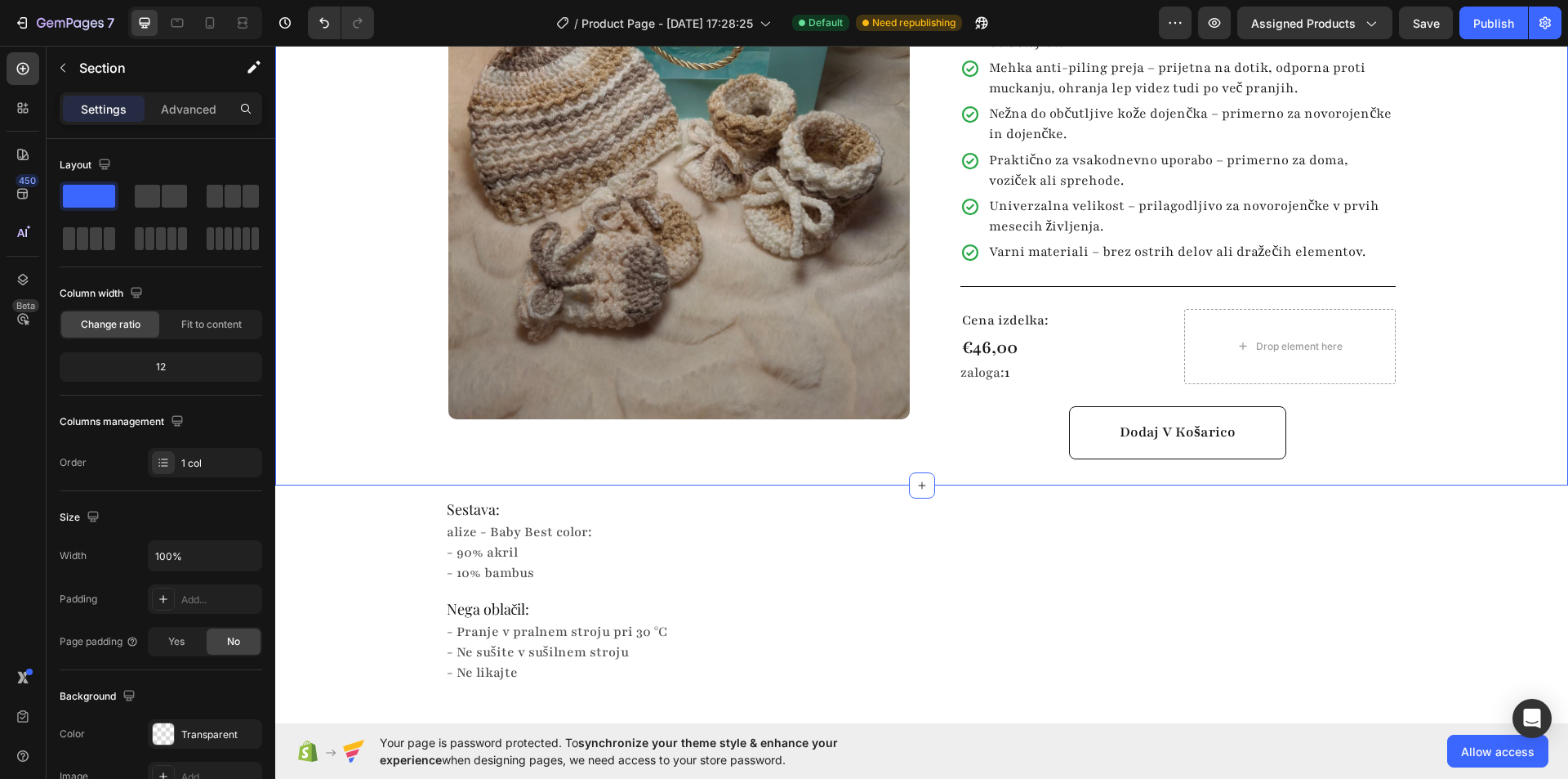
click at [1414, 388] on div "Product Images Row Komplet za novorojenčka – rjavo-bela (rokavičke, kapica, cop…" at bounding box center [921, 78] width 1293 height 814
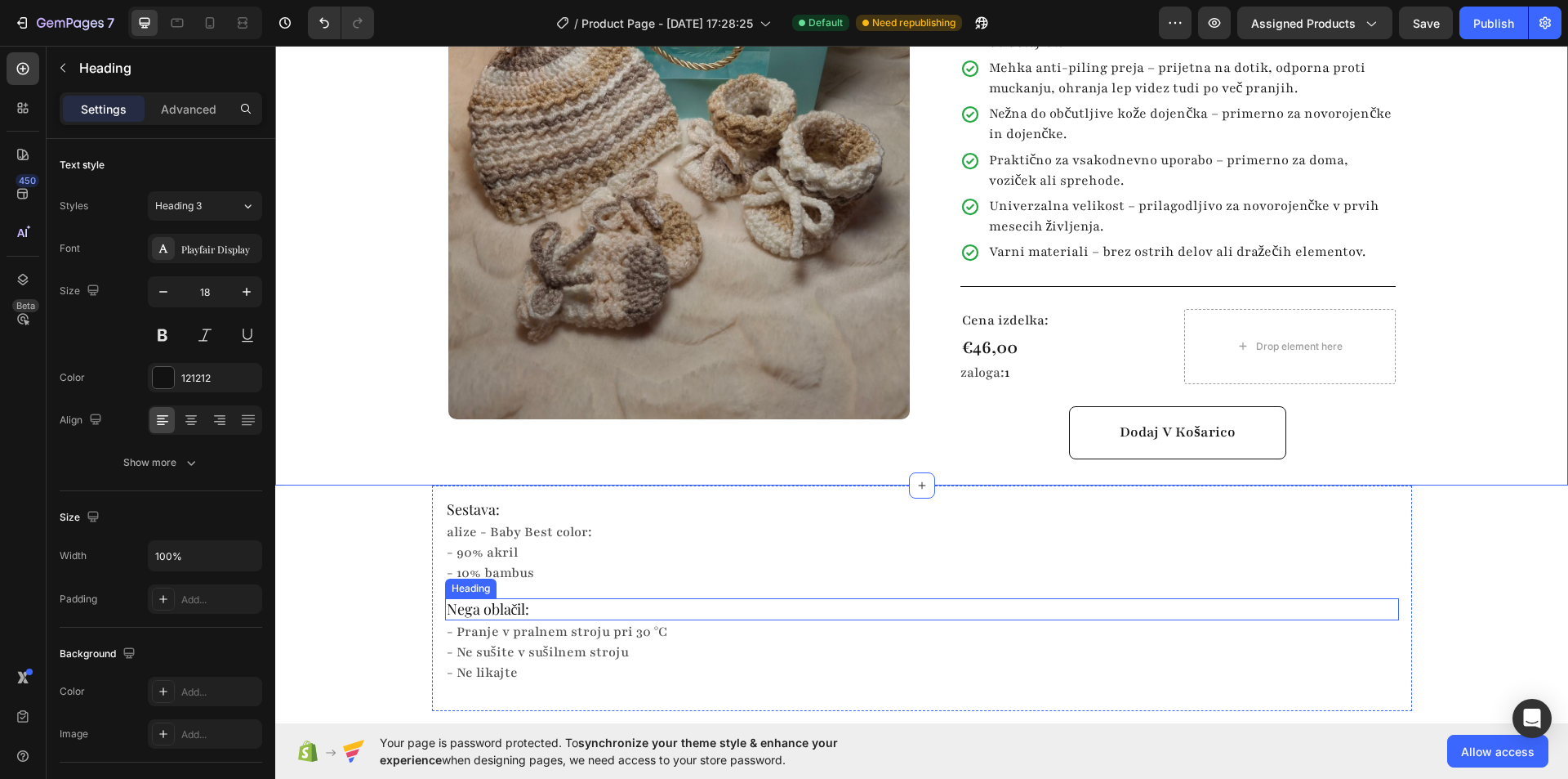
click at [561, 598] on h2 "Nega oblačil:" at bounding box center [921, 609] width 953 height 22
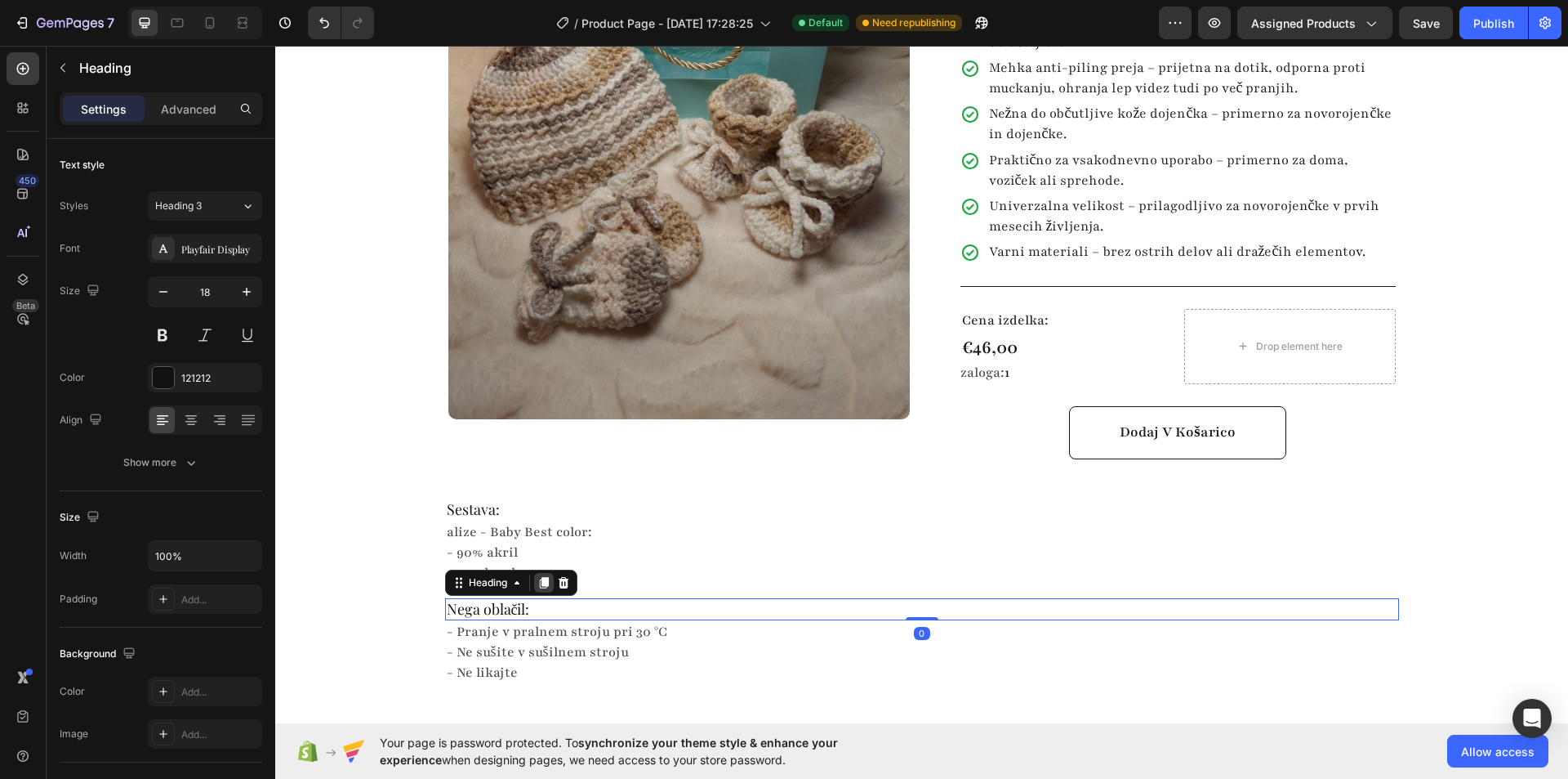
click at [539, 577] on icon at bounding box center [543, 583] width 9 height 12
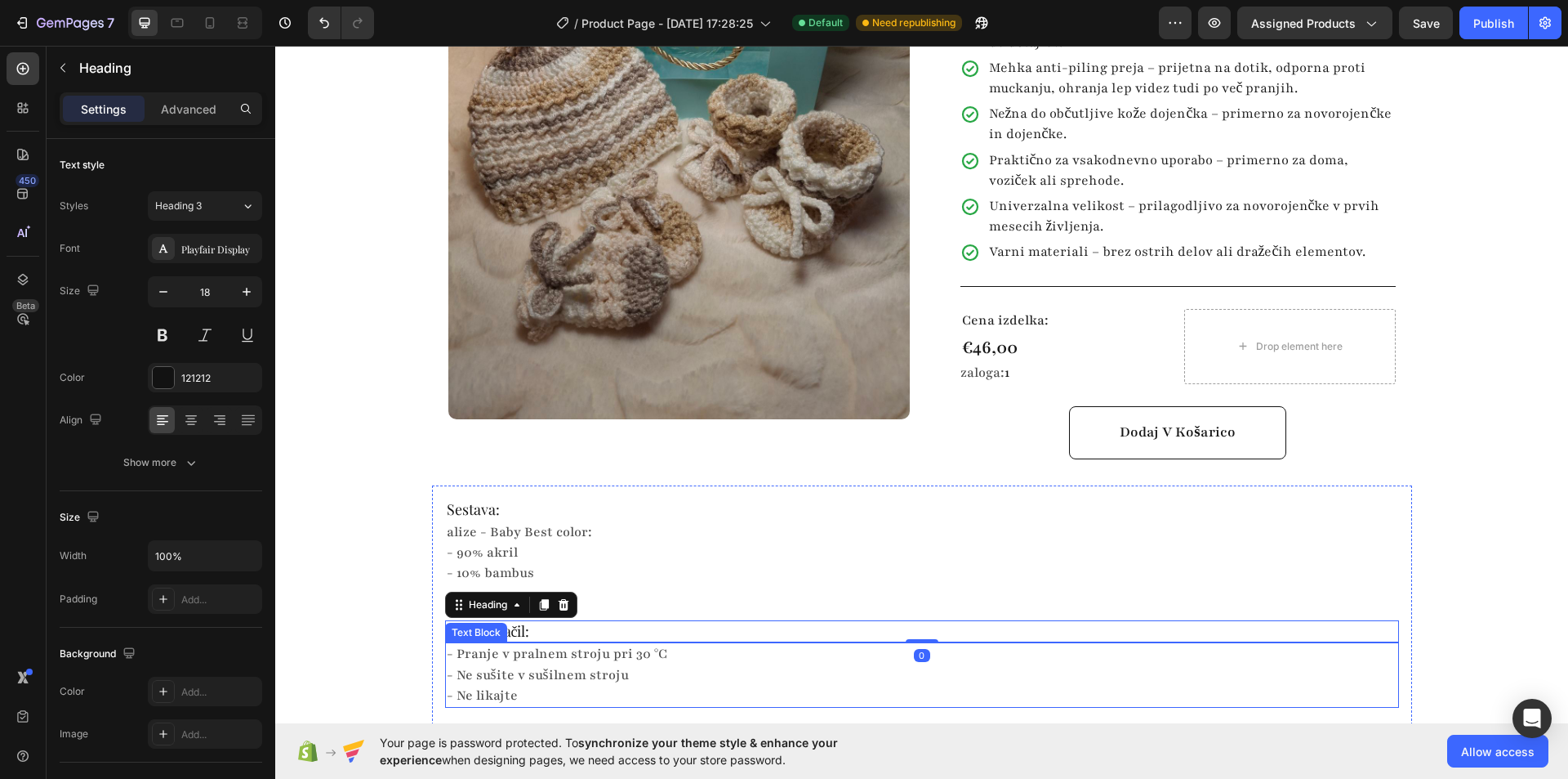
click at [538, 644] on p "- Pranje v pralnem stroju pri 30 °C" at bounding box center [921, 654] width 951 height 20
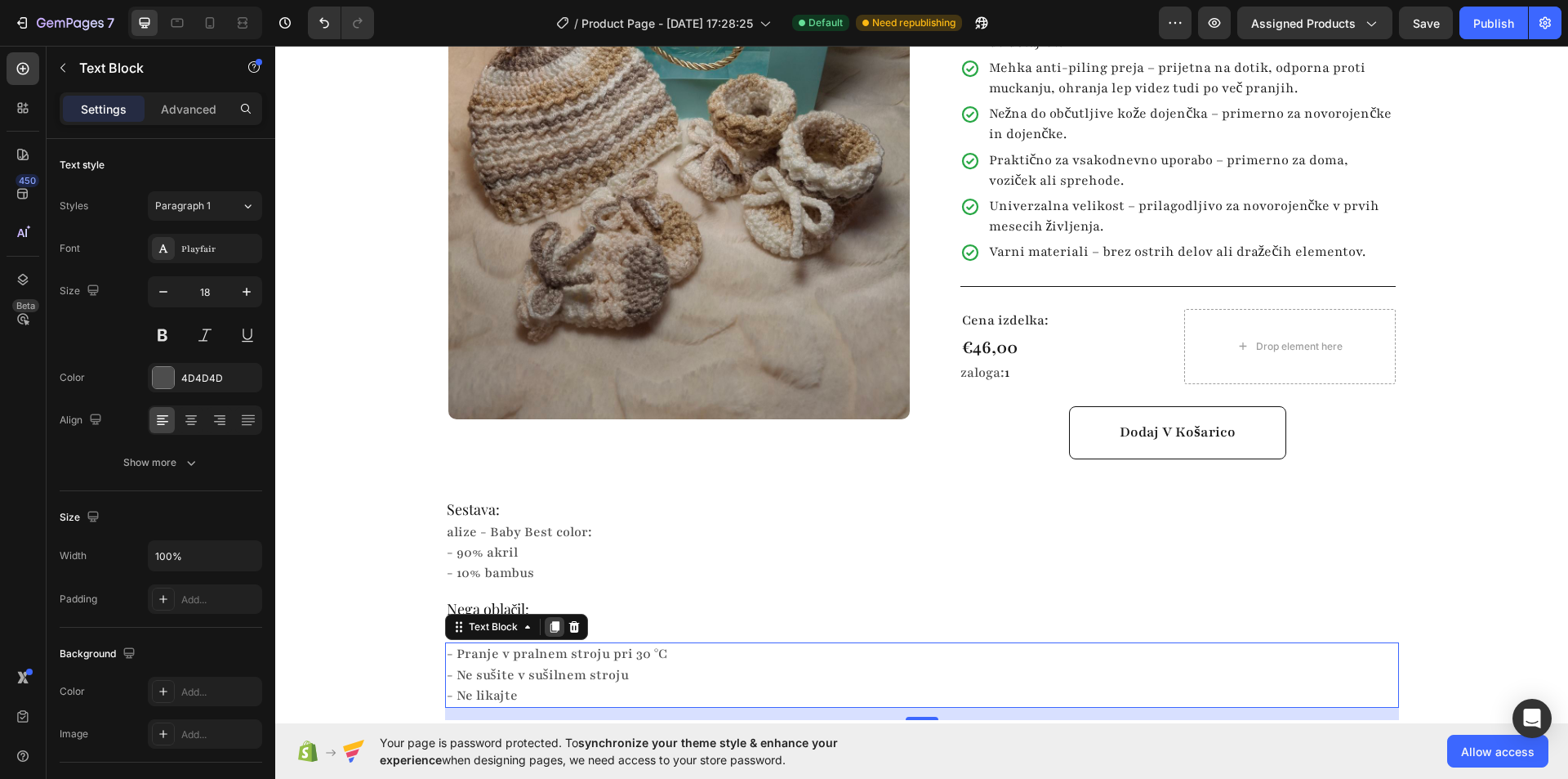
click at [548, 620] on icon at bounding box center [555, 627] width 13 height 13
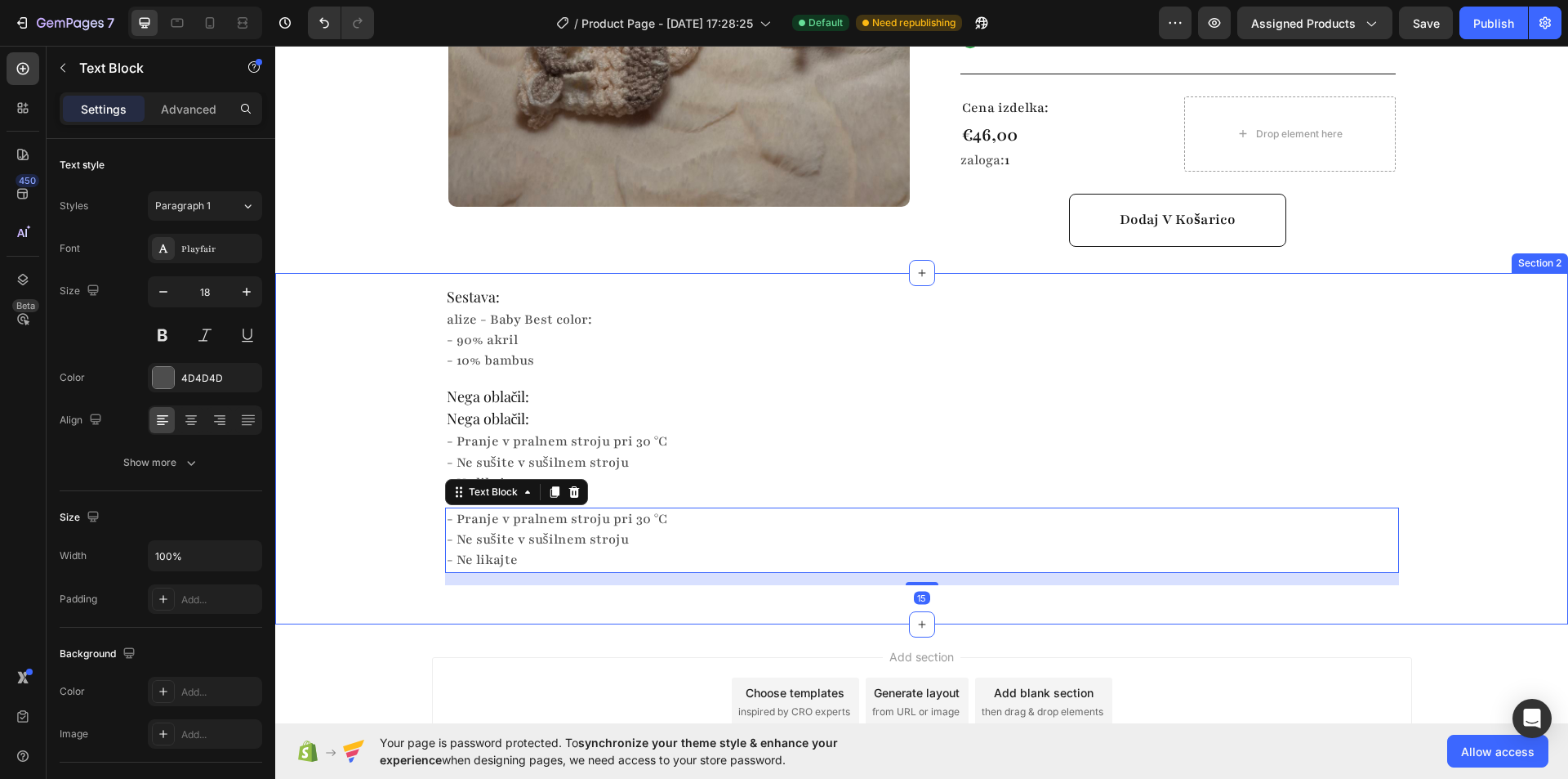
scroll to position [654, 0]
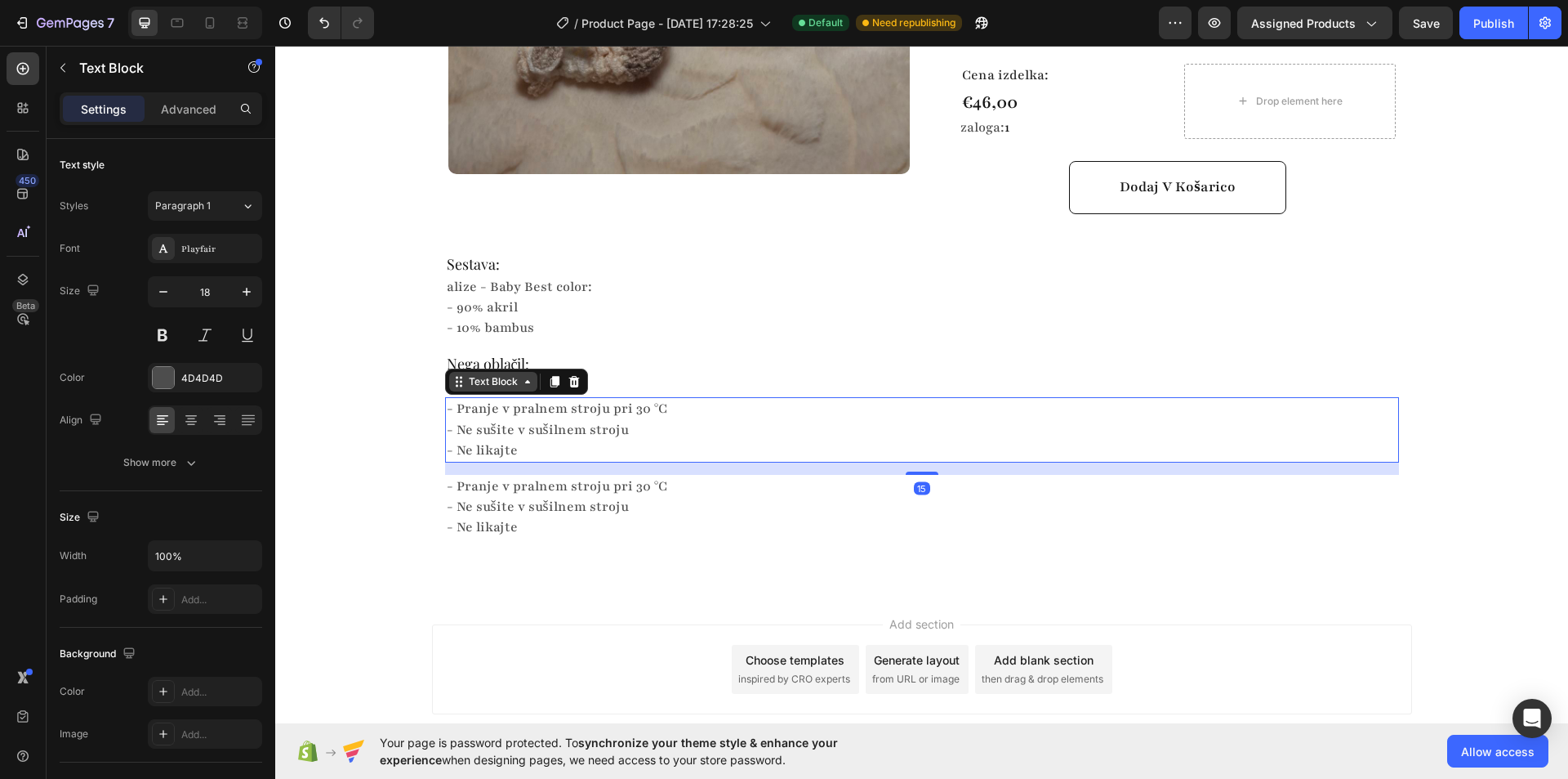
click at [496, 374] on div "Text Block" at bounding box center [494, 381] width 55 height 14
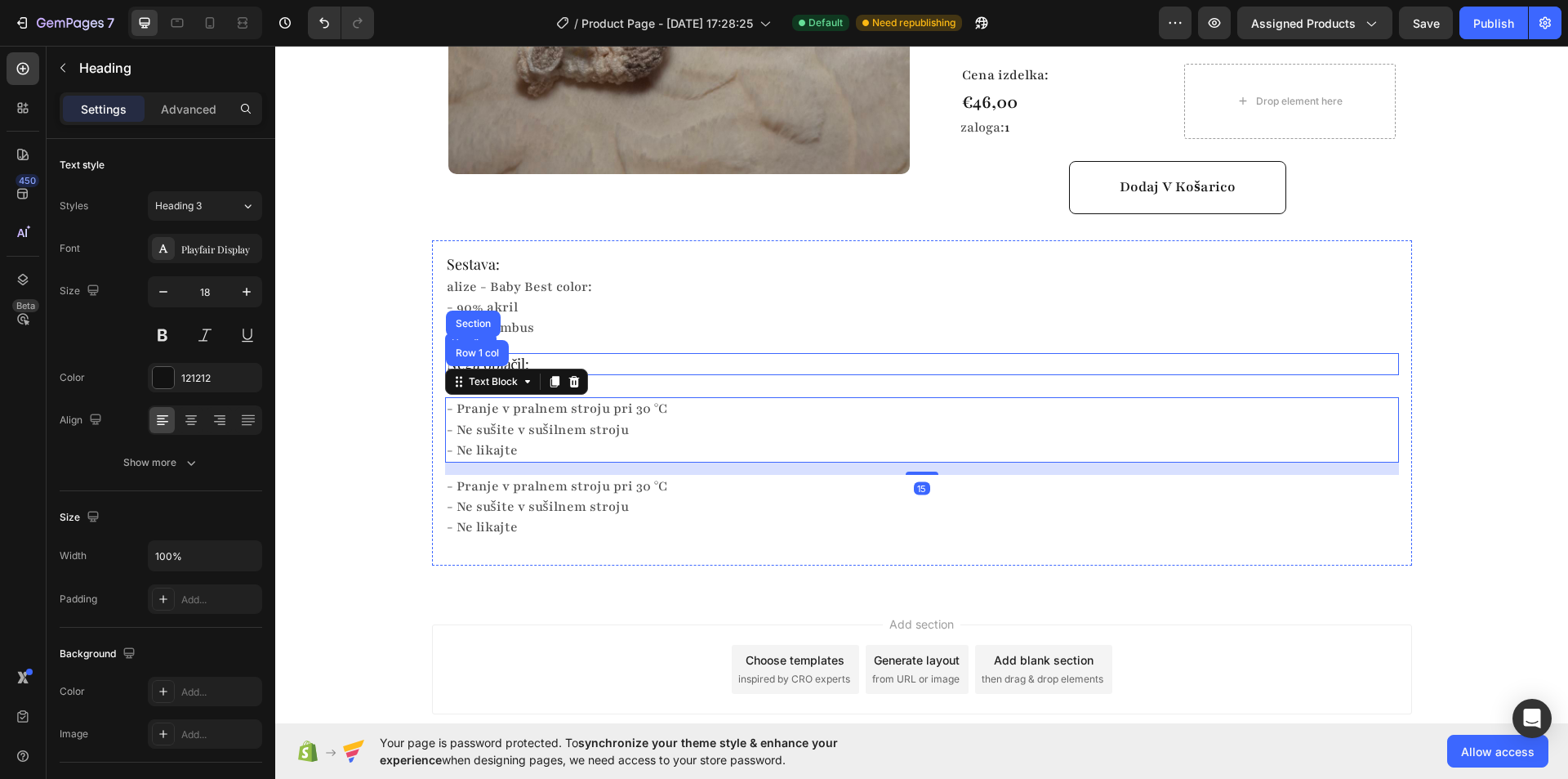
click at [668, 353] on h2 "Nega oblačil:" at bounding box center [921, 364] width 953 height 22
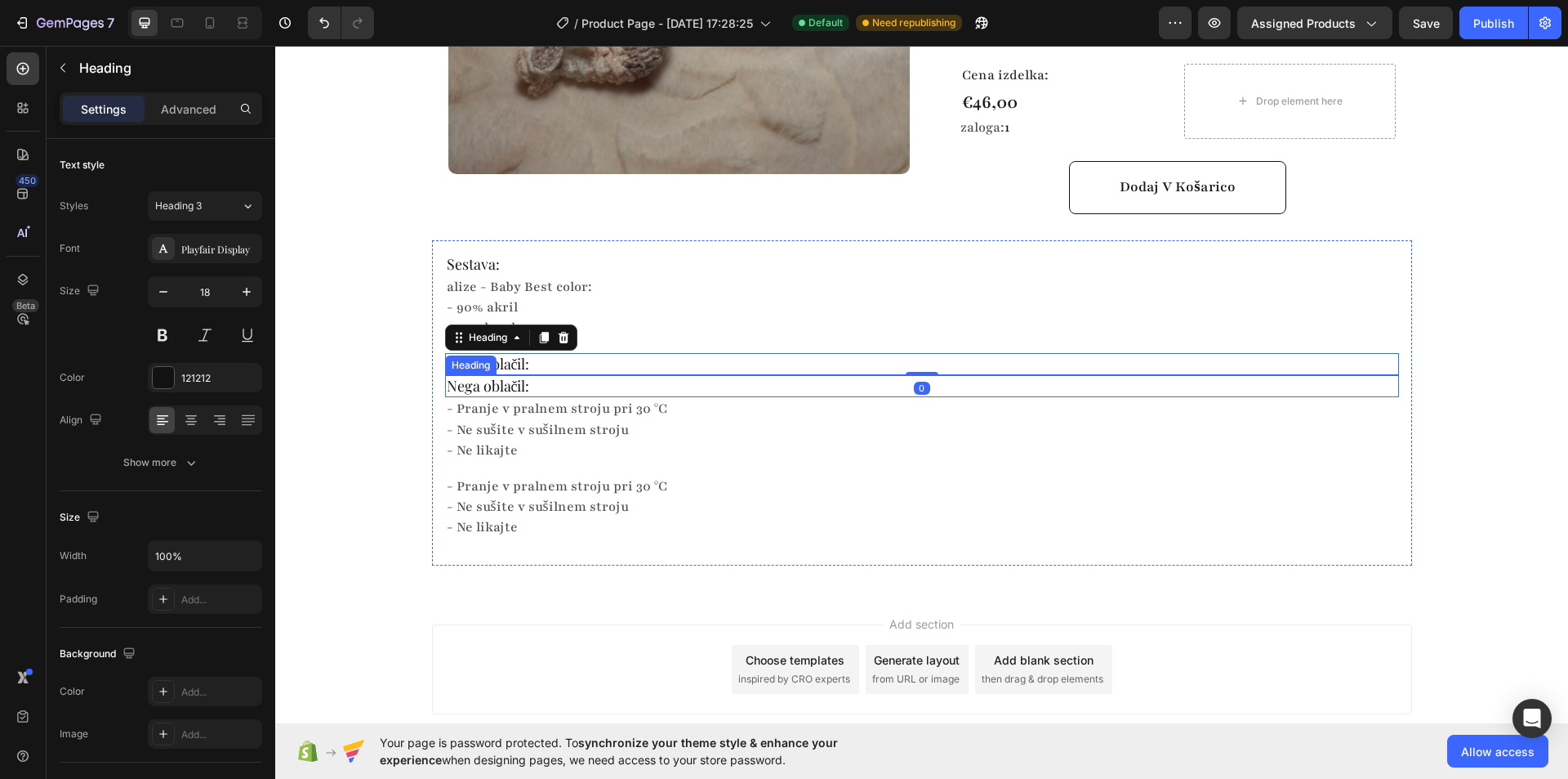
click at [527, 375] on h2 "Nega oblačil:" at bounding box center [921, 386] width 953 height 22
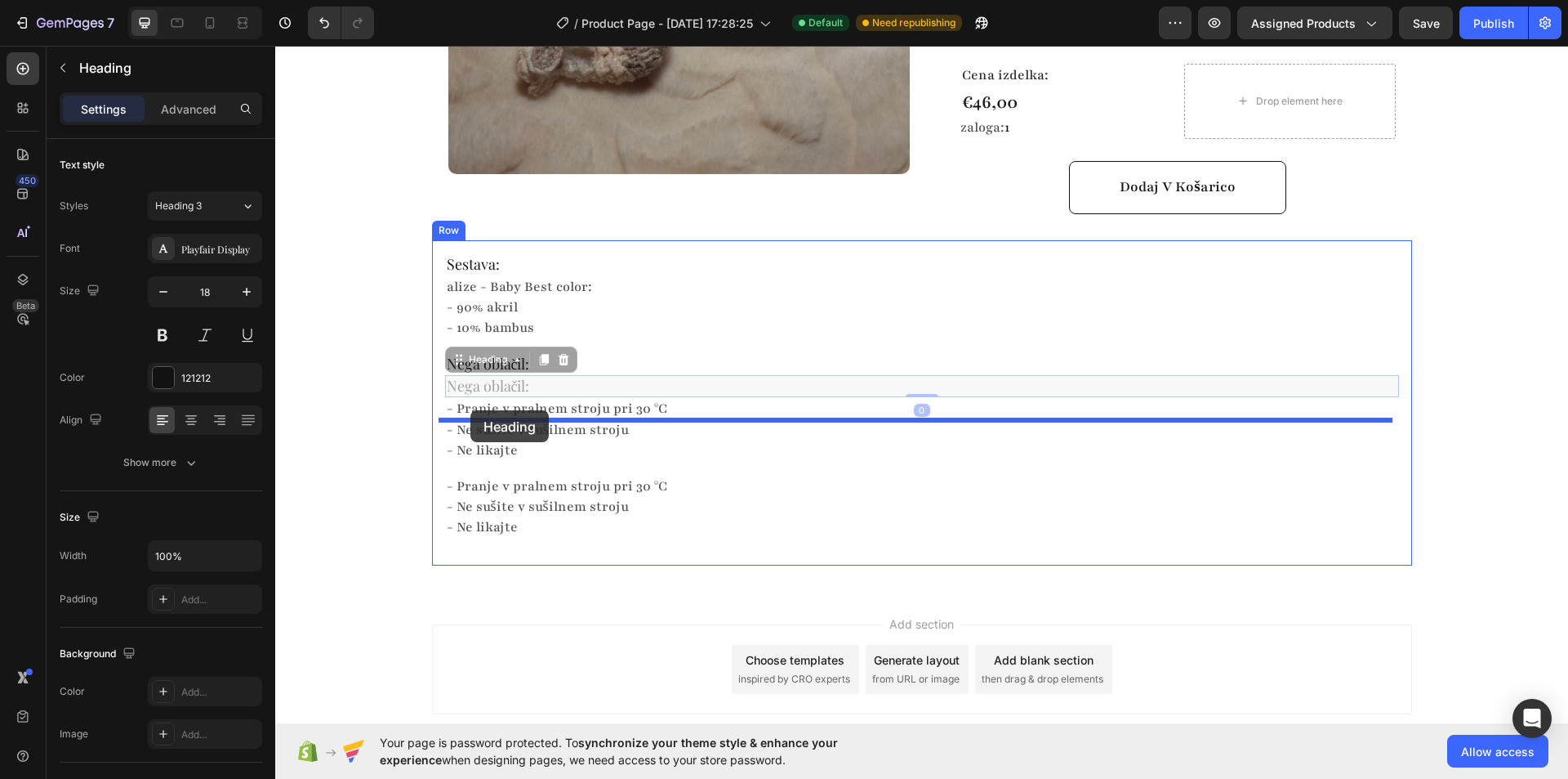
drag, startPoint x: 451, startPoint y: 310, endPoint x: 470, endPoint y: 411, distance: 102.8
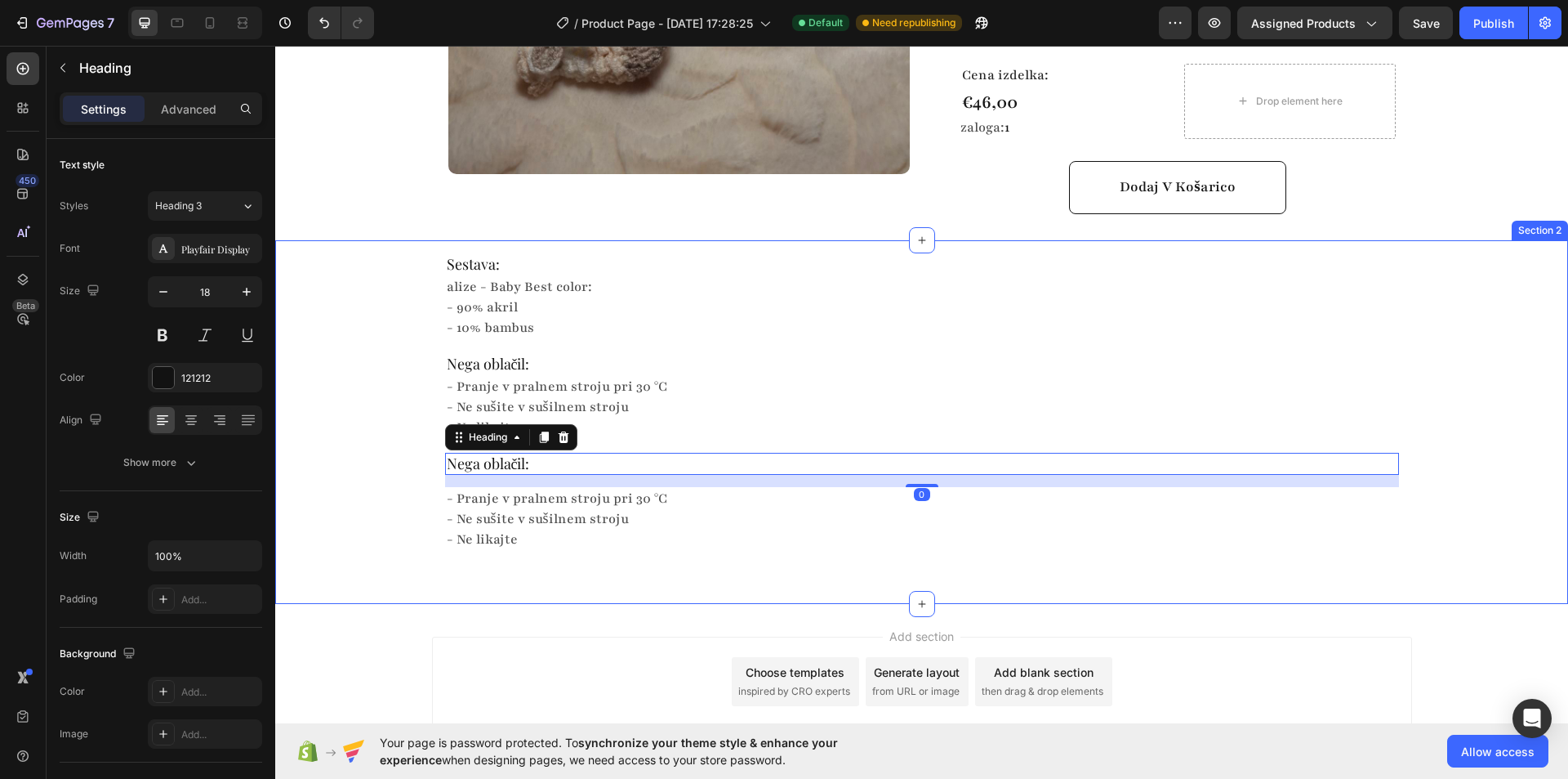
click at [366, 423] on div "Sestava: Heading alize - Baby Best color: - 90% akril - 10% bambus Text Block N…" at bounding box center [921, 409] width 1293 height 337
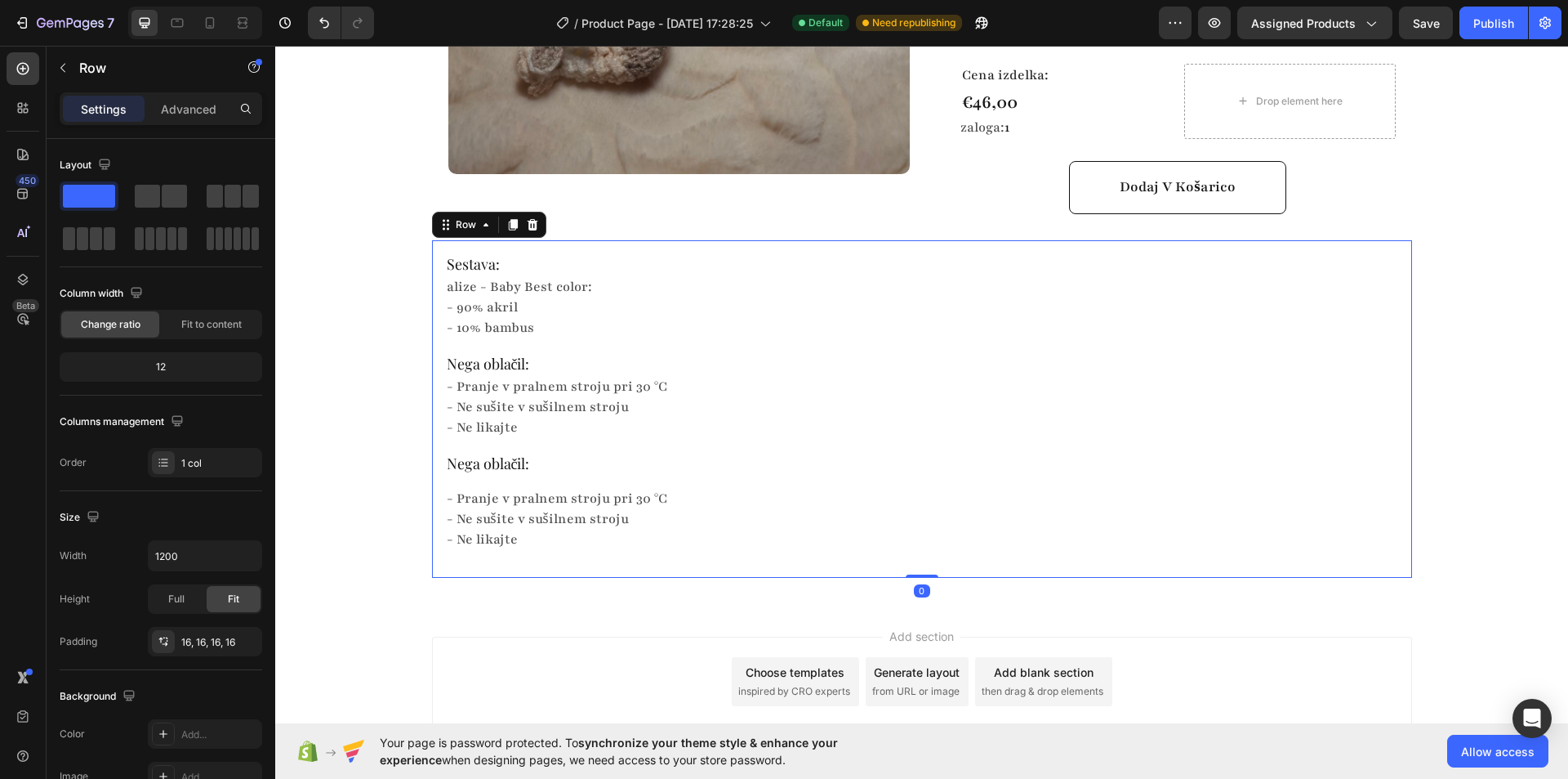
click at [479, 425] on div "Sestava: Heading alize - Baby Best color: - 90% akril - 10% bambus Text Block N…" at bounding box center [921, 409] width 953 height 311
click at [501, 453] on h2 "Nega oblačil:" at bounding box center [921, 464] width 953 height 22
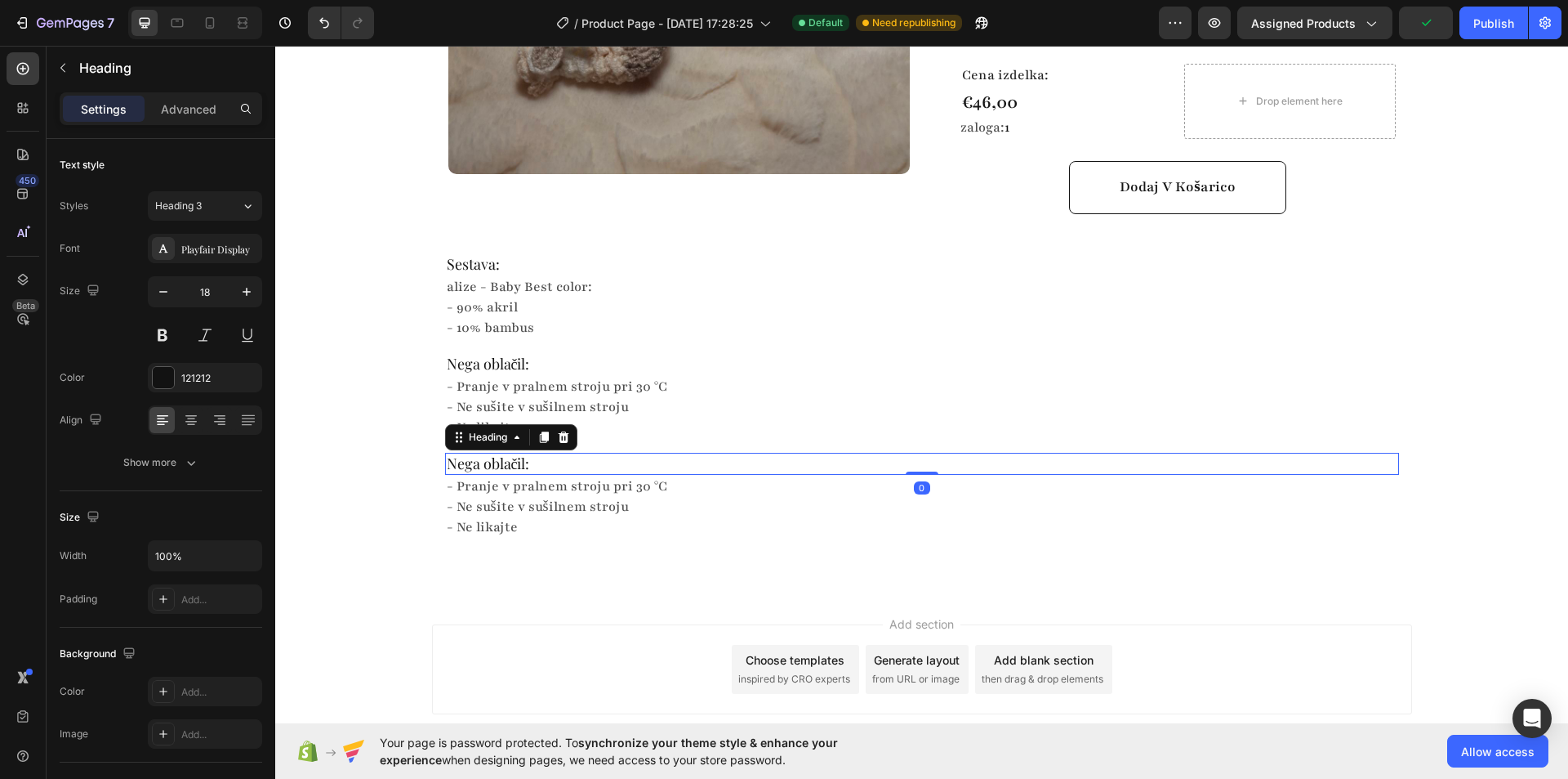
drag, startPoint x: 903, startPoint y: 432, endPoint x: 887, endPoint y: 410, distance: 27.2
click at [913, 453] on div "Nega oblačil: Heading 0" at bounding box center [921, 464] width 953 height 22
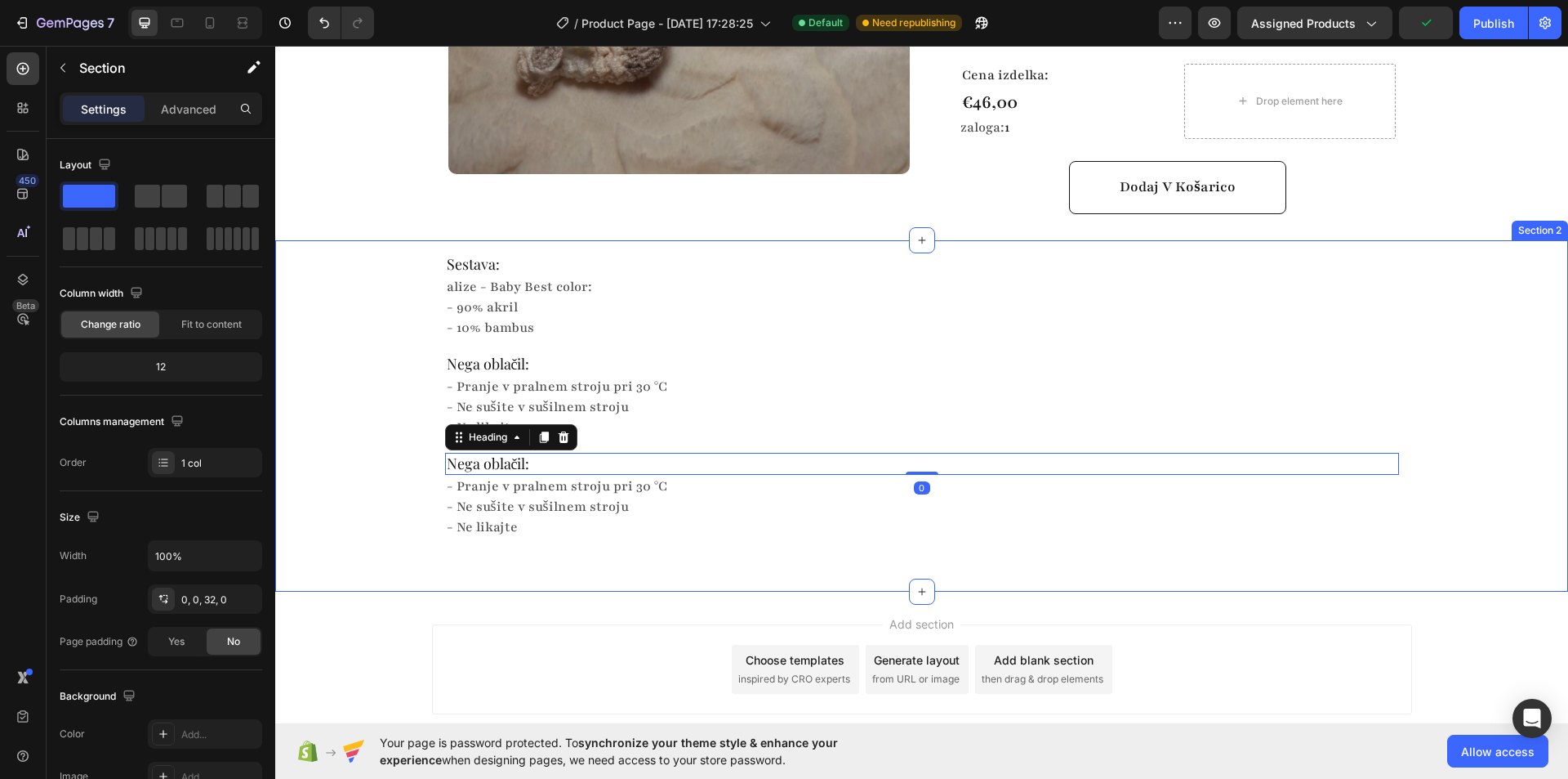
click at [360, 413] on div "Sestava: Heading alize - Baby Best color: - 90% akril - 10% bambus Text Block N…" at bounding box center [921, 403] width 1293 height 326
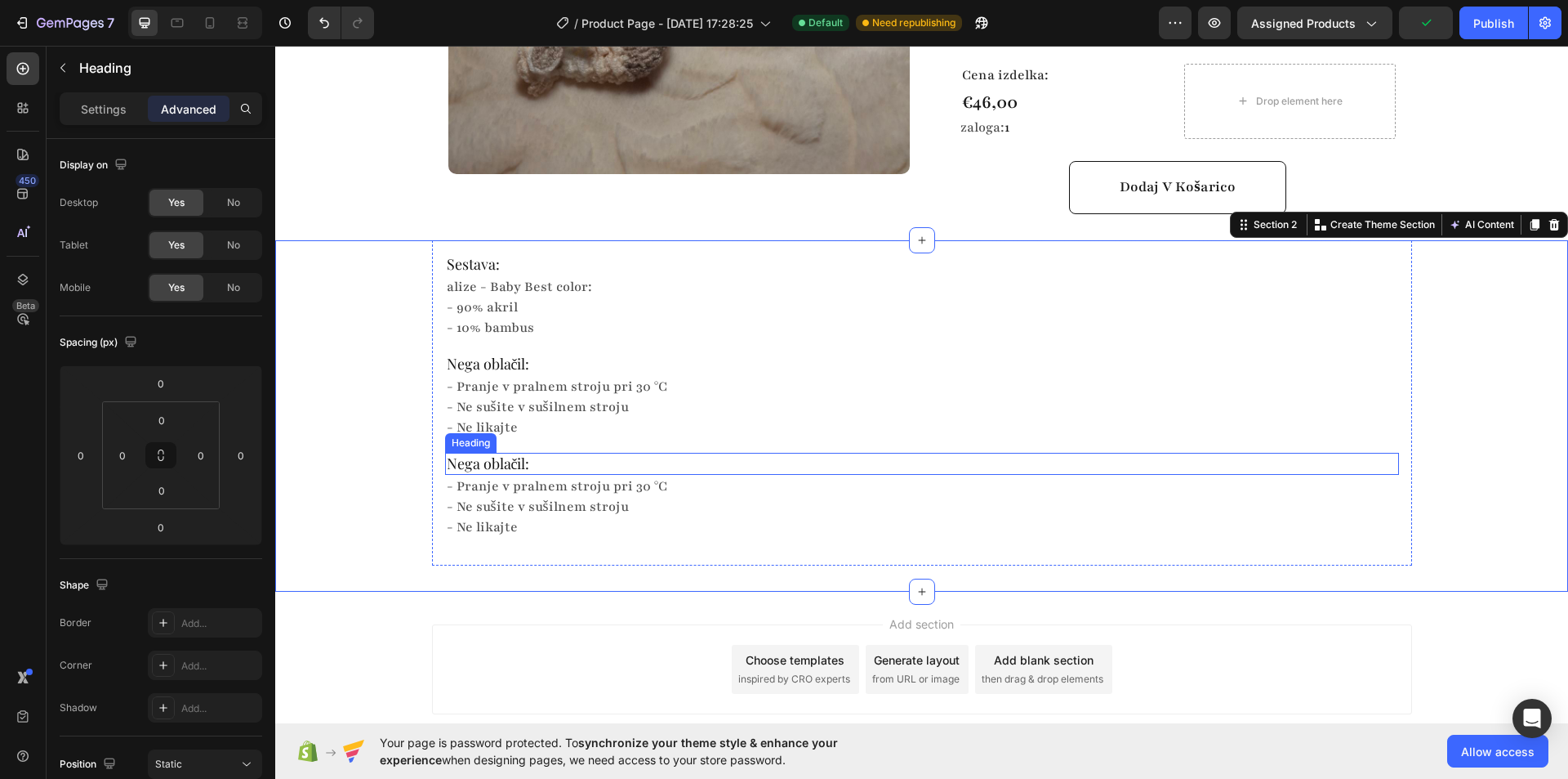
click at [499, 453] on h2 "Nega oblačil:" at bounding box center [921, 464] width 953 height 22
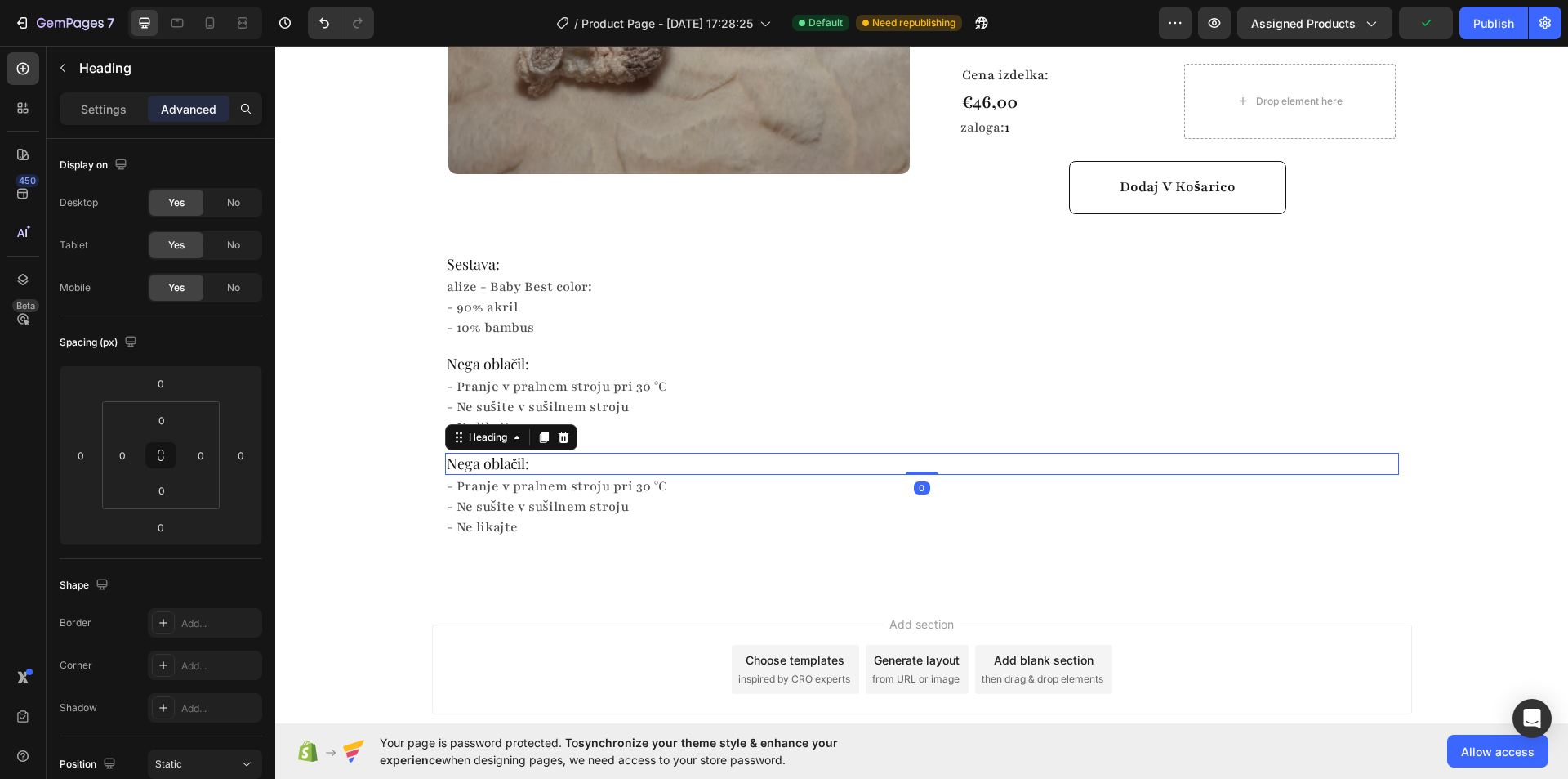
click at [499, 453] on h2 "Nega oblačil:" at bounding box center [921, 464] width 953 height 22
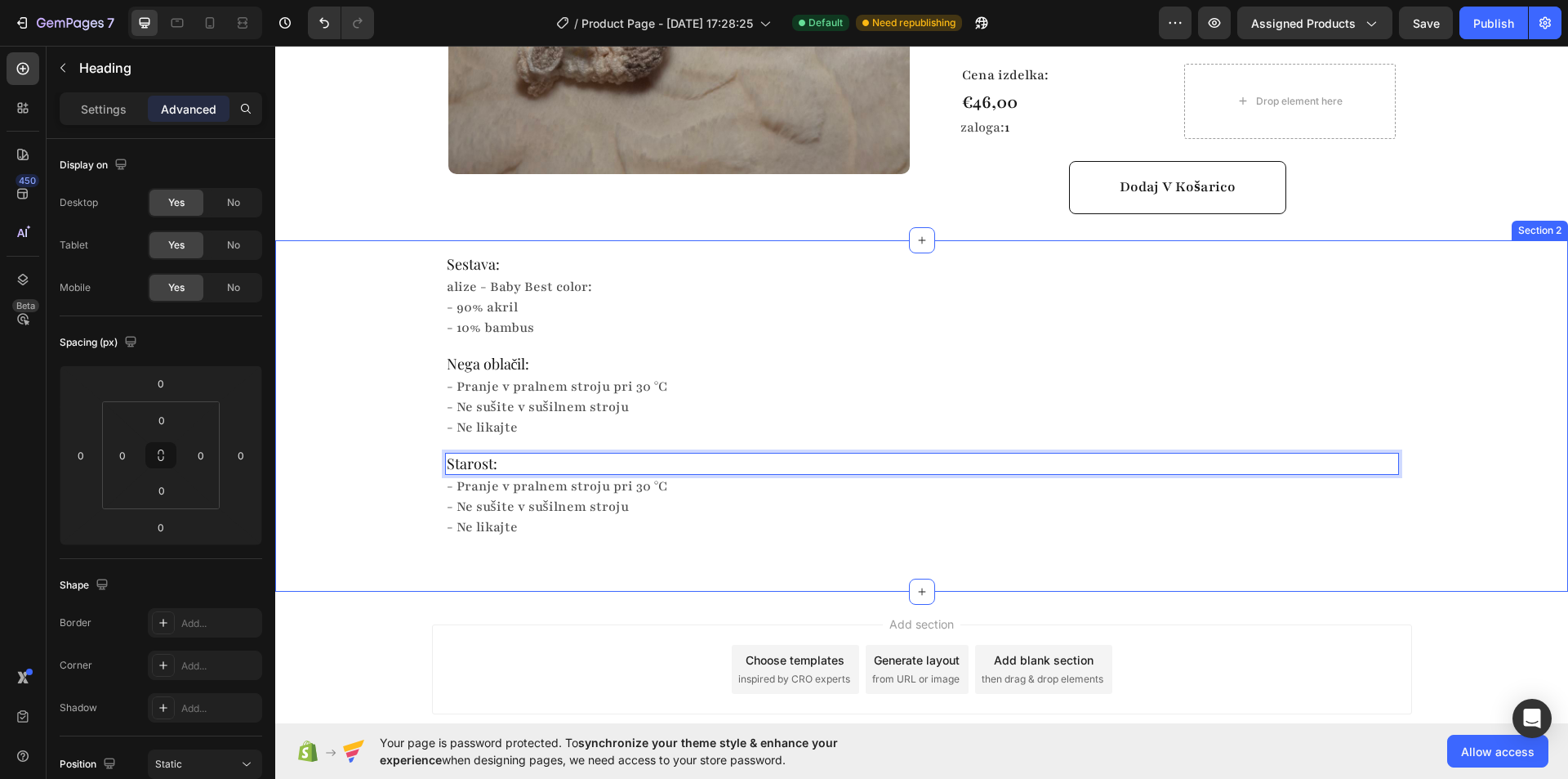
click at [341, 434] on div "Sestava: Heading alize - Baby Best color: - 90% akril - 10% bambus Text Block N…" at bounding box center [921, 403] width 1293 height 326
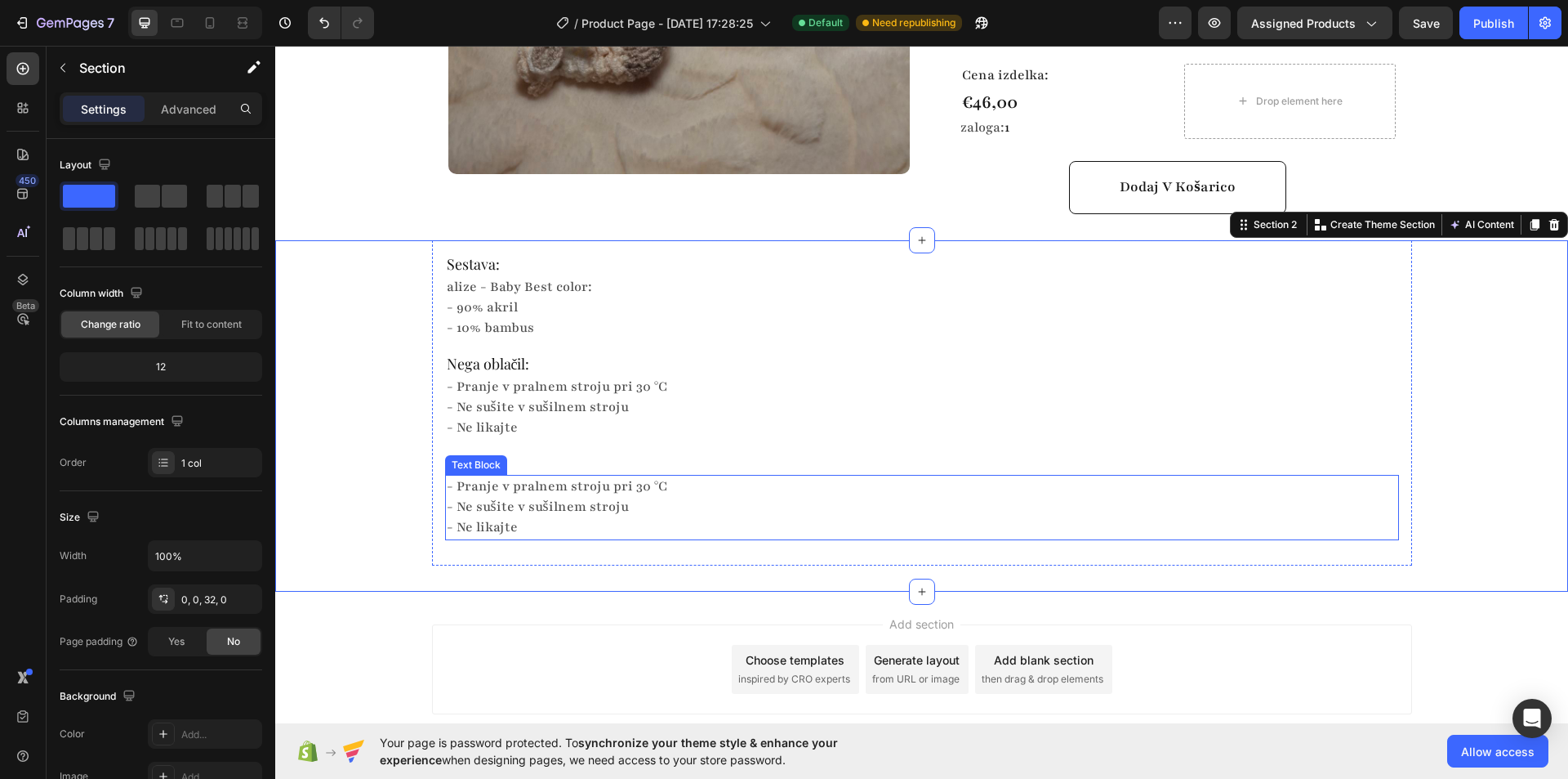
click at [504, 476] on p "- Pranje v pralnem stroju pri 30 °C" at bounding box center [921, 486] width 951 height 20
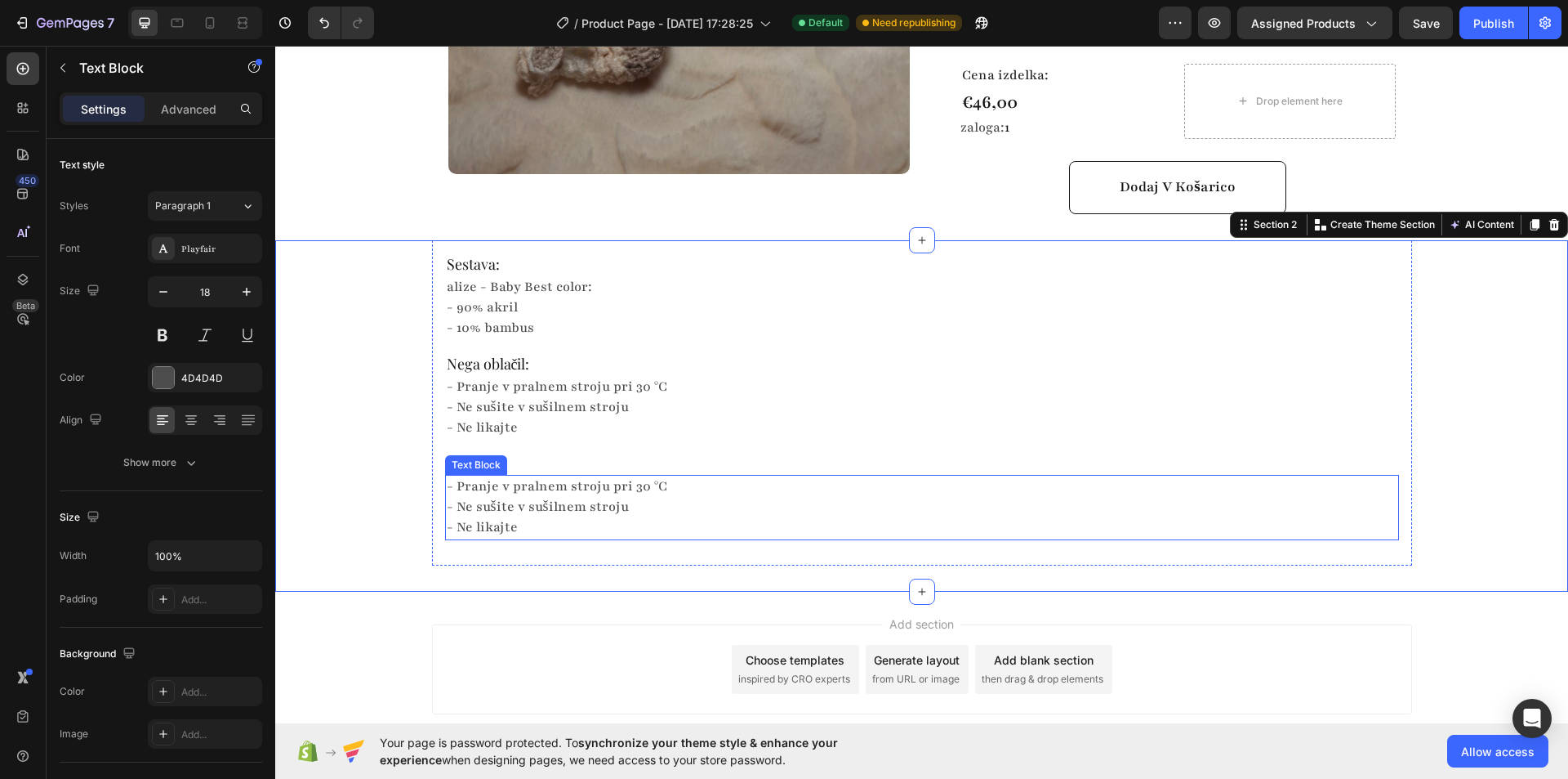
click at [504, 476] on p "- Pranje v pralnem stroju pri 30 °C" at bounding box center [921, 486] width 951 height 20
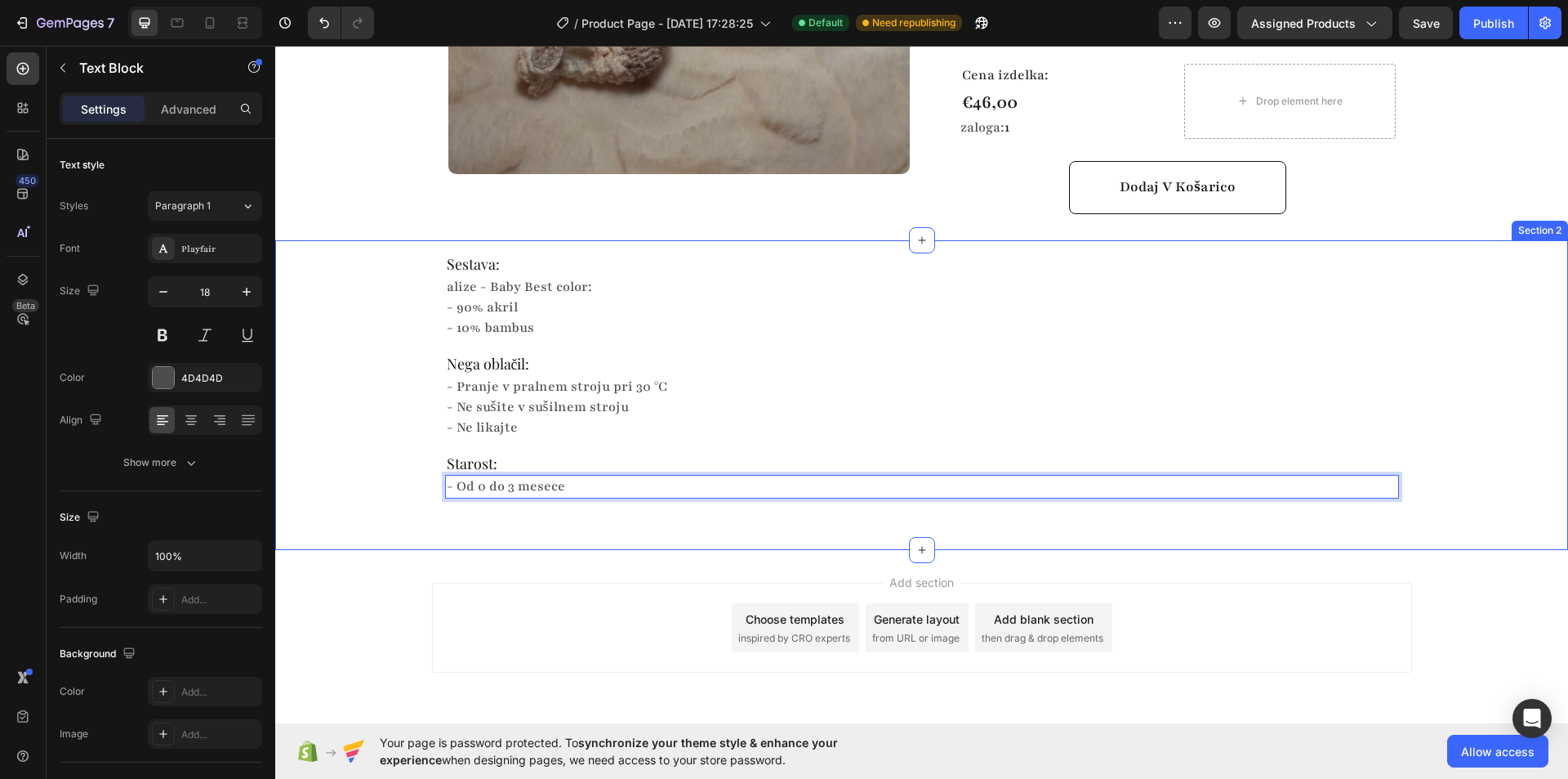
click at [350, 399] on div "Sestava: Heading alize - Baby Best color: - 90% akril - 10% bambus Text Block N…" at bounding box center [921, 383] width 1293 height 284
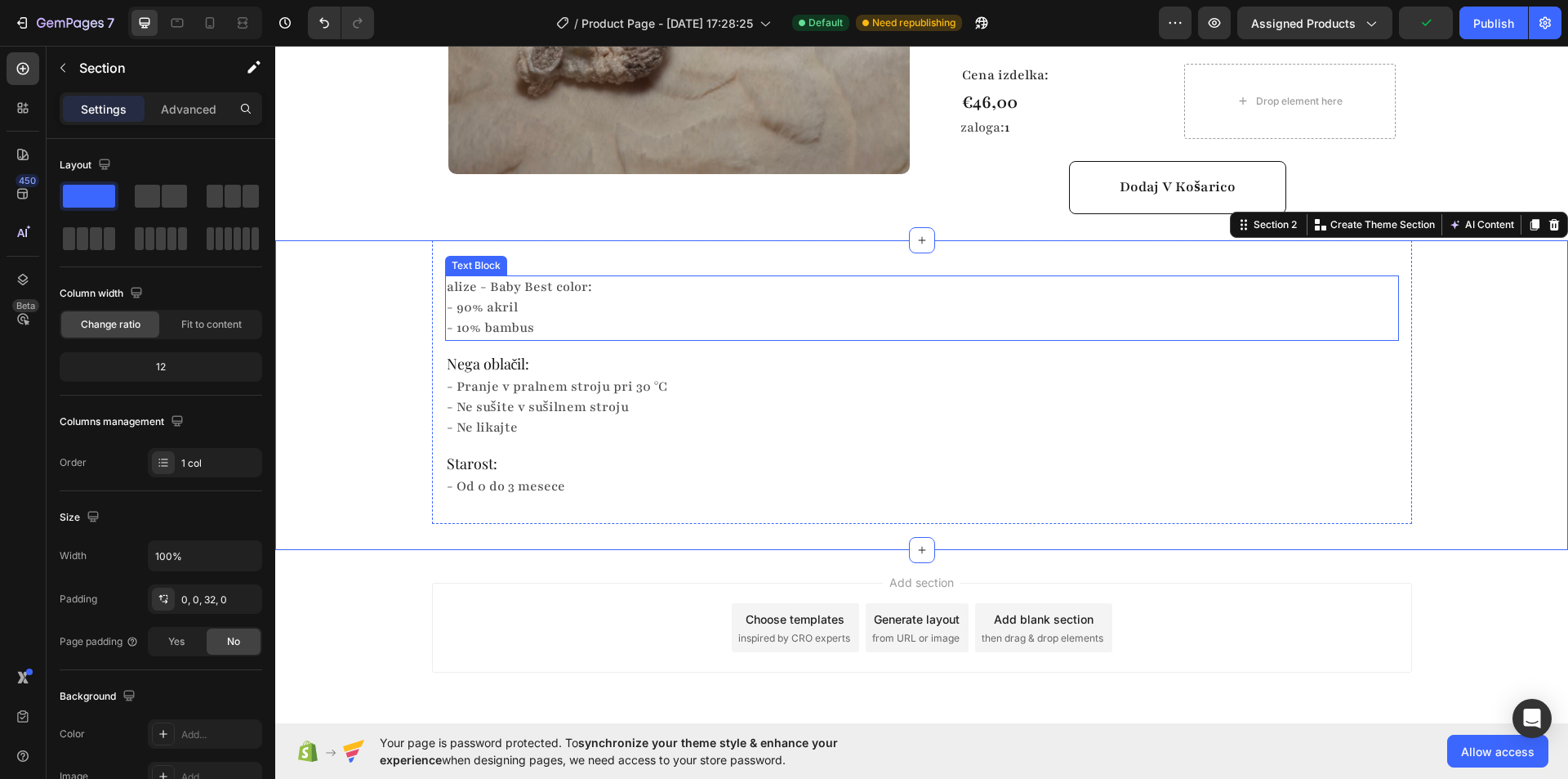
click at [503, 277] on p "alize - Baby Best color:" at bounding box center [921, 287] width 951 height 20
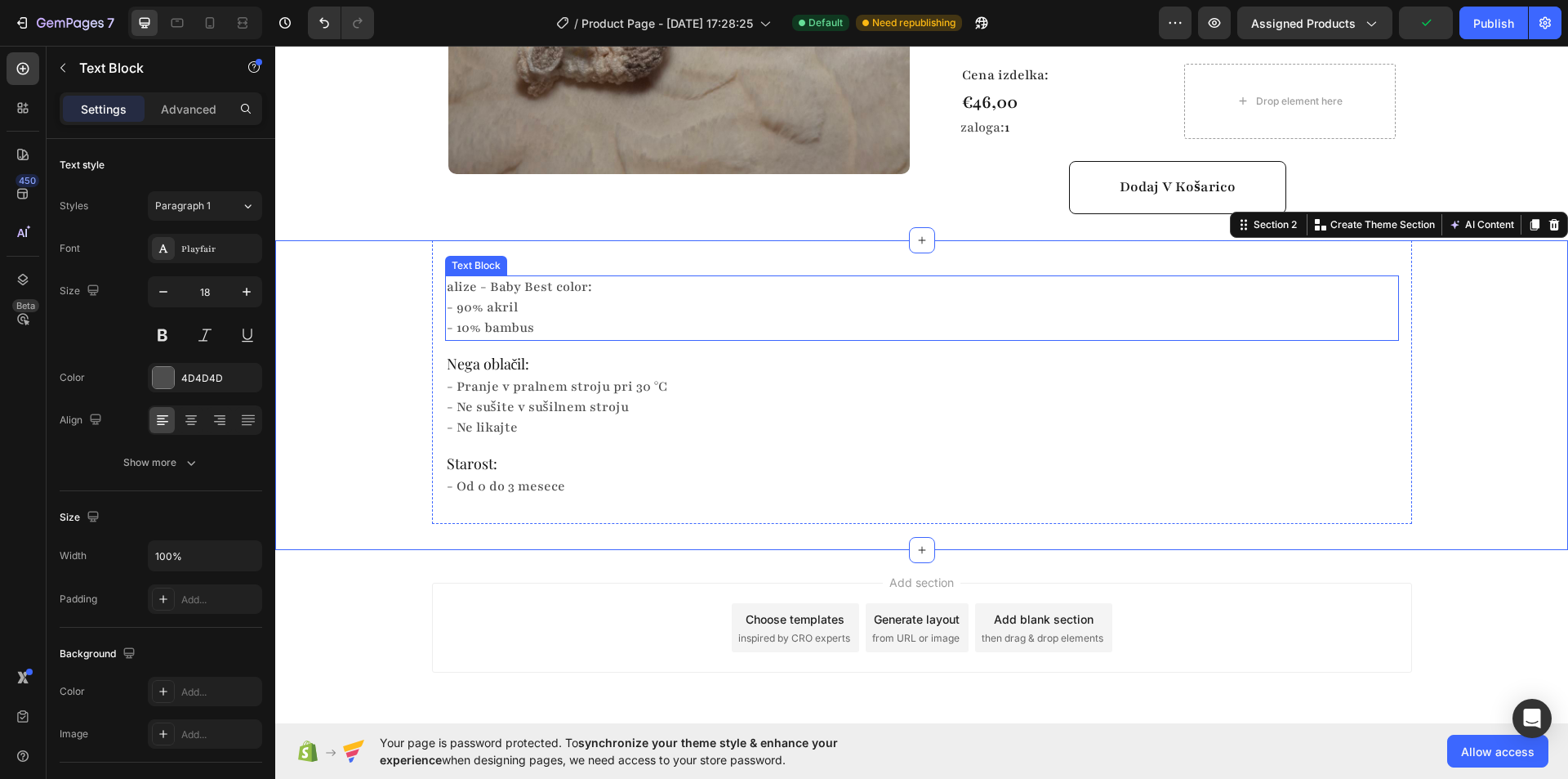
click at [503, 277] on p "alize - Baby Best color:" at bounding box center [921, 287] width 951 height 20
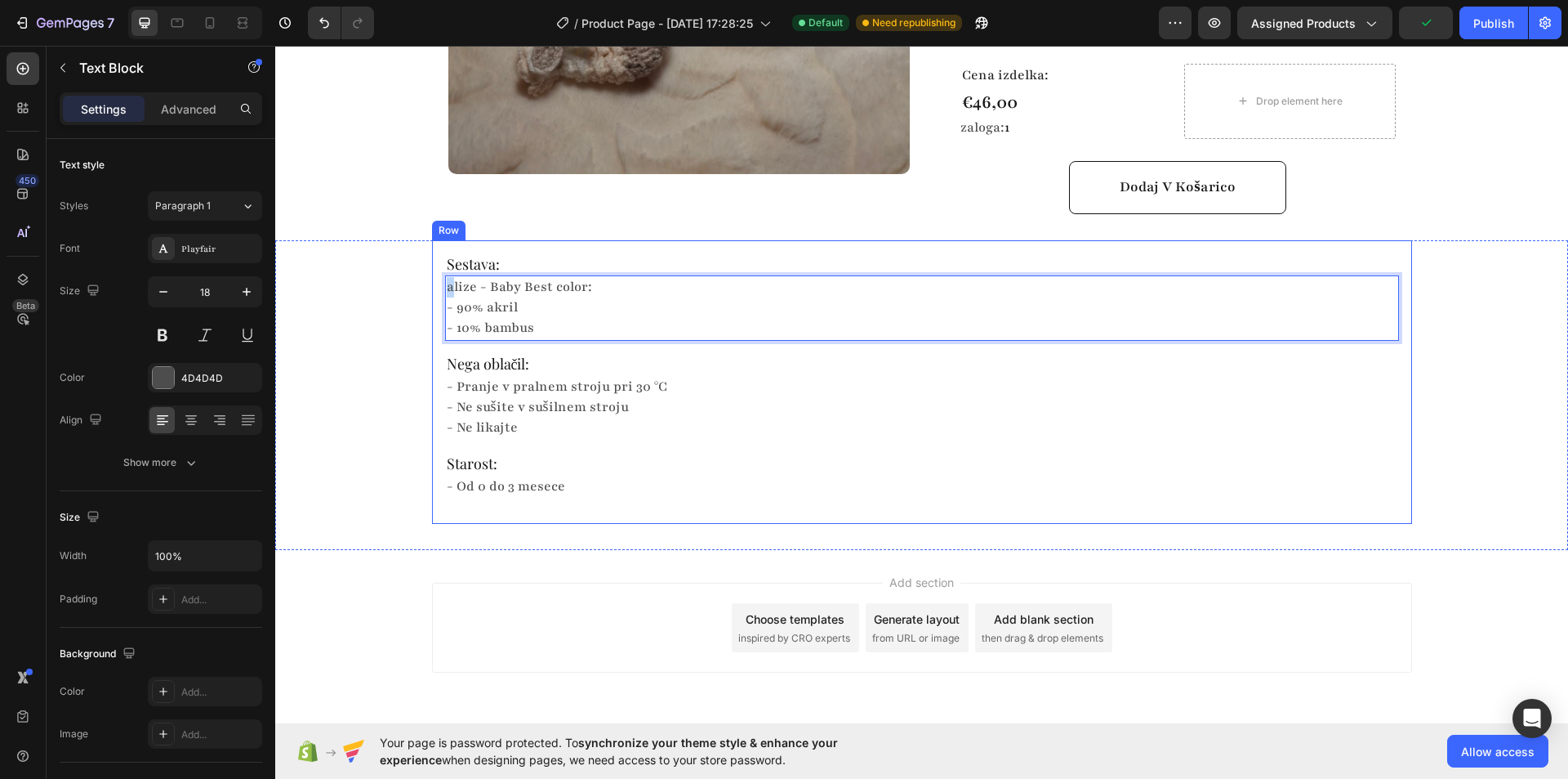
drag, startPoint x: 445, startPoint y: 234, endPoint x: 425, endPoint y: 234, distance: 20.0
click at [432, 241] on div "Sestava: Heading alize - Baby Best color: - 90% akril - 10% bambus Text Block 1…" at bounding box center [922, 383] width 980 height 284
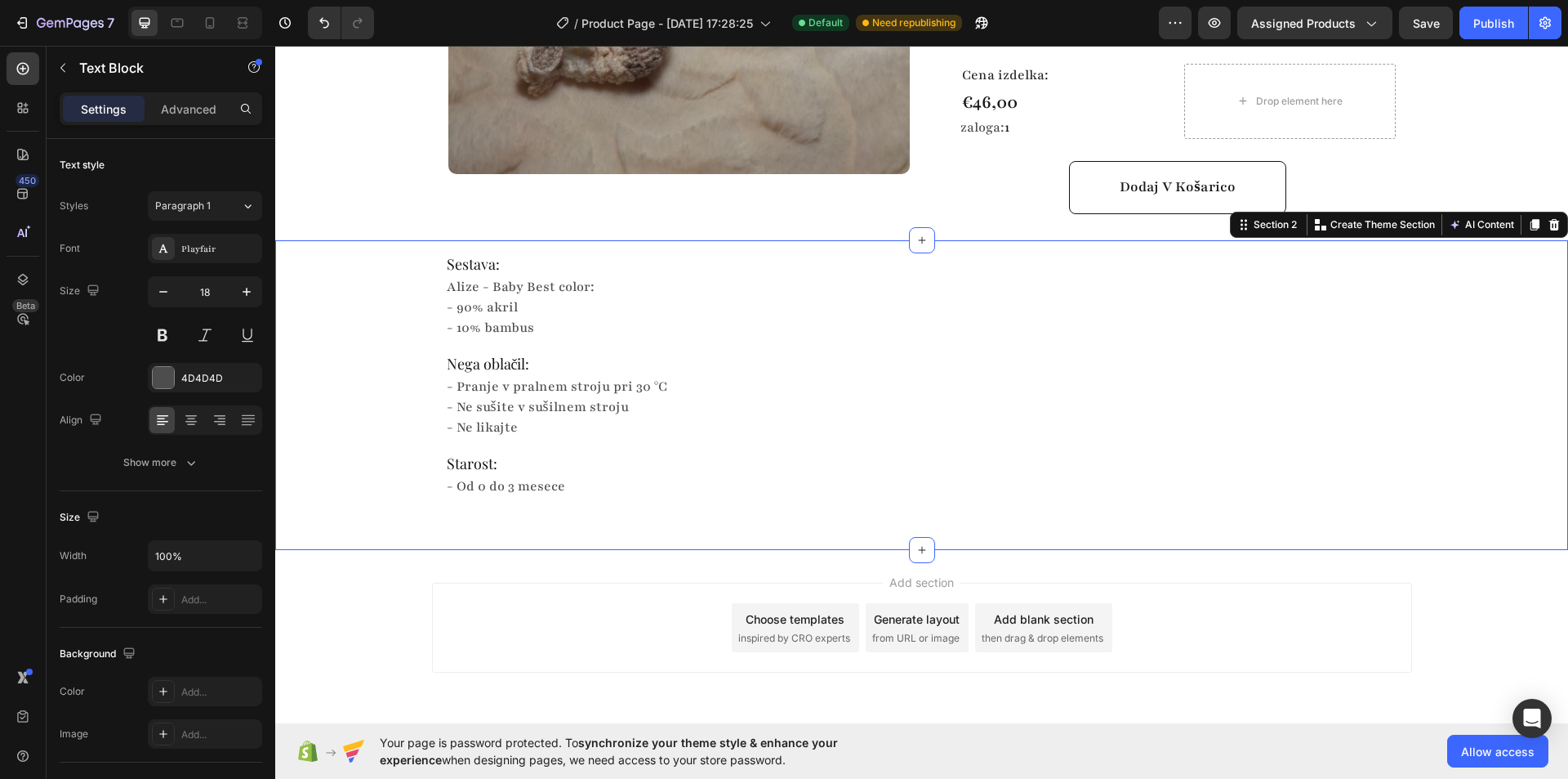
click at [388, 261] on div "Sestava: Heading Alize - Baby Best color: - 90% akril - 10% bambus Text Block N…" at bounding box center [921, 383] width 1293 height 284
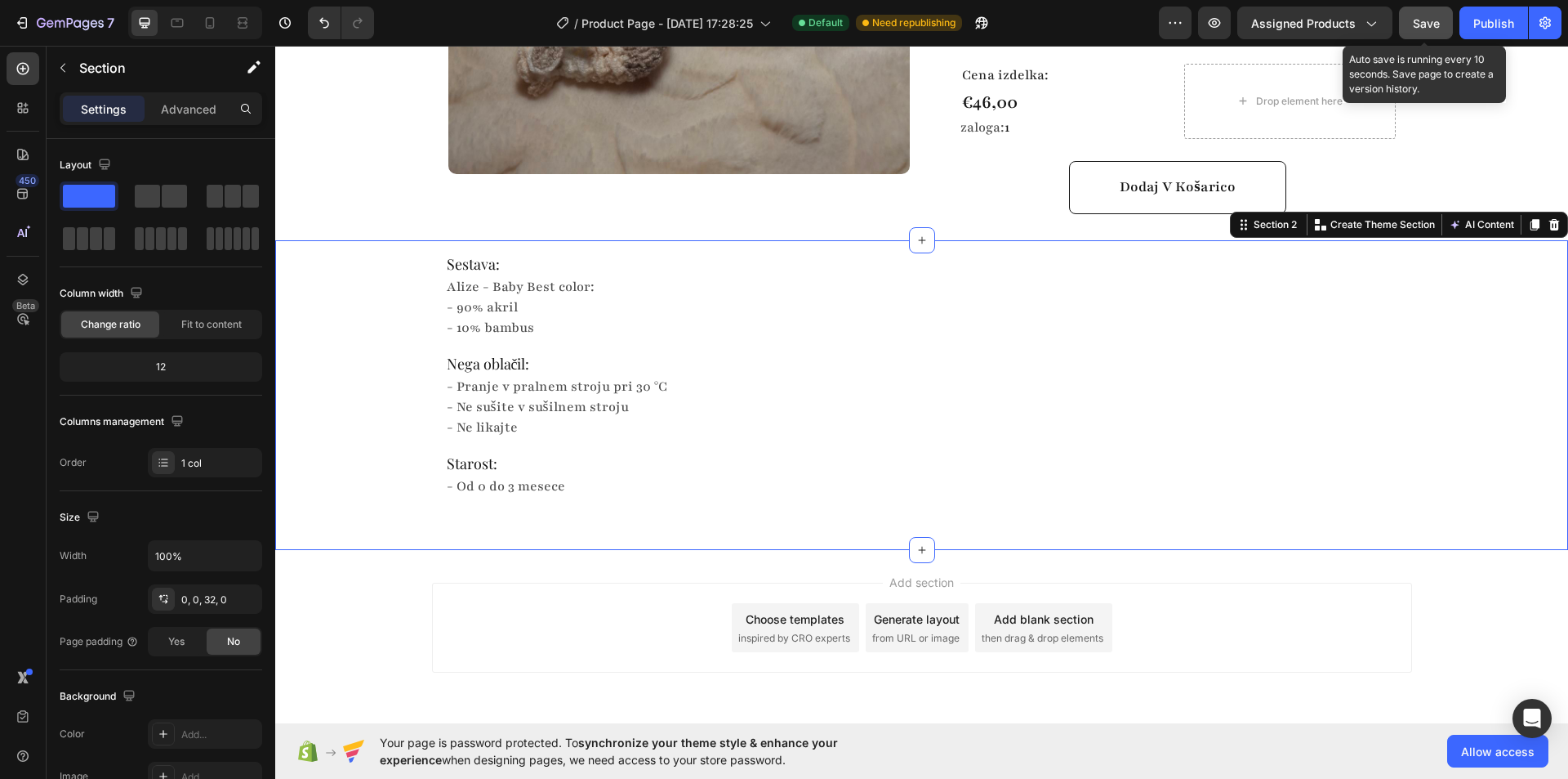
click at [1430, 27] on span "Save" at bounding box center [1426, 23] width 27 height 14
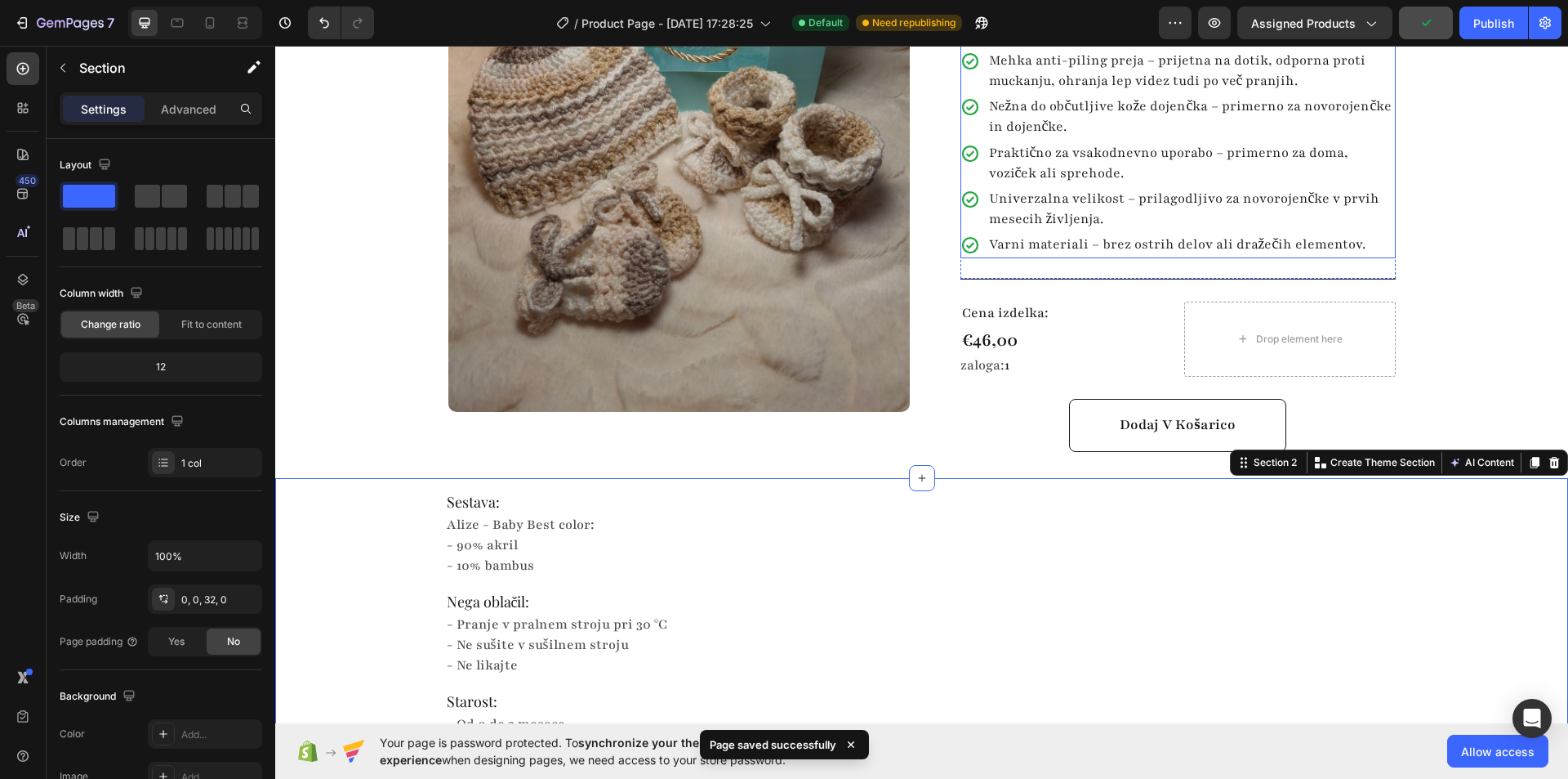
scroll to position [409, 0]
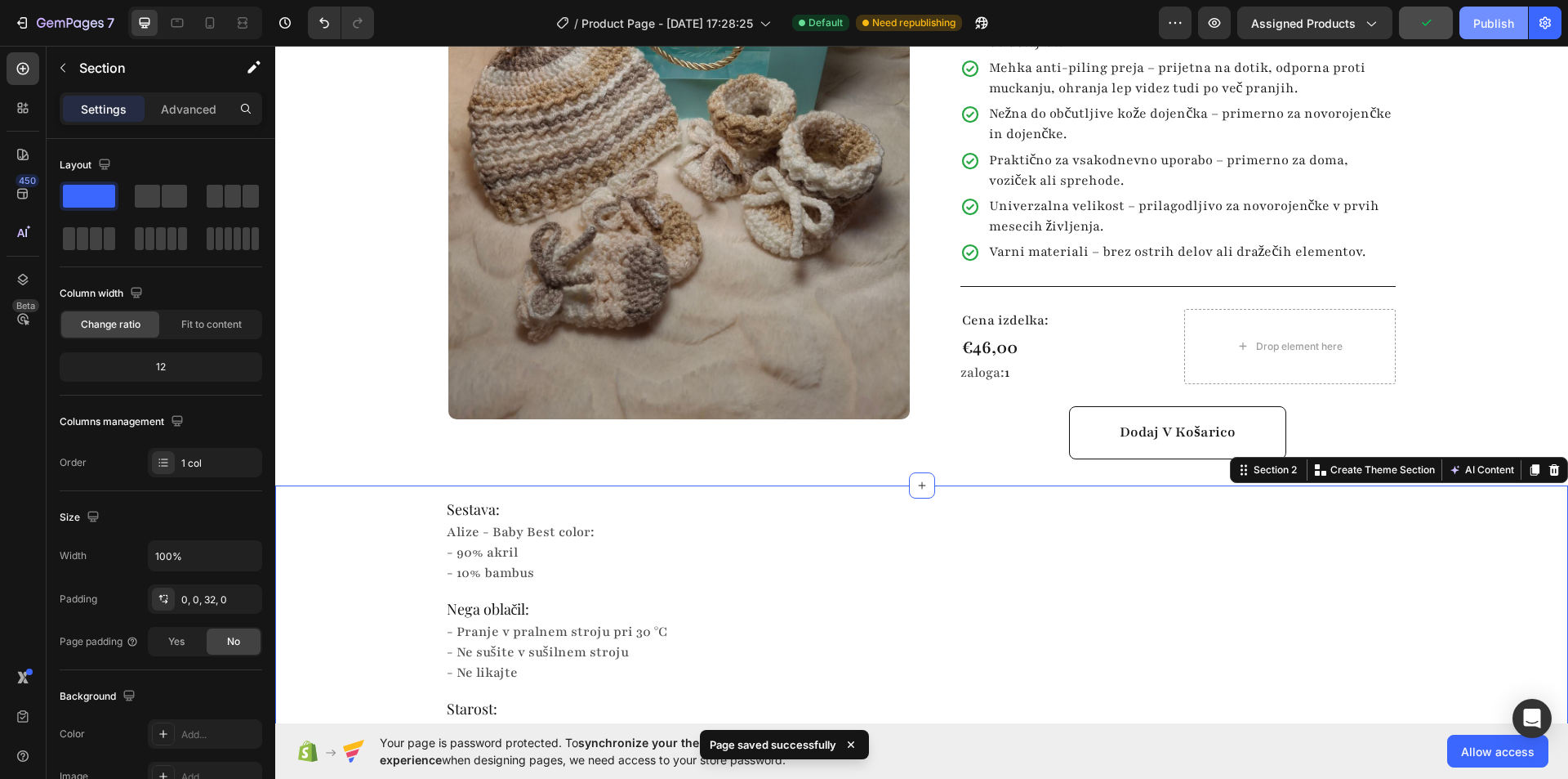
click at [1486, 24] on div "Publish" at bounding box center [1493, 23] width 41 height 17
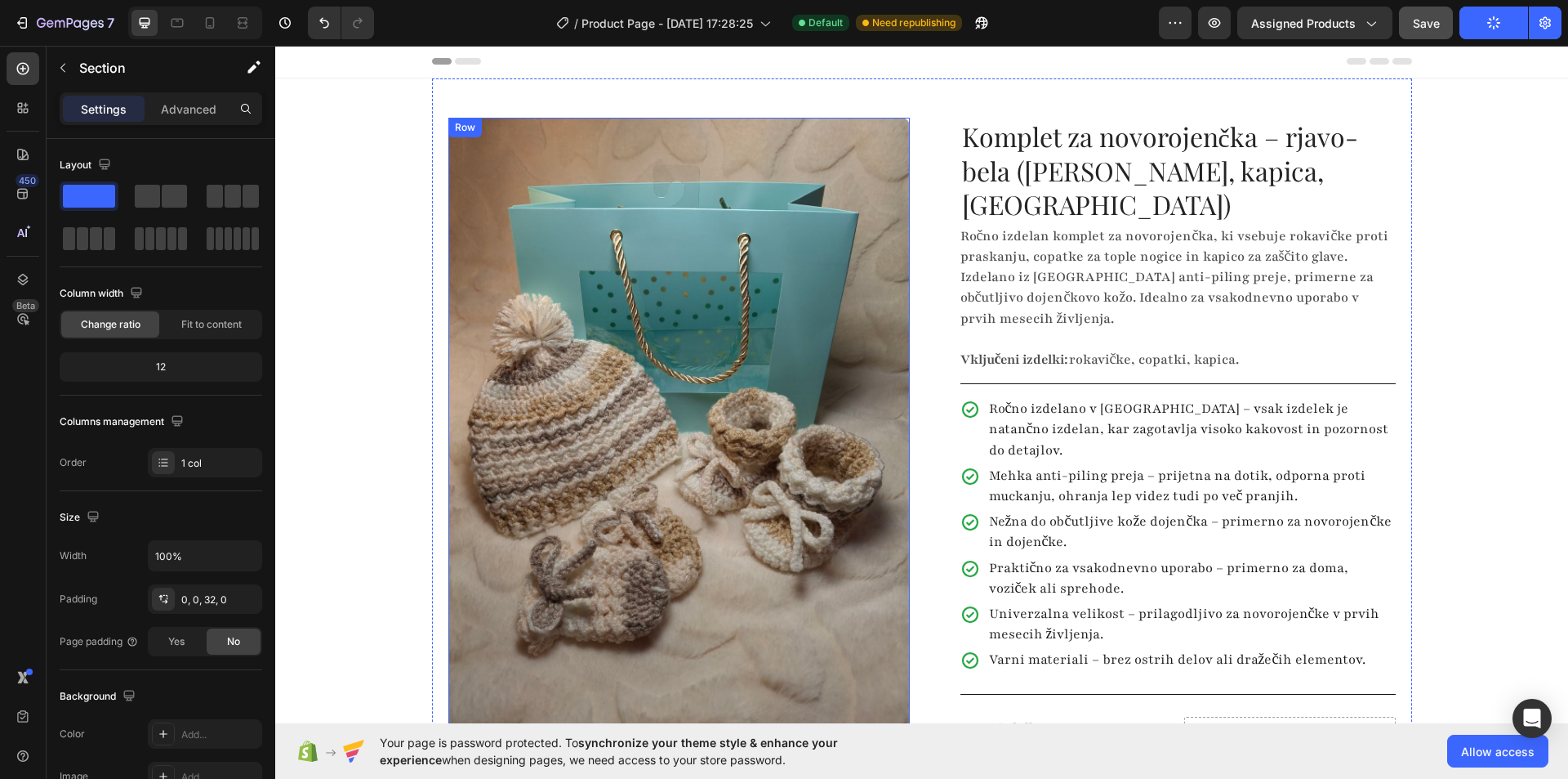
scroll to position [0, 0]
click at [54, 19] on icon "button" at bounding box center [71, 24] width 67 height 14
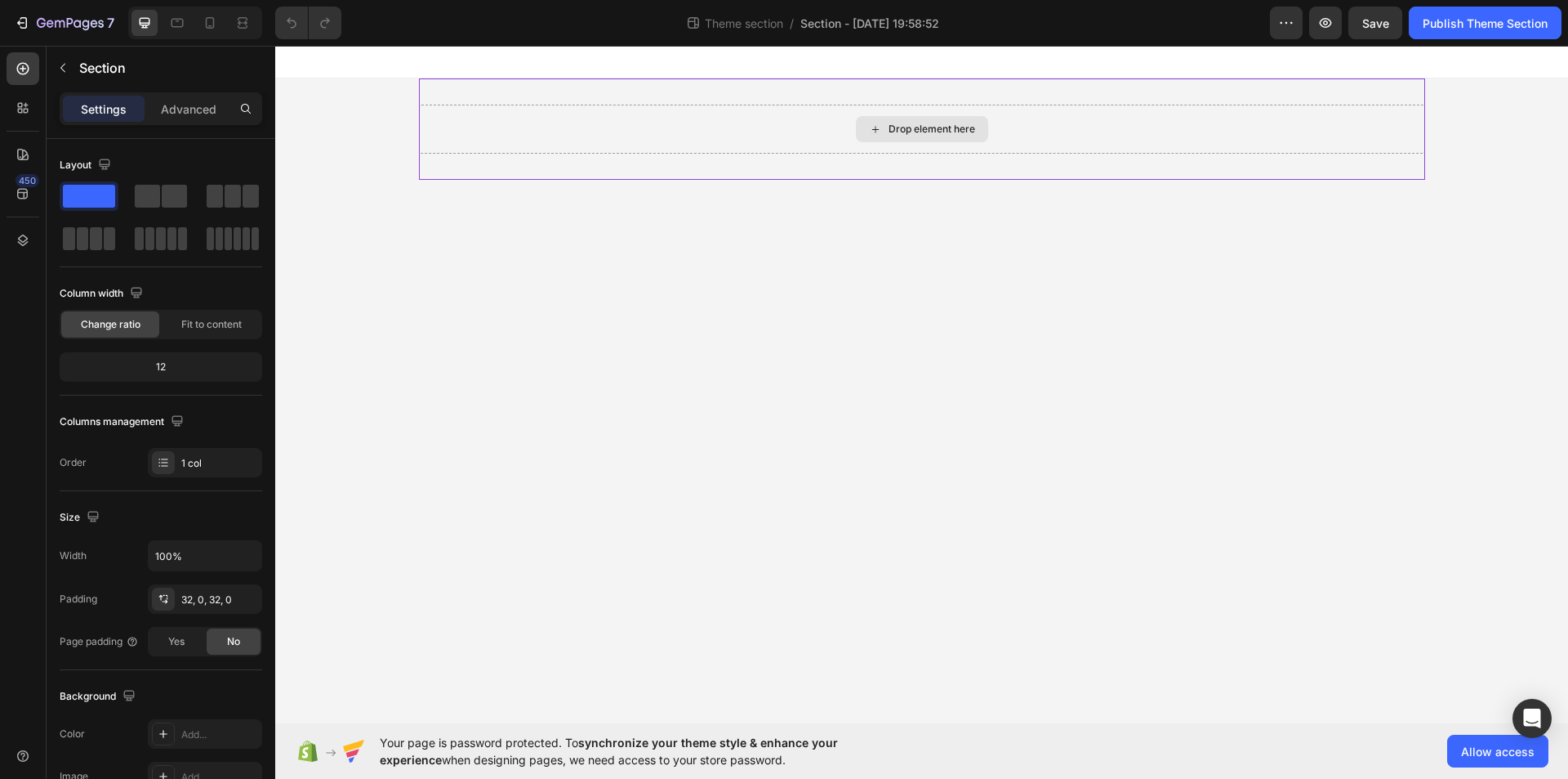
click at [794, 130] on div "Drop element here" at bounding box center [921, 129] width 1006 height 49
click at [900, 131] on div "Drop element here" at bounding box center [932, 130] width 87 height 13
click at [592, 140] on div "Drop element here" at bounding box center [921, 129] width 1006 height 49
click at [365, 144] on div "Drop element here Root" at bounding box center [921, 129] width 1293 height 101
click at [556, 85] on div "Drop element here" at bounding box center [921, 129] width 1006 height 101
